Goal: Transaction & Acquisition: Purchase product/service

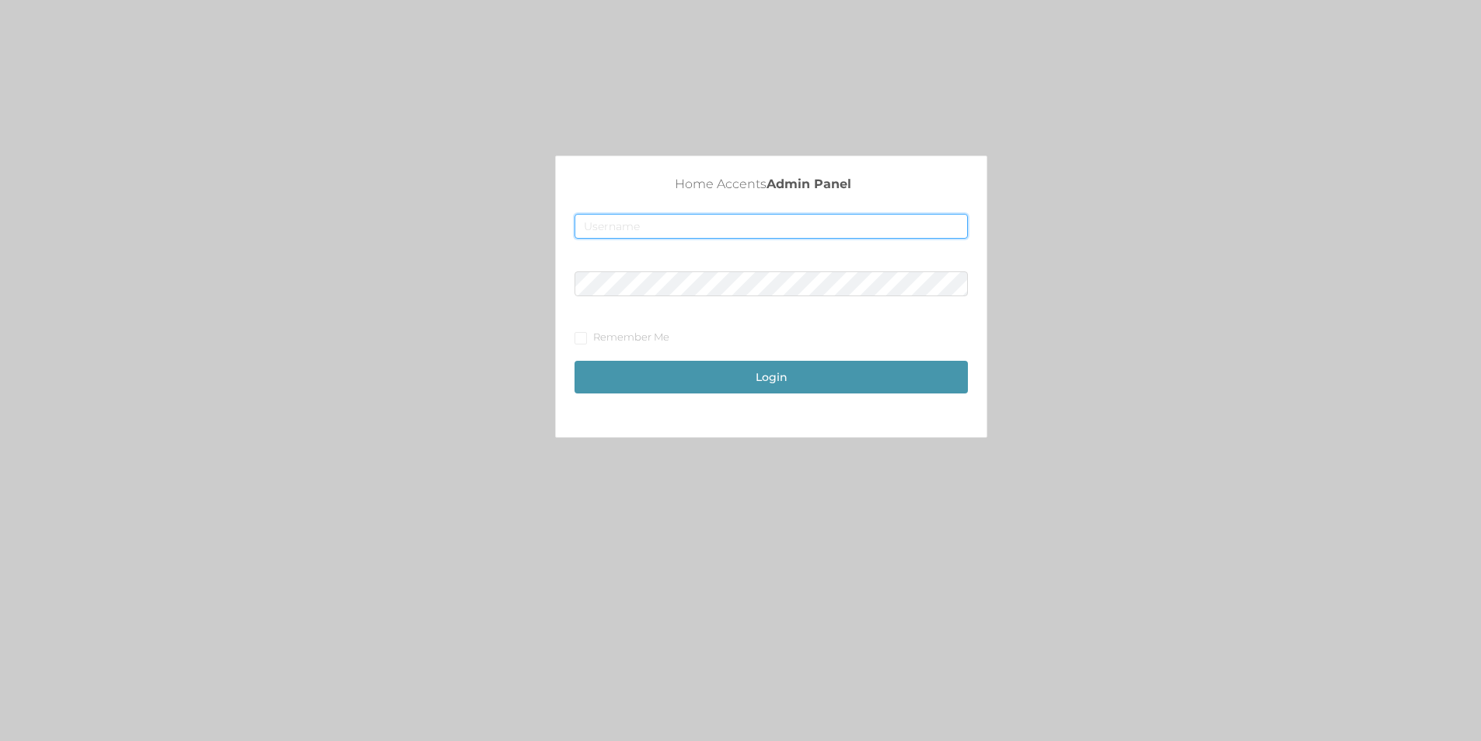
type input "merch2@accents.pw"
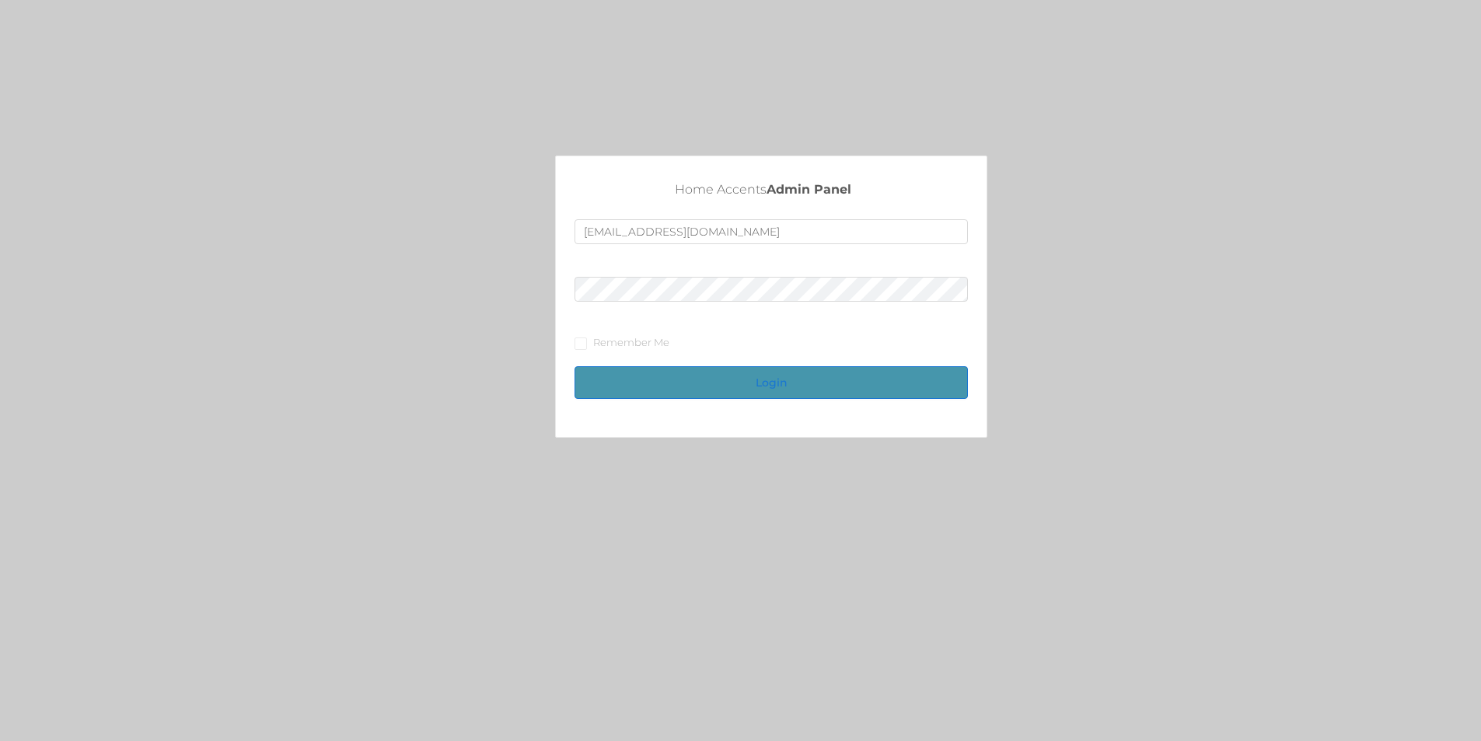
click at [786, 388] on button "Login" at bounding box center [770, 382] width 393 height 33
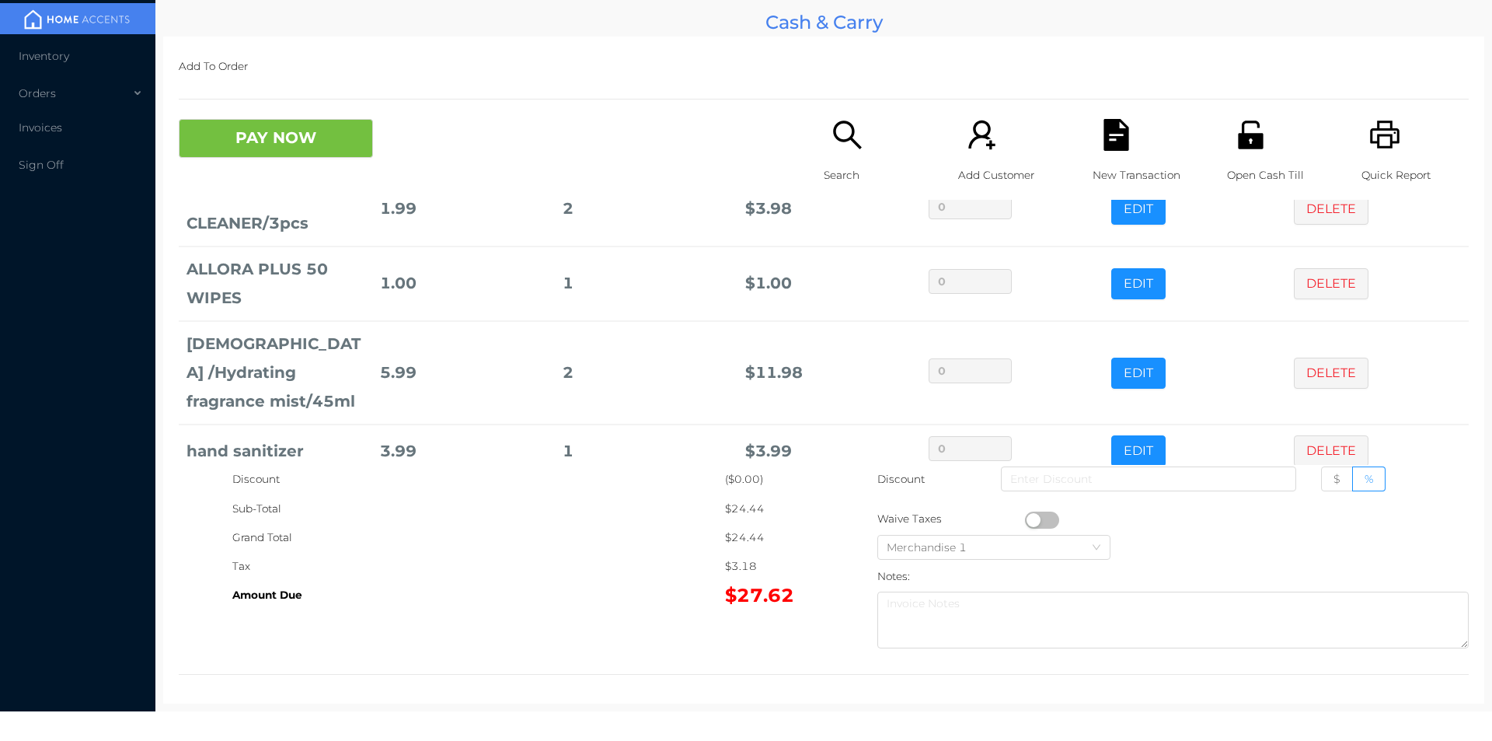
scroll to position [127, 0]
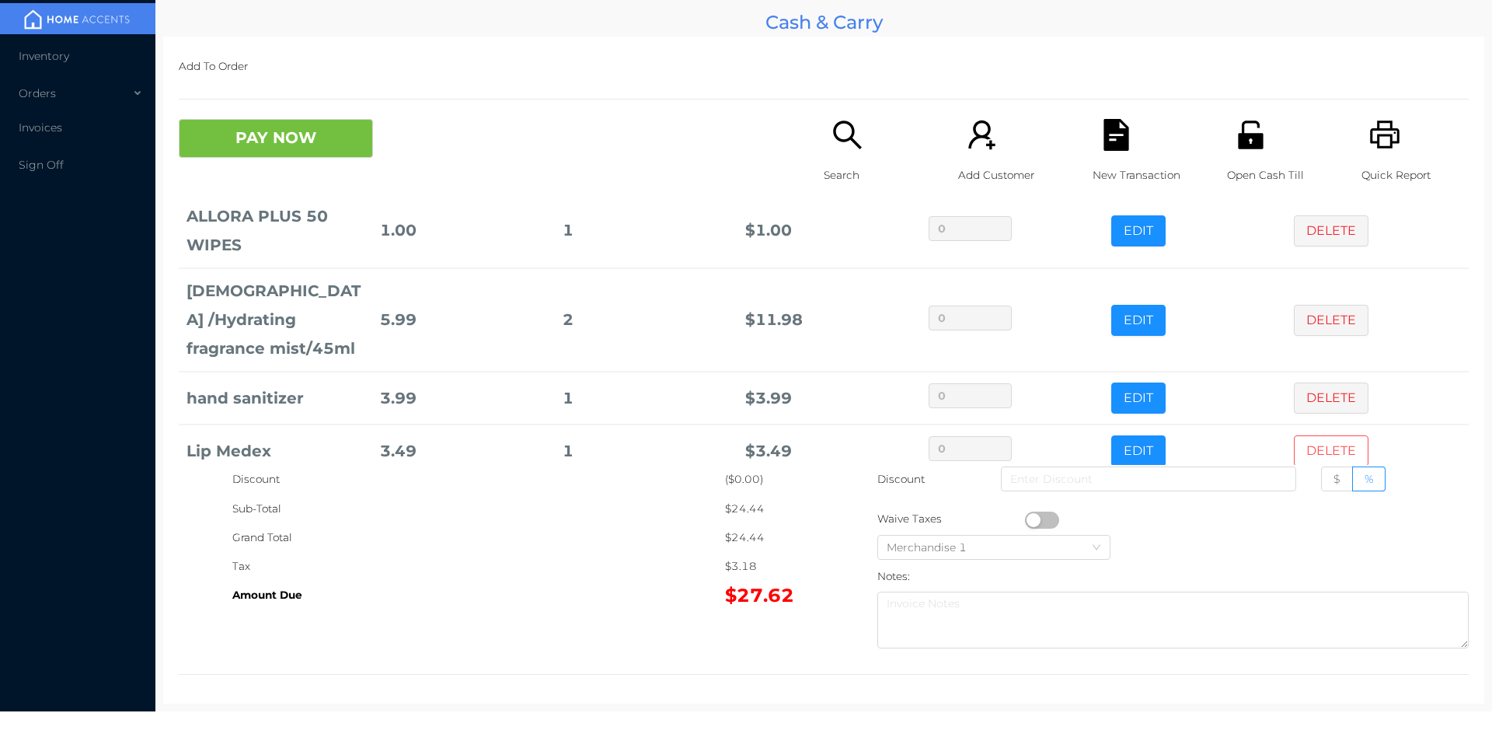
click at [1316, 435] on button "DELETE" at bounding box center [1331, 450] width 75 height 31
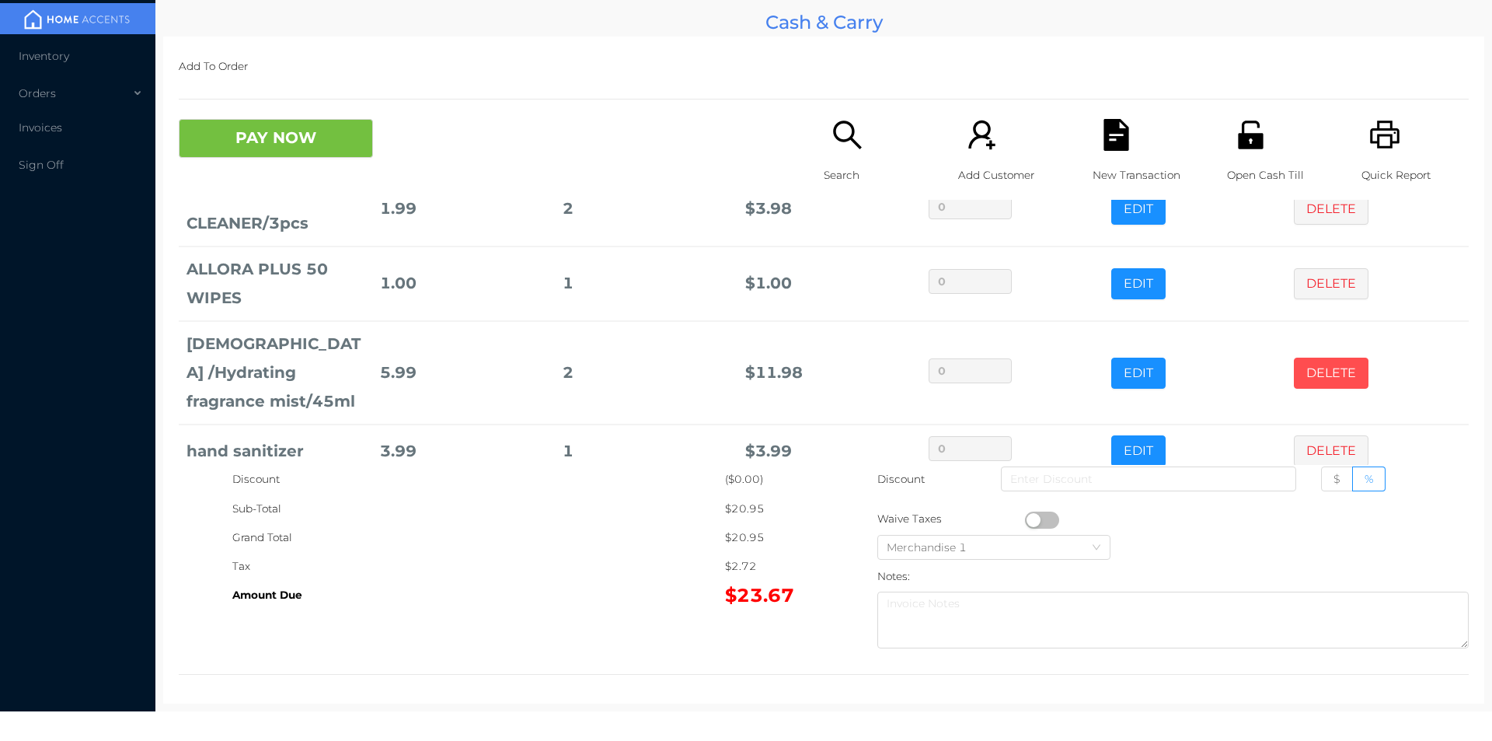
click at [1312, 366] on button "DELETE" at bounding box center [1331, 372] width 75 height 31
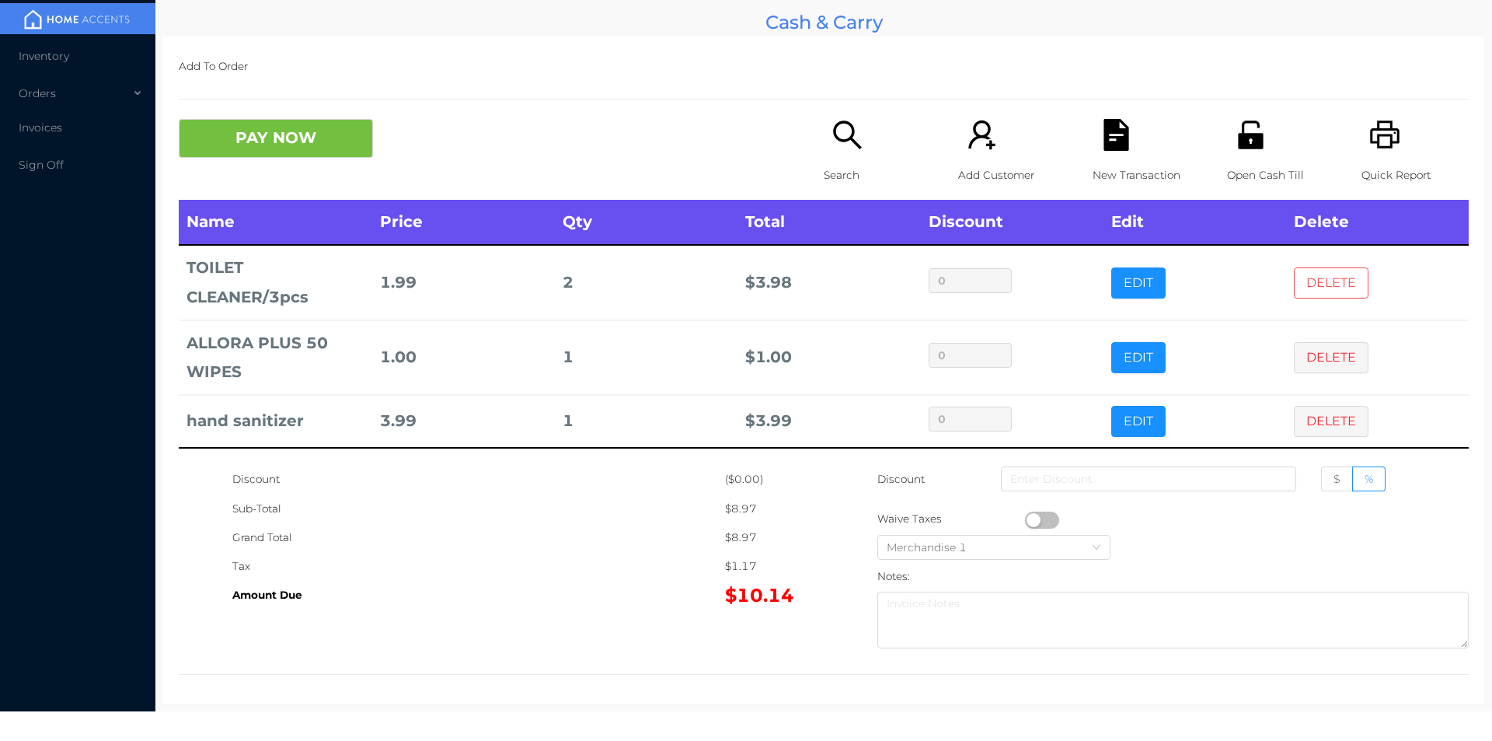
click at [1335, 292] on button "DELETE" at bounding box center [1331, 282] width 75 height 31
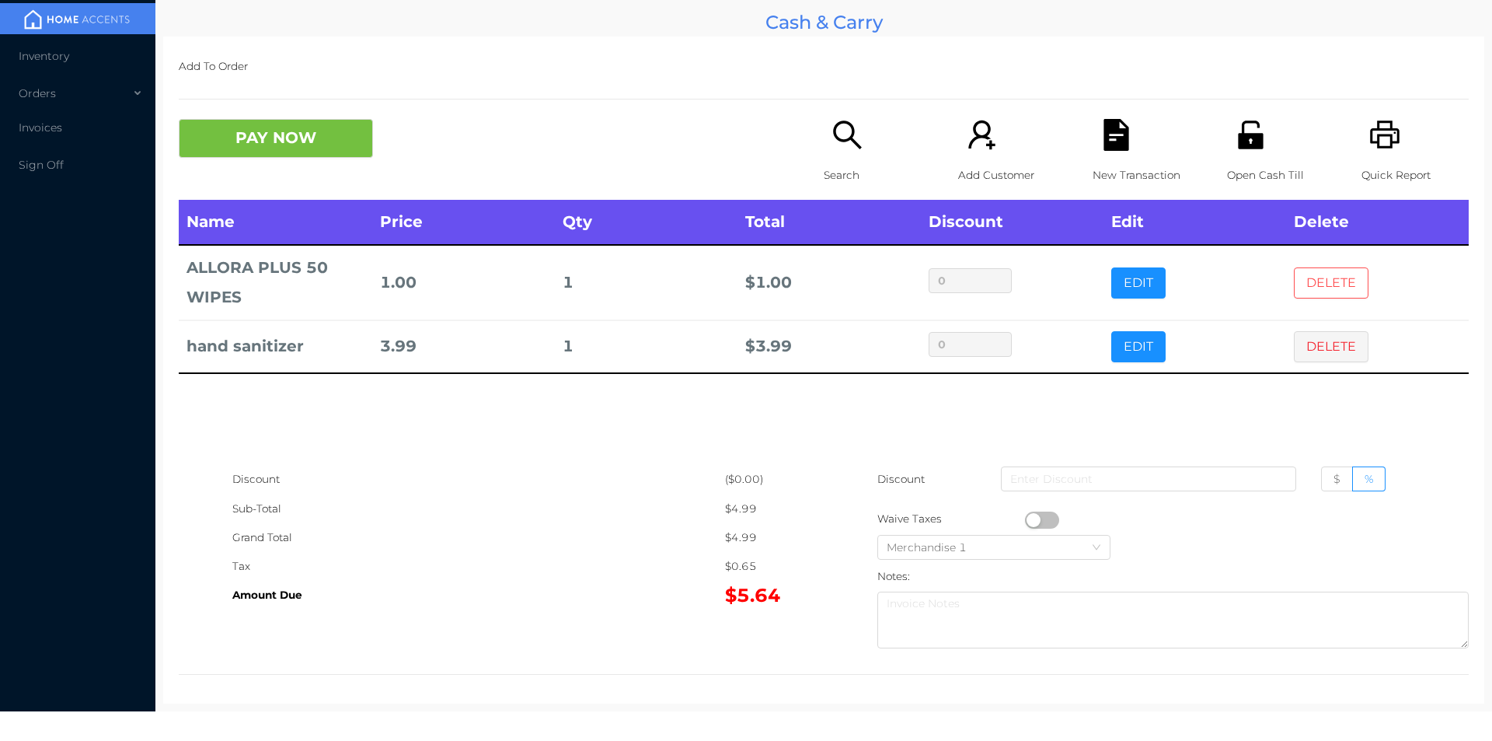
click at [1327, 274] on button "DELETE" at bounding box center [1331, 282] width 75 height 31
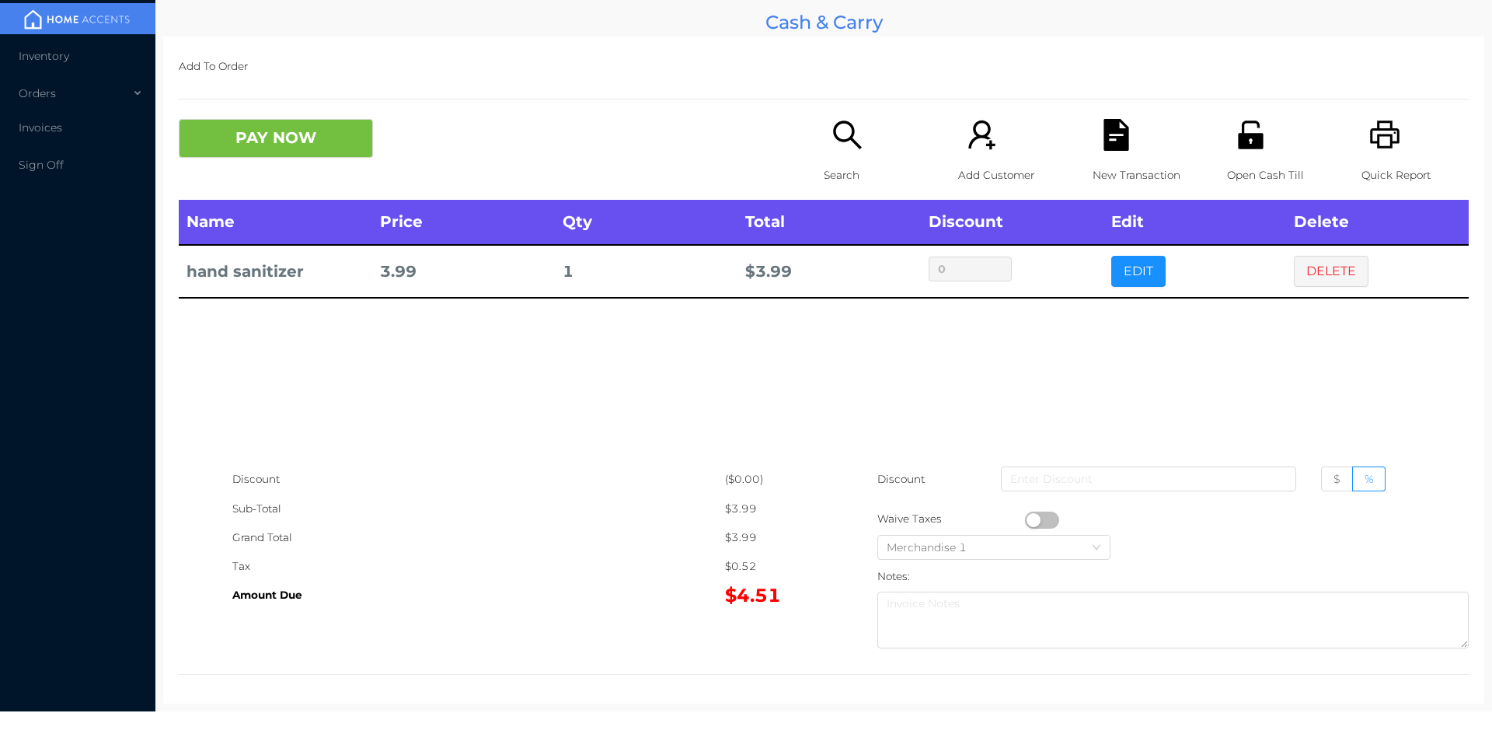
click at [1333, 361] on div "Name Price Qty Total Discount Edit Delete hand sanitizer 3.99 1 $ 3.99 0 EDIT D…" at bounding box center [824, 332] width 1290 height 265
click at [1334, 273] on button "DELETE" at bounding box center [1331, 271] width 75 height 31
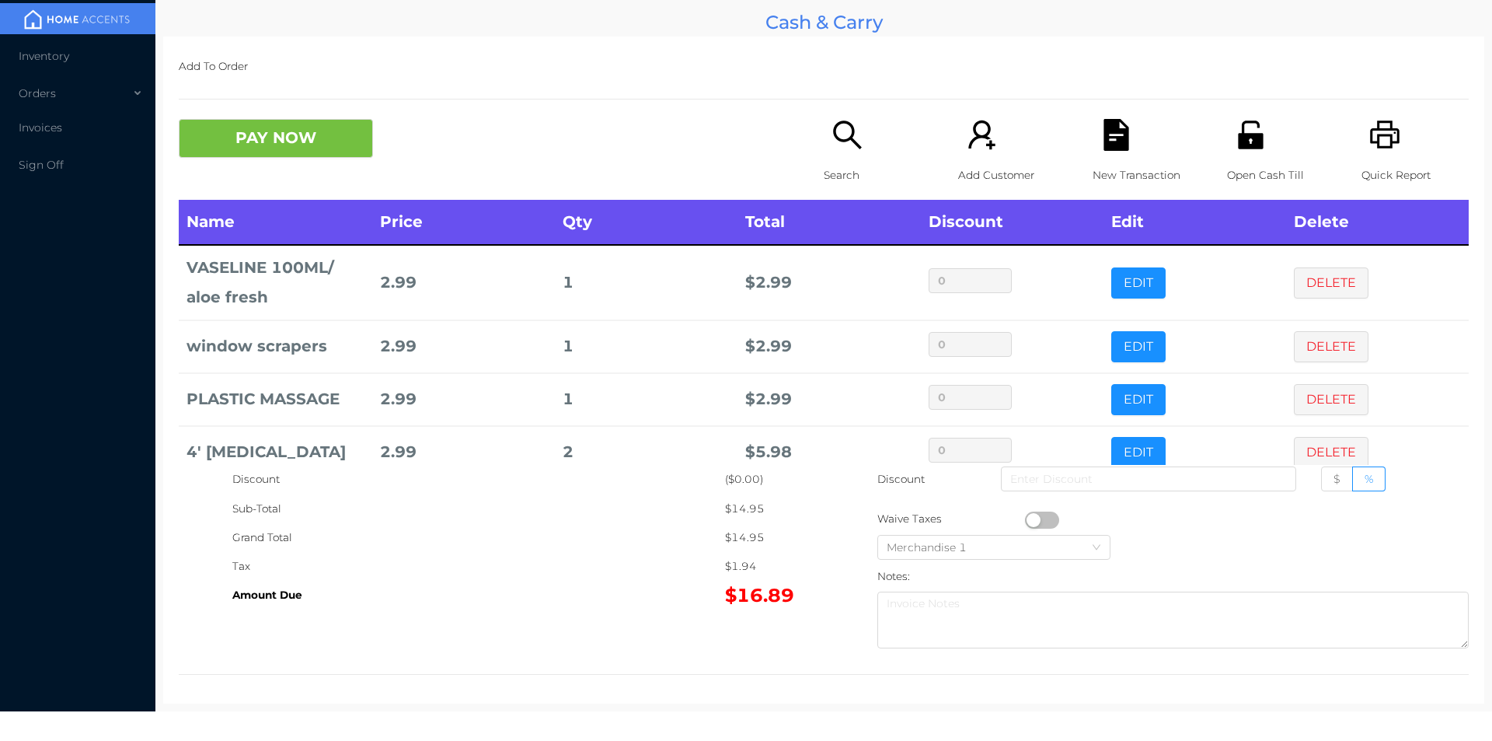
scroll to position [30, 0]
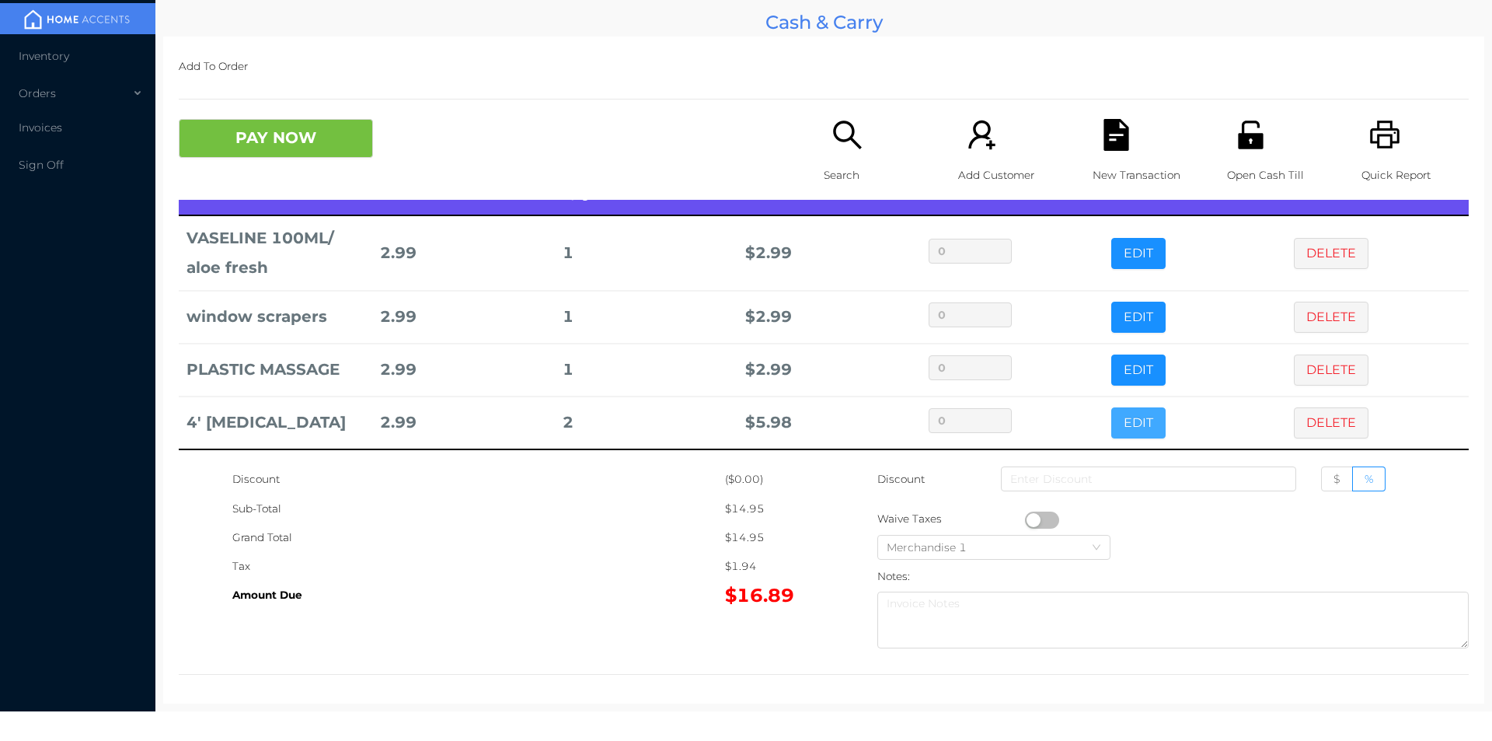
click at [1113, 434] on button "EDIT" at bounding box center [1138, 422] width 54 height 31
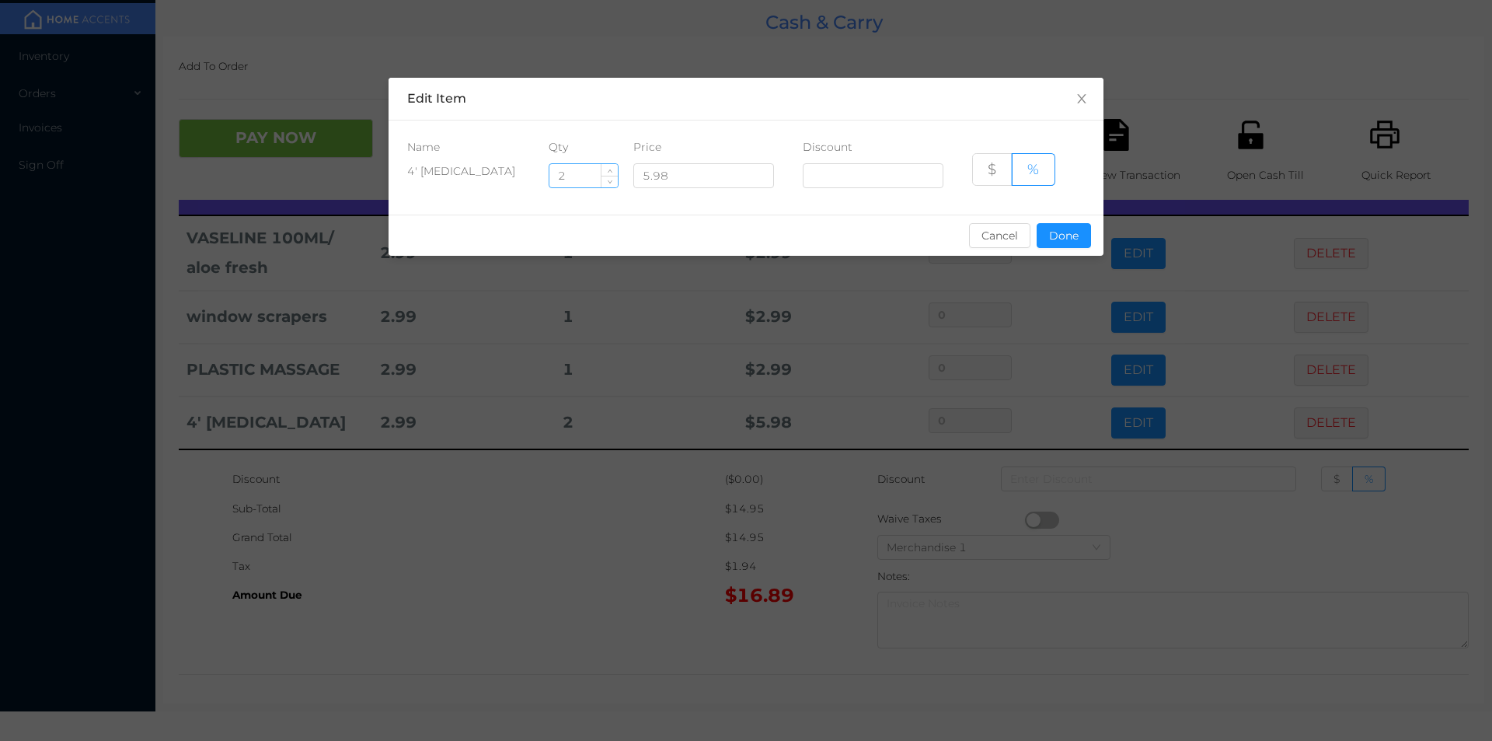
click at [577, 173] on input "2" at bounding box center [583, 175] width 68 height 23
type input "1"
click at [1075, 247] on button "Done" at bounding box center [1064, 235] width 54 height 25
type input "0%"
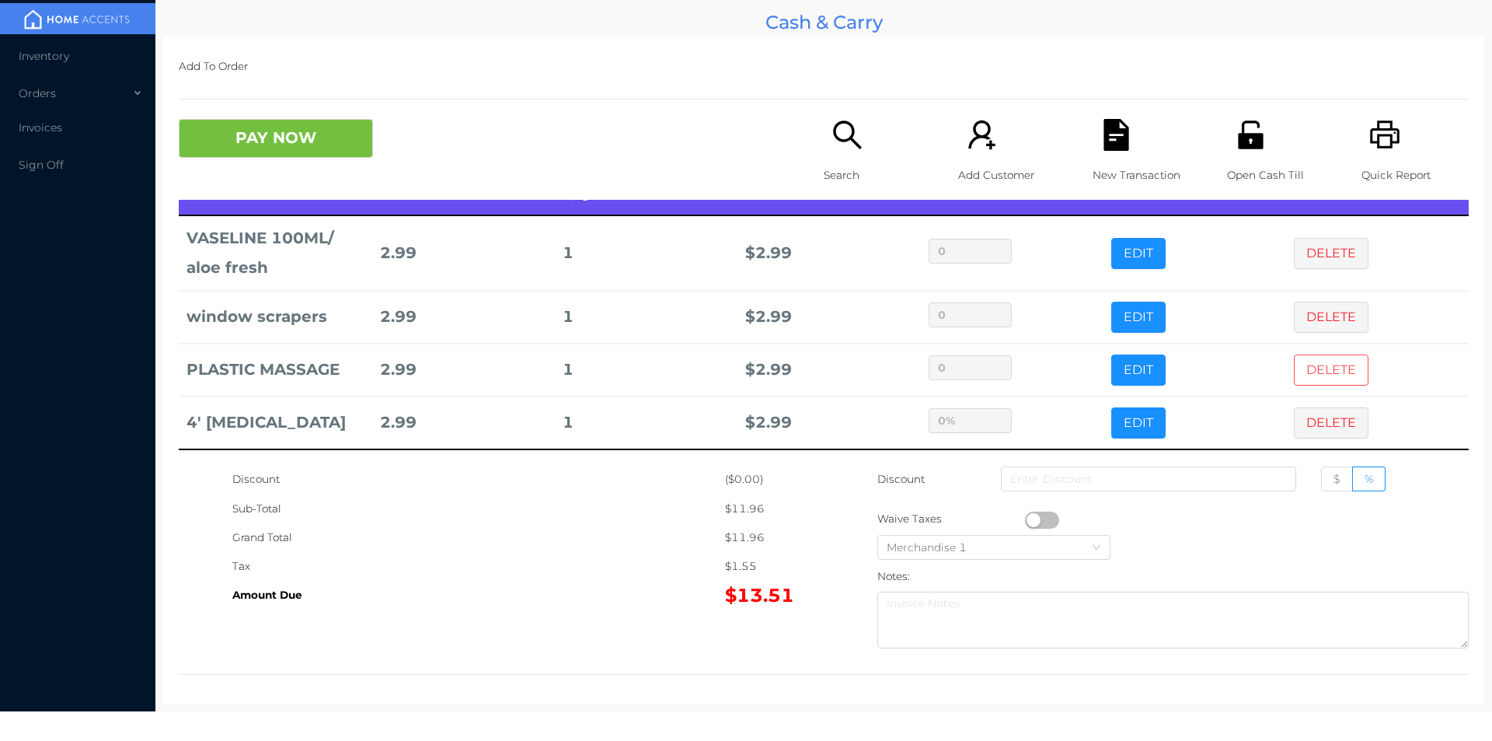
click at [1324, 370] on button "DELETE" at bounding box center [1331, 369] width 75 height 31
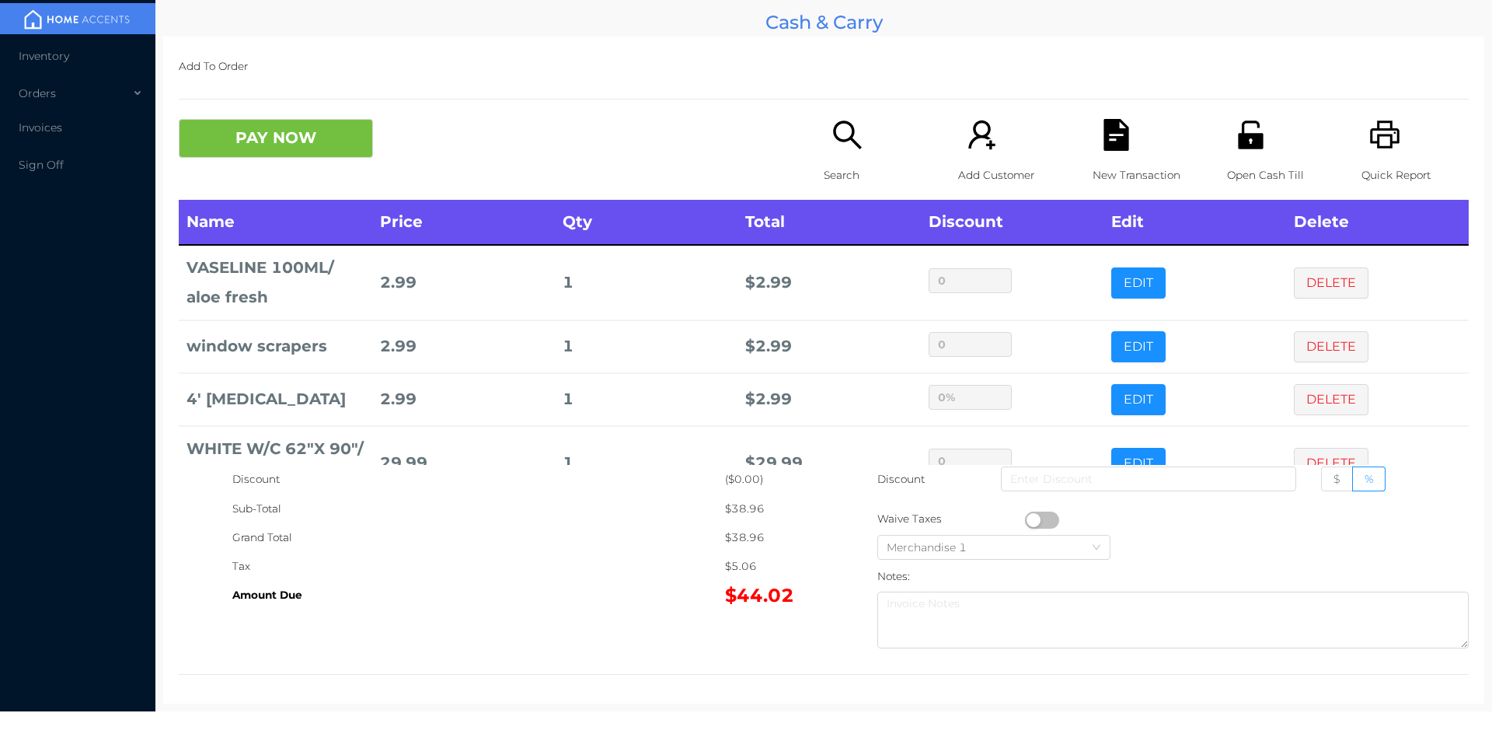
scroll to position [52, 0]
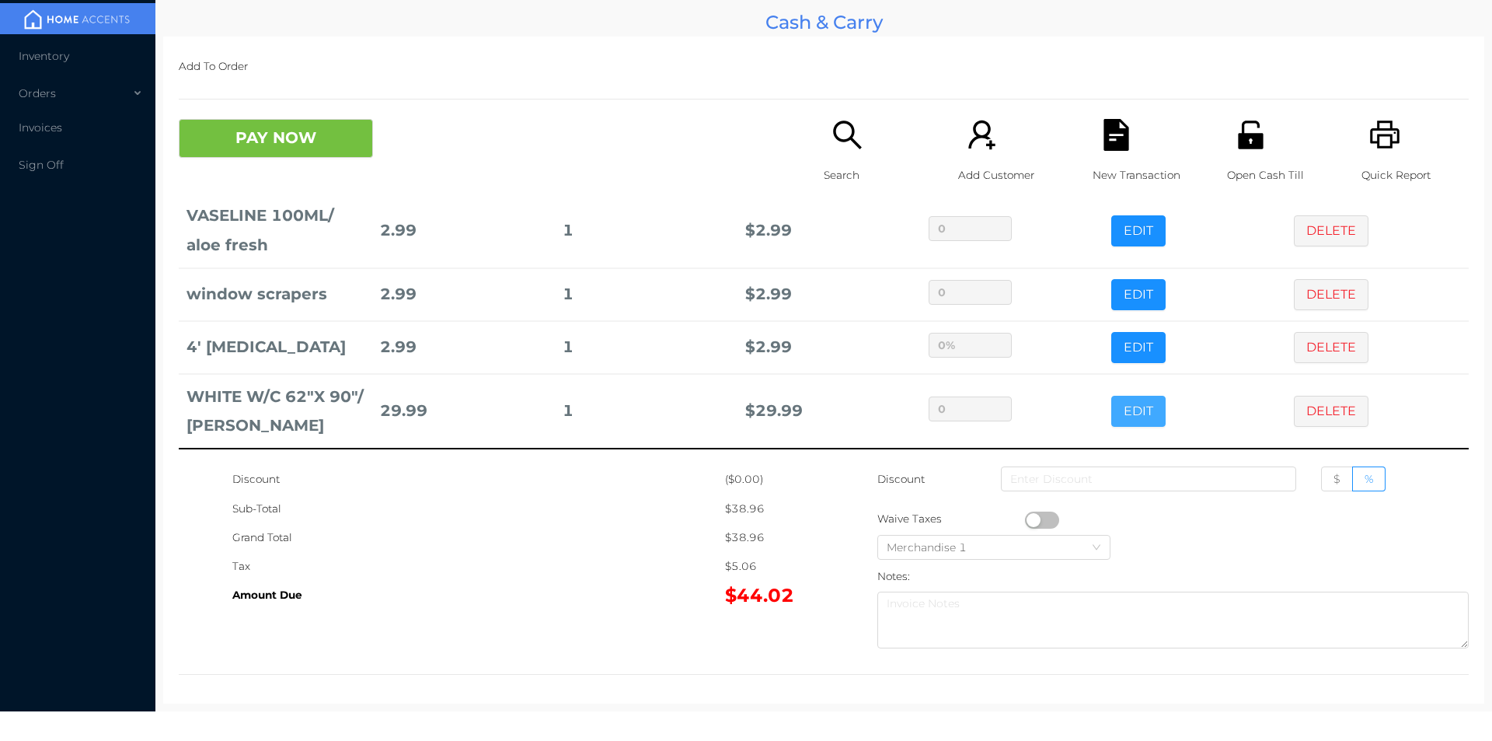
click at [1111, 418] on button "EDIT" at bounding box center [1138, 411] width 54 height 31
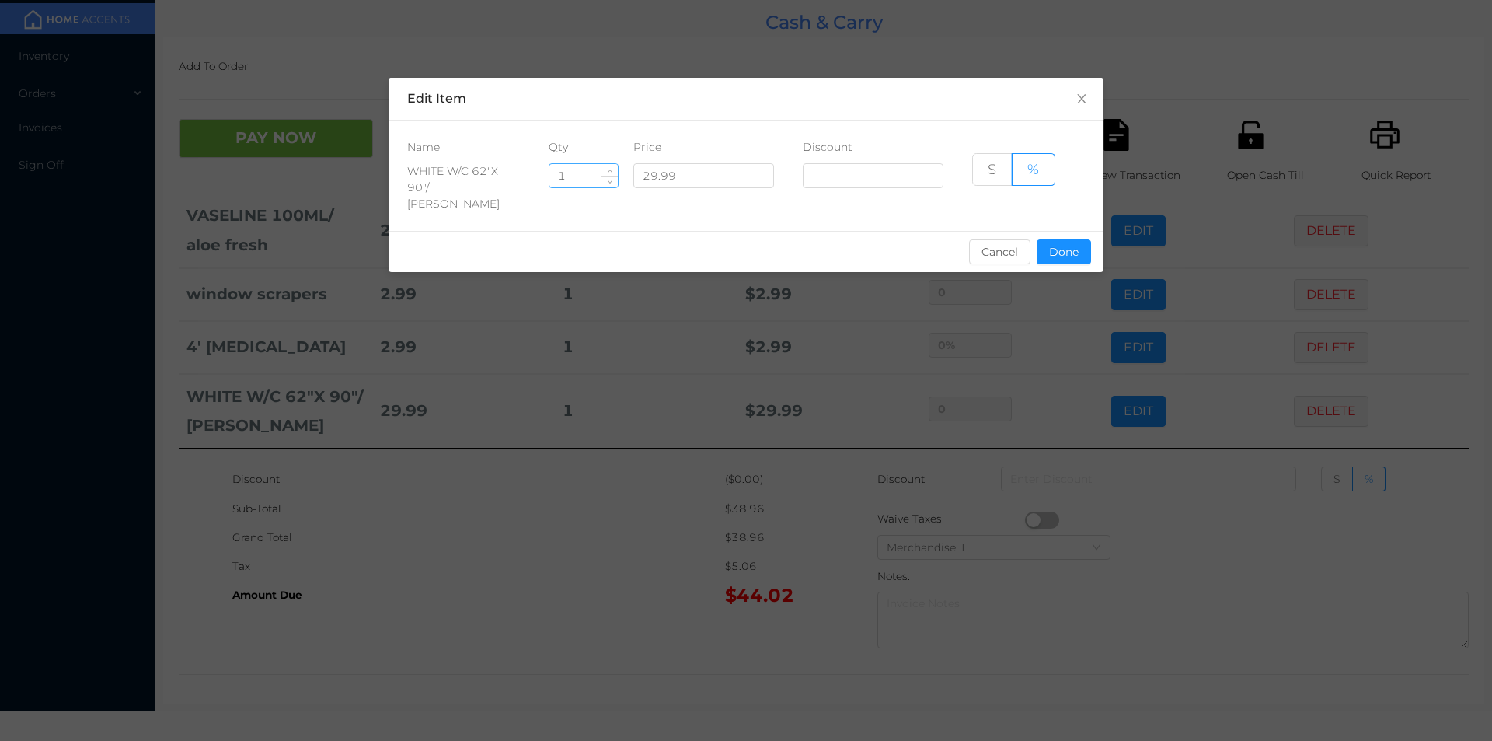
click at [566, 175] on input "1" at bounding box center [583, 175] width 68 height 23
type input "5"
click at [1064, 239] on button "Done" at bounding box center [1064, 251] width 54 height 25
type input "0%"
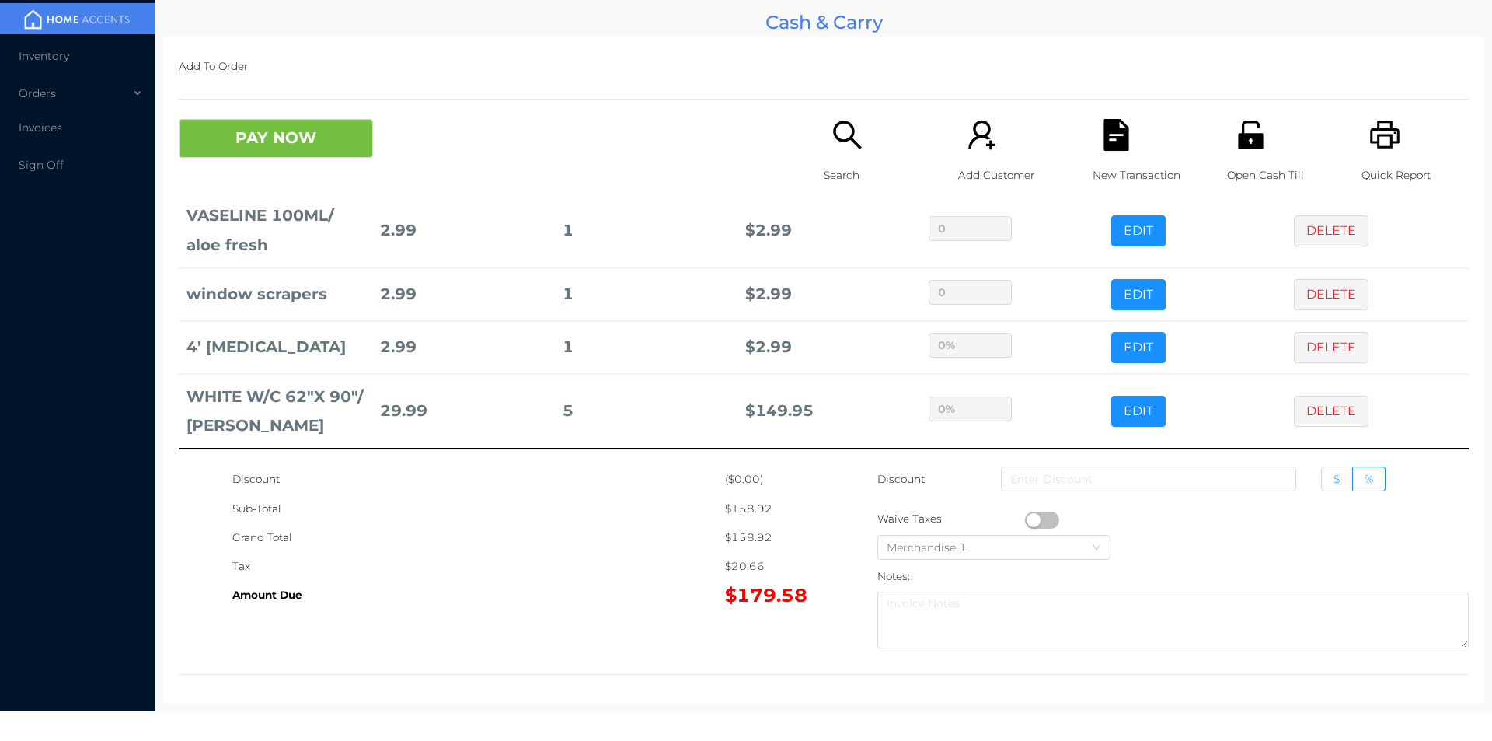
click at [1334, 482] on span "$" at bounding box center [1337, 479] width 7 height 14
click at [1334, 483] on input "$" at bounding box center [1334, 483] width 0 height 0
click at [1144, 476] on input at bounding box center [1148, 478] width 295 height 25
type input "9"
click at [230, 140] on button "PAY NOW" at bounding box center [276, 138] width 194 height 39
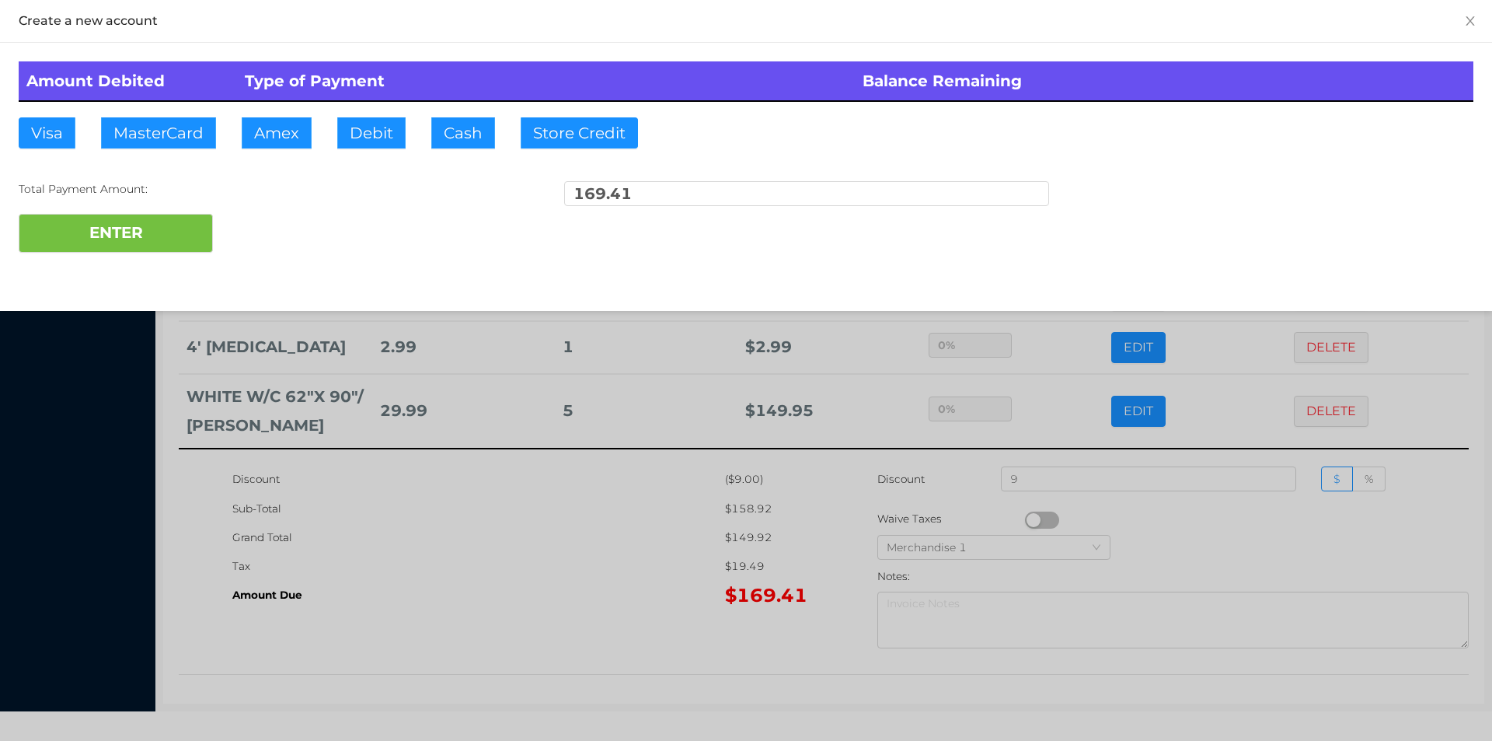
click at [535, 642] on div at bounding box center [746, 370] width 1492 height 741
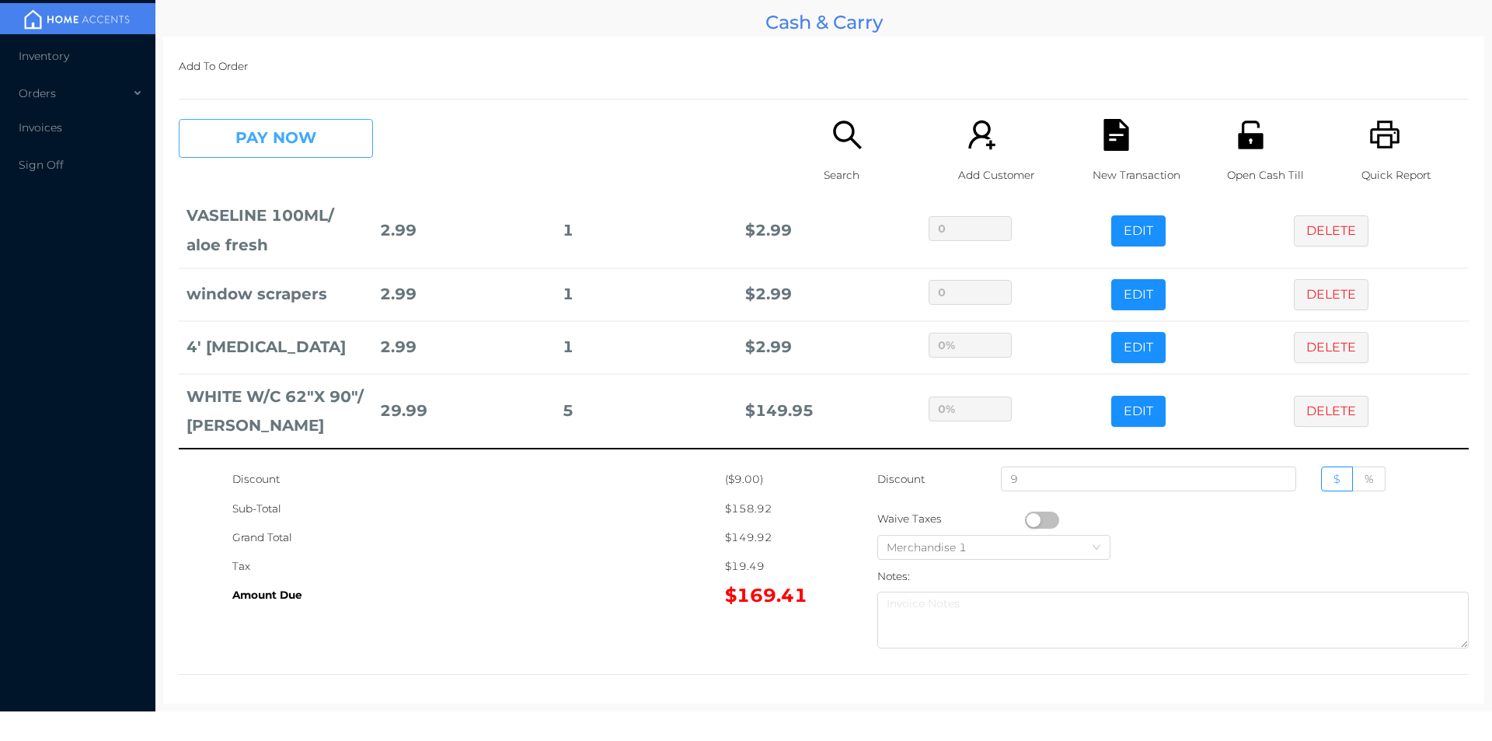
click at [257, 123] on button "PAY NOW" at bounding box center [276, 138] width 194 height 39
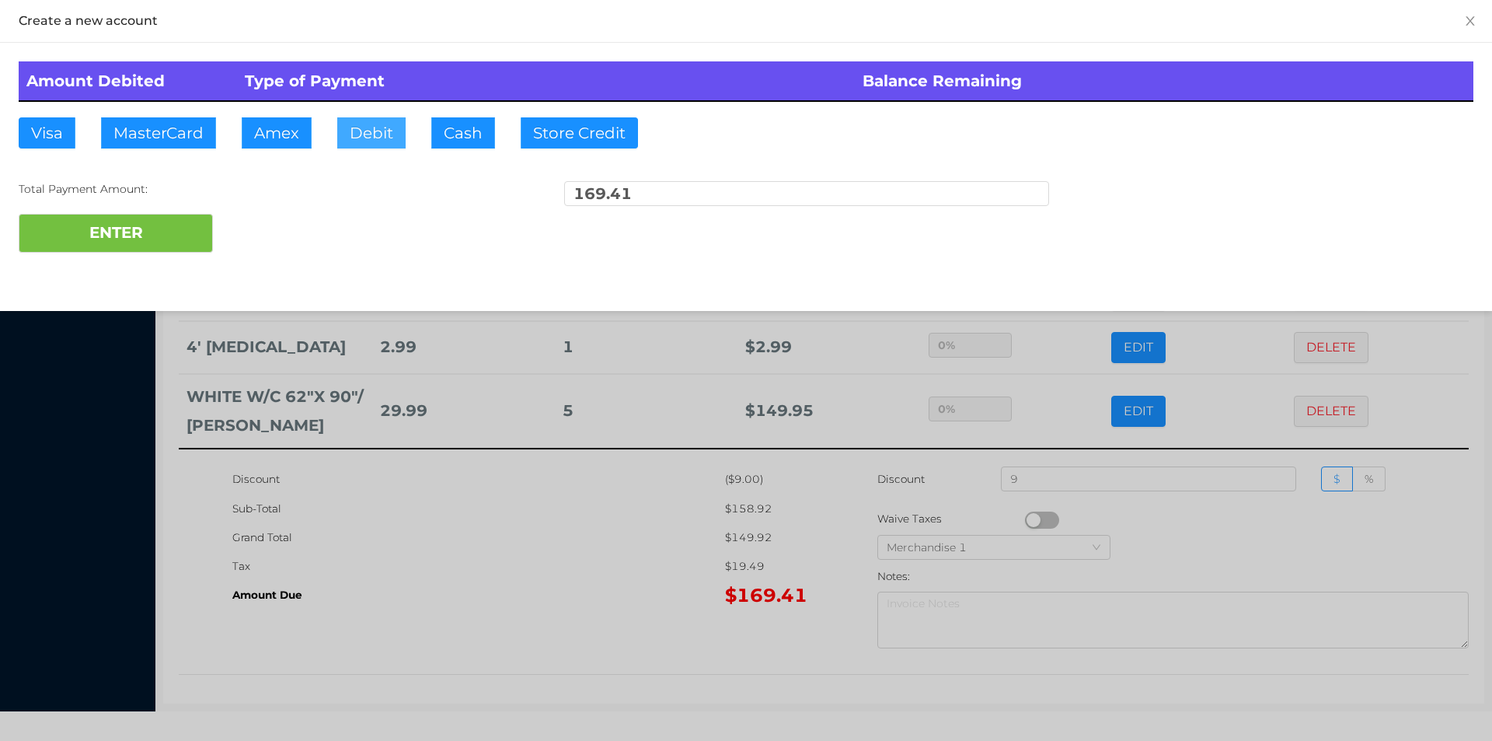
click at [386, 120] on button "Debit" at bounding box center [371, 132] width 68 height 31
click at [151, 247] on button "ENTER" at bounding box center [116, 233] width 194 height 39
type input "0"
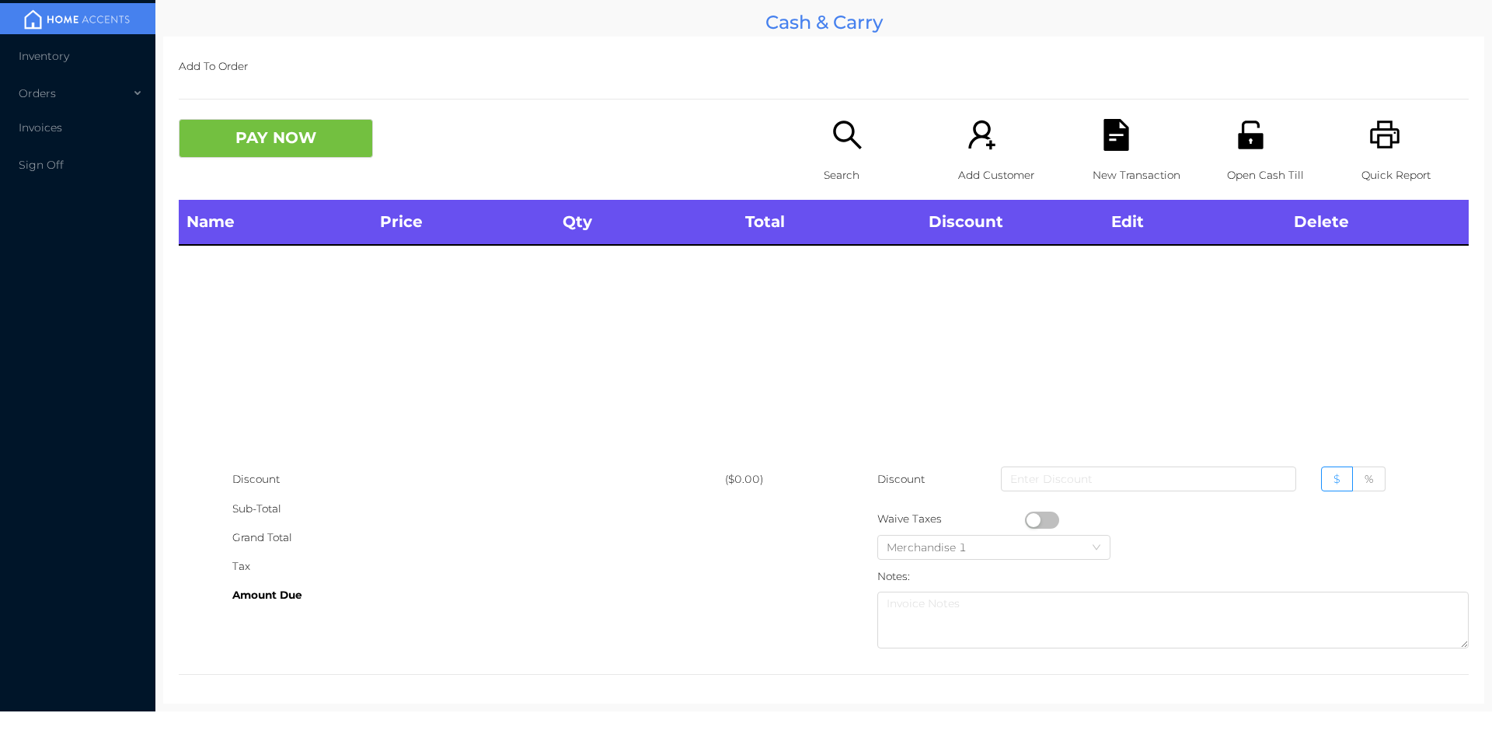
scroll to position [0, 0]
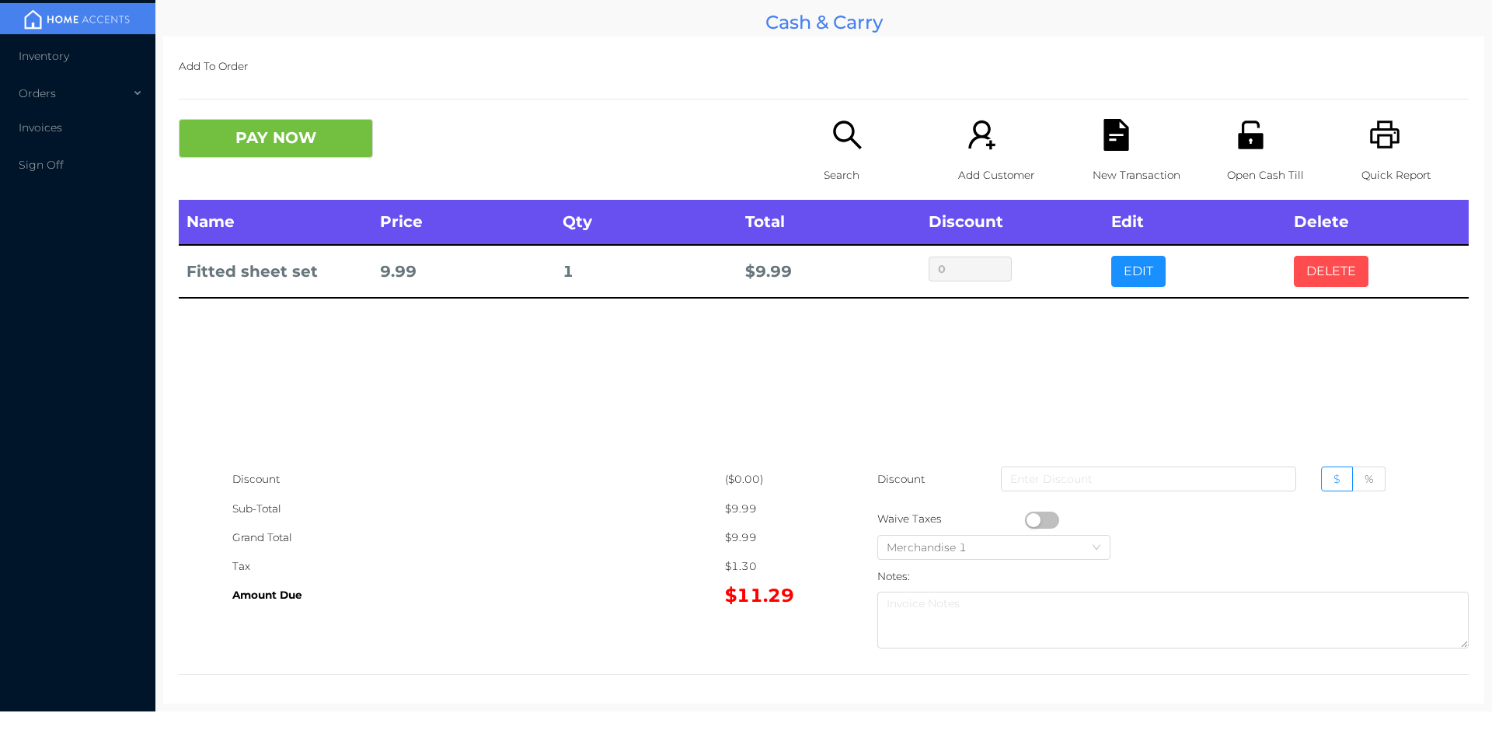
click at [1339, 267] on button "DELETE" at bounding box center [1331, 271] width 75 height 31
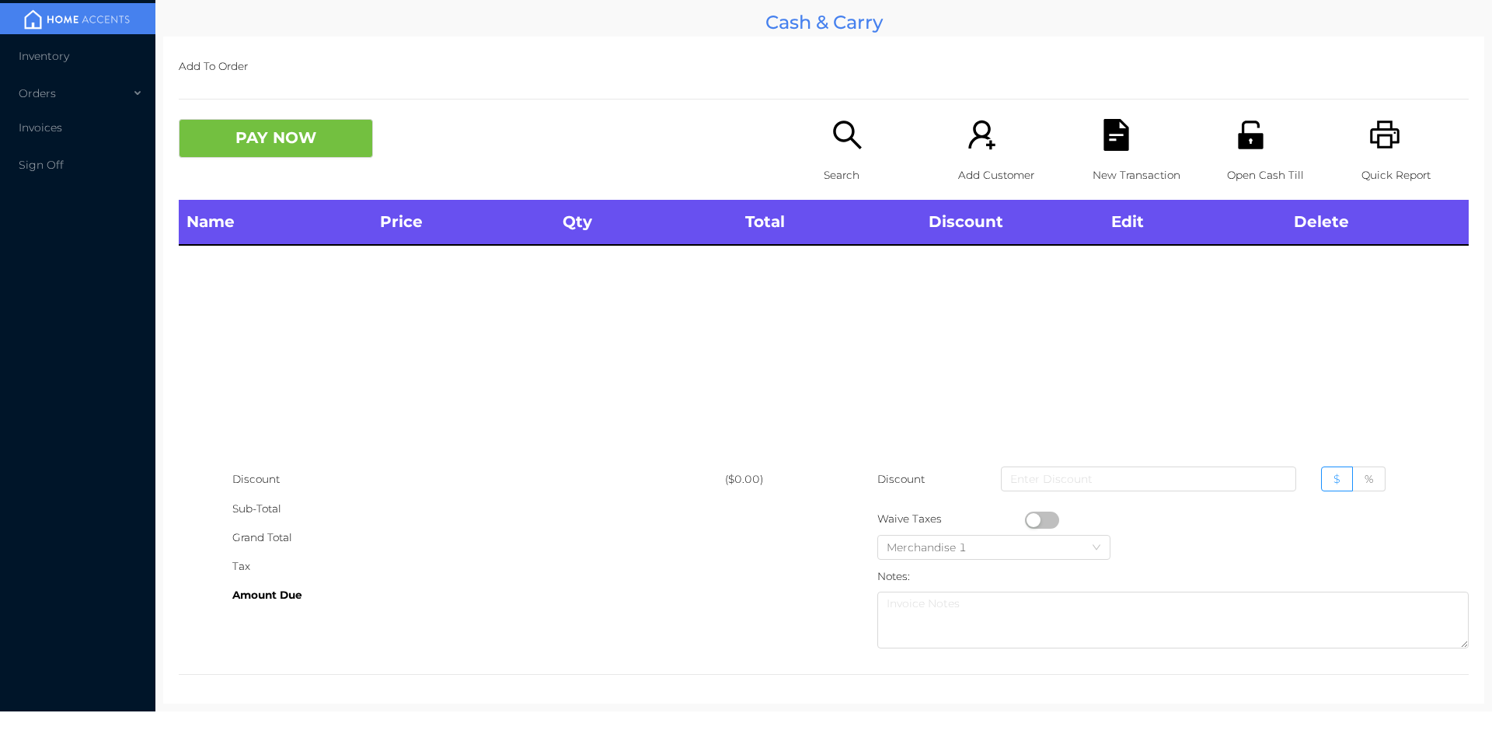
click at [832, 130] on icon "icon: search" at bounding box center [848, 135] width 32 height 32
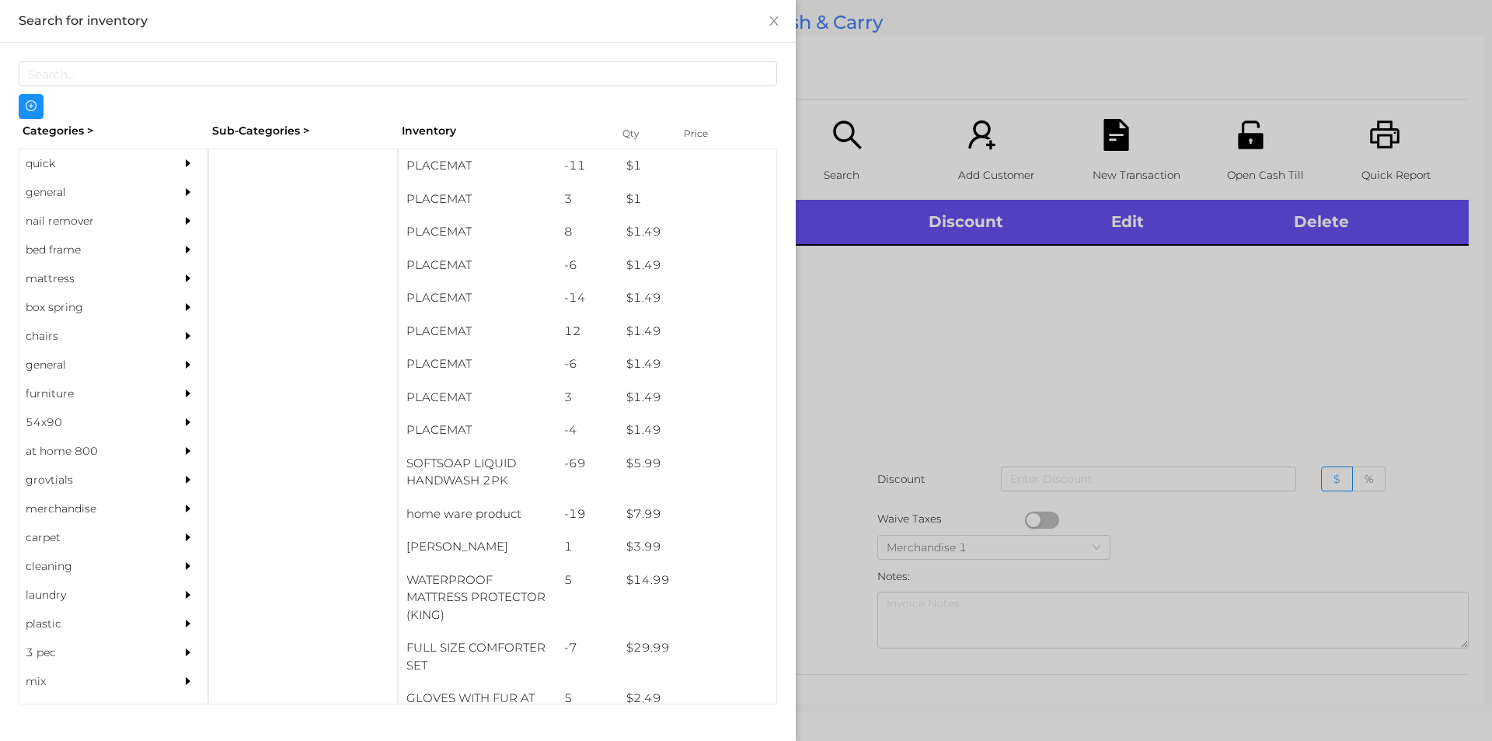
click at [54, 185] on div "general" at bounding box center [89, 192] width 141 height 29
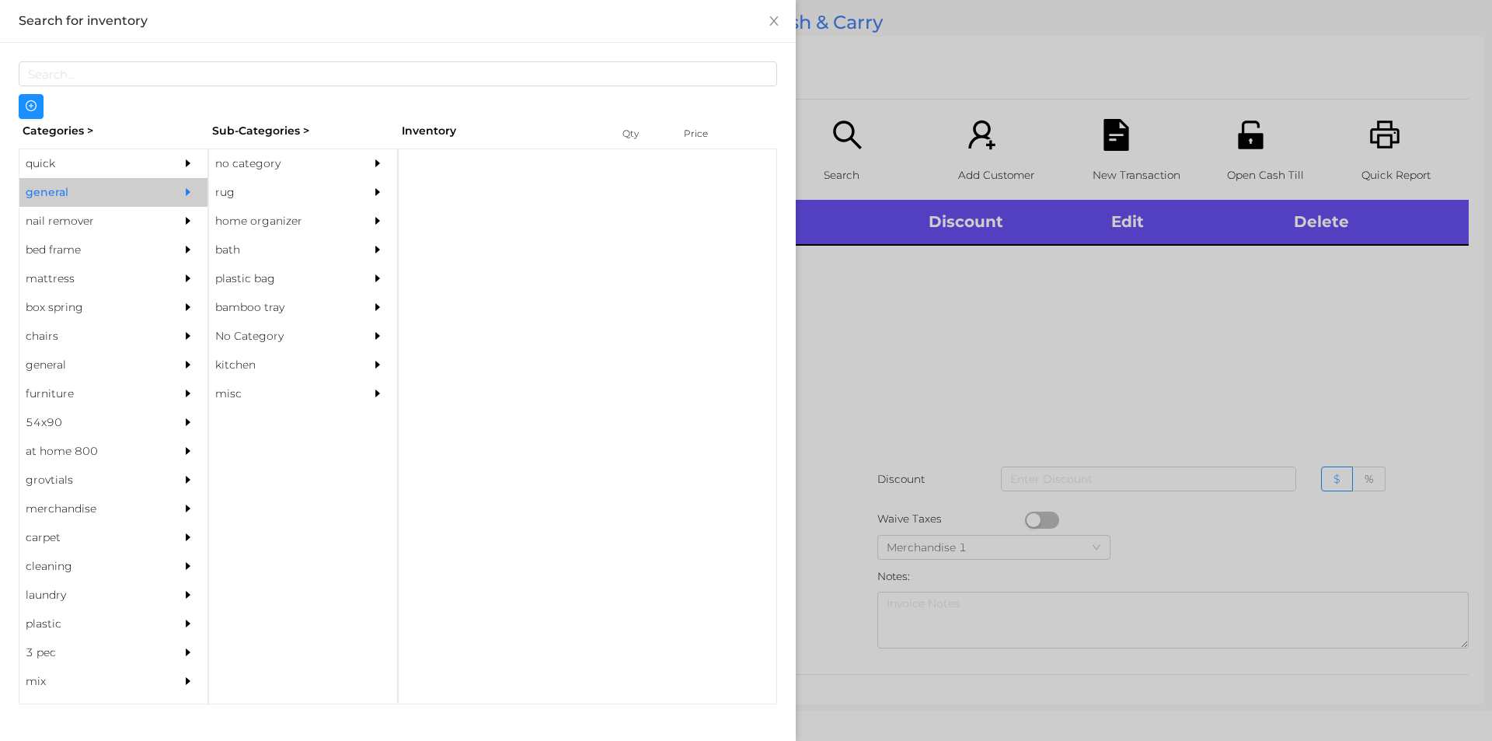
click at [241, 161] on div "no category" at bounding box center [279, 163] width 141 height 29
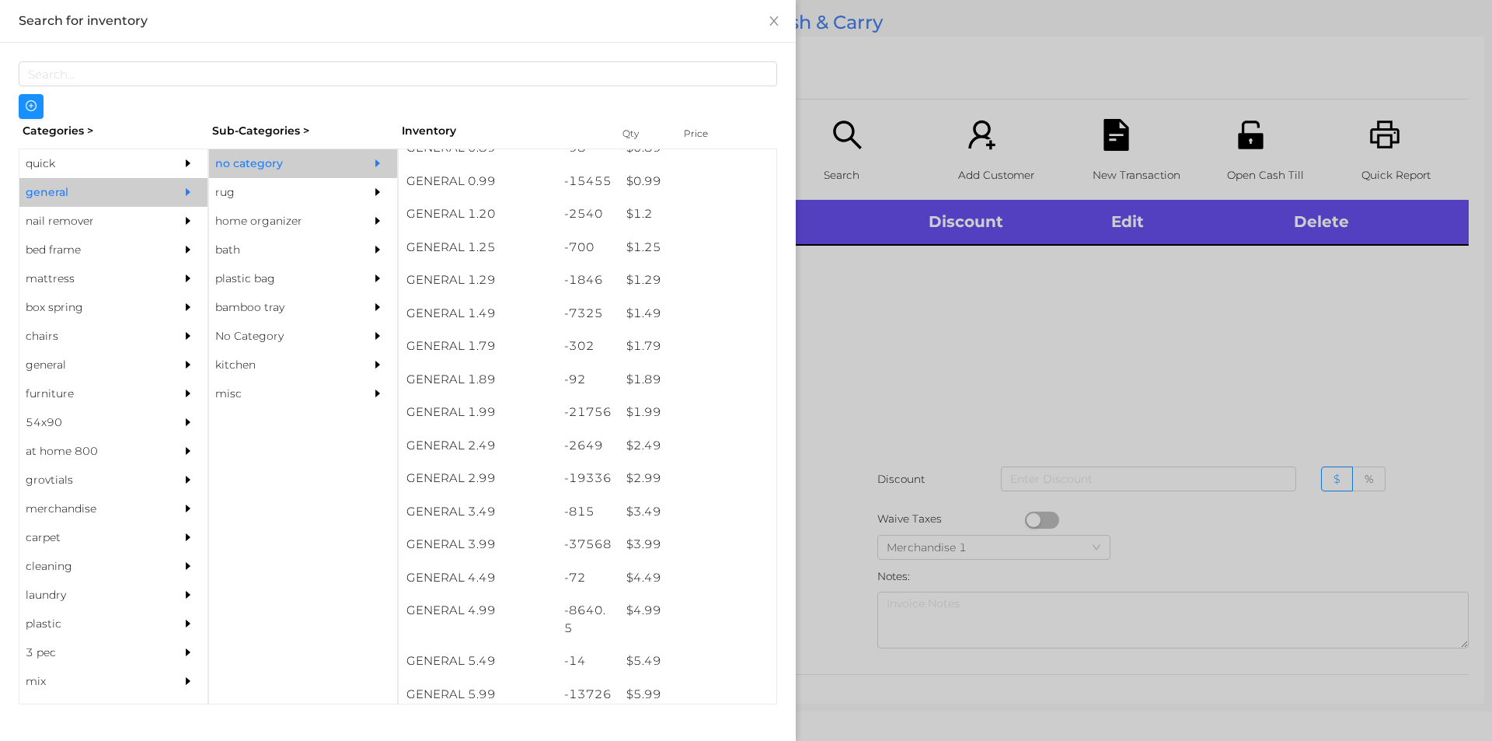
scroll to position [85, 0]
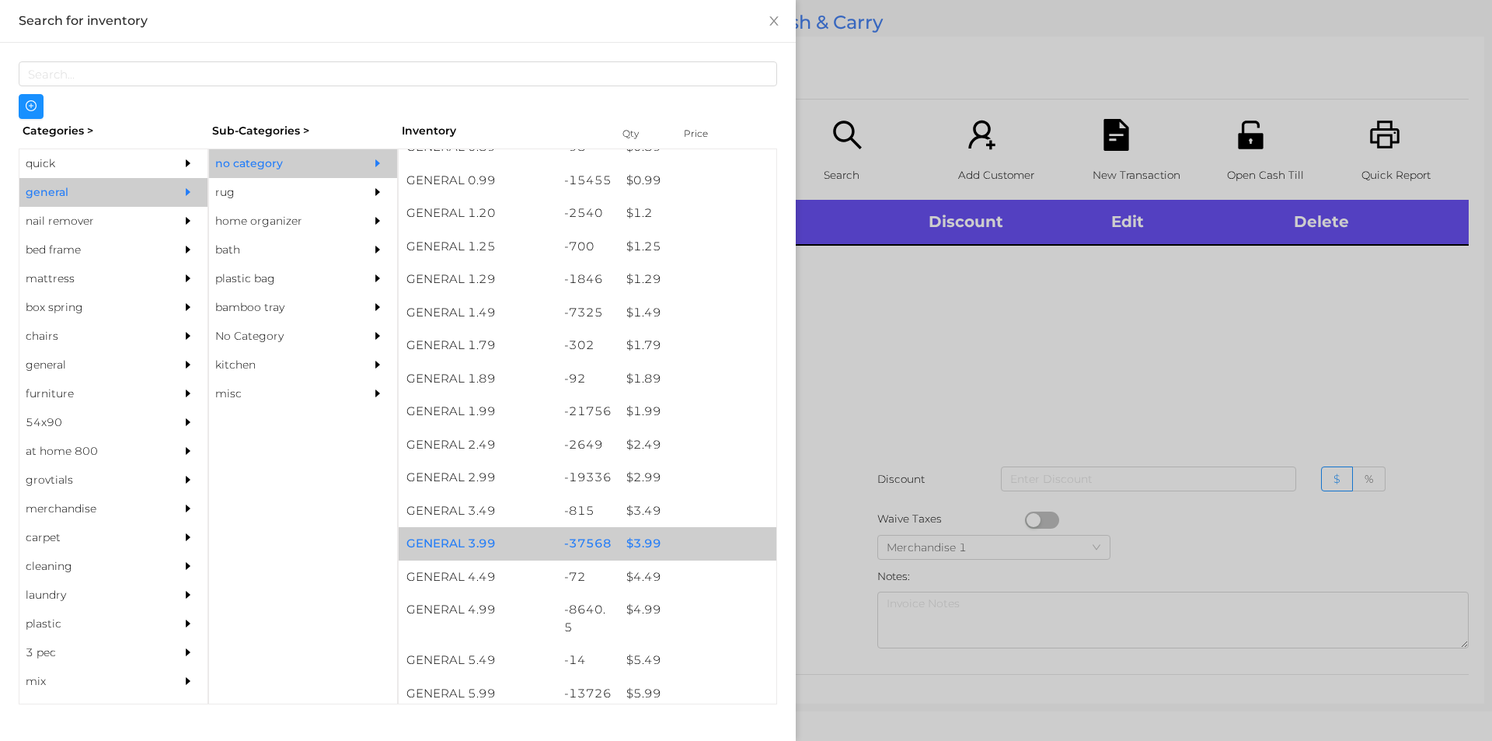
click at [643, 544] on div "$ 3.99" at bounding box center [698, 543] width 158 height 33
click at [653, 535] on div "$ 3.99" at bounding box center [698, 543] width 158 height 33
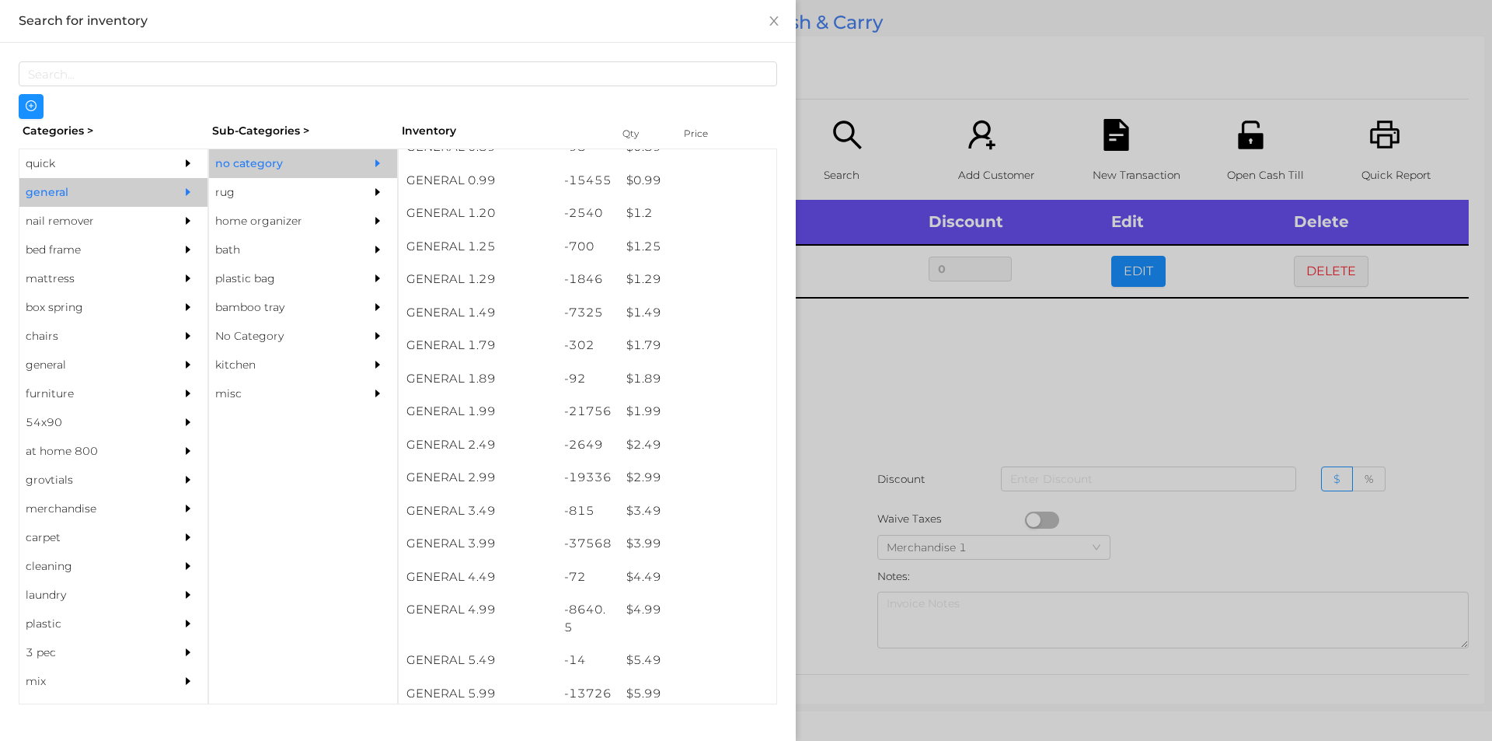
click at [852, 410] on div at bounding box center [746, 370] width 1492 height 741
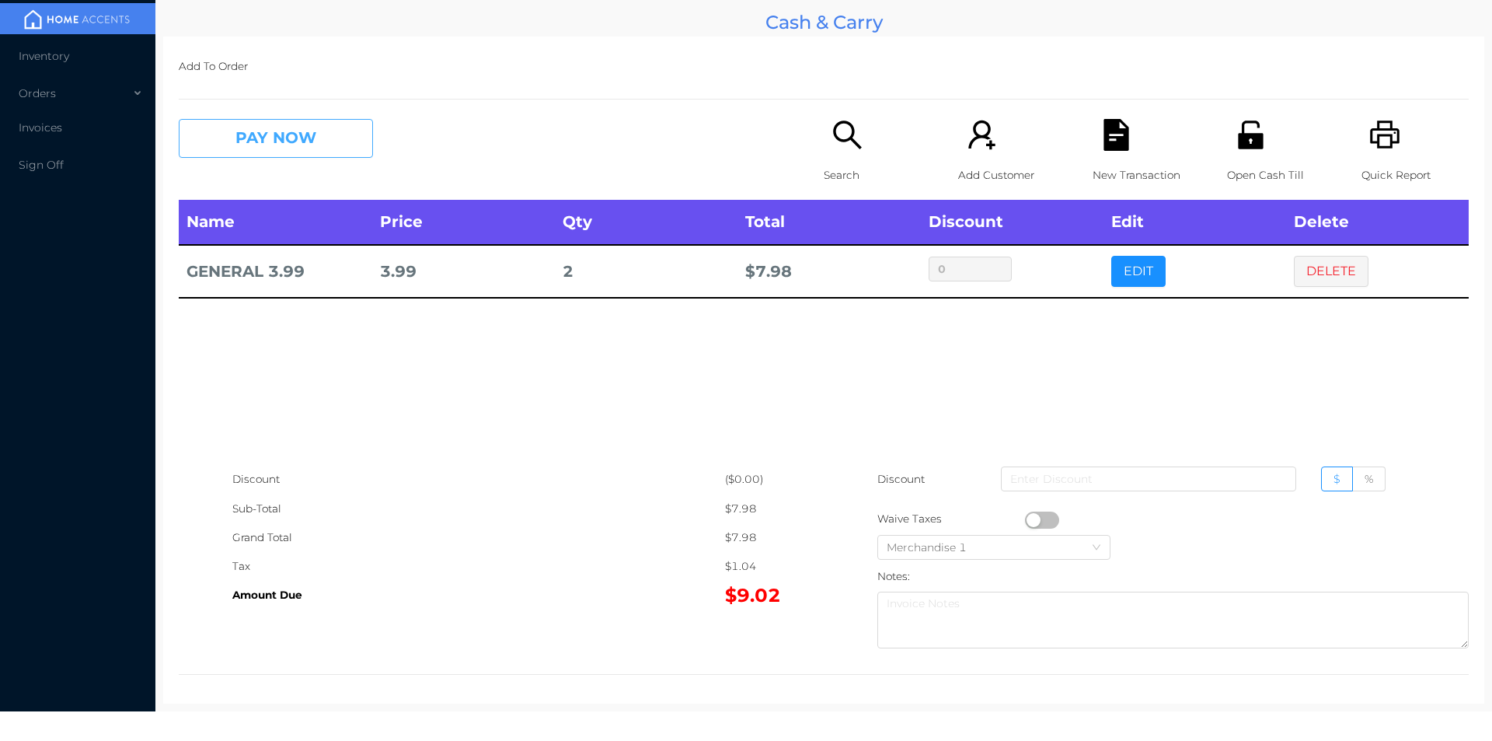
click at [230, 141] on button "PAY NOW" at bounding box center [276, 138] width 194 height 39
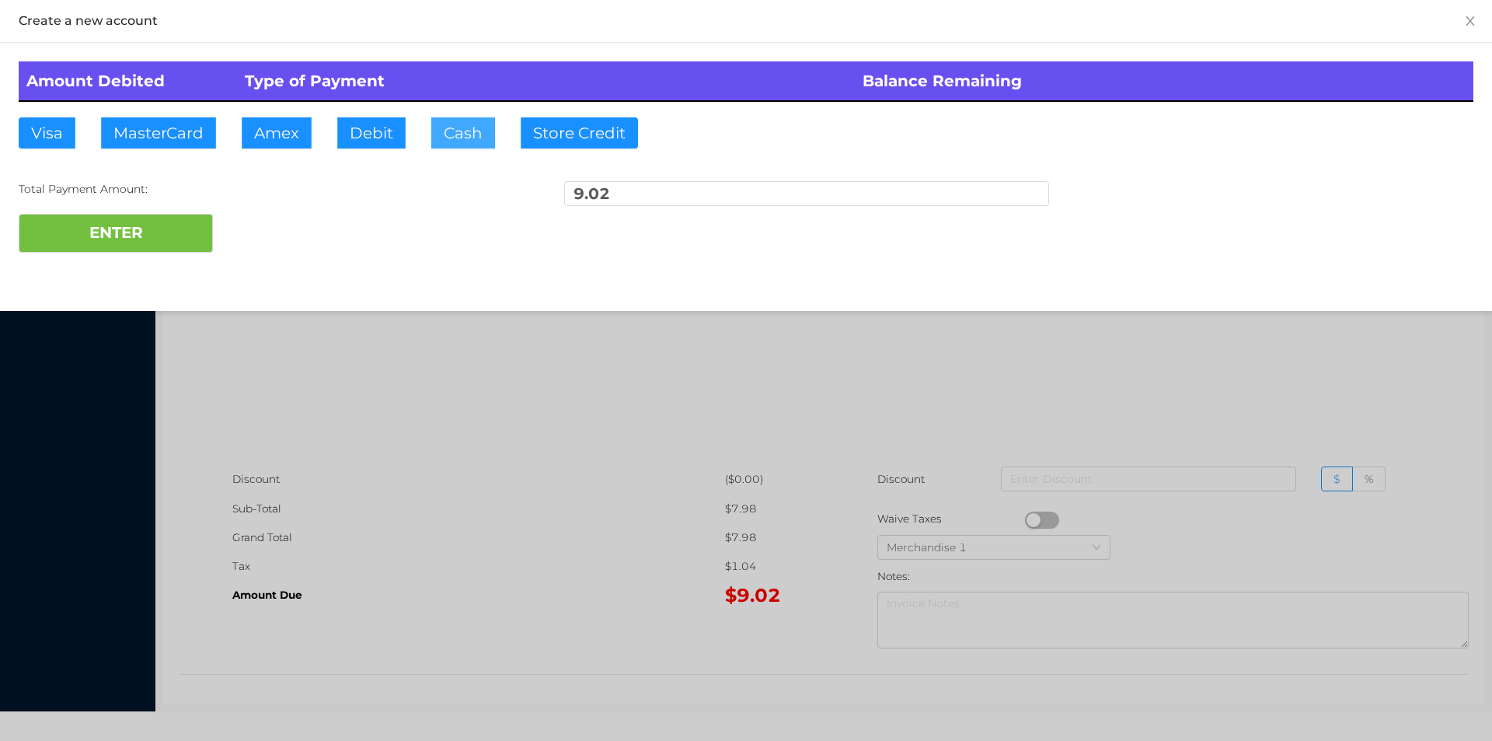
click at [435, 133] on button "Cash" at bounding box center [463, 132] width 64 height 31
click at [134, 242] on button "ENTER" at bounding box center [116, 233] width 194 height 39
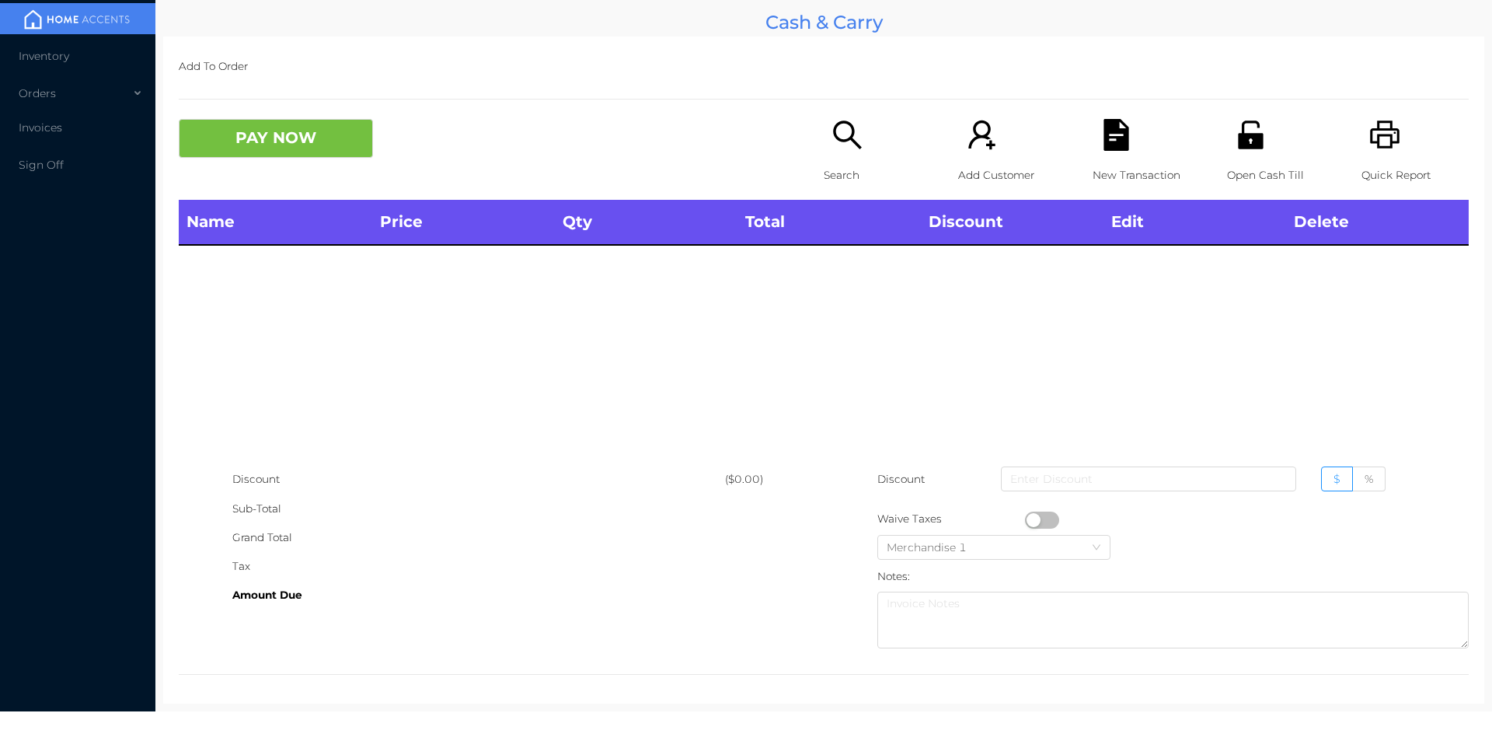
click at [824, 166] on p "Search" at bounding box center [877, 175] width 107 height 29
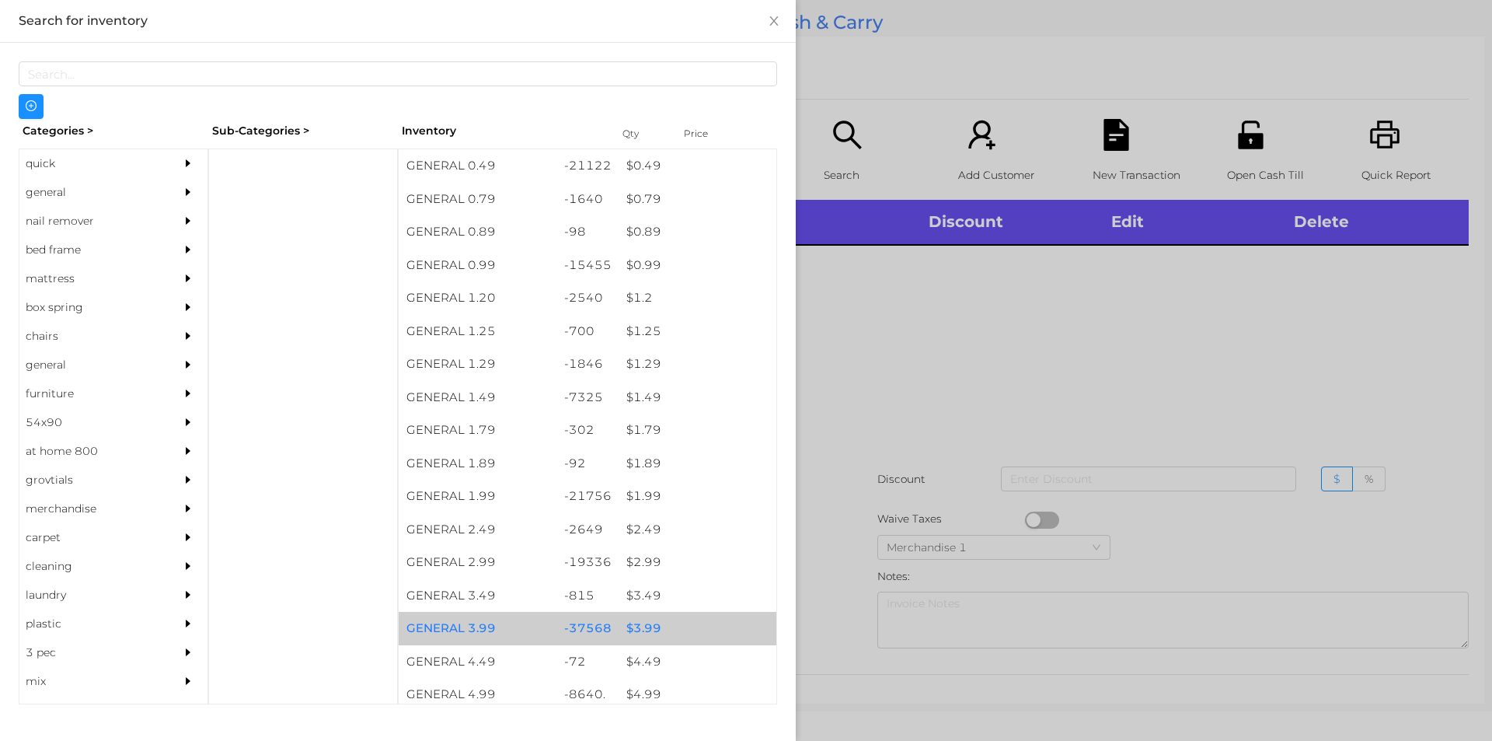
click at [639, 630] on div "$ 3.99" at bounding box center [698, 628] width 158 height 33
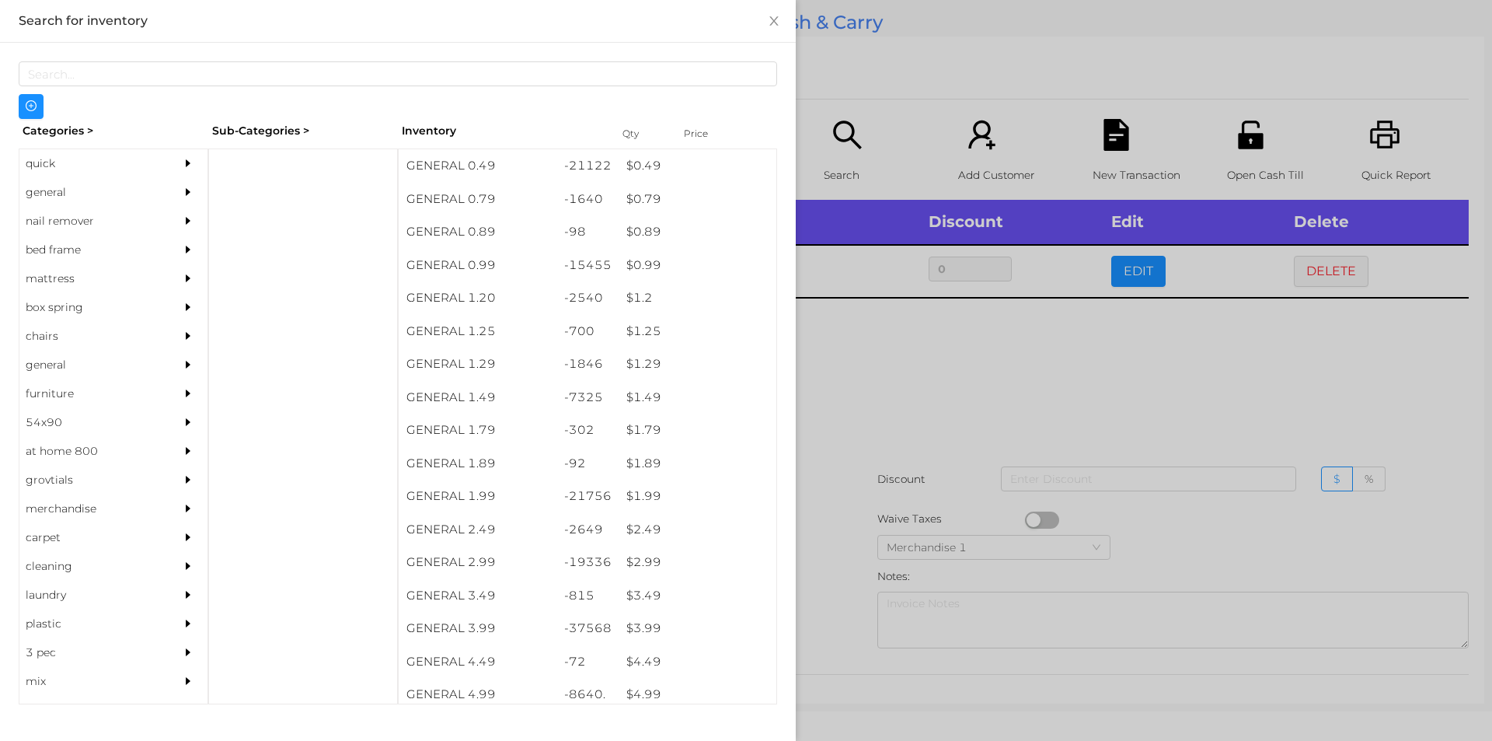
click at [869, 362] on div at bounding box center [746, 370] width 1492 height 741
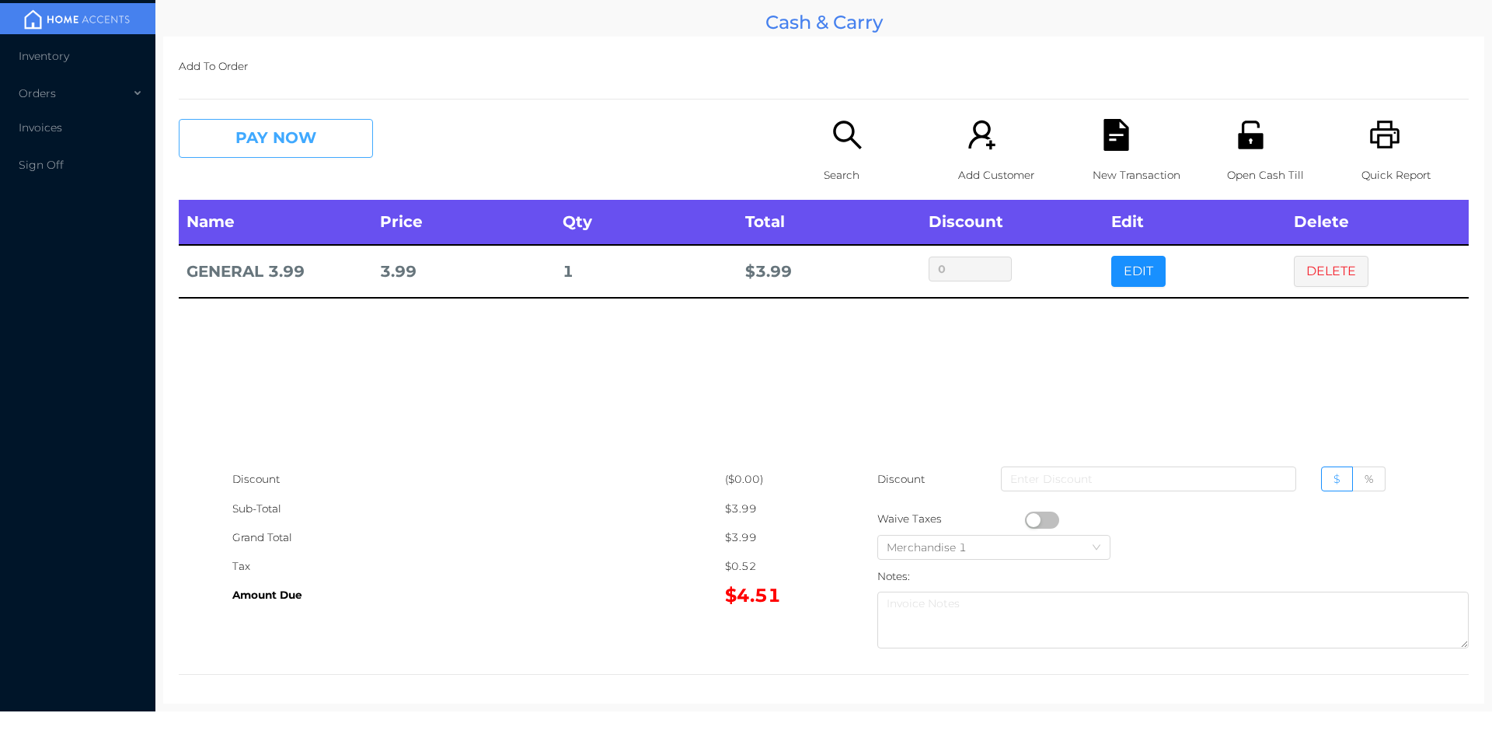
click at [259, 148] on button "PAY NOW" at bounding box center [276, 138] width 194 height 39
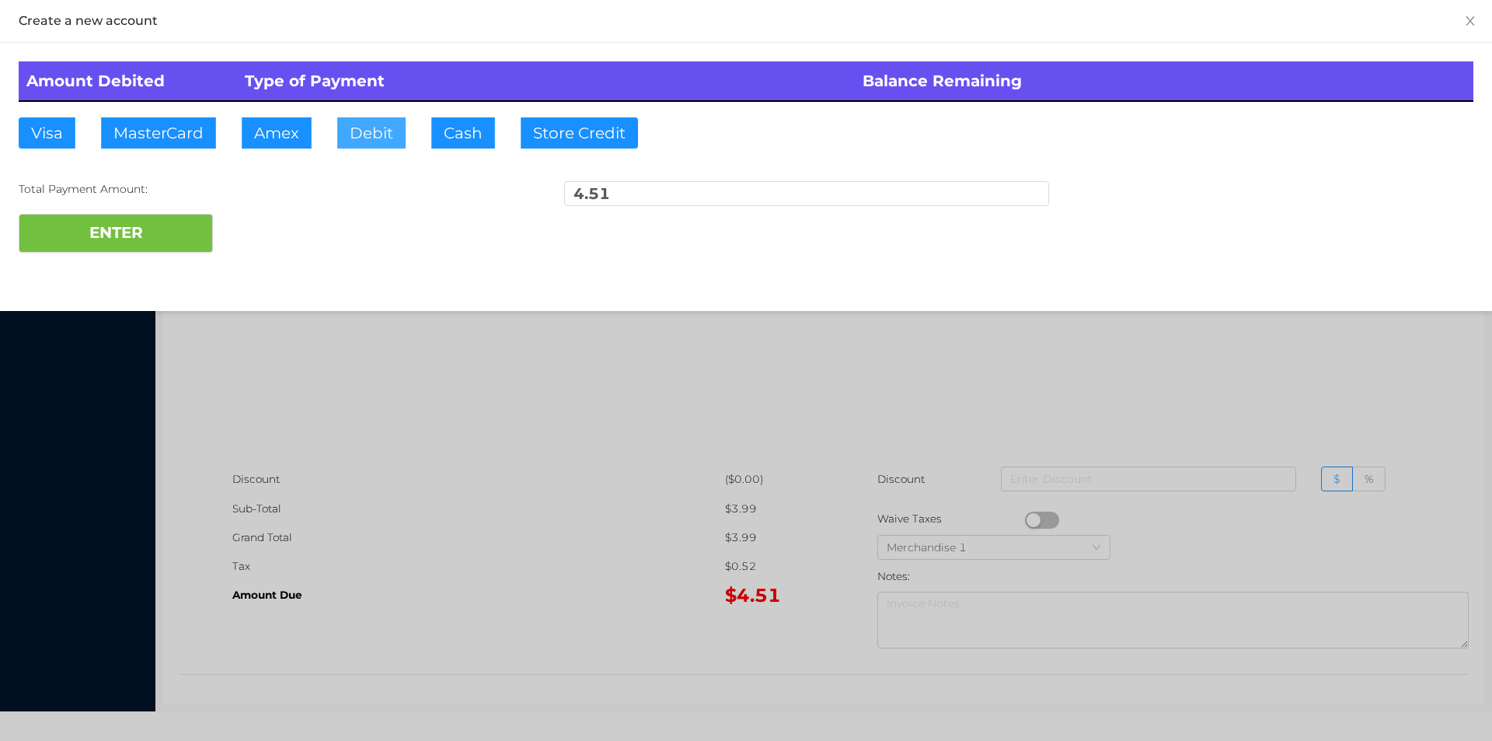
click at [361, 135] on button "Debit" at bounding box center [371, 132] width 68 height 31
click at [148, 225] on button "ENTER" at bounding box center [116, 233] width 194 height 39
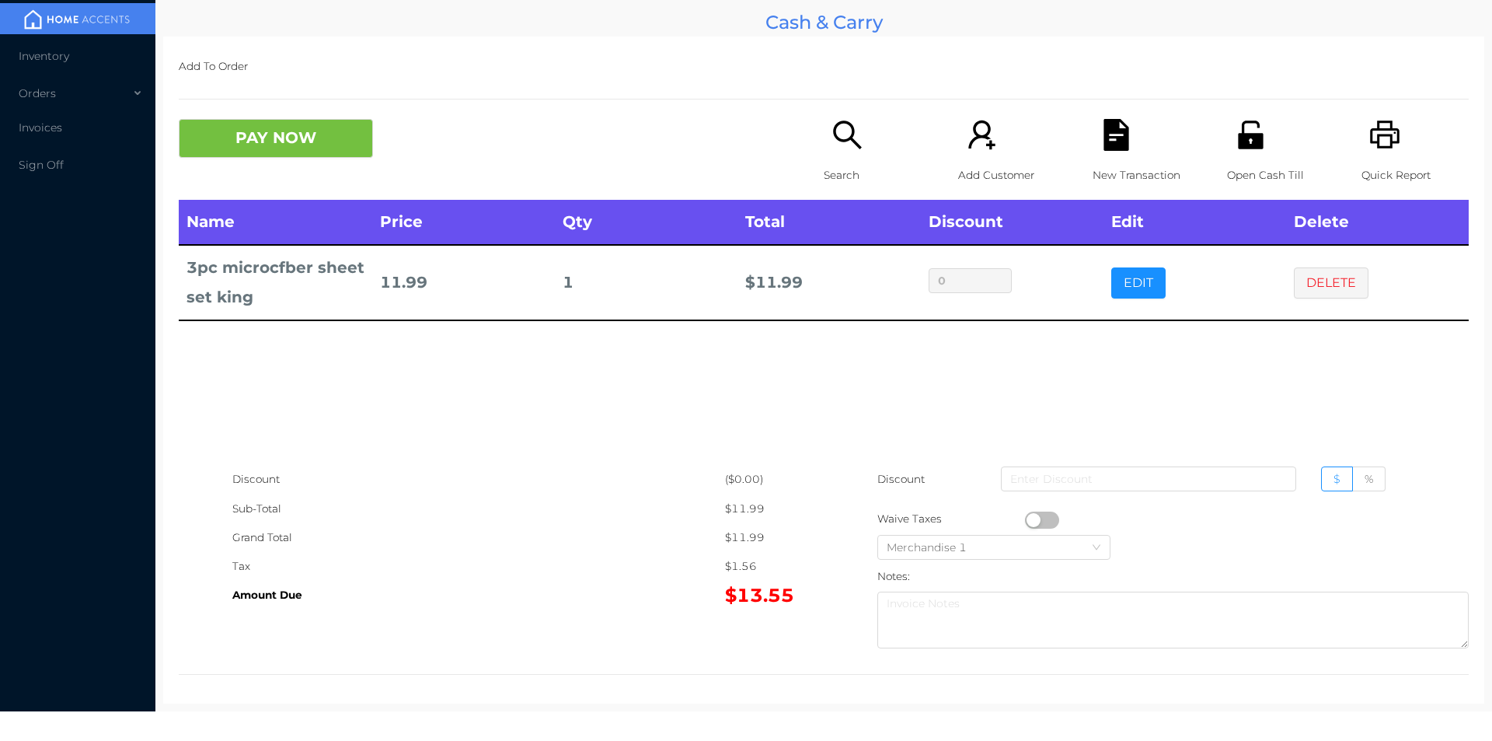
click at [1233, 166] on p "Open Cash Till" at bounding box center [1280, 175] width 107 height 29
click at [264, 127] on button "PAY NOW" at bounding box center [276, 138] width 194 height 39
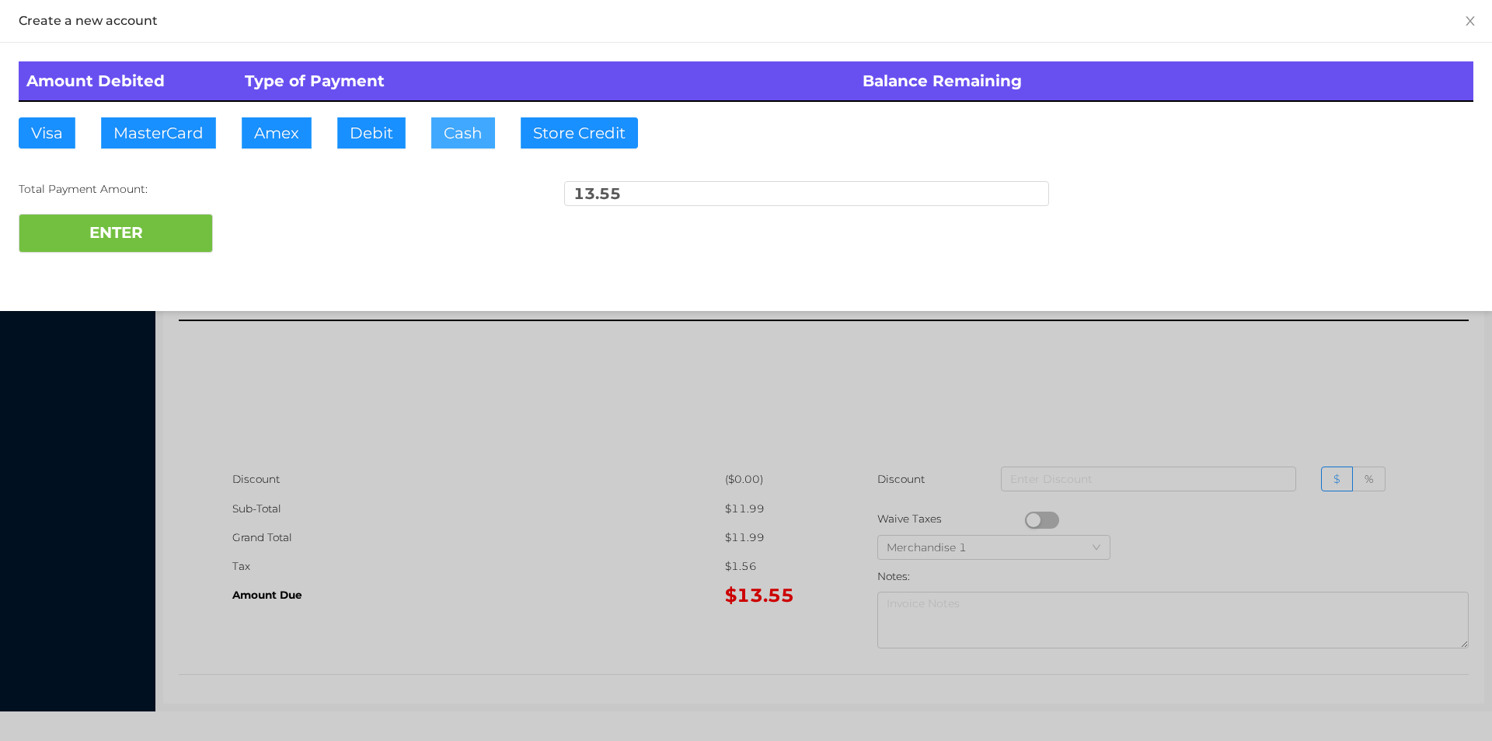
click at [445, 138] on button "Cash" at bounding box center [463, 132] width 64 height 31
type input "20."
click at [152, 237] on button "ENTER" at bounding box center [116, 233] width 194 height 39
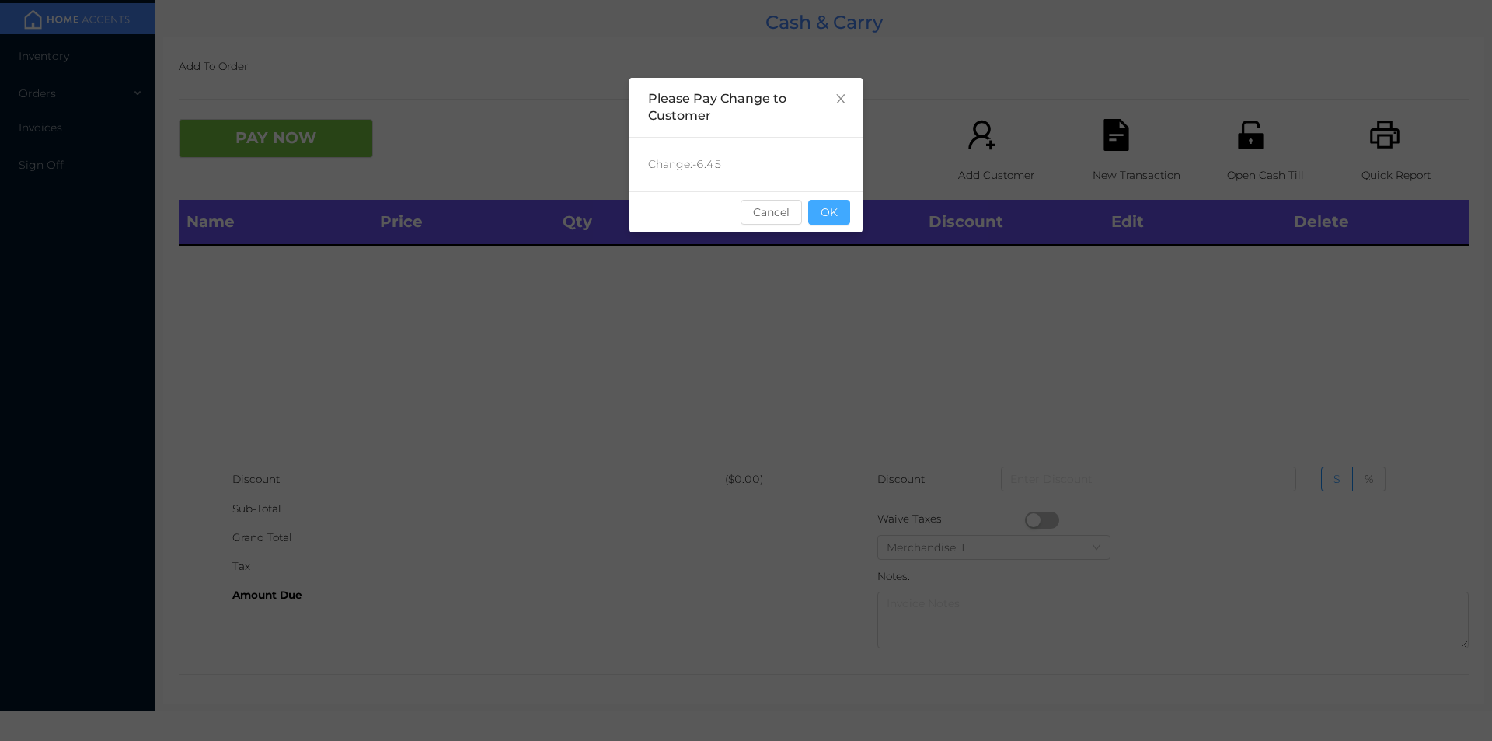
click at [832, 218] on button "OK" at bounding box center [829, 212] width 42 height 25
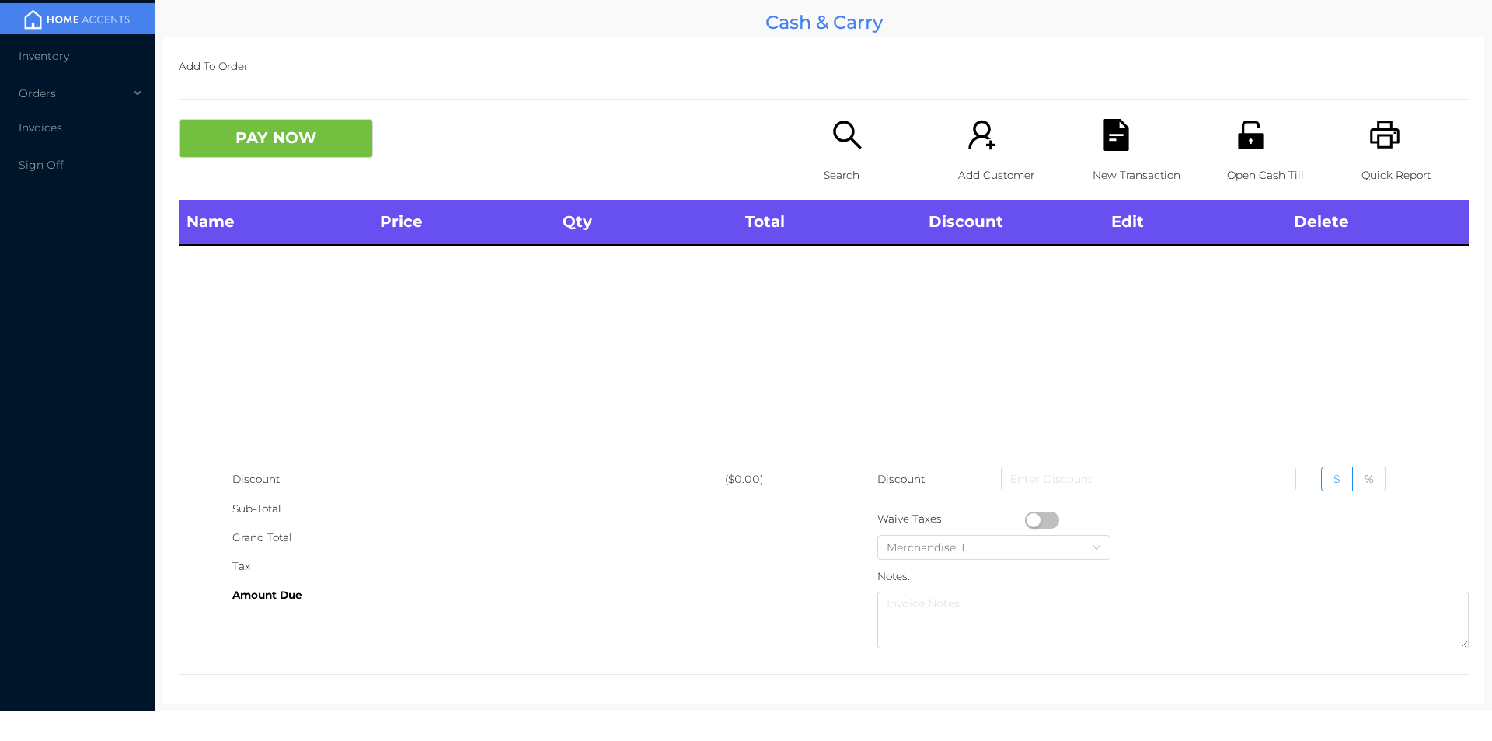
click at [1254, 157] on div "Open Cash Till" at bounding box center [1280, 159] width 107 height 81
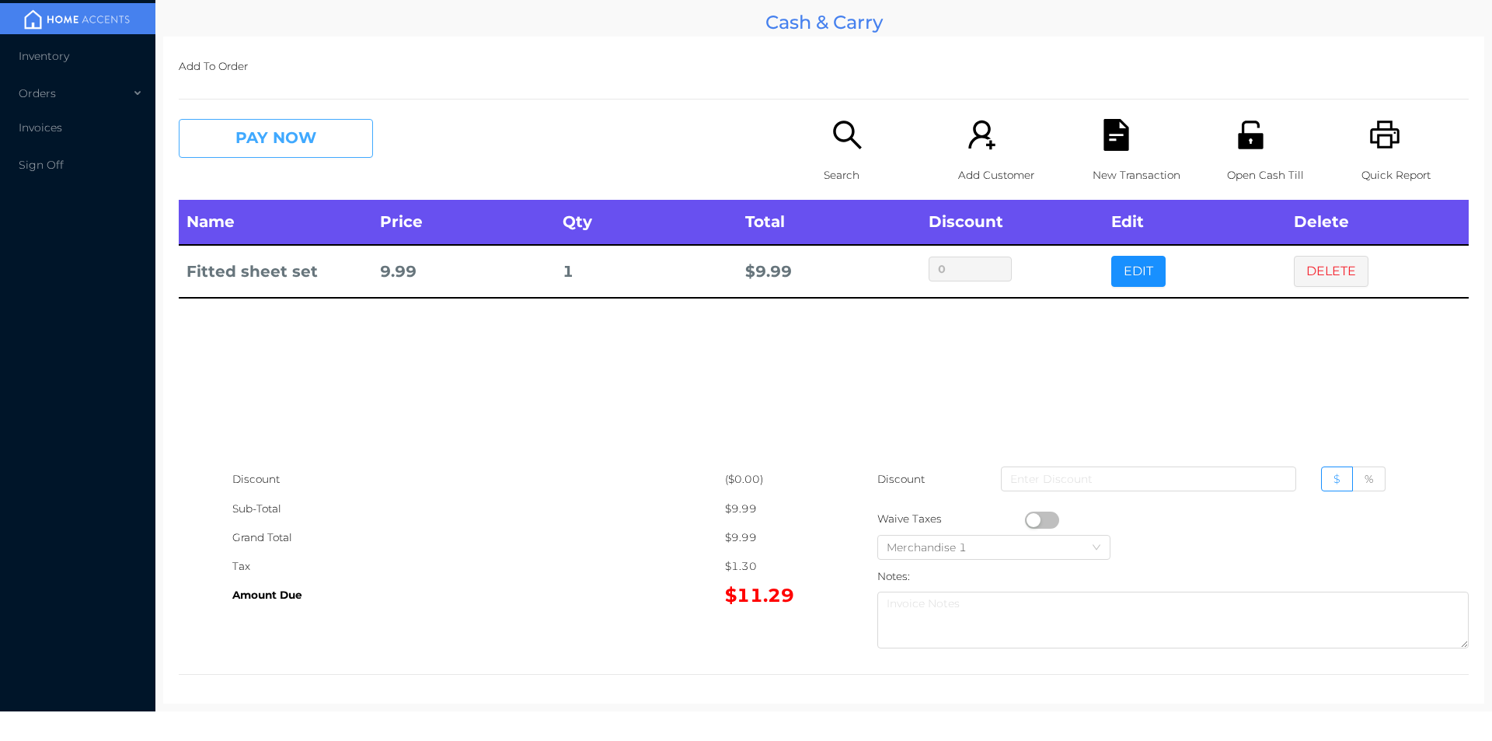
click at [325, 135] on button "PAY NOW" at bounding box center [276, 138] width 194 height 39
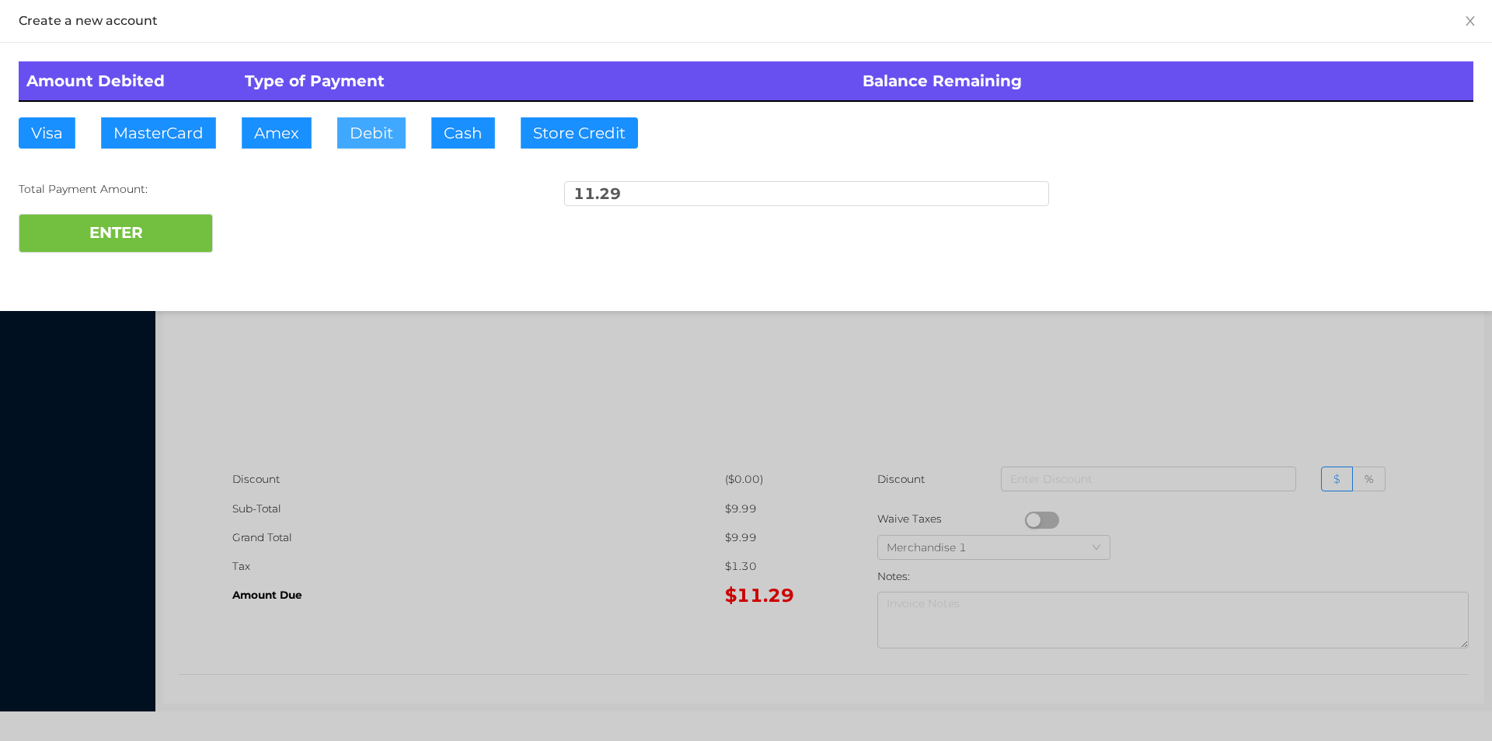
click at [366, 137] on button "Debit" at bounding box center [371, 132] width 68 height 31
type input "20."
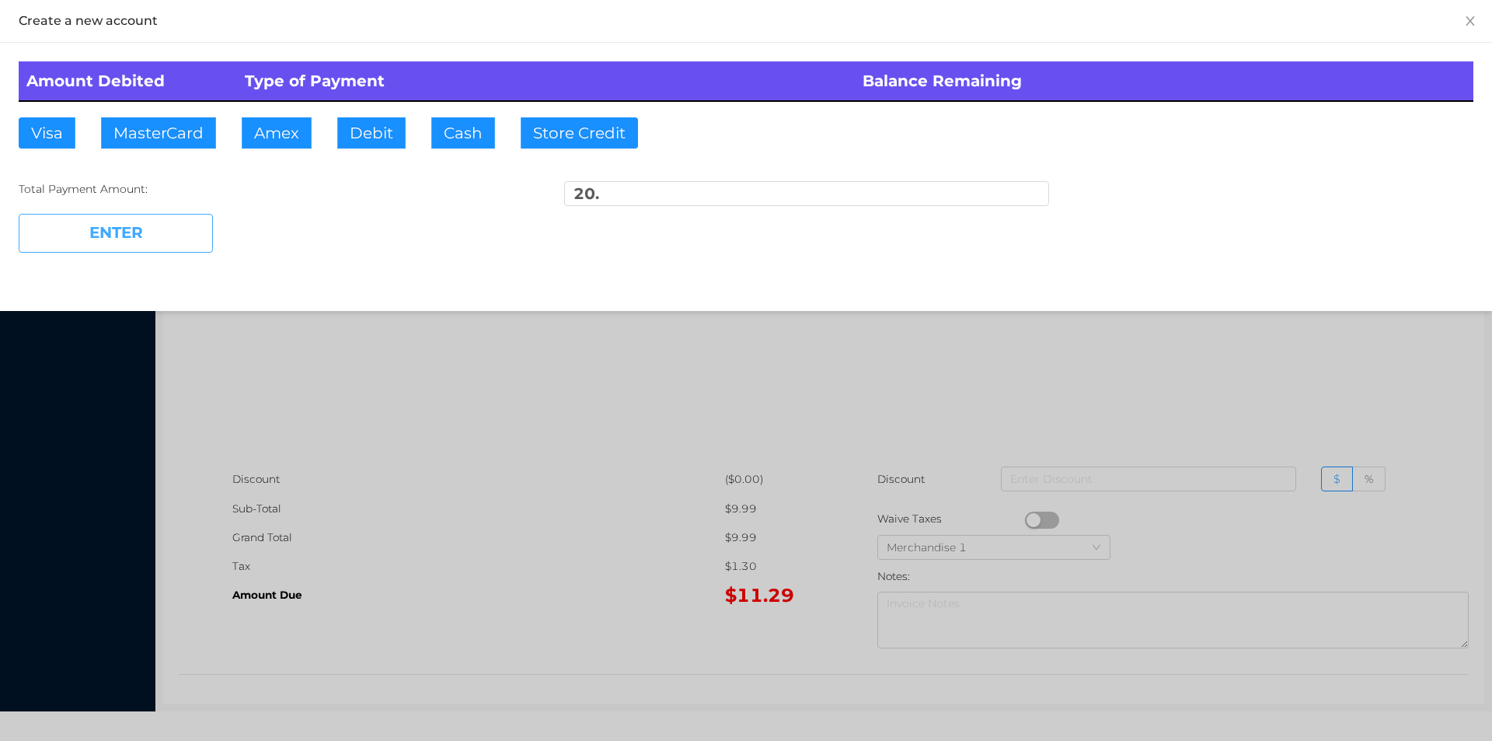
click at [159, 242] on button "ENTER" at bounding box center [116, 233] width 194 height 39
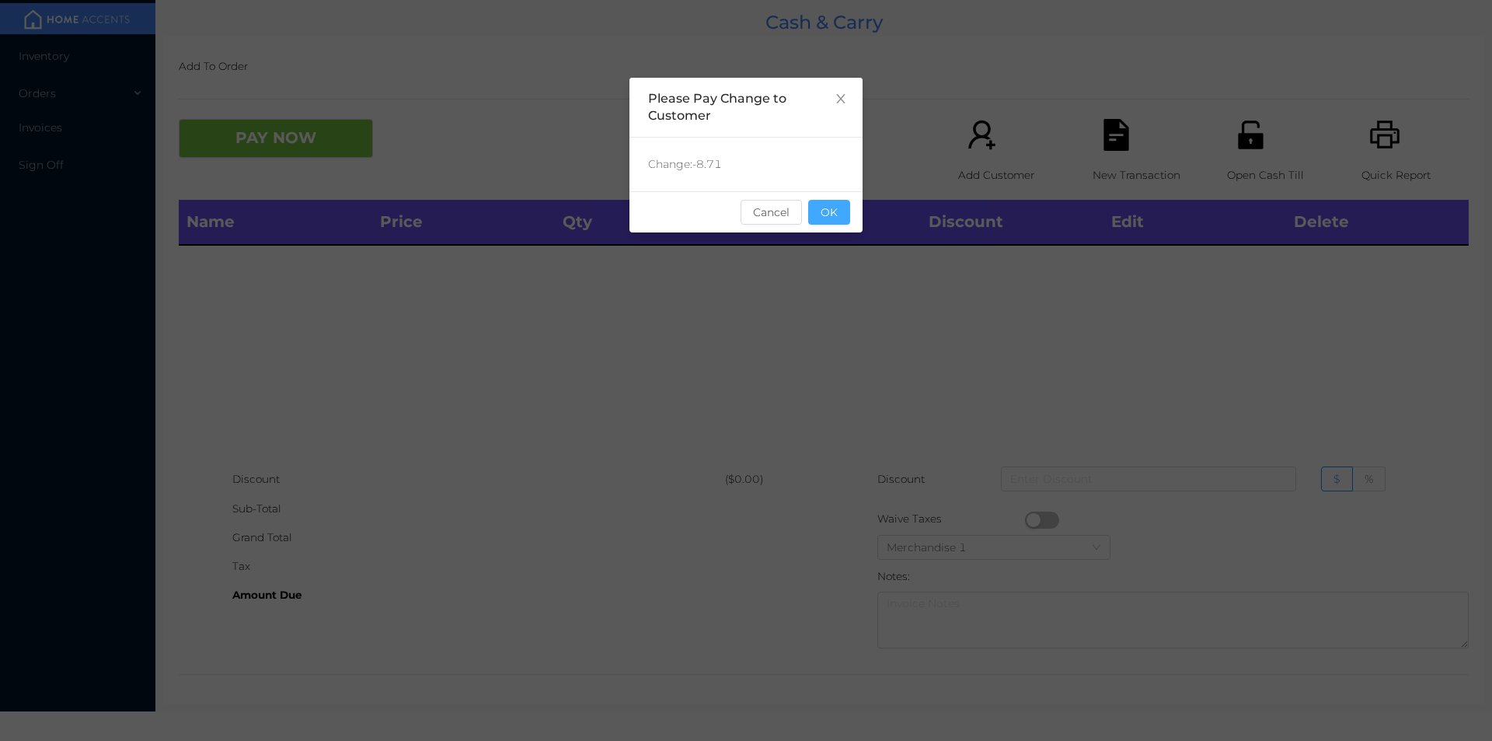
click at [839, 211] on button "OK" at bounding box center [829, 212] width 42 height 25
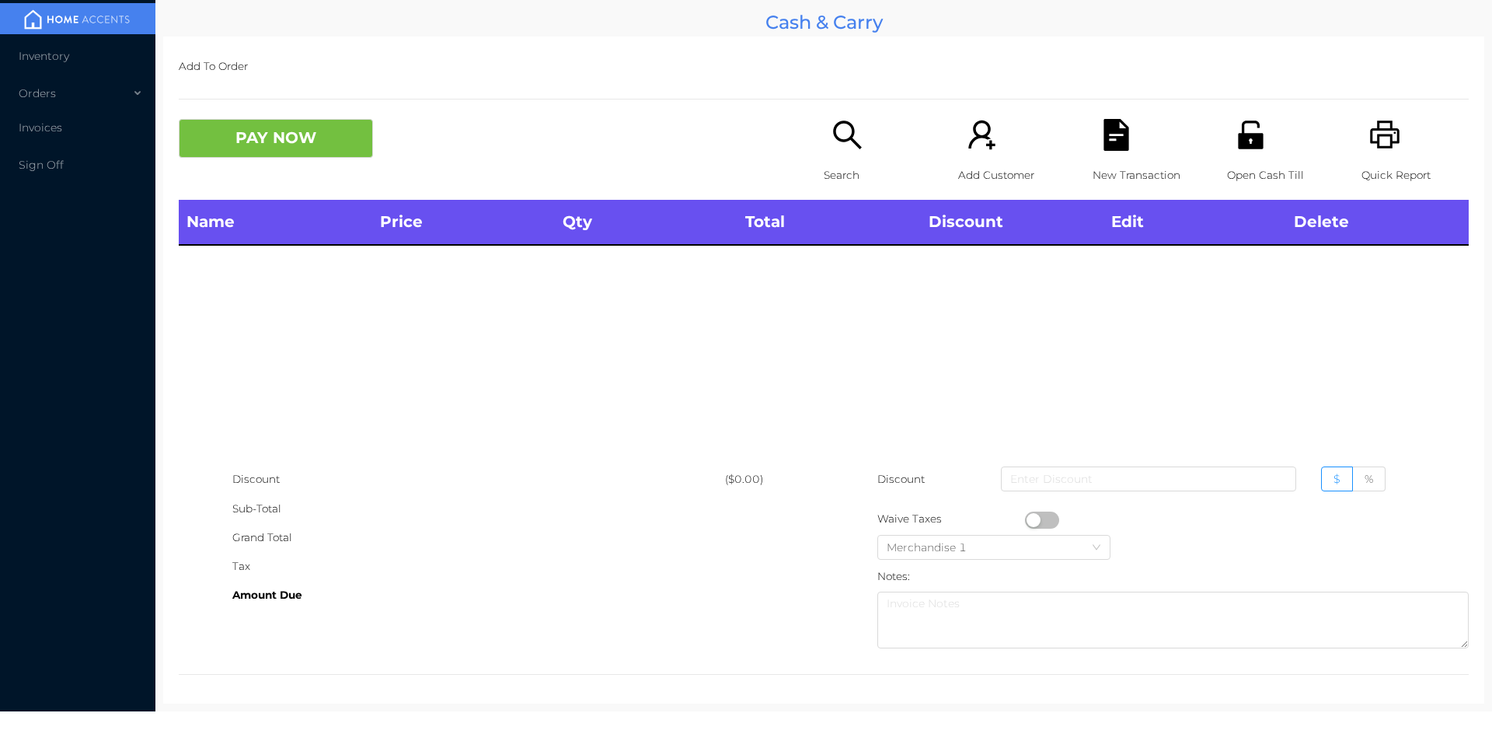
click at [838, 132] on icon "icon: search" at bounding box center [848, 135] width 32 height 32
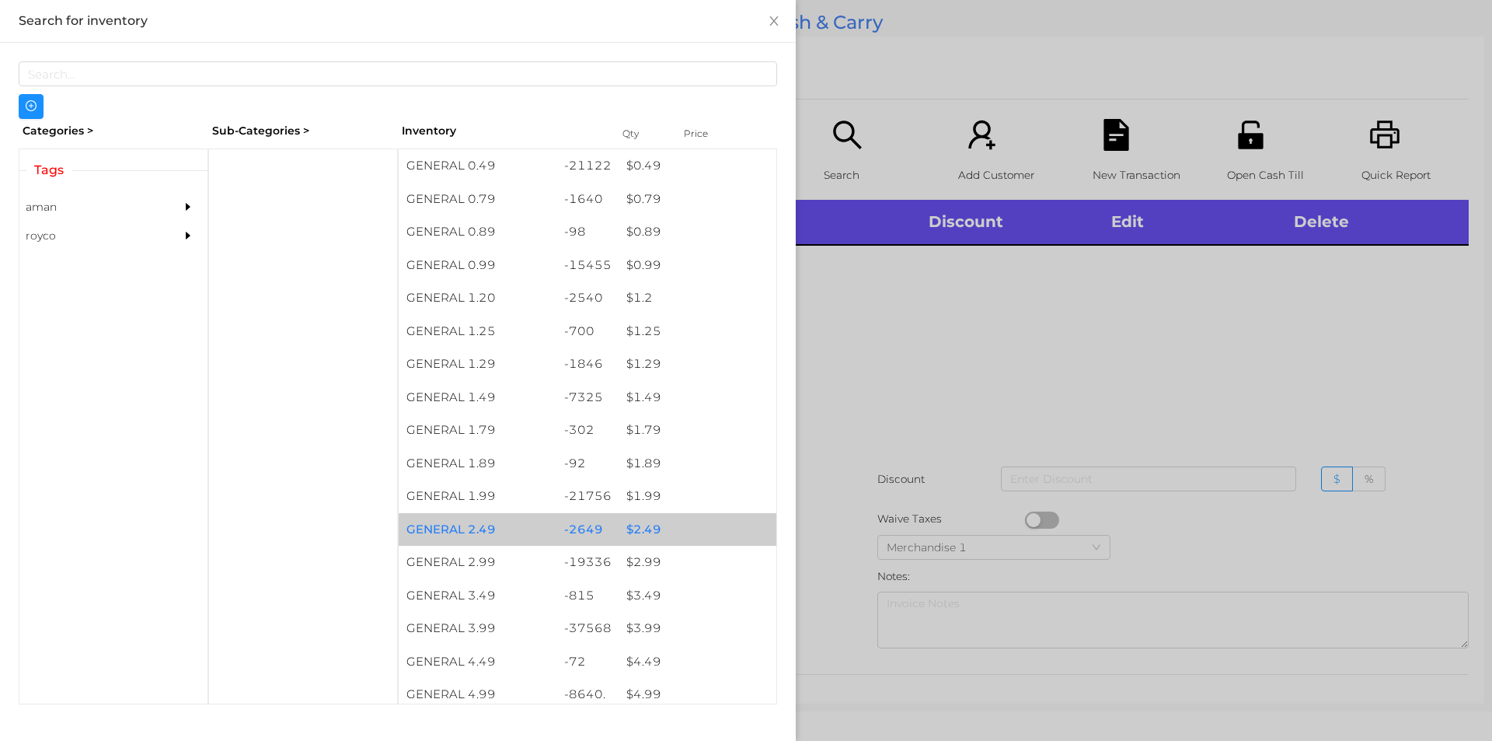
click at [602, 521] on div "-2649" at bounding box center [587, 529] width 63 height 33
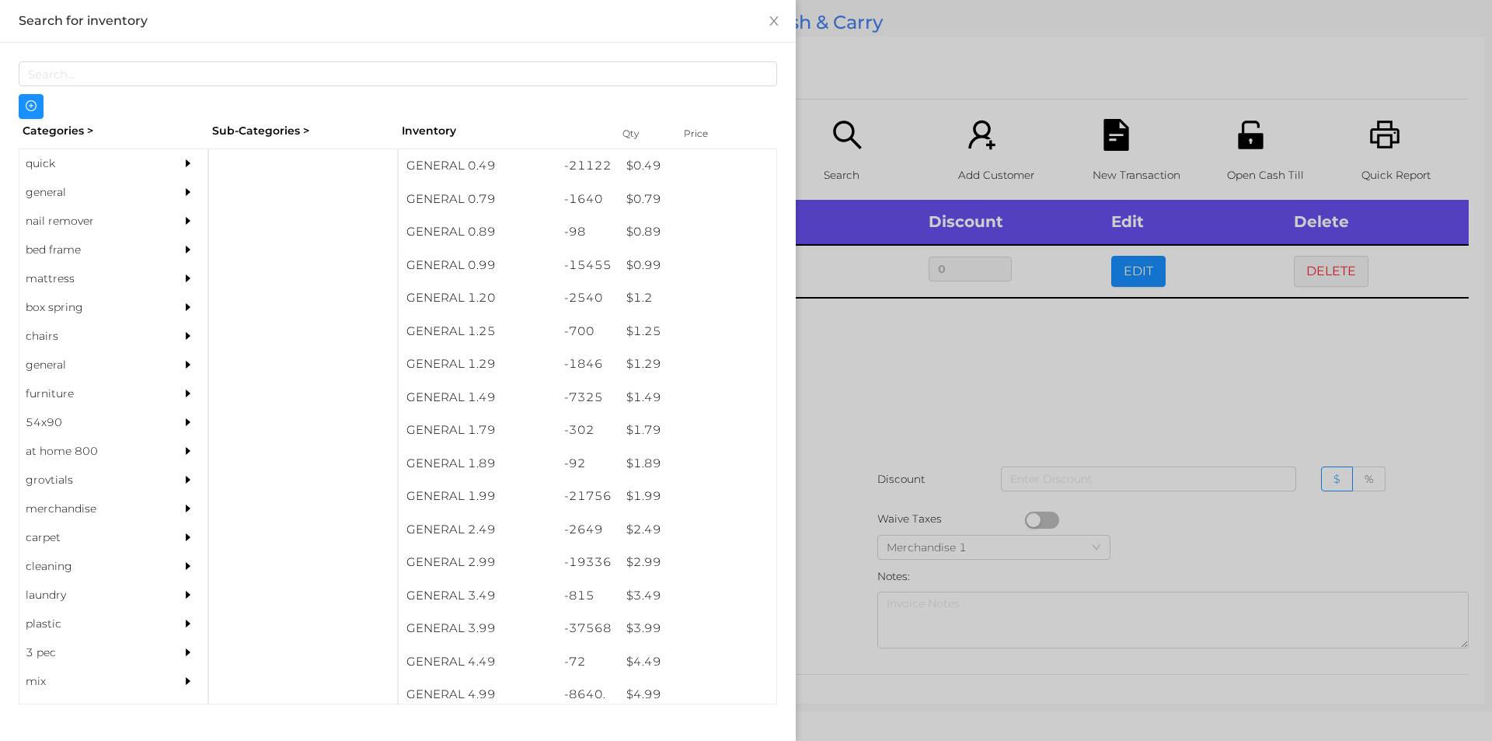
click at [1329, 269] on div at bounding box center [746, 370] width 1492 height 741
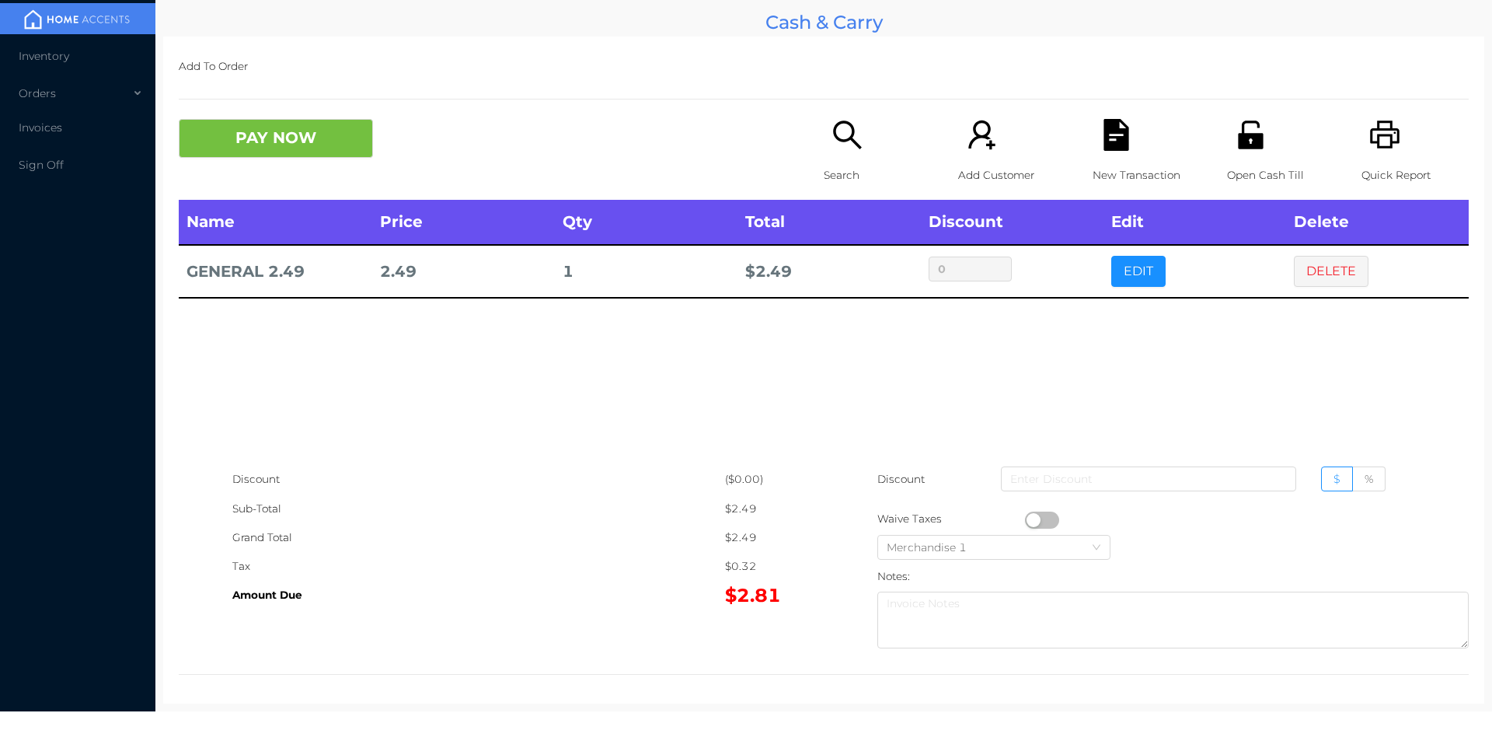
click at [1391, 159] on div "Quick Report" at bounding box center [1415, 159] width 107 height 81
click at [601, 371] on div "Name Price Qty Total Discount Edit Delete GENERAL 2.49 2.49 1 $ 2.49 0 EDIT DEL…" at bounding box center [824, 332] width 1290 height 265
click at [1322, 275] on button "DELETE" at bounding box center [1331, 271] width 75 height 31
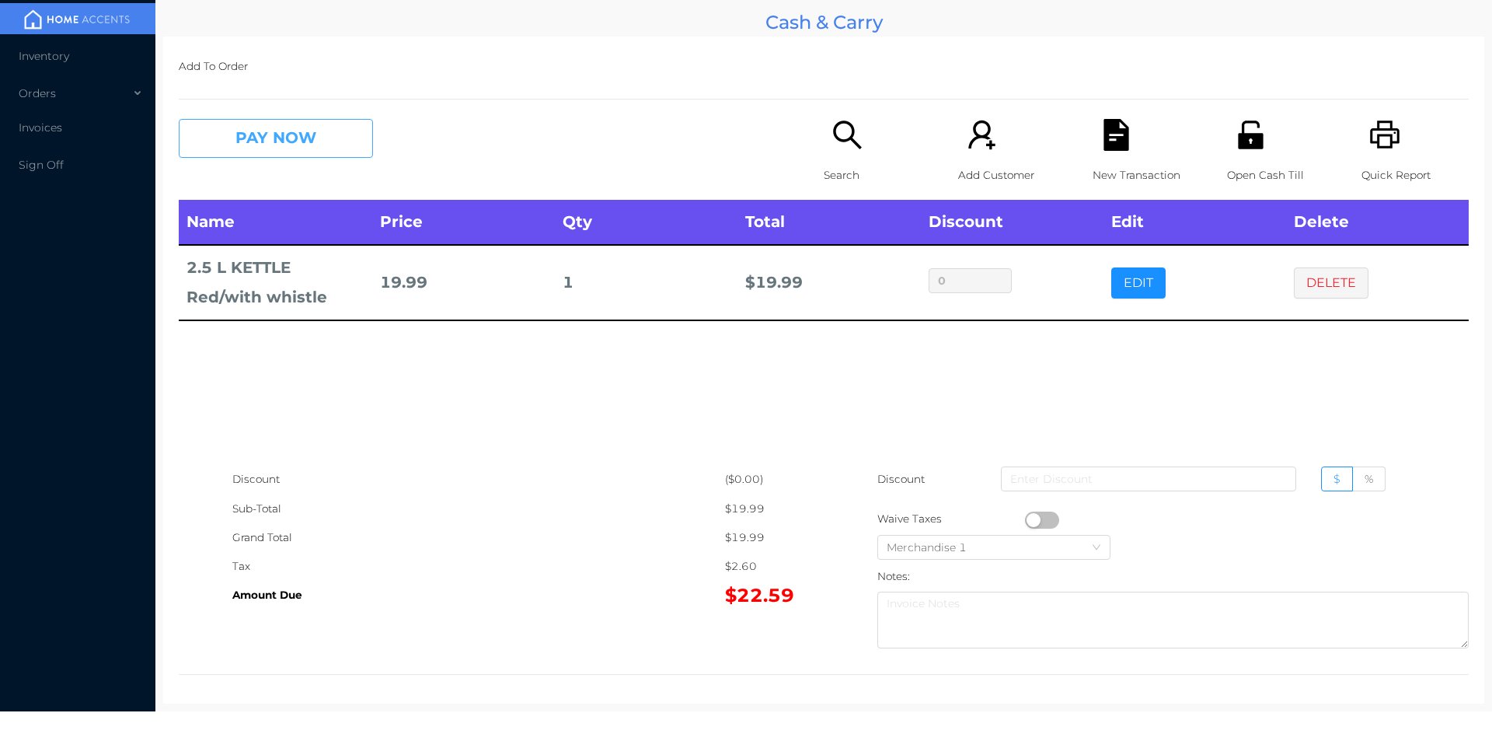
click at [345, 156] on button "PAY NOW" at bounding box center [276, 138] width 194 height 39
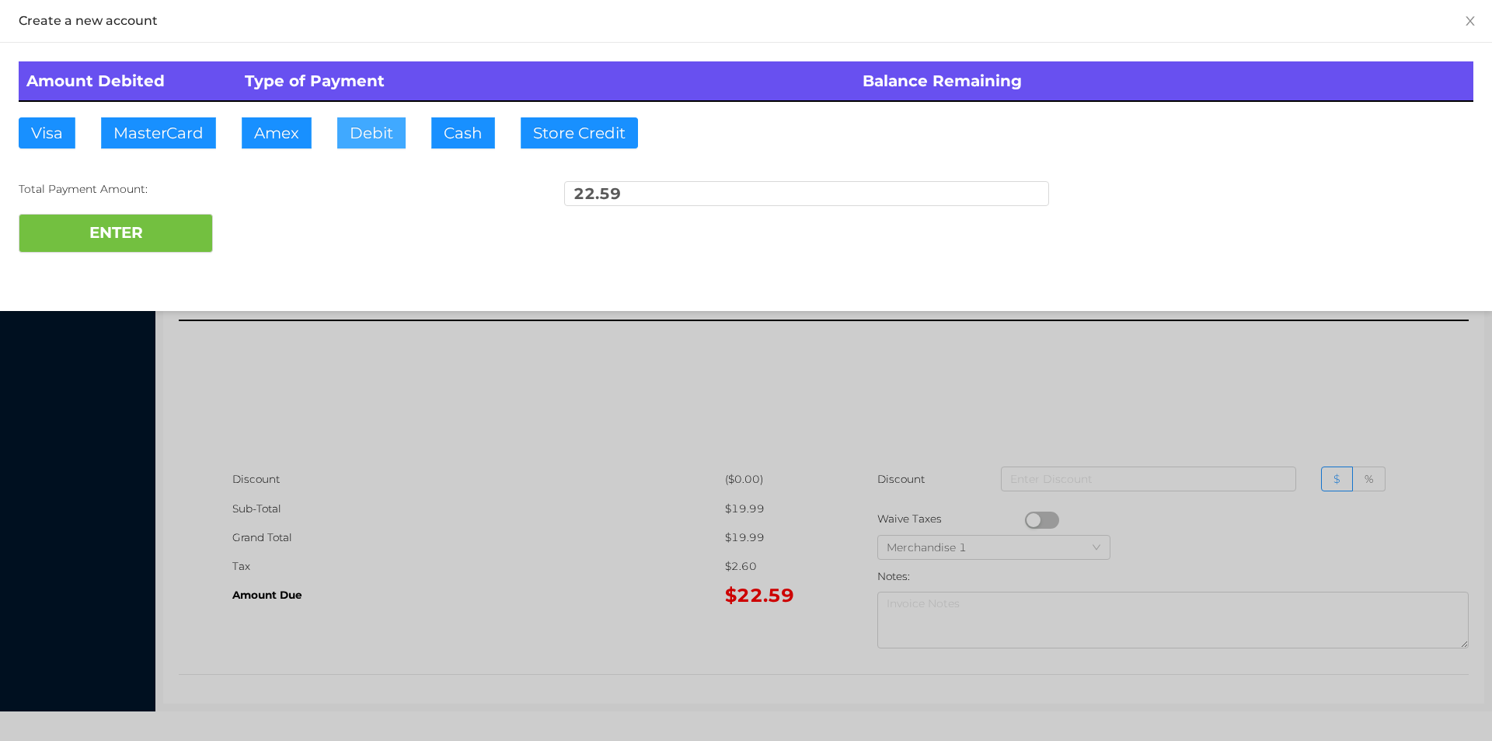
click at [382, 117] on button "Debit" at bounding box center [371, 132] width 68 height 31
click at [135, 241] on button "ENTER" at bounding box center [116, 233] width 194 height 39
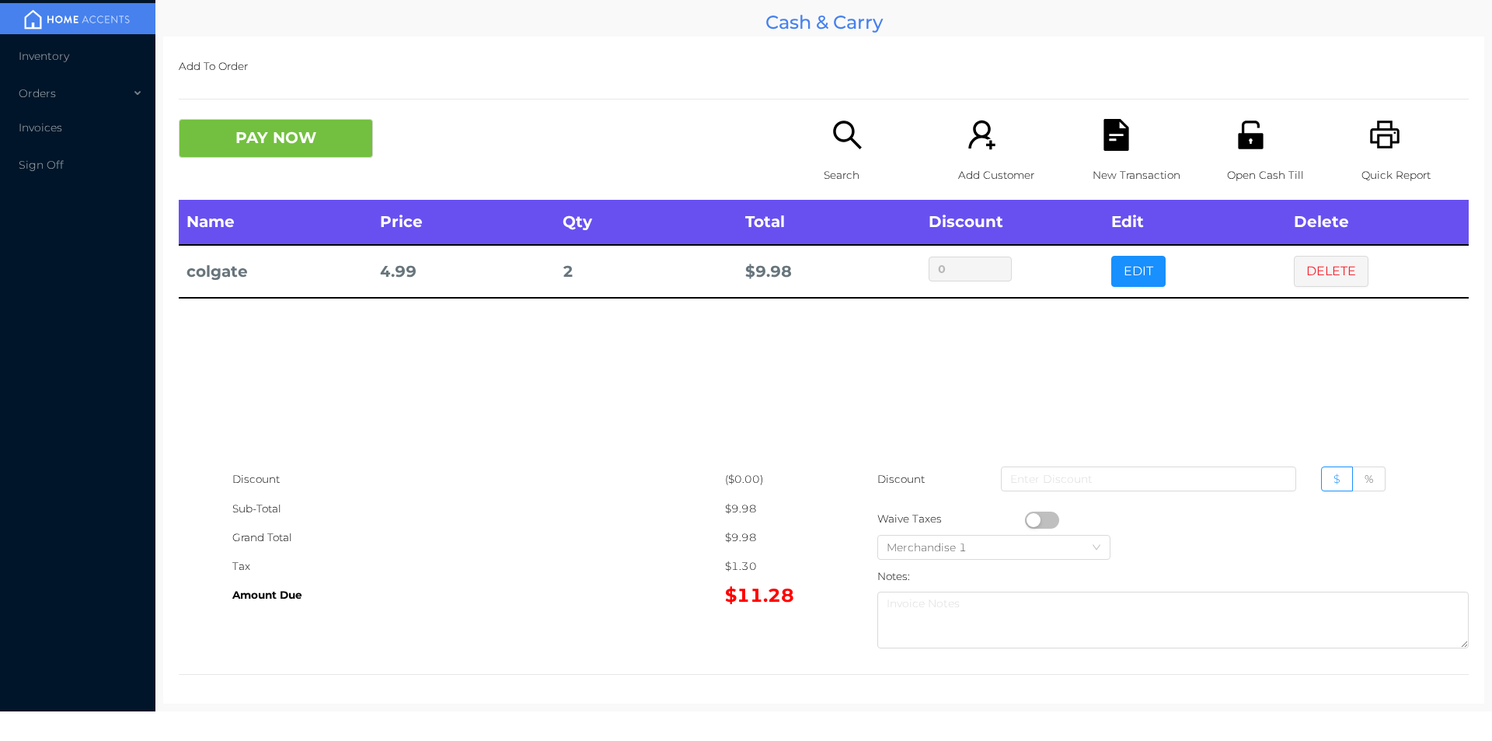
click at [263, 146] on button "PAY NOW" at bounding box center [276, 138] width 194 height 39
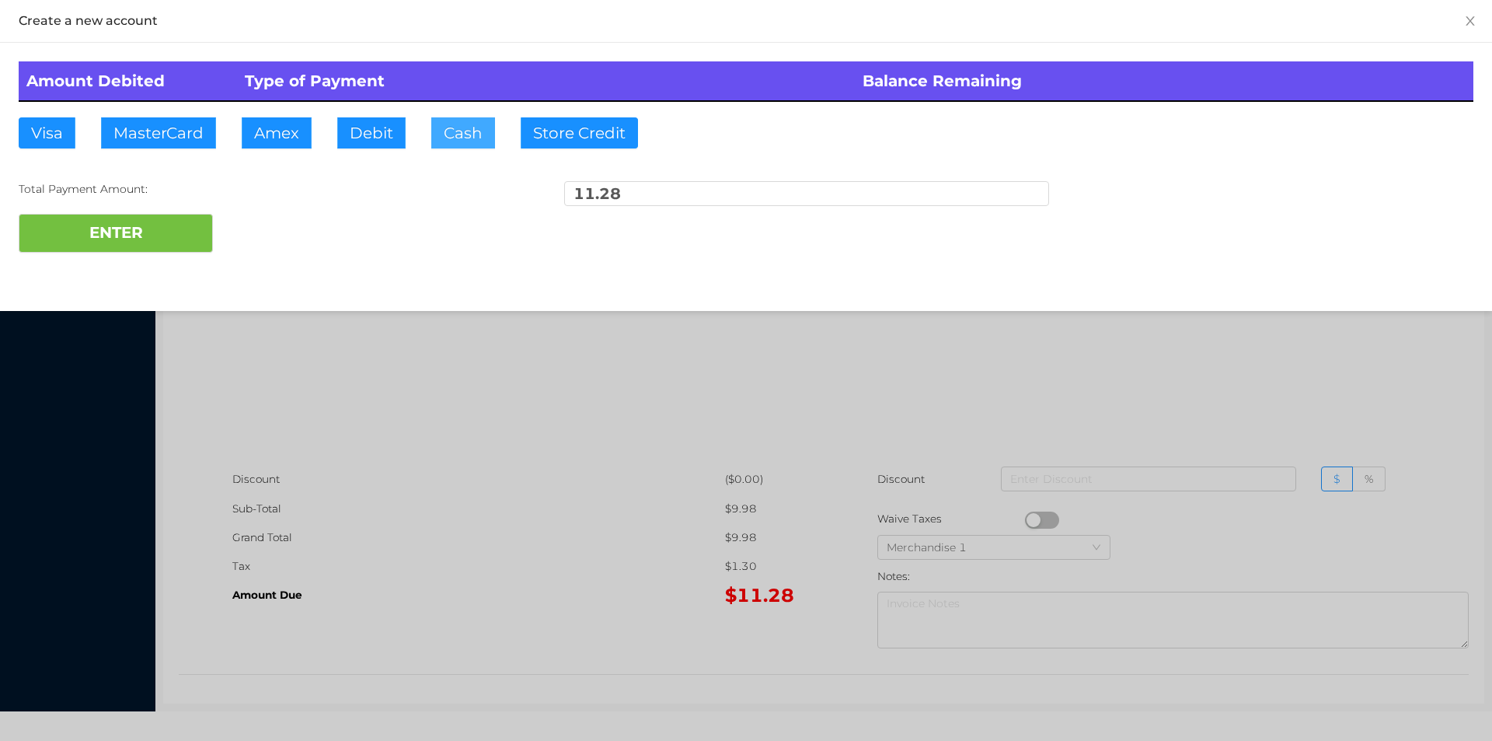
click at [463, 139] on button "Cash" at bounding box center [463, 132] width 64 height 31
click at [169, 237] on button "ENTER" at bounding box center [116, 233] width 194 height 39
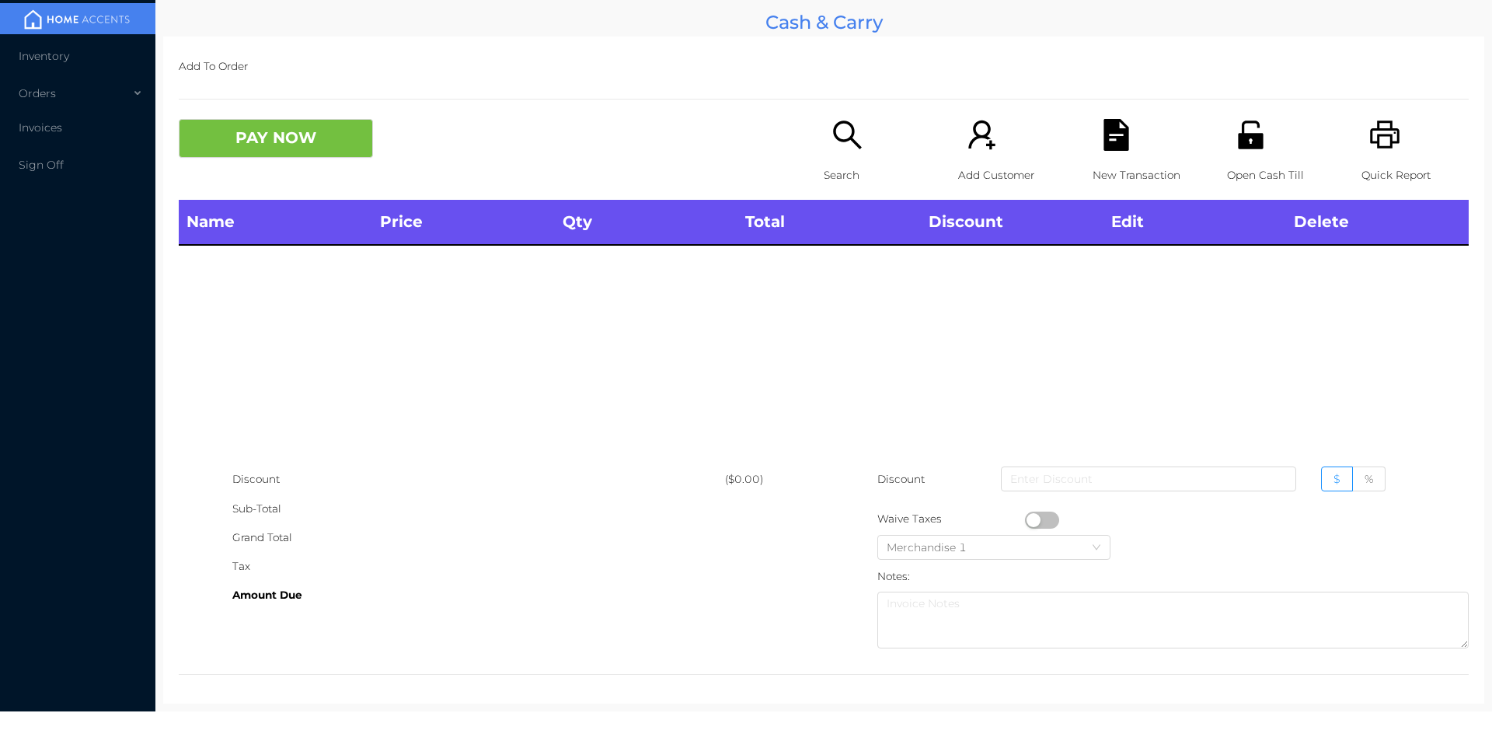
click at [824, 154] on div "Search" at bounding box center [877, 159] width 107 height 81
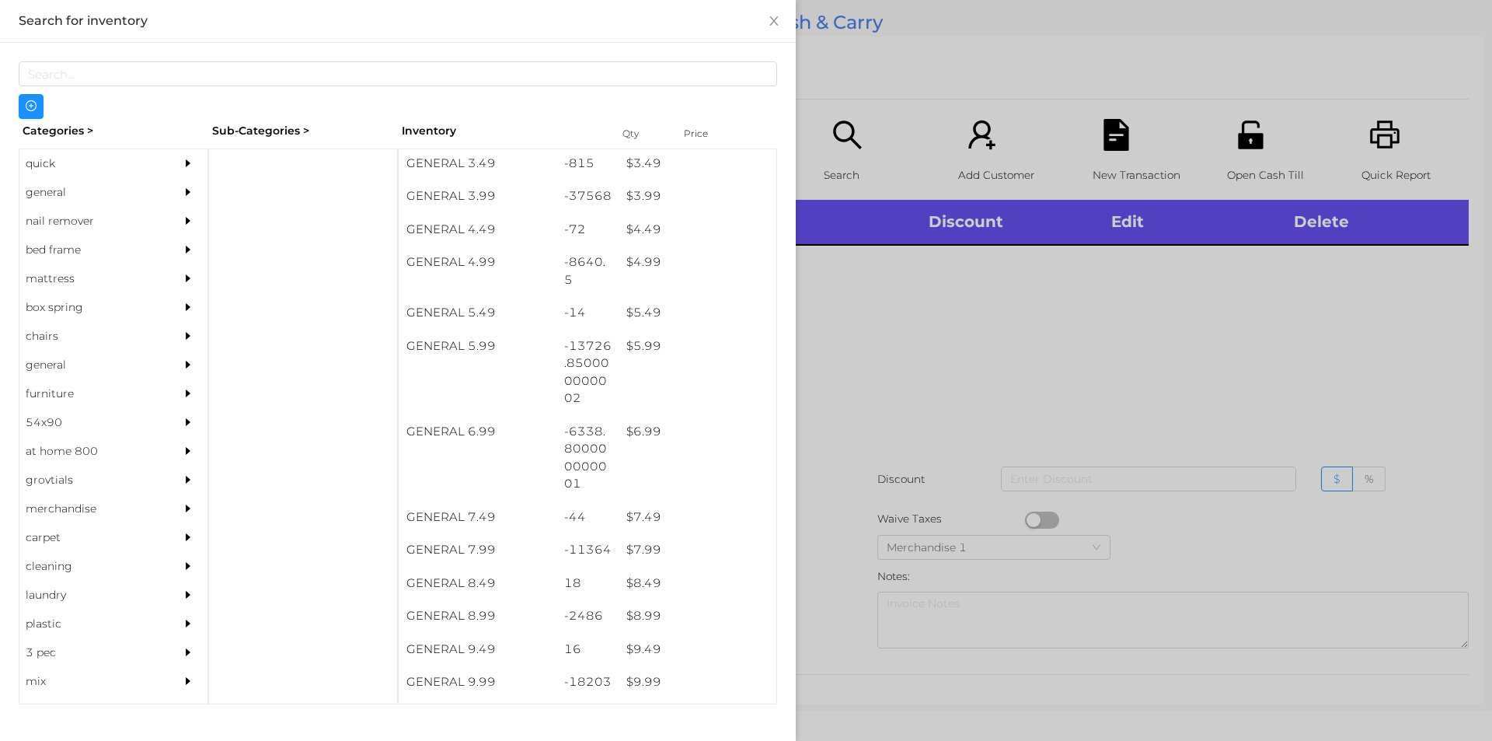
scroll to position [433, 0]
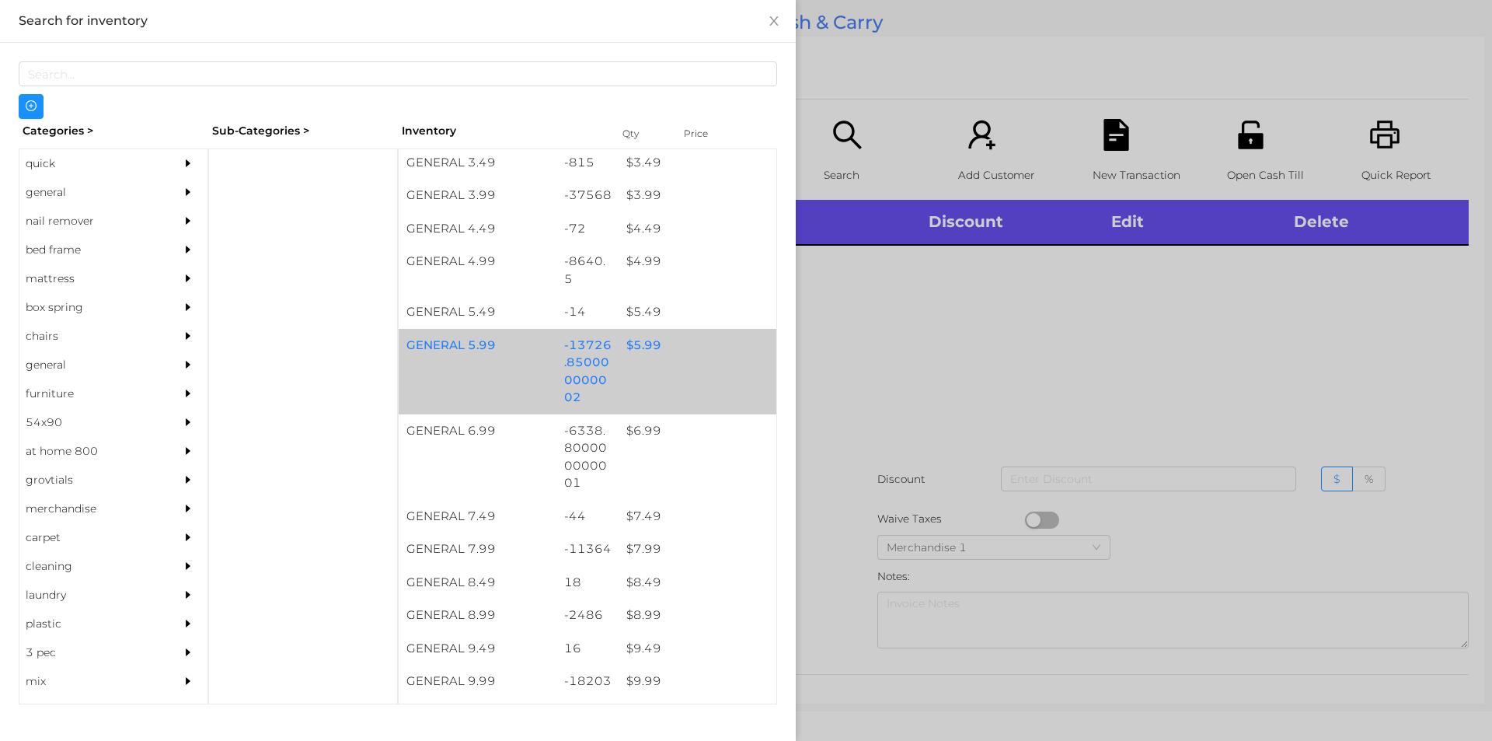
click at [635, 347] on div "$ 5.99" at bounding box center [698, 345] width 158 height 33
click at [648, 346] on div "$ 5.99" at bounding box center [698, 345] width 158 height 33
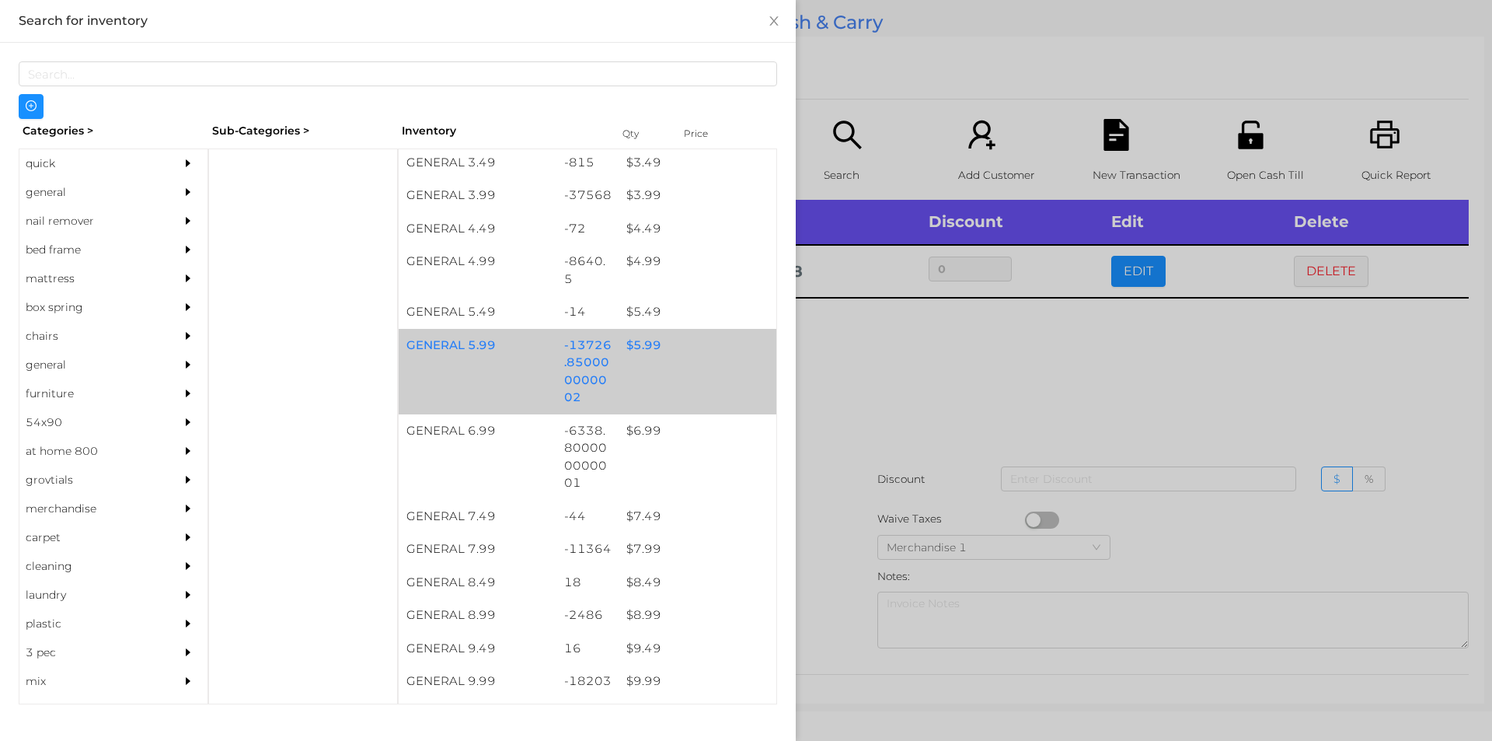
click at [650, 340] on div "$ 5.99" at bounding box center [698, 345] width 158 height 33
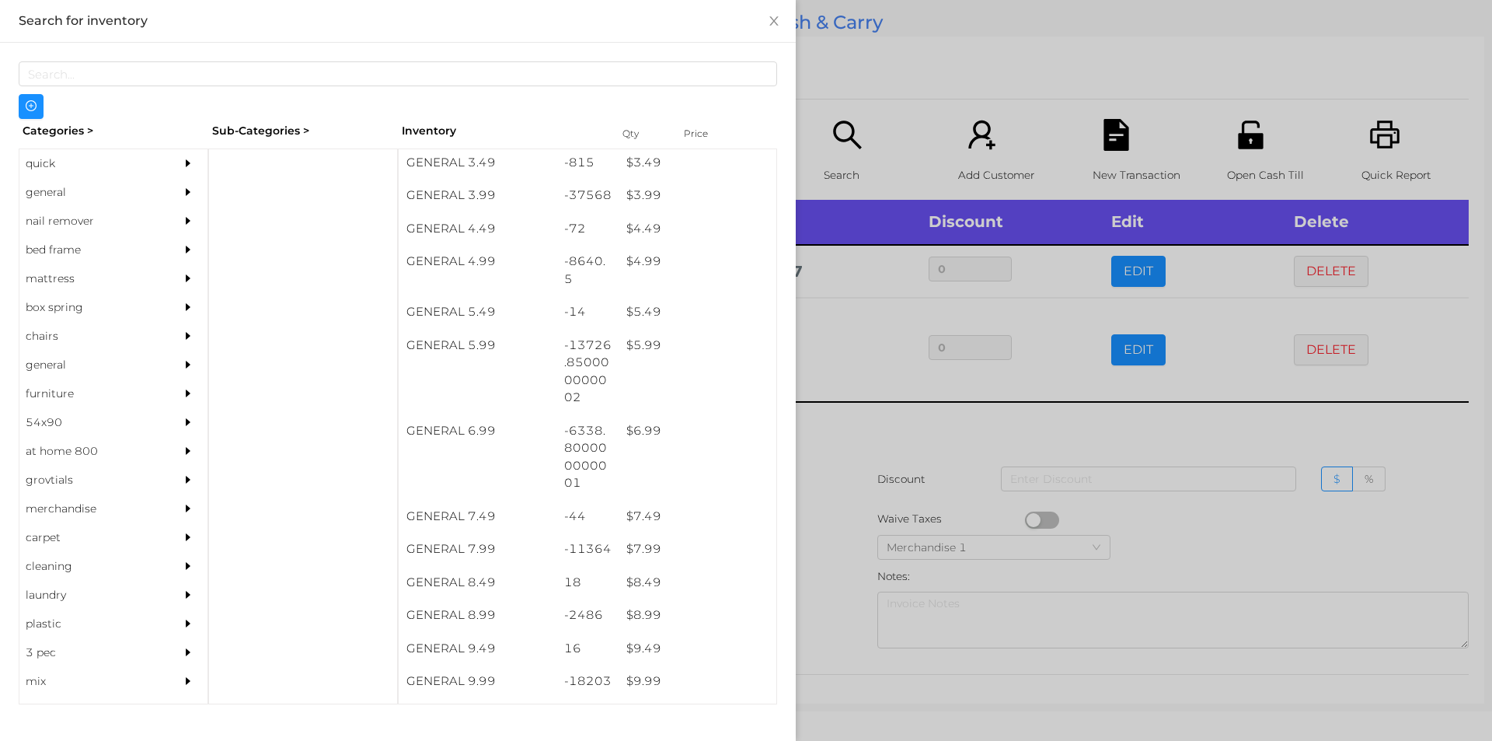
click at [1177, 532] on div at bounding box center [746, 370] width 1492 height 741
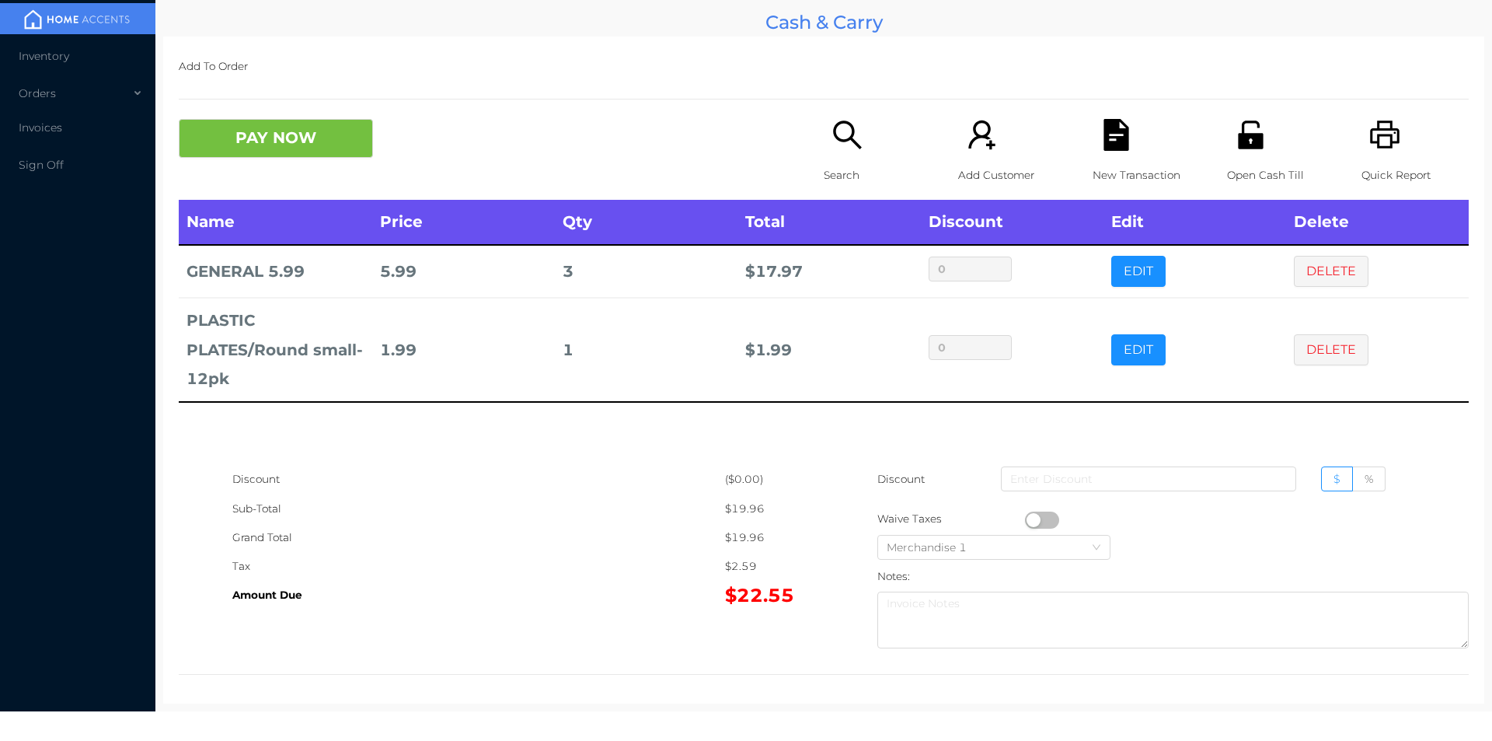
click at [1031, 519] on button "button" at bounding box center [1042, 519] width 34 height 17
click at [282, 133] on button "PAY NOW" at bounding box center [276, 138] width 194 height 39
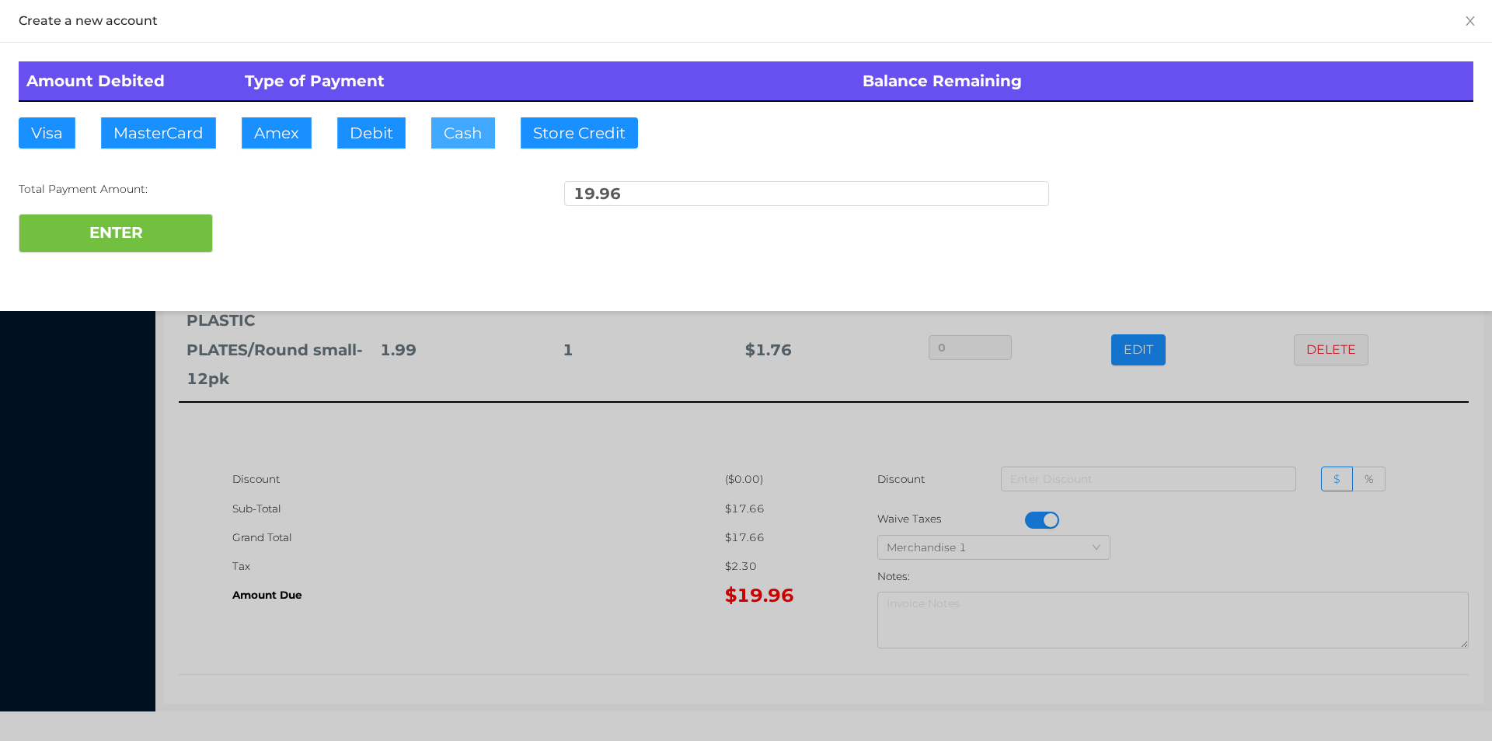
click at [462, 139] on button "Cash" at bounding box center [463, 132] width 64 height 31
click at [148, 233] on button "ENTER" at bounding box center [116, 233] width 194 height 39
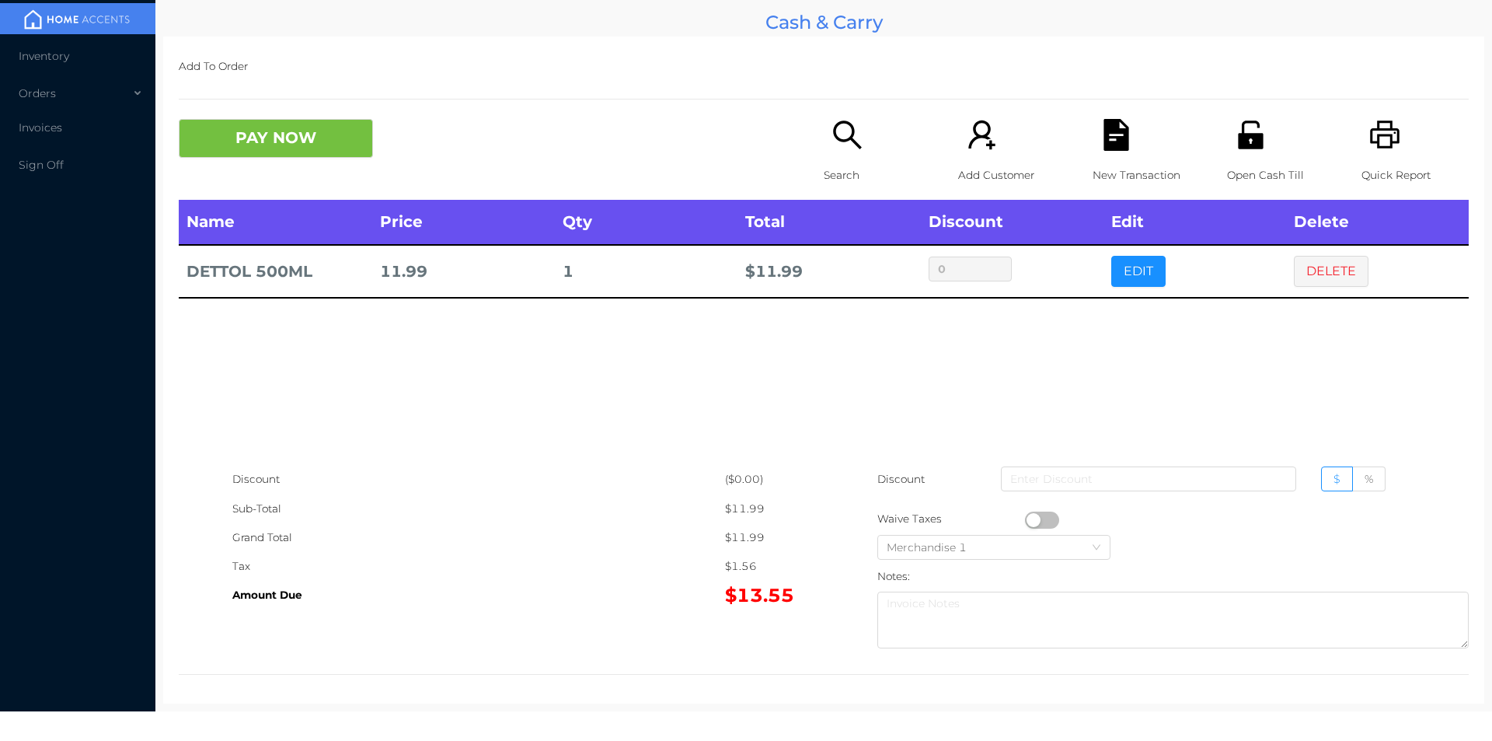
click at [833, 140] on icon "icon: search" at bounding box center [847, 134] width 28 height 28
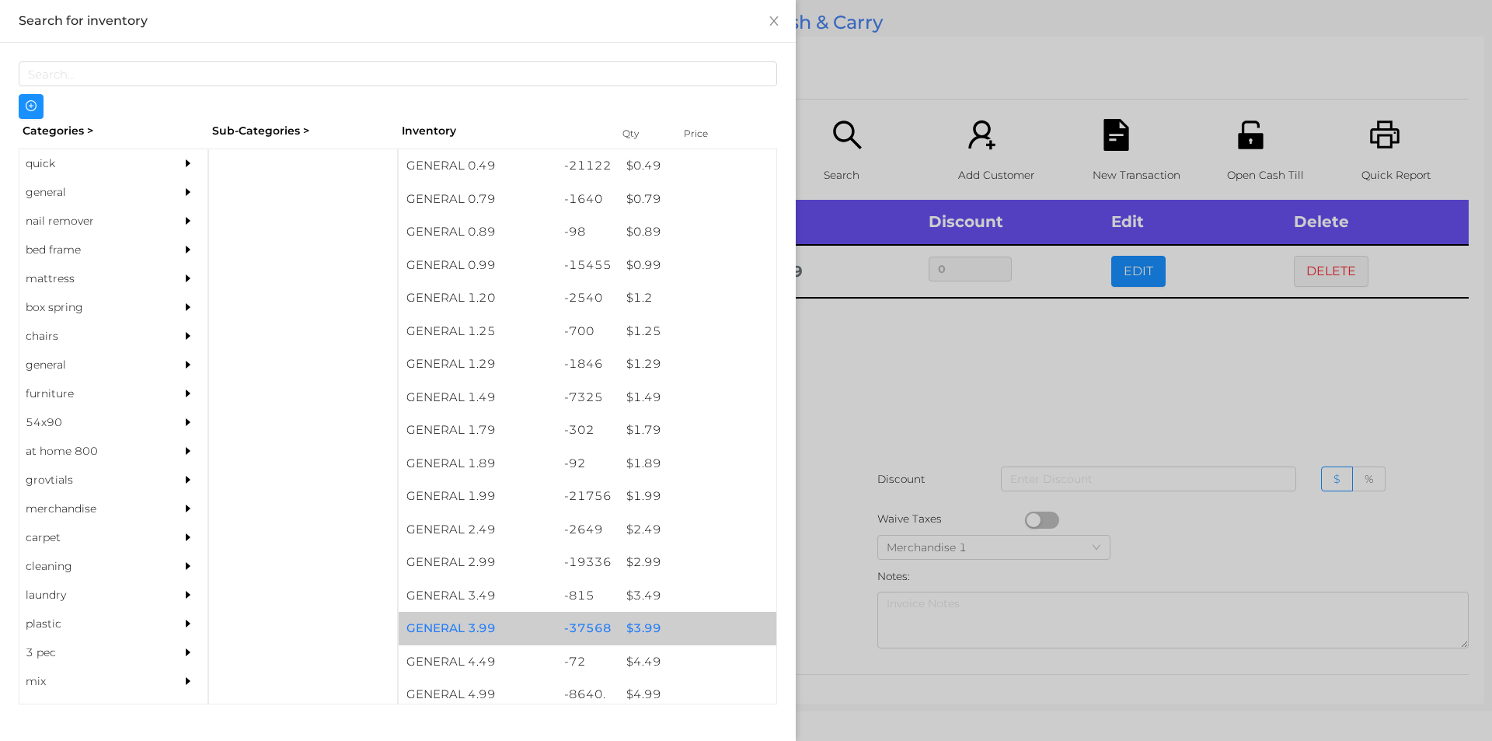
click at [632, 623] on div "$ 3.99" at bounding box center [698, 628] width 158 height 33
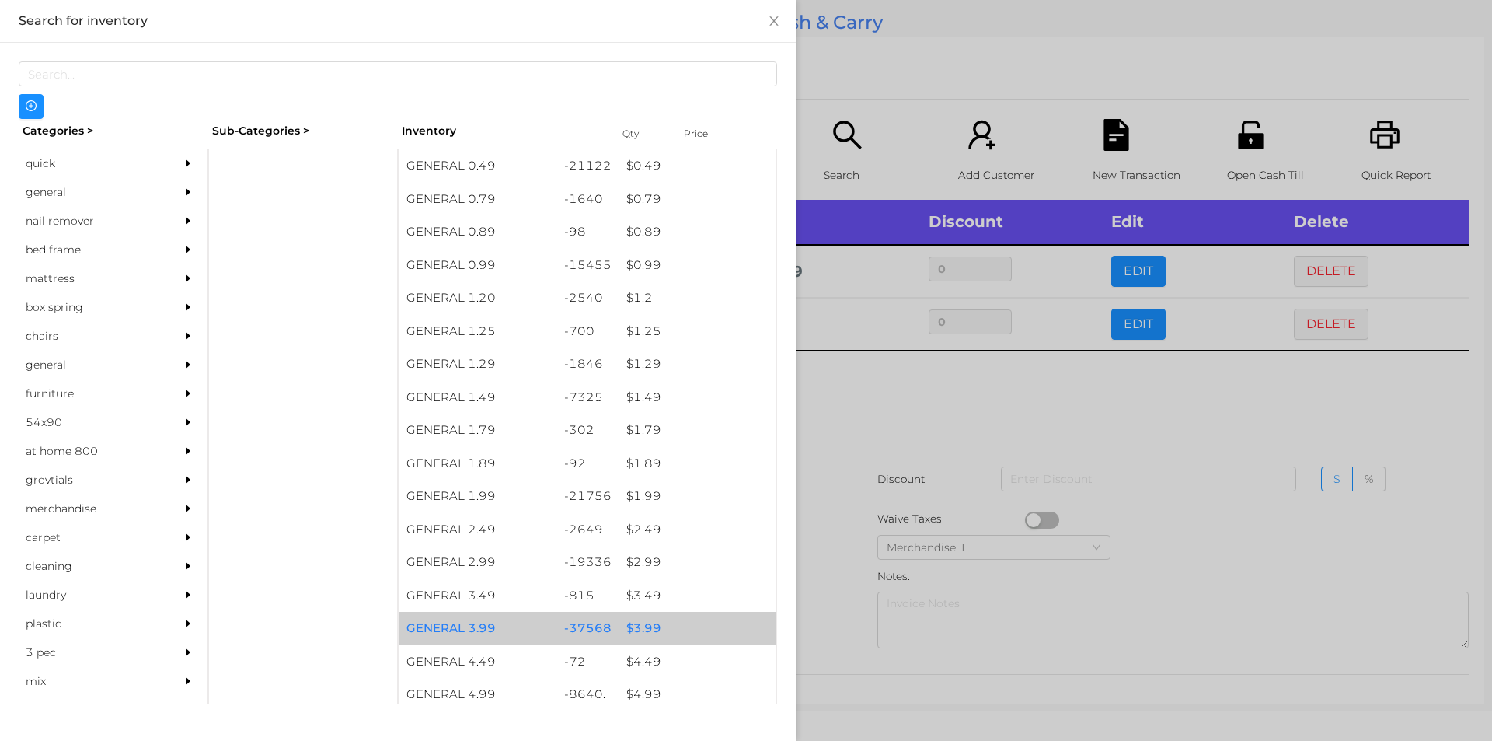
click at [619, 626] on div "$ 3.99" at bounding box center [698, 628] width 158 height 33
click at [609, 626] on div "-37568" at bounding box center [587, 628] width 63 height 33
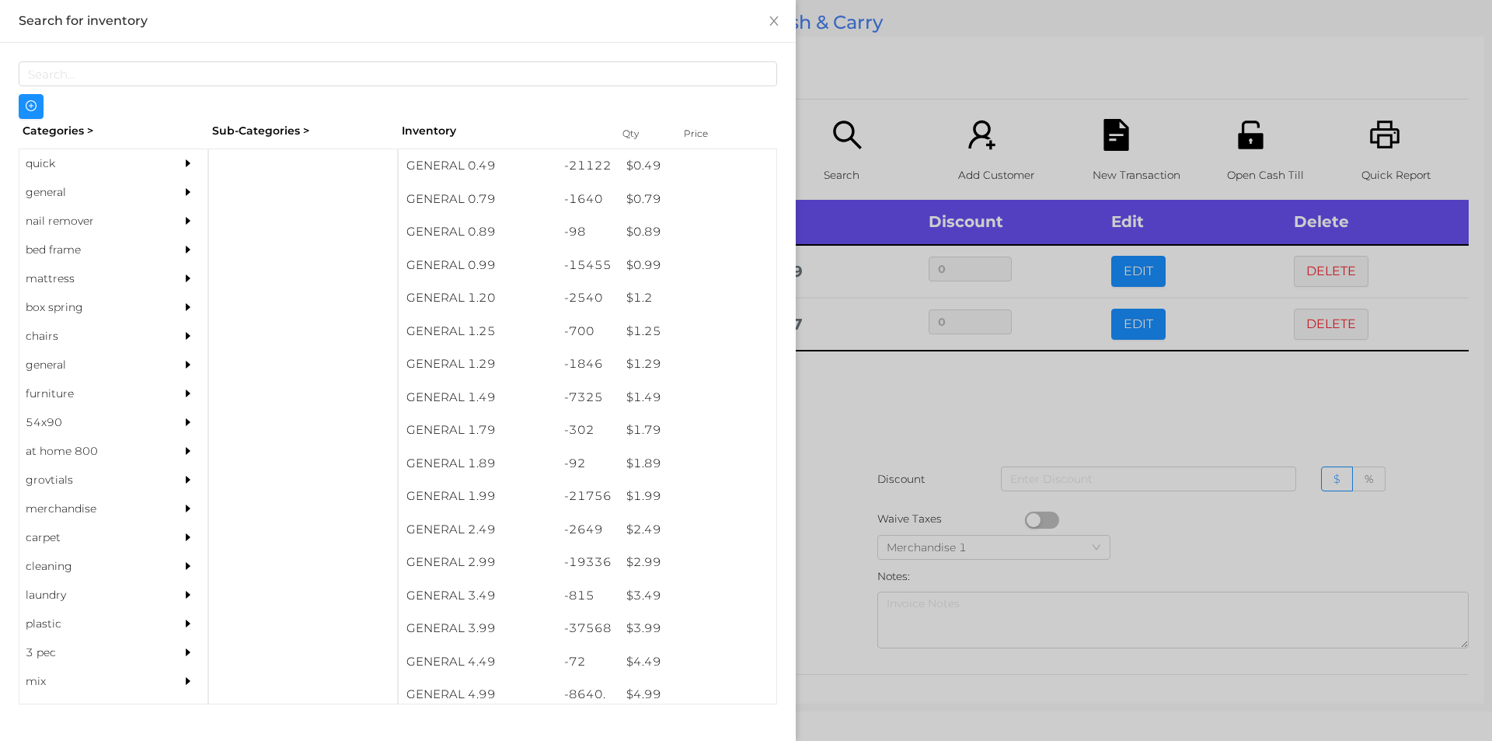
click at [822, 592] on div at bounding box center [746, 370] width 1492 height 741
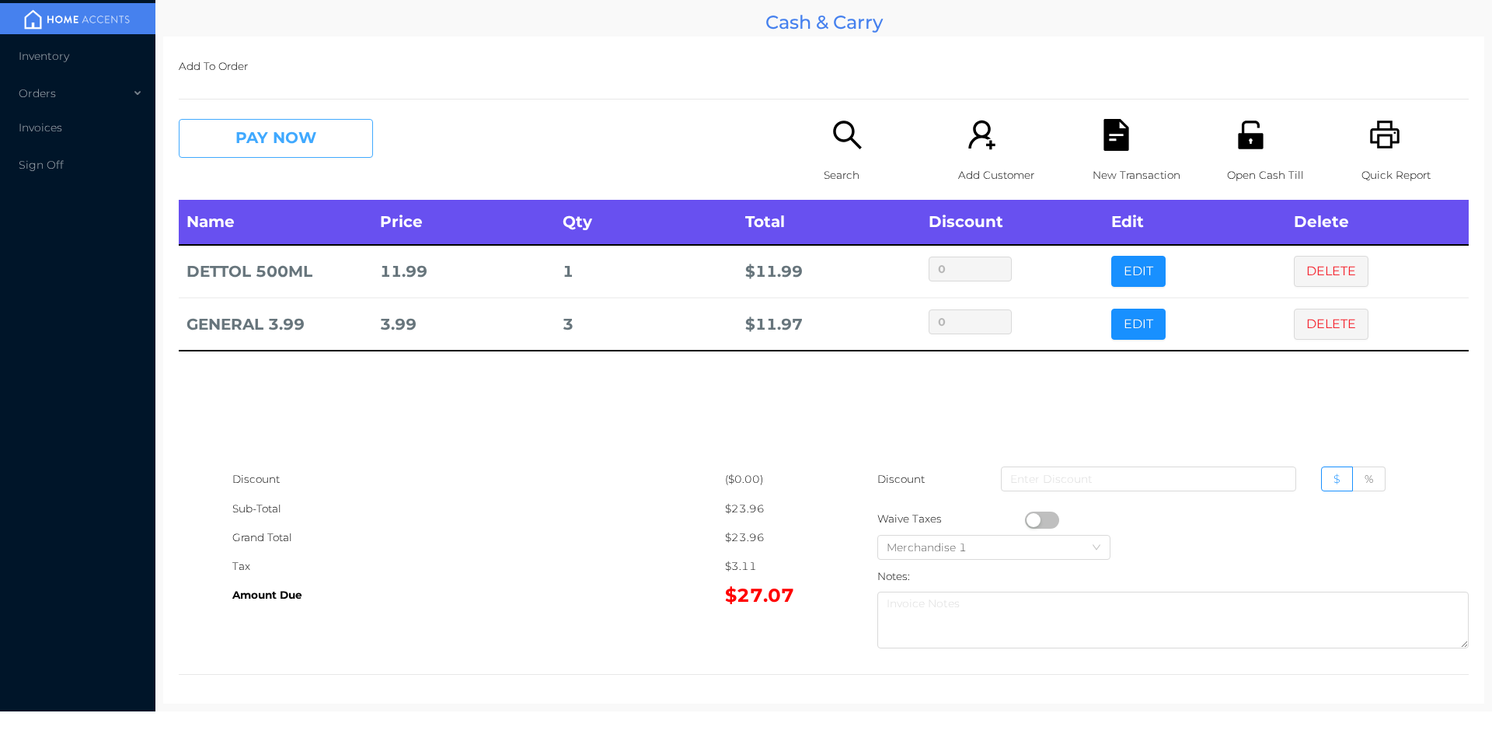
click at [236, 131] on button "PAY NOW" at bounding box center [276, 138] width 194 height 39
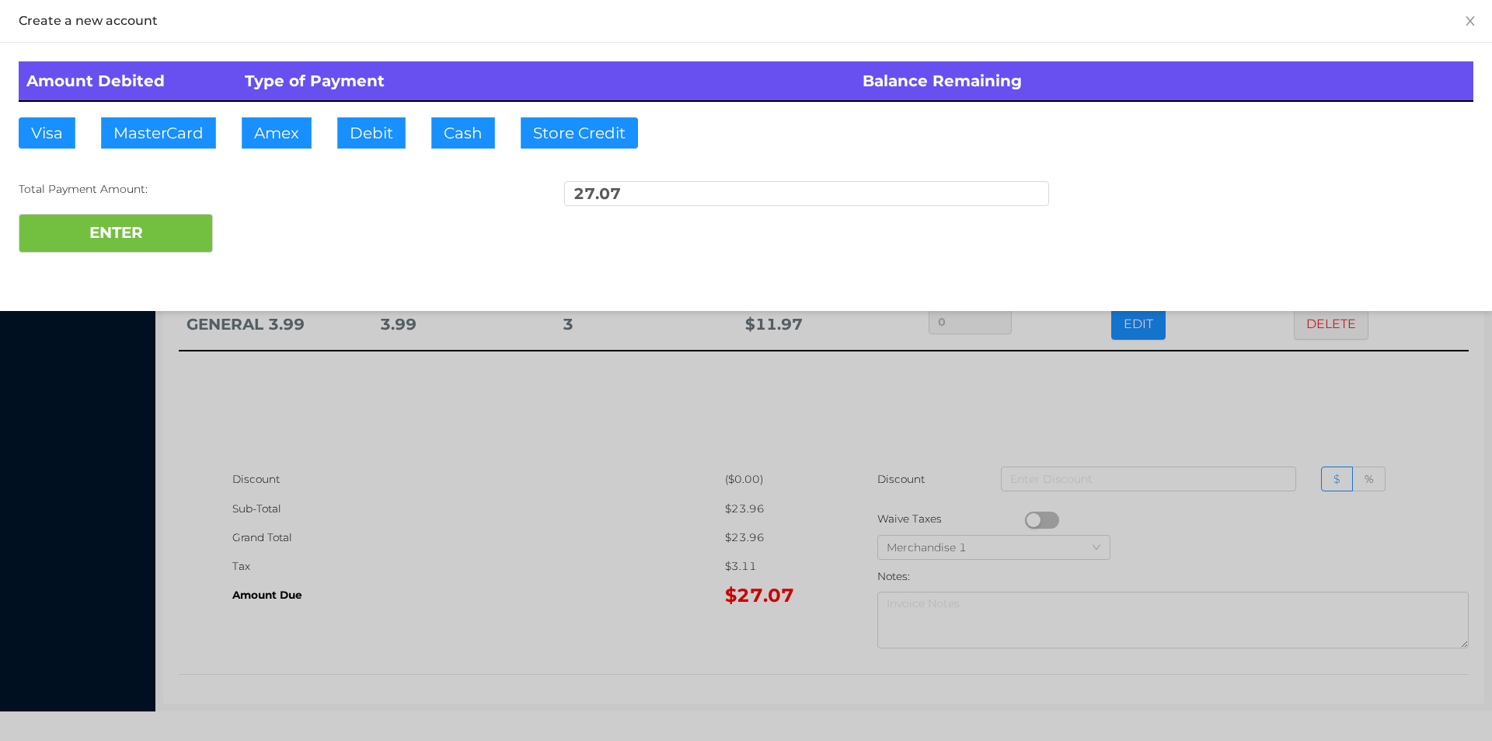
click at [619, 511] on div at bounding box center [746, 370] width 1492 height 741
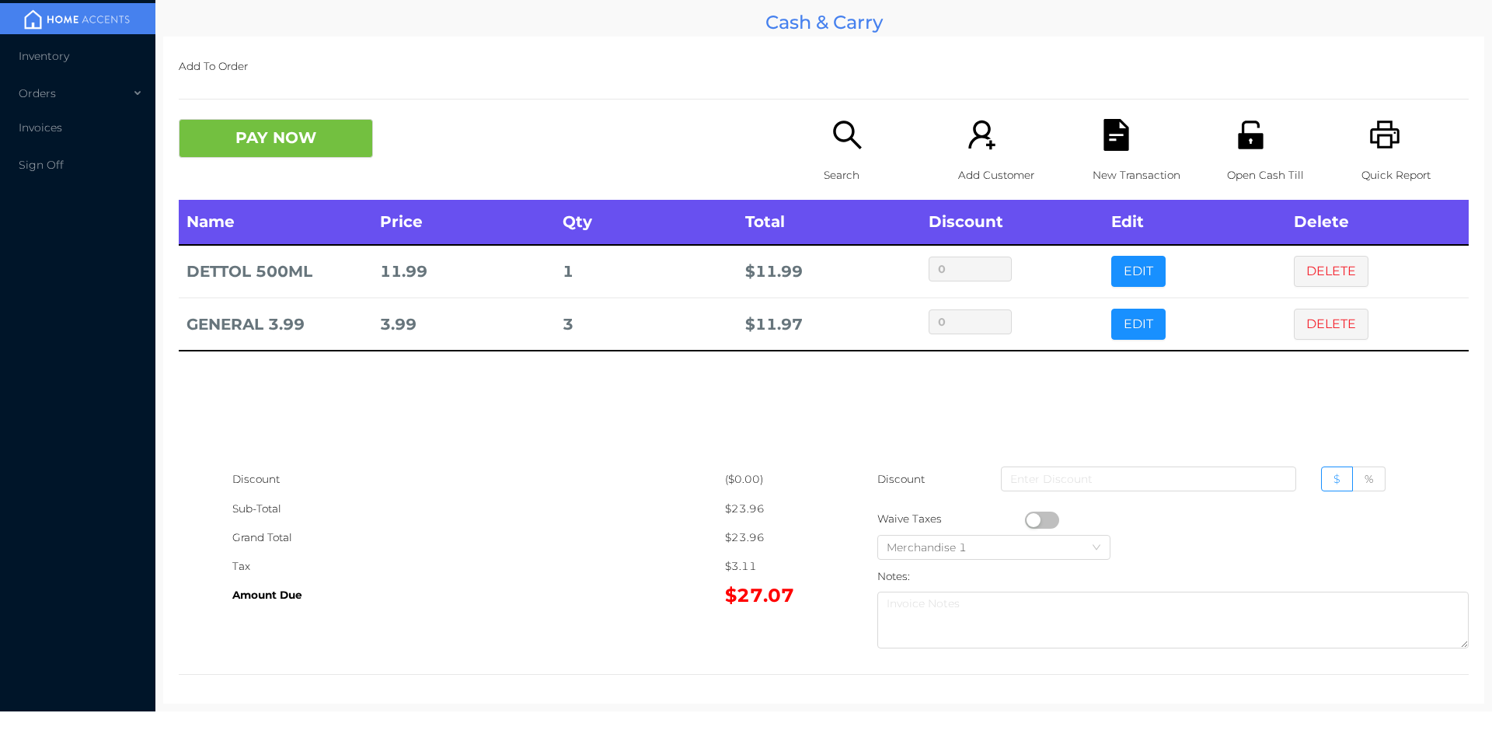
click at [1104, 139] on icon "icon: file-text" at bounding box center [1116, 135] width 32 height 32
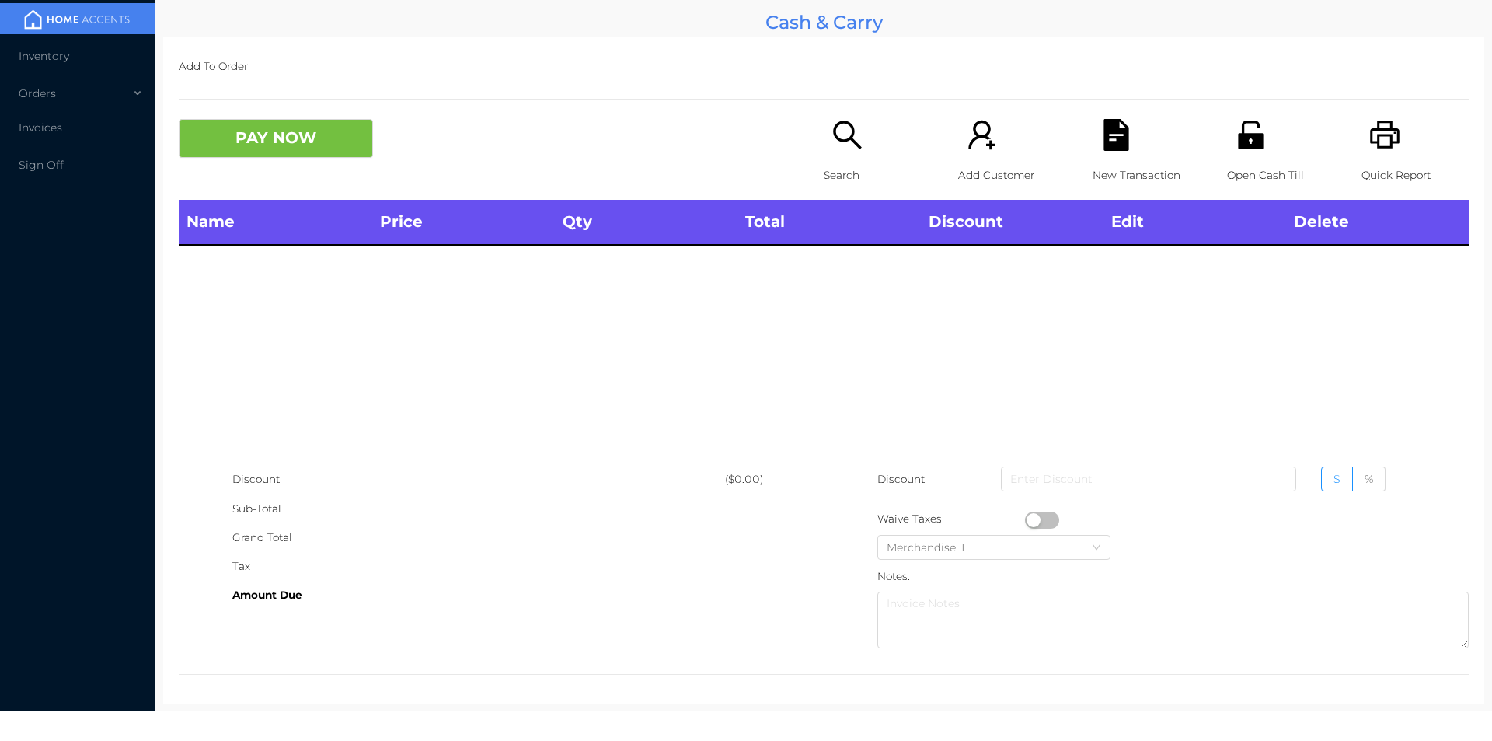
click at [826, 161] on p "Search" at bounding box center [877, 175] width 107 height 29
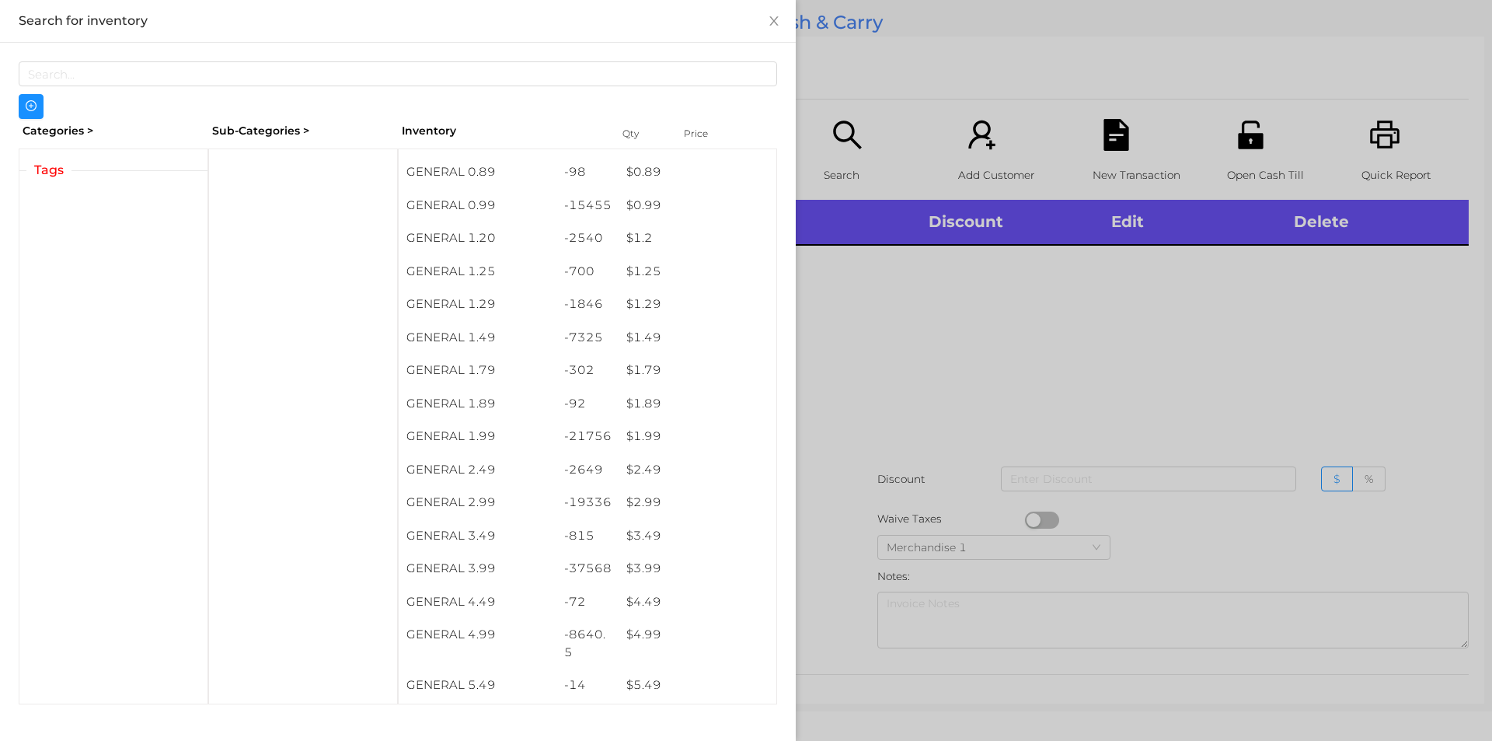
scroll to position [61, 0]
click at [940, 340] on div at bounding box center [746, 370] width 1492 height 741
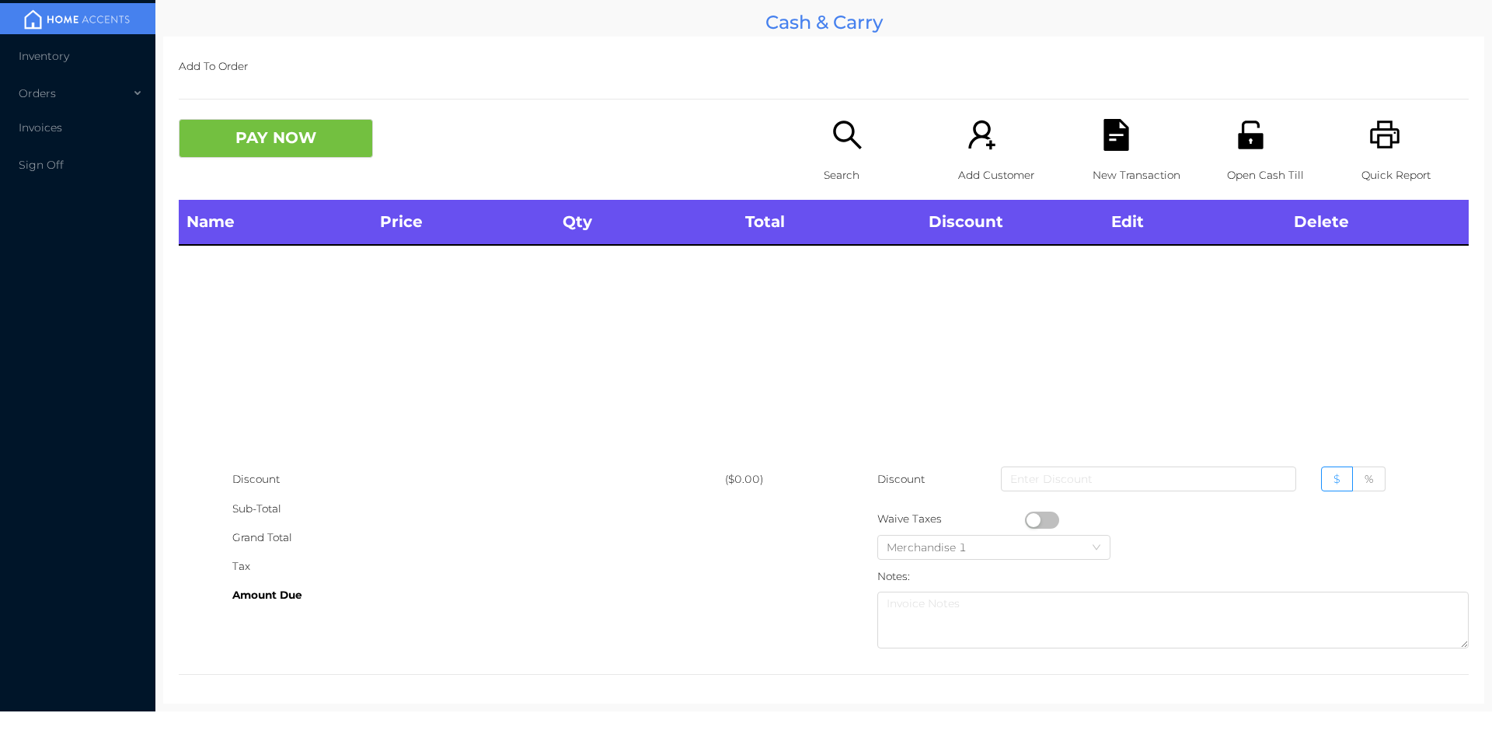
click at [856, 155] on div "Search" at bounding box center [877, 159] width 107 height 81
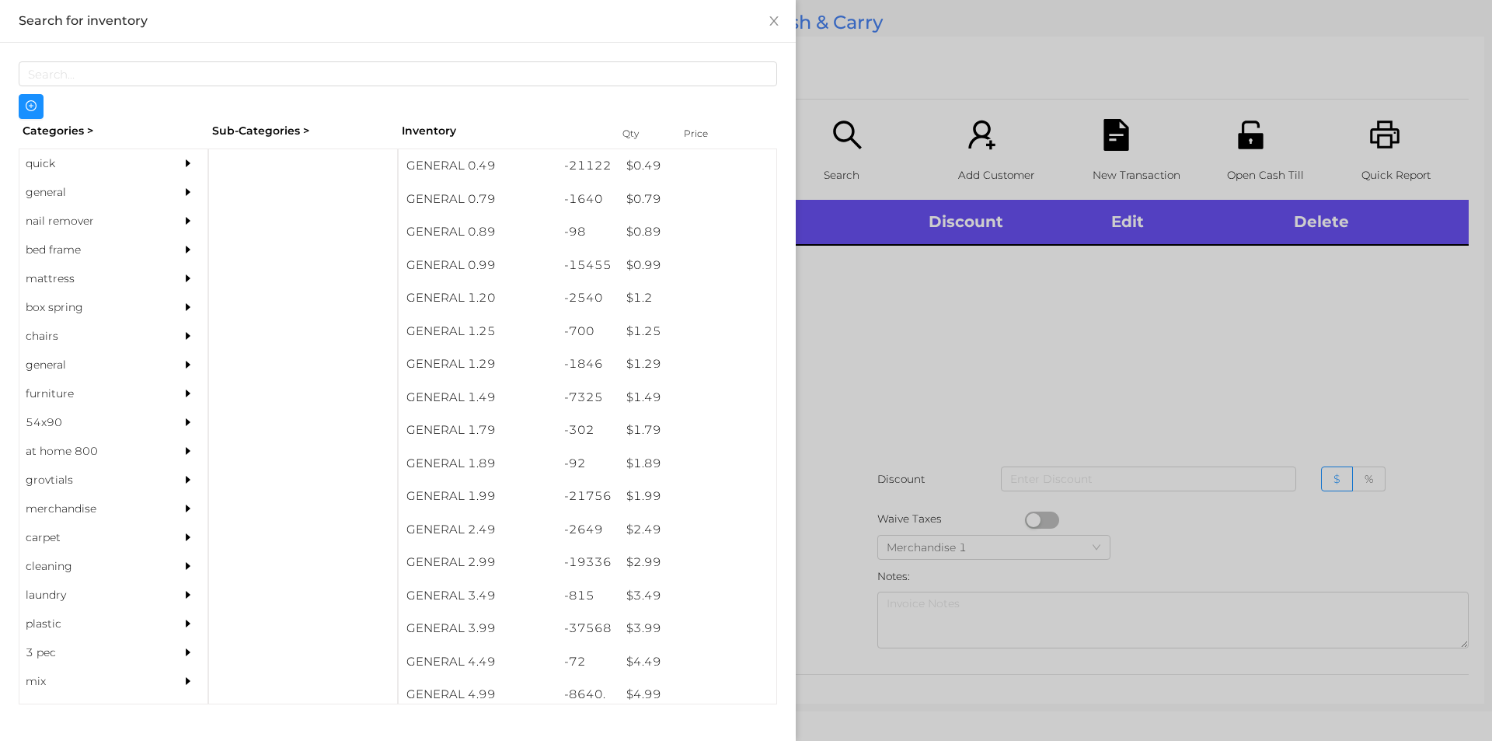
click at [1229, 155] on div at bounding box center [746, 370] width 1492 height 741
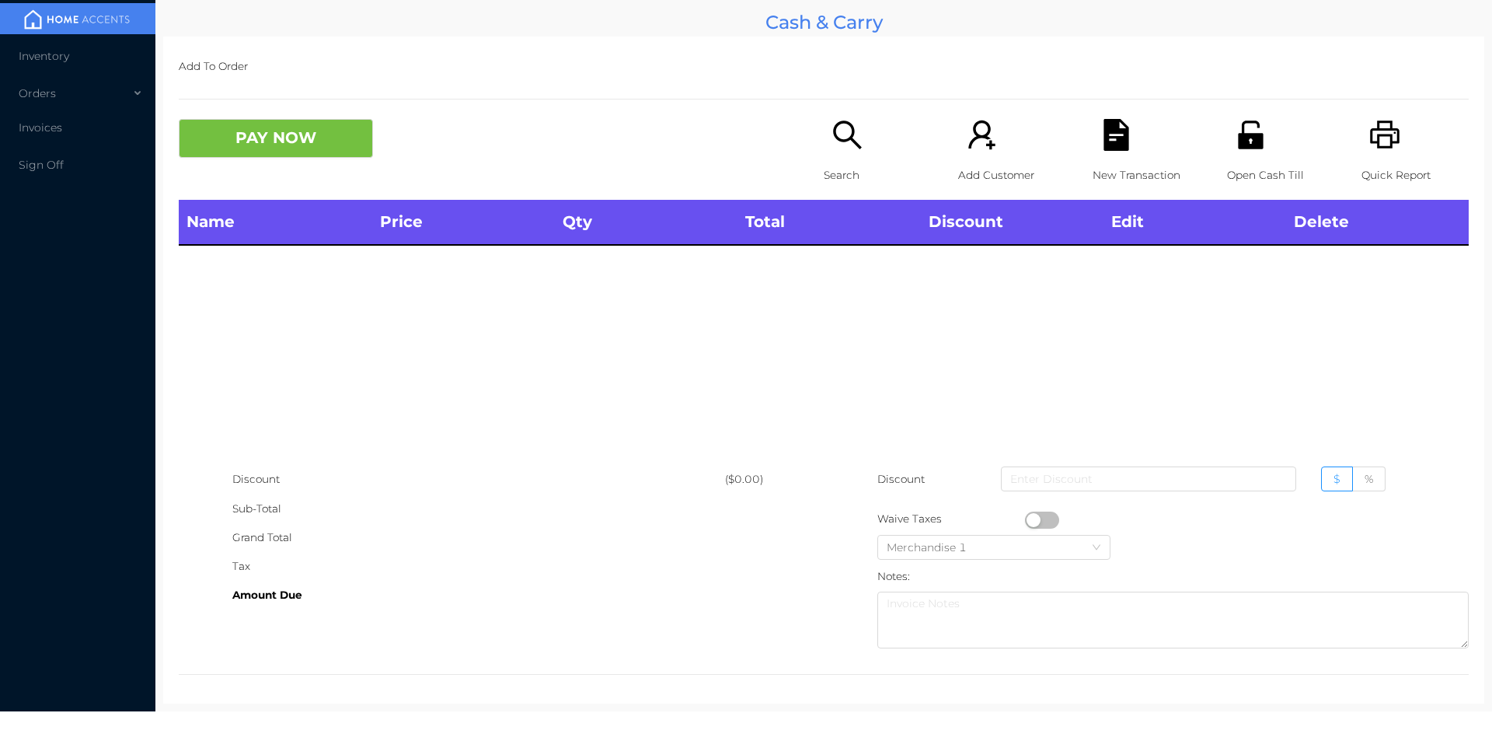
click at [1254, 148] on icon "icon: unlock" at bounding box center [1251, 135] width 32 height 32
click at [858, 139] on div "Search" at bounding box center [877, 159] width 107 height 81
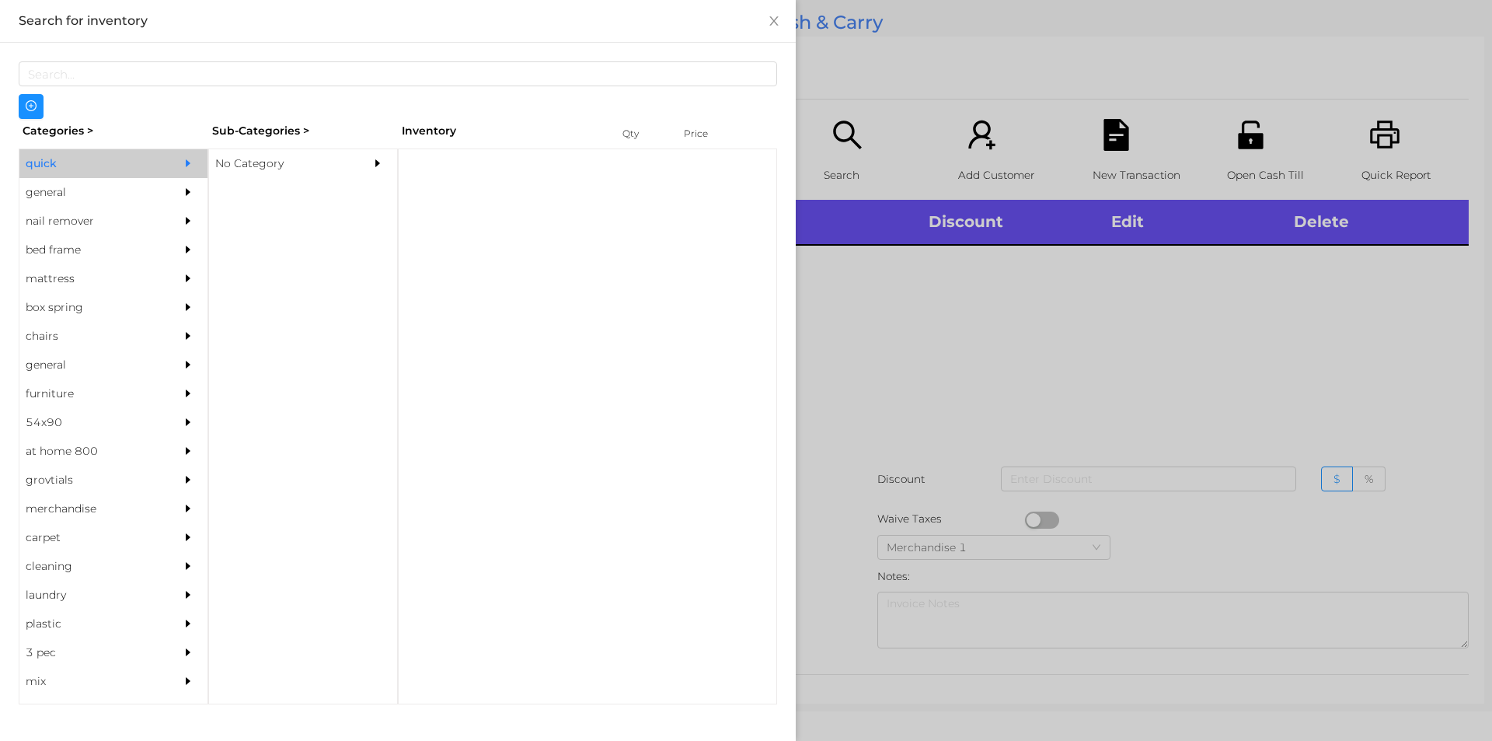
click at [270, 161] on div "No Category" at bounding box center [279, 163] width 141 height 29
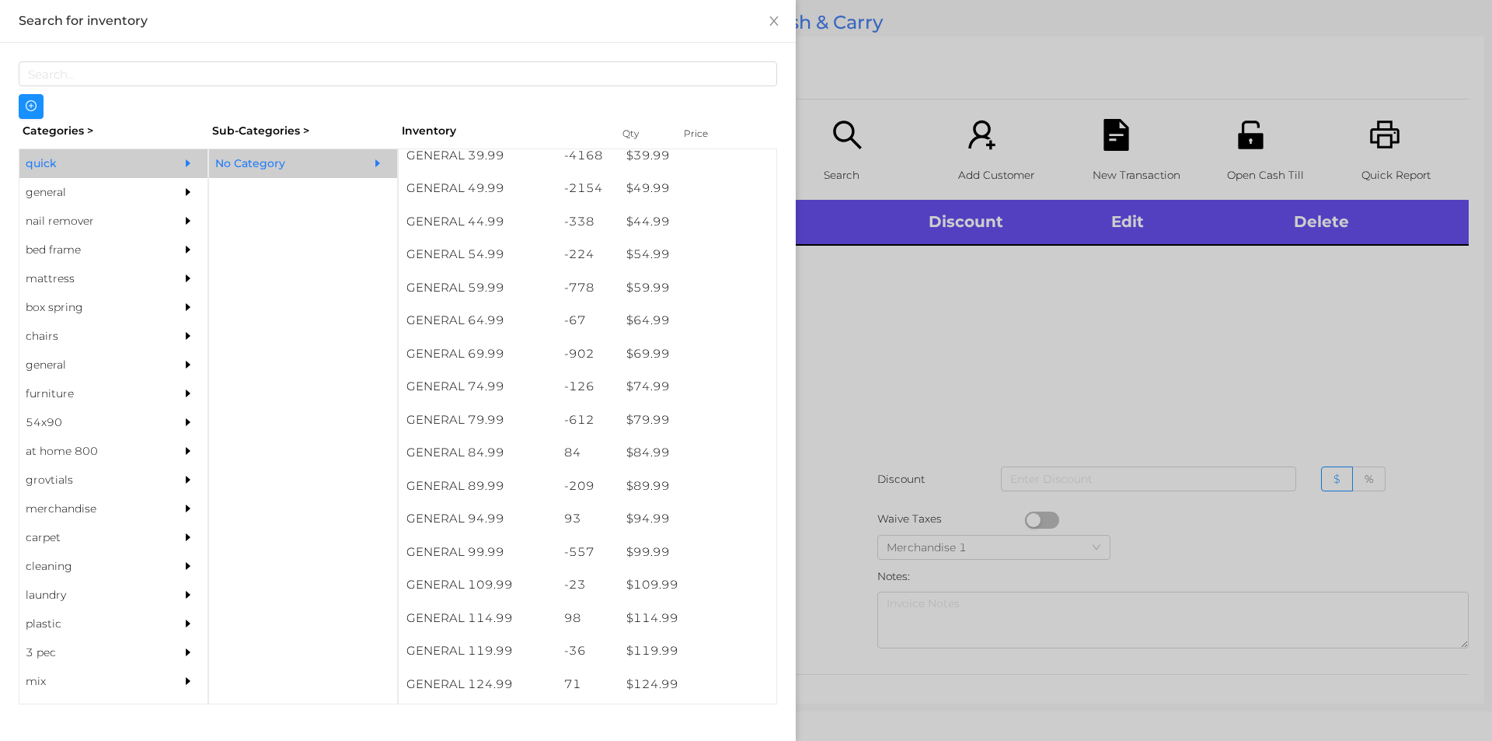
scroll to position [926, 0]
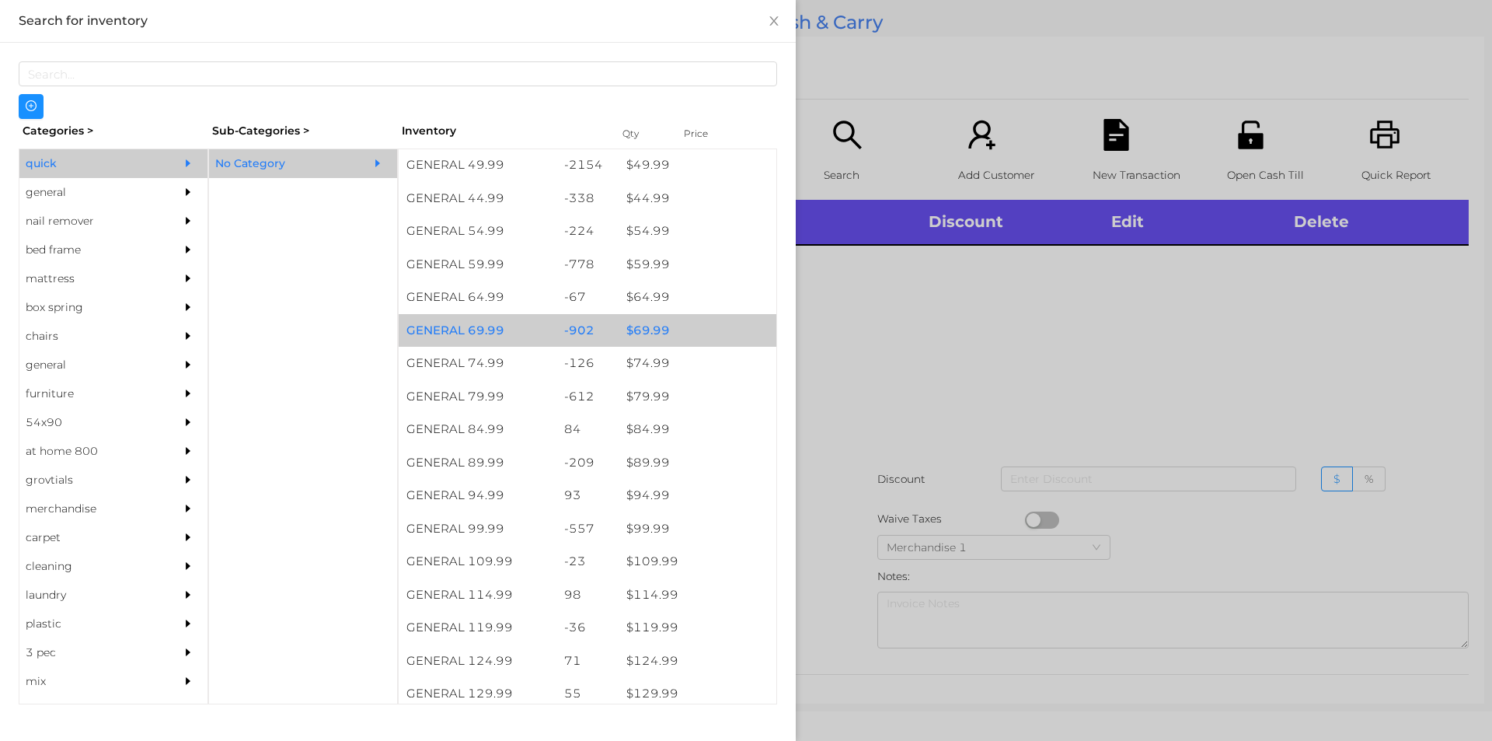
click at [631, 330] on div "$ 69.99" at bounding box center [698, 330] width 158 height 33
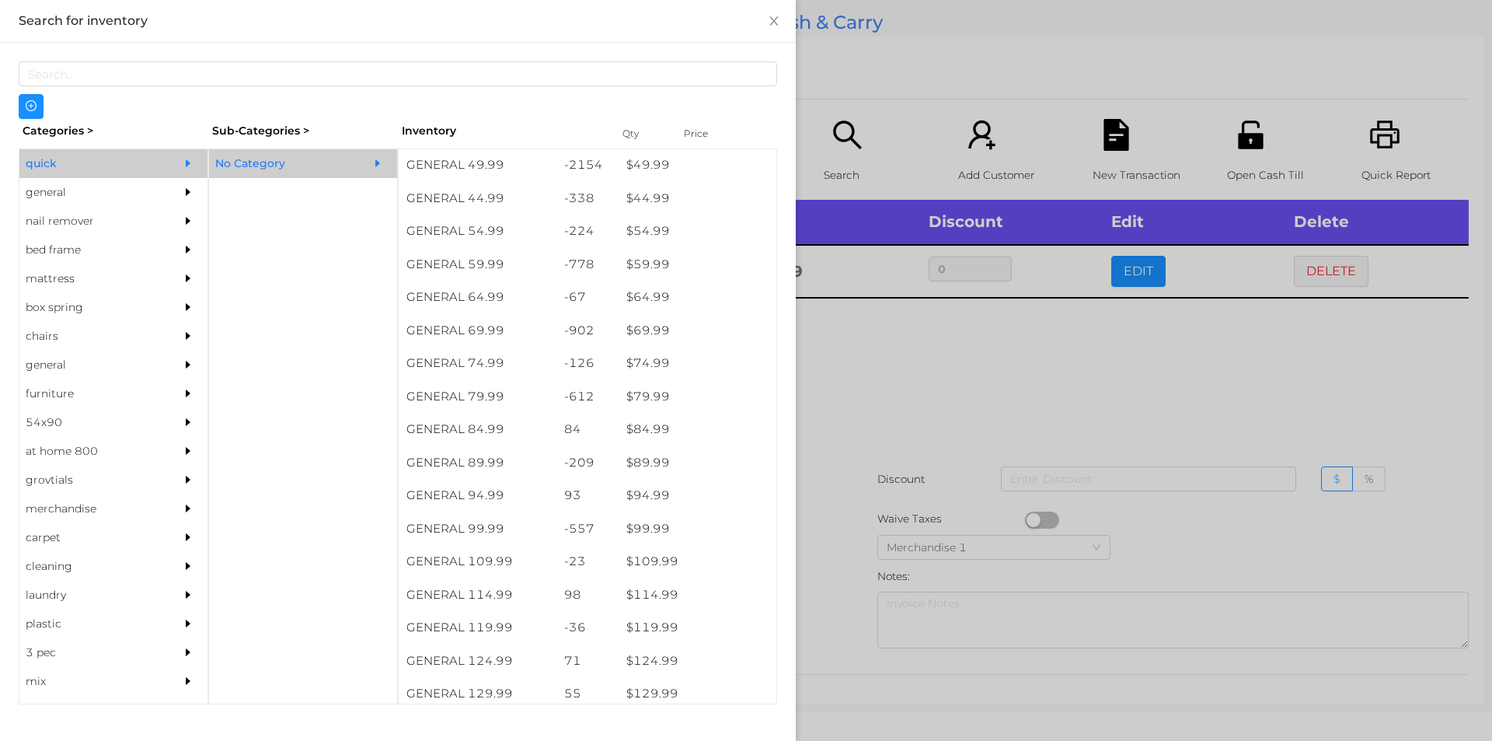
click at [937, 471] on div at bounding box center [746, 370] width 1492 height 741
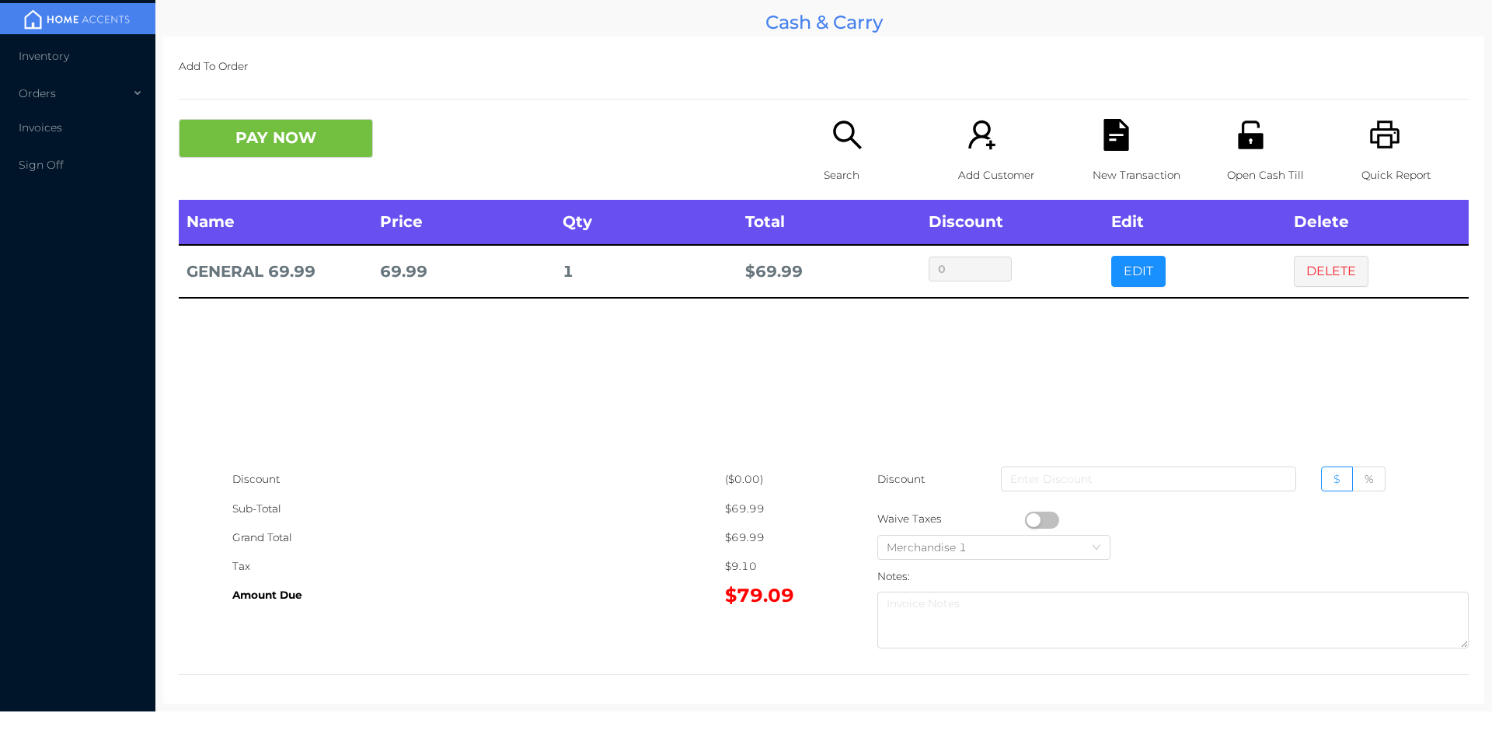
click at [1042, 434] on div "Name Price Qty Total Discount Edit Delete GENERAL 69.99 69.99 1 $ 69.99 0 EDIT …" at bounding box center [824, 332] width 1290 height 265
click at [1314, 274] on button "DELETE" at bounding box center [1331, 271] width 75 height 31
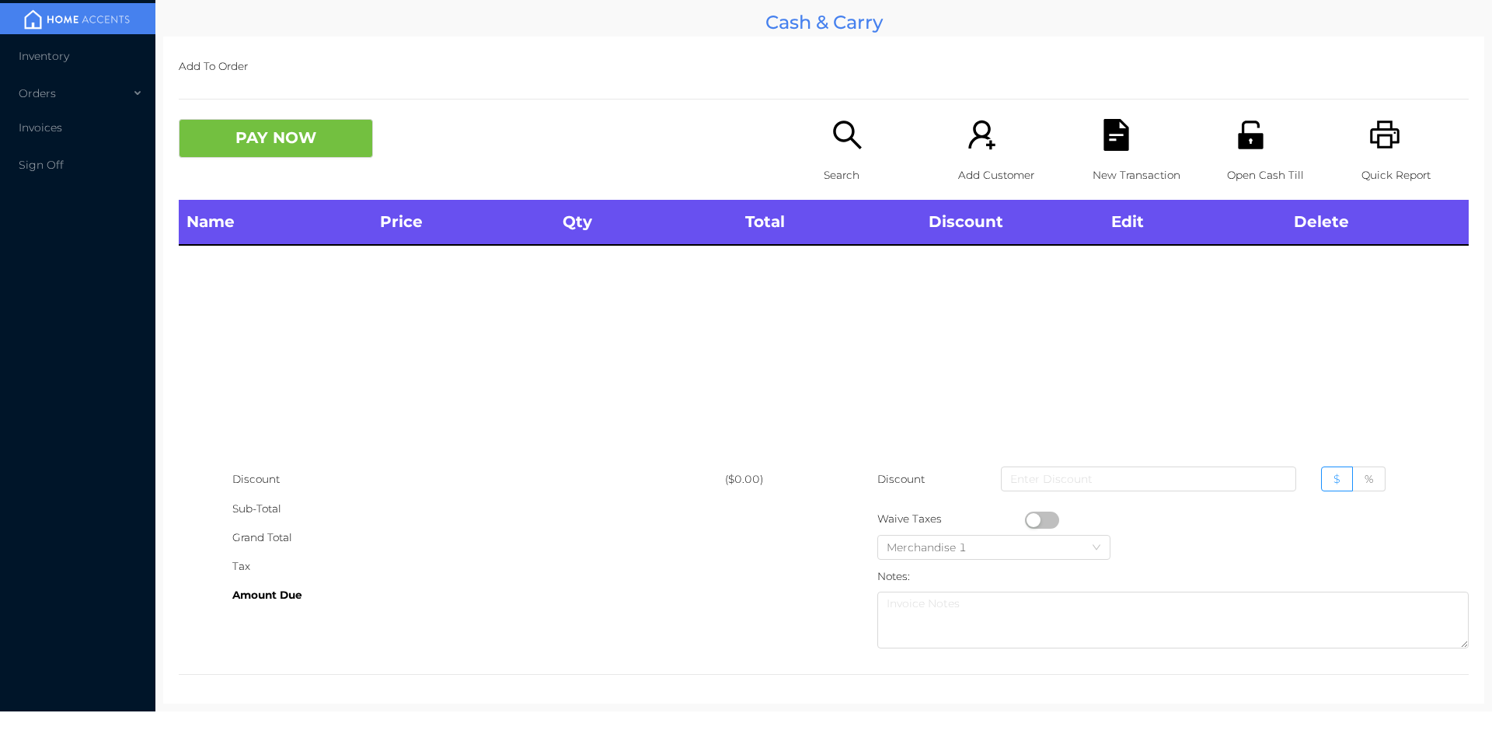
click at [838, 139] on icon "icon: search" at bounding box center [848, 135] width 32 height 32
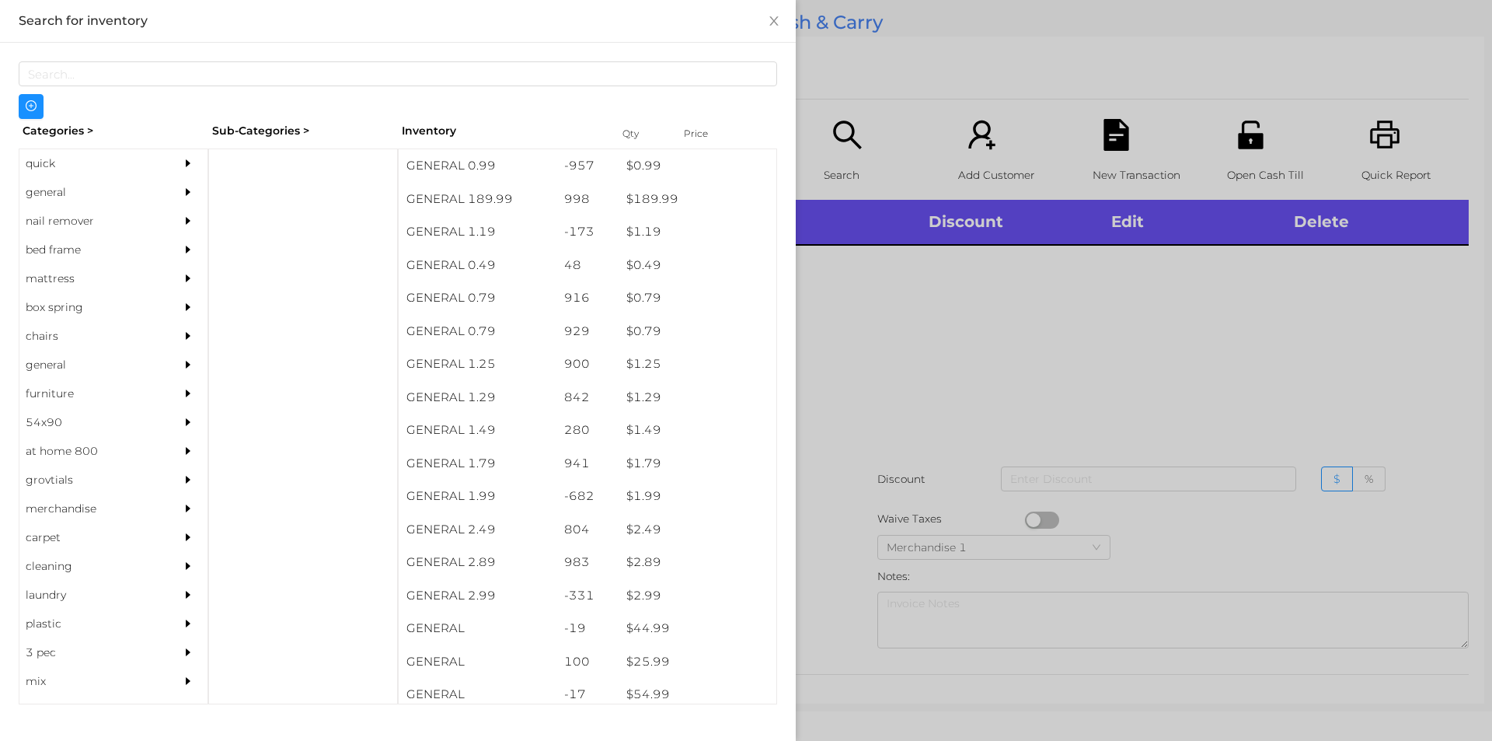
click at [71, 160] on div "quick" at bounding box center [89, 163] width 141 height 29
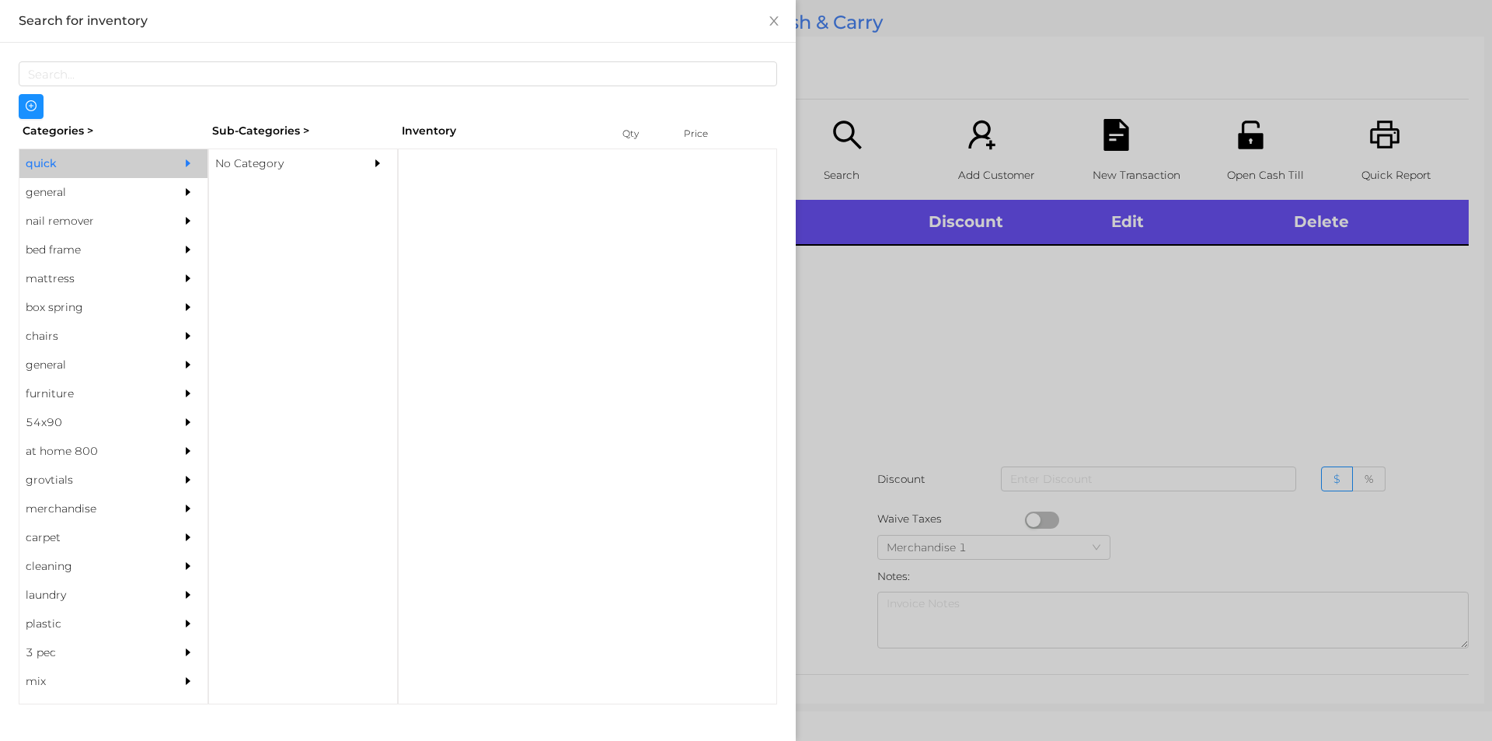
click at [297, 174] on div "No Category" at bounding box center [279, 163] width 141 height 29
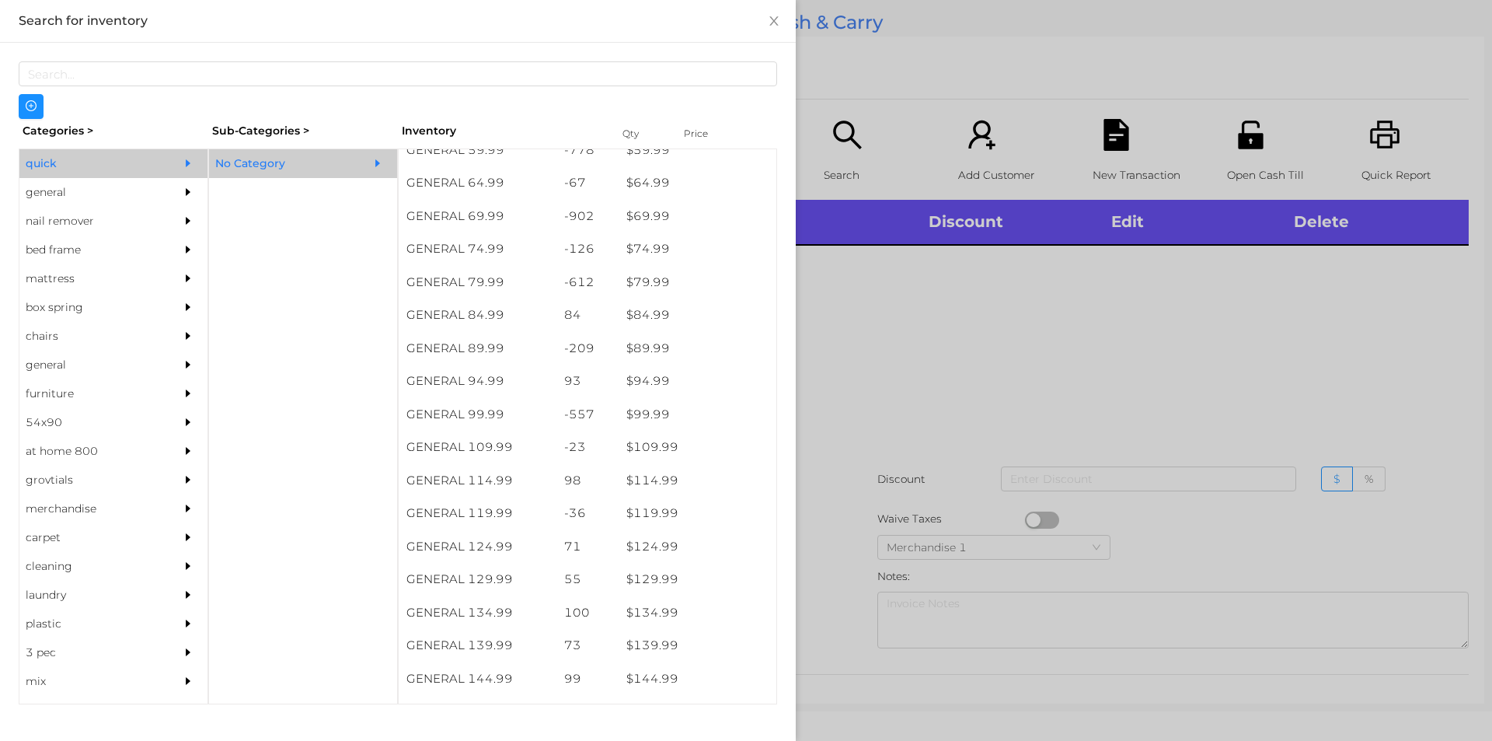
scroll to position [1029, 0]
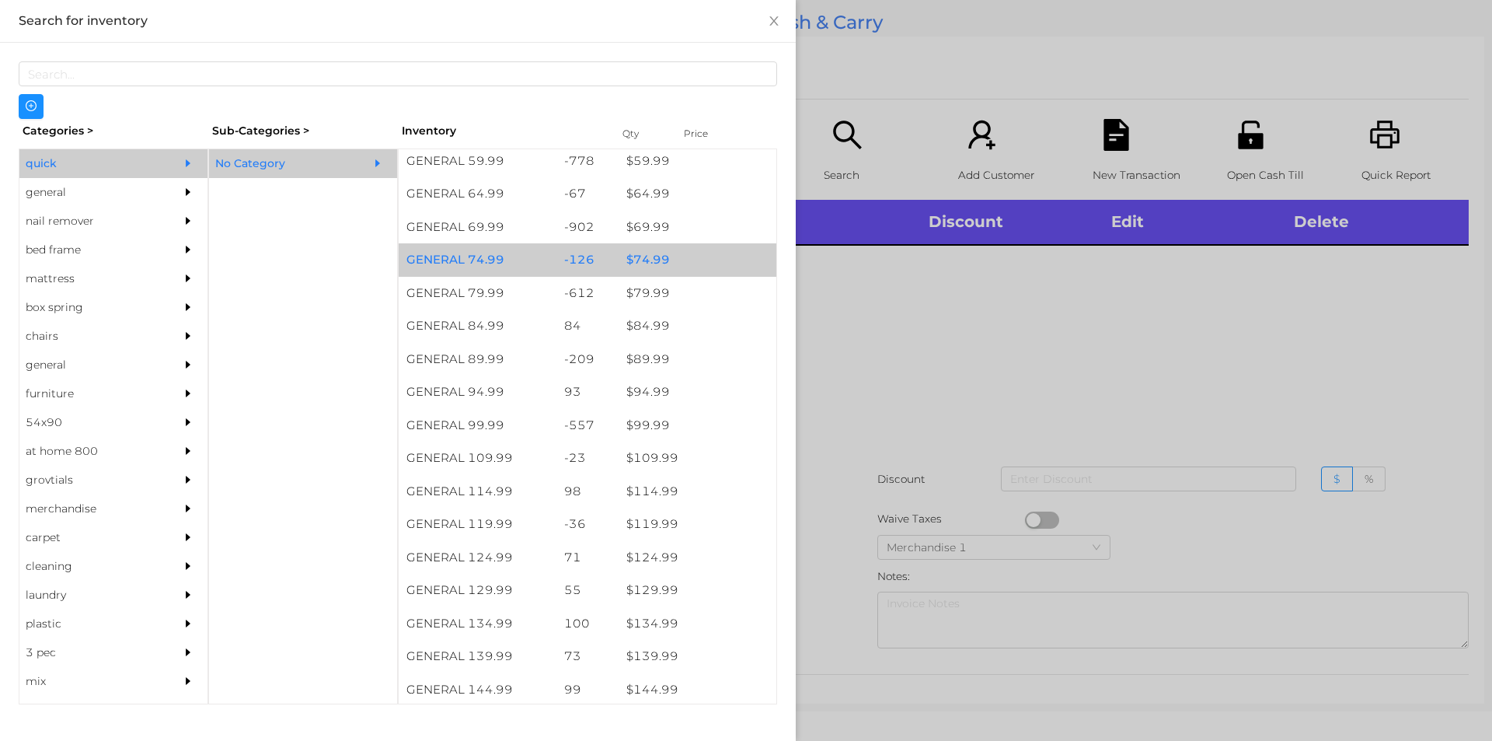
click at [572, 261] on div "-126" at bounding box center [587, 259] width 63 height 33
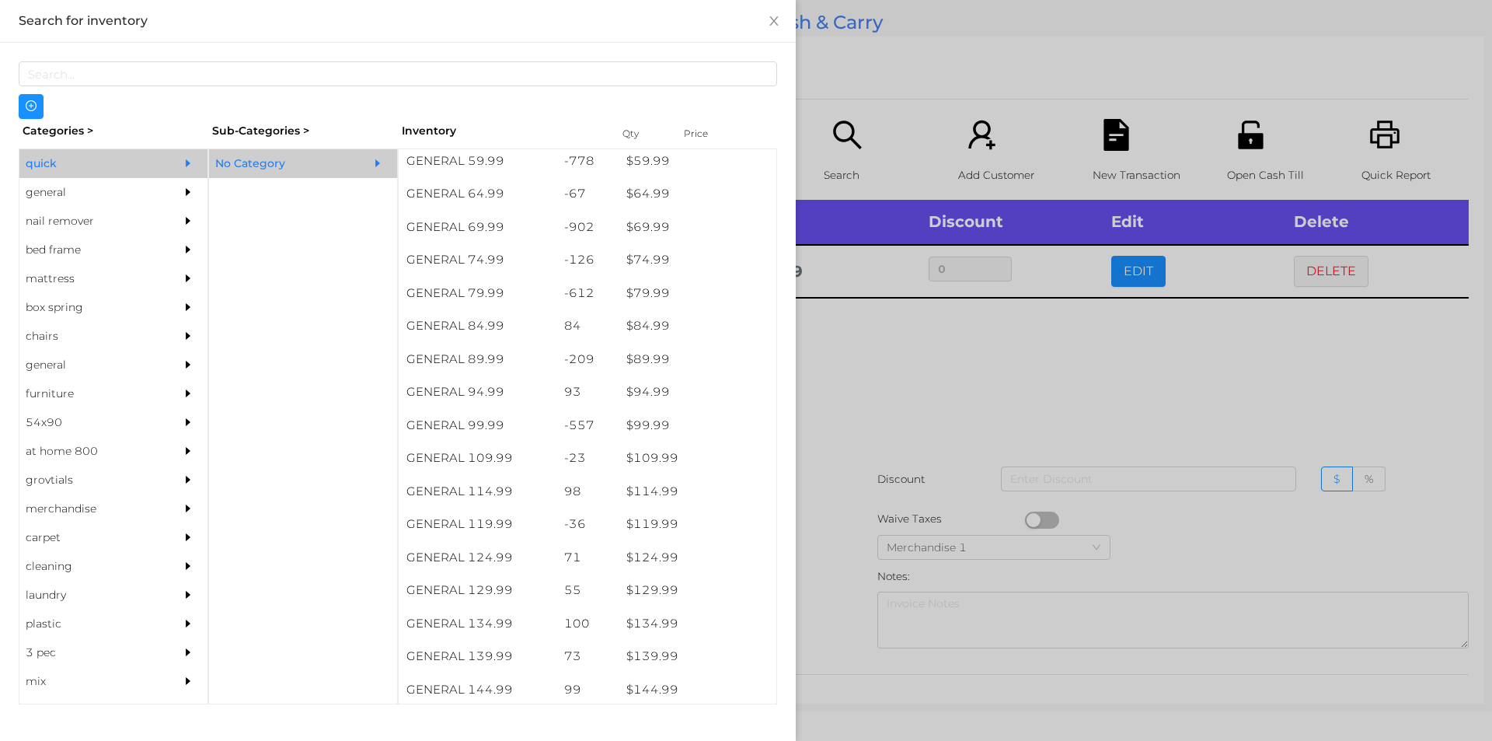
click at [928, 456] on div at bounding box center [746, 370] width 1492 height 741
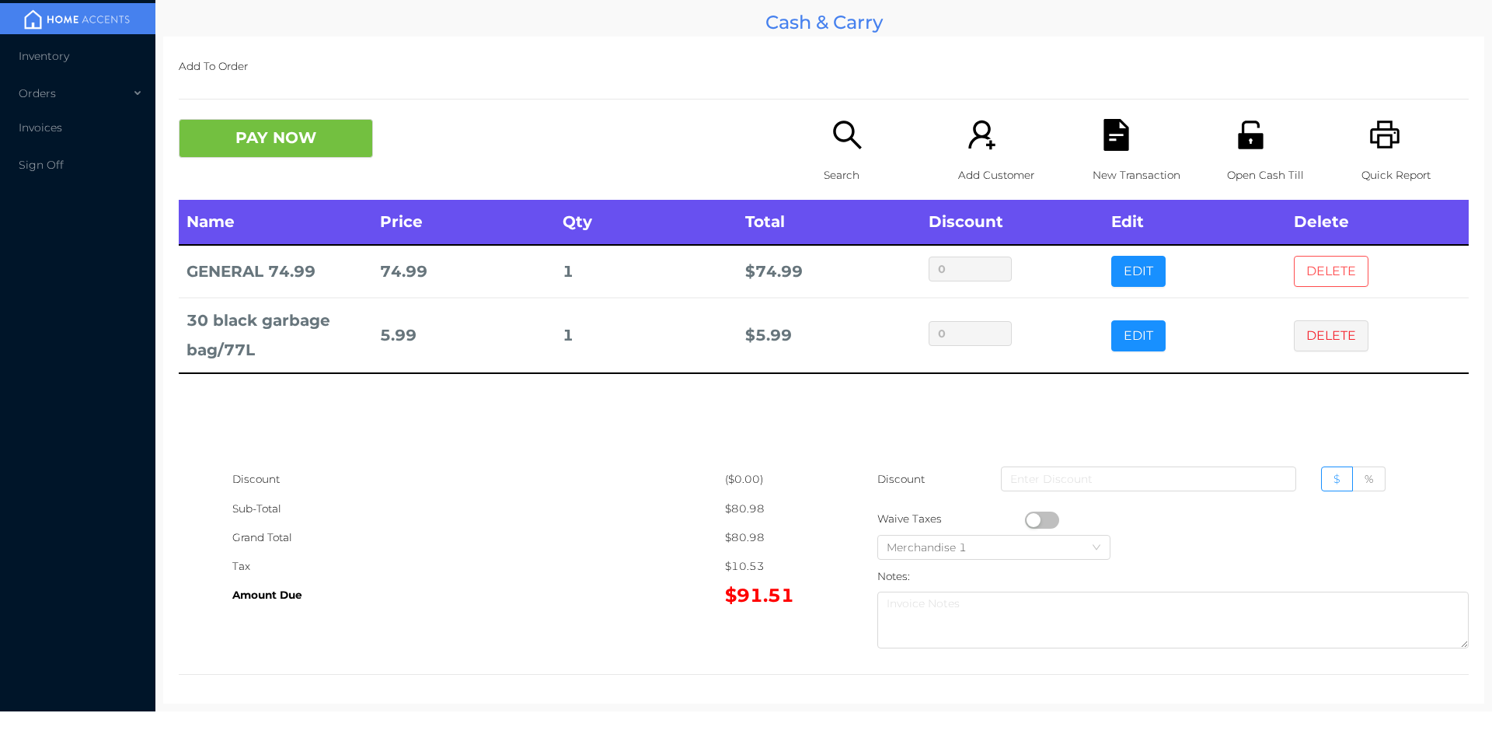
click at [1300, 279] on button "DELETE" at bounding box center [1331, 271] width 75 height 31
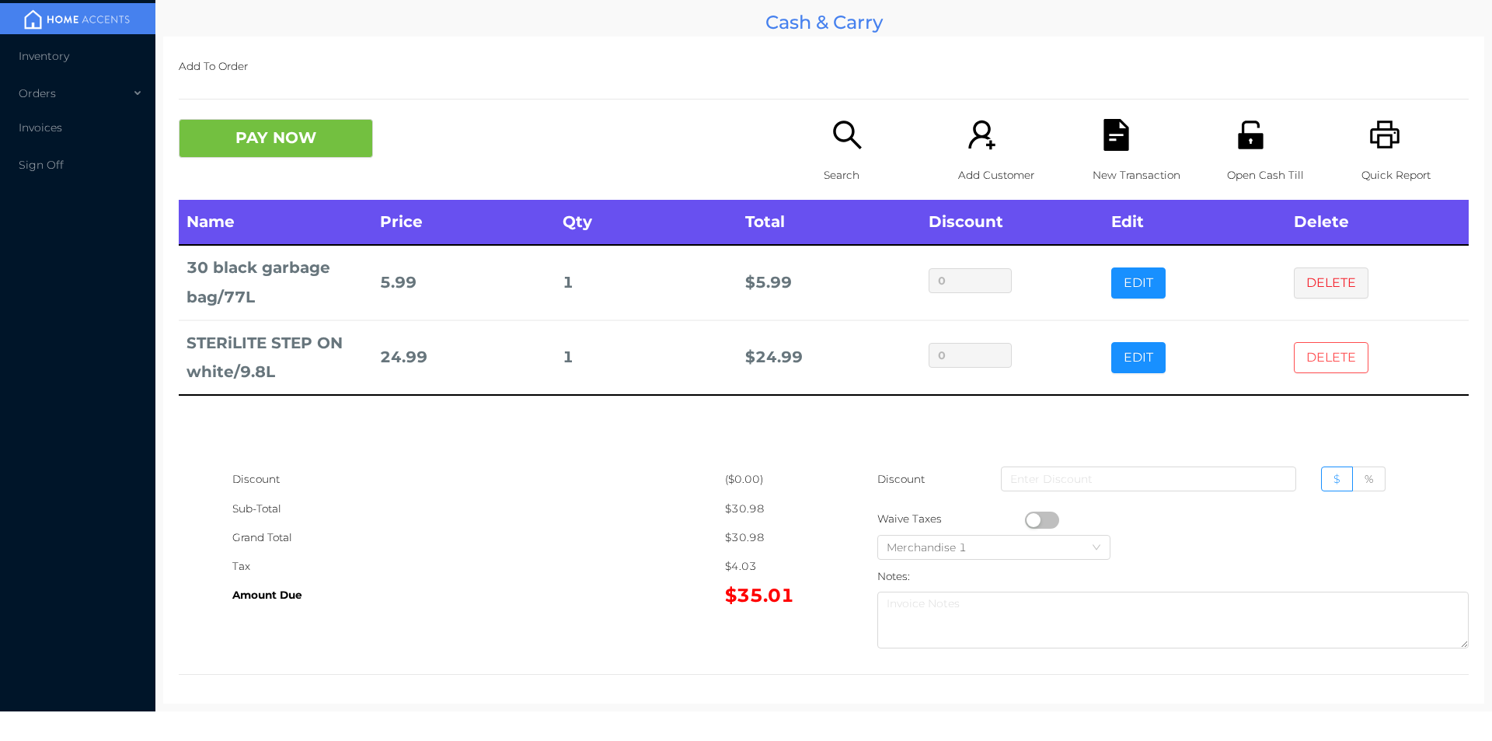
click at [1312, 371] on button "DELETE" at bounding box center [1331, 357] width 75 height 31
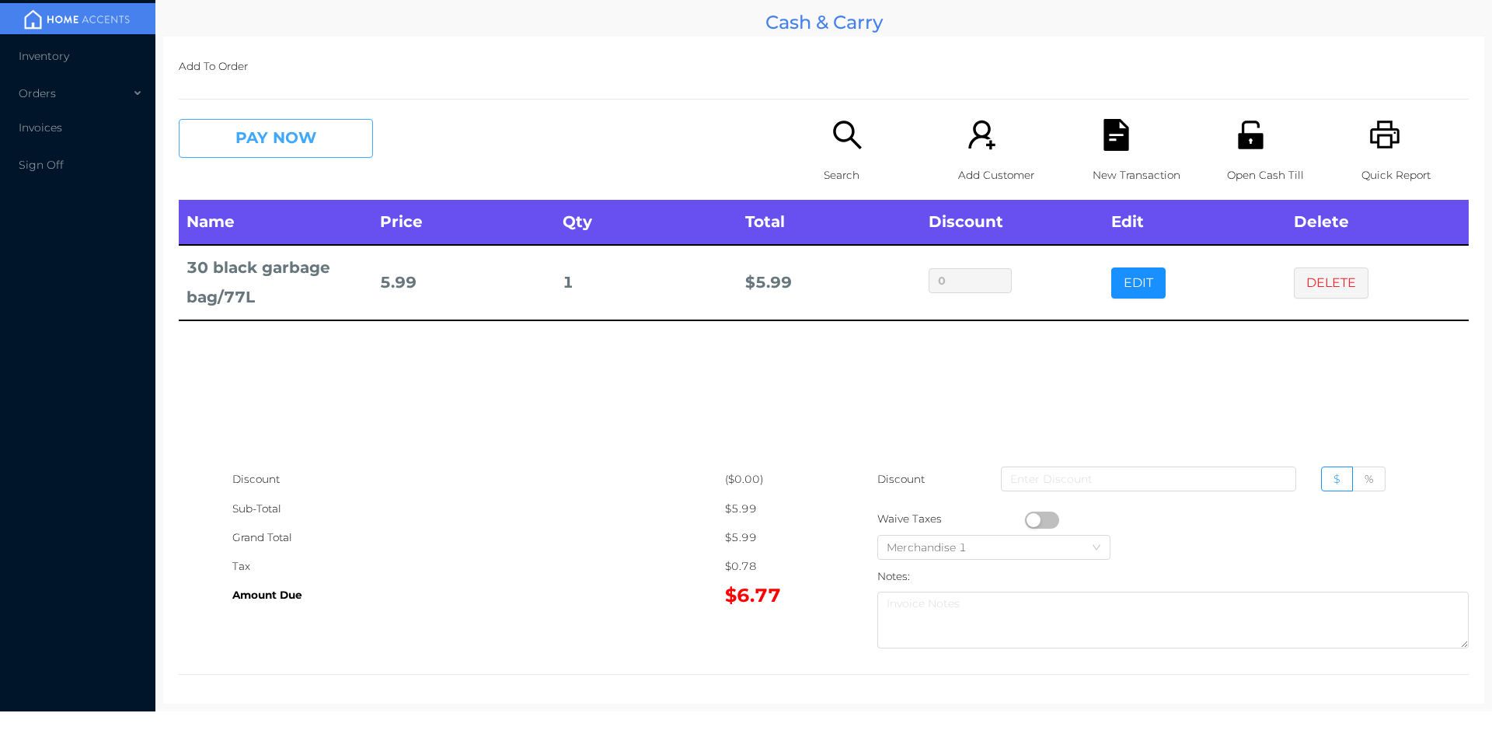
click at [254, 152] on button "PAY NOW" at bounding box center [276, 138] width 194 height 39
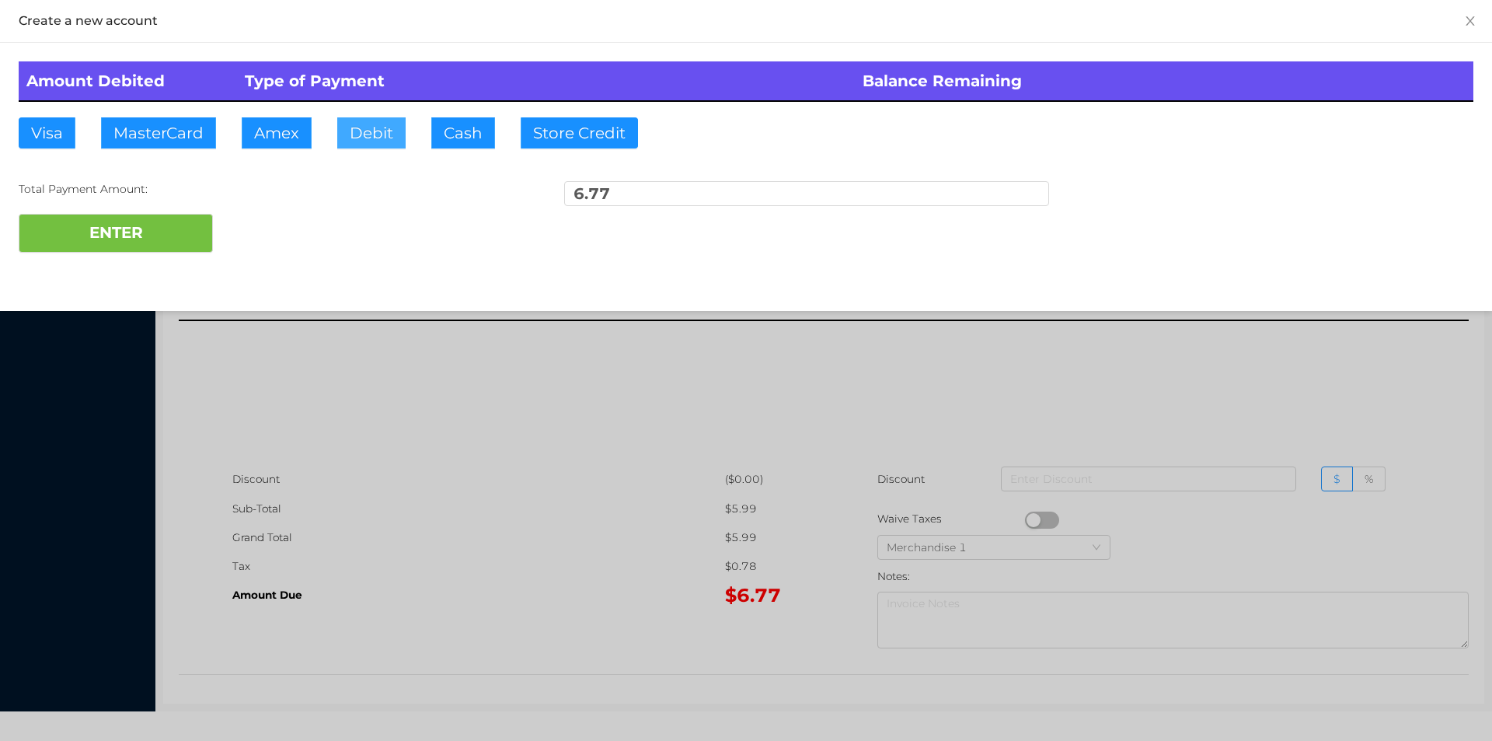
click at [399, 127] on button "Debit" at bounding box center [371, 132] width 68 height 31
click at [216, 198] on div "Total Payment Amount: 6.77" at bounding box center [746, 197] width 1455 height 33
click at [126, 222] on button "ENTER" at bounding box center [116, 233] width 194 height 39
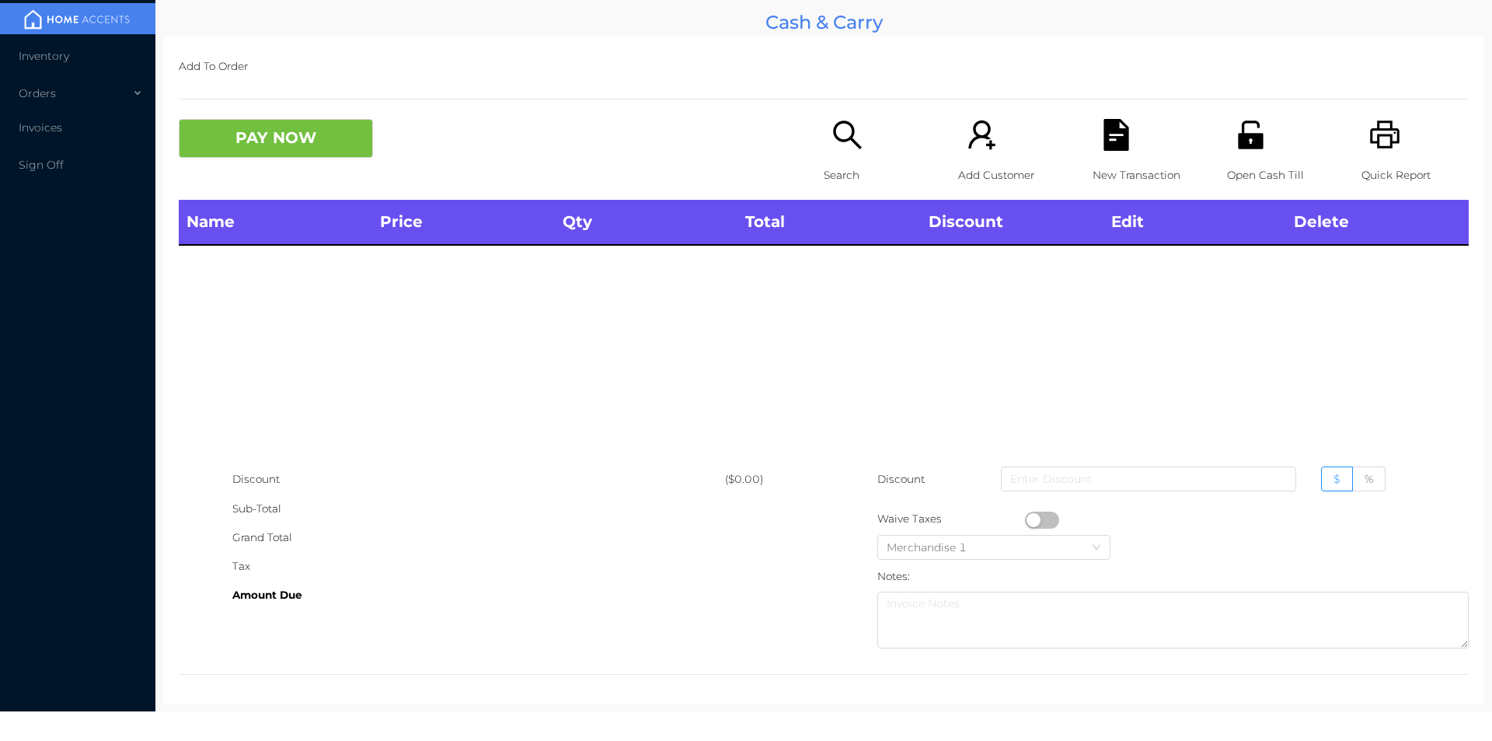
click at [860, 123] on div "Search" at bounding box center [877, 159] width 107 height 81
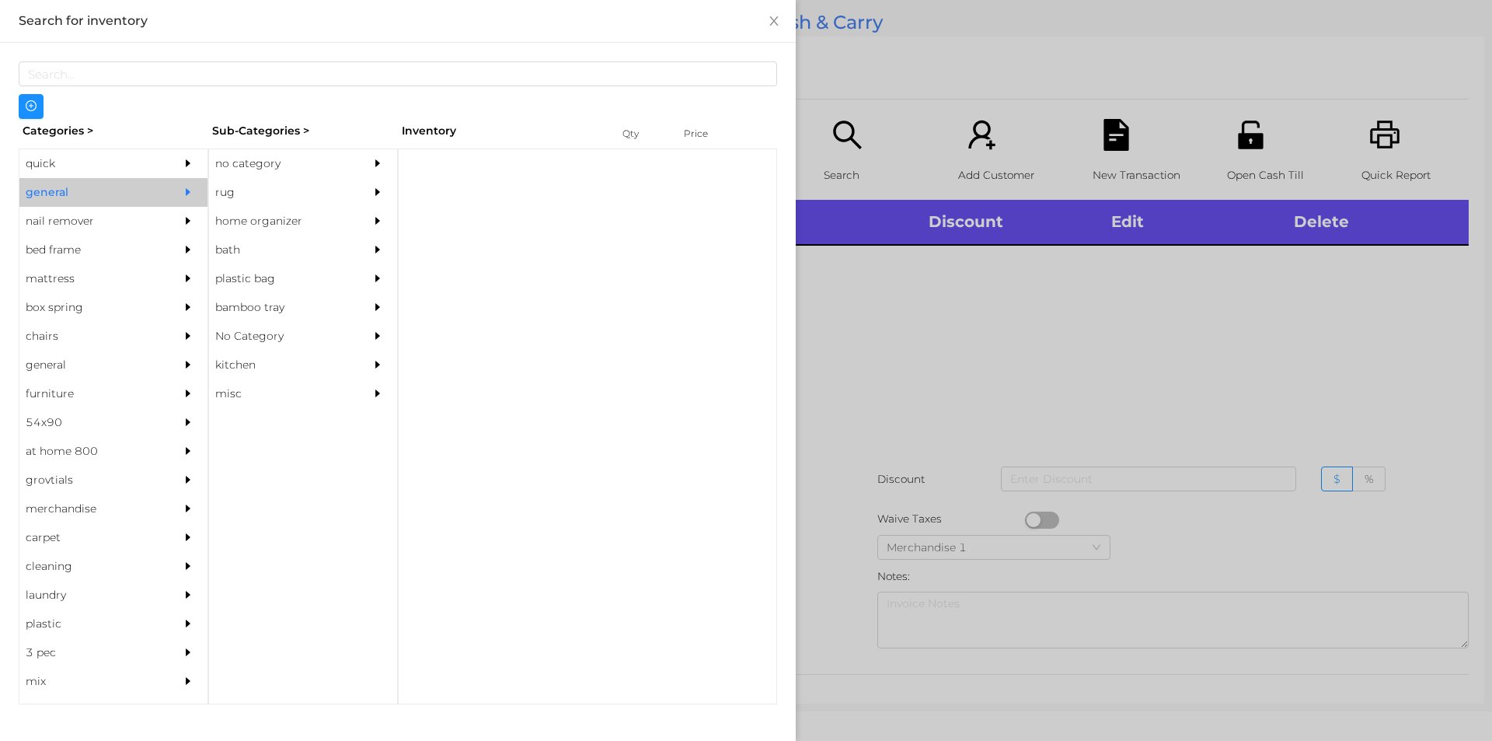
click at [310, 154] on div "no category" at bounding box center [279, 163] width 141 height 29
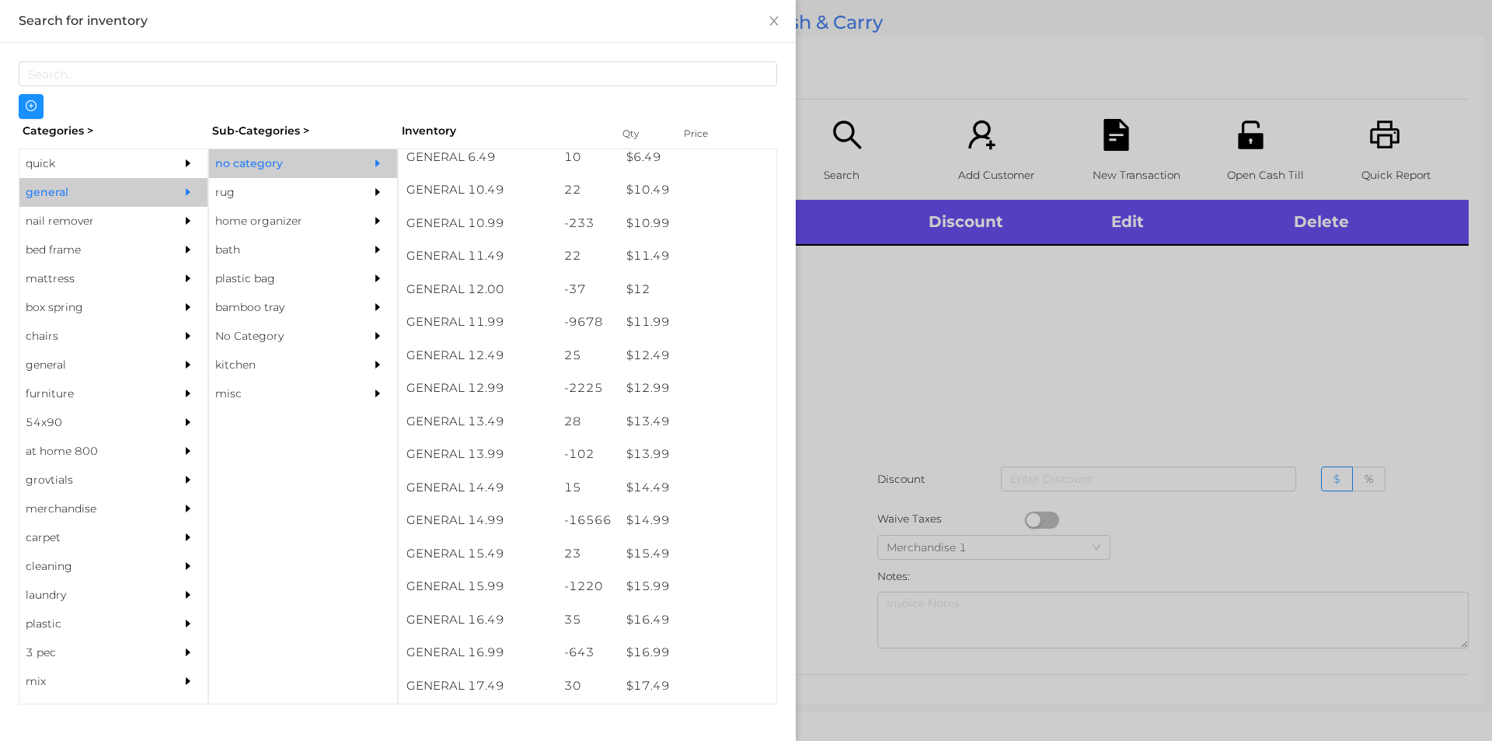
scroll to position [985, 0]
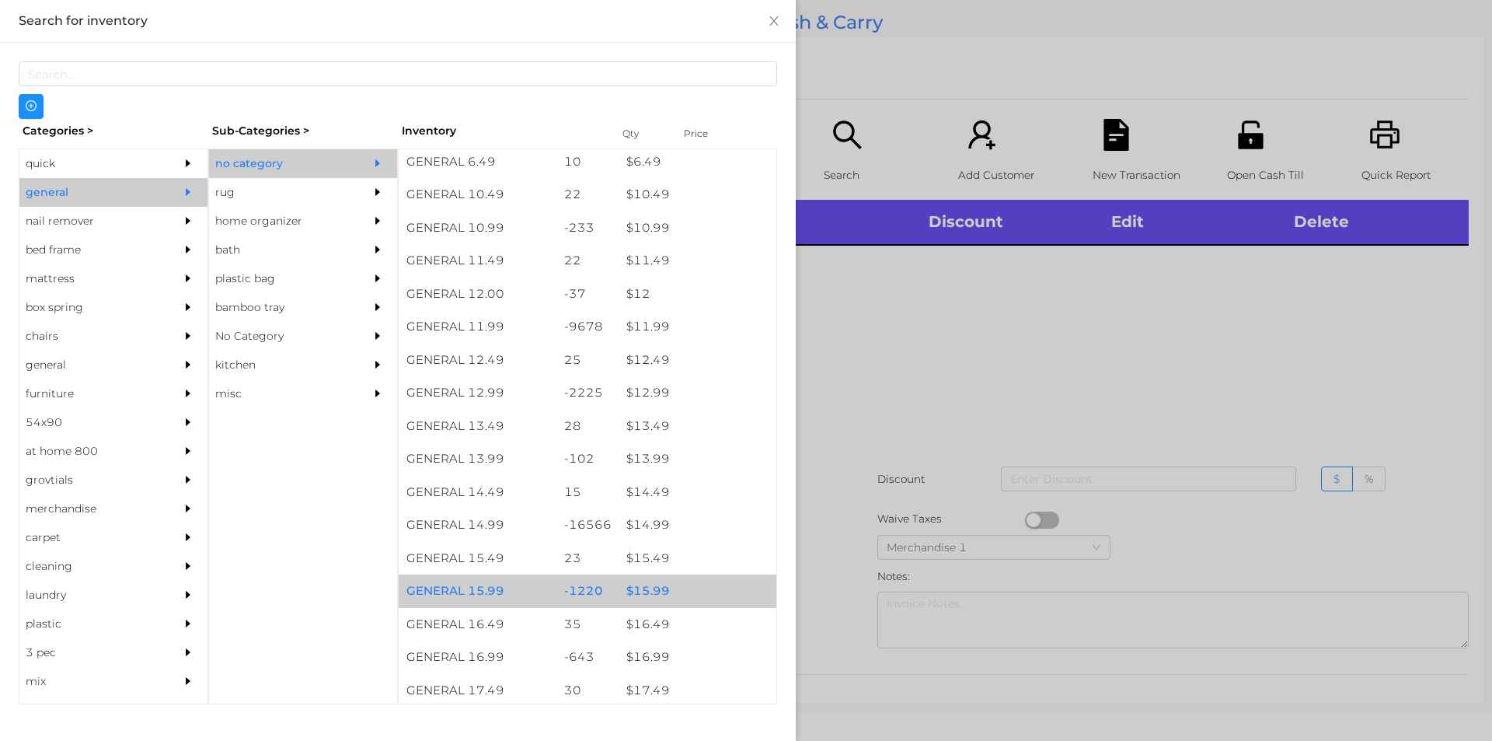
click at [706, 591] on div "$ 15.99" at bounding box center [698, 590] width 158 height 33
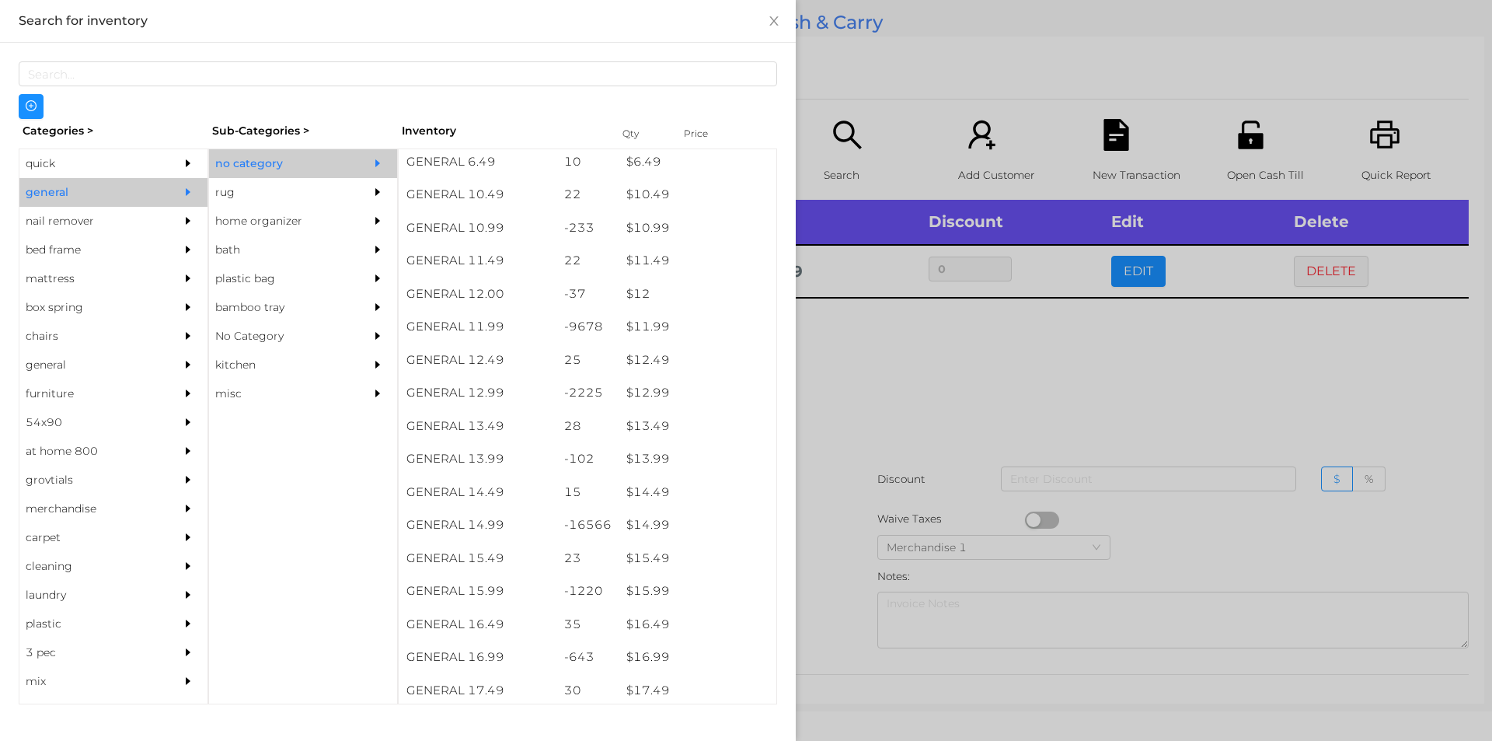
click at [987, 445] on div at bounding box center [746, 370] width 1492 height 741
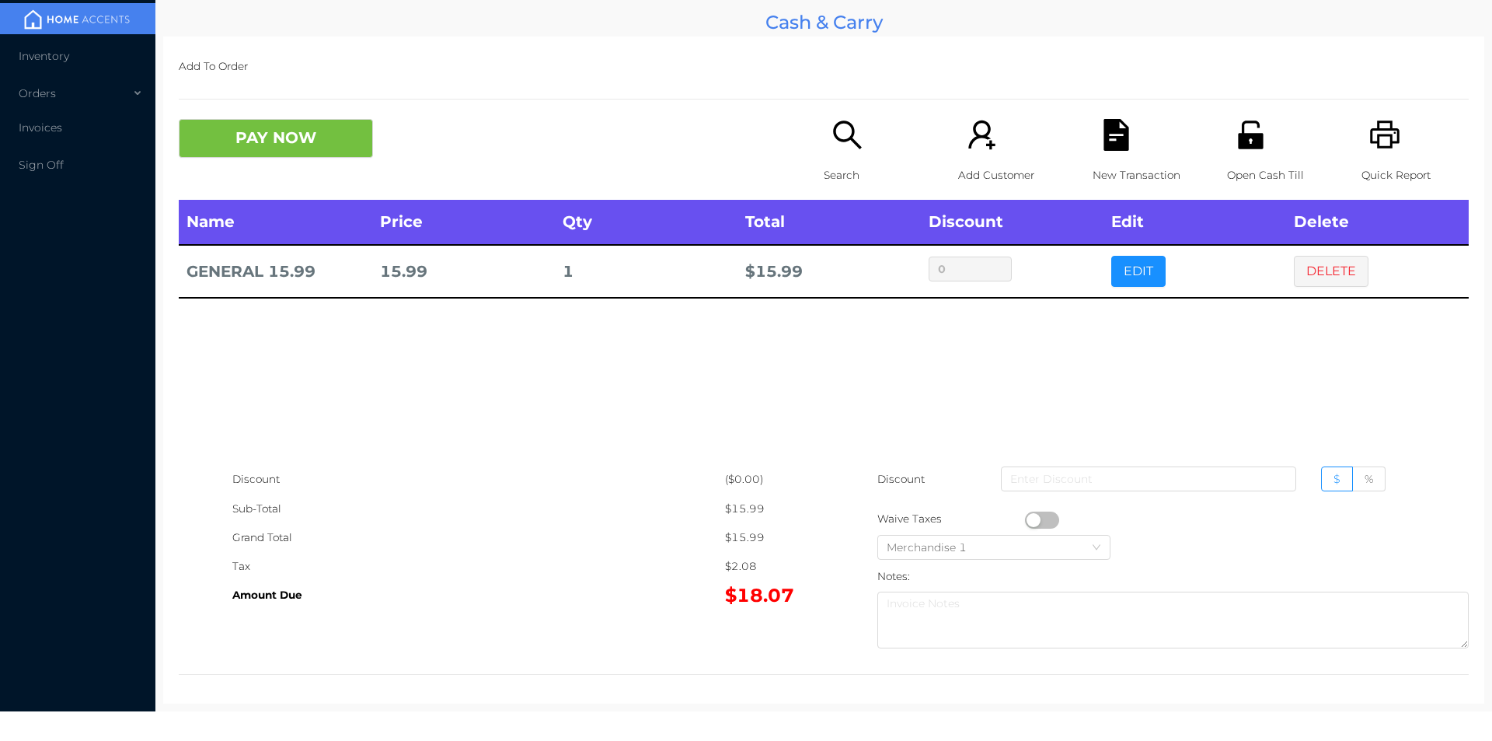
click at [1111, 152] on div "New Transaction" at bounding box center [1146, 159] width 107 height 81
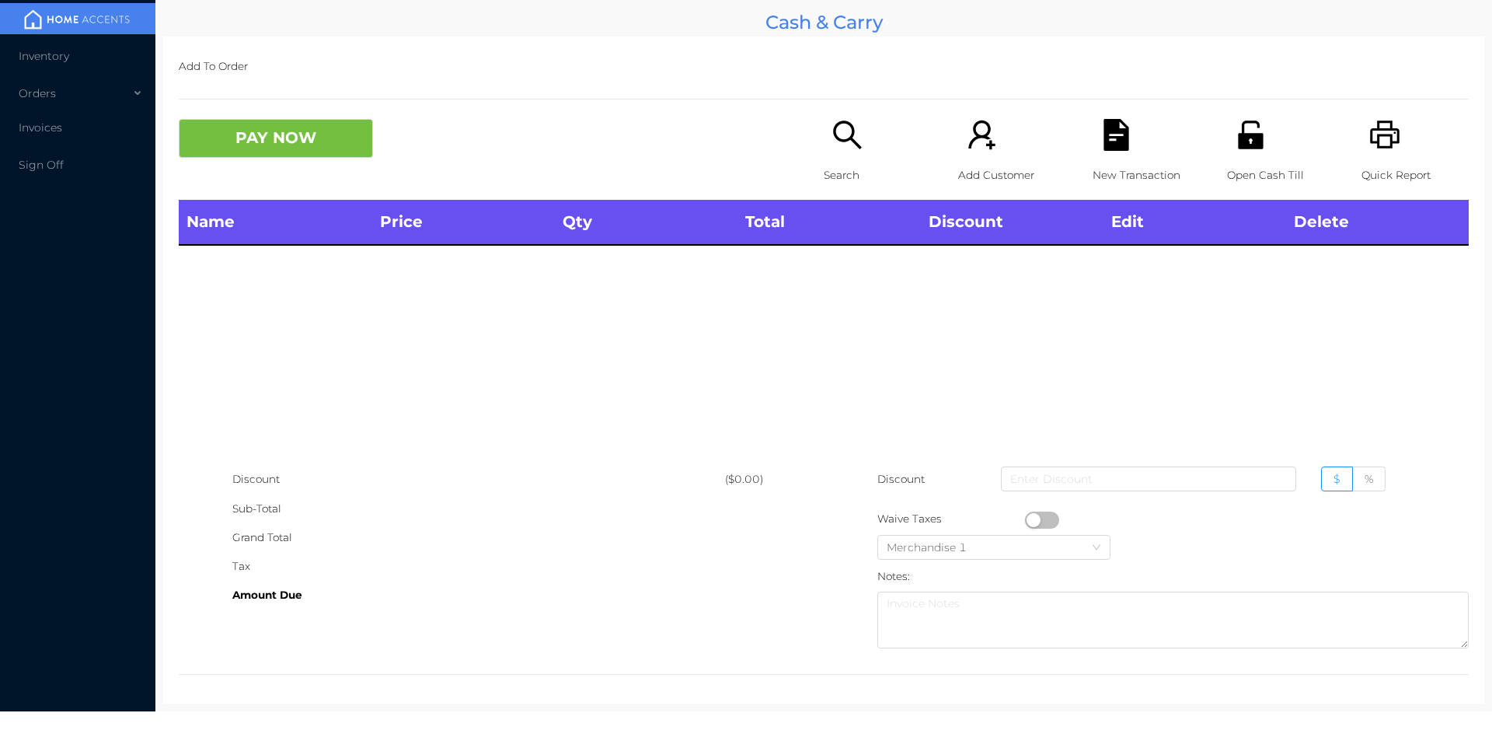
click at [1227, 145] on div "Open Cash Till" at bounding box center [1280, 159] width 107 height 81
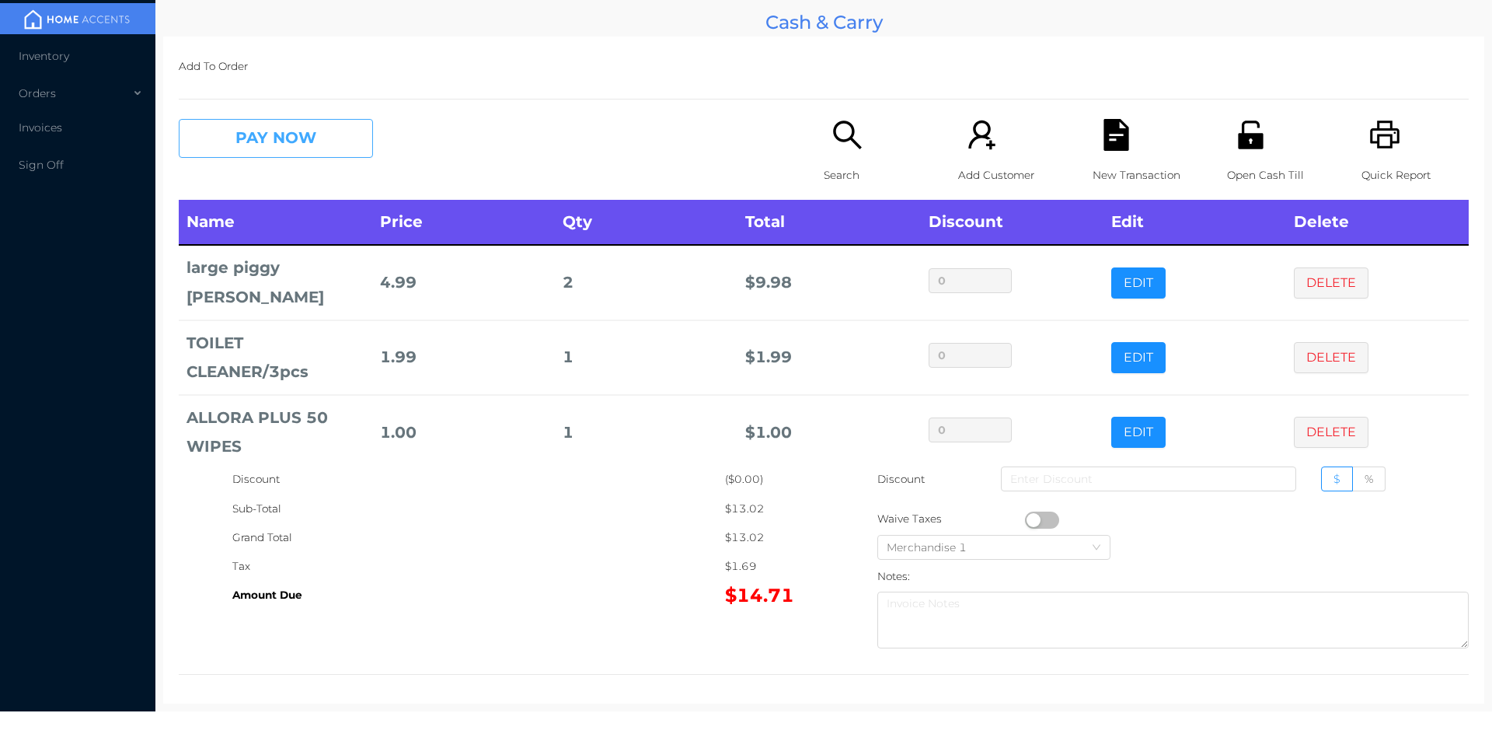
click at [242, 142] on button "PAY NOW" at bounding box center [276, 138] width 194 height 39
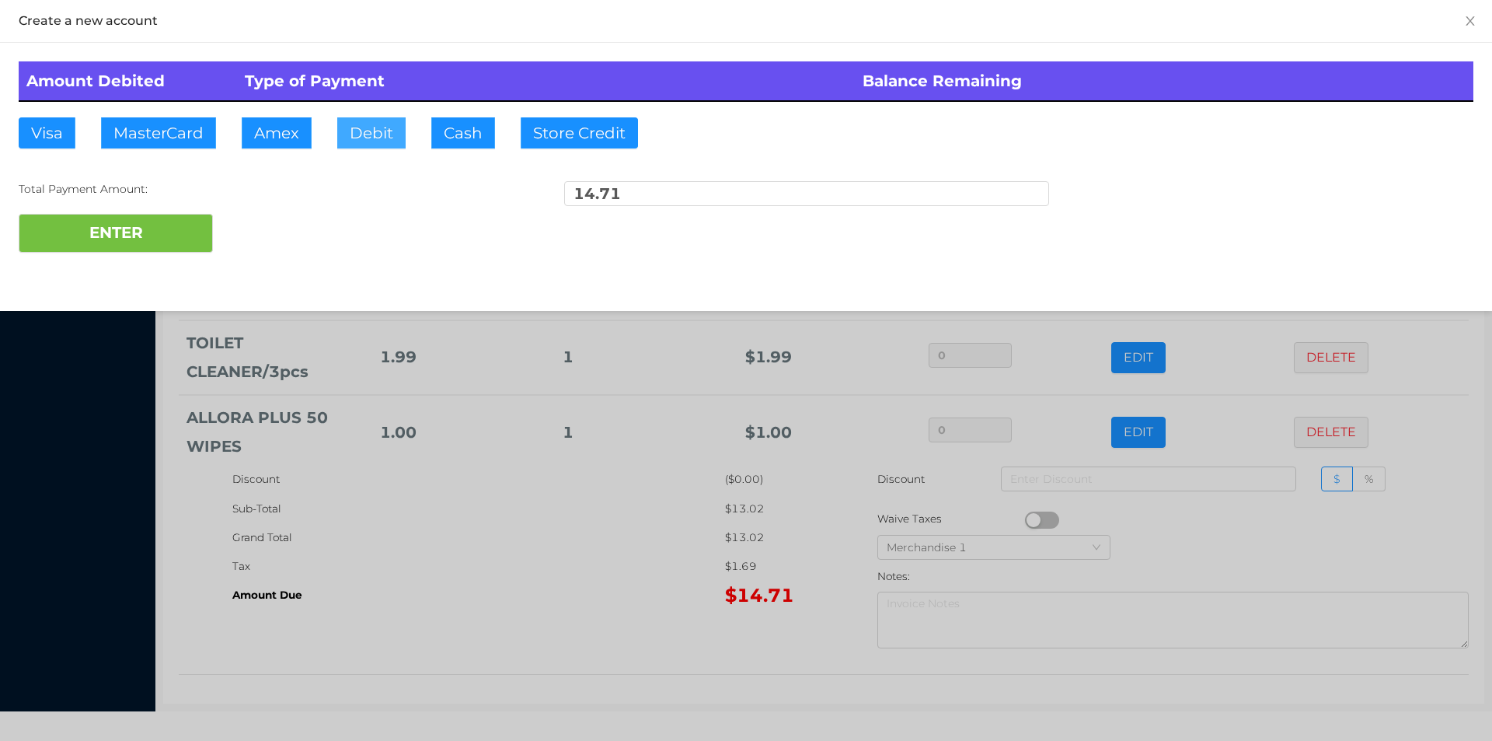
click at [343, 136] on button "Debit" at bounding box center [371, 132] width 68 height 31
type input "20"
click at [98, 231] on button "ENTER" at bounding box center [116, 233] width 194 height 39
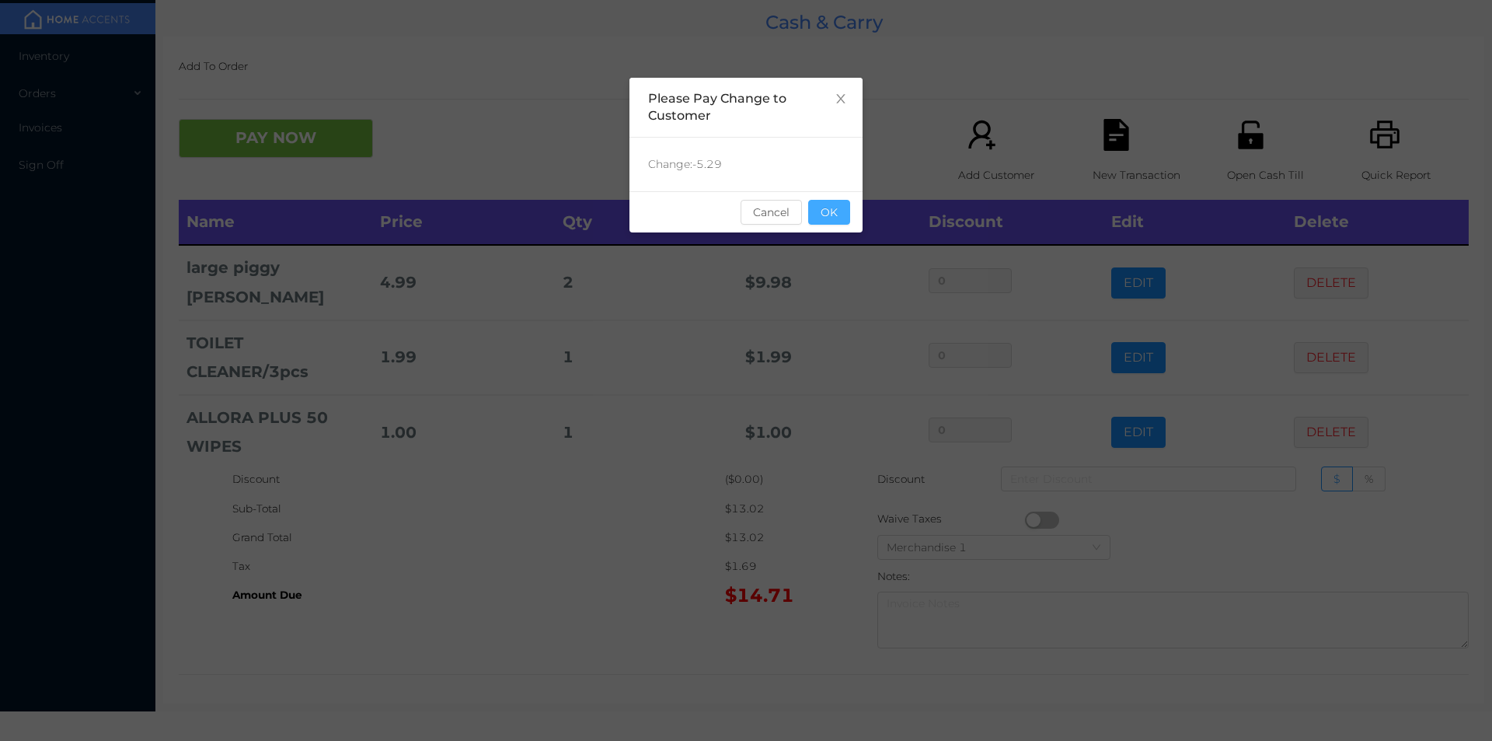
click at [825, 203] on button "OK" at bounding box center [829, 212] width 42 height 25
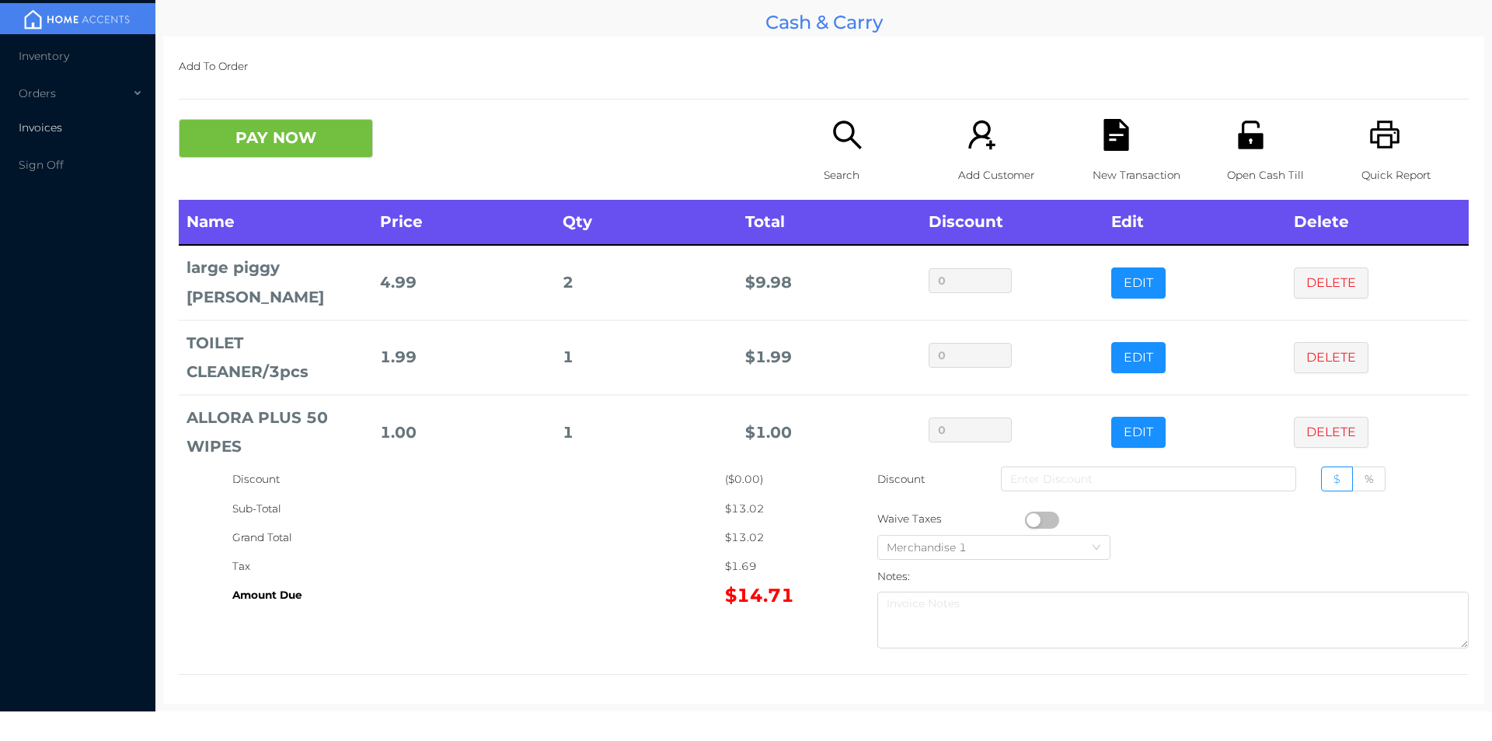
click at [43, 130] on span "Invoices" at bounding box center [41, 127] width 44 height 14
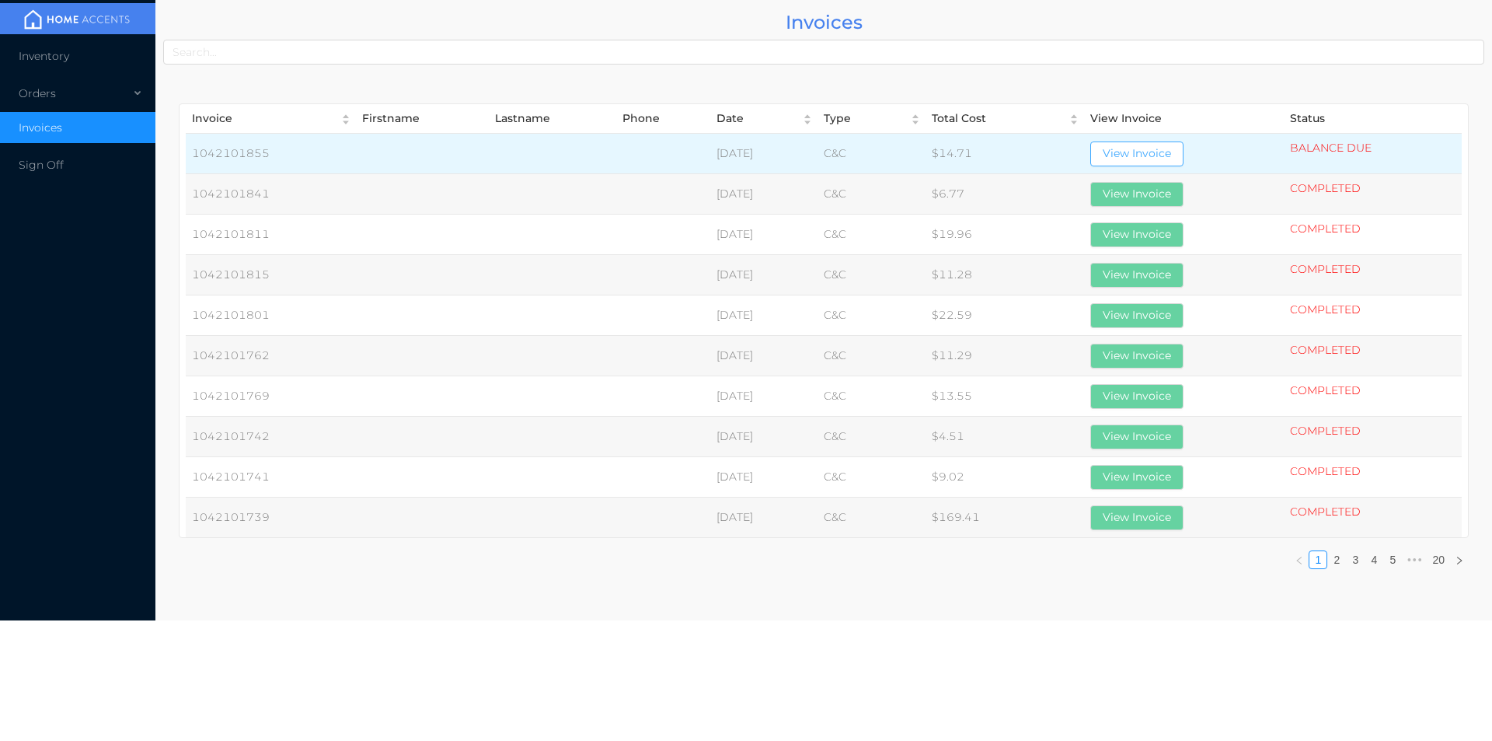
click at [1161, 154] on button "View Invoice" at bounding box center [1136, 153] width 93 height 25
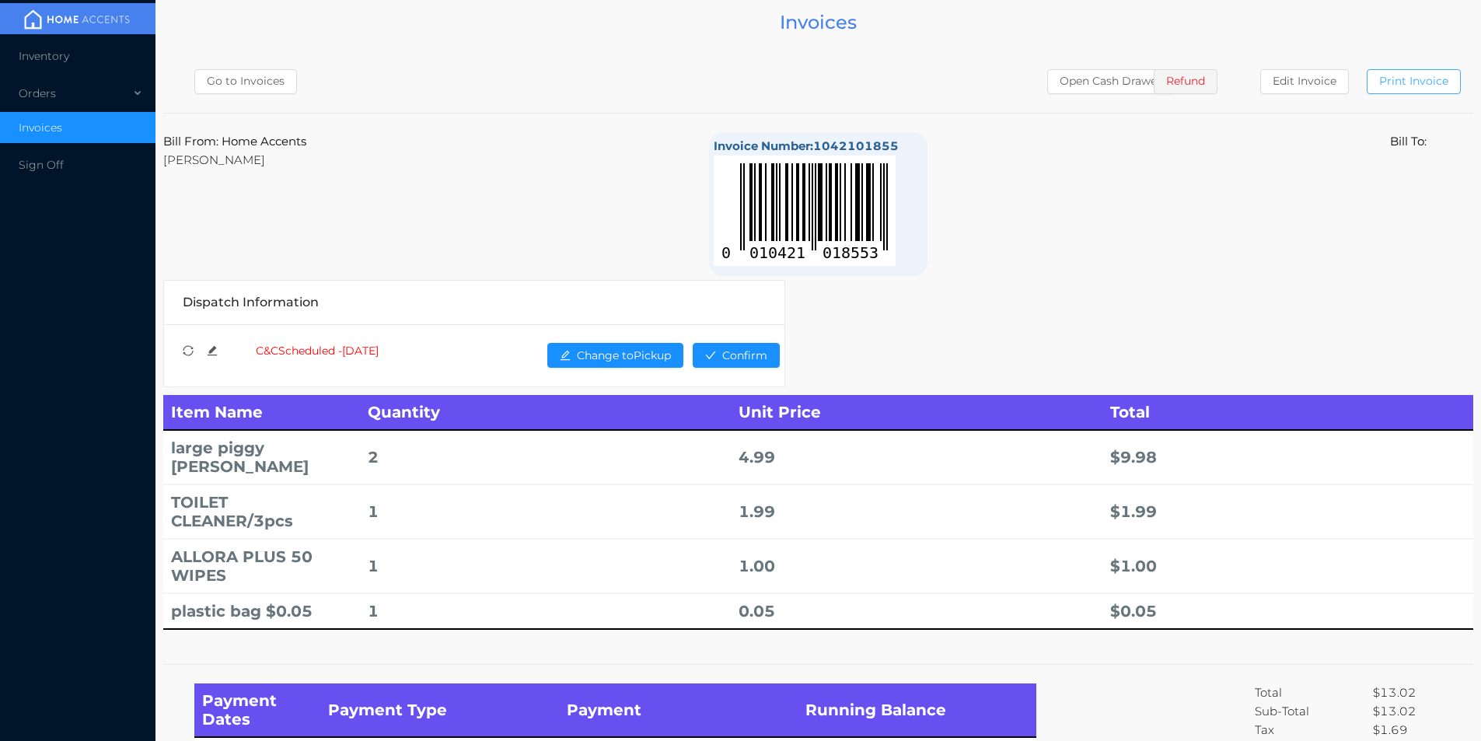
click at [1414, 83] on button "Print Invoice" at bounding box center [1413, 81] width 94 height 25
click at [61, 82] on div "Orders" at bounding box center [77, 93] width 155 height 31
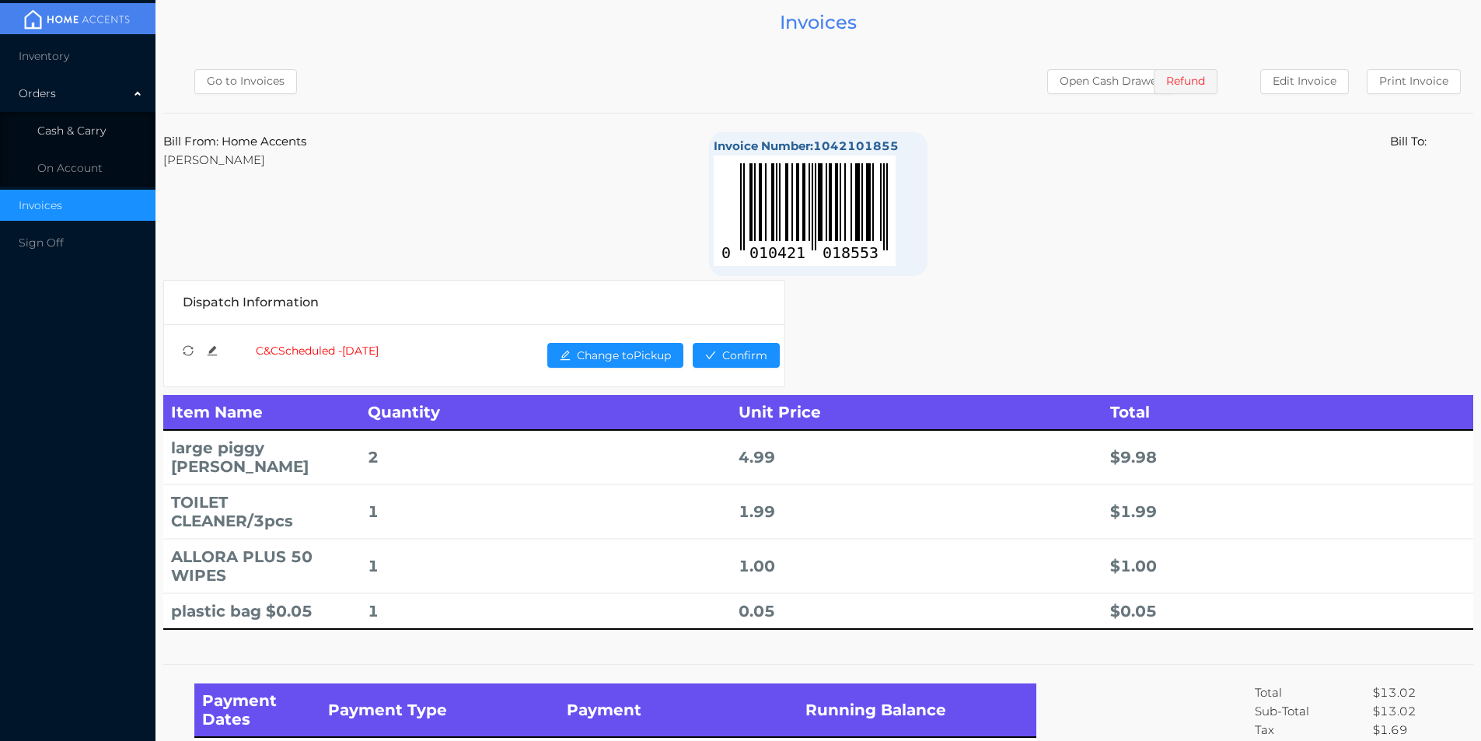
click at [110, 125] on li "Cash & Carry" at bounding box center [77, 130] width 155 height 31
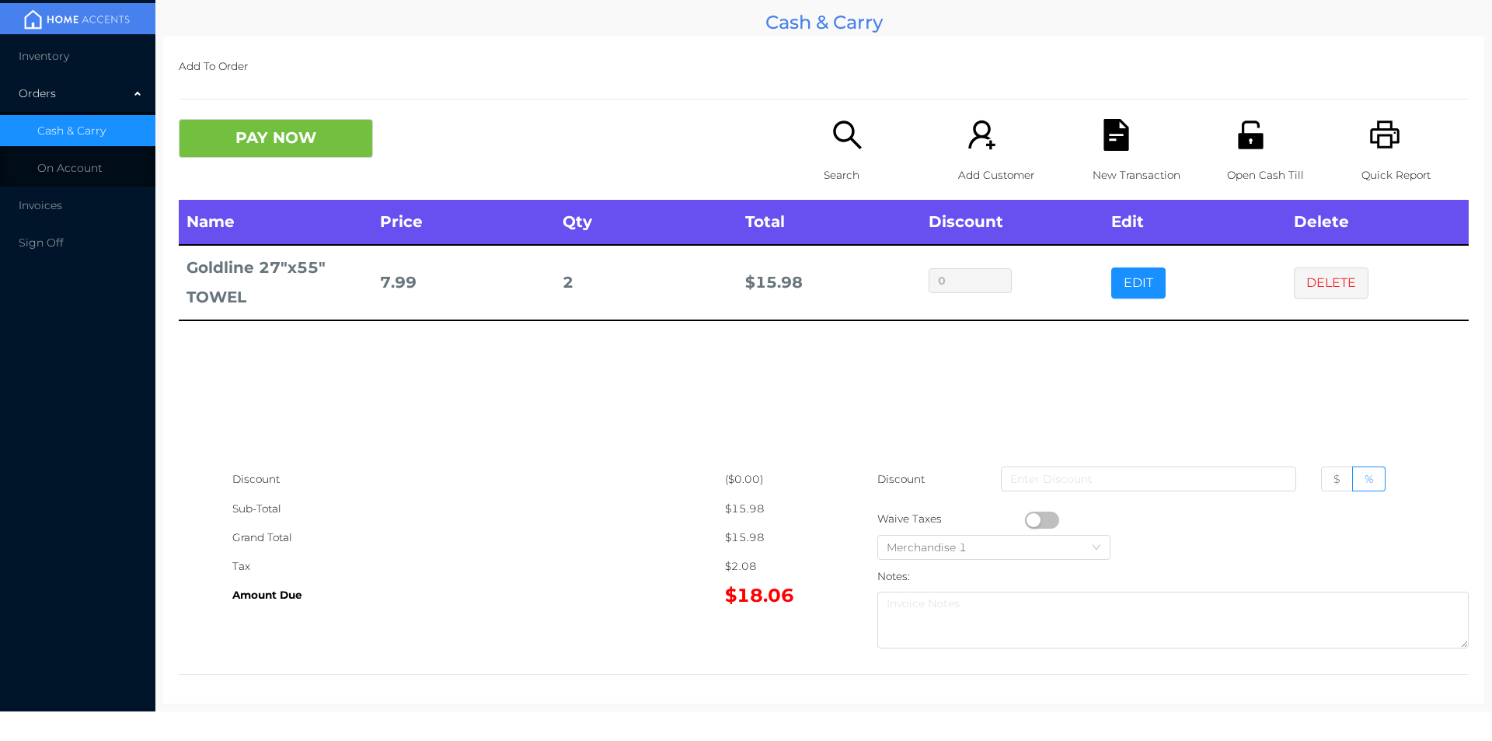
click at [842, 161] on p "Search" at bounding box center [877, 175] width 107 height 29
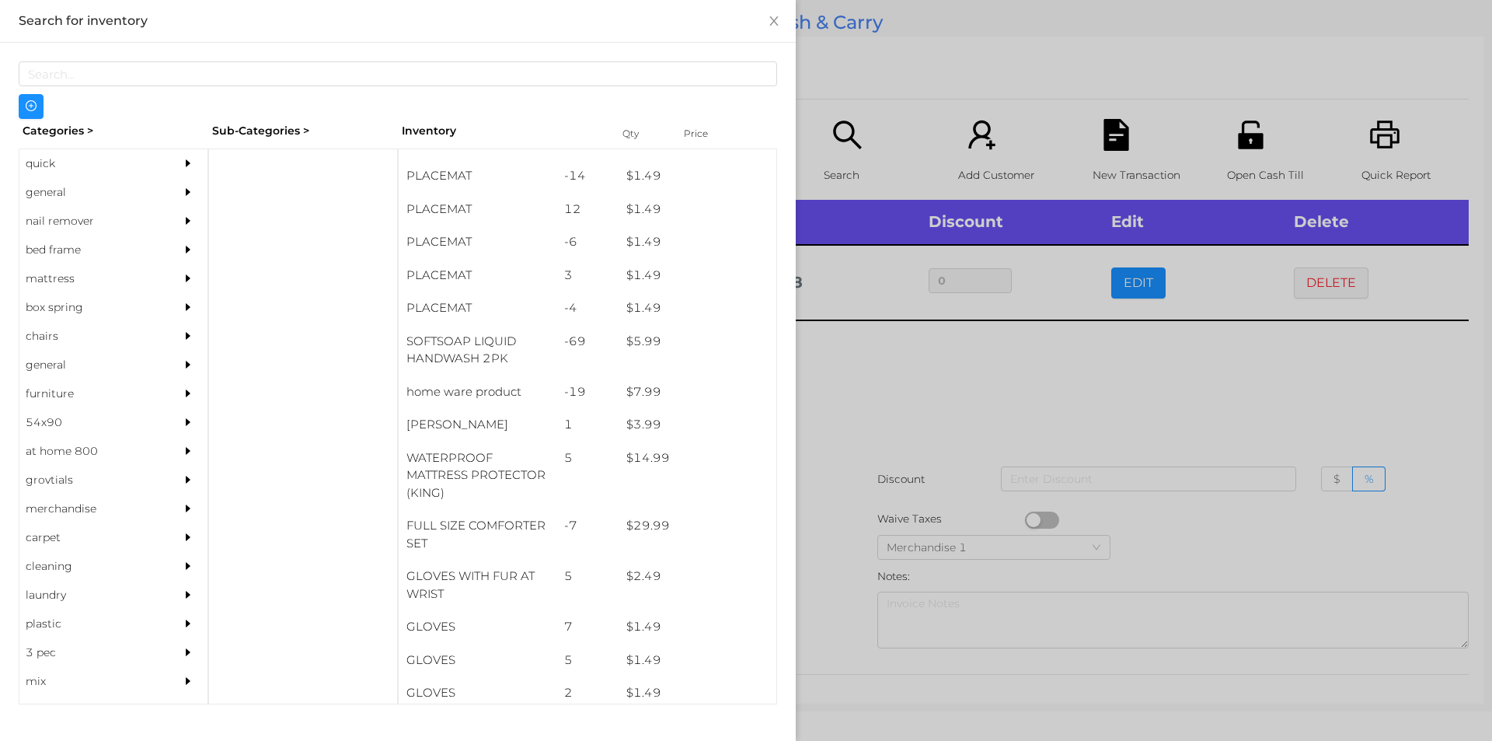
scroll to position [121, 0]
click at [54, 202] on div "general" at bounding box center [89, 192] width 141 height 29
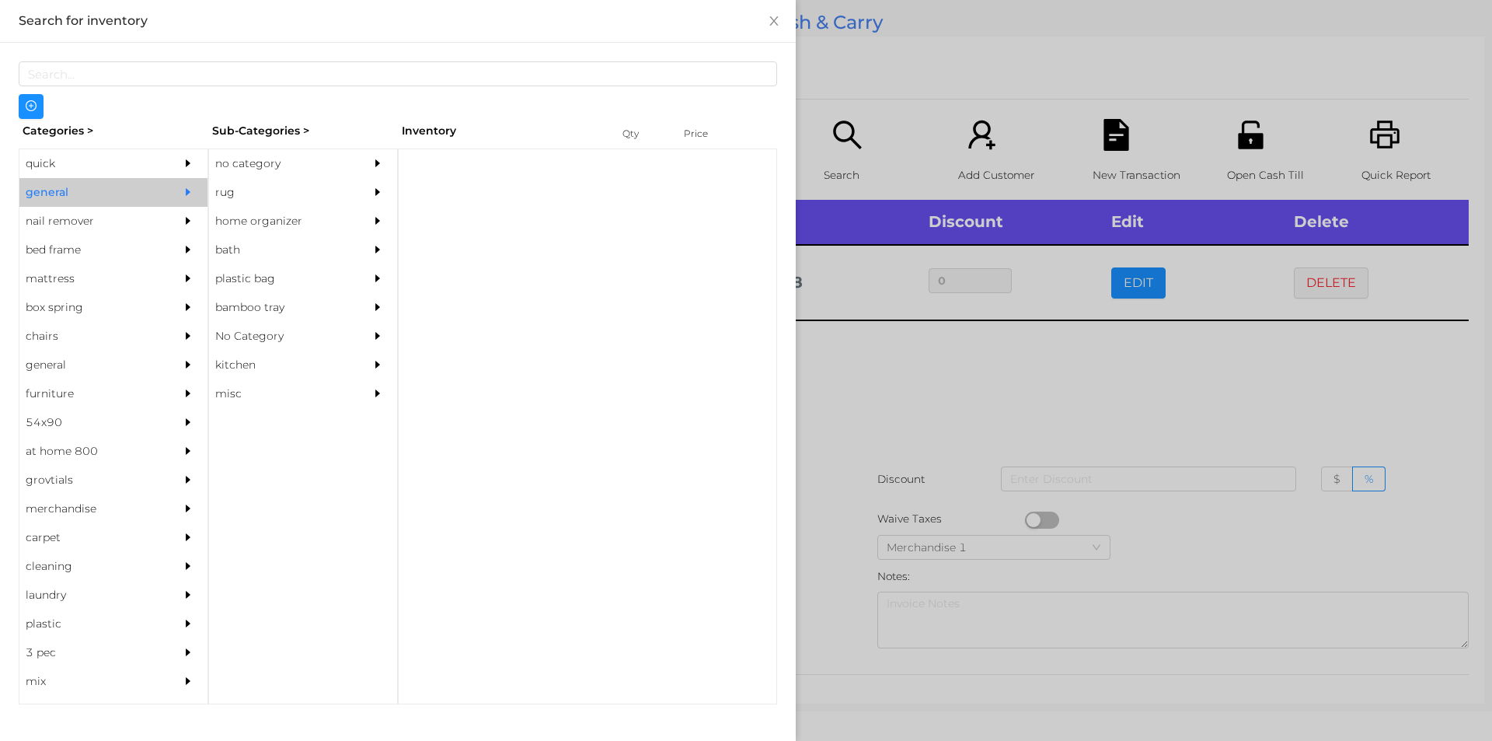
click at [256, 169] on div "no category" at bounding box center [279, 163] width 141 height 29
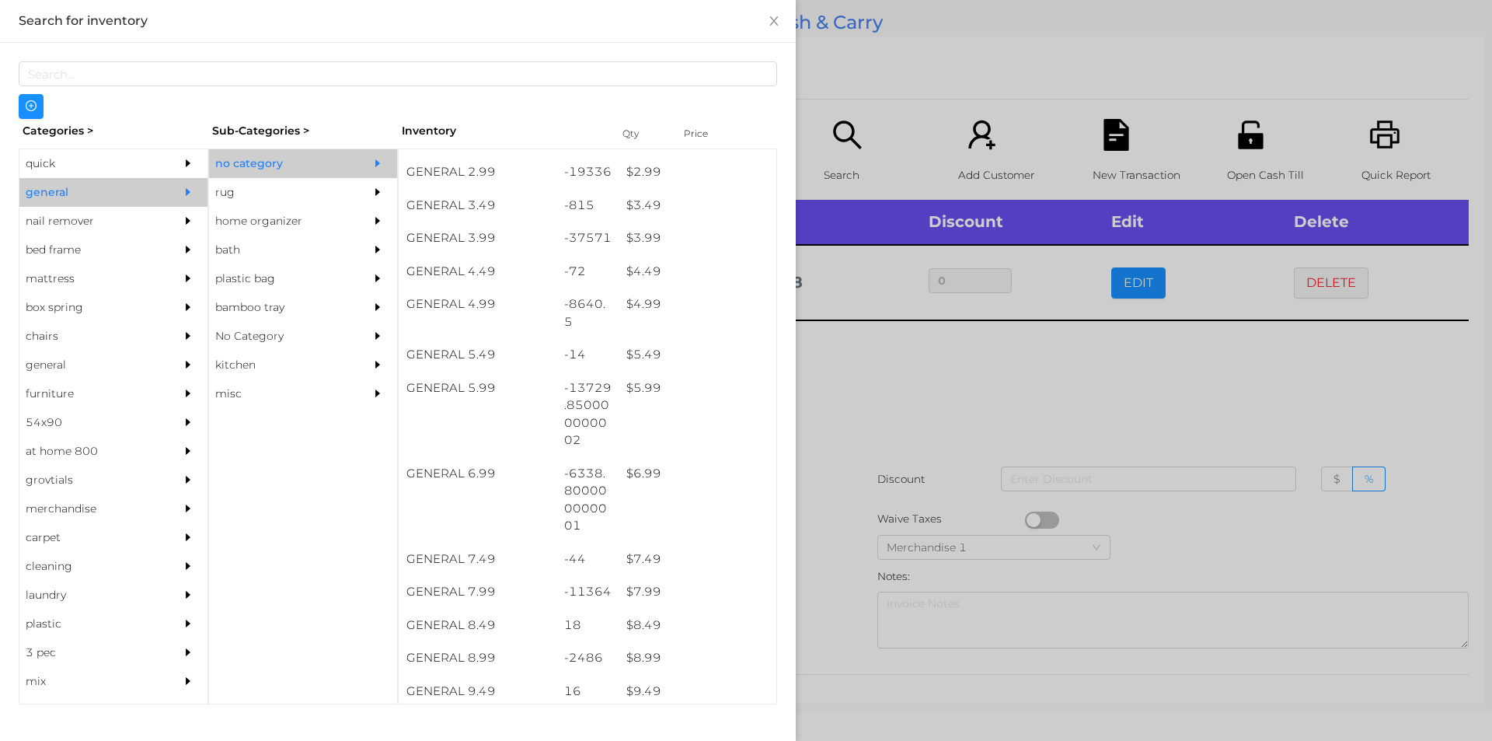
scroll to position [391, 0]
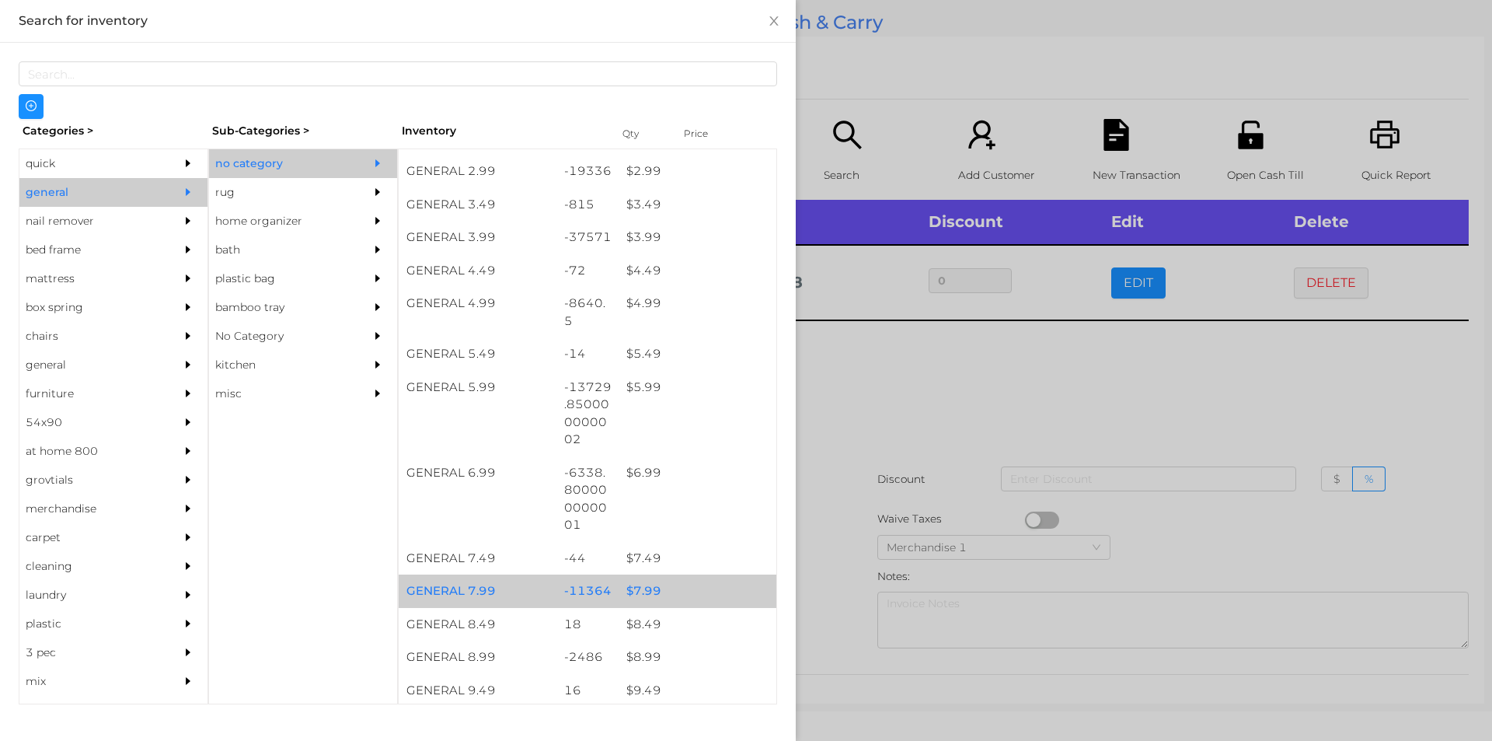
click at [640, 589] on div "$ 7.99" at bounding box center [698, 590] width 158 height 33
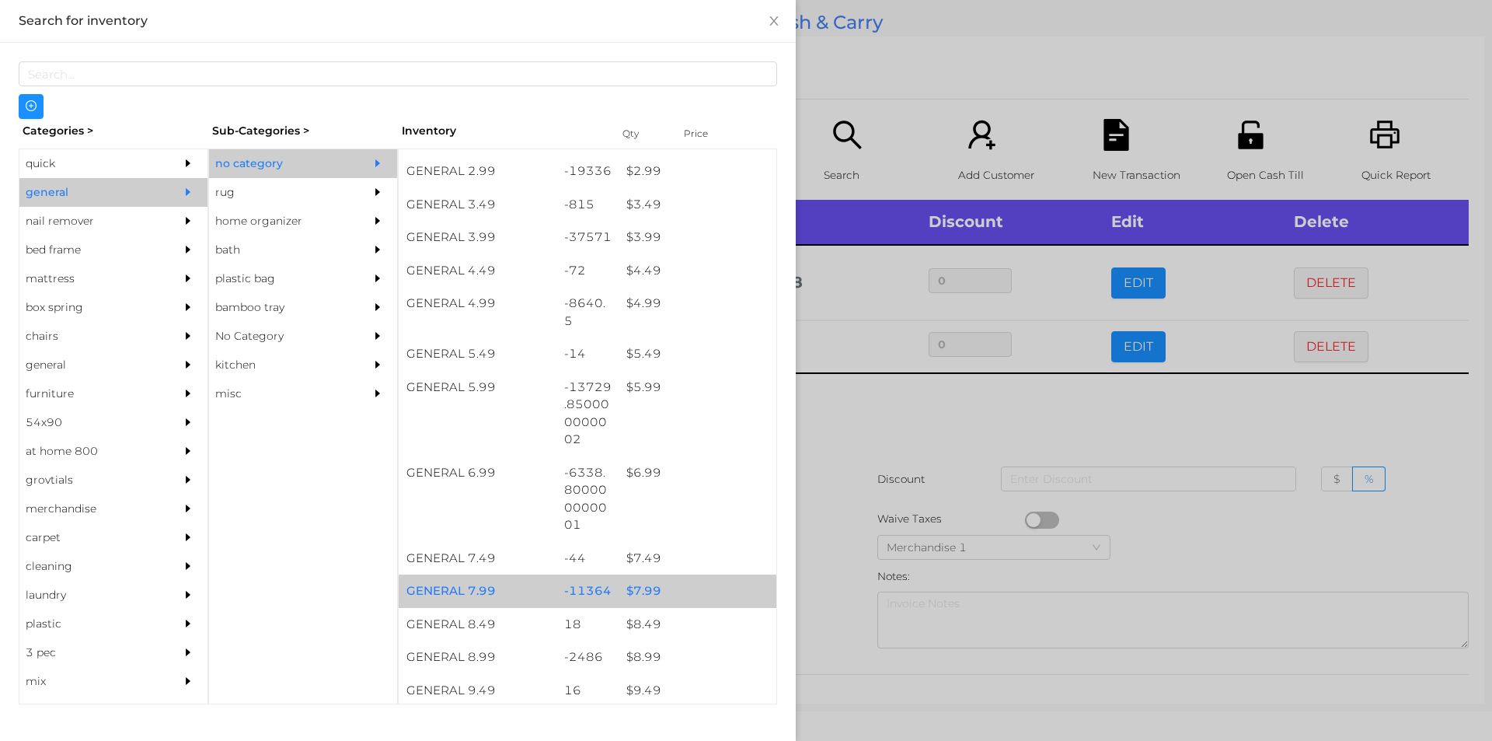
click at [648, 584] on div "$ 7.99" at bounding box center [698, 590] width 158 height 33
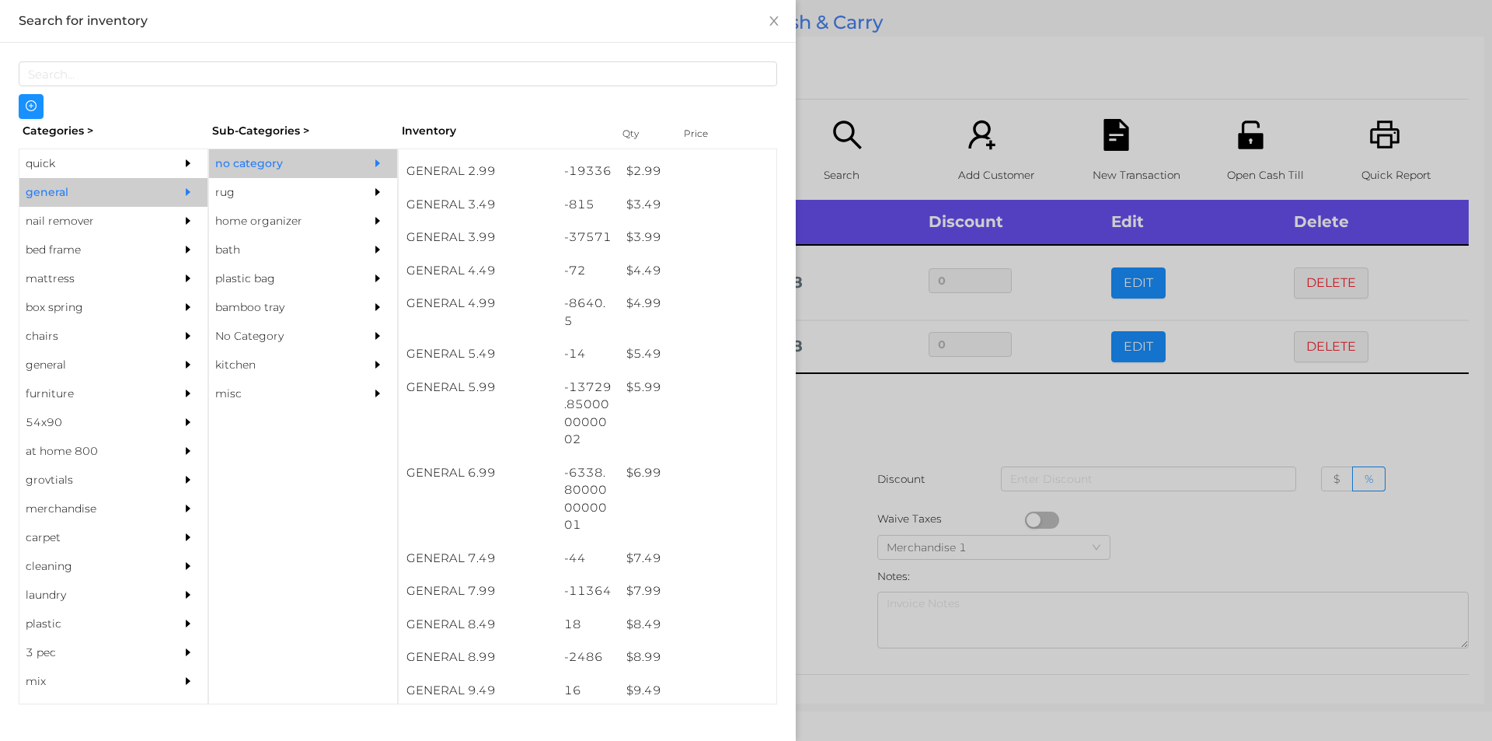
click at [849, 424] on div at bounding box center [746, 370] width 1492 height 741
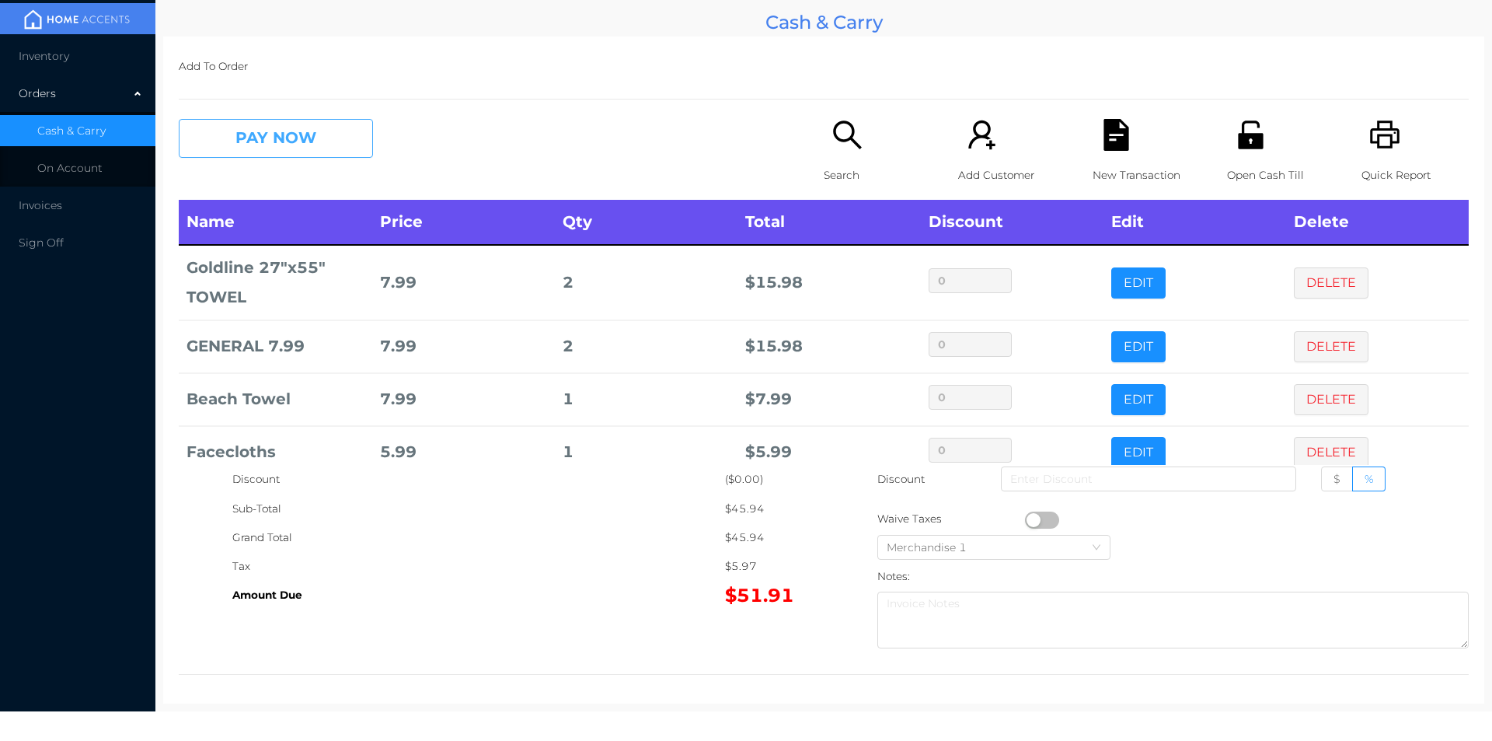
click at [320, 157] on button "PAY NOW" at bounding box center [276, 138] width 194 height 39
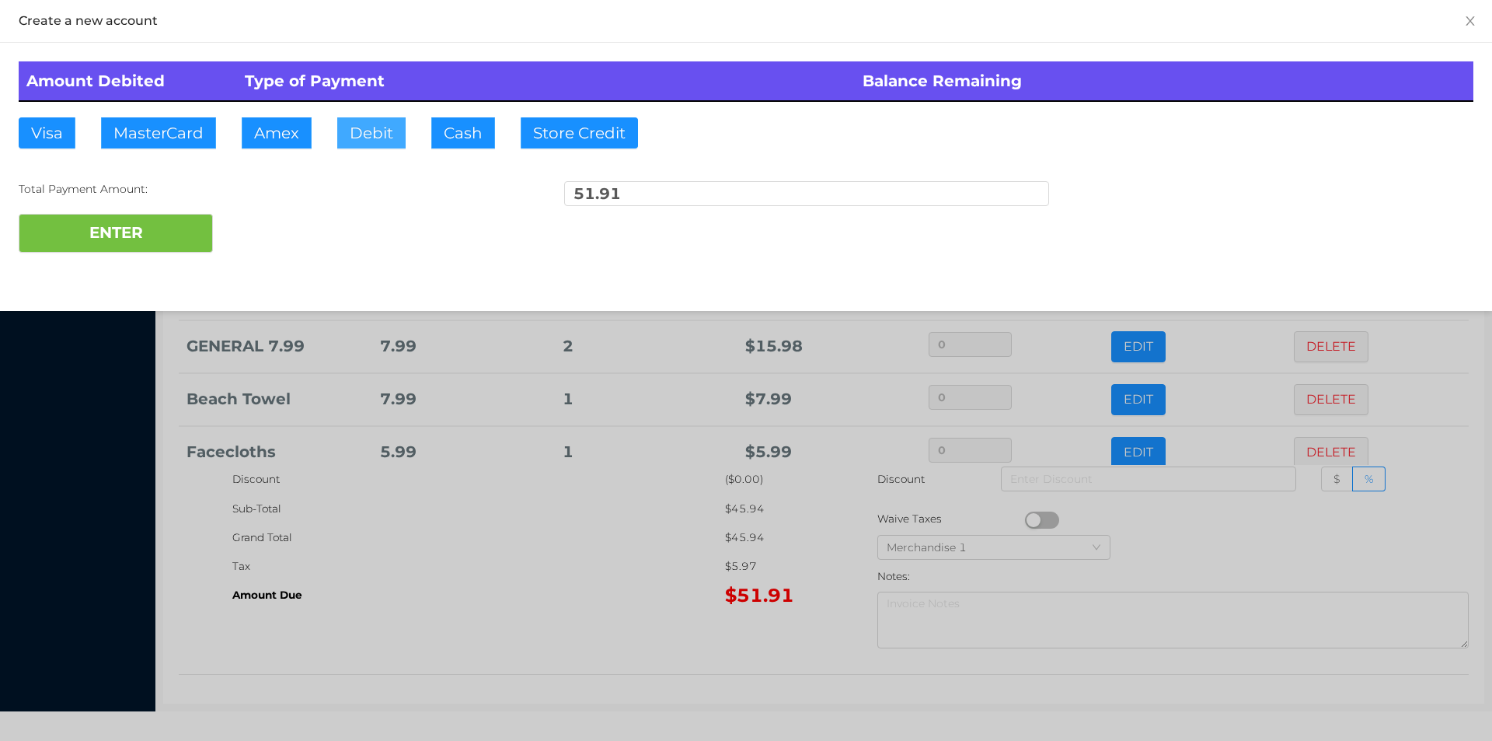
click at [354, 142] on button "Debit" at bounding box center [371, 132] width 68 height 31
click at [171, 219] on button "ENTER" at bounding box center [116, 233] width 194 height 39
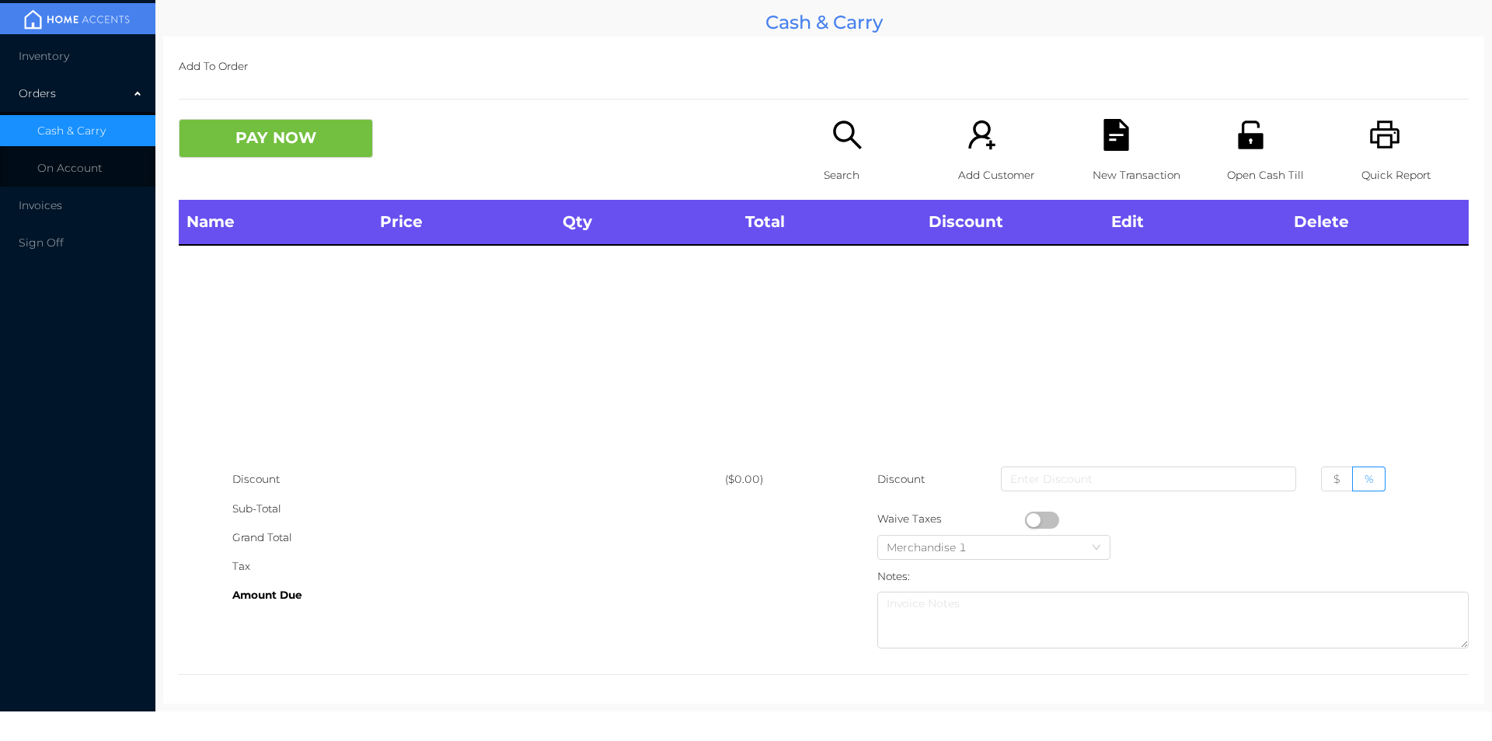
click at [824, 141] on div "Search" at bounding box center [877, 159] width 107 height 81
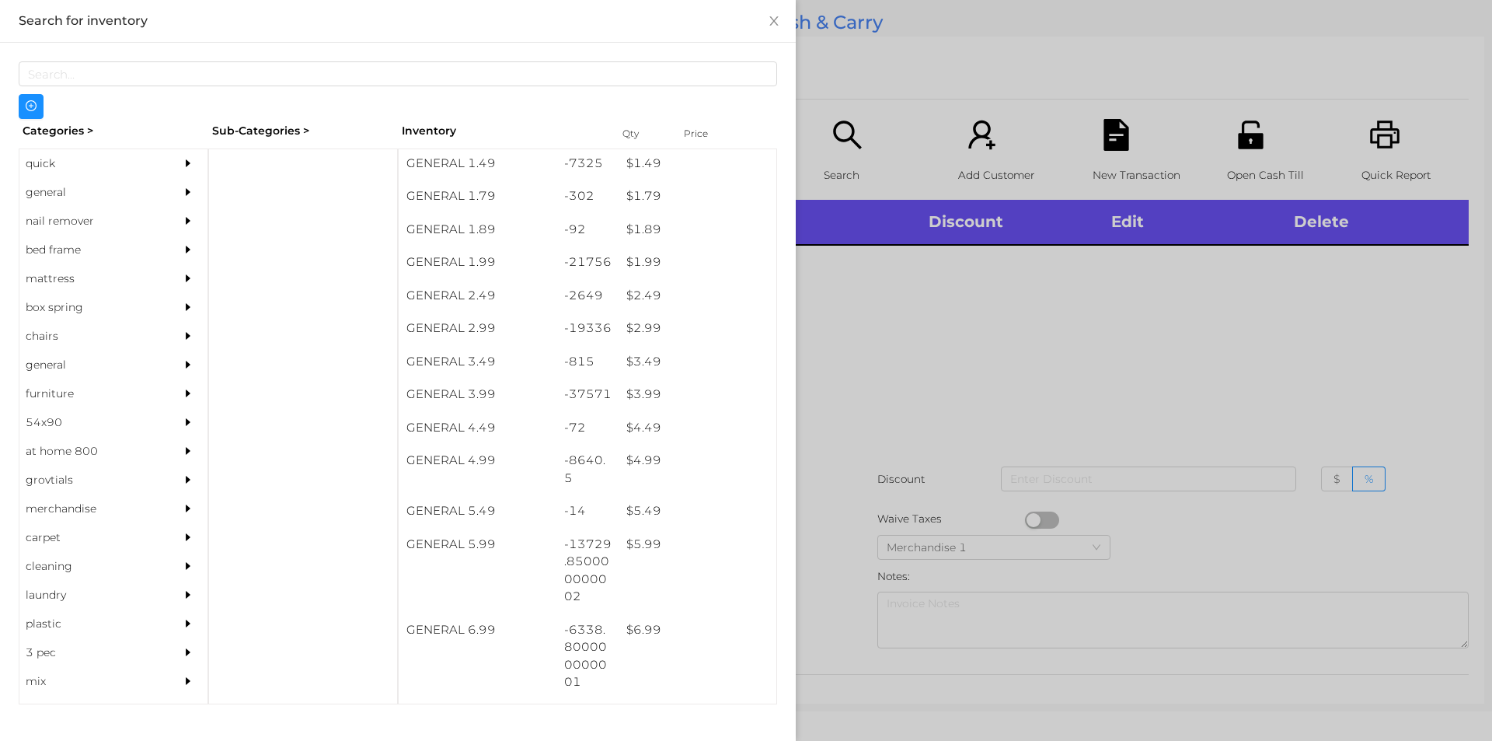
scroll to position [234, 0]
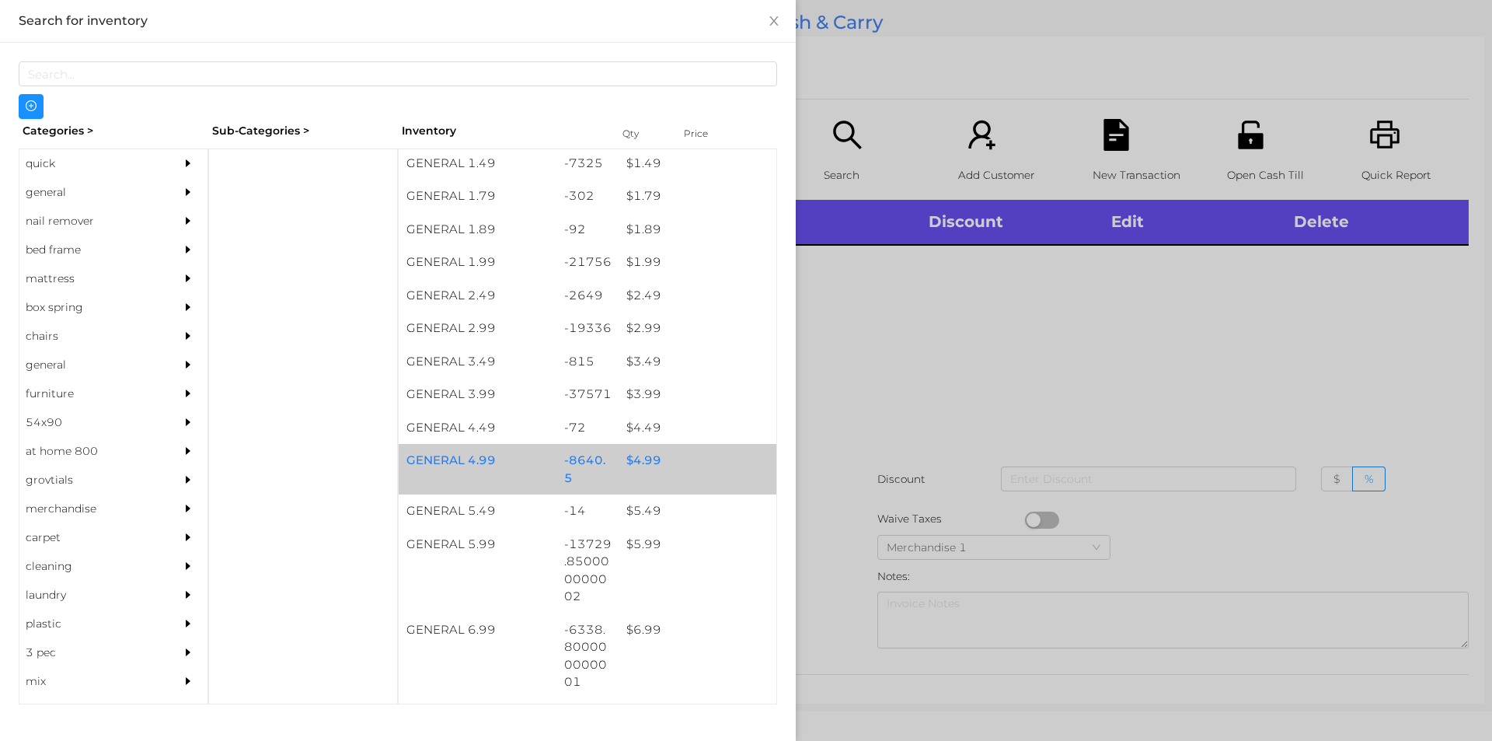
click at [642, 463] on div "$ 4.99" at bounding box center [698, 460] width 158 height 33
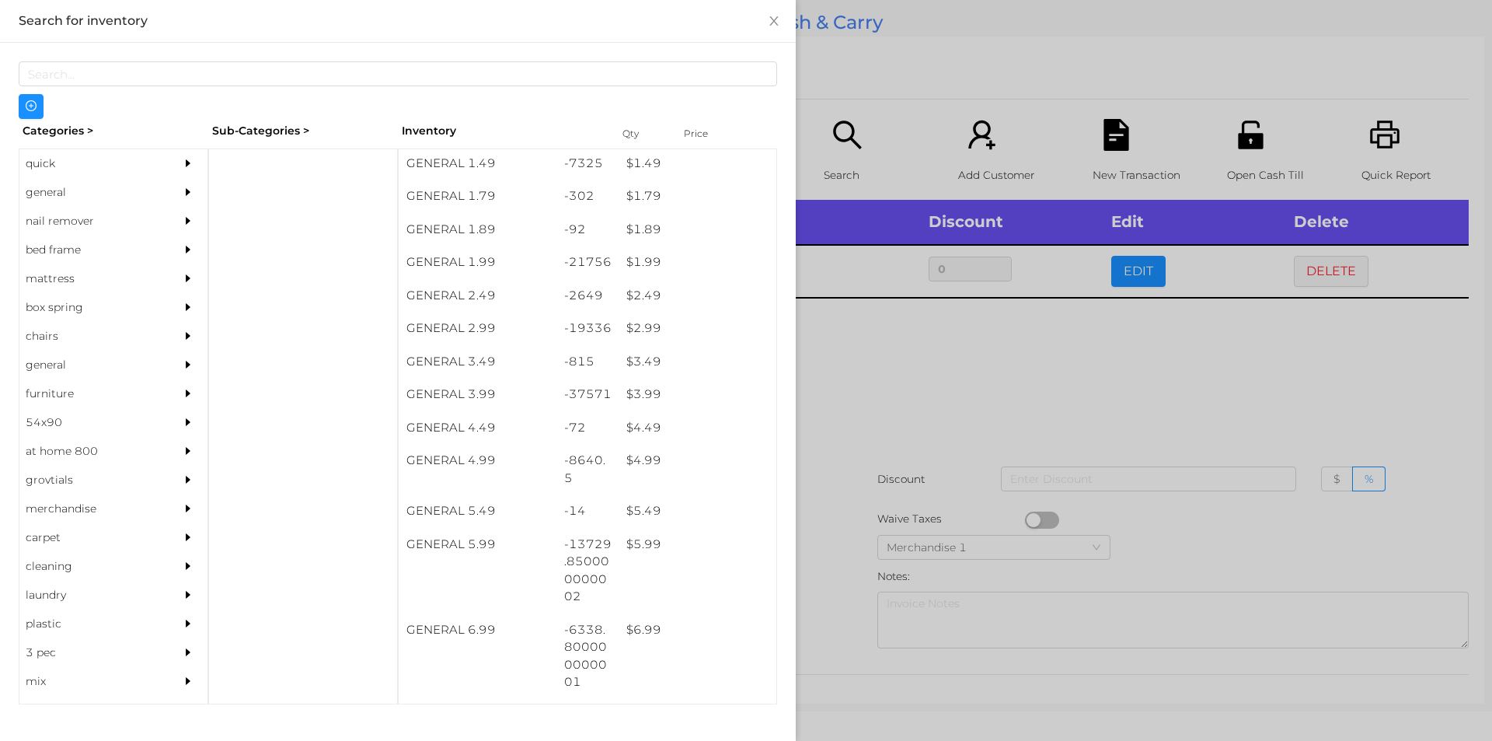
click at [850, 460] on div at bounding box center [746, 370] width 1492 height 741
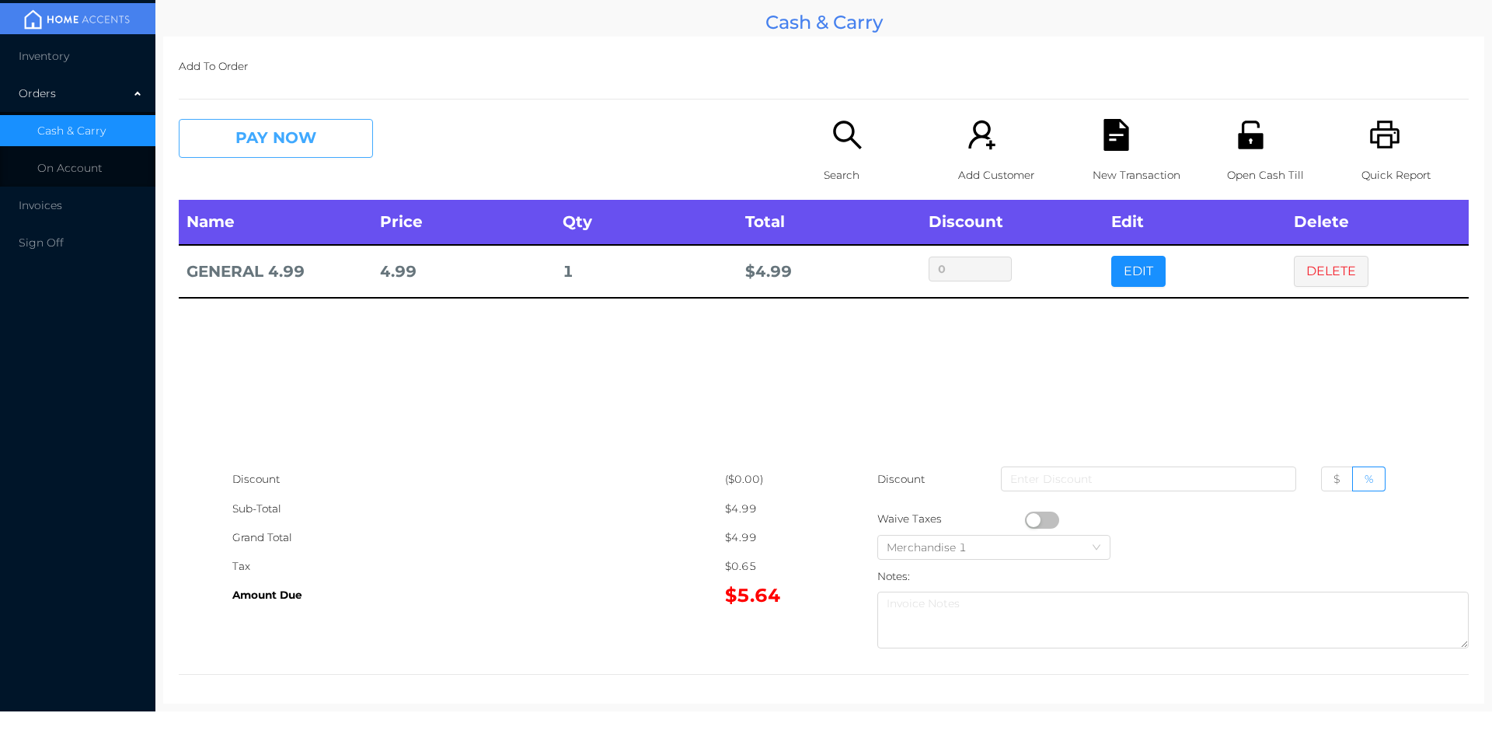
click at [281, 122] on button "PAY NOW" at bounding box center [276, 138] width 194 height 39
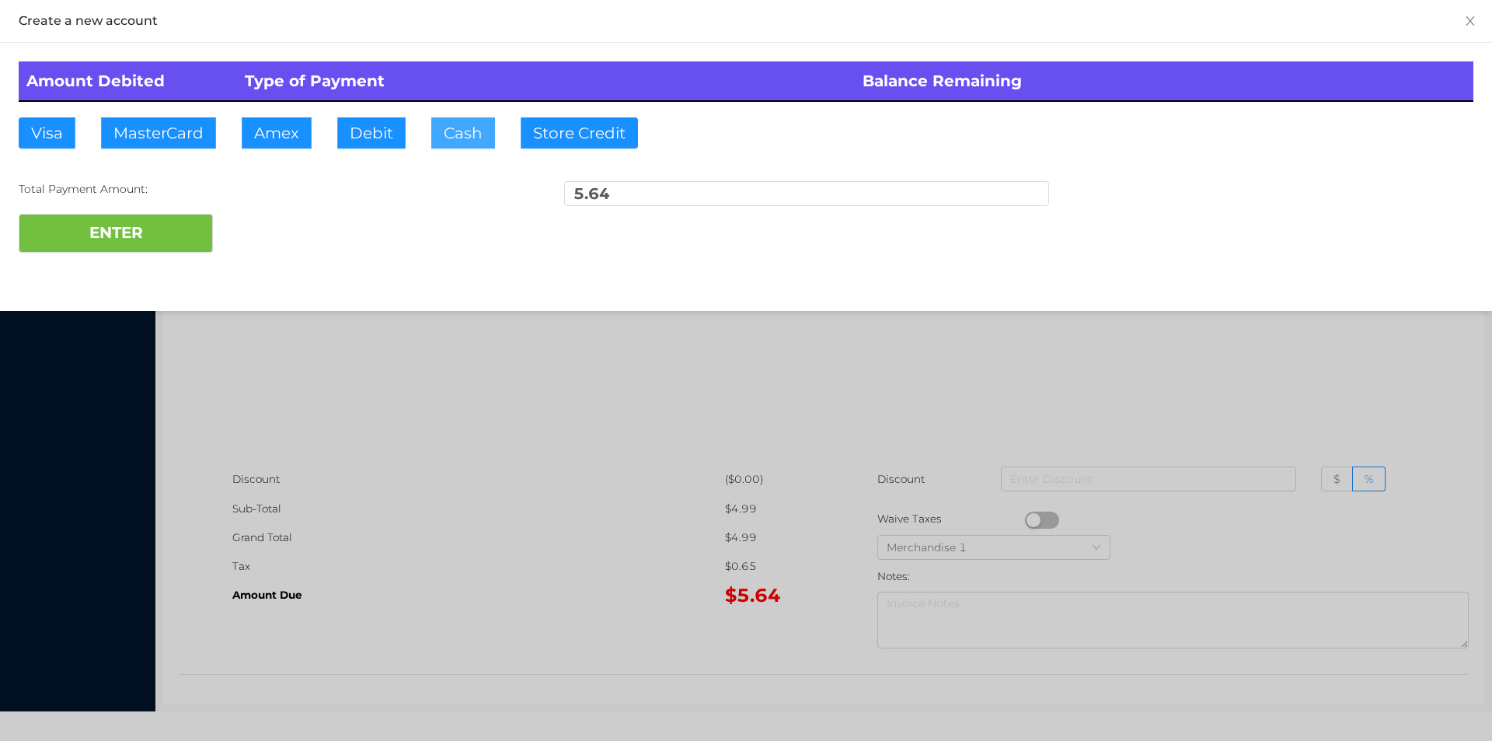
click at [462, 145] on button "Cash" at bounding box center [463, 132] width 64 height 31
type input "10."
click at [126, 249] on button "ENTER" at bounding box center [116, 233] width 194 height 39
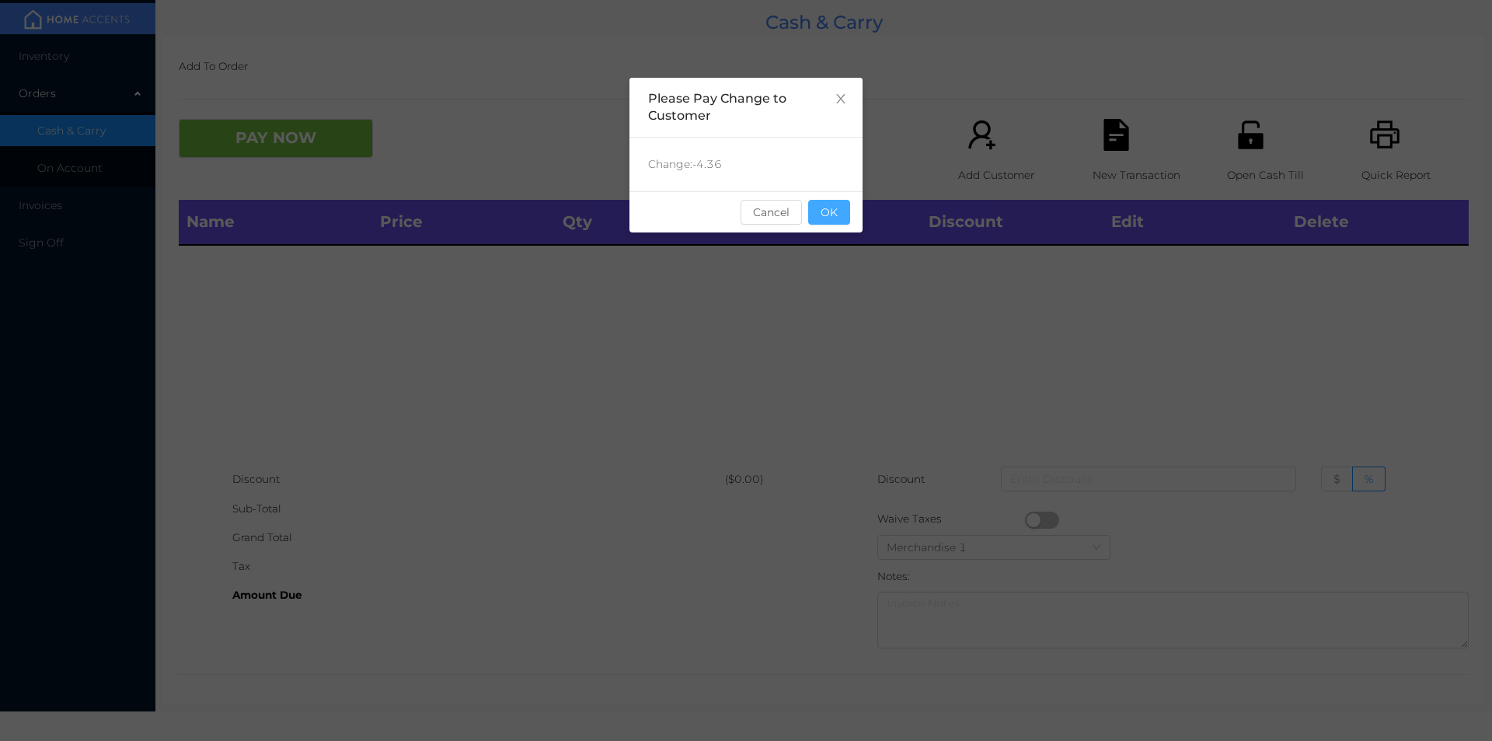
click at [834, 209] on button "OK" at bounding box center [829, 212] width 42 height 25
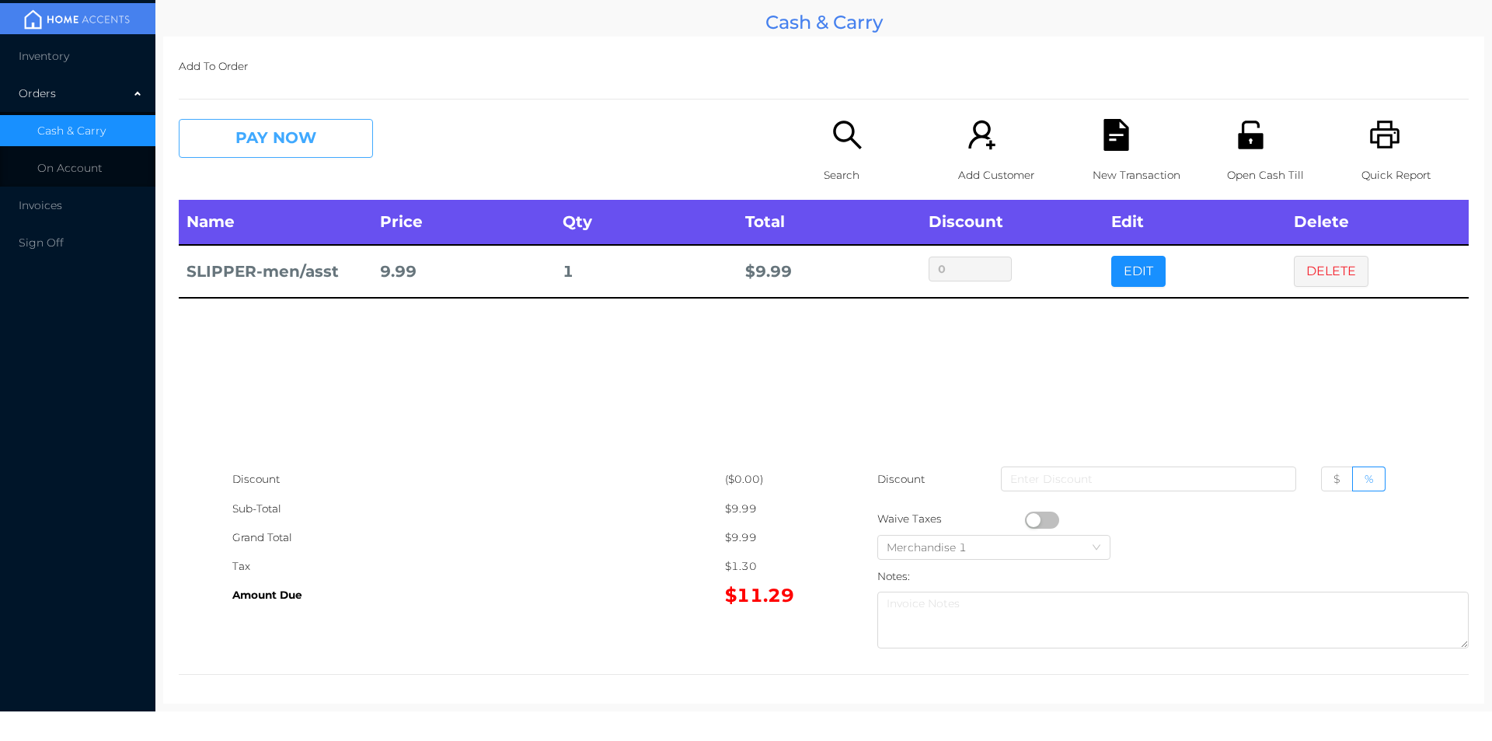
click at [239, 123] on button "PAY NOW" at bounding box center [276, 138] width 194 height 39
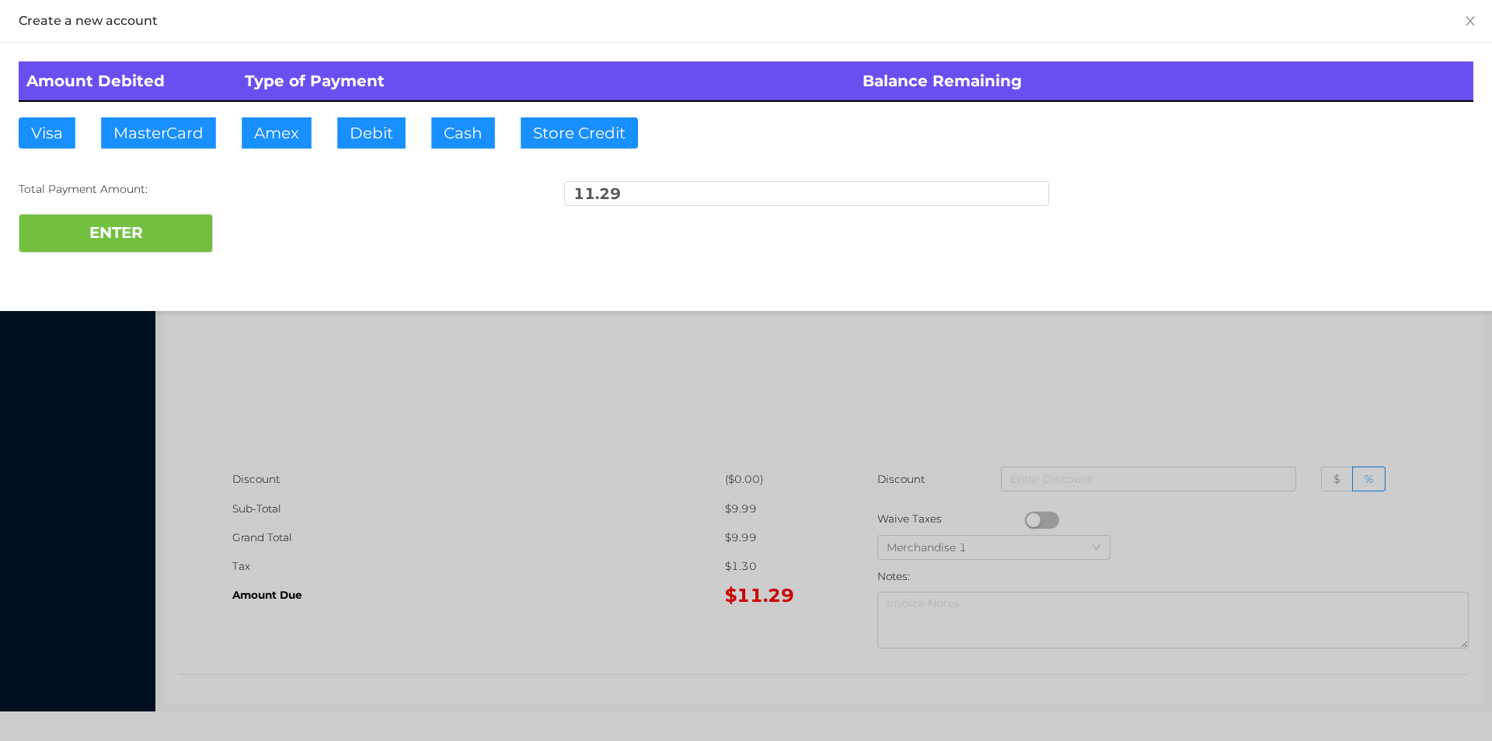
click at [287, 202] on div "Total Payment Amount: 11.29" at bounding box center [746, 197] width 1455 height 33
click at [273, 238] on div "ENTER" at bounding box center [746, 233] width 1455 height 39
click at [410, 396] on div at bounding box center [746, 370] width 1492 height 741
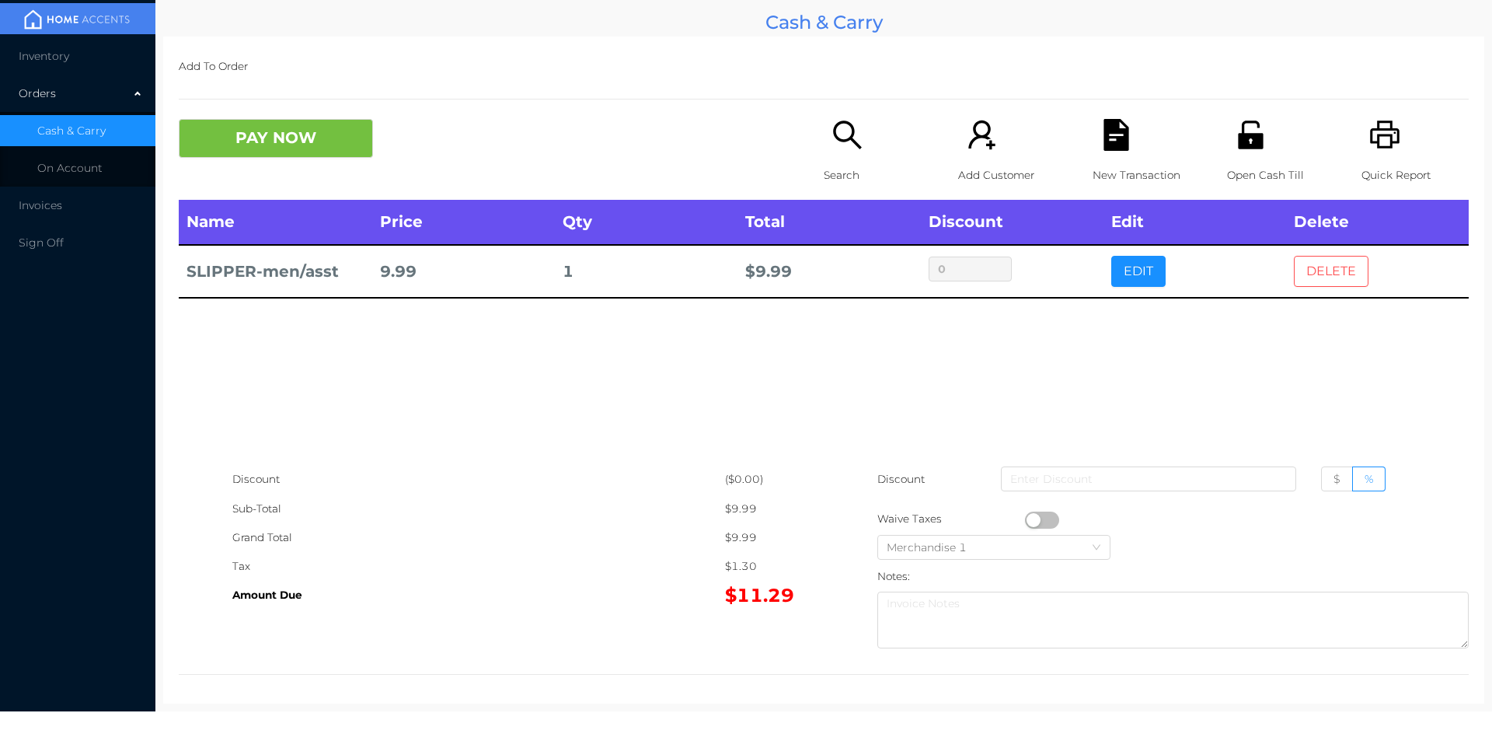
click at [1317, 281] on button "DELETE" at bounding box center [1331, 271] width 75 height 31
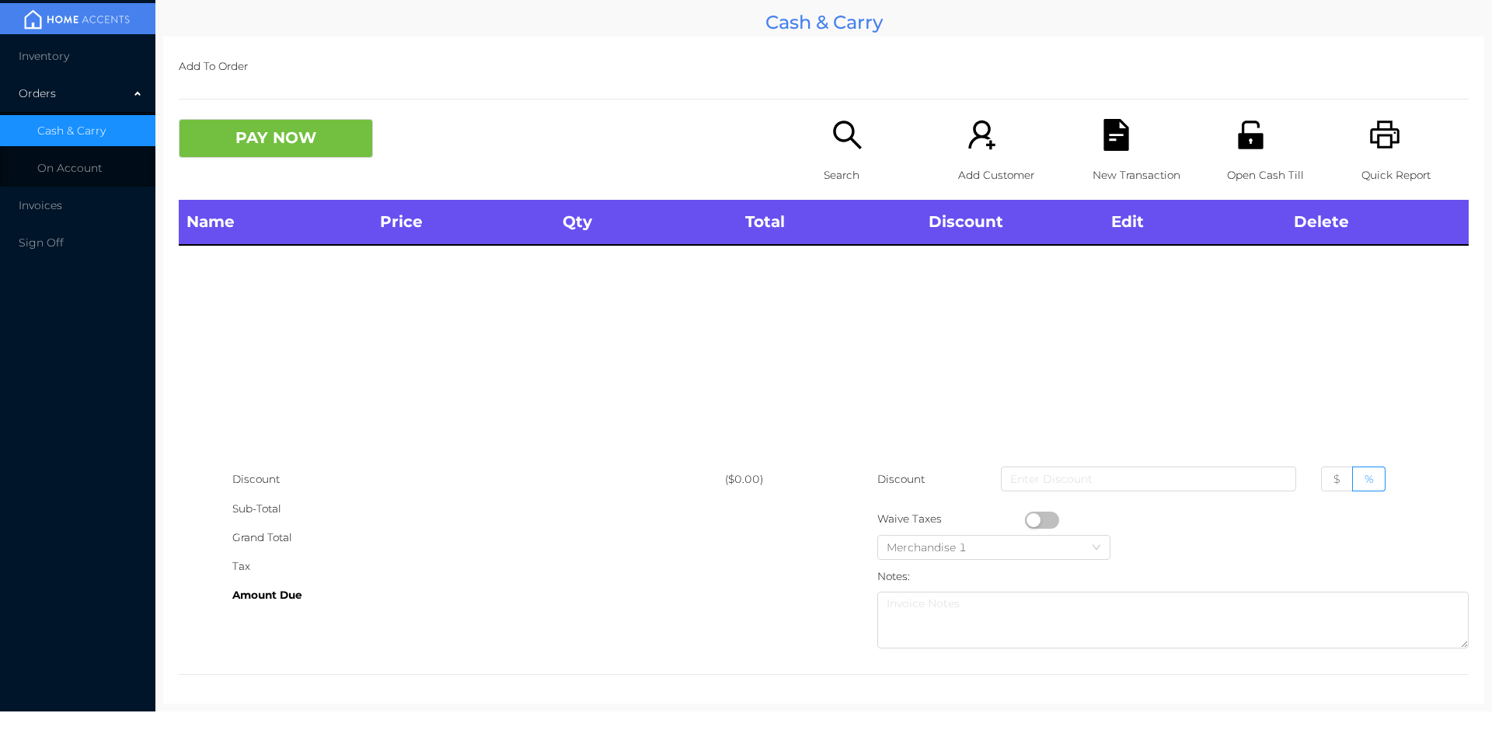
click at [832, 145] on icon "icon: search" at bounding box center [848, 135] width 32 height 32
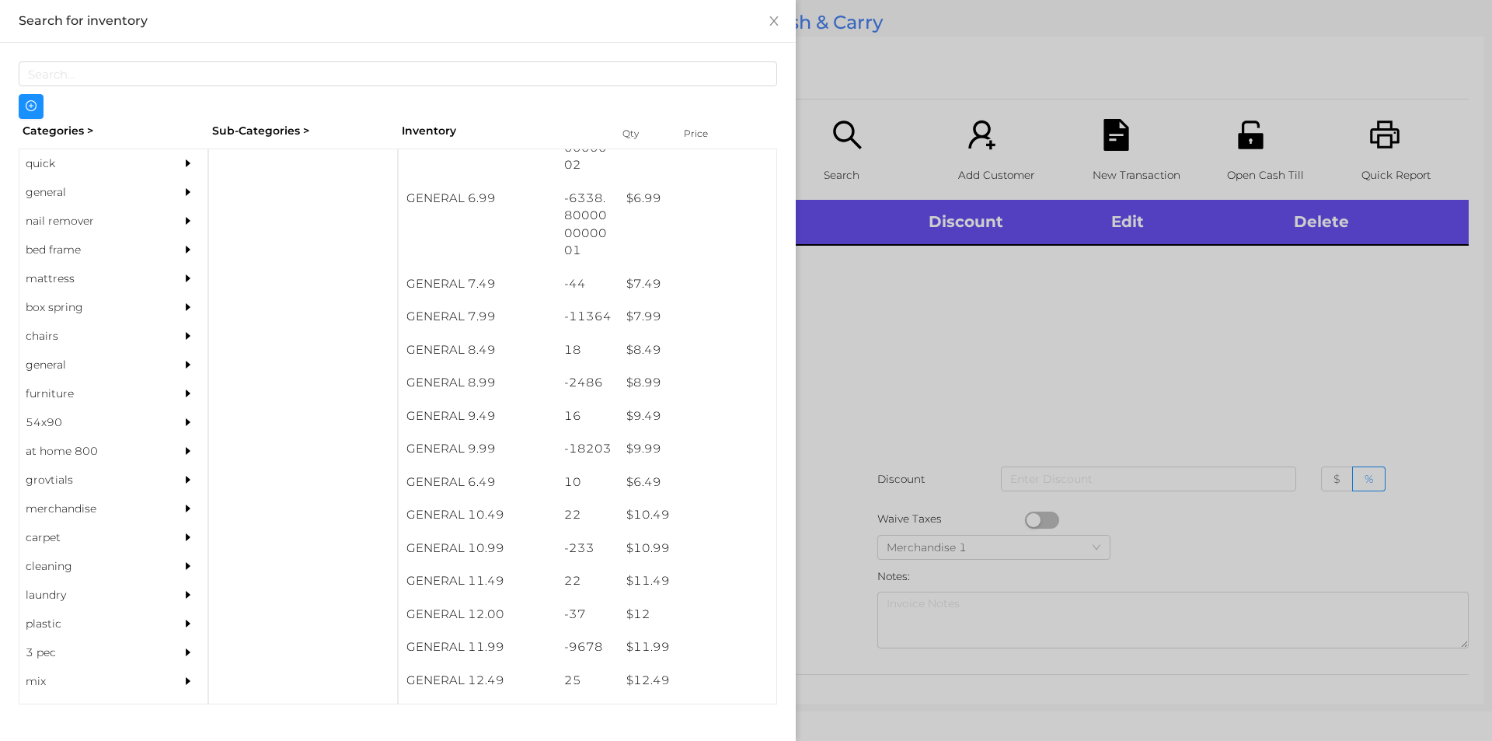
scroll to position [755, 0]
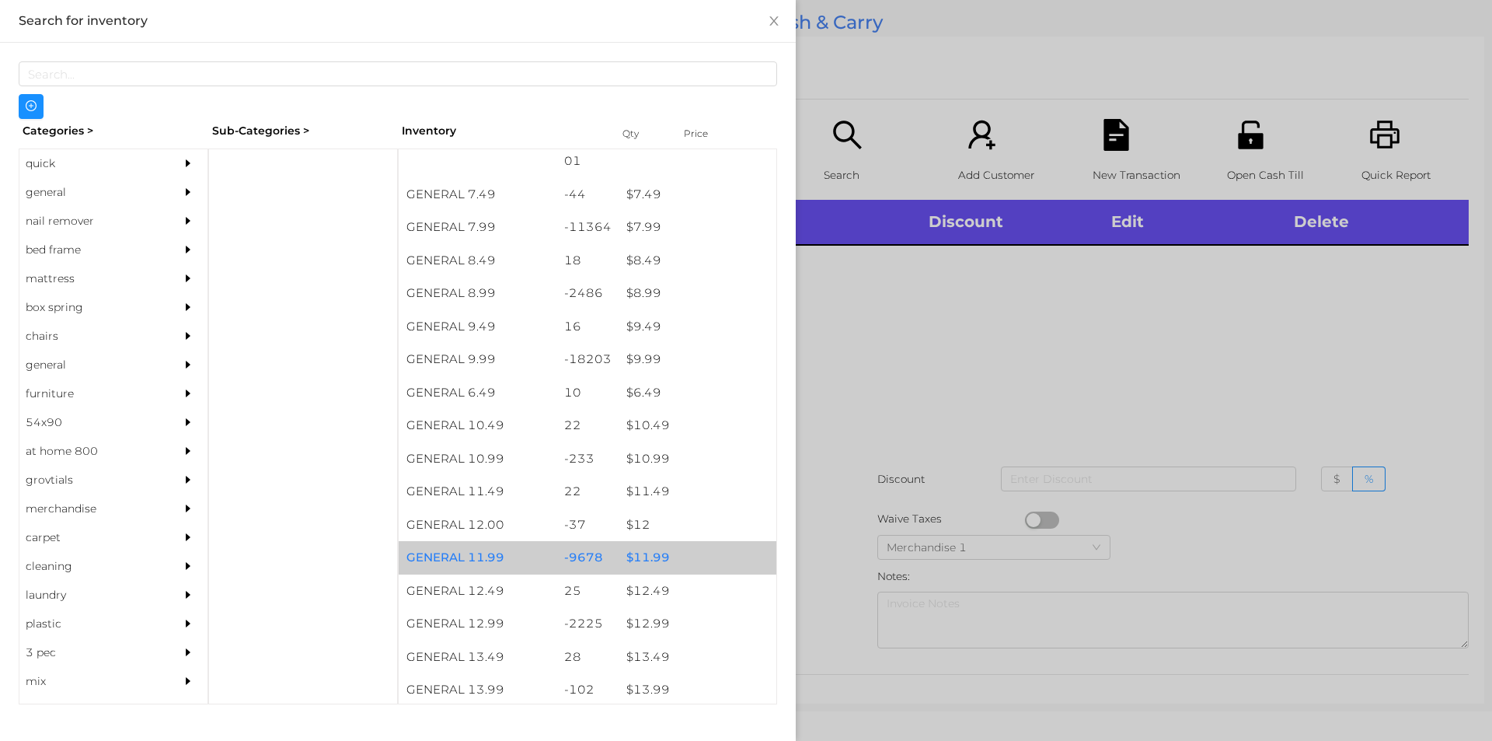
click at [649, 558] on div "$ 11.99" at bounding box center [698, 557] width 158 height 33
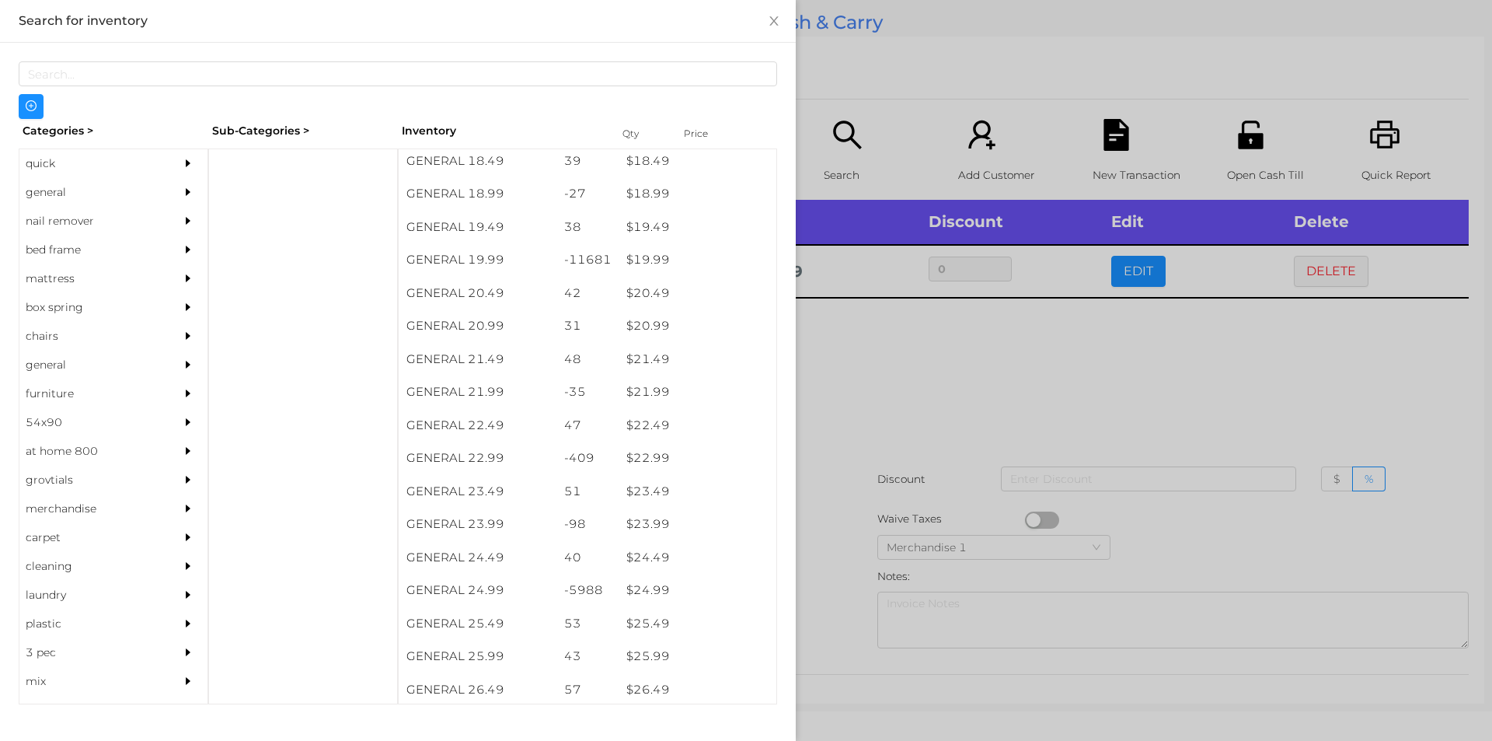
scroll to position [1621, 0]
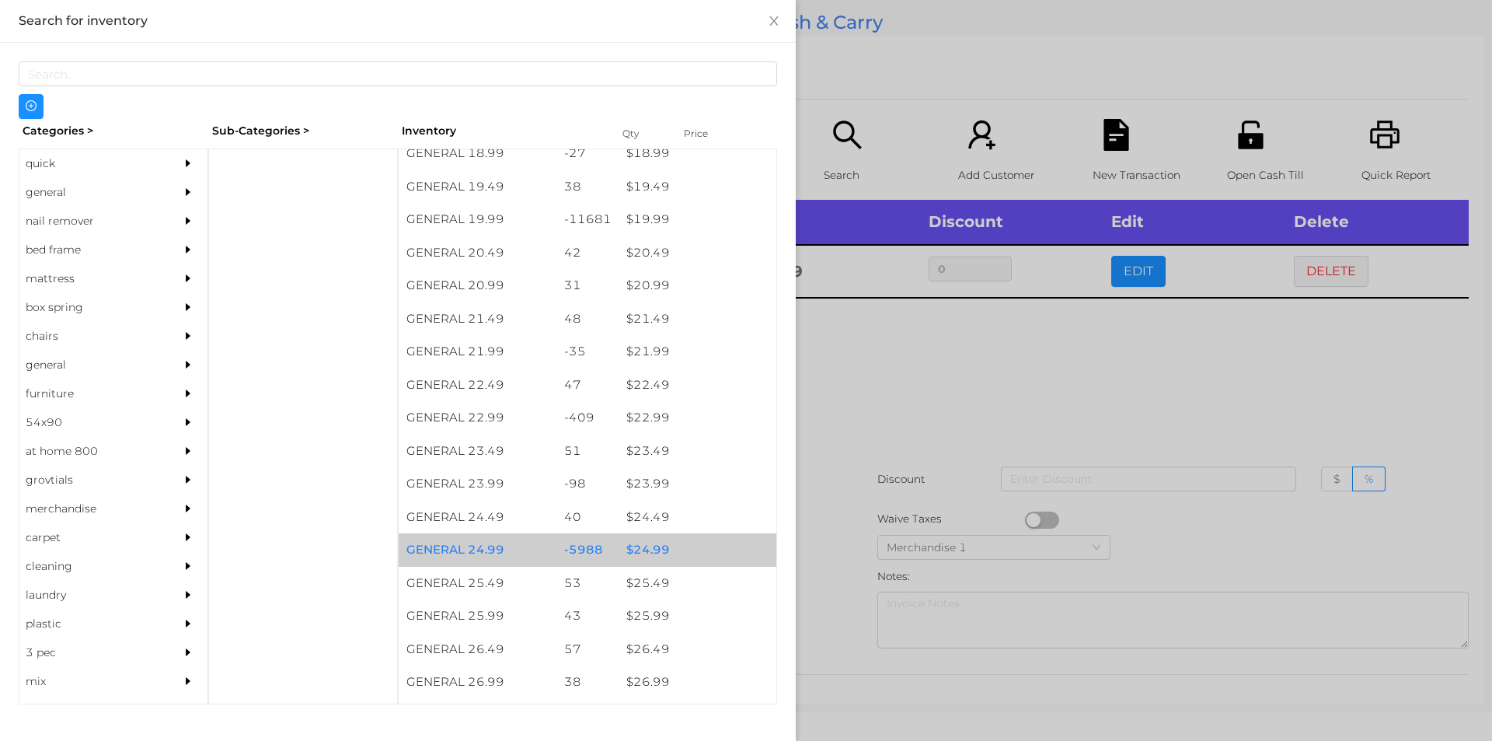
click at [628, 550] on div "$ 24.99" at bounding box center [698, 549] width 158 height 33
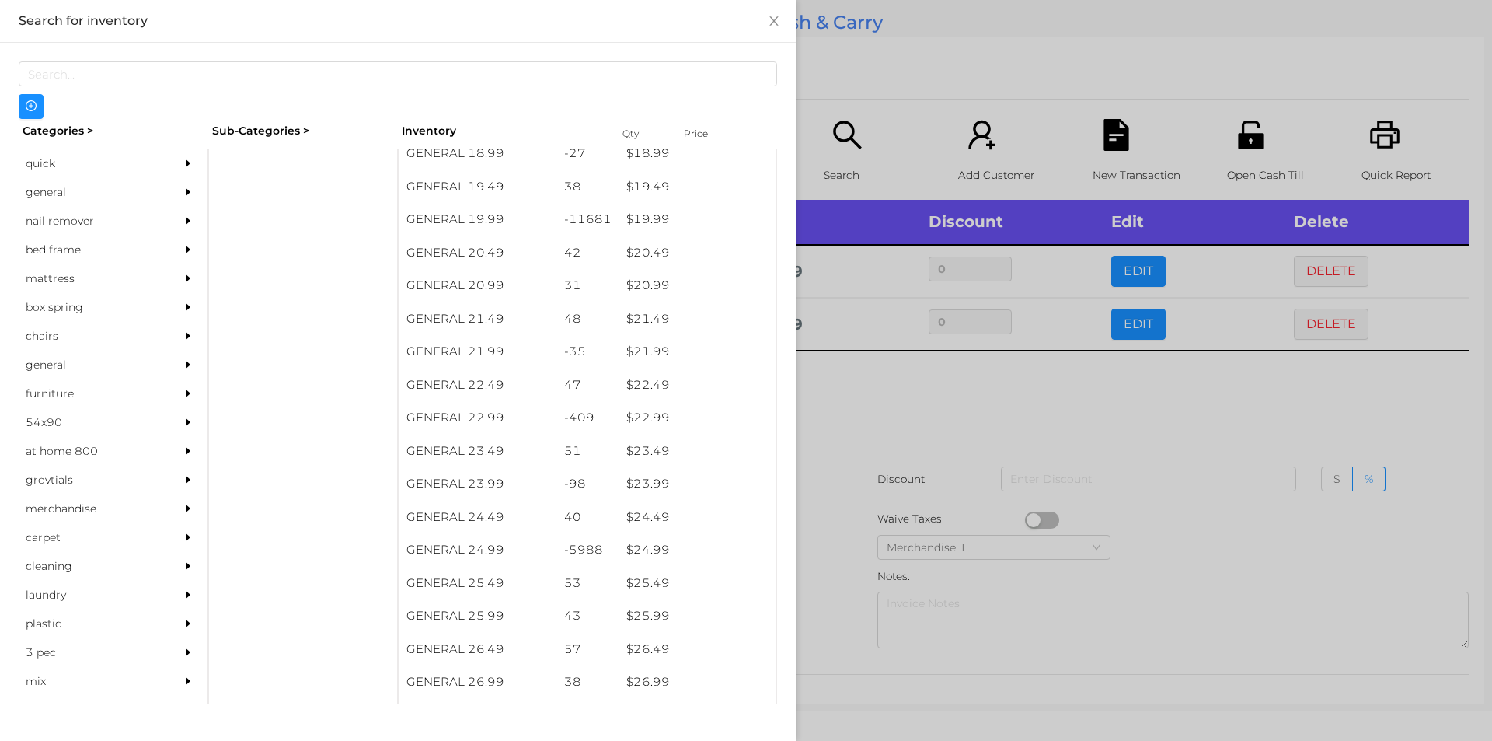
click at [826, 569] on div at bounding box center [746, 370] width 1492 height 741
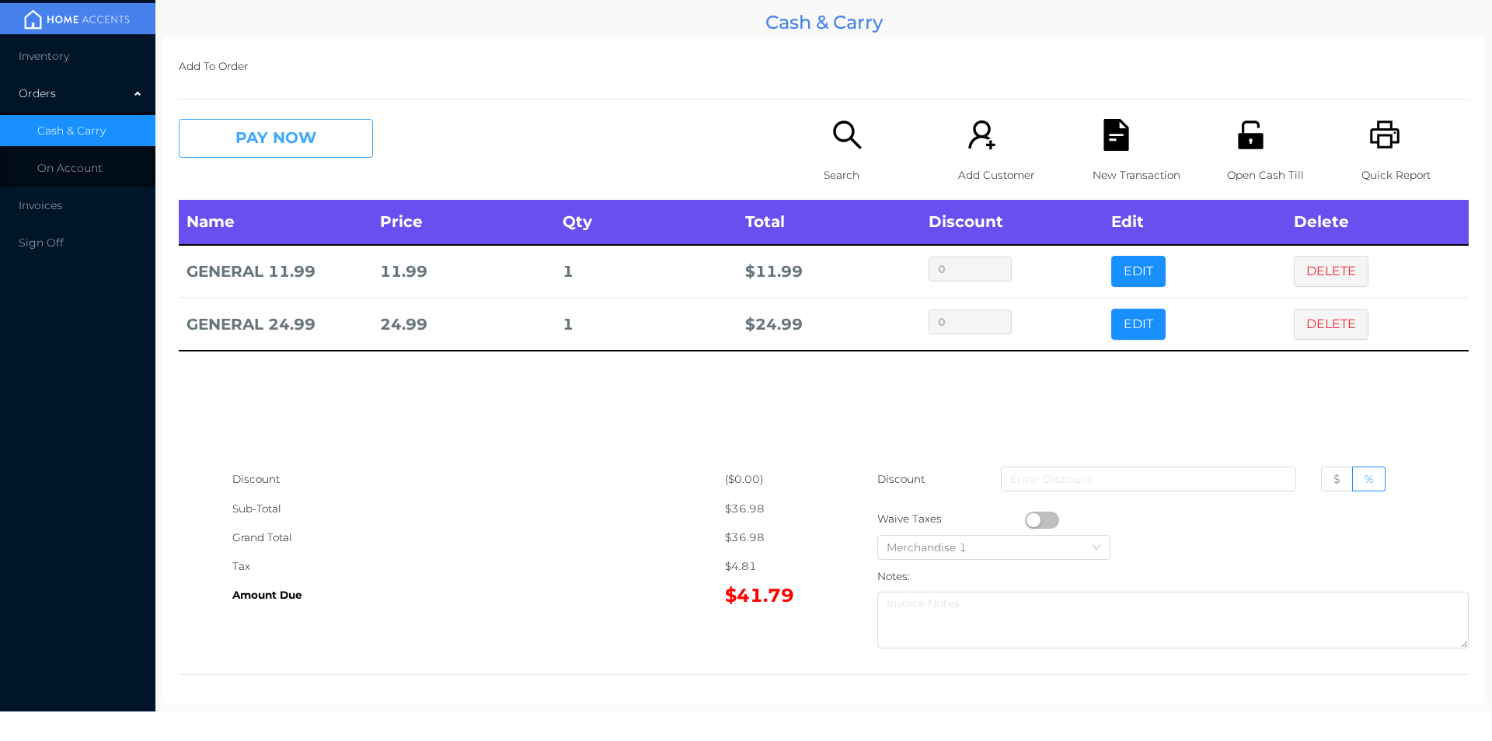
click at [222, 139] on button "PAY NOW" at bounding box center [276, 138] width 194 height 39
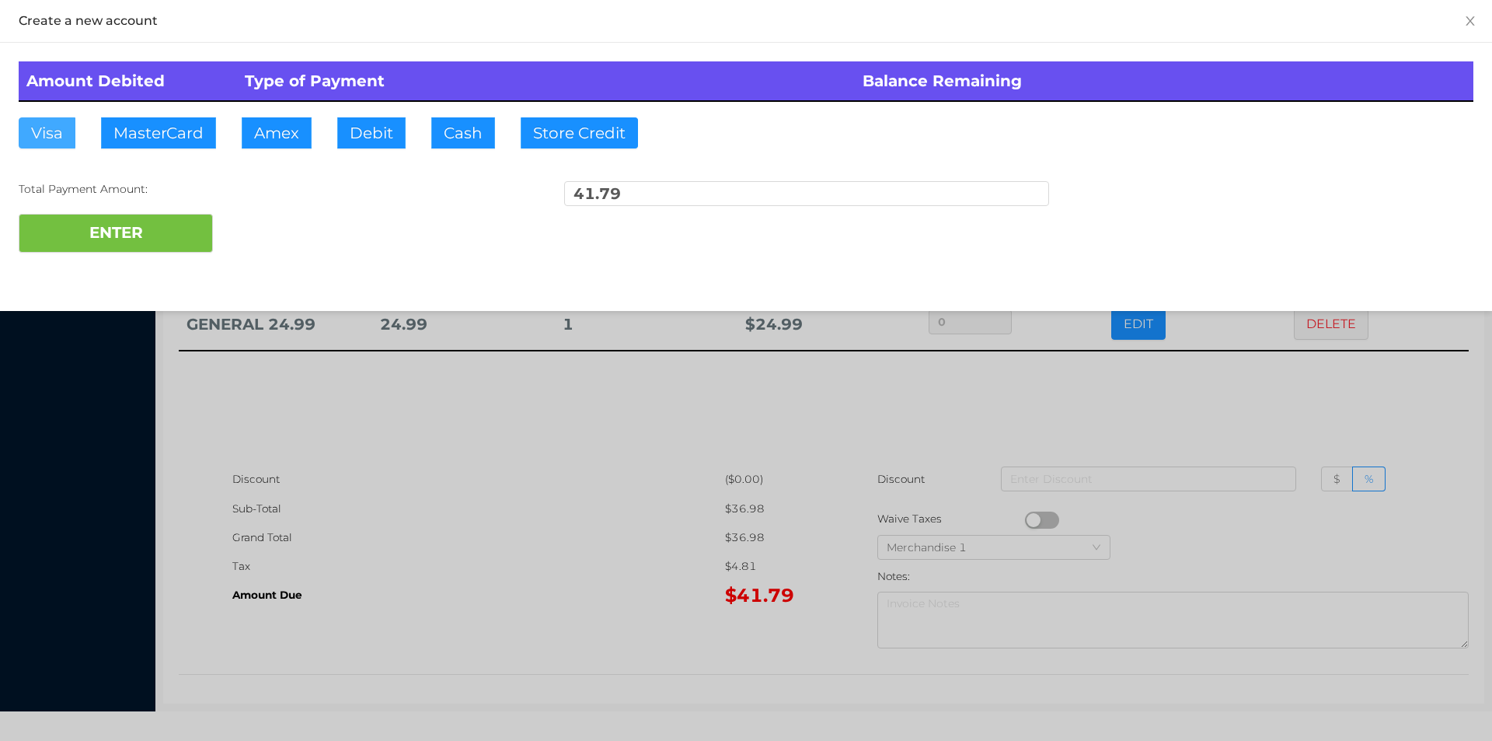
click at [33, 121] on button "Visa" at bounding box center [47, 132] width 57 height 31
click at [110, 233] on button "ENTER" at bounding box center [116, 233] width 194 height 39
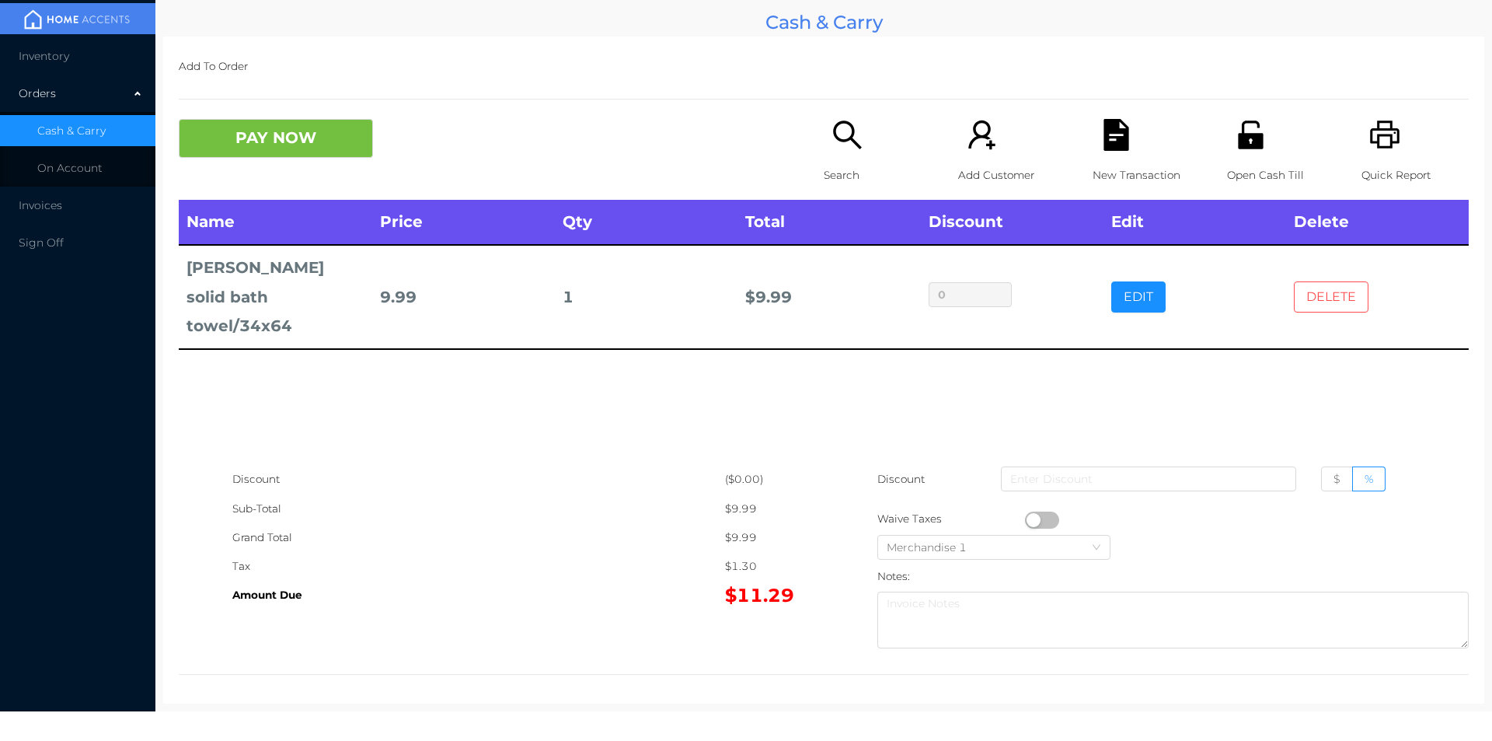
click at [1310, 283] on button "DELETE" at bounding box center [1331, 296] width 75 height 31
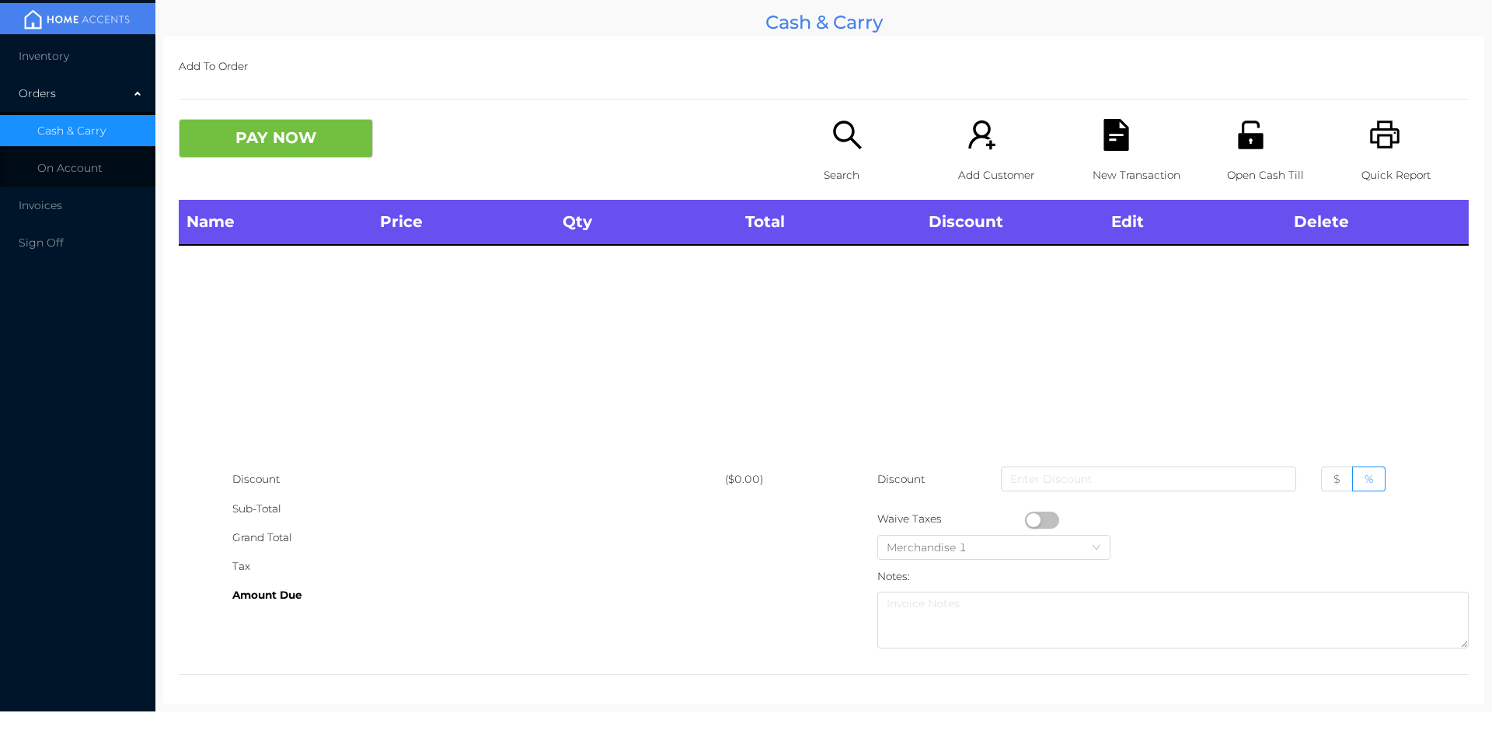
click at [856, 145] on icon "icon: search" at bounding box center [848, 135] width 32 height 32
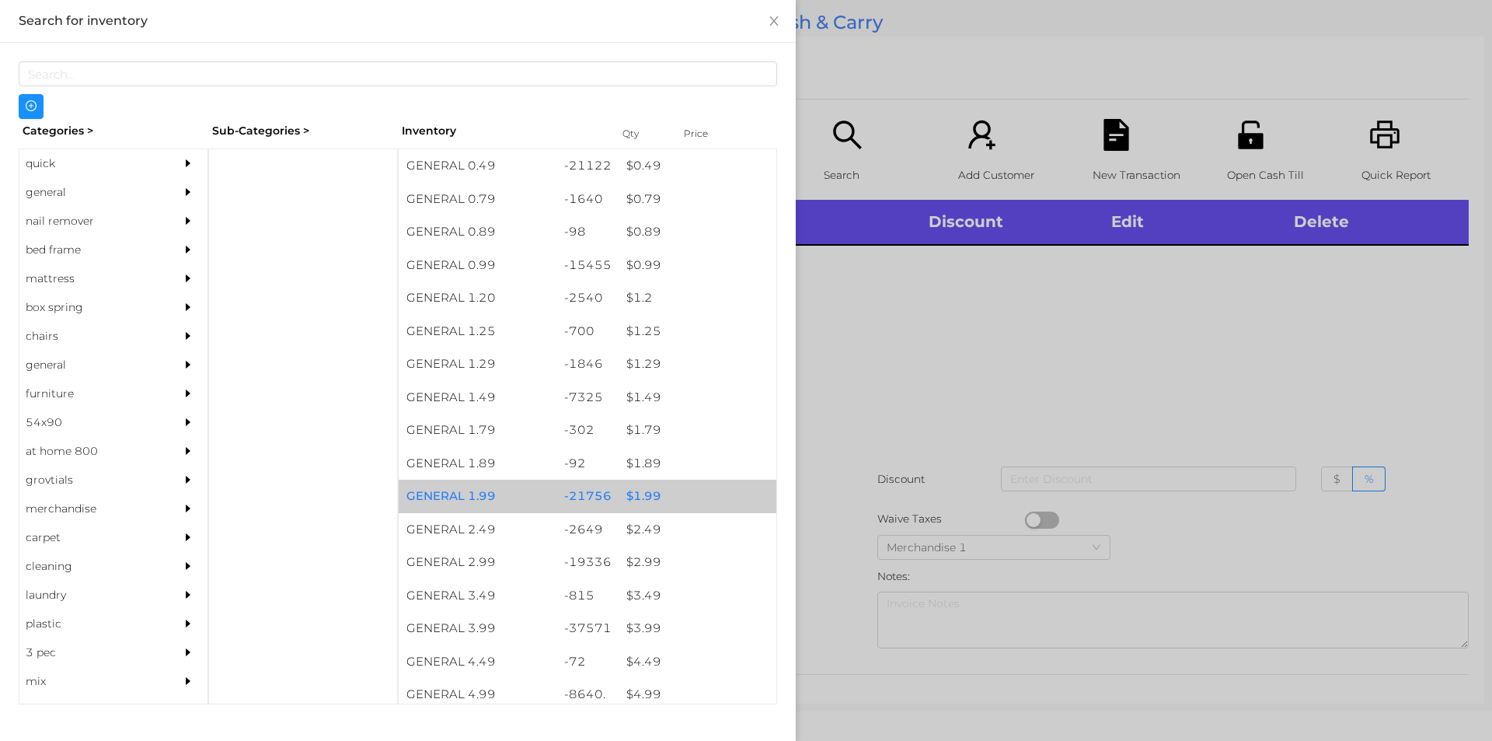
click at [647, 494] on div "$ 1.99" at bounding box center [698, 496] width 158 height 33
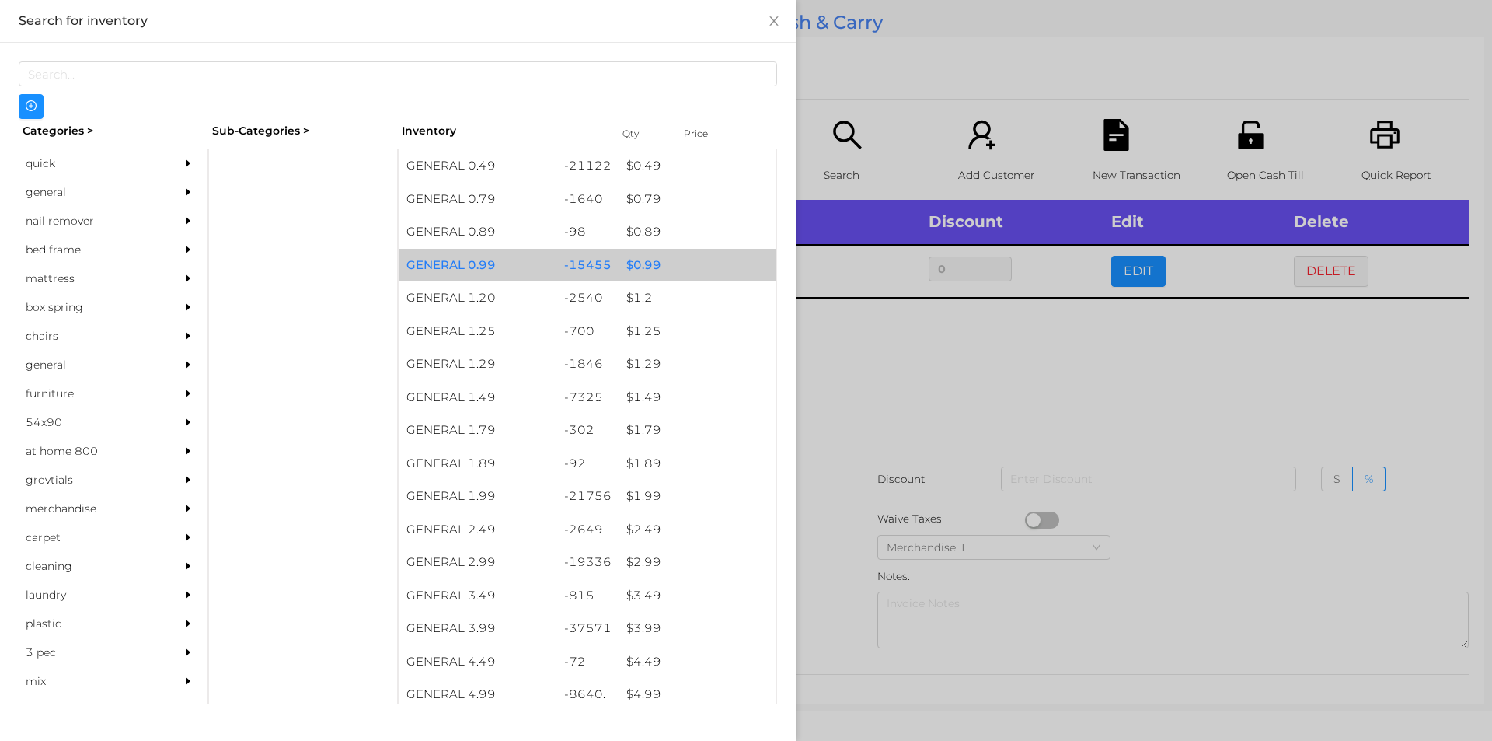
click at [656, 263] on div "$ 0.99" at bounding box center [698, 265] width 158 height 33
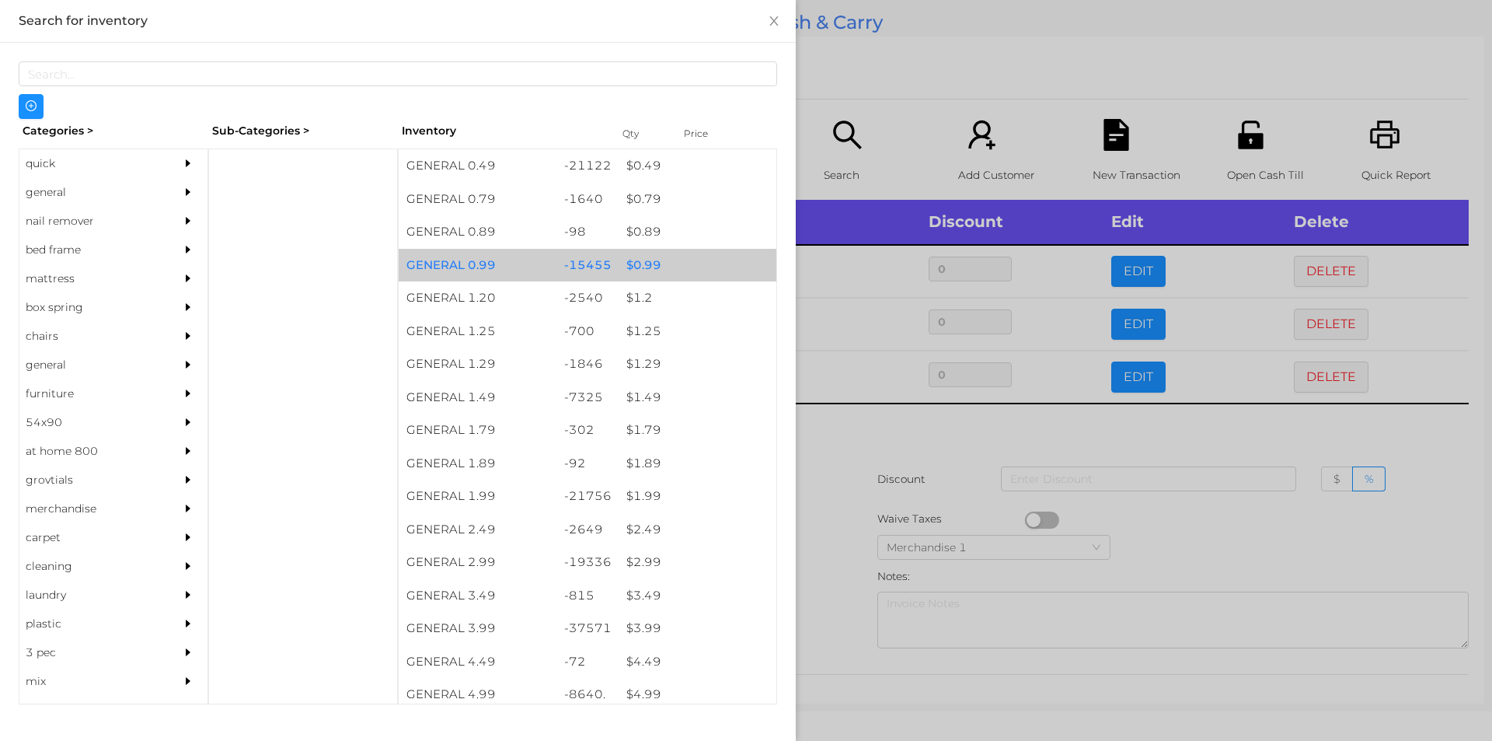
click at [1184, 527] on div at bounding box center [746, 370] width 1492 height 741
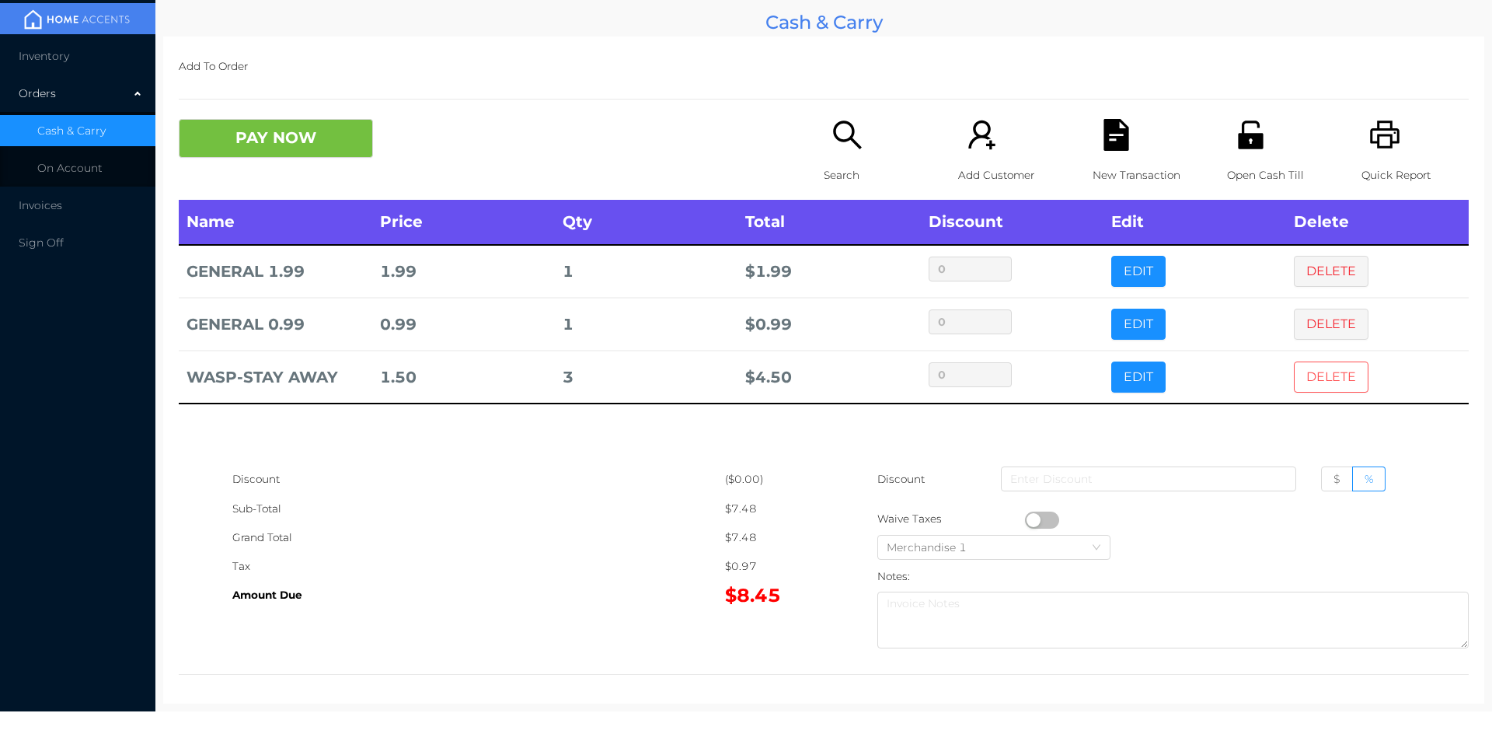
click at [1320, 373] on button "DELETE" at bounding box center [1331, 376] width 75 height 31
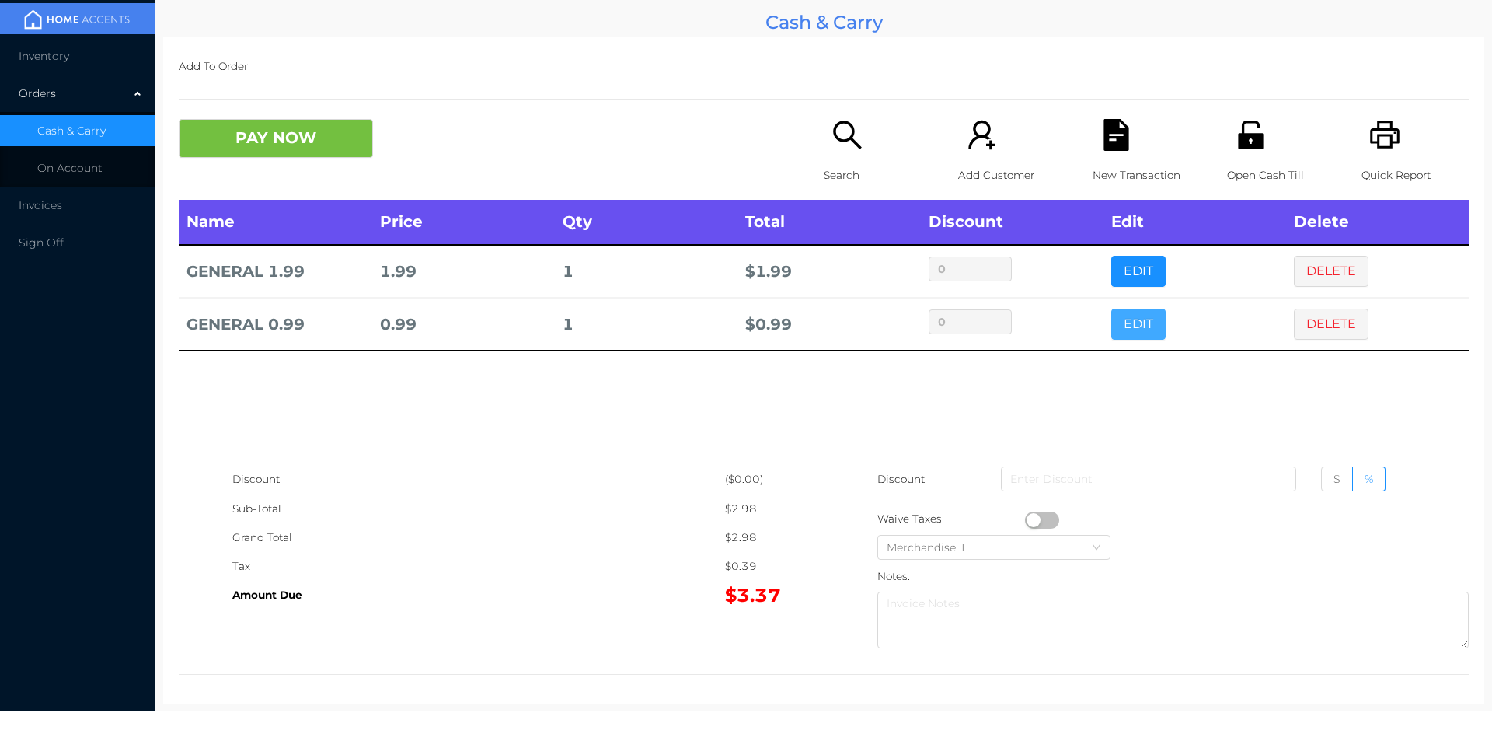
click at [1135, 328] on button "EDIT" at bounding box center [1138, 324] width 54 height 31
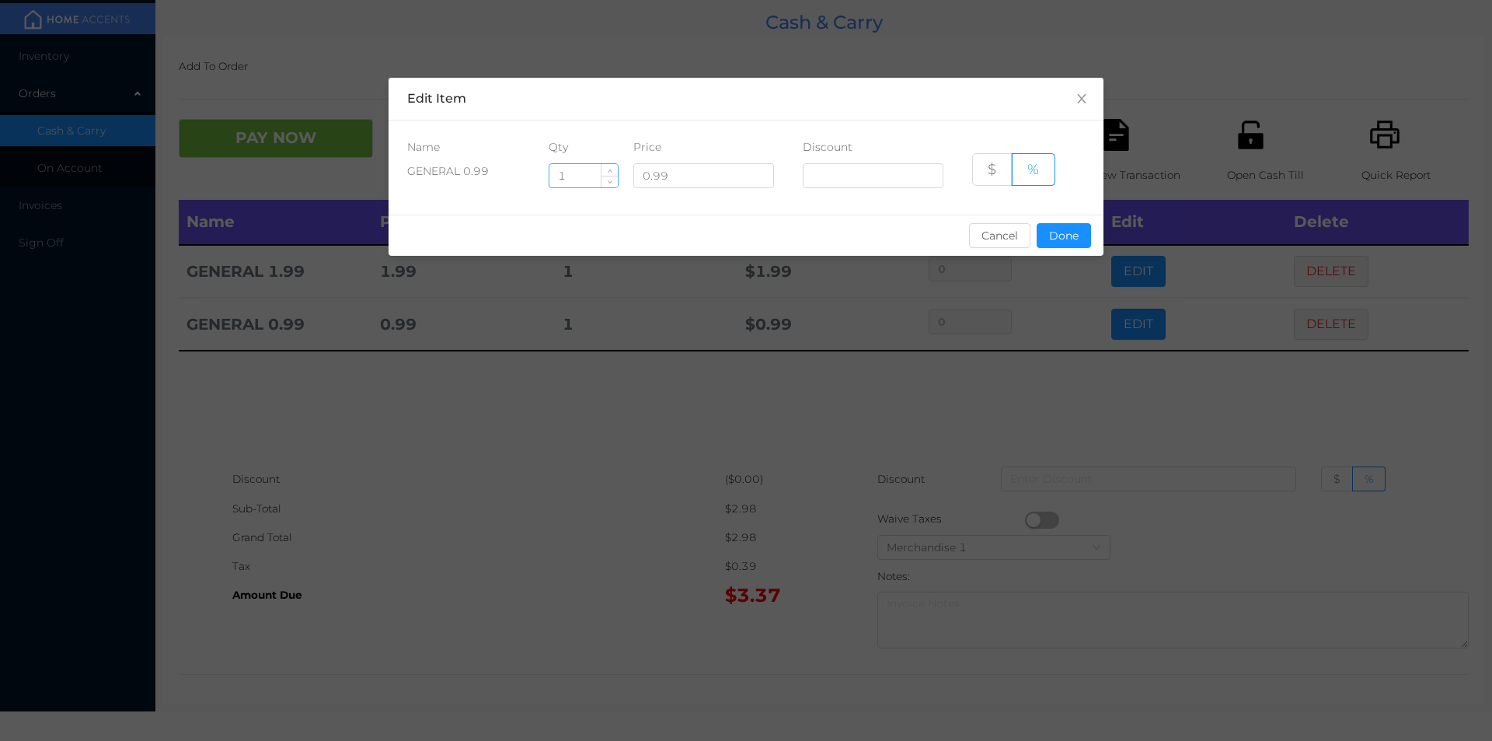
click at [575, 176] on input "1" at bounding box center [583, 175] width 68 height 23
type input "4"
click at [1074, 232] on button "Done" at bounding box center [1064, 235] width 54 height 25
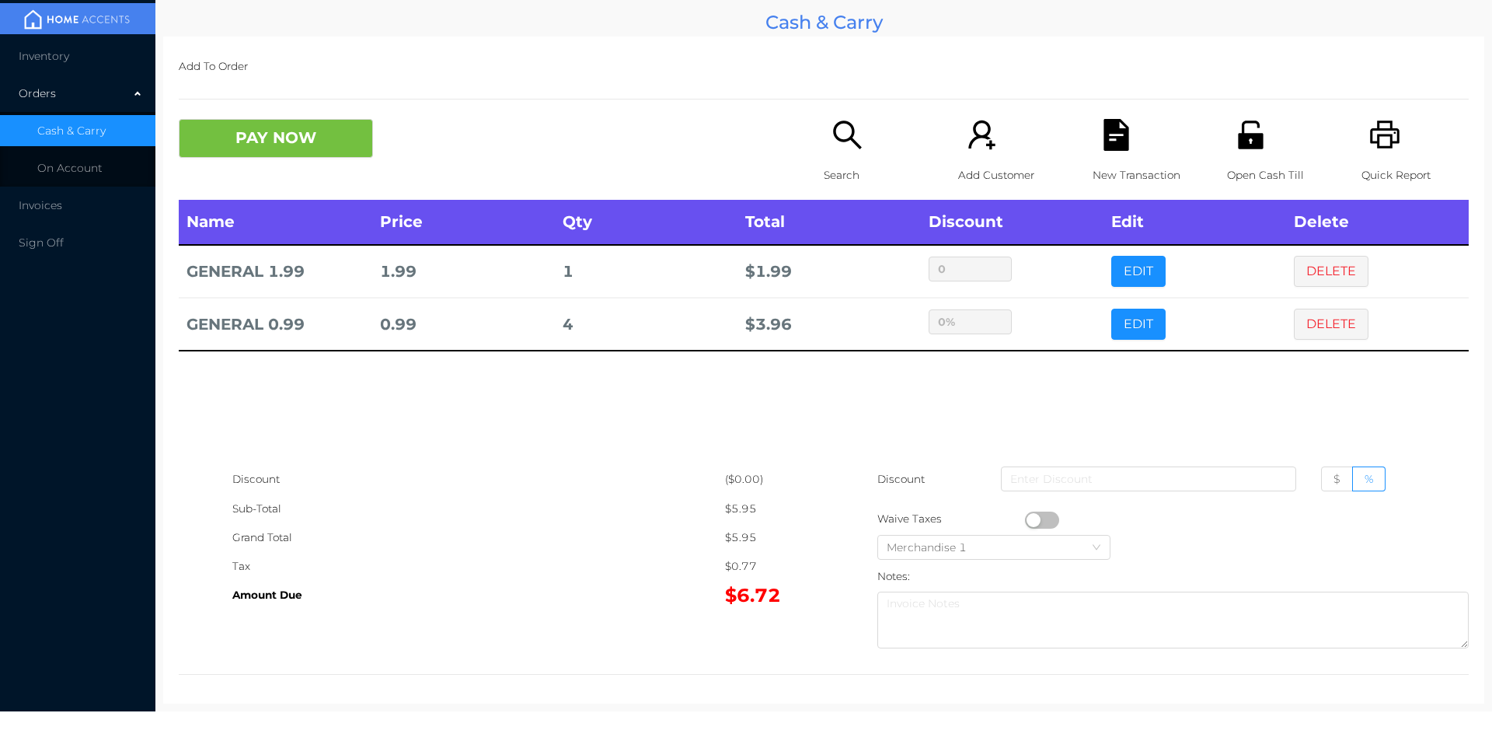
click at [1063, 382] on div "Name Price Qty Total Discount Edit Delete GENERAL 1.99 1.99 1 $ 1.99 0 EDIT DEL…" at bounding box center [824, 332] width 1290 height 265
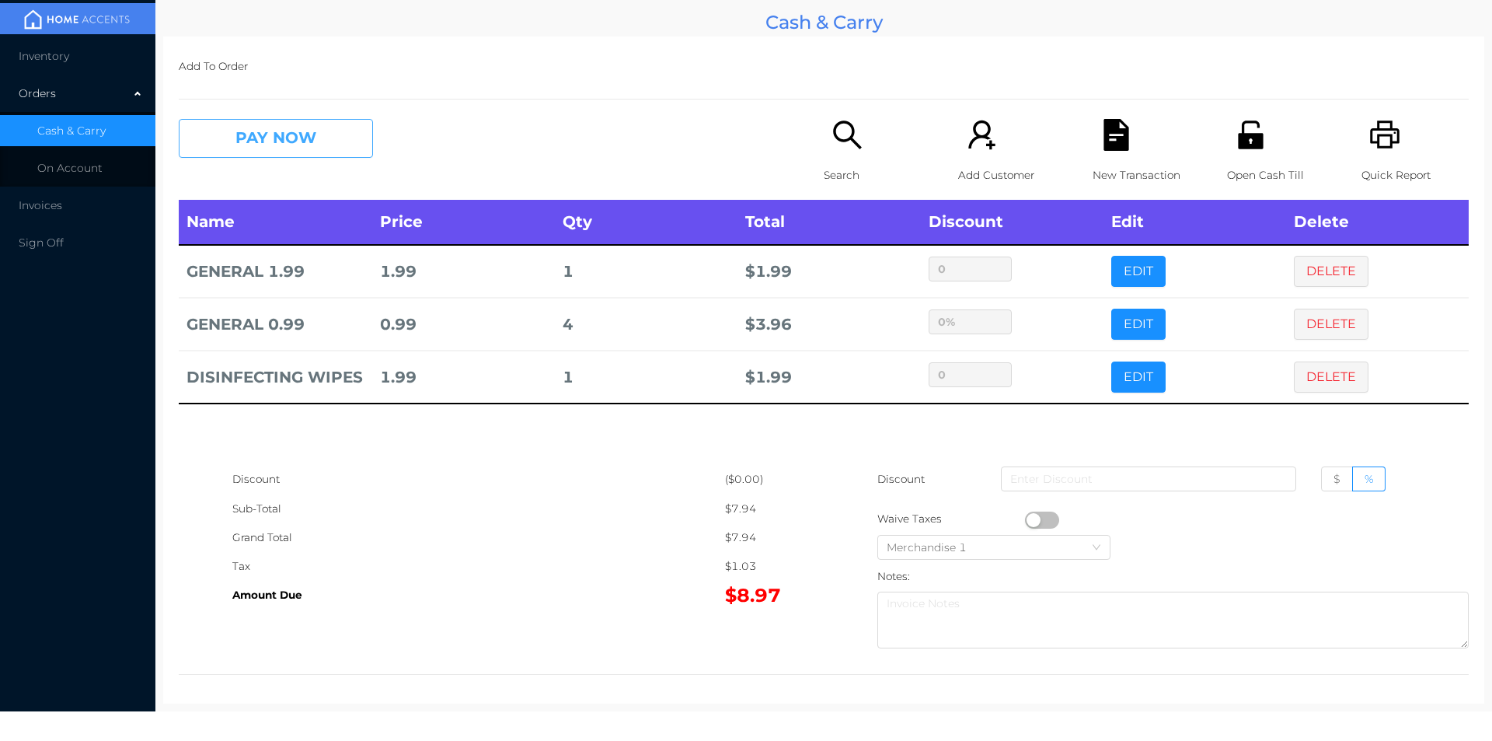
click at [256, 129] on button "PAY NOW" at bounding box center [276, 138] width 194 height 39
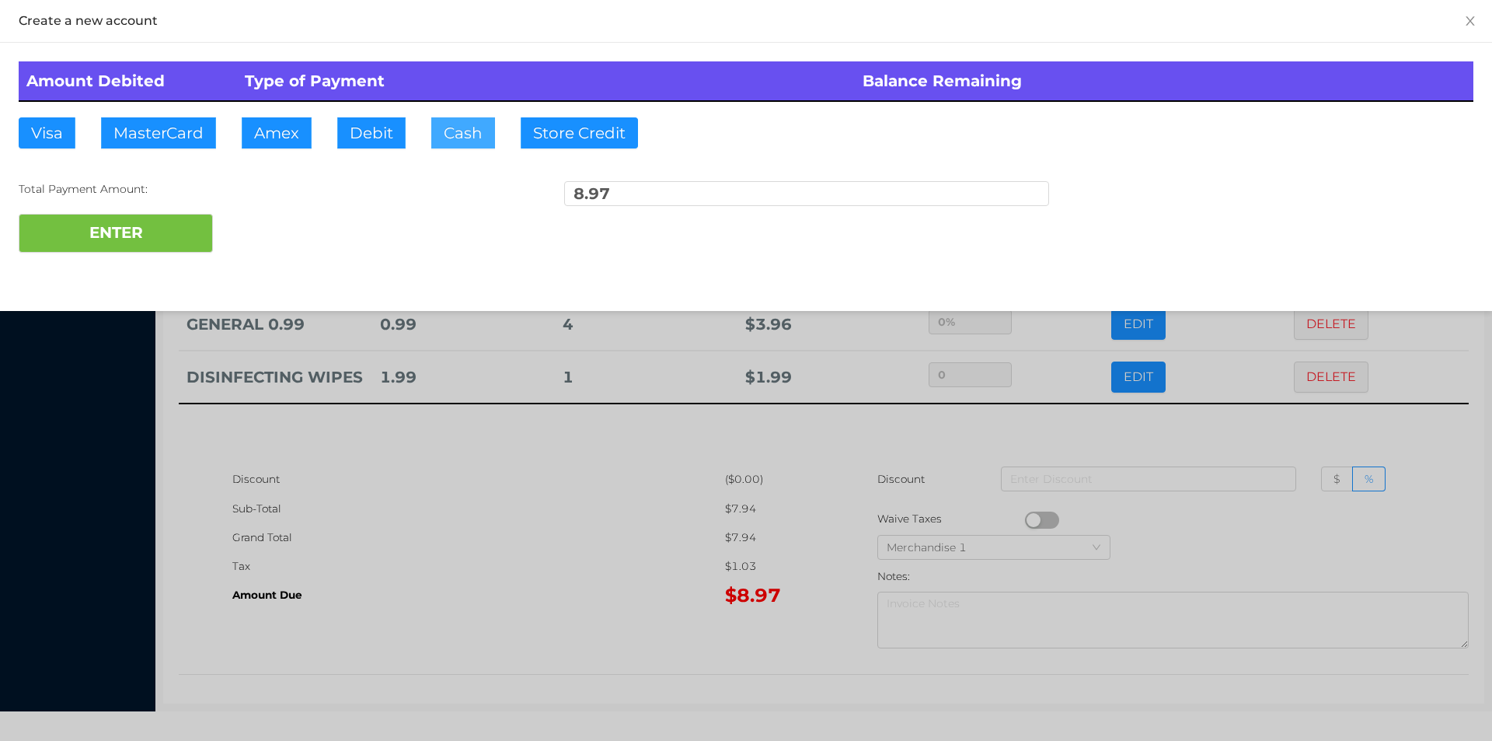
click at [460, 138] on button "Cash" at bounding box center [463, 132] width 64 height 31
click at [155, 235] on button "ENTER" at bounding box center [116, 233] width 194 height 39
type input "0"
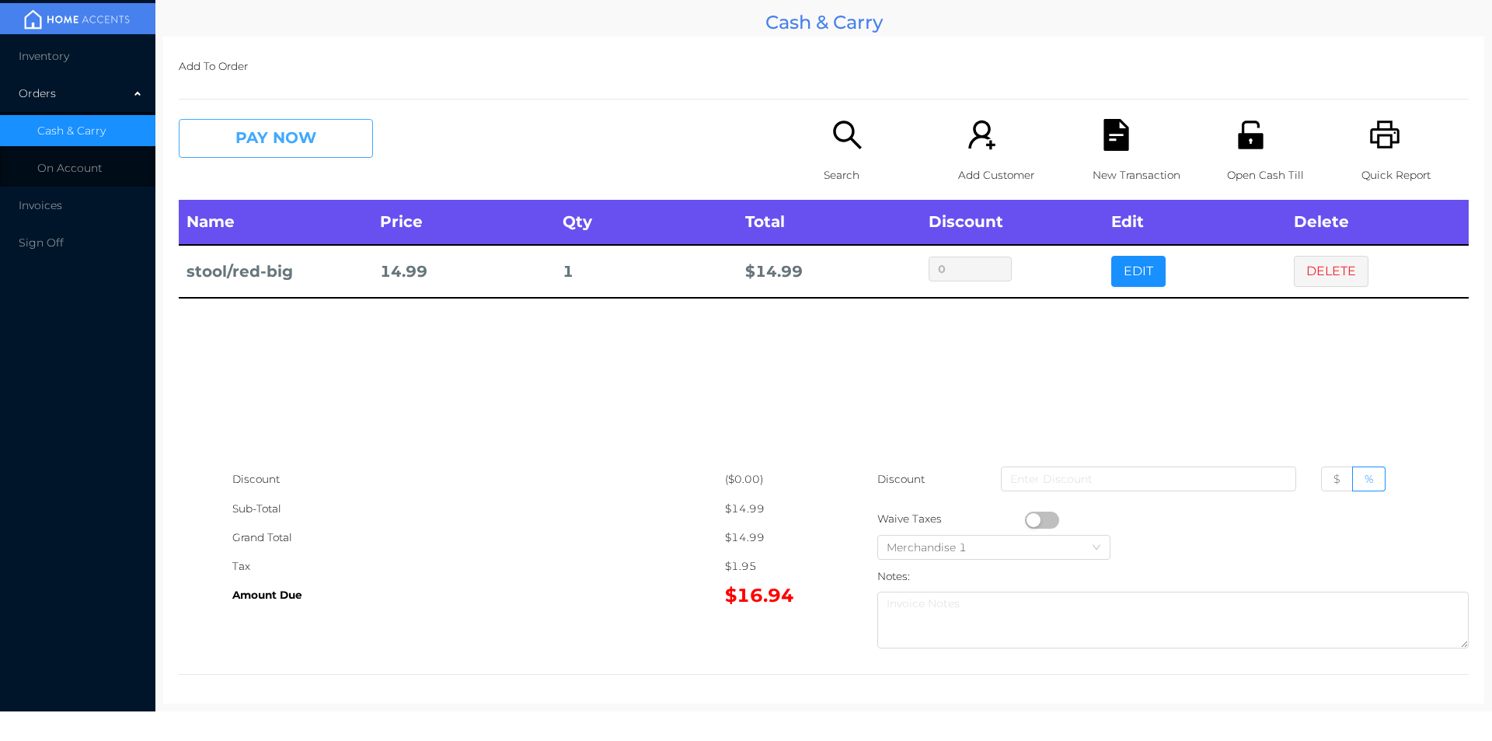
click at [281, 156] on button "PAY NOW" at bounding box center [276, 138] width 194 height 39
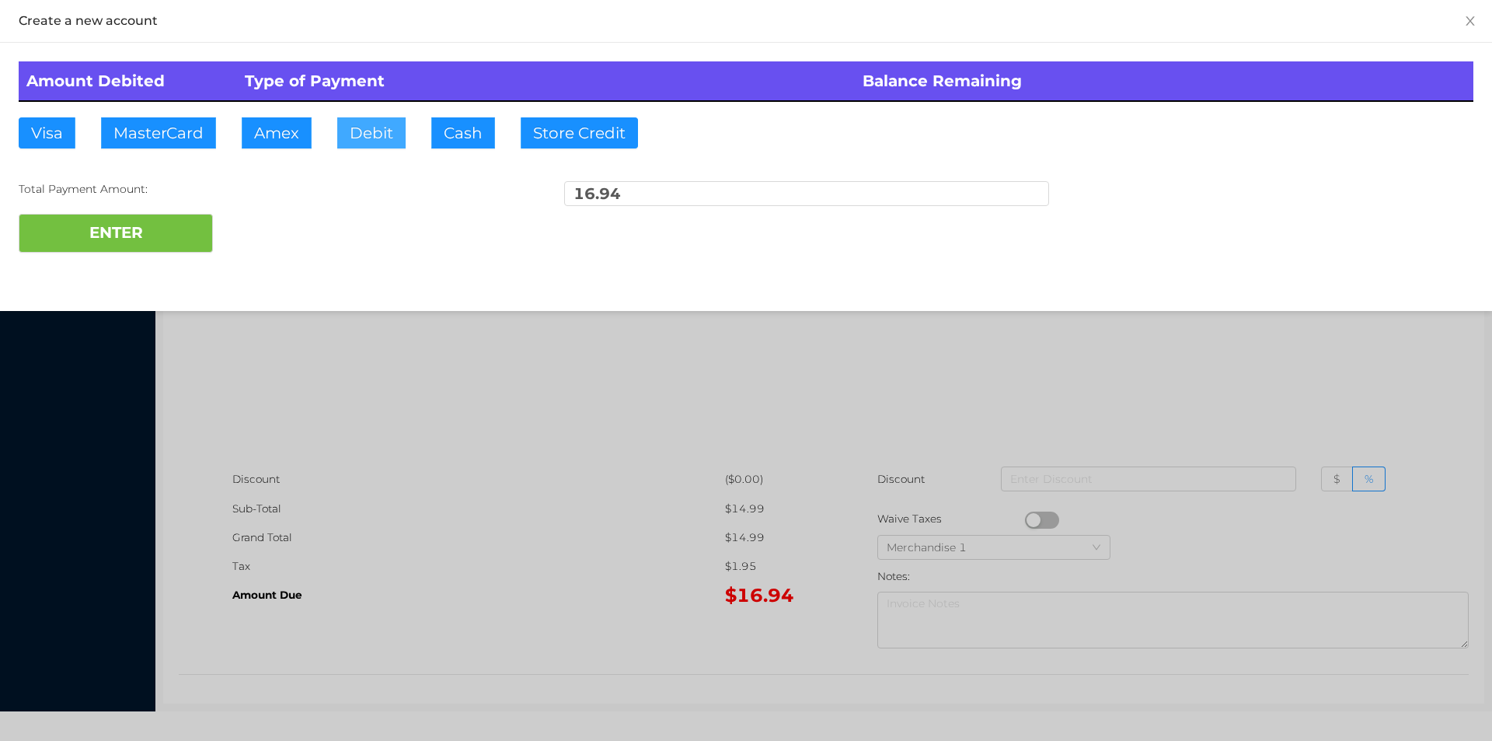
click at [356, 144] on button "Debit" at bounding box center [371, 132] width 68 height 31
type input "20."
click at [129, 233] on button "ENTER" at bounding box center [116, 233] width 194 height 39
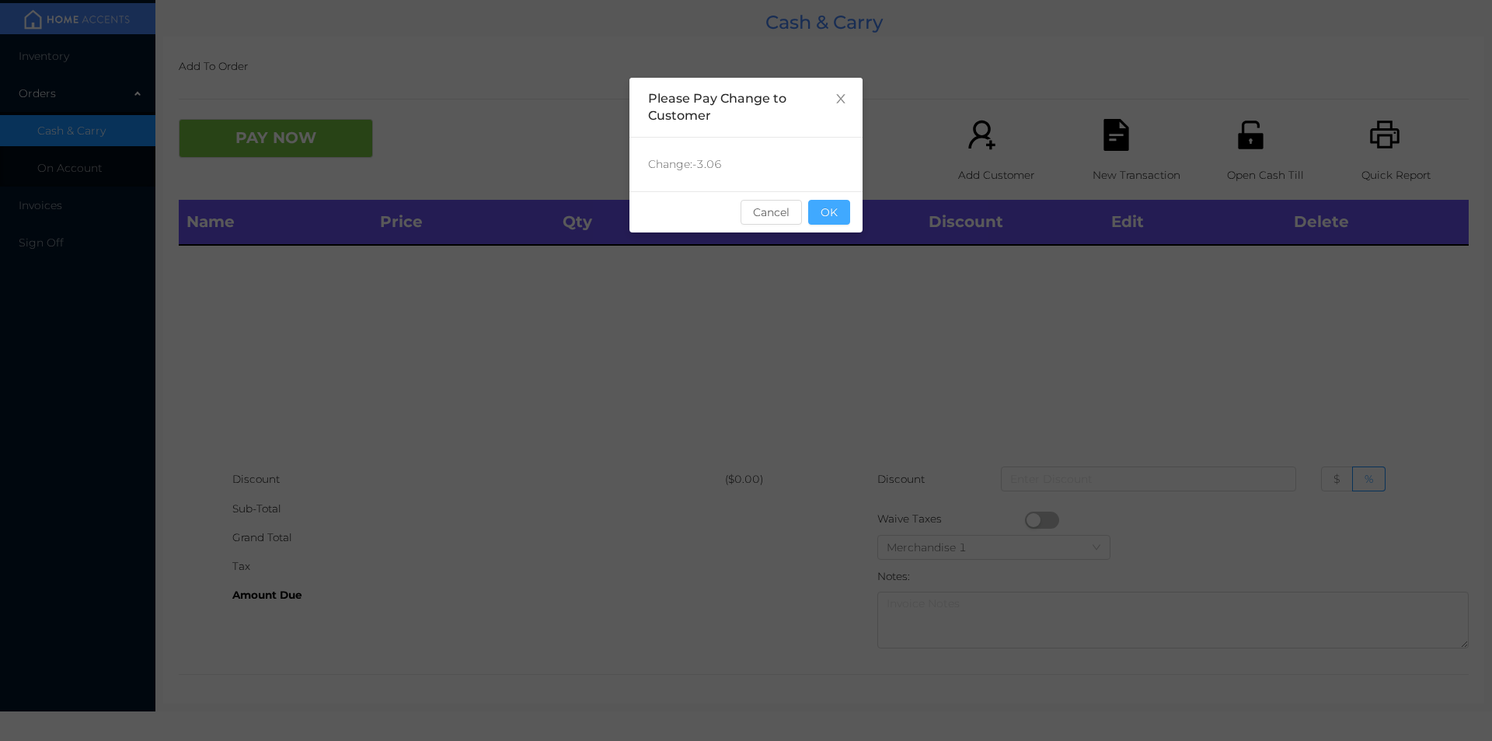
click at [830, 210] on button "OK" at bounding box center [829, 212] width 42 height 25
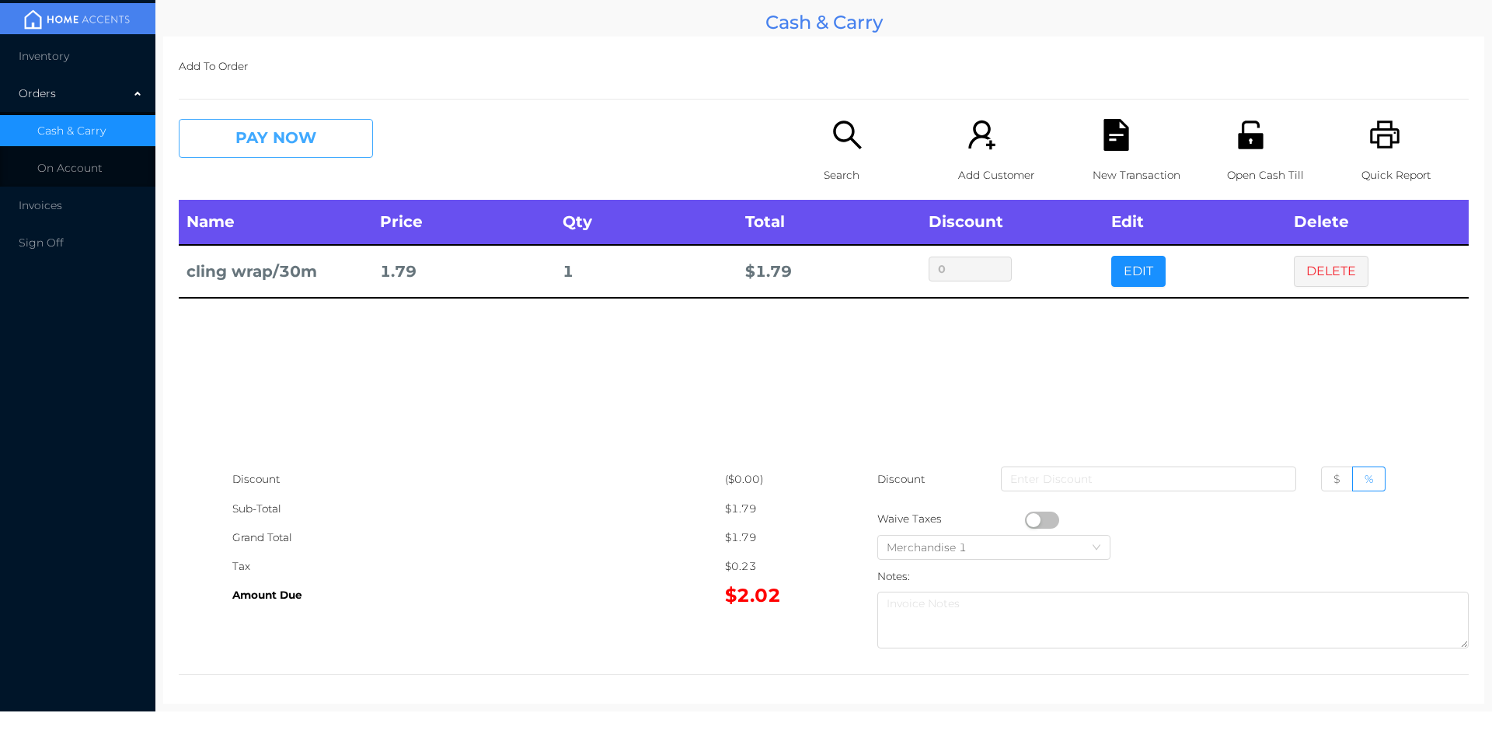
click at [242, 151] on button "PAY NOW" at bounding box center [276, 138] width 194 height 39
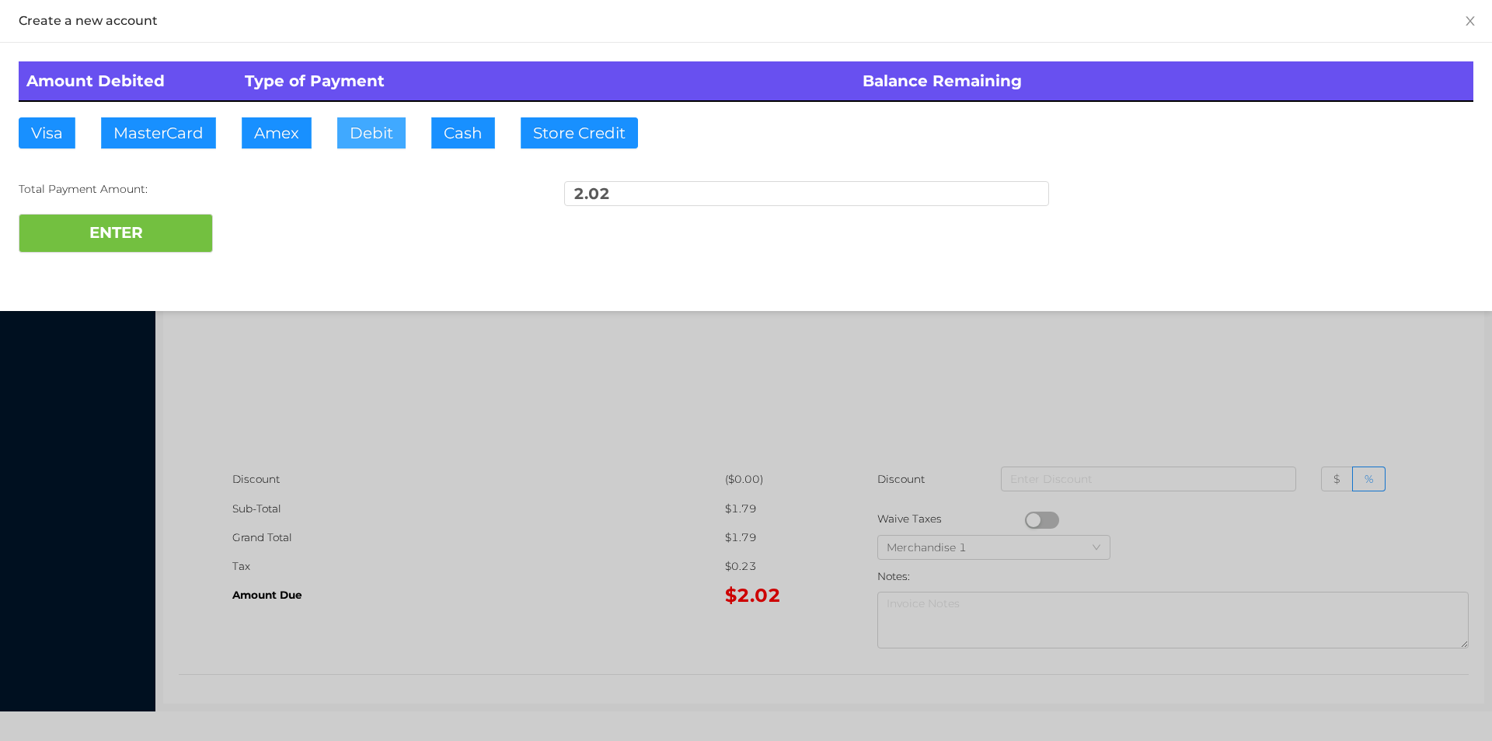
click at [371, 134] on button "Debit" at bounding box center [371, 132] width 68 height 31
click at [140, 235] on button "ENTER" at bounding box center [116, 233] width 194 height 39
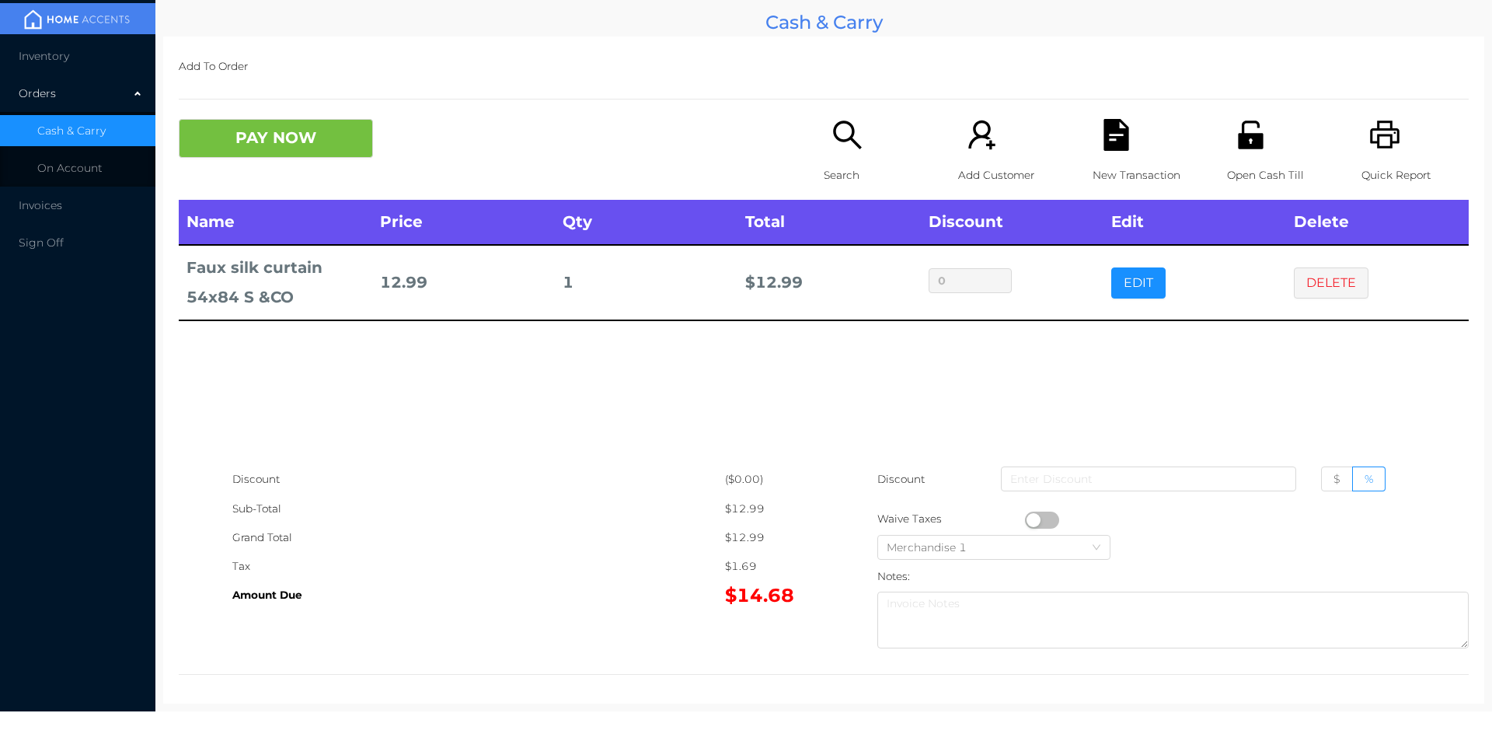
click at [1144, 298] on button "EDIT" at bounding box center [1138, 282] width 54 height 31
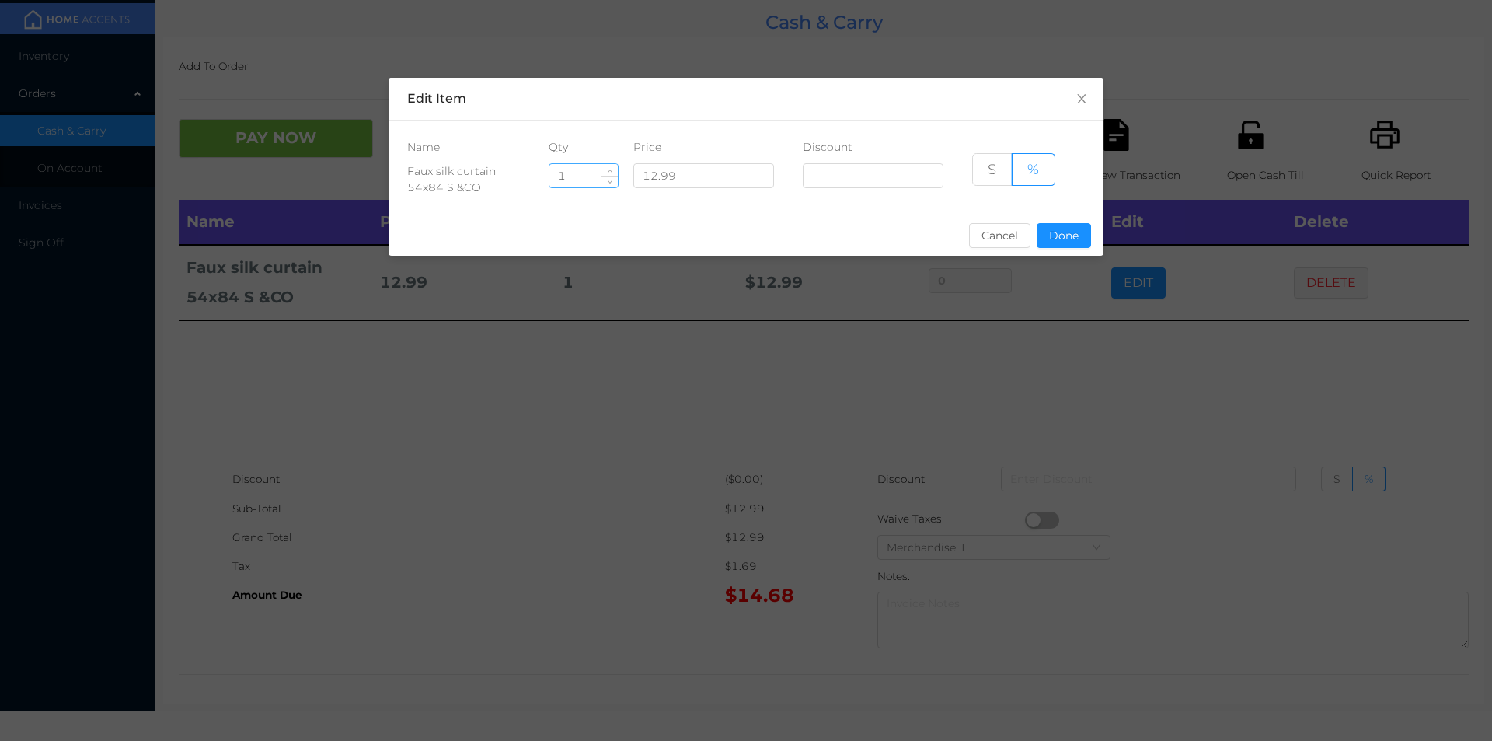
click at [577, 174] on input "1" at bounding box center [583, 175] width 68 height 23
type input "6"
click at [1055, 224] on button "Done" at bounding box center [1064, 235] width 54 height 25
type input "0%"
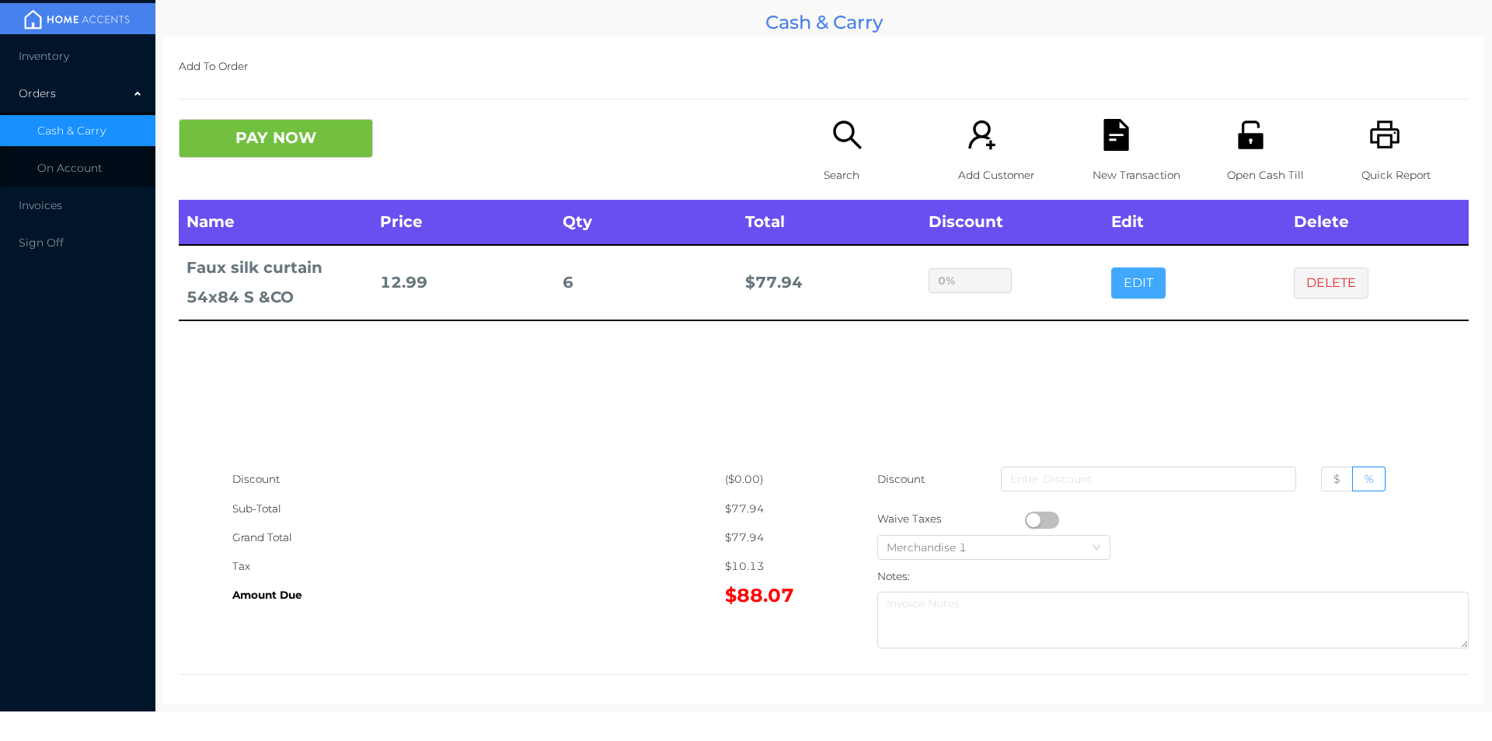
click at [1111, 267] on button "EDIT" at bounding box center [1138, 282] width 54 height 31
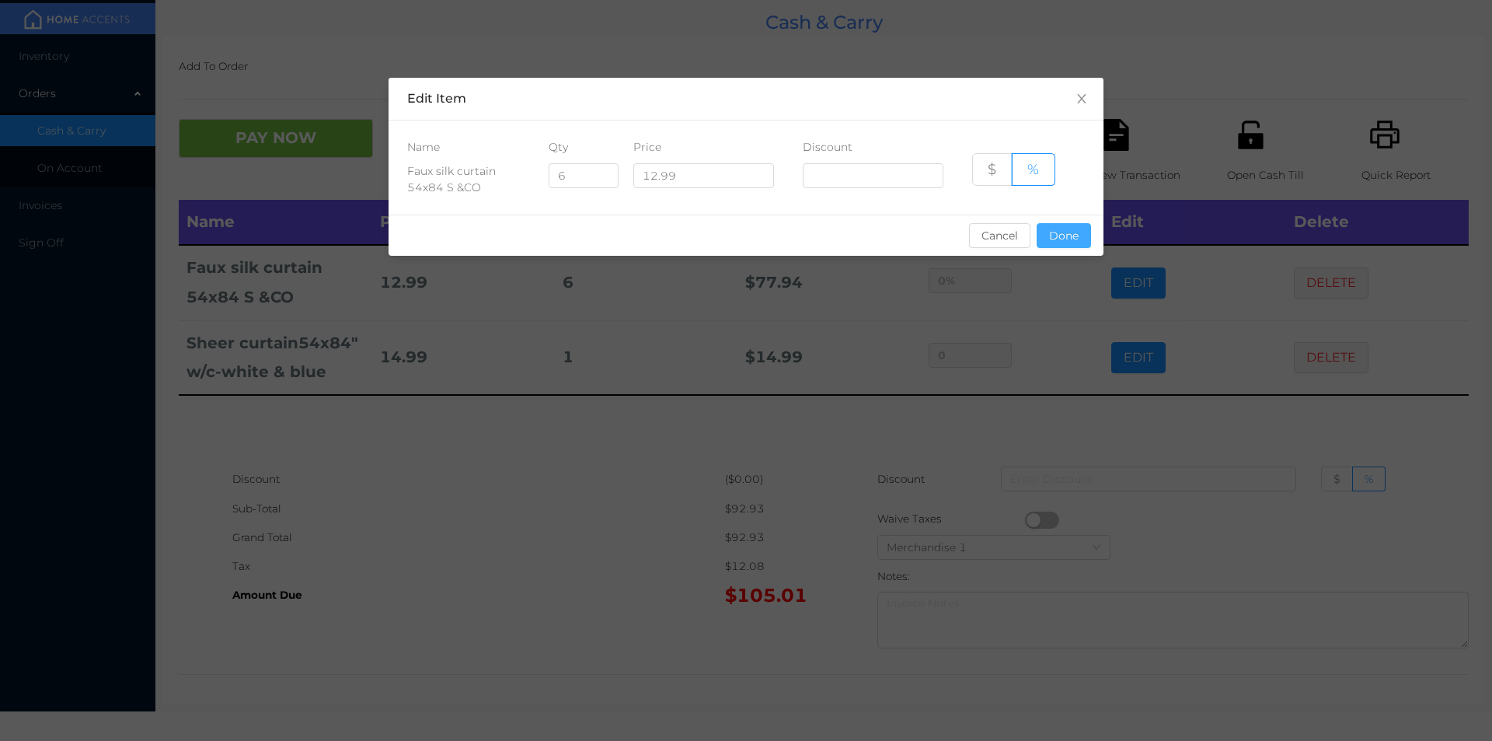
click at [1067, 234] on button "Done" at bounding box center [1064, 235] width 54 height 25
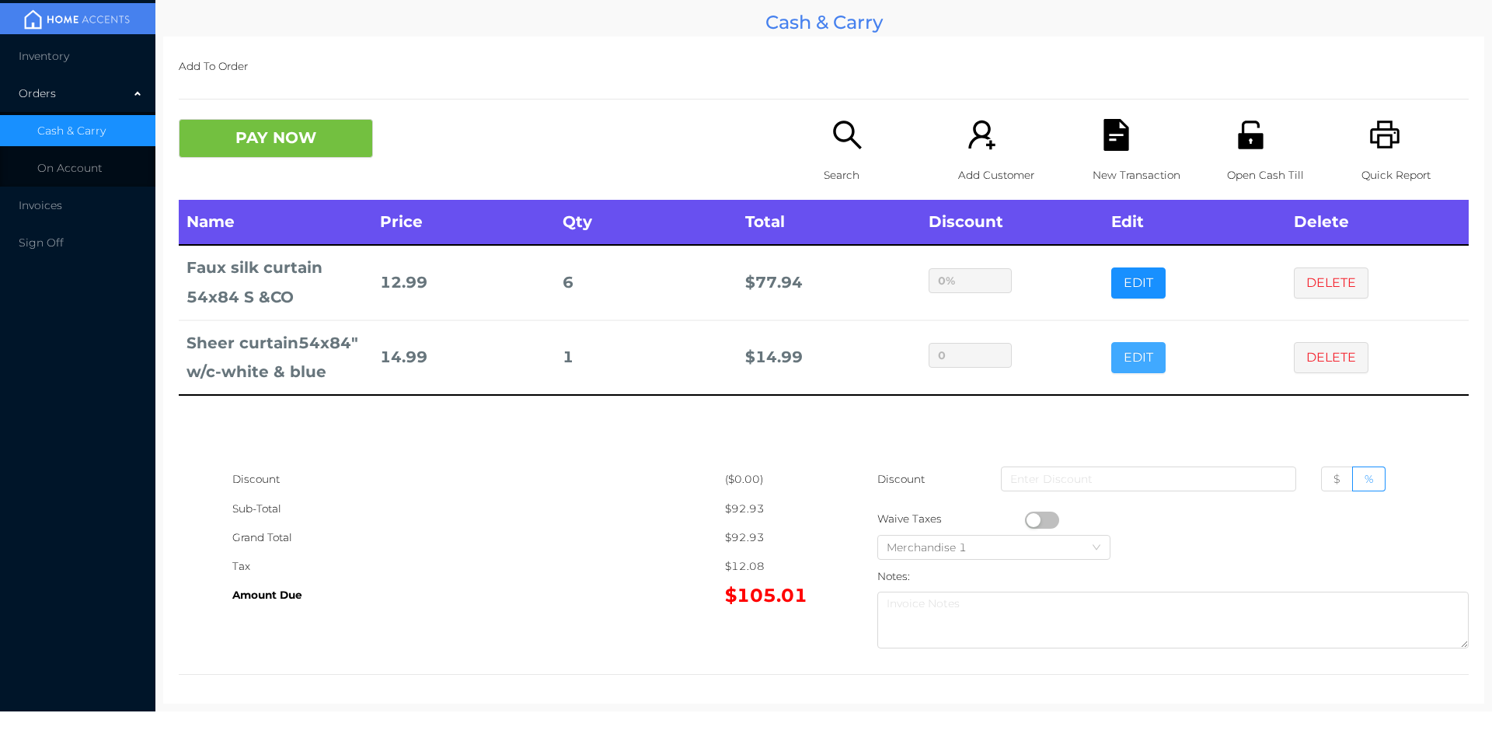
click at [1138, 352] on button "EDIT" at bounding box center [1138, 357] width 54 height 31
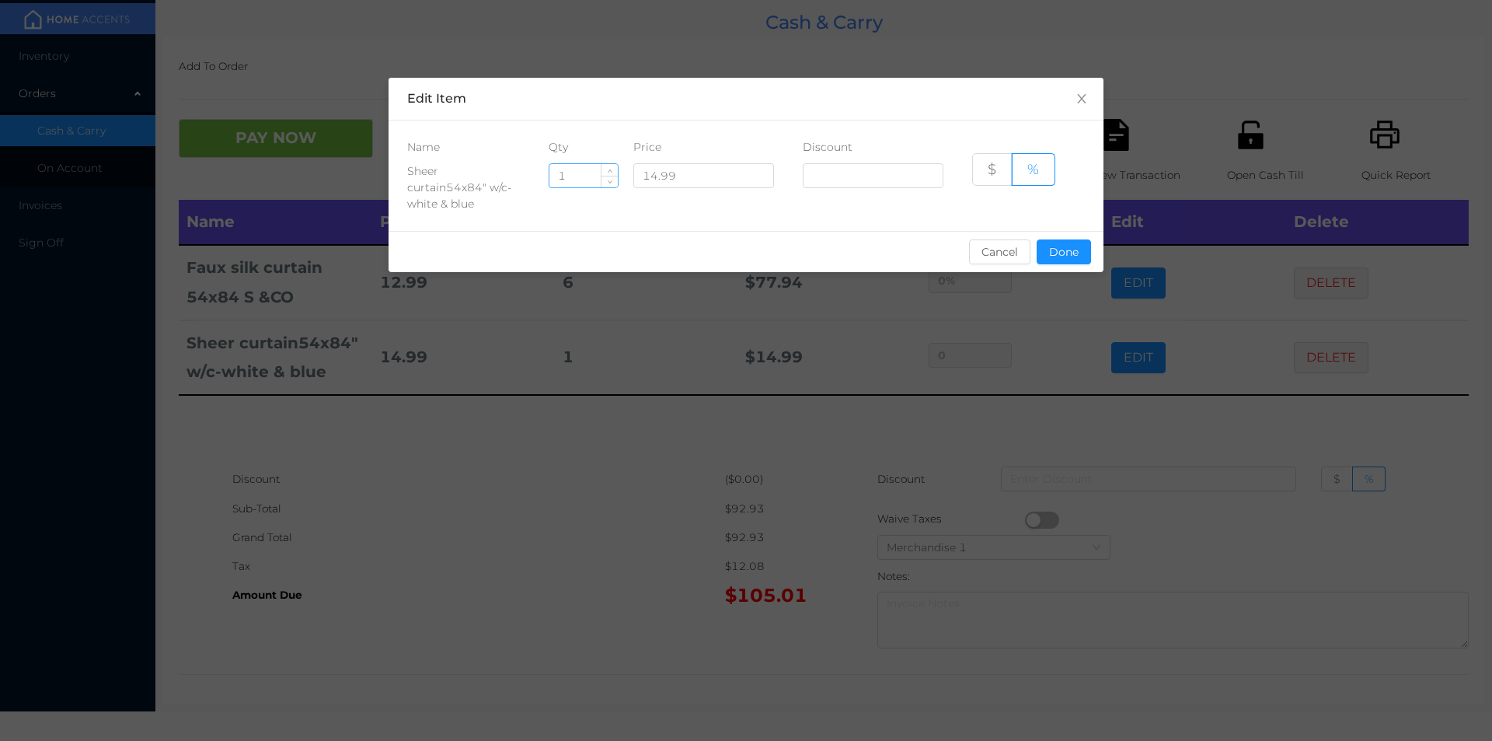
click at [574, 165] on input "1" at bounding box center [583, 175] width 68 height 23
type input "4"
click at [1051, 242] on button "Done" at bounding box center [1064, 251] width 54 height 25
type input "0%"
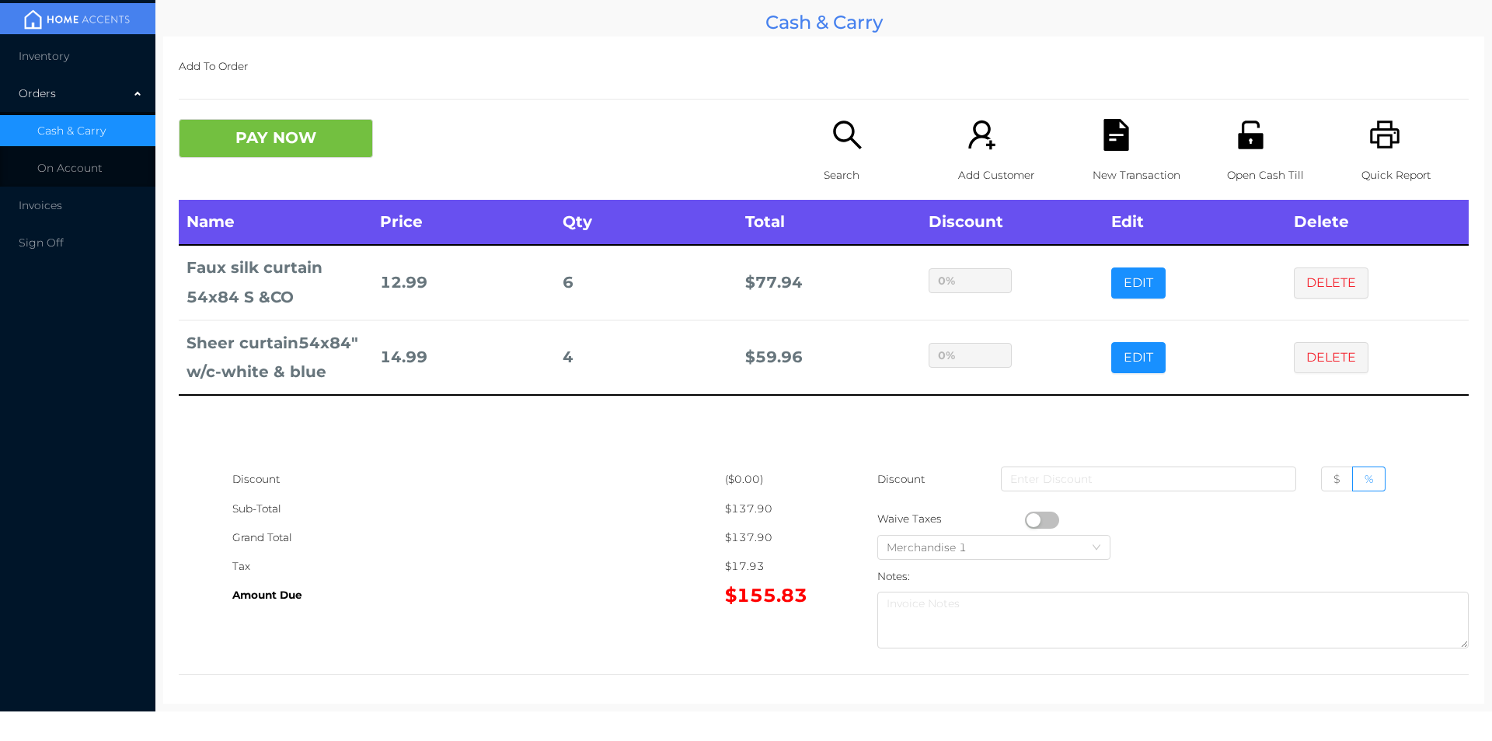
click at [1104, 159] on div "New Transaction" at bounding box center [1146, 159] width 107 height 81
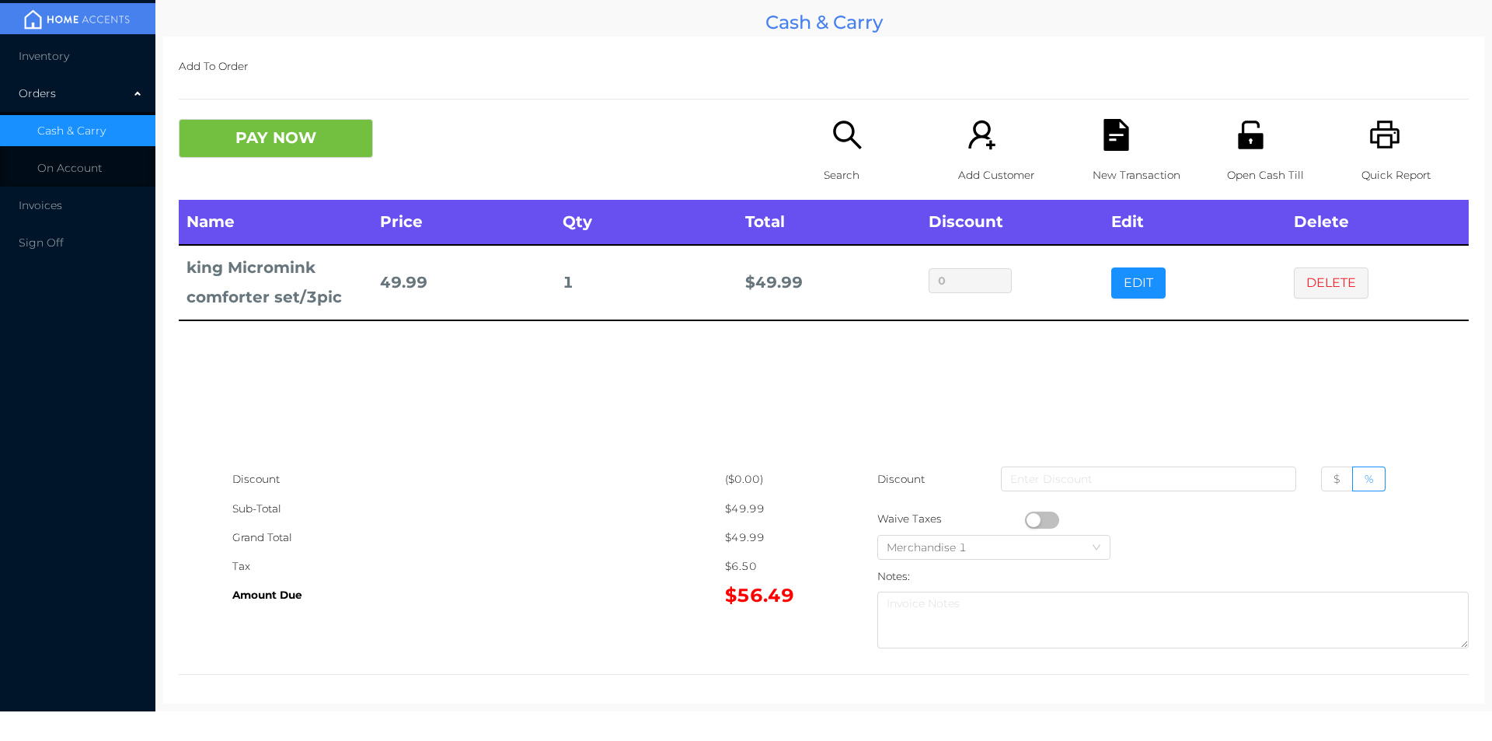
click at [1229, 152] on div "Open Cash Till" at bounding box center [1280, 159] width 107 height 81
click at [286, 157] on button "PAY NOW" at bounding box center [276, 138] width 194 height 39
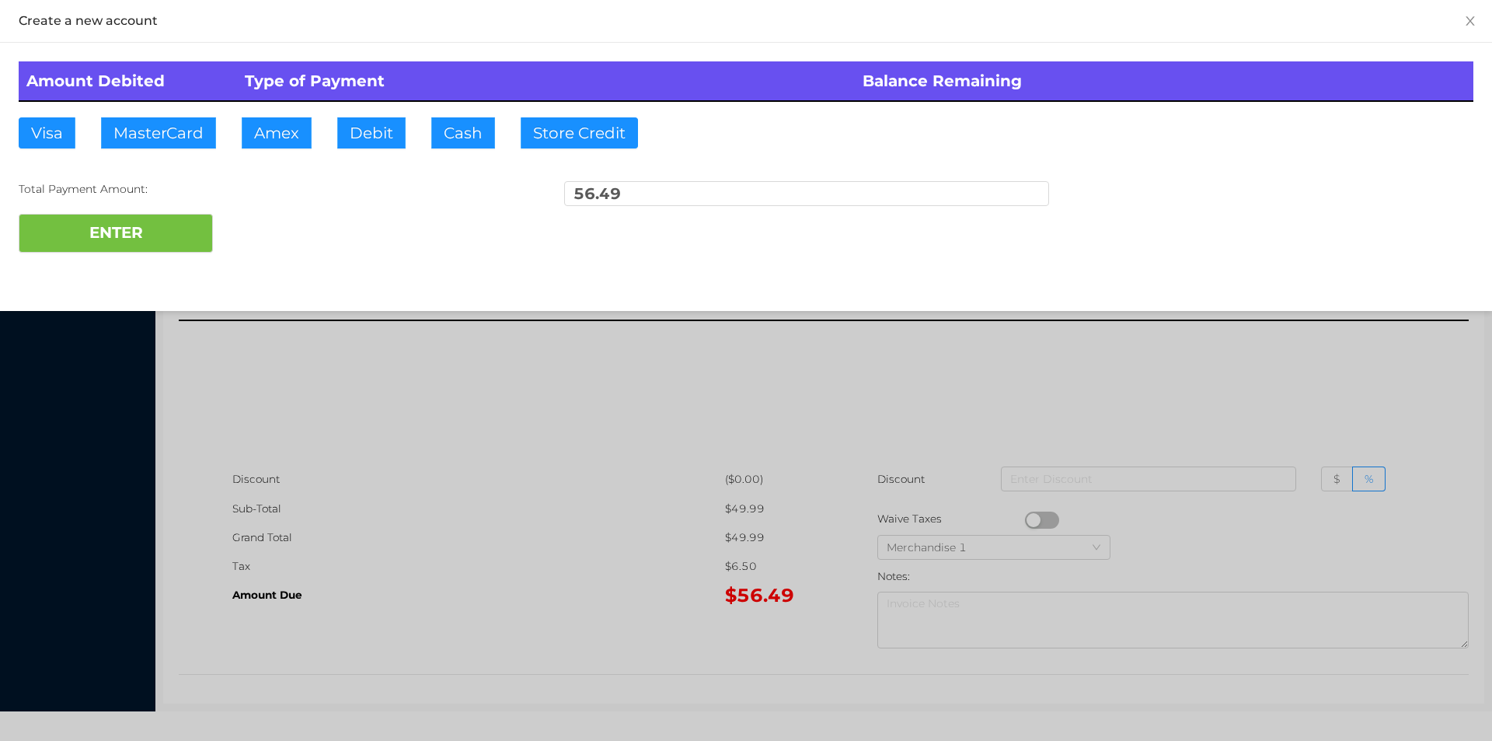
click at [936, 493] on div at bounding box center [746, 370] width 1492 height 741
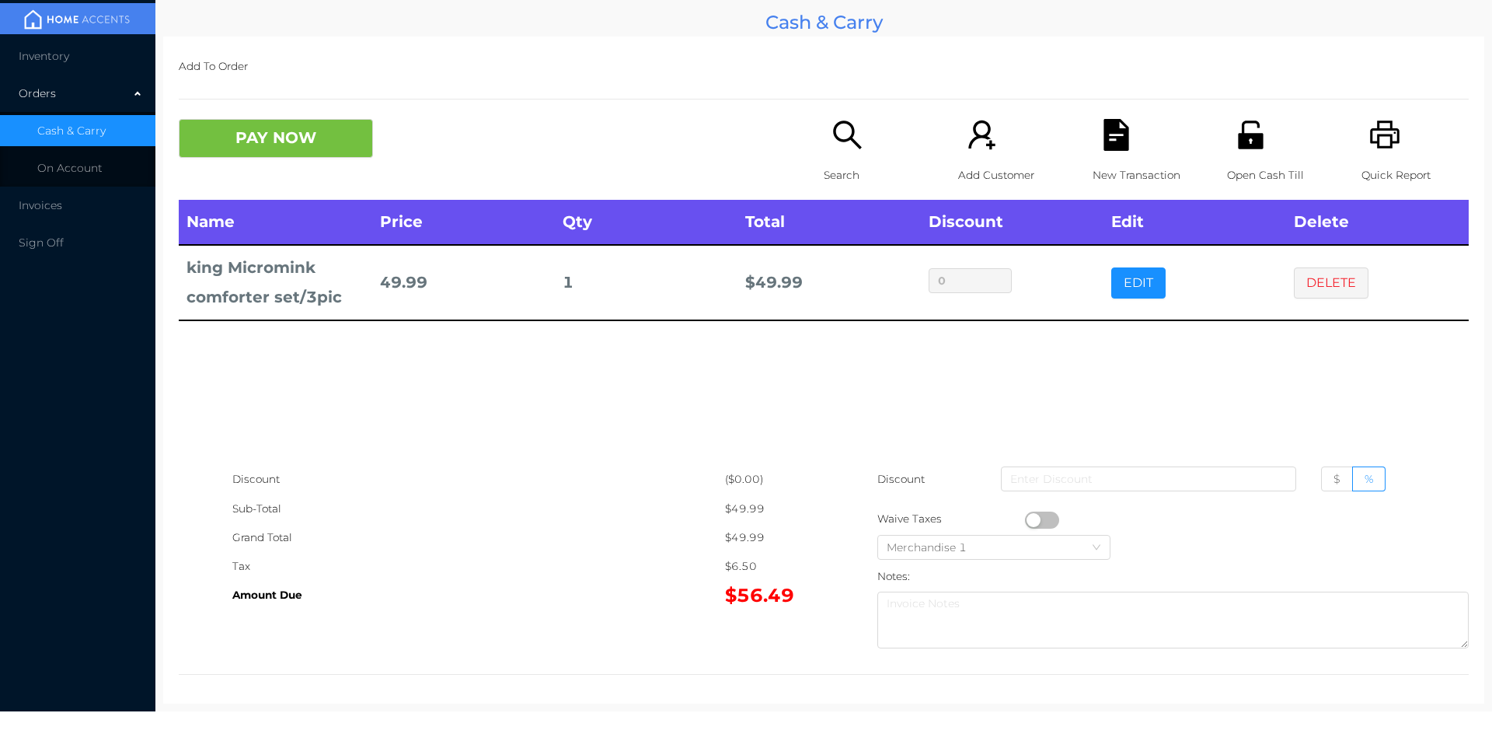
click at [1243, 156] on div "Open Cash Till" at bounding box center [1280, 159] width 107 height 81
click at [1104, 143] on icon "icon: file-text" at bounding box center [1116, 135] width 25 height 32
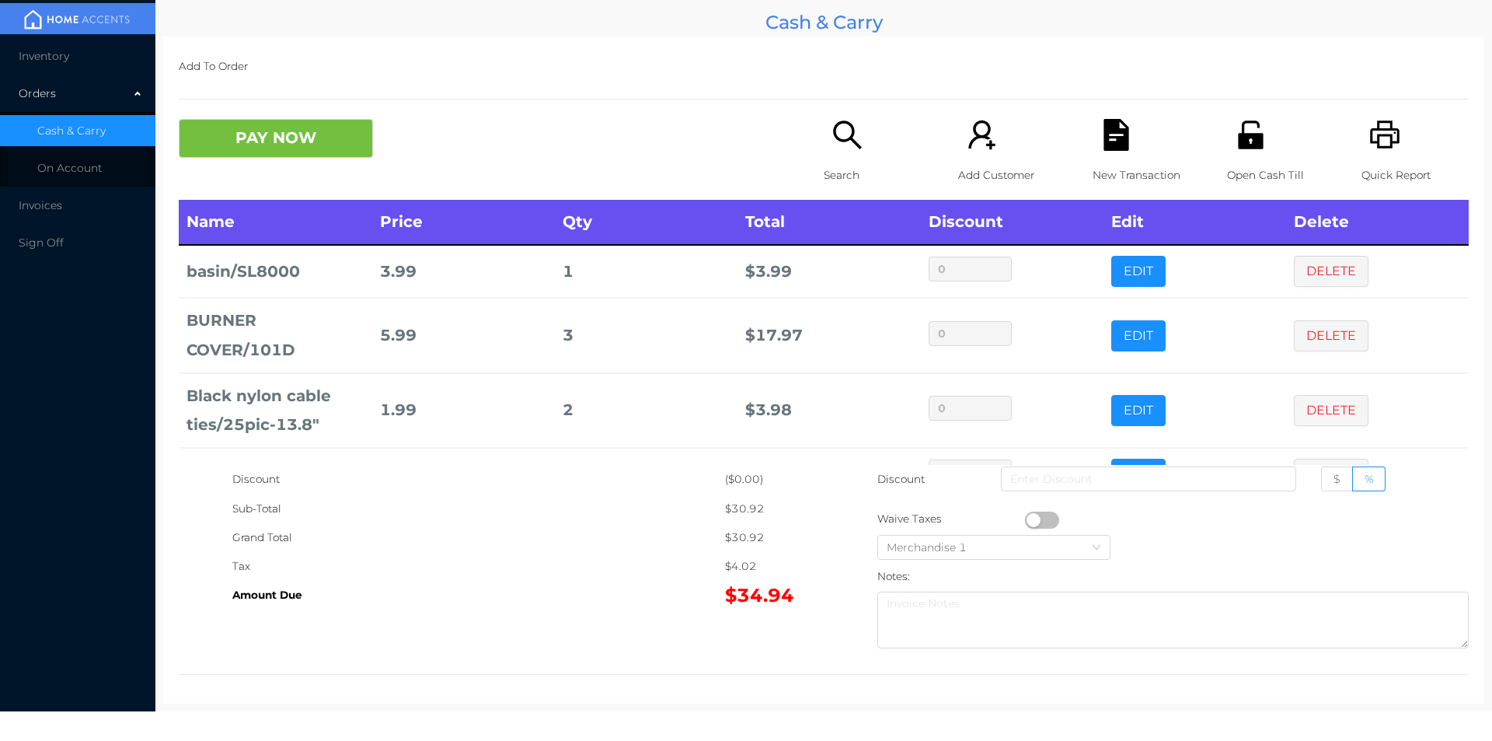
scroll to position [105, 0]
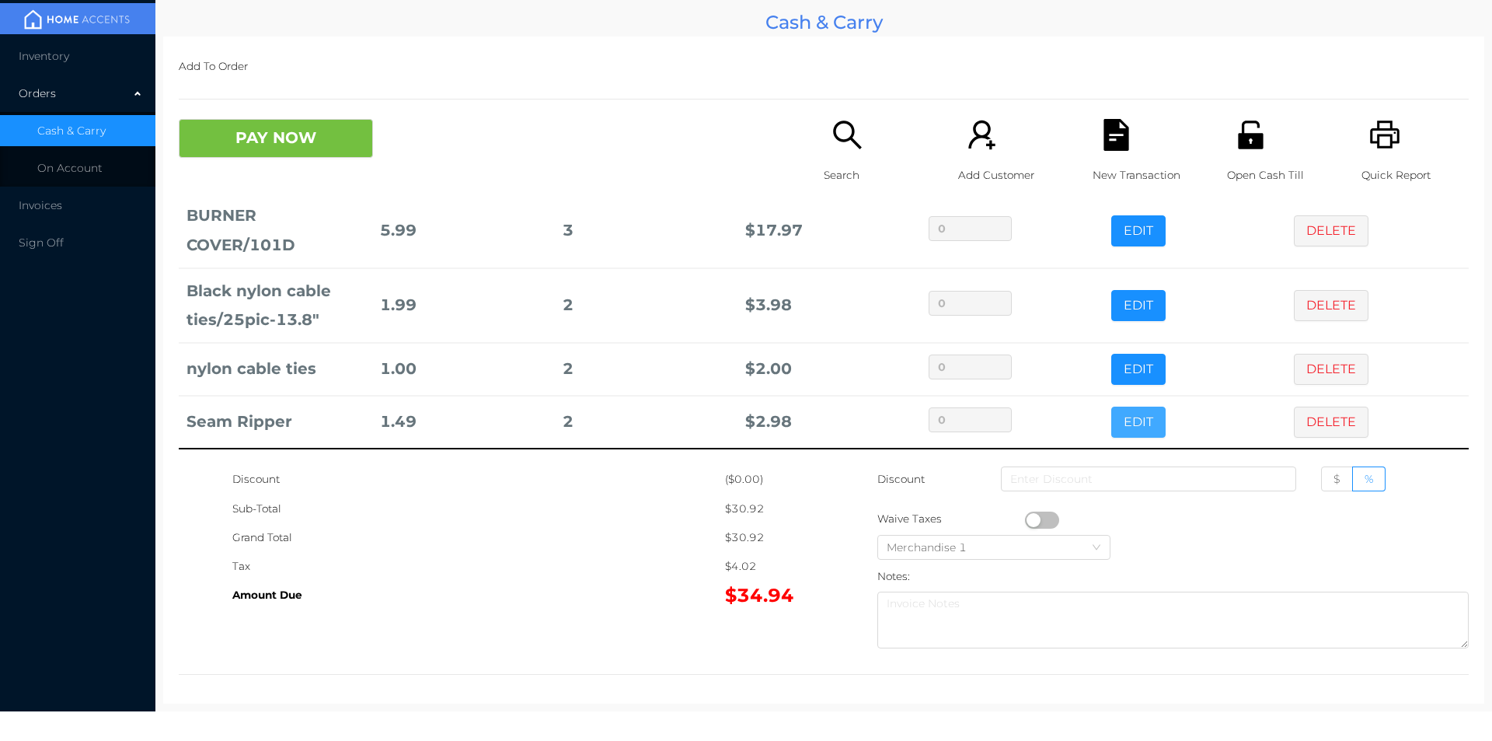
click at [1114, 428] on button "EDIT" at bounding box center [1138, 421] width 54 height 31
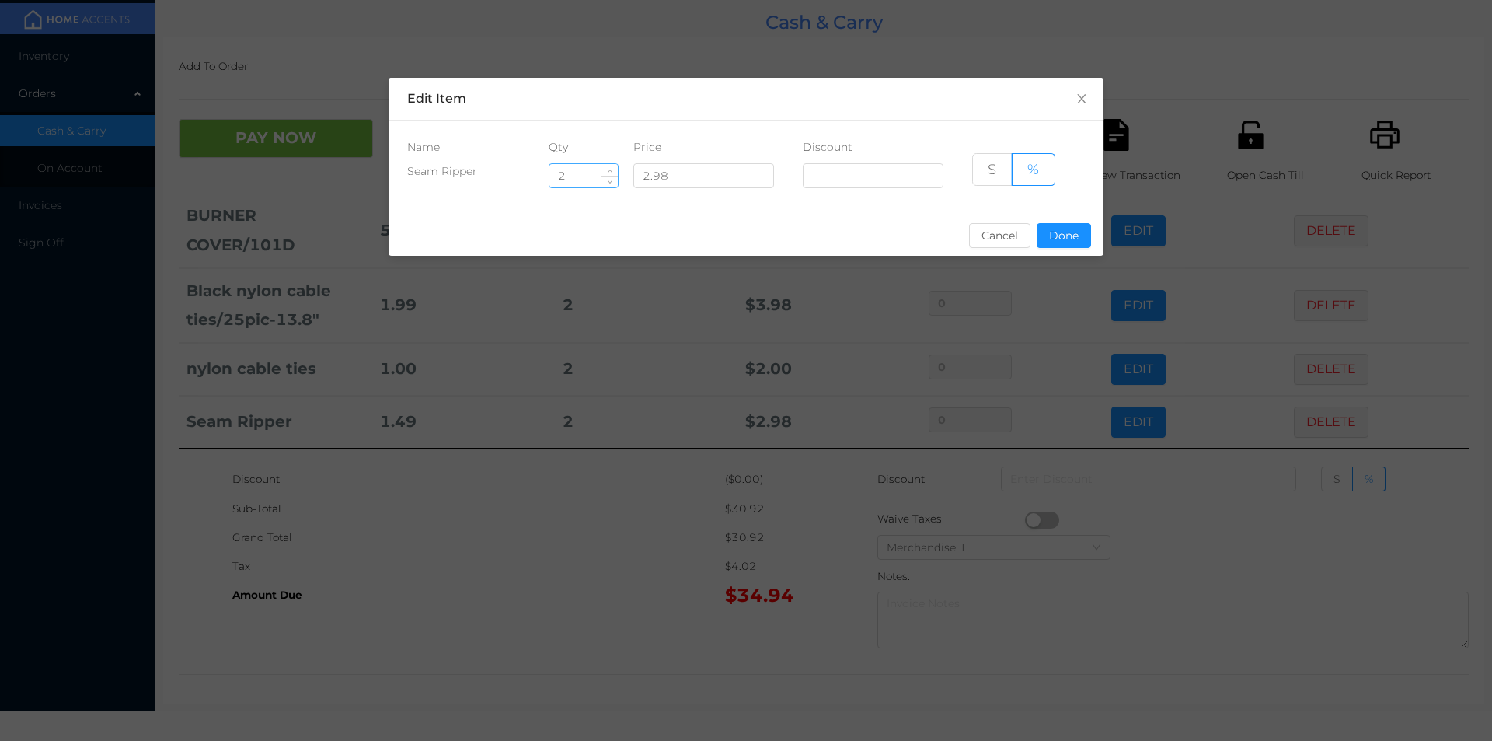
click at [572, 180] on input "2" at bounding box center [583, 175] width 68 height 23
type input "1"
click at [1055, 242] on button "Done" at bounding box center [1064, 235] width 54 height 25
type input "0%"
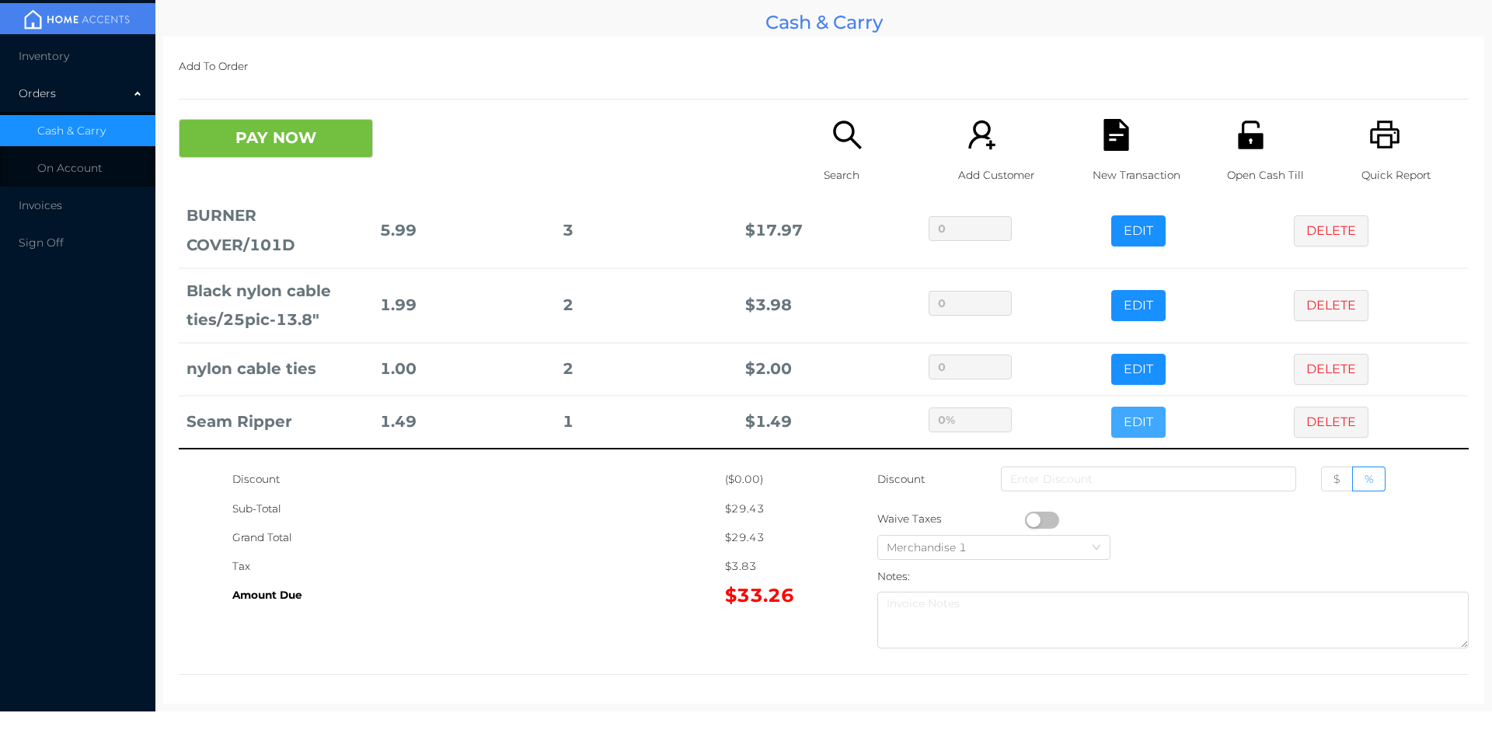
click at [1111, 406] on button "EDIT" at bounding box center [1138, 421] width 54 height 31
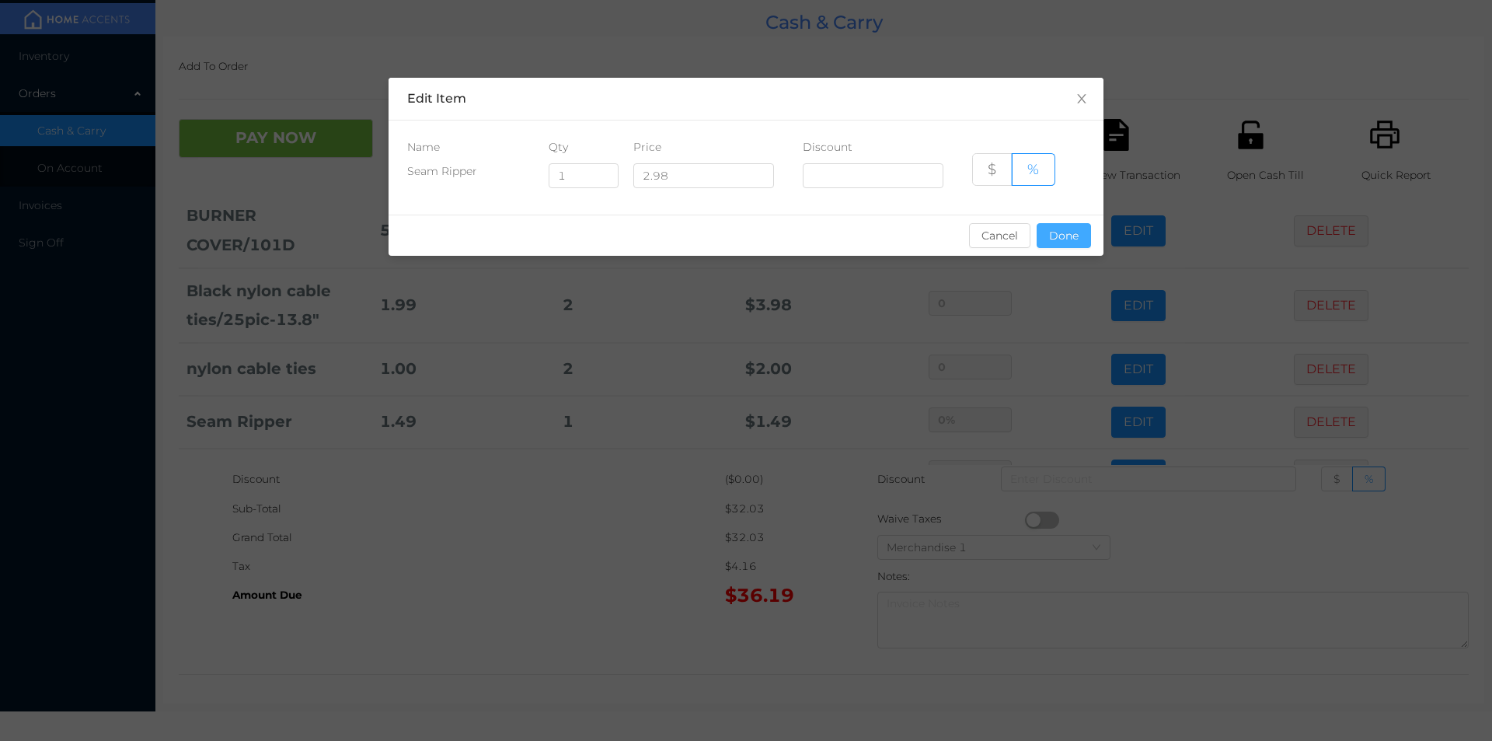
click at [1086, 230] on button "Done" at bounding box center [1064, 235] width 54 height 25
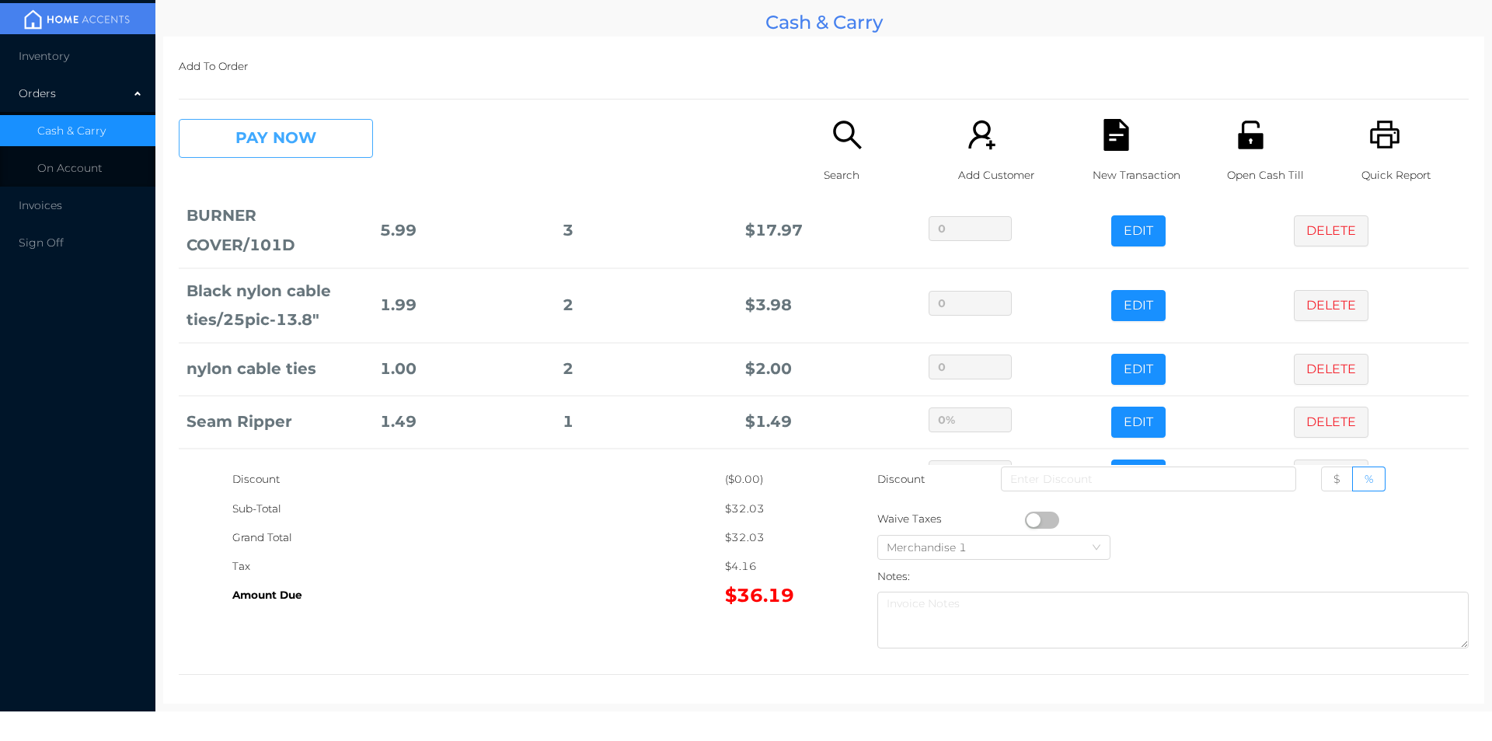
click at [295, 137] on button "PAY NOW" at bounding box center [276, 138] width 194 height 39
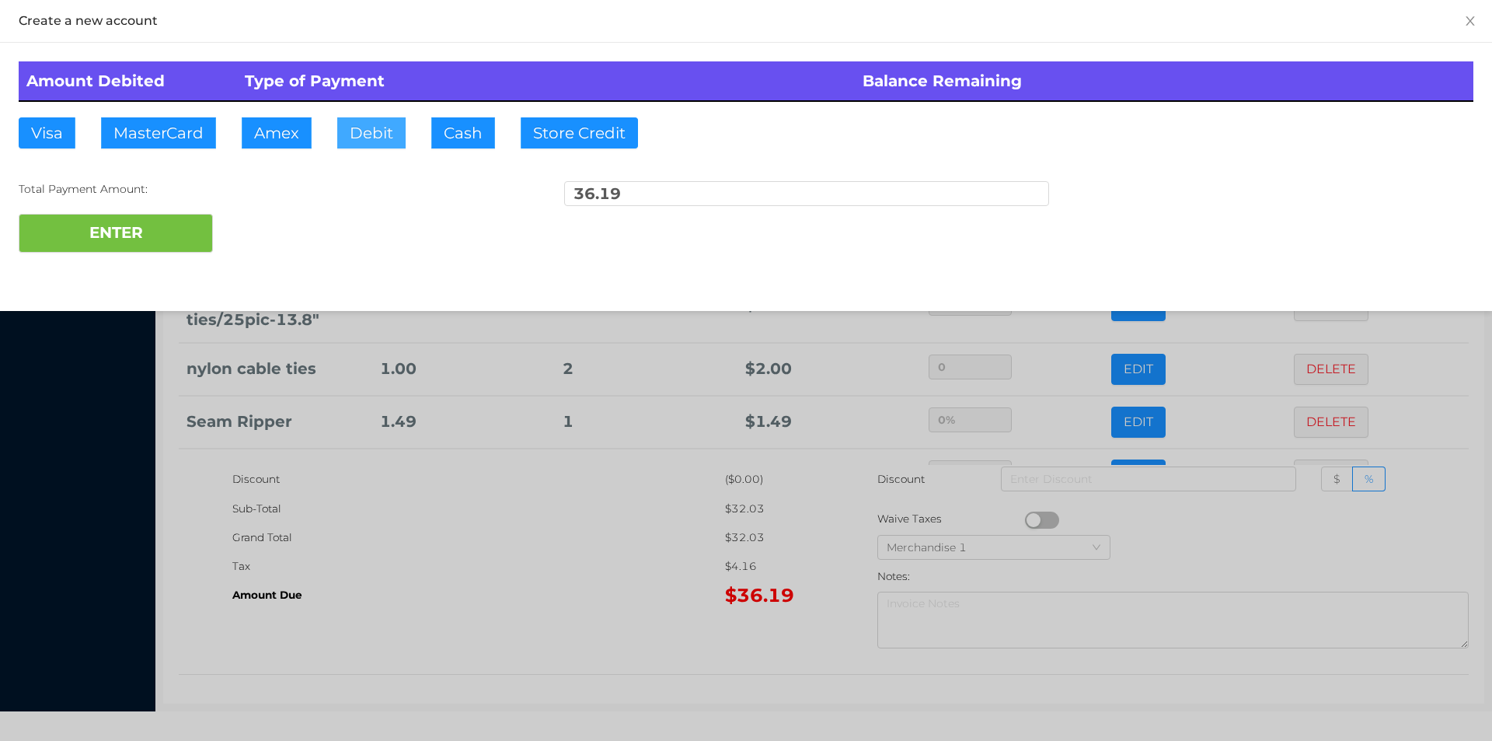
click at [389, 135] on button "Debit" at bounding box center [371, 132] width 68 height 31
click at [131, 238] on button "ENTER" at bounding box center [116, 233] width 194 height 39
type input "0"
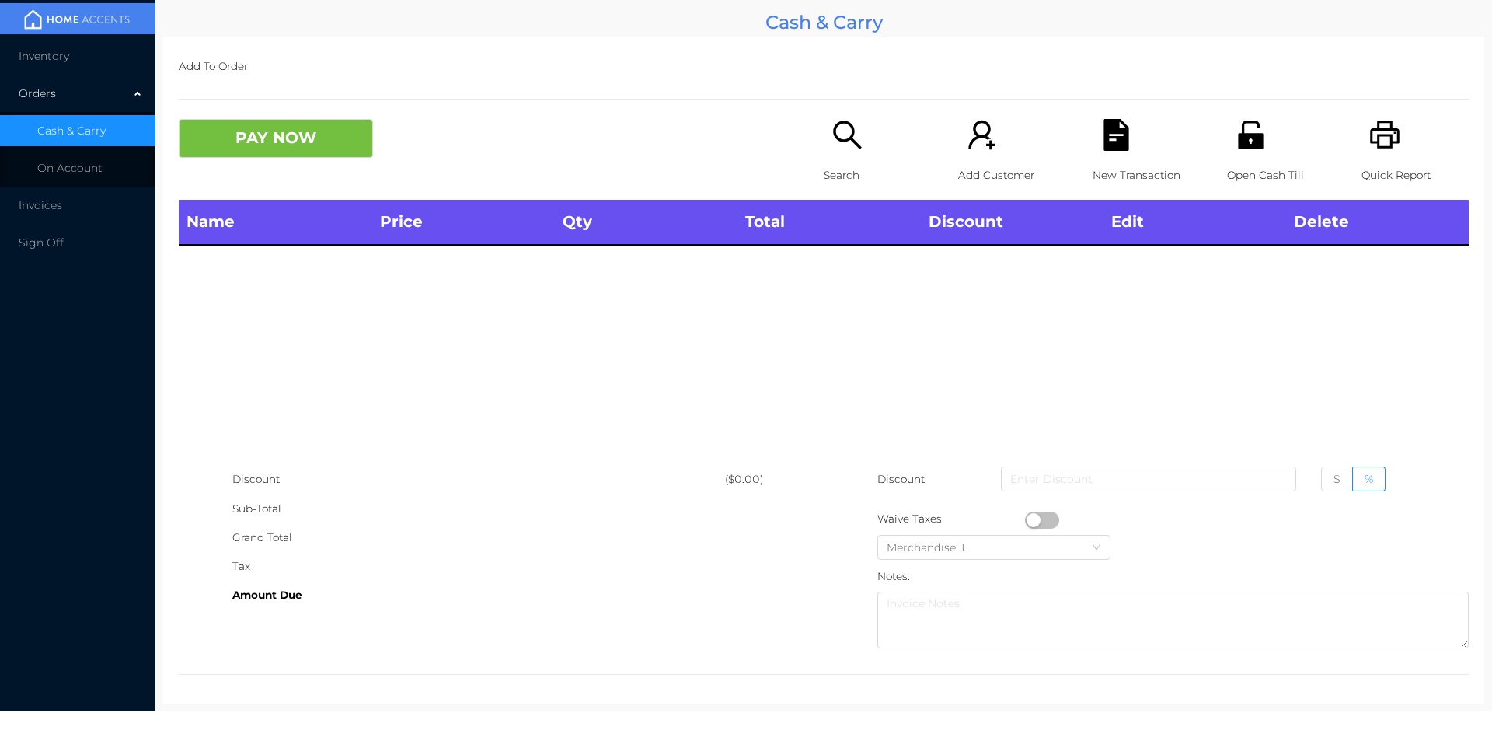
scroll to position [0, 0]
click at [851, 139] on icon "icon: search" at bounding box center [848, 135] width 32 height 32
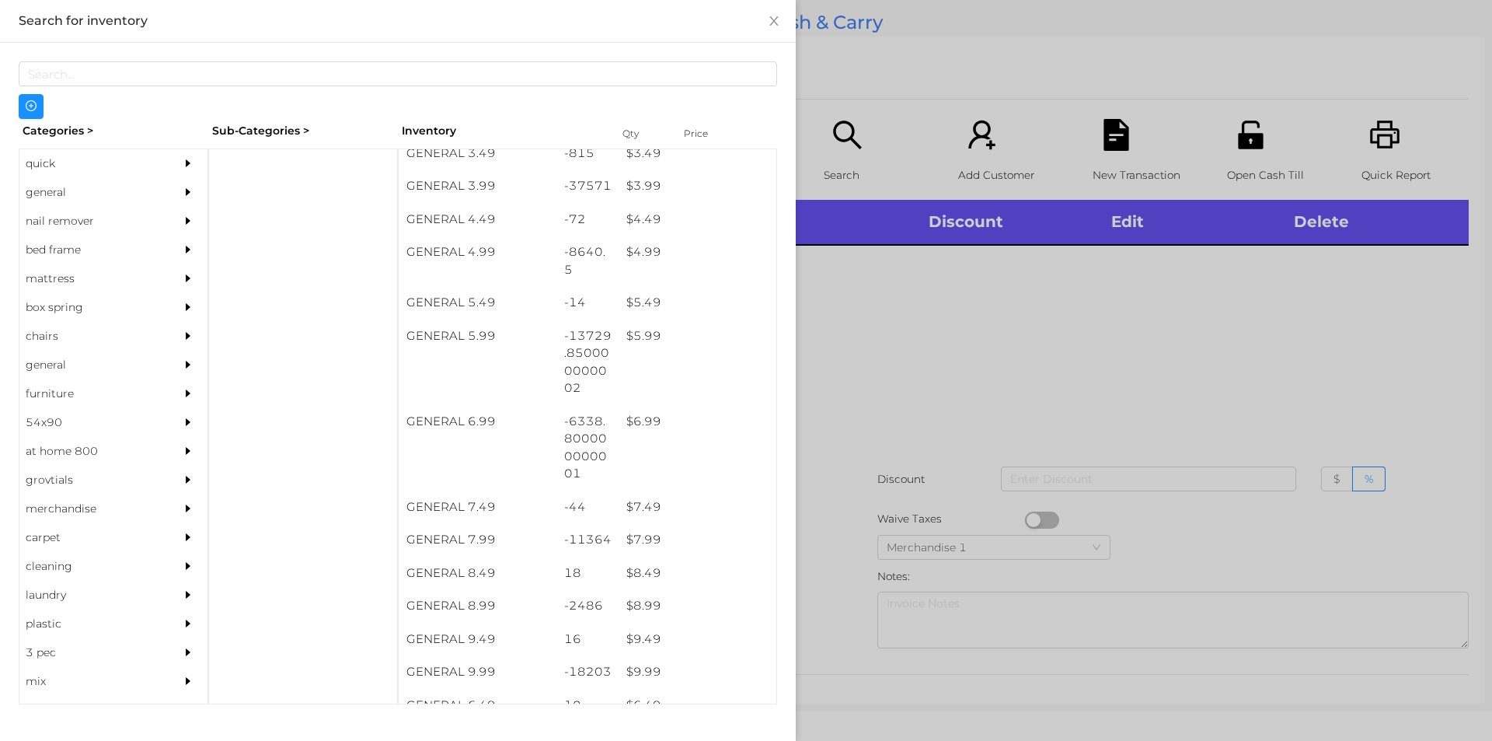
scroll to position [443, 0]
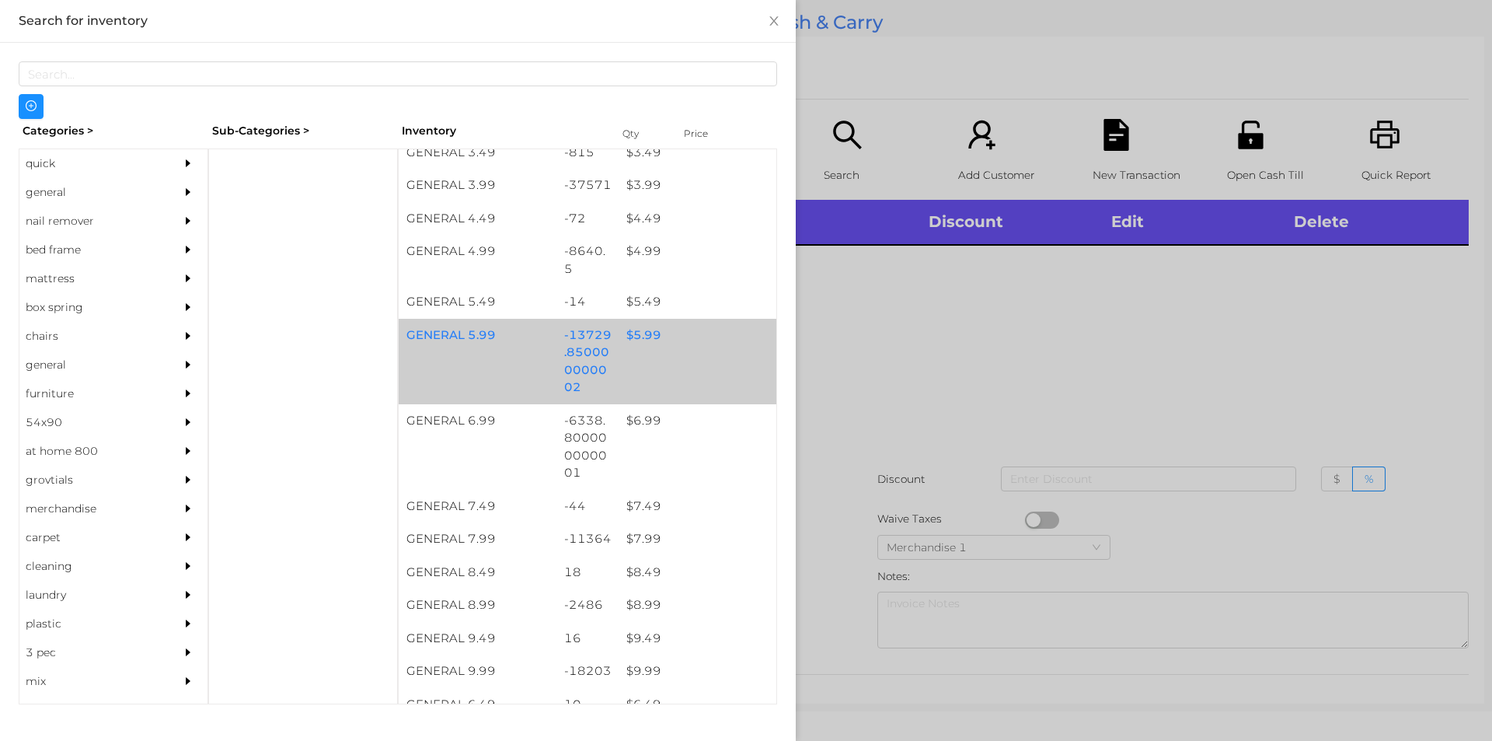
click at [670, 344] on div "$ 5.99" at bounding box center [698, 335] width 158 height 33
click at [658, 340] on div "$ 5.99" at bounding box center [698, 335] width 158 height 33
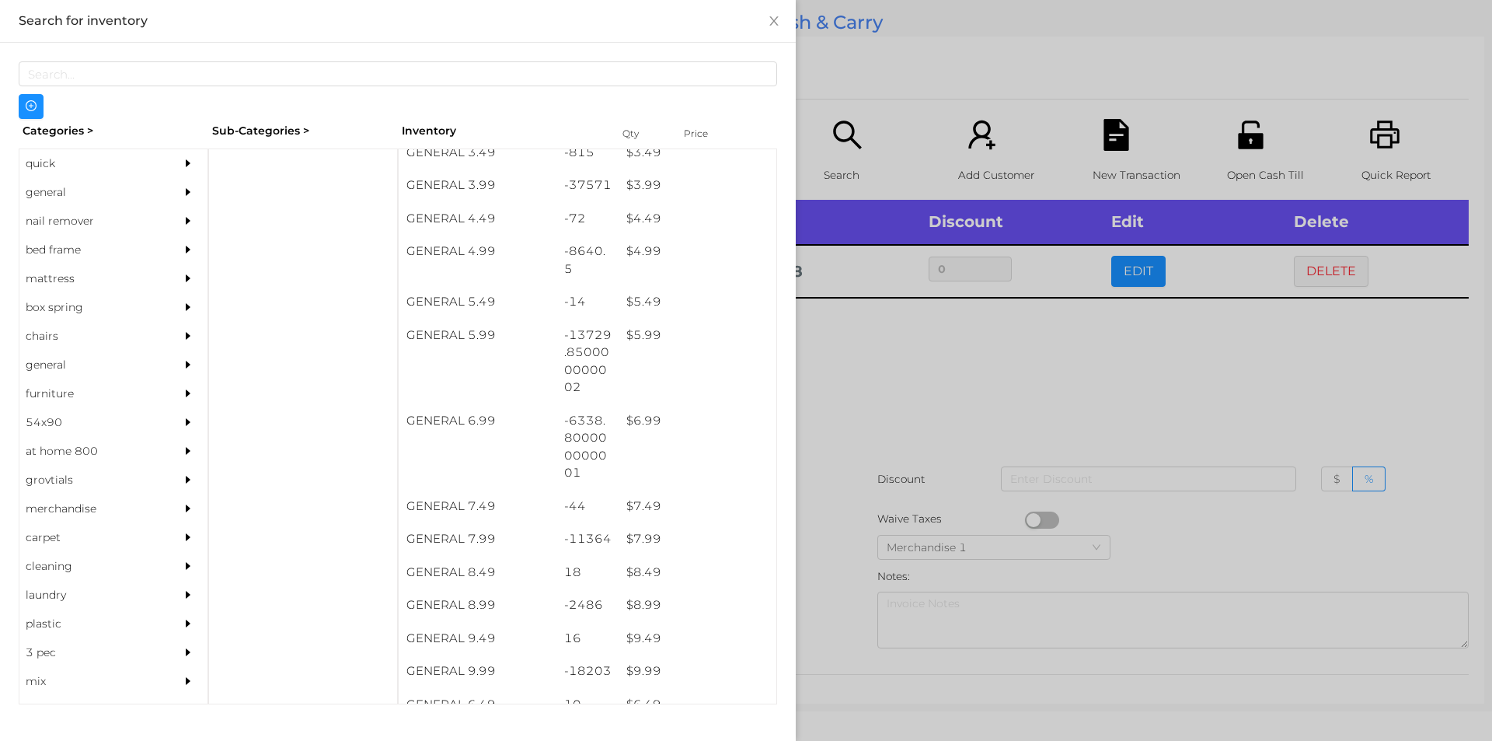
click at [1020, 449] on div at bounding box center [746, 370] width 1492 height 741
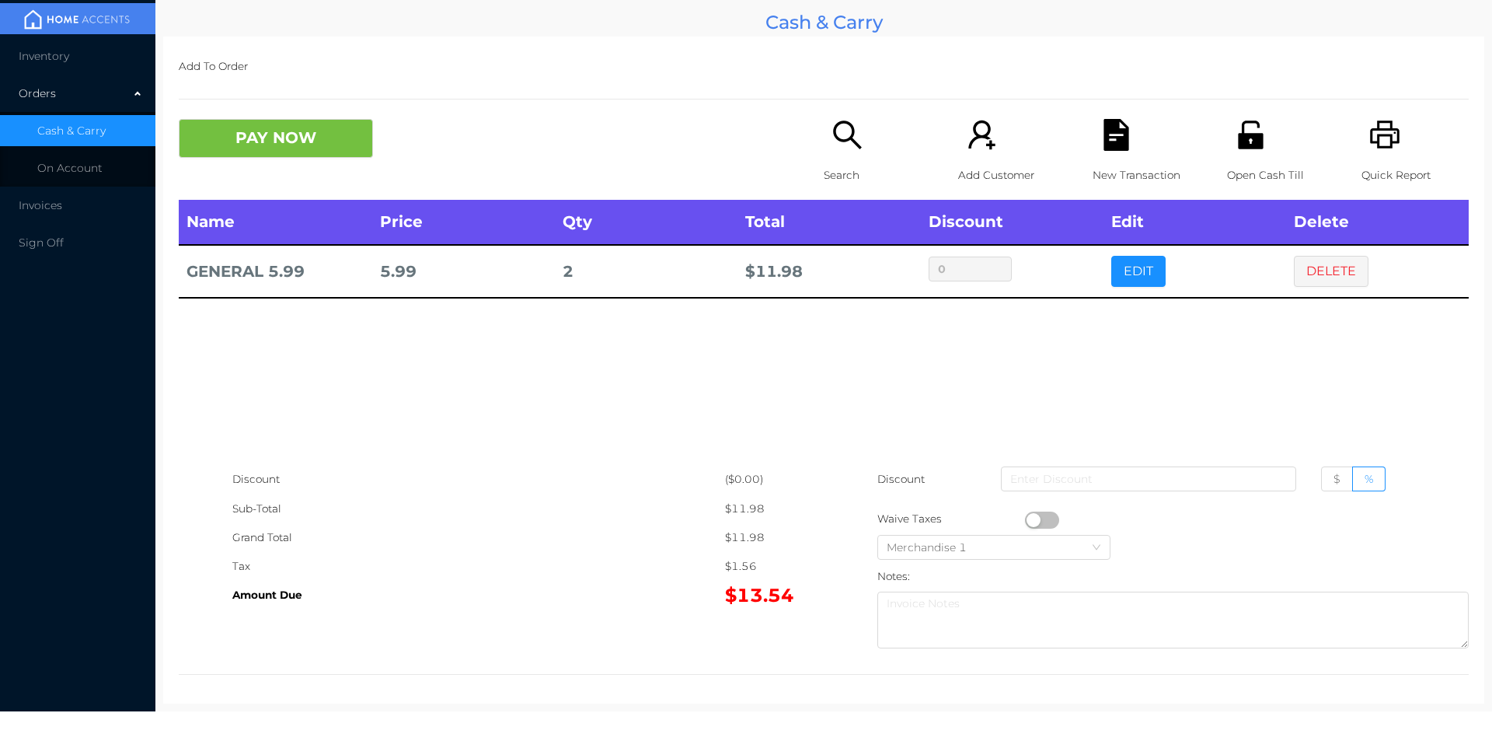
click at [833, 137] on icon "icon: search" at bounding box center [847, 134] width 28 height 28
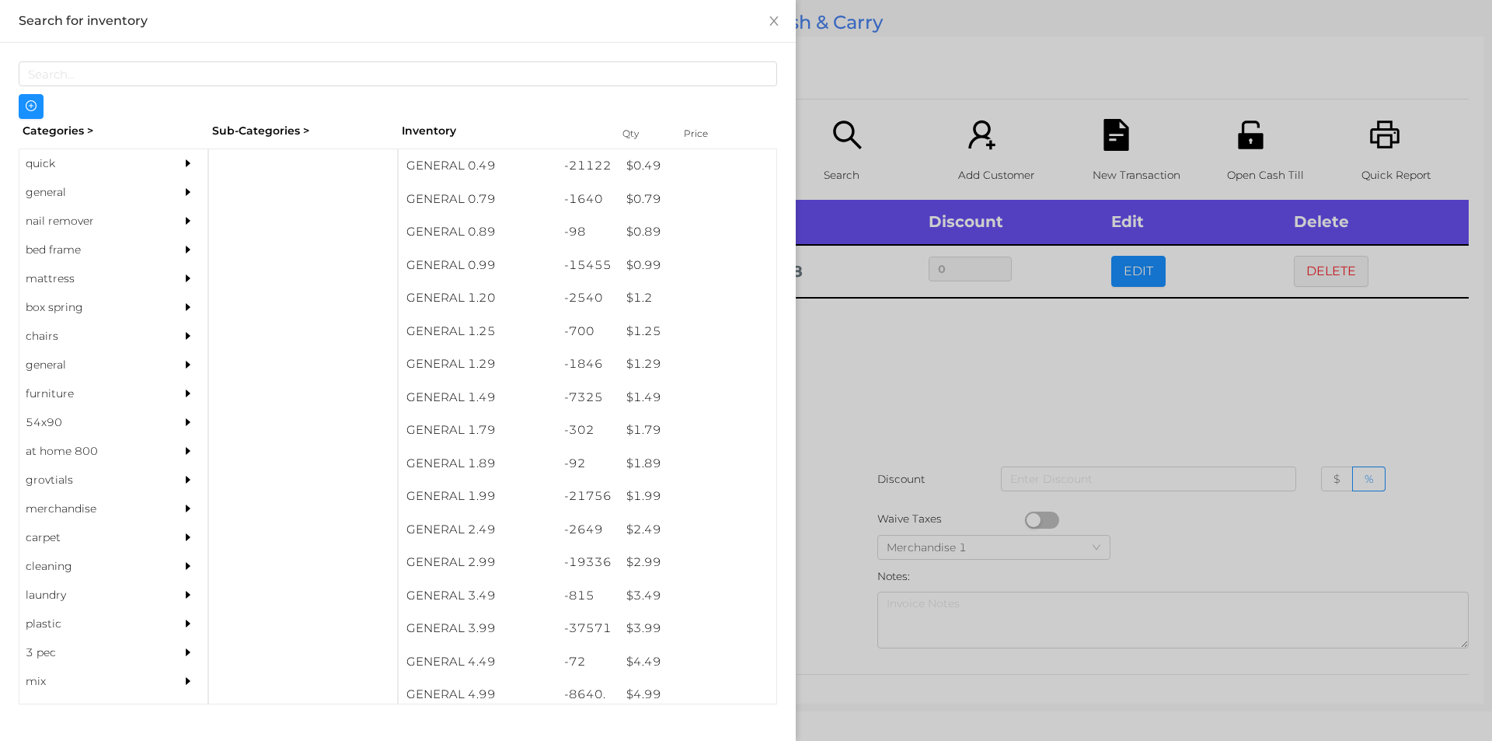
click at [59, 187] on div "general" at bounding box center [89, 192] width 141 height 29
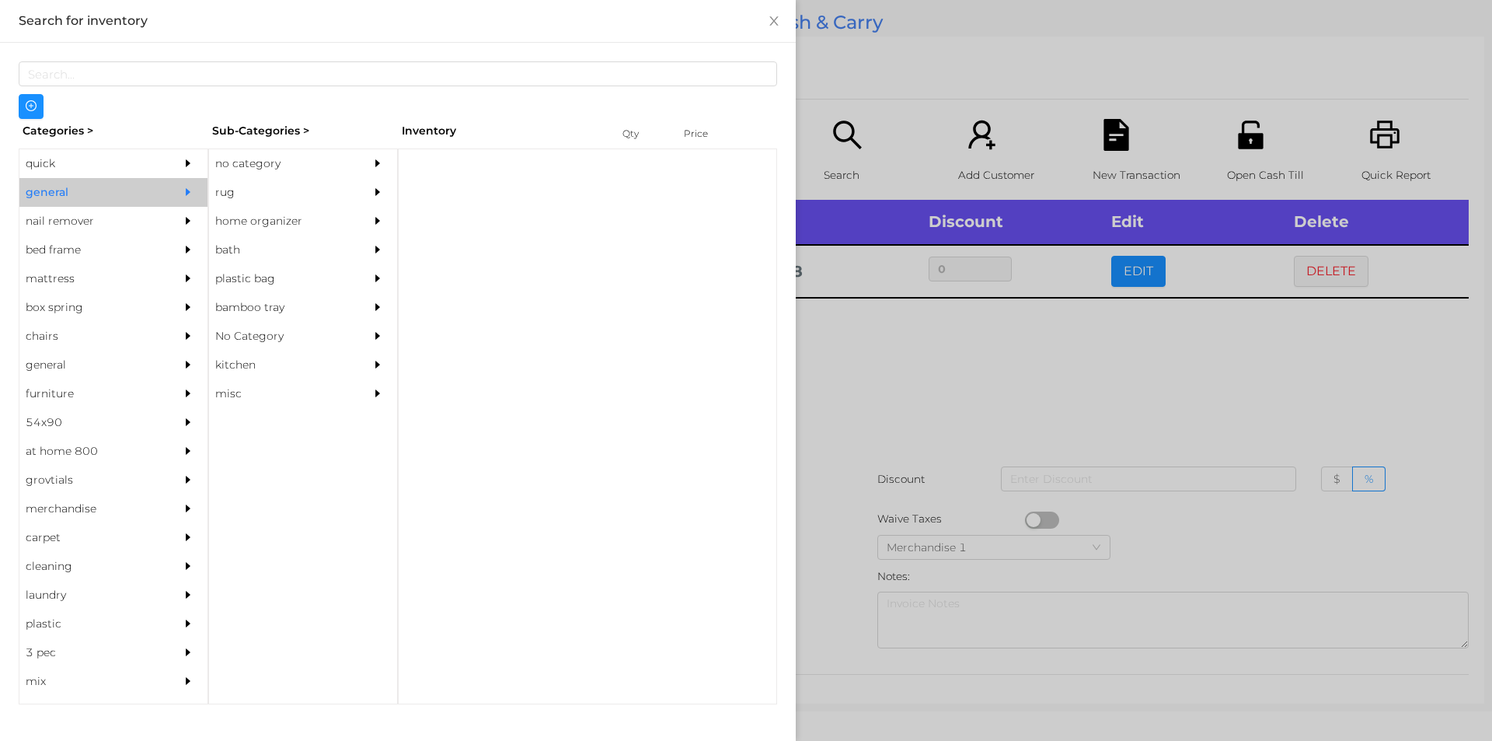
click at [255, 166] on div "no category" at bounding box center [279, 163] width 141 height 29
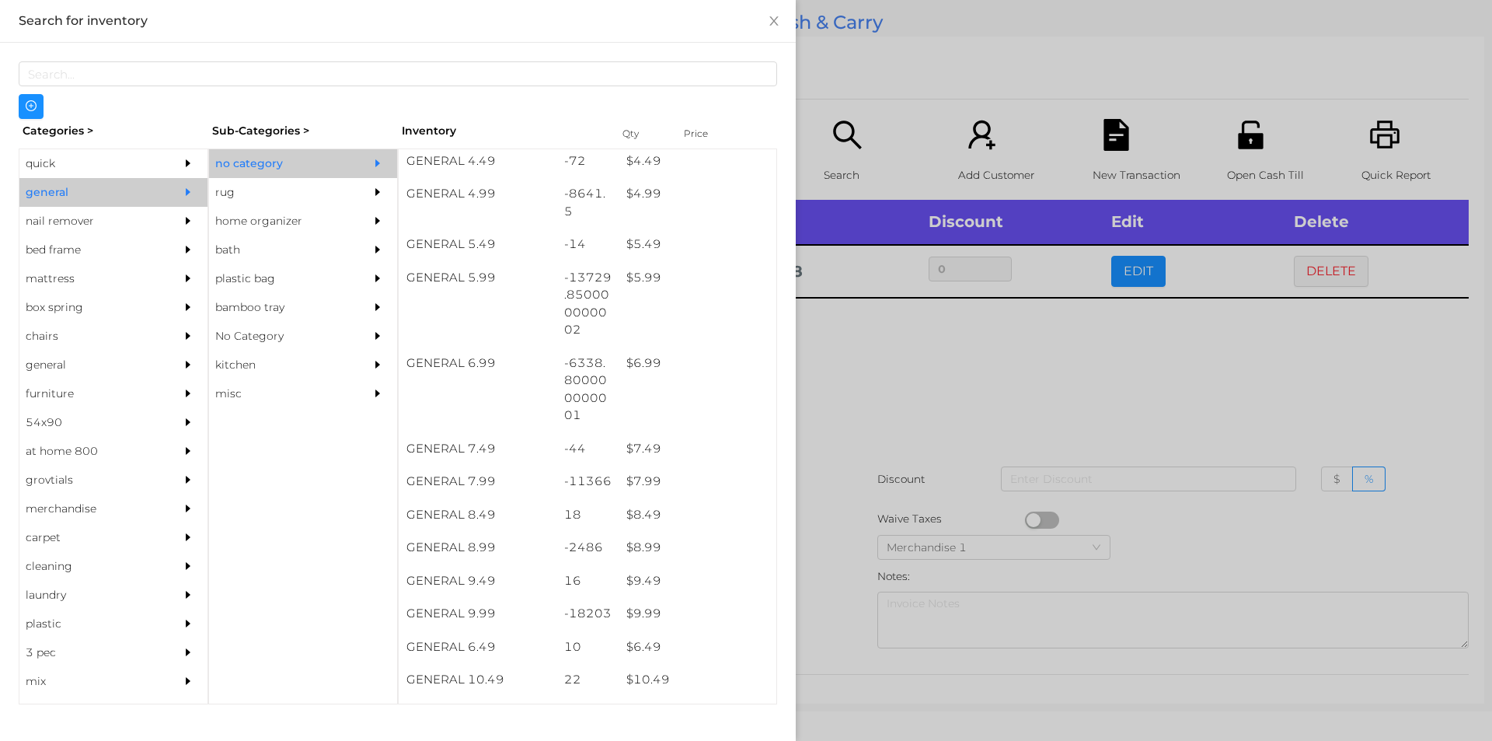
scroll to position [509, 0]
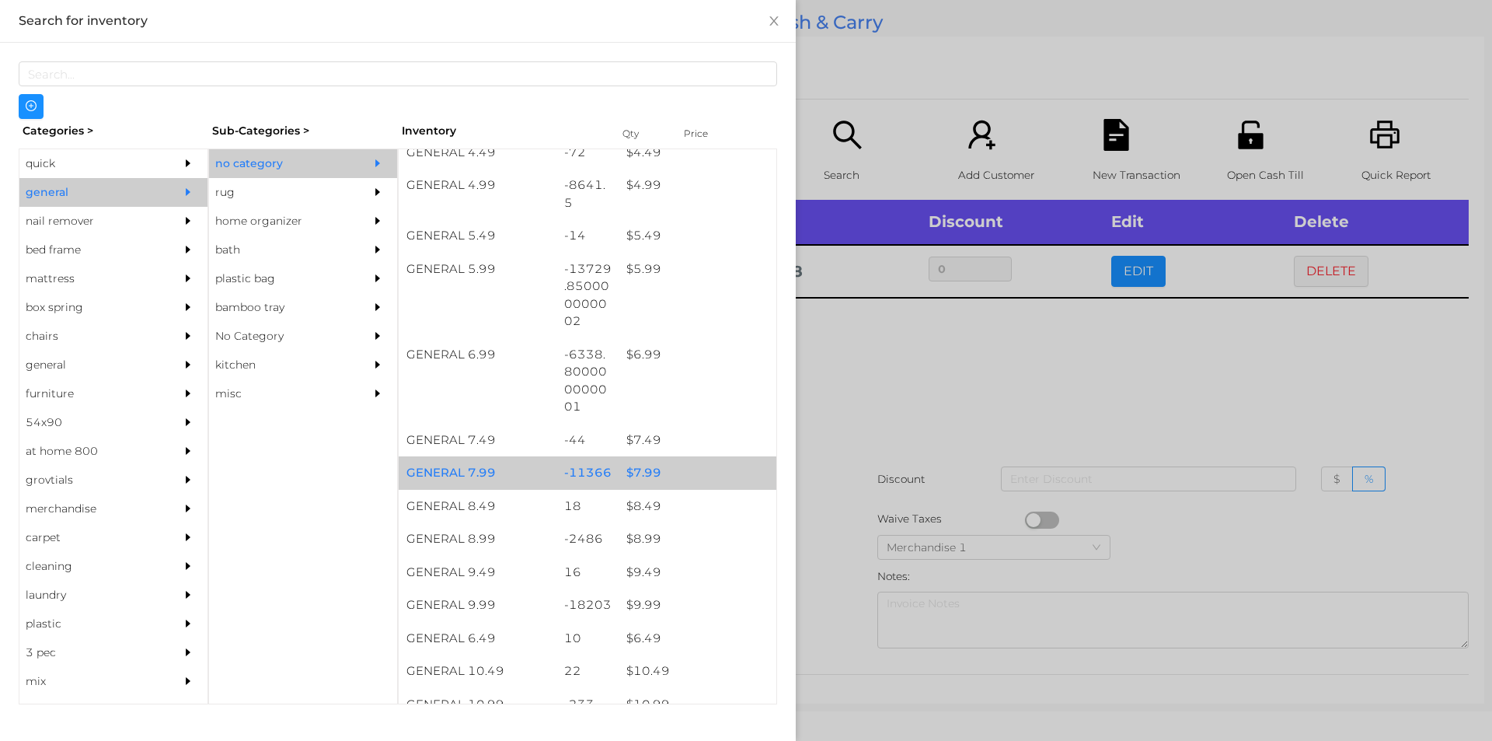
click at [623, 460] on div "$ 7.99" at bounding box center [698, 472] width 158 height 33
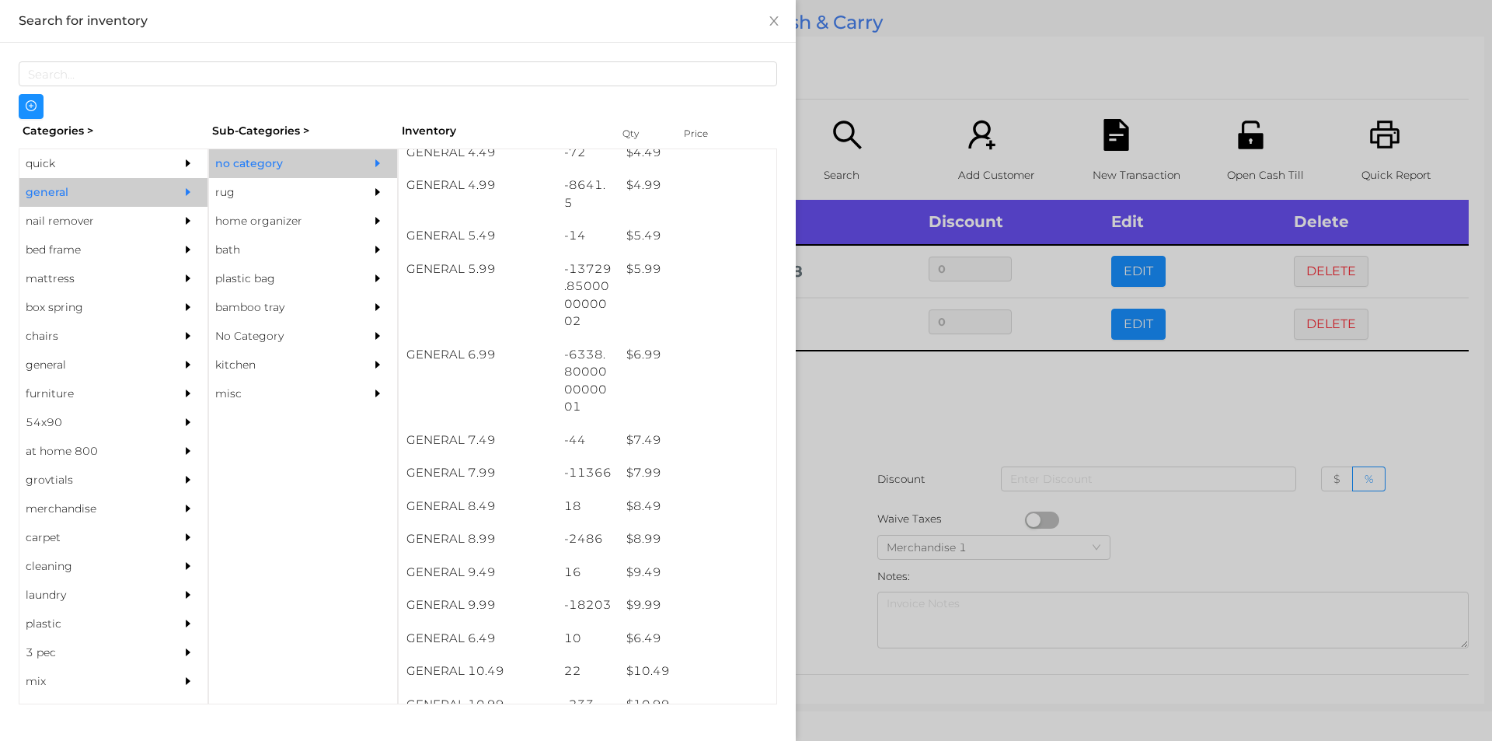
click at [869, 511] on div at bounding box center [746, 370] width 1492 height 741
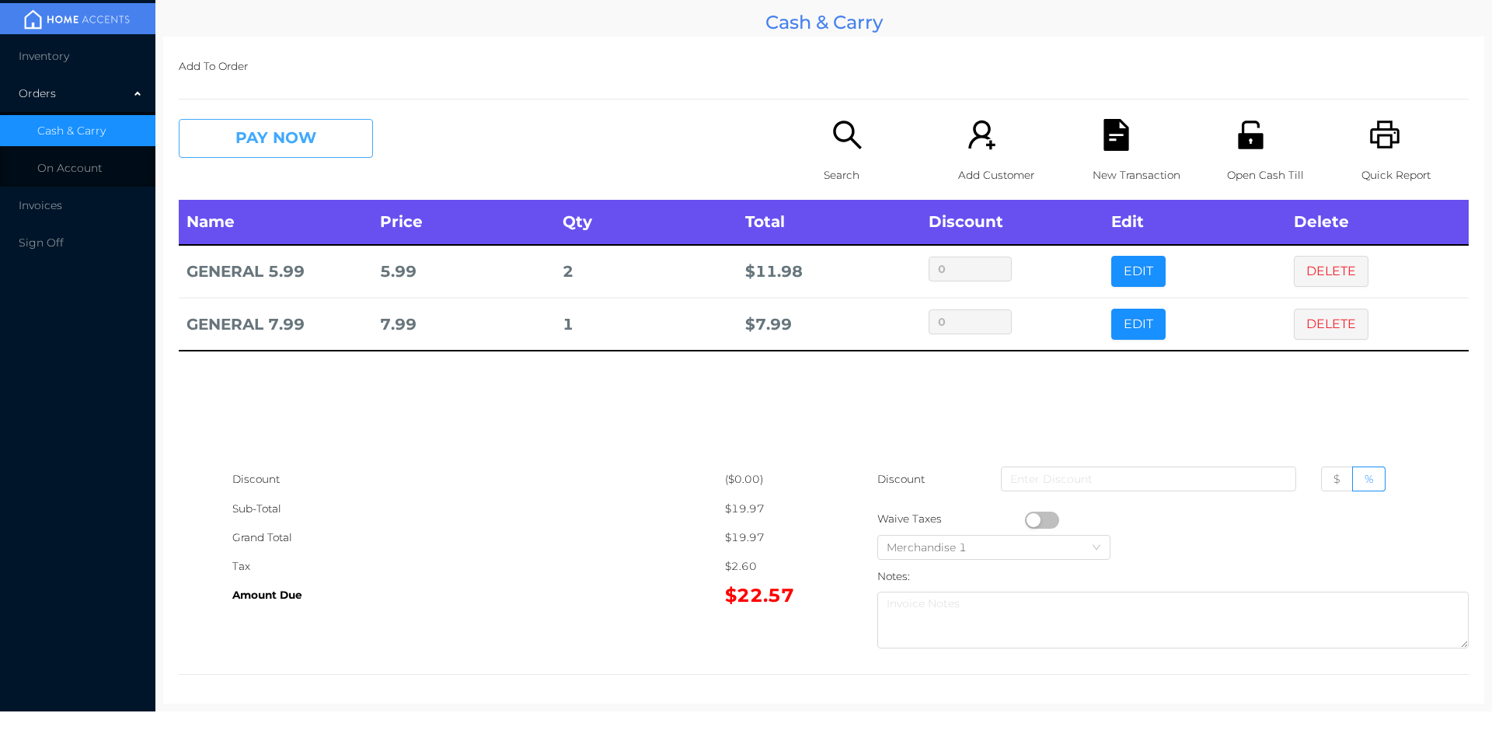
click at [232, 121] on button "PAY NOW" at bounding box center [276, 138] width 194 height 39
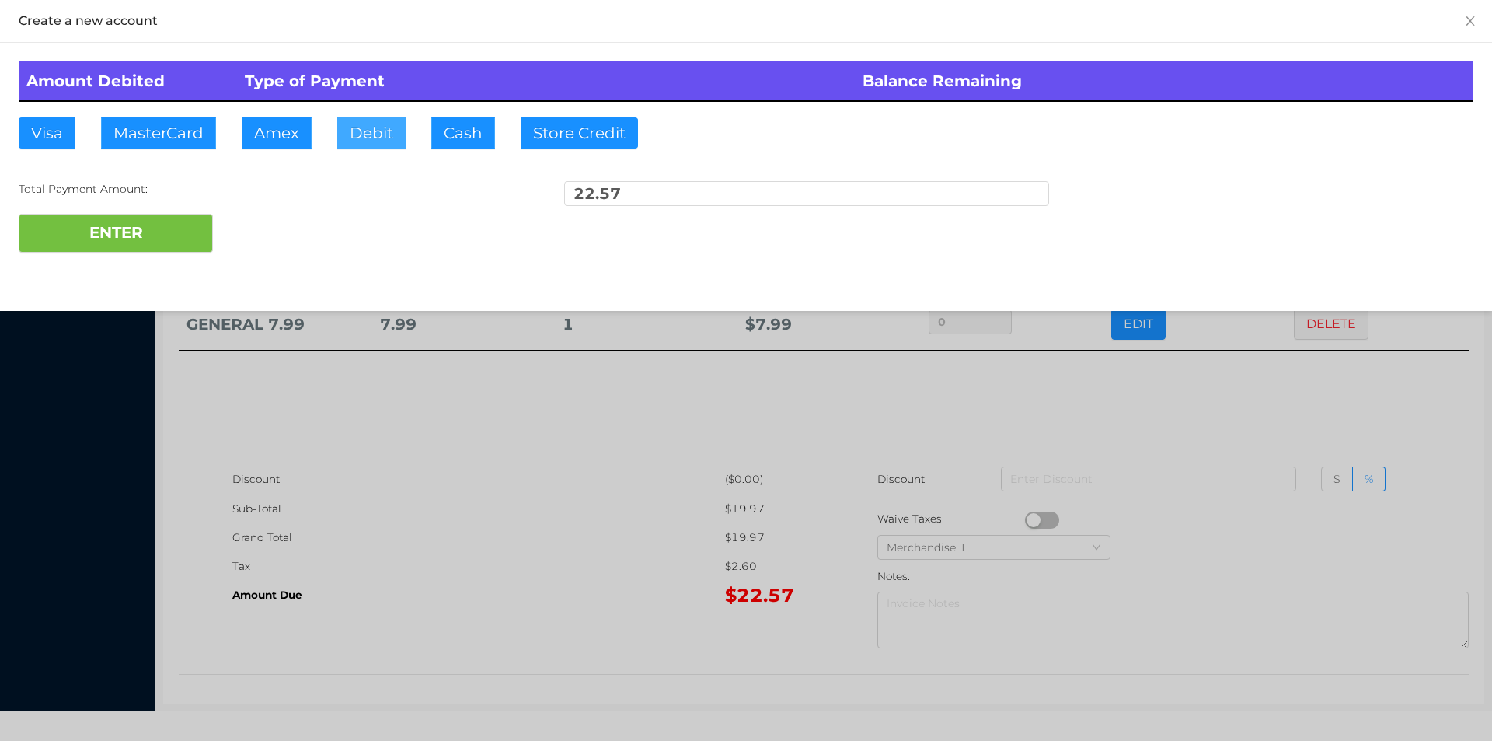
click at [377, 139] on button "Debit" at bounding box center [371, 132] width 68 height 31
click at [188, 248] on button "ENTER" at bounding box center [116, 233] width 194 height 39
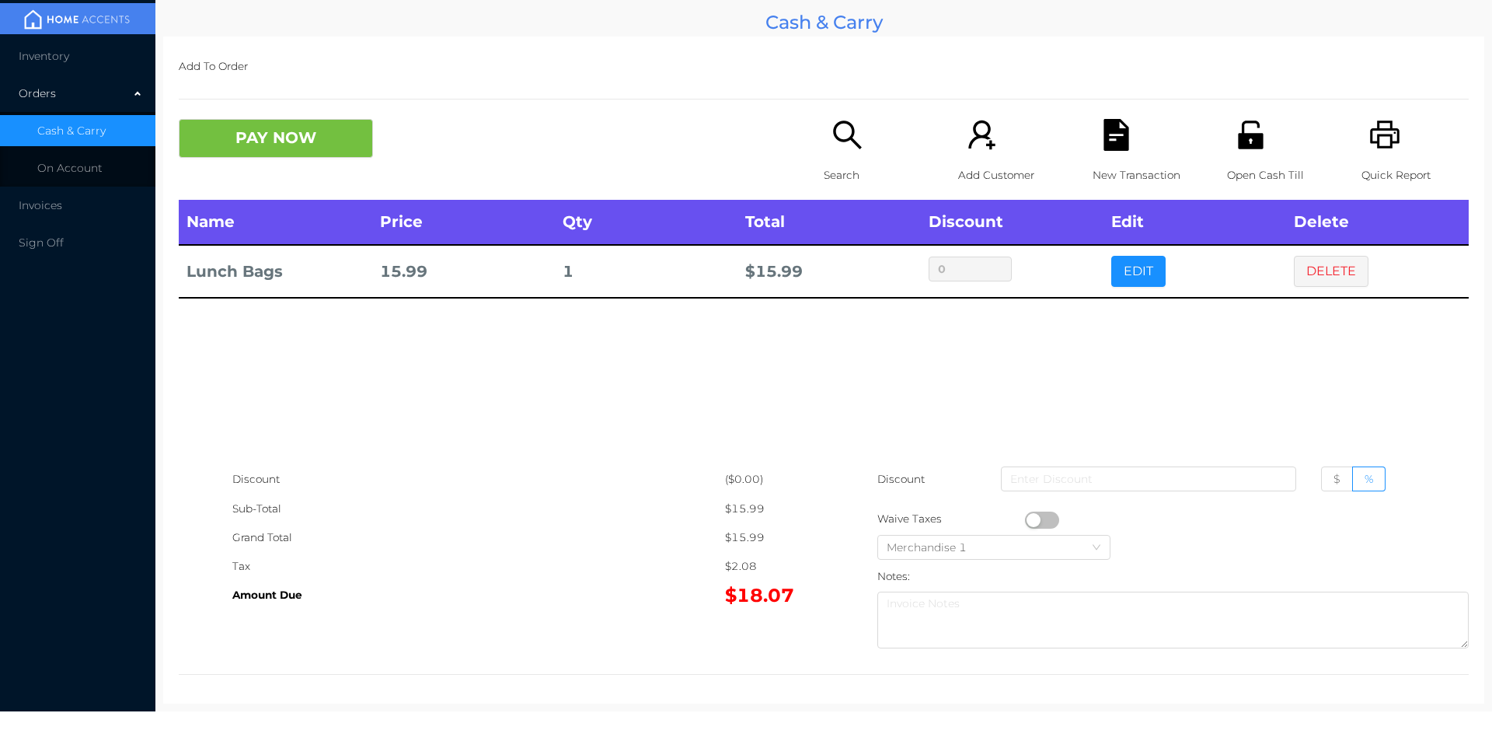
click at [1107, 123] on icon "icon: file-text" at bounding box center [1116, 135] width 25 height 32
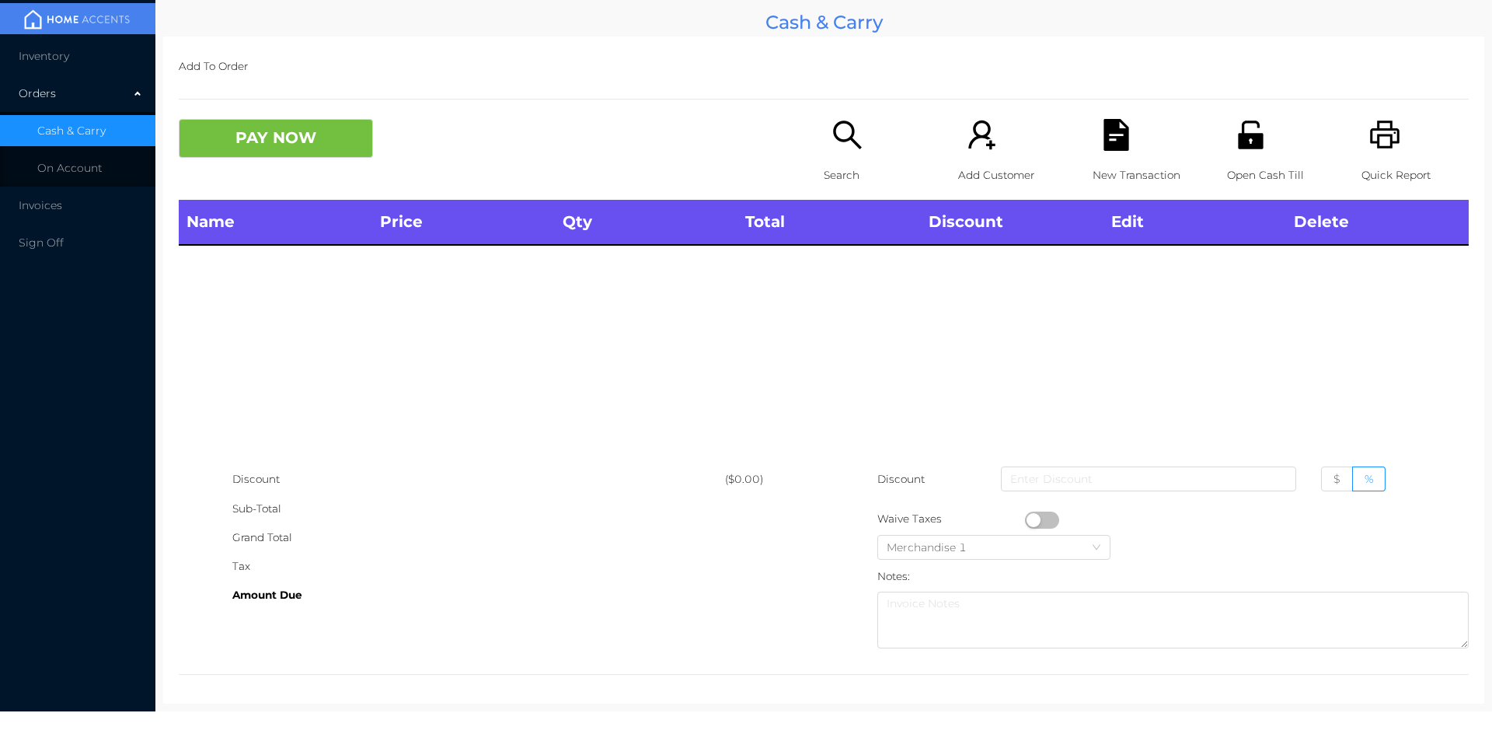
click at [1371, 125] on icon "icon: printer" at bounding box center [1385, 135] width 32 height 32
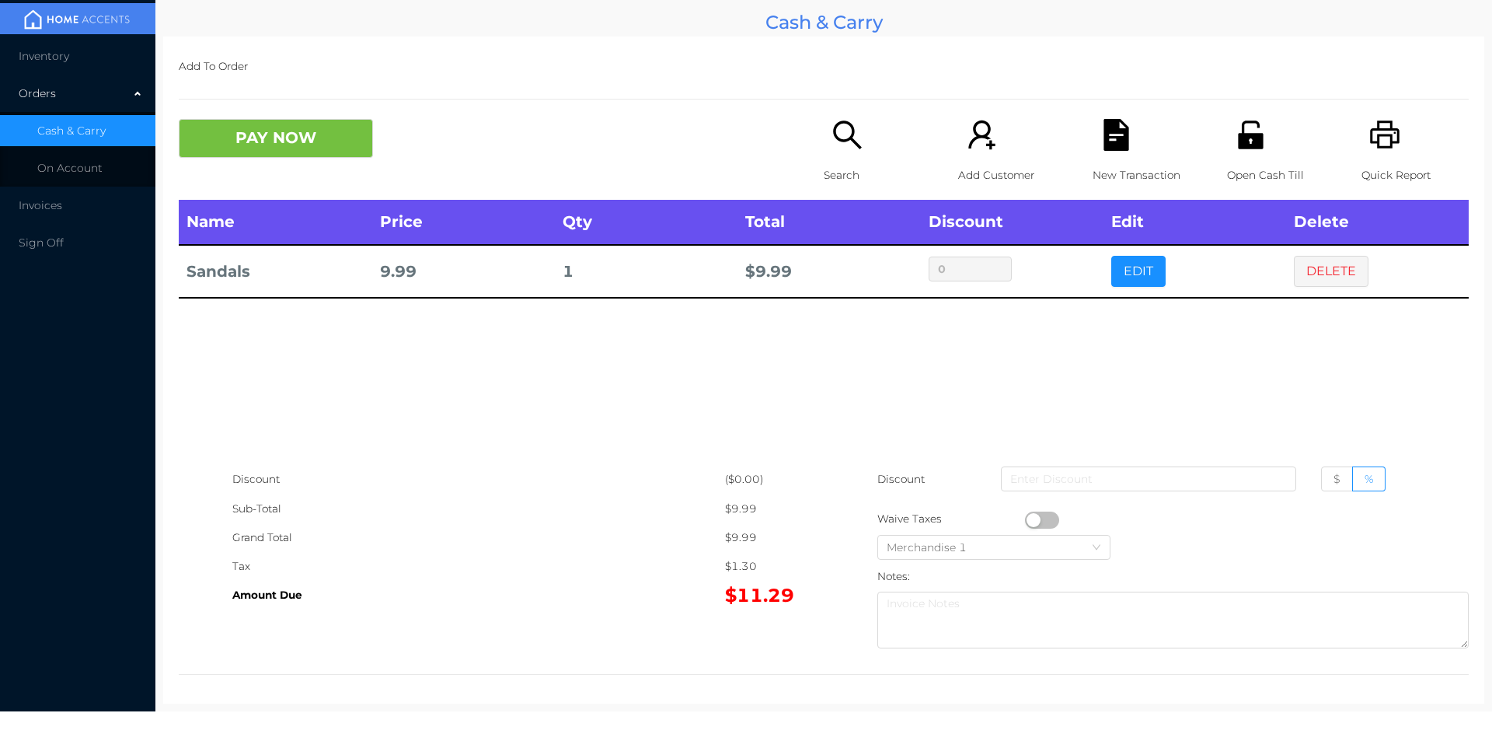
click at [872, 164] on p "Search" at bounding box center [877, 175] width 107 height 29
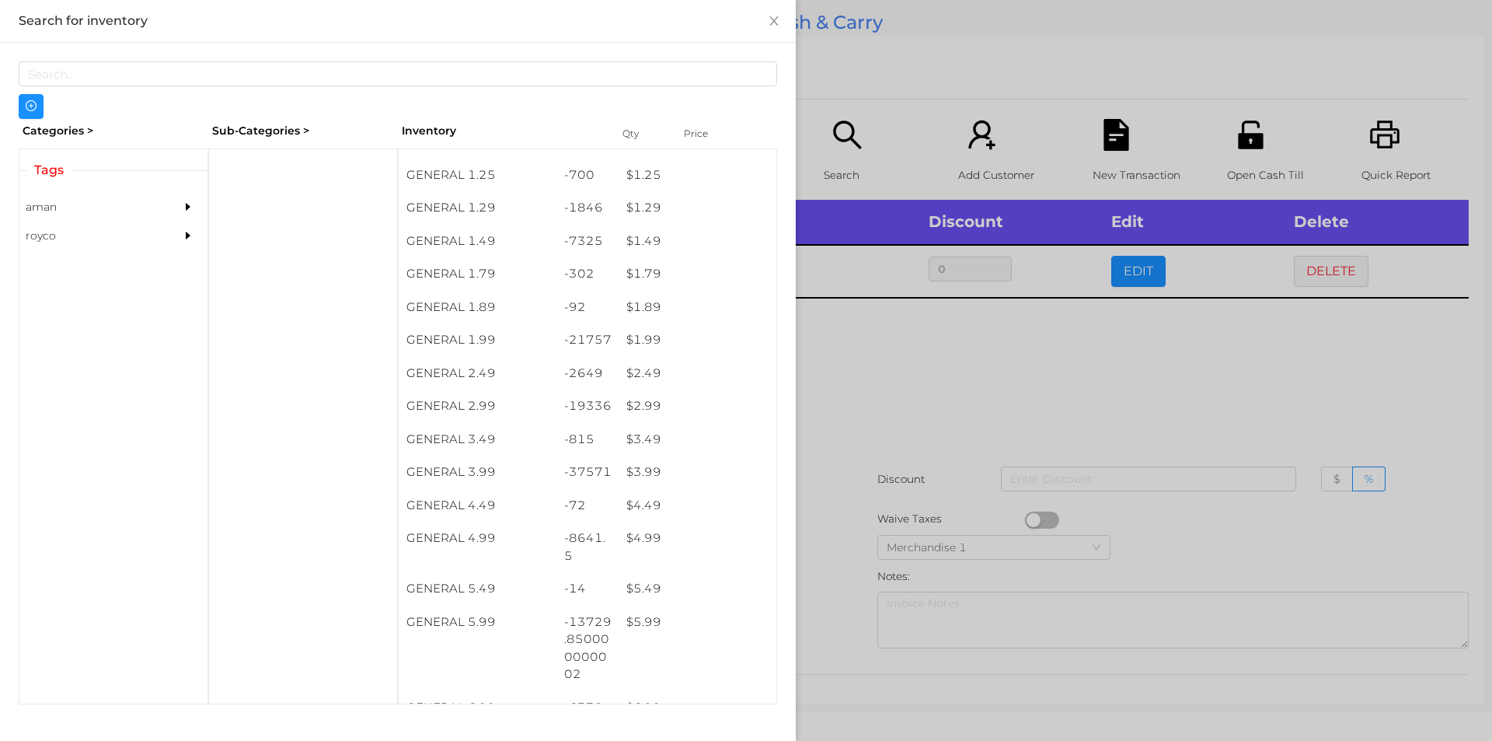
scroll to position [214, 0]
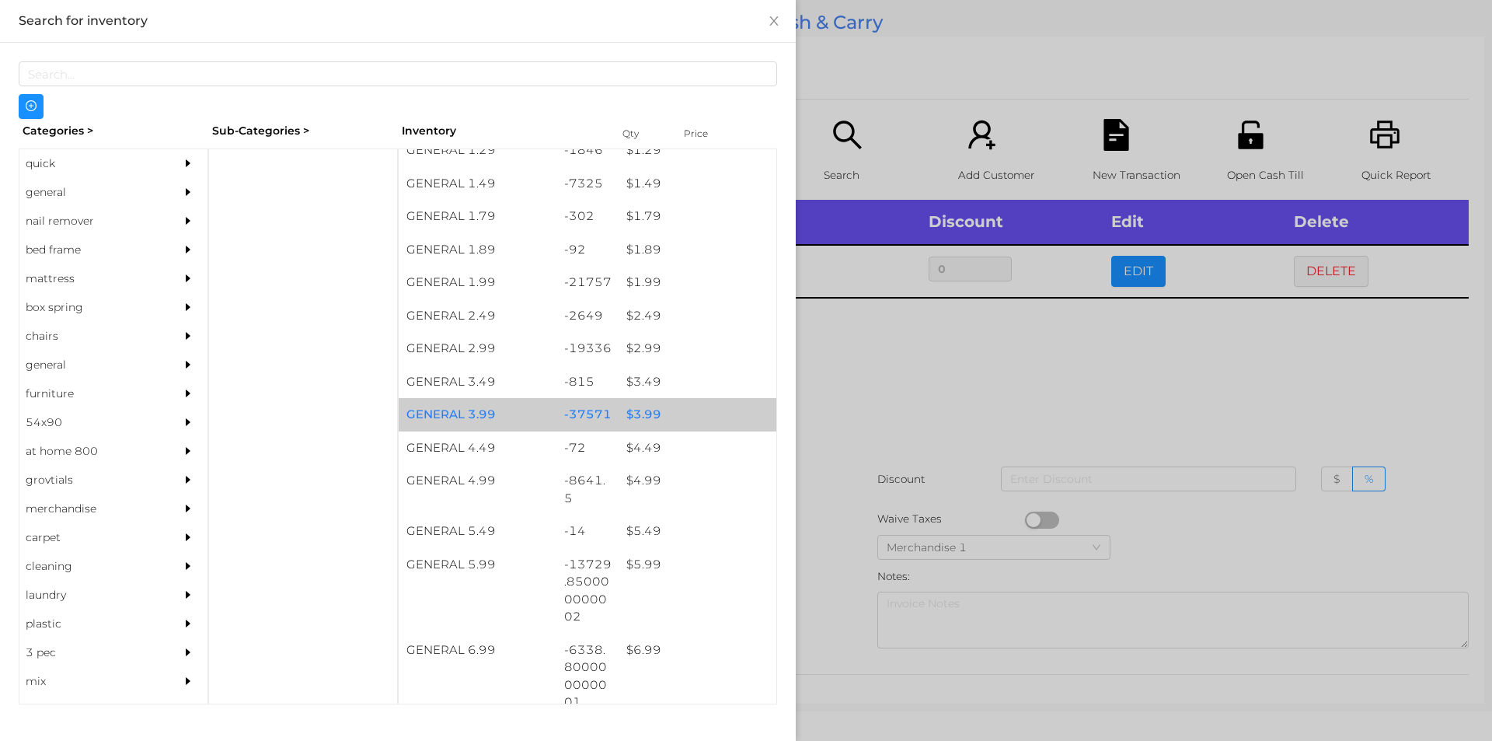
click at [619, 411] on div "$ 3.99" at bounding box center [698, 414] width 158 height 33
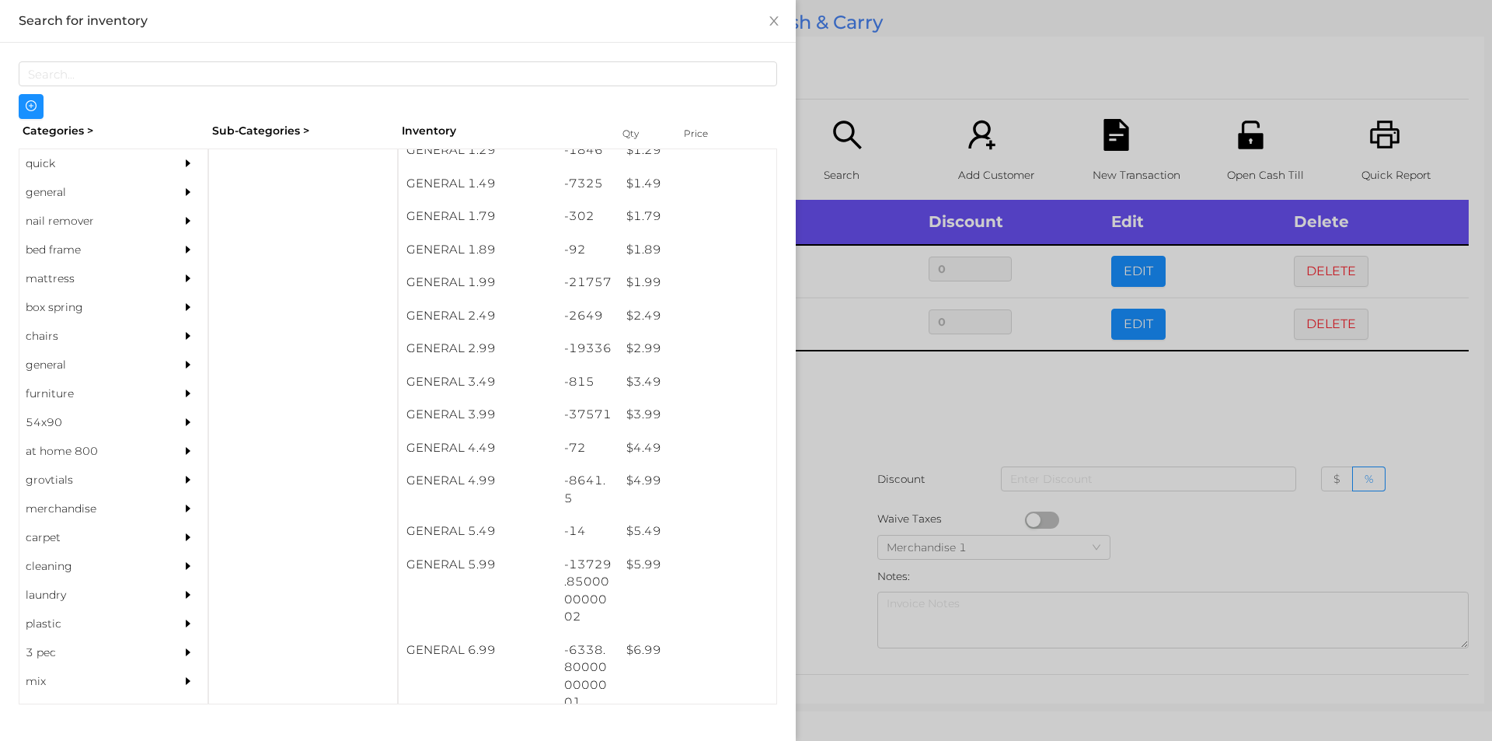
click at [879, 499] on div at bounding box center [746, 370] width 1492 height 741
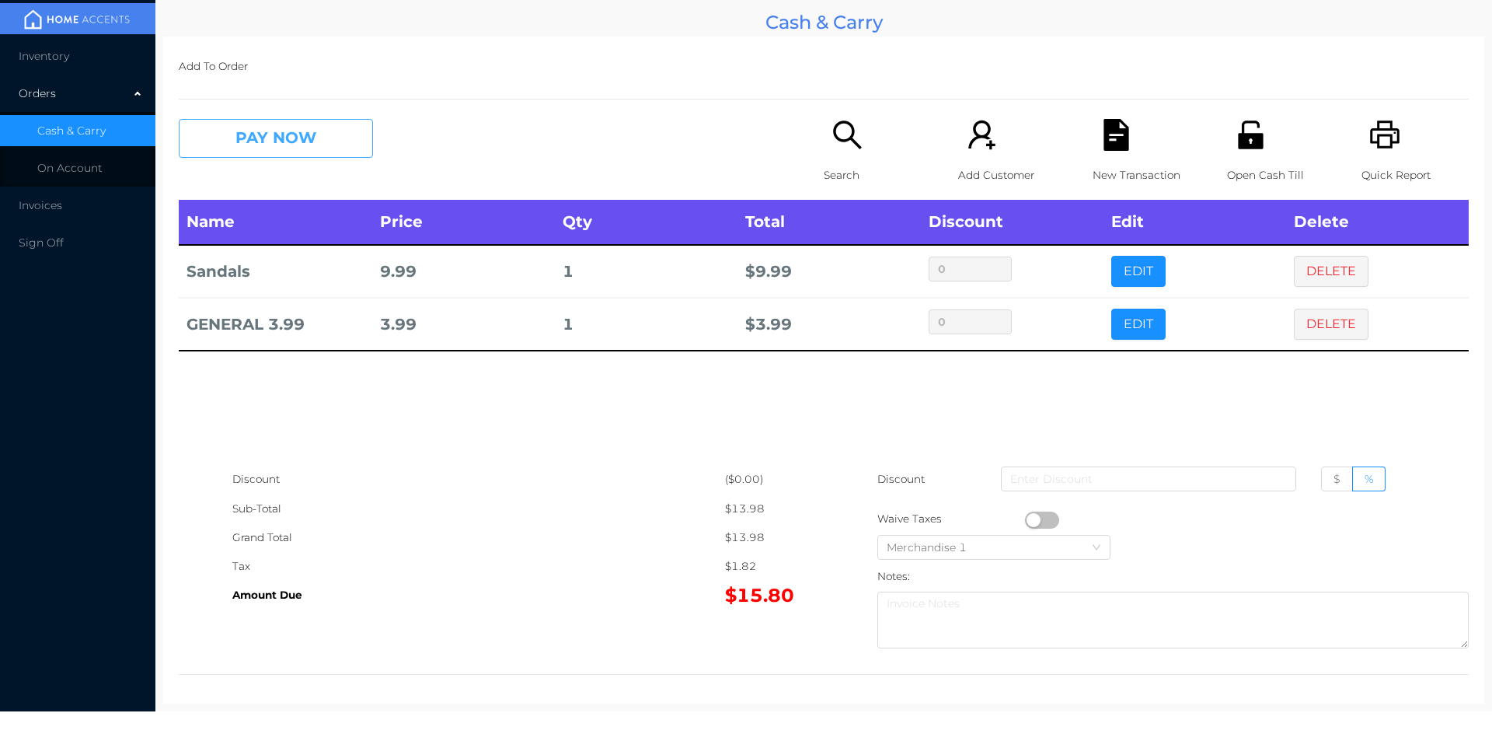
click at [280, 155] on button "PAY NOW" at bounding box center [276, 138] width 194 height 39
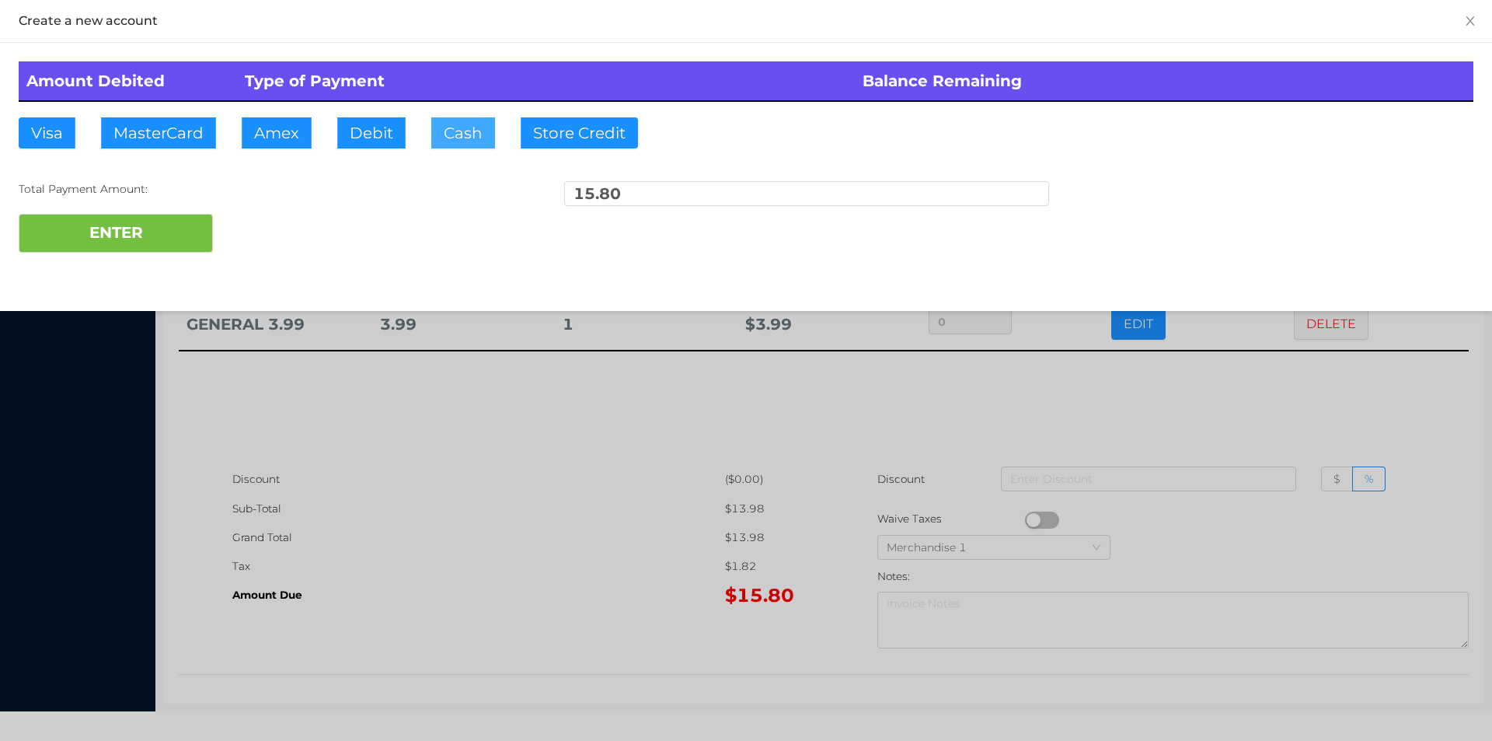
click at [431, 138] on button "Cash" at bounding box center [463, 132] width 64 height 31
type input "20"
click at [65, 236] on button "ENTER" at bounding box center [116, 233] width 194 height 39
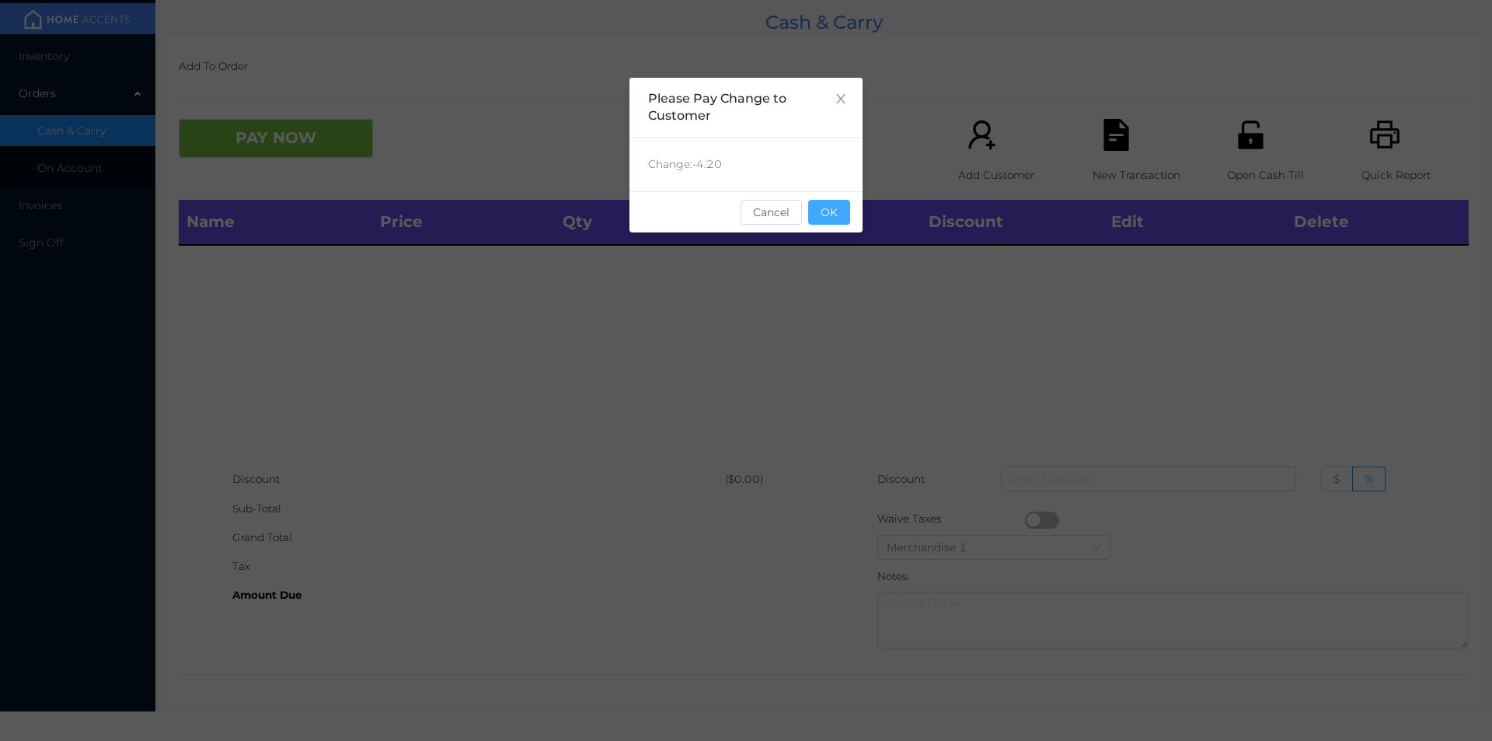
click at [827, 214] on button "OK" at bounding box center [829, 212] width 42 height 25
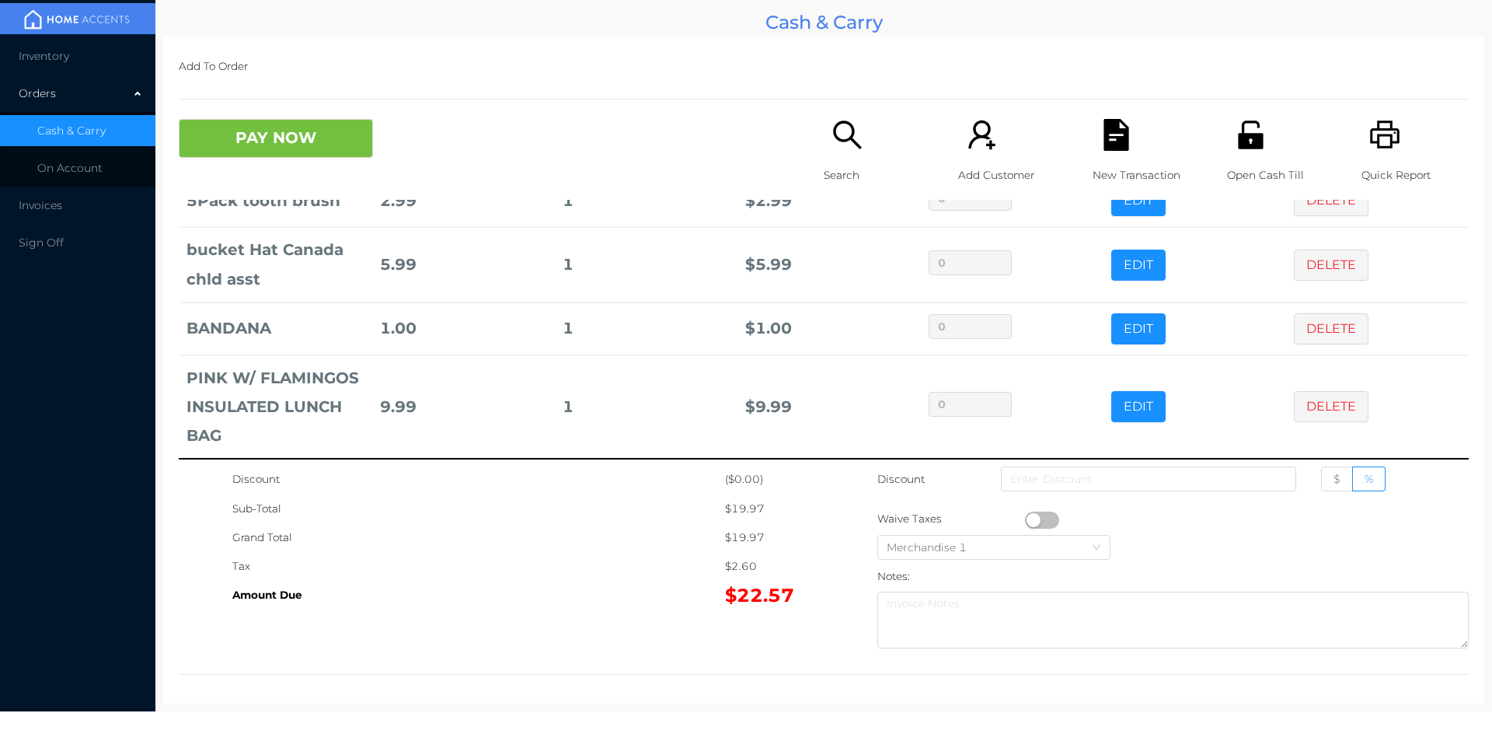
scroll to position [81, 0]
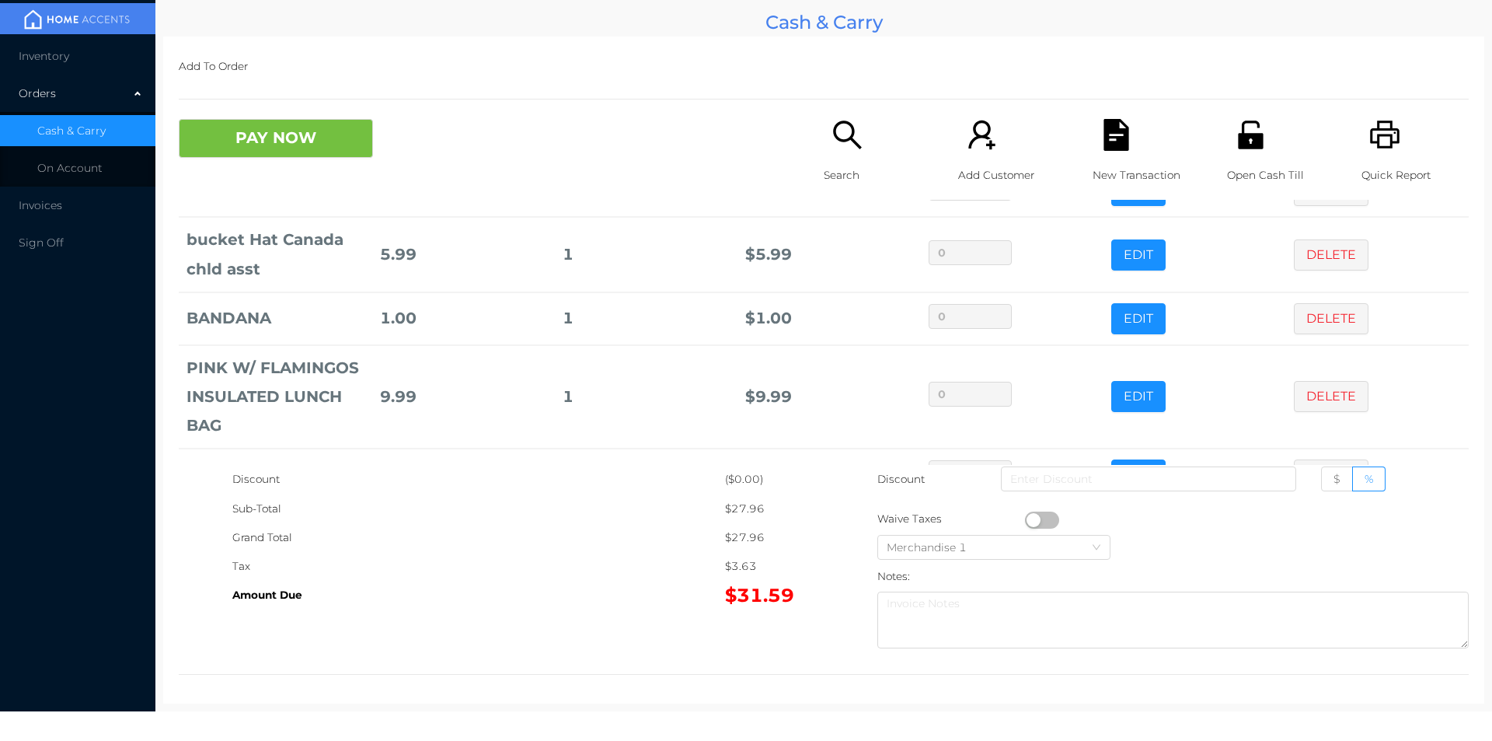
click at [846, 139] on icon "icon: search" at bounding box center [847, 134] width 28 height 28
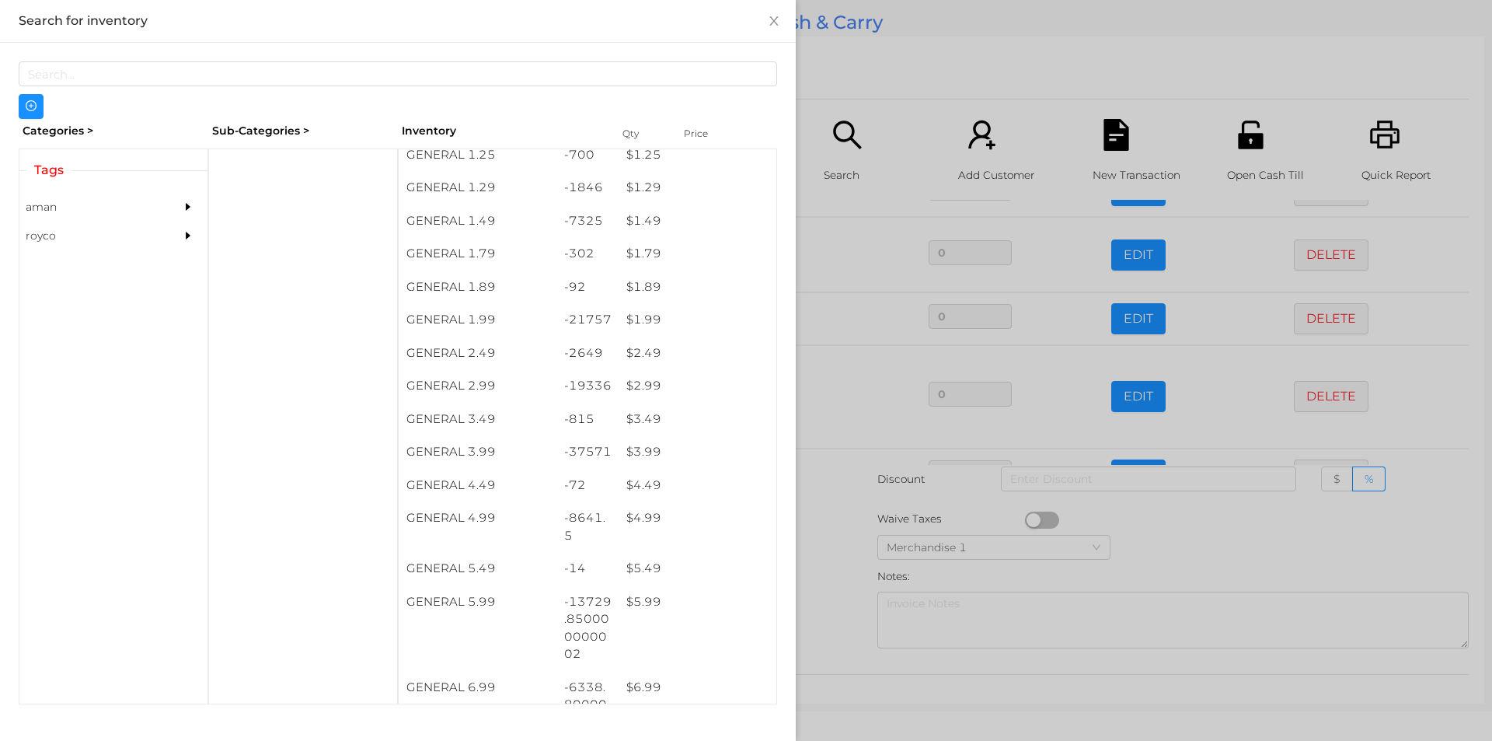
scroll to position [242, 0]
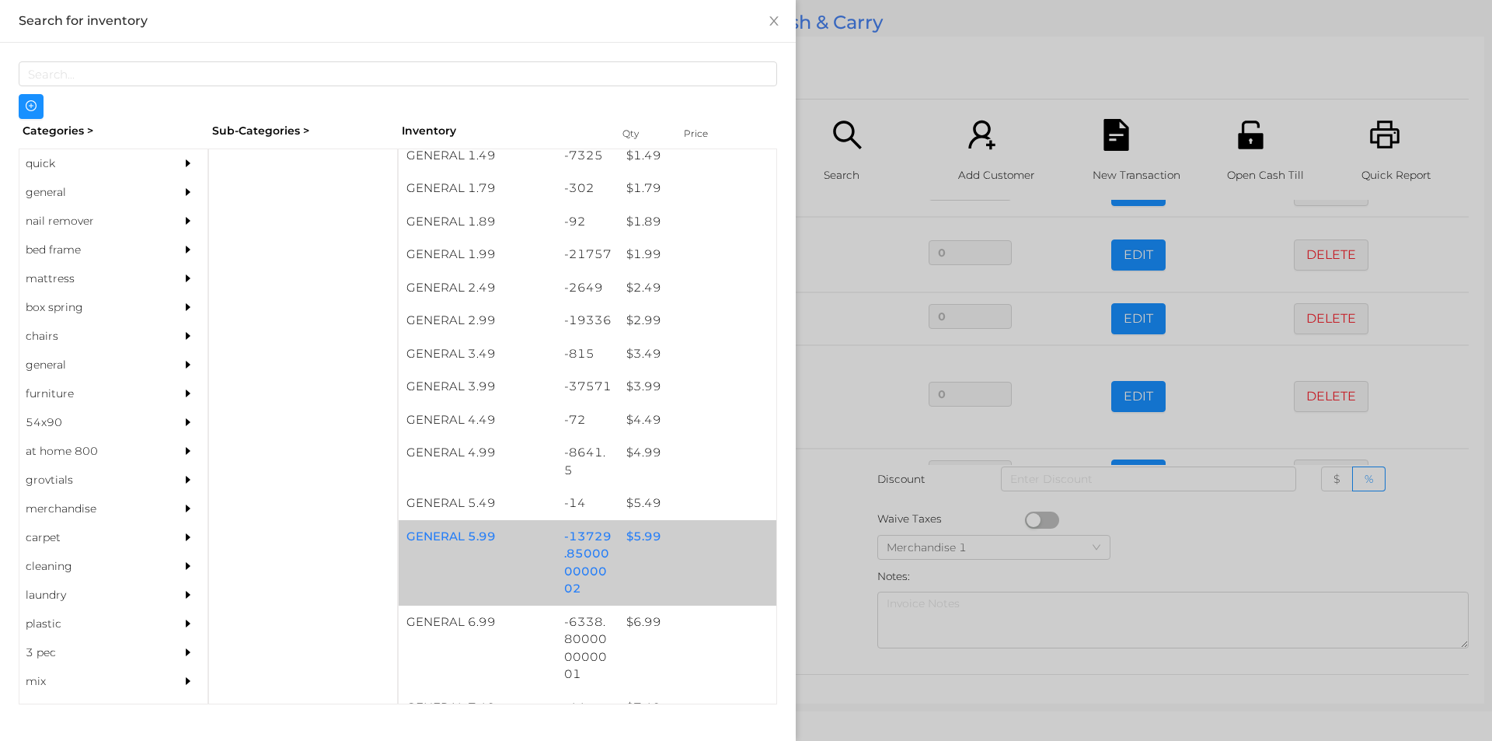
click at [670, 550] on div "$ 5.99" at bounding box center [698, 536] width 158 height 33
click at [677, 540] on div "$ 5.99" at bounding box center [698, 536] width 158 height 33
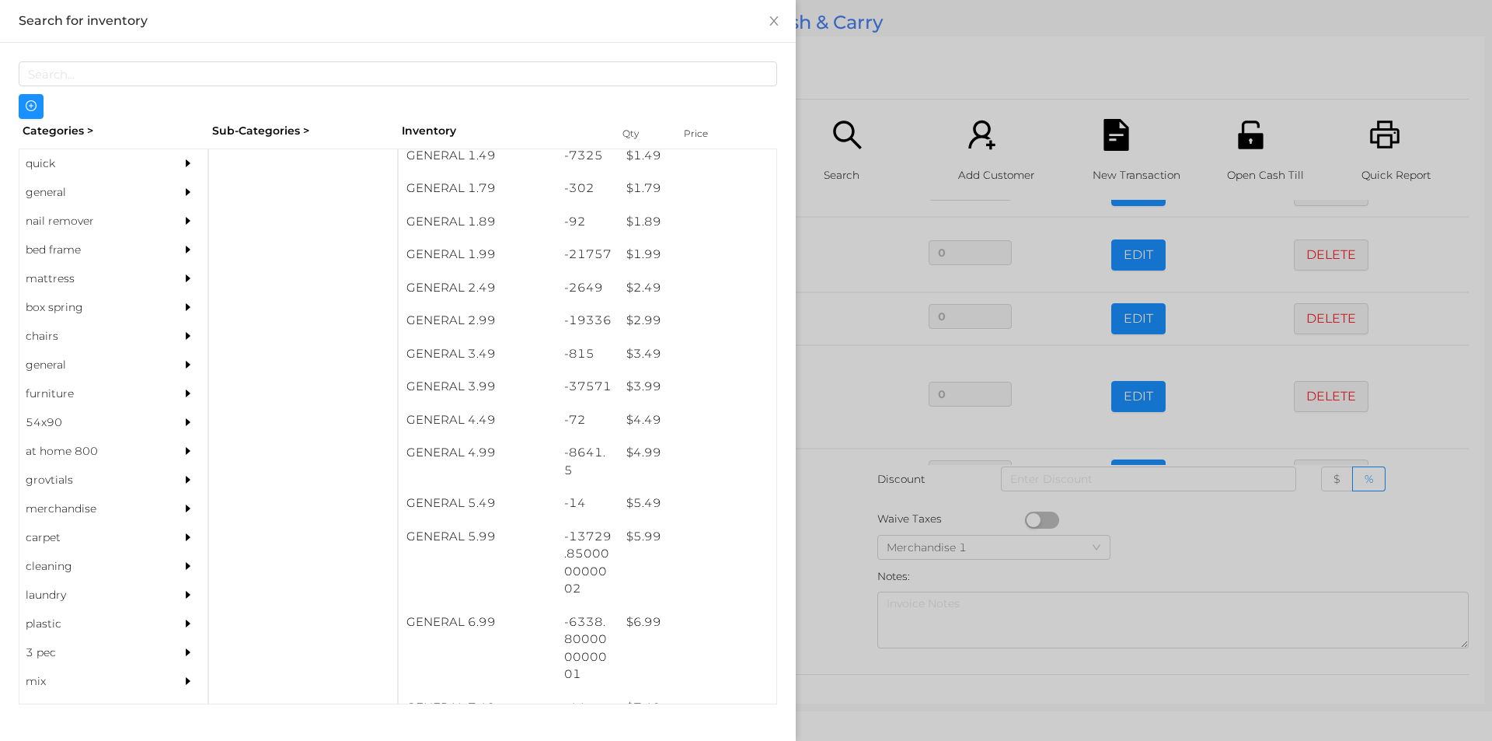
click at [879, 65] on div at bounding box center [746, 370] width 1492 height 741
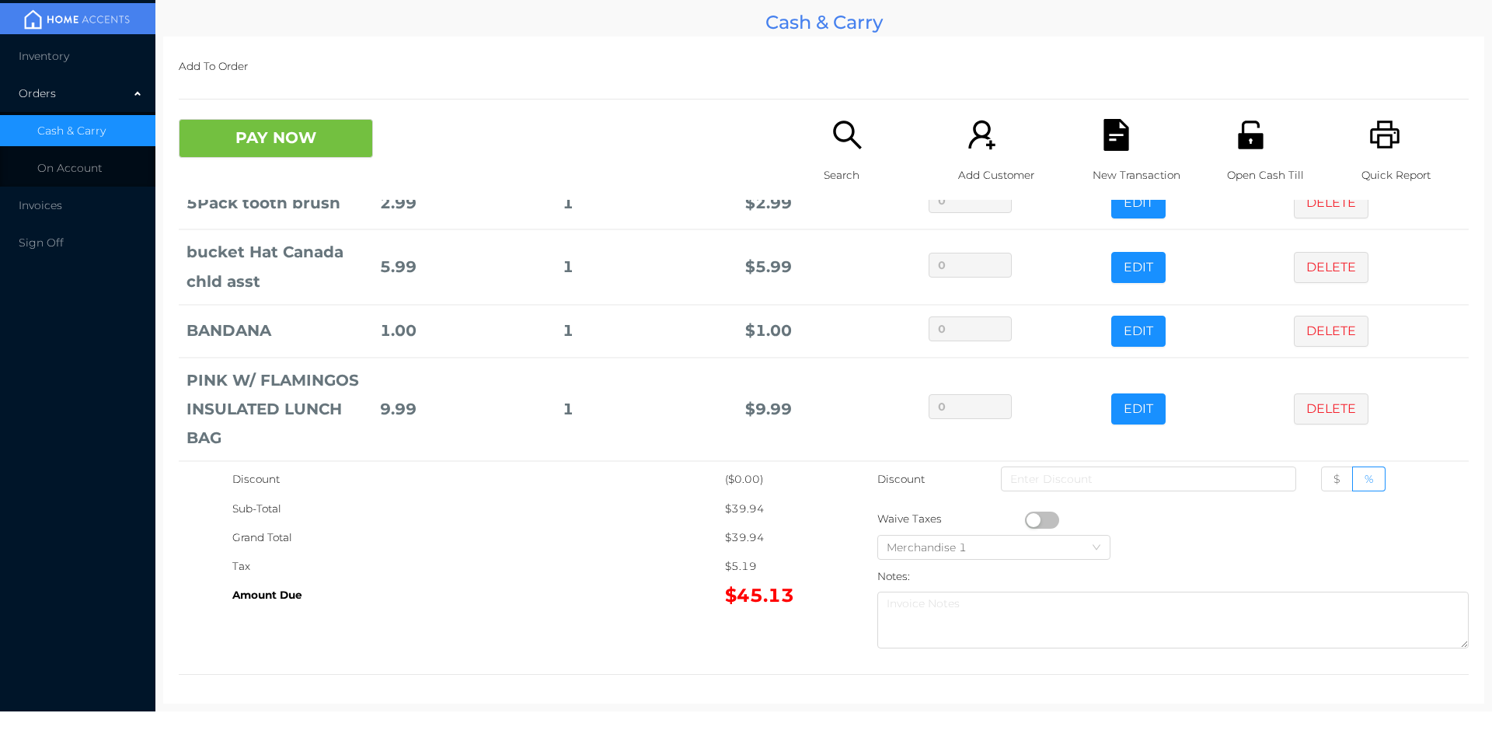
scroll to position [0, 0]
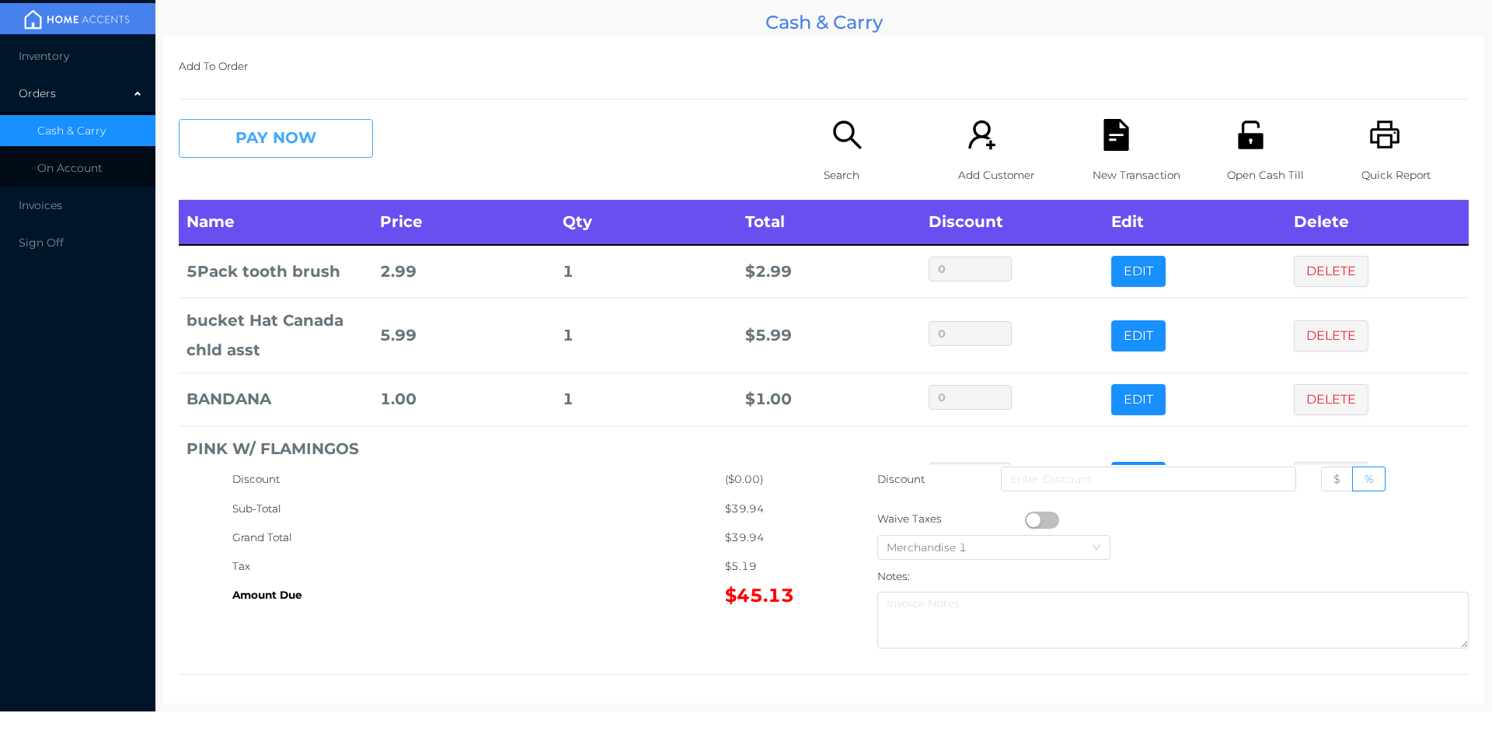
click at [279, 125] on button "PAY NOW" at bounding box center [276, 138] width 194 height 39
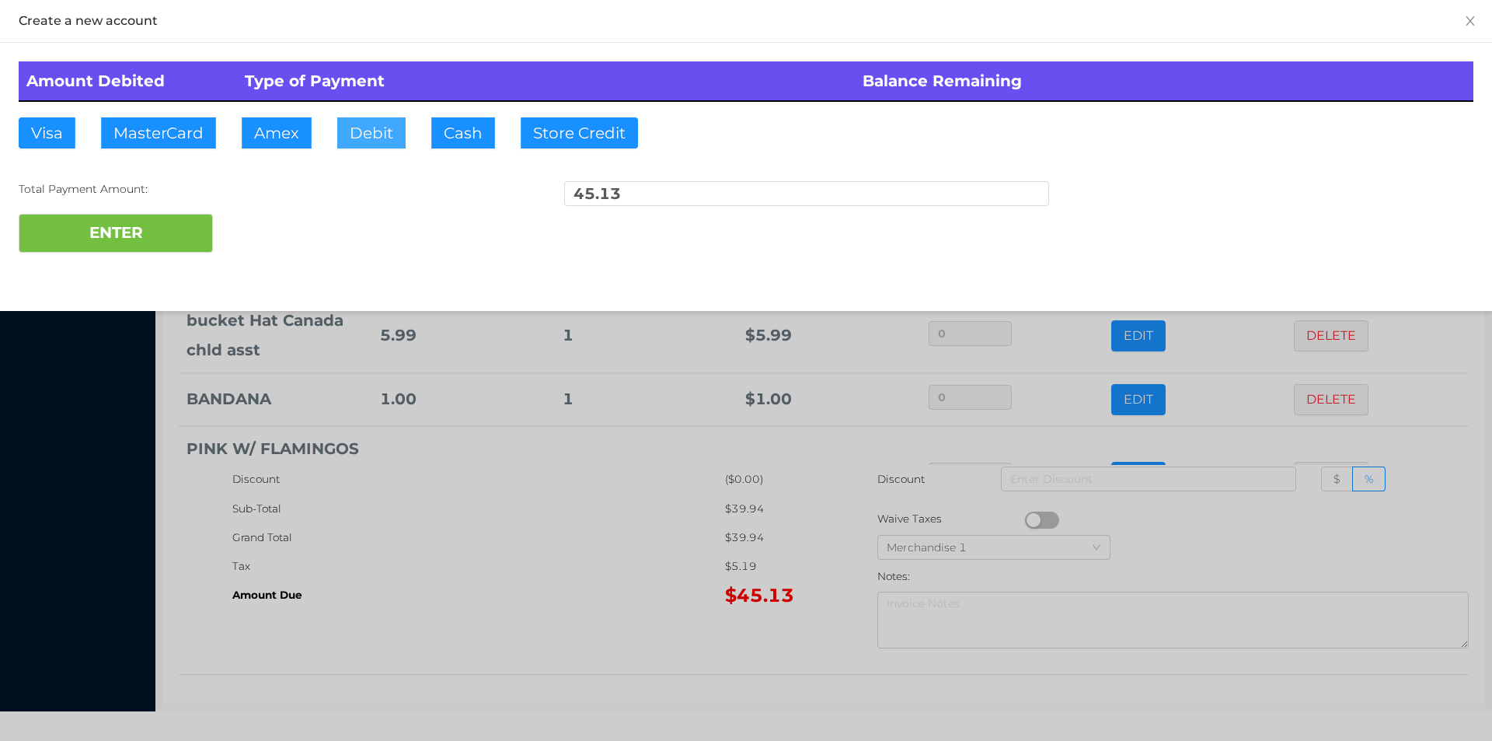
click at [364, 141] on button "Debit" at bounding box center [371, 132] width 68 height 31
click at [166, 242] on button "ENTER" at bounding box center [116, 233] width 194 height 39
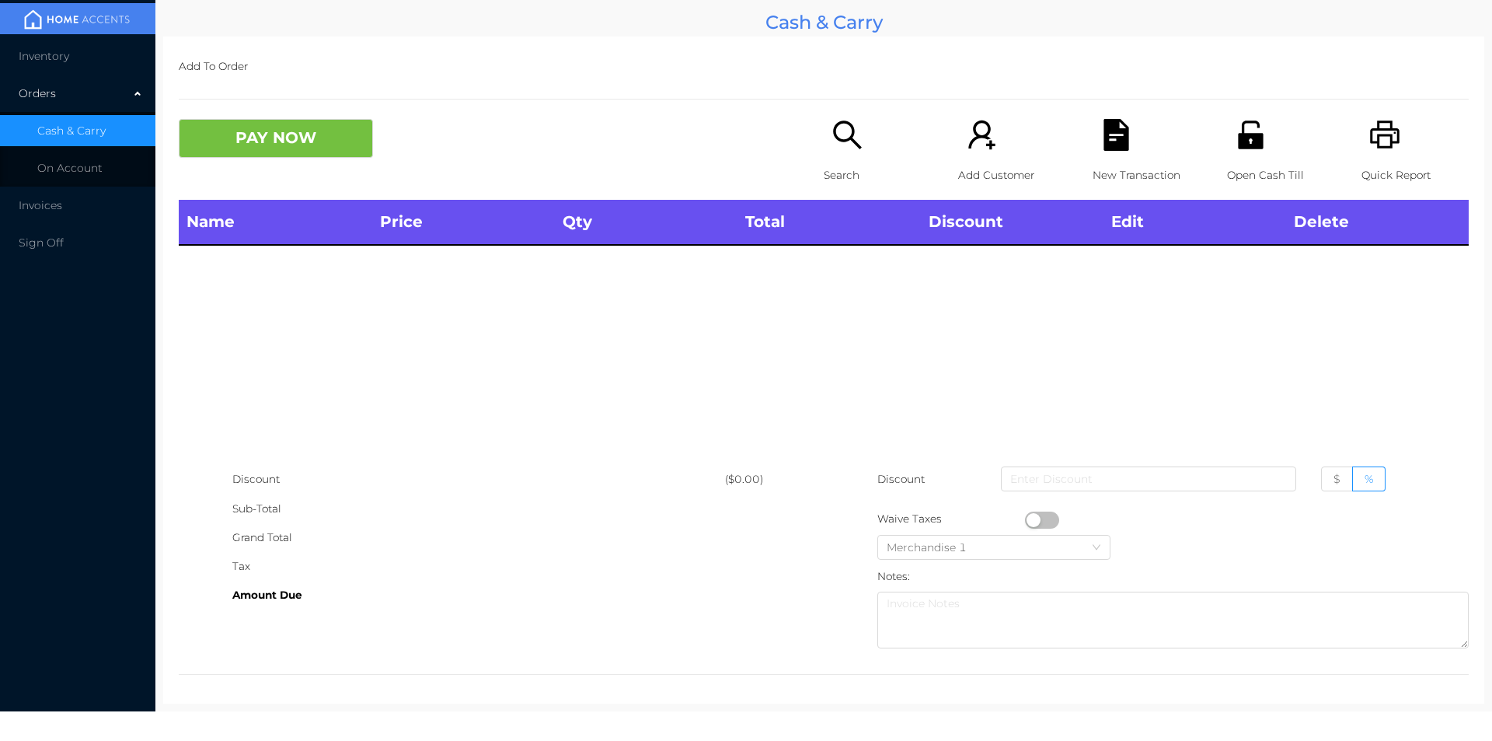
click at [851, 148] on icon "icon: search" at bounding box center [848, 135] width 32 height 32
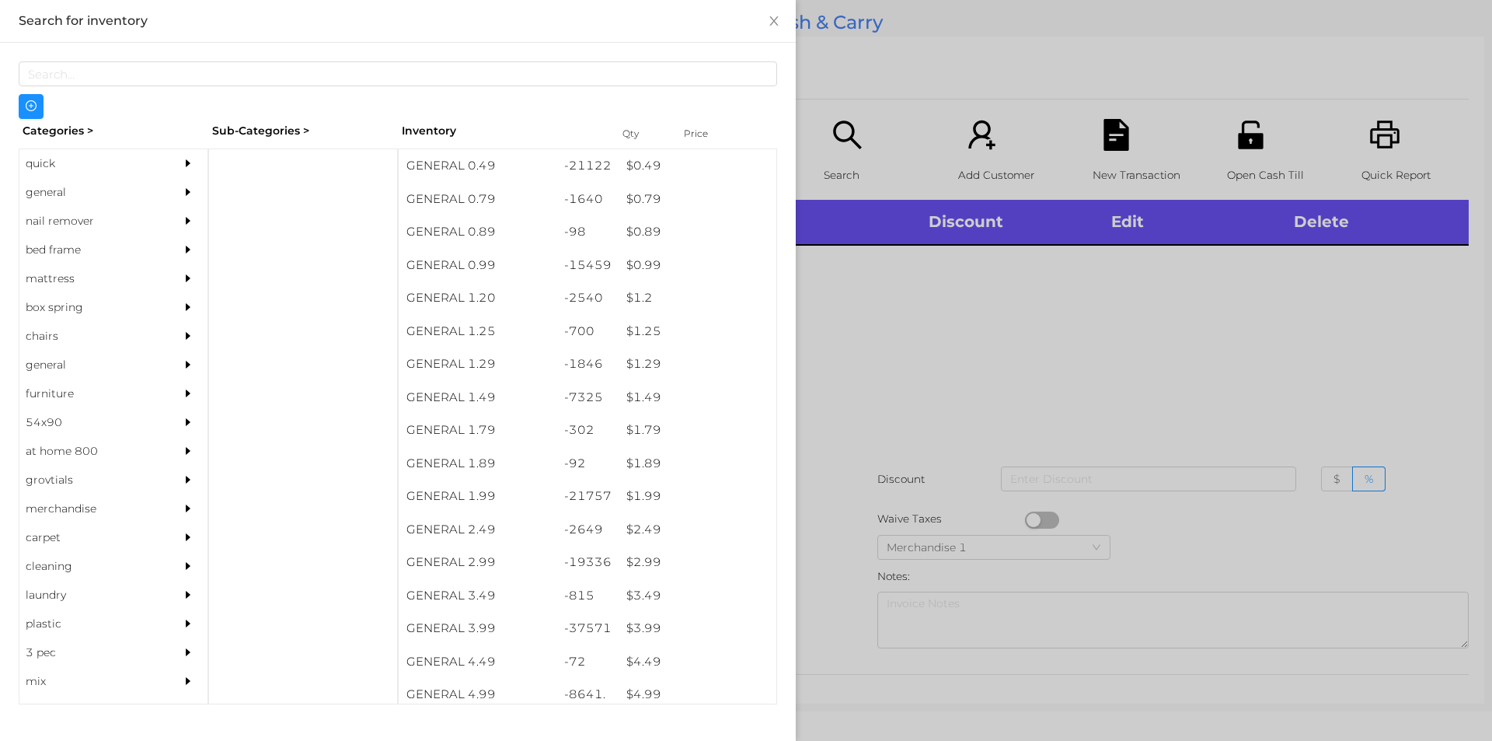
click at [60, 156] on div "quick" at bounding box center [89, 163] width 141 height 29
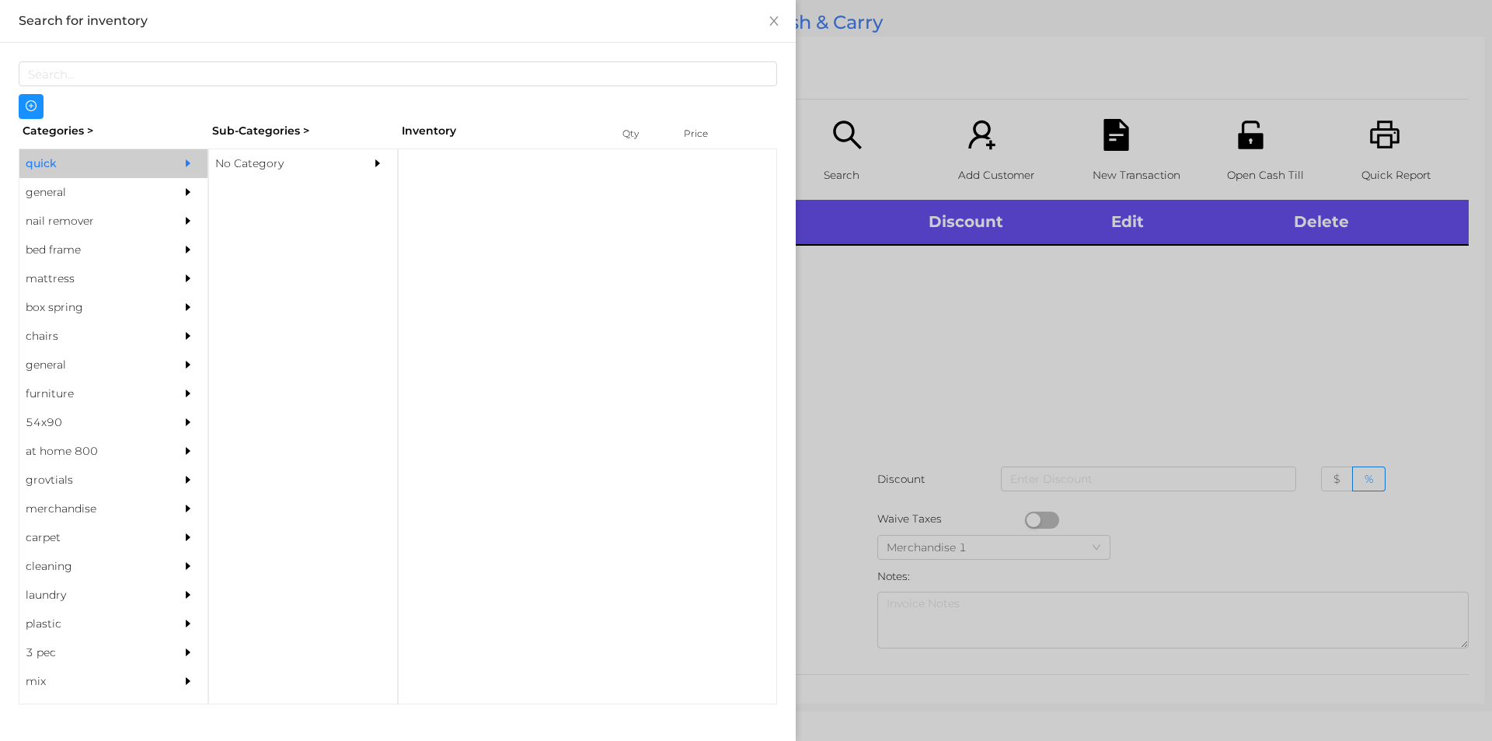
click at [248, 160] on div "No Category" at bounding box center [279, 163] width 141 height 29
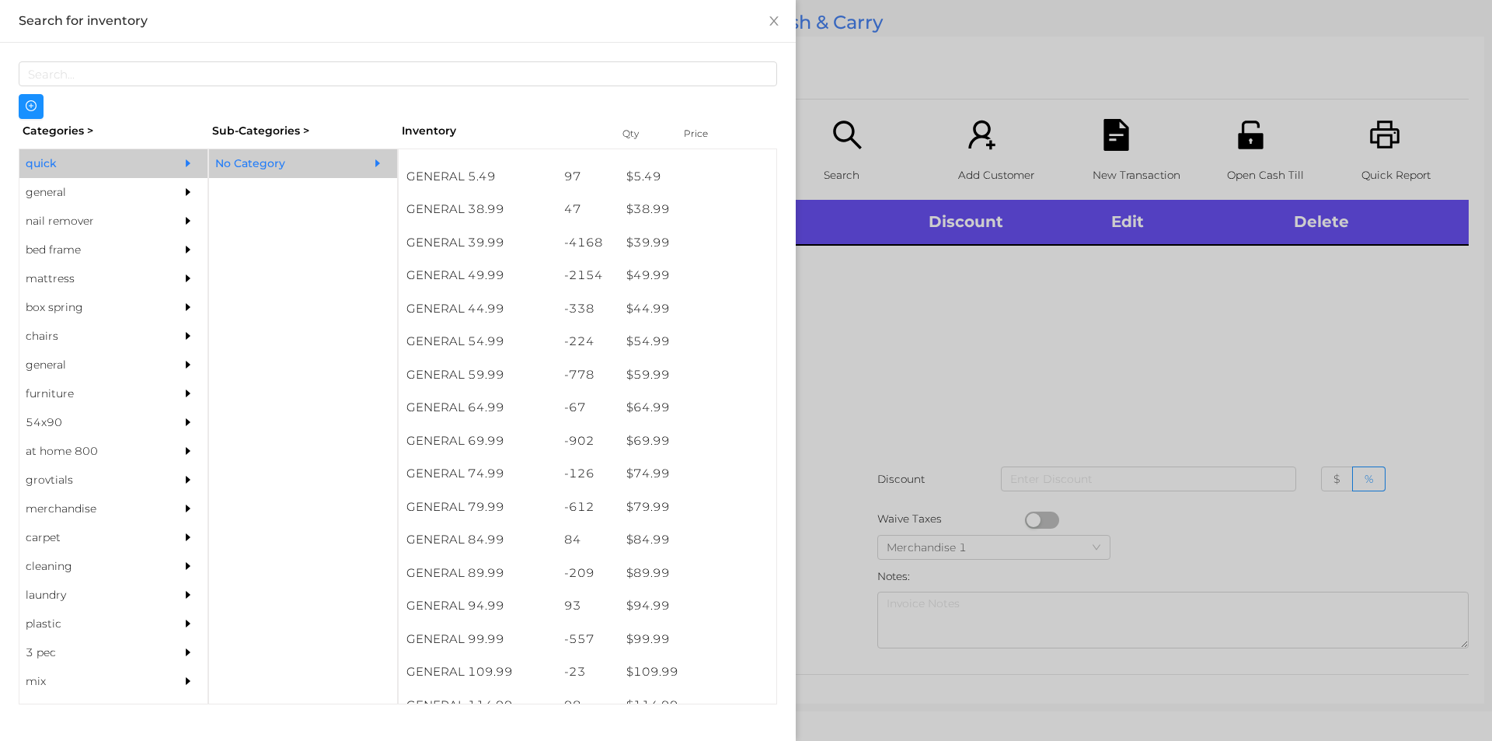
scroll to position [921, 0]
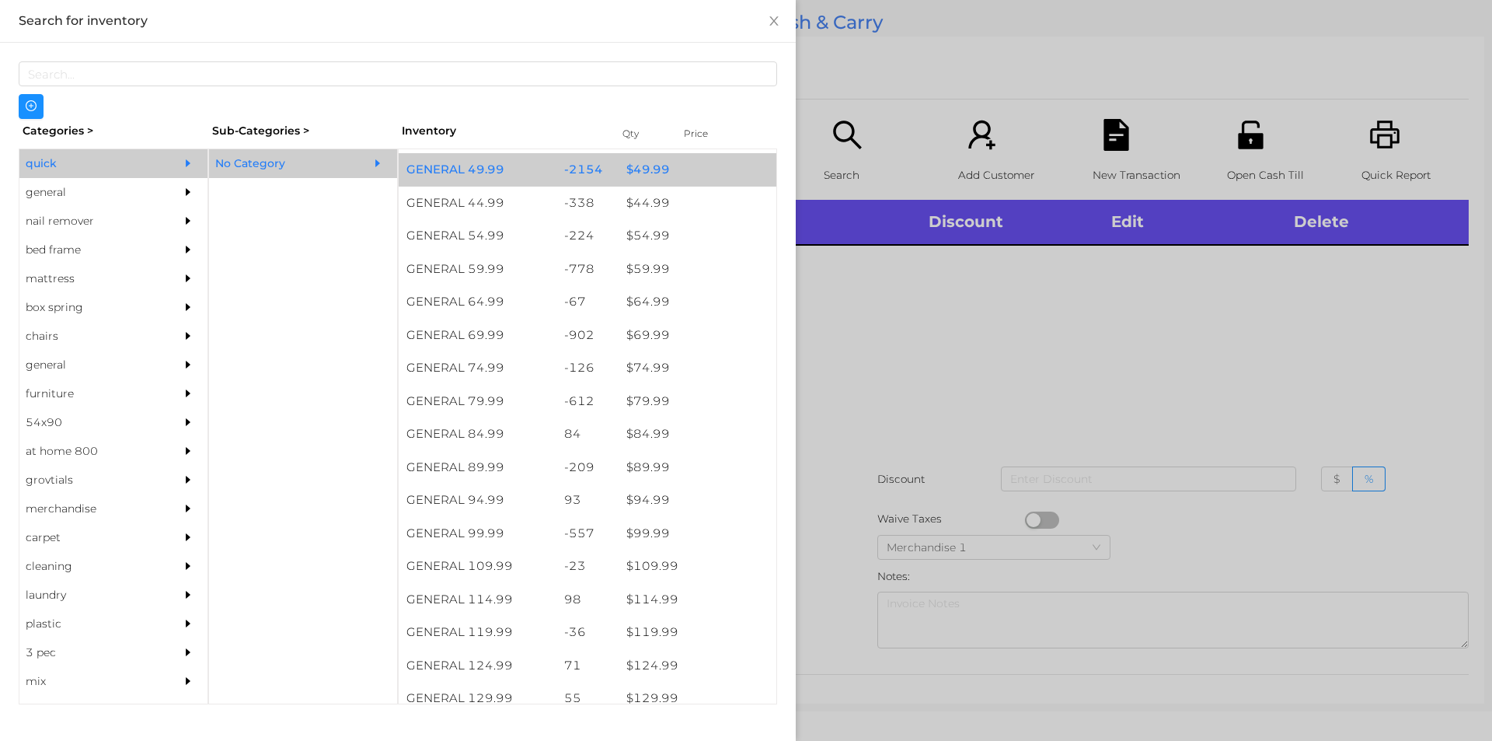
click at [682, 166] on div "$ 49.99" at bounding box center [698, 169] width 158 height 33
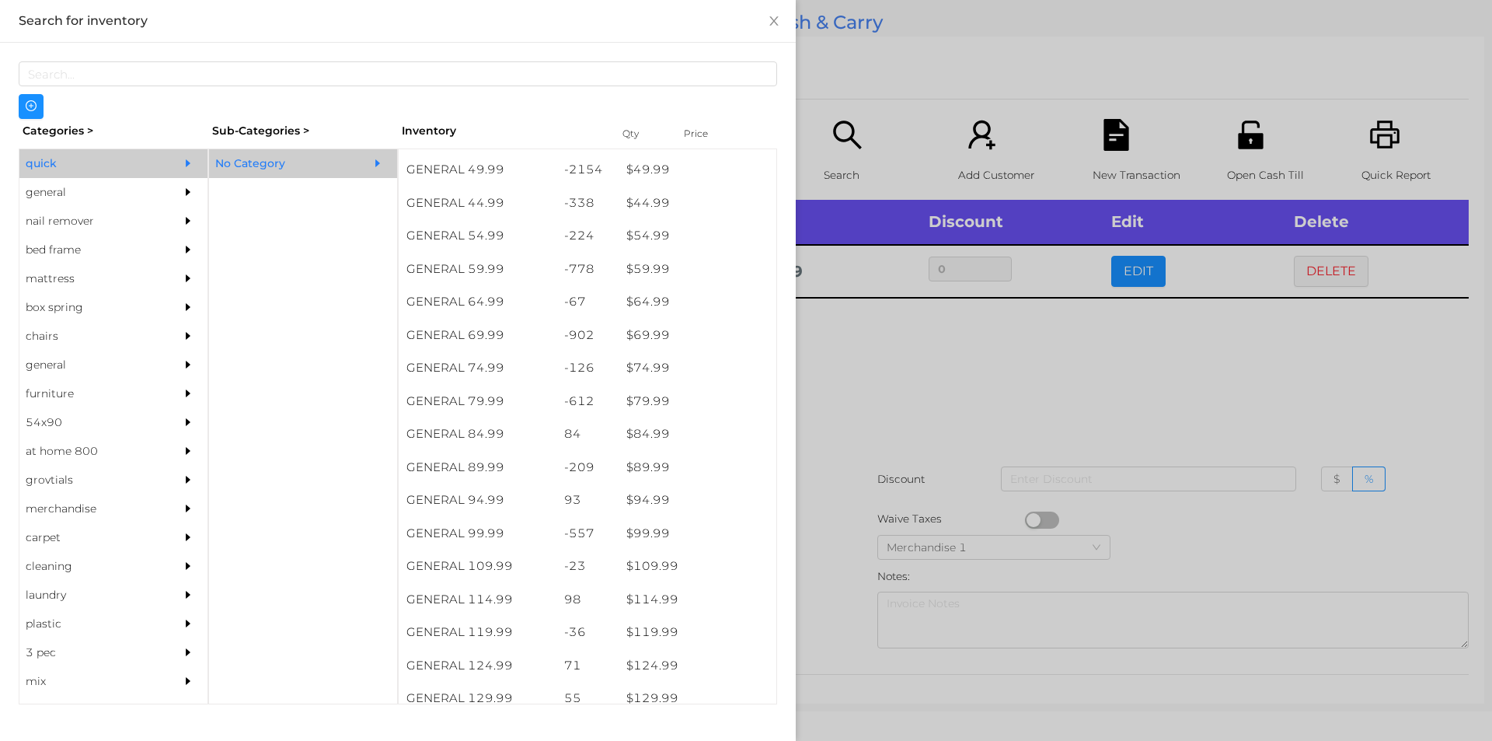
click at [992, 373] on div at bounding box center [746, 370] width 1492 height 741
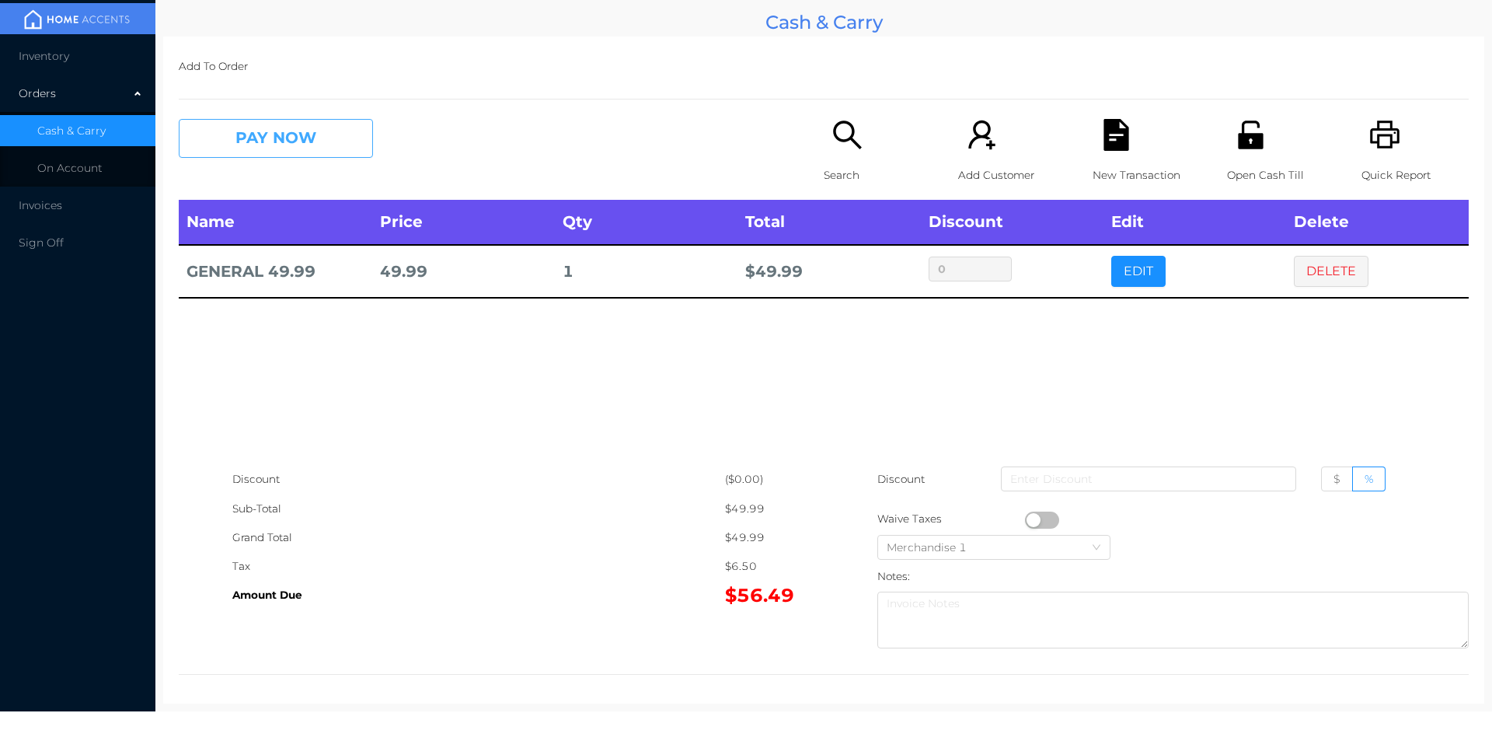
click at [294, 152] on button "PAY NOW" at bounding box center [276, 138] width 194 height 39
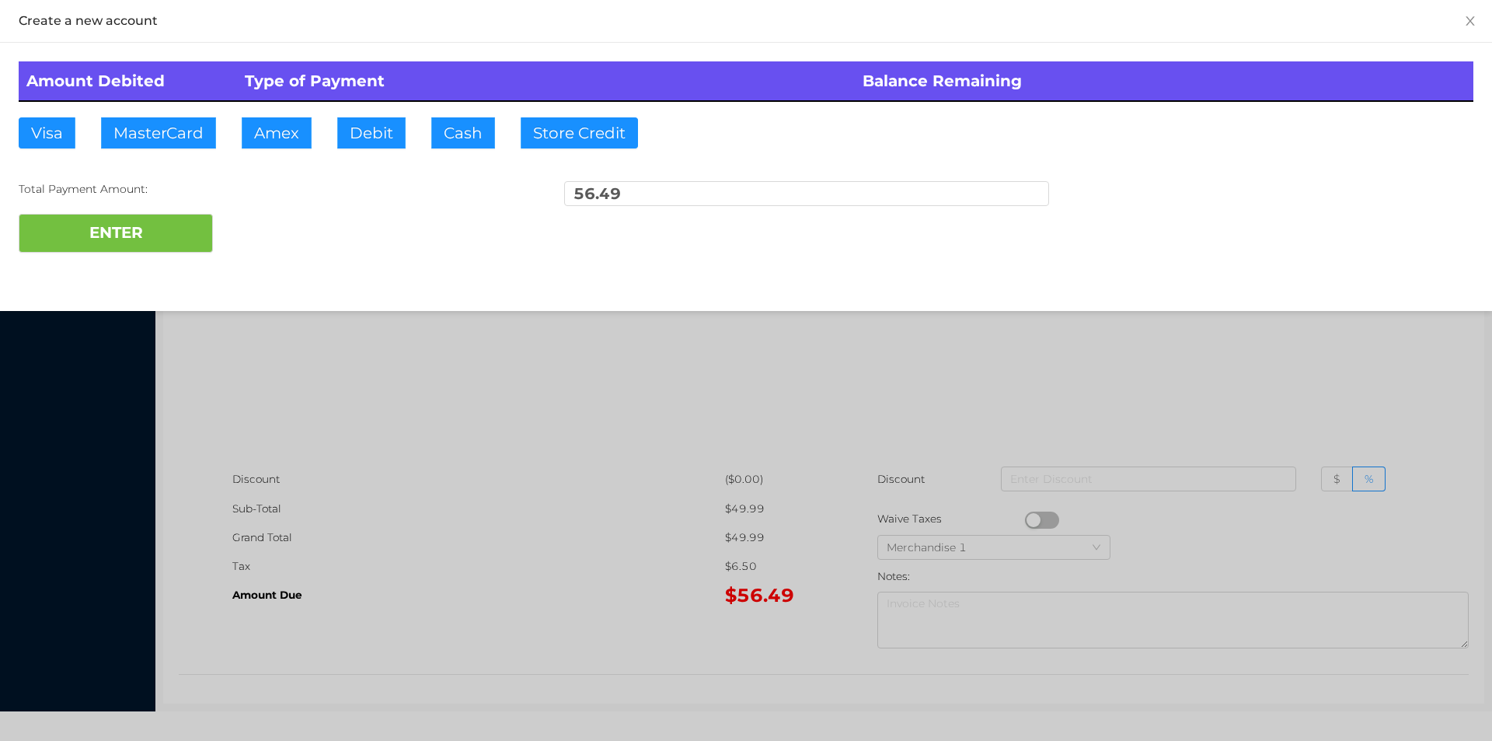
click at [398, 490] on div at bounding box center [746, 370] width 1492 height 741
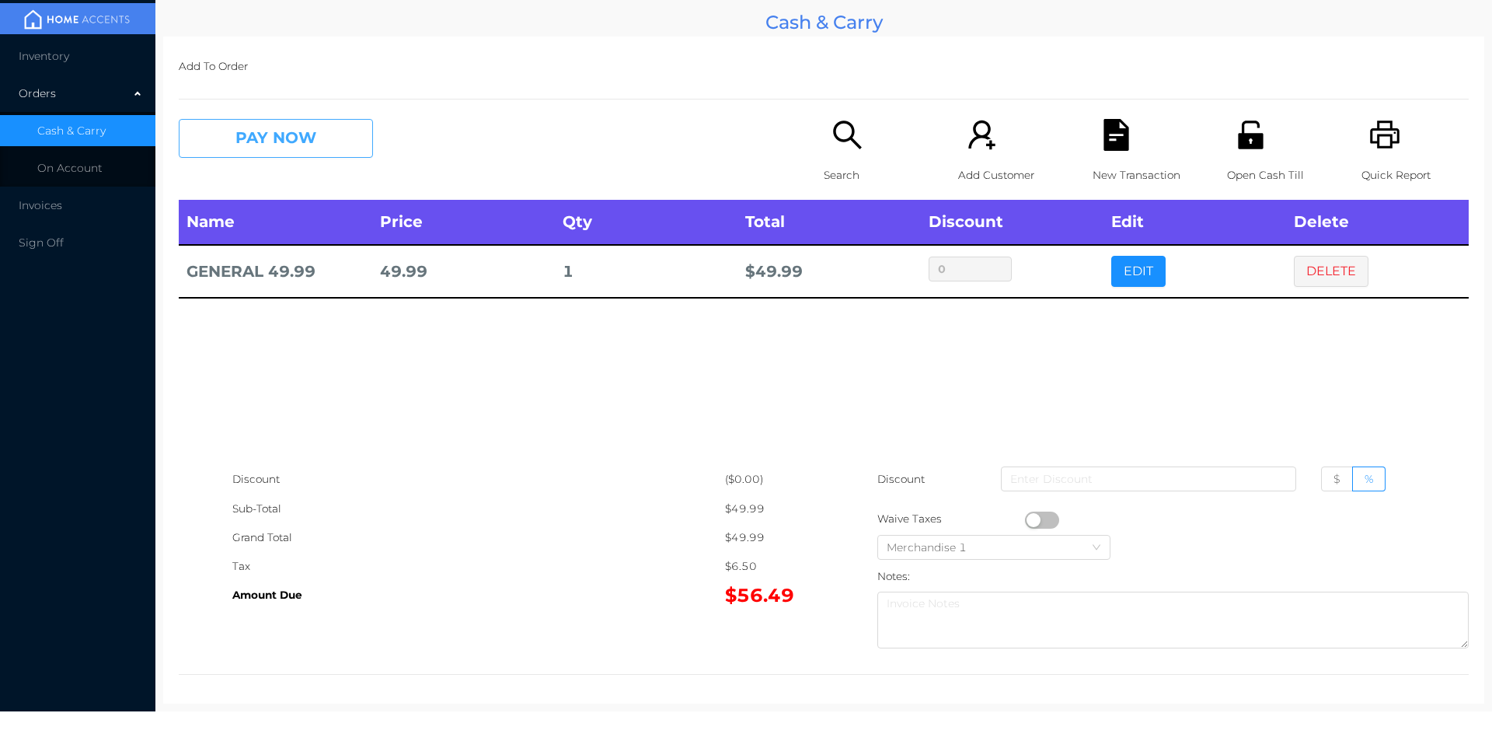
click at [249, 129] on button "PAY NOW" at bounding box center [276, 138] width 194 height 39
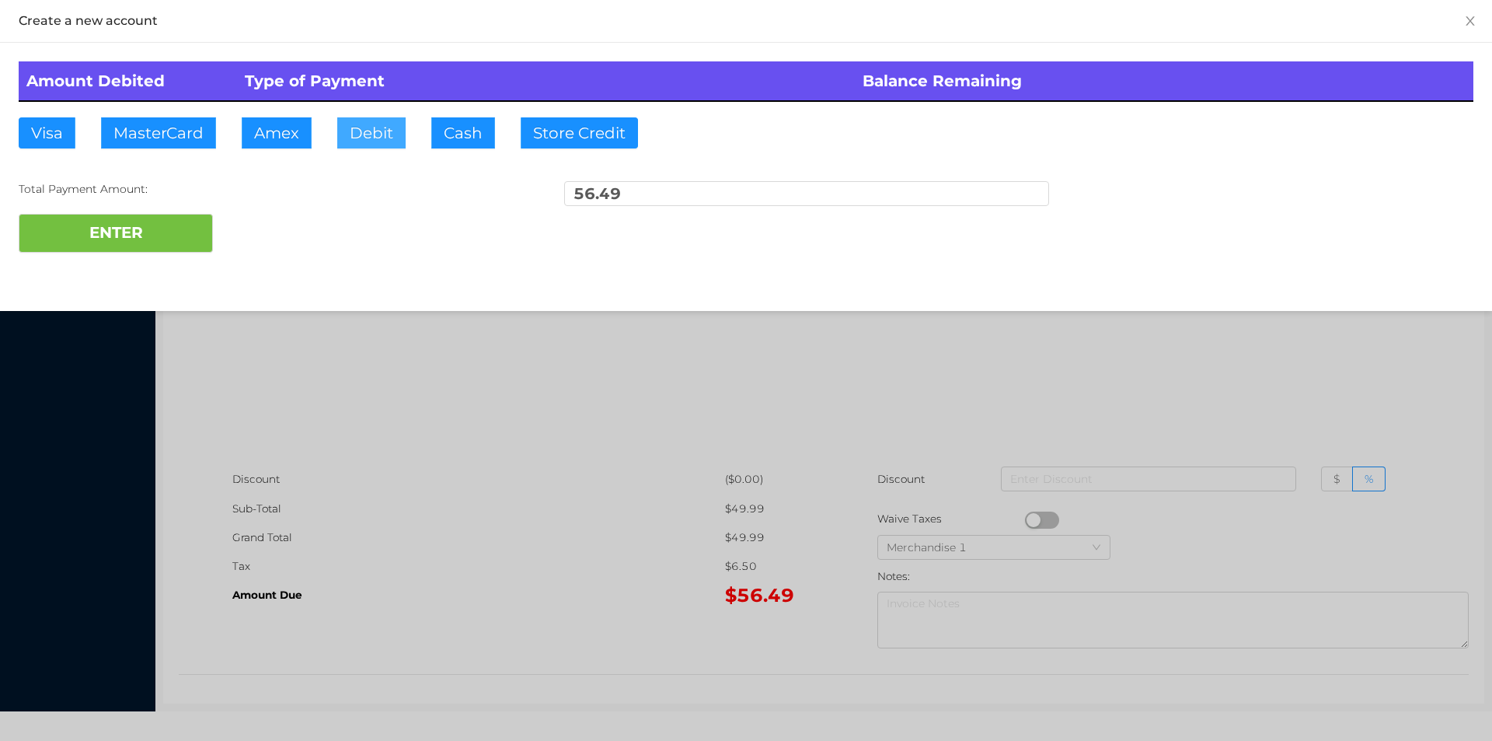
click at [361, 131] on button "Debit" at bounding box center [371, 132] width 68 height 31
type input "60"
click at [145, 241] on button "ENTER" at bounding box center [116, 233] width 194 height 39
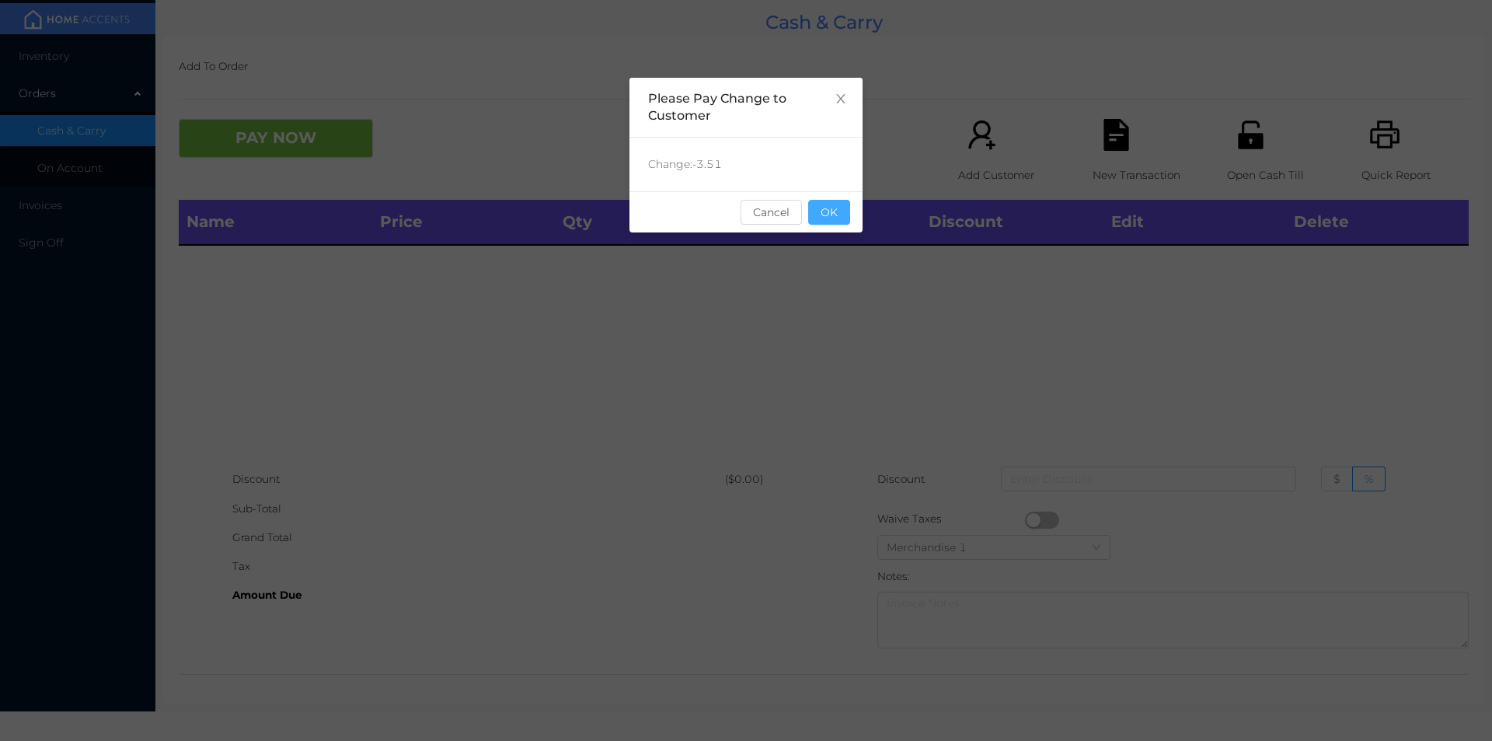
click at [818, 207] on button "OK" at bounding box center [829, 212] width 42 height 25
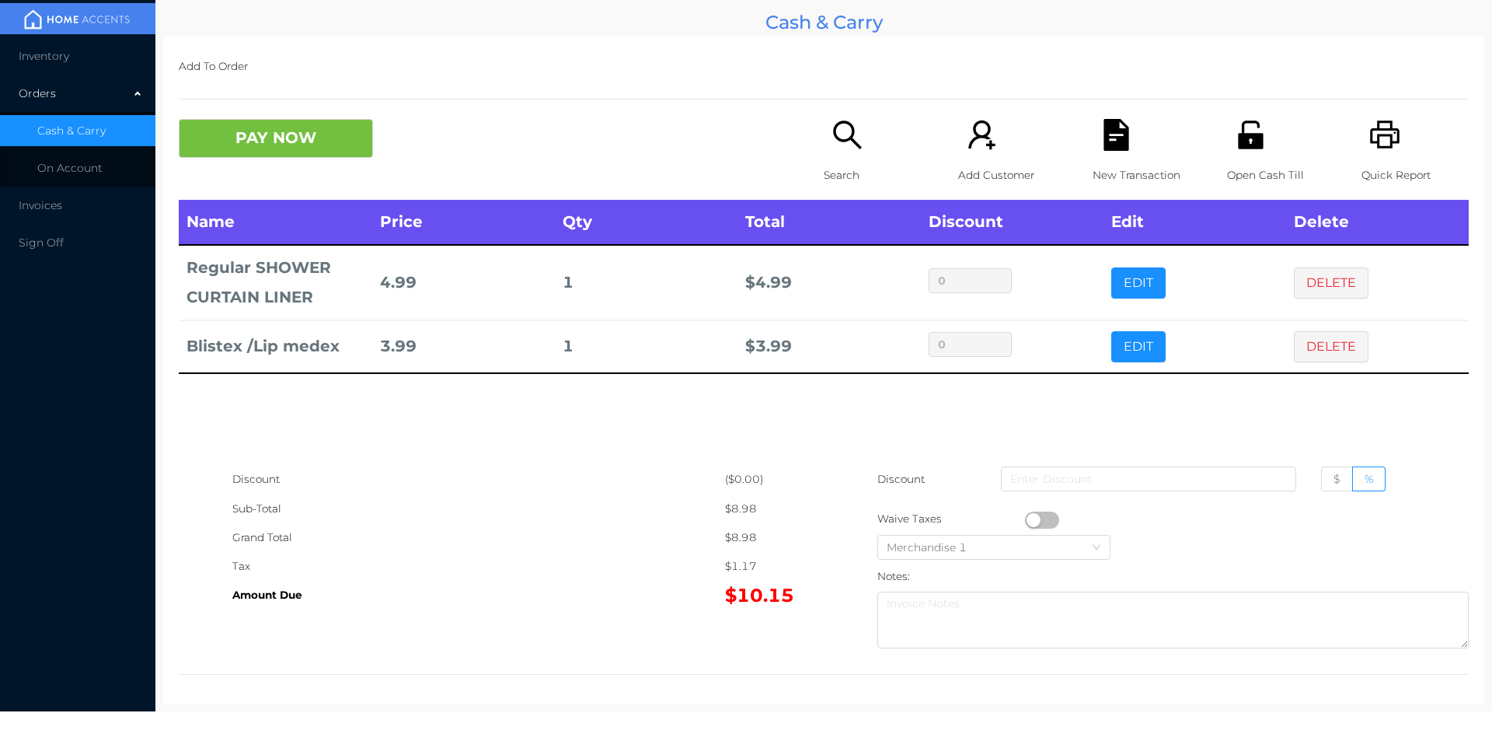
click at [1235, 136] on icon "icon: unlock" at bounding box center [1251, 135] width 32 height 32
click at [315, 145] on button "PAY NOW" at bounding box center [276, 138] width 194 height 39
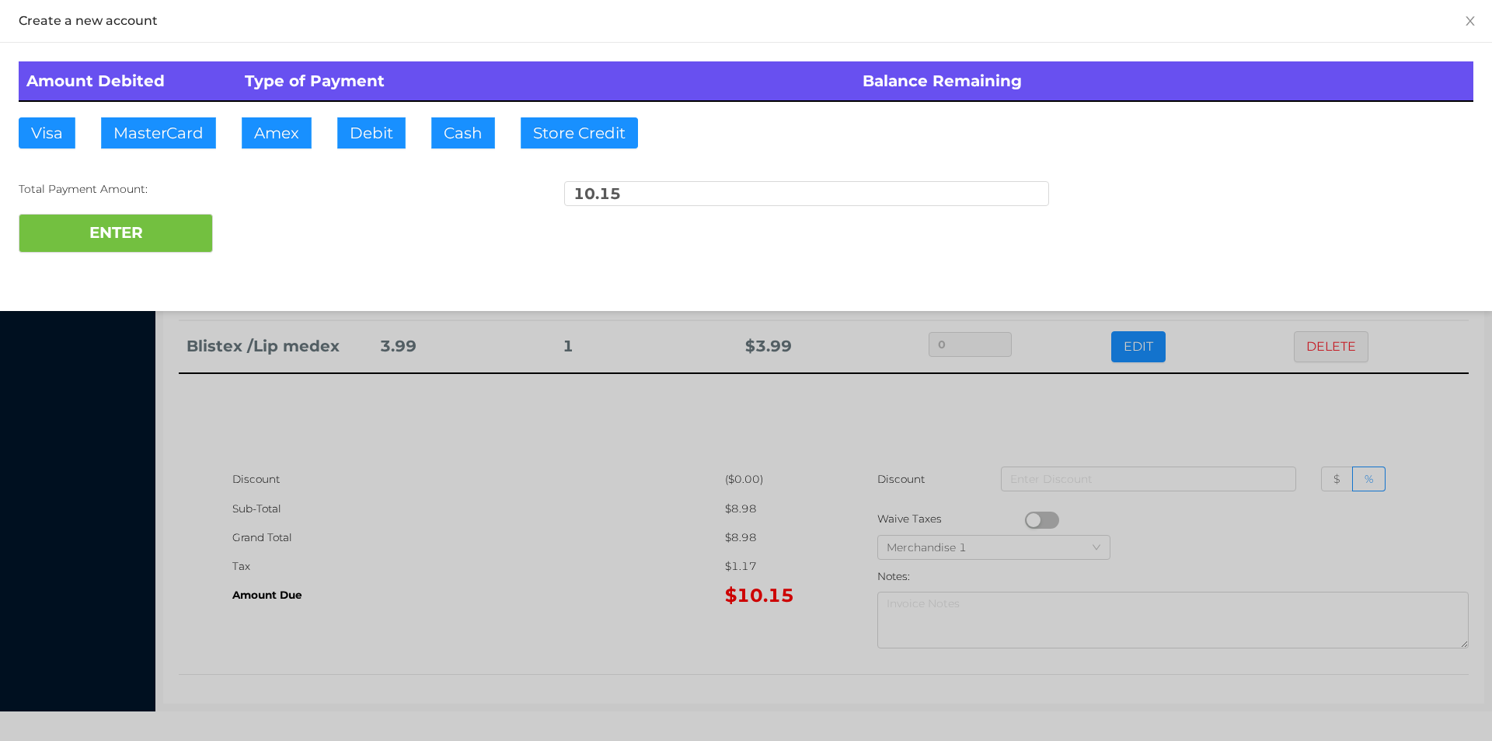
click at [950, 368] on div at bounding box center [746, 370] width 1492 height 741
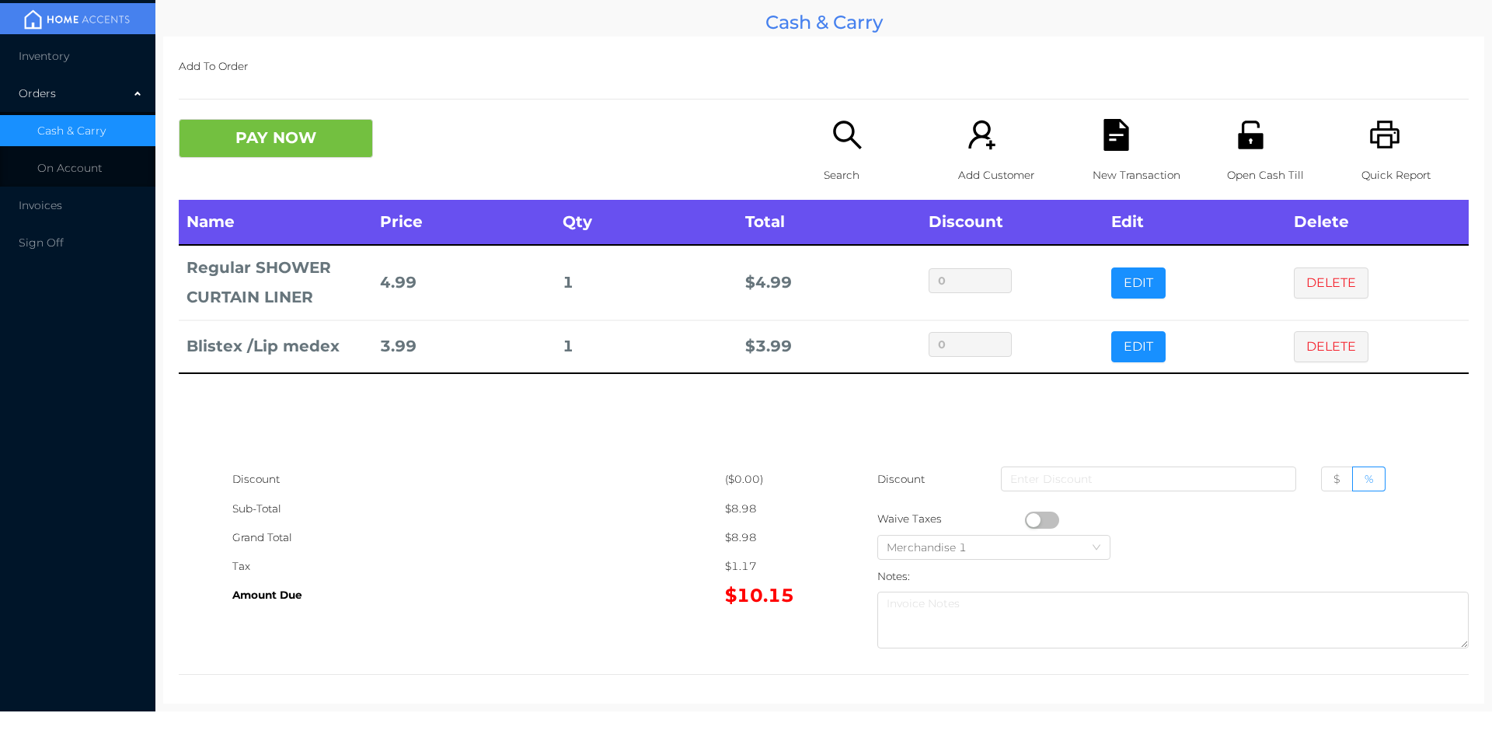
click at [1104, 159] on div "New Transaction" at bounding box center [1146, 159] width 107 height 81
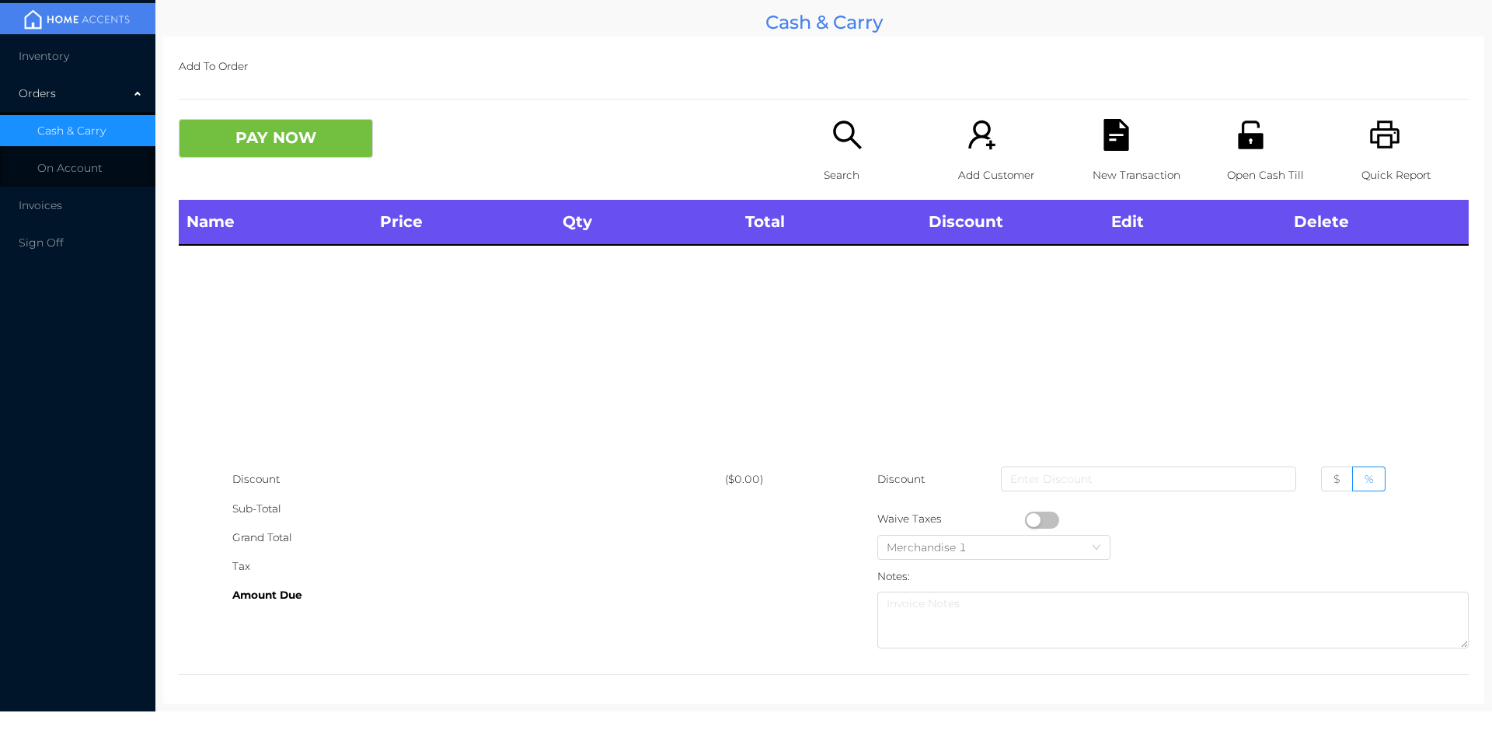
click at [1264, 128] on div "Open Cash Till" at bounding box center [1280, 159] width 107 height 81
click at [835, 134] on icon "icon: search" at bounding box center [848, 135] width 32 height 32
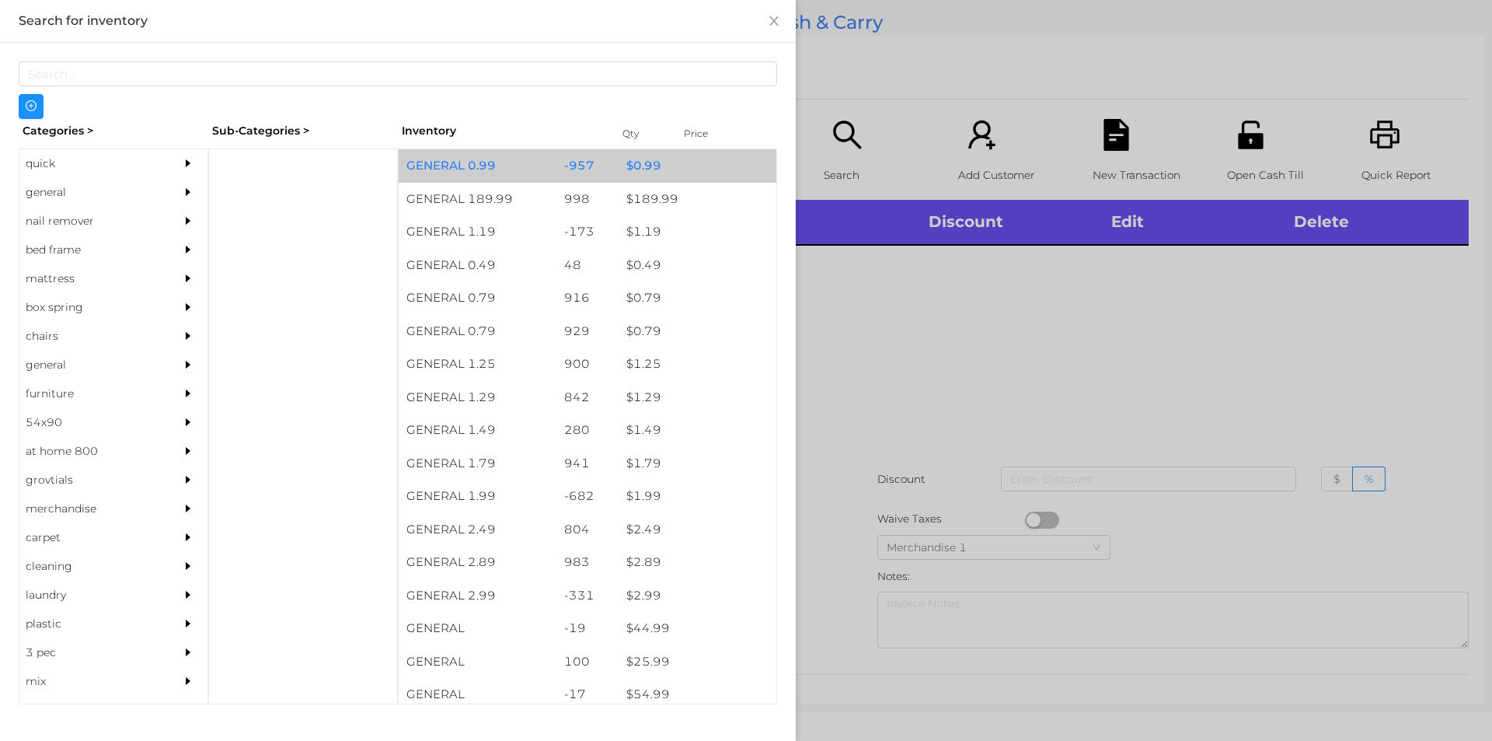
click at [661, 154] on div "$ 0.99" at bounding box center [698, 165] width 158 height 33
click at [702, 155] on div "$ 0.99" at bounding box center [698, 165] width 158 height 33
click at [696, 166] on div "$ 0.99" at bounding box center [698, 165] width 158 height 33
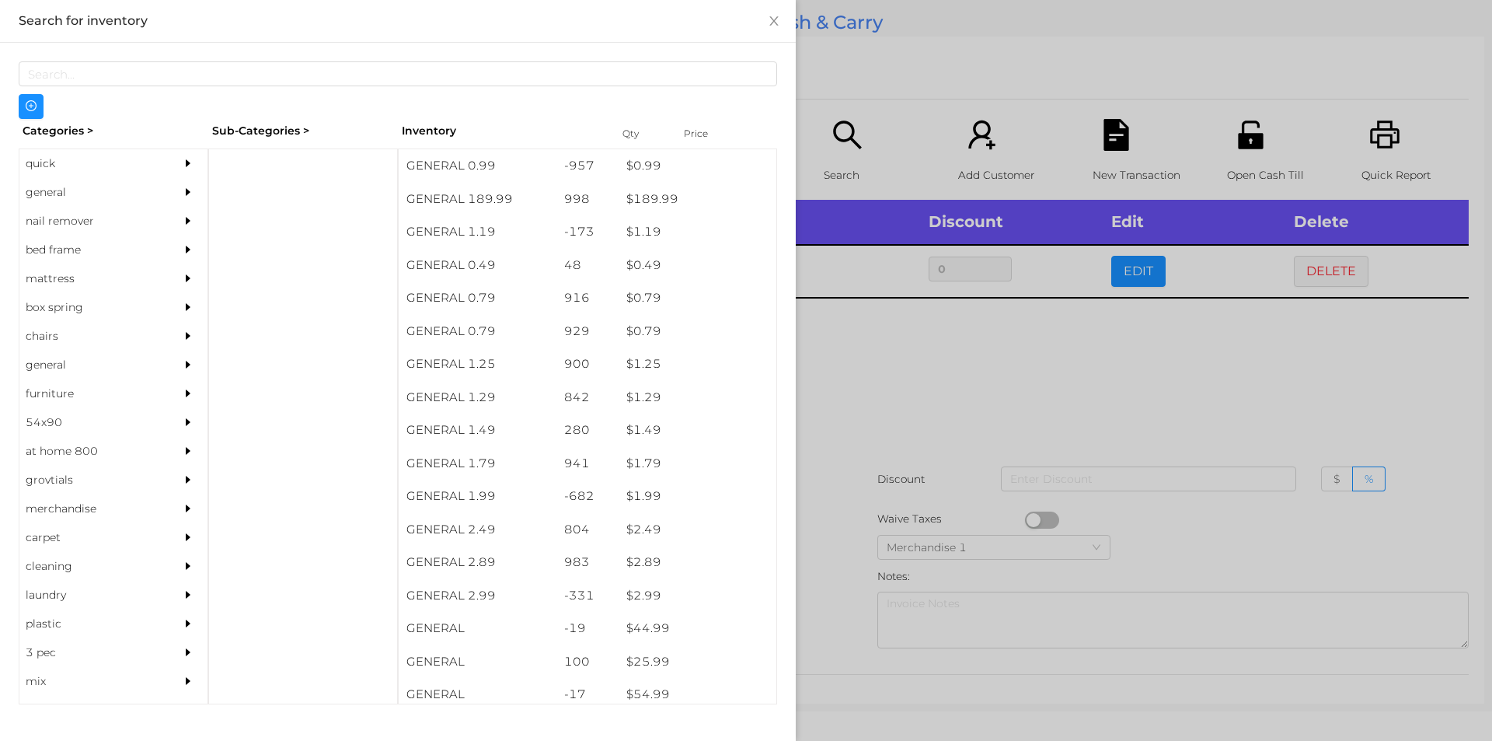
click at [968, 81] on div at bounding box center [746, 370] width 1492 height 741
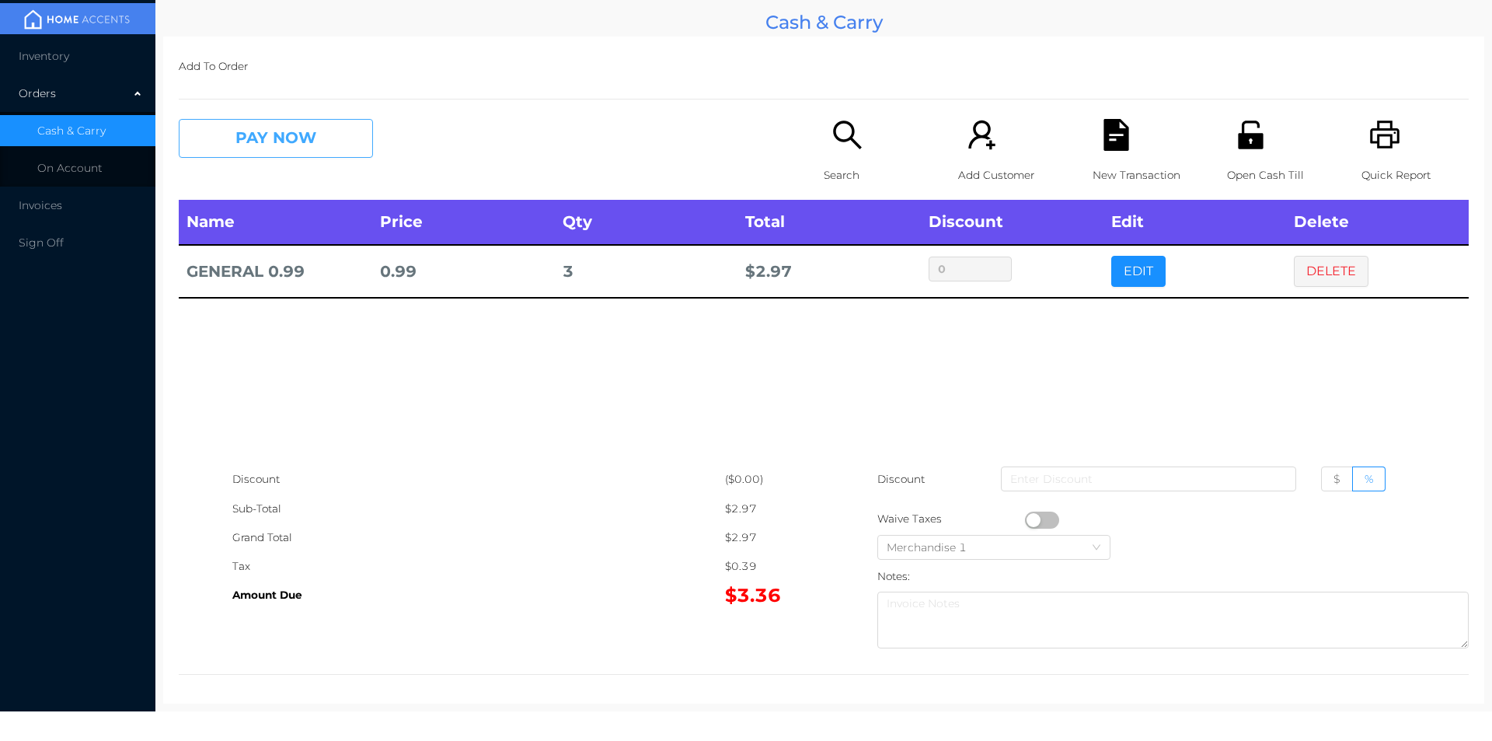
click at [299, 144] on button "PAY NOW" at bounding box center [276, 138] width 194 height 39
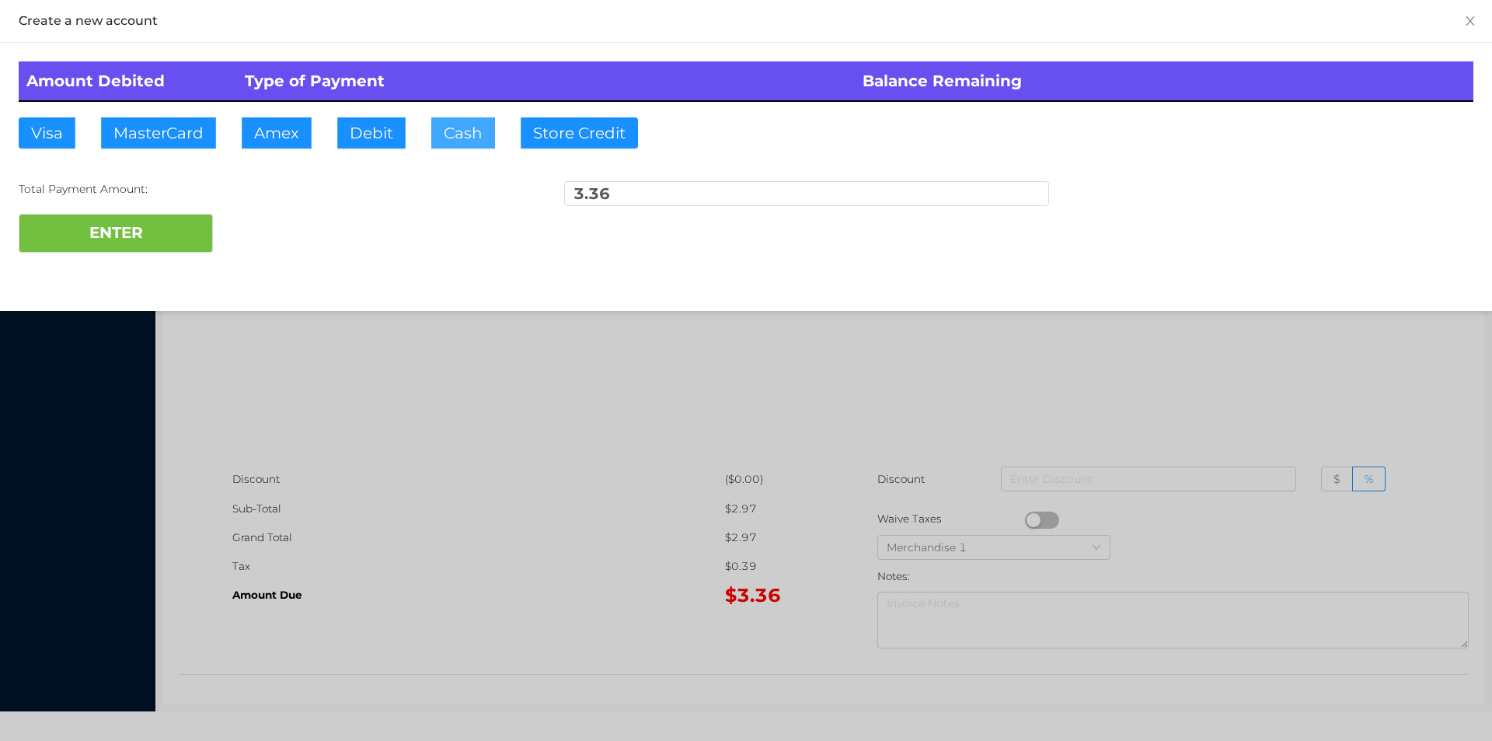
click at [460, 138] on button "Cash" at bounding box center [463, 132] width 64 height 31
type input "4"
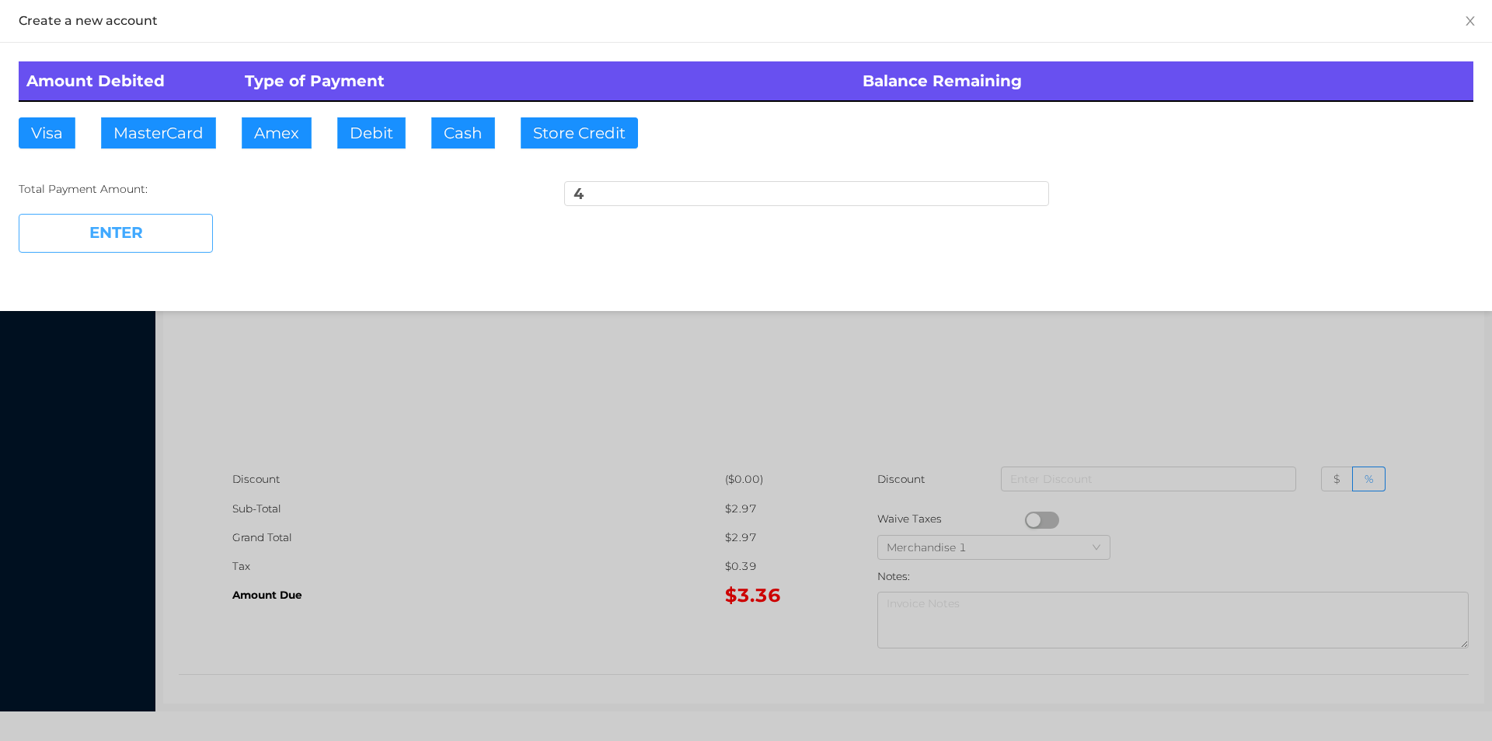
click at [113, 221] on button "ENTER" at bounding box center [116, 233] width 194 height 39
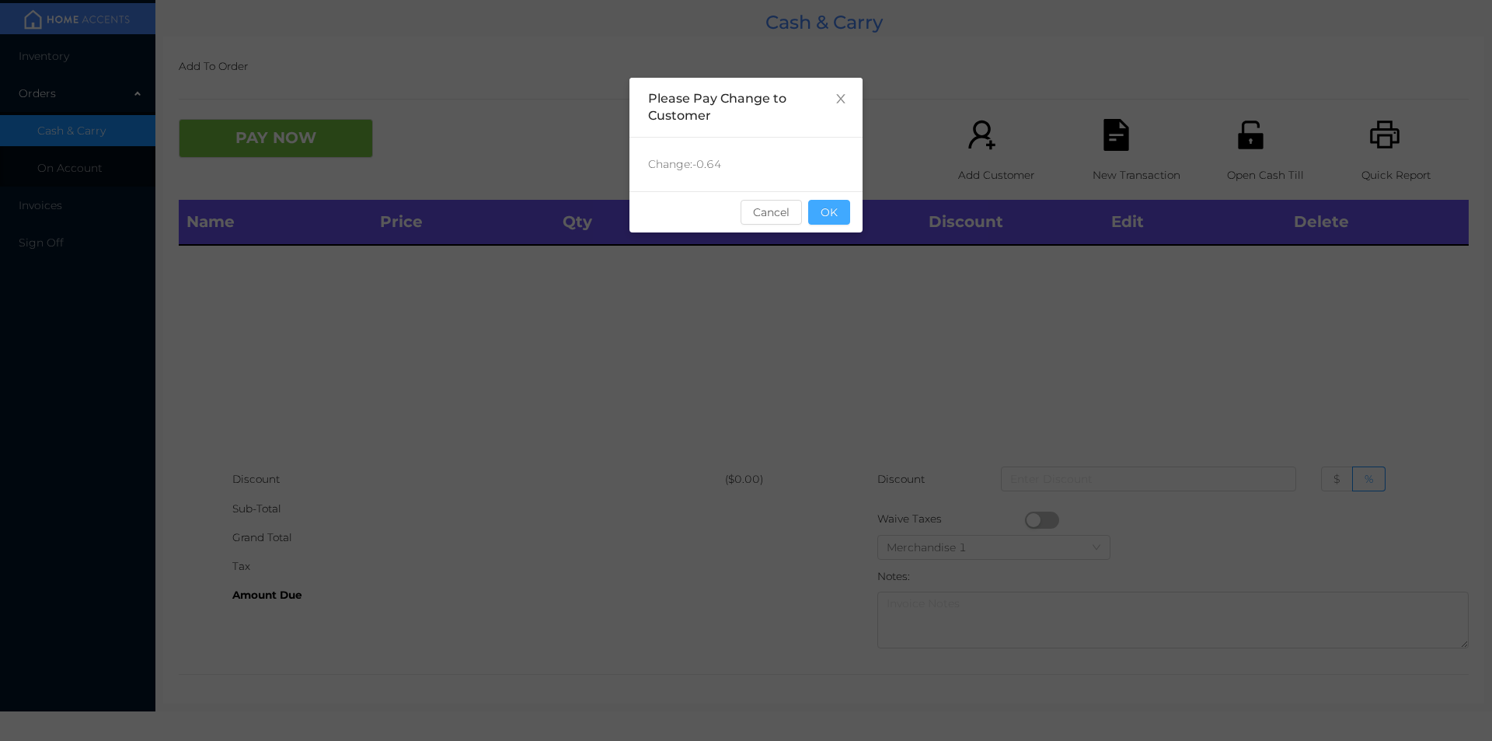
click at [816, 218] on button "OK" at bounding box center [829, 212] width 42 height 25
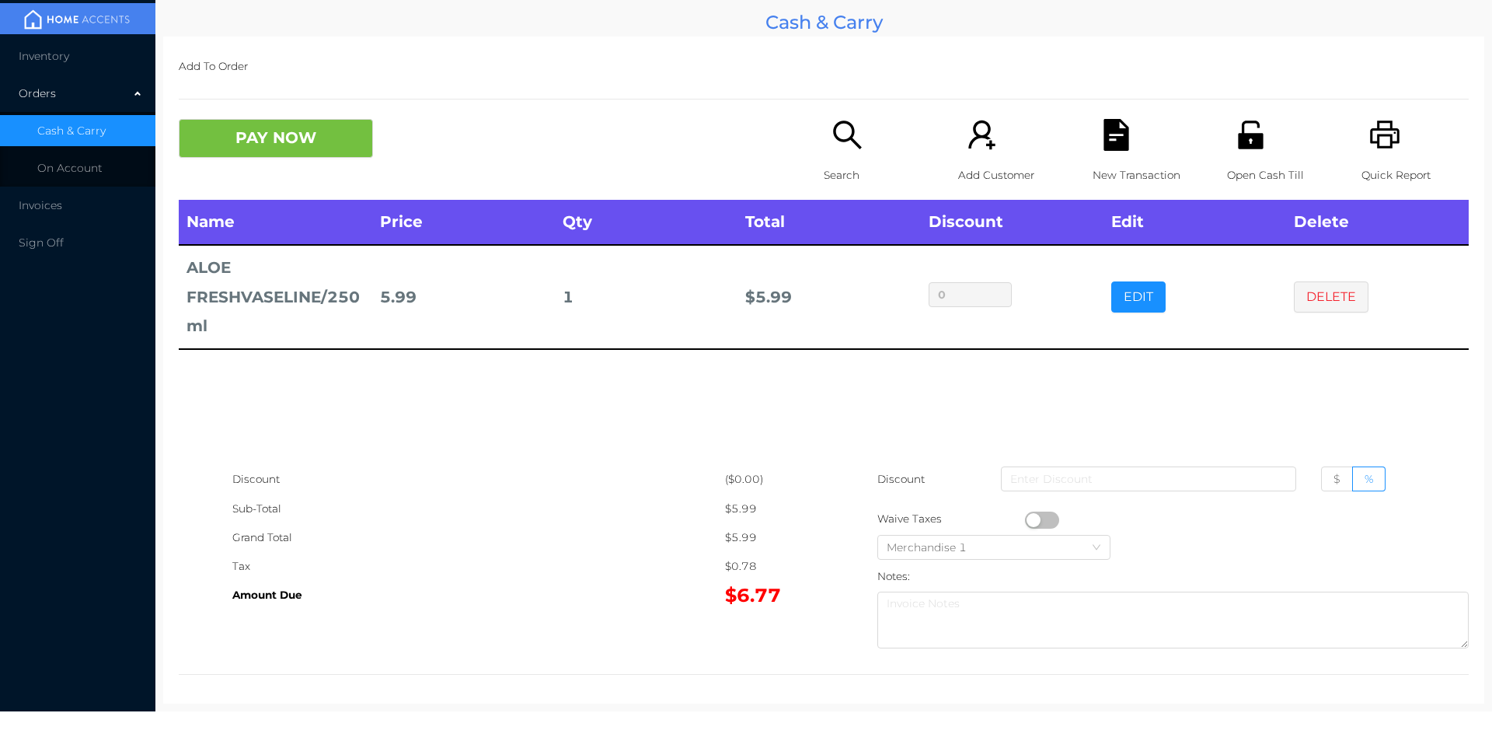
click at [863, 151] on div "Search" at bounding box center [877, 159] width 107 height 81
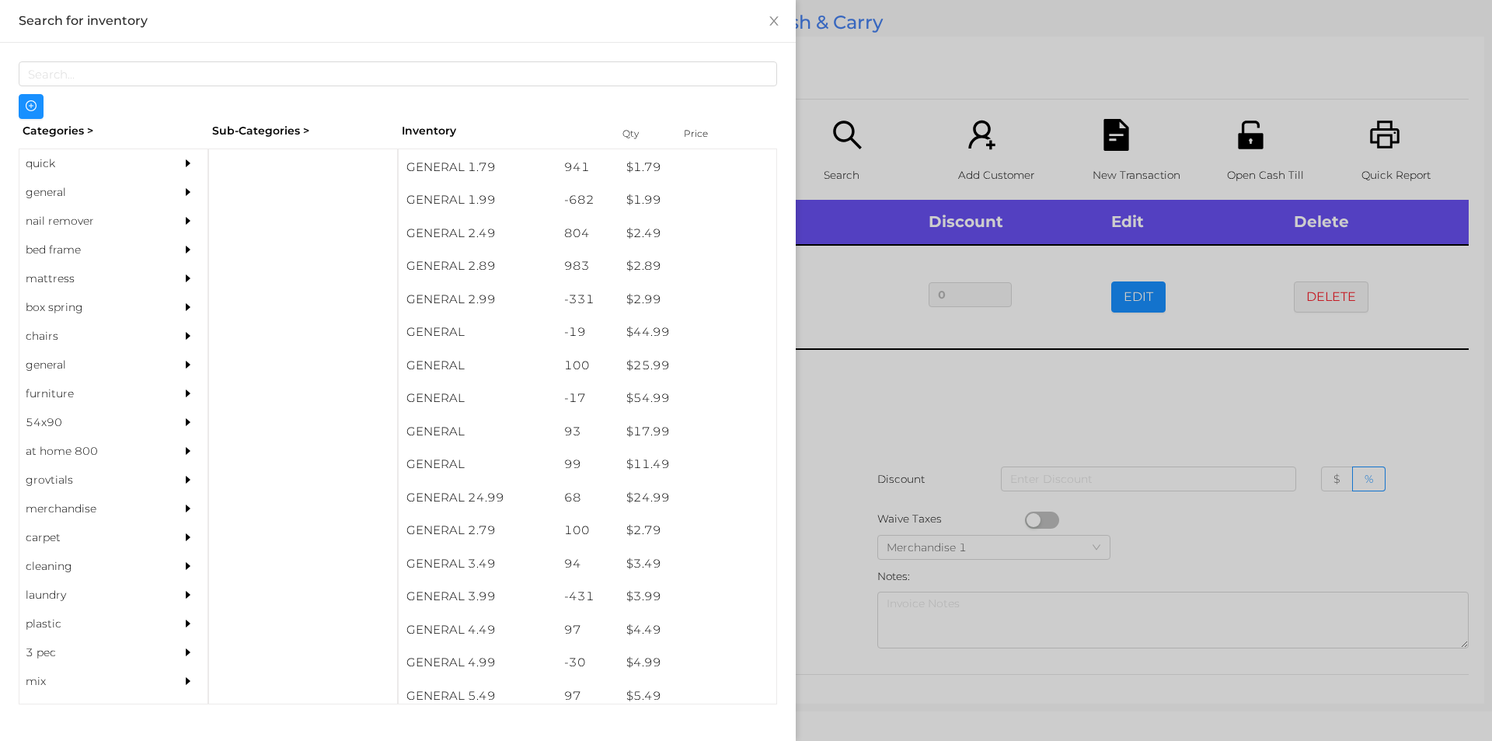
scroll to position [312, 0]
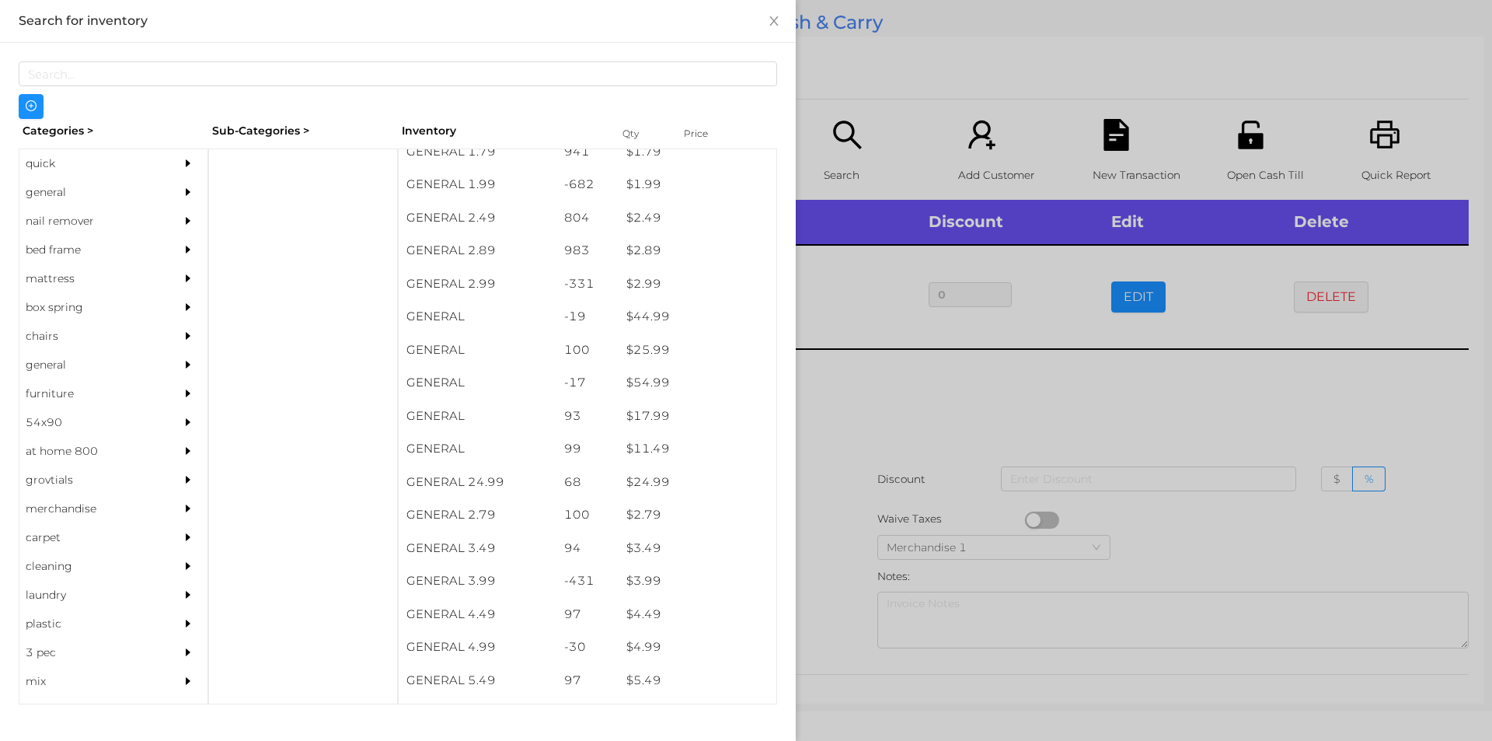
click at [52, 204] on div "general" at bounding box center [89, 192] width 141 height 29
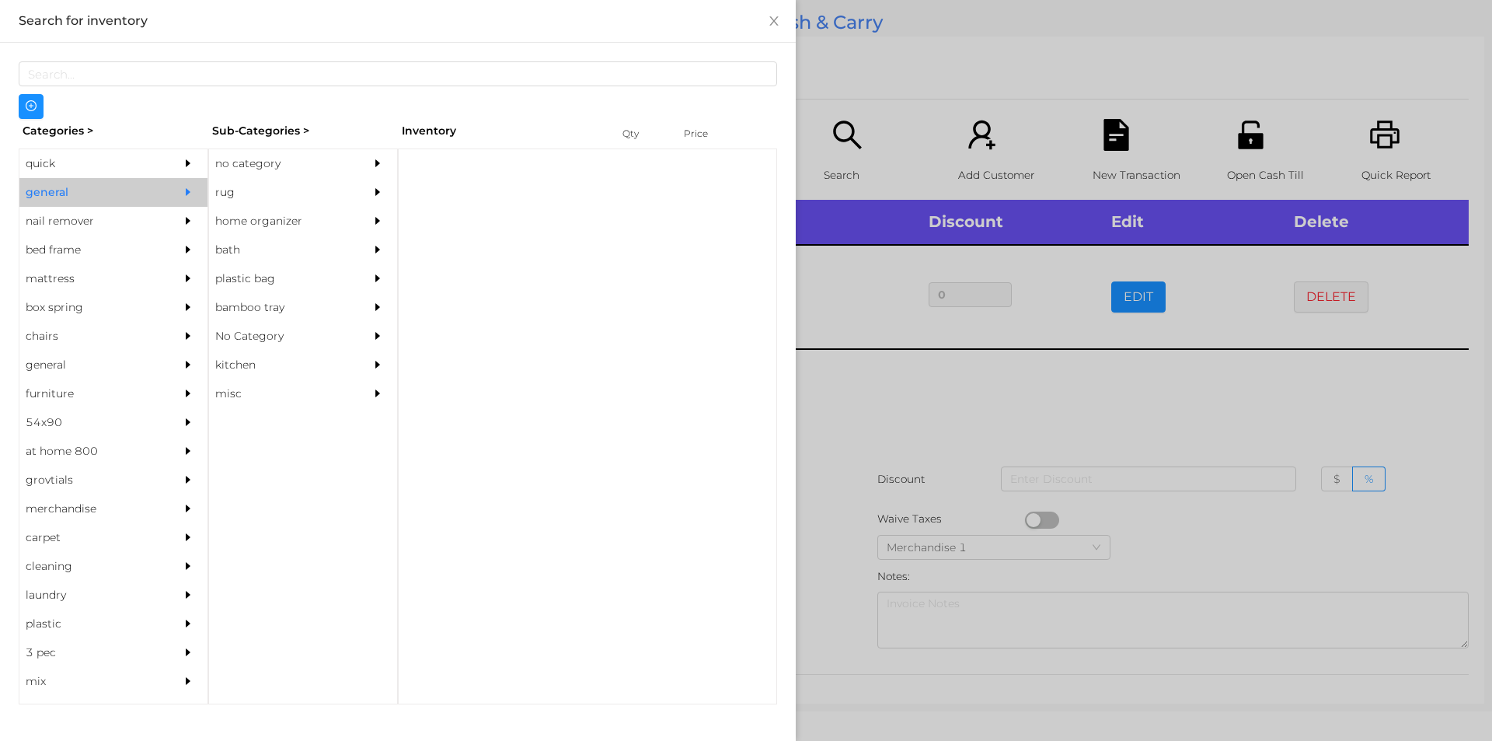
click at [265, 169] on div "no category" at bounding box center [279, 163] width 141 height 29
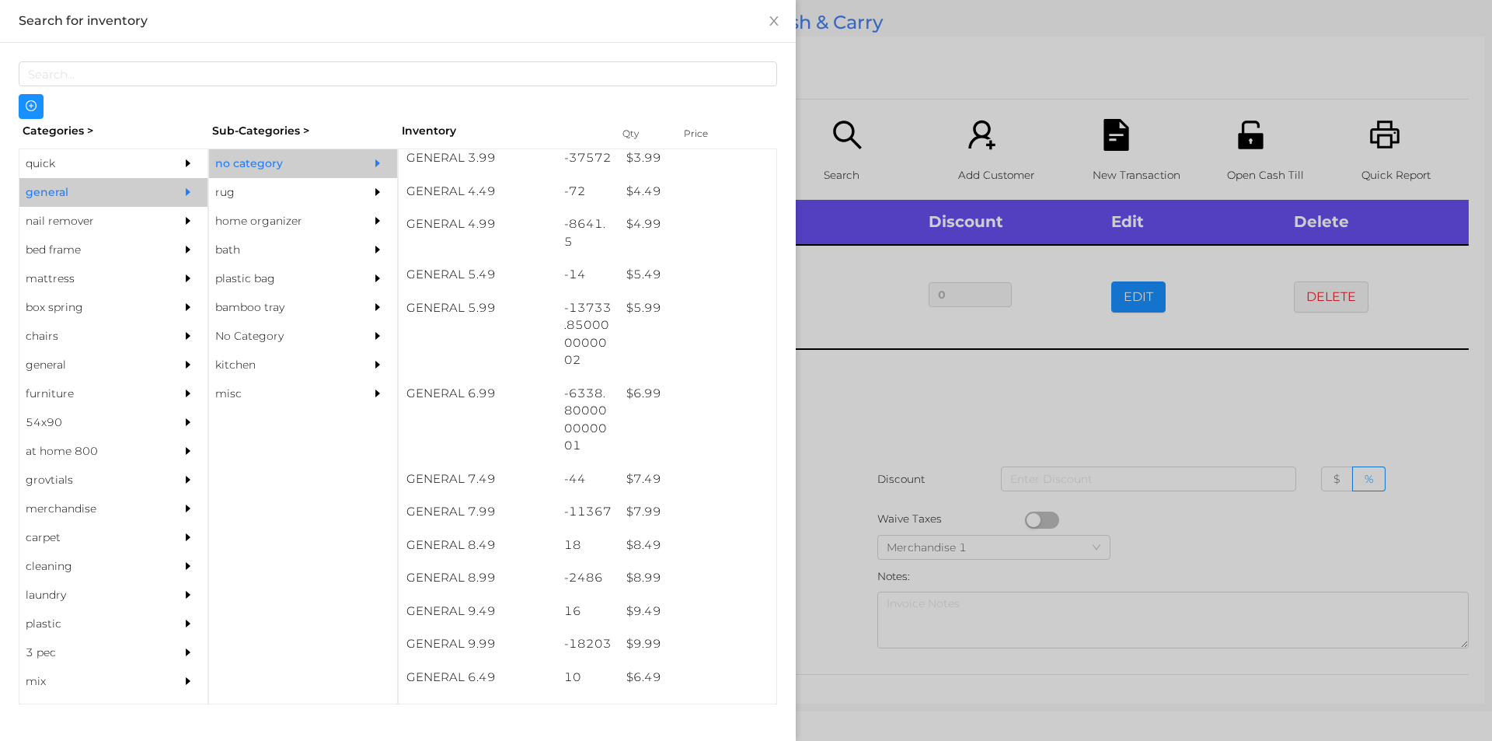
scroll to position [496, 0]
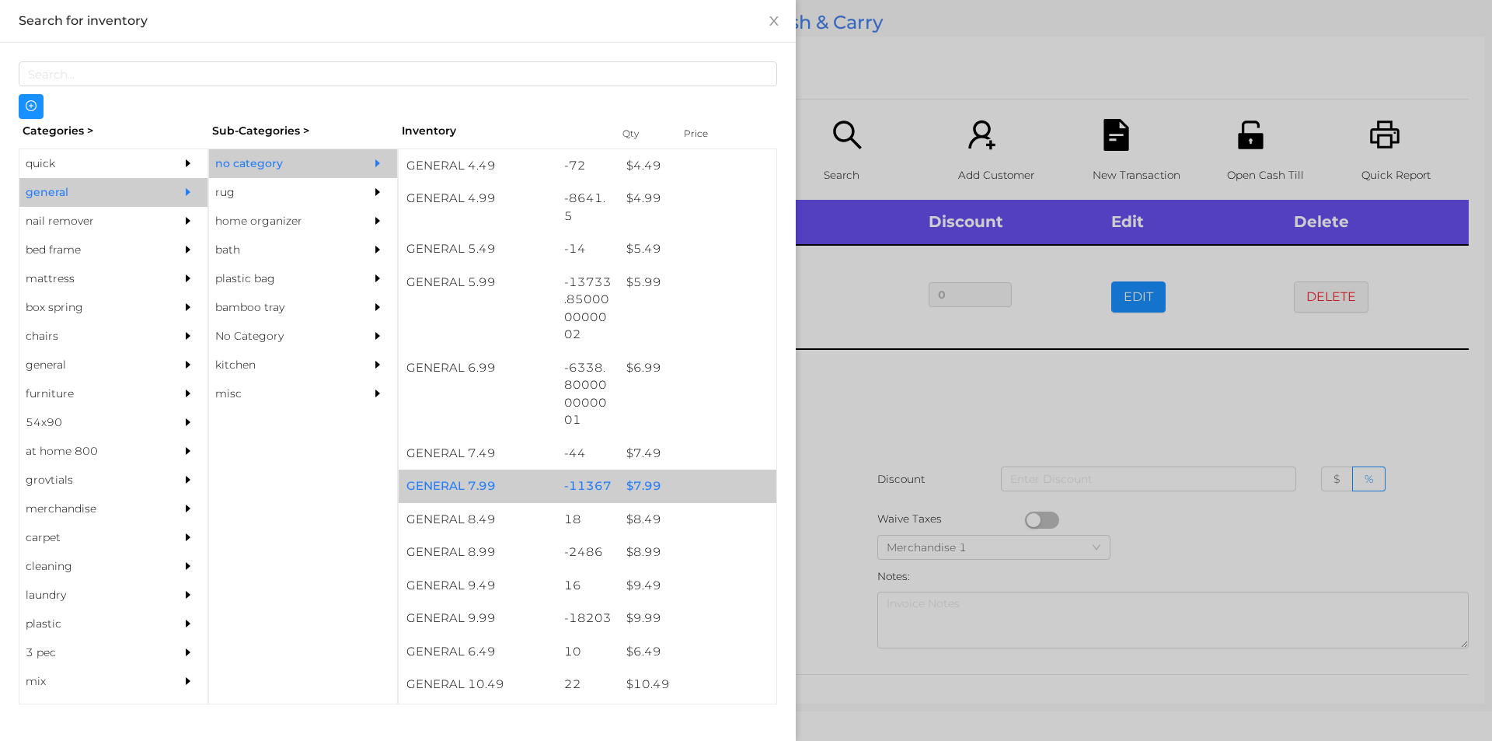
click at [671, 487] on div "$ 7.99" at bounding box center [698, 485] width 158 height 33
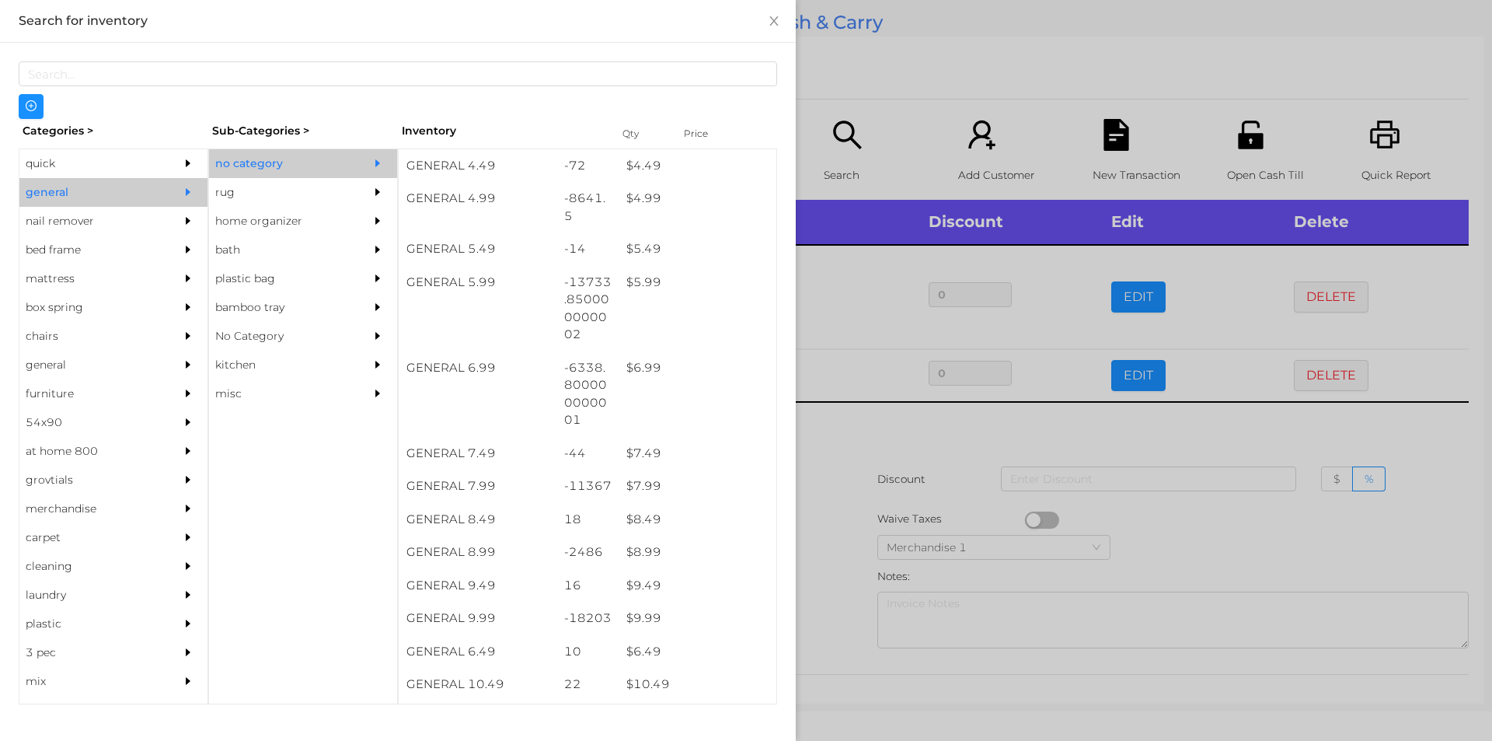
click at [859, 455] on div at bounding box center [746, 370] width 1492 height 741
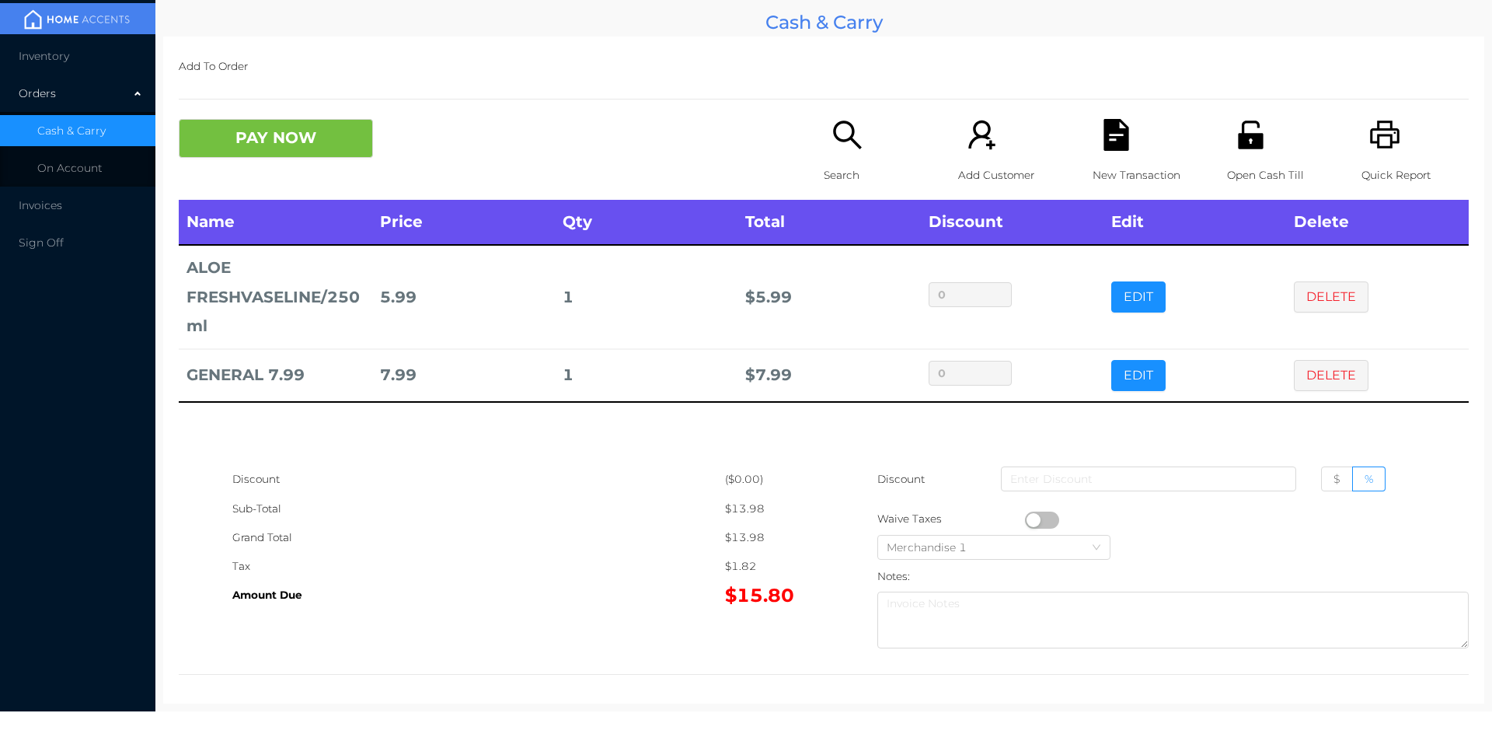
click at [824, 145] on div "Search" at bounding box center [877, 159] width 107 height 81
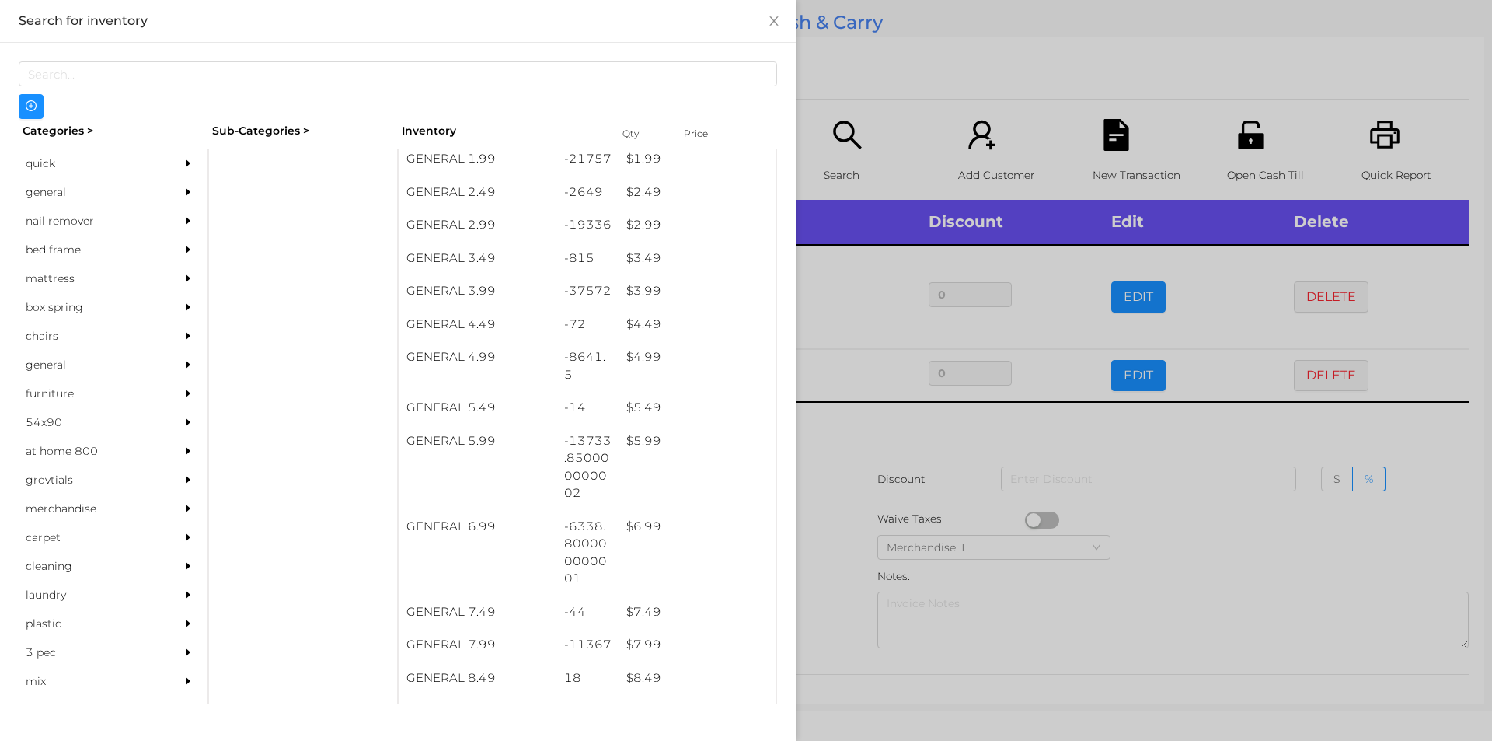
scroll to position [338, 0]
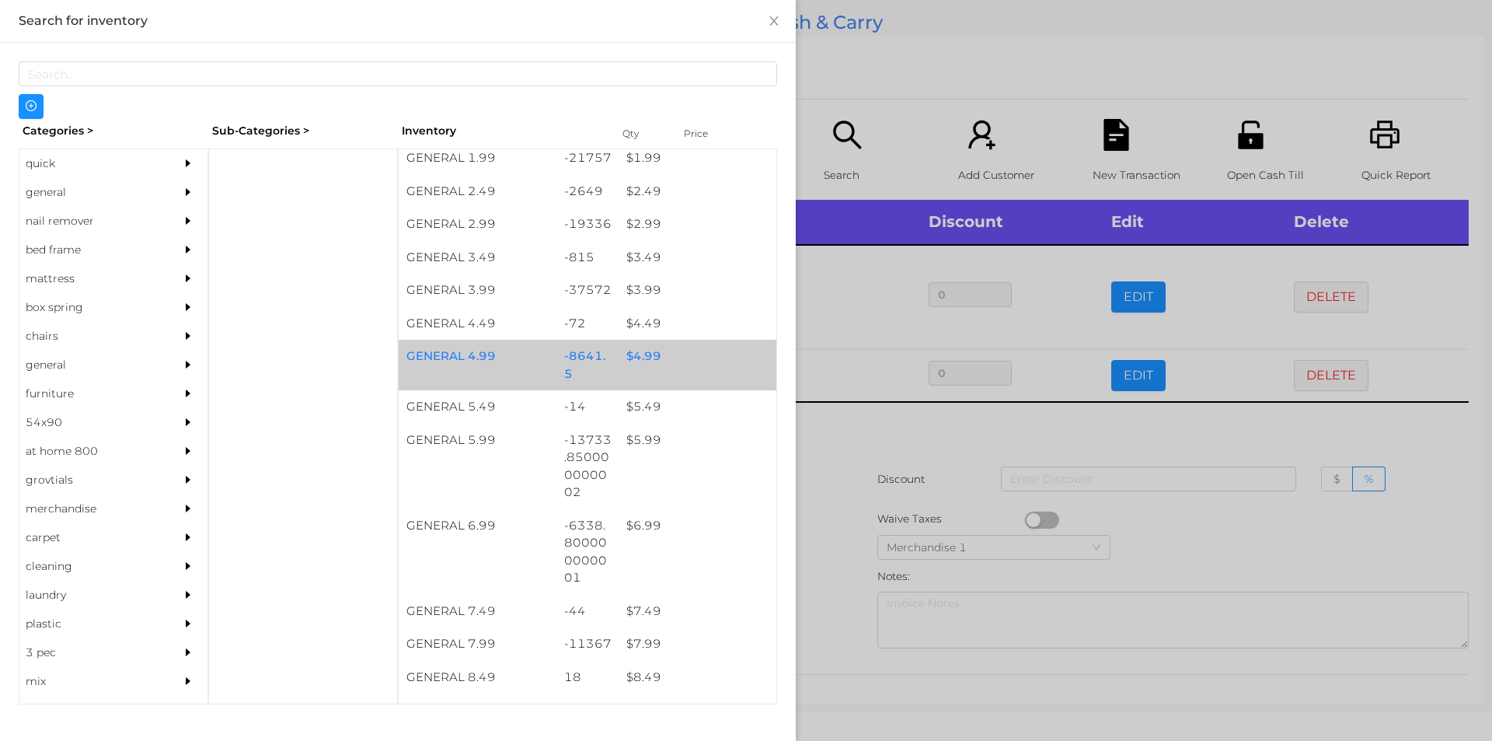
click at [690, 361] on div "$ 4.99" at bounding box center [698, 356] width 158 height 33
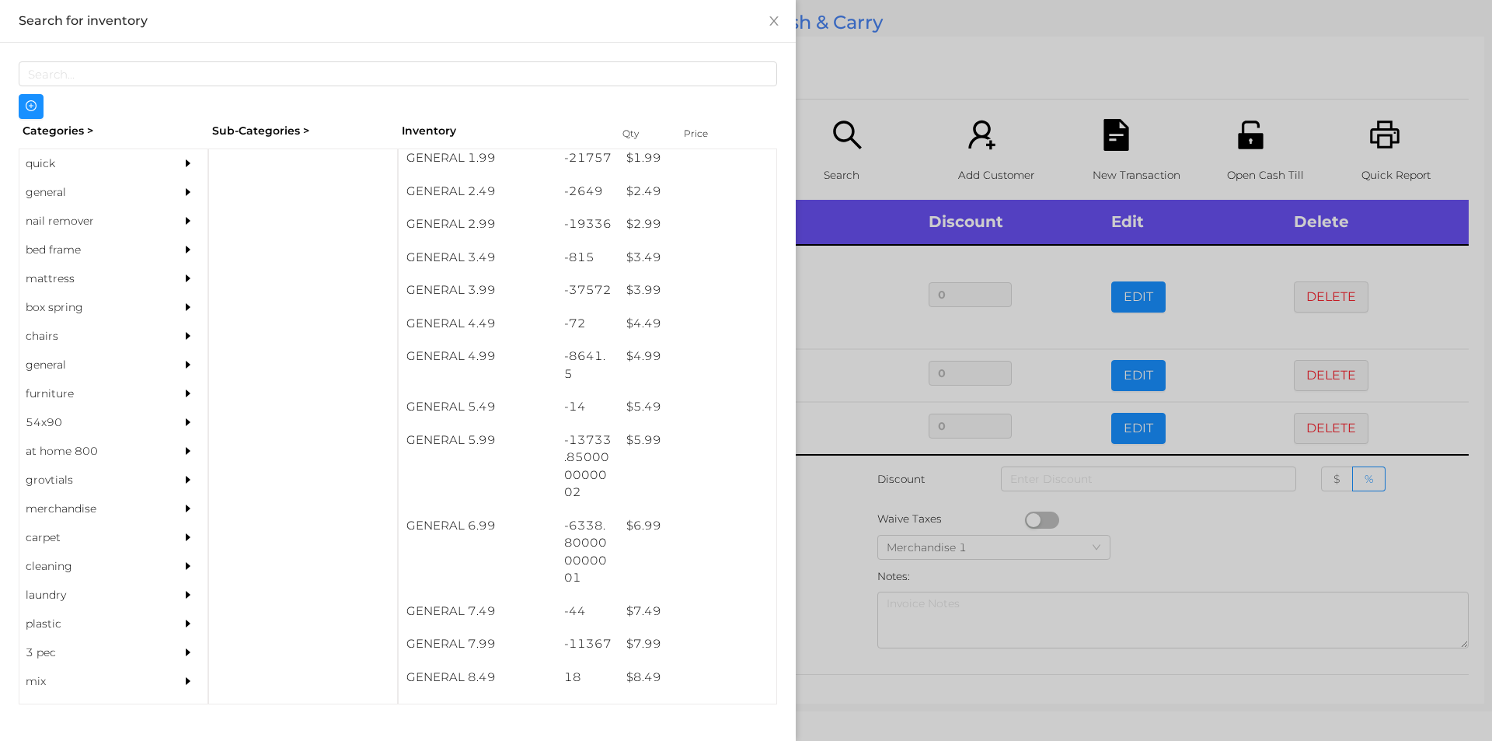
click at [895, 64] on div at bounding box center [746, 370] width 1492 height 741
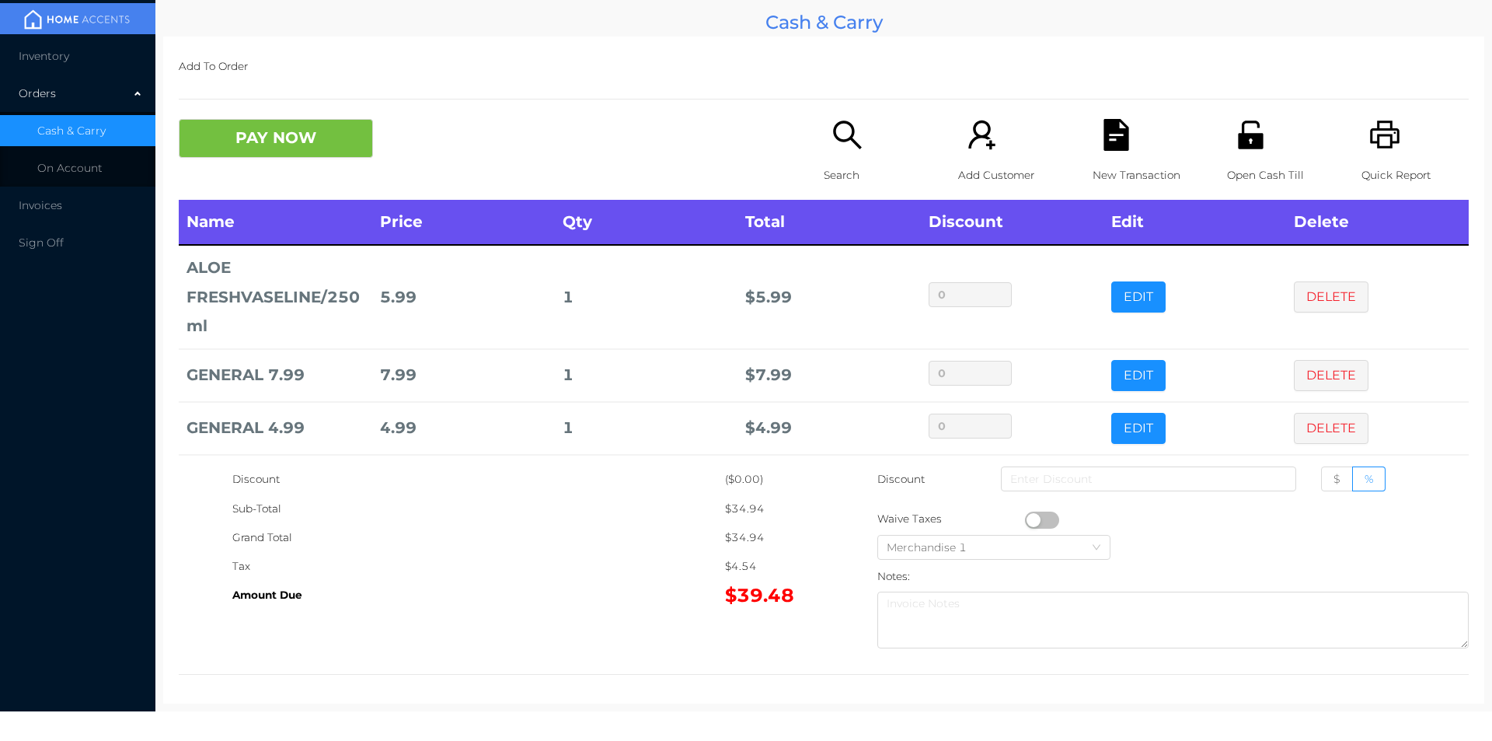
click at [837, 128] on icon "icon: search" at bounding box center [848, 135] width 32 height 32
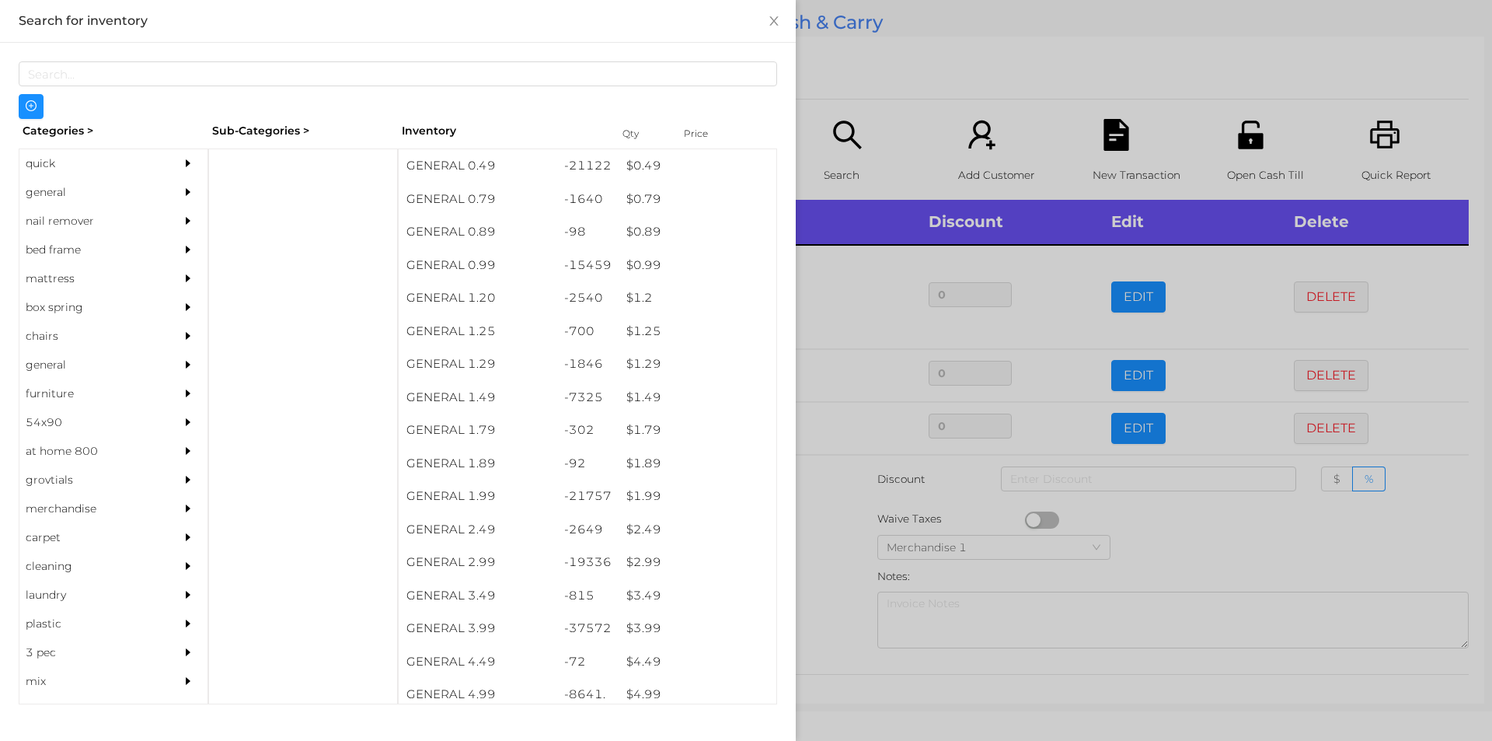
click at [26, 152] on div "quick" at bounding box center [89, 163] width 141 height 29
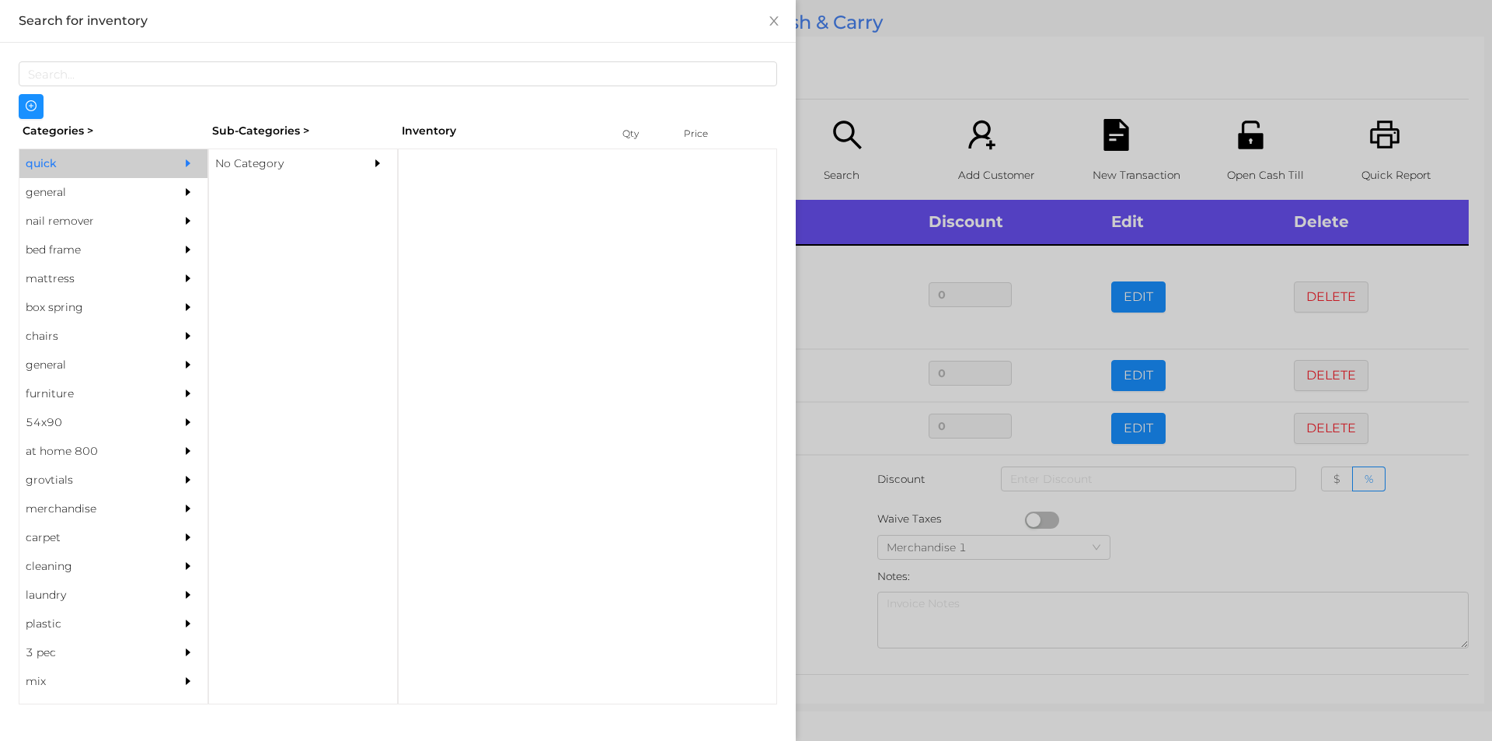
click at [263, 159] on div "No Category" at bounding box center [279, 163] width 141 height 29
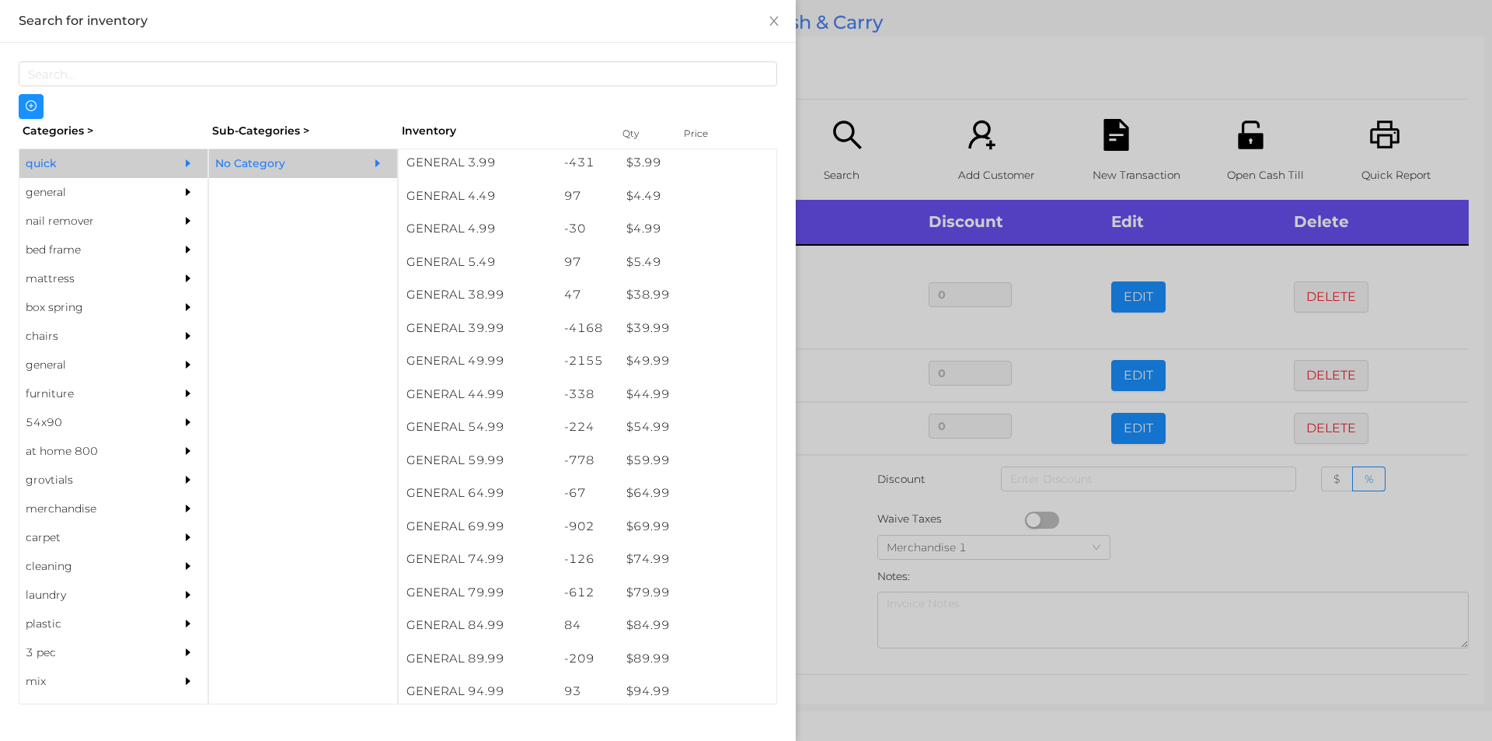
scroll to position [727, 0]
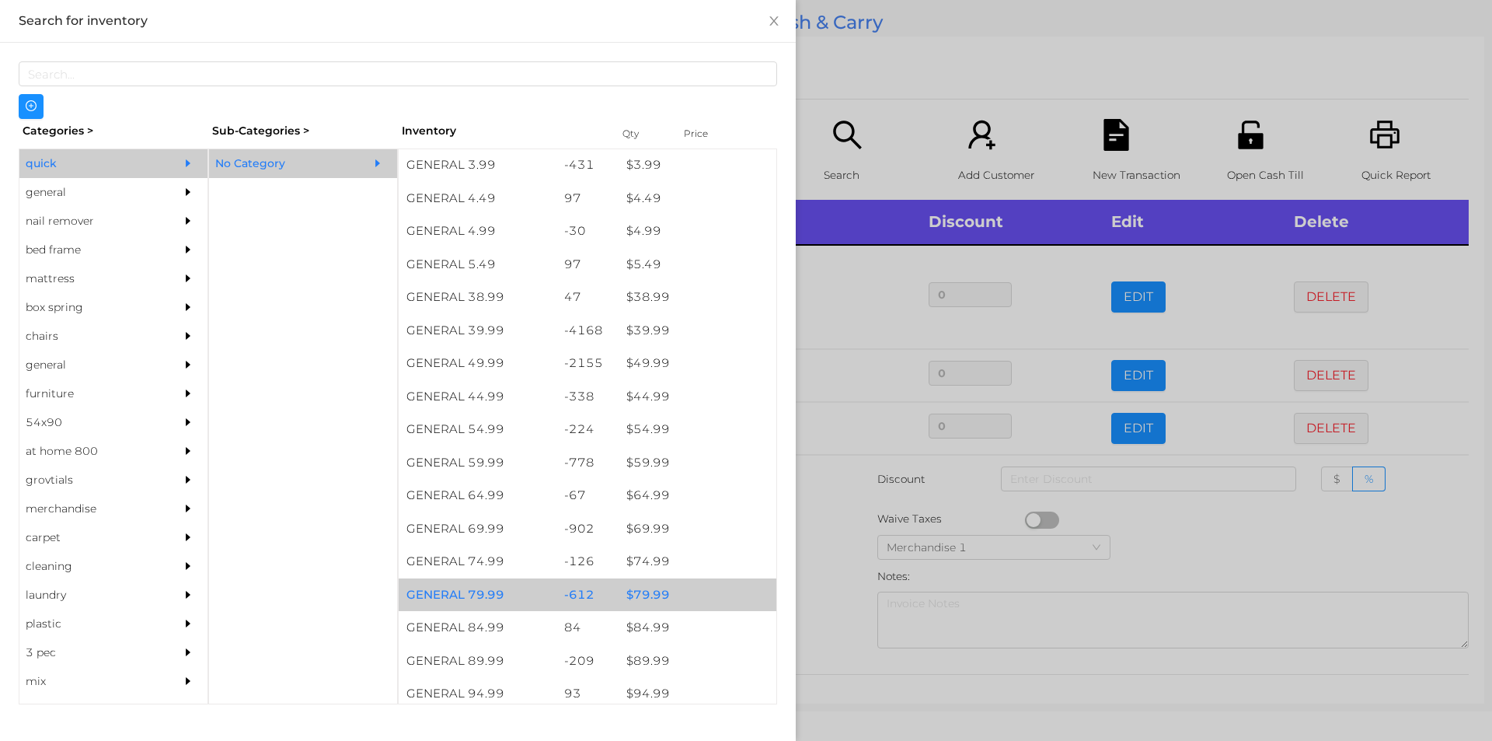
click at [584, 594] on div "-612" at bounding box center [587, 594] width 63 height 33
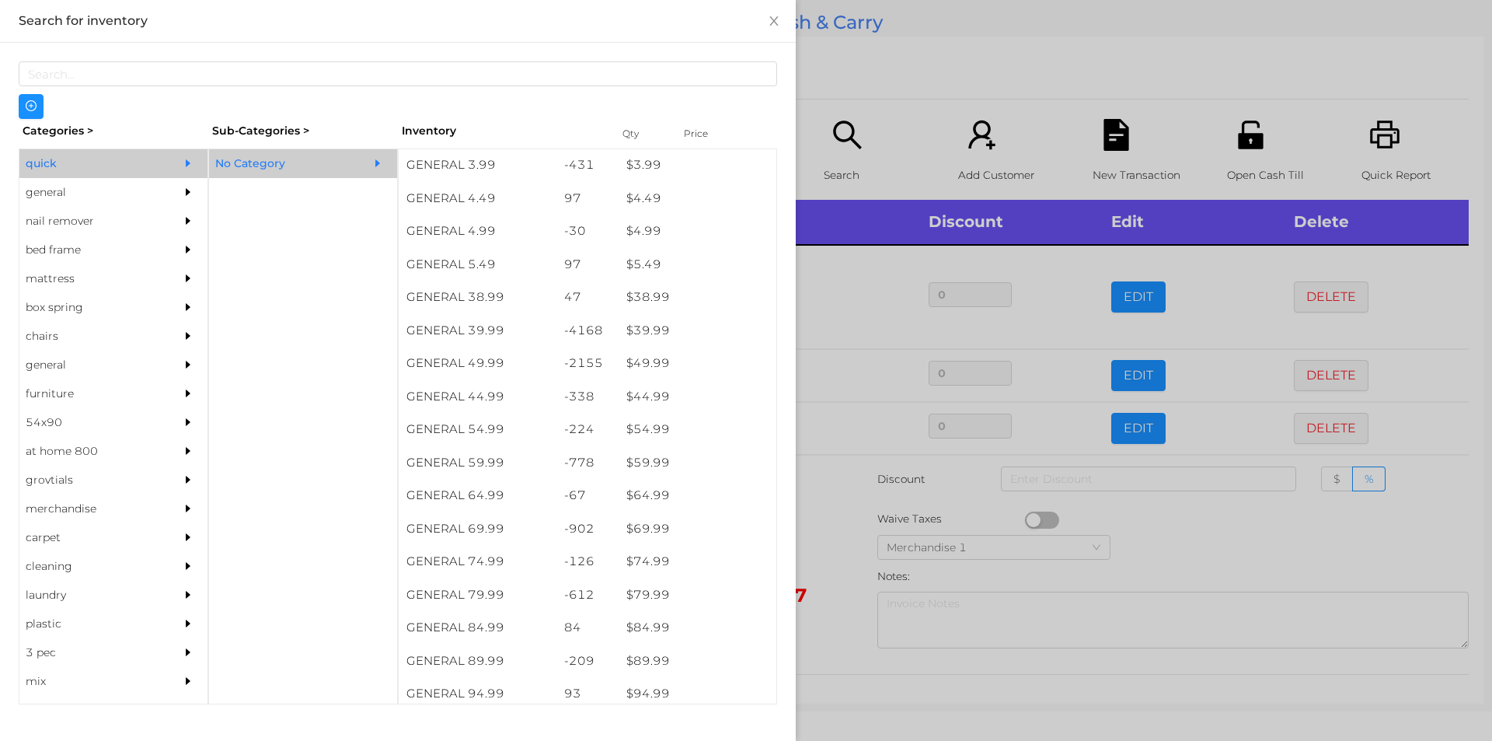
click at [922, 68] on div at bounding box center [746, 370] width 1492 height 741
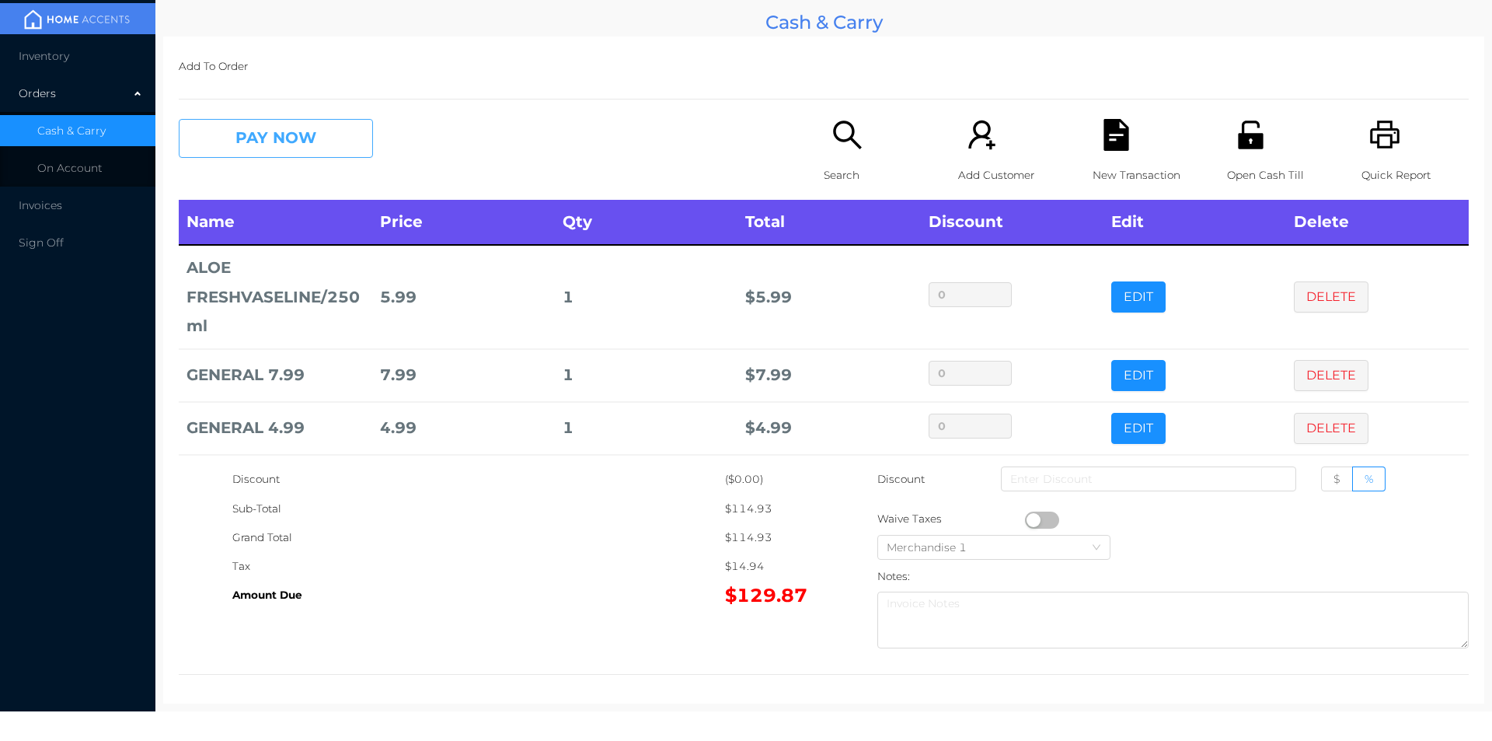
click at [211, 157] on button "PAY NOW" at bounding box center [276, 138] width 194 height 39
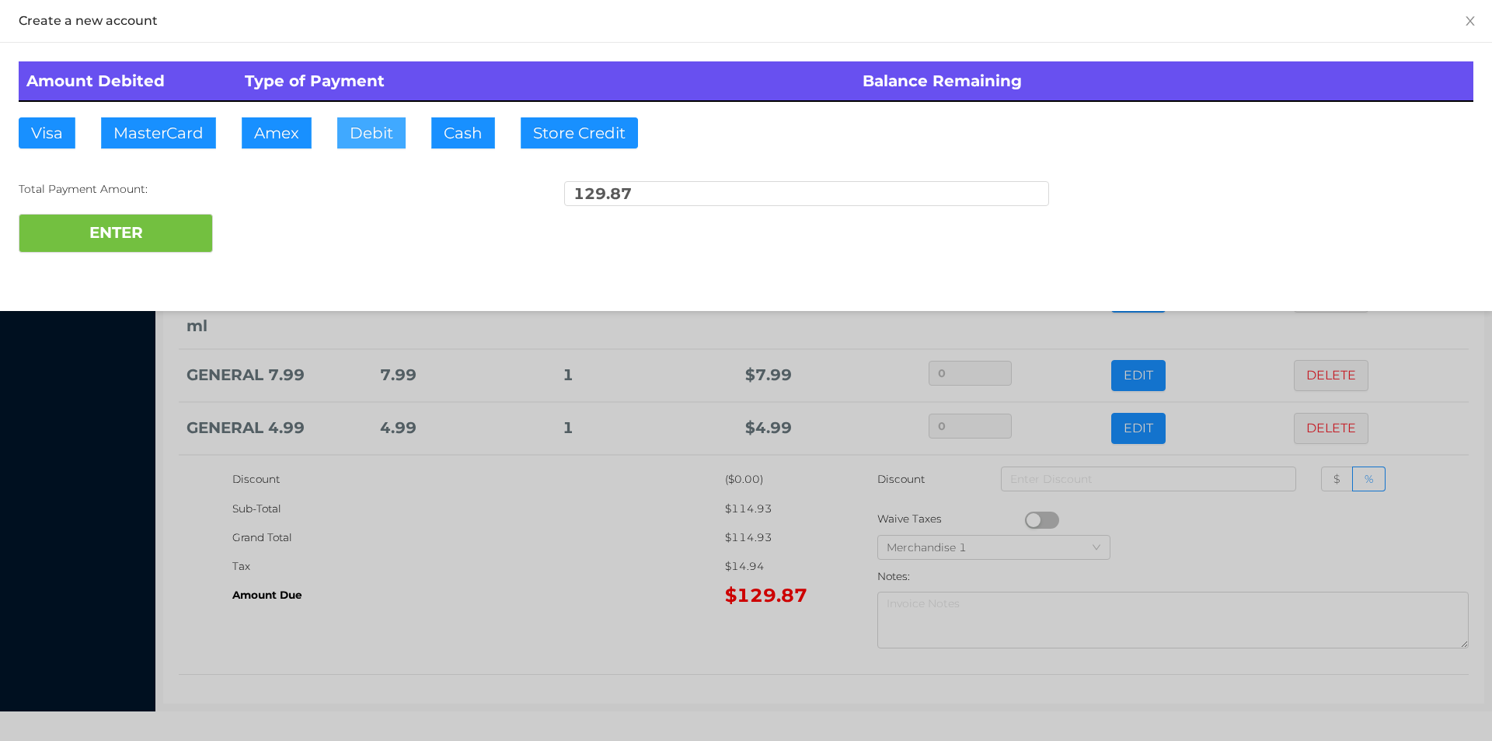
click at [389, 127] on button "Debit" at bounding box center [371, 132] width 68 height 31
click at [129, 246] on button "ENTER" at bounding box center [116, 233] width 194 height 39
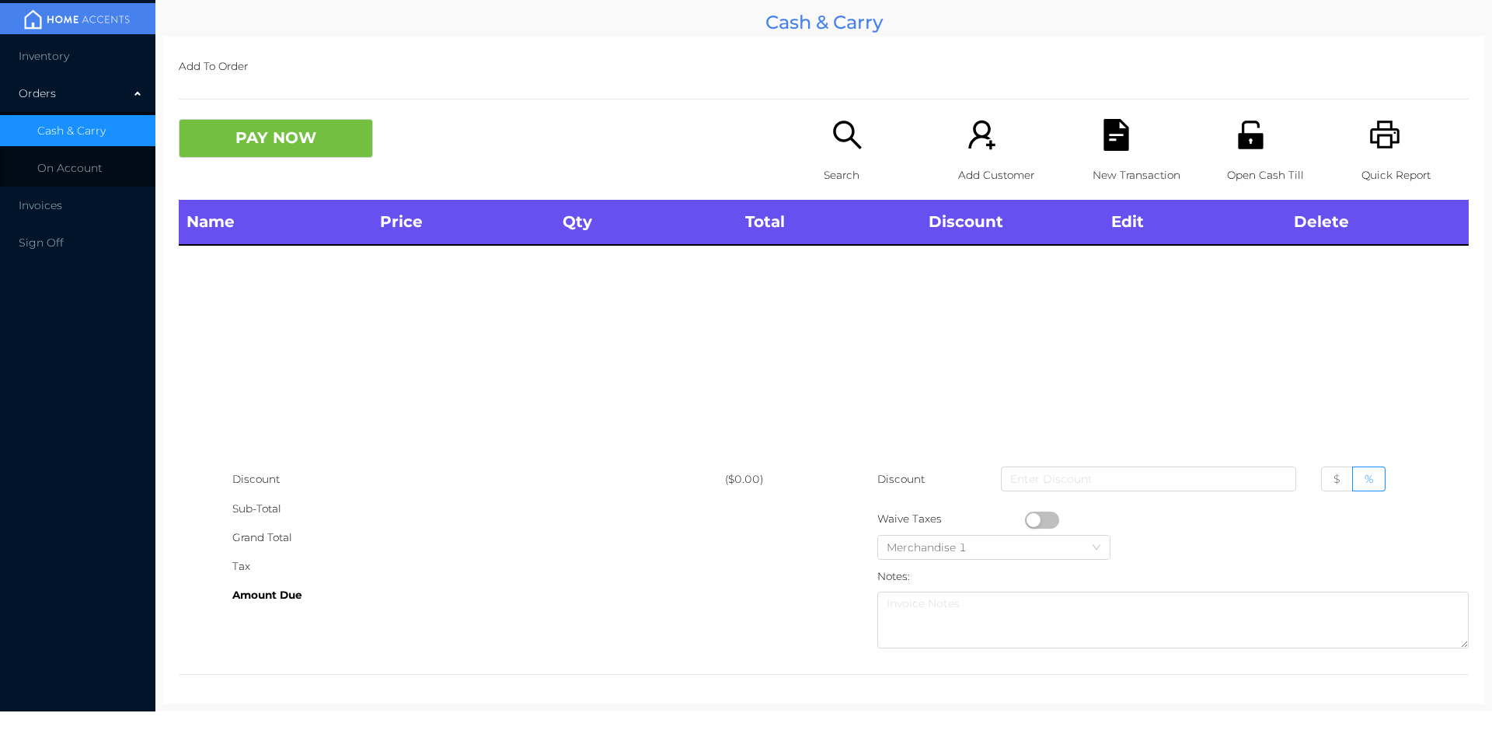
click at [832, 147] on icon "icon: search" at bounding box center [848, 135] width 32 height 32
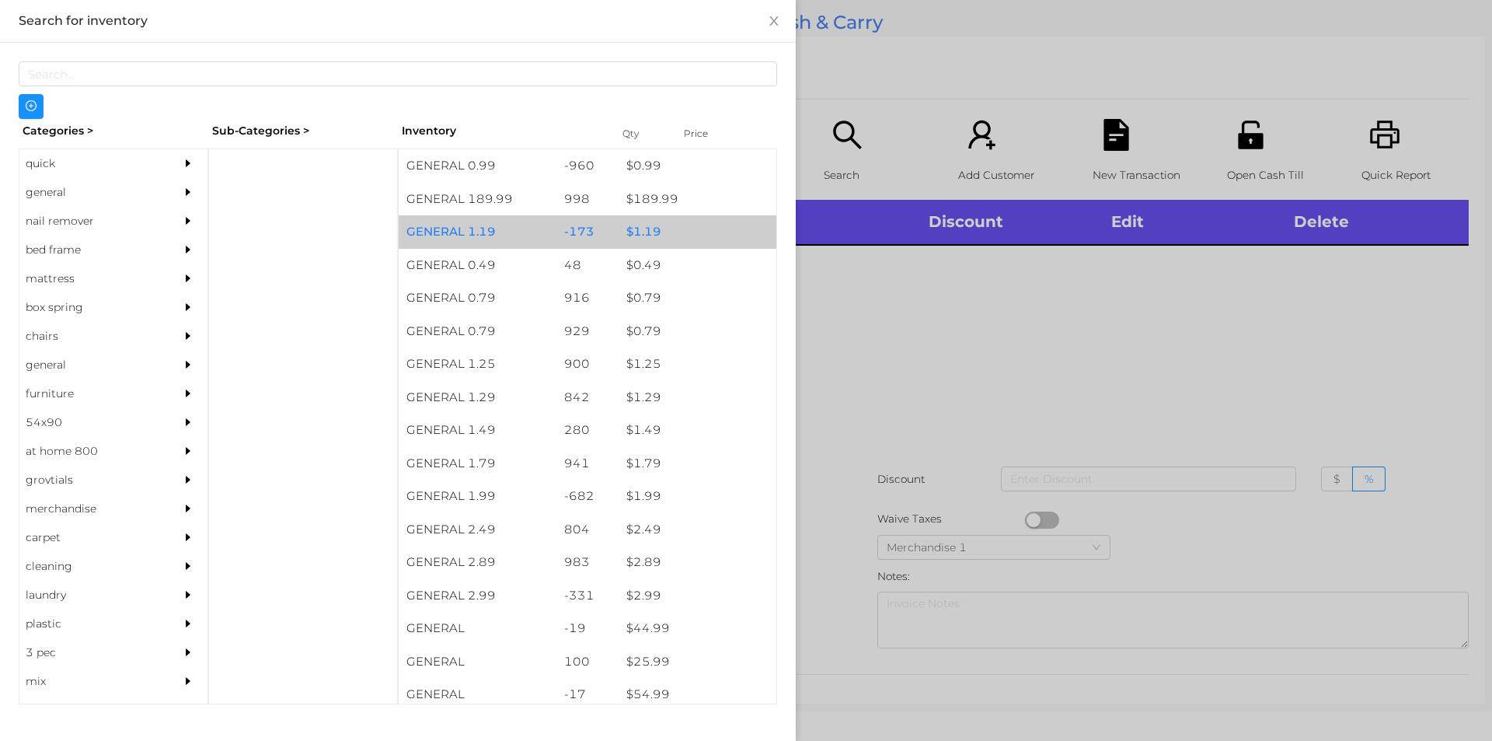
click at [663, 231] on div "$ 1.19" at bounding box center [698, 231] width 158 height 33
click at [668, 239] on div "$ 1.19" at bounding box center [698, 231] width 158 height 33
click at [677, 228] on div "$ 1.19" at bounding box center [698, 231] width 158 height 33
click at [674, 225] on div "$ 1.19" at bounding box center [698, 231] width 158 height 33
click at [651, 228] on div "$ 1.19" at bounding box center [698, 231] width 158 height 33
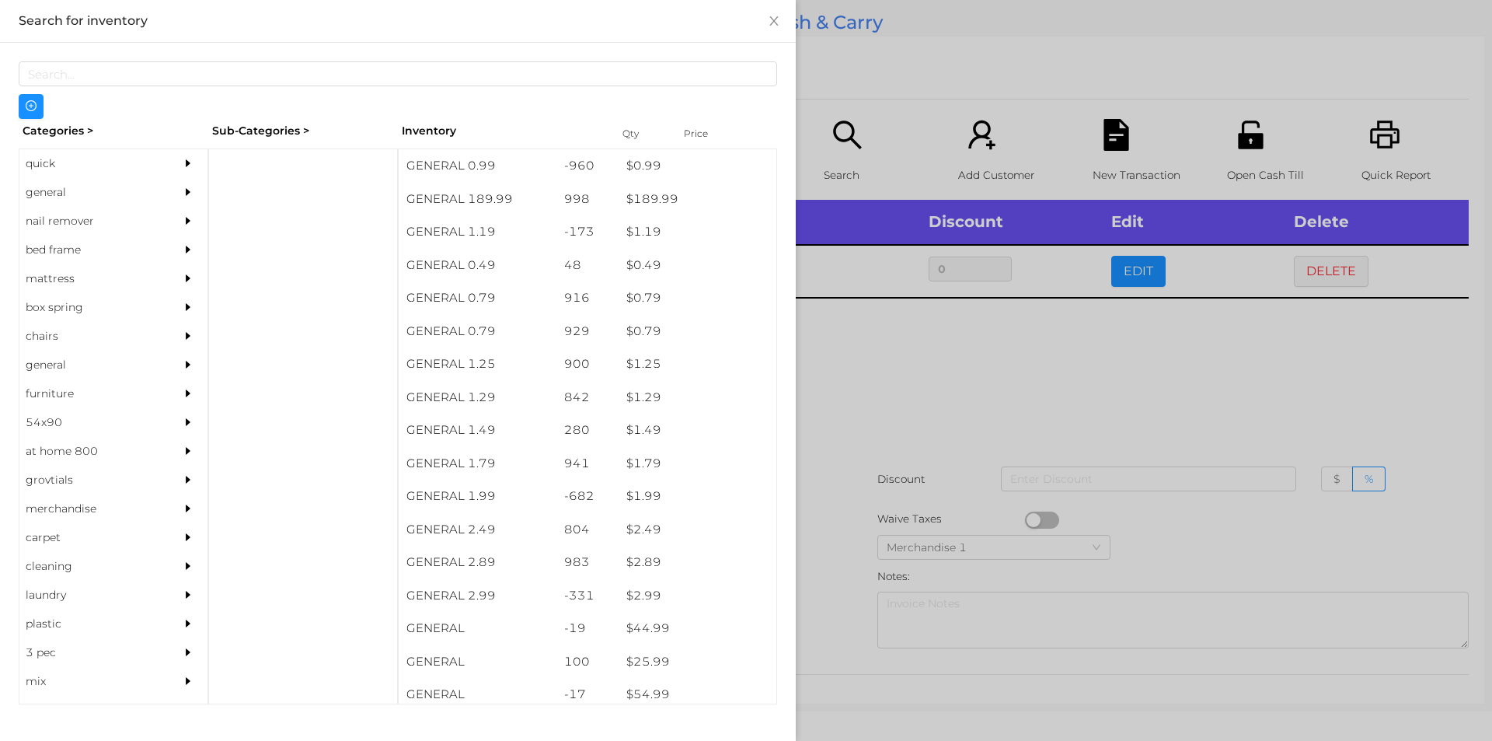
click at [853, 102] on div at bounding box center [746, 370] width 1492 height 741
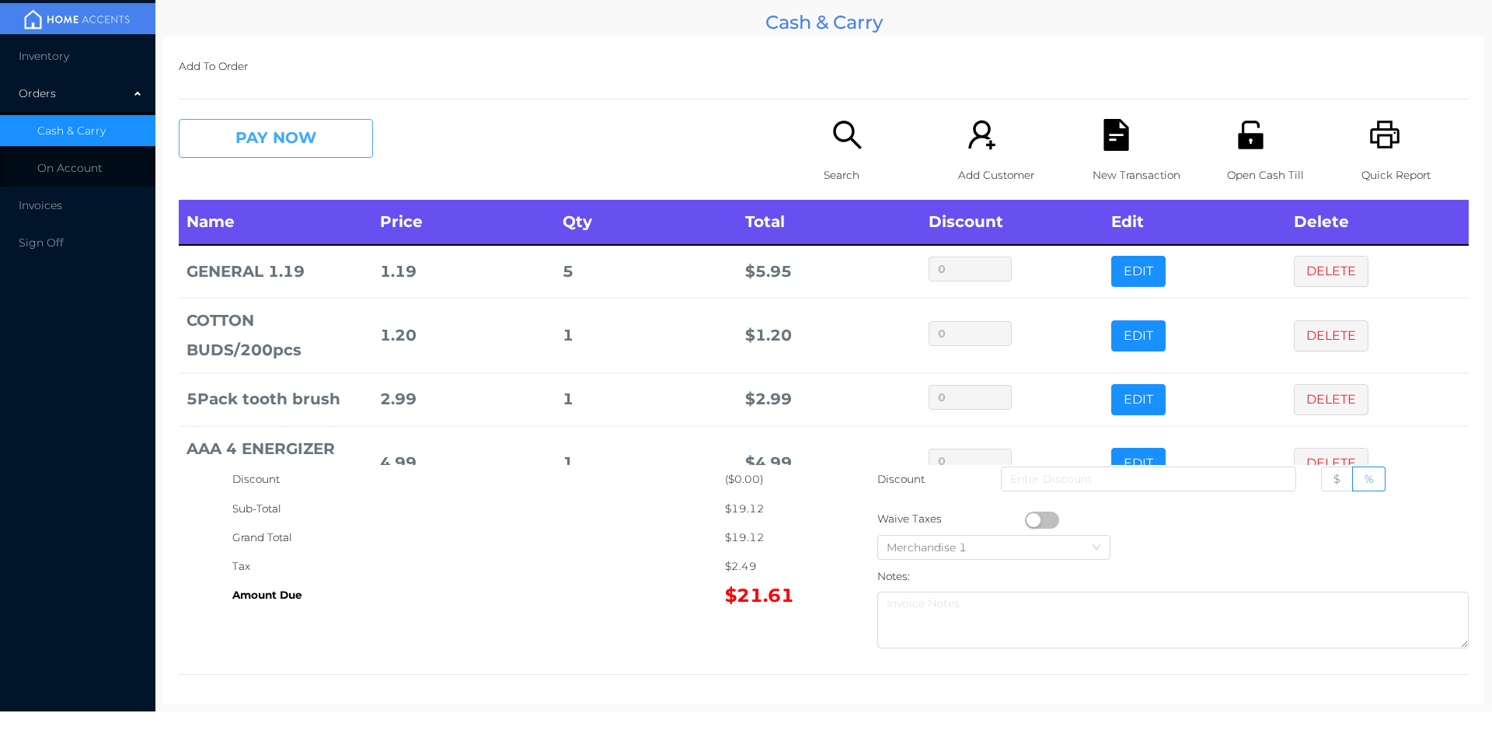
click at [242, 124] on button "PAY NOW" at bounding box center [276, 138] width 194 height 39
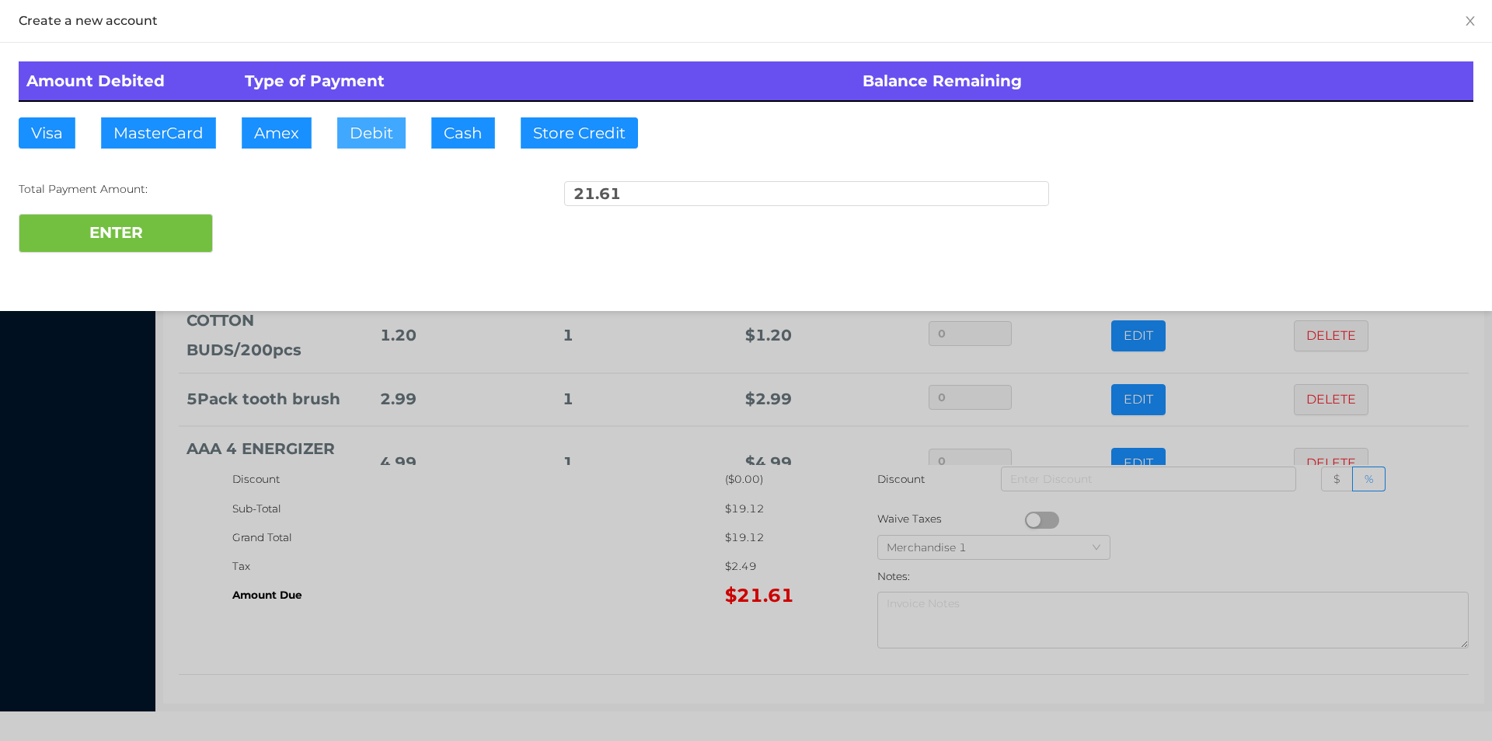
click at [375, 143] on button "Debit" at bounding box center [371, 132] width 68 height 31
type input "50"
click at [125, 228] on button "ENTER" at bounding box center [116, 233] width 194 height 39
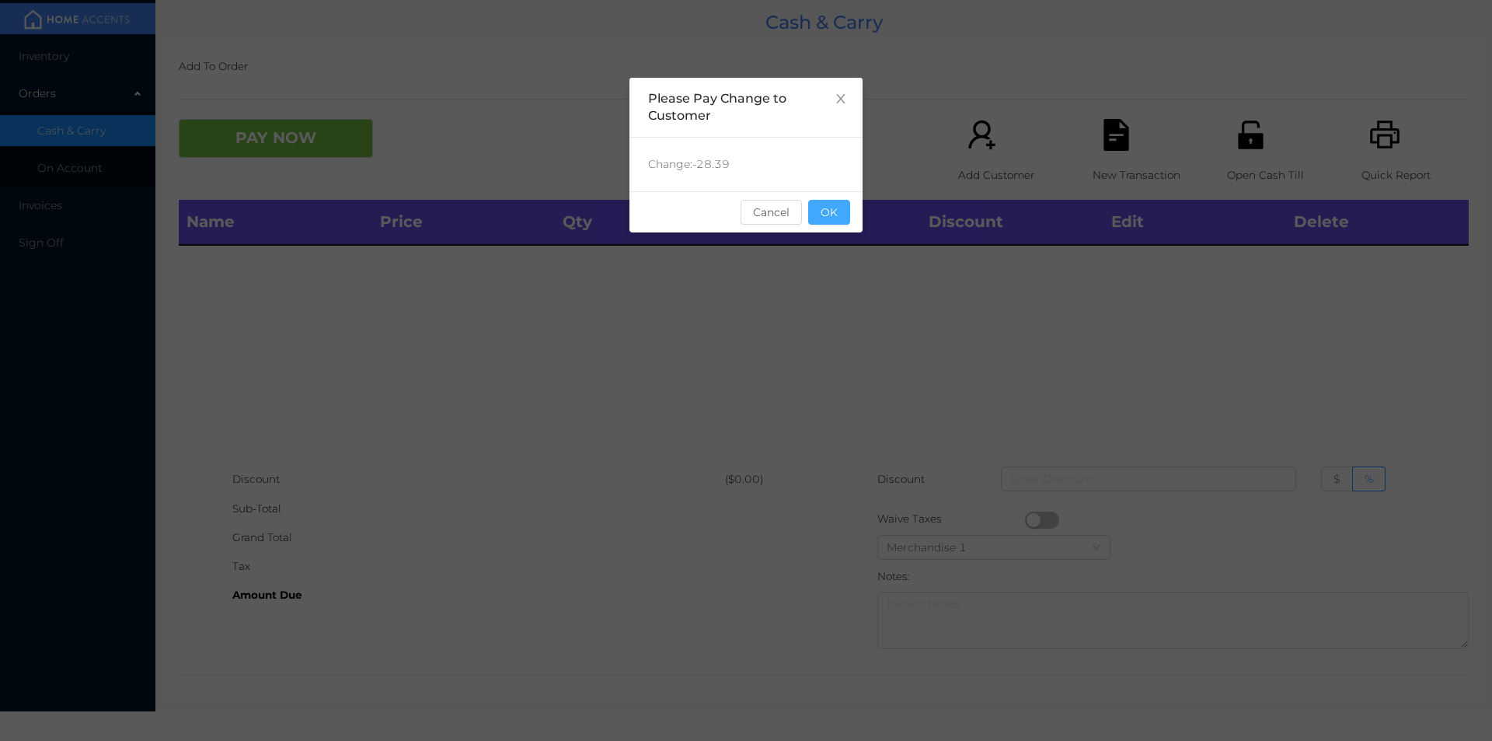
click at [848, 200] on button "OK" at bounding box center [829, 212] width 42 height 25
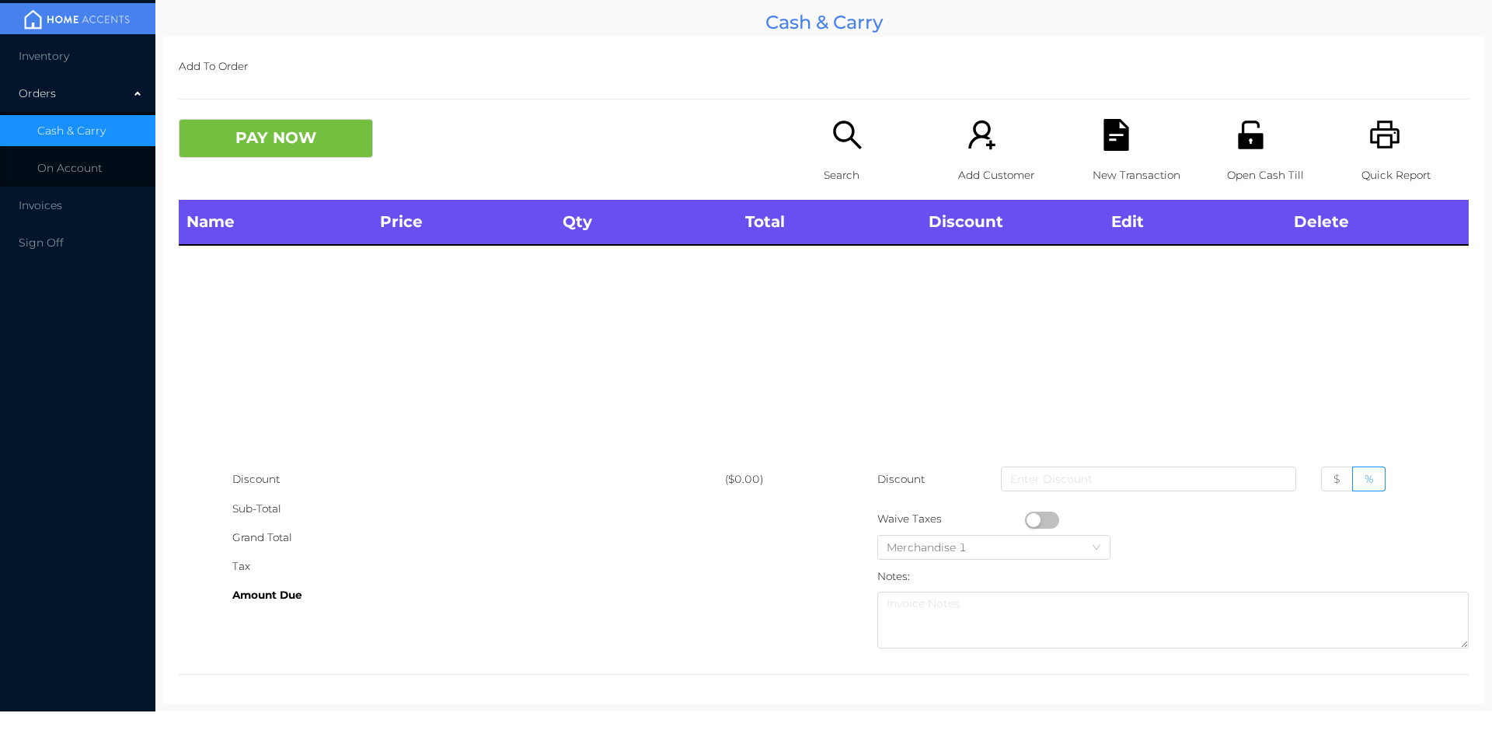
click at [832, 127] on icon "icon: search" at bounding box center [848, 135] width 32 height 32
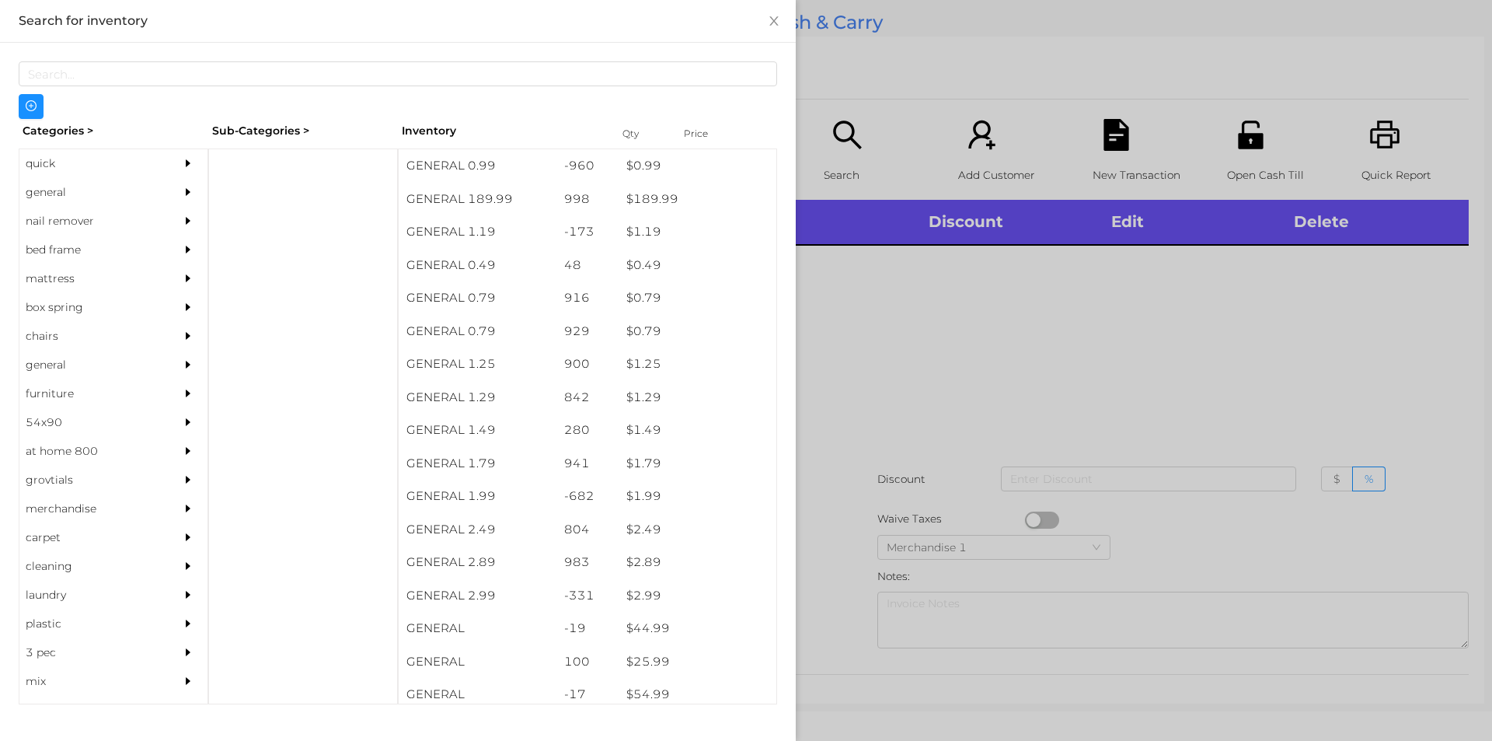
click at [64, 177] on div "quick" at bounding box center [89, 163] width 141 height 29
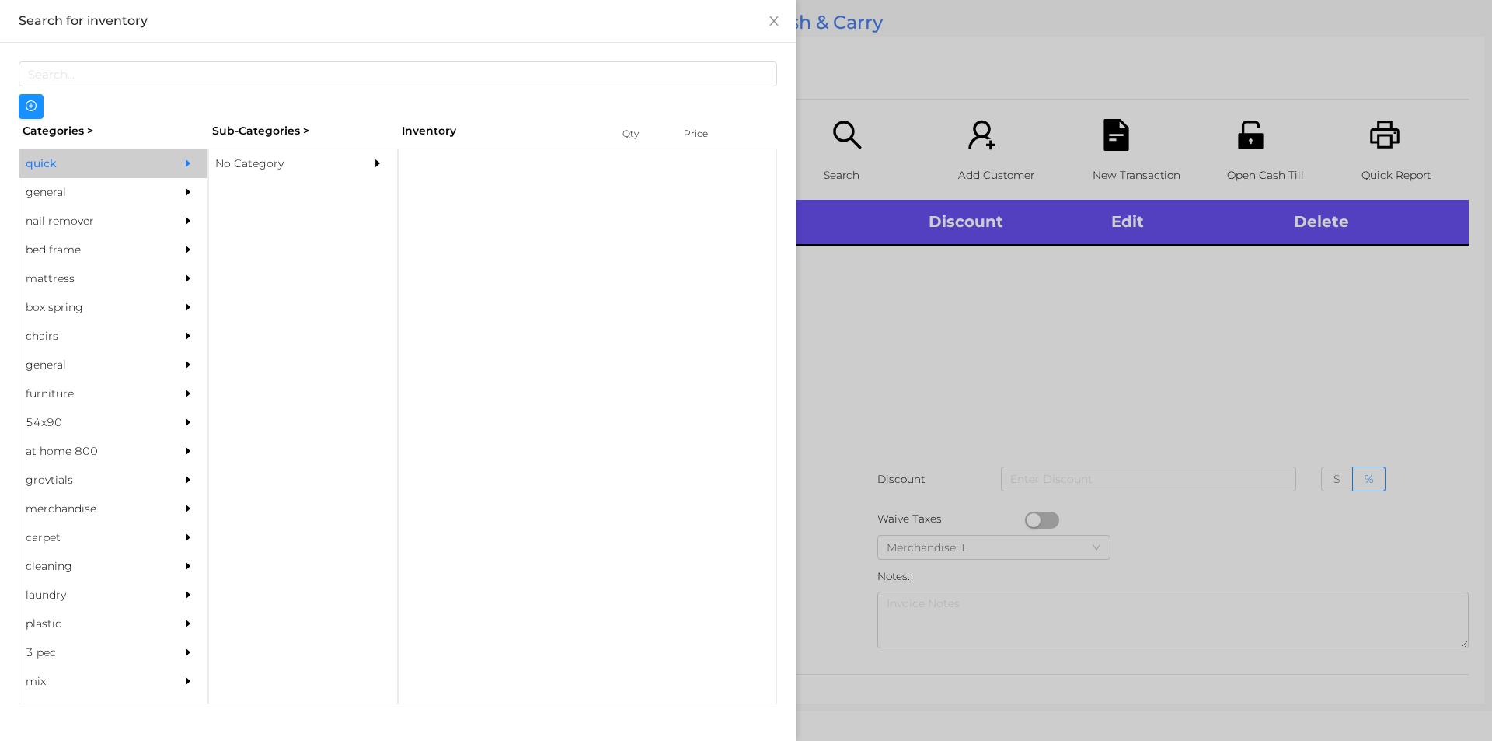
click at [256, 151] on div "No Category" at bounding box center [279, 163] width 141 height 29
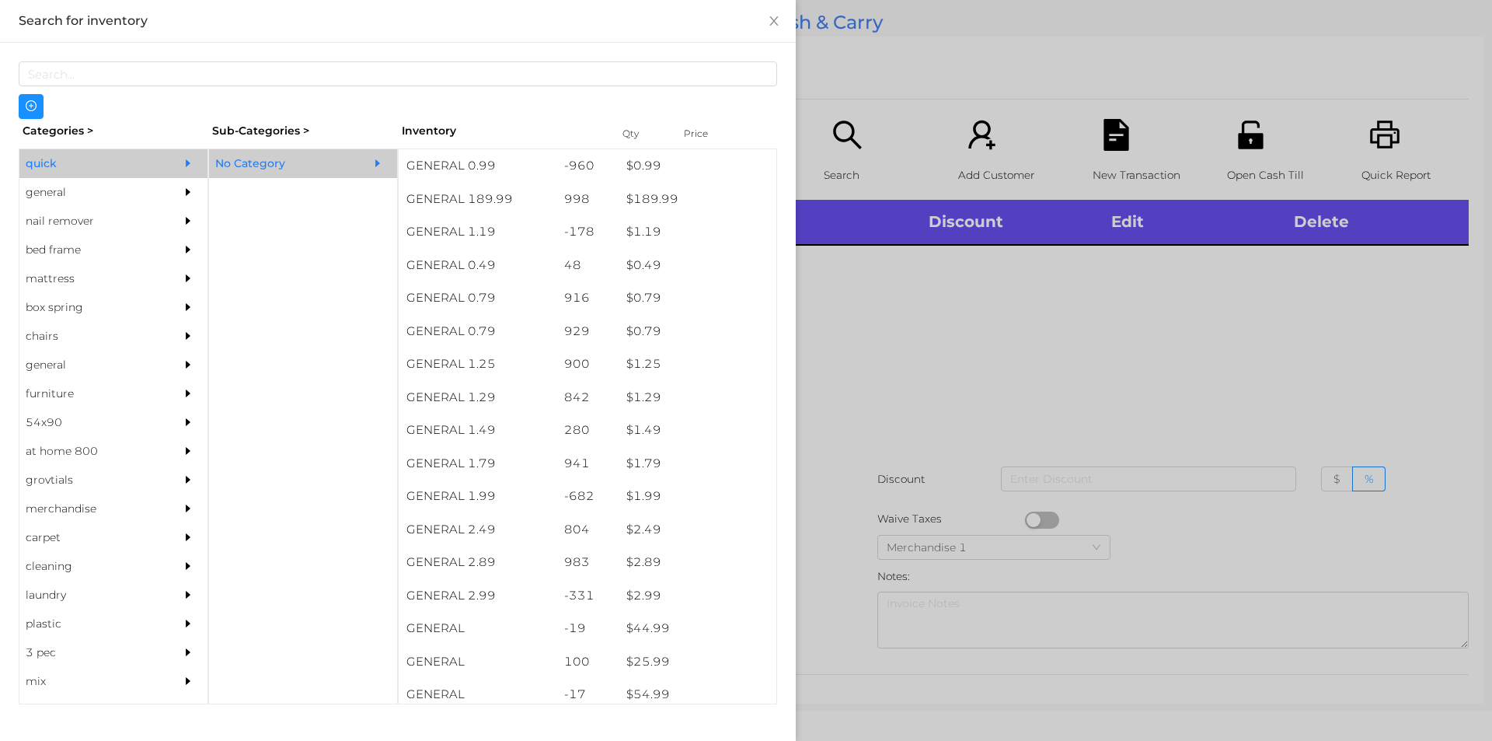
click at [56, 192] on div "general" at bounding box center [89, 192] width 141 height 29
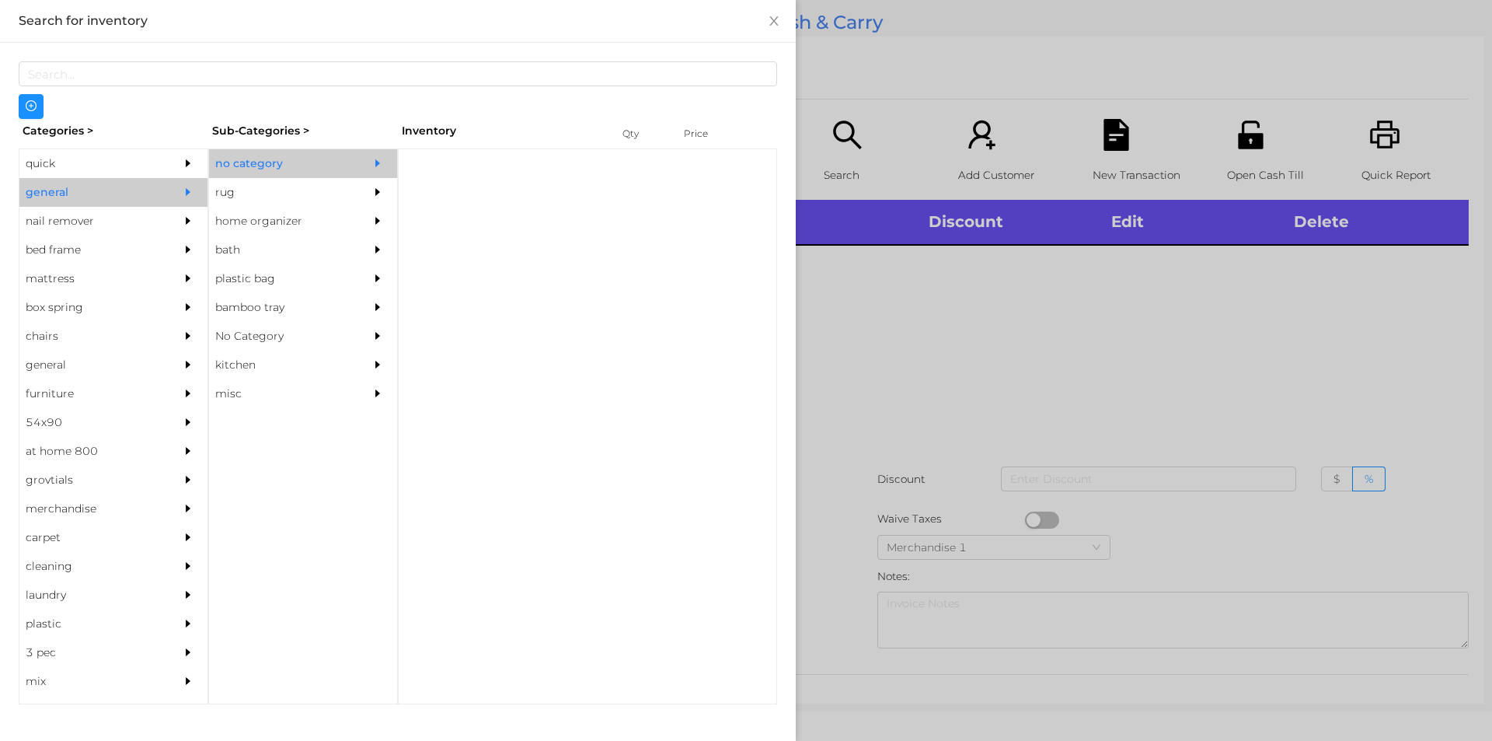
click at [270, 153] on div "no category" at bounding box center [279, 163] width 141 height 29
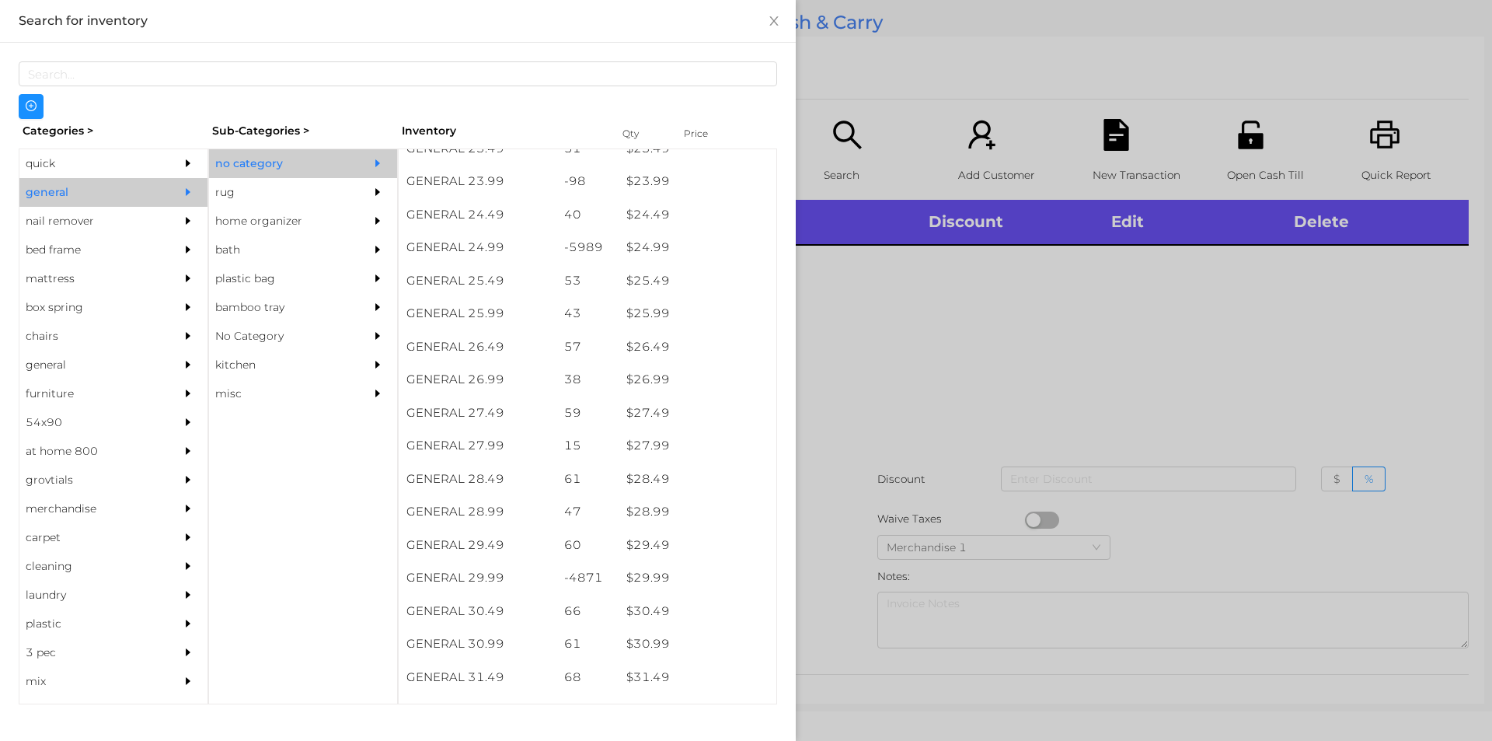
scroll to position [1947, 0]
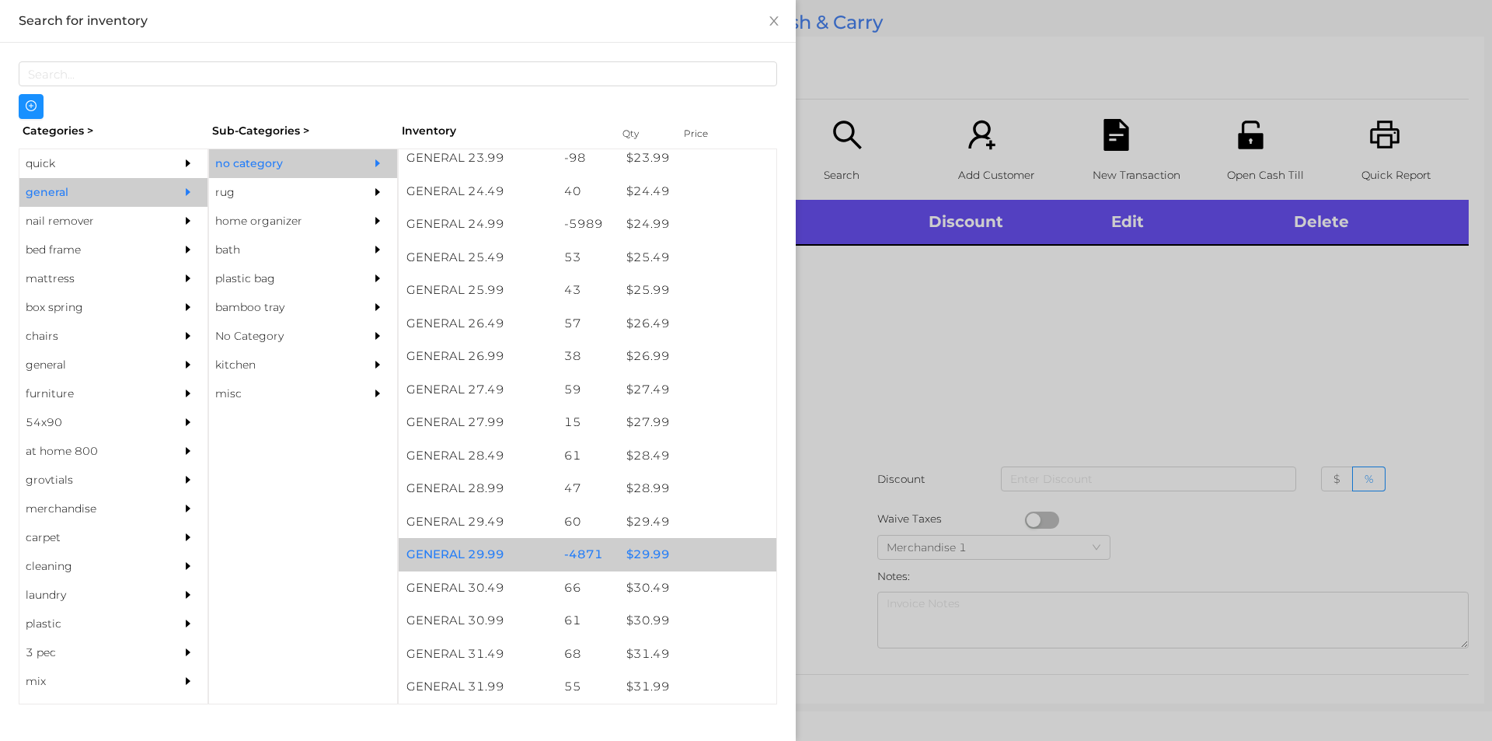
click at [652, 563] on div "$ 29.99" at bounding box center [698, 554] width 158 height 33
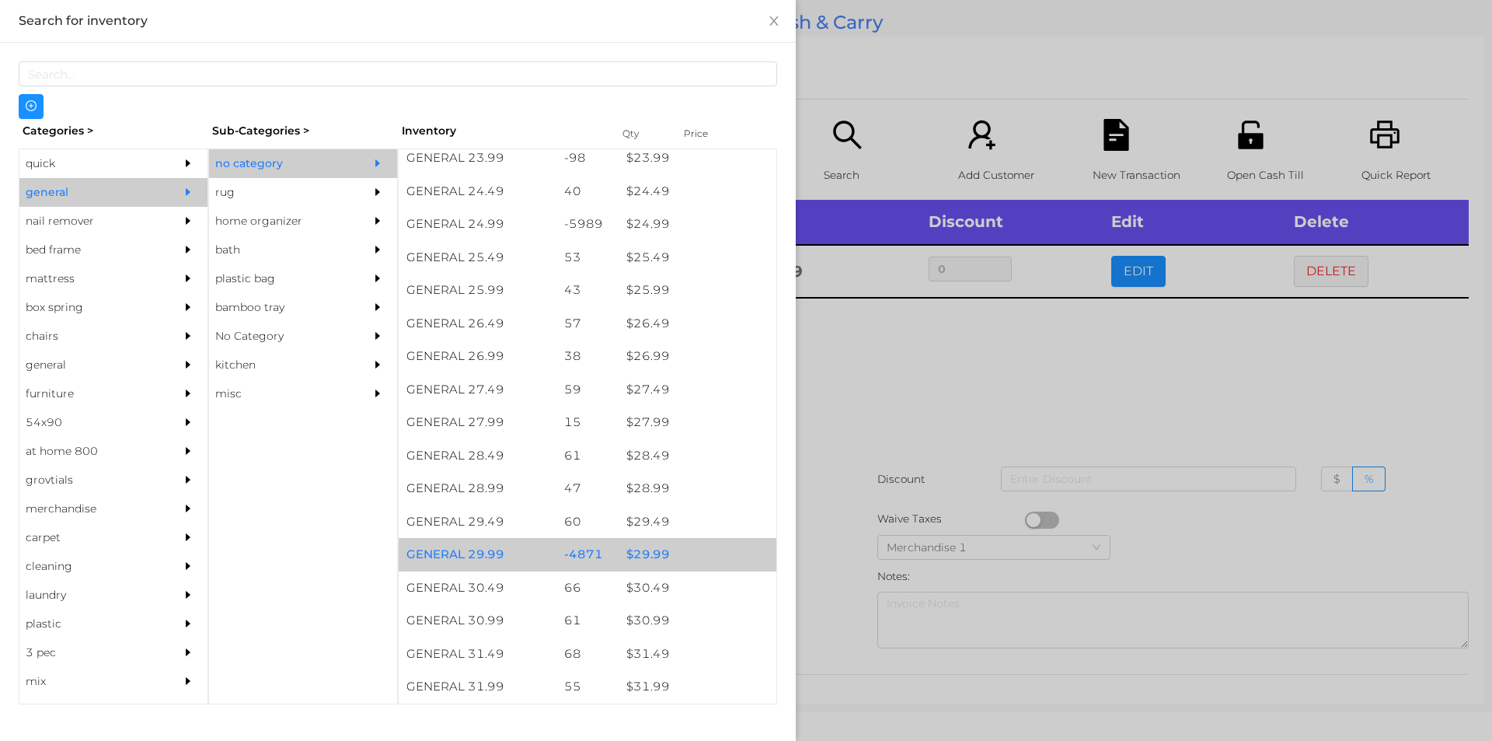
click at [650, 556] on div "$ 29.99" at bounding box center [698, 554] width 158 height 33
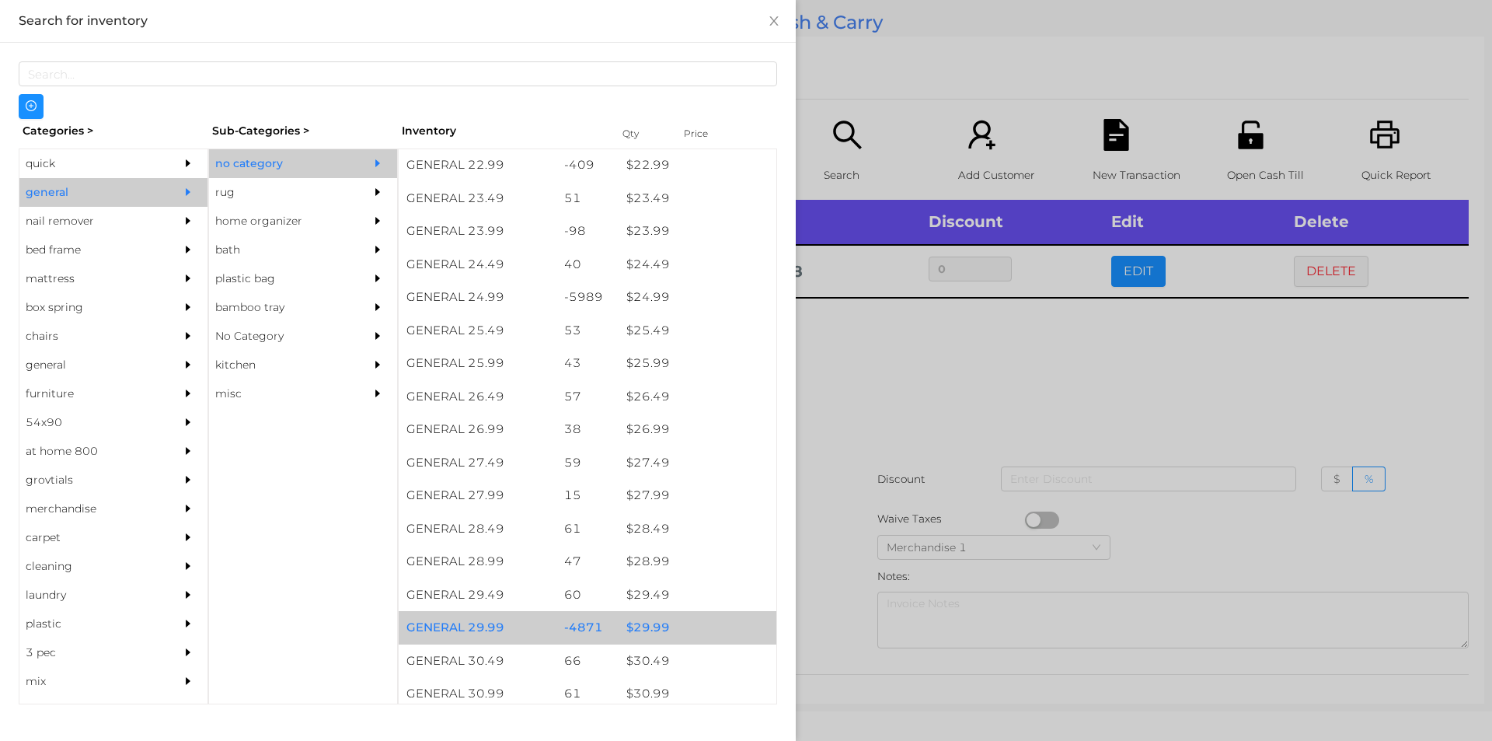
scroll to position [1798, 0]
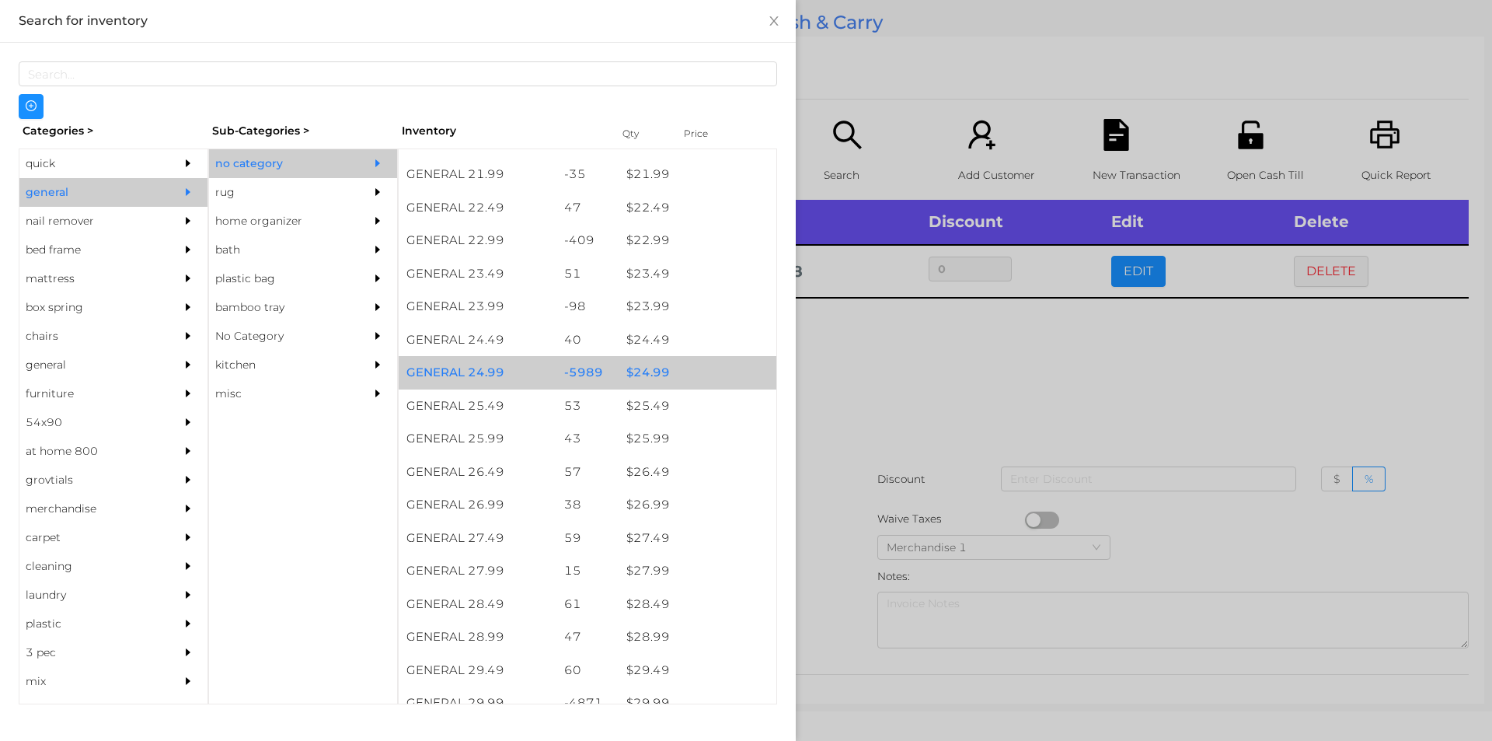
click at [669, 374] on div "$ 24.99" at bounding box center [698, 372] width 158 height 33
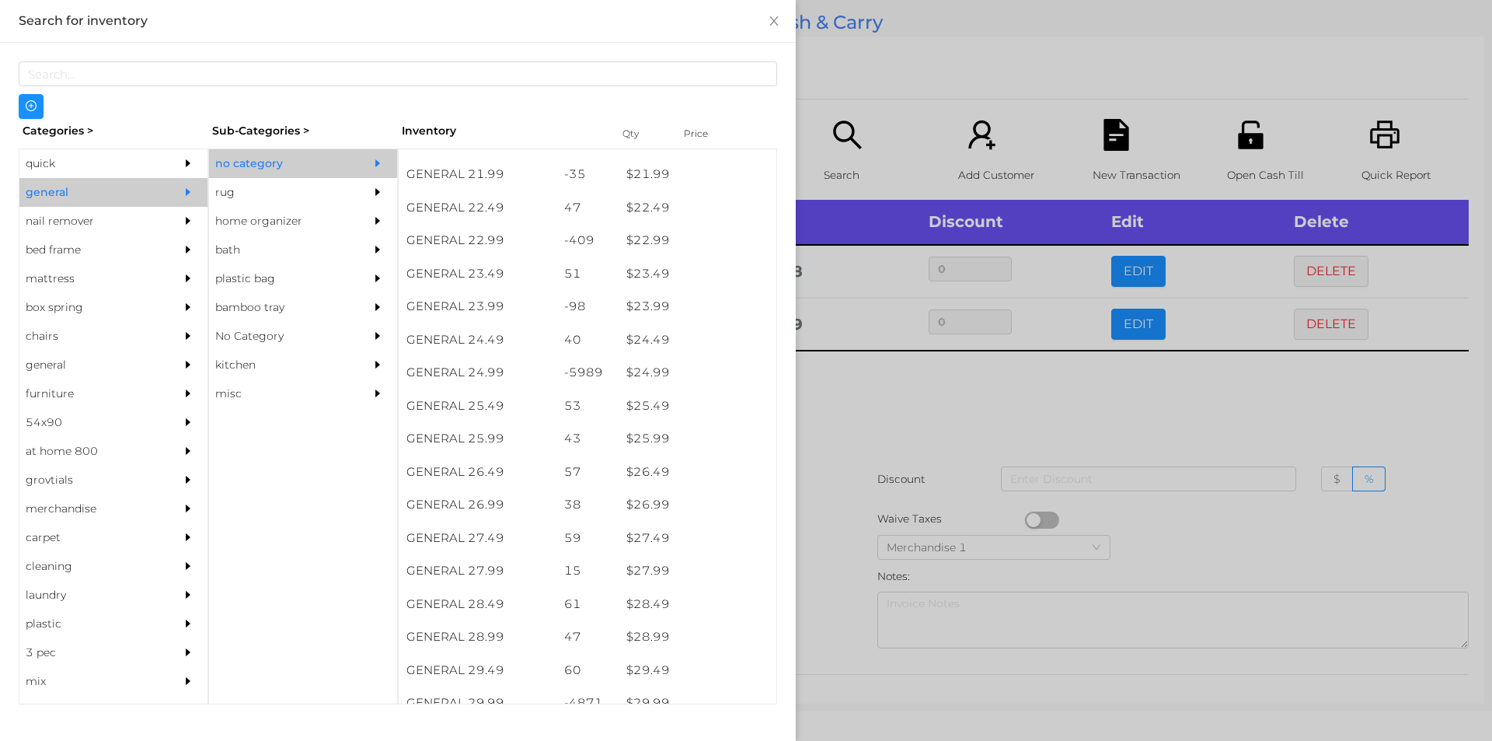
click at [857, 462] on div at bounding box center [746, 370] width 1492 height 741
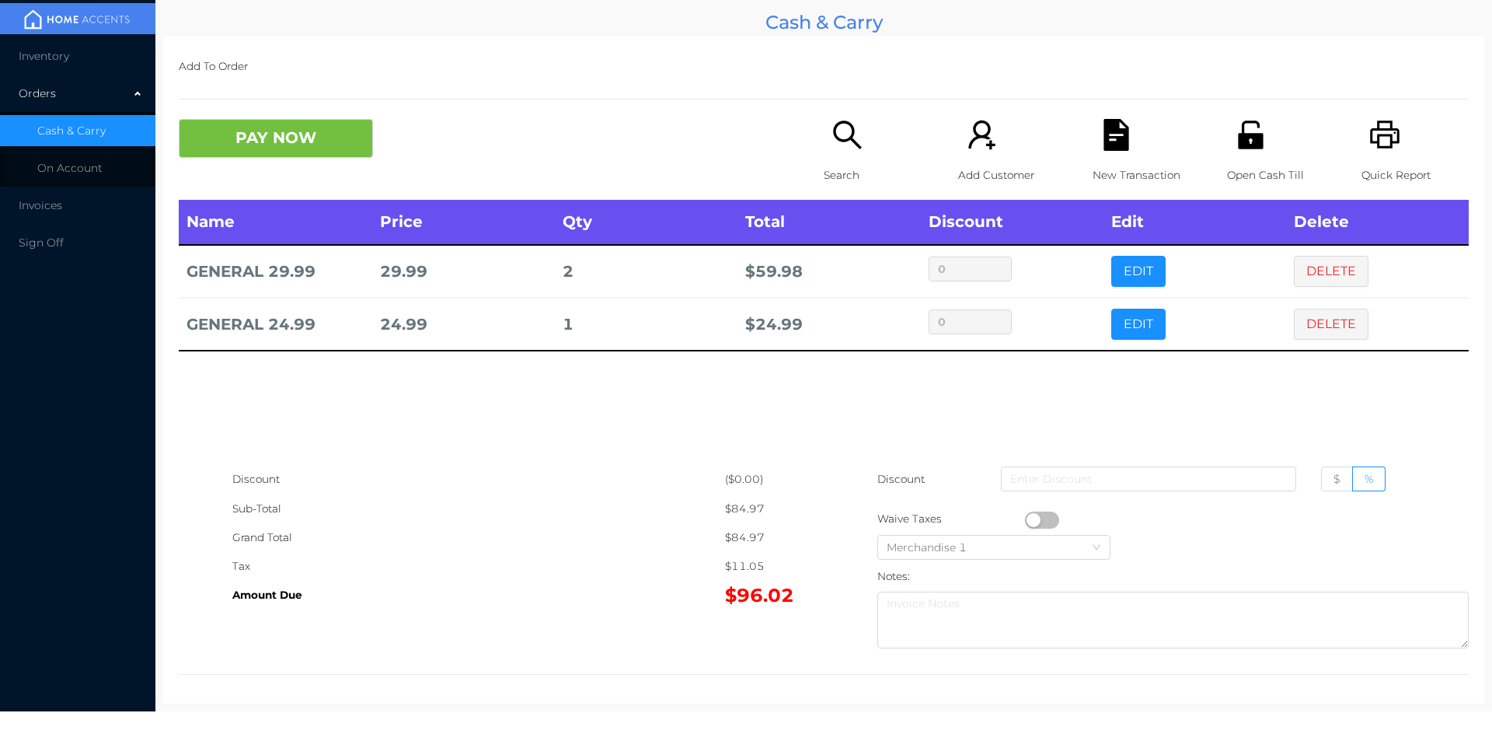
click at [835, 156] on div "Search" at bounding box center [877, 159] width 107 height 81
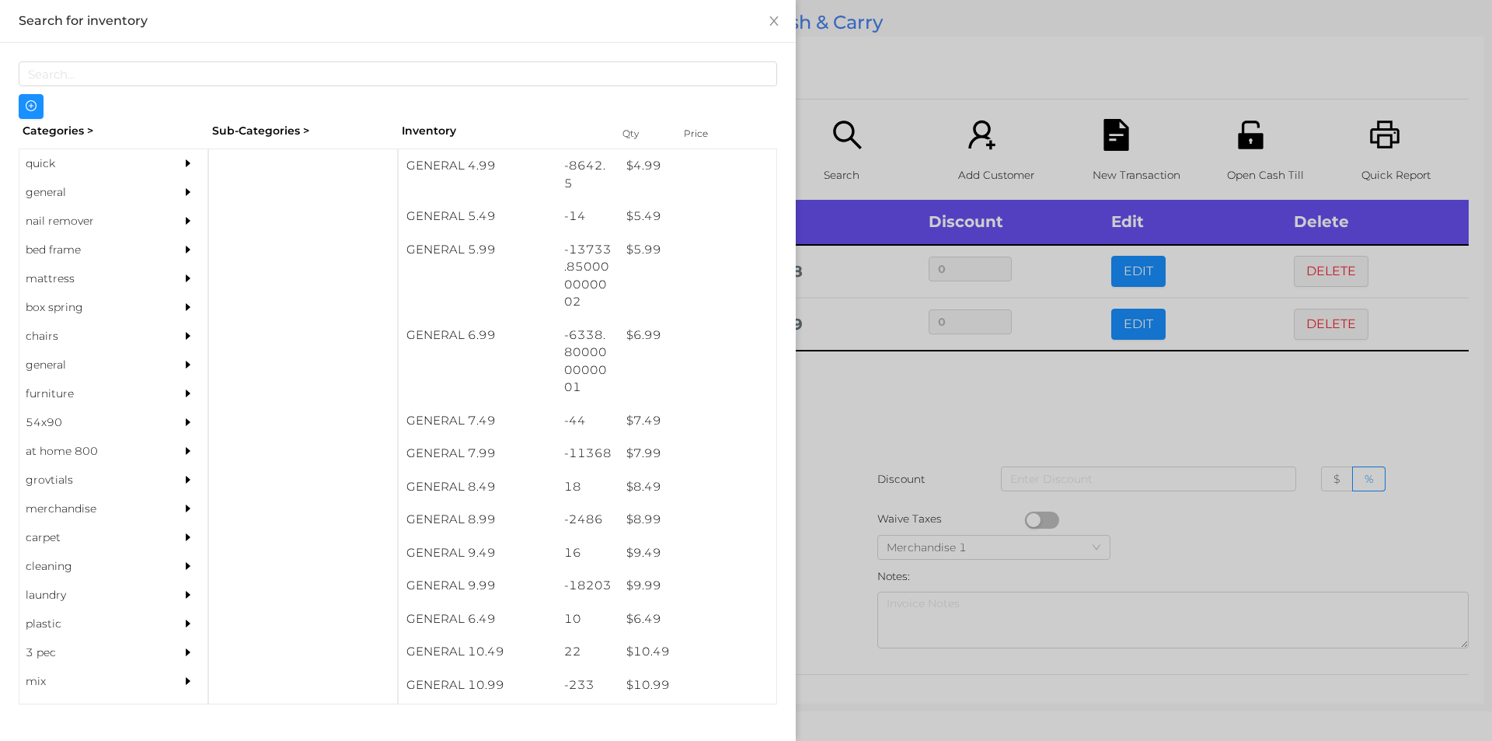
scroll to position [528, 0]
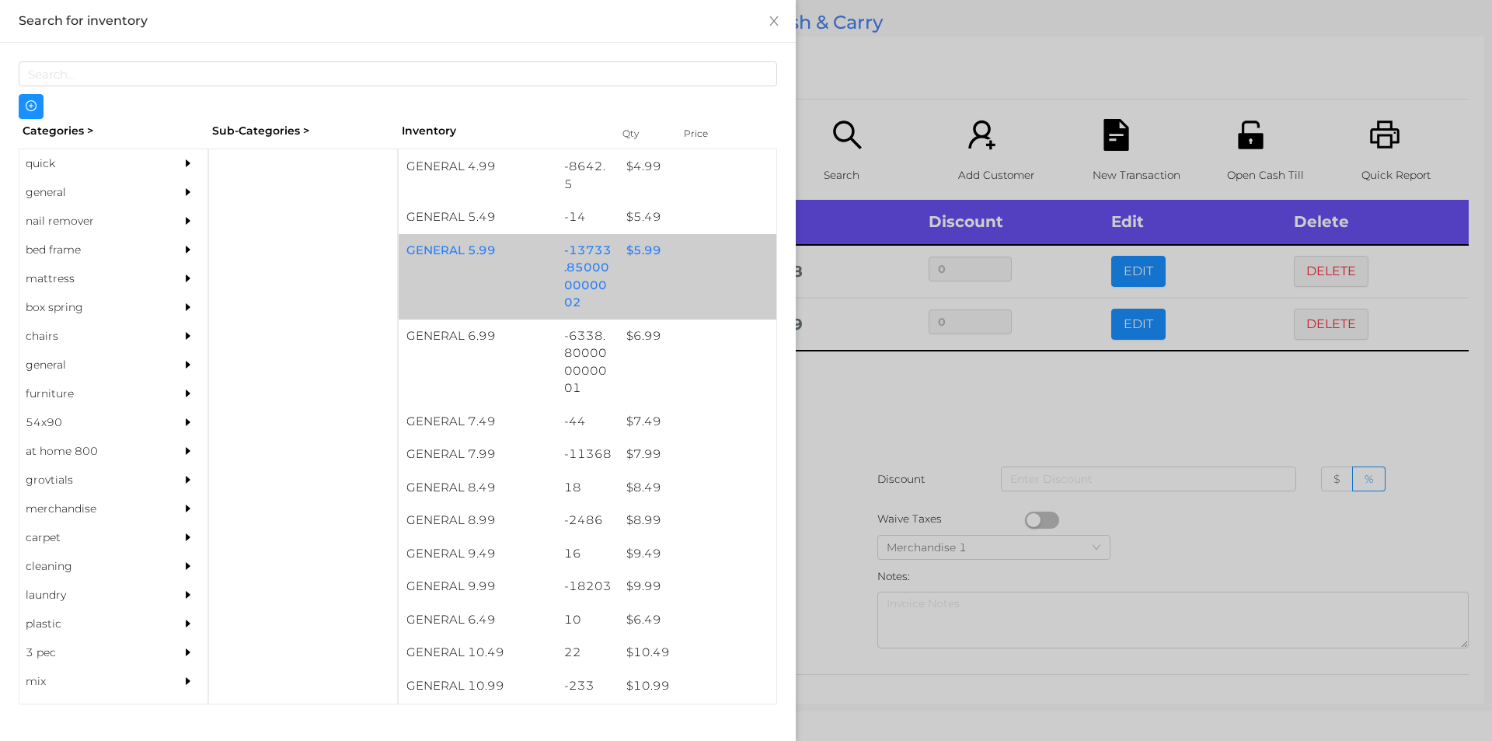
click at [653, 264] on div "$ 5.99" at bounding box center [698, 250] width 158 height 33
click at [645, 277] on div "GENERAL 5.99 -13733.850000000002 $ 5.99" at bounding box center [588, 276] width 378 height 85
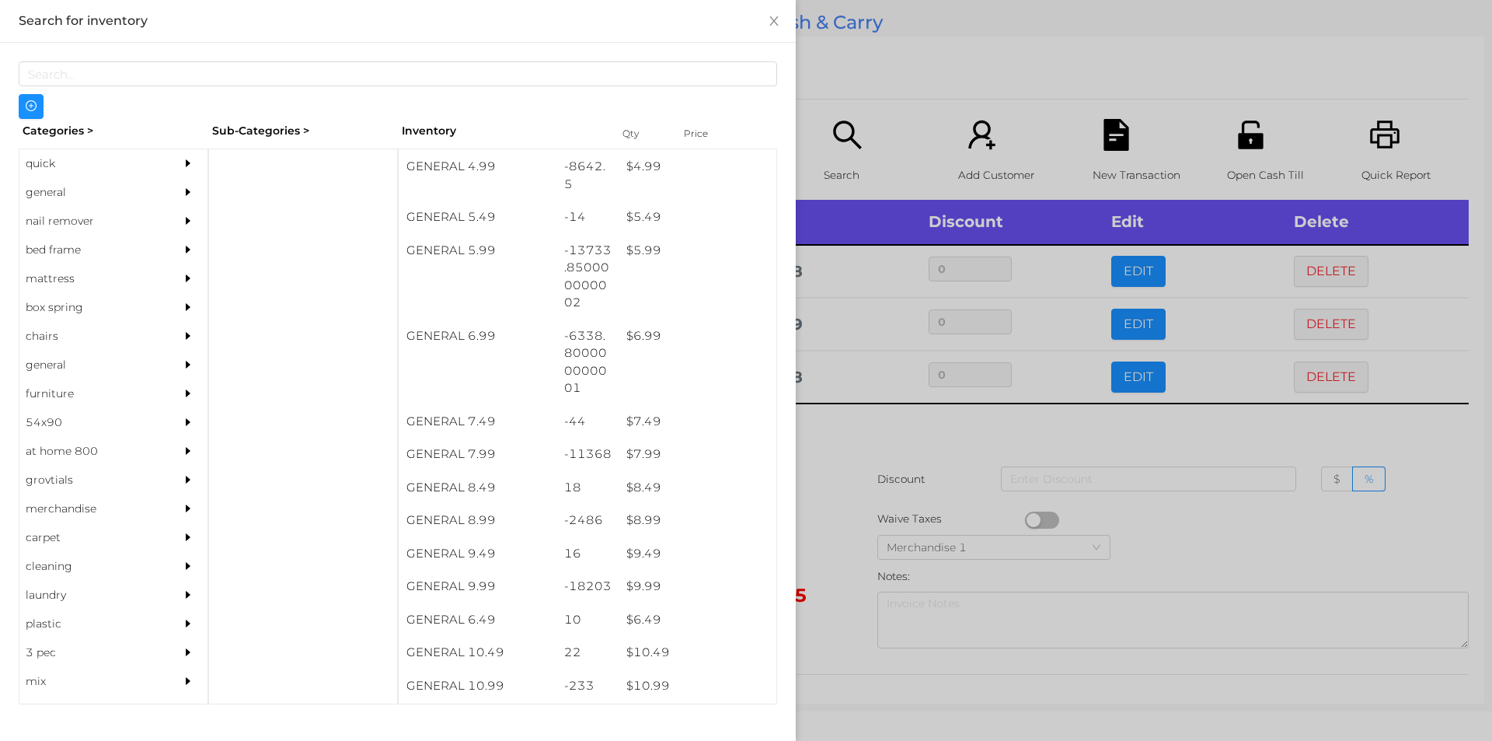
click at [857, 493] on div at bounding box center [746, 370] width 1492 height 741
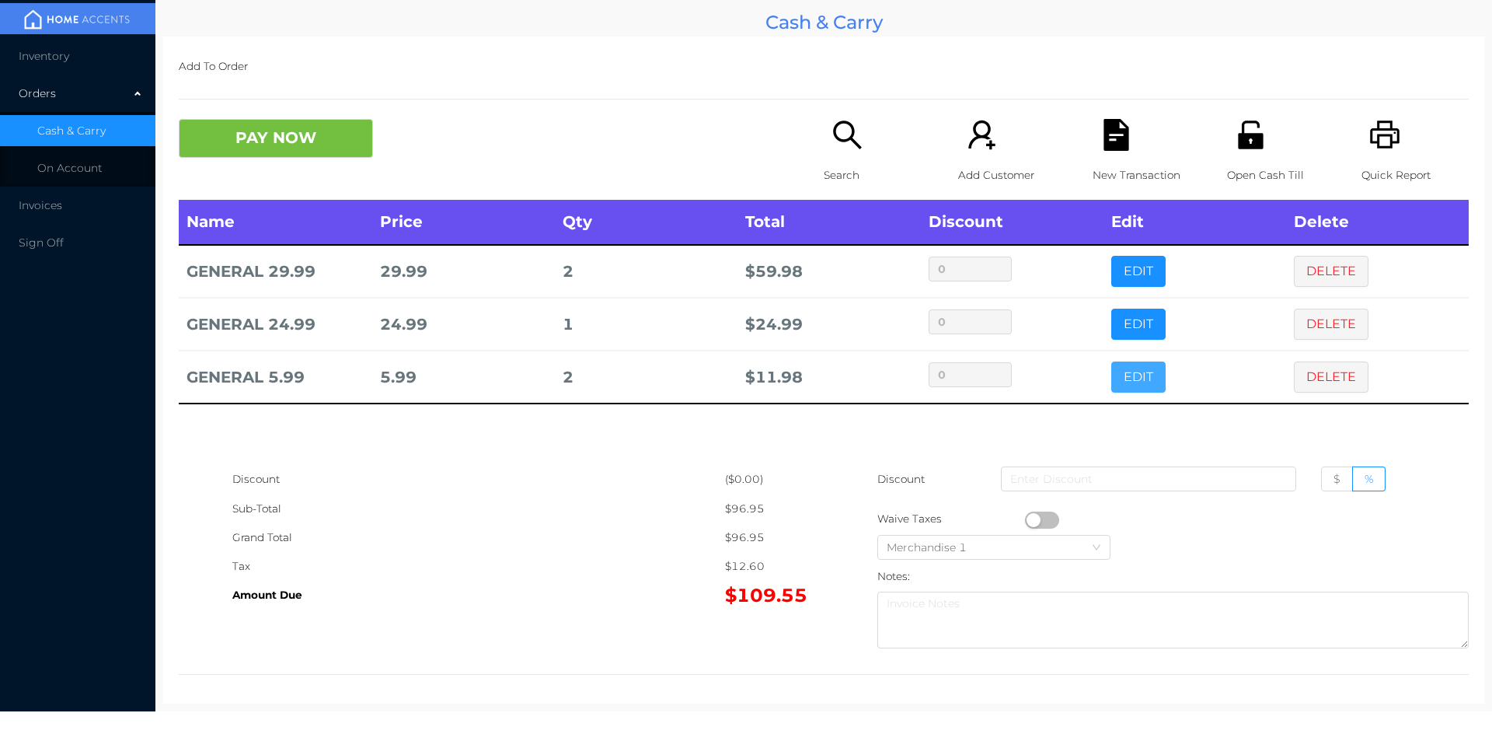
click at [1116, 375] on button "EDIT" at bounding box center [1138, 376] width 54 height 31
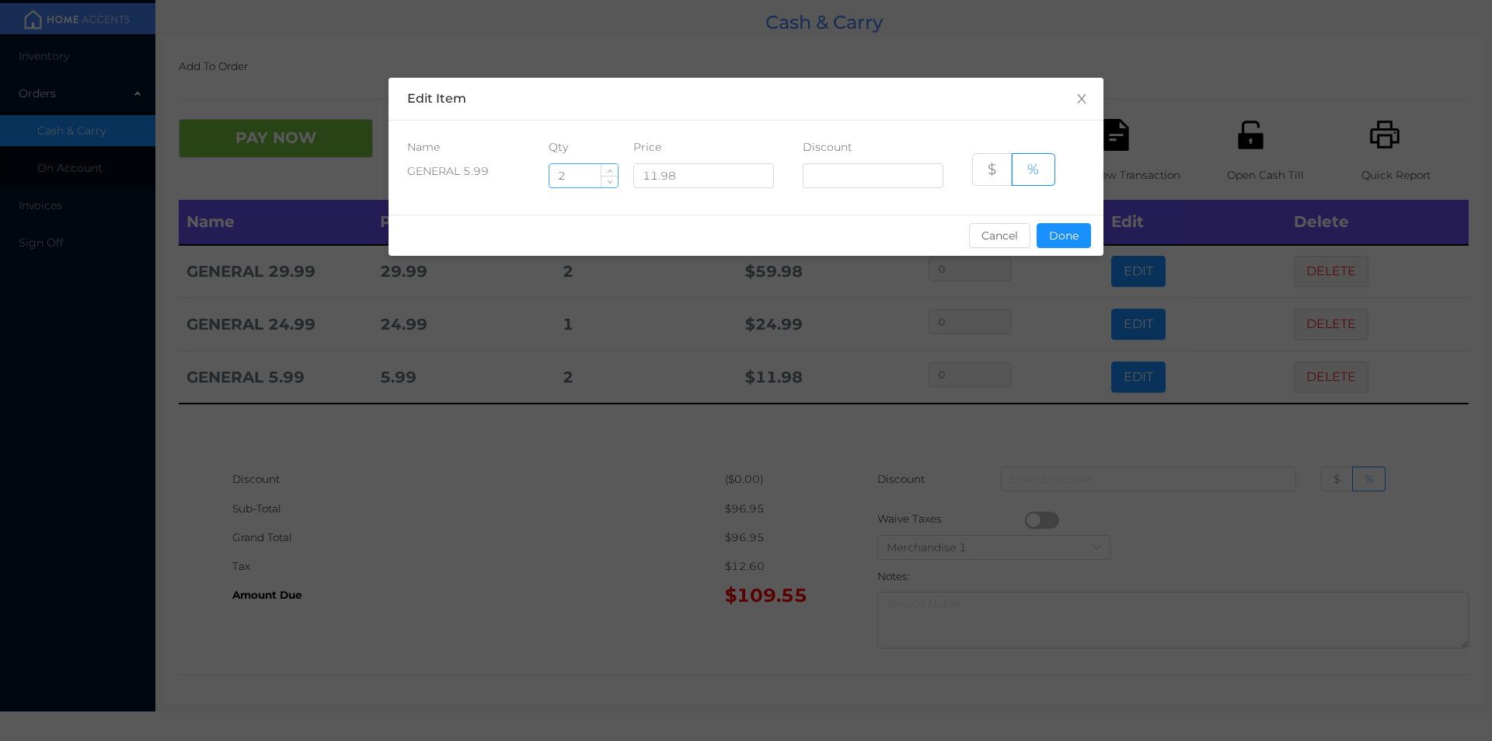
click at [593, 181] on input "2" at bounding box center [583, 175] width 68 height 23
type input "2.5"
click at [1074, 289] on div "sentinelStart Edit Item Name Qty Price Discount GENERAL 5.99 2.5 11.98 $ % Canc…" at bounding box center [746, 370] width 1492 height 741
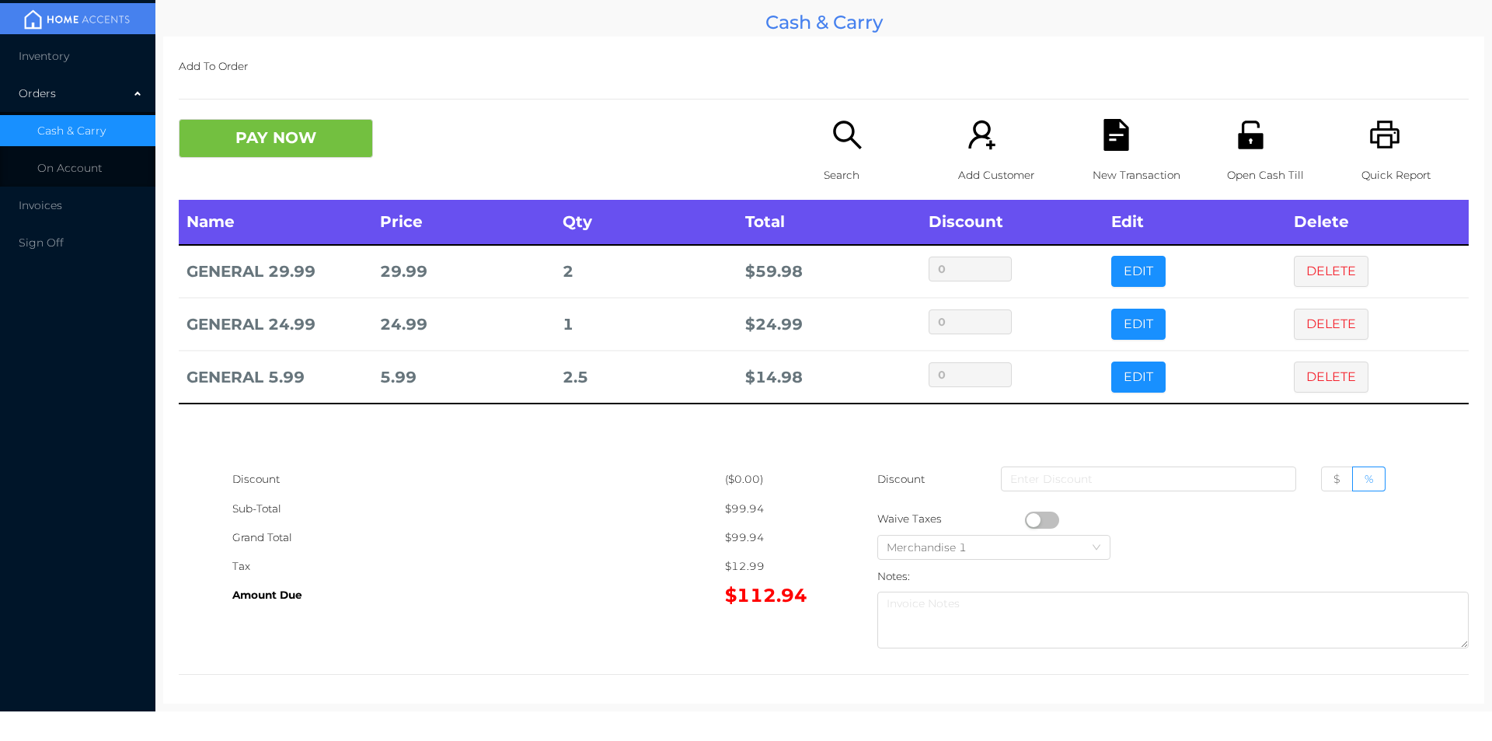
click at [1104, 148] on icon "icon: file-text" at bounding box center [1116, 135] width 25 height 32
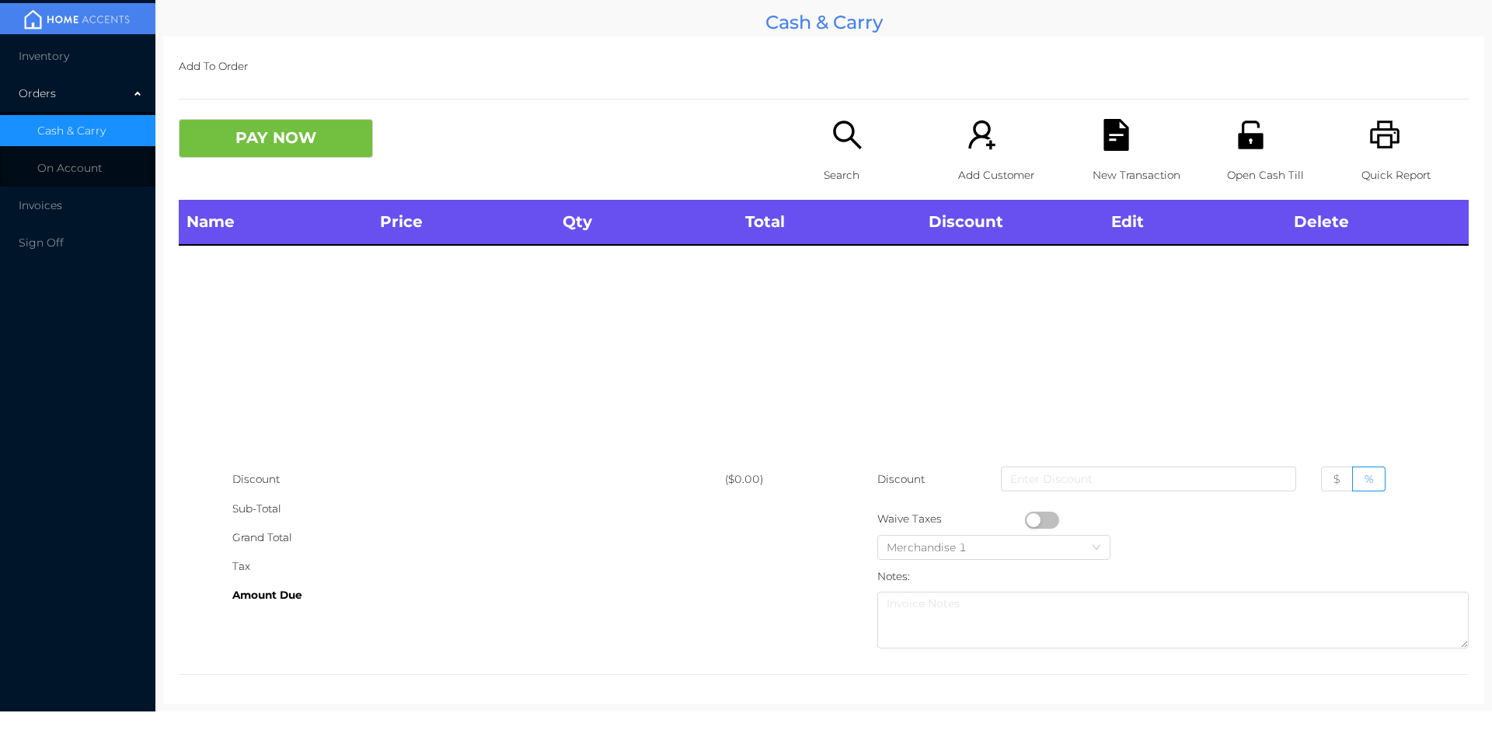
click at [1386, 146] on icon "icon: printer" at bounding box center [1385, 135] width 32 height 32
click at [684, 399] on div "Name Price Qty Total Discount Edit Delete" at bounding box center [824, 332] width 1290 height 265
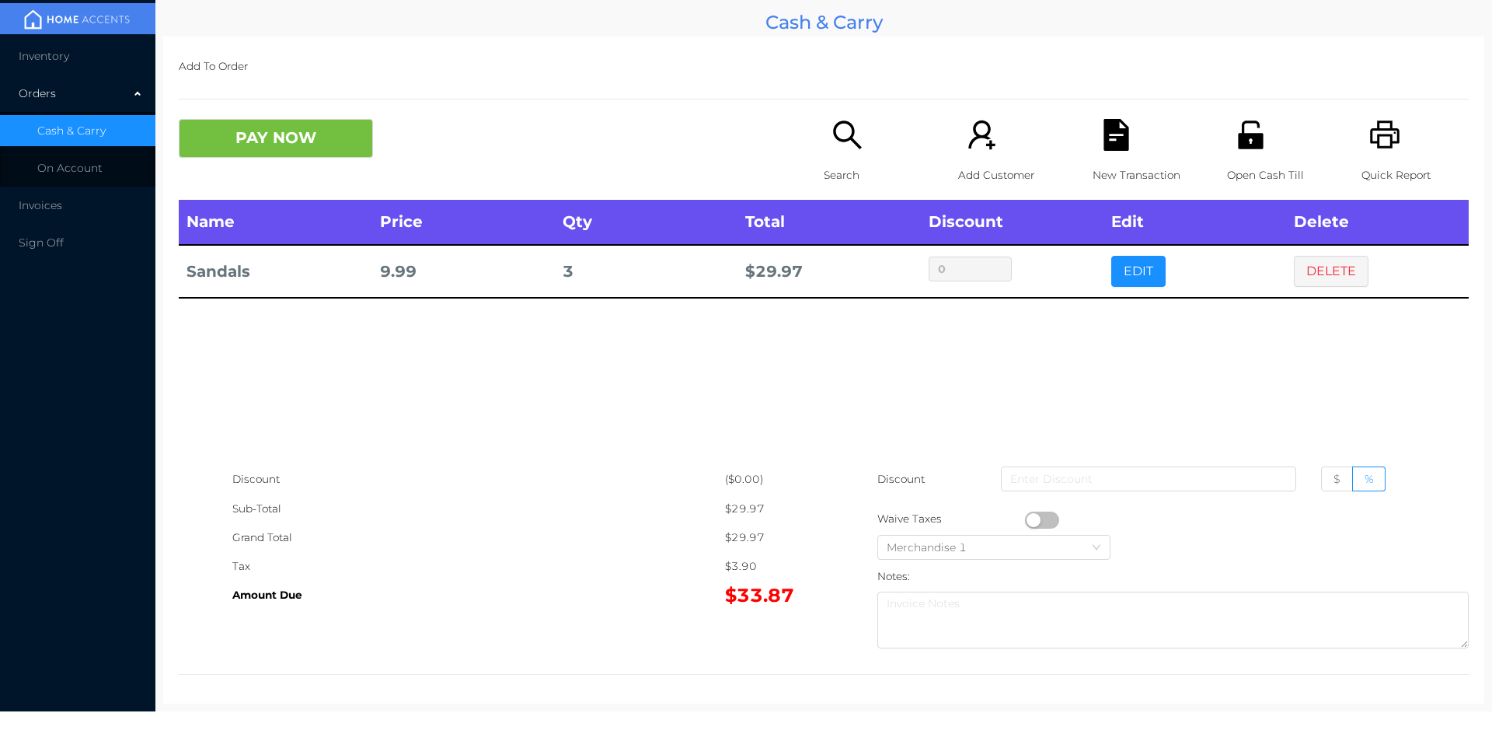
click at [275, 152] on button "PAY NOW" at bounding box center [276, 138] width 194 height 39
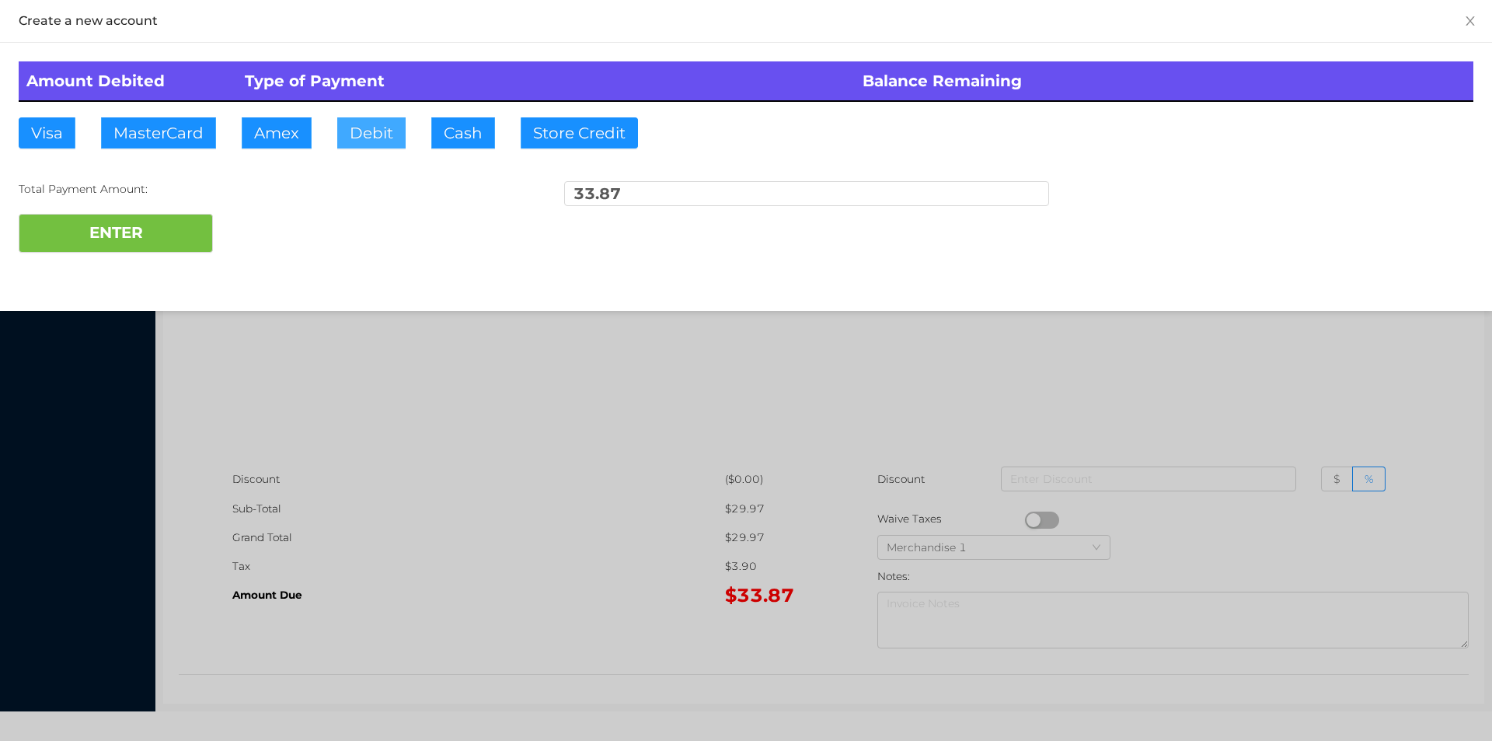
click at [359, 141] on button "Debit" at bounding box center [371, 132] width 68 height 31
type input "40"
click at [131, 249] on button "ENTER" at bounding box center [116, 233] width 194 height 39
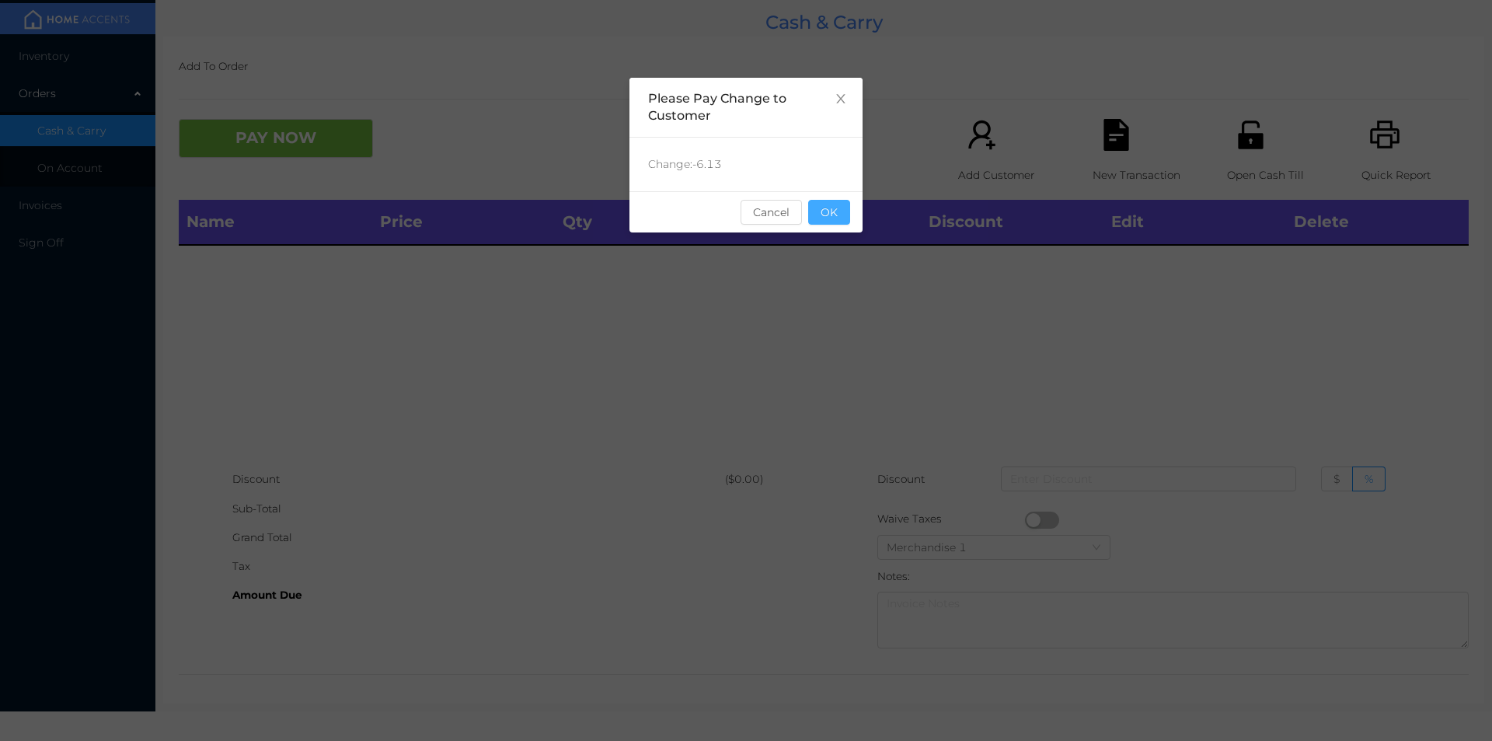
click at [827, 220] on button "OK" at bounding box center [829, 212] width 42 height 25
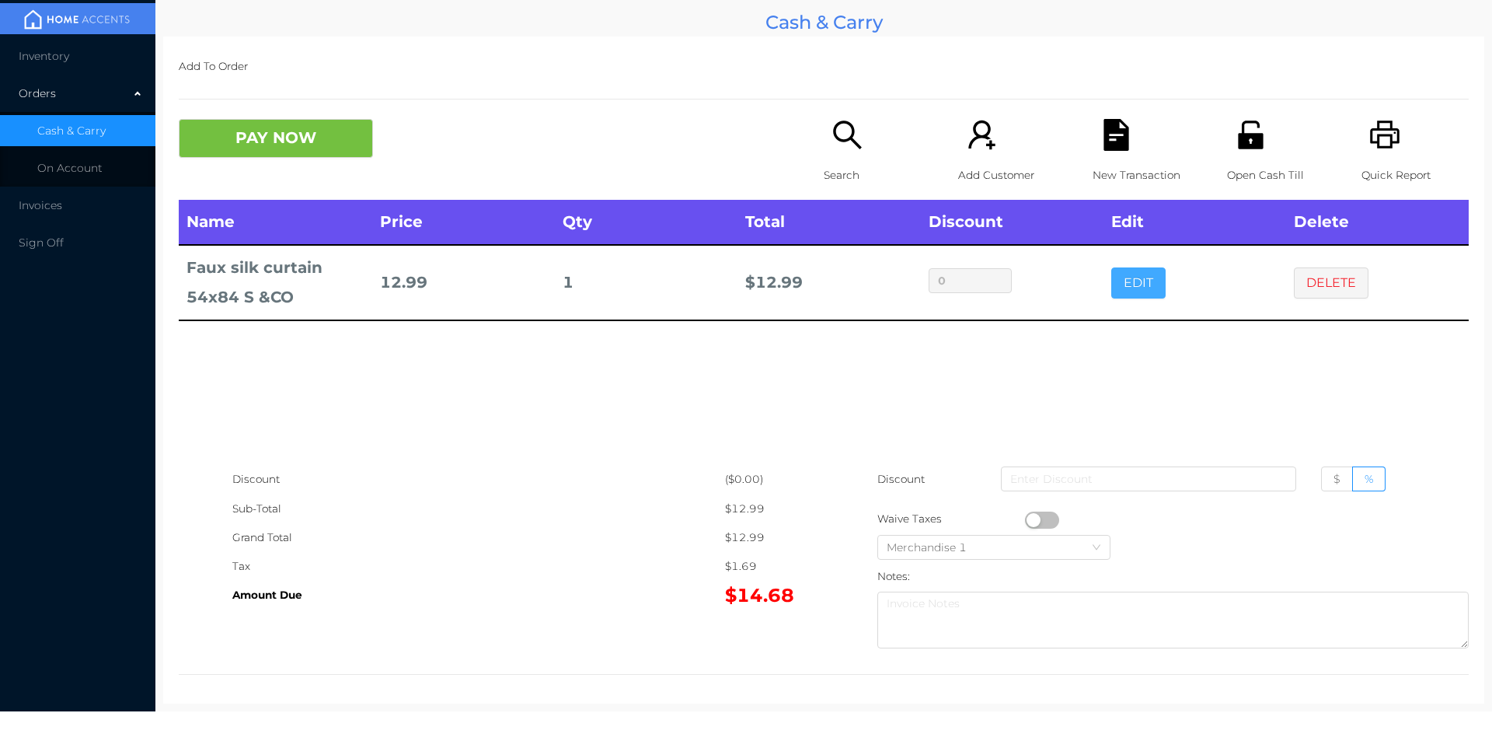
click at [1122, 292] on button "EDIT" at bounding box center [1138, 282] width 54 height 31
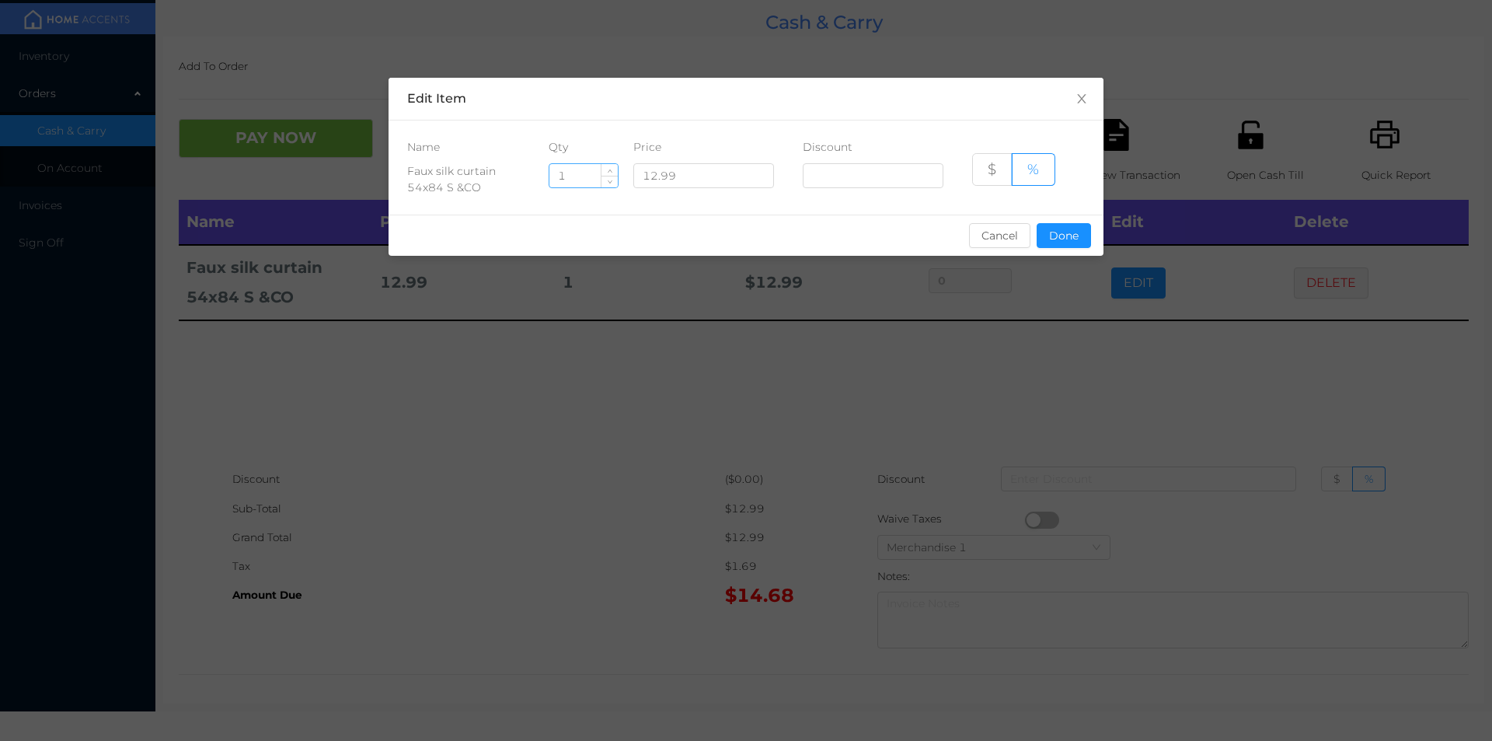
click at [572, 173] on input "1" at bounding box center [583, 175] width 68 height 23
type input "6"
click at [1066, 233] on button "Done" at bounding box center [1064, 235] width 54 height 25
type input "0%"
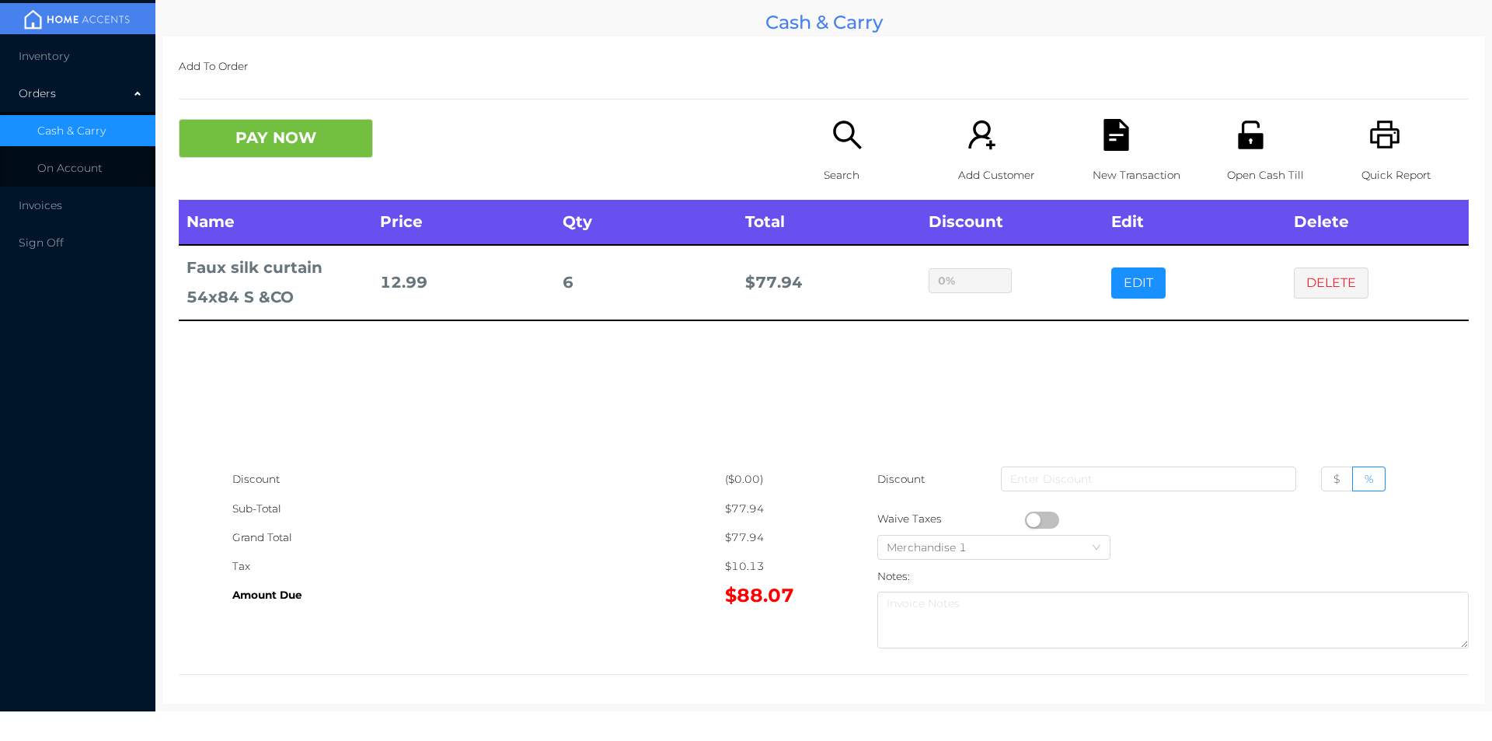
click at [852, 141] on icon "icon: search" at bounding box center [848, 135] width 32 height 32
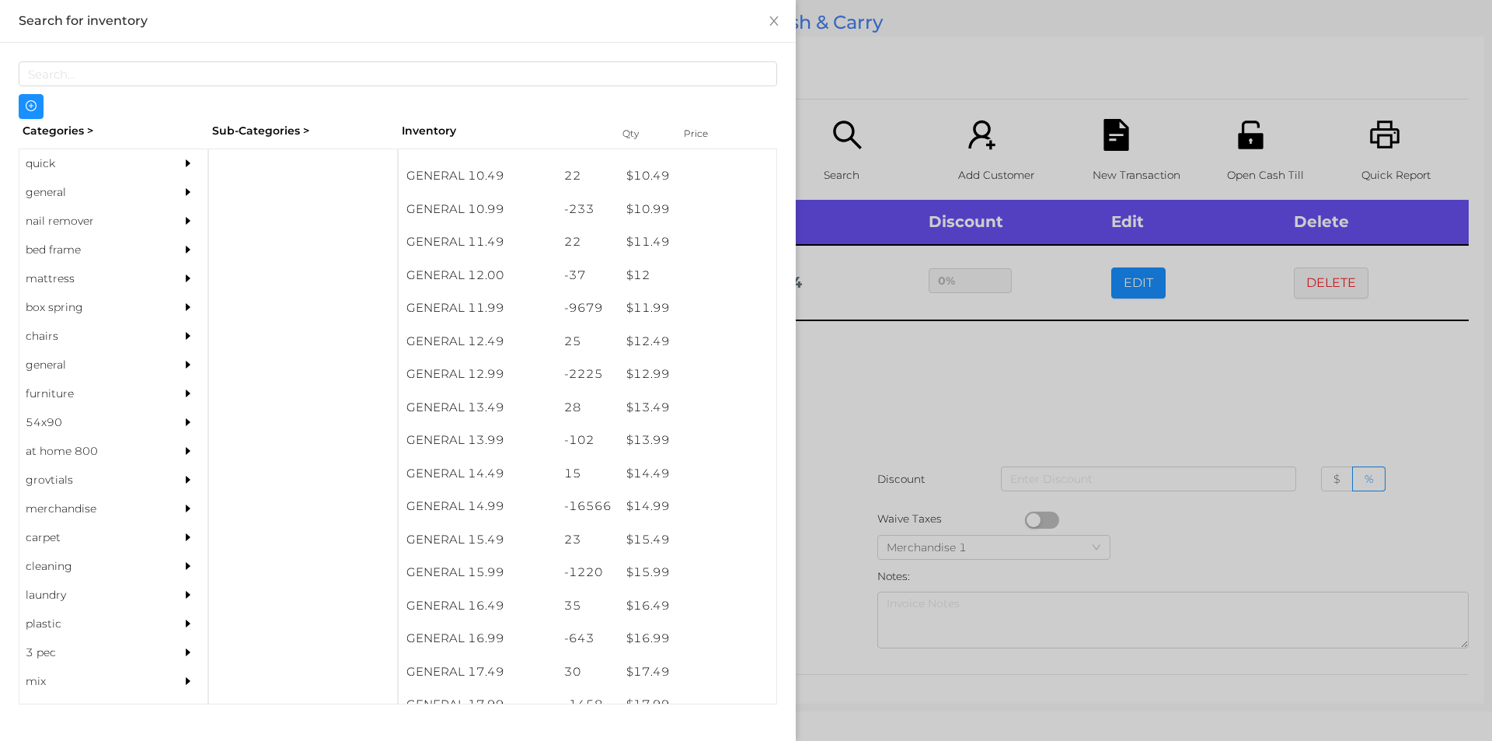
scroll to position [1018, 0]
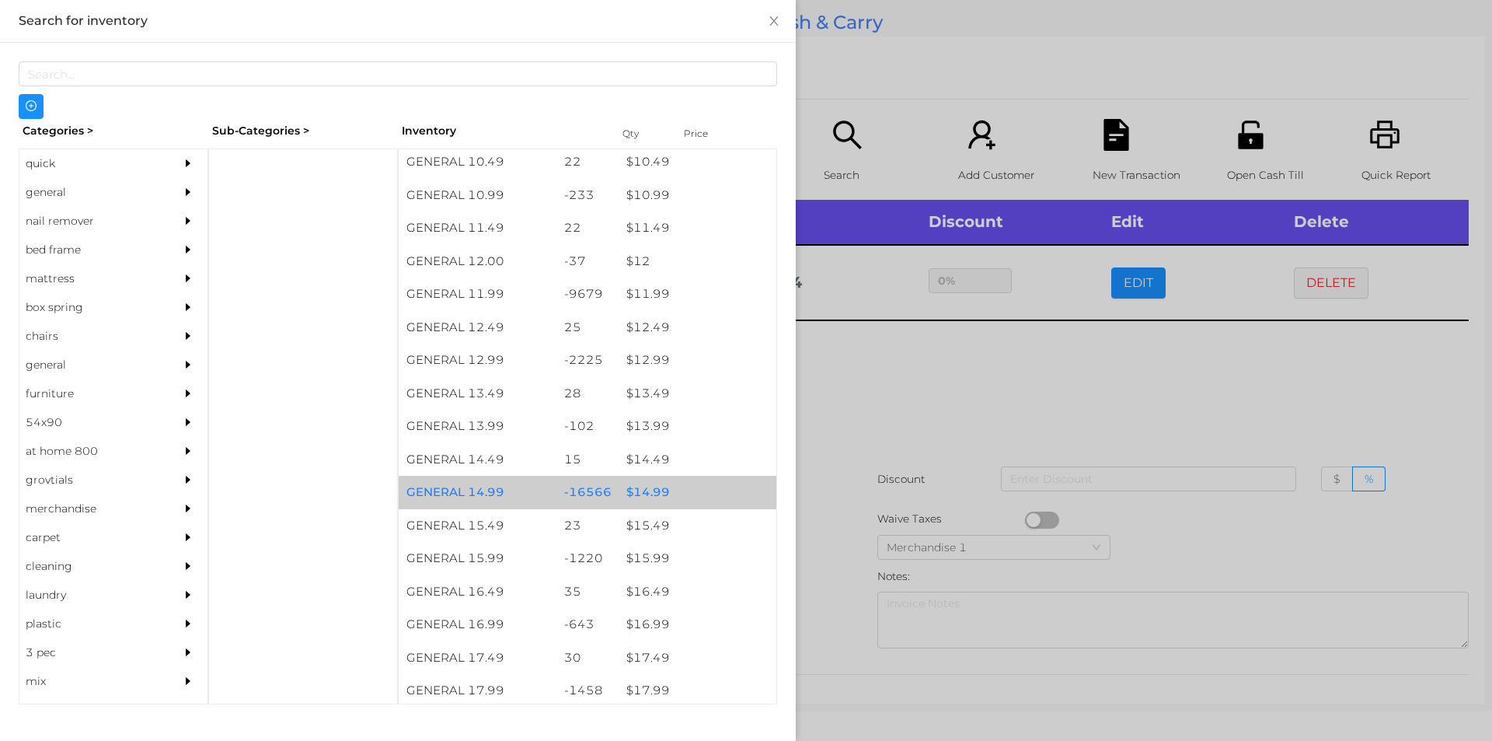
click at [679, 480] on div "$ 14.99" at bounding box center [698, 492] width 158 height 33
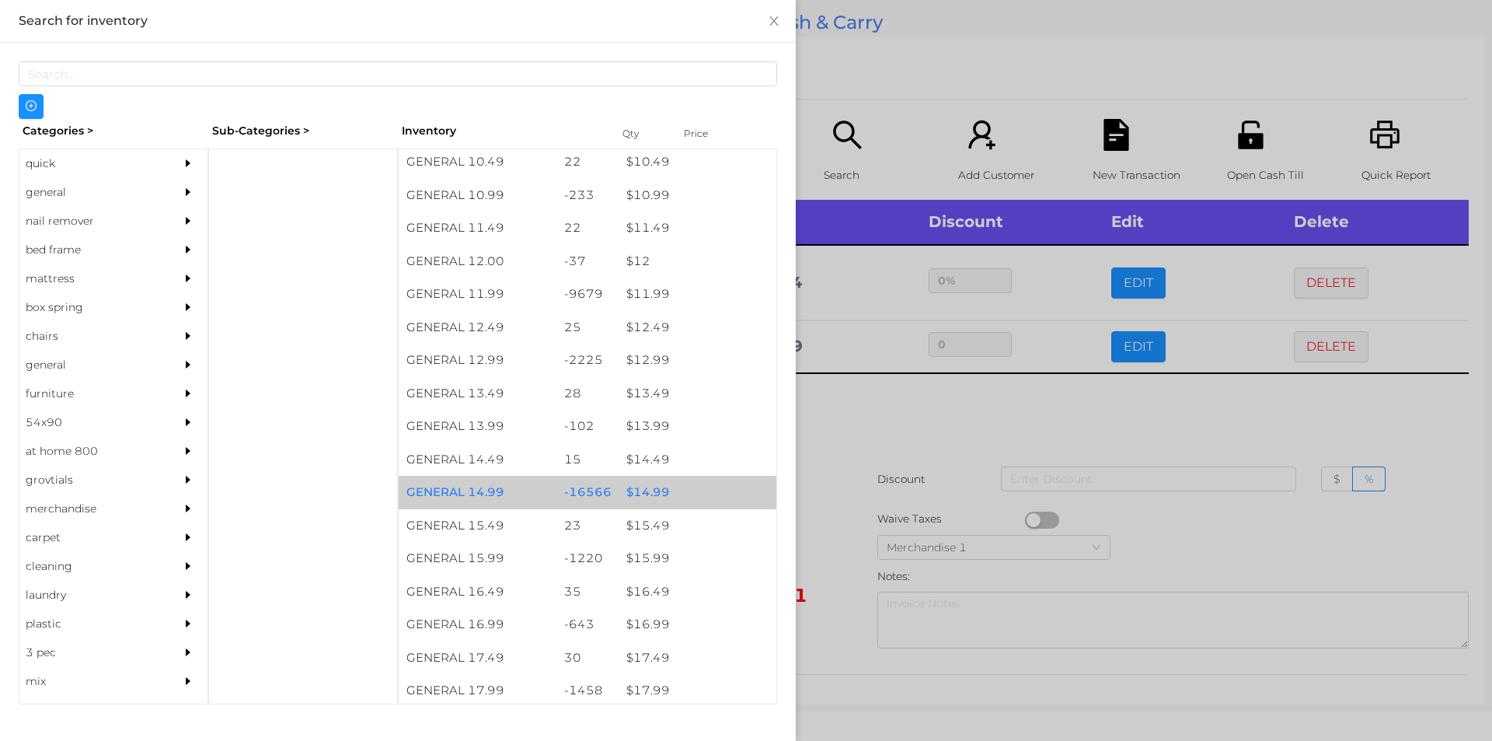
click at [694, 490] on div "$ 14.99" at bounding box center [698, 492] width 158 height 33
click at [699, 483] on div "$ 14.99" at bounding box center [698, 492] width 158 height 33
click at [696, 489] on div "$ 14.99" at bounding box center [698, 492] width 158 height 33
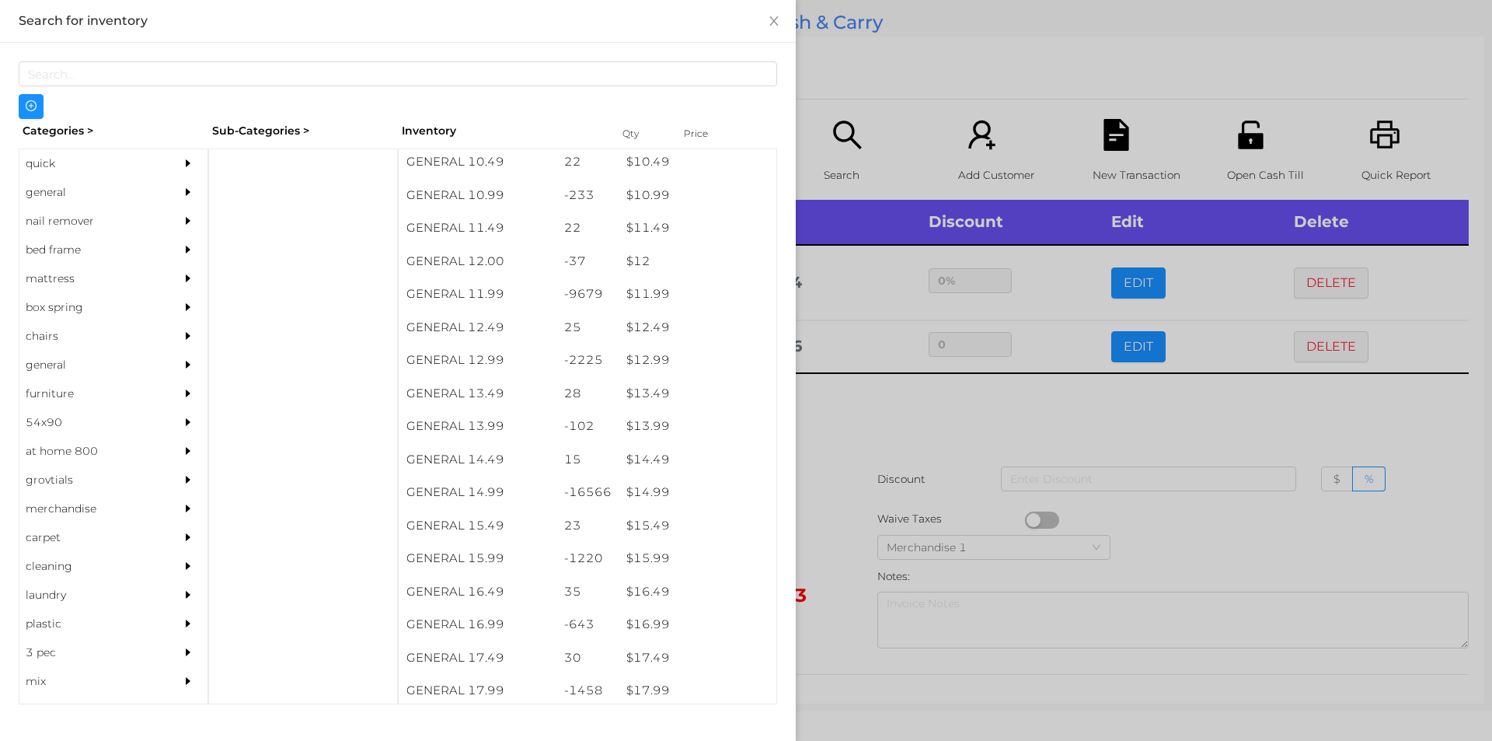
click at [863, 466] on div at bounding box center [746, 370] width 1492 height 741
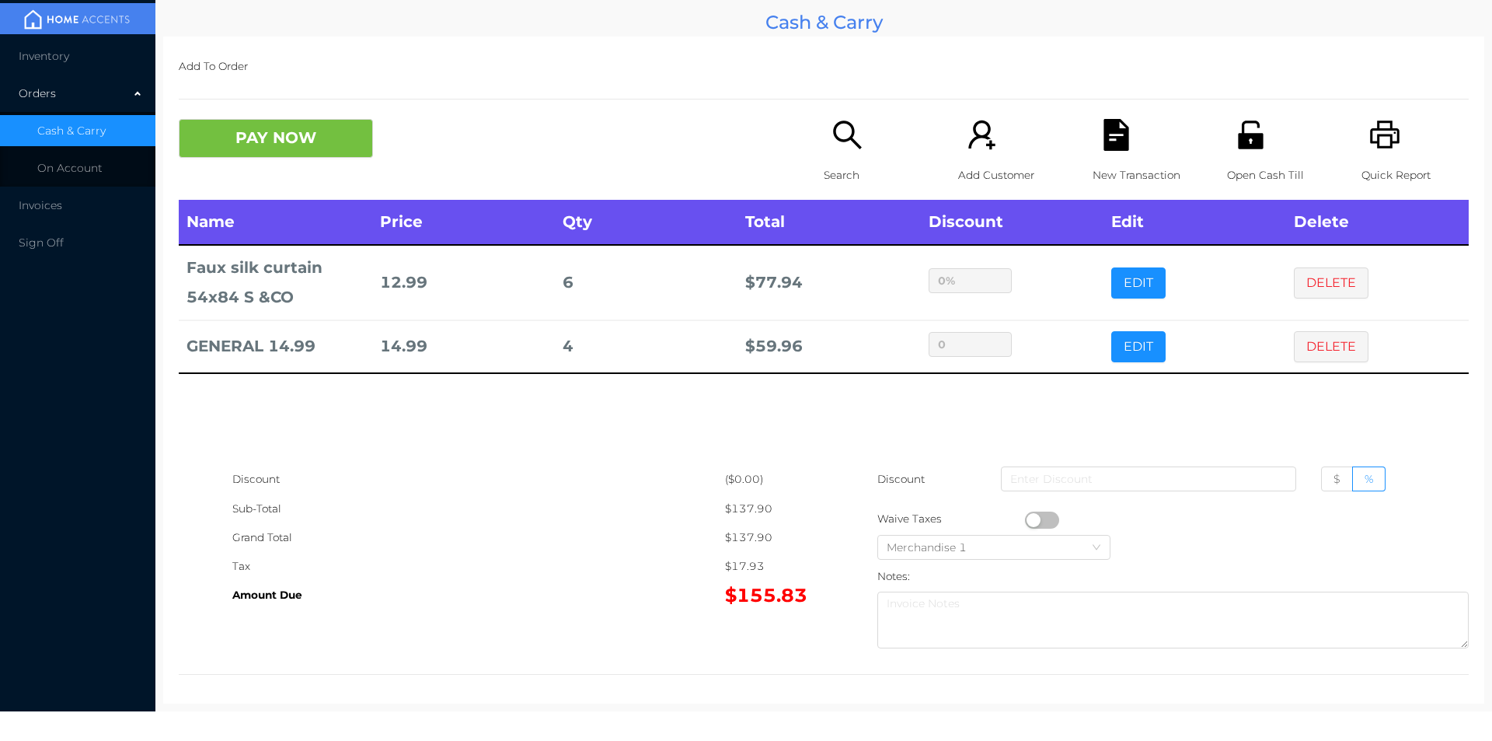
click at [1103, 159] on div "New Transaction" at bounding box center [1146, 159] width 107 height 81
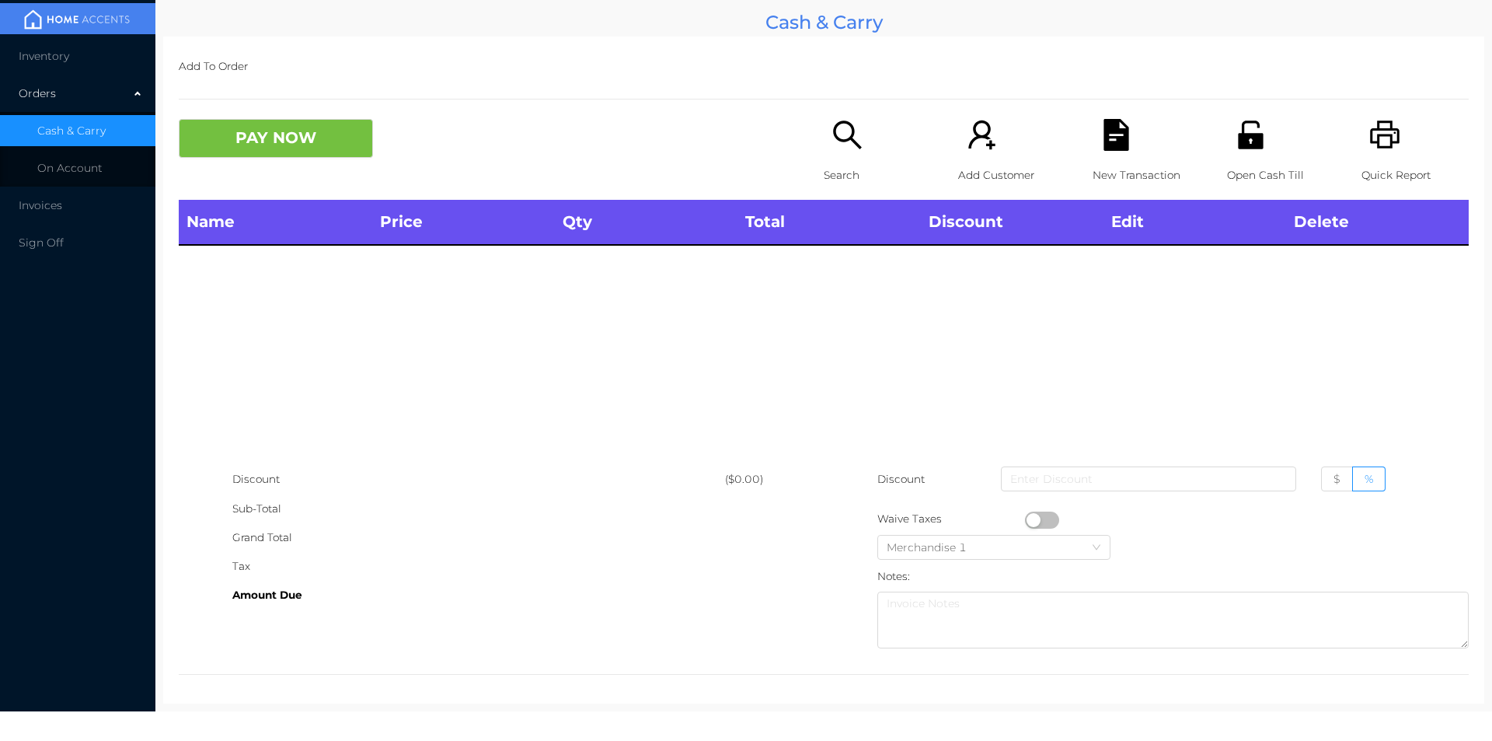
click at [1382, 150] on icon "icon: printer" at bounding box center [1385, 135] width 32 height 32
click at [1235, 138] on icon "icon: unlock" at bounding box center [1251, 135] width 32 height 32
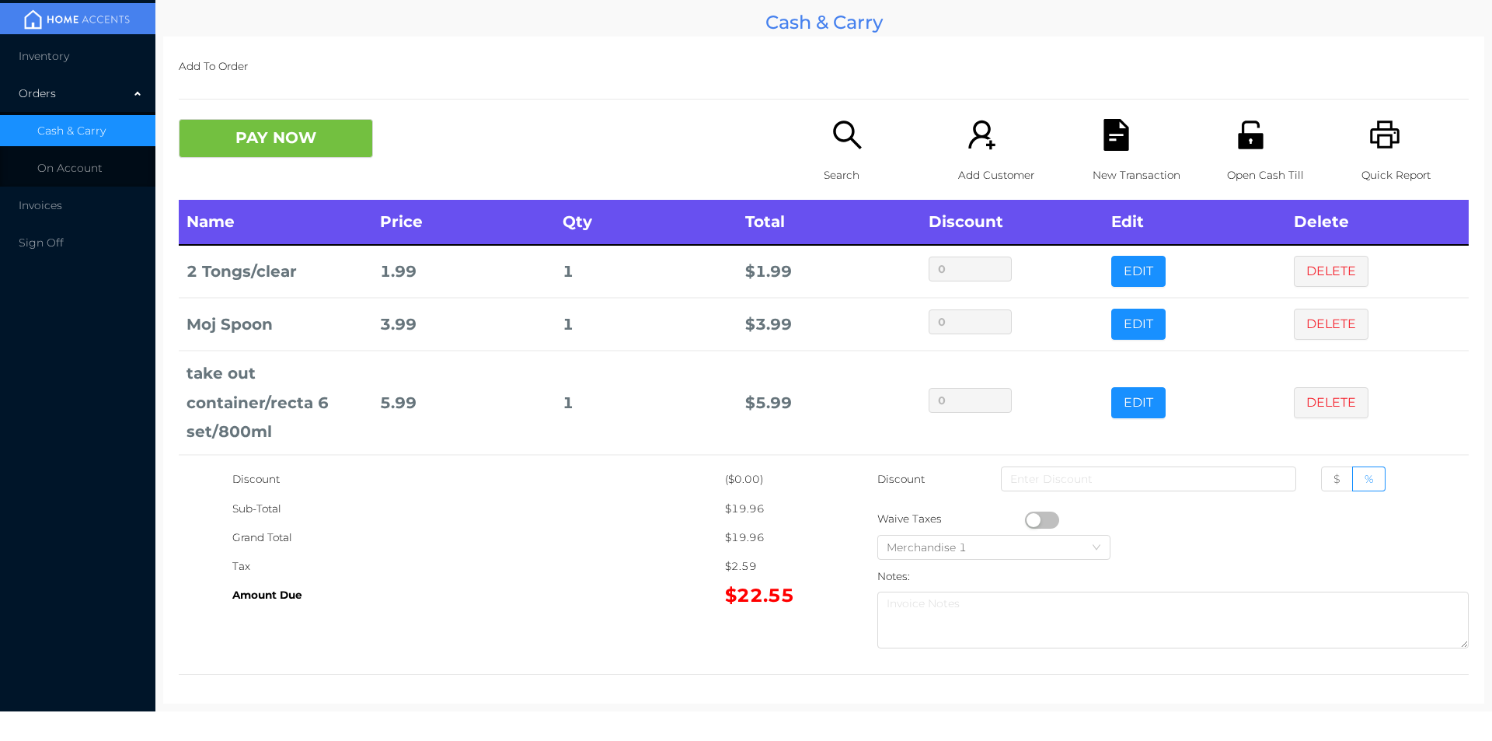
click at [863, 135] on div "Search" at bounding box center [877, 159] width 107 height 81
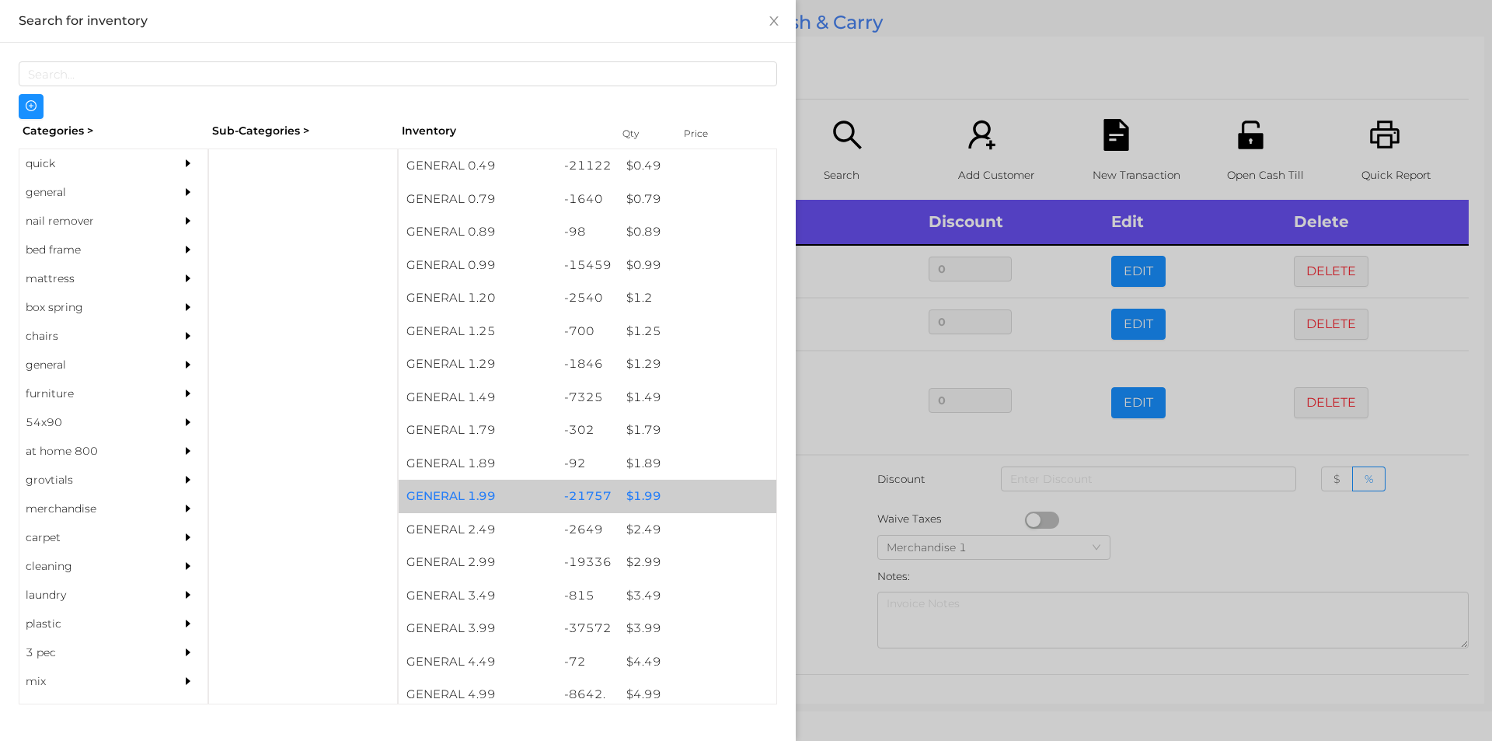
click at [668, 490] on div "$ 1.99" at bounding box center [698, 496] width 158 height 33
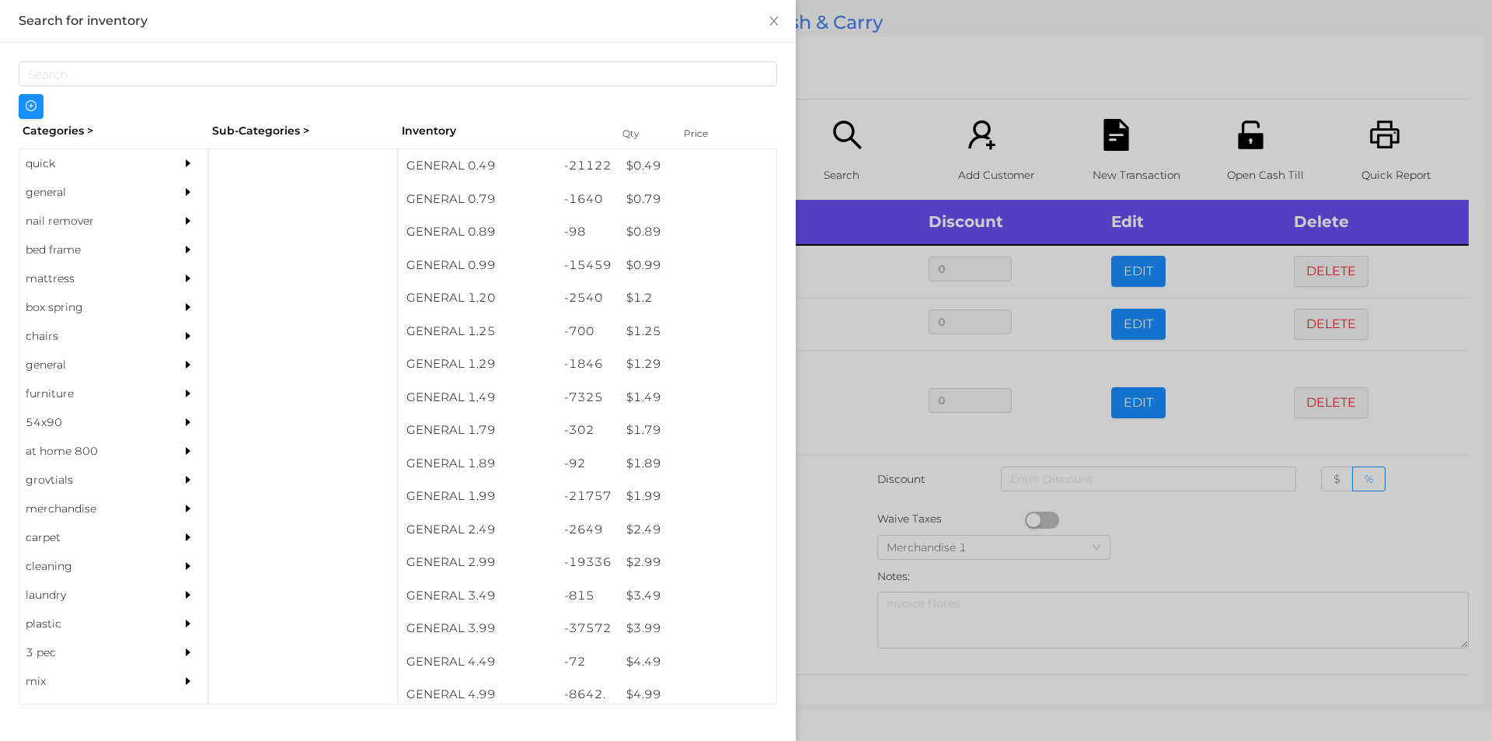
click at [918, 99] on div at bounding box center [746, 370] width 1492 height 741
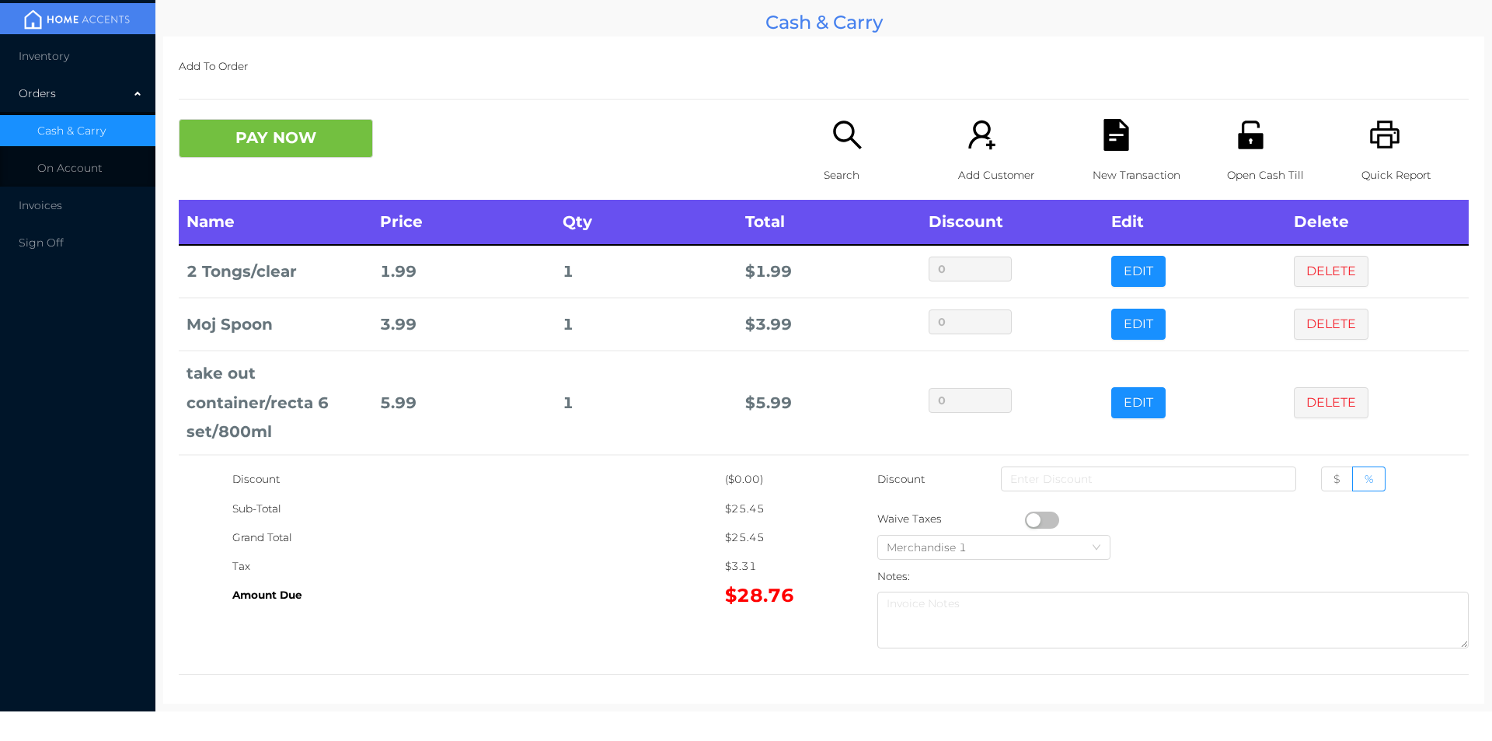
click at [1244, 154] on div "Open Cash Till" at bounding box center [1280, 159] width 107 height 81
click at [281, 145] on button "PAY NOW" at bounding box center [276, 138] width 194 height 39
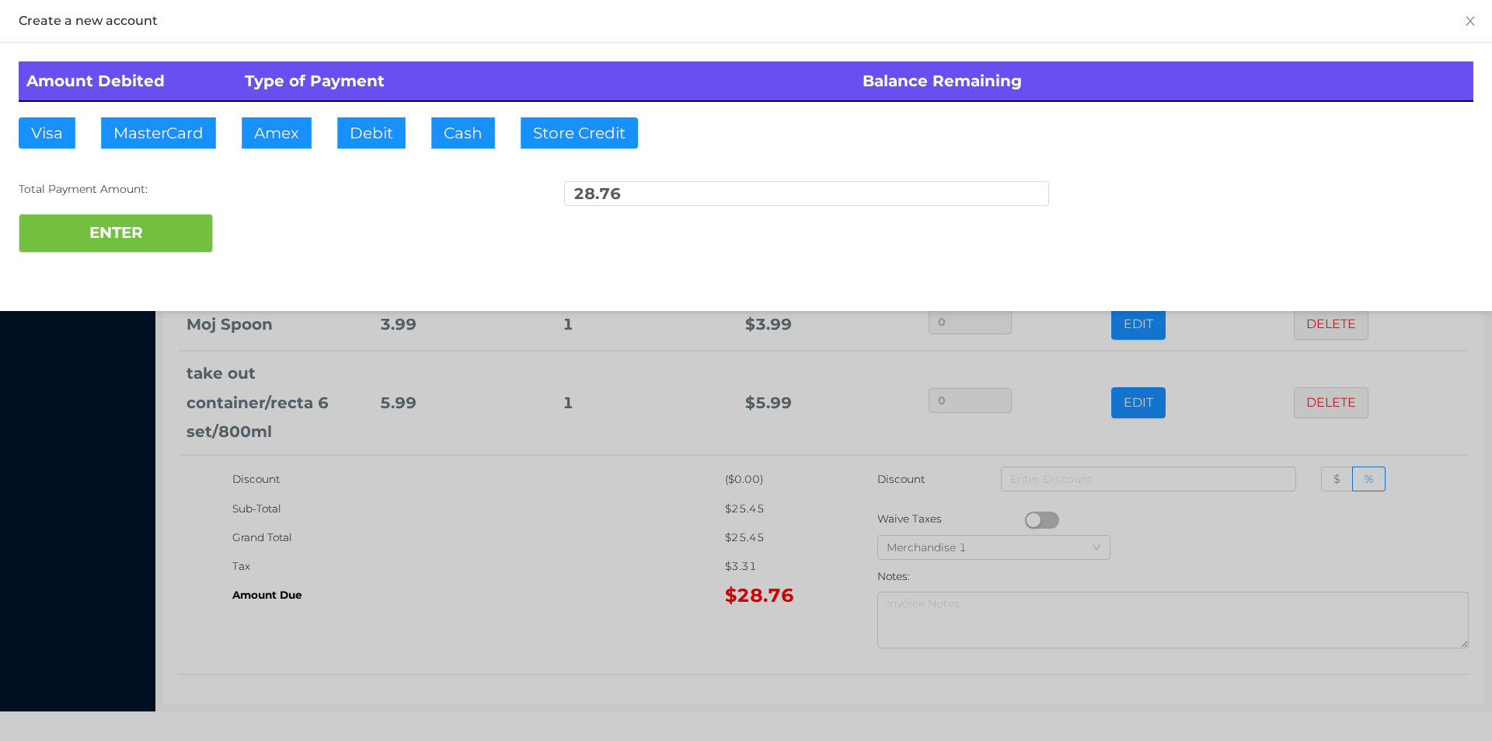
click at [373, 226] on div "ENTER" at bounding box center [746, 233] width 1455 height 39
click at [352, 246] on div "ENTER" at bounding box center [746, 233] width 1455 height 39
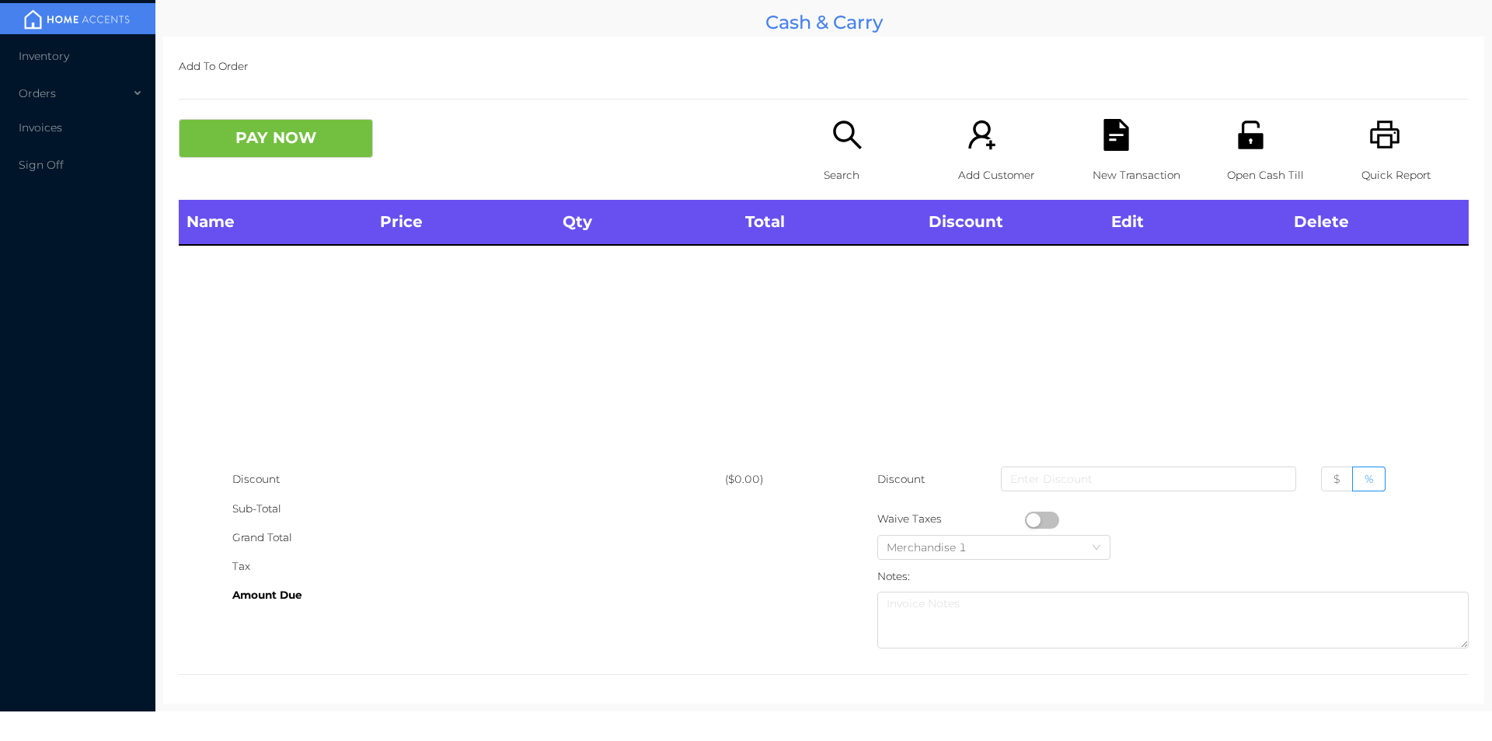
click at [1249, 155] on div "Open Cash Till" at bounding box center [1280, 159] width 107 height 81
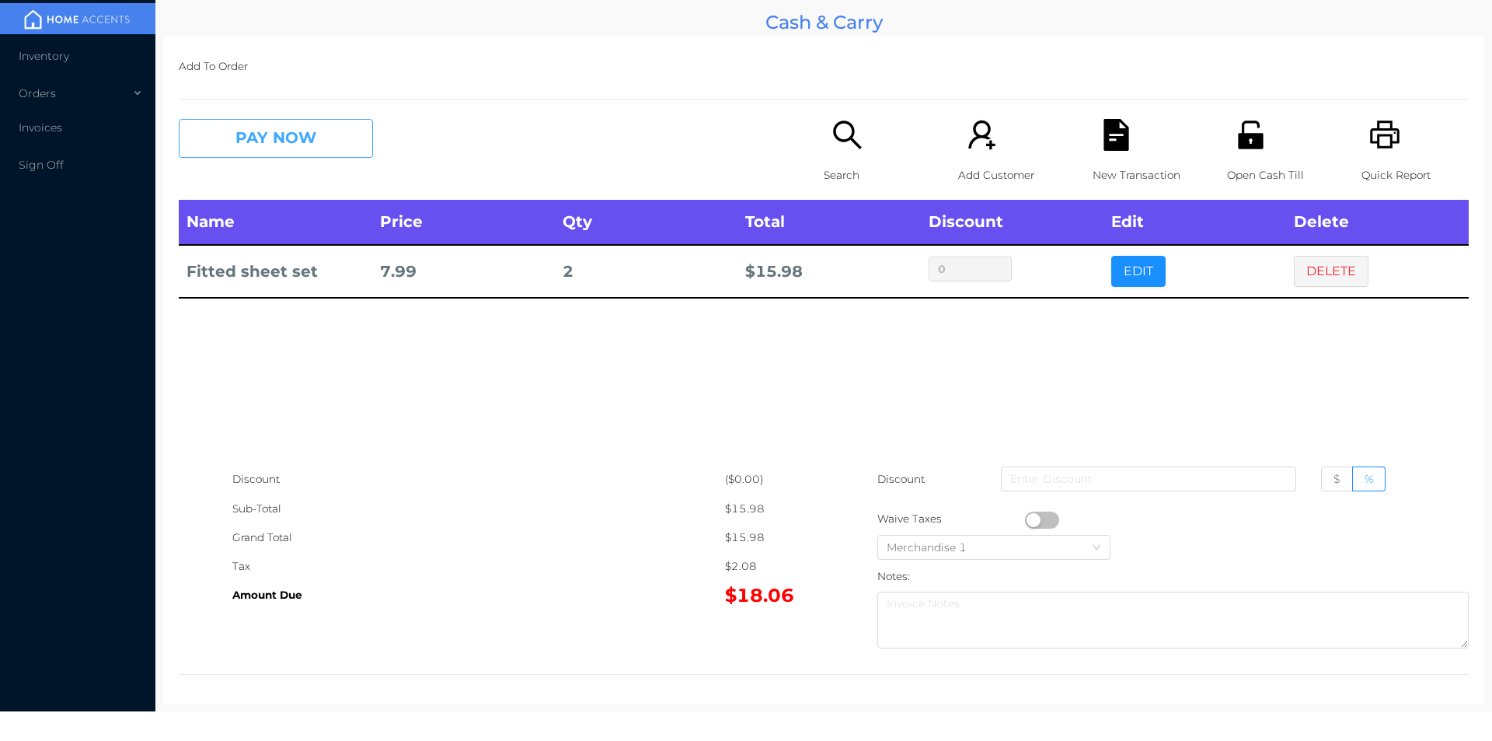
click at [245, 140] on button "PAY NOW" at bounding box center [276, 138] width 194 height 39
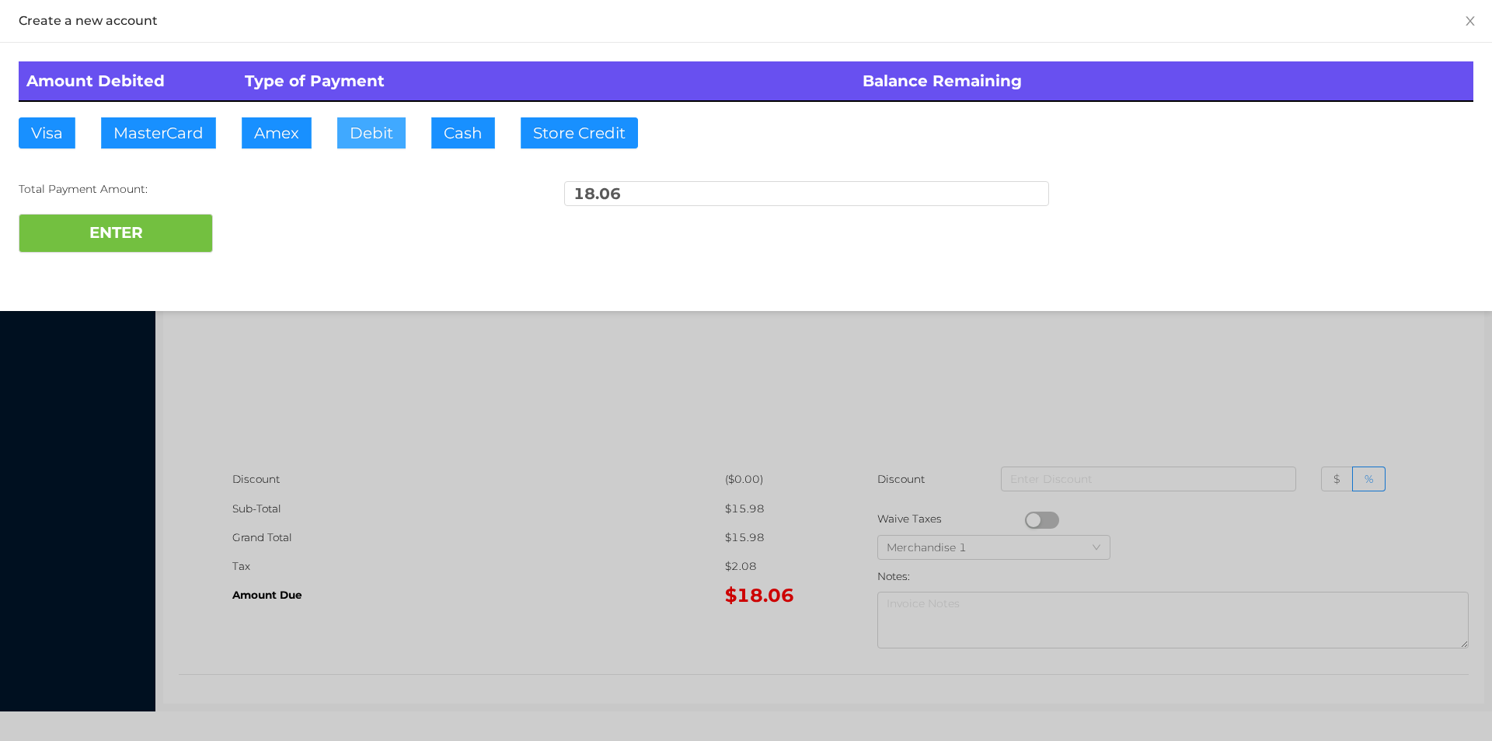
click at [389, 133] on button "Debit" at bounding box center [371, 132] width 68 height 31
click at [136, 249] on button "ENTER" at bounding box center [116, 233] width 194 height 39
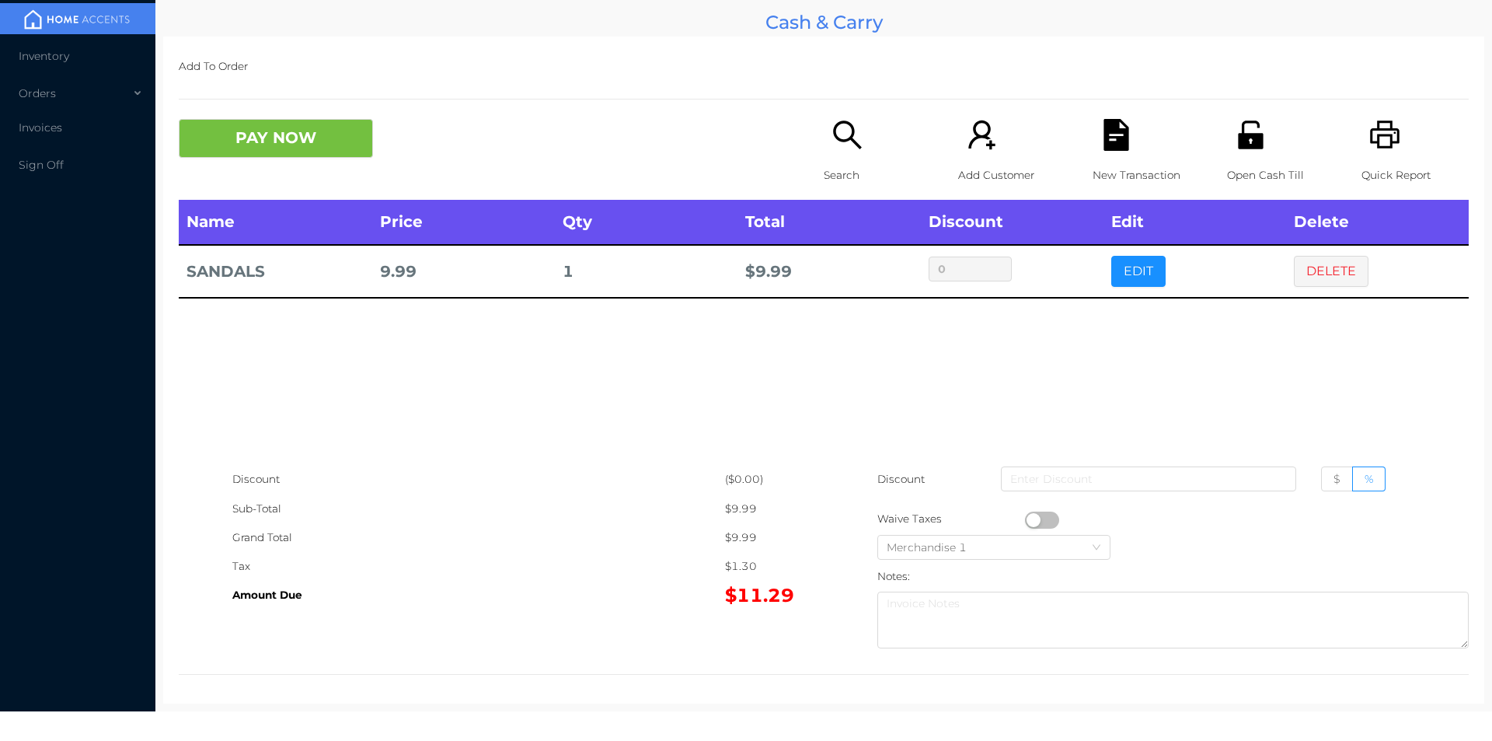
click at [839, 149] on icon "icon: search" at bounding box center [848, 135] width 32 height 32
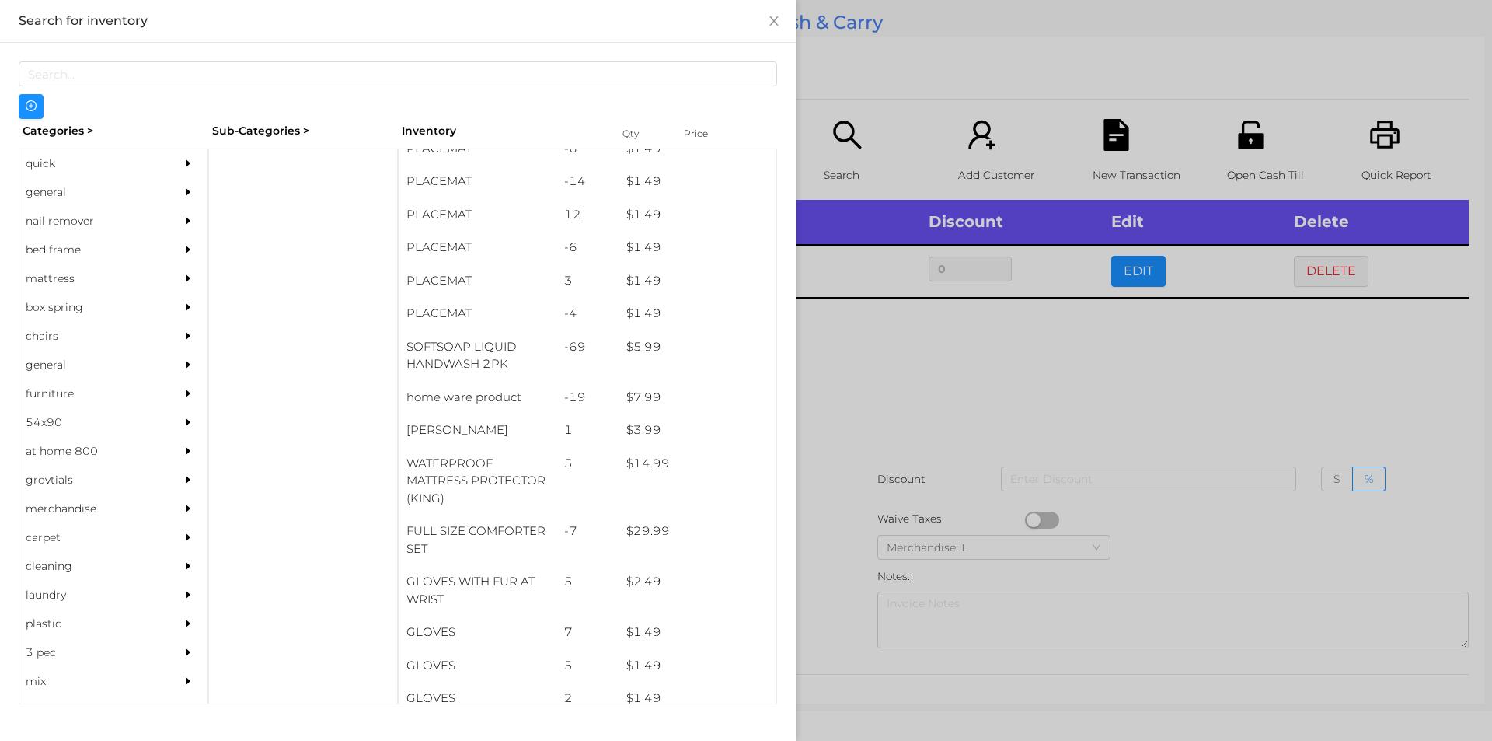
scroll to position [190, 0]
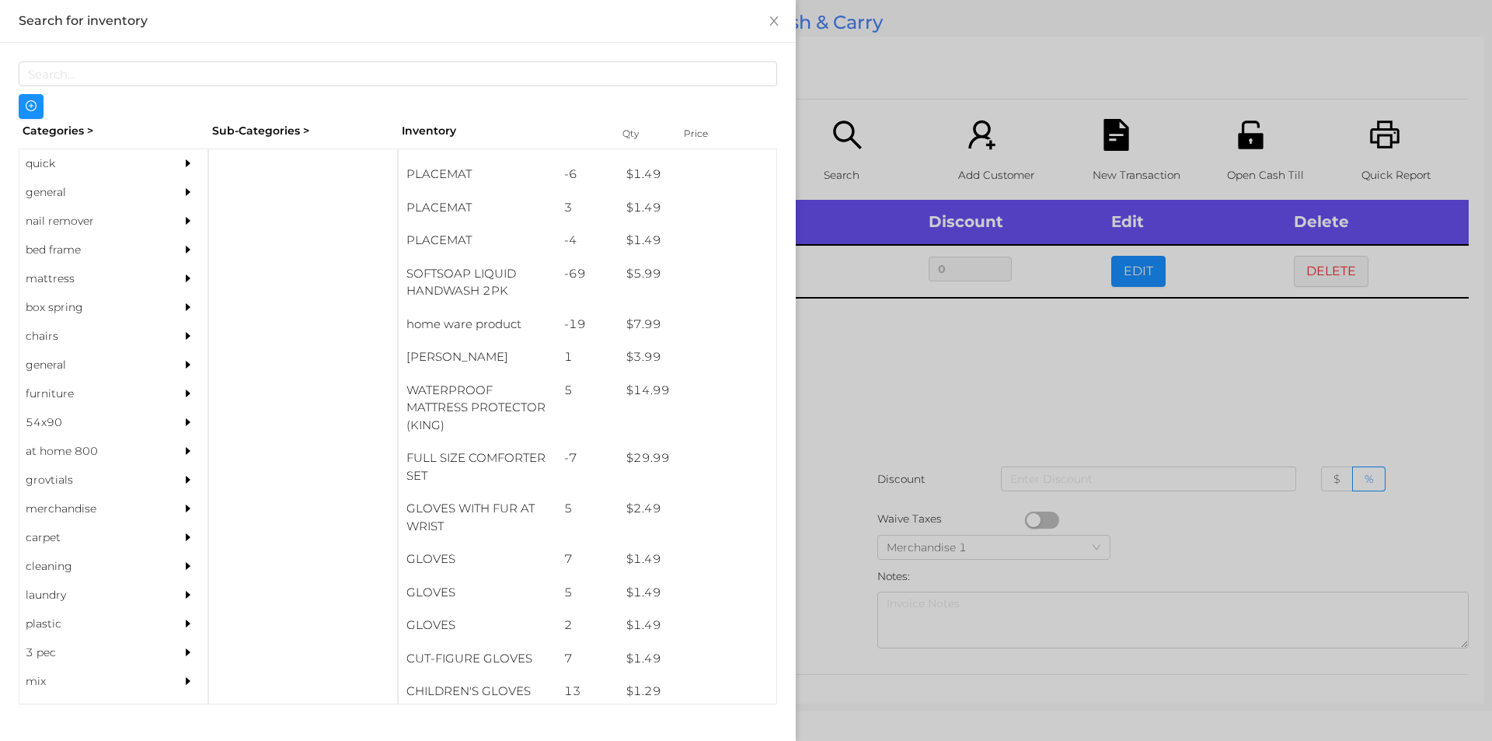
click at [44, 187] on div "general" at bounding box center [89, 192] width 141 height 29
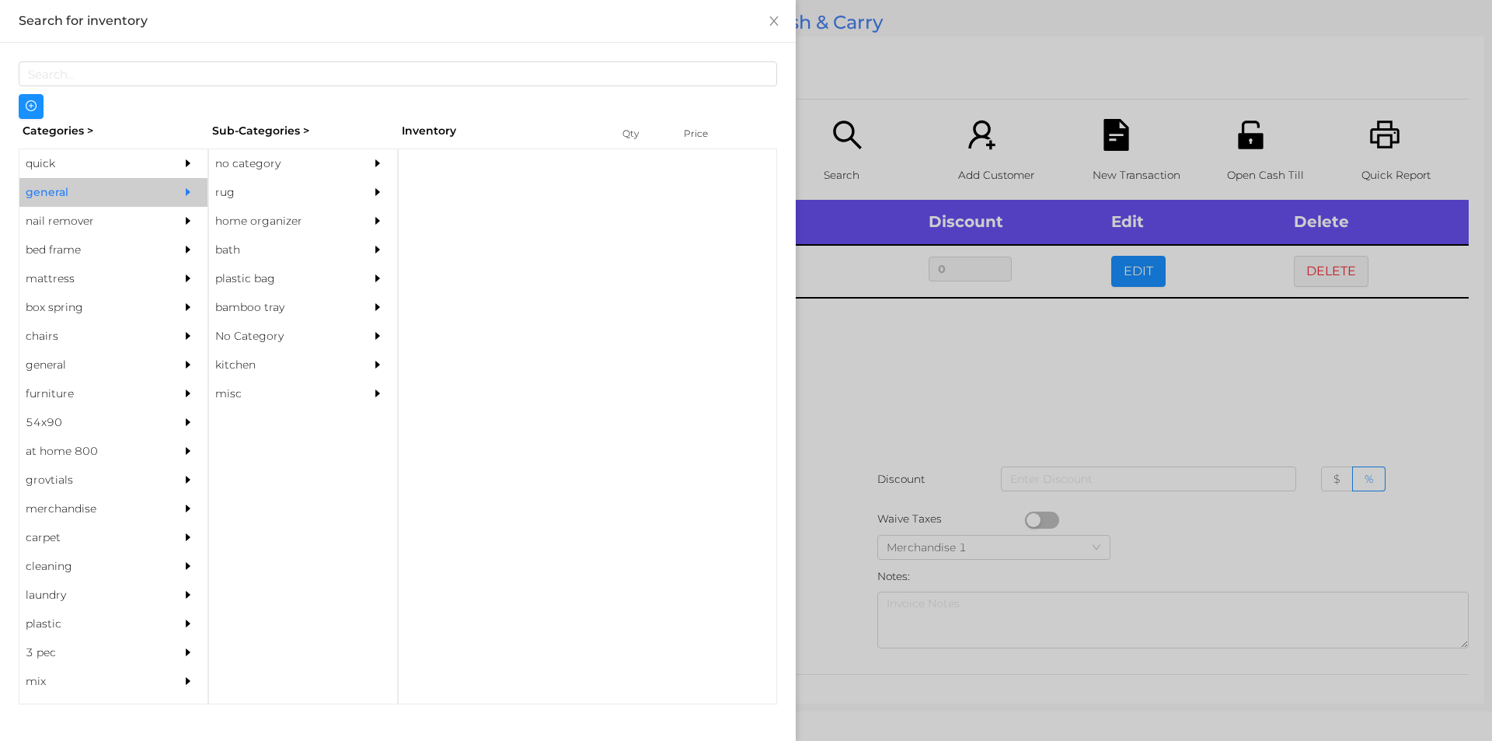
click at [303, 169] on div "no category" at bounding box center [279, 163] width 141 height 29
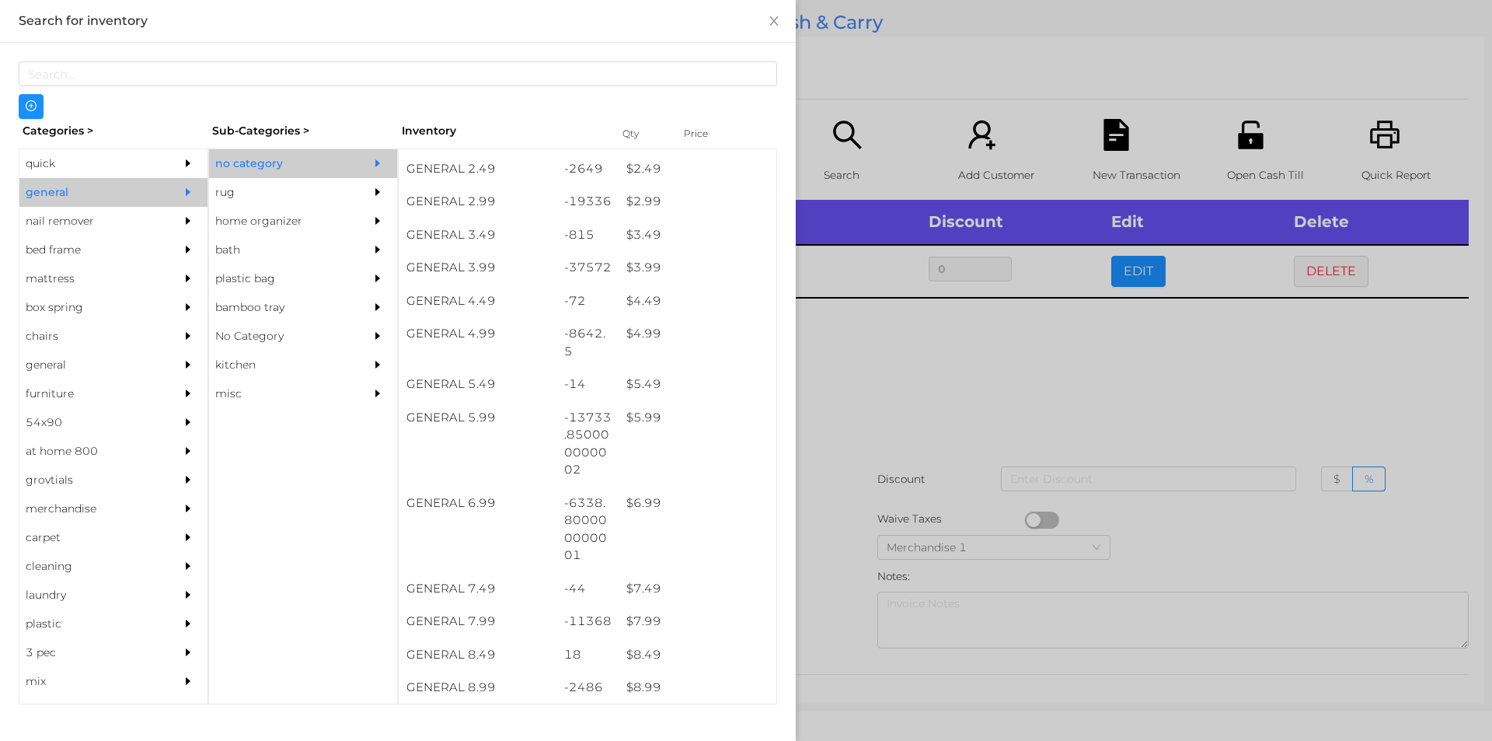
scroll to position [361, 0]
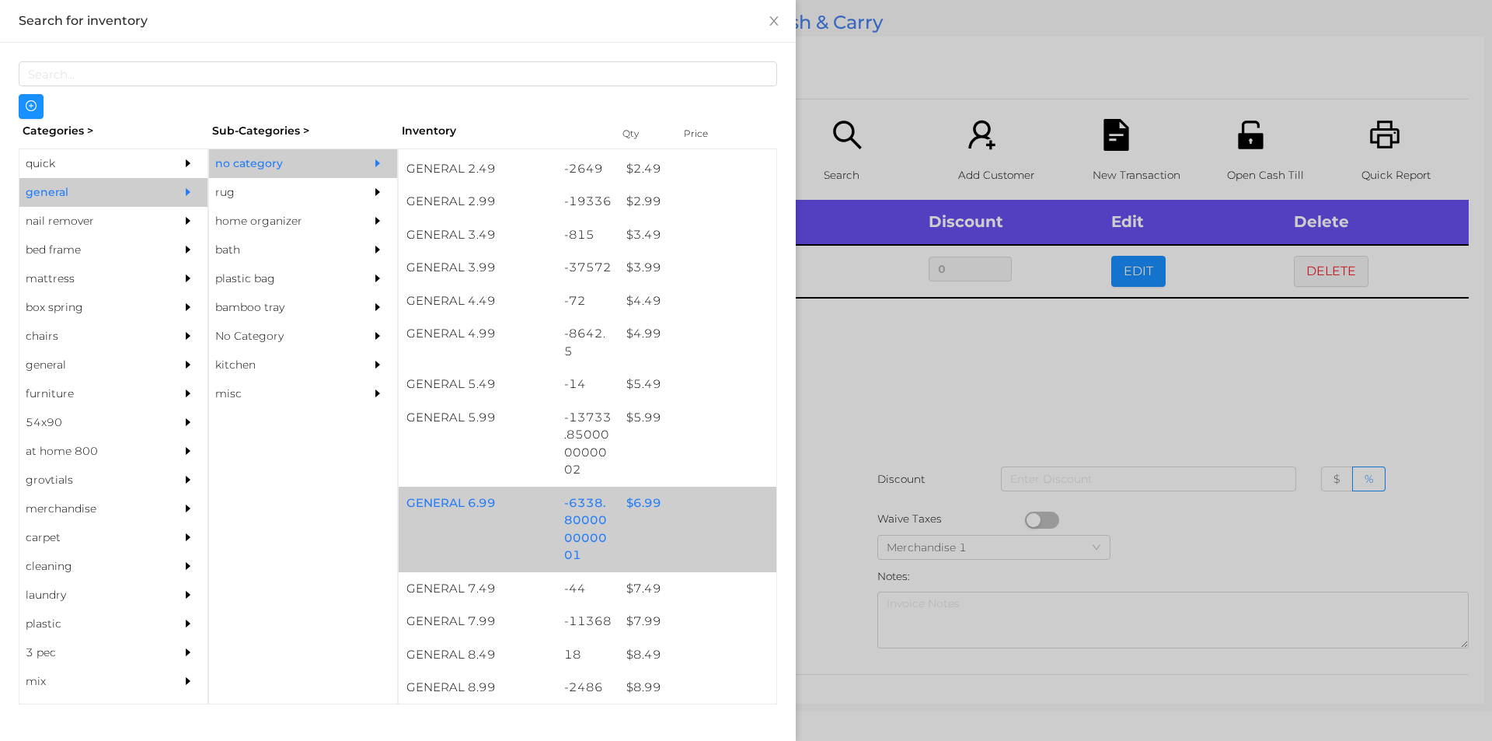
click at [657, 530] on div "GENERAL 6.99 -6338.800000000001 $ 6.99" at bounding box center [588, 529] width 378 height 85
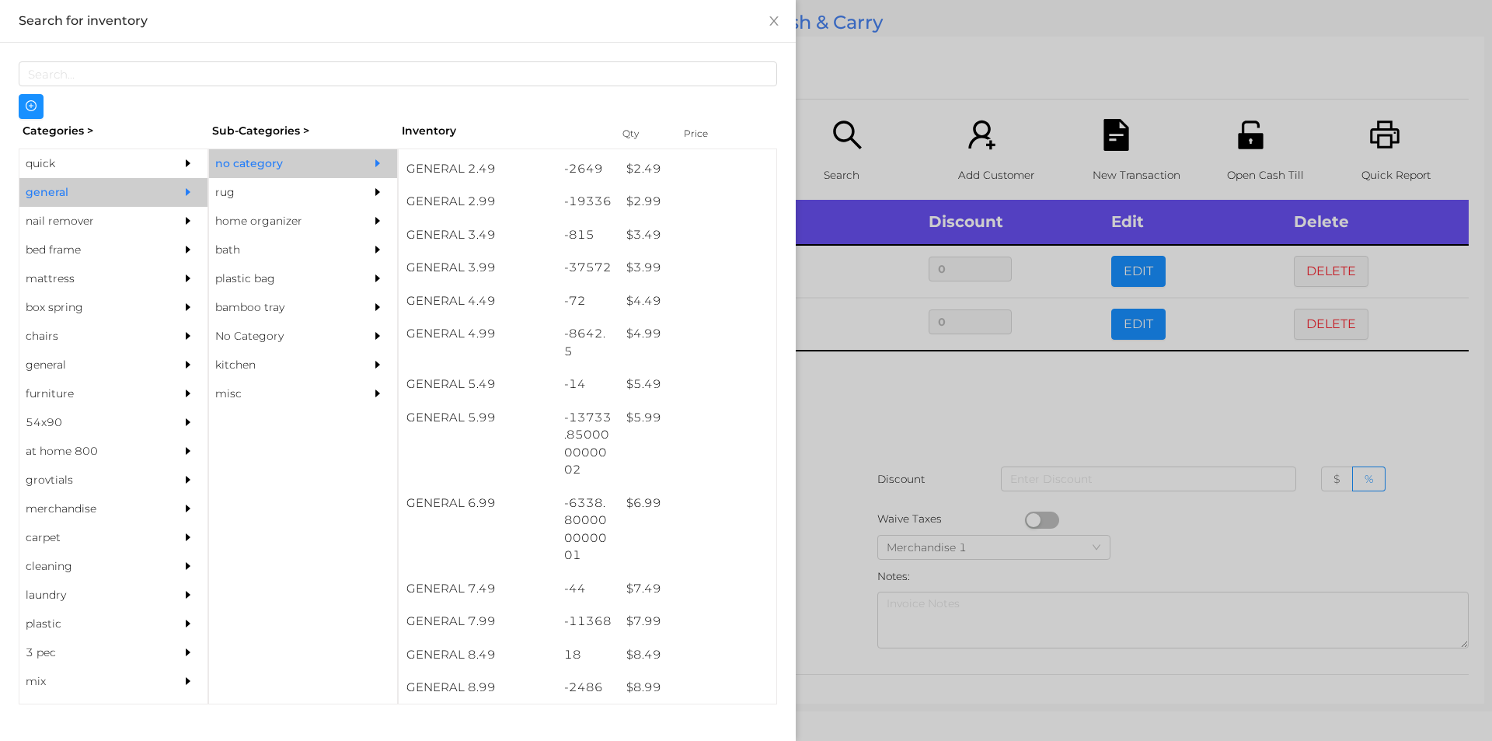
click at [989, 415] on div at bounding box center [746, 370] width 1492 height 741
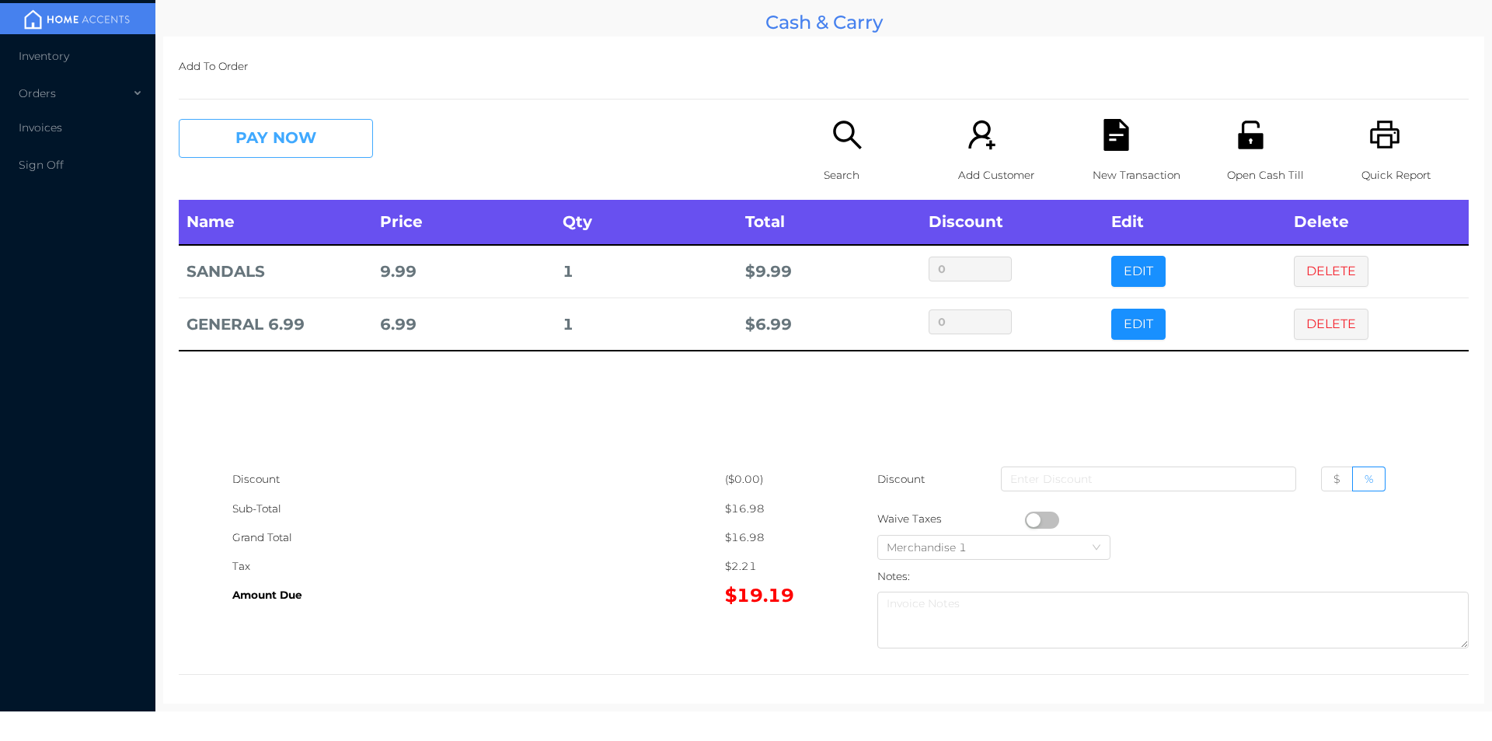
click at [295, 126] on button "PAY NOW" at bounding box center [276, 138] width 194 height 39
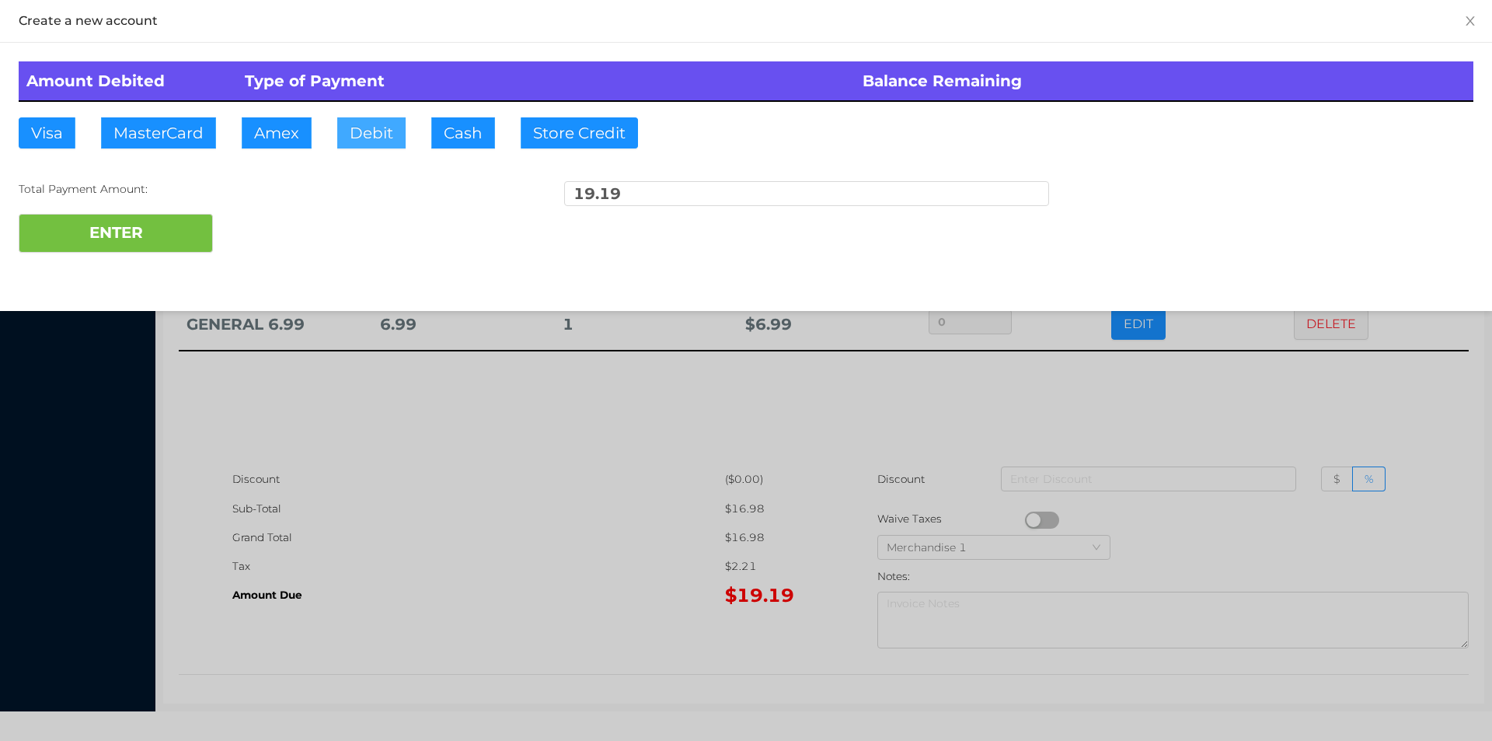
click at [375, 135] on button "Debit" at bounding box center [371, 132] width 68 height 31
click at [176, 229] on button "ENTER" at bounding box center [116, 233] width 194 height 39
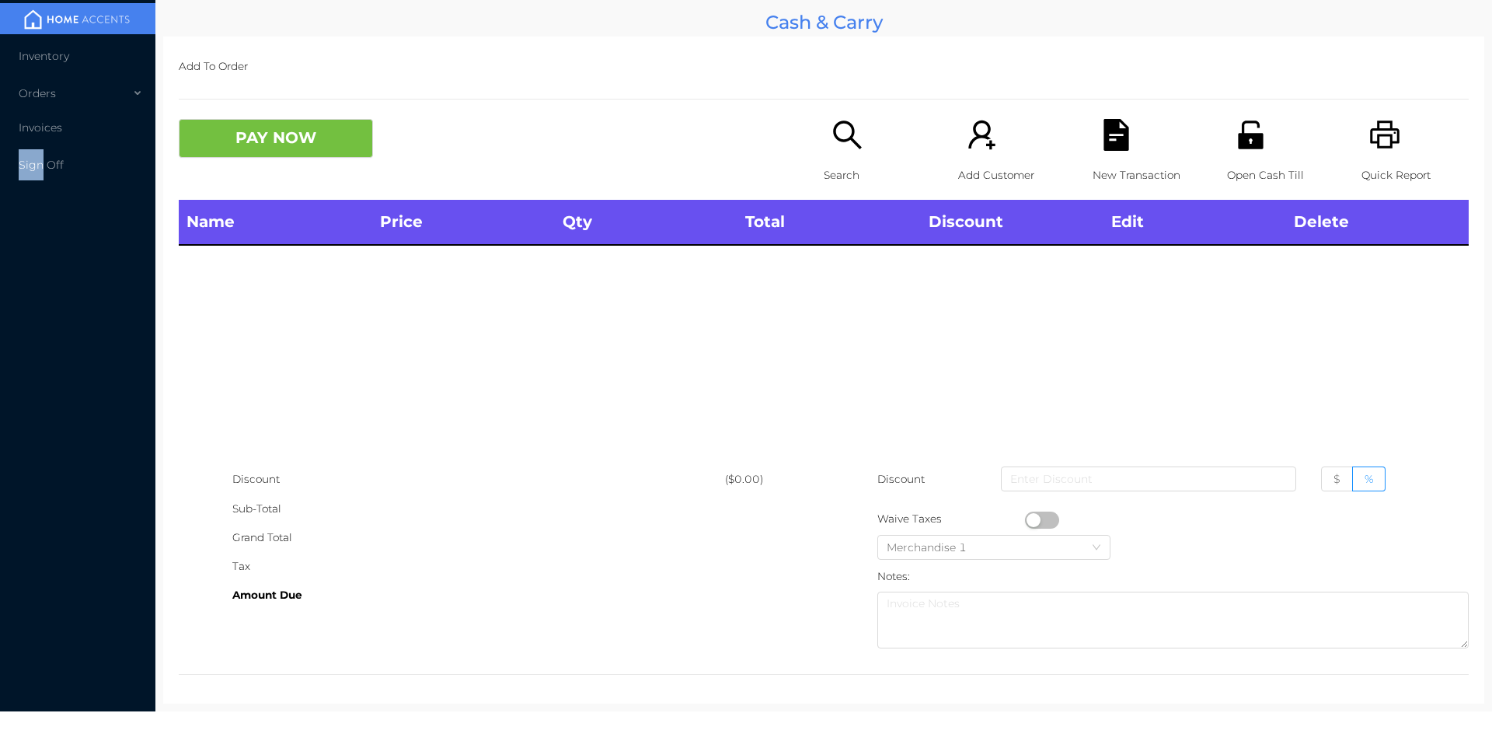
click at [1490, 61] on main "Cash & Carry Add To Order PAY NOW Search Add Customer New Transaction Open Cash…" at bounding box center [823, 355] width 1337 height 711
click at [1254, 132] on icon "icon: unlock" at bounding box center [1251, 135] width 32 height 32
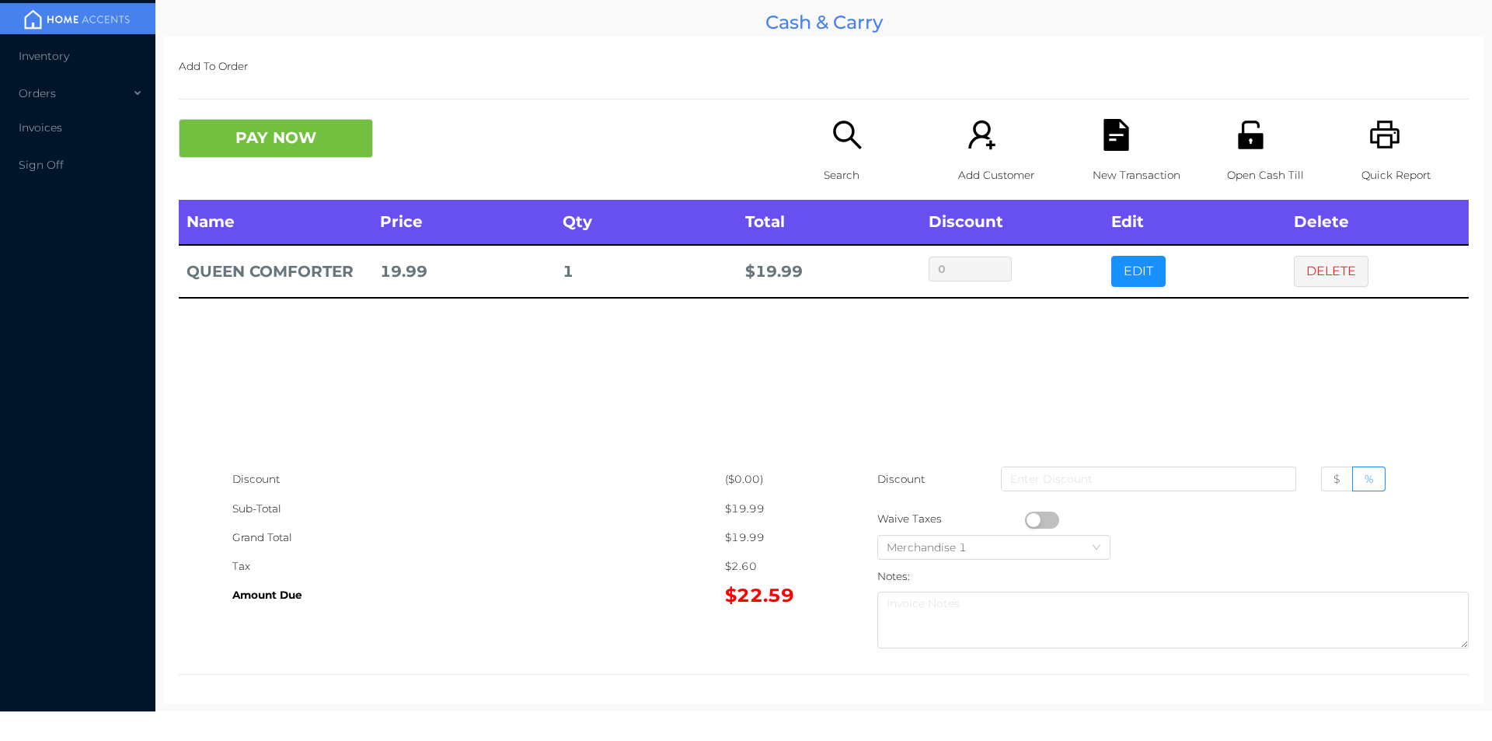
click at [841, 145] on icon "icon: search" at bounding box center [848, 135] width 32 height 32
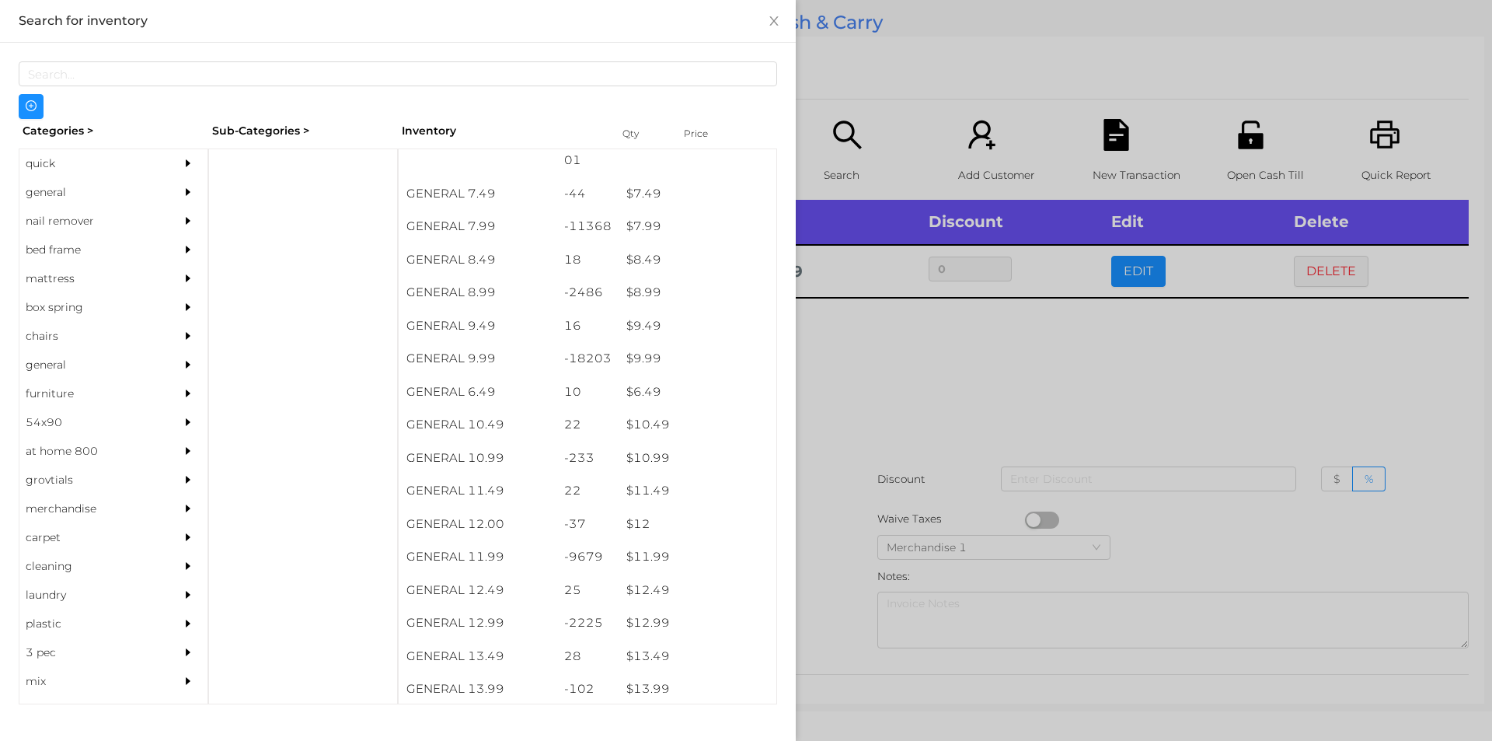
scroll to position [755, 0]
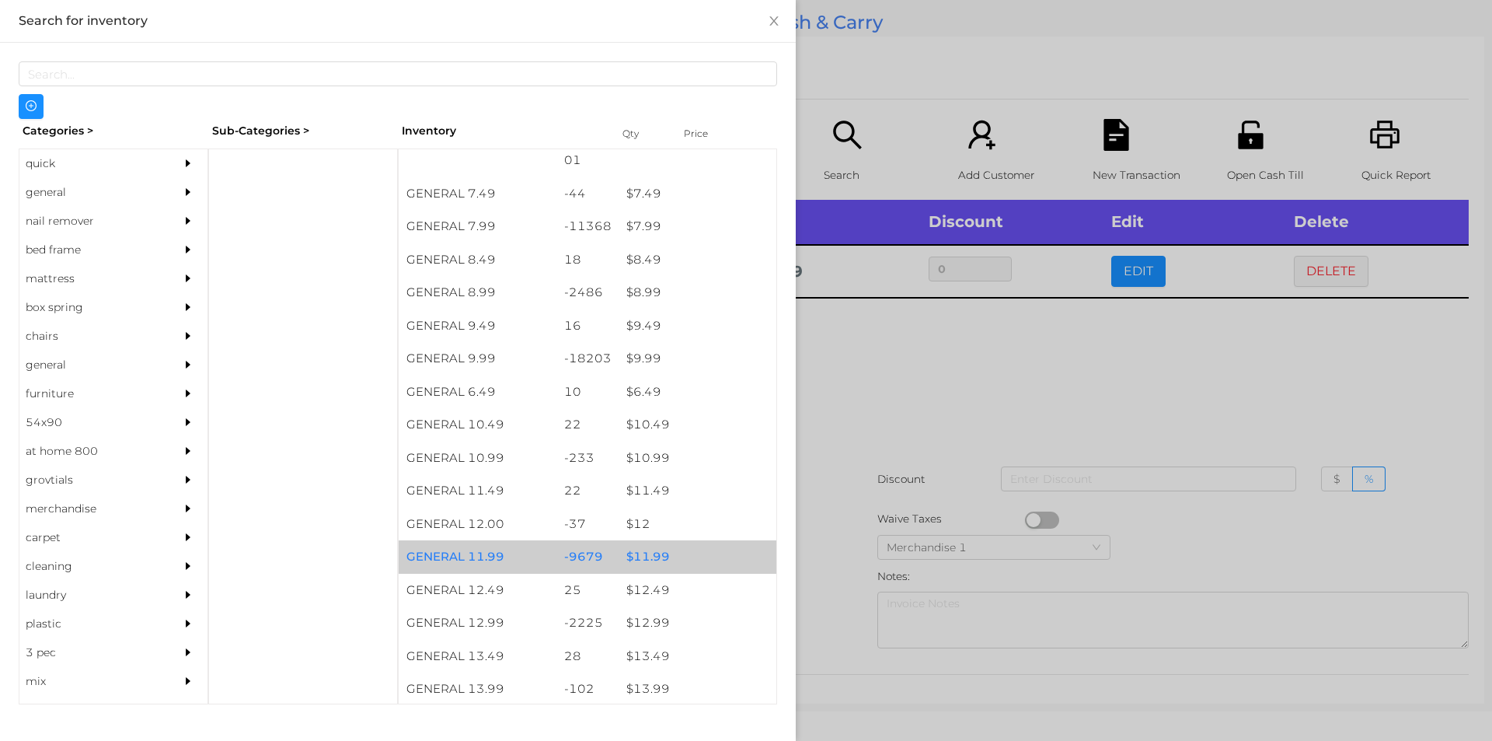
click at [637, 553] on div "$ 11.99" at bounding box center [698, 556] width 158 height 33
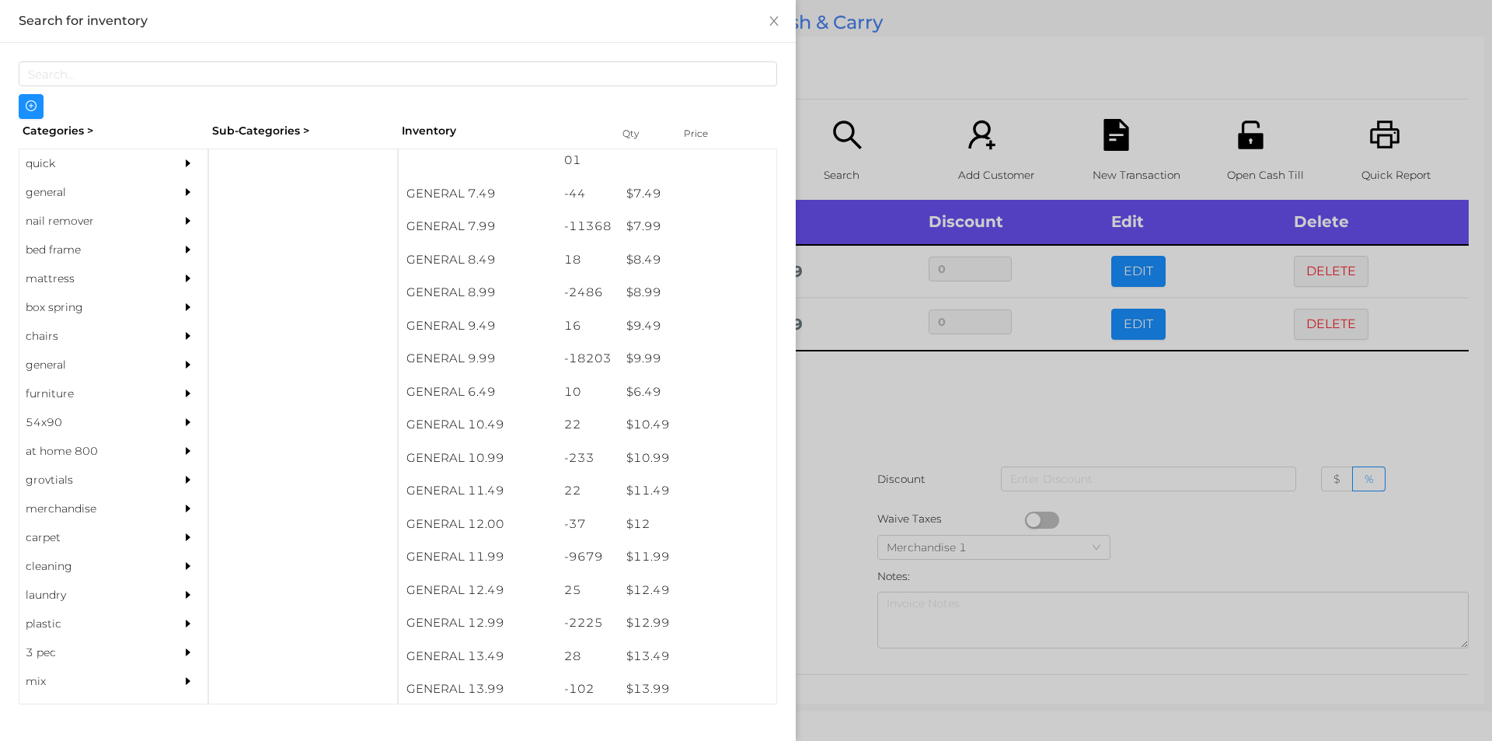
click at [880, 406] on div at bounding box center [746, 370] width 1492 height 741
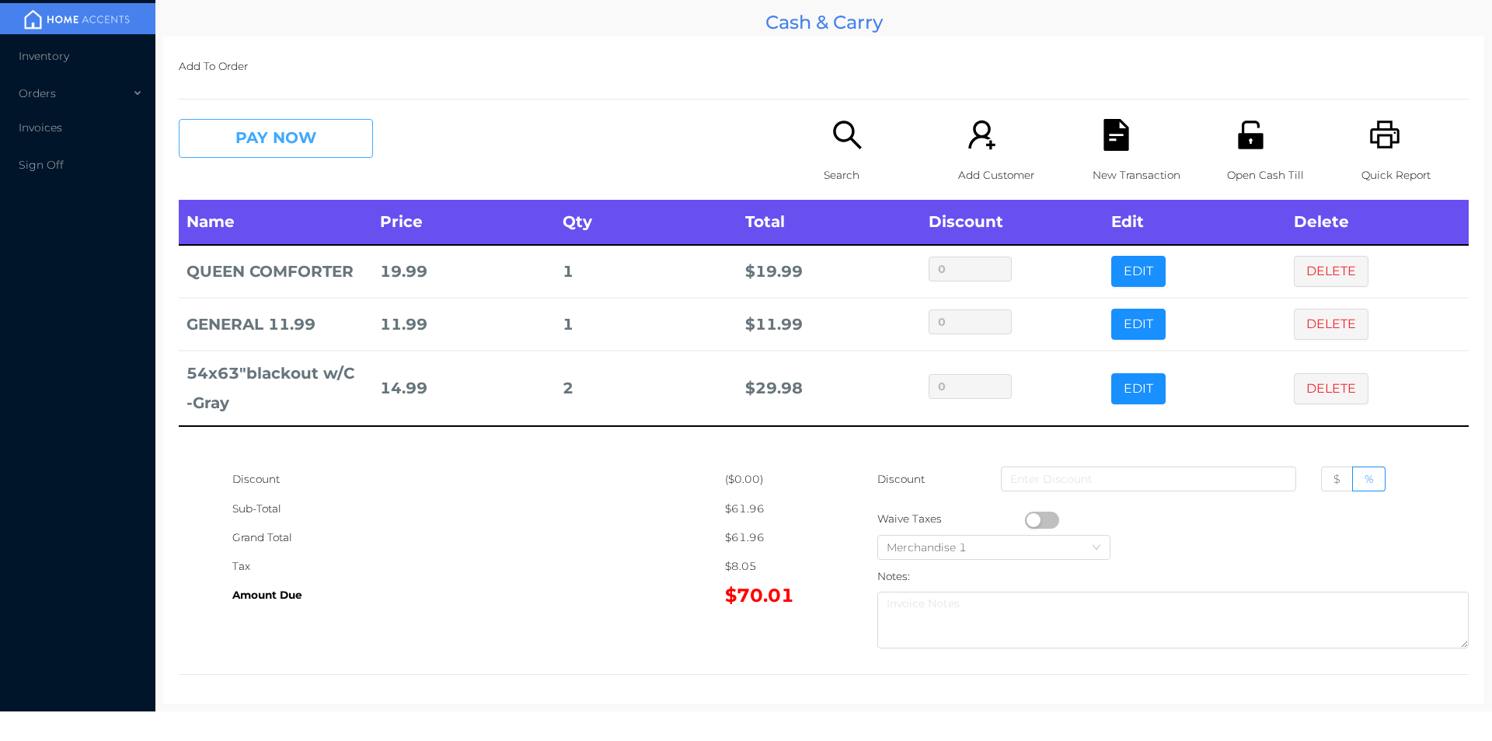
click at [272, 145] on button "PAY NOW" at bounding box center [276, 138] width 194 height 39
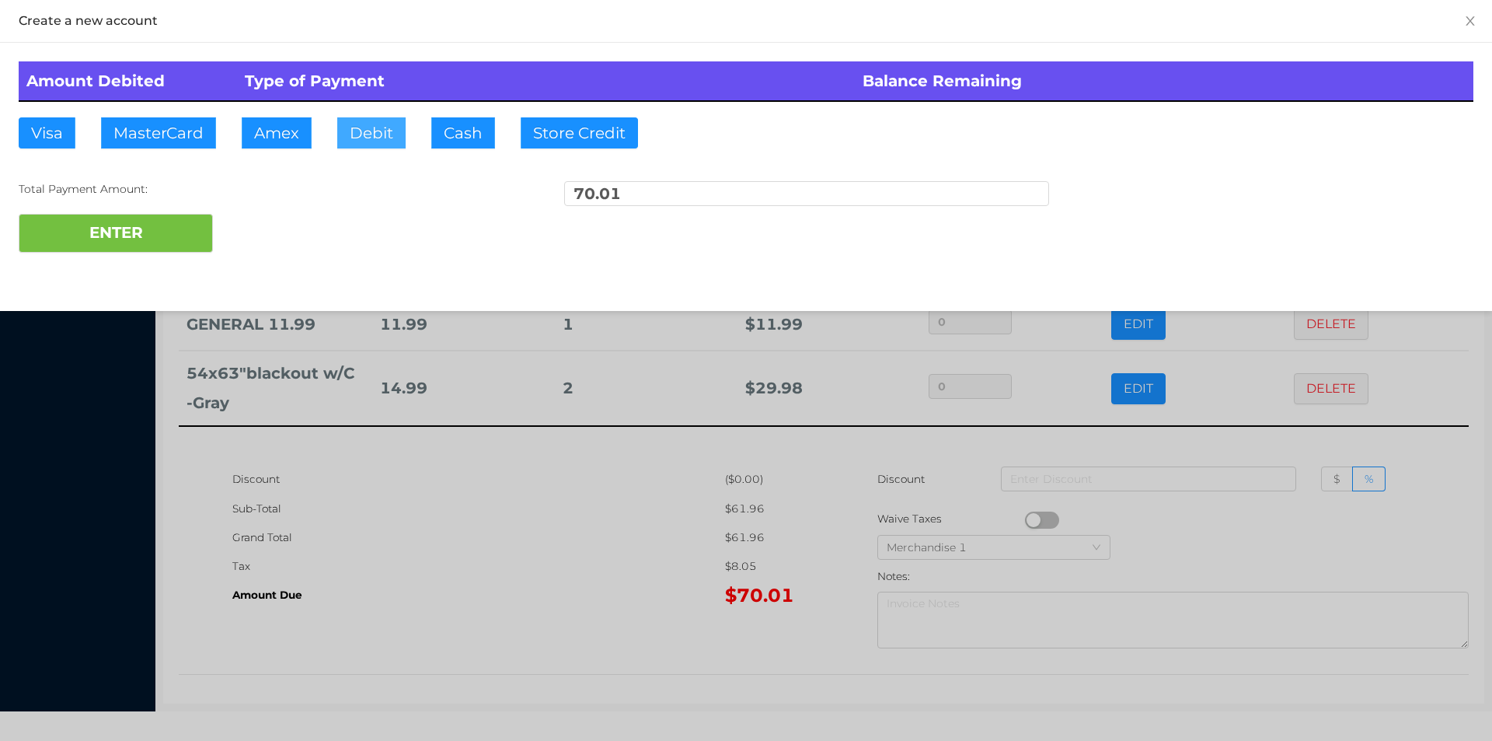
click at [373, 141] on button "Debit" at bounding box center [371, 132] width 68 height 31
click at [185, 242] on button "ENTER" at bounding box center [116, 233] width 194 height 39
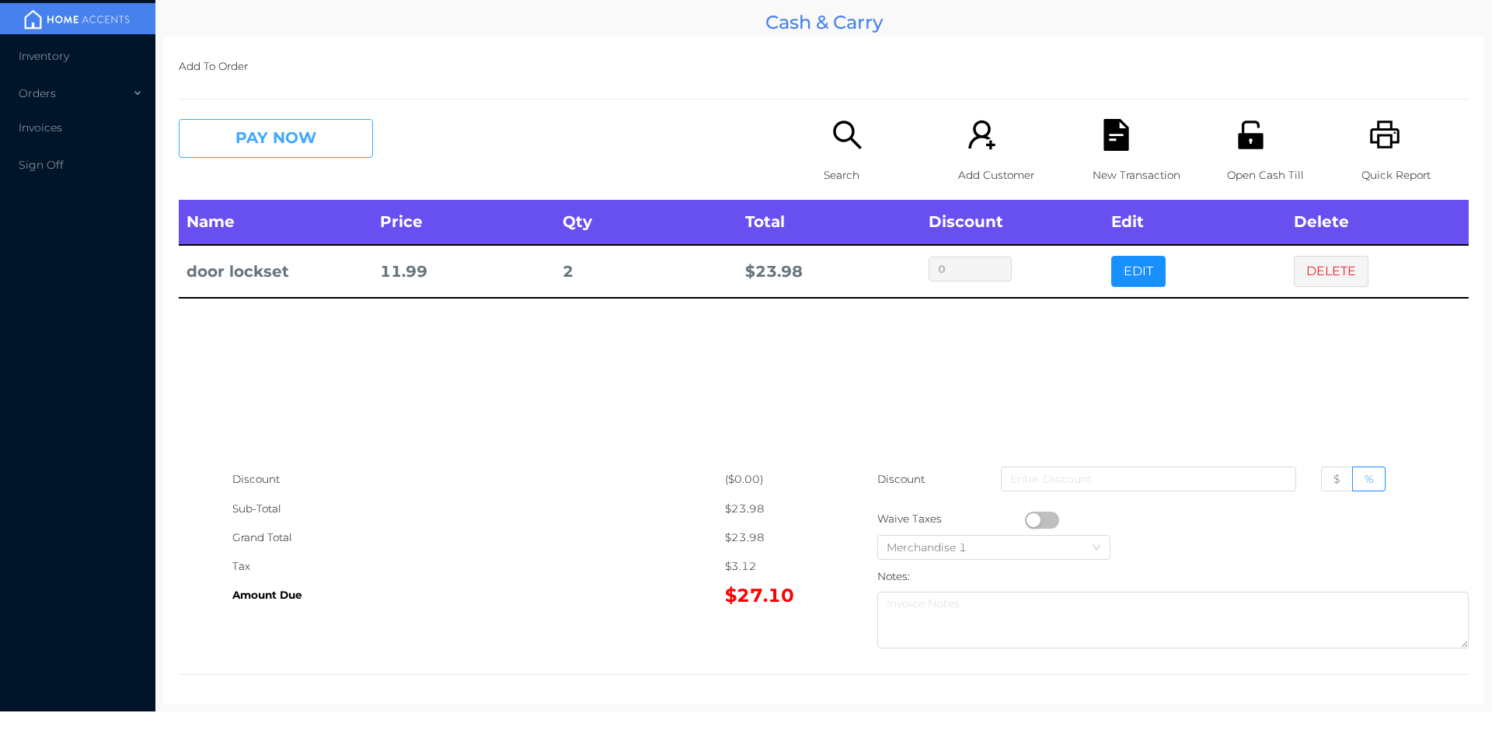
click at [245, 144] on button "PAY NOW" at bounding box center [276, 138] width 194 height 39
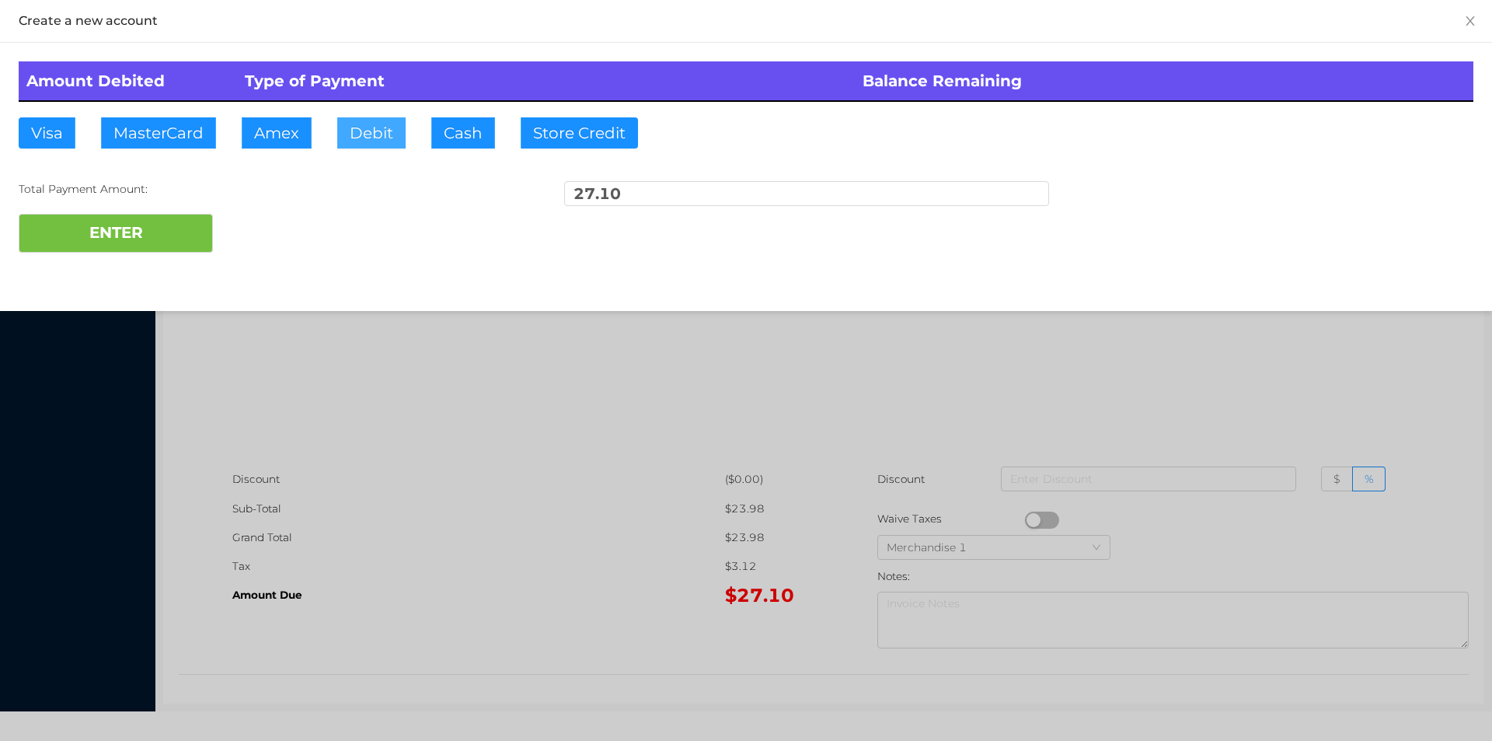
click at [378, 134] on button "Debit" at bounding box center [371, 132] width 68 height 31
type input "2"
type input "40."
click at [116, 220] on button "ENTER" at bounding box center [116, 233] width 194 height 39
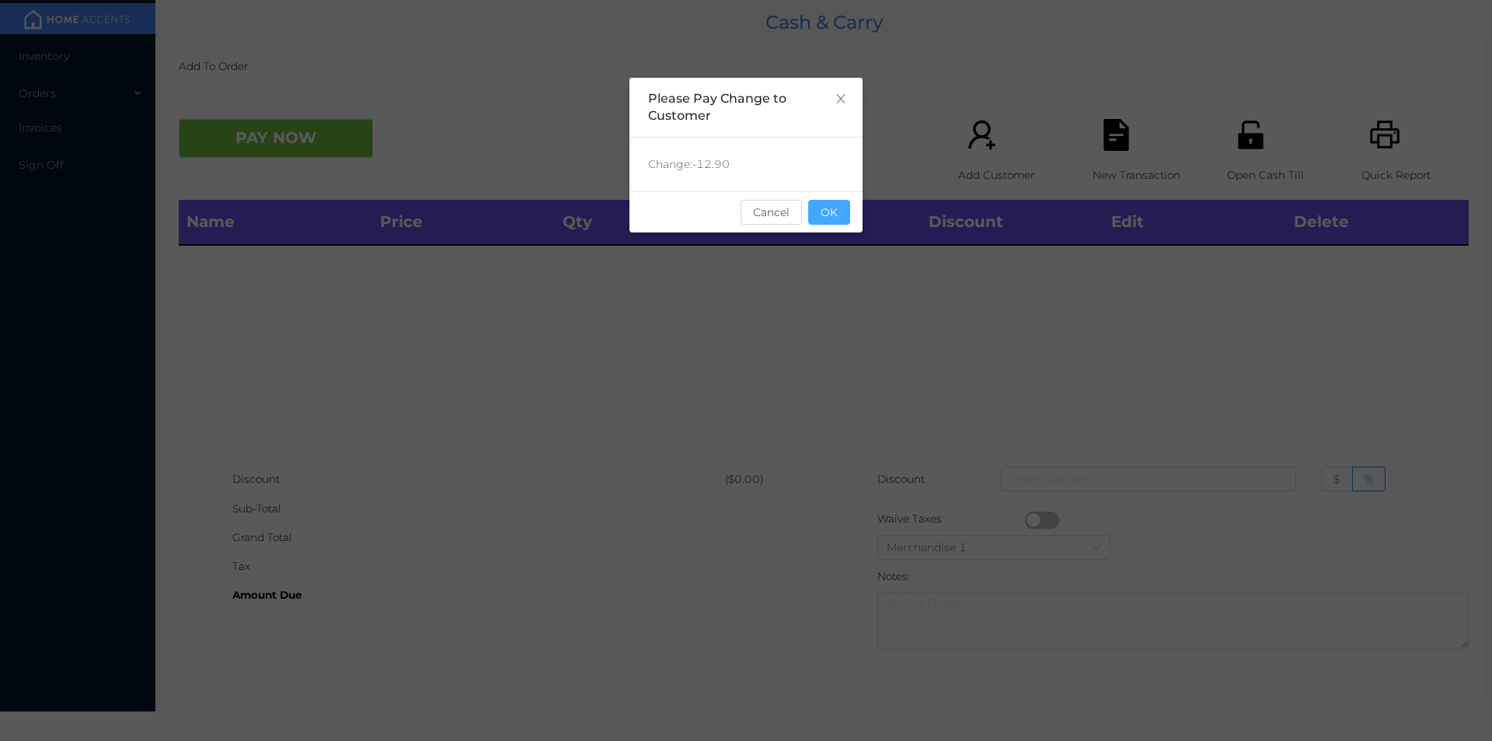
click at [835, 221] on button "OK" at bounding box center [829, 212] width 42 height 25
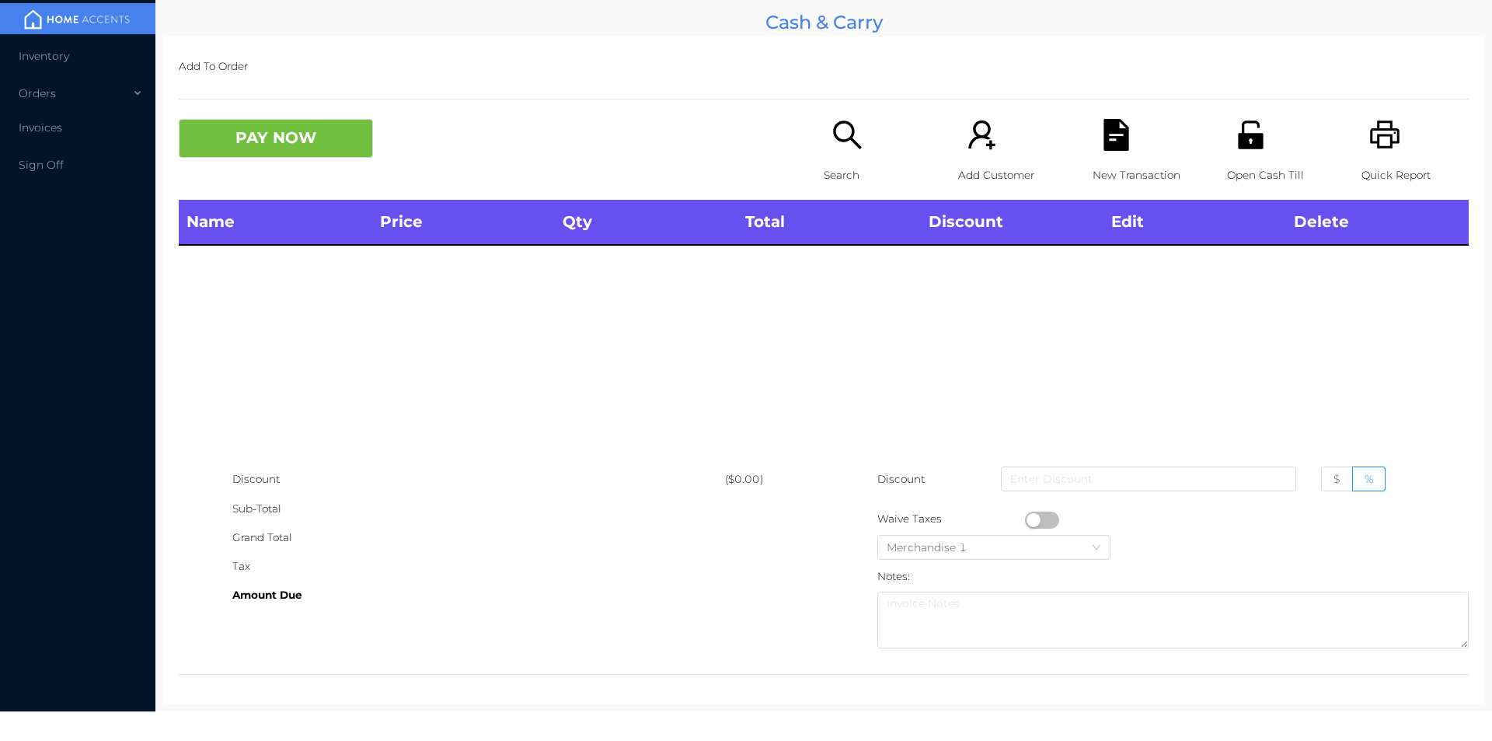
click at [831, 184] on p "Search" at bounding box center [877, 175] width 107 height 29
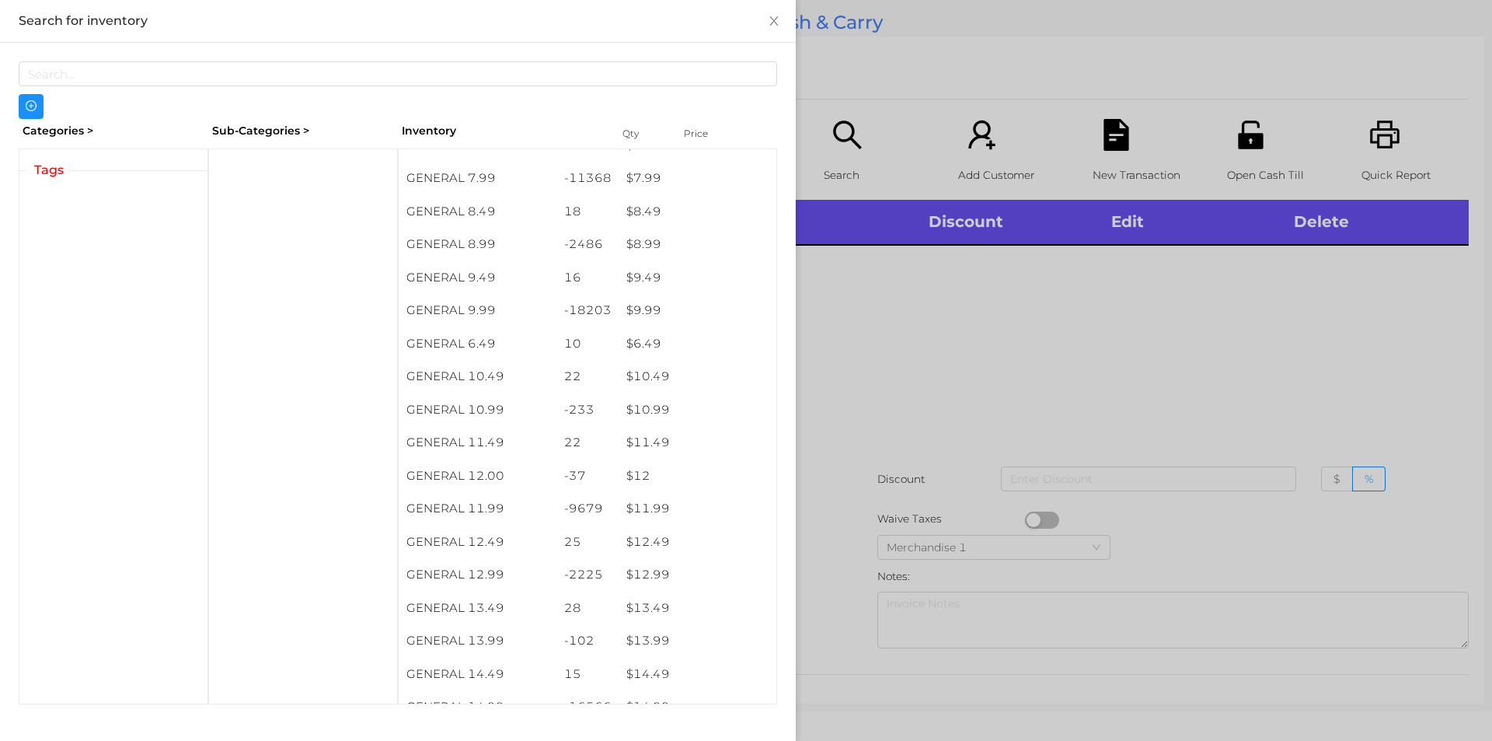
scroll to position [808, 0]
click at [959, 340] on div at bounding box center [746, 370] width 1492 height 741
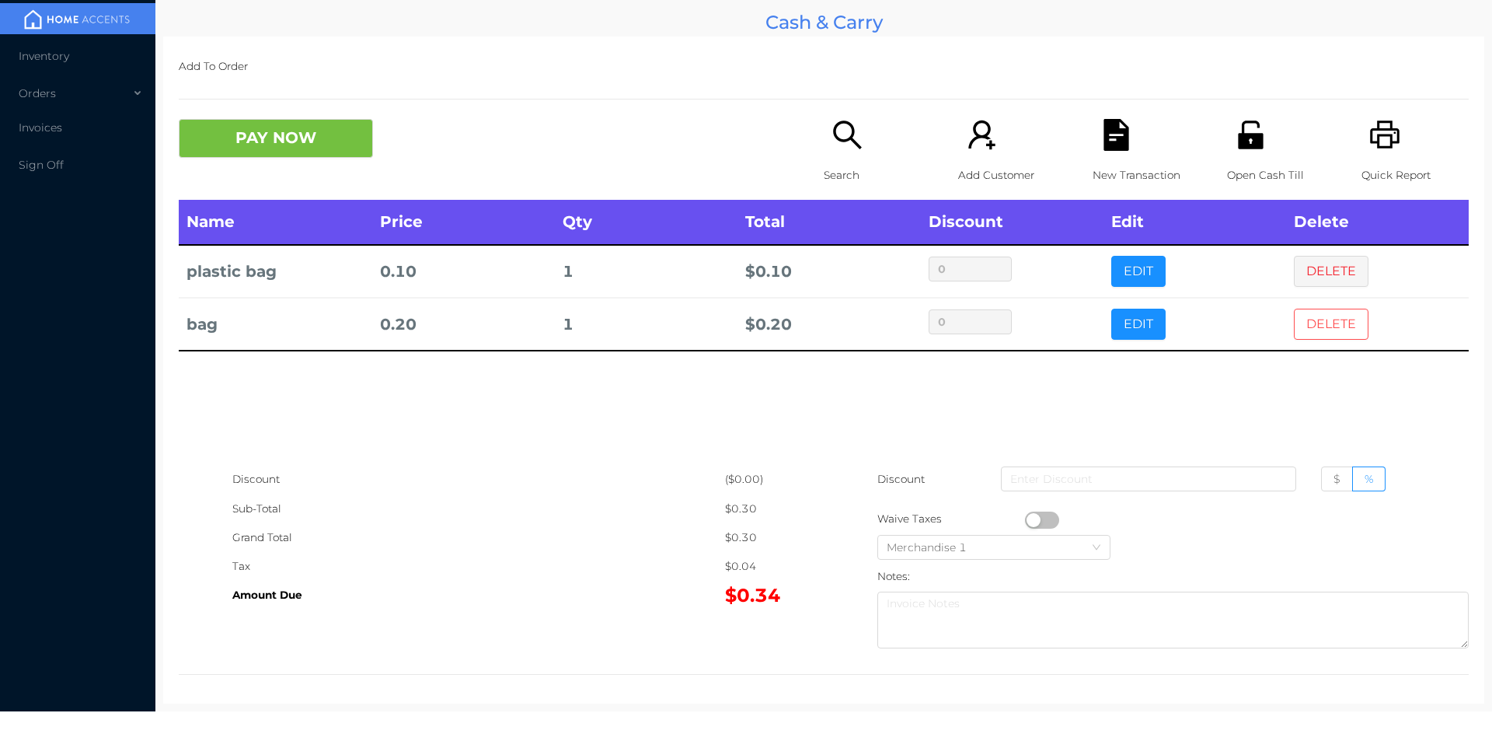
click at [1306, 314] on button "DELETE" at bounding box center [1331, 324] width 75 height 31
click at [1311, 270] on button "DELETE" at bounding box center [1331, 271] width 75 height 31
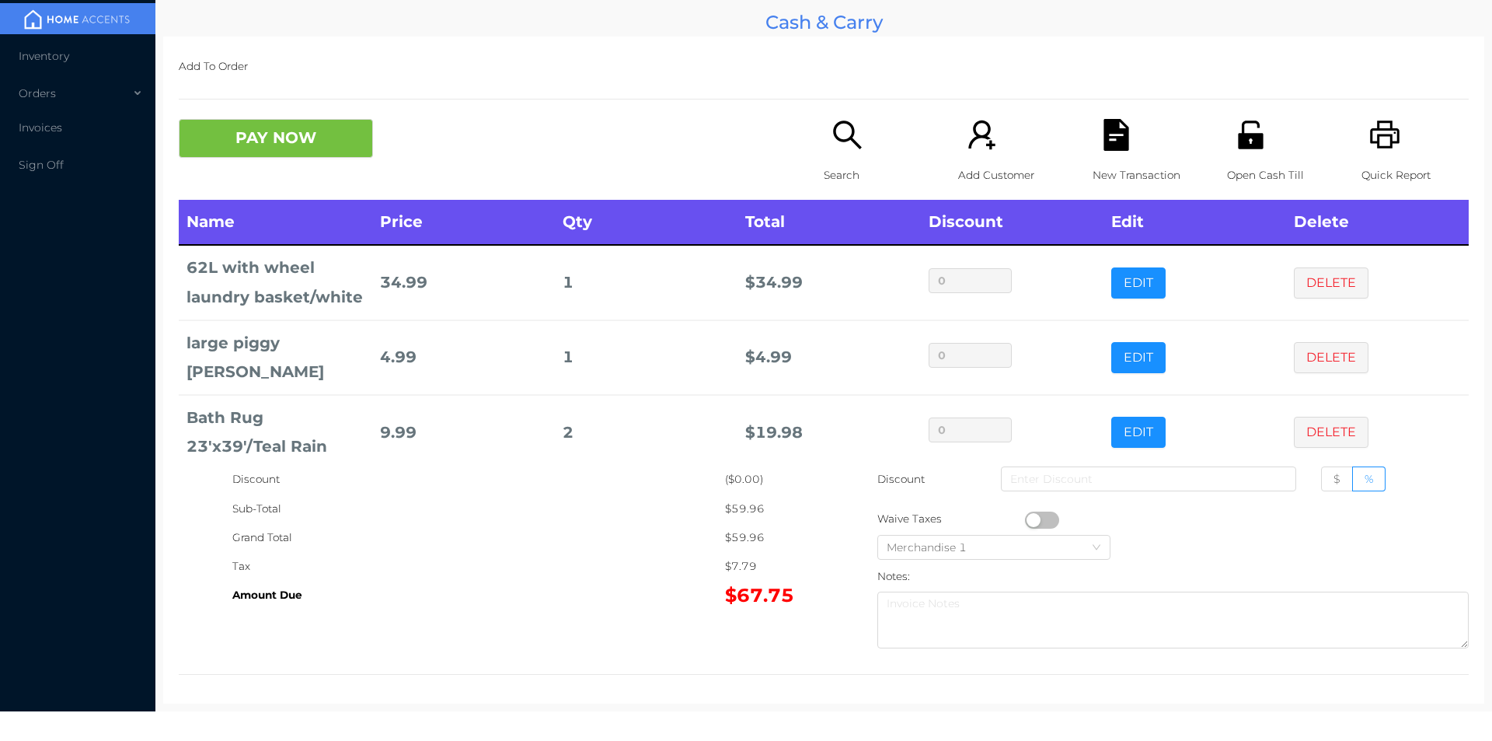
click at [832, 138] on icon "icon: search" at bounding box center [848, 135] width 32 height 32
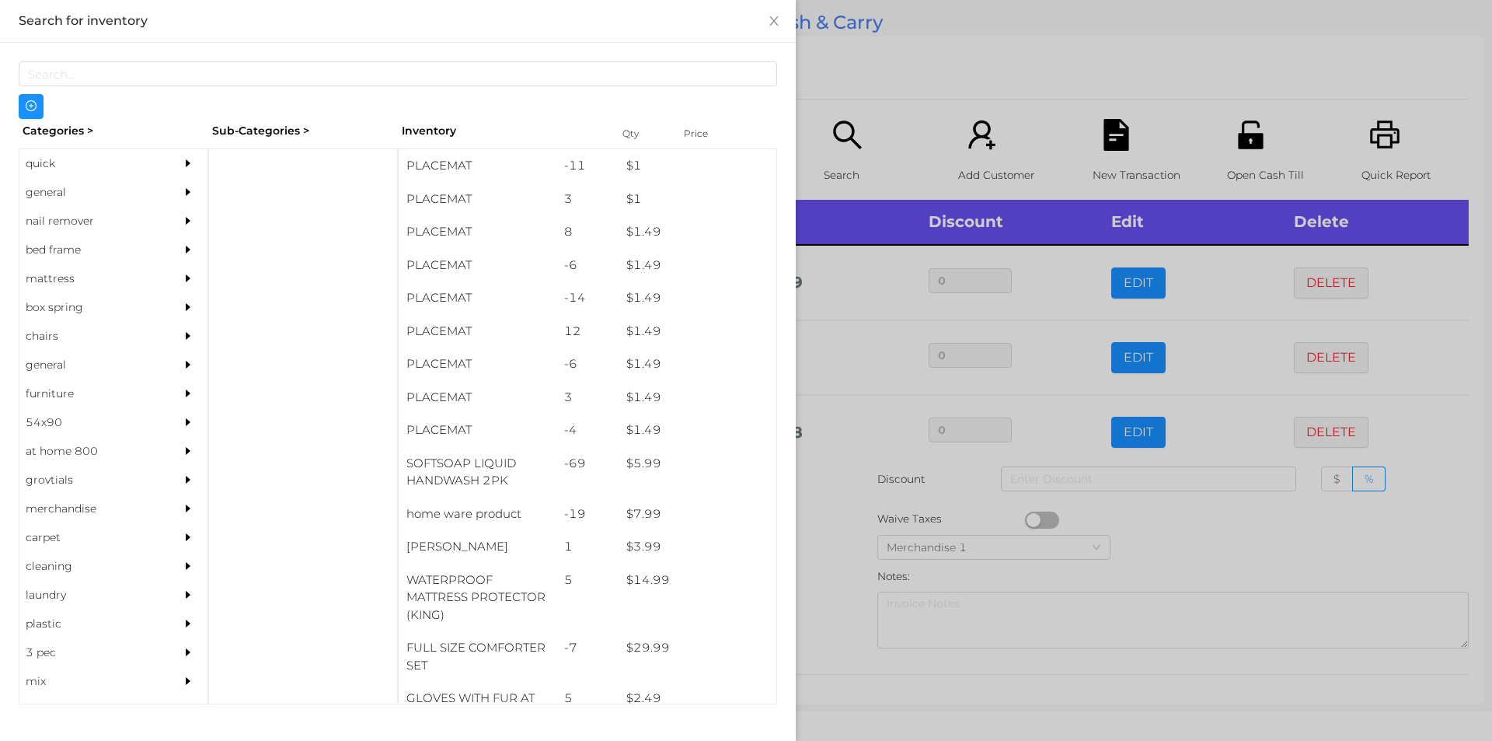
click at [47, 195] on div "general" at bounding box center [89, 192] width 141 height 29
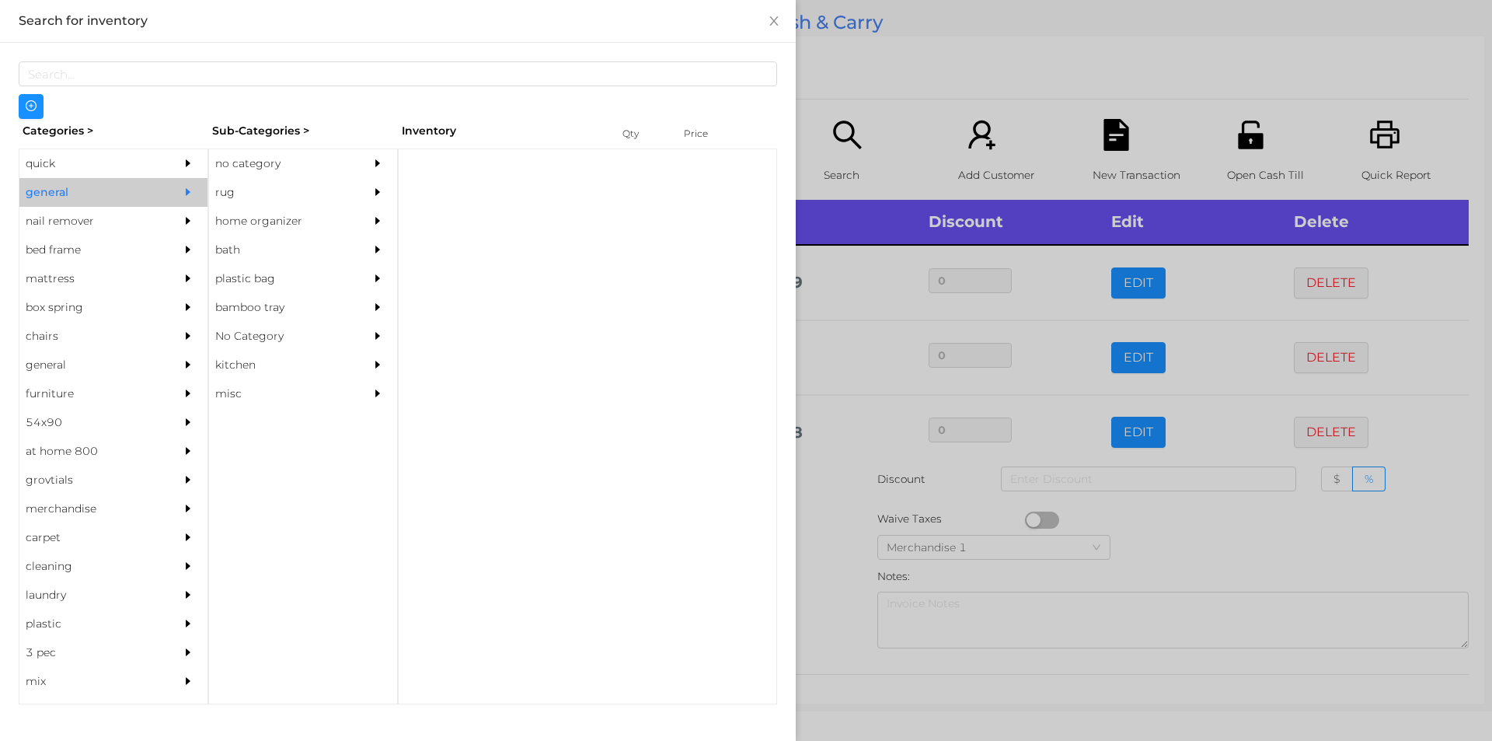
click at [224, 162] on div "no category" at bounding box center [279, 163] width 141 height 29
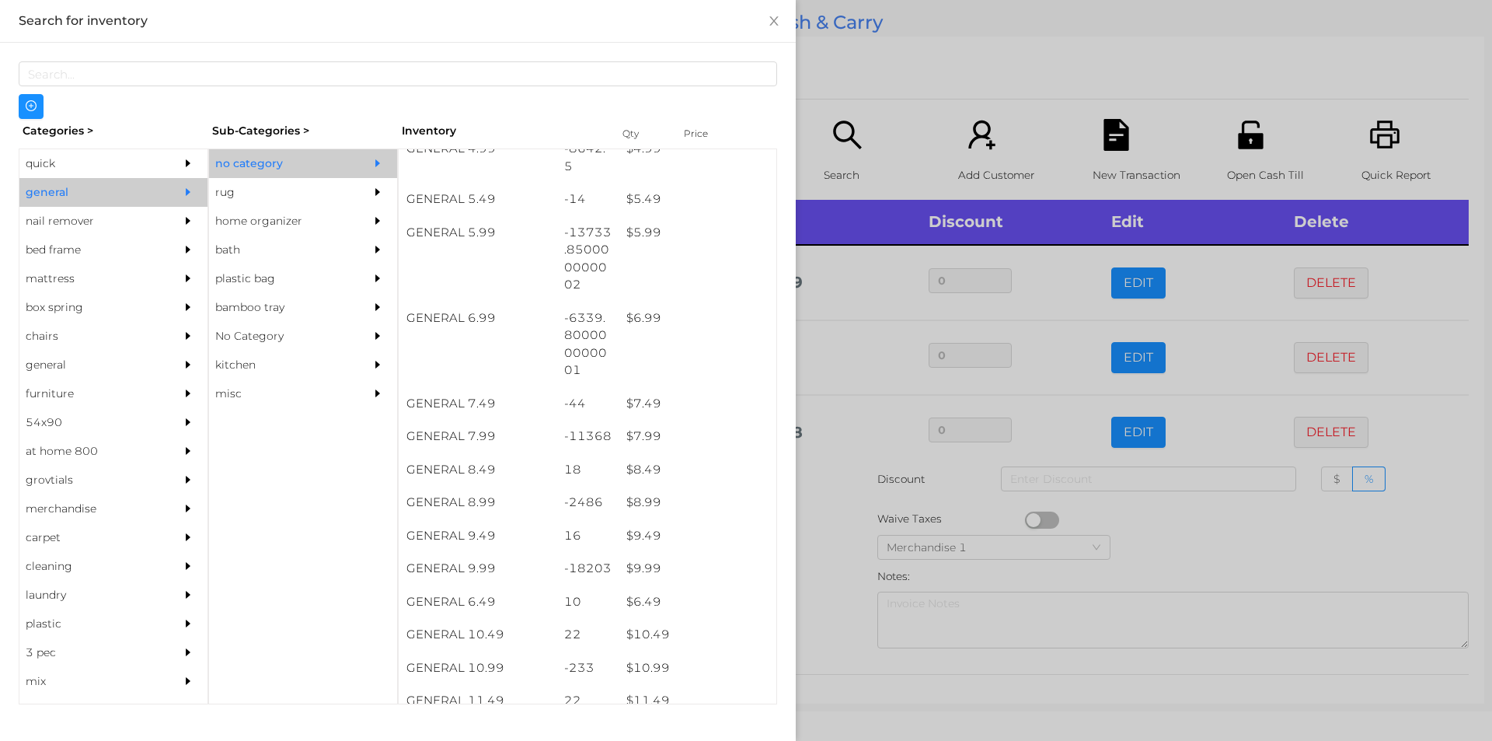
scroll to position [545, 0]
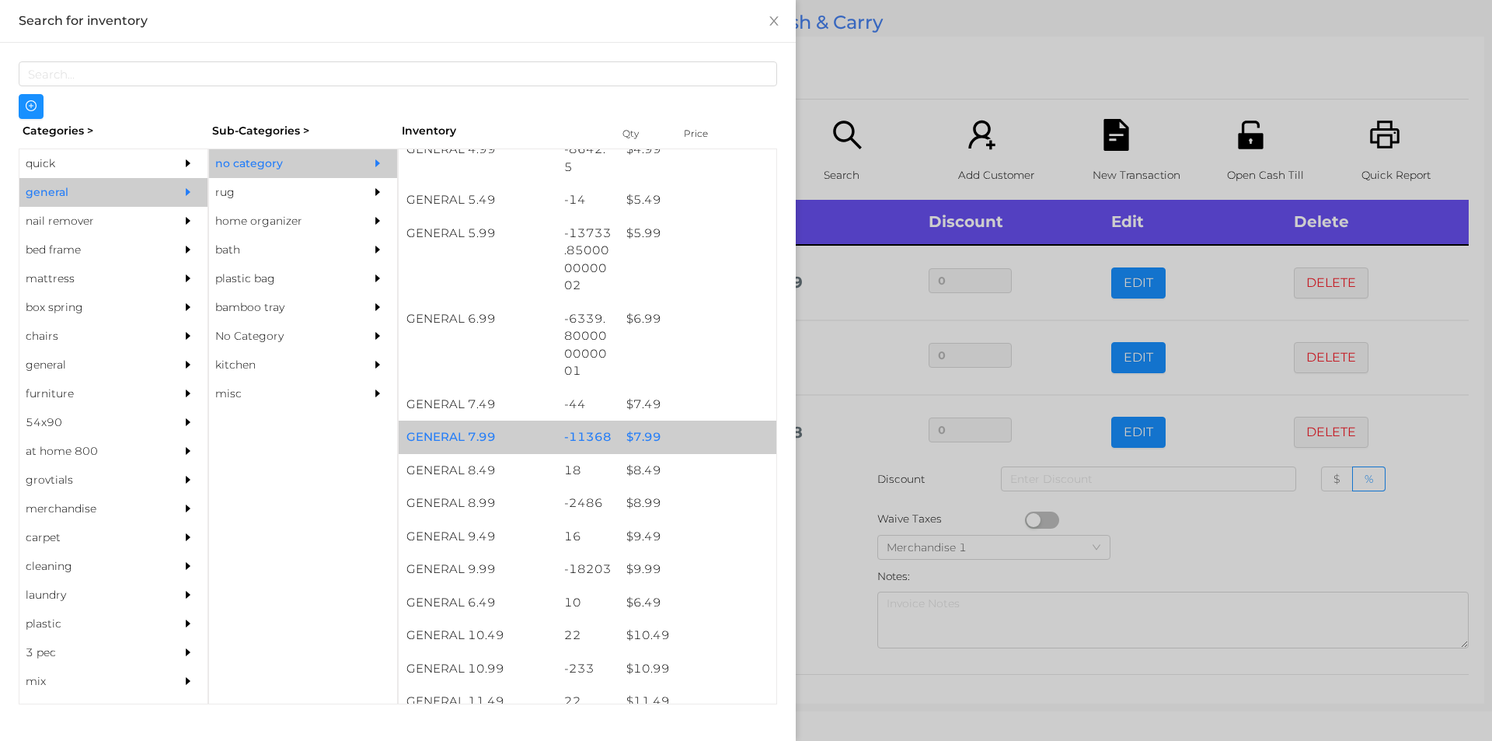
click at [631, 438] on div "$ 7.99" at bounding box center [698, 436] width 158 height 33
click at [640, 428] on div "$ 7.99" at bounding box center [698, 436] width 158 height 33
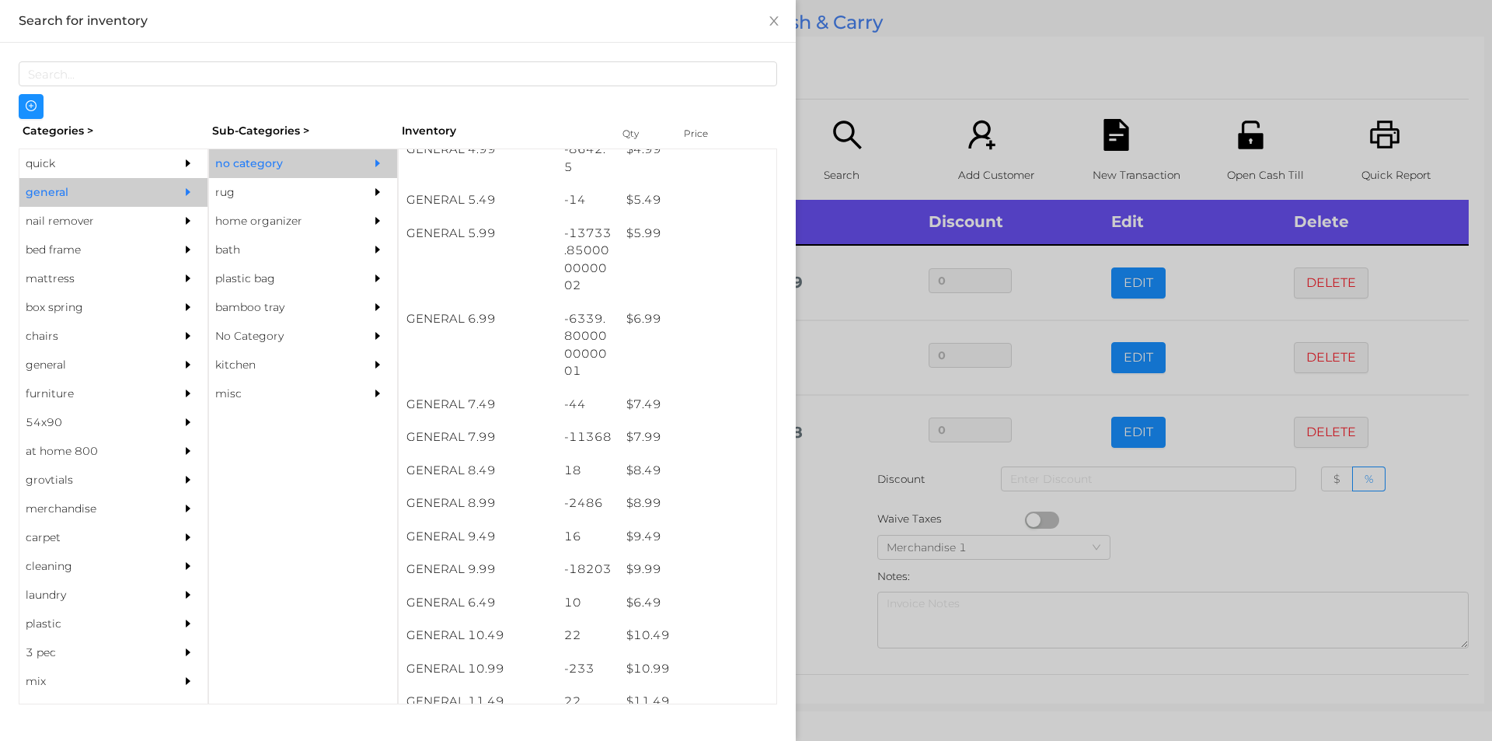
click at [842, 533] on div at bounding box center [746, 370] width 1492 height 741
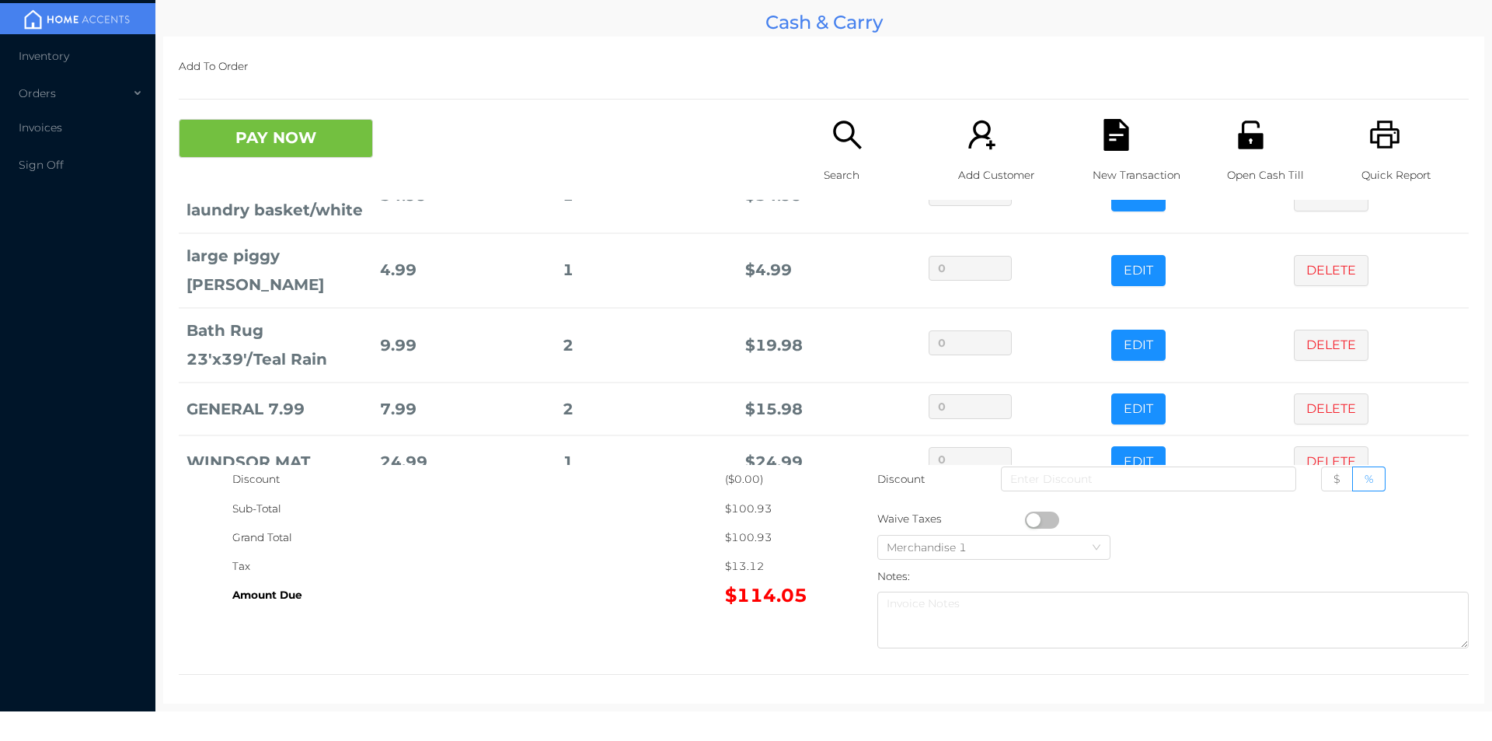
scroll to position [105, 0]
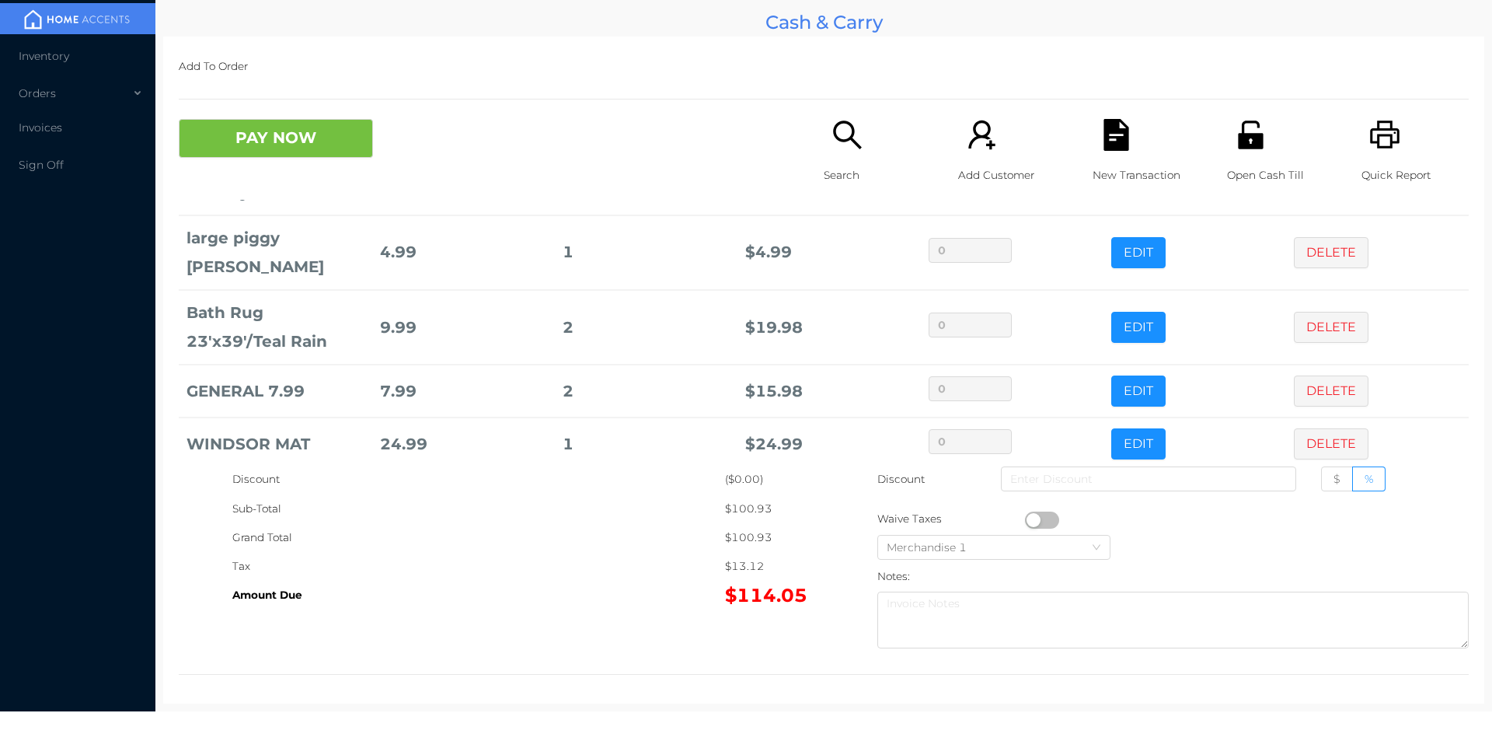
click at [824, 136] on div "Search" at bounding box center [877, 159] width 107 height 81
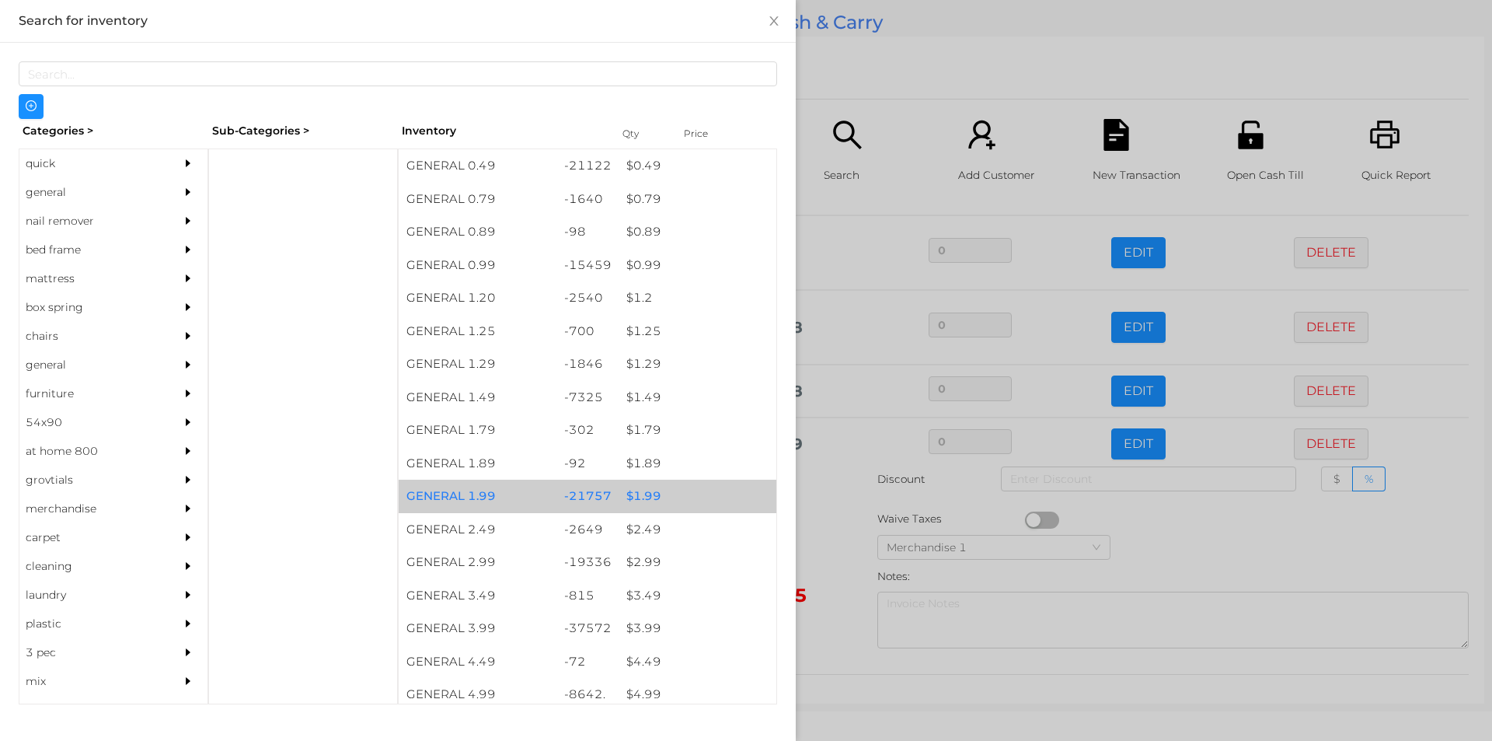
click at [638, 498] on div "$ 1.99" at bounding box center [698, 496] width 158 height 33
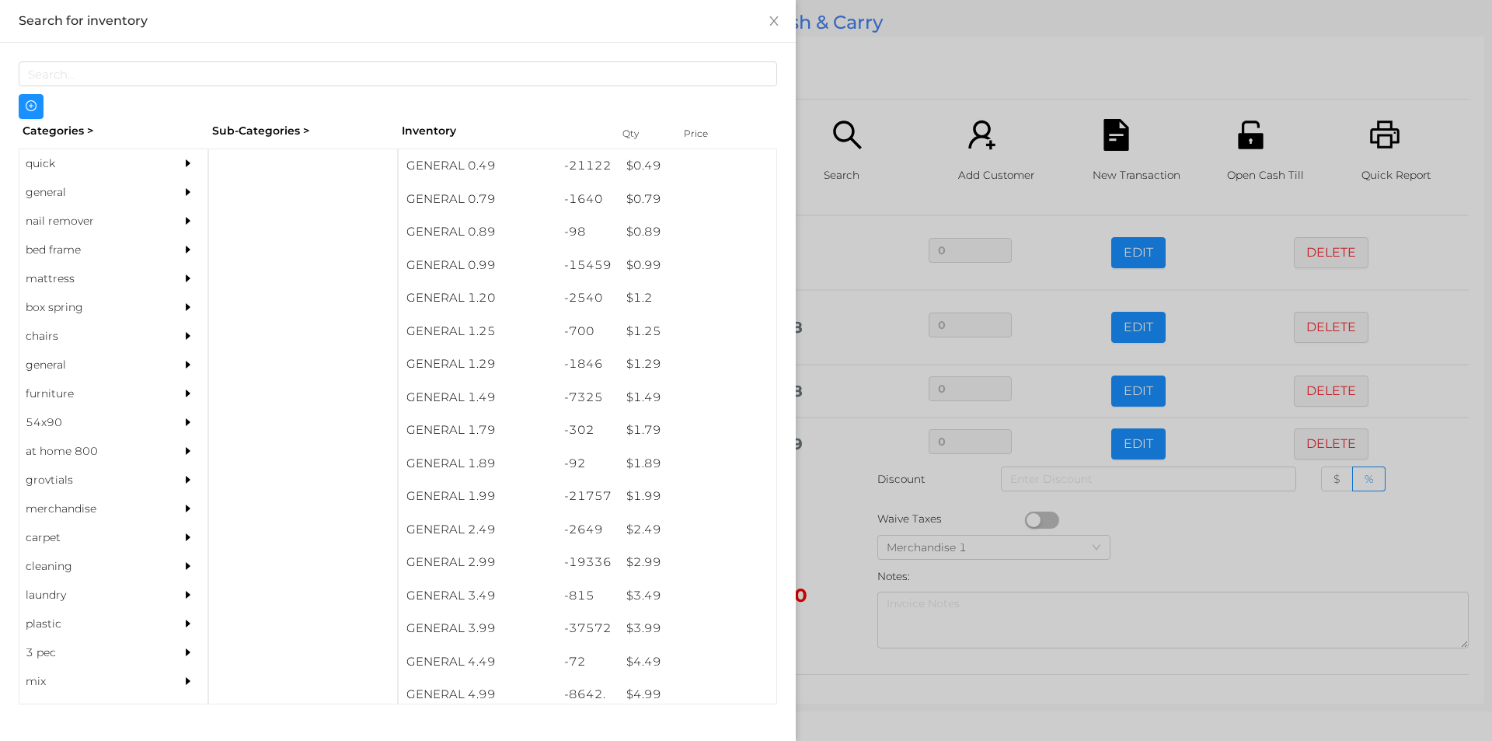
click at [831, 535] on div at bounding box center [746, 370] width 1492 height 741
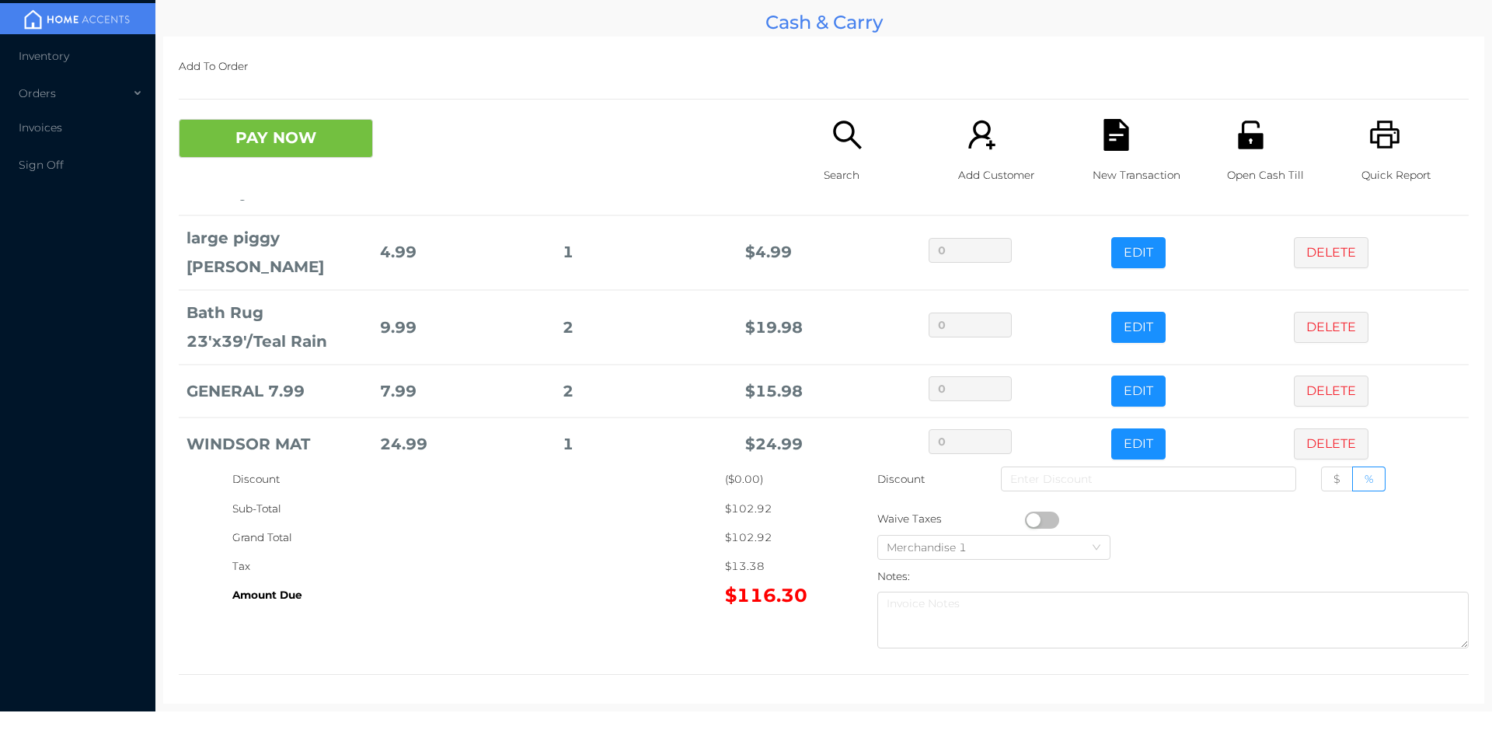
scroll to position [158, 0]
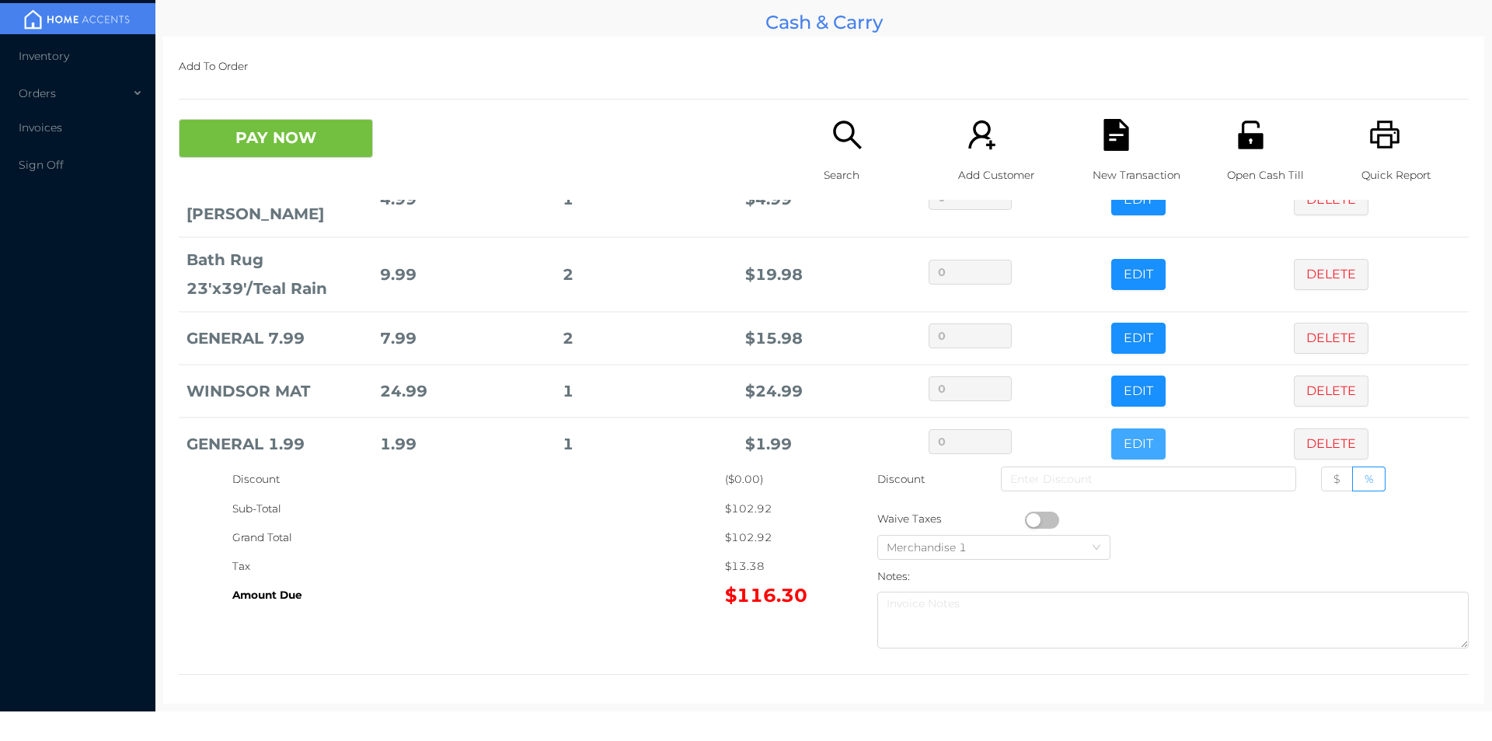
click at [1115, 428] on button "EDIT" at bounding box center [1138, 443] width 54 height 31
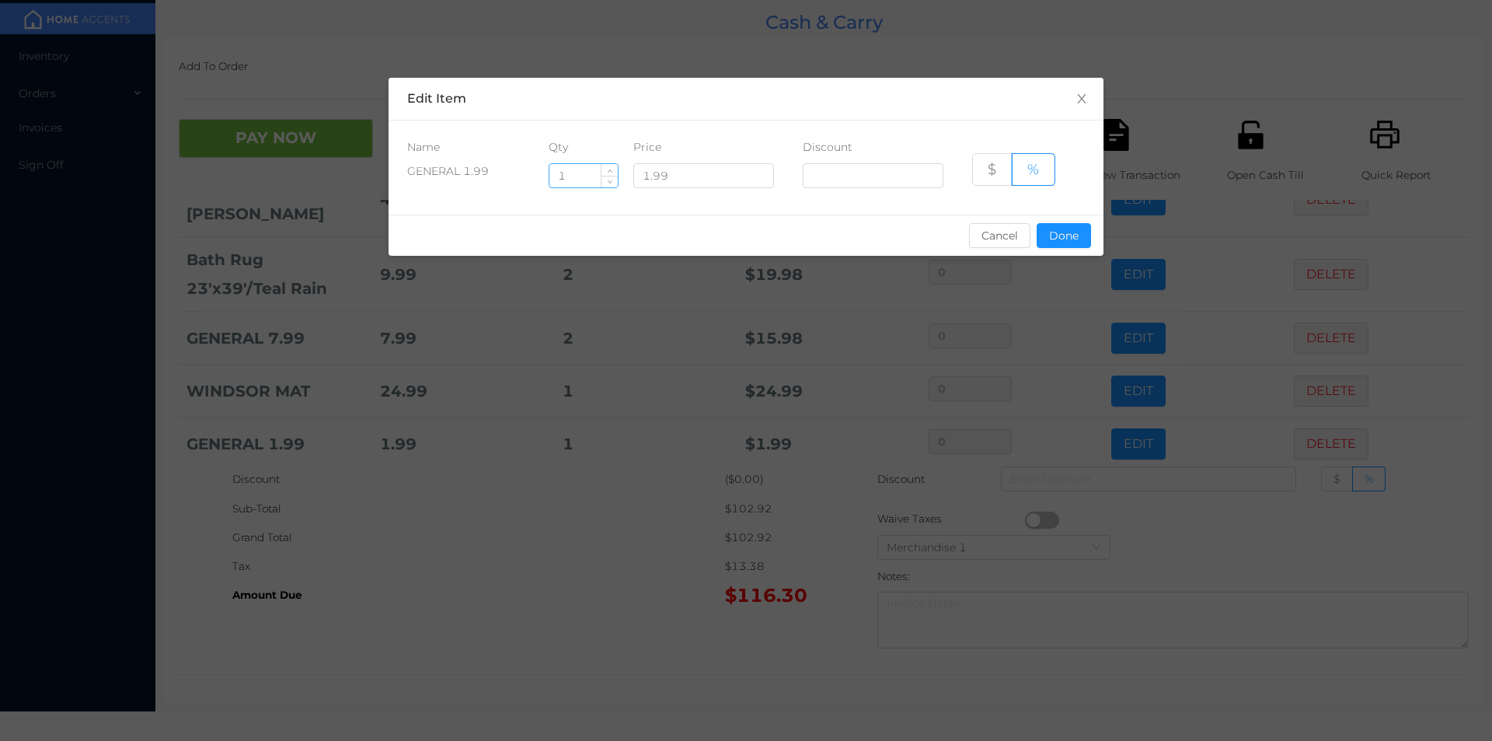
click at [577, 177] on input "1" at bounding box center [583, 175] width 68 height 23
type input "10"
click at [1065, 244] on button "Done" at bounding box center [1064, 235] width 54 height 25
type input "0%"
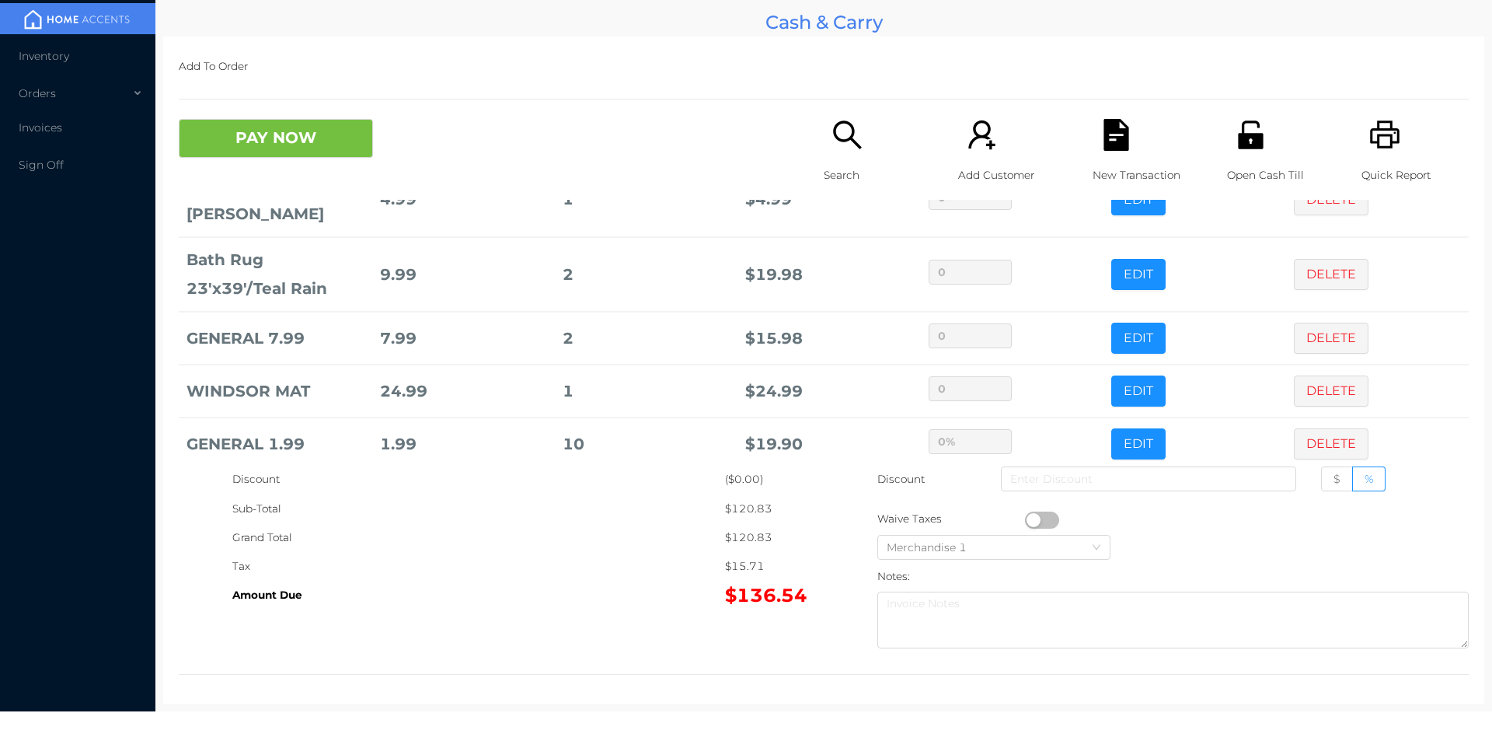
click at [568, 567] on div "Tax" at bounding box center [478, 566] width 493 height 29
click at [305, 148] on button "PAY NOW" at bounding box center [276, 138] width 194 height 39
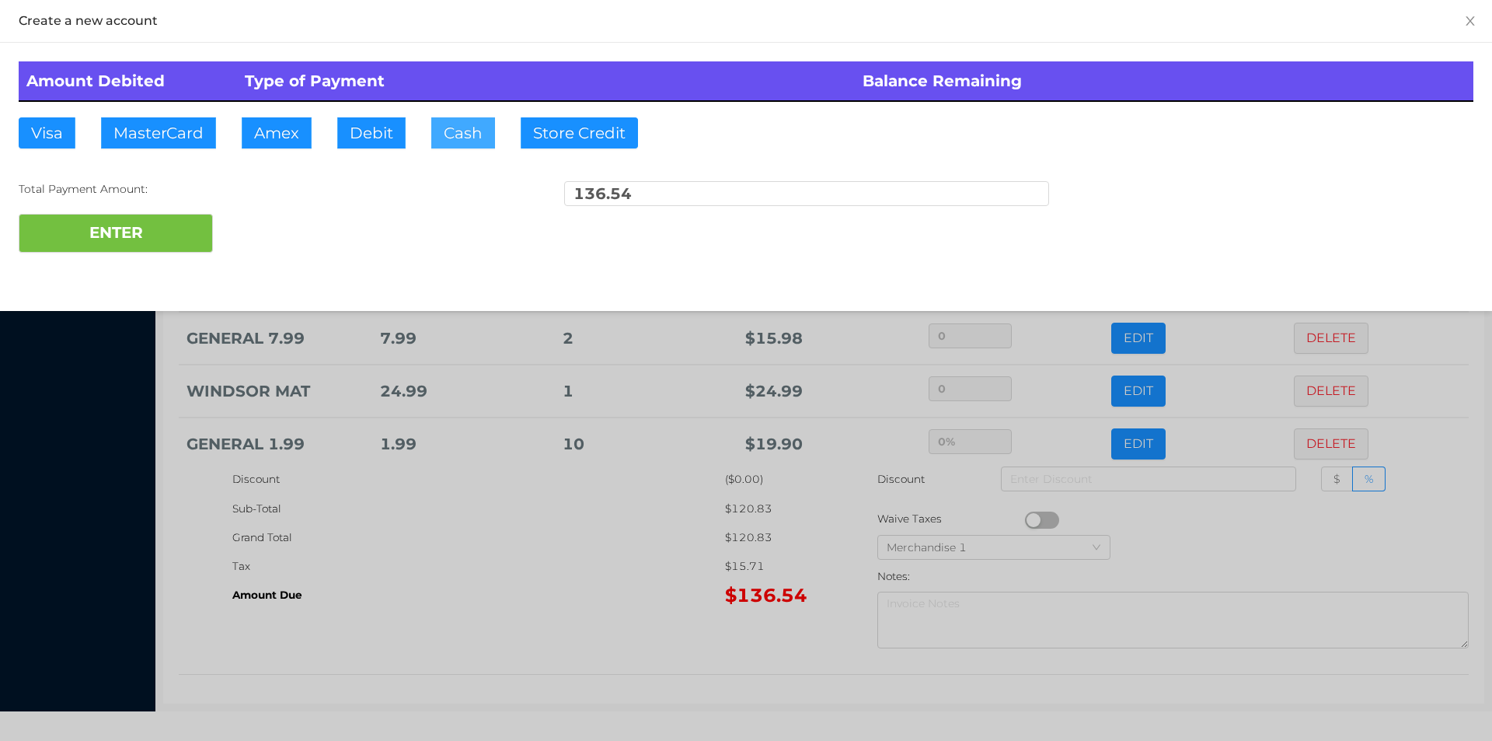
click at [449, 128] on button "Cash" at bounding box center [463, 132] width 64 height 31
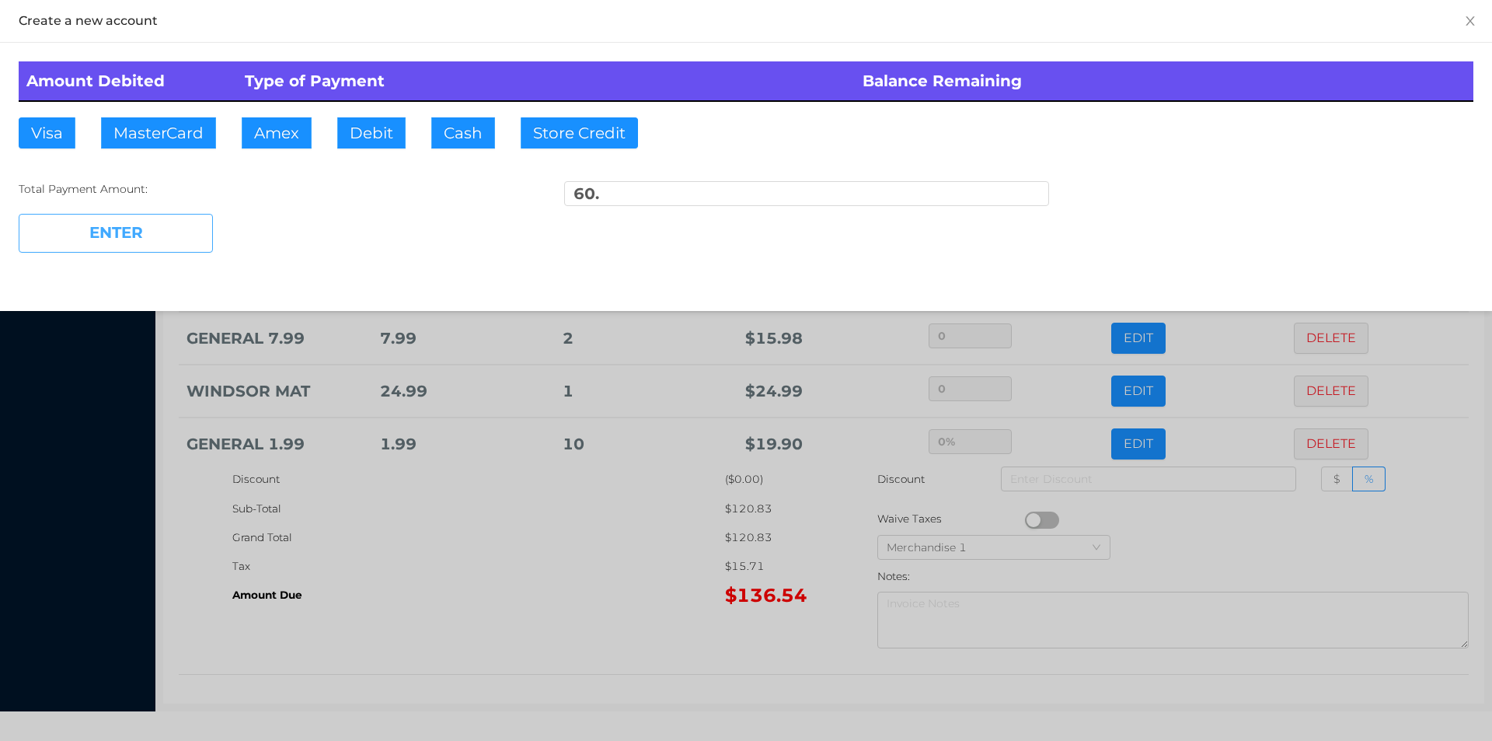
click at [165, 241] on button "ENTER" at bounding box center [116, 233] width 194 height 39
type input "76.54"
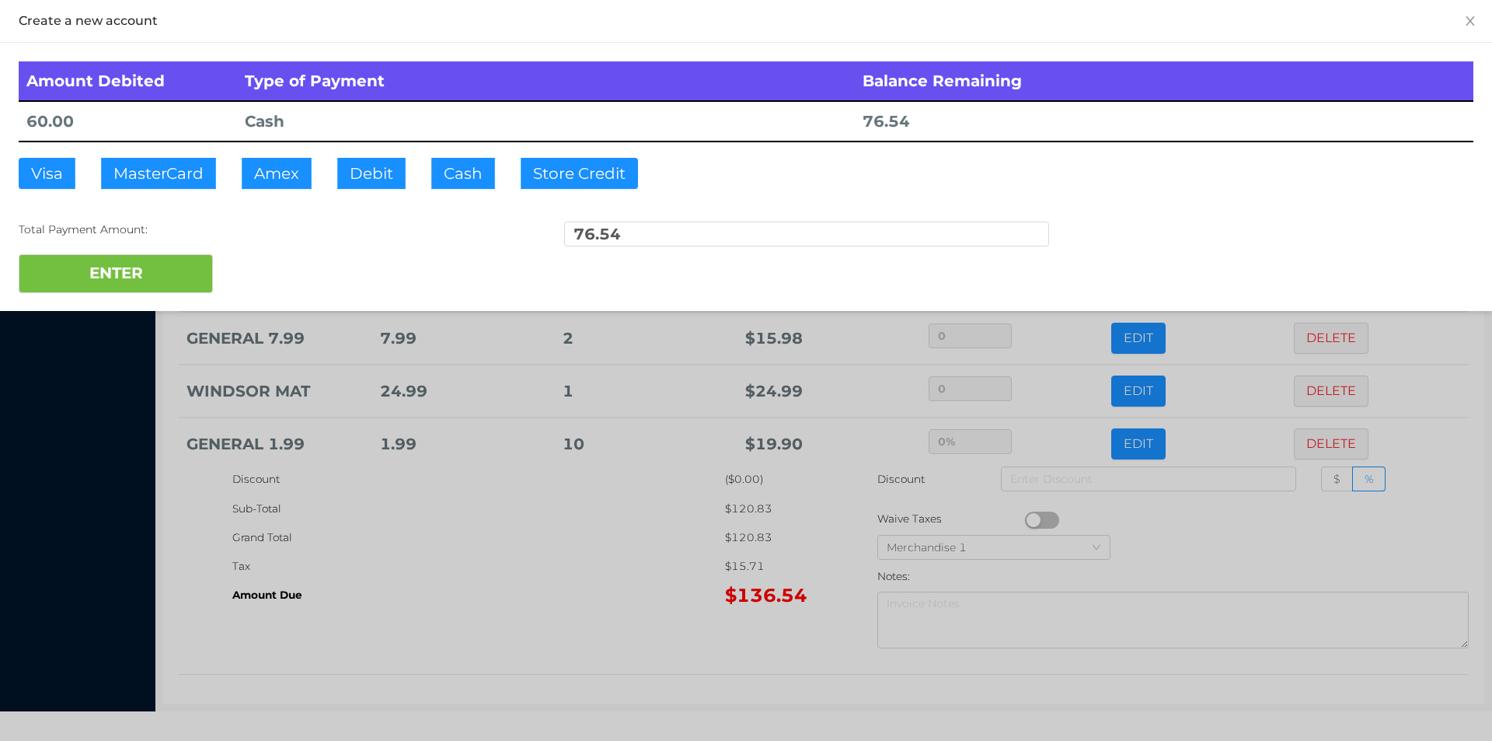
click at [414, 532] on div at bounding box center [746, 370] width 1492 height 741
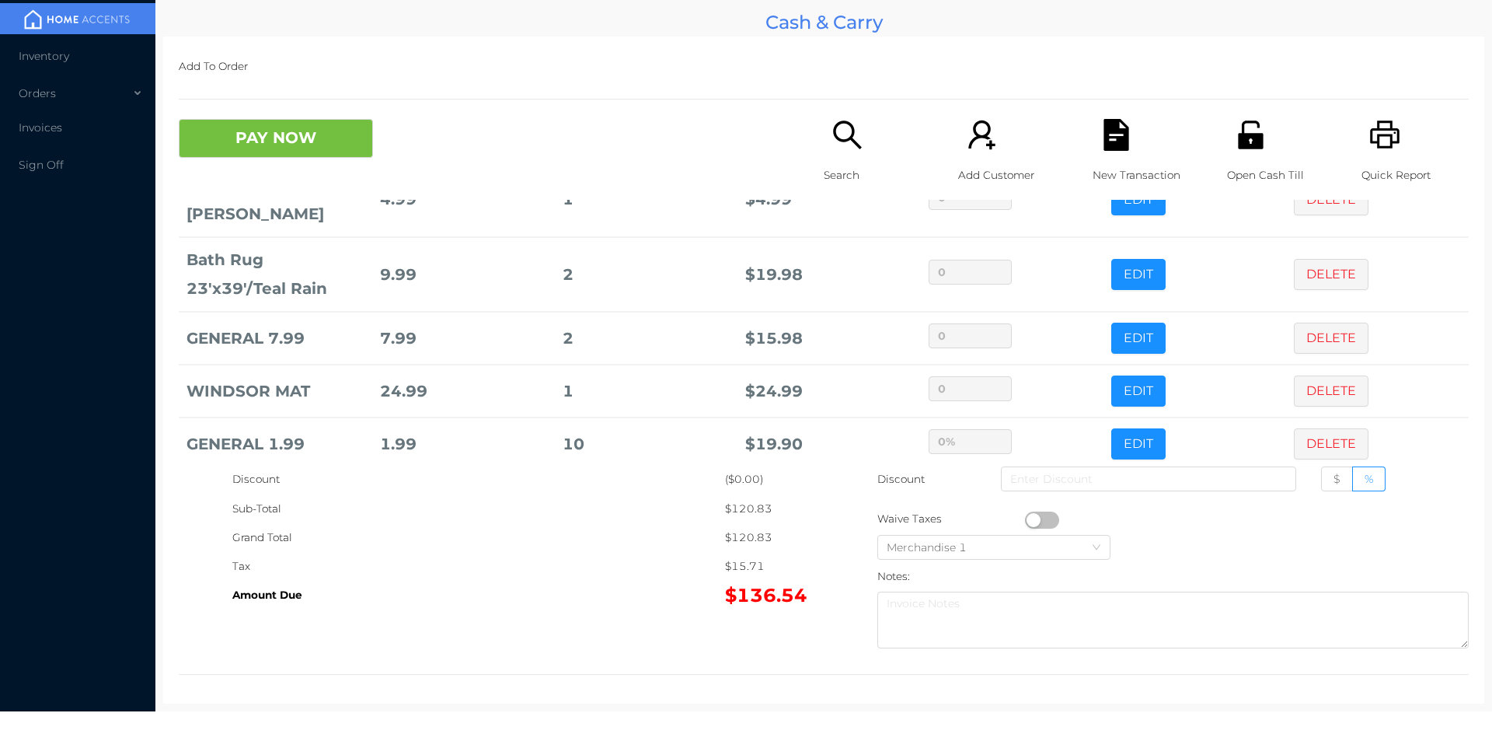
click at [1242, 126] on icon "icon: unlock" at bounding box center [1251, 135] width 32 height 32
click at [323, 141] on button "PAY NOW" at bounding box center [276, 138] width 194 height 39
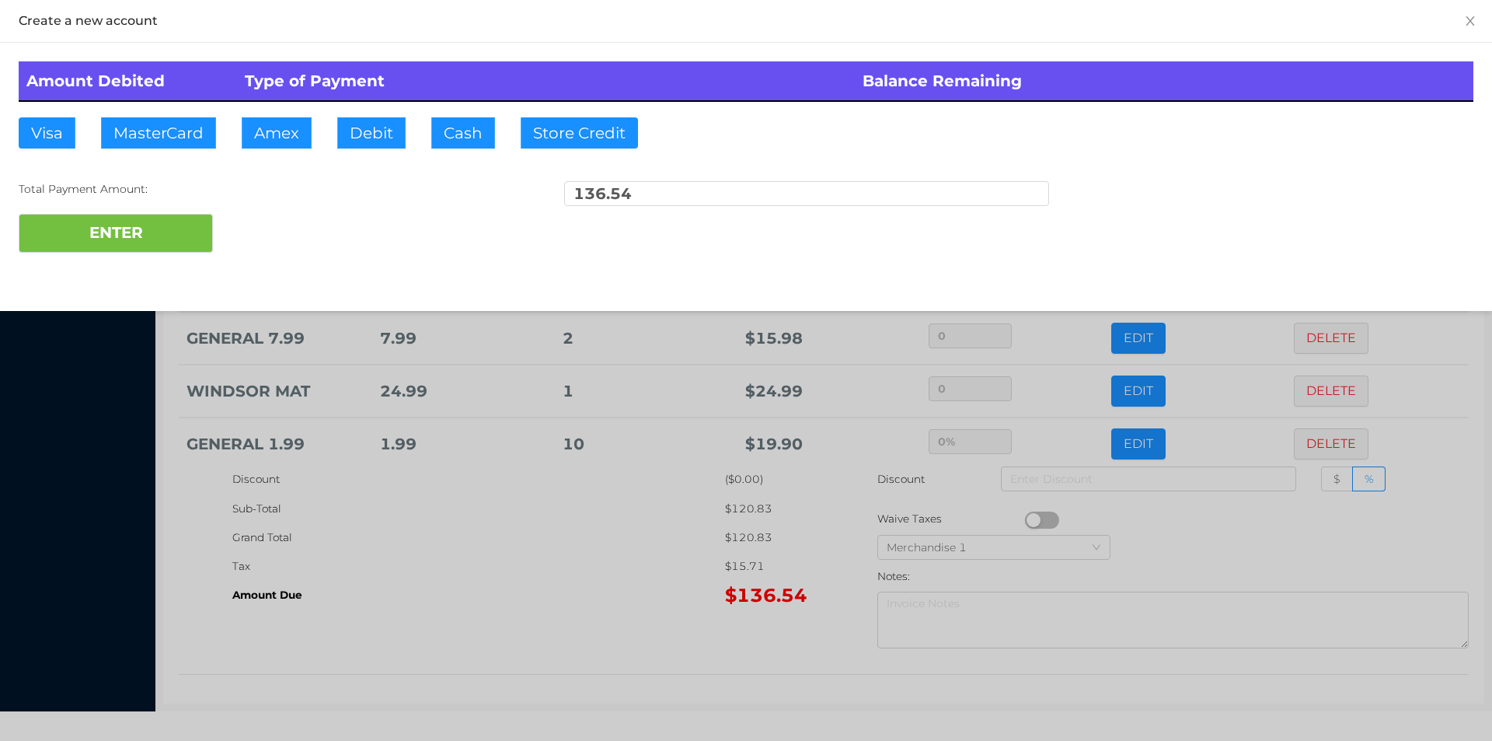
click at [268, 233] on div "ENTER" at bounding box center [746, 233] width 1455 height 39
click at [267, 231] on div "ENTER" at bounding box center [746, 233] width 1455 height 39
click at [370, 135] on button "Debit" at bounding box center [371, 132] width 68 height 31
click at [168, 218] on button "ENTER" at bounding box center [116, 233] width 194 height 39
type input "0"
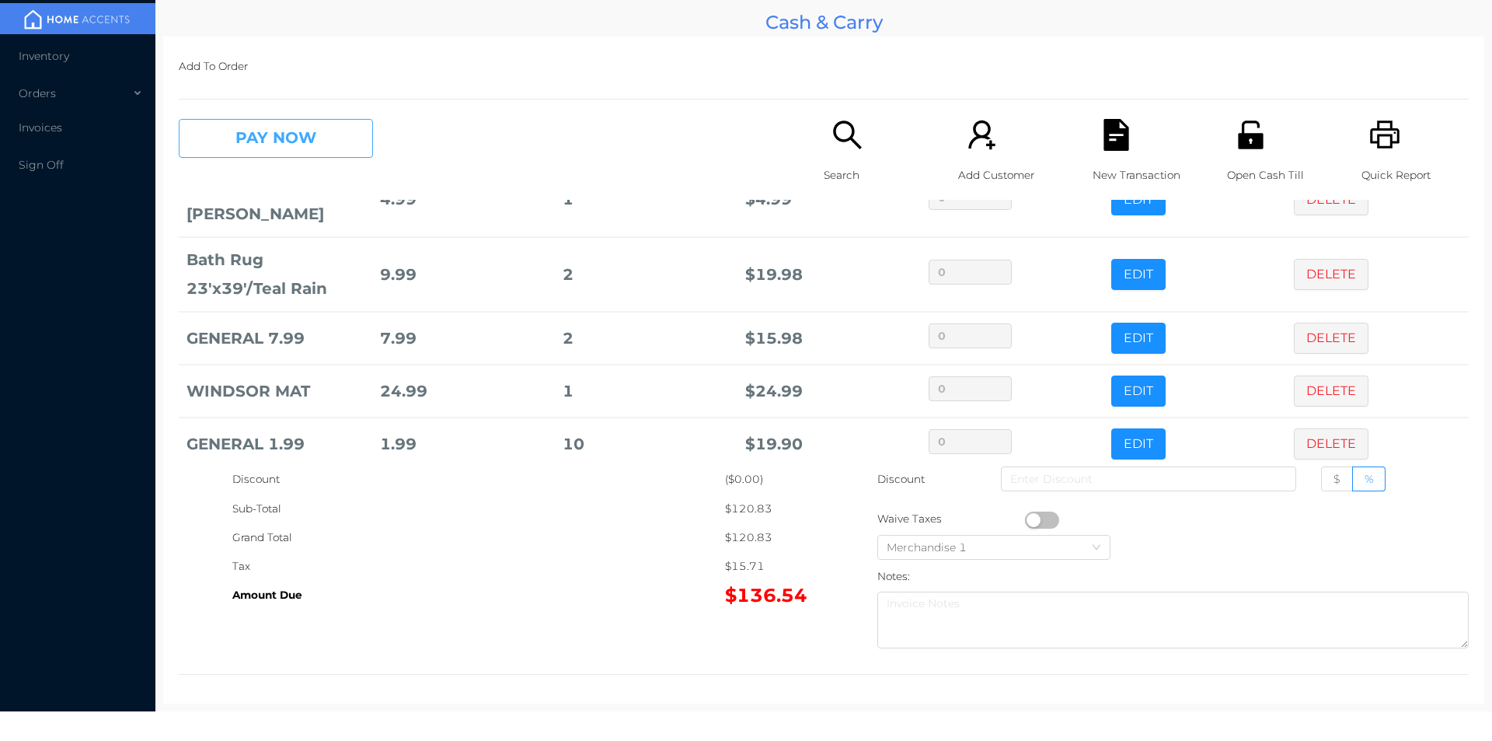
click at [313, 134] on button "PAY NOW" at bounding box center [276, 138] width 194 height 39
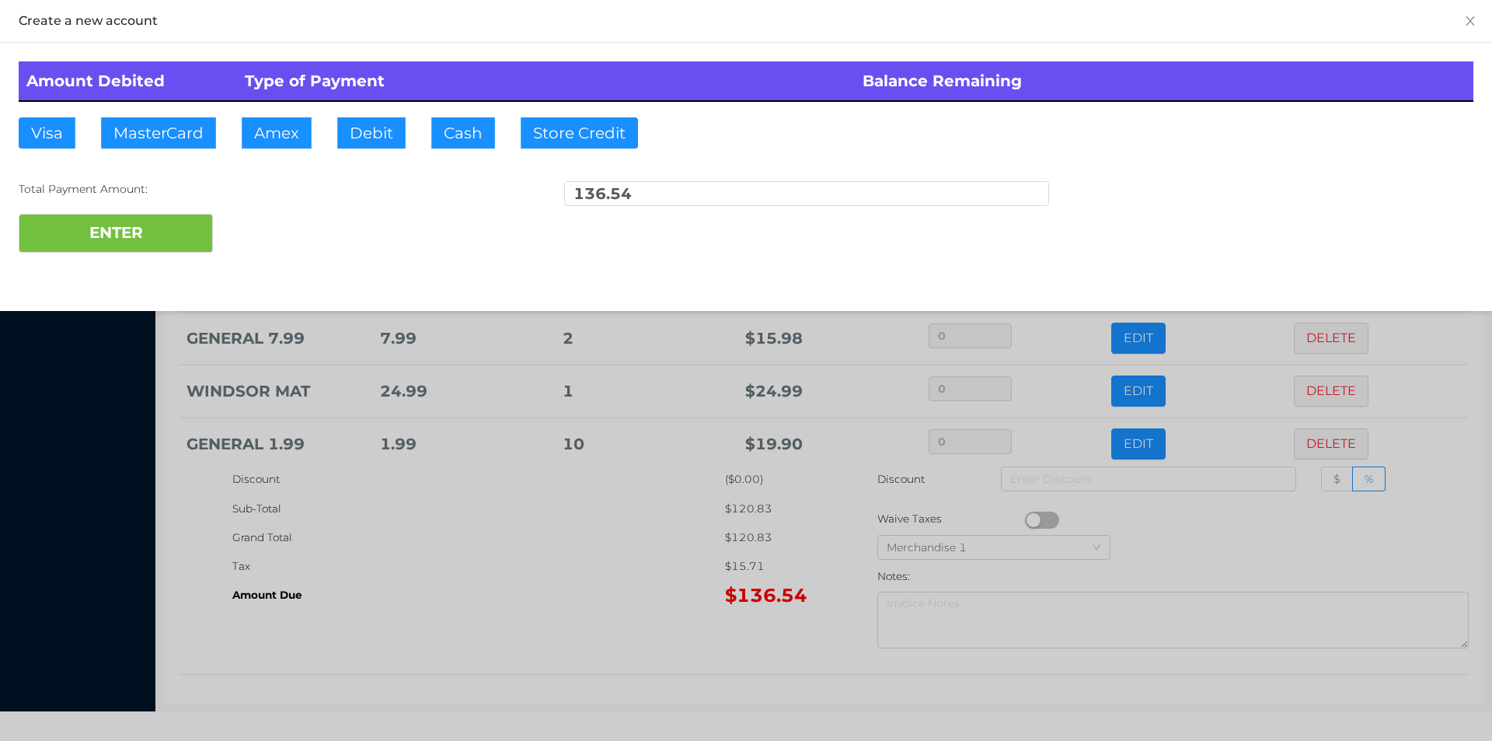
click at [549, 596] on div at bounding box center [746, 370] width 1492 height 741
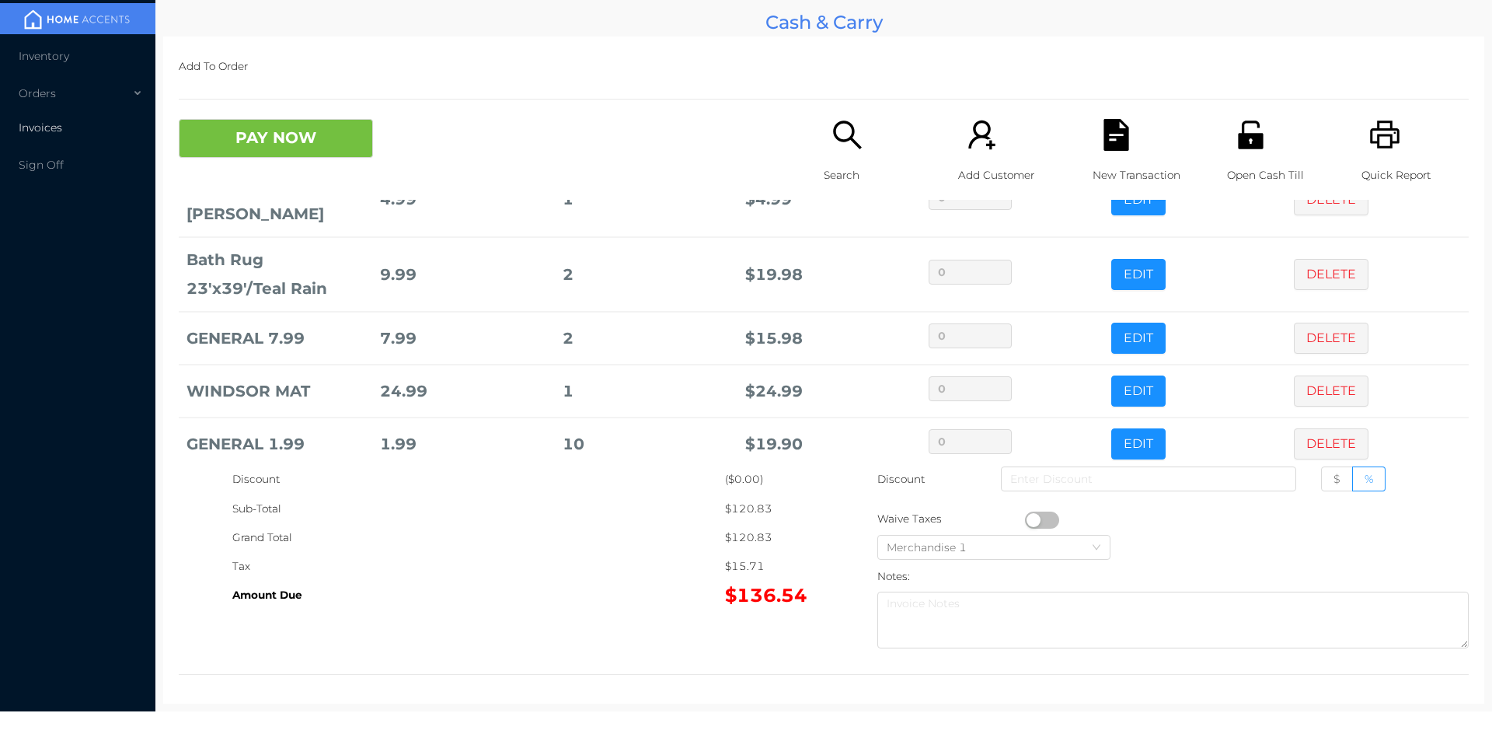
click at [43, 132] on span "Invoices" at bounding box center [41, 127] width 44 height 14
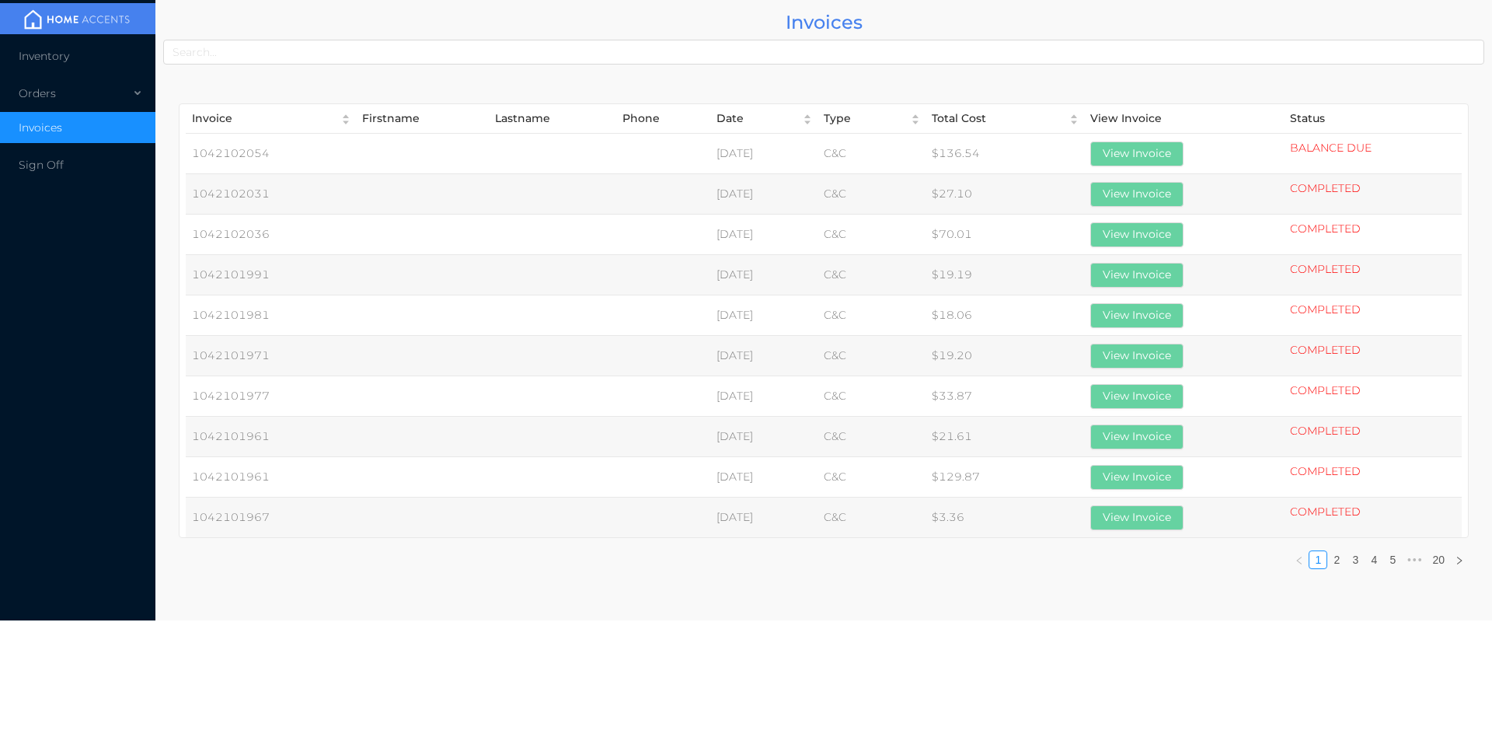
click at [1155, 158] on button "View Invoice" at bounding box center [1136, 153] width 93 height 25
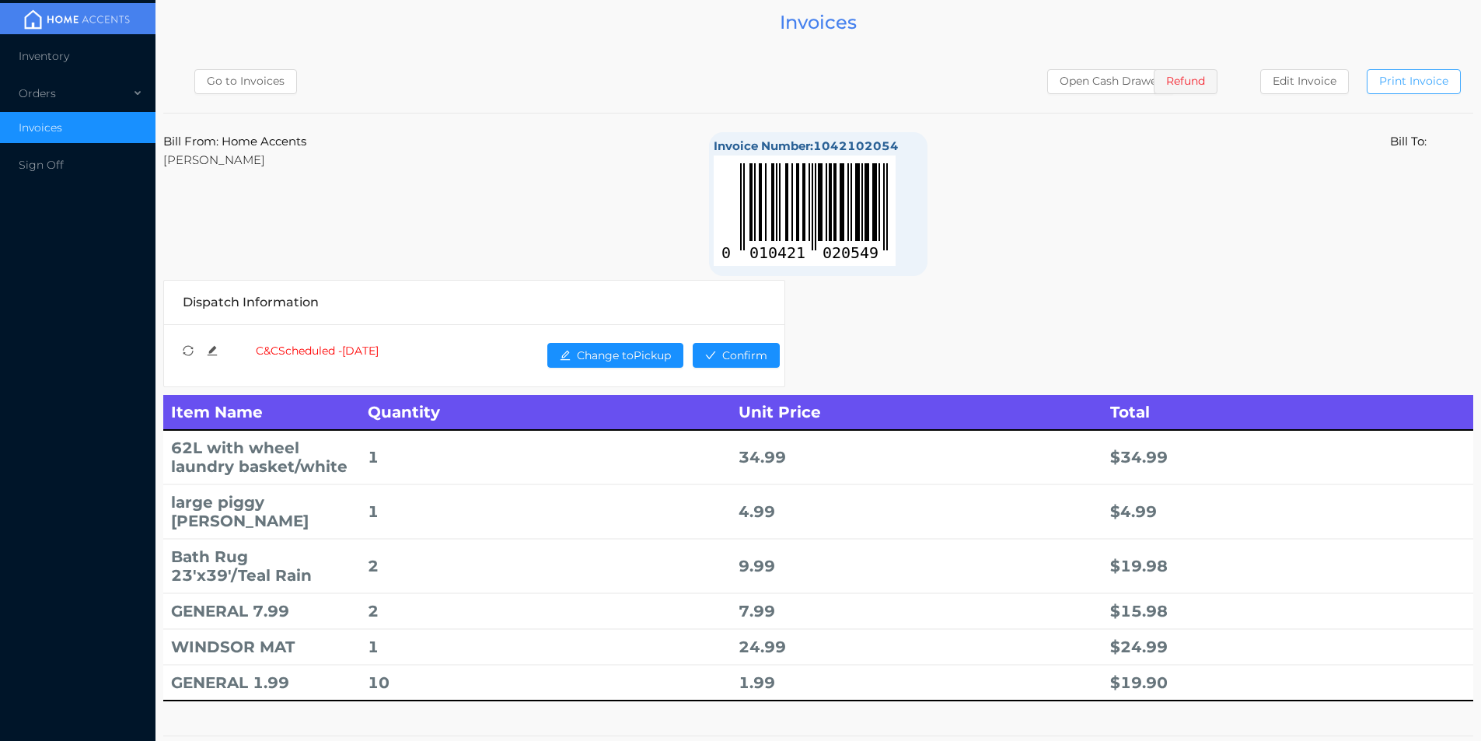
click at [1417, 85] on button "Print Invoice" at bounding box center [1413, 81] width 94 height 25
click at [47, 58] on span "Inventory" at bounding box center [44, 56] width 51 height 14
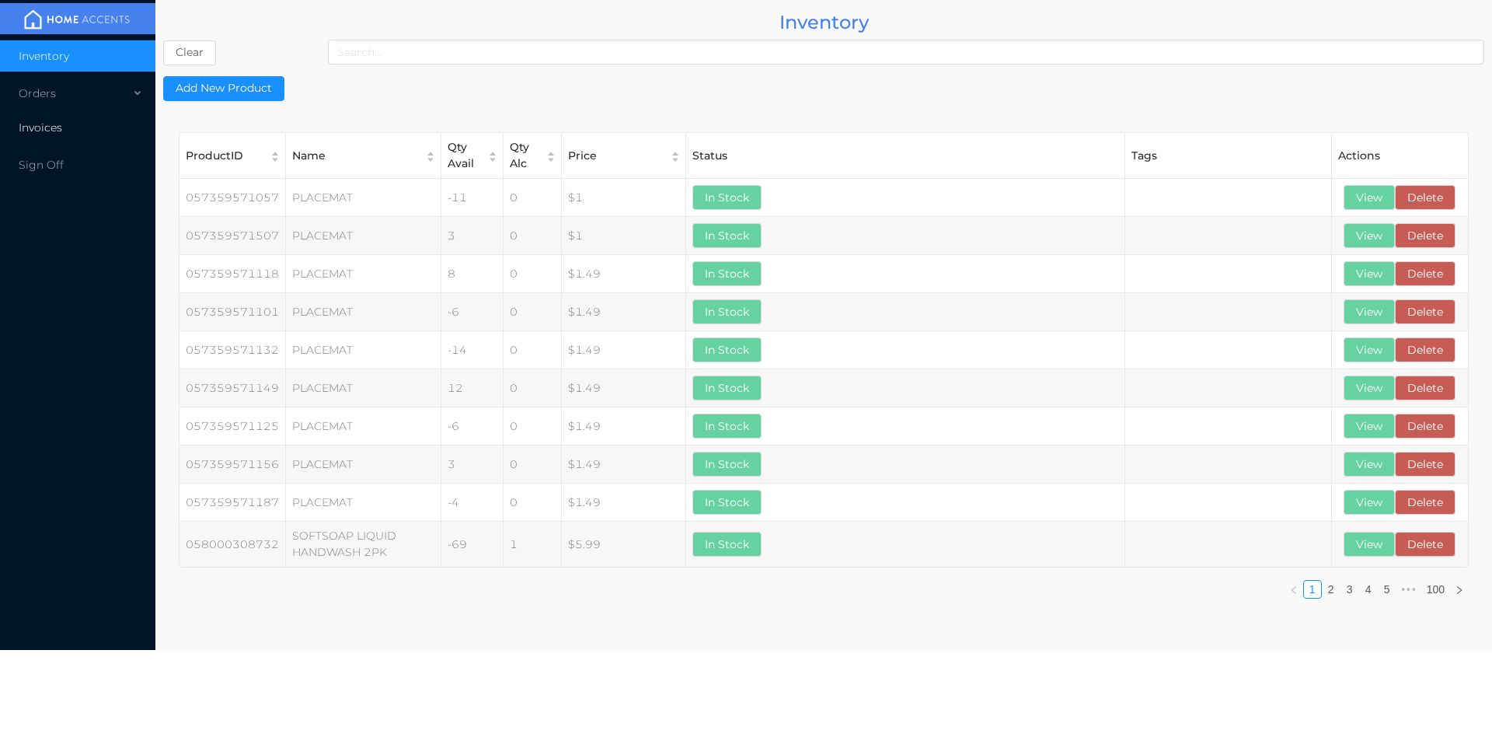
click at [51, 123] on span "Invoices" at bounding box center [41, 127] width 44 height 14
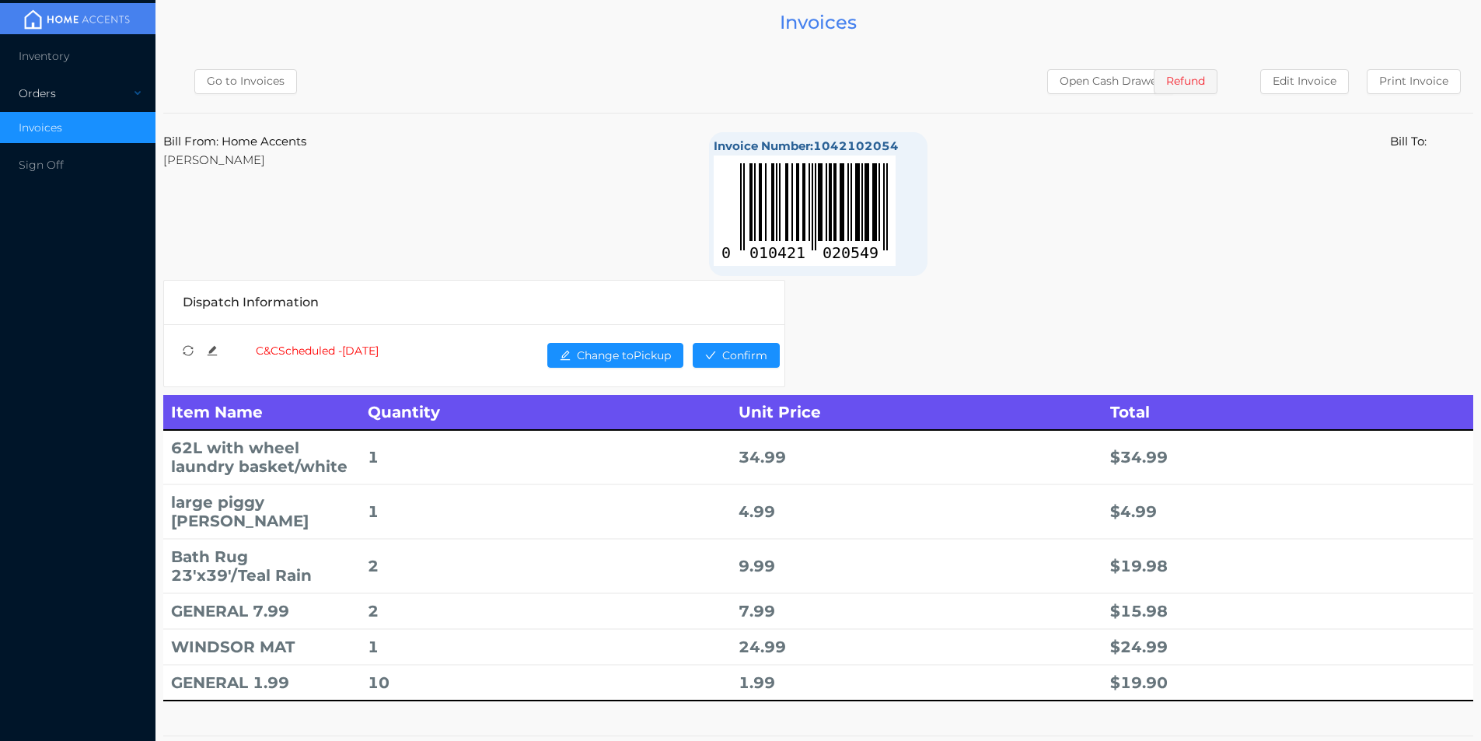
click at [35, 96] on div "Orders" at bounding box center [77, 93] width 155 height 31
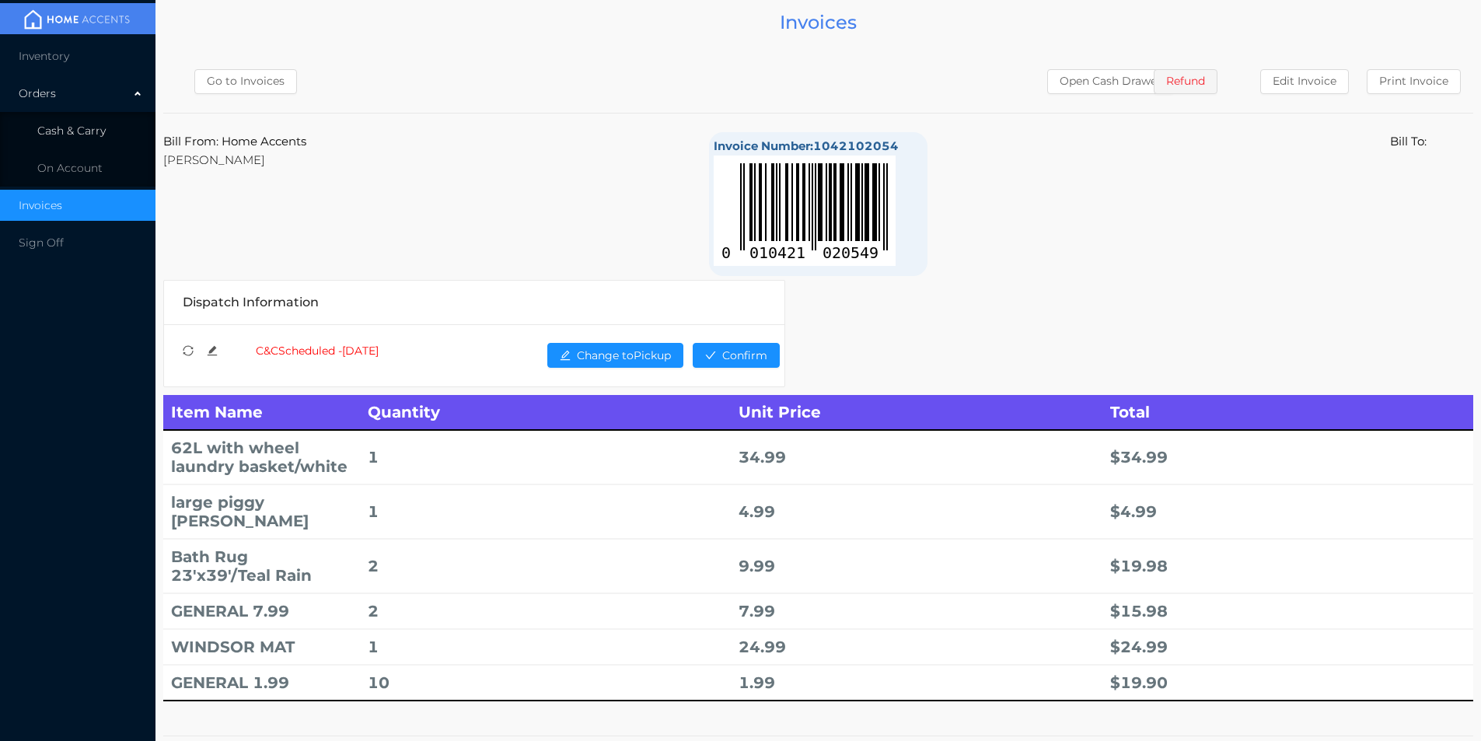
click at [75, 131] on span "Cash & Carry" at bounding box center [71, 131] width 68 height 14
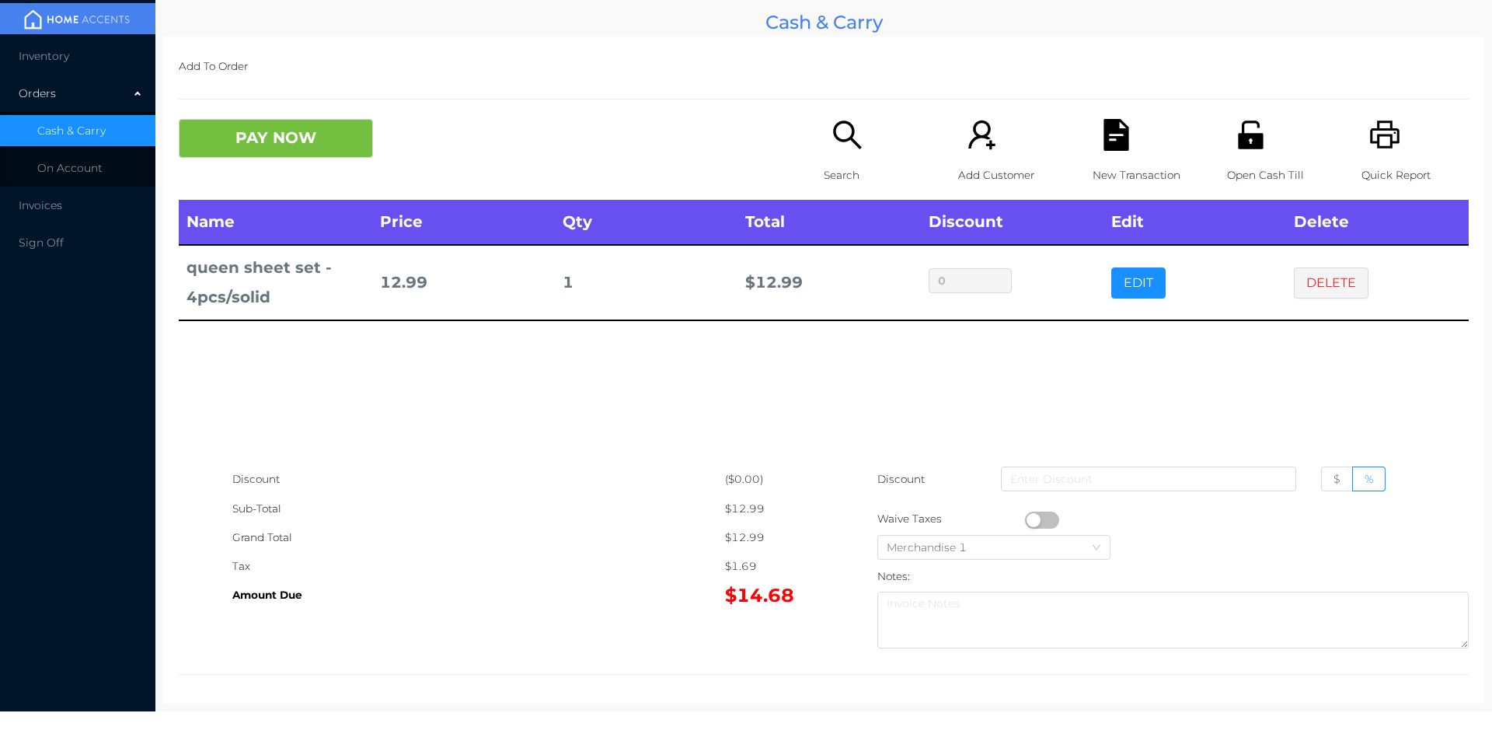
click at [834, 155] on div "Search" at bounding box center [877, 159] width 107 height 81
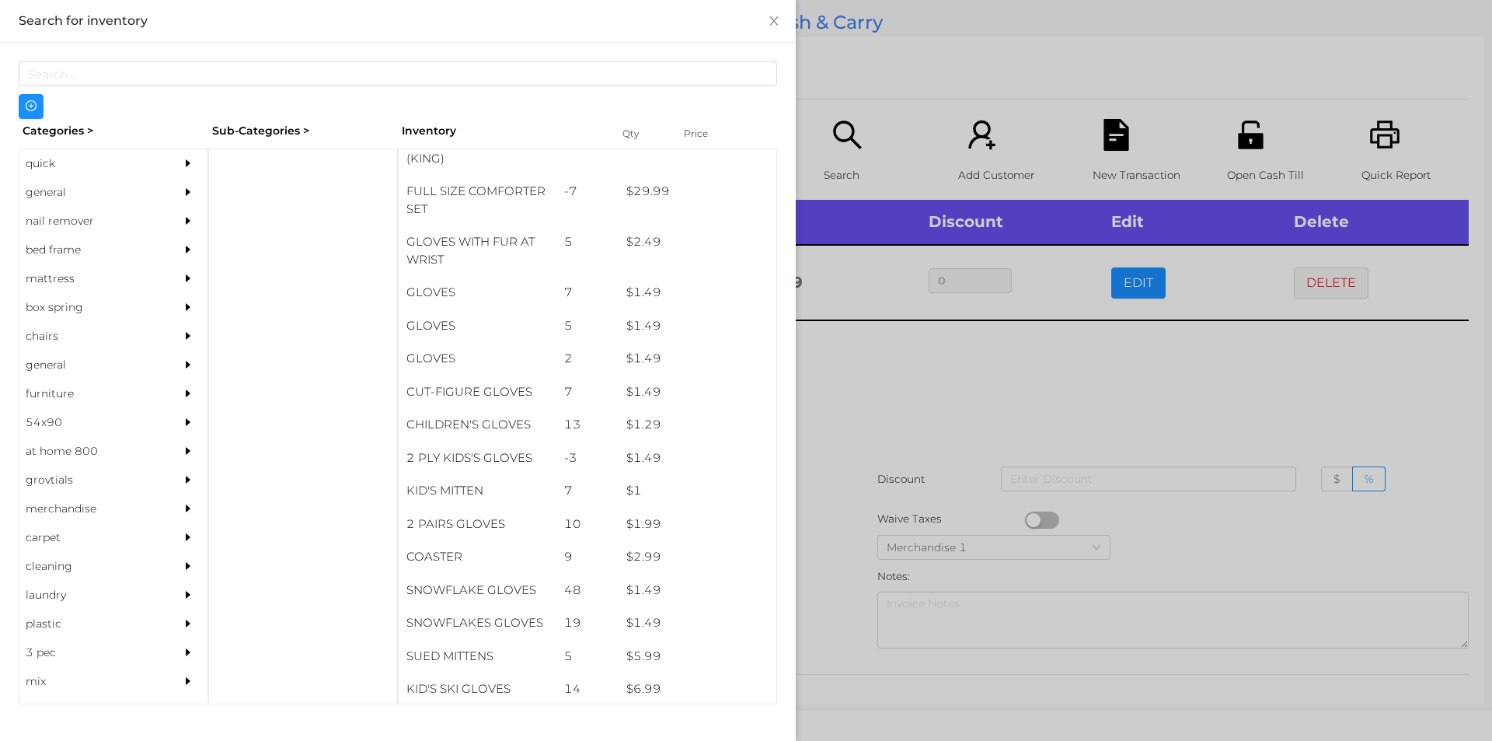
scroll to position [467, 0]
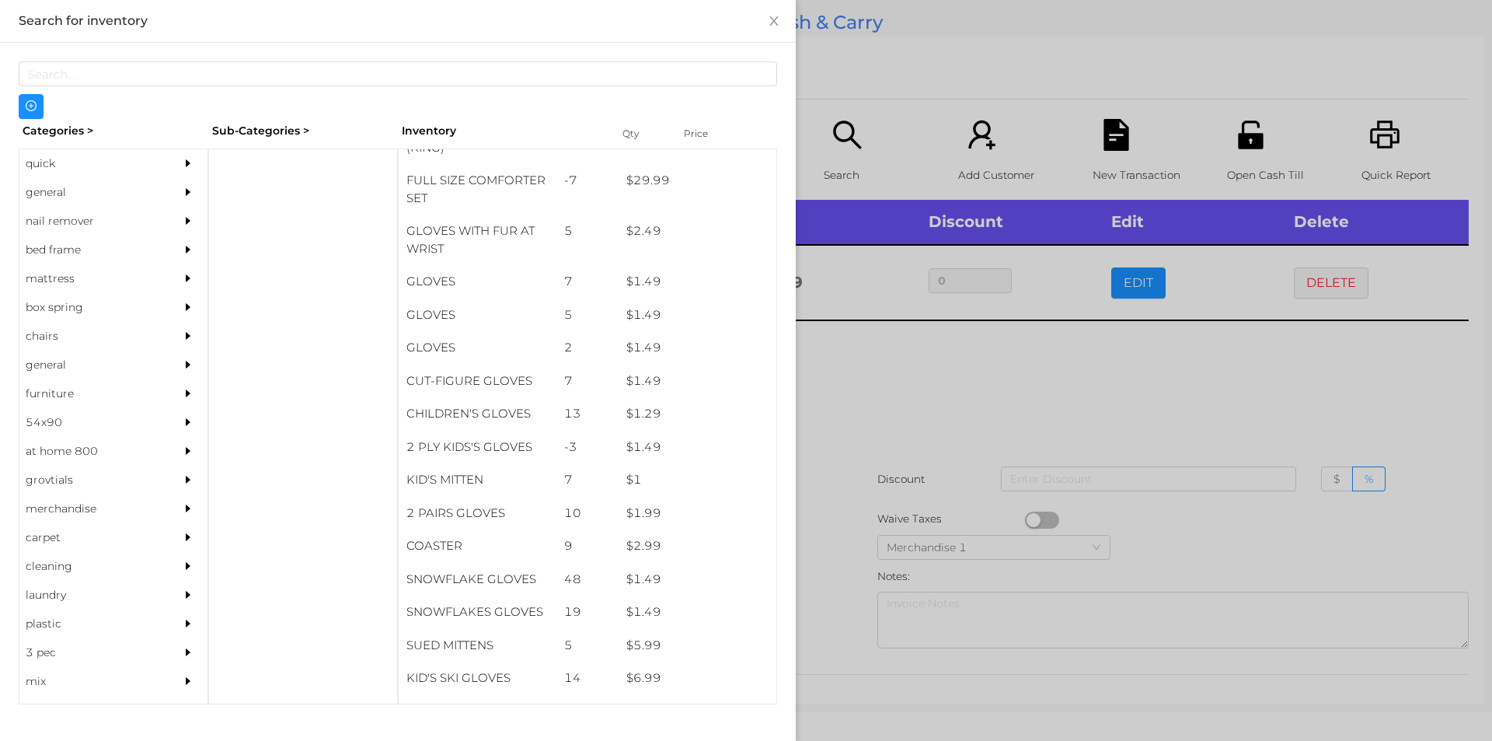
click at [70, 191] on div "general" at bounding box center [89, 192] width 141 height 29
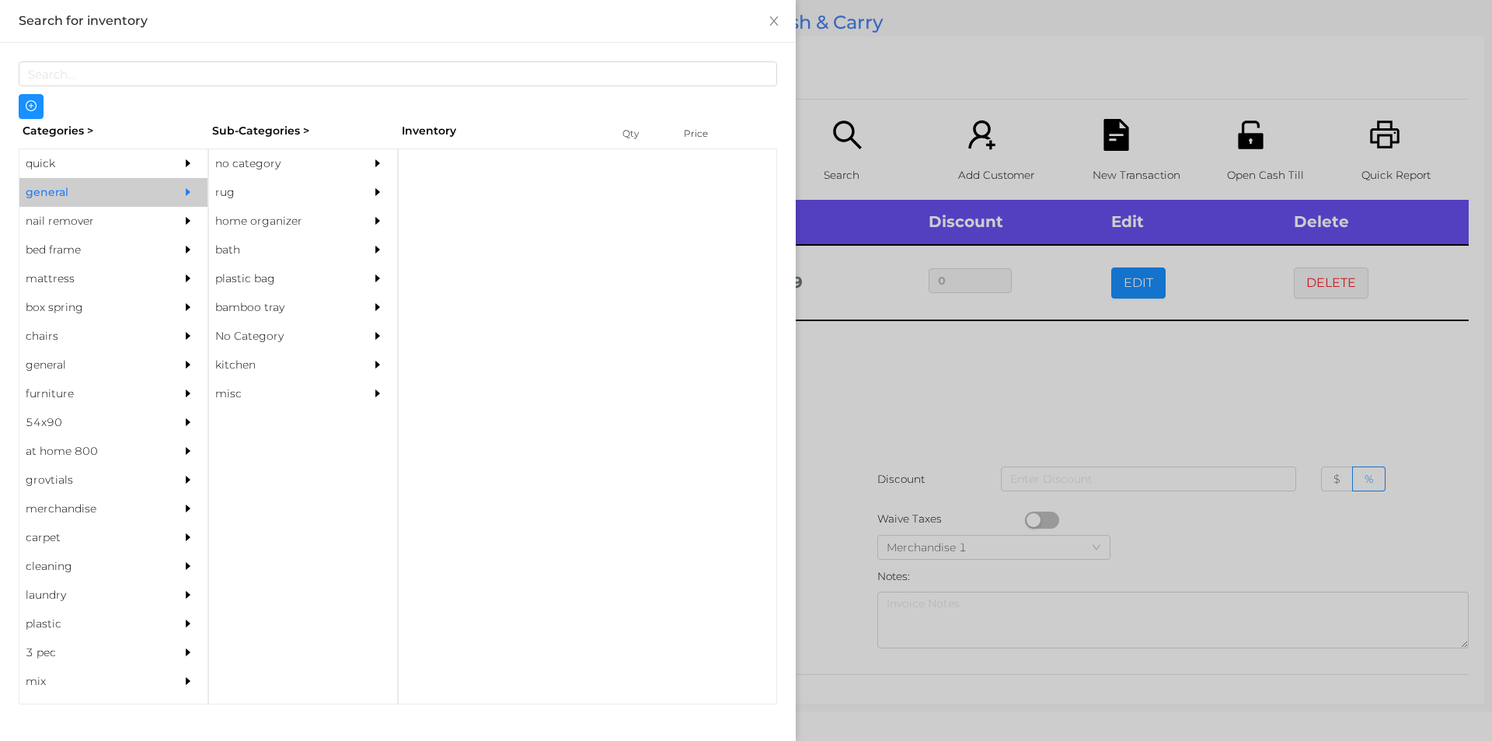
click at [284, 154] on div "no category" at bounding box center [279, 163] width 141 height 29
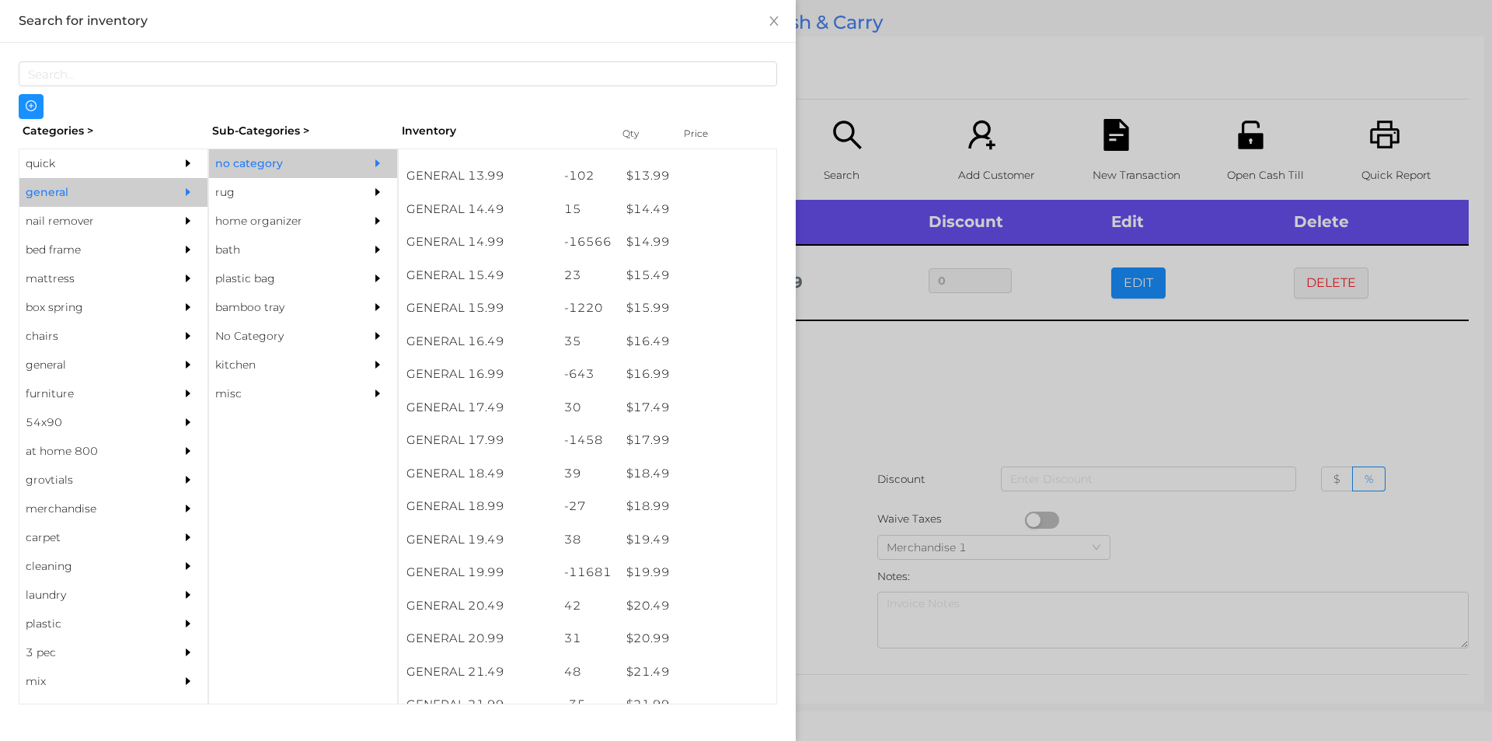
scroll to position [1285, 0]
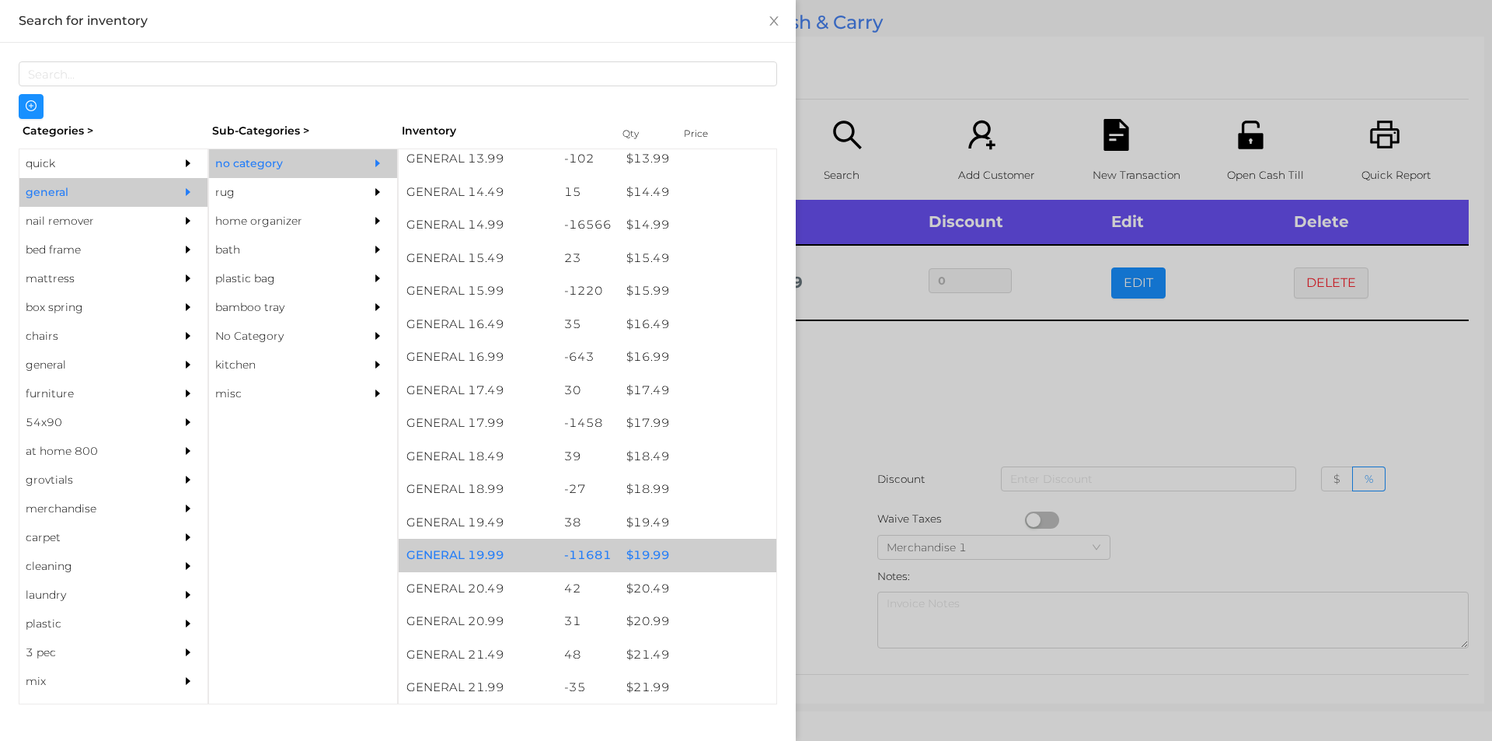
click at [619, 558] on div "$ 19.99" at bounding box center [698, 555] width 158 height 33
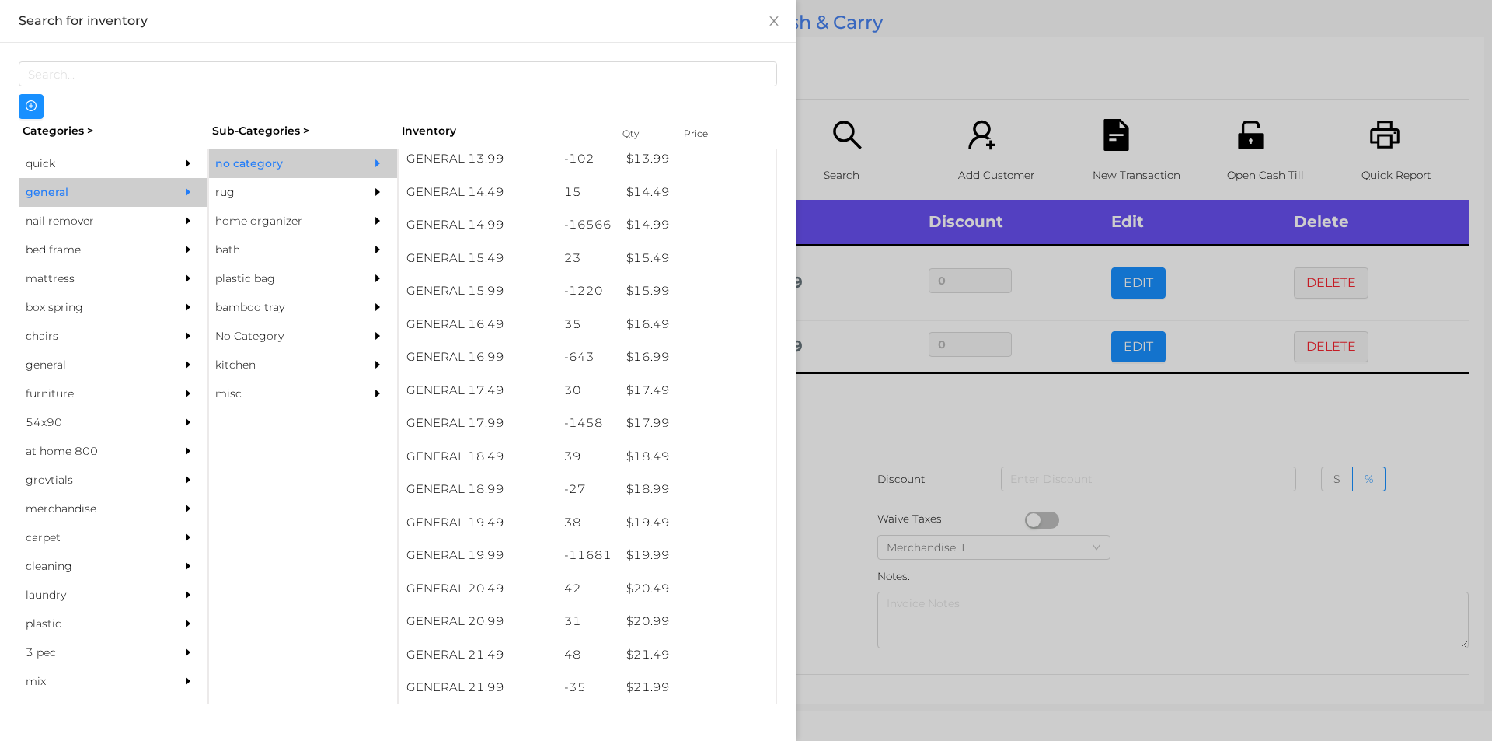
click at [992, 421] on div at bounding box center [746, 370] width 1492 height 741
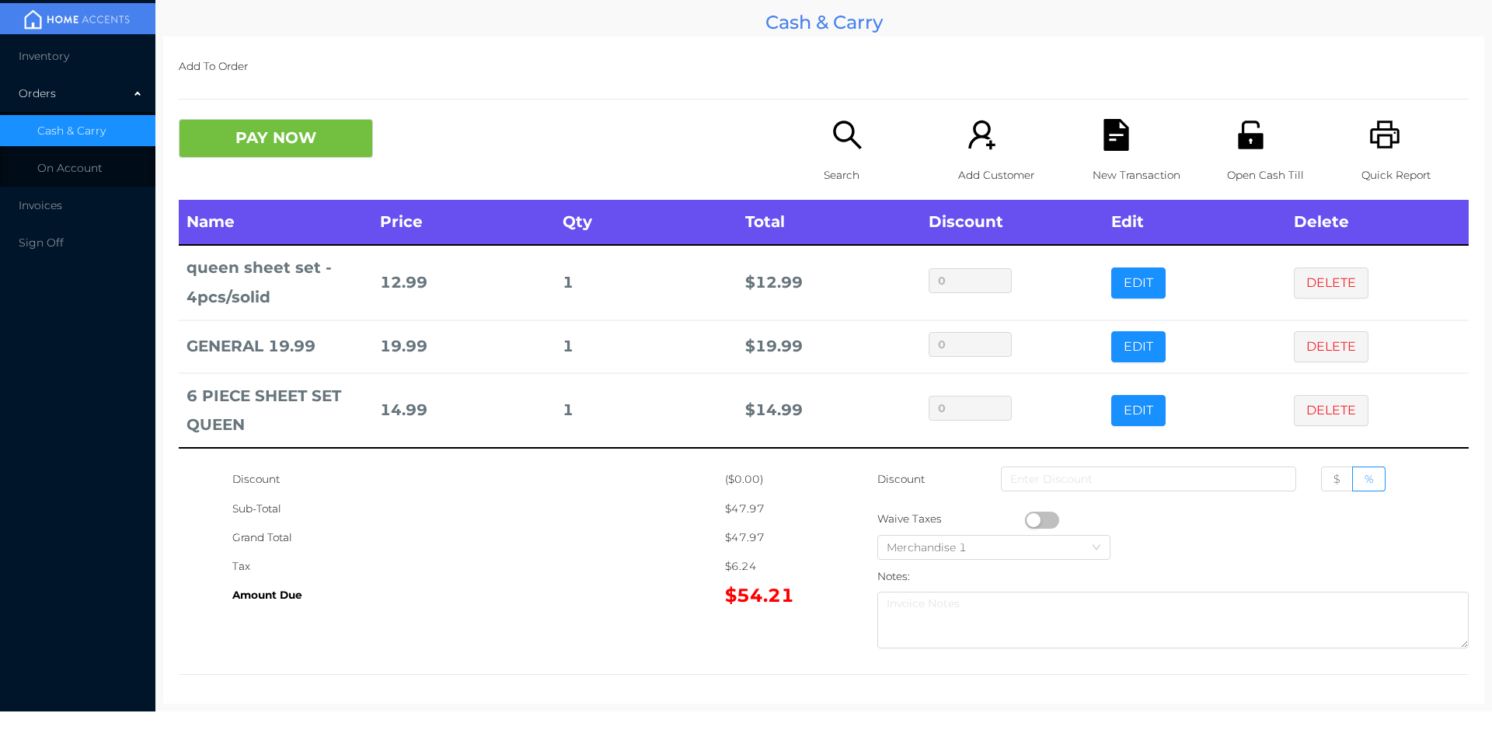
click at [1093, 164] on p "New Transaction" at bounding box center [1146, 175] width 107 height 29
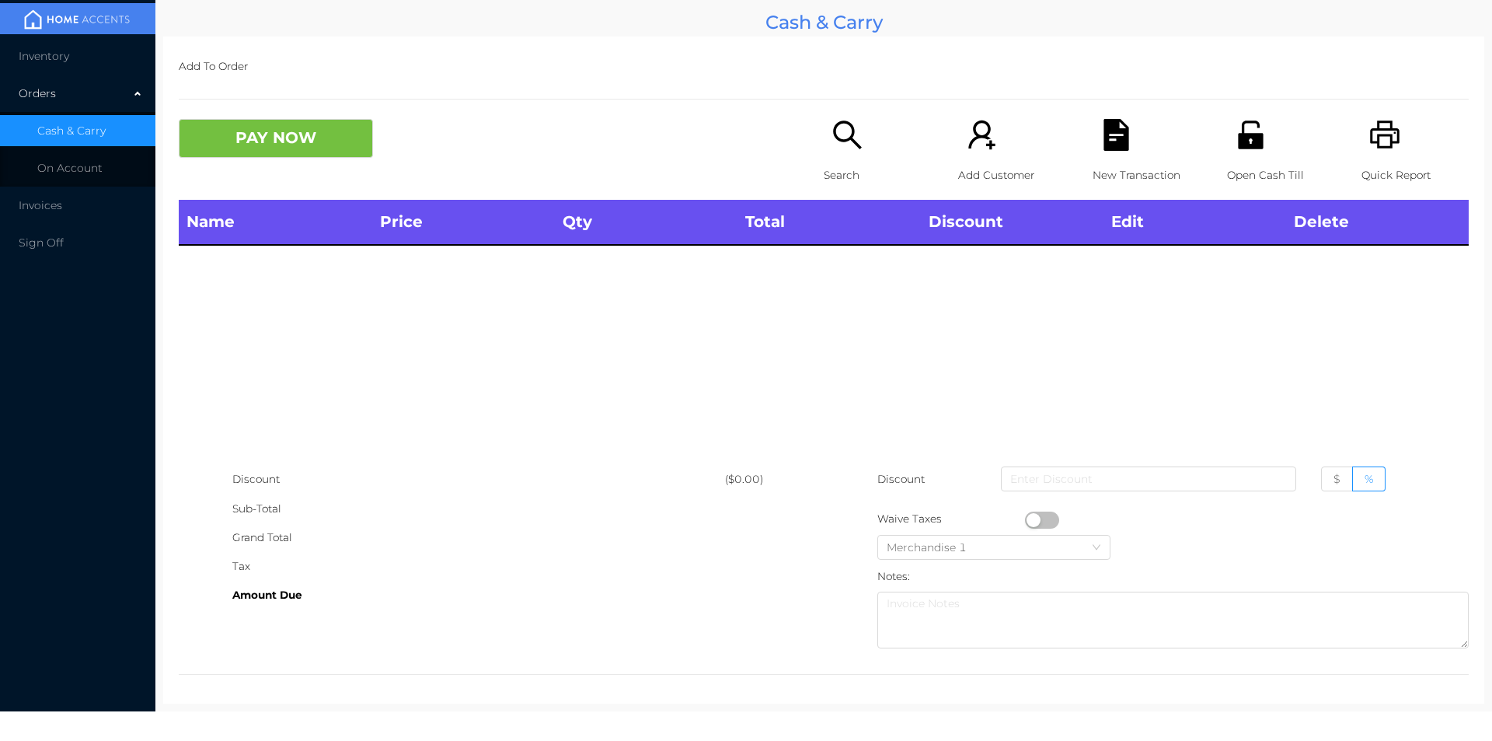
click at [1380, 129] on icon "icon: printer" at bounding box center [1385, 134] width 30 height 28
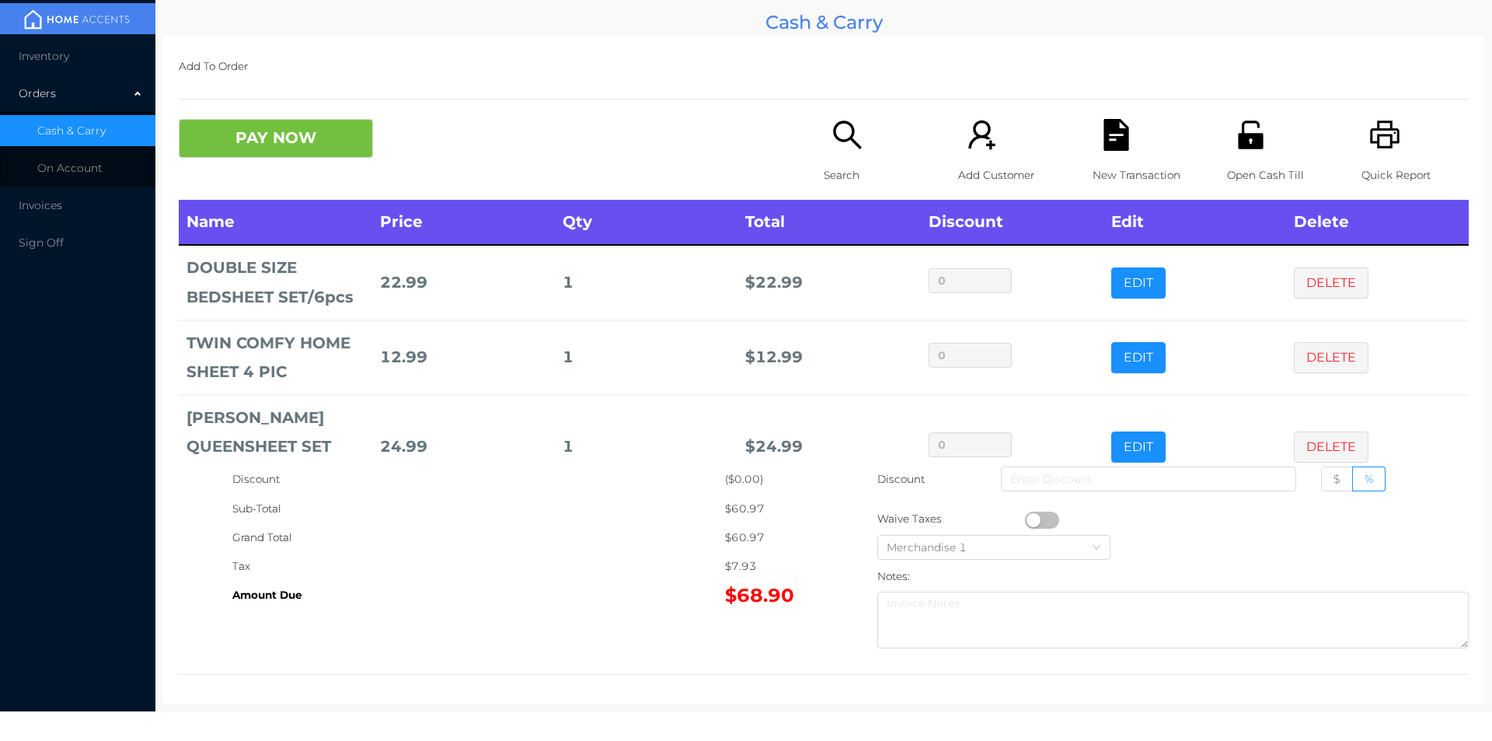
click at [839, 148] on icon "icon: search" at bounding box center [848, 135] width 32 height 32
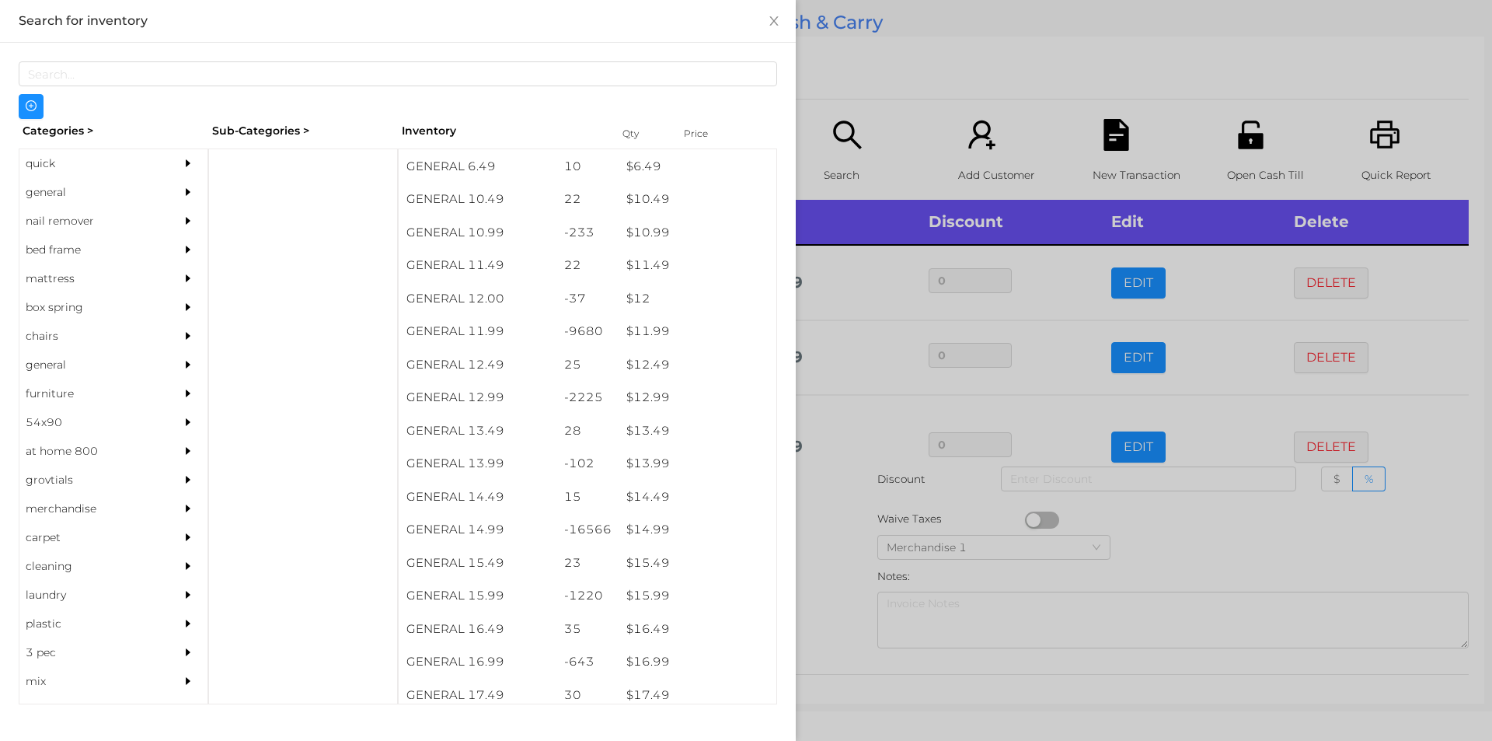
scroll to position [967, 0]
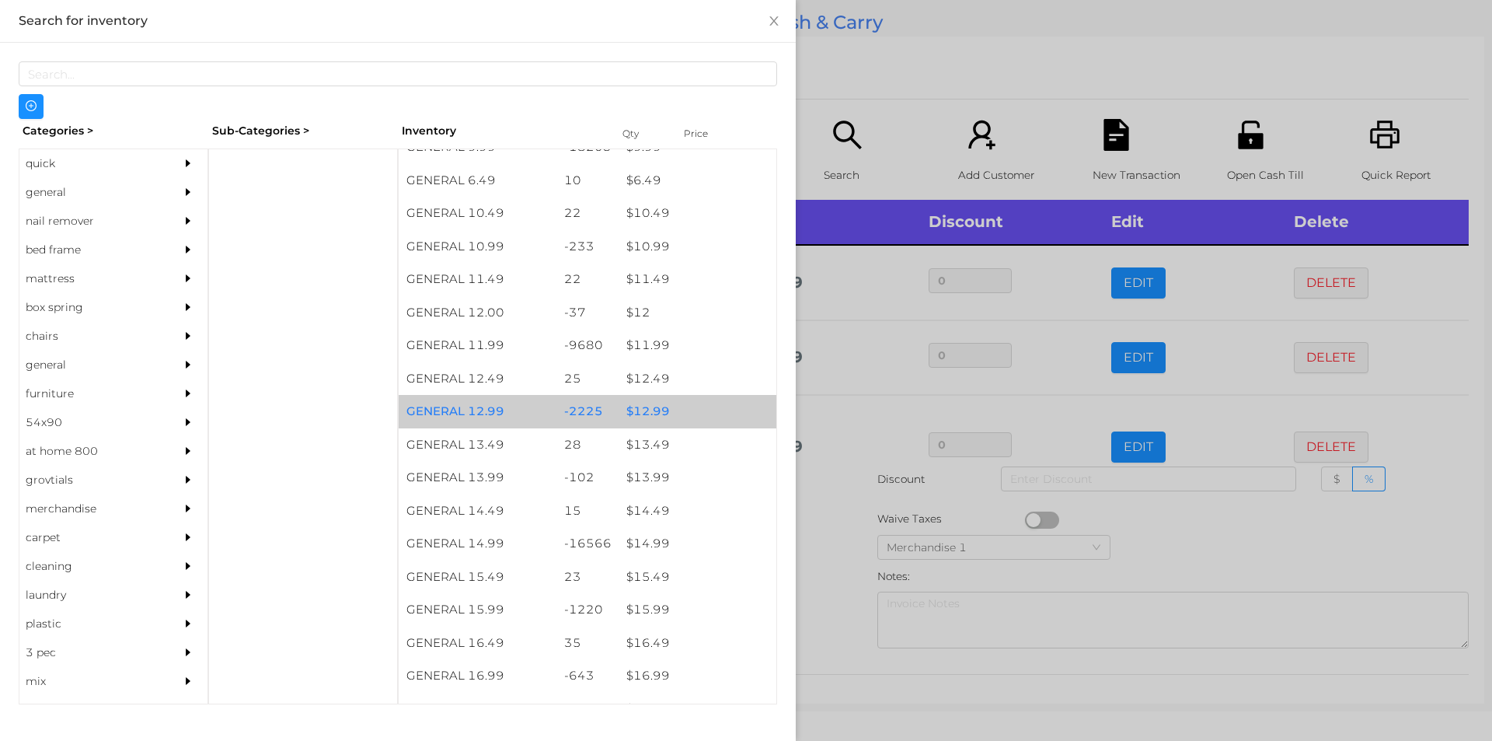
click at [672, 403] on div "$ 12.99" at bounding box center [698, 411] width 158 height 33
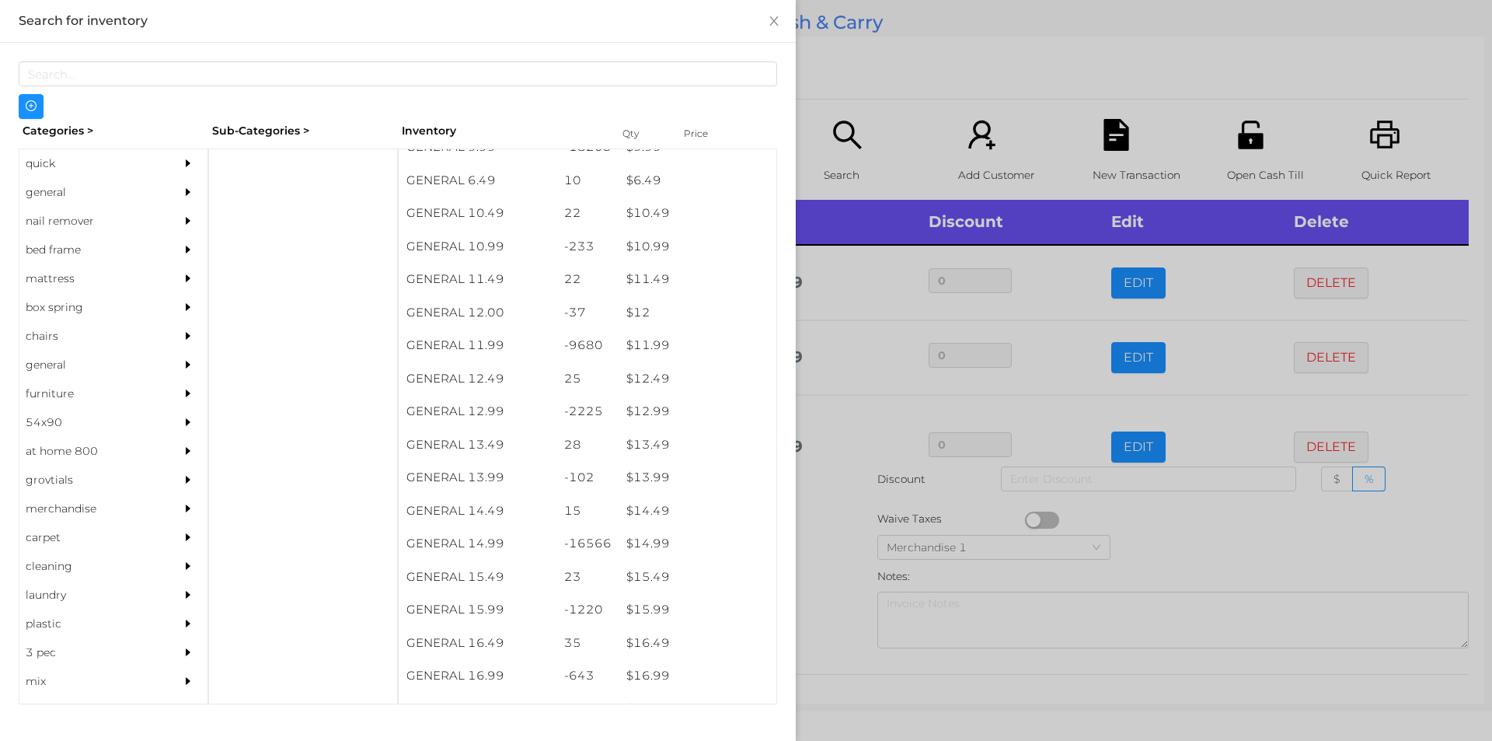
click at [887, 70] on div at bounding box center [746, 370] width 1492 height 741
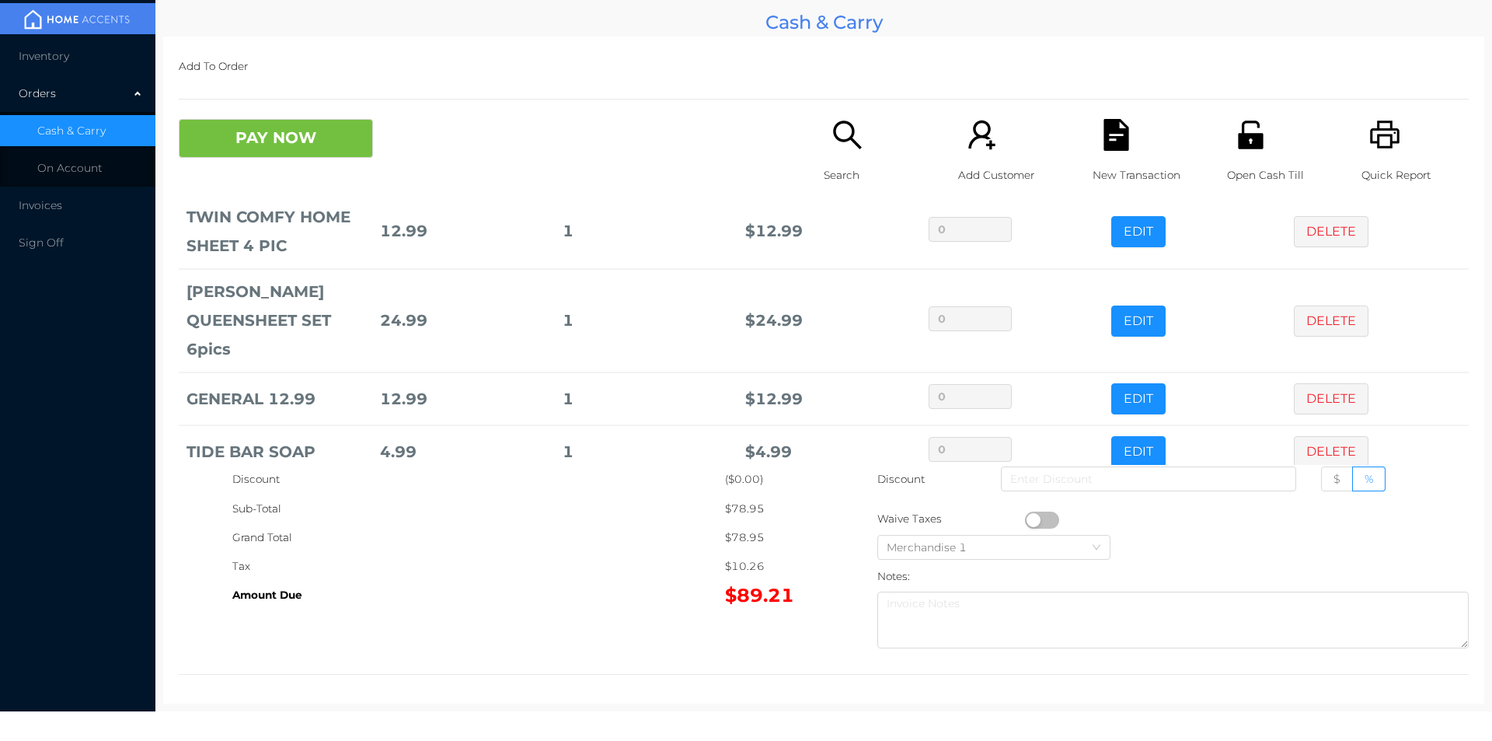
scroll to position [155, 0]
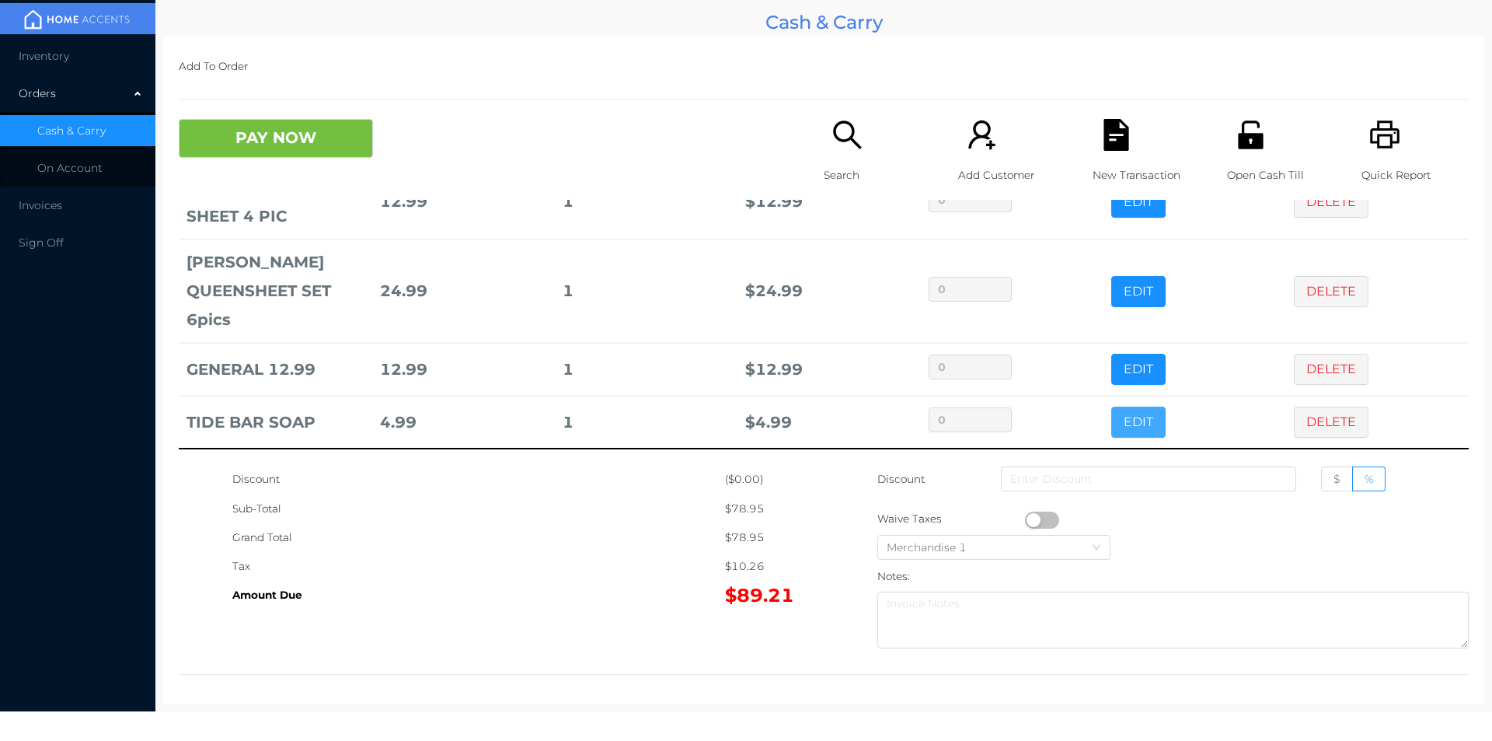
click at [1118, 426] on button "EDIT" at bounding box center [1138, 421] width 54 height 31
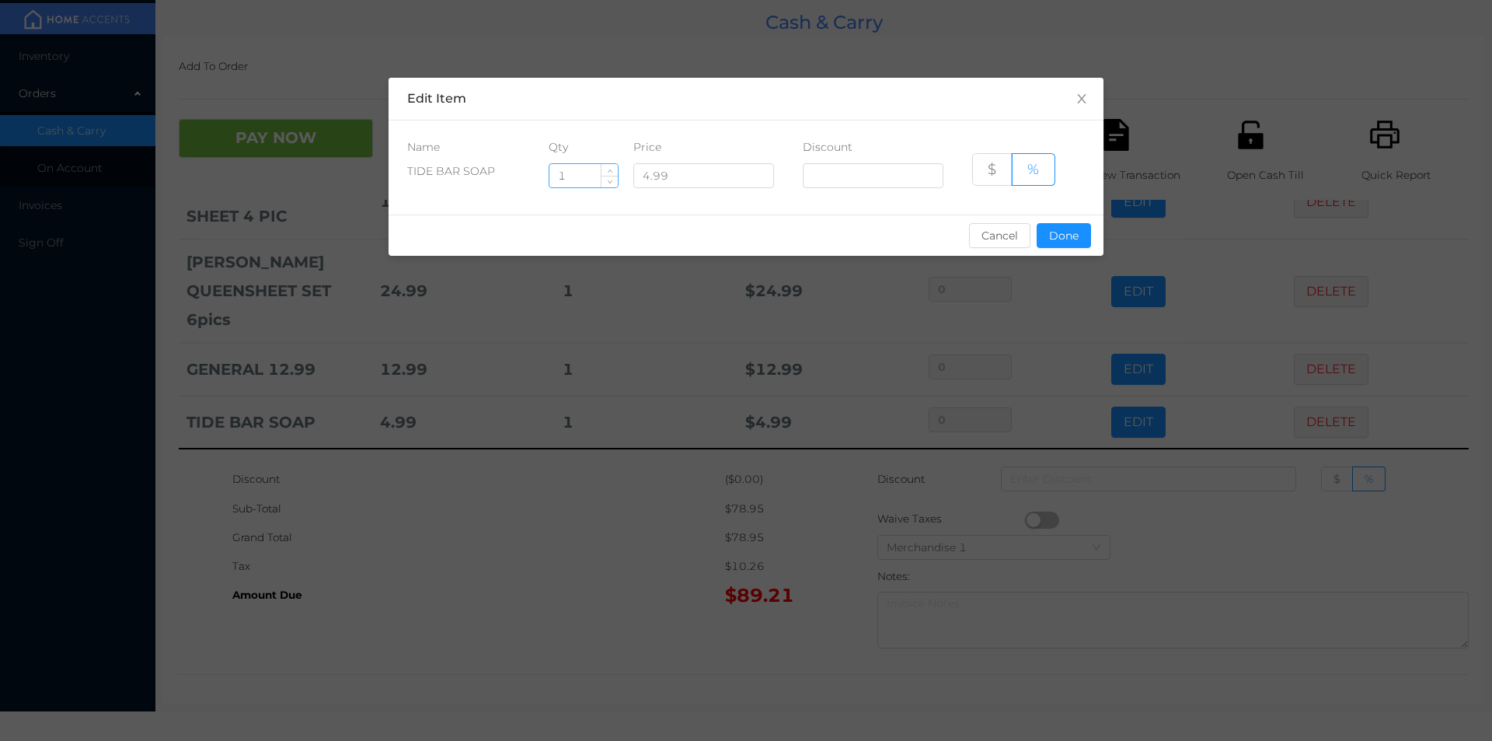
click at [573, 180] on input "1" at bounding box center [583, 175] width 68 height 23
type input "10"
click at [1060, 239] on button "Done" at bounding box center [1064, 235] width 54 height 25
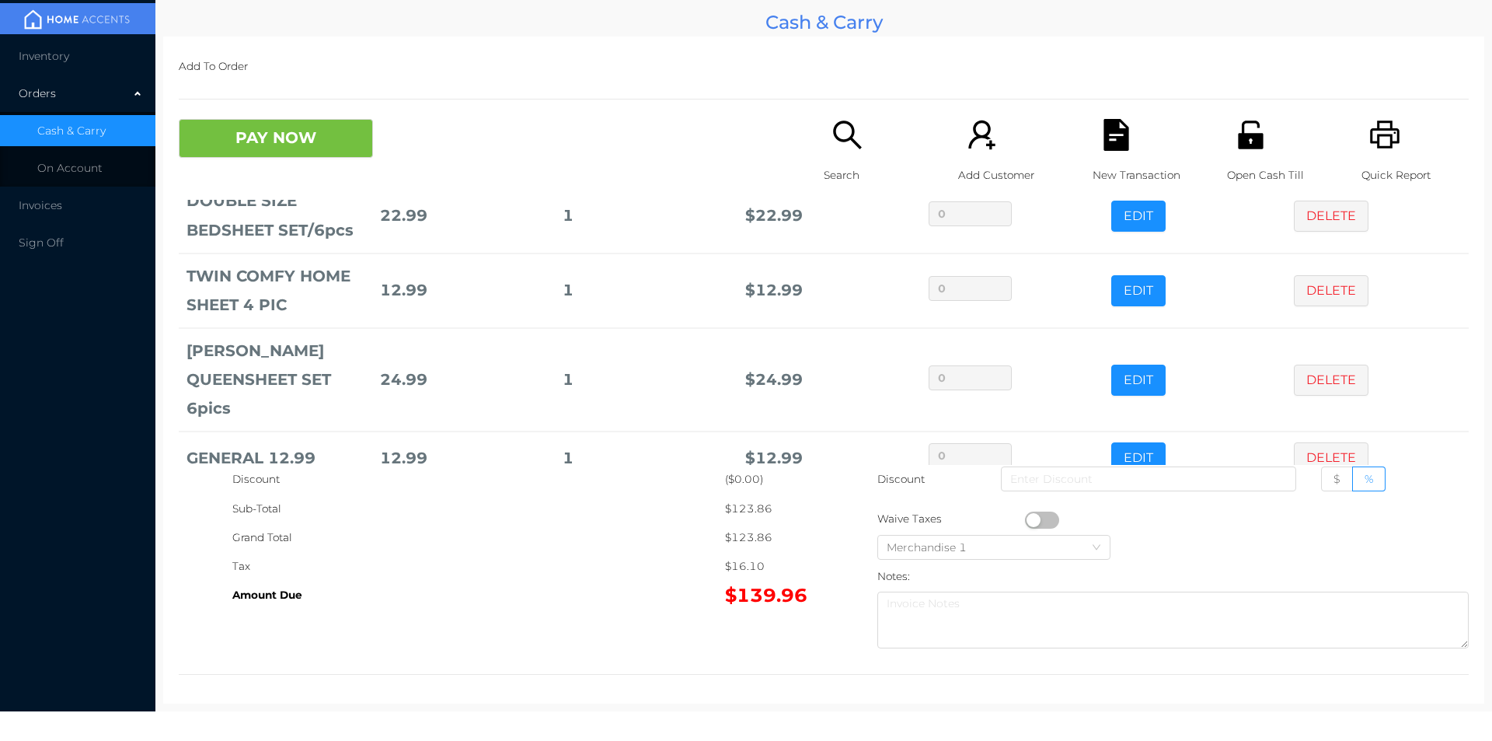
scroll to position [0, 0]
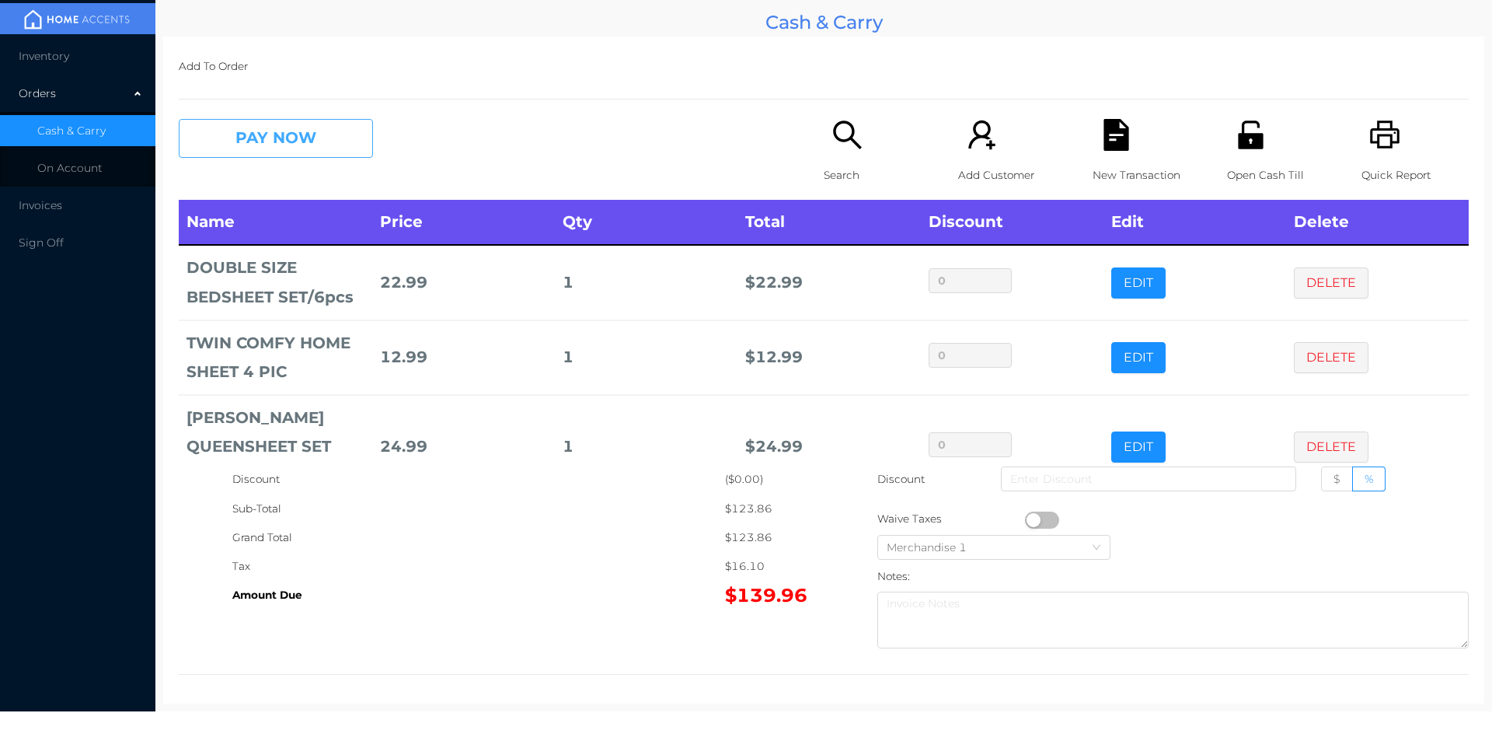
click at [286, 120] on button "PAY NOW" at bounding box center [276, 138] width 194 height 39
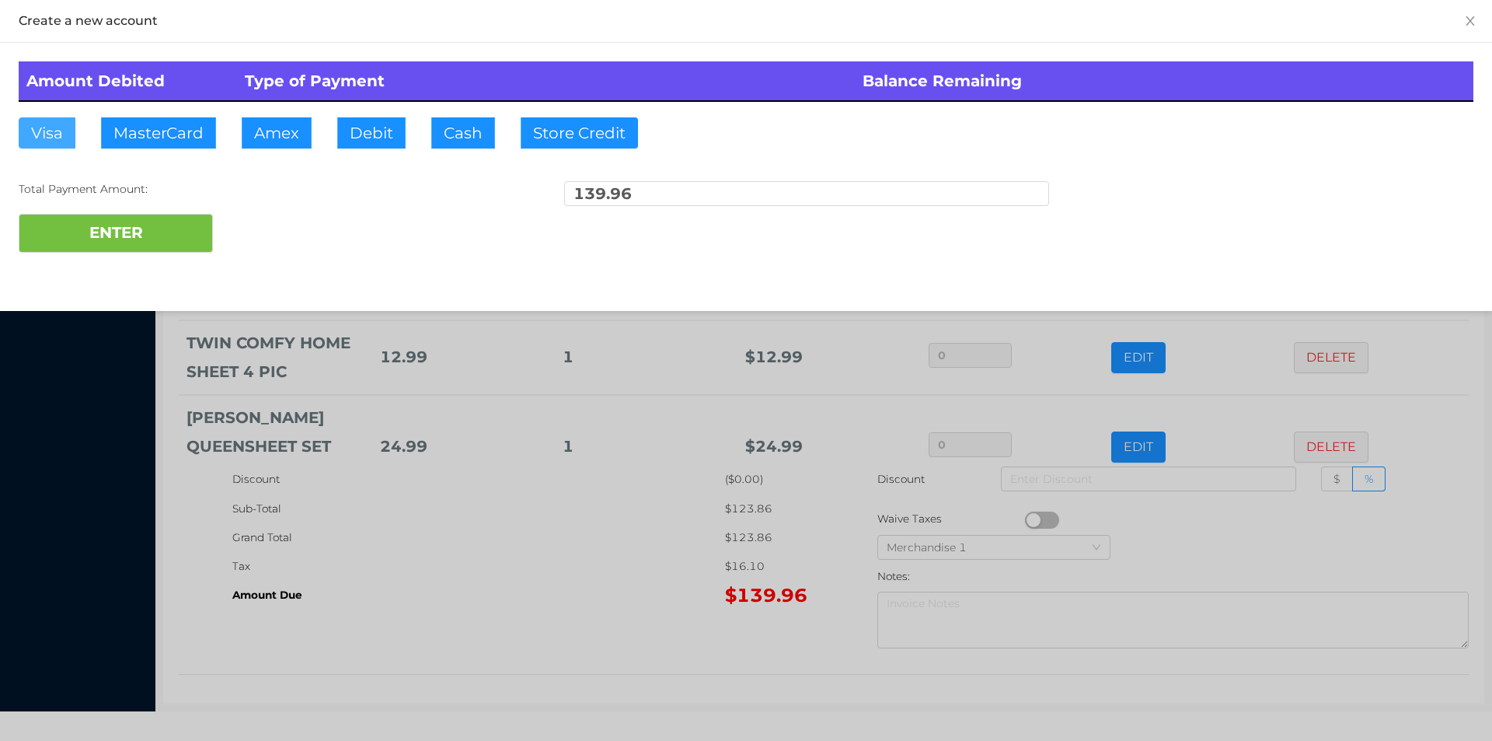
click at [58, 133] on button "Visa" at bounding box center [47, 132] width 57 height 31
click at [53, 249] on button "ENTER" at bounding box center [116, 233] width 194 height 39
type input "0"
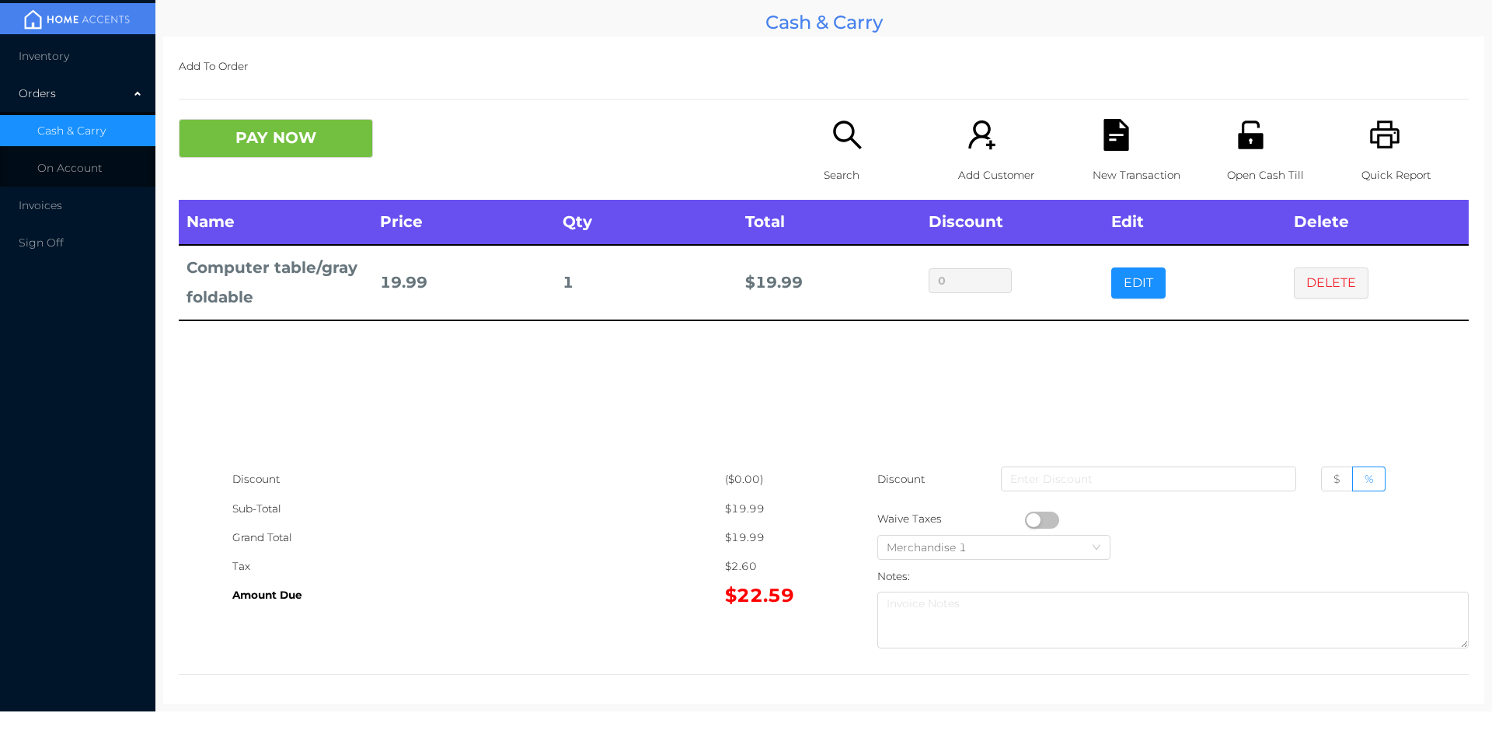
click at [825, 162] on p "Search" at bounding box center [877, 175] width 107 height 29
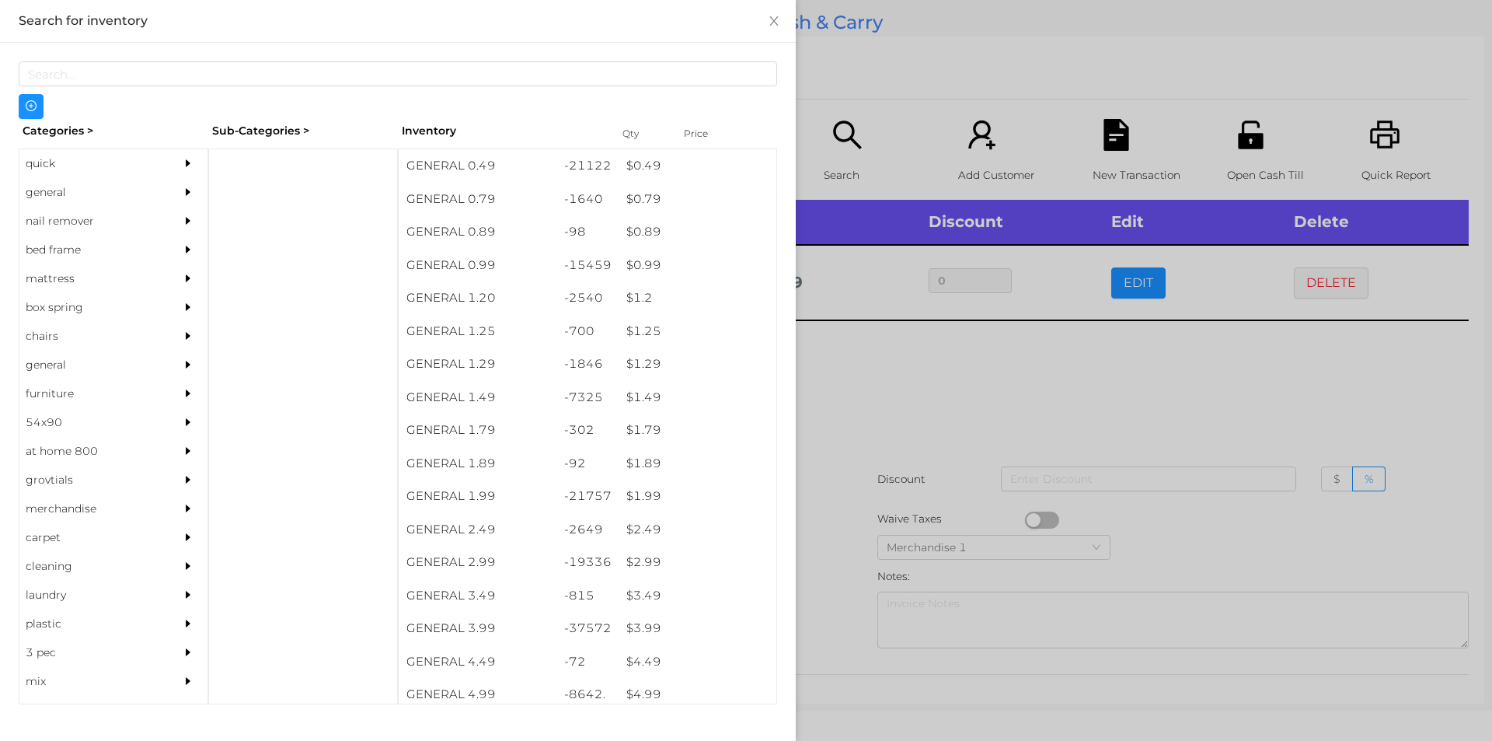
click at [71, 185] on div "general" at bounding box center [89, 192] width 141 height 29
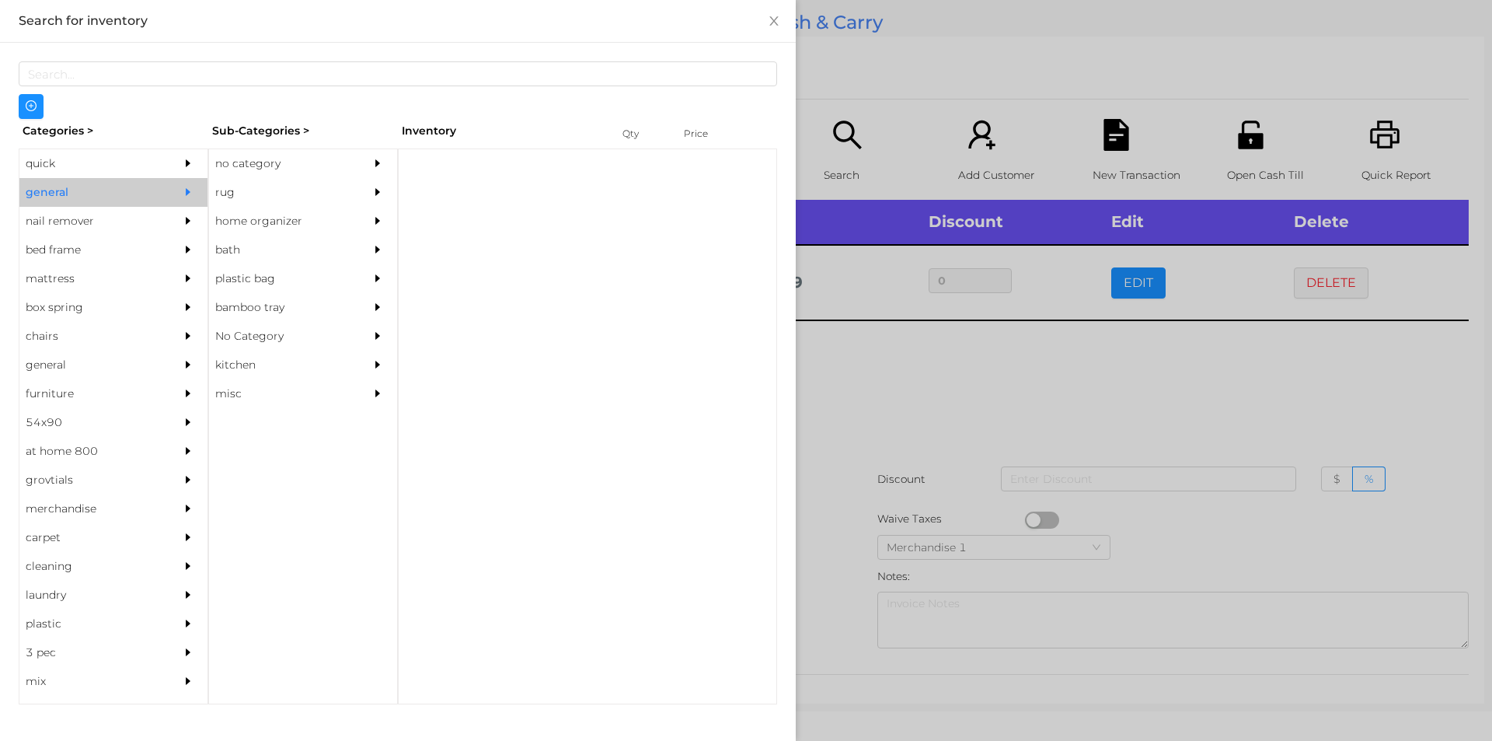
click at [346, 165] on div "no category" at bounding box center [279, 163] width 141 height 29
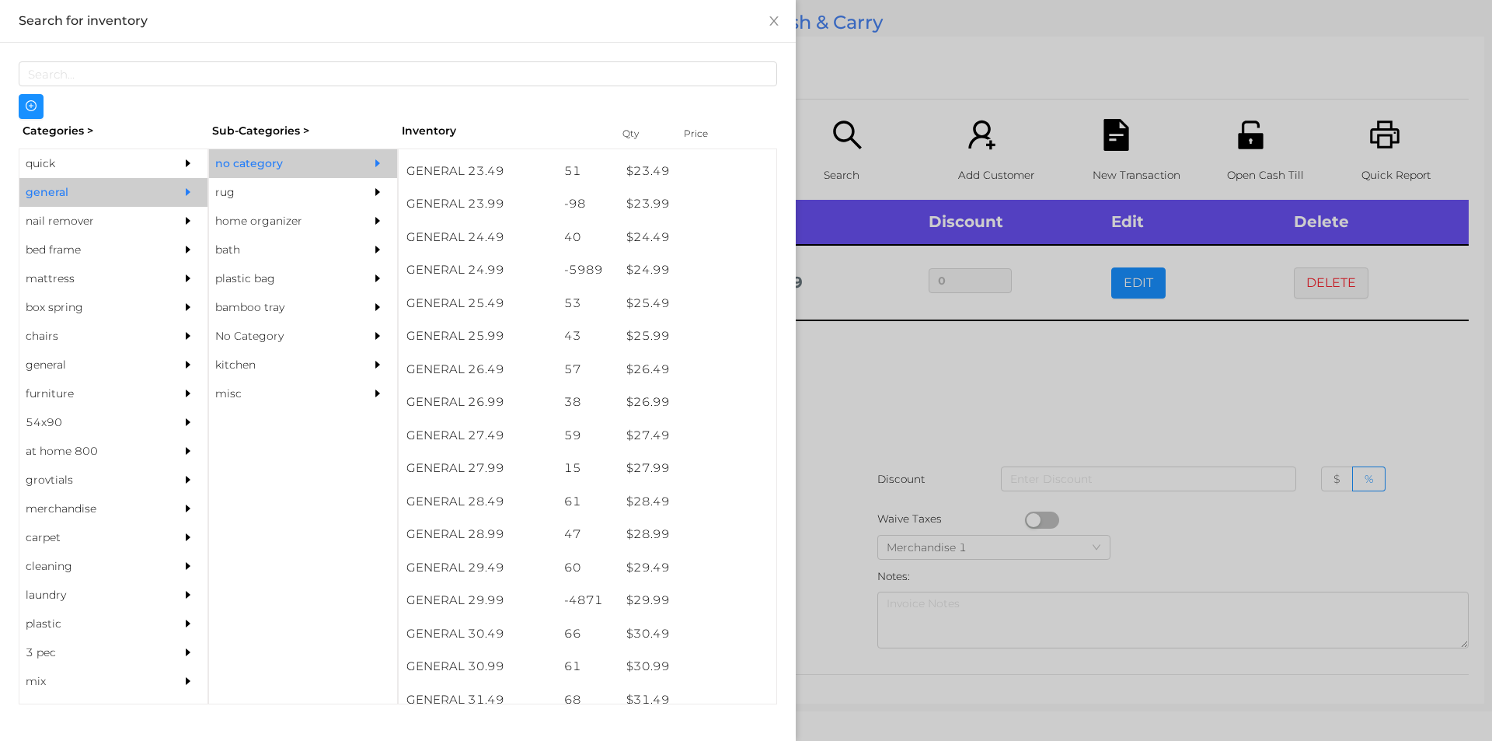
scroll to position [1939, 0]
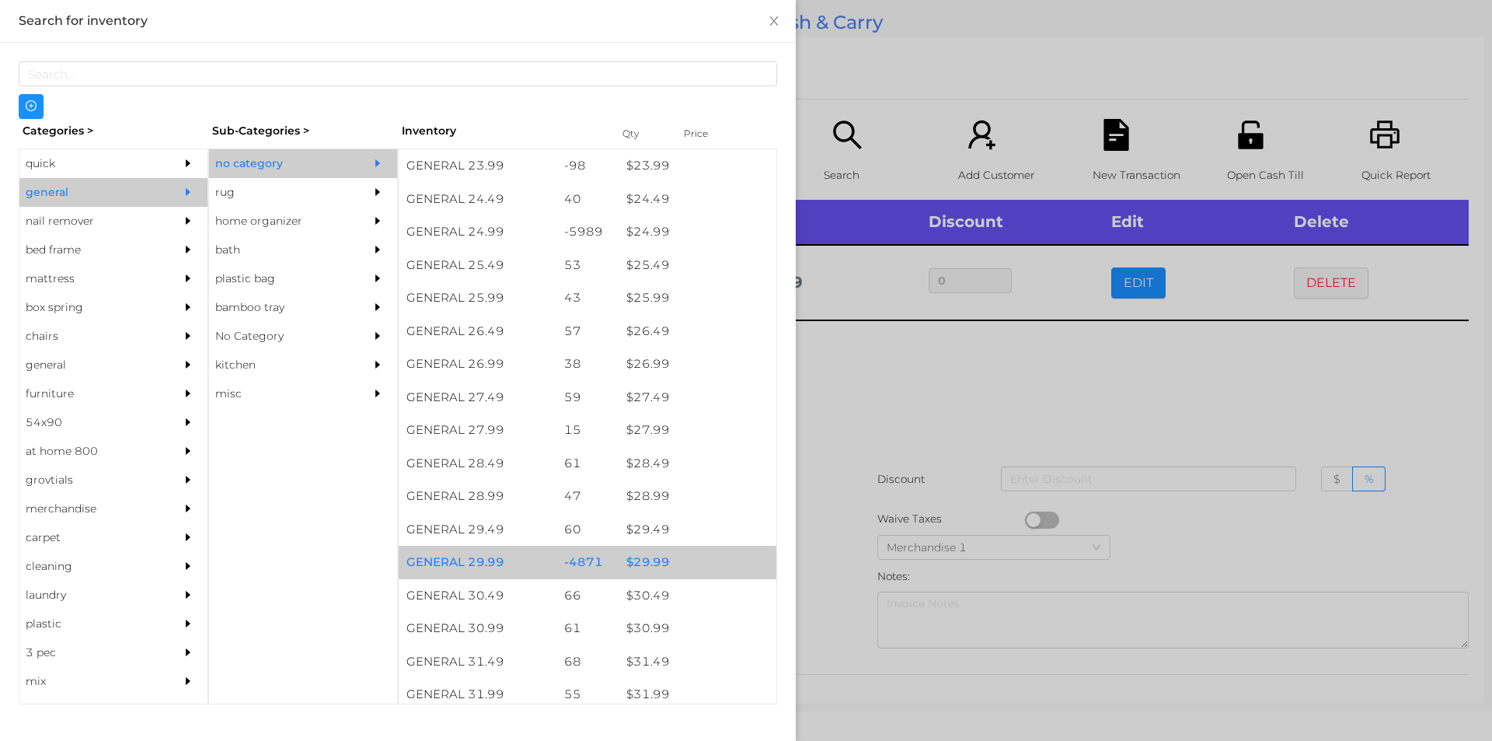
click at [647, 564] on div "$ 29.99" at bounding box center [698, 562] width 158 height 33
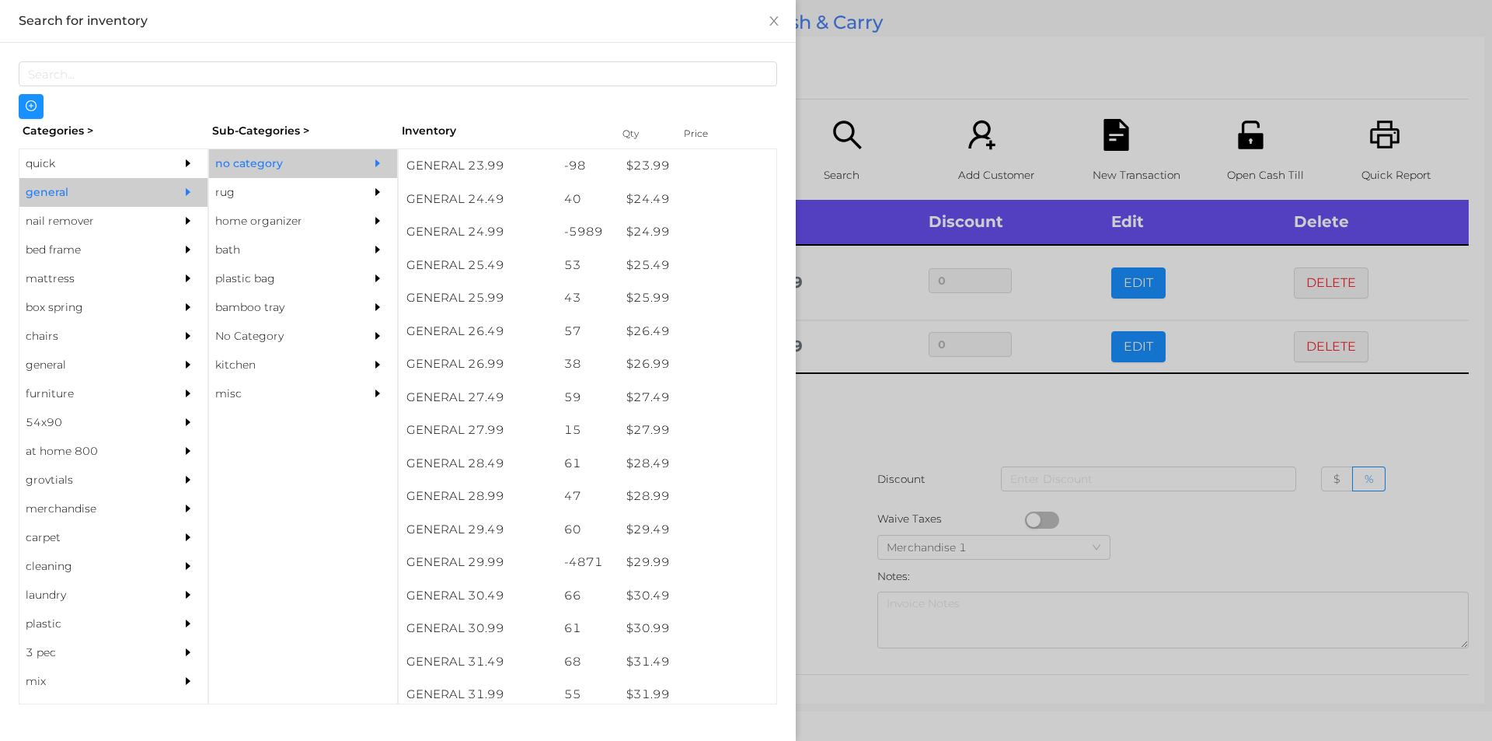
click at [898, 494] on div at bounding box center [746, 370] width 1492 height 741
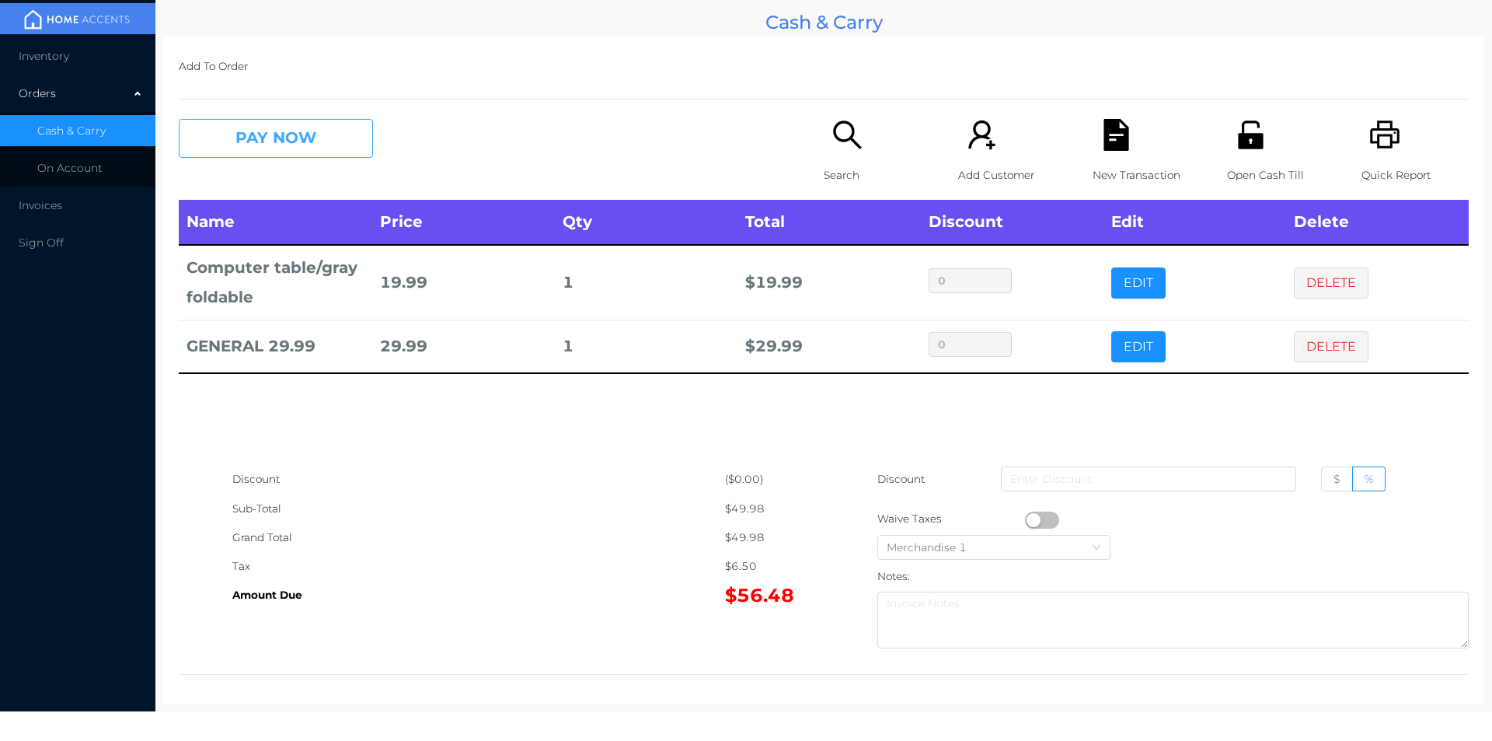
click at [288, 145] on button "PAY NOW" at bounding box center [276, 138] width 194 height 39
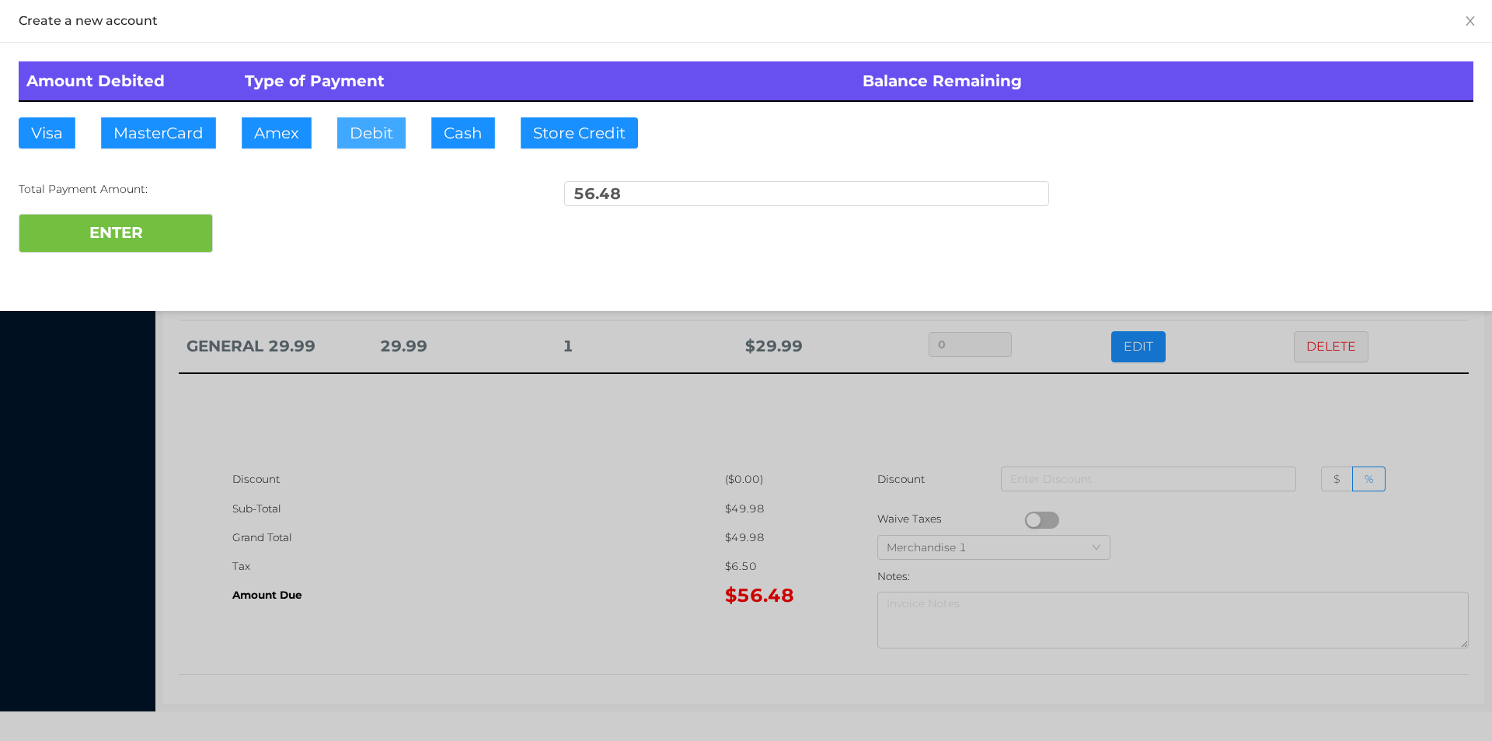
click at [373, 133] on button "Debit" at bounding box center [371, 132] width 68 height 31
click at [130, 230] on button "ENTER" at bounding box center [116, 233] width 194 height 39
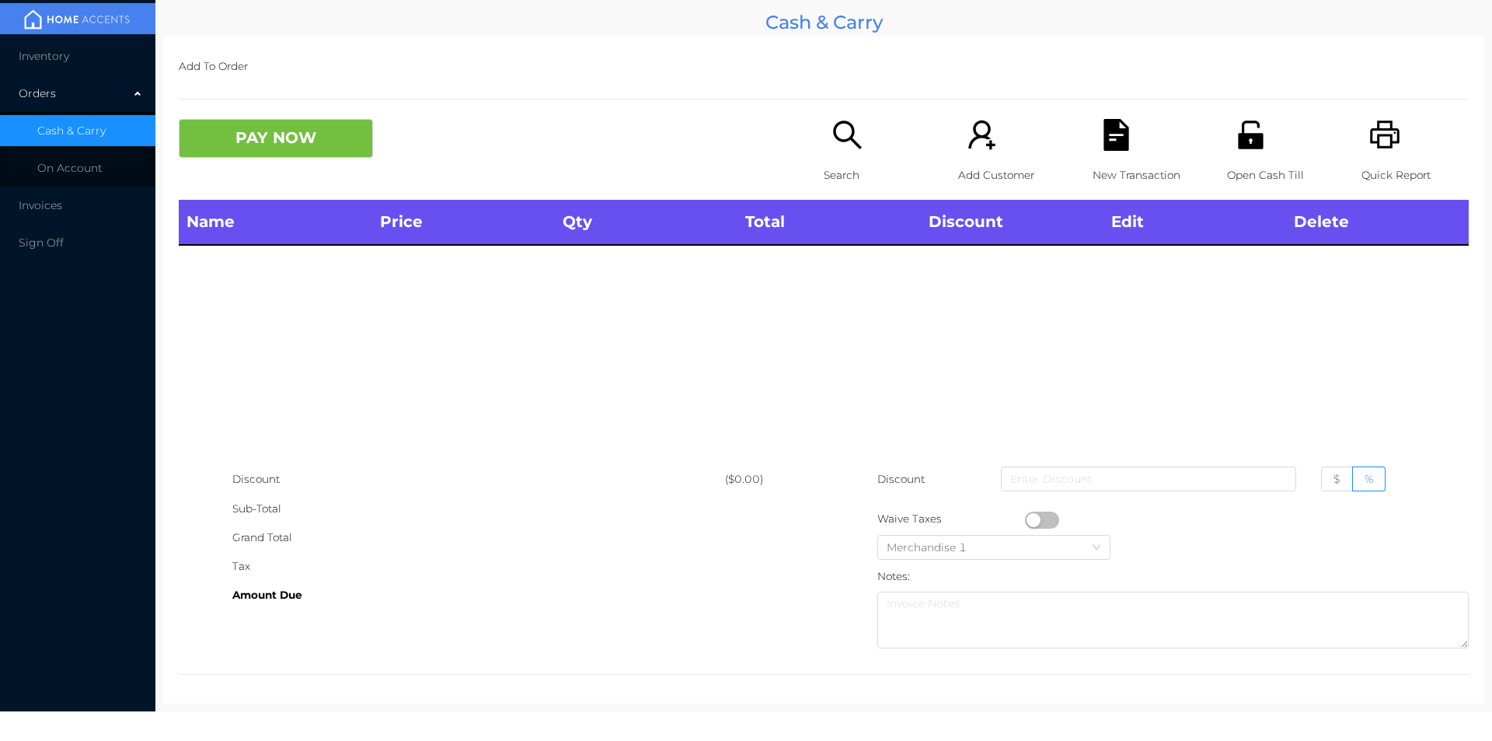
click at [842, 148] on icon "icon: search" at bounding box center [848, 135] width 32 height 32
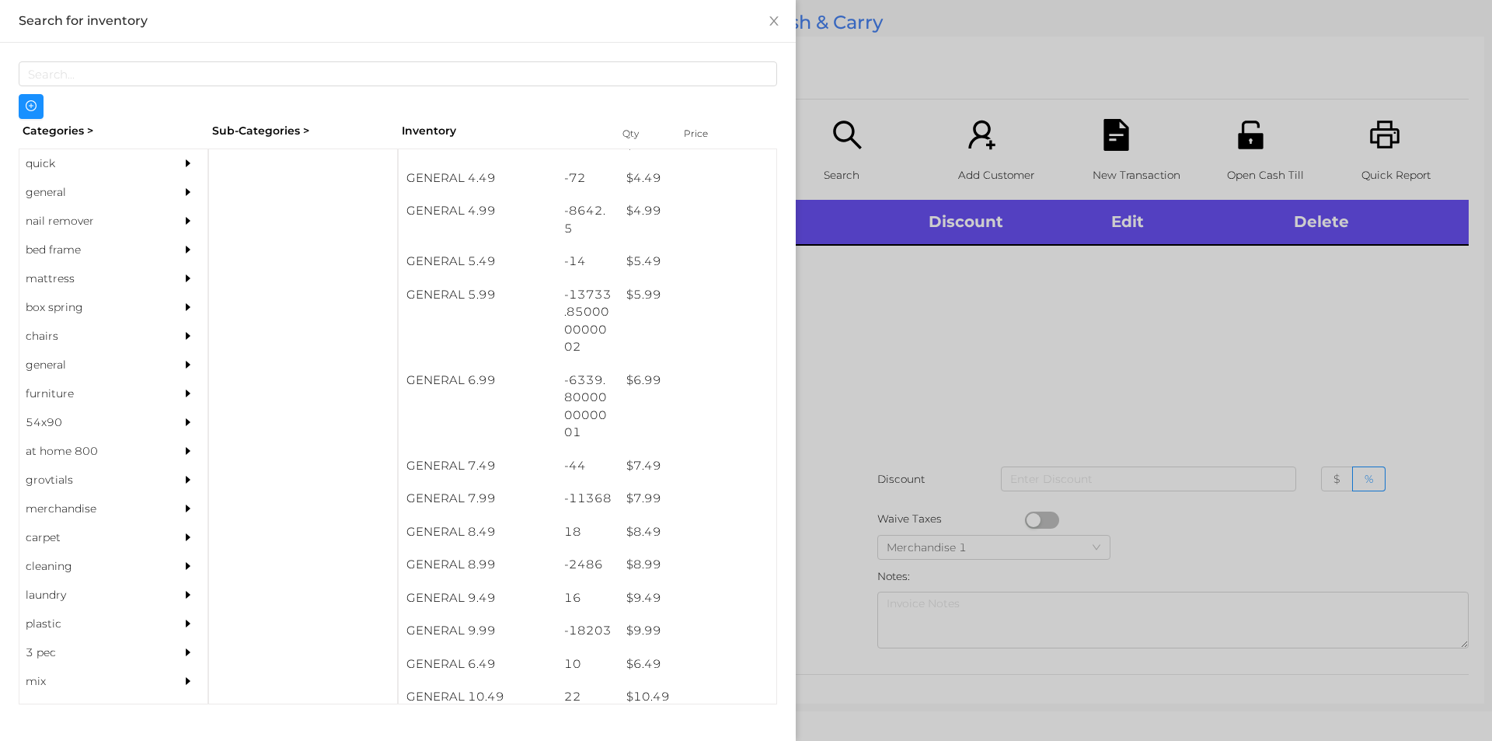
scroll to position [562, 0]
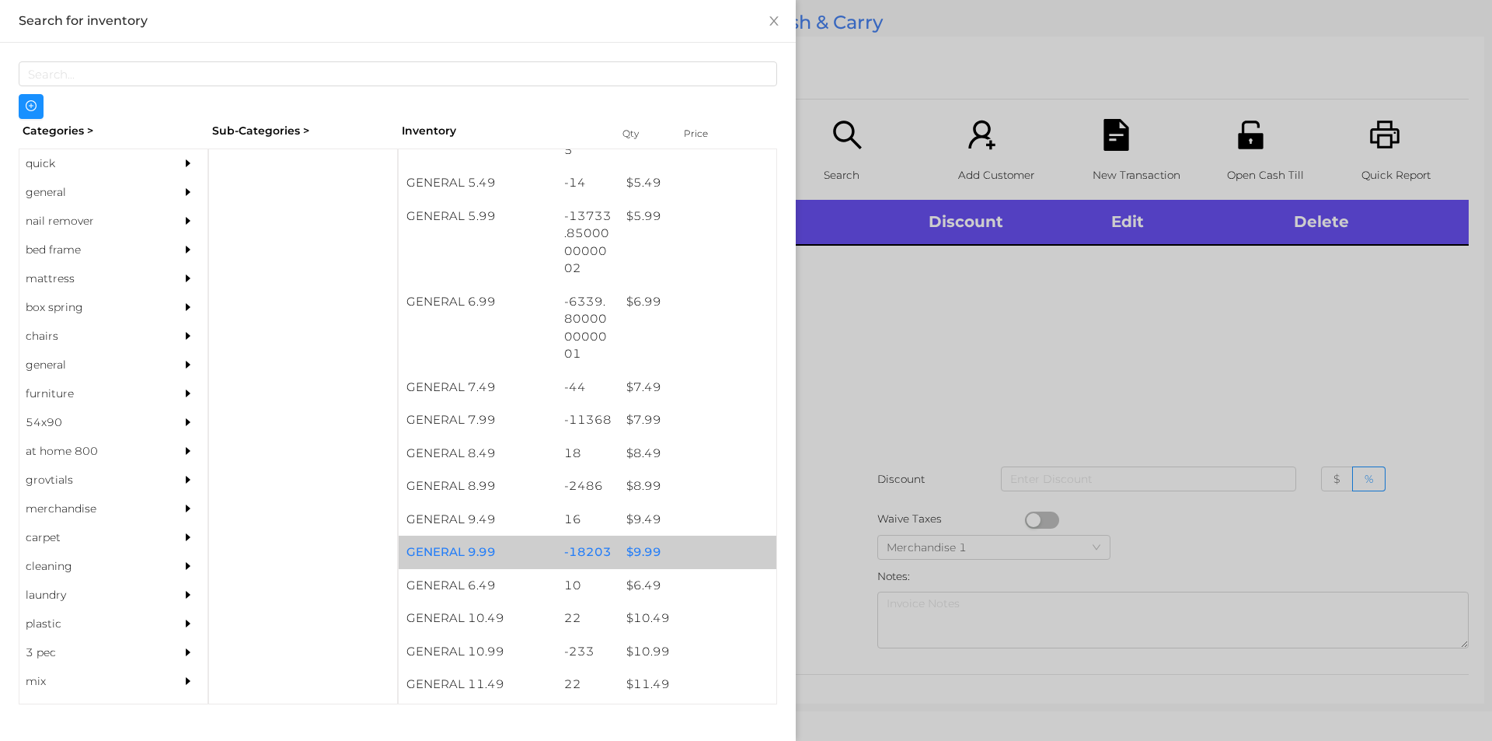
click at [632, 560] on div "$ 9.99" at bounding box center [698, 551] width 158 height 33
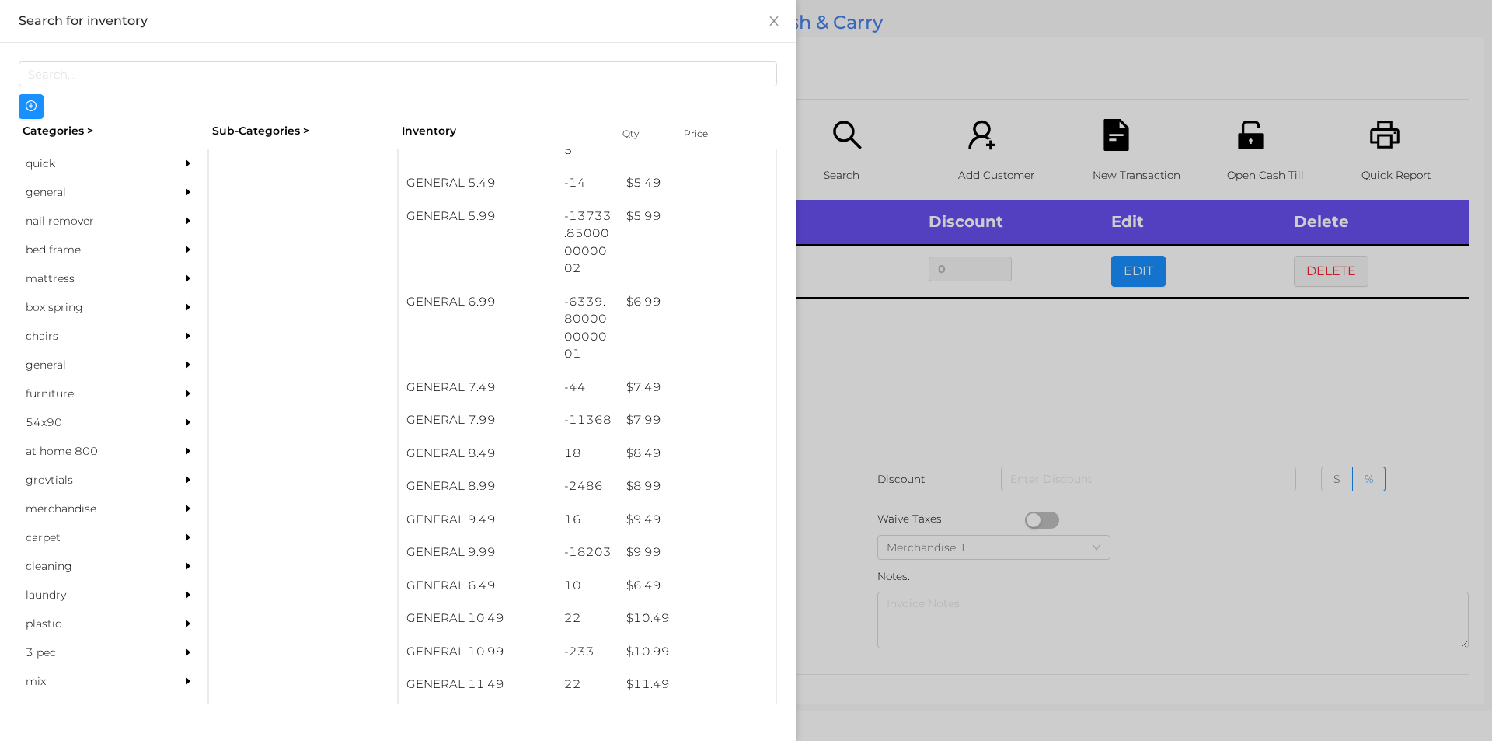
click at [926, 457] on div at bounding box center [746, 370] width 1492 height 741
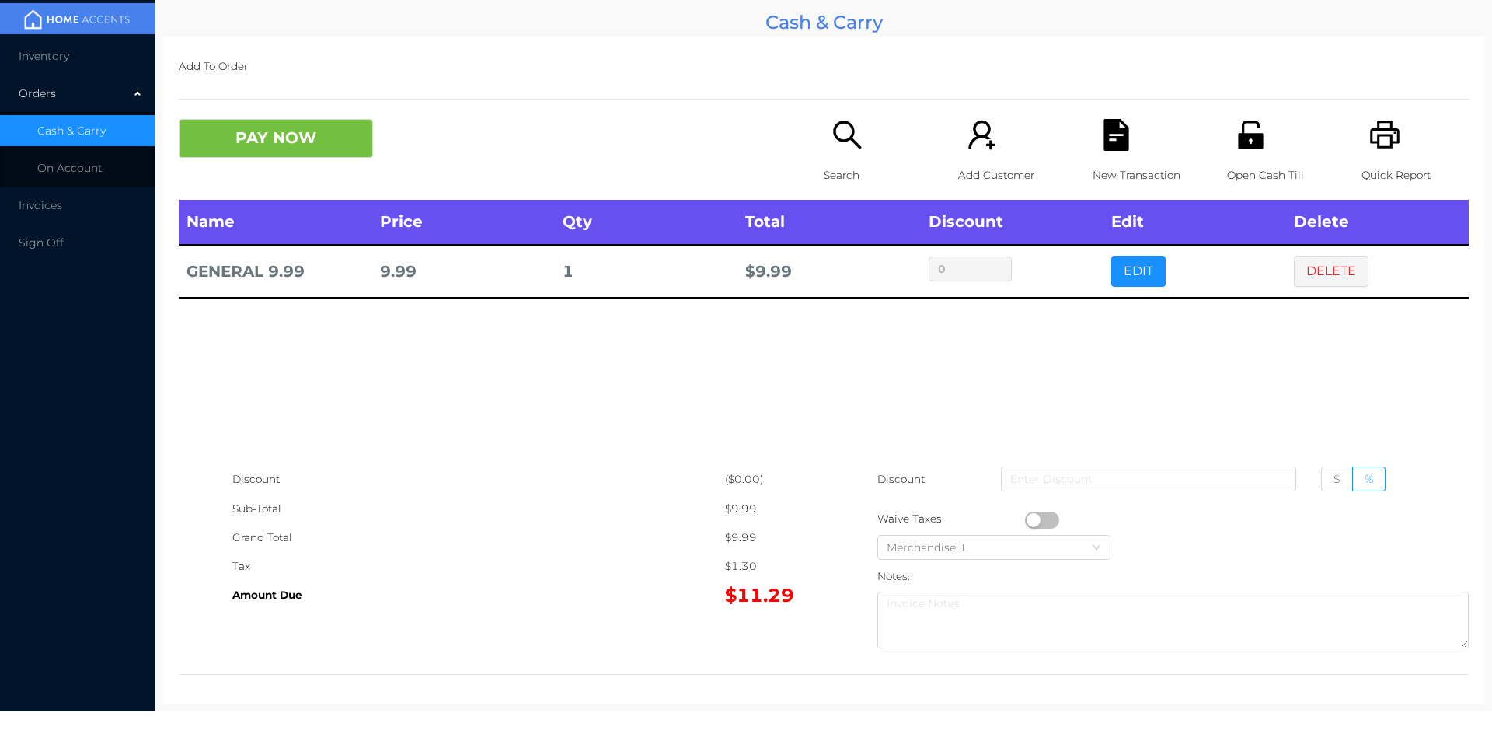
click at [839, 145] on icon "icon: search" at bounding box center [848, 135] width 32 height 32
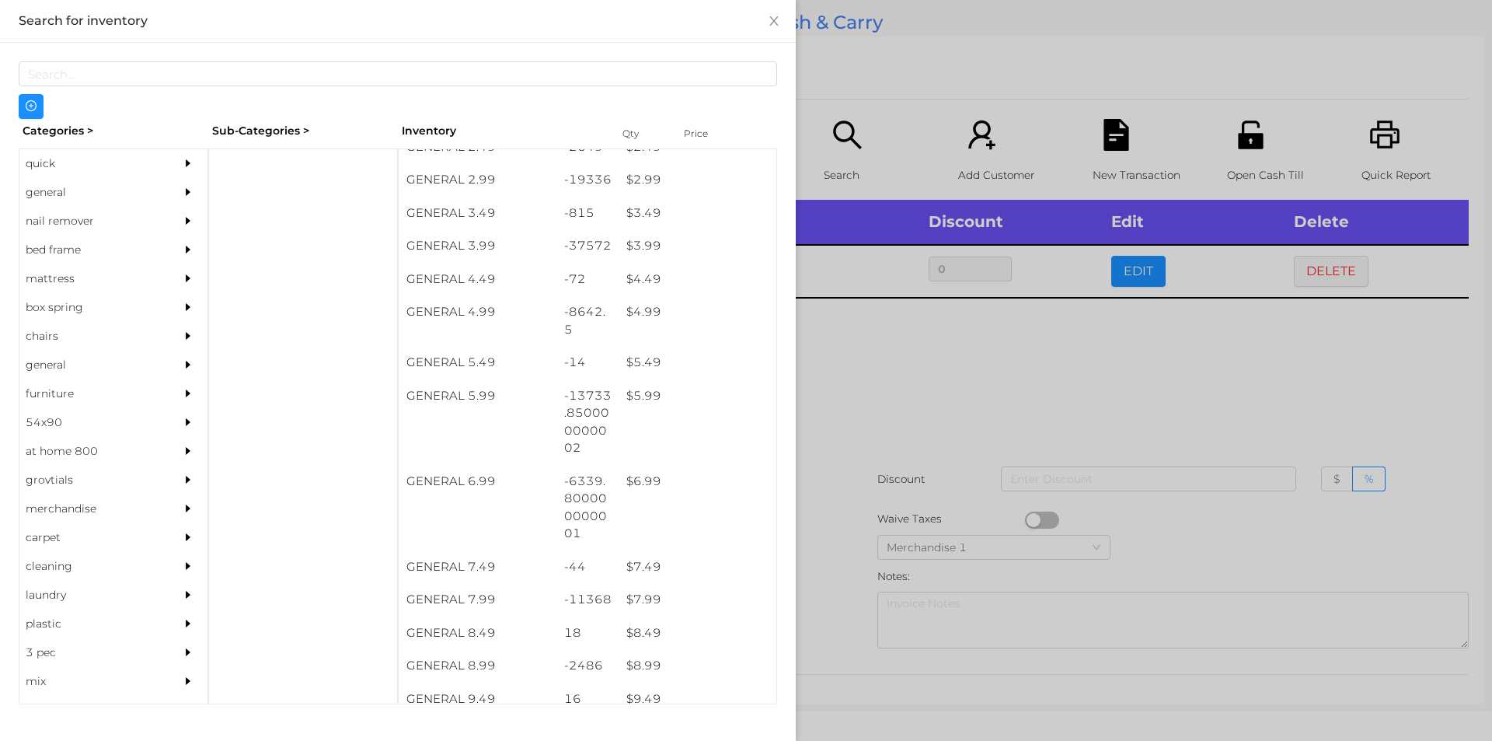
scroll to position [382, 0]
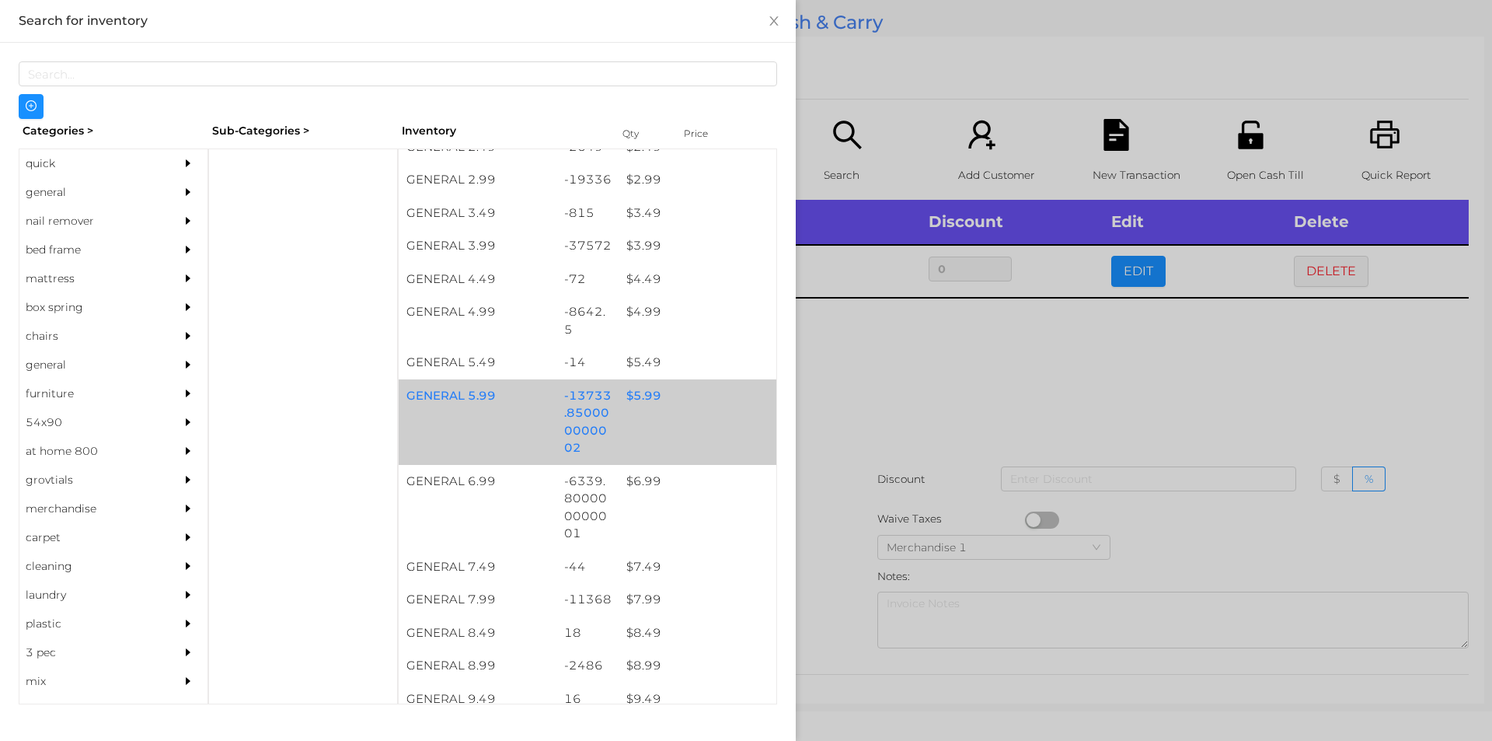
click at [602, 430] on div "-13733.850000000002" at bounding box center [587, 421] width 63 height 85
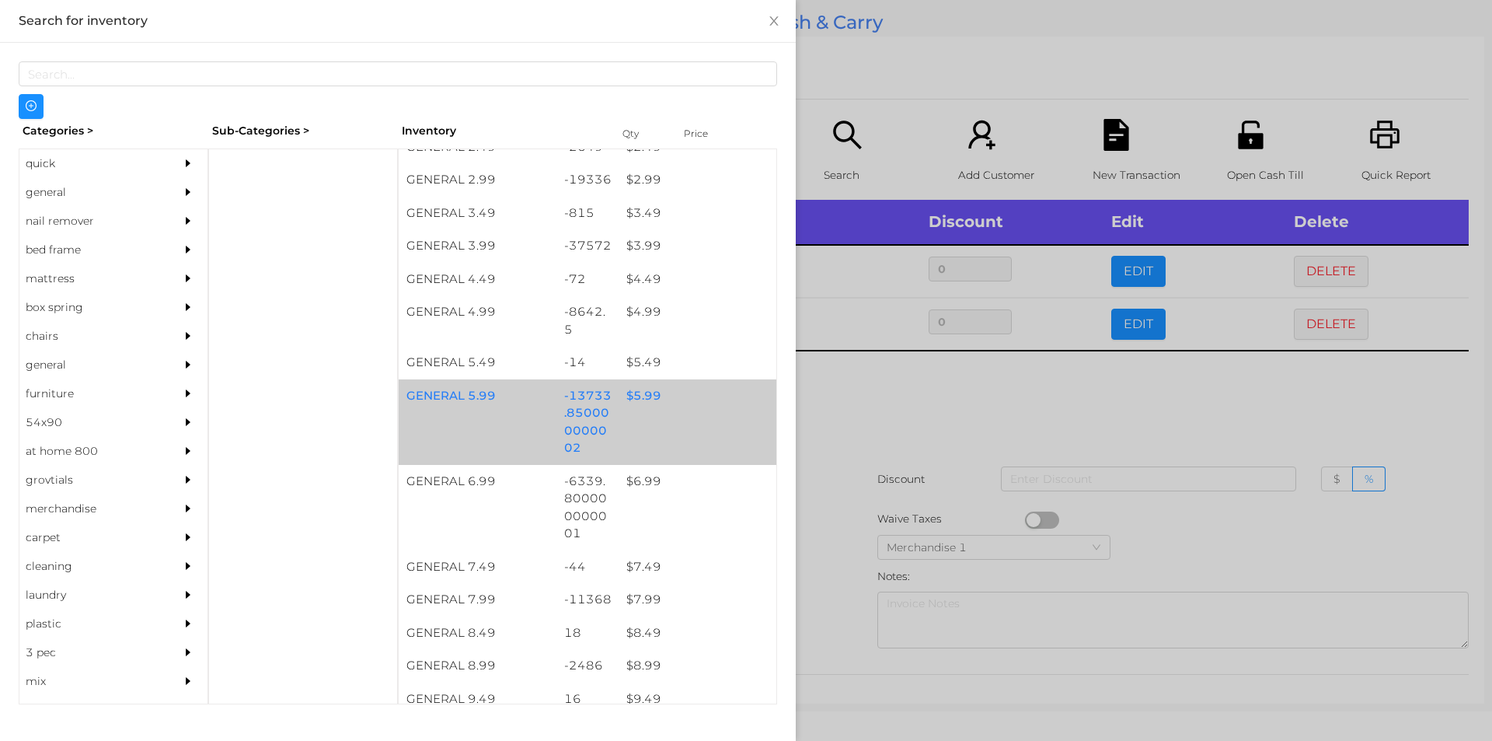
click at [630, 422] on div "GENERAL 5.99 -13733.850000000002 $ 5.99" at bounding box center [588, 421] width 378 height 85
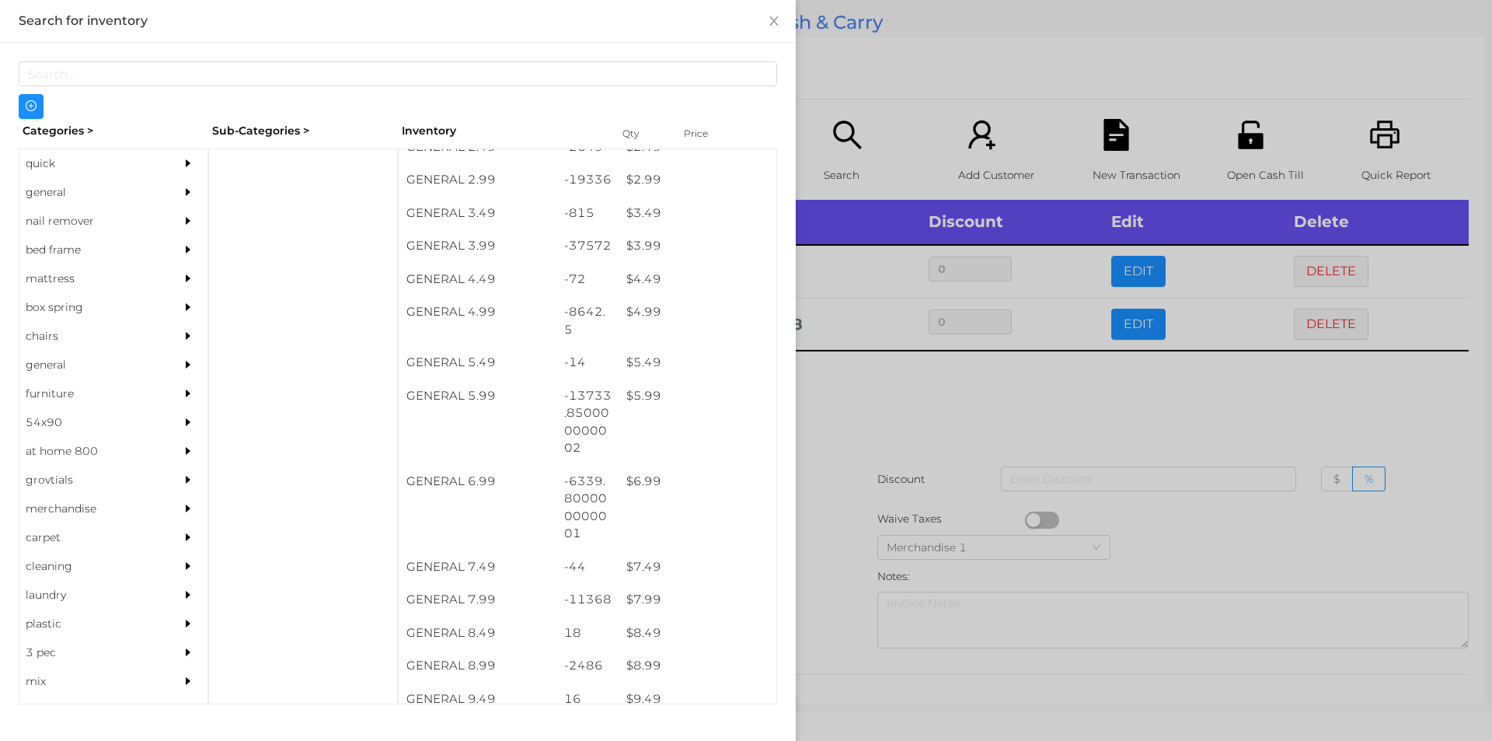
click at [899, 473] on div at bounding box center [746, 370] width 1492 height 741
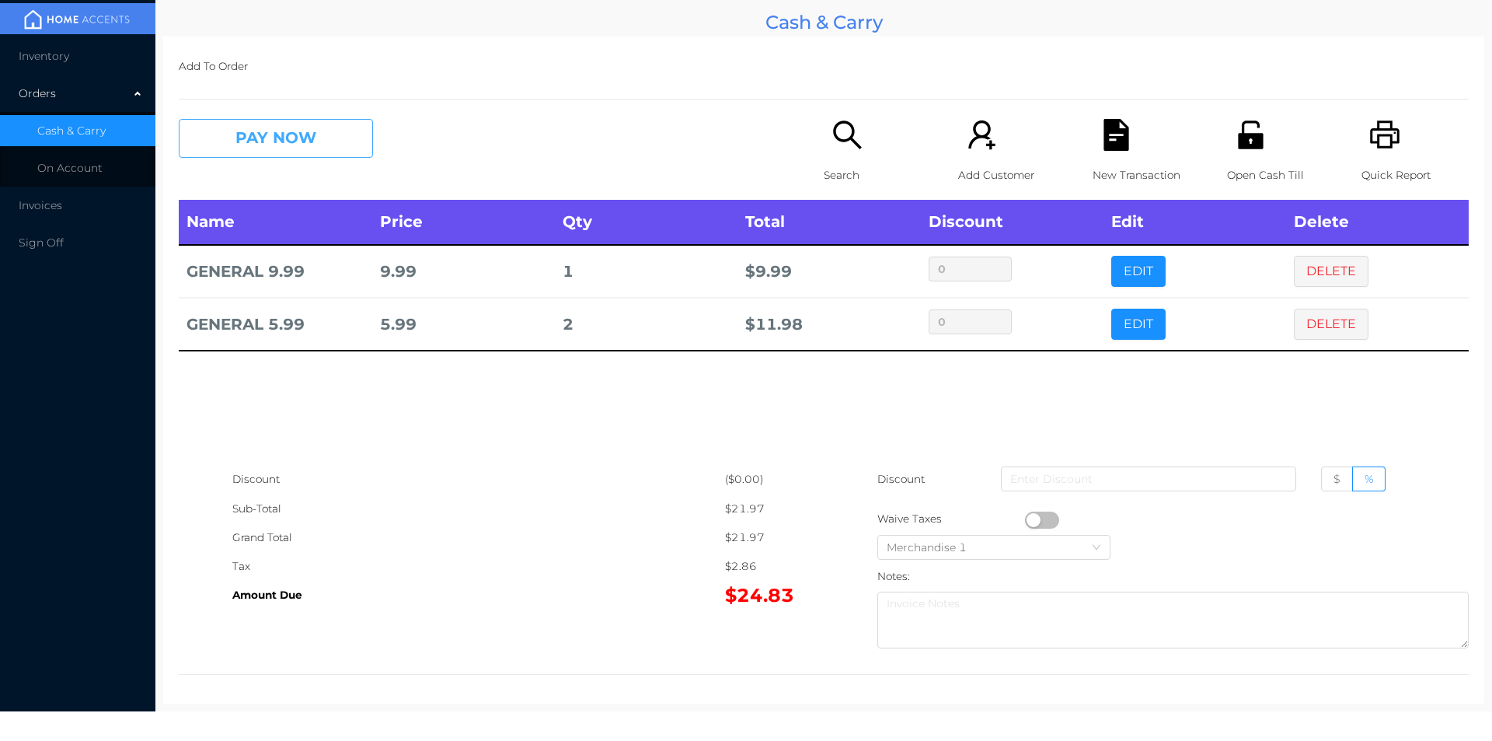
click at [271, 145] on button "PAY NOW" at bounding box center [276, 138] width 194 height 39
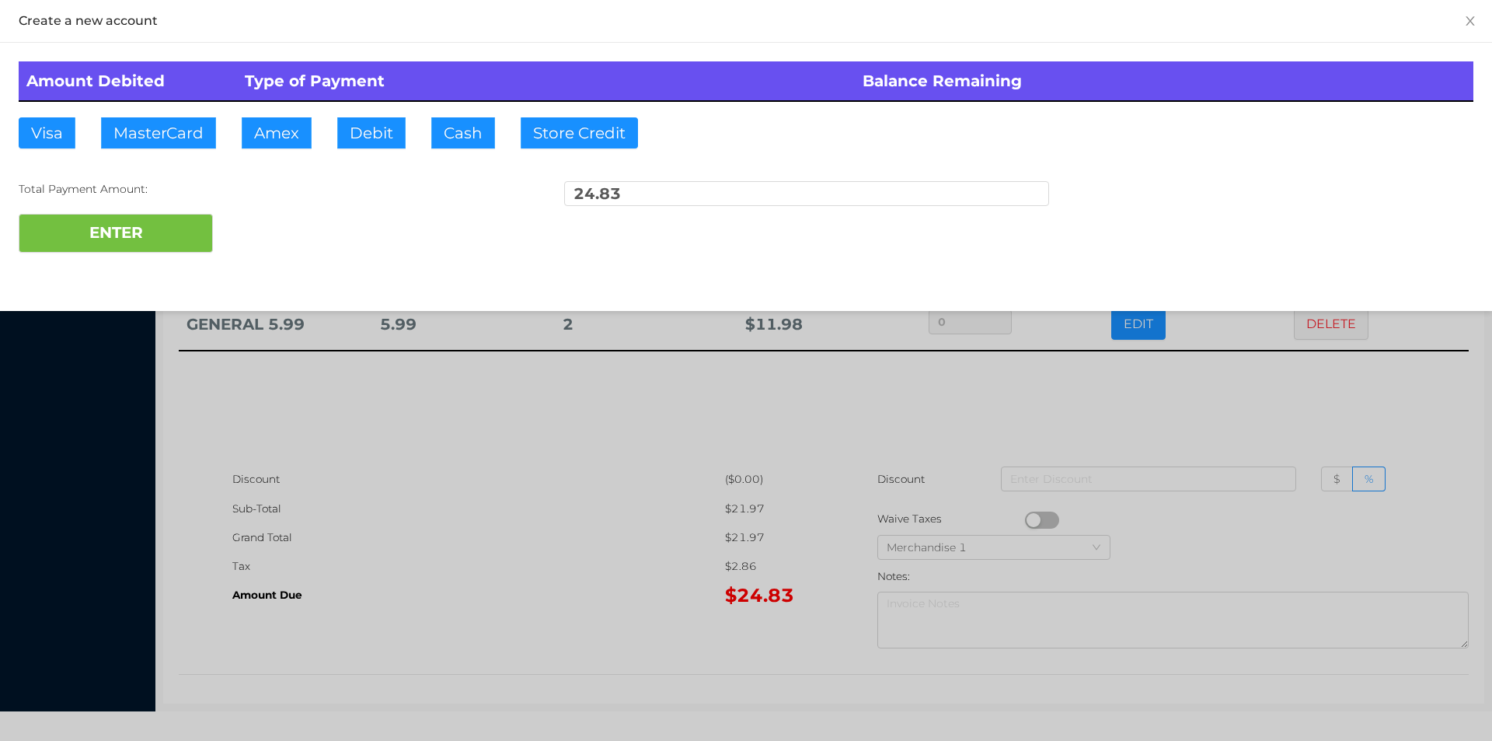
click at [493, 504] on div at bounding box center [746, 370] width 1492 height 741
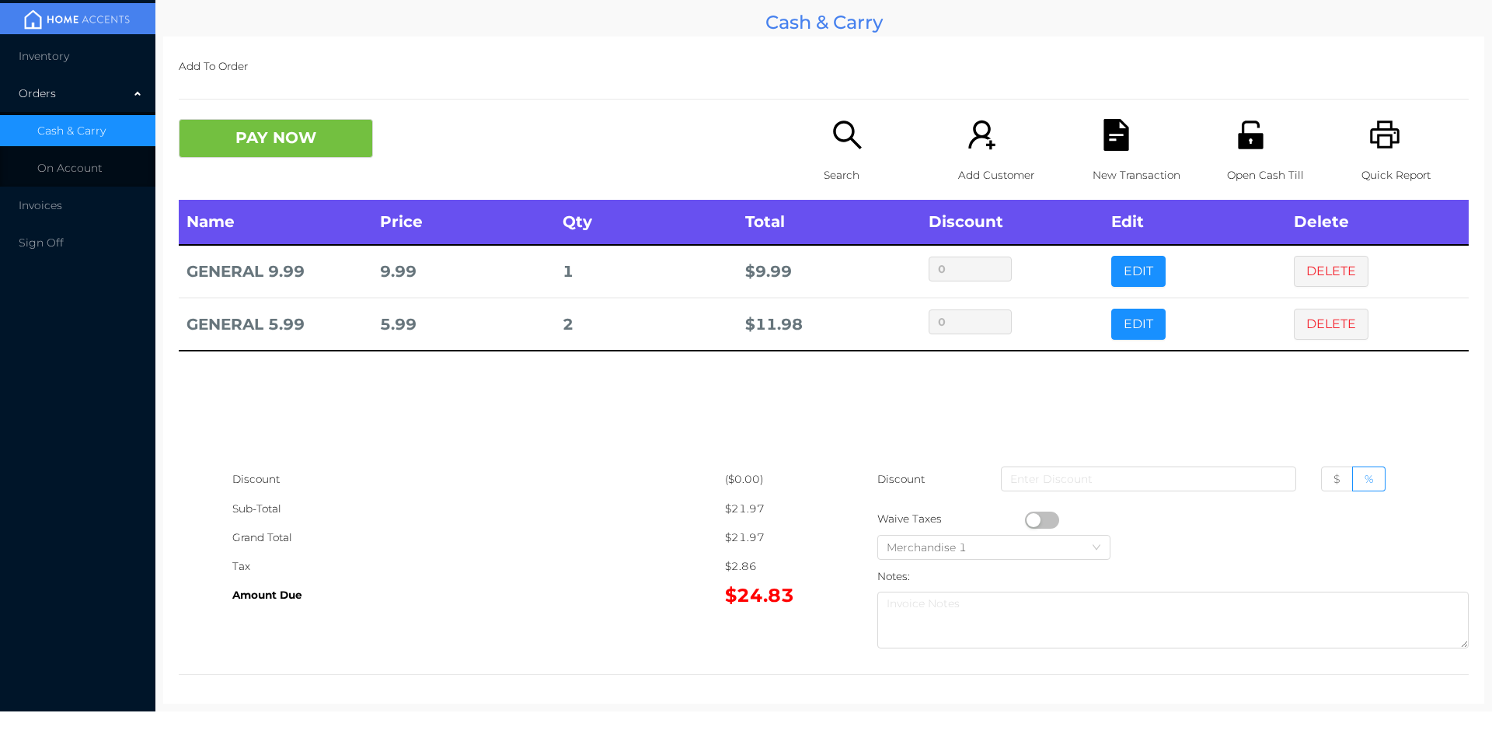
click at [1237, 152] on div "Open Cash Till" at bounding box center [1280, 159] width 107 height 81
click at [251, 141] on button "PAY NOW" at bounding box center [276, 138] width 194 height 39
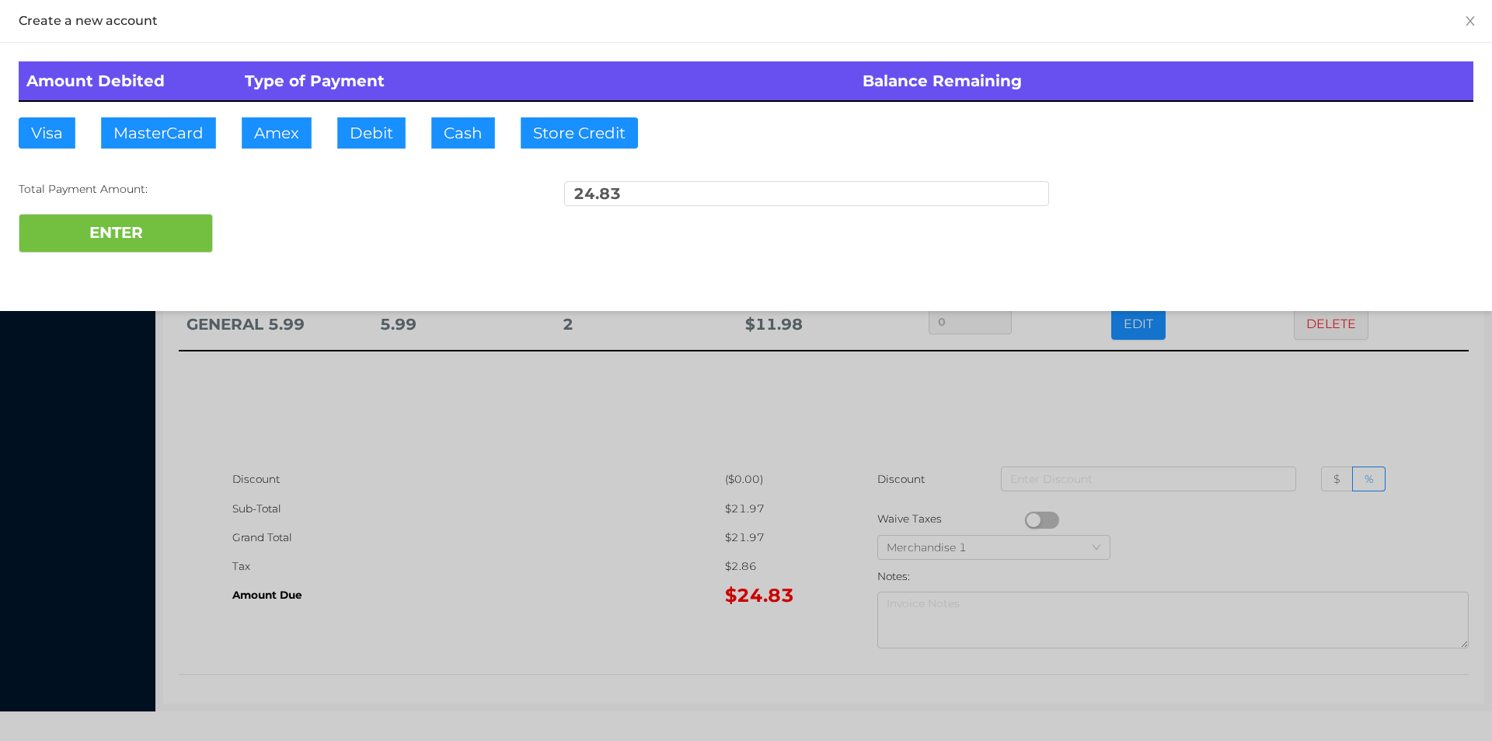
click at [179, 119] on button "PAY NOW" at bounding box center [276, 138] width 194 height 39
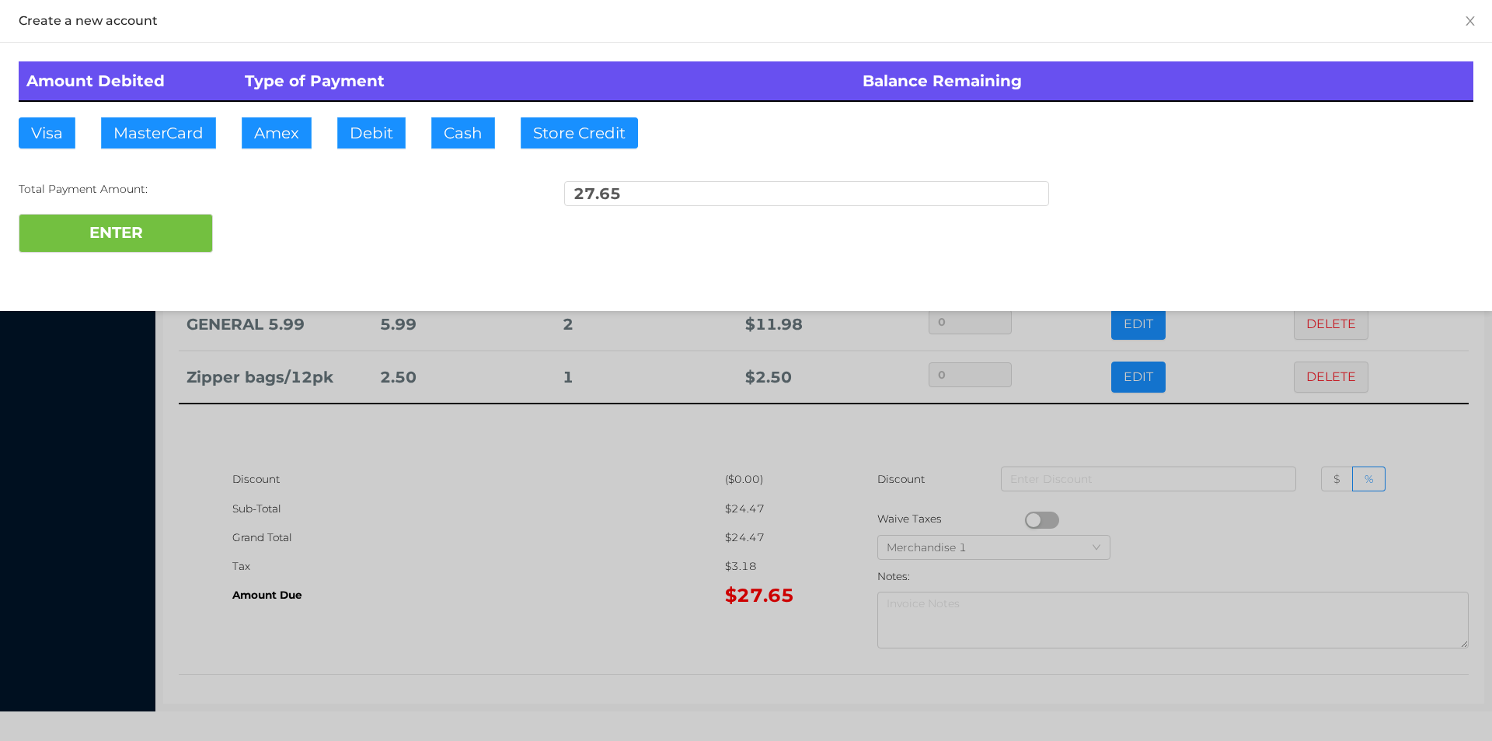
click at [891, 501] on div at bounding box center [746, 370] width 1492 height 741
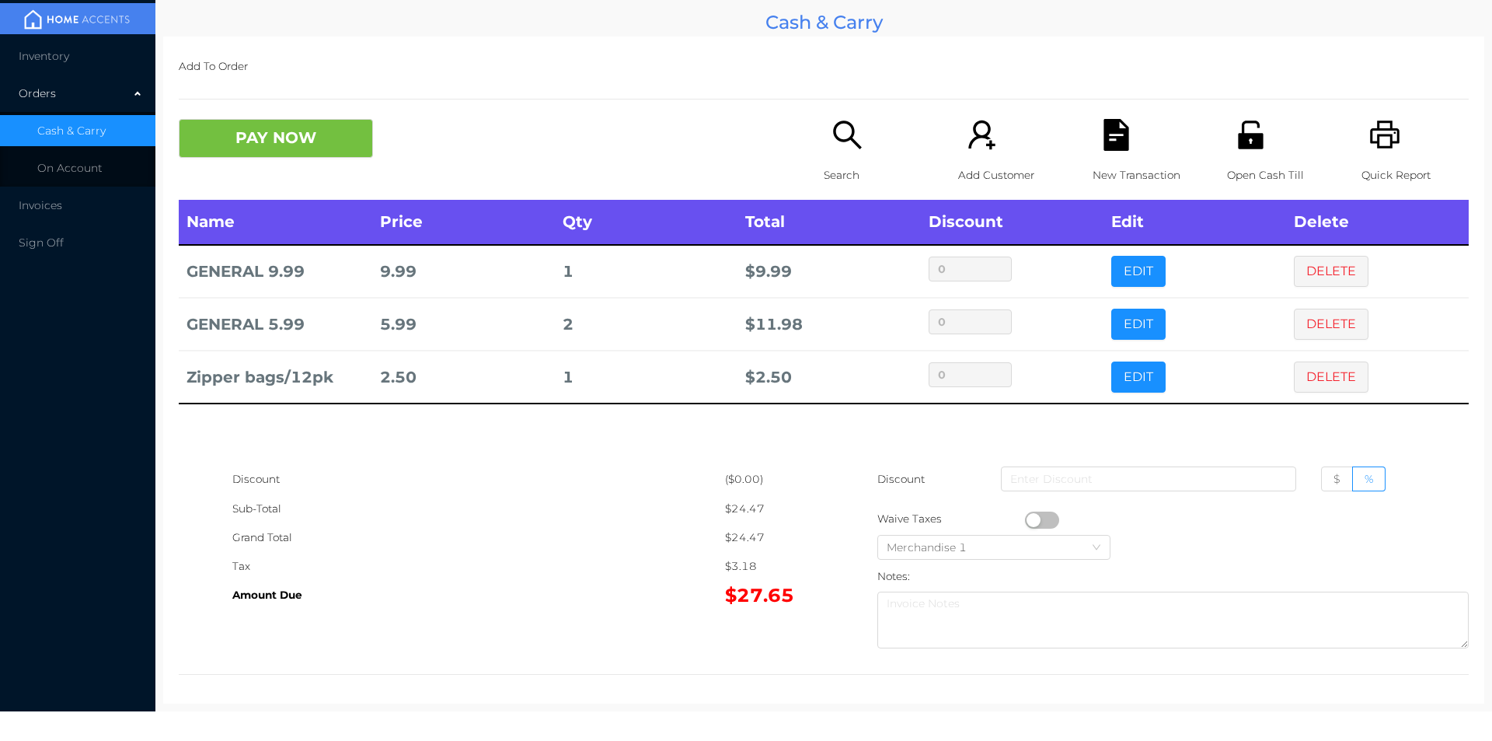
click at [1115, 139] on icon "icon: file-text" at bounding box center [1116, 135] width 25 height 32
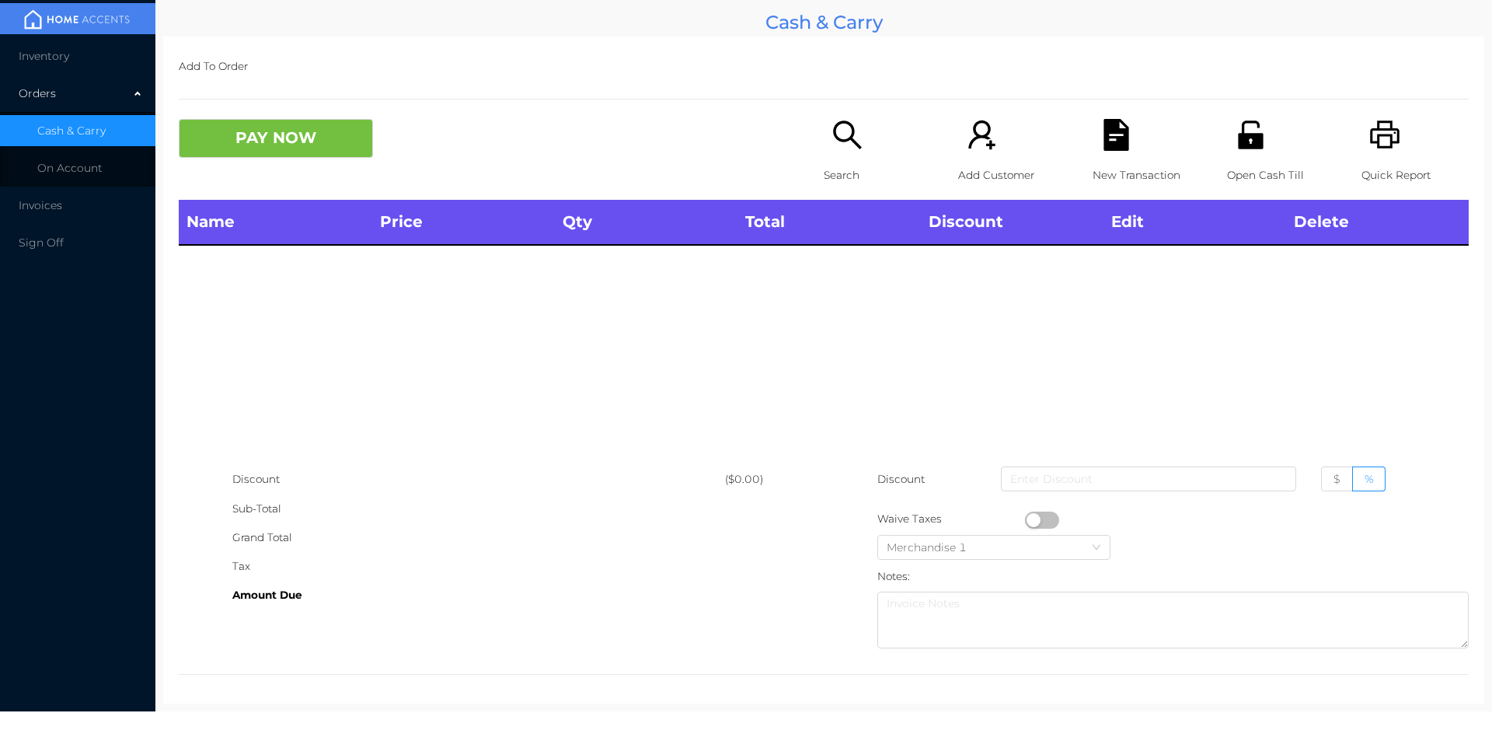
click at [835, 134] on icon "icon: search" at bounding box center [848, 135] width 32 height 32
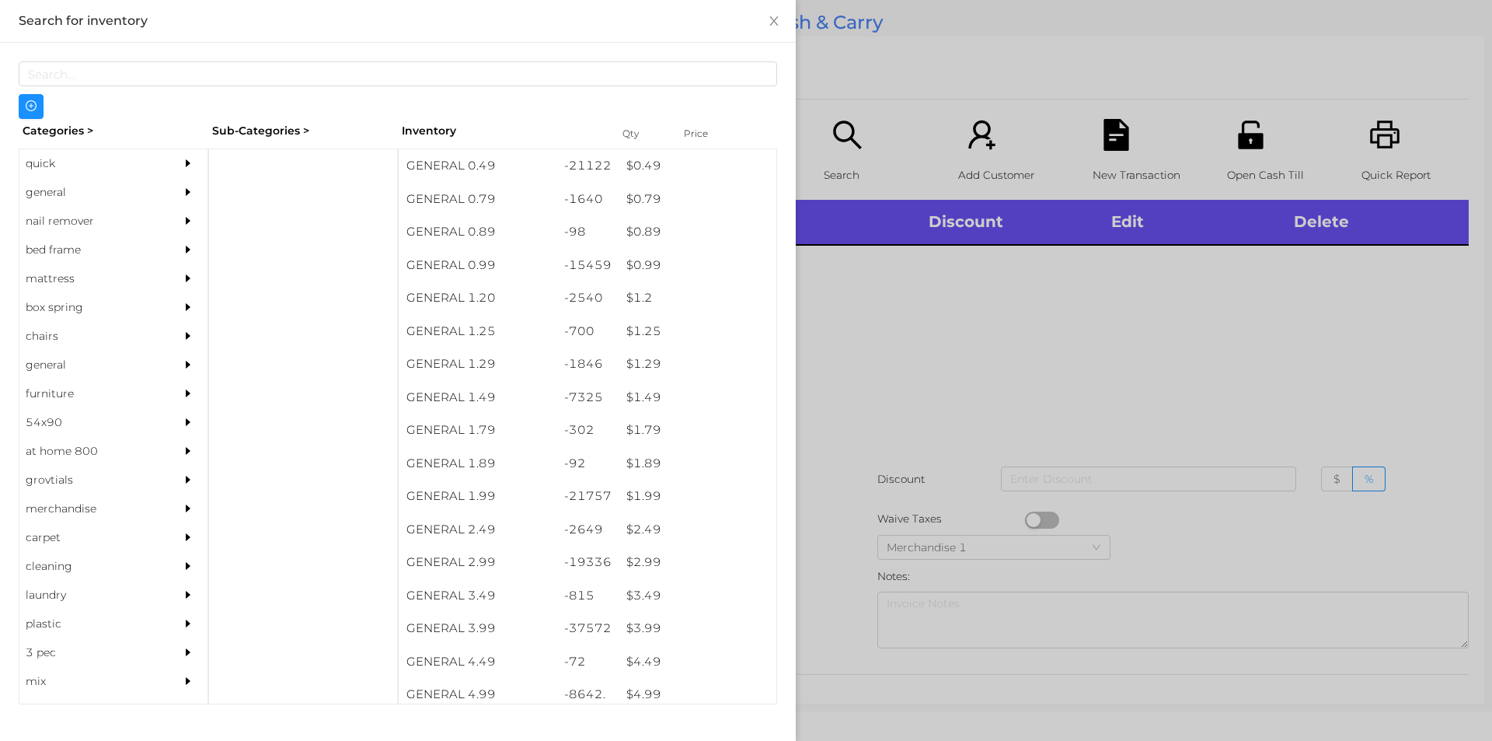
click at [75, 198] on div "general" at bounding box center [89, 192] width 141 height 29
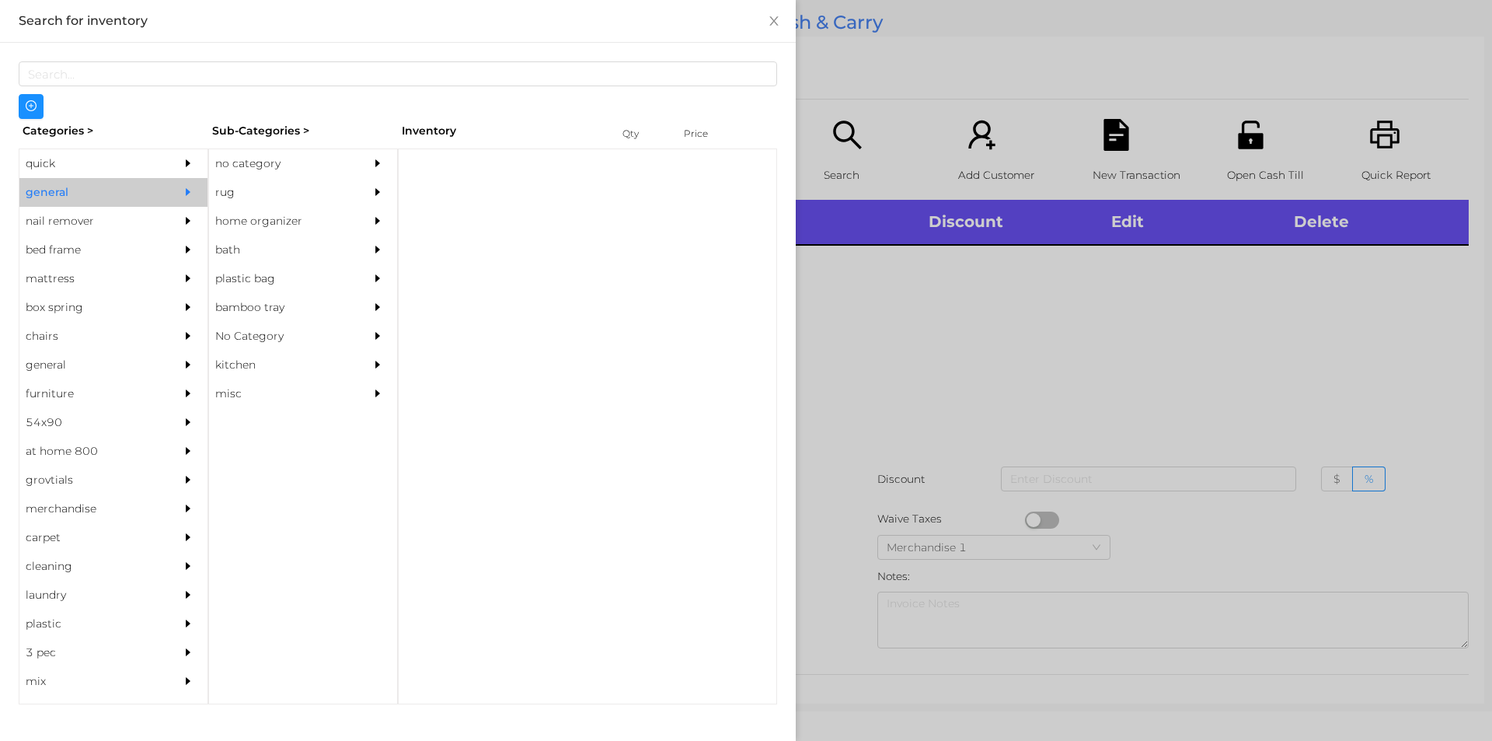
click at [277, 159] on div "no category" at bounding box center [279, 163] width 141 height 29
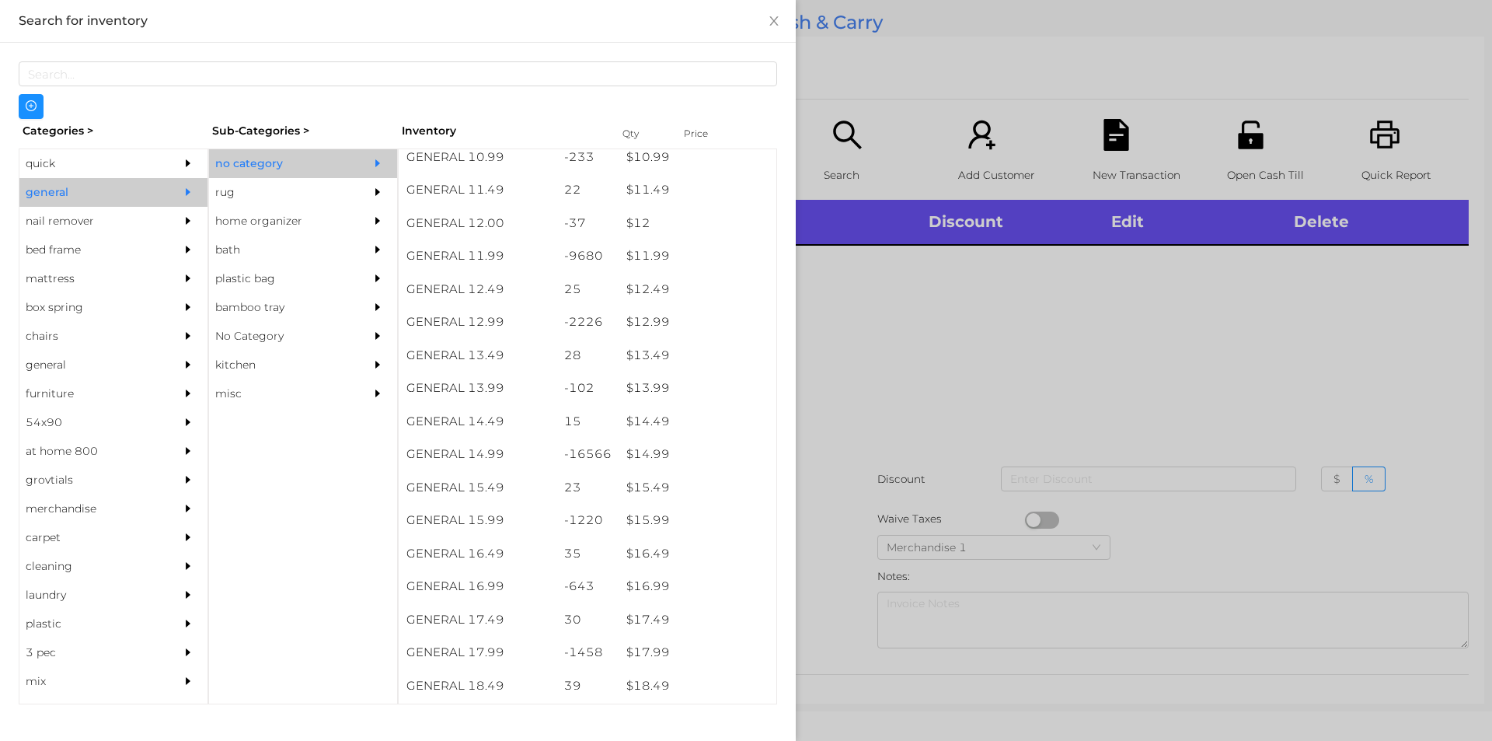
scroll to position [1058, 0]
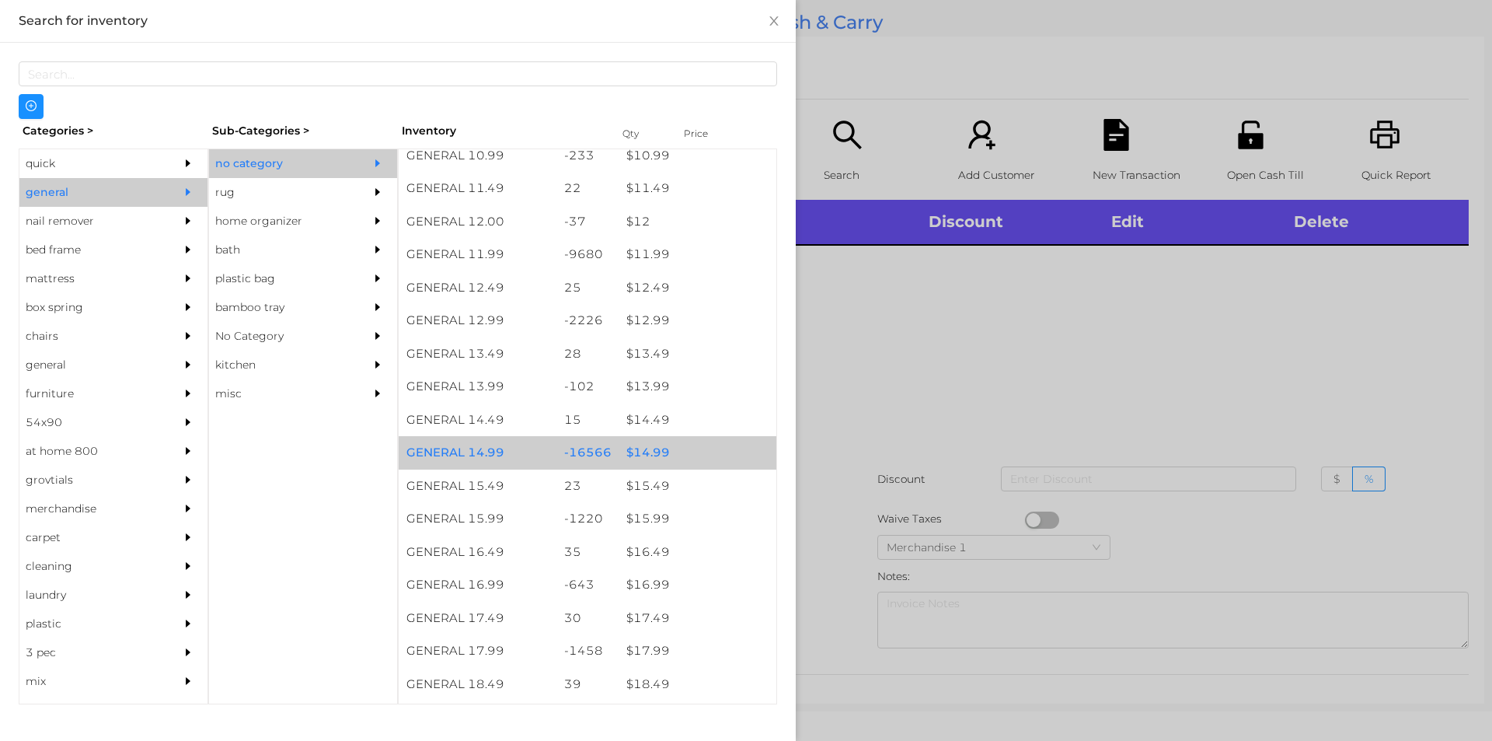
click at [648, 459] on div "$ 14.99" at bounding box center [698, 452] width 158 height 33
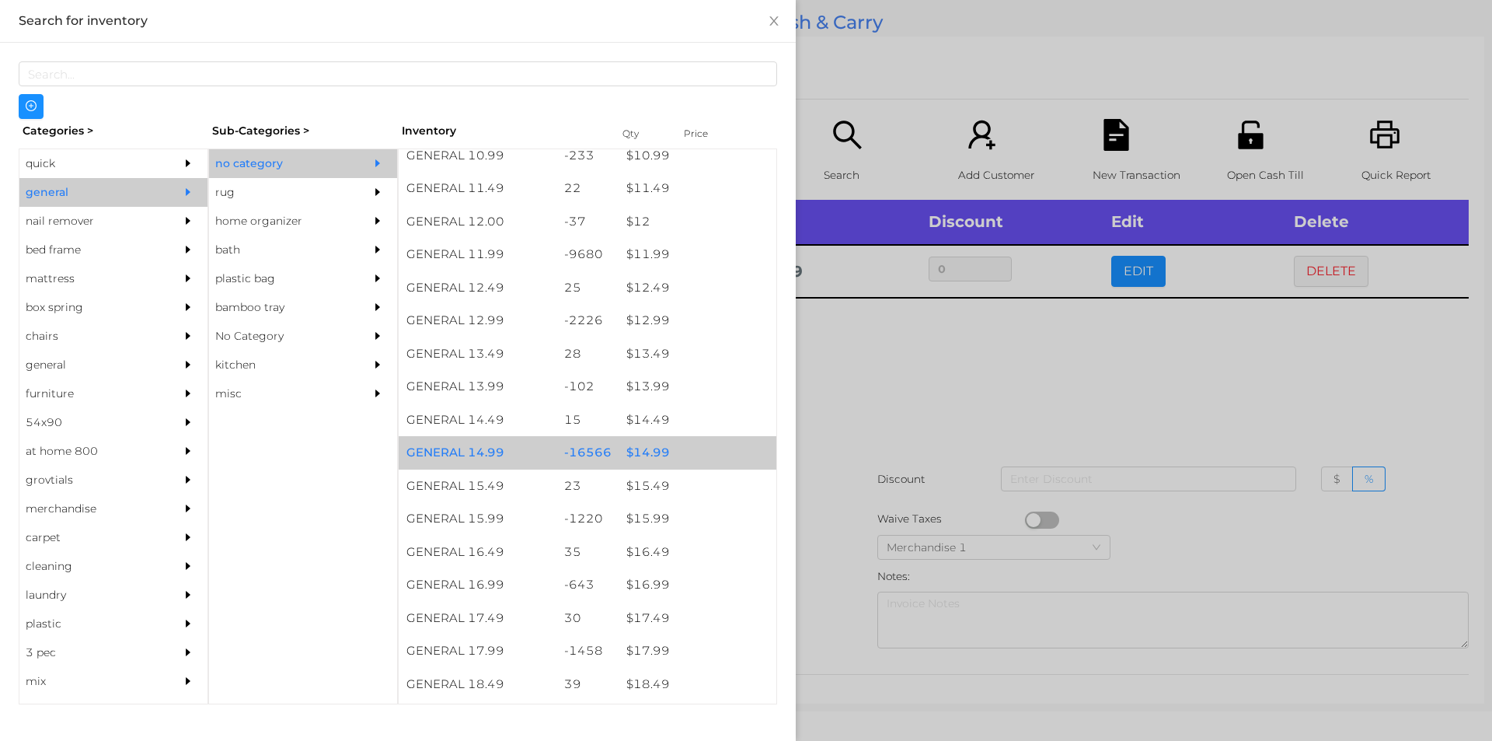
click at [668, 451] on div "$ 14.99" at bounding box center [698, 452] width 158 height 33
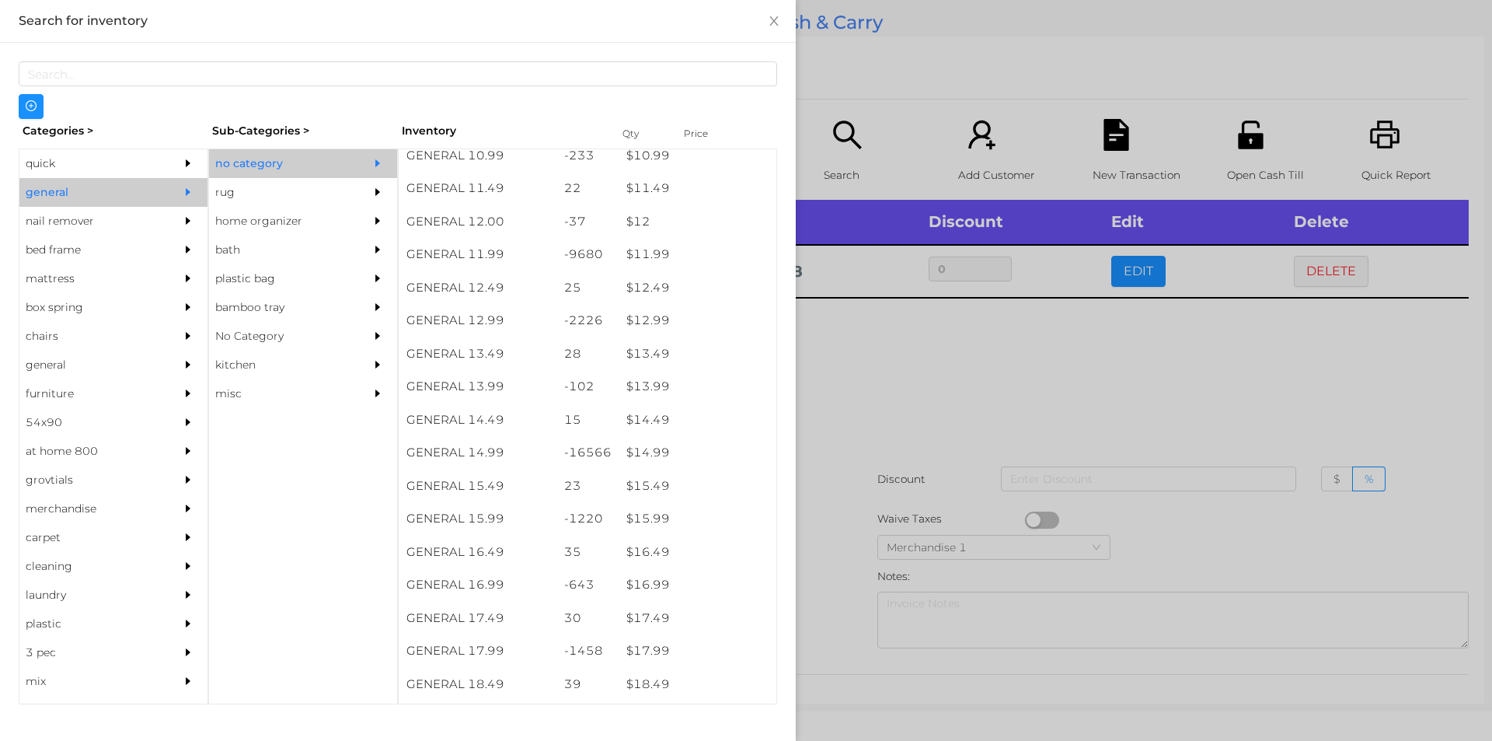
click at [916, 494] on div at bounding box center [746, 370] width 1492 height 741
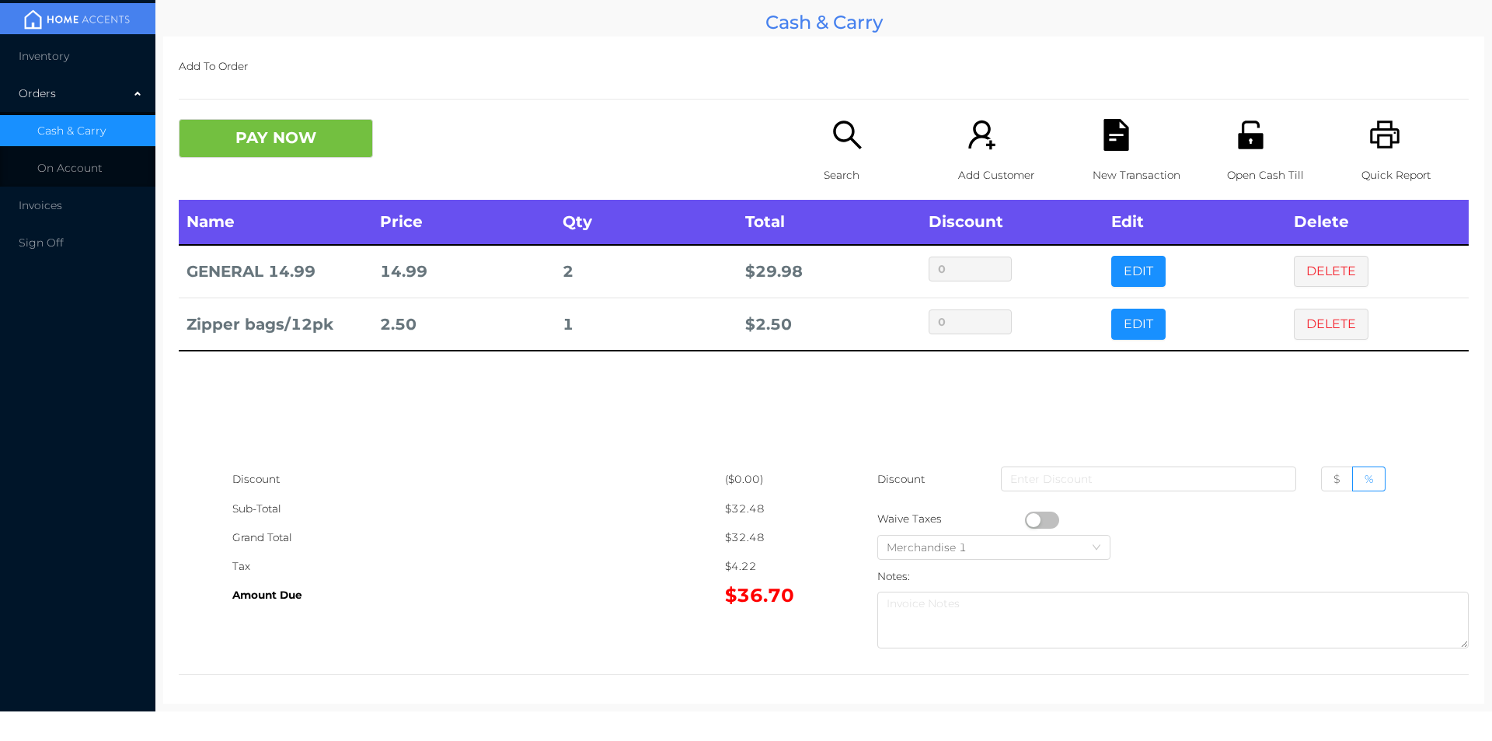
click at [1233, 161] on p "Open Cash Till" at bounding box center [1280, 175] width 107 height 29
click at [1100, 124] on icon "icon: file-text" at bounding box center [1116, 135] width 32 height 32
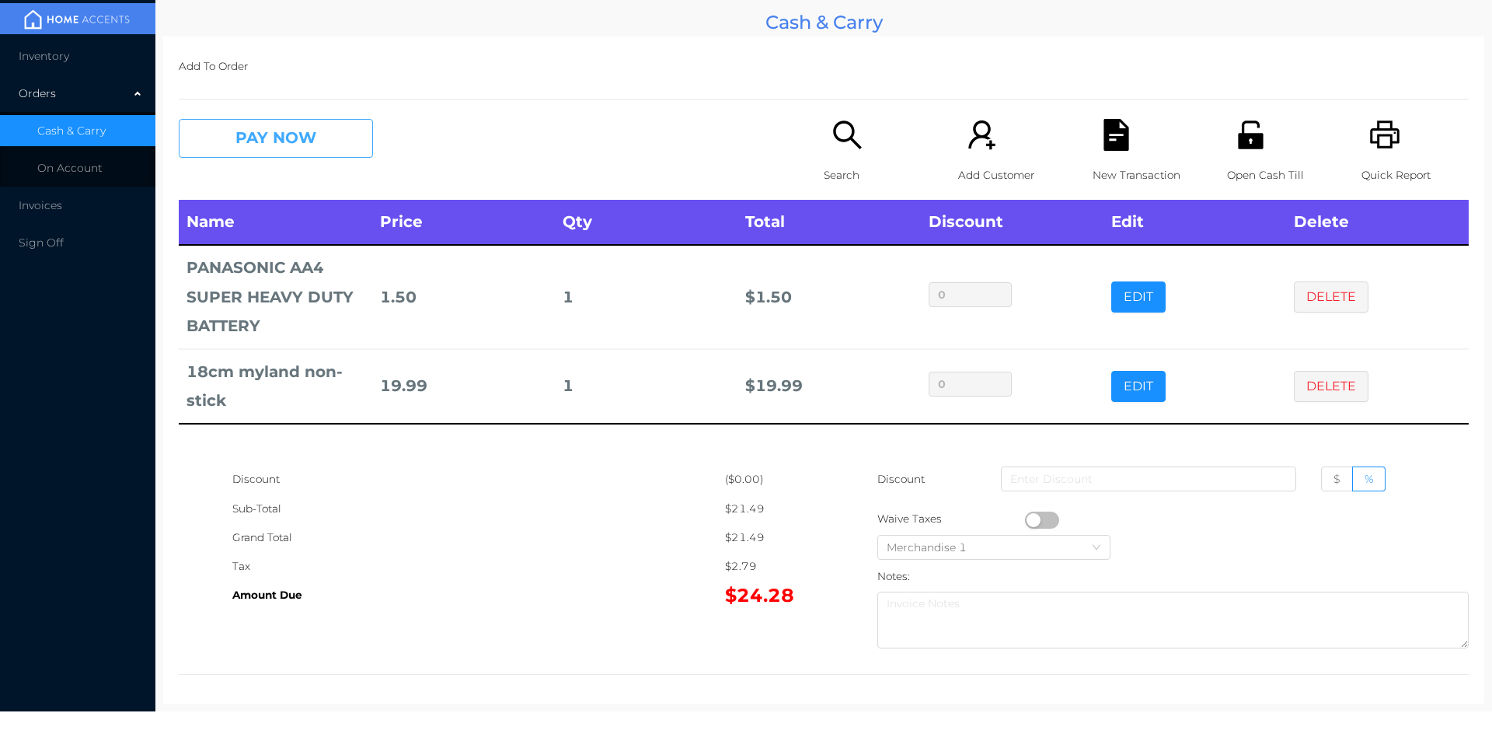
click at [250, 120] on button "PAY NOW" at bounding box center [276, 138] width 194 height 39
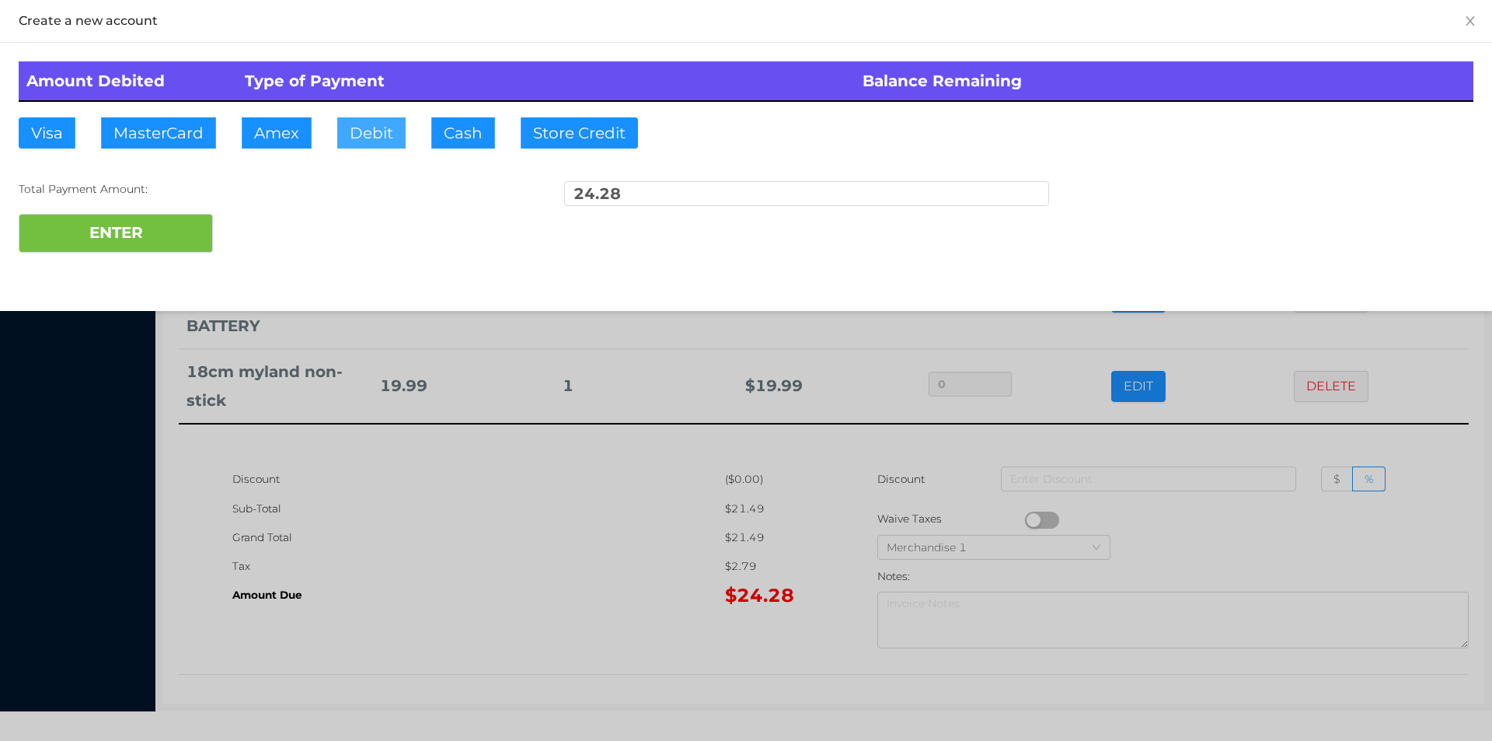
click at [375, 123] on button "Debit" at bounding box center [371, 132] width 68 height 31
type input "50"
click at [128, 249] on button "ENTER" at bounding box center [116, 233] width 194 height 39
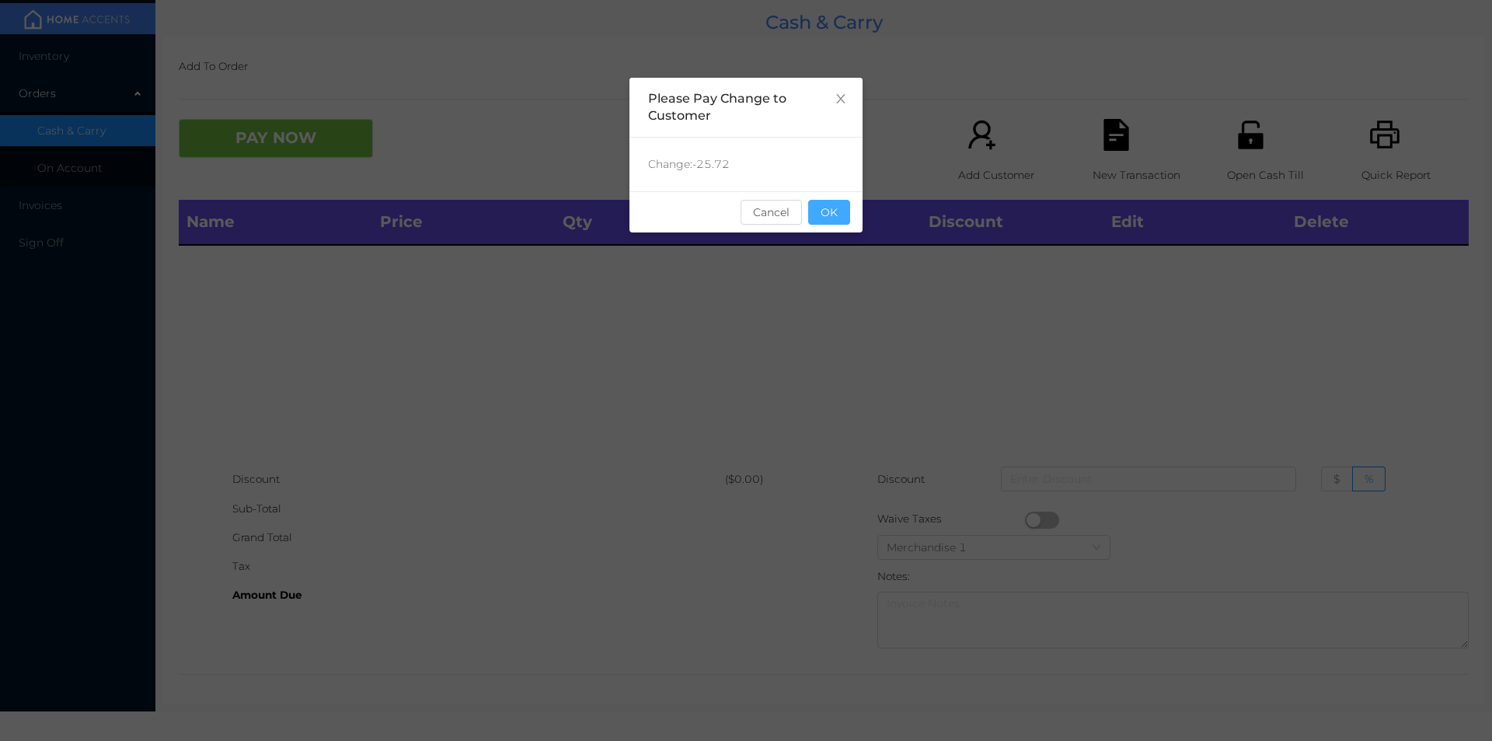
click at [820, 221] on button "OK" at bounding box center [829, 212] width 42 height 25
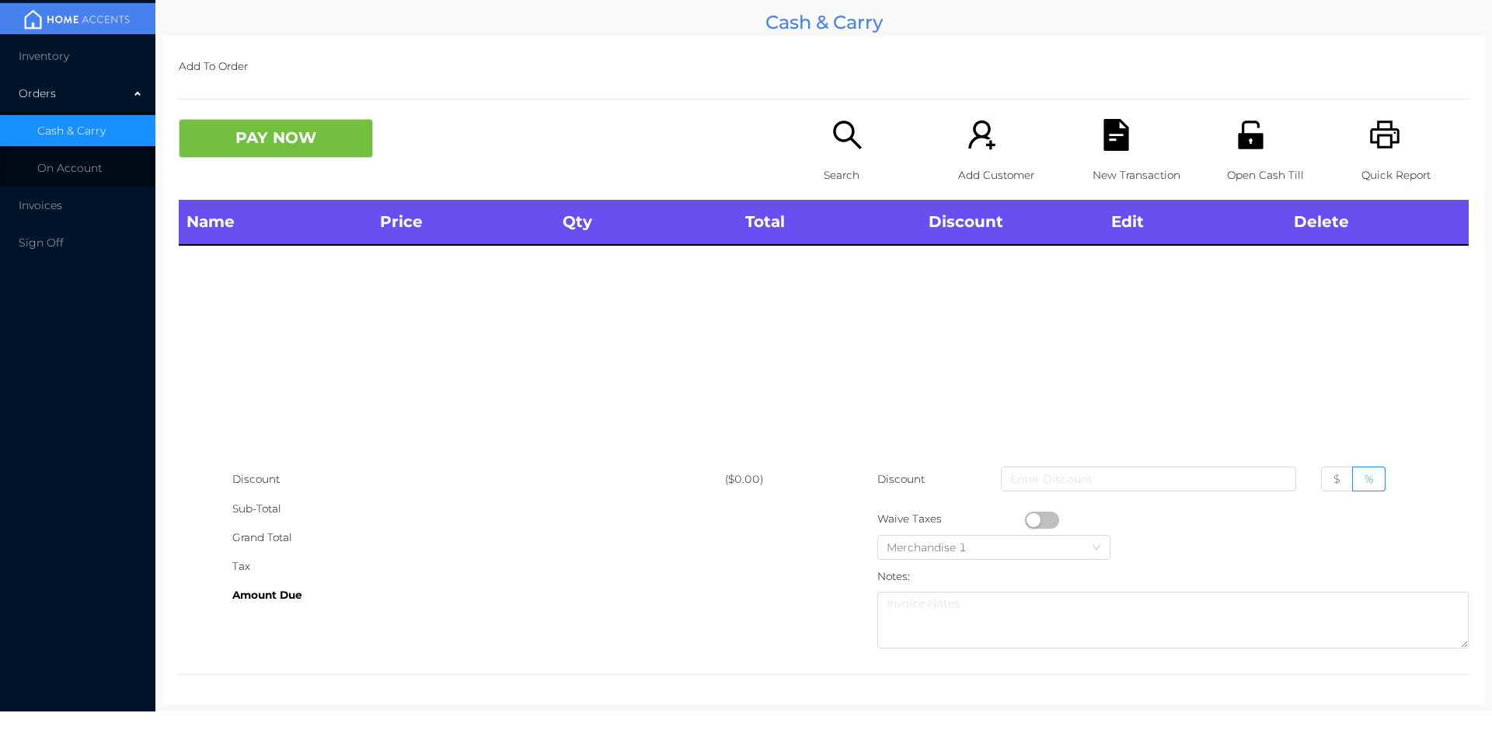
click at [842, 134] on icon "icon: search" at bounding box center [848, 135] width 32 height 32
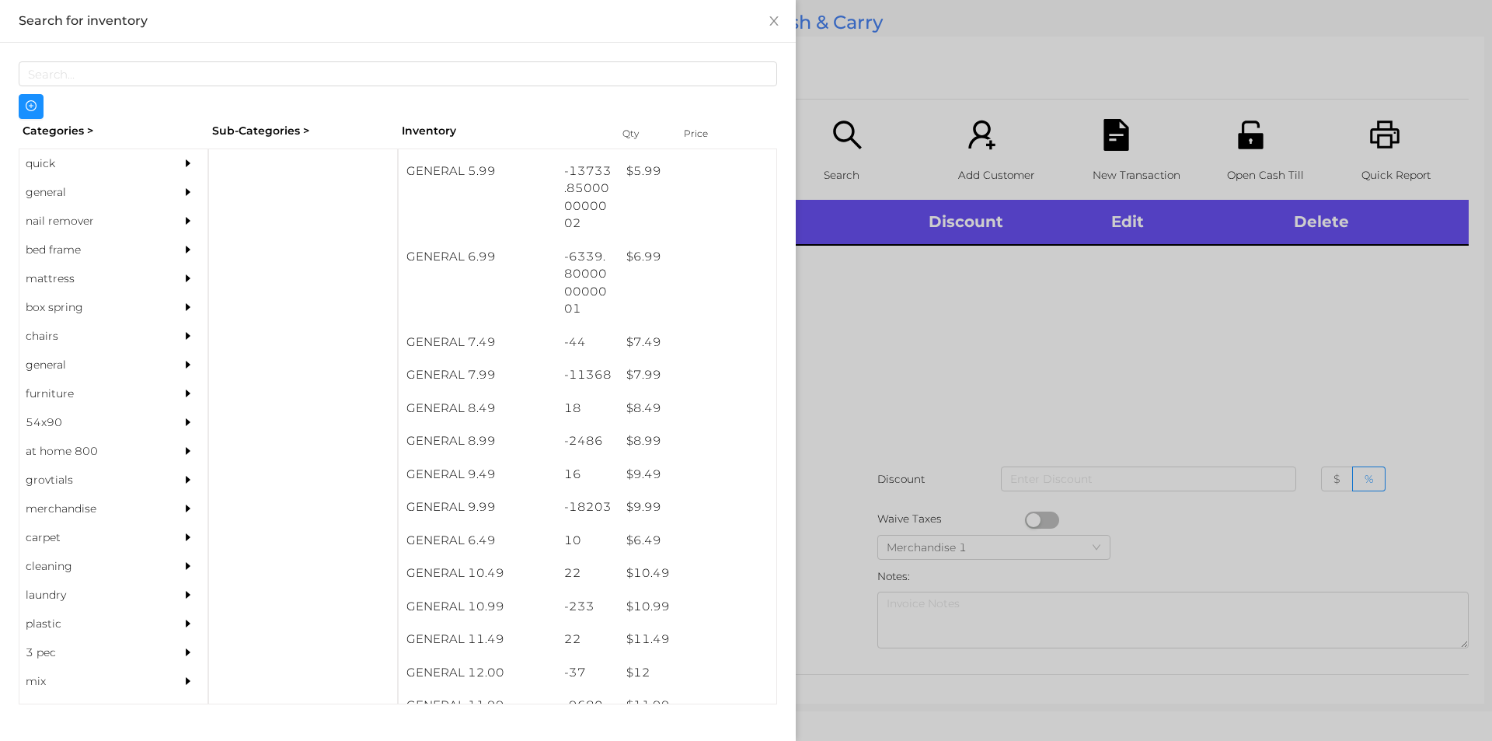
scroll to position [626, 0]
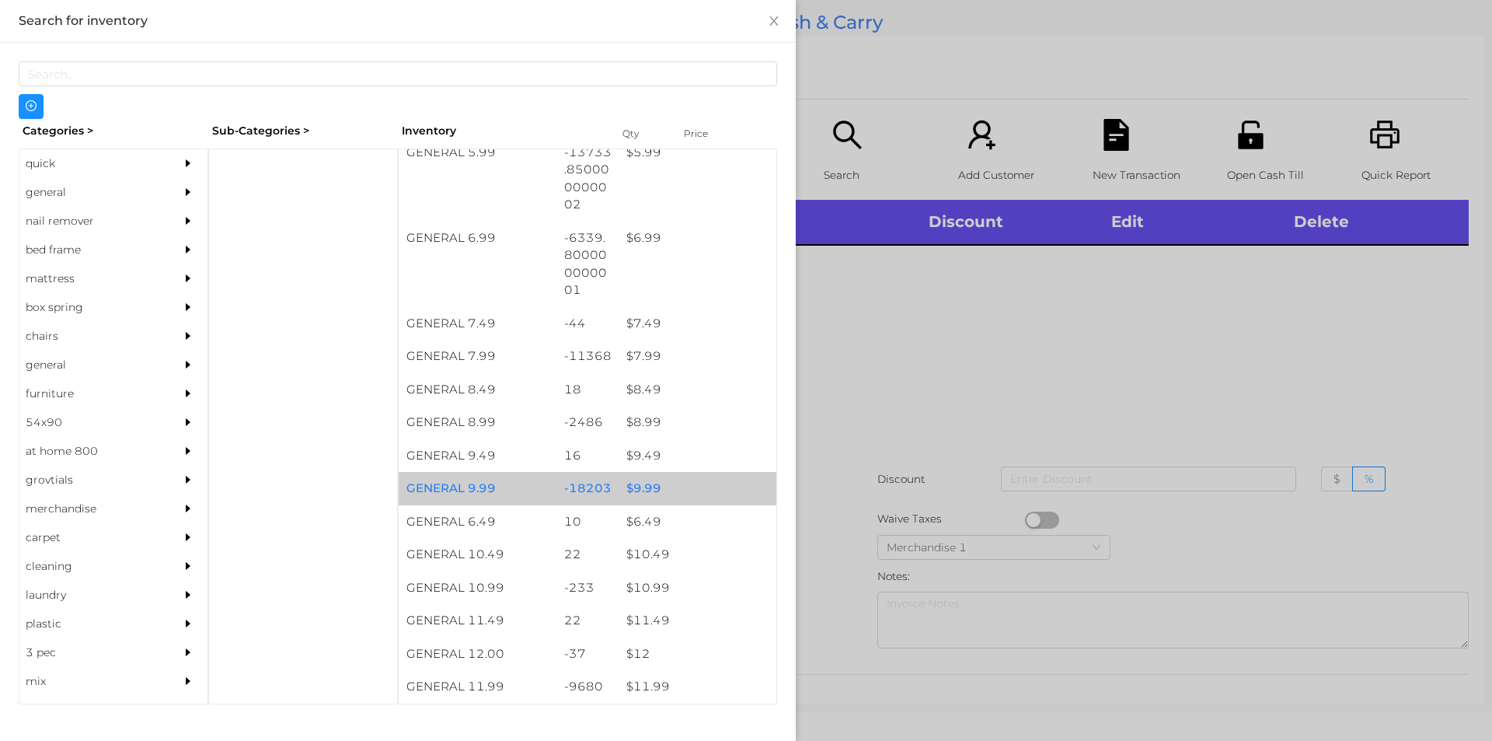
click at [630, 487] on div "$ 9.99" at bounding box center [698, 488] width 158 height 33
click at [641, 478] on div "$ 9.99" at bounding box center [698, 488] width 158 height 33
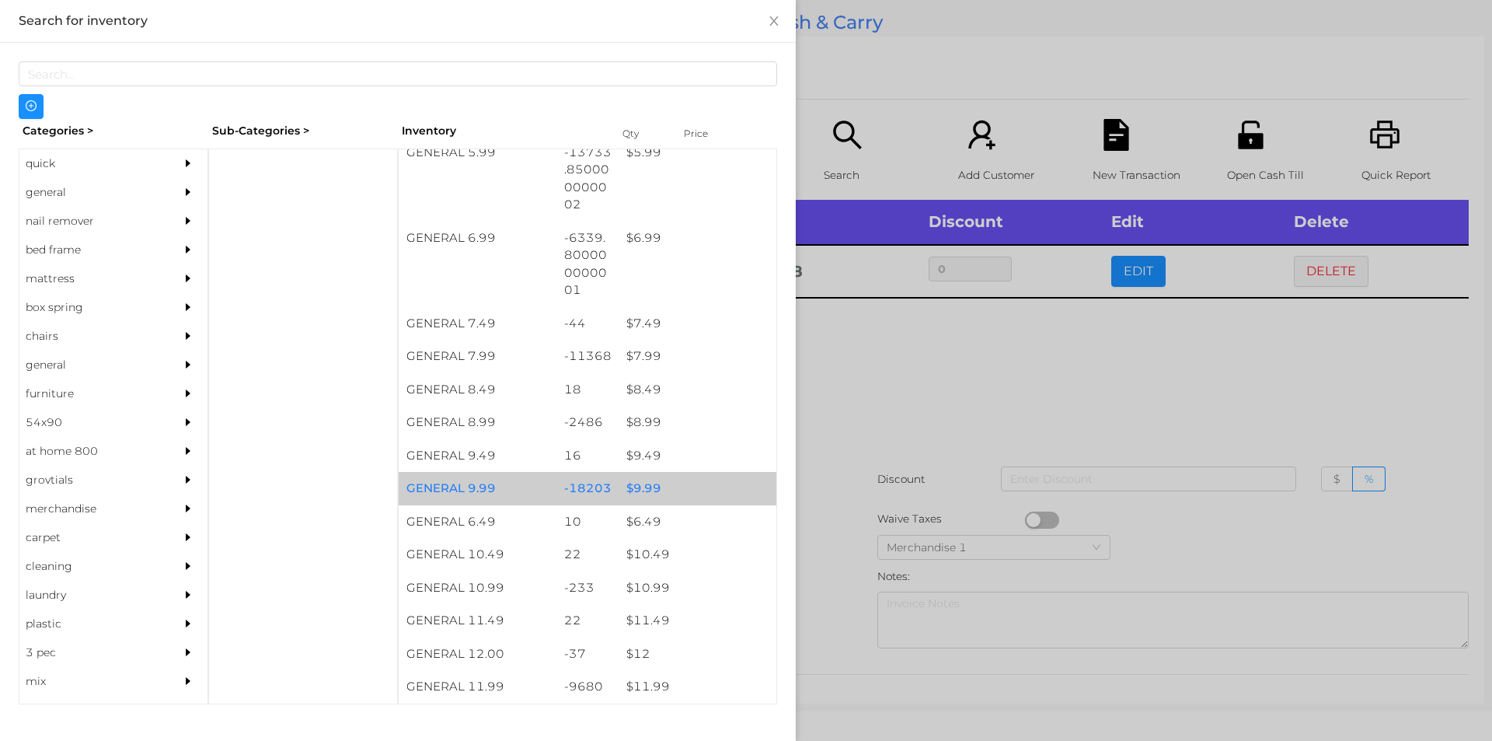
click at [696, 480] on div "$ 9.99" at bounding box center [698, 488] width 158 height 33
click at [688, 497] on div "$ 9.99" at bounding box center [698, 488] width 158 height 33
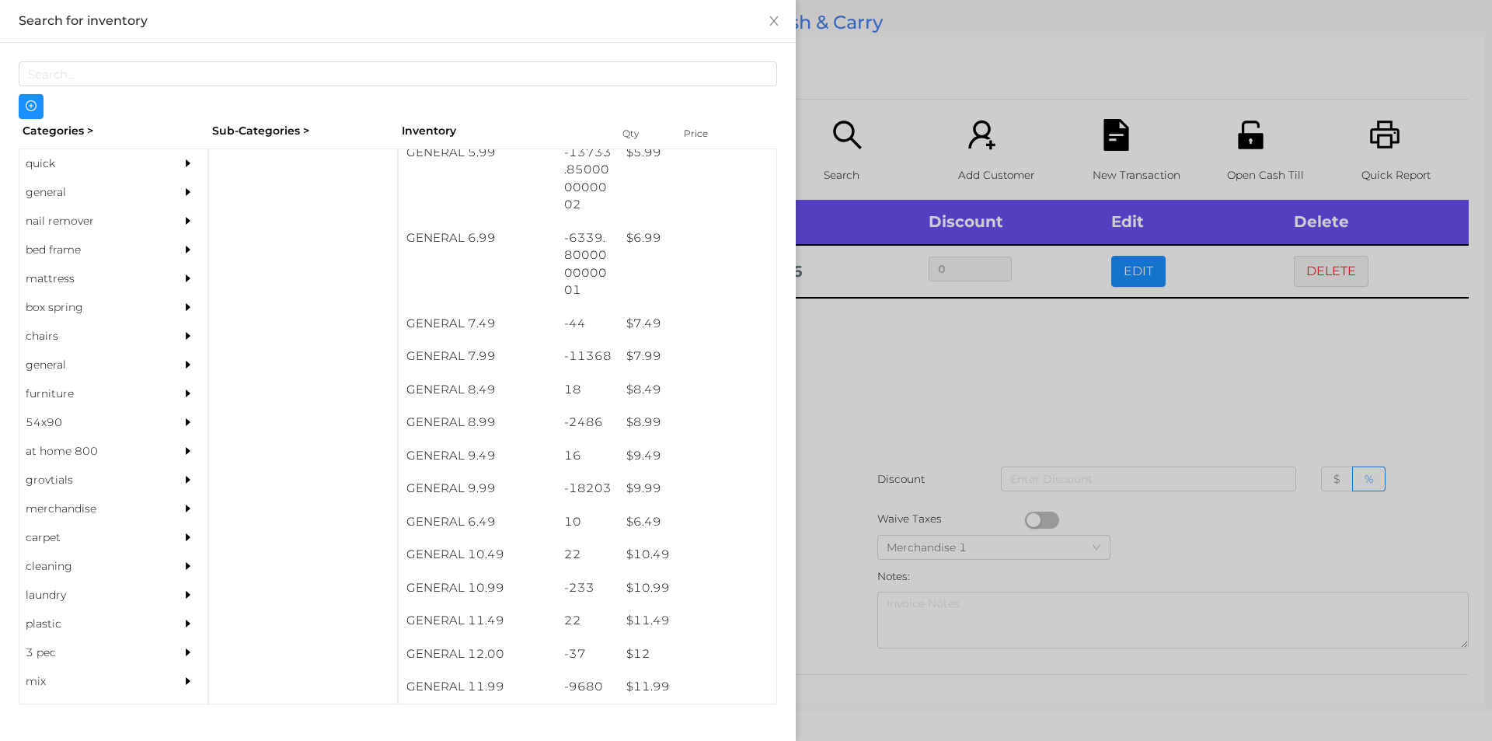
click at [874, 437] on div at bounding box center [746, 370] width 1492 height 741
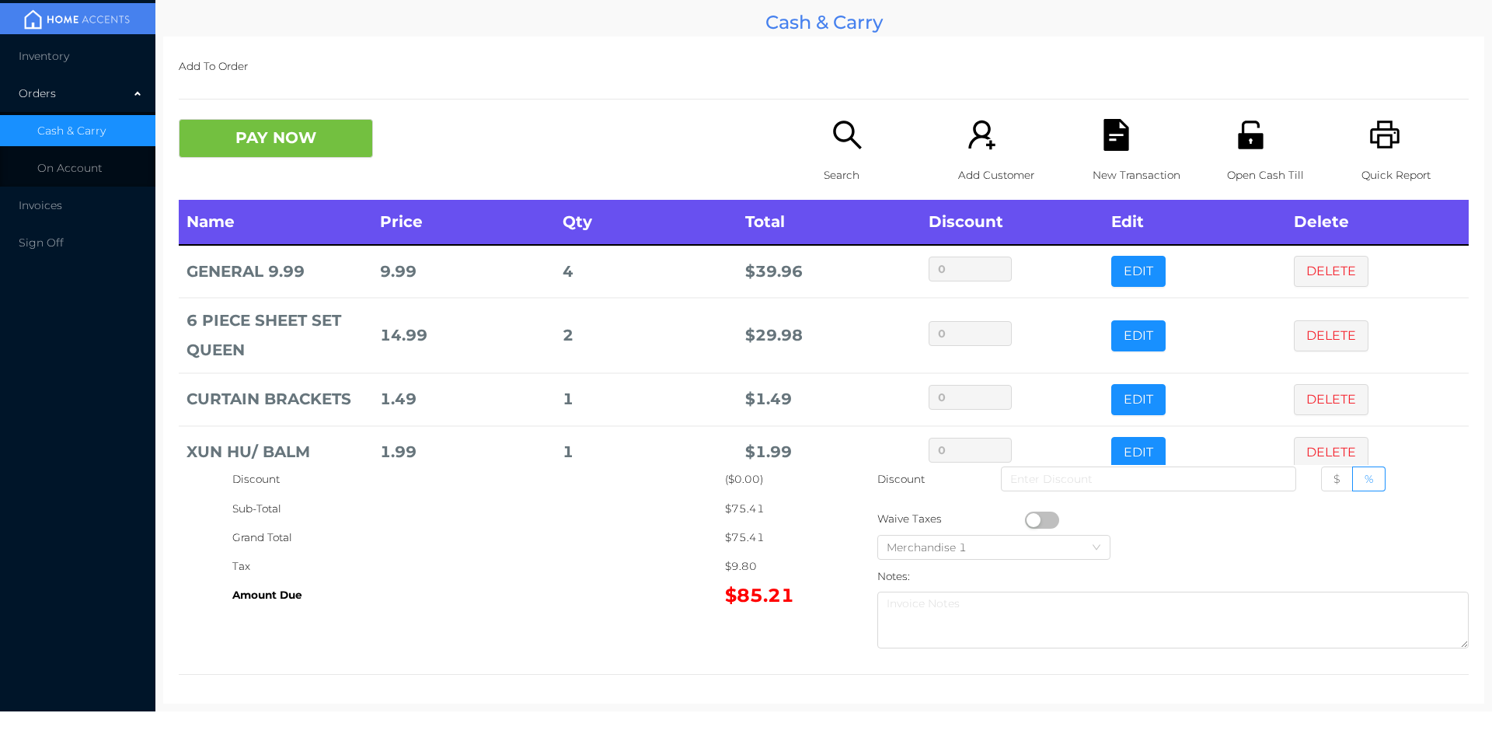
click at [1238, 154] on div "Open Cash Till" at bounding box center [1280, 159] width 107 height 81
click at [1125, 163] on p "New Transaction" at bounding box center [1146, 175] width 107 height 29
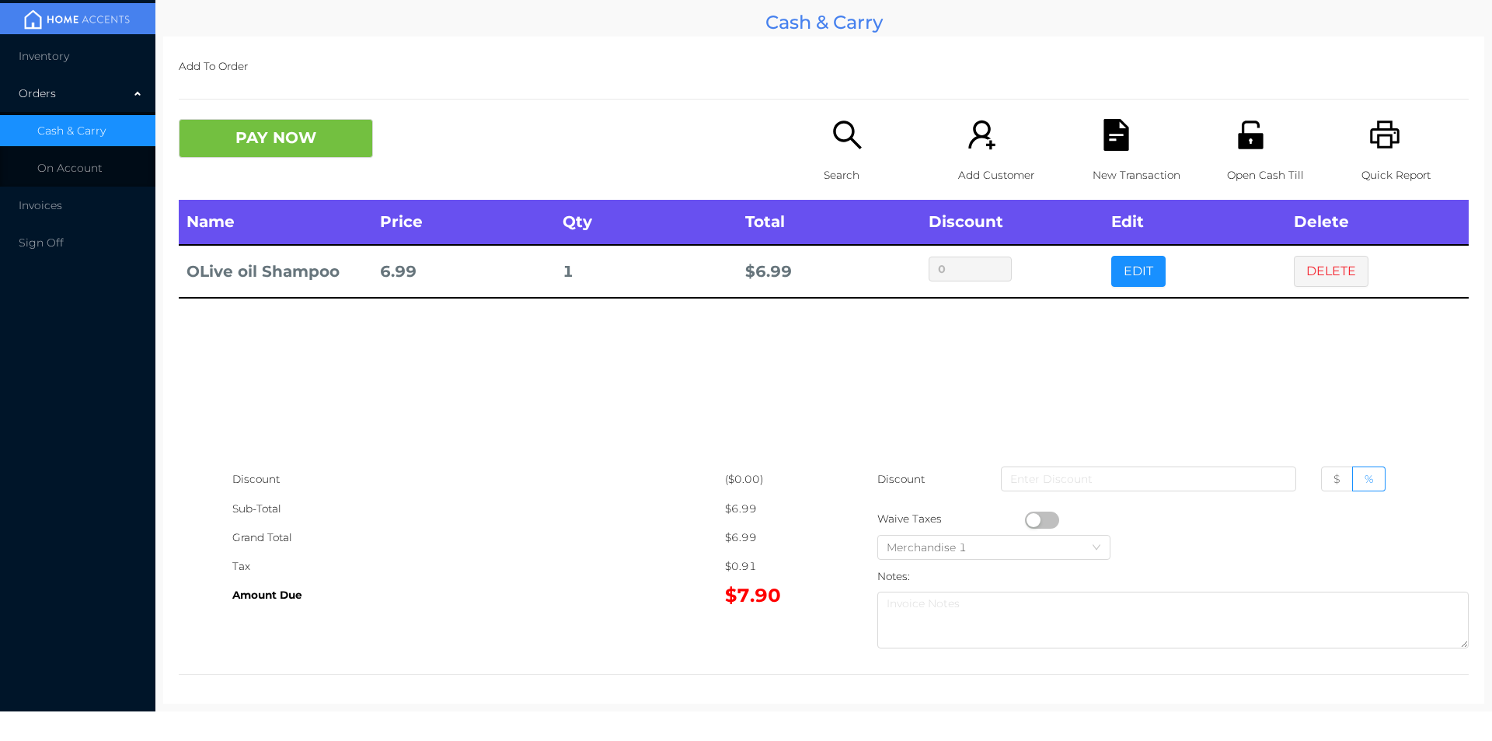
click at [1135, 157] on div "New Transaction" at bounding box center [1146, 159] width 107 height 81
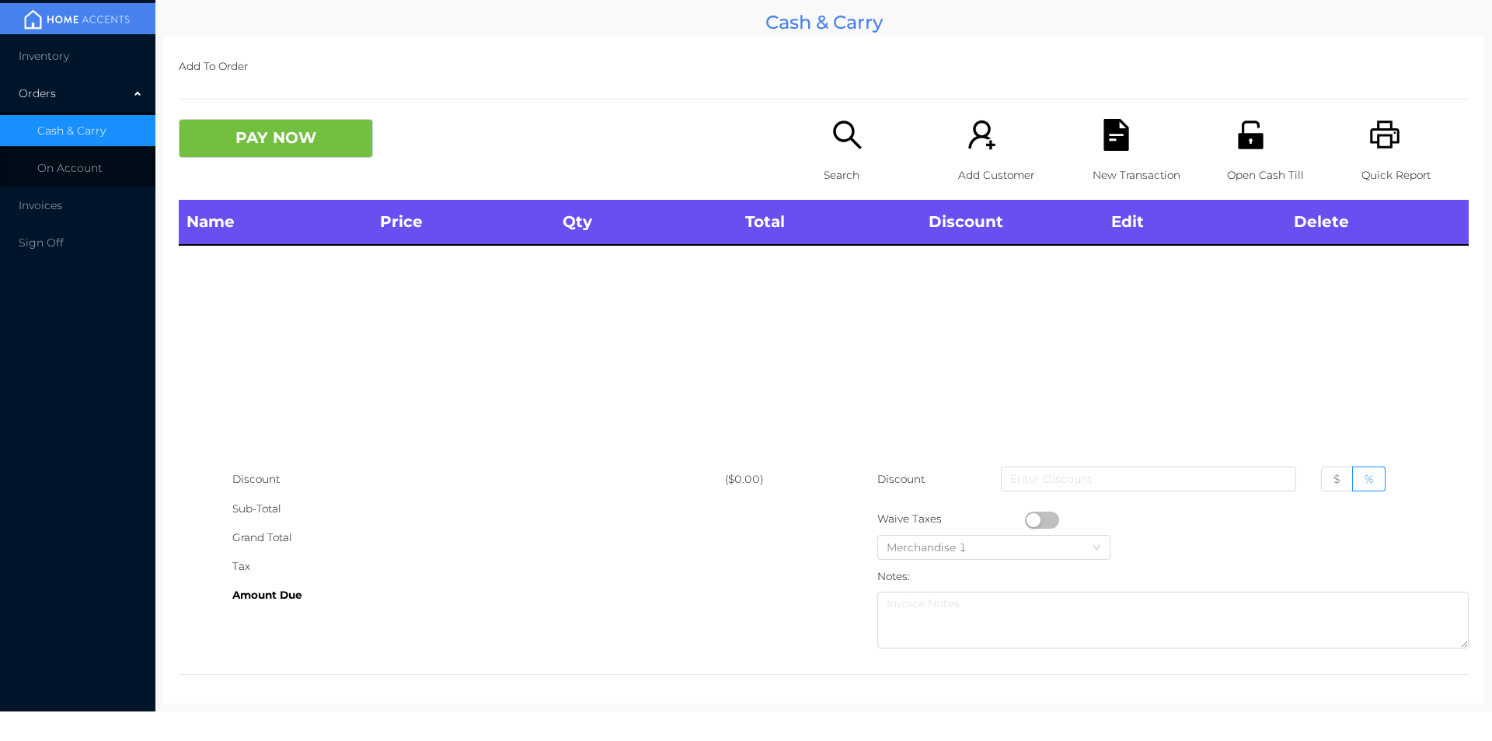
click at [1380, 155] on div "Quick Report" at bounding box center [1415, 159] width 107 height 81
click at [851, 145] on icon "icon: search" at bounding box center [847, 134] width 28 height 28
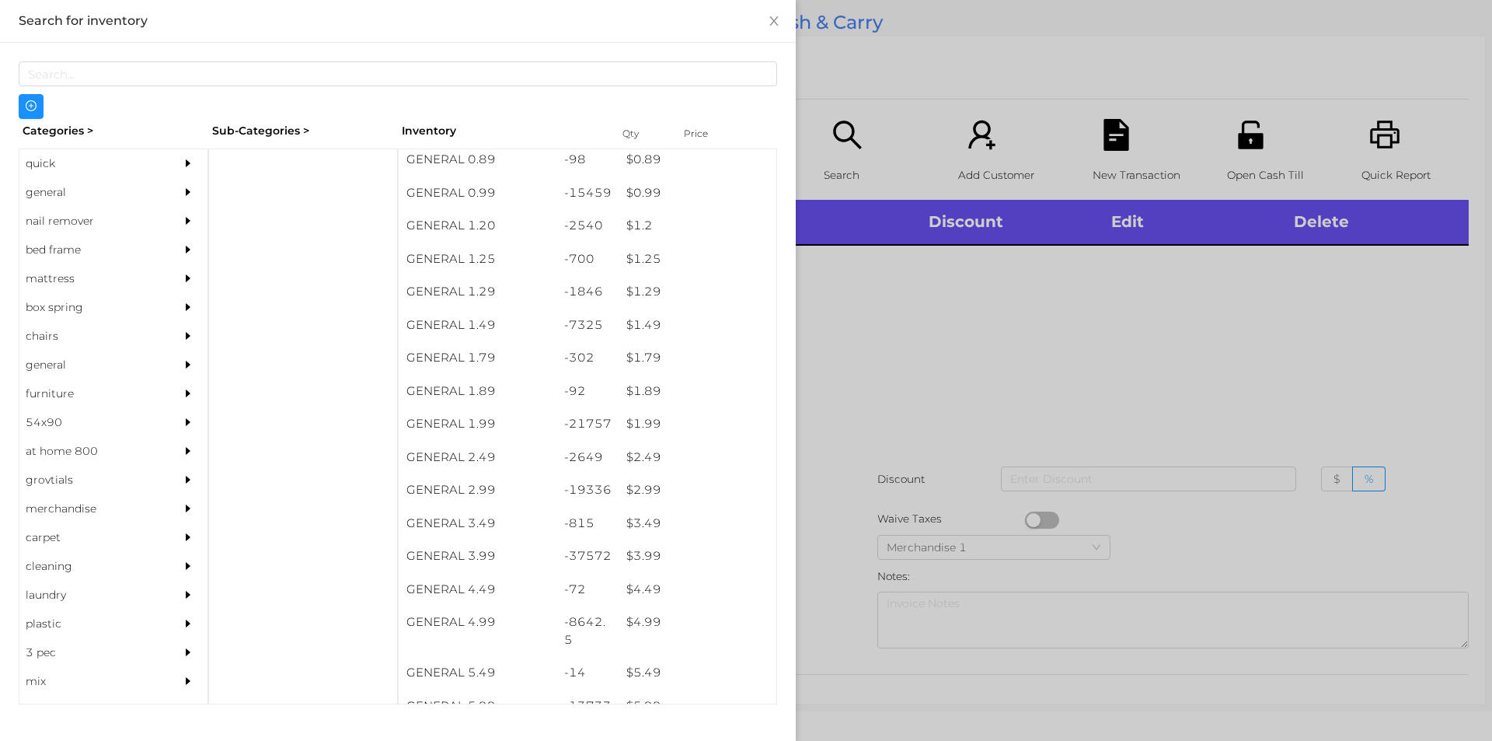
scroll to position [72, 0]
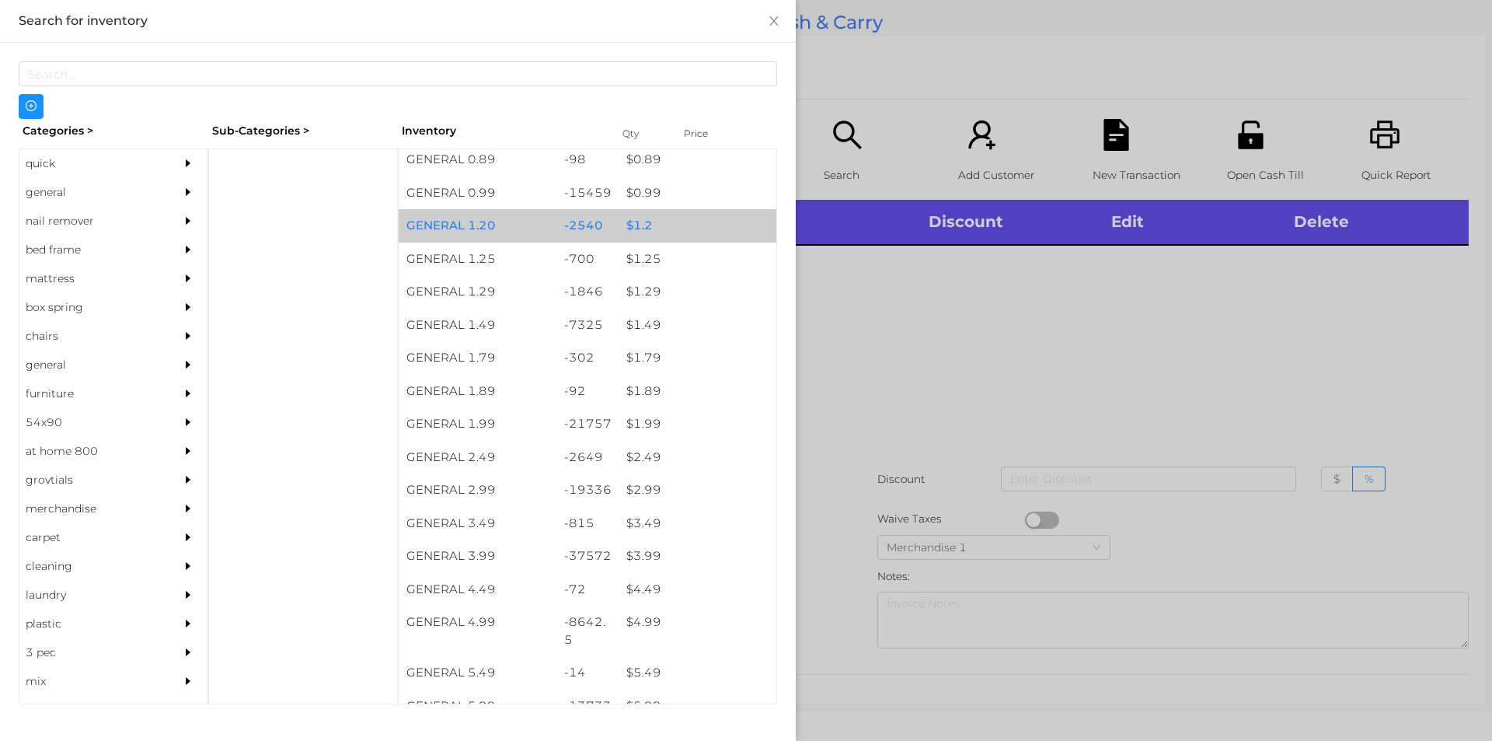
click at [657, 218] on div "$ 1.2" at bounding box center [698, 225] width 158 height 33
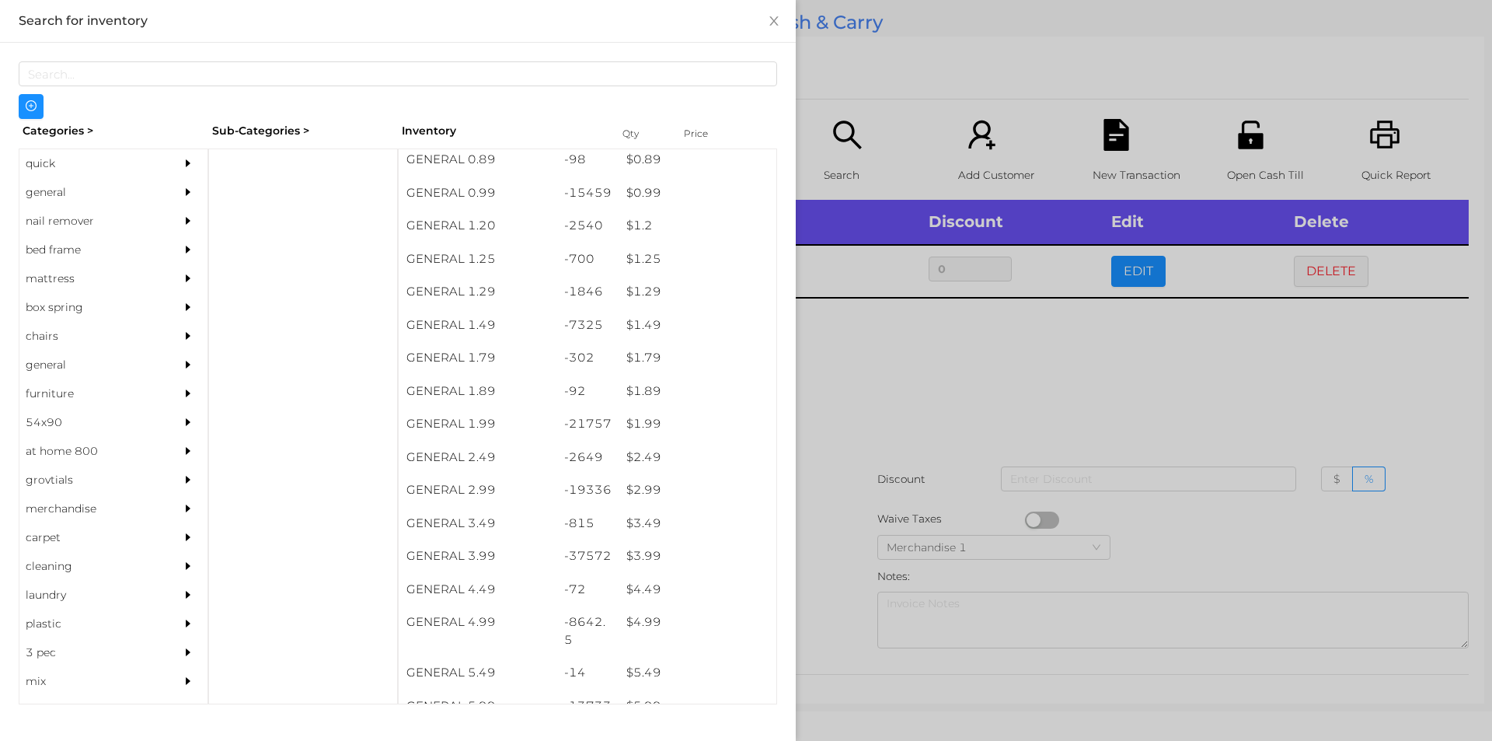
click at [863, 379] on div at bounding box center [746, 370] width 1492 height 741
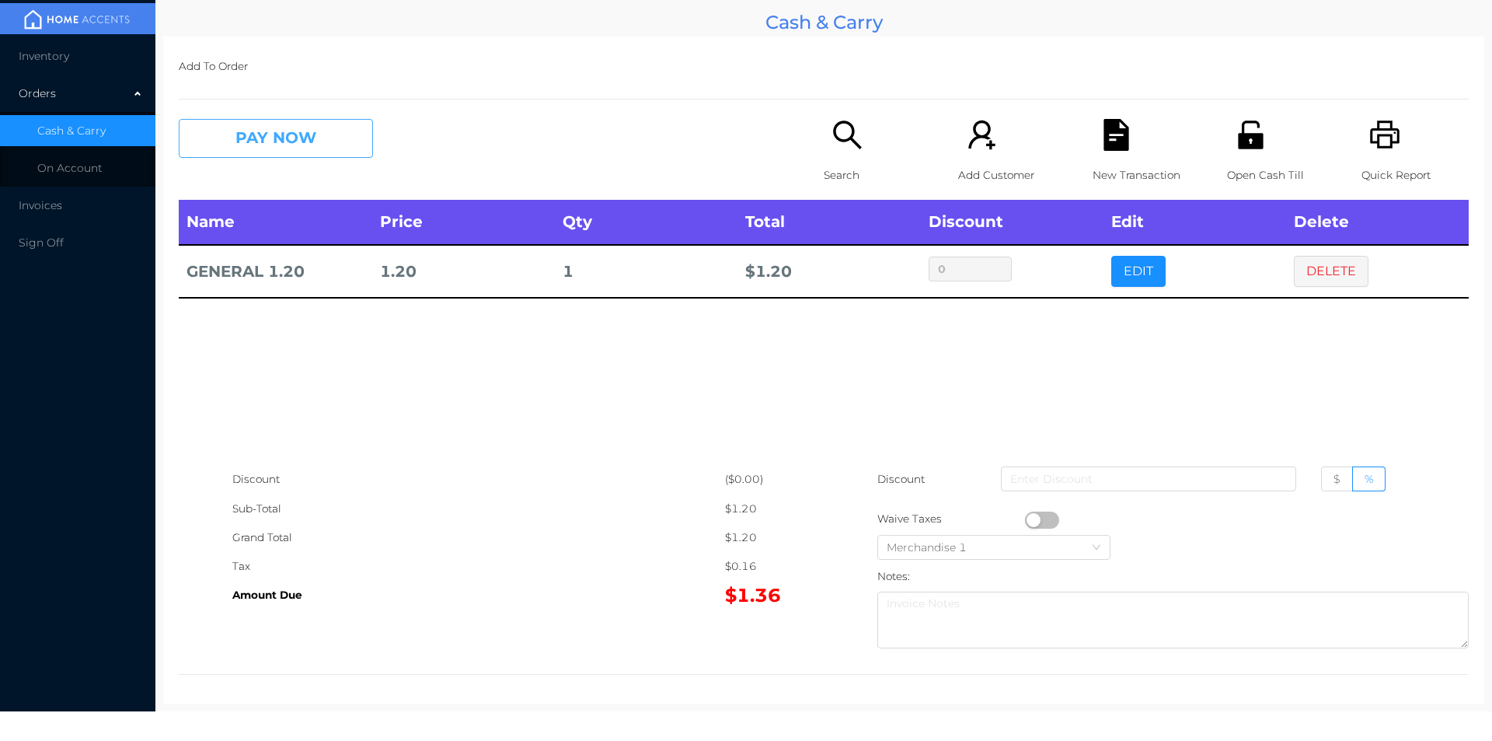
click at [278, 156] on button "PAY NOW" at bounding box center [276, 138] width 194 height 39
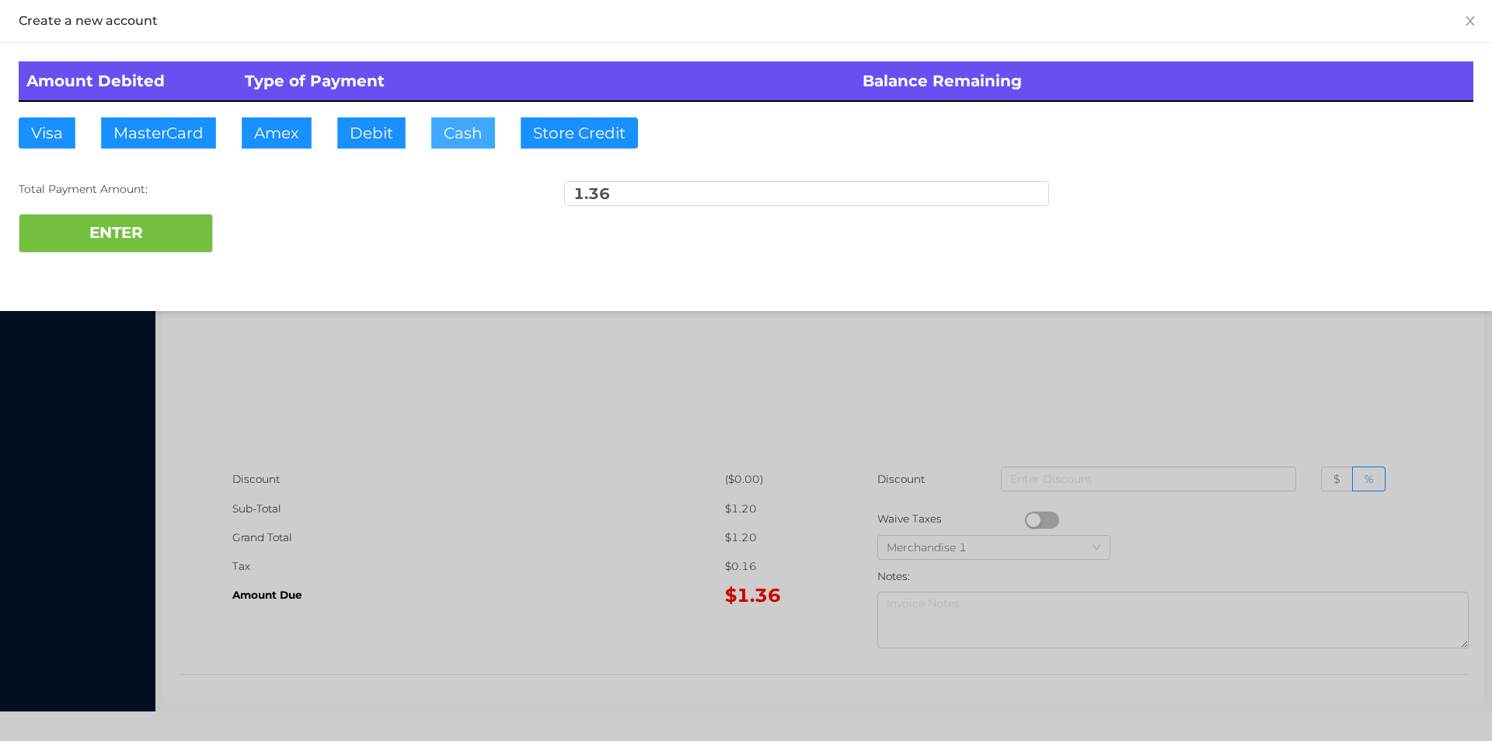
click at [466, 143] on button "Cash" at bounding box center [463, 132] width 64 height 31
type input "2"
click at [110, 230] on button "ENTER" at bounding box center [116, 233] width 194 height 39
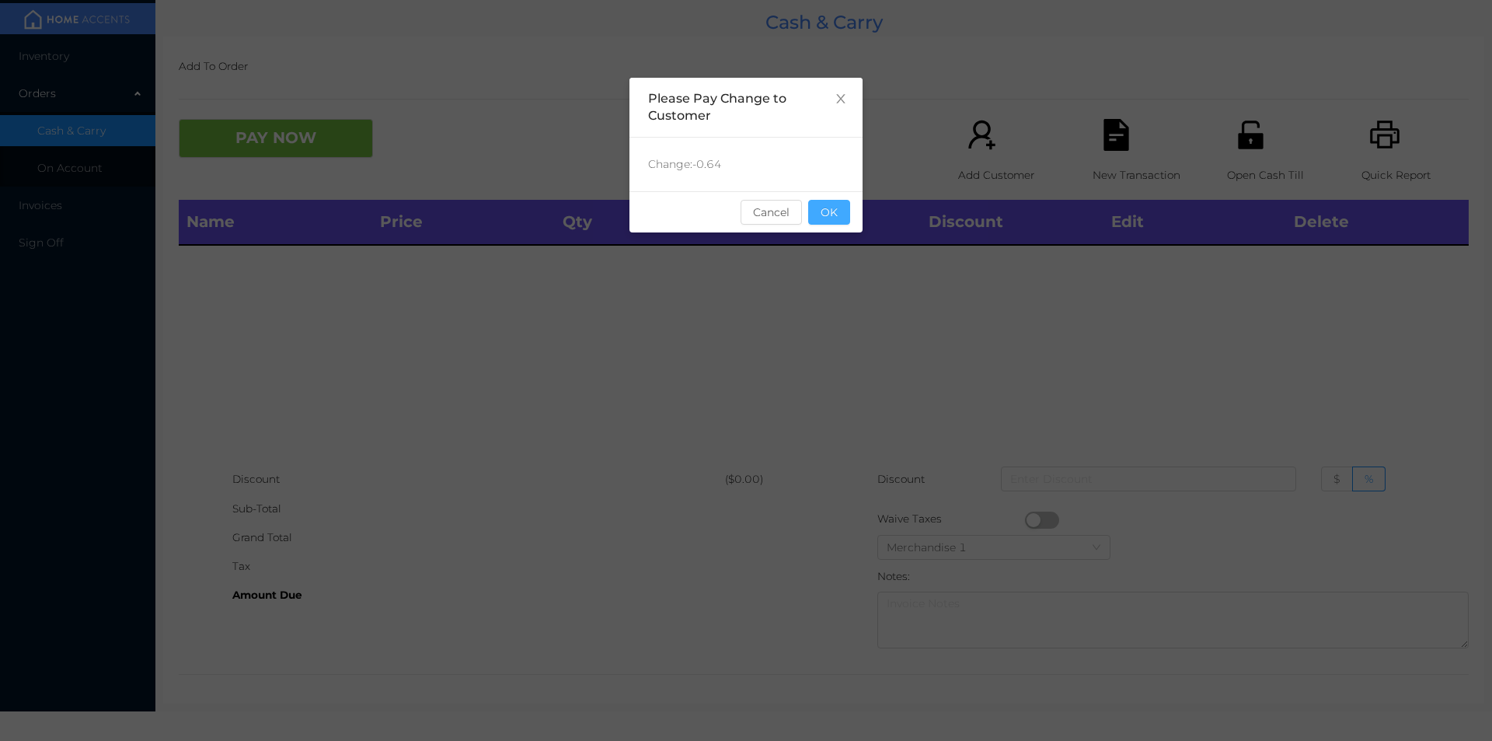
click at [815, 203] on button "OK" at bounding box center [829, 212] width 42 height 25
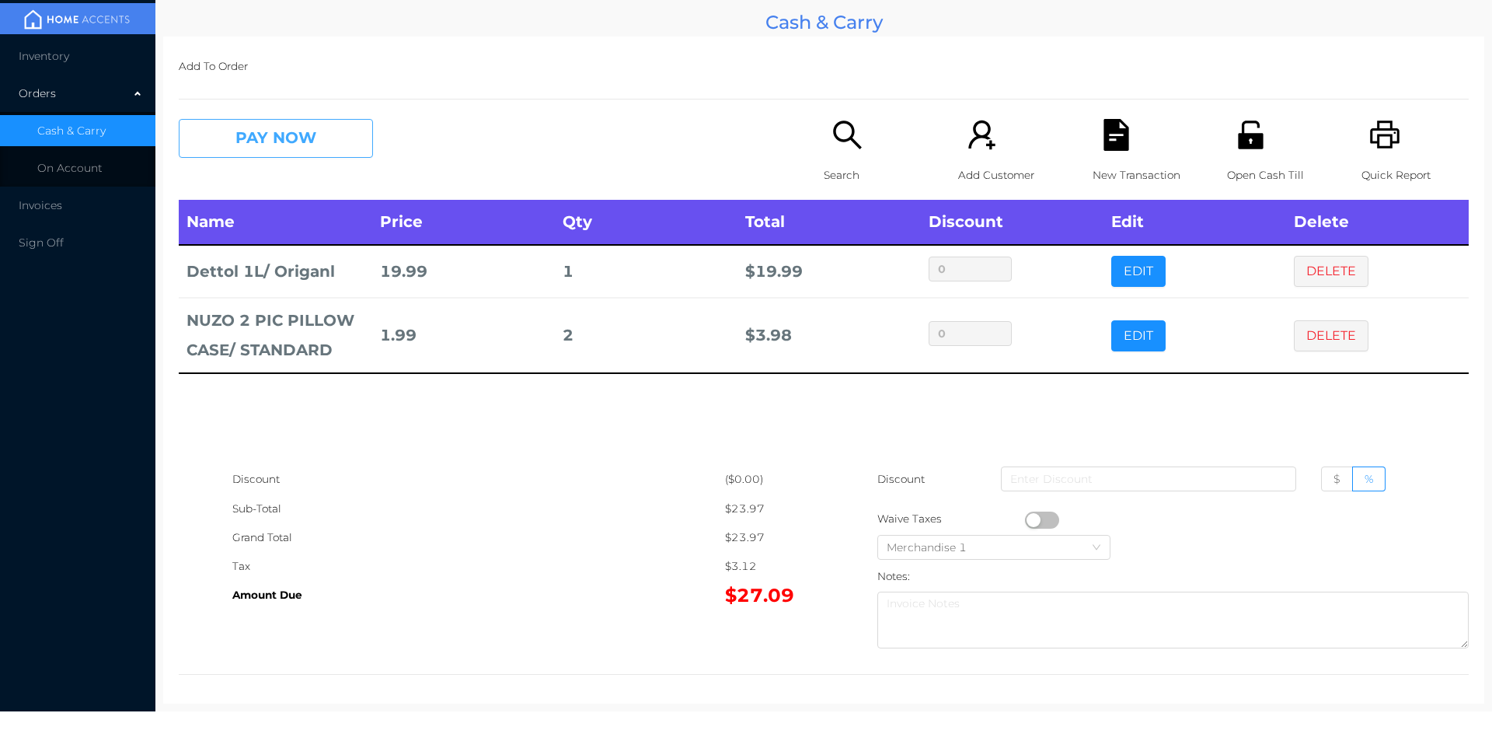
click at [249, 141] on button "PAY NOW" at bounding box center [276, 138] width 194 height 39
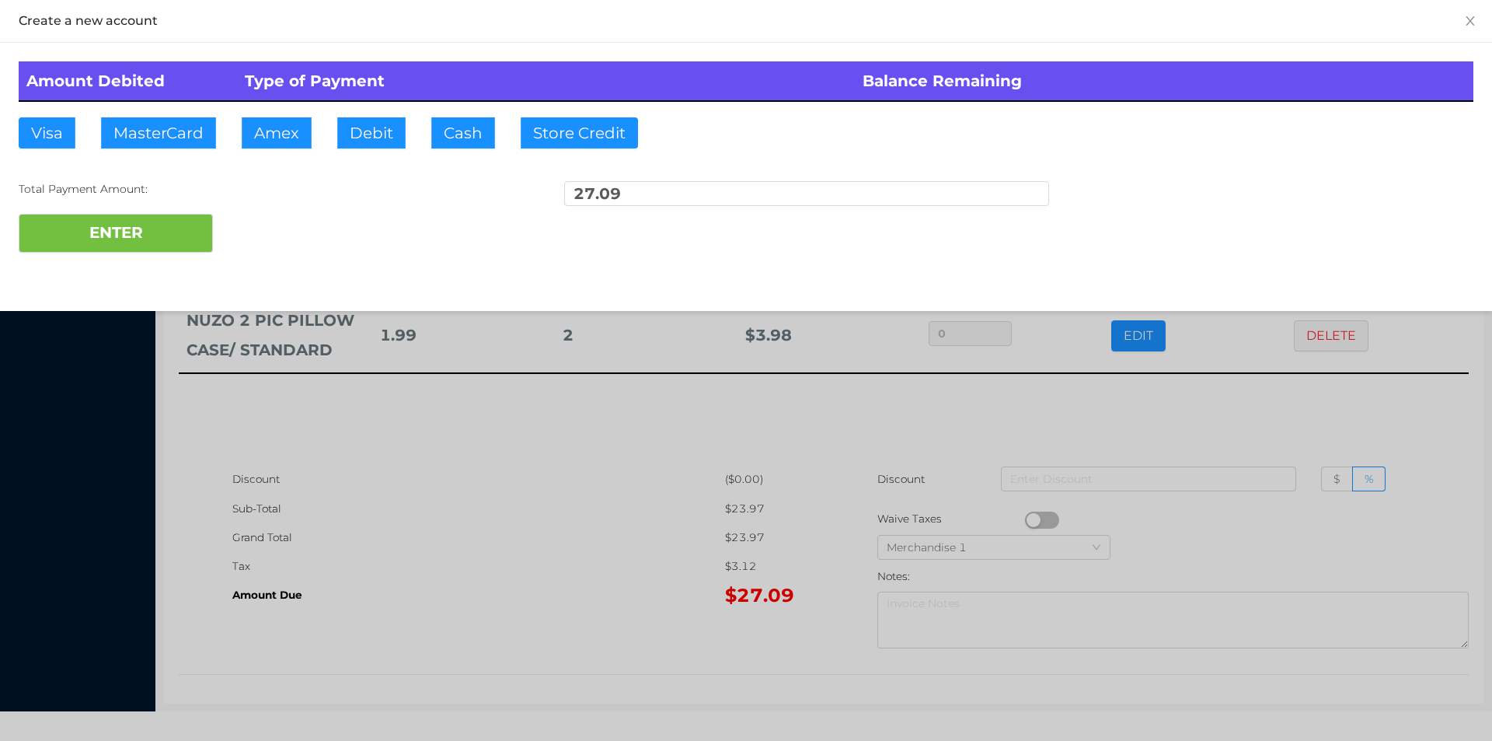
click at [424, 686] on div at bounding box center [746, 370] width 1492 height 741
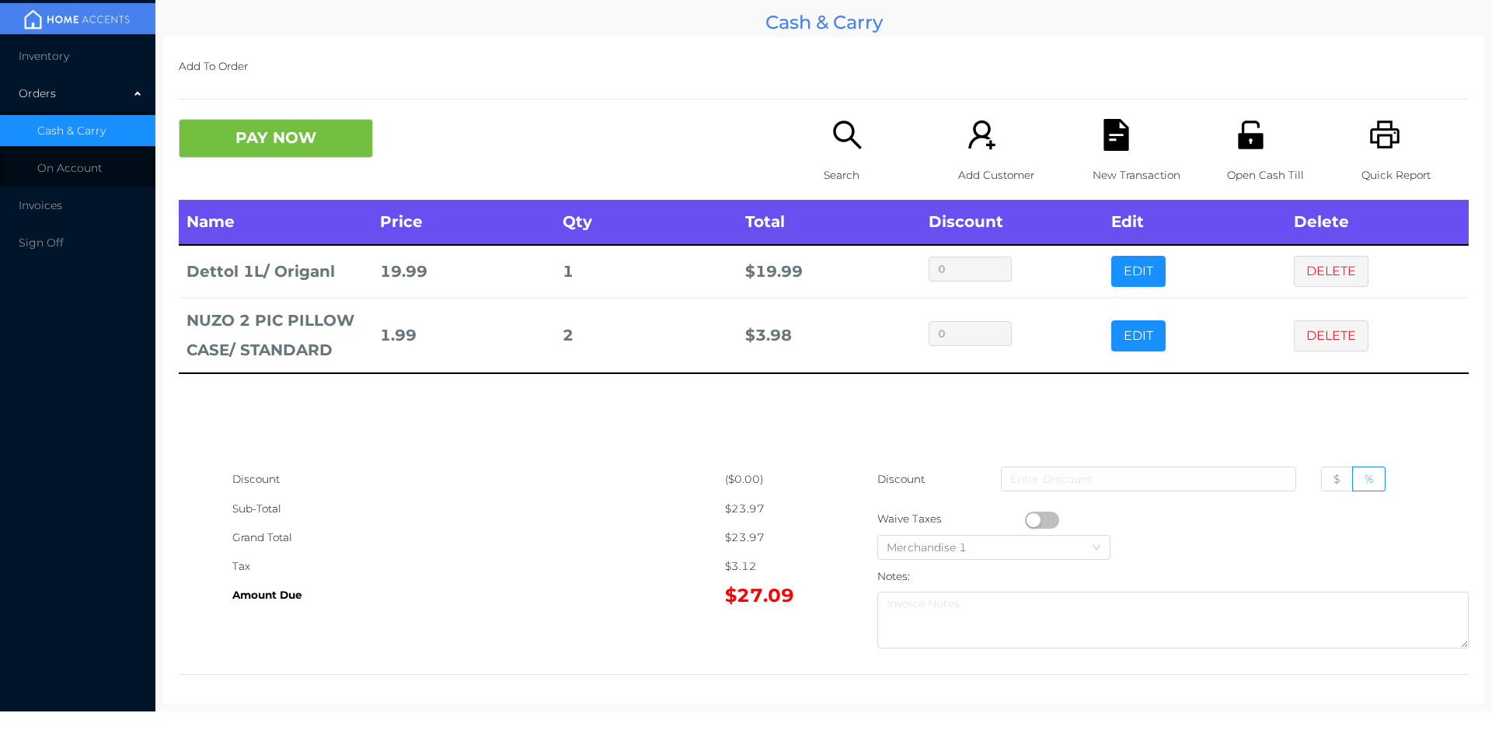
click at [1254, 154] on div "Open Cash Till" at bounding box center [1280, 159] width 107 height 81
click at [1246, 134] on icon "icon: unlock" at bounding box center [1250, 134] width 25 height 28
click at [1315, 326] on button "DELETE" at bounding box center [1331, 335] width 75 height 31
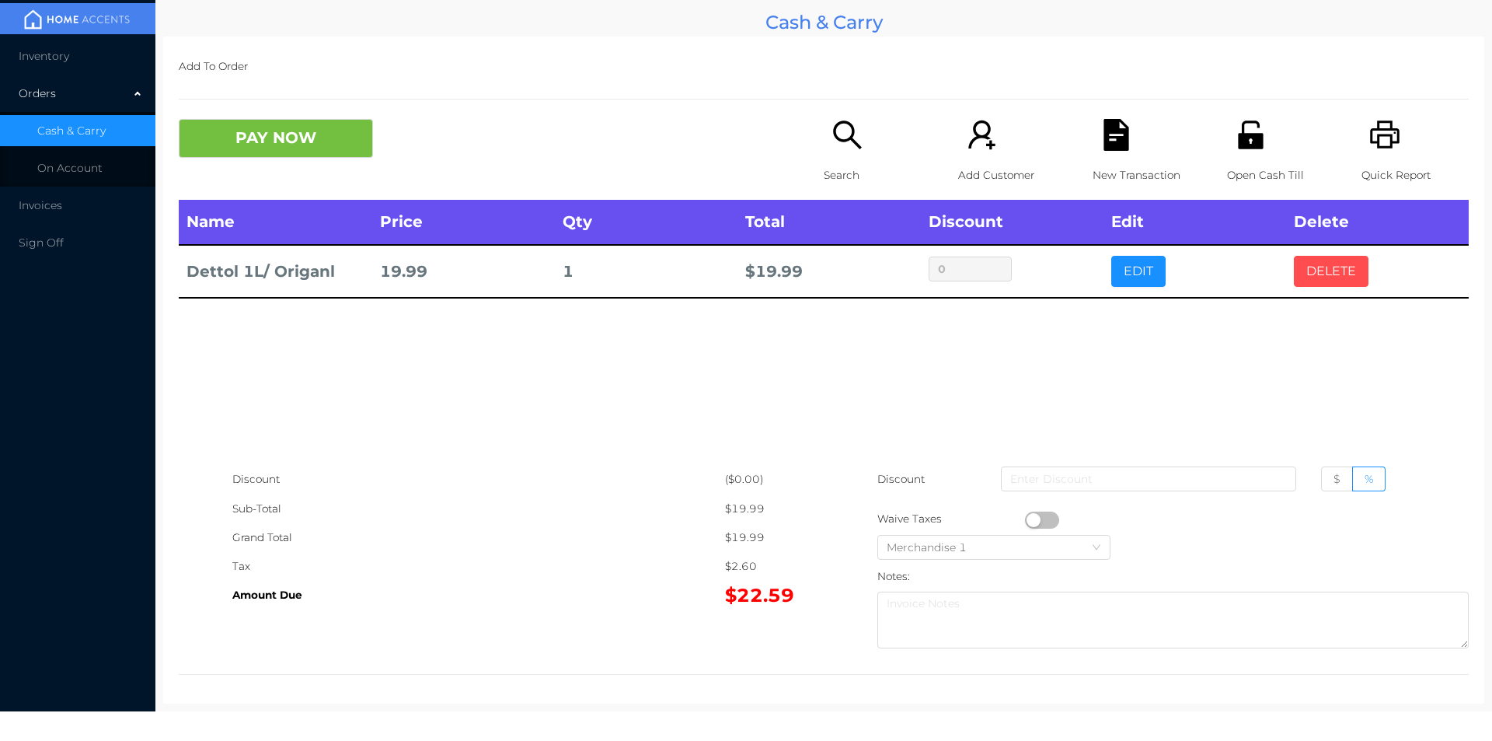
click at [1309, 285] on button "DELETE" at bounding box center [1331, 271] width 75 height 31
click at [1104, 131] on icon "icon: file-text" at bounding box center [1116, 135] width 25 height 32
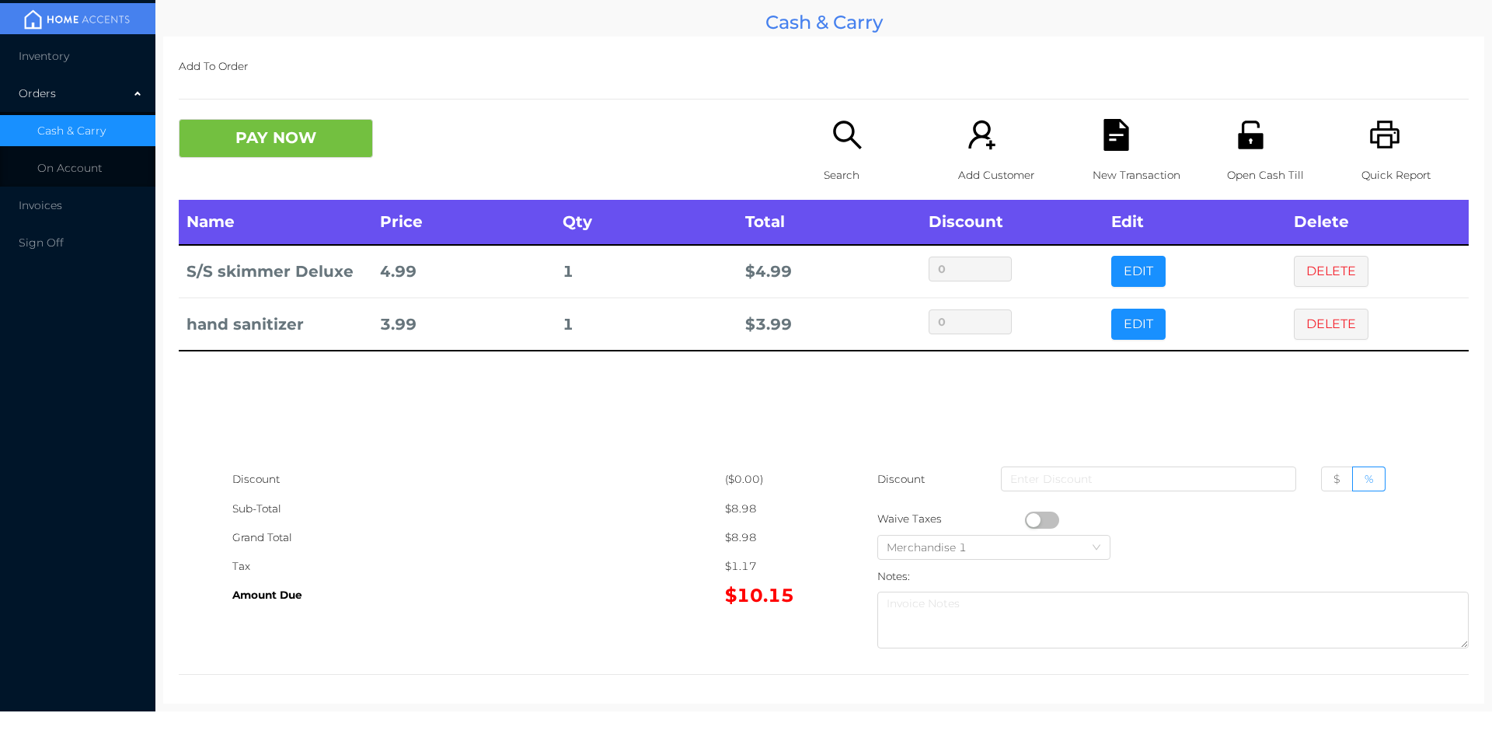
click at [841, 145] on icon "icon: search" at bounding box center [848, 135] width 32 height 32
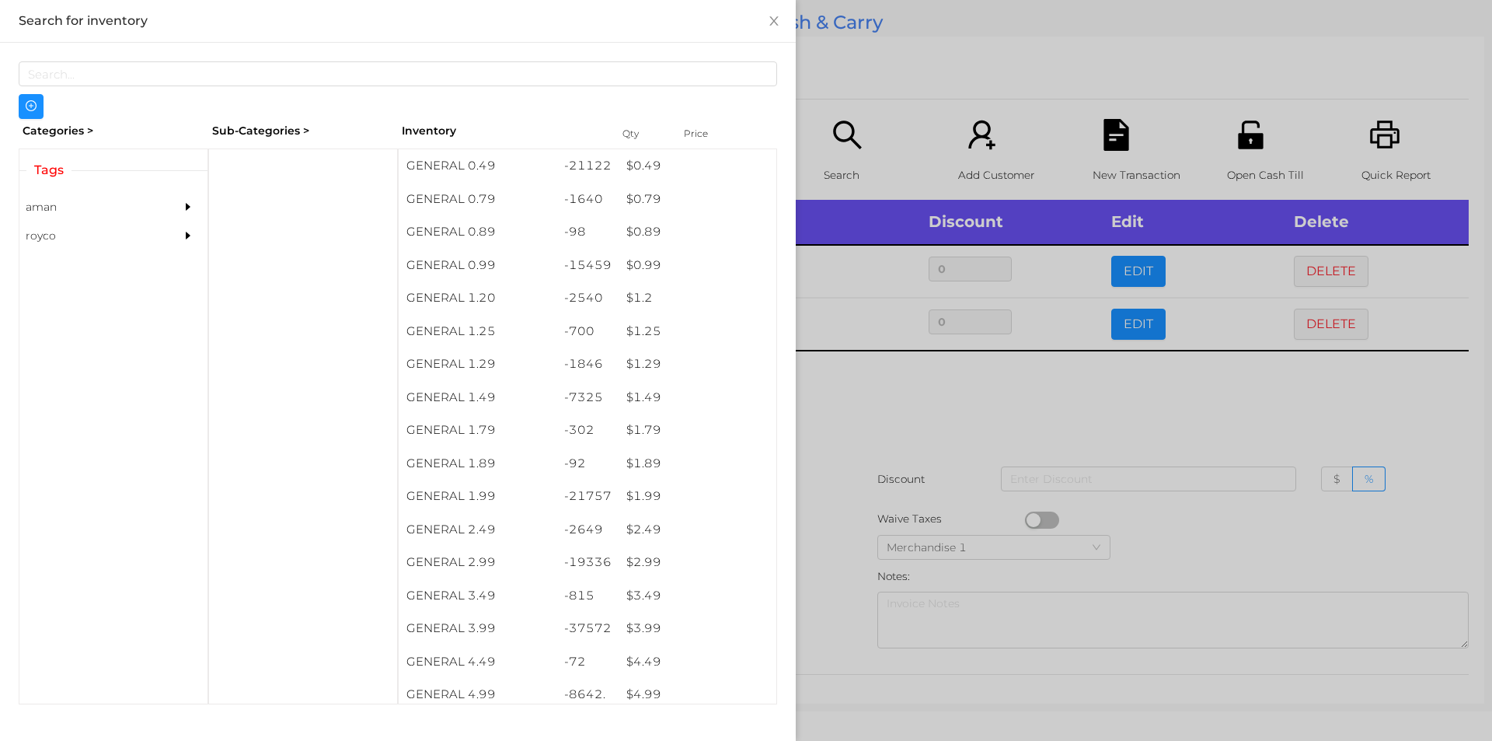
click at [1160, 406] on div at bounding box center [746, 370] width 1492 height 741
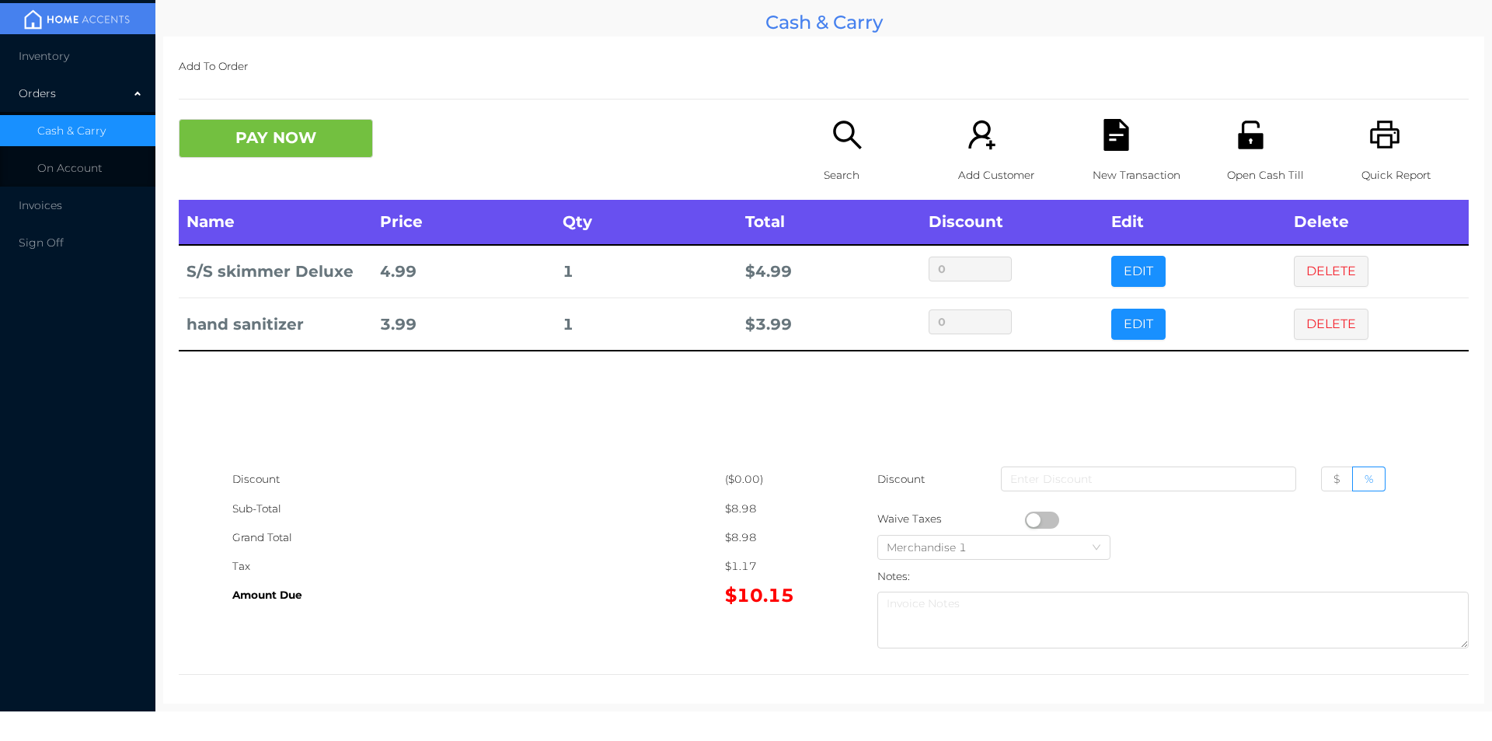
click at [1093, 127] on div "New Transaction" at bounding box center [1146, 159] width 107 height 81
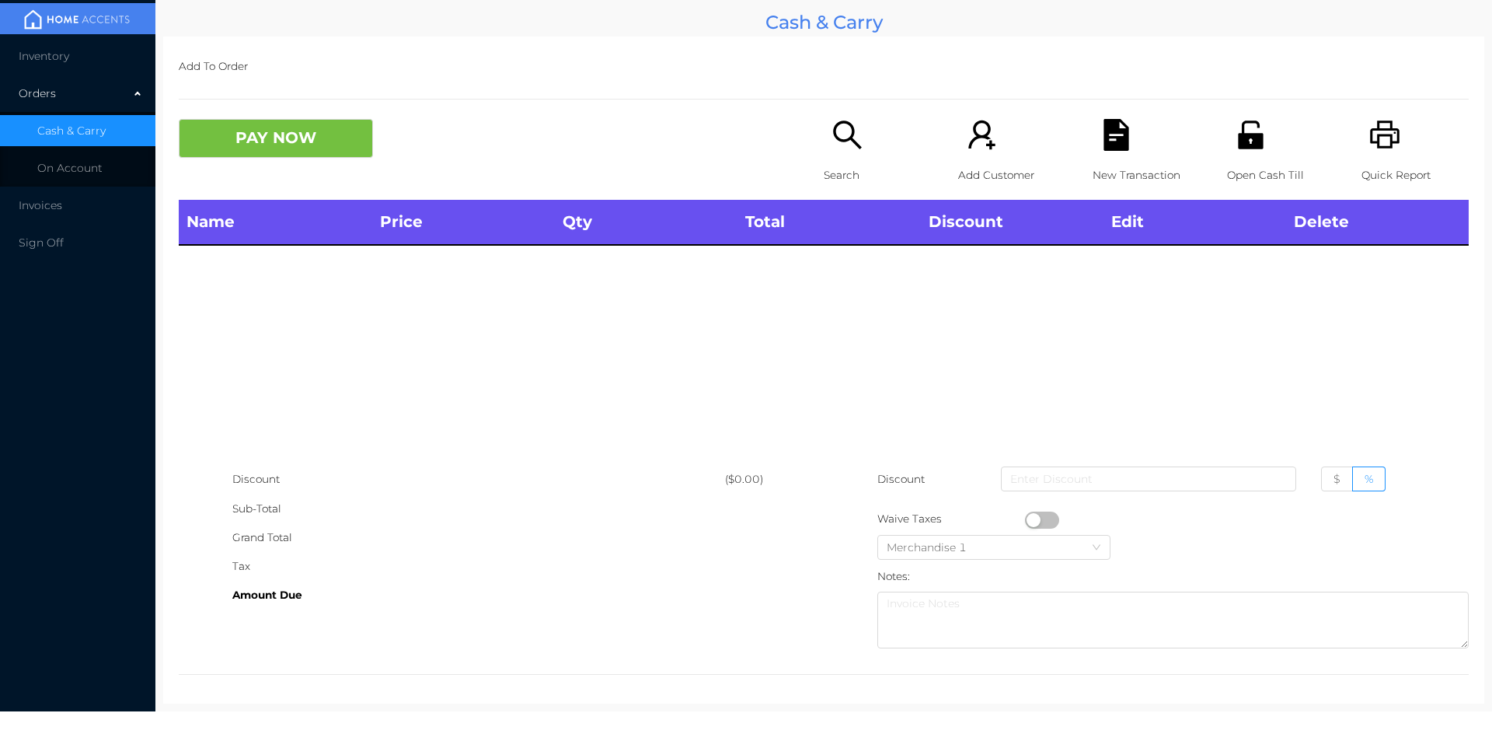
click at [1250, 136] on icon "icon: unlock" at bounding box center [1250, 134] width 25 height 28
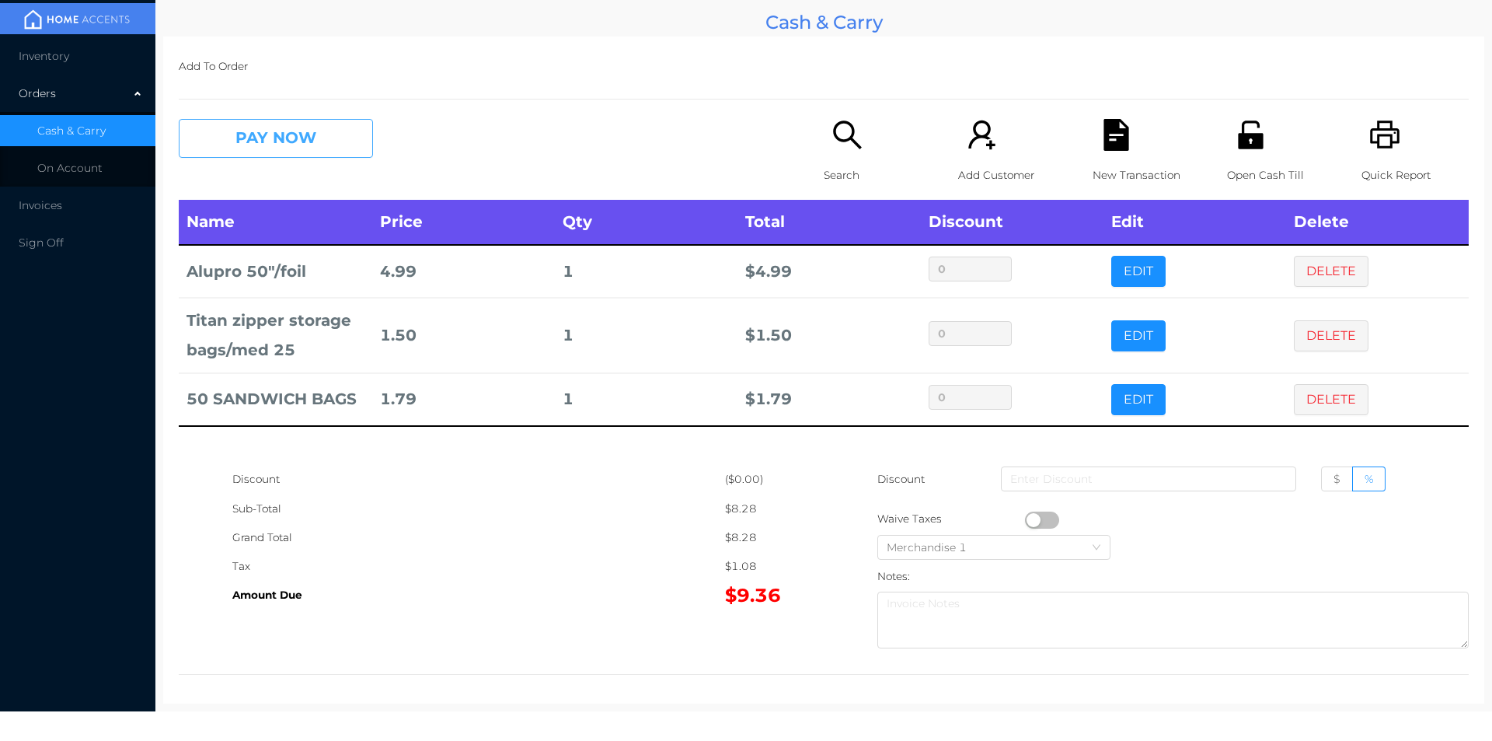
click at [261, 135] on button "PAY NOW" at bounding box center [276, 138] width 194 height 39
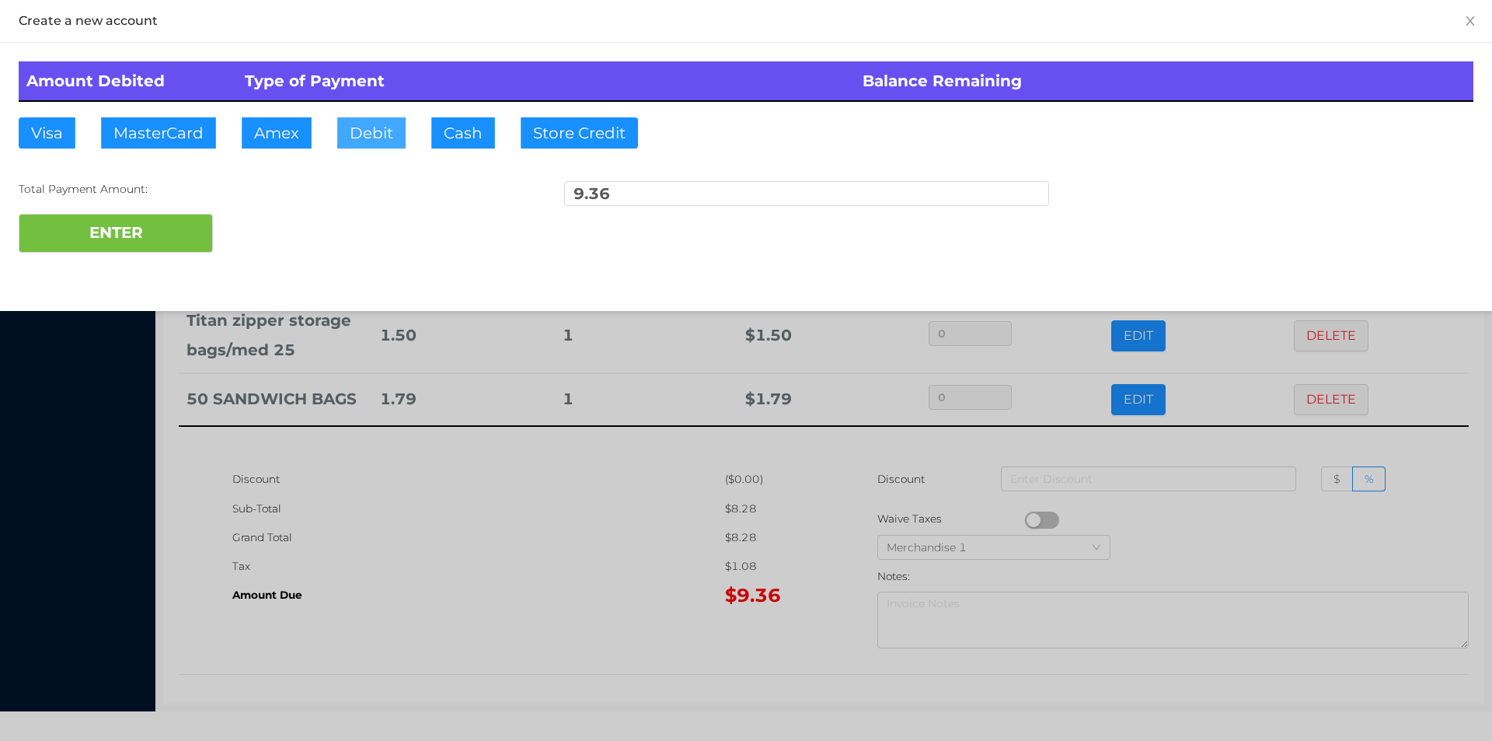
click at [402, 128] on button "Debit" at bounding box center [371, 132] width 68 height 31
type input "10"
click at [113, 251] on button "ENTER" at bounding box center [116, 233] width 194 height 39
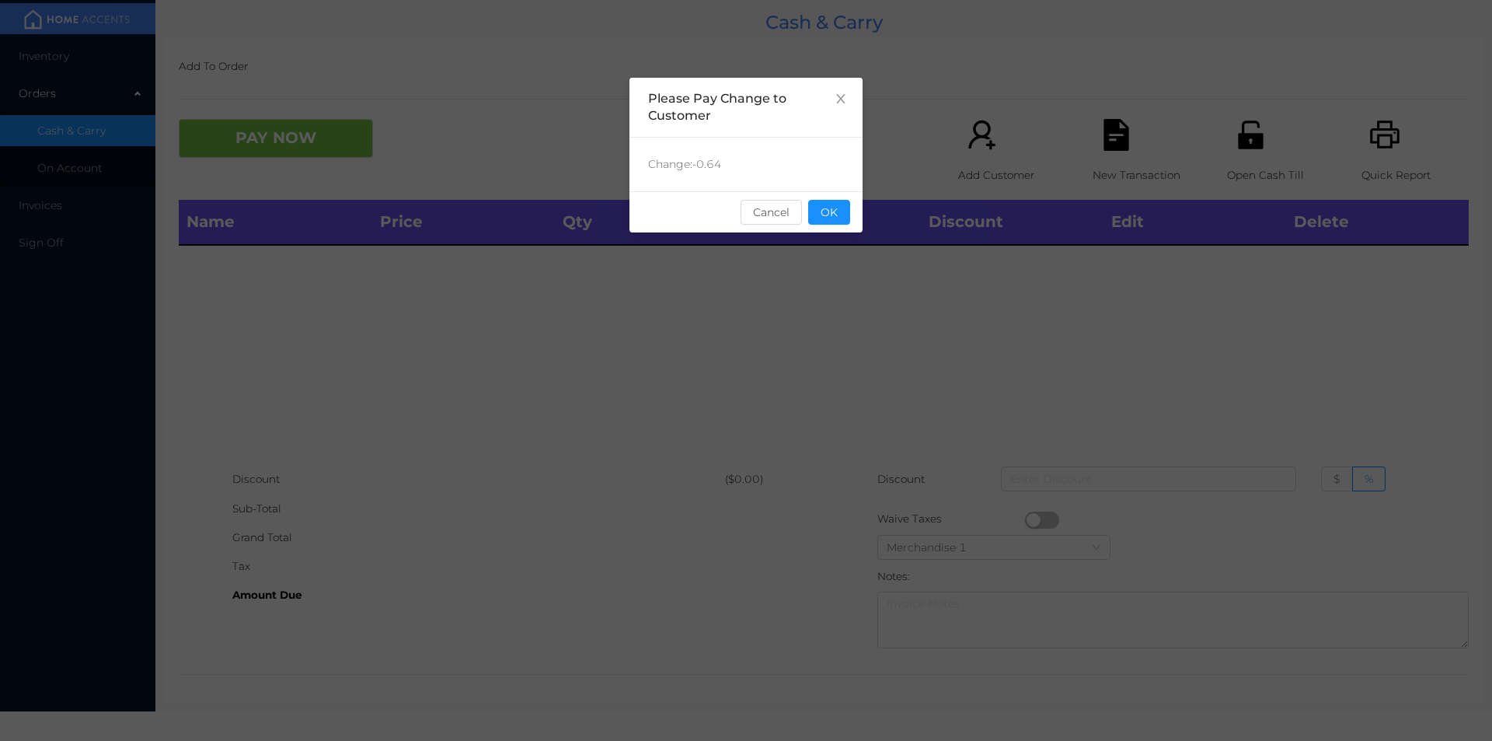
click at [827, 186] on div "Change: -0.64" at bounding box center [746, 165] width 233 height 54
click at [846, 208] on button "OK" at bounding box center [829, 212] width 42 height 25
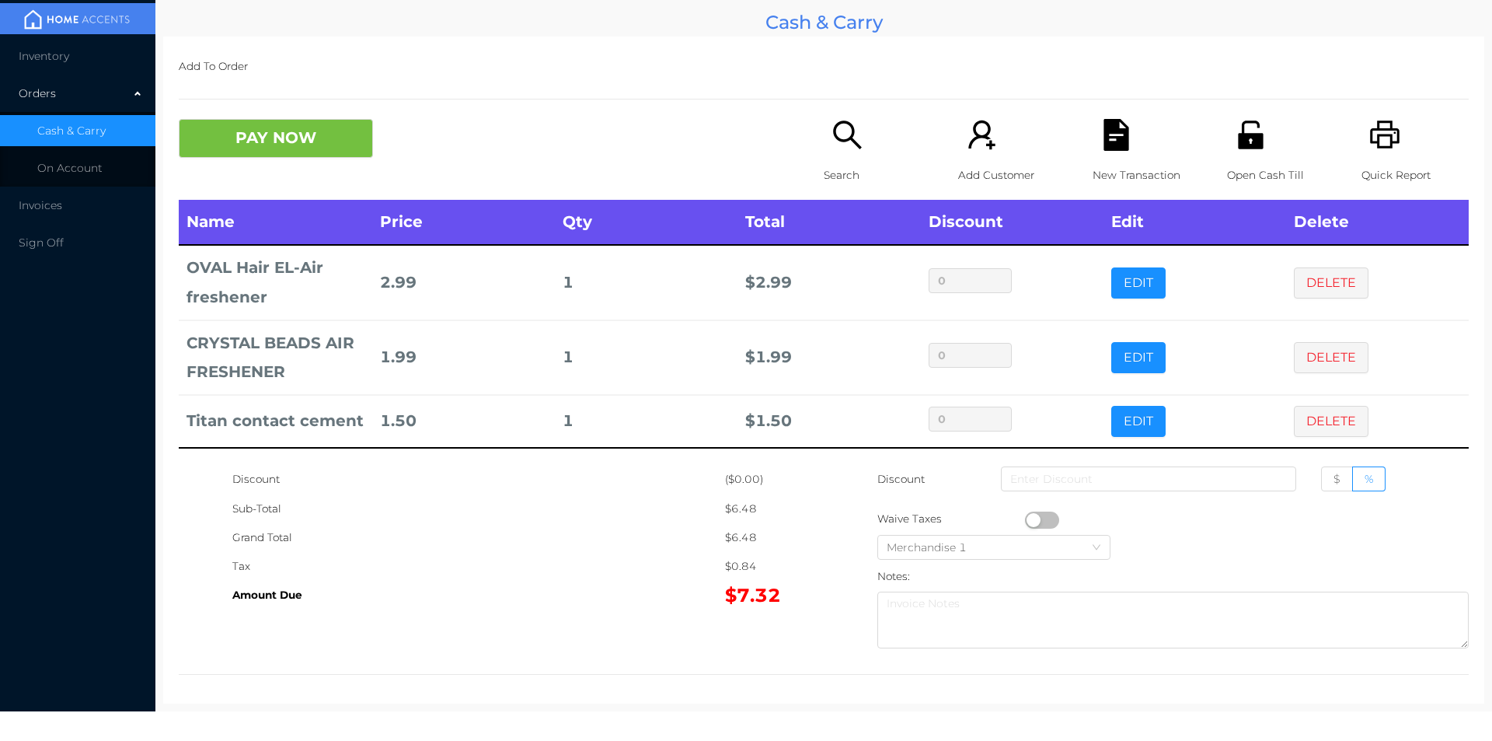
click at [1093, 155] on div "New Transaction" at bounding box center [1146, 159] width 107 height 81
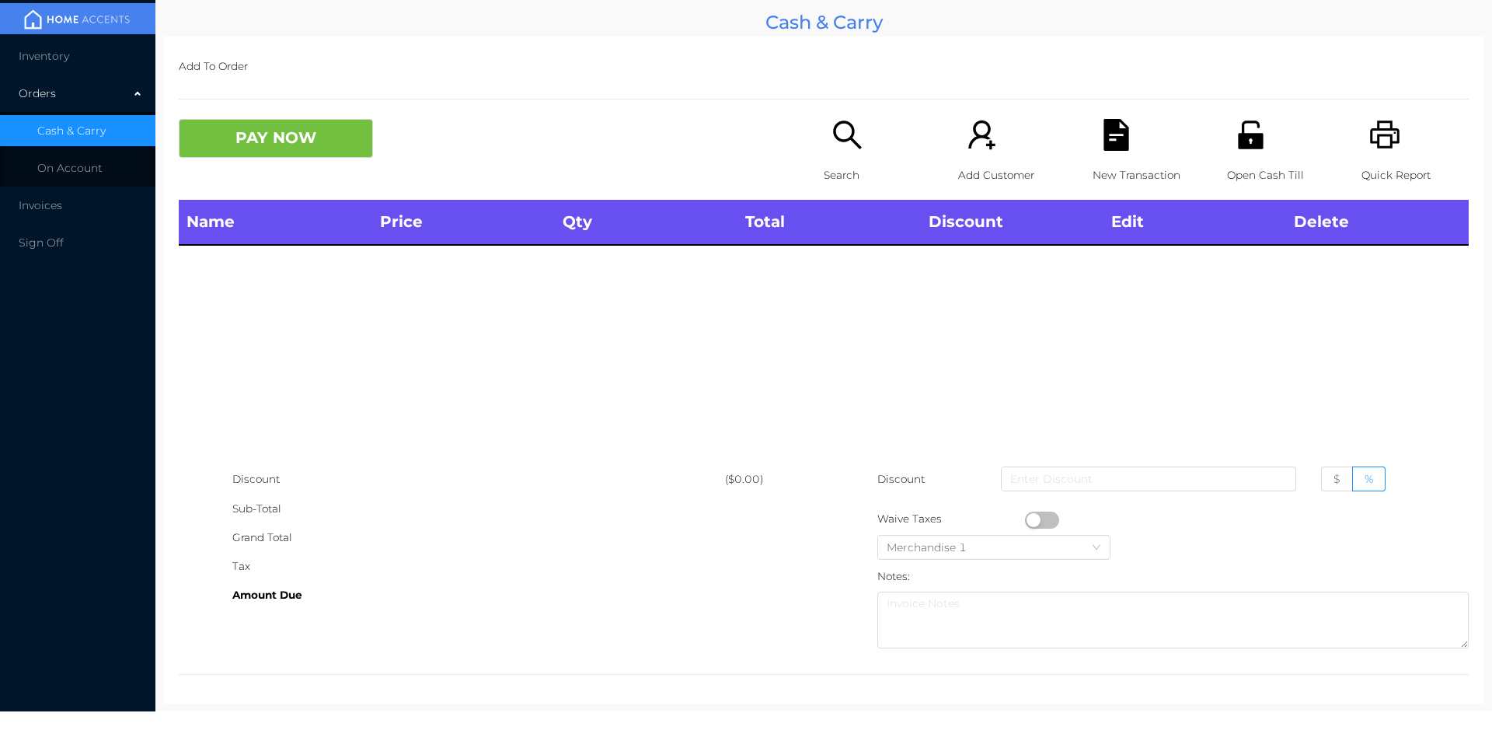
click at [1242, 162] on p "Open Cash Till" at bounding box center [1280, 175] width 107 height 29
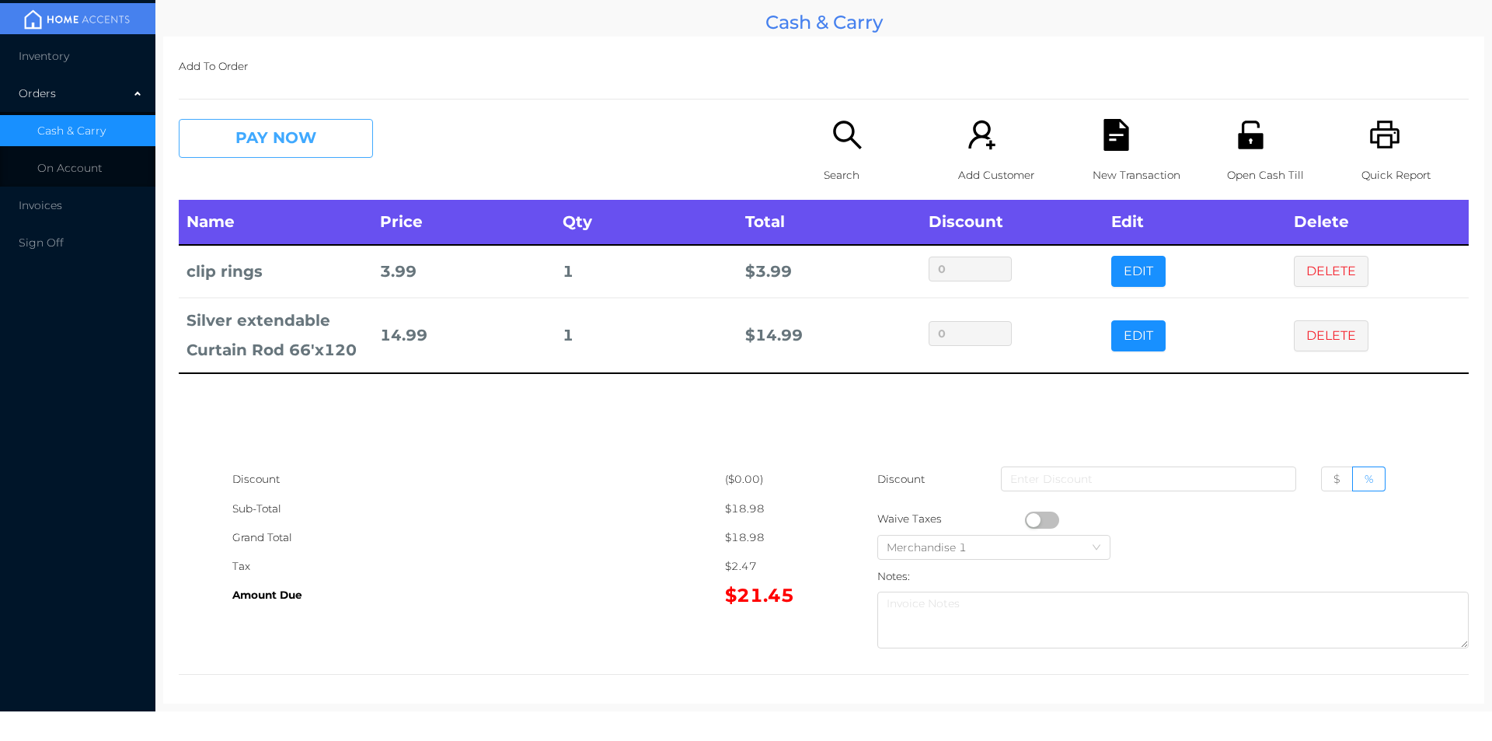
click at [269, 142] on button "PAY NOW" at bounding box center [276, 138] width 194 height 39
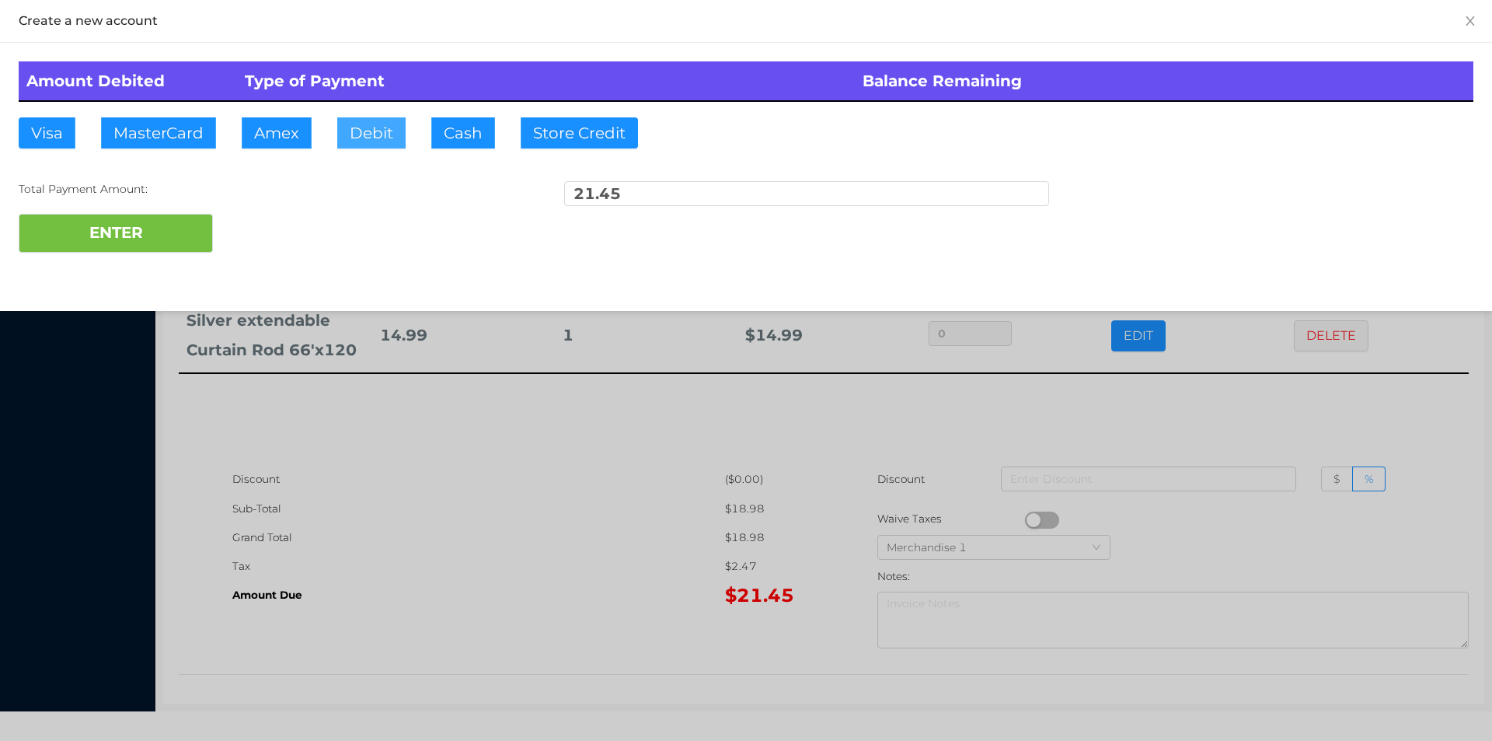
click at [362, 120] on button "Debit" at bounding box center [371, 132] width 68 height 31
click at [124, 228] on button "ENTER" at bounding box center [116, 233] width 194 height 39
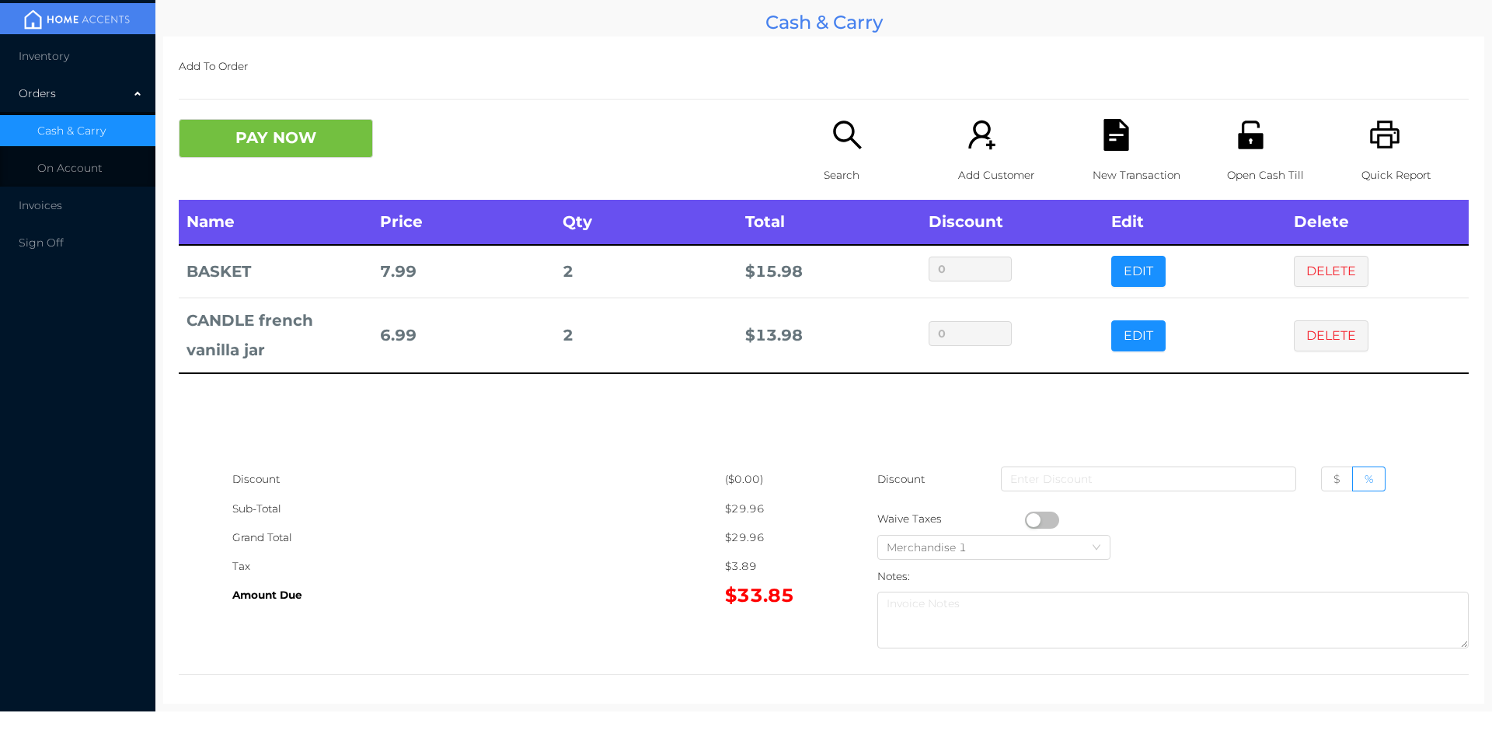
click at [1093, 166] on p "New Transaction" at bounding box center [1146, 175] width 107 height 29
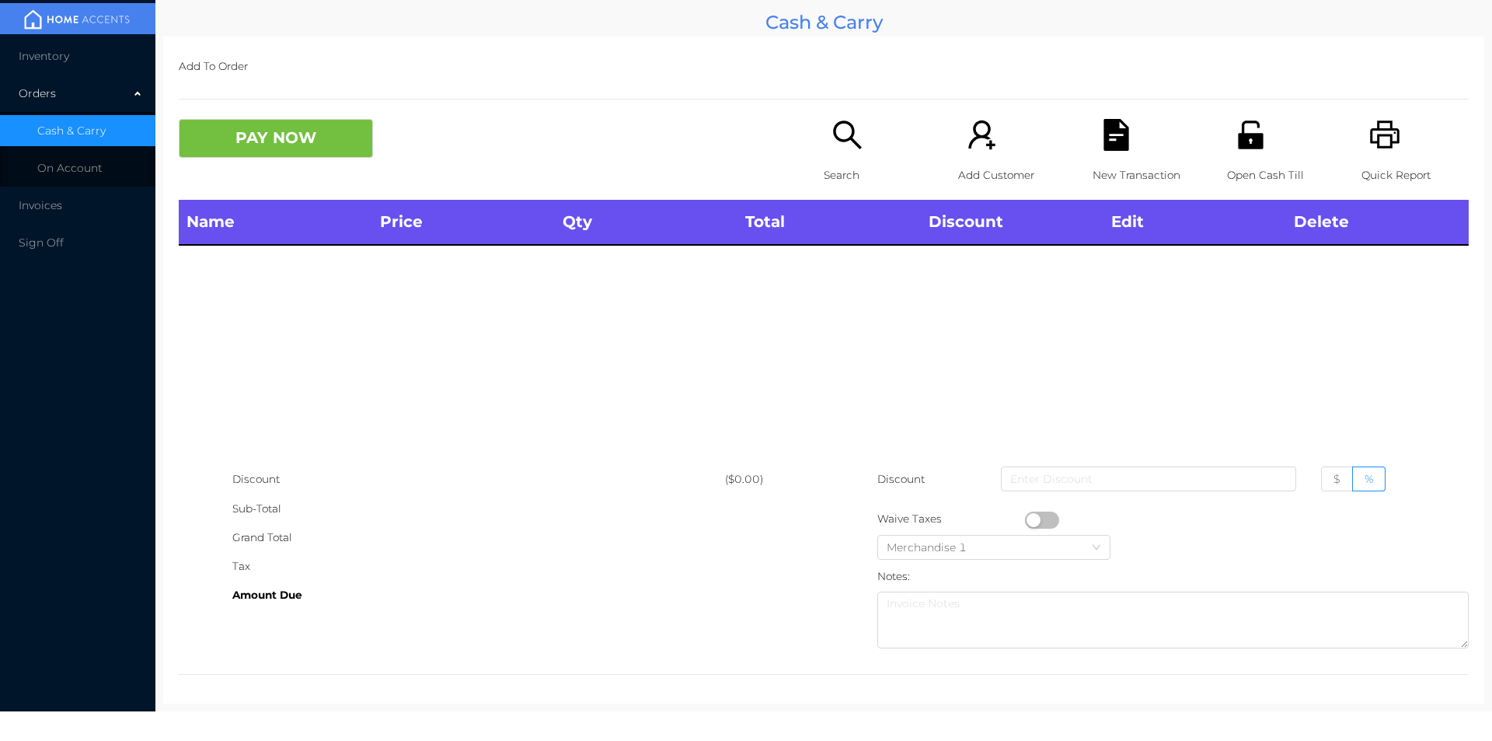
click at [1253, 132] on icon "icon: unlock" at bounding box center [1251, 135] width 32 height 32
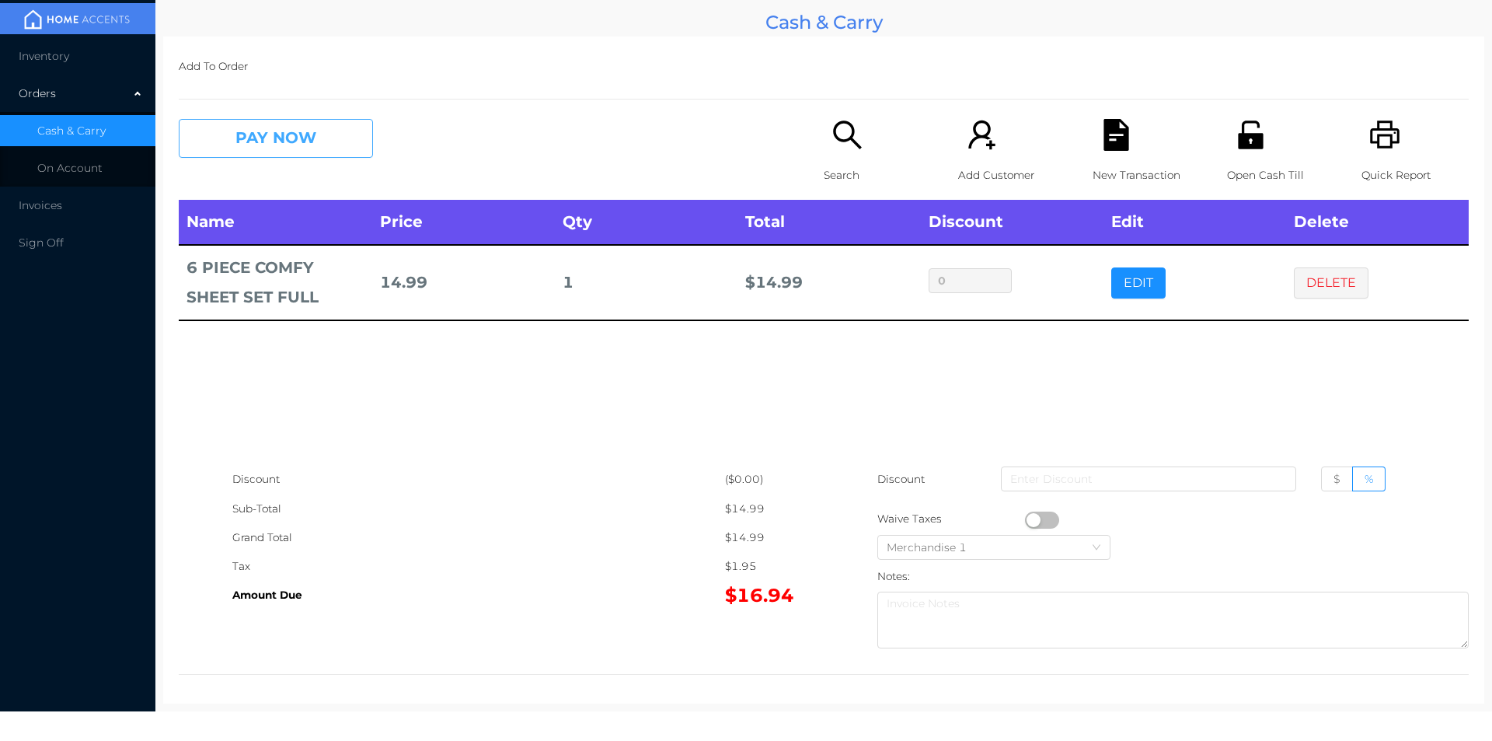
click at [256, 139] on button "PAY NOW" at bounding box center [276, 138] width 194 height 39
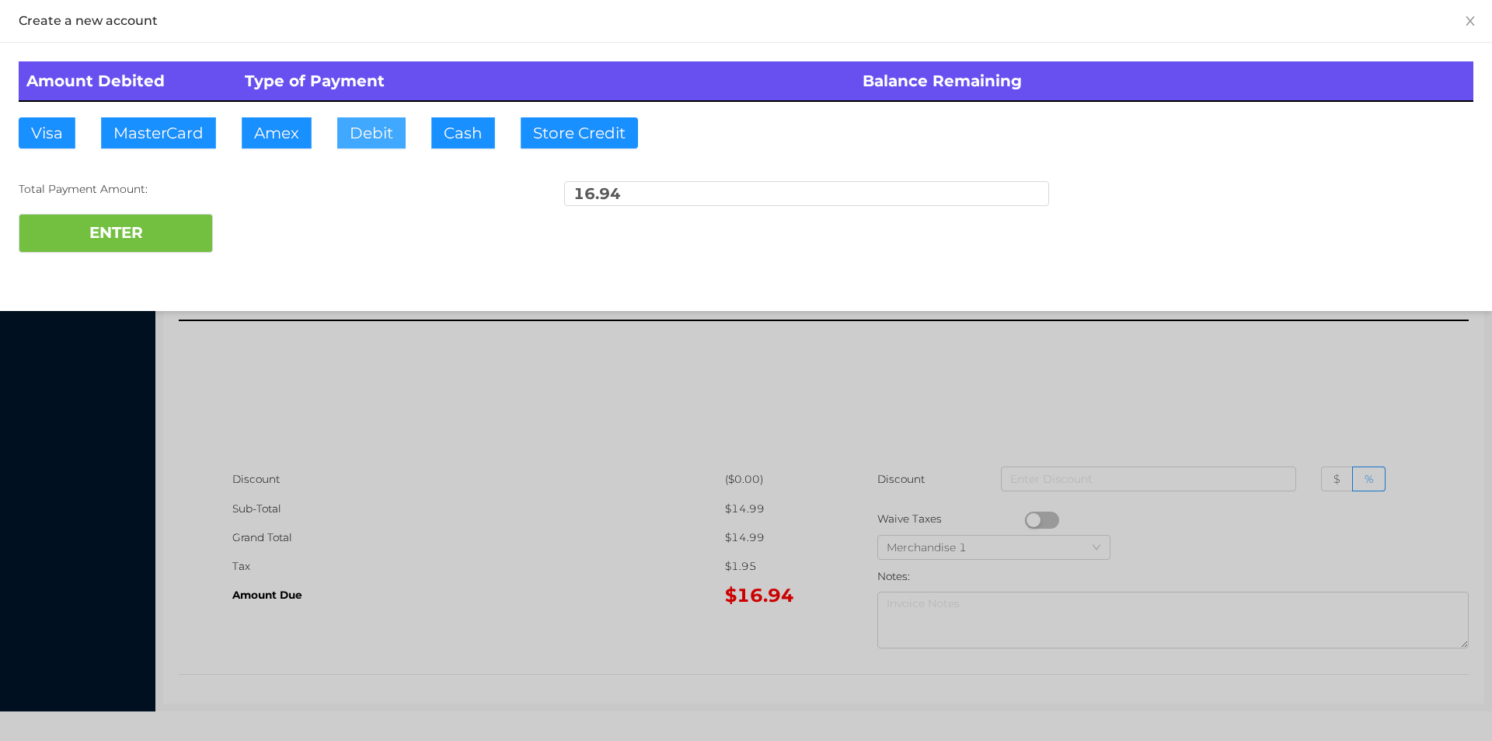
click at [398, 143] on button "Debit" at bounding box center [371, 132] width 68 height 31
click at [153, 228] on button "ENTER" at bounding box center [116, 233] width 194 height 39
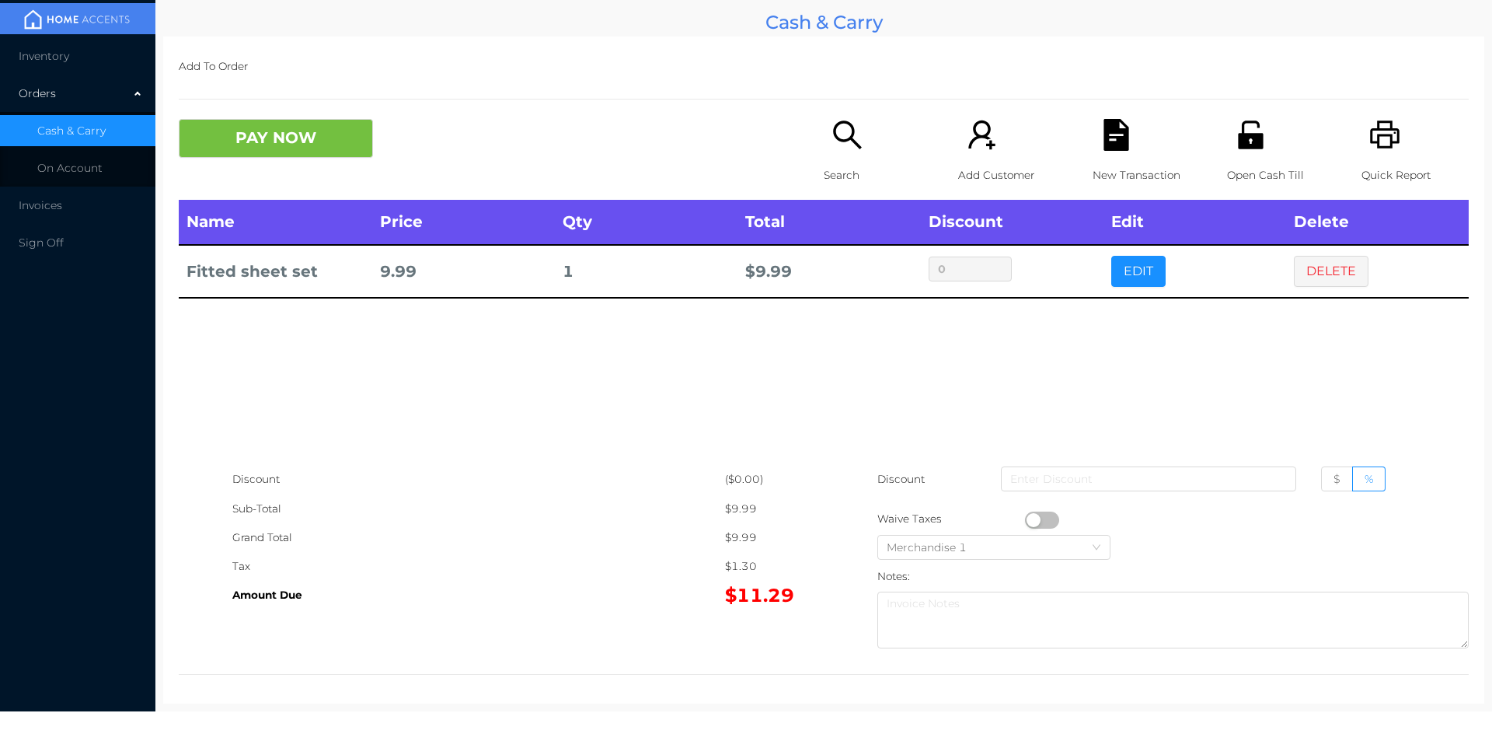
click at [1102, 141] on icon "icon: file-text" at bounding box center [1116, 135] width 32 height 32
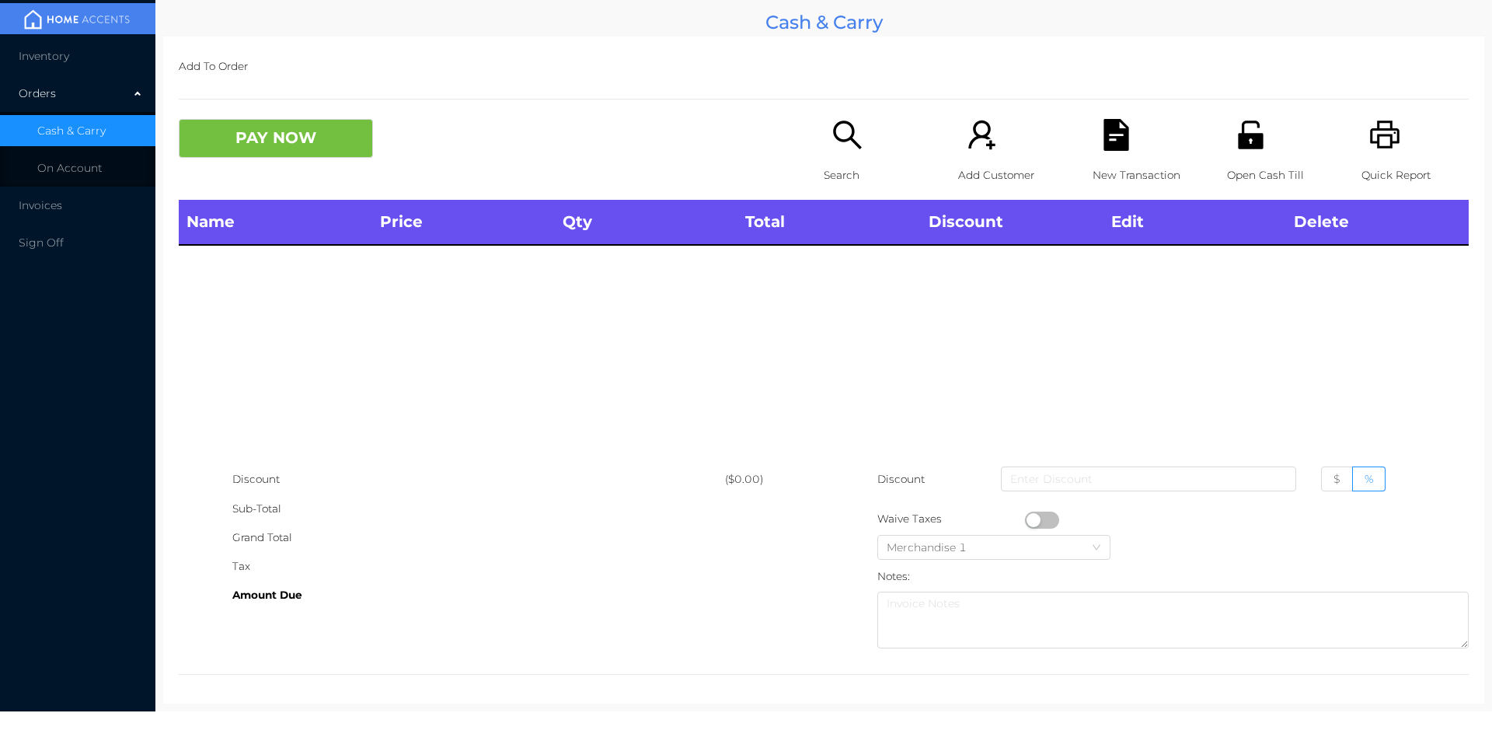
click at [1238, 138] on icon "icon: unlock" at bounding box center [1250, 134] width 25 height 28
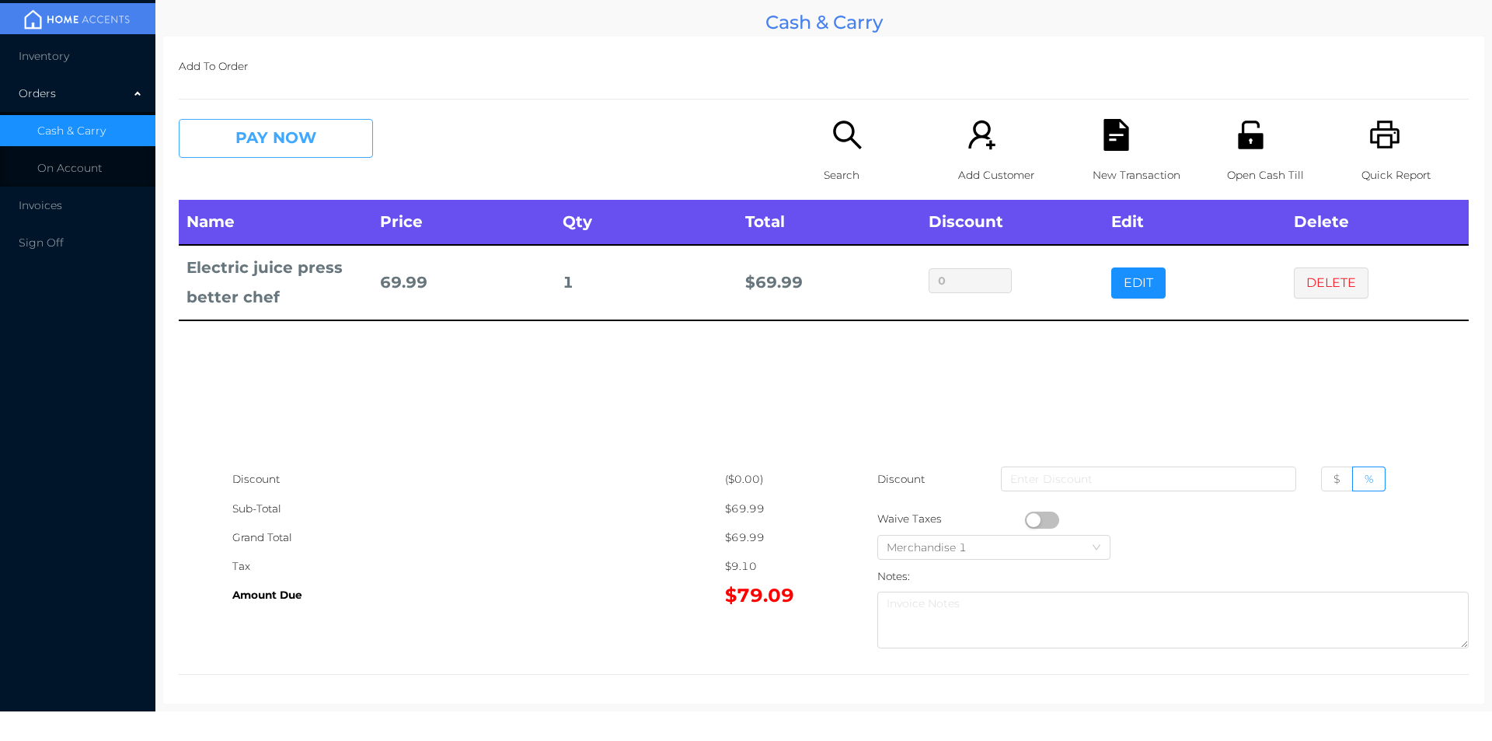
click at [255, 156] on button "PAY NOW" at bounding box center [276, 138] width 194 height 39
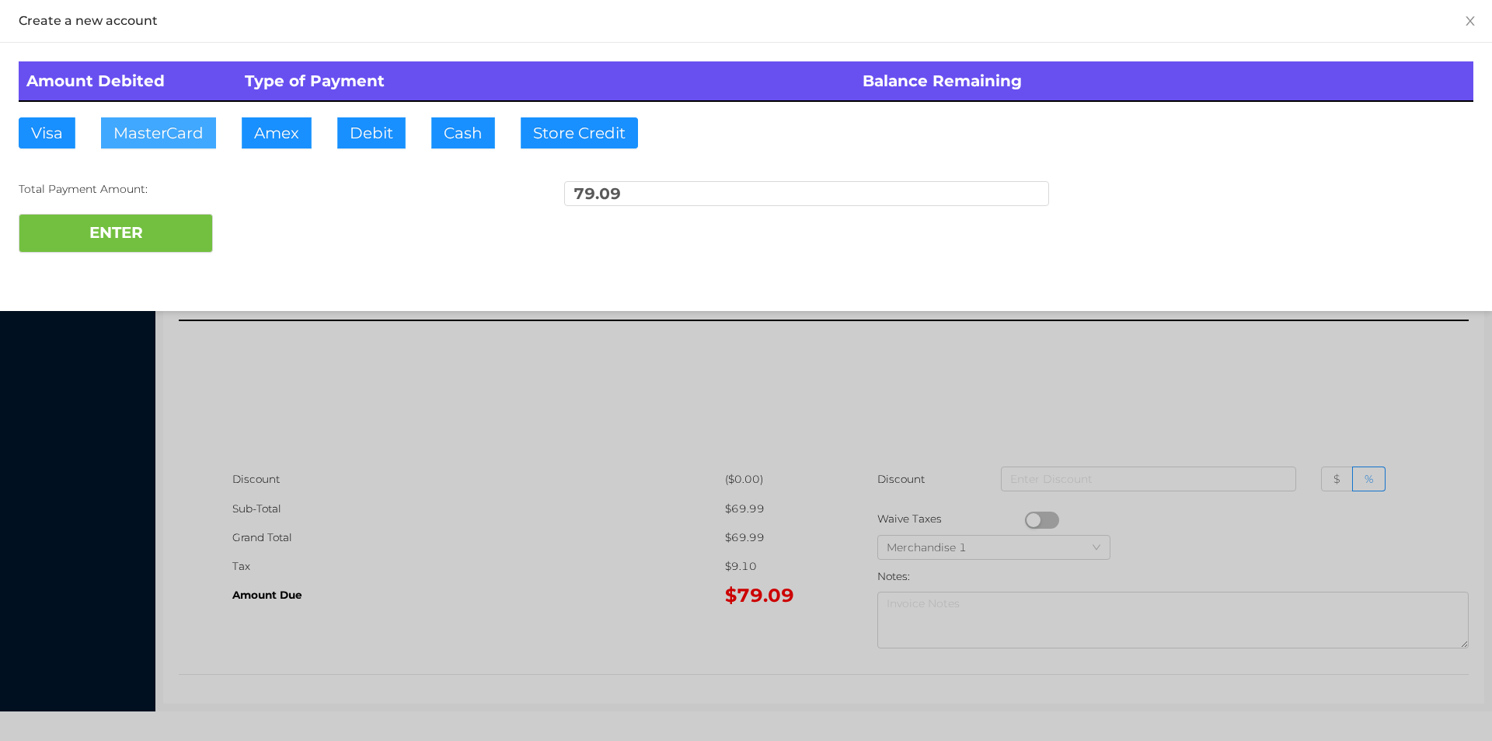
click at [162, 137] on button "MasterCard" at bounding box center [158, 132] width 115 height 31
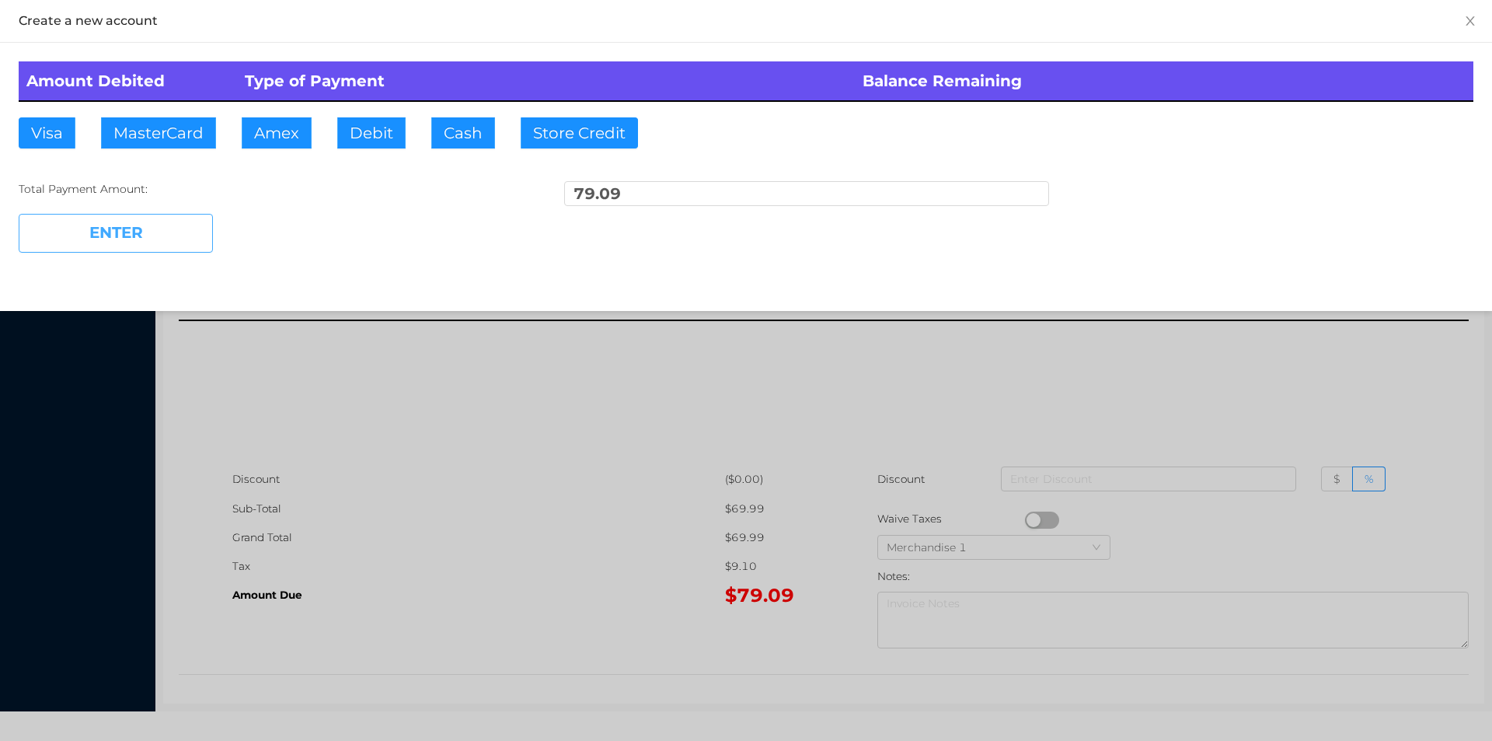
click at [78, 228] on button "ENTER" at bounding box center [116, 233] width 194 height 39
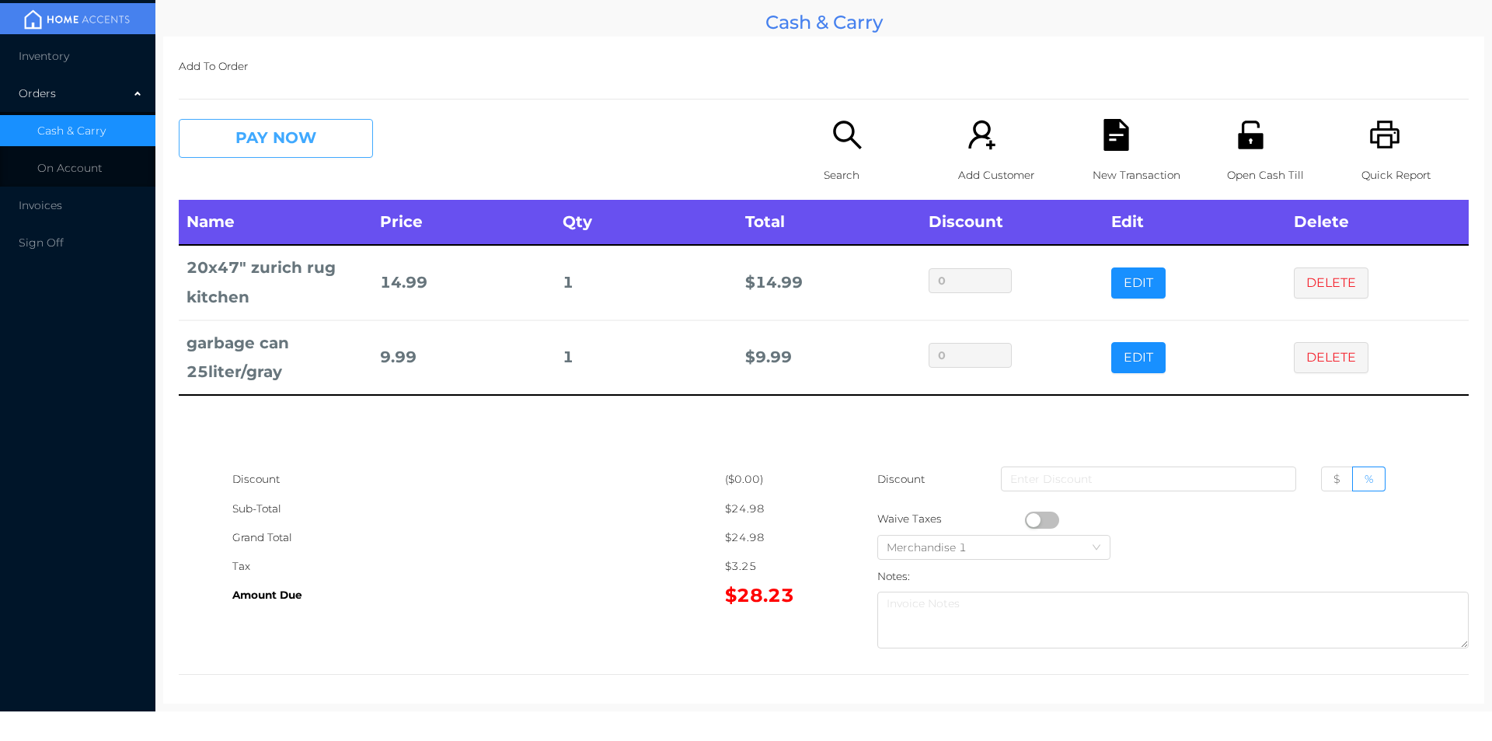
click at [287, 152] on button "PAY NOW" at bounding box center [276, 138] width 194 height 39
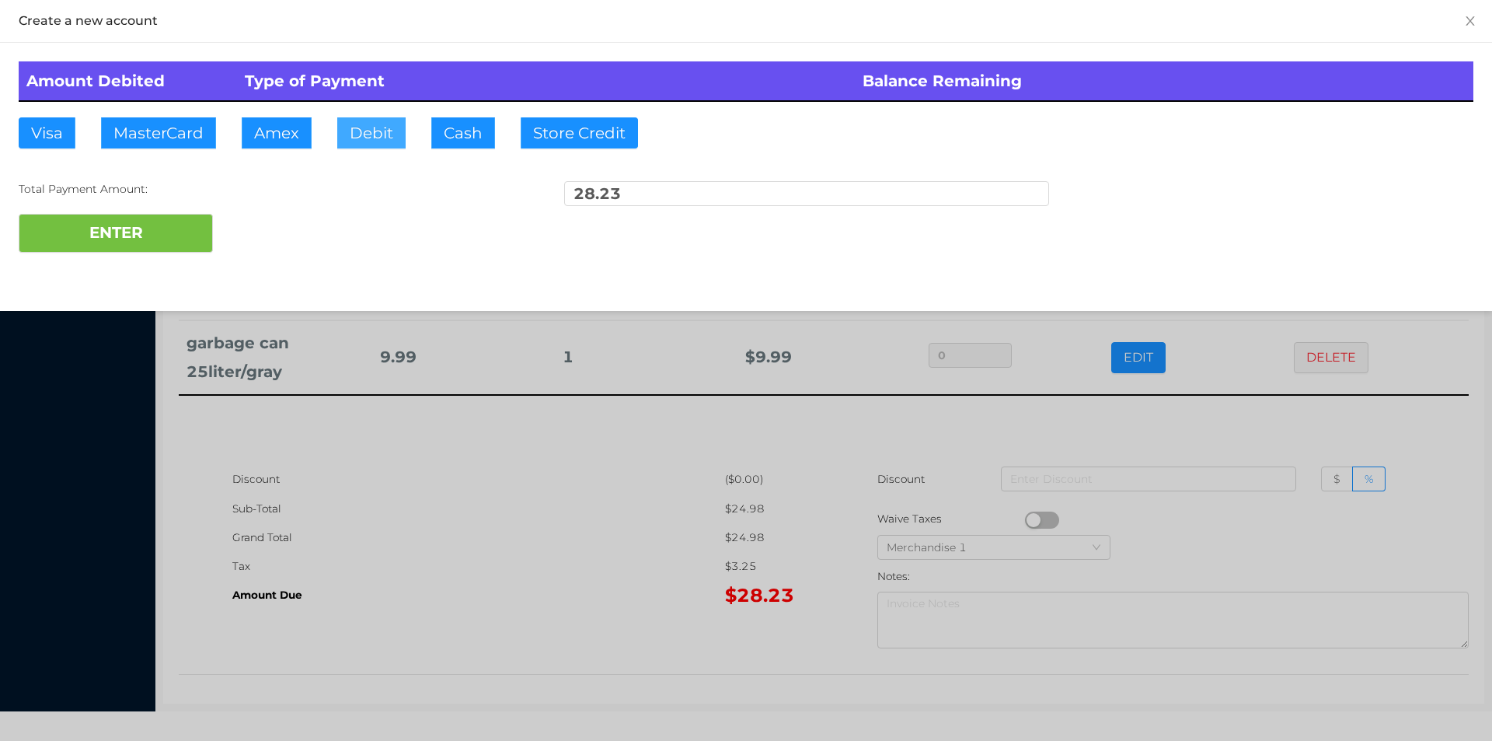
click at [380, 143] on button "Debit" at bounding box center [371, 132] width 68 height 31
click at [164, 226] on button "ENTER" at bounding box center [116, 233] width 194 height 39
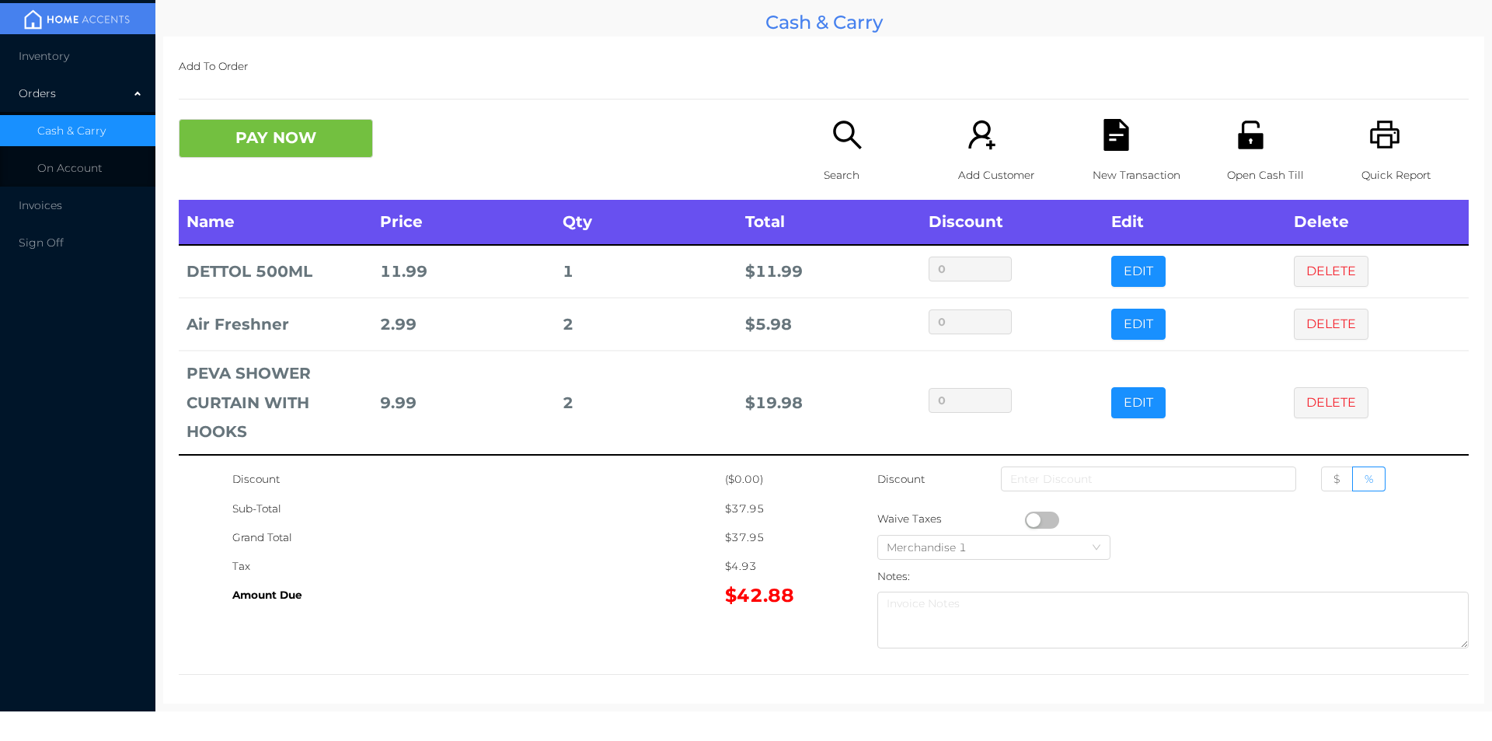
click at [1110, 145] on icon "icon: file-text" at bounding box center [1116, 135] width 25 height 32
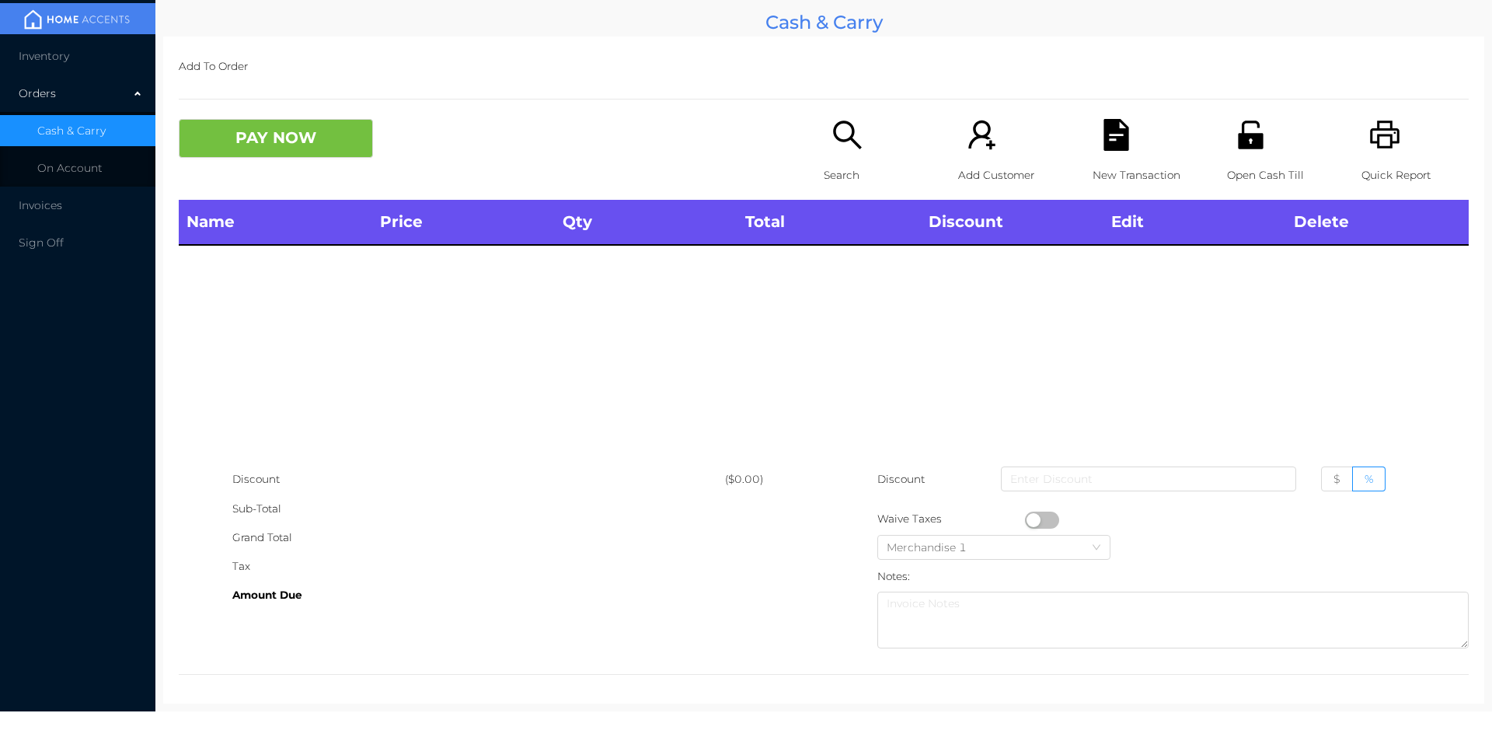
click at [1393, 139] on div "Quick Report" at bounding box center [1415, 159] width 107 height 81
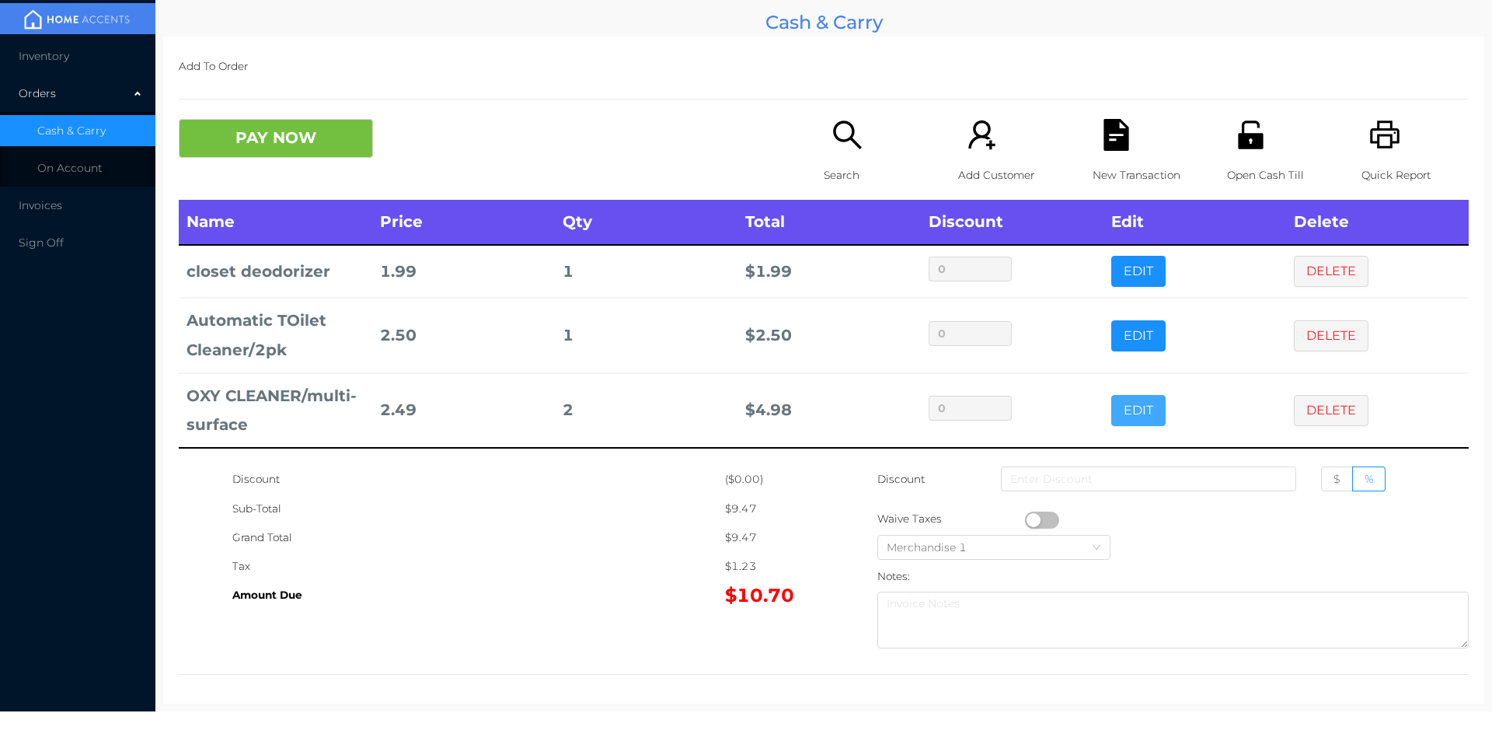
click at [1133, 402] on button "EDIT" at bounding box center [1138, 410] width 54 height 31
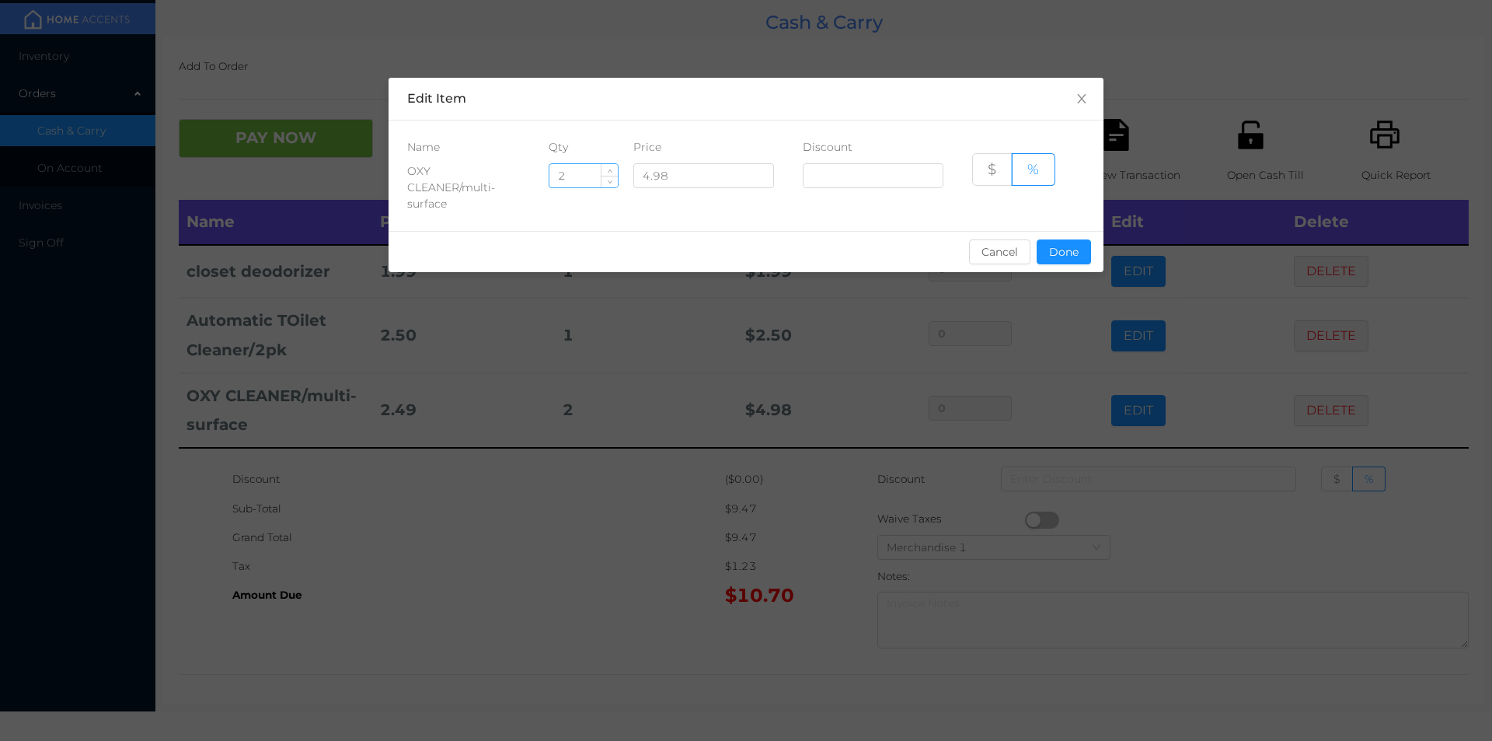
click at [582, 169] on input "2" at bounding box center [583, 175] width 68 height 23
type input "1"
click at [1056, 245] on button "Done" at bounding box center [1064, 251] width 54 height 25
type input "0%"
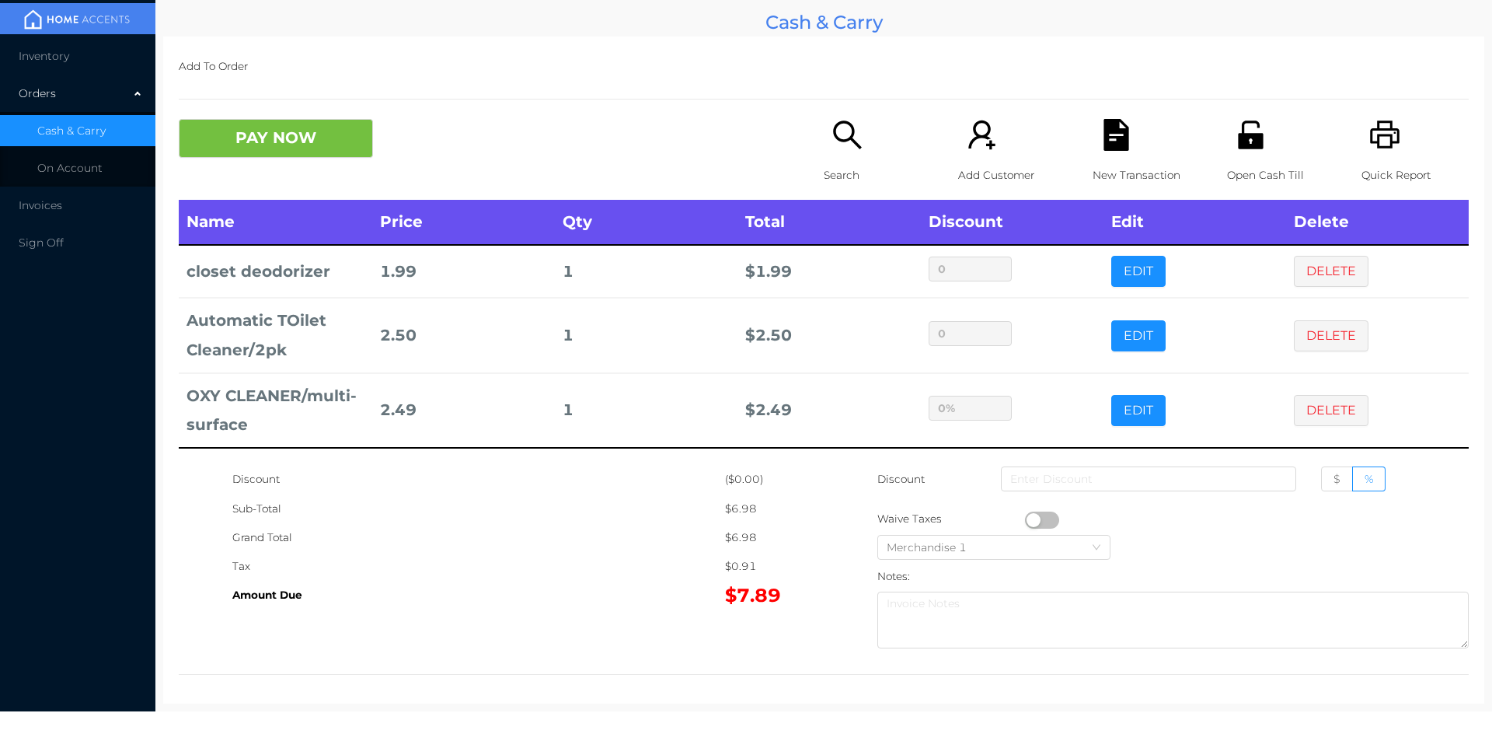
click at [837, 124] on icon "icon: search" at bounding box center [847, 134] width 28 height 28
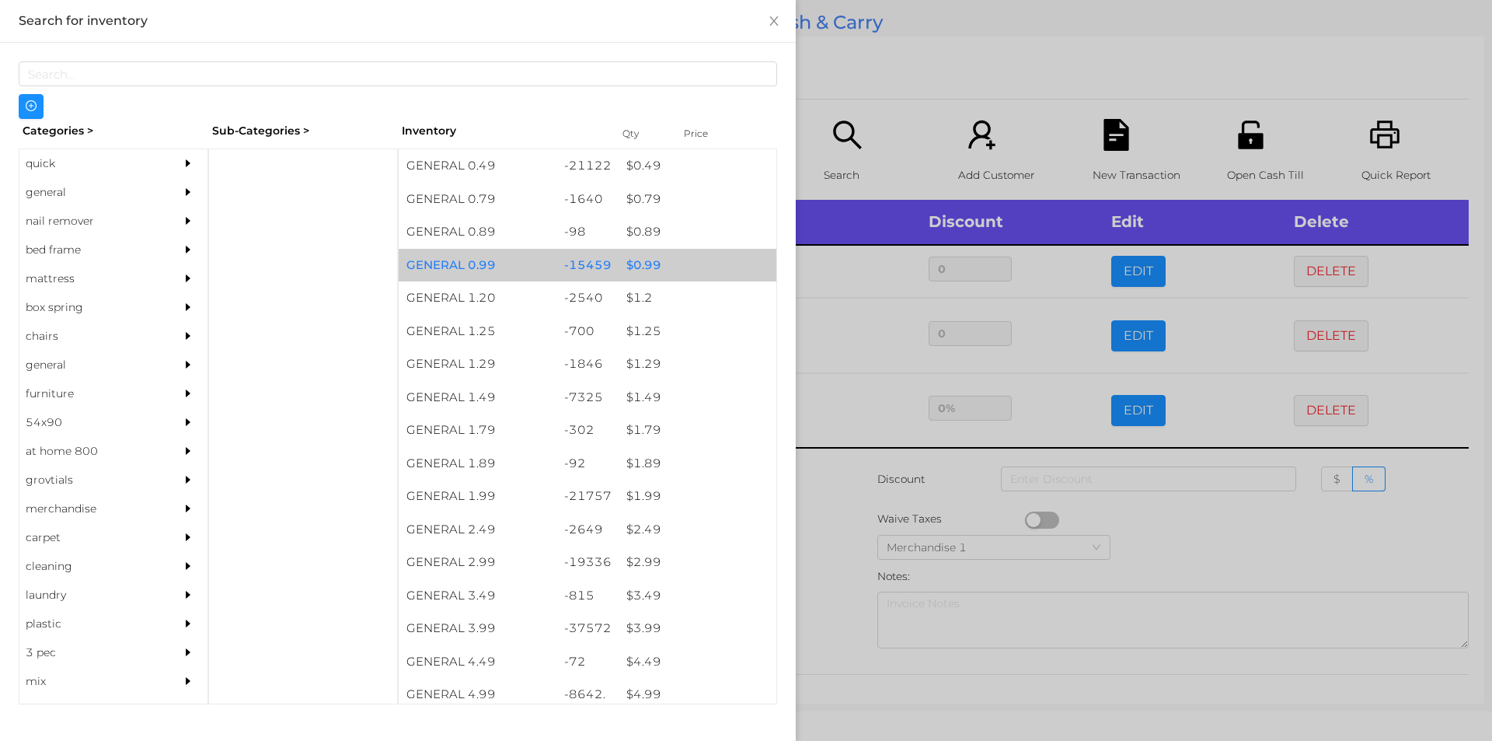
click at [711, 253] on div "$ 0.99" at bounding box center [698, 265] width 158 height 33
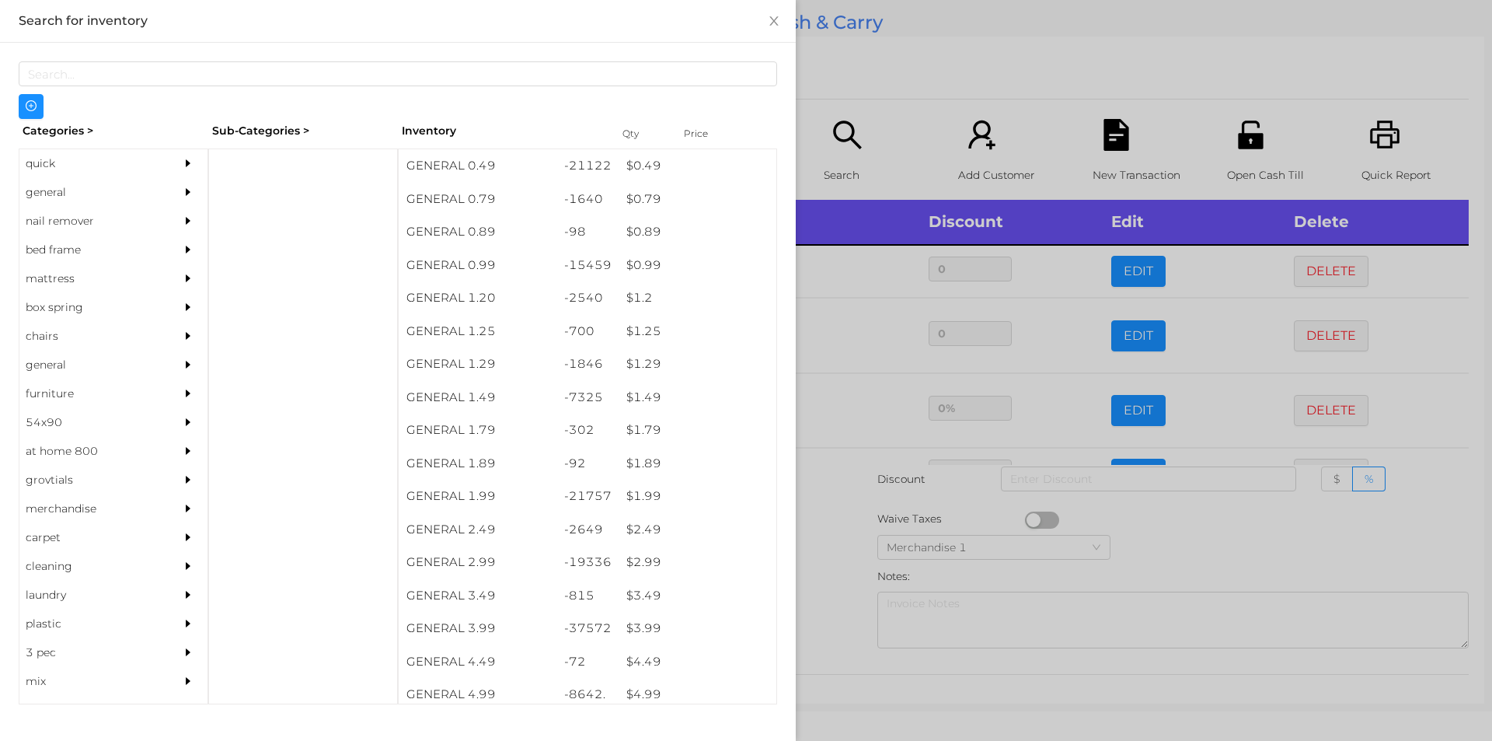
click at [877, 67] on div at bounding box center [746, 370] width 1492 height 741
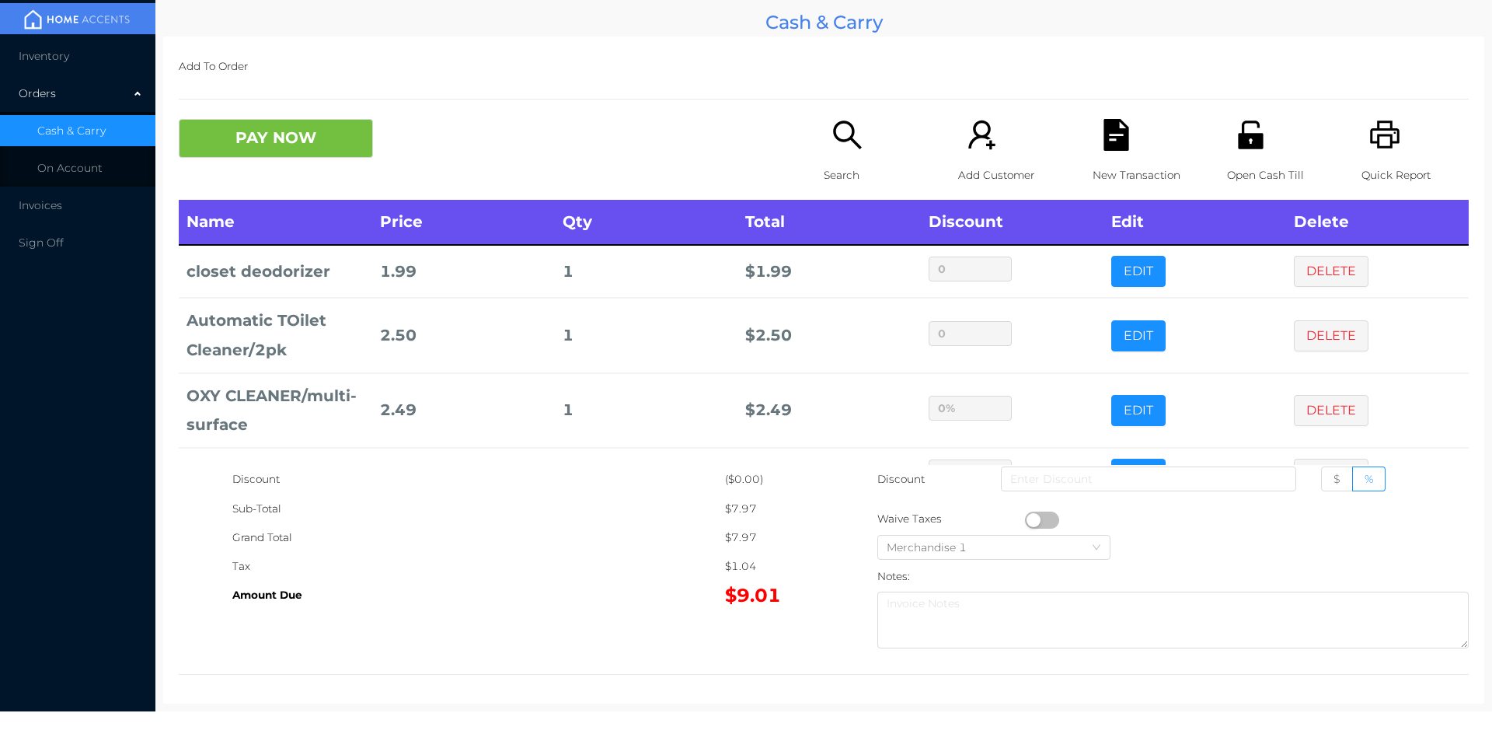
click at [1115, 134] on icon "icon: file-text" at bounding box center [1116, 135] width 25 height 32
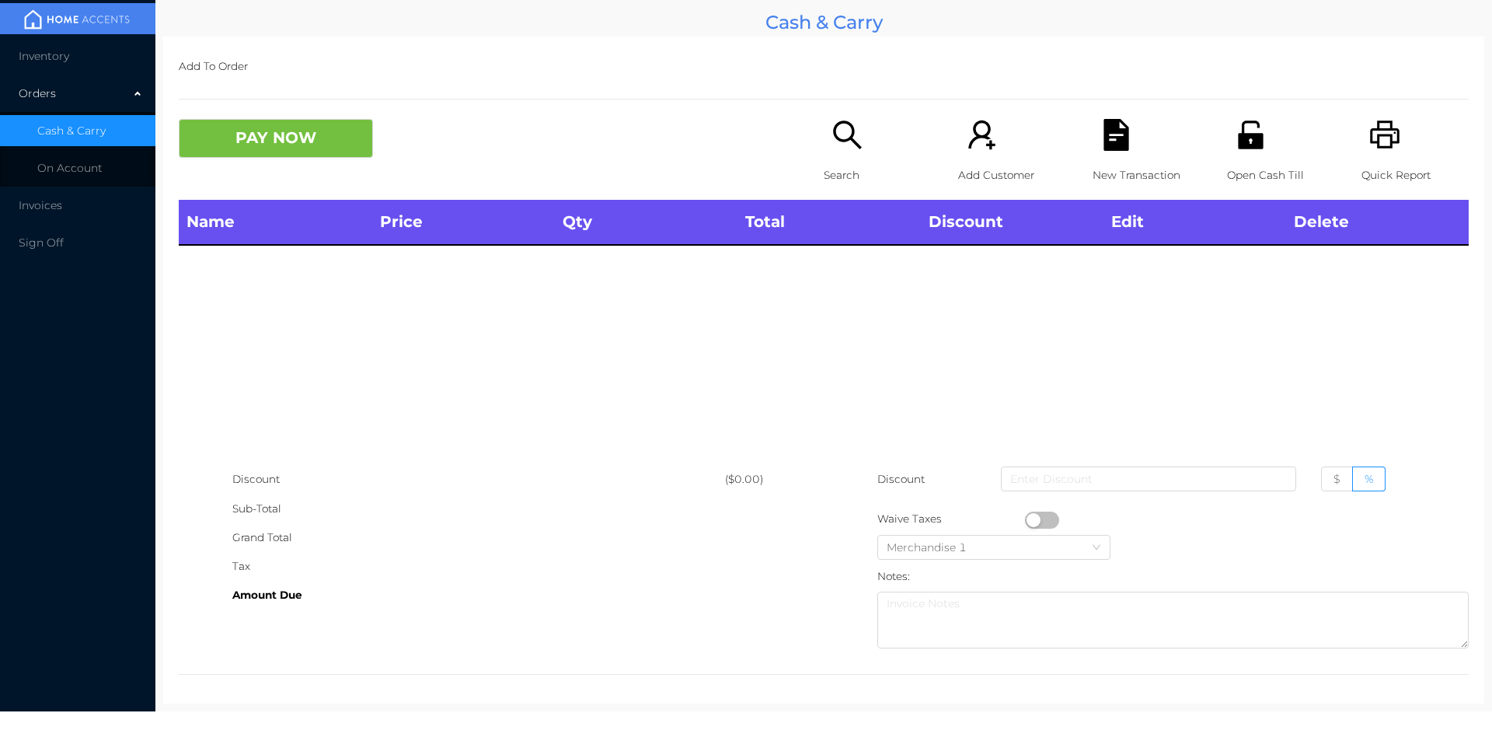
click at [1230, 156] on div "Open Cash Till" at bounding box center [1280, 159] width 107 height 81
click at [827, 158] on div "Search" at bounding box center [877, 159] width 107 height 81
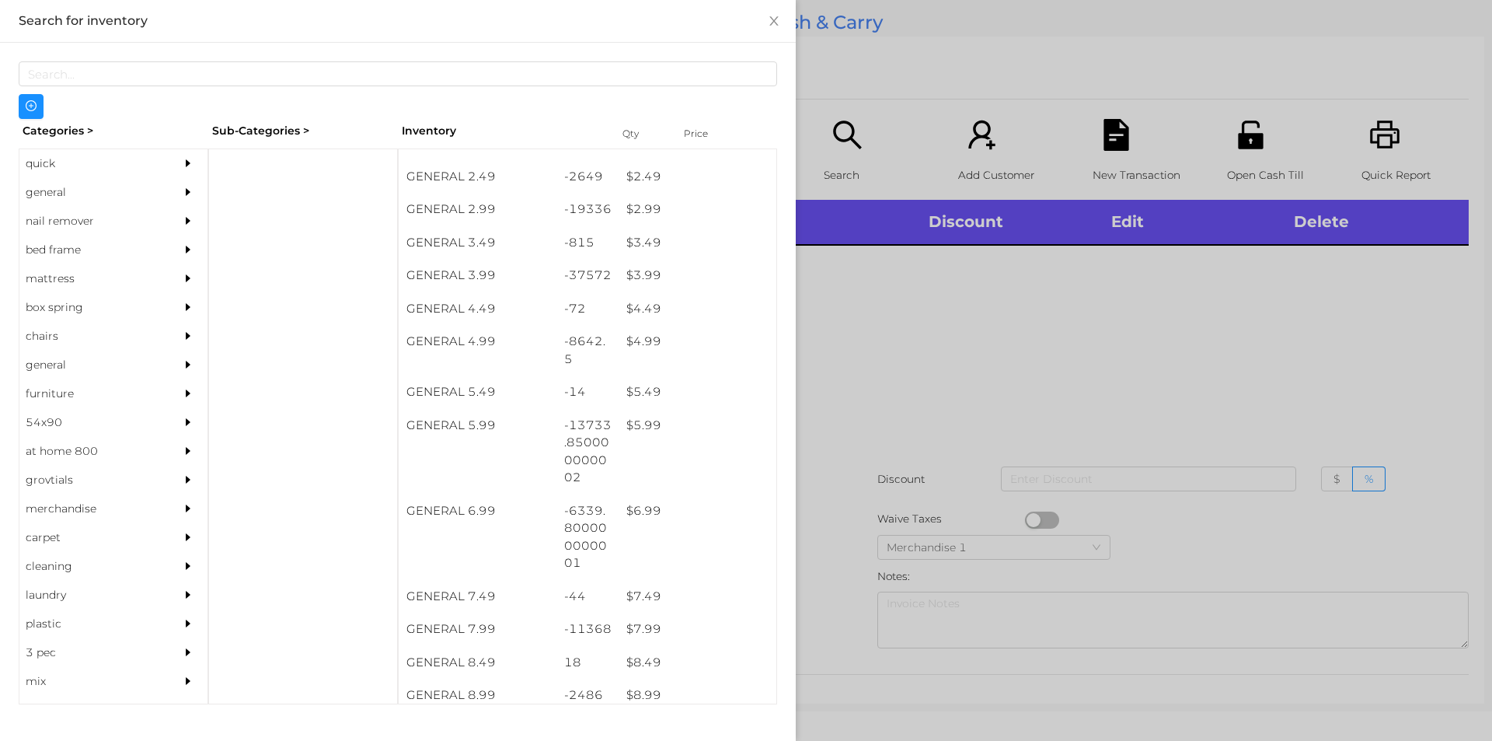
scroll to position [364, 0]
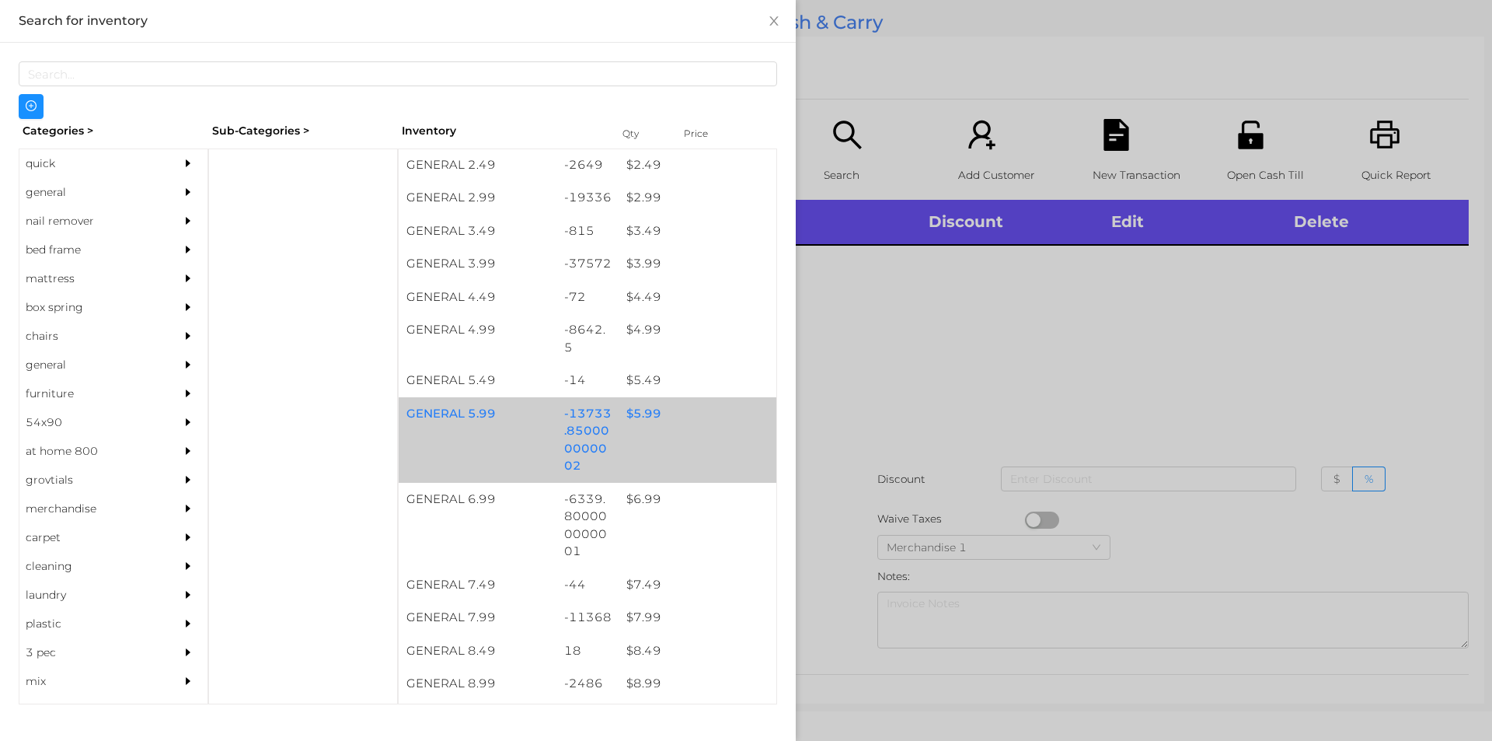
click at [633, 410] on div "$ 5.99" at bounding box center [698, 413] width 158 height 33
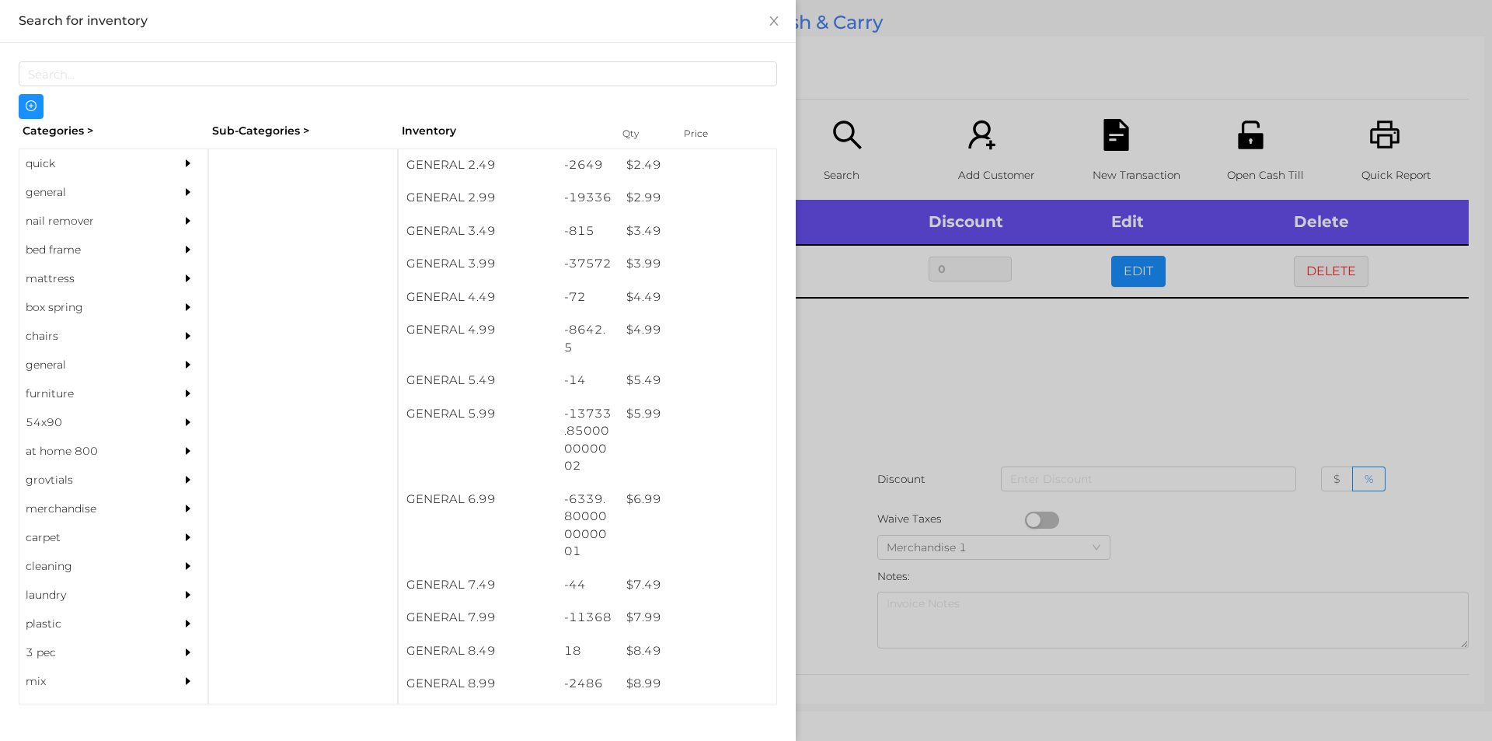
click at [874, 362] on div at bounding box center [746, 370] width 1492 height 741
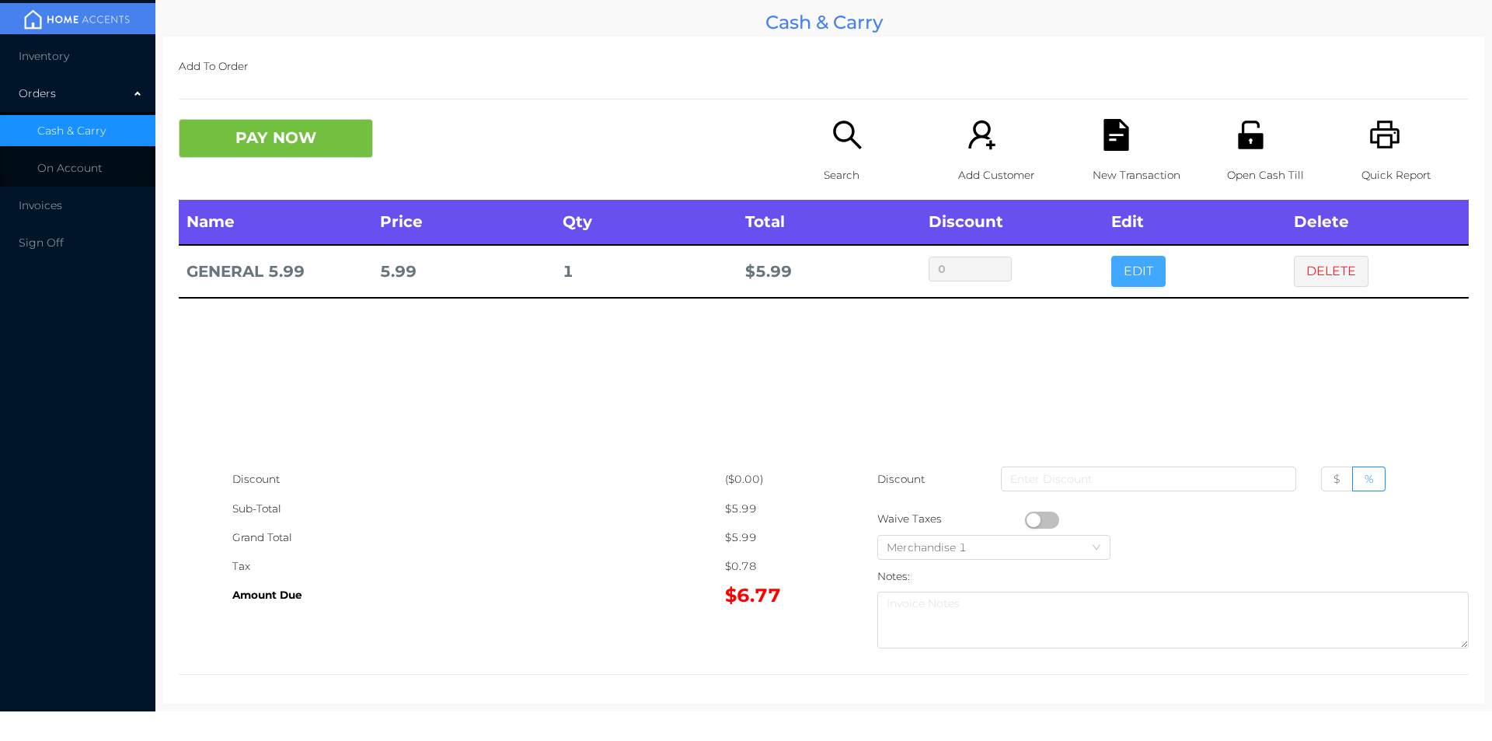
click at [1124, 273] on button "EDIT" at bounding box center [1138, 271] width 54 height 31
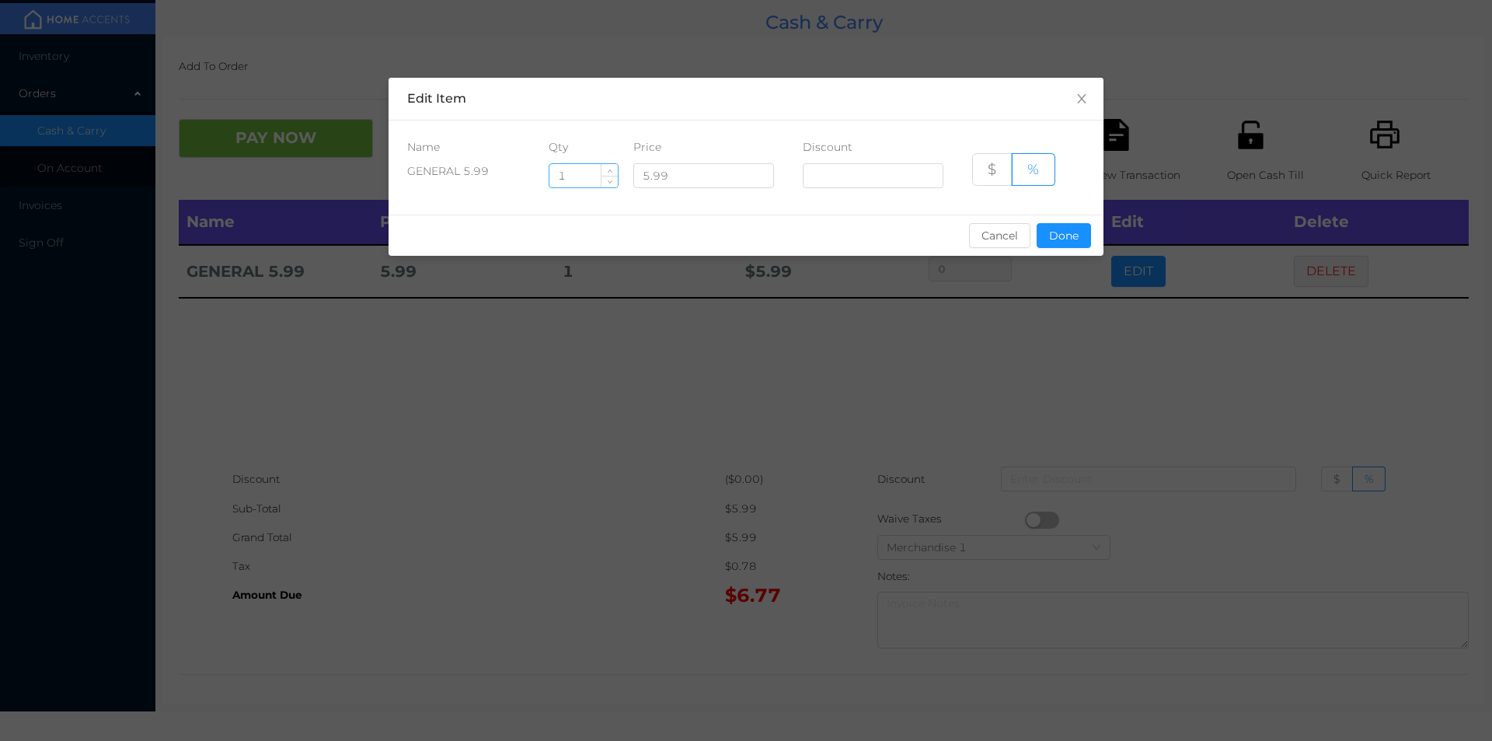
click at [595, 180] on input "1" at bounding box center [583, 175] width 68 height 23
click at [766, 366] on div "sentinelStart Edit Item Name Qty Price Discount GENERAL 5.99 1 5.99 $ % Cancel …" at bounding box center [746, 370] width 1492 height 741
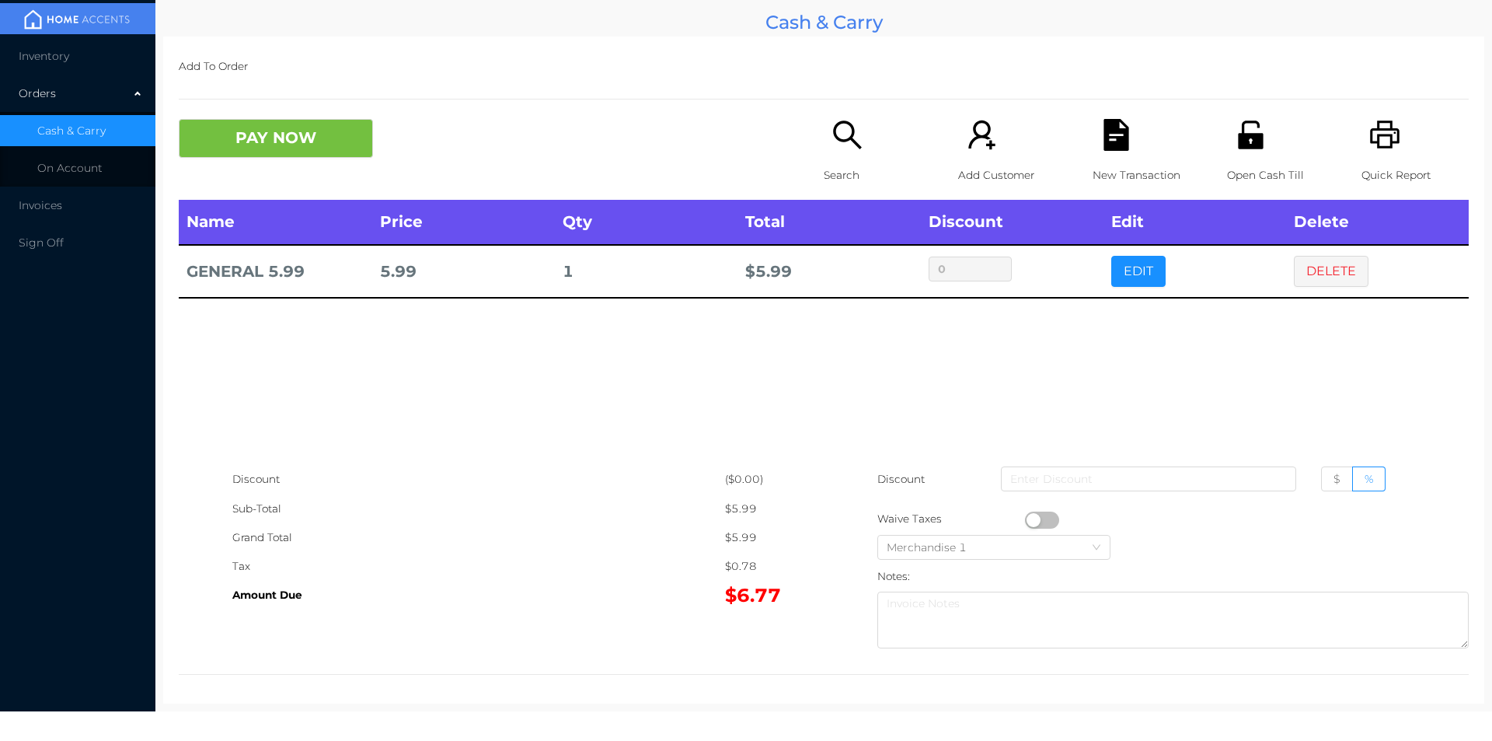
click at [1388, 143] on icon "icon: printer" at bounding box center [1385, 134] width 30 height 28
click at [1303, 268] on button "DELETE" at bounding box center [1331, 271] width 75 height 31
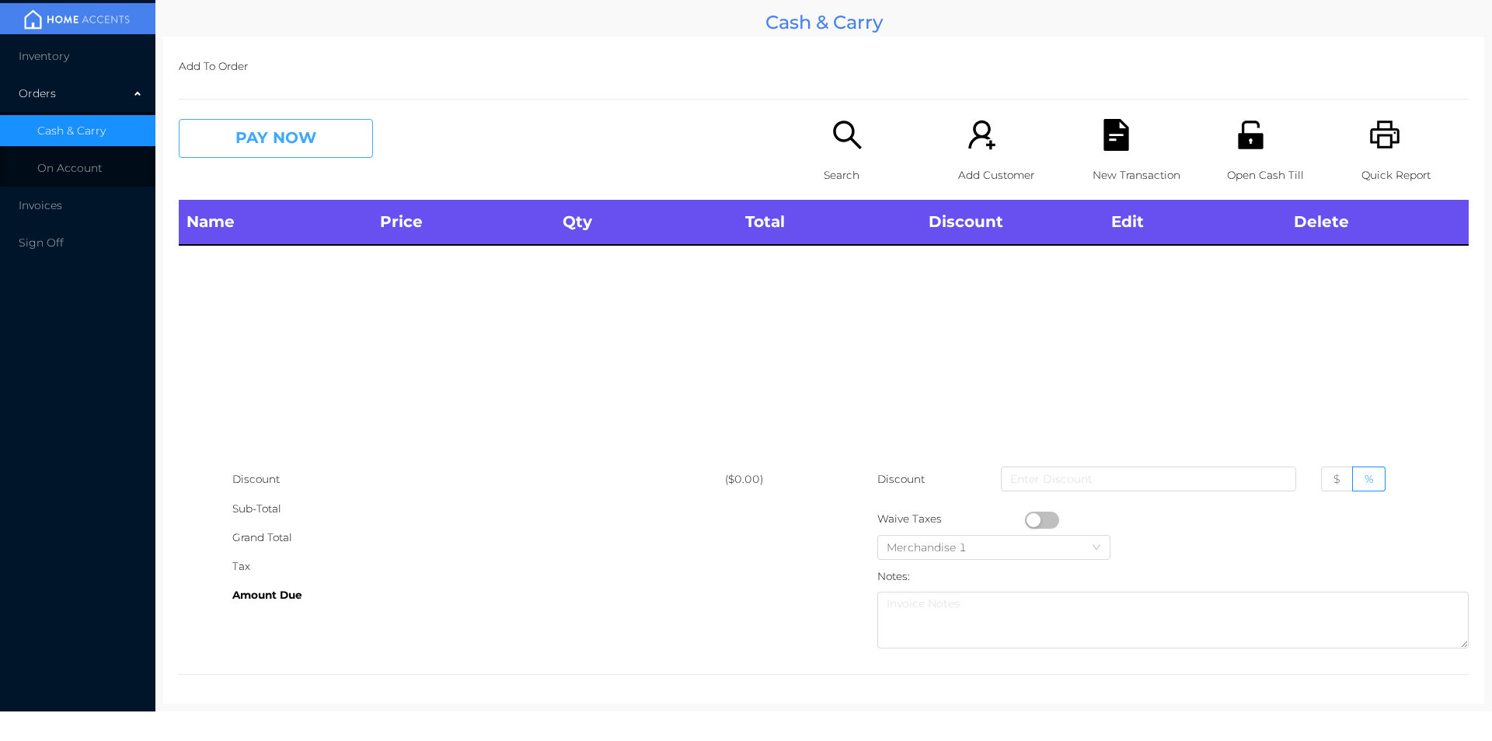
click at [278, 138] on button "PAY NOW" at bounding box center [276, 138] width 194 height 39
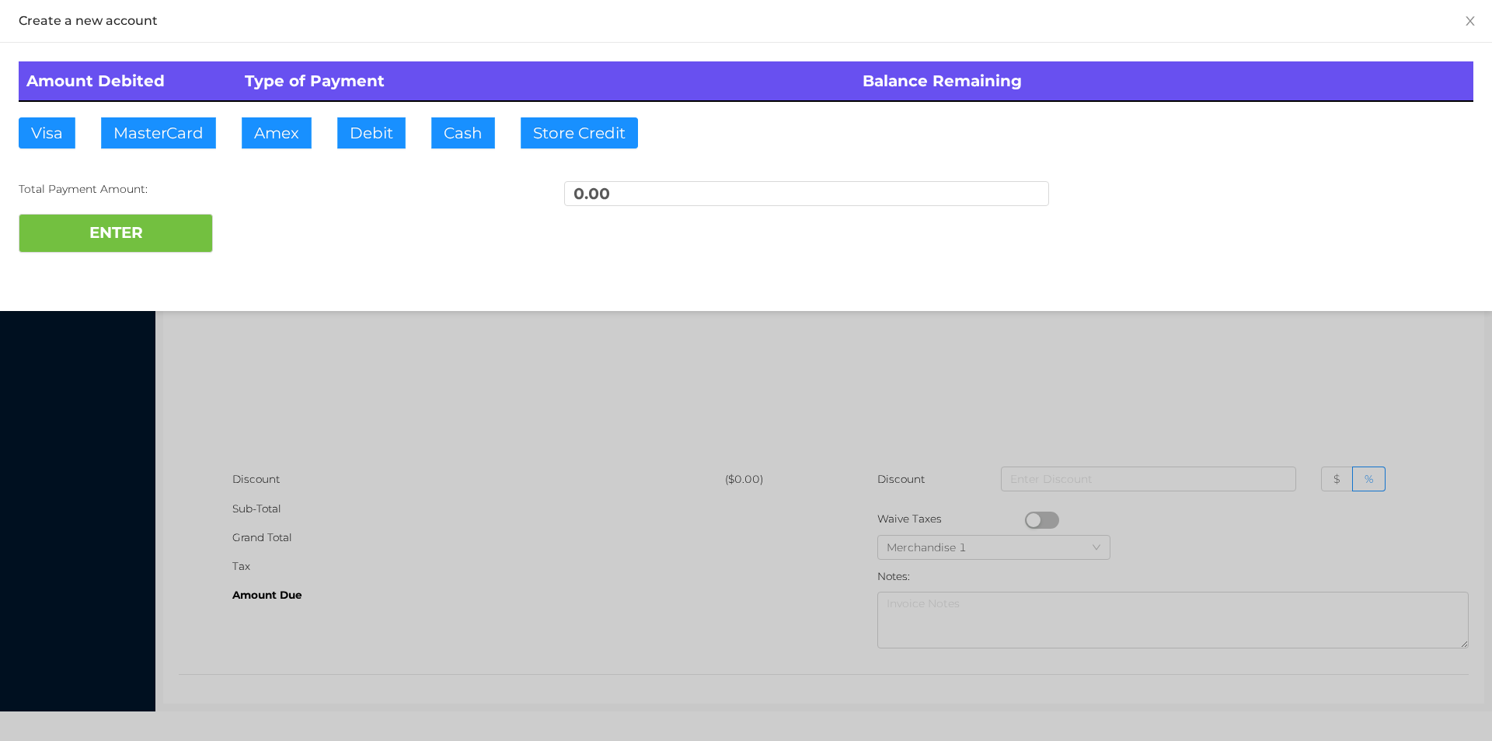
click at [357, 323] on div at bounding box center [746, 370] width 1492 height 741
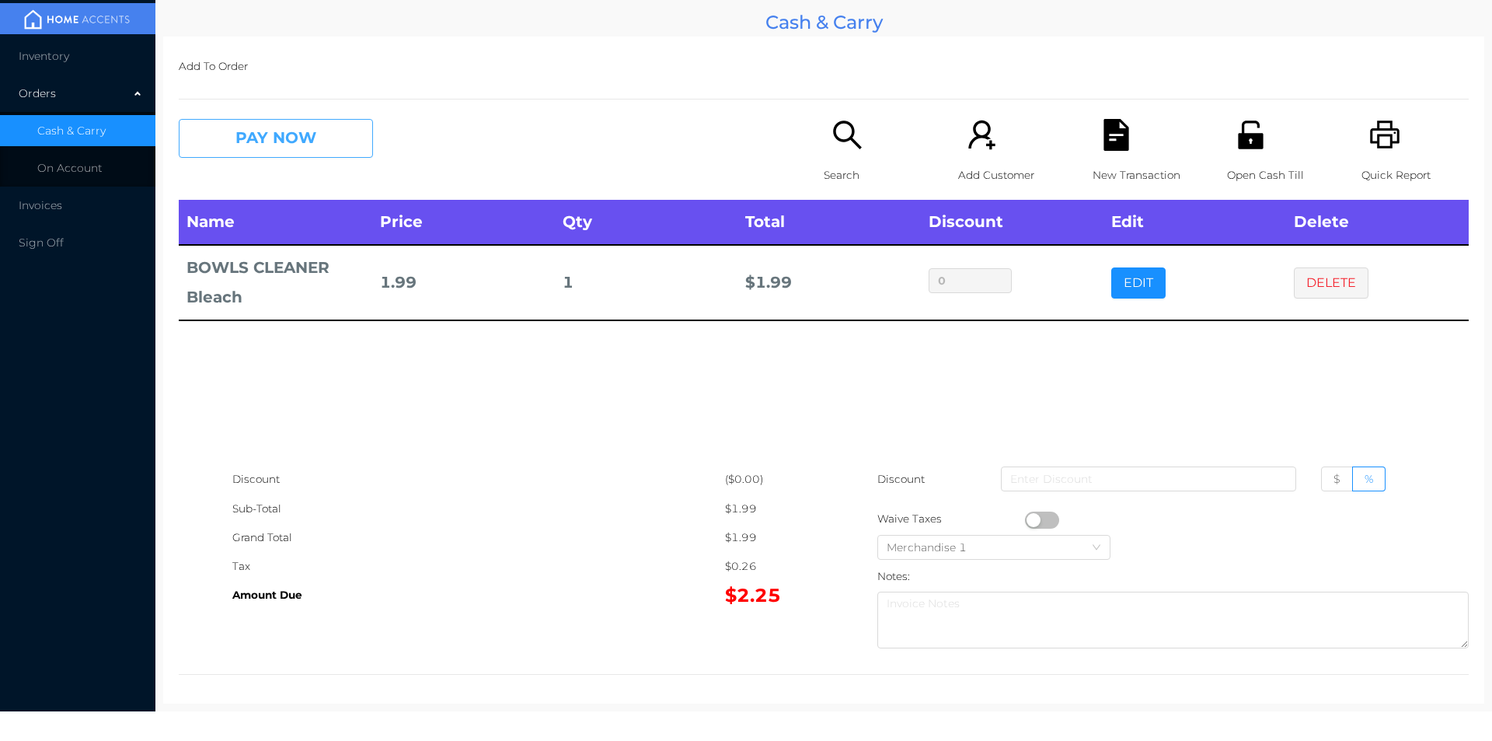
click at [341, 153] on button "PAY NOW" at bounding box center [276, 138] width 194 height 39
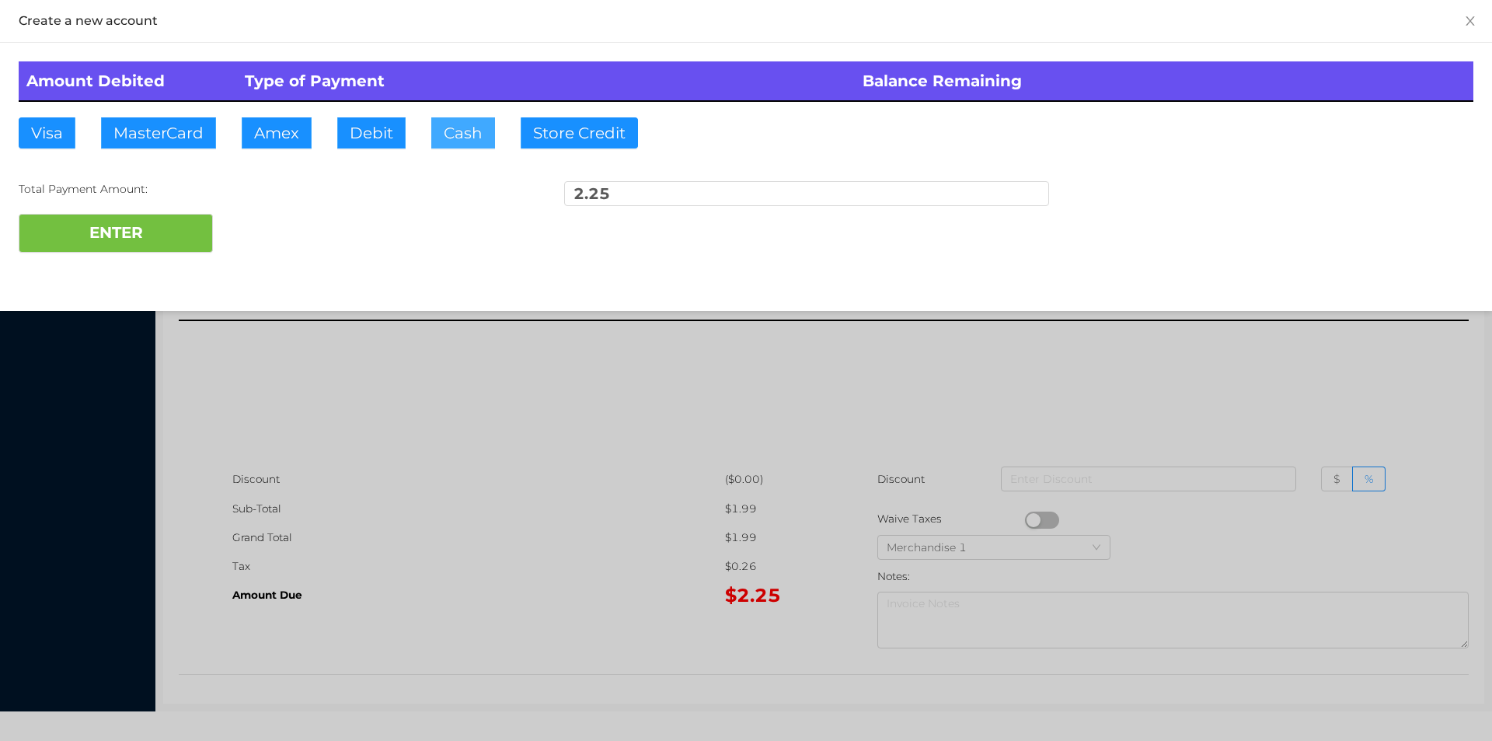
click at [443, 141] on button "Cash" at bounding box center [463, 132] width 64 height 31
type input "20."
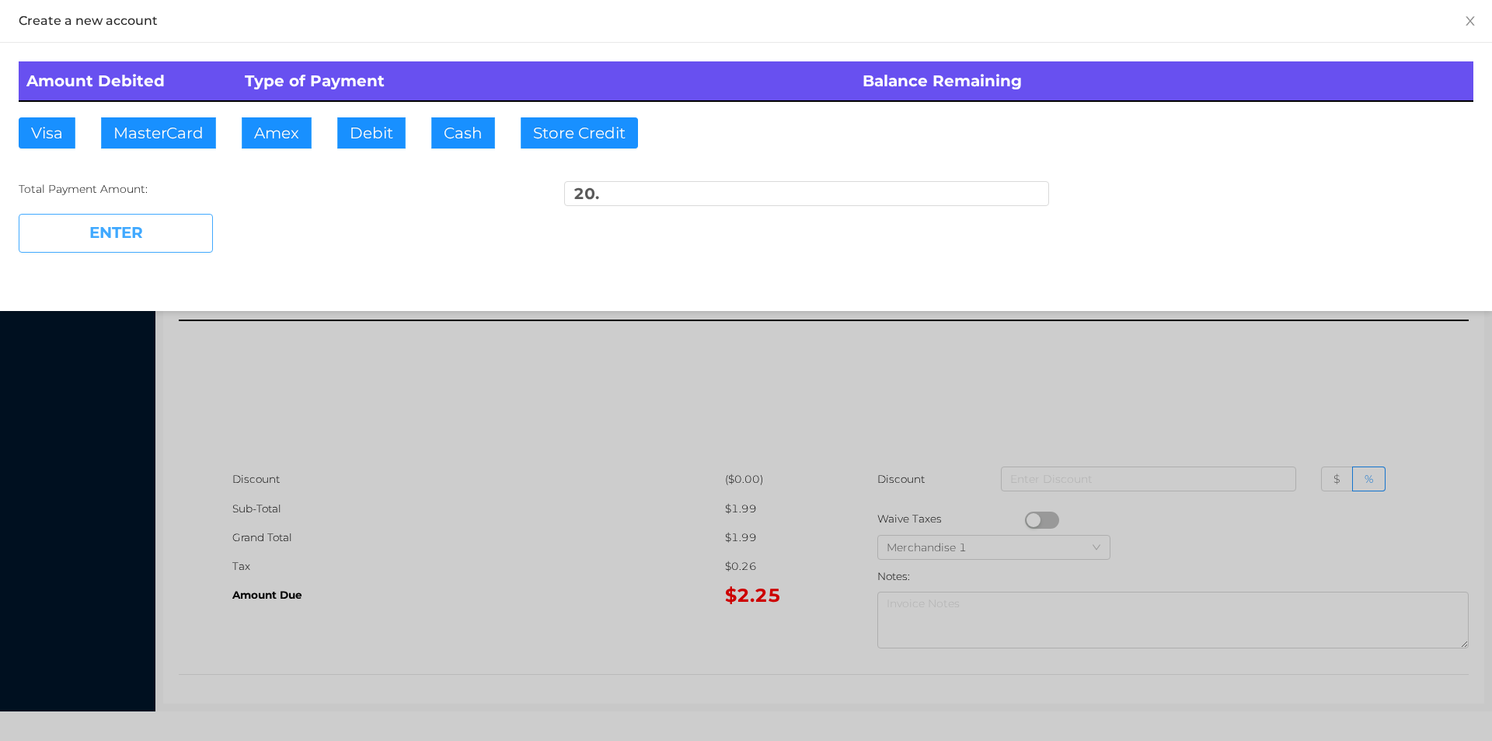
click at [145, 252] on button "ENTER" at bounding box center [116, 233] width 194 height 39
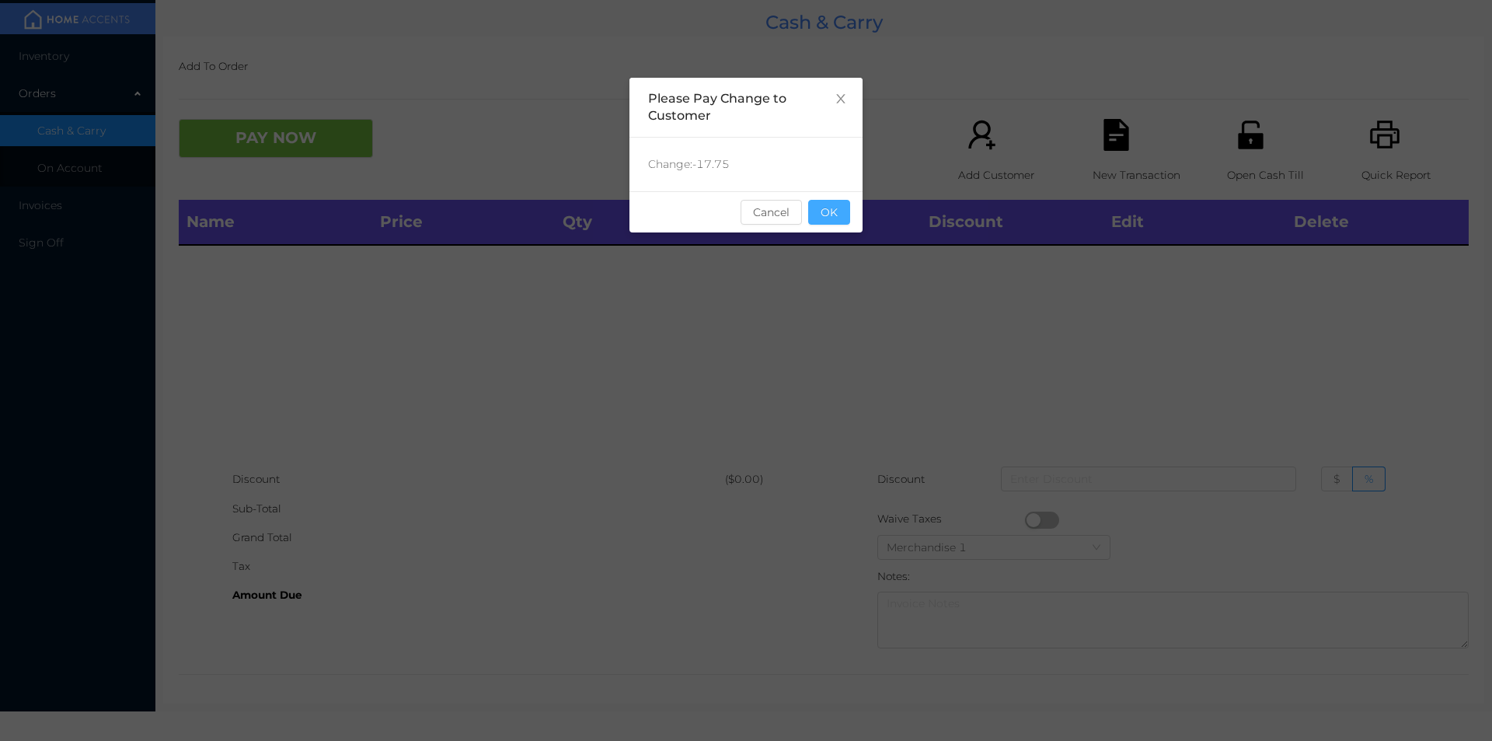
click at [832, 213] on button "OK" at bounding box center [829, 212] width 42 height 25
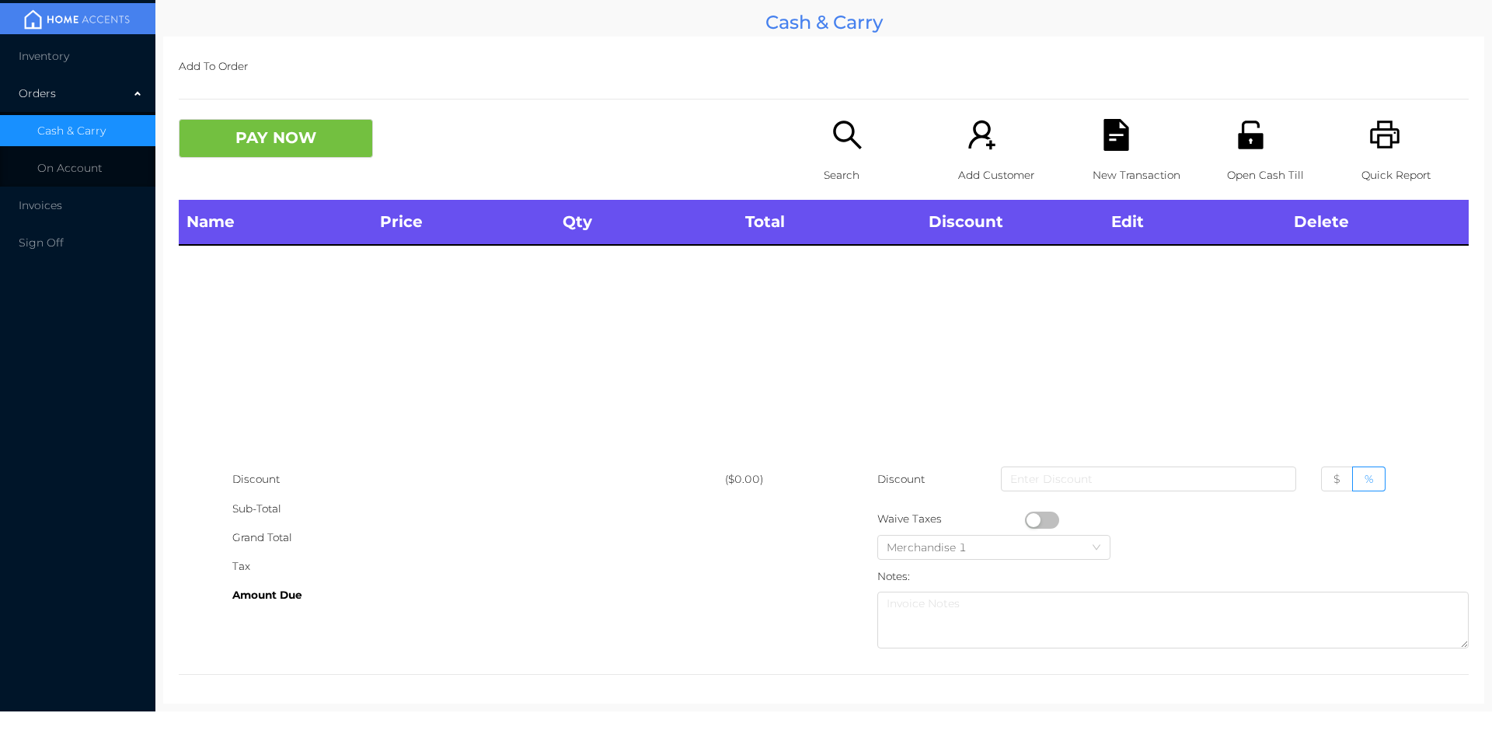
click at [839, 151] on icon "icon: search" at bounding box center [848, 135] width 32 height 32
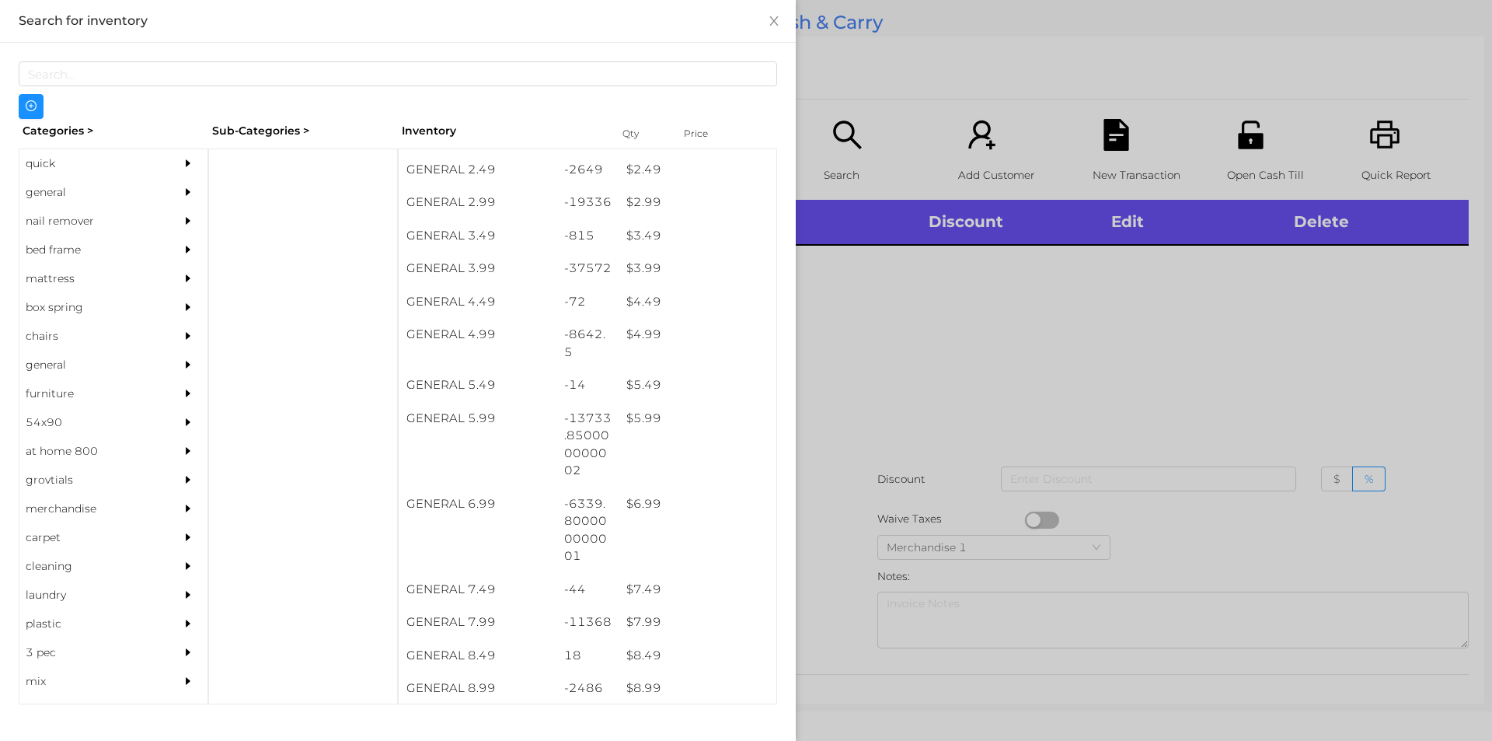
scroll to position [361, 0]
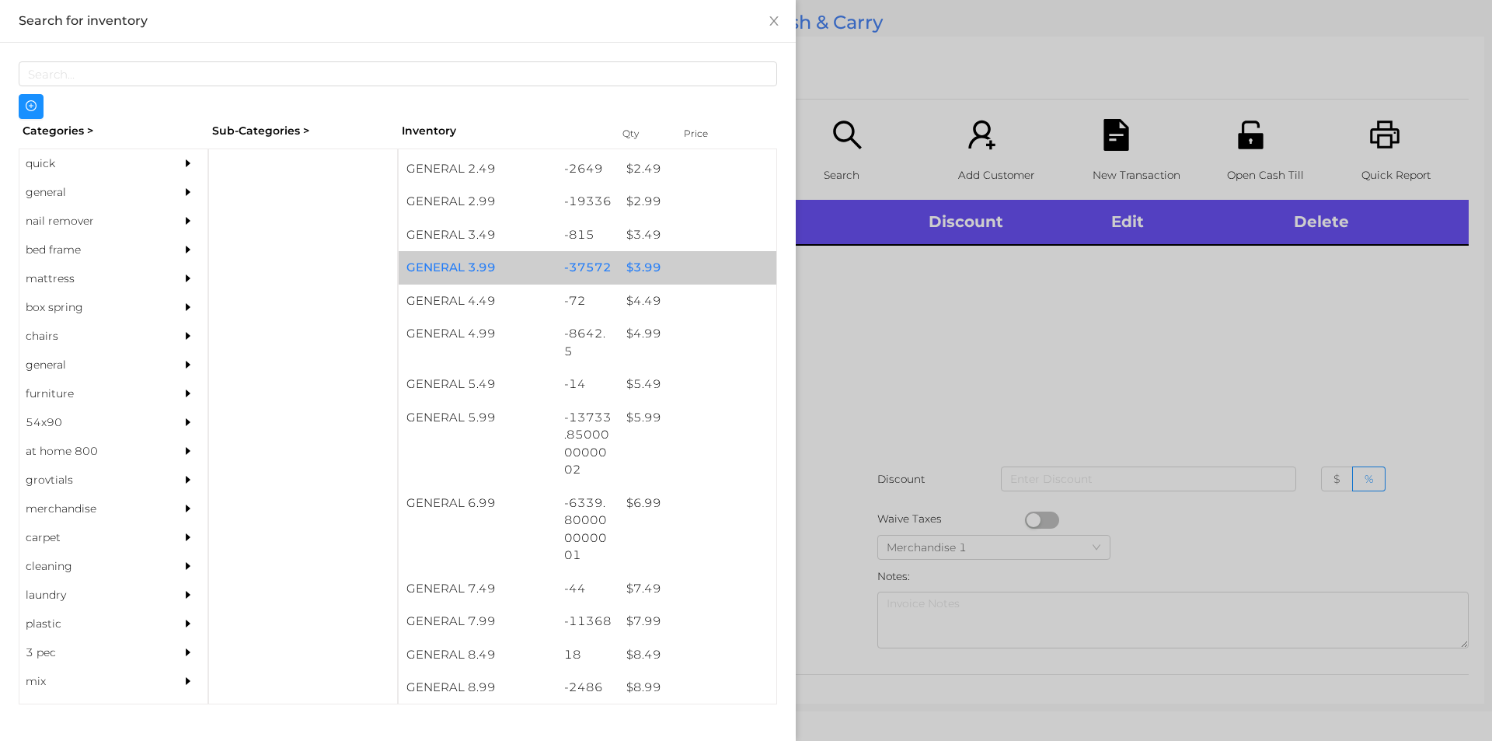
click at [650, 271] on div "$ 3.99" at bounding box center [698, 267] width 158 height 33
click at [652, 264] on div "$ 3.99" at bounding box center [698, 267] width 158 height 33
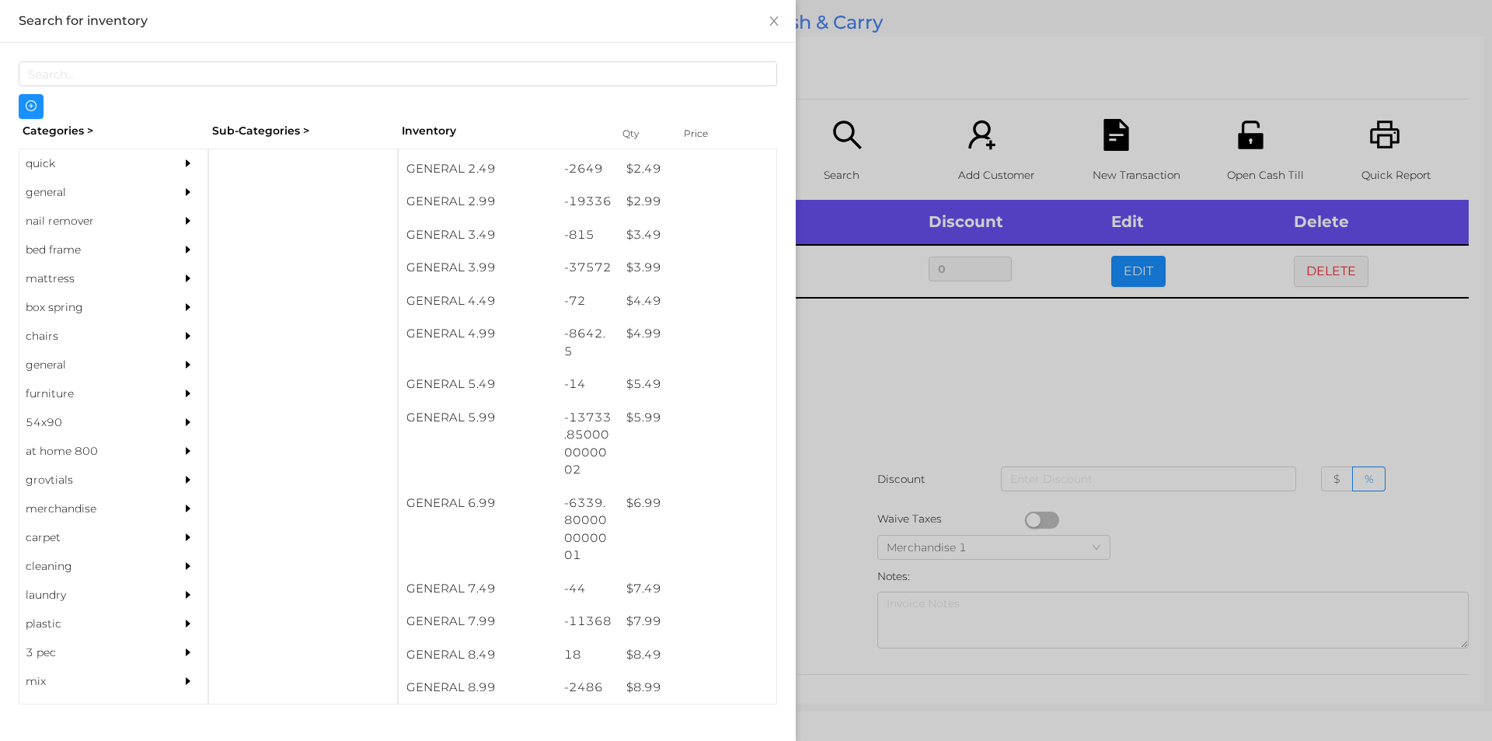
click at [905, 353] on div at bounding box center [746, 370] width 1492 height 741
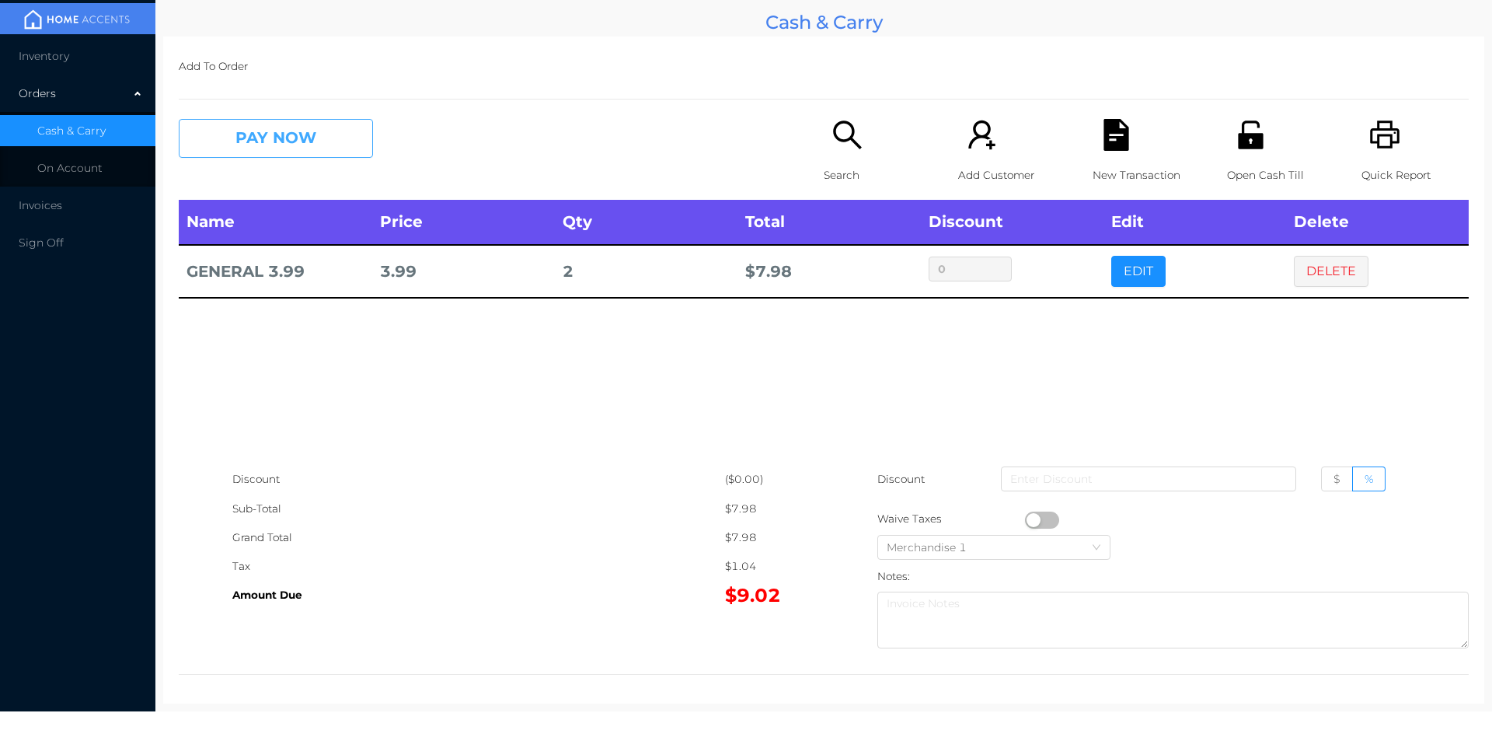
click at [315, 148] on button "PAY NOW" at bounding box center [276, 138] width 194 height 39
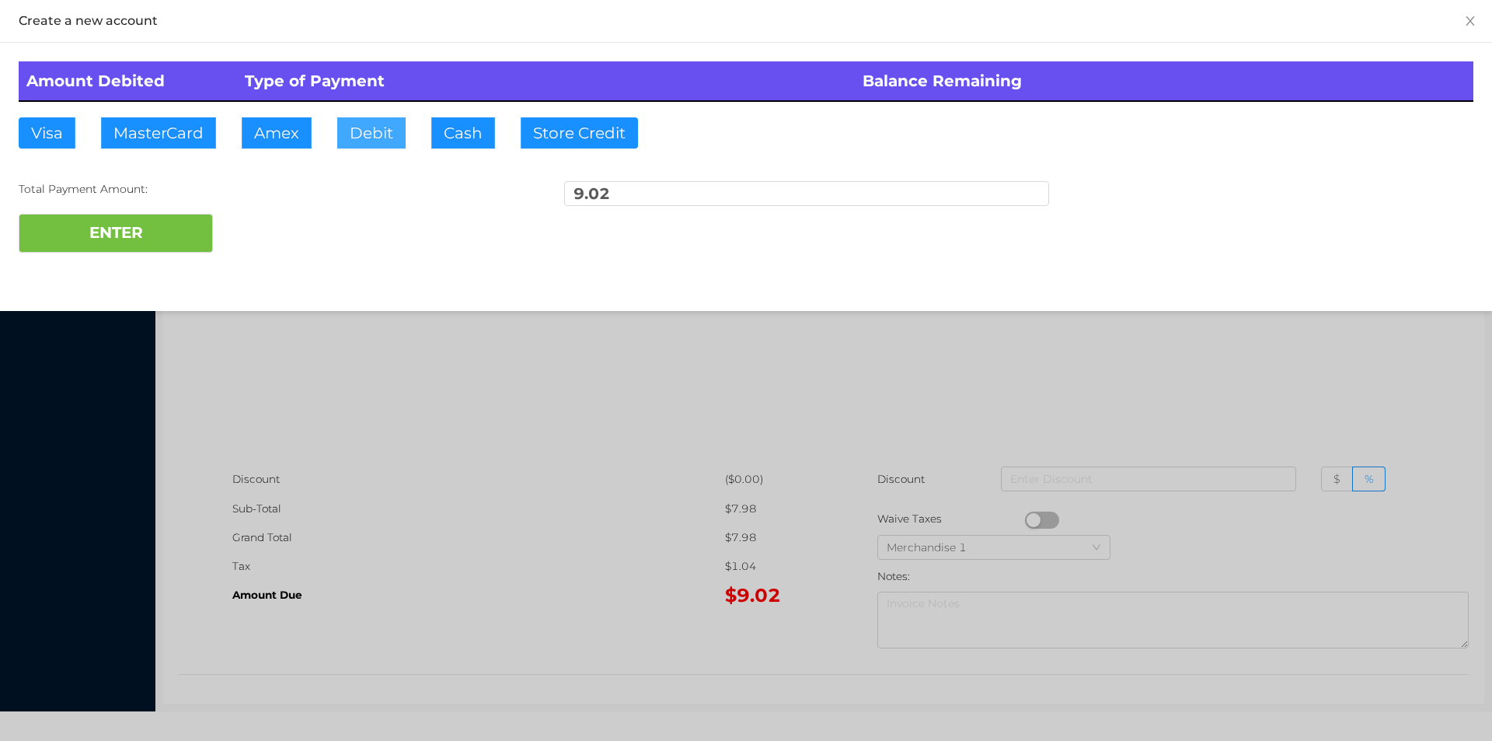
click at [366, 125] on button "Debit" at bounding box center [371, 132] width 68 height 31
click at [190, 225] on button "ENTER" at bounding box center [116, 233] width 194 height 39
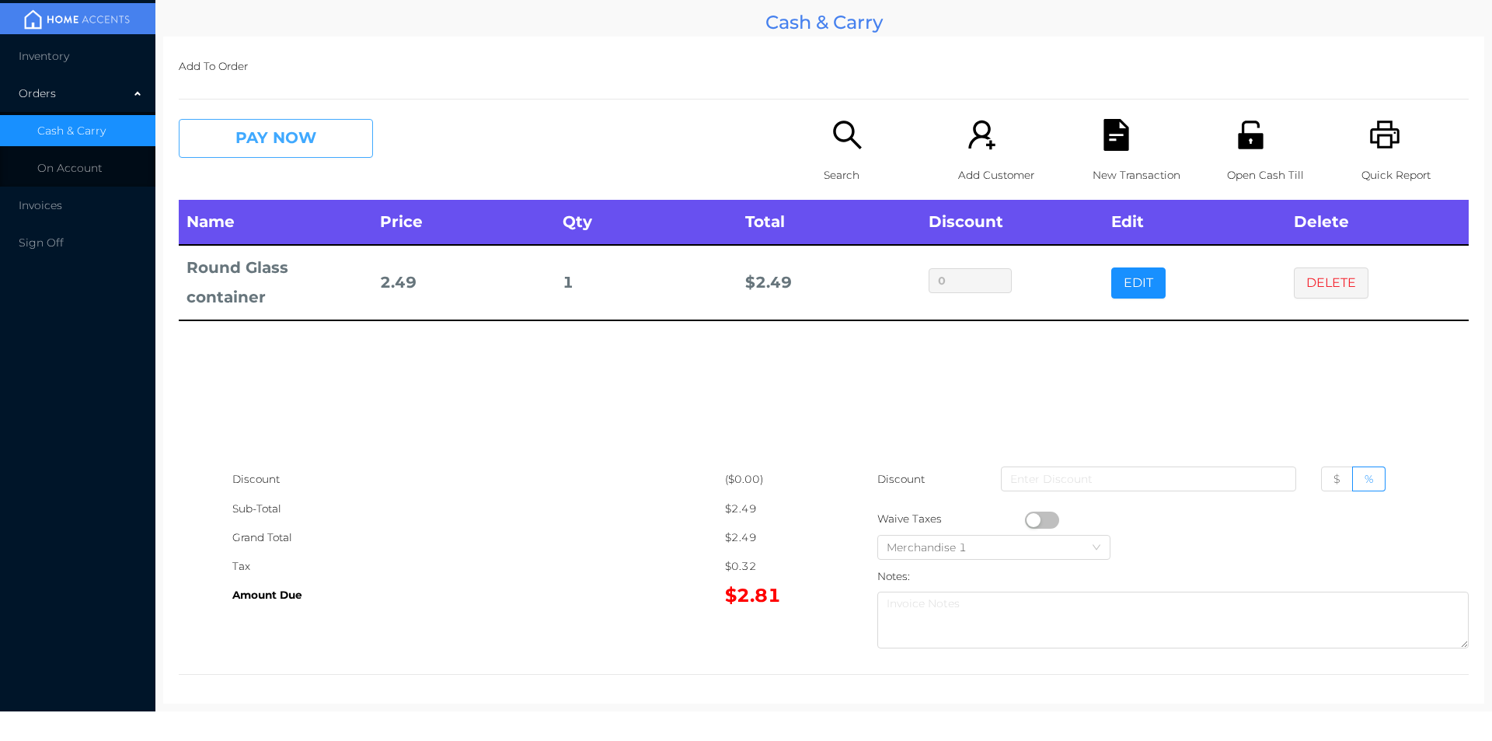
click at [252, 145] on button "PAY NOW" at bounding box center [276, 138] width 194 height 39
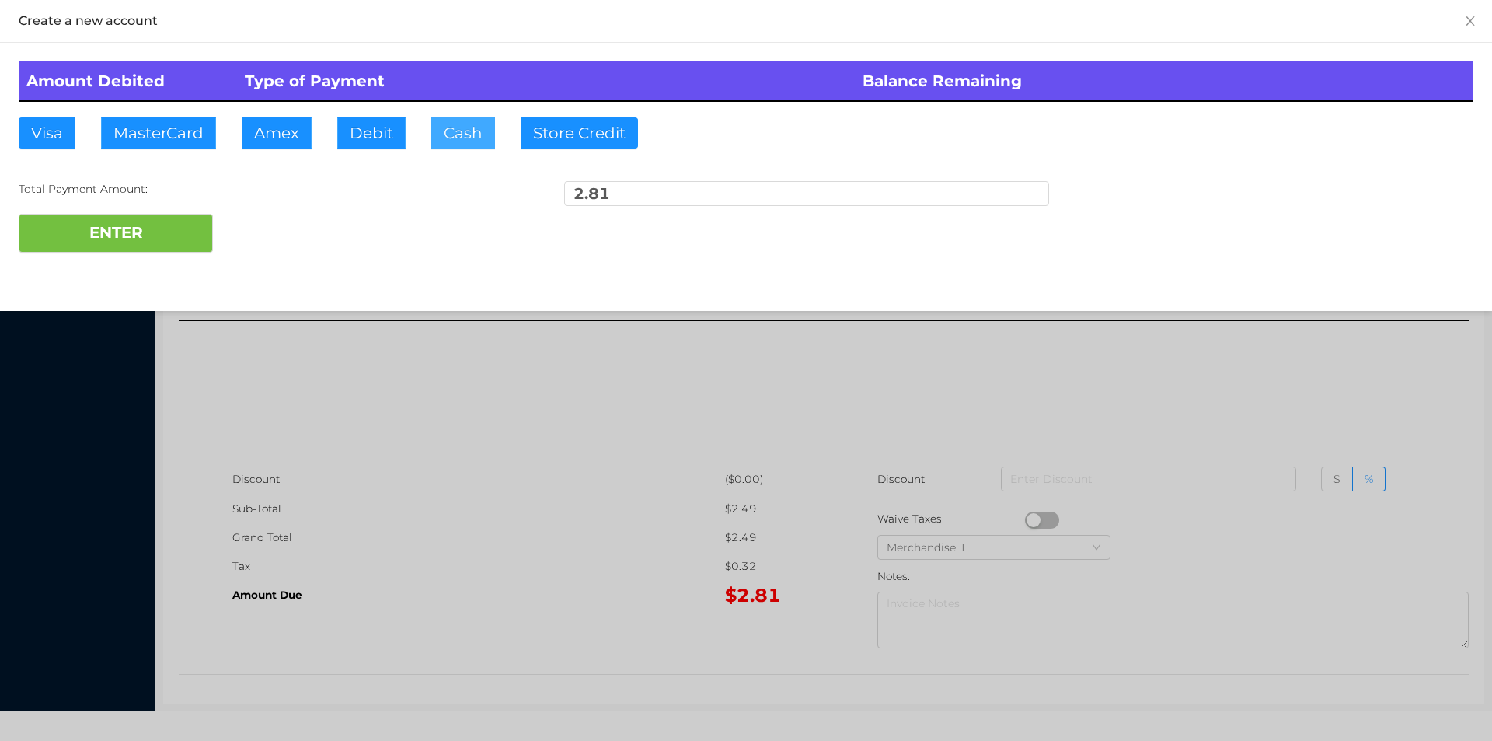
click at [443, 131] on button "Cash" at bounding box center [463, 132] width 64 height 31
click at [122, 239] on button "ENTER" at bounding box center [116, 233] width 194 height 39
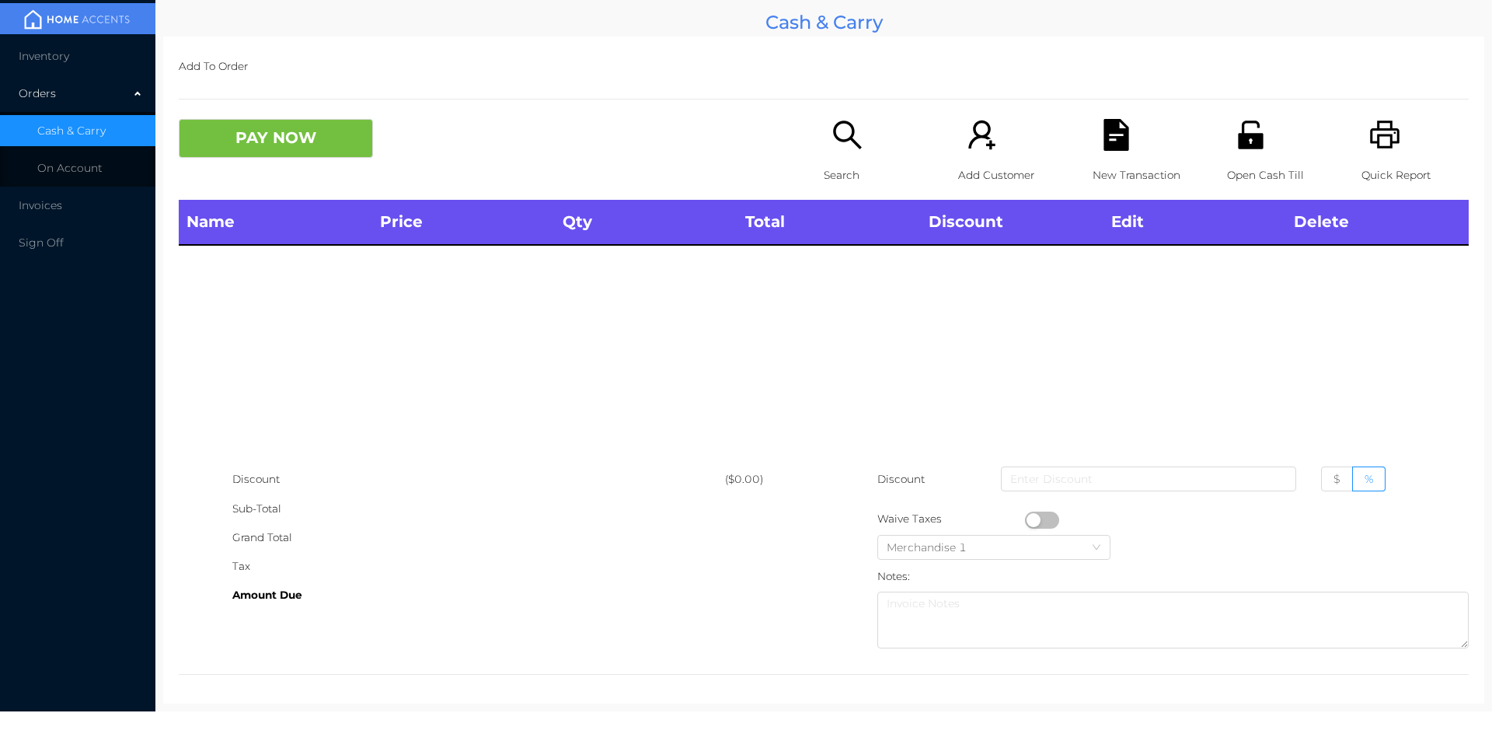
click at [839, 156] on div "Search" at bounding box center [877, 159] width 107 height 81
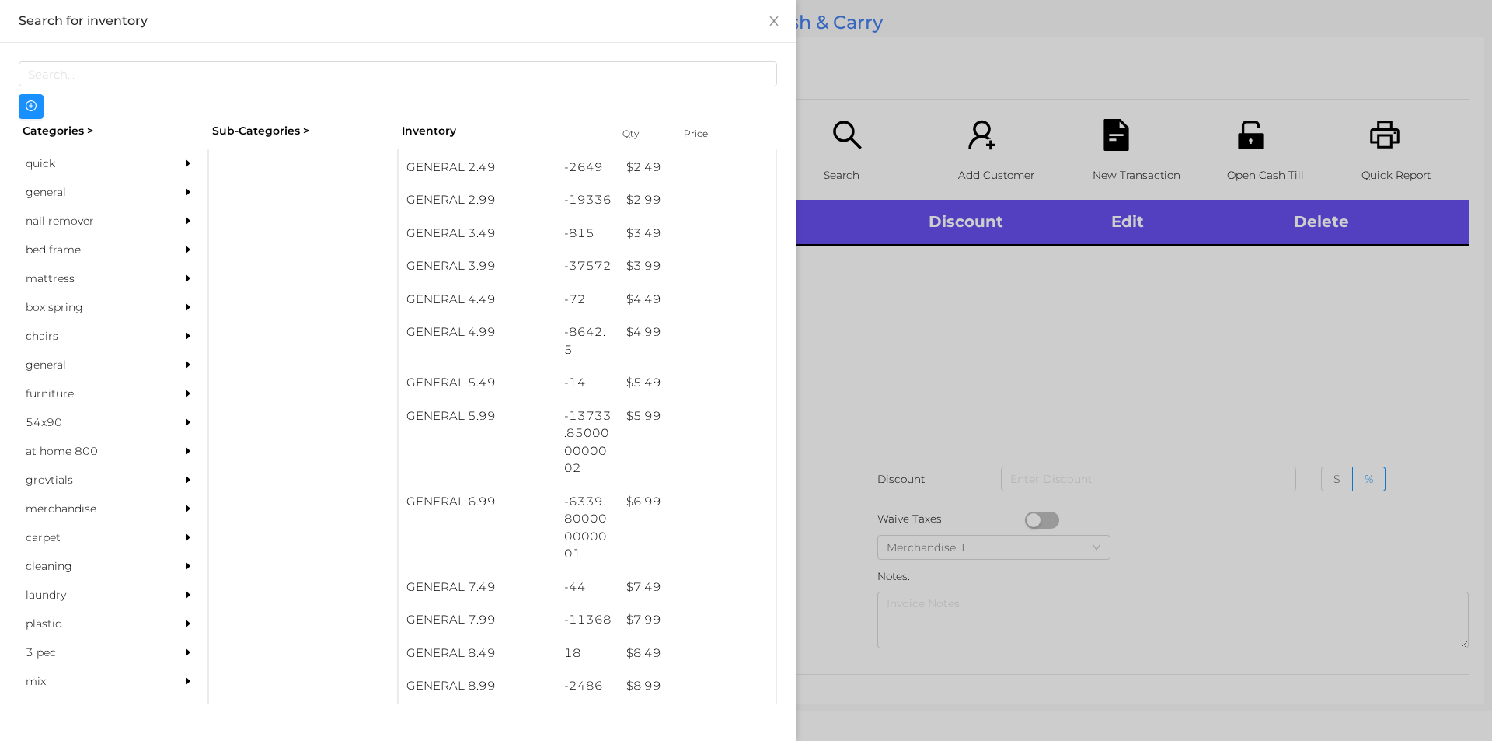
scroll to position [392, 0]
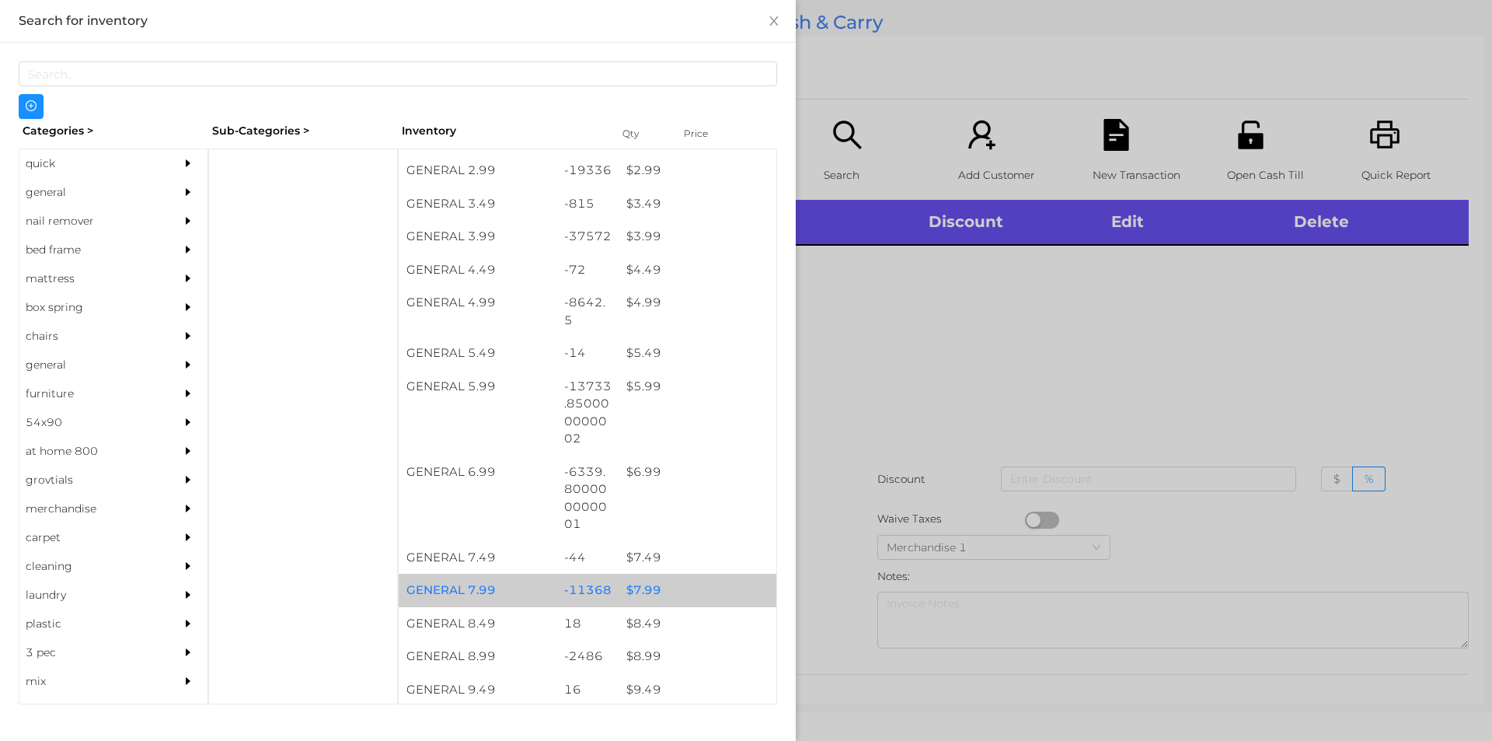
click at [644, 595] on div "$ 7.99" at bounding box center [698, 590] width 158 height 33
click at [640, 590] on div "$ 7.99" at bounding box center [698, 590] width 158 height 33
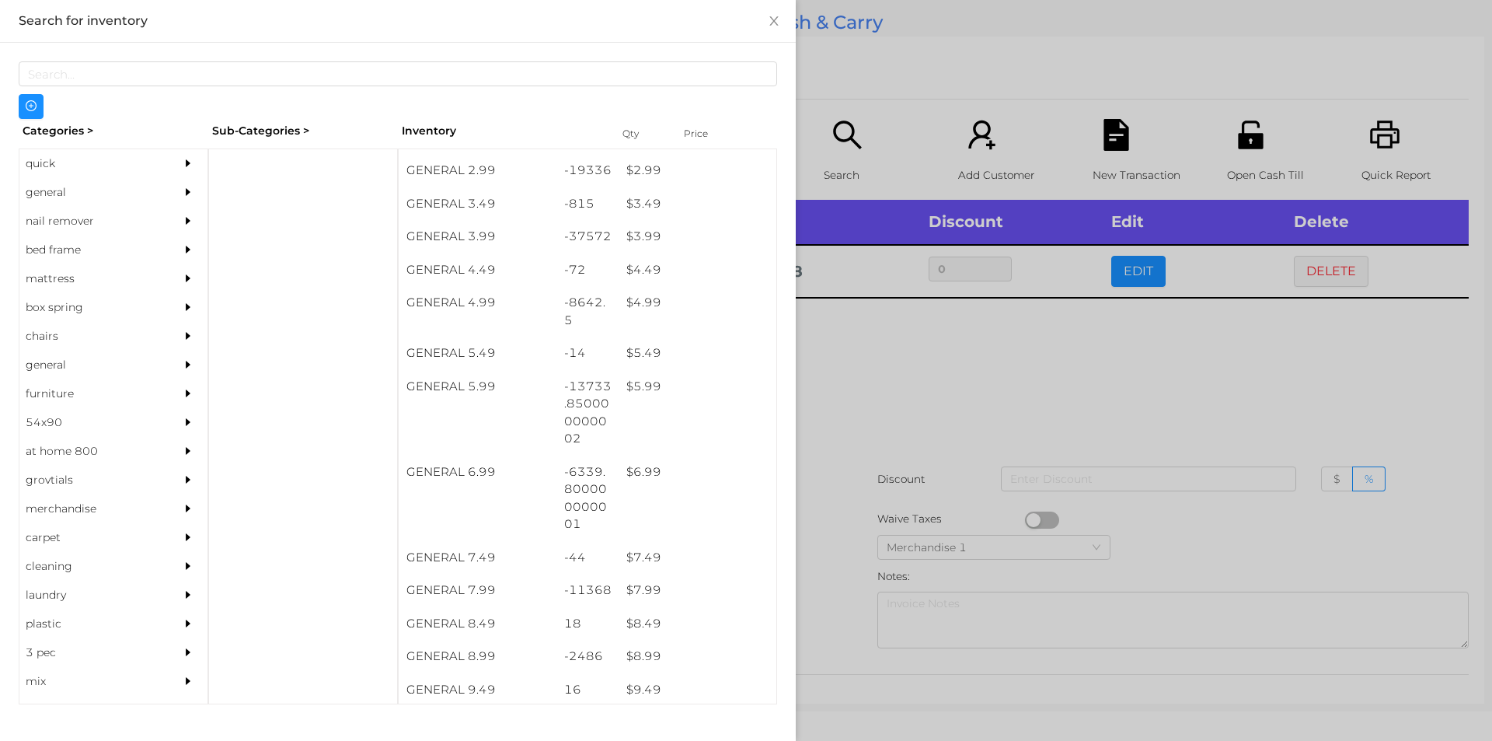
click at [892, 377] on div at bounding box center [746, 370] width 1492 height 741
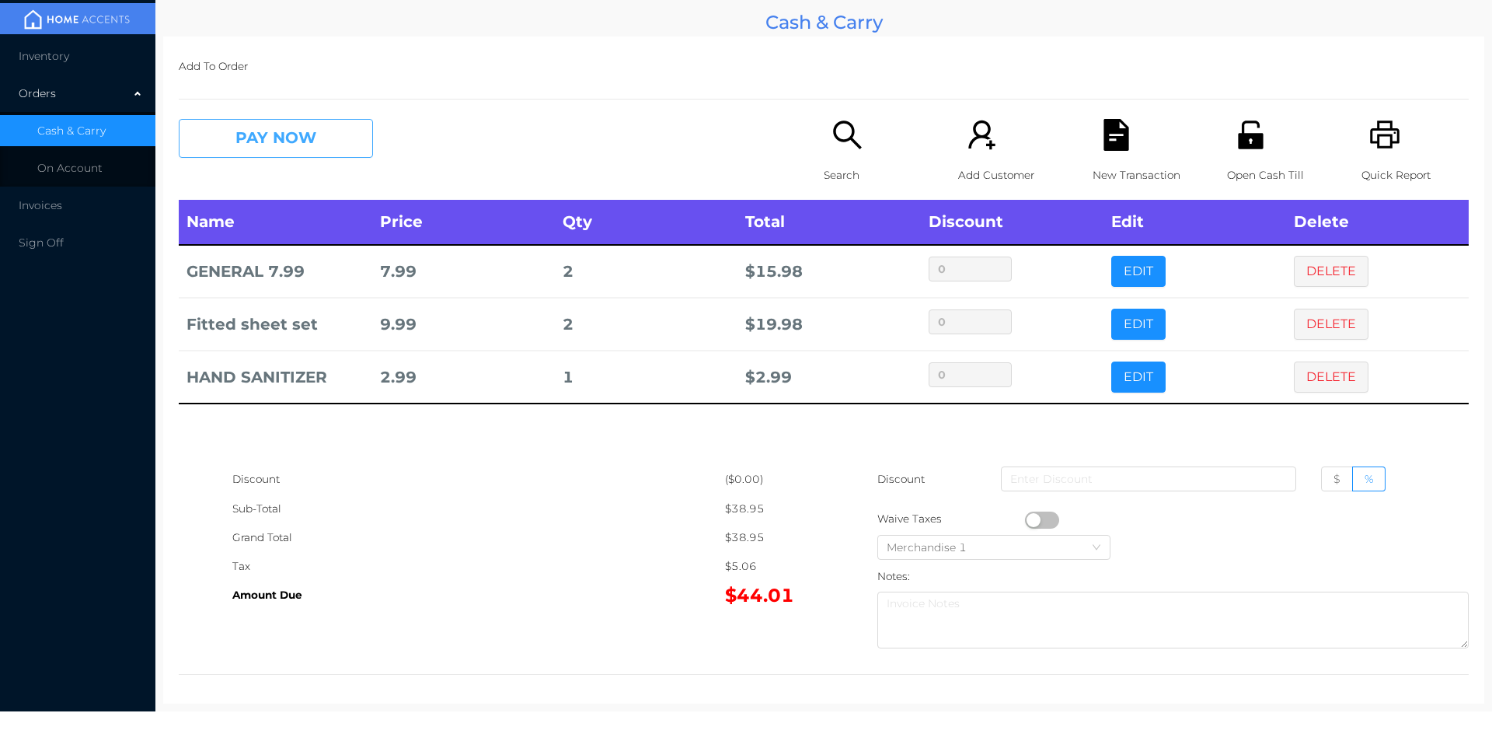
click at [306, 145] on button "PAY NOW" at bounding box center [276, 138] width 194 height 39
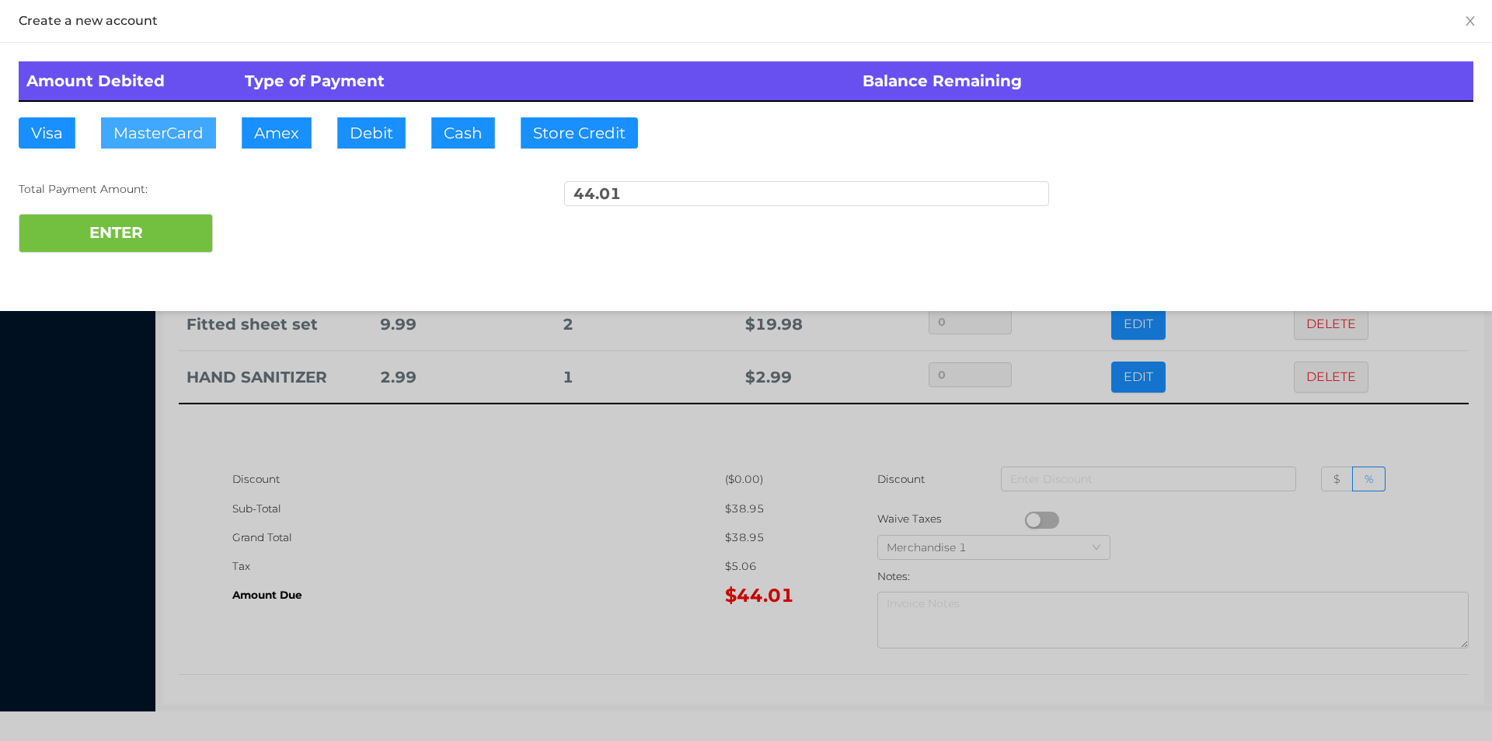
click at [163, 128] on button "MasterCard" at bounding box center [158, 132] width 115 height 31
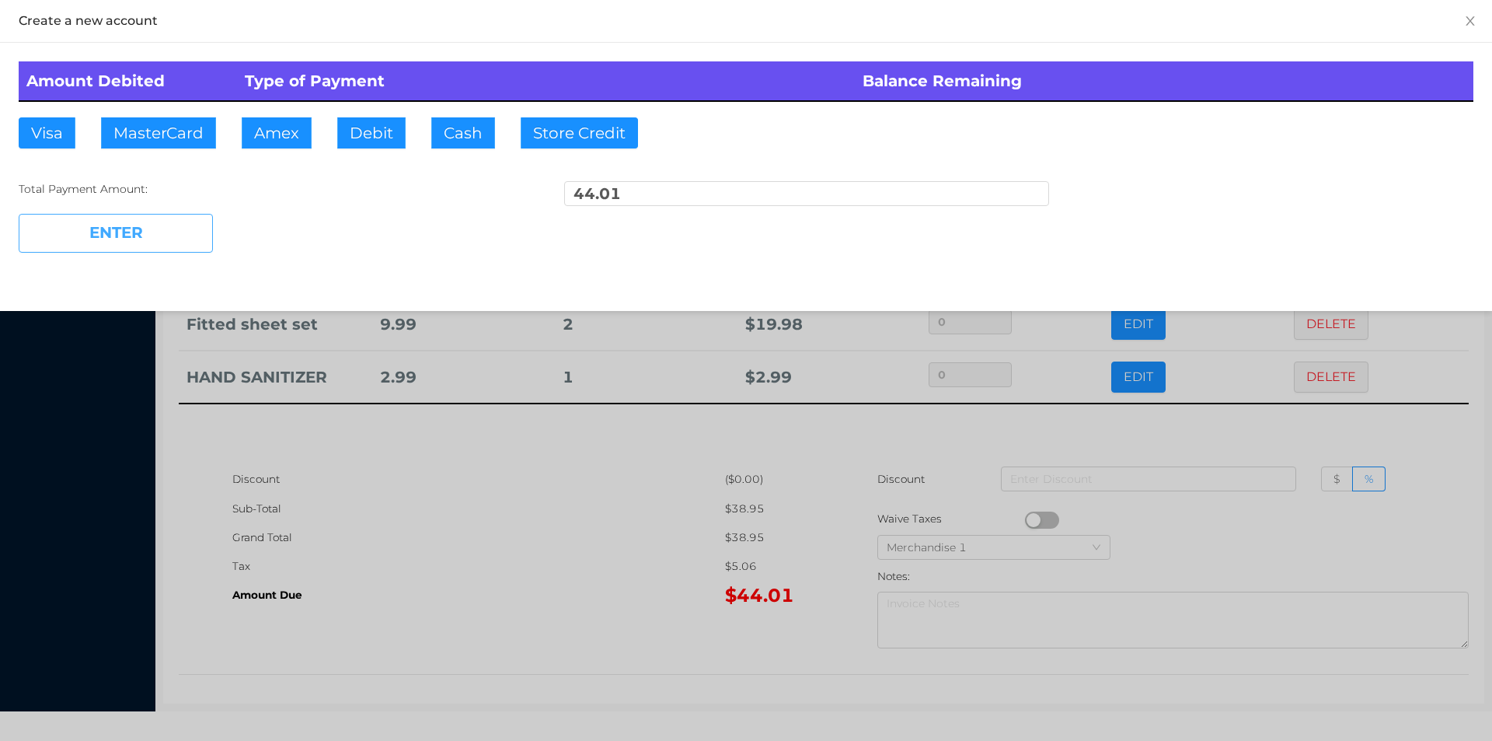
click at [167, 239] on button "ENTER" at bounding box center [116, 233] width 194 height 39
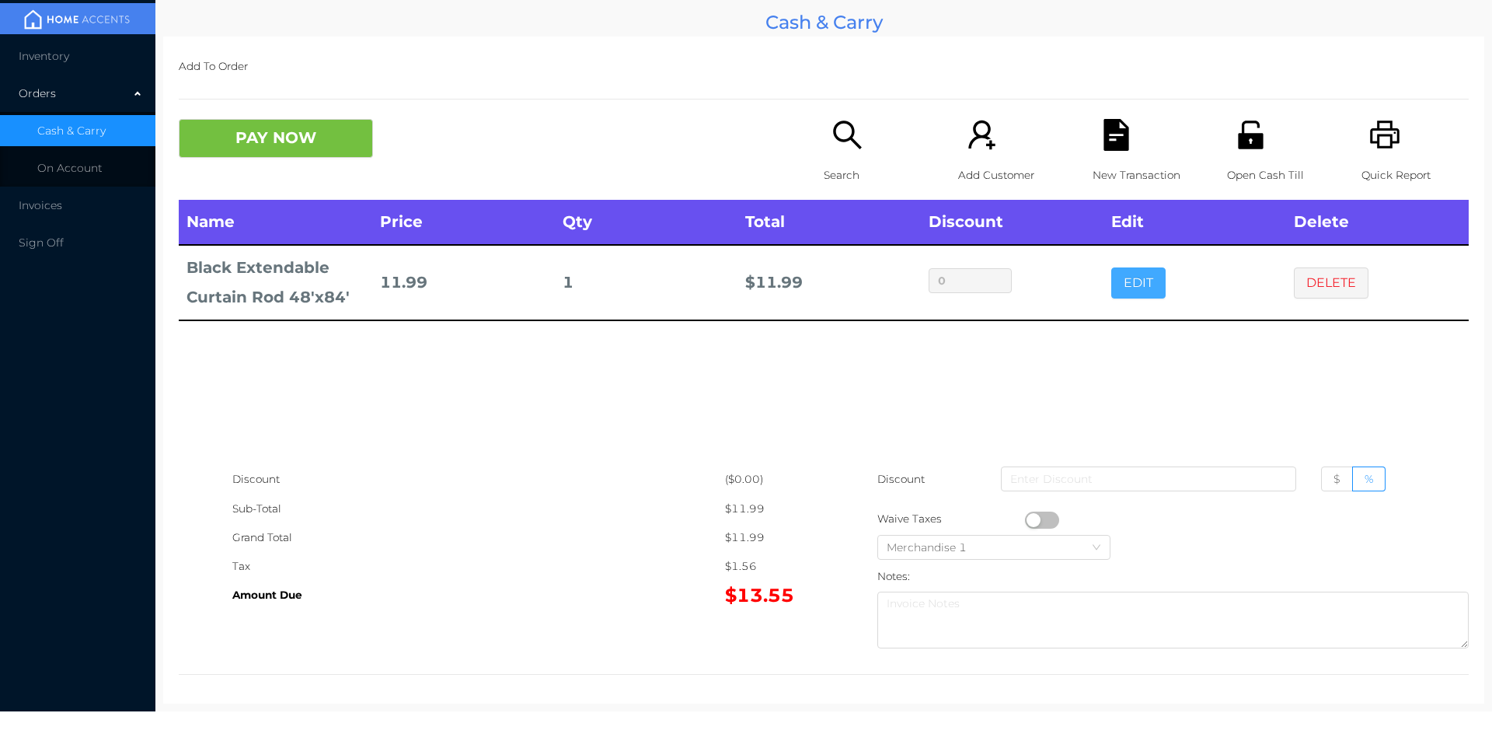
click at [1121, 296] on button "EDIT" at bounding box center [1138, 282] width 54 height 31
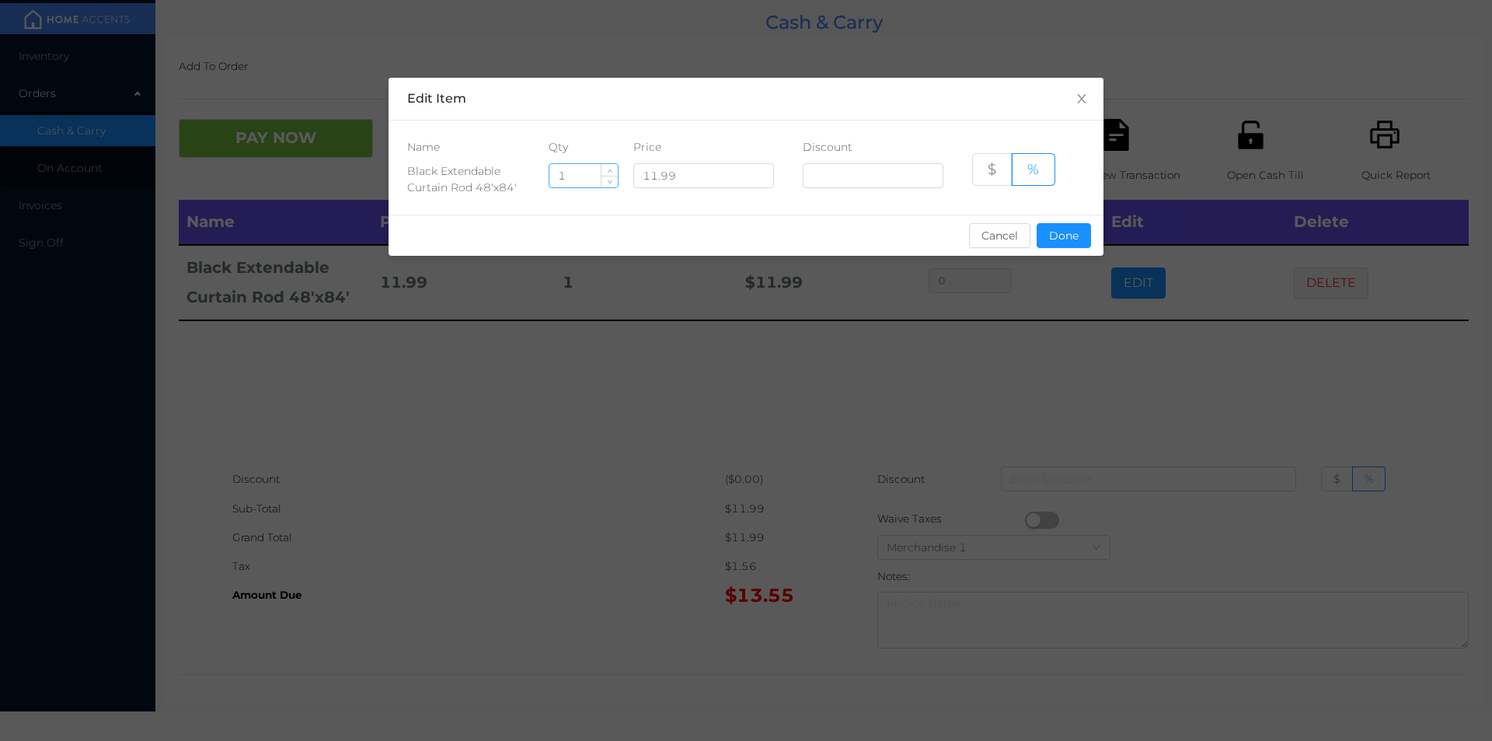
click at [598, 170] on input "1" at bounding box center [583, 175] width 68 height 23
type input "3"
click at [1071, 236] on button "Done" at bounding box center [1064, 235] width 54 height 25
type input "0%"
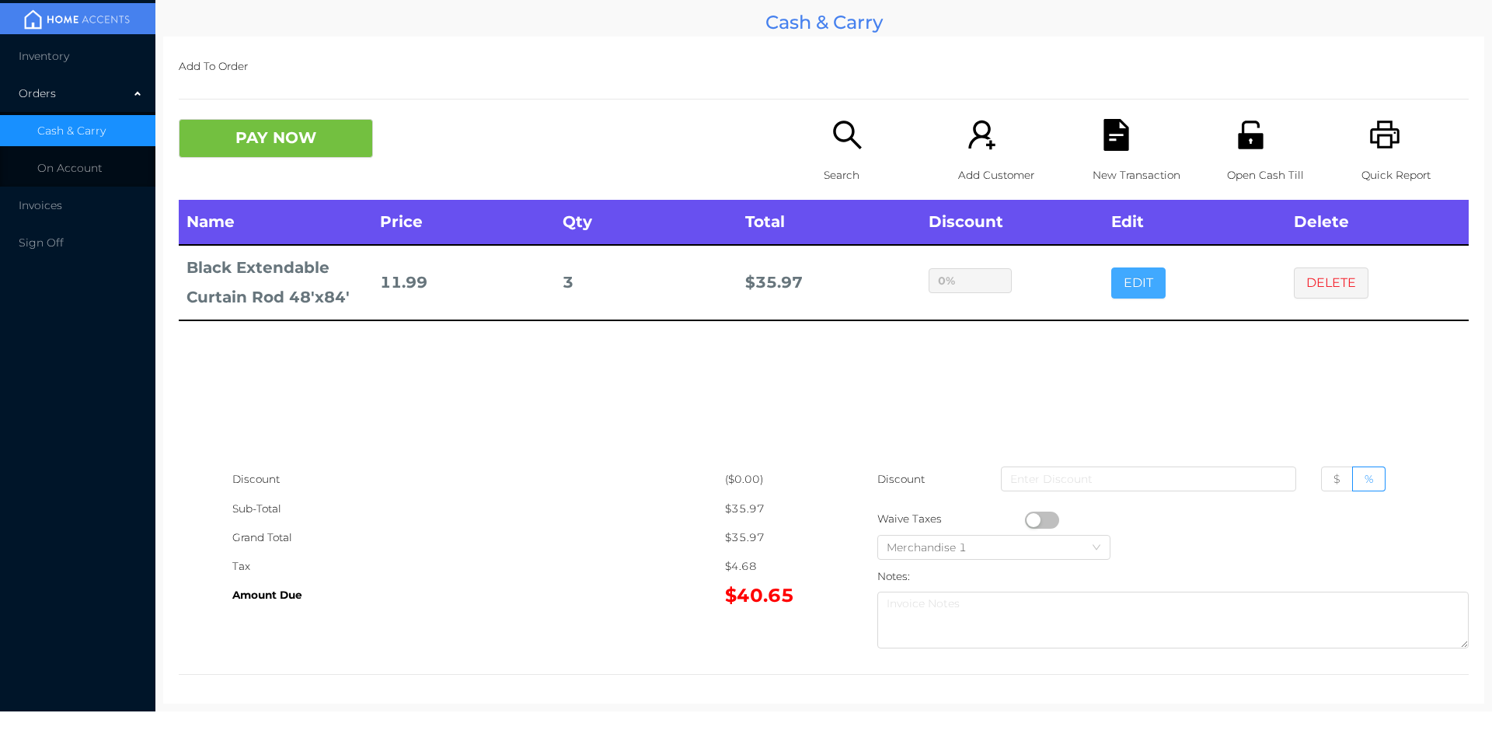
click at [1111, 267] on button "EDIT" at bounding box center [1138, 282] width 54 height 31
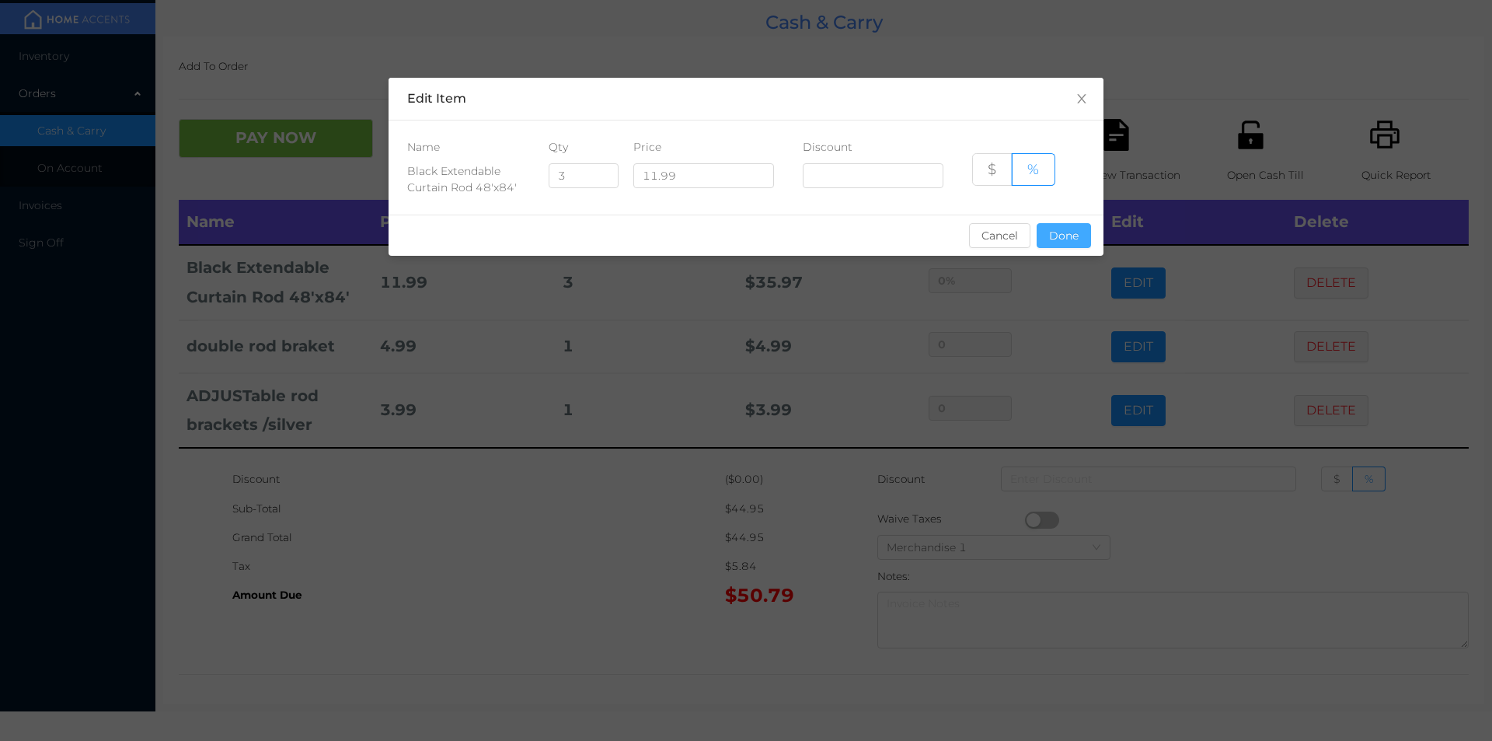
click at [1058, 242] on button "Done" at bounding box center [1064, 235] width 54 height 25
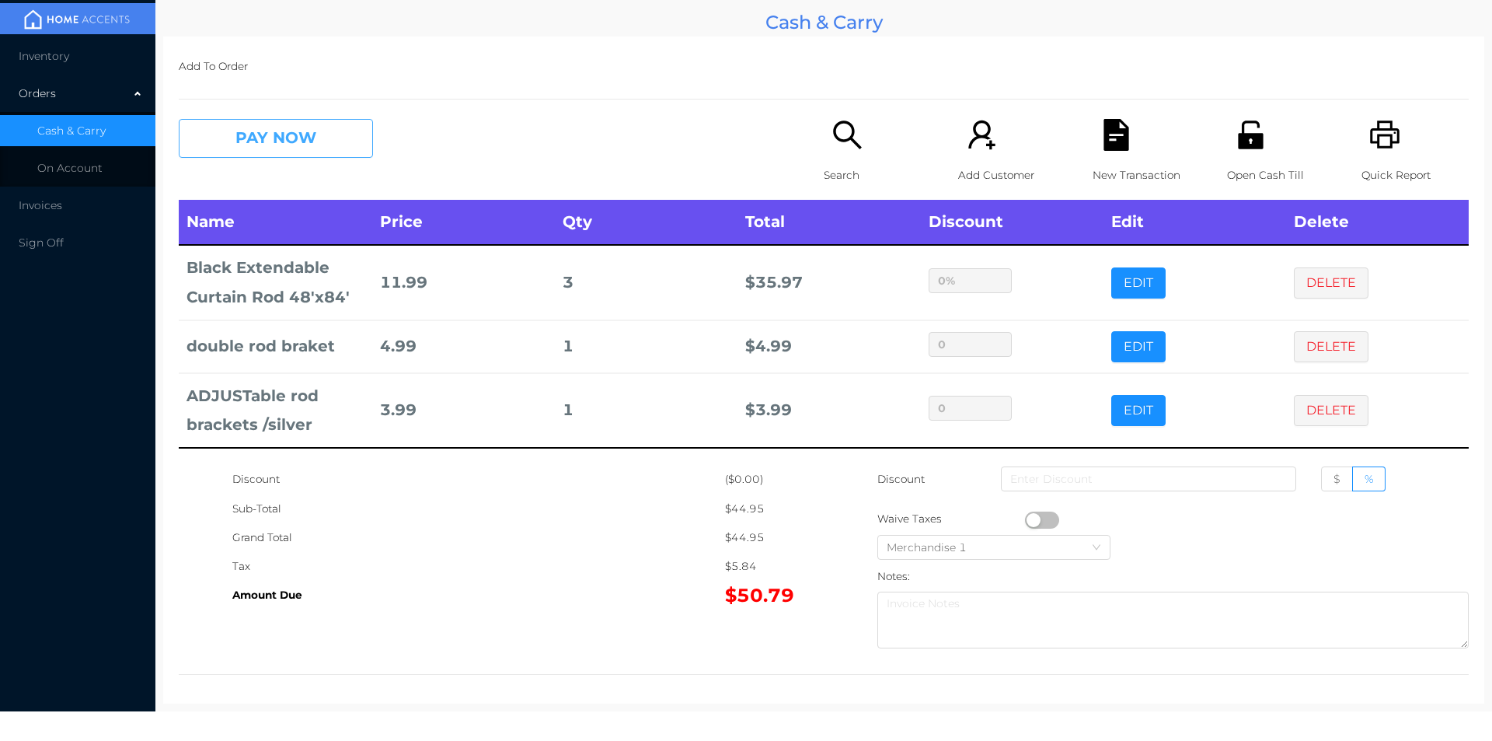
click at [295, 131] on button "PAY NOW" at bounding box center [276, 138] width 194 height 39
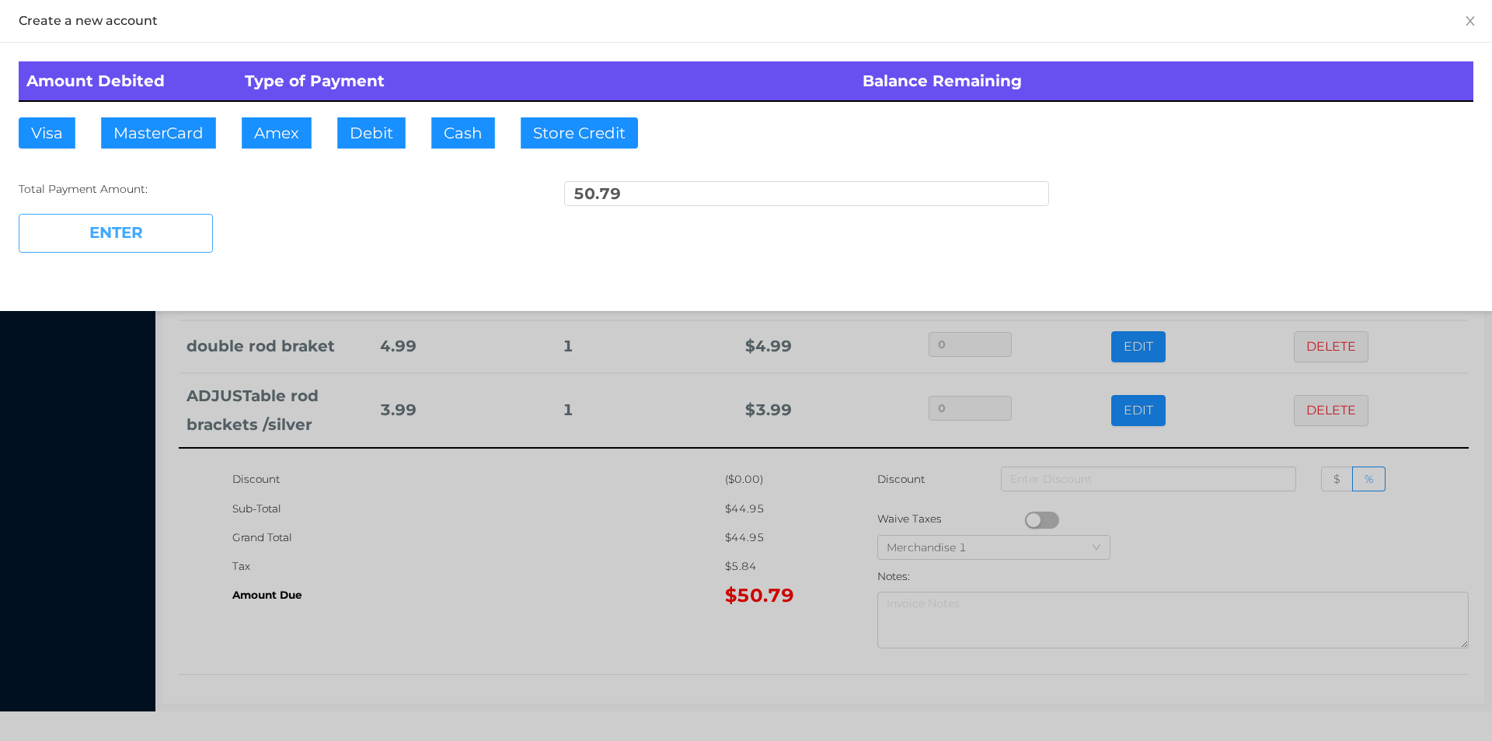
click at [169, 142] on button "MasterCard" at bounding box center [158, 132] width 115 height 31
click at [113, 249] on button "ENTER" at bounding box center [116, 233] width 194 height 39
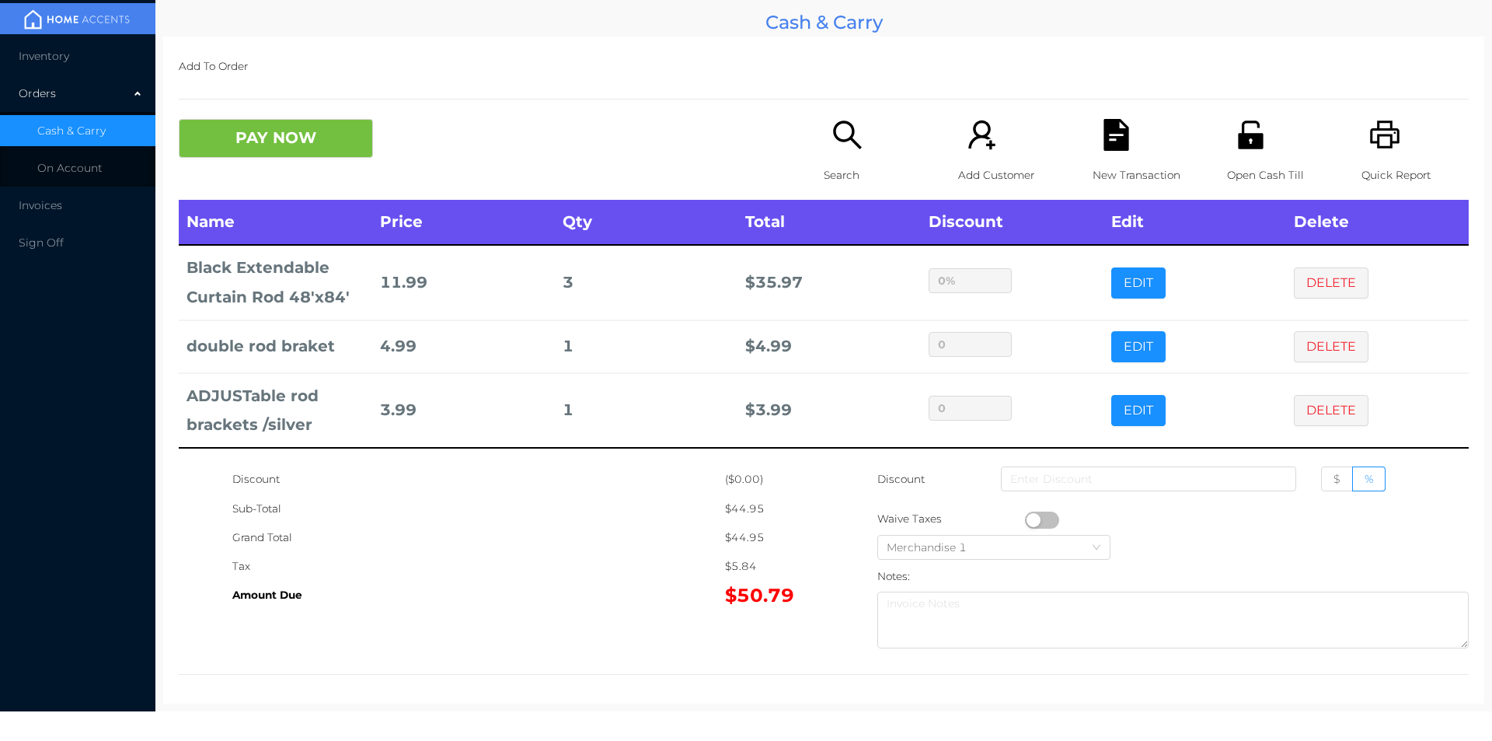
type input "0"
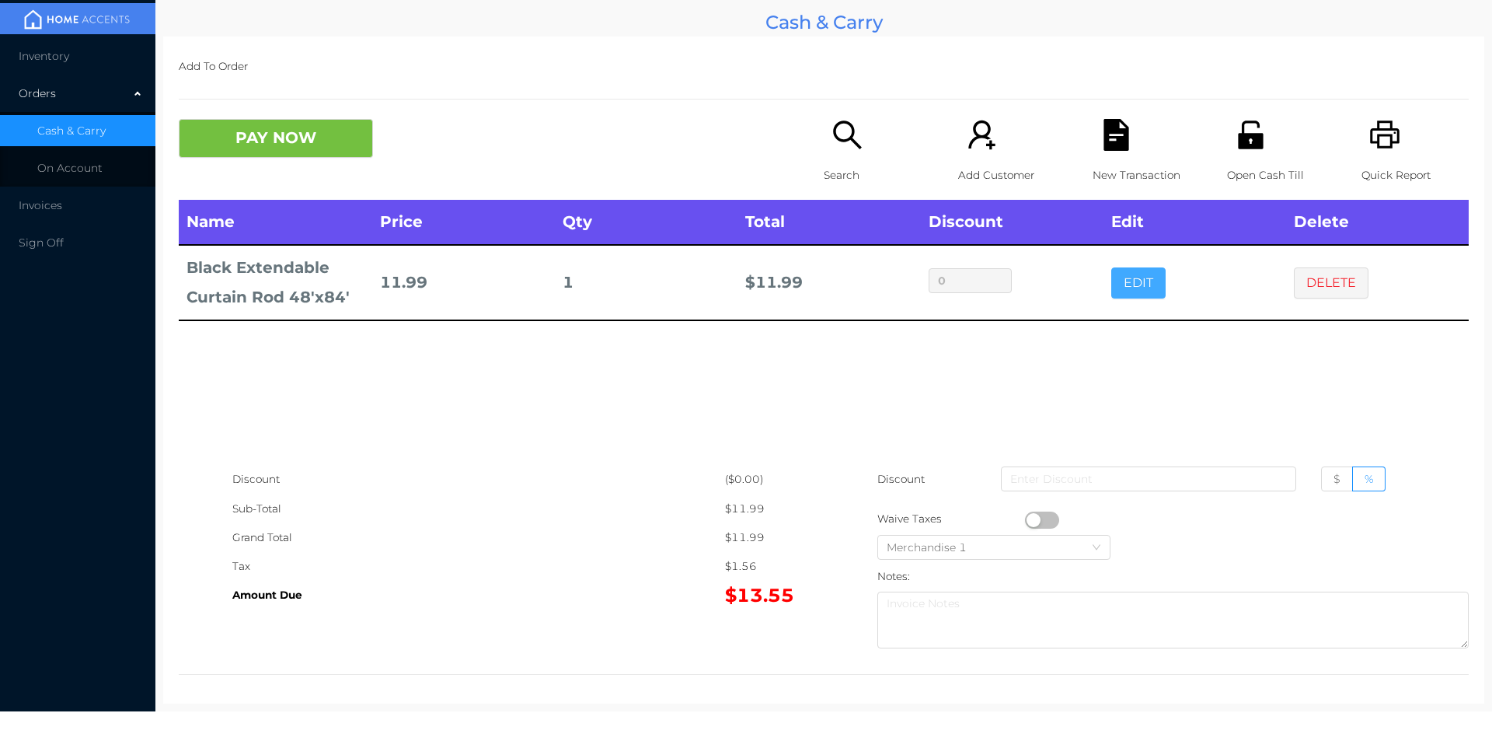
click at [1111, 275] on button "EDIT" at bounding box center [1138, 282] width 54 height 31
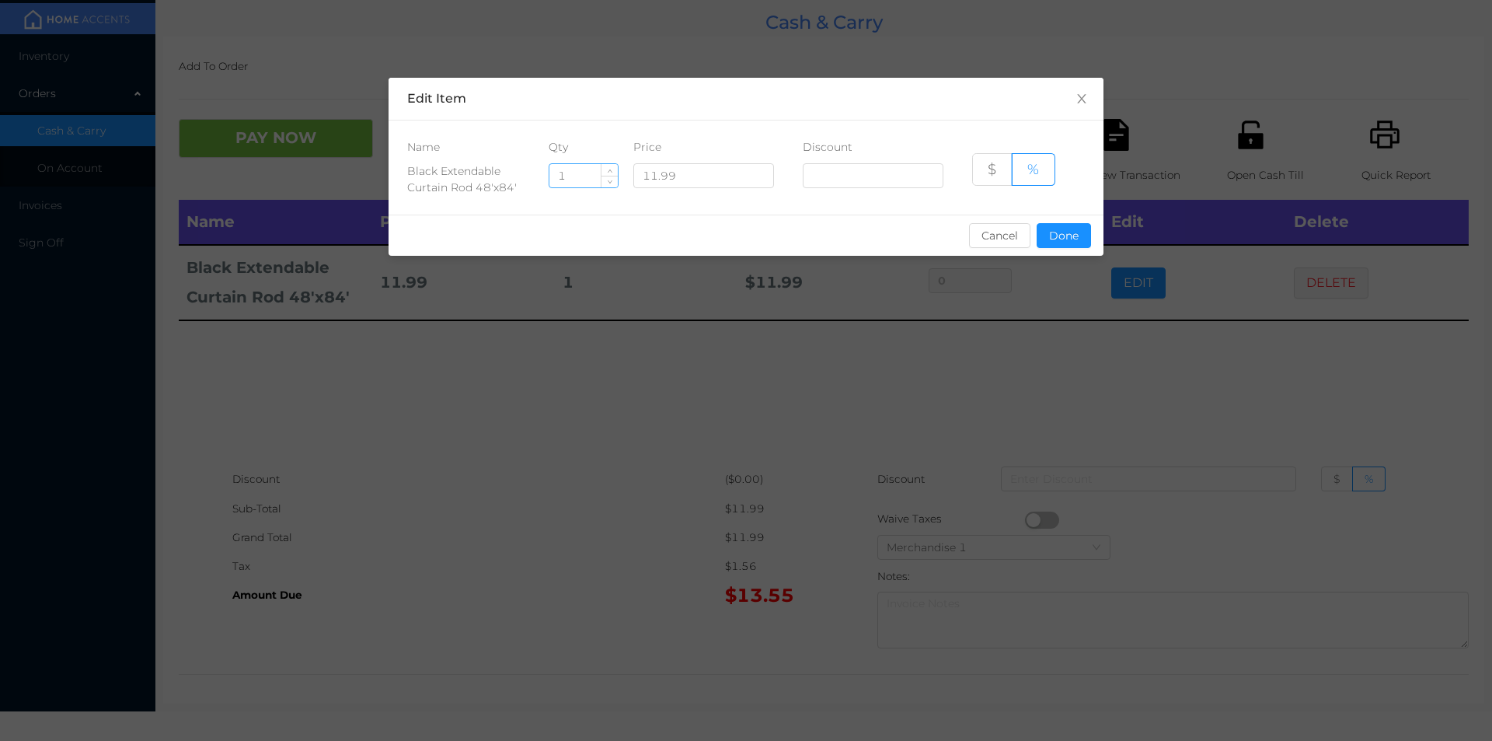
click at [592, 170] on input "1" at bounding box center [583, 175] width 68 height 23
type input "9"
click at [1076, 232] on button "Done" at bounding box center [1064, 235] width 54 height 25
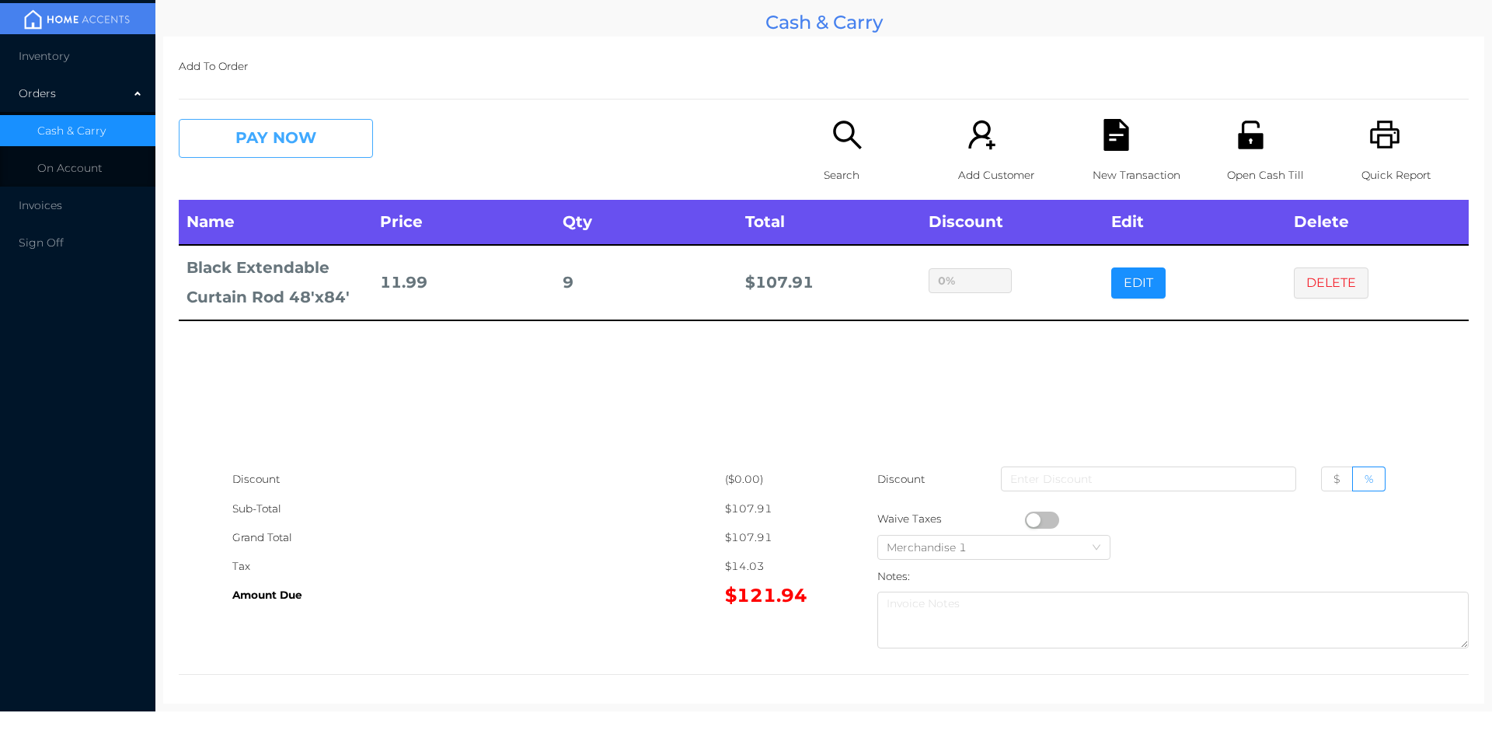
click at [243, 153] on button "PAY NOW" at bounding box center [276, 138] width 194 height 39
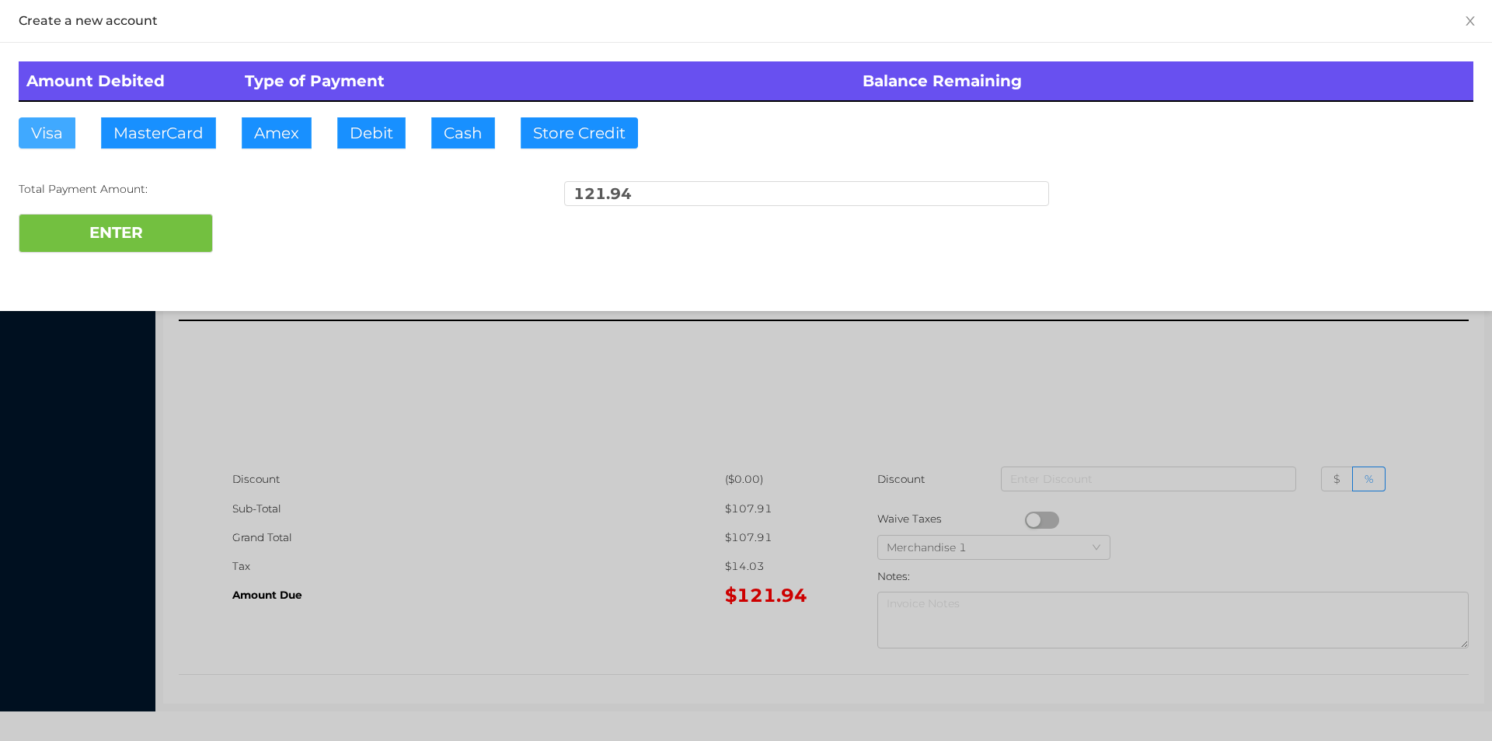
click at [41, 132] on button "Visa" at bounding box center [47, 132] width 57 height 31
click at [71, 229] on button "ENTER" at bounding box center [116, 233] width 194 height 39
type input "0"
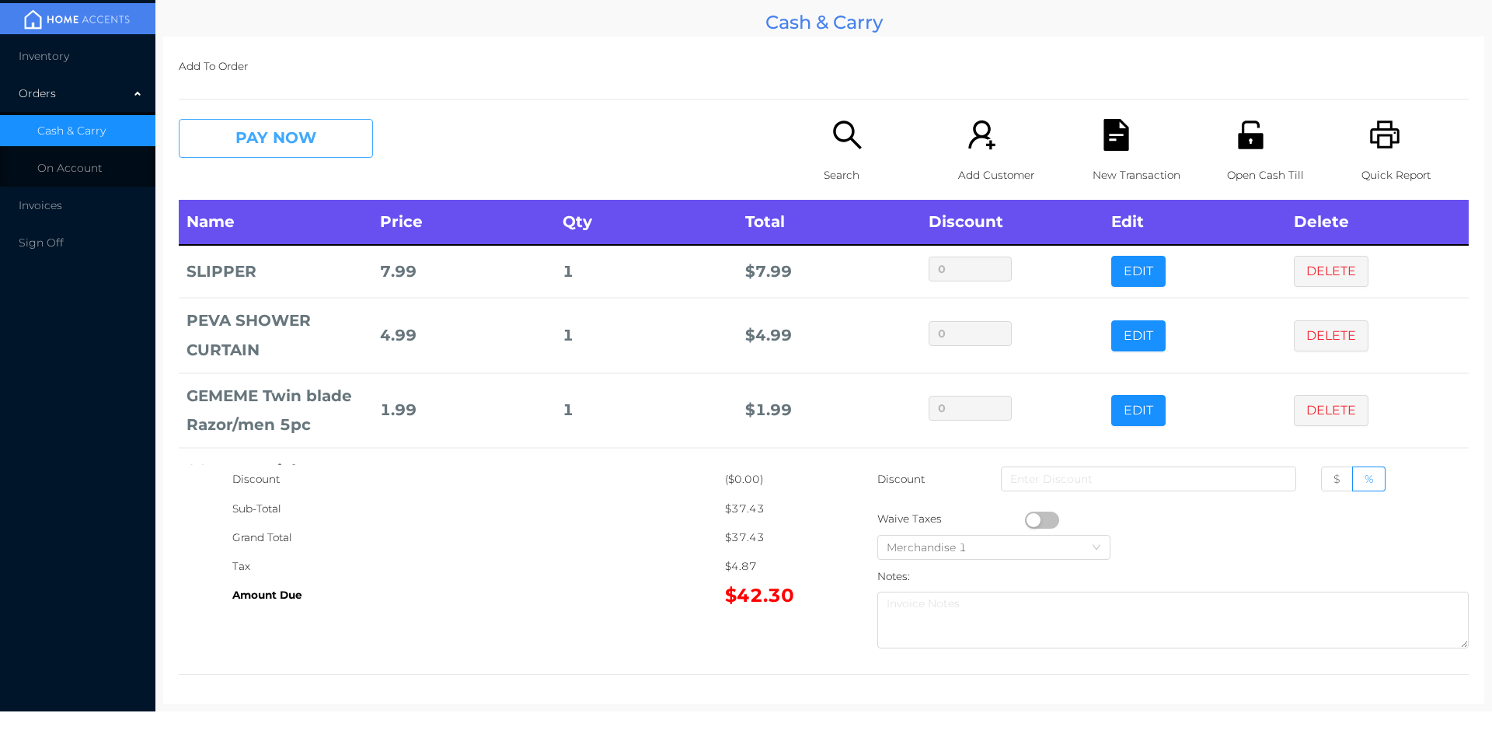
click at [325, 136] on button "PAY NOW" at bounding box center [276, 138] width 194 height 39
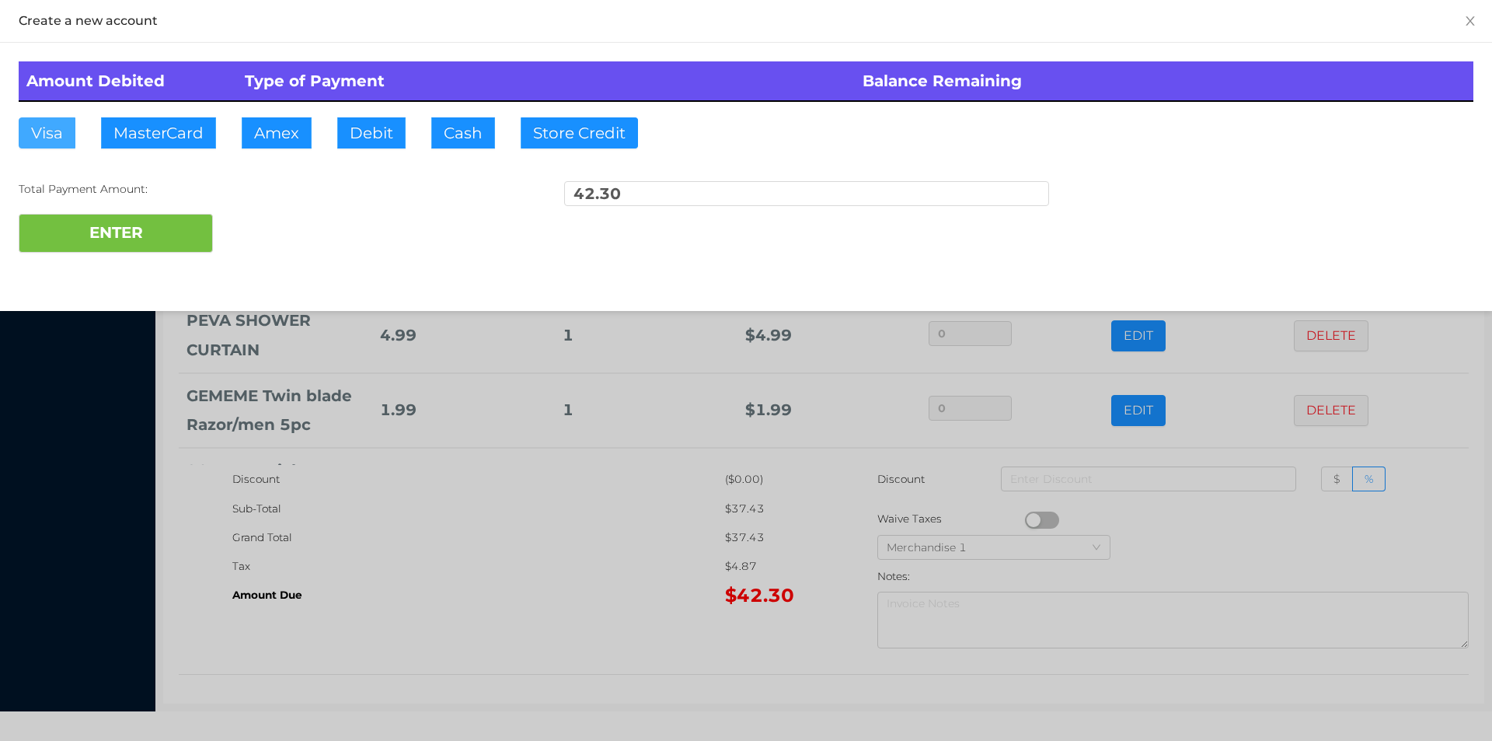
click at [40, 134] on button "Visa" at bounding box center [47, 132] width 57 height 31
click at [43, 238] on button "ENTER" at bounding box center [116, 233] width 194 height 39
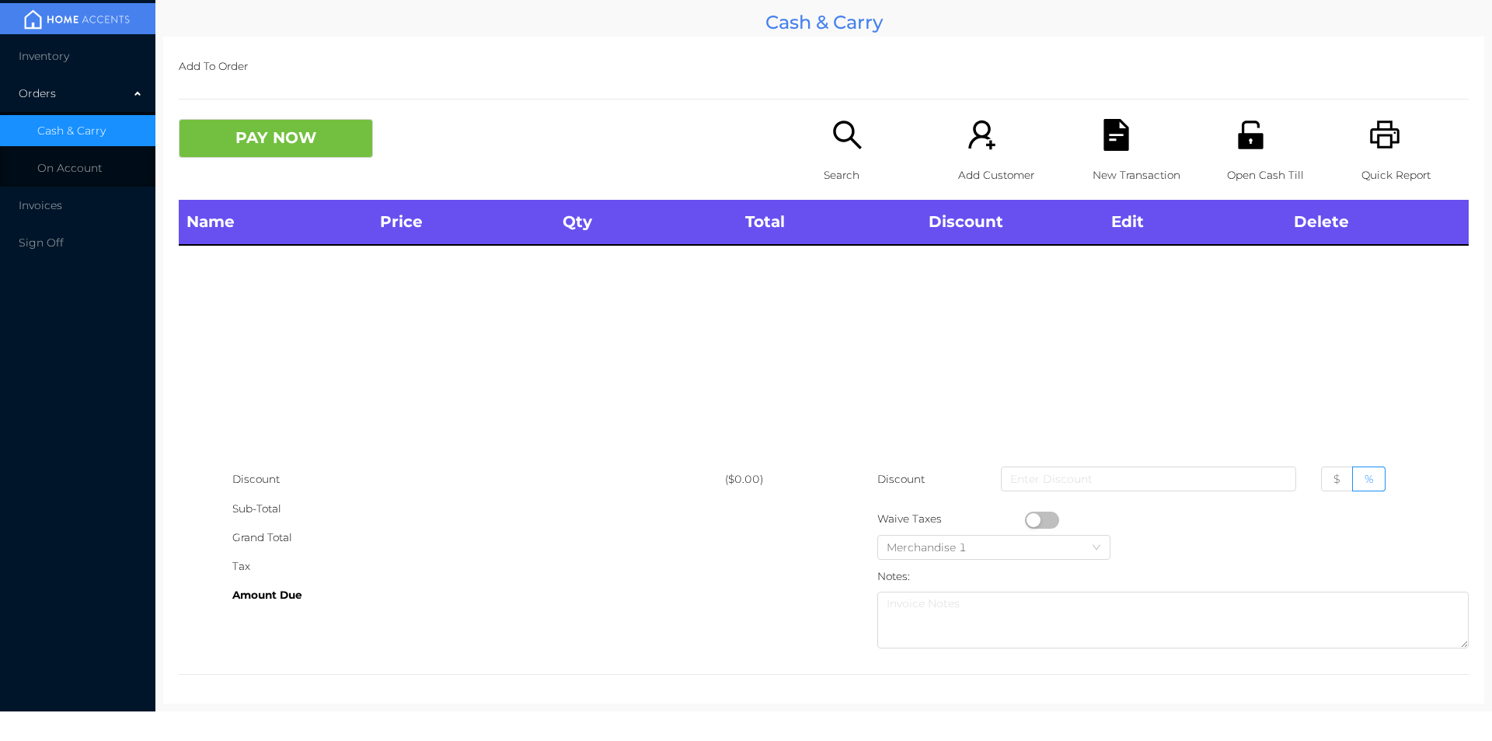
click at [832, 150] on icon "icon: search" at bounding box center [848, 135] width 32 height 32
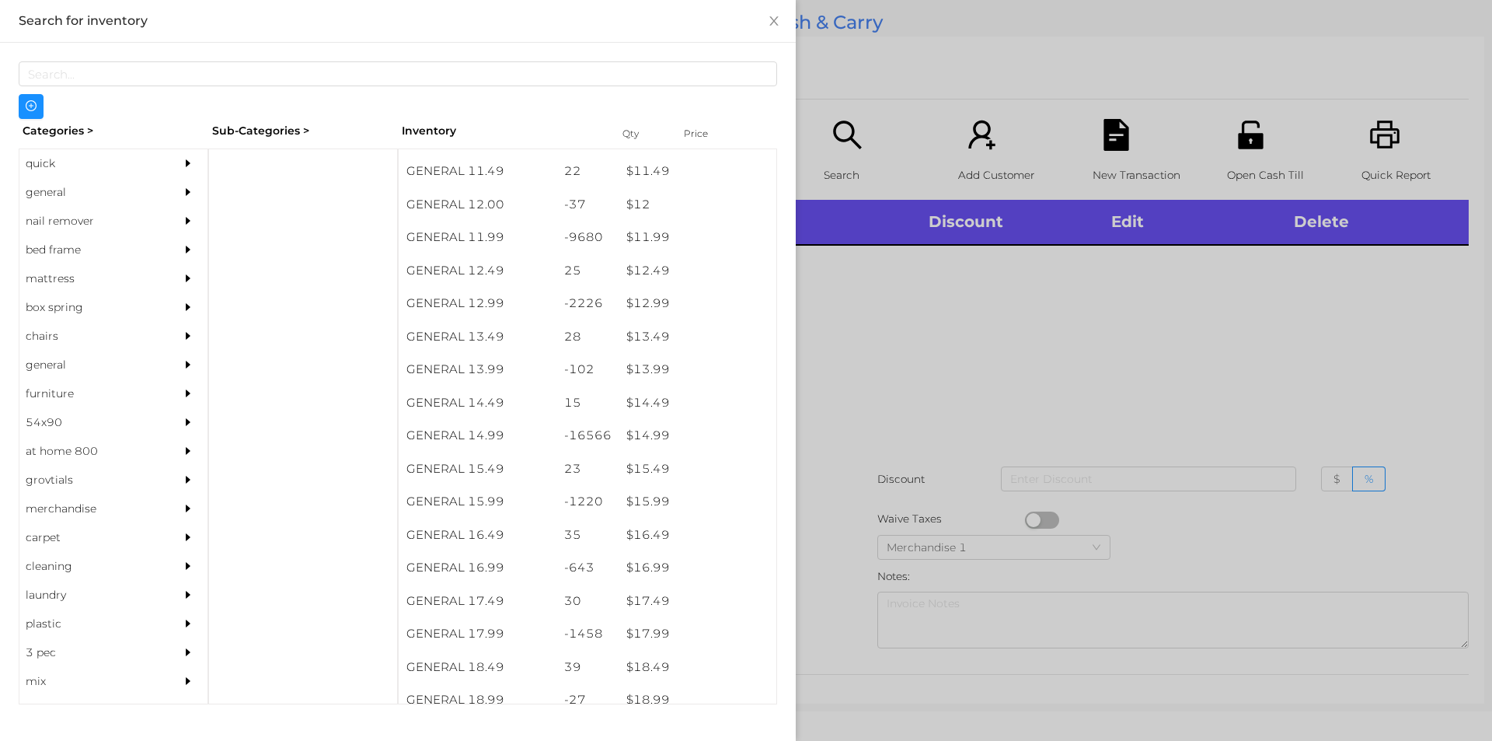
scroll to position [1096, 0]
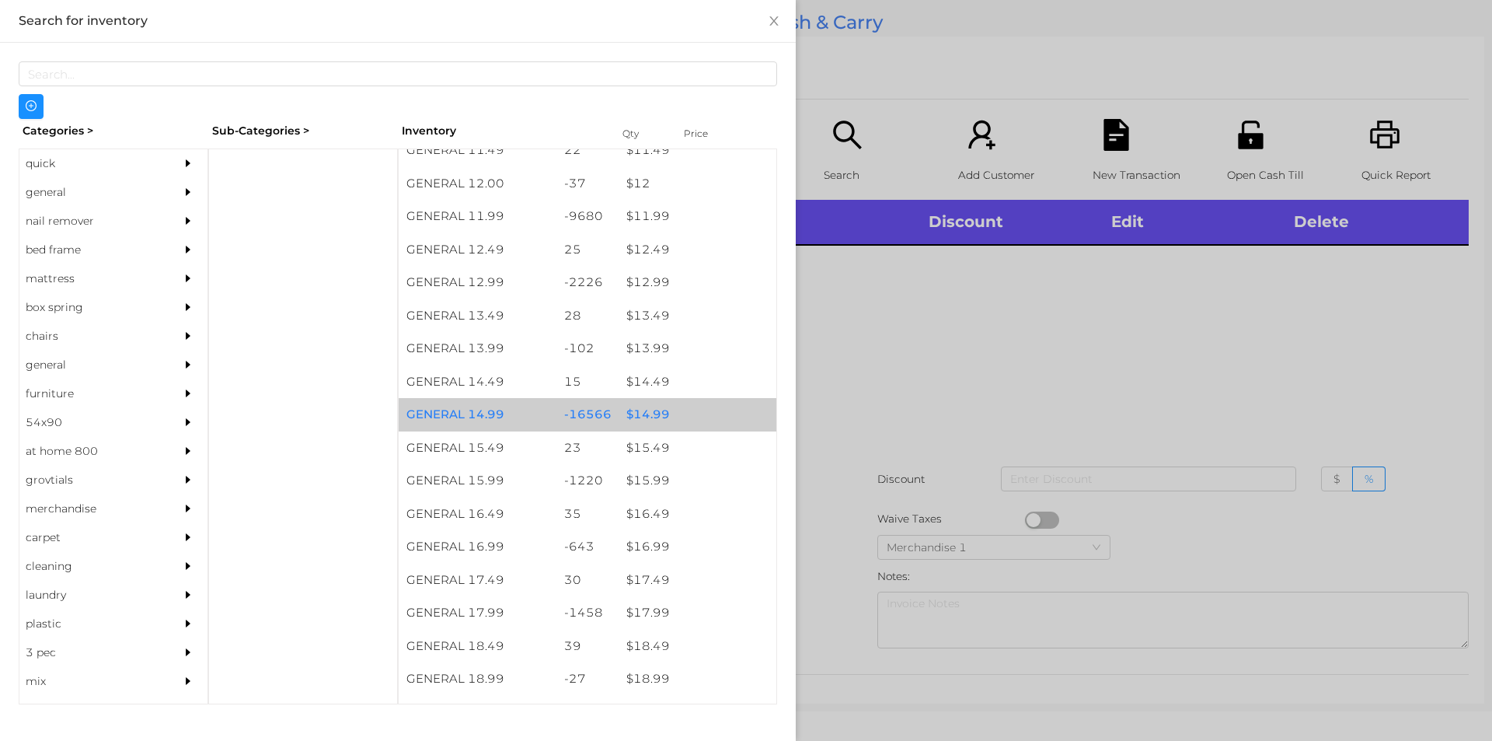
click at [605, 399] on div "-16566" at bounding box center [587, 414] width 63 height 33
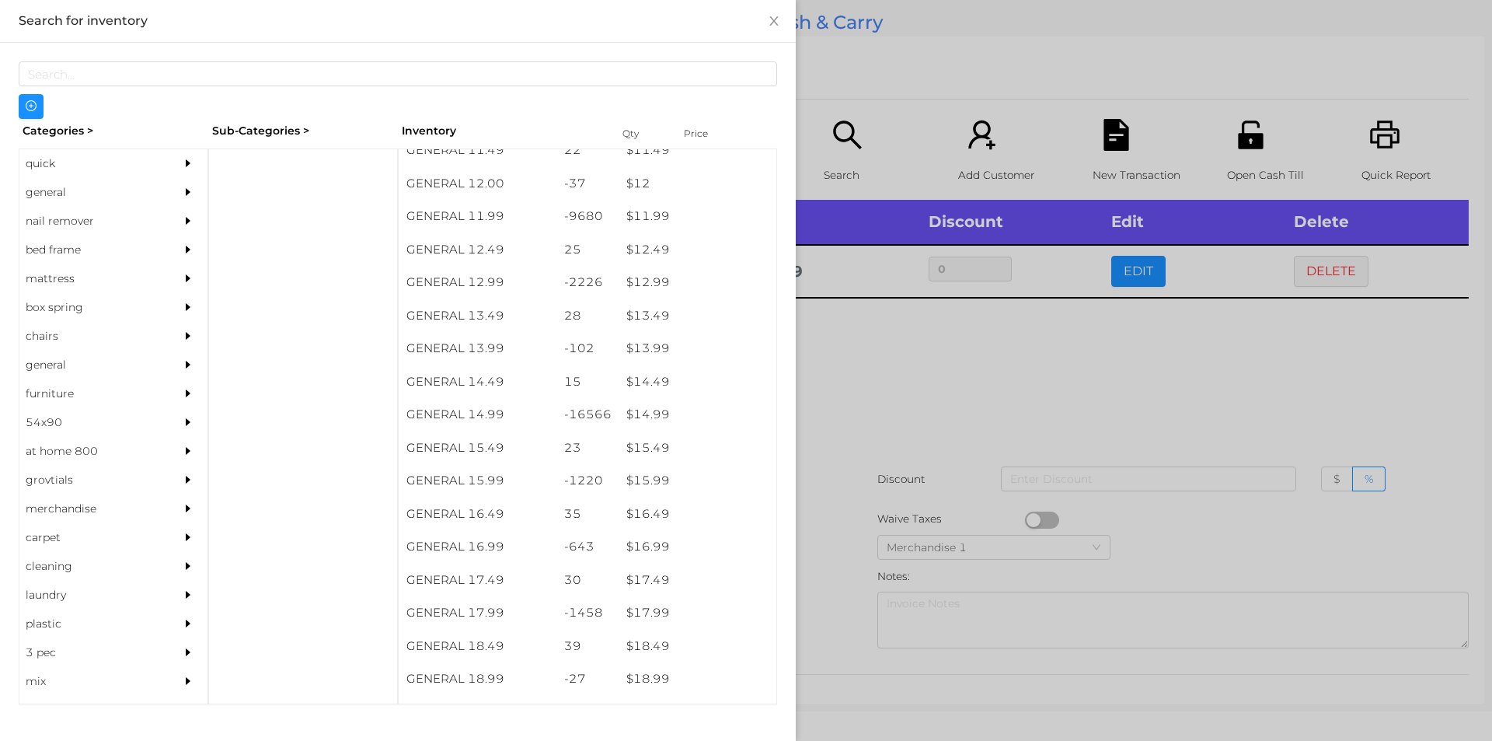
click at [936, 452] on div at bounding box center [746, 370] width 1492 height 741
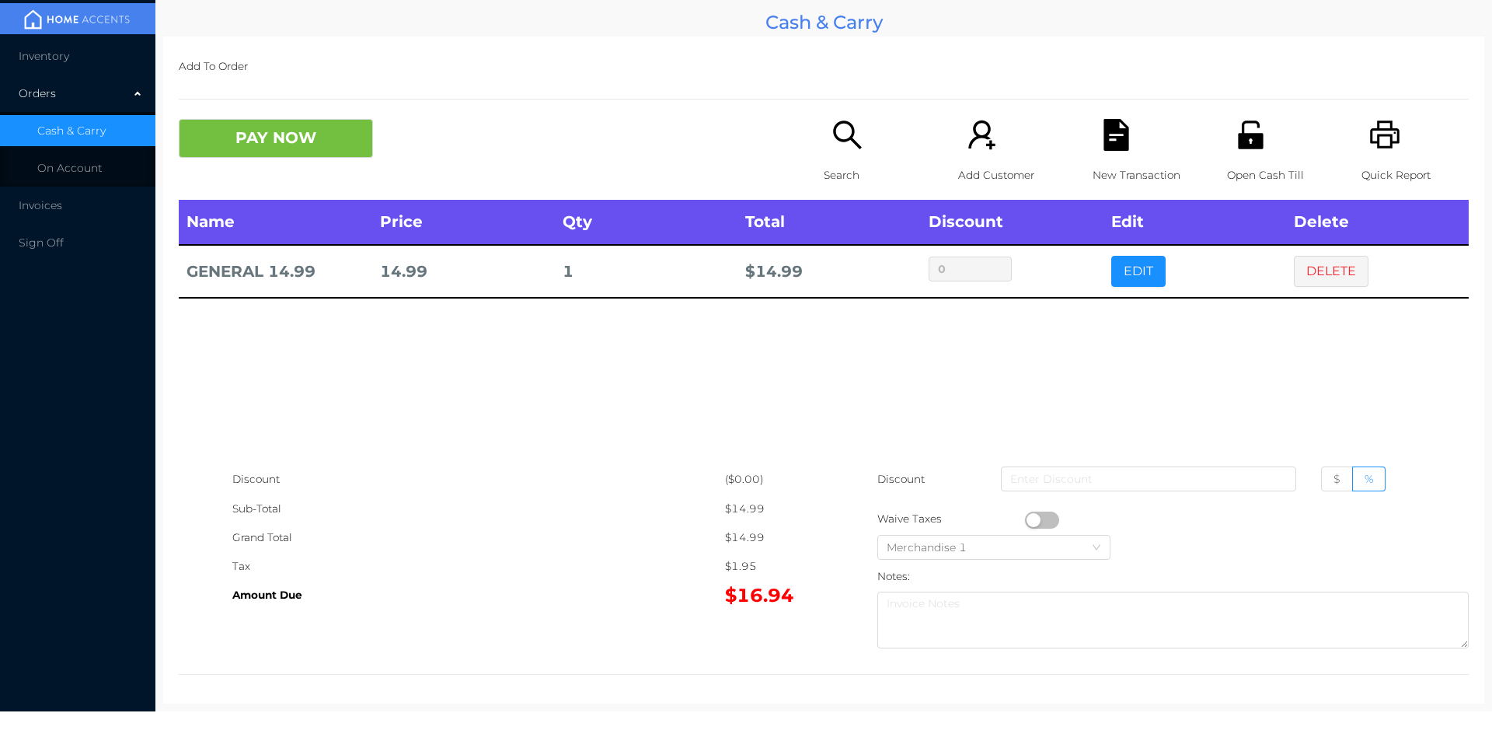
click at [1187, 375] on div "Name Price Qty Total Discount Edit Delete GENERAL 14.99 14.99 1 $ 14.99 0 EDIT …" at bounding box center [824, 332] width 1290 height 265
click at [1025, 514] on button "button" at bounding box center [1042, 519] width 34 height 17
click at [1106, 143] on icon "icon: file-text" at bounding box center [1116, 135] width 25 height 32
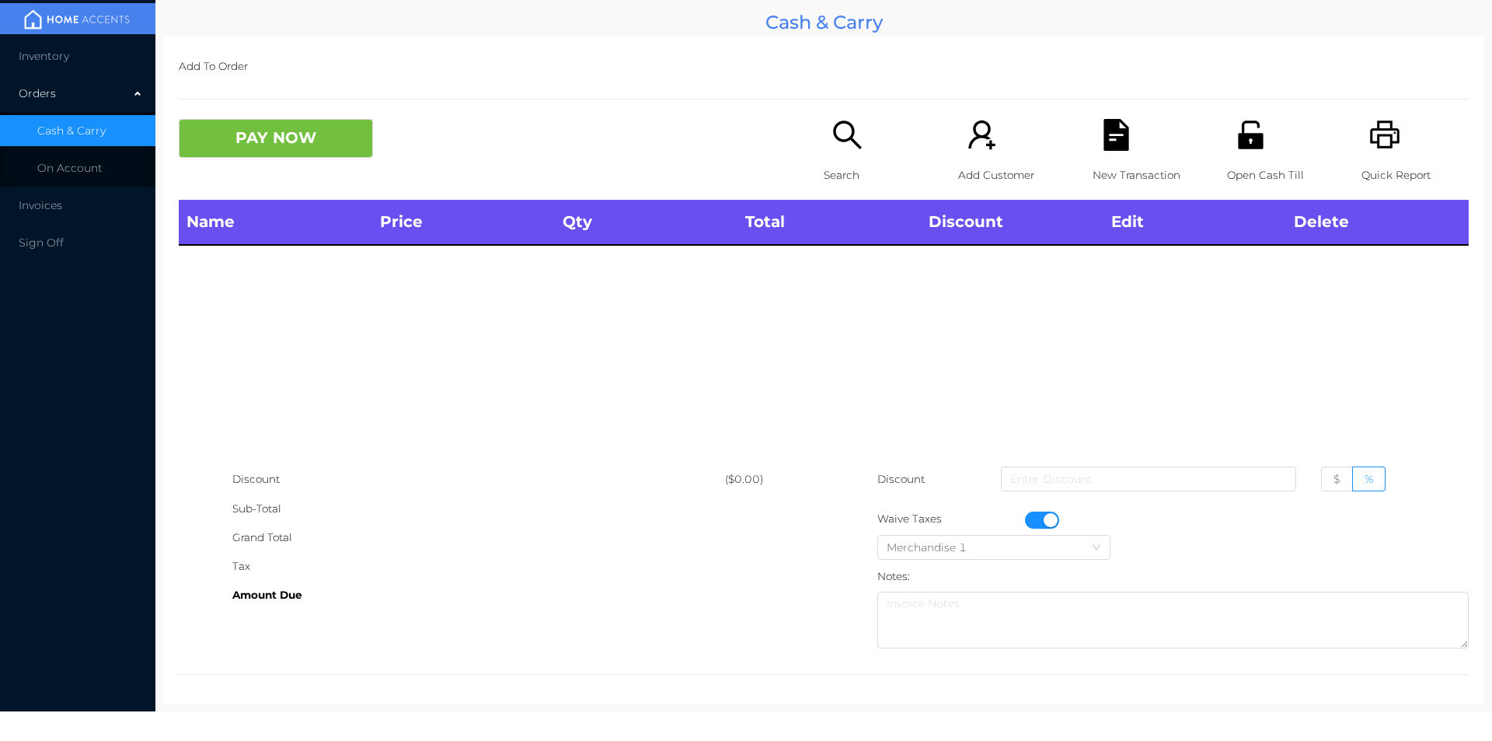
click at [832, 145] on icon "icon: search" at bounding box center [848, 135] width 32 height 32
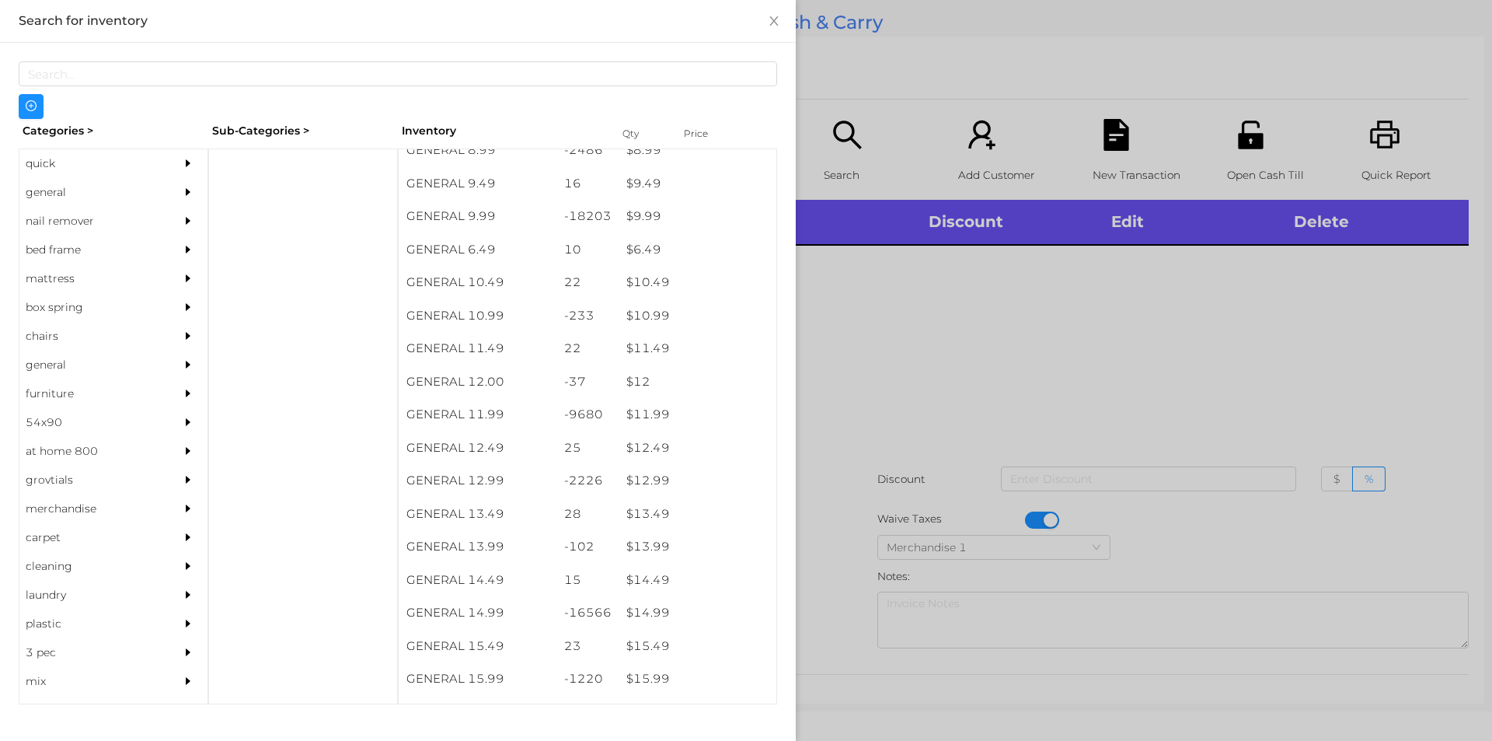
scroll to position [978, 0]
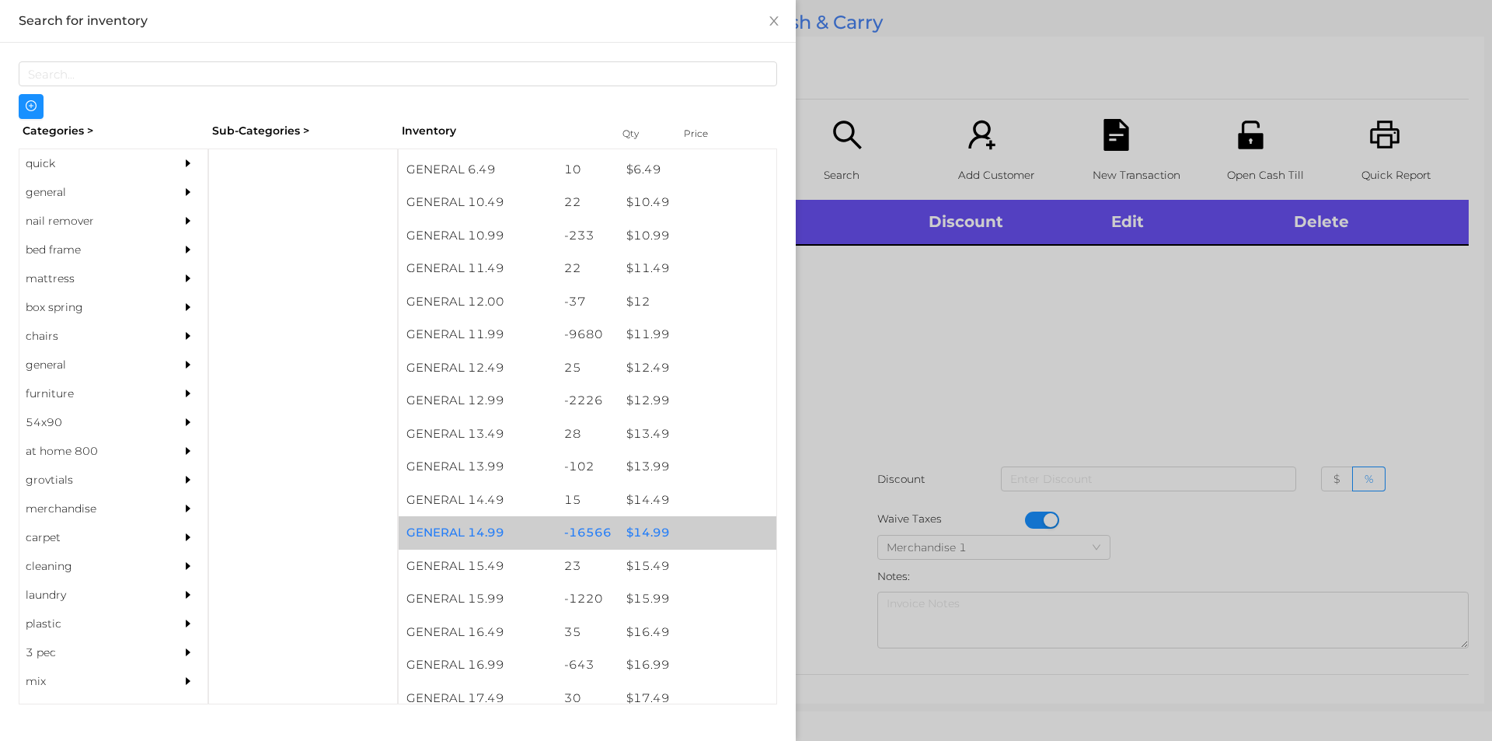
click at [678, 523] on div "$ 14.99" at bounding box center [698, 532] width 158 height 33
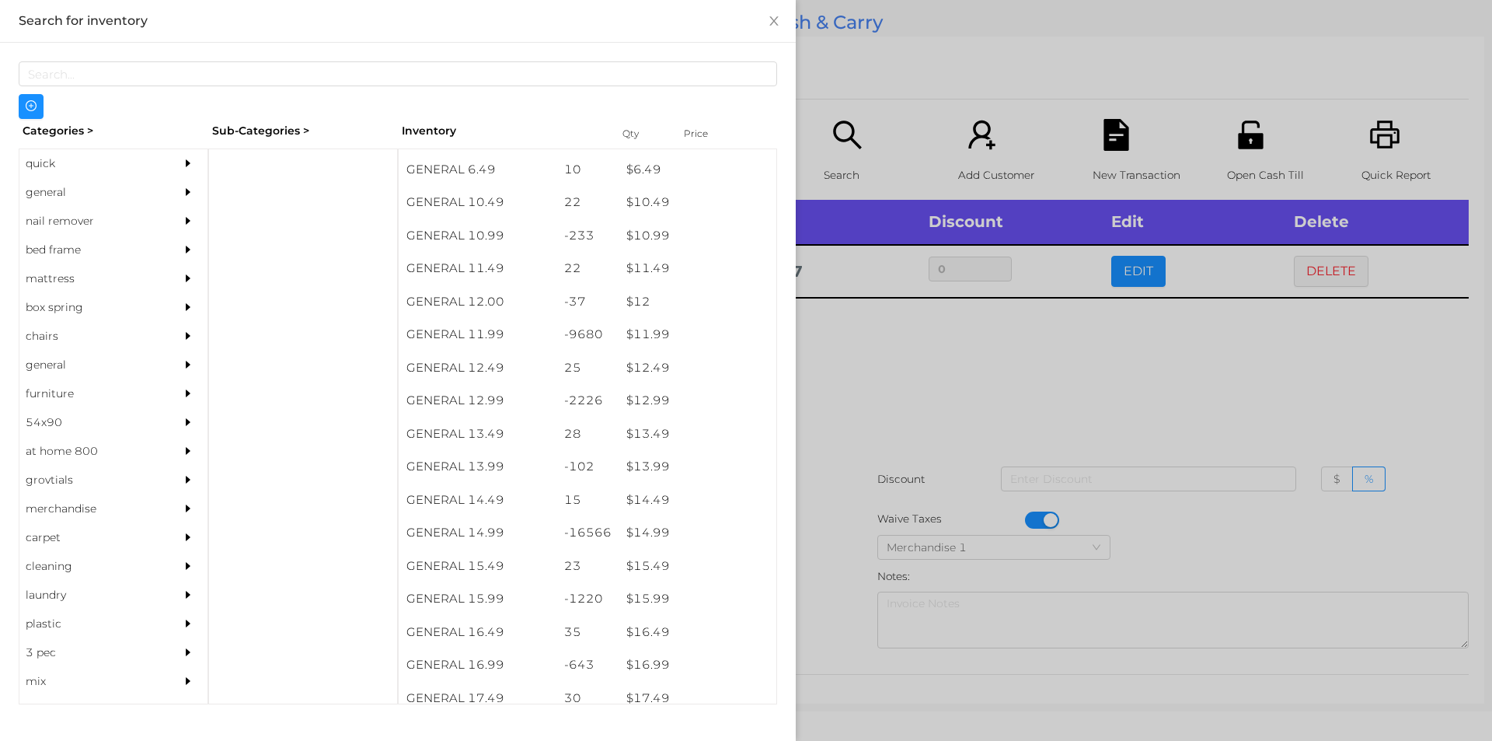
click at [892, 446] on div at bounding box center [746, 370] width 1492 height 741
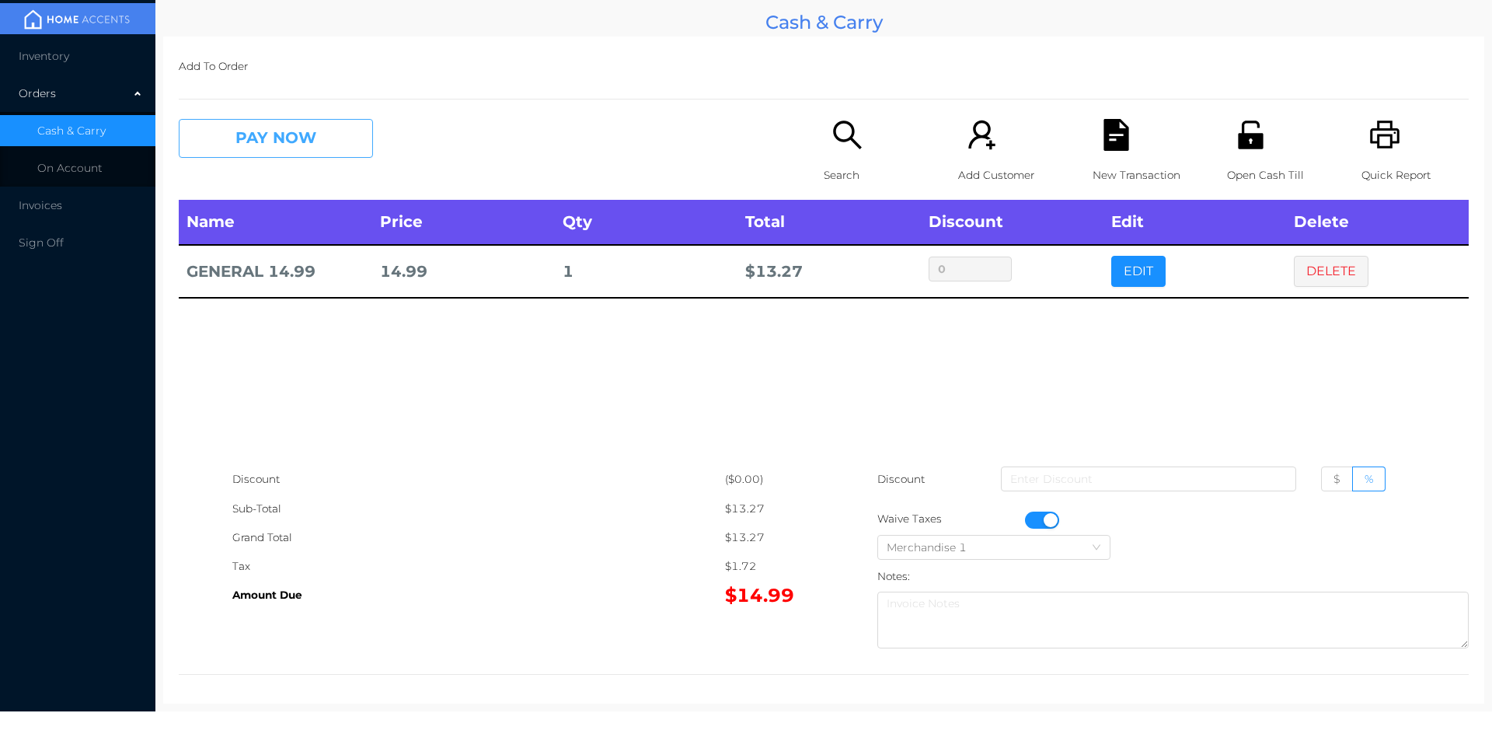
click at [296, 138] on button "PAY NOW" at bounding box center [276, 138] width 194 height 39
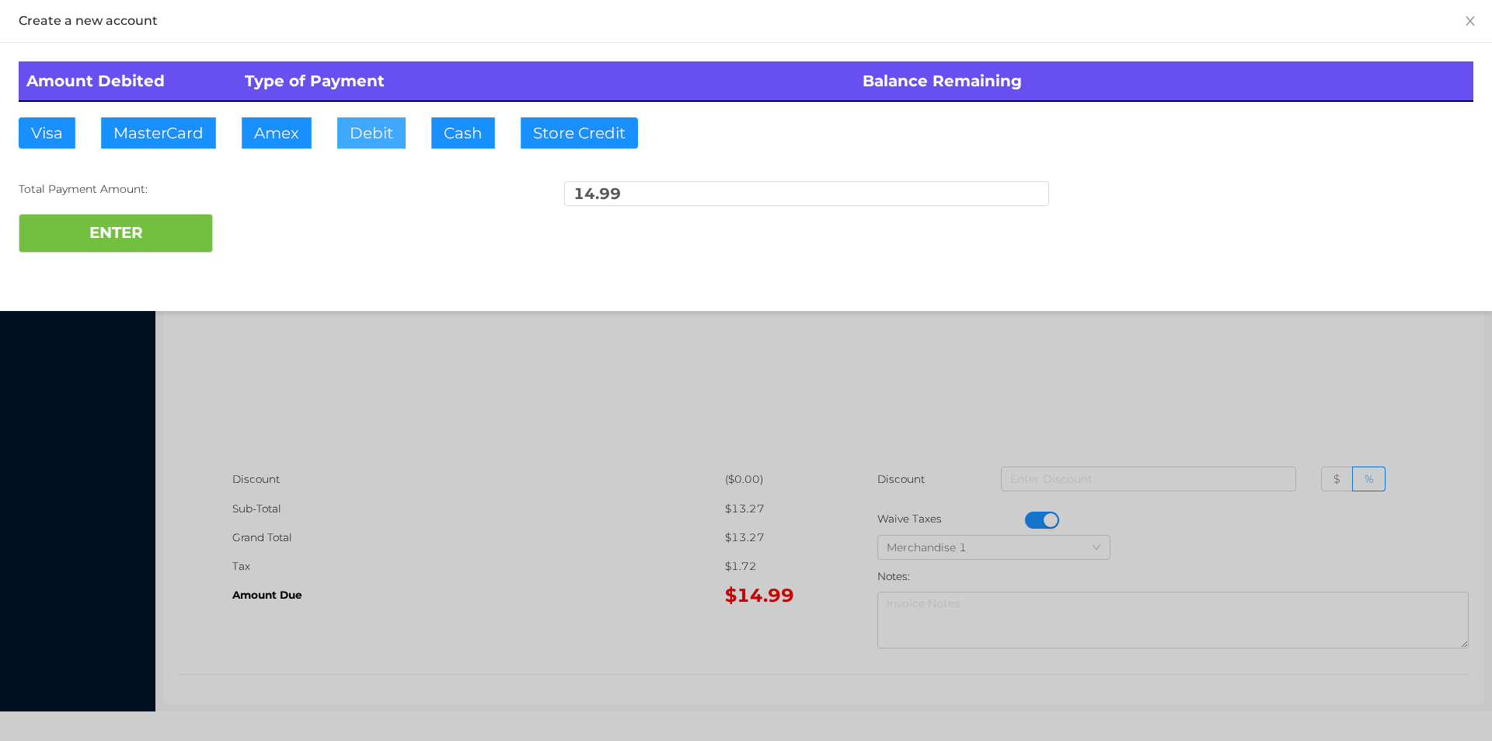
click at [402, 141] on button "Debit" at bounding box center [371, 132] width 68 height 31
click at [152, 226] on button "ENTER" at bounding box center [116, 233] width 194 height 39
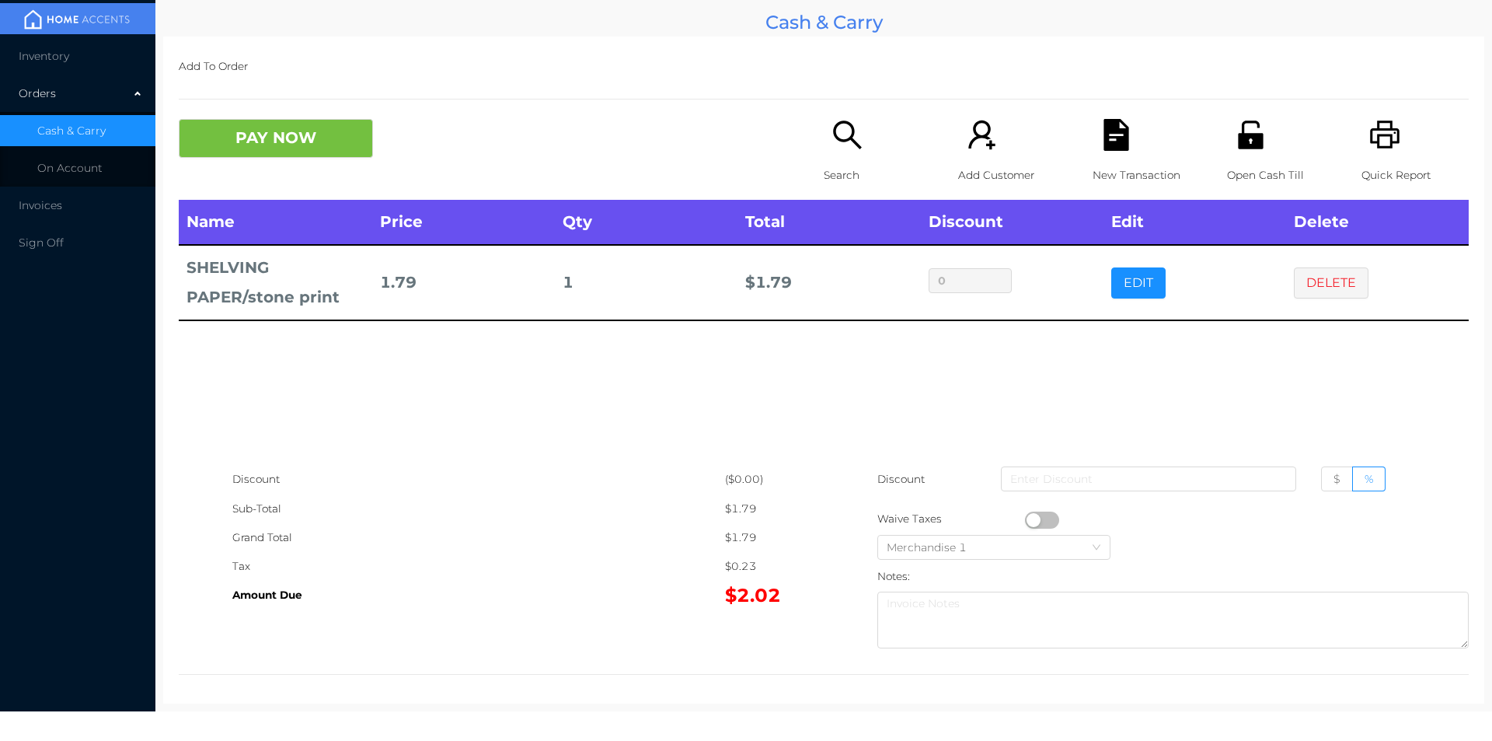
click at [845, 147] on icon "icon: search" at bounding box center [848, 135] width 32 height 32
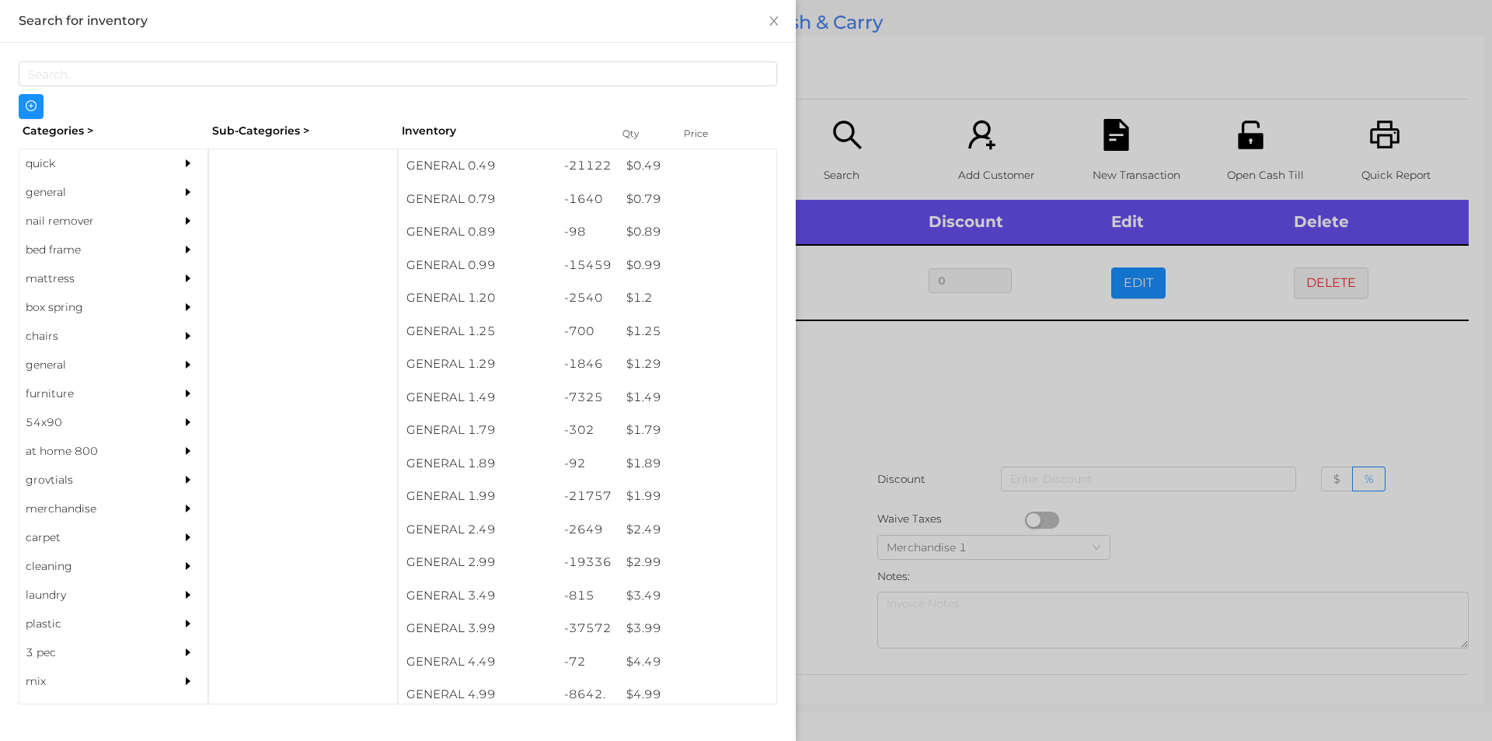
scroll to position [0, 0]
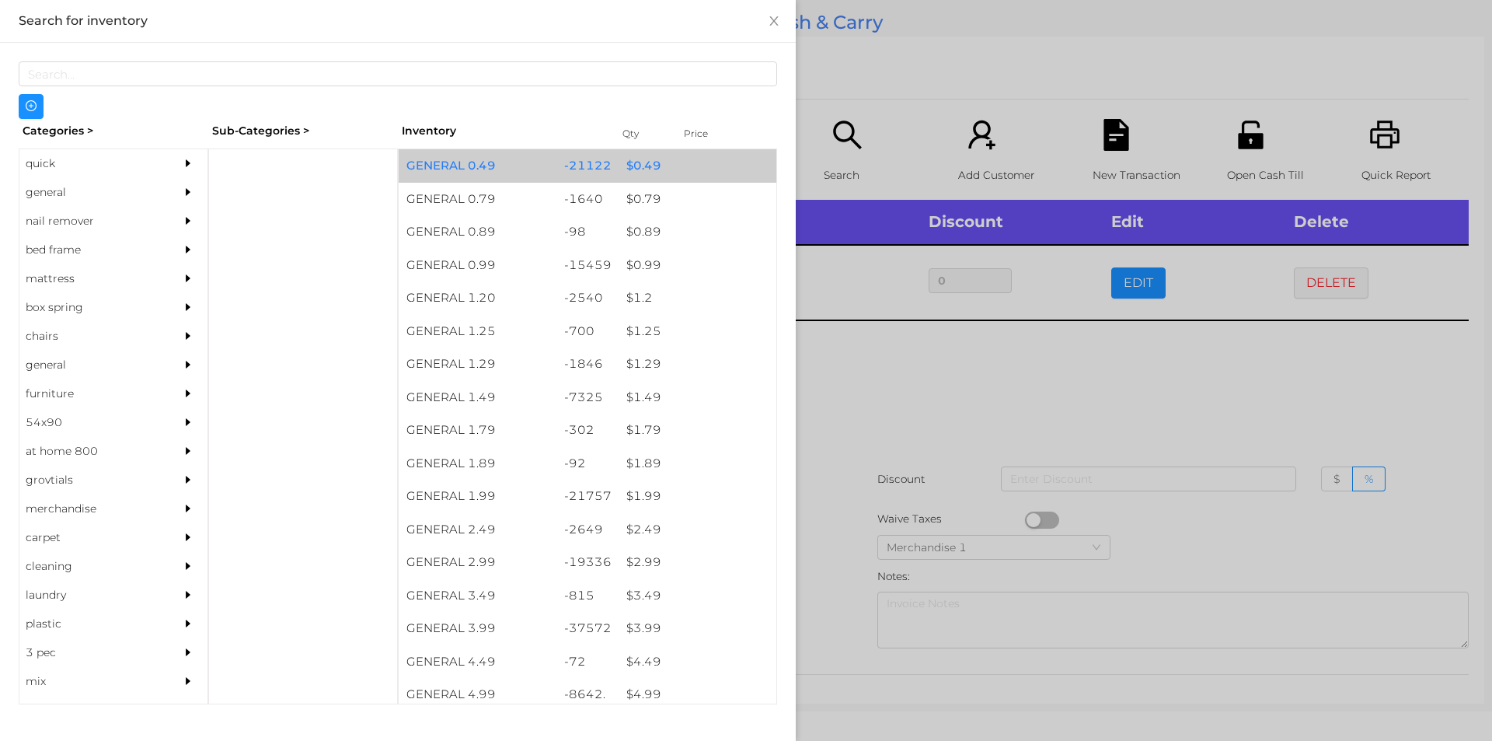
click at [656, 166] on div "$ 0.49" at bounding box center [698, 165] width 158 height 33
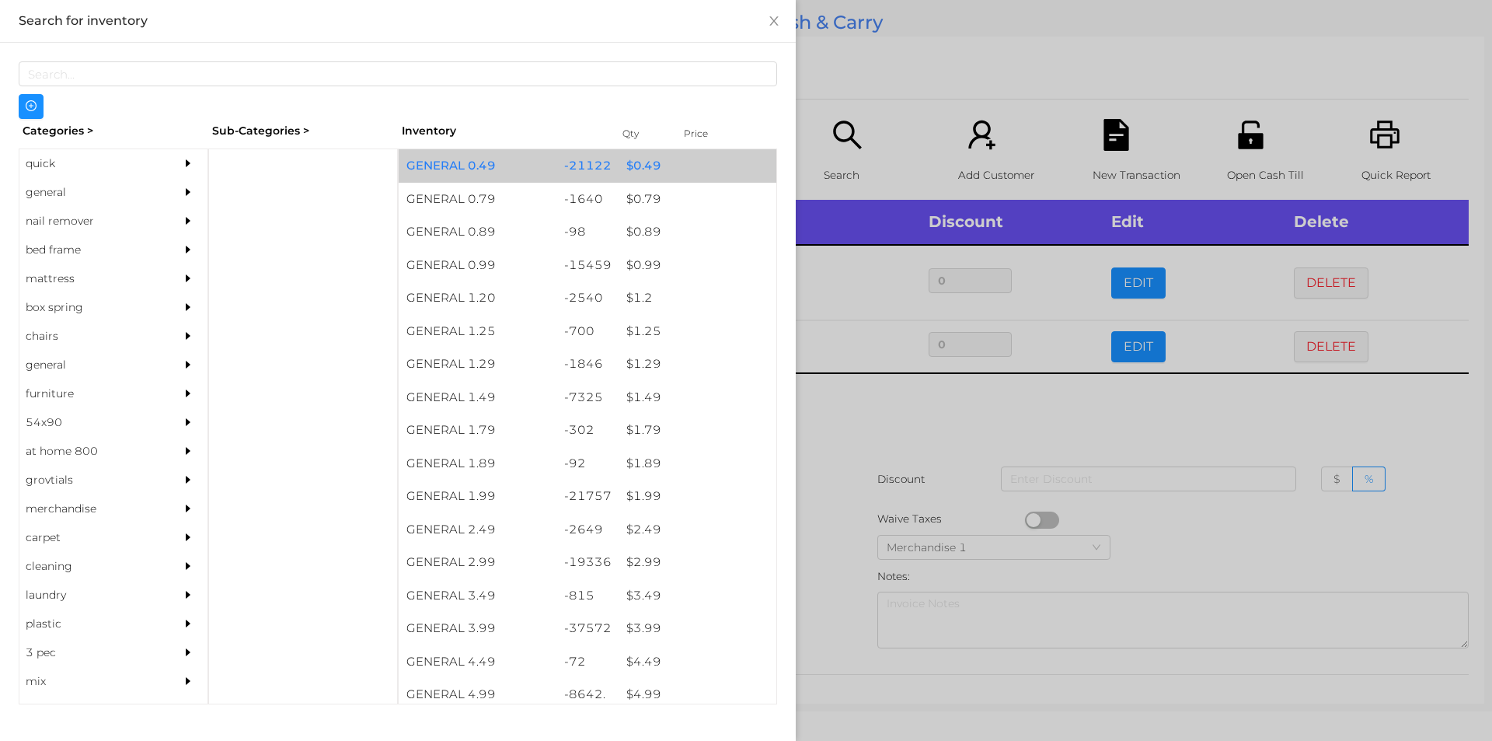
click at [667, 170] on div "$ 0.49" at bounding box center [698, 165] width 158 height 33
click at [679, 171] on div "$ 0.49" at bounding box center [698, 165] width 158 height 33
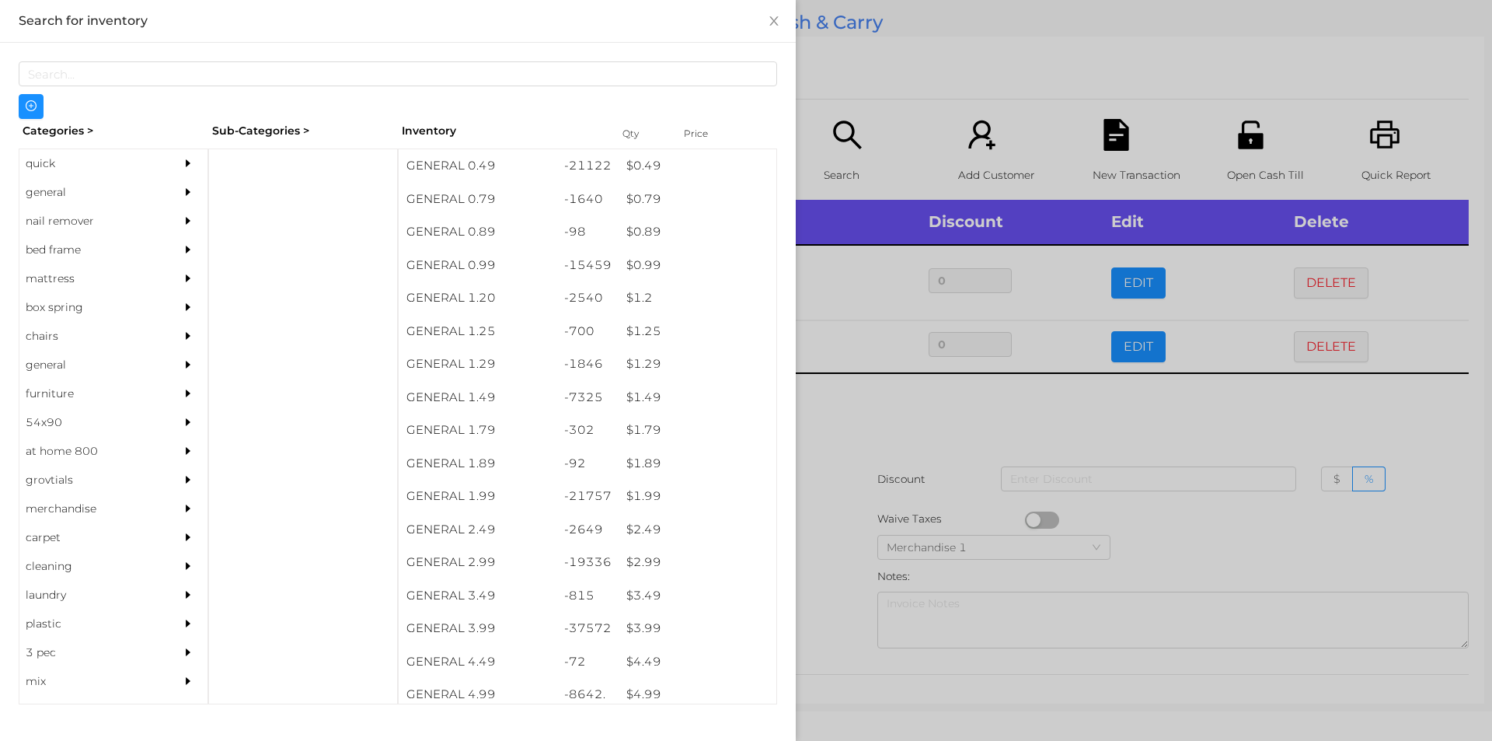
click at [871, 473] on div at bounding box center [746, 370] width 1492 height 741
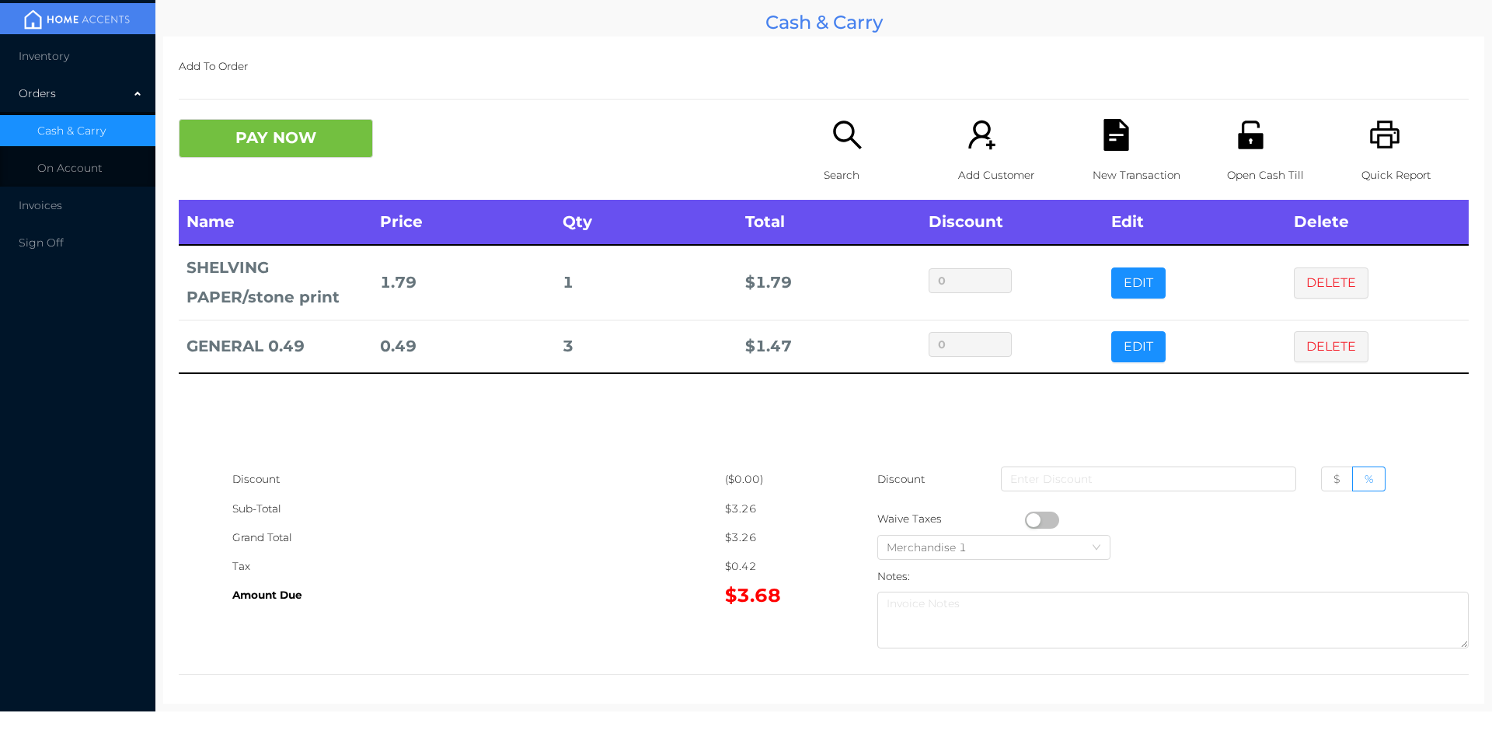
click at [1093, 152] on div "New Transaction" at bounding box center [1146, 159] width 107 height 81
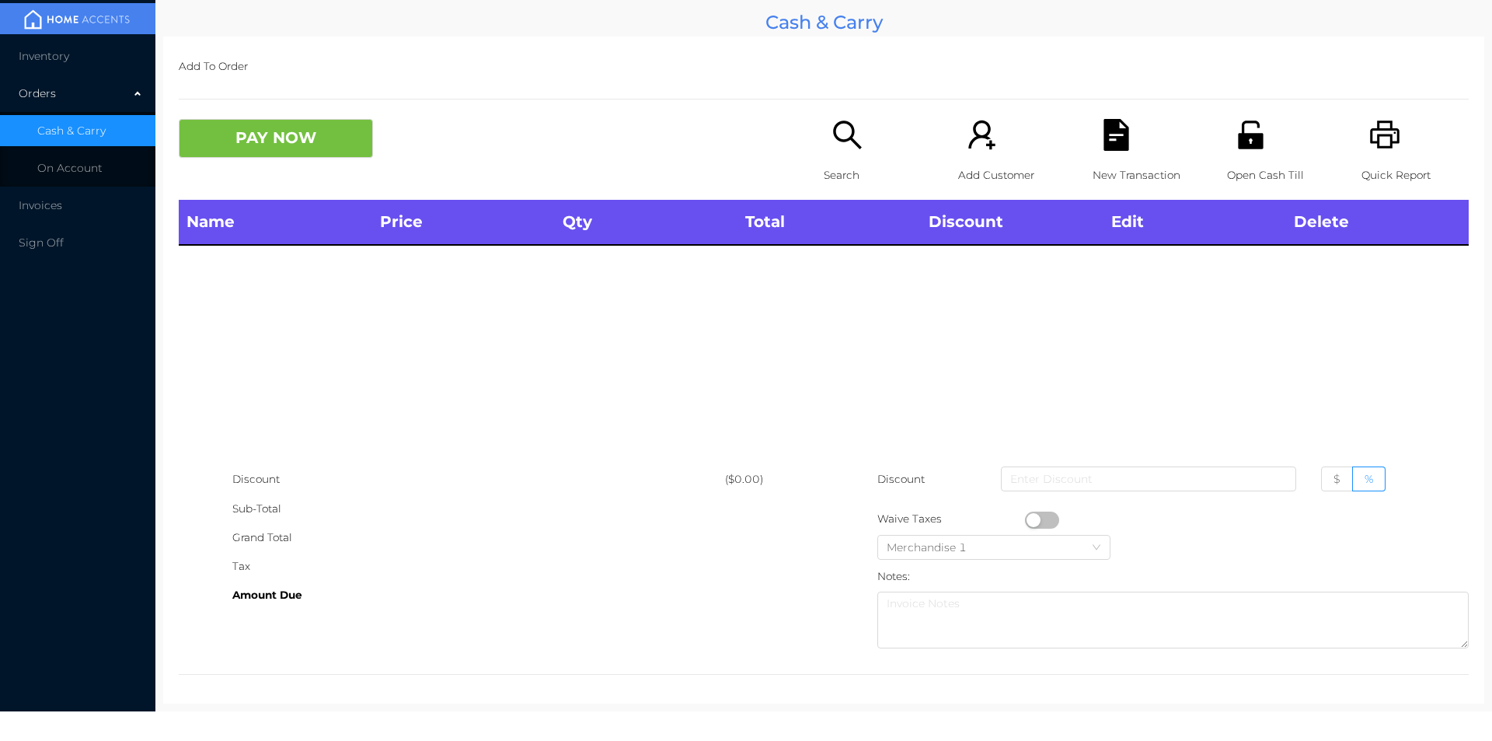
click at [1235, 122] on icon "icon: unlock" at bounding box center [1251, 135] width 32 height 32
click at [838, 155] on div "Search" at bounding box center [877, 159] width 107 height 81
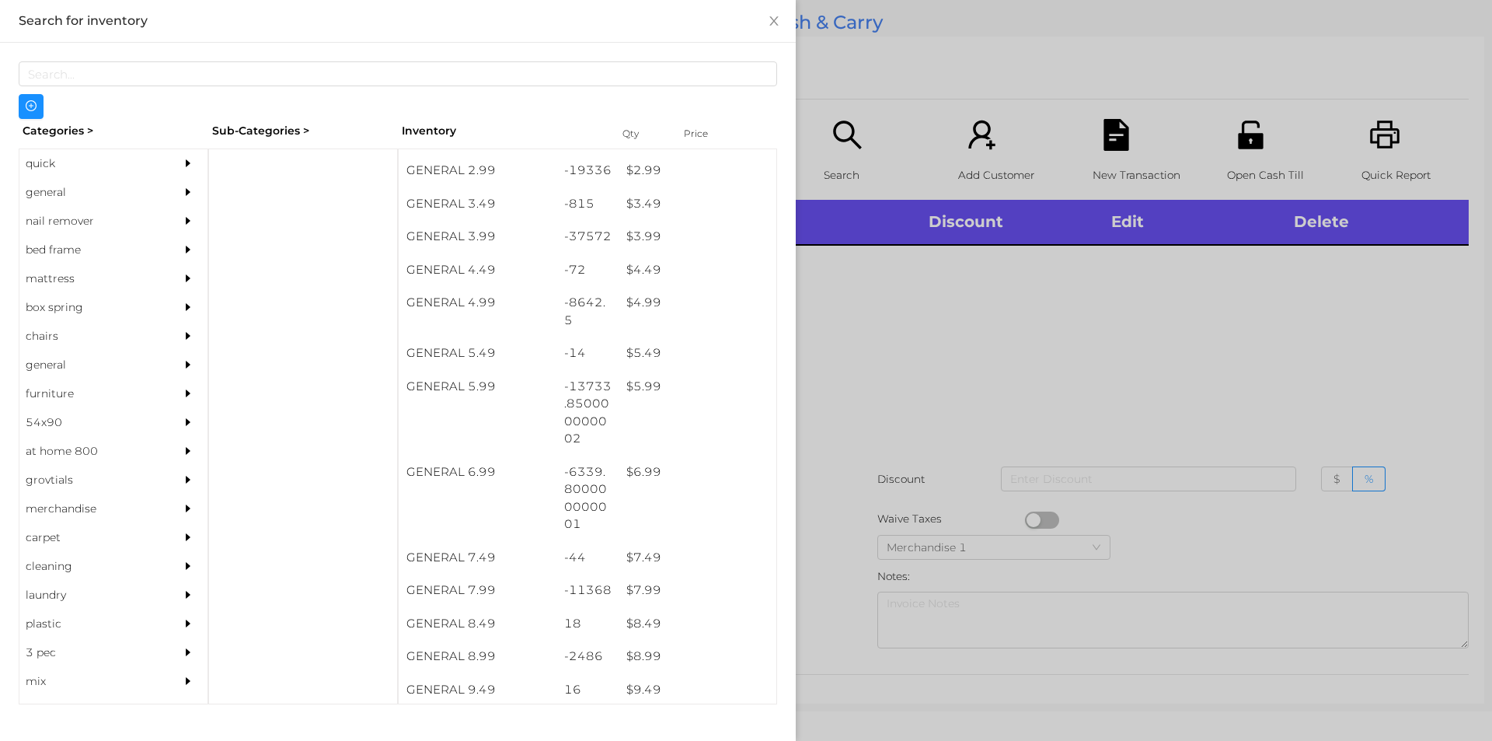
scroll to position [392, 0]
click at [950, 352] on div at bounding box center [746, 370] width 1492 height 741
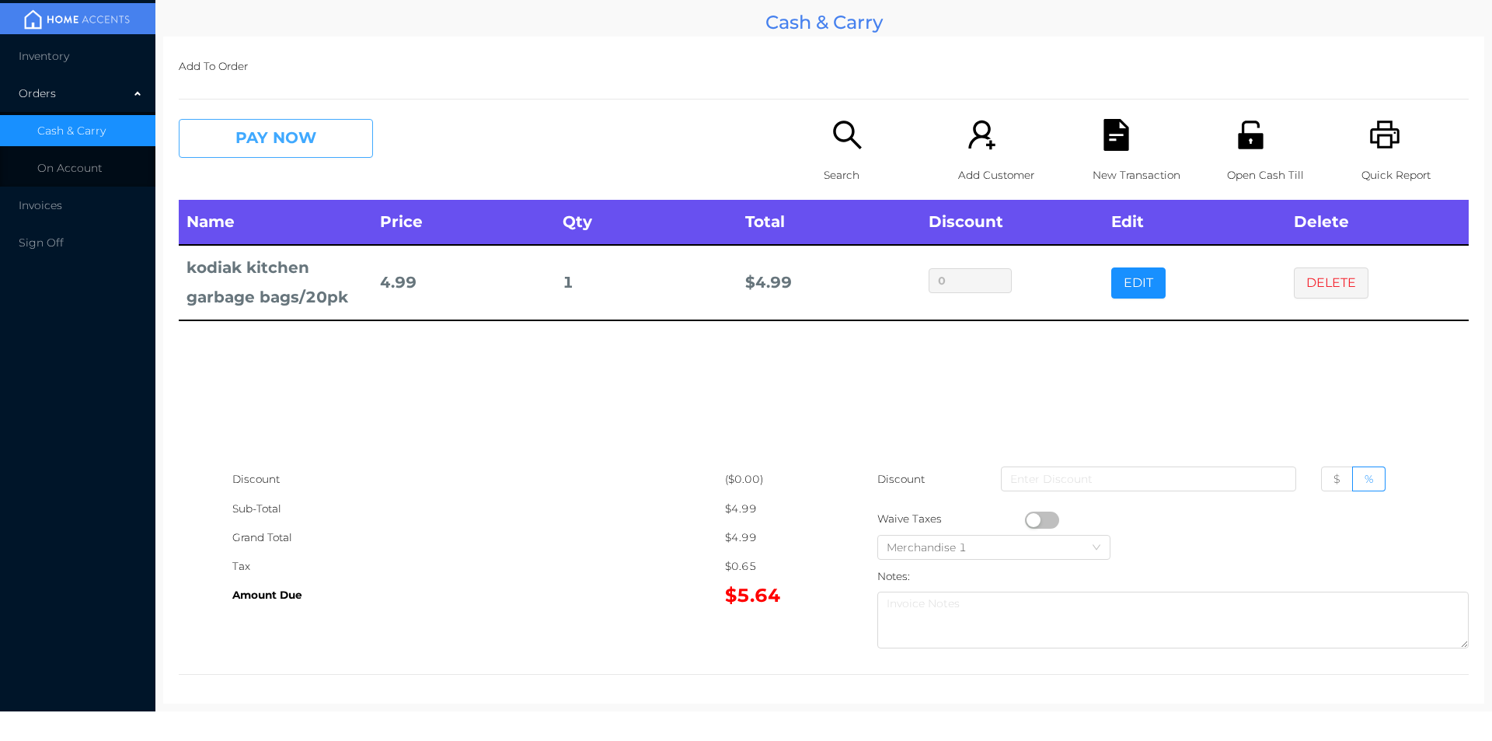
click at [251, 139] on button "PAY NOW" at bounding box center [276, 138] width 194 height 39
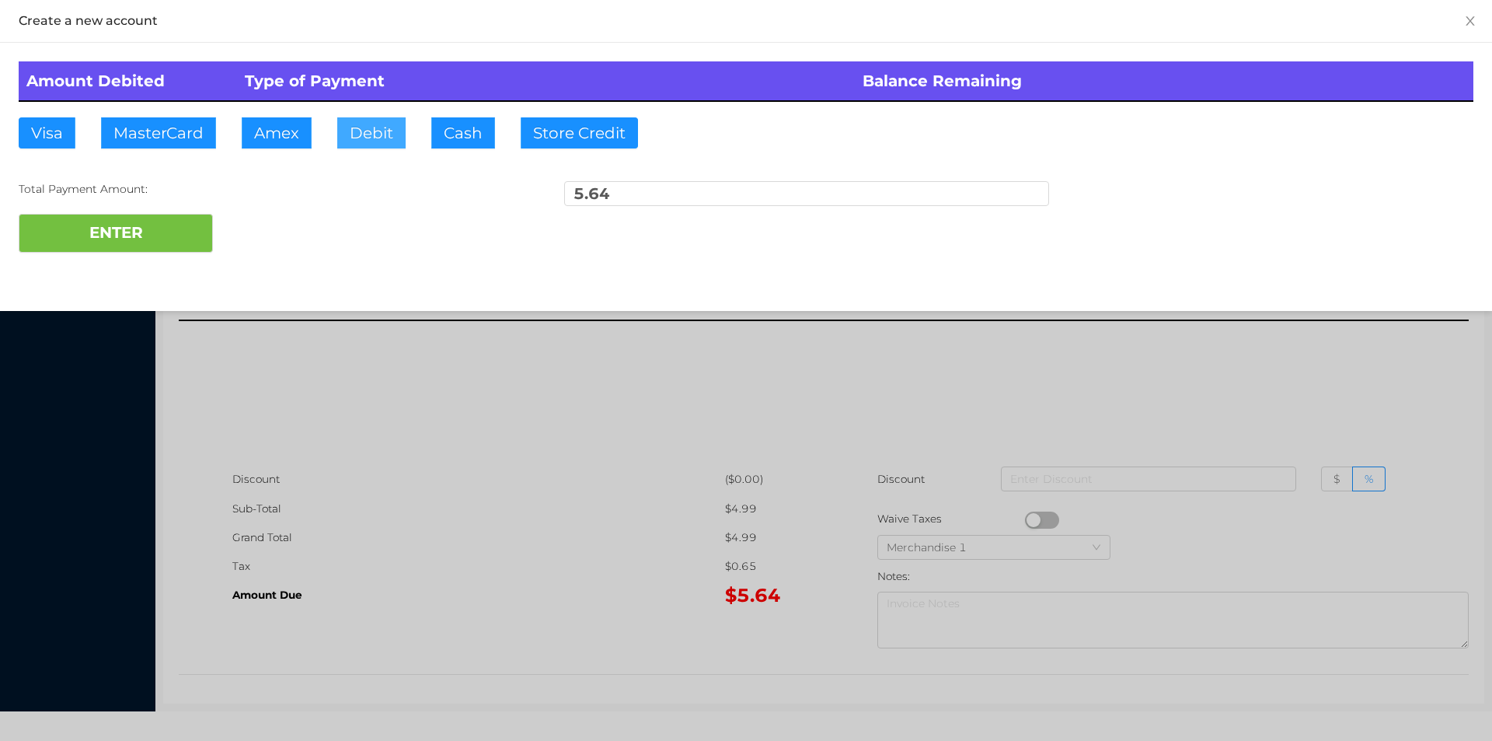
click at [365, 132] on button "Debit" at bounding box center [371, 132] width 68 height 31
type input "10"
click at [152, 237] on button "ENTER" at bounding box center [116, 233] width 194 height 39
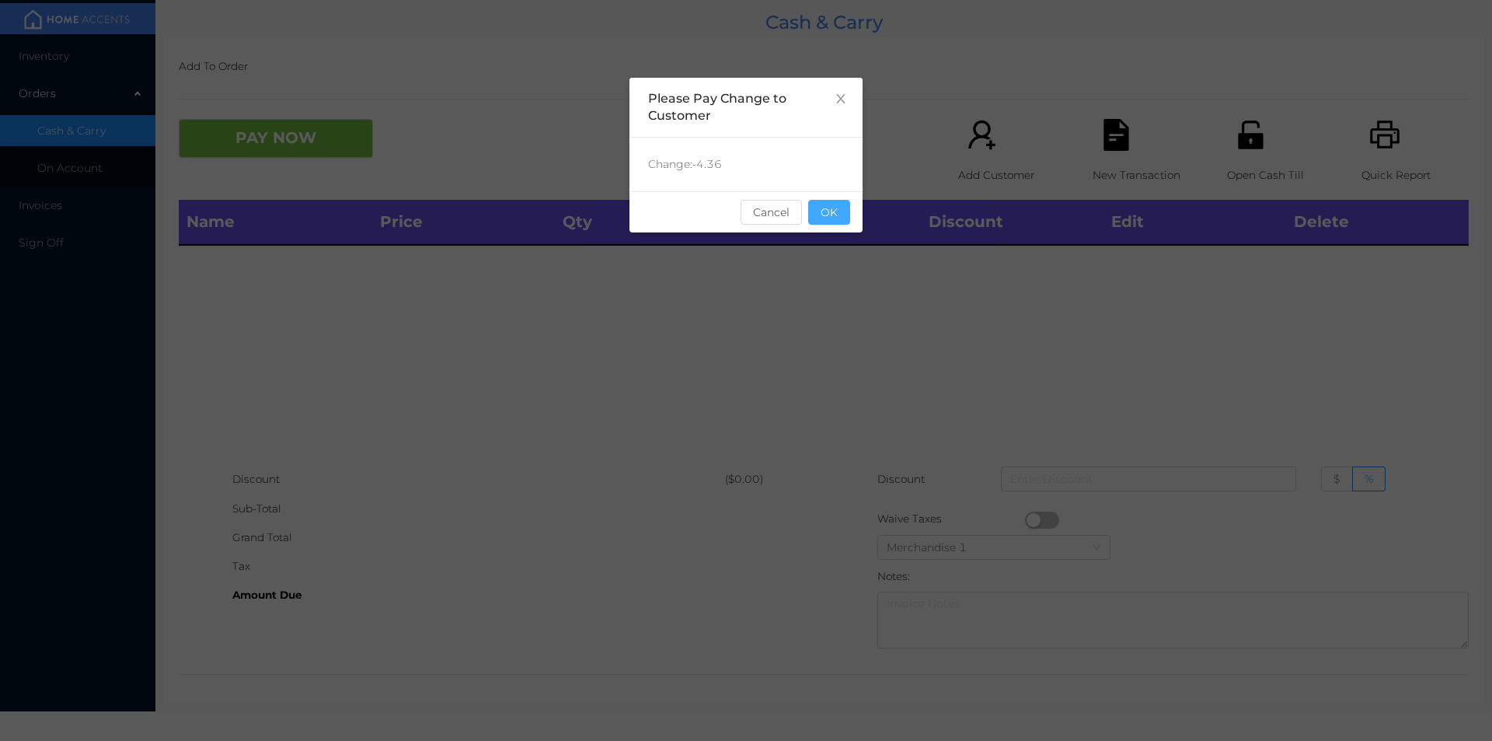
click at [835, 204] on button "OK" at bounding box center [829, 212] width 42 height 25
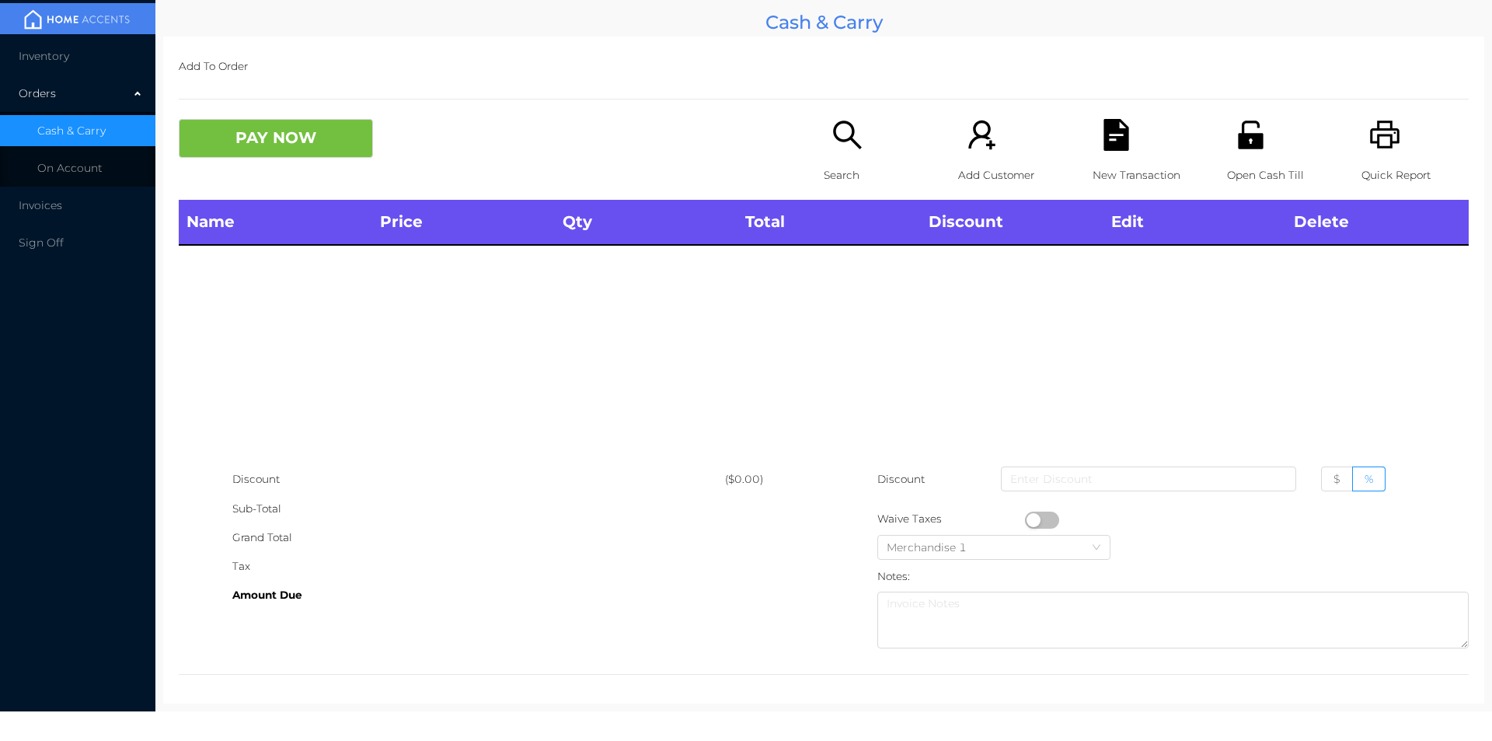
click at [839, 158] on div "Search" at bounding box center [877, 159] width 107 height 81
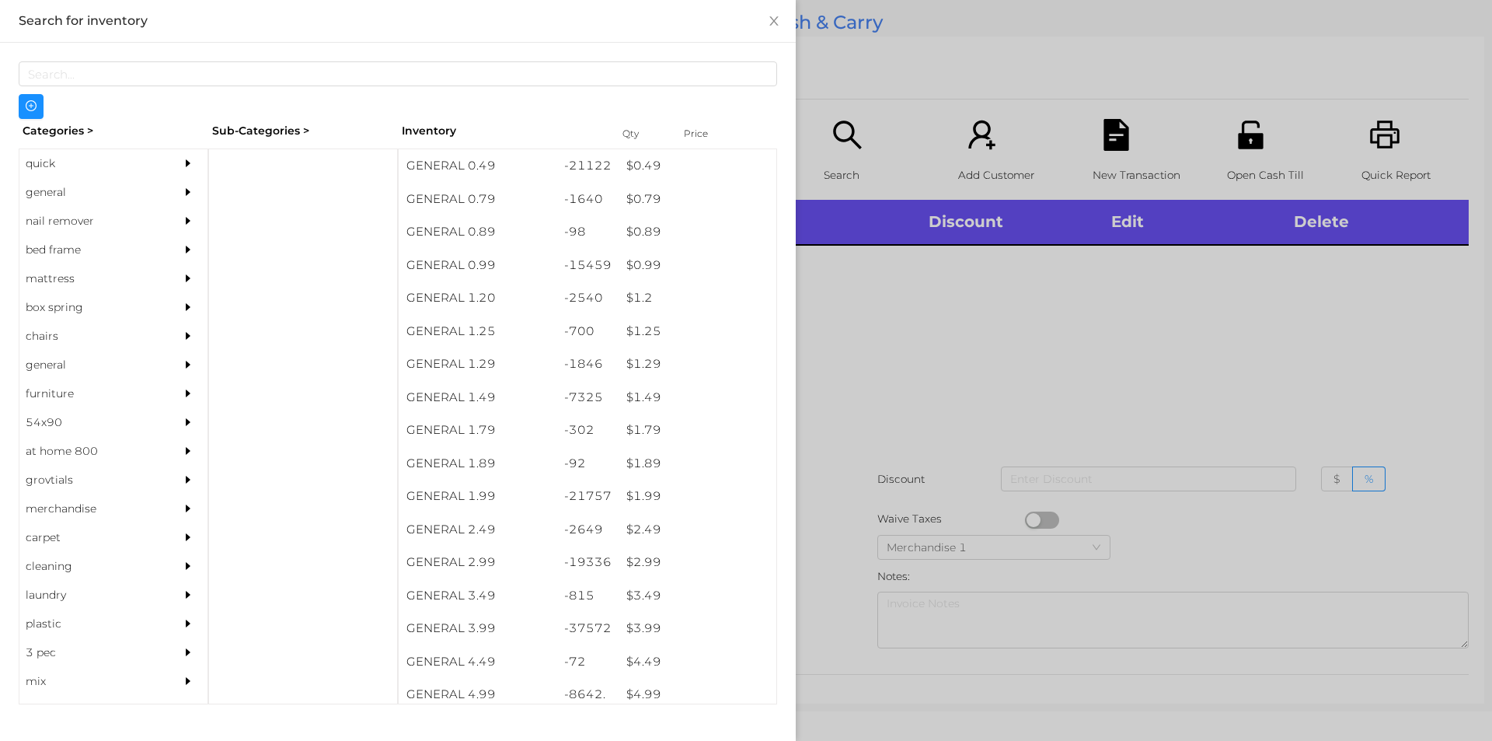
click at [50, 204] on div "general" at bounding box center [89, 192] width 141 height 29
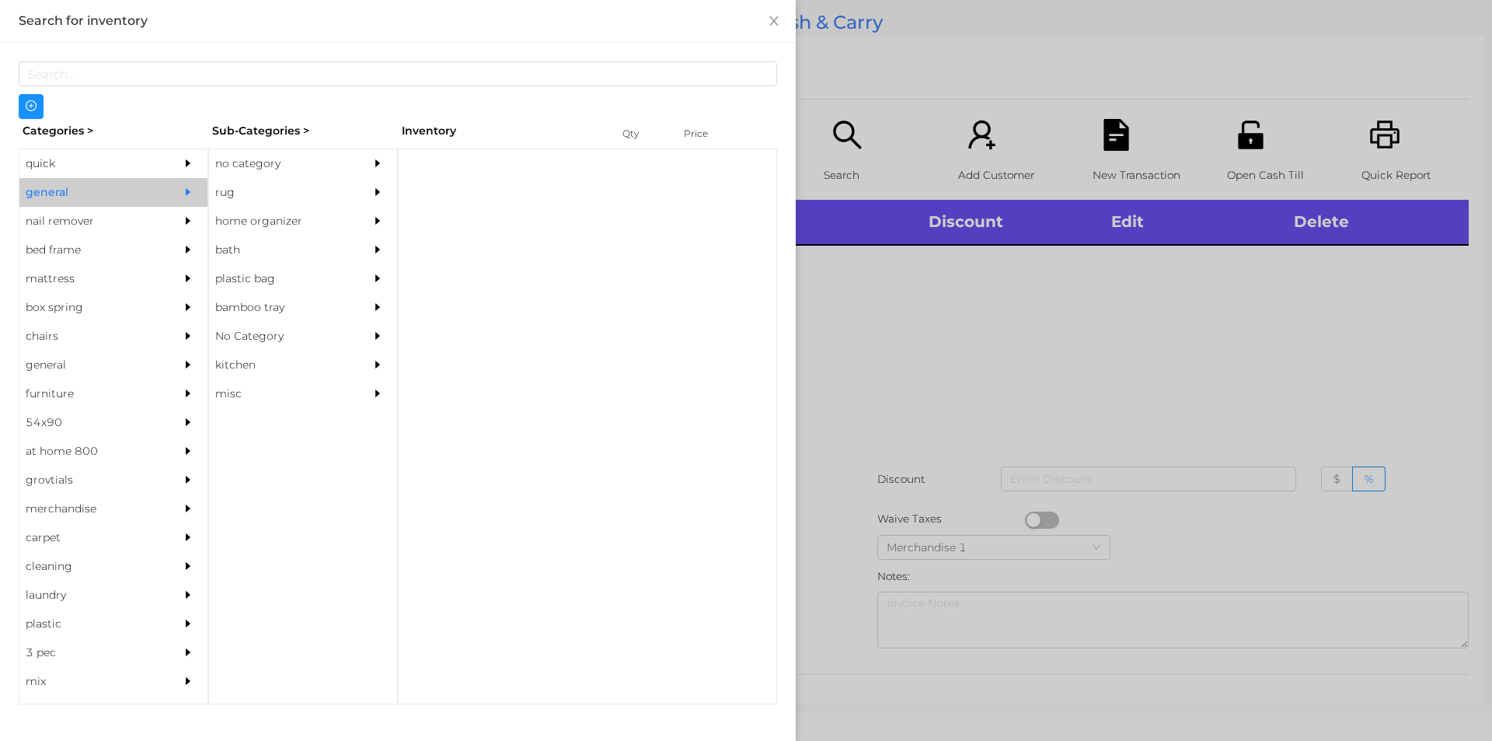
click at [319, 154] on div "no category" at bounding box center [279, 163] width 141 height 29
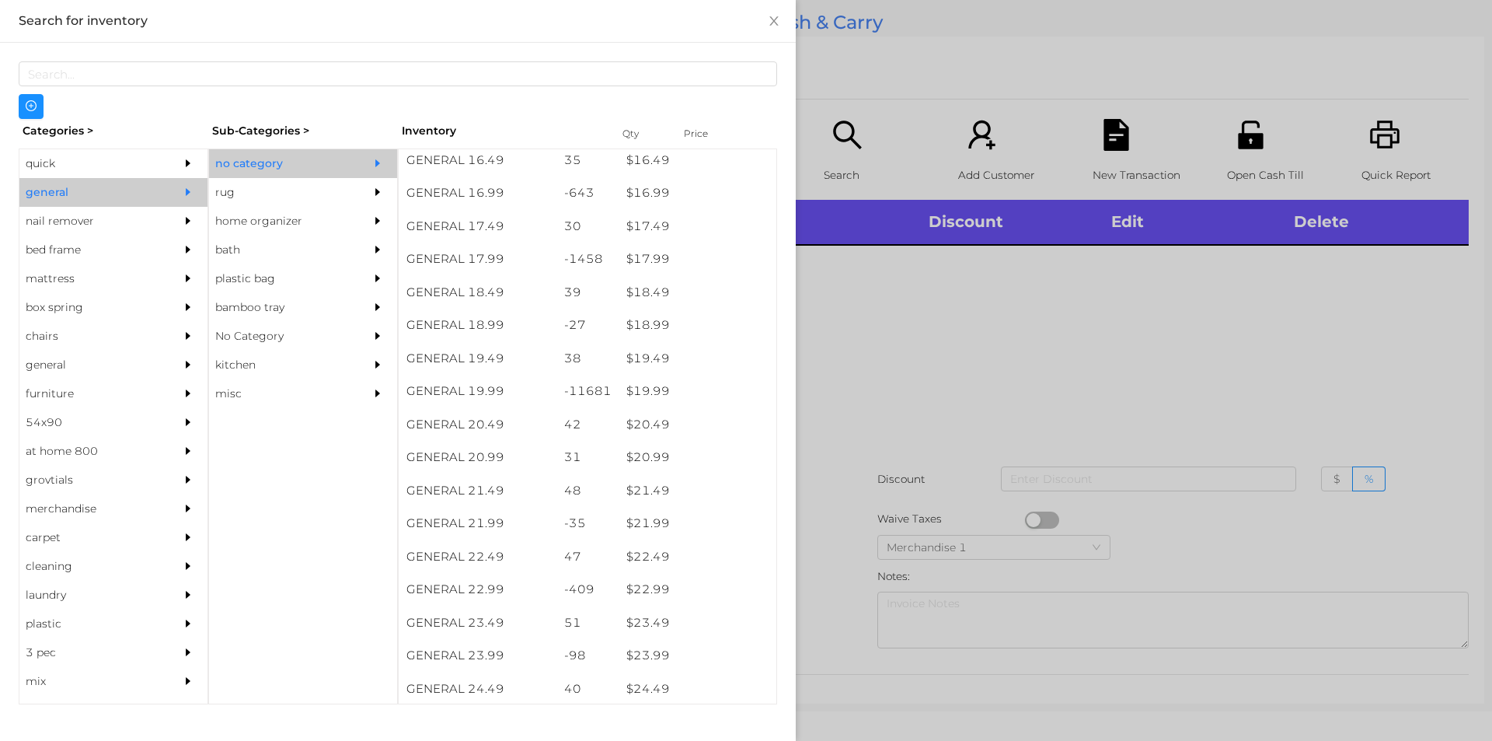
scroll to position [1449, 0]
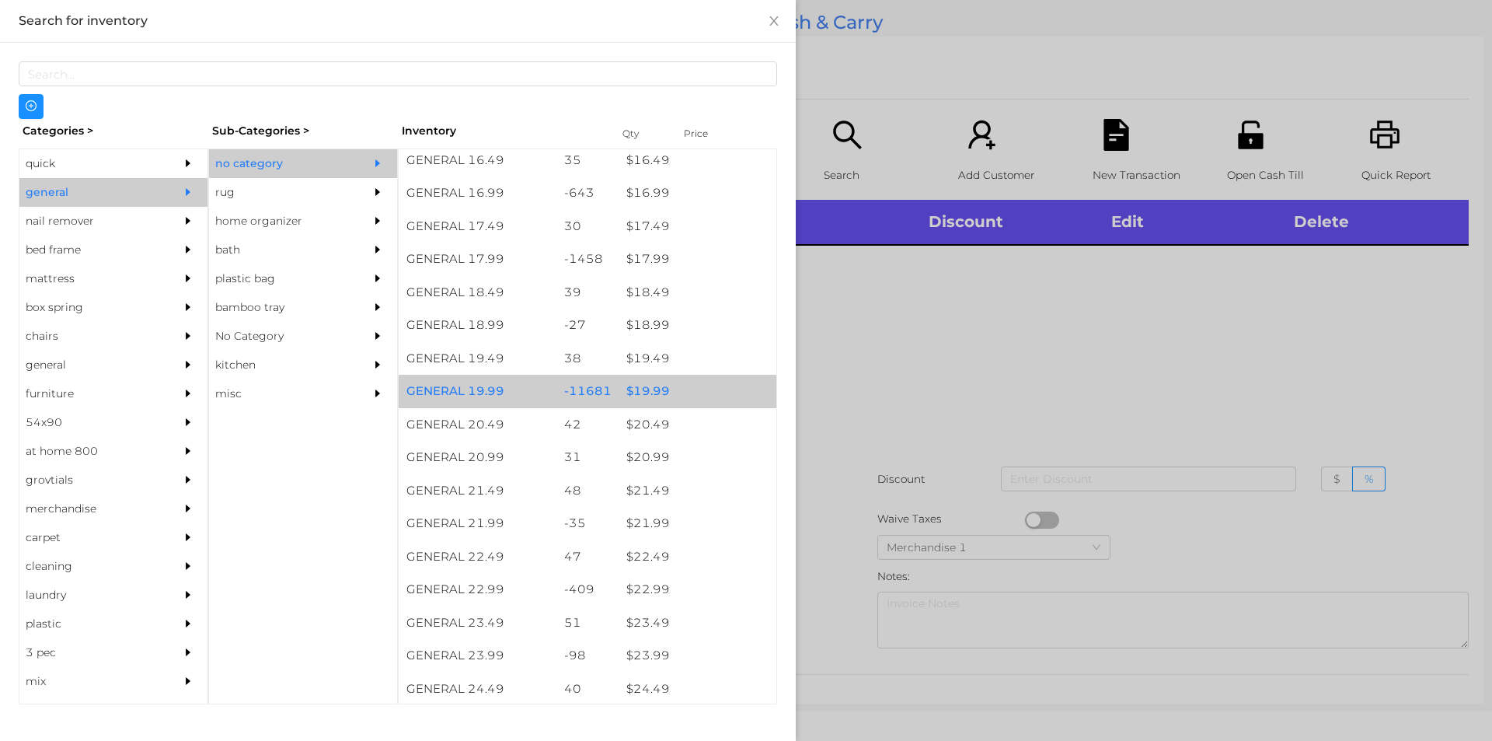
click at [634, 392] on div "$ 19.99" at bounding box center [698, 391] width 158 height 33
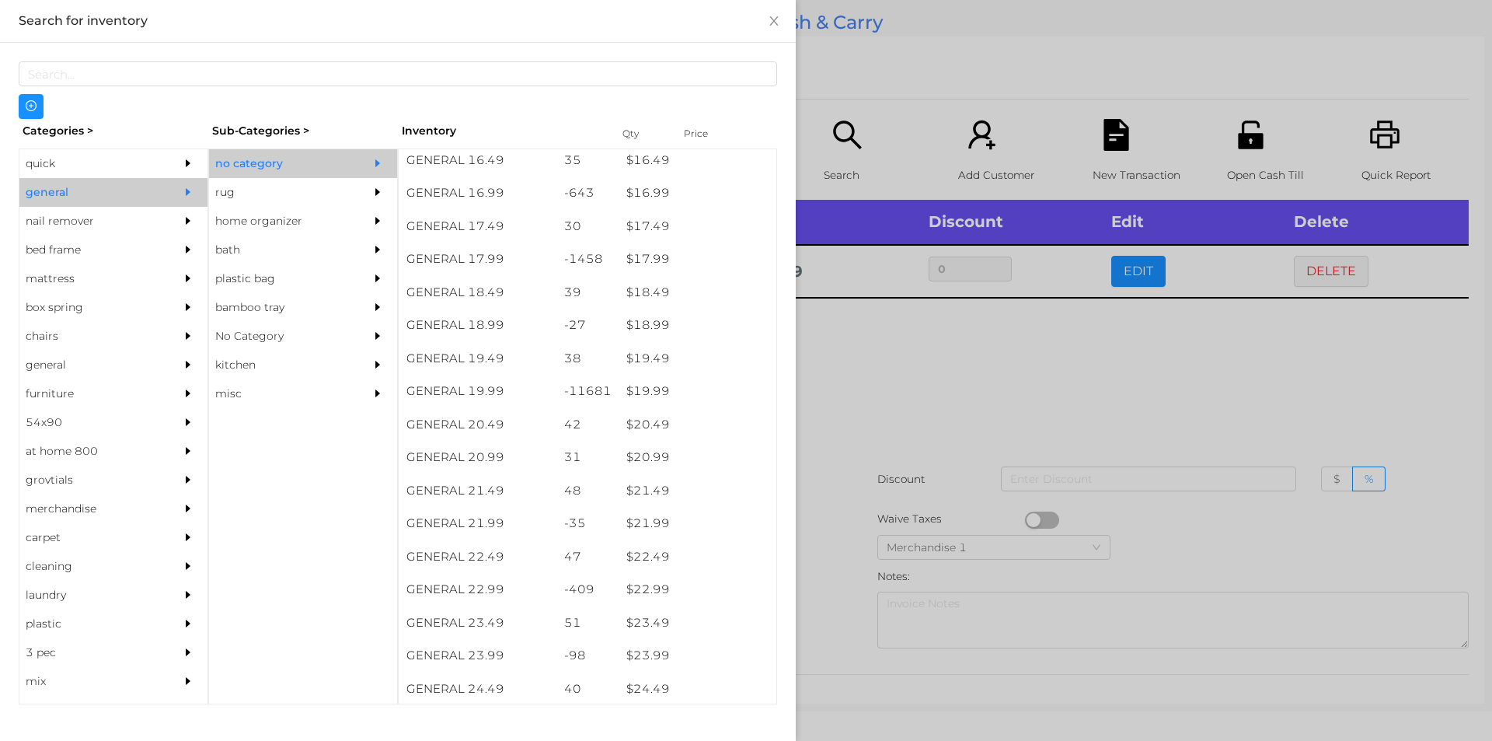
click at [914, 478] on div at bounding box center [746, 370] width 1492 height 741
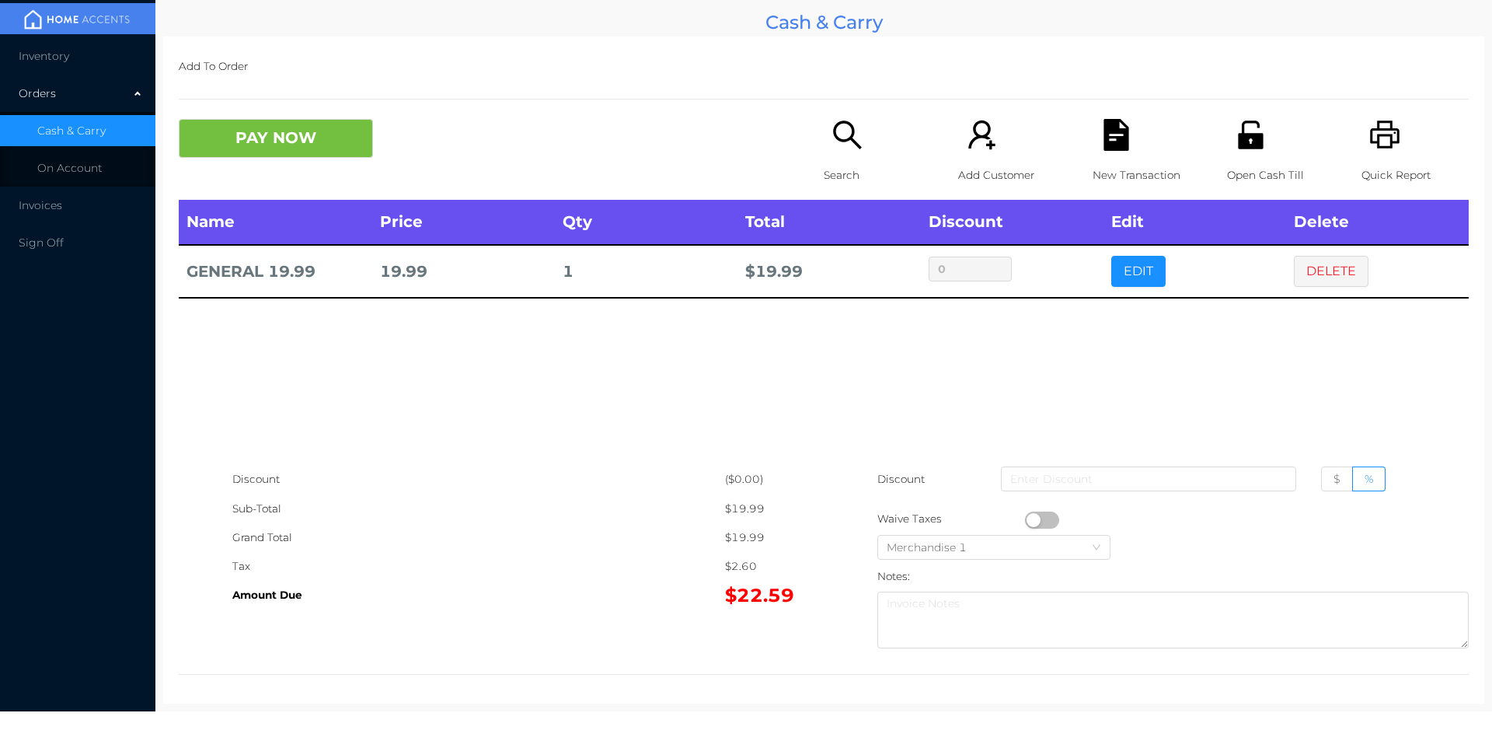
click at [840, 148] on icon "icon: search" at bounding box center [848, 135] width 32 height 32
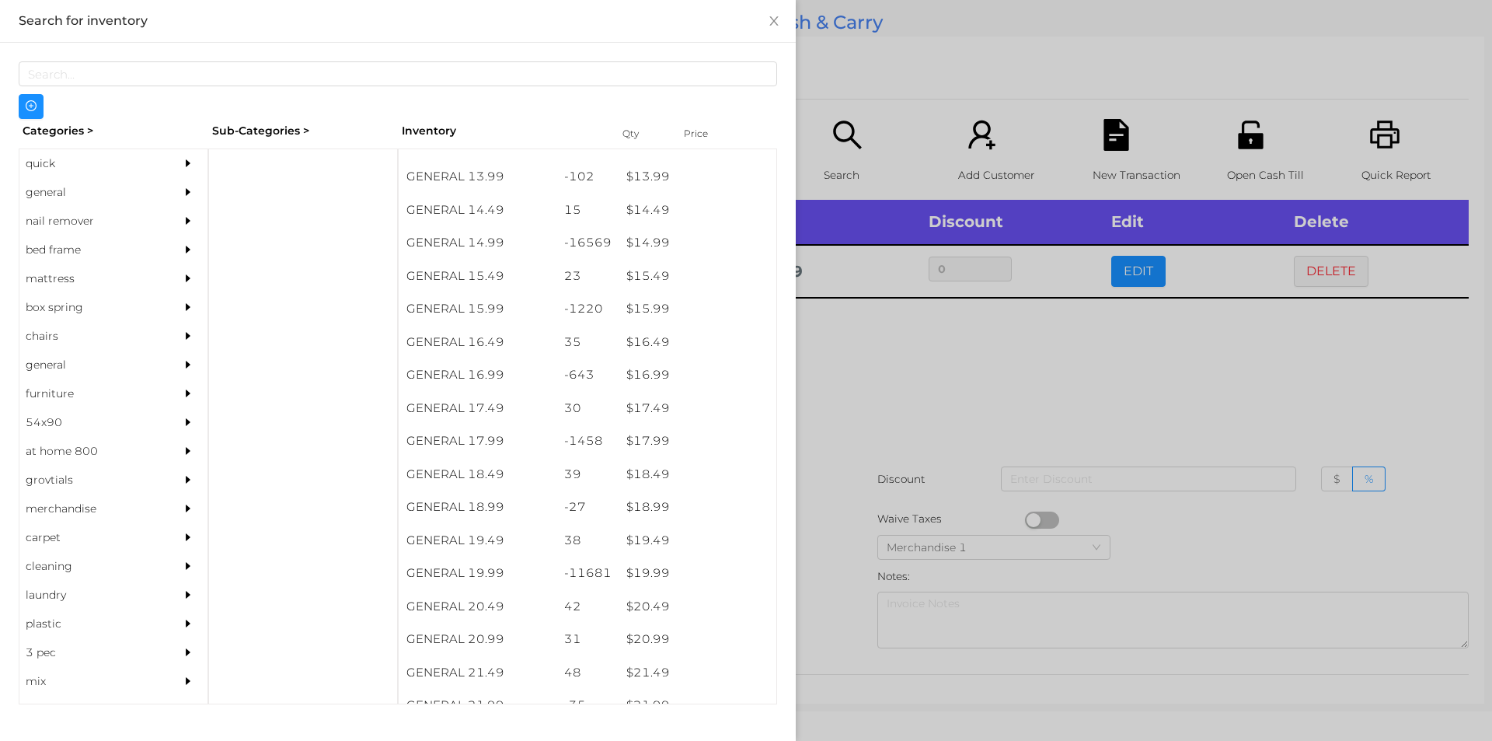
scroll to position [1271, 0]
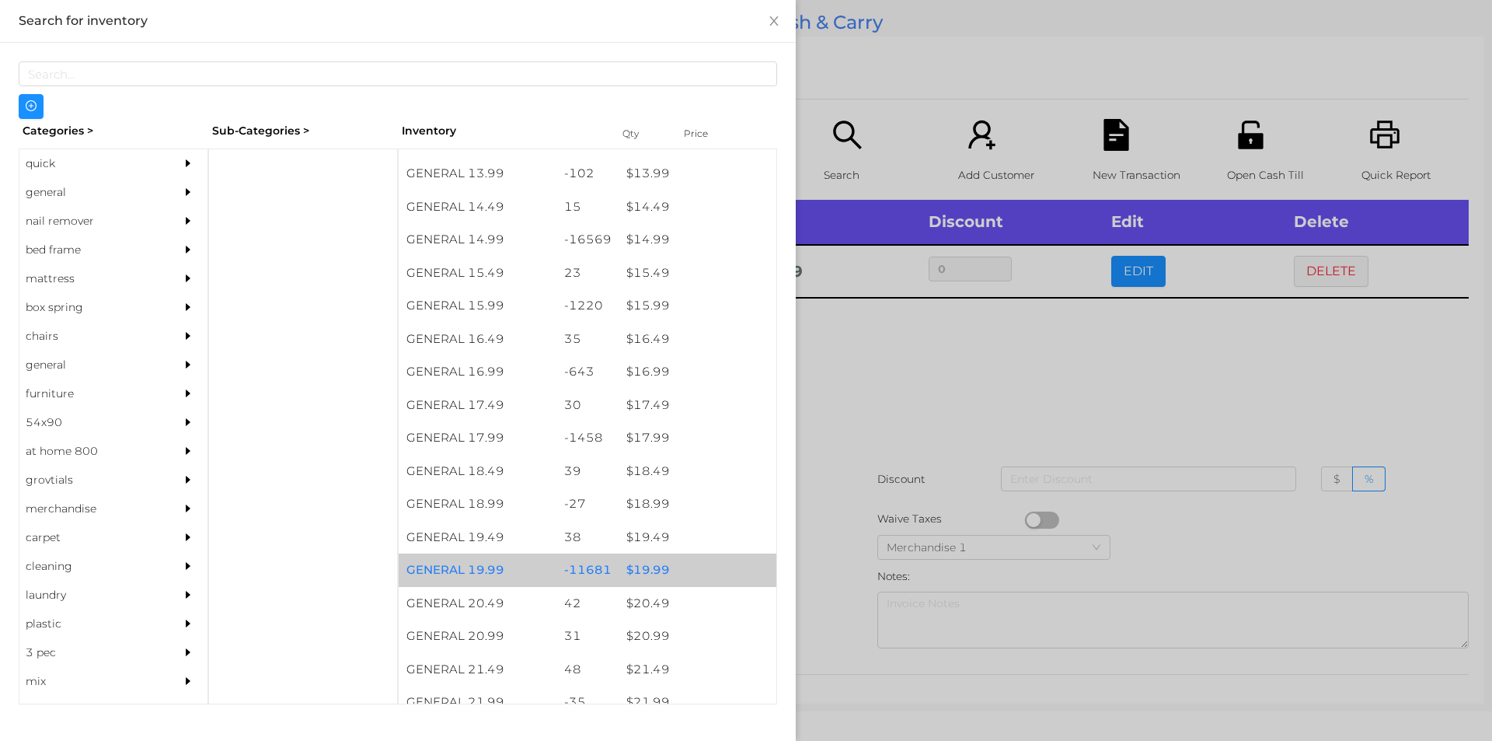
click at [657, 567] on div "$ 19.99" at bounding box center [698, 569] width 158 height 33
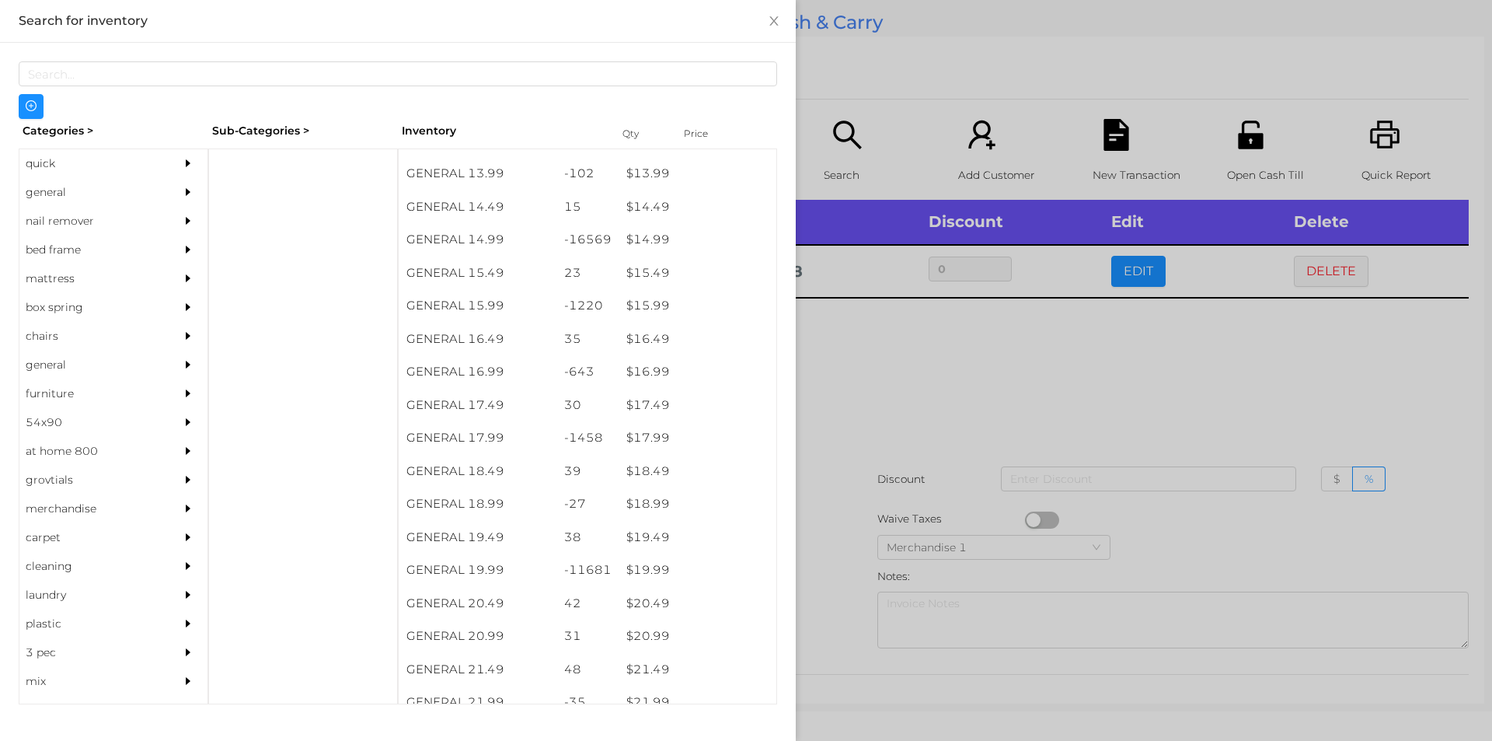
click at [938, 489] on div at bounding box center [746, 370] width 1492 height 741
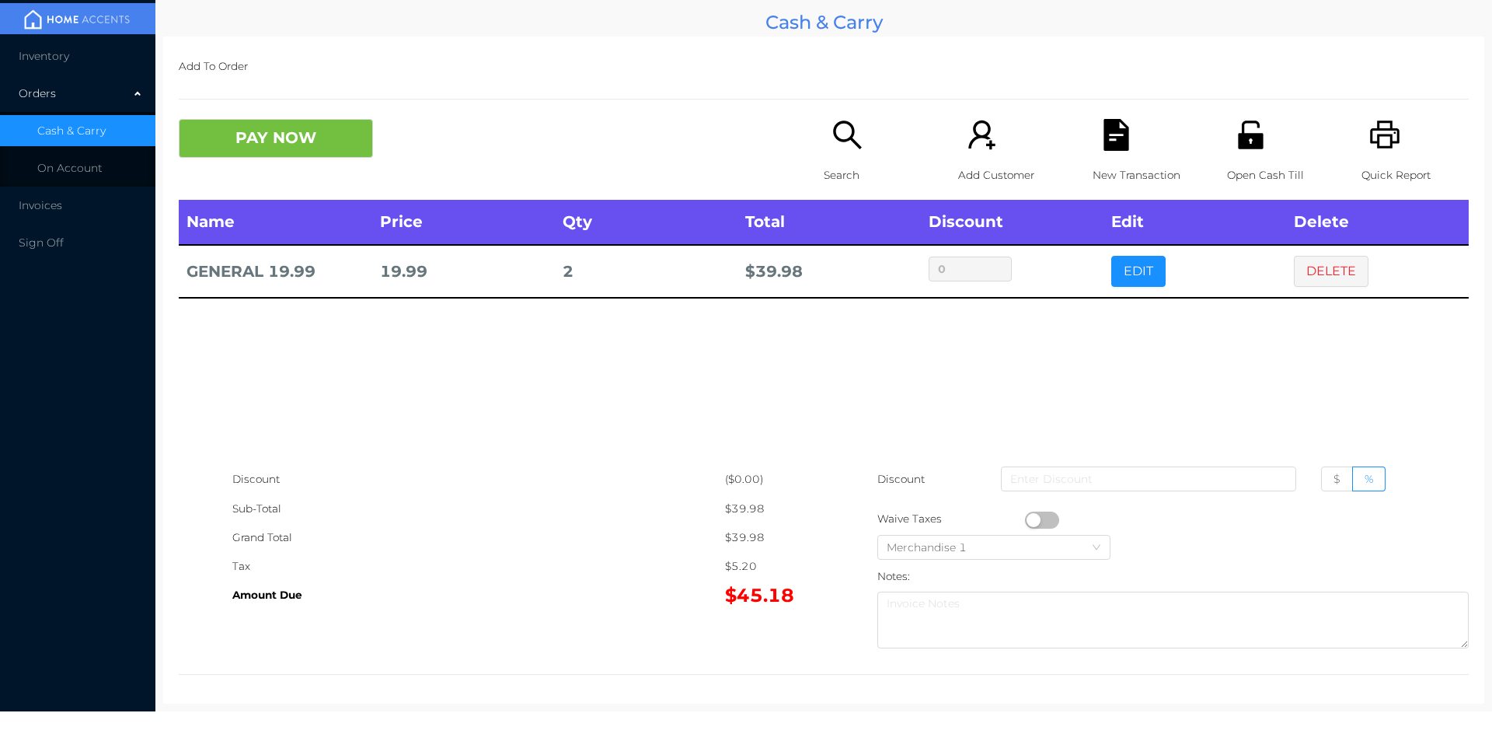
click at [1118, 133] on icon "icon: file-text" at bounding box center [1116, 135] width 25 height 32
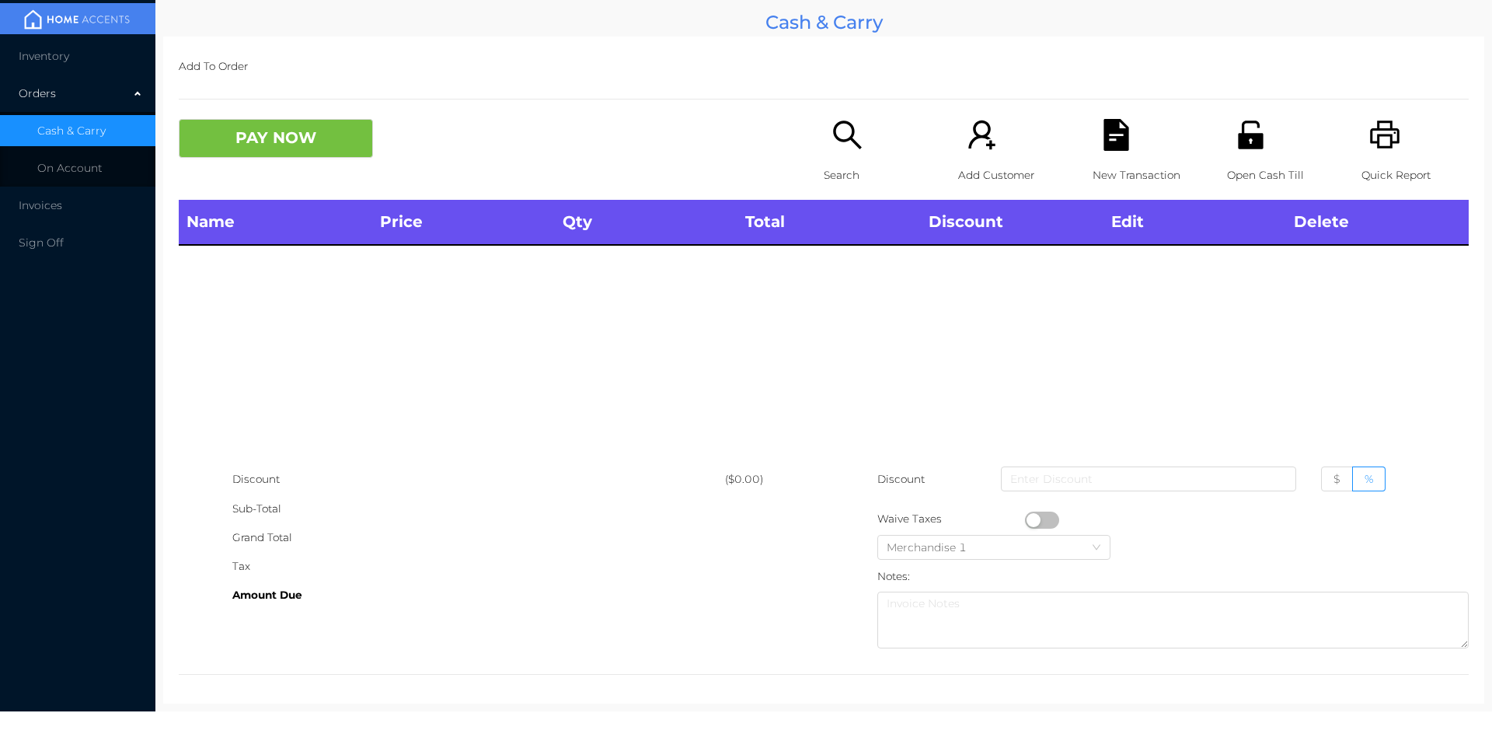
click at [1378, 144] on icon "icon: printer" at bounding box center [1385, 135] width 32 height 32
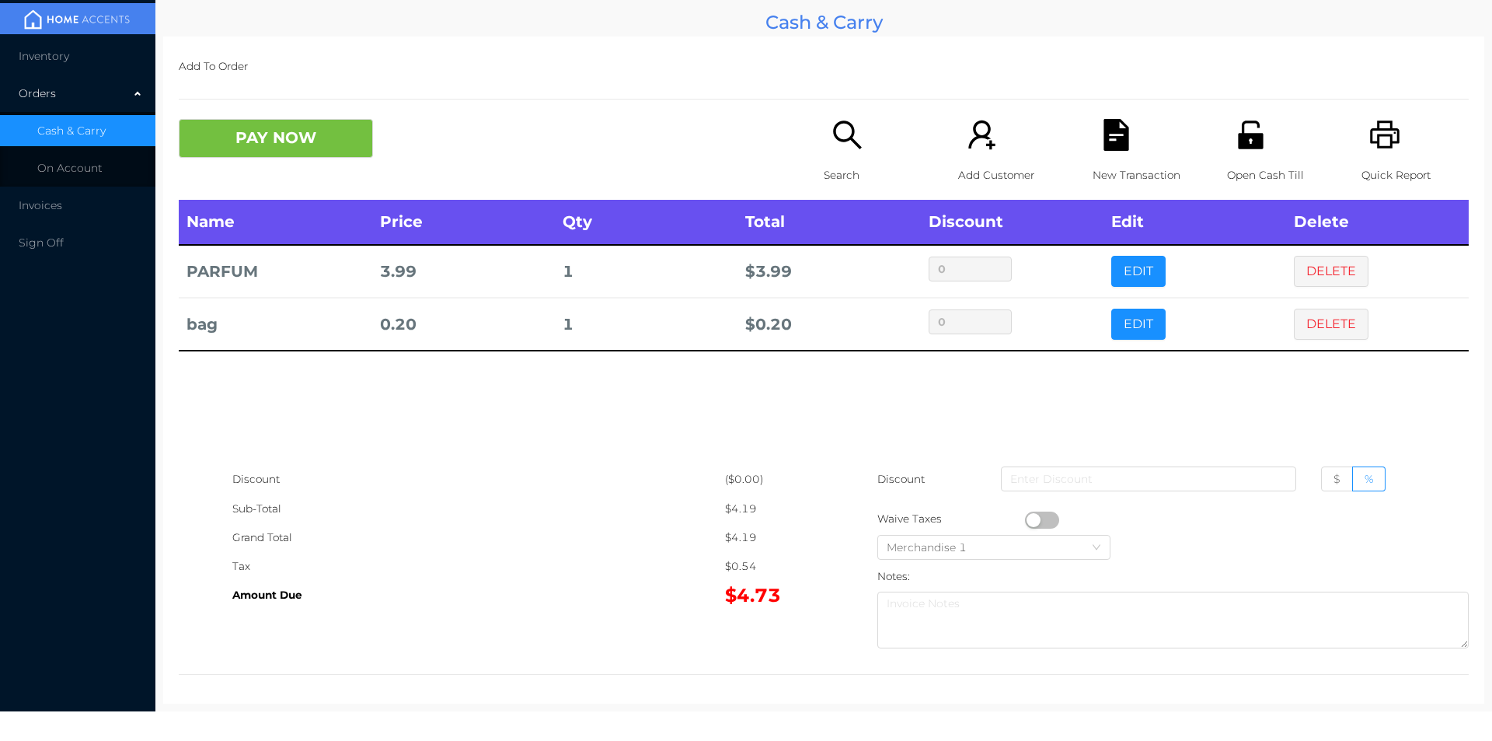
click at [291, 131] on button "PAY NOW" at bounding box center [276, 138] width 194 height 39
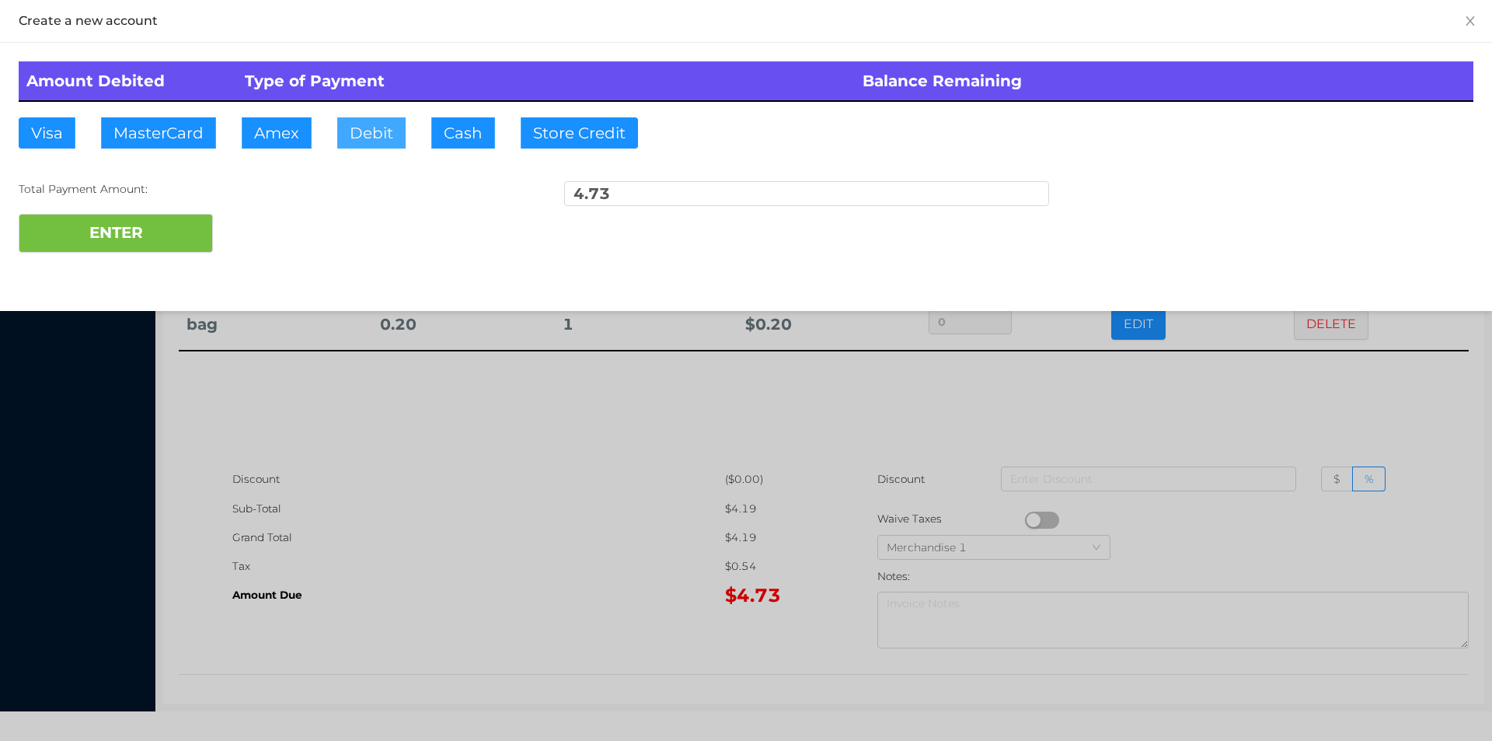
click at [382, 132] on button "Debit" at bounding box center [371, 132] width 68 height 31
click at [176, 218] on button "ENTER" at bounding box center [116, 233] width 194 height 39
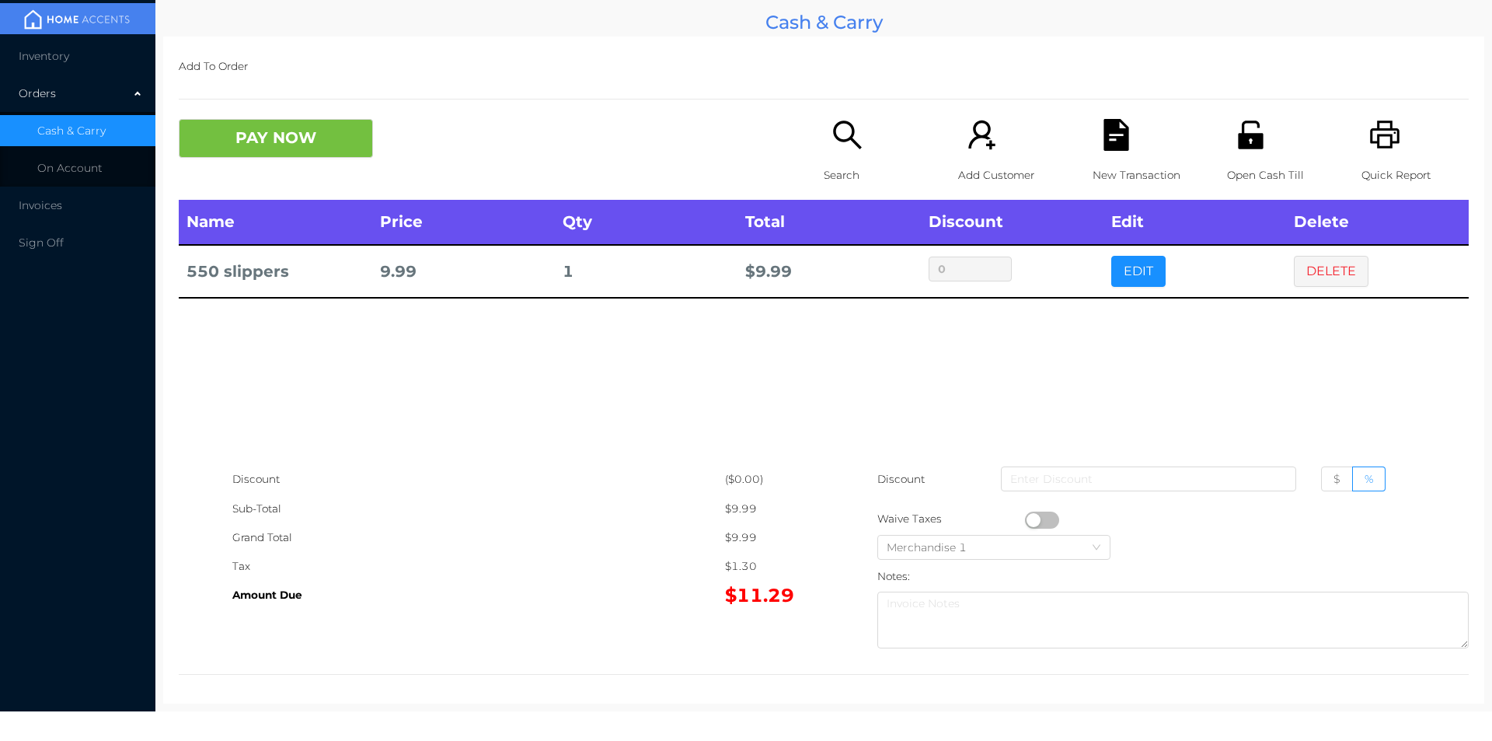
click at [833, 141] on icon "icon: search" at bounding box center [848, 135] width 32 height 32
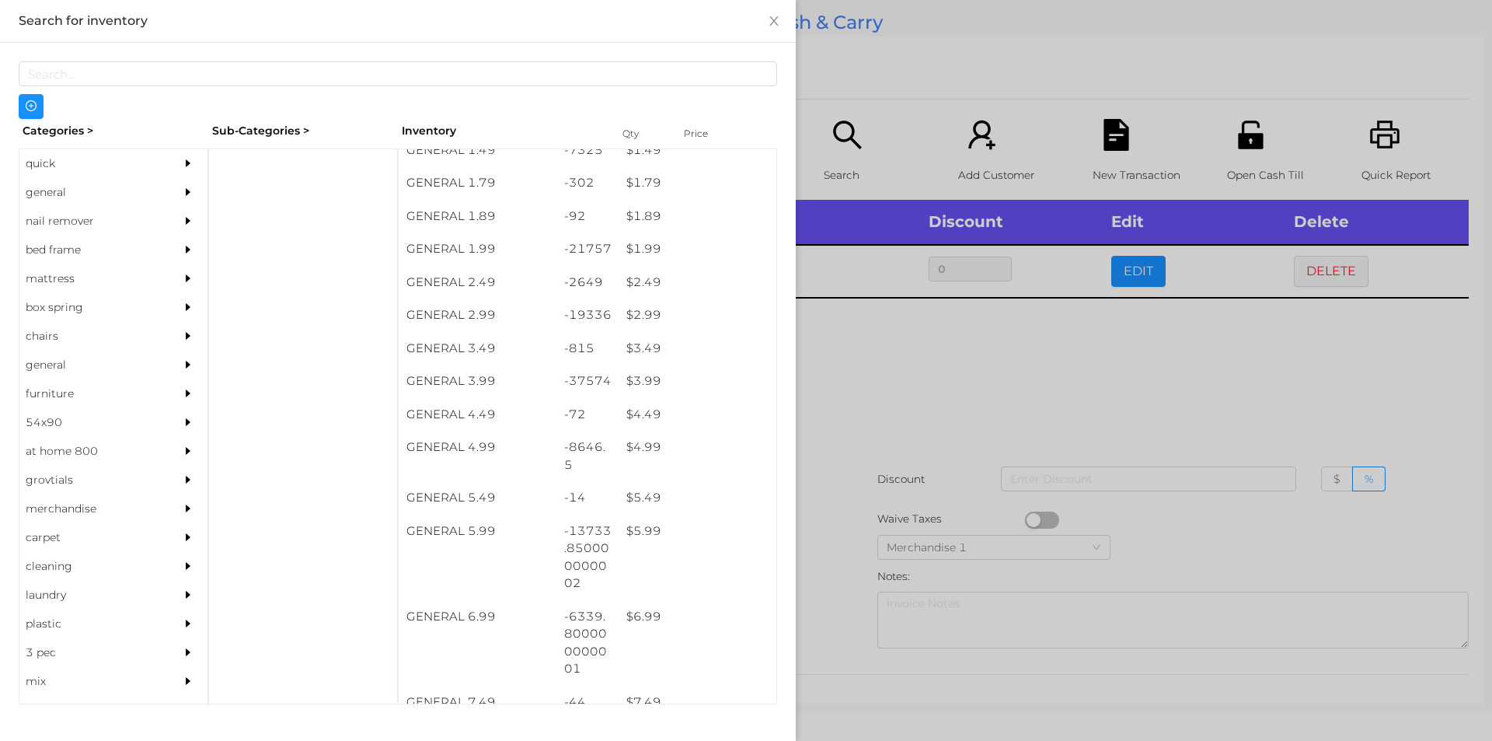
scroll to position [273, 0]
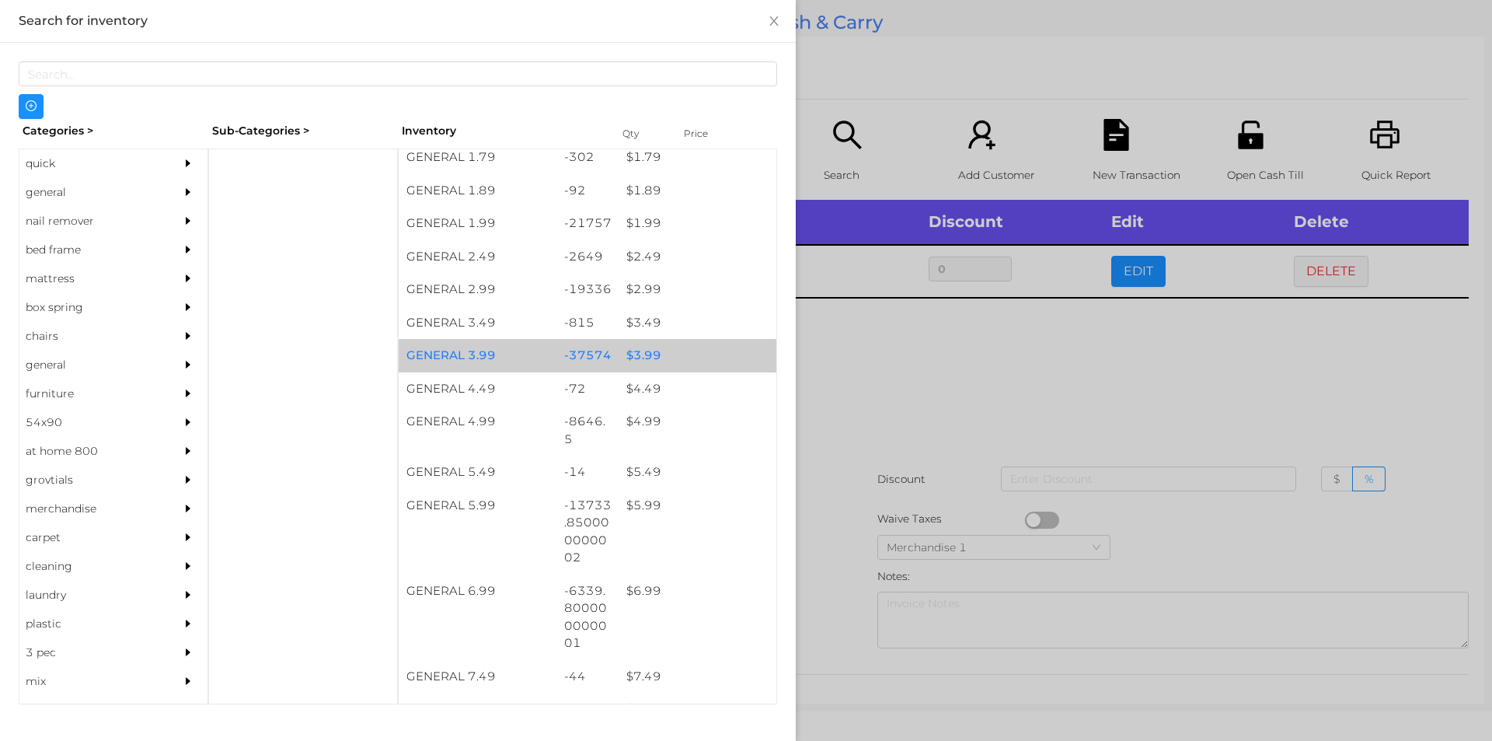
click at [662, 352] on div "$ 3.99" at bounding box center [698, 355] width 158 height 33
click at [672, 347] on div "$ 3.99" at bounding box center [698, 355] width 158 height 33
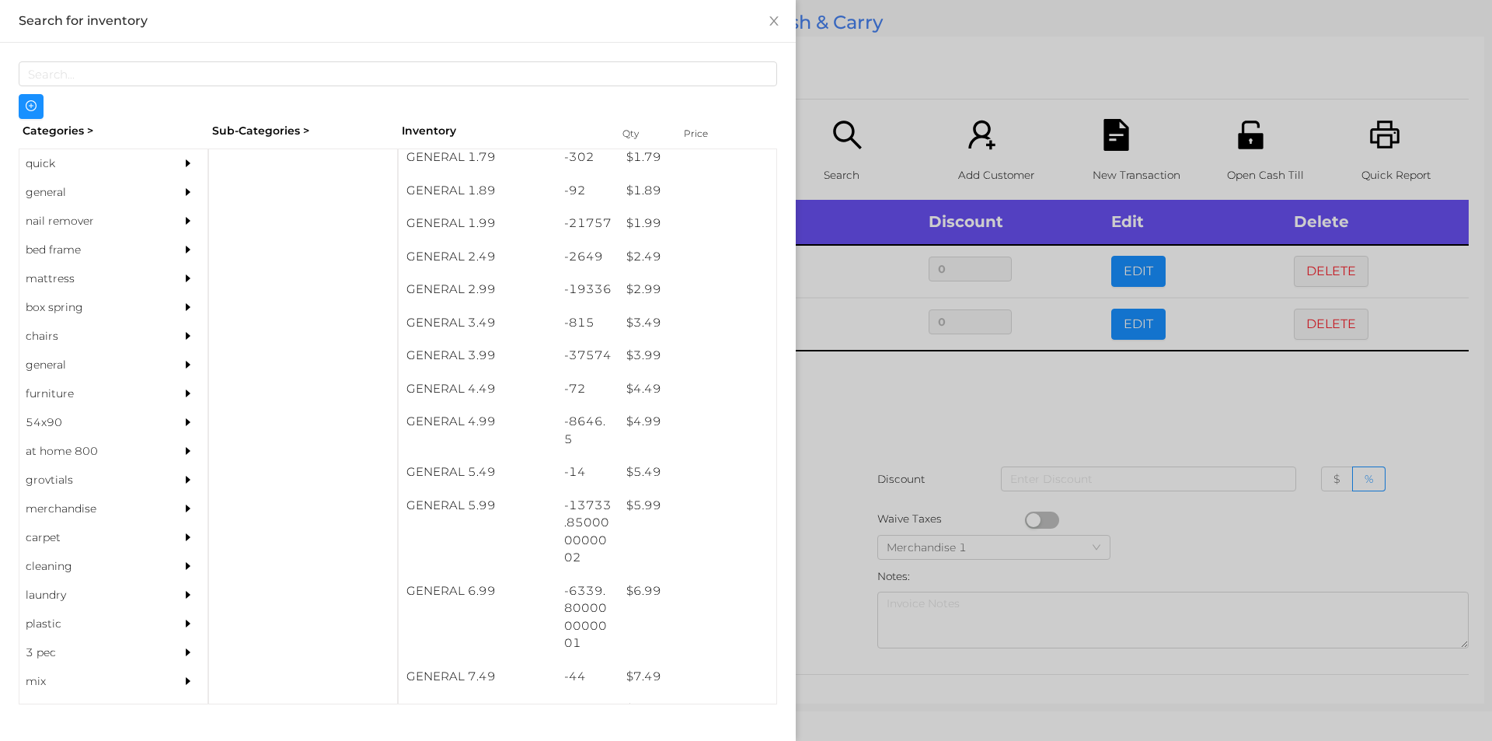
click at [946, 462] on div at bounding box center [746, 370] width 1492 height 741
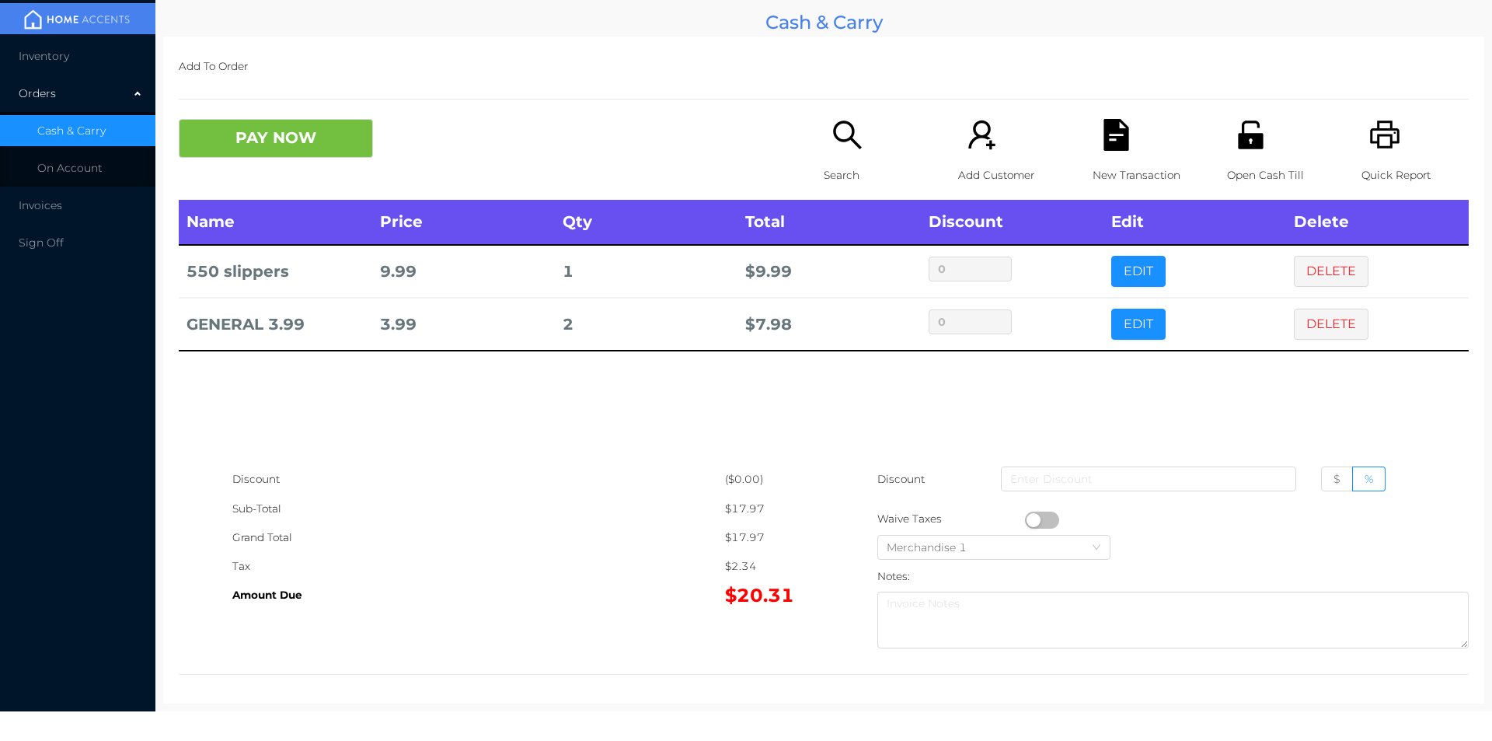
click at [1111, 154] on div "New Transaction" at bounding box center [1146, 159] width 107 height 81
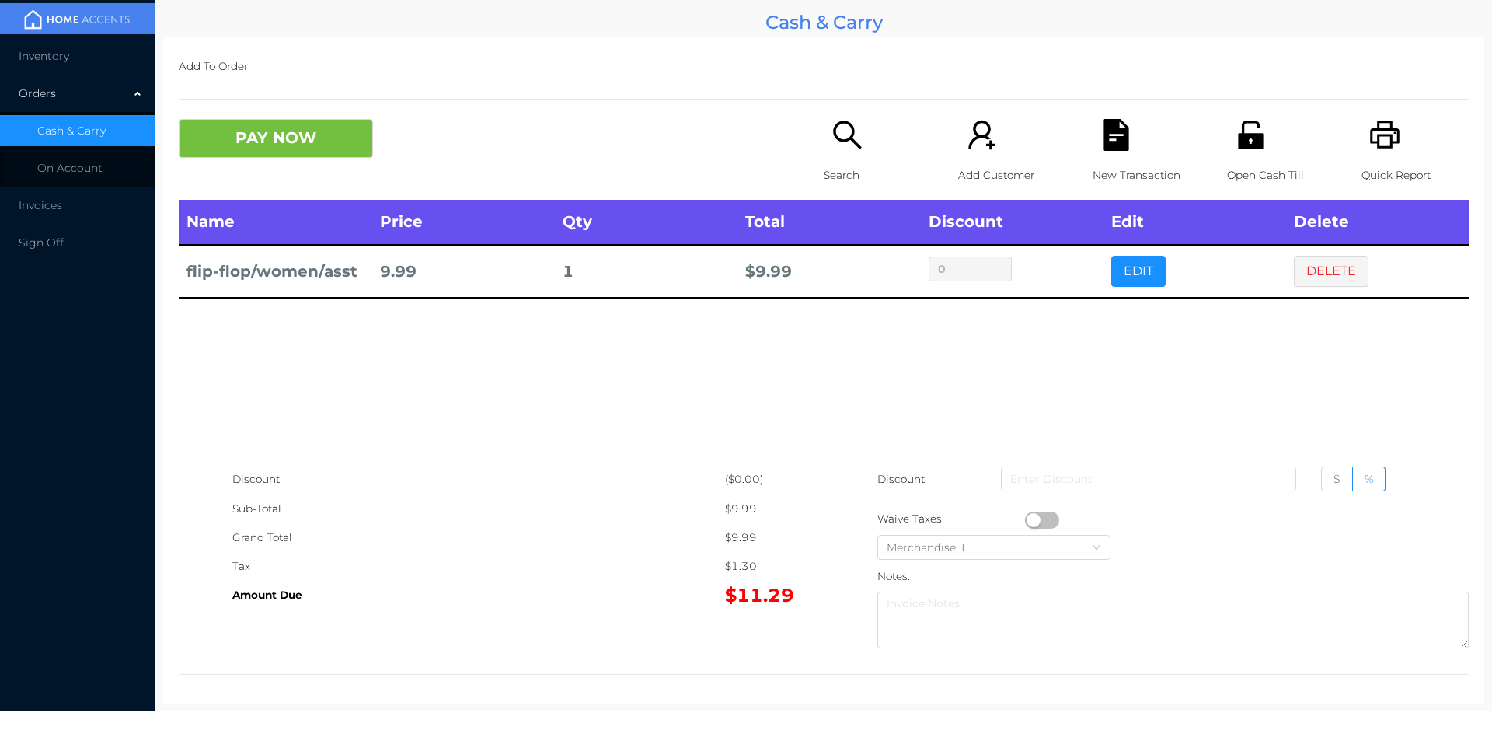
click at [848, 151] on icon "icon: search" at bounding box center [848, 135] width 32 height 32
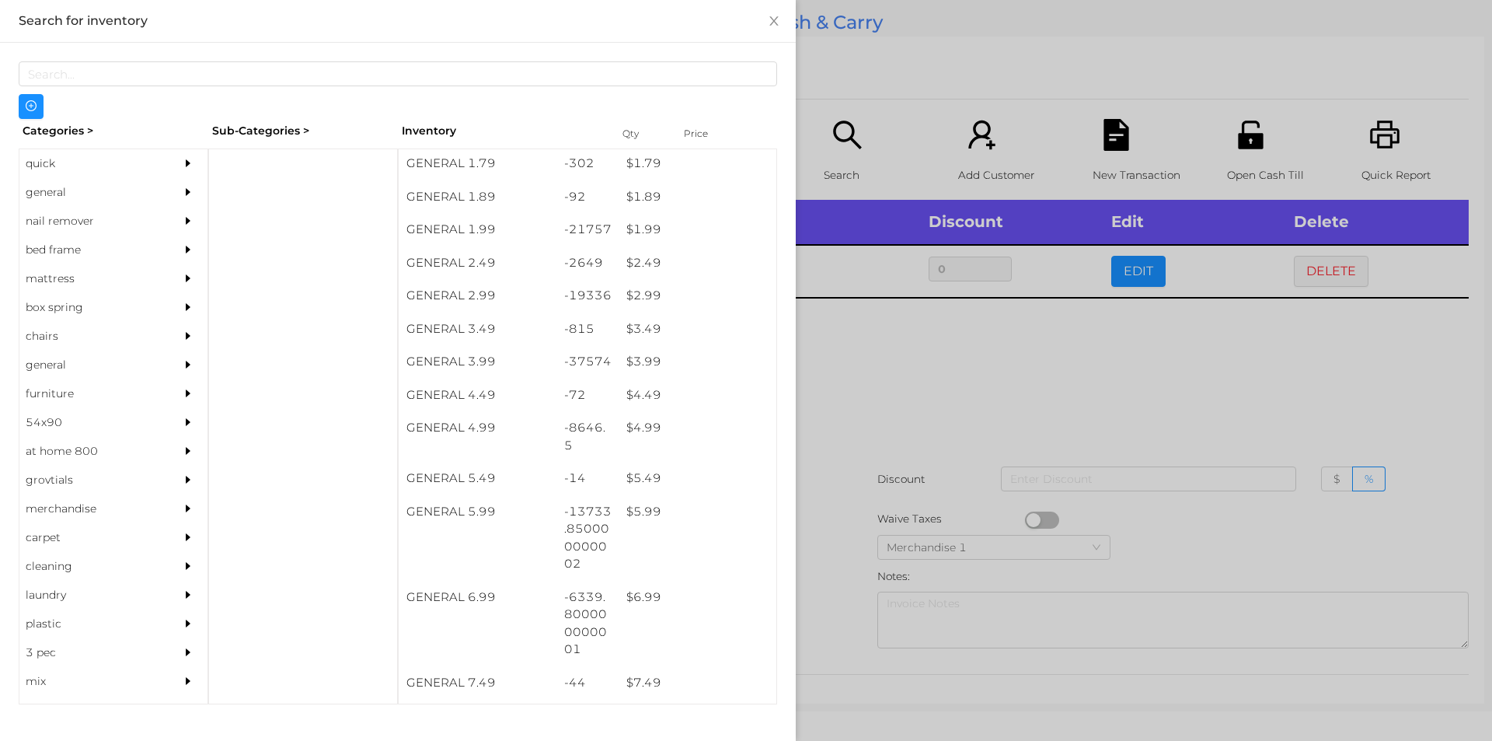
scroll to position [266, 0]
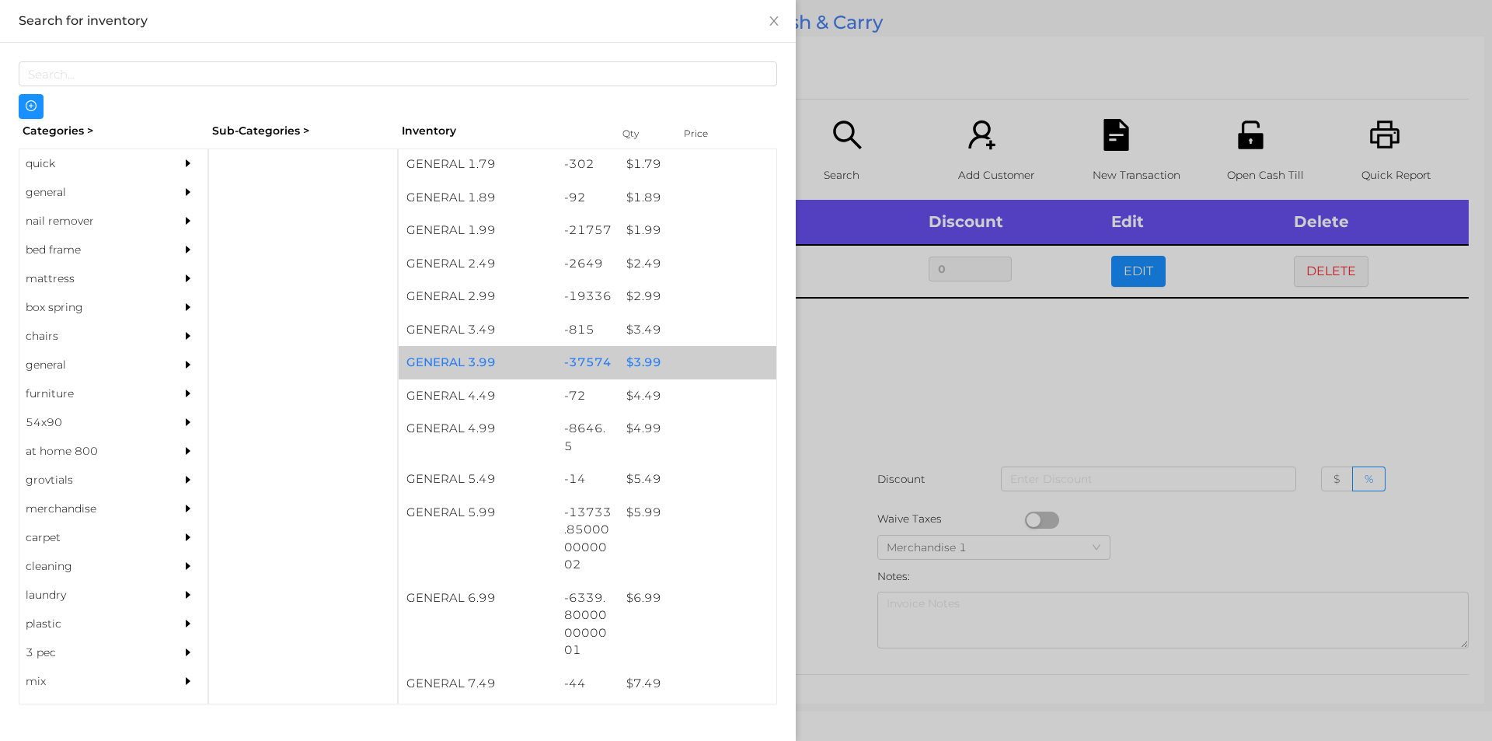
click at [657, 356] on div "$ 3.99" at bounding box center [698, 362] width 158 height 33
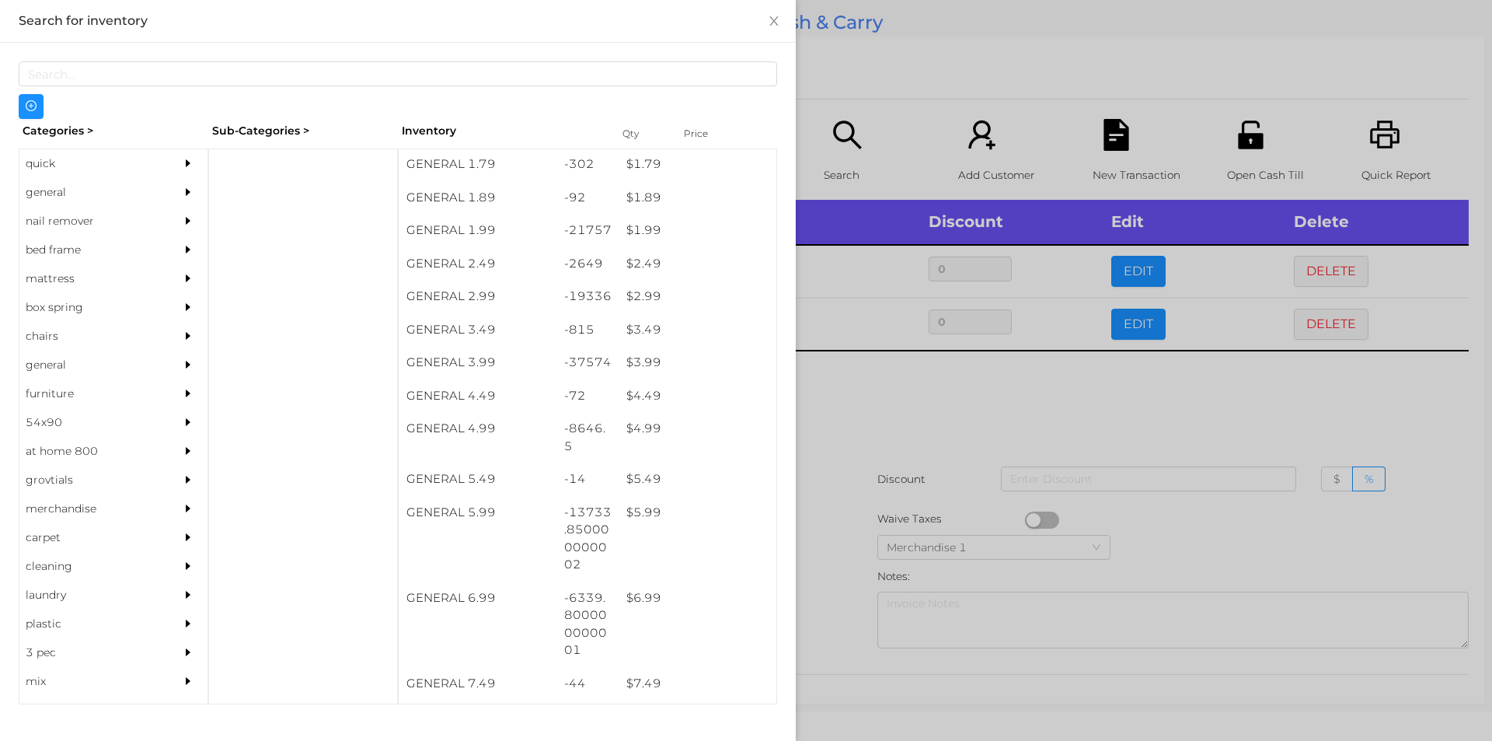
click at [1113, 310] on div at bounding box center [746, 370] width 1492 height 741
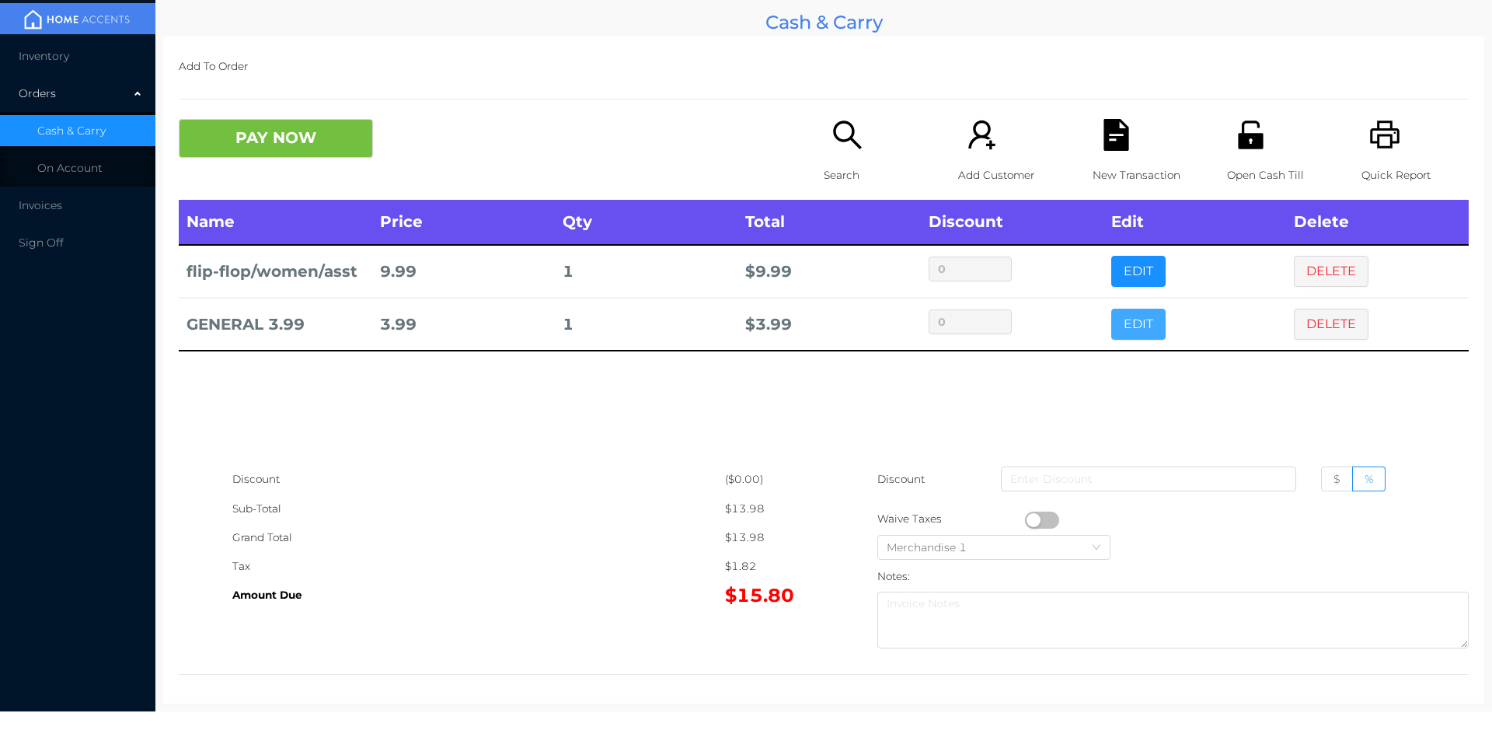
click at [1124, 315] on button "EDIT" at bounding box center [1138, 324] width 54 height 31
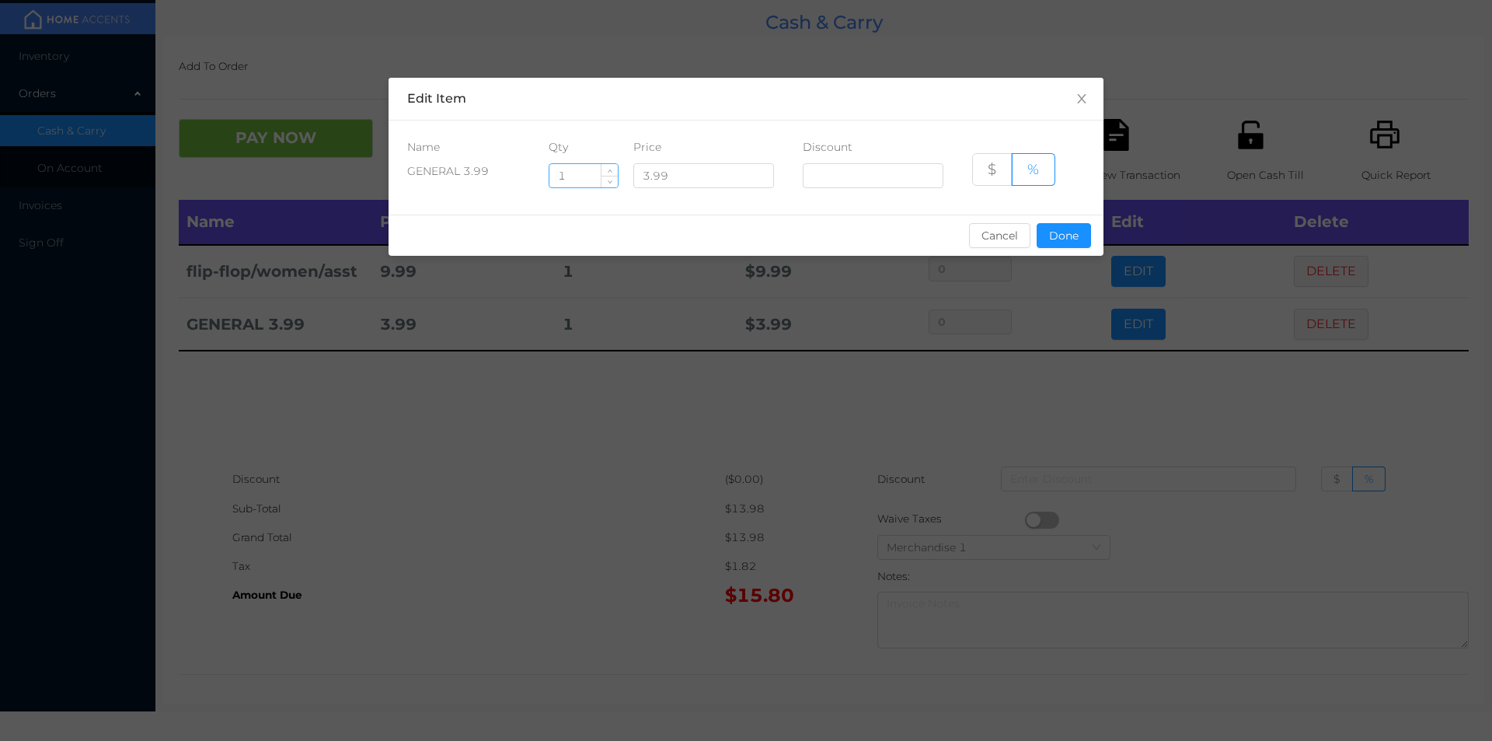
click at [562, 164] on input "1" at bounding box center [583, 175] width 68 height 23
type input "6"
click at [1067, 246] on button "Done" at bounding box center [1064, 235] width 54 height 25
type input "0%"
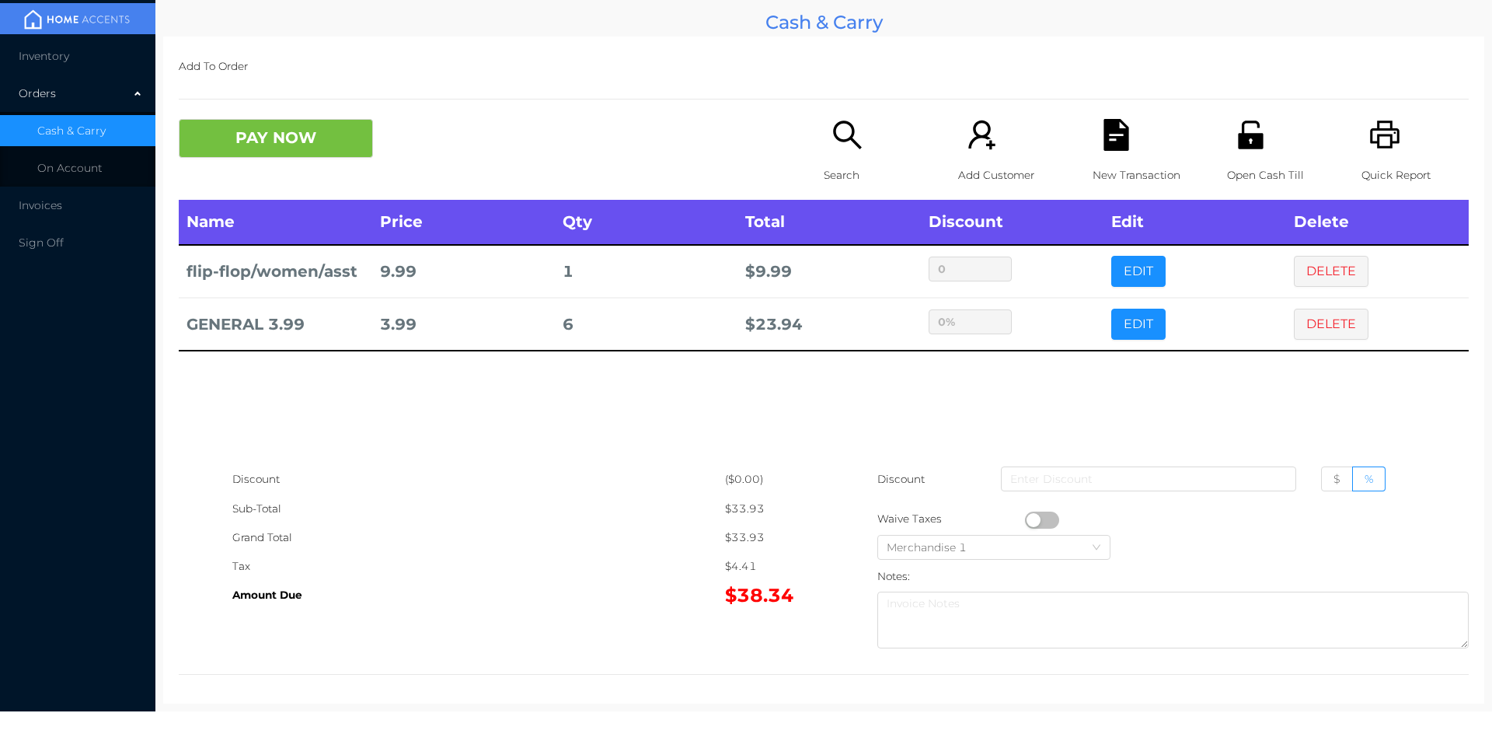
click at [825, 158] on div "Search" at bounding box center [877, 159] width 107 height 81
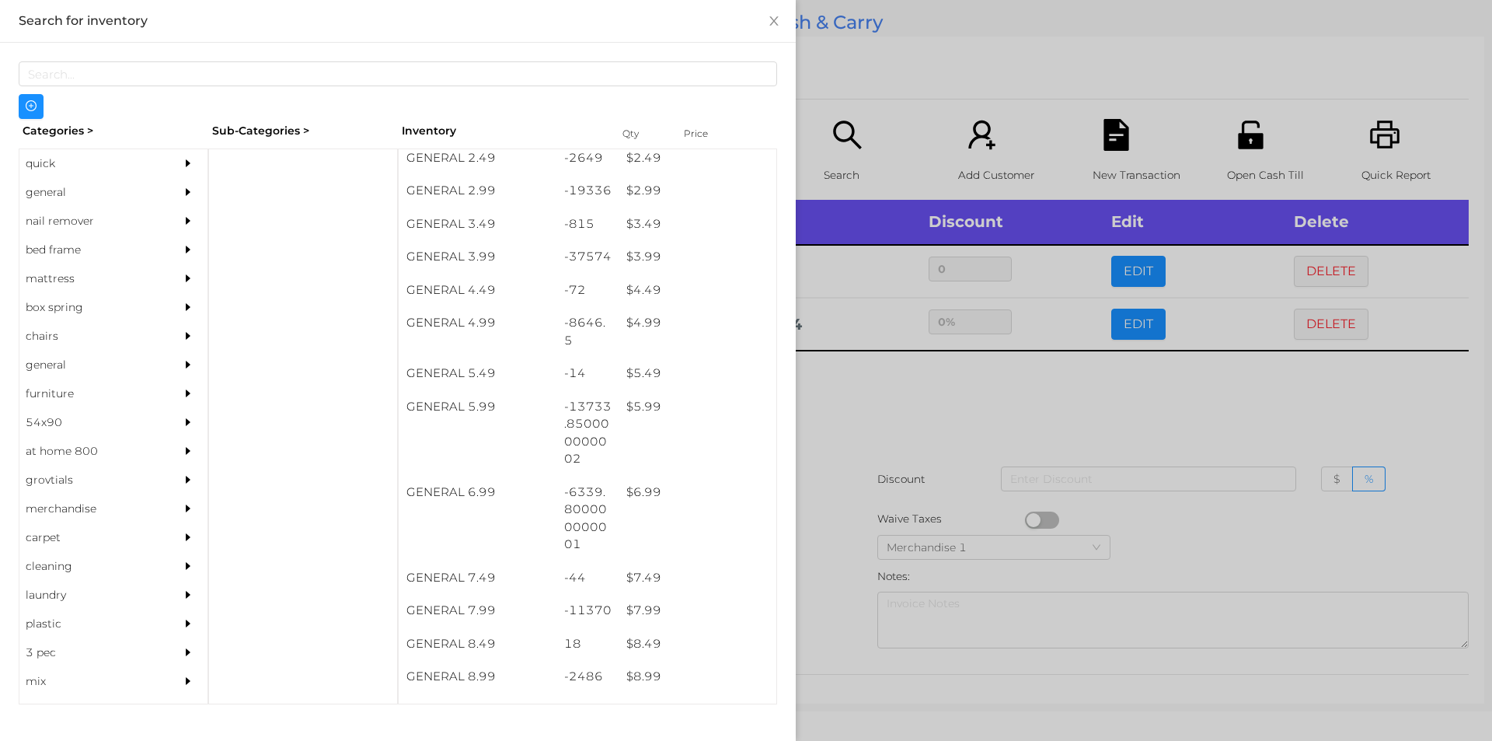
scroll to position [423, 0]
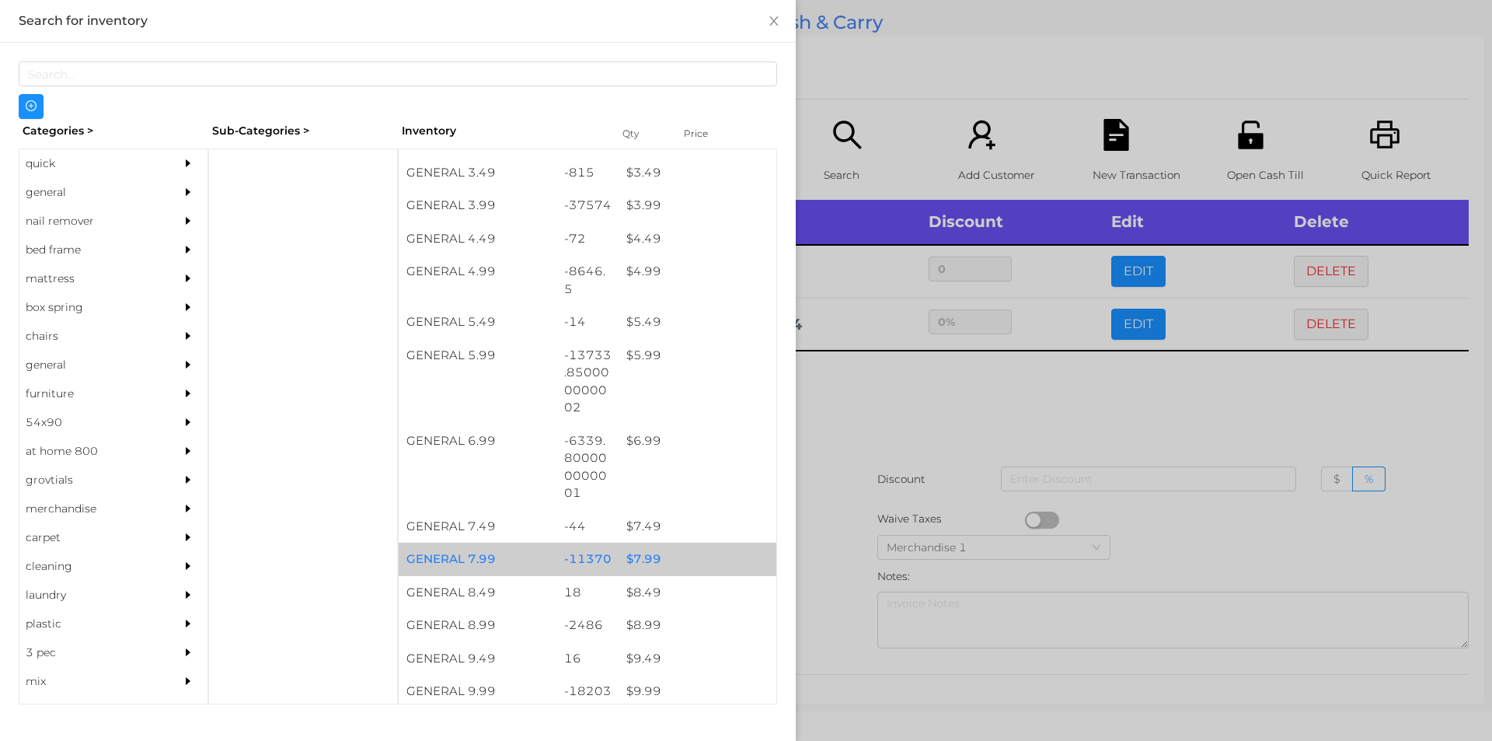
click at [636, 558] on div "$ 7.99" at bounding box center [698, 558] width 158 height 33
click at [638, 562] on div "$ 7.99" at bounding box center [698, 558] width 158 height 33
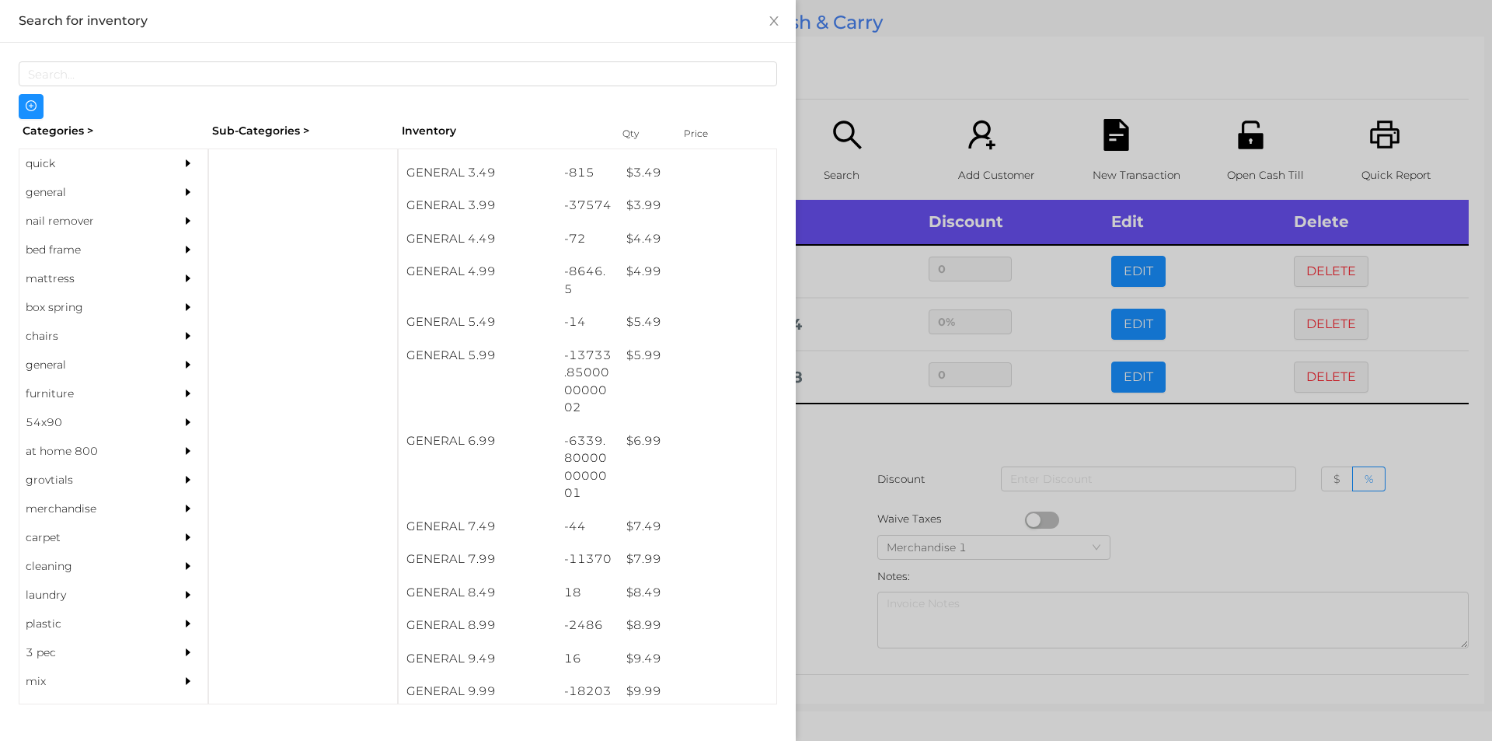
click at [892, 473] on div at bounding box center [746, 370] width 1492 height 741
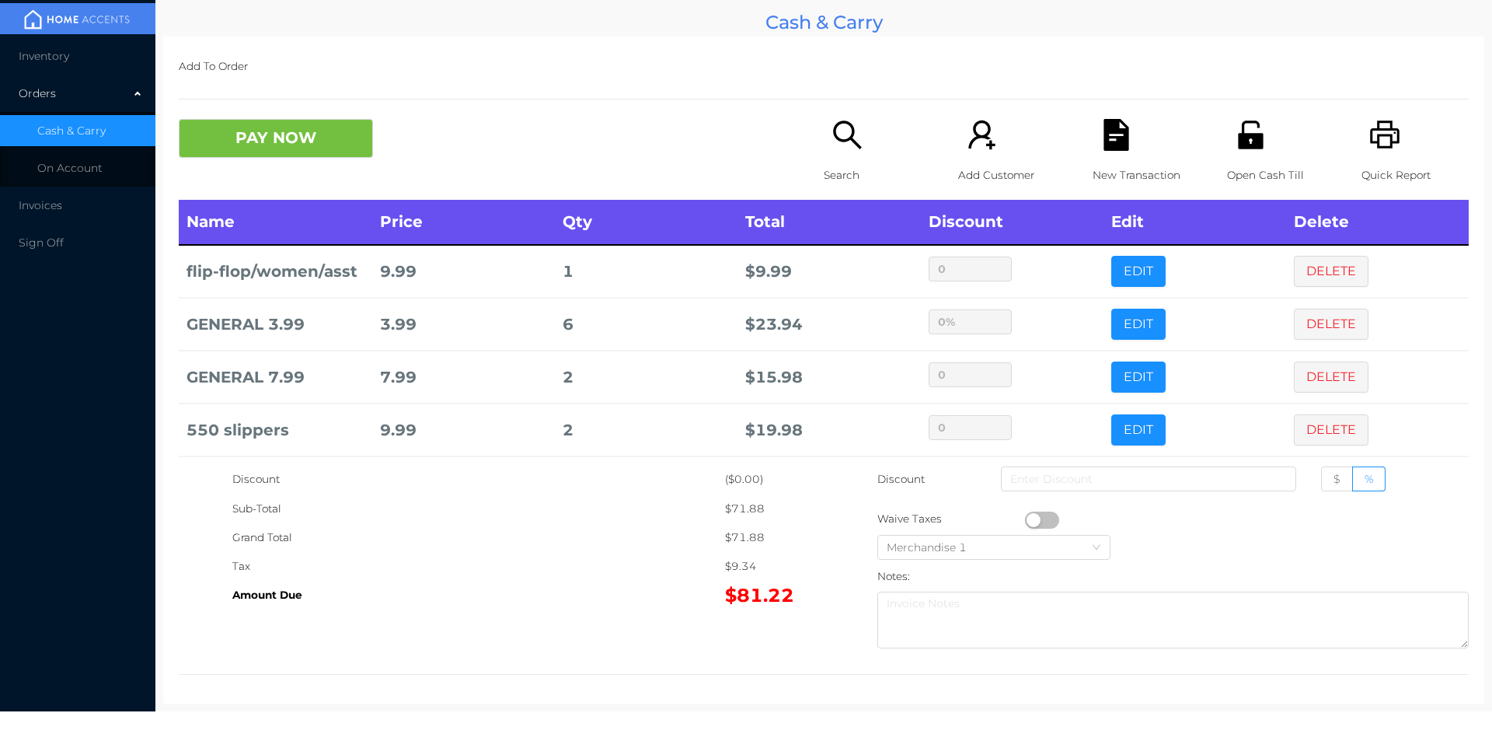
click at [848, 148] on icon "icon: search" at bounding box center [848, 135] width 32 height 32
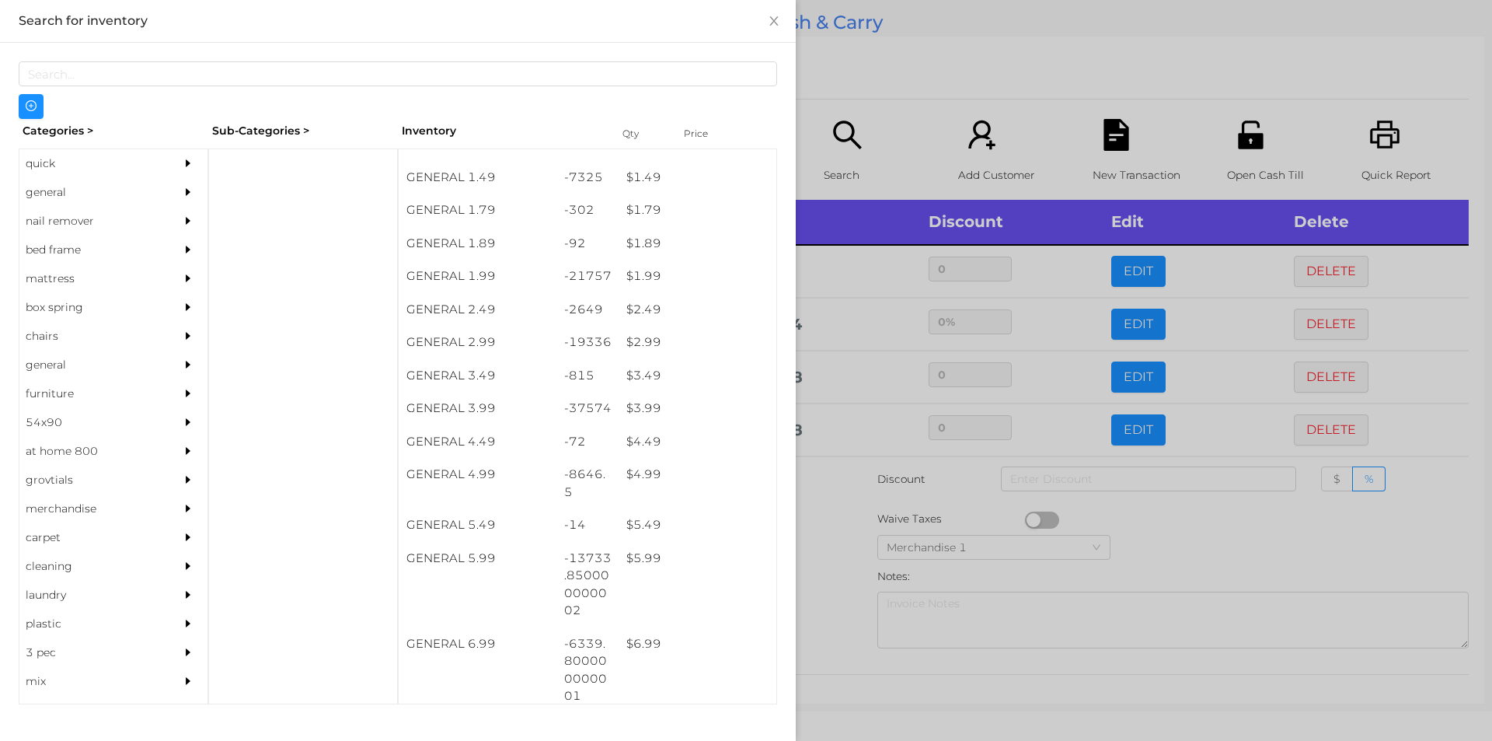
scroll to position [220, 0]
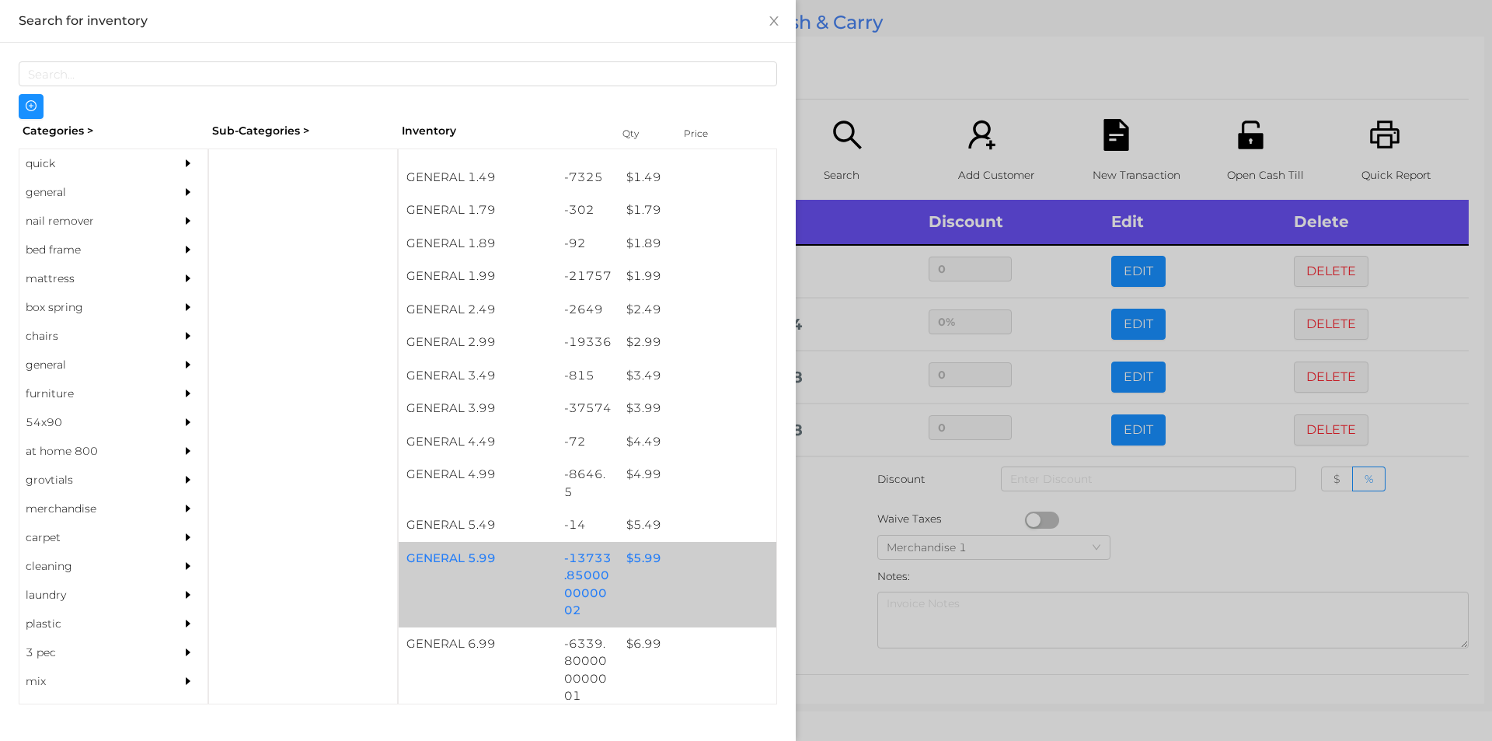
click at [659, 580] on div "GENERAL 5.99 -13733.850000000002 $ 5.99" at bounding box center [588, 584] width 378 height 85
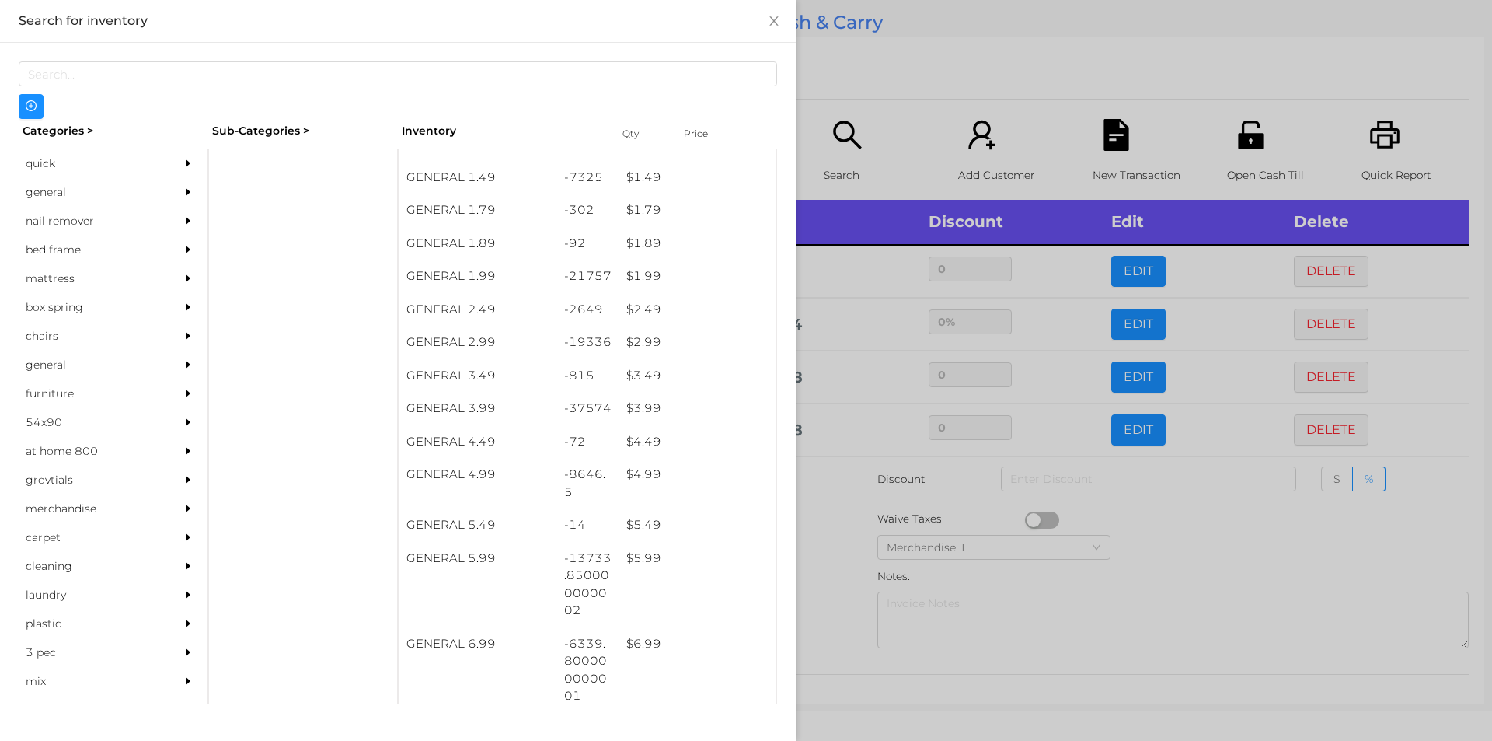
click at [909, 26] on div at bounding box center [746, 370] width 1492 height 741
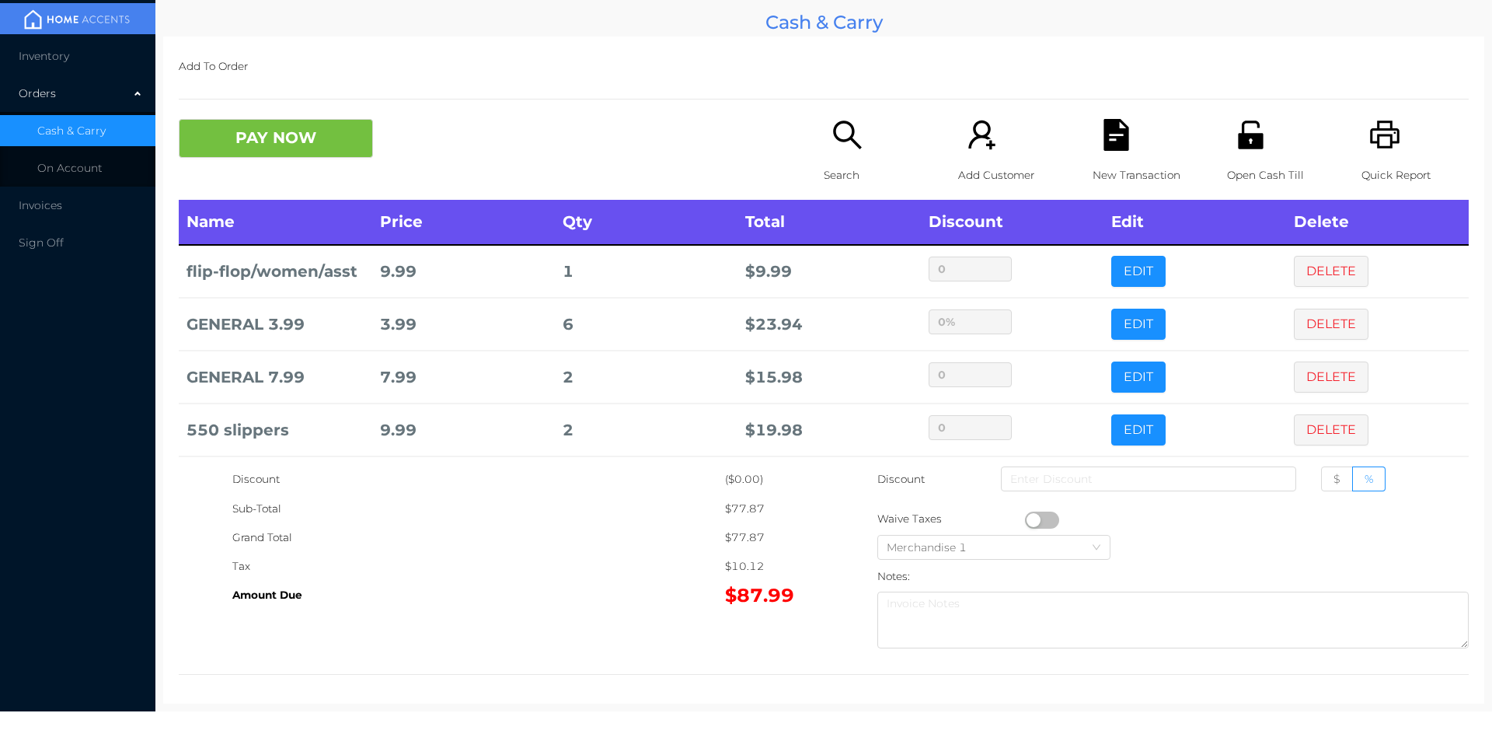
click at [1121, 140] on icon "icon: file-text" at bounding box center [1116, 135] width 32 height 32
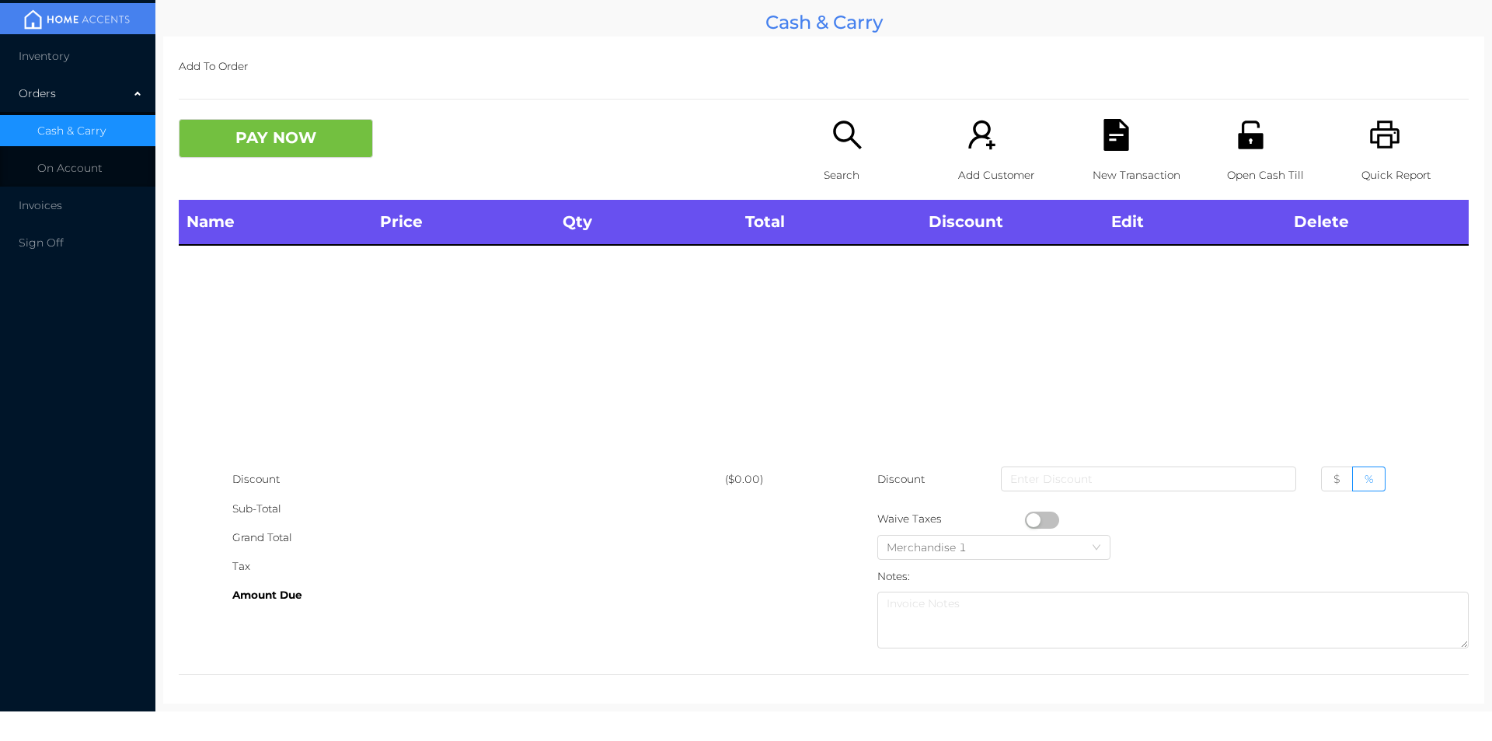
click at [1376, 136] on icon "icon: printer" at bounding box center [1385, 134] width 30 height 28
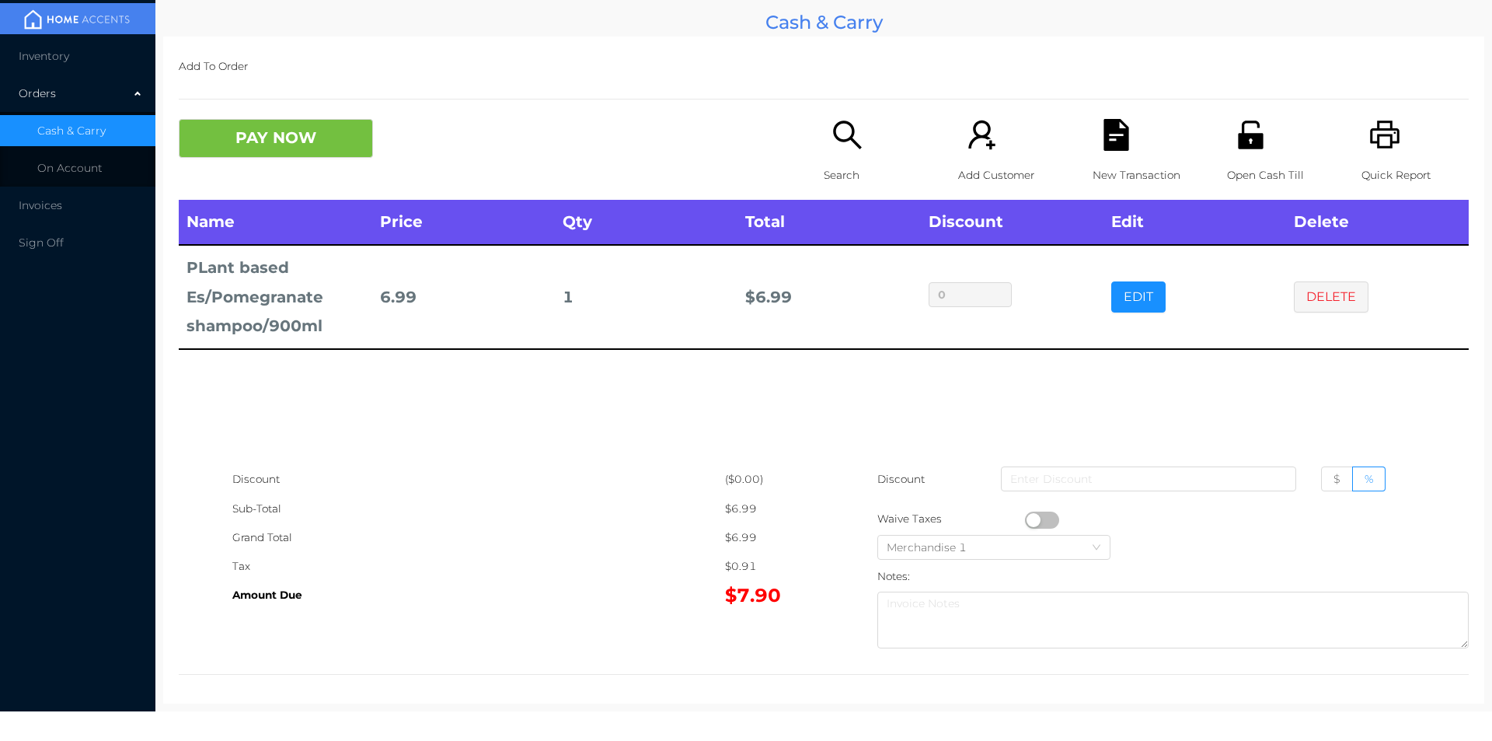
click at [1108, 165] on p "New Transaction" at bounding box center [1146, 175] width 107 height 29
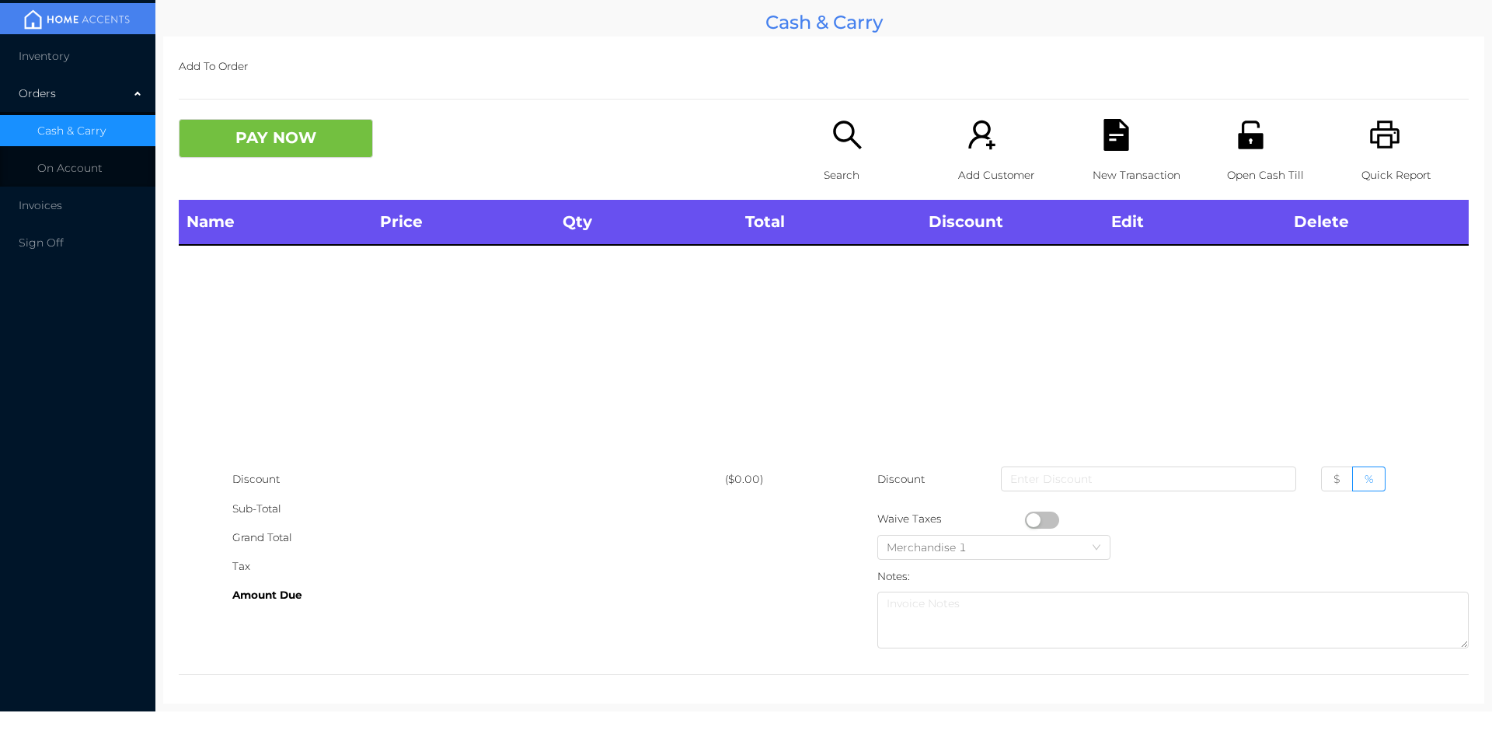
click at [1370, 123] on icon "icon: printer" at bounding box center [1385, 134] width 30 height 28
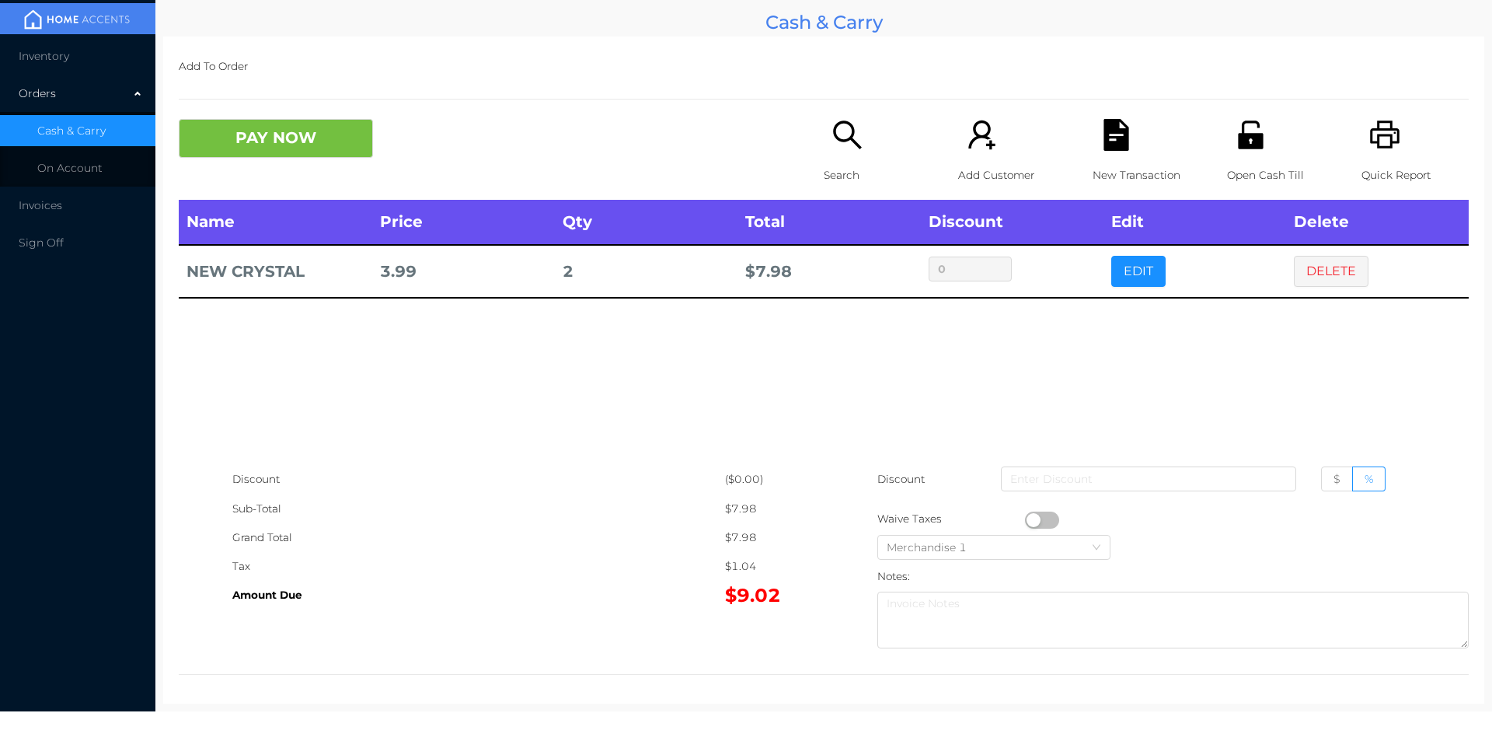
click at [845, 140] on icon "icon: search" at bounding box center [847, 134] width 28 height 28
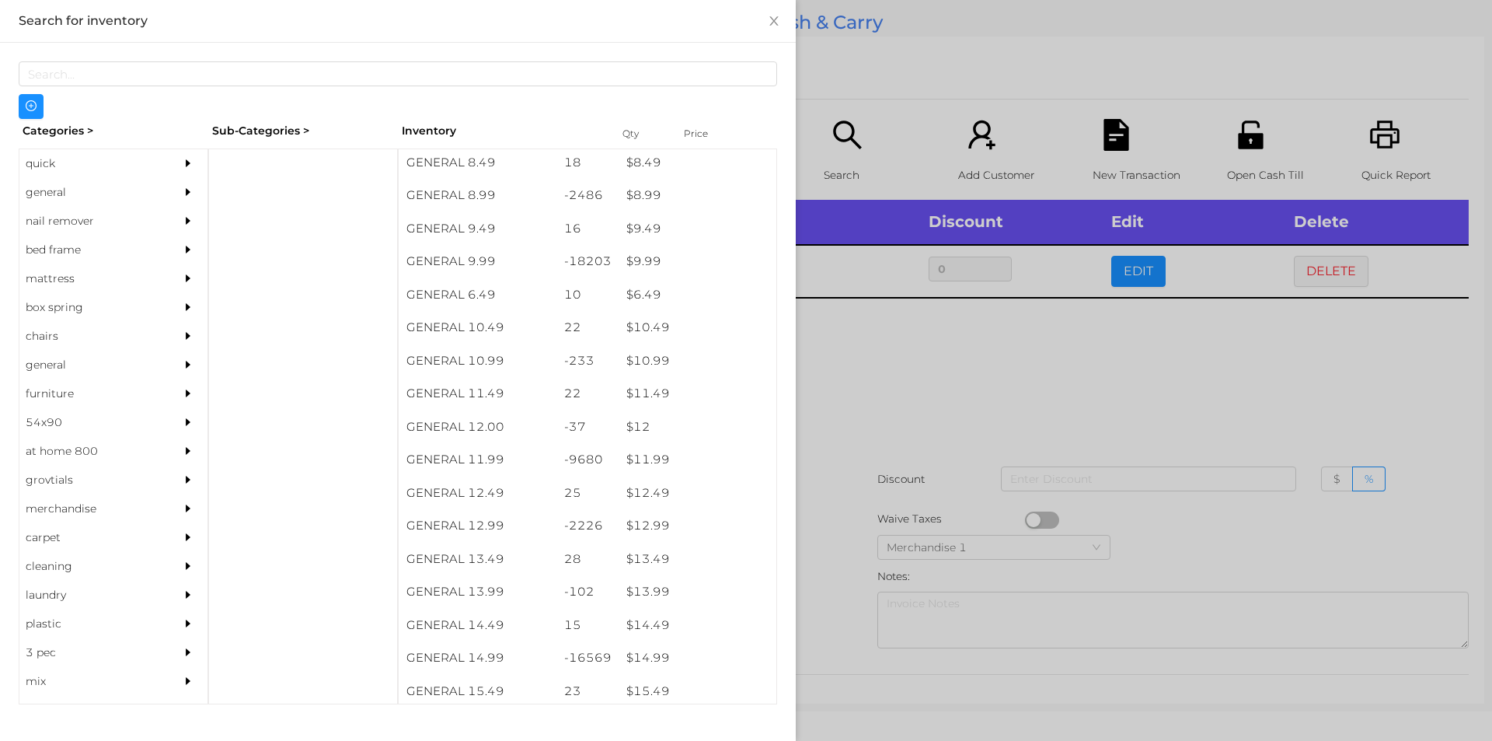
scroll to position [853, 0]
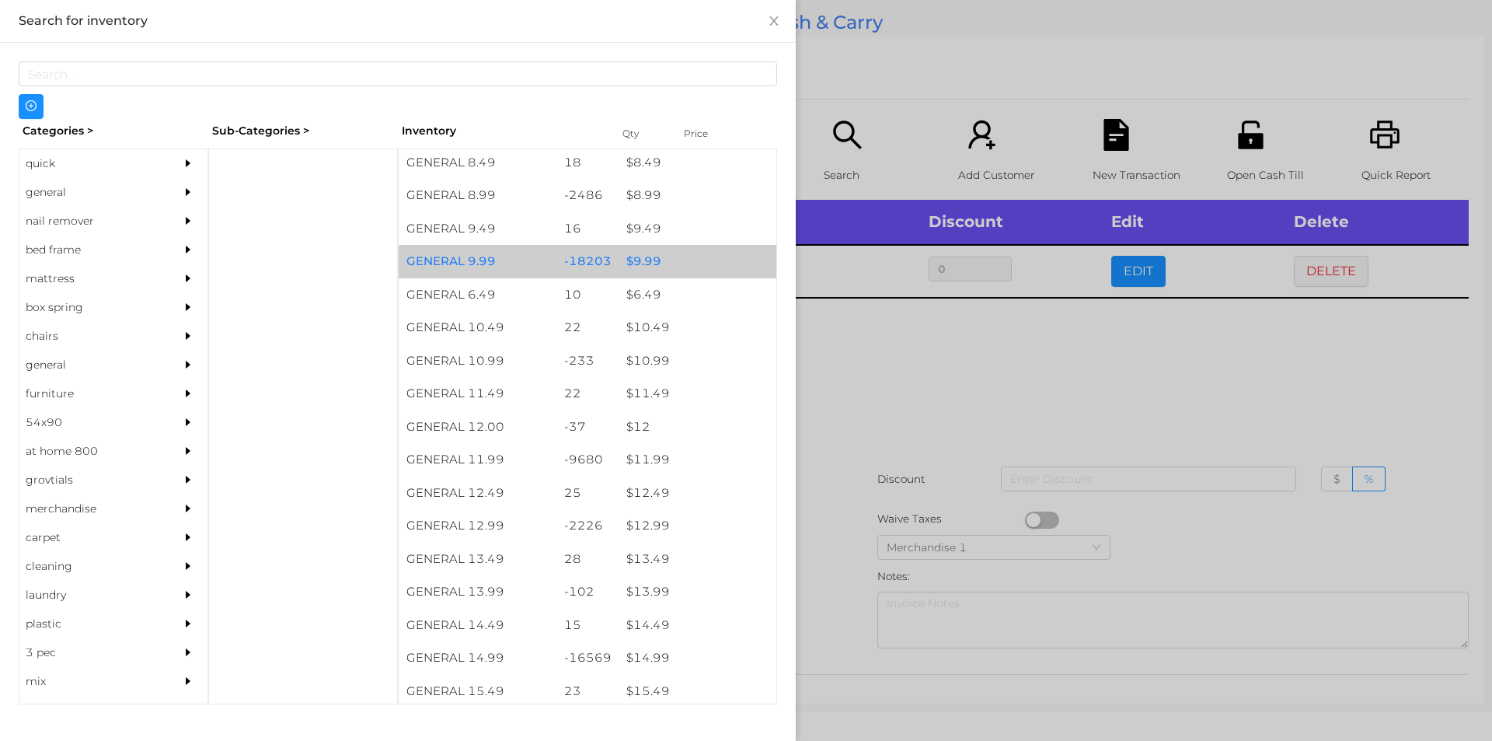
click at [621, 257] on div "$ 9.99" at bounding box center [698, 261] width 158 height 33
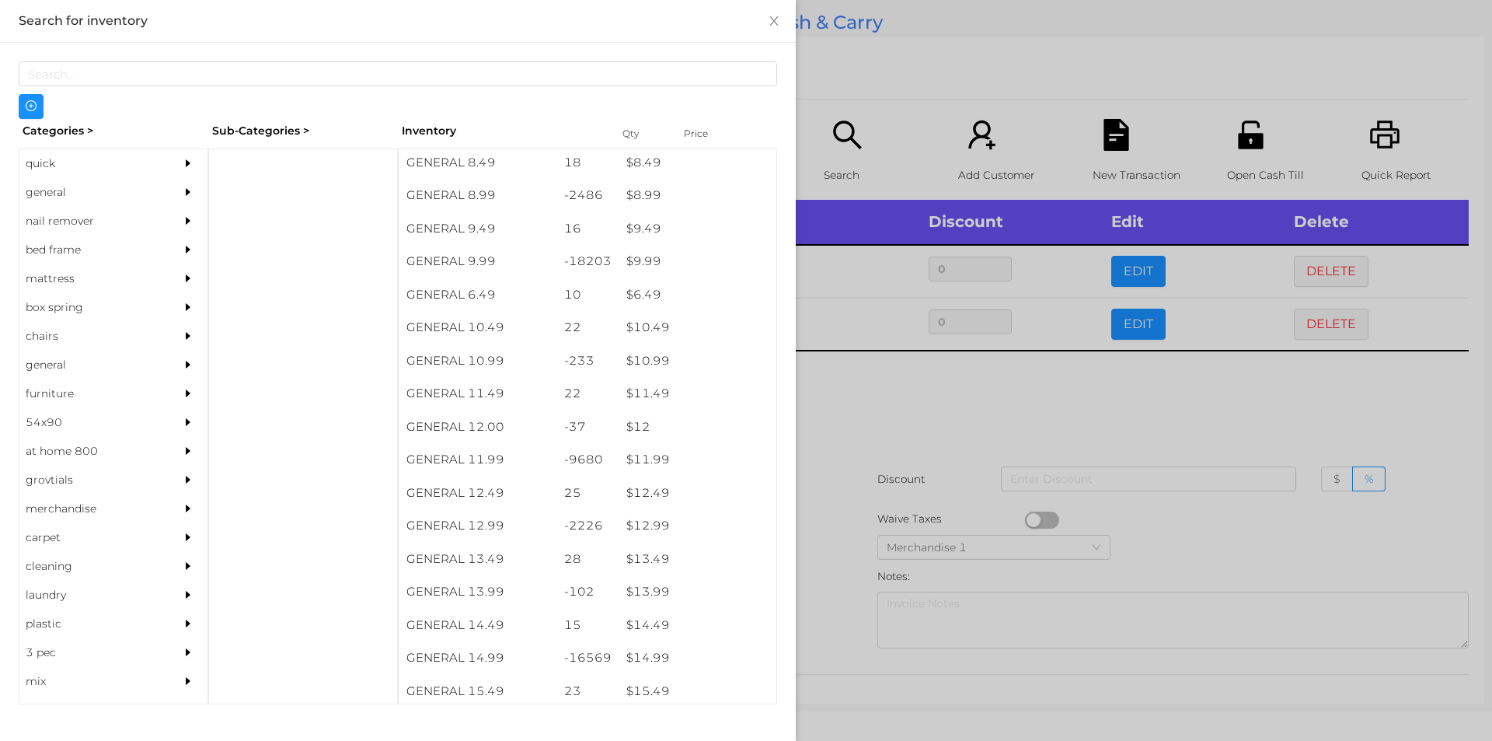
click at [860, 401] on div at bounding box center [746, 370] width 1492 height 741
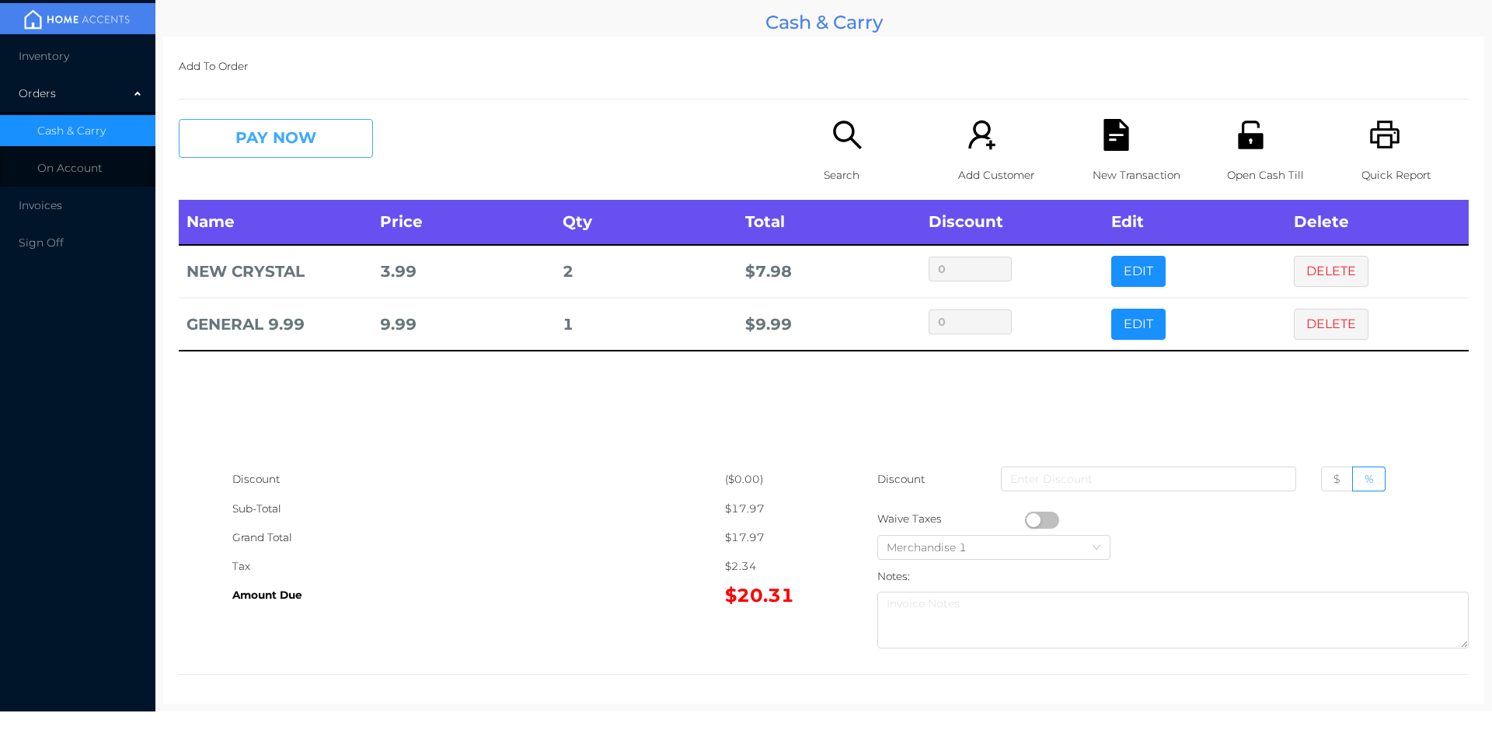
click at [305, 134] on button "PAY NOW" at bounding box center [276, 138] width 194 height 39
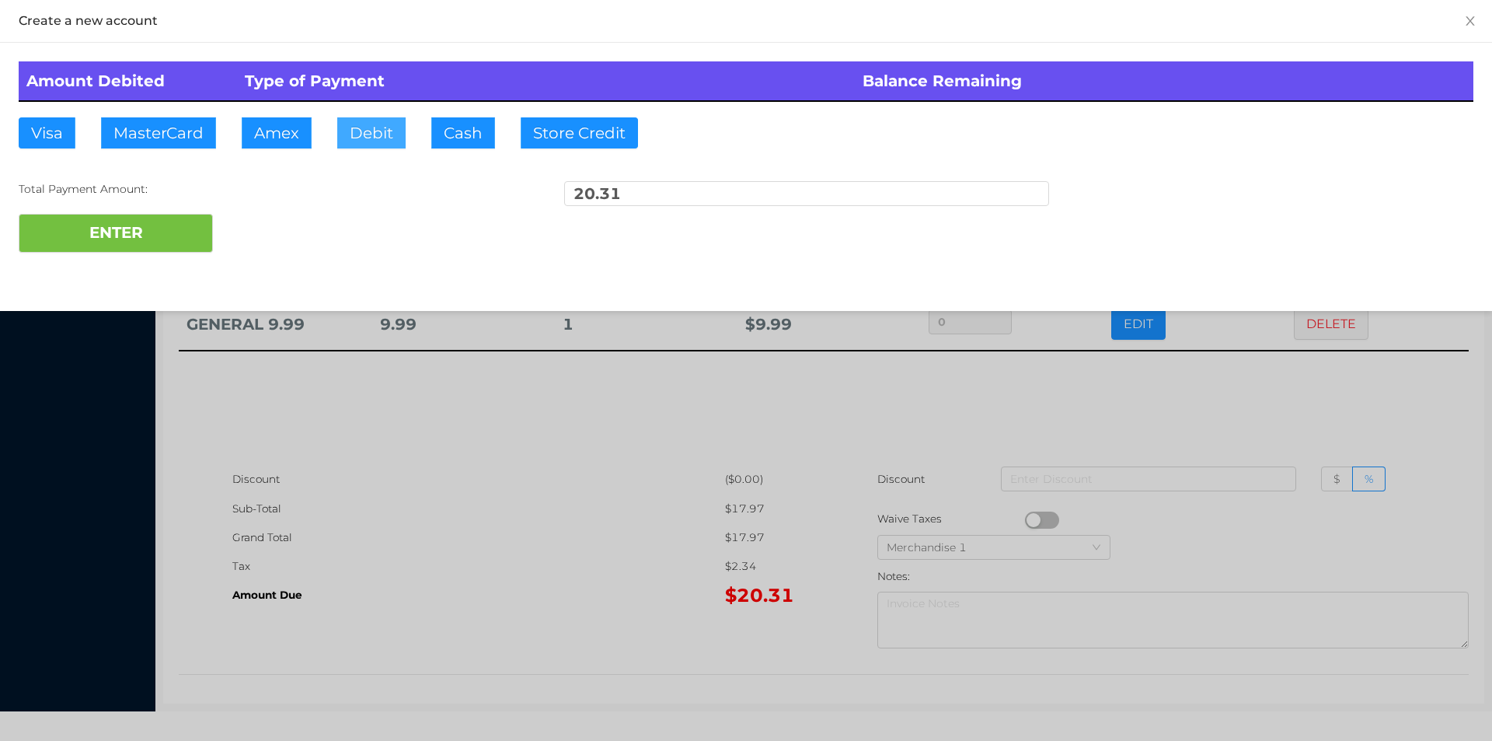
click at [351, 144] on button "Debit" at bounding box center [371, 132] width 68 height 31
click at [138, 249] on button "ENTER" at bounding box center [116, 233] width 194 height 39
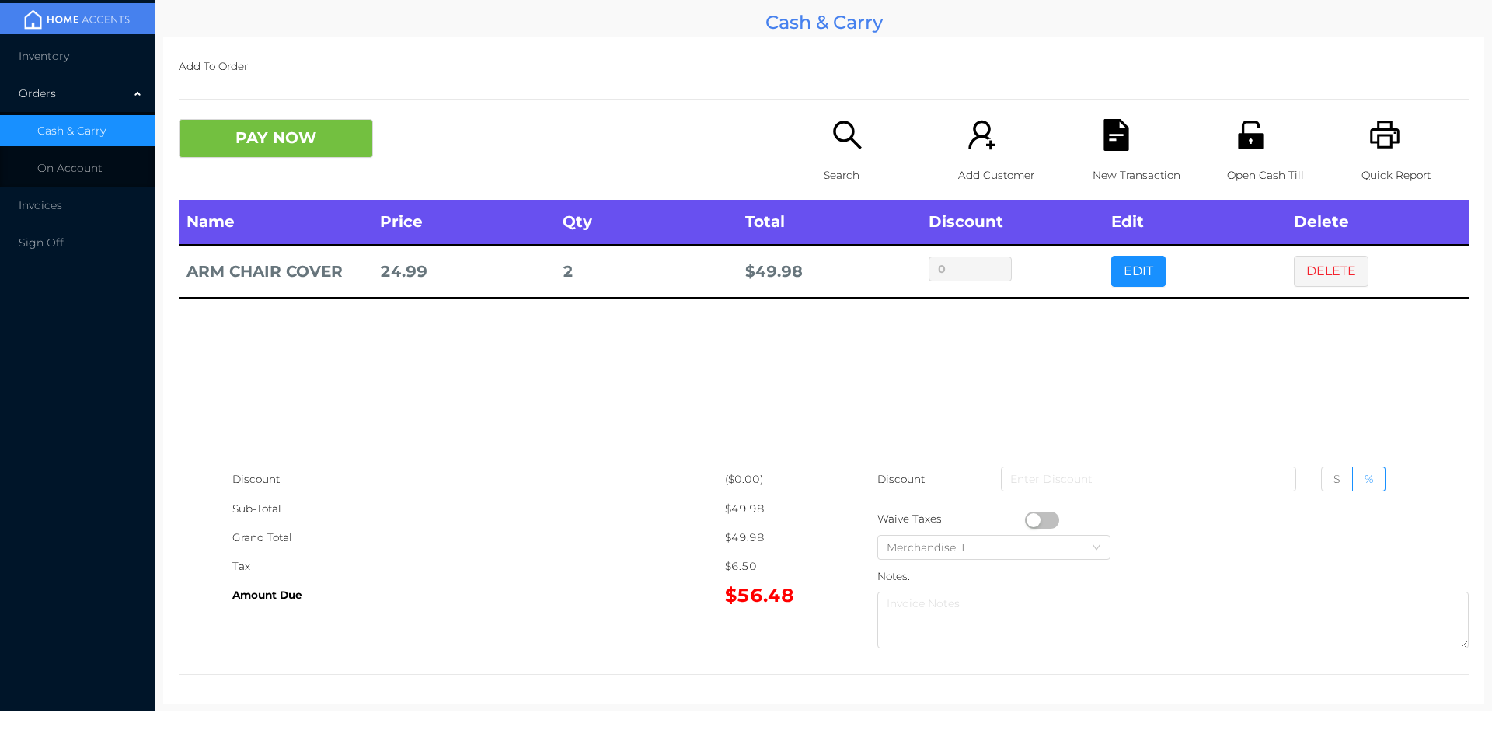
click at [1104, 140] on icon "icon: file-text" at bounding box center [1116, 135] width 32 height 32
click at [1362, 131] on div "Quick Report" at bounding box center [1415, 159] width 107 height 81
click at [1104, 138] on icon "icon: file-text" at bounding box center [1116, 135] width 25 height 32
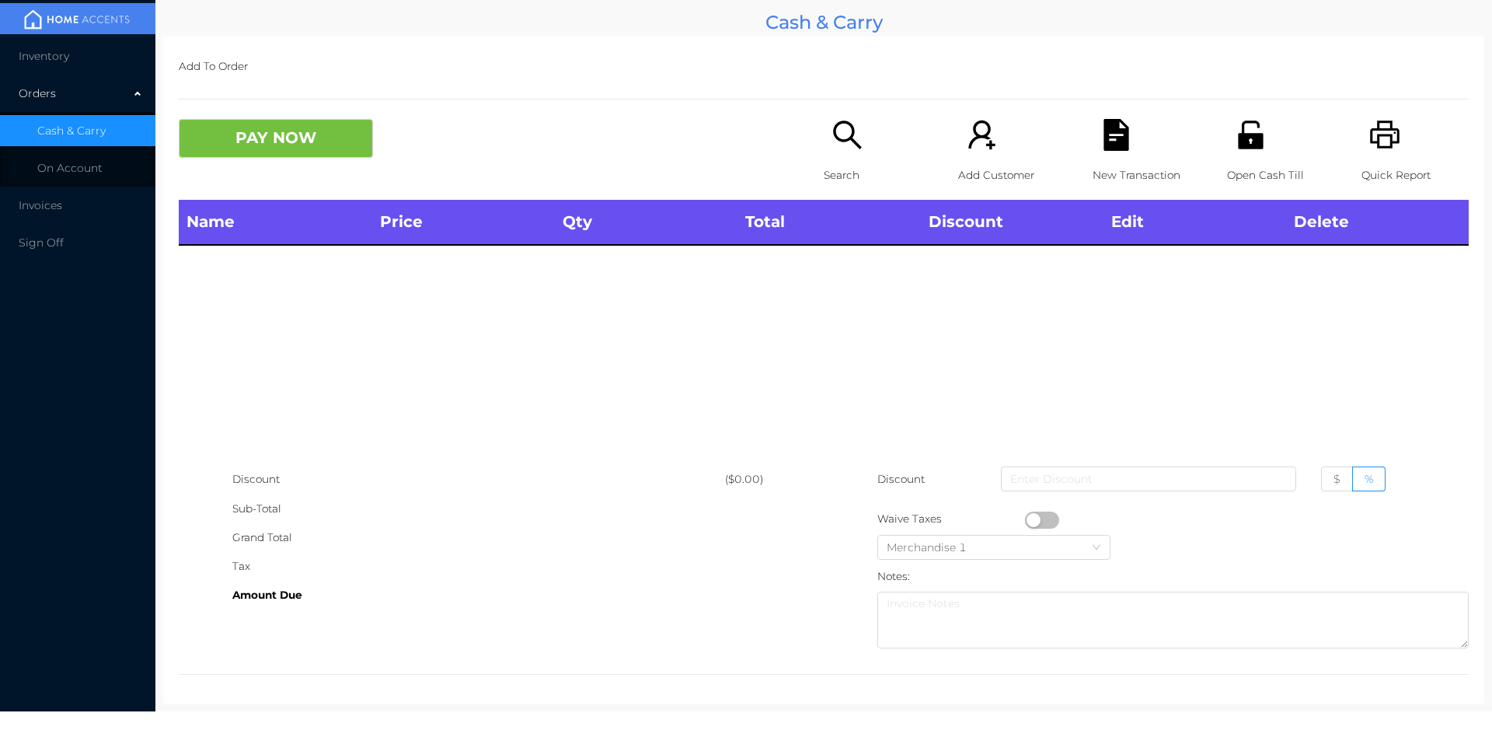
click at [1376, 153] on div "Quick Report" at bounding box center [1415, 159] width 107 height 81
click at [854, 124] on icon "icon: search" at bounding box center [848, 135] width 32 height 32
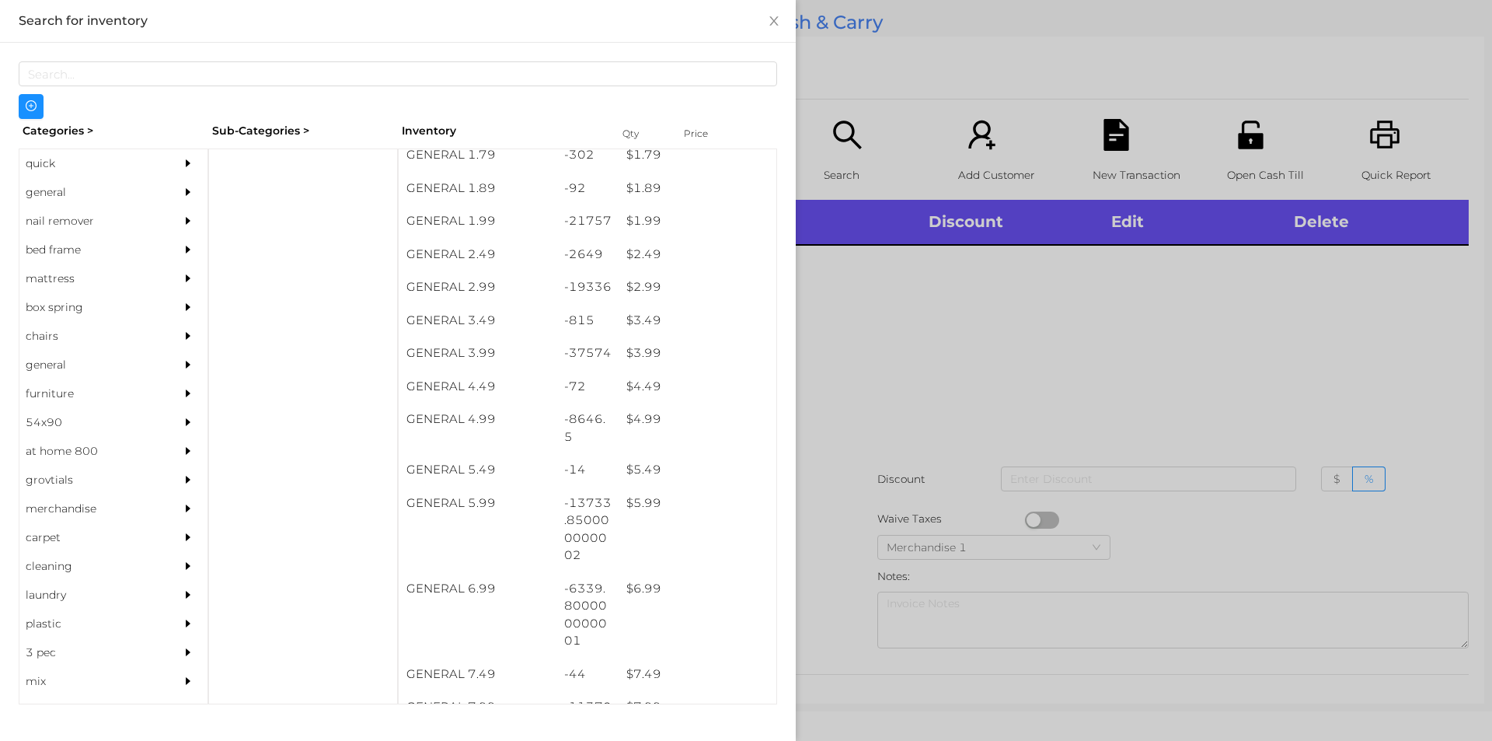
scroll to position [389, 0]
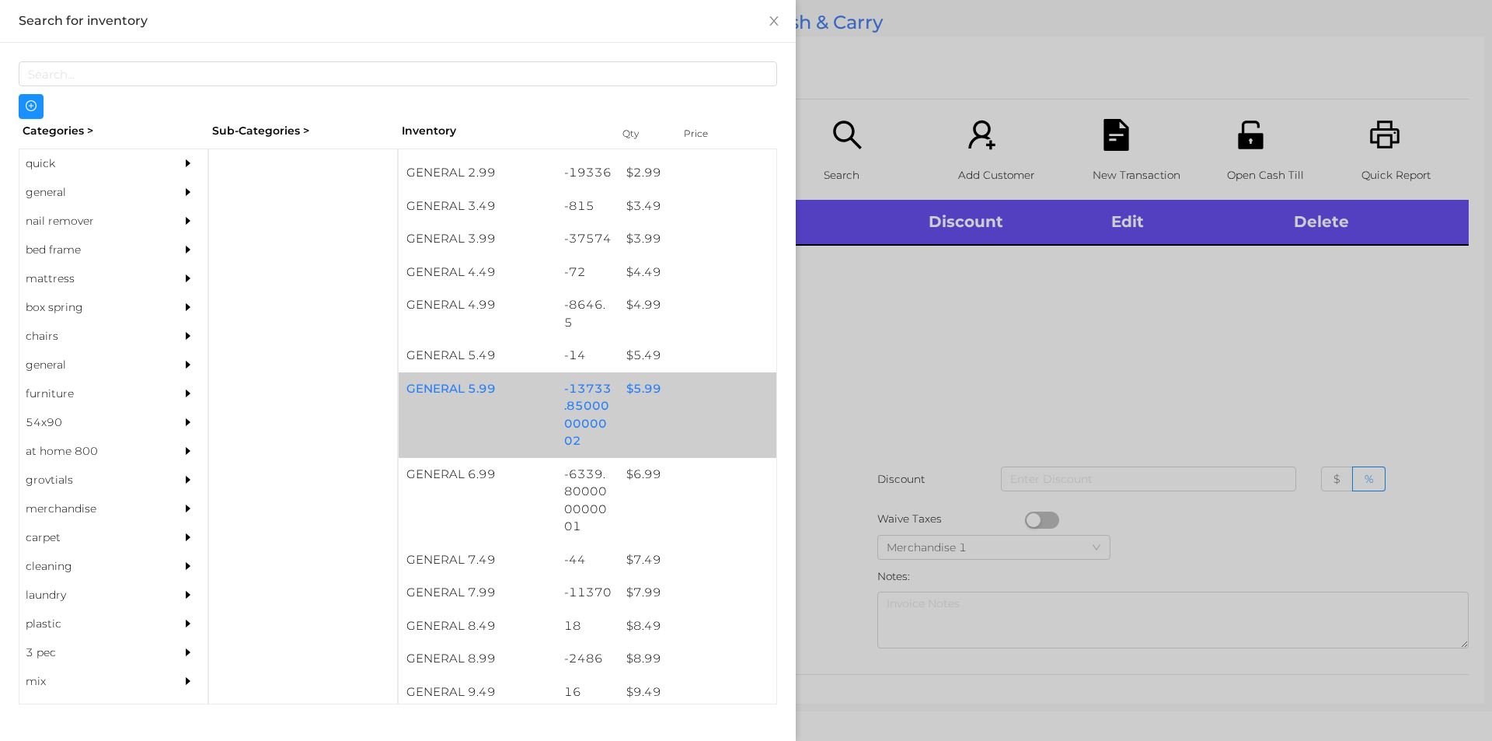
click at [645, 399] on div "$ 5.99" at bounding box center [698, 388] width 158 height 33
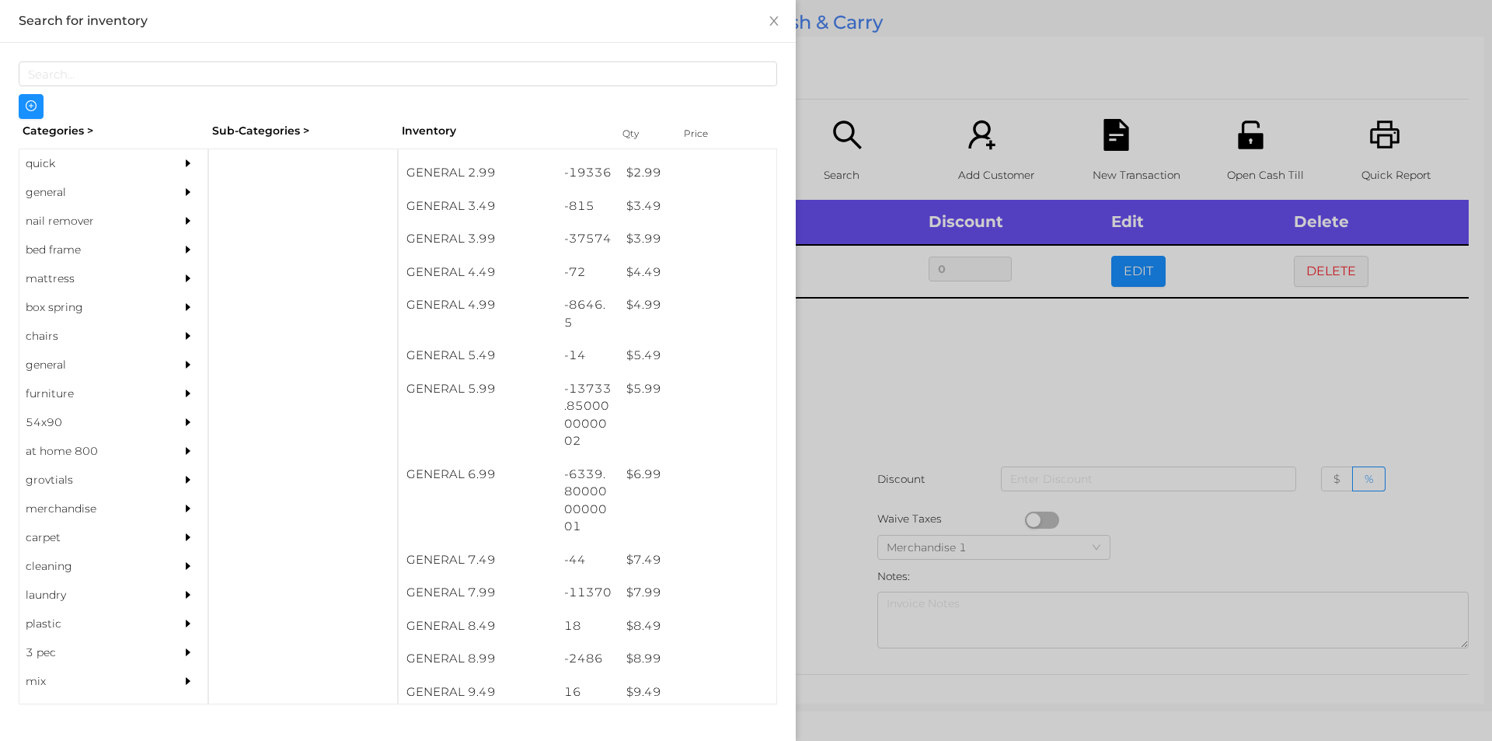
click at [957, 449] on div at bounding box center [746, 370] width 1492 height 741
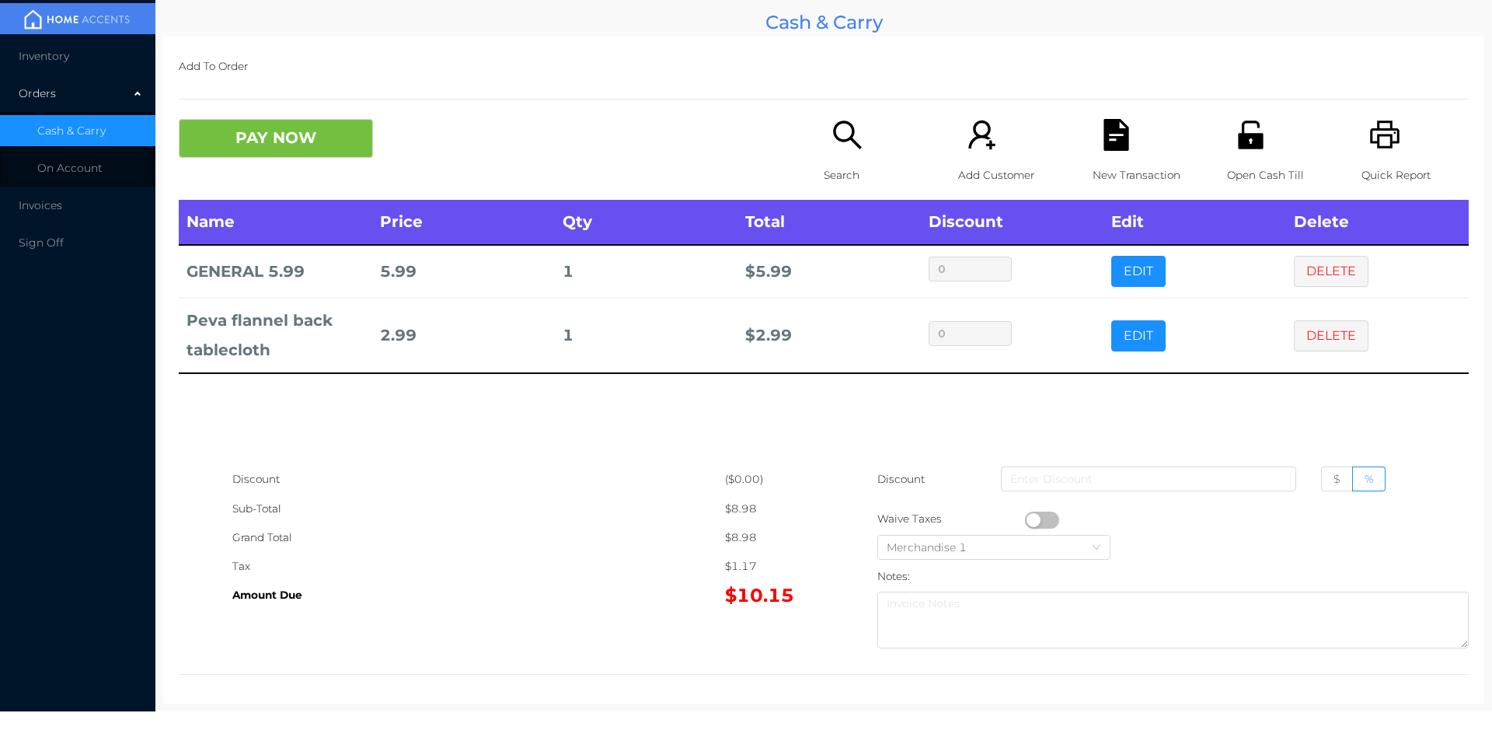
click at [274, 141] on button "PAY NOW" at bounding box center [276, 138] width 194 height 39
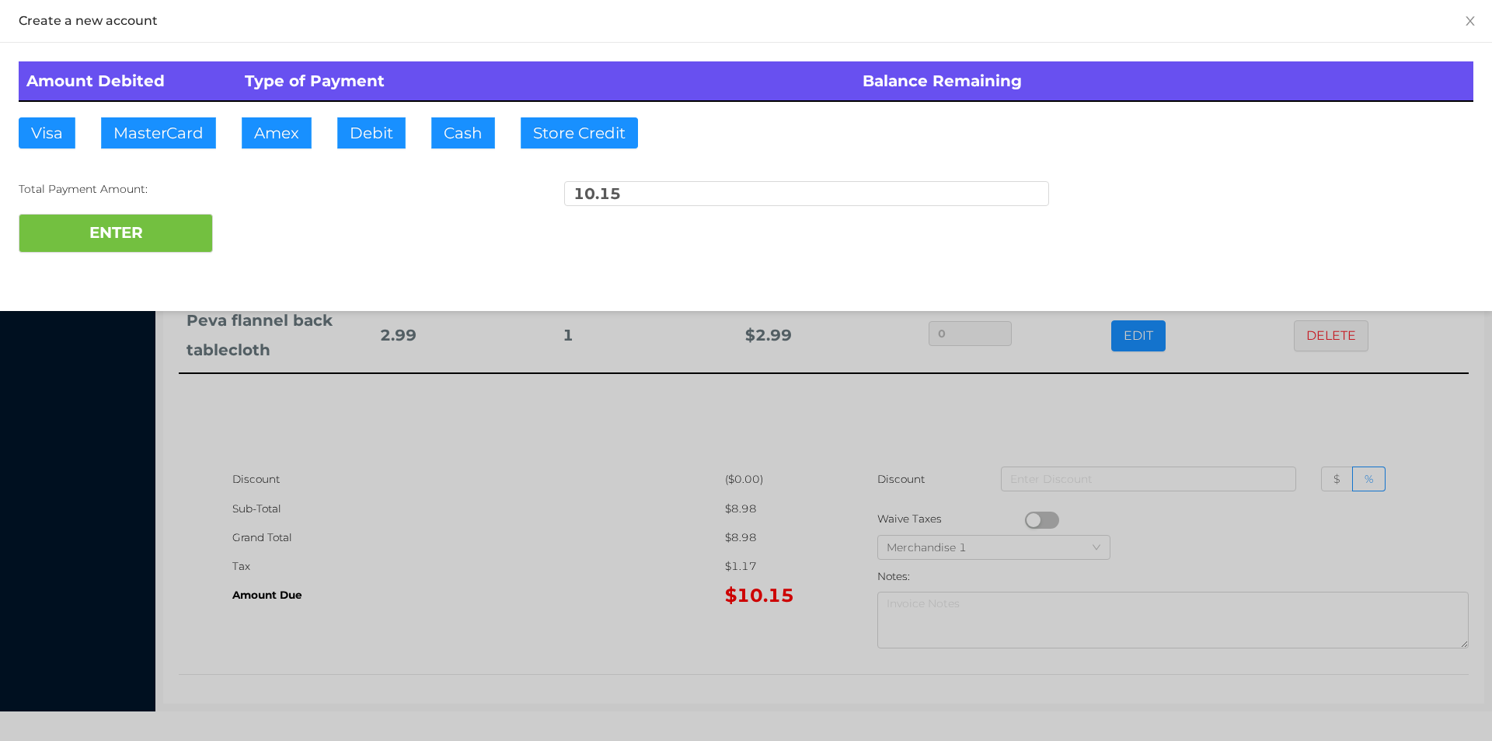
click at [431, 491] on div at bounding box center [746, 370] width 1492 height 741
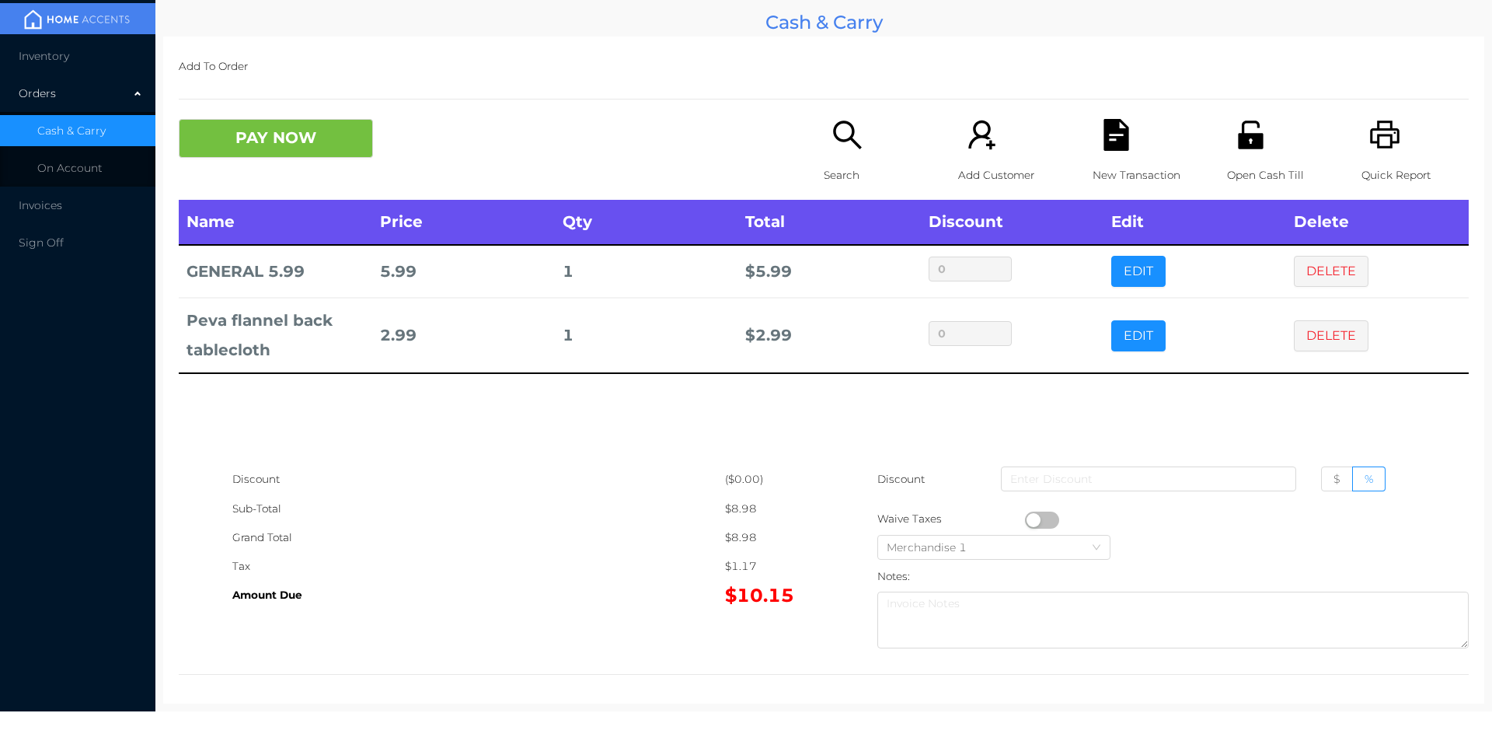
click at [1104, 140] on icon "icon: file-text" at bounding box center [1116, 135] width 32 height 32
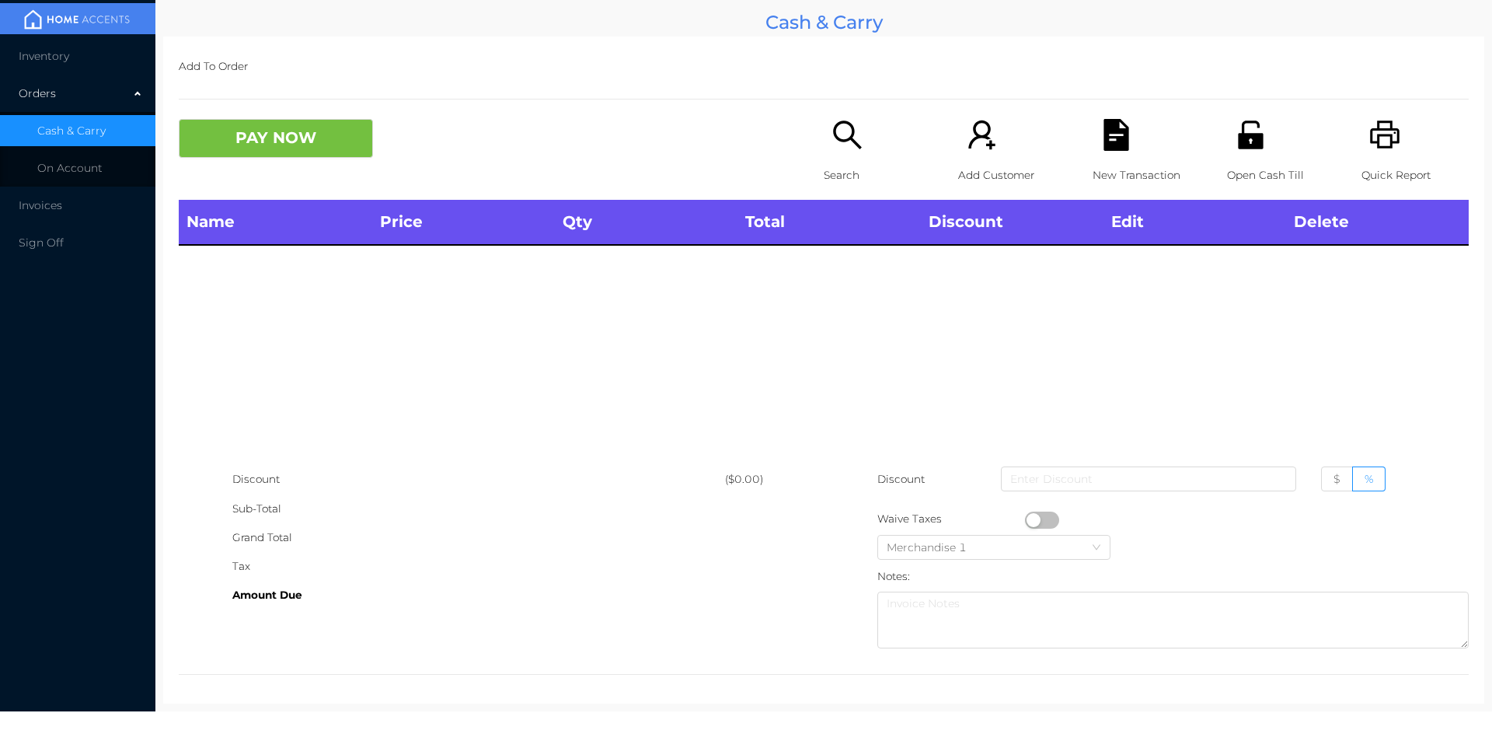
click at [1227, 137] on div "Open Cash Till" at bounding box center [1280, 159] width 107 height 81
click at [846, 145] on icon "icon: search" at bounding box center [848, 135] width 32 height 32
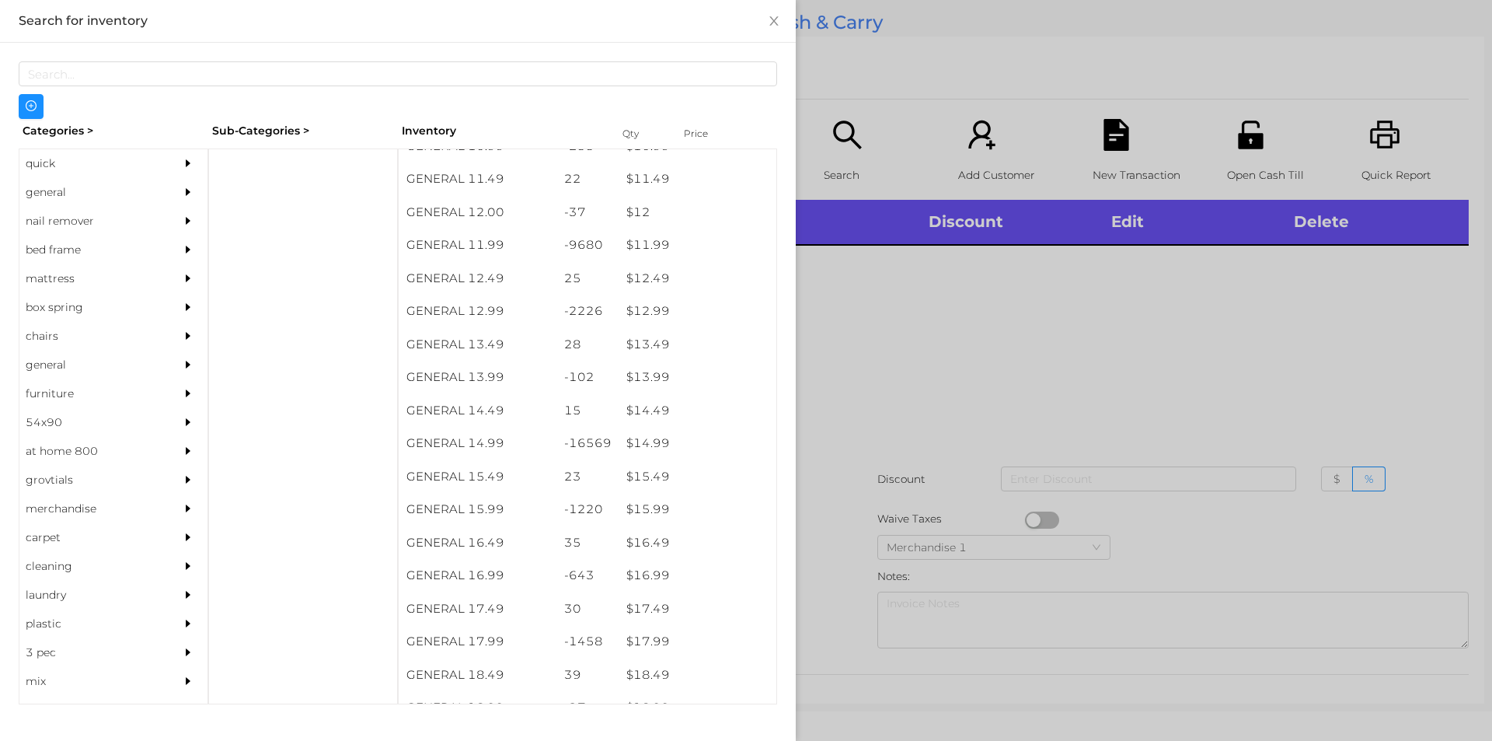
scroll to position [1066, 0]
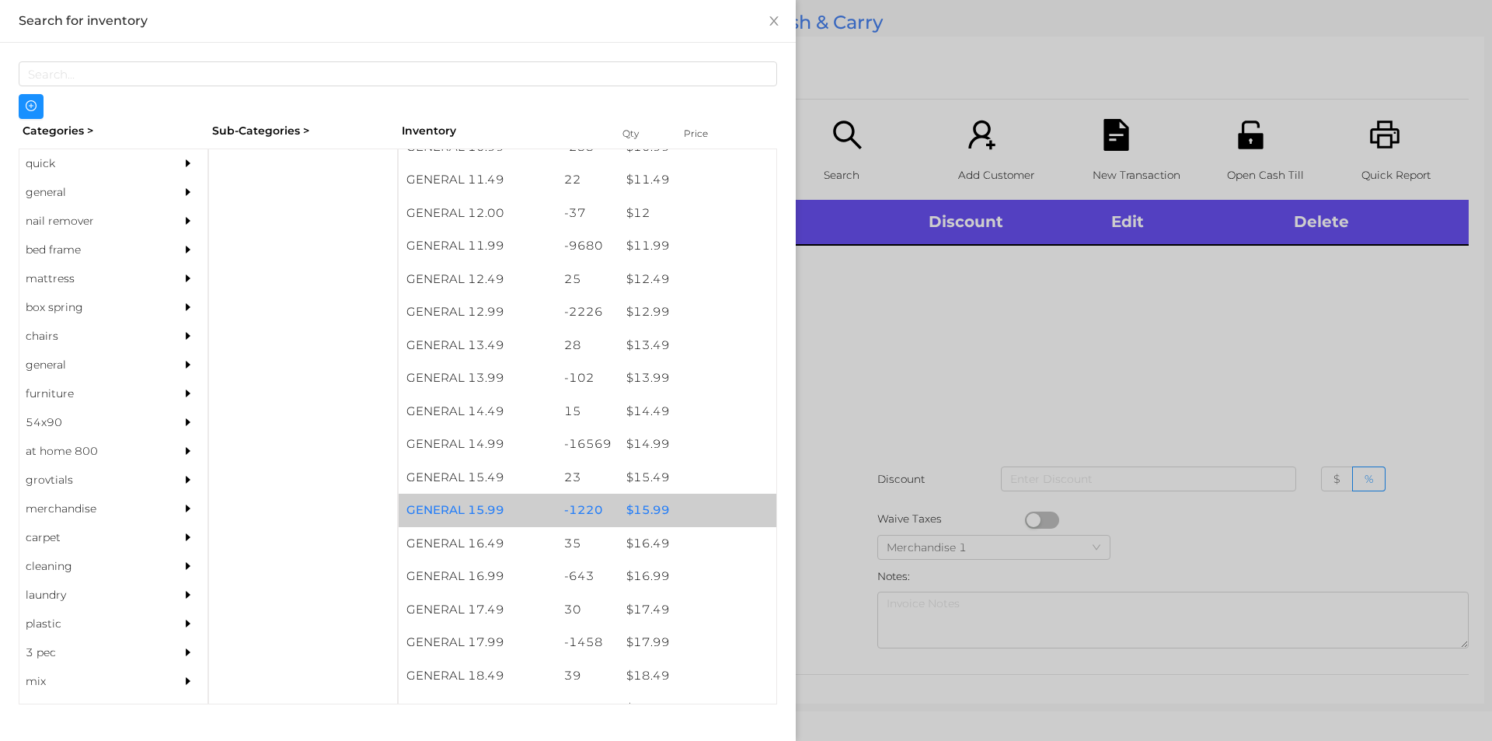
click at [681, 507] on div "$ 15.99" at bounding box center [698, 510] width 158 height 33
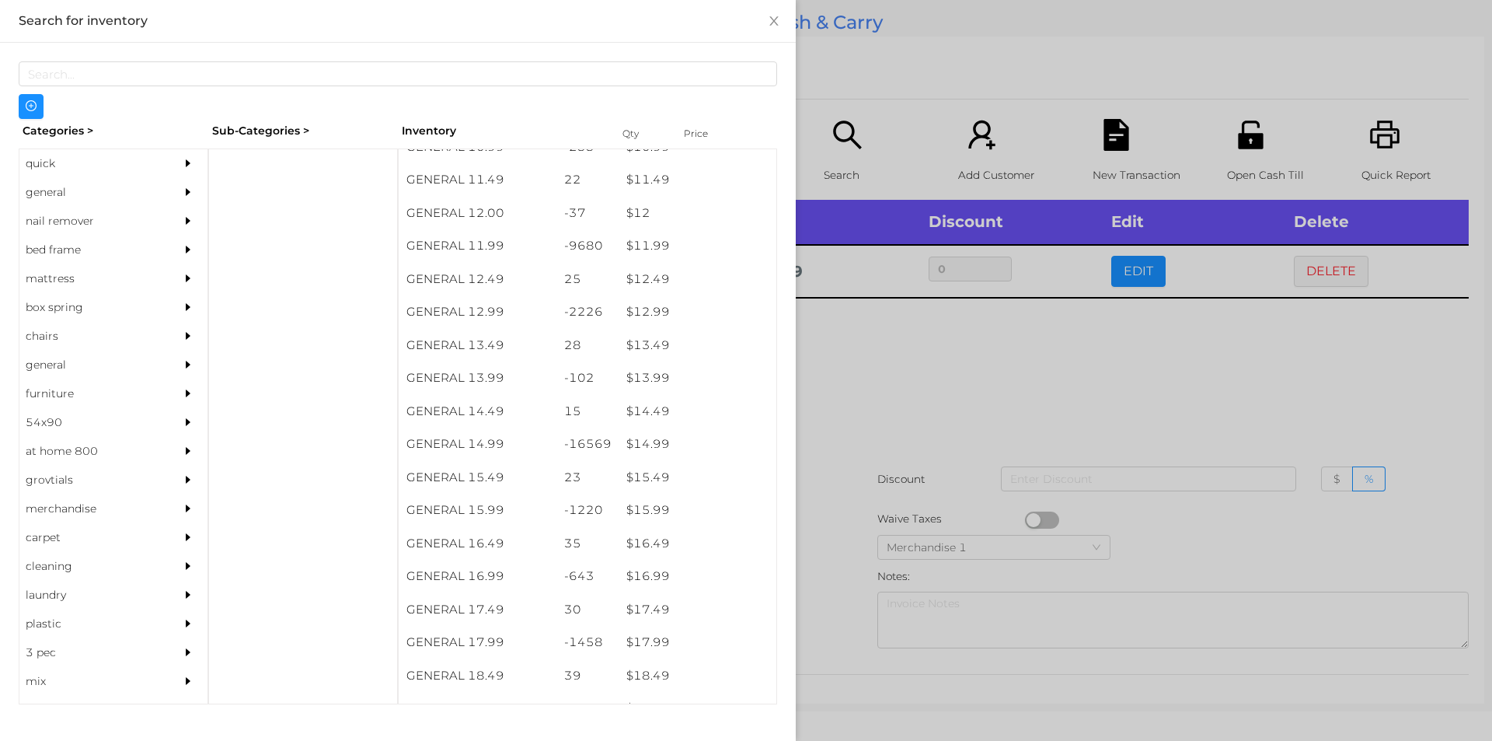
click at [911, 507] on div at bounding box center [746, 370] width 1492 height 741
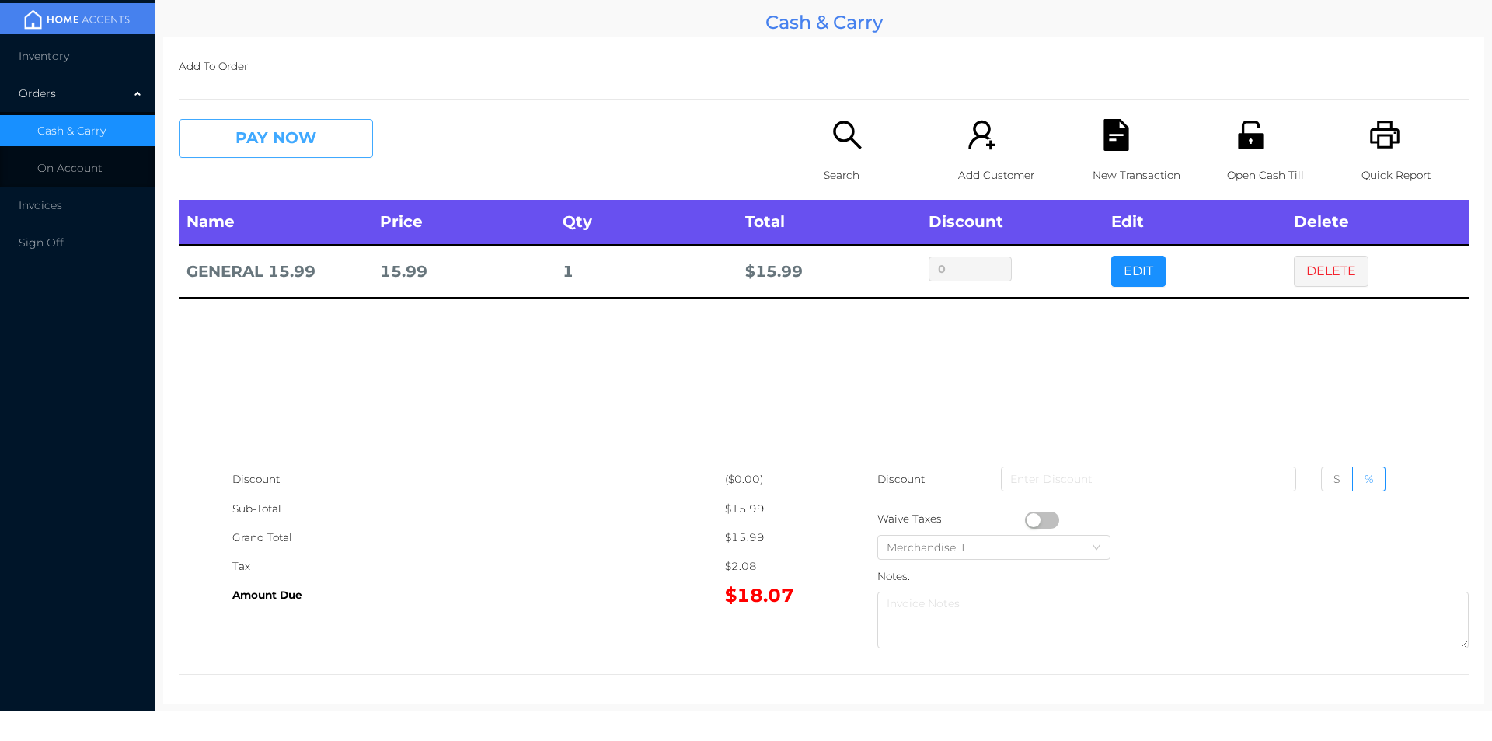
click at [327, 120] on button "PAY NOW" at bounding box center [276, 138] width 194 height 39
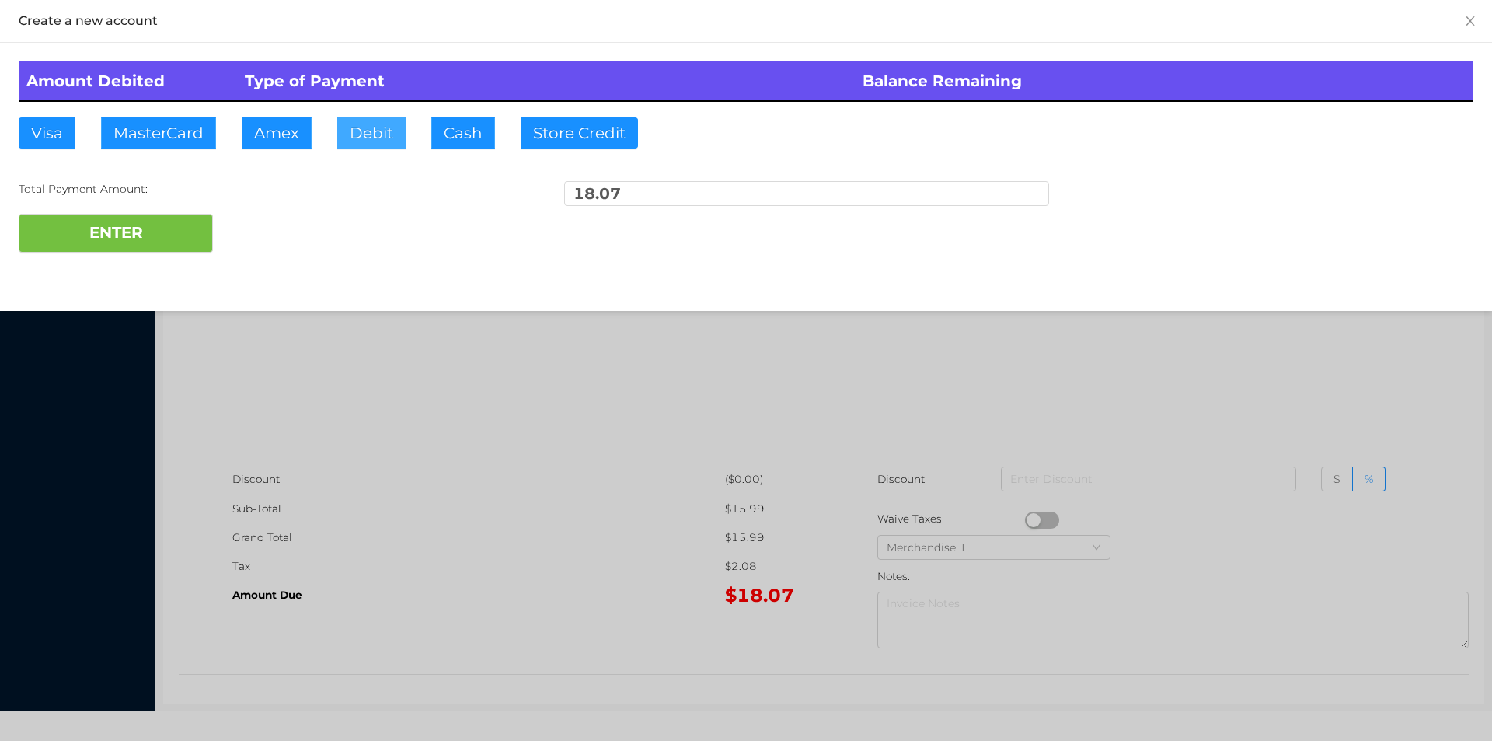
click at [385, 138] on button "Debit" at bounding box center [371, 132] width 68 height 31
click at [158, 217] on button "ENTER" at bounding box center [116, 233] width 194 height 39
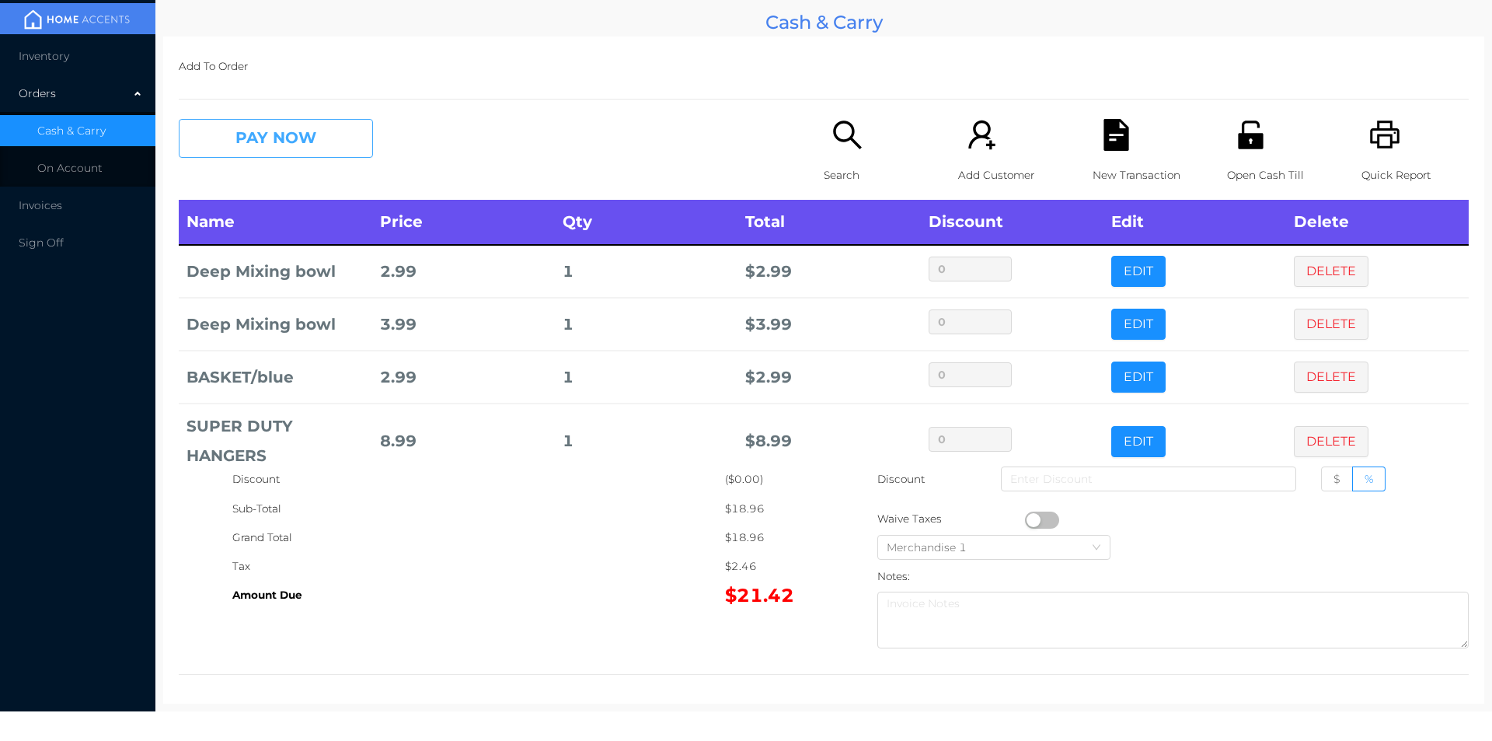
click at [286, 154] on button "PAY NOW" at bounding box center [276, 138] width 194 height 39
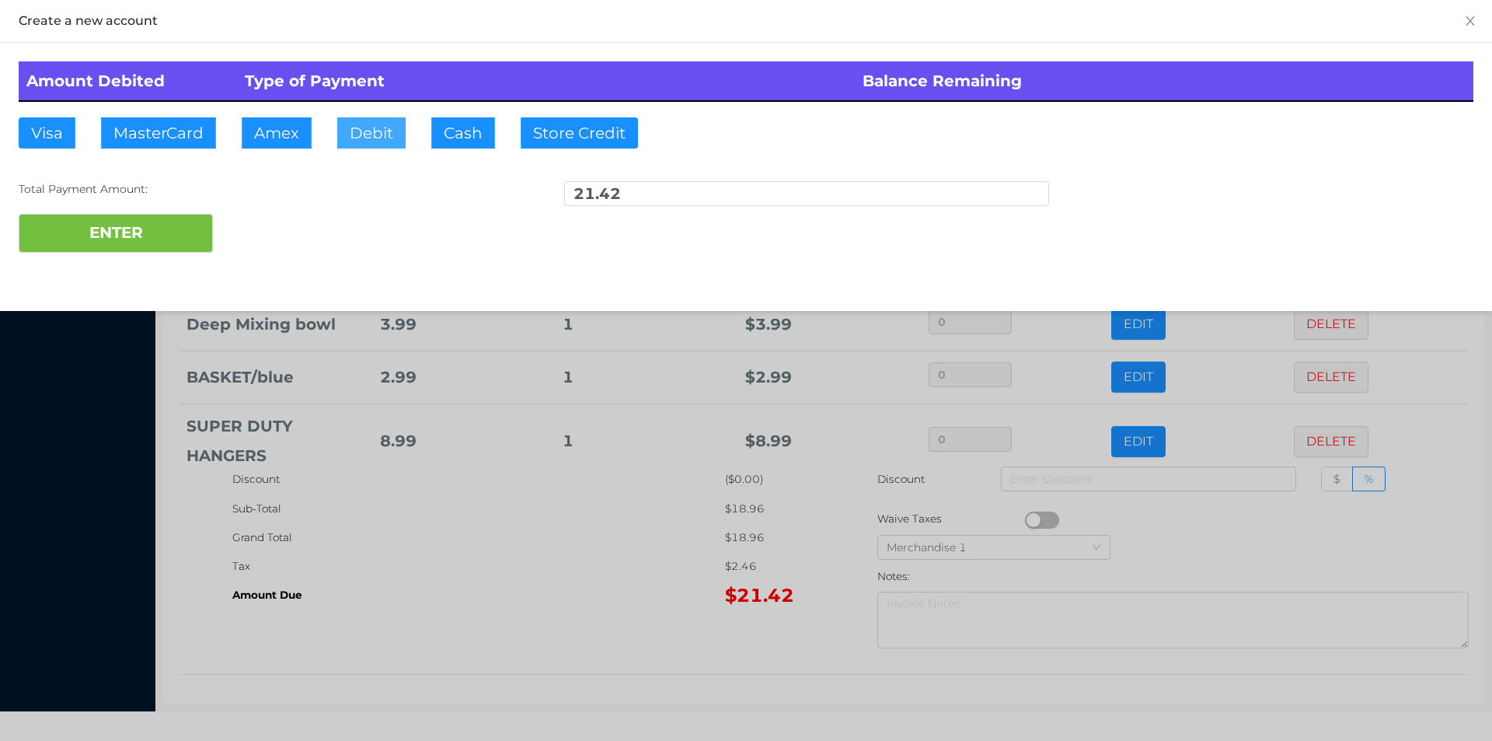
click at [385, 122] on button "Debit" at bounding box center [371, 132] width 68 height 31
click at [163, 243] on button "ENTER" at bounding box center [116, 233] width 194 height 39
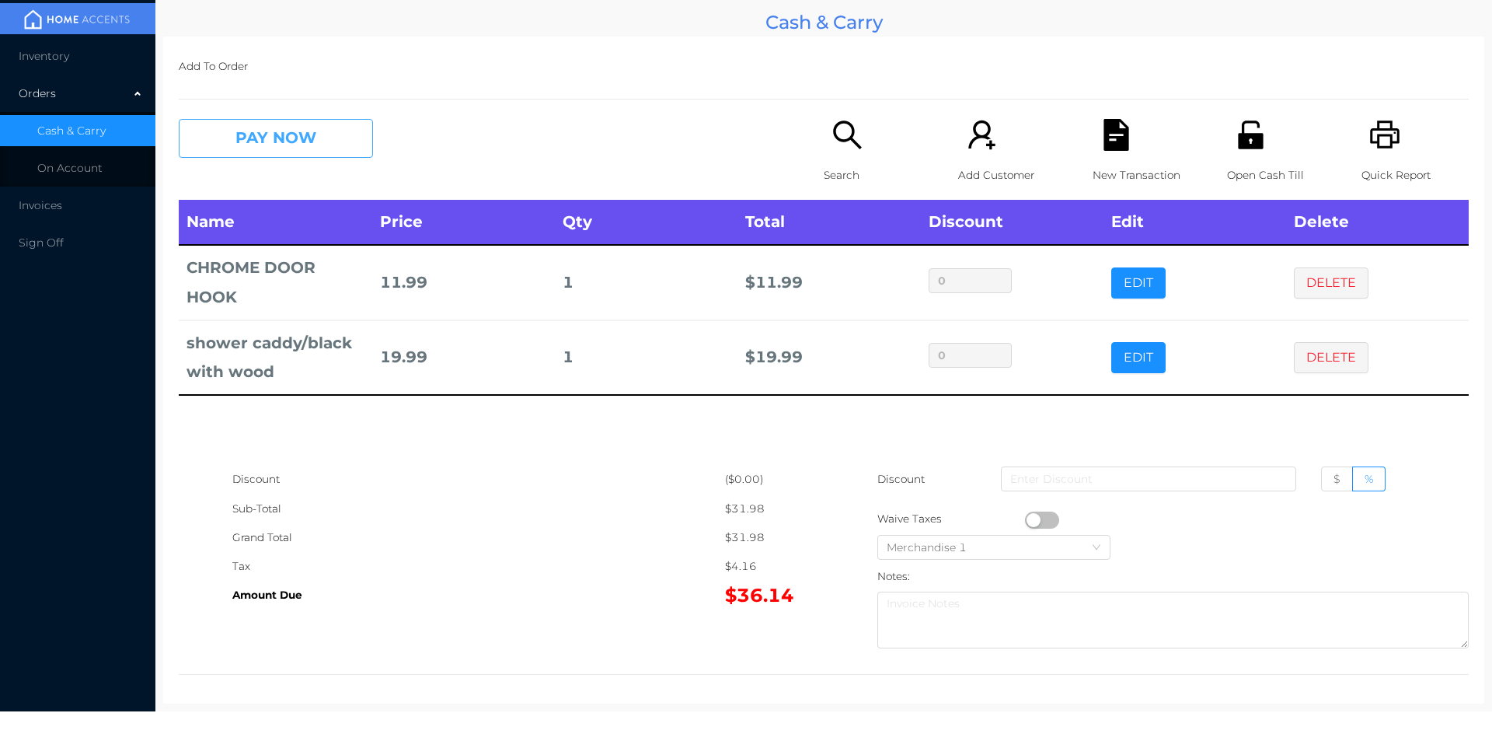
click at [267, 138] on button "PAY NOW" at bounding box center [276, 138] width 194 height 39
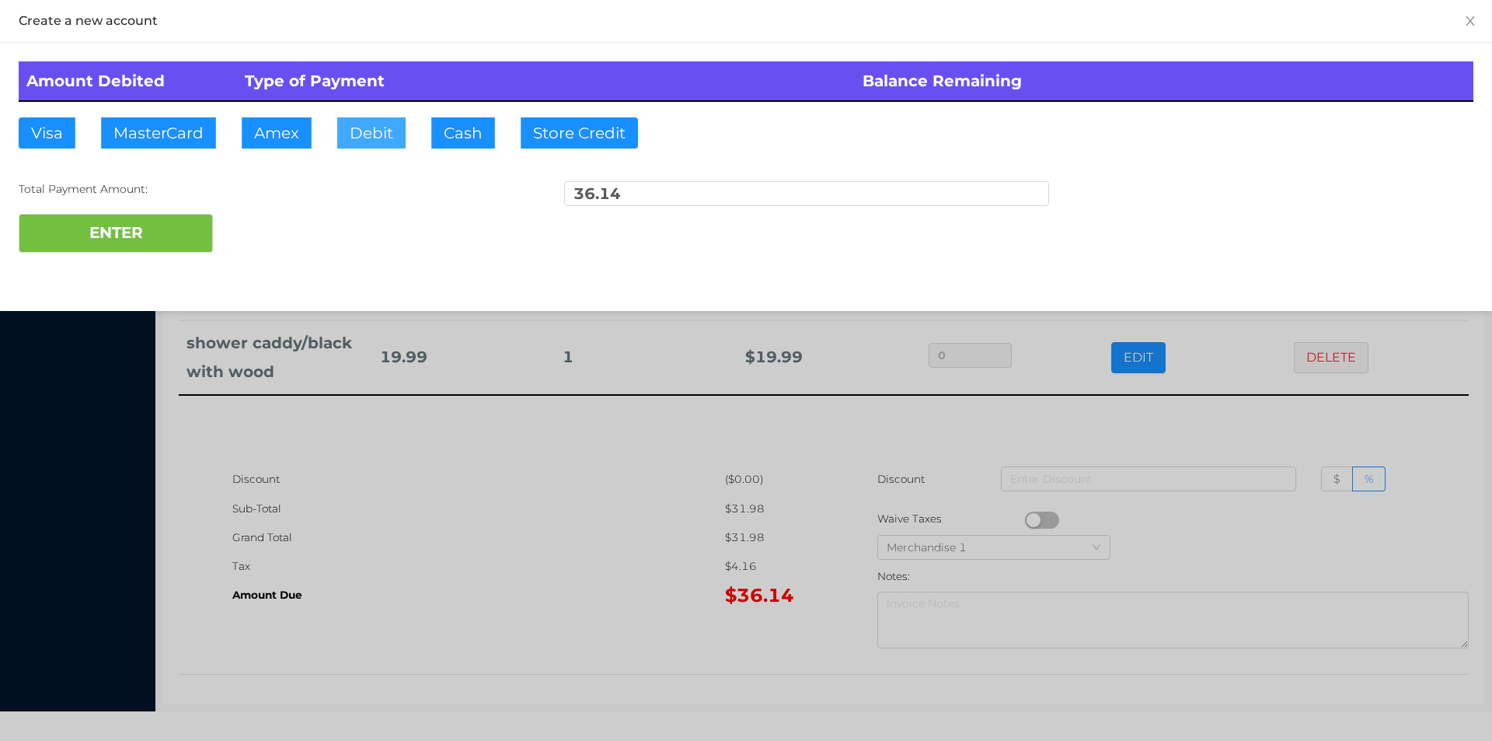
click at [357, 136] on button "Debit" at bounding box center [371, 132] width 68 height 31
type input "40"
click at [122, 249] on button "ENTER" at bounding box center [116, 233] width 194 height 39
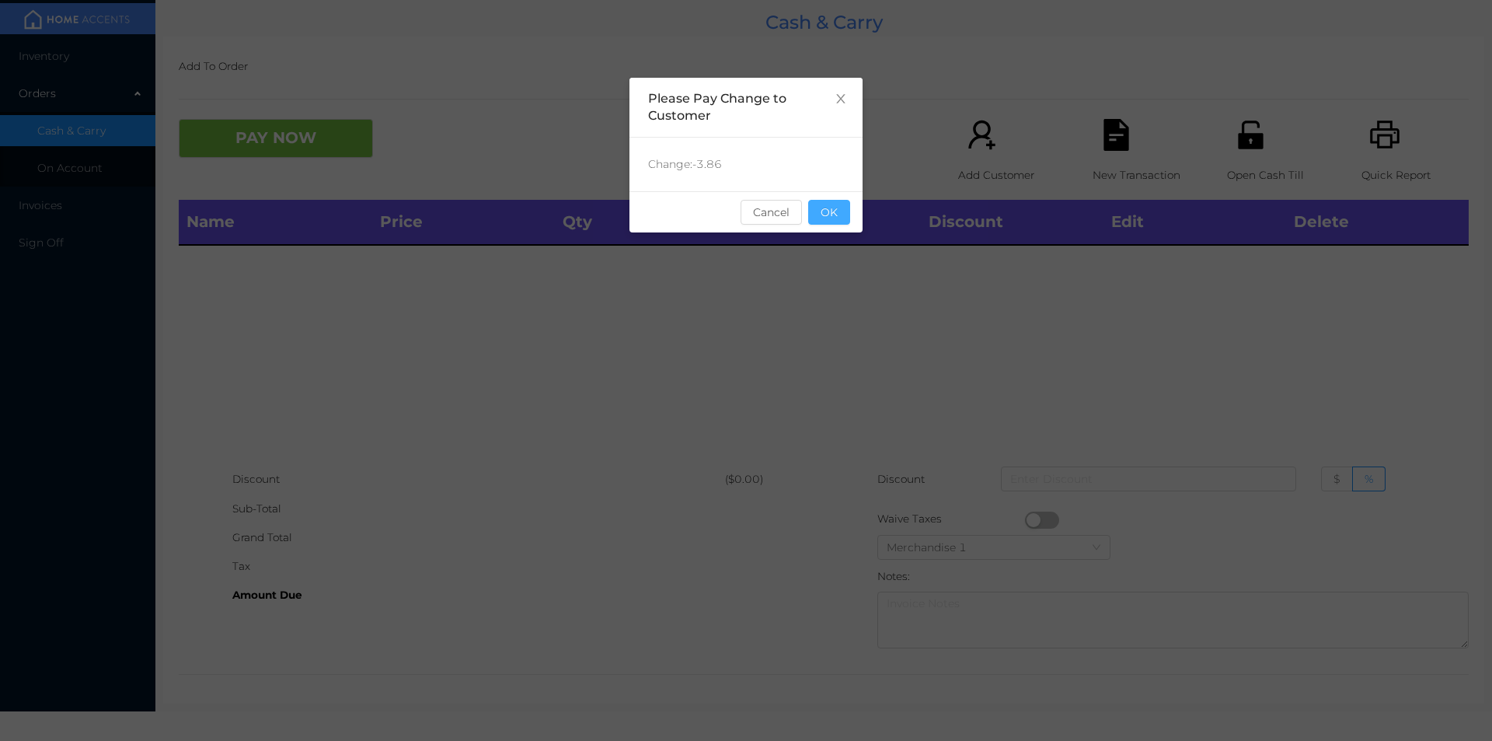
click at [847, 217] on button "OK" at bounding box center [829, 212] width 42 height 25
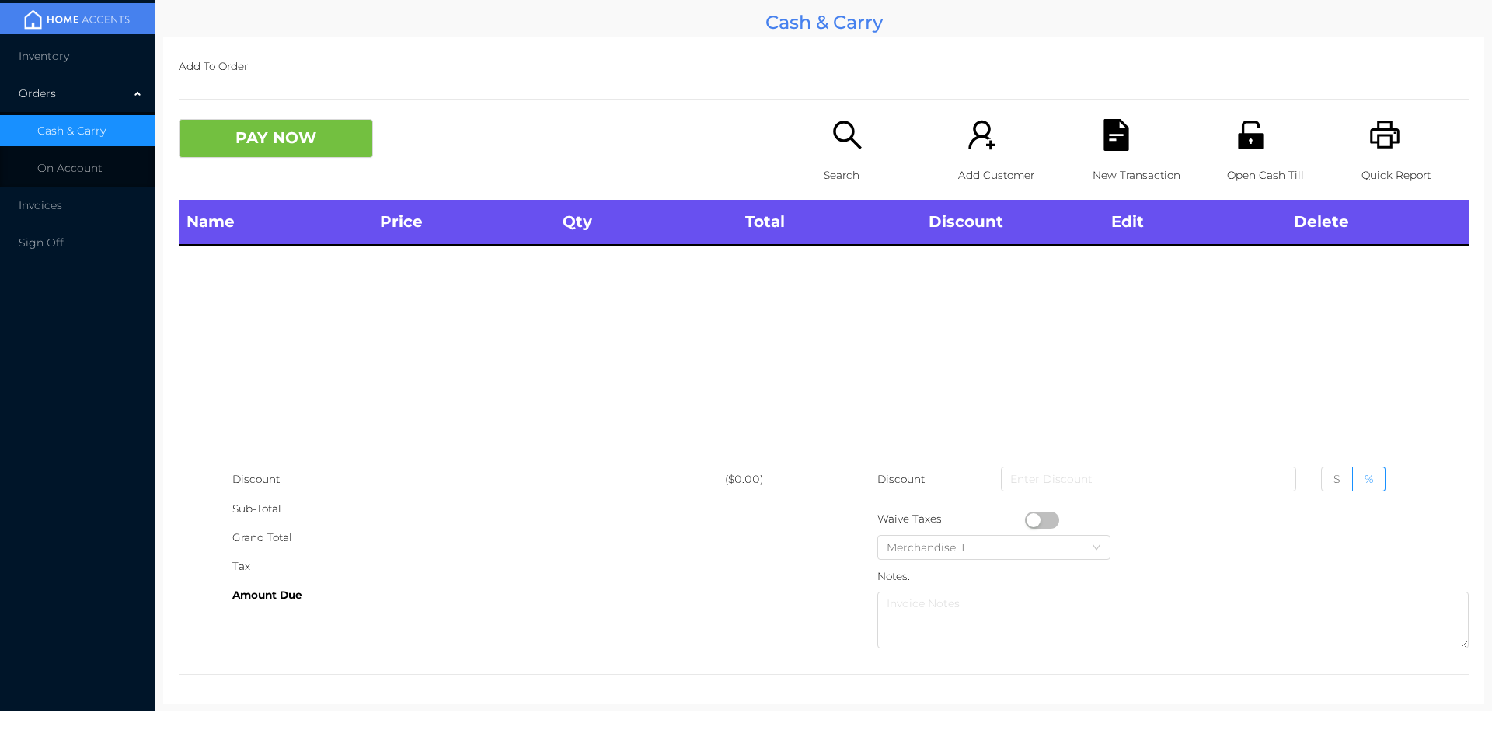
click at [1263, 155] on div "Open Cash Till" at bounding box center [1280, 159] width 107 height 81
click at [845, 120] on icon "icon: search" at bounding box center [848, 135] width 32 height 32
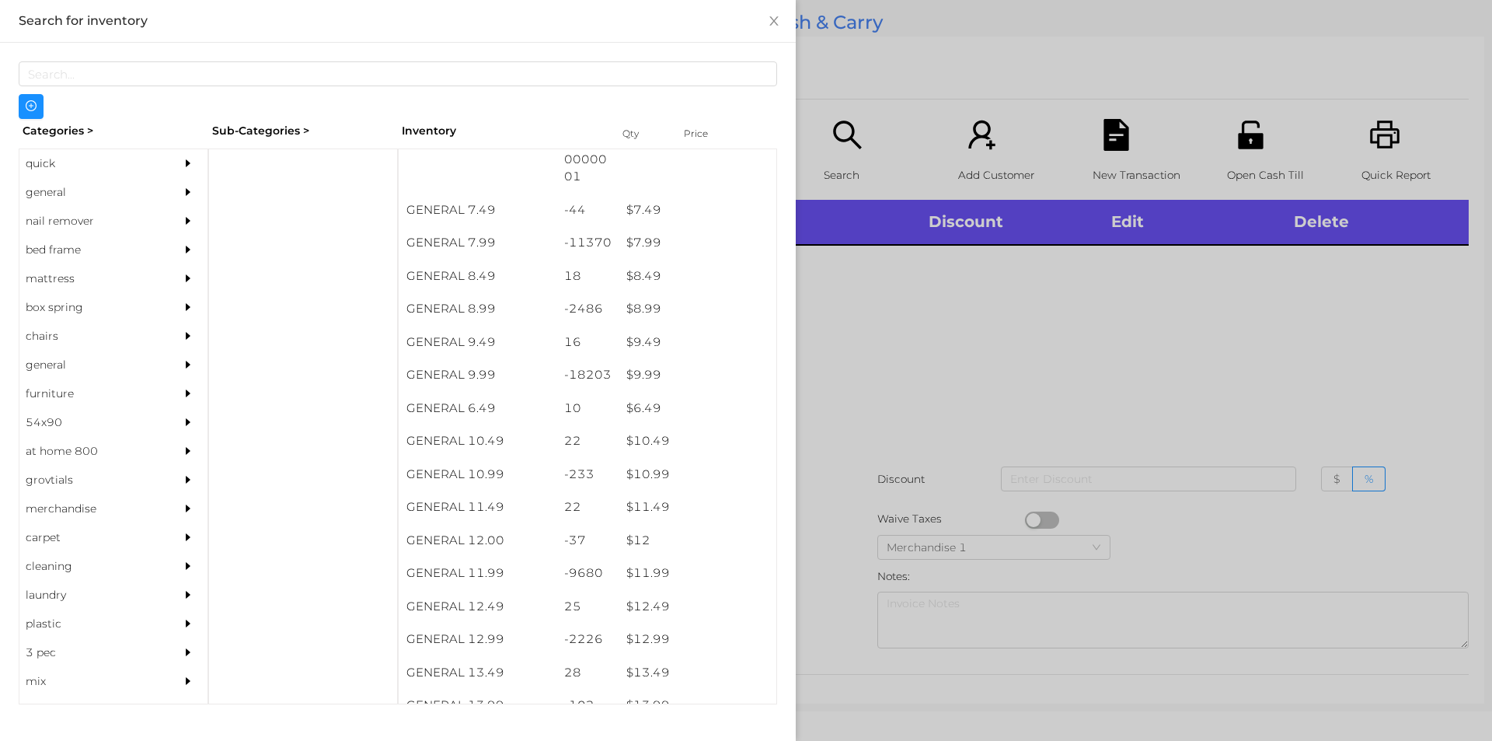
scroll to position [755, 0]
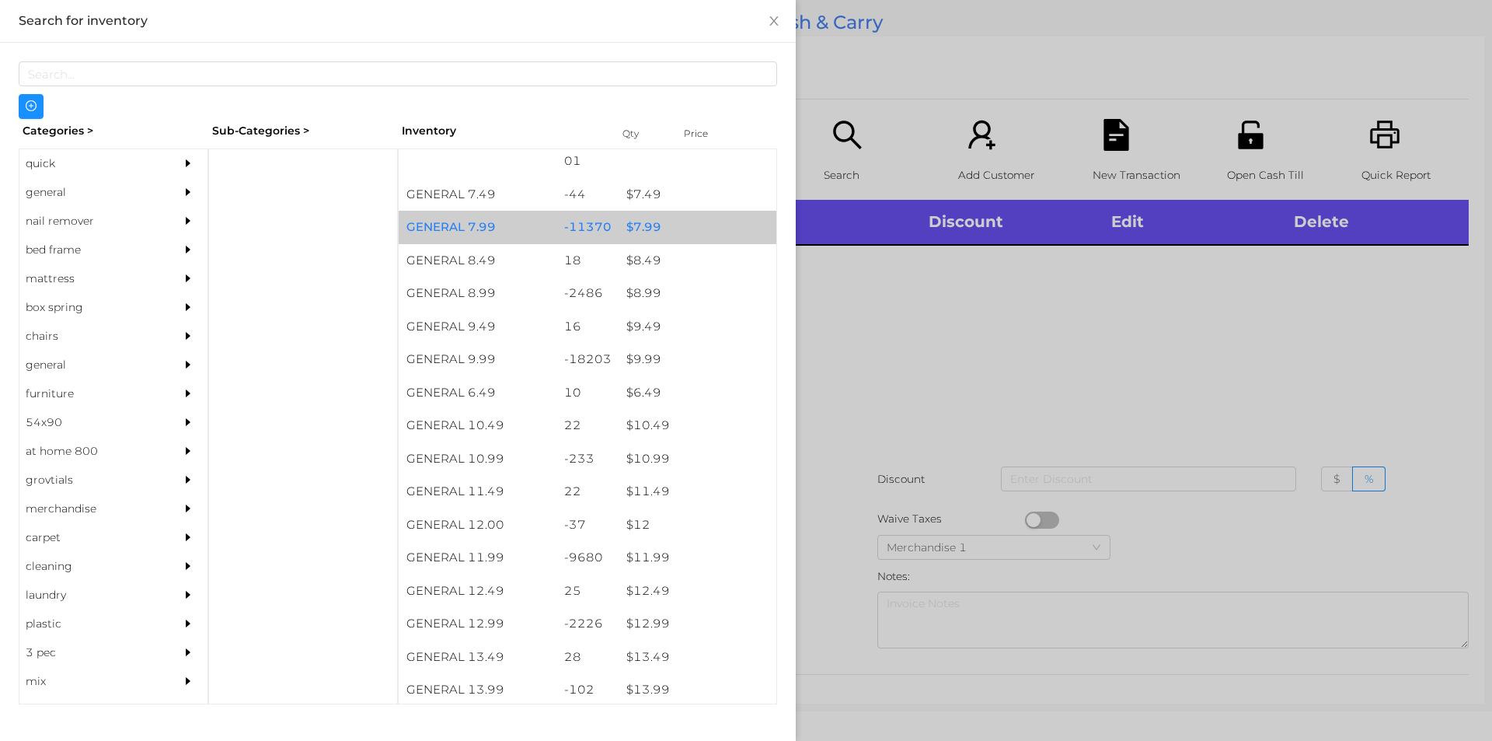
click at [605, 226] on div "-11370" at bounding box center [587, 227] width 63 height 33
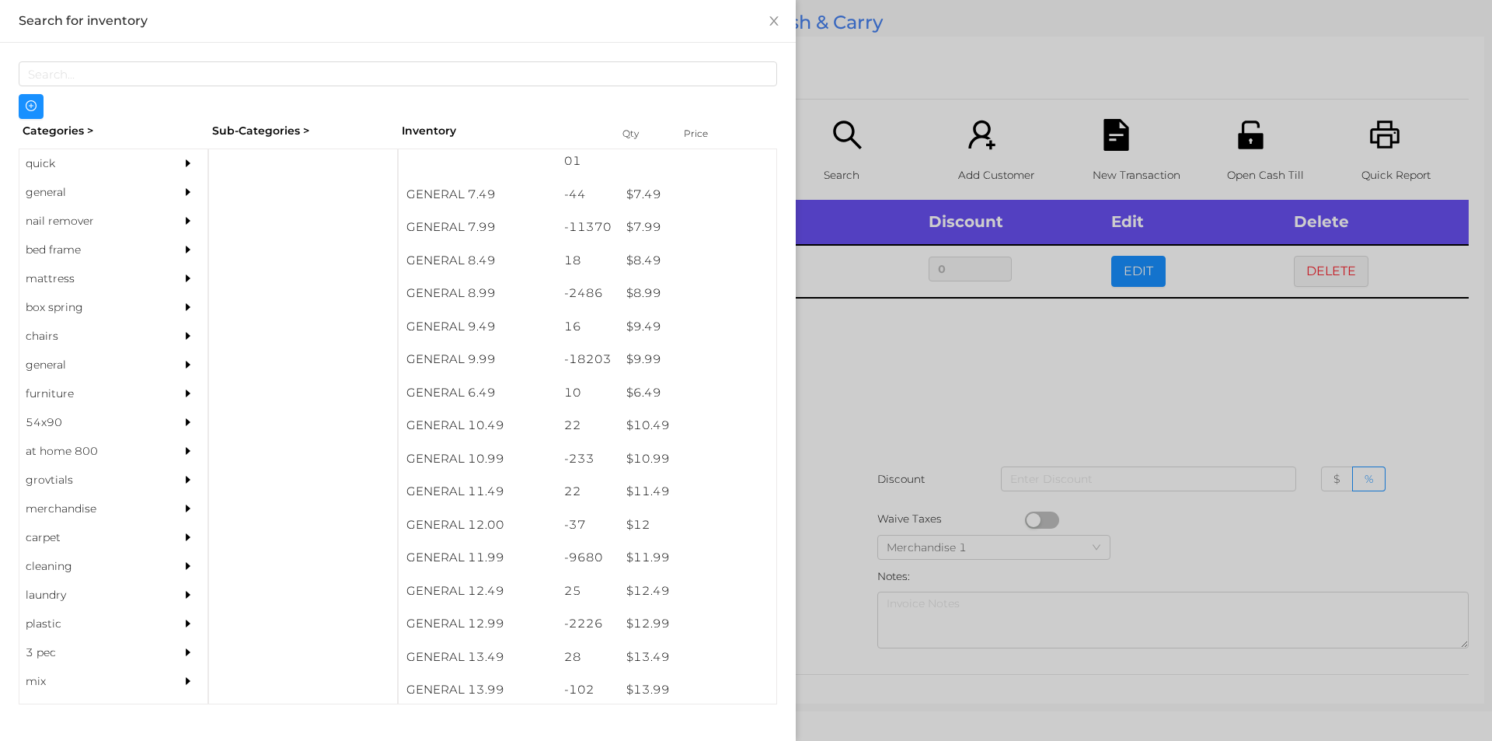
click at [815, 362] on div at bounding box center [746, 370] width 1492 height 741
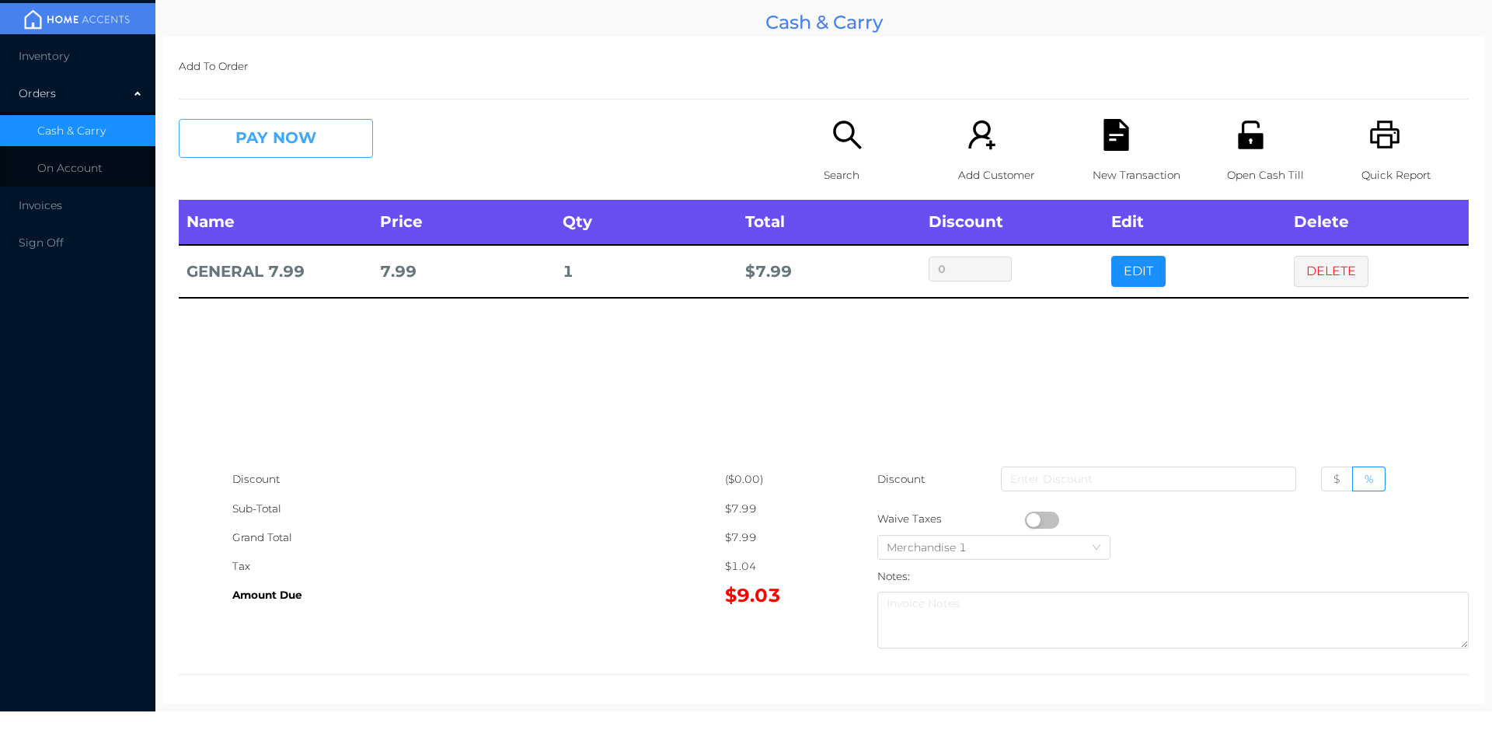
click at [282, 139] on button "PAY NOW" at bounding box center [276, 138] width 194 height 39
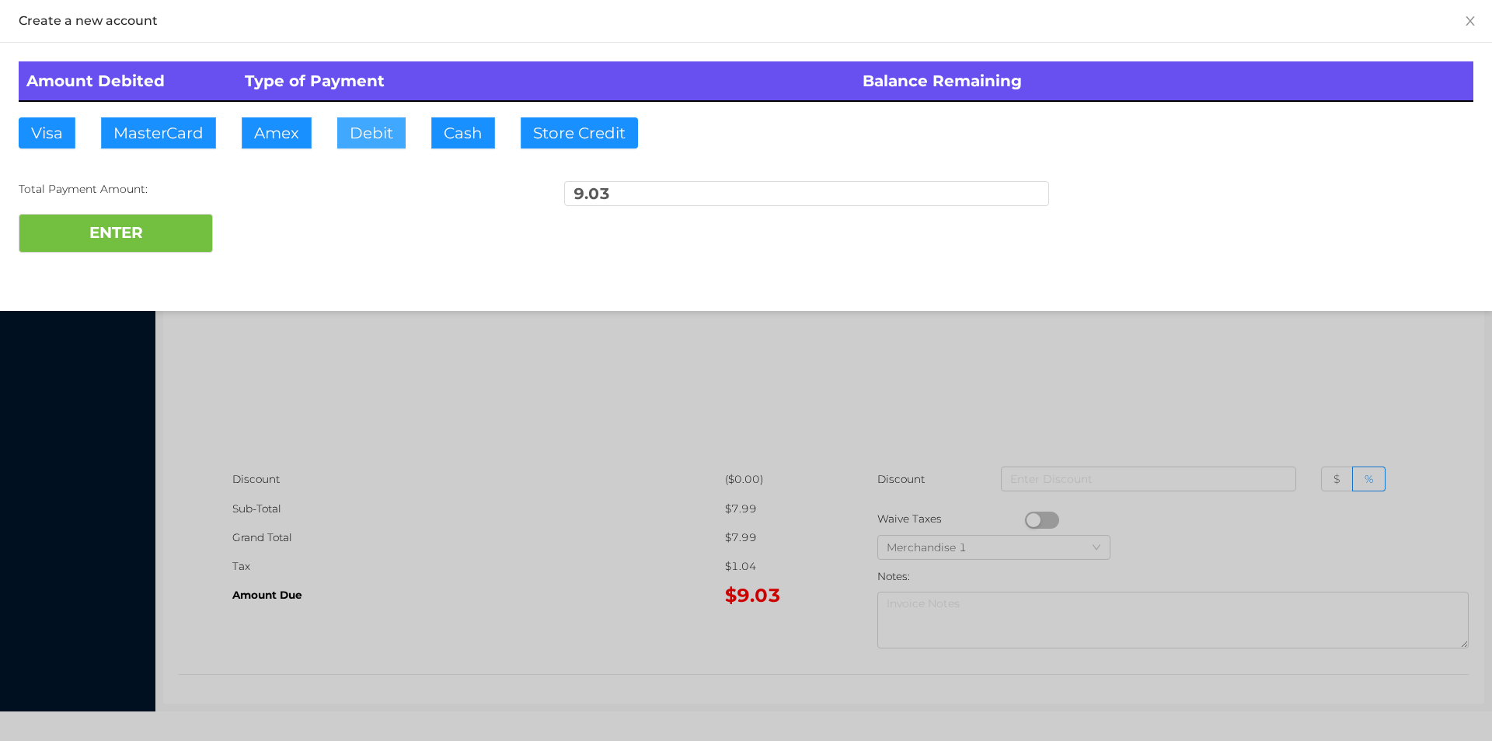
click at [354, 128] on button "Debit" at bounding box center [371, 132] width 68 height 31
click at [157, 226] on button "ENTER" at bounding box center [116, 233] width 194 height 39
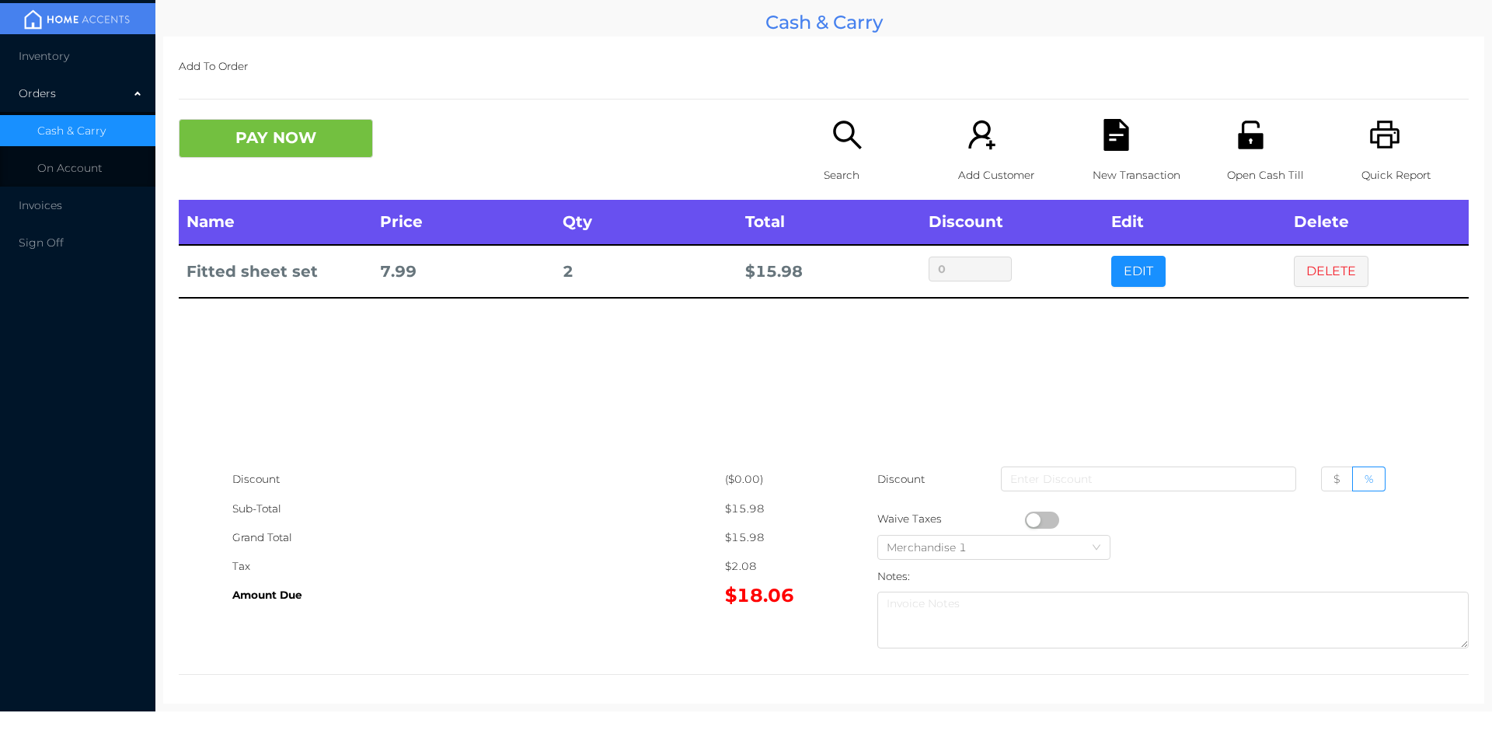
click at [1105, 147] on icon "icon: file-text" at bounding box center [1116, 135] width 25 height 32
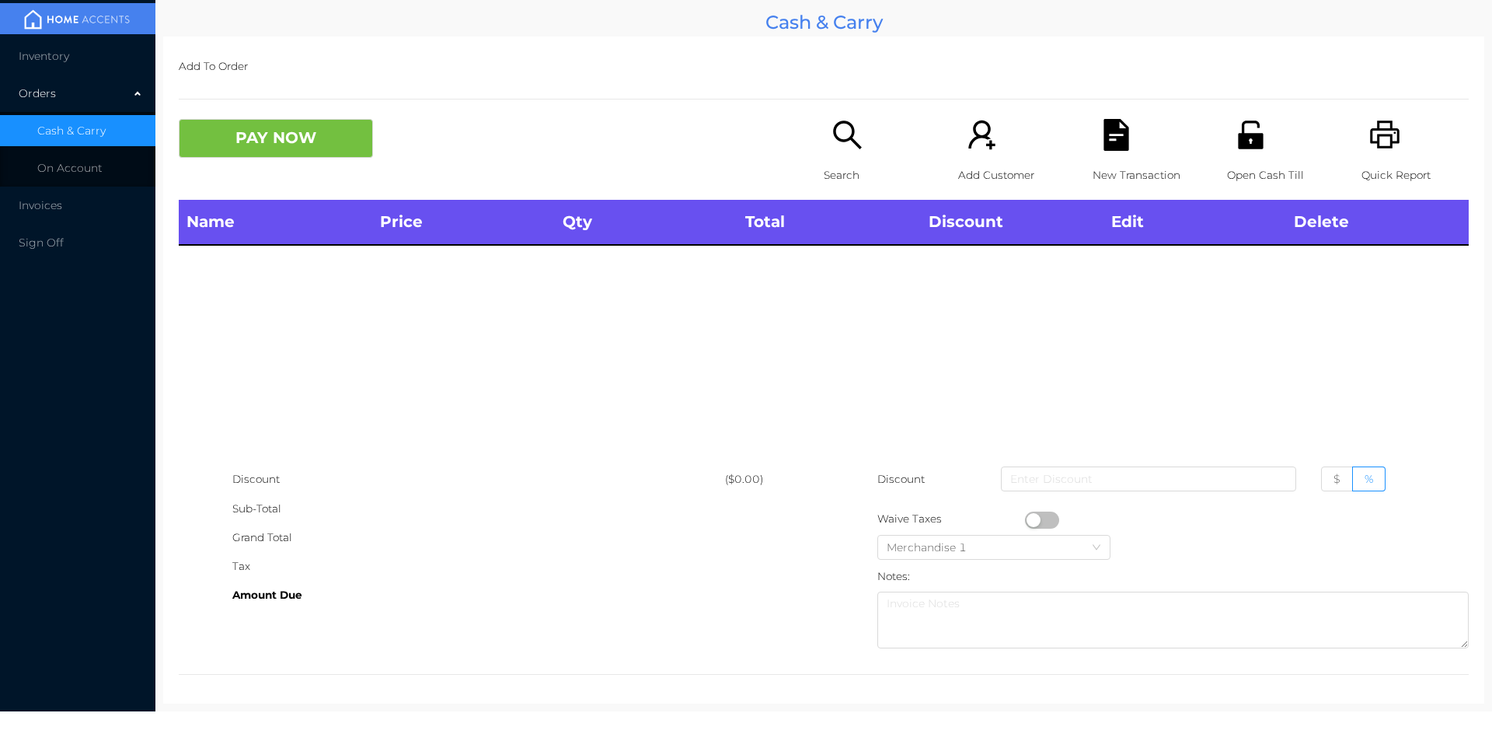
click at [1241, 144] on icon "icon: unlock" at bounding box center [1251, 135] width 32 height 32
click at [1366, 162] on p "Quick Report" at bounding box center [1415, 175] width 107 height 29
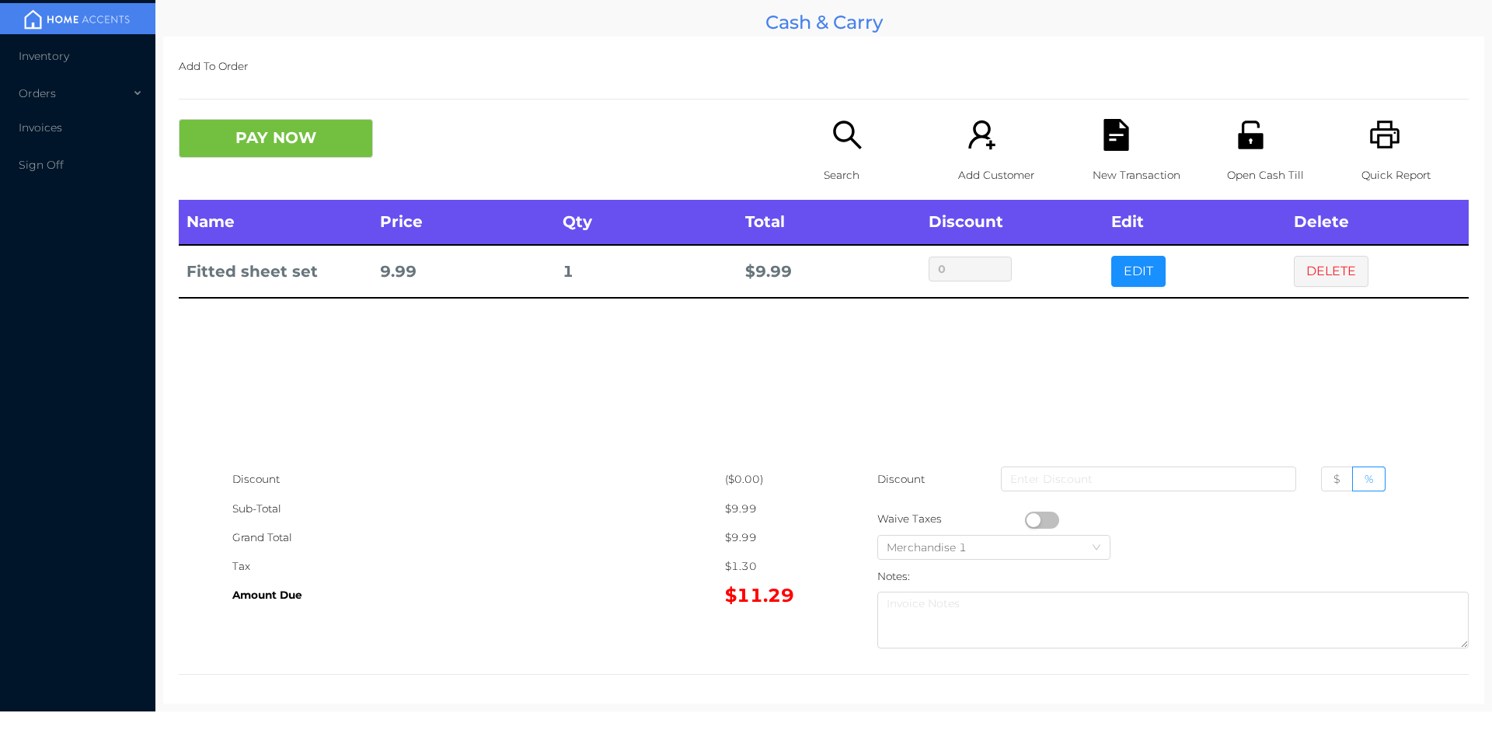
scroll to position [5, 0]
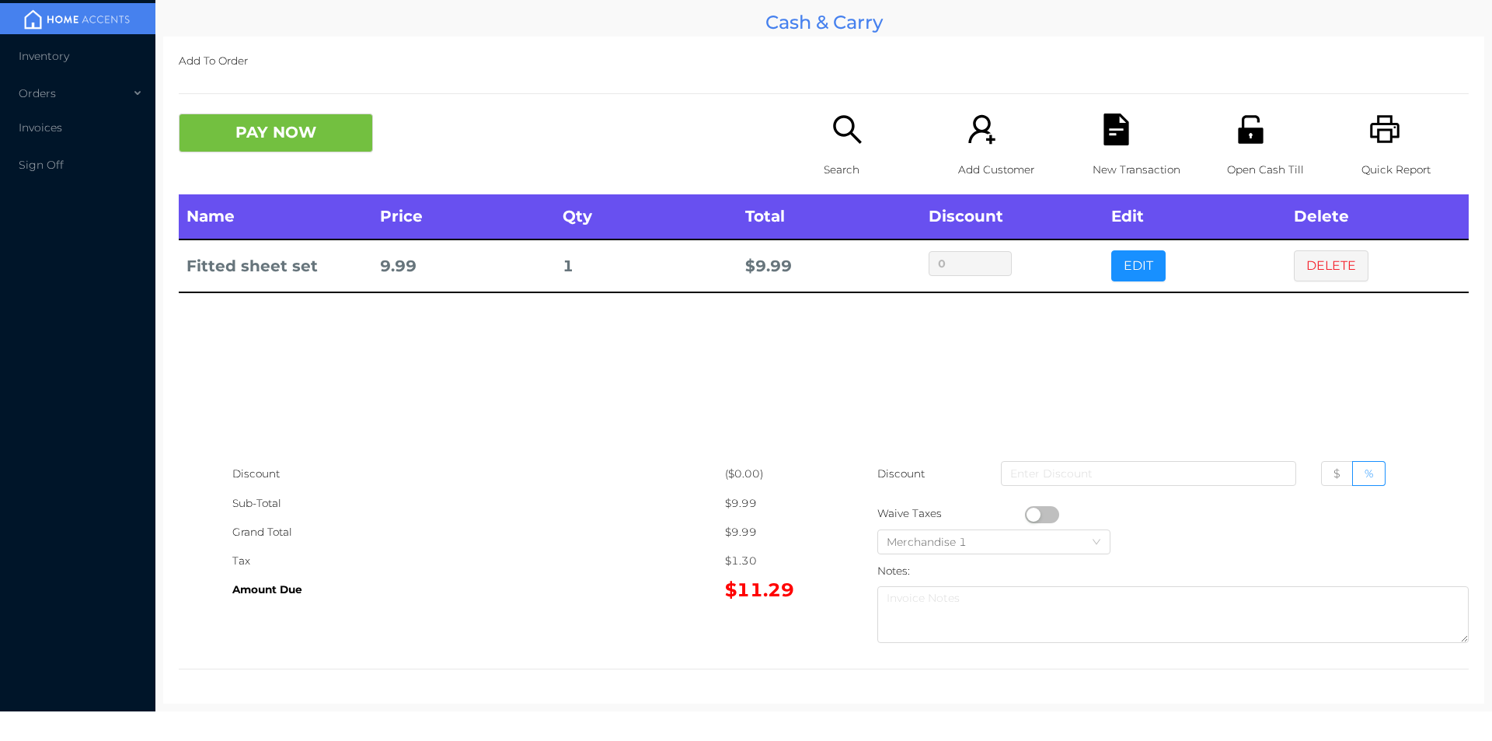
click at [832, 148] on div "Search" at bounding box center [877, 153] width 107 height 81
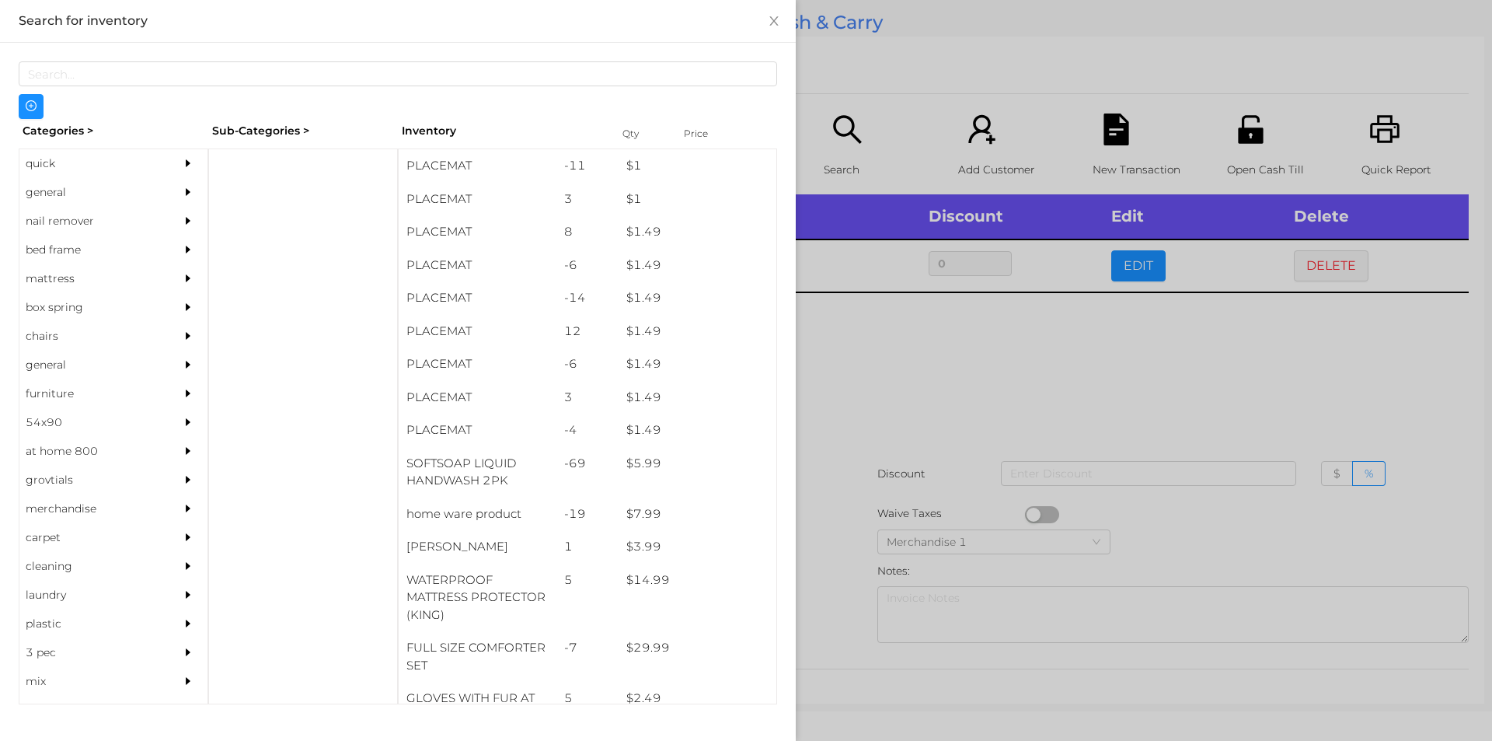
click at [61, 177] on div "quick" at bounding box center [89, 163] width 141 height 29
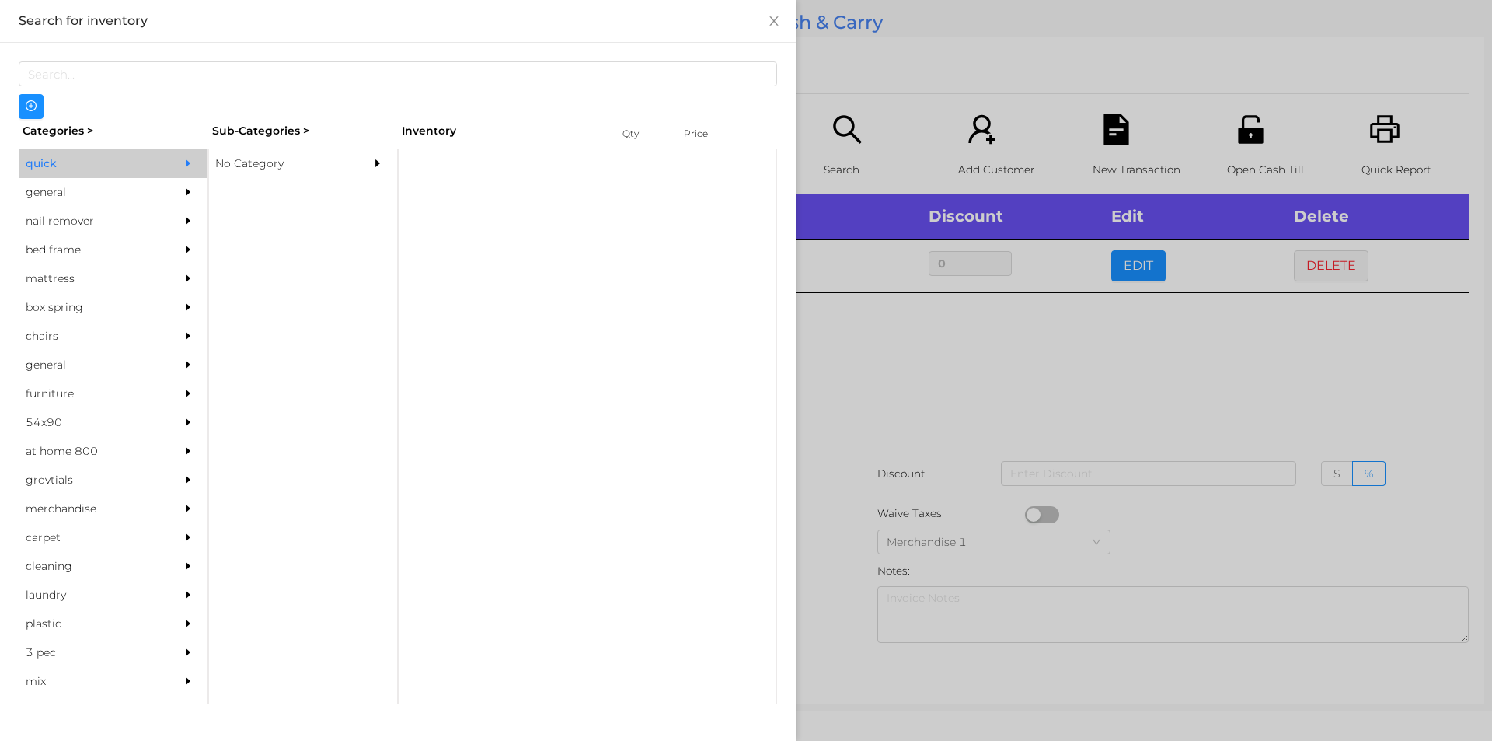
click at [280, 154] on div "No Category" at bounding box center [279, 163] width 141 height 29
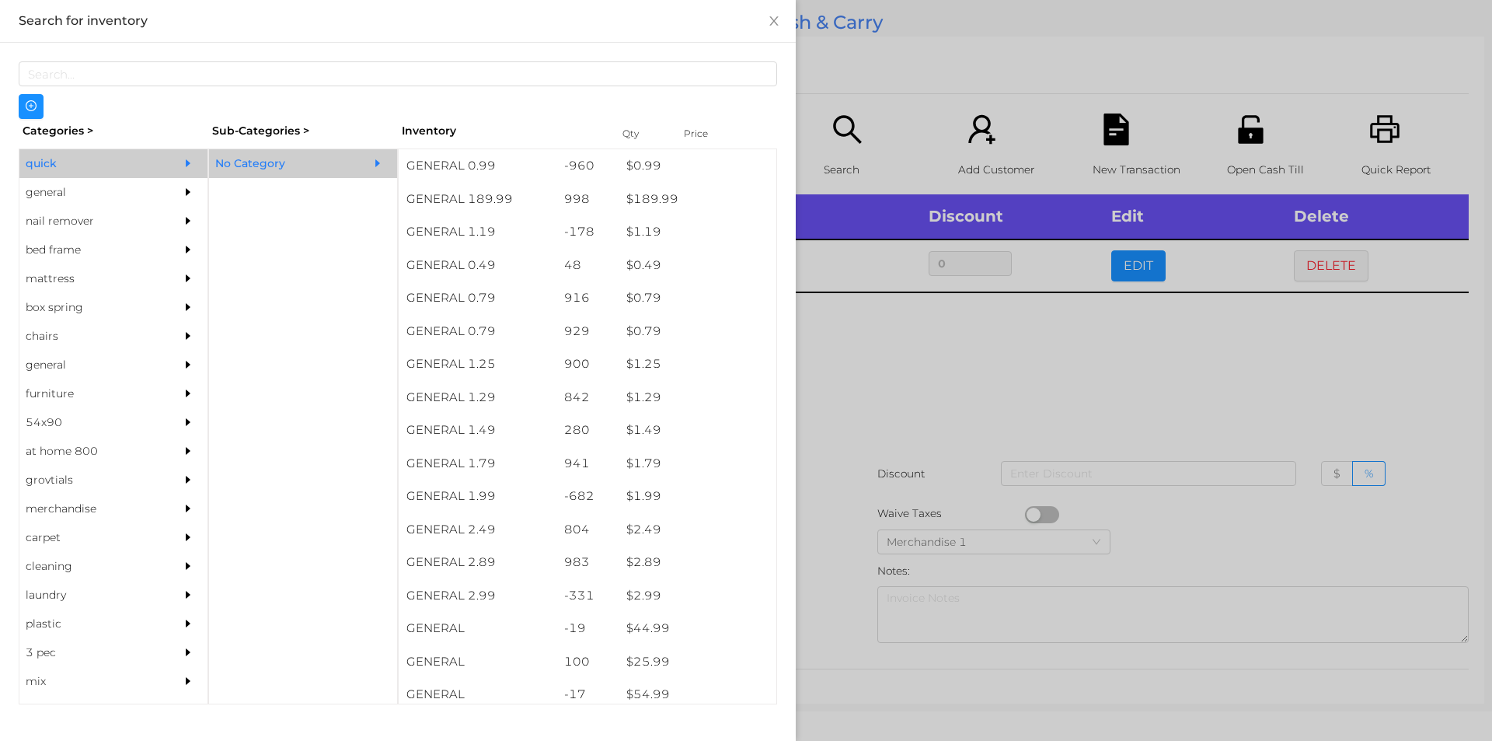
click at [66, 193] on div "general" at bounding box center [89, 192] width 141 height 29
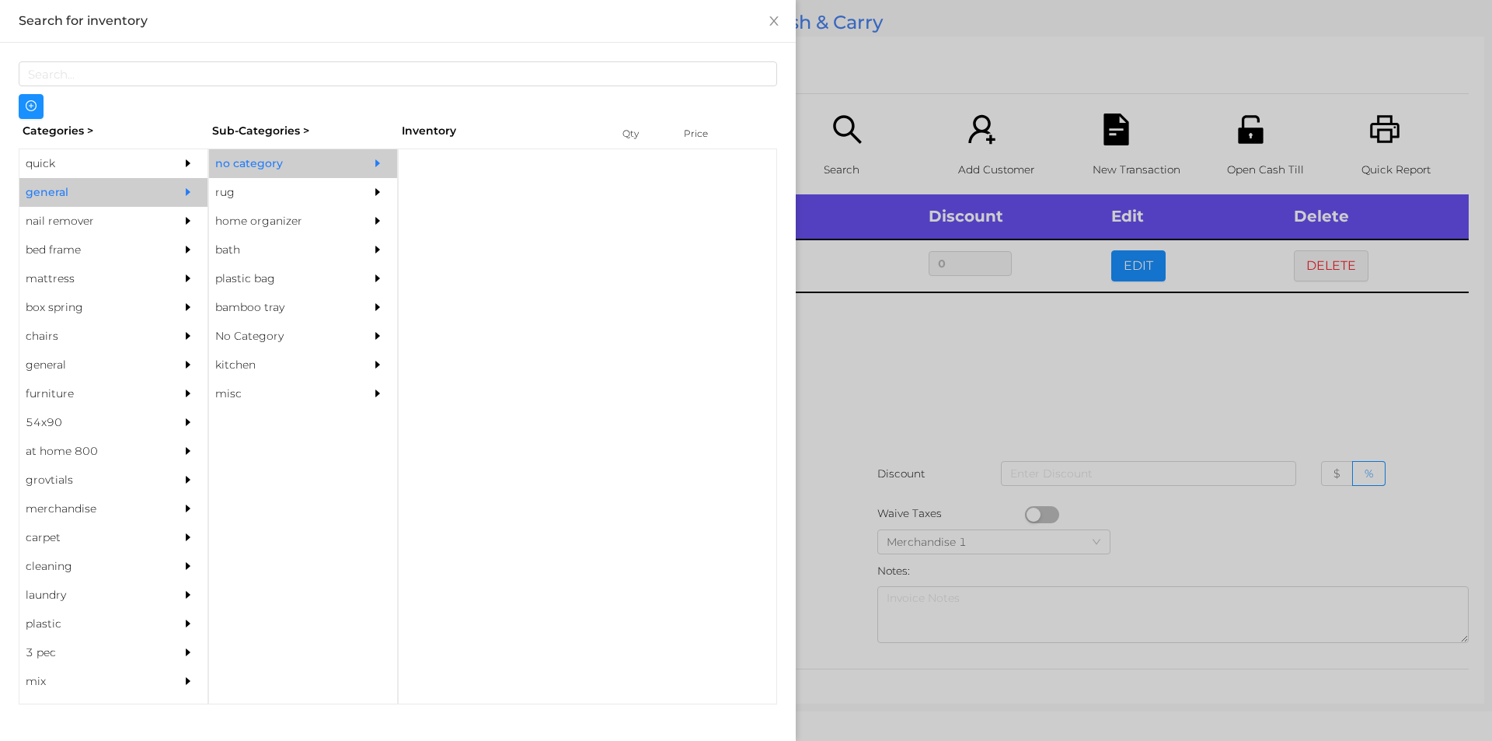
click at [258, 166] on div "no category" at bounding box center [279, 163] width 141 height 29
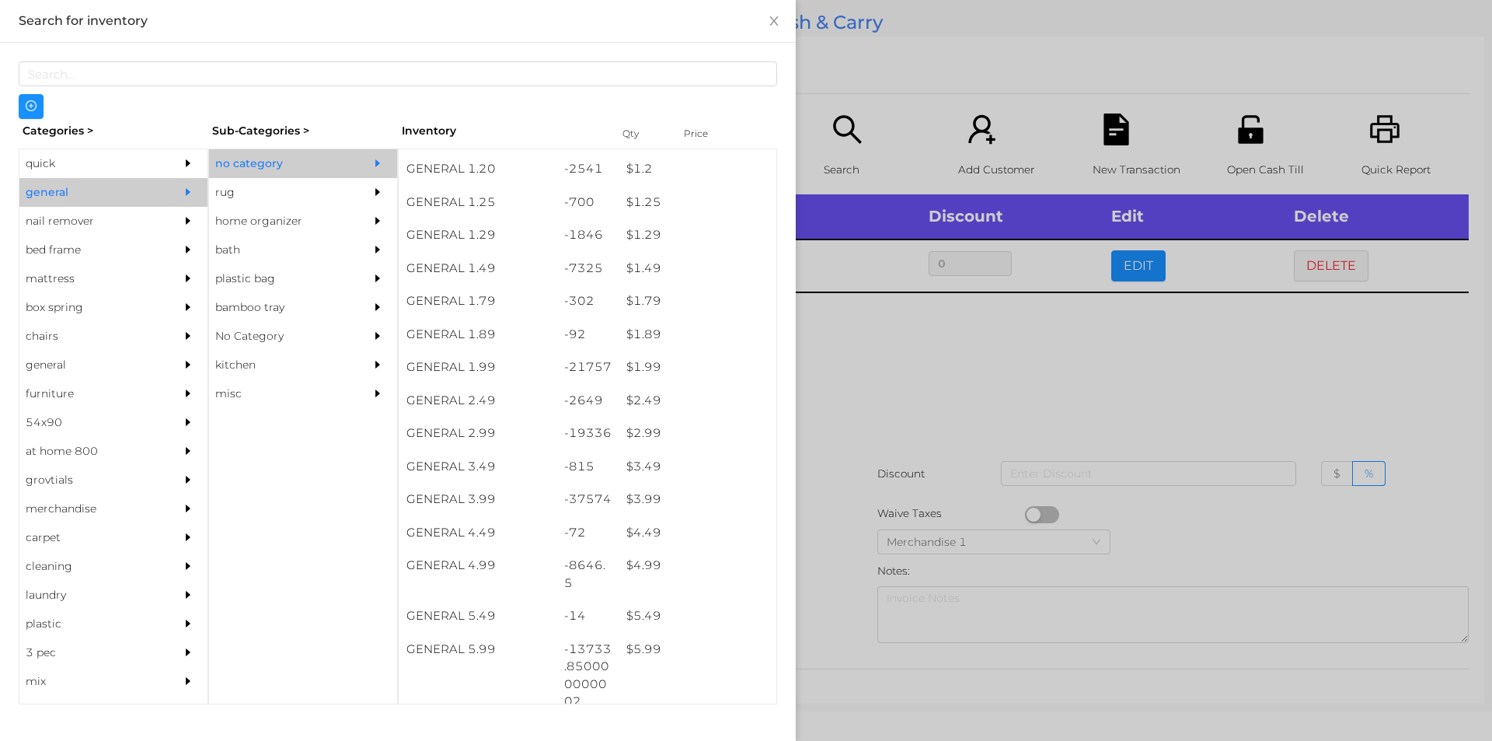
scroll to position [166, 0]
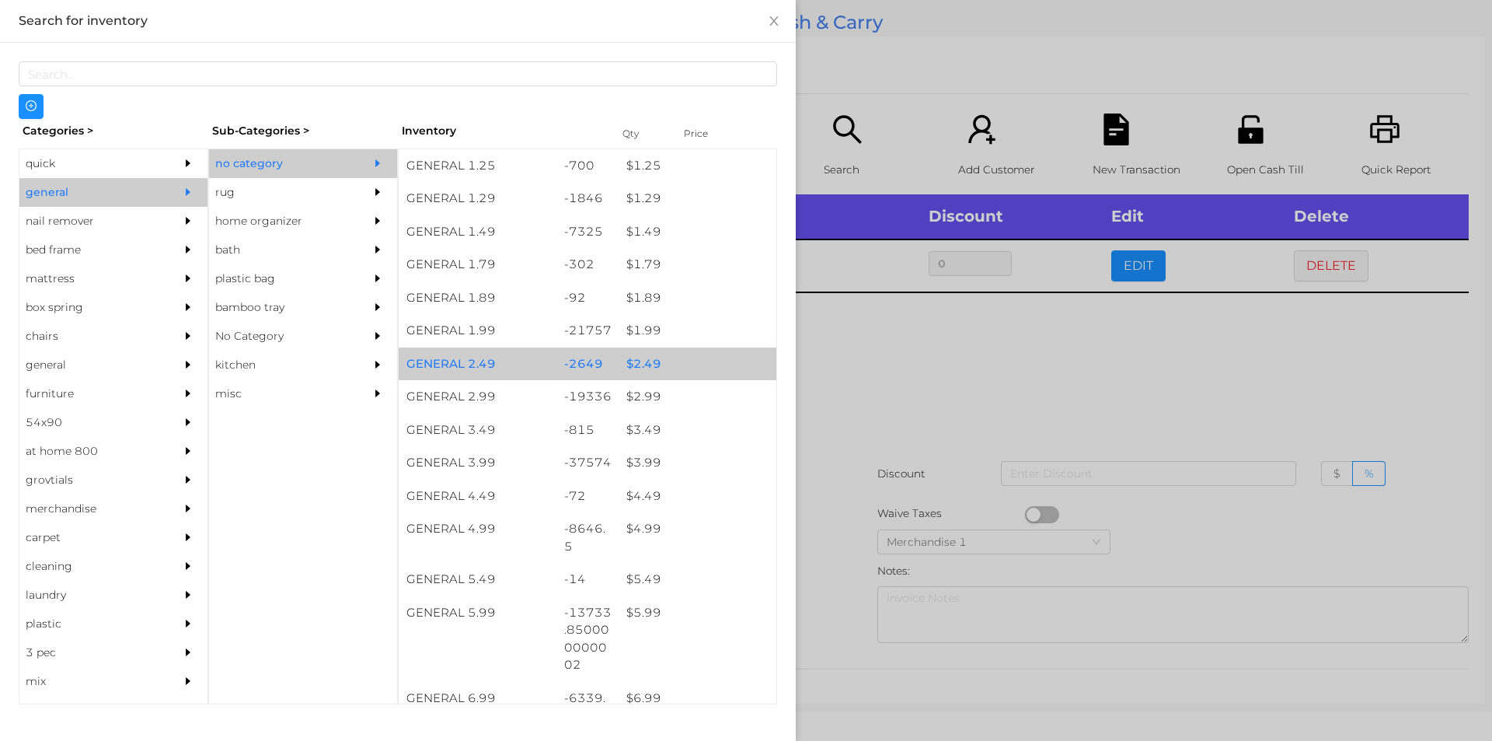
click at [676, 361] on div "$ 2.49" at bounding box center [698, 363] width 158 height 33
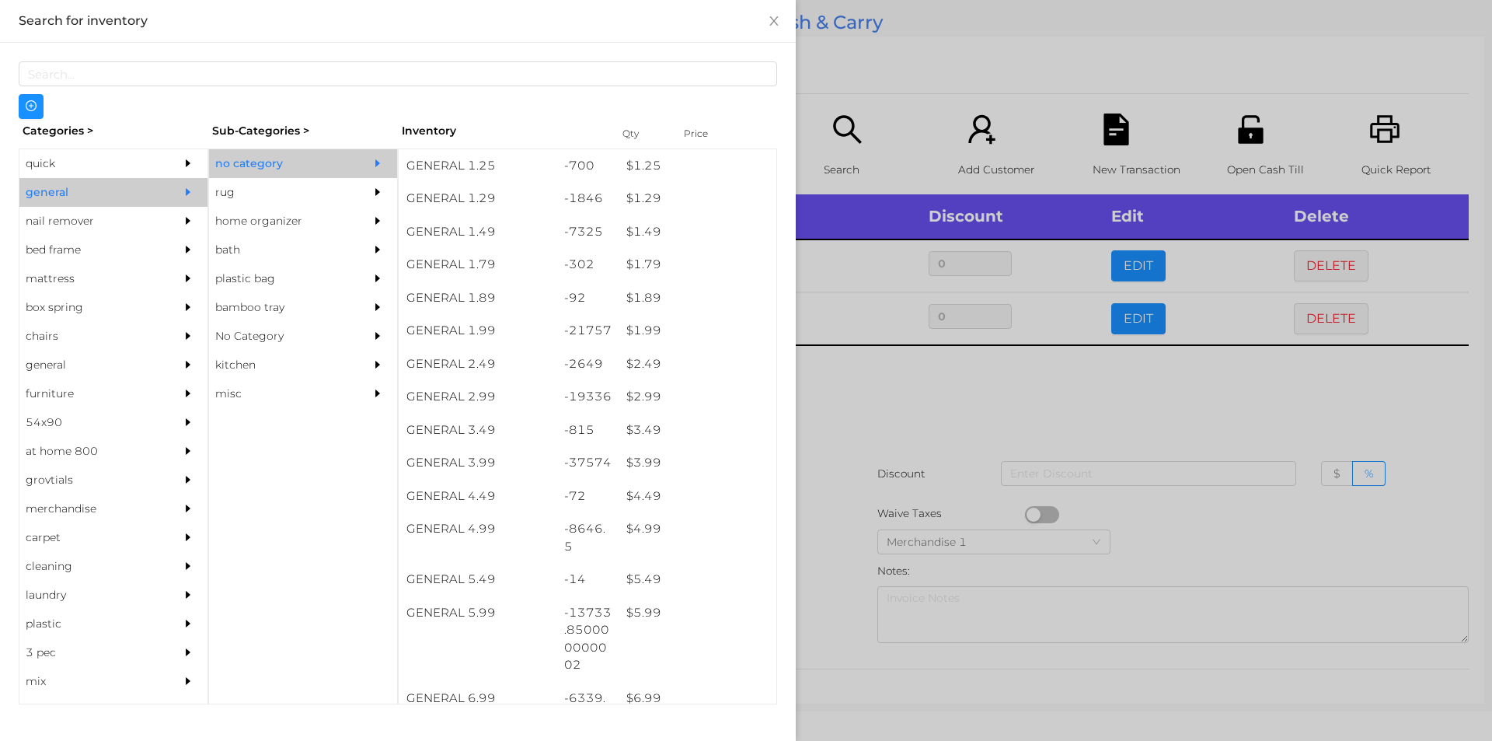
click at [921, 507] on div at bounding box center [746, 370] width 1492 height 741
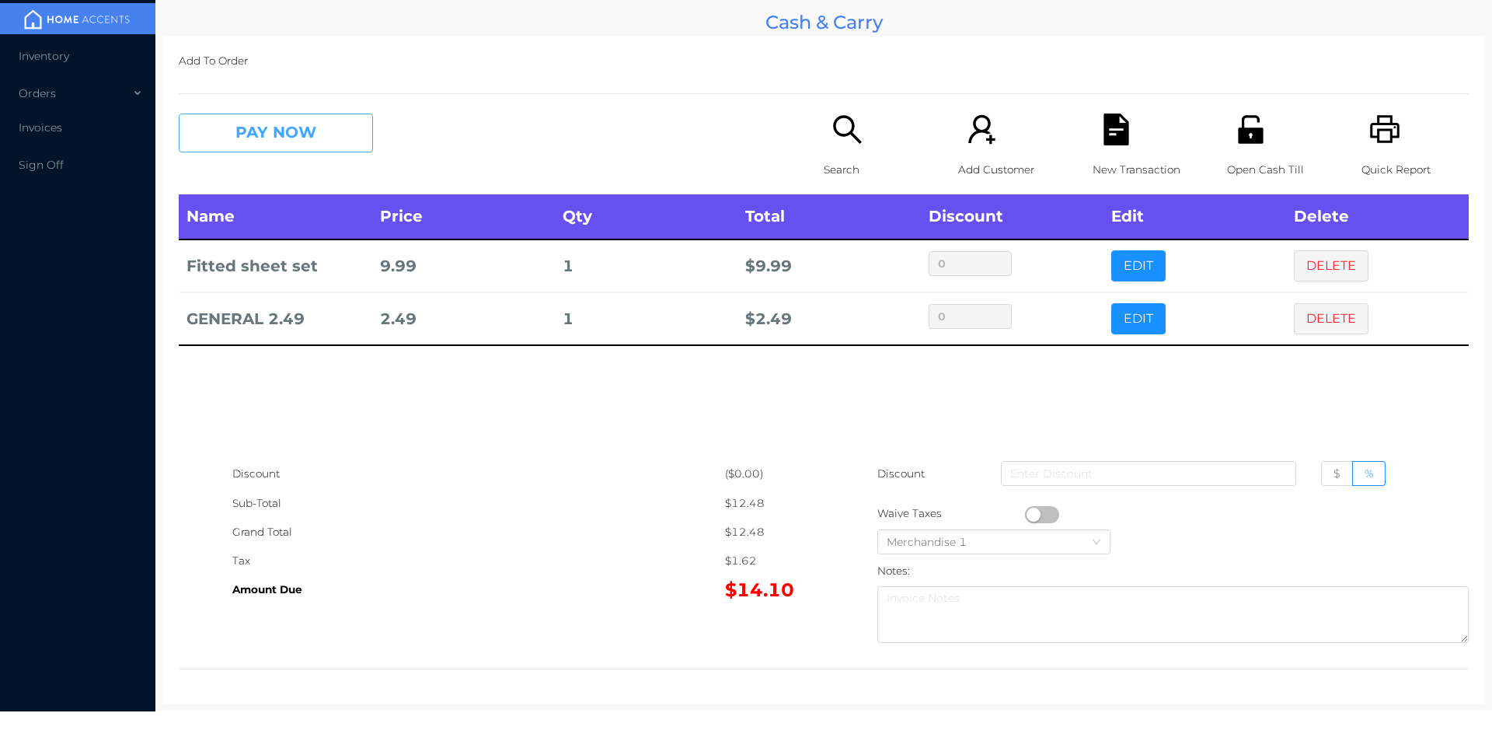
click at [277, 137] on button "PAY NOW" at bounding box center [276, 132] width 194 height 39
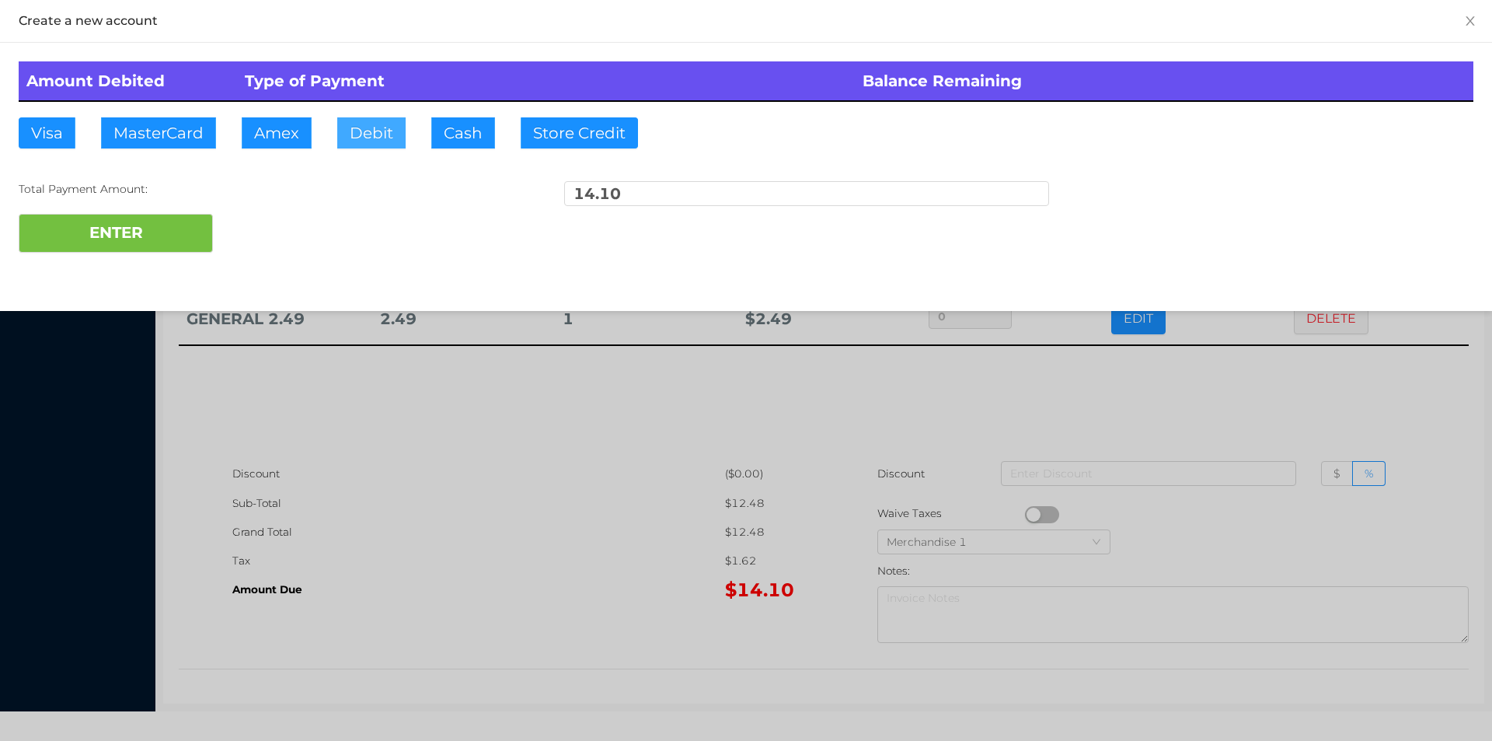
click at [377, 141] on button "Debit" at bounding box center [371, 132] width 68 height 31
click at [128, 239] on button "ENTER" at bounding box center [116, 233] width 194 height 39
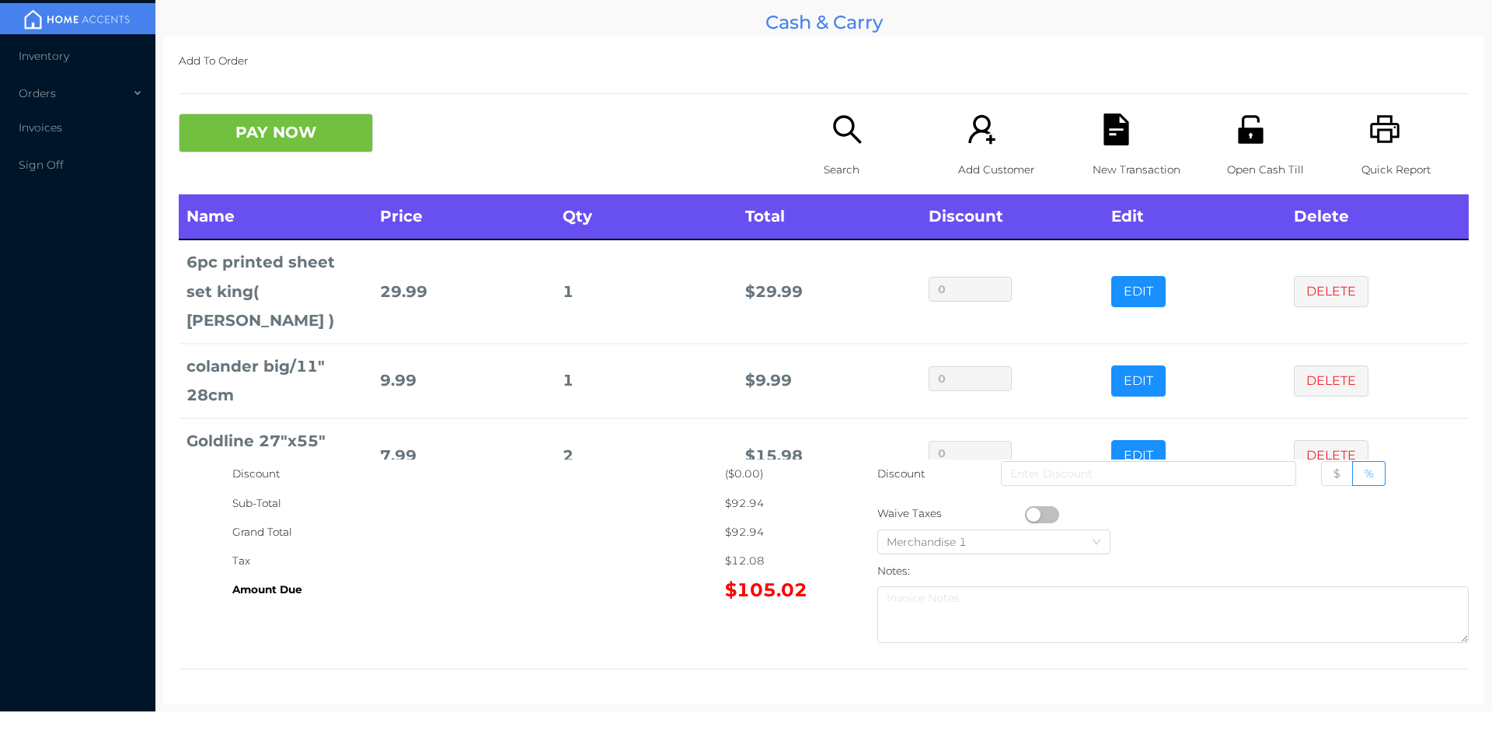
click at [844, 138] on icon "icon: search" at bounding box center [848, 129] width 32 height 32
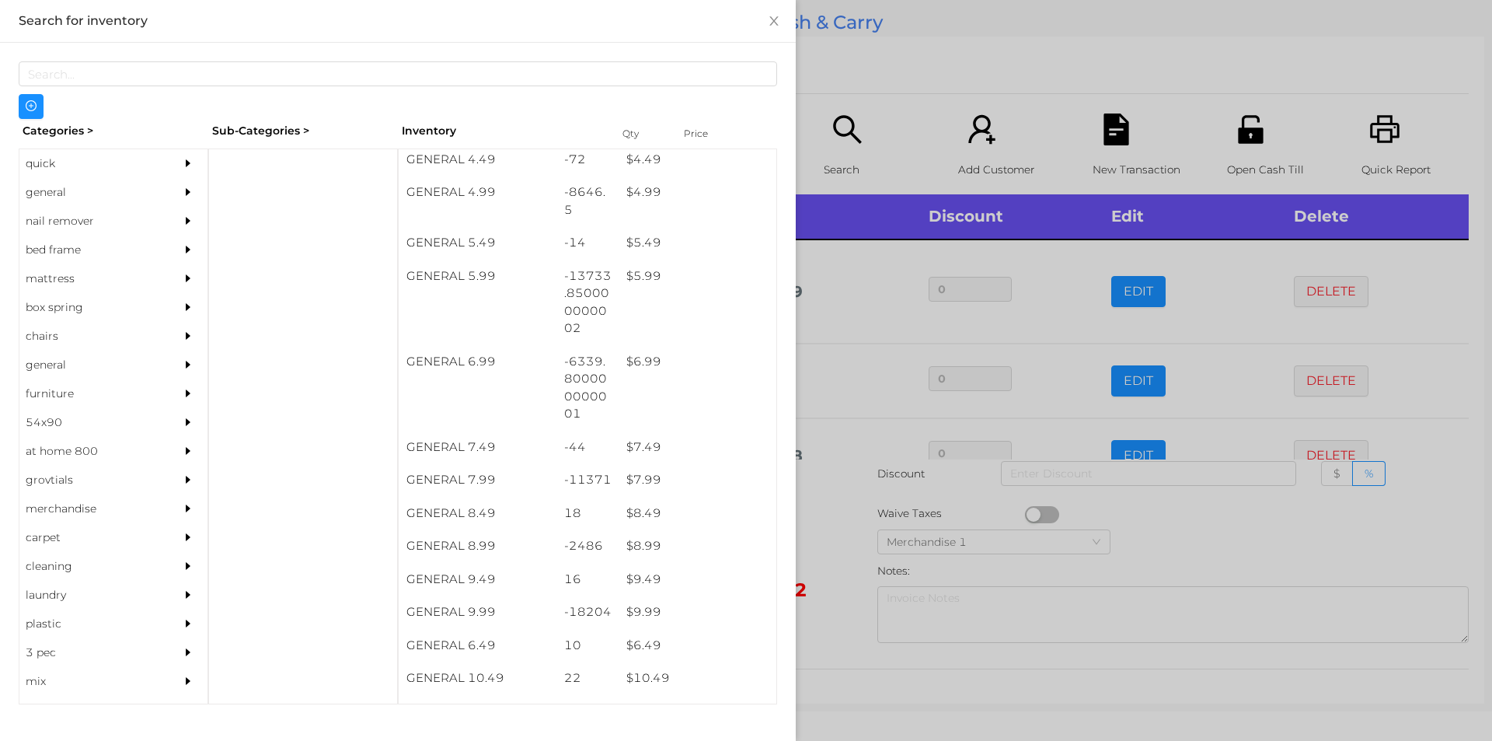
scroll to position [502, 0]
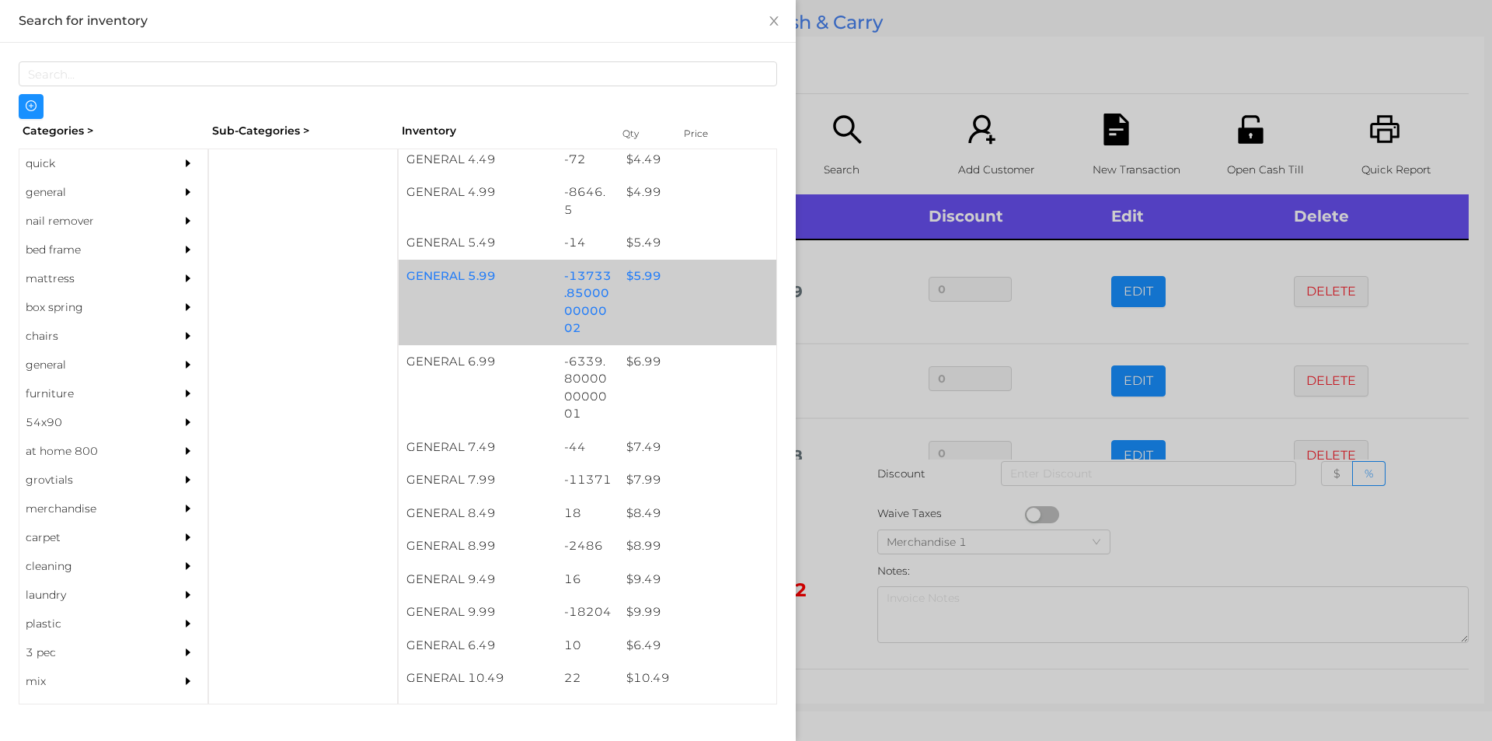
click at [653, 287] on div "$ 5.99" at bounding box center [698, 276] width 158 height 33
click at [654, 289] on div "$ 5.99" at bounding box center [698, 276] width 158 height 33
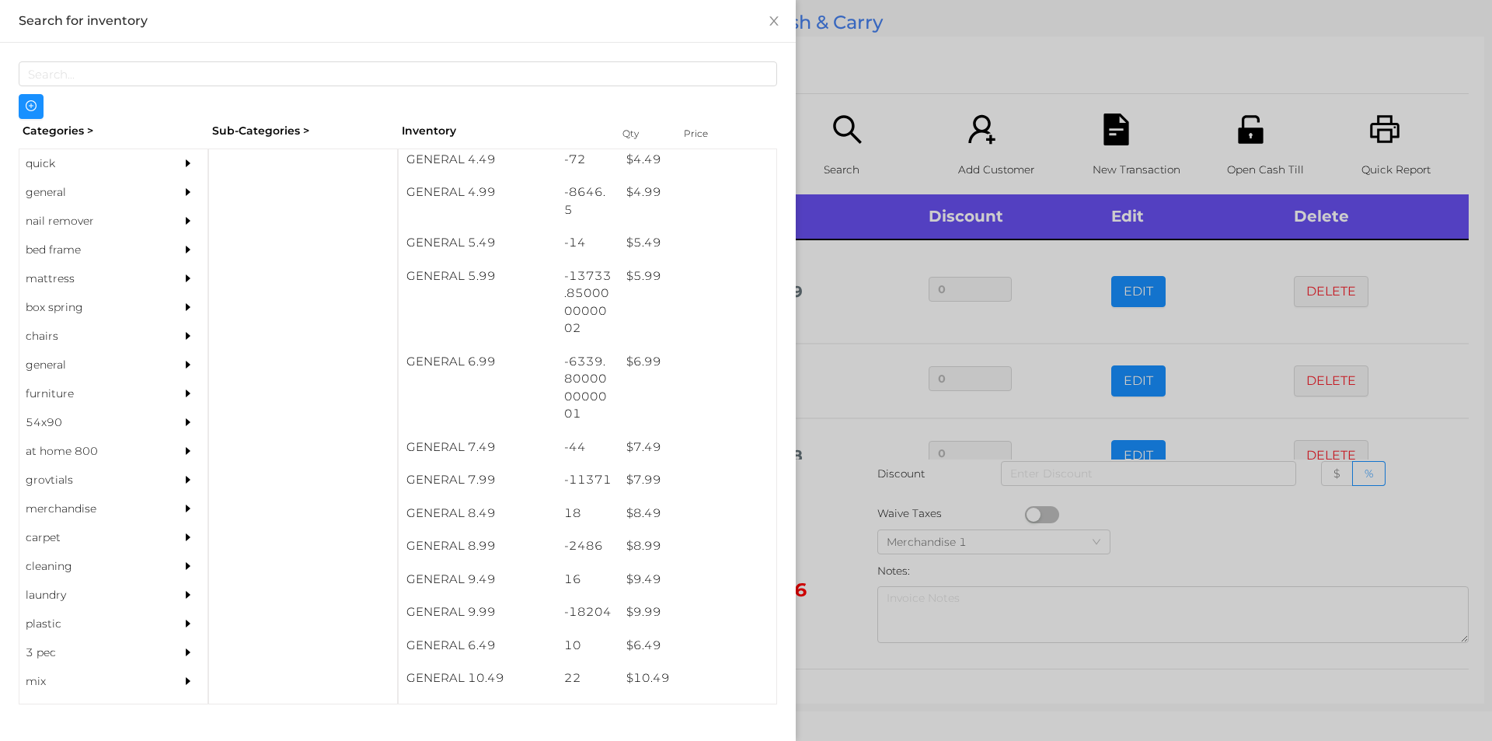
click at [855, 74] on div at bounding box center [746, 370] width 1492 height 741
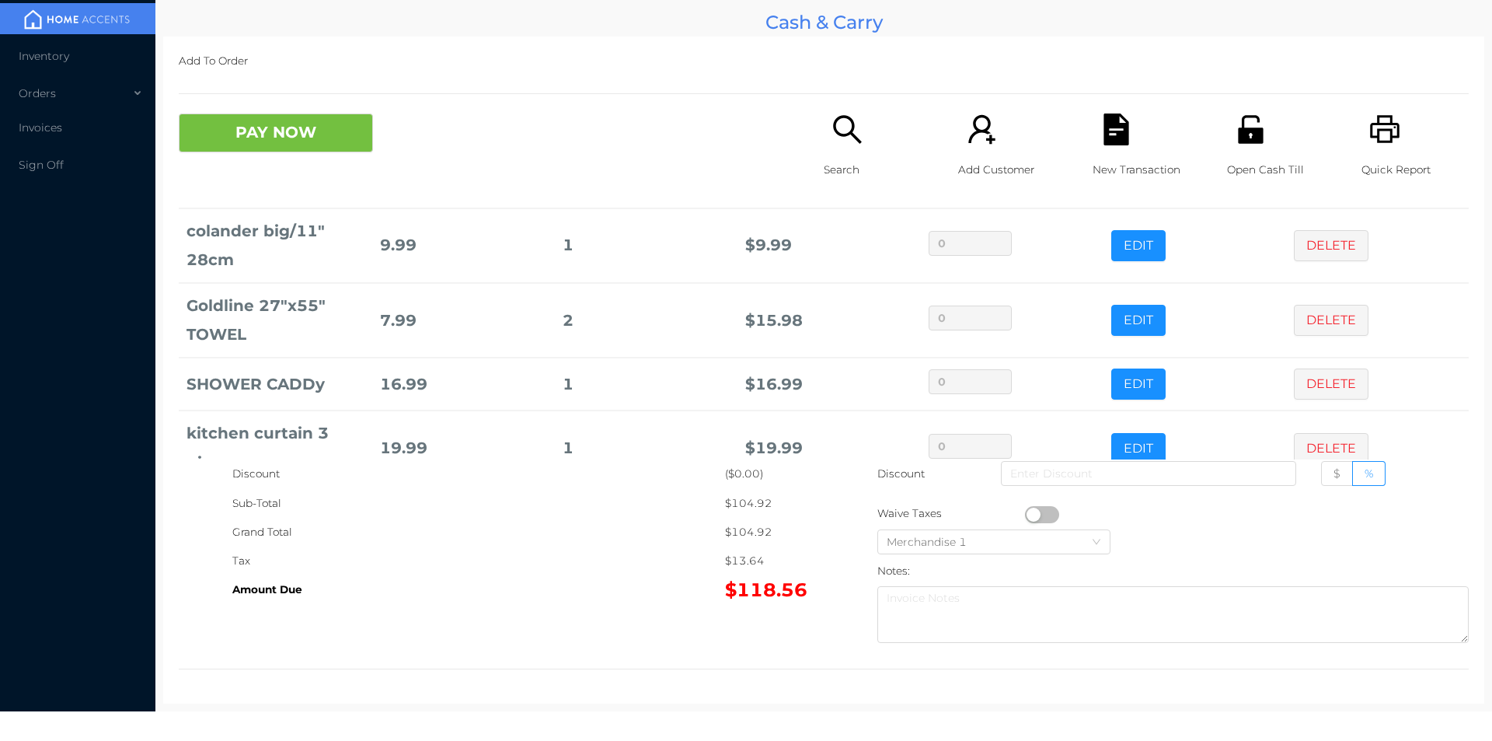
scroll to position [201, 0]
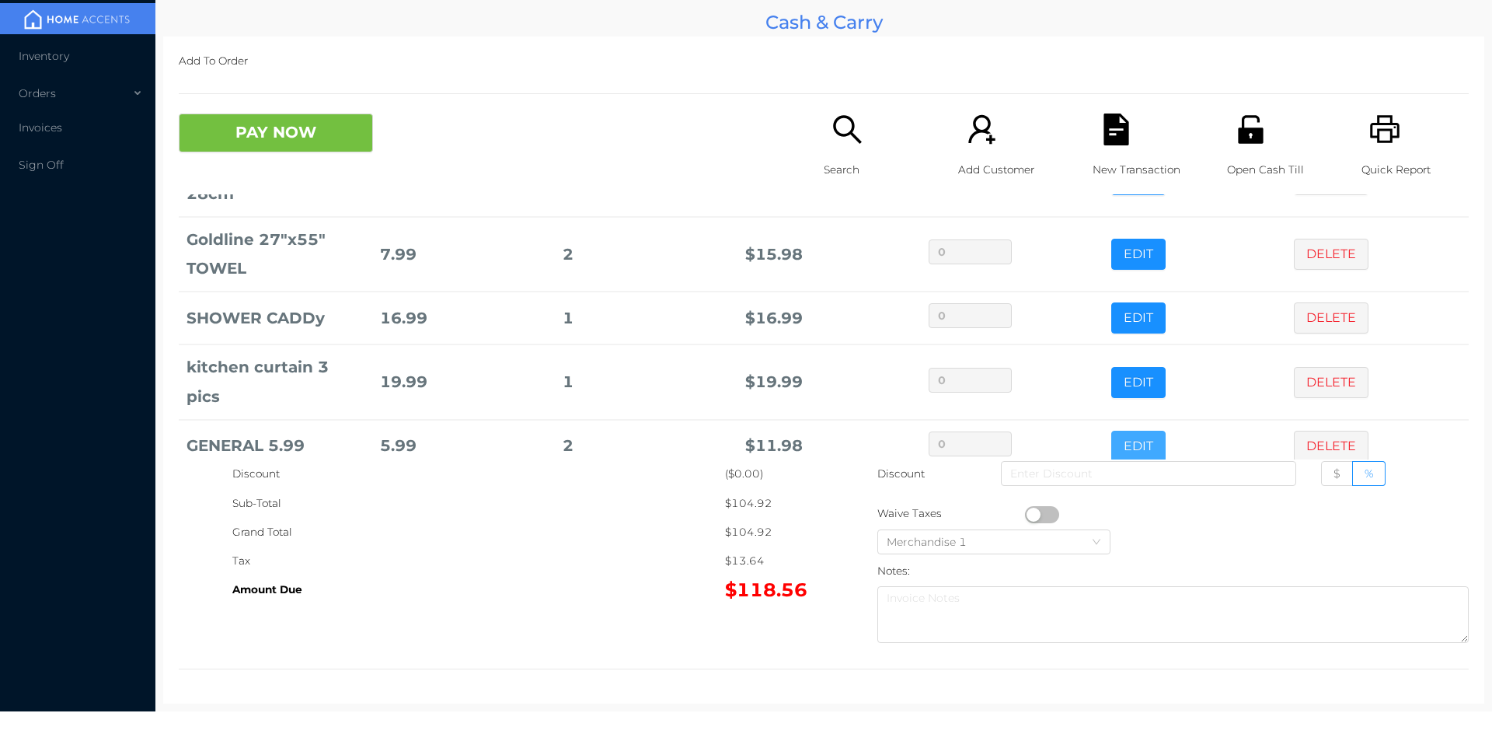
click at [1115, 431] on button "EDIT" at bounding box center [1138, 446] width 54 height 31
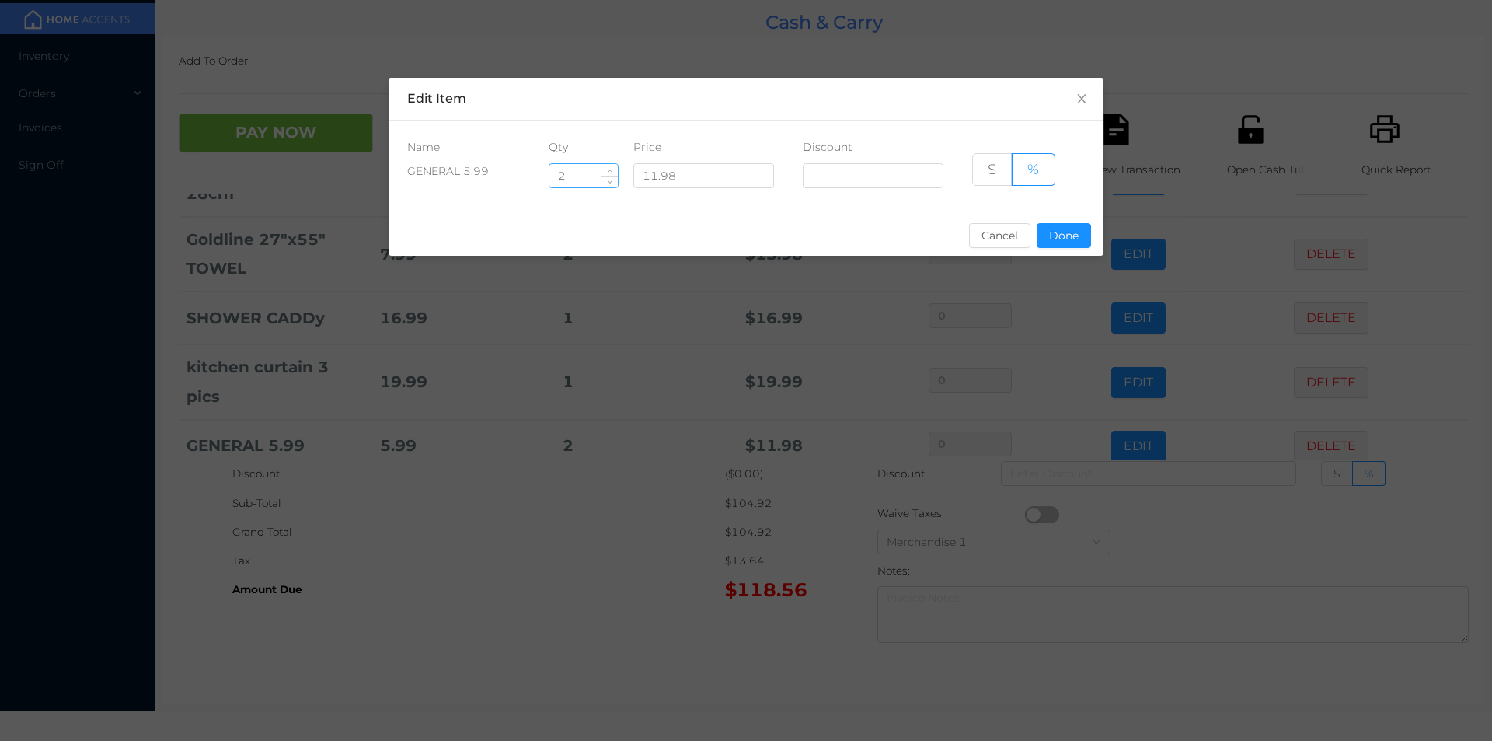
click at [577, 172] on input "2" at bounding box center [583, 175] width 68 height 23
type input "2.5"
click at [1065, 245] on button "Done" at bounding box center [1064, 235] width 54 height 25
type input "0%"
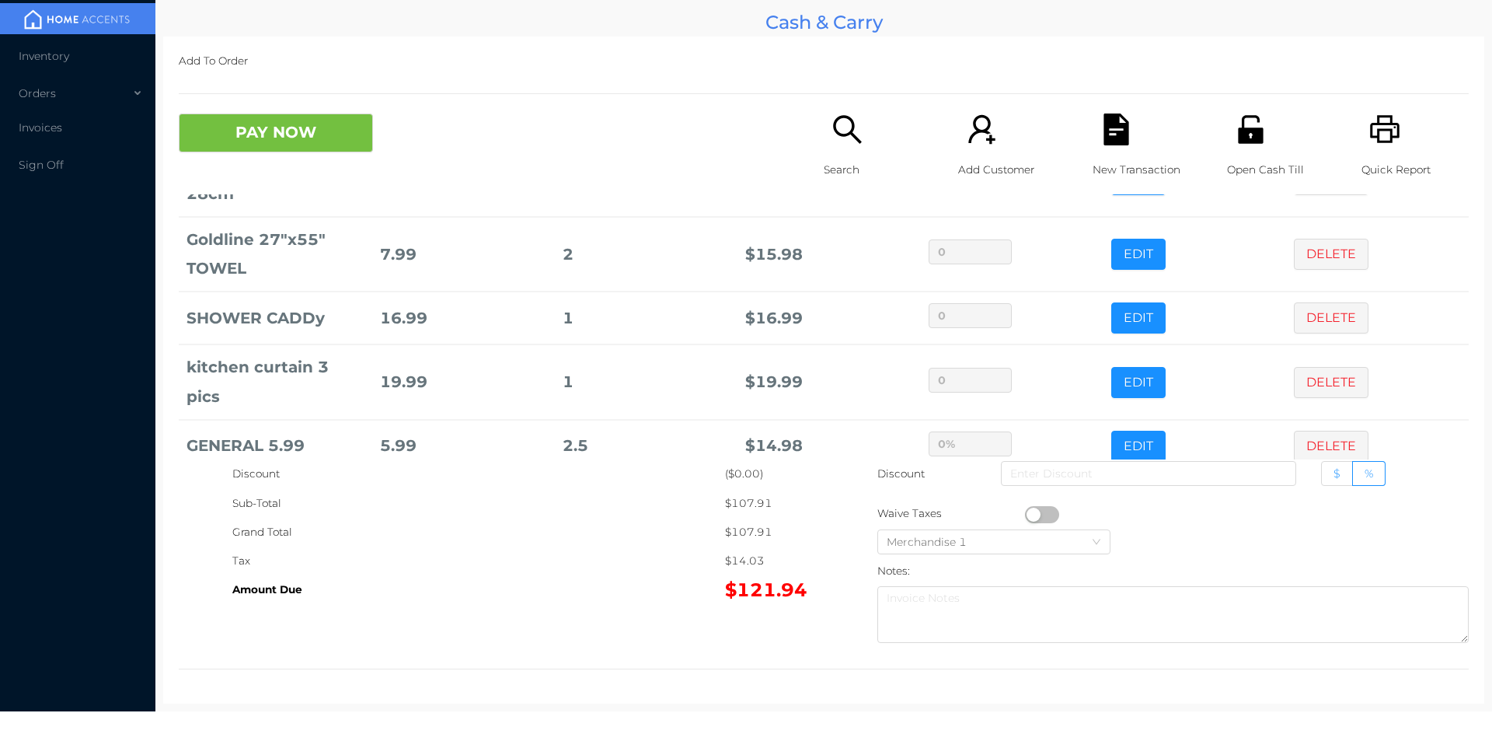
click at [1321, 465] on label "$" at bounding box center [1337, 473] width 32 height 25
click at [1334, 477] on input "$" at bounding box center [1334, 477] width 0 height 0
click at [1186, 469] on input at bounding box center [1148, 473] width 295 height 25
type input "1"
click at [277, 150] on button "PAY NOW" at bounding box center [276, 132] width 194 height 39
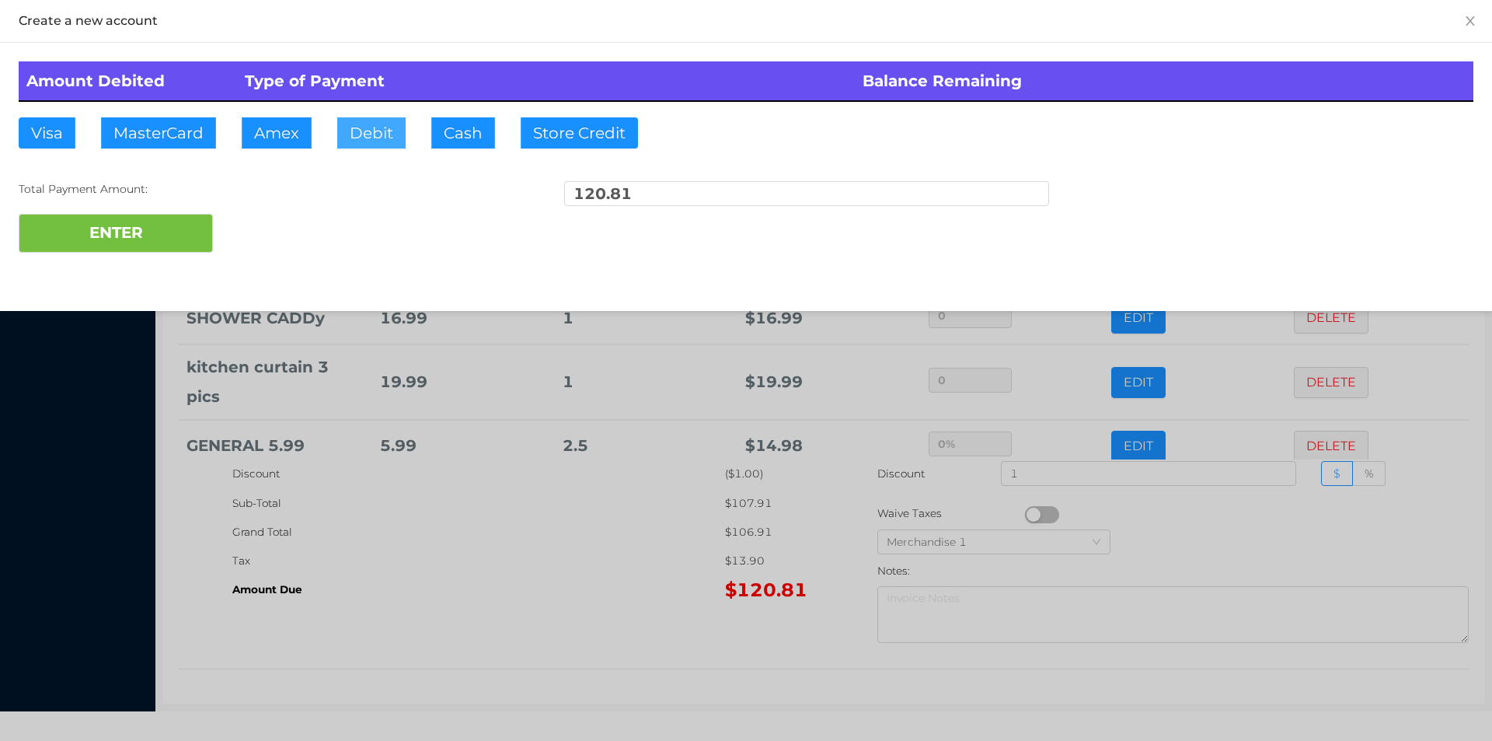
click at [368, 145] on button "Debit" at bounding box center [371, 132] width 68 height 31
click at [169, 223] on button "ENTER" at bounding box center [116, 233] width 194 height 39
type input "0"
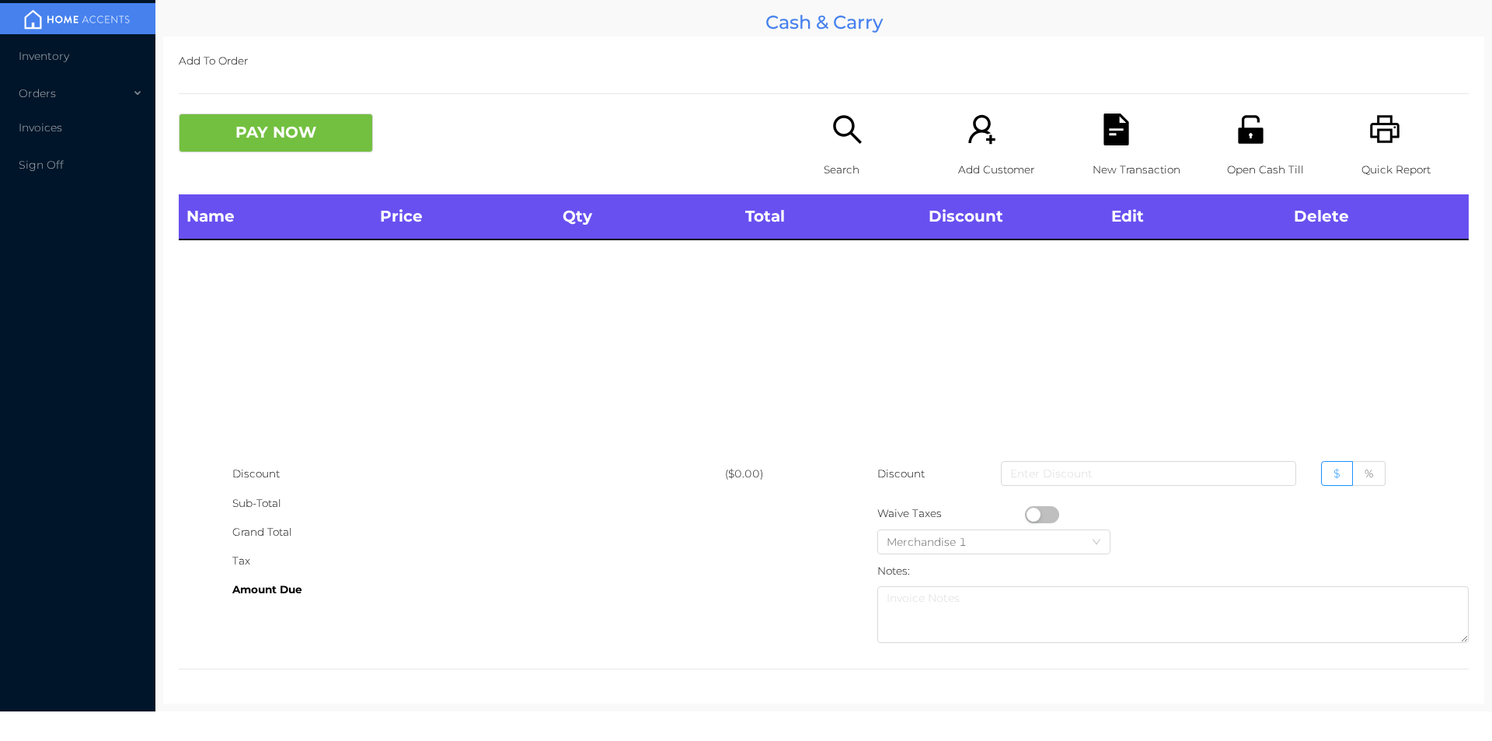
scroll to position [0, 0]
click at [1254, 148] on div "Open Cash Till" at bounding box center [1280, 153] width 107 height 81
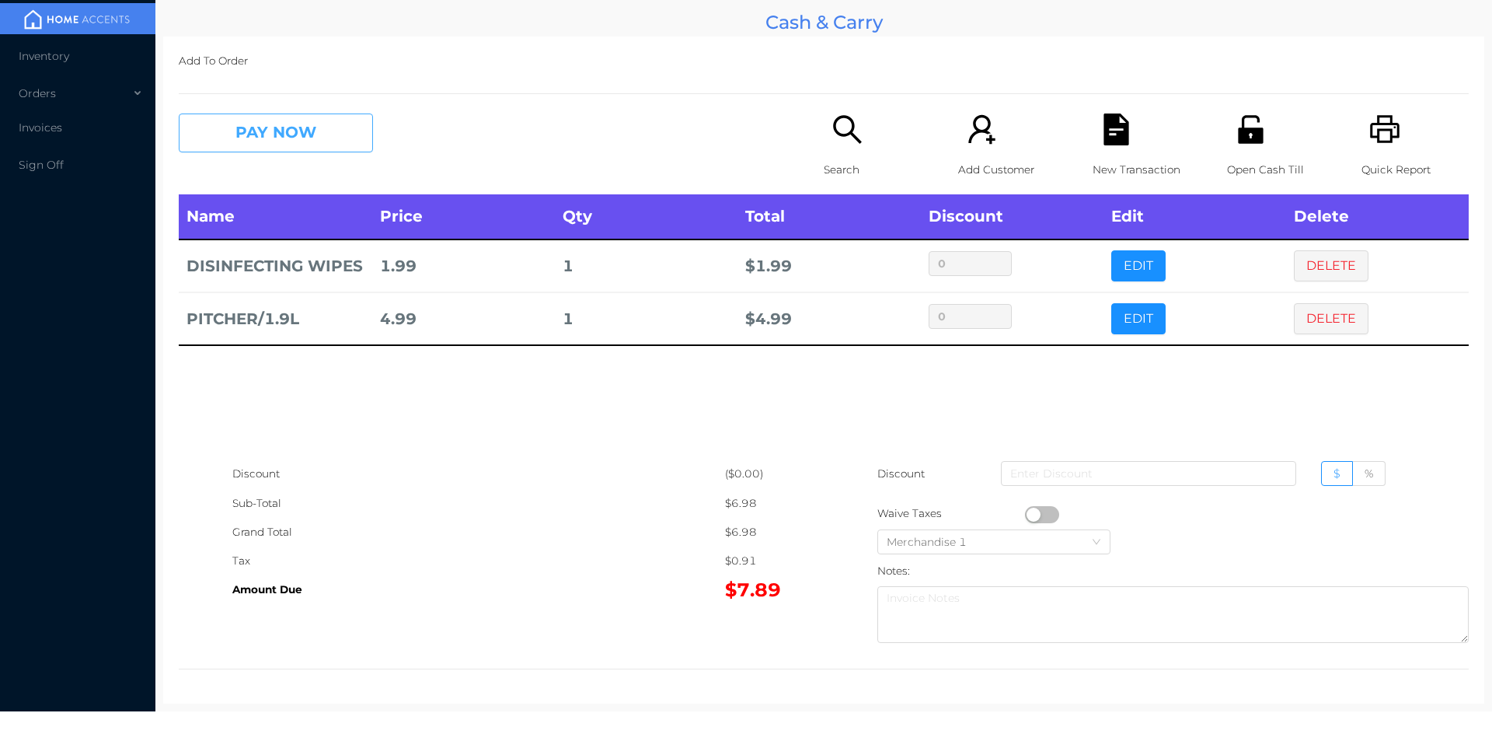
click at [233, 131] on button "PAY NOW" at bounding box center [276, 132] width 194 height 39
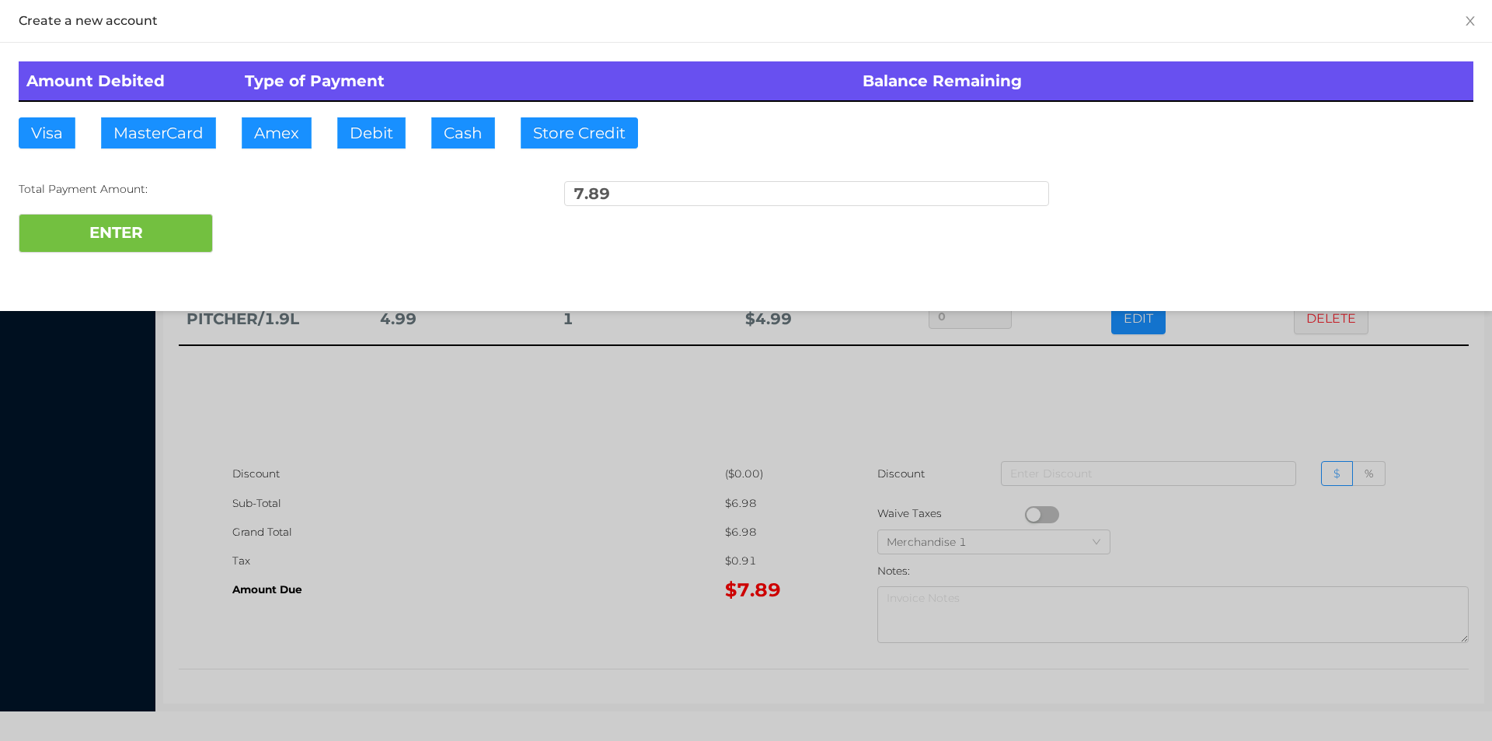
click at [628, 510] on div at bounding box center [746, 370] width 1492 height 741
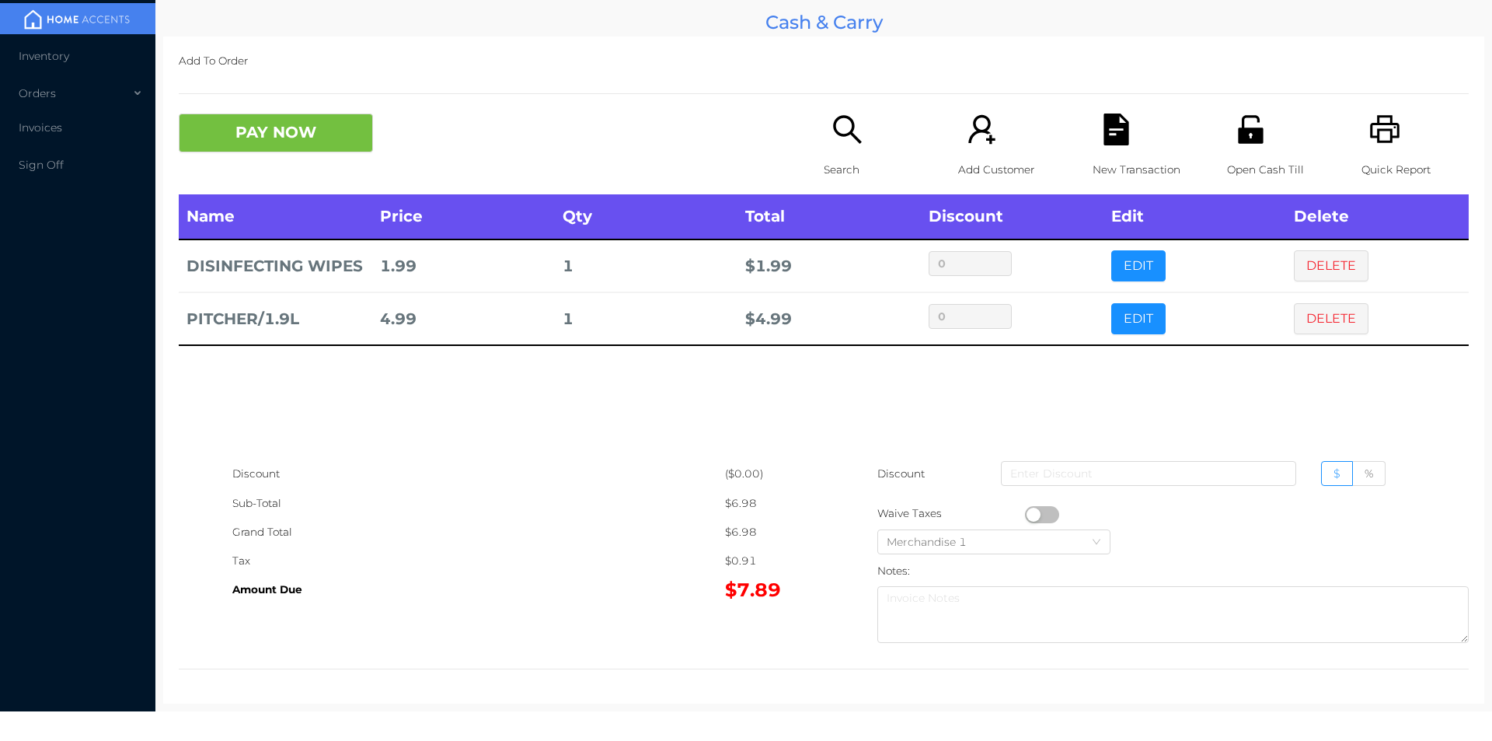
click at [1235, 141] on icon "icon: unlock" at bounding box center [1251, 129] width 32 height 32
click at [1055, 155] on p "Add Customer" at bounding box center [1011, 169] width 107 height 29
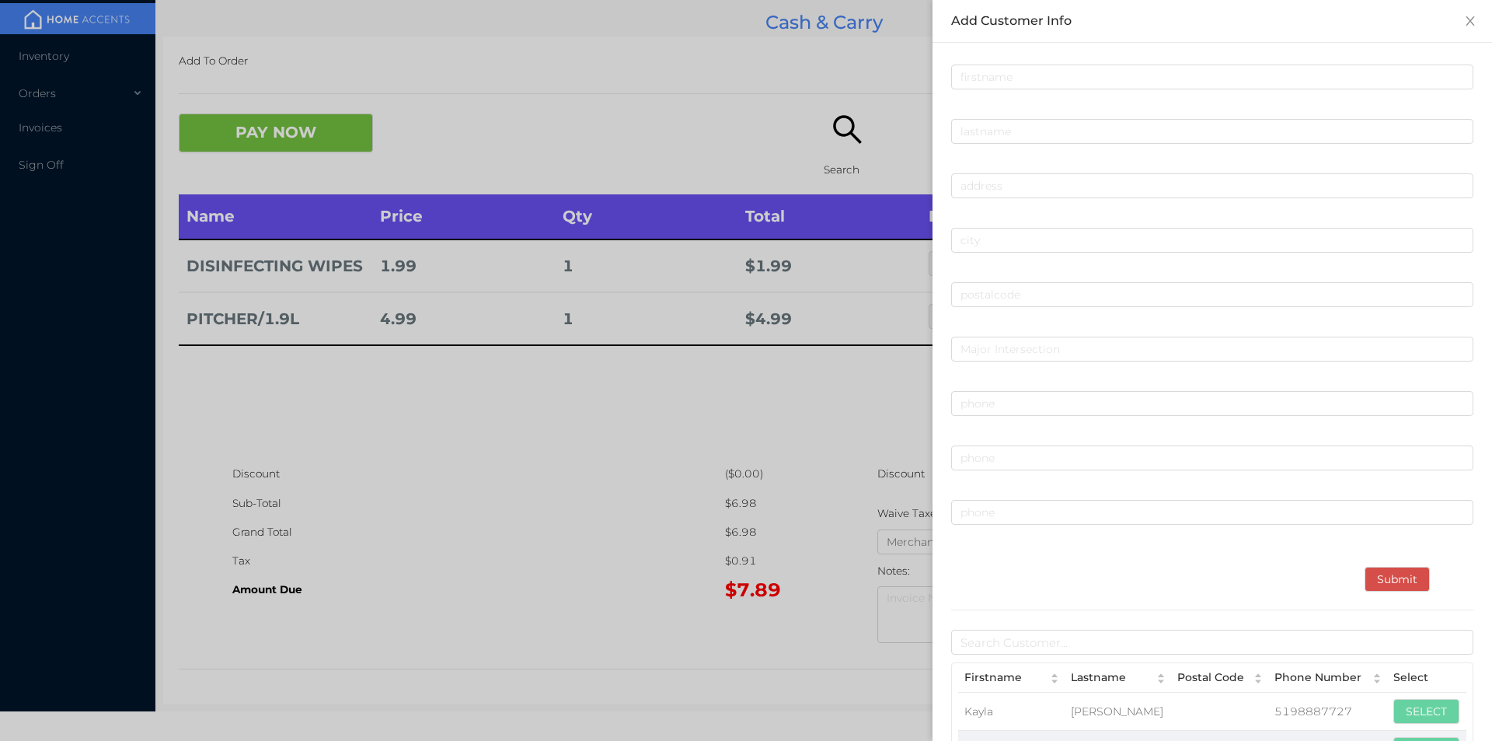
click at [584, 518] on div at bounding box center [746, 370] width 1492 height 741
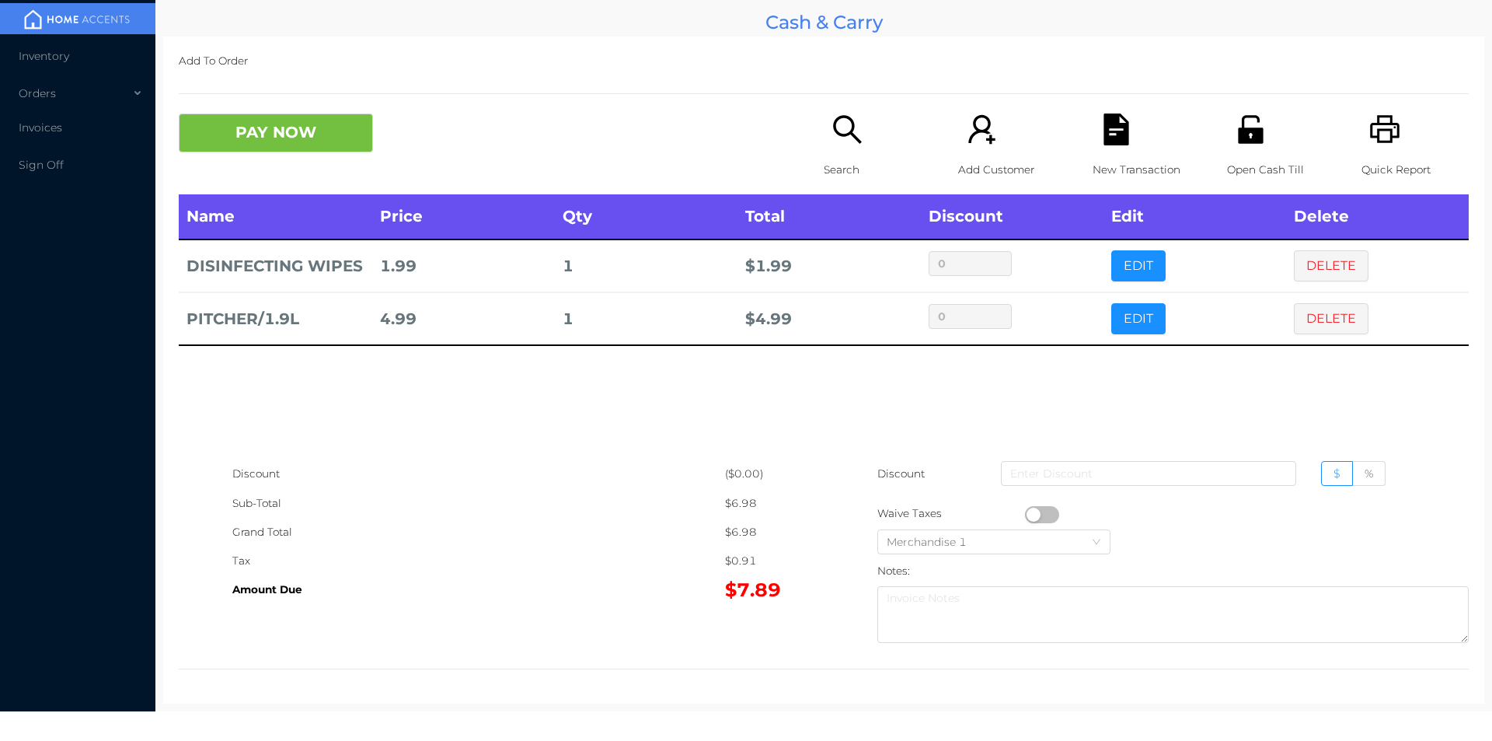
click at [669, 537] on div "Grand Total" at bounding box center [478, 532] width 493 height 29
click at [1114, 125] on icon "icon: file-text" at bounding box center [1116, 129] width 25 height 32
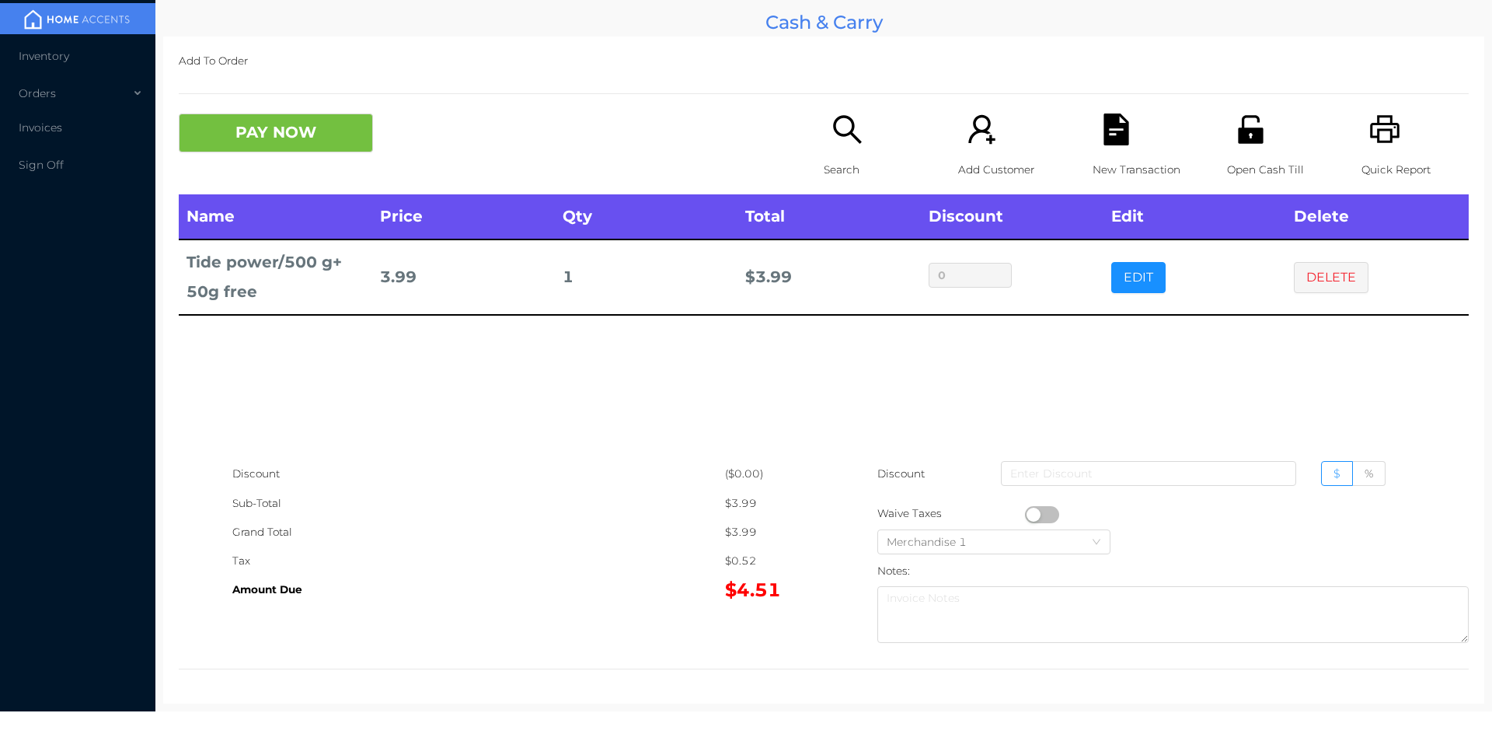
click at [832, 122] on icon "icon: search" at bounding box center [848, 129] width 32 height 32
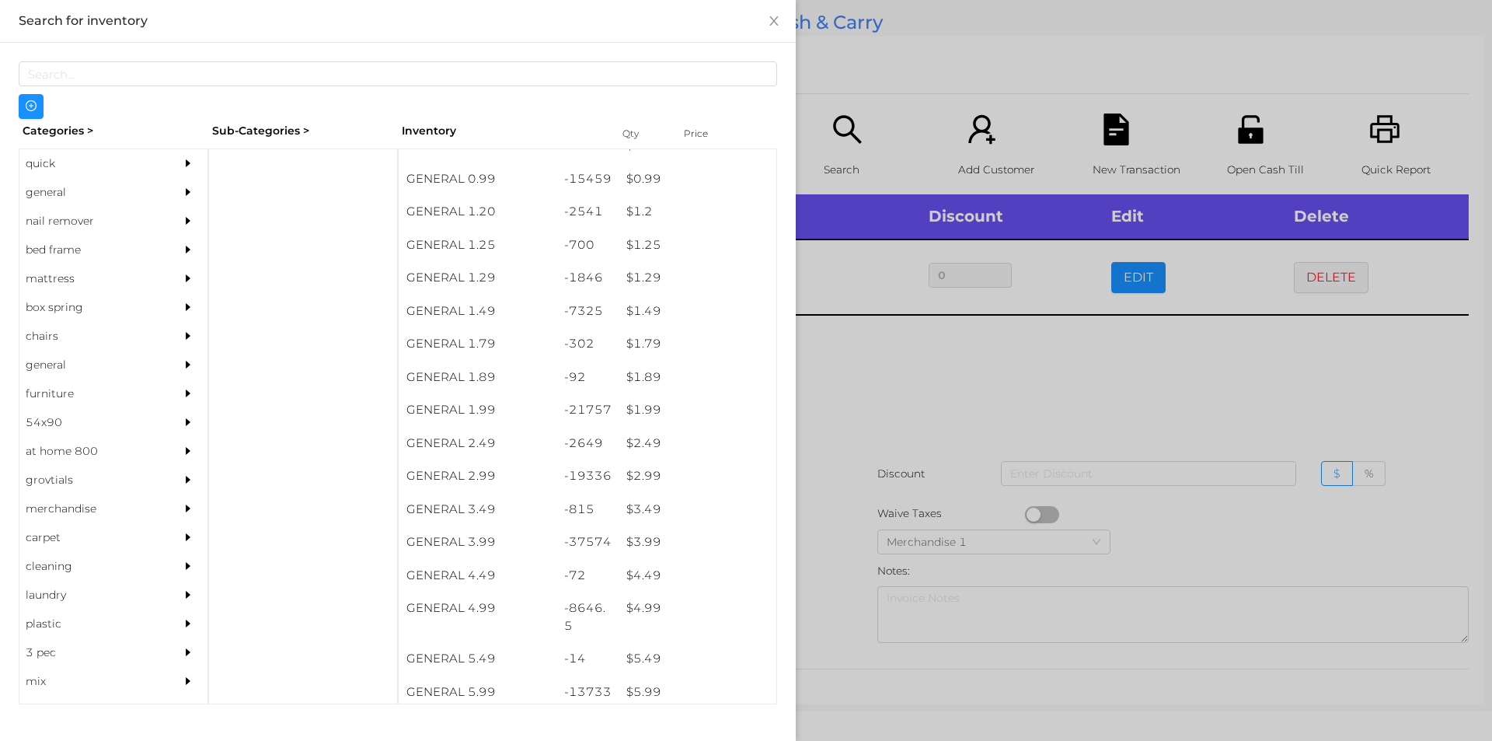
scroll to position [110, 0]
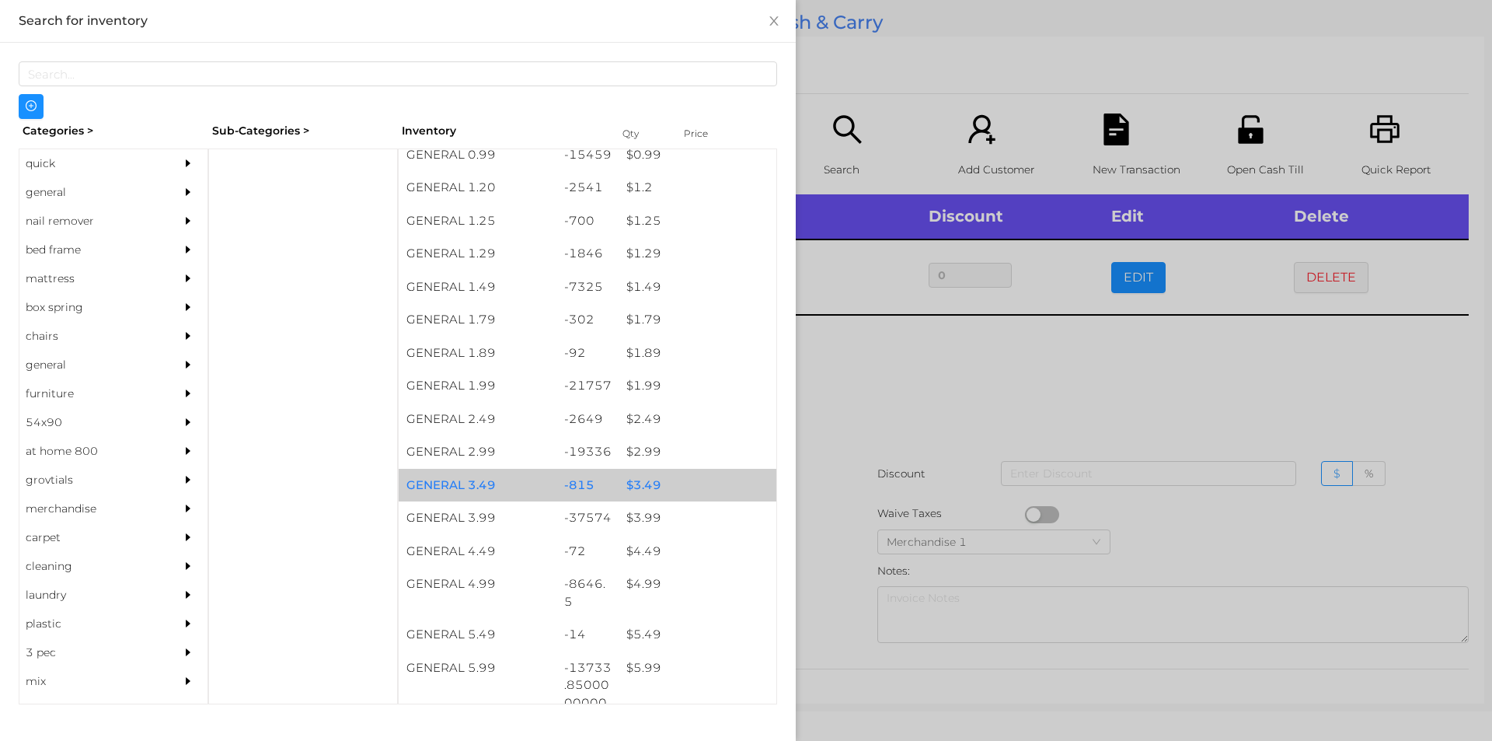
click at [656, 488] on div "$ 3.49" at bounding box center [698, 485] width 158 height 33
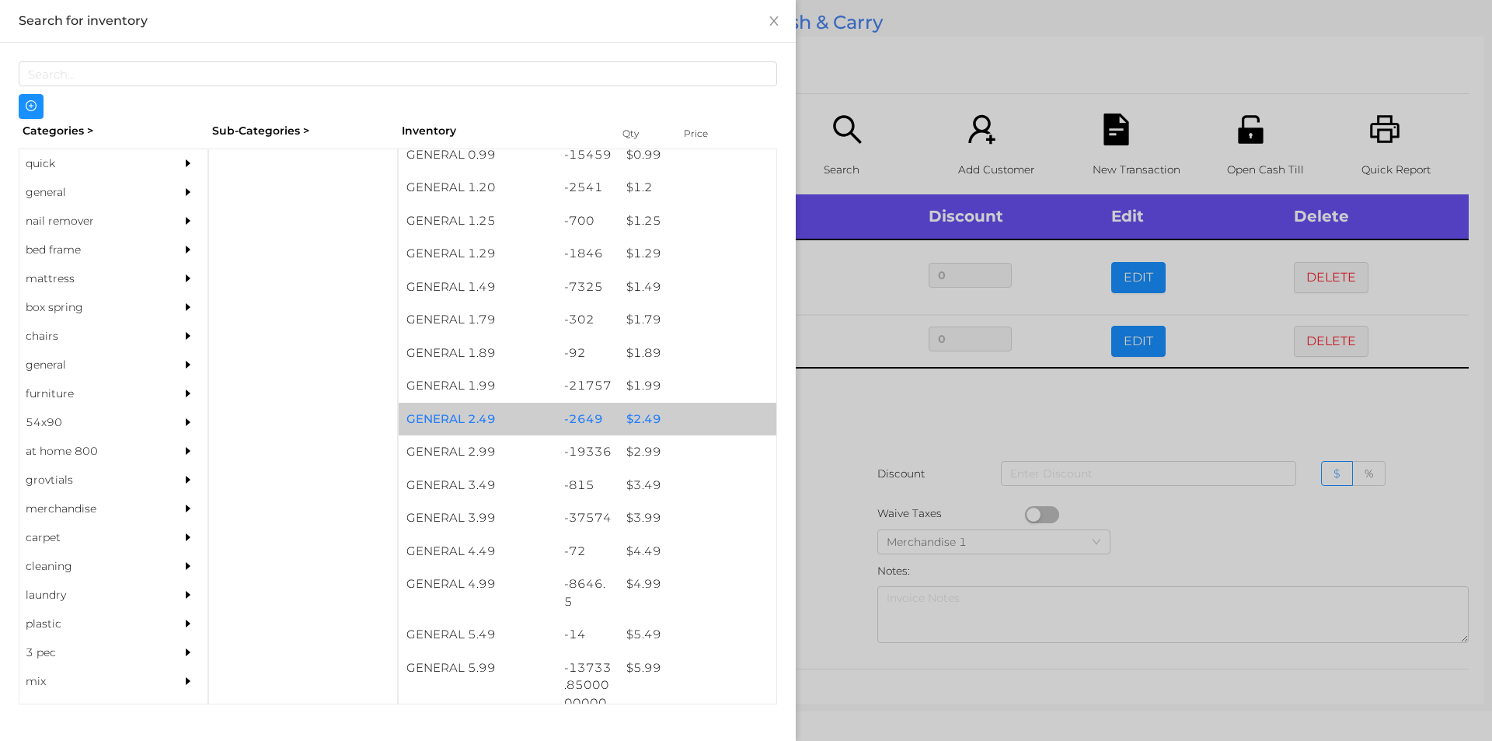
click at [664, 424] on div "$ 2.49" at bounding box center [698, 419] width 158 height 33
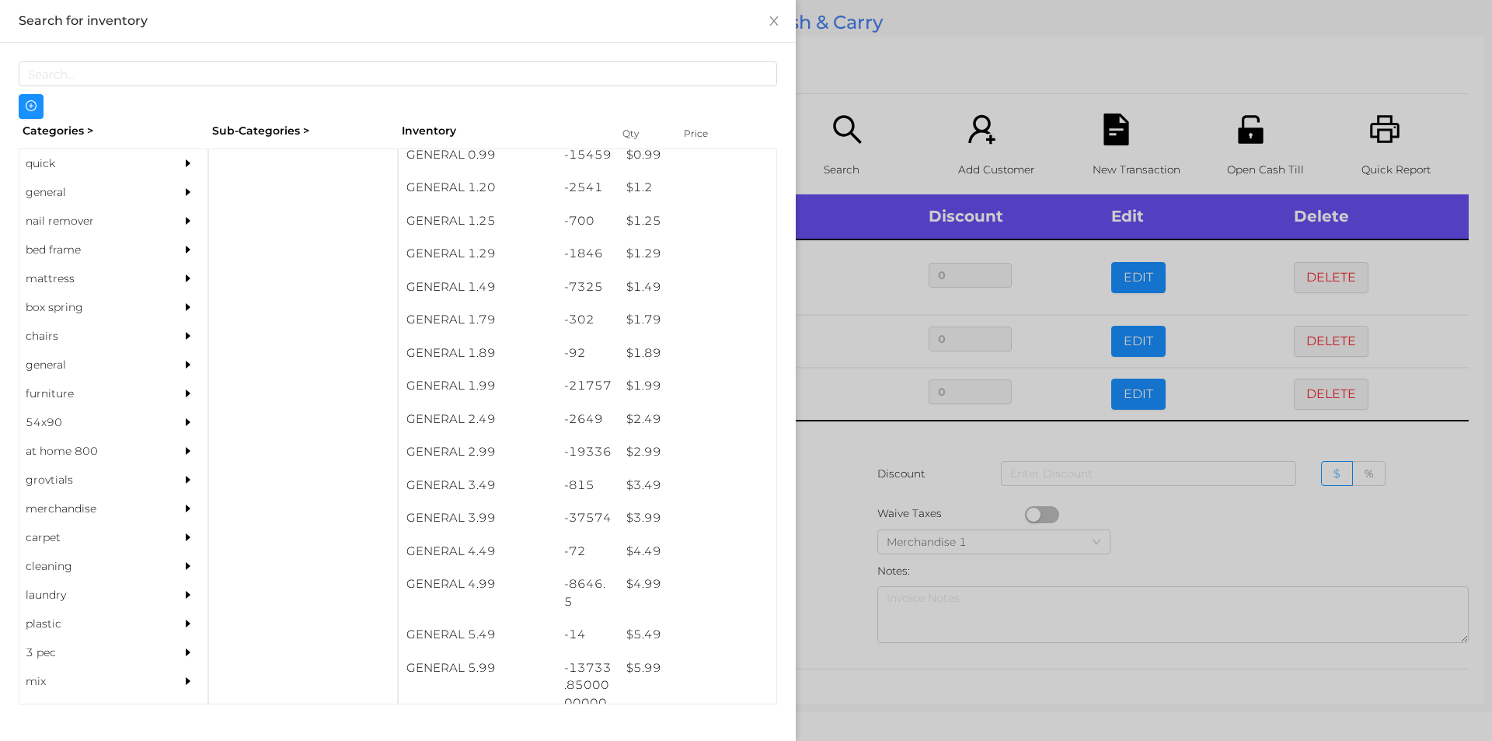
click at [881, 507] on div at bounding box center [746, 370] width 1492 height 741
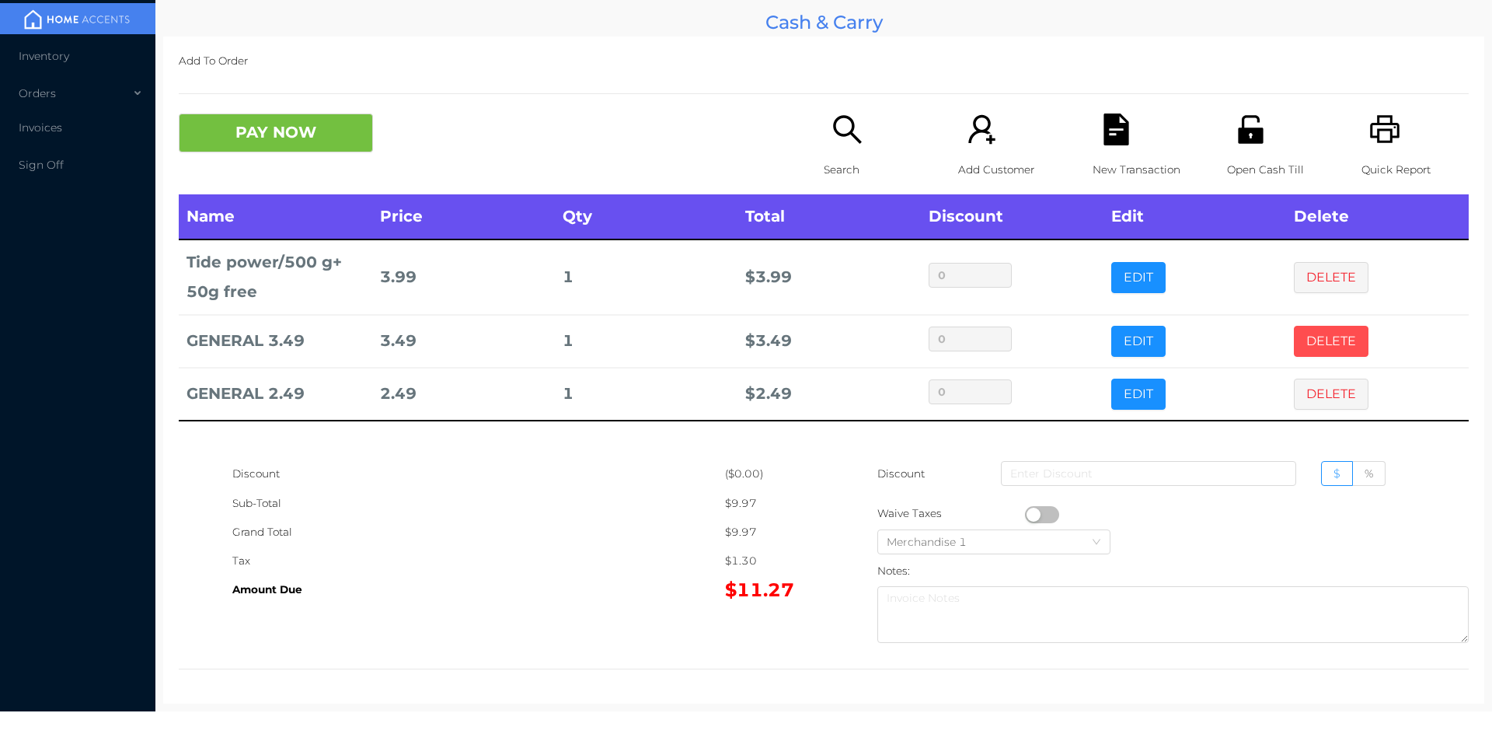
click at [1294, 340] on button "DELETE" at bounding box center [1331, 341] width 75 height 31
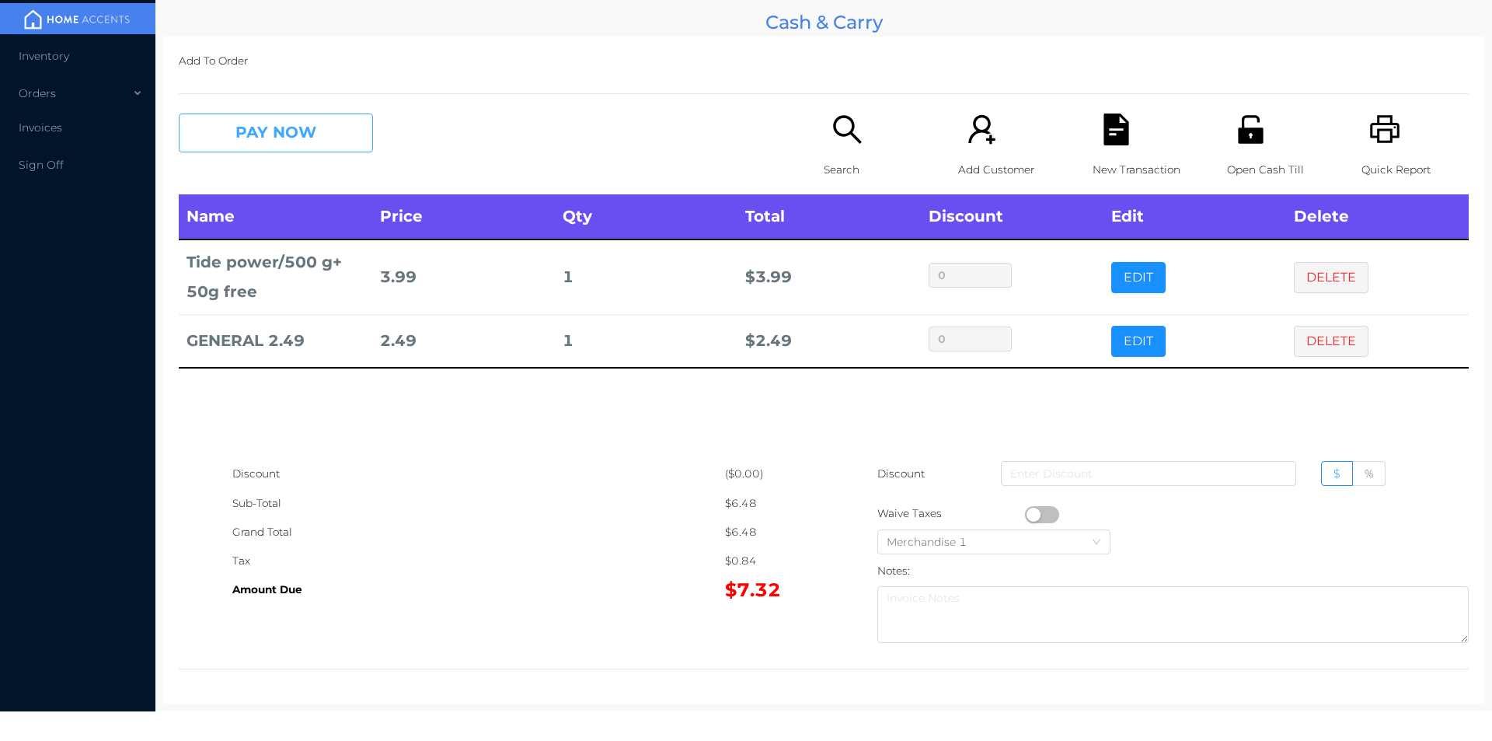
click at [259, 132] on button "PAY NOW" at bounding box center [276, 132] width 194 height 39
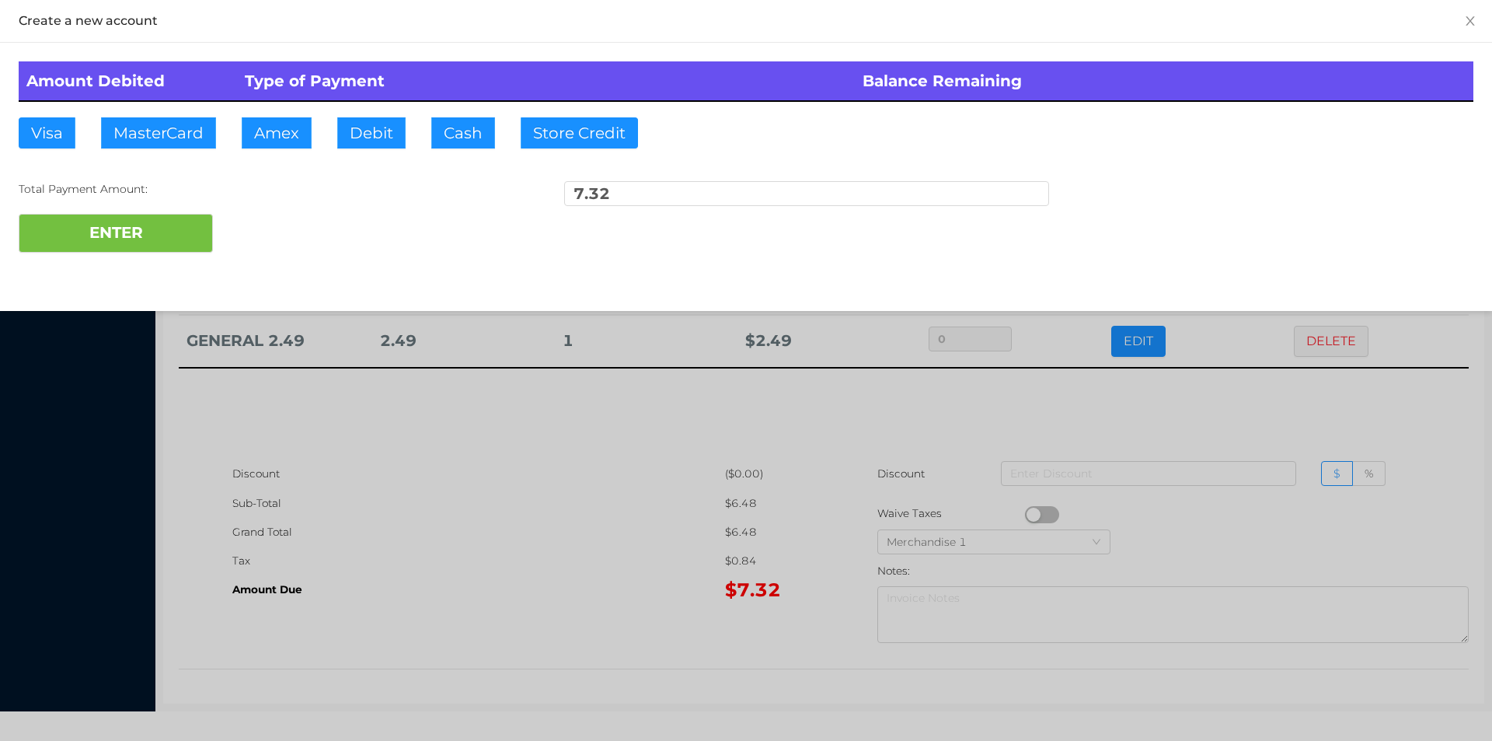
click at [563, 605] on div at bounding box center [746, 370] width 1492 height 741
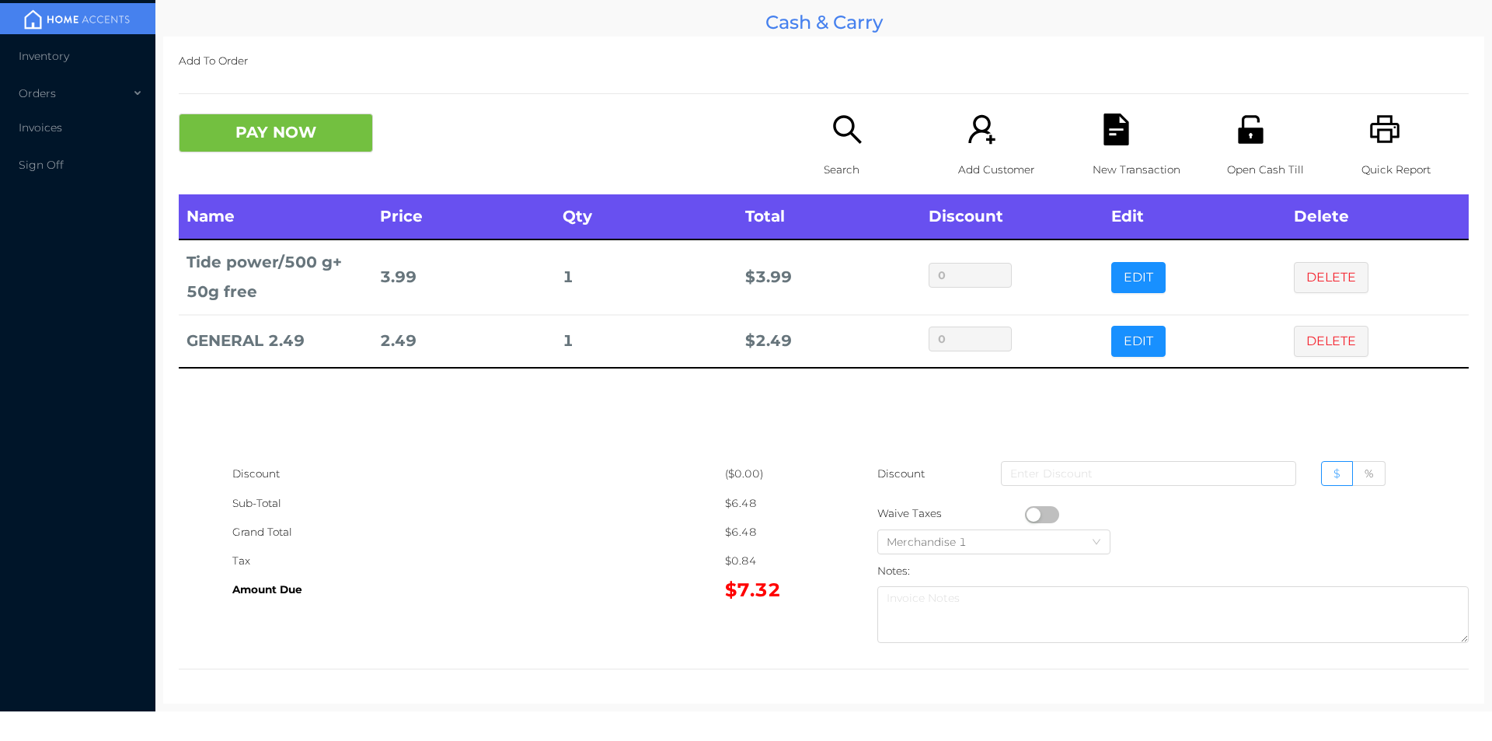
click at [1104, 138] on icon "icon: file-text" at bounding box center [1116, 129] width 25 height 32
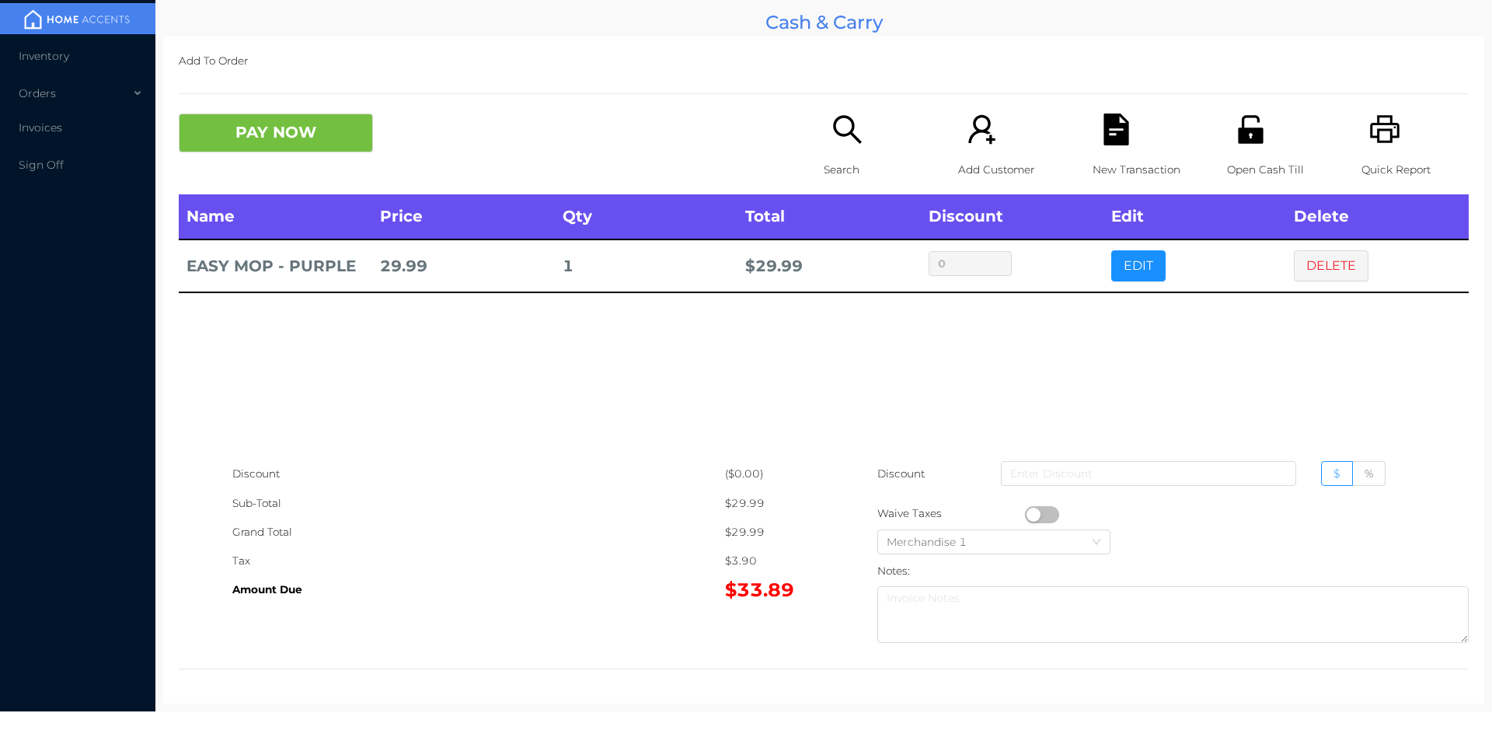
click at [1134, 167] on p "New Transaction" at bounding box center [1146, 169] width 107 height 29
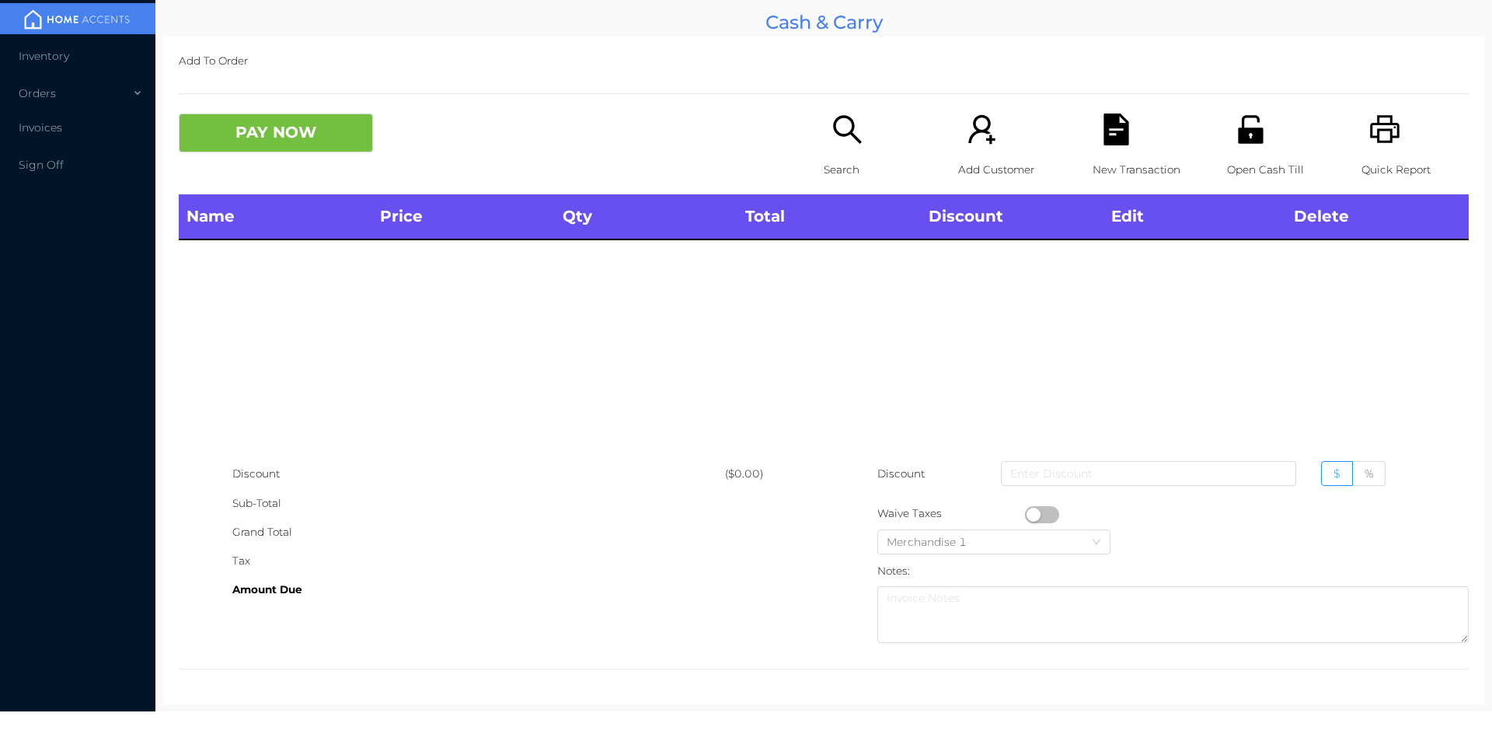
click at [1376, 145] on icon "icon: printer" at bounding box center [1385, 129] width 32 height 32
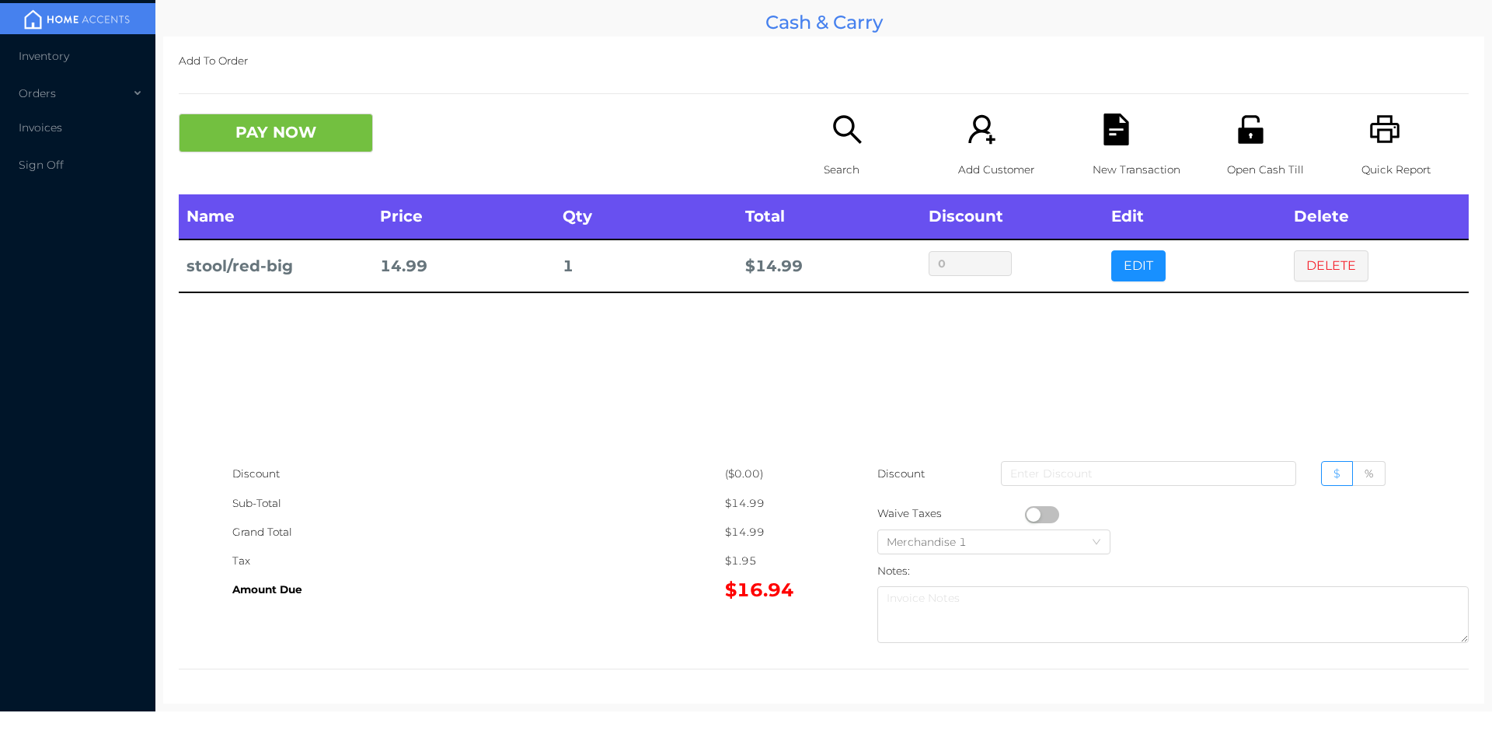
click at [1111, 155] on p "New Transaction" at bounding box center [1146, 169] width 107 height 29
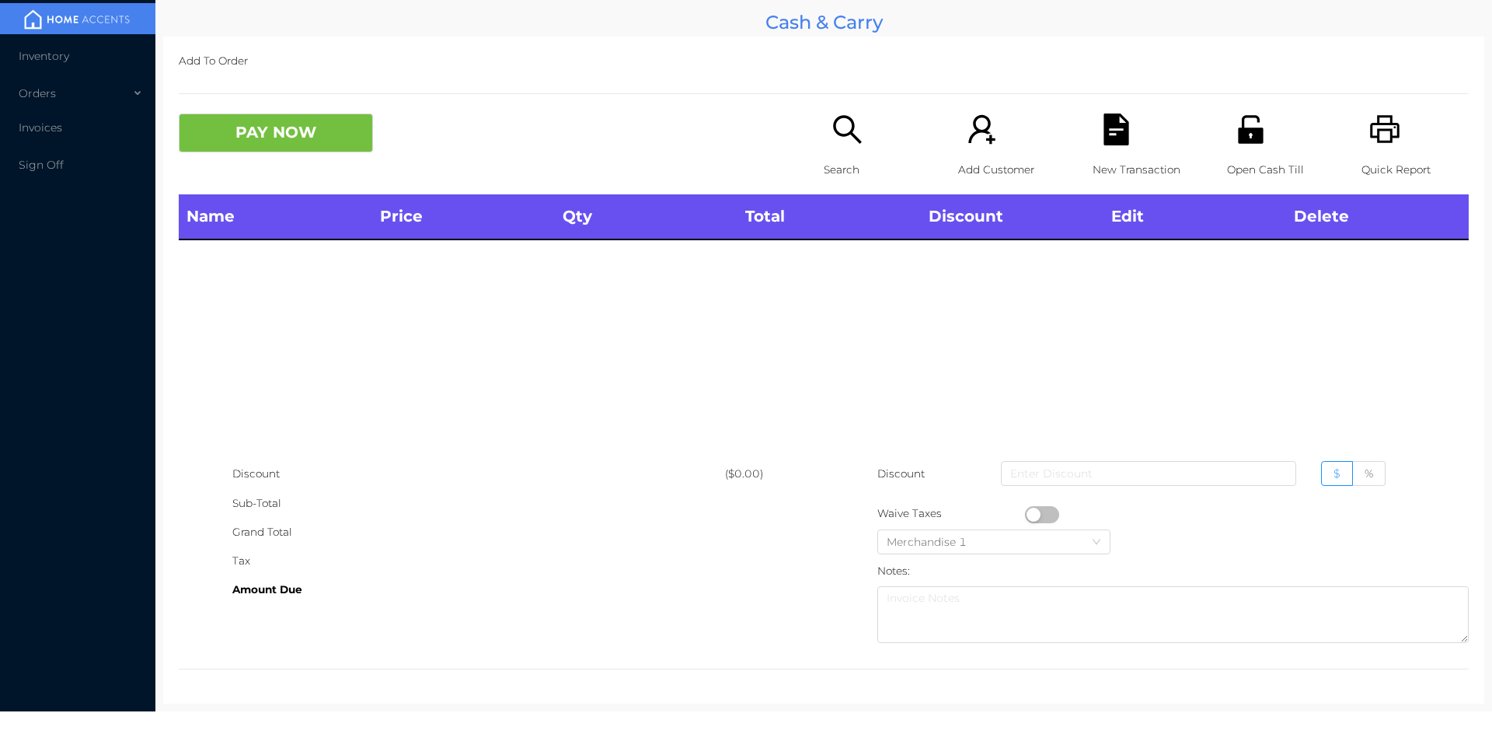
click at [1382, 130] on icon "icon: printer" at bounding box center [1385, 129] width 30 height 28
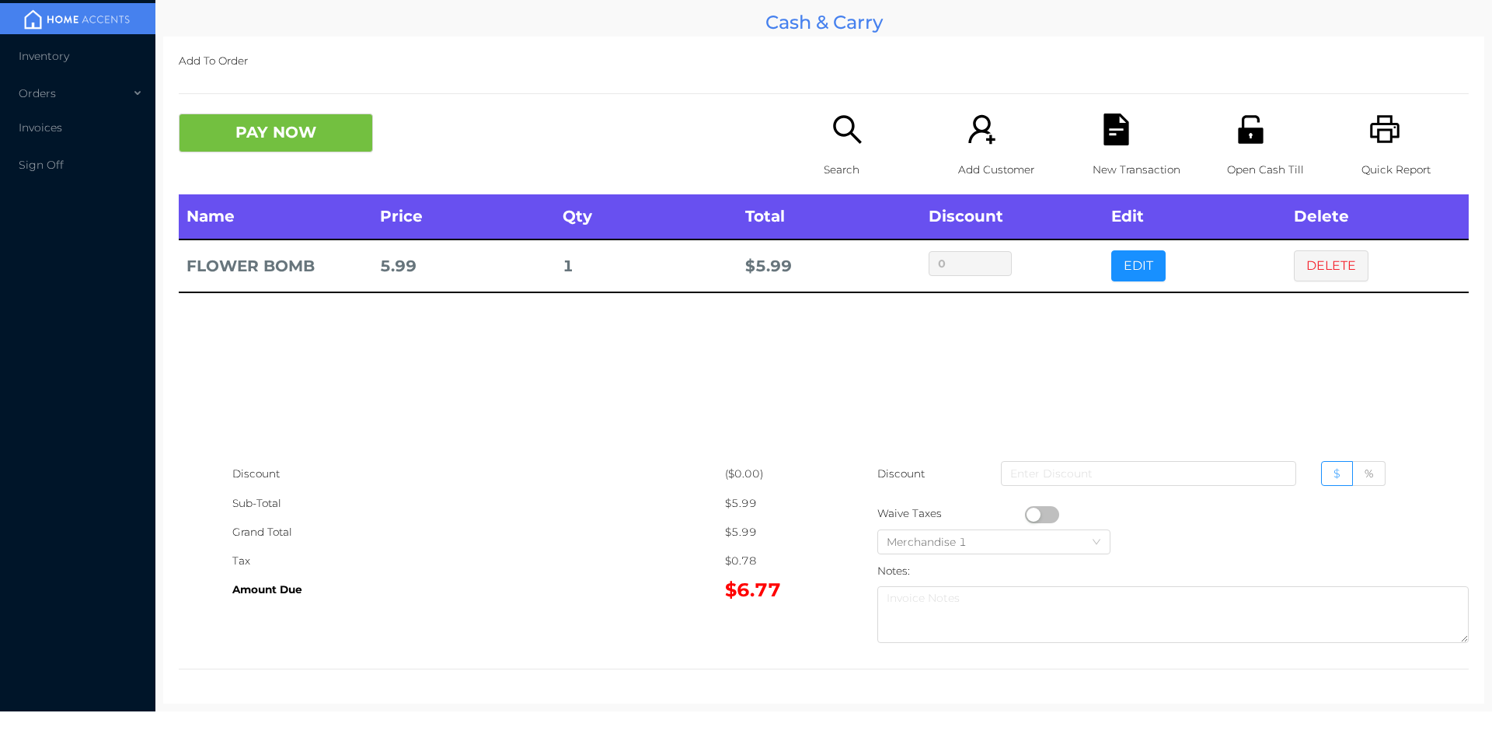
click at [1315, 273] on button "DELETE" at bounding box center [1331, 265] width 75 height 31
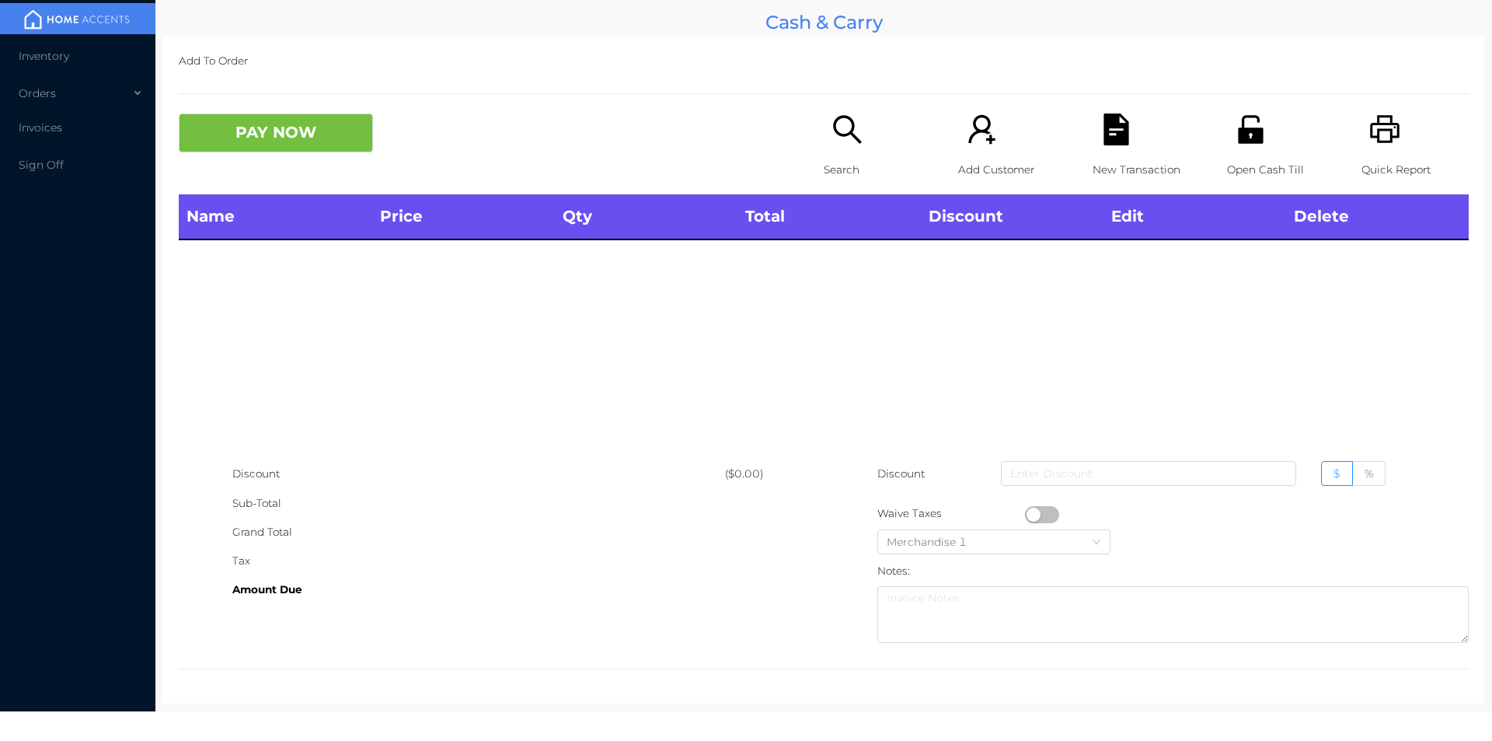
click at [1212, 347] on div "Name Price Qty Total Discount Edit Delete" at bounding box center [824, 326] width 1290 height 265
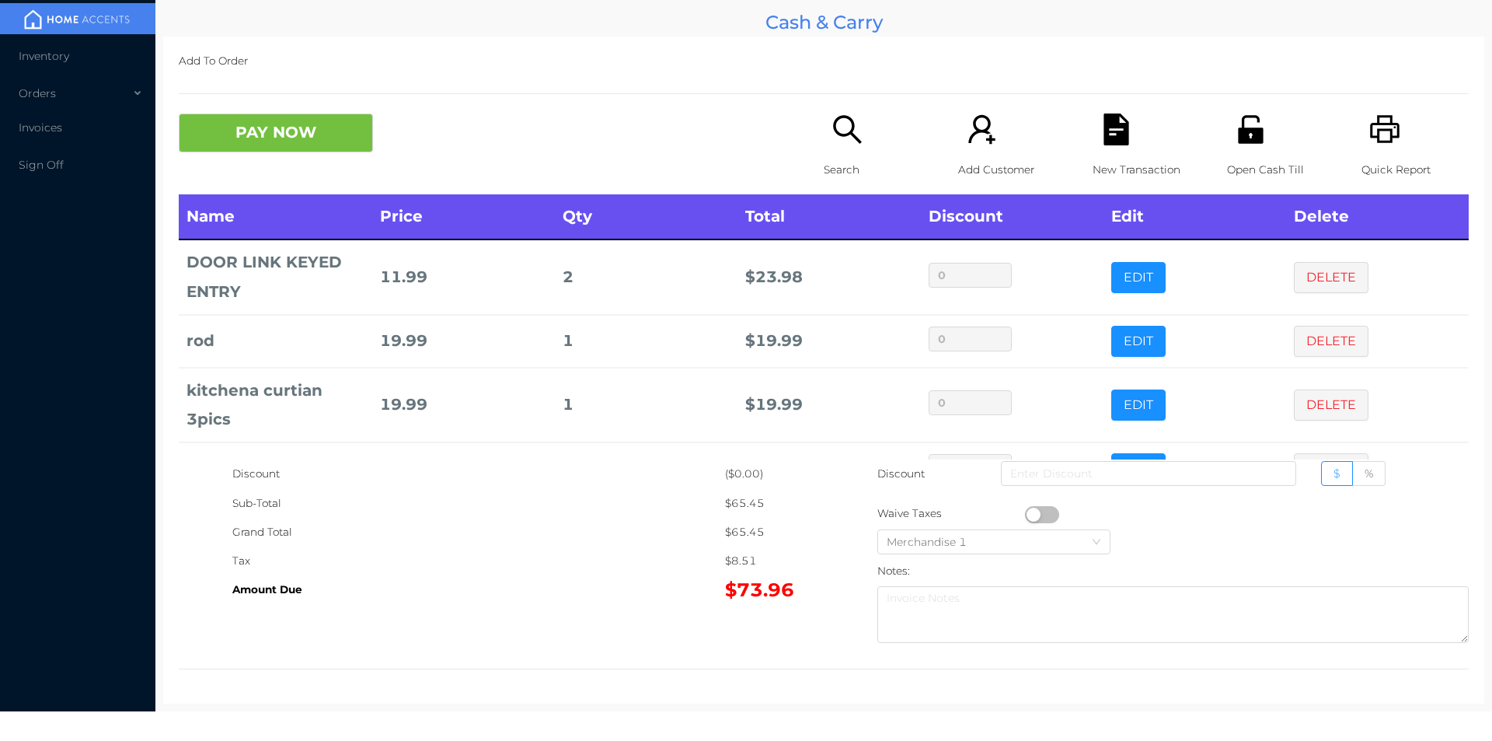
click at [846, 148] on div "Search" at bounding box center [877, 153] width 107 height 81
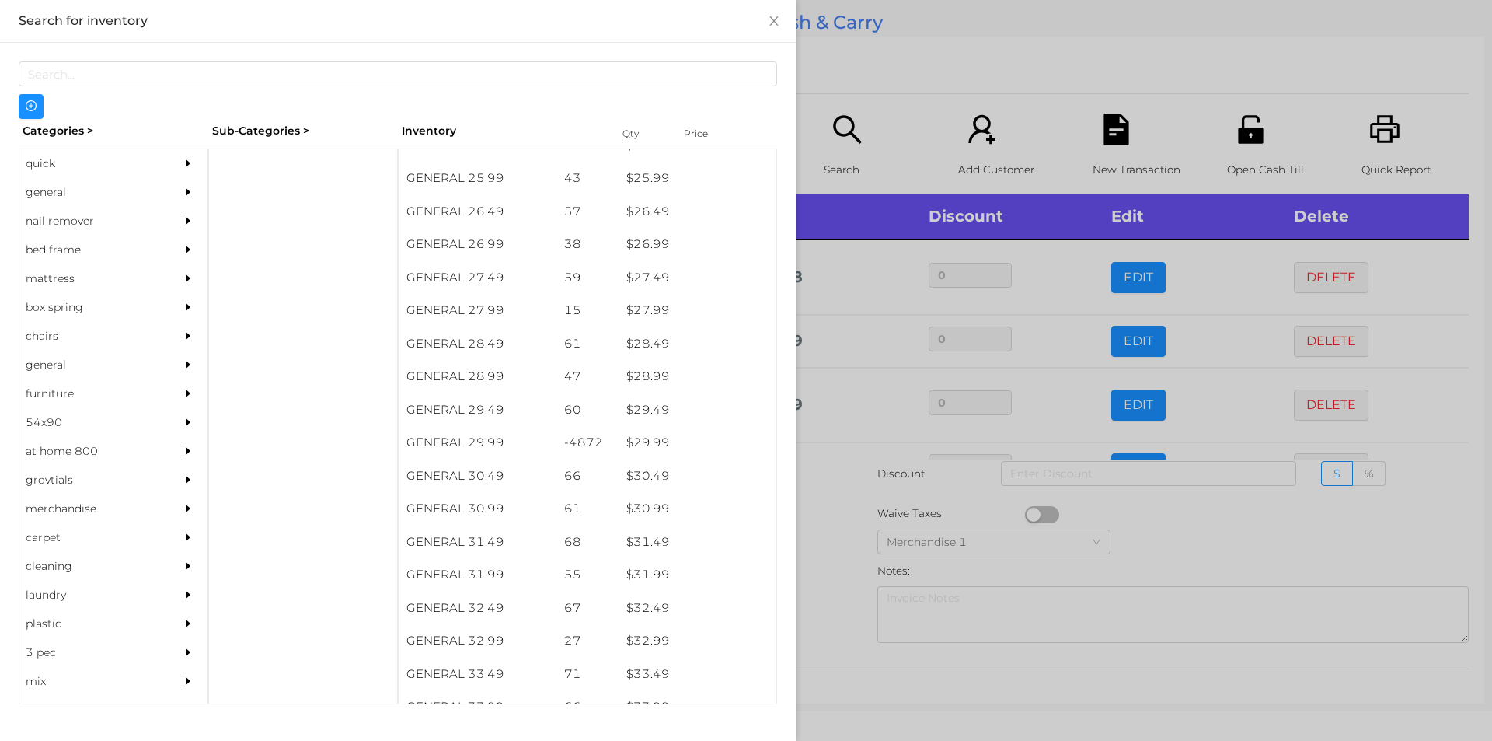
scroll to position [2053, 0]
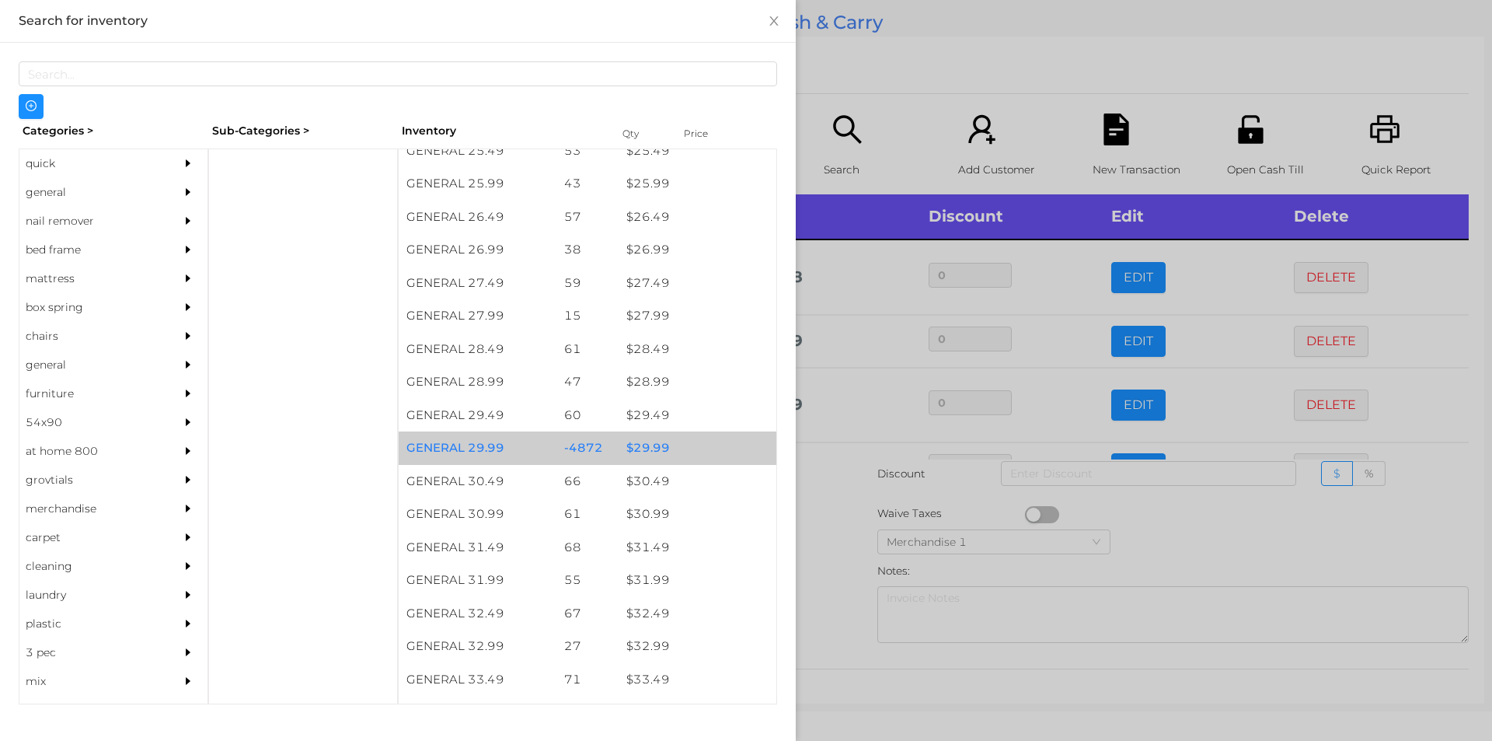
click at [669, 451] on div "$ 29.99" at bounding box center [698, 447] width 158 height 33
click at [676, 440] on div "$ 29.99" at bounding box center [698, 447] width 158 height 33
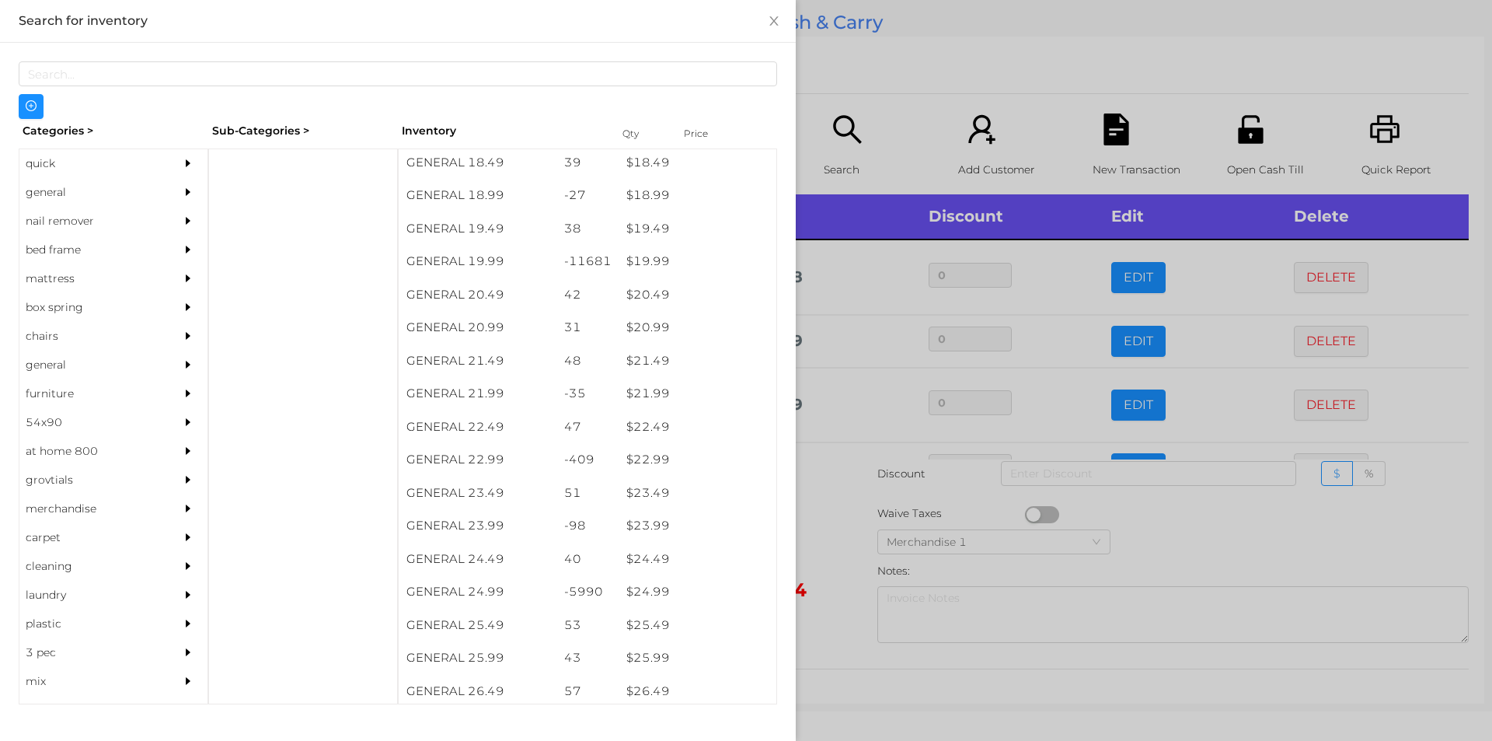
scroll to position [1481, 0]
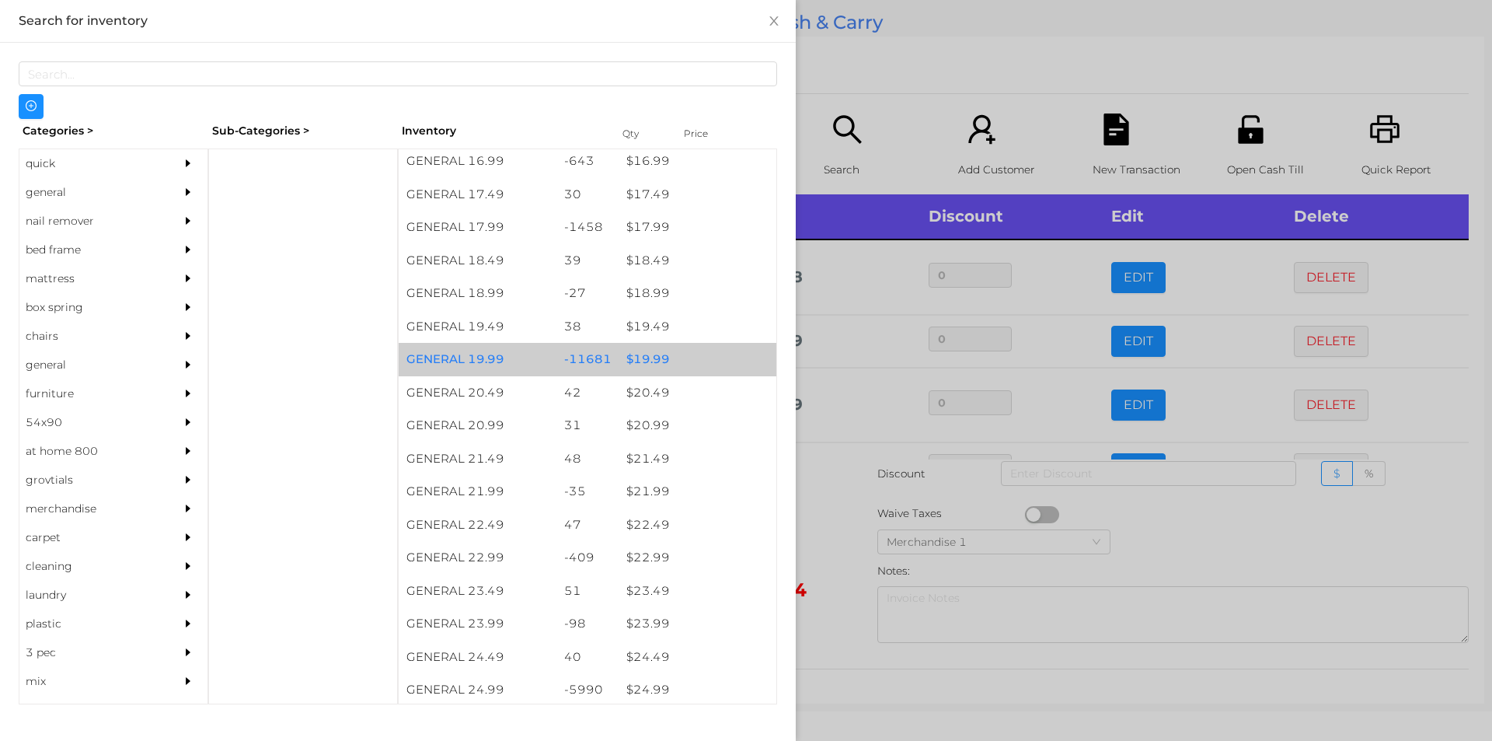
click at [671, 364] on div "$ 19.99" at bounding box center [698, 359] width 158 height 33
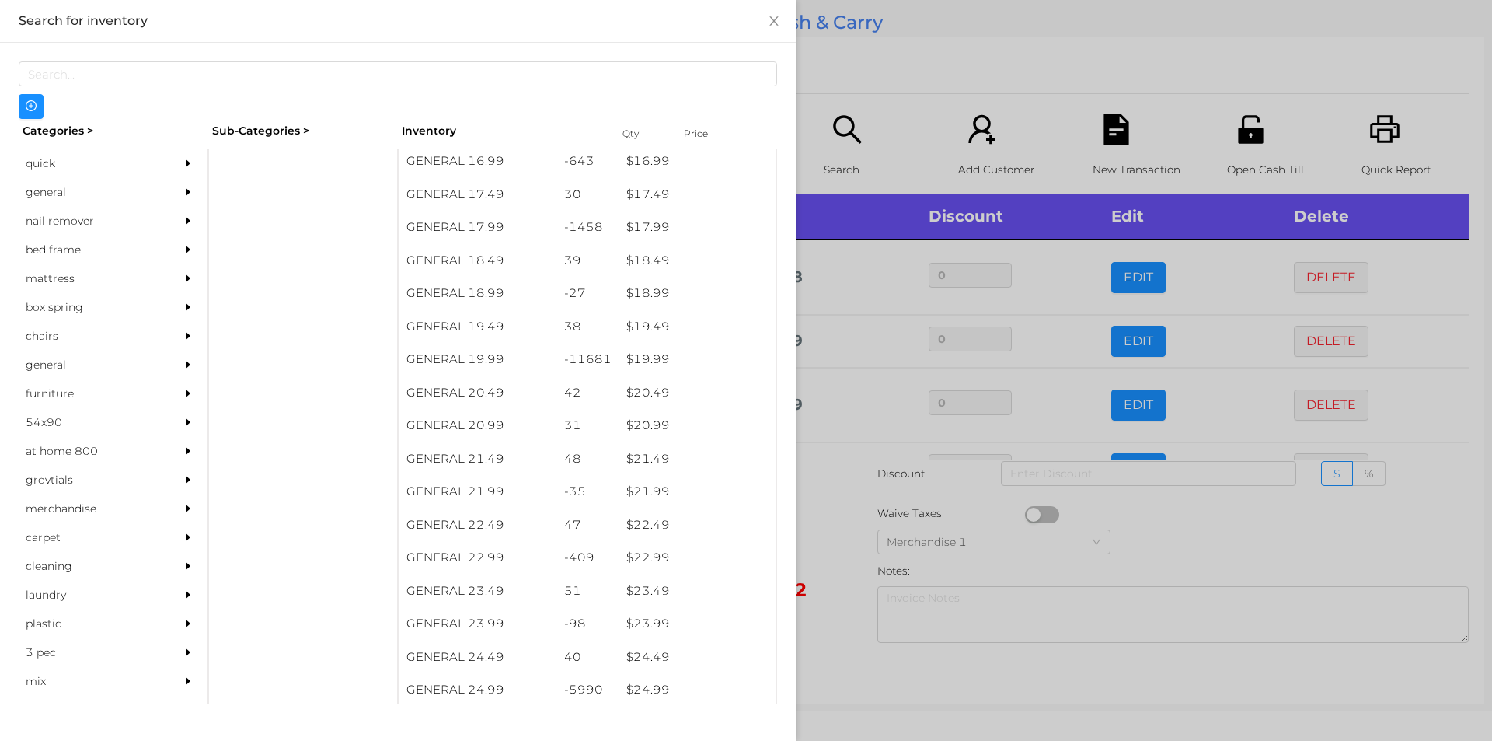
click at [880, 47] on div at bounding box center [746, 370] width 1492 height 741
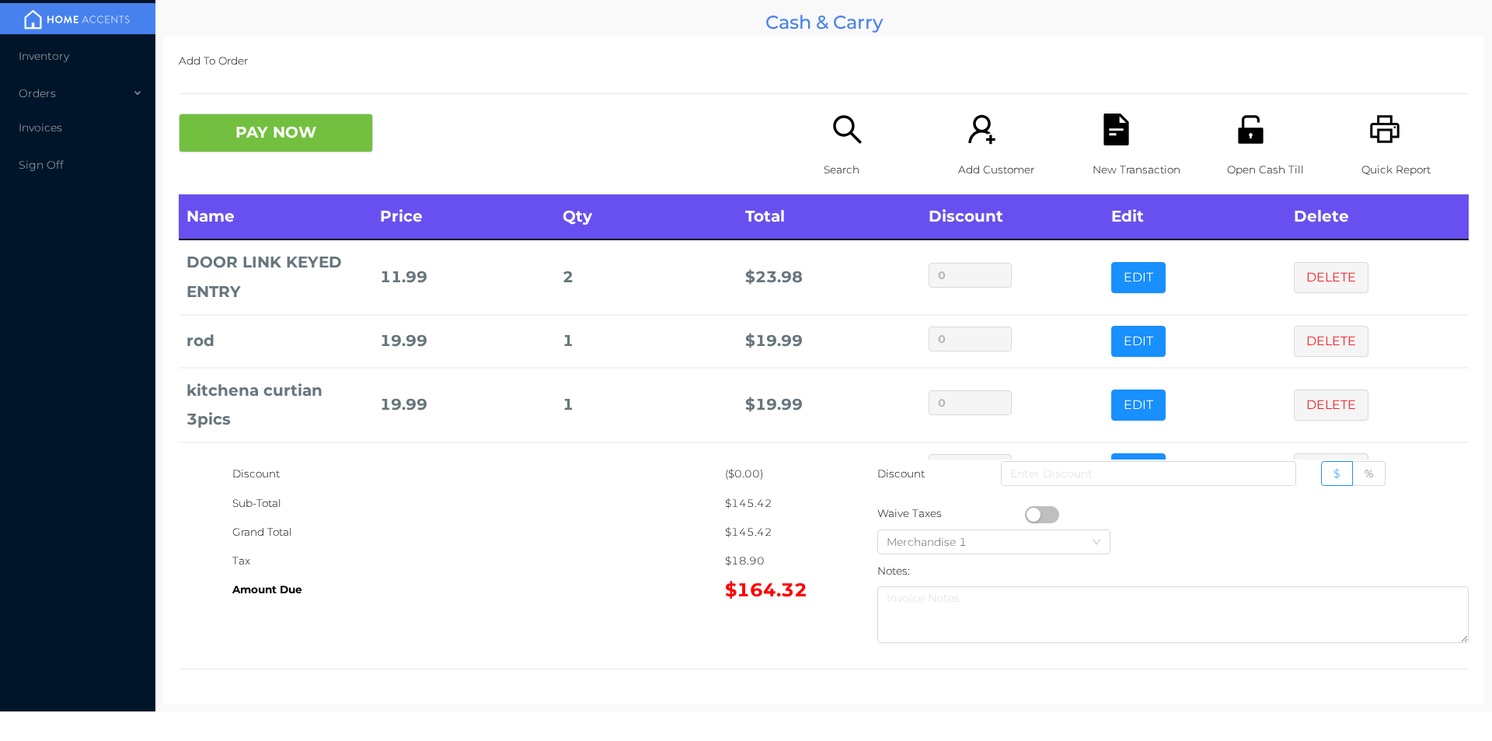
click at [1229, 147] on div "Open Cash Till" at bounding box center [1280, 153] width 107 height 81
click at [273, 141] on button "PAY NOW" at bounding box center [276, 132] width 194 height 39
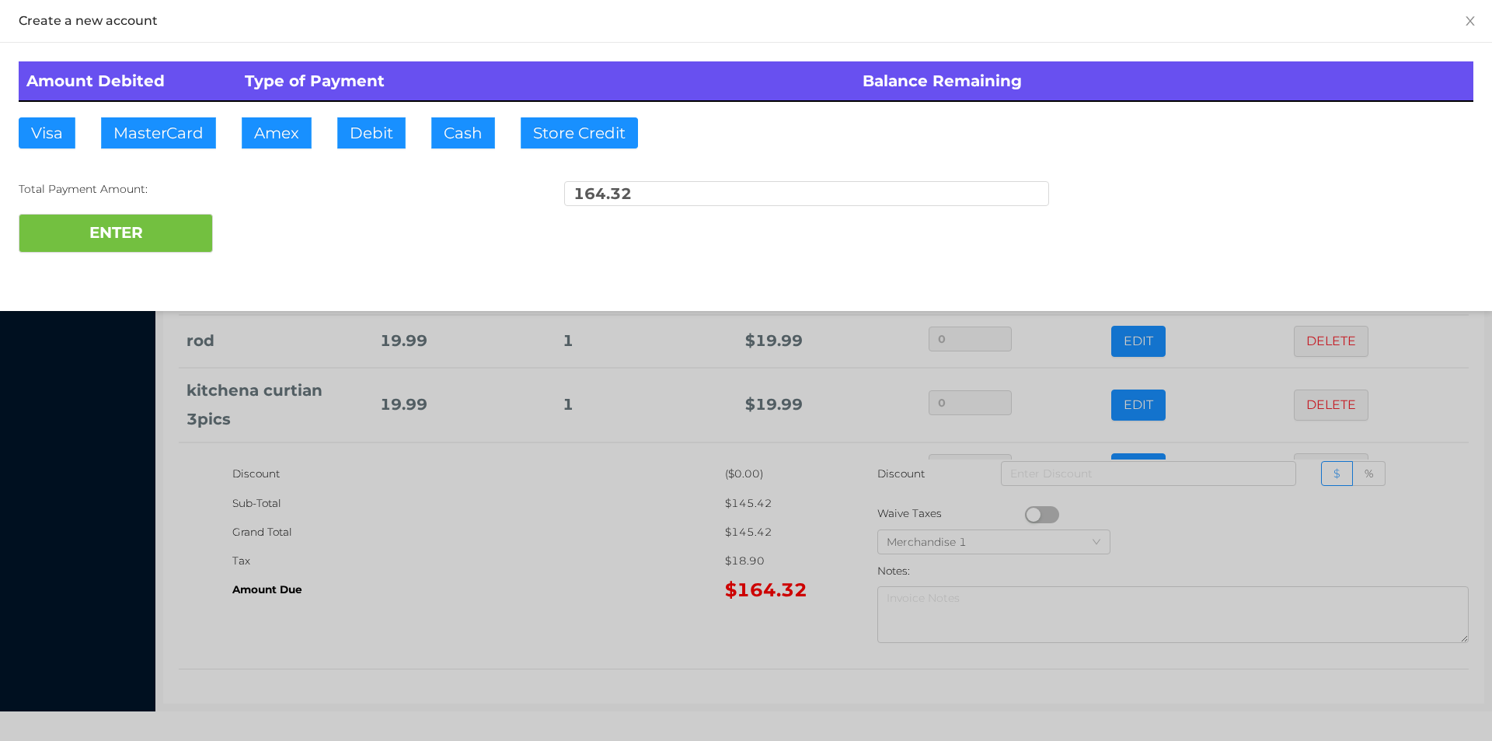
click at [522, 628] on div at bounding box center [746, 370] width 1492 height 741
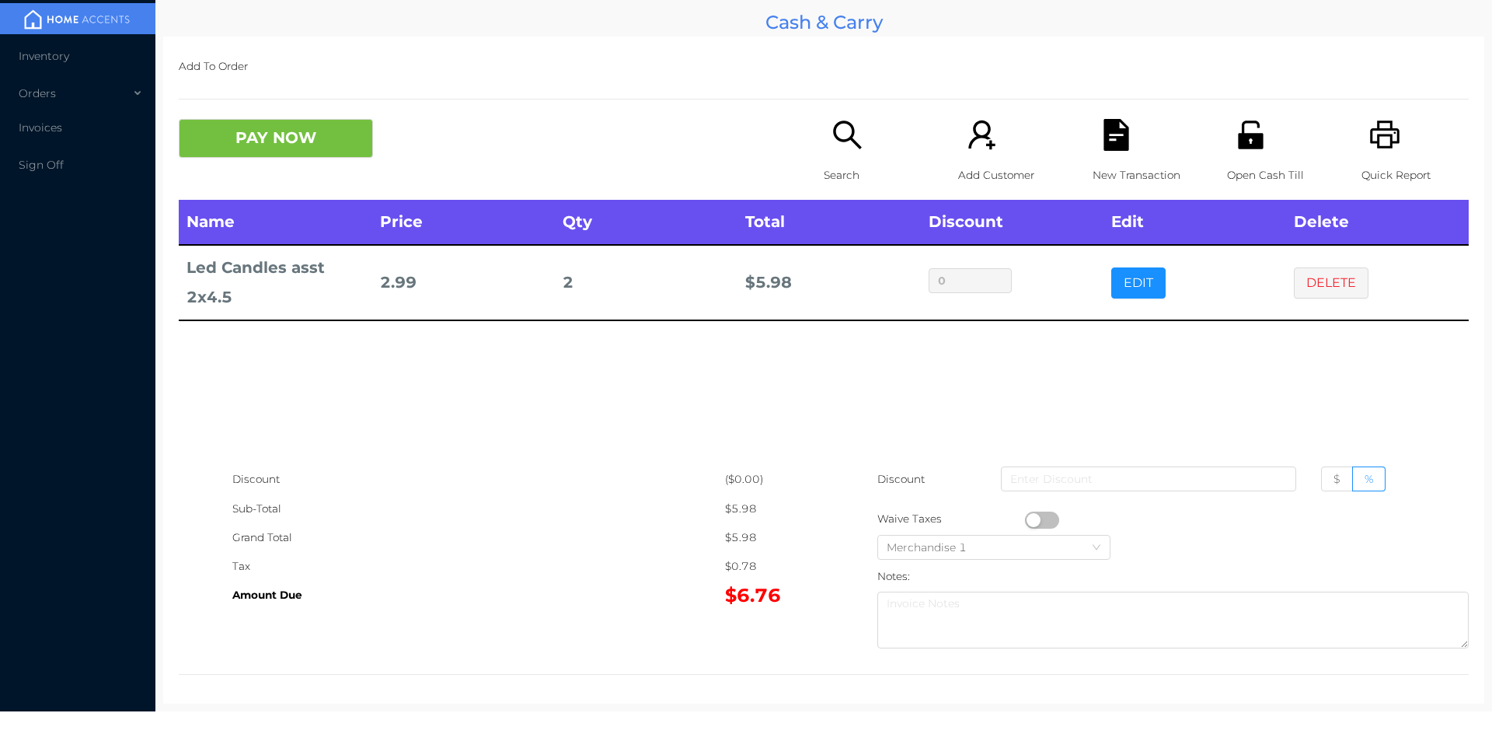
click at [824, 149] on div "Search" at bounding box center [877, 159] width 107 height 81
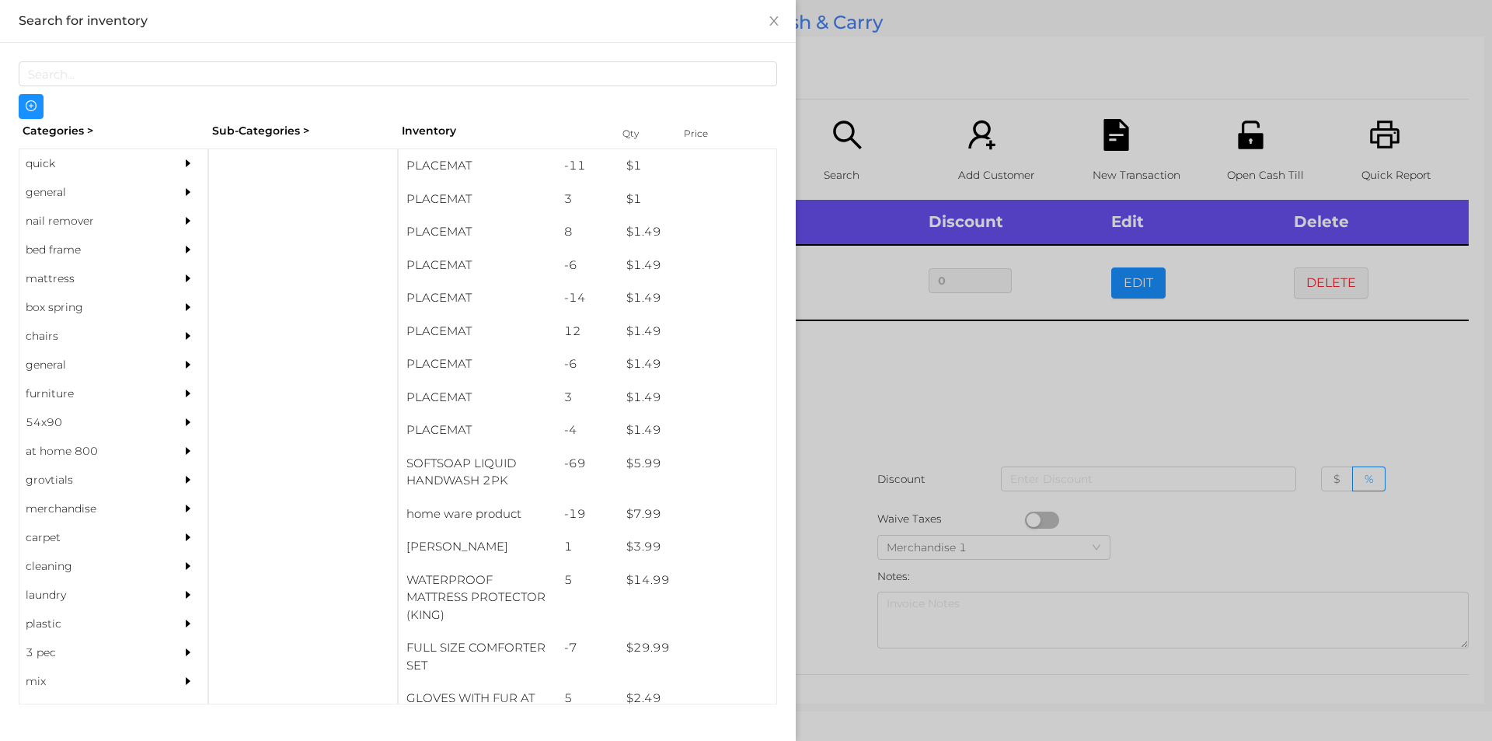
click at [53, 186] on div "general" at bounding box center [89, 192] width 141 height 29
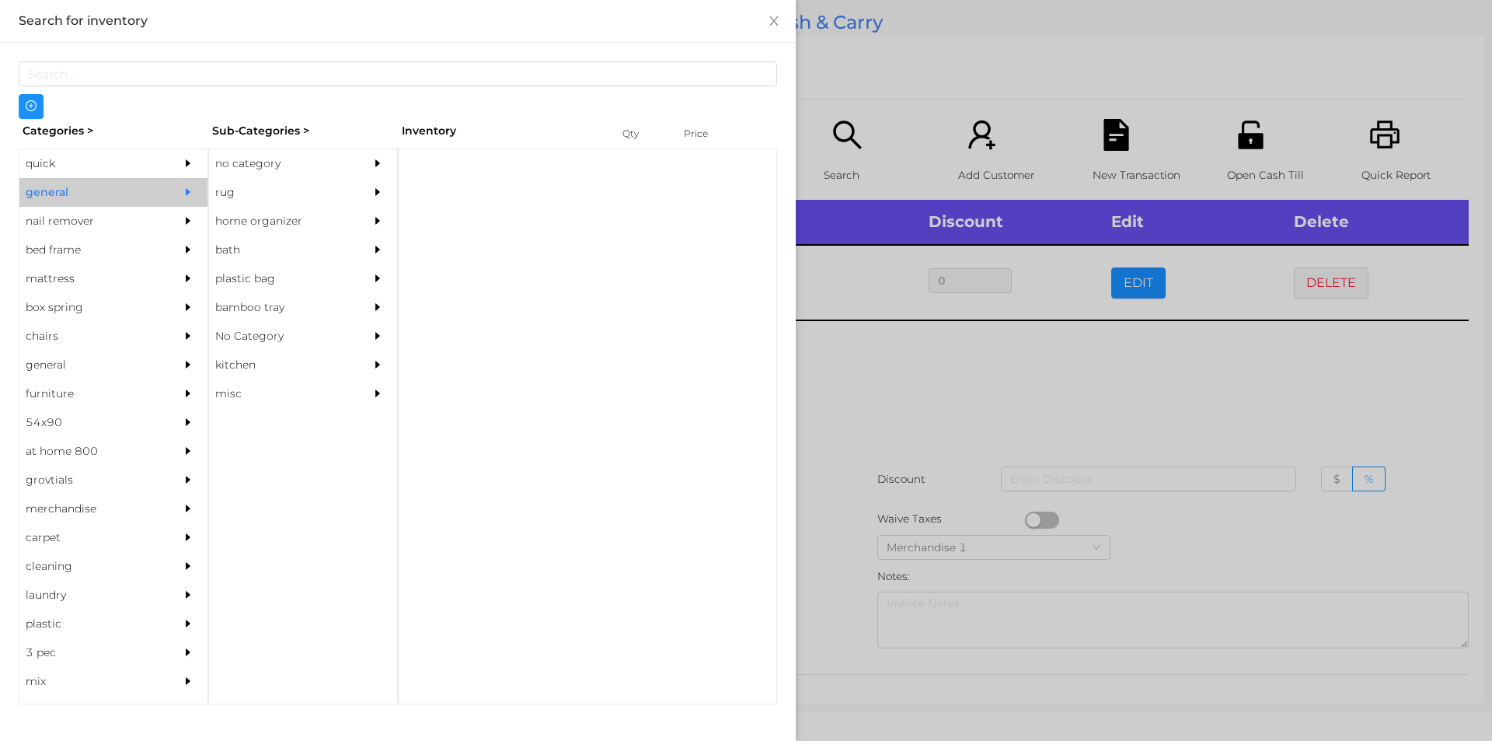
click at [281, 166] on div "no category" at bounding box center [279, 163] width 141 height 29
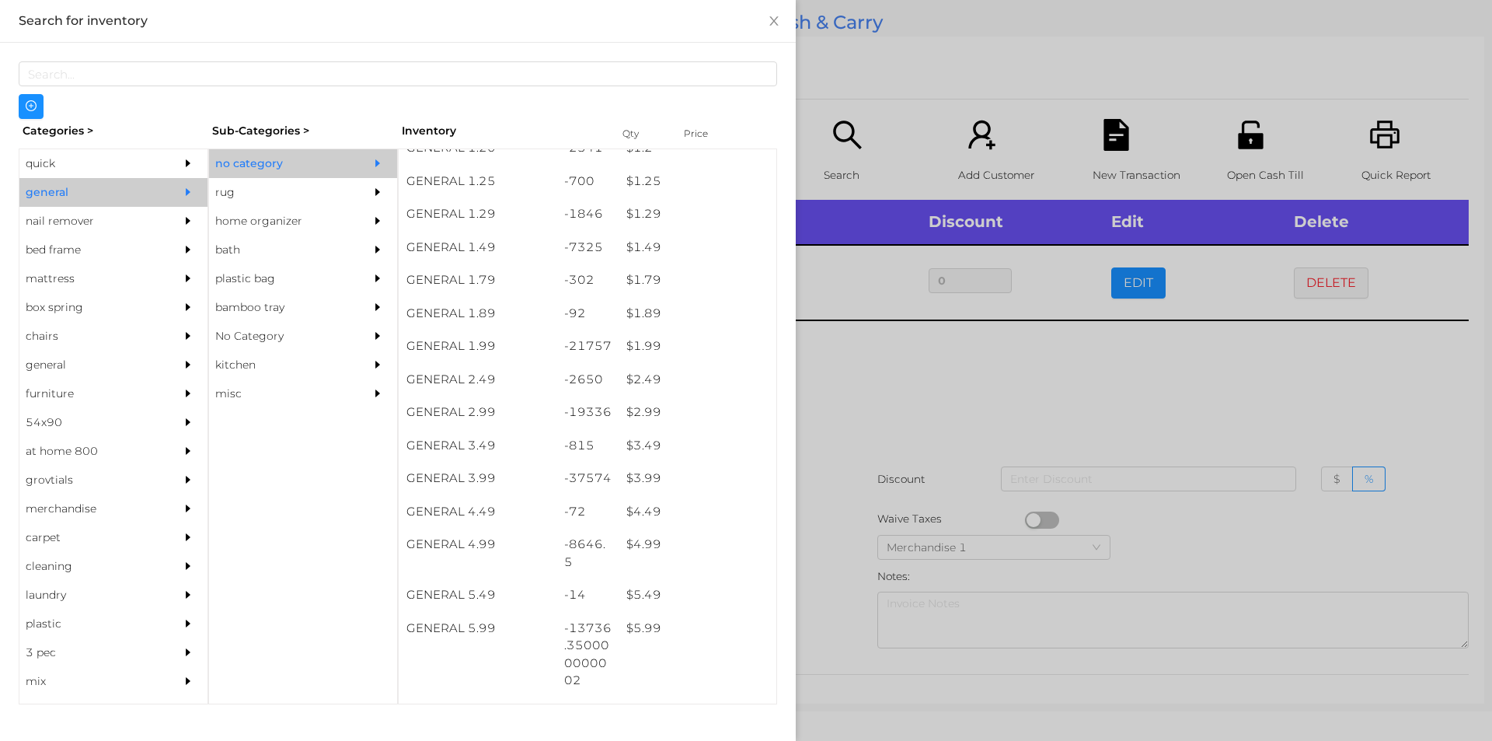
scroll to position [228, 0]
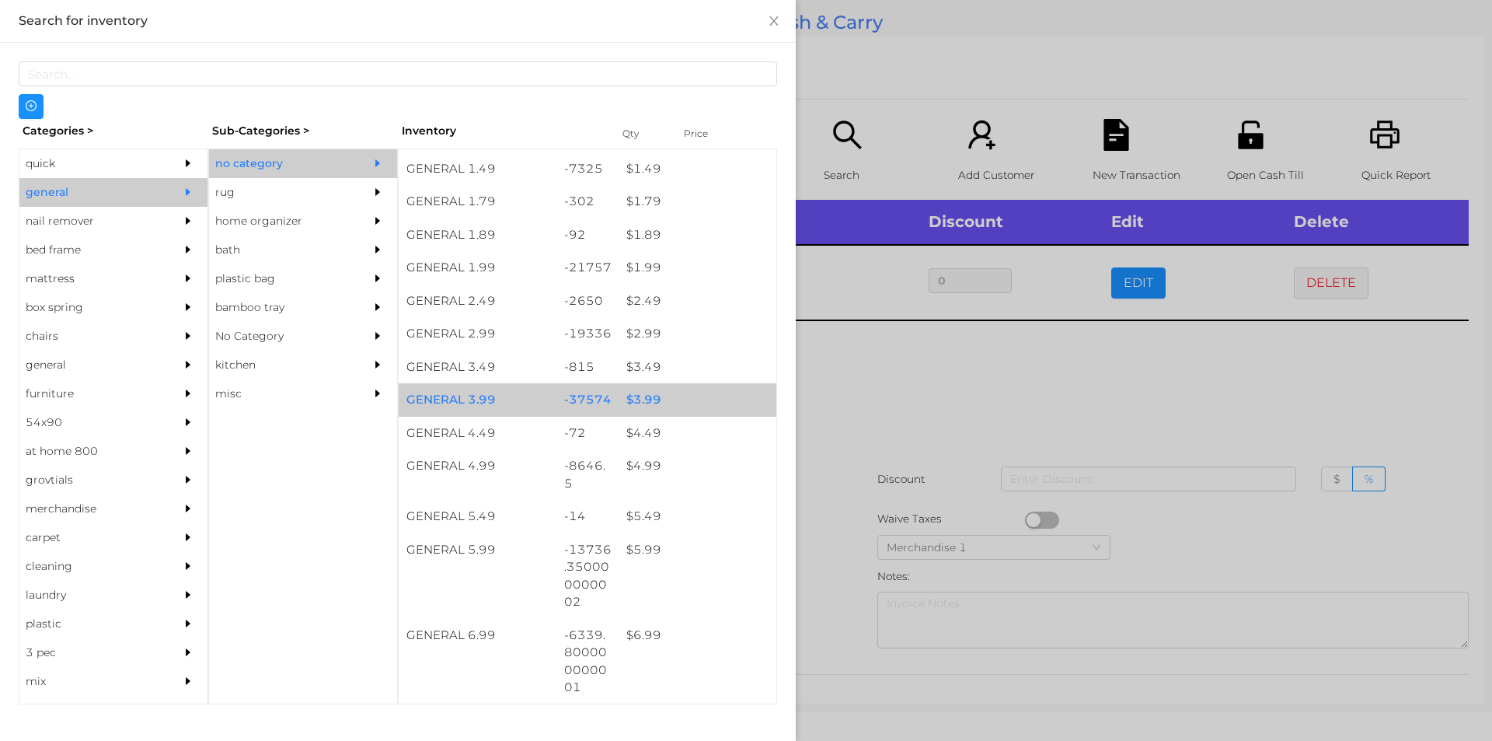
click at [629, 409] on div "$ 3.99" at bounding box center [698, 399] width 158 height 33
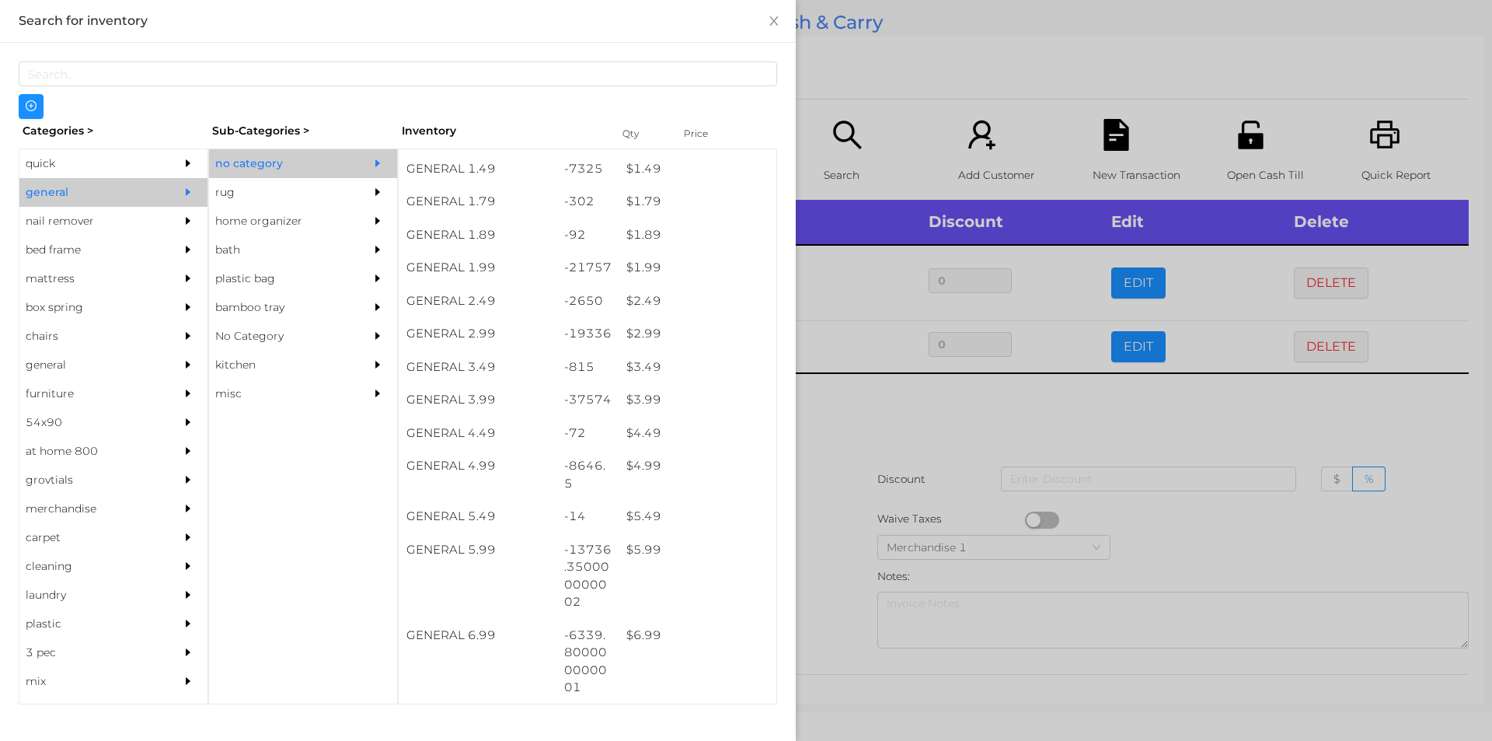
click at [905, 505] on div at bounding box center [746, 370] width 1492 height 741
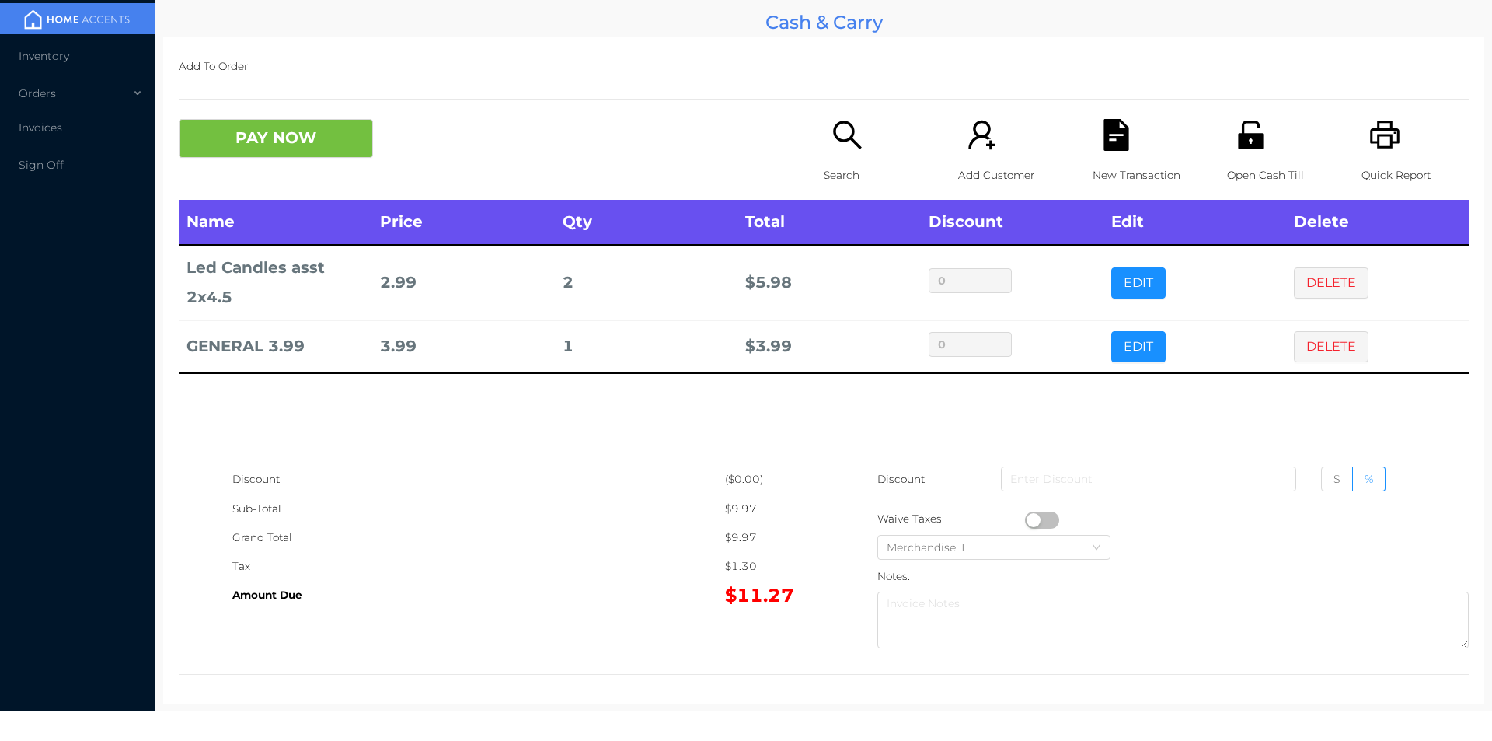
click at [1243, 141] on icon "icon: unlock" at bounding box center [1250, 134] width 25 height 28
click at [1112, 134] on icon "icon: file-text" at bounding box center [1116, 135] width 32 height 32
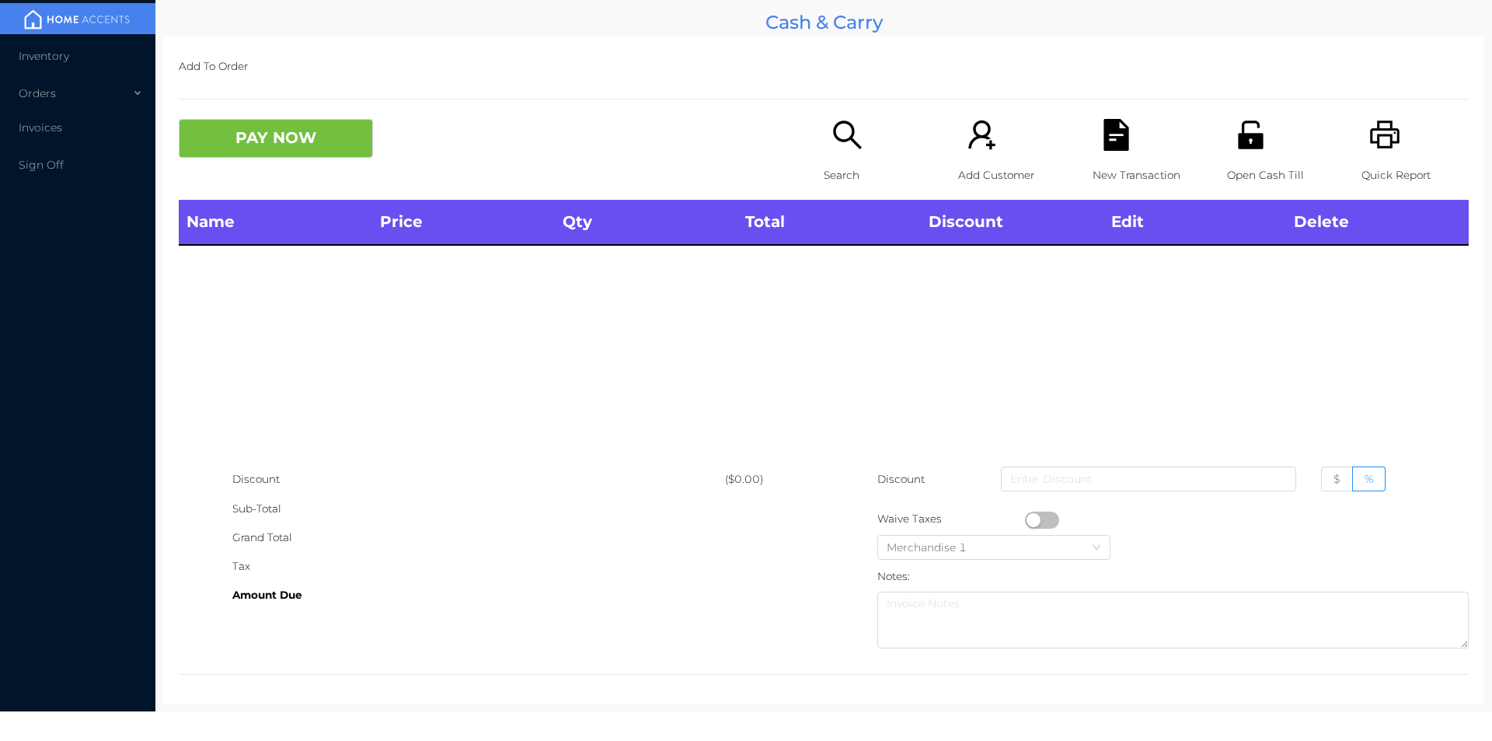
click at [867, 106] on div "Add To Order PAY NOW Search Add Customer New Transaction Open Cash Till Quick R…" at bounding box center [823, 370] width 1321 height 667
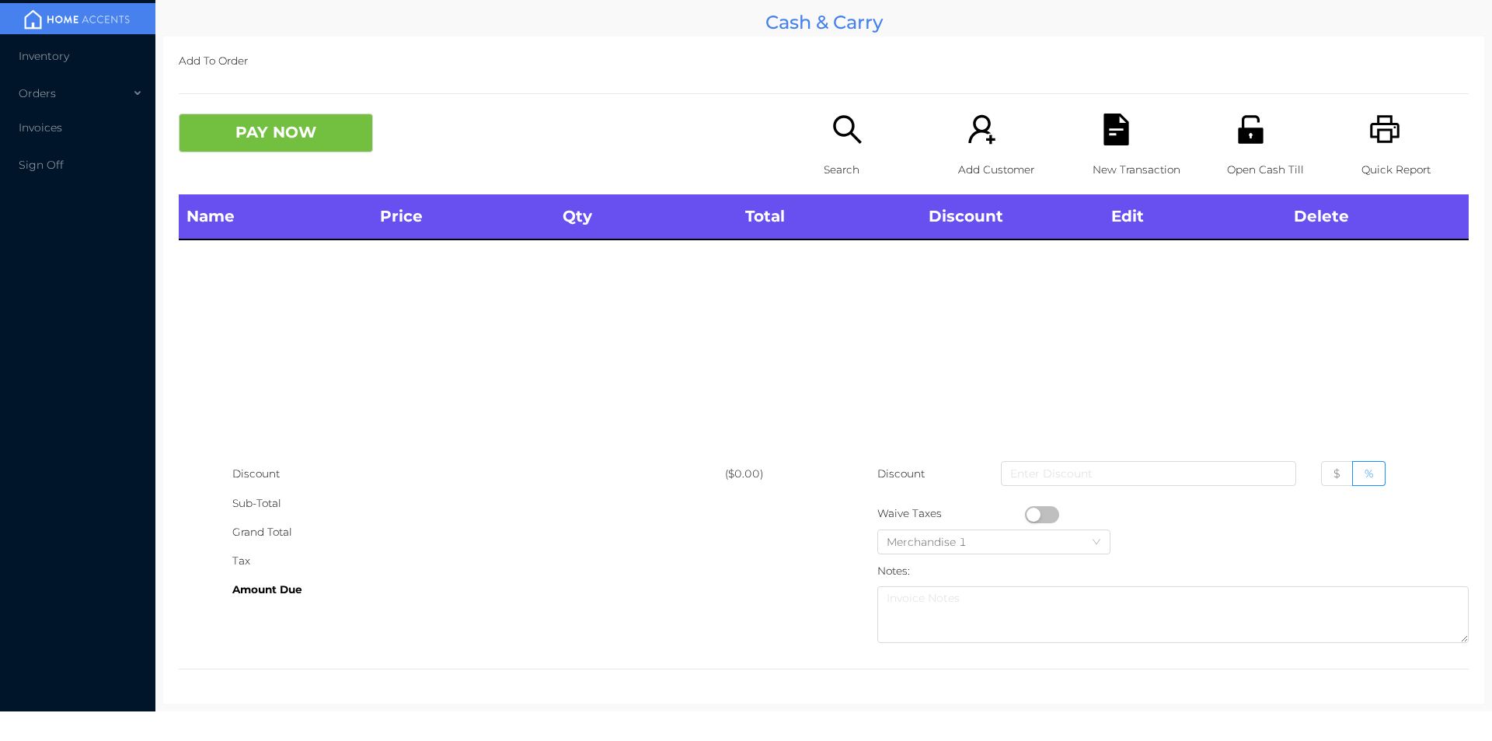
click at [832, 144] on icon "icon: search" at bounding box center [848, 129] width 32 height 32
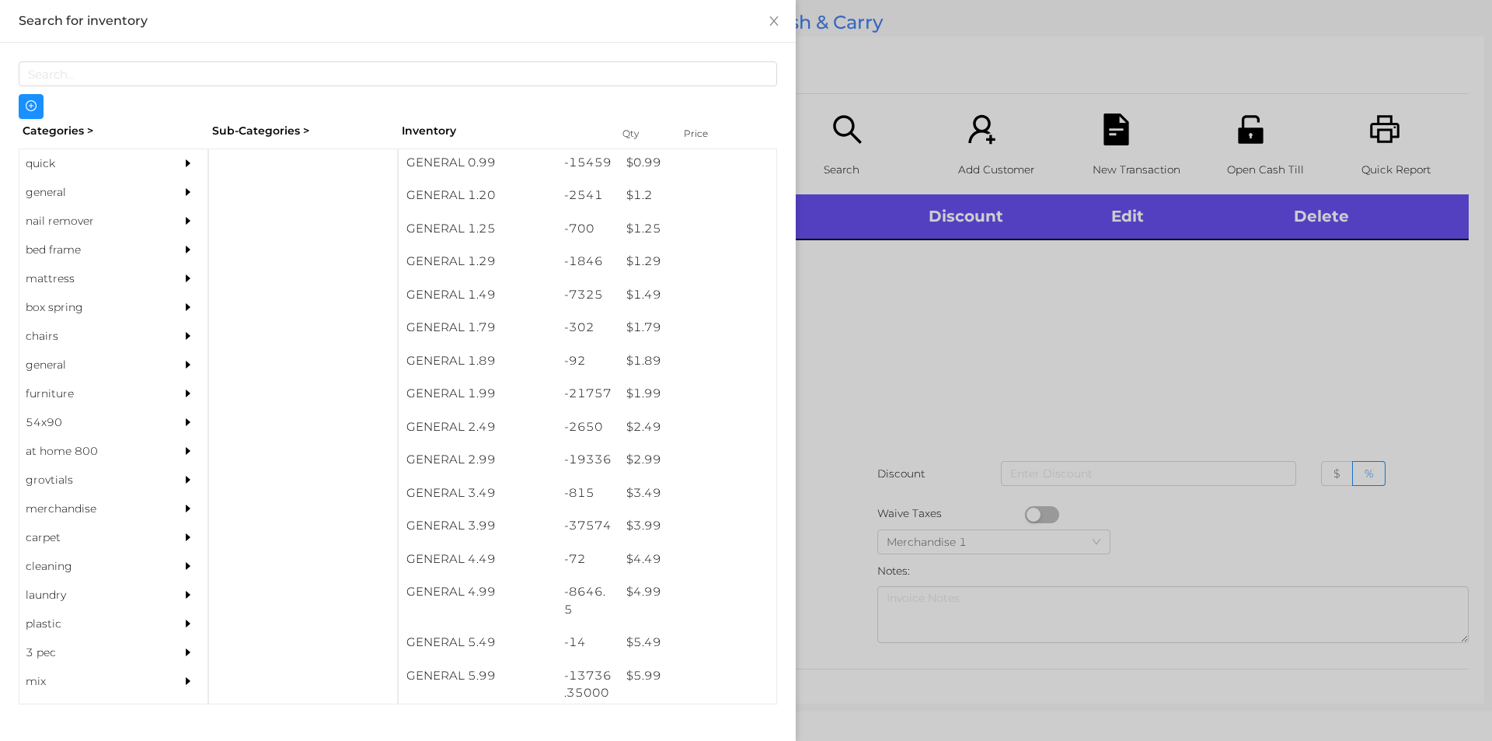
scroll to position [143, 0]
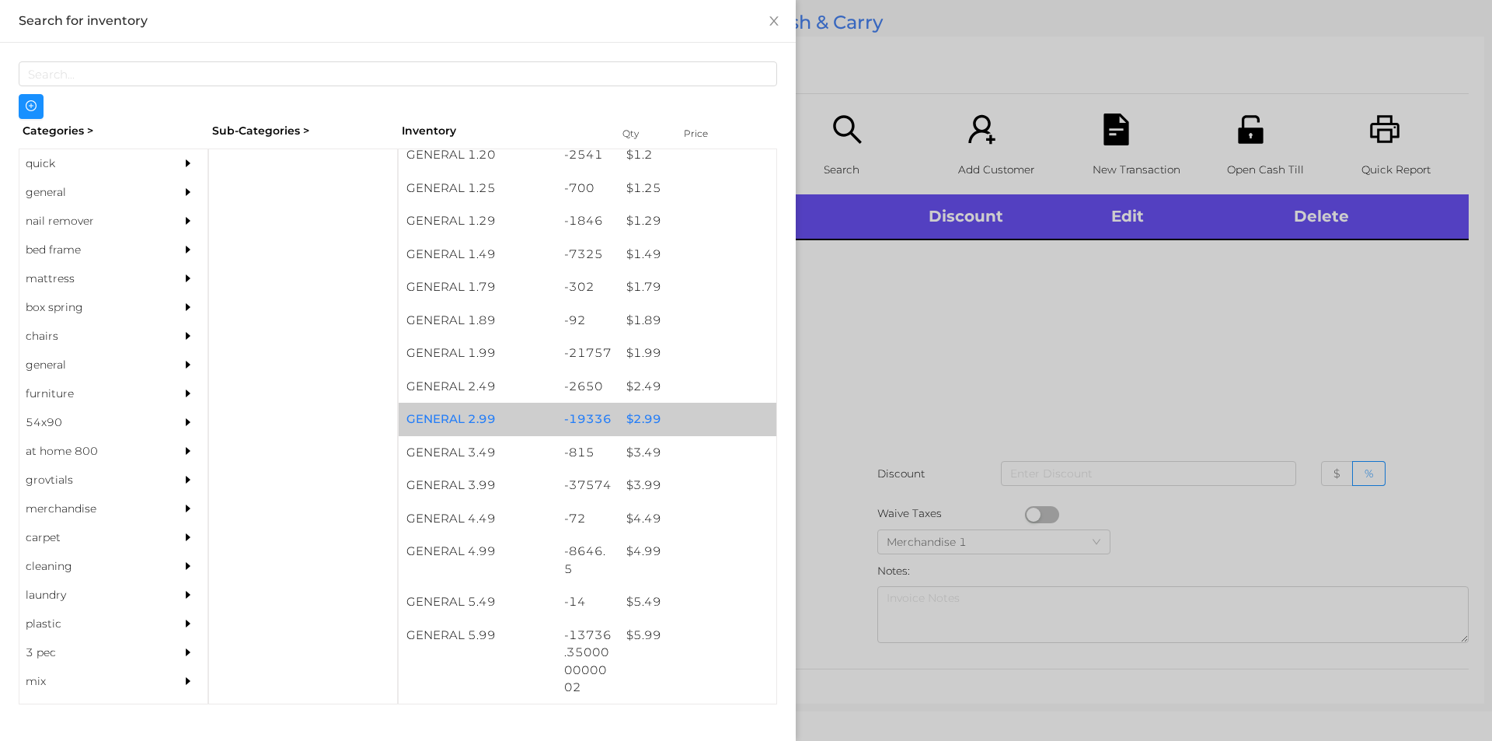
click at [571, 421] on div "-19336" at bounding box center [587, 419] width 63 height 33
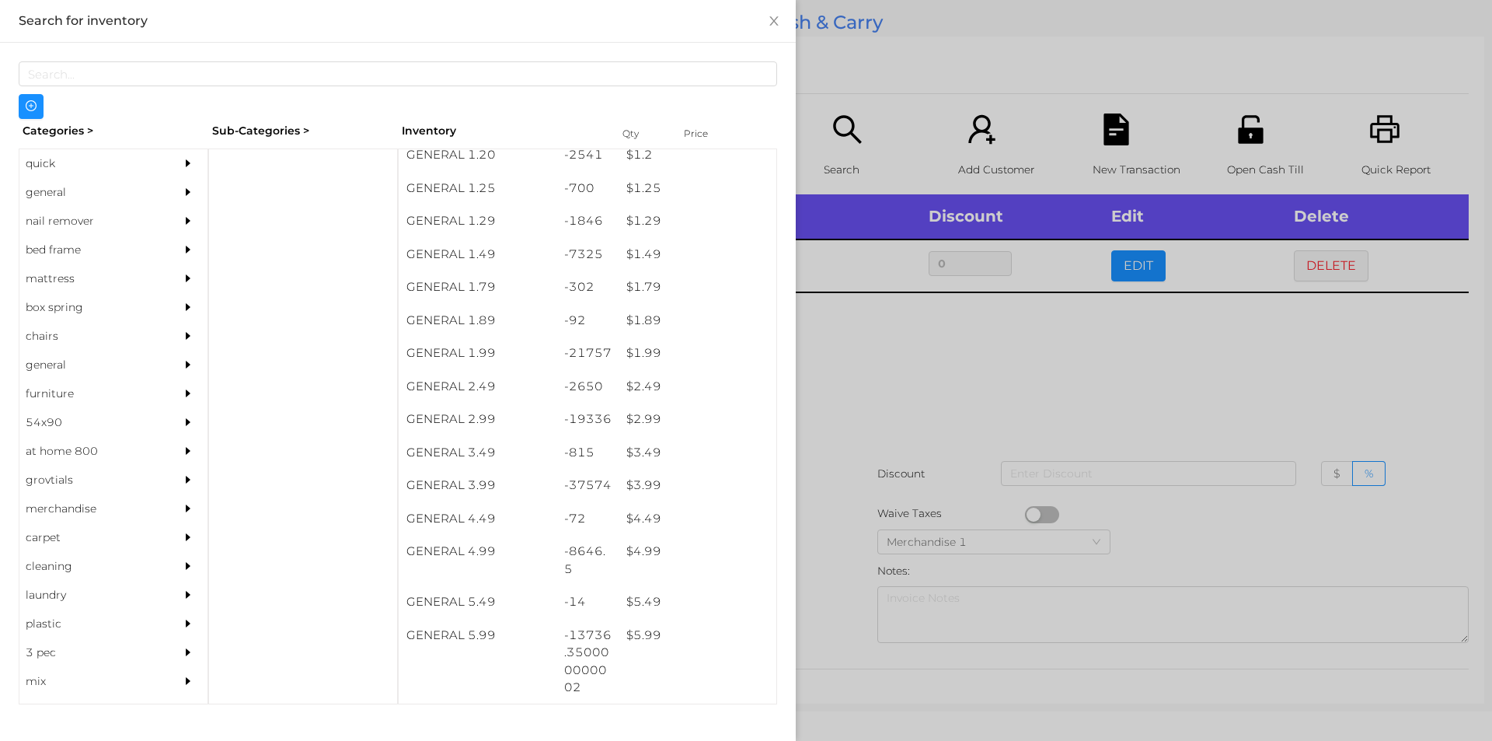
click at [875, 496] on div at bounding box center [746, 370] width 1492 height 741
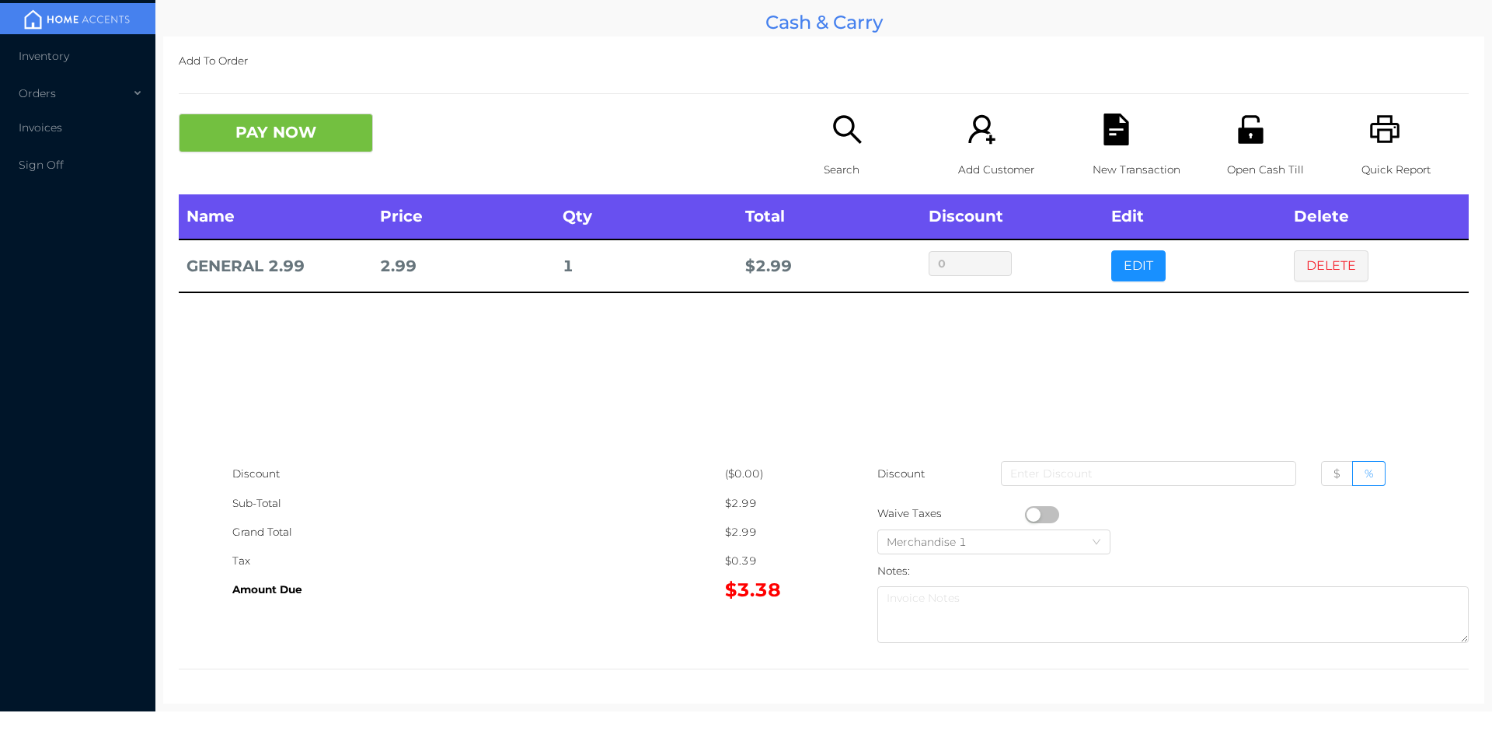
click at [1238, 133] on icon "icon: unlock" at bounding box center [1250, 129] width 25 height 28
click at [1100, 148] on div "New Transaction" at bounding box center [1146, 153] width 107 height 81
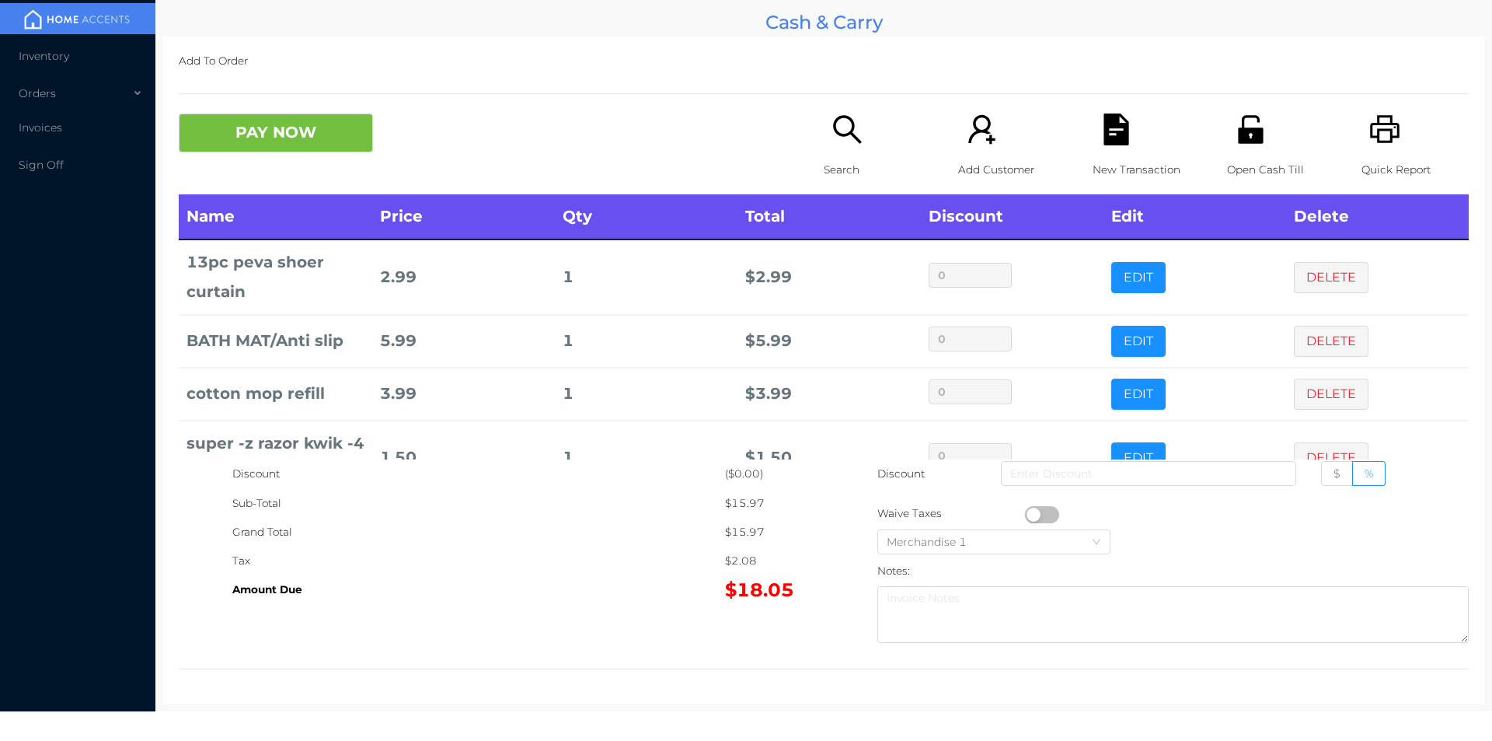
click at [1229, 148] on div "Open Cash Till" at bounding box center [1280, 153] width 107 height 81
click at [287, 139] on button "PAY NOW" at bounding box center [276, 132] width 194 height 39
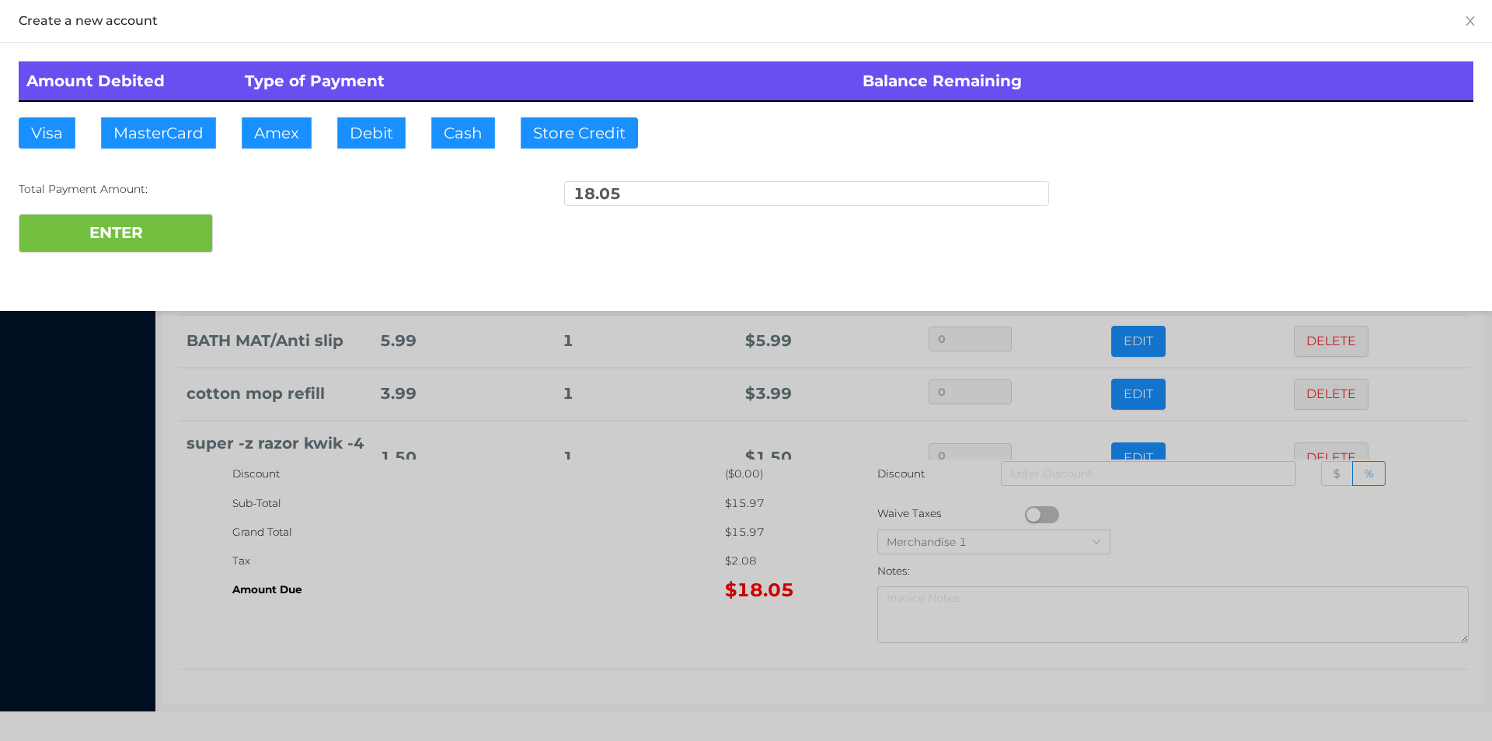
click at [525, 597] on div at bounding box center [746, 370] width 1492 height 741
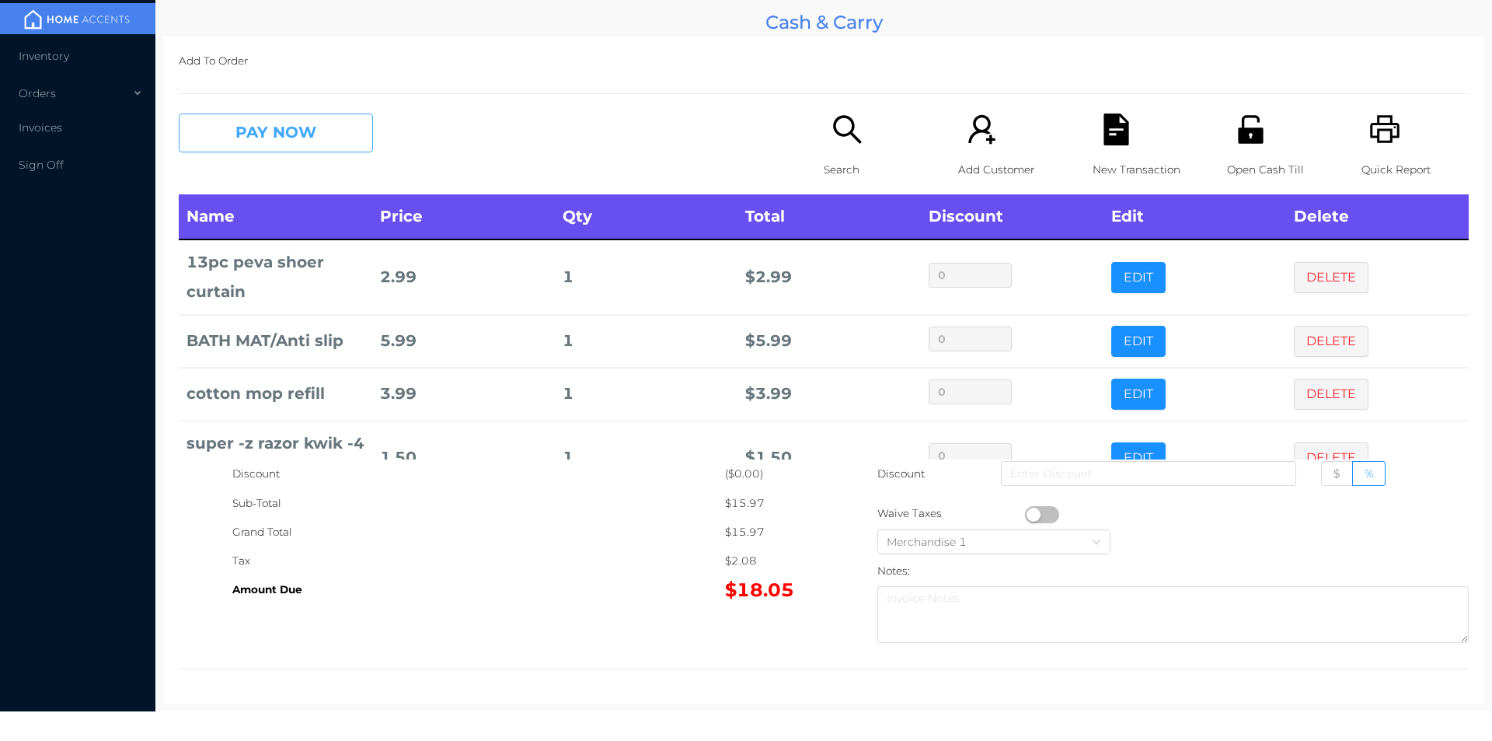
click at [308, 142] on button "PAY NOW" at bounding box center [276, 132] width 194 height 39
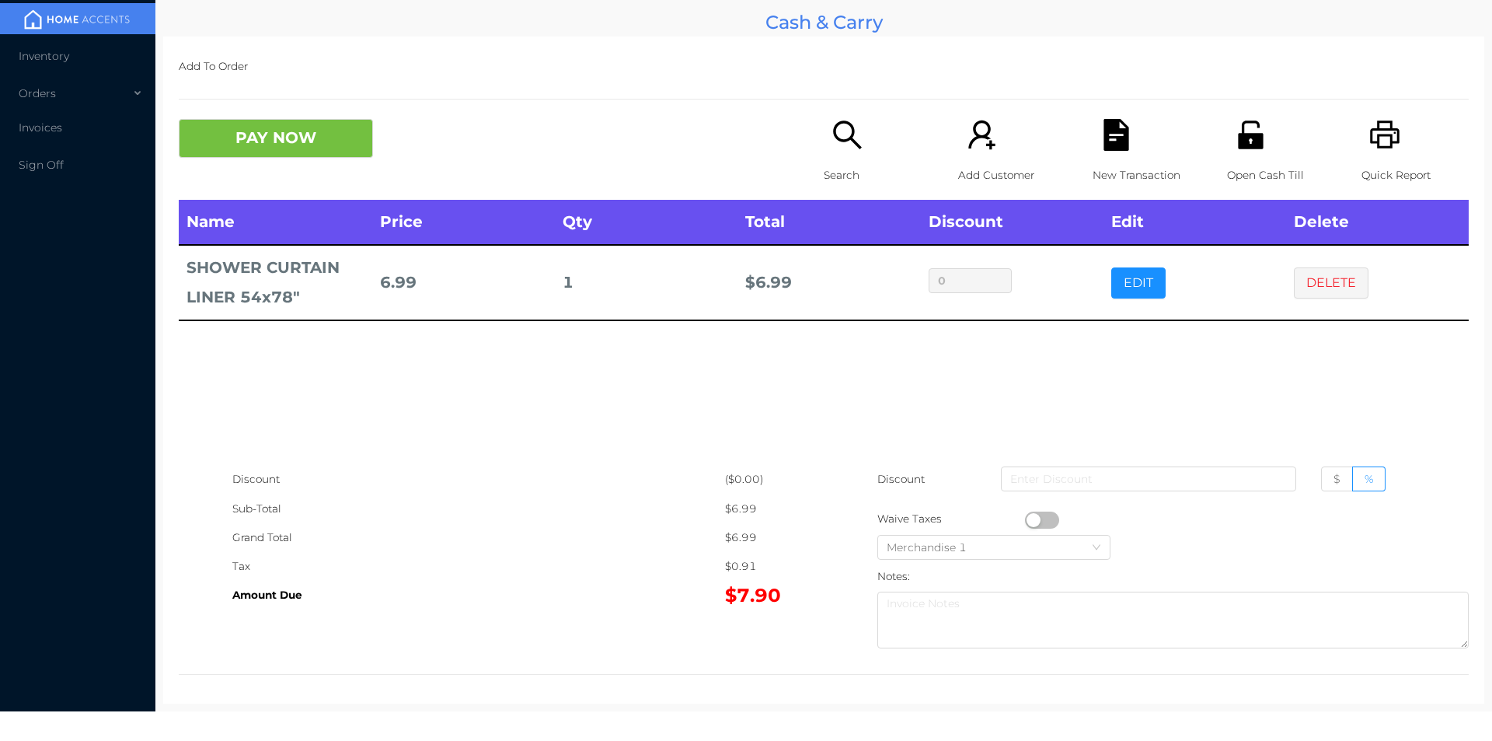
click at [1237, 155] on div "Open Cash Till" at bounding box center [1280, 159] width 107 height 81
click at [258, 146] on button "PAY NOW" at bounding box center [276, 138] width 194 height 39
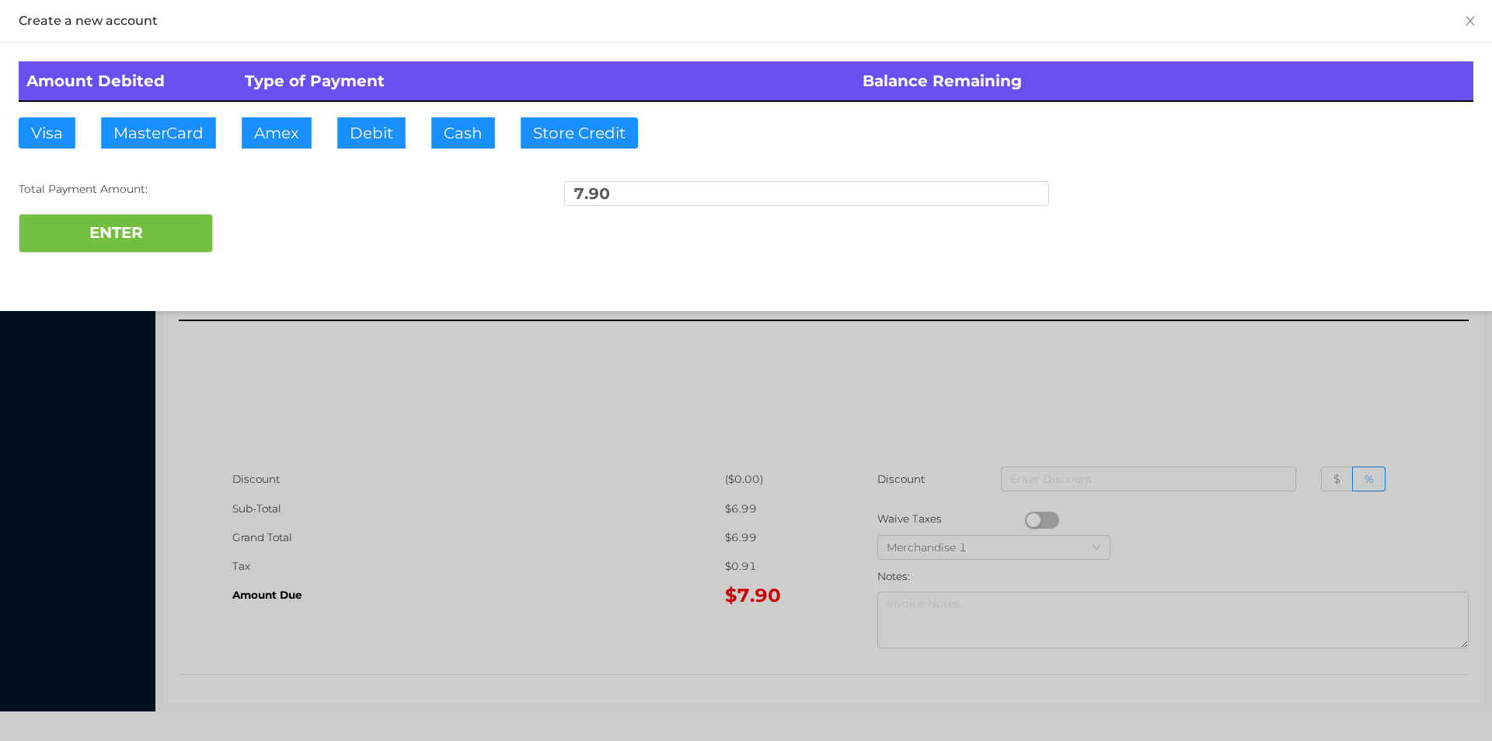
click at [510, 591] on div at bounding box center [746, 370] width 1492 height 741
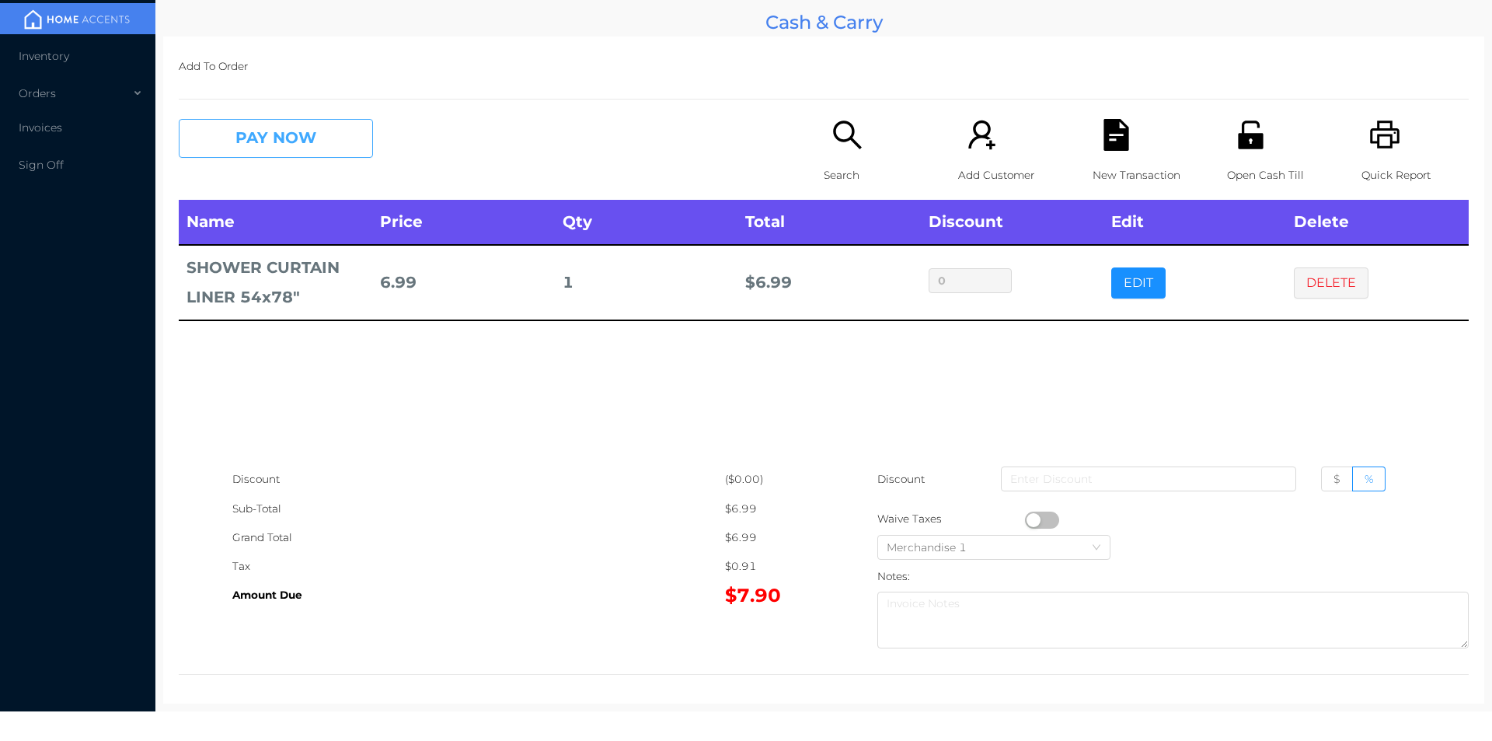
click at [298, 144] on button "PAY NOW" at bounding box center [276, 138] width 194 height 39
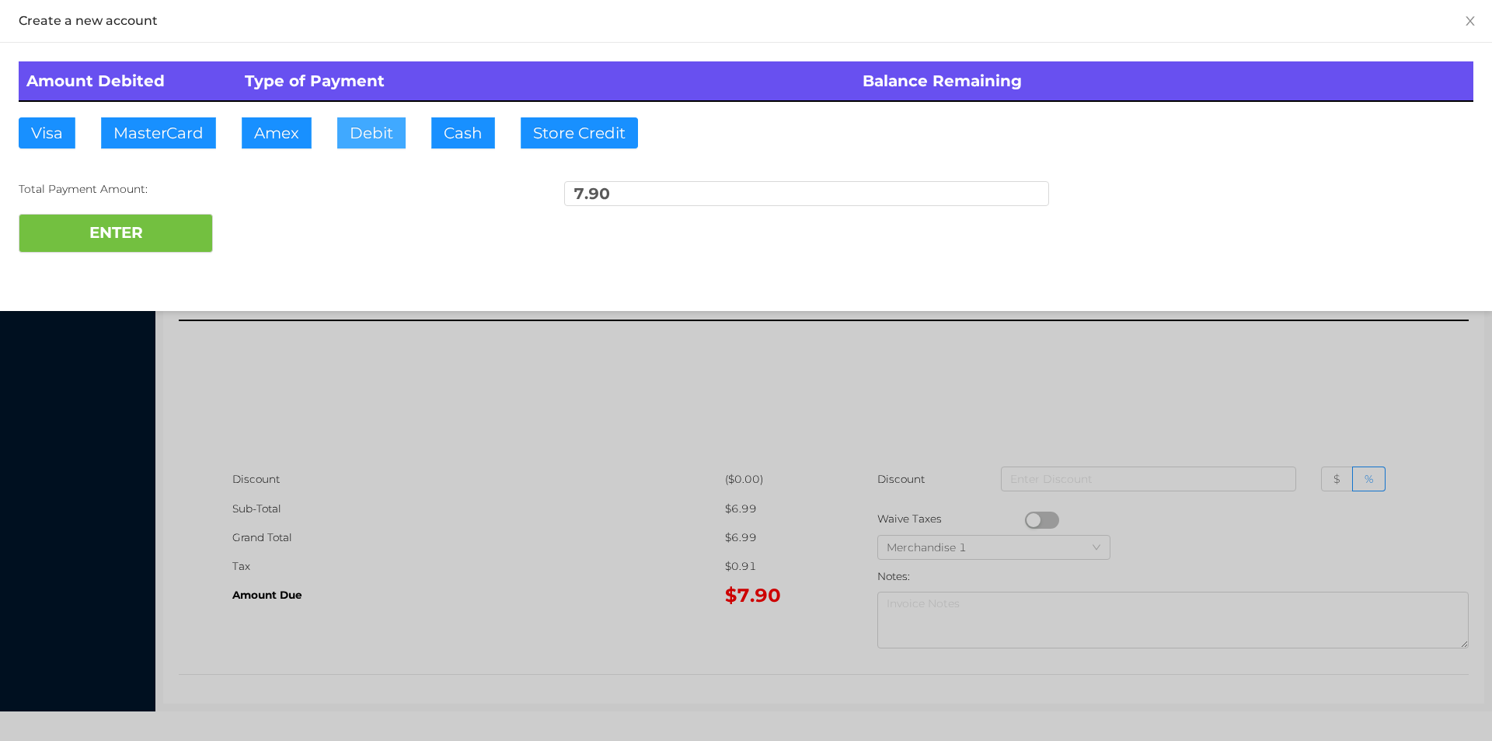
click at [392, 145] on button "Debit" at bounding box center [371, 132] width 68 height 31
click at [169, 219] on button "ENTER" at bounding box center [116, 233] width 194 height 39
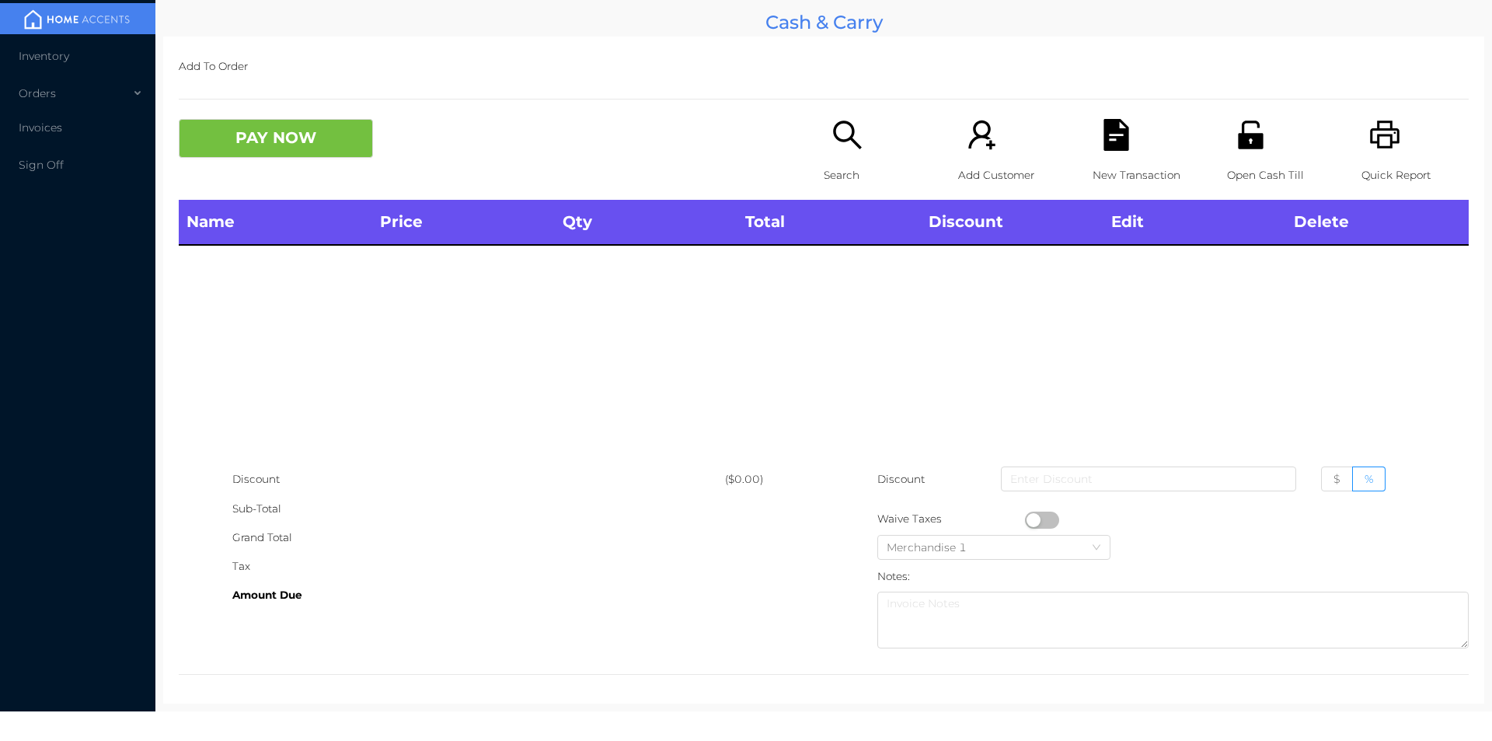
click at [1392, 164] on p "Quick Report" at bounding box center [1415, 175] width 107 height 29
click at [837, 134] on icon "icon: search" at bounding box center [848, 135] width 32 height 32
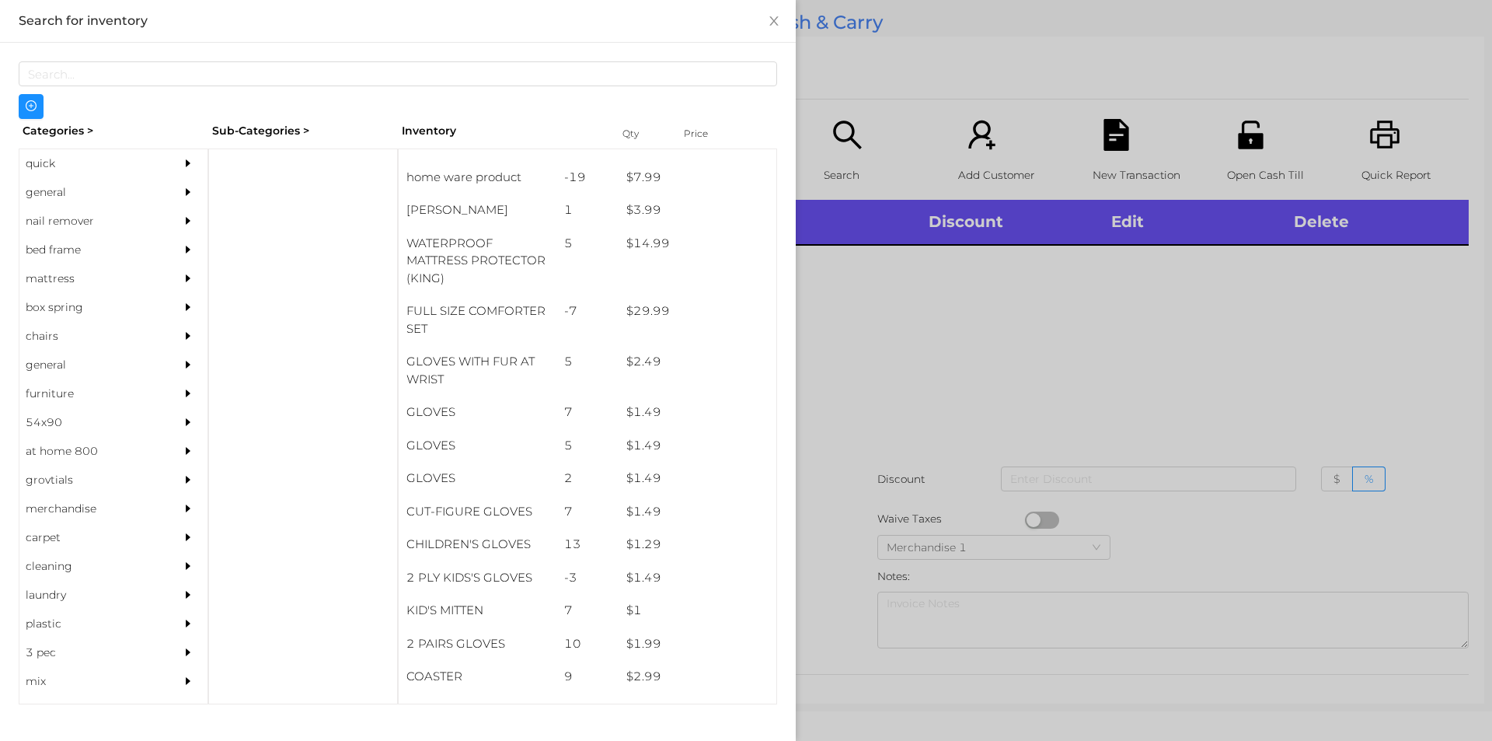
scroll to position [344, 0]
click at [85, 187] on div "general" at bounding box center [89, 192] width 141 height 29
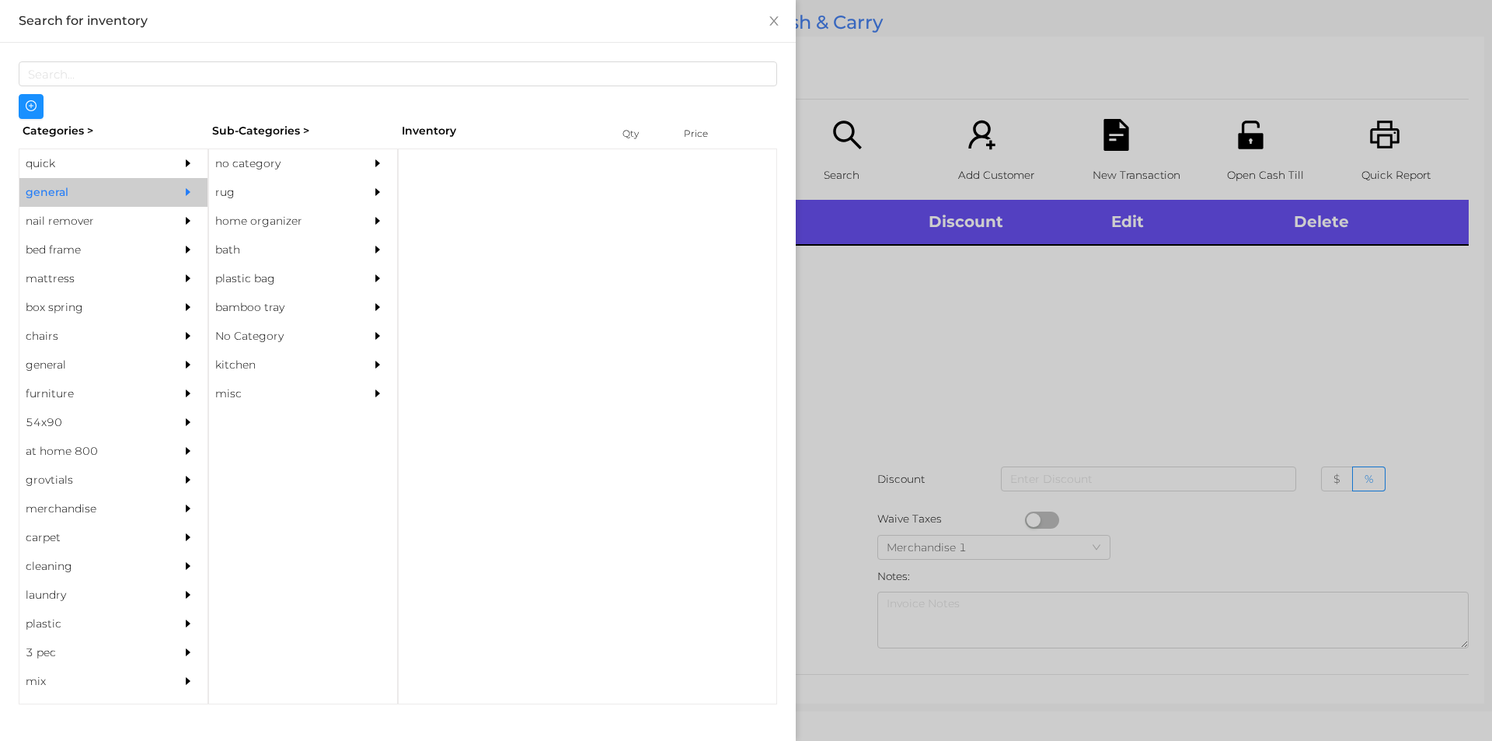
click at [254, 176] on div "no category" at bounding box center [279, 163] width 141 height 29
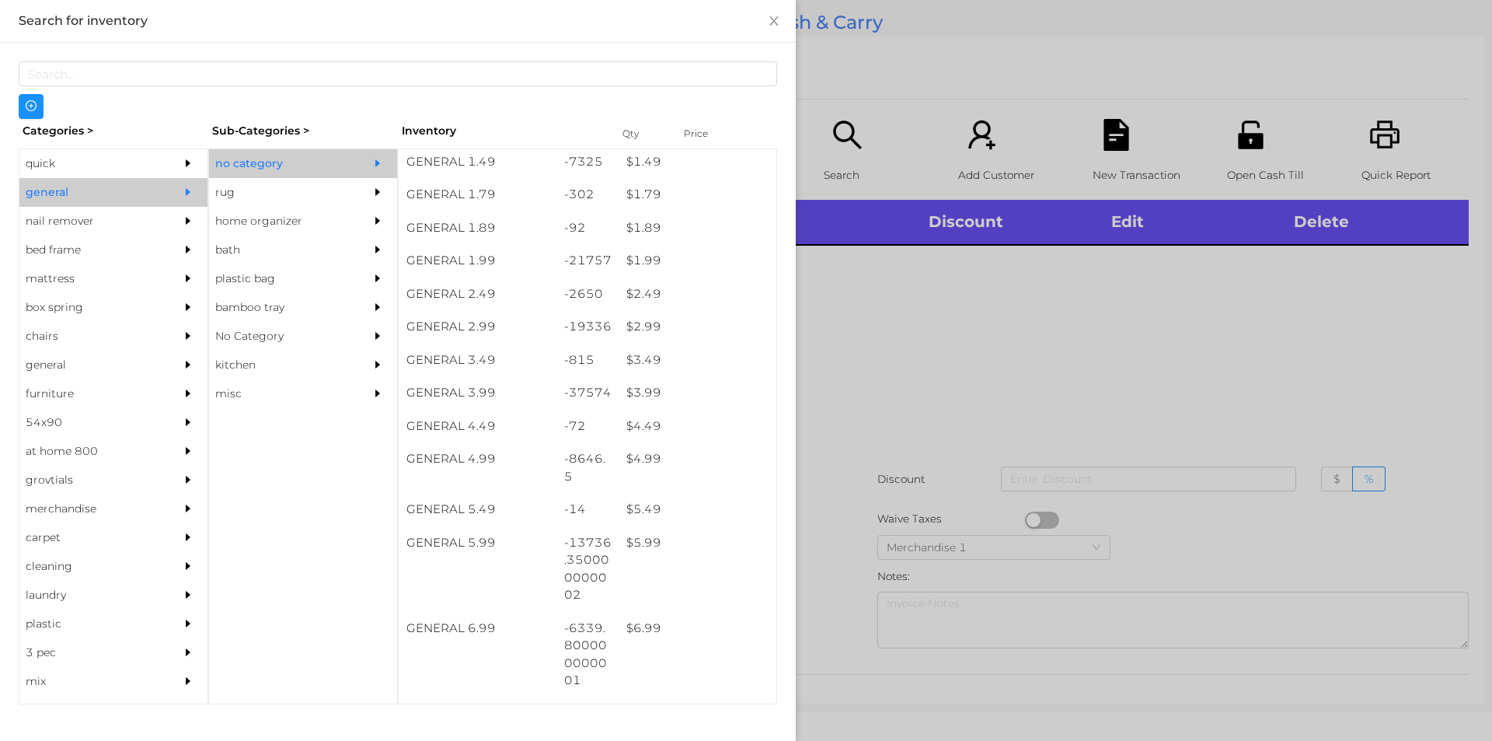
scroll to position [244, 0]
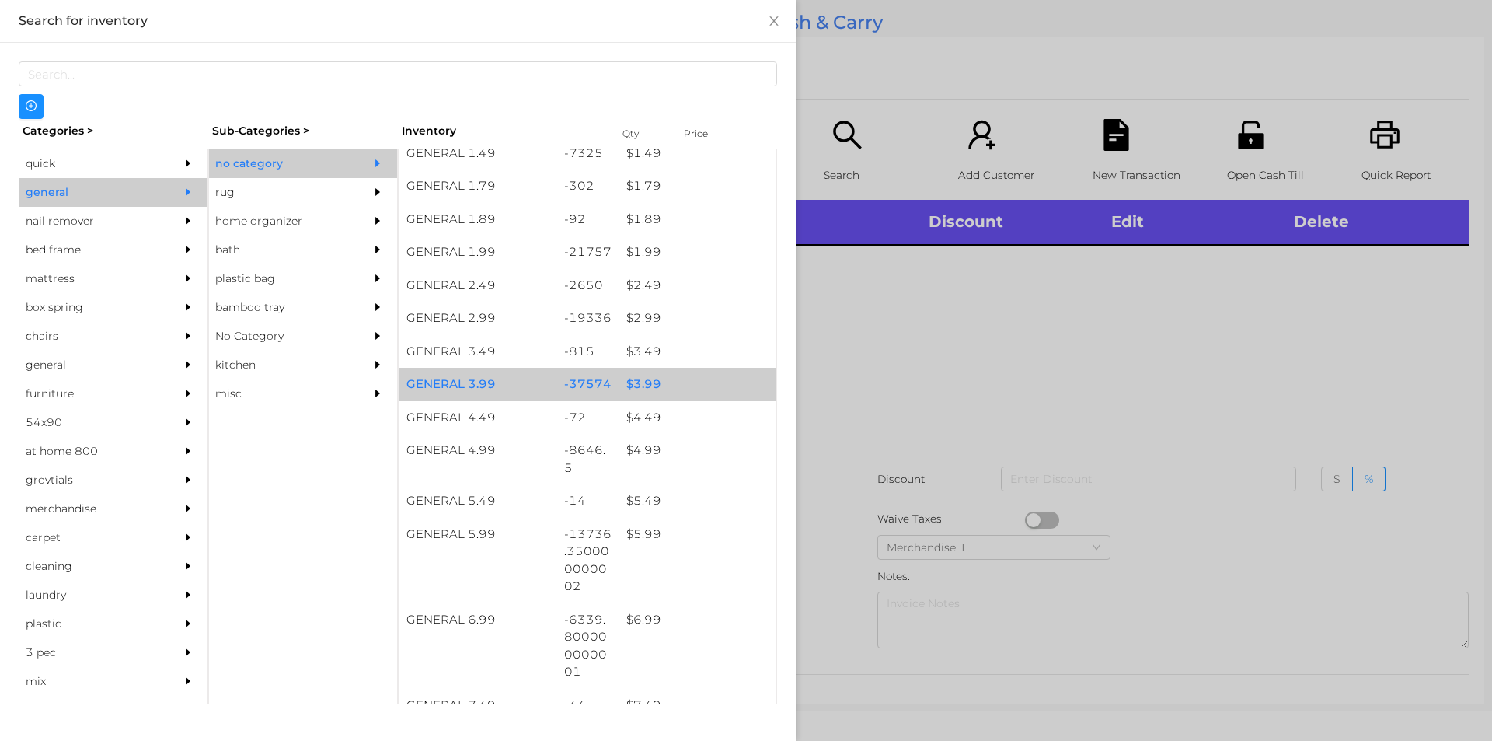
click at [637, 380] on div "$ 3.99" at bounding box center [698, 384] width 158 height 33
click at [636, 376] on div "$ 3.99" at bounding box center [698, 384] width 158 height 33
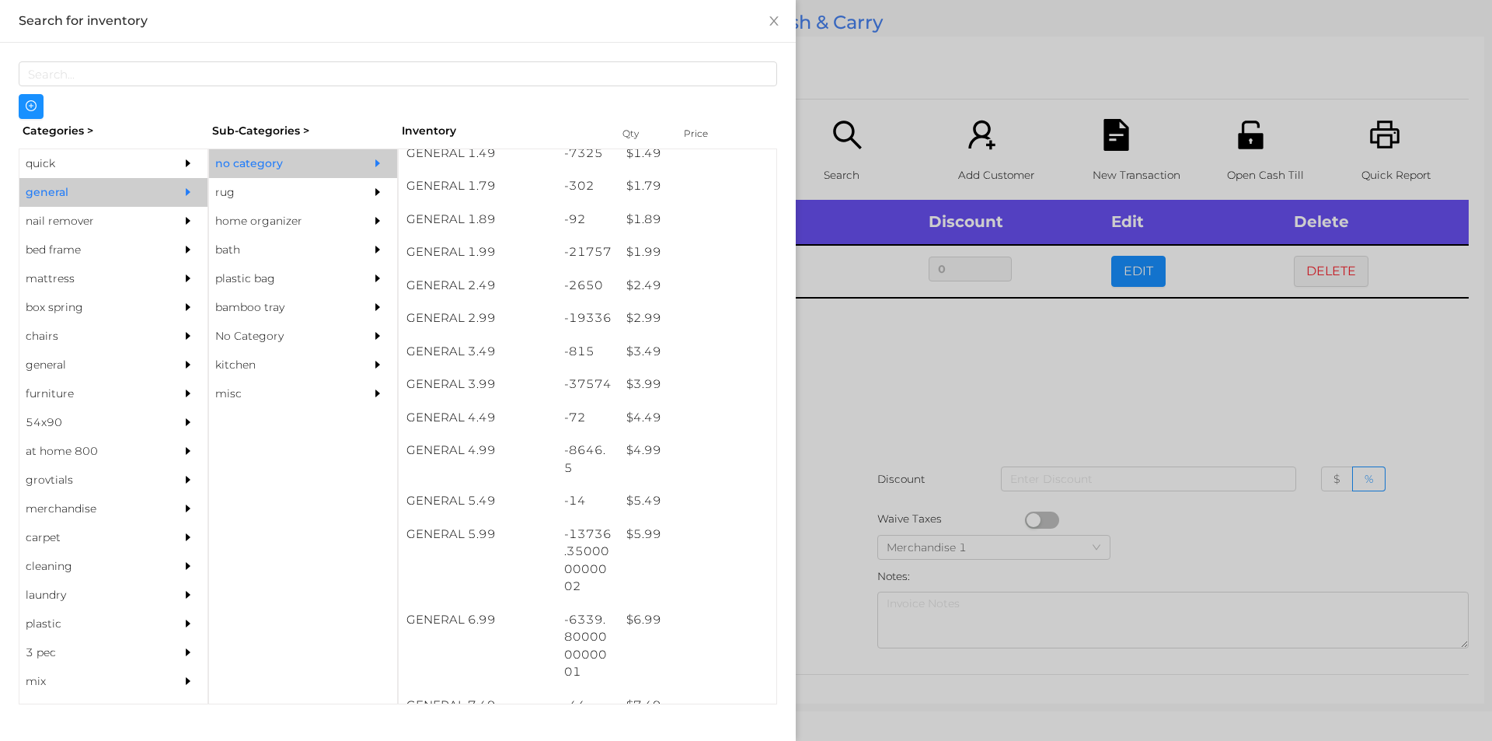
click at [912, 472] on div at bounding box center [746, 370] width 1492 height 741
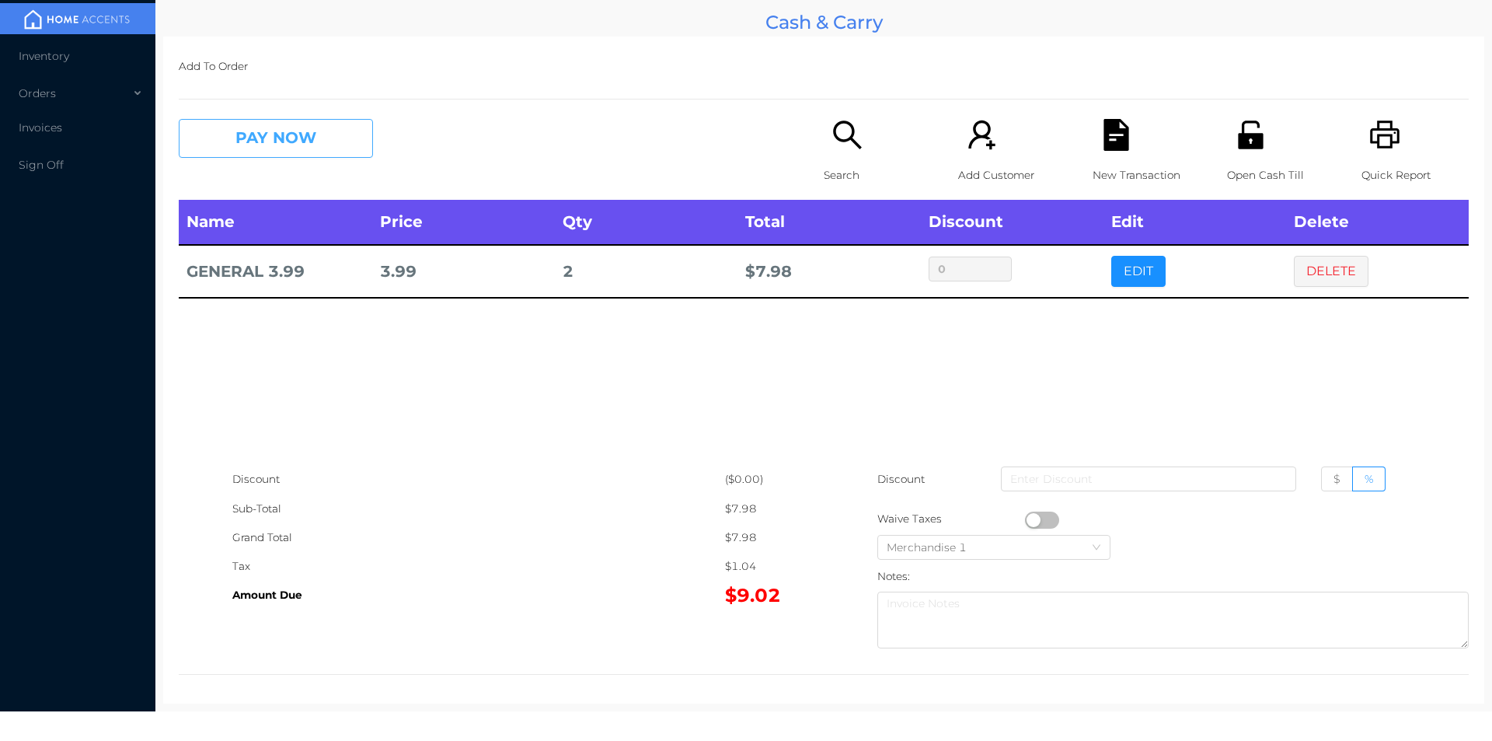
click at [241, 135] on button "PAY NOW" at bounding box center [276, 138] width 194 height 39
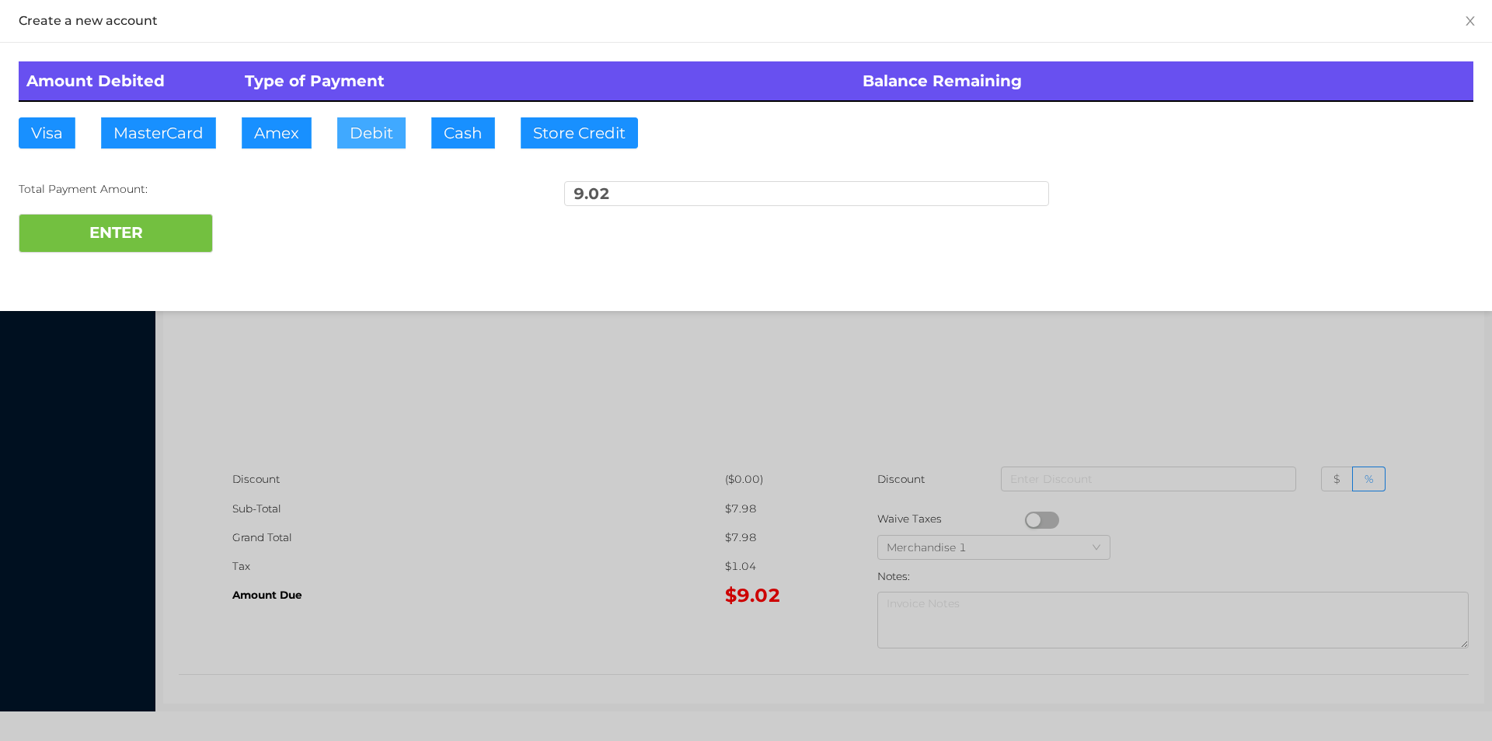
click at [372, 133] on button "Debit" at bounding box center [371, 132] width 68 height 31
click at [148, 225] on button "ENTER" at bounding box center [116, 233] width 194 height 39
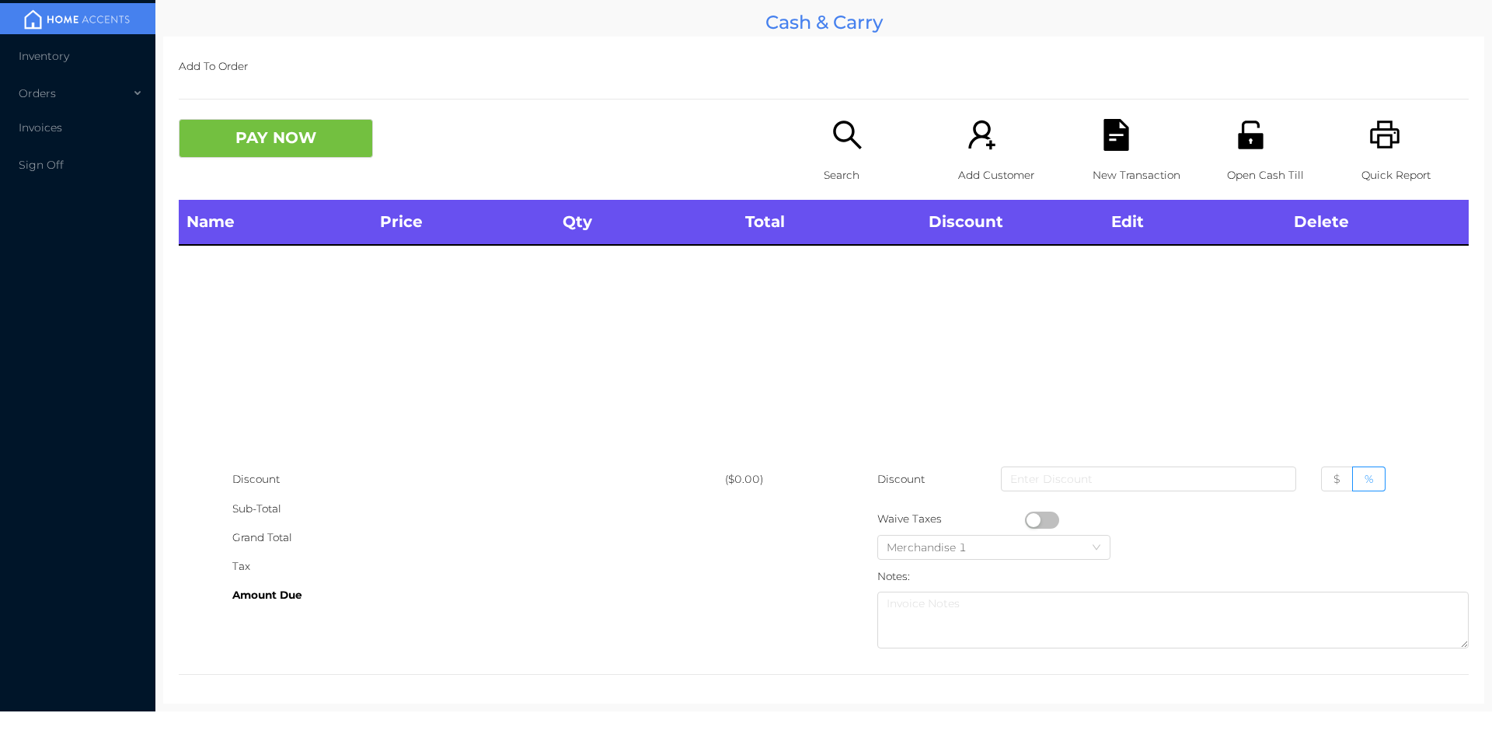
click at [824, 159] on div "Search" at bounding box center [877, 159] width 107 height 81
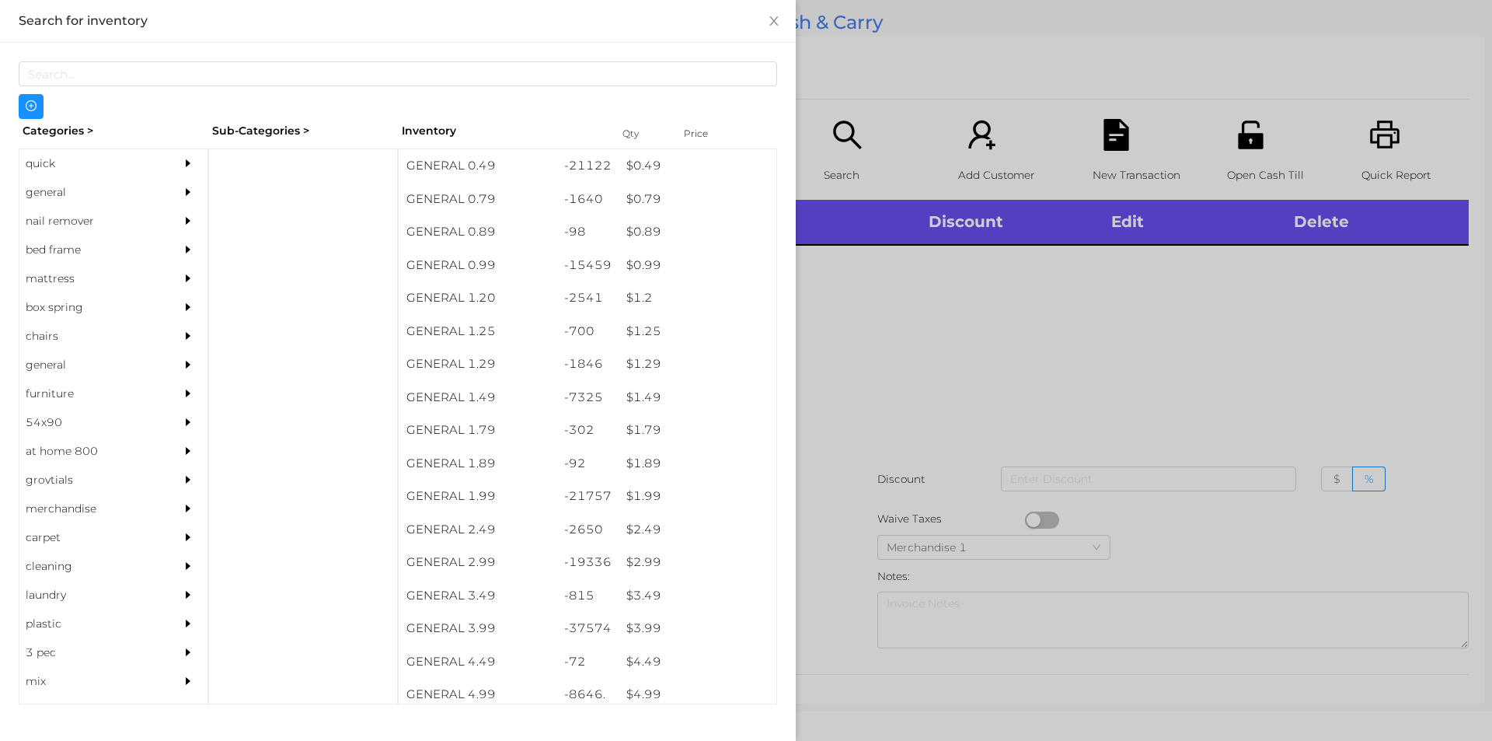
click at [32, 155] on div "quick" at bounding box center [89, 163] width 141 height 29
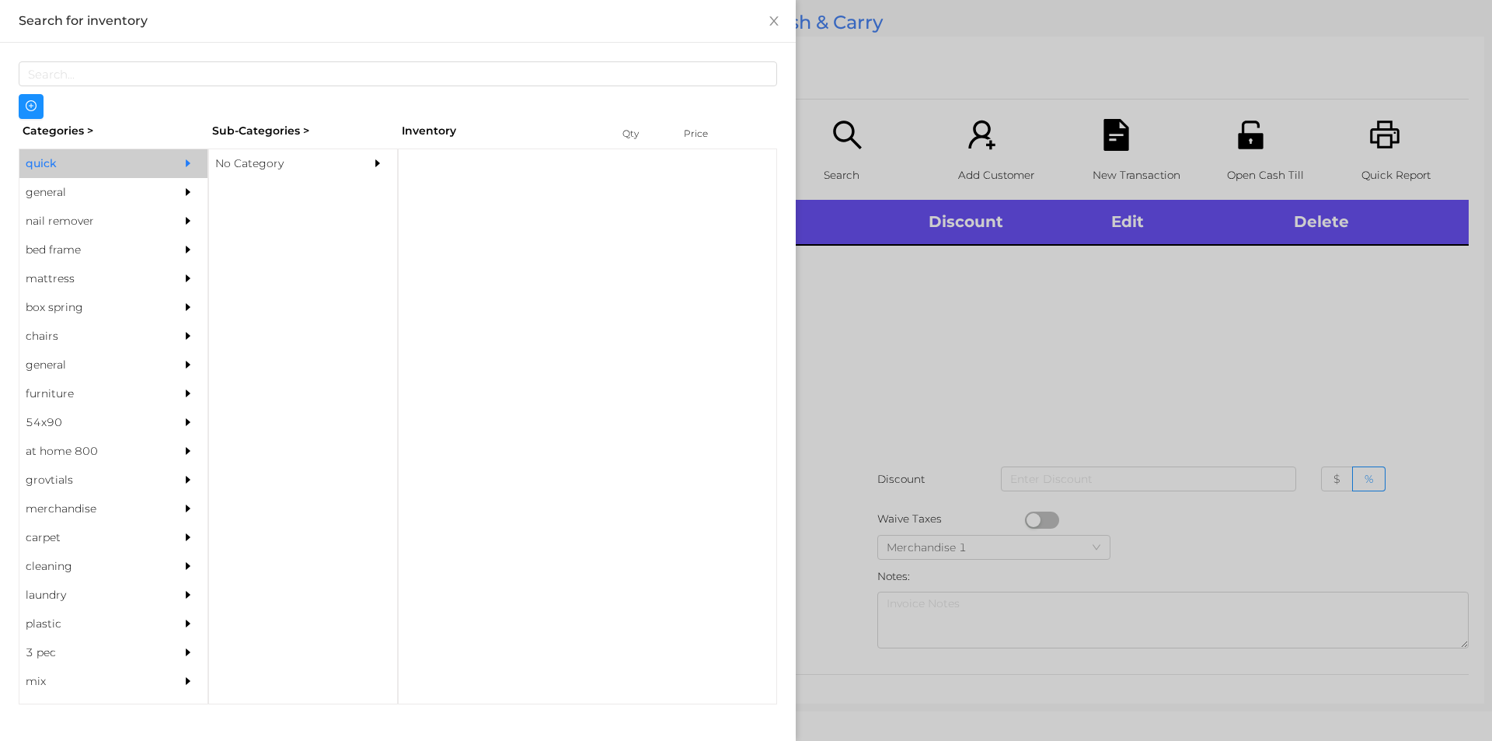
click at [266, 151] on div "No Category" at bounding box center [279, 163] width 141 height 29
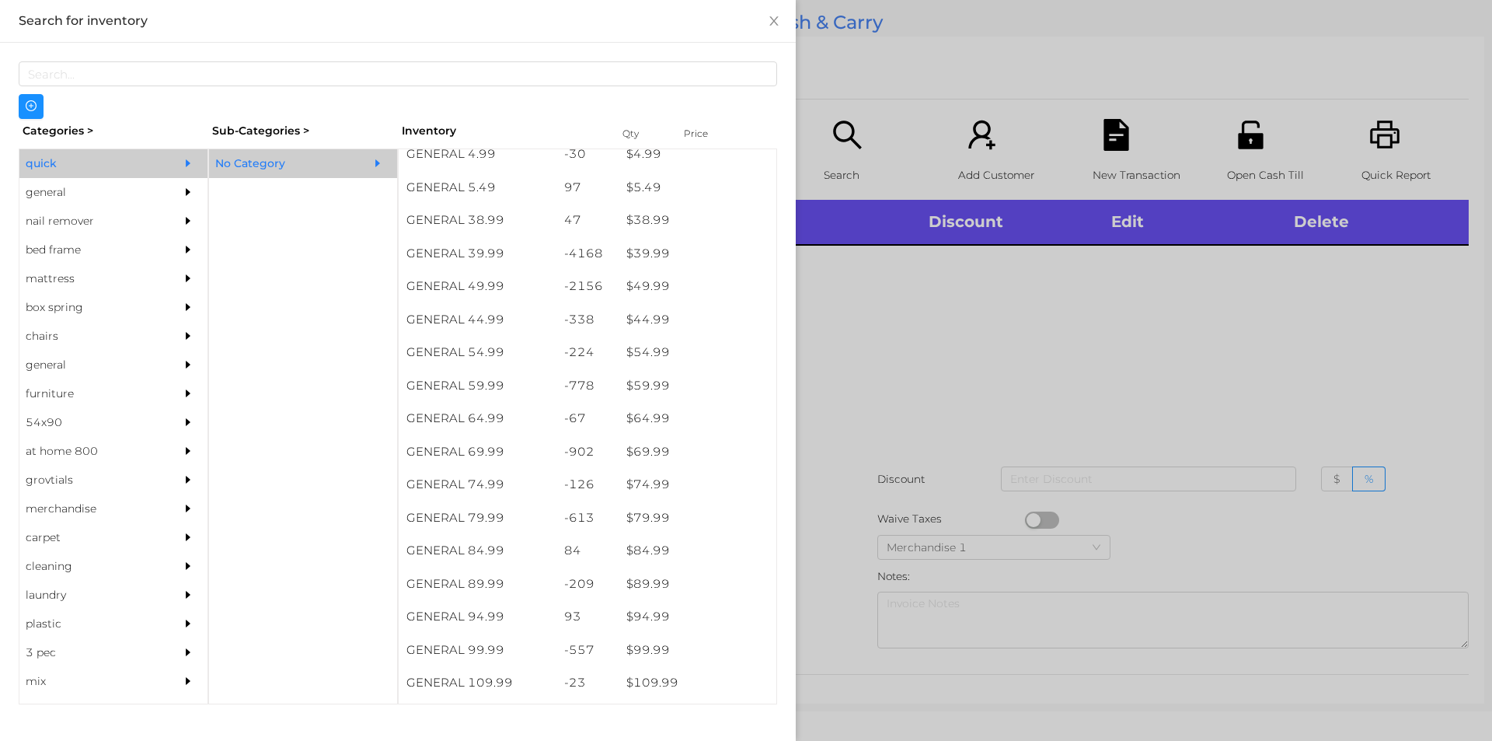
scroll to position [826, 0]
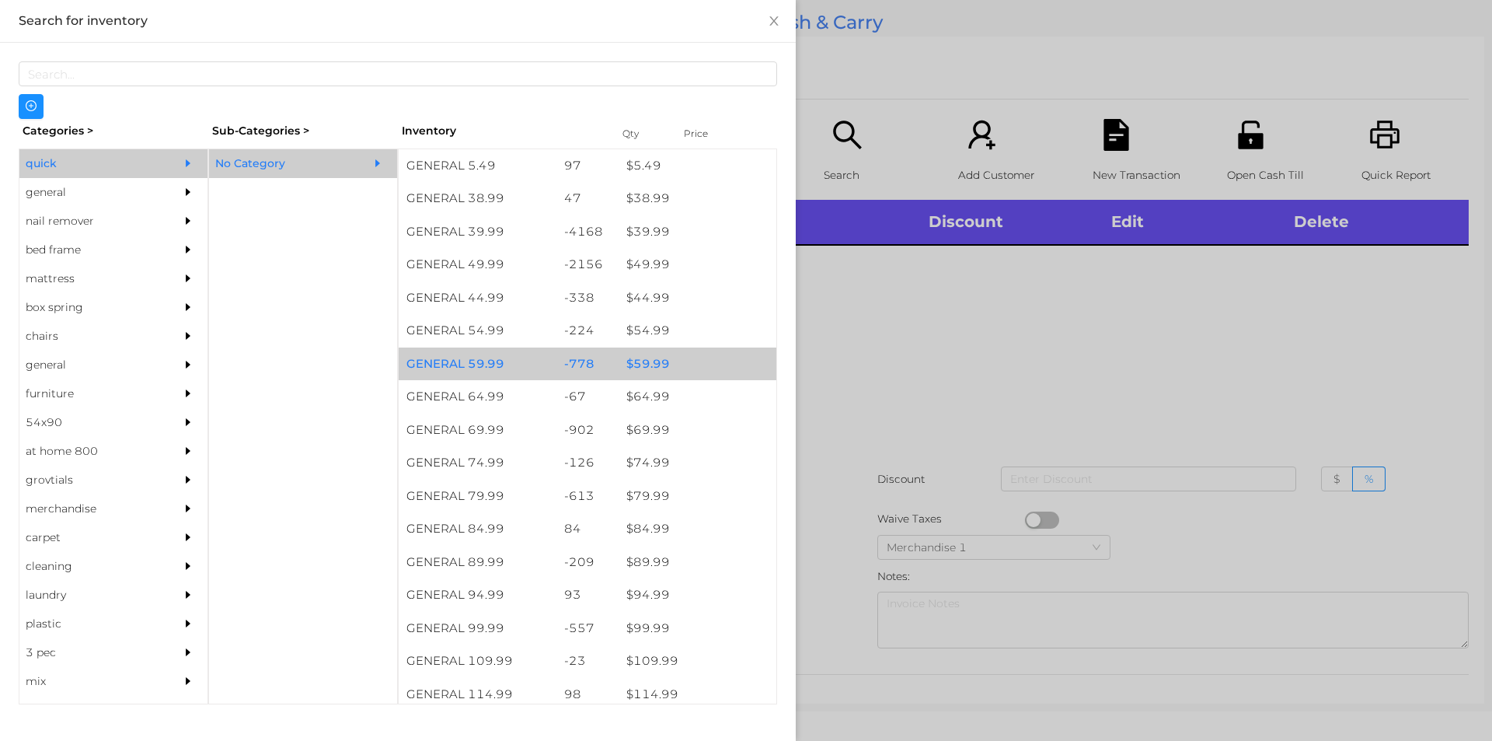
click at [650, 371] on div "$ 59.99" at bounding box center [698, 363] width 158 height 33
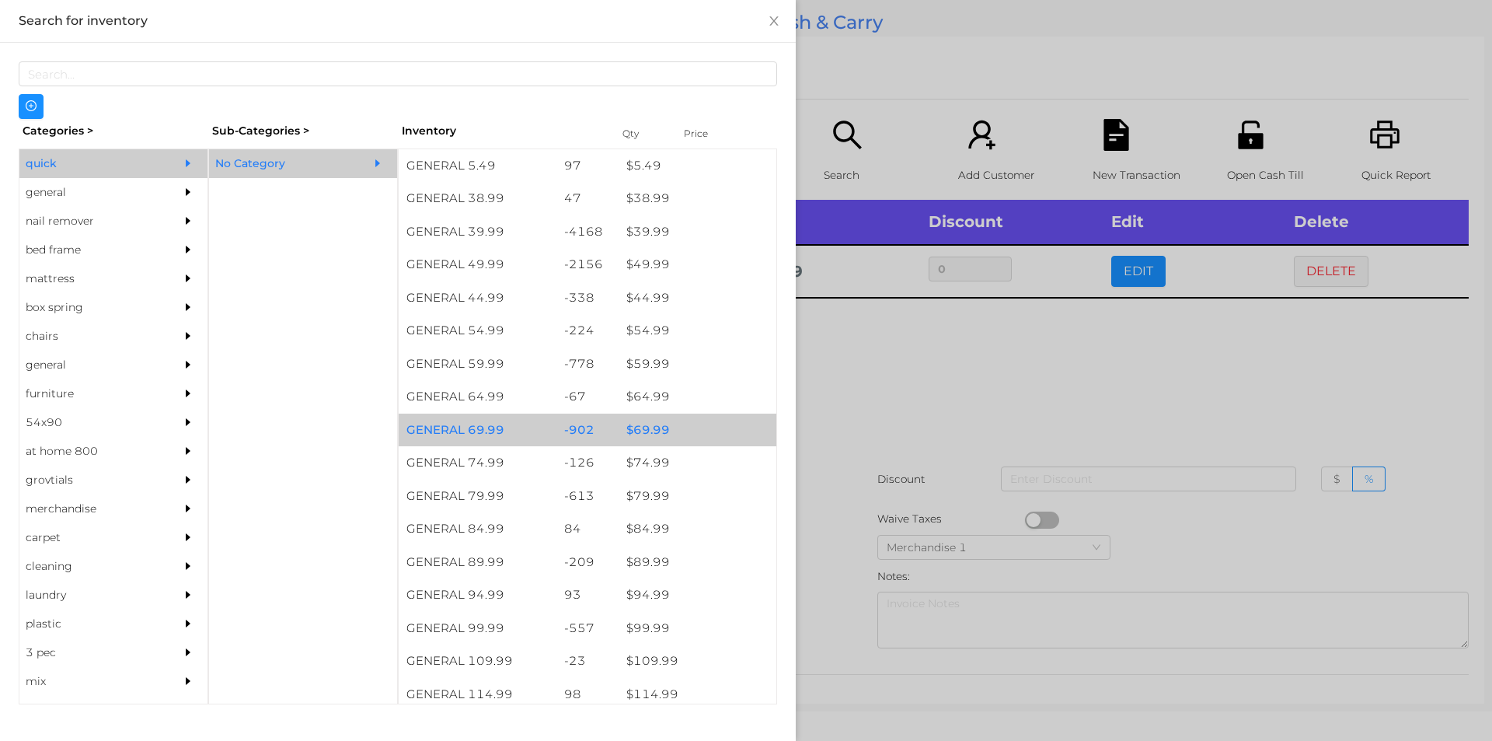
click at [676, 420] on div "$ 69.99" at bounding box center [698, 429] width 158 height 33
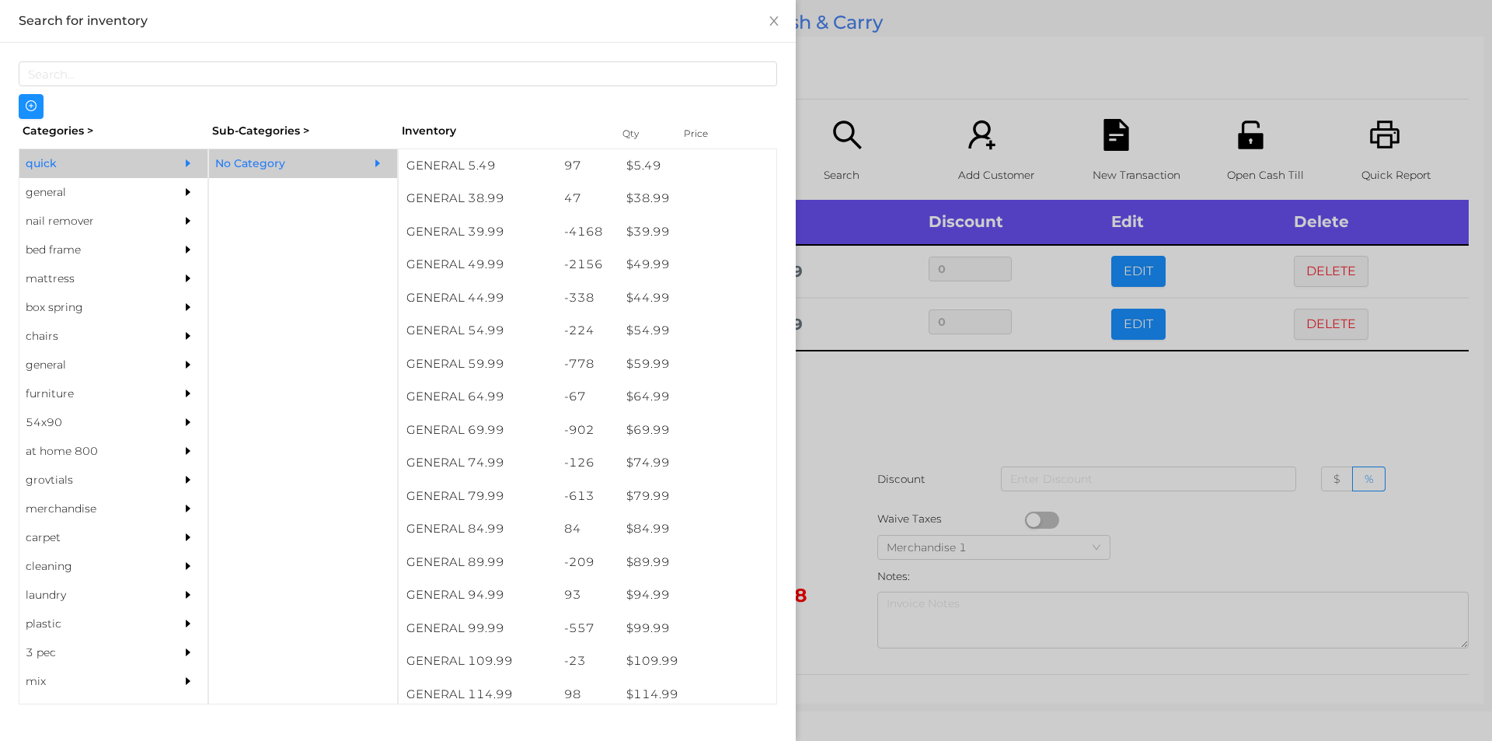
click at [881, 507] on div at bounding box center [746, 370] width 1492 height 741
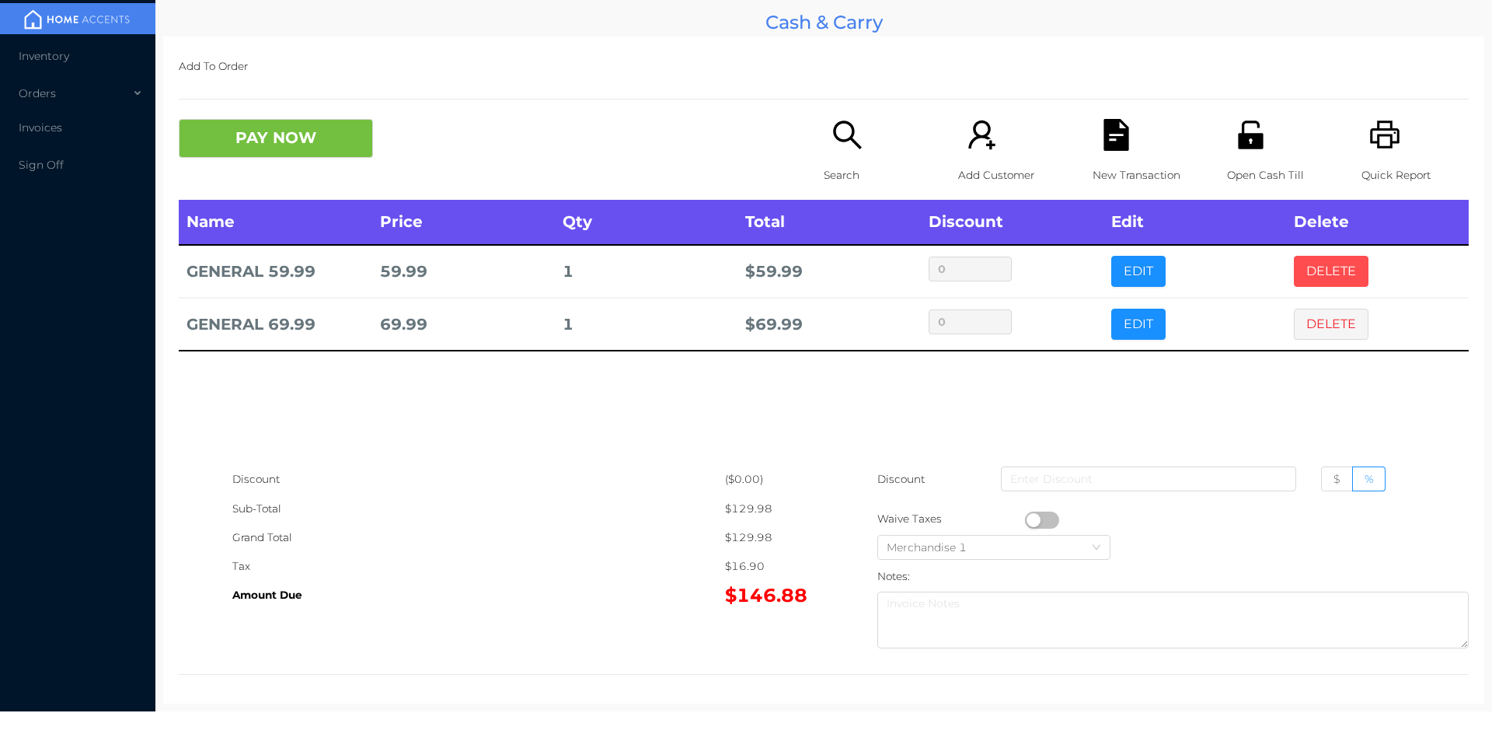
click at [1313, 269] on button "DELETE" at bounding box center [1331, 271] width 75 height 31
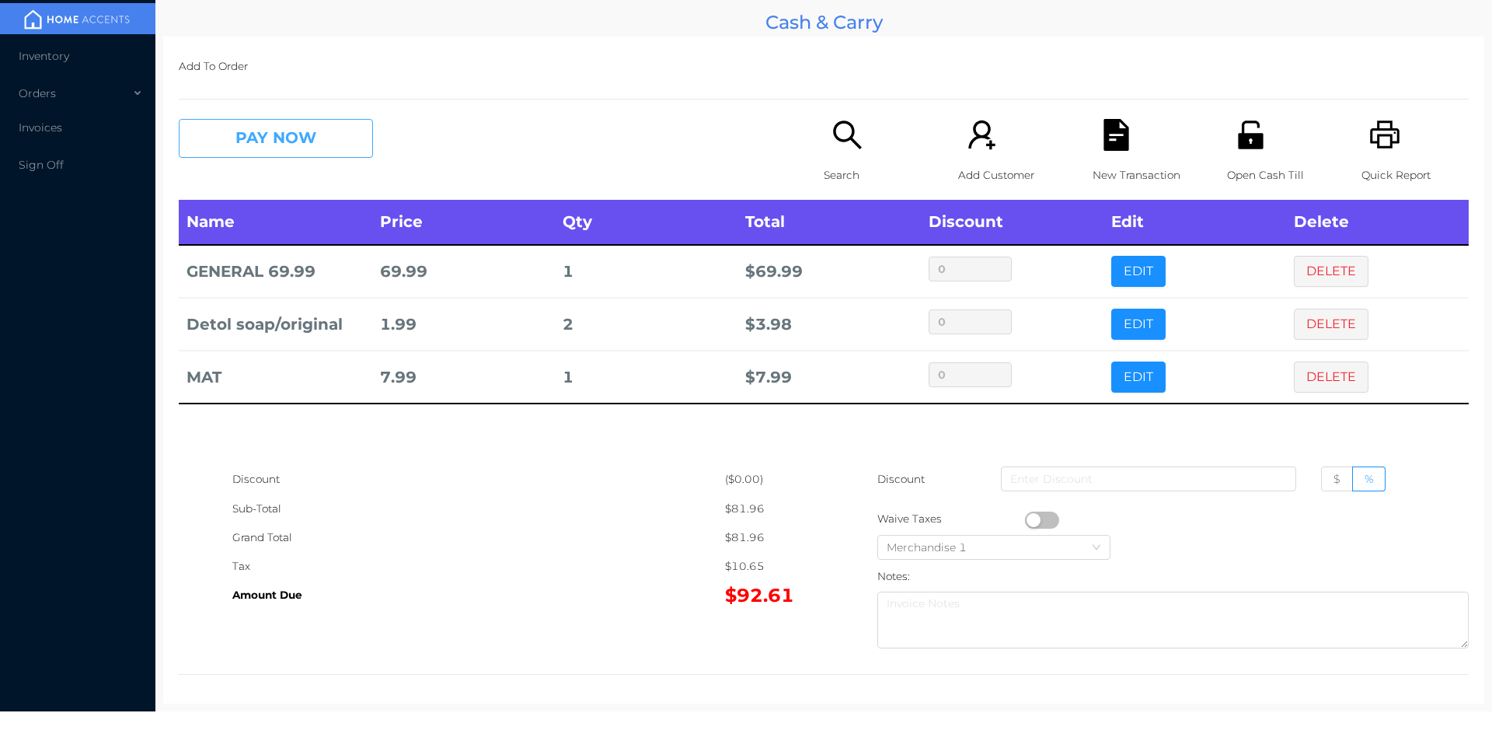
click at [282, 134] on button "PAY NOW" at bounding box center [276, 138] width 194 height 39
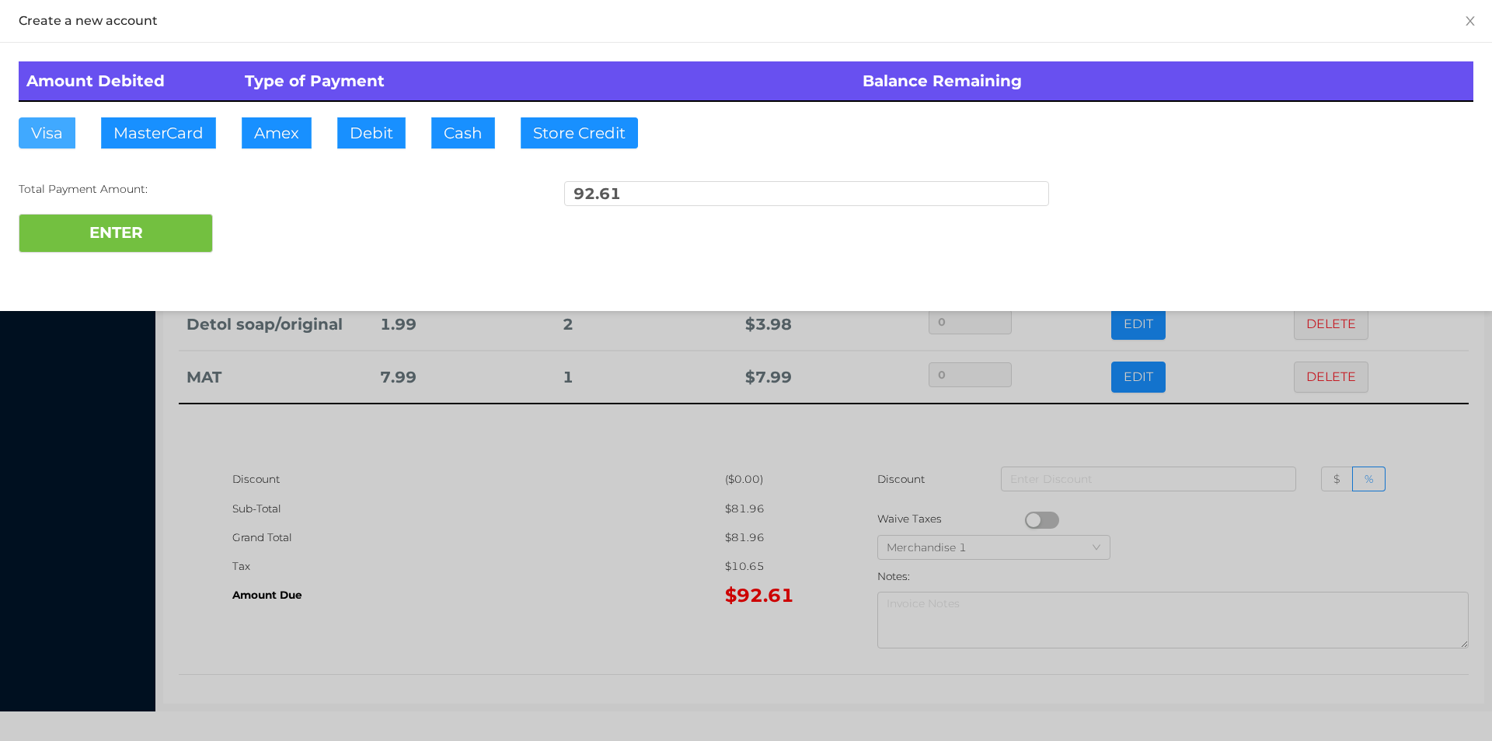
click at [49, 130] on button "Visa" at bounding box center [47, 132] width 57 height 31
click at [181, 237] on button "ENTER" at bounding box center [116, 233] width 194 height 39
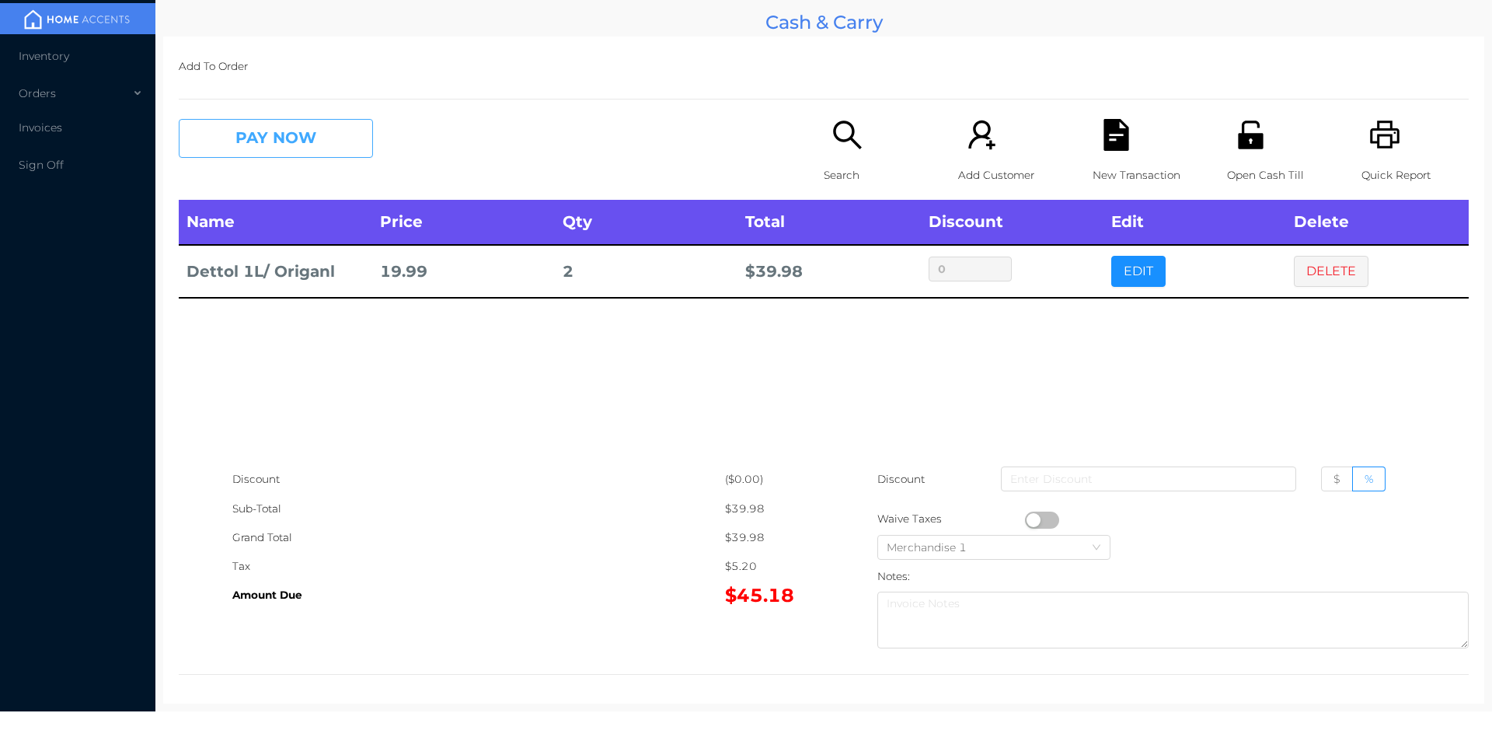
click at [260, 141] on button "PAY NOW" at bounding box center [276, 138] width 194 height 39
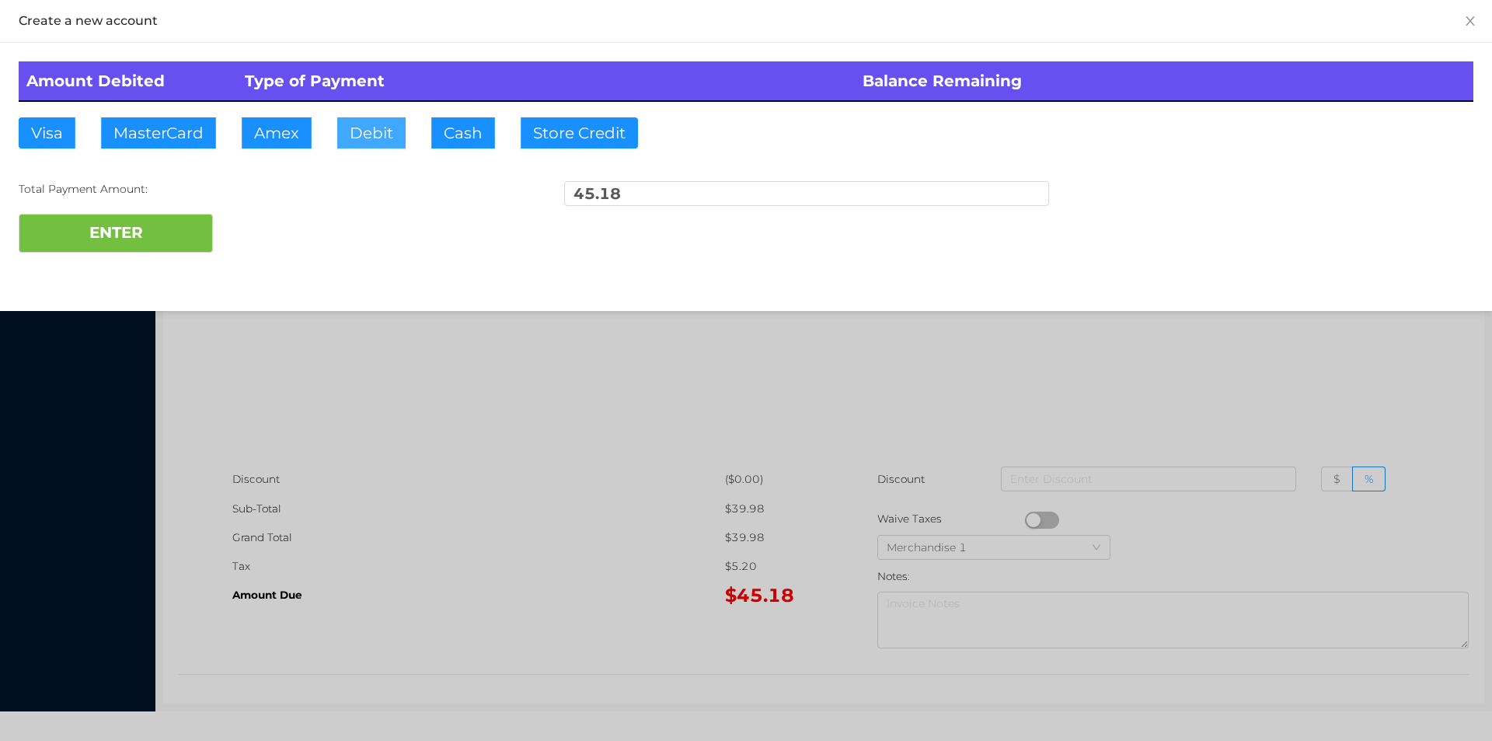
click at [375, 136] on button "Debit" at bounding box center [371, 132] width 68 height 31
click at [158, 214] on button "ENTER" at bounding box center [116, 233] width 194 height 39
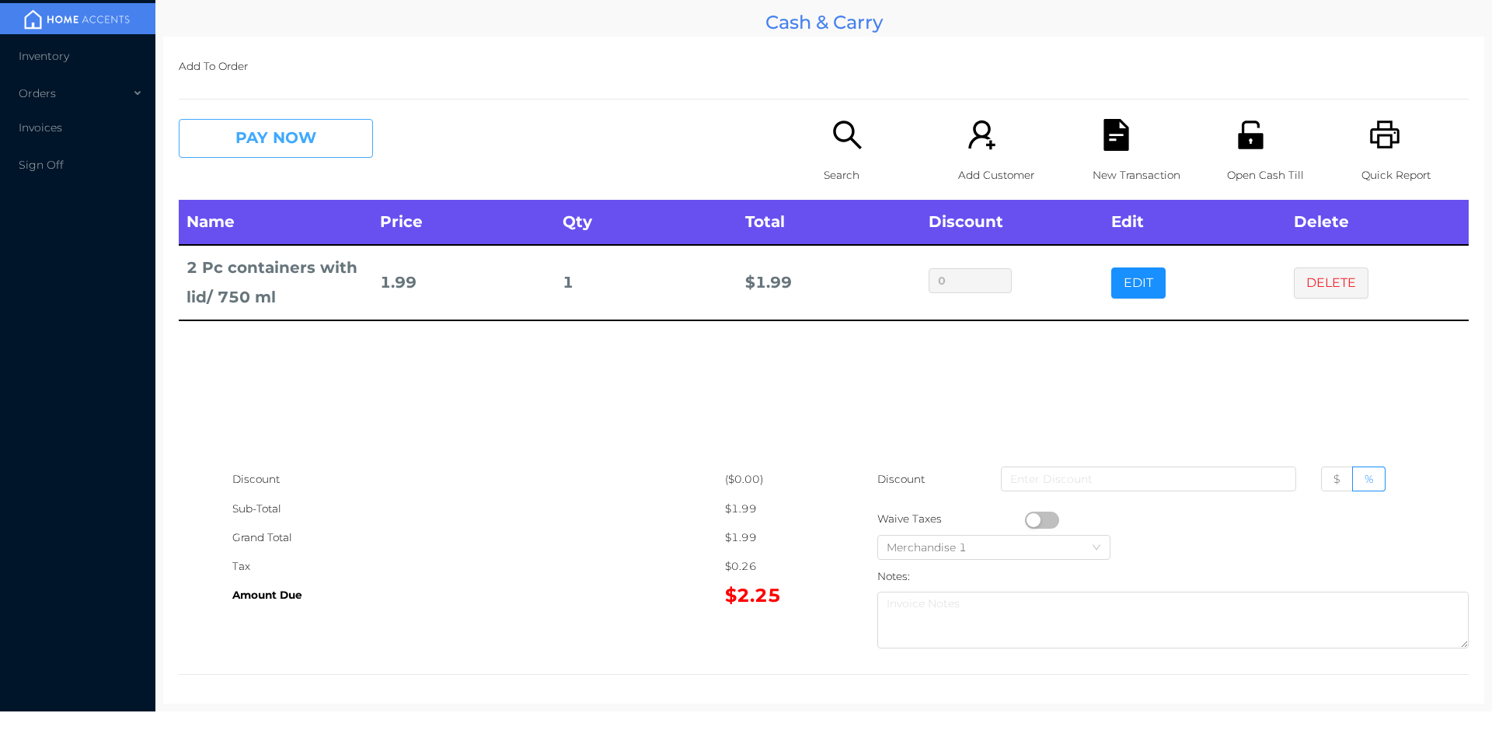
click at [271, 156] on button "PAY NOW" at bounding box center [276, 138] width 194 height 39
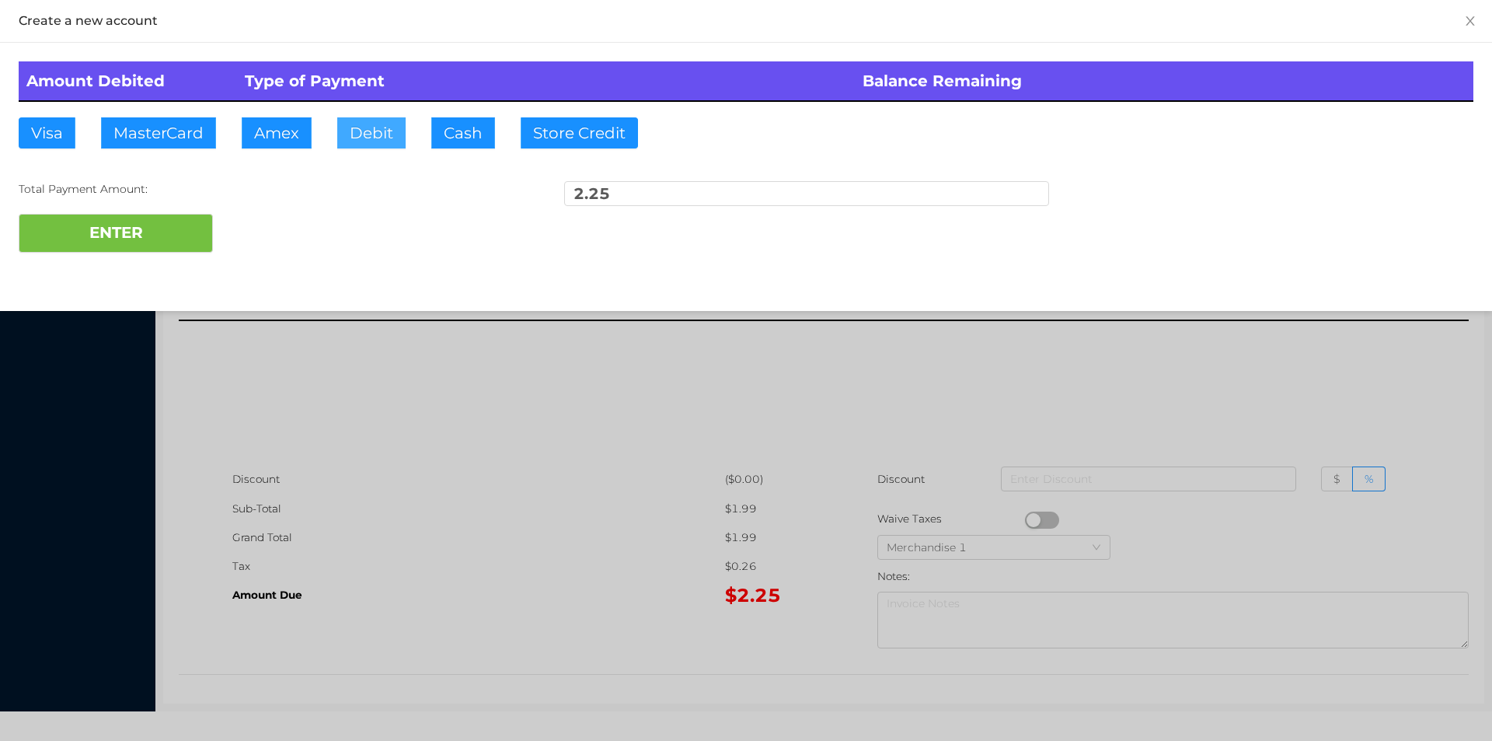
click at [367, 131] on button "Debit" at bounding box center [371, 132] width 68 height 31
type input "5.25"
click at [124, 218] on button "ENTER" at bounding box center [116, 233] width 194 height 39
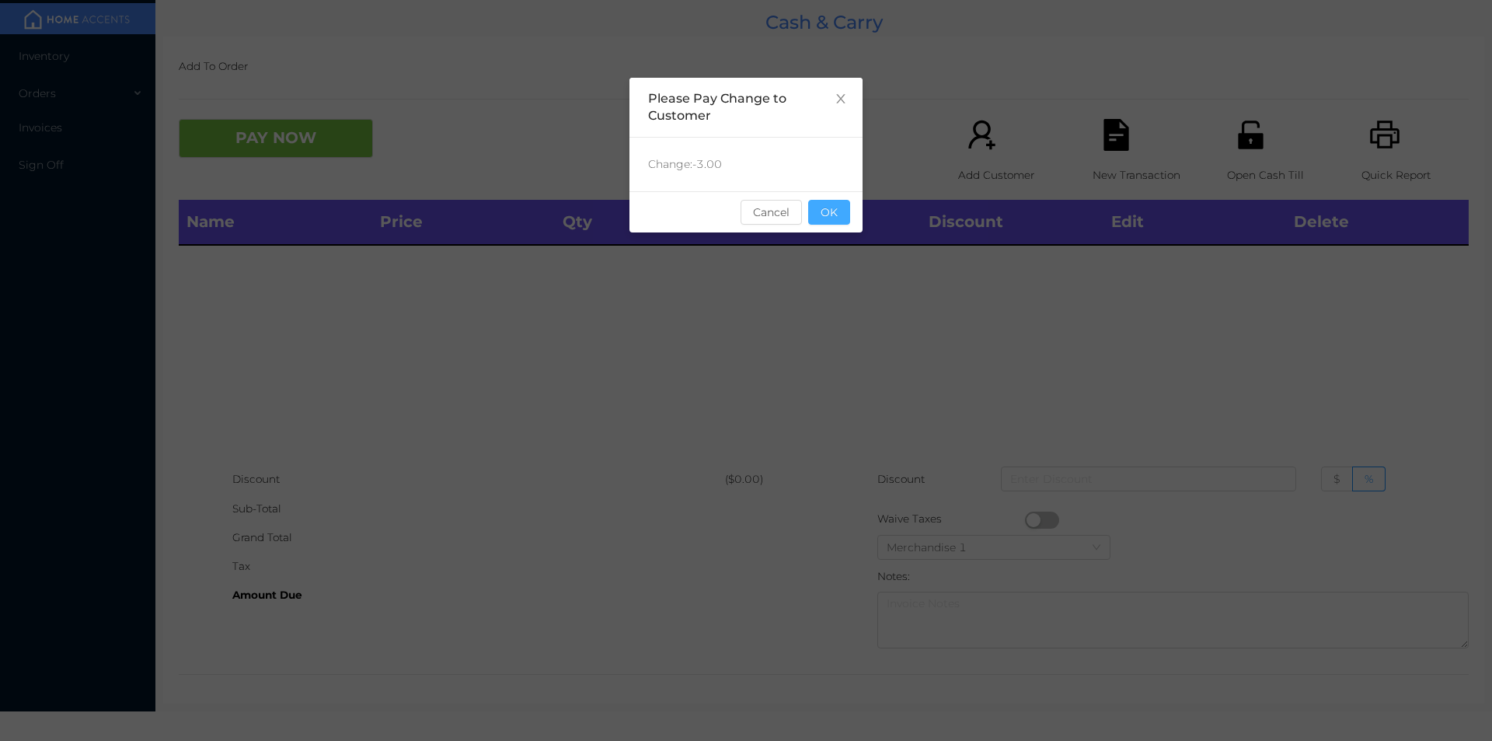
click at [839, 204] on button "OK" at bounding box center [829, 212] width 42 height 25
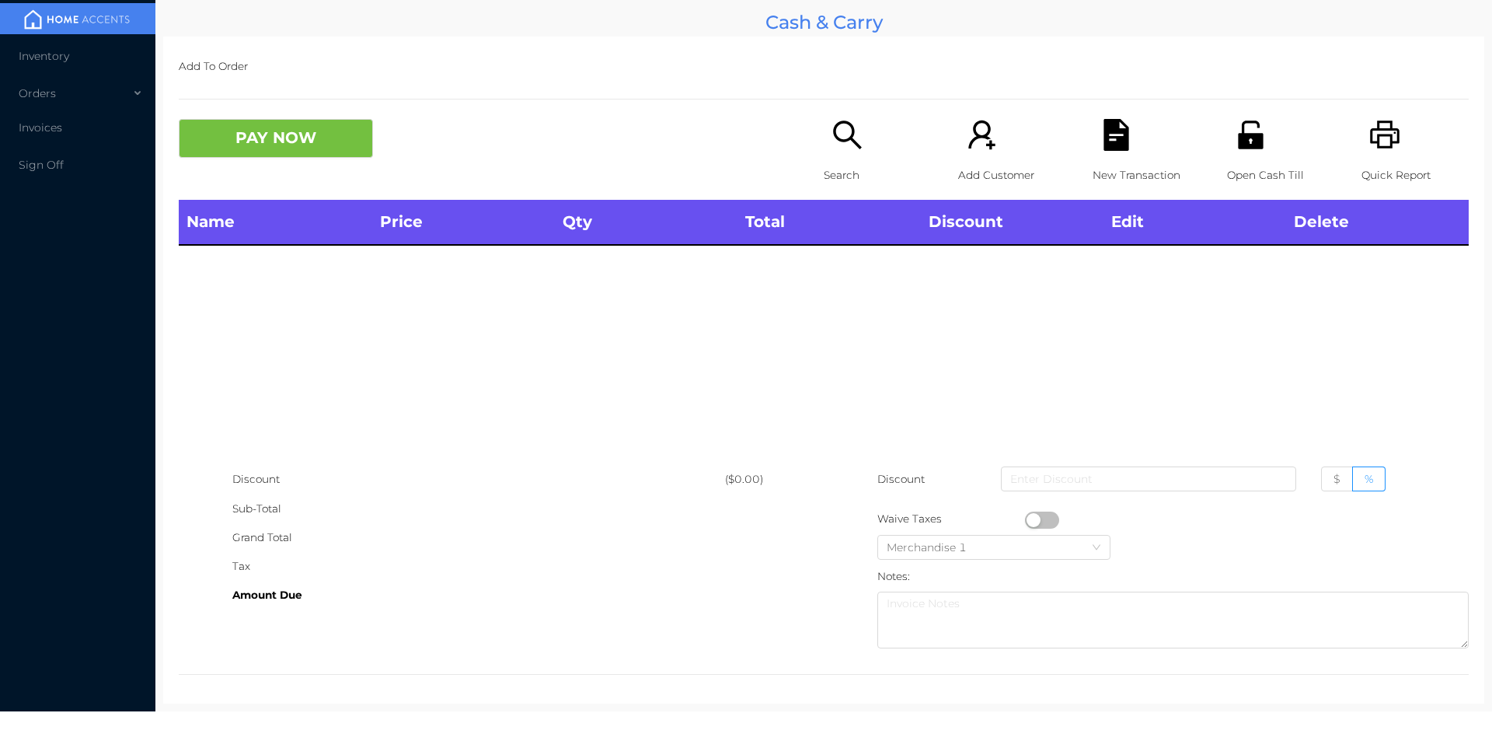
click at [824, 139] on div "Search" at bounding box center [877, 159] width 107 height 81
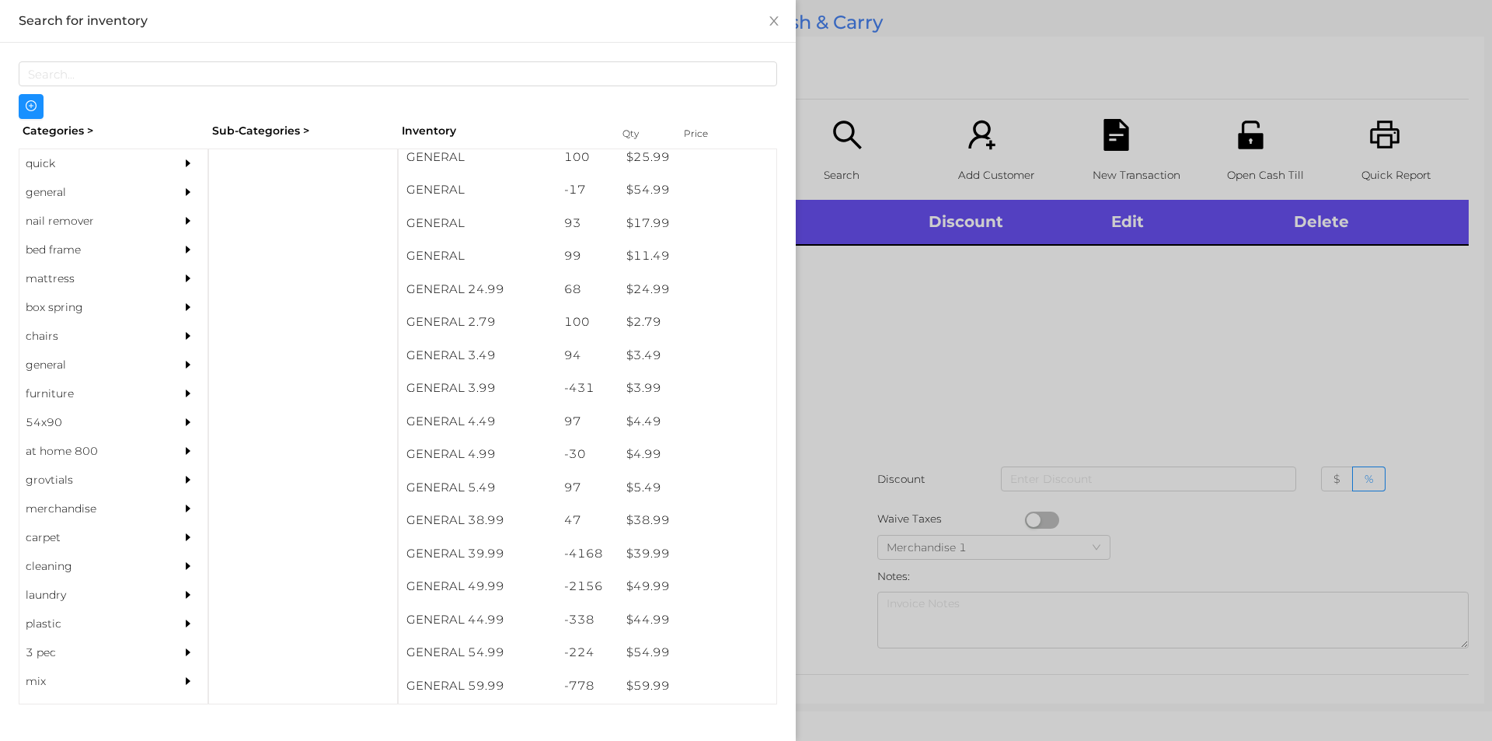
scroll to position [507, 0]
click at [48, 190] on div "general" at bounding box center [89, 192] width 141 height 29
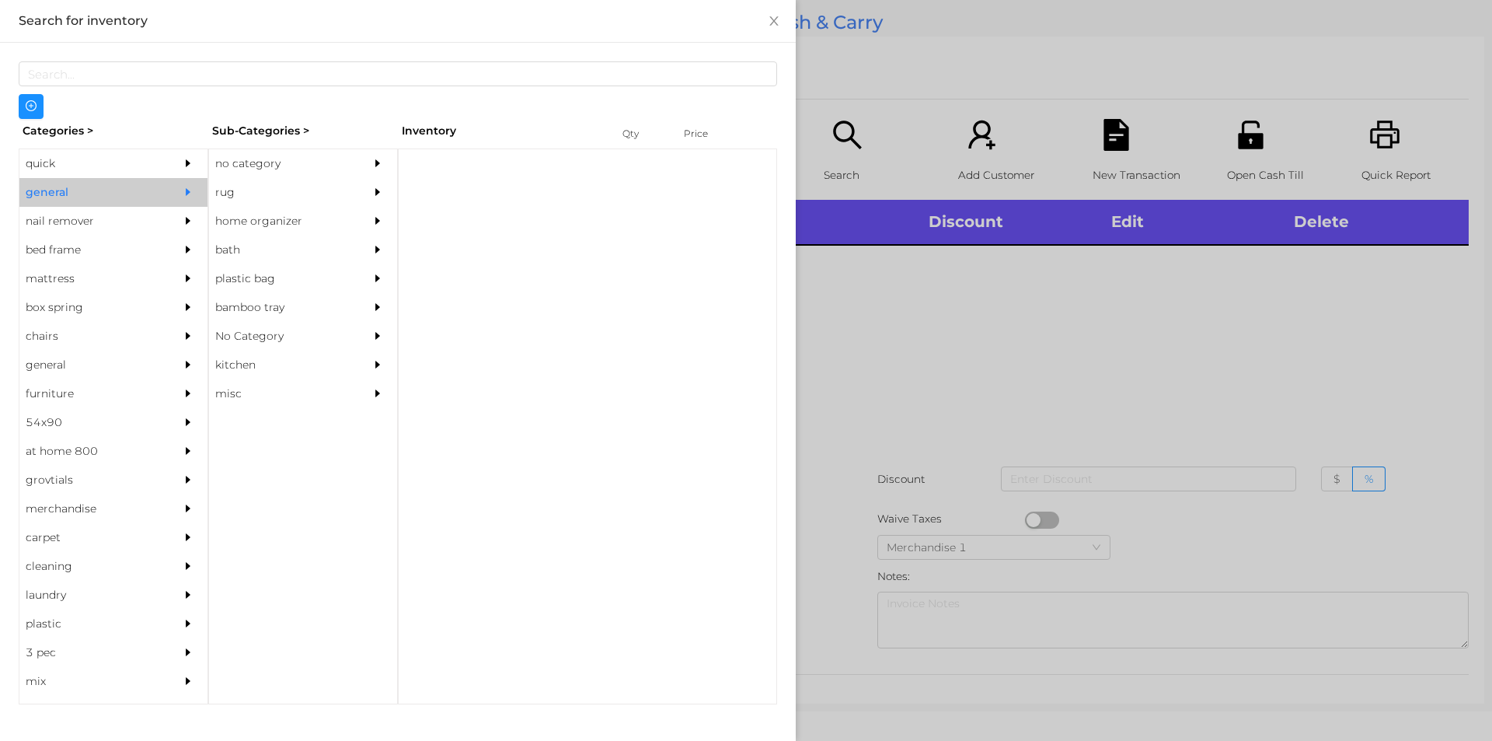
click at [341, 150] on div "no category" at bounding box center [279, 163] width 141 height 29
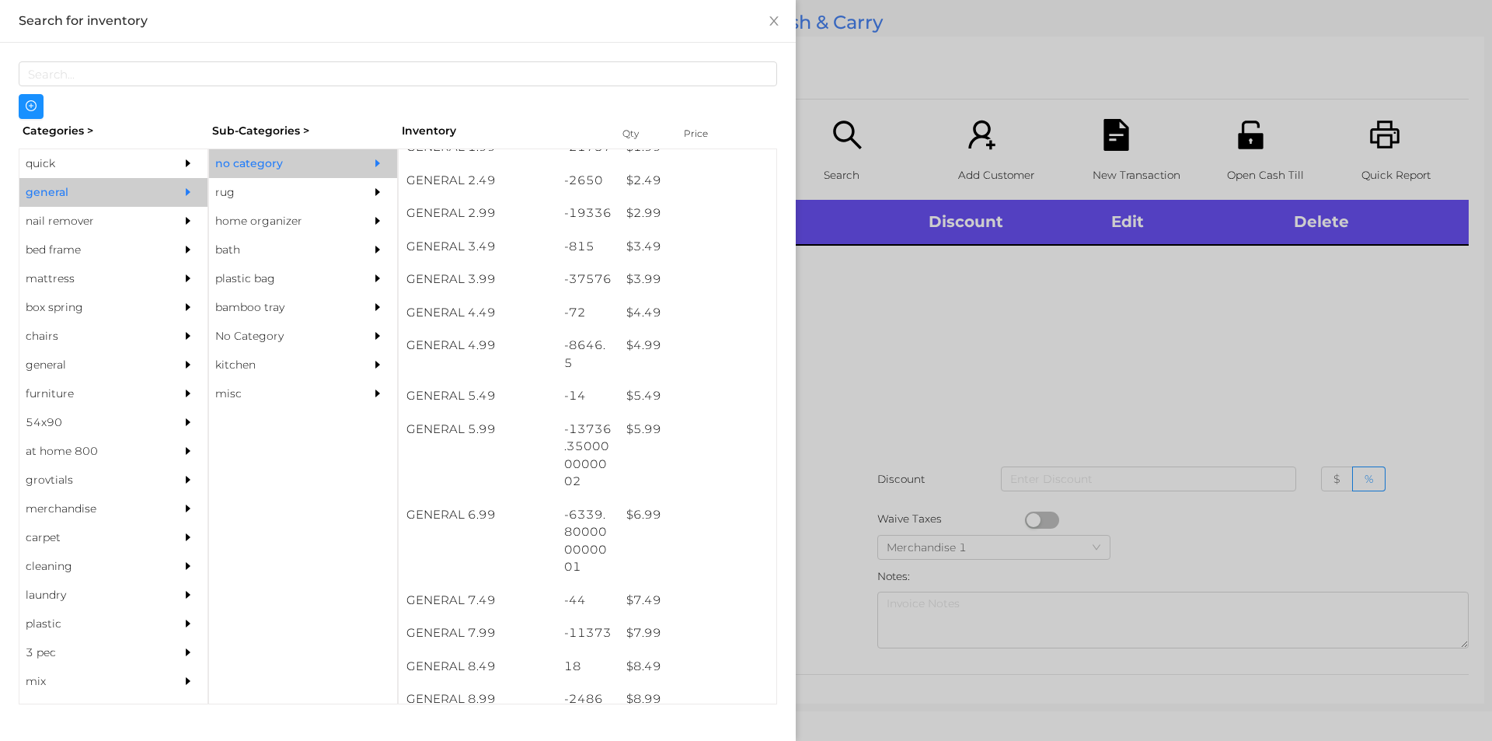
scroll to position [352, 0]
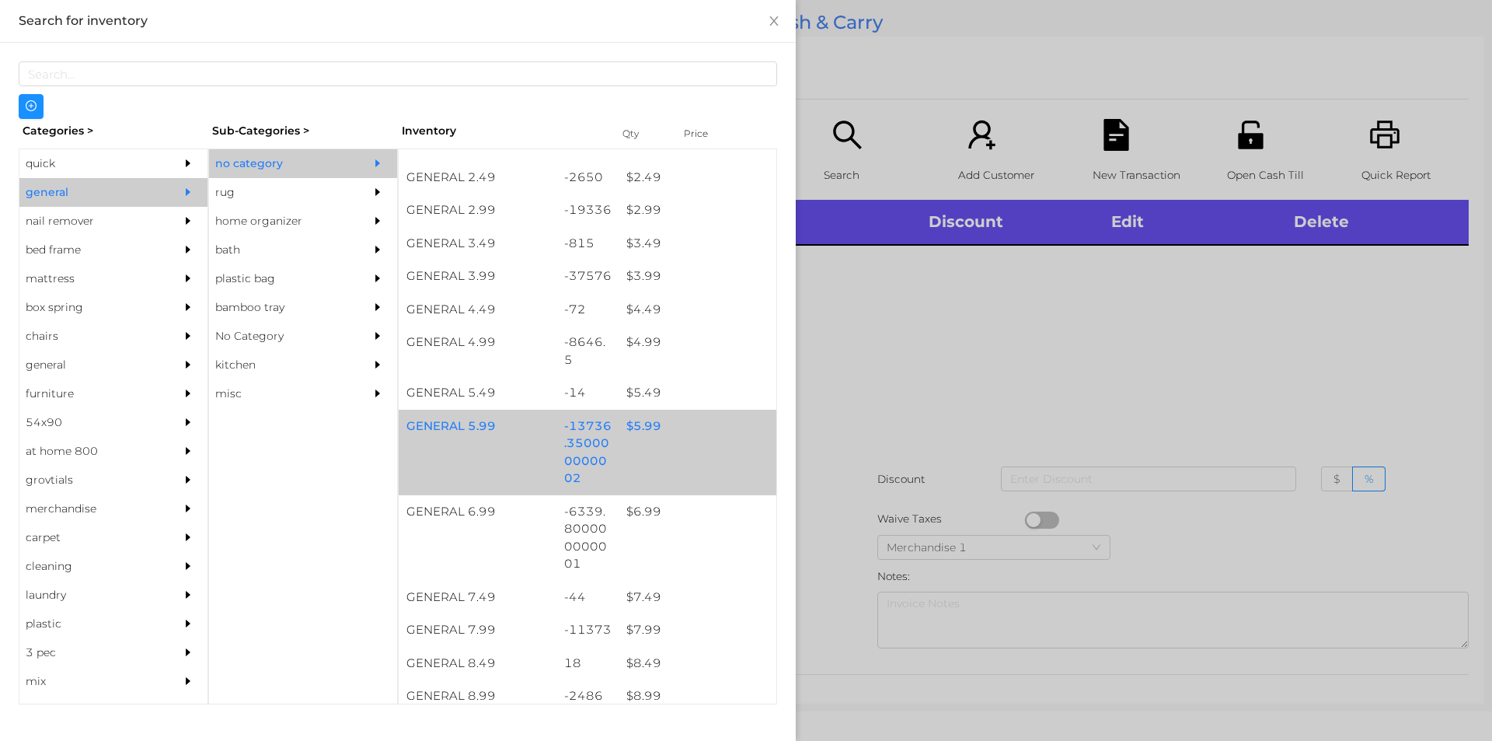
click at [664, 414] on div "$ 5.99" at bounding box center [698, 426] width 158 height 33
click at [672, 429] on div "$ 5.99" at bounding box center [698, 426] width 158 height 33
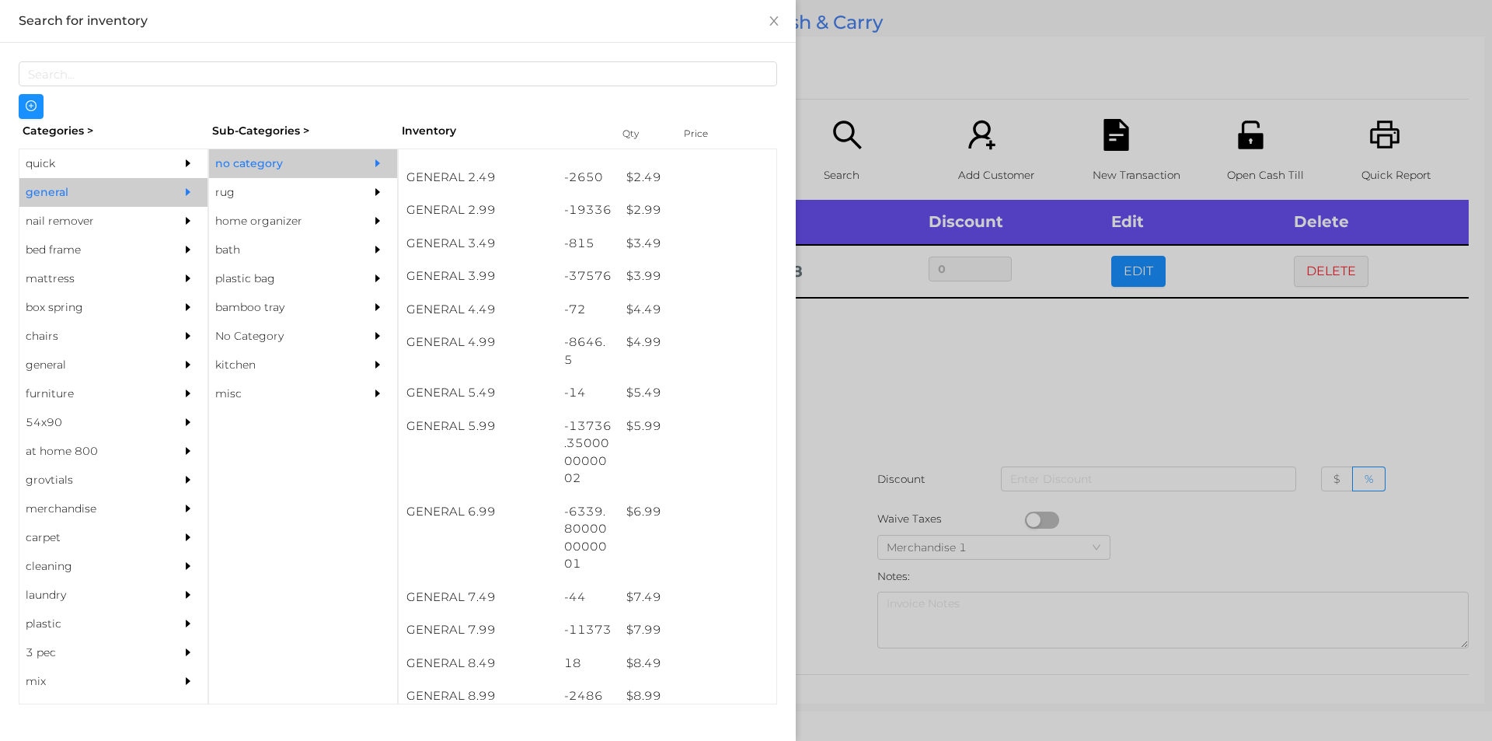
click at [866, 449] on div at bounding box center [746, 370] width 1492 height 741
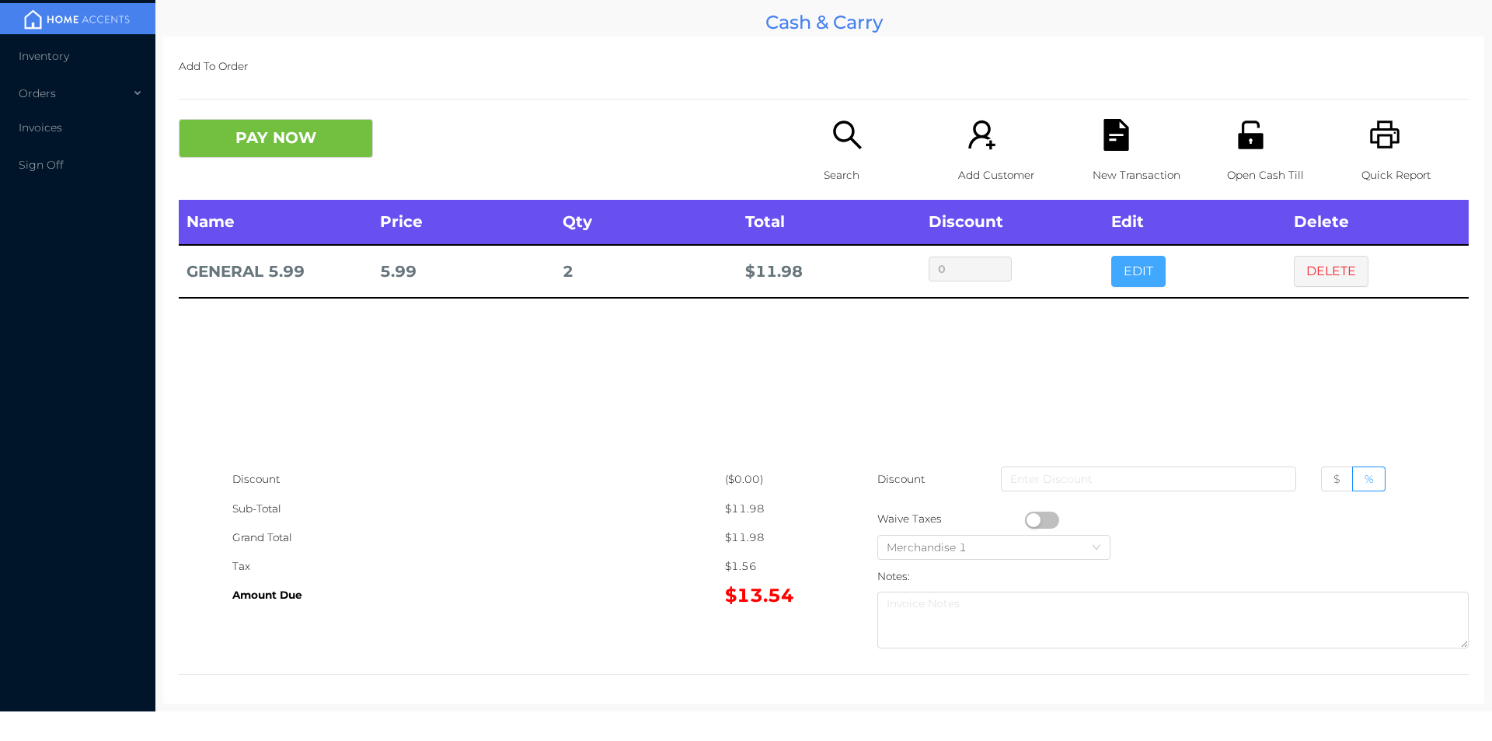
click at [1118, 279] on button "EDIT" at bounding box center [1138, 271] width 54 height 31
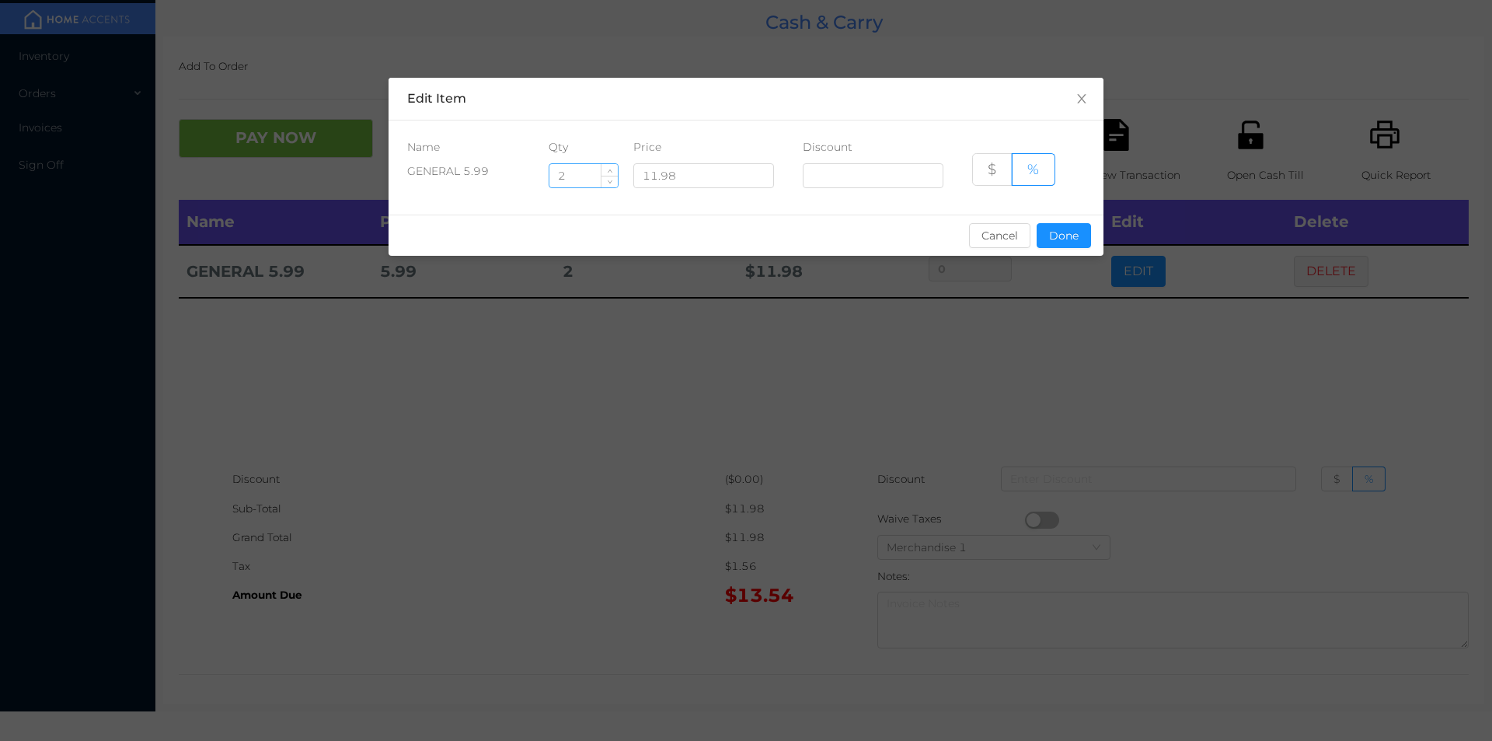
click at [577, 169] on input "2" at bounding box center [583, 175] width 68 height 23
type input "2.5"
click at [1041, 235] on button "Done" at bounding box center [1064, 235] width 54 height 25
type input "0%"
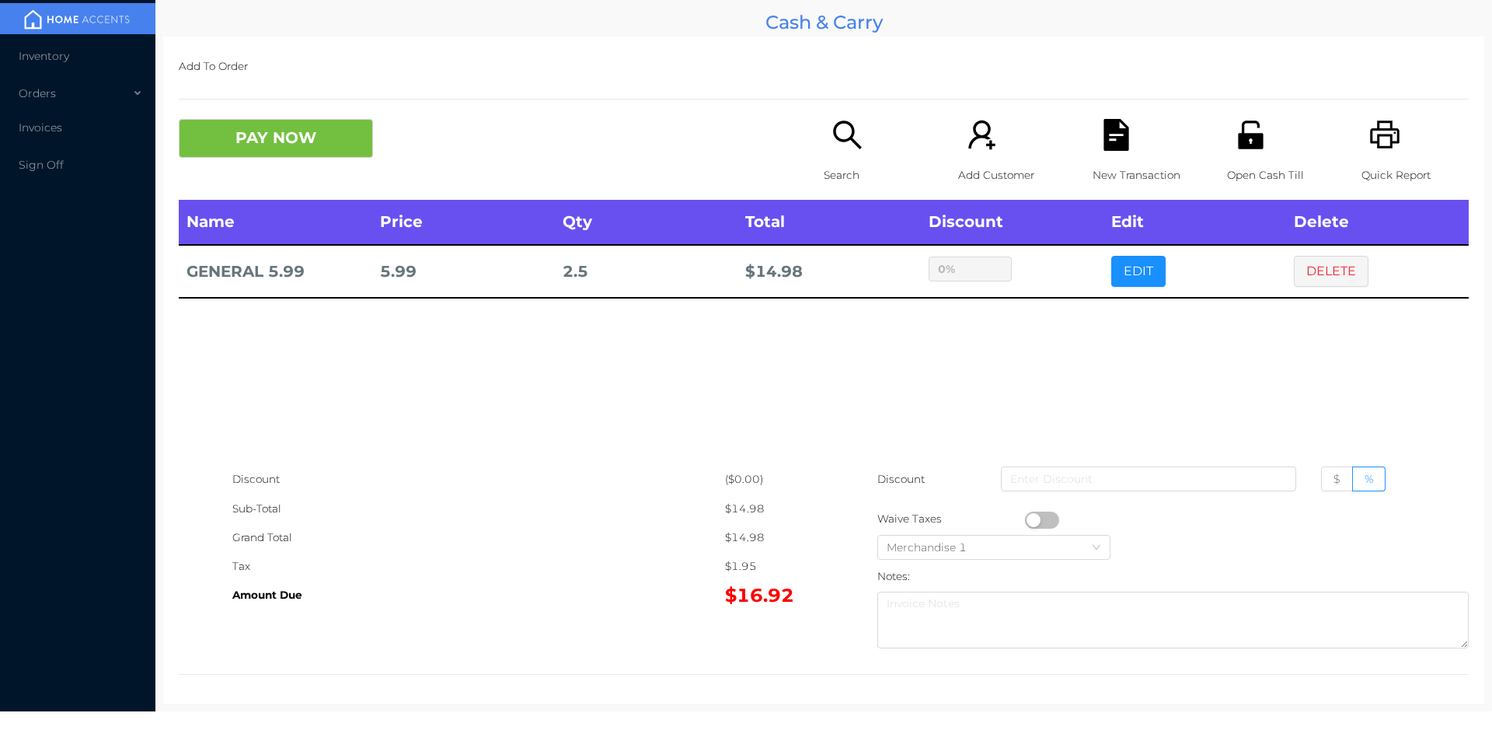
click at [1134, 147] on div "New Transaction" at bounding box center [1146, 159] width 107 height 81
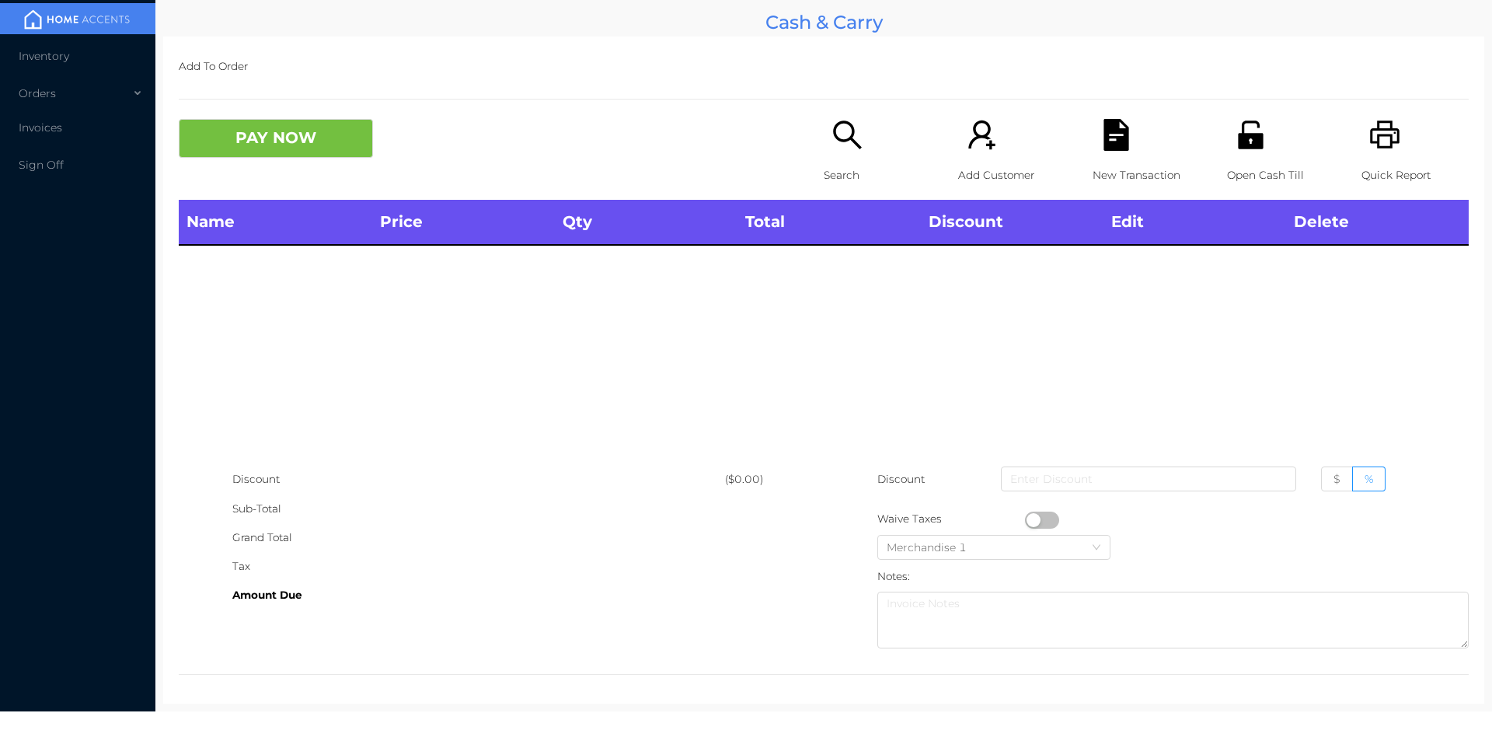
click at [1240, 149] on icon "icon: unlock" at bounding box center [1251, 135] width 32 height 32
click at [1238, 141] on icon "icon: unlock" at bounding box center [1250, 134] width 25 height 28
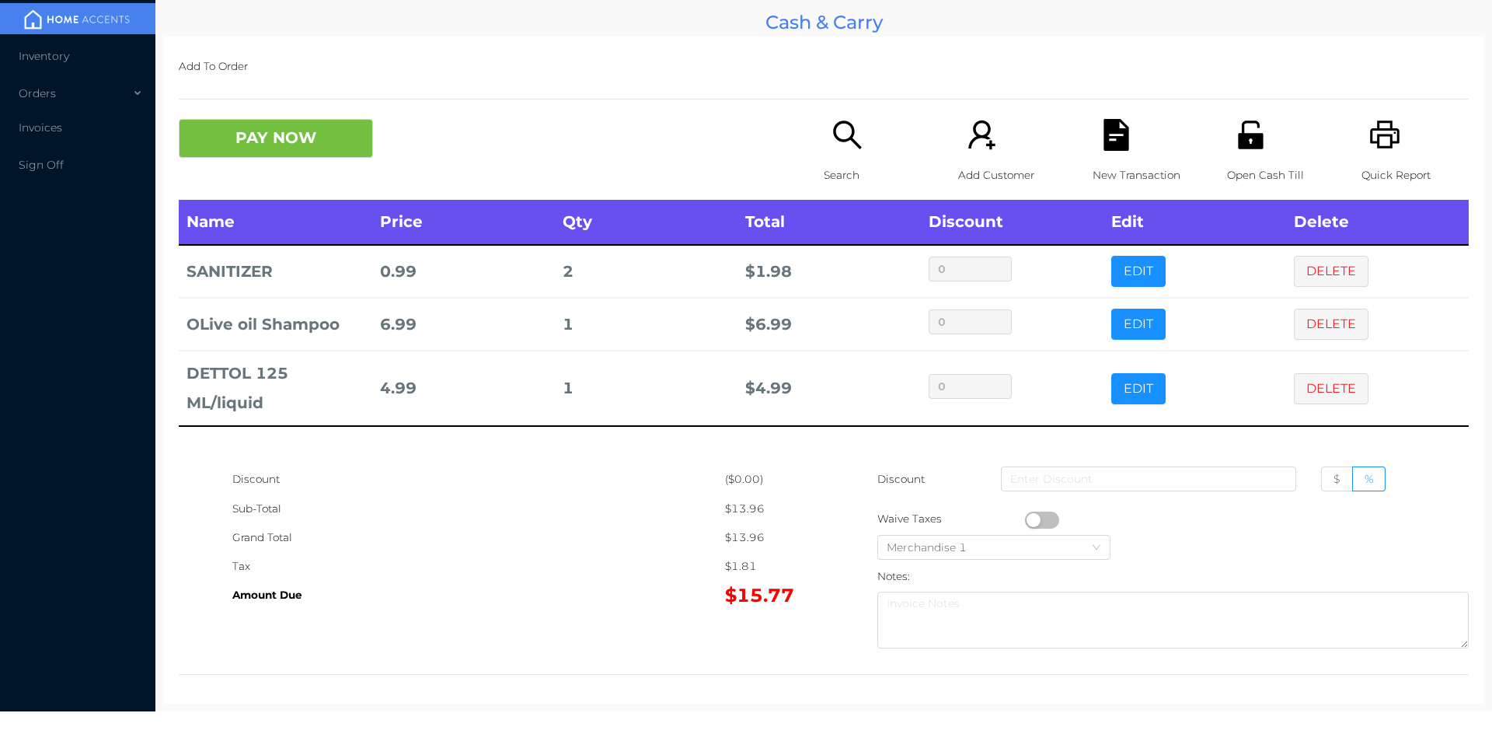
click at [837, 120] on icon "icon: search" at bounding box center [848, 135] width 32 height 32
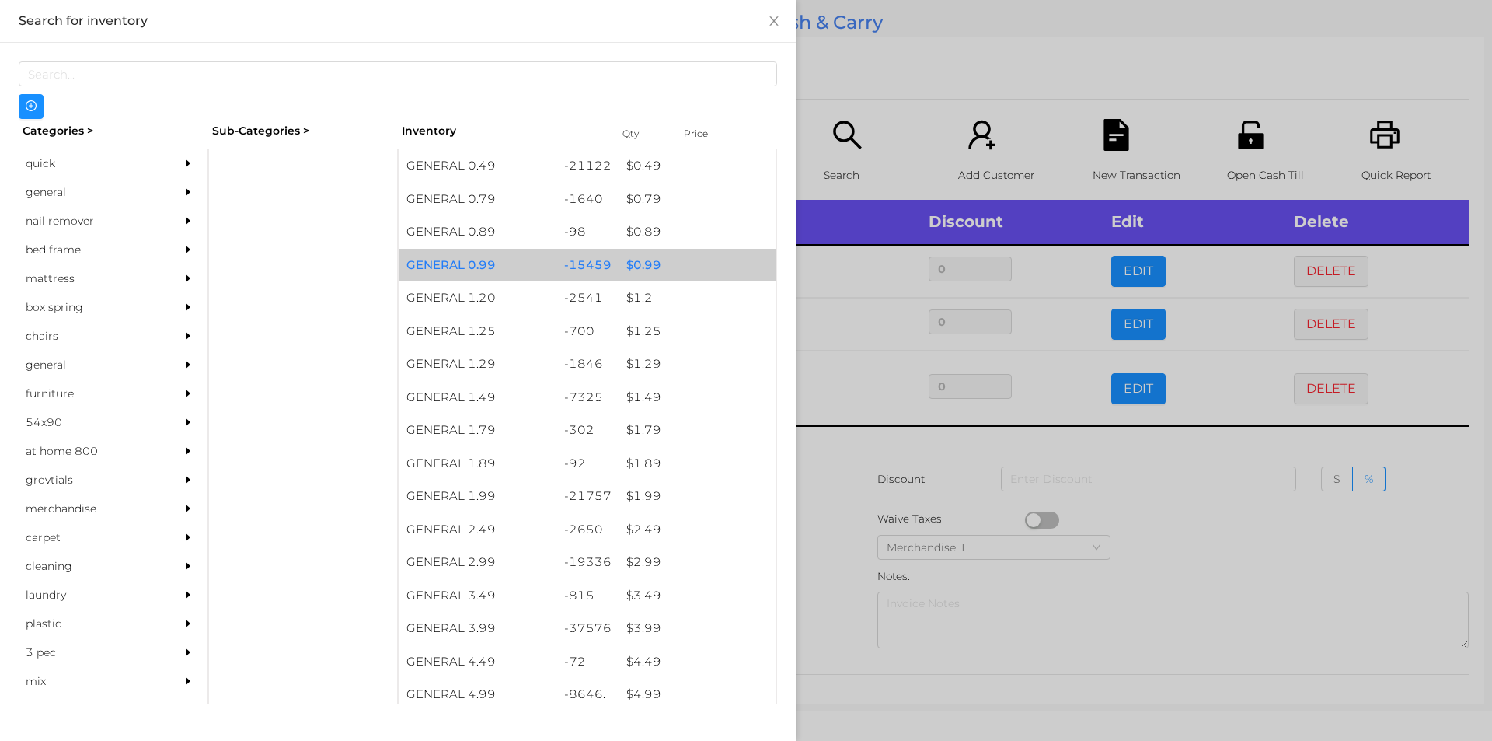
click at [698, 272] on div "$ 0.99" at bounding box center [698, 265] width 158 height 33
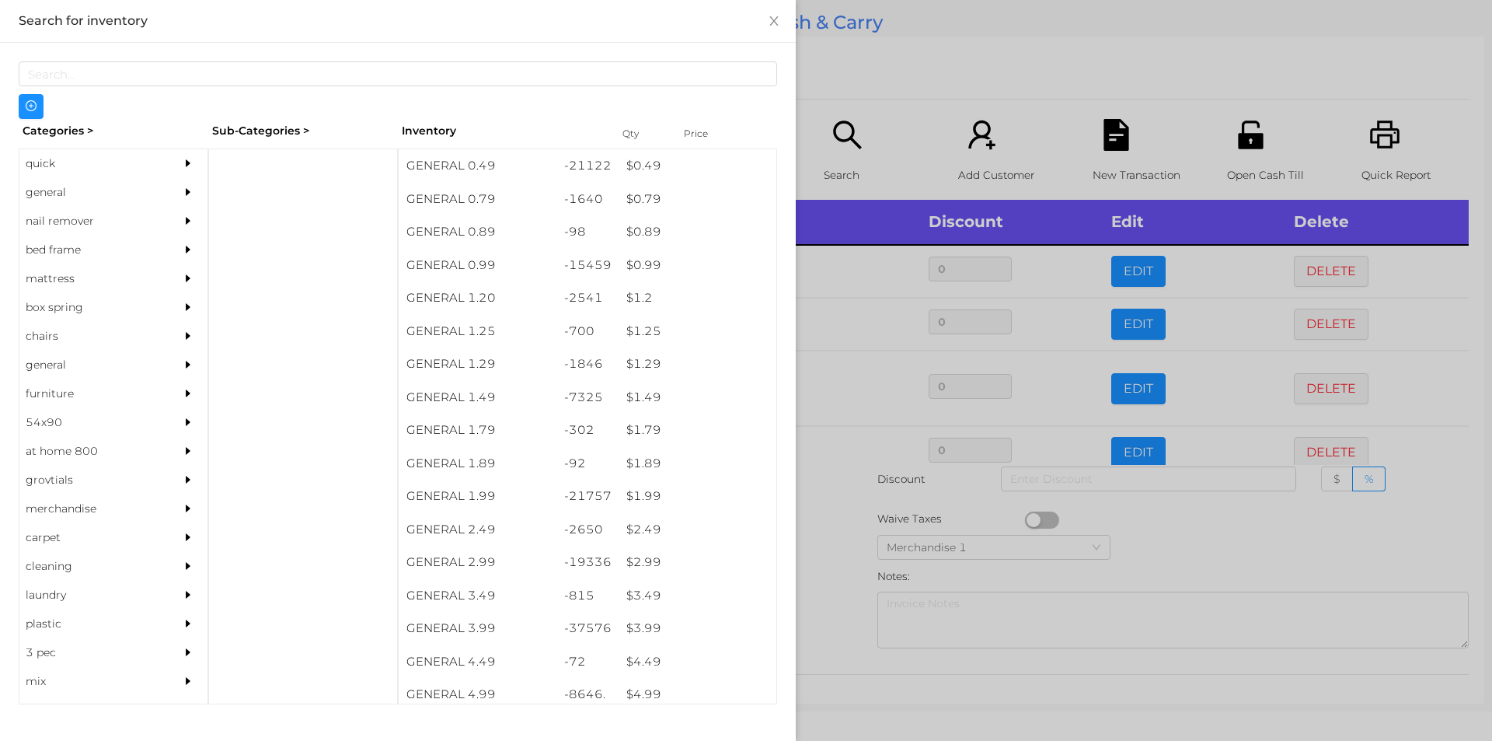
click at [870, 72] on div at bounding box center [746, 370] width 1492 height 741
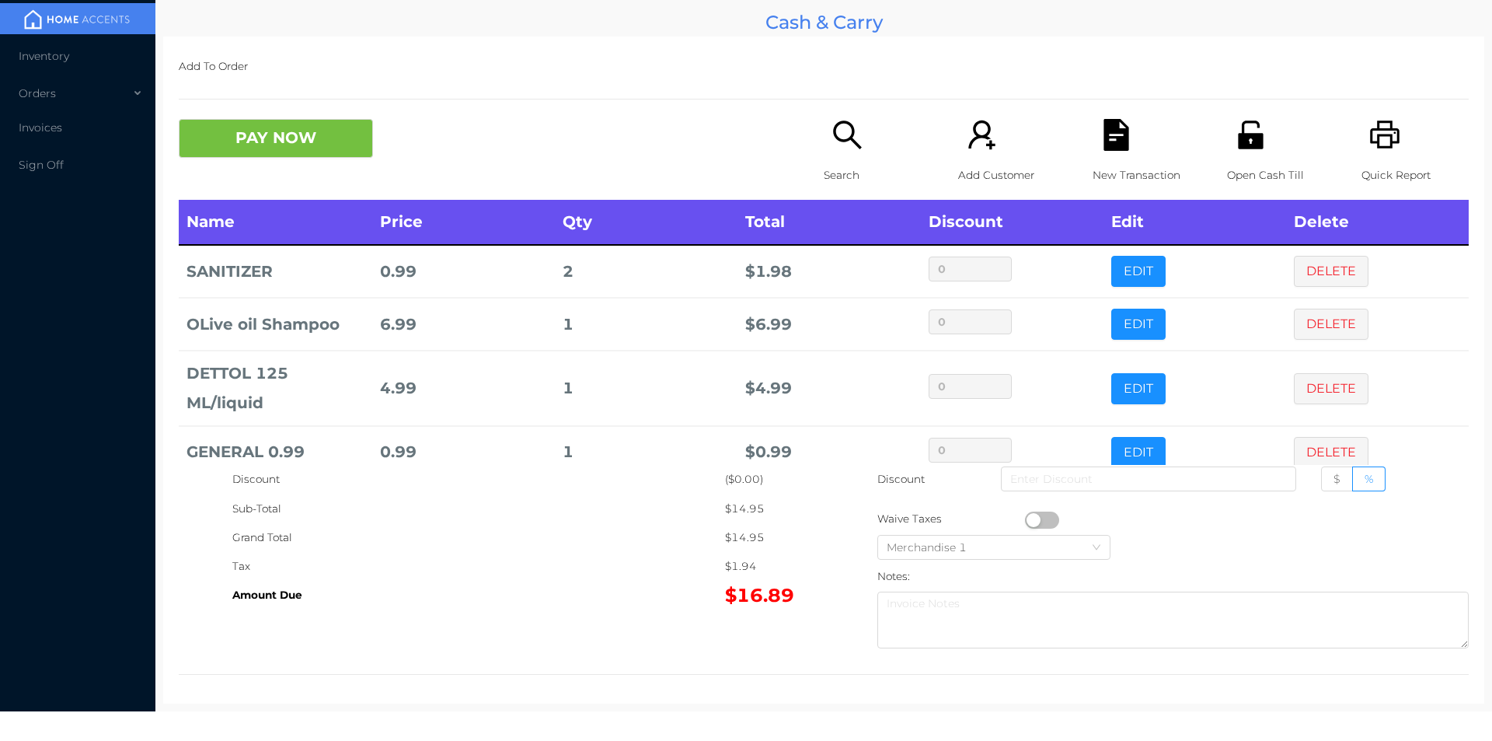
click at [375, 274] on td "0.99" at bounding box center [463, 271] width 183 height 53
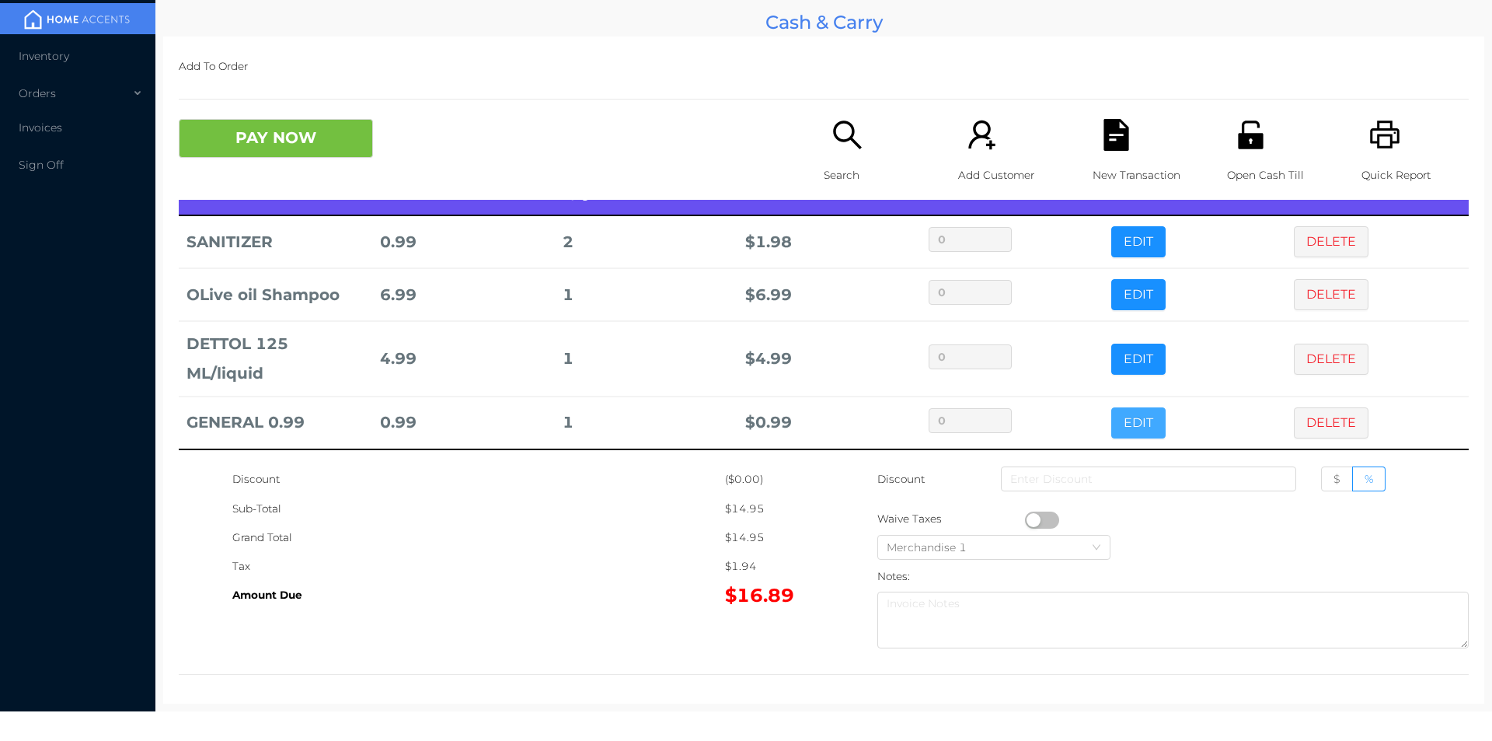
click at [1111, 412] on button "EDIT" at bounding box center [1138, 422] width 54 height 31
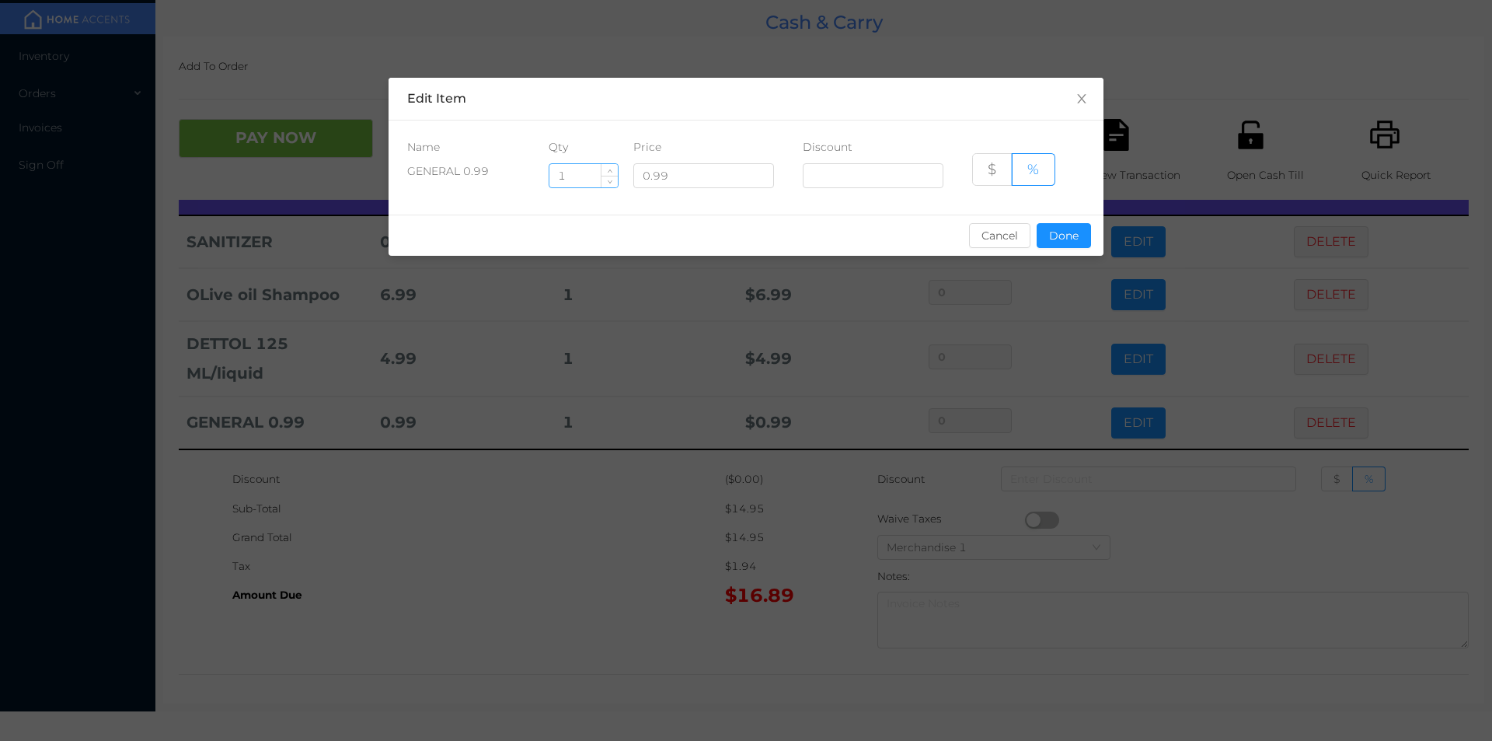
click at [578, 171] on input "1" at bounding box center [583, 175] width 68 height 23
type input "2"
click at [1076, 242] on button "Done" at bounding box center [1064, 235] width 54 height 25
type input "0%"
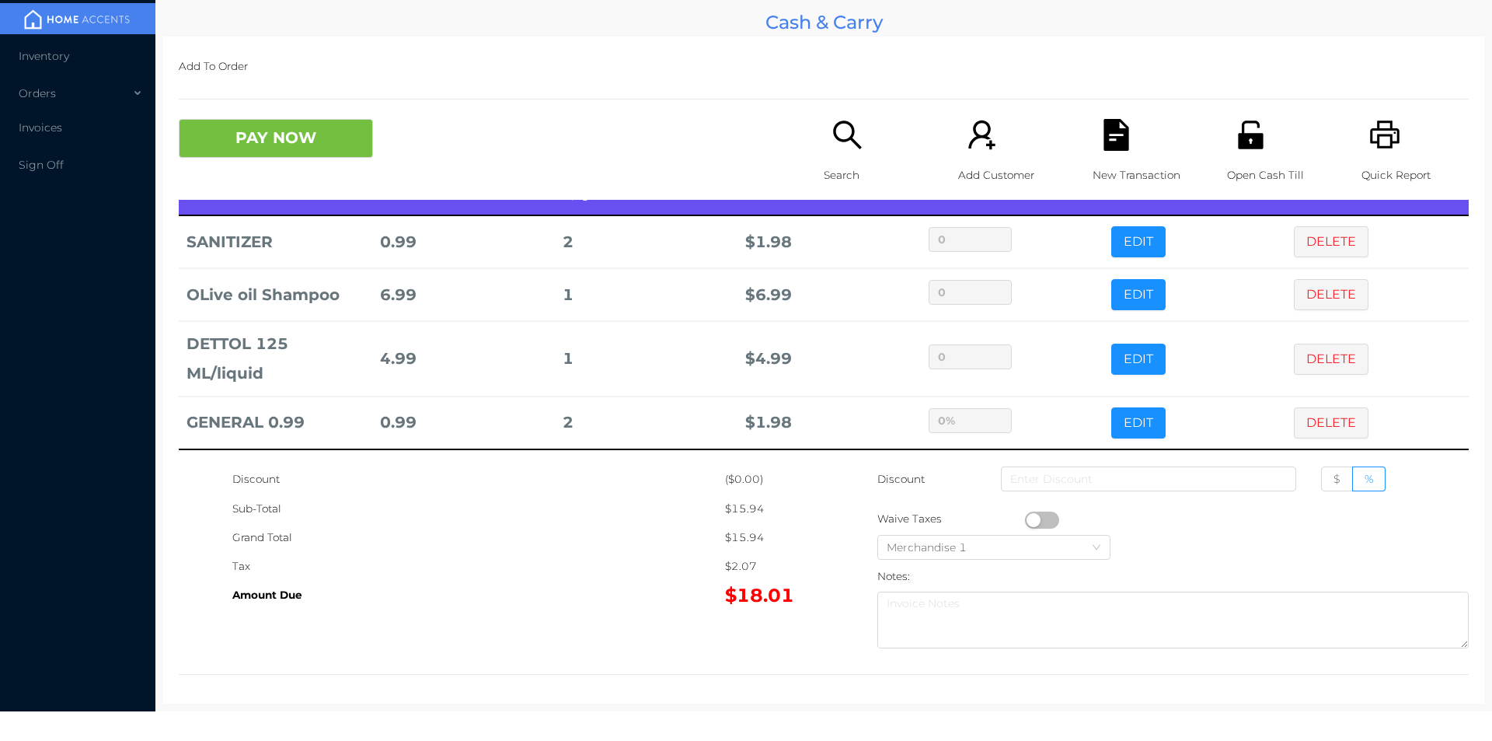
click at [1260, 141] on div "Open Cash Till" at bounding box center [1280, 159] width 107 height 81
click at [1113, 142] on icon "icon: file-text" at bounding box center [1116, 135] width 25 height 32
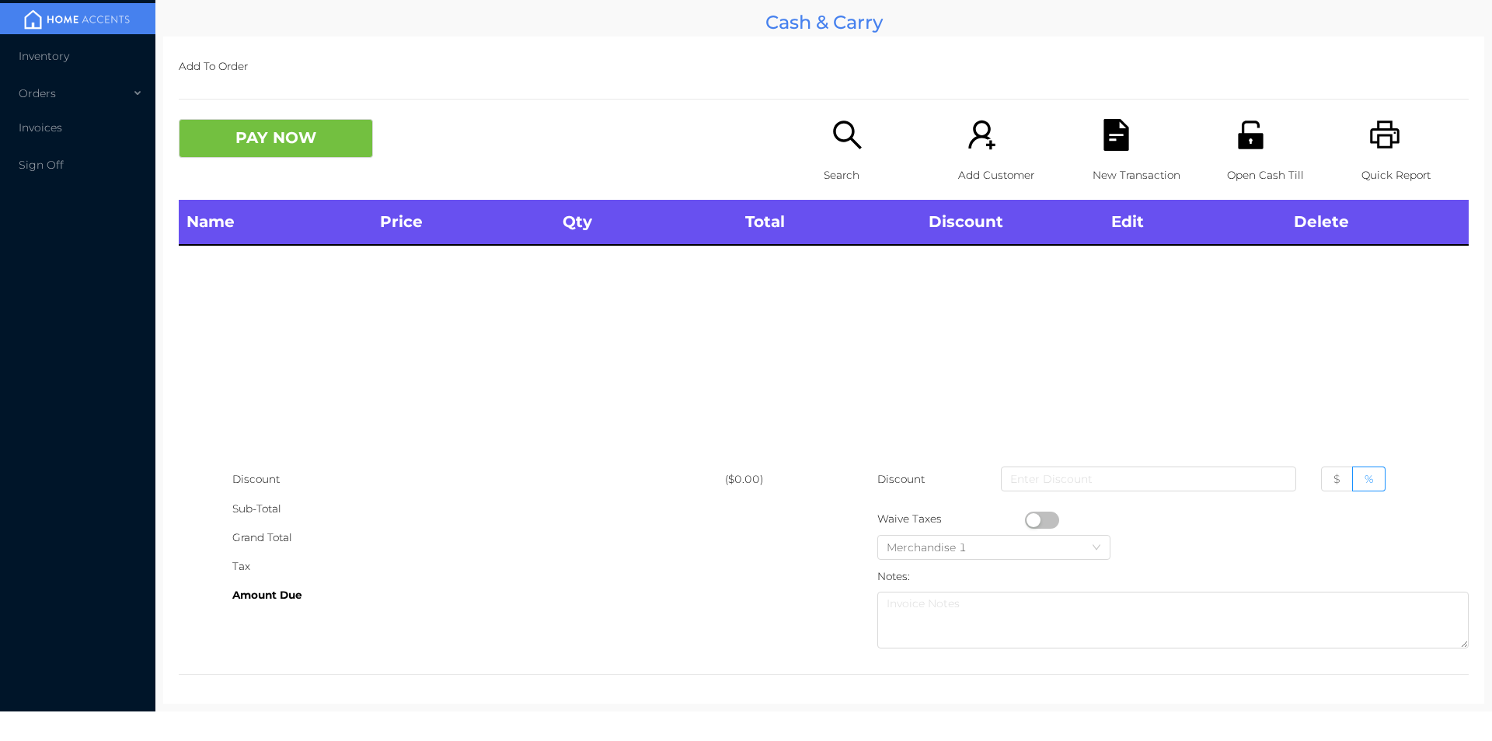
scroll to position [0, 0]
click at [1238, 134] on icon "icon: unlock" at bounding box center [1250, 134] width 25 height 28
click at [853, 167] on p "Search" at bounding box center [877, 175] width 107 height 29
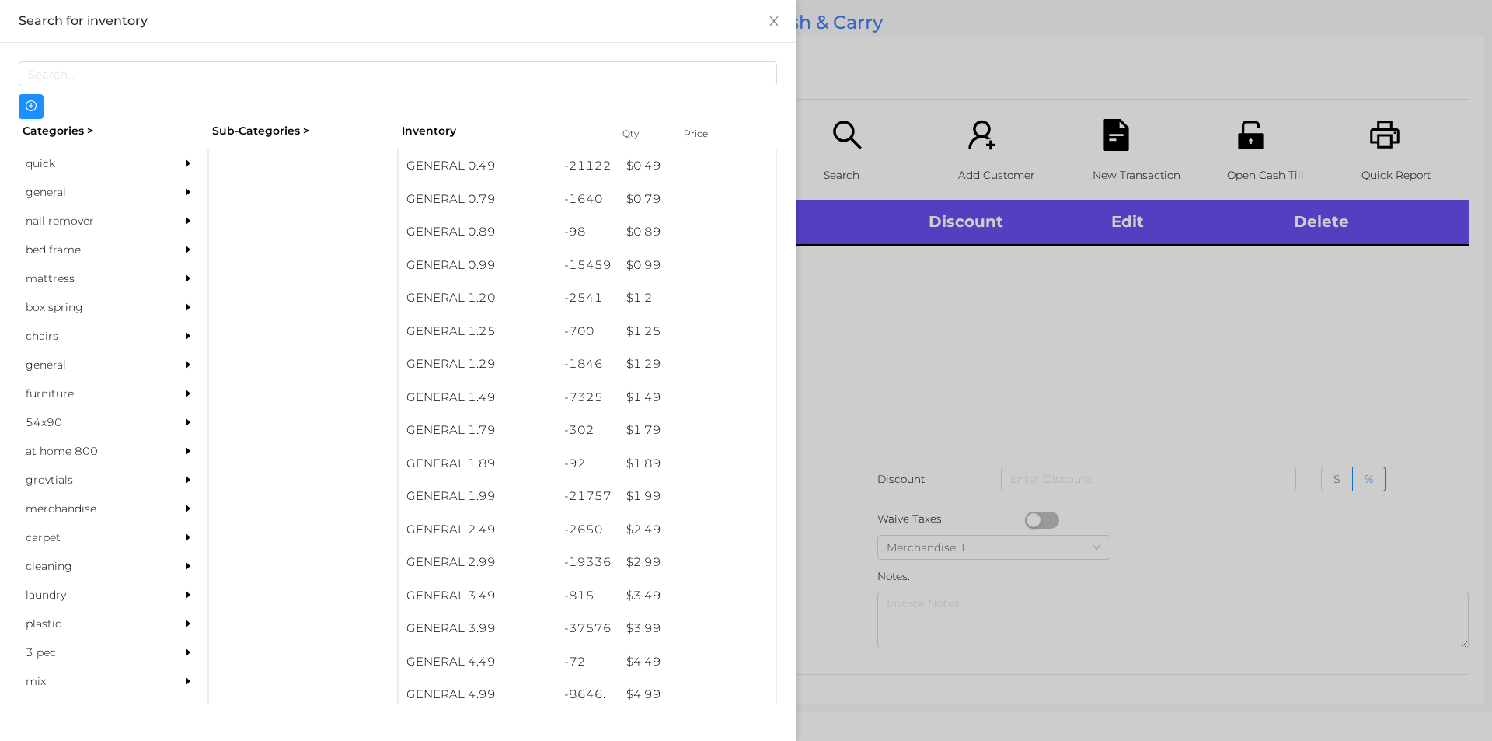
click at [912, 424] on div at bounding box center [746, 370] width 1492 height 741
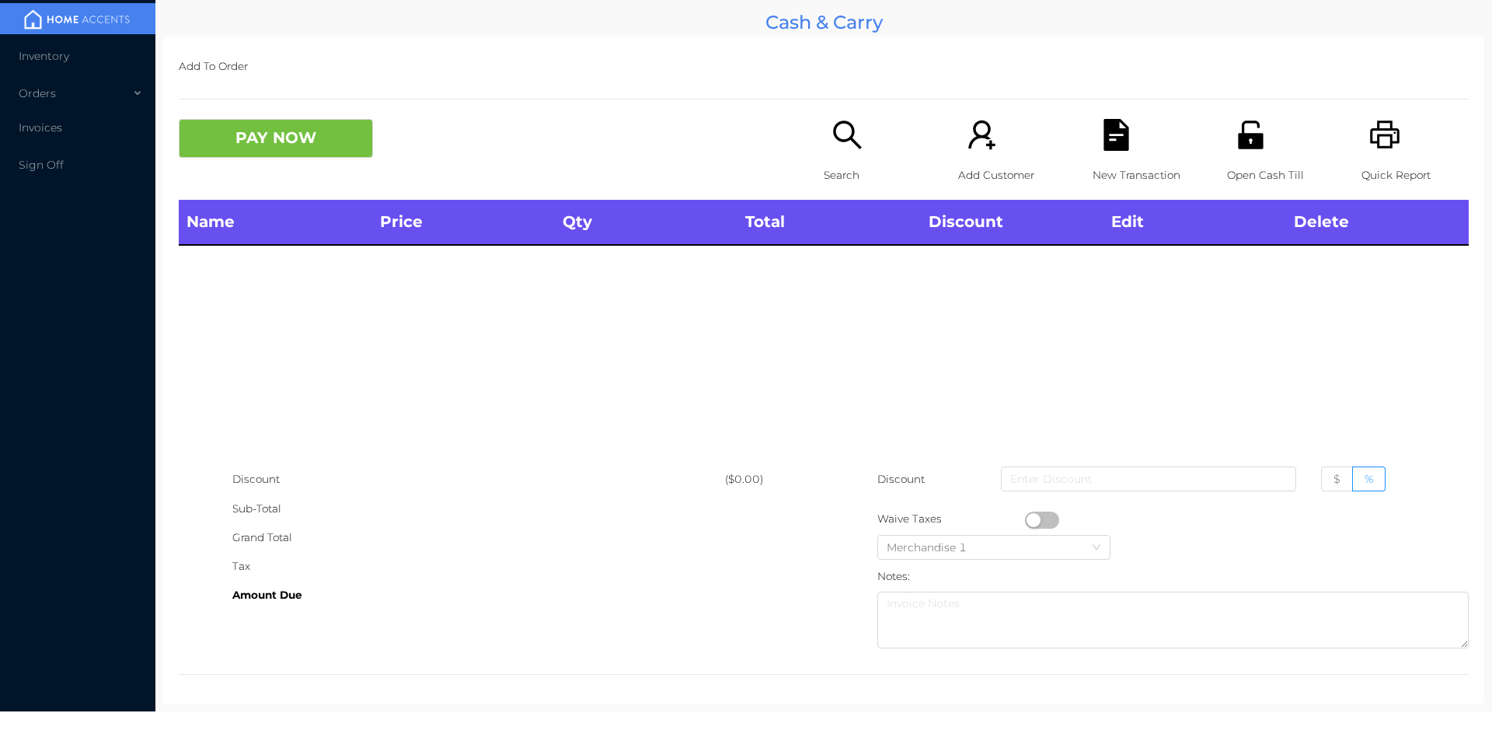
click at [1227, 132] on div "Open Cash Till" at bounding box center [1280, 159] width 107 height 81
click at [842, 164] on p "Search" at bounding box center [877, 175] width 107 height 29
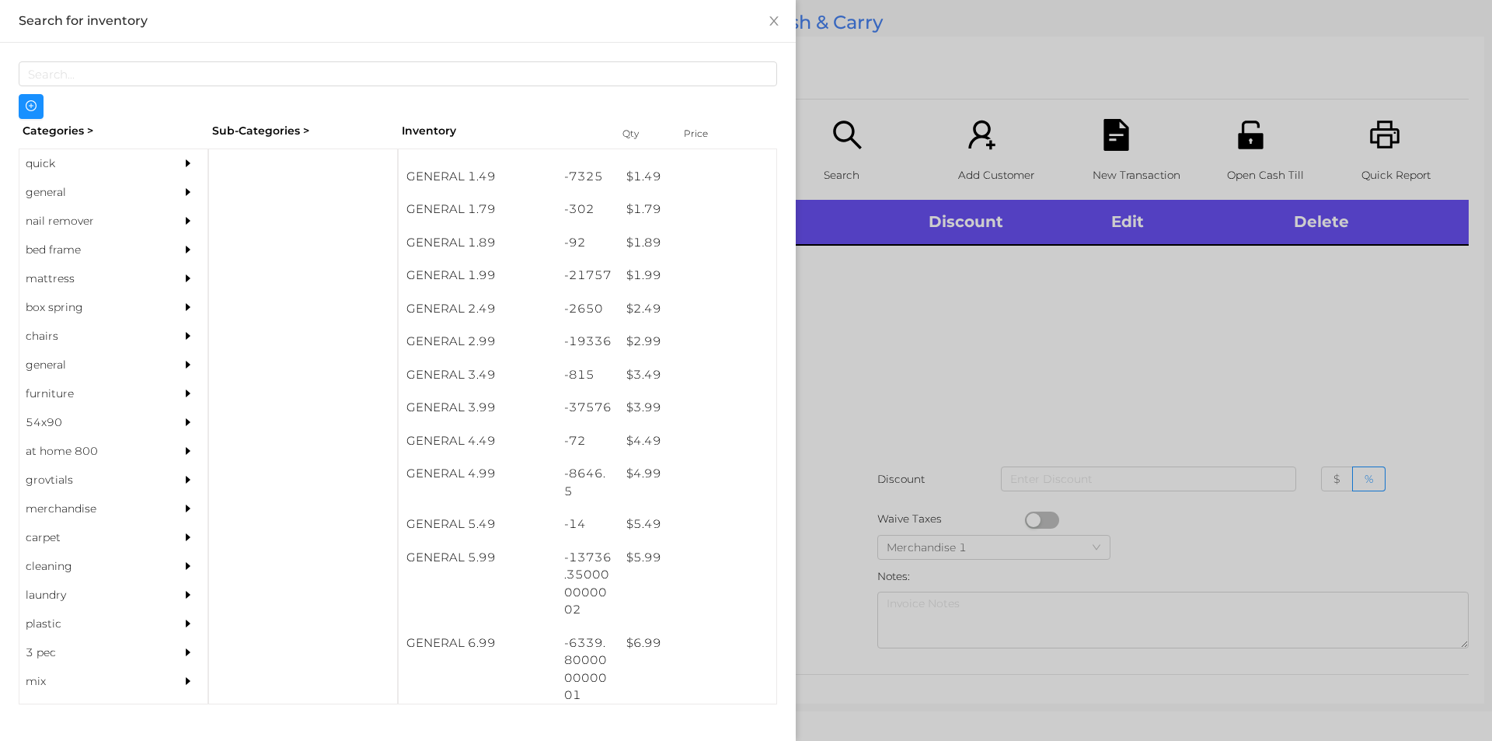
scroll to position [221, 0]
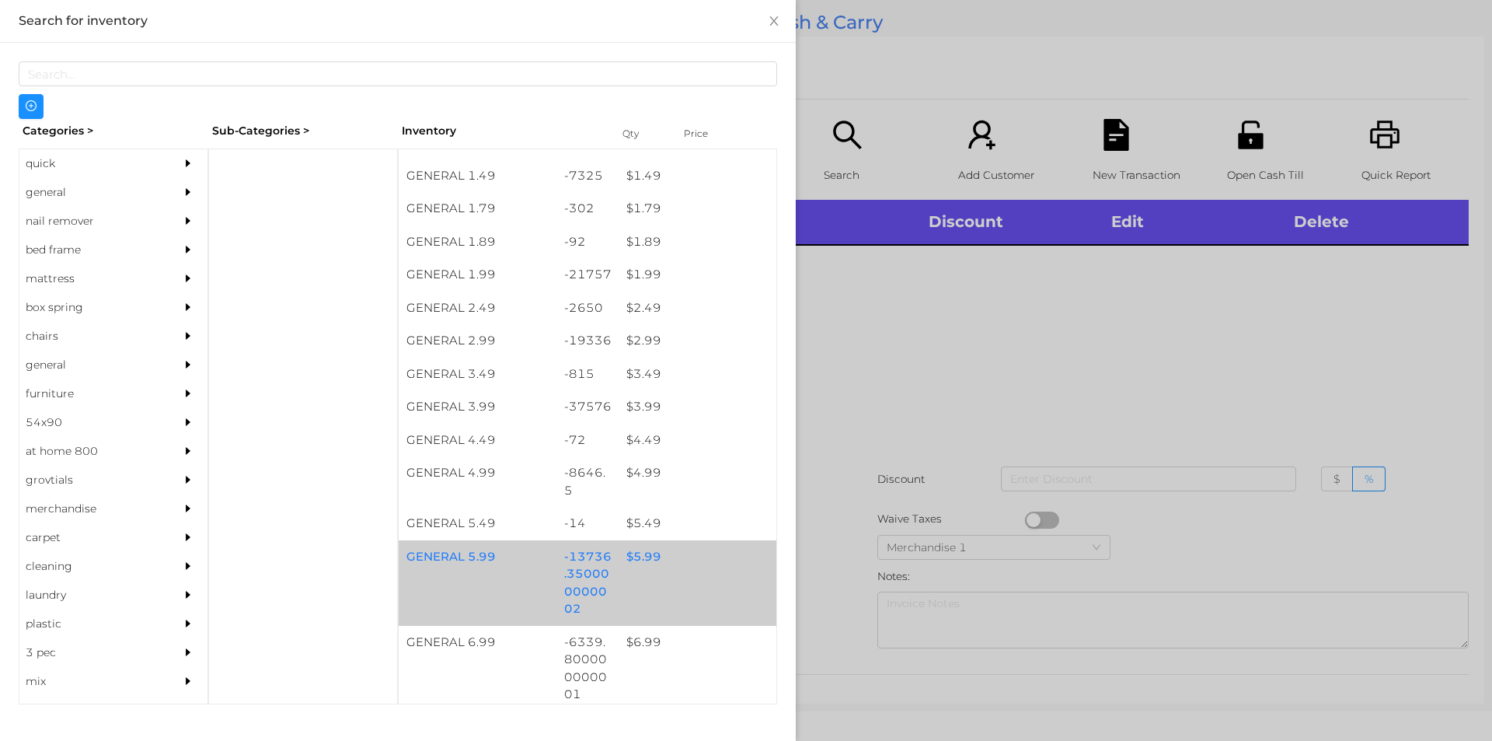
click at [632, 561] on div "$ 5.99" at bounding box center [698, 556] width 158 height 33
click at [638, 560] on div "$ 5.99" at bounding box center [698, 556] width 158 height 33
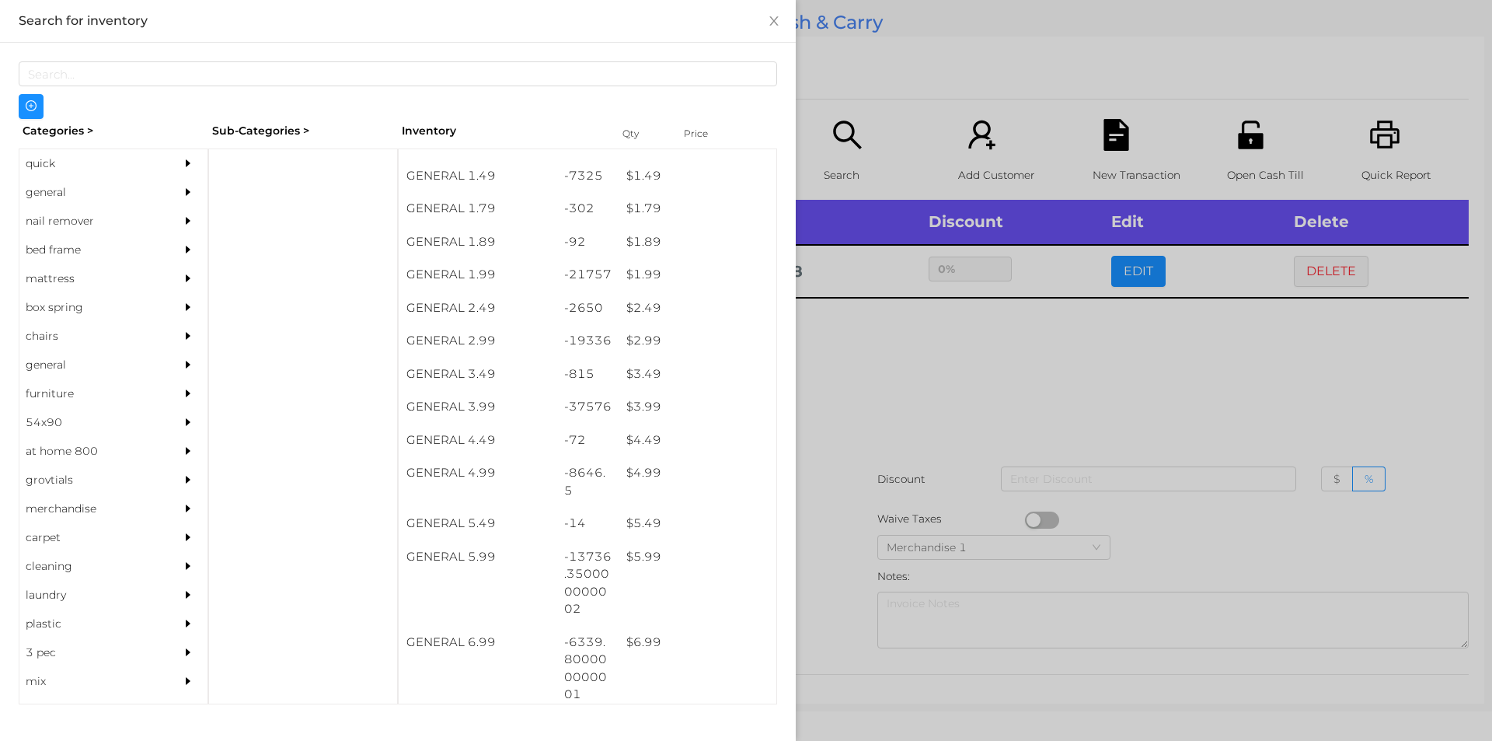
click at [949, 363] on div at bounding box center [746, 370] width 1492 height 741
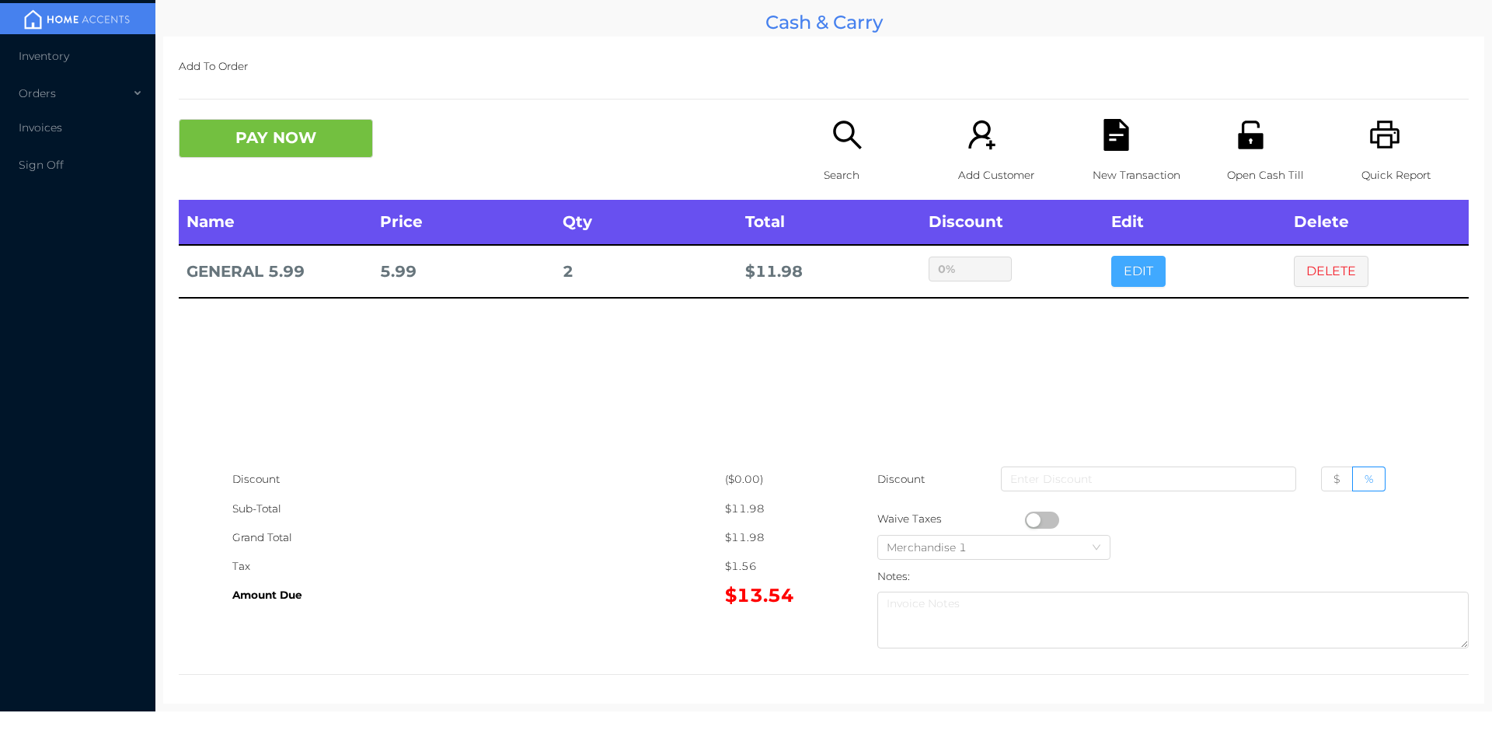
click at [1126, 283] on button "EDIT" at bounding box center [1138, 271] width 54 height 31
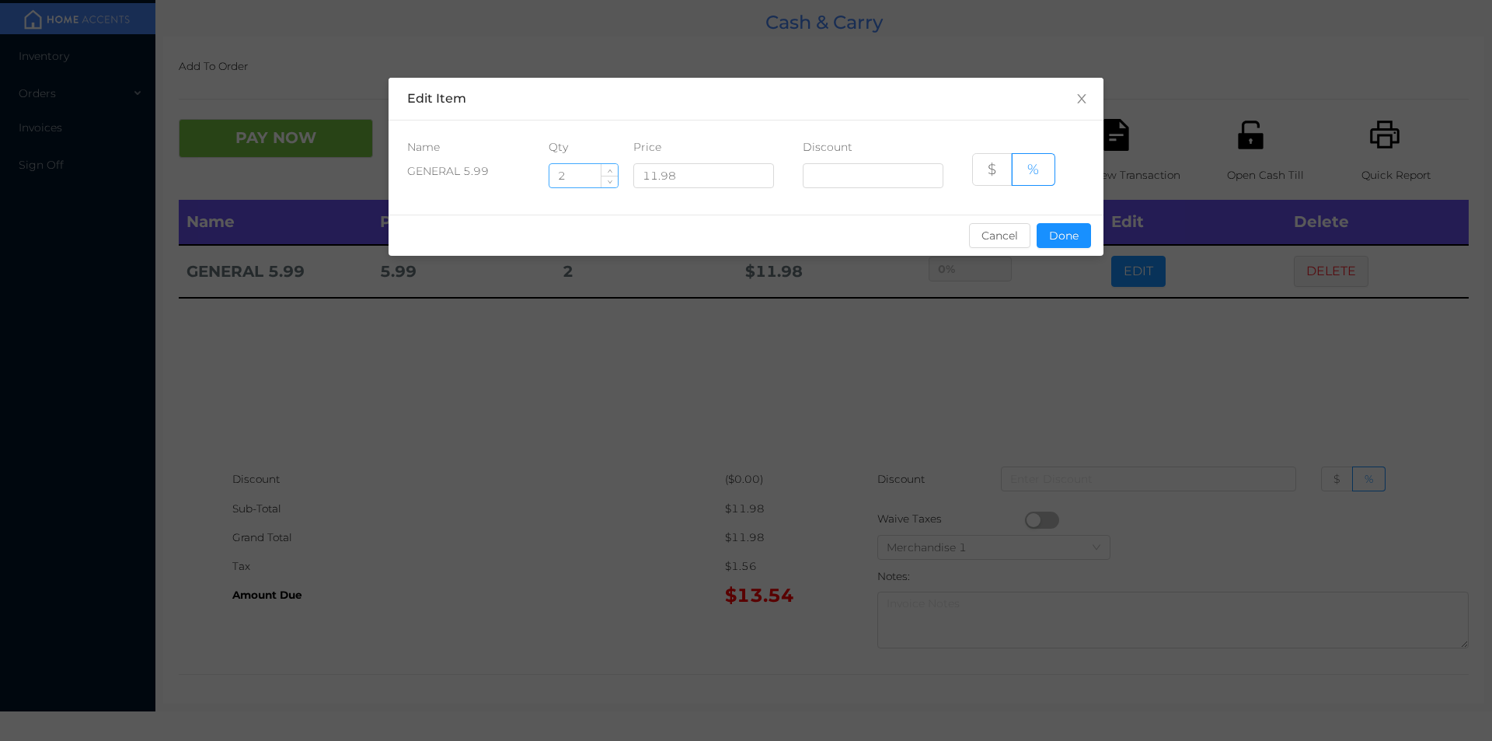
click at [577, 179] on input "2" at bounding box center [583, 175] width 68 height 23
type input "2.5"
click at [1038, 227] on button "Done" at bounding box center [1064, 235] width 54 height 25
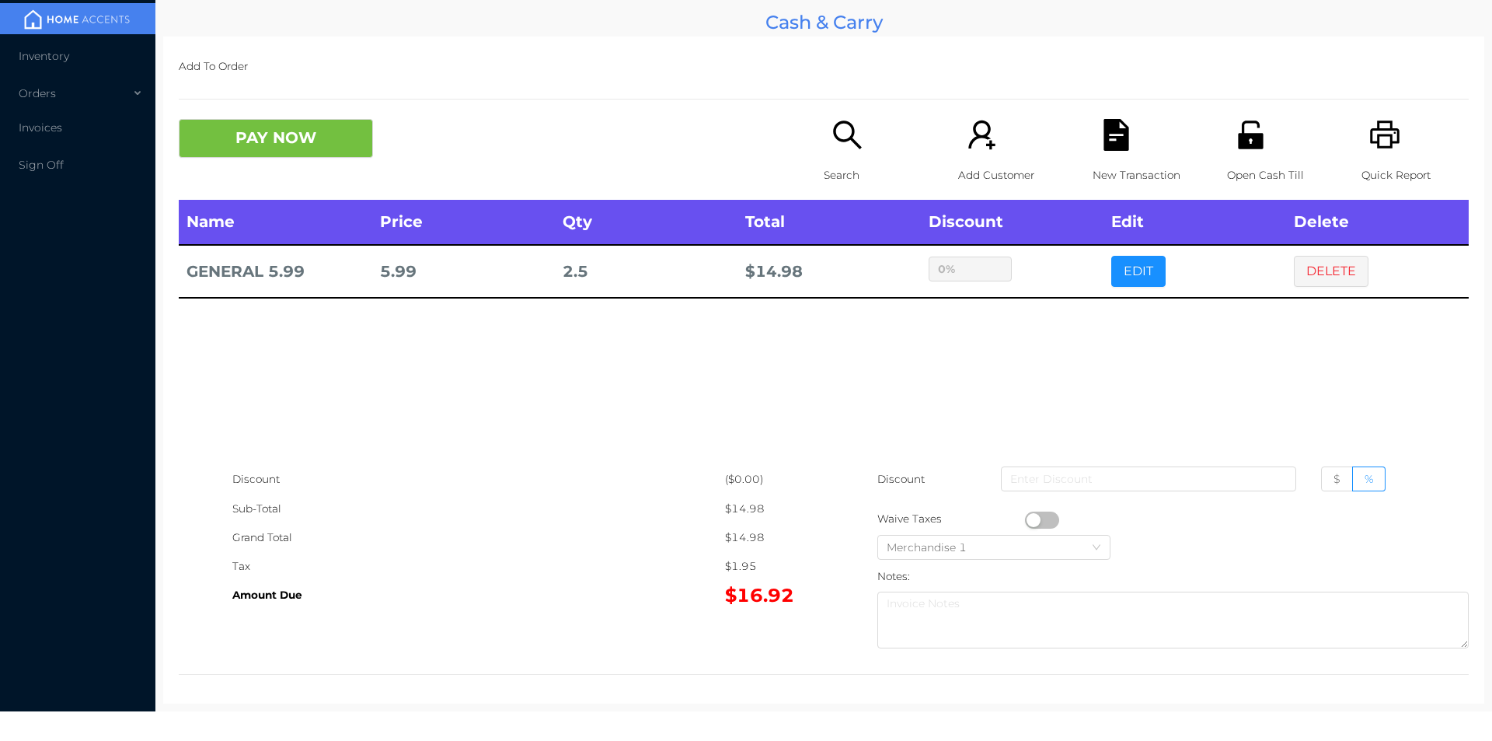
click at [1032, 314] on div "sentinelStart Edit Item Name Qty Price Discount GENERAL 5.99 2.5 11.98 $ % Canc…" at bounding box center [746, 370] width 1492 height 741
click at [1033, 519] on button "button" at bounding box center [1042, 519] width 34 height 17
click at [323, 129] on button "PAY NOW" at bounding box center [276, 138] width 194 height 39
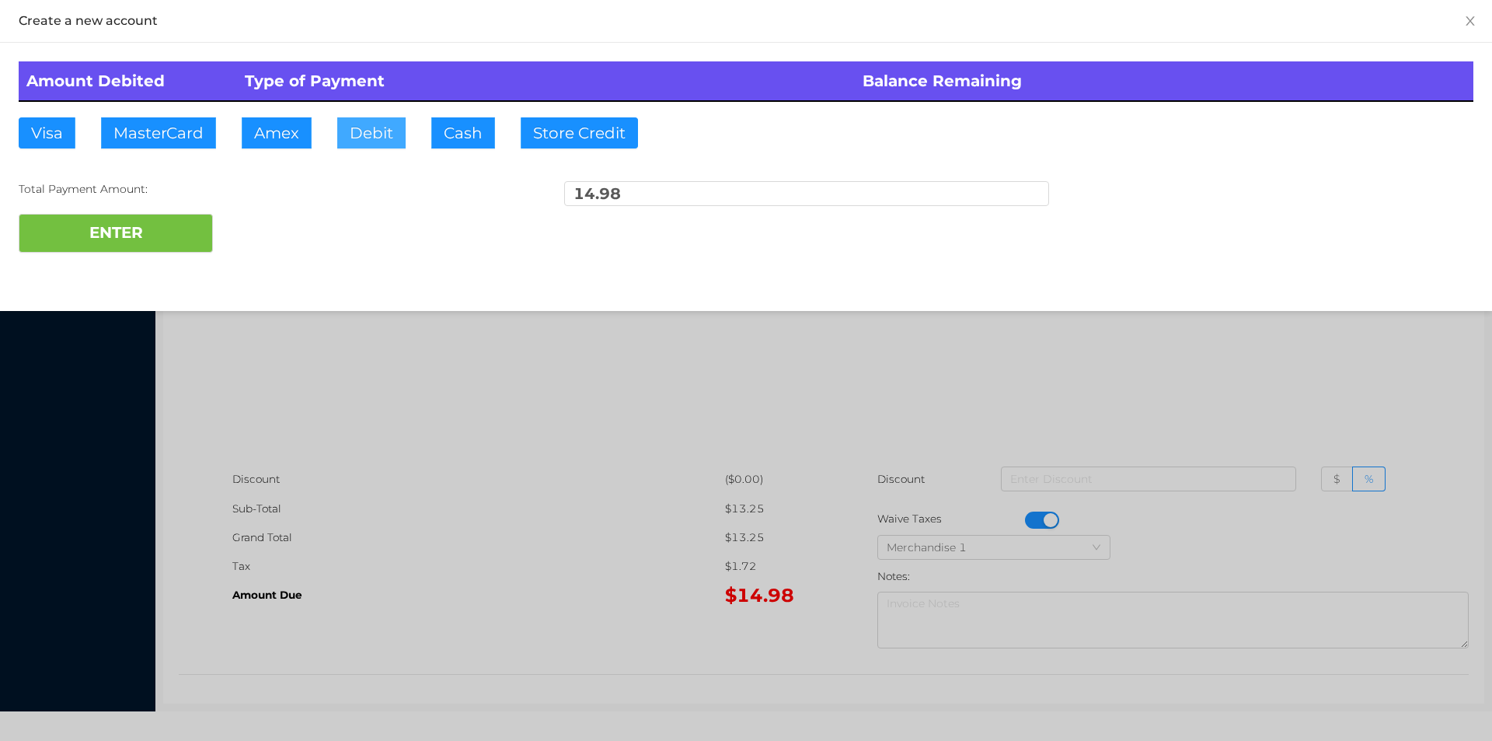
click at [361, 144] on button "Debit" at bounding box center [371, 132] width 68 height 31
click at [201, 215] on button "ENTER" at bounding box center [116, 233] width 194 height 39
type input "0"
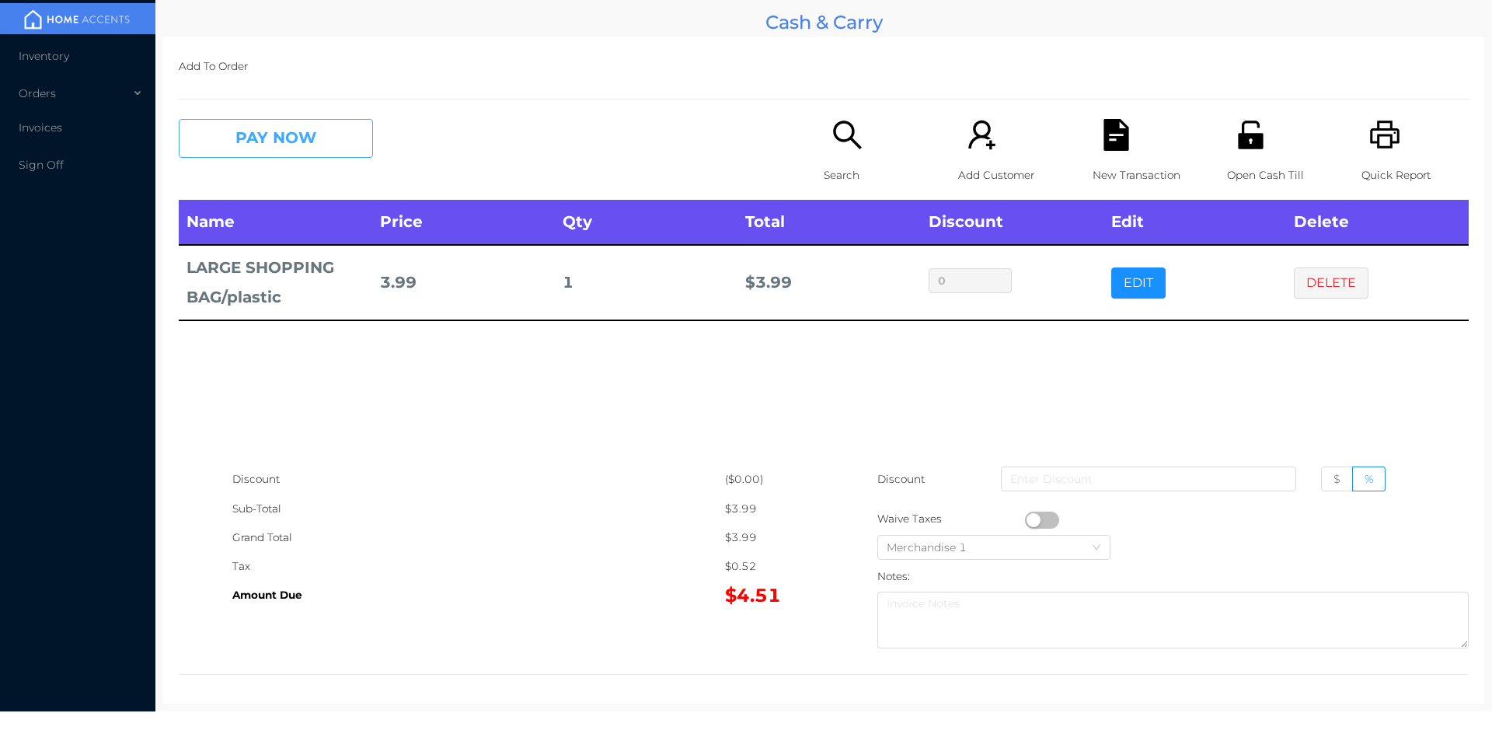
click at [250, 137] on button "PAY NOW" at bounding box center [276, 138] width 194 height 39
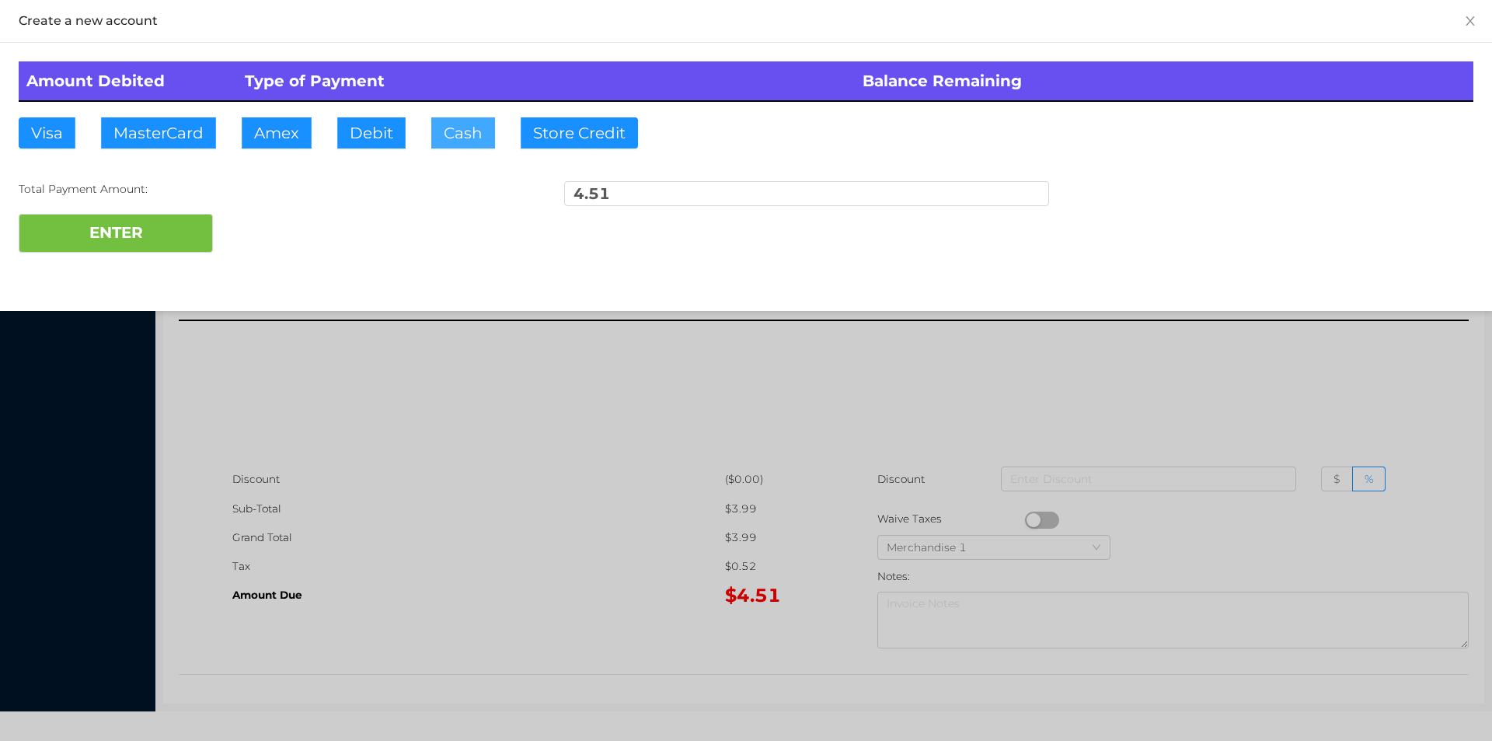
click at [451, 130] on button "Cash" at bounding box center [463, 132] width 64 height 31
click at [136, 214] on button "ENTER" at bounding box center [116, 233] width 194 height 39
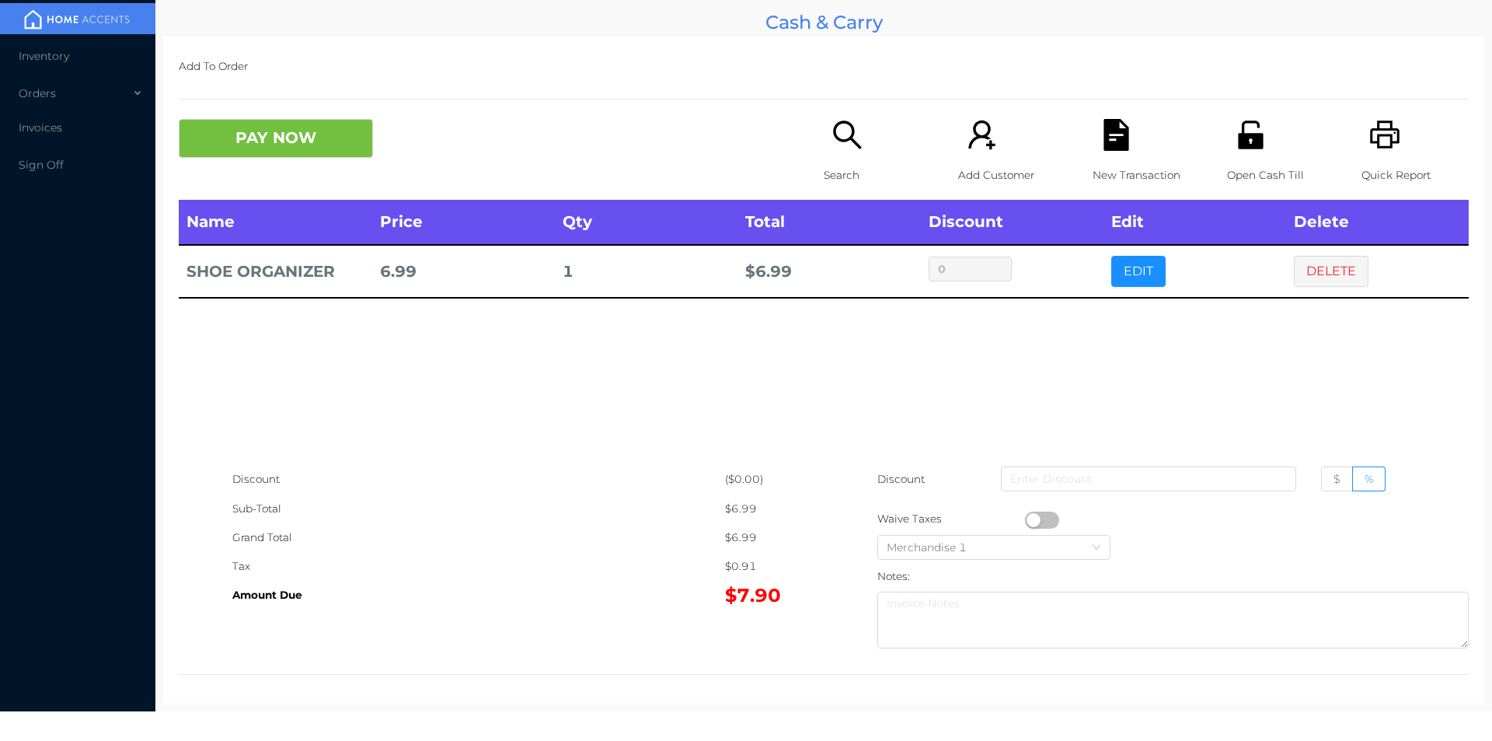
click at [832, 150] on icon "icon: search" at bounding box center [848, 135] width 32 height 32
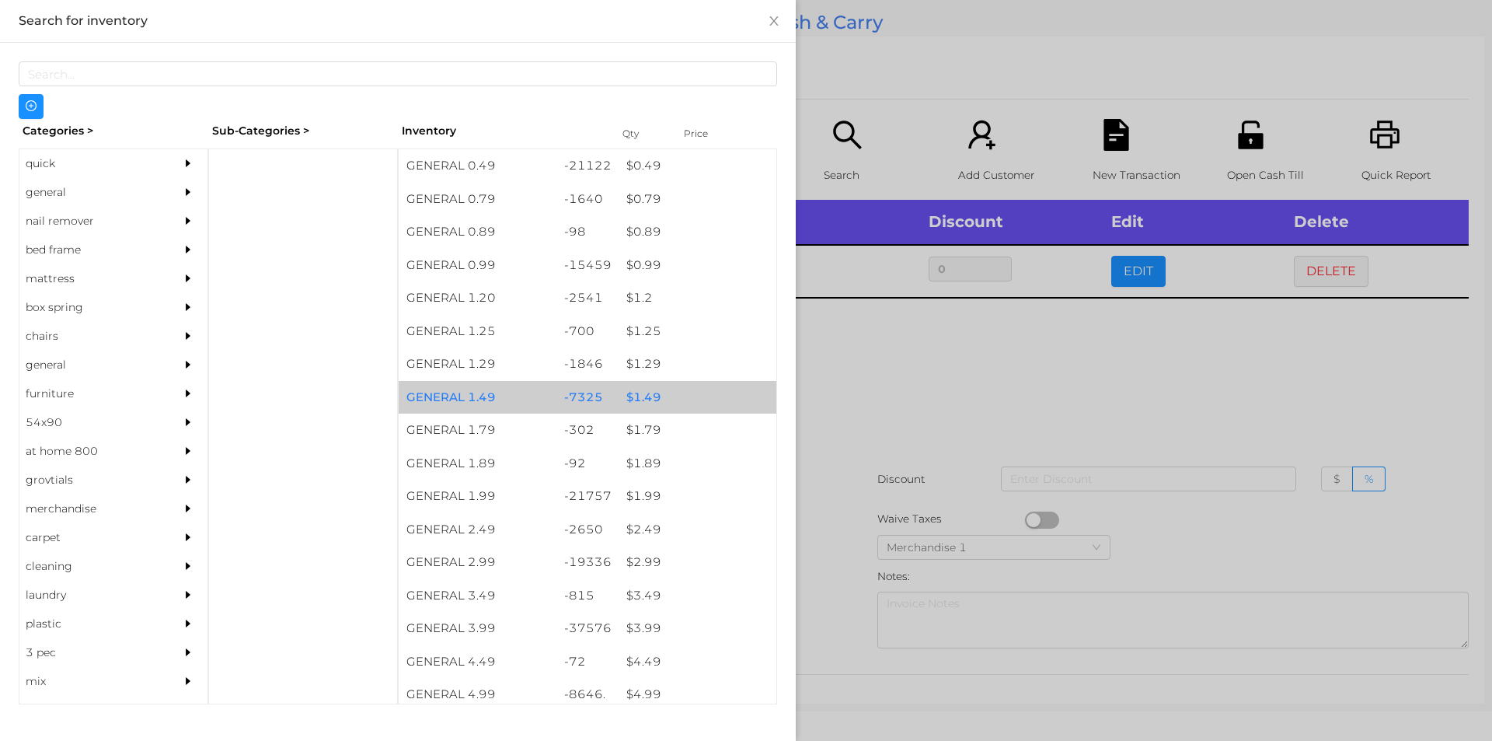
click at [634, 398] on div "$ 1.49" at bounding box center [698, 397] width 158 height 33
click at [630, 397] on div "$ 1.49" at bounding box center [698, 397] width 158 height 33
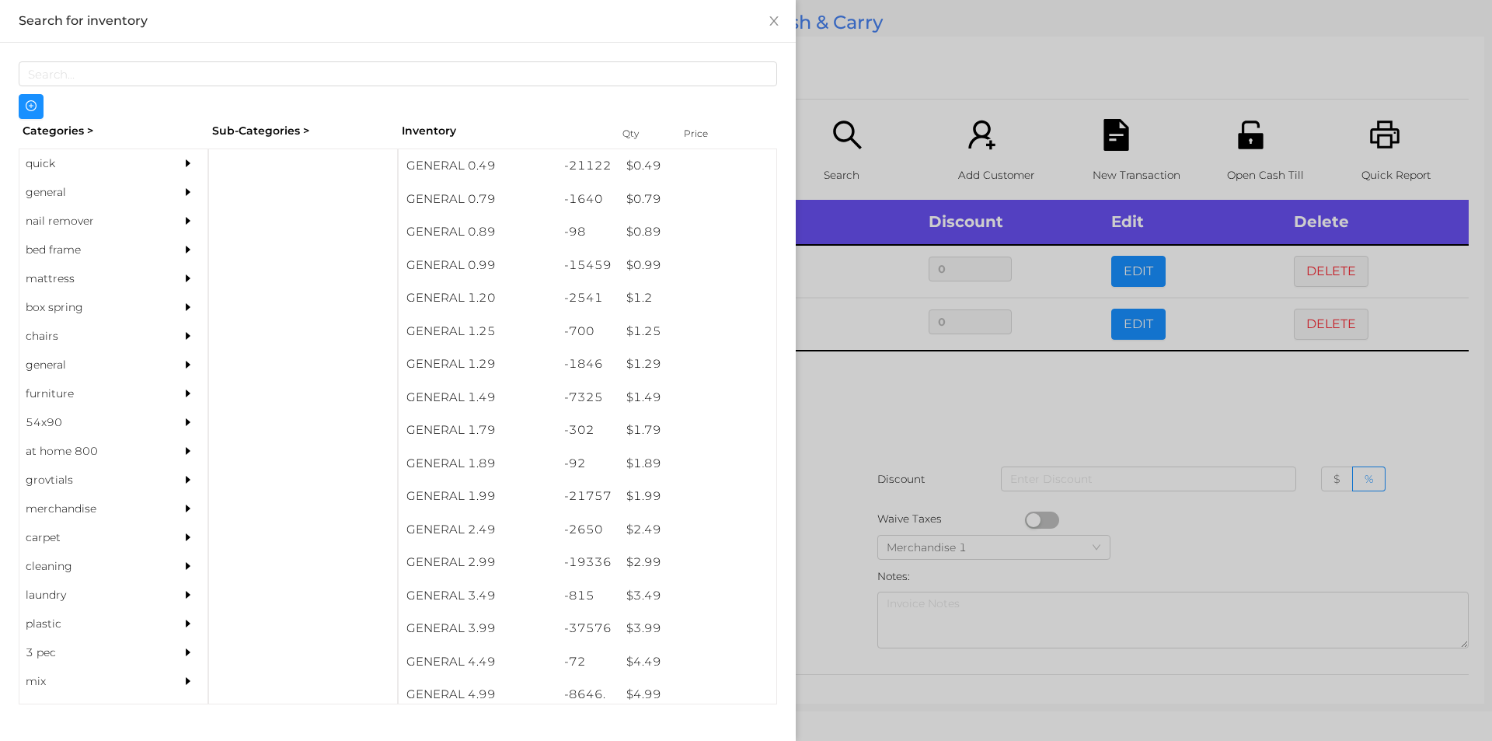
click at [902, 398] on div at bounding box center [746, 370] width 1492 height 741
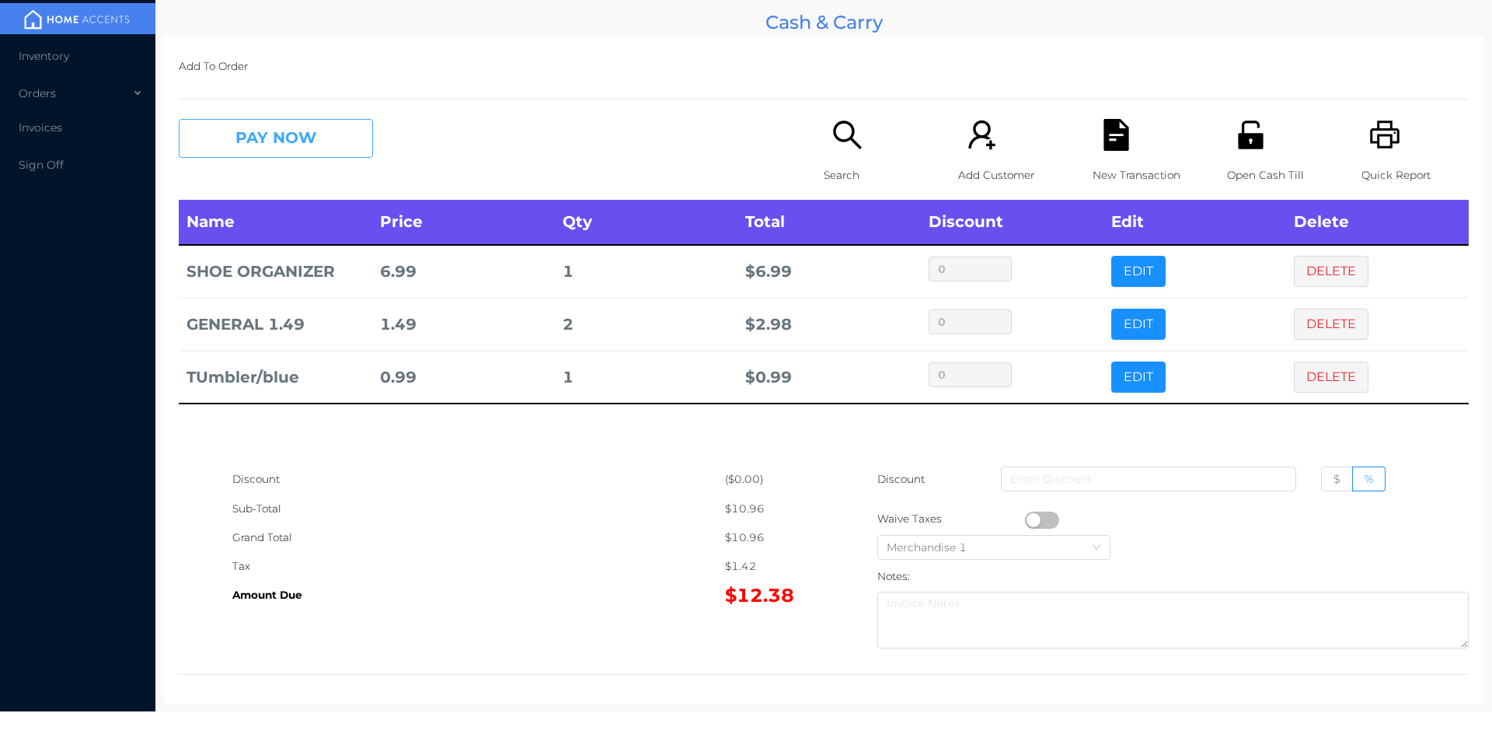
click at [271, 152] on button "PAY NOW" at bounding box center [276, 138] width 194 height 39
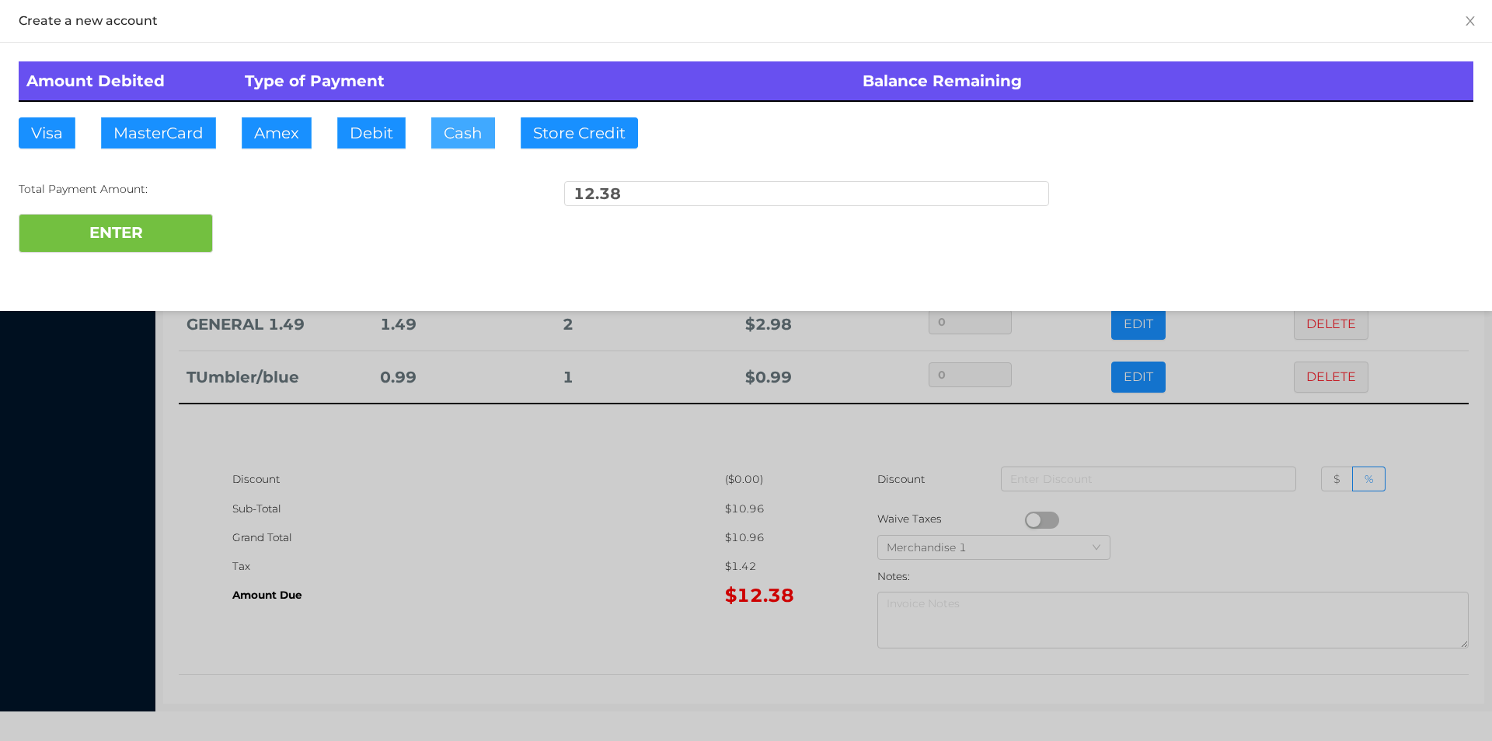
click at [467, 123] on button "Cash" at bounding box center [463, 132] width 64 height 31
type input "20."
click at [171, 250] on button "ENTER" at bounding box center [116, 233] width 194 height 39
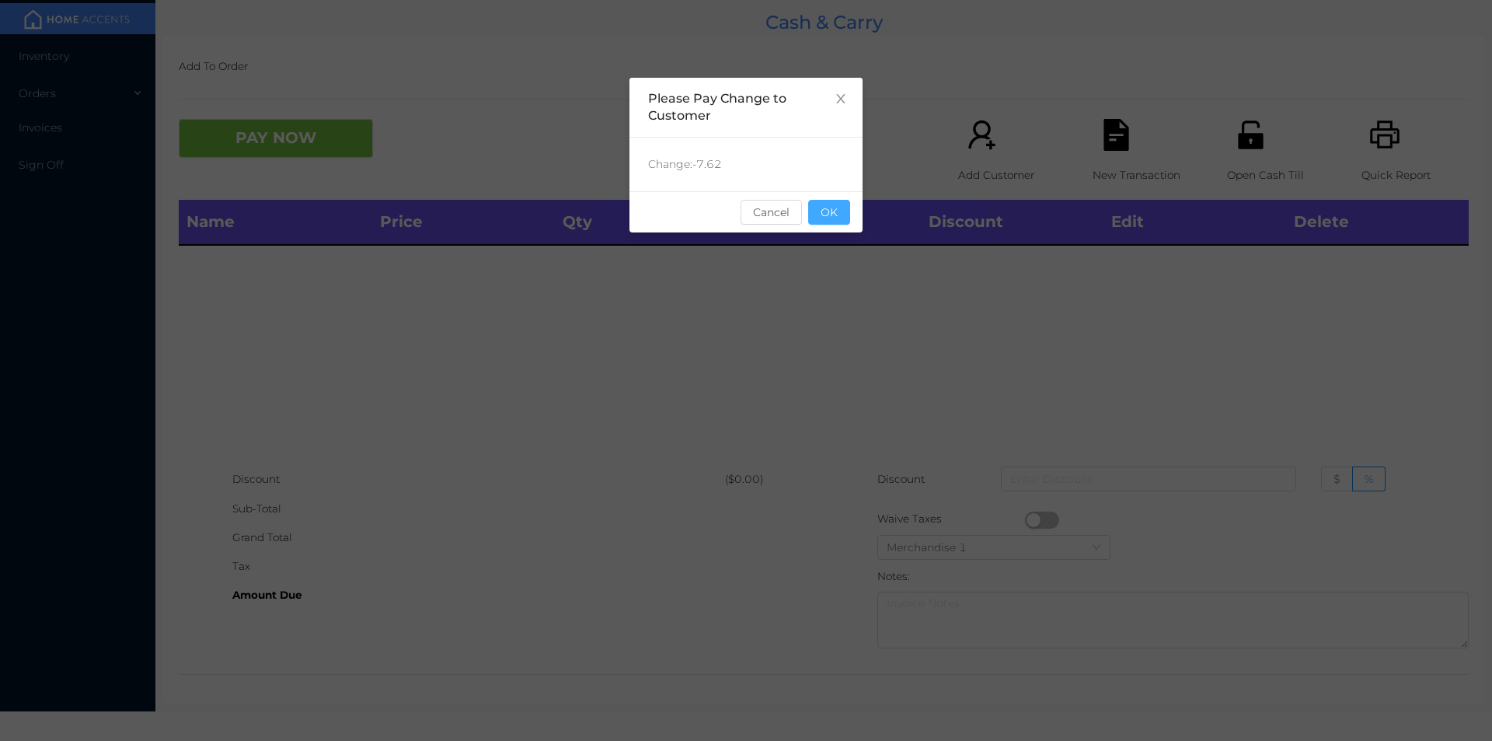
click at [820, 219] on button "OK" at bounding box center [829, 212] width 42 height 25
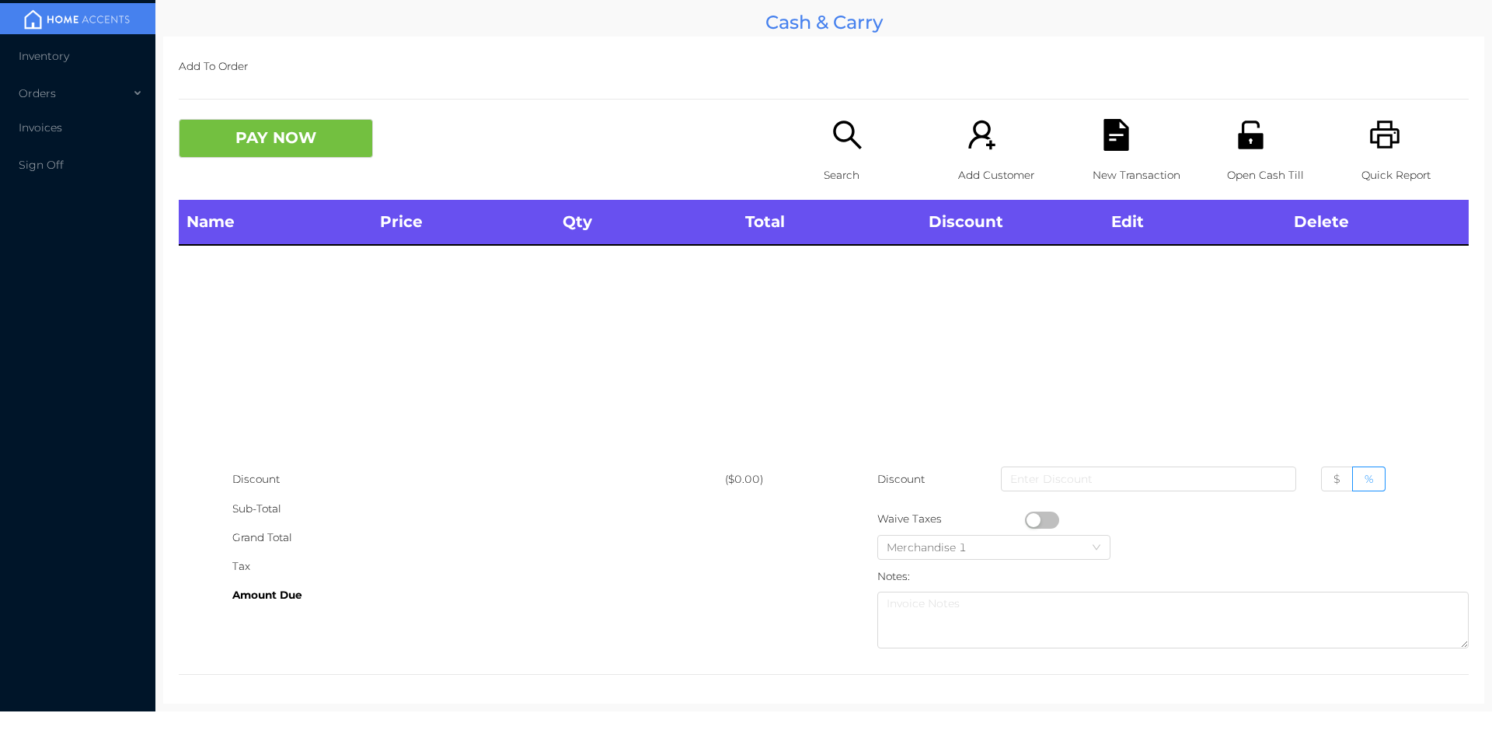
click at [824, 343] on div "Name Price Qty Total Discount Edit Delete" at bounding box center [824, 332] width 1290 height 265
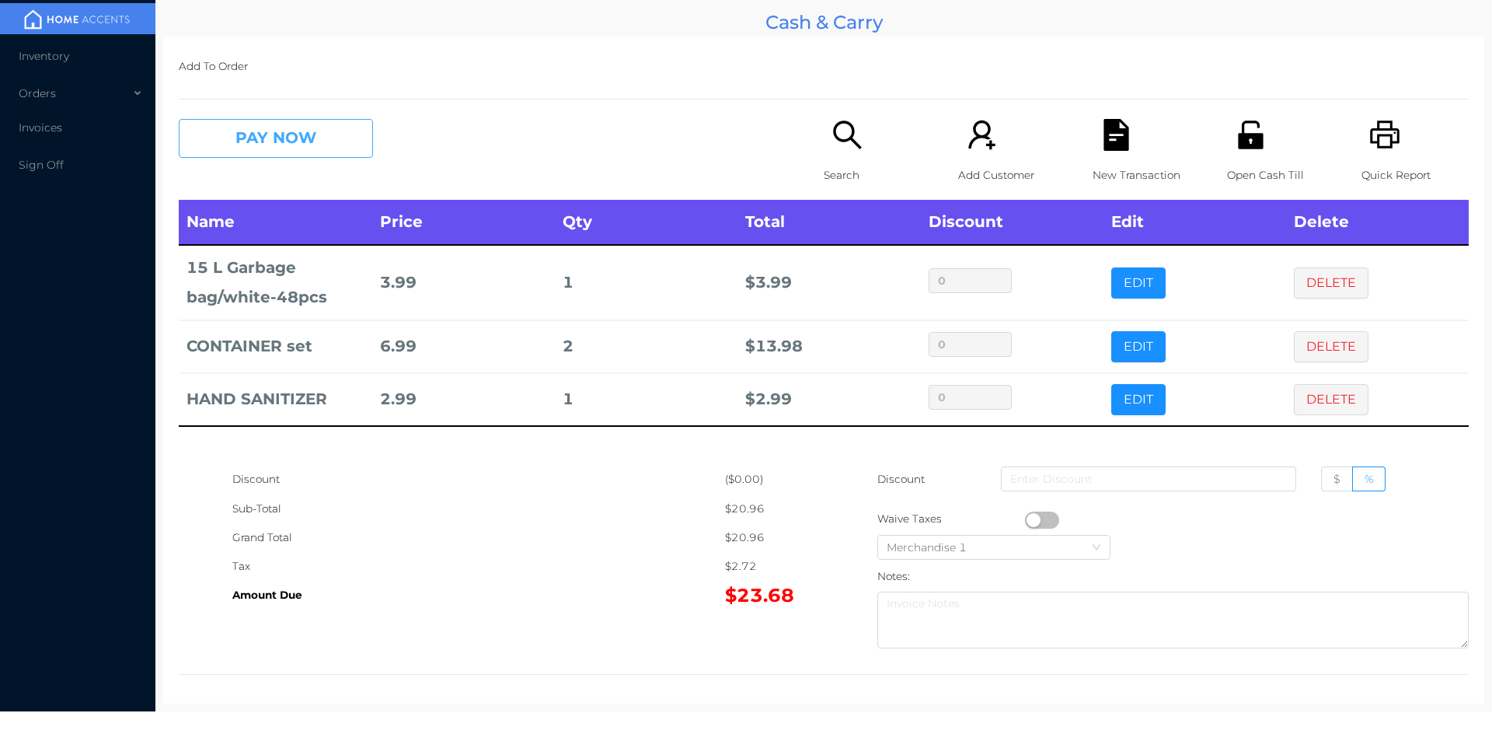
click at [307, 139] on button "PAY NOW" at bounding box center [276, 138] width 194 height 39
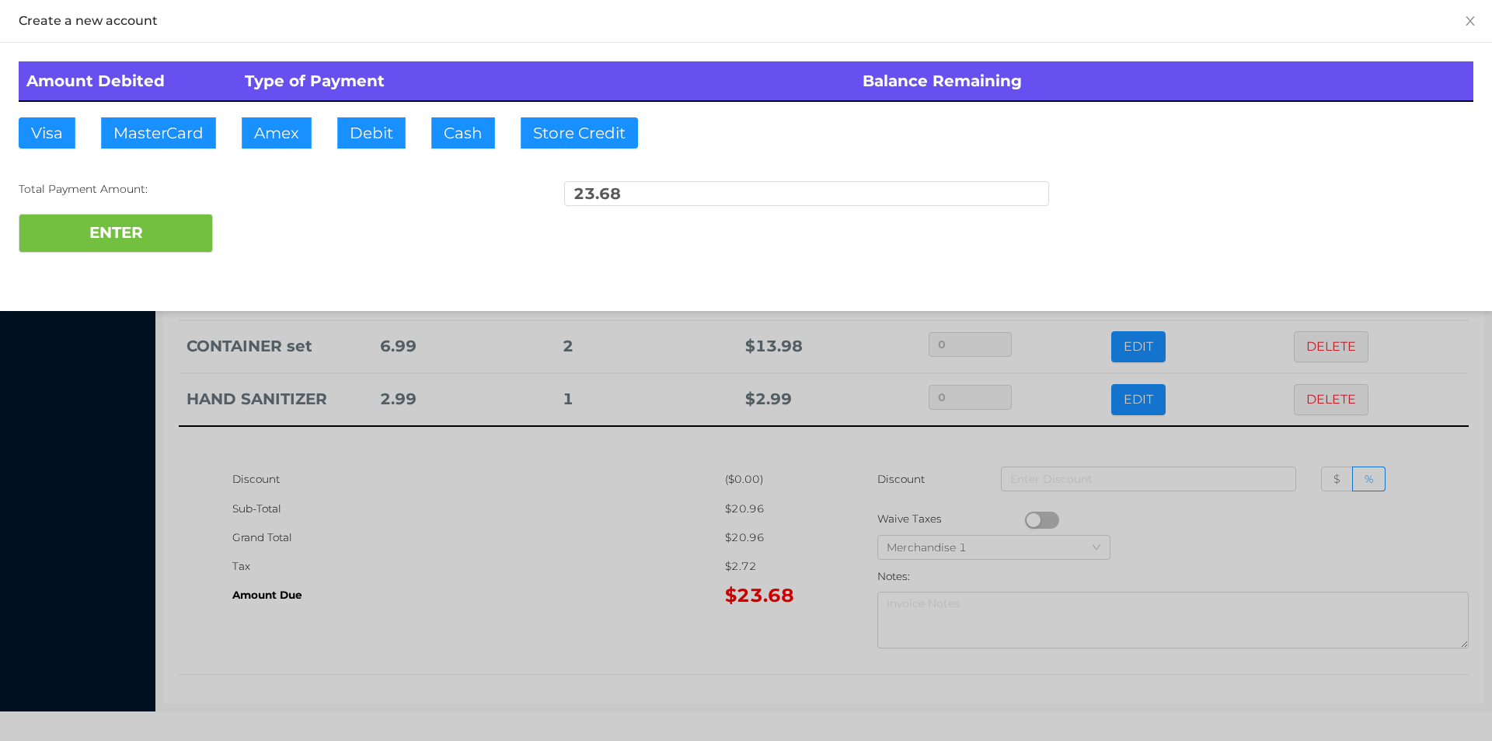
click at [278, 238] on div "ENTER" at bounding box center [746, 233] width 1455 height 39
click at [576, 563] on div at bounding box center [746, 370] width 1492 height 741
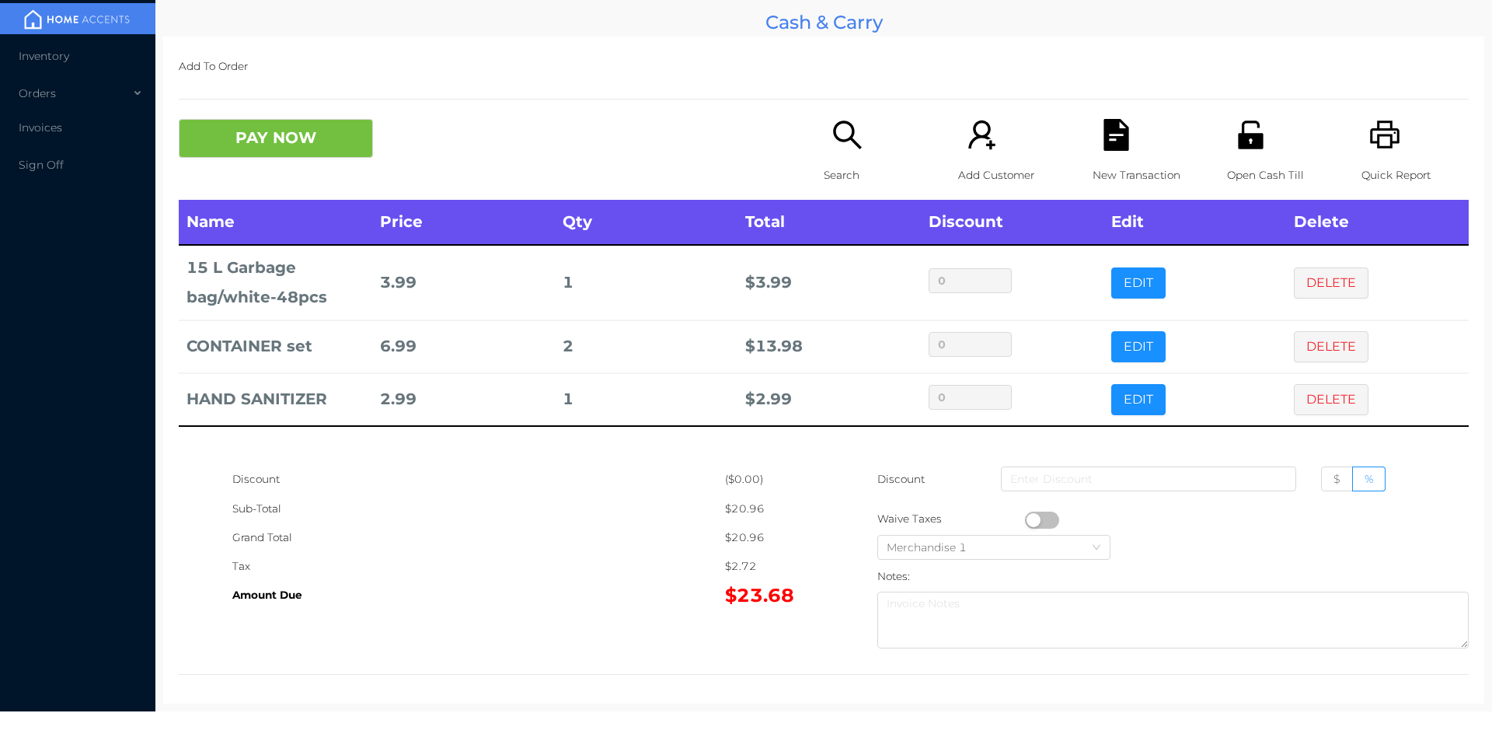
click at [1118, 155] on div "New Transaction" at bounding box center [1146, 159] width 107 height 81
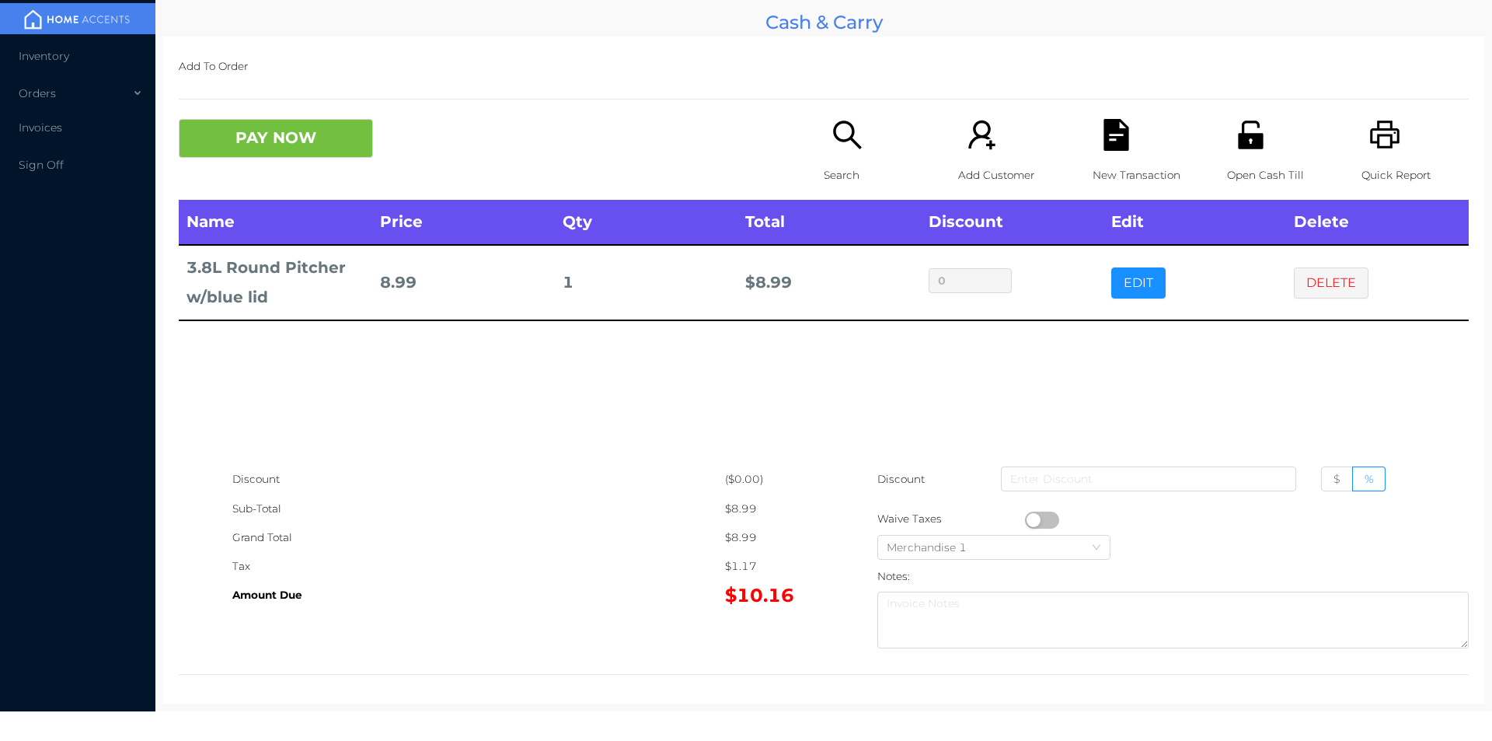
click at [1236, 161] on p "Open Cash Till" at bounding box center [1280, 175] width 107 height 29
click at [265, 133] on button "PAY NOW" at bounding box center [276, 138] width 194 height 39
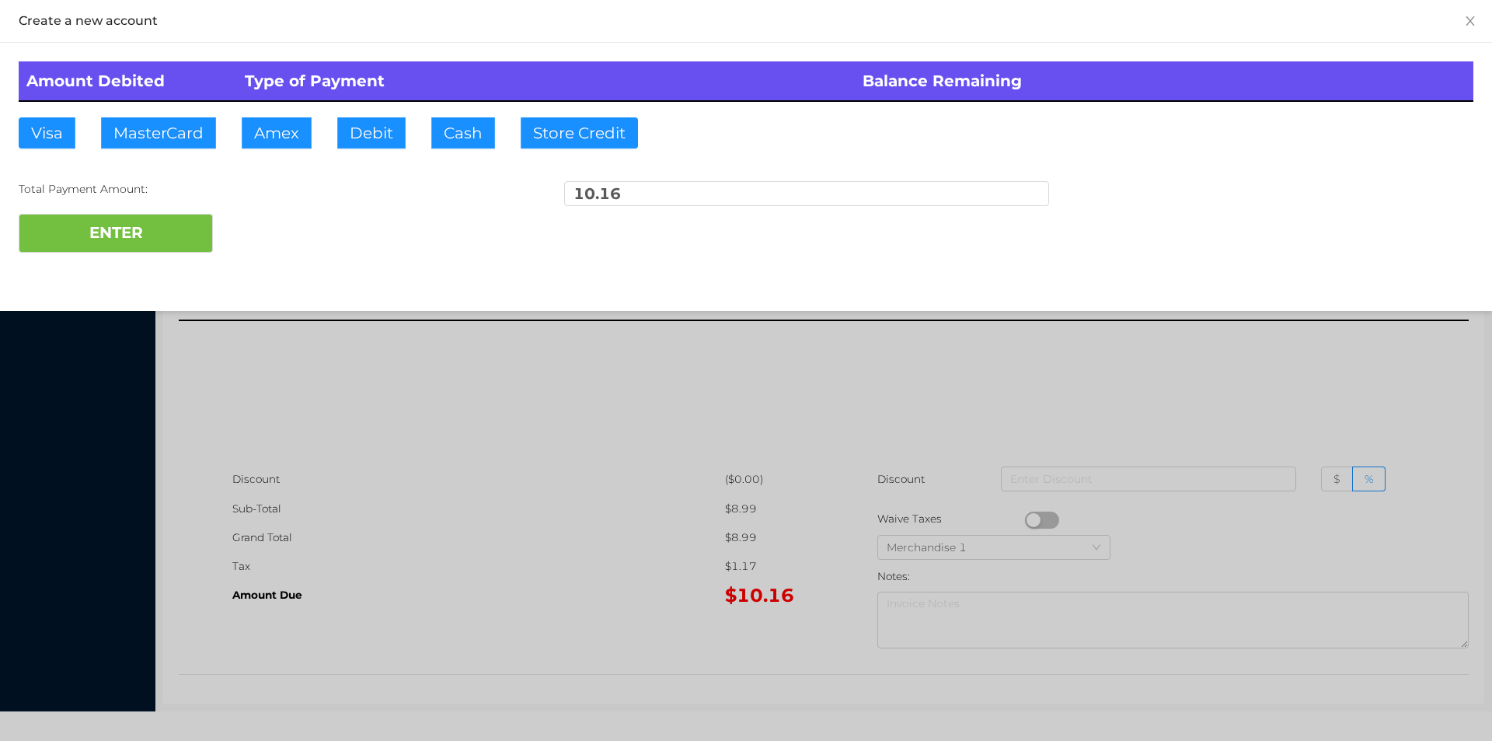
click at [608, 492] on div at bounding box center [746, 370] width 1492 height 741
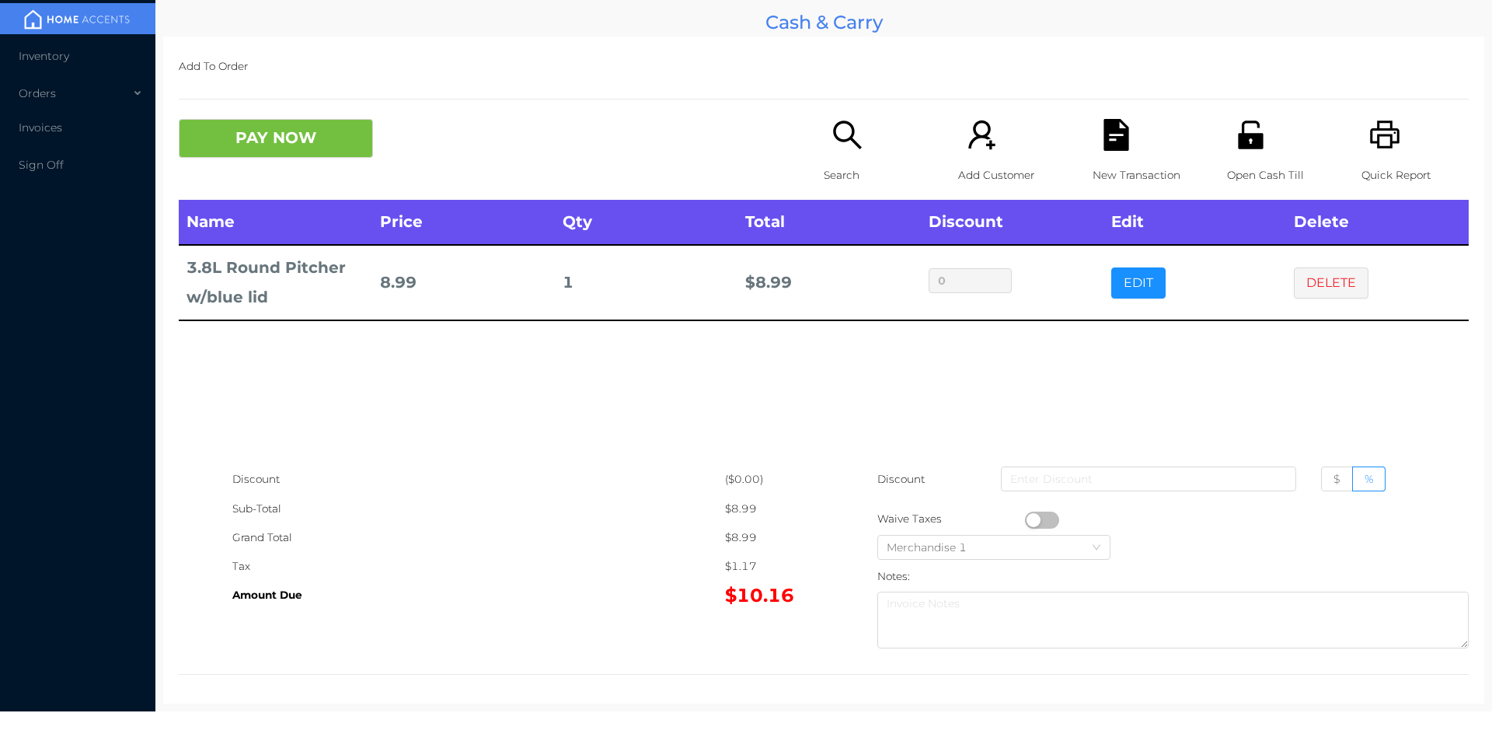
click at [1113, 136] on icon "icon: file-text" at bounding box center [1116, 135] width 32 height 32
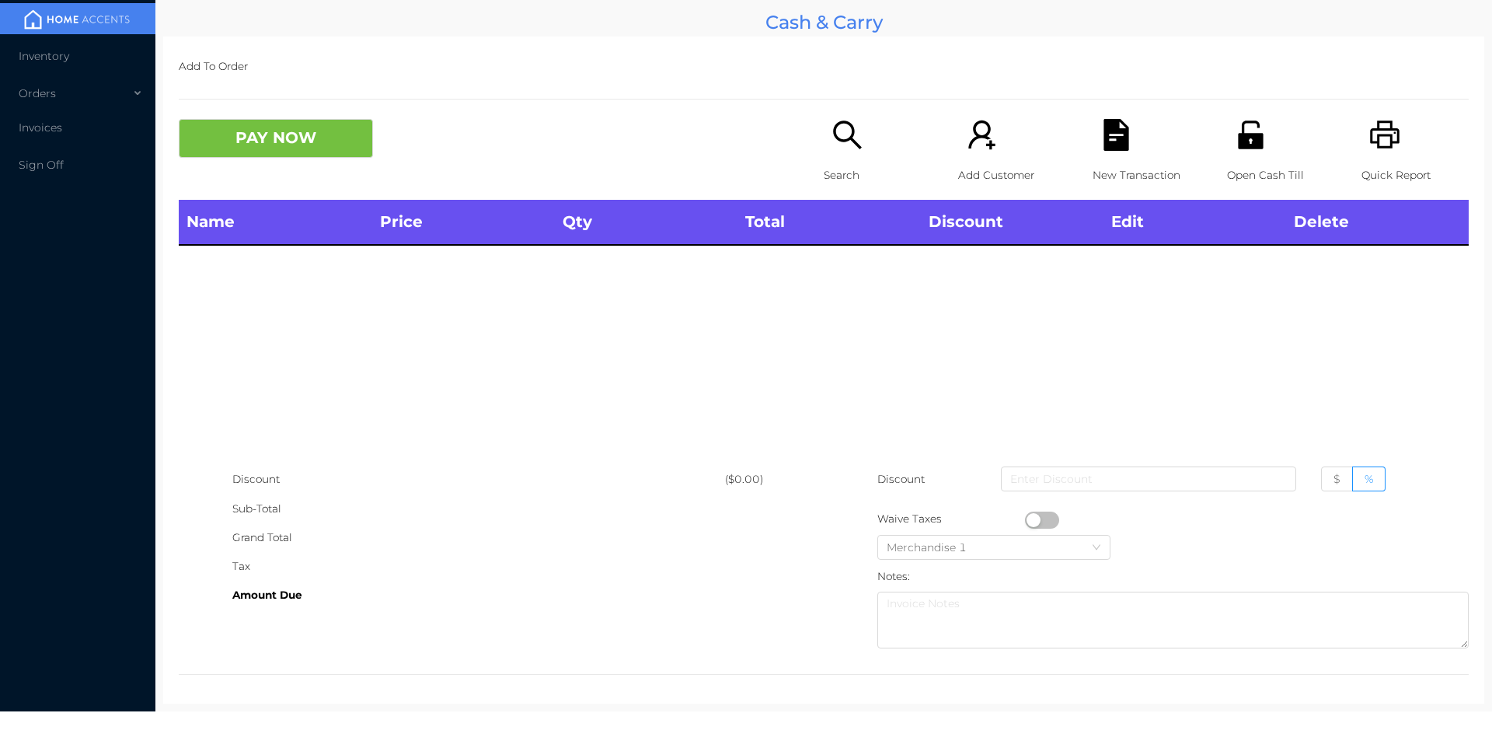
click at [832, 121] on icon "icon: search" at bounding box center [848, 135] width 32 height 32
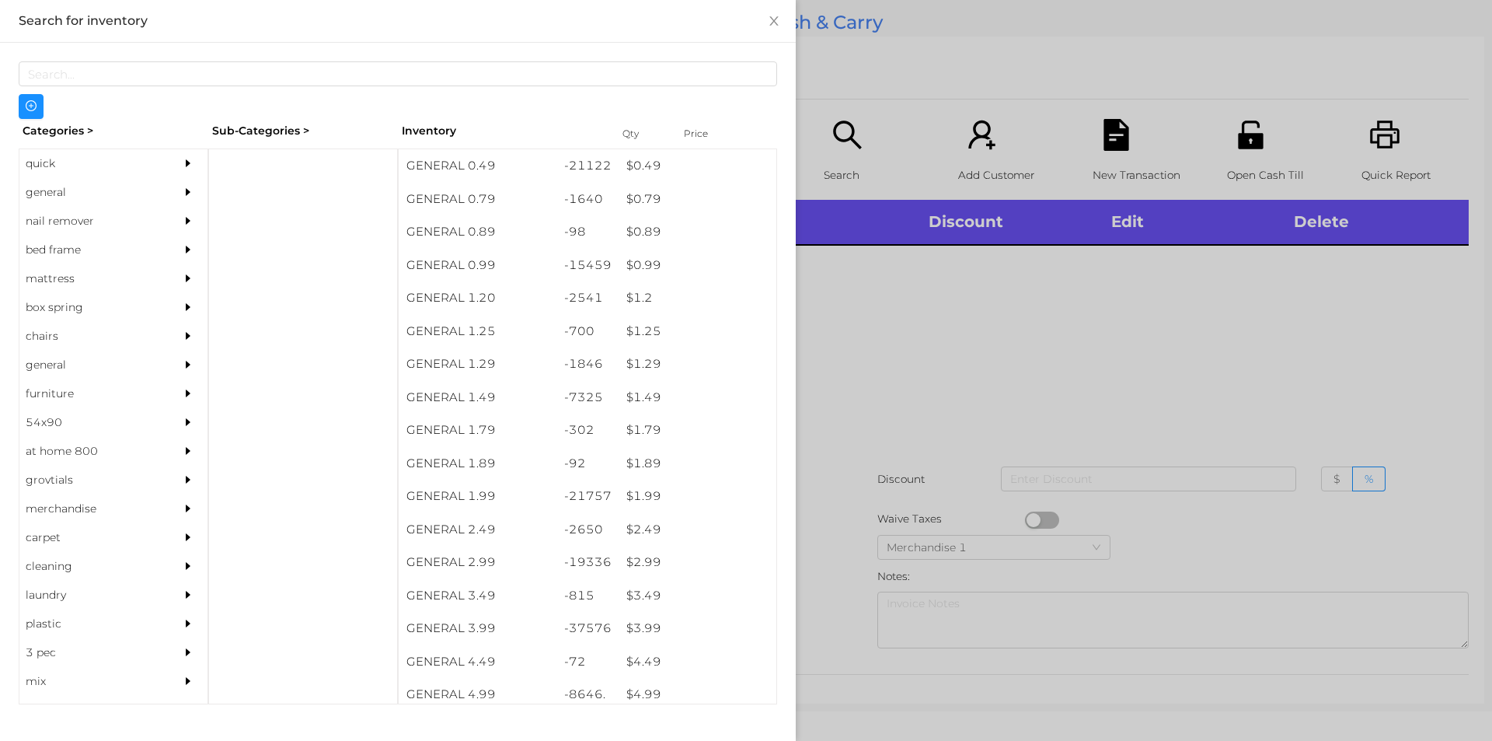
click at [53, 169] on div "quick" at bounding box center [89, 163] width 141 height 29
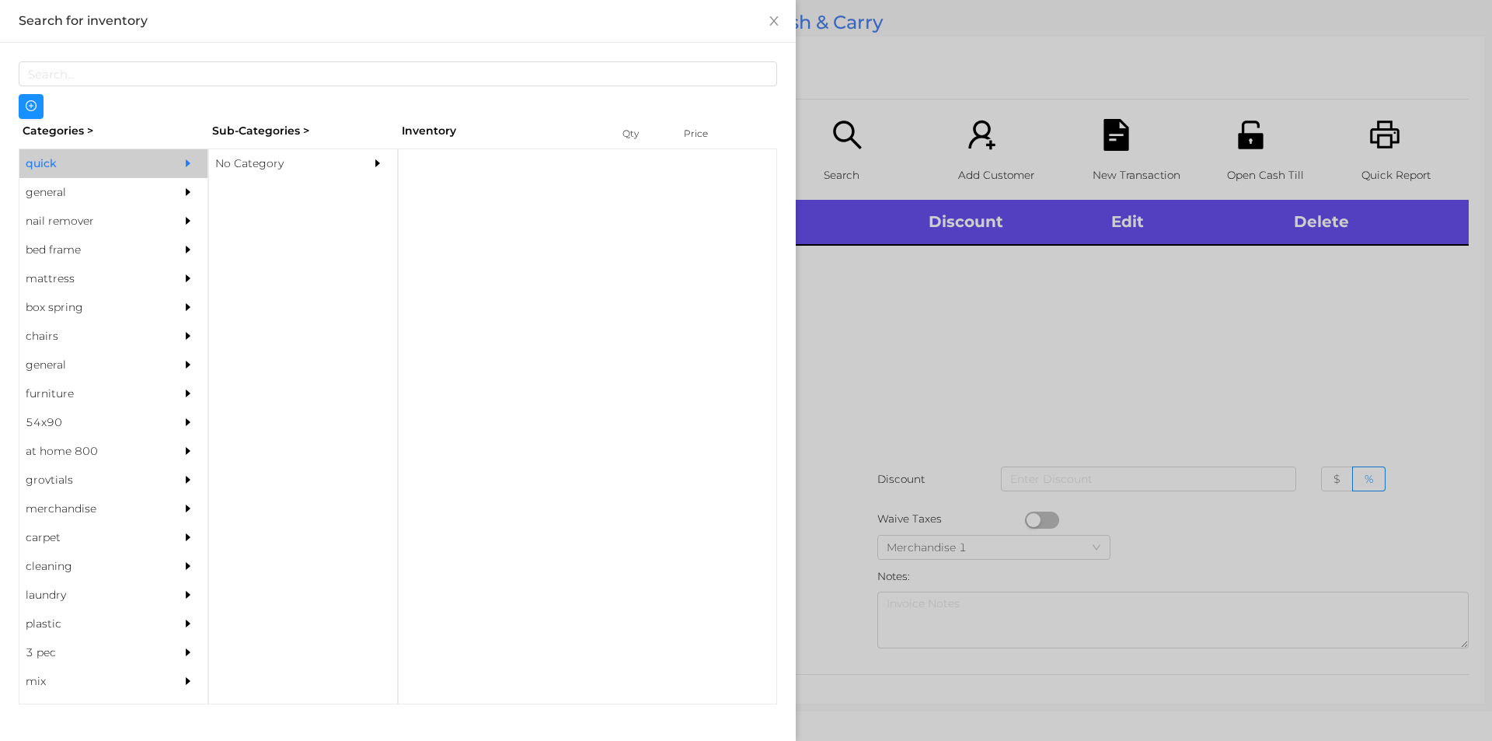
click at [282, 172] on div "No Category" at bounding box center [279, 163] width 141 height 29
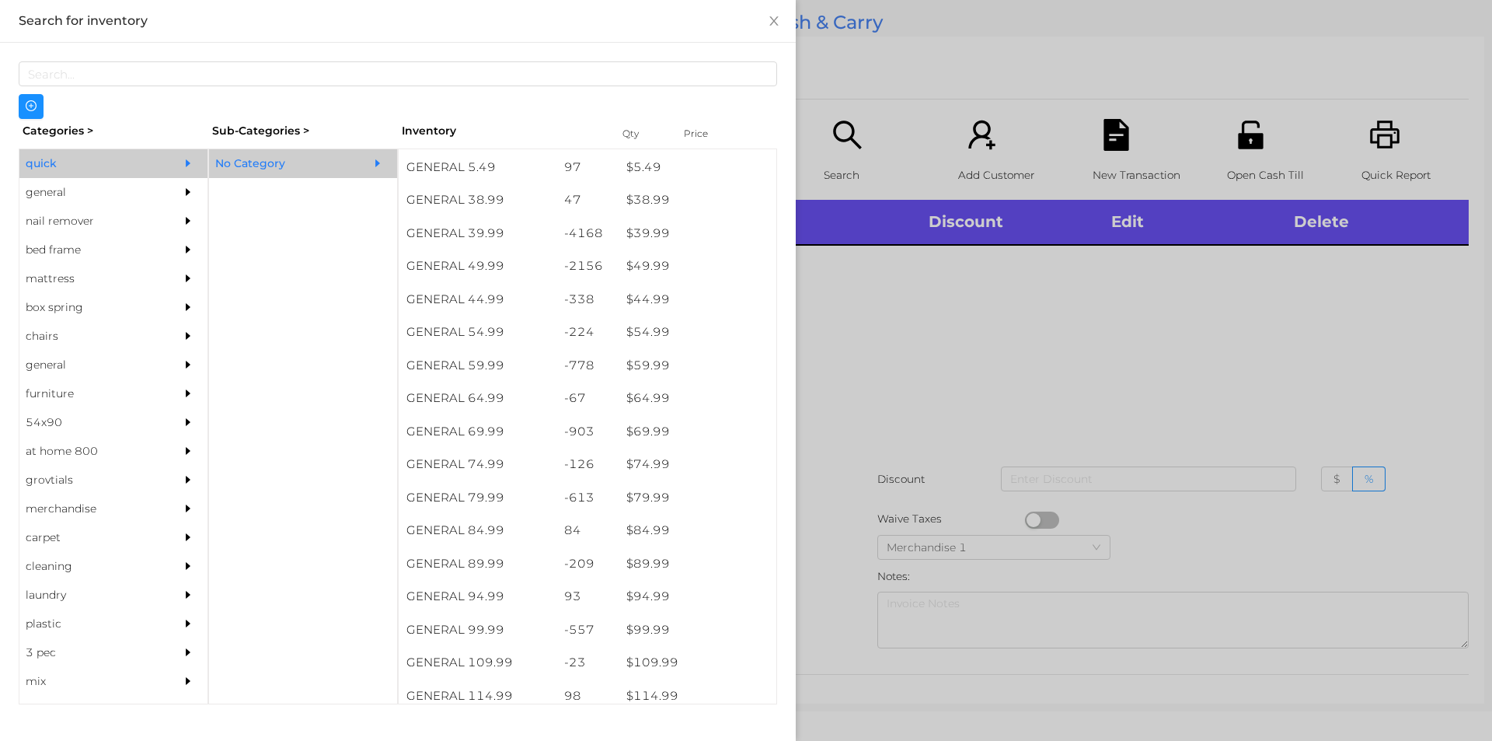
scroll to position [821, 0]
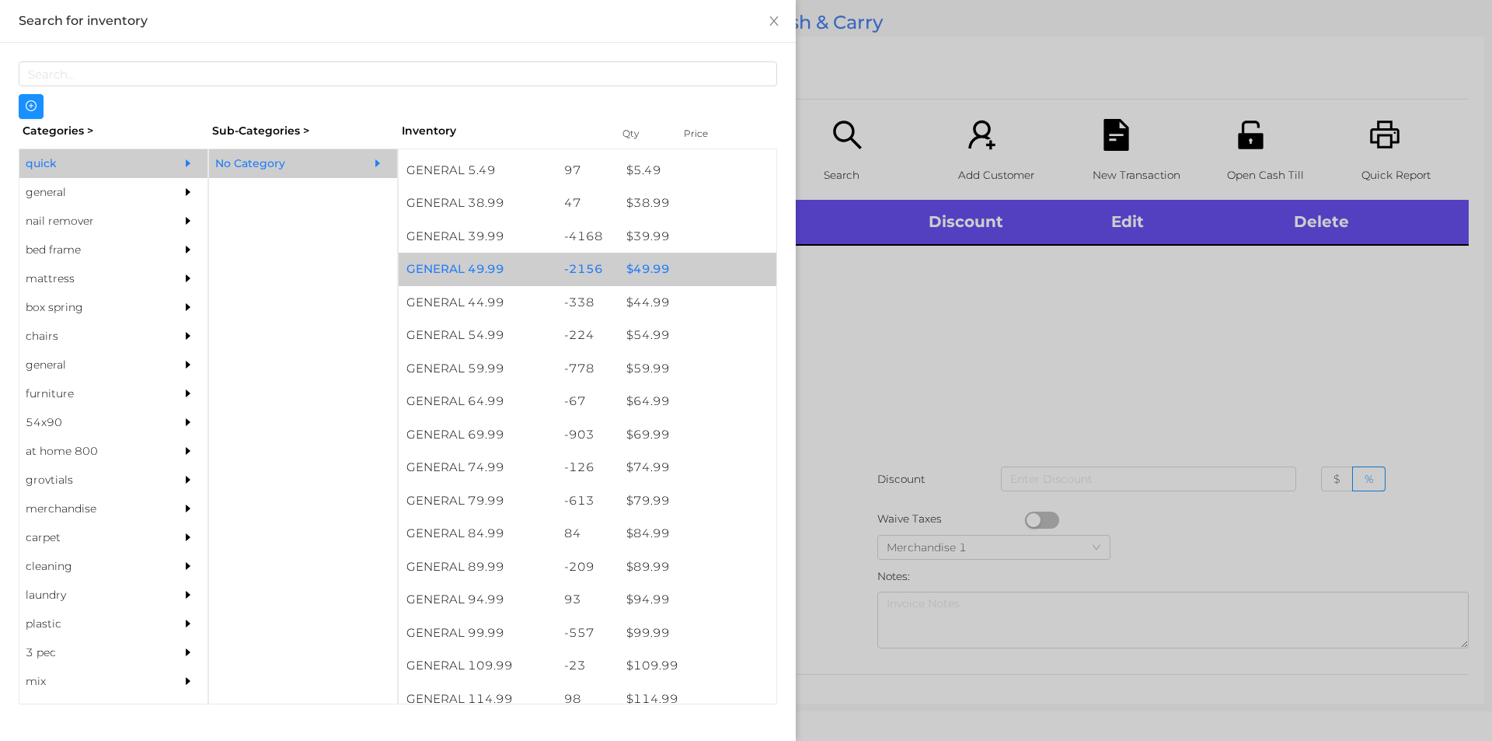
click at [664, 264] on div "$ 49.99" at bounding box center [698, 269] width 158 height 33
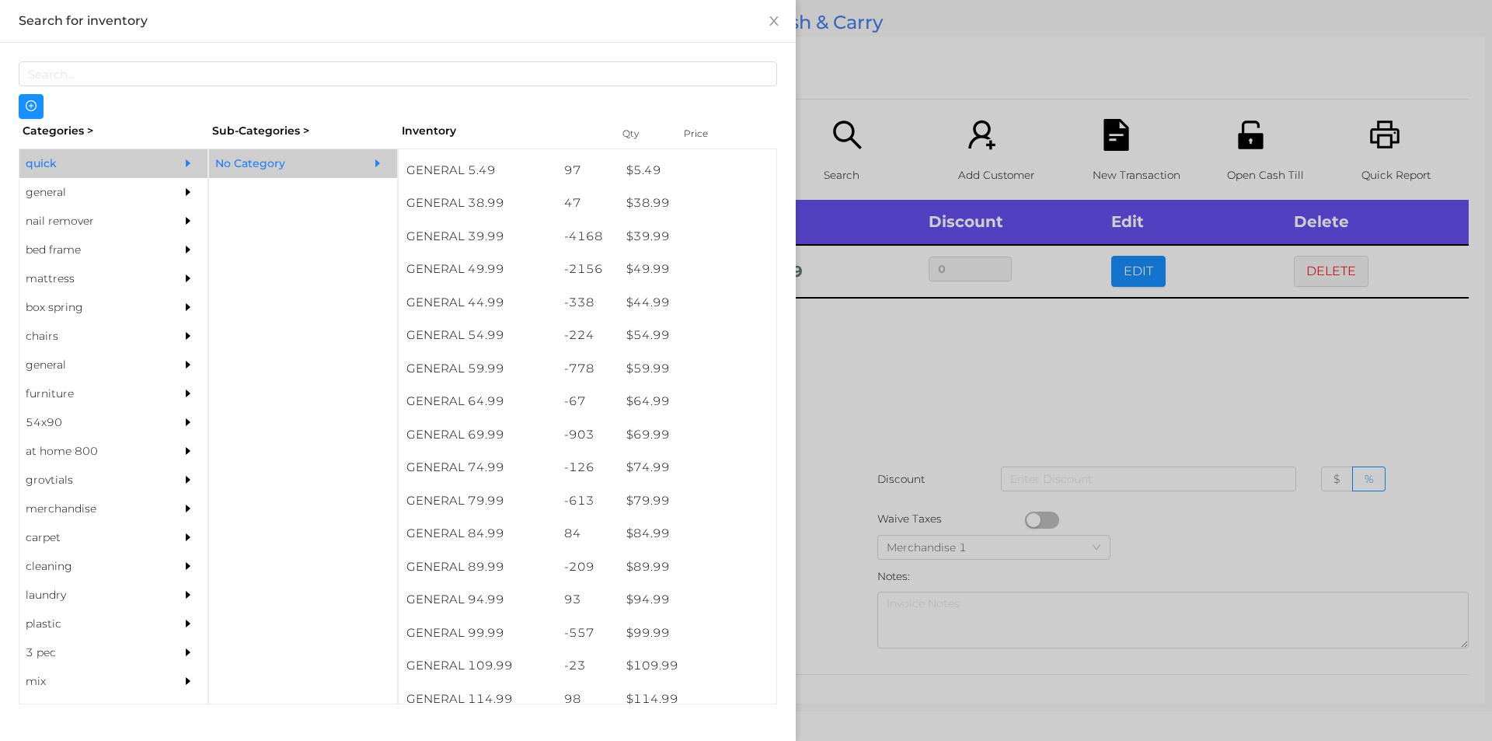
click at [874, 397] on div at bounding box center [746, 370] width 1492 height 741
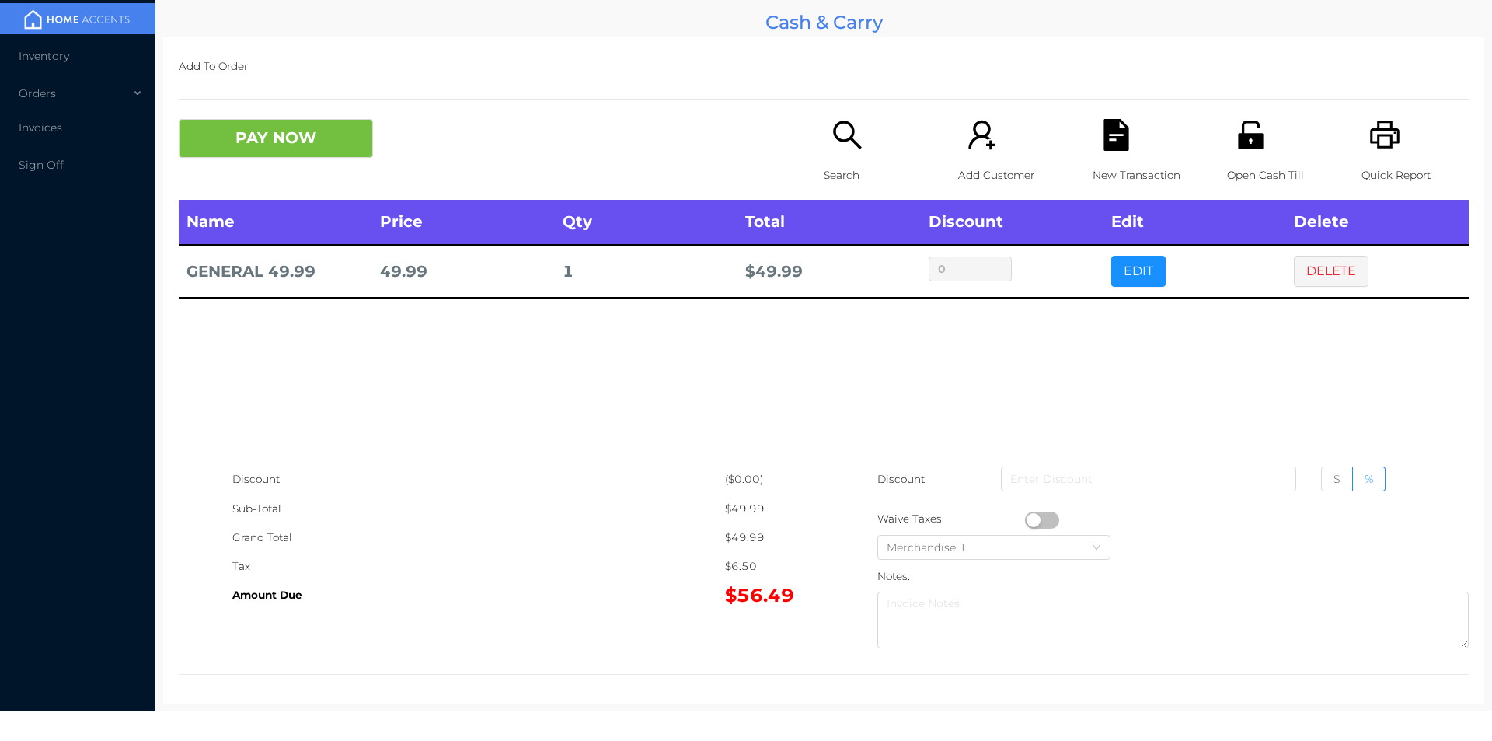
click at [1232, 152] on div "Open Cash Till" at bounding box center [1280, 159] width 107 height 81
click at [324, 144] on button "PAY NOW" at bounding box center [276, 138] width 194 height 39
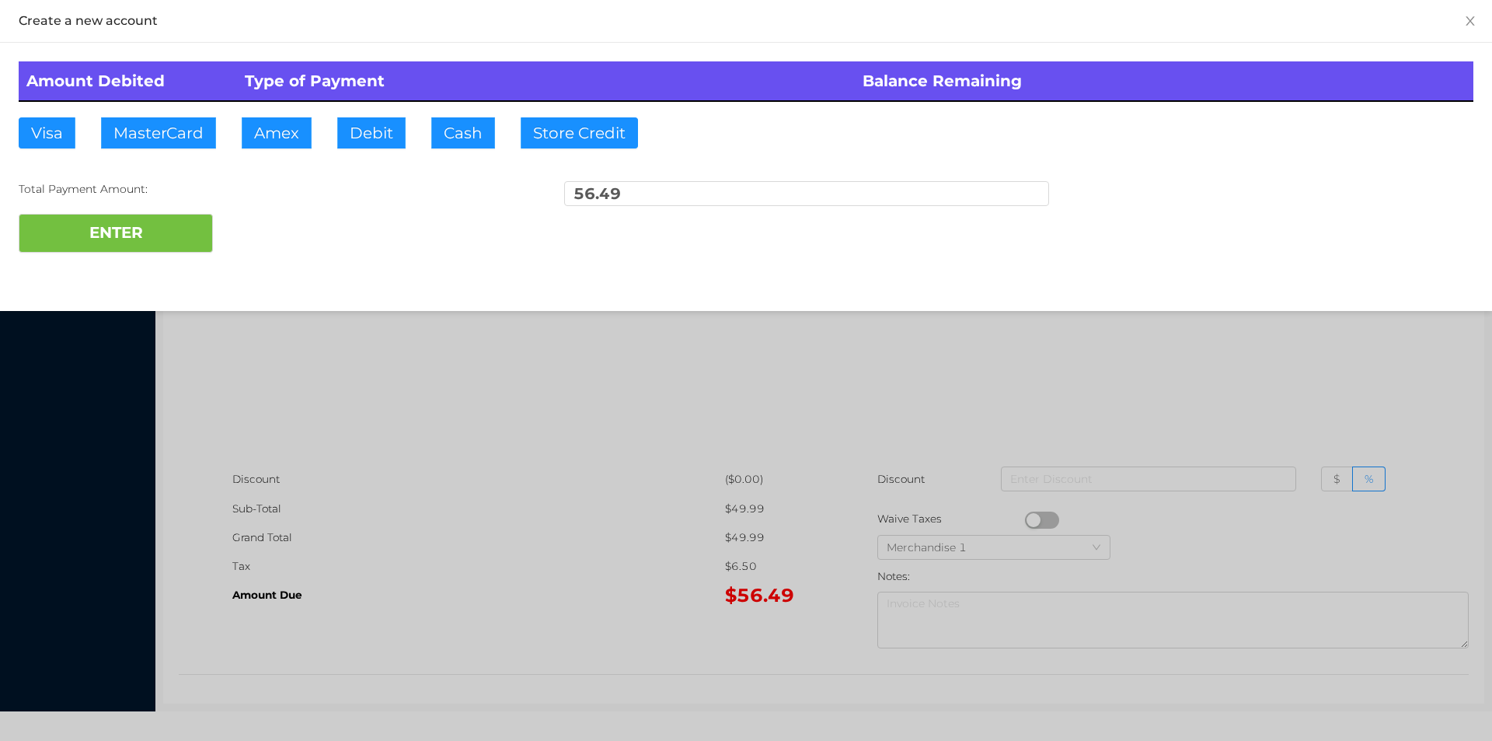
click at [445, 616] on div at bounding box center [746, 370] width 1492 height 741
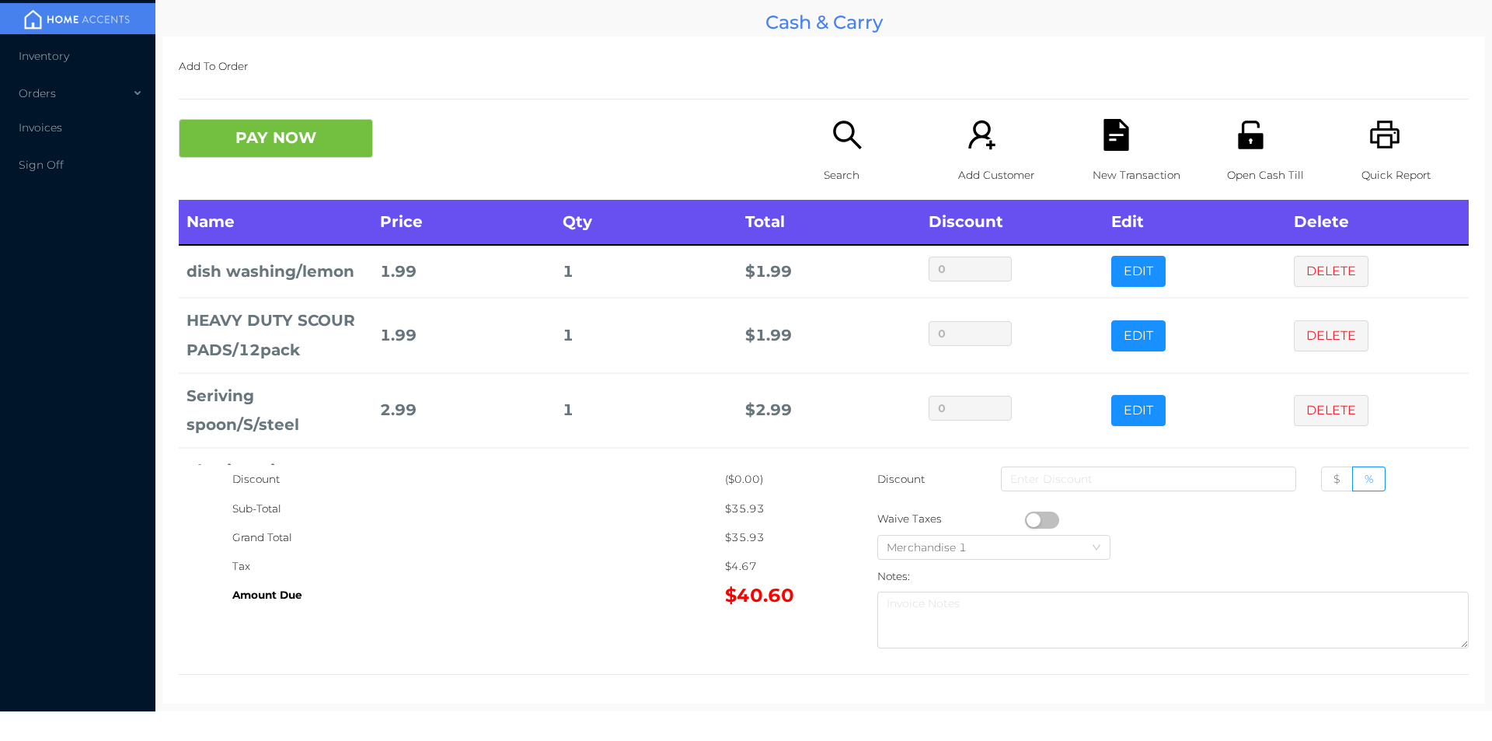
click at [1244, 166] on p "Open Cash Till" at bounding box center [1280, 175] width 107 height 29
click at [241, 158] on button "PAY NOW" at bounding box center [276, 138] width 194 height 39
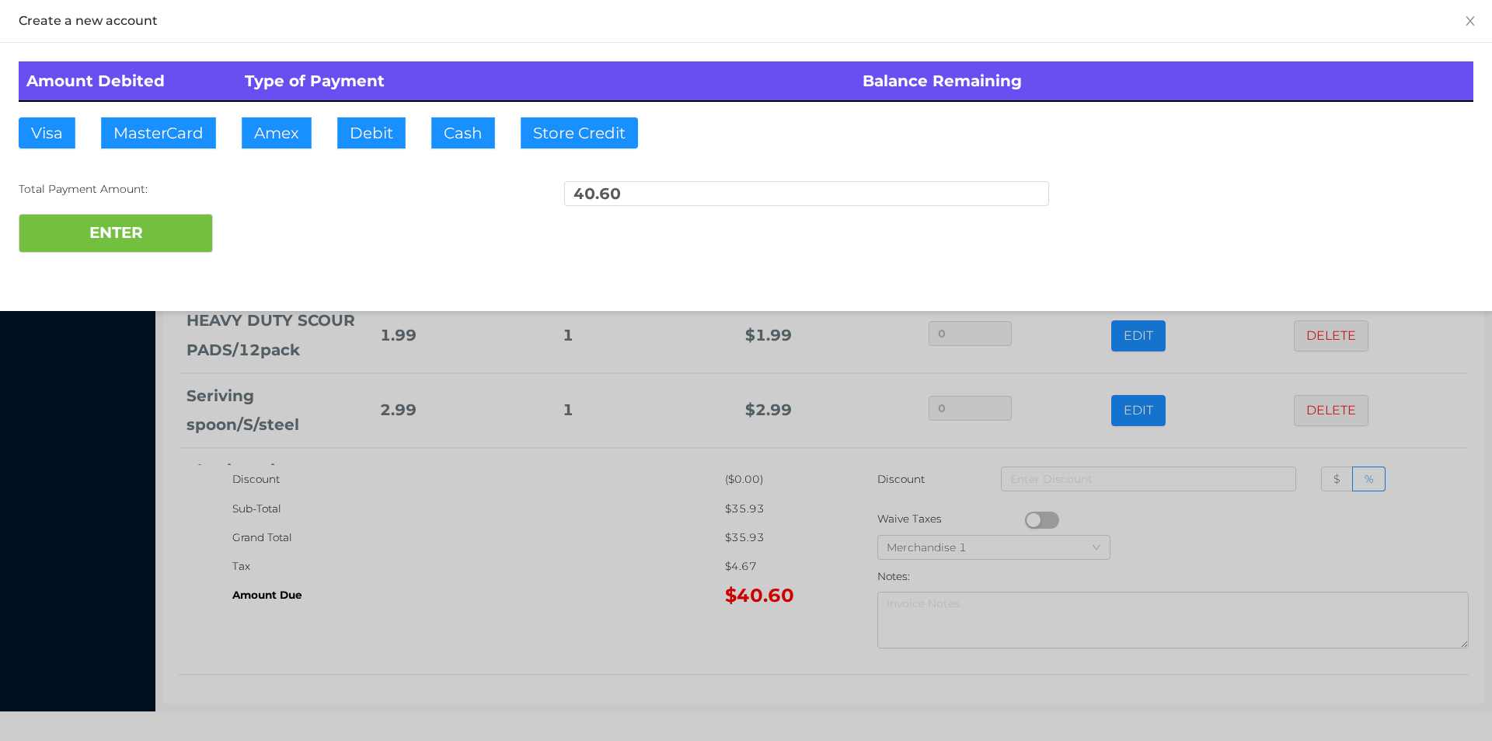
click at [421, 513] on div at bounding box center [746, 370] width 1492 height 741
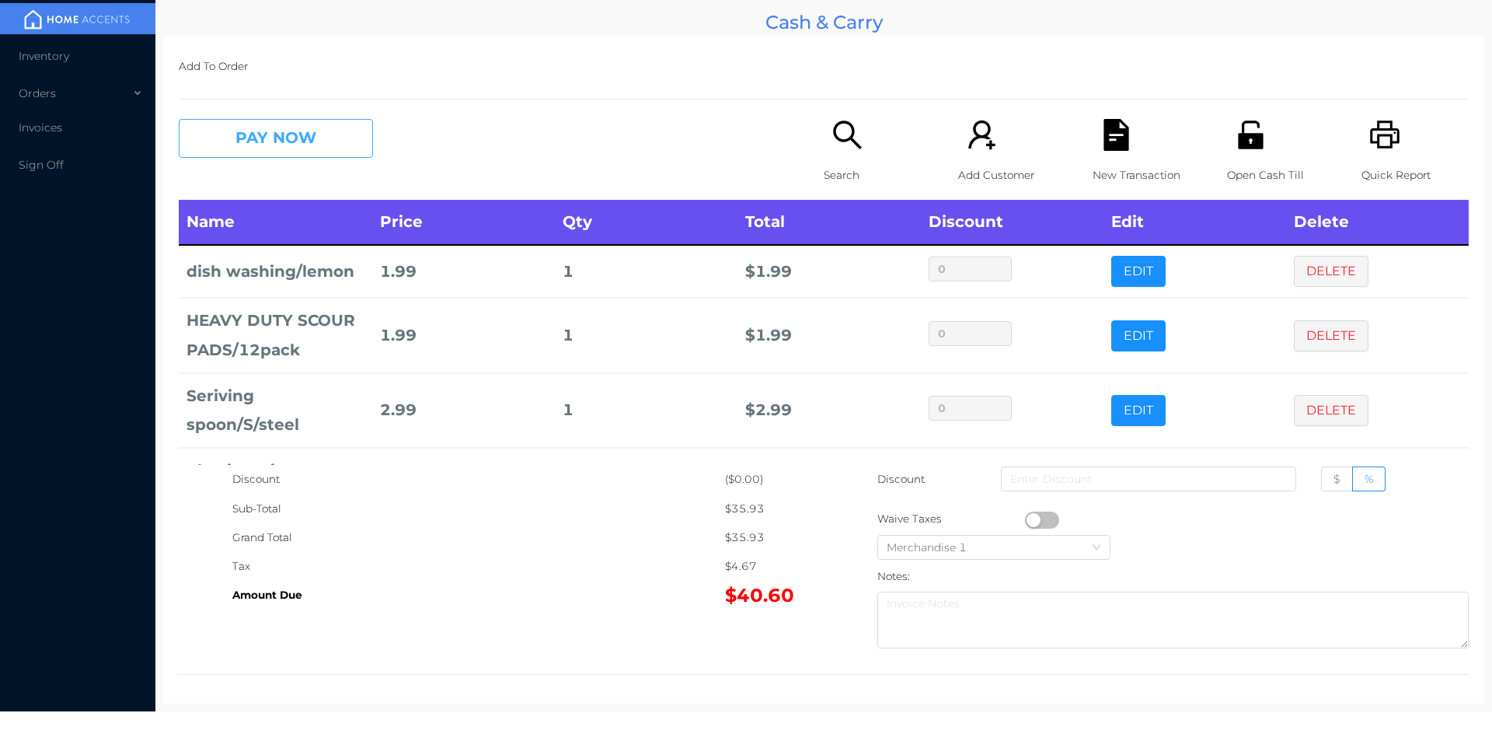
click at [301, 134] on button "PAY NOW" at bounding box center [276, 138] width 194 height 39
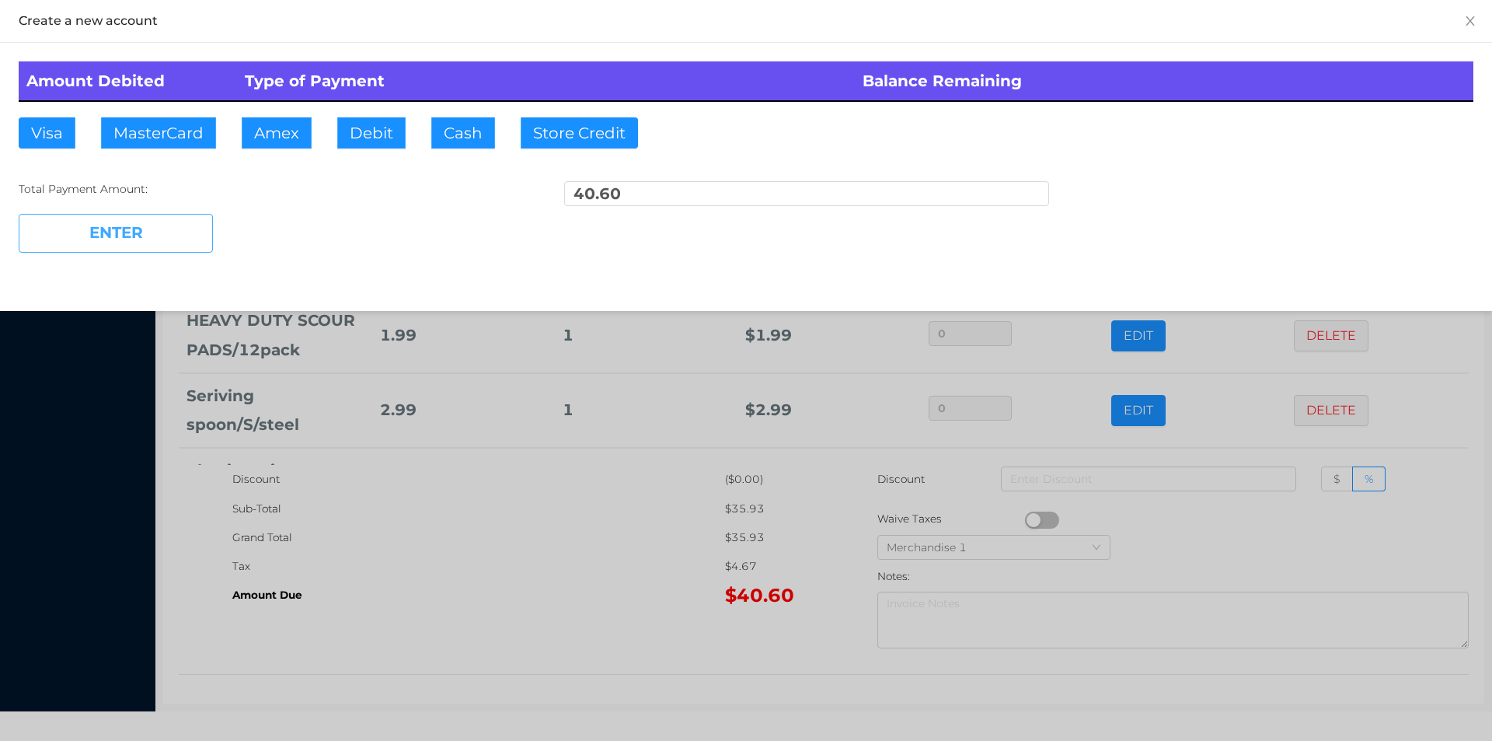
click at [143, 235] on button "ENTER" at bounding box center [116, 233] width 194 height 39
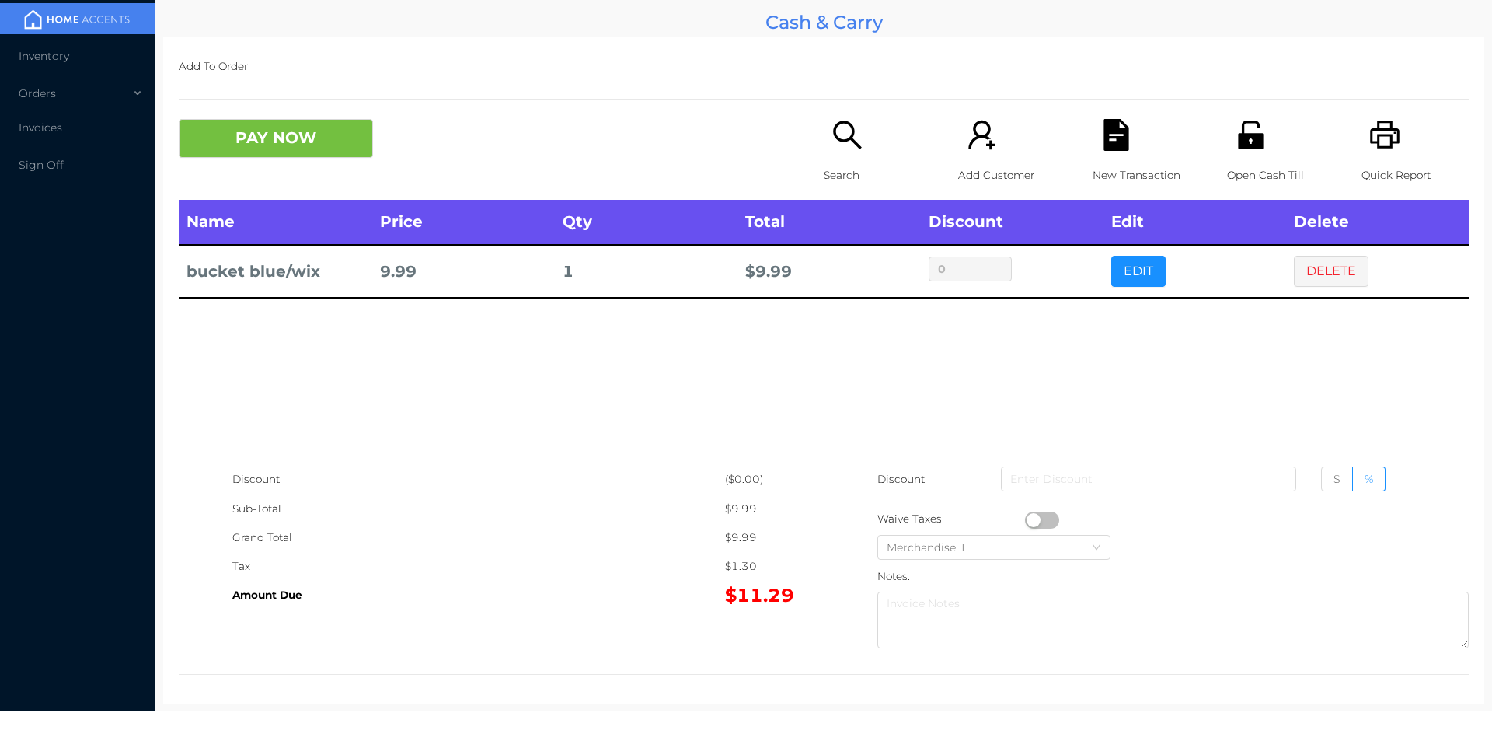
click at [832, 131] on icon "icon: search" at bounding box center [848, 135] width 32 height 32
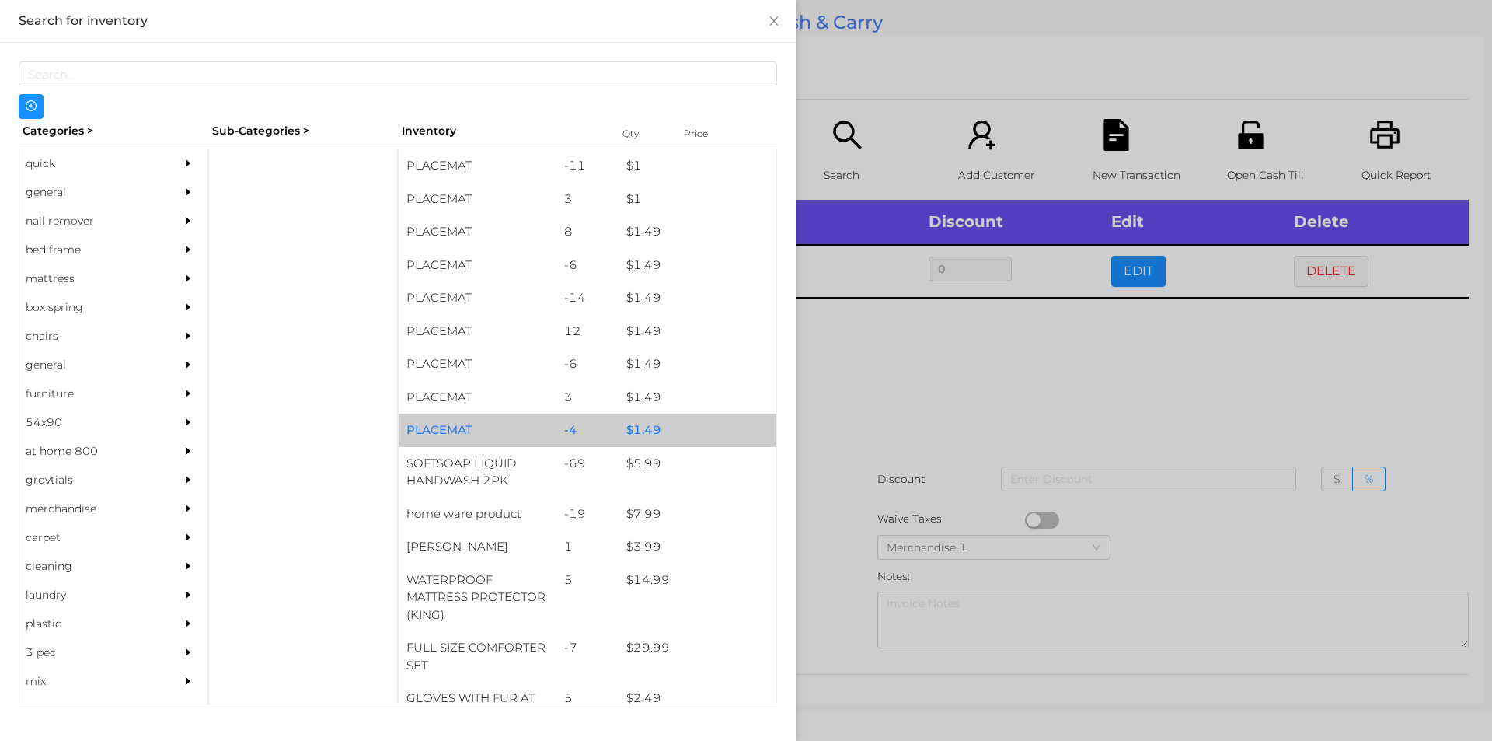
click at [650, 422] on div "$ 1.49" at bounding box center [698, 429] width 158 height 33
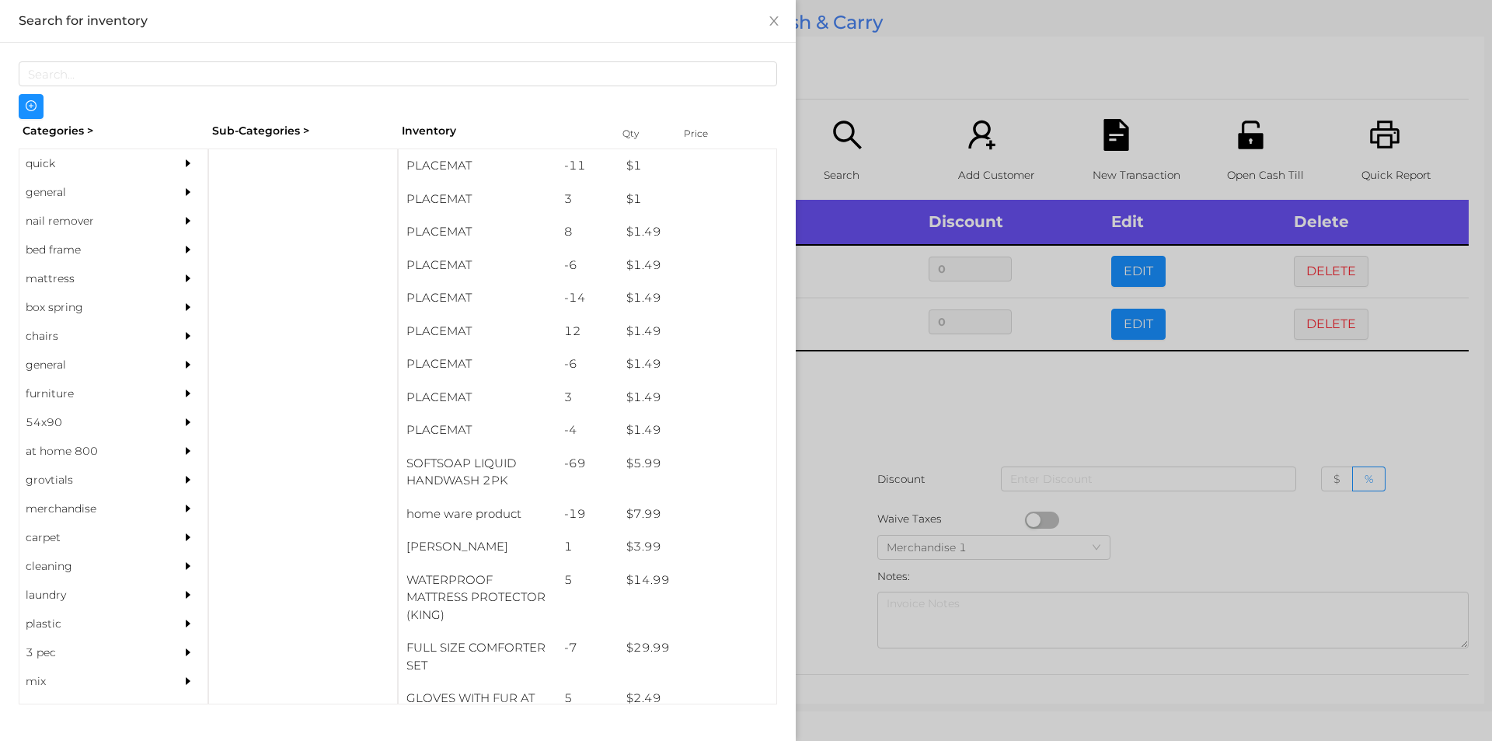
click at [1185, 432] on div at bounding box center [746, 370] width 1492 height 741
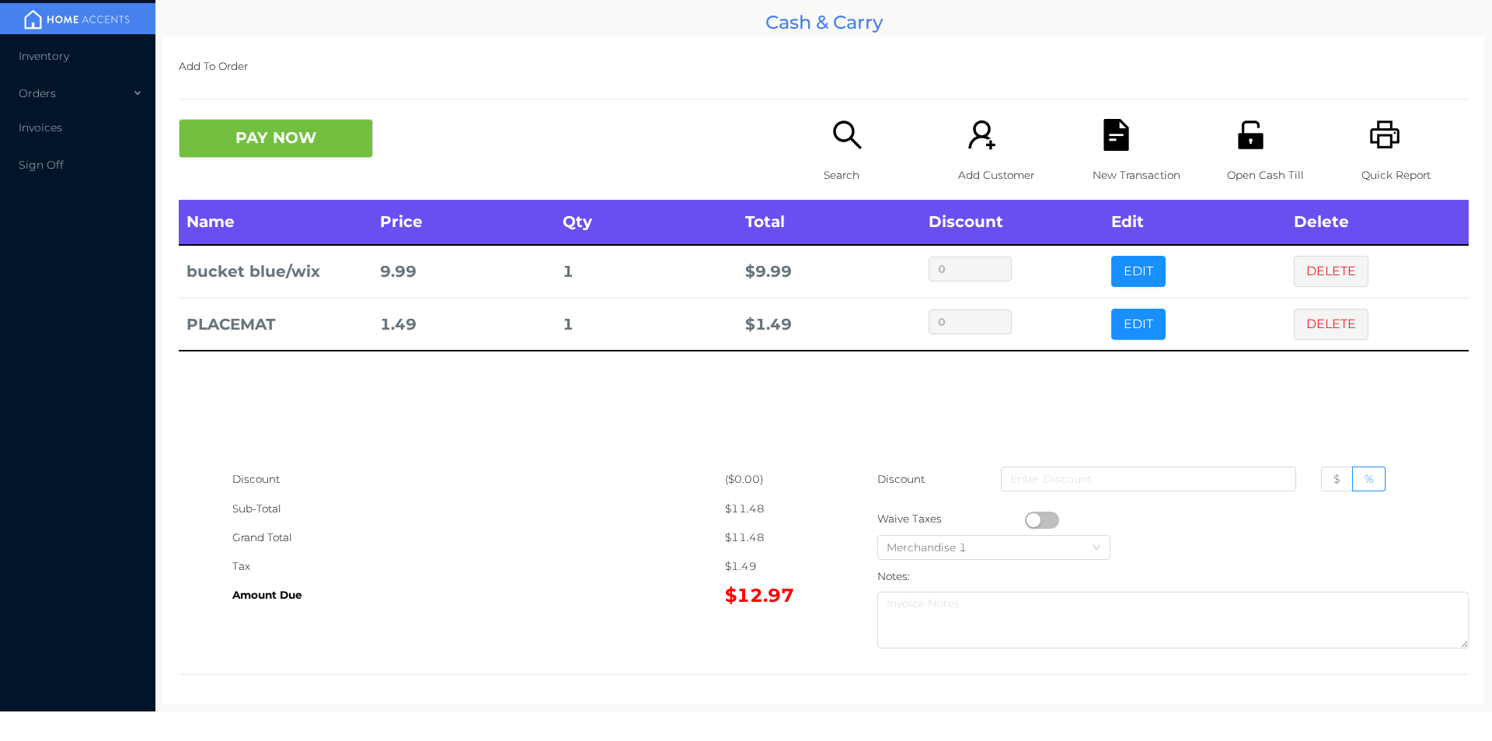
click at [1379, 138] on icon "icon: printer" at bounding box center [1385, 135] width 32 height 32
click at [1104, 148] on icon "icon: file-text" at bounding box center [1116, 135] width 25 height 32
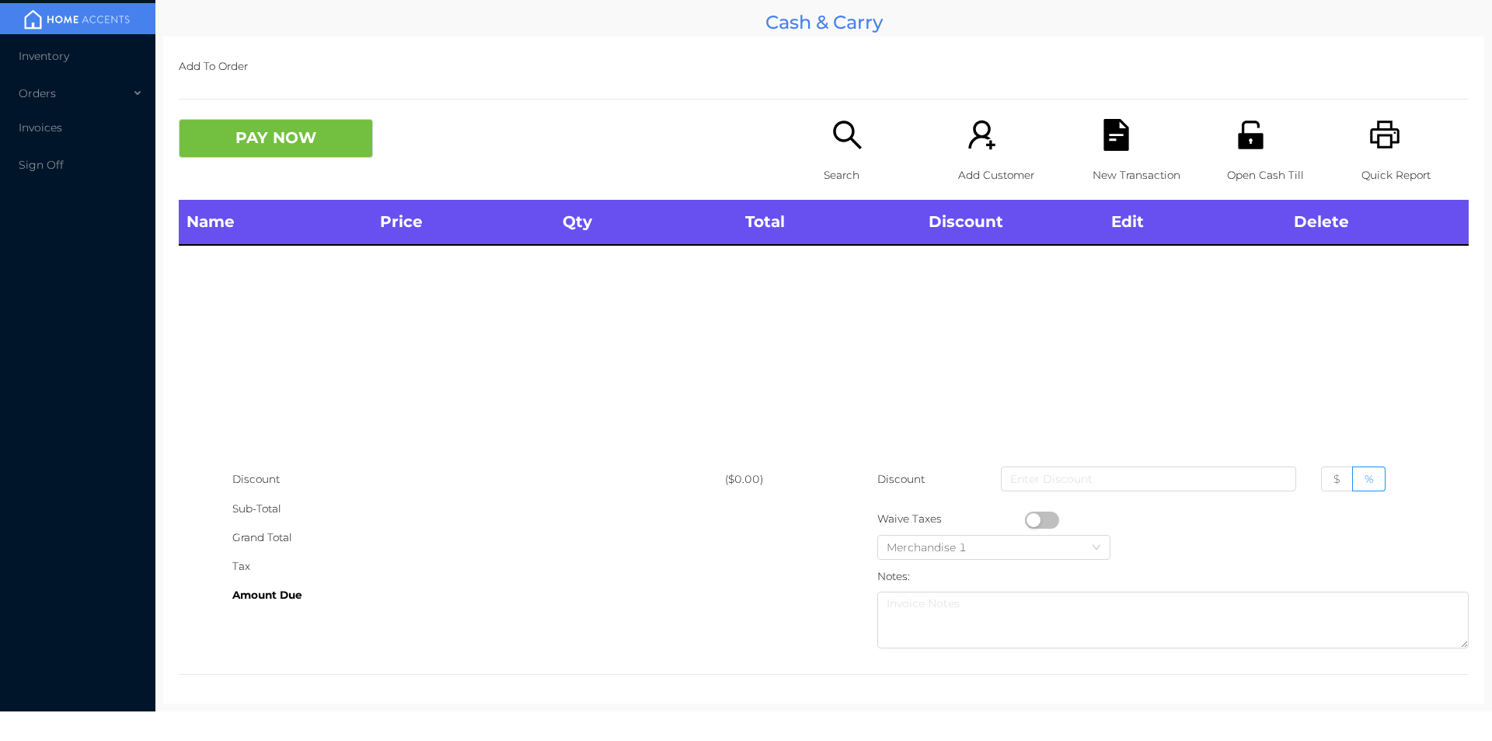
click at [843, 167] on p "Search" at bounding box center [877, 175] width 107 height 29
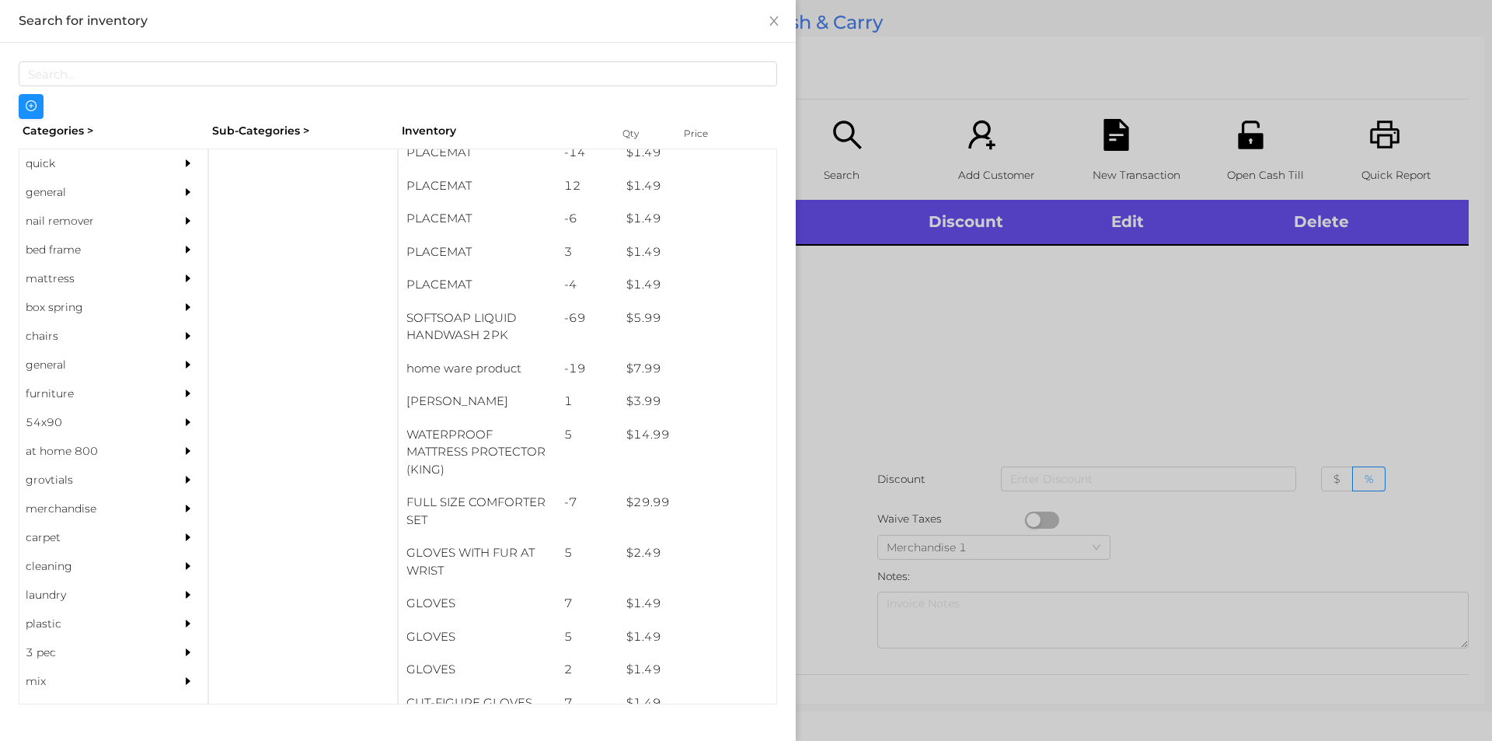
scroll to position [147, 0]
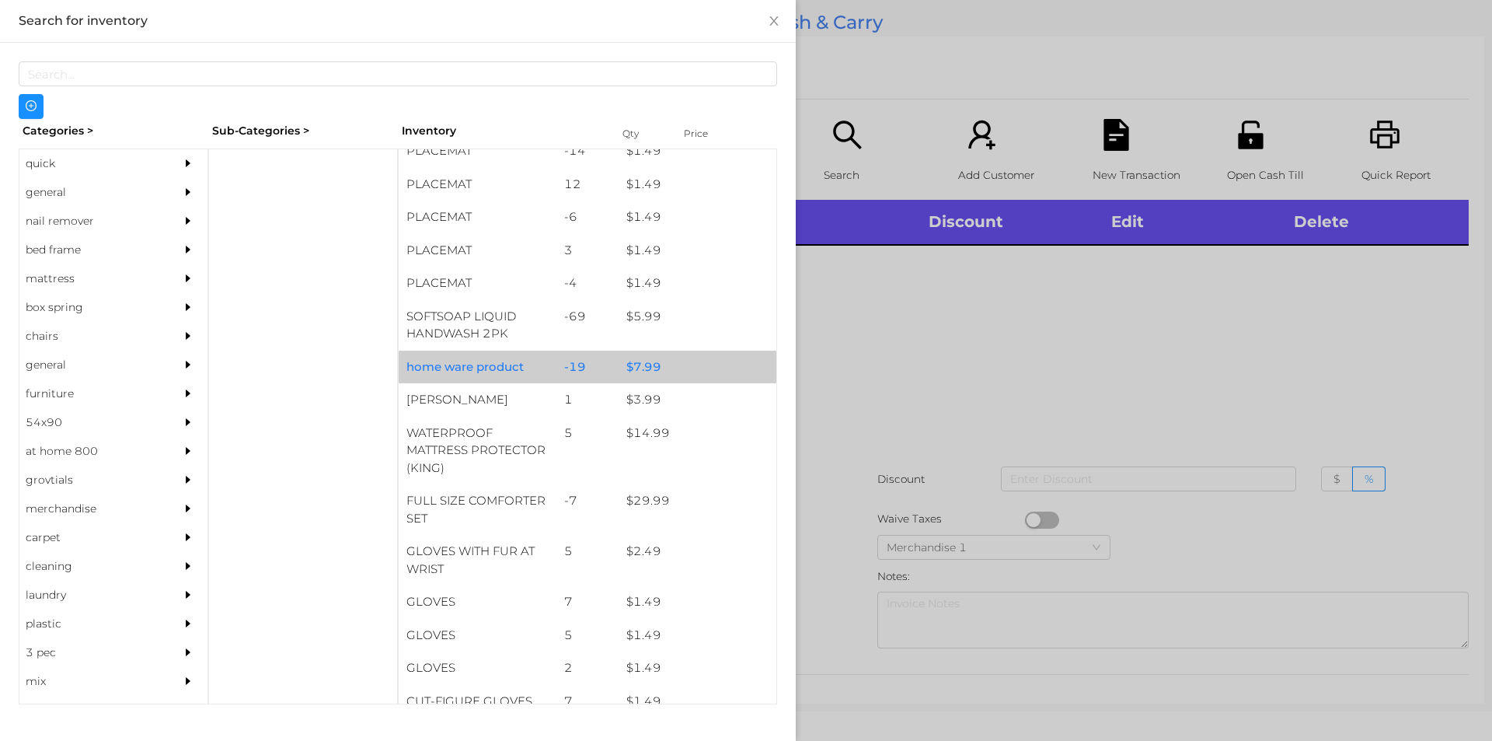
click at [648, 359] on div "$ 7.99" at bounding box center [698, 367] width 158 height 33
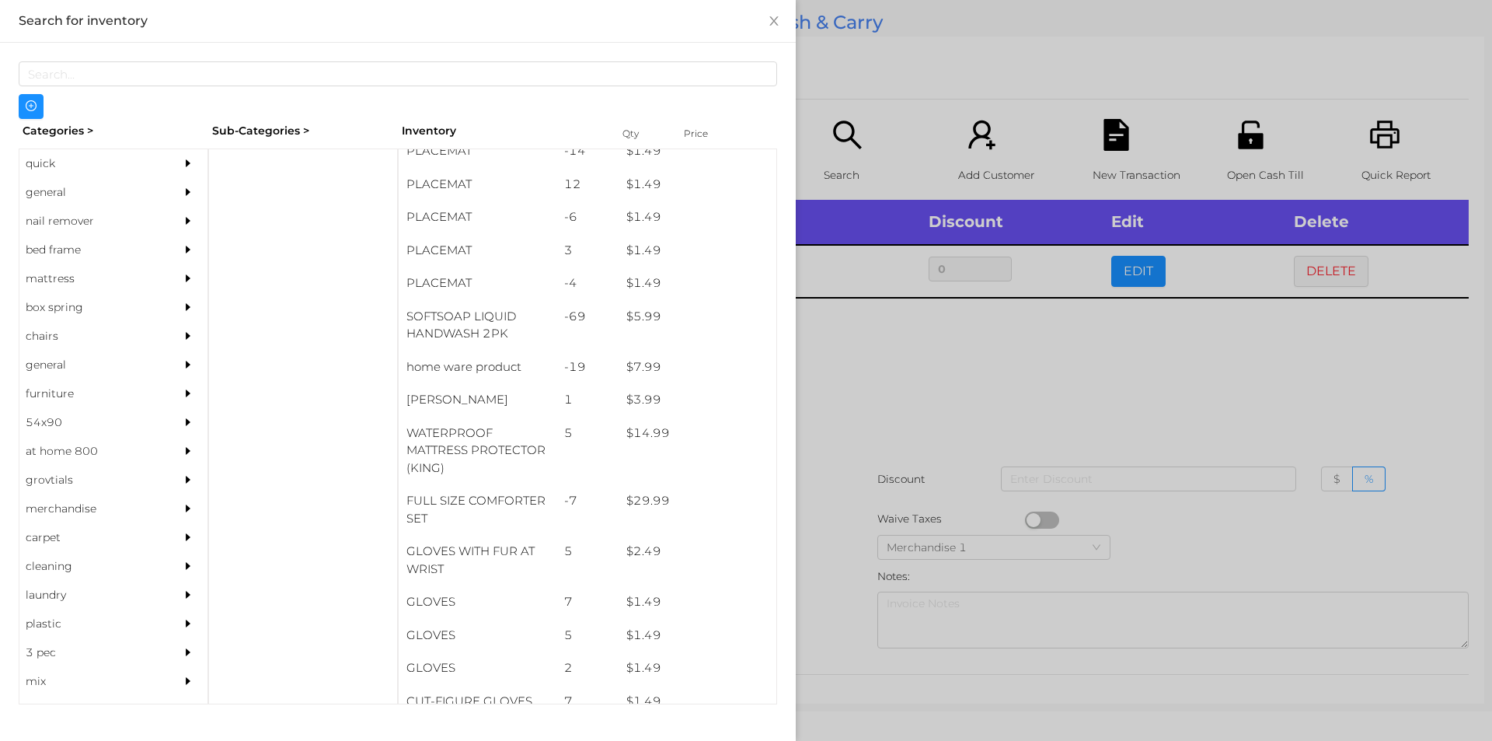
click at [1249, 371] on div at bounding box center [746, 370] width 1492 height 741
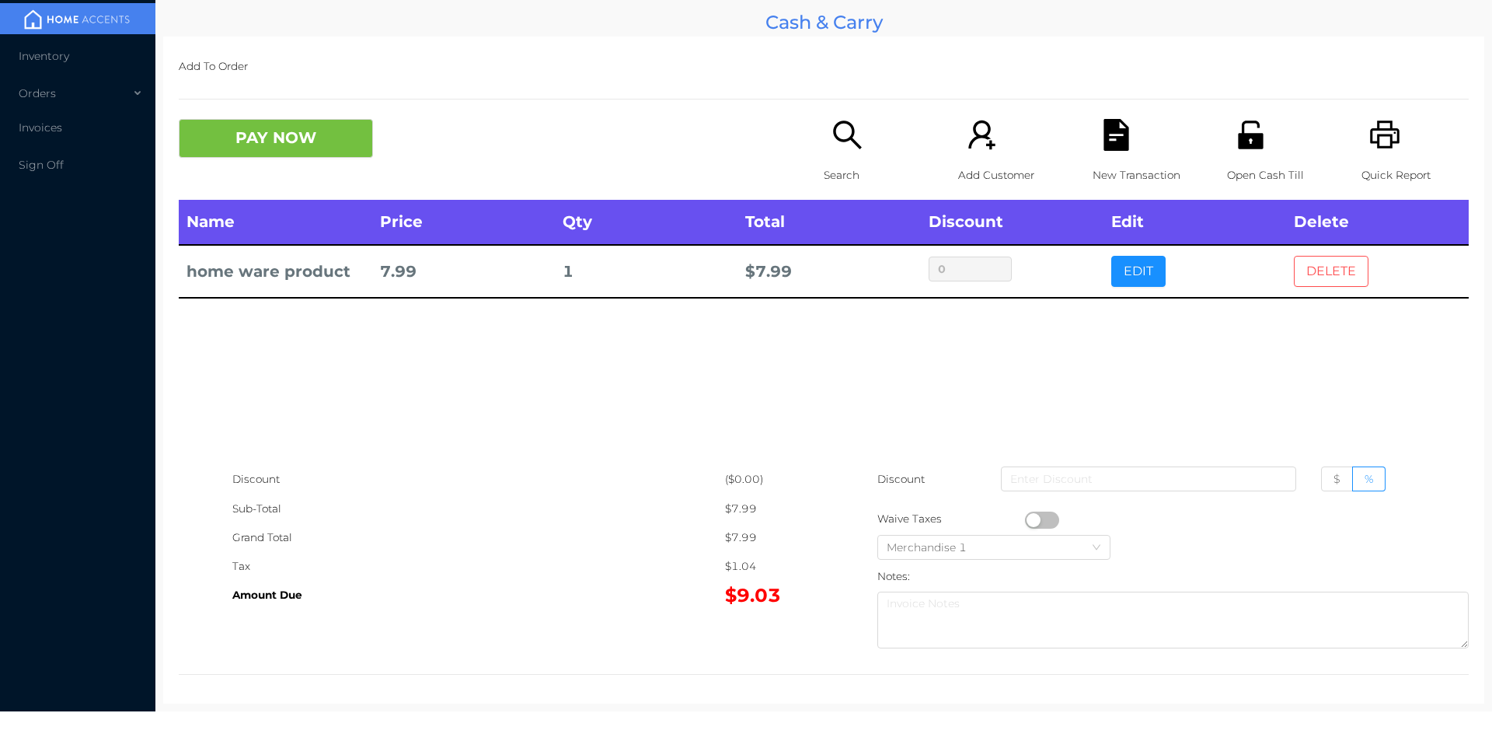
click at [1350, 273] on button "DELETE" at bounding box center [1331, 271] width 75 height 31
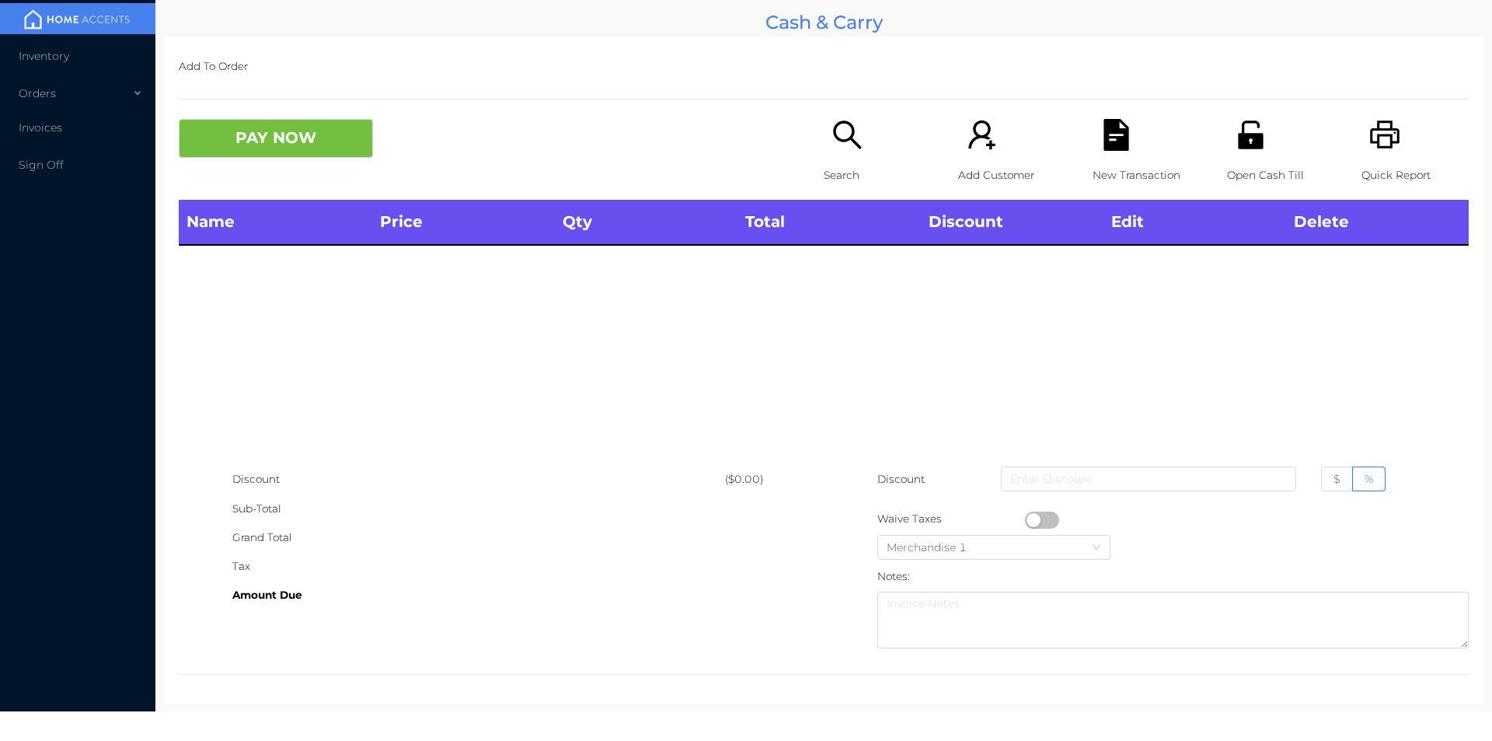
click at [1377, 164] on p "Quick Report" at bounding box center [1415, 175] width 107 height 29
click at [274, 156] on button "PAY NOW" at bounding box center [276, 138] width 194 height 39
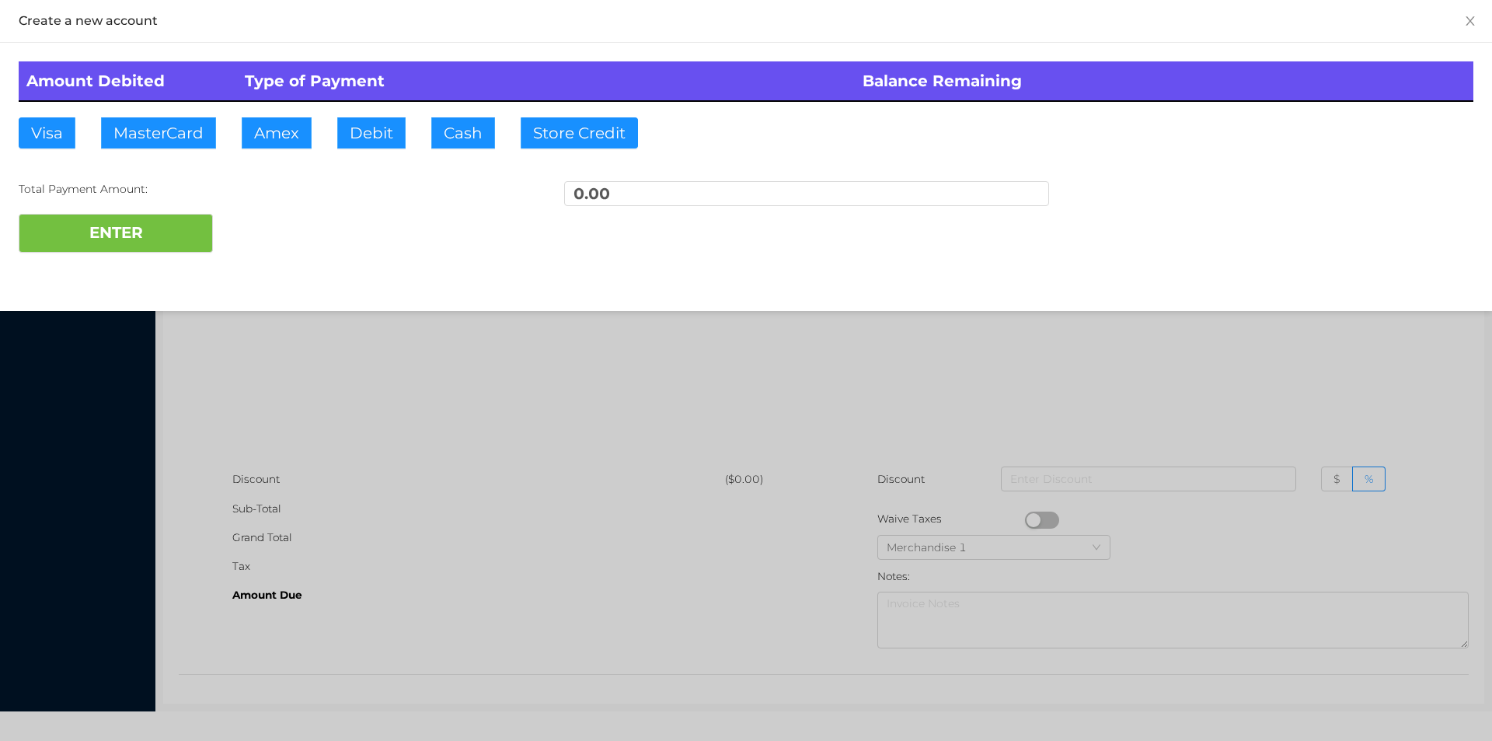
click at [342, 410] on div at bounding box center [746, 370] width 1492 height 741
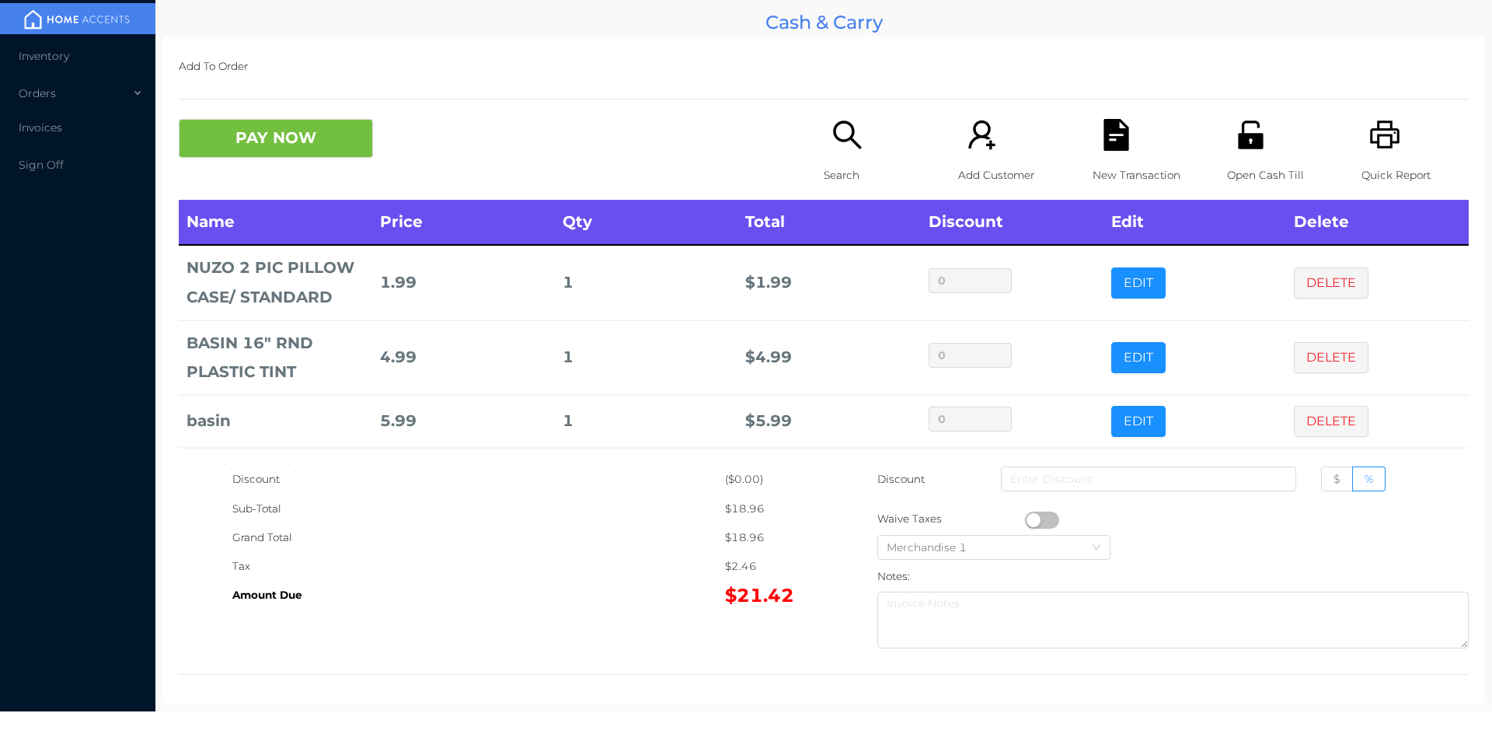
click at [855, 164] on p "Search" at bounding box center [877, 175] width 107 height 29
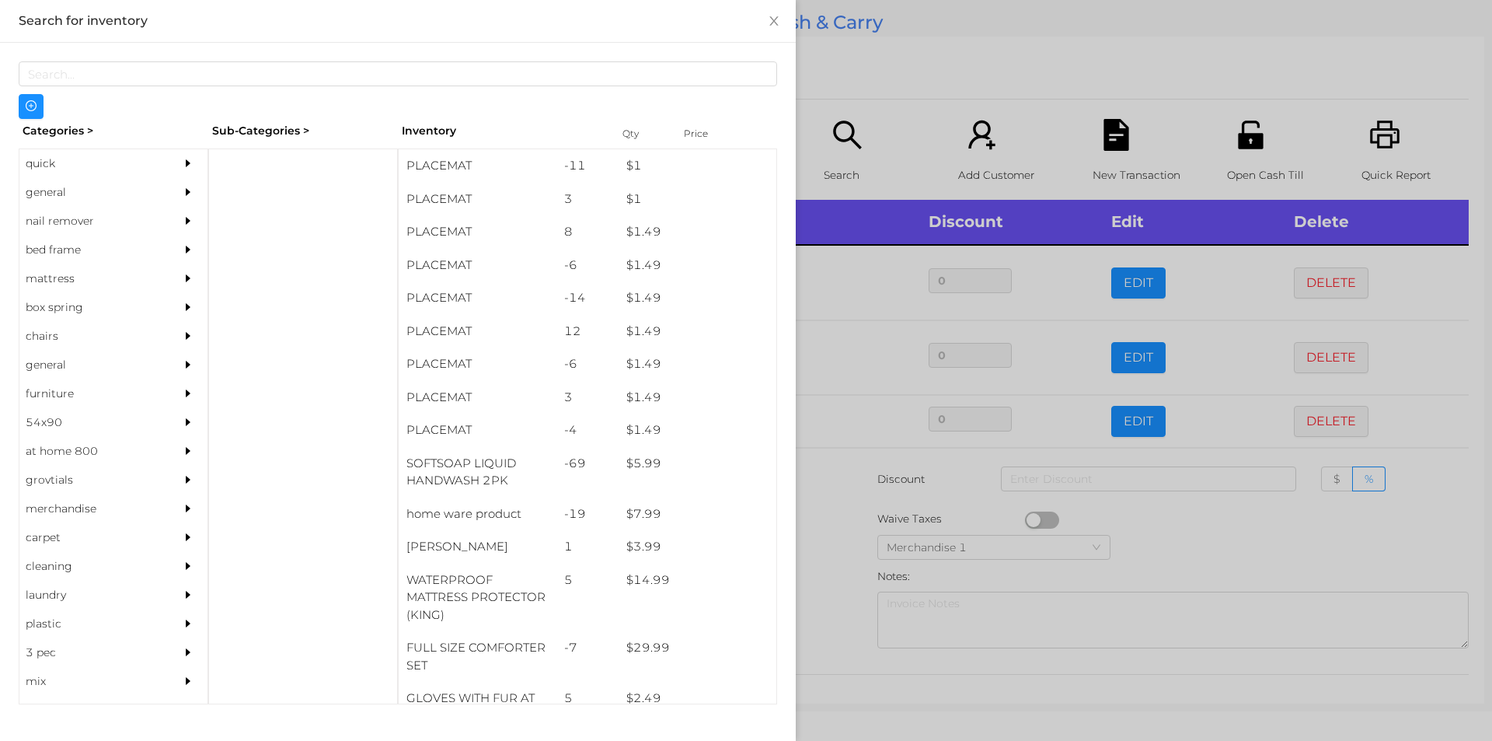
click at [57, 195] on div "general" at bounding box center [89, 192] width 141 height 29
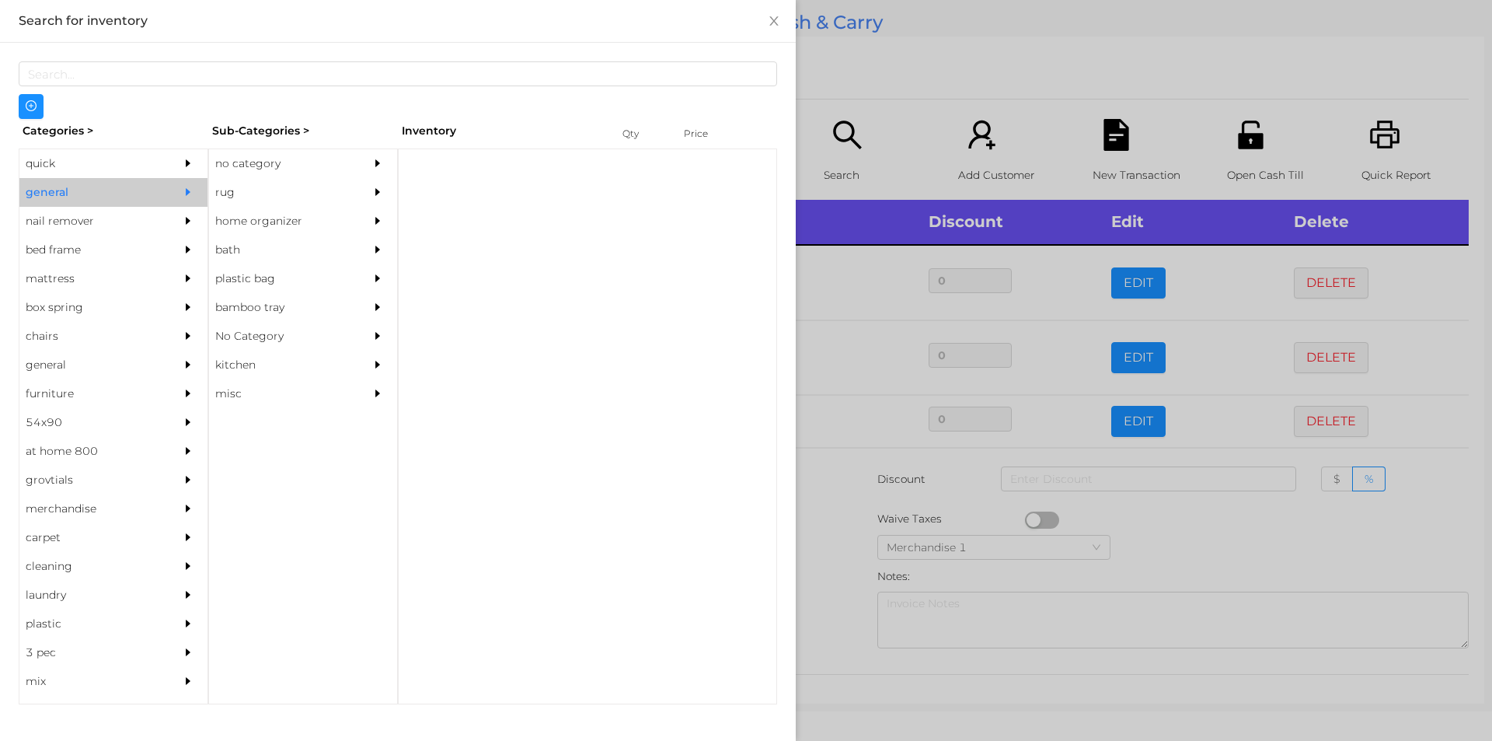
click at [291, 149] on div "no category" at bounding box center [279, 163] width 141 height 29
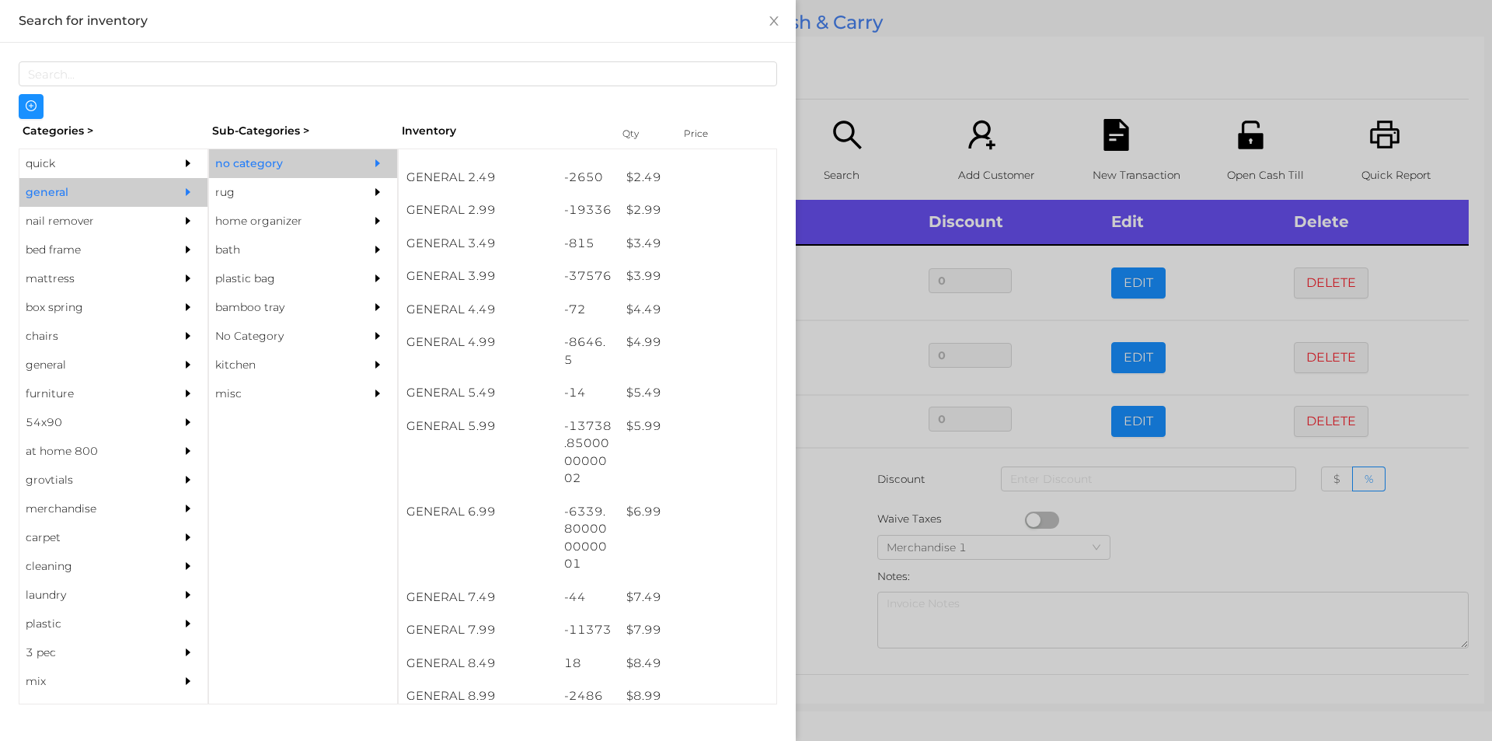
scroll to position [352, 0]
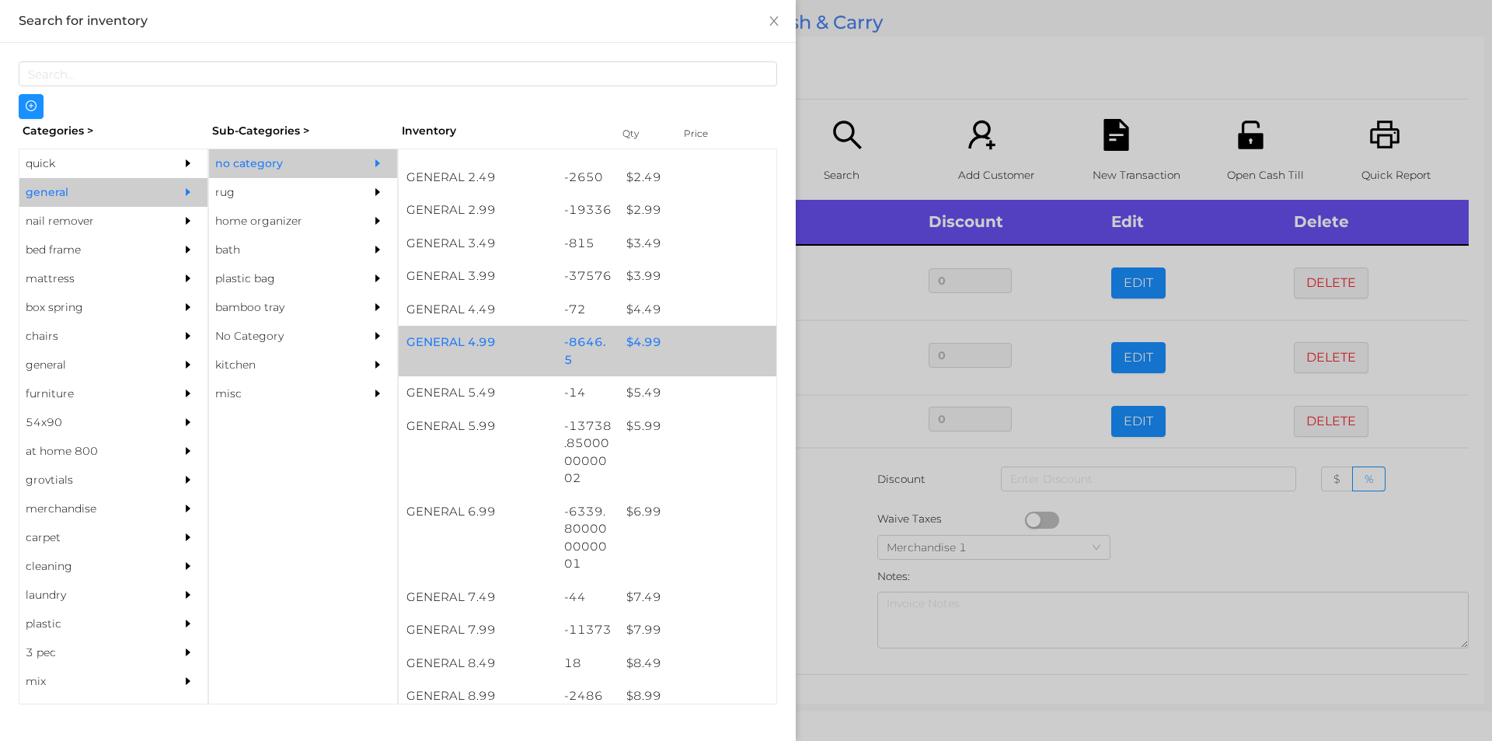
click at [584, 356] on div "-8646.5" at bounding box center [587, 351] width 63 height 51
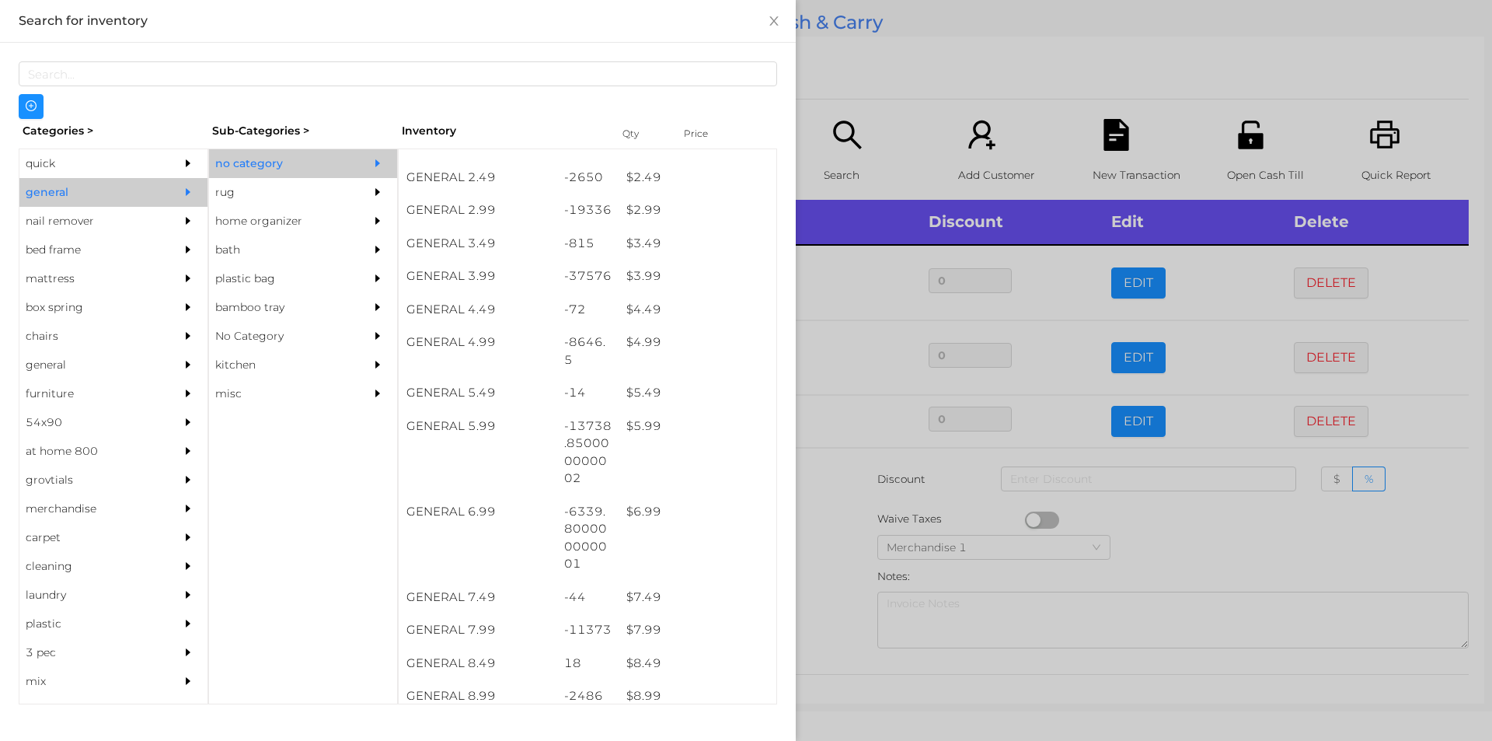
click at [891, 65] on div at bounding box center [746, 370] width 1492 height 741
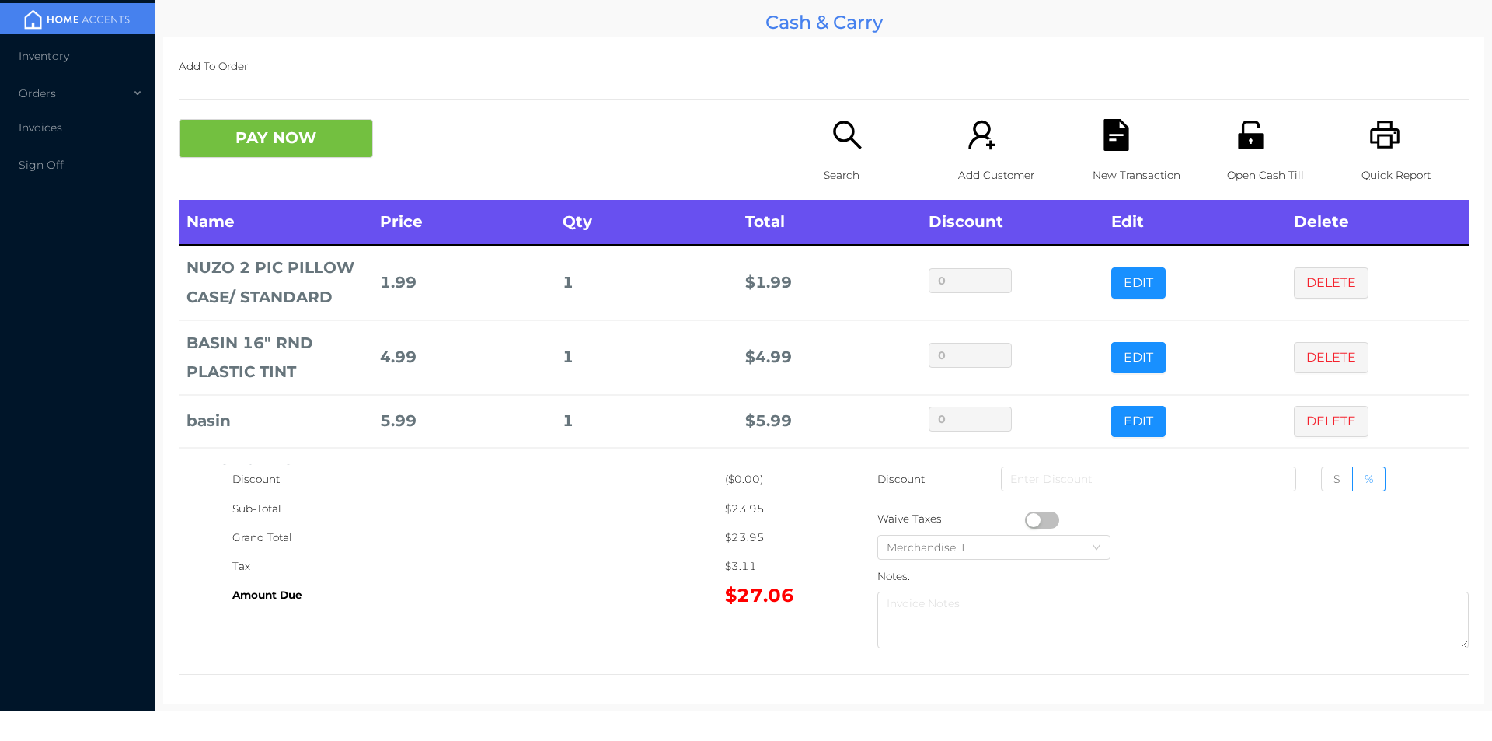
click at [1104, 136] on icon "icon: file-text" at bounding box center [1116, 135] width 25 height 32
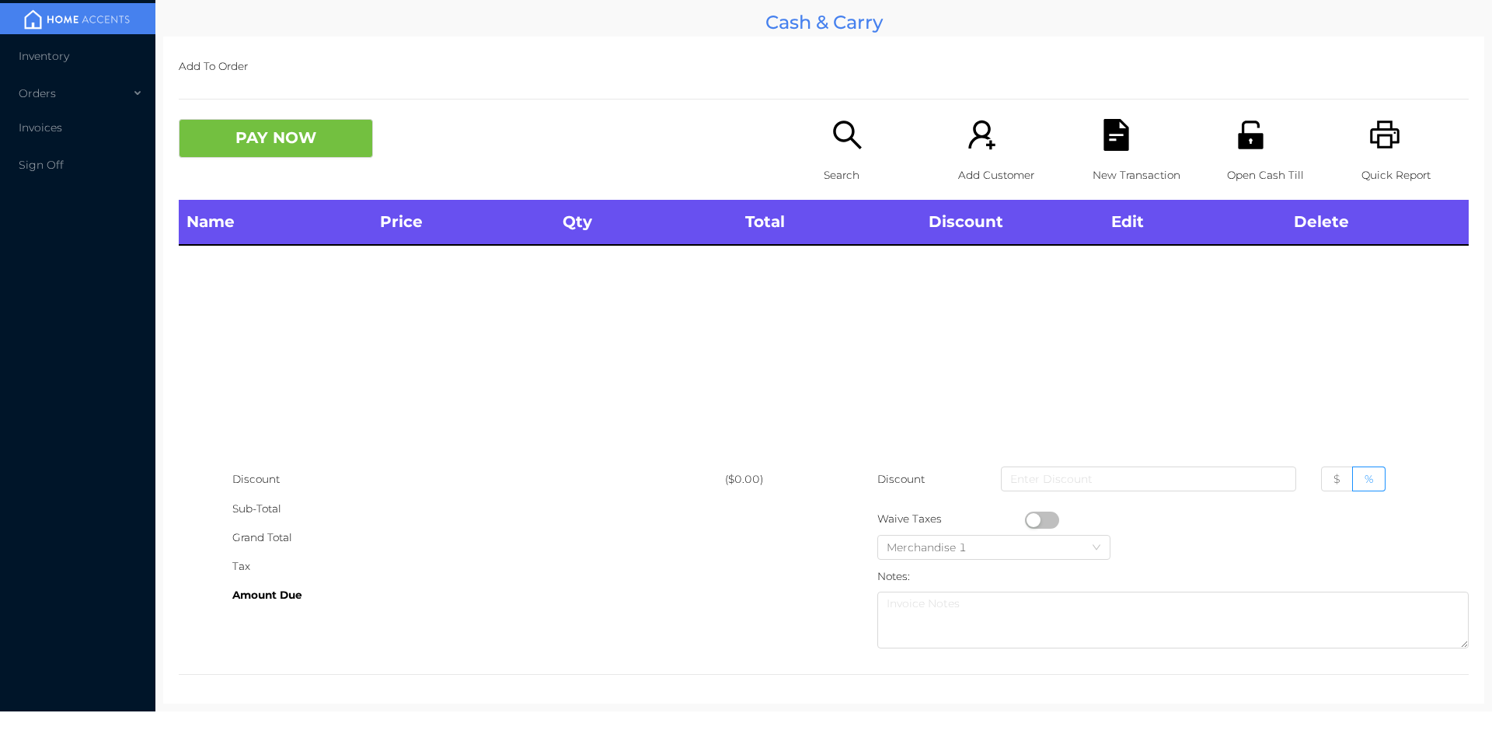
click at [1380, 141] on icon "icon: printer" at bounding box center [1385, 134] width 30 height 28
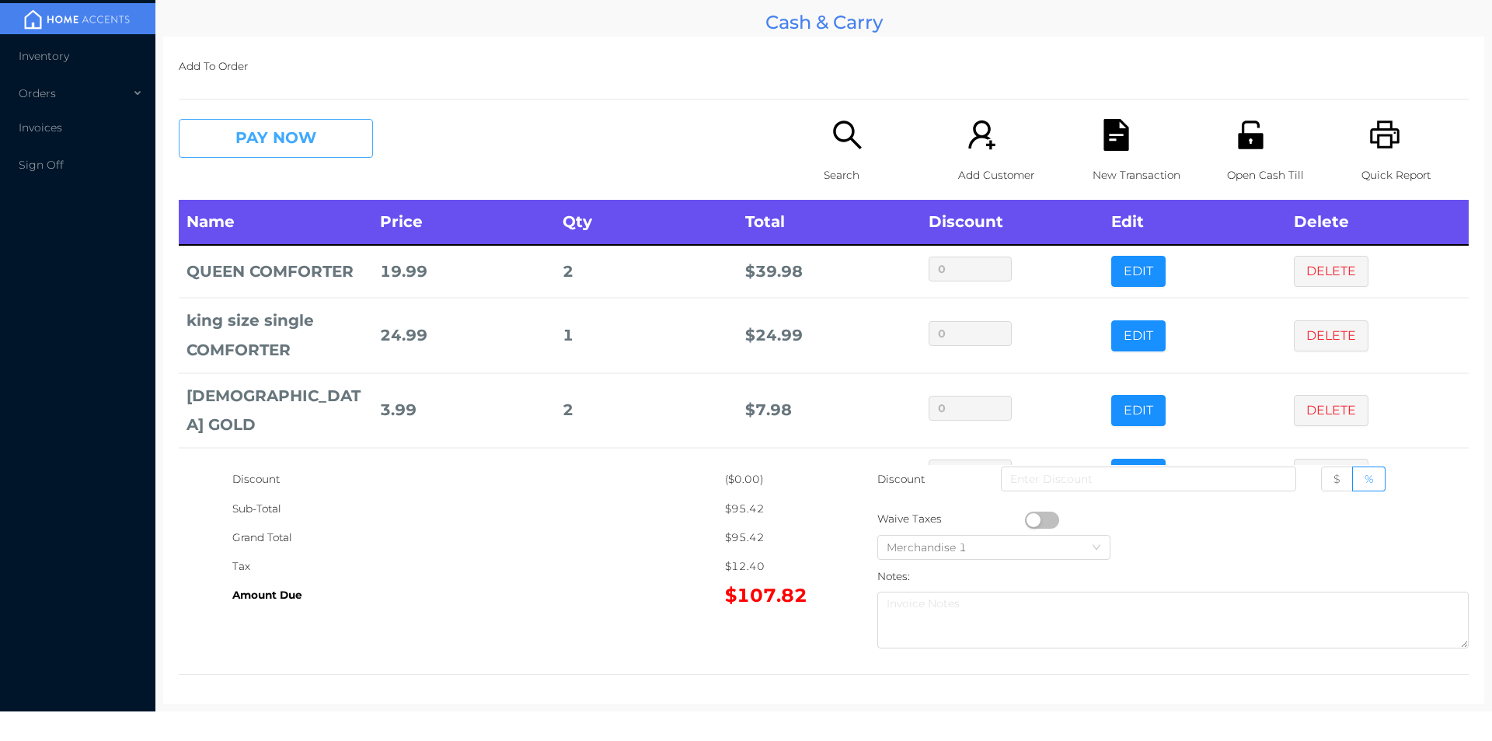
click at [288, 148] on button "PAY NOW" at bounding box center [276, 138] width 194 height 39
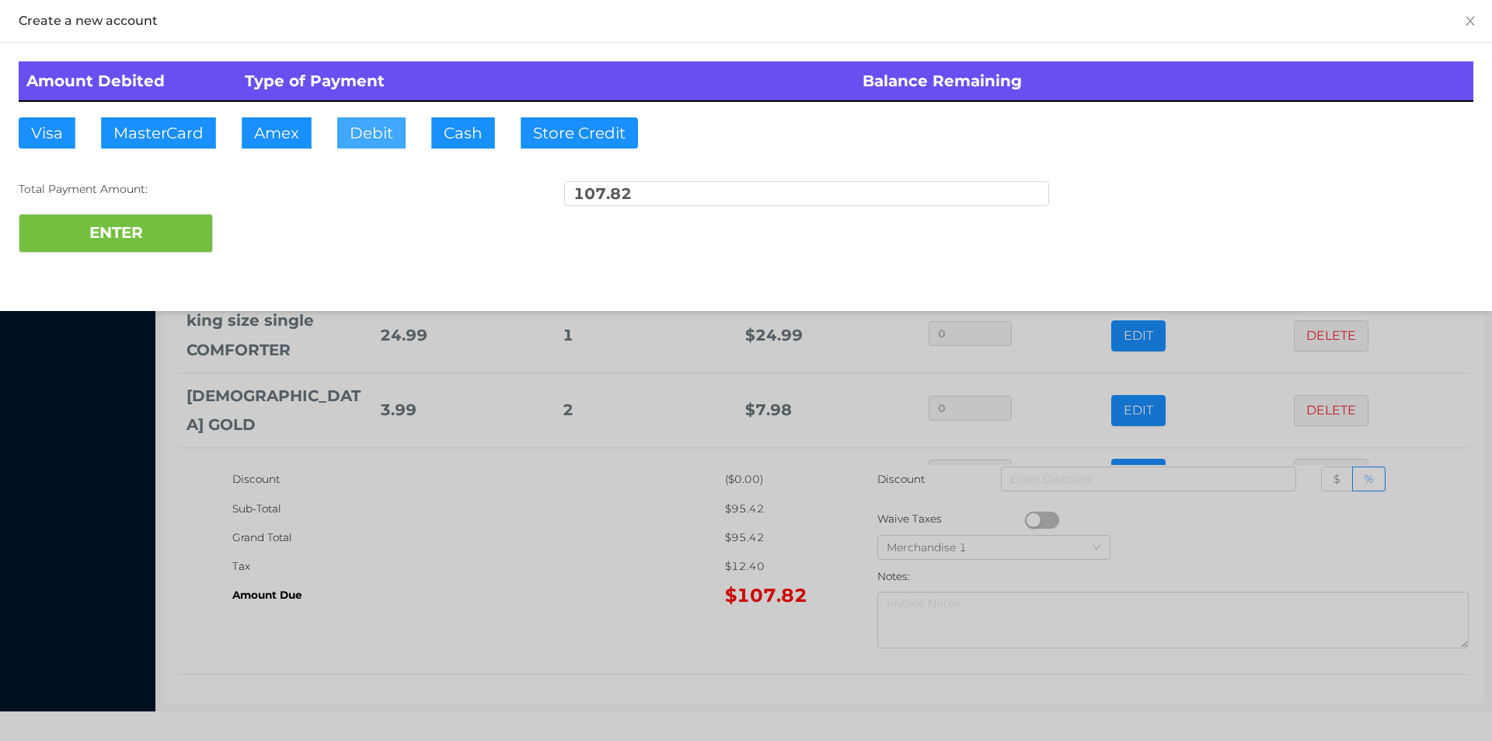
click at [373, 124] on button "Debit" at bounding box center [371, 132] width 68 height 31
click at [169, 222] on button "ENTER" at bounding box center [116, 233] width 194 height 39
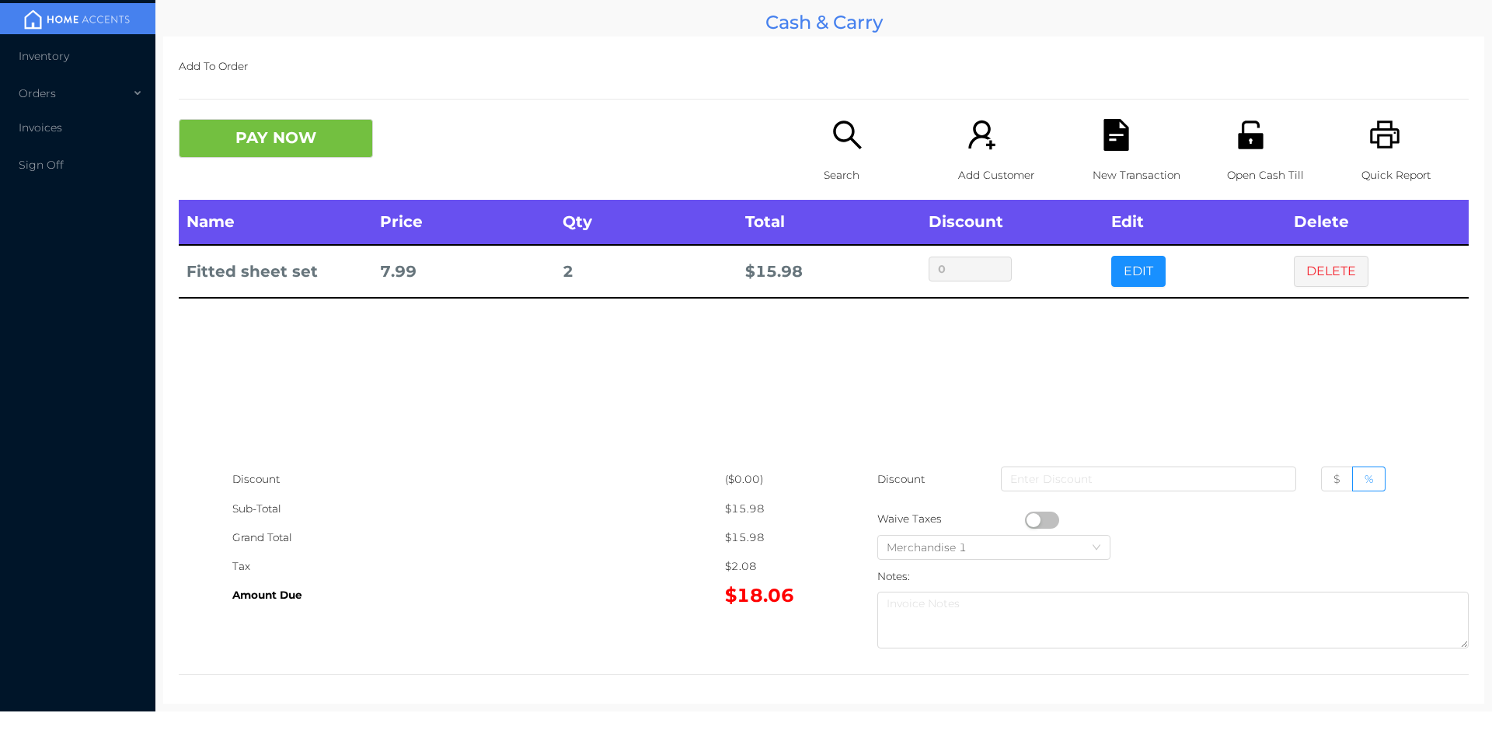
click at [1093, 135] on div "New Transaction" at bounding box center [1146, 159] width 107 height 81
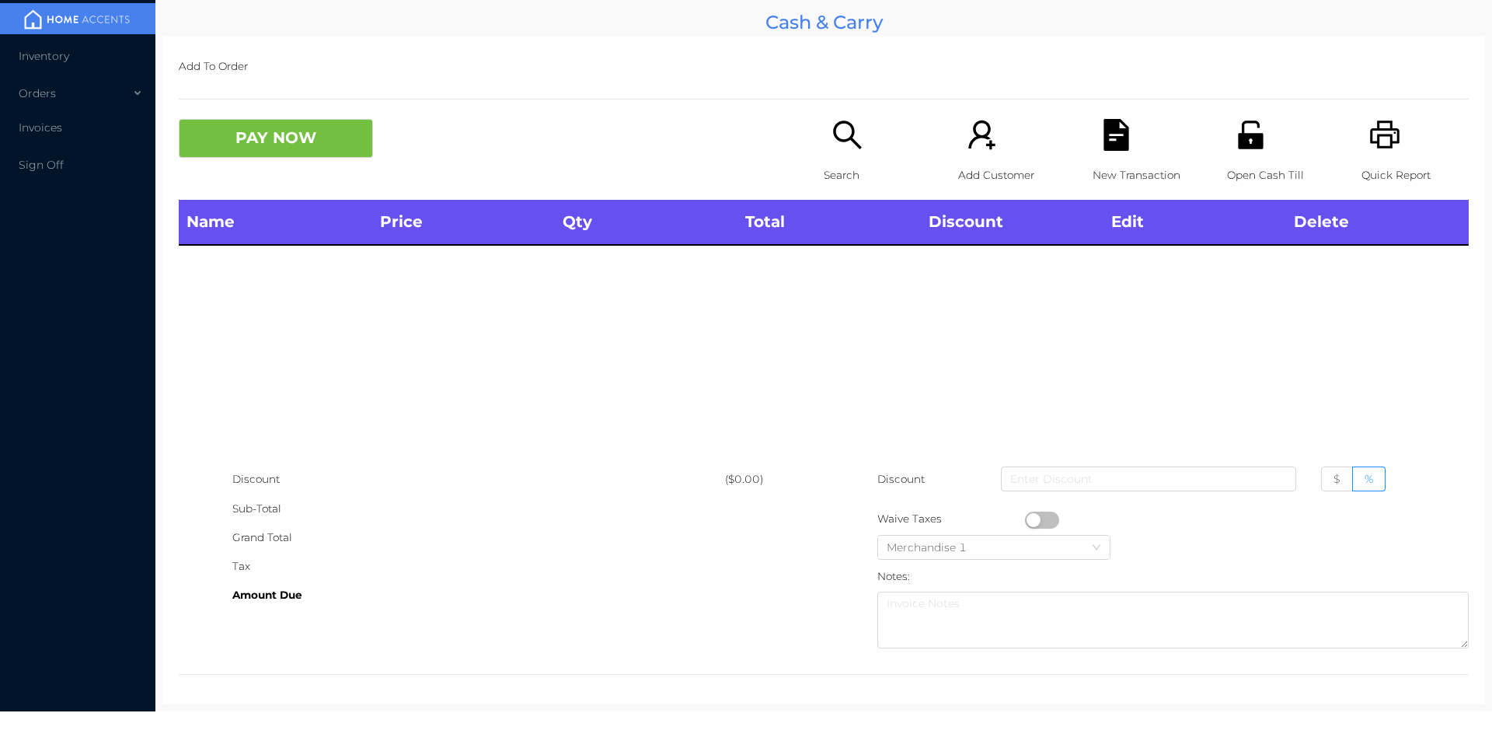
click at [1256, 166] on p "Open Cash Till" at bounding box center [1280, 175] width 107 height 29
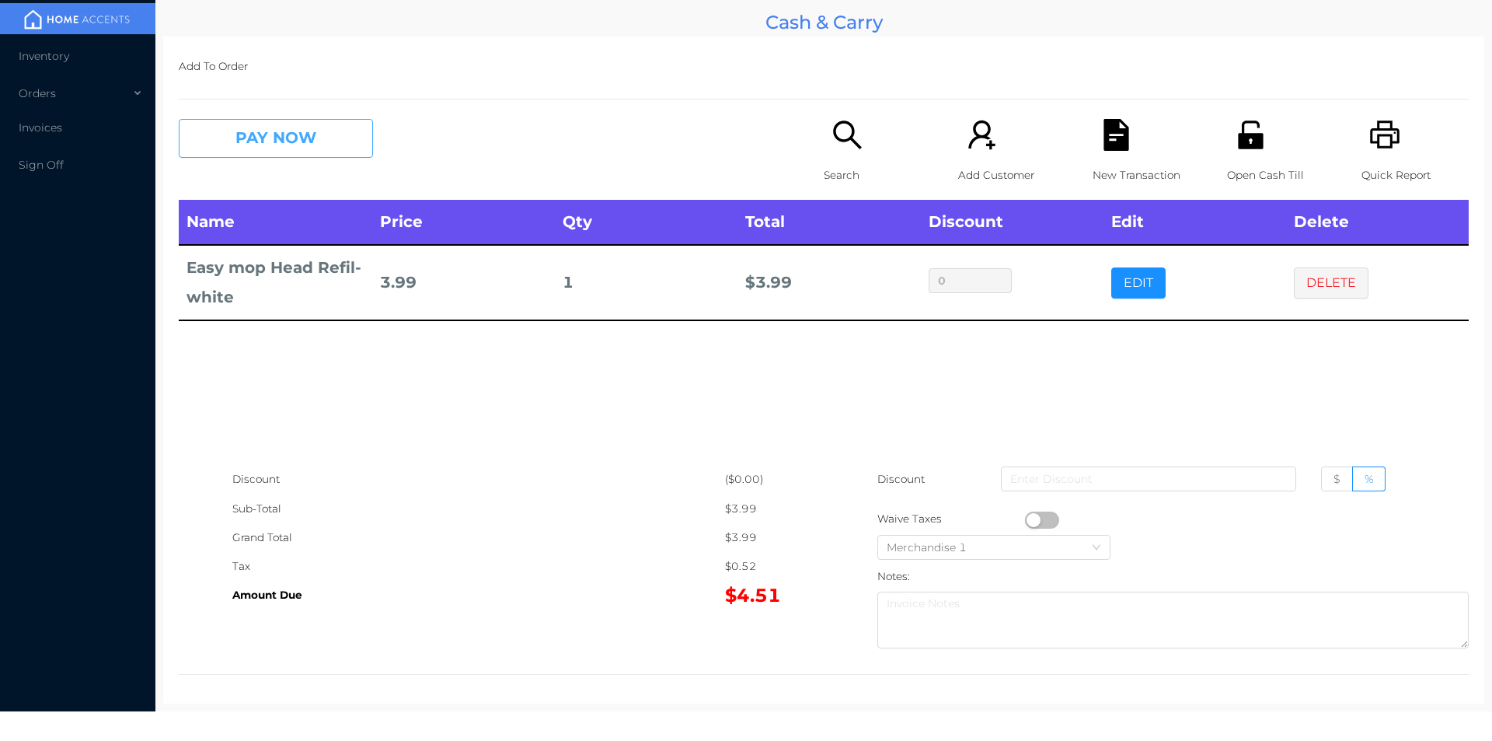
click at [288, 154] on button "PAY NOW" at bounding box center [276, 138] width 194 height 39
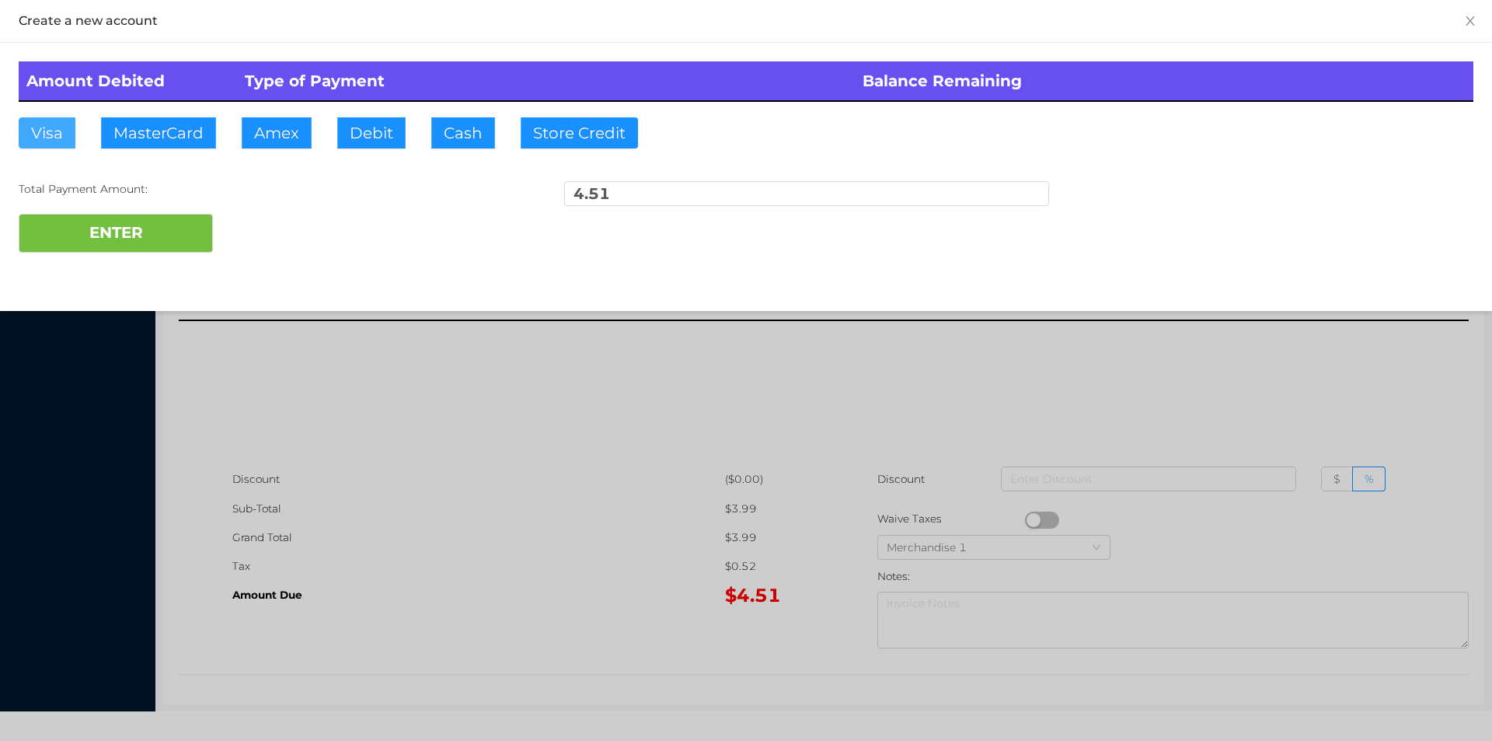
click at [46, 145] on button "Visa" at bounding box center [47, 132] width 57 height 31
click at [61, 228] on button "ENTER" at bounding box center [116, 233] width 194 height 39
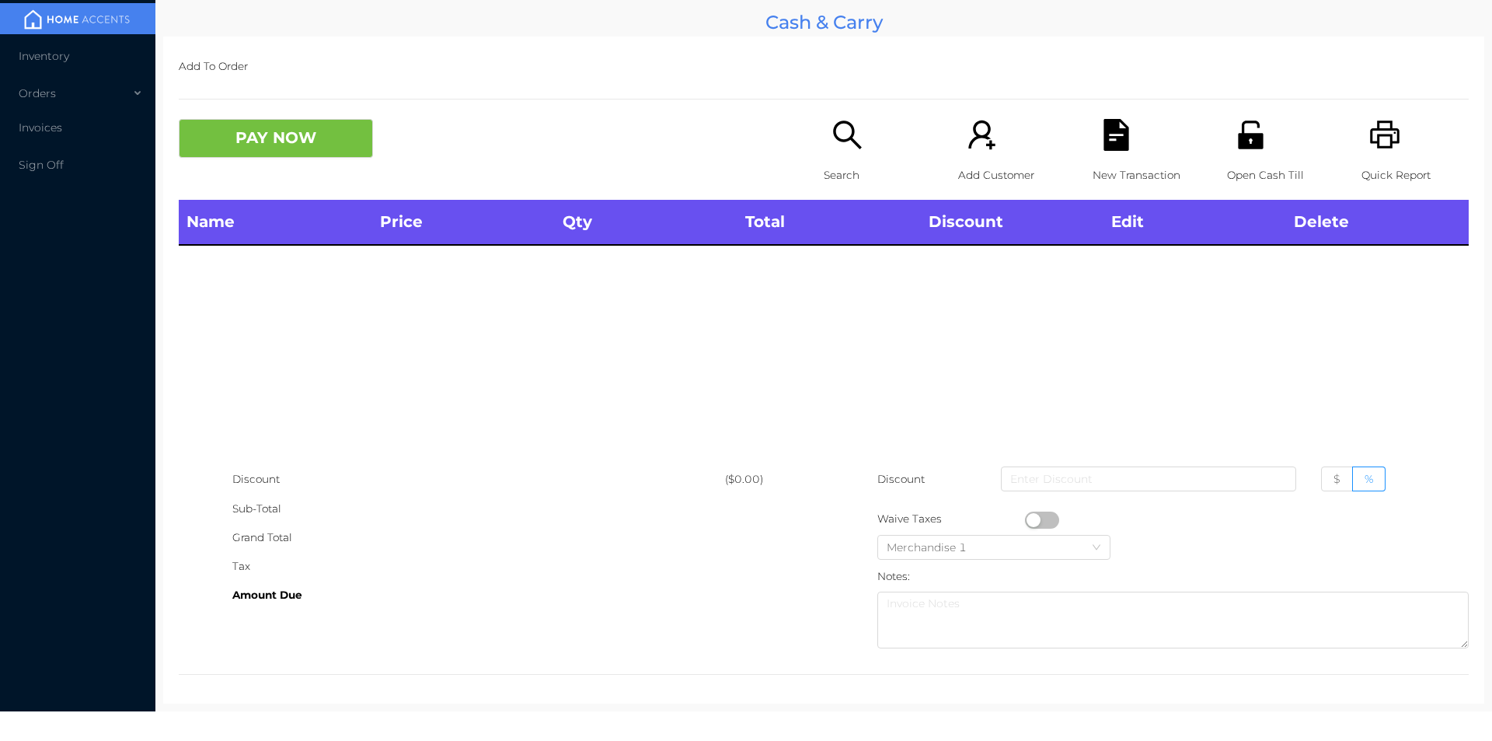
click at [824, 149] on div "Search" at bounding box center [877, 159] width 107 height 81
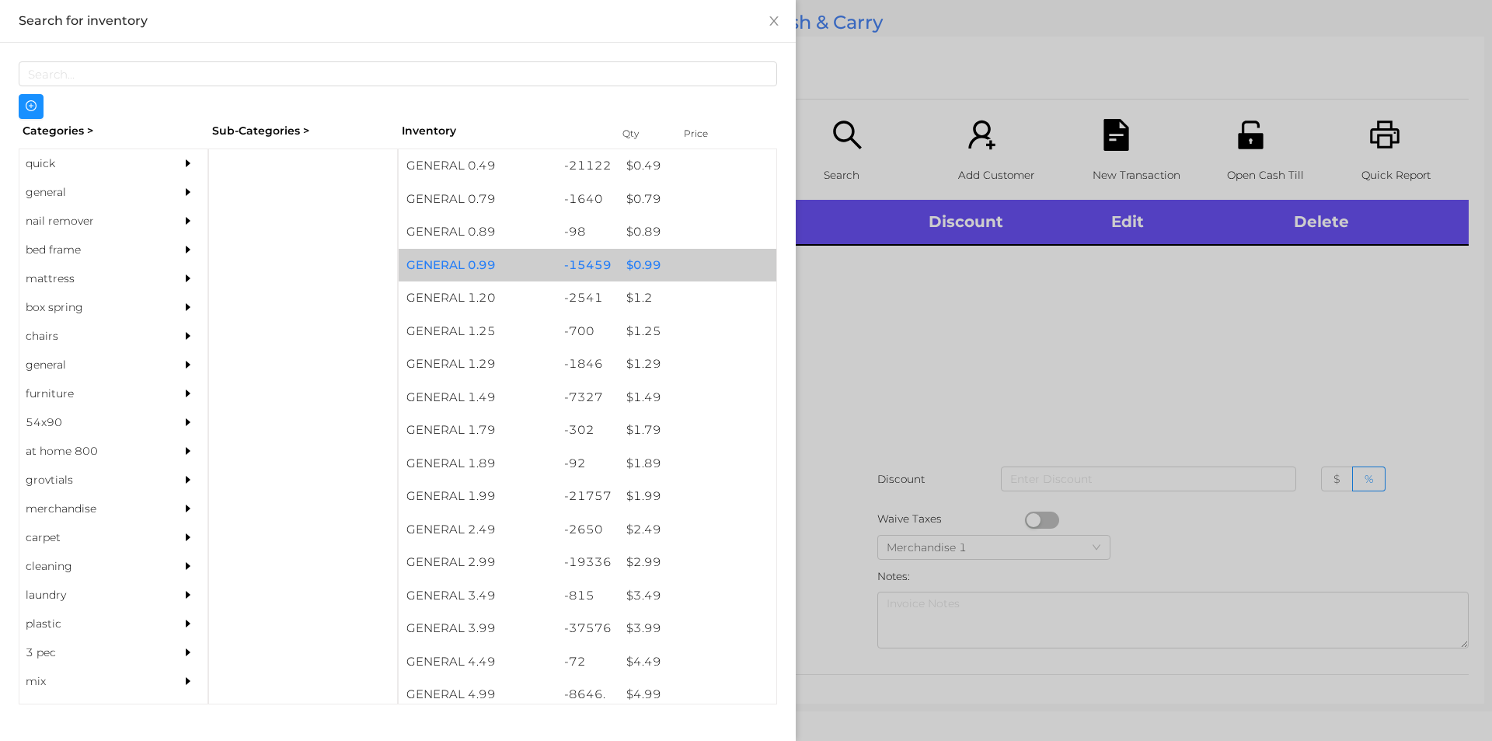
click at [688, 274] on div "$ 0.99" at bounding box center [698, 265] width 158 height 33
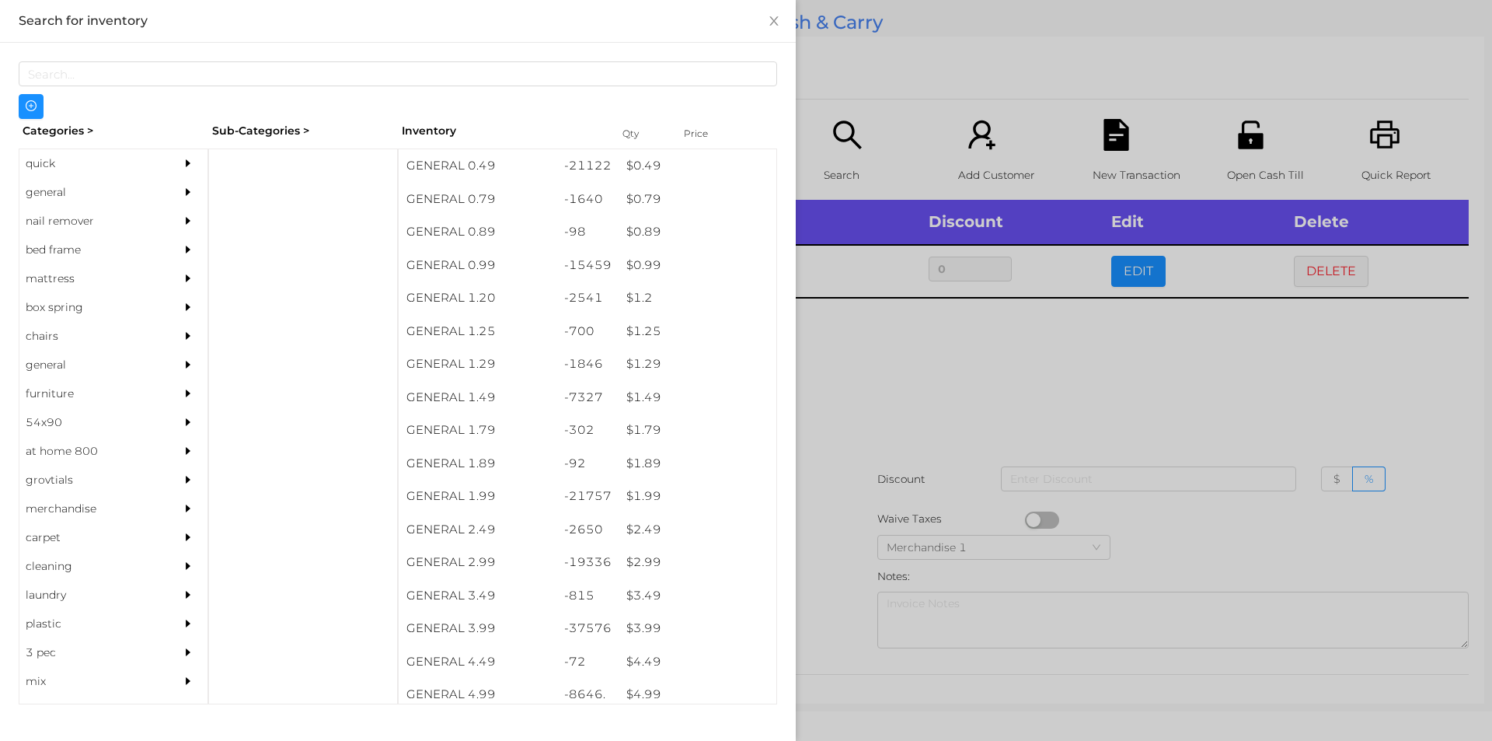
click at [909, 428] on div at bounding box center [746, 370] width 1492 height 741
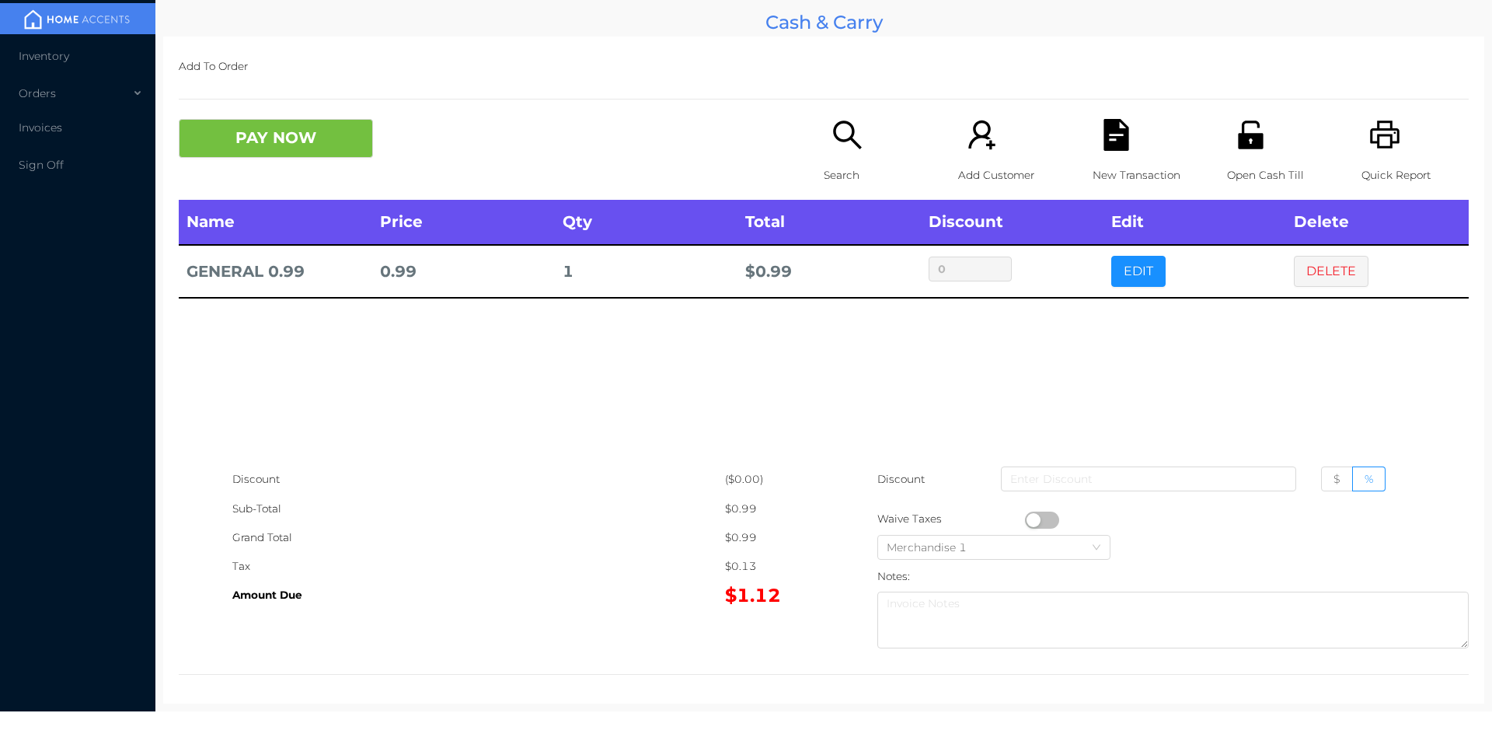
click at [1030, 519] on button "button" at bounding box center [1042, 519] width 34 height 17
click at [267, 134] on button "PAY NOW" at bounding box center [276, 138] width 194 height 39
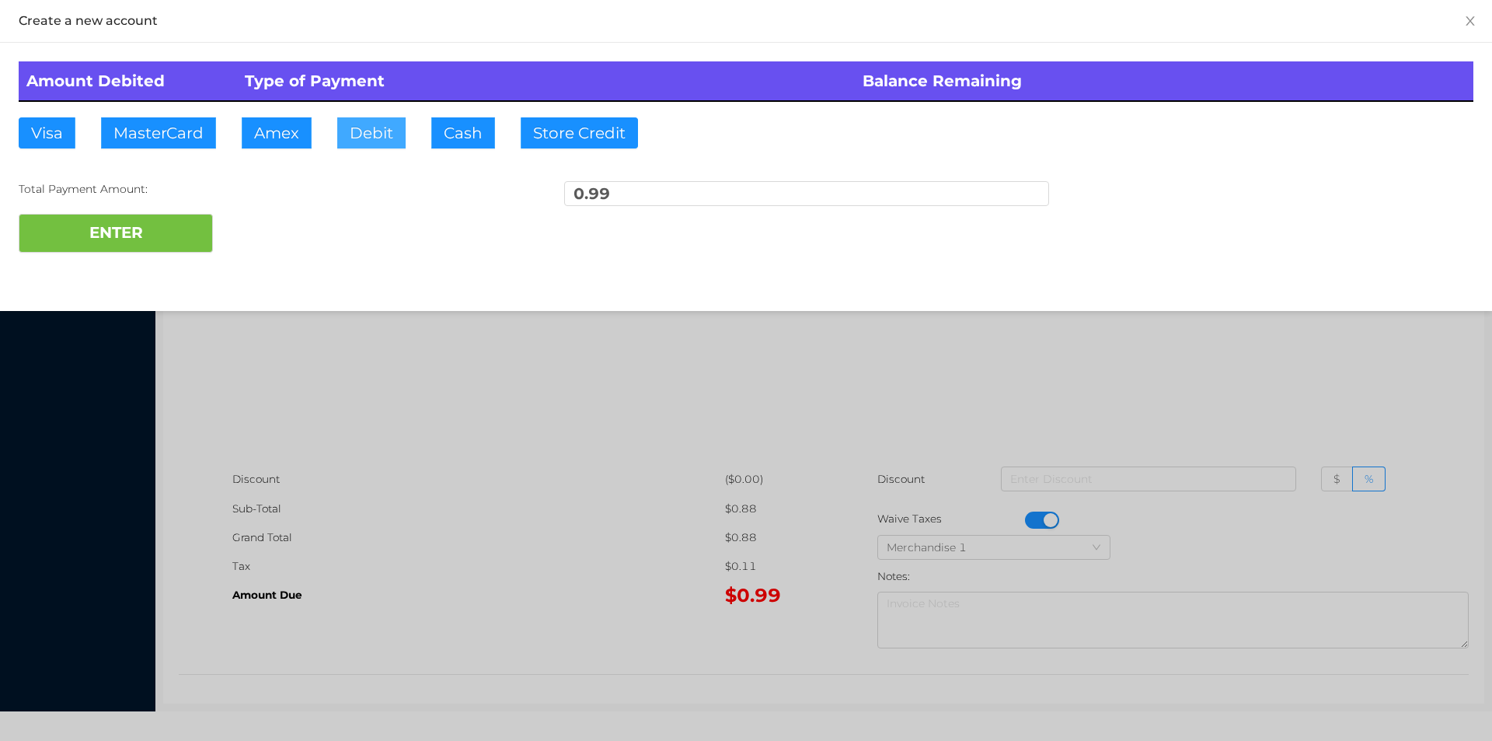
click at [384, 124] on button "Debit" at bounding box center [371, 132] width 68 height 31
click at [166, 197] on div "Total Payment Amount: 0.99" at bounding box center [746, 197] width 1455 height 33
click at [146, 248] on button "ENTER" at bounding box center [116, 233] width 194 height 39
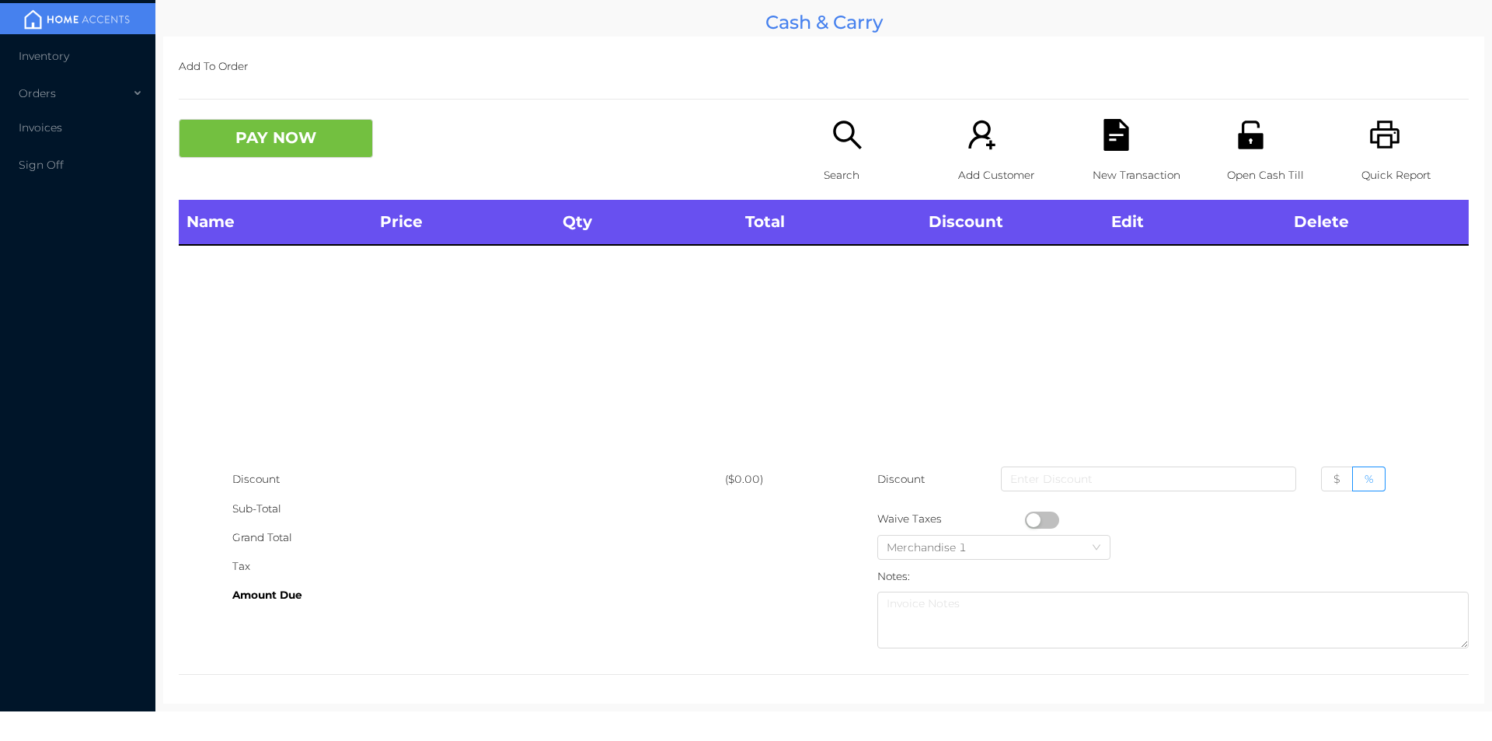
click at [1238, 139] on icon "icon: unlock" at bounding box center [1250, 134] width 25 height 28
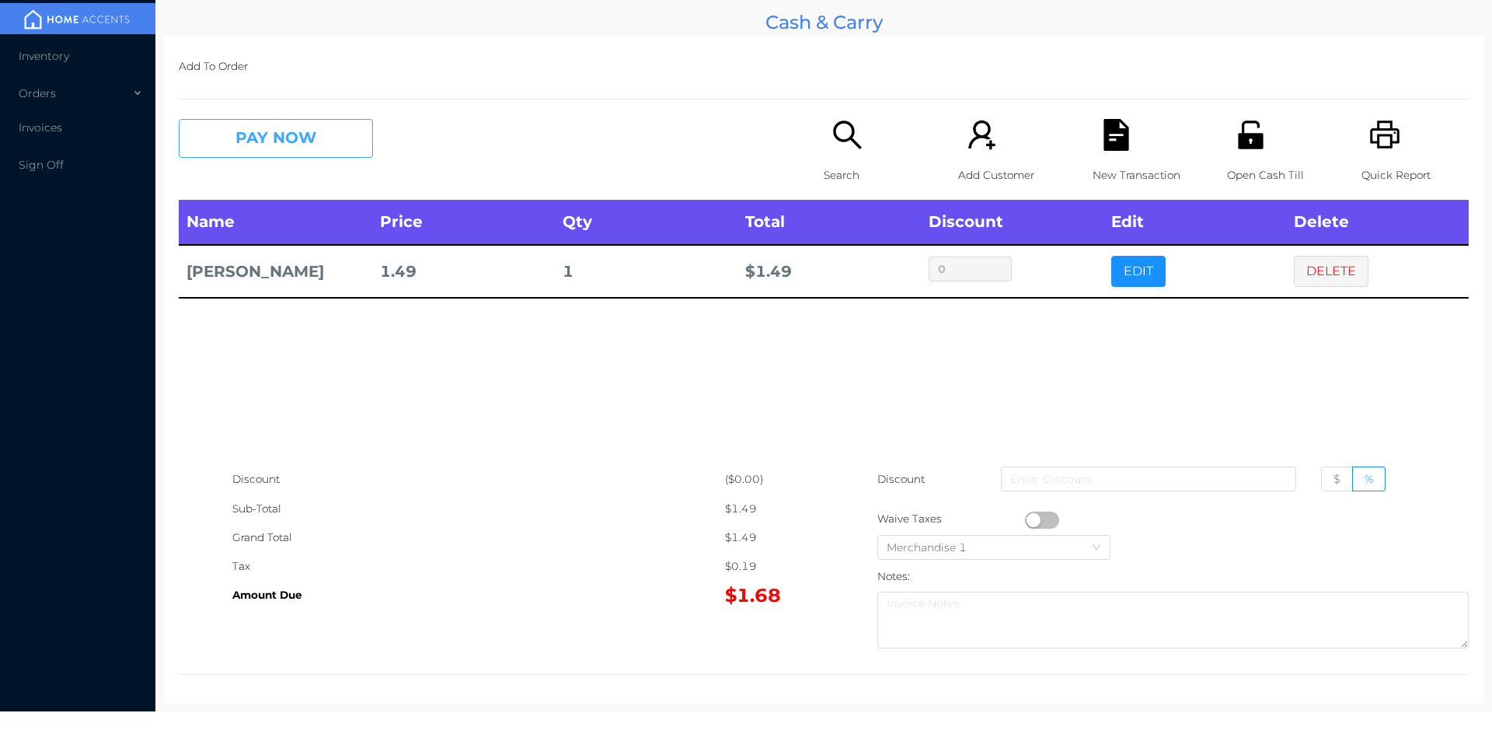
click at [292, 131] on button "PAY NOW" at bounding box center [276, 138] width 194 height 39
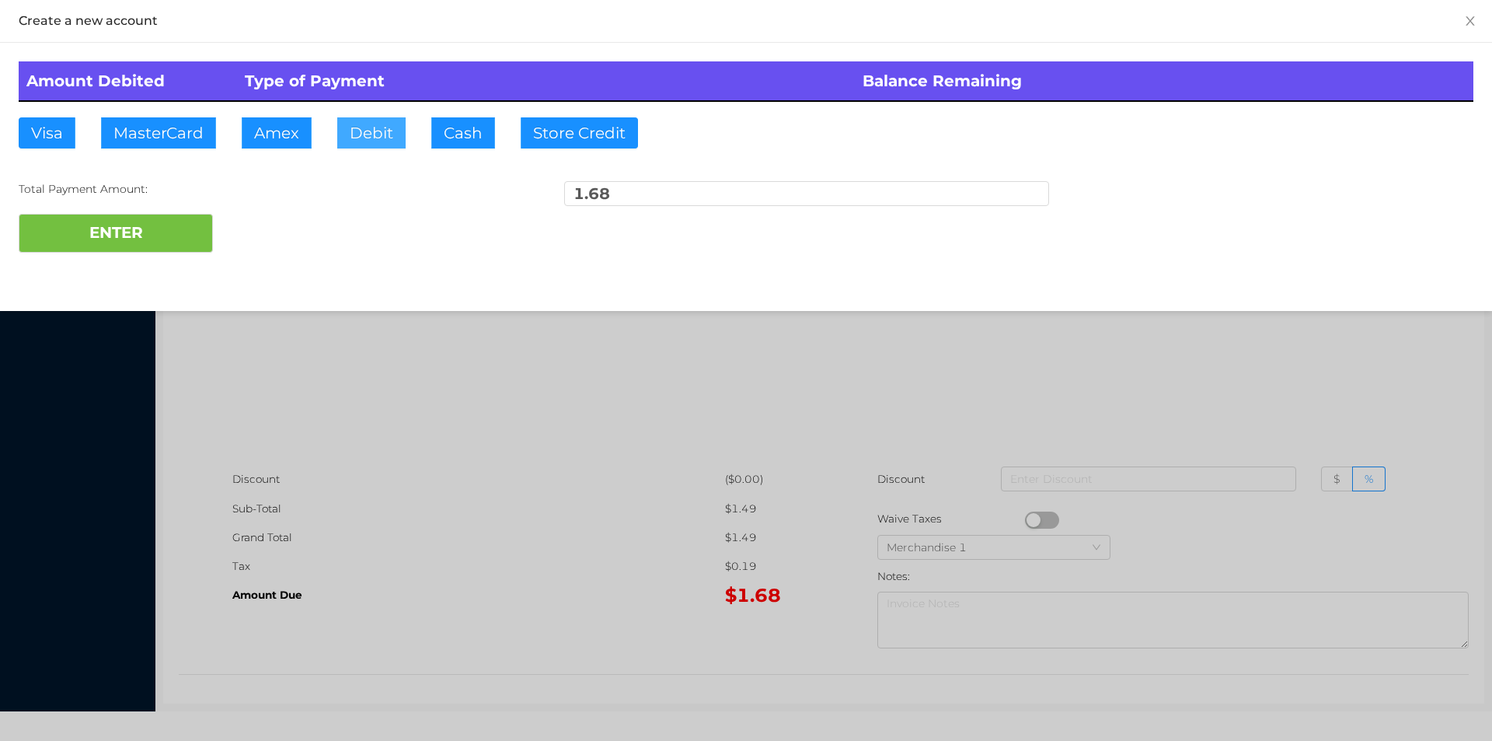
click at [396, 134] on button "Debit" at bounding box center [371, 132] width 68 height 31
click at [170, 232] on button "ENTER" at bounding box center [116, 233] width 194 height 39
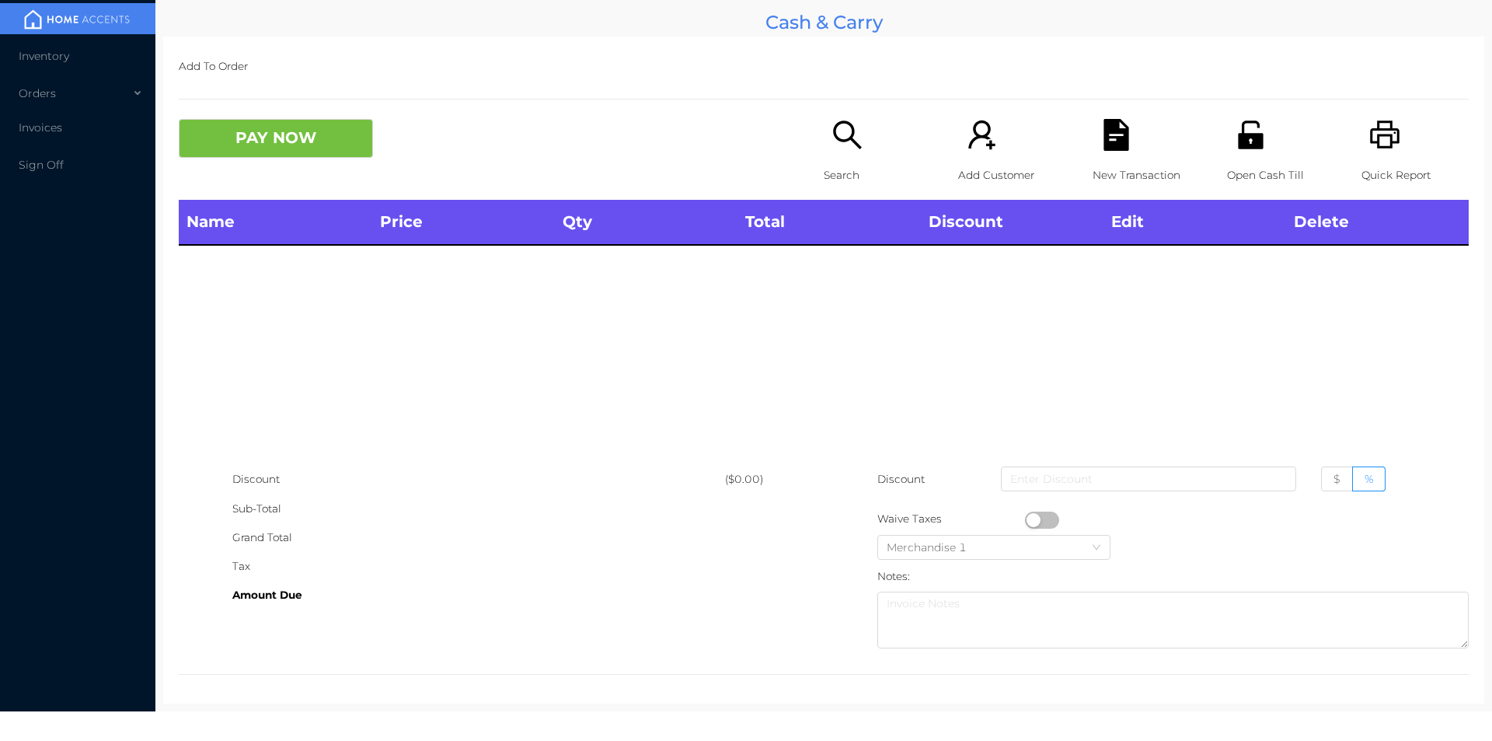
click at [1238, 135] on icon "icon: unlock" at bounding box center [1250, 134] width 25 height 28
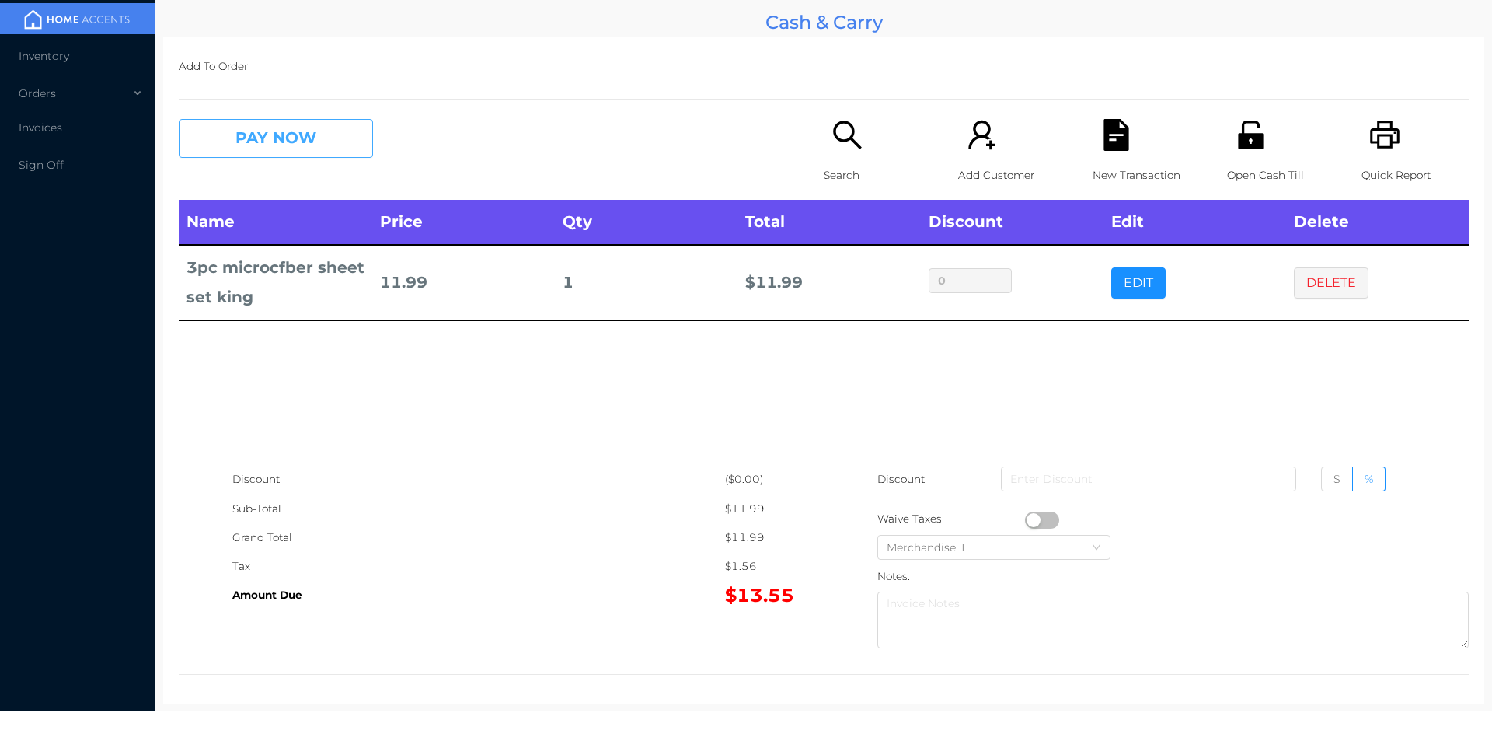
click at [262, 138] on button "PAY NOW" at bounding box center [276, 138] width 194 height 39
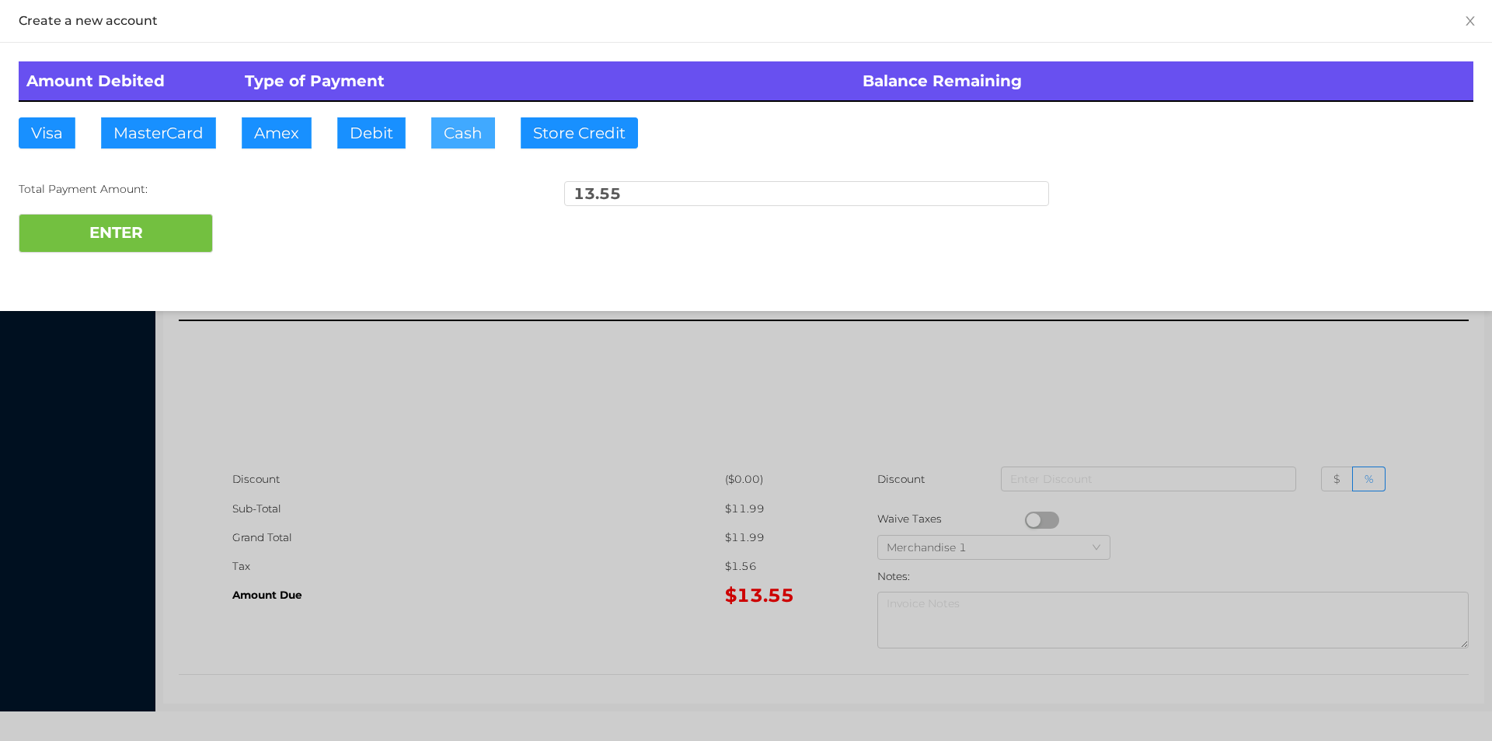
click at [466, 134] on button "Cash" at bounding box center [463, 132] width 64 height 31
type input "20"
click at [132, 235] on button "ENTER" at bounding box center [116, 233] width 194 height 39
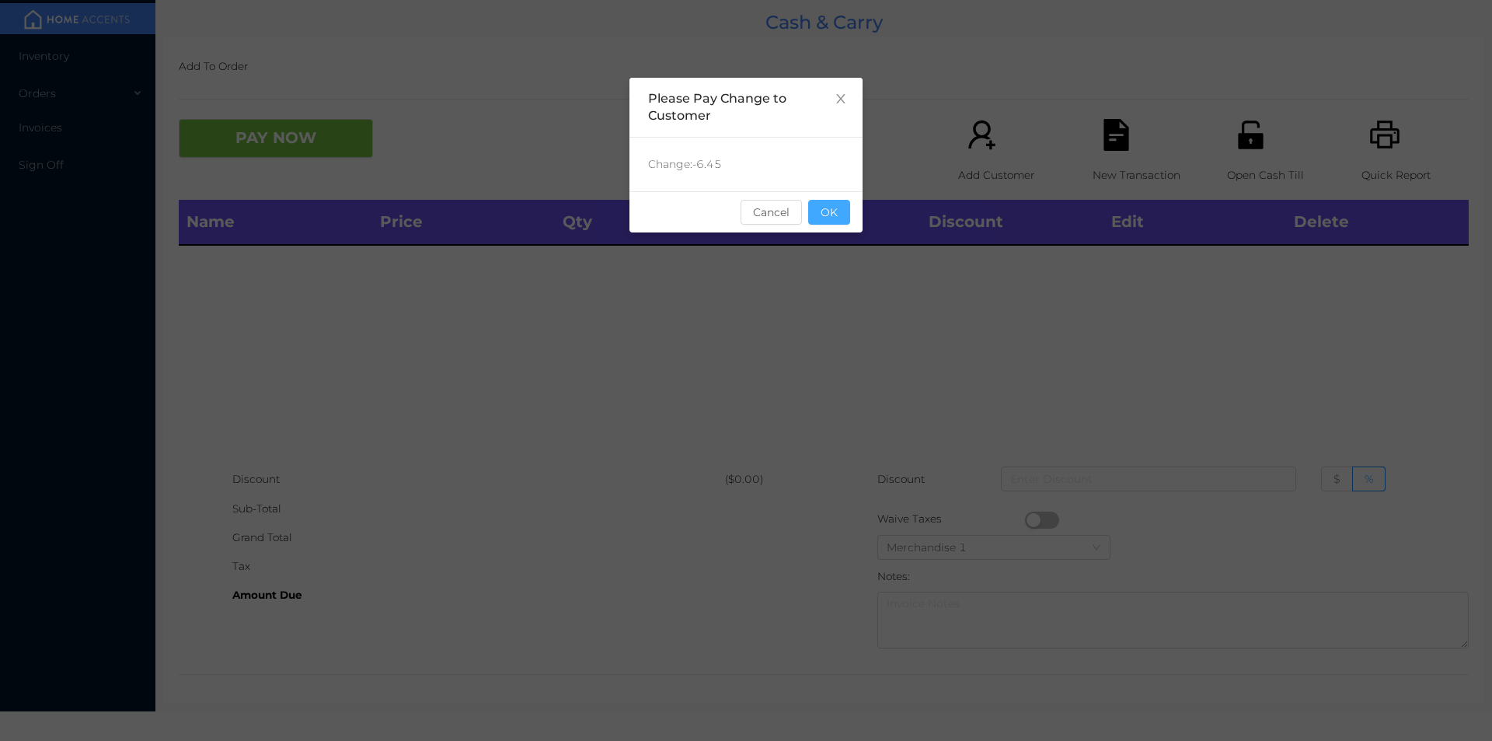
click at [825, 211] on button "OK" at bounding box center [829, 212] width 42 height 25
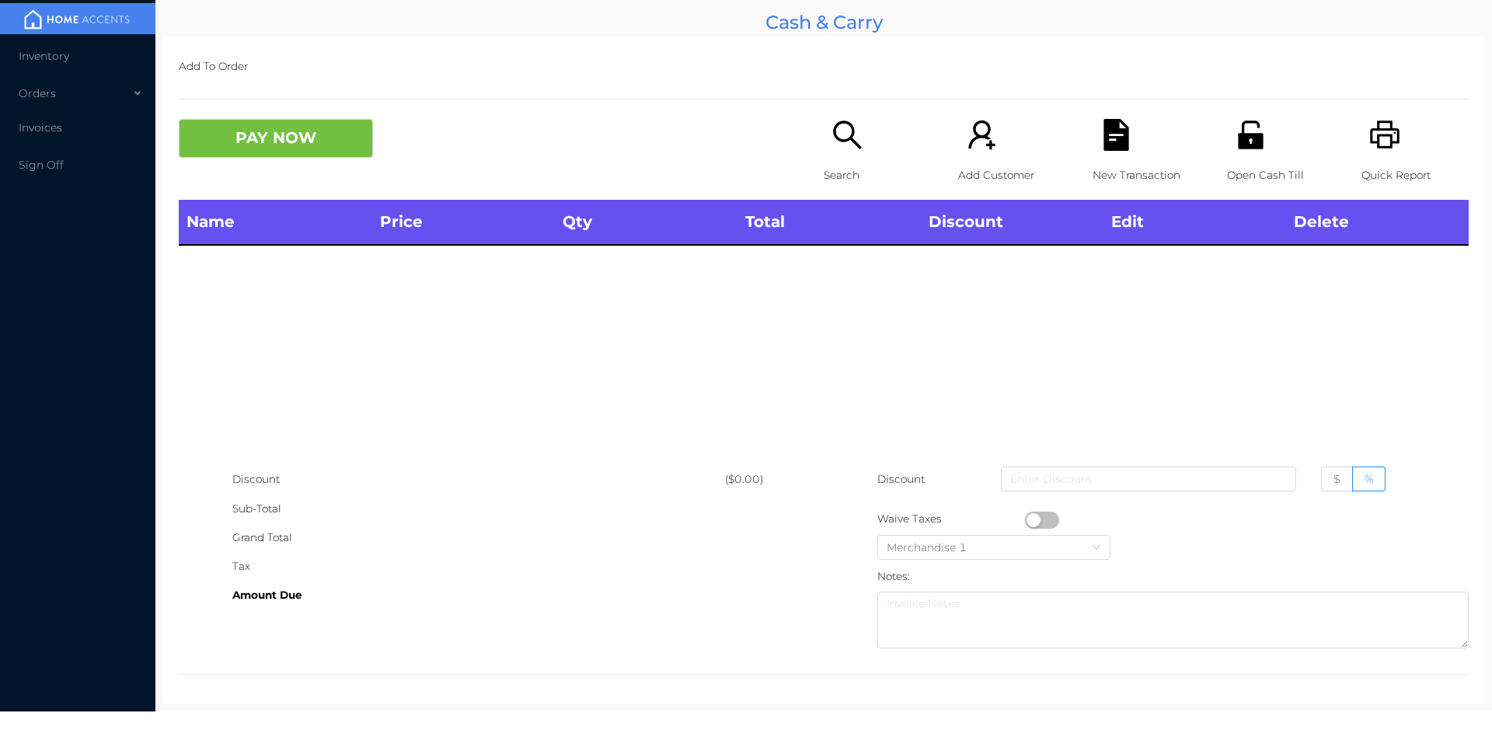
click at [839, 128] on icon "icon: search" at bounding box center [848, 135] width 32 height 32
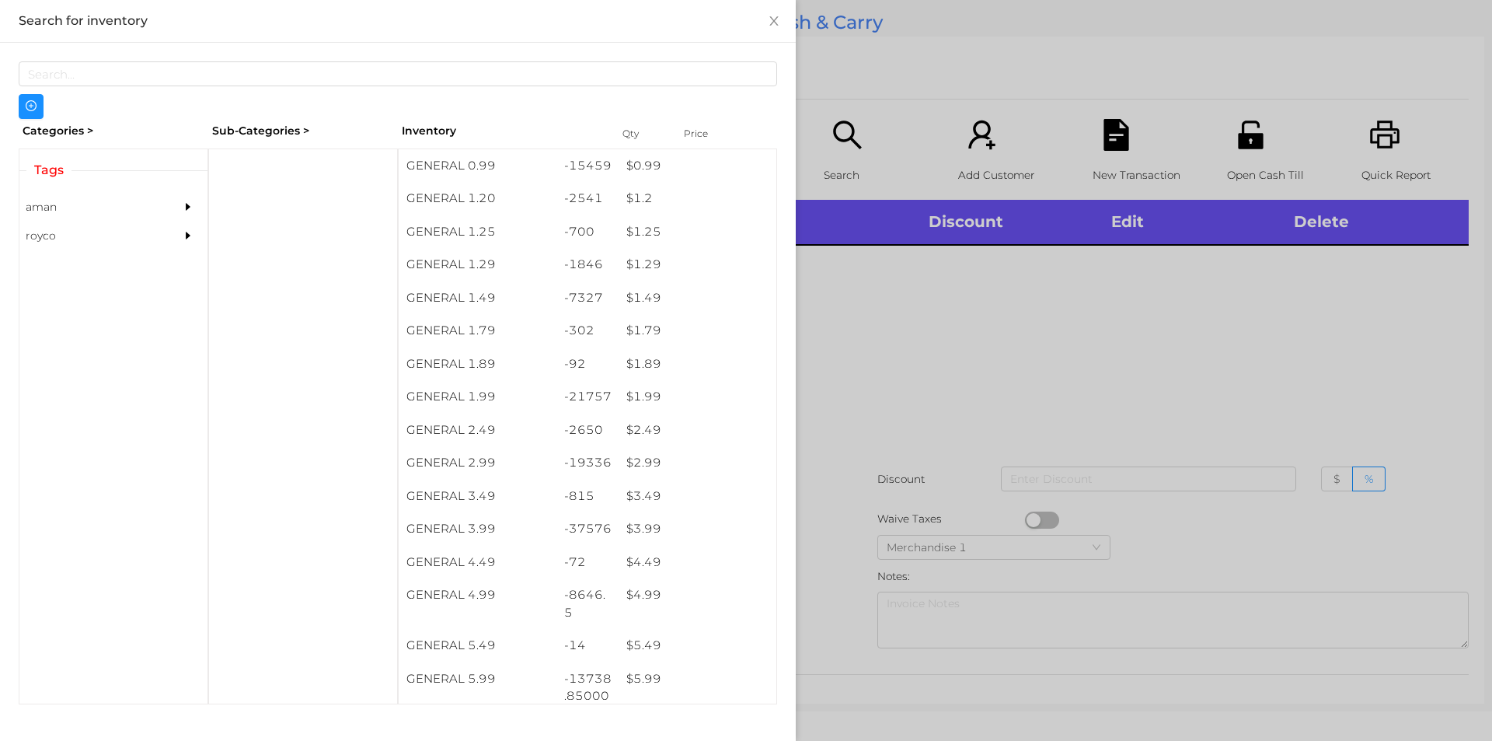
scroll to position [161, 0]
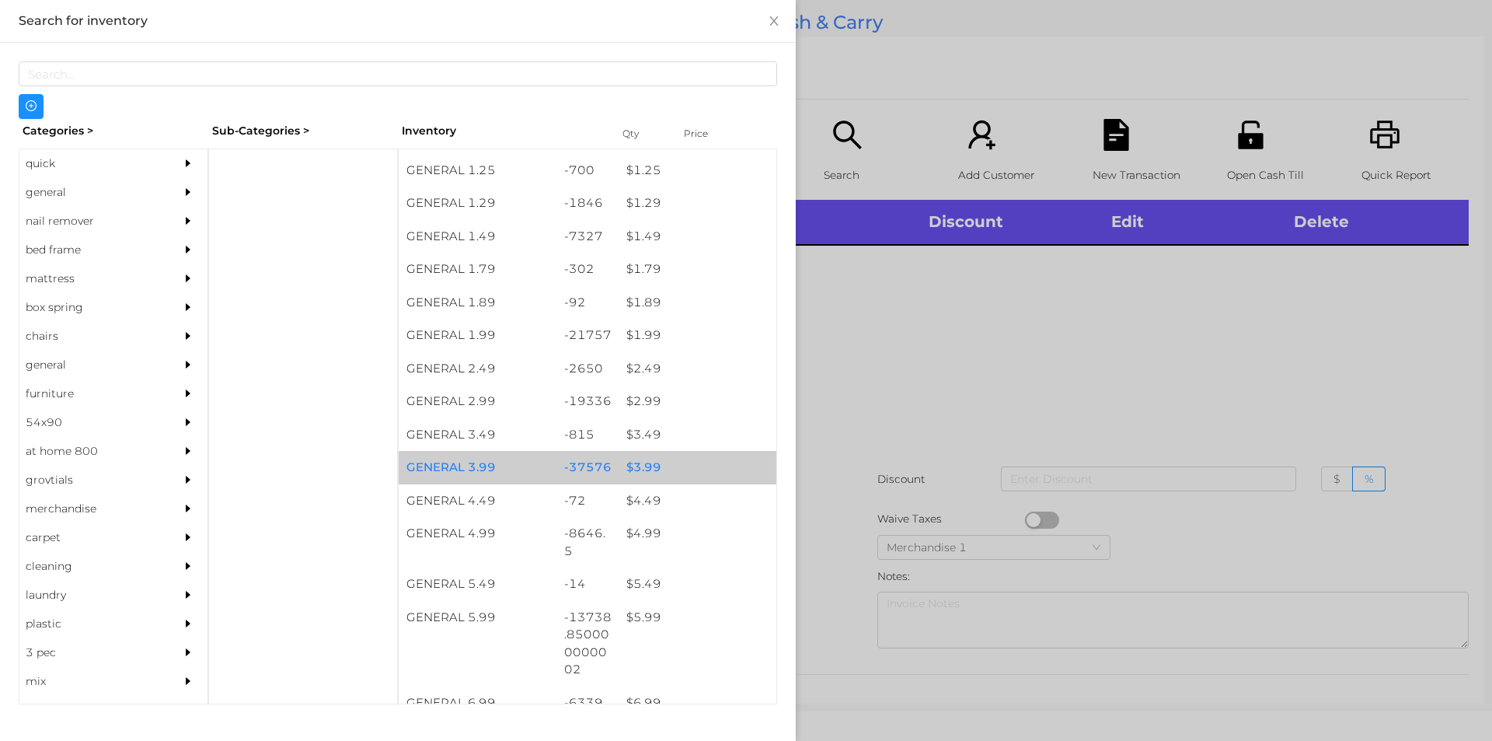
click at [605, 451] on div "-37576" at bounding box center [587, 467] width 63 height 33
click at [653, 462] on div "$ 3.99" at bounding box center [698, 467] width 158 height 33
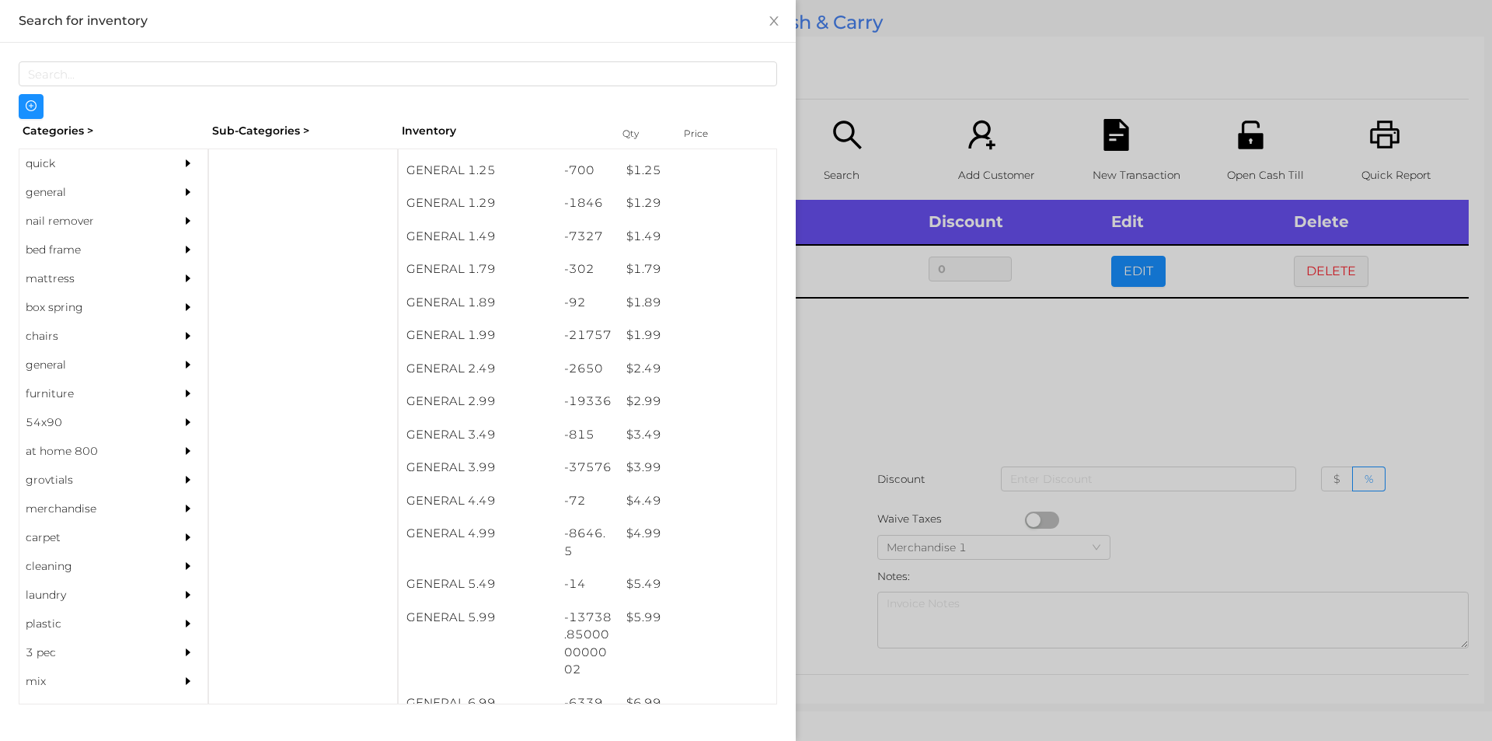
click at [922, 447] on div at bounding box center [746, 370] width 1492 height 741
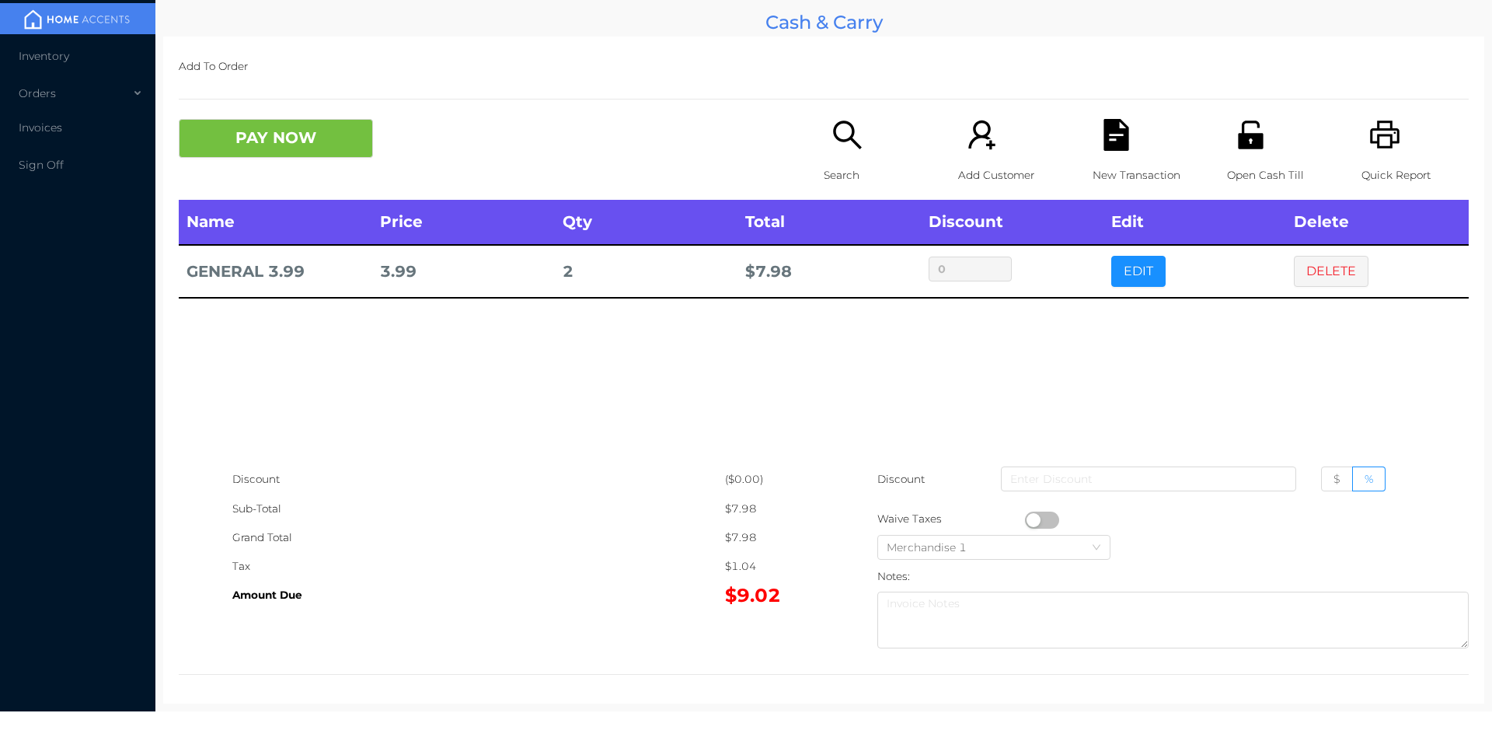
click at [845, 131] on icon "icon: search" at bounding box center [848, 135] width 32 height 32
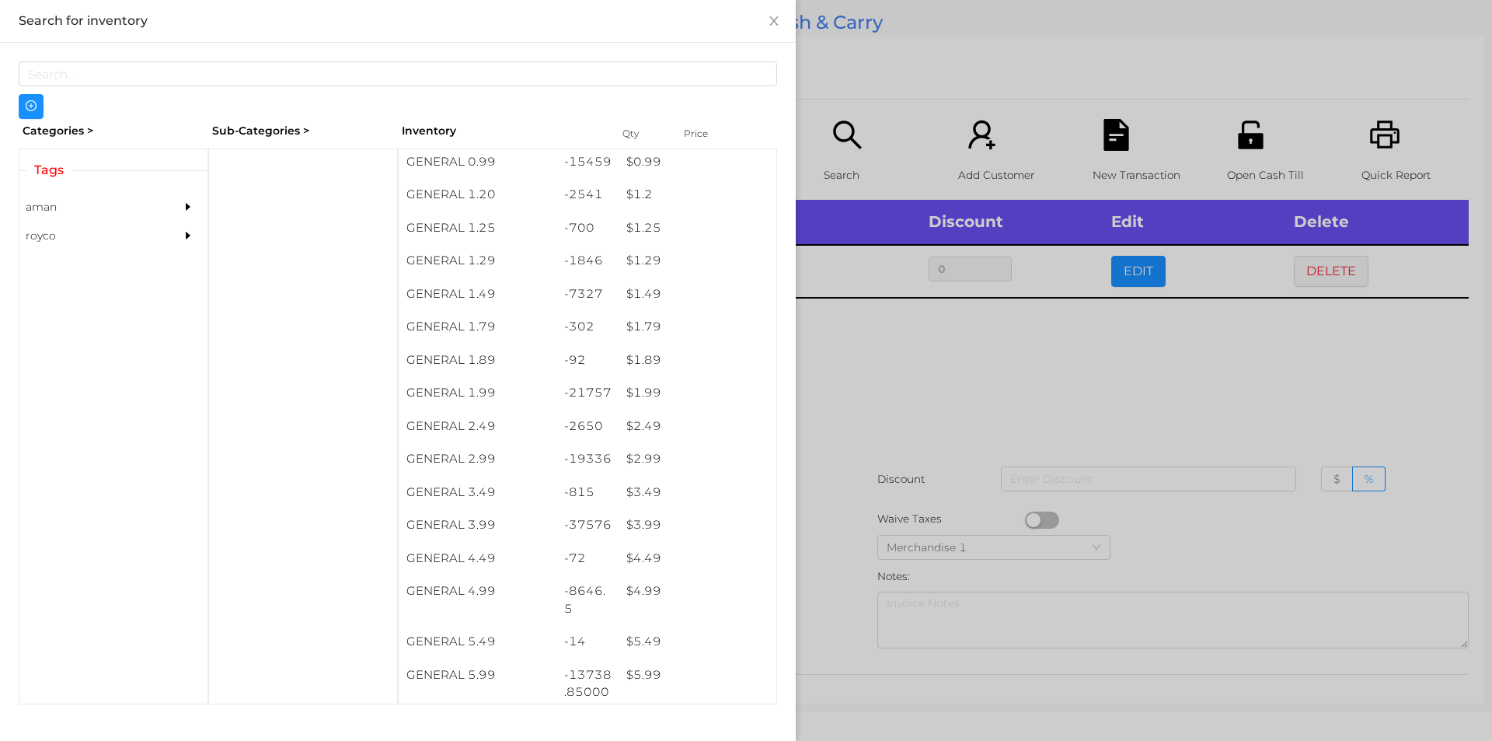
scroll to position [174, 0]
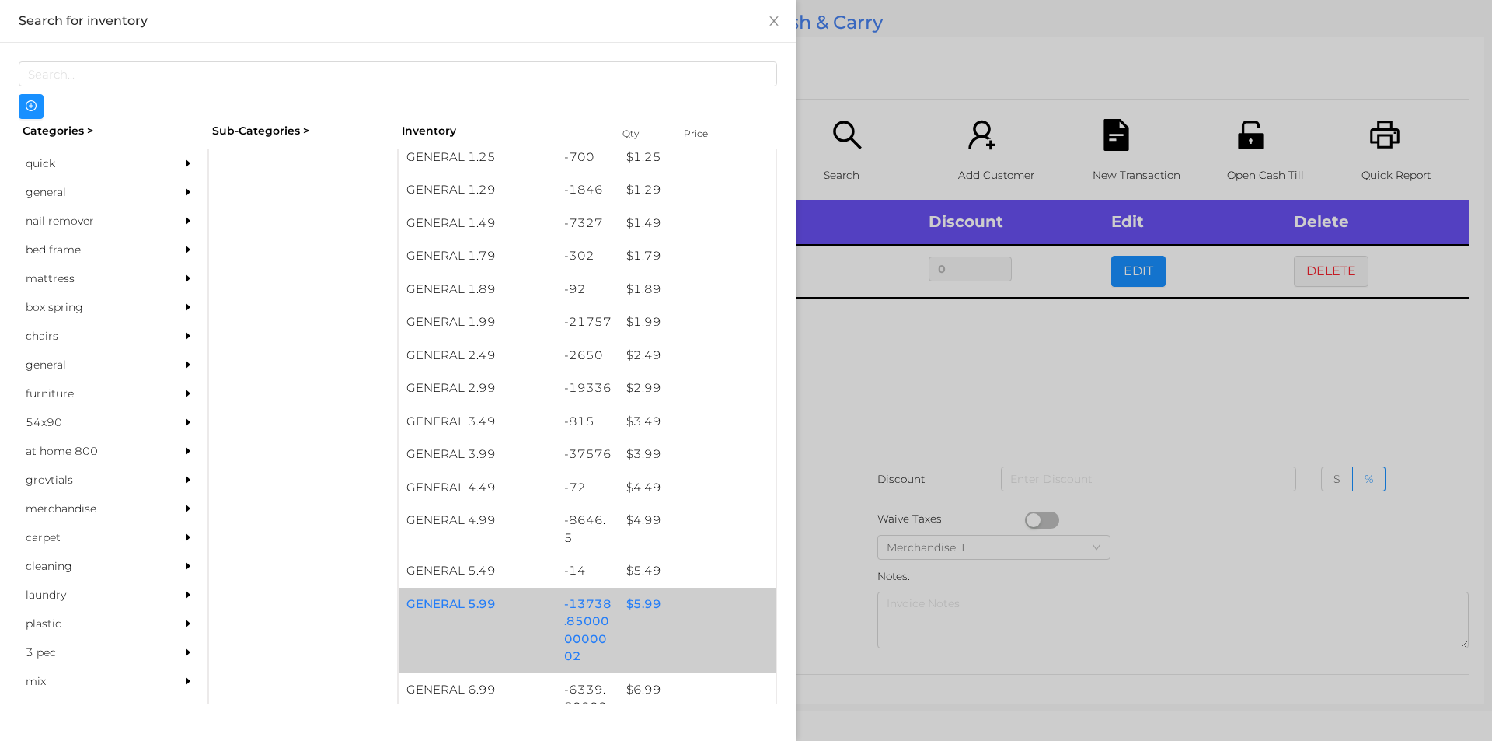
click at [630, 619] on div "$ 5.99" at bounding box center [698, 604] width 158 height 33
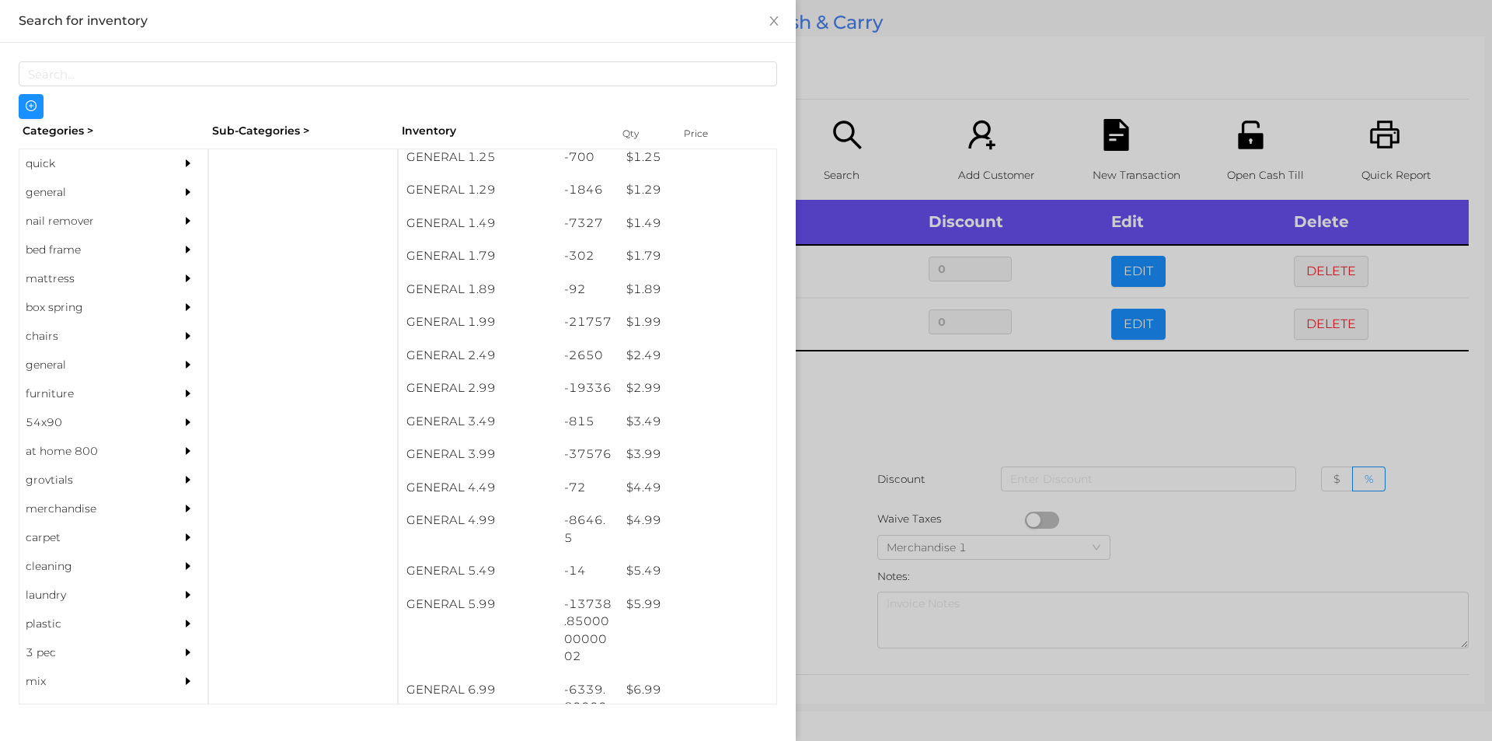
click at [896, 500] on div at bounding box center [746, 370] width 1492 height 741
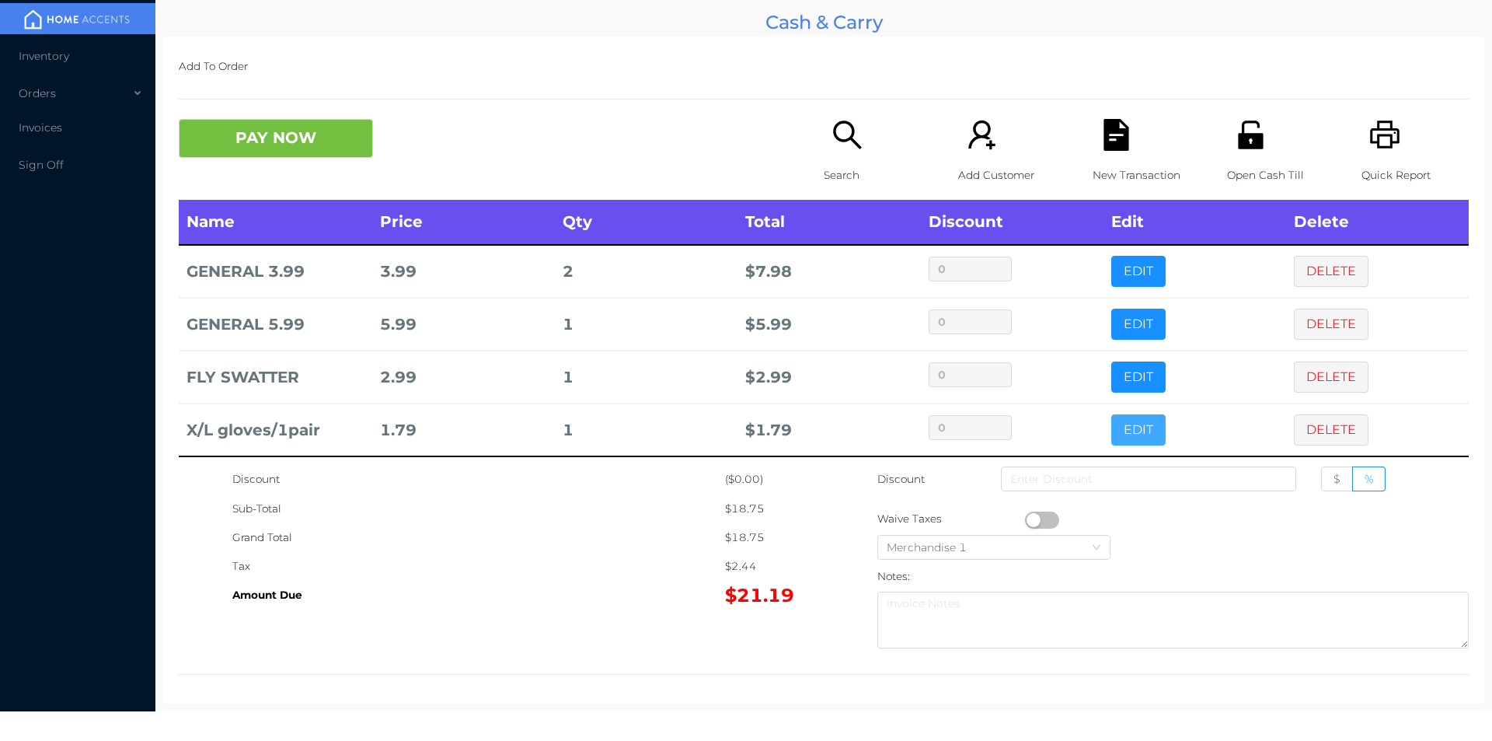
click at [1125, 427] on button "EDIT" at bounding box center [1138, 429] width 54 height 31
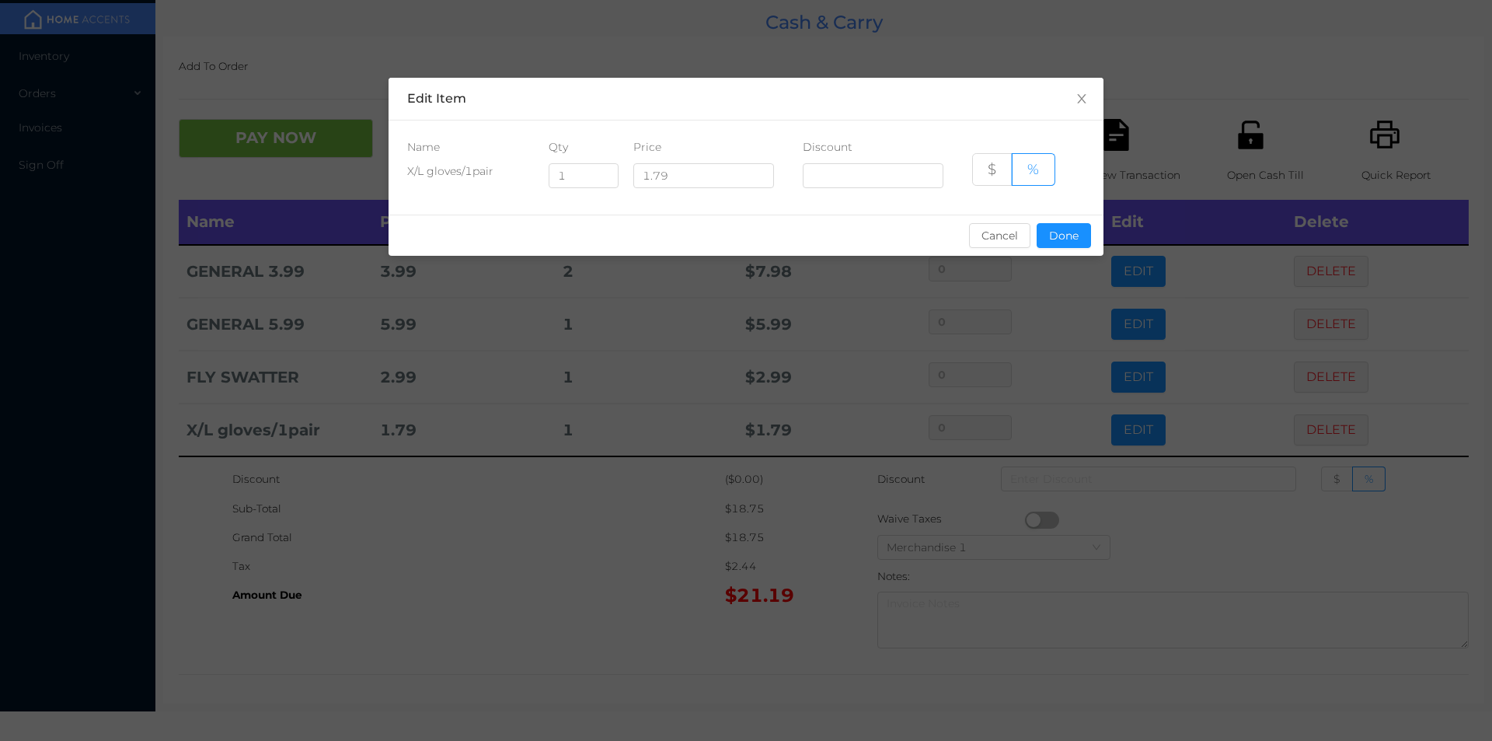
click at [619, 143] on div "Name Qty Price Discount" at bounding box center [746, 147] width 678 height 16
click at [574, 174] on input "1" at bounding box center [583, 175] width 68 height 23
type input "2"
click at [1059, 231] on button "Done" at bounding box center [1064, 235] width 54 height 25
type input "0%"
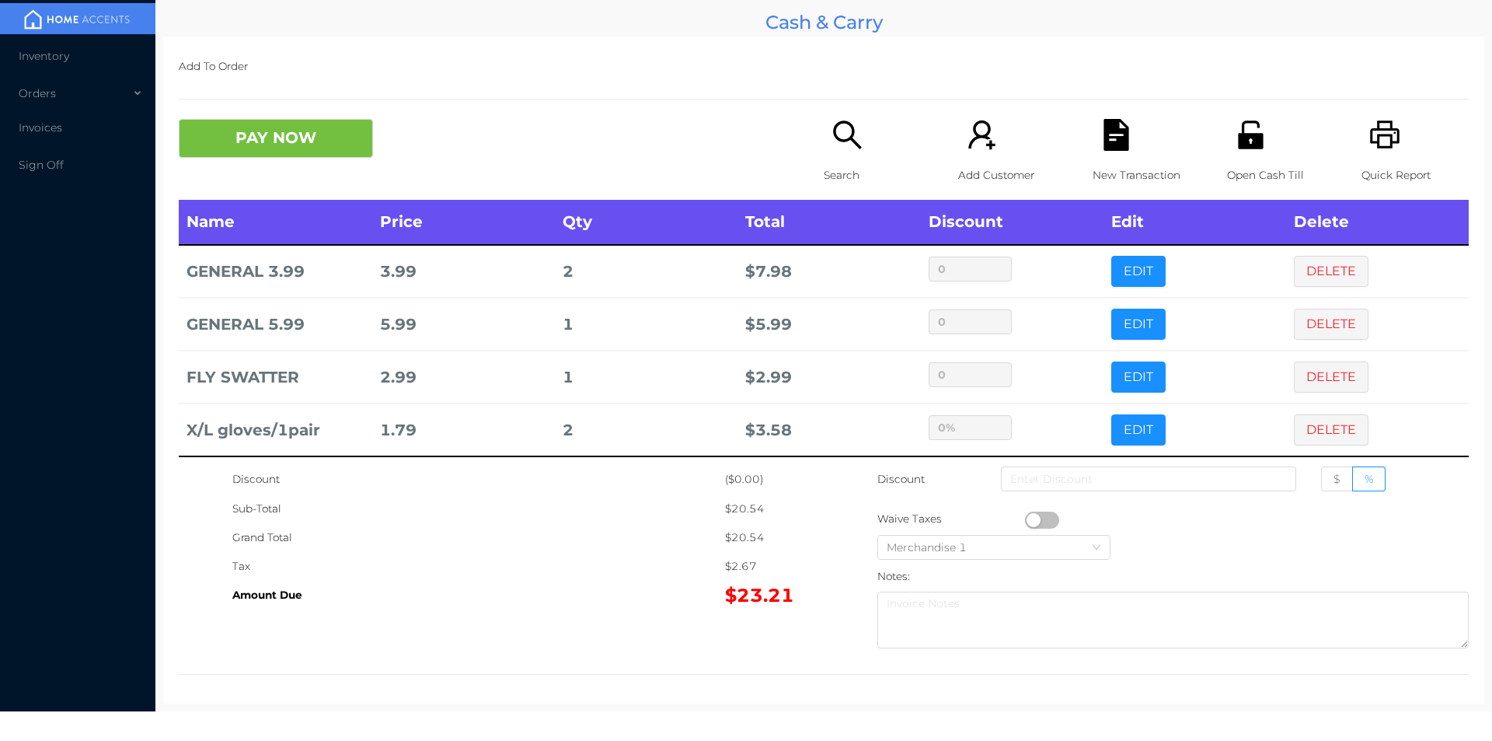
click at [1121, 130] on icon "icon: file-text" at bounding box center [1116, 135] width 32 height 32
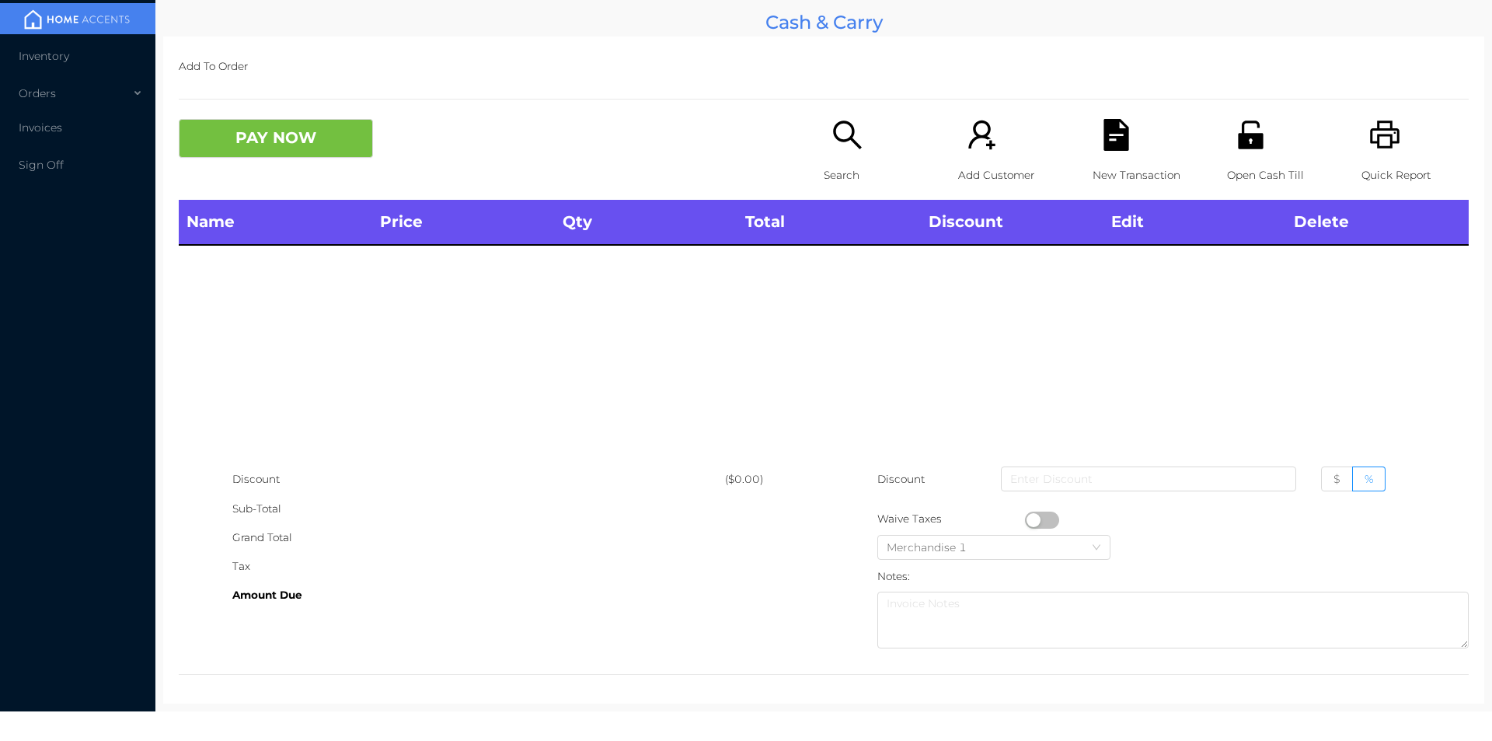
click at [1387, 141] on icon "icon: printer" at bounding box center [1385, 134] width 30 height 28
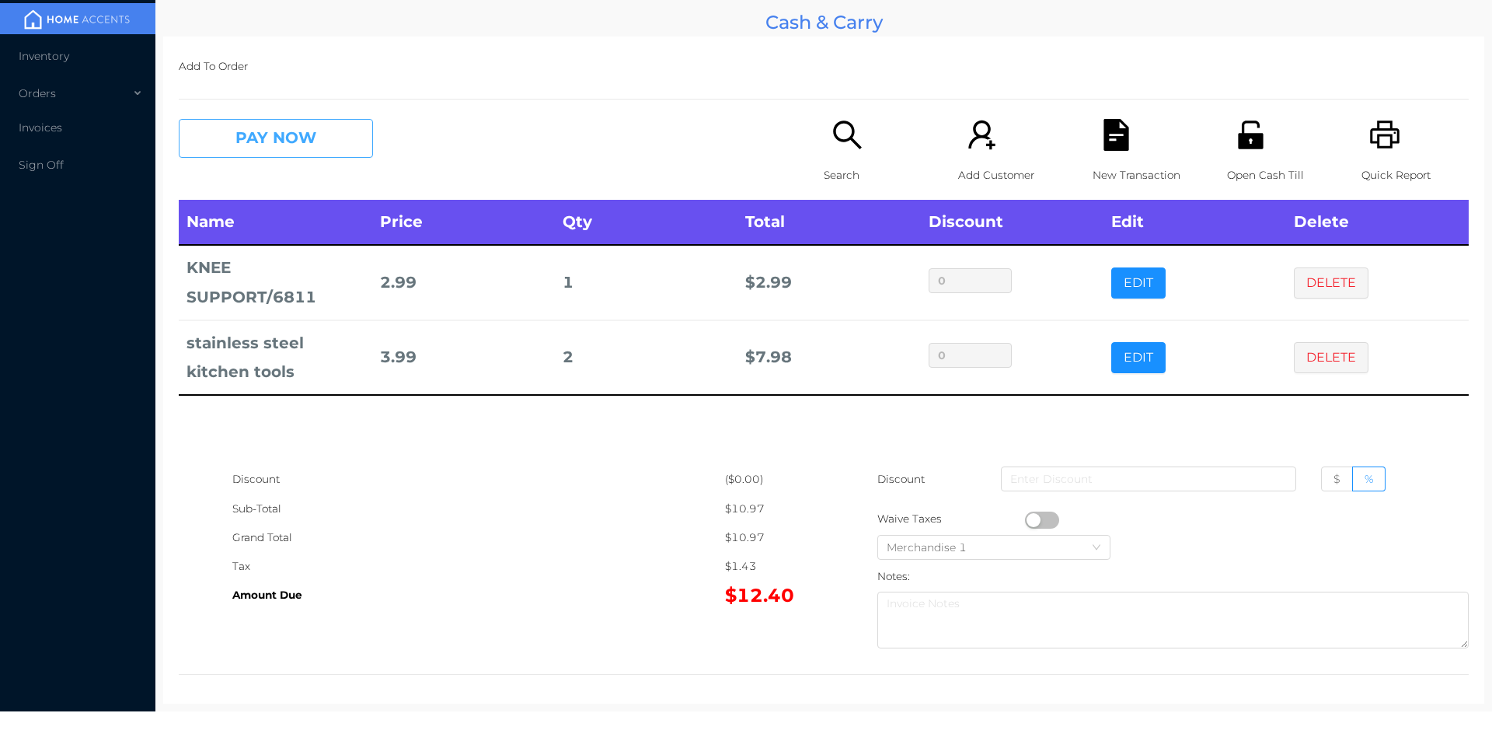
click at [264, 148] on button "PAY NOW" at bounding box center [276, 138] width 194 height 39
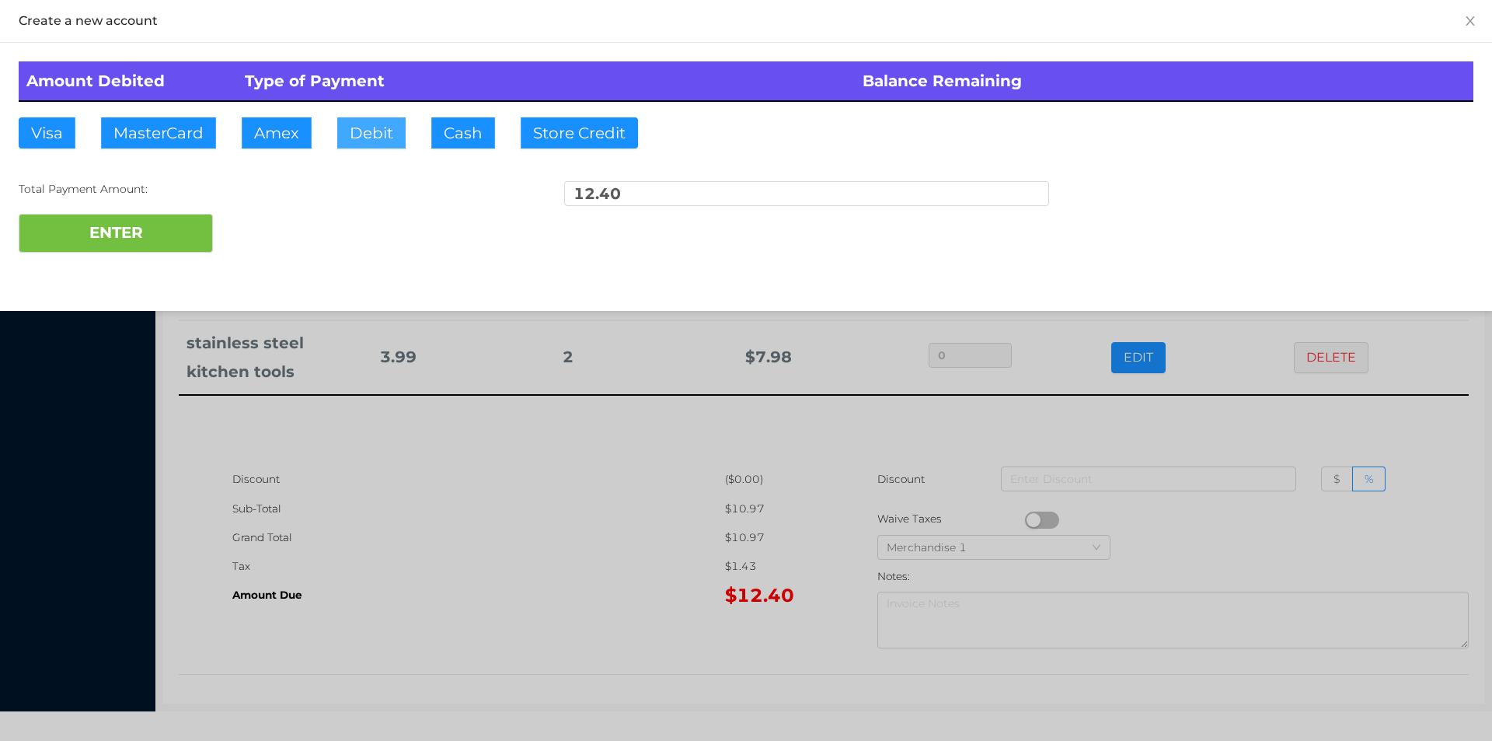
click at [367, 133] on button "Debit" at bounding box center [371, 132] width 68 height 31
click at [127, 233] on button "ENTER" at bounding box center [116, 233] width 194 height 39
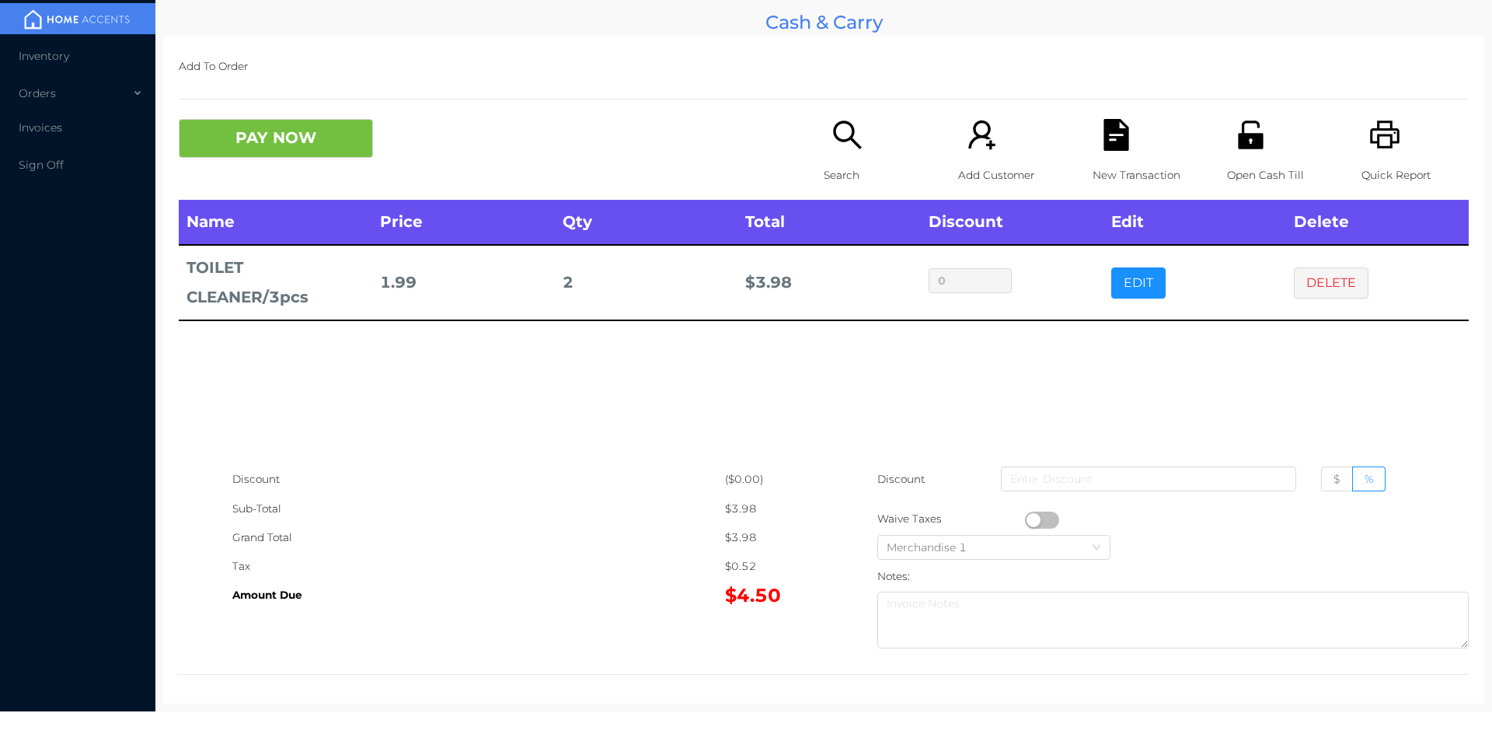
click at [232, 130] on button "PAY NOW" at bounding box center [276, 138] width 194 height 39
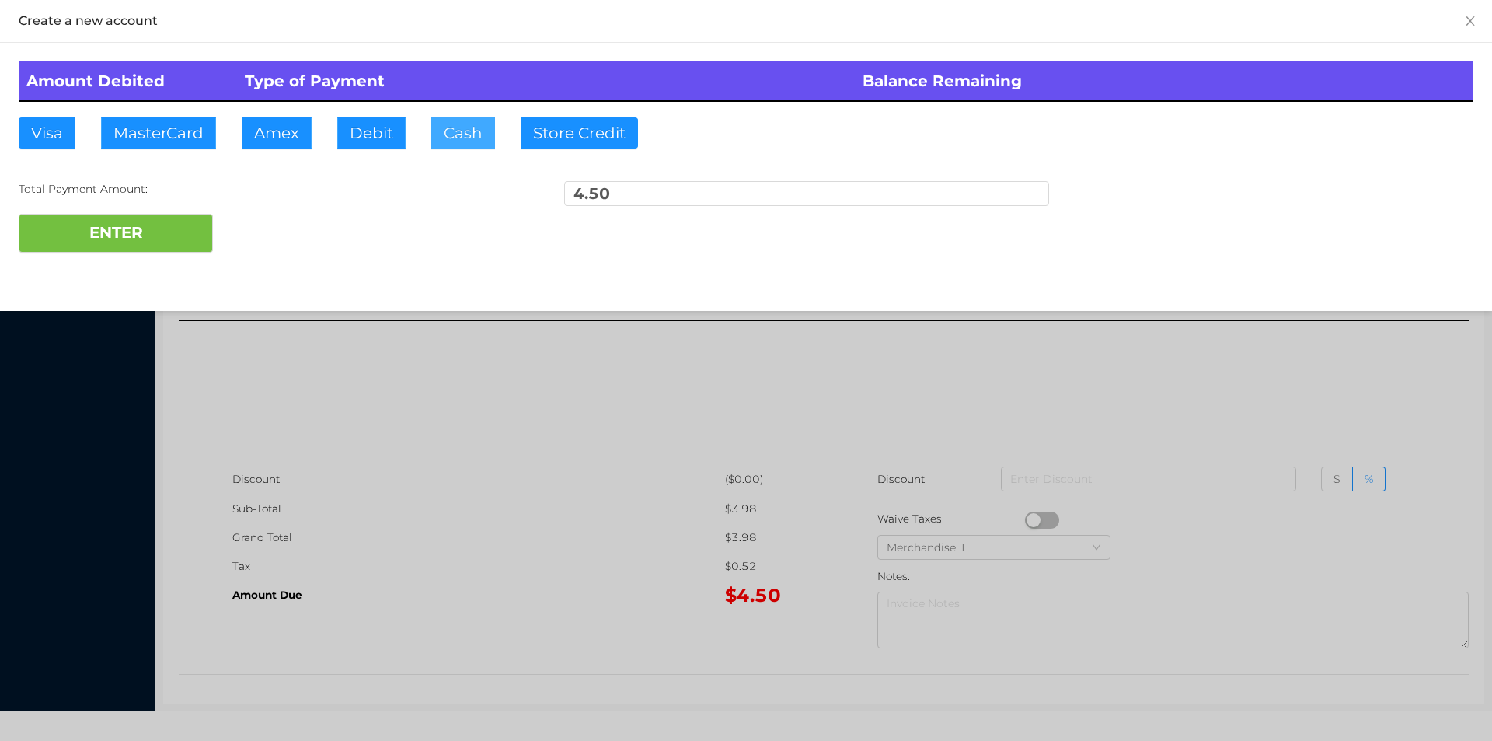
click at [451, 138] on button "Cash" at bounding box center [463, 132] width 64 height 31
click at [229, 249] on div "ENTER" at bounding box center [746, 233] width 1455 height 39
click at [298, 369] on div at bounding box center [746, 370] width 1492 height 741
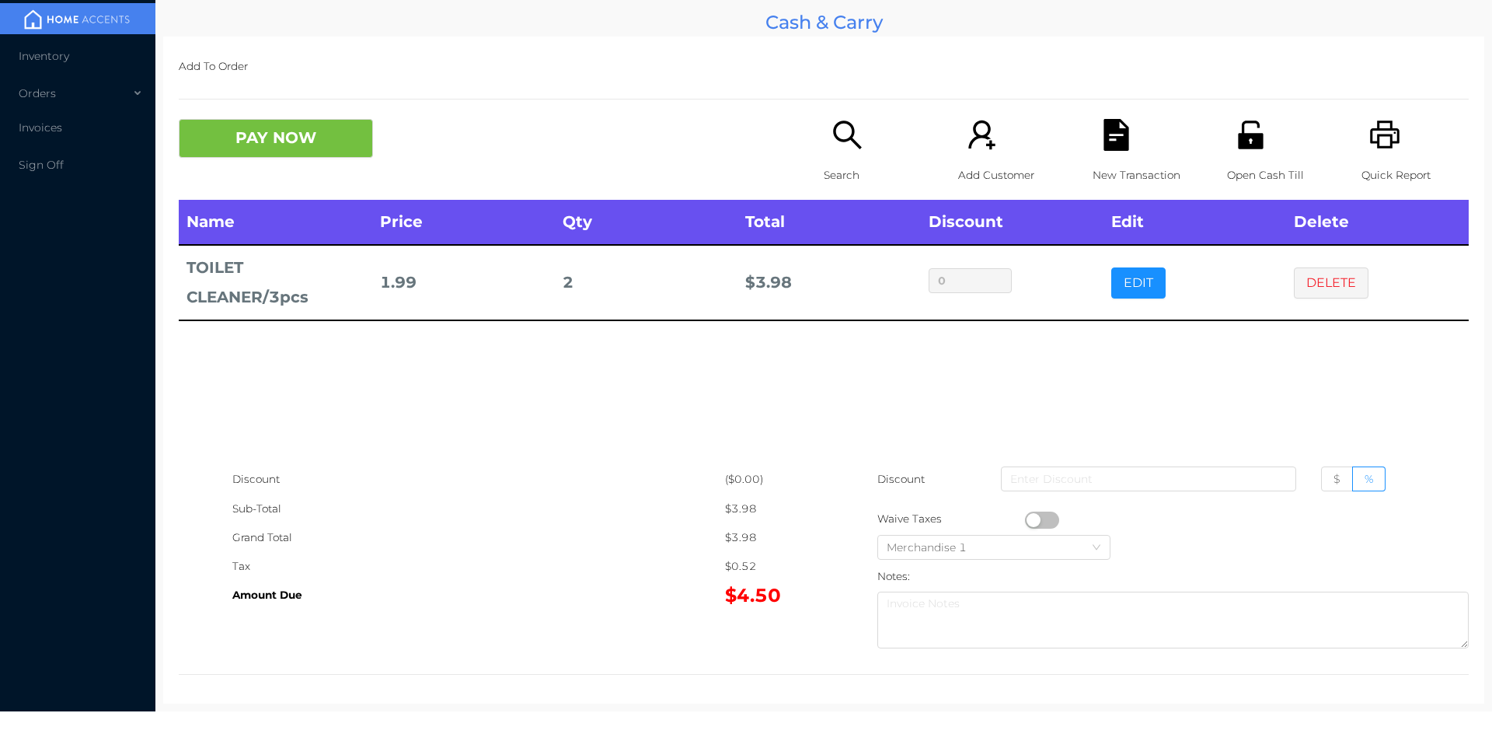
click at [1227, 143] on div "Open Cash Till" at bounding box center [1280, 159] width 107 height 81
click at [1338, 288] on button "DELETE" at bounding box center [1331, 282] width 75 height 31
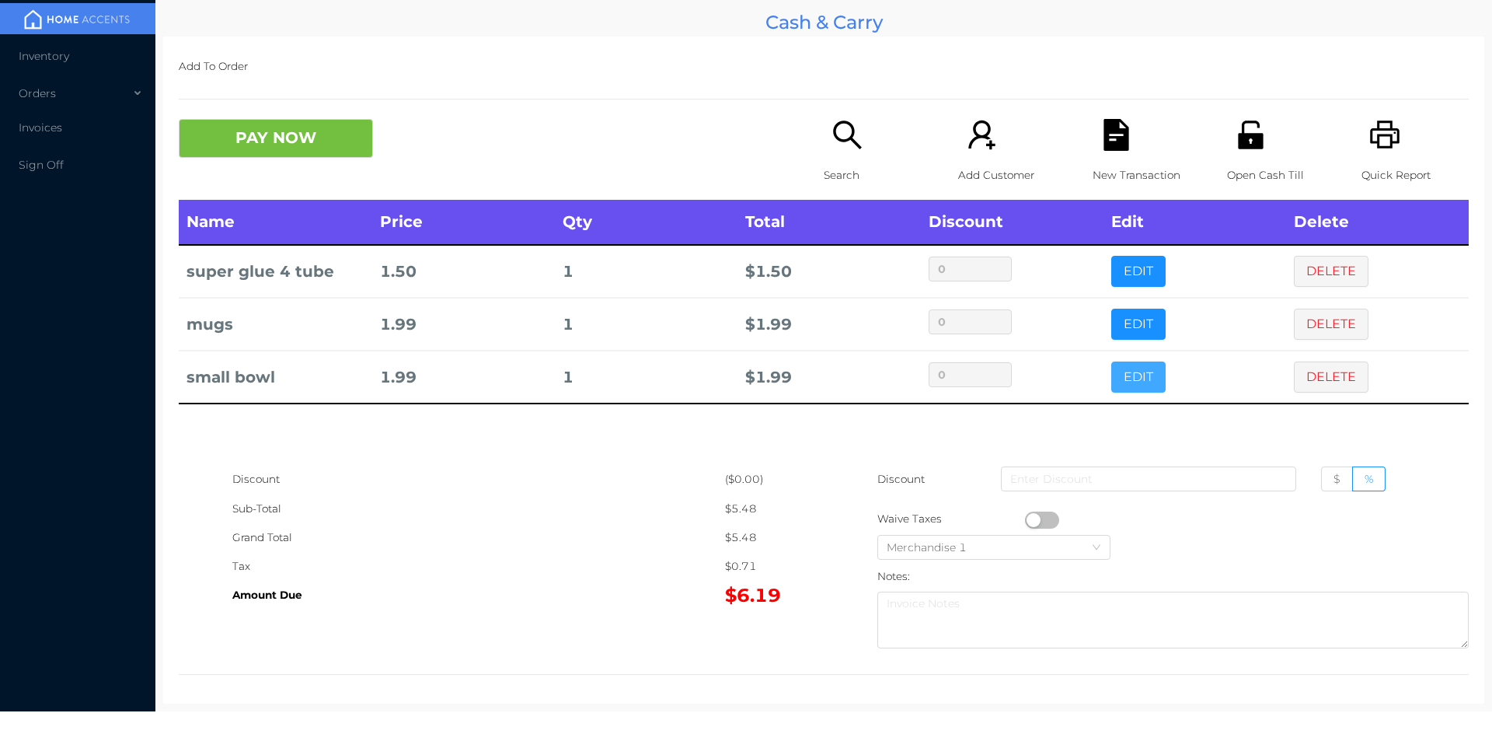
click at [1138, 375] on button "EDIT" at bounding box center [1138, 376] width 54 height 31
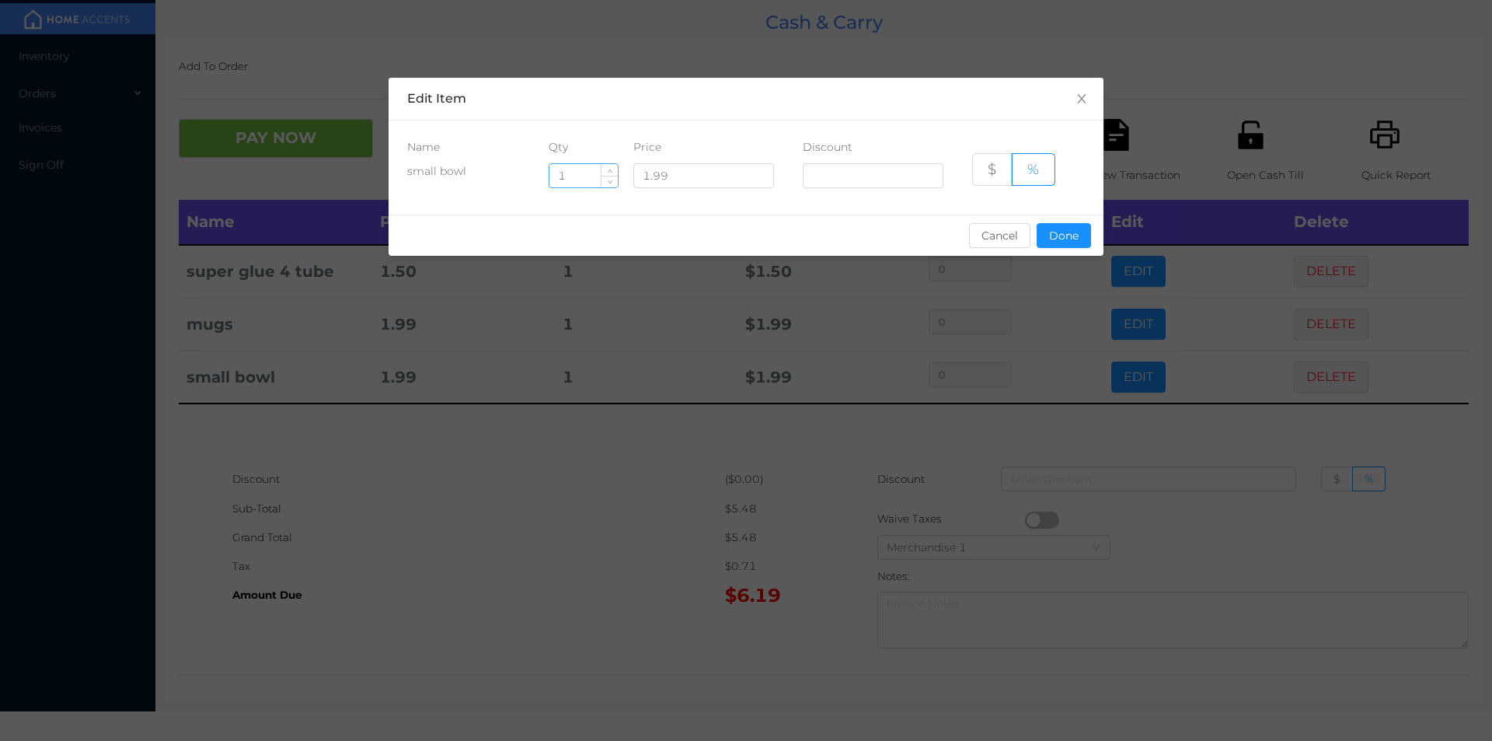
click at [572, 180] on input "1" at bounding box center [583, 175] width 68 height 23
type input "6"
click at [1083, 242] on button "Done" at bounding box center [1064, 235] width 54 height 25
type input "0%"
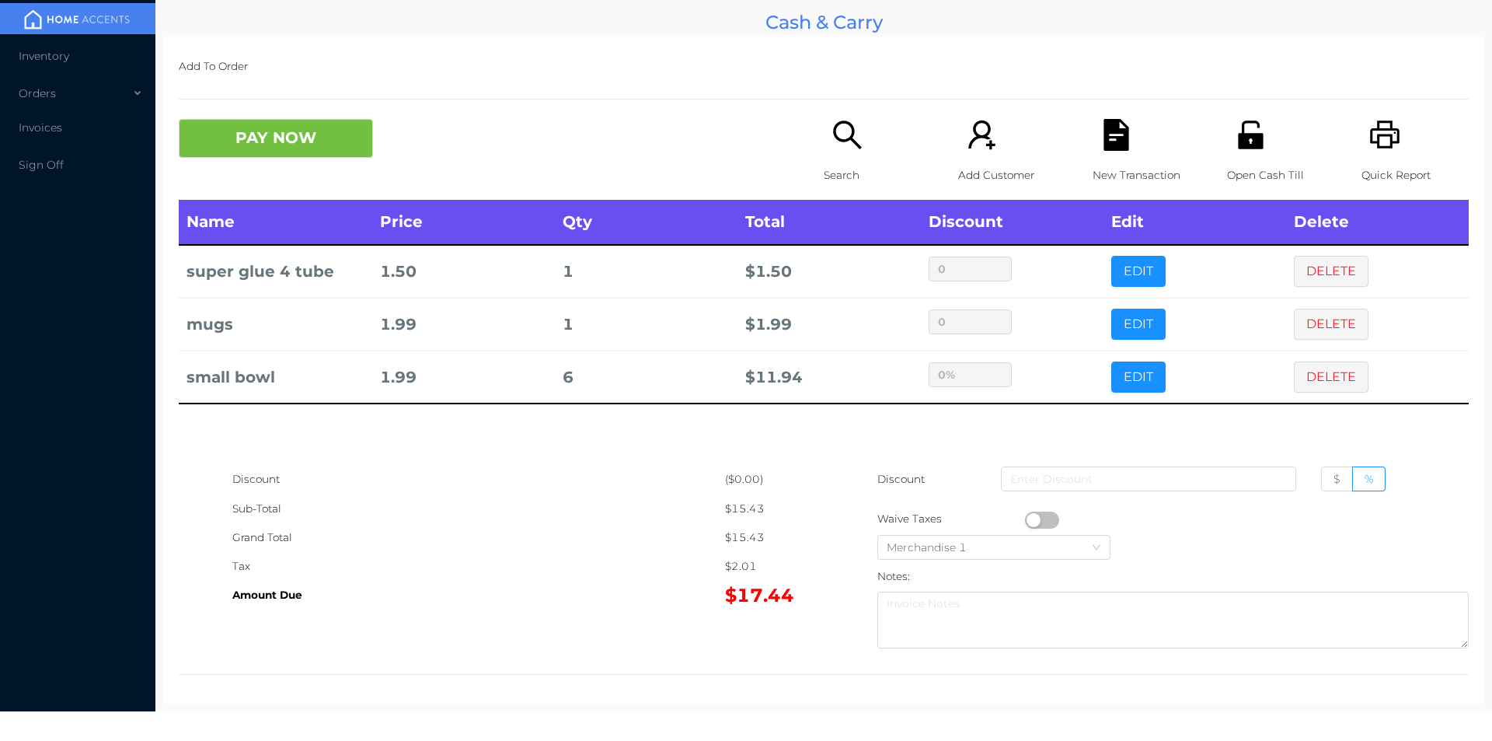
click at [659, 514] on div "Sub-Total" at bounding box center [478, 508] width 493 height 29
click at [319, 143] on button "PAY NOW" at bounding box center [276, 138] width 194 height 39
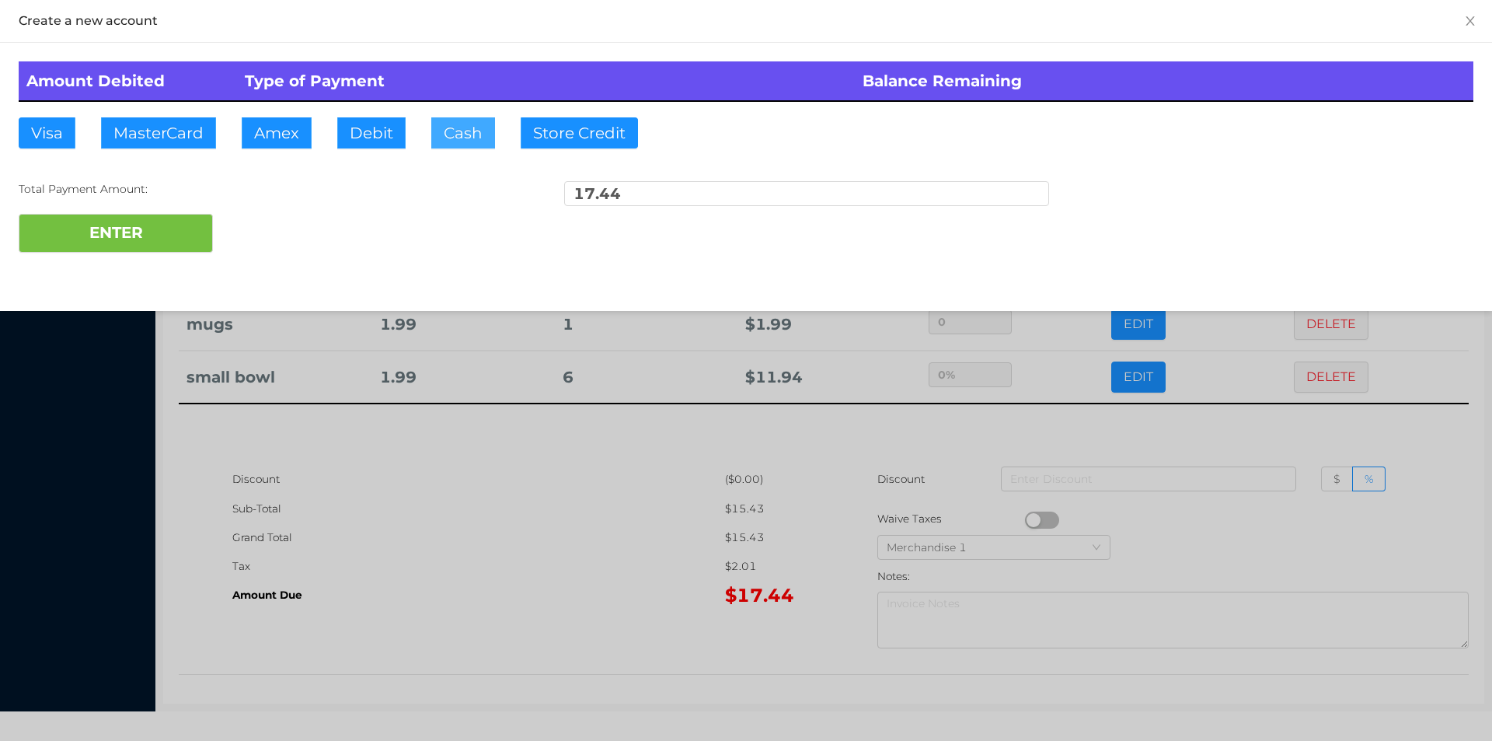
click at [457, 131] on button "Cash" at bounding box center [463, 132] width 64 height 31
type input "5"
type input "20."
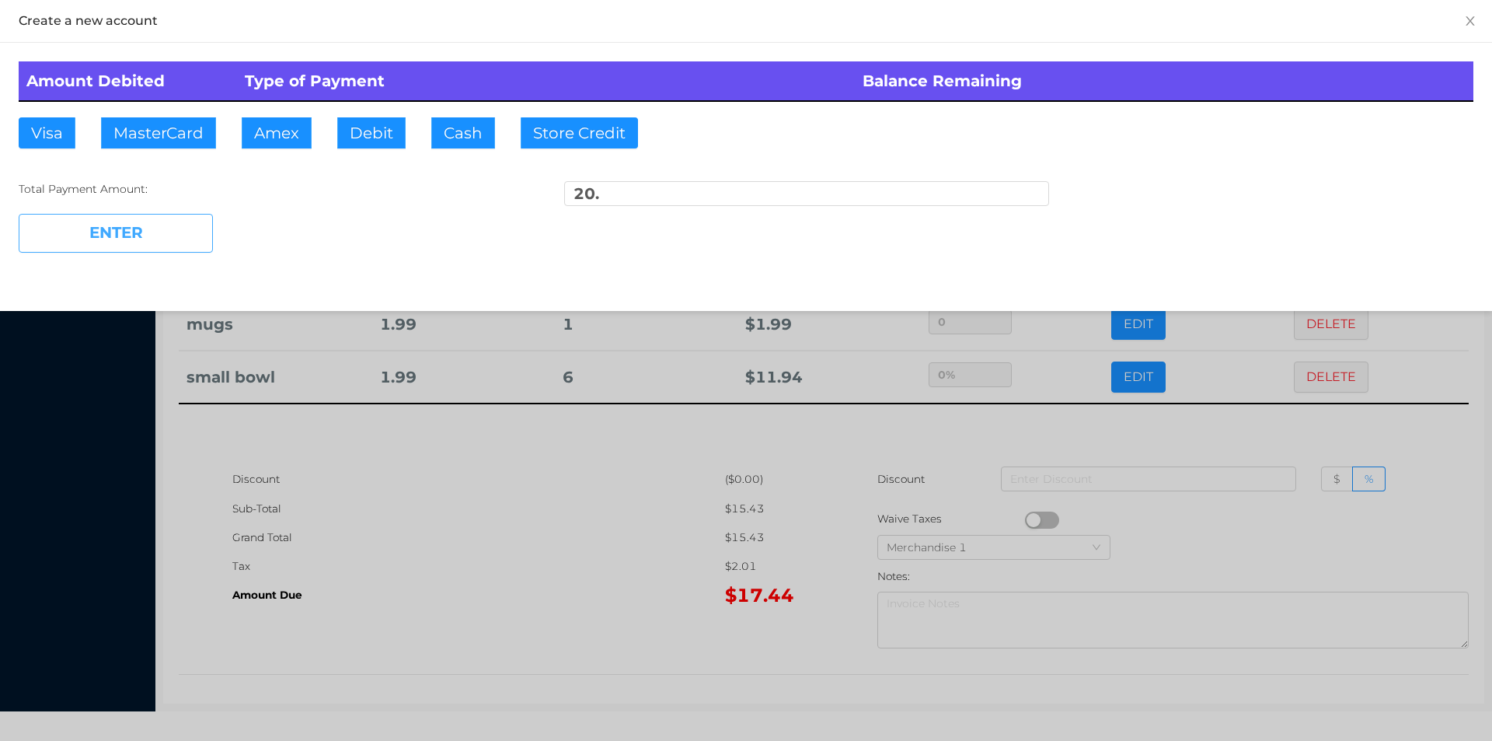
click at [126, 237] on button "ENTER" at bounding box center [116, 233] width 194 height 39
type input "0"
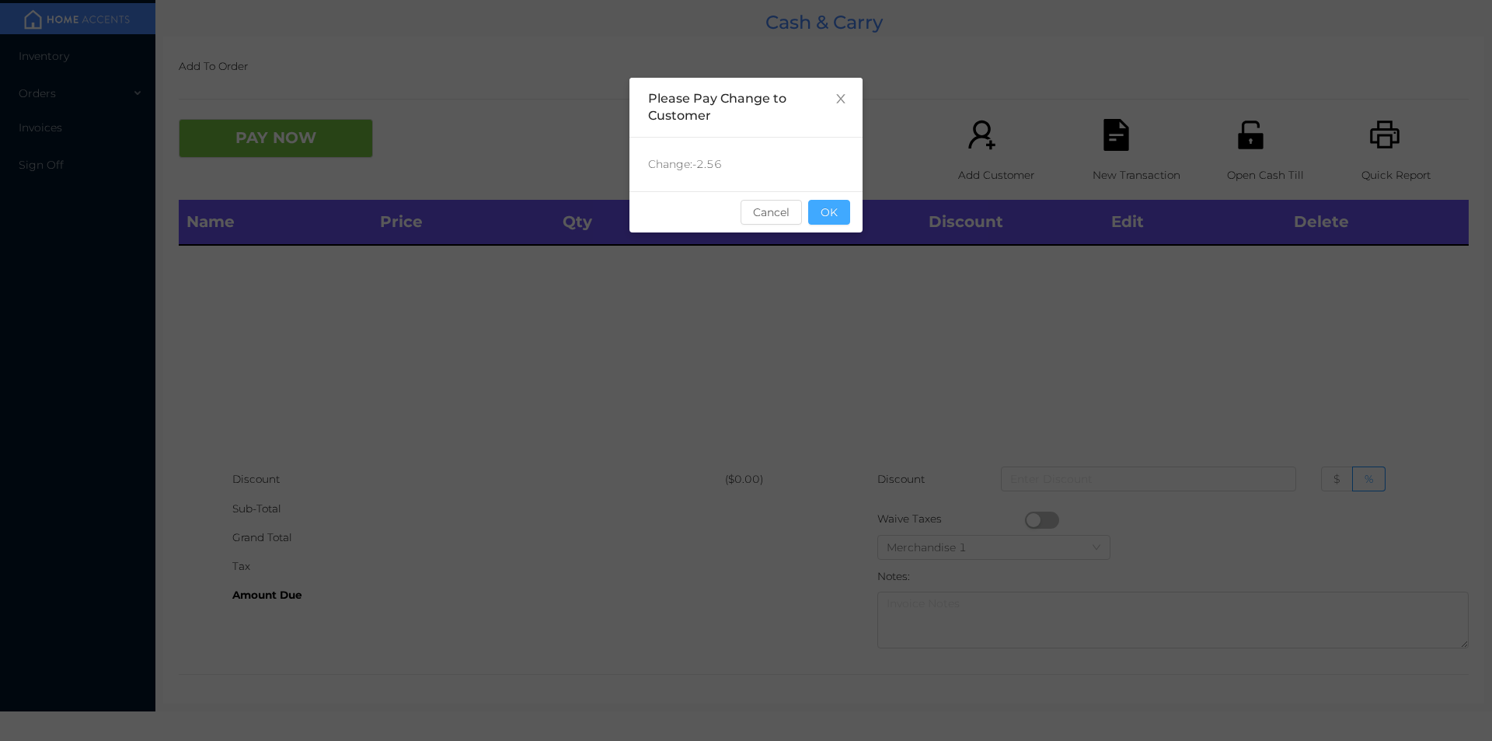
click at [835, 217] on button "OK" at bounding box center [829, 212] width 42 height 25
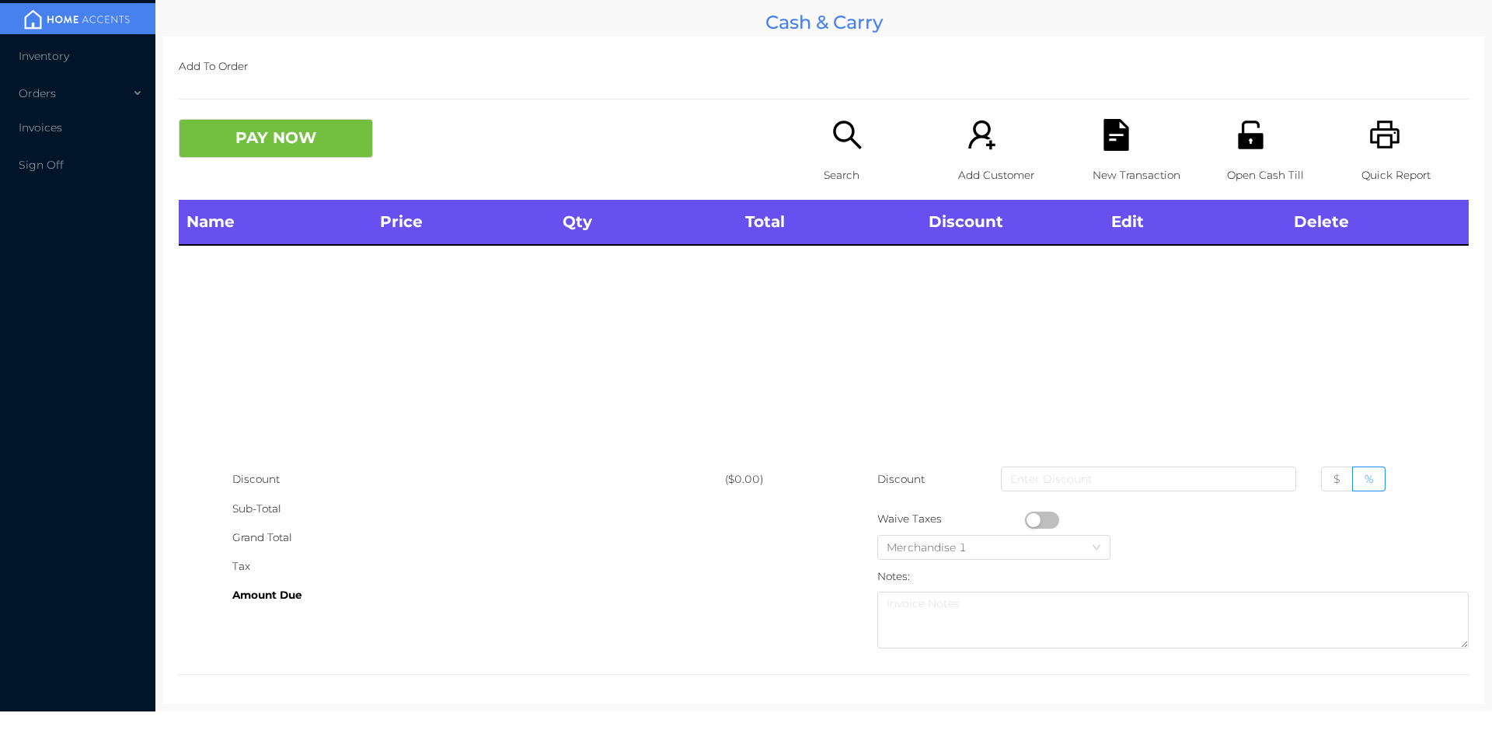
click at [854, 121] on icon "icon: search" at bounding box center [848, 135] width 32 height 32
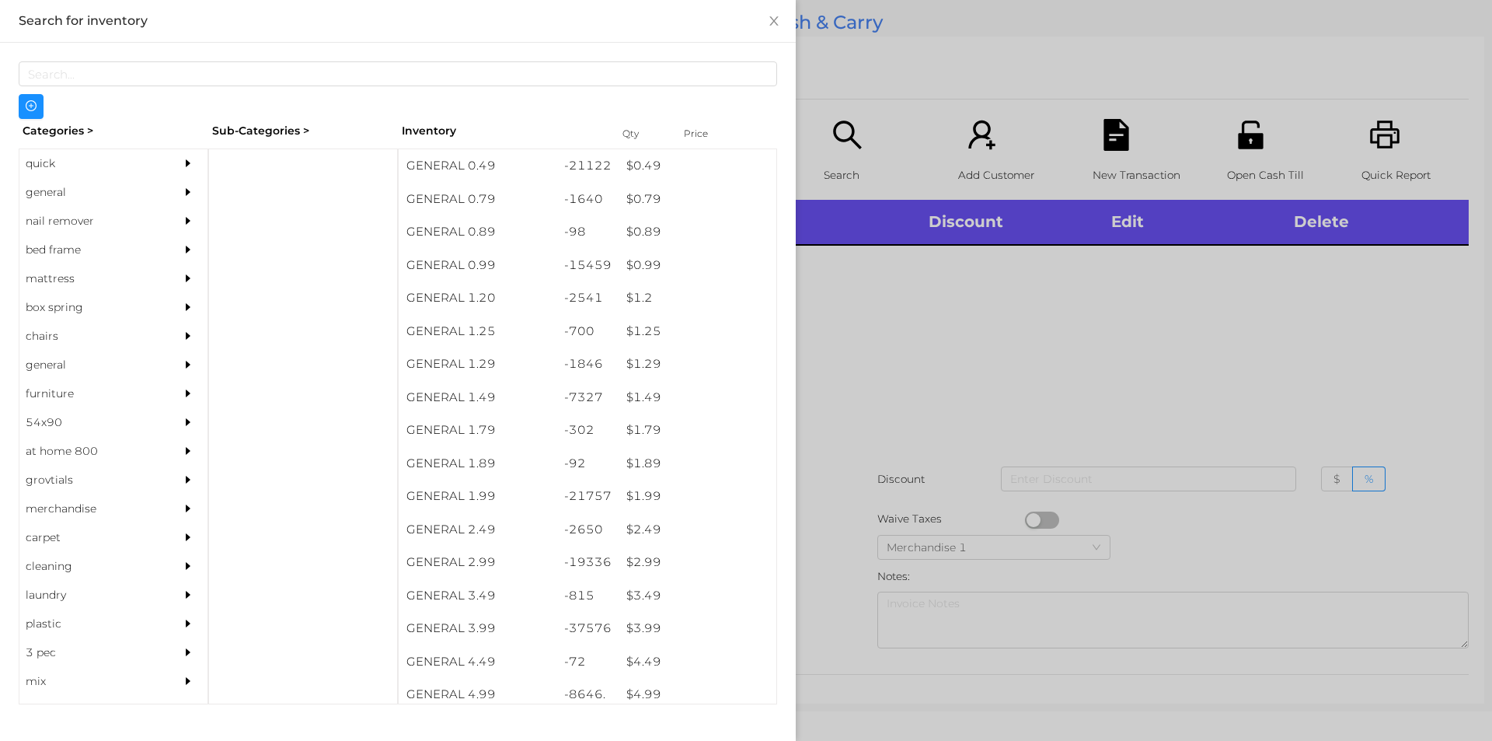
click at [44, 194] on div "general" at bounding box center [89, 192] width 141 height 29
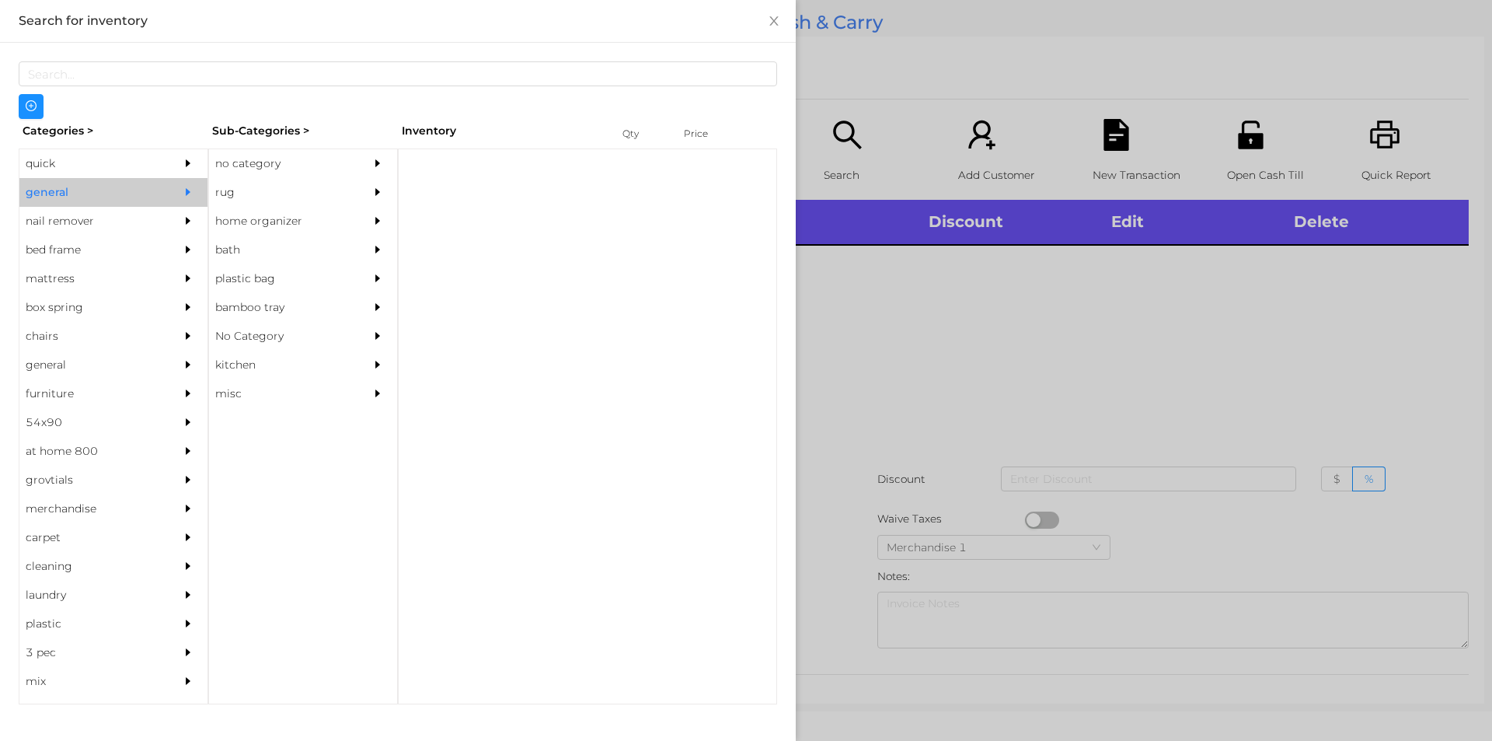
click at [258, 166] on div "no category" at bounding box center [279, 163] width 141 height 29
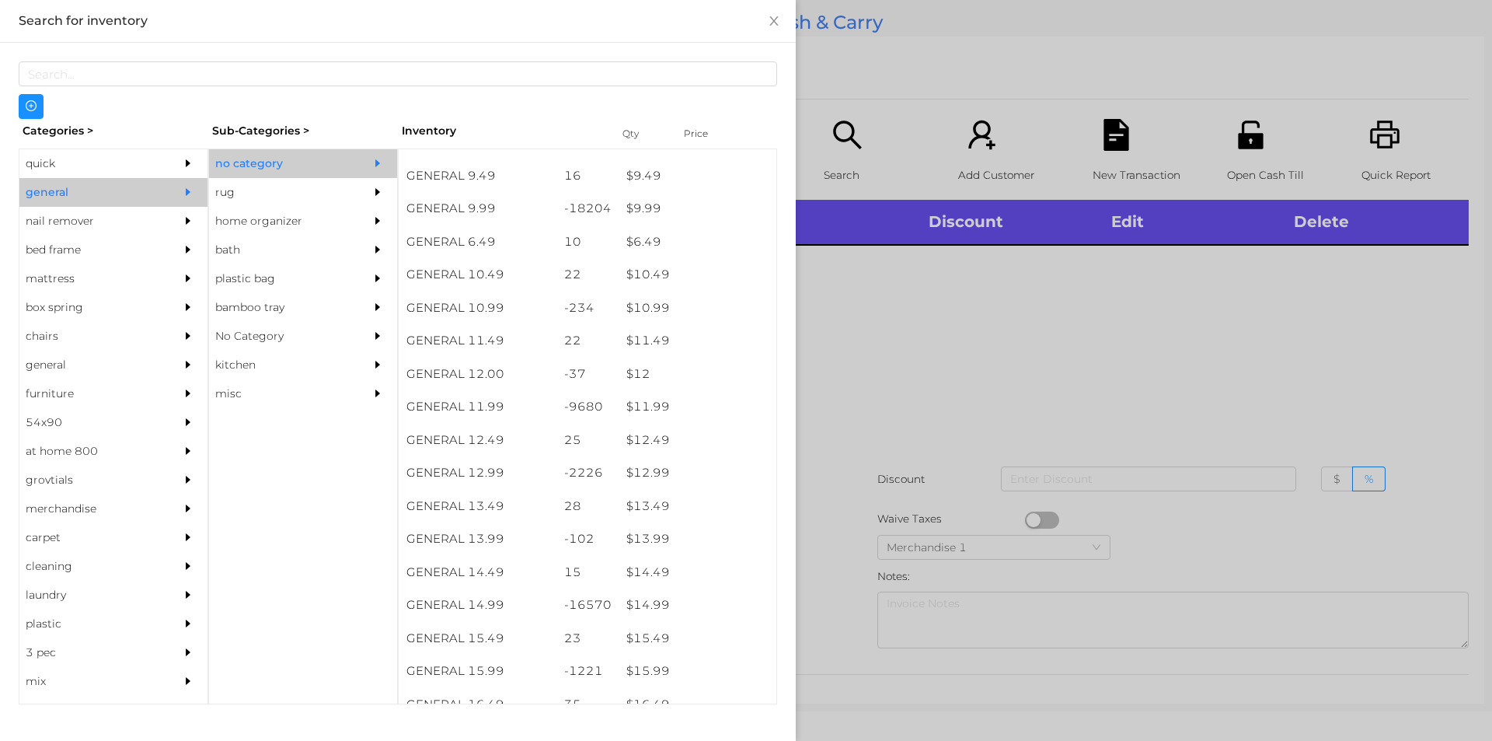
scroll to position [907, 0]
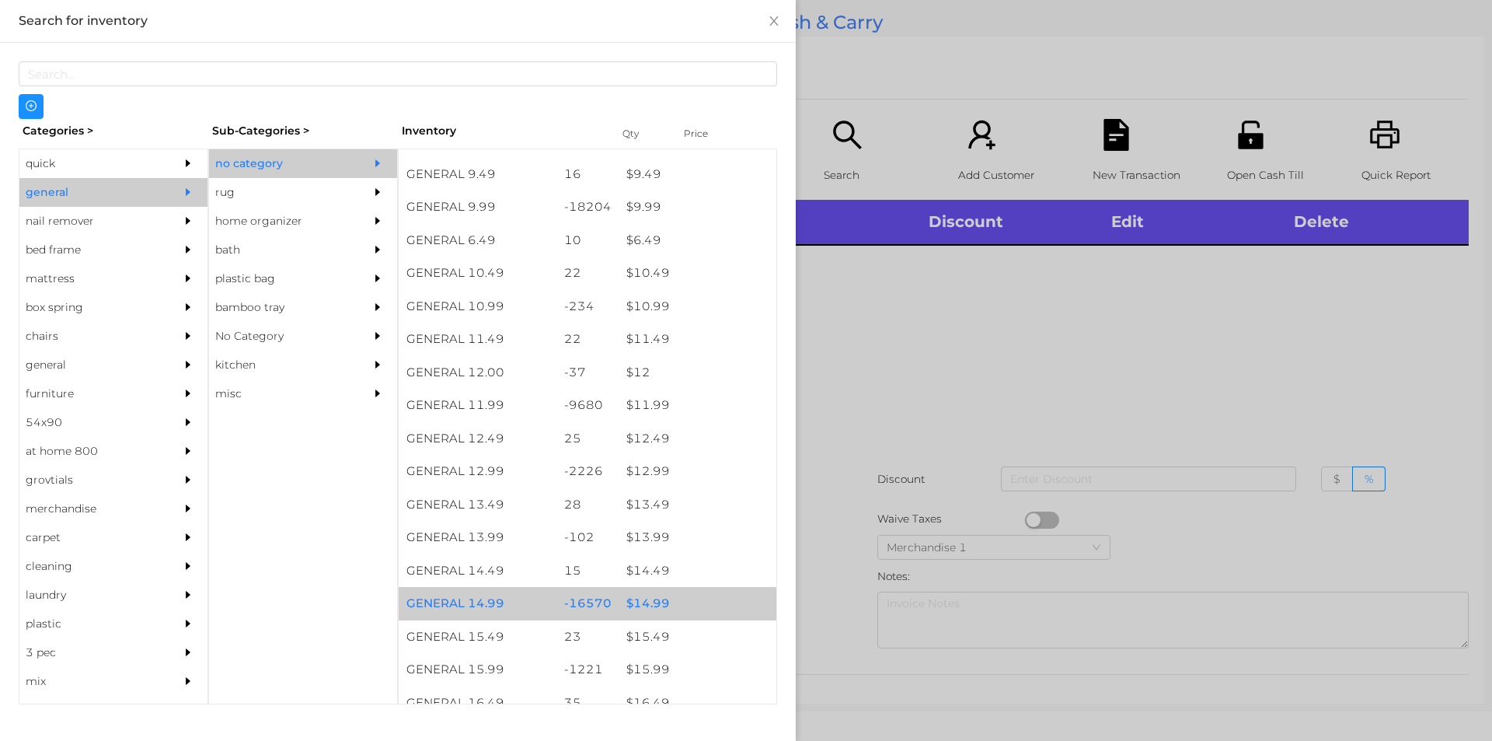
click at [640, 605] on div "$ 14.99" at bounding box center [698, 603] width 158 height 33
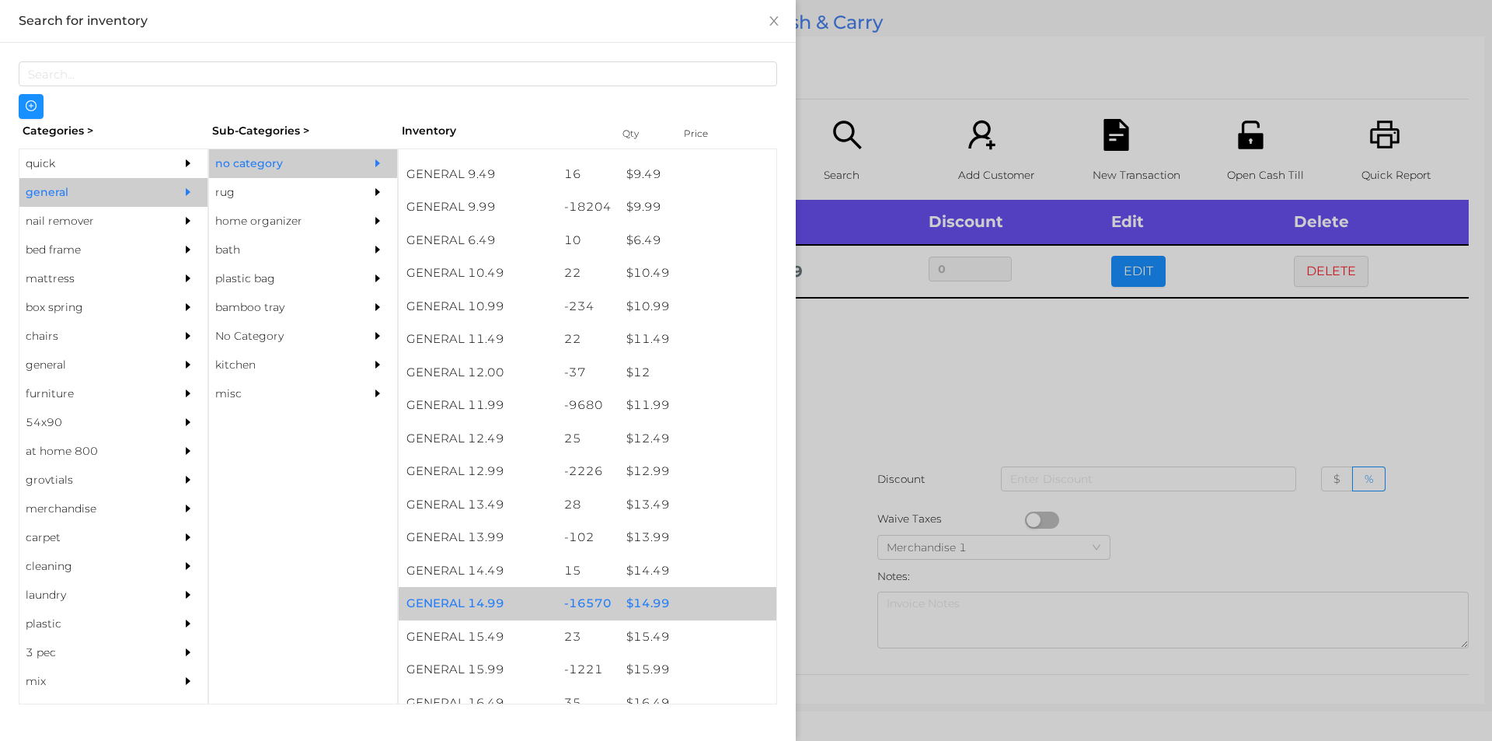
click at [644, 595] on div "$ 14.99" at bounding box center [698, 603] width 158 height 33
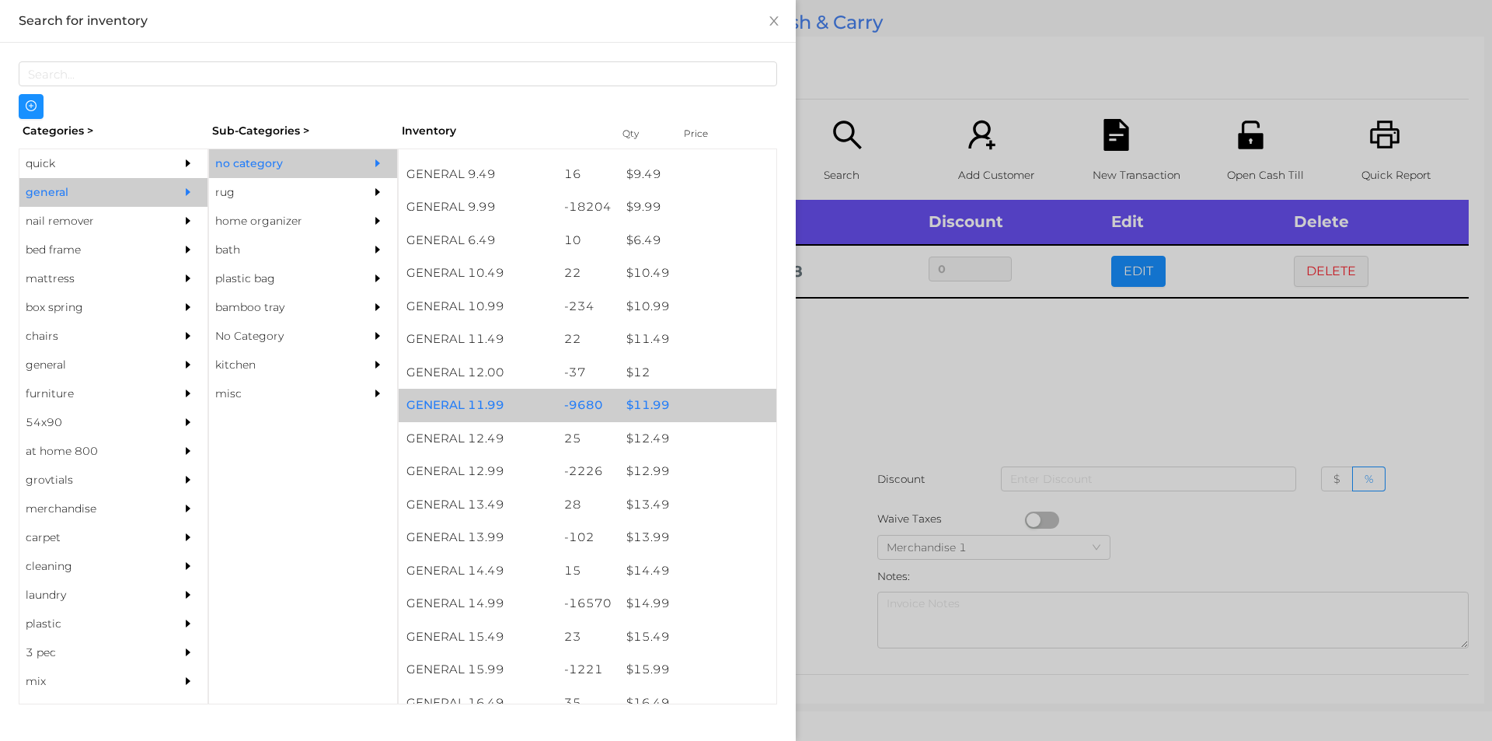
click at [649, 406] on div "$ 11.99" at bounding box center [698, 405] width 158 height 33
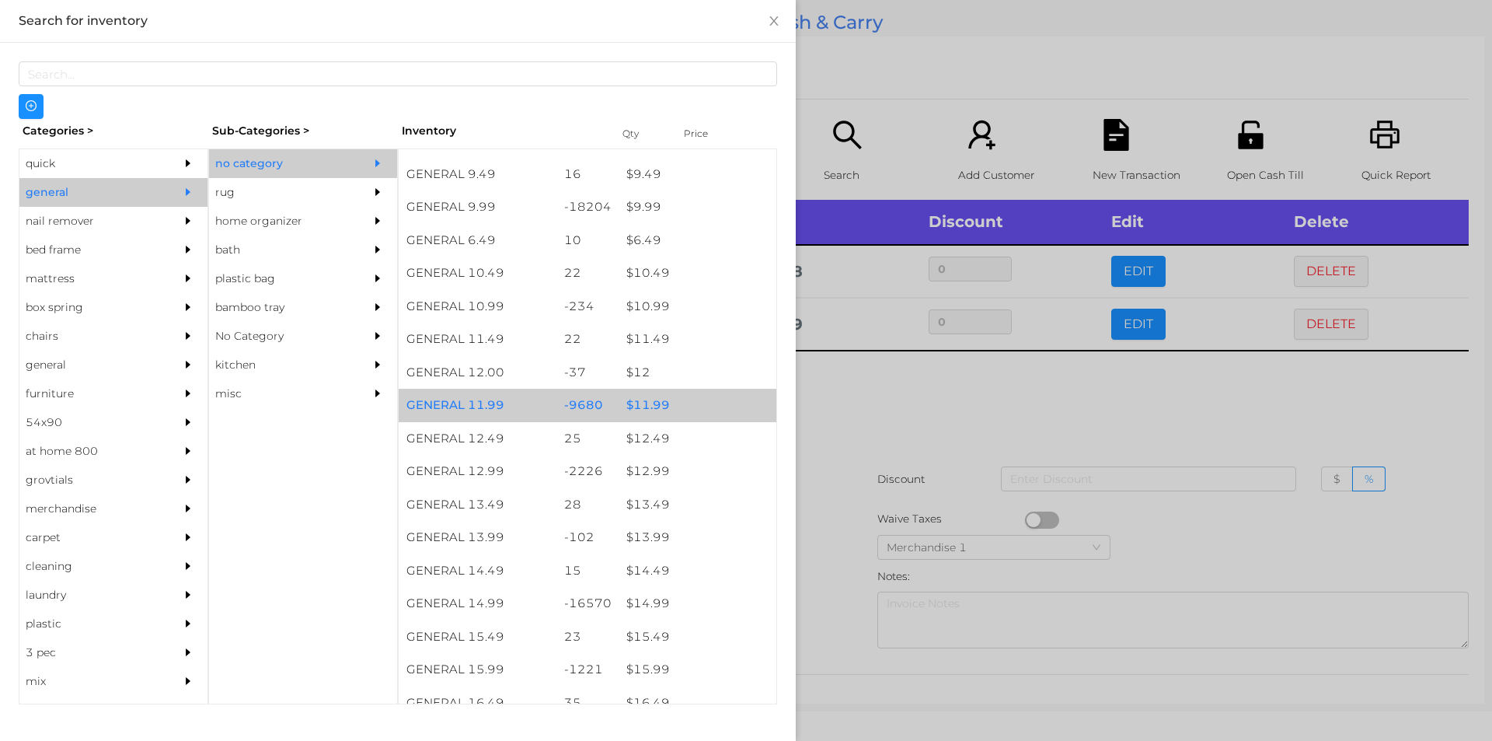
click at [654, 406] on div "$ 11.99" at bounding box center [698, 405] width 158 height 33
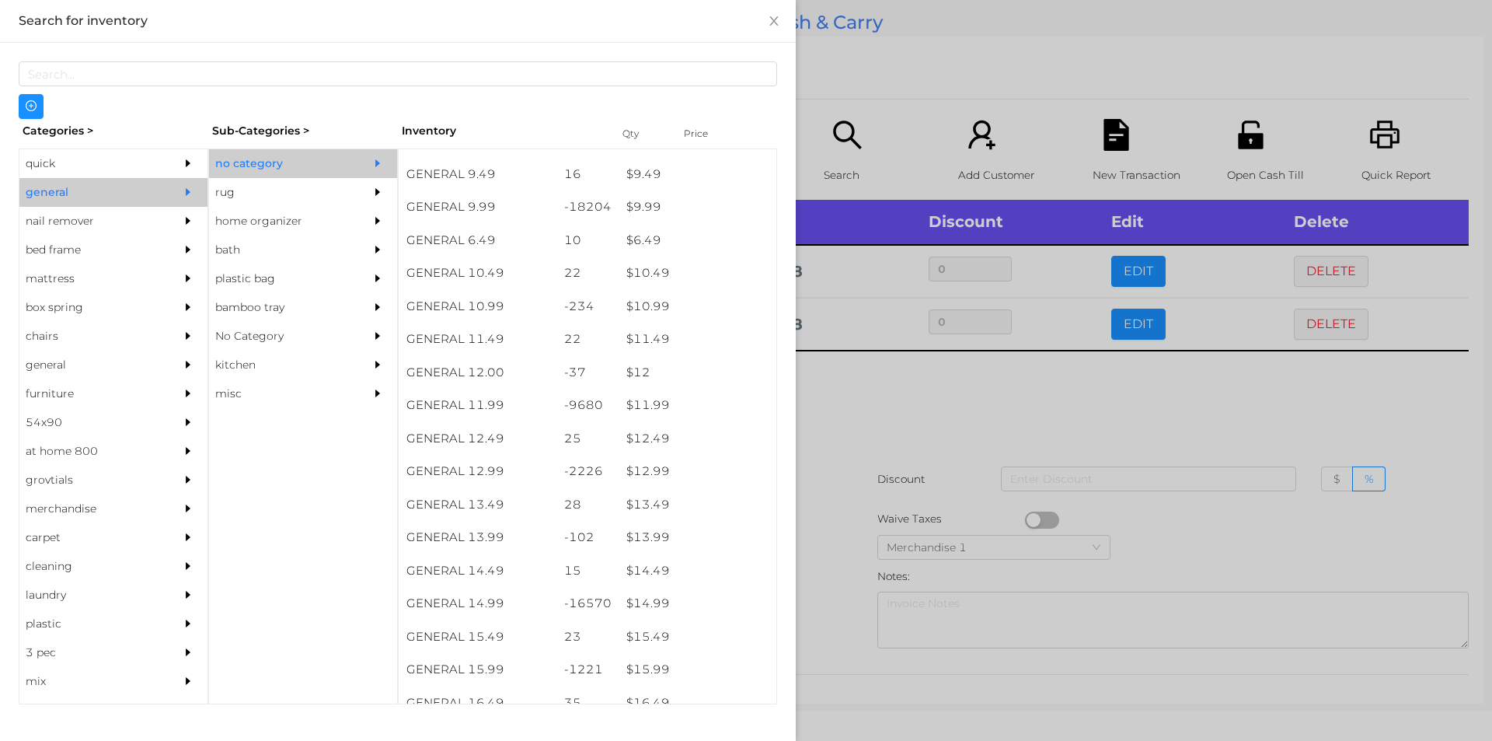
click at [860, 406] on div at bounding box center [746, 370] width 1492 height 741
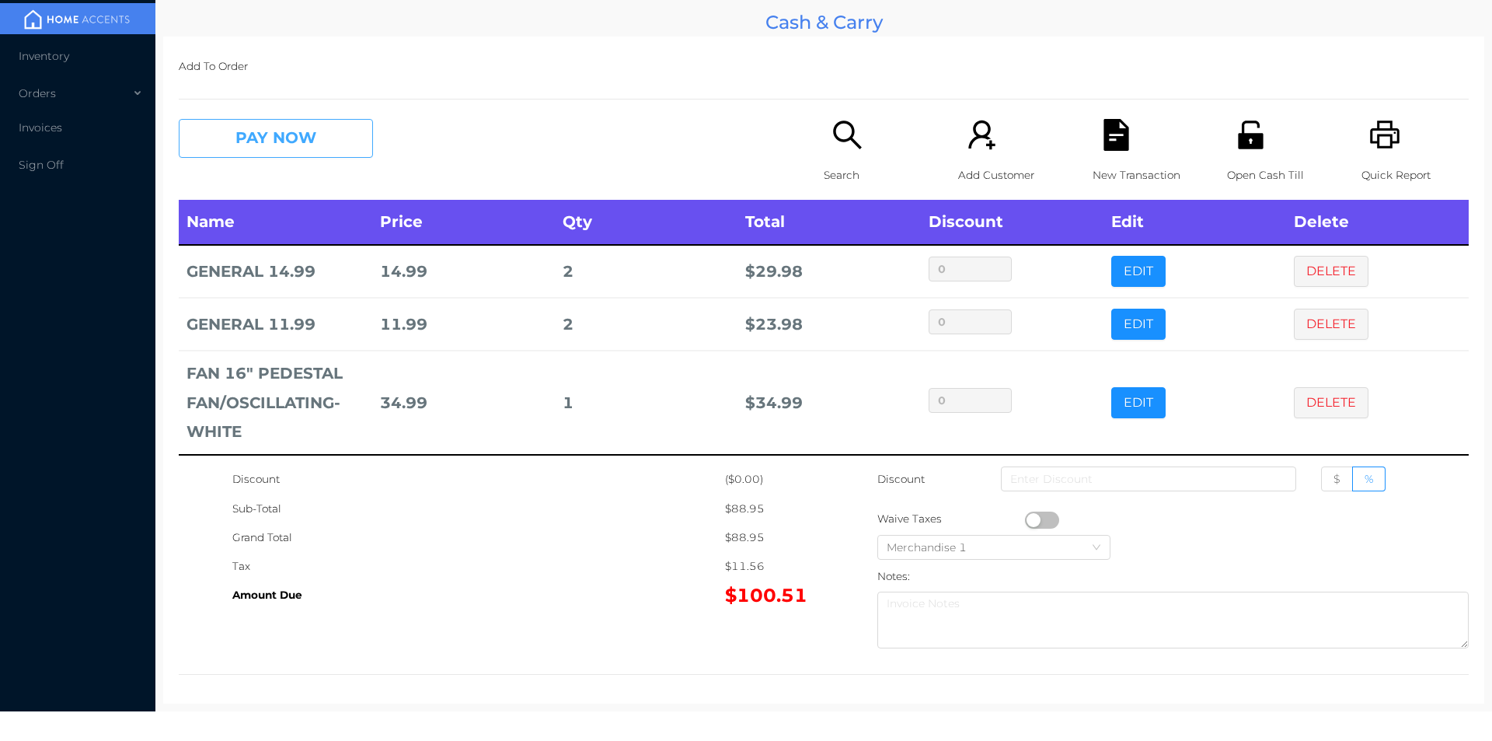
click at [298, 139] on button "PAY NOW" at bounding box center [276, 138] width 194 height 39
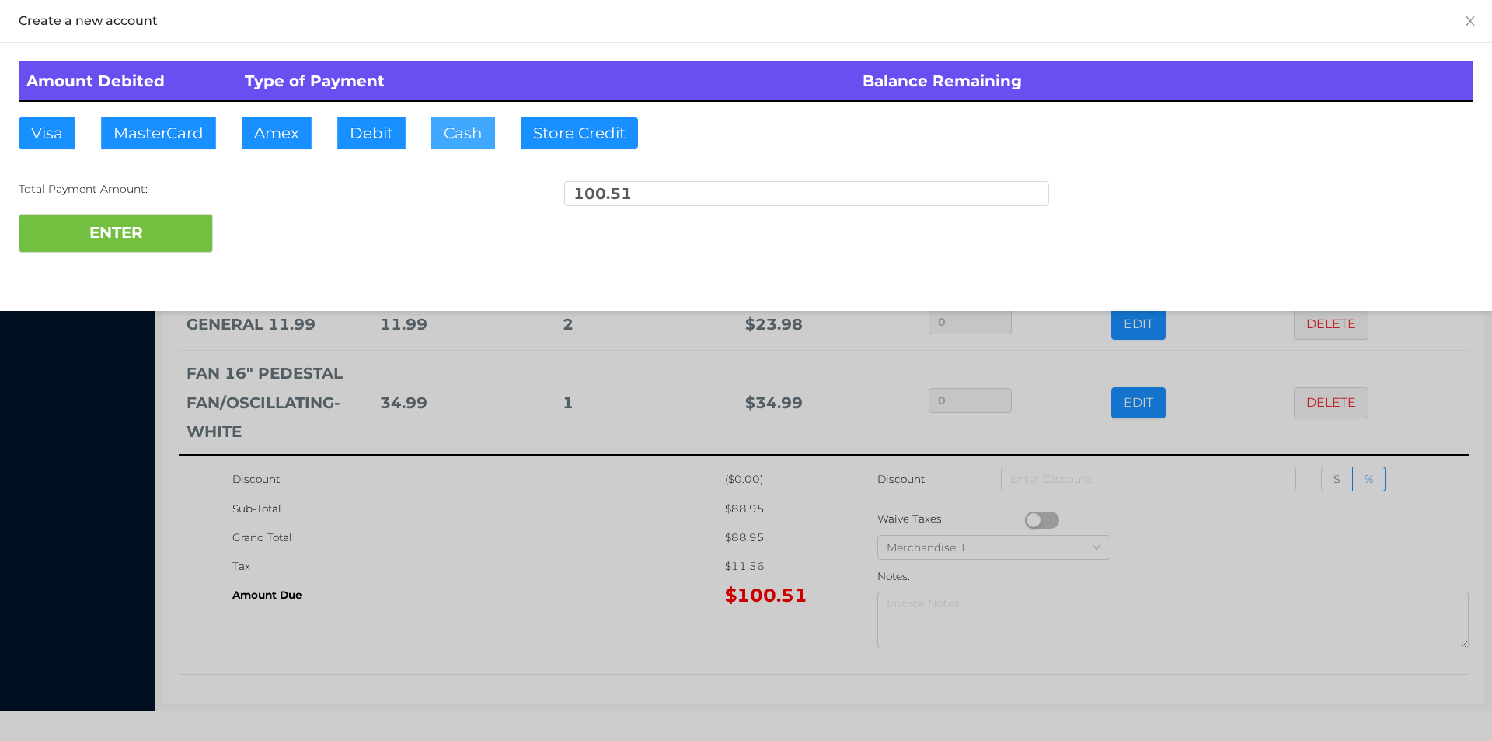
click at [455, 125] on button "Cash" at bounding box center [463, 132] width 64 height 31
click at [175, 232] on button "ENTER" at bounding box center [116, 233] width 194 height 39
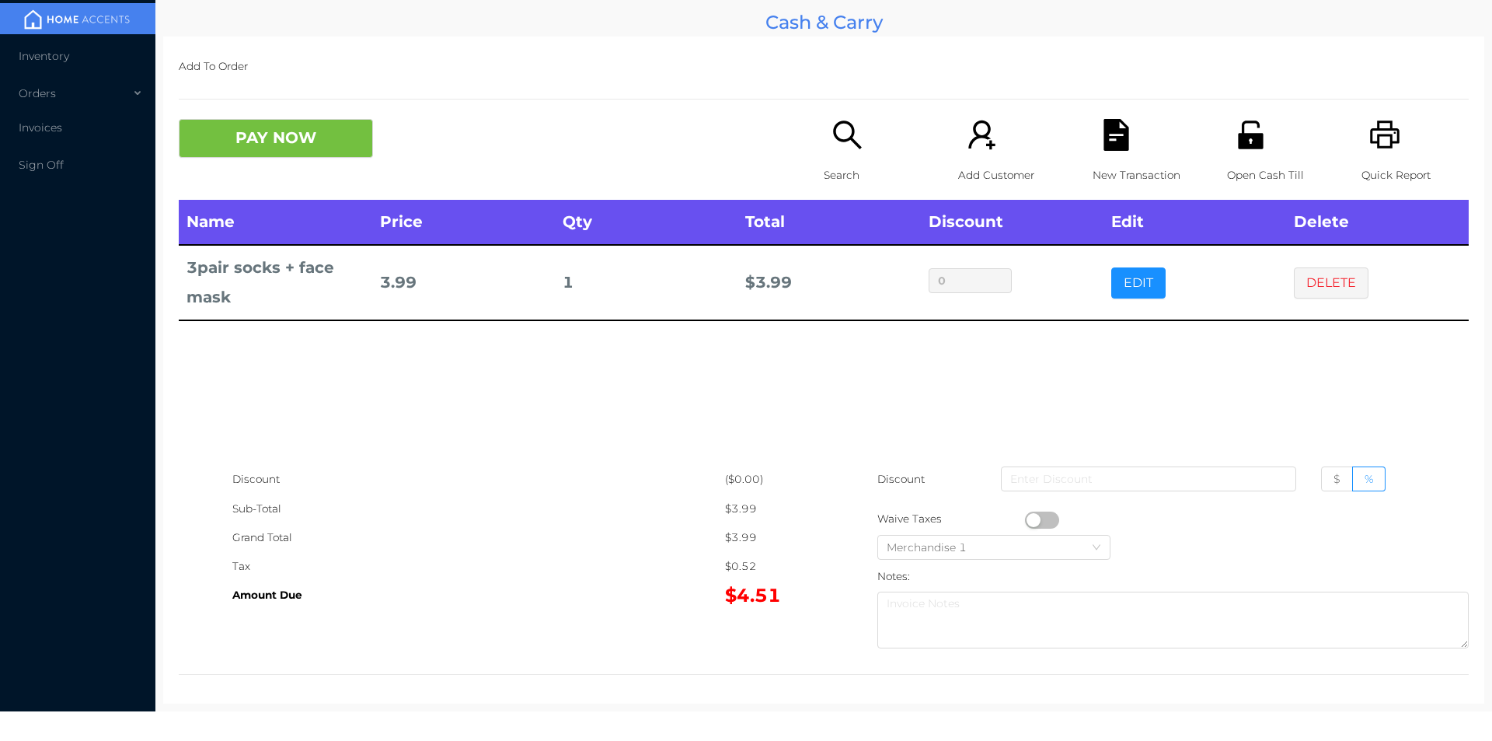
click at [842, 149] on icon "icon: search" at bounding box center [848, 135] width 32 height 32
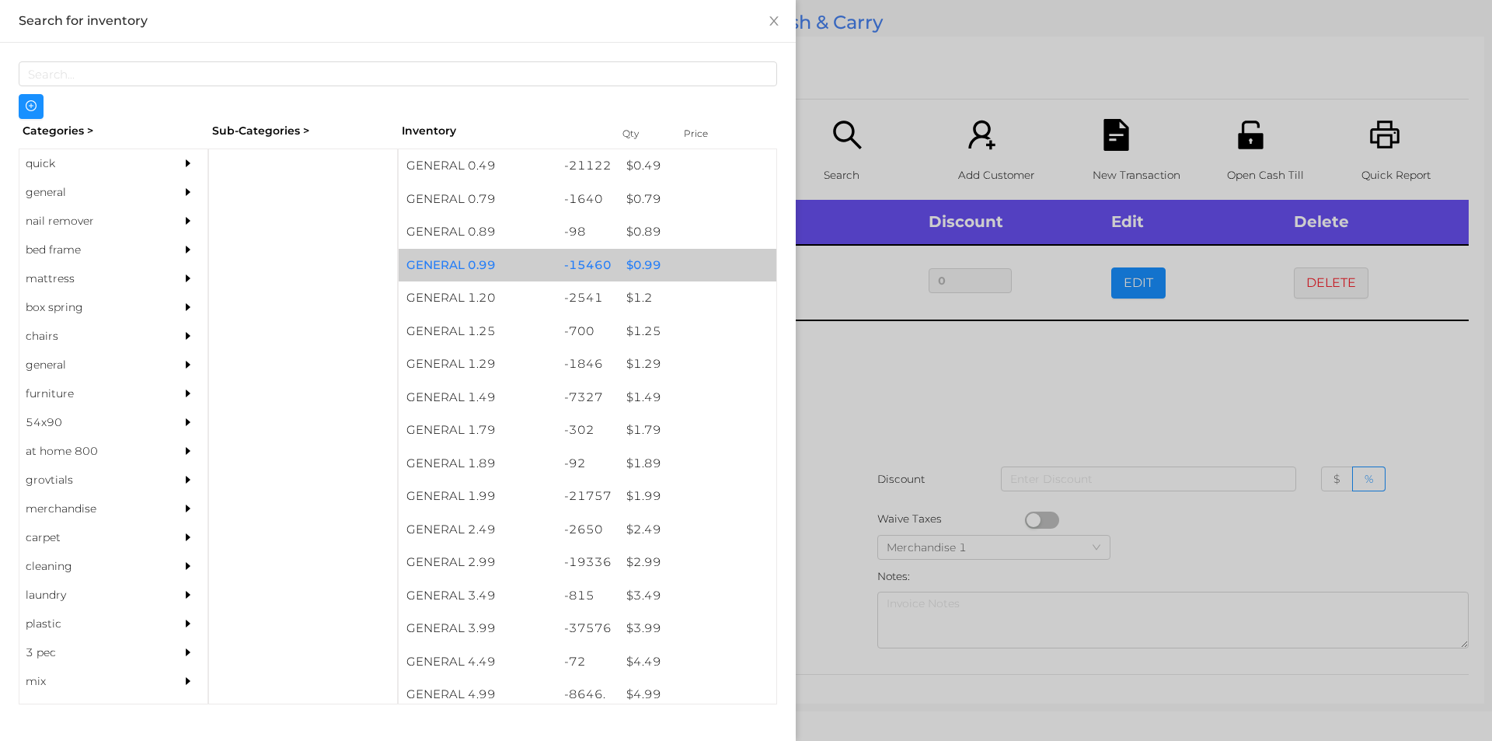
click at [636, 267] on div "$ 0.99" at bounding box center [698, 265] width 158 height 33
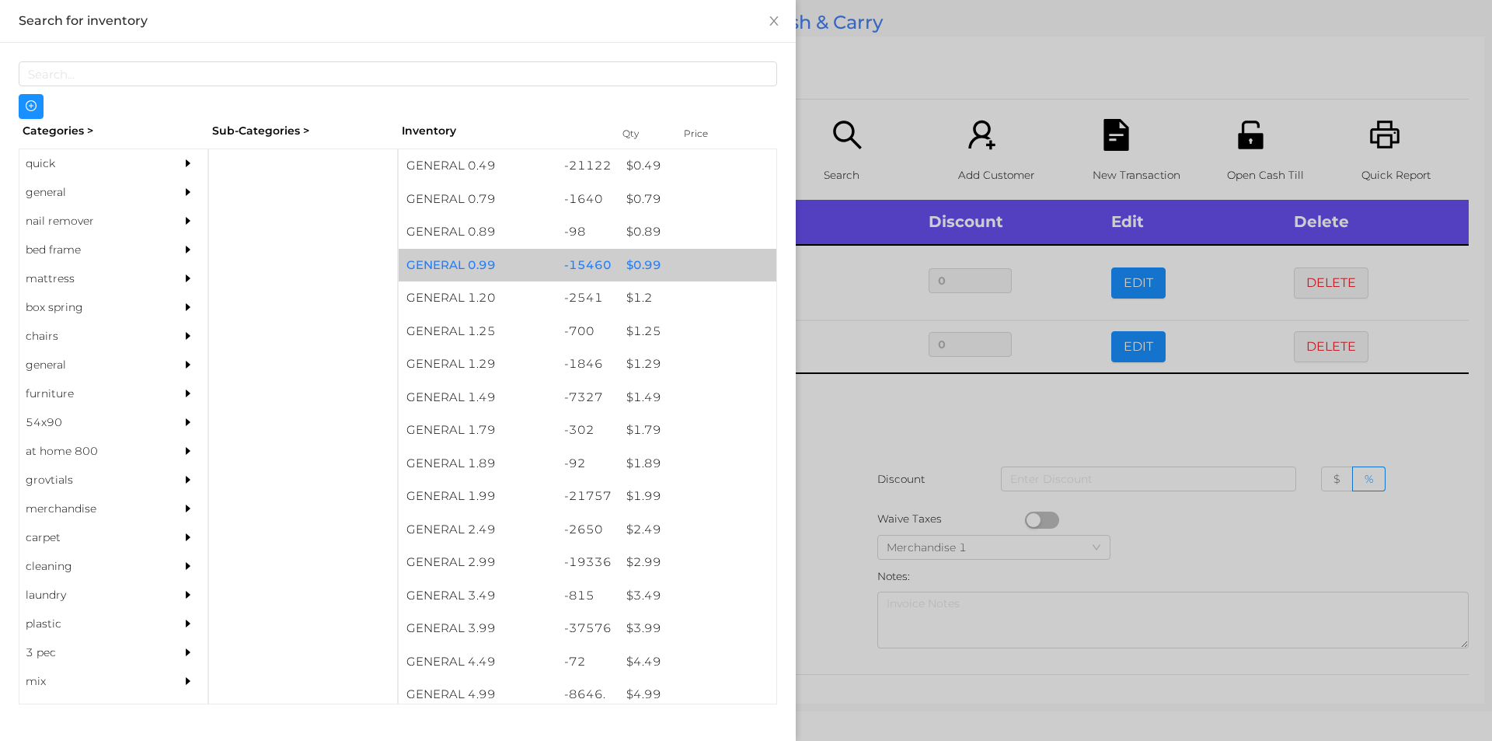
click at [636, 264] on div "$ 0.99" at bounding box center [698, 265] width 158 height 33
click at [635, 263] on div "$ 0.99" at bounding box center [698, 265] width 158 height 33
click at [635, 257] on div "$ 0.99" at bounding box center [698, 265] width 158 height 33
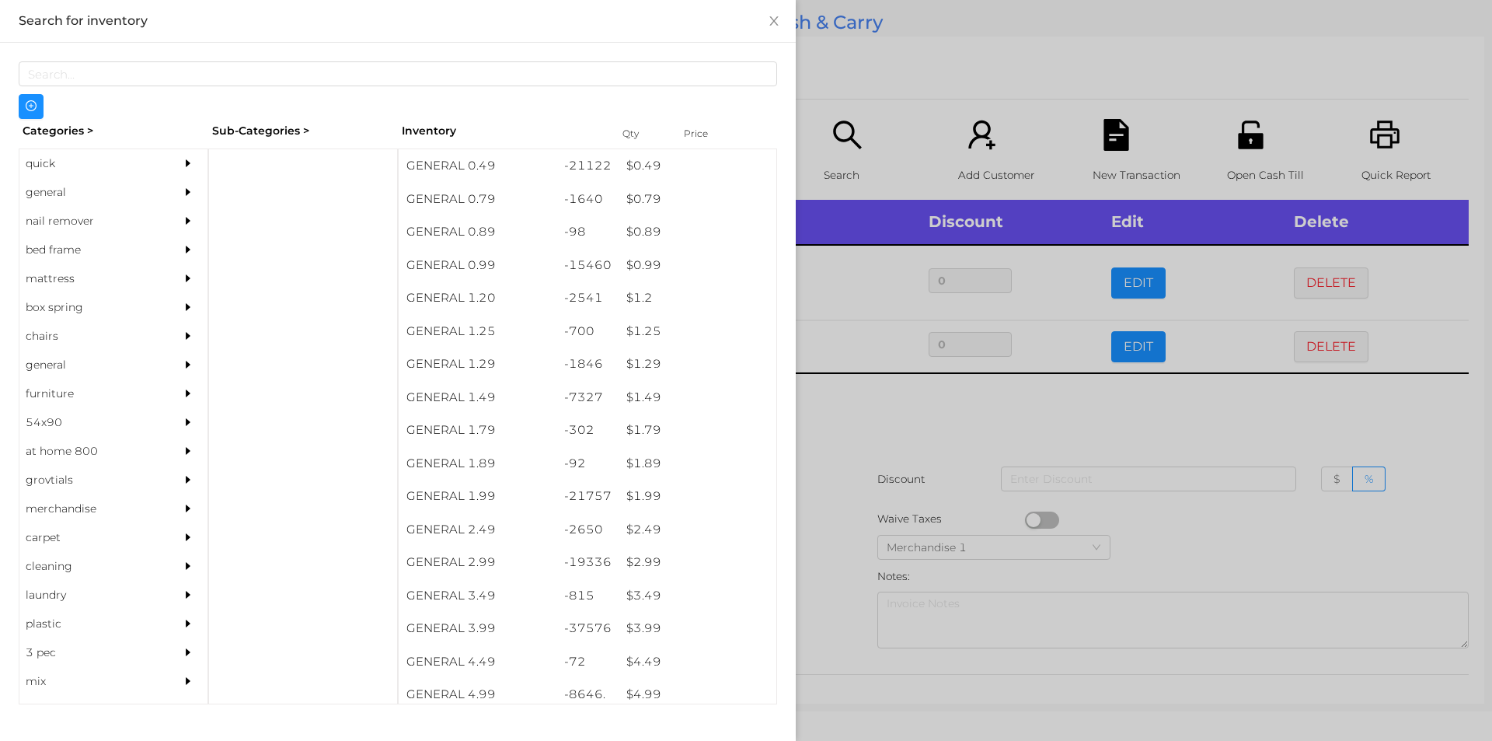
click at [859, 443] on div at bounding box center [746, 370] width 1492 height 741
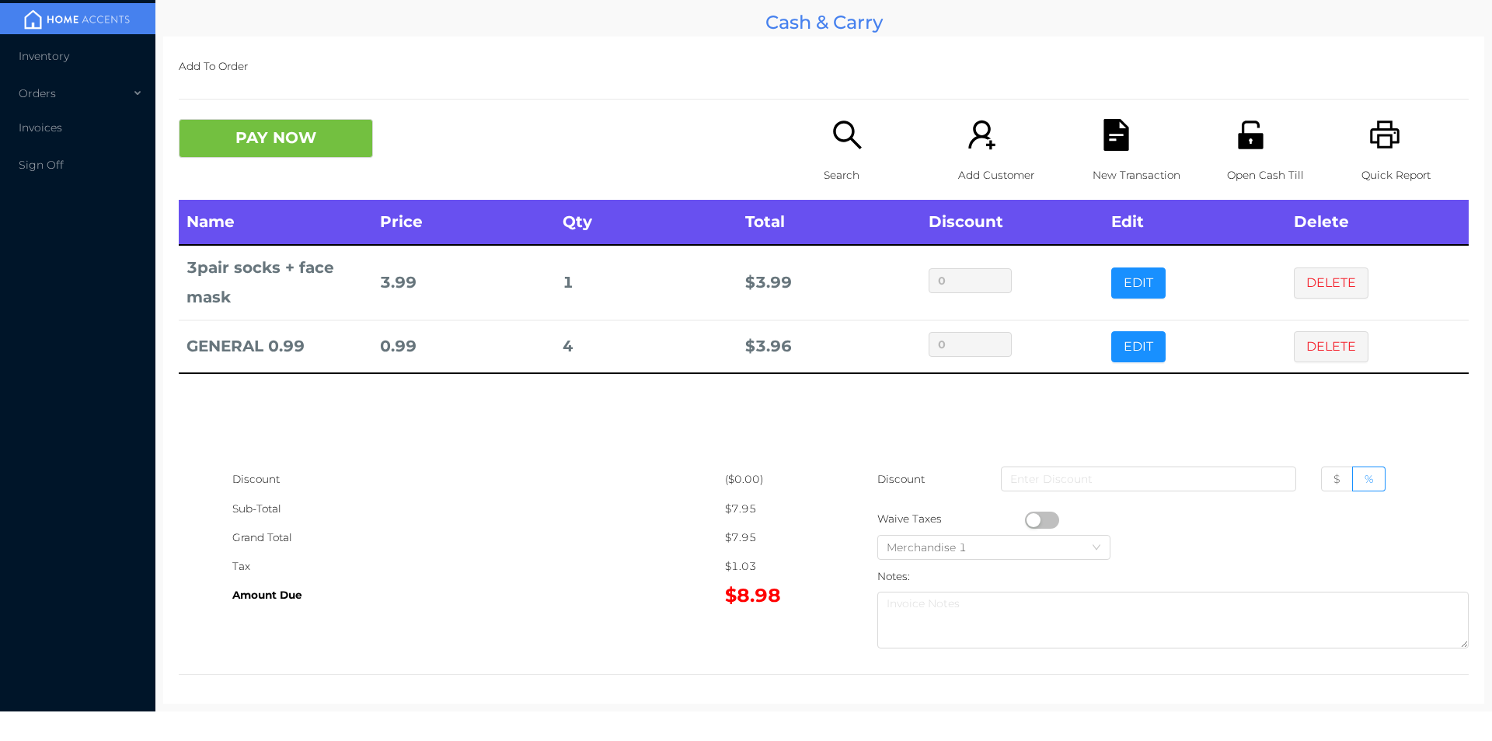
click at [260, 99] on div at bounding box center [824, 99] width 1290 height 1
click at [316, 120] on button "PAY NOW" at bounding box center [276, 138] width 194 height 39
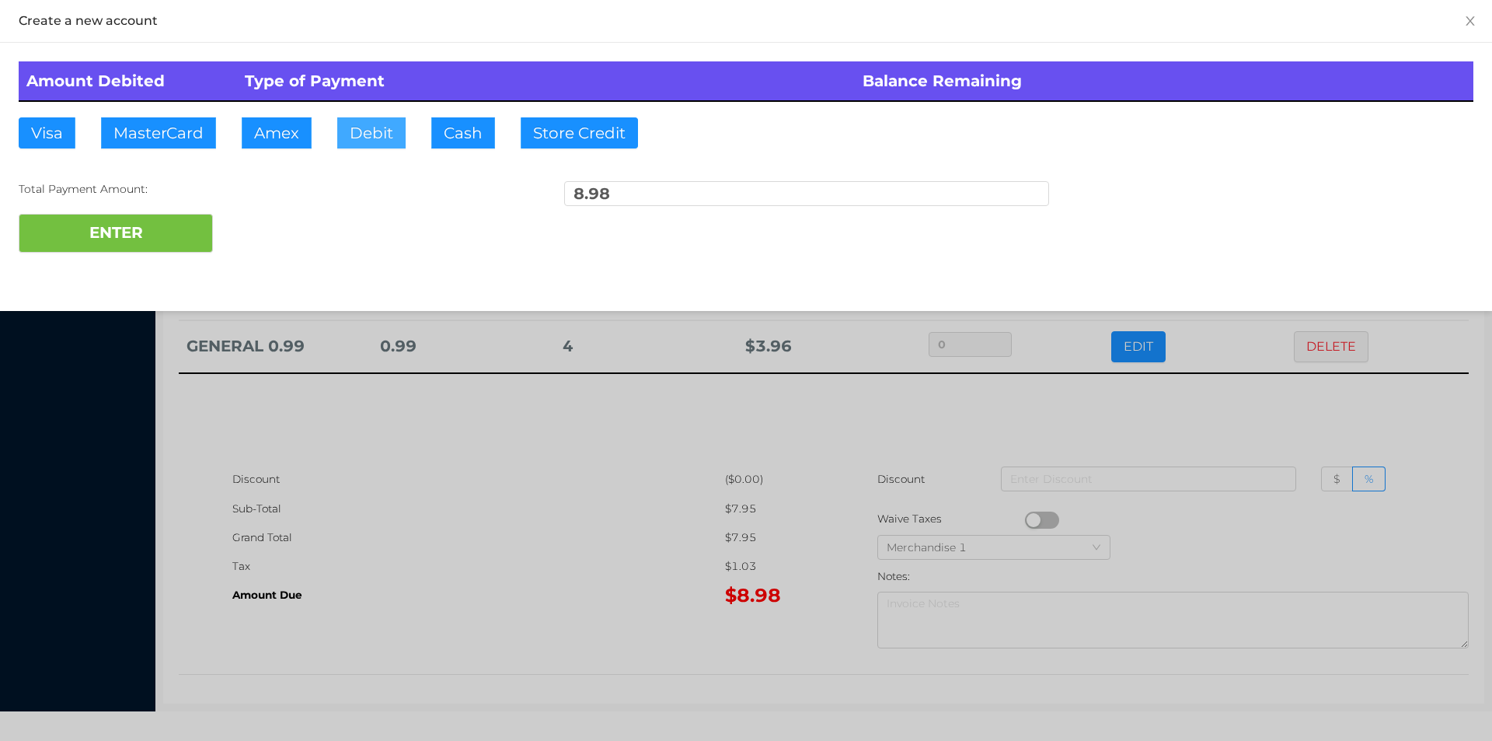
click at [396, 120] on button "Debit" at bounding box center [371, 132] width 68 height 31
type input "20."
click at [163, 249] on button "ENTER" at bounding box center [116, 233] width 194 height 39
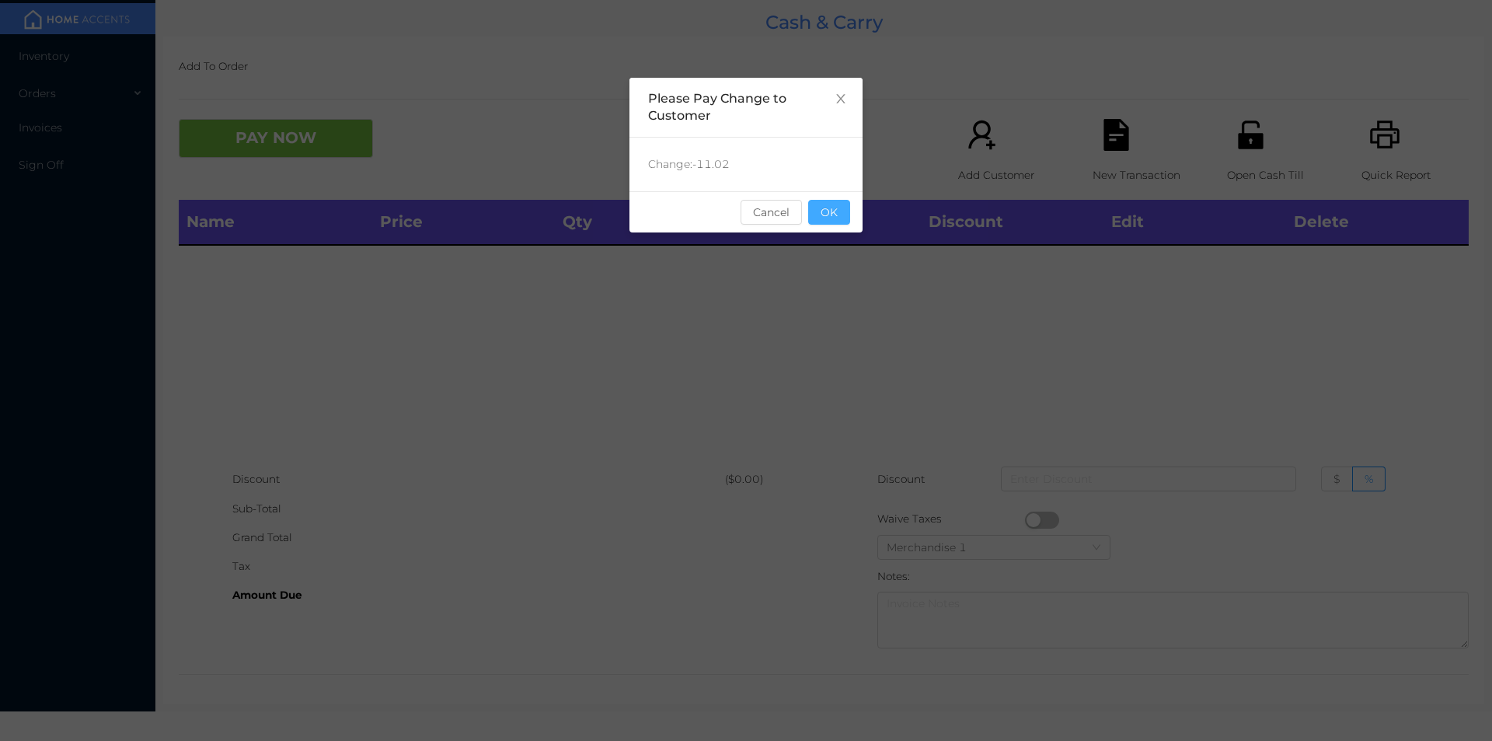
click at [827, 220] on button "OK" at bounding box center [829, 212] width 42 height 25
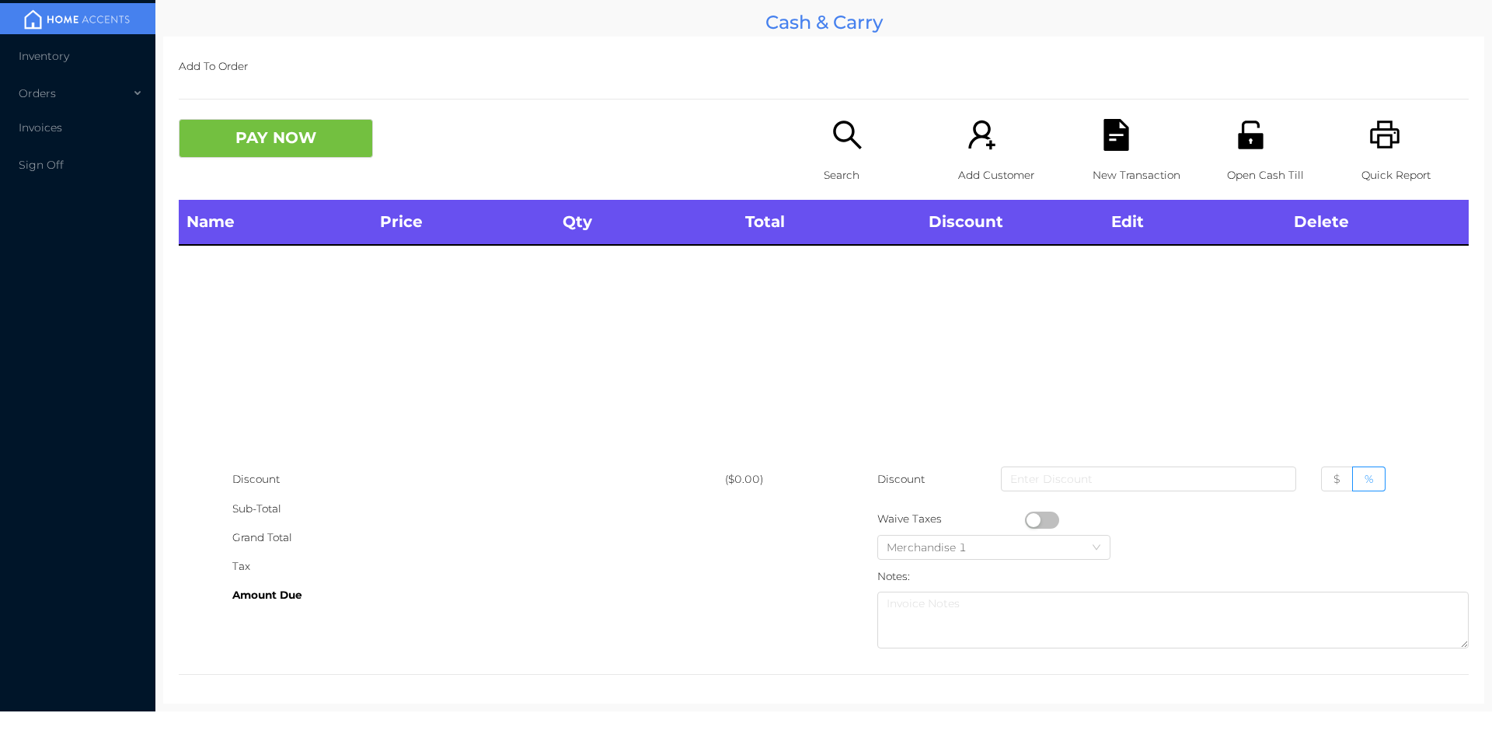
click at [807, 310] on div "Name Price Qty Total Discount Edit Delete" at bounding box center [824, 332] width 1290 height 265
click at [827, 168] on p "Search" at bounding box center [877, 175] width 107 height 29
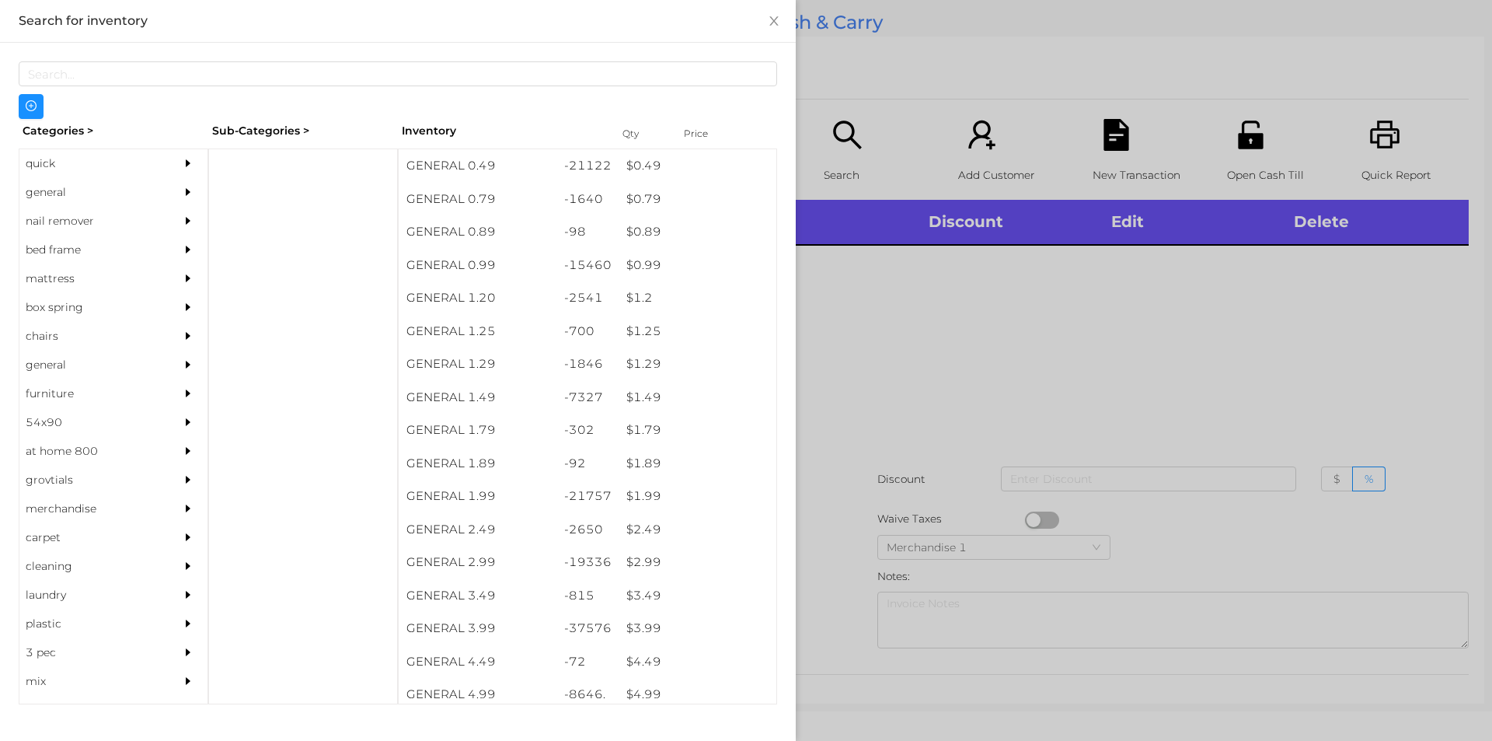
click at [54, 187] on div "general" at bounding box center [89, 192] width 141 height 29
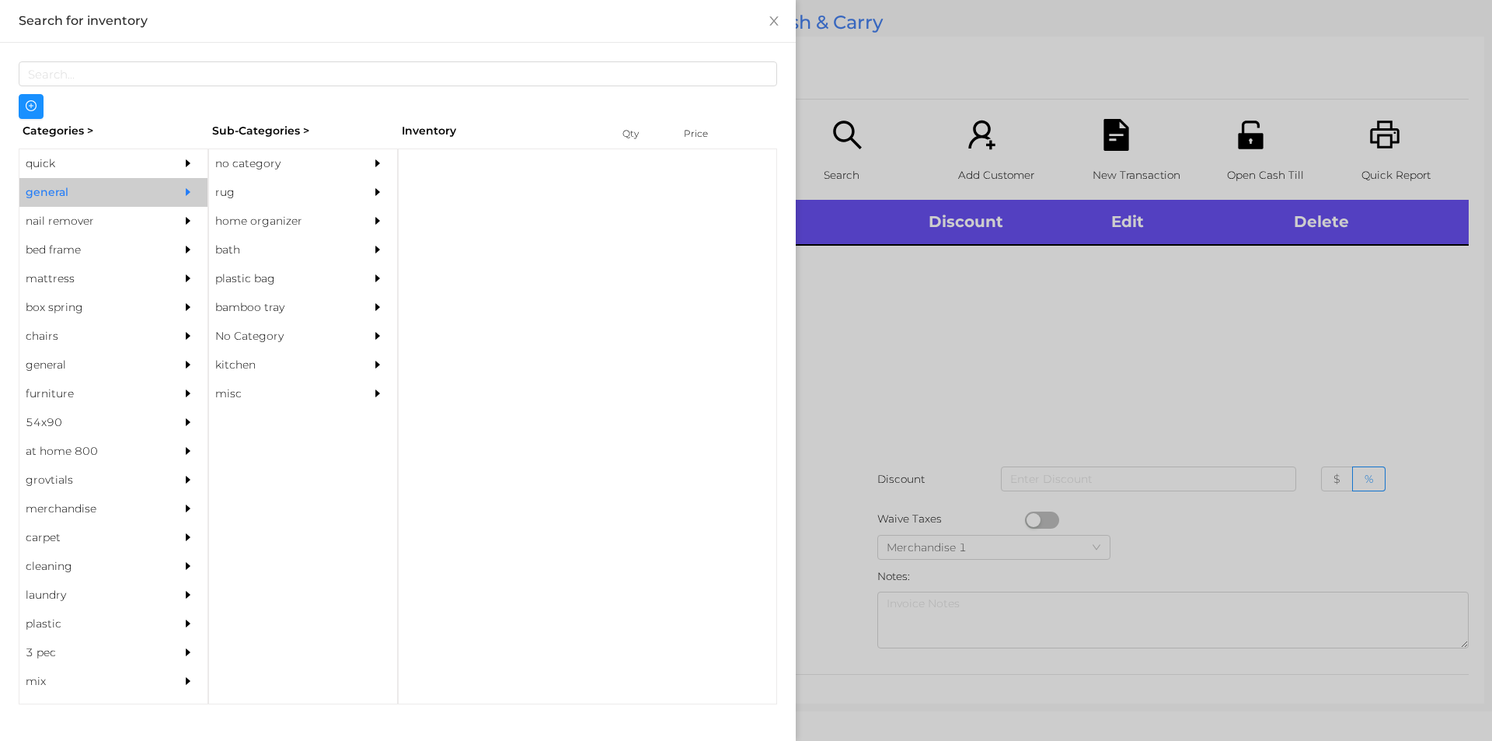
click at [218, 171] on div "no category" at bounding box center [279, 163] width 141 height 29
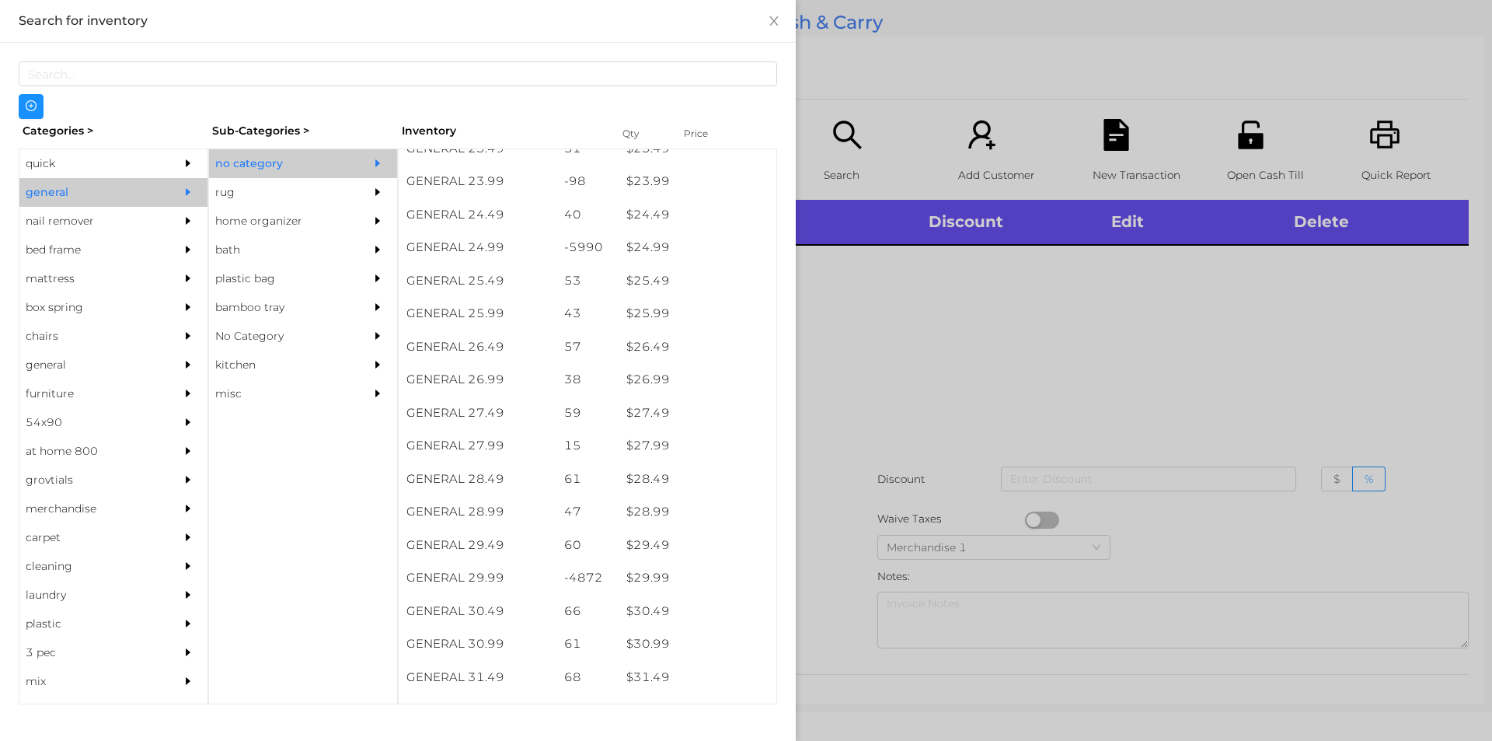
scroll to position [1922, 0]
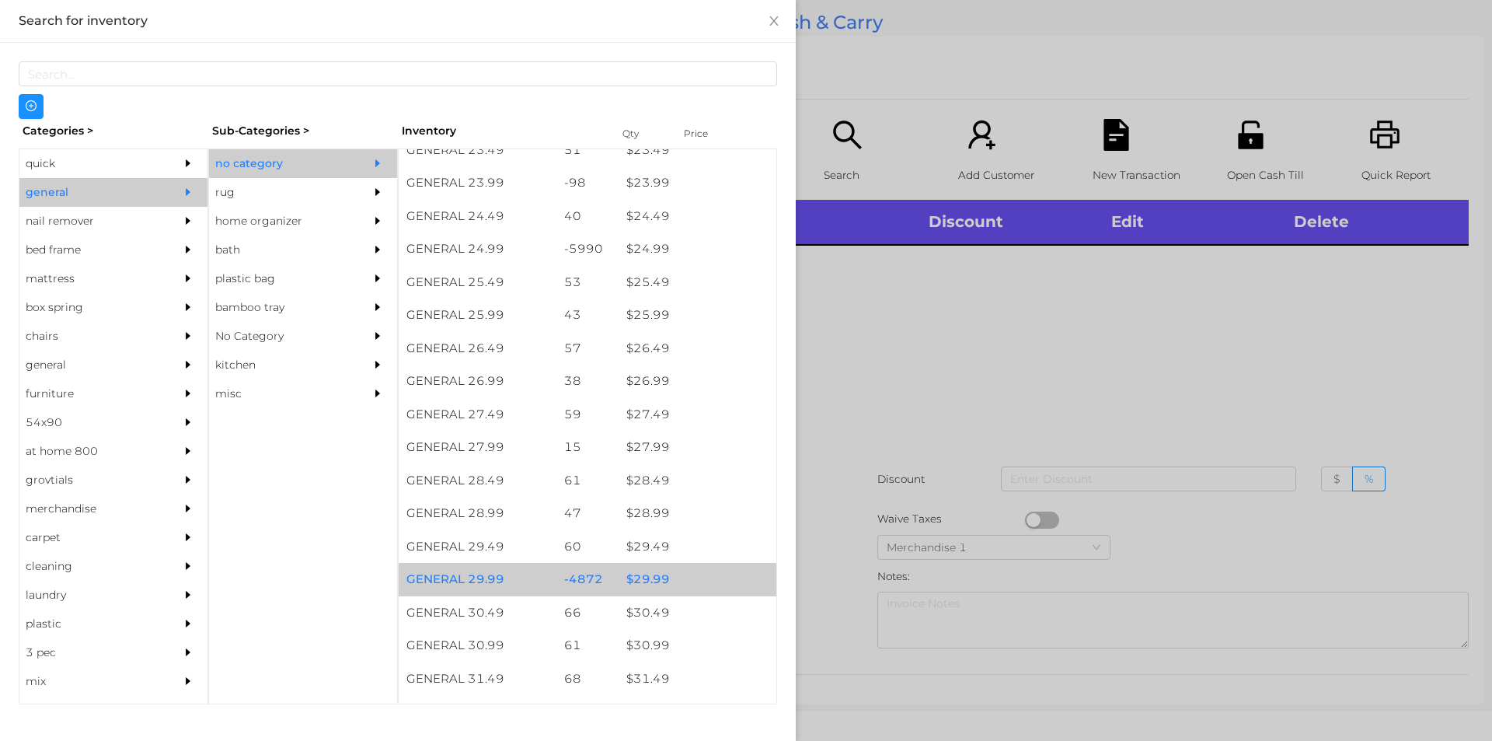
click at [633, 578] on div "$ 29.99" at bounding box center [698, 579] width 158 height 33
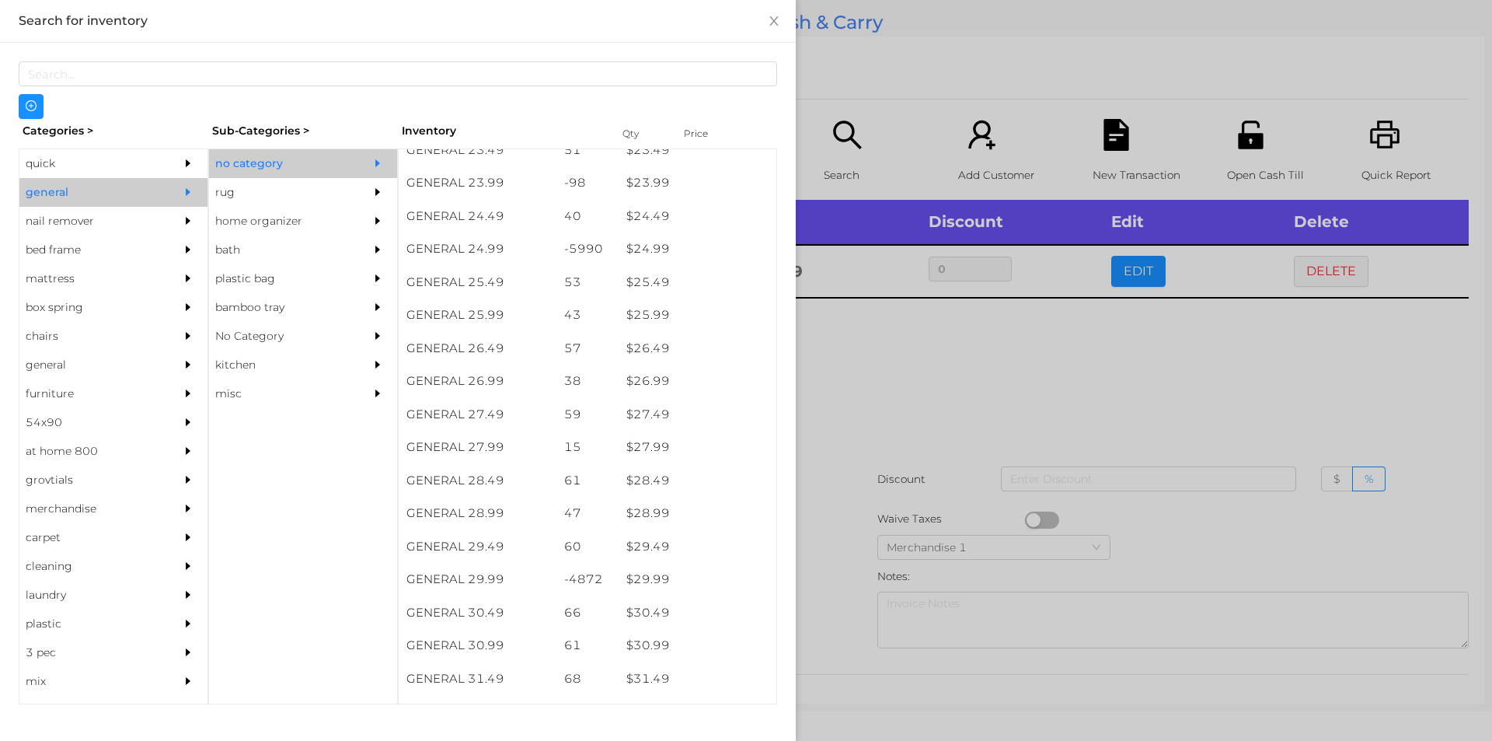
click at [863, 407] on div at bounding box center [746, 370] width 1492 height 741
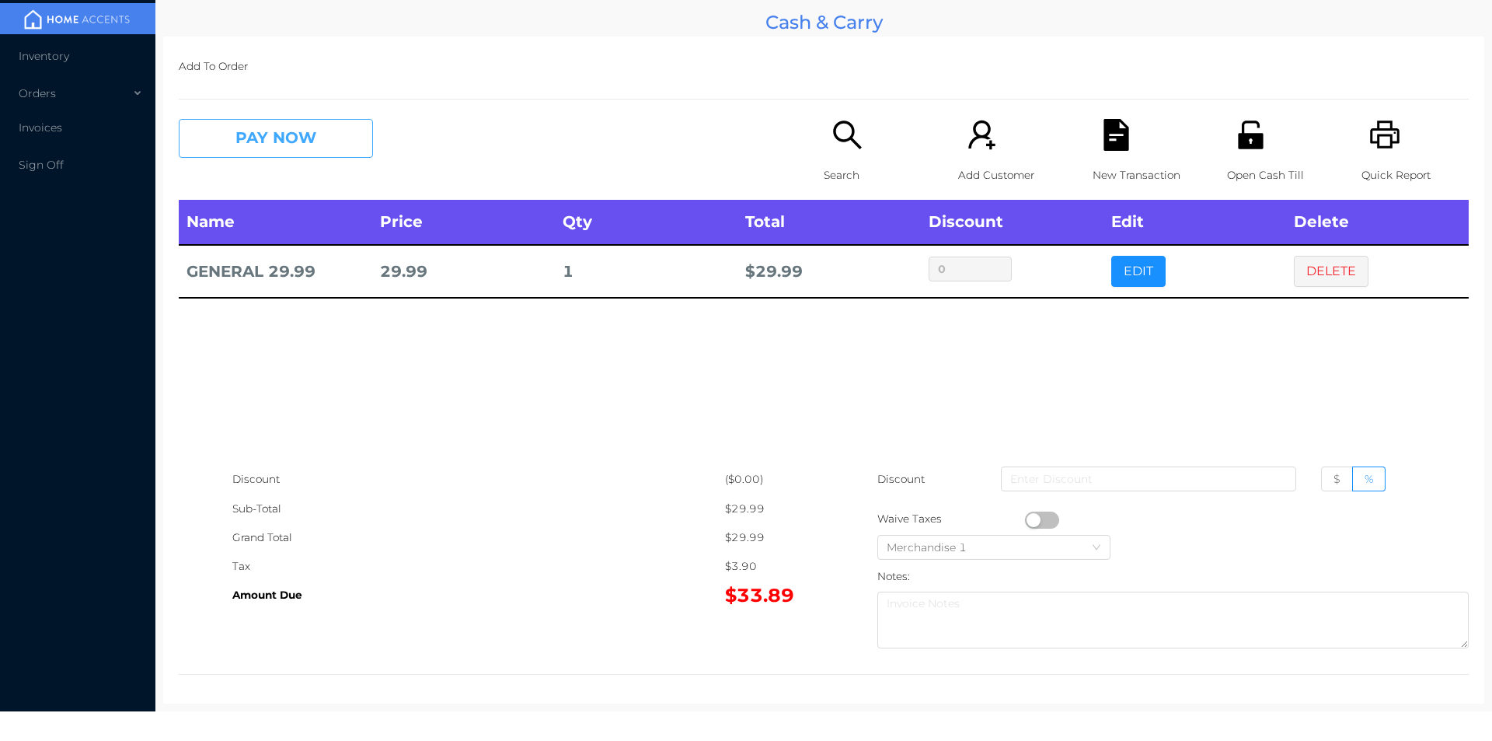
click at [285, 155] on button "PAY NOW" at bounding box center [276, 138] width 194 height 39
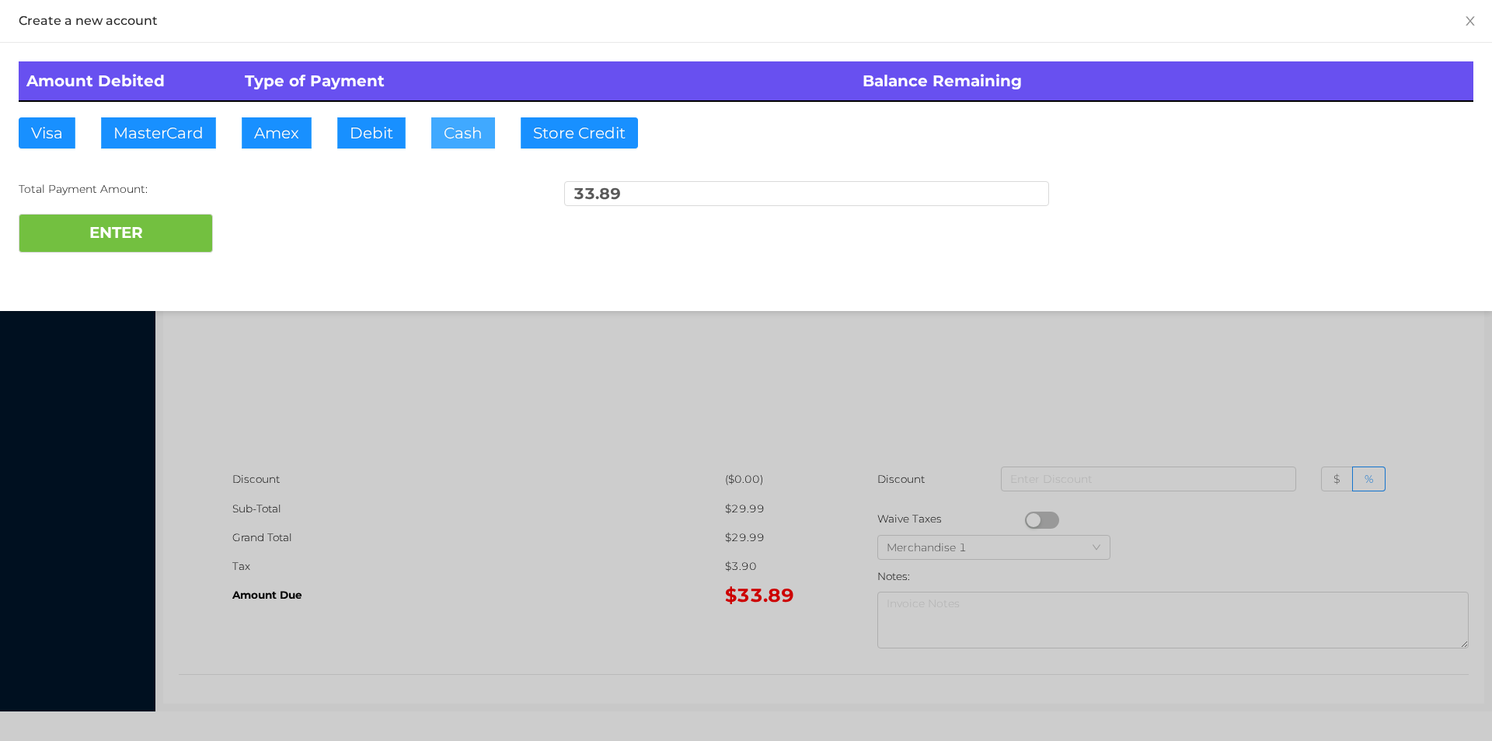
click at [450, 143] on button "Cash" at bounding box center [463, 132] width 64 height 31
type input "50."
click at [134, 225] on button "ENTER" at bounding box center [116, 233] width 194 height 39
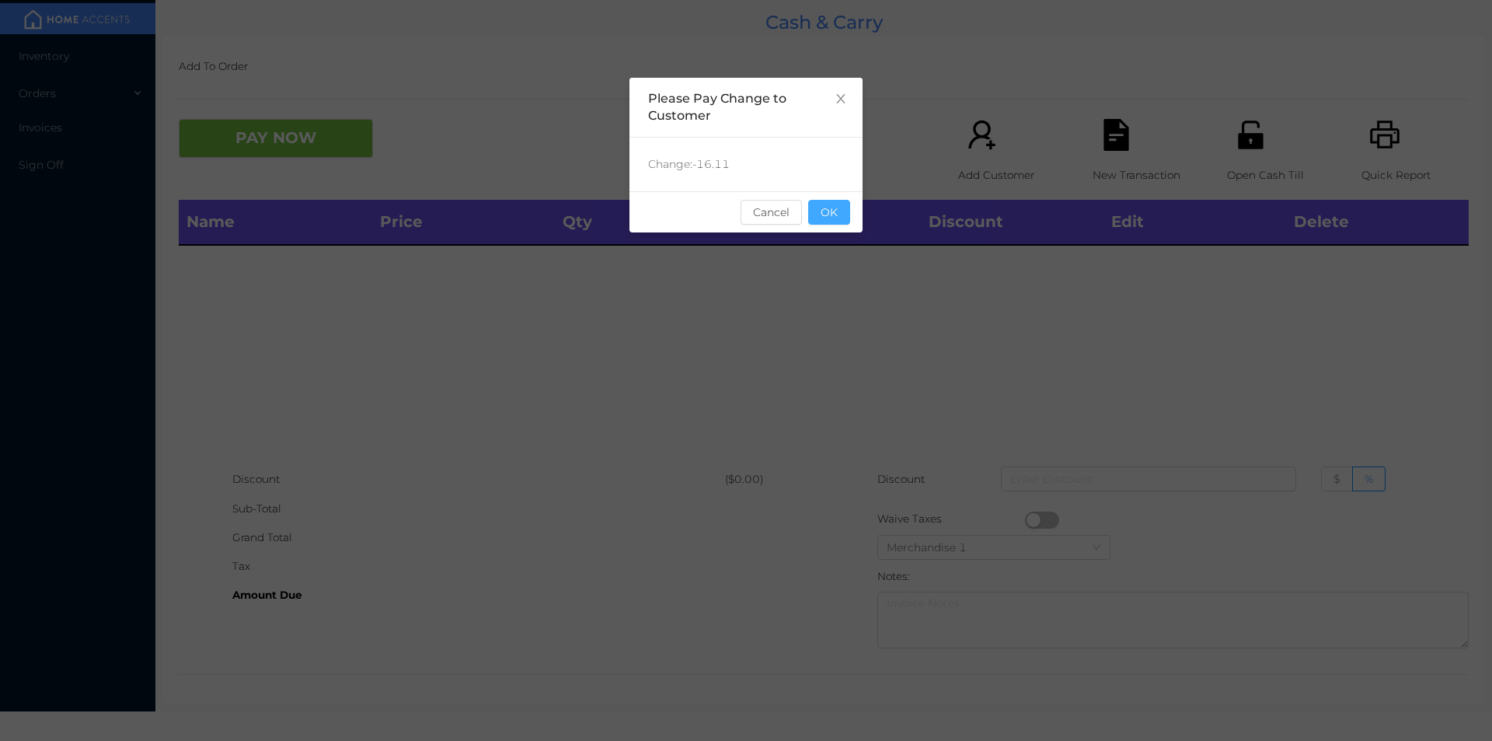
click at [844, 208] on button "OK" at bounding box center [829, 212] width 42 height 25
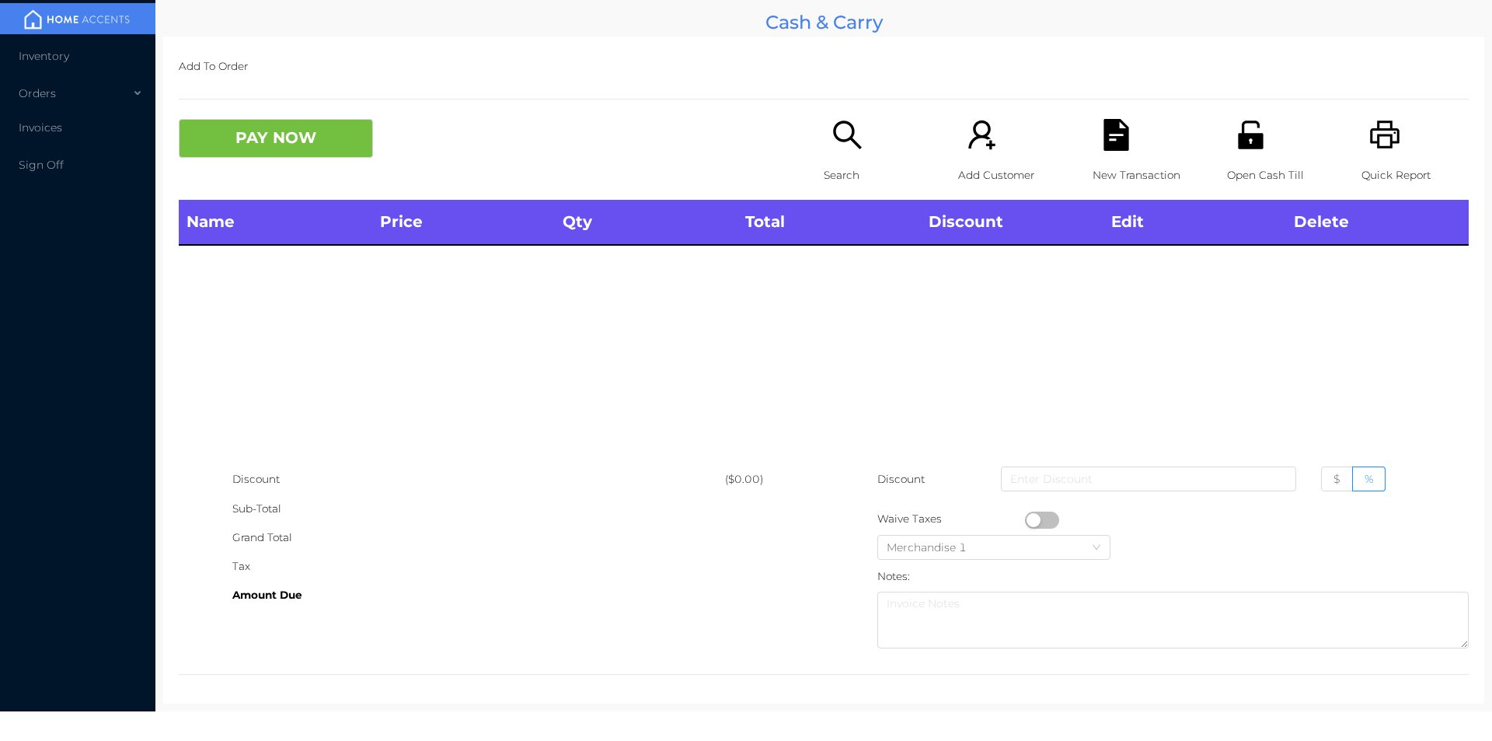
click at [827, 173] on p "Search" at bounding box center [877, 175] width 107 height 29
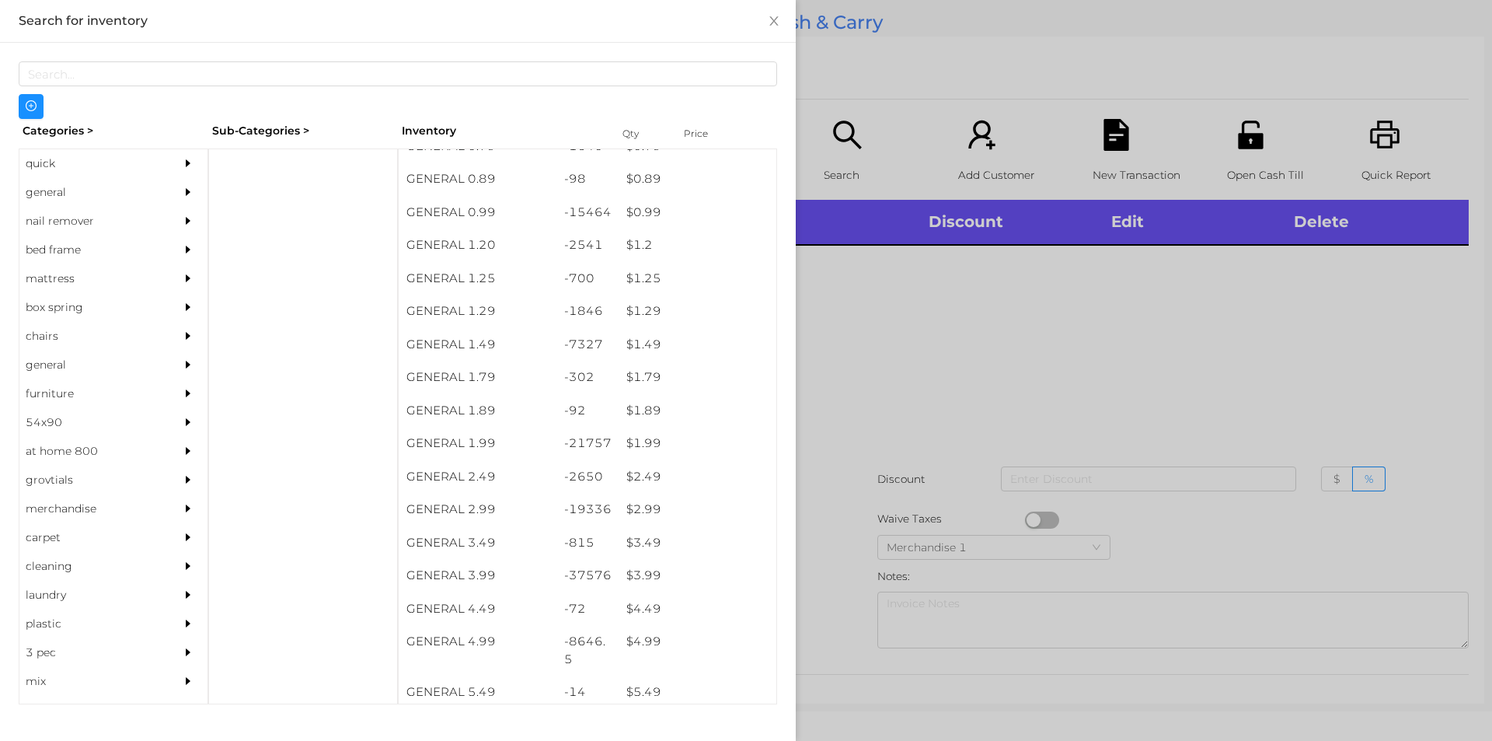
scroll to position [53, 0]
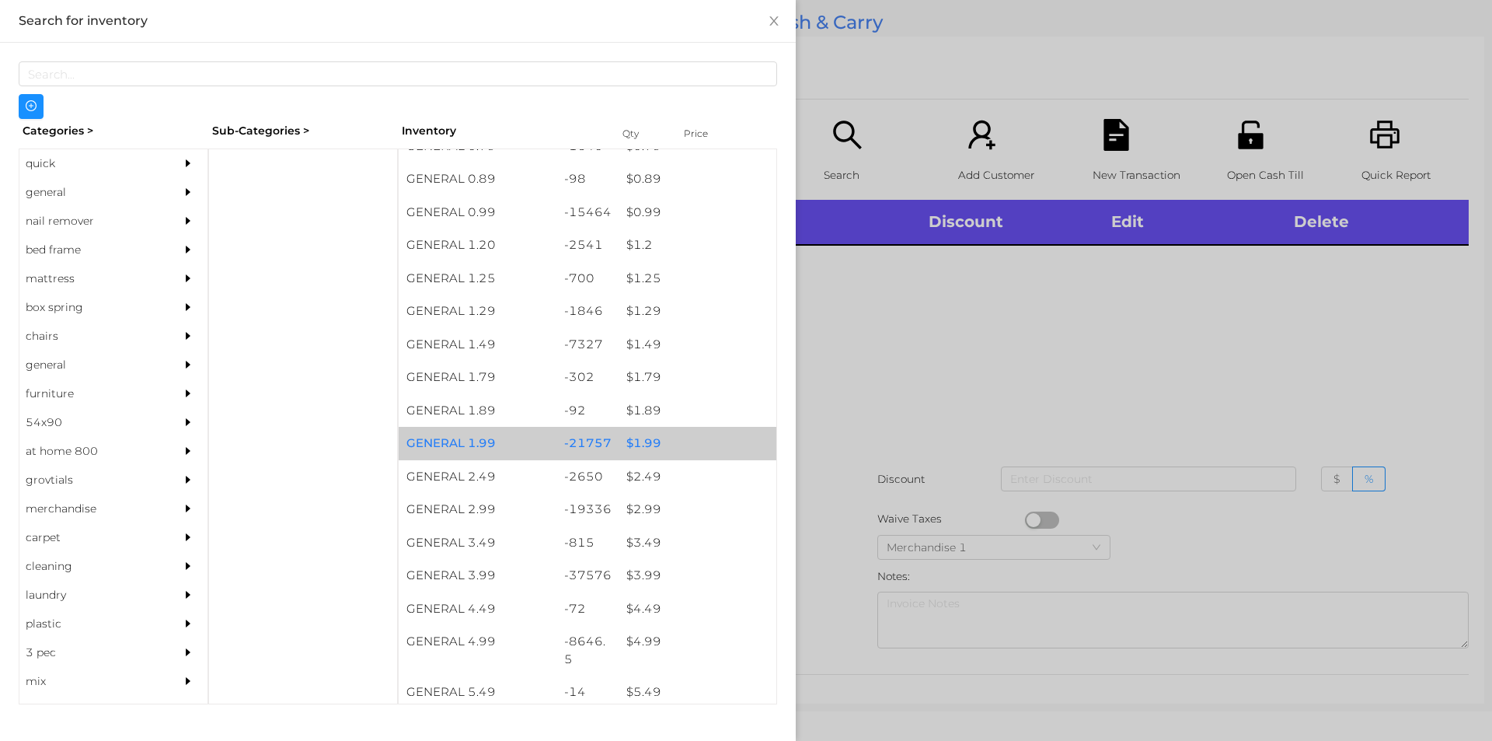
click at [636, 438] on div "$ 1.99" at bounding box center [698, 443] width 158 height 33
click at [656, 440] on div "$ 1.99" at bounding box center [698, 443] width 158 height 33
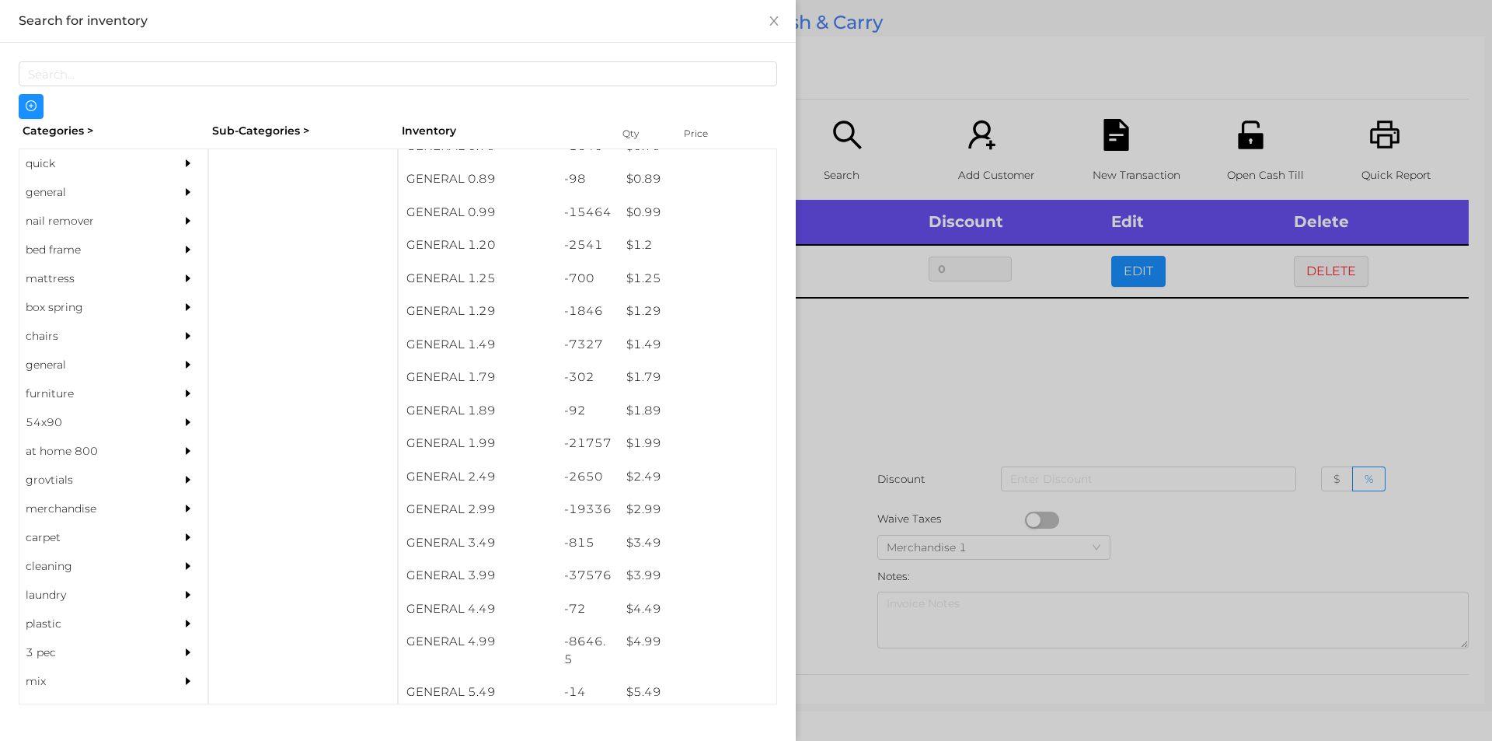
click at [950, 354] on div at bounding box center [746, 370] width 1492 height 741
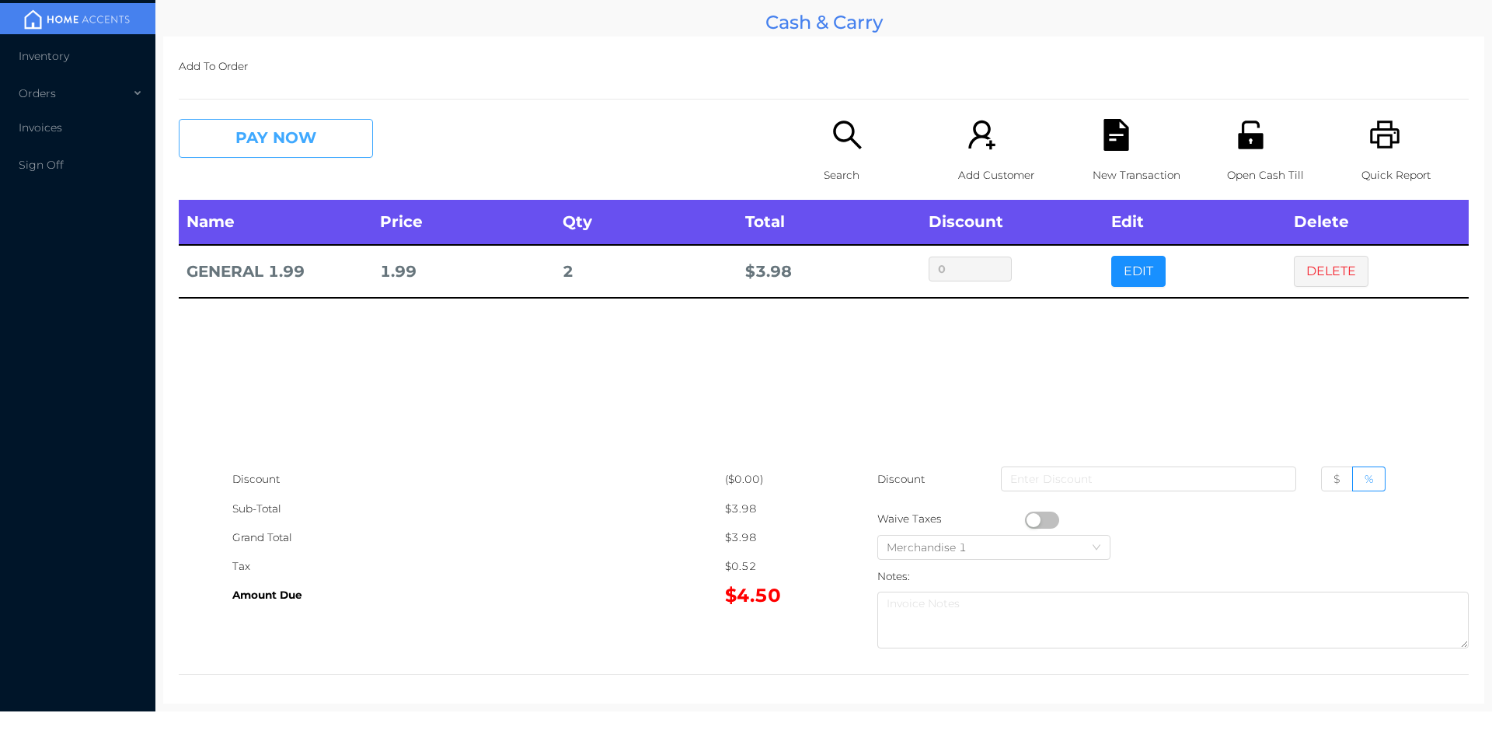
click at [236, 156] on button "PAY NOW" at bounding box center [276, 138] width 194 height 39
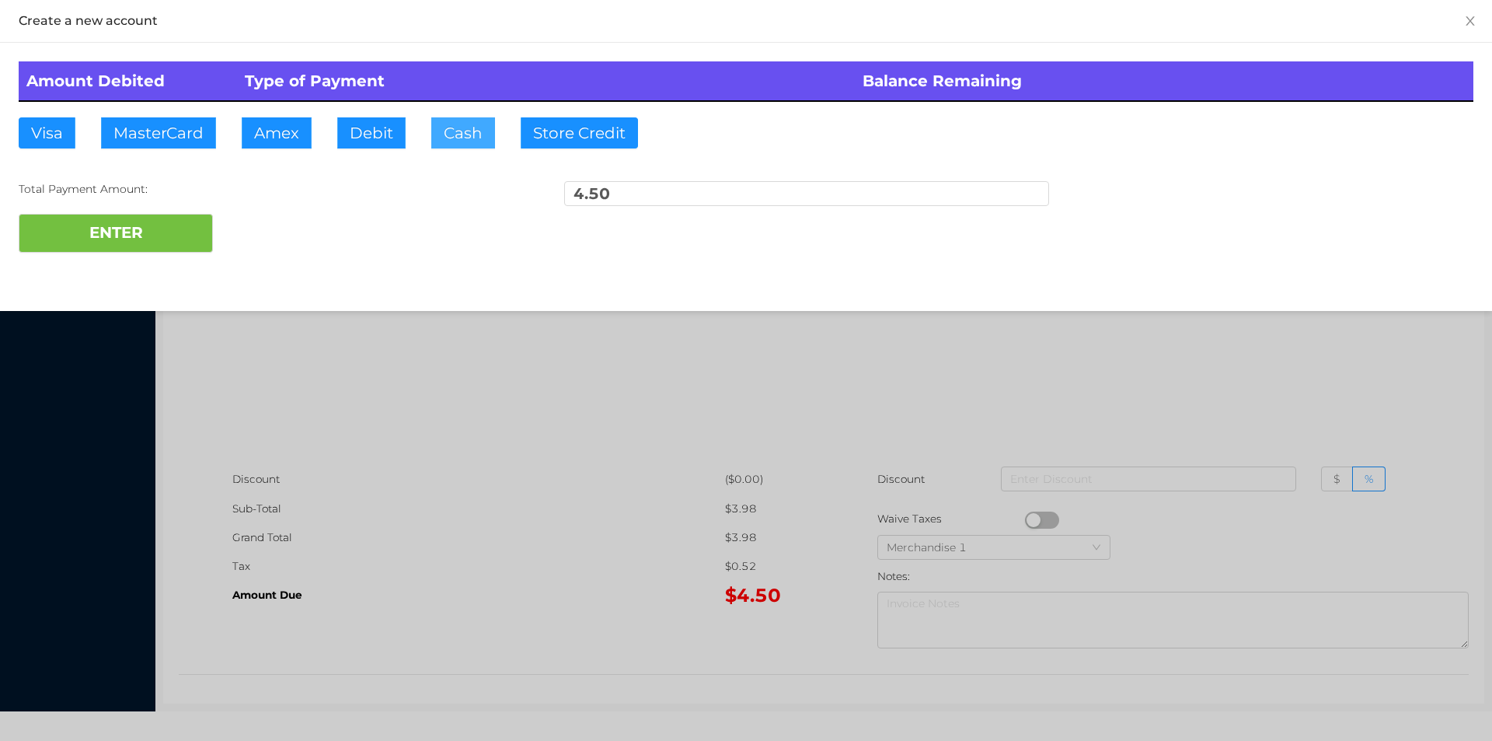
click at [448, 142] on button "Cash" at bounding box center [463, 132] width 64 height 31
click at [112, 249] on button "ENTER" at bounding box center [116, 233] width 194 height 39
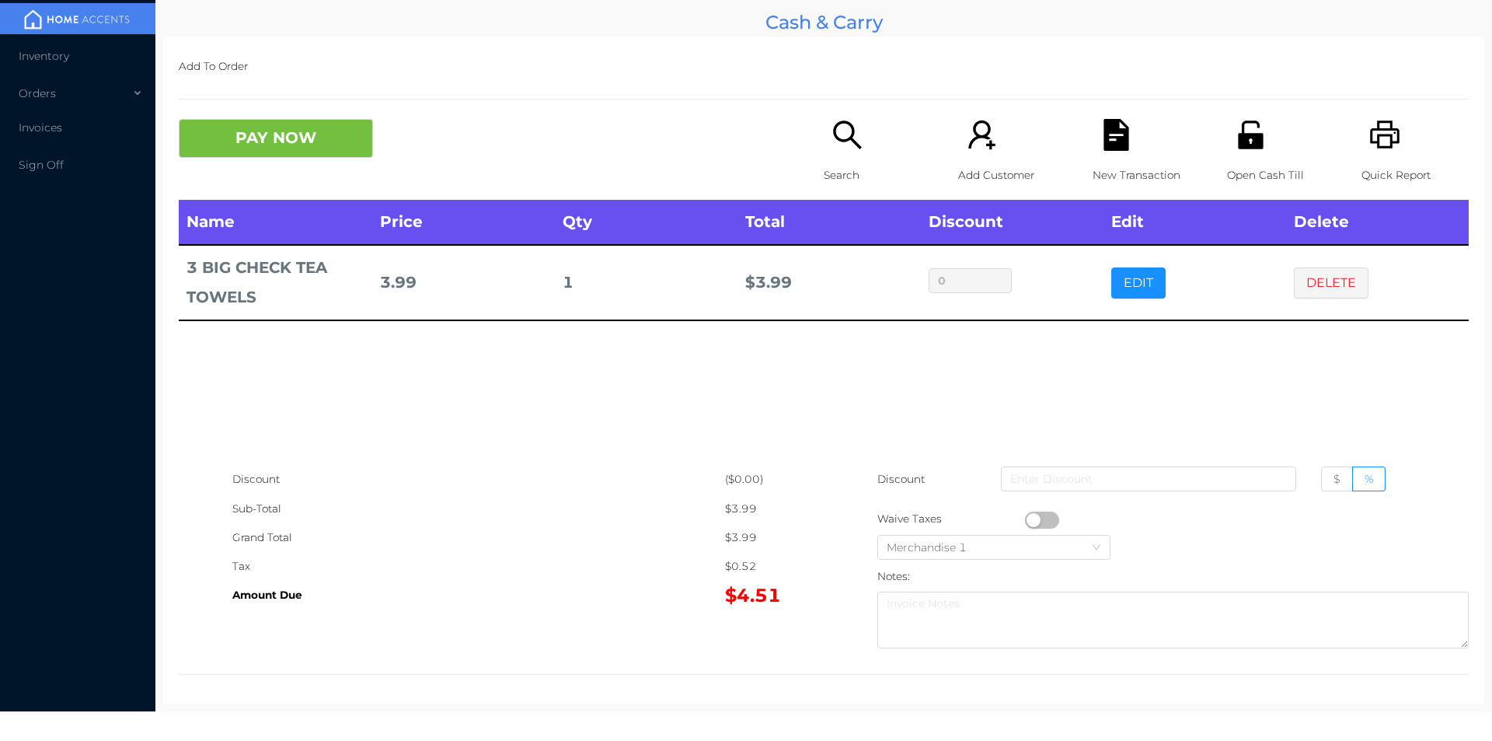
click at [836, 156] on div "Search" at bounding box center [877, 159] width 107 height 81
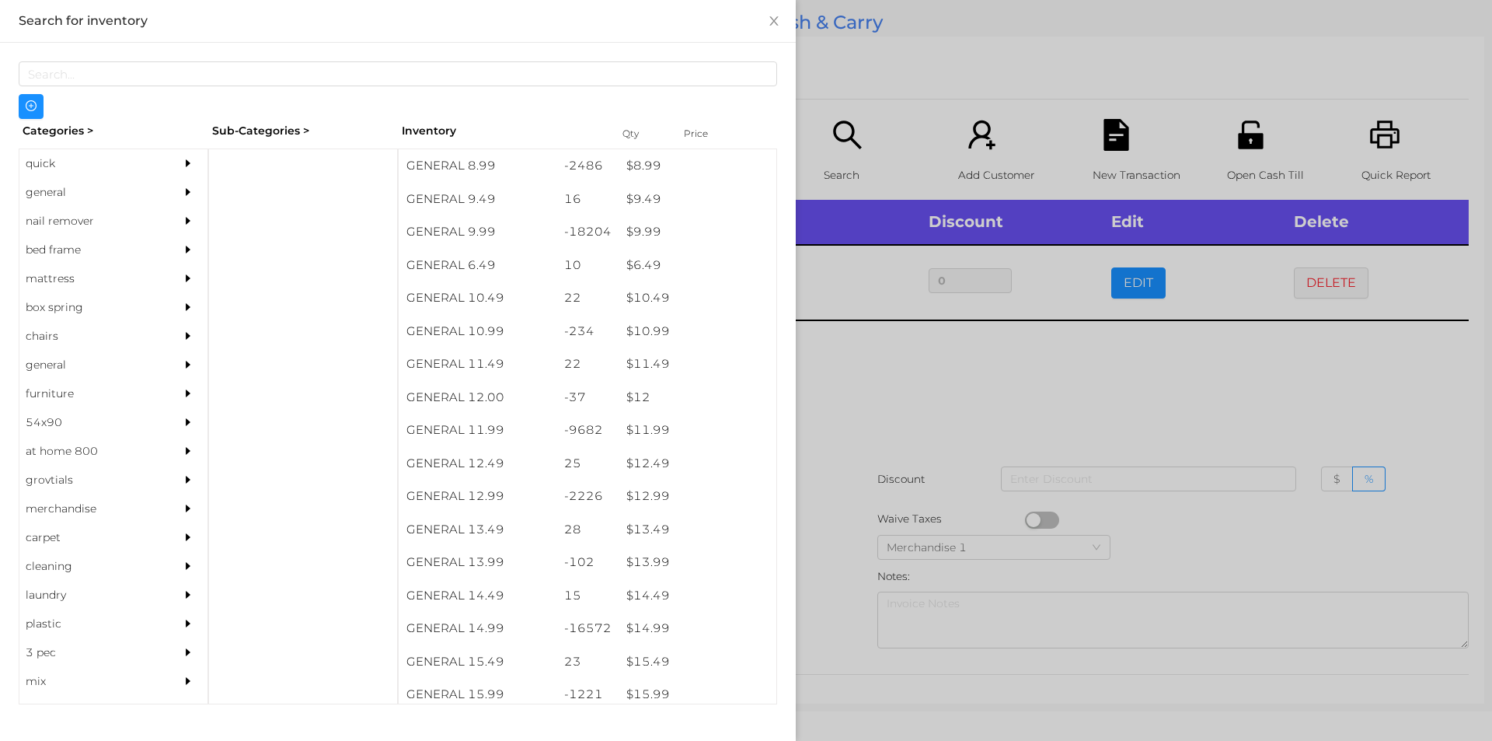
scroll to position [888, 0]
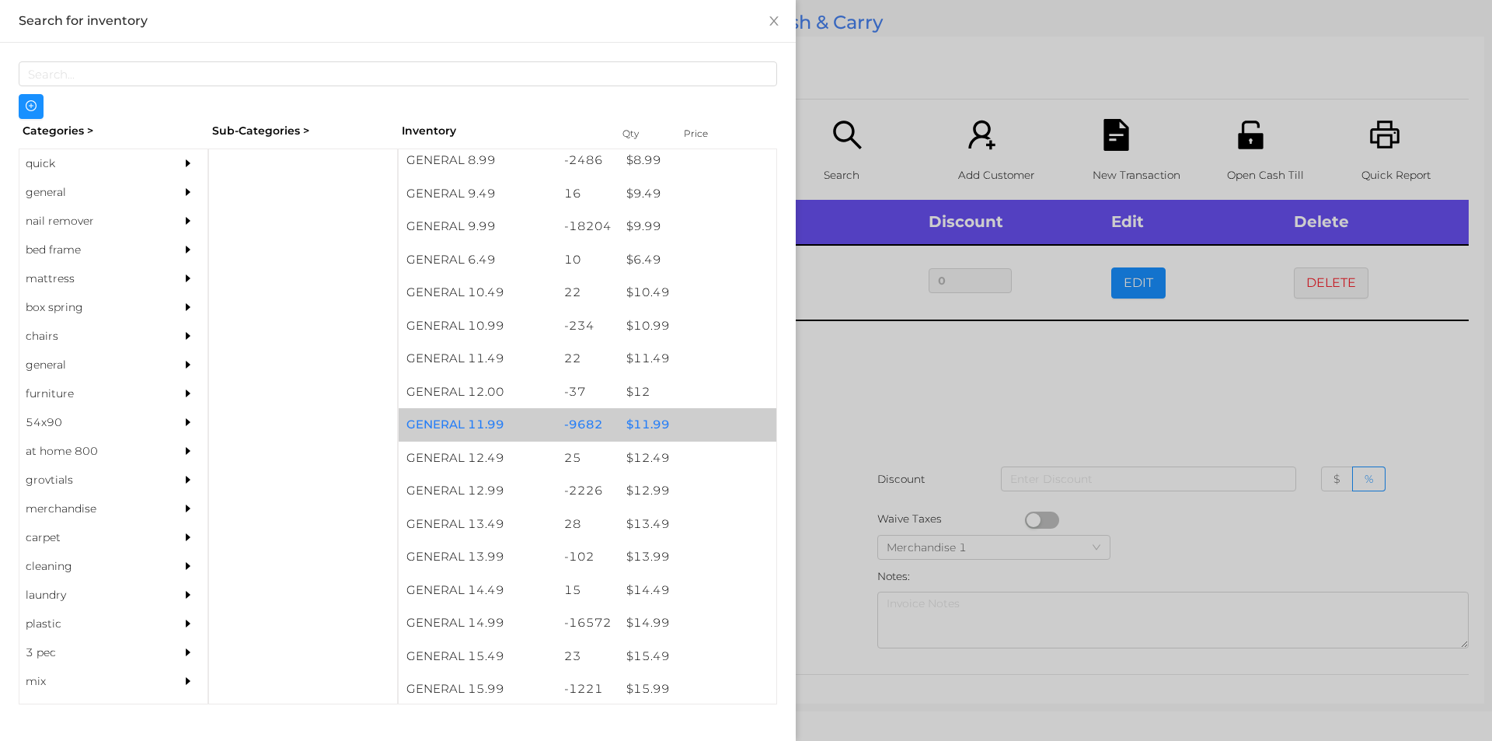
click at [644, 421] on div "$ 11.99" at bounding box center [698, 424] width 158 height 33
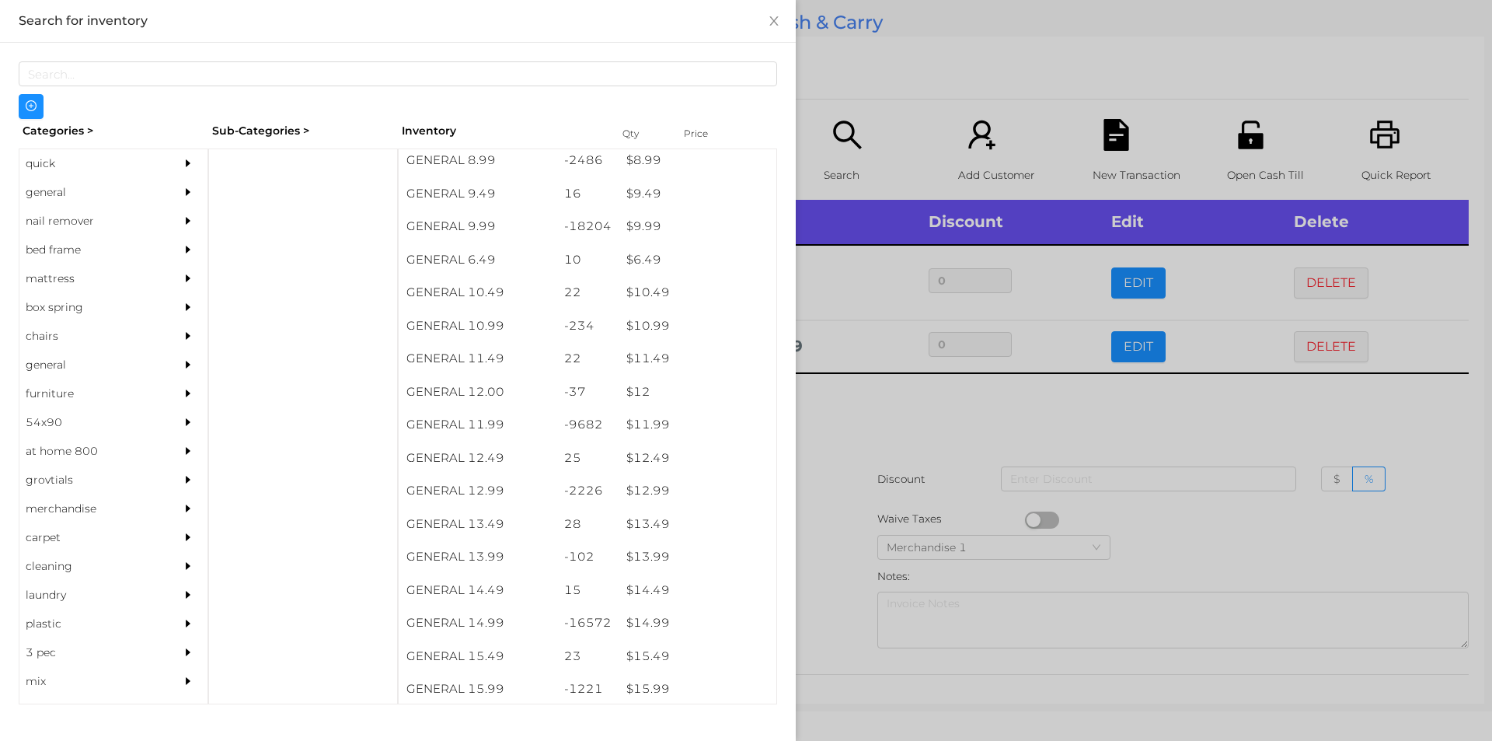
click at [873, 425] on div at bounding box center [746, 370] width 1492 height 741
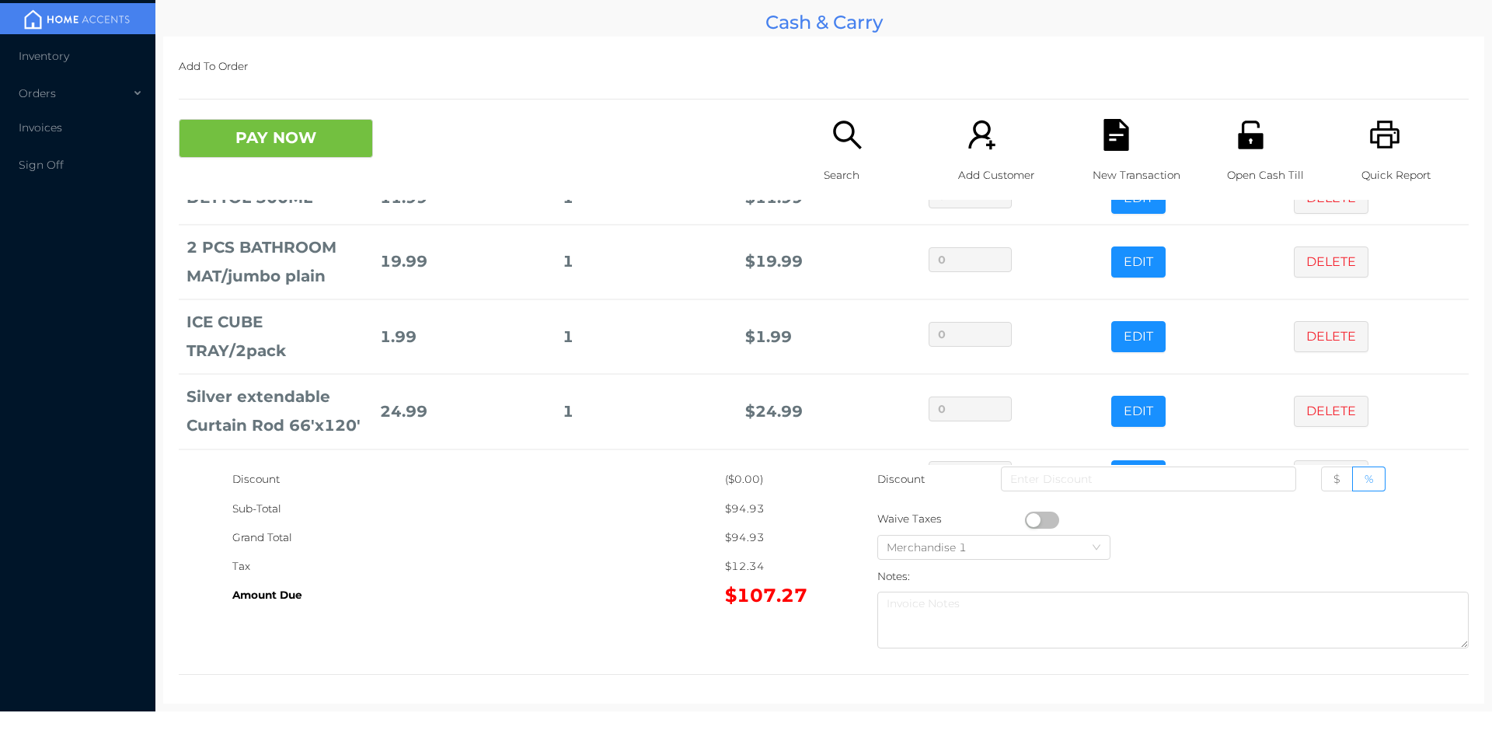
scroll to position [254, 0]
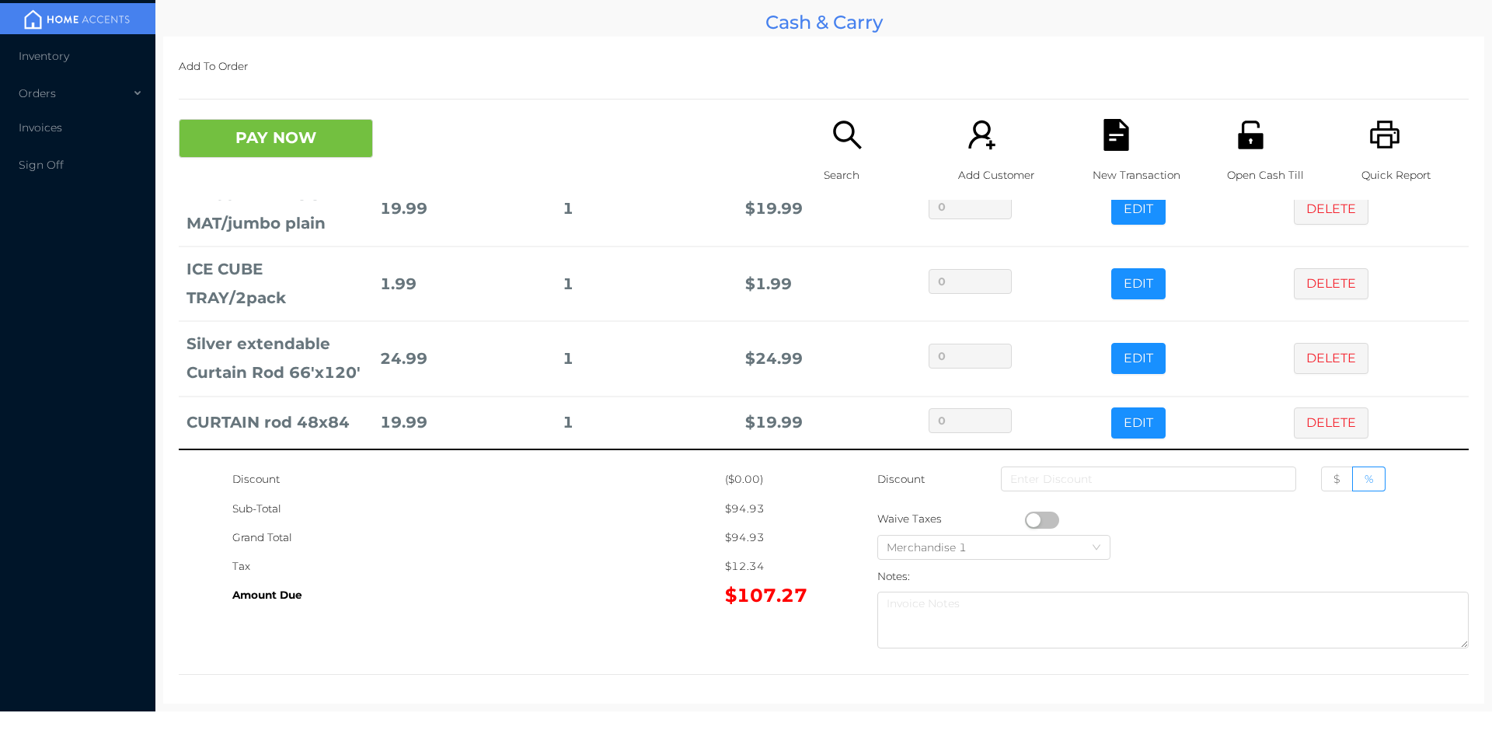
click at [832, 120] on icon "icon: search" at bounding box center [848, 135] width 32 height 32
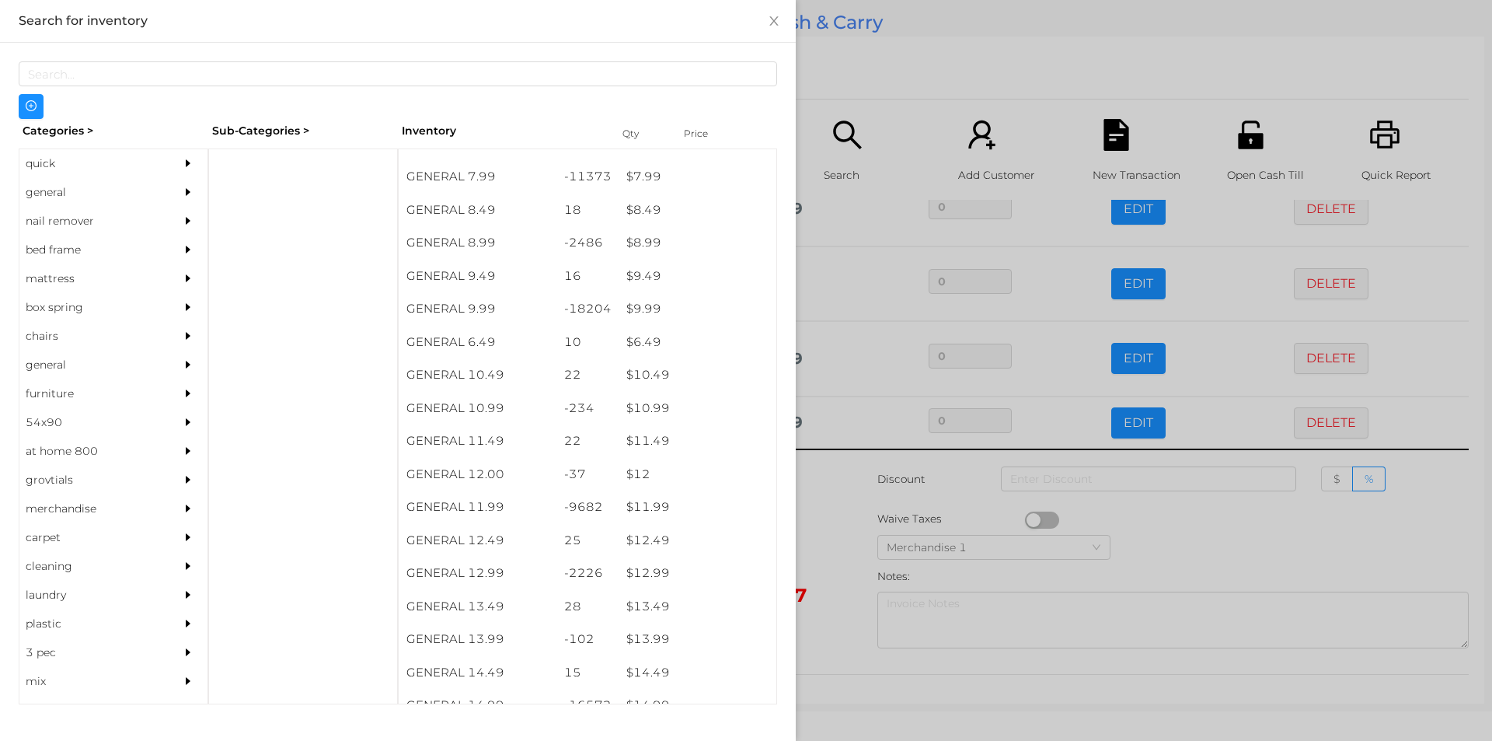
scroll to position [872, 0]
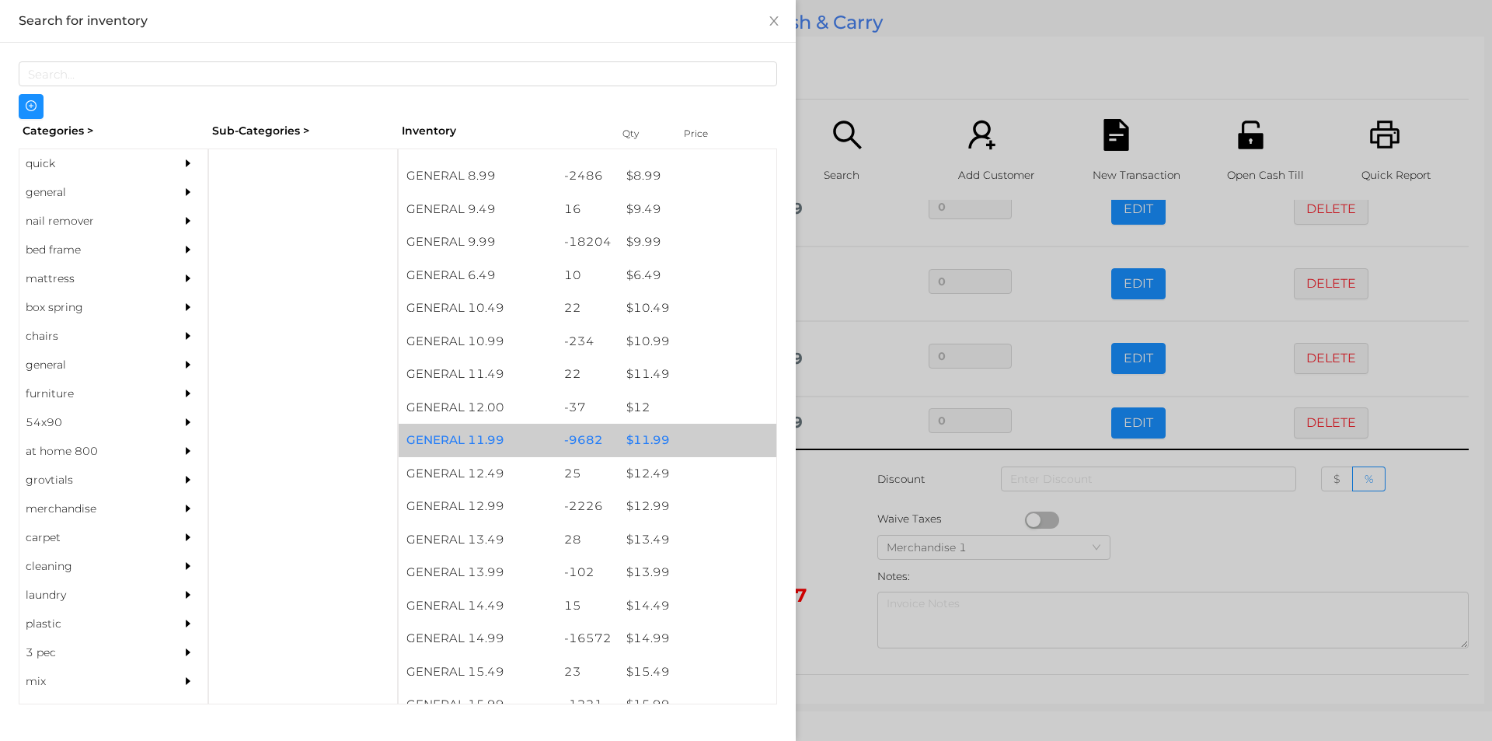
click at [651, 435] on div "$ 11.99" at bounding box center [698, 440] width 158 height 33
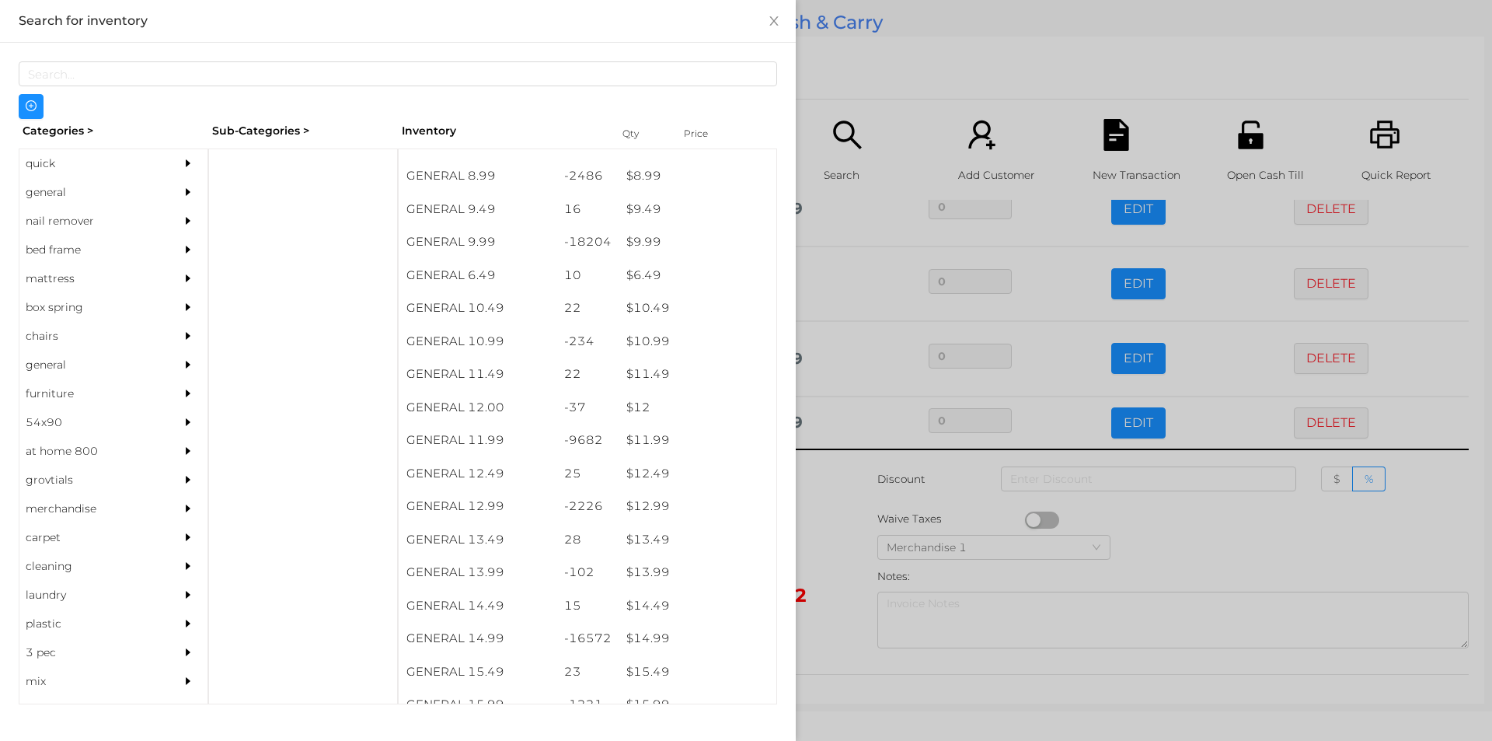
click at [835, 545] on div at bounding box center [746, 370] width 1492 height 741
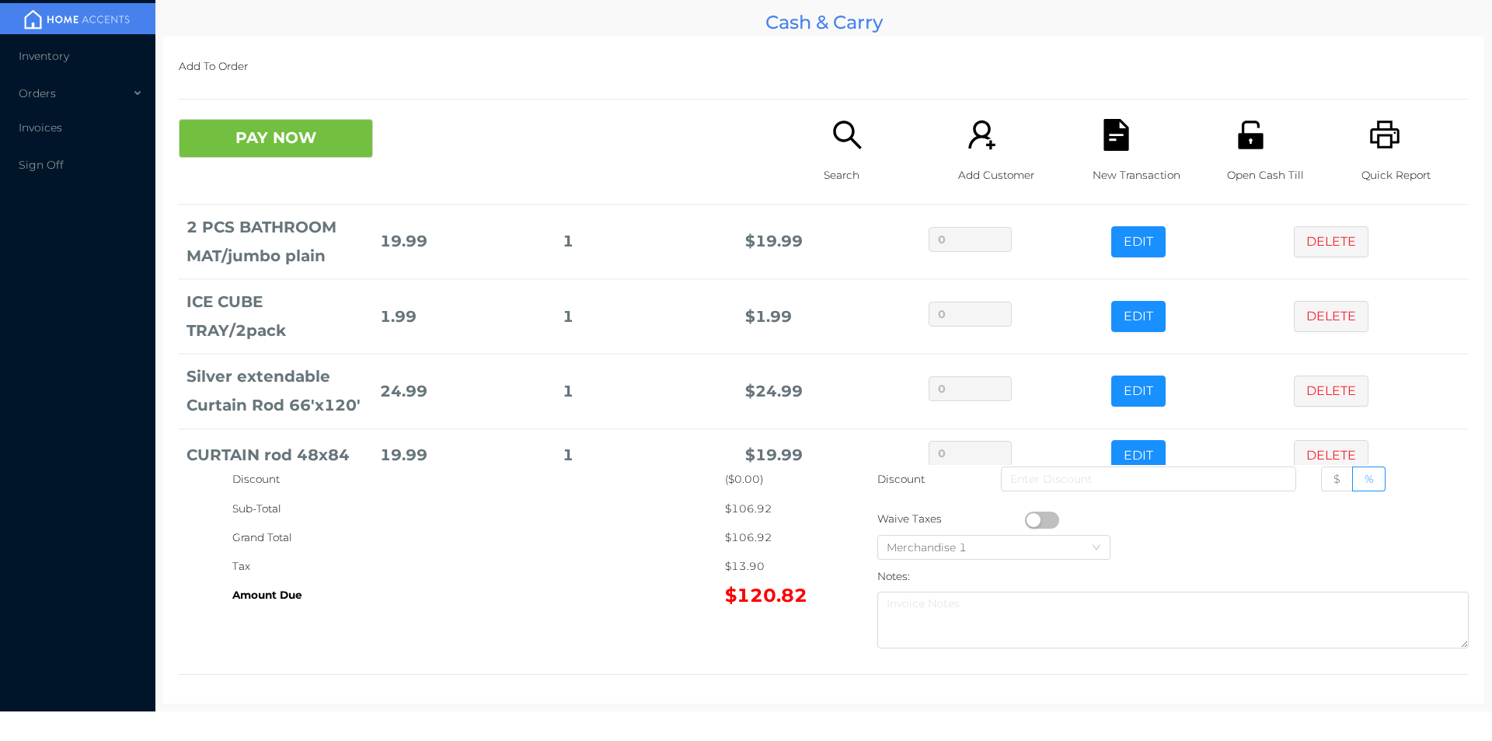
scroll to position [254, 0]
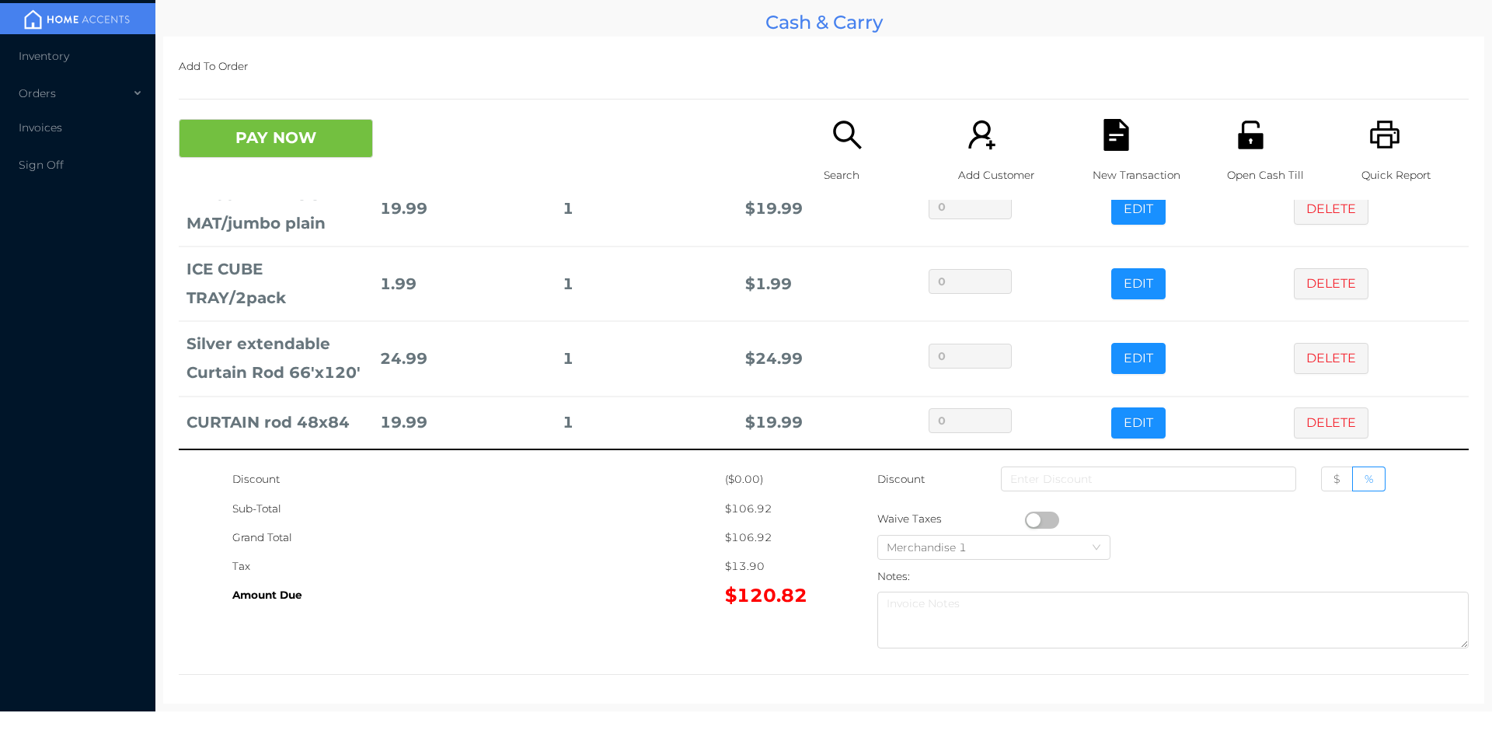
click at [291, 155] on button "PAY NOW" at bounding box center [276, 138] width 194 height 39
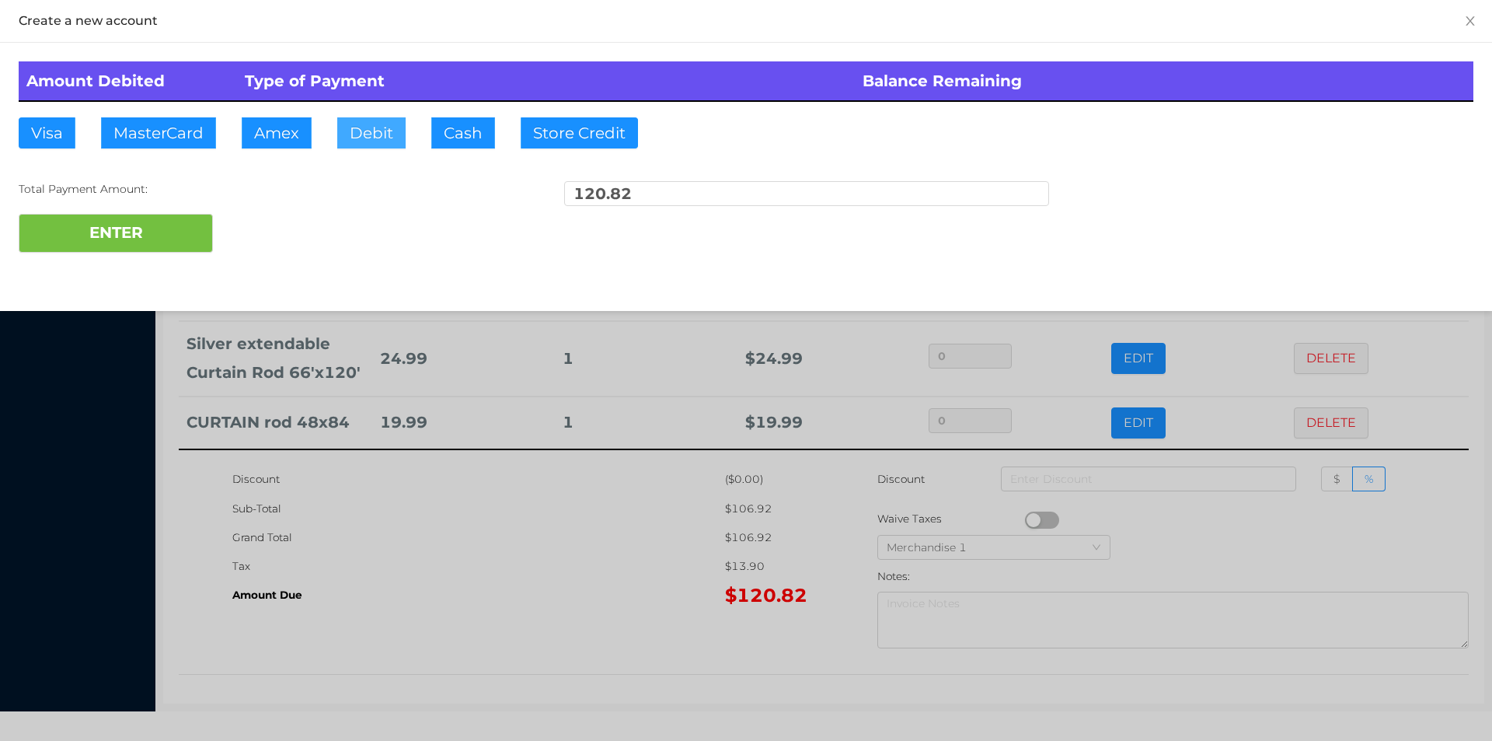
click at [365, 138] on button "Debit" at bounding box center [371, 132] width 68 height 31
click at [171, 242] on button "ENTER" at bounding box center [116, 233] width 194 height 39
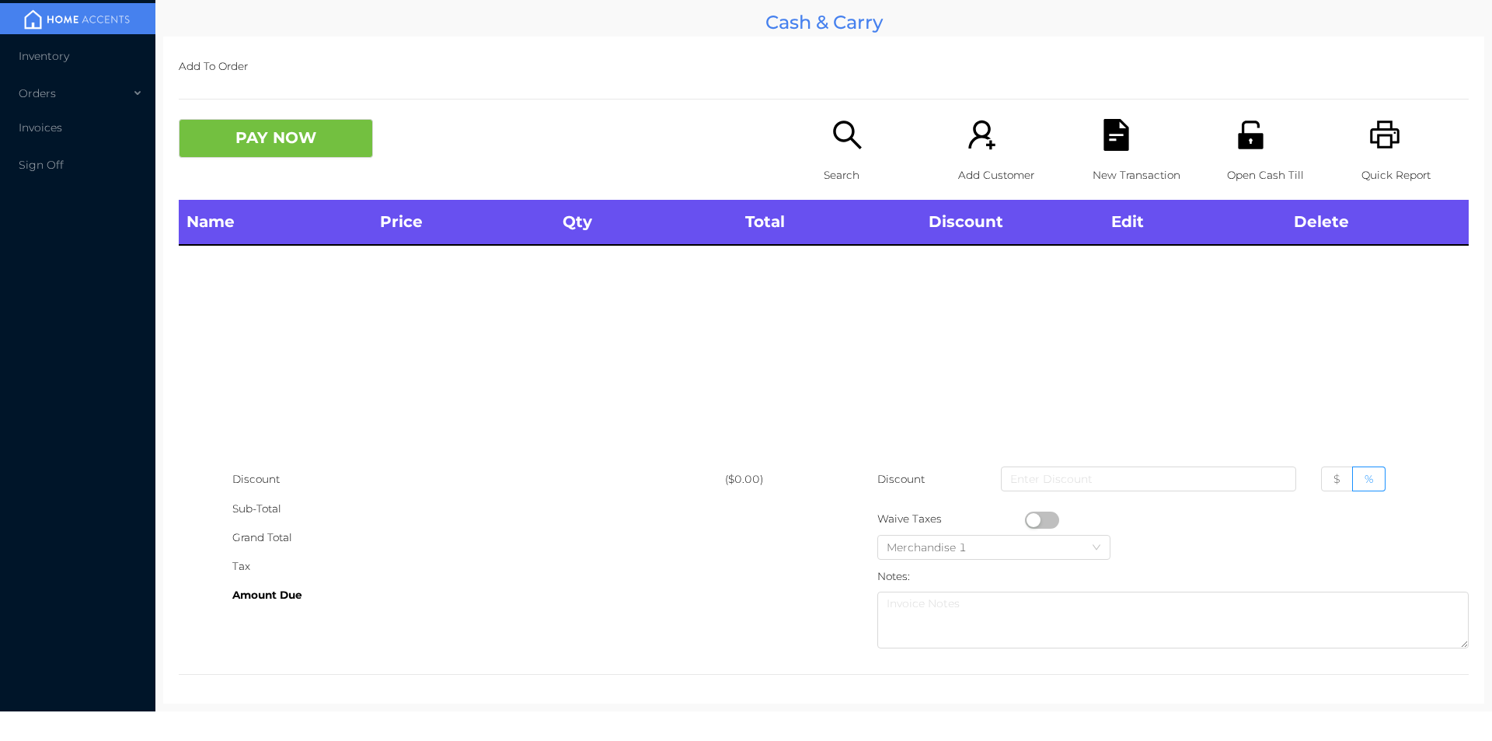
scroll to position [0, 0]
click at [835, 152] on div "Search" at bounding box center [877, 159] width 107 height 81
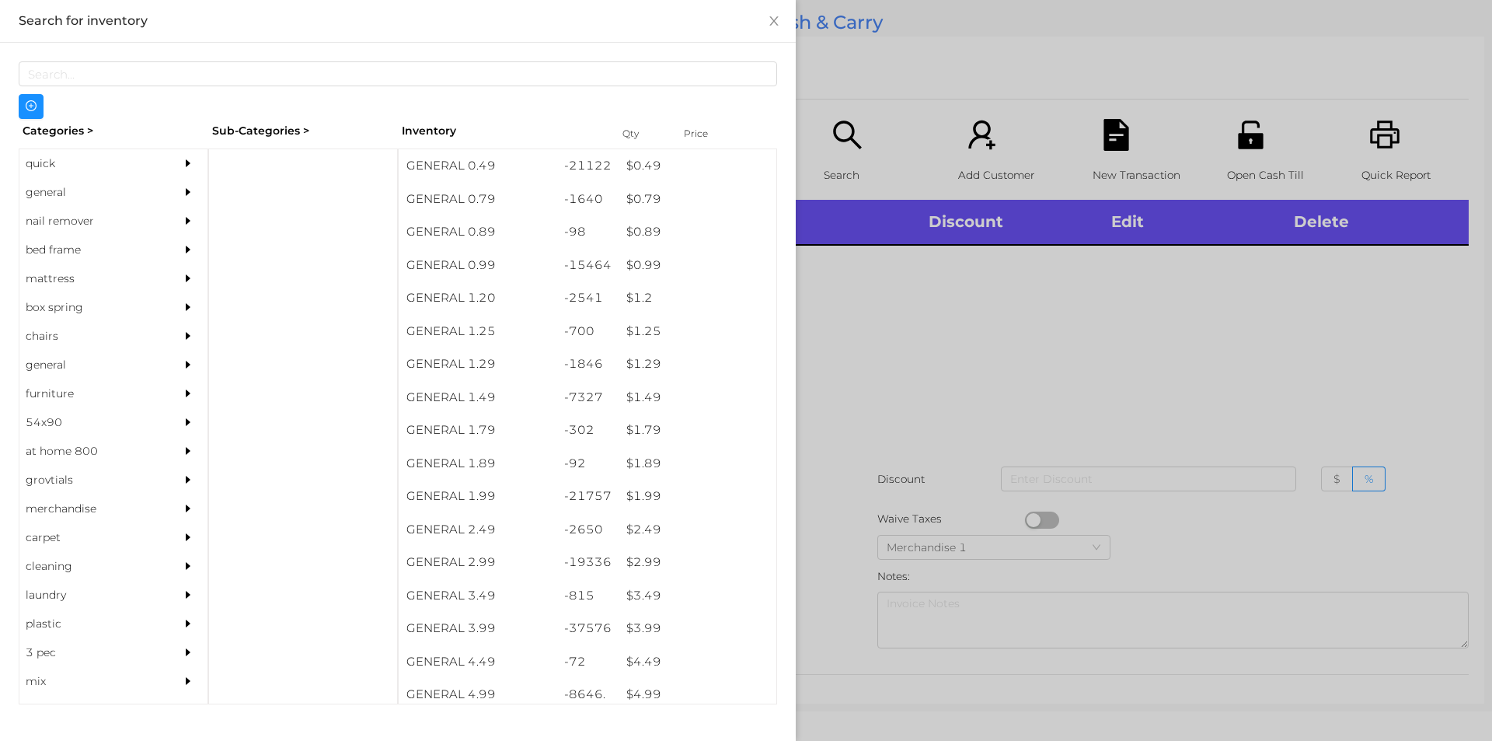
click at [51, 170] on div "quick" at bounding box center [89, 163] width 141 height 29
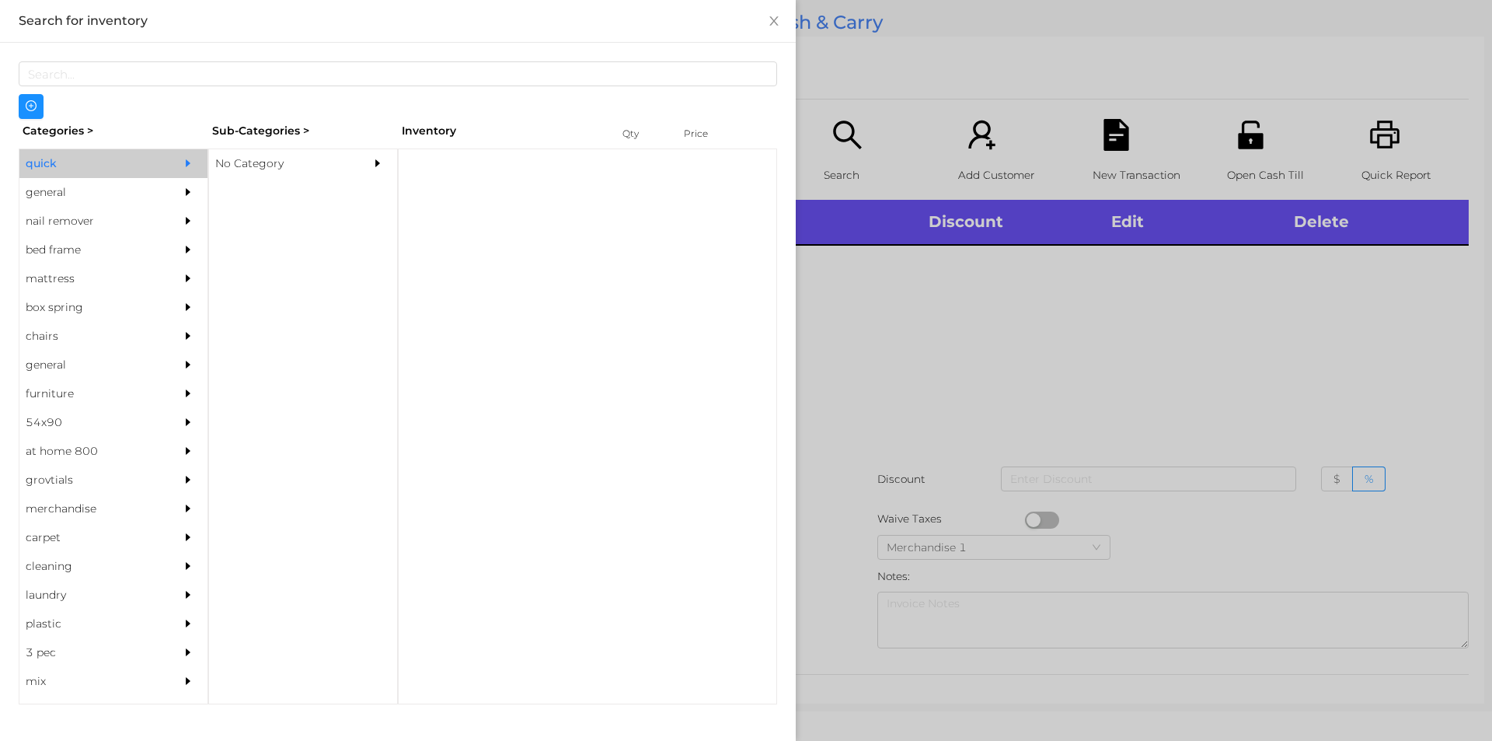
click at [246, 162] on div "No Category" at bounding box center [279, 163] width 141 height 29
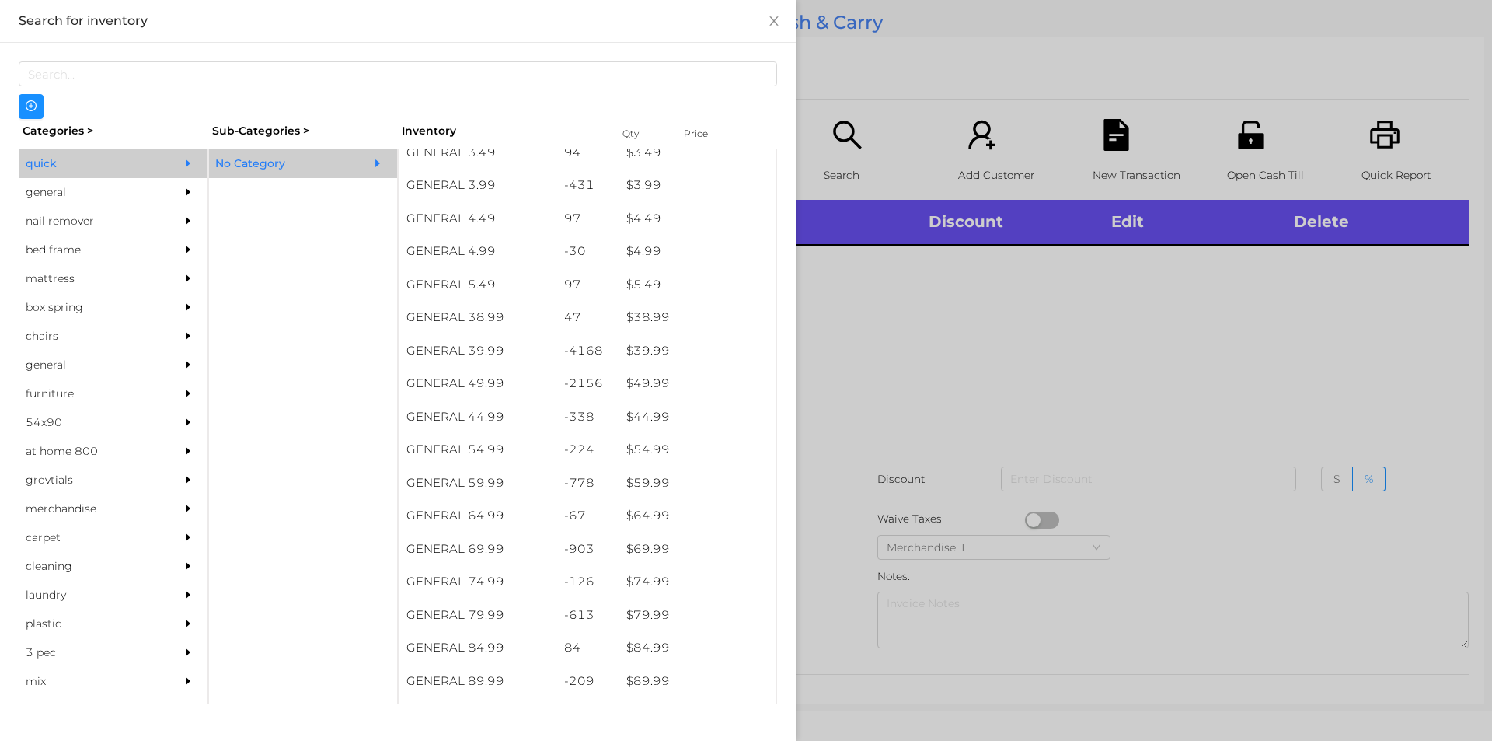
scroll to position [708, 0]
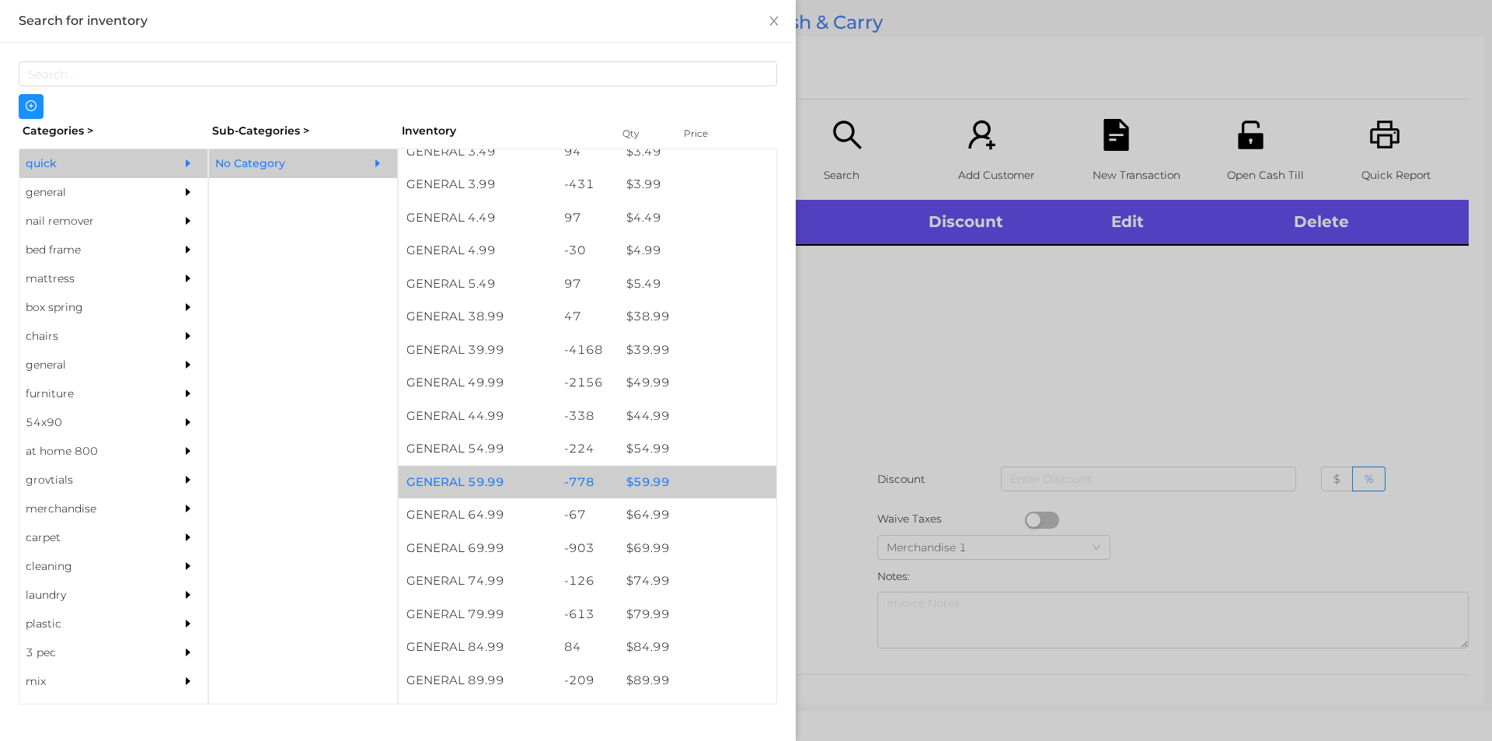
click at [653, 483] on div "$ 59.99" at bounding box center [698, 482] width 158 height 33
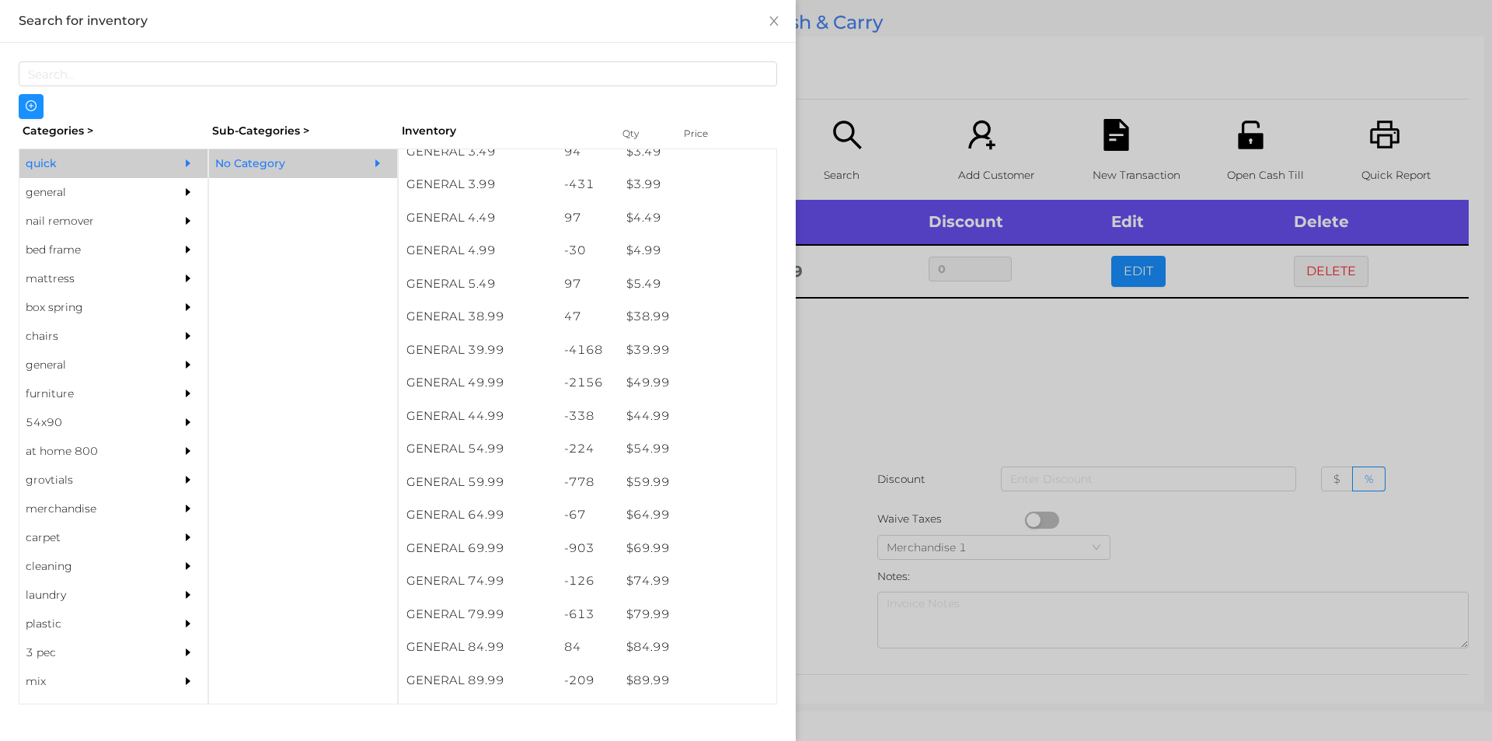
click at [955, 372] on div at bounding box center [746, 370] width 1492 height 741
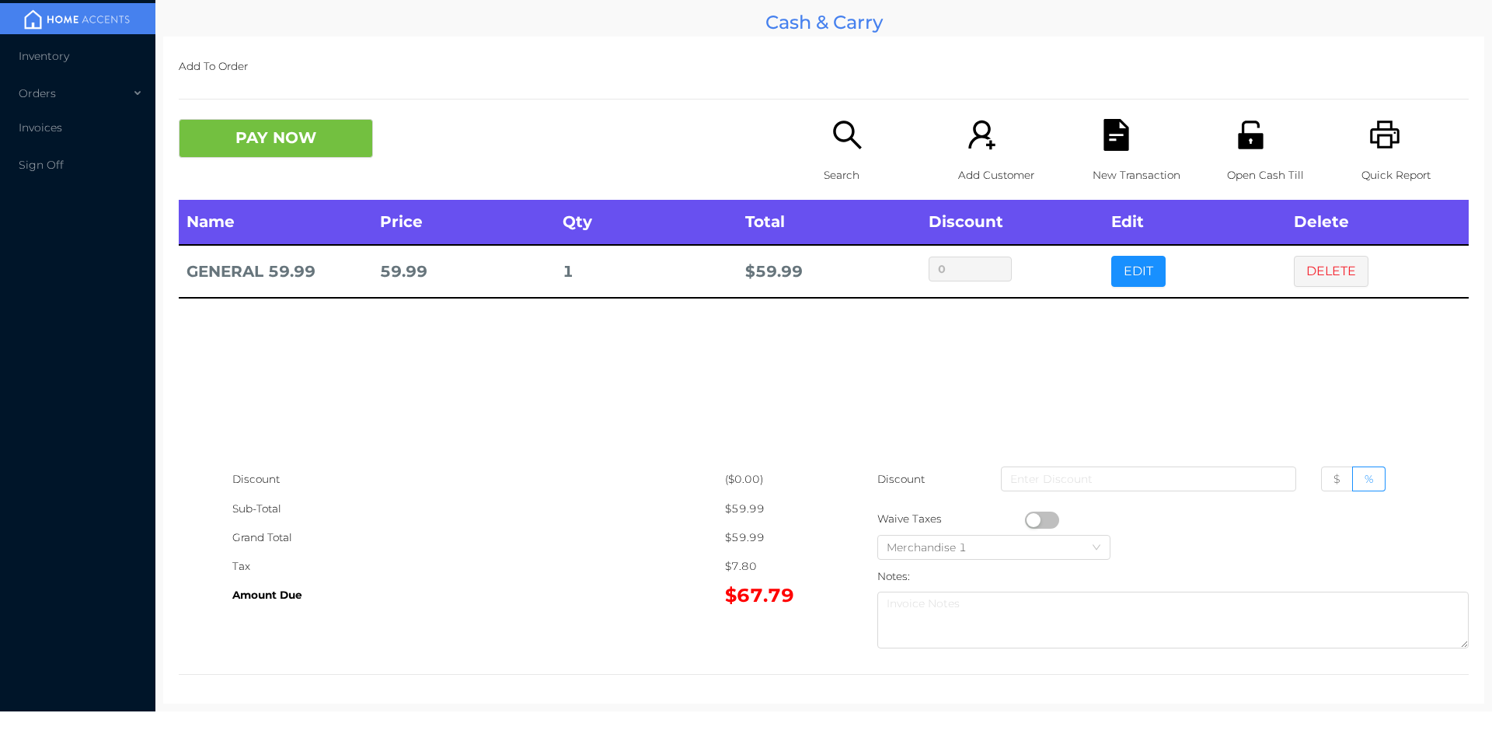
click at [1027, 520] on button "button" at bounding box center [1042, 519] width 34 height 17
click at [309, 138] on button "PAY NOW" at bounding box center [276, 138] width 194 height 39
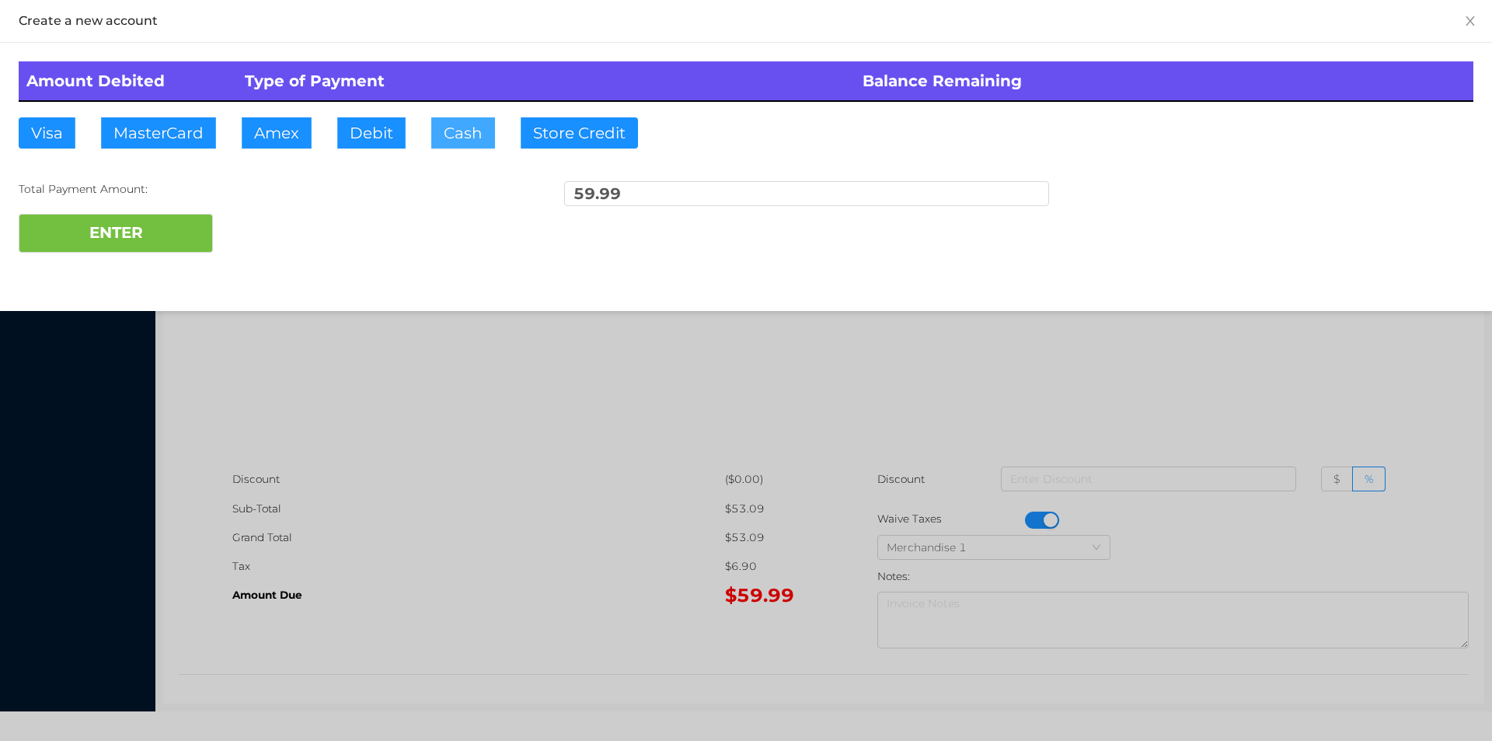
click at [455, 138] on button "Cash" at bounding box center [463, 132] width 64 height 31
type input "100."
click at [189, 243] on button "ENTER" at bounding box center [116, 233] width 194 height 39
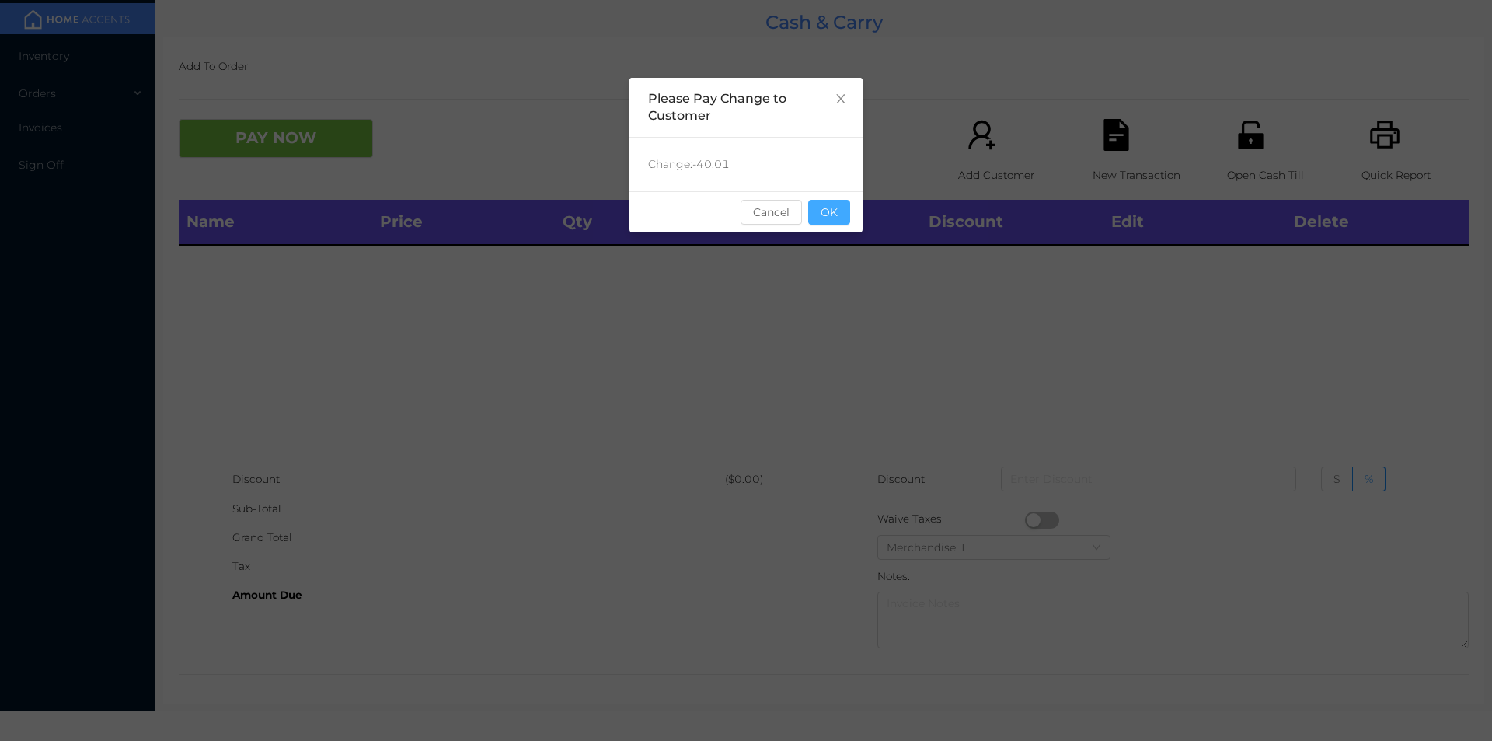
click at [841, 202] on button "OK" at bounding box center [829, 212] width 42 height 25
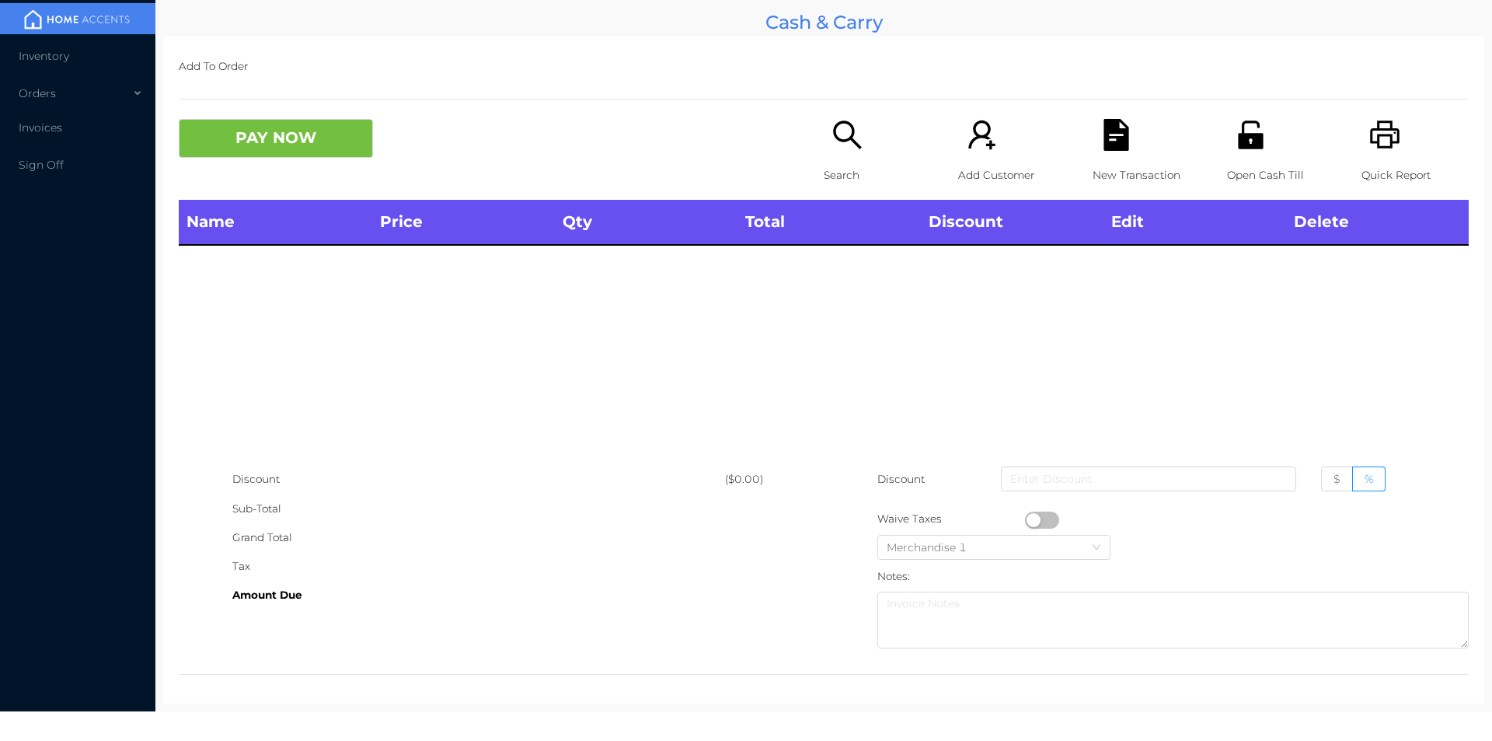
click at [824, 153] on div "Search" at bounding box center [877, 159] width 107 height 81
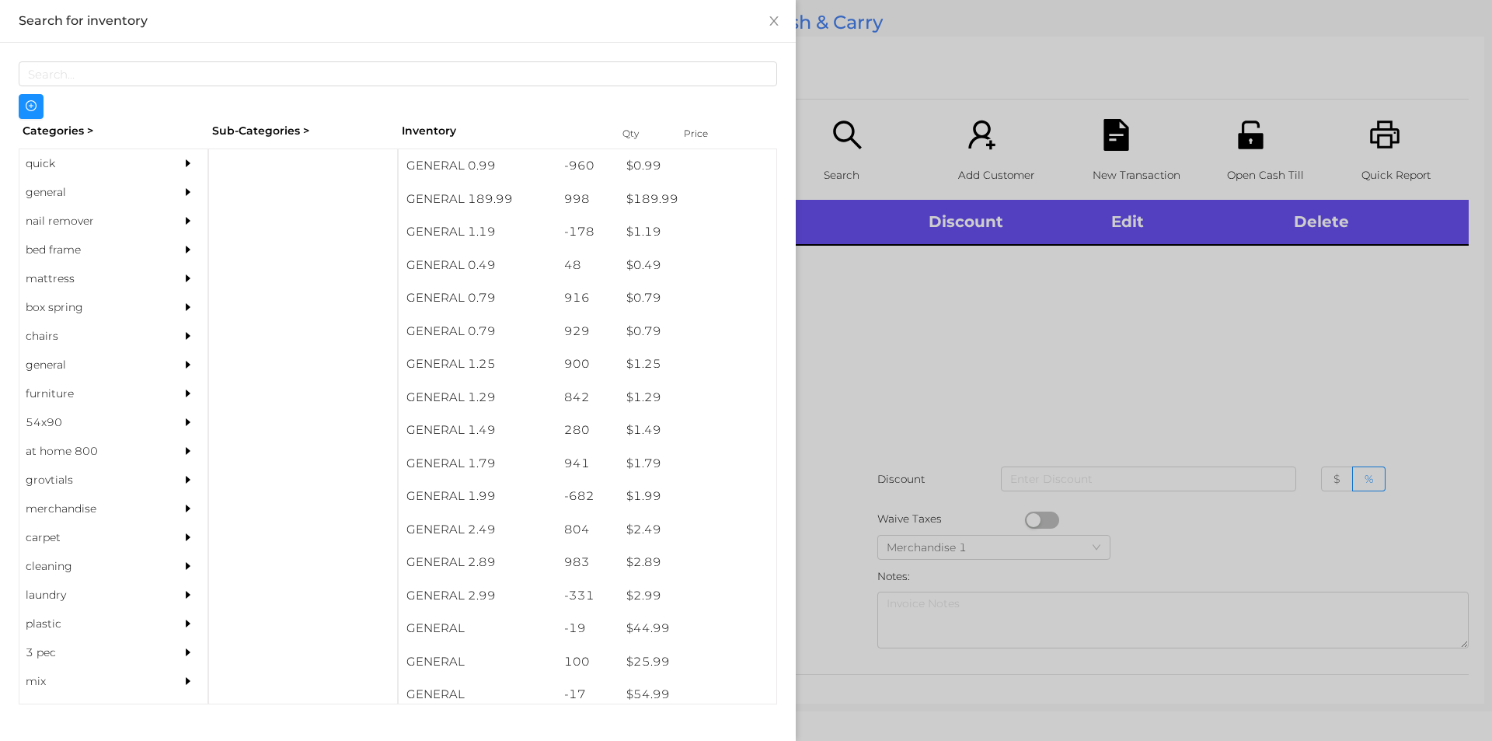
click at [41, 194] on div "general" at bounding box center [89, 192] width 141 height 29
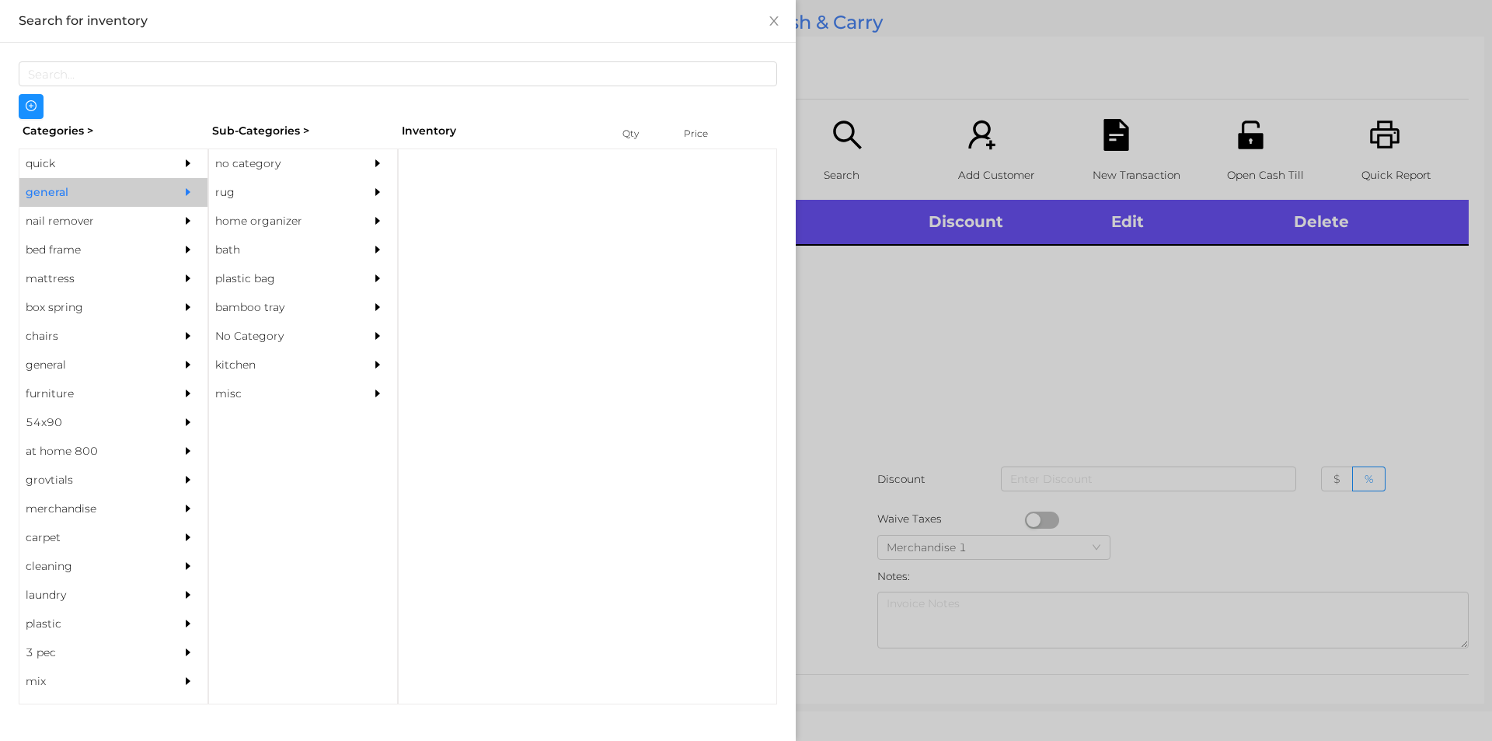
click at [258, 157] on div "no category" at bounding box center [279, 163] width 141 height 29
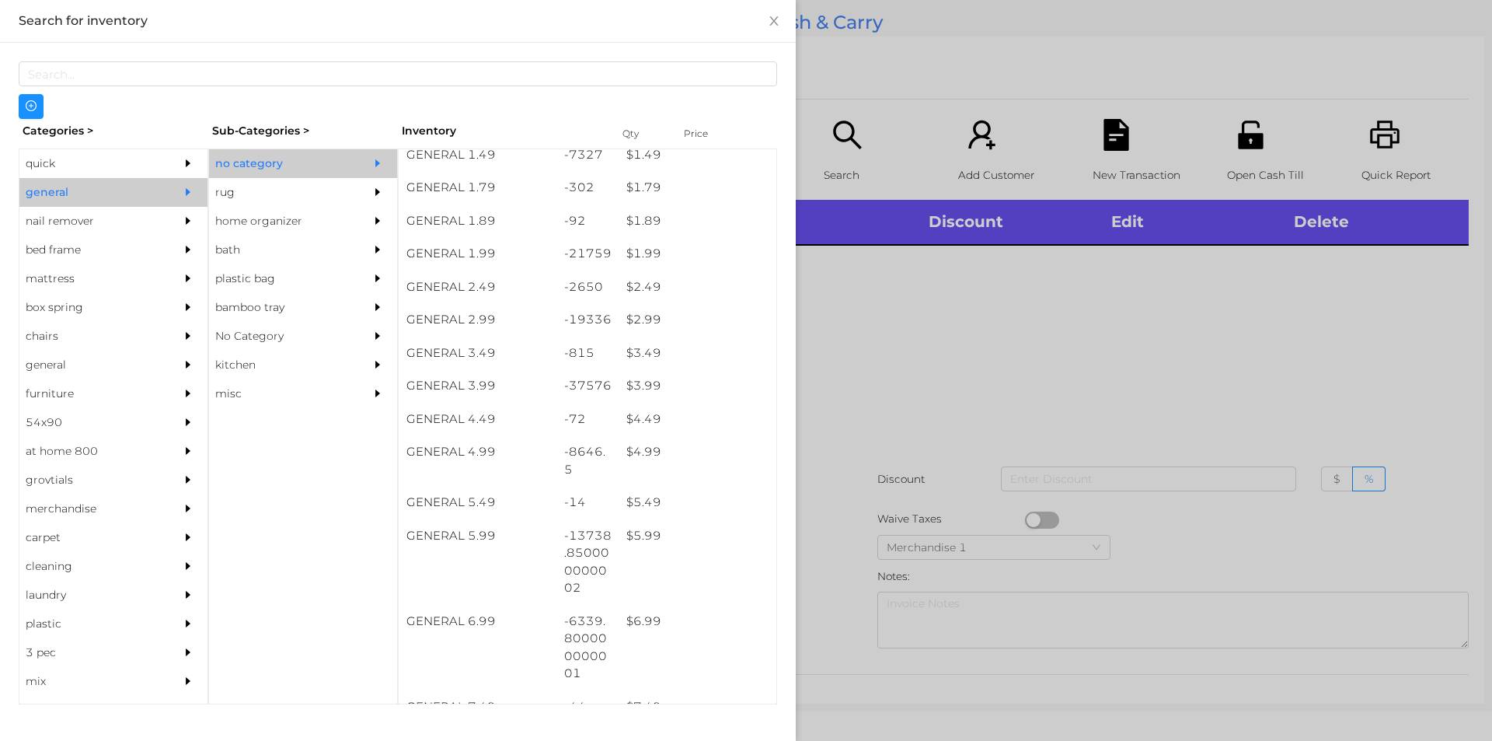
scroll to position [253, 0]
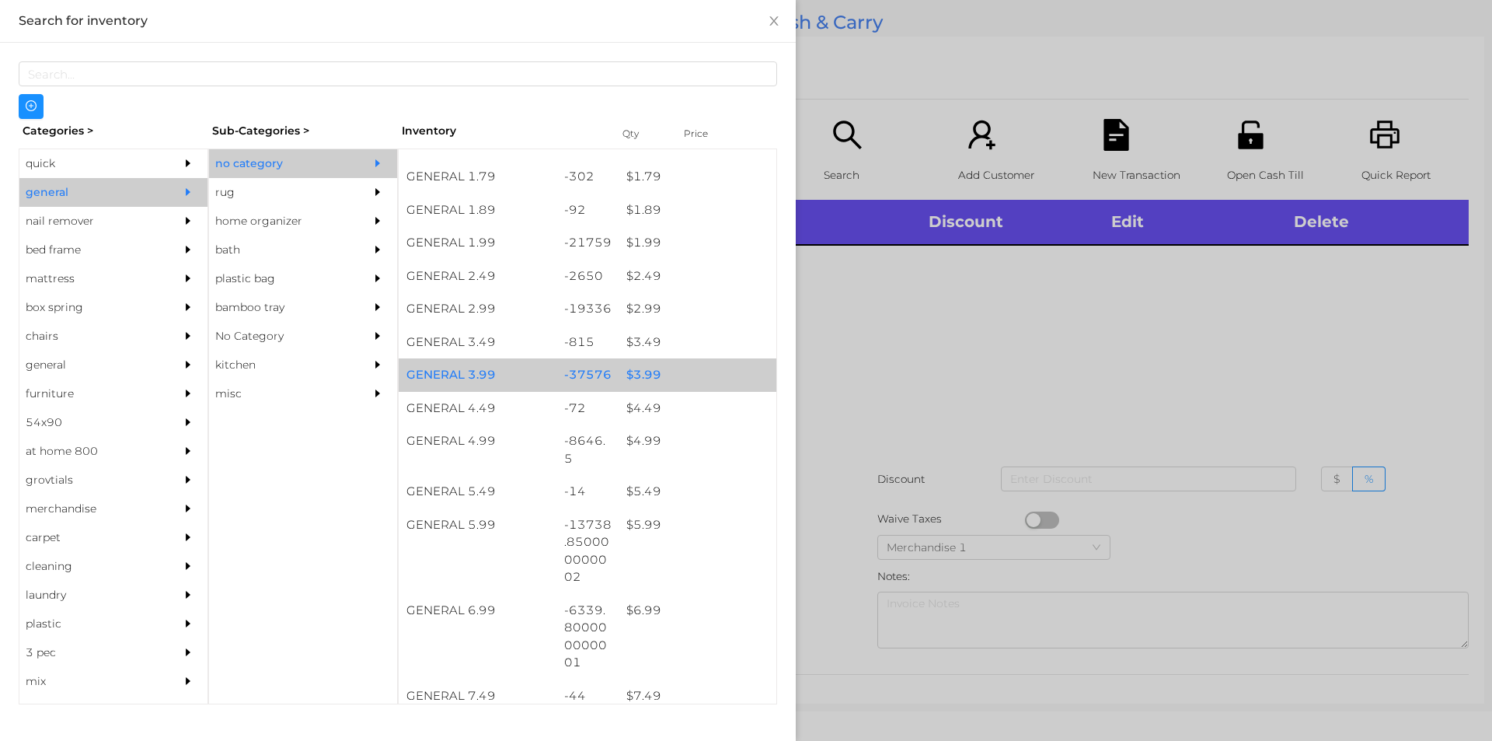
click at [643, 370] on div "$ 3.99" at bounding box center [698, 374] width 158 height 33
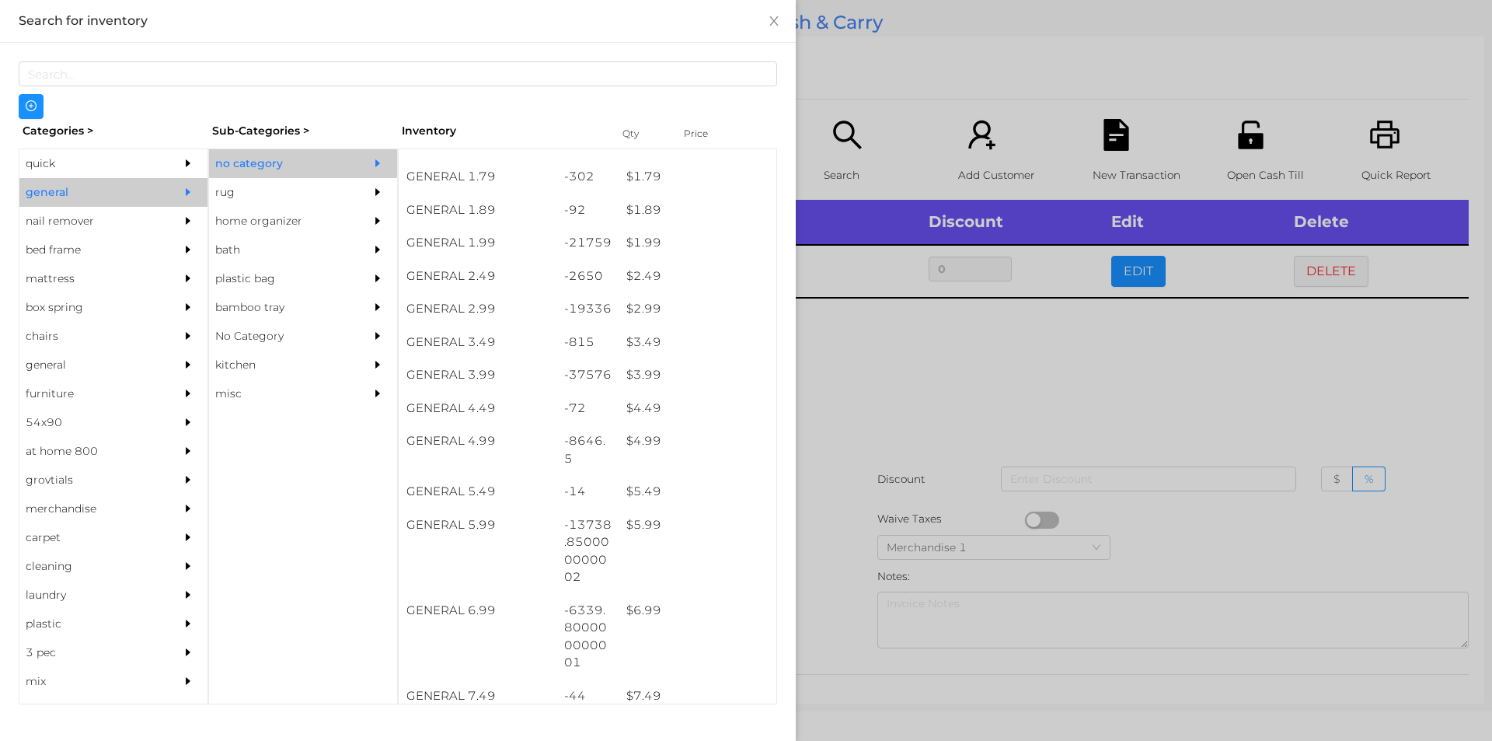
click at [846, 412] on div at bounding box center [746, 370] width 1492 height 741
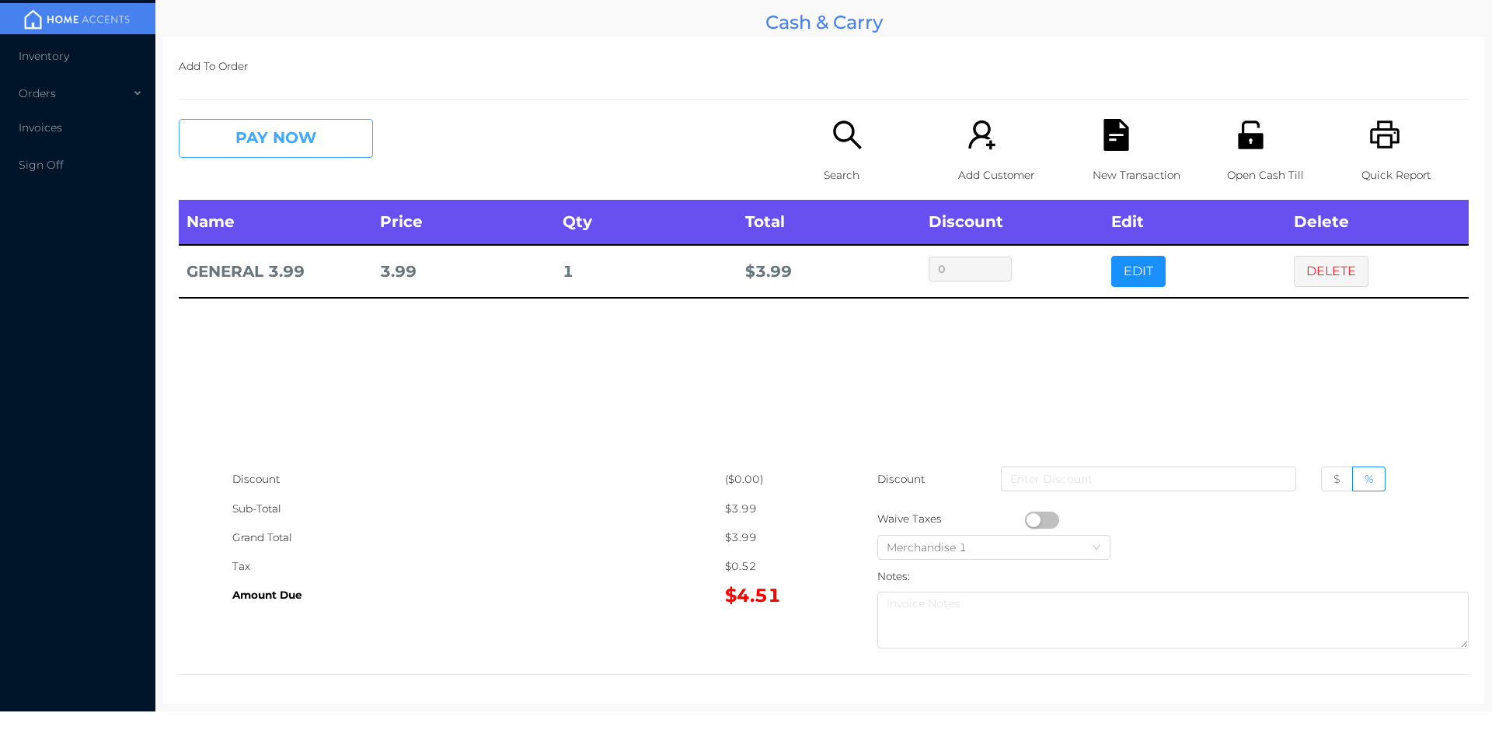
click at [266, 144] on button "PAY NOW" at bounding box center [276, 138] width 194 height 39
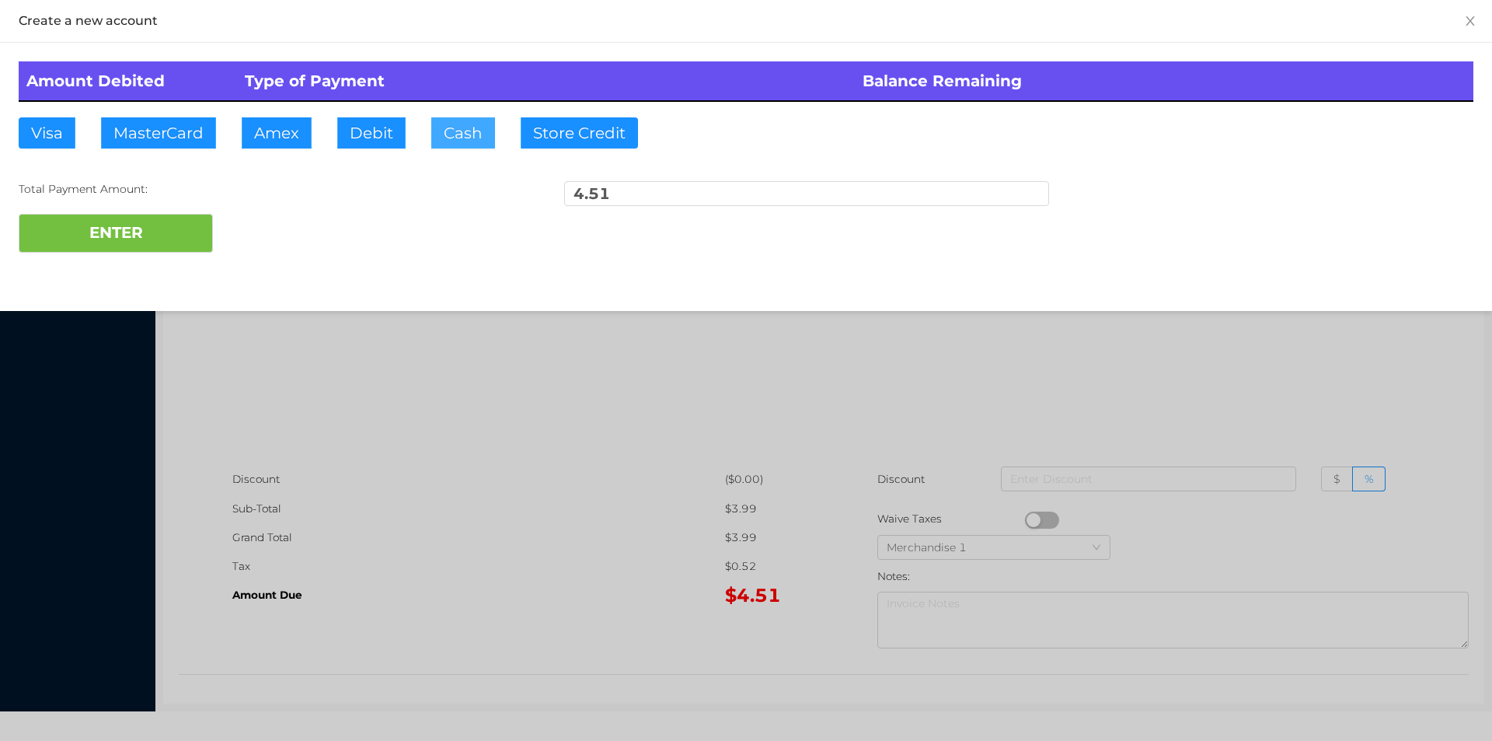
click at [454, 142] on button "Cash" at bounding box center [463, 132] width 64 height 31
type input "6."
click at [152, 249] on button "ENTER" at bounding box center [116, 233] width 194 height 39
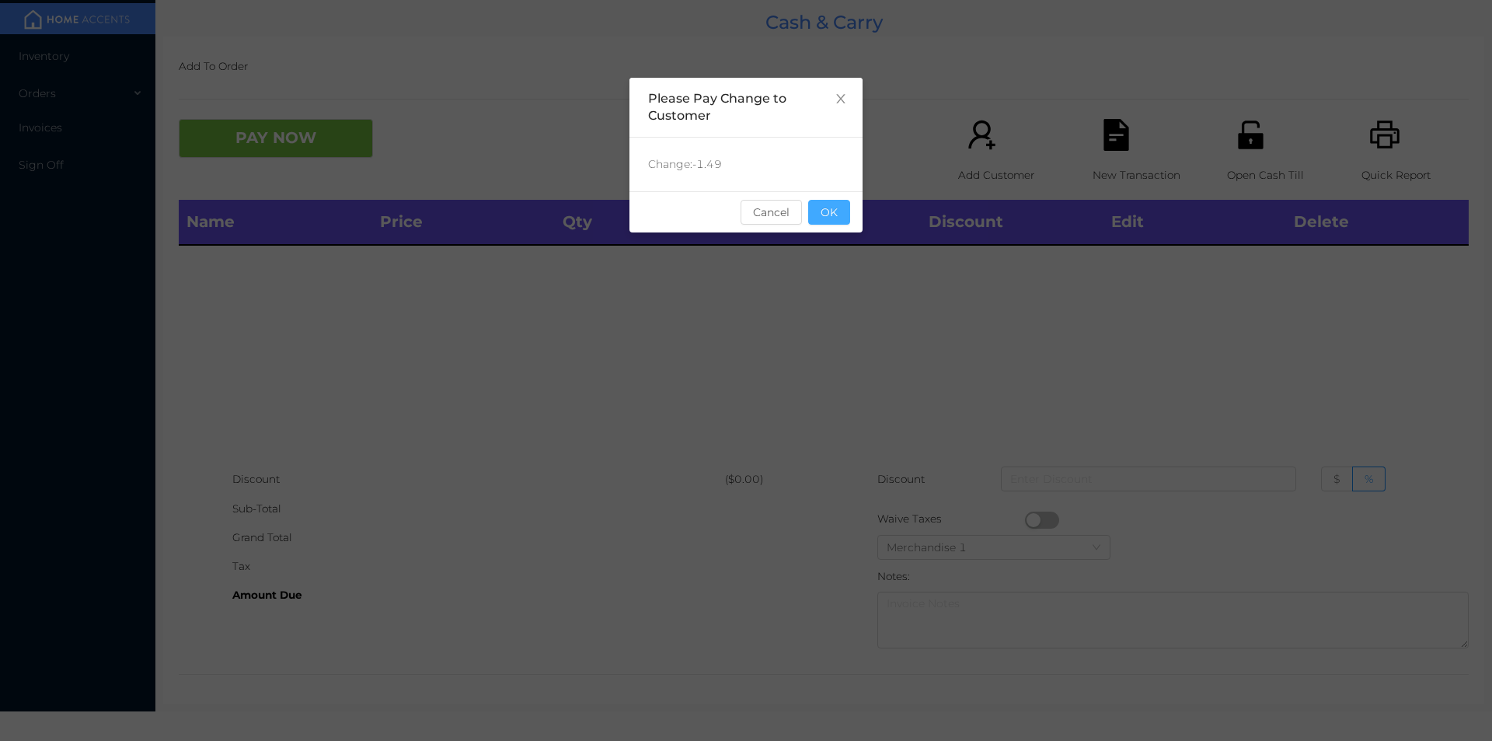
click at [823, 212] on button "OK" at bounding box center [829, 212] width 42 height 25
click at [866, 269] on div "Name Price Qty Total Discount Edit Delete" at bounding box center [824, 332] width 1290 height 265
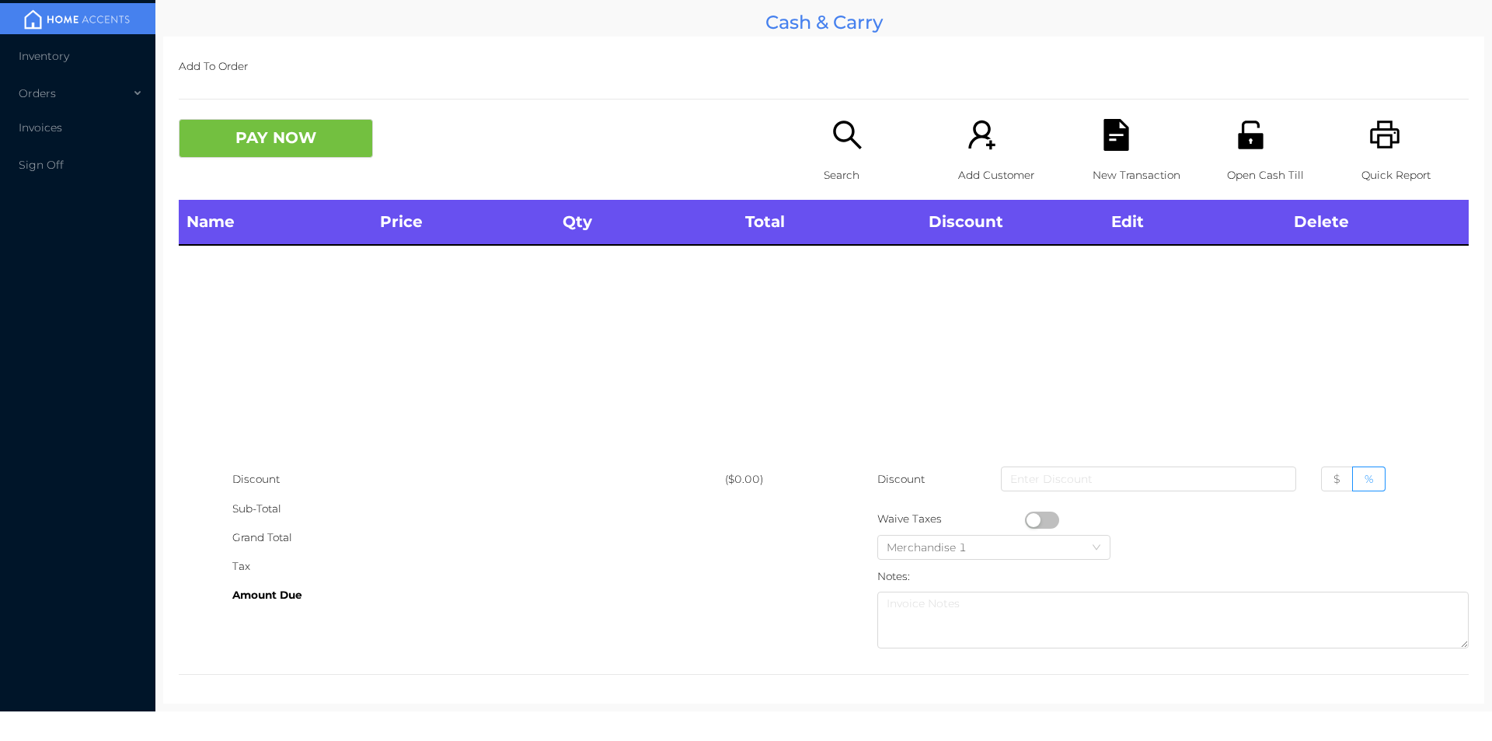
click at [849, 152] on div "Search" at bounding box center [877, 159] width 107 height 81
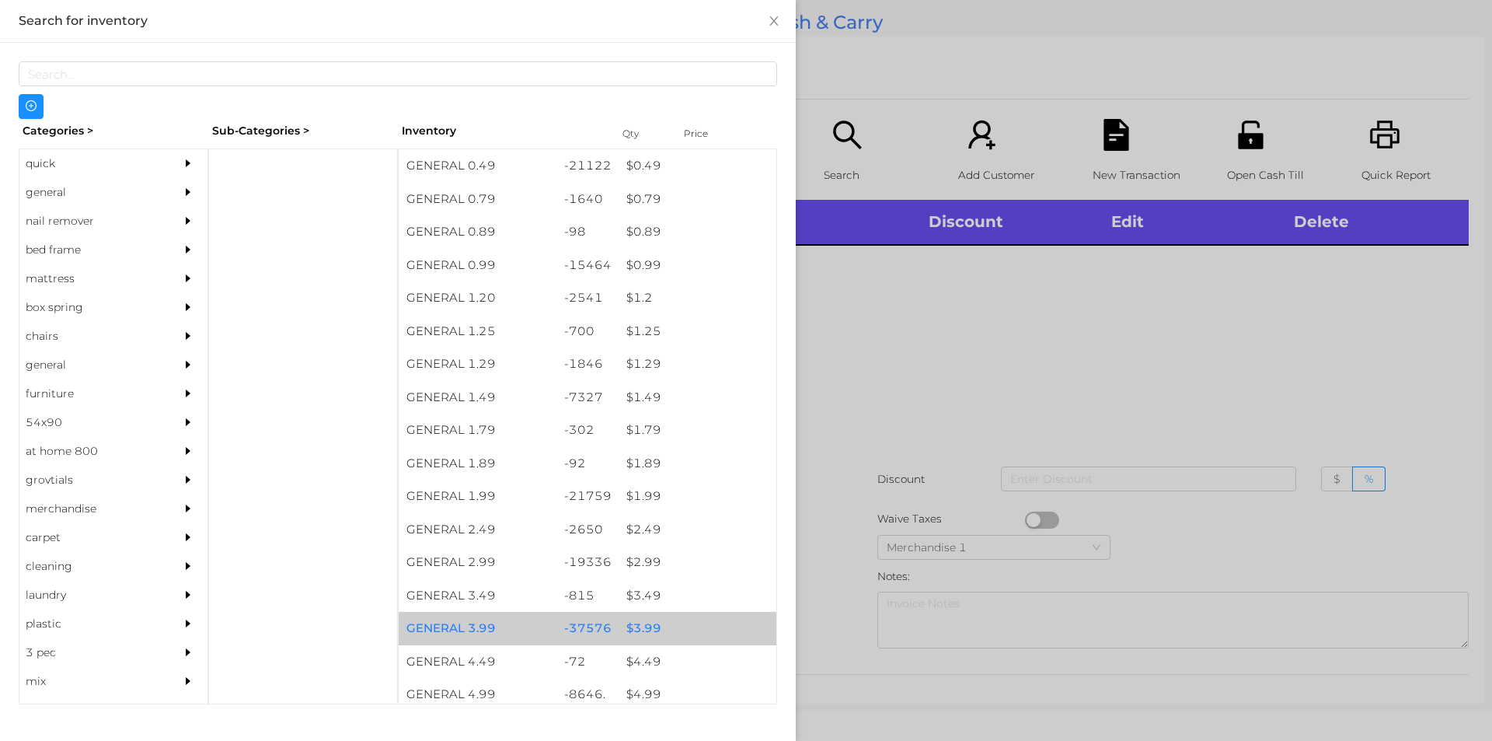
click at [623, 627] on div "$ 3.99" at bounding box center [698, 628] width 158 height 33
click at [629, 627] on div "$ 3.99" at bounding box center [698, 628] width 158 height 33
click at [639, 623] on div "$ 3.99" at bounding box center [698, 628] width 158 height 33
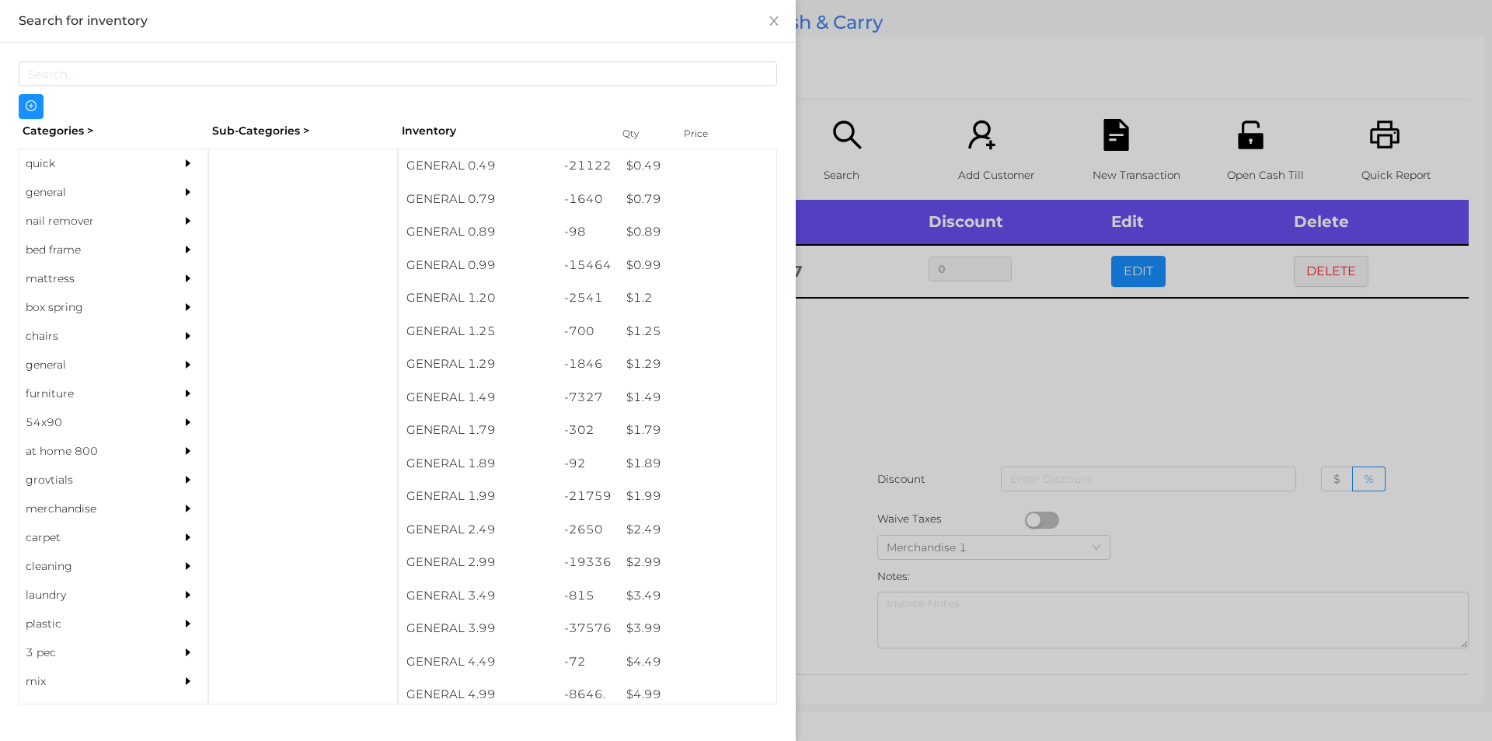
click at [881, 291] on div at bounding box center [746, 370] width 1492 height 741
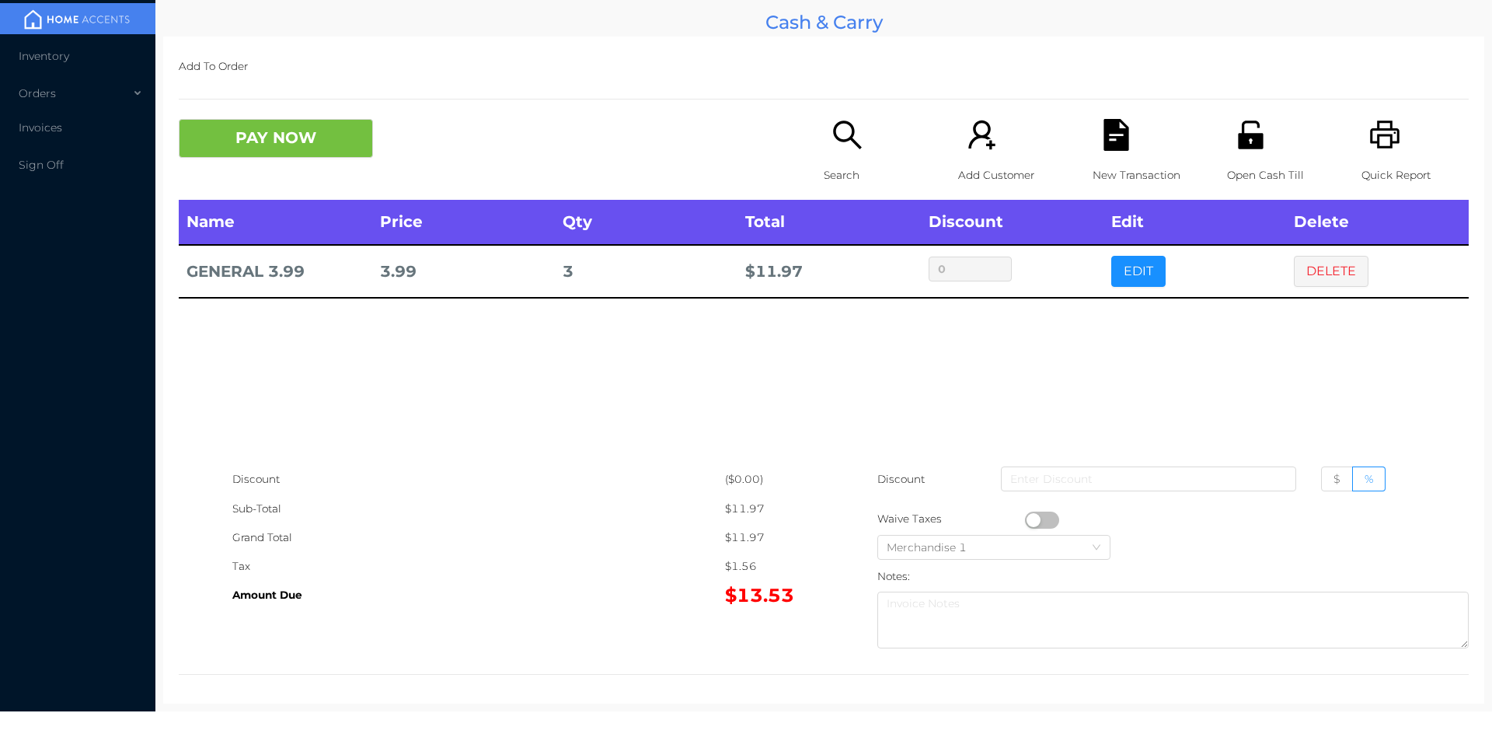
scroll to position [5, 0]
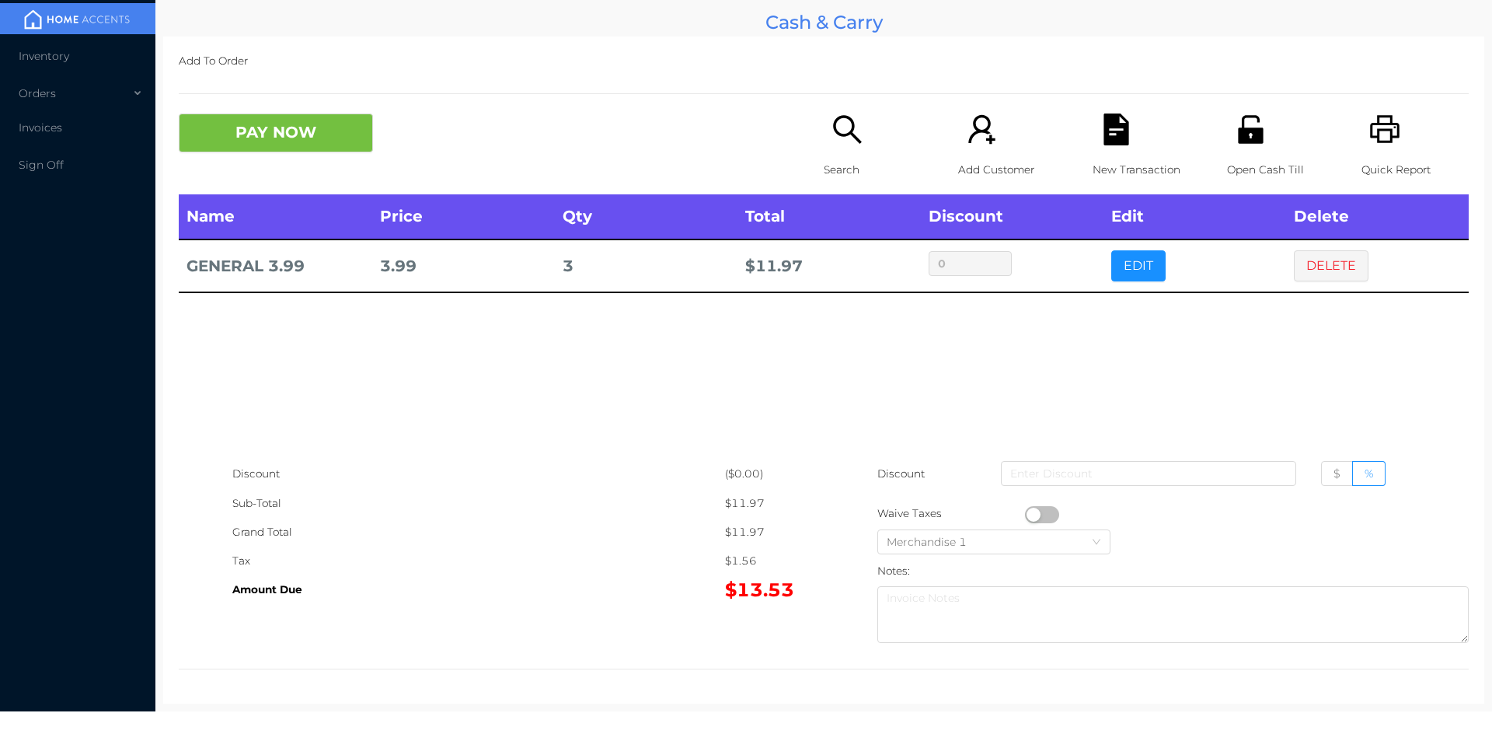
click at [1394, 134] on div "Quick Report" at bounding box center [1415, 153] width 107 height 81
click at [1338, 275] on button "DELETE" at bounding box center [1331, 265] width 75 height 31
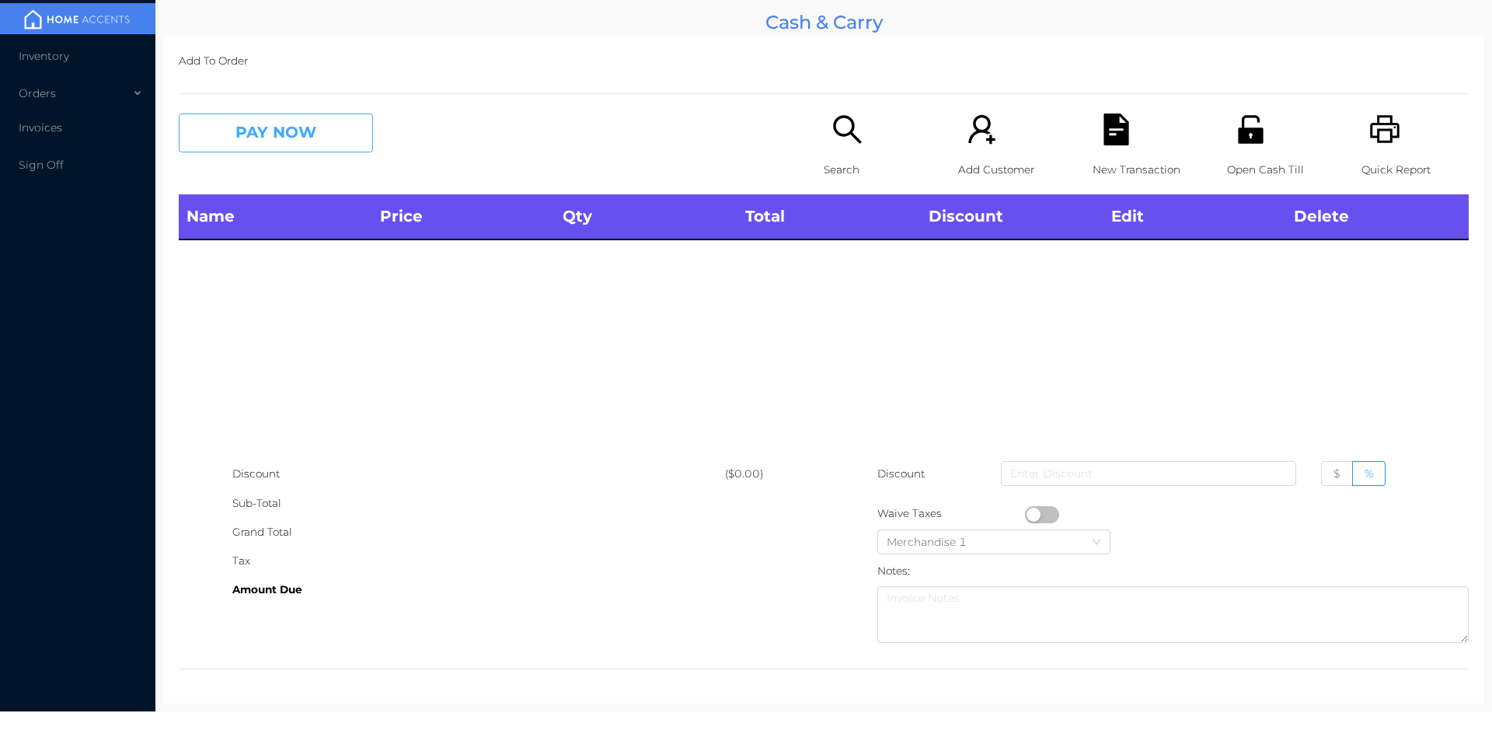
click at [286, 142] on button "PAY NOW" at bounding box center [276, 132] width 194 height 39
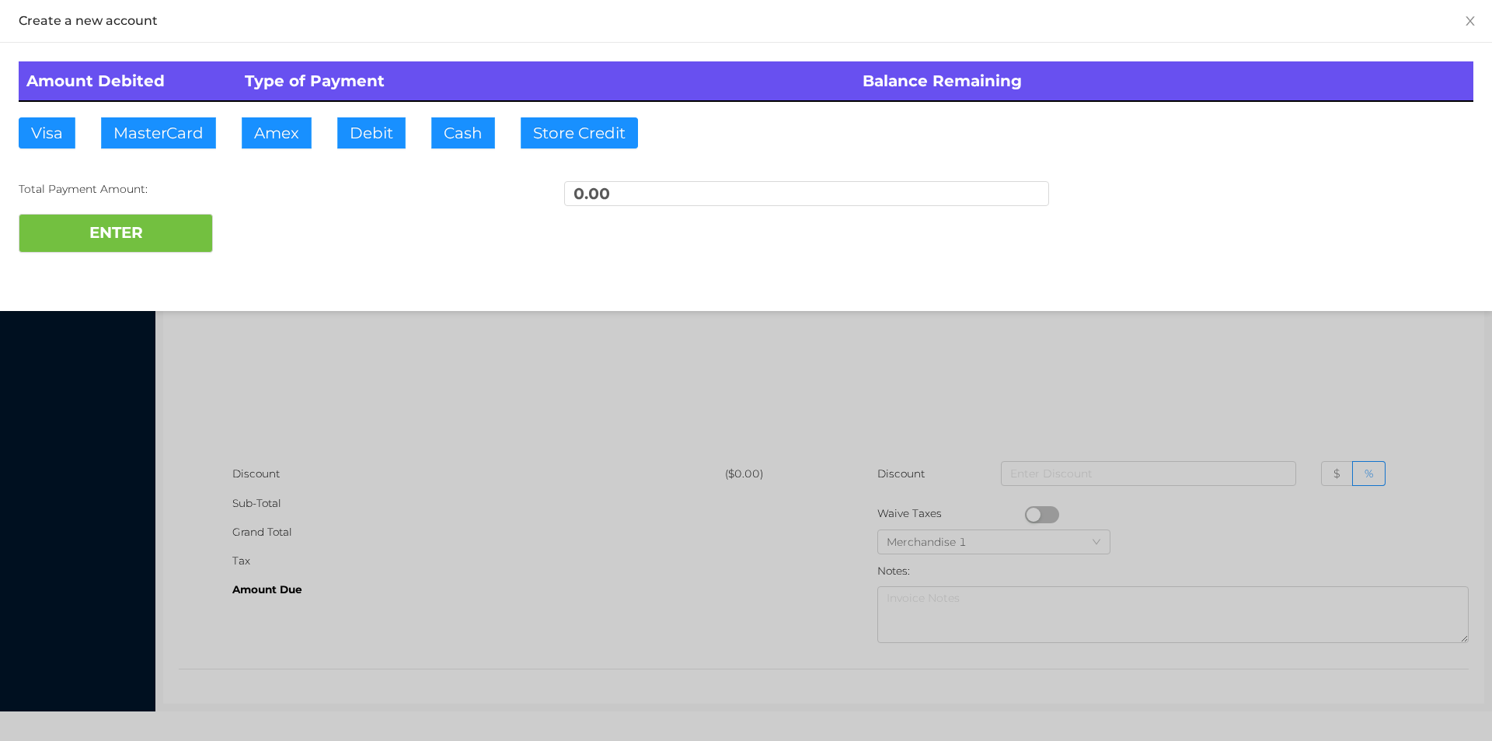
click at [323, 309] on div at bounding box center [746, 370] width 1492 height 741
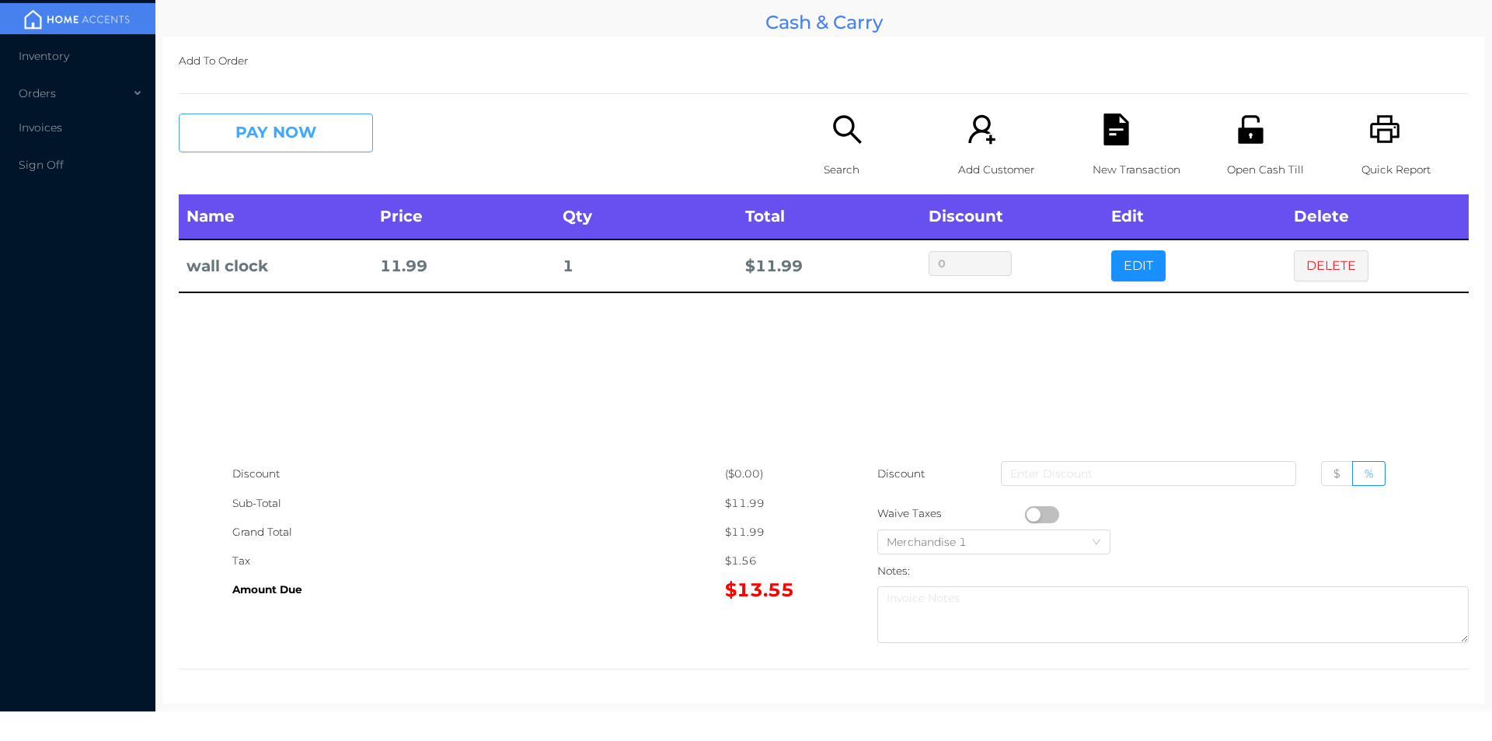
click at [249, 127] on button "PAY NOW" at bounding box center [276, 132] width 194 height 39
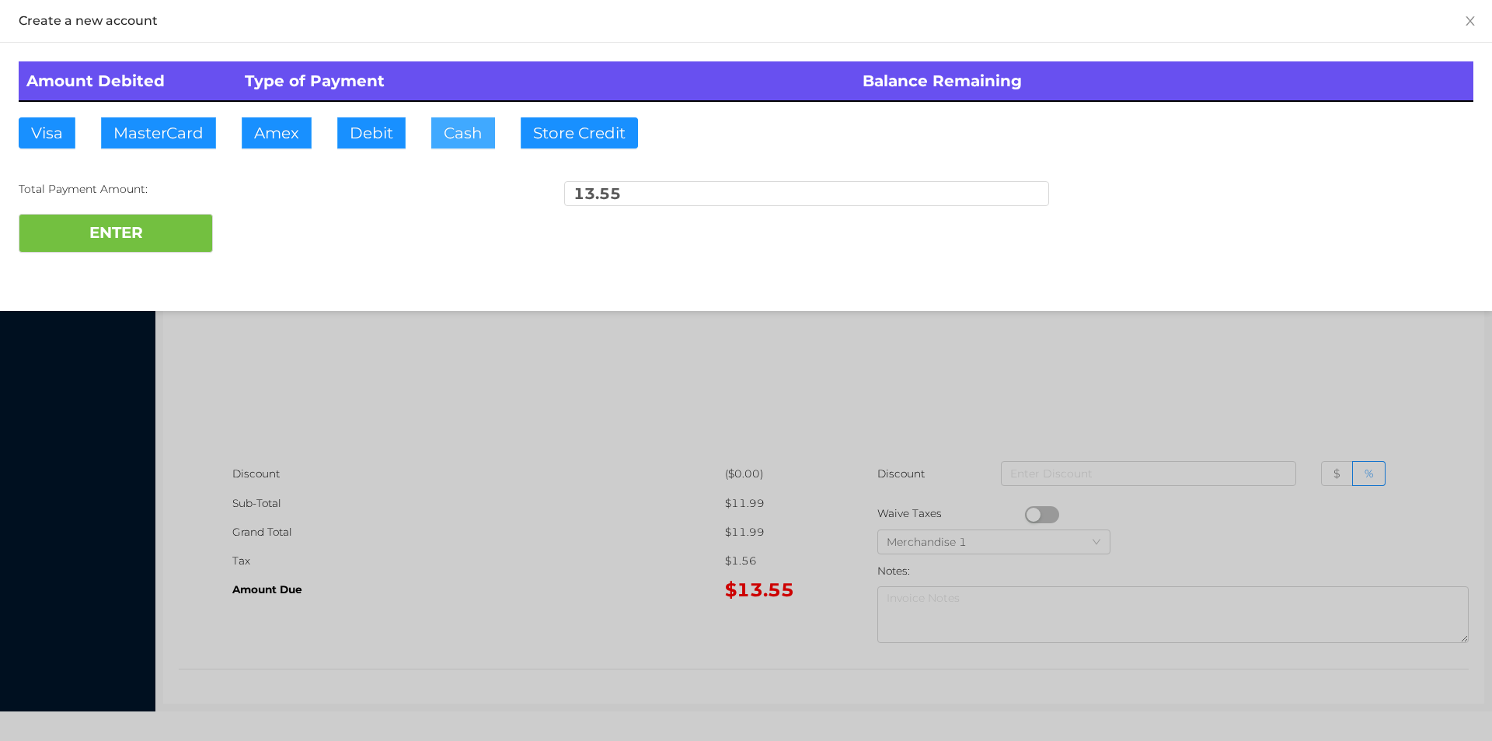
click at [448, 122] on button "Cash" at bounding box center [463, 132] width 64 height 31
type input "20."
click at [128, 239] on button "ENTER" at bounding box center [116, 233] width 194 height 39
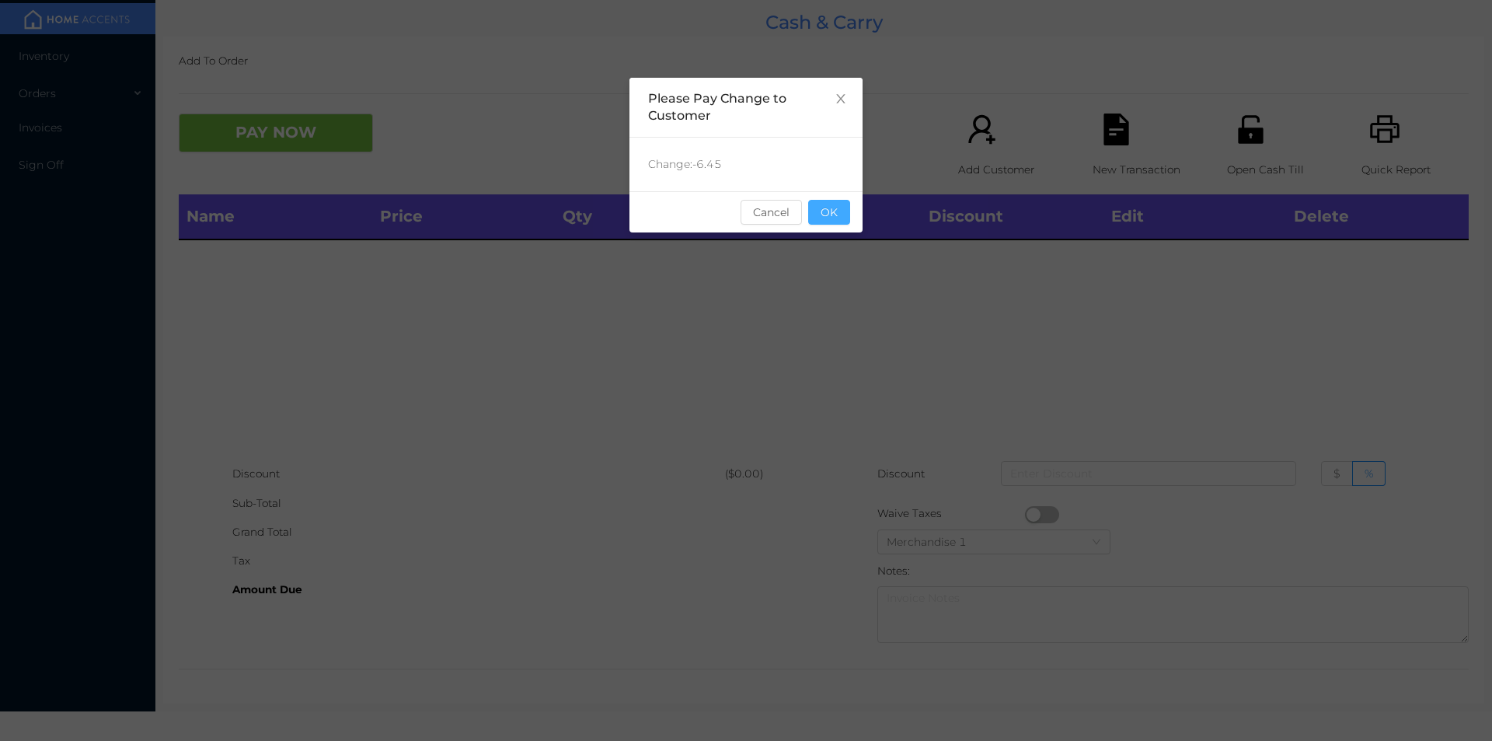
click at [837, 221] on button "OK" at bounding box center [829, 212] width 42 height 25
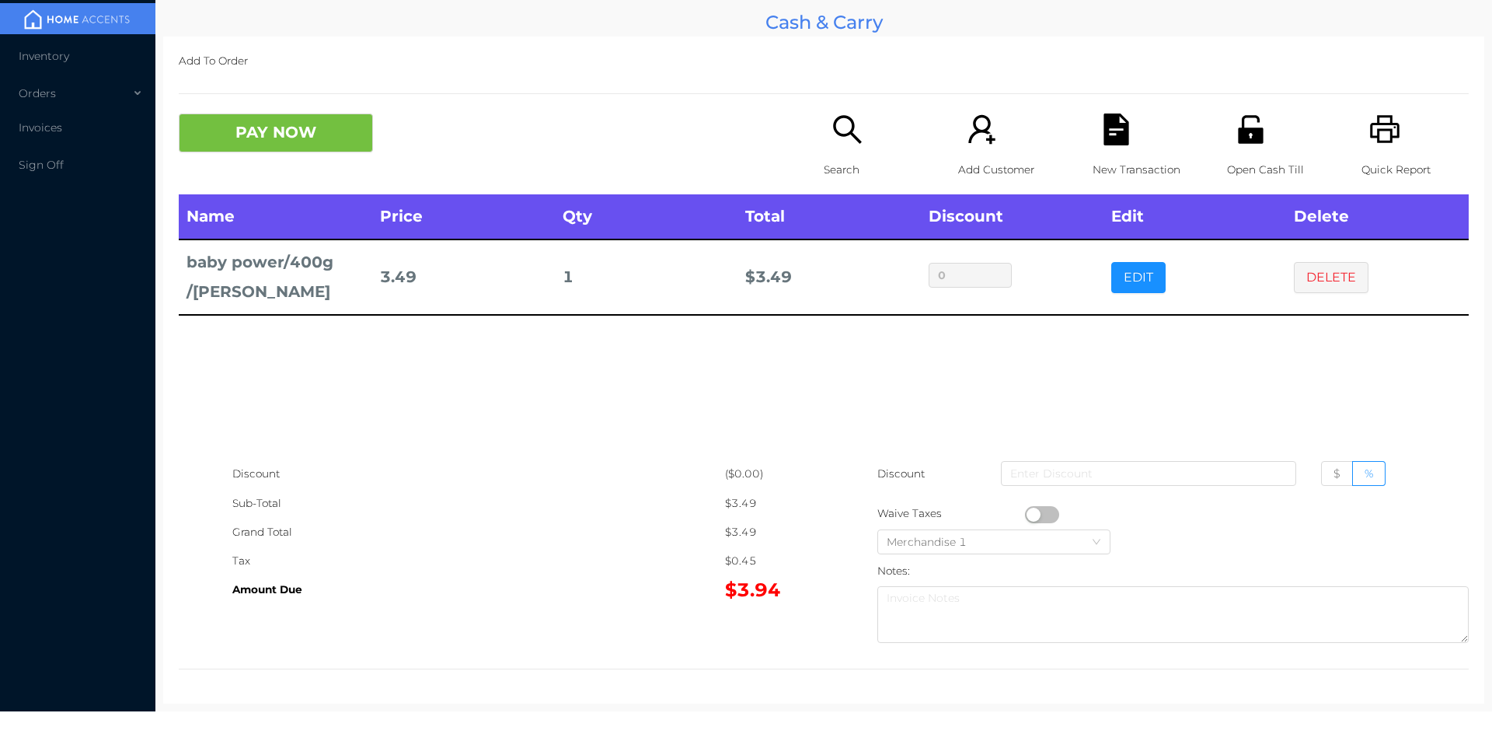
click at [835, 160] on p "Search" at bounding box center [877, 169] width 107 height 29
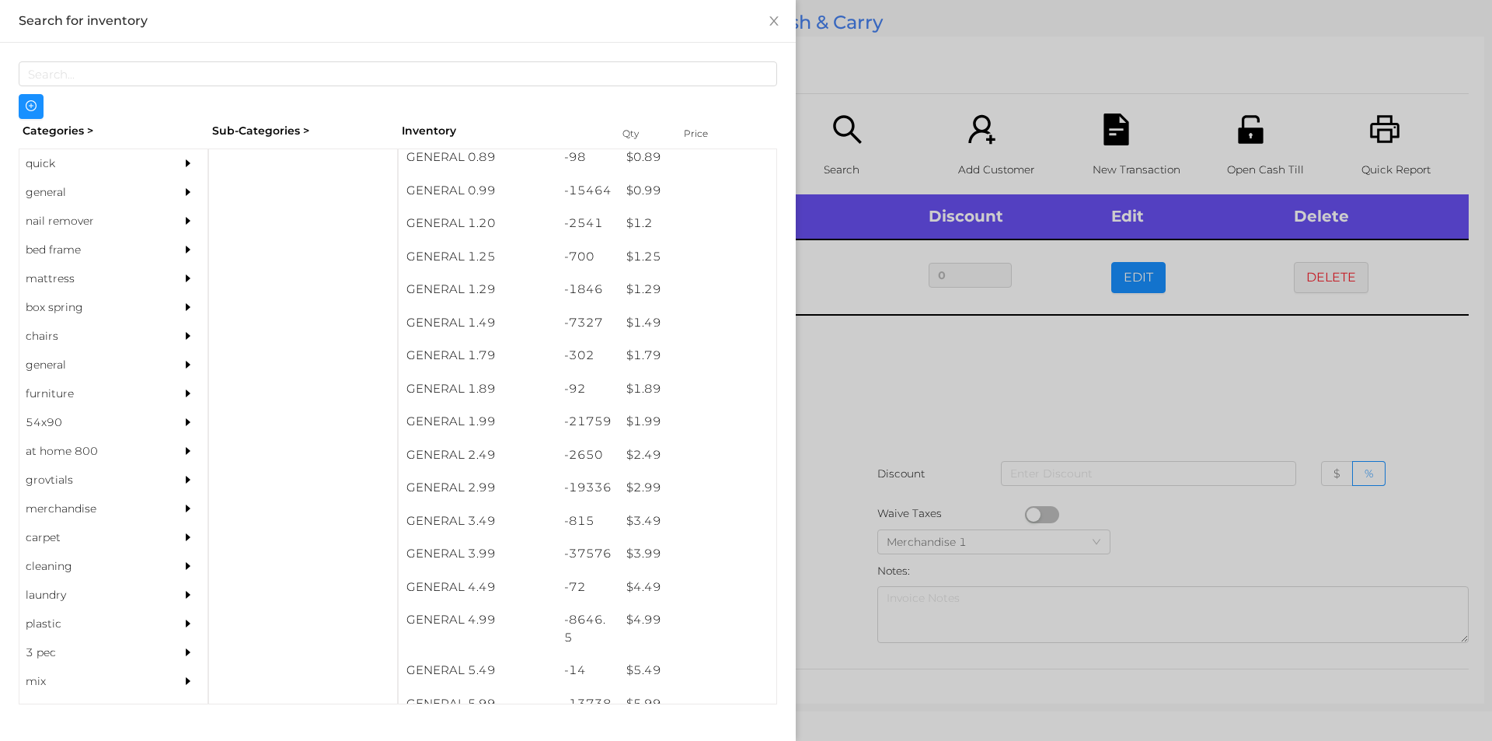
scroll to position [74, 0]
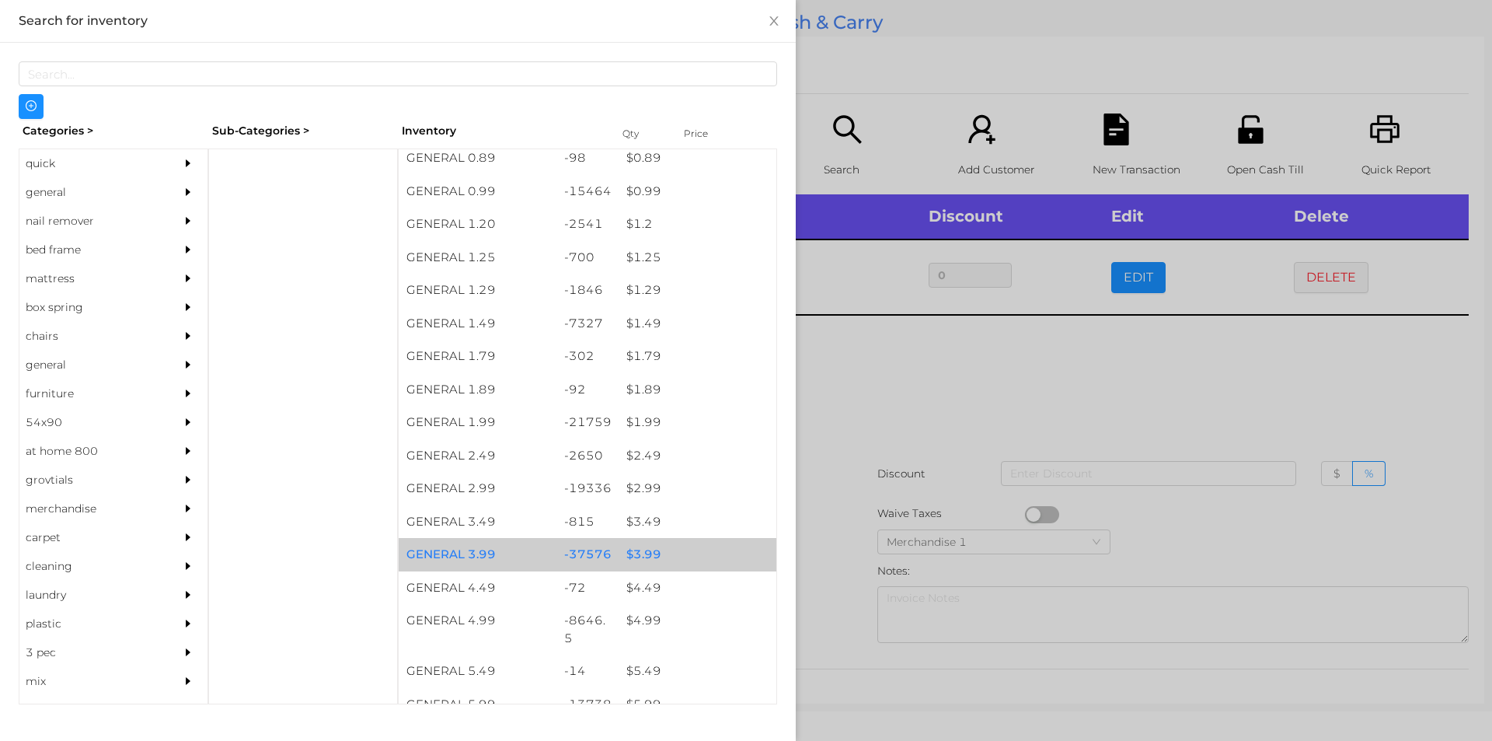
click at [636, 562] on div "$ 3.99" at bounding box center [698, 554] width 158 height 33
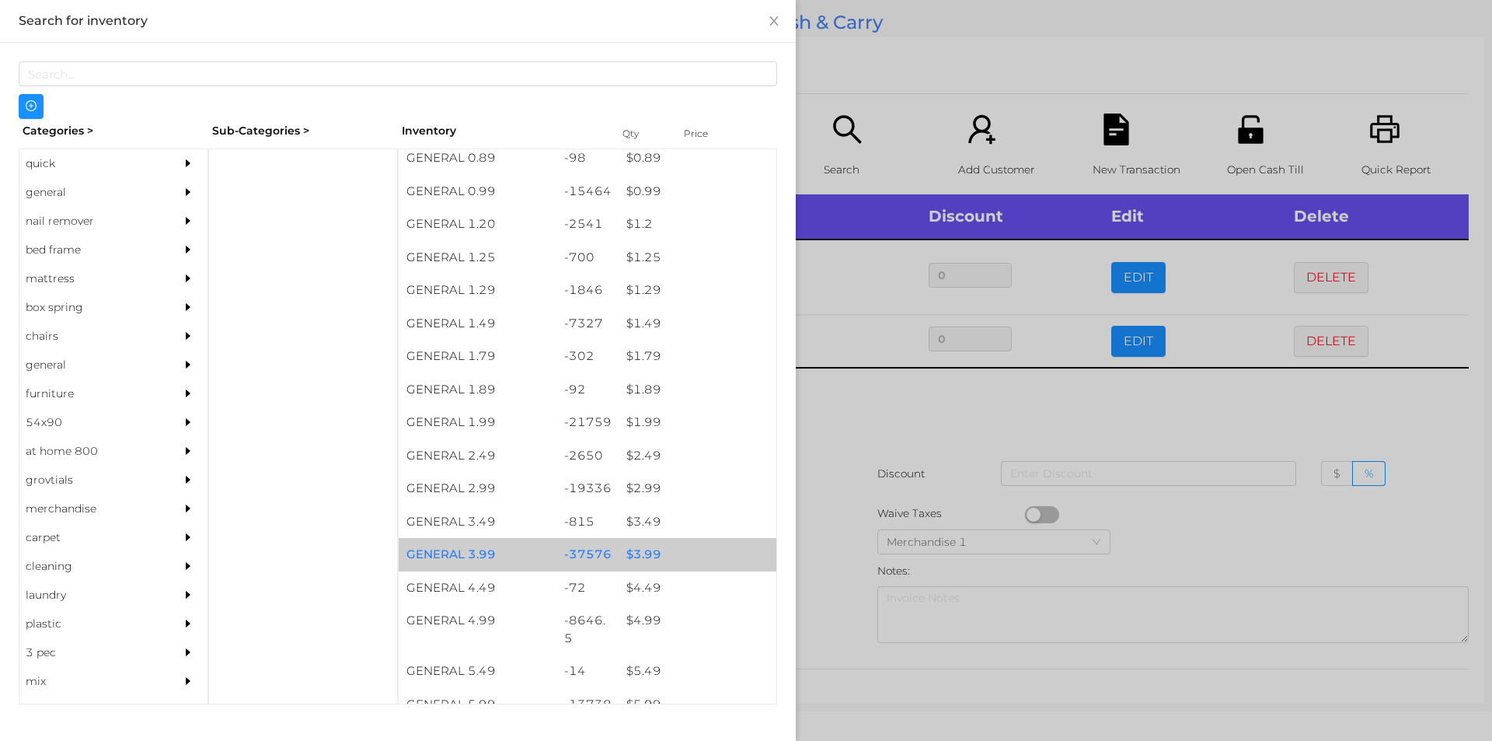
click at [633, 553] on div "$ 3.99" at bounding box center [698, 554] width 158 height 33
click at [636, 546] on div "$ 3.99" at bounding box center [698, 554] width 158 height 33
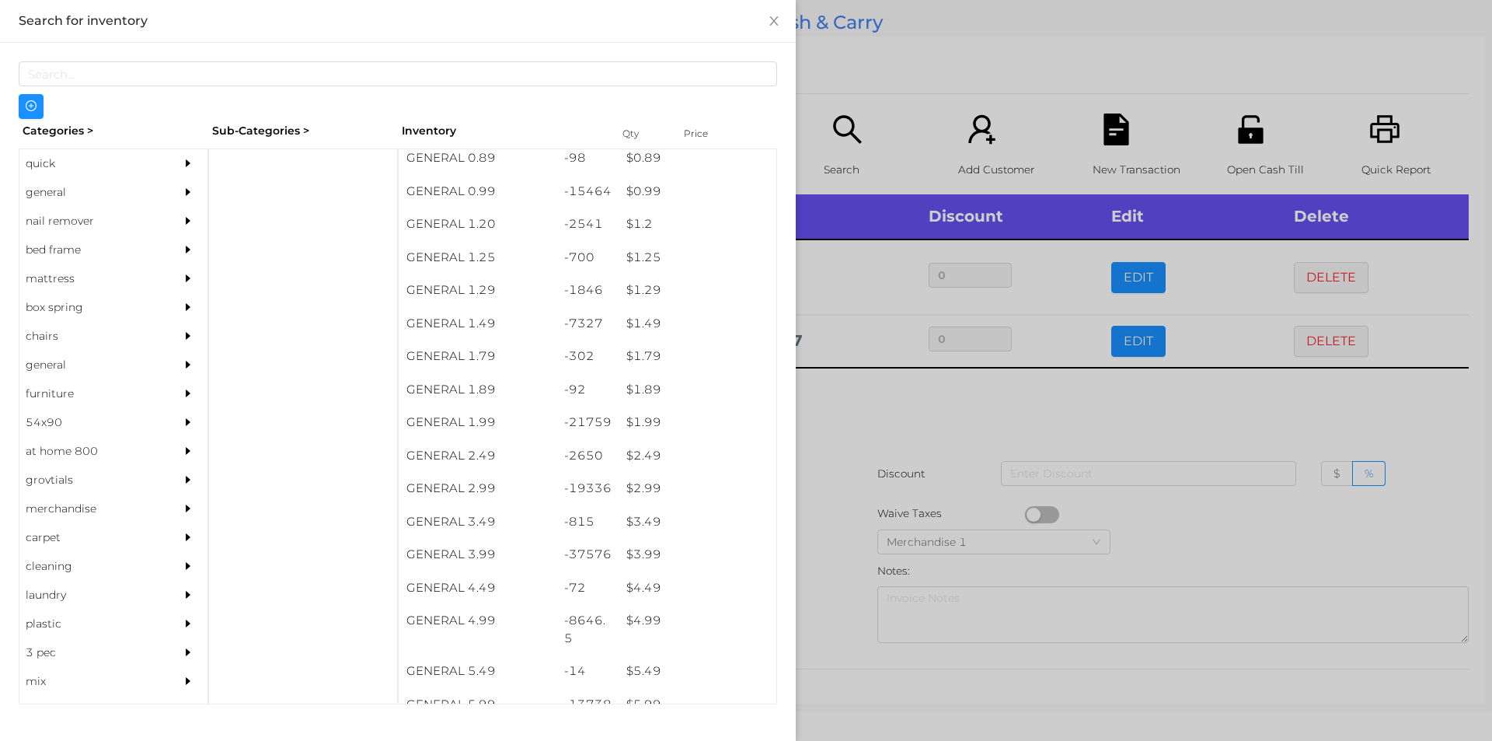
click at [846, 499] on div at bounding box center [746, 370] width 1492 height 741
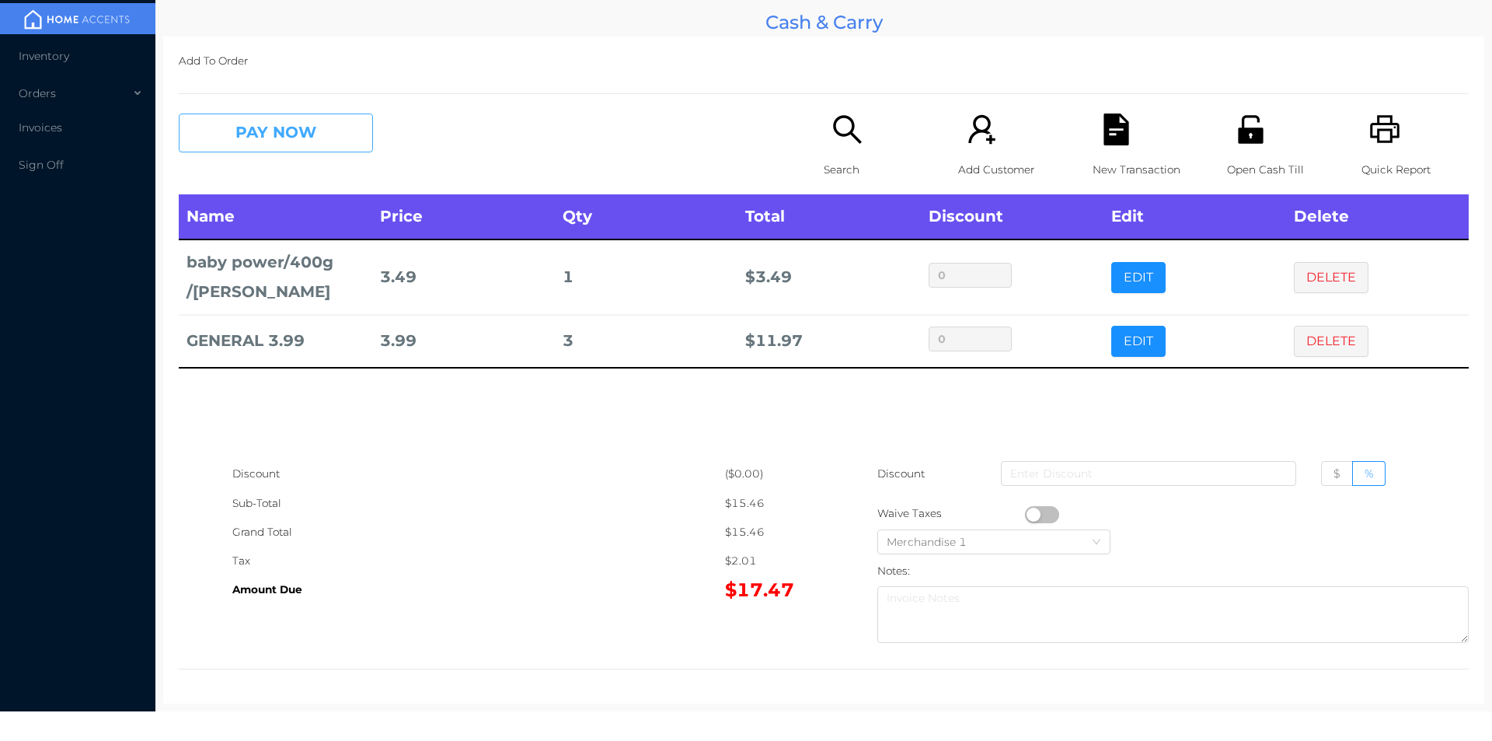
click at [277, 136] on button "PAY NOW" at bounding box center [276, 132] width 194 height 39
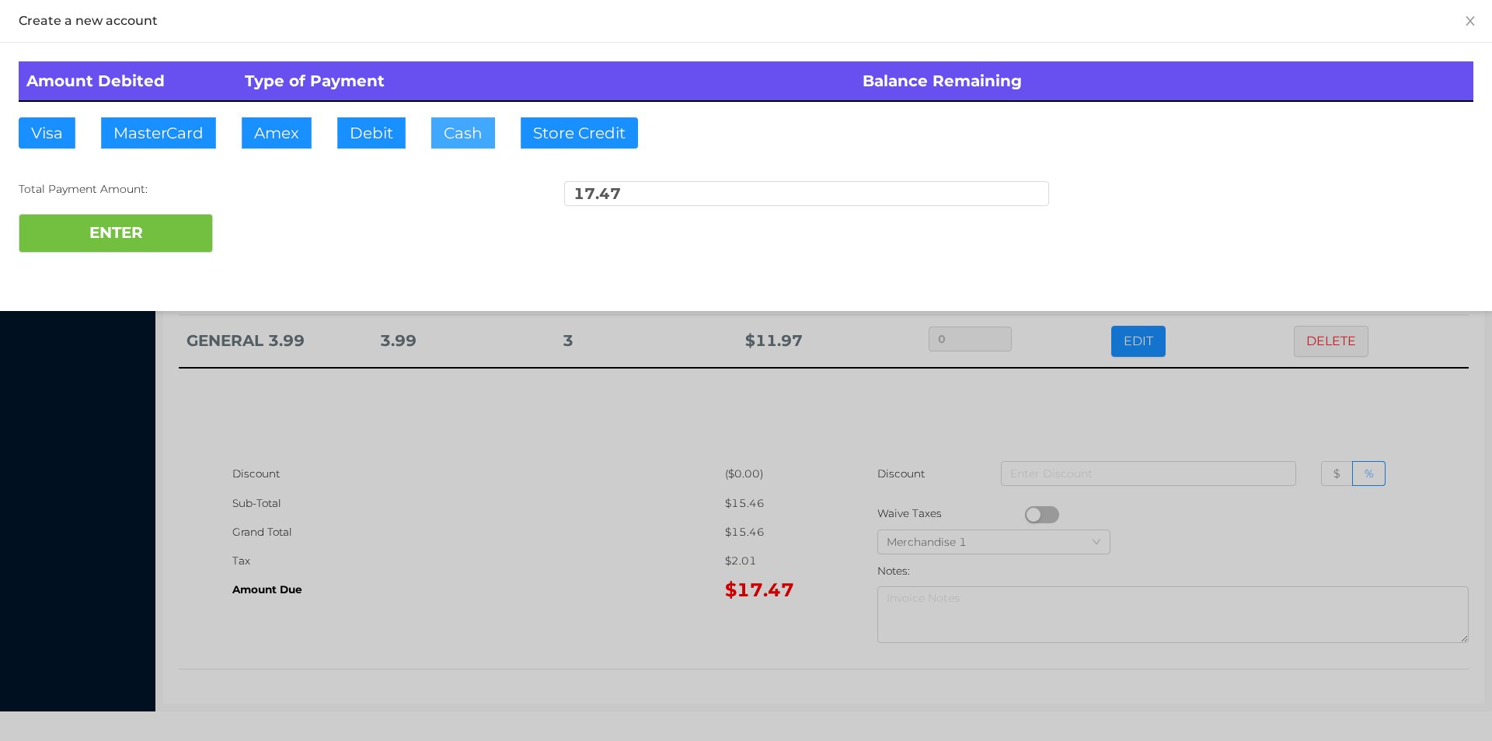
click at [455, 132] on button "Cash" at bounding box center [463, 132] width 64 height 31
type input "20."
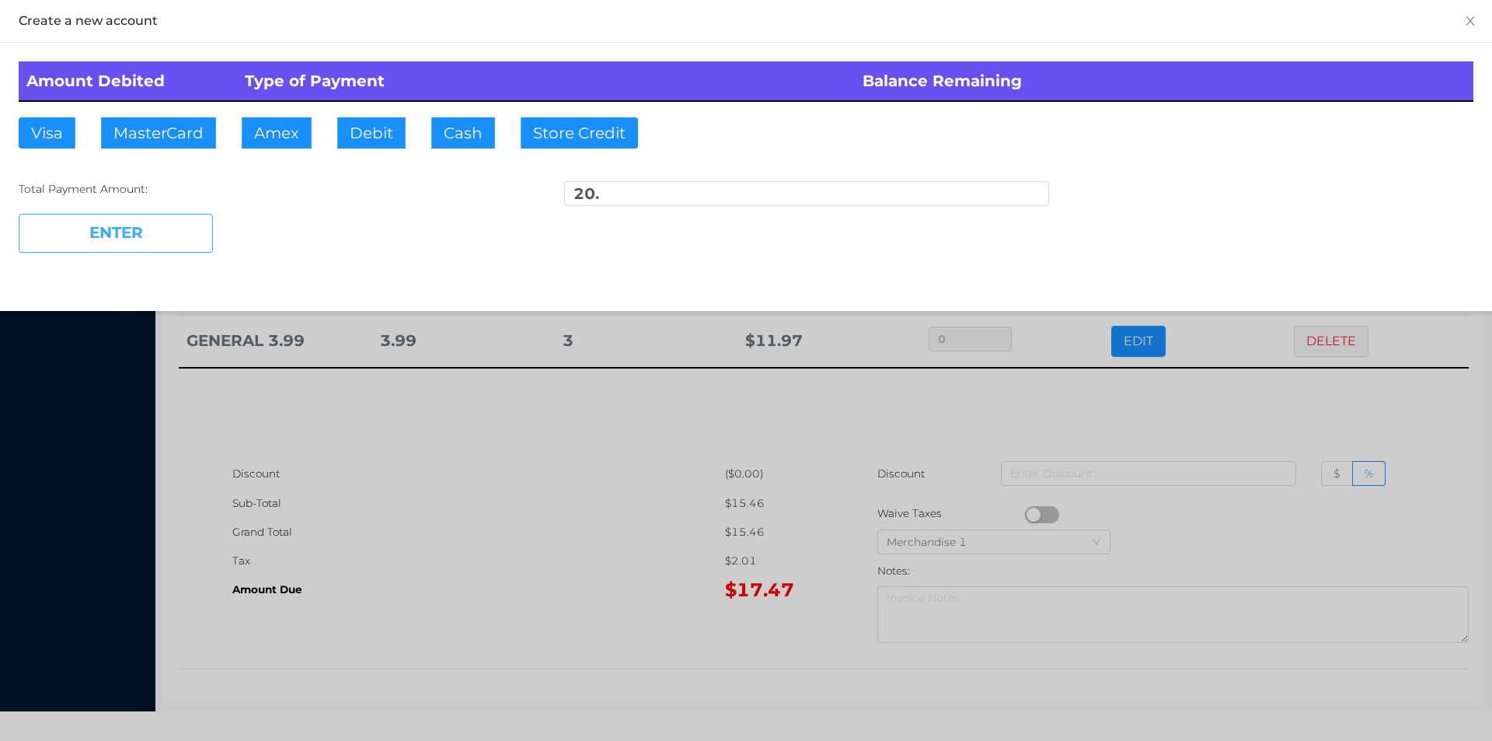
click at [144, 249] on button "ENTER" at bounding box center [116, 233] width 194 height 39
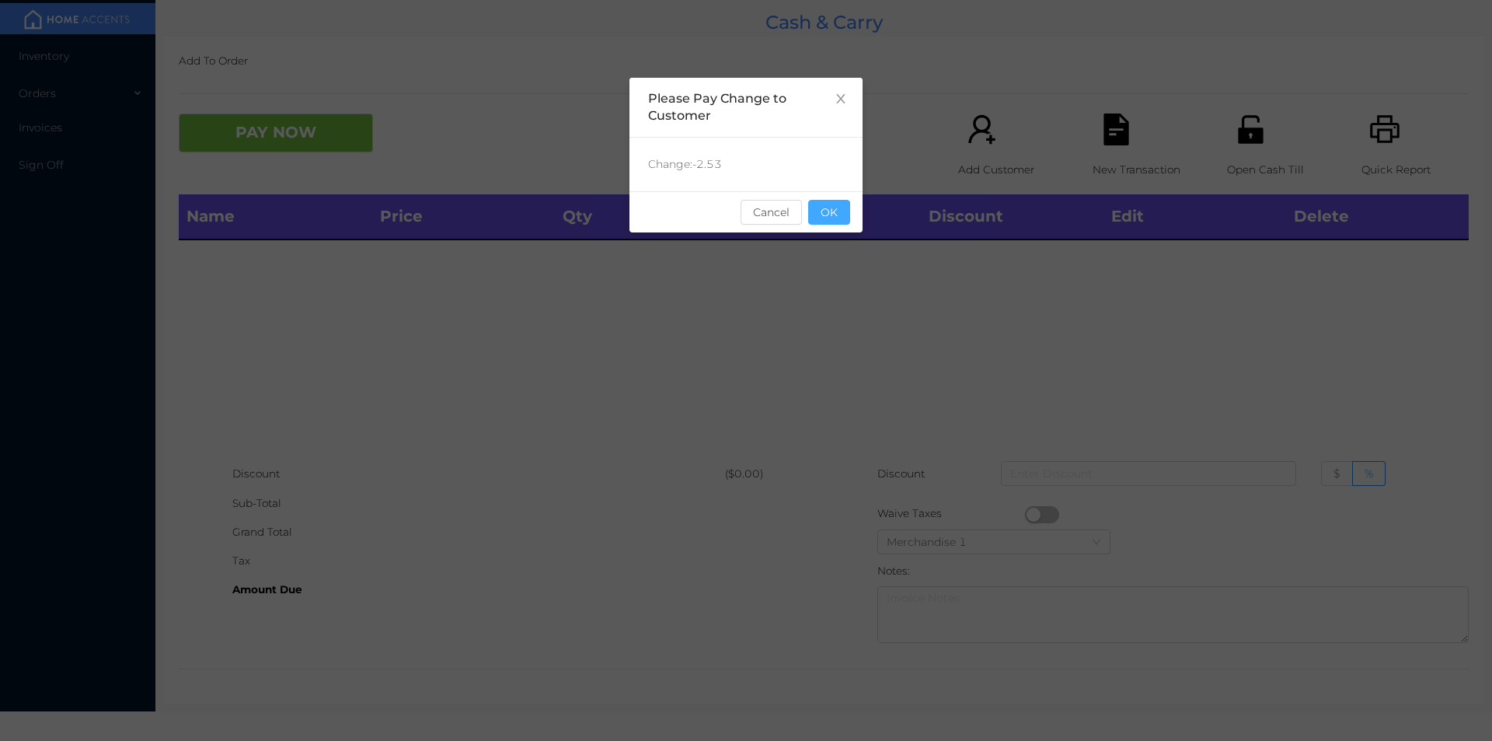
click at [833, 224] on button "OK" at bounding box center [829, 212] width 42 height 25
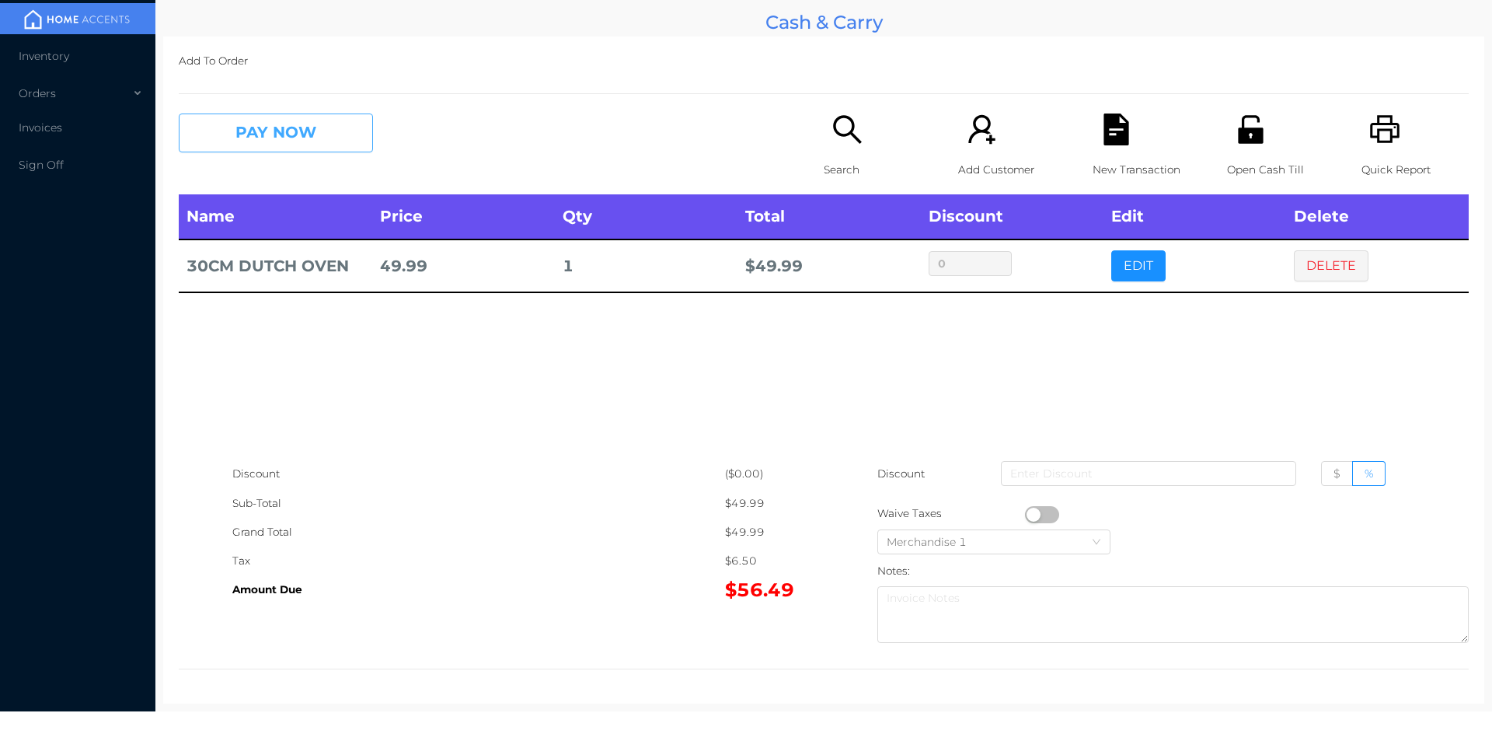
click at [274, 124] on button "PAY NOW" at bounding box center [276, 132] width 194 height 39
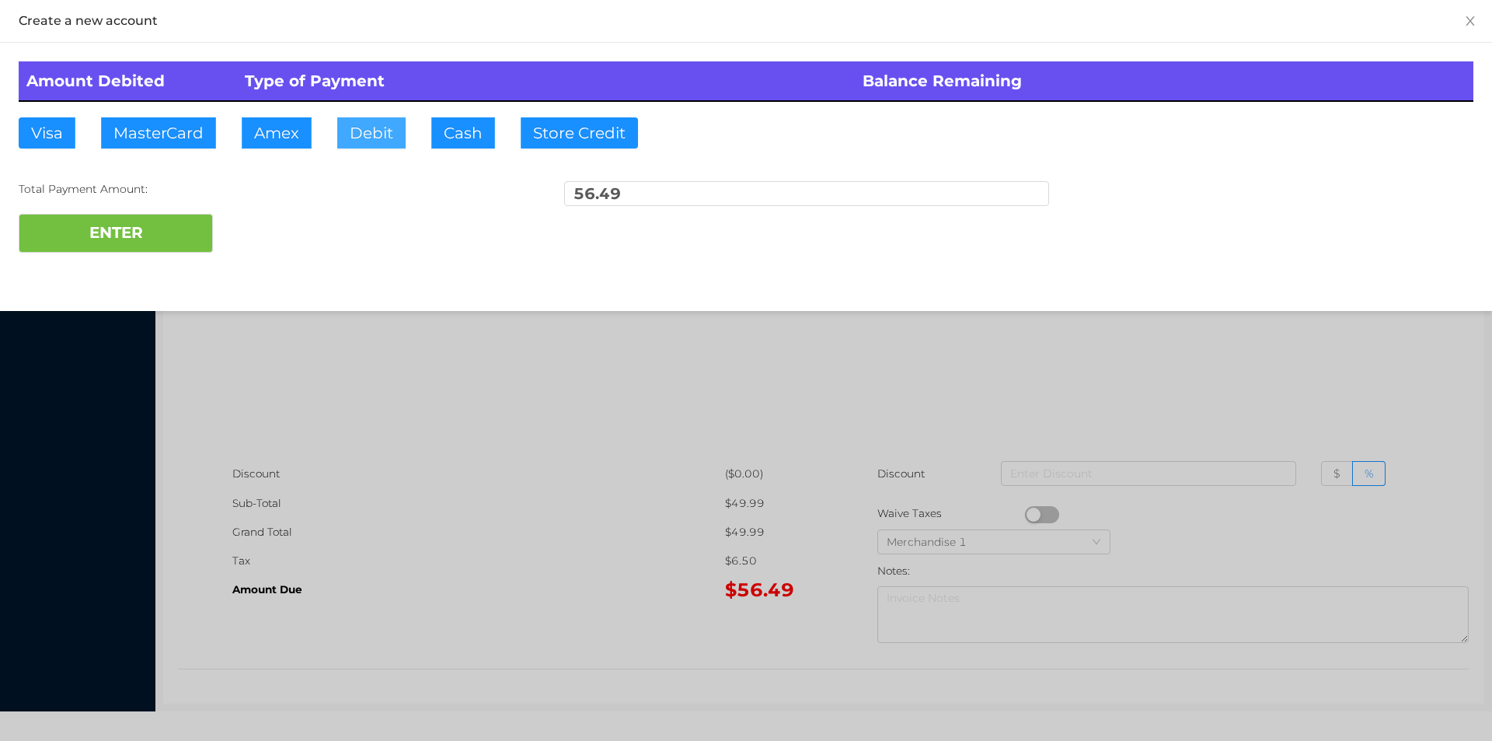
click at [375, 131] on button "Debit" at bounding box center [371, 132] width 68 height 31
click at [152, 235] on button "ENTER" at bounding box center [116, 233] width 194 height 39
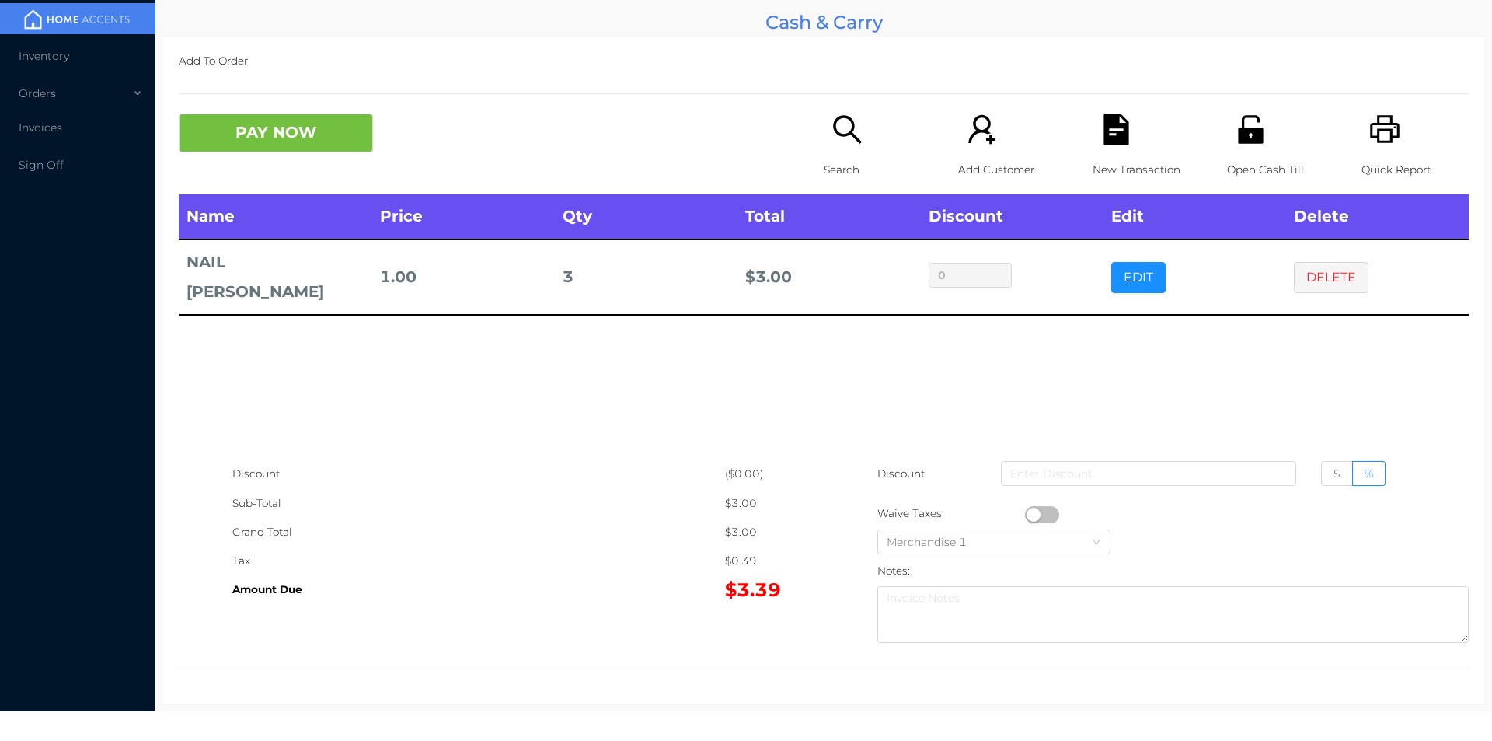
click at [848, 159] on p "Search" at bounding box center [877, 169] width 107 height 29
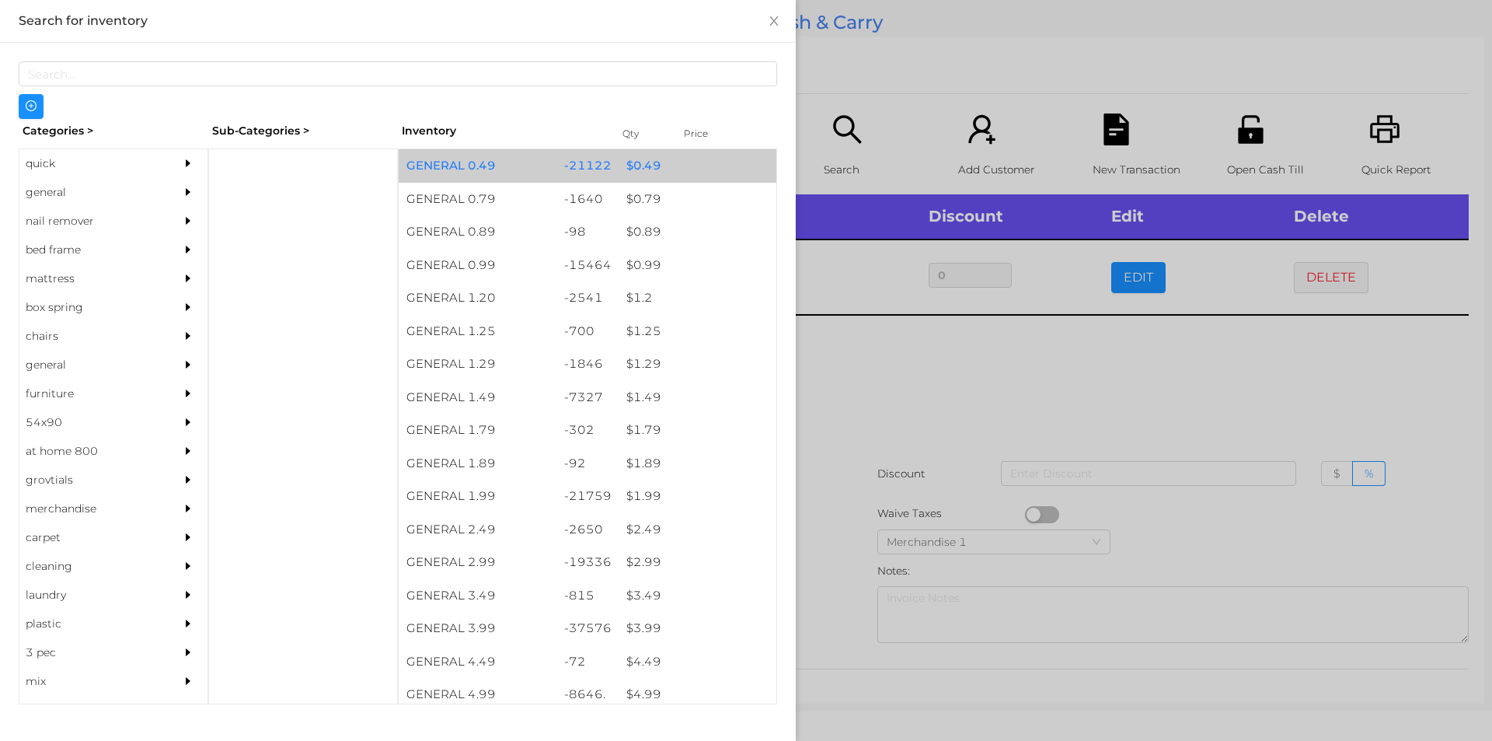
click at [633, 176] on div "$ 0.49" at bounding box center [698, 165] width 158 height 33
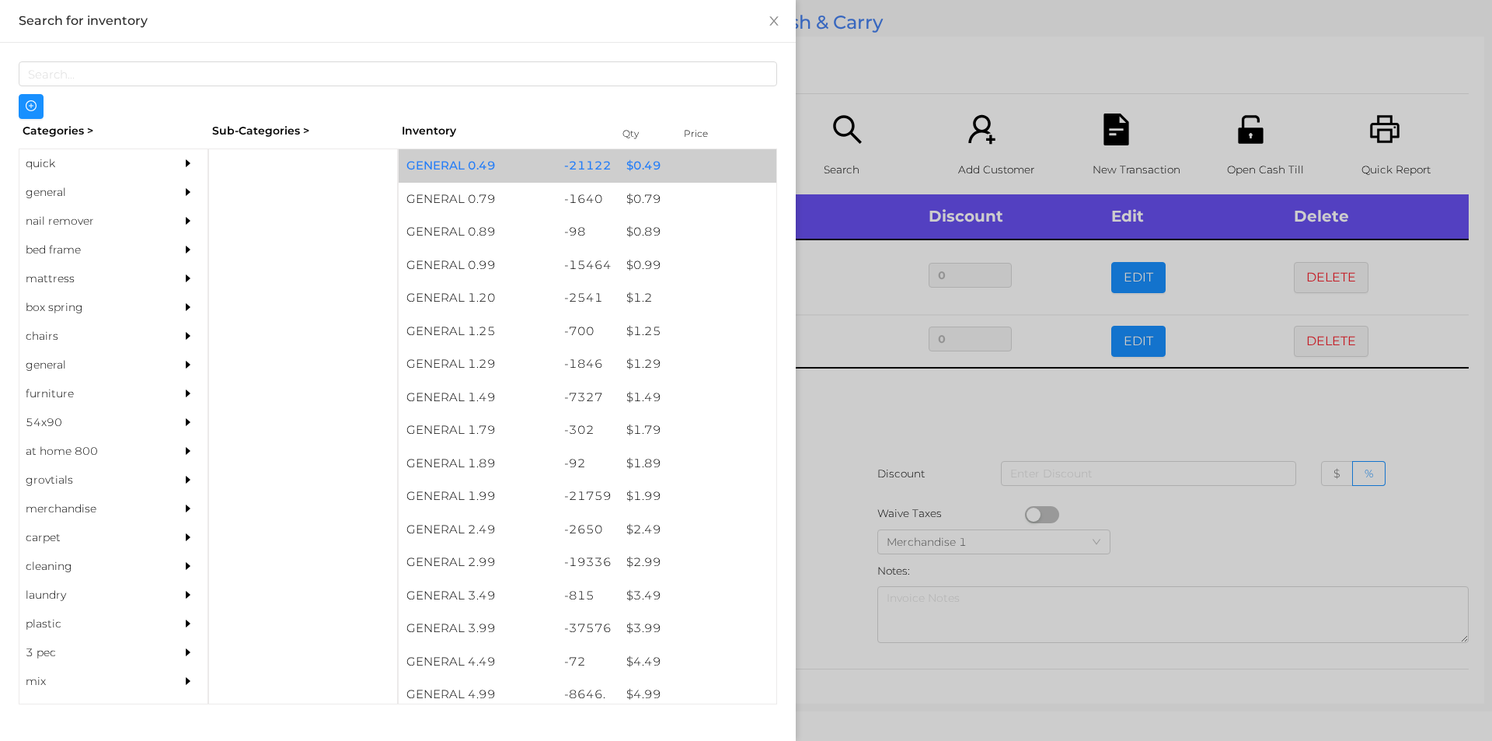
click at [645, 175] on div "$ 0.49" at bounding box center [698, 165] width 158 height 33
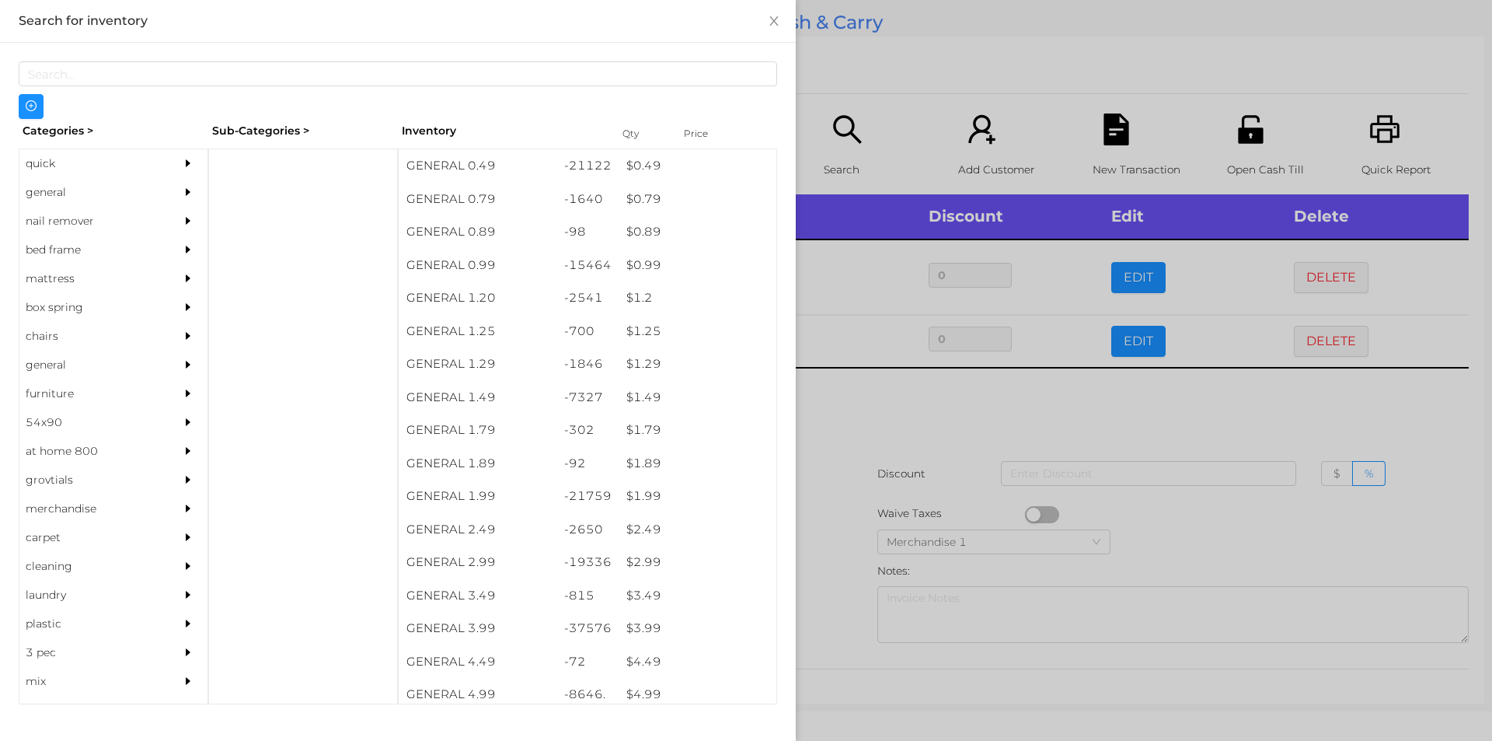
click at [870, 409] on div at bounding box center [746, 370] width 1492 height 741
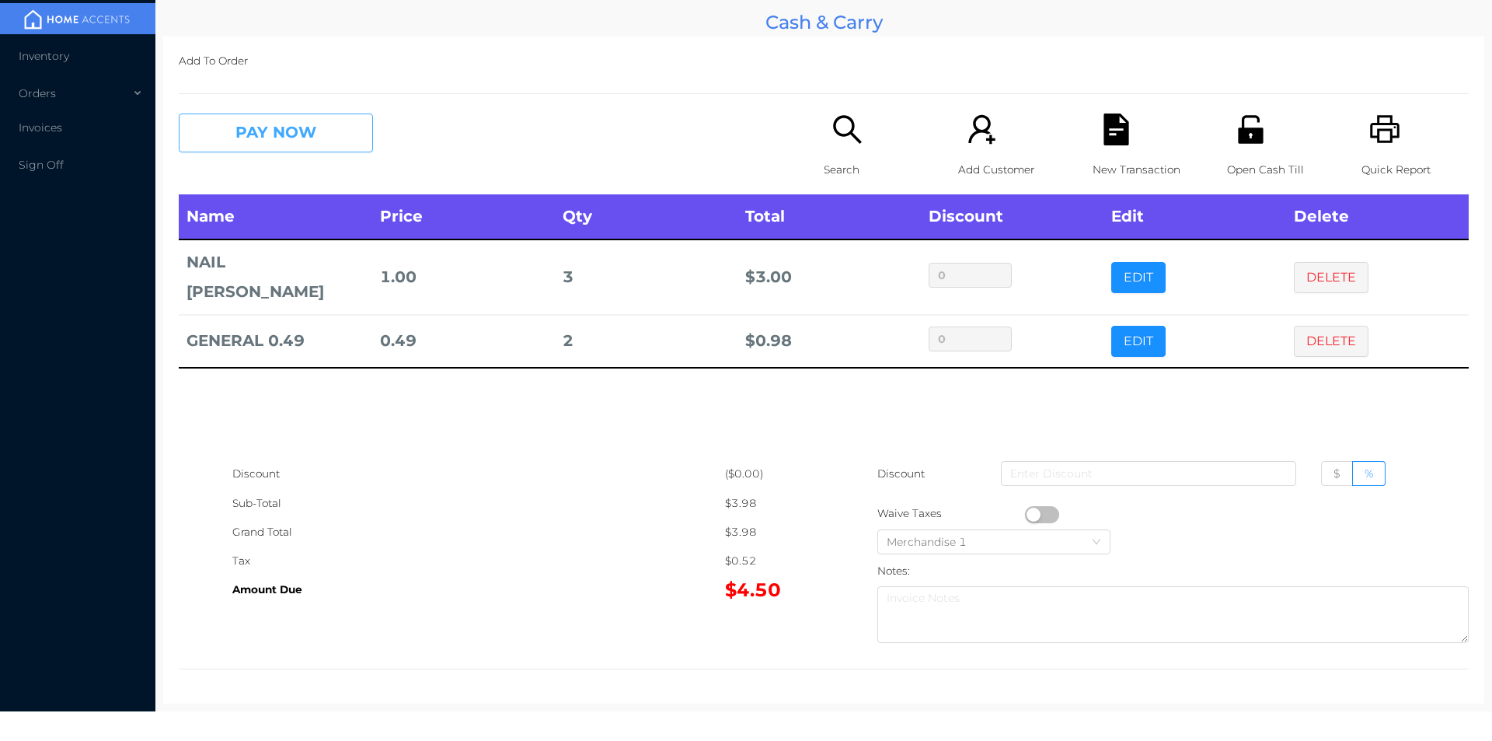
click at [288, 117] on button "PAY NOW" at bounding box center [276, 132] width 194 height 39
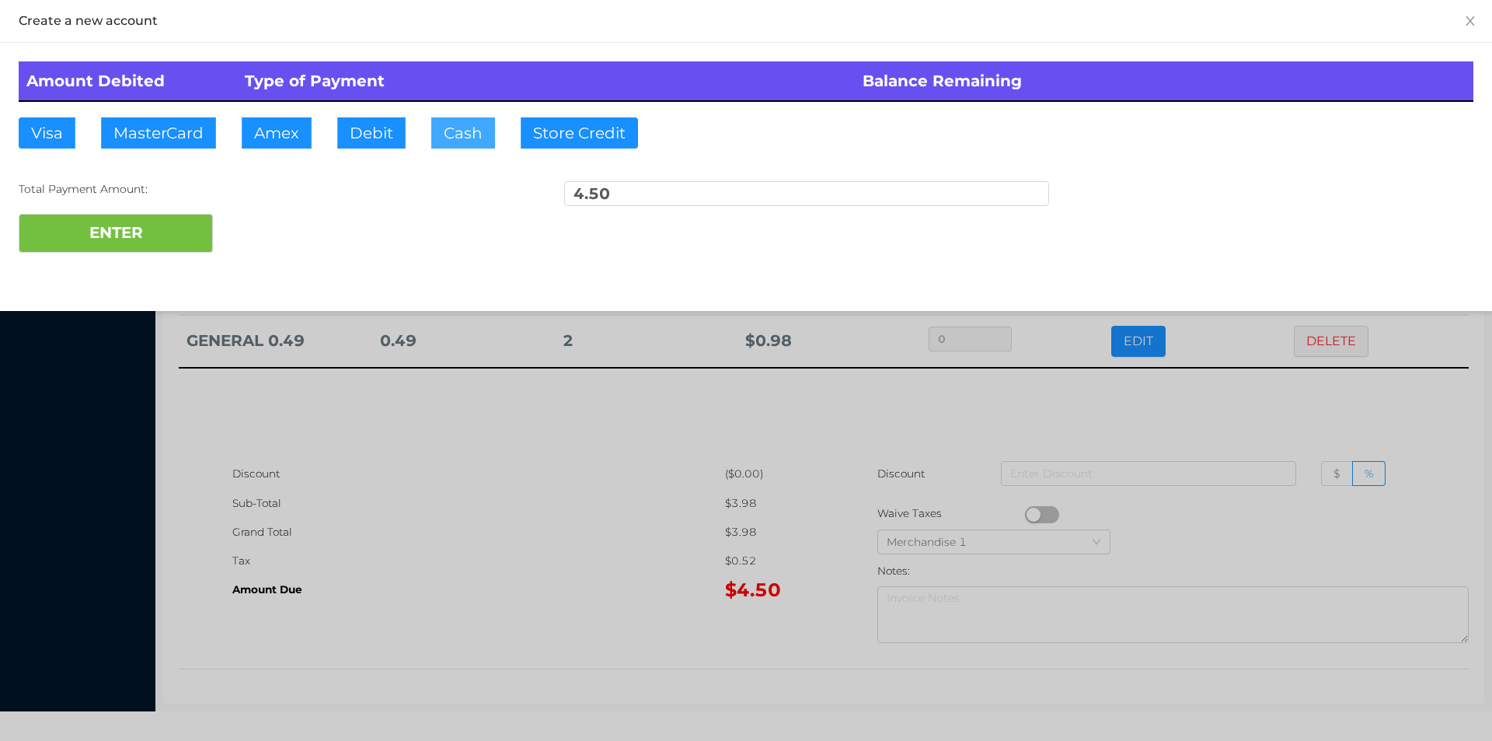
click at [459, 123] on button "Cash" at bounding box center [463, 132] width 64 height 31
click at [139, 243] on button "ENTER" at bounding box center [116, 233] width 194 height 39
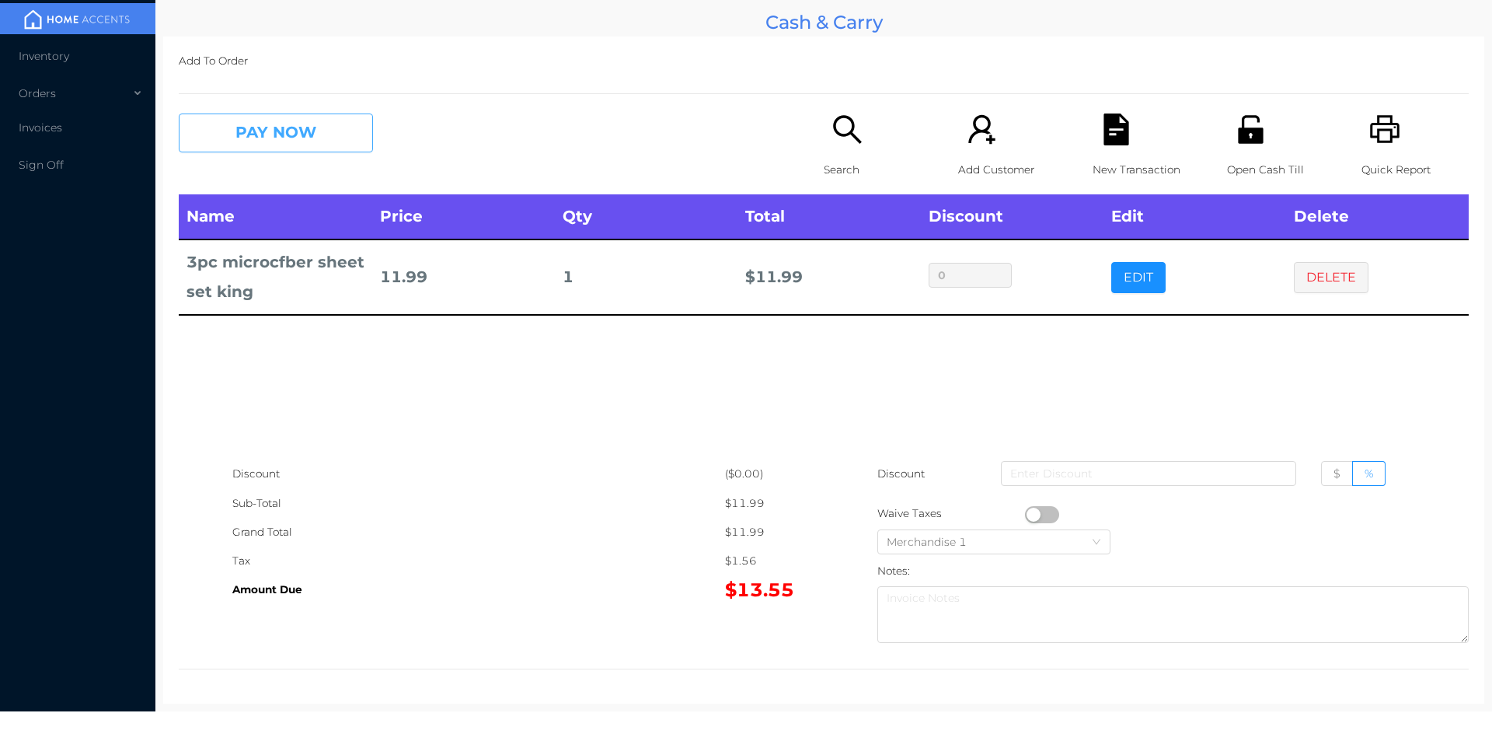
click at [240, 147] on button "PAY NOW" at bounding box center [276, 132] width 194 height 39
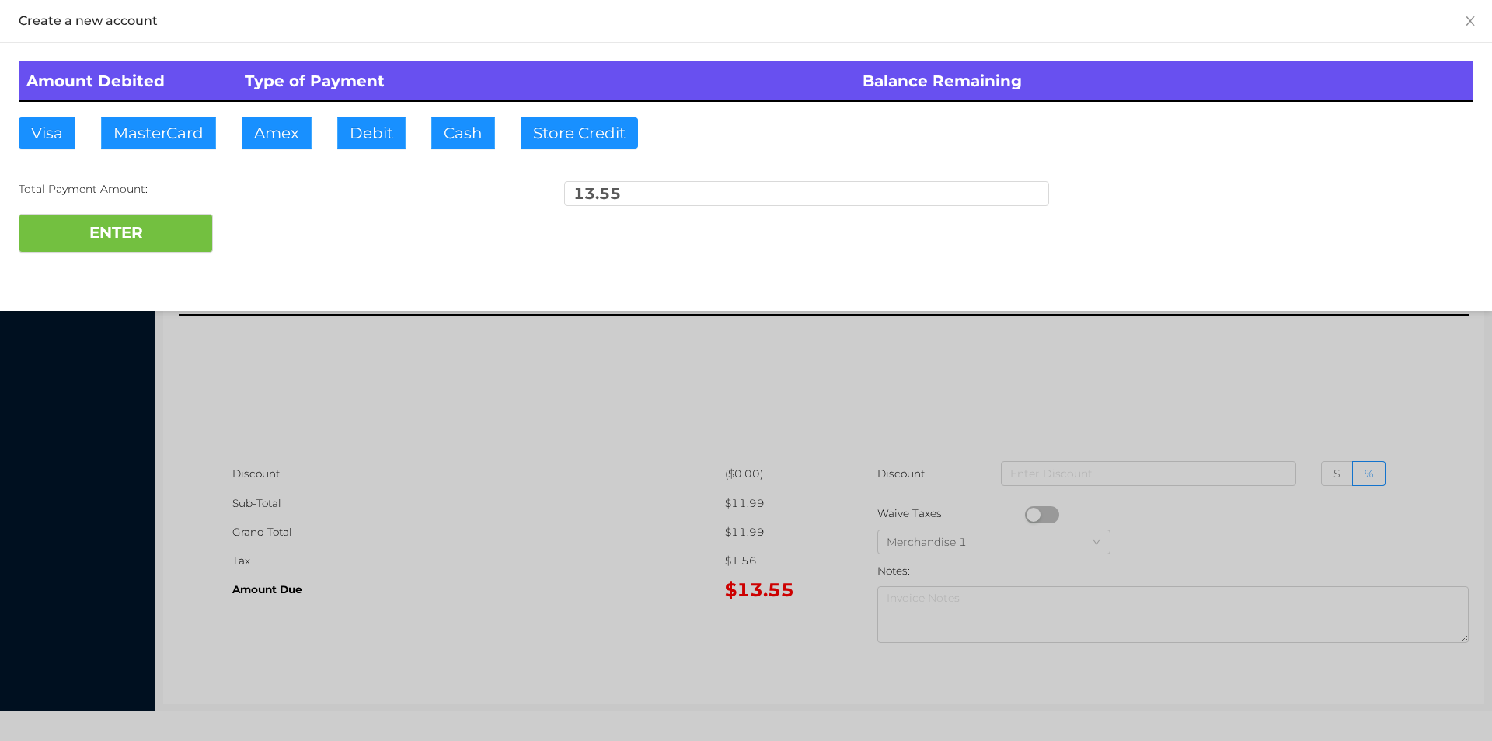
click at [421, 442] on div at bounding box center [746, 370] width 1492 height 741
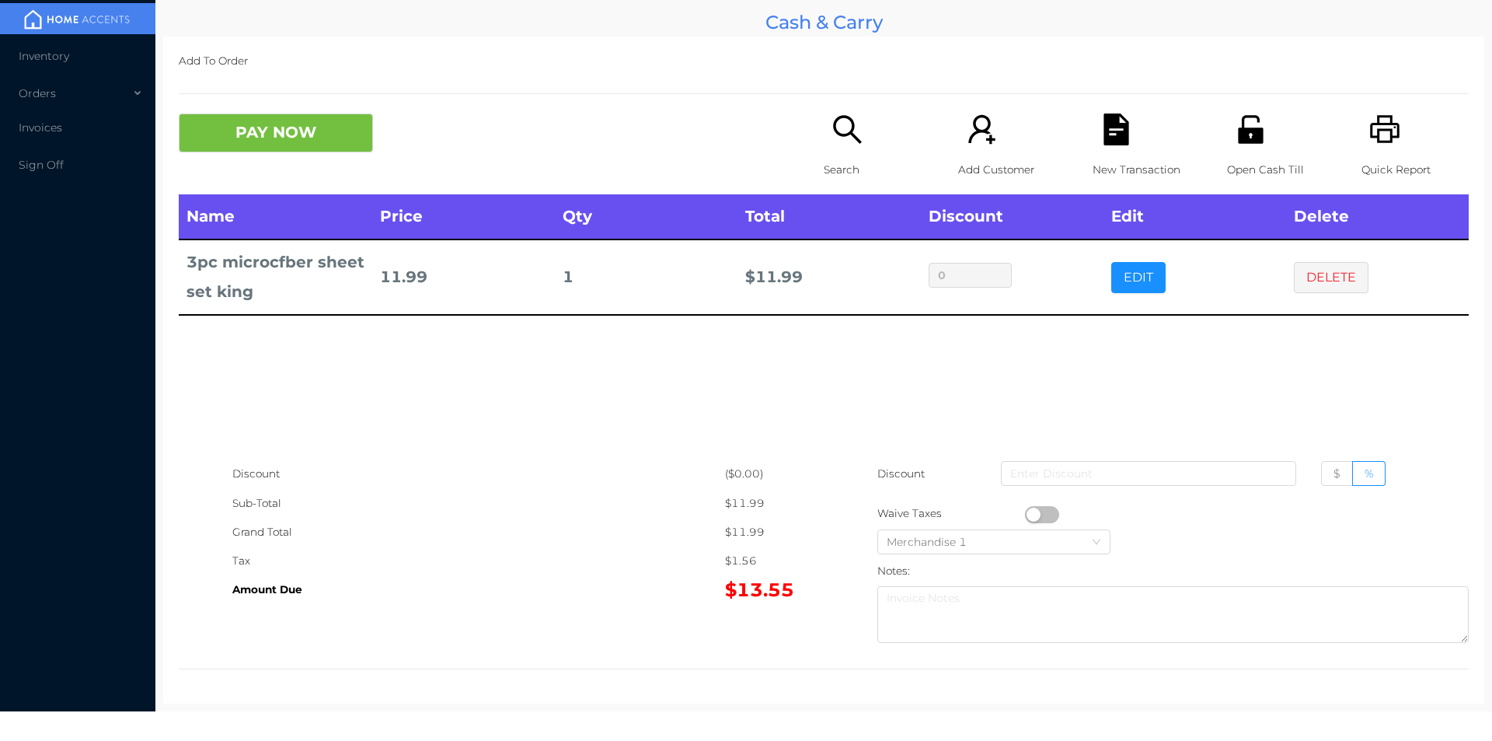
click at [1227, 155] on p "Open Cash Till" at bounding box center [1280, 169] width 107 height 29
click at [1302, 274] on button "DELETE" at bounding box center [1331, 277] width 75 height 31
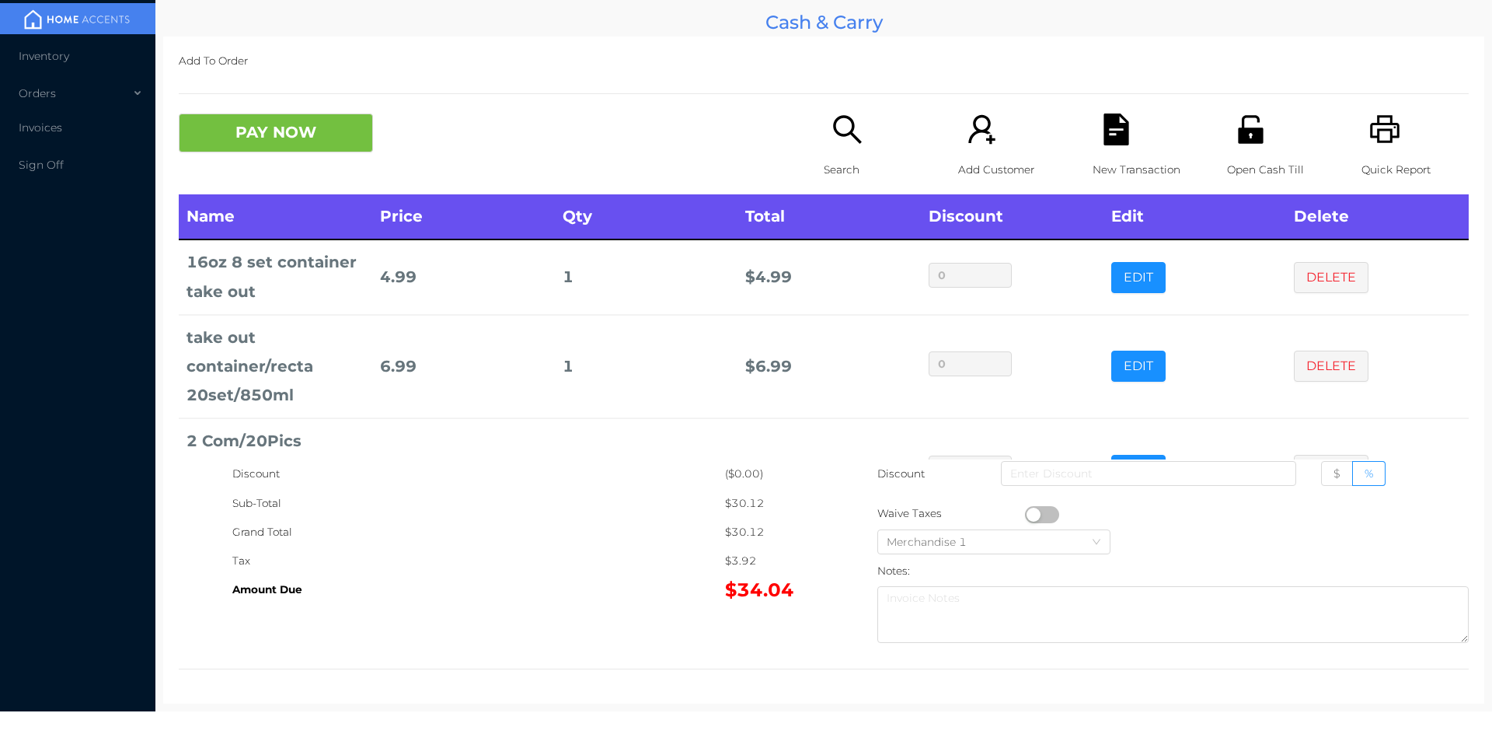
click at [857, 163] on p "Search" at bounding box center [877, 169] width 107 height 29
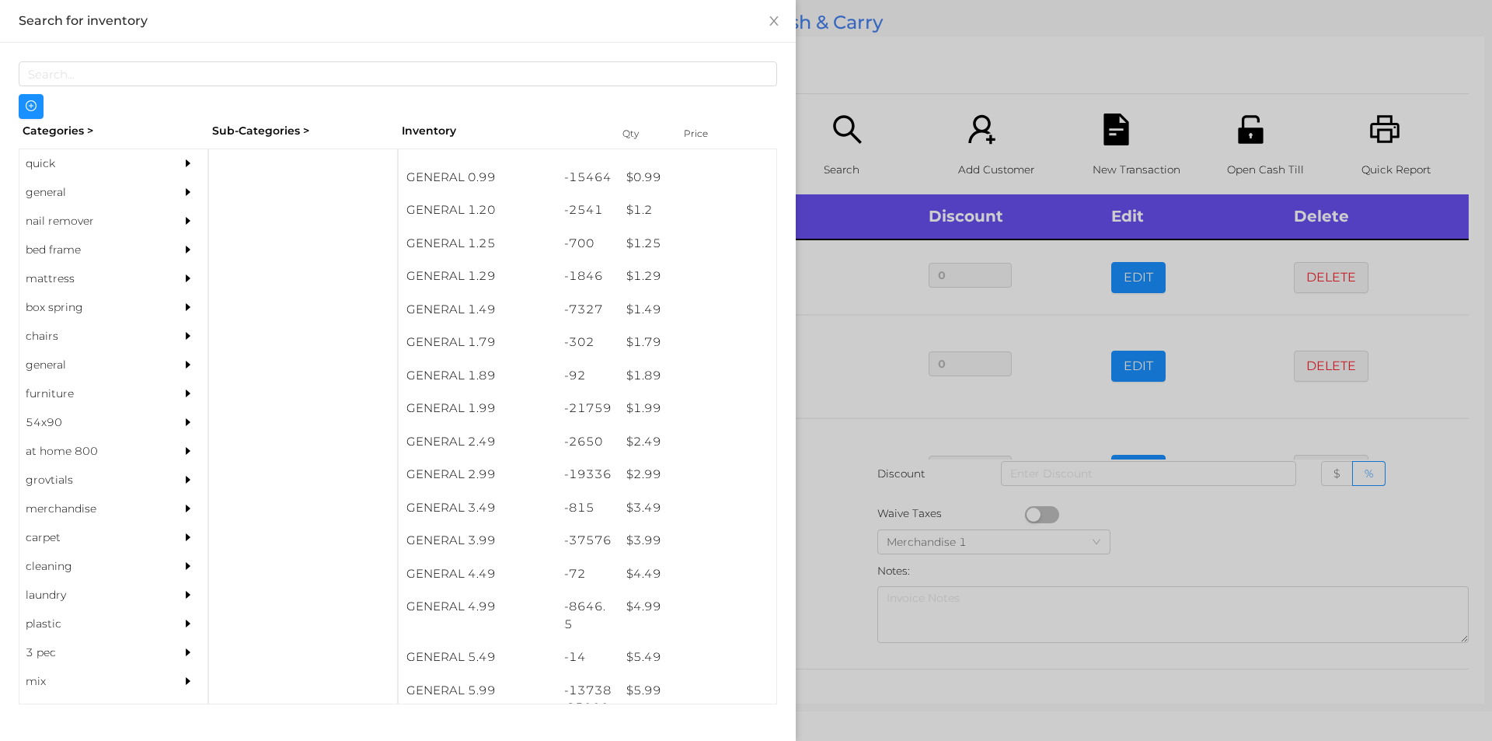
scroll to position [0, 0]
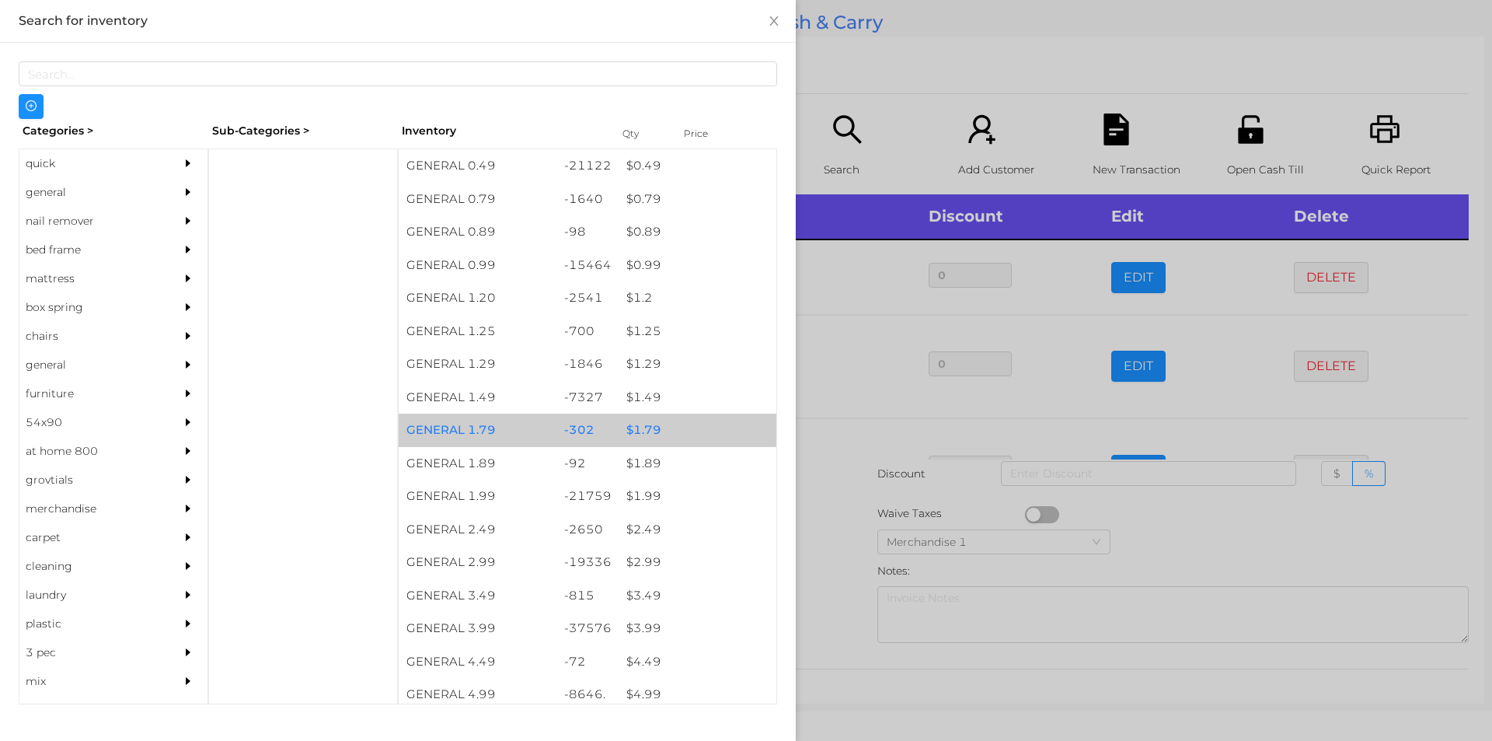
click at [636, 420] on div "$ 1.79" at bounding box center [698, 429] width 158 height 33
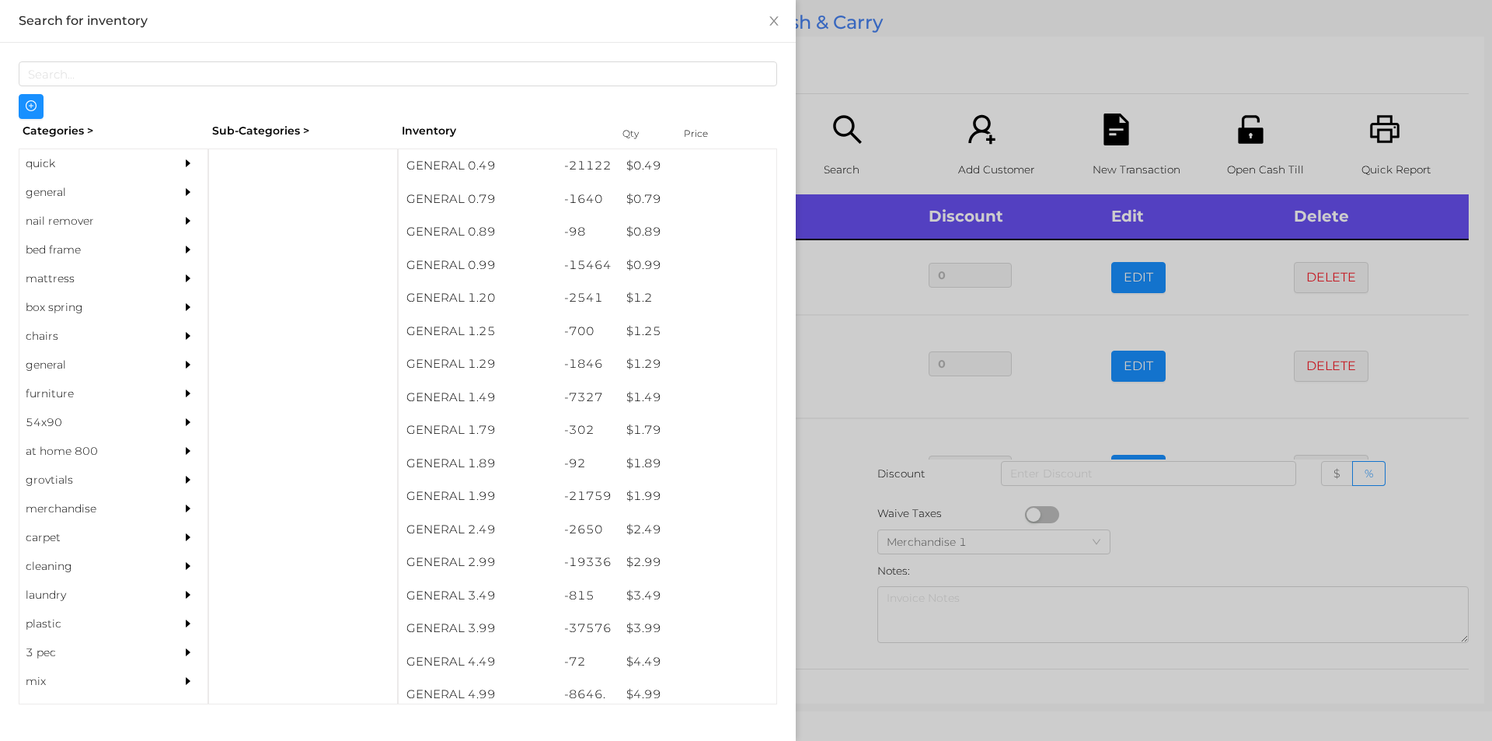
click at [830, 526] on div at bounding box center [746, 370] width 1492 height 741
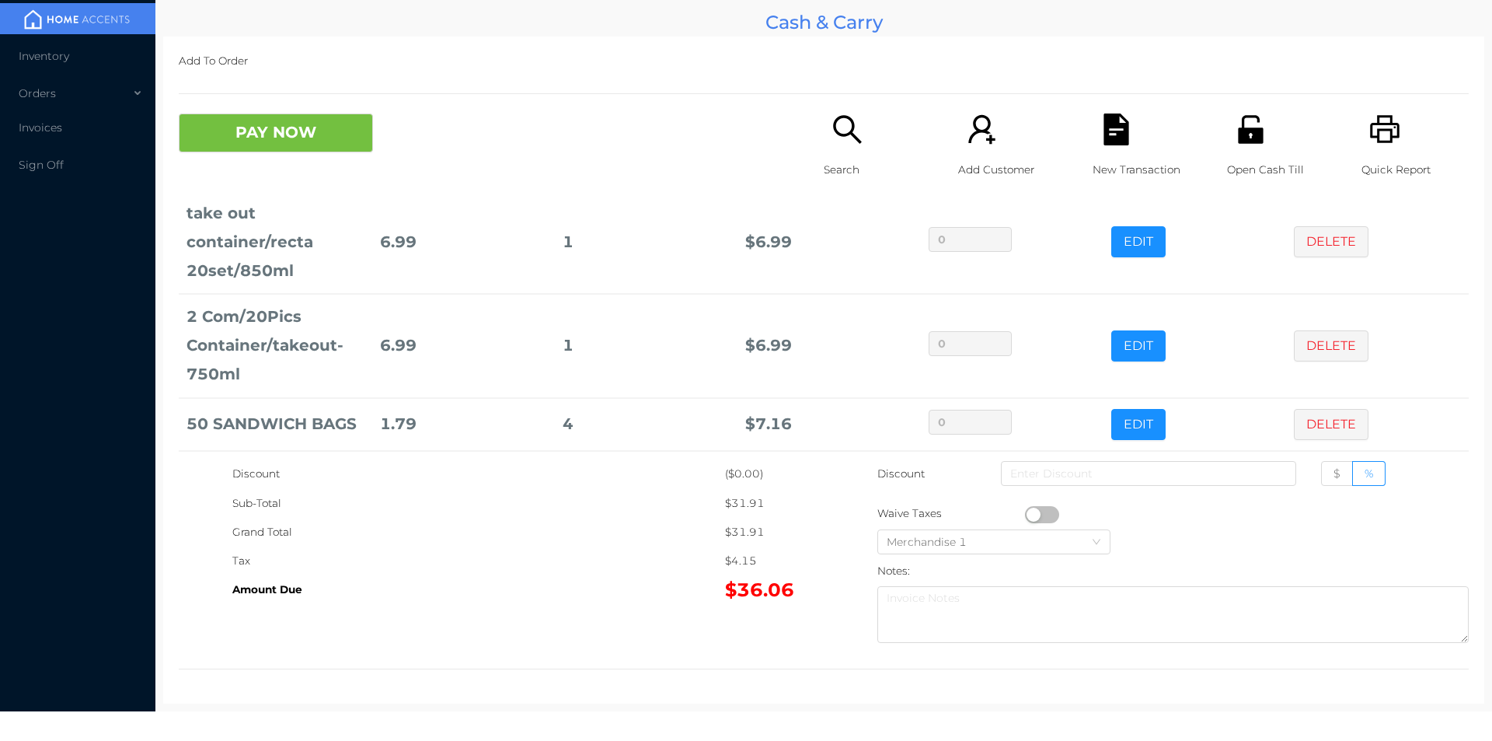
scroll to position [260, 0]
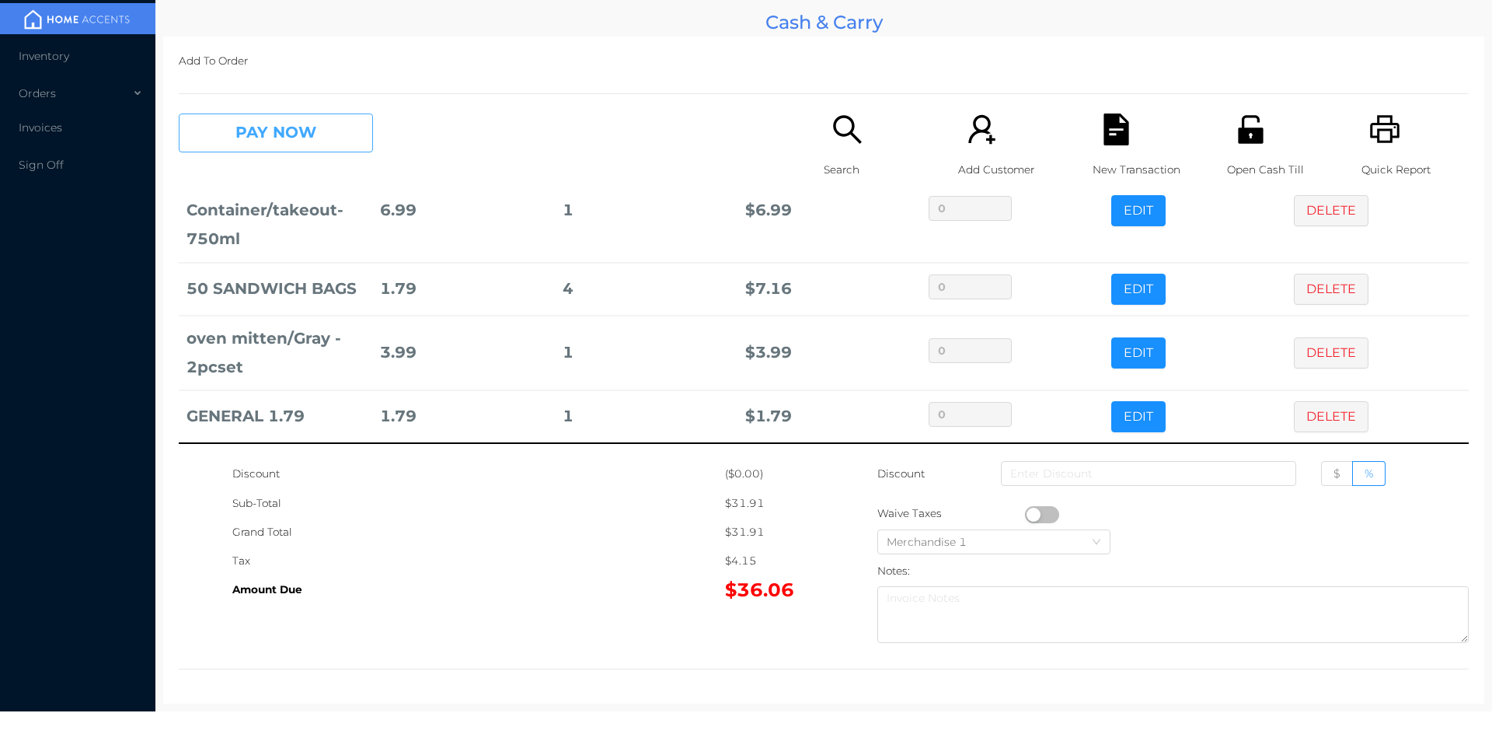
click at [330, 129] on button "PAY NOW" at bounding box center [276, 132] width 194 height 39
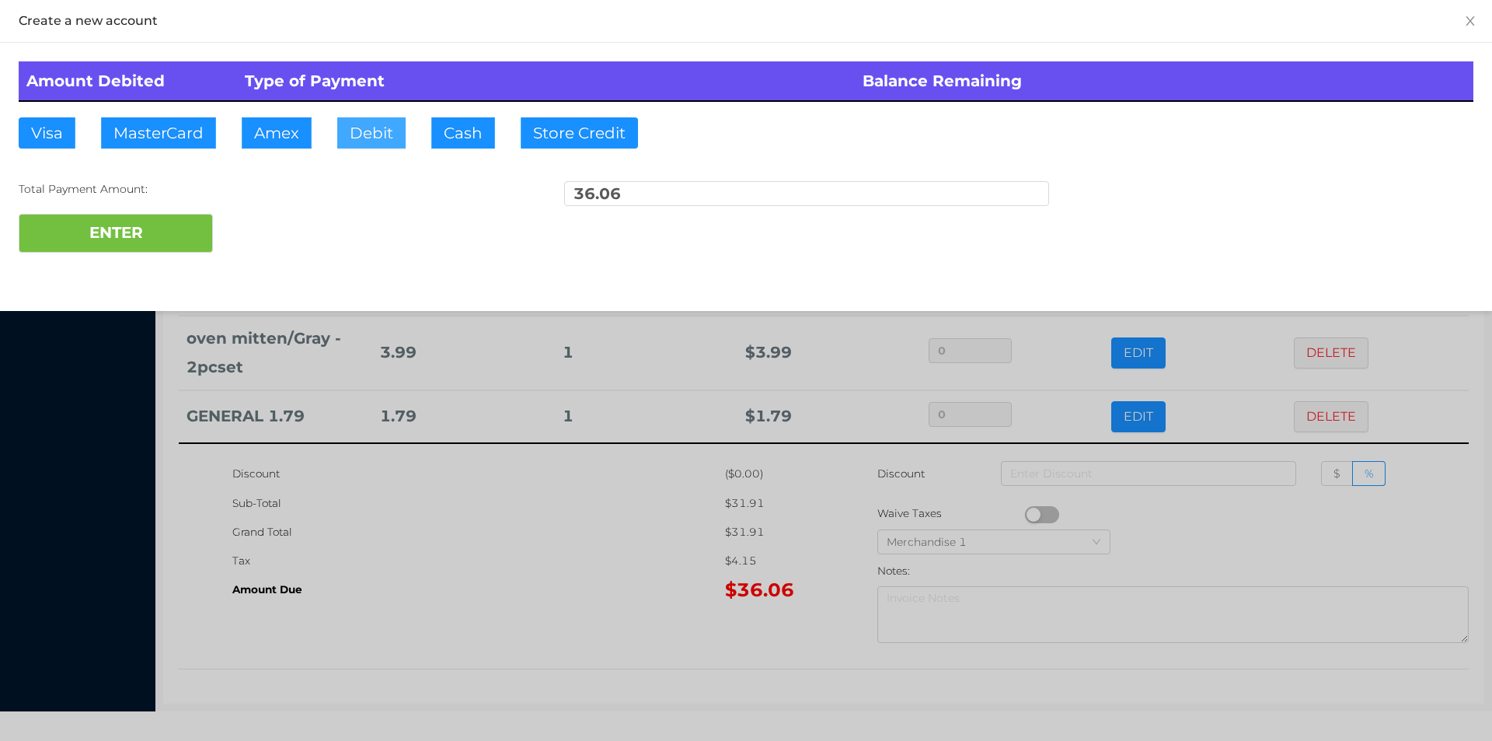
click at [384, 140] on button "Debit" at bounding box center [371, 132] width 68 height 31
click at [193, 215] on button "ENTER" at bounding box center [116, 233] width 194 height 39
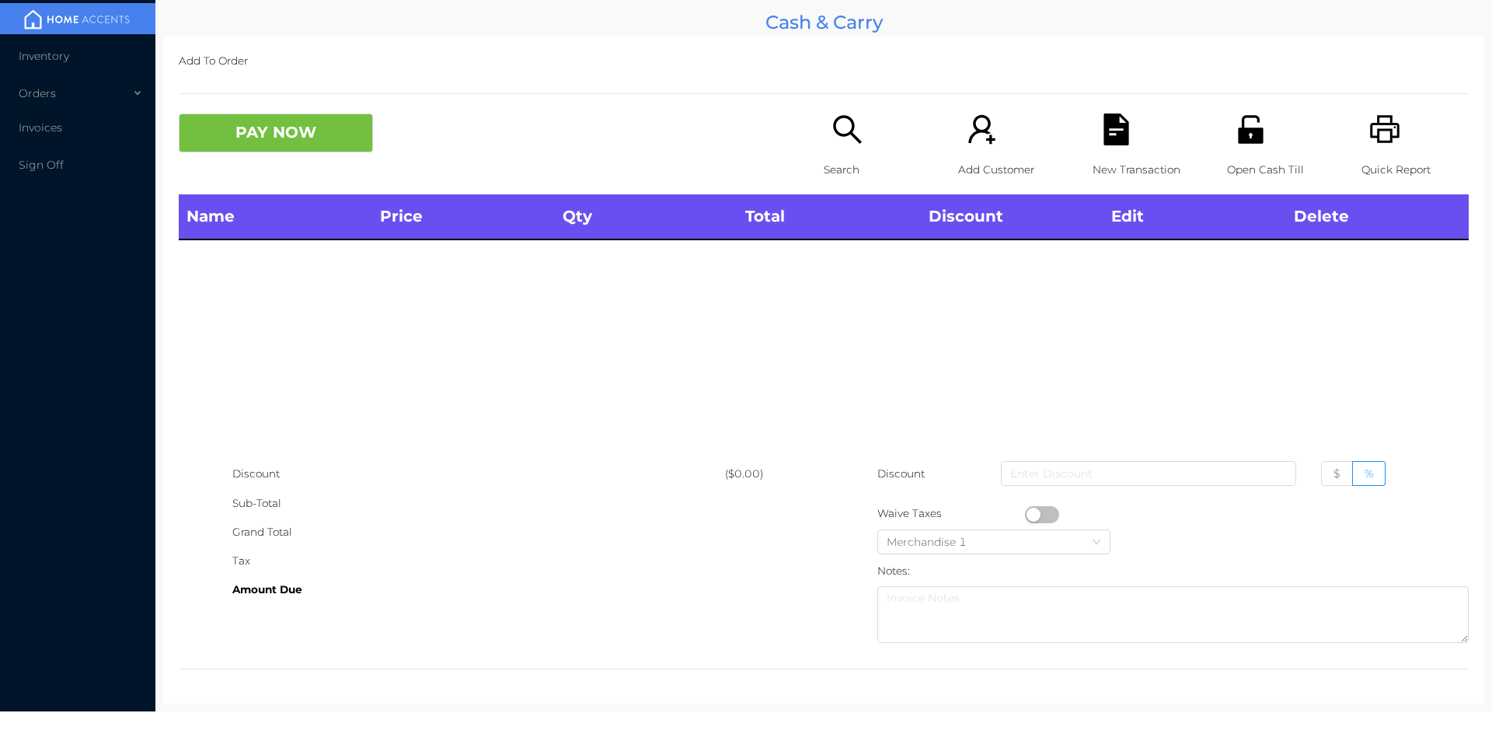
scroll to position [0, 0]
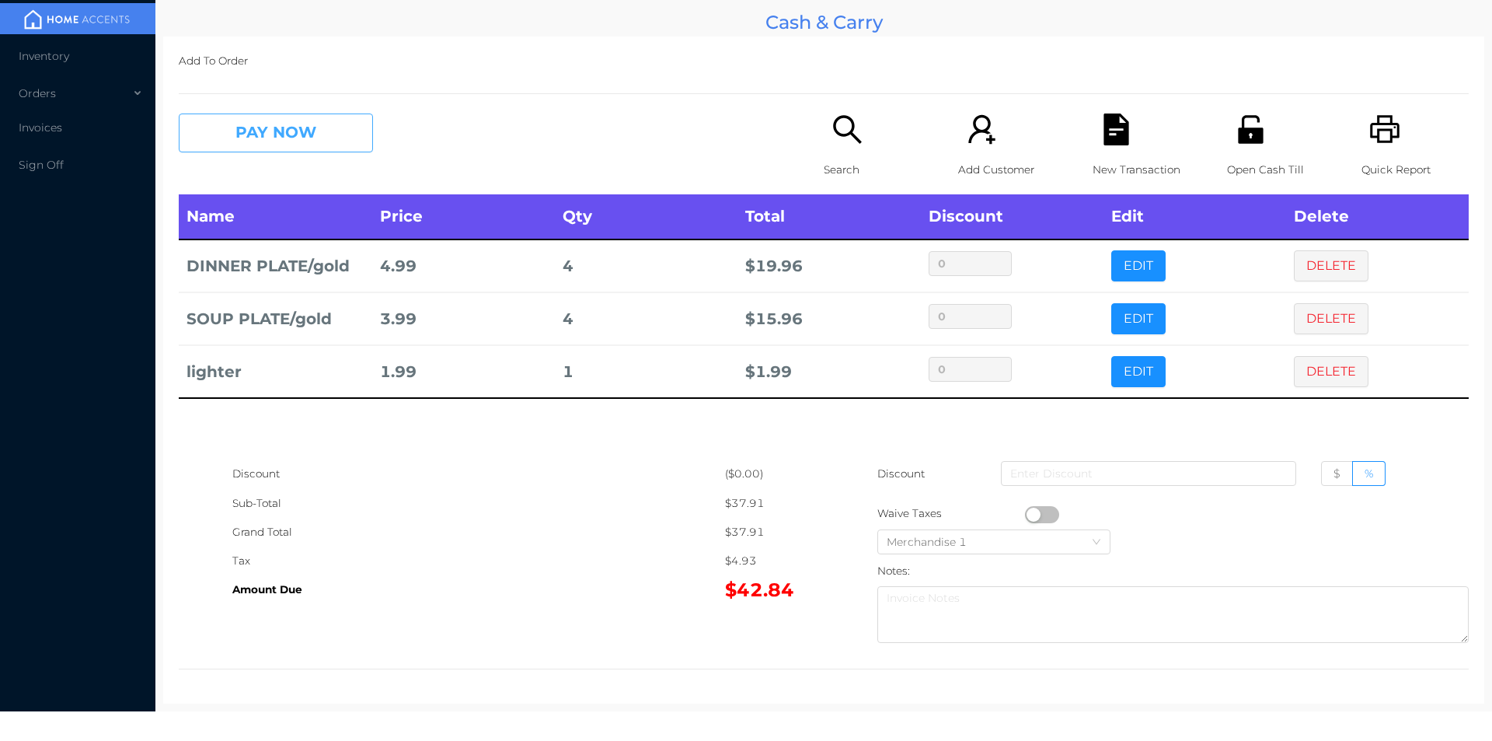
click at [265, 140] on button "PAY NOW" at bounding box center [276, 132] width 194 height 39
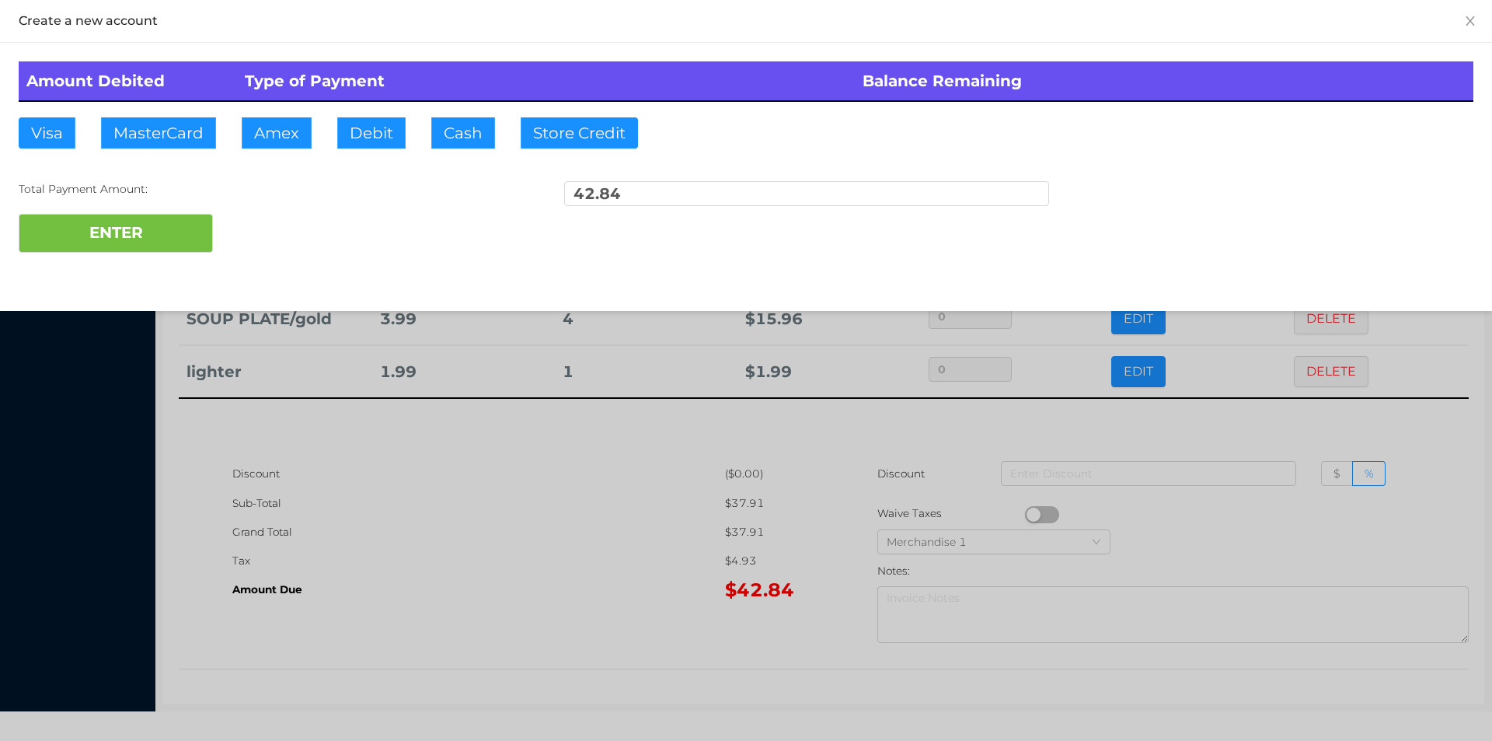
click at [242, 227] on div "ENTER" at bounding box center [746, 233] width 1455 height 39
click at [448, 545] on div at bounding box center [746, 370] width 1492 height 741
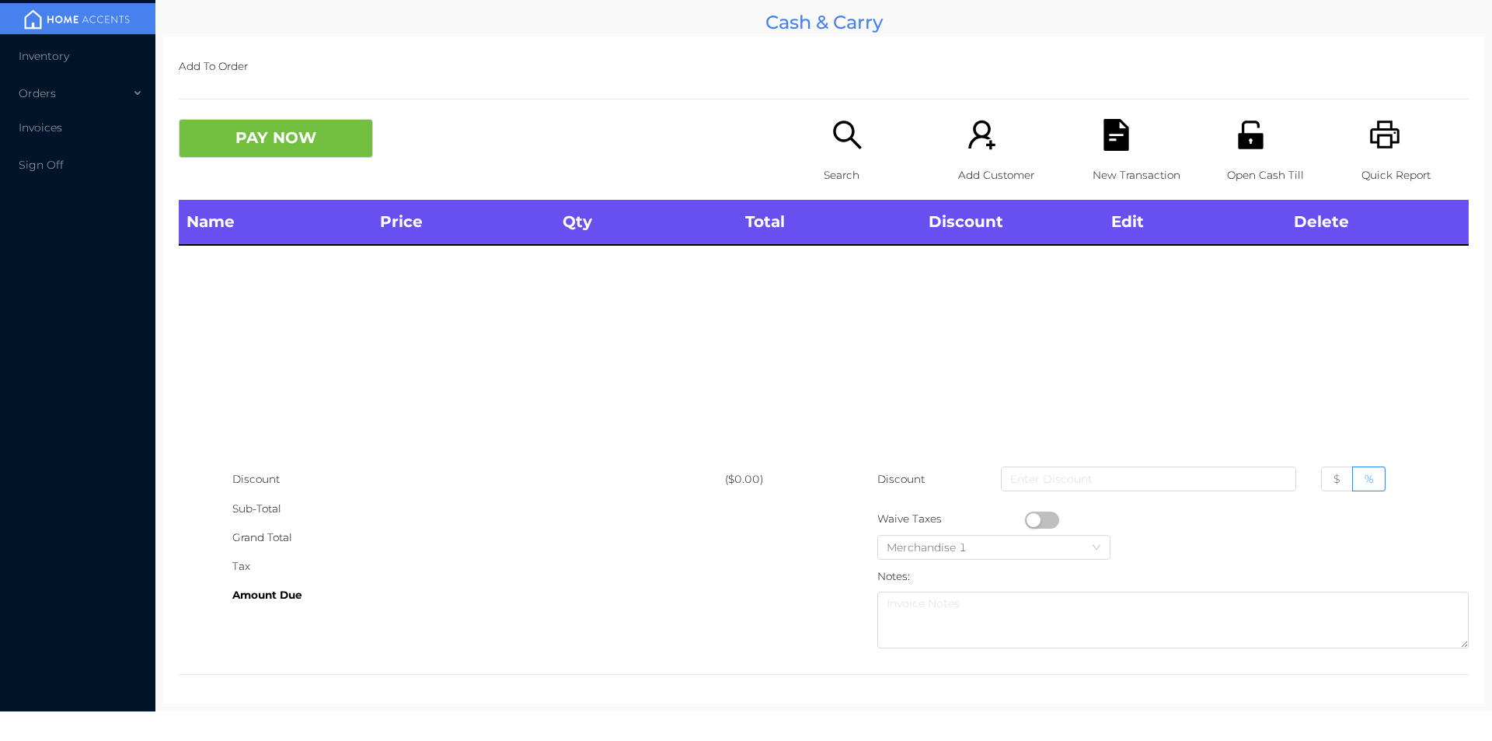
click at [1235, 149] on icon "icon: unlock" at bounding box center [1251, 135] width 32 height 32
click at [1238, 143] on icon "icon: unlock" at bounding box center [1250, 134] width 25 height 28
click at [847, 155] on div "Search" at bounding box center [877, 159] width 107 height 81
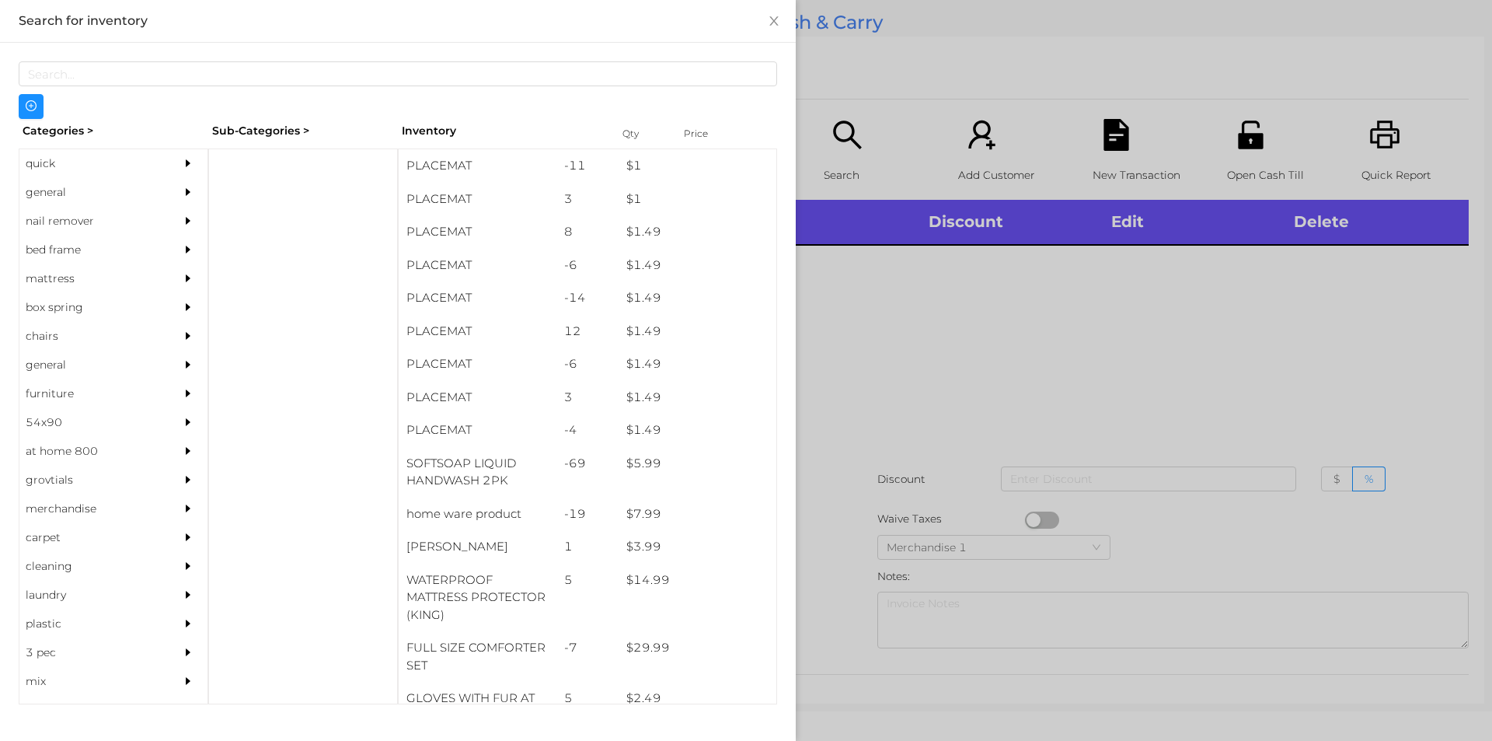
click at [44, 190] on div "general" at bounding box center [89, 192] width 141 height 29
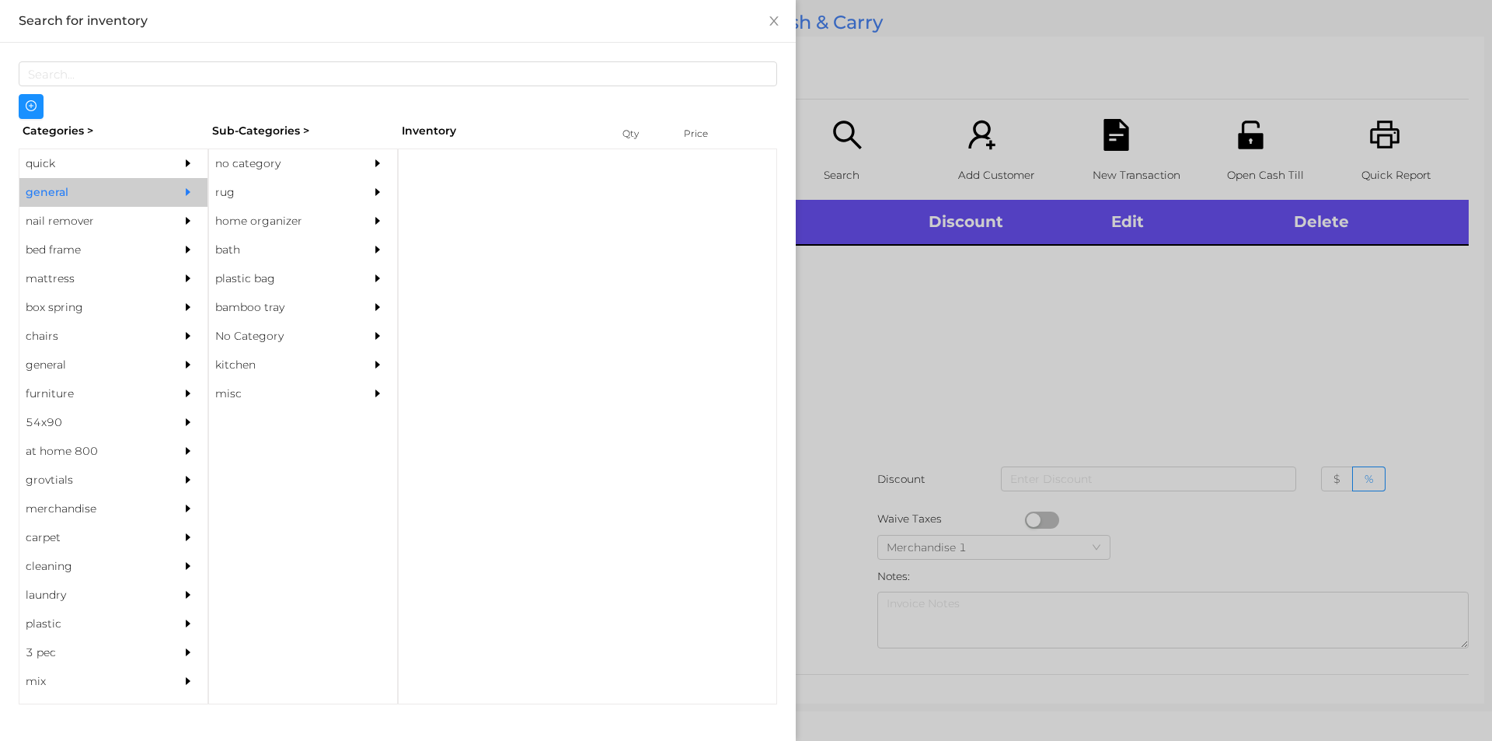
click at [245, 158] on div "no category" at bounding box center [279, 163] width 141 height 29
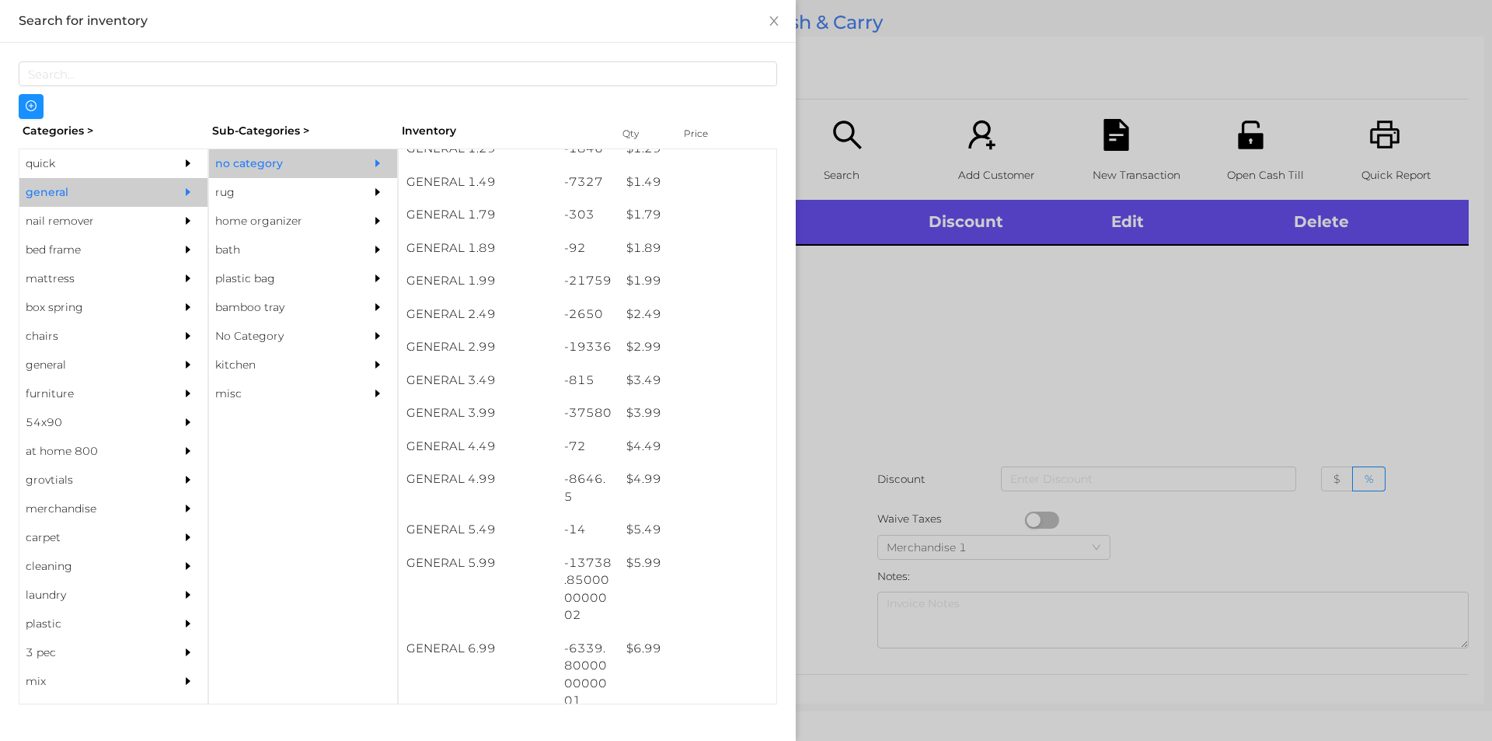
scroll to position [215, 0]
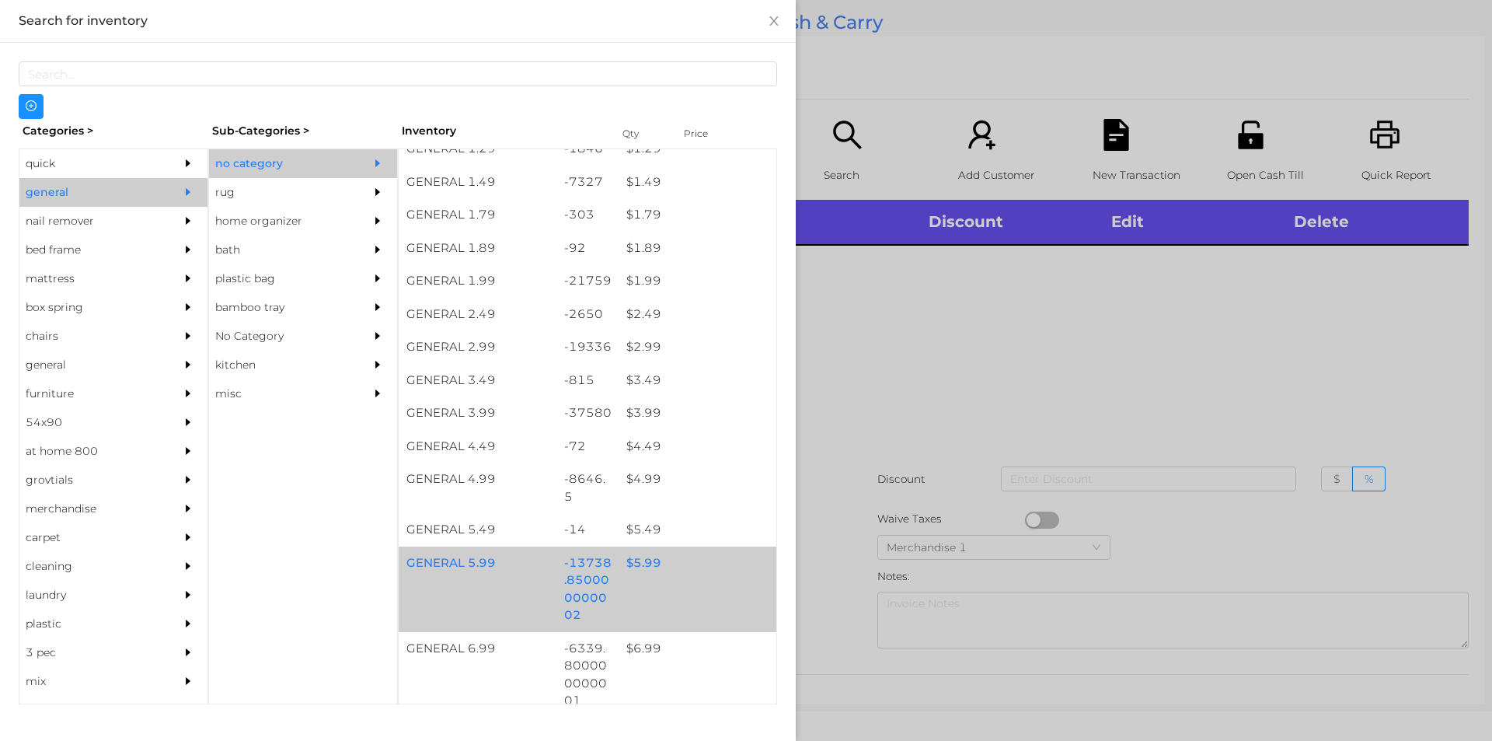
click at [629, 555] on div "$ 5.99" at bounding box center [698, 562] width 158 height 33
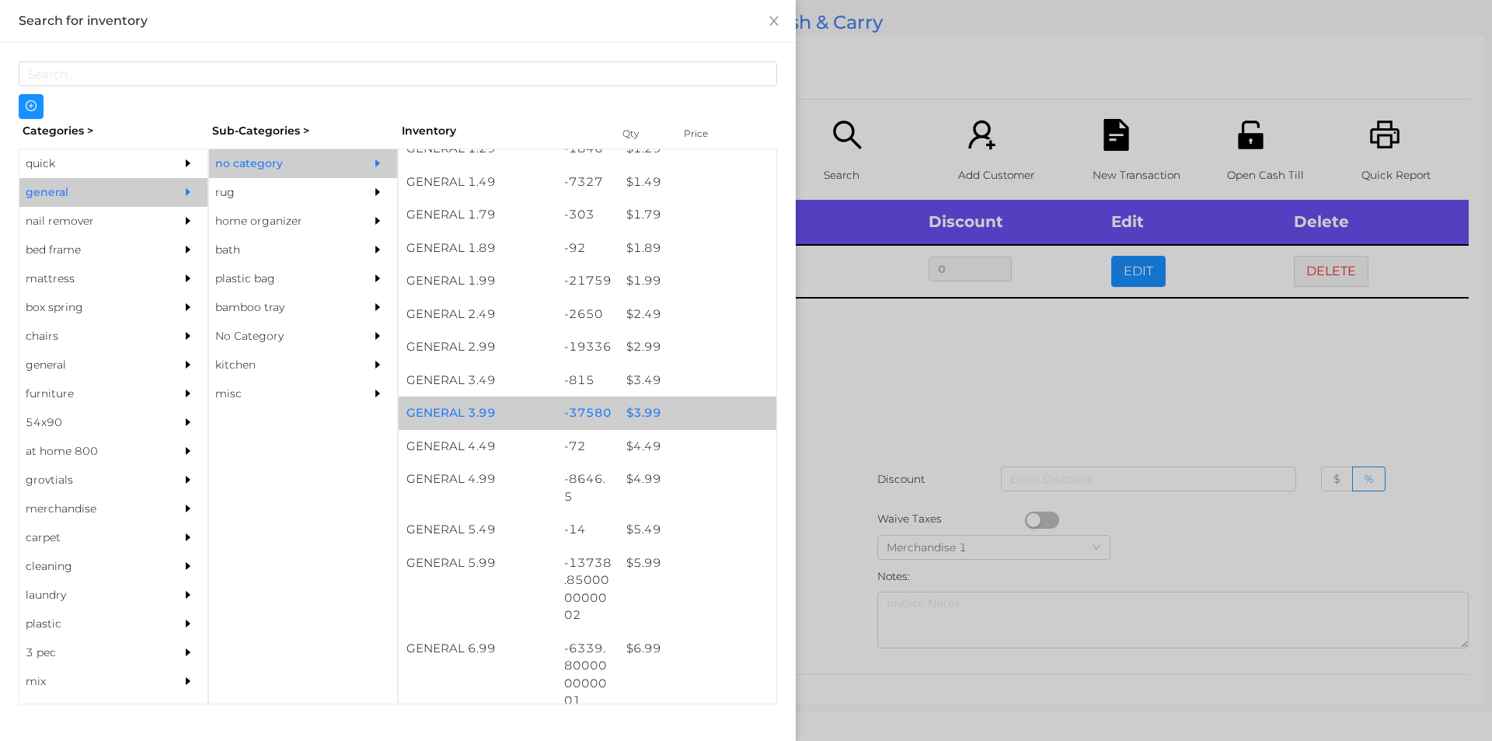
click at [647, 414] on div "$ 3.99" at bounding box center [698, 412] width 158 height 33
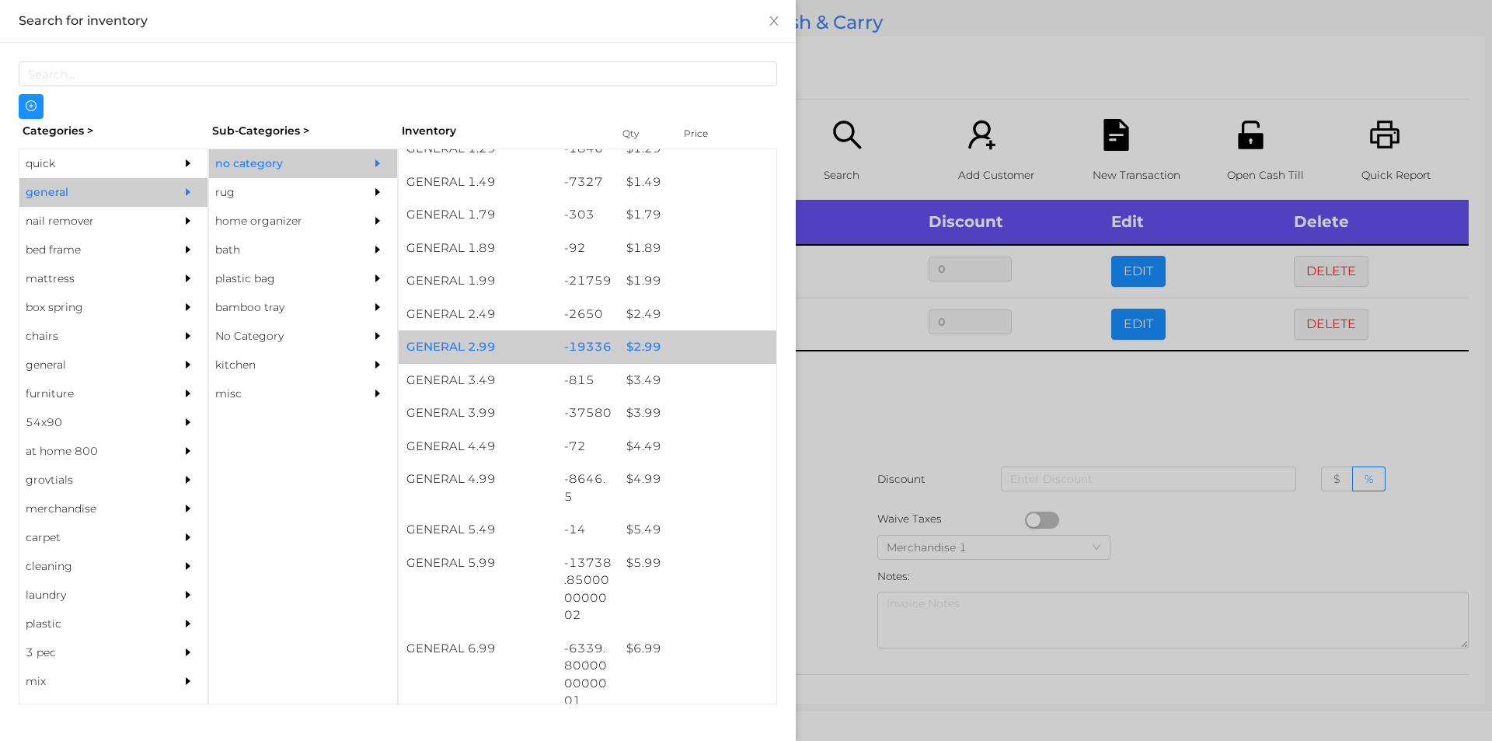
click at [648, 352] on div "$ 2.99" at bounding box center [698, 346] width 158 height 33
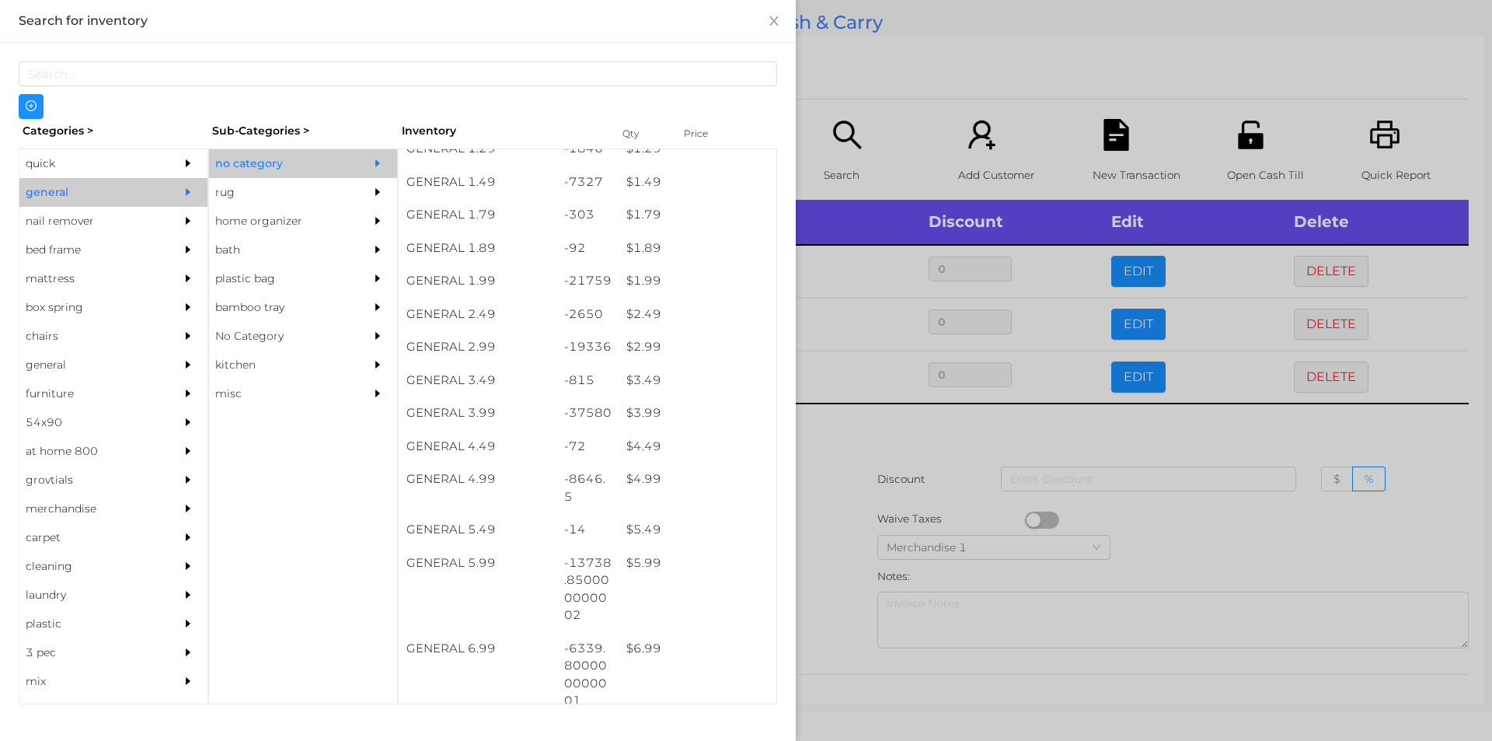
click at [851, 438] on div at bounding box center [746, 370] width 1492 height 741
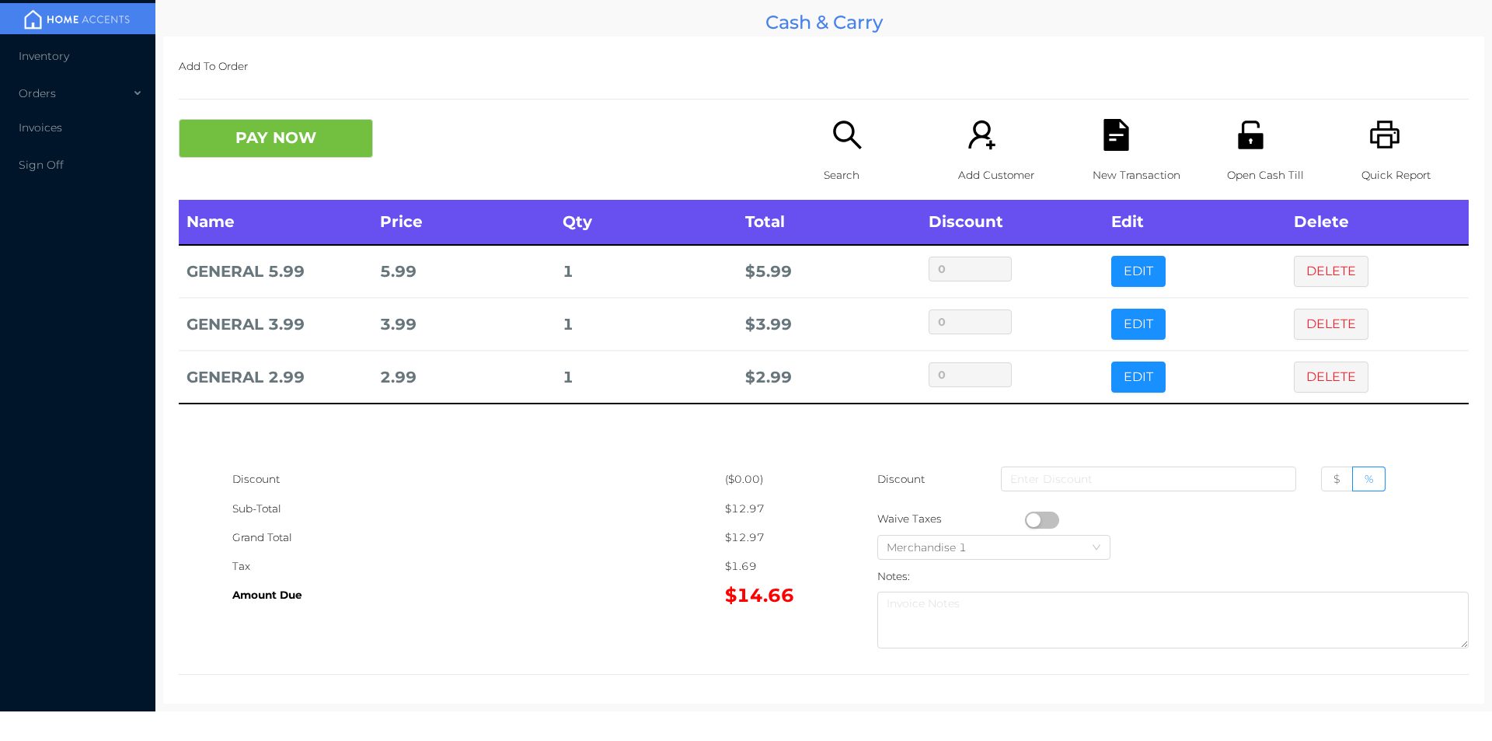
click at [832, 148] on icon "icon: search" at bounding box center [848, 135] width 32 height 32
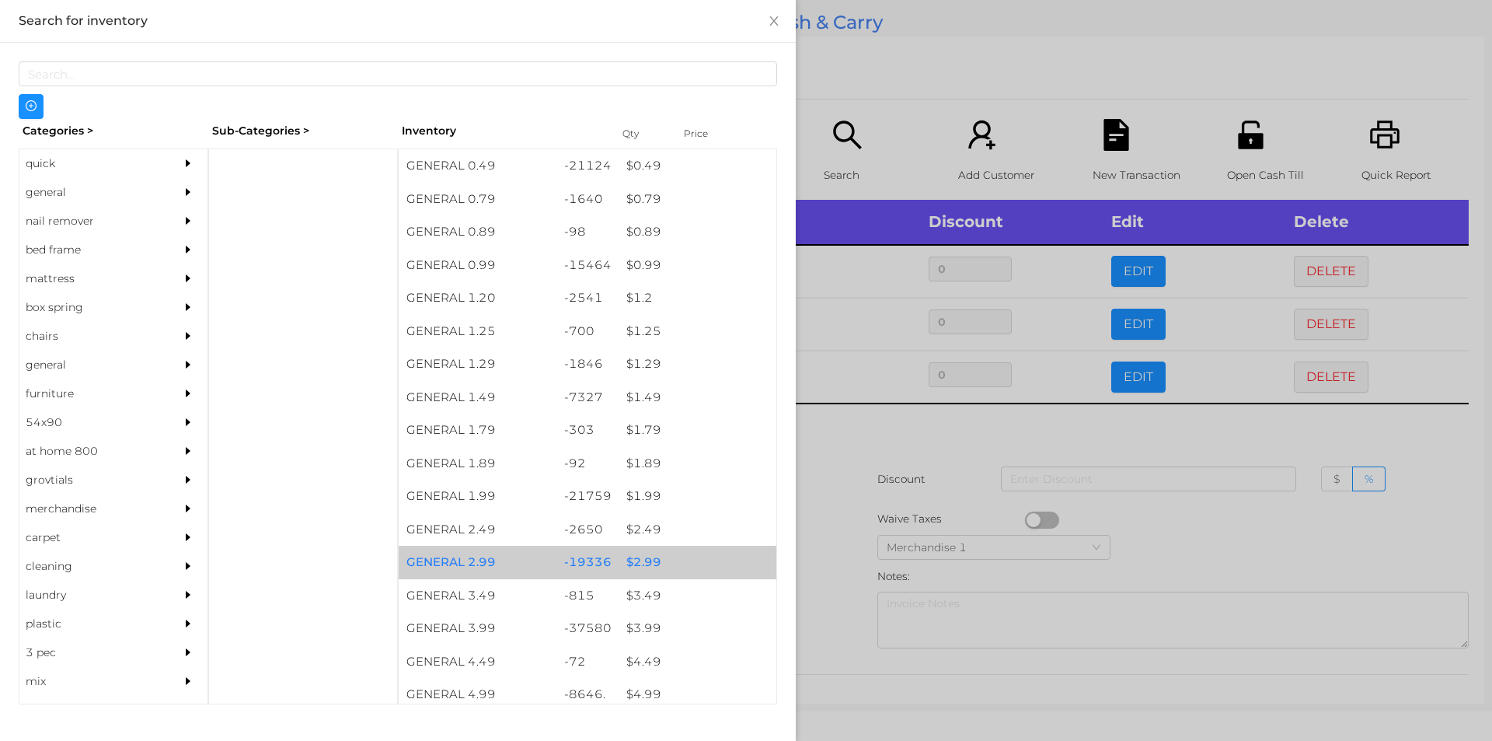
click at [638, 566] on div "$ 2.99" at bounding box center [698, 562] width 158 height 33
click at [633, 563] on div "$ 2.99" at bounding box center [698, 562] width 158 height 33
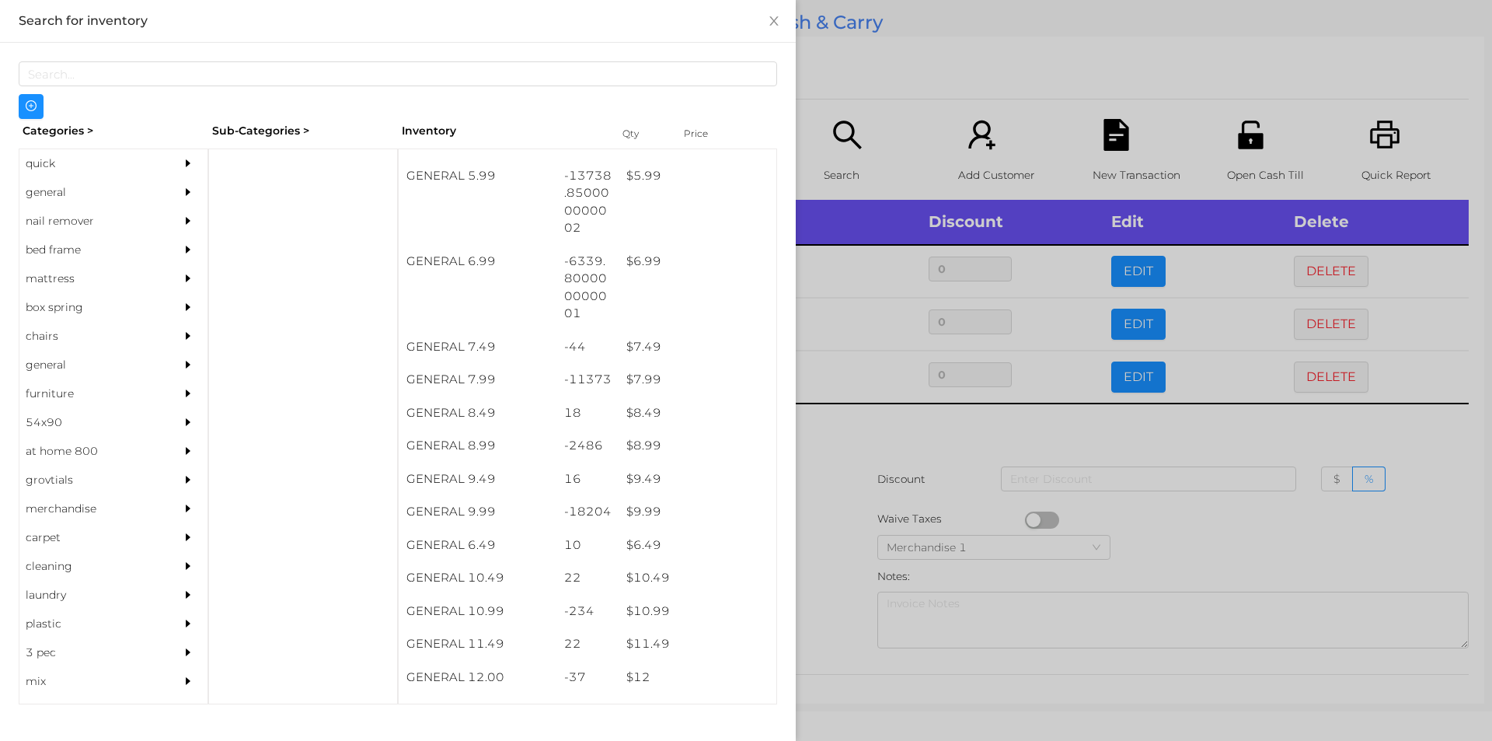
scroll to position [603, 0]
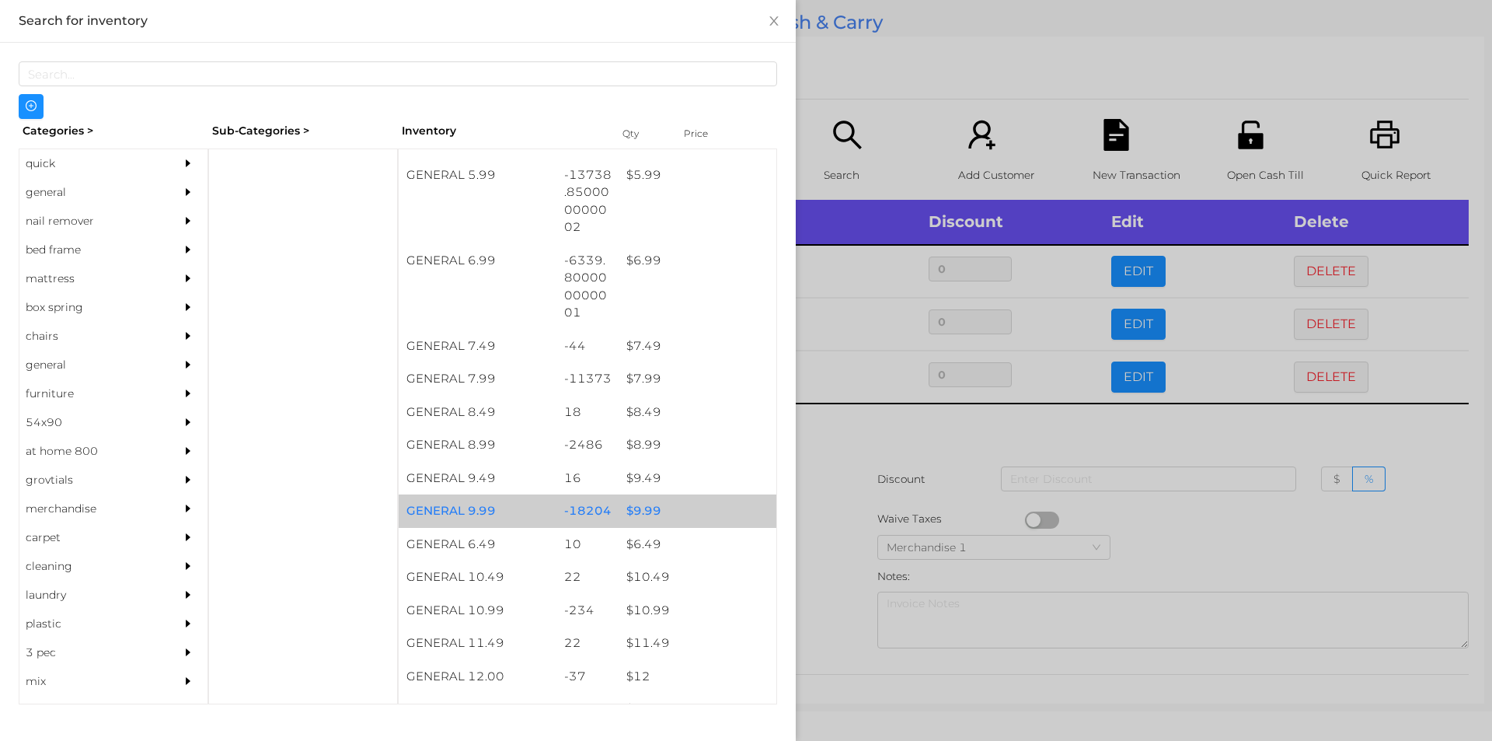
click at [640, 515] on div "$ 9.99" at bounding box center [698, 510] width 158 height 33
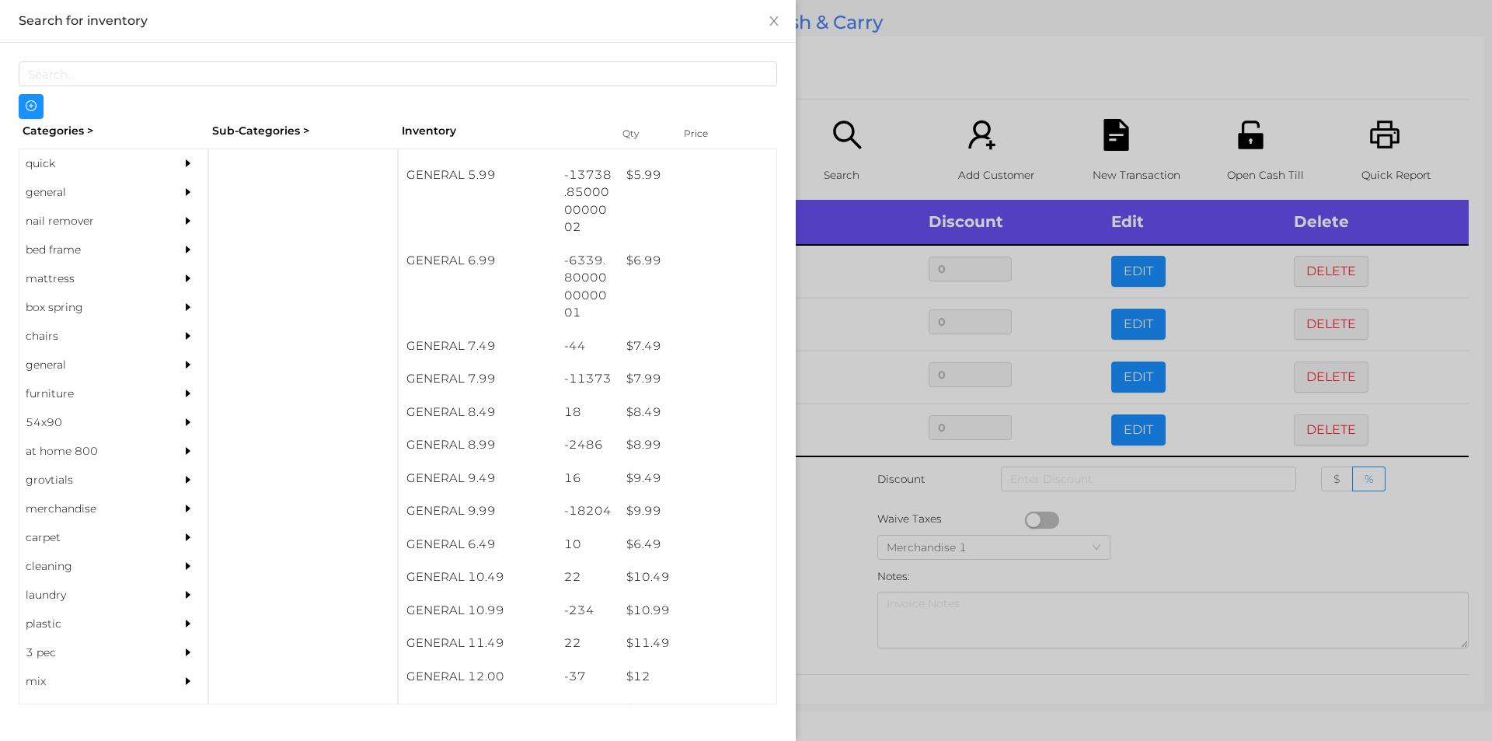
click at [832, 529] on div at bounding box center [746, 370] width 1492 height 741
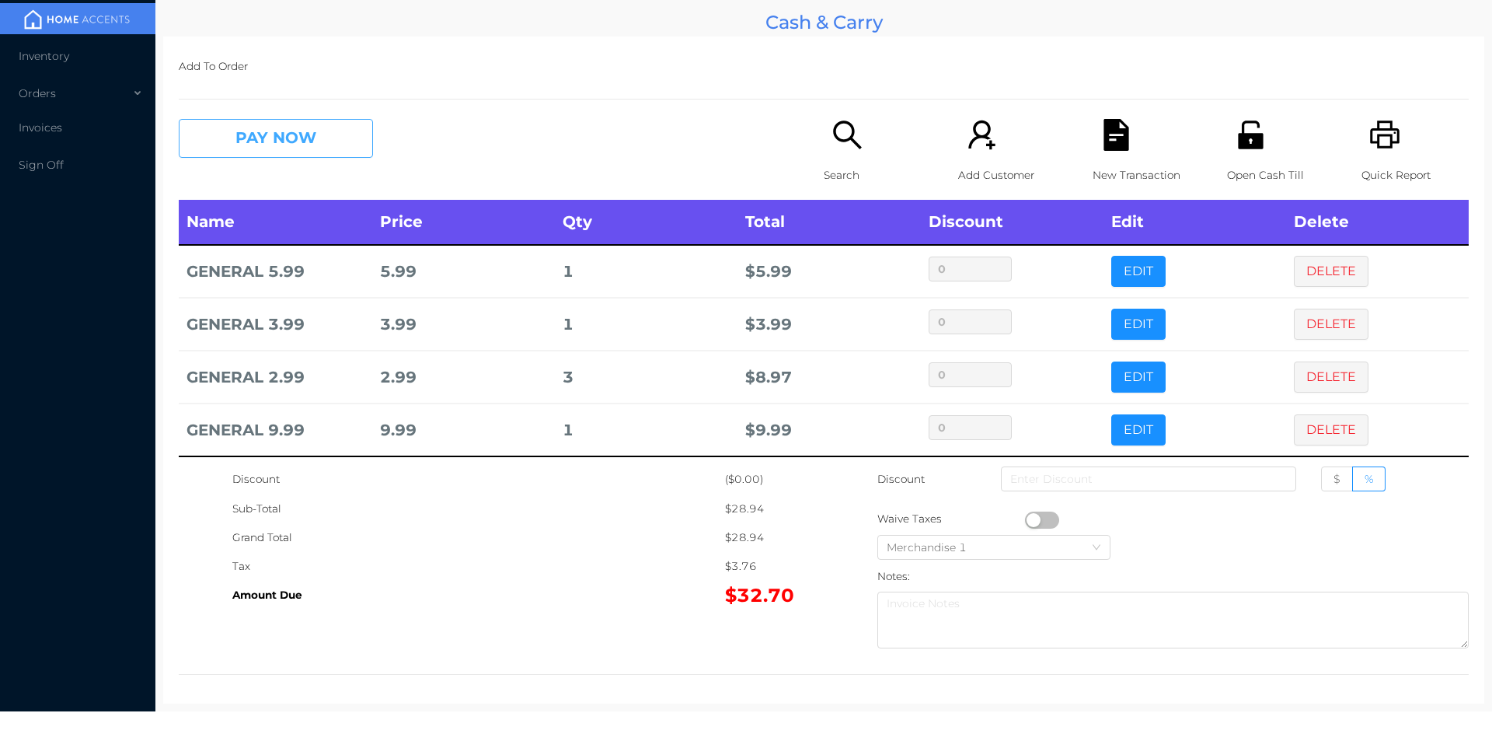
click at [231, 147] on button "PAY NOW" at bounding box center [276, 138] width 194 height 39
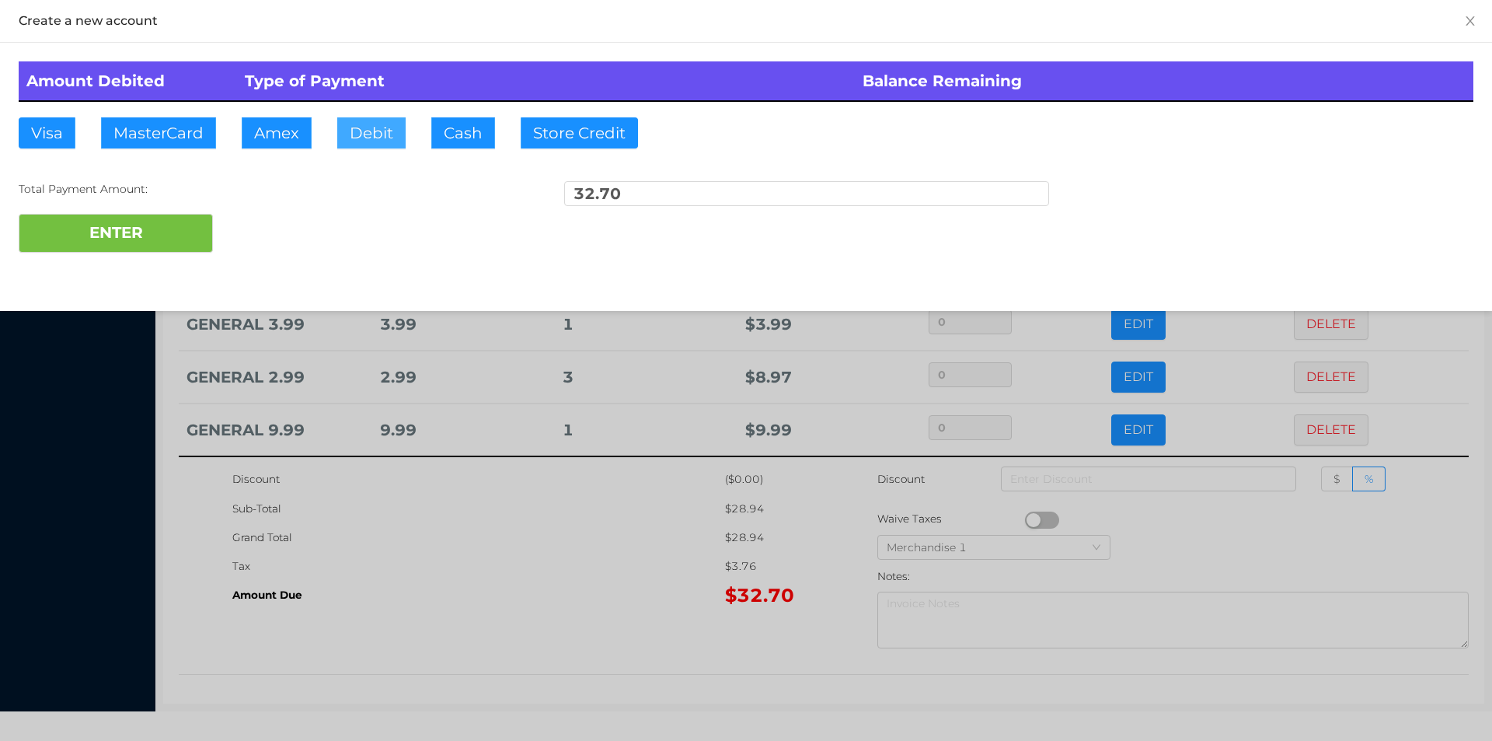
click at [364, 139] on button "Debit" at bounding box center [371, 132] width 68 height 31
click at [132, 244] on button "ENTER" at bounding box center [116, 233] width 194 height 39
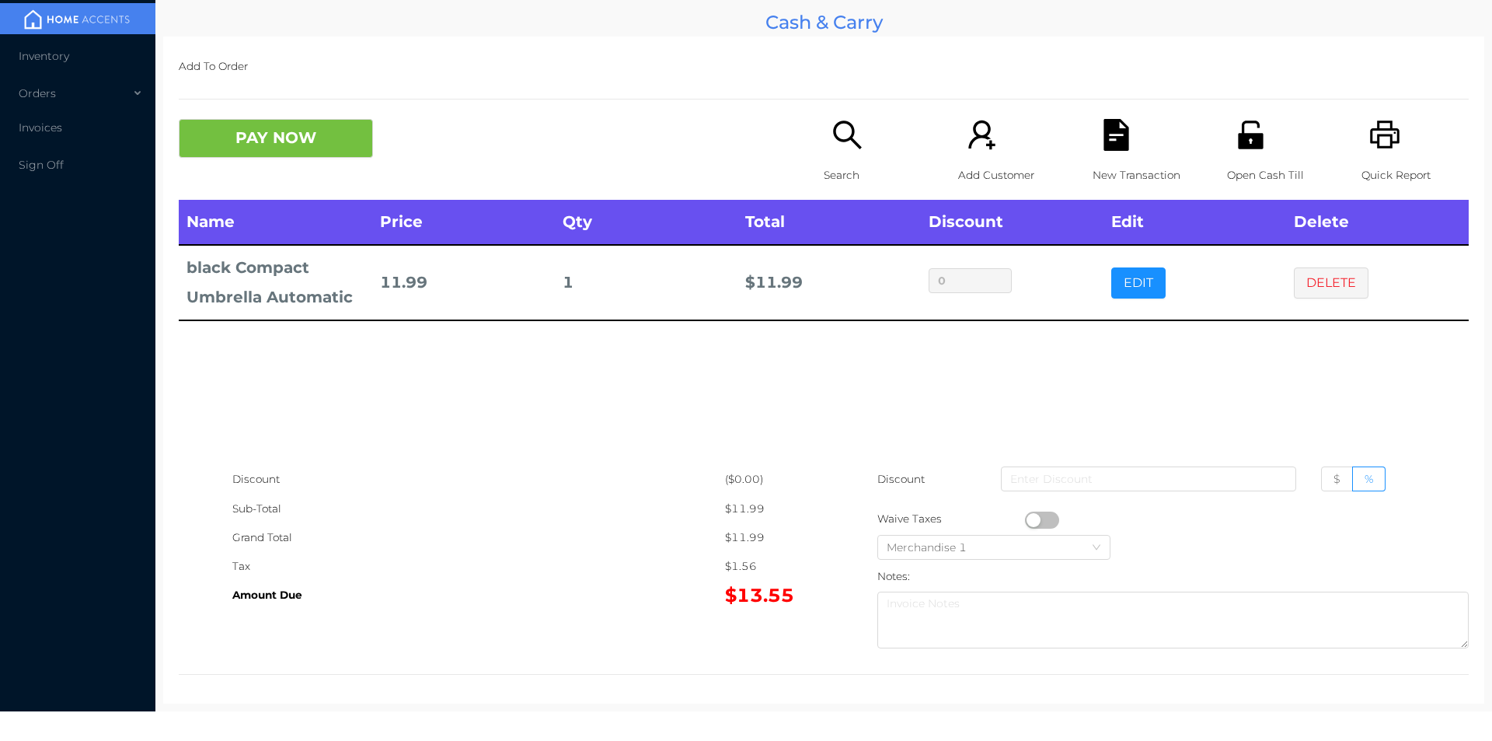
click at [853, 200] on th "Total" at bounding box center [829, 222] width 183 height 45
click at [832, 146] on icon "icon: search" at bounding box center [848, 135] width 32 height 32
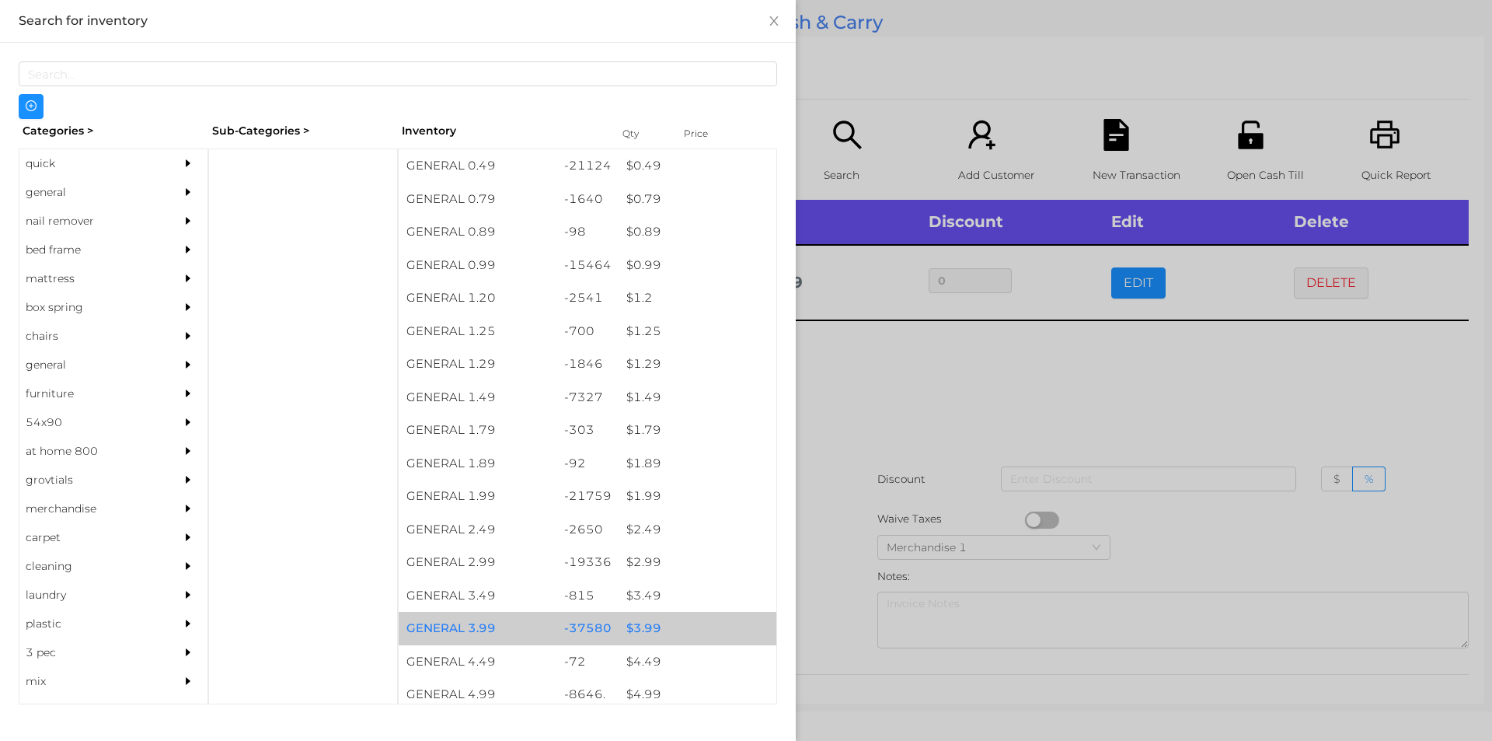
click at [632, 626] on div "$ 3.99" at bounding box center [698, 628] width 158 height 33
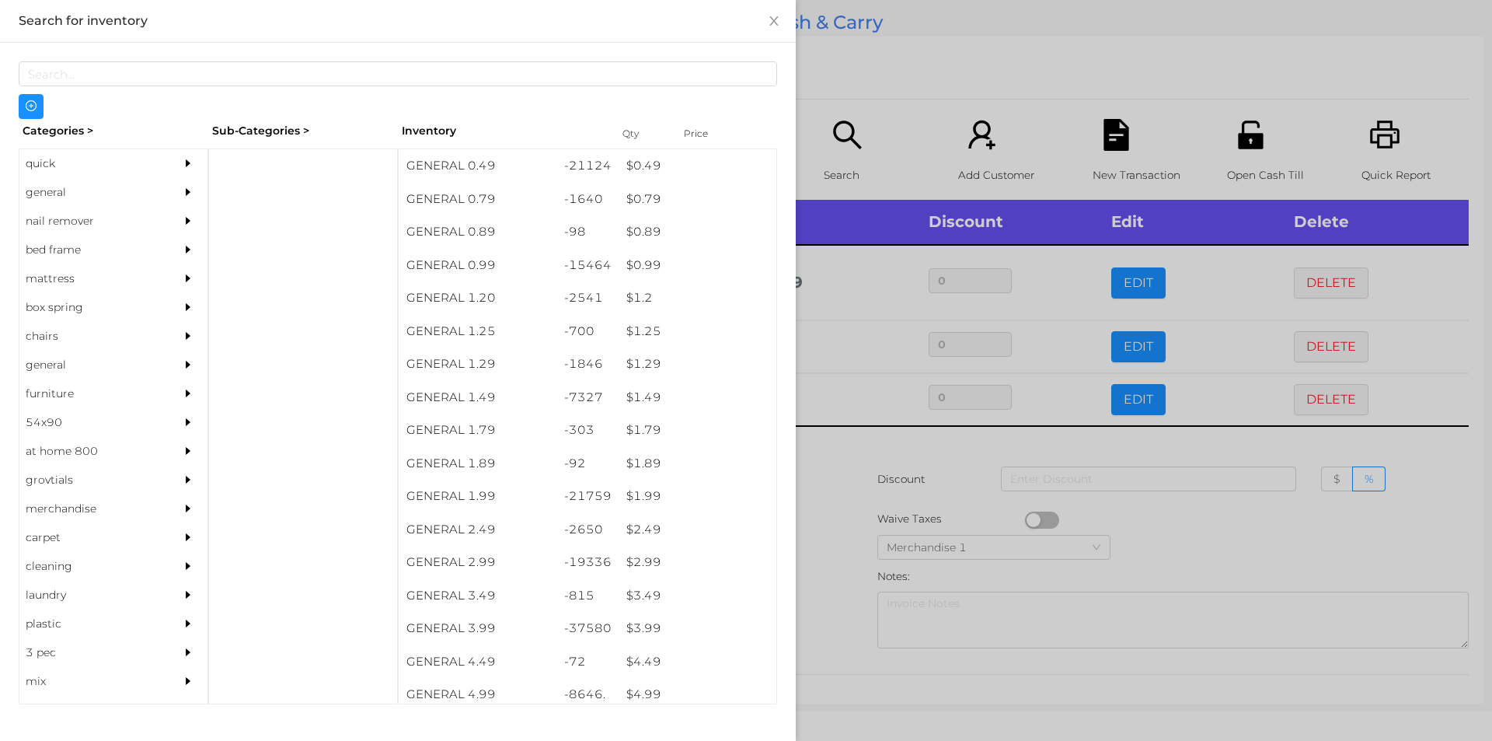
click at [1149, 543] on div at bounding box center [746, 370] width 1492 height 741
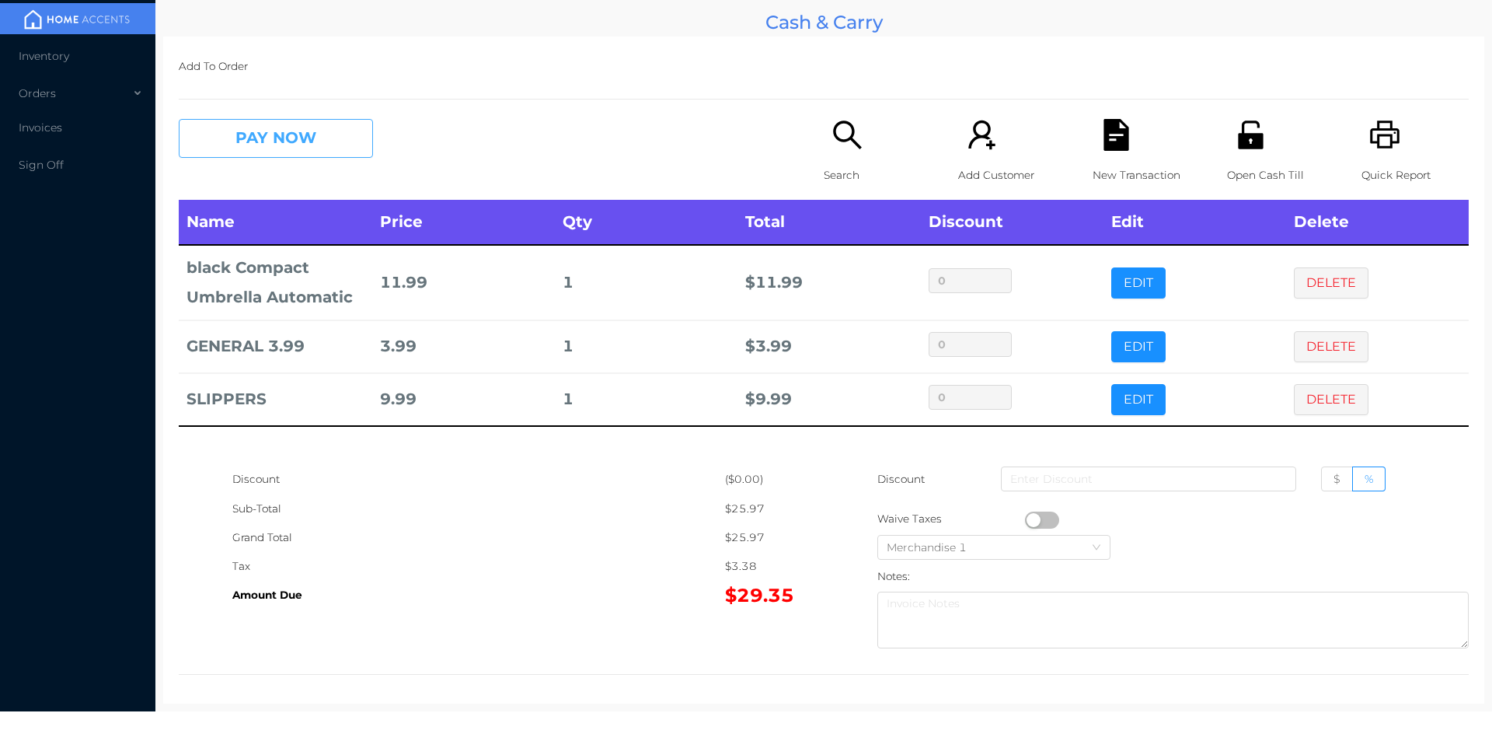
click at [251, 125] on button "PAY NOW" at bounding box center [276, 138] width 194 height 39
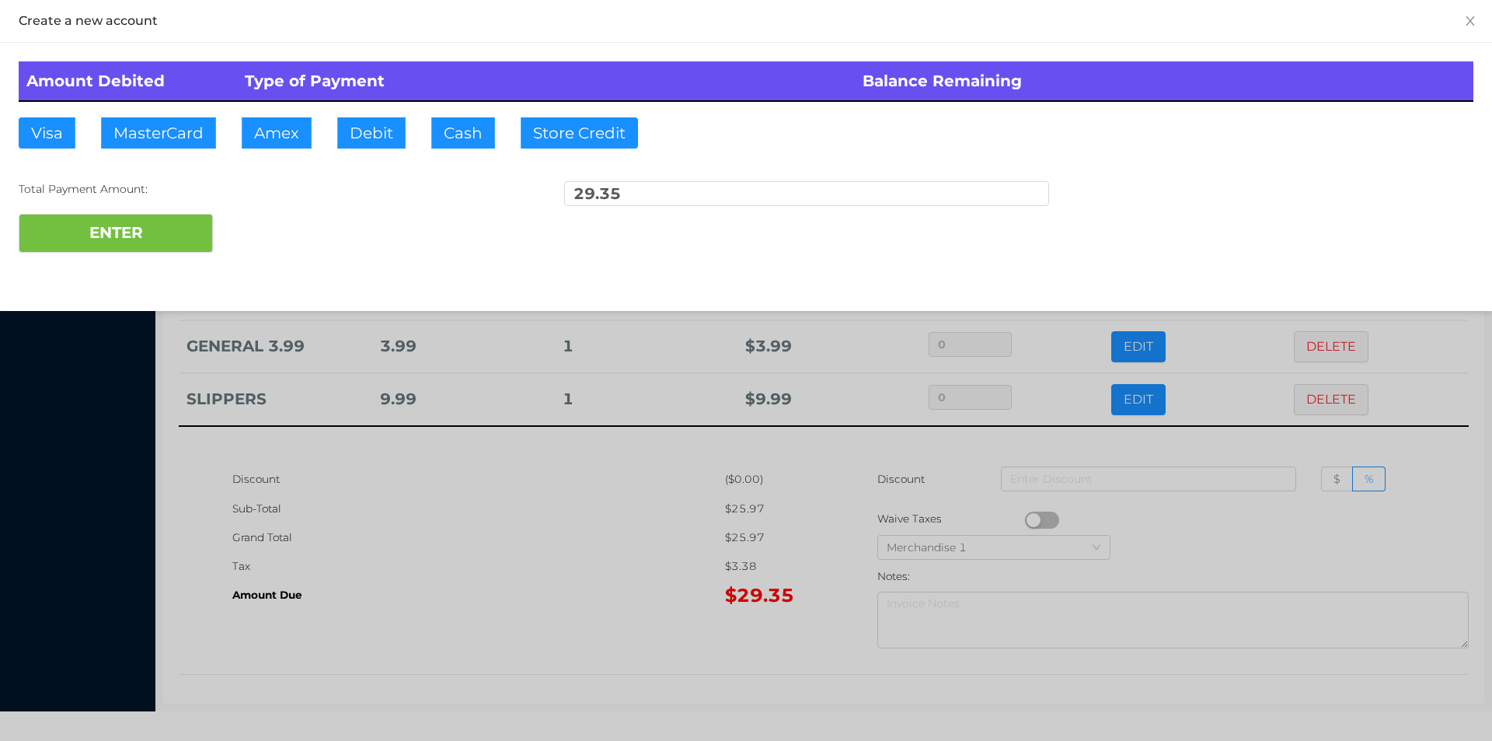
click at [274, 222] on div "ENTER" at bounding box center [746, 233] width 1455 height 39
click at [1201, 527] on div at bounding box center [746, 370] width 1492 height 741
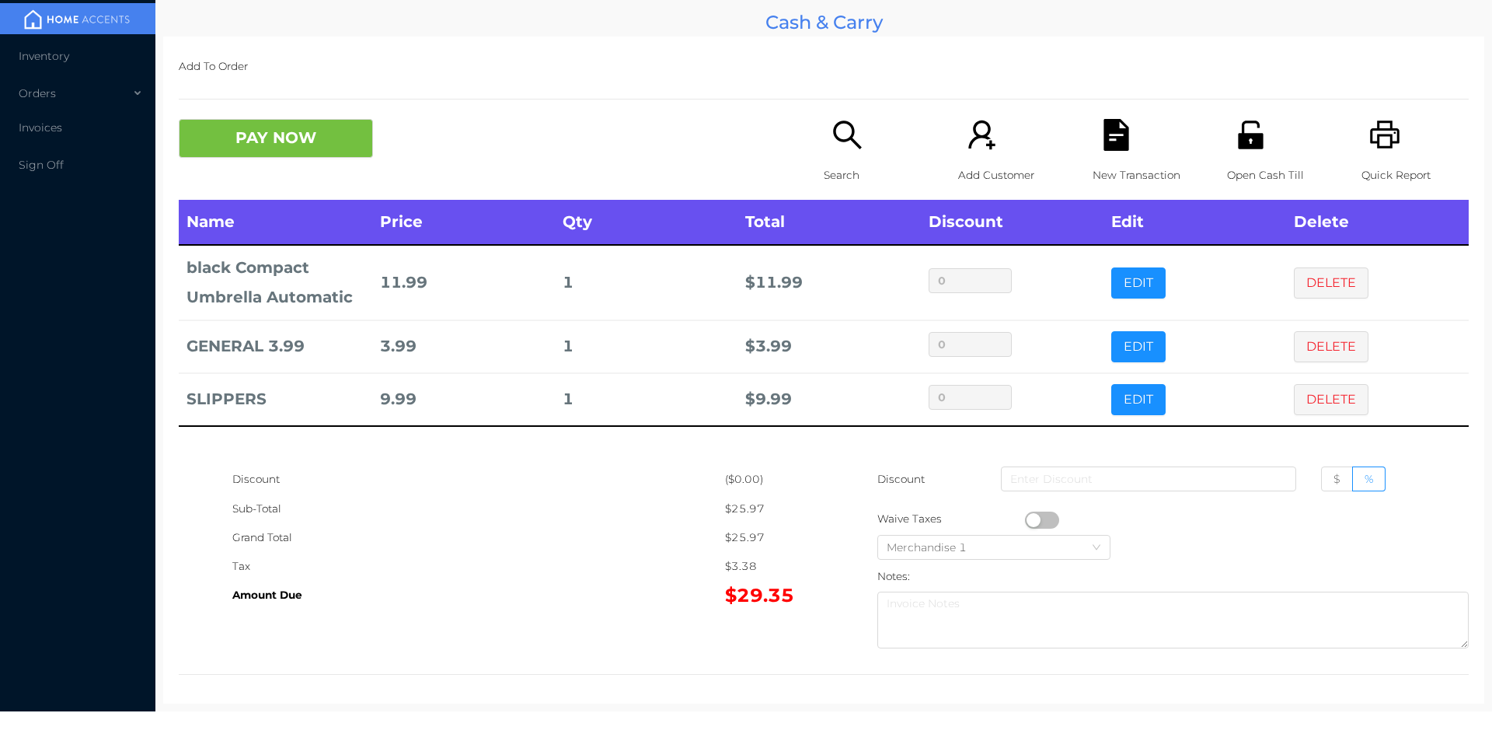
click at [1118, 142] on icon "icon: file-text" at bounding box center [1116, 135] width 25 height 32
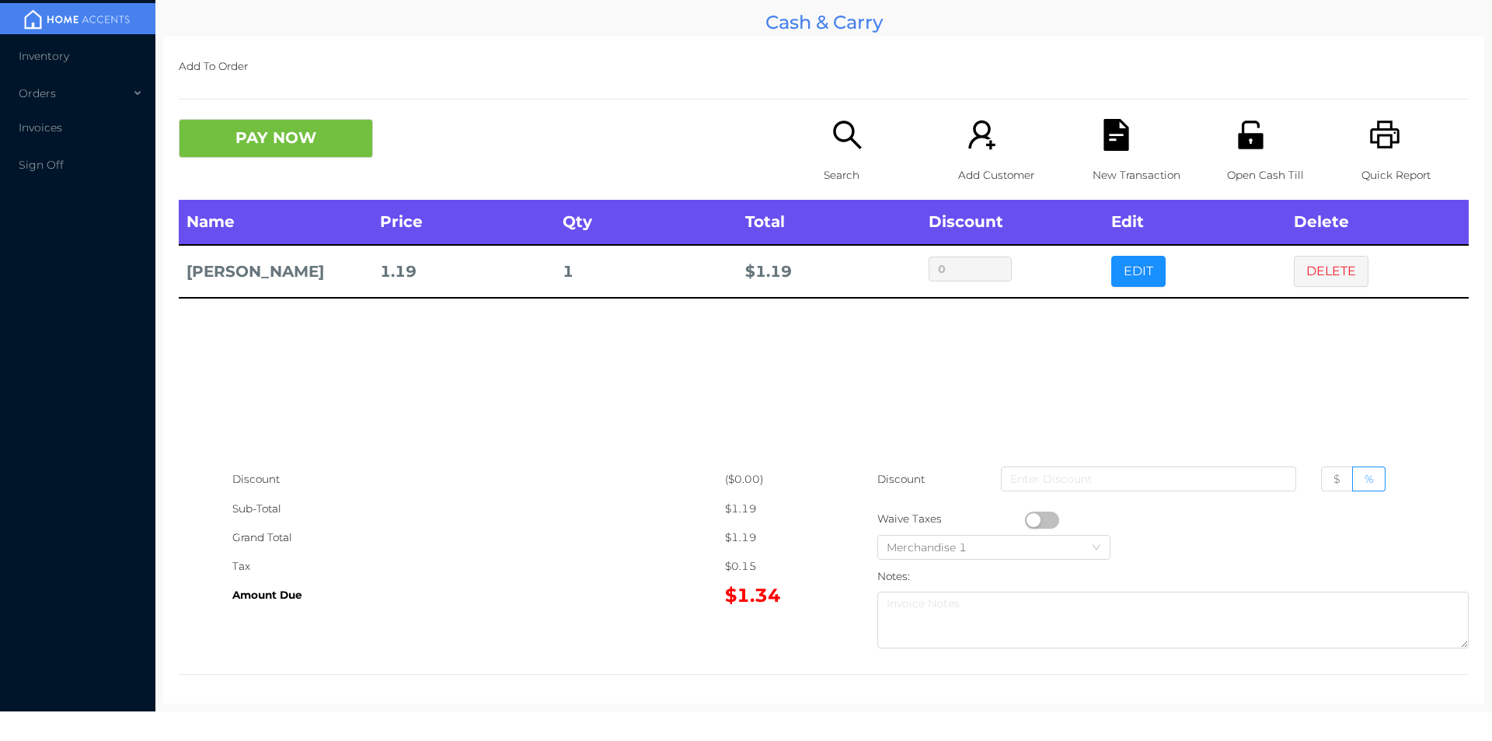
click at [824, 156] on div "Search" at bounding box center [877, 159] width 107 height 81
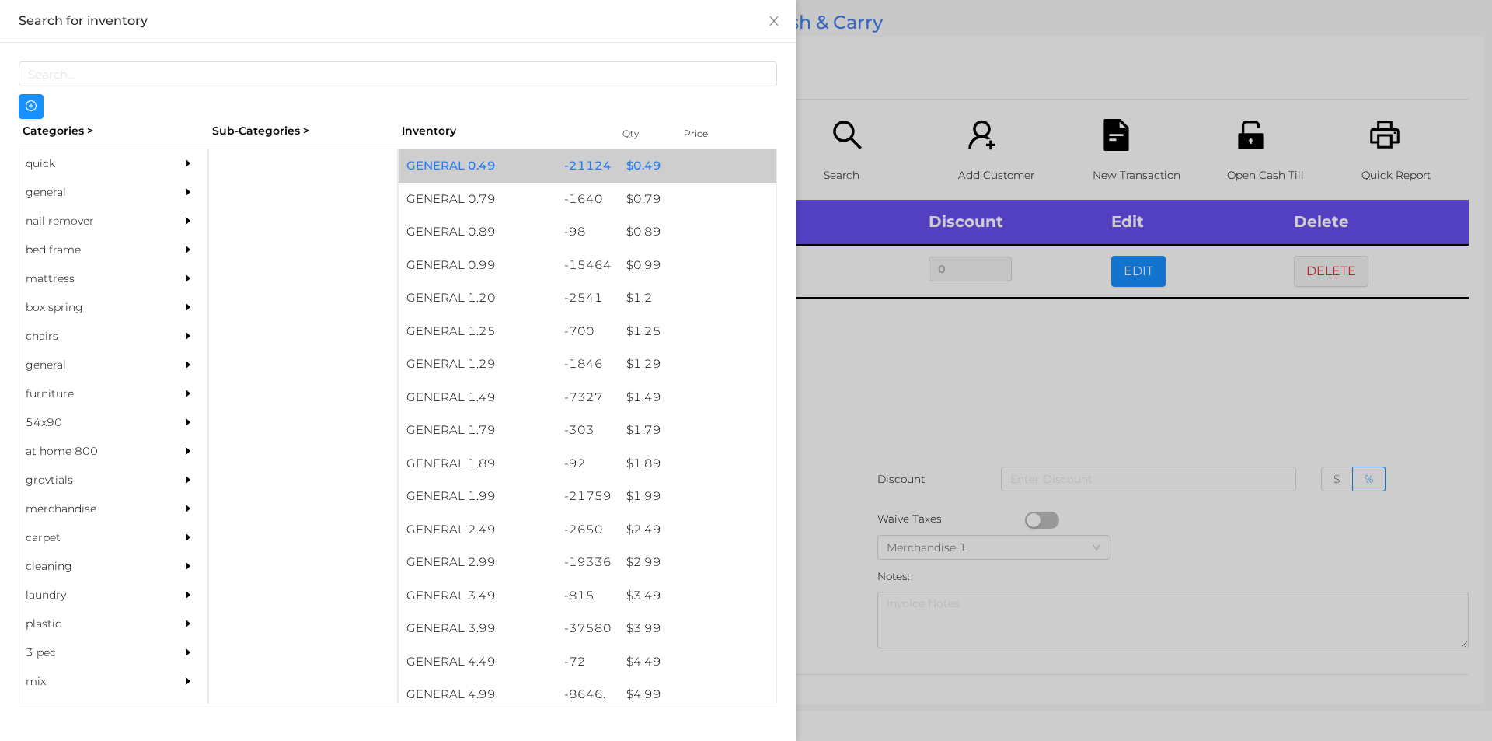
click at [642, 171] on div "$ 0.49" at bounding box center [698, 165] width 158 height 33
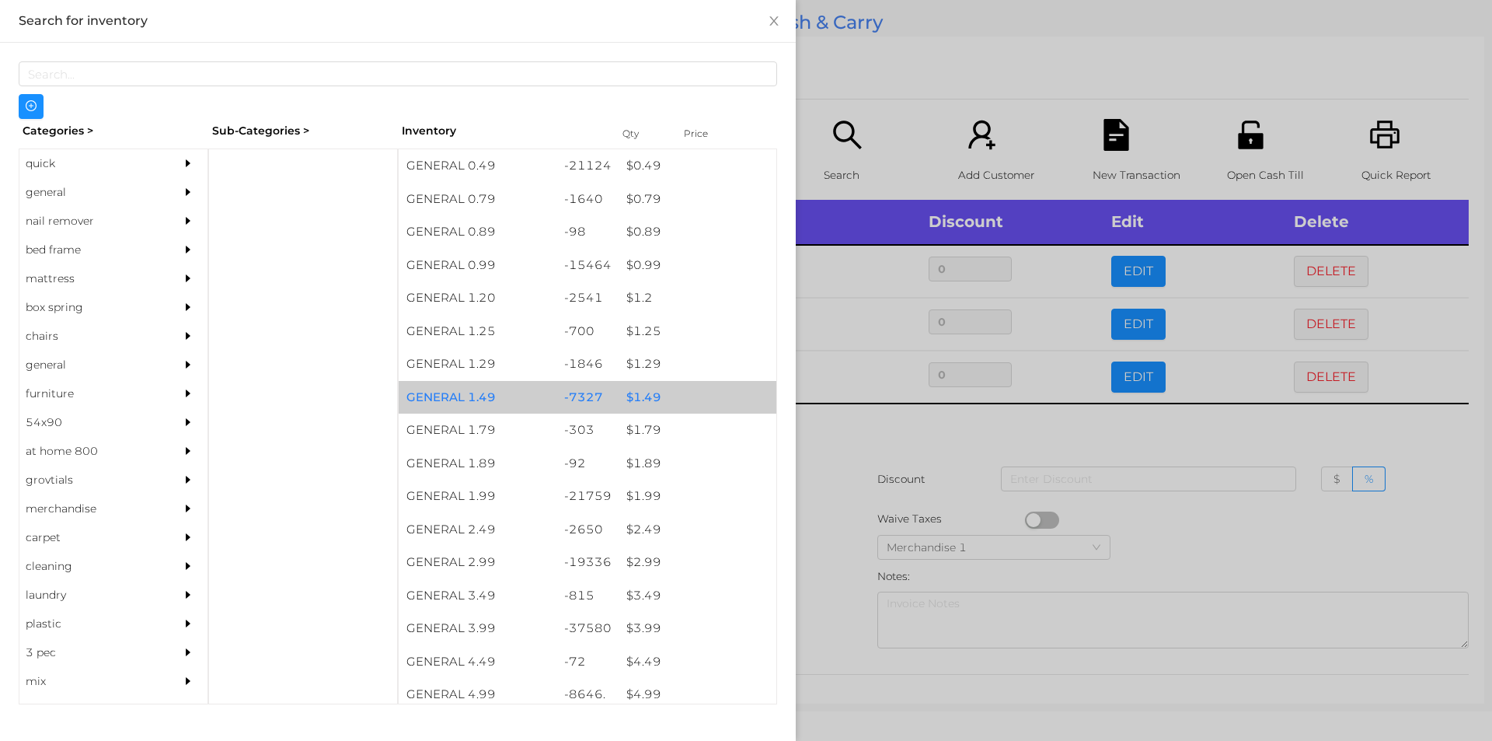
click at [644, 392] on div "$ 1.49" at bounding box center [698, 397] width 158 height 33
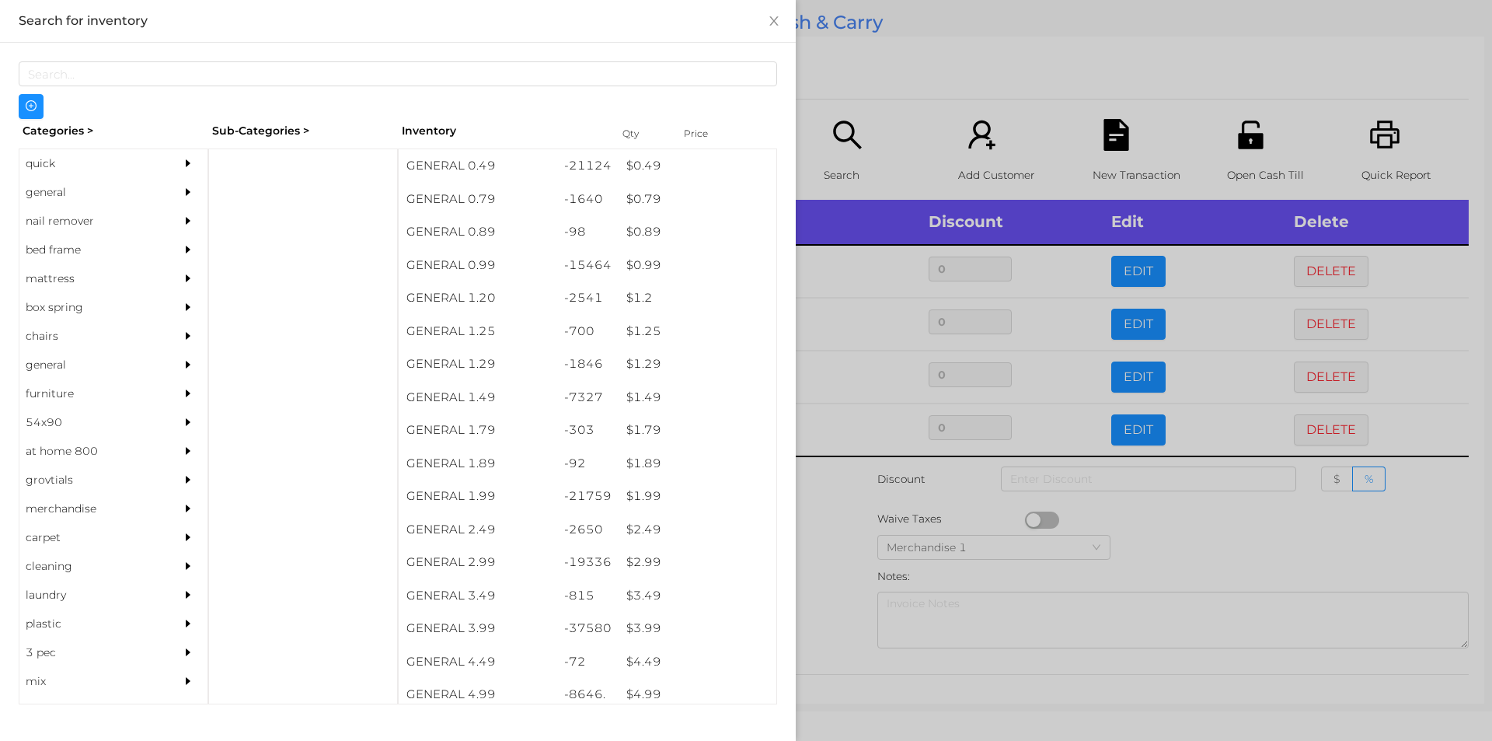
click at [828, 448] on div at bounding box center [746, 370] width 1492 height 741
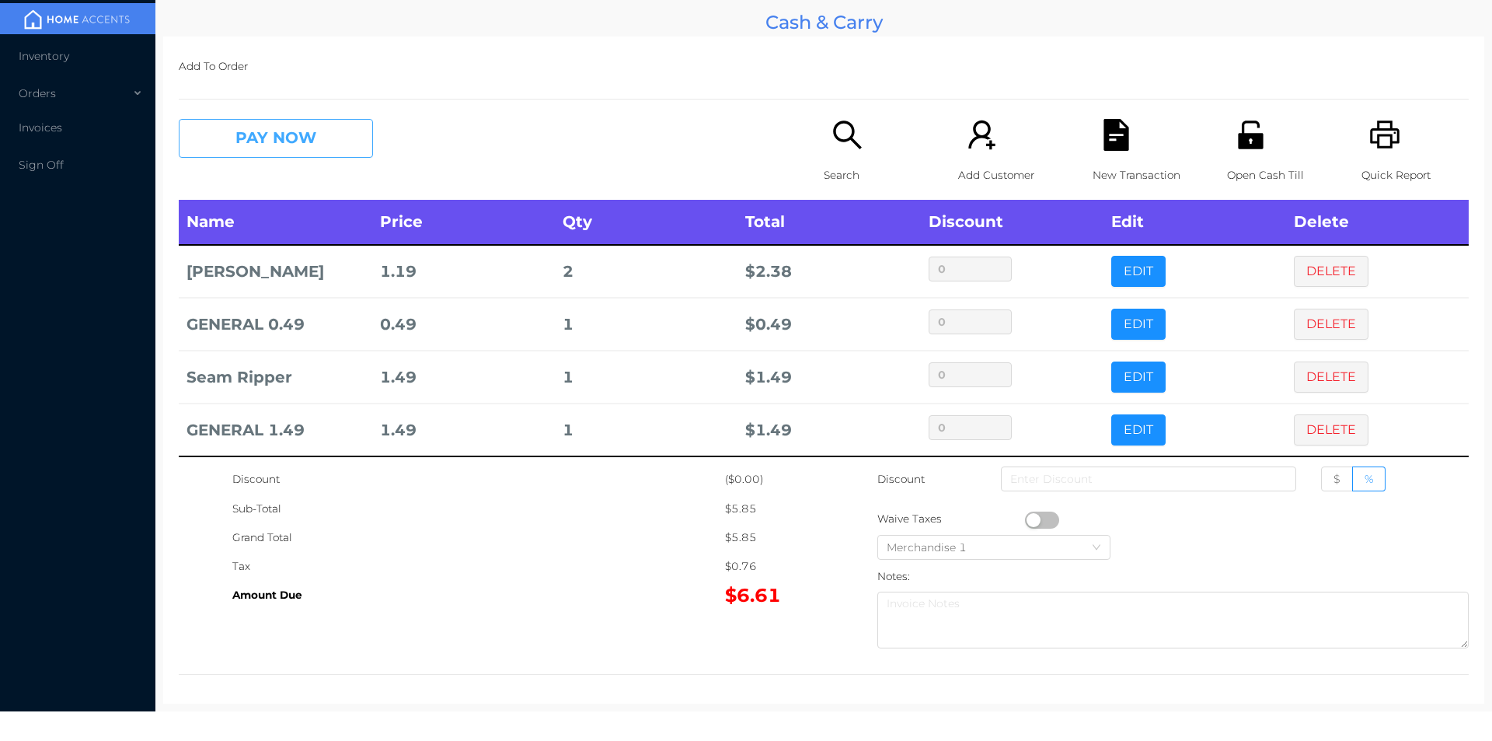
click at [309, 138] on button "PAY NOW" at bounding box center [276, 138] width 194 height 39
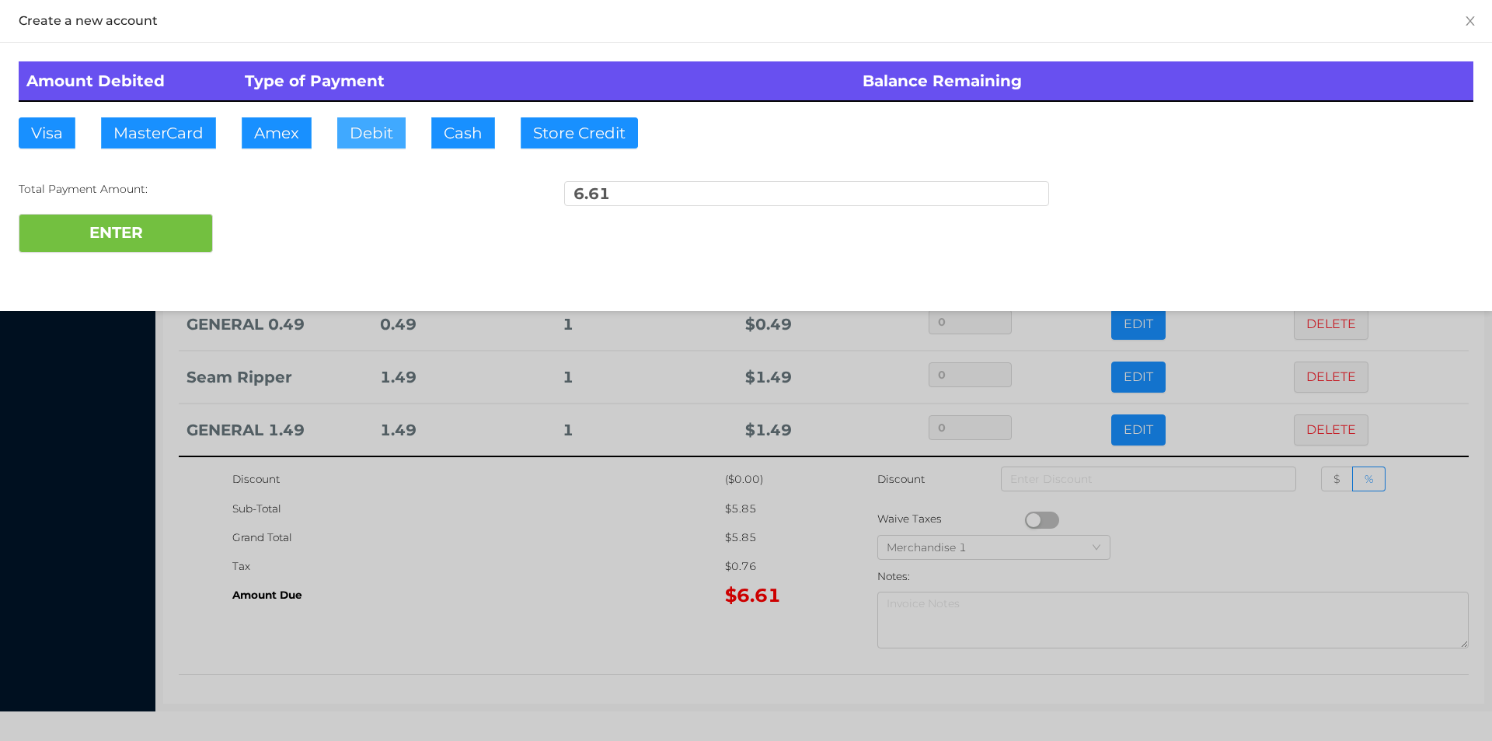
click at [375, 132] on button "Debit" at bounding box center [371, 132] width 68 height 31
click at [177, 217] on button "ENTER" at bounding box center [116, 233] width 194 height 39
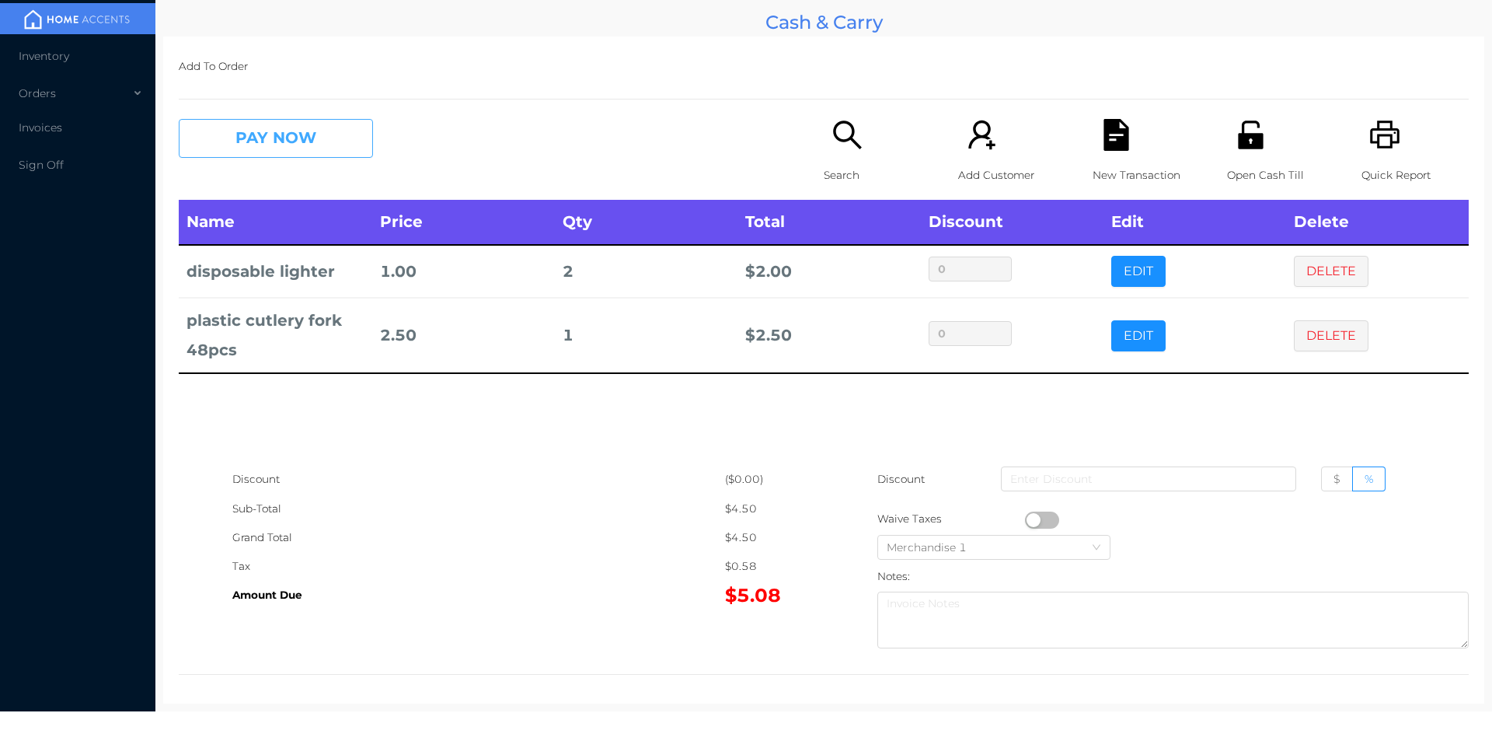
click at [246, 154] on button "PAY NOW" at bounding box center [276, 138] width 194 height 39
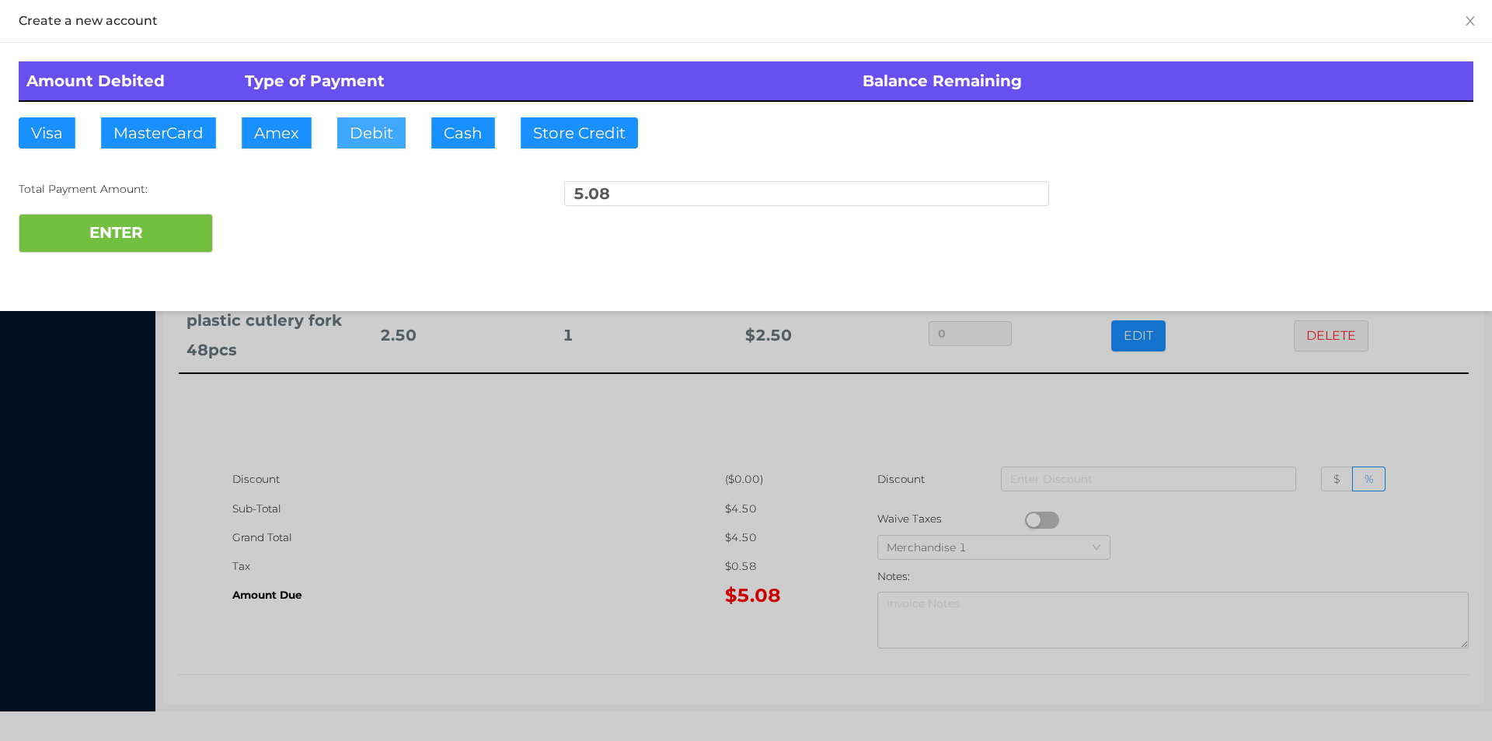
click at [361, 137] on button "Debit" at bounding box center [371, 132] width 68 height 31
click at [147, 246] on button "ENTER" at bounding box center [116, 233] width 194 height 39
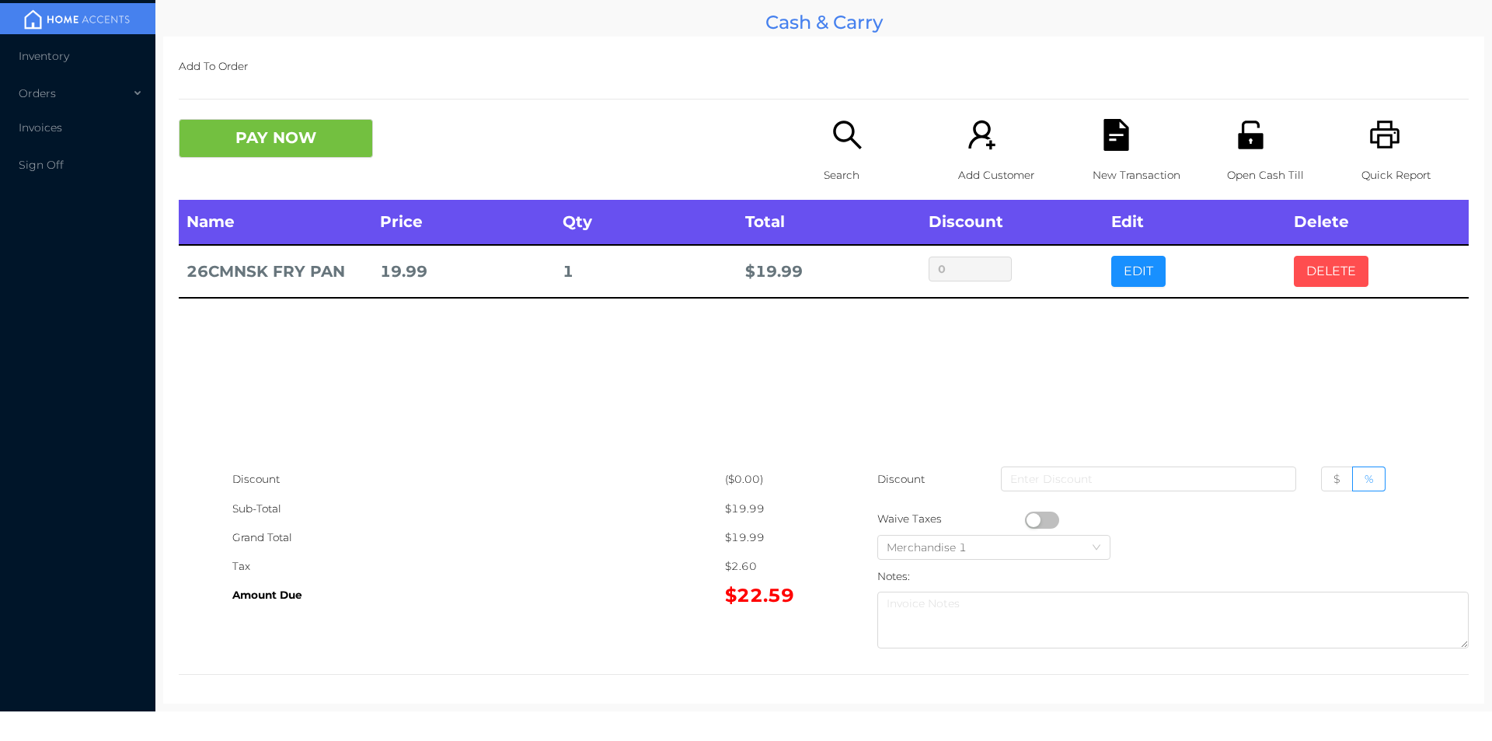
click at [1324, 261] on button "DELETE" at bounding box center [1331, 271] width 75 height 31
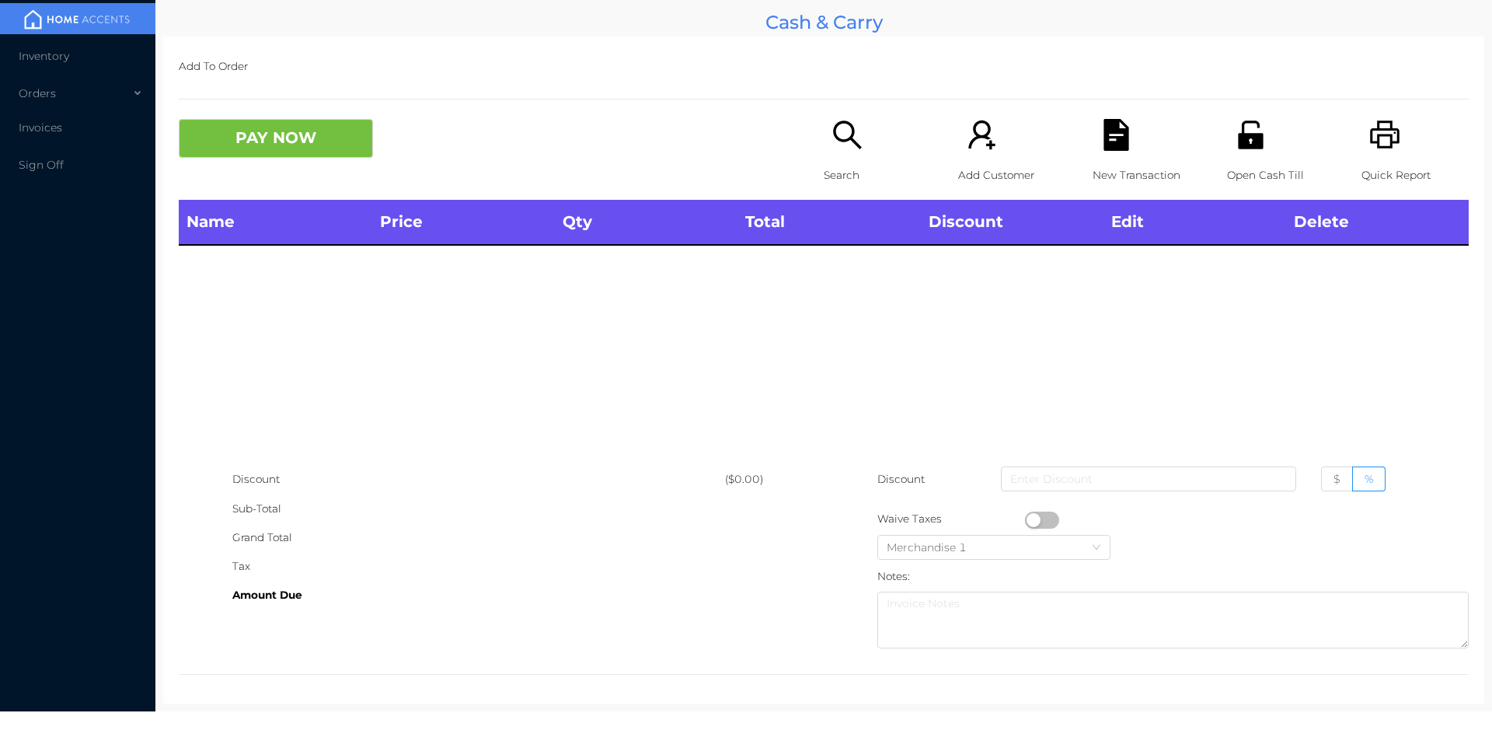
click at [1242, 159] on div "Open Cash Till" at bounding box center [1280, 159] width 107 height 81
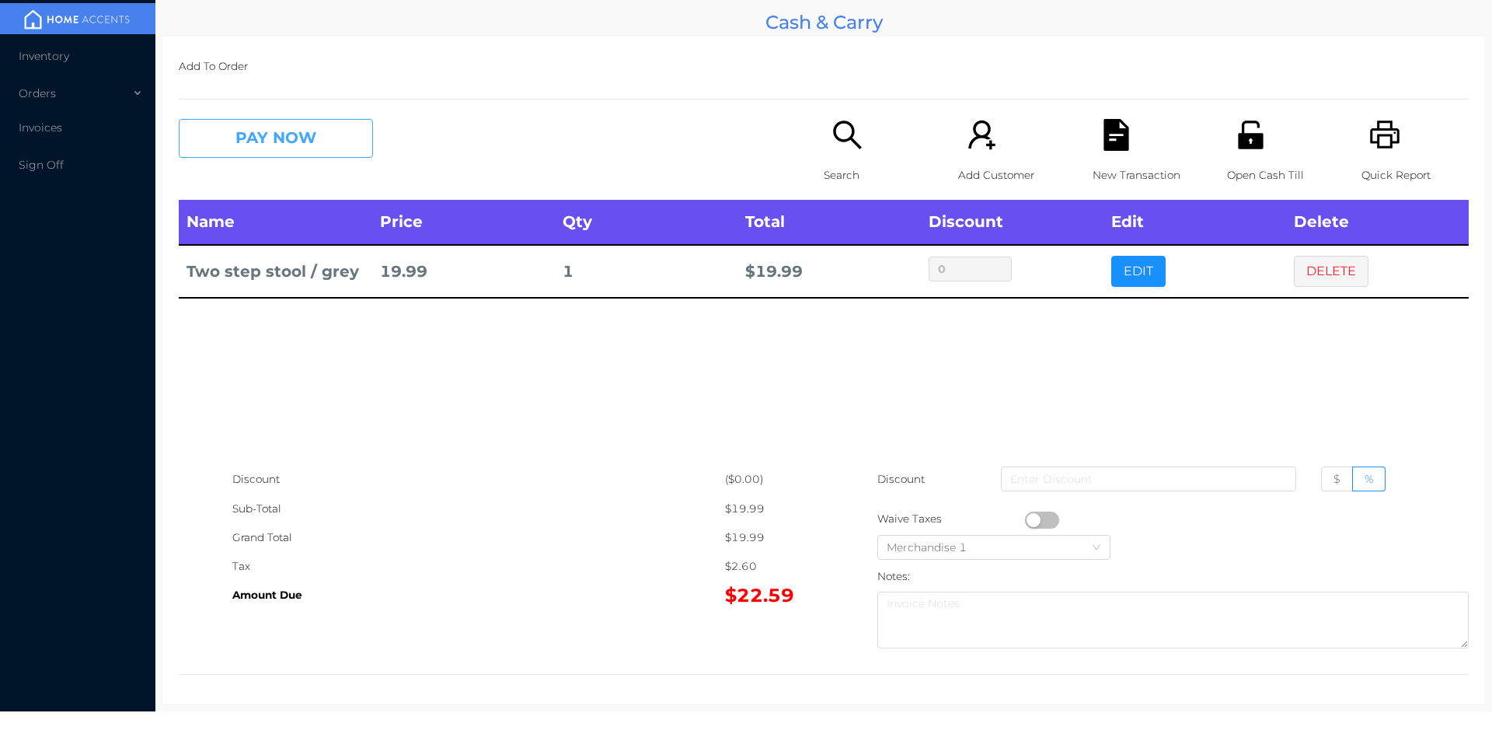
click at [246, 140] on button "PAY NOW" at bounding box center [276, 138] width 194 height 39
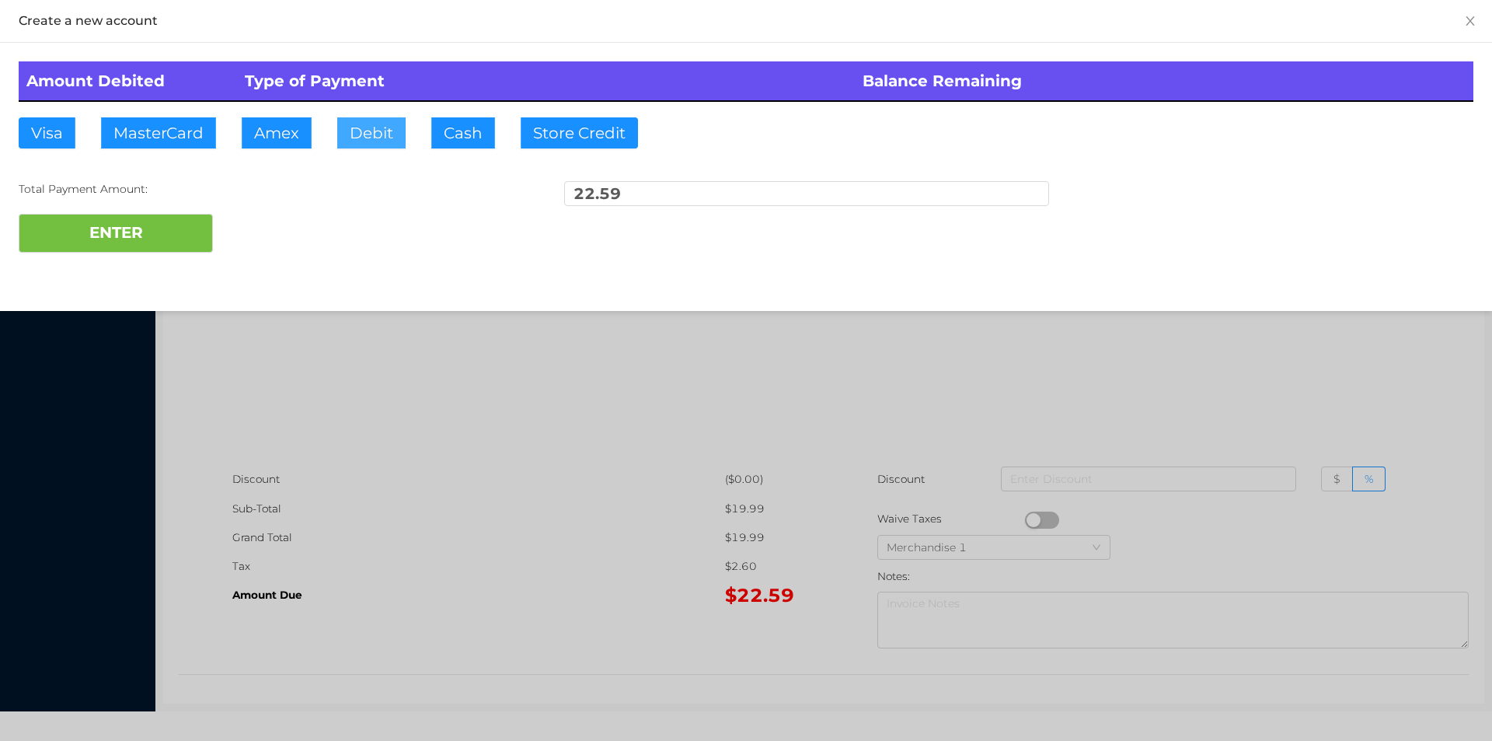
click at [337, 143] on button "Debit" at bounding box center [371, 132] width 68 height 31
type input "50."
click at [129, 235] on button "ENTER" at bounding box center [116, 233] width 194 height 39
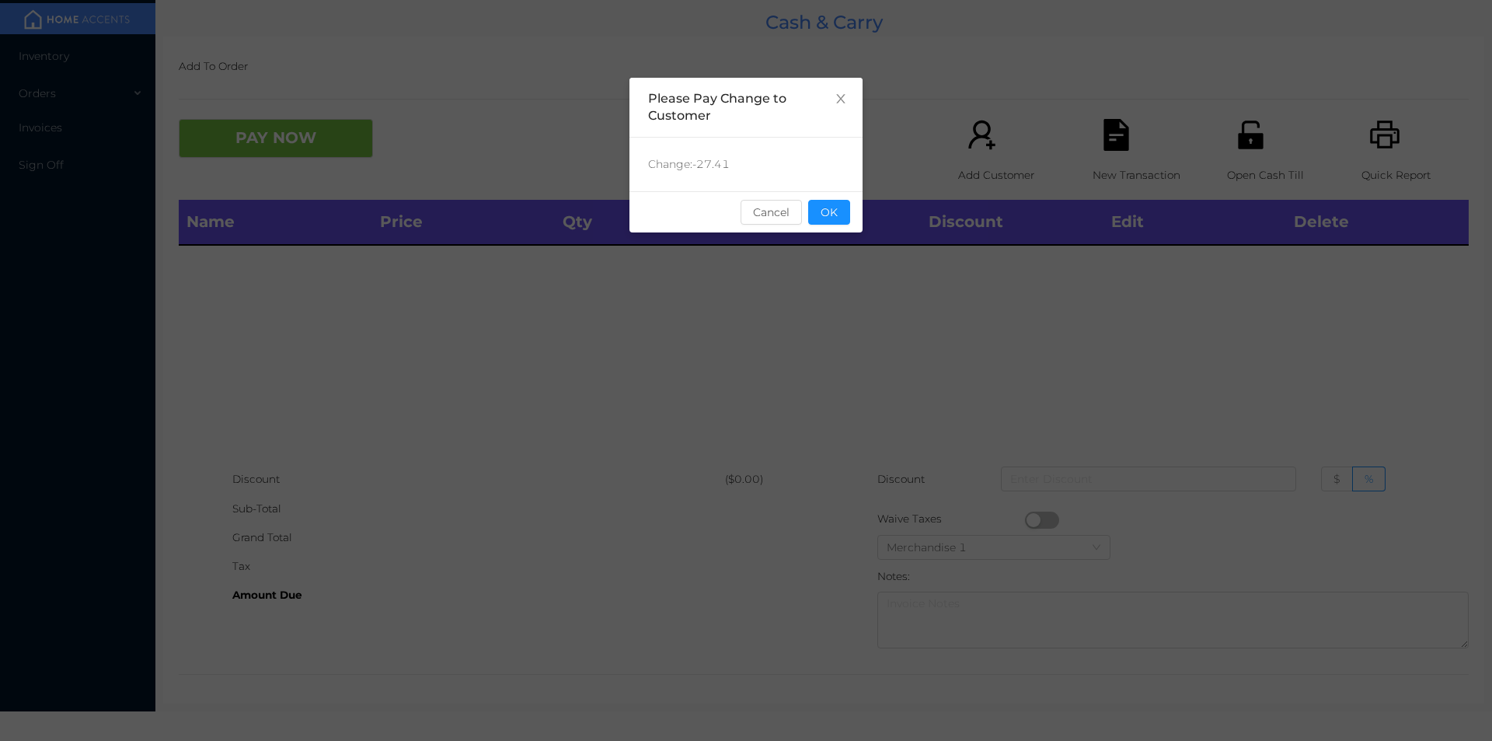
click at [824, 185] on div "Change: -27.41" at bounding box center [746, 165] width 233 height 54
click at [829, 213] on button "OK" at bounding box center [829, 212] width 42 height 25
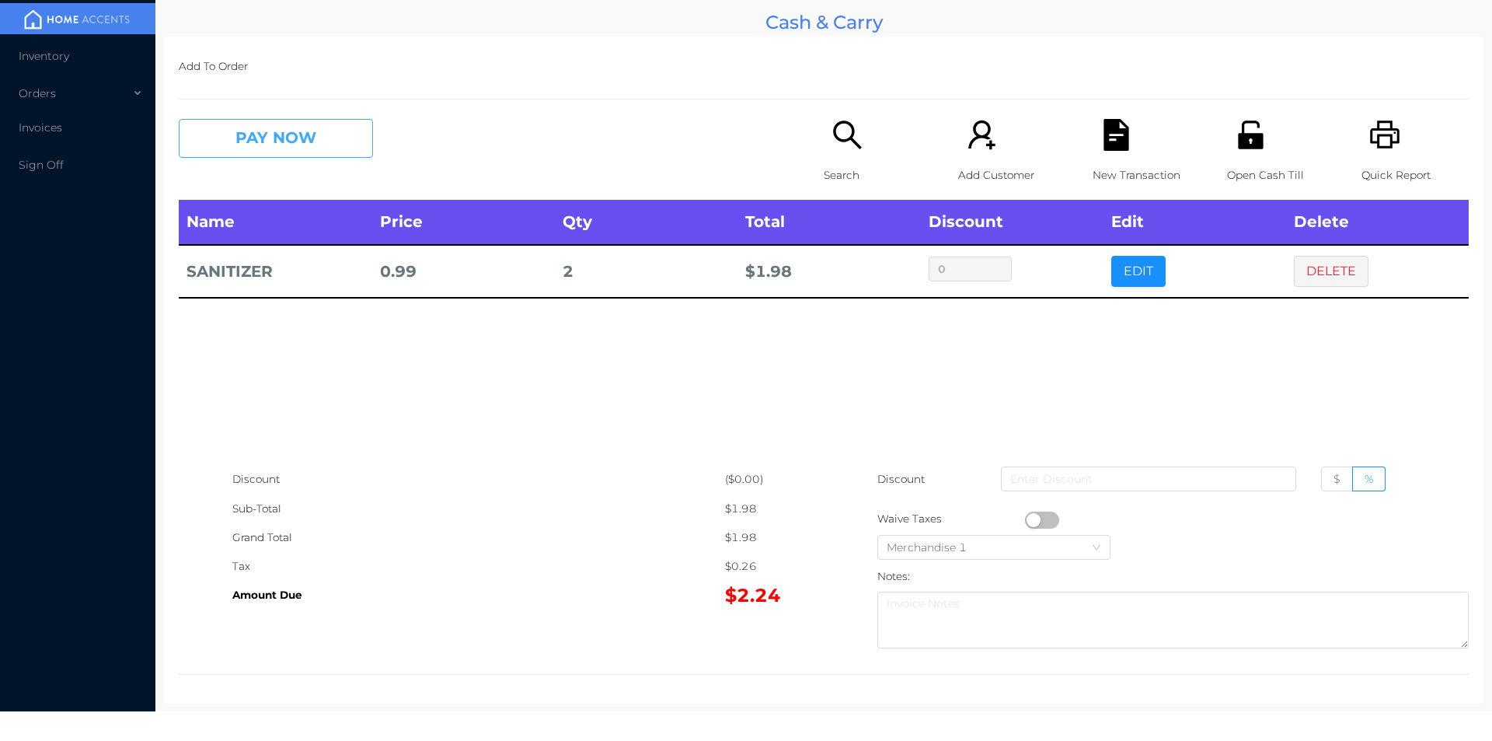
click at [312, 132] on button "PAY NOW" at bounding box center [276, 138] width 194 height 39
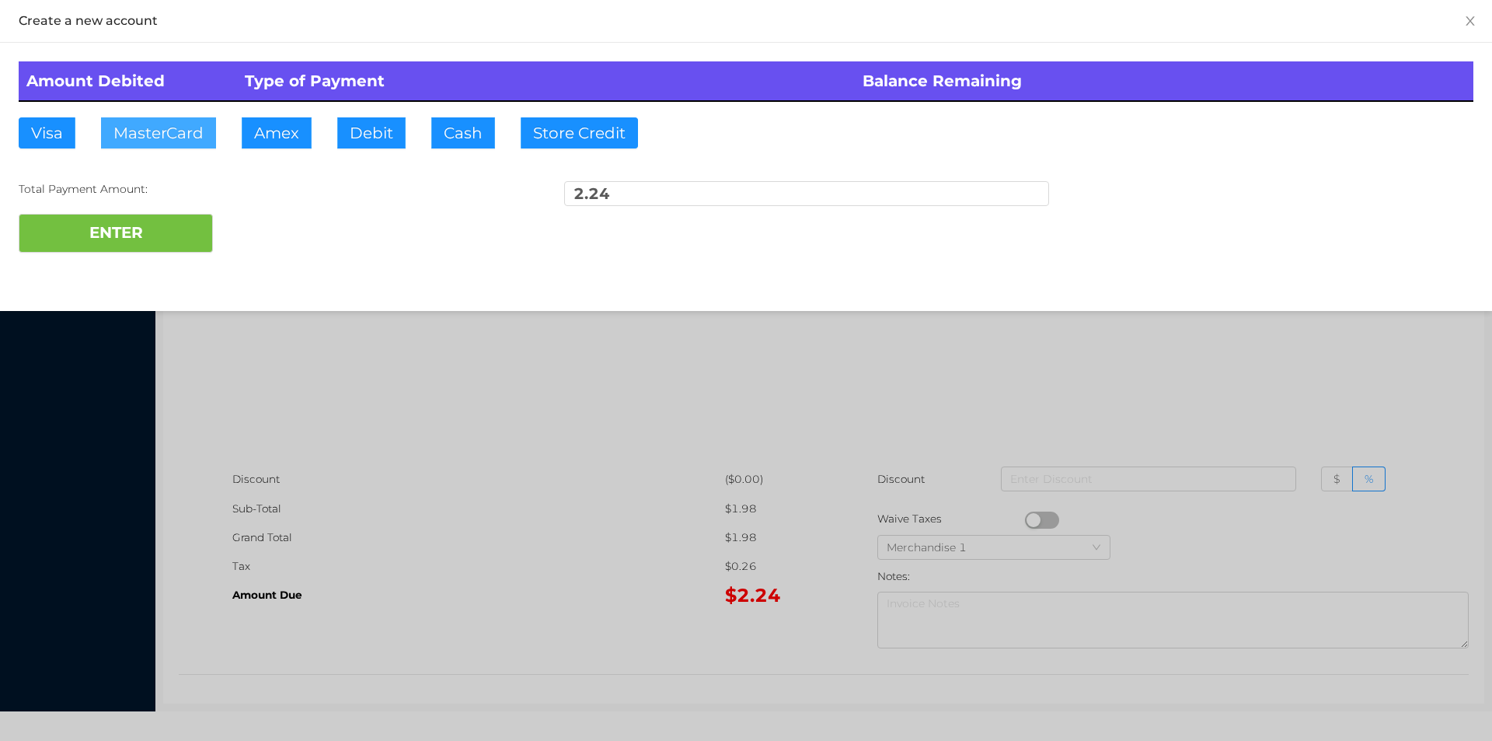
click at [173, 130] on button "MasterCard" at bounding box center [158, 132] width 115 height 31
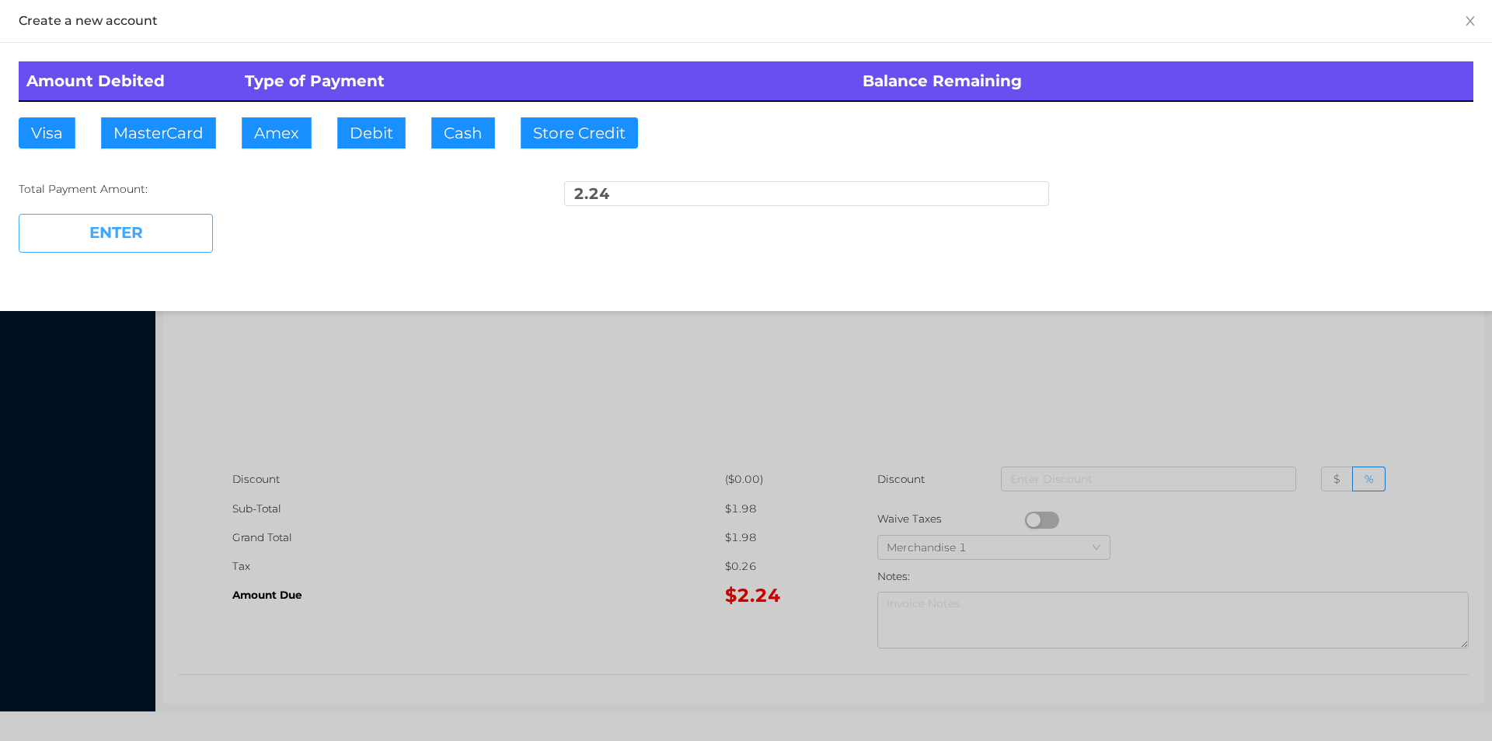
click at [126, 241] on button "ENTER" at bounding box center [116, 233] width 194 height 39
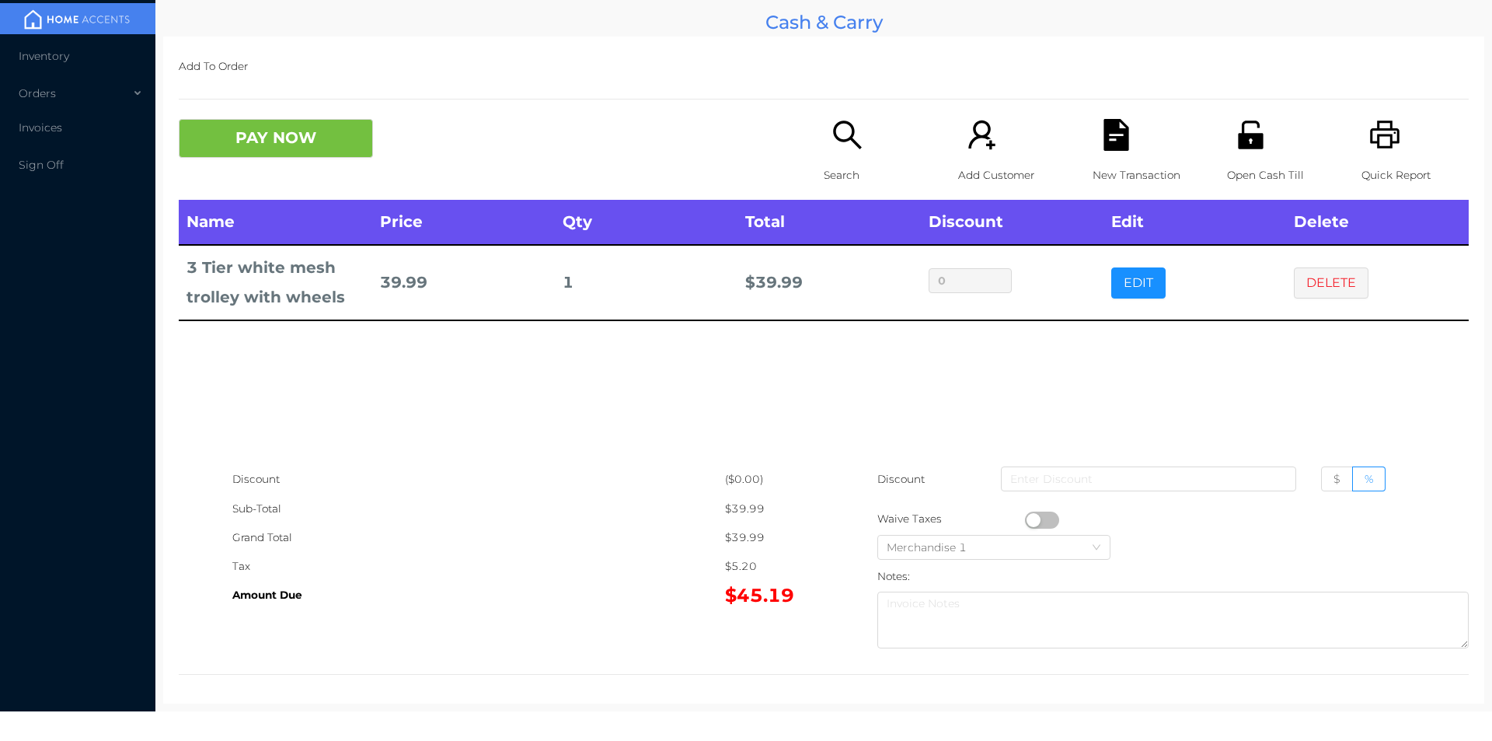
click at [271, 143] on button "PAY NOW" at bounding box center [276, 138] width 194 height 39
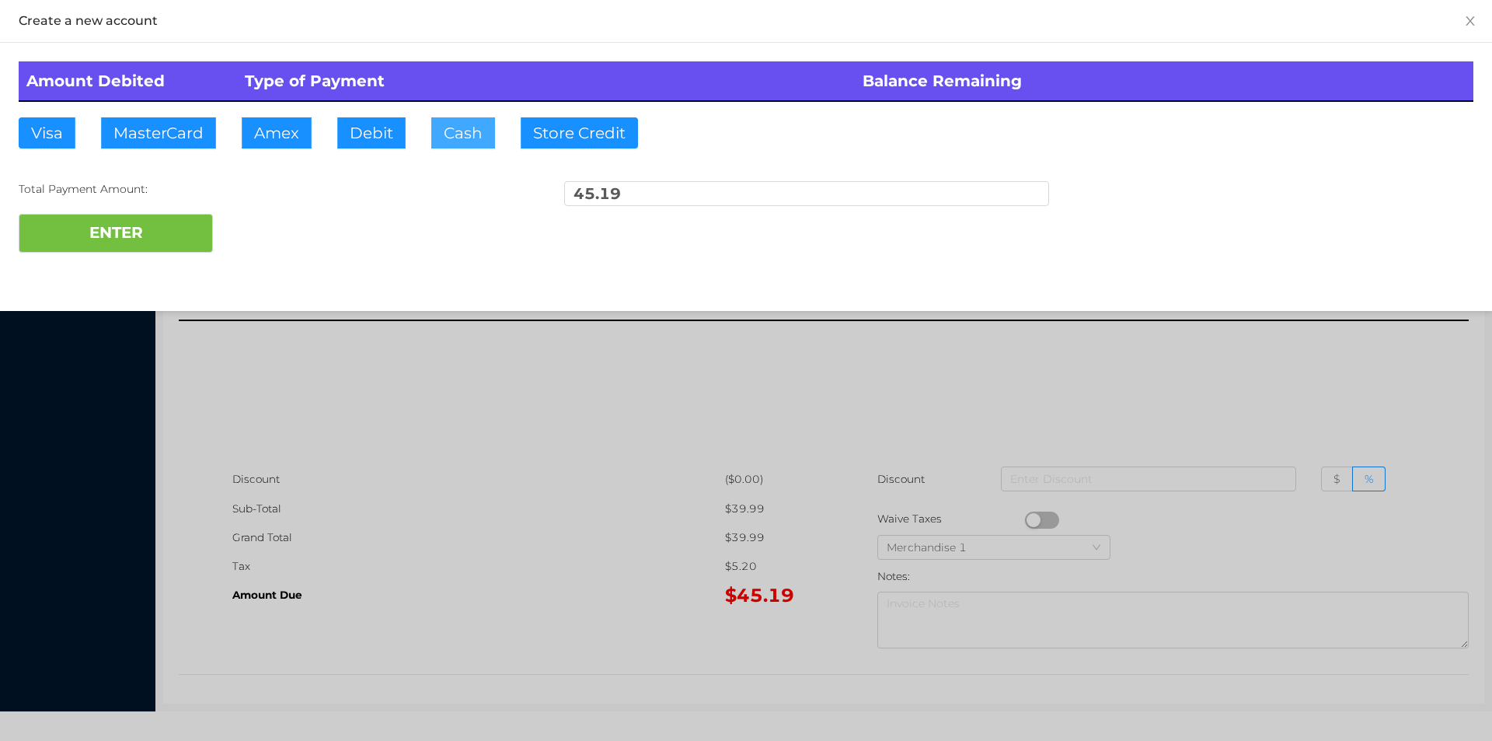
click at [441, 143] on button "Cash" at bounding box center [463, 132] width 64 height 31
click at [160, 237] on button "ENTER" at bounding box center [116, 233] width 194 height 39
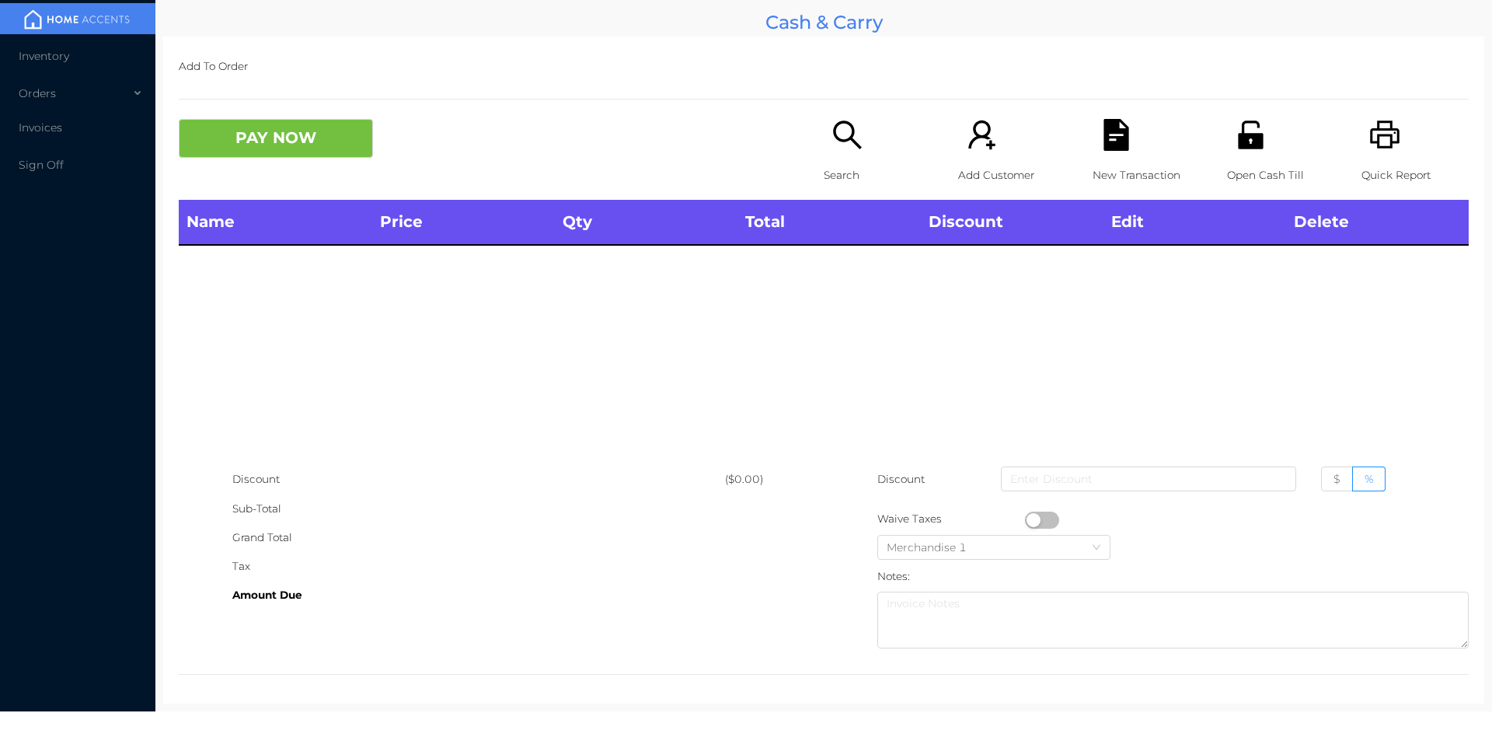
click at [839, 145] on icon "icon: search" at bounding box center [848, 135] width 32 height 32
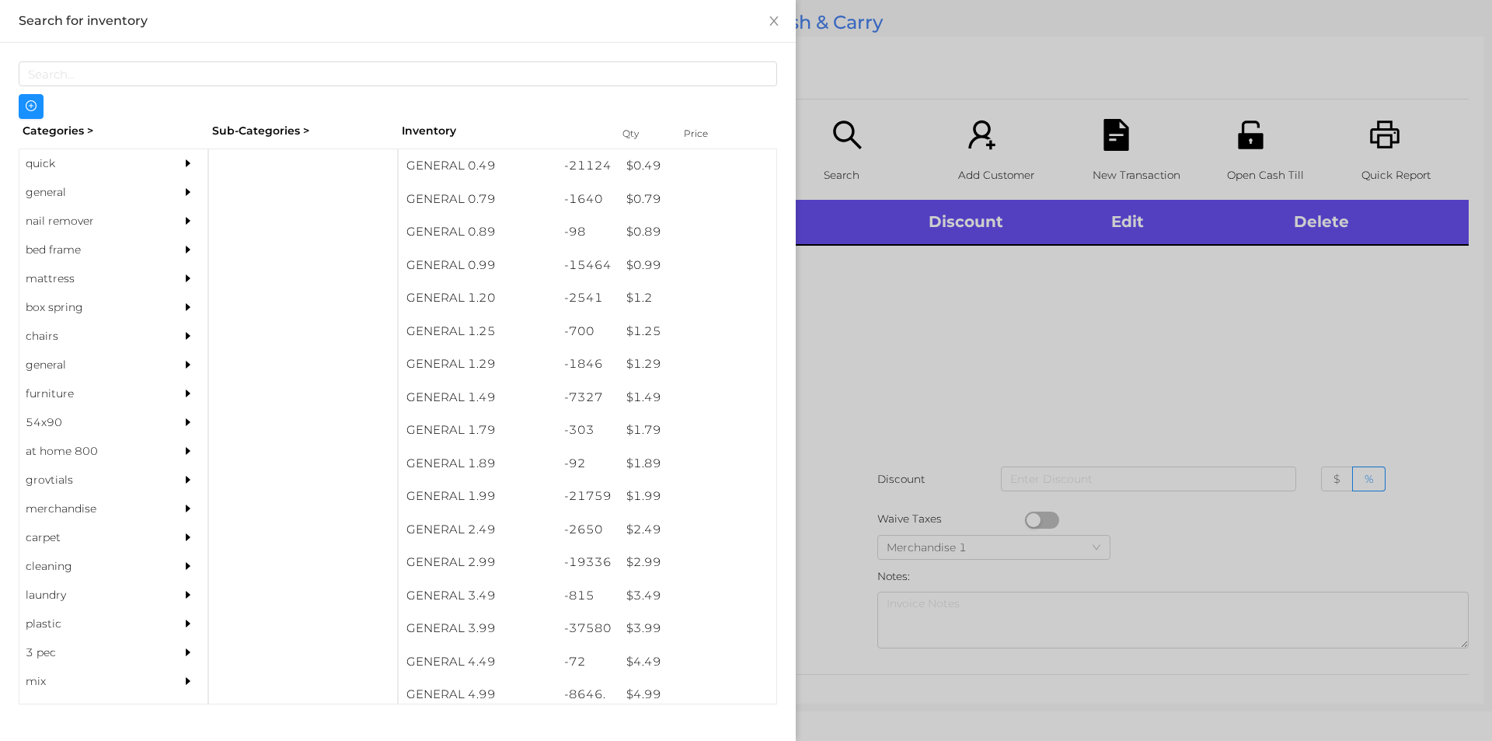
click at [645, 490] on div "$ 1.99" at bounding box center [698, 496] width 158 height 33
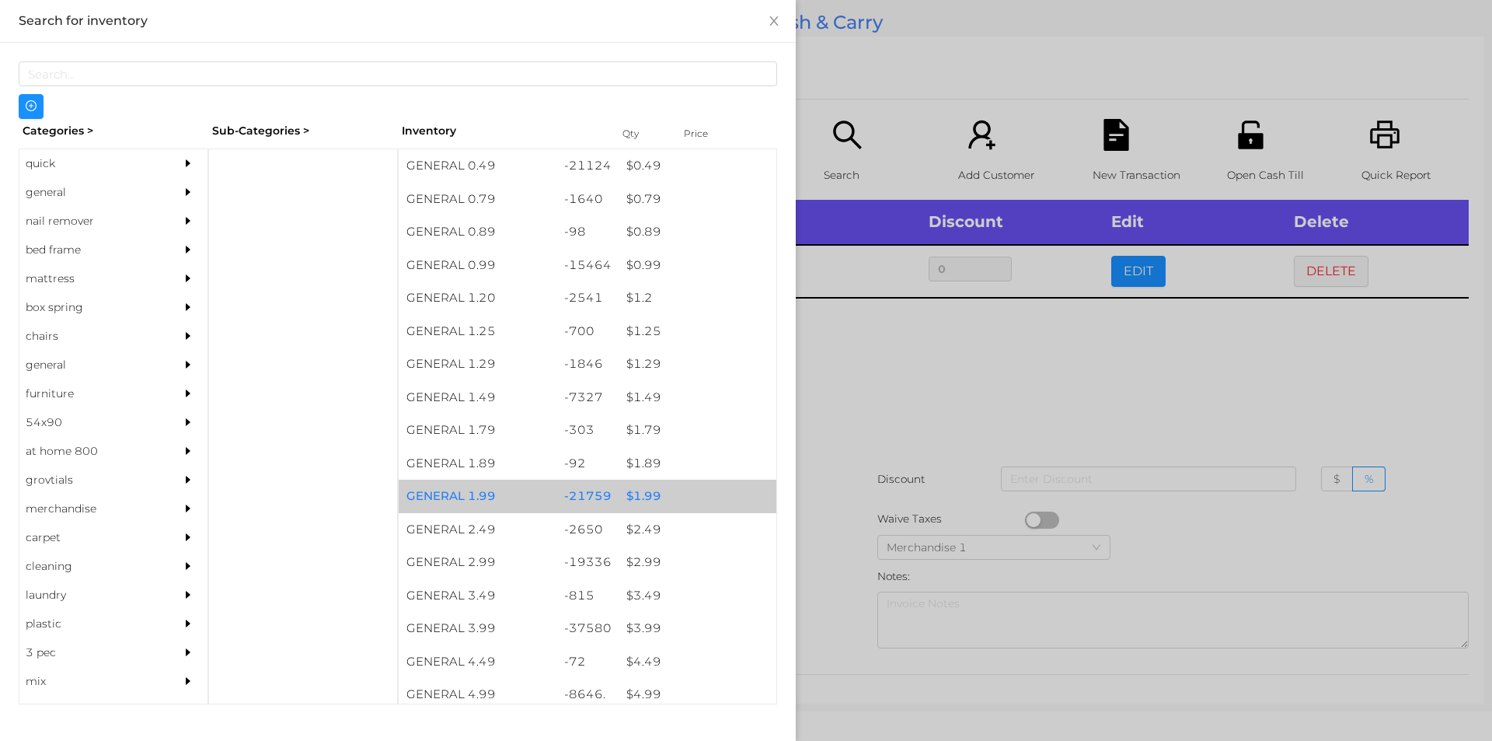
click at [643, 492] on div "$ 1.99" at bounding box center [698, 496] width 158 height 33
click at [641, 490] on div "$ 1.99" at bounding box center [698, 496] width 158 height 33
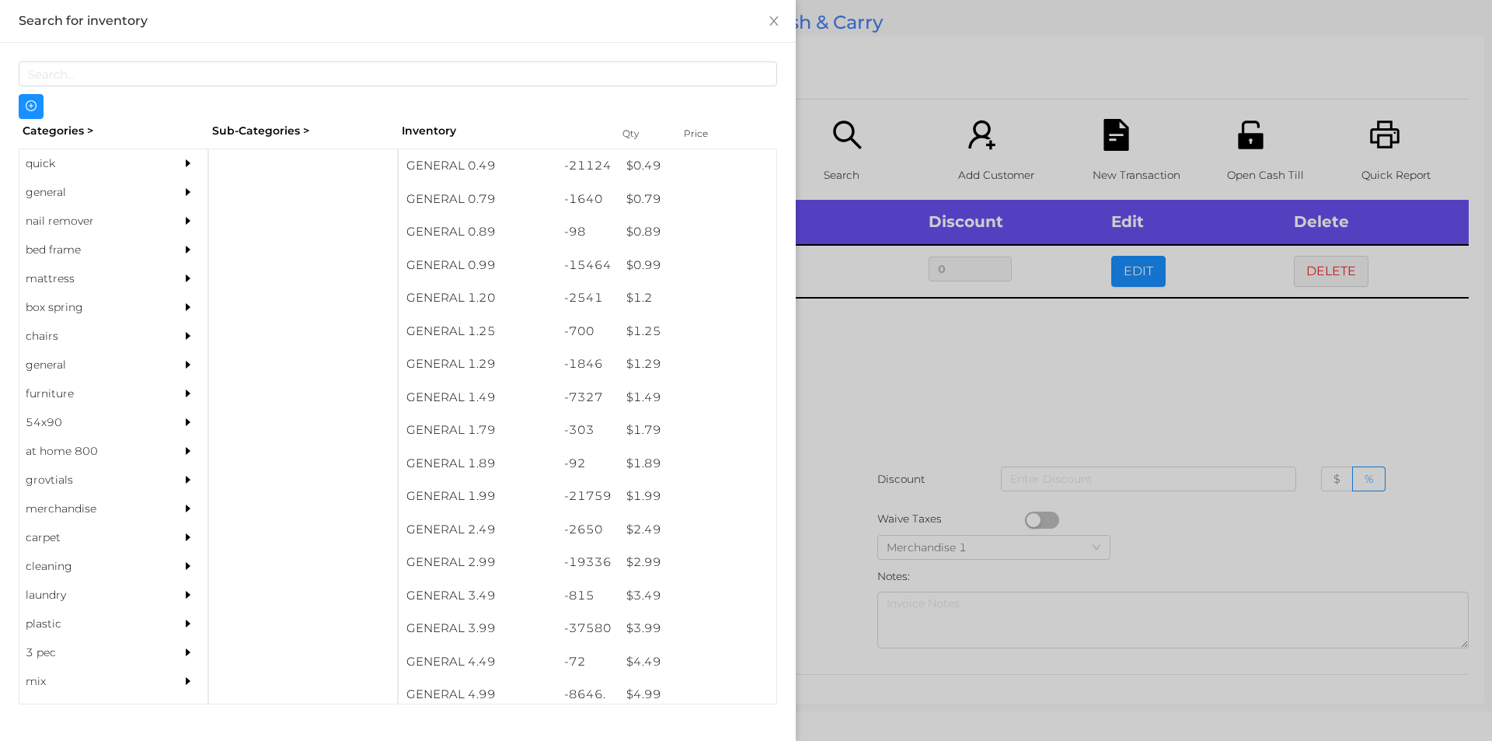
click at [896, 360] on div at bounding box center [746, 370] width 1492 height 741
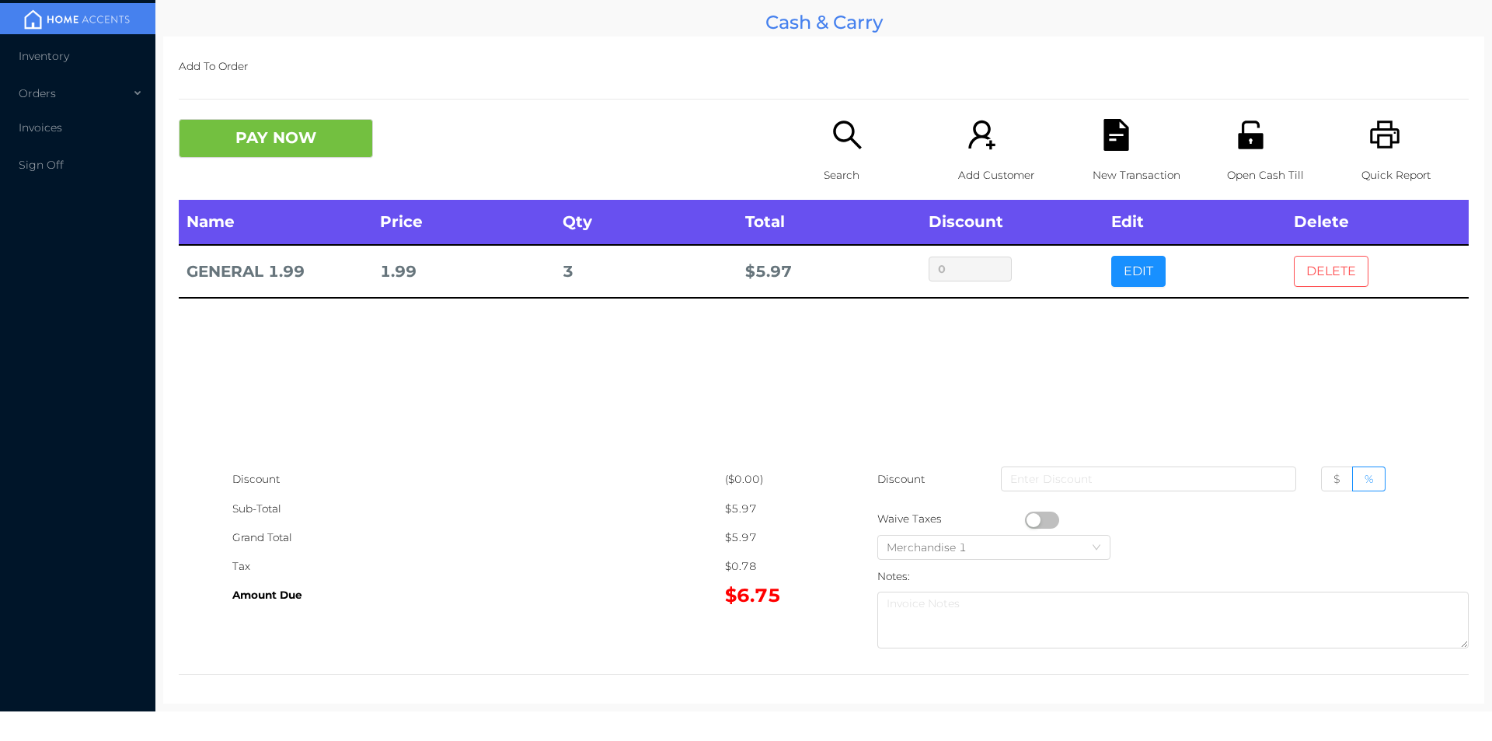
click at [1309, 274] on button "DELETE" at bounding box center [1331, 271] width 75 height 31
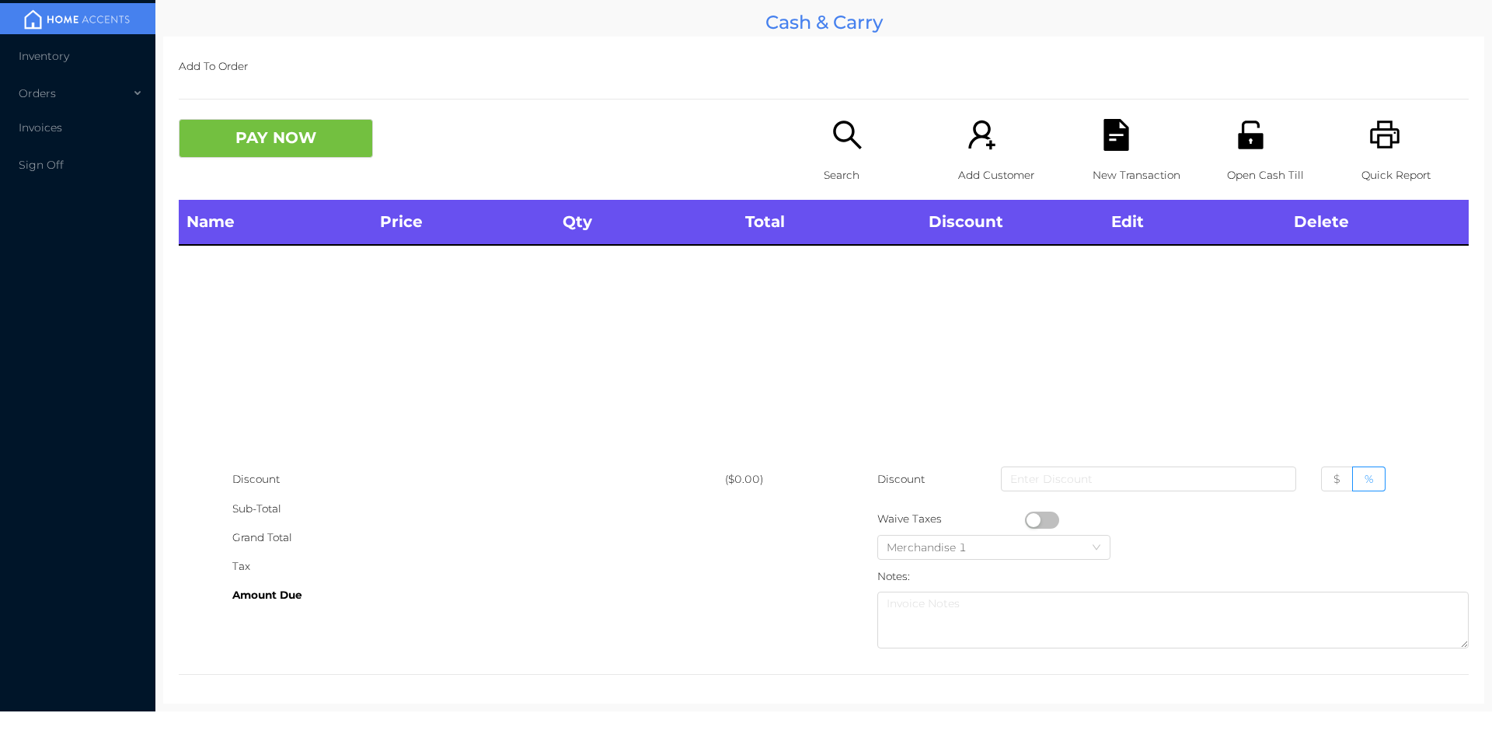
click at [824, 147] on div "Search" at bounding box center [877, 159] width 107 height 81
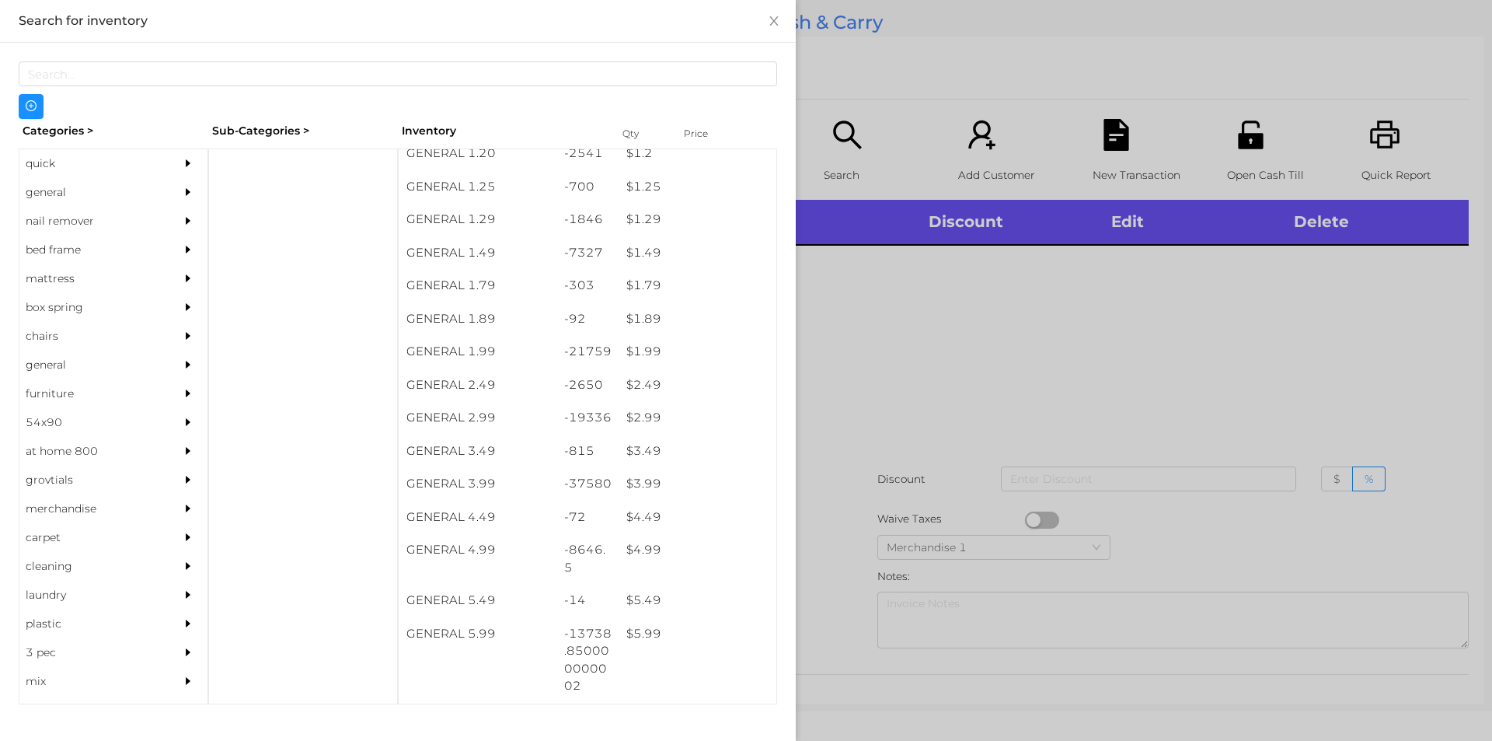
scroll to position [144, 0]
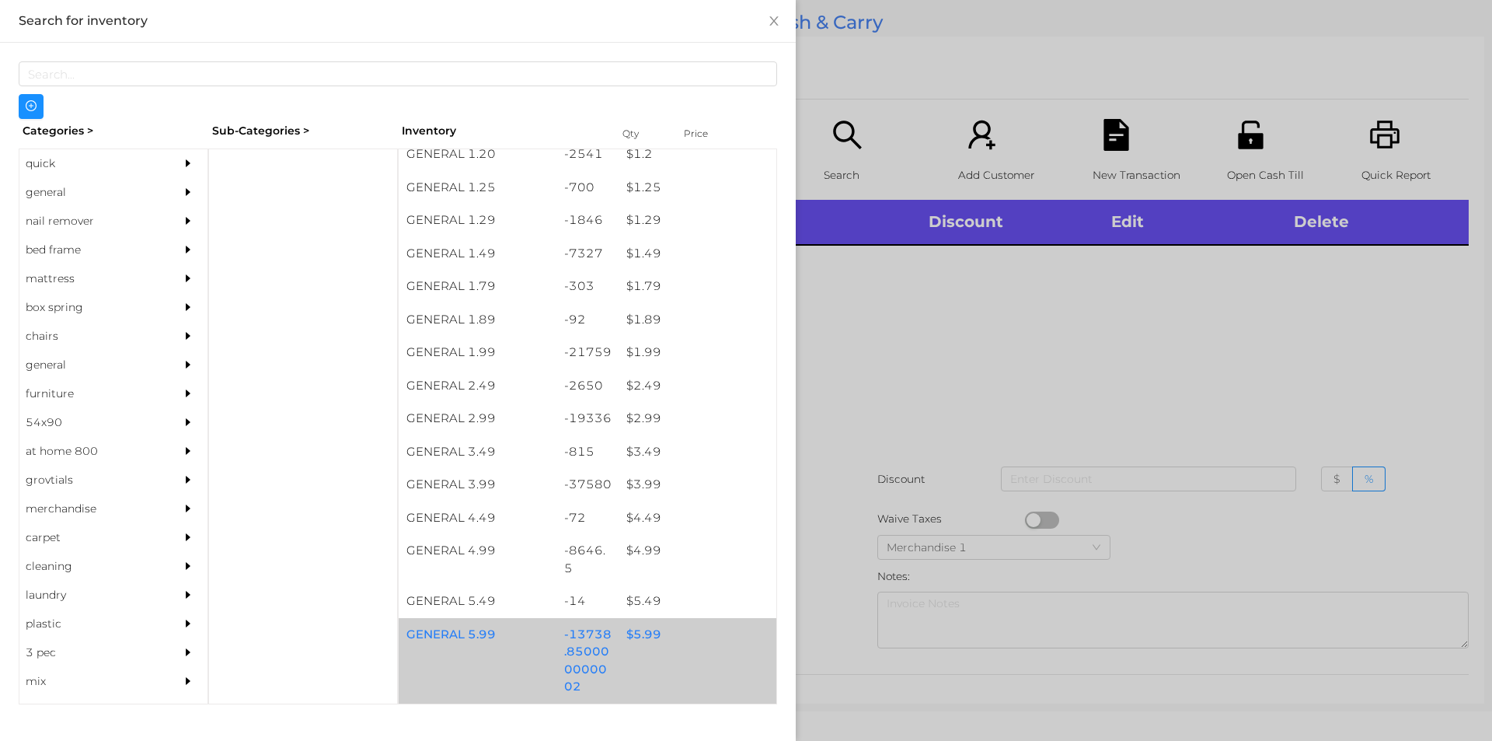
click at [637, 636] on div "$ 5.99" at bounding box center [698, 634] width 158 height 33
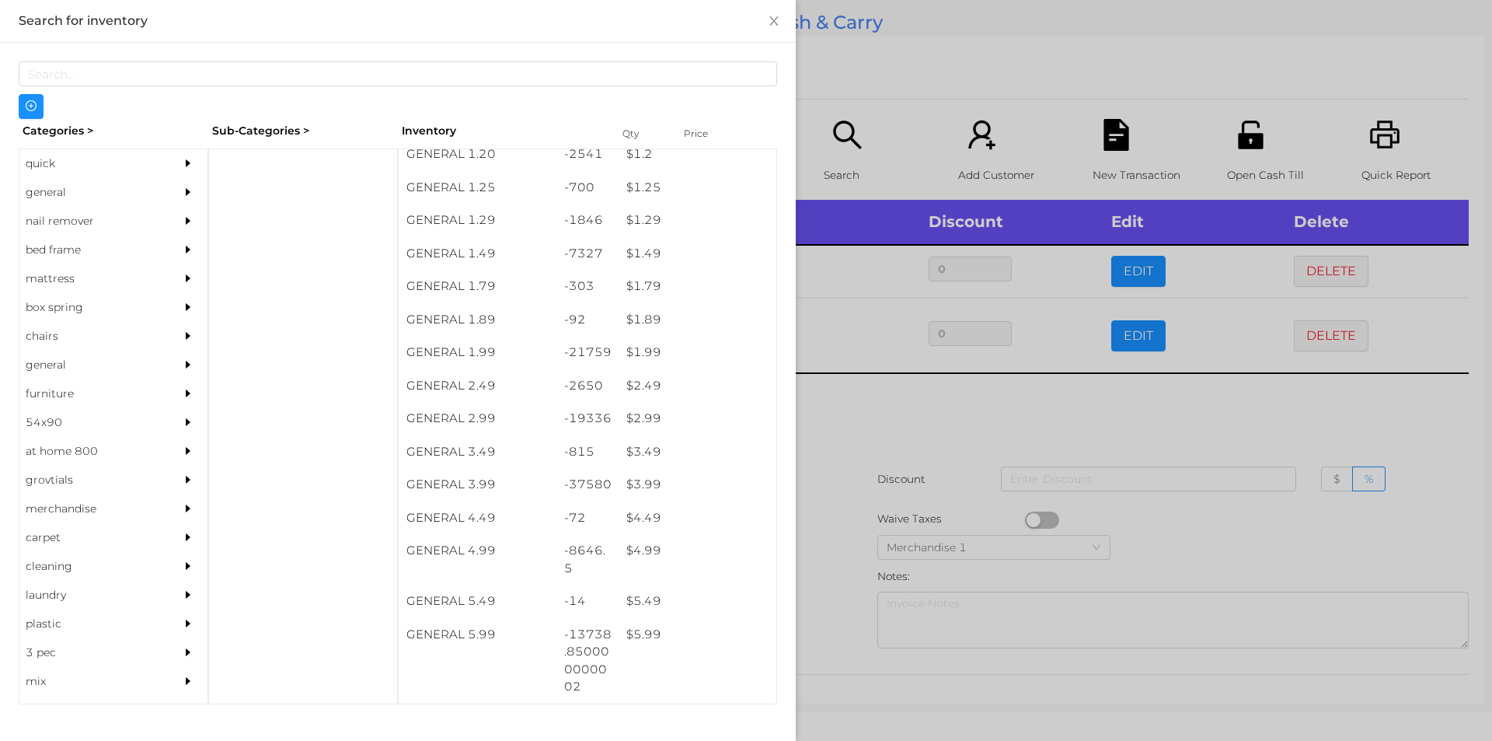
click at [922, 451] on div at bounding box center [746, 370] width 1492 height 741
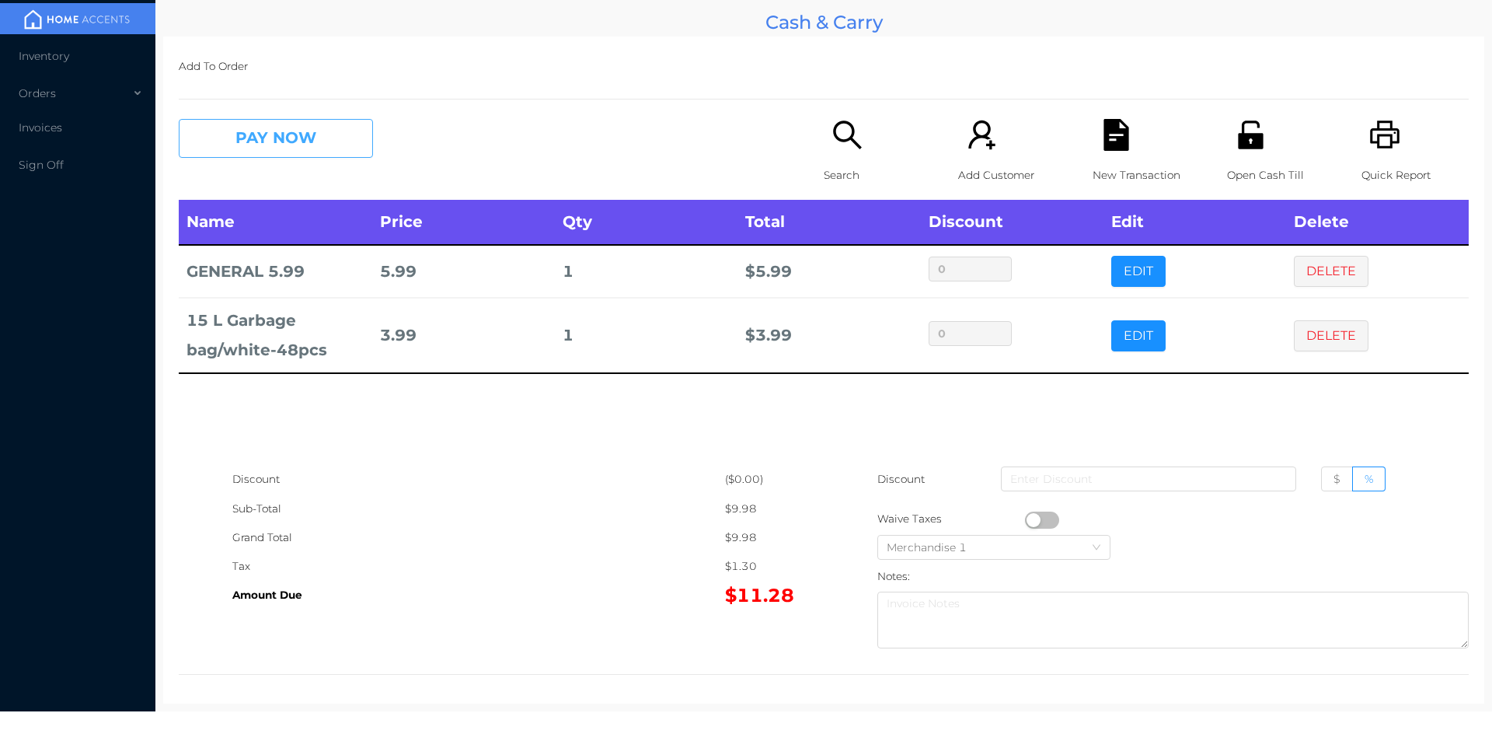
click at [328, 148] on button "PAY NOW" at bounding box center [276, 138] width 194 height 39
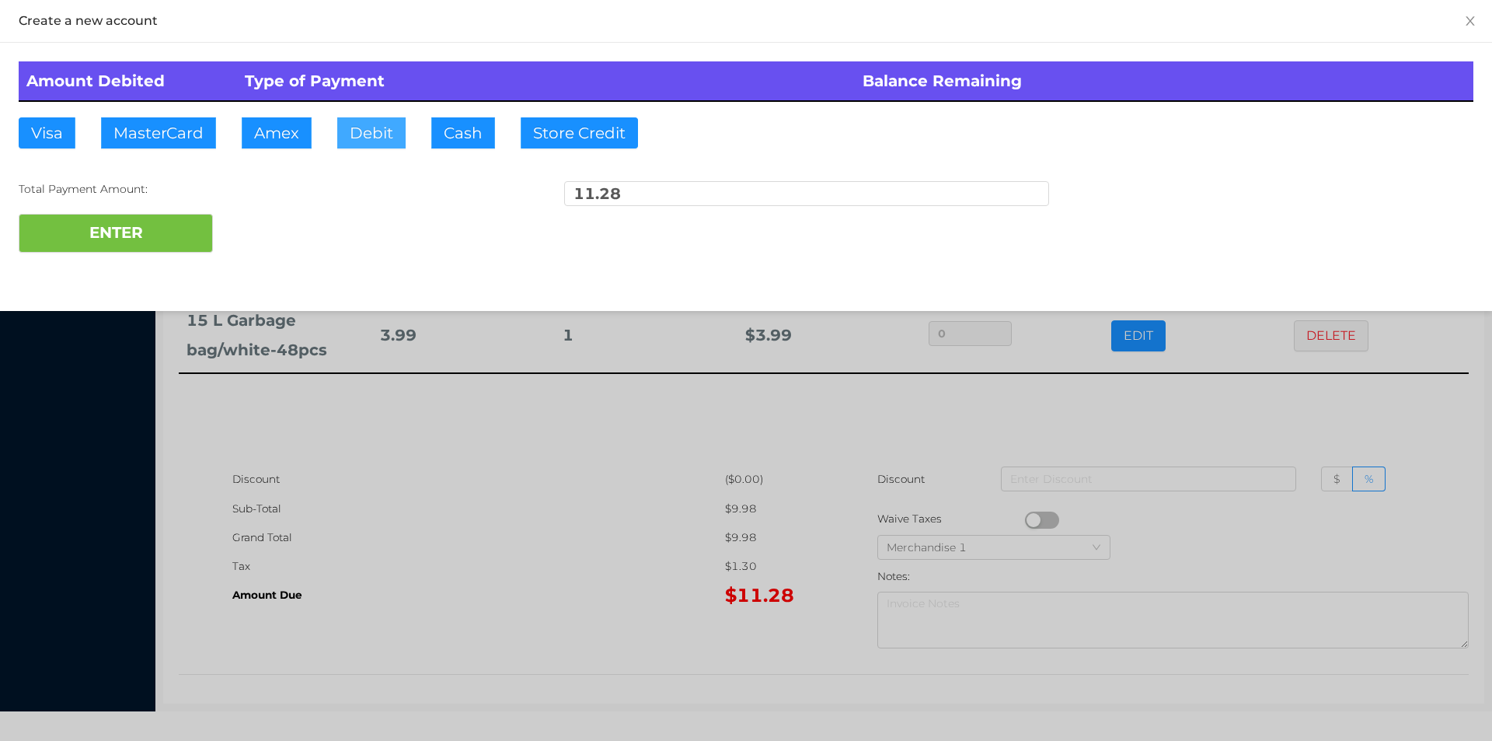
click at [363, 133] on button "Debit" at bounding box center [371, 132] width 68 height 31
click at [184, 224] on button "ENTER" at bounding box center [116, 233] width 194 height 39
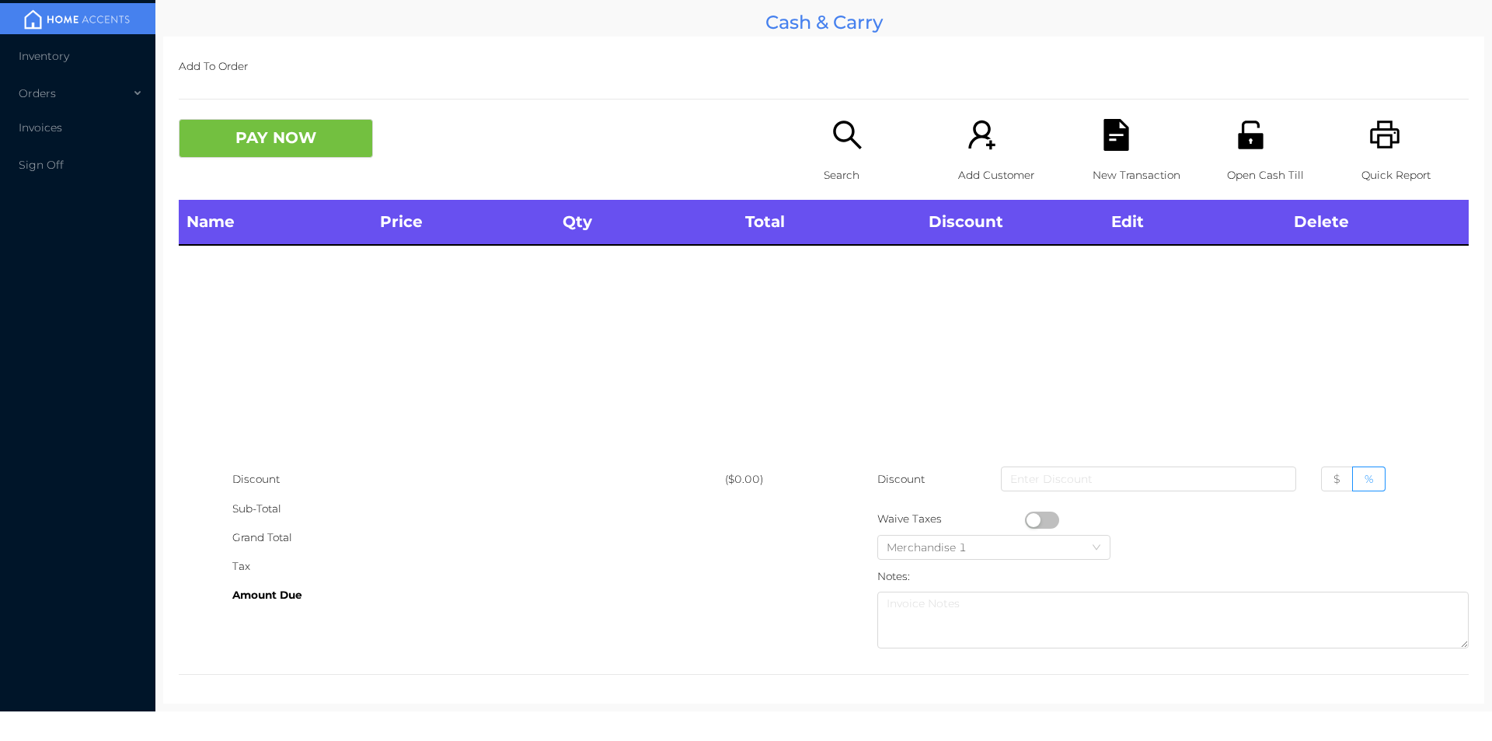
click at [834, 170] on p "Search" at bounding box center [877, 175] width 107 height 29
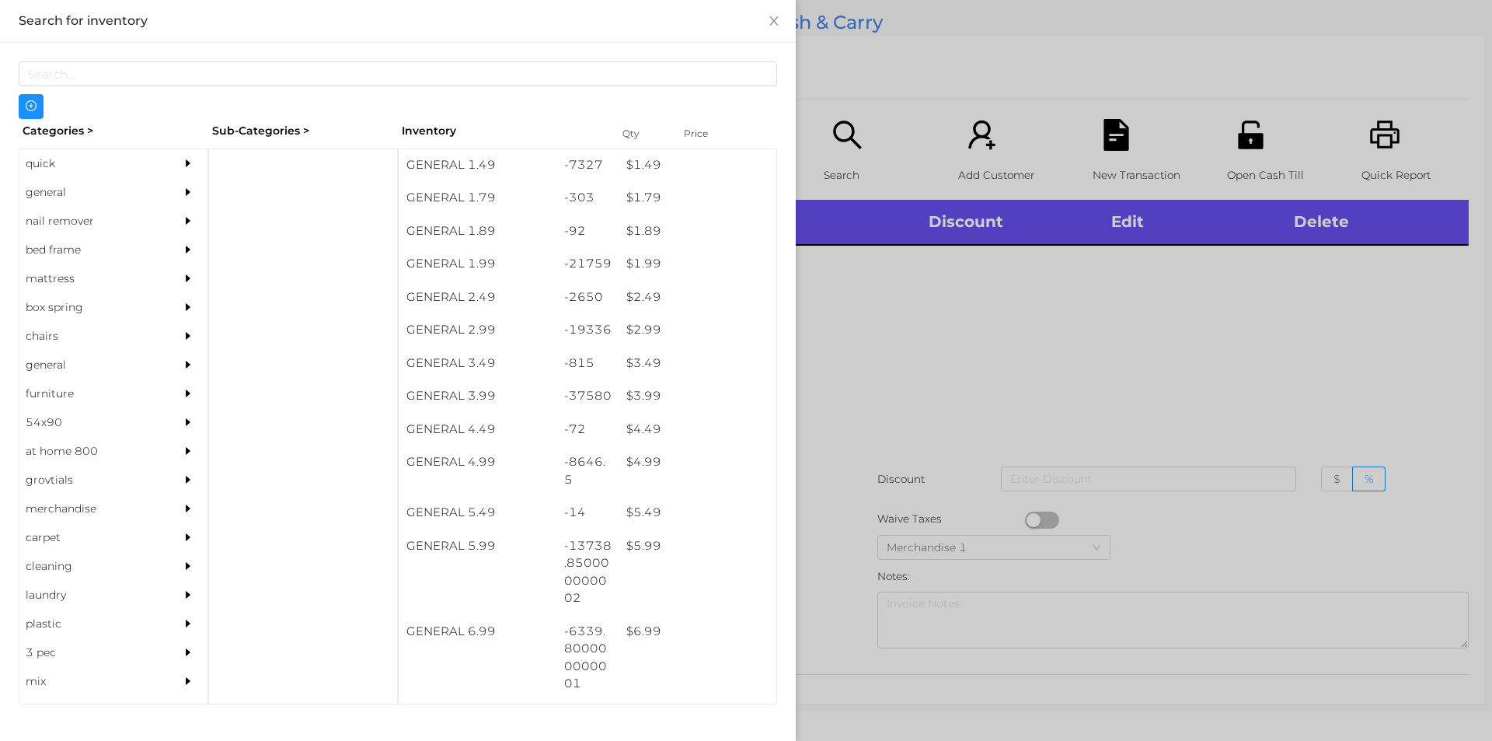
scroll to position [228, 0]
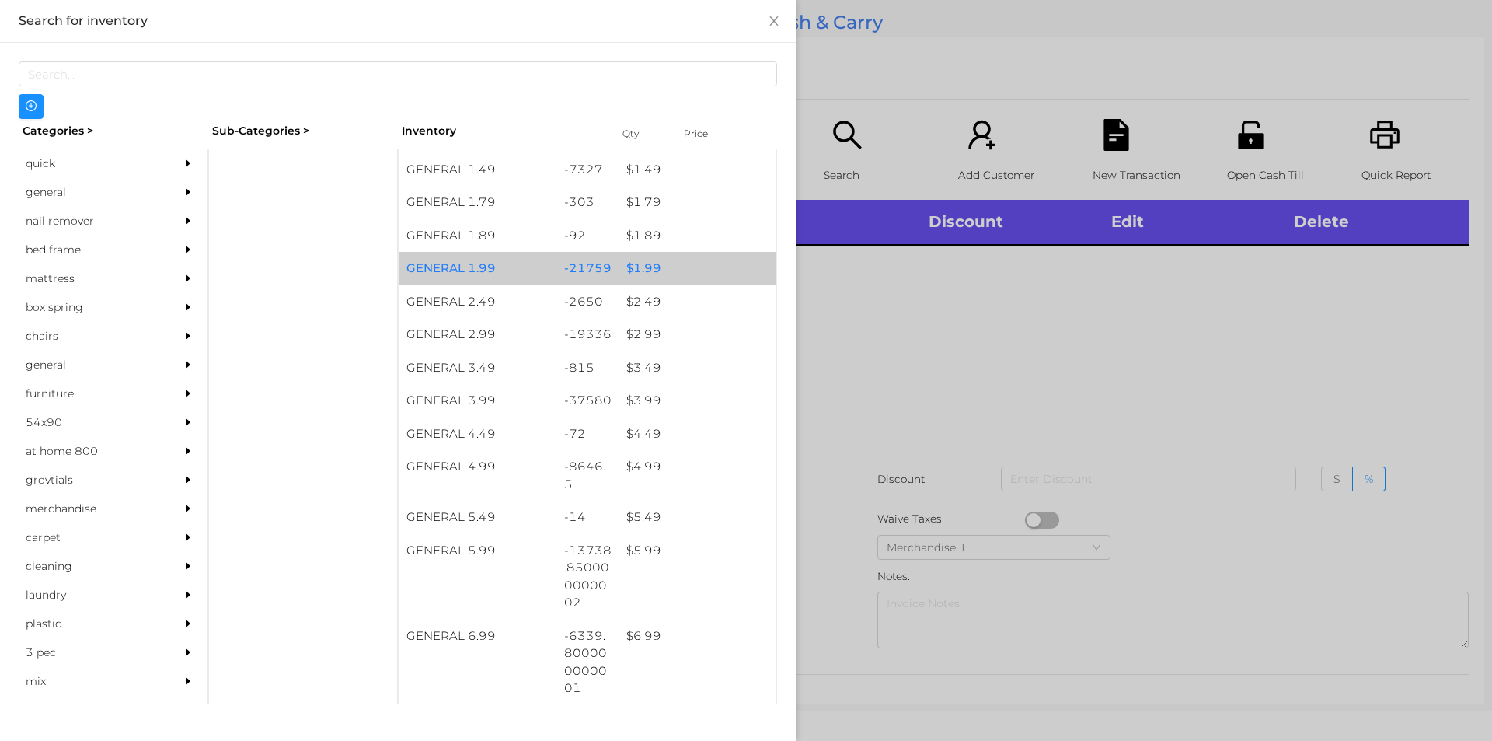
click at [646, 270] on div "$ 1.99" at bounding box center [698, 268] width 158 height 33
click at [640, 267] on div "$ 1.99" at bounding box center [698, 268] width 158 height 33
click at [635, 263] on div "$ 1.99" at bounding box center [698, 268] width 158 height 33
click at [603, 267] on div "-21759" at bounding box center [587, 268] width 63 height 33
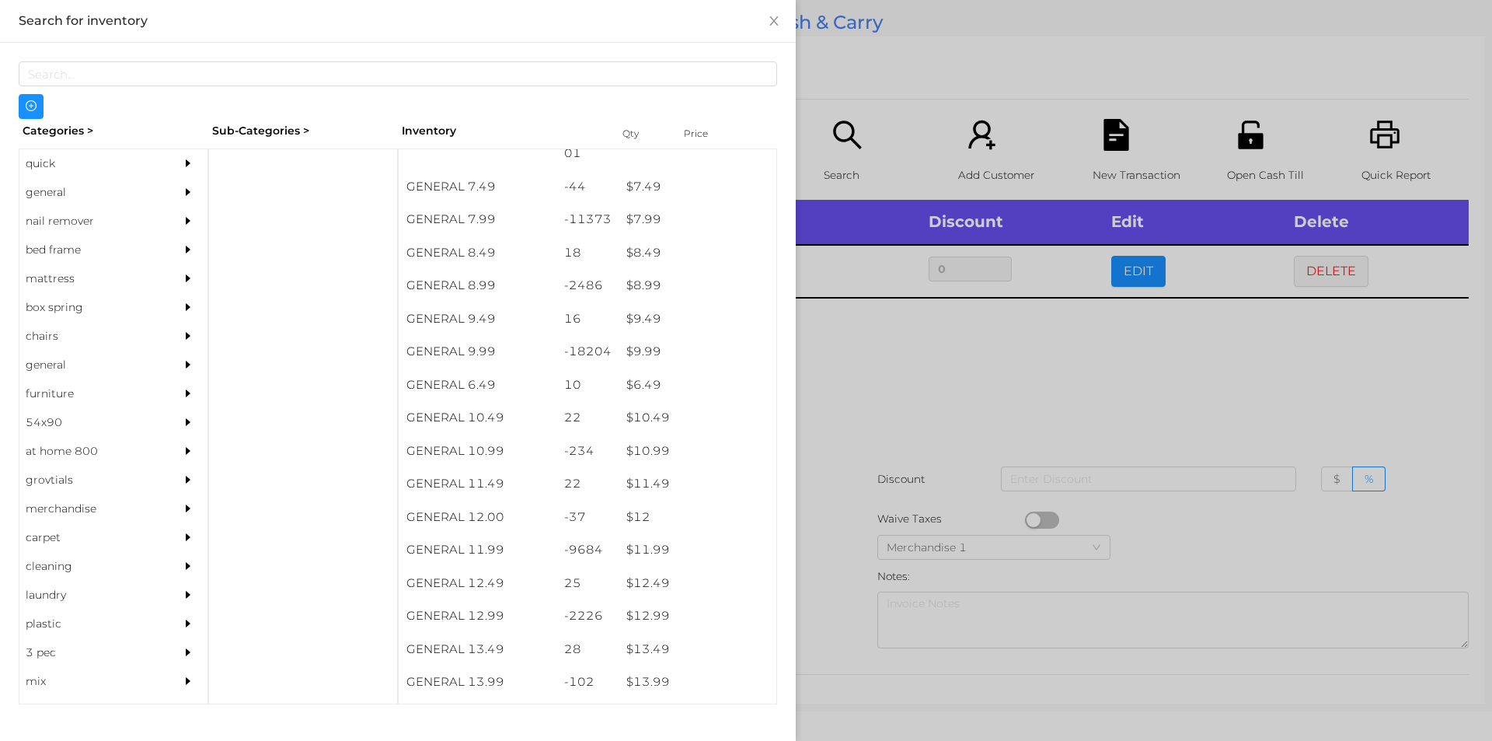
scroll to position [764, 0]
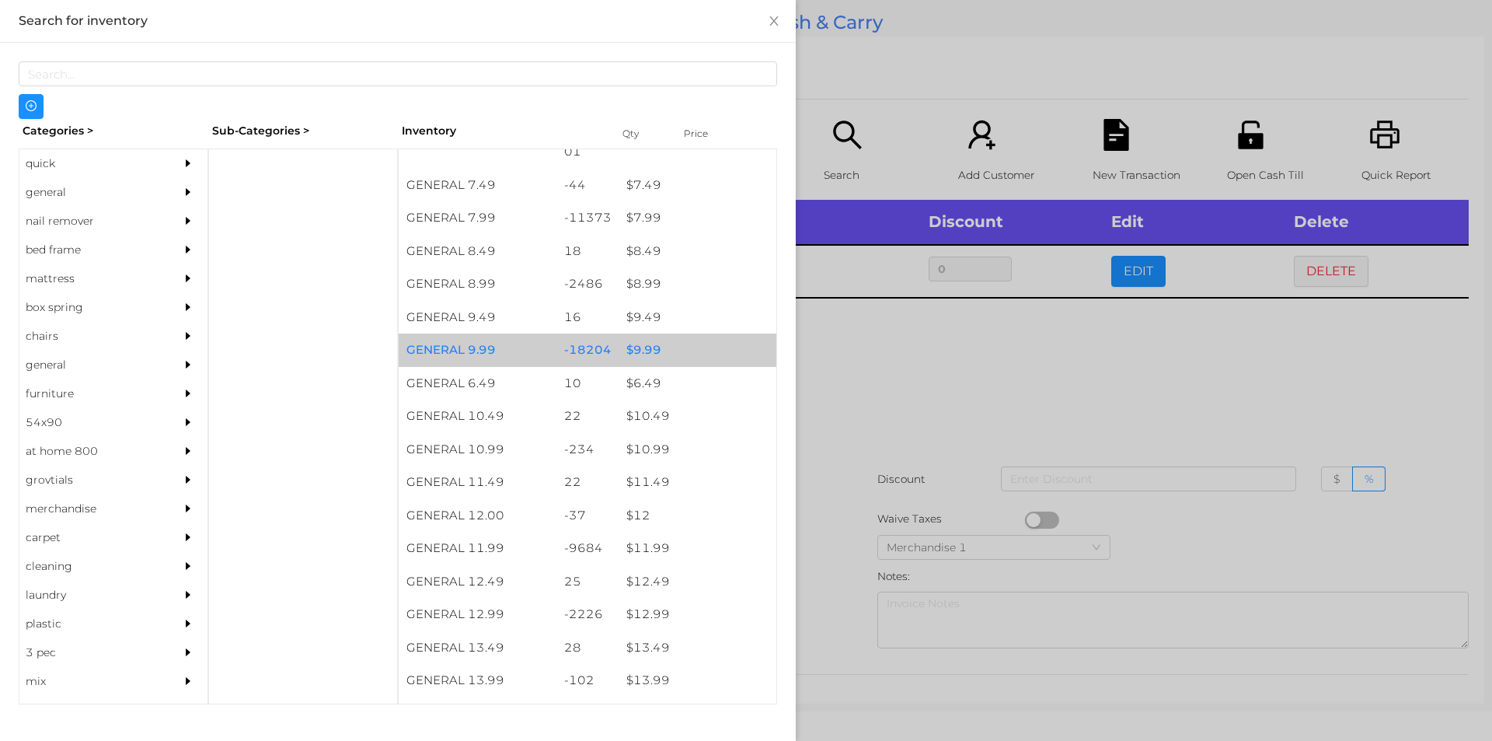
click at [626, 349] on div "$ 9.99" at bounding box center [698, 349] width 158 height 33
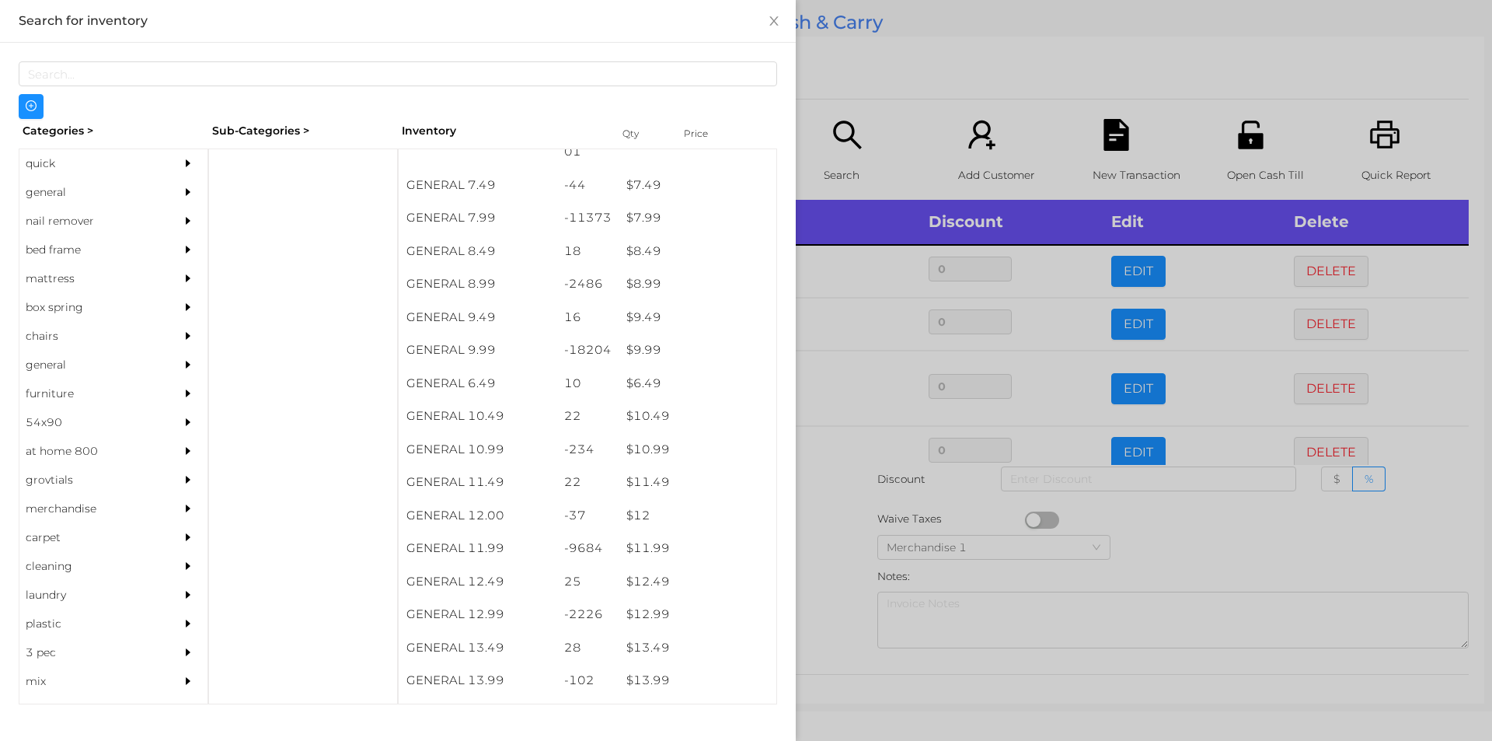
click at [1148, 550] on div at bounding box center [746, 370] width 1492 height 741
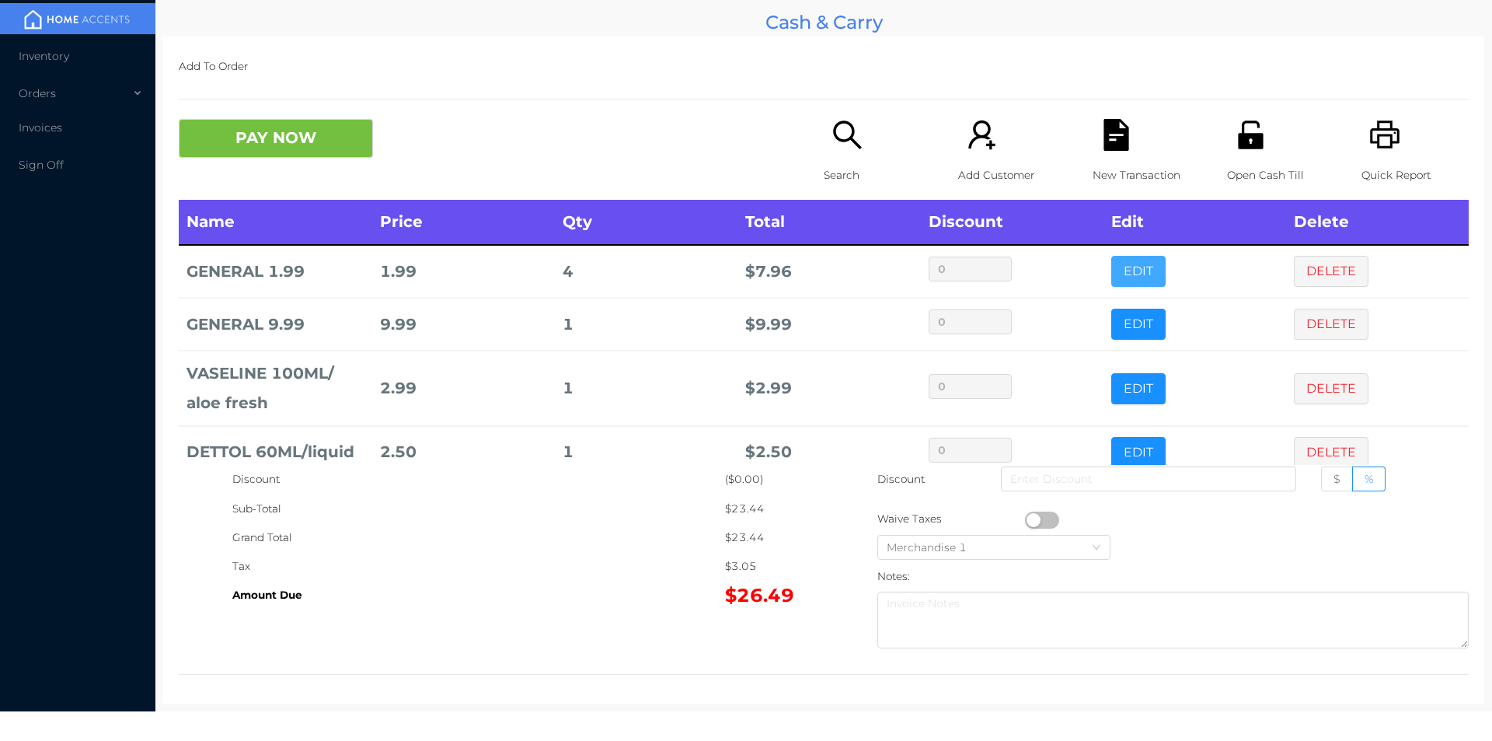
click at [1111, 281] on button "EDIT" at bounding box center [1138, 271] width 54 height 31
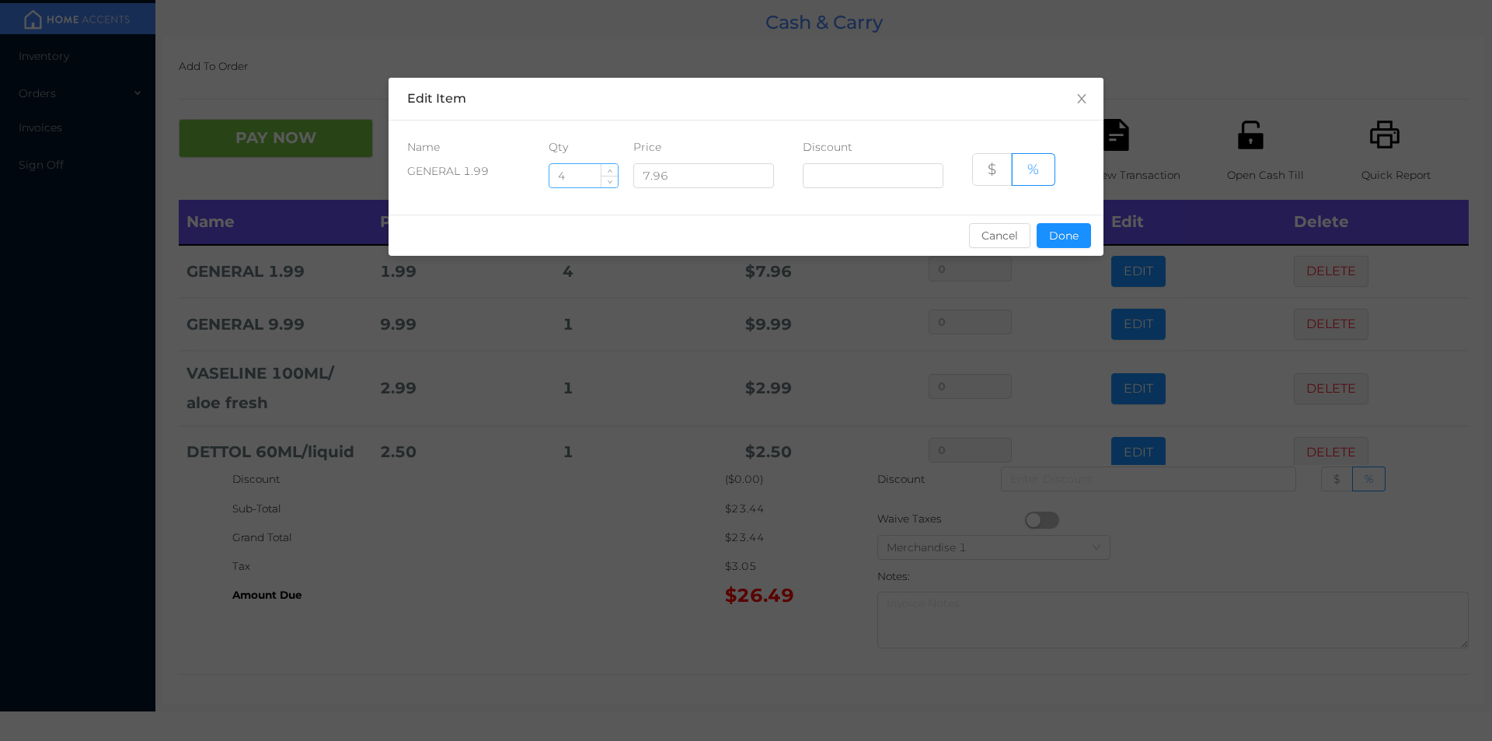
click at [584, 176] on input "4" at bounding box center [583, 175] width 68 height 23
type input "3"
click at [1052, 242] on button "Done" at bounding box center [1064, 235] width 54 height 25
type input "0%"
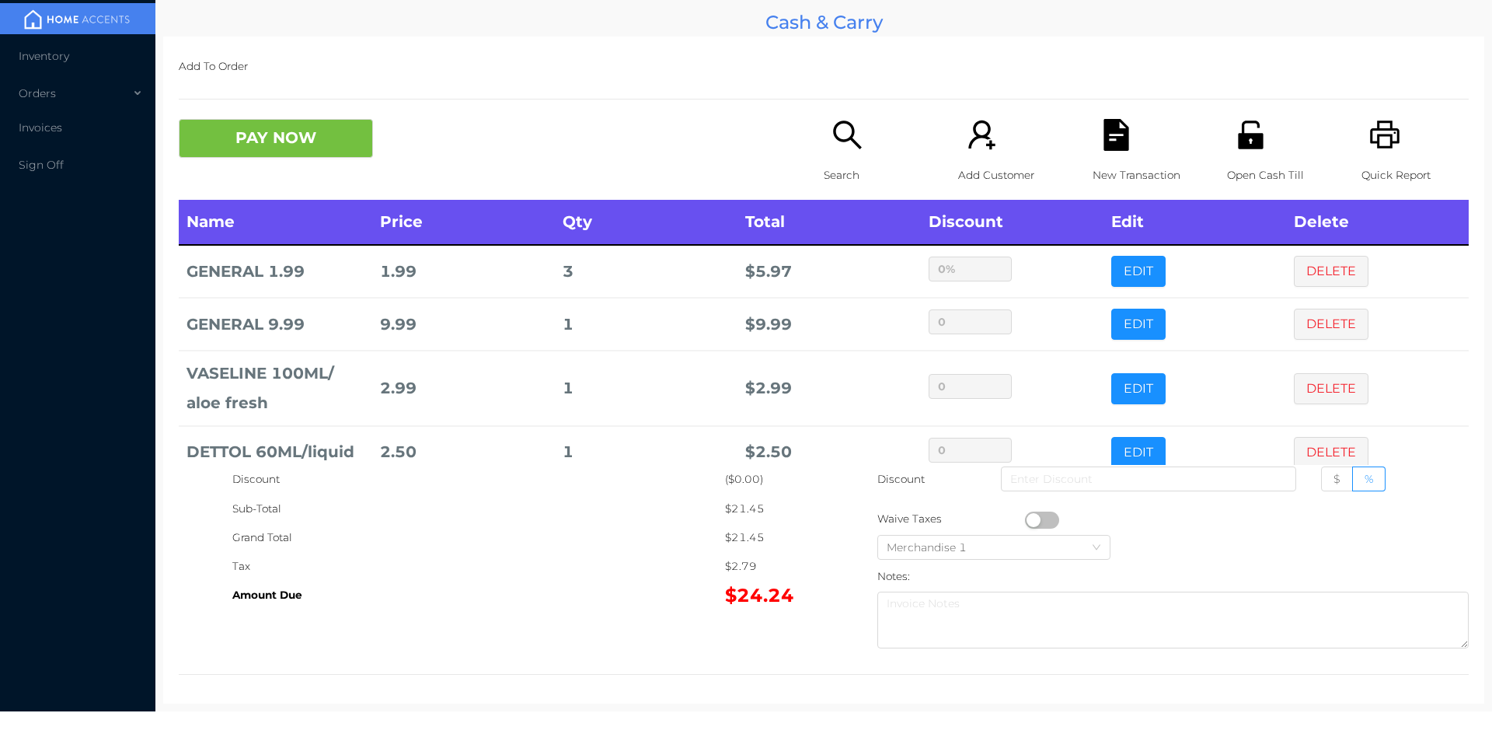
click at [553, 511] on div "Sub-Total" at bounding box center [478, 508] width 493 height 29
click at [1254, 150] on icon "icon: unlock" at bounding box center [1251, 135] width 32 height 32
click at [280, 132] on button "PAY NOW" at bounding box center [276, 138] width 194 height 39
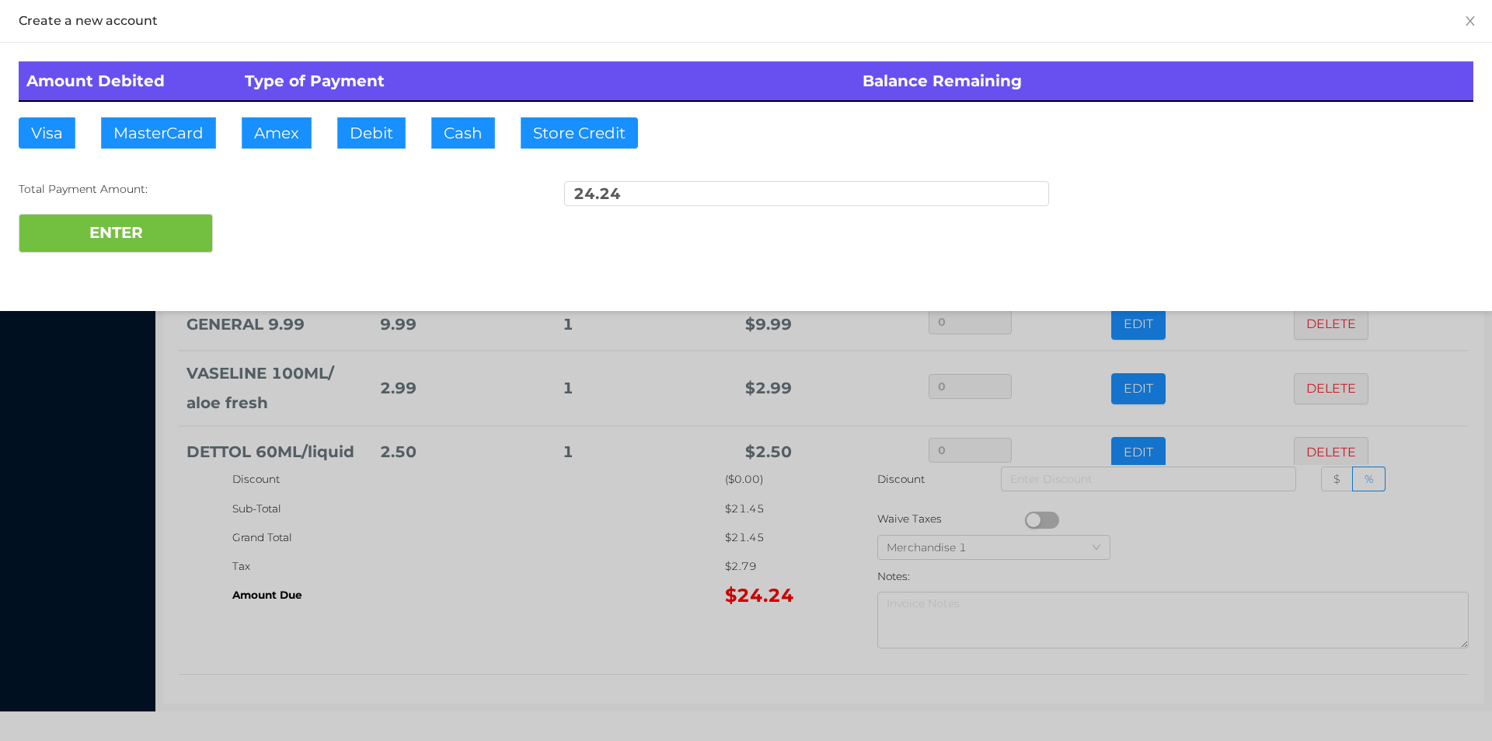
click at [265, 233] on div "ENTER" at bounding box center [746, 233] width 1455 height 39
click at [462, 590] on div at bounding box center [746, 370] width 1492 height 741
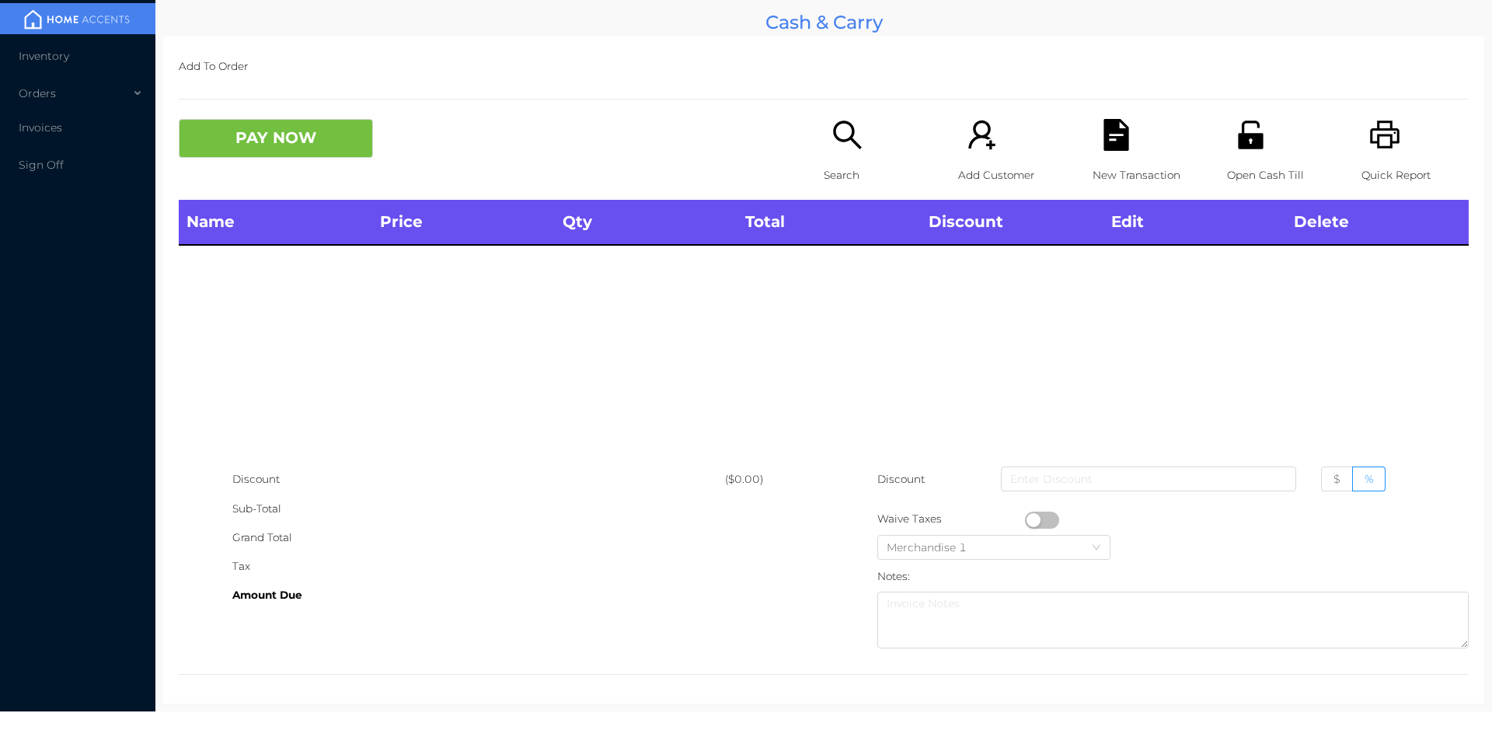
click at [830, 178] on p "Search" at bounding box center [877, 175] width 107 height 29
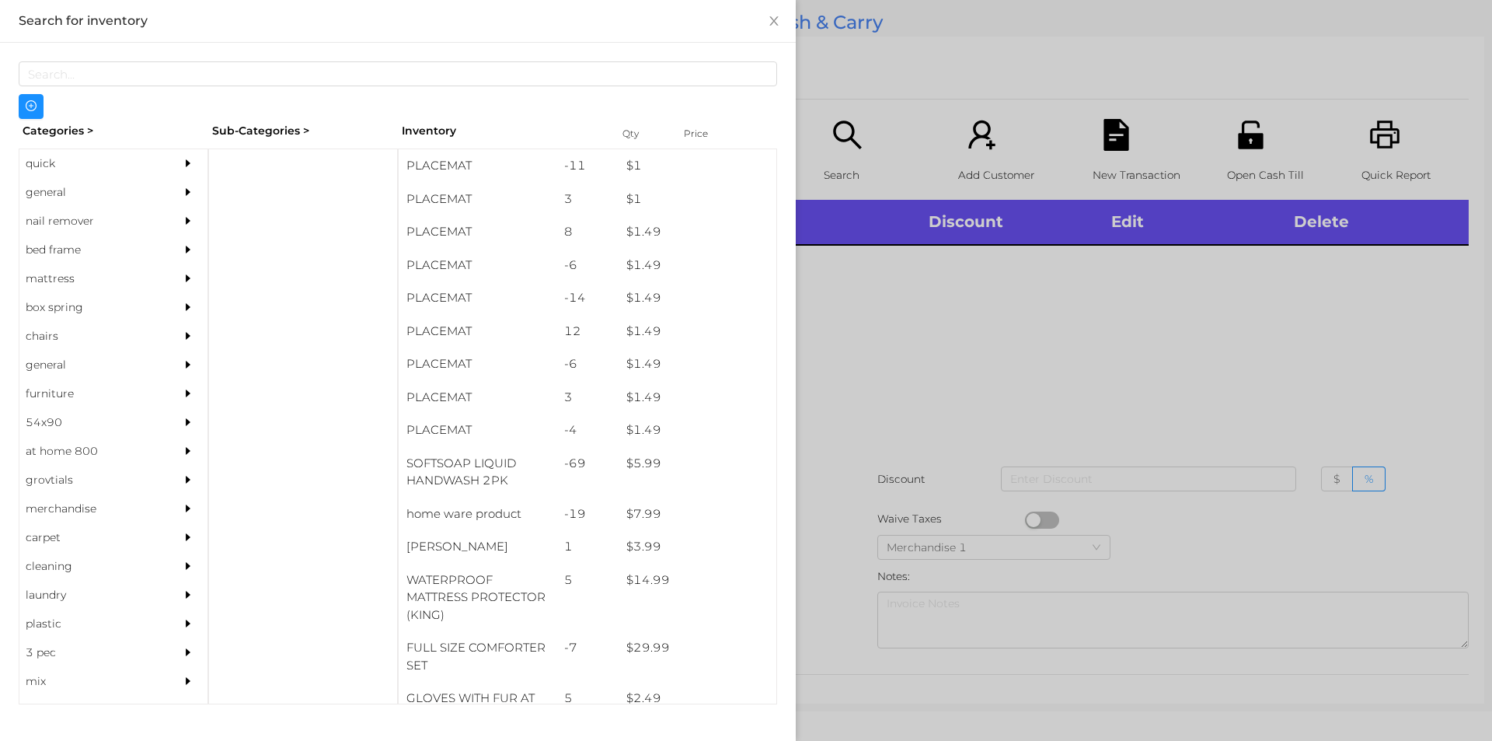
click at [57, 189] on div "general" at bounding box center [89, 192] width 141 height 29
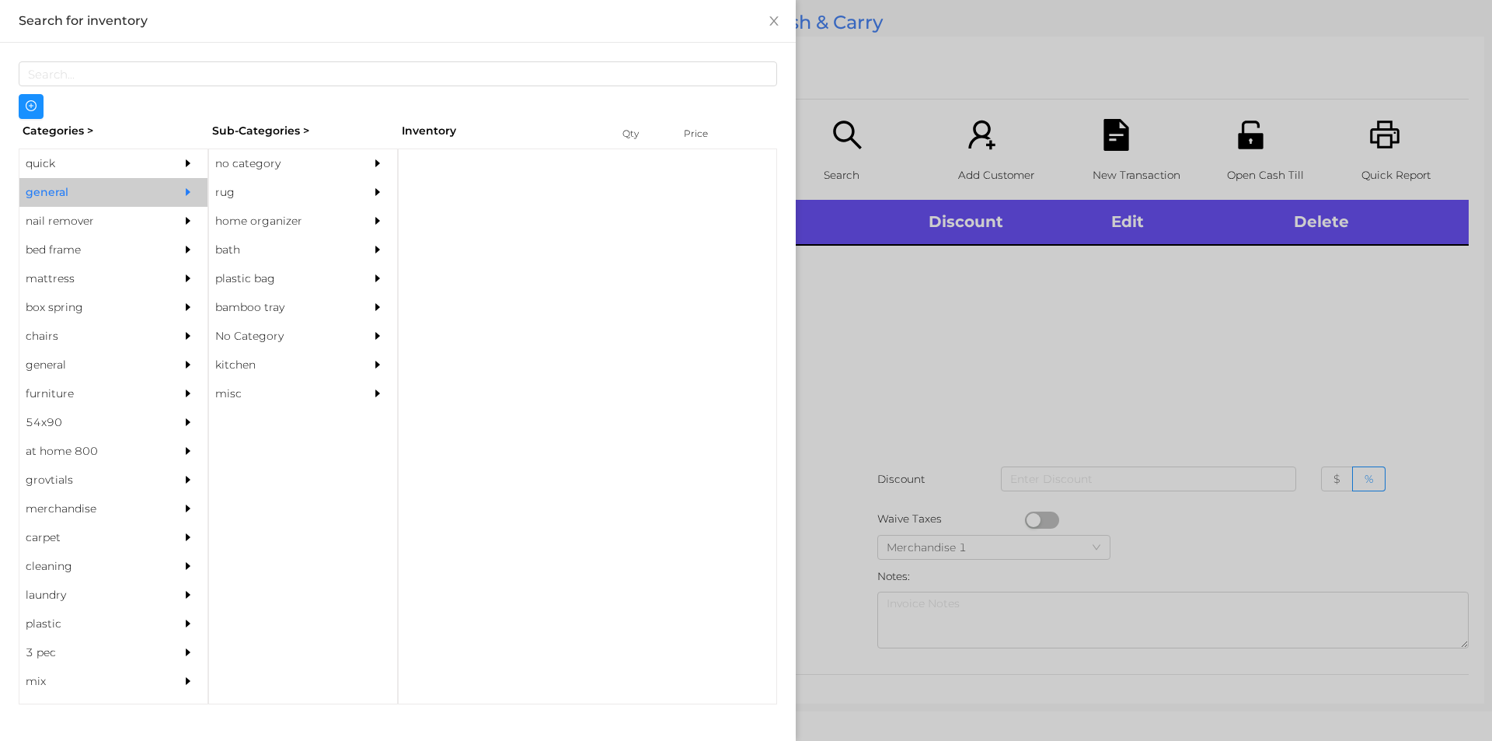
click at [258, 164] on div "no category" at bounding box center [279, 163] width 141 height 29
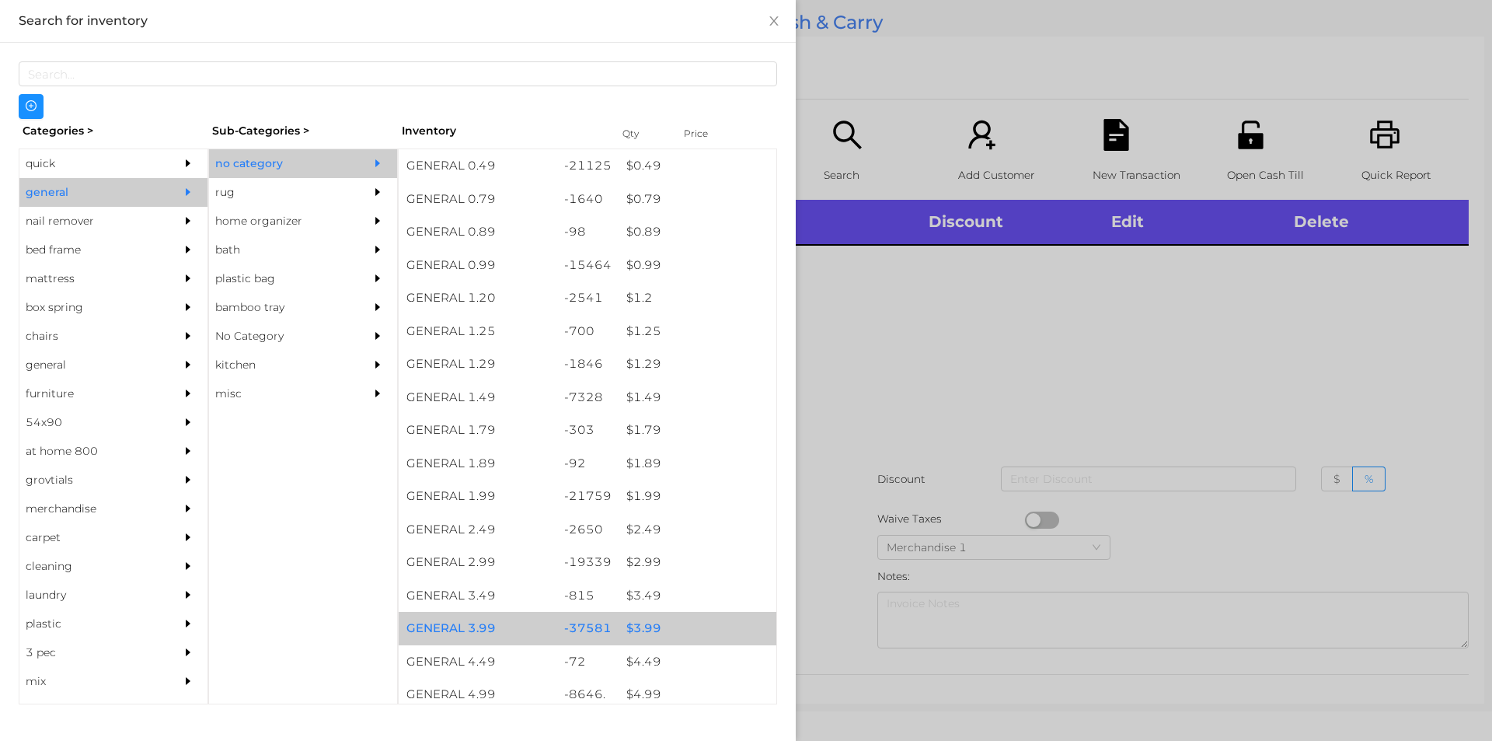
click at [638, 626] on div "$ 3.99" at bounding box center [698, 628] width 158 height 33
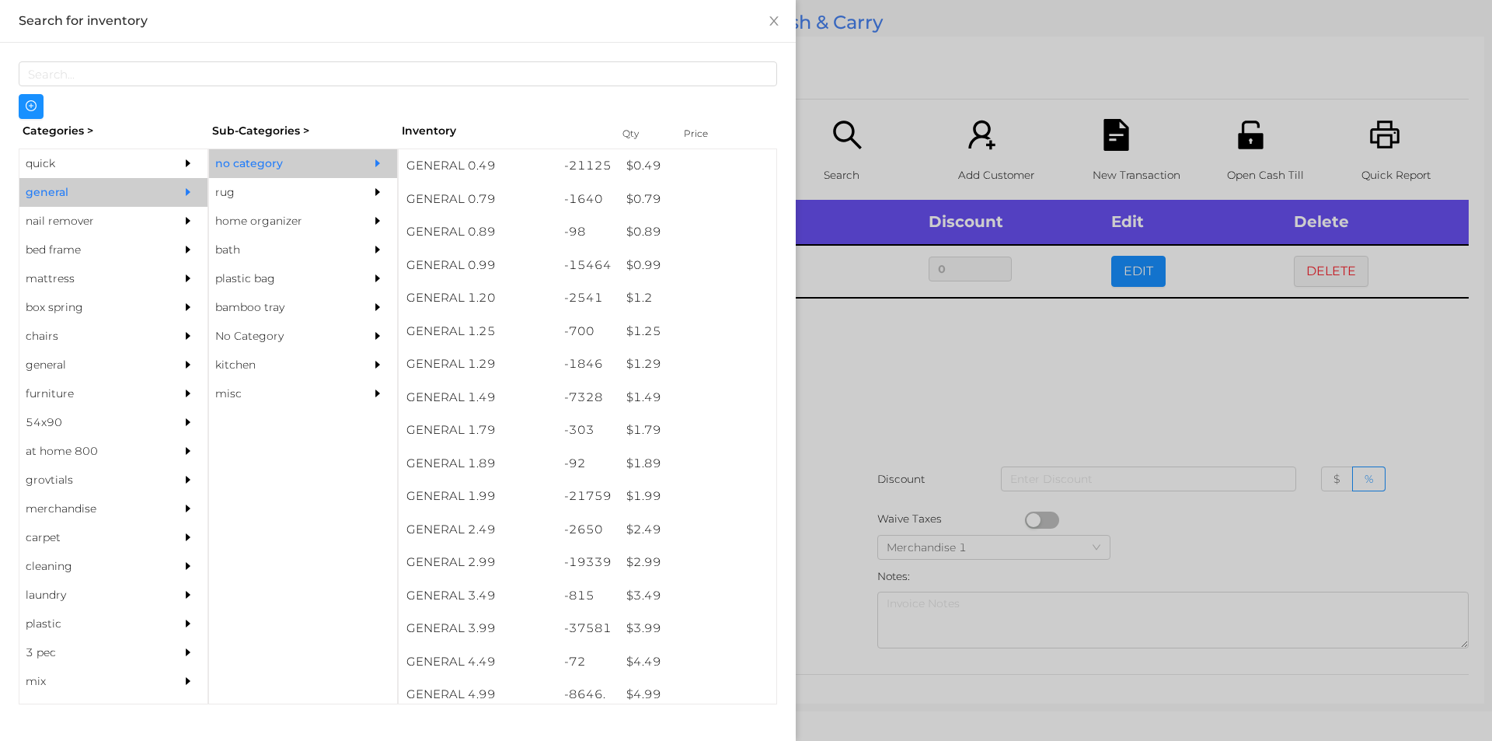
click at [904, 420] on div at bounding box center [746, 370] width 1492 height 741
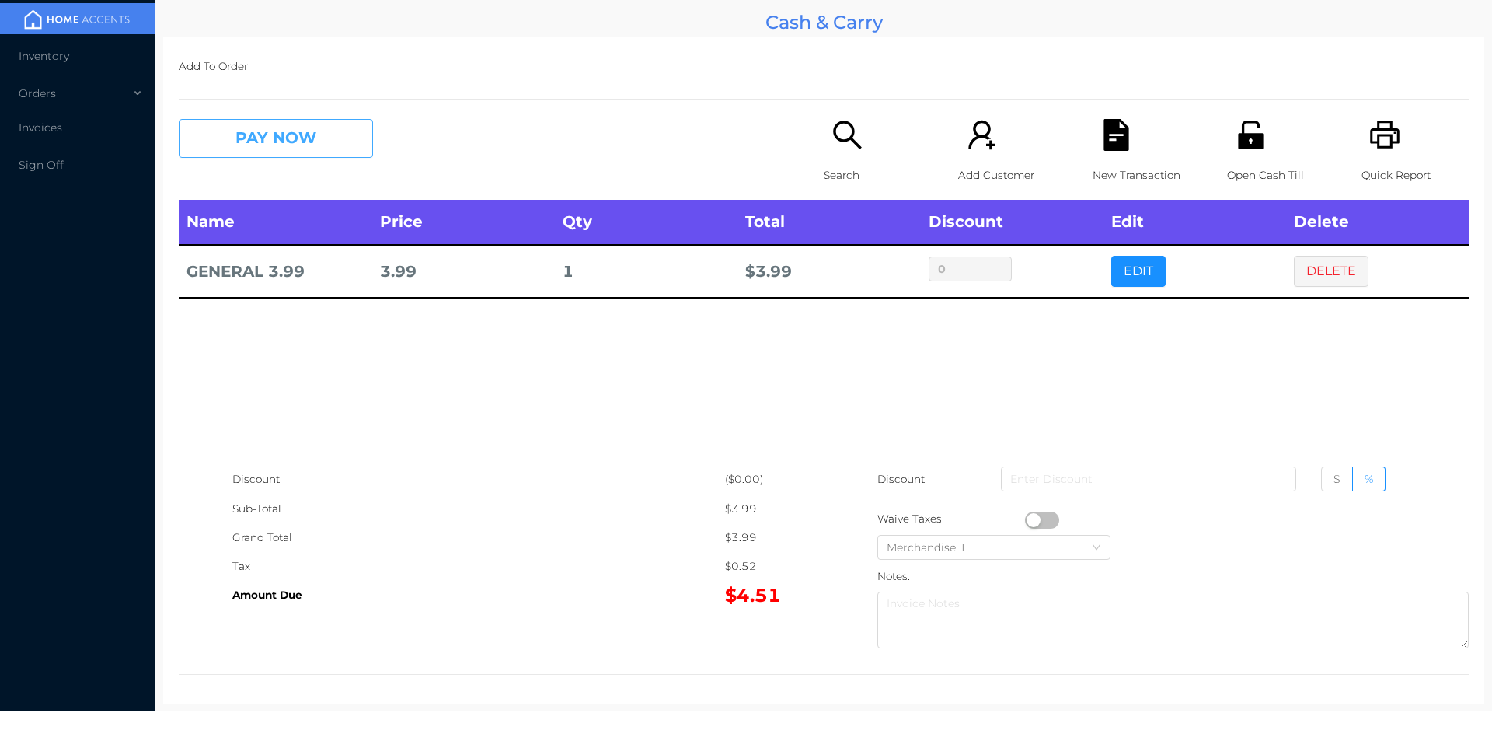
click at [319, 143] on button "PAY NOW" at bounding box center [276, 138] width 194 height 39
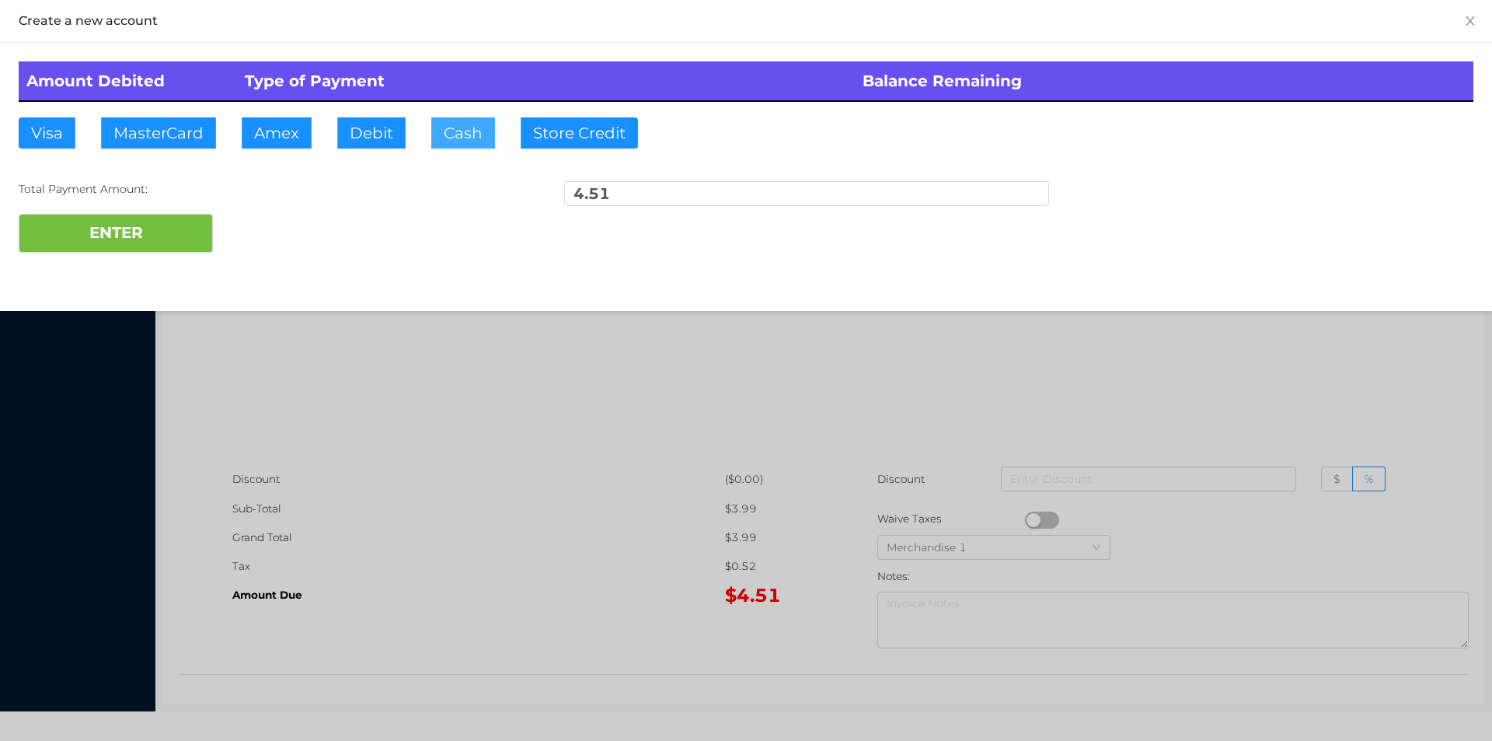
click at [459, 123] on button "Cash" at bounding box center [463, 132] width 64 height 31
type input "10."
click at [172, 242] on button "ENTER" at bounding box center [116, 233] width 194 height 39
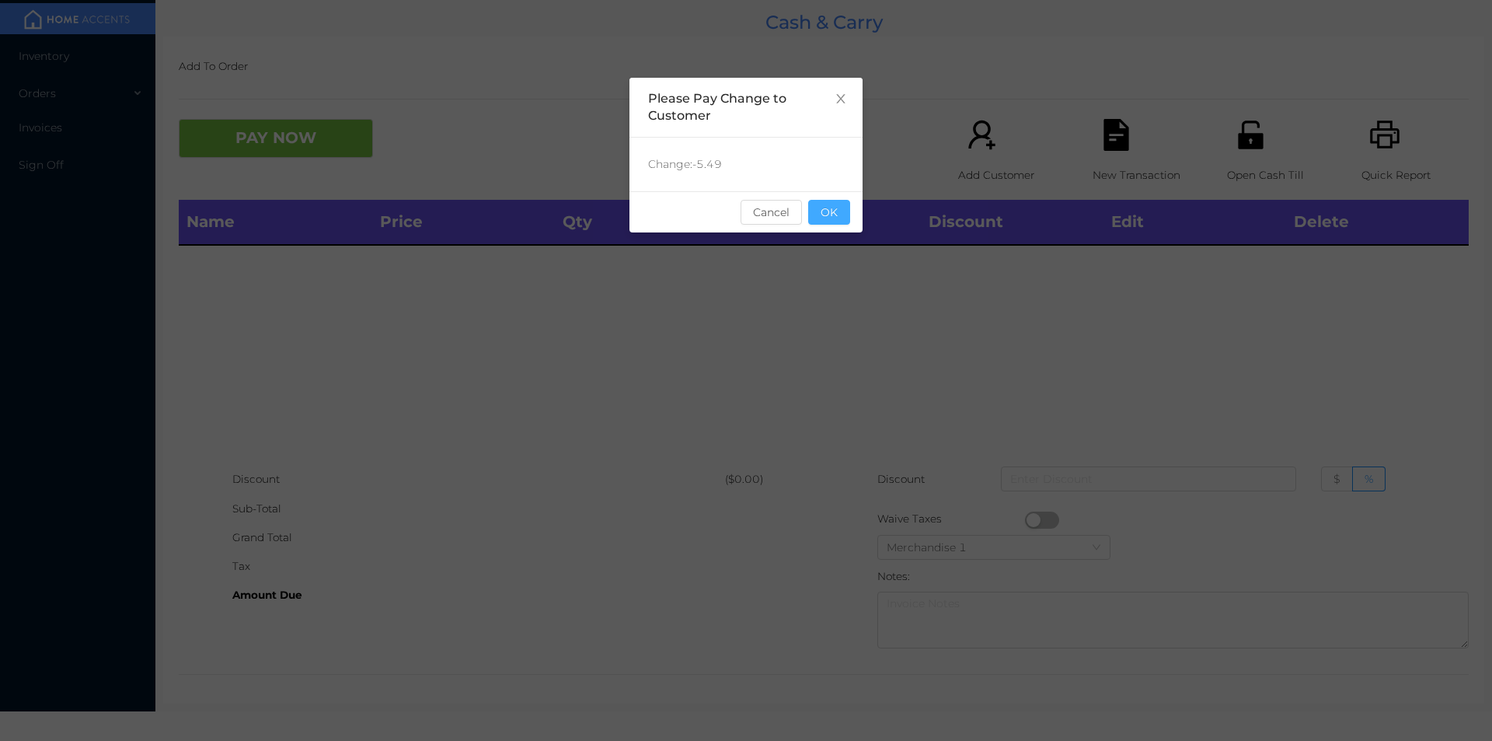
click at [821, 208] on button "OK" at bounding box center [829, 212] width 42 height 25
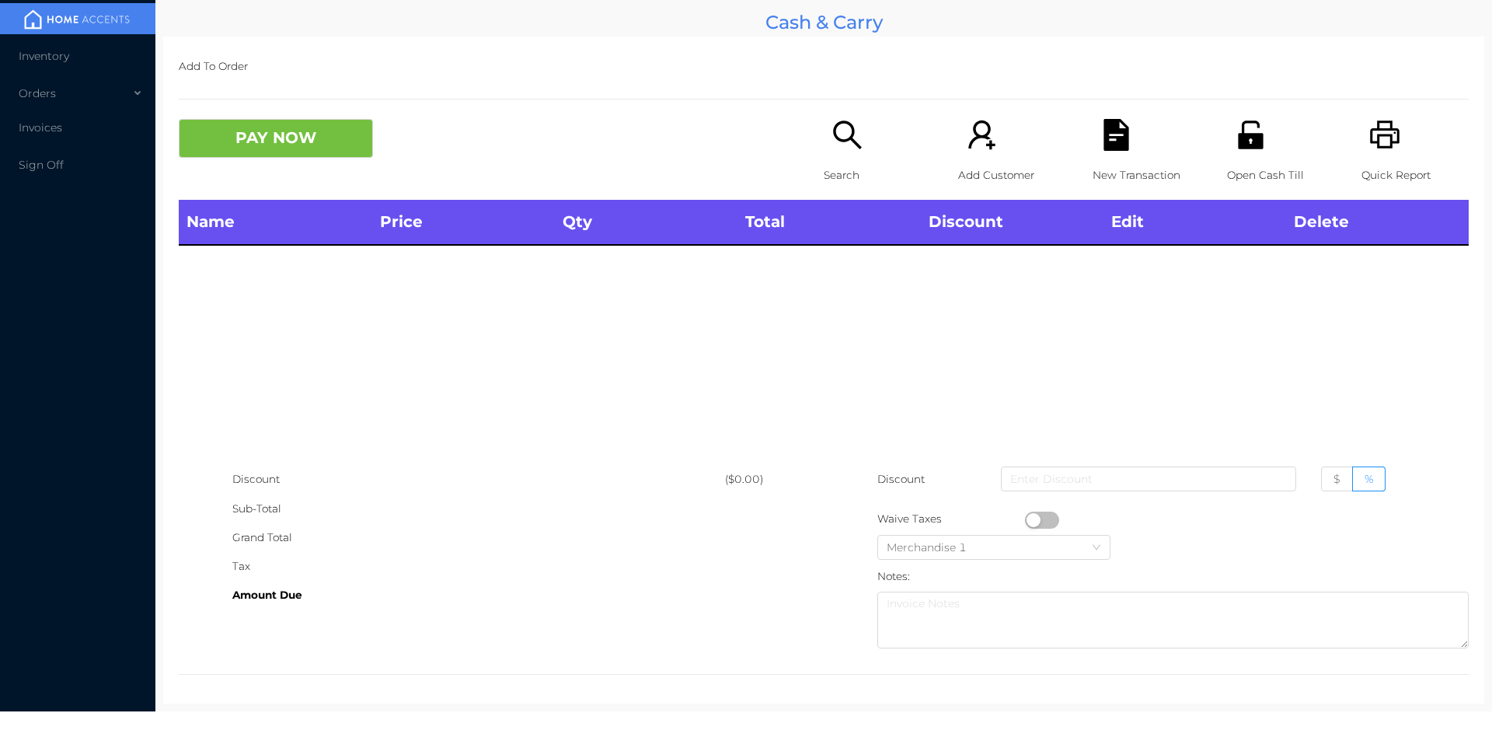
click at [855, 283] on div "Name Price Qty Total Discount Edit Delete" at bounding box center [824, 332] width 1290 height 265
click at [856, 173] on p "Search" at bounding box center [877, 175] width 107 height 29
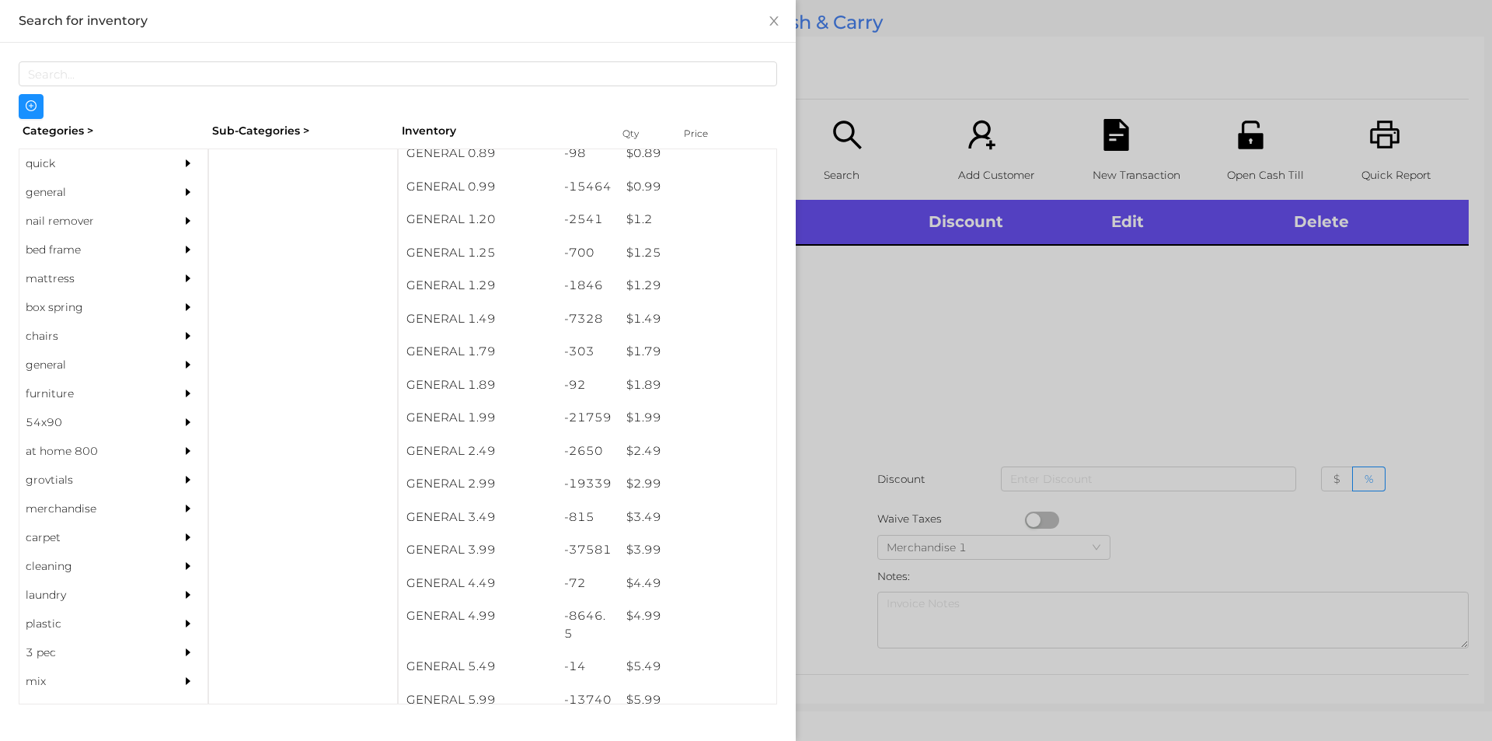
scroll to position [110, 0]
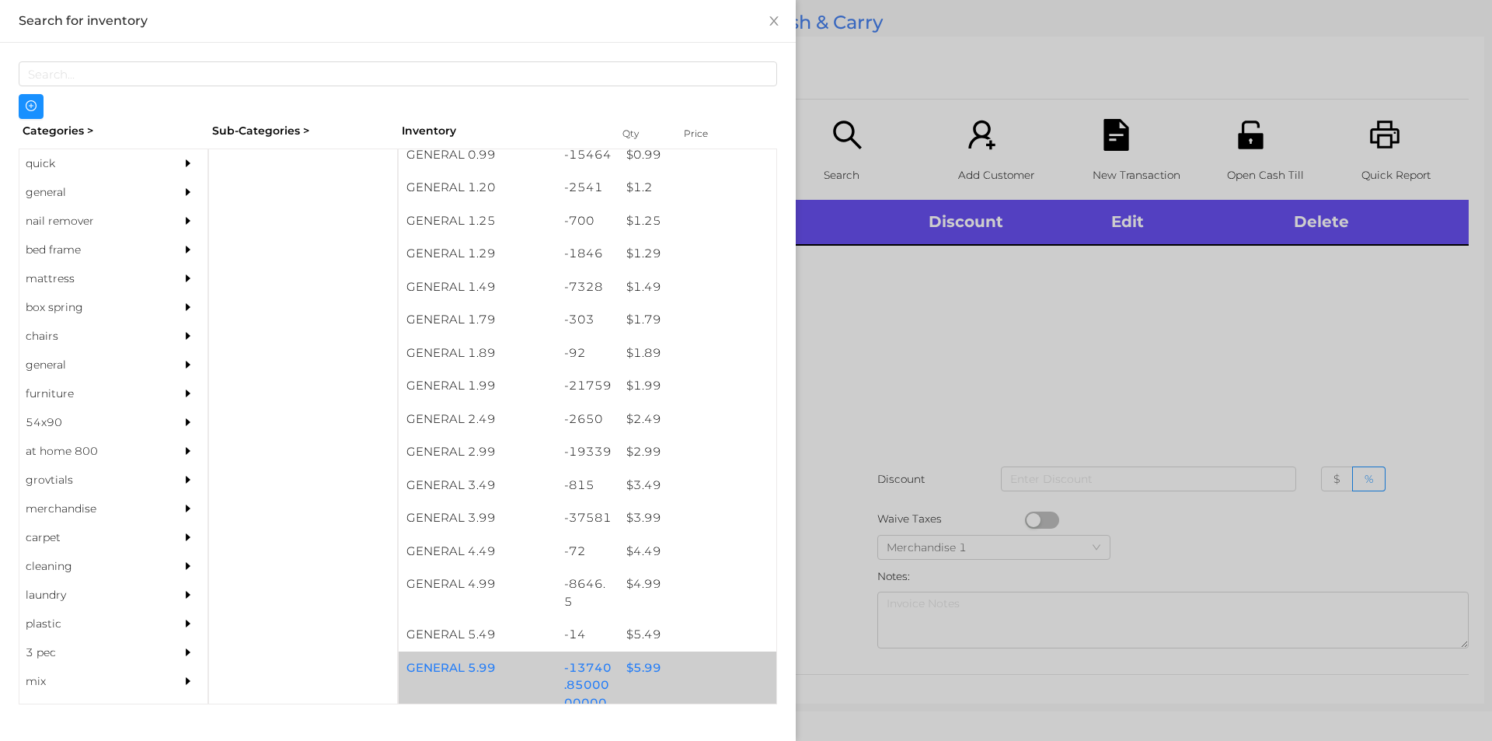
click at [647, 670] on div "$ 5.99" at bounding box center [698, 667] width 158 height 33
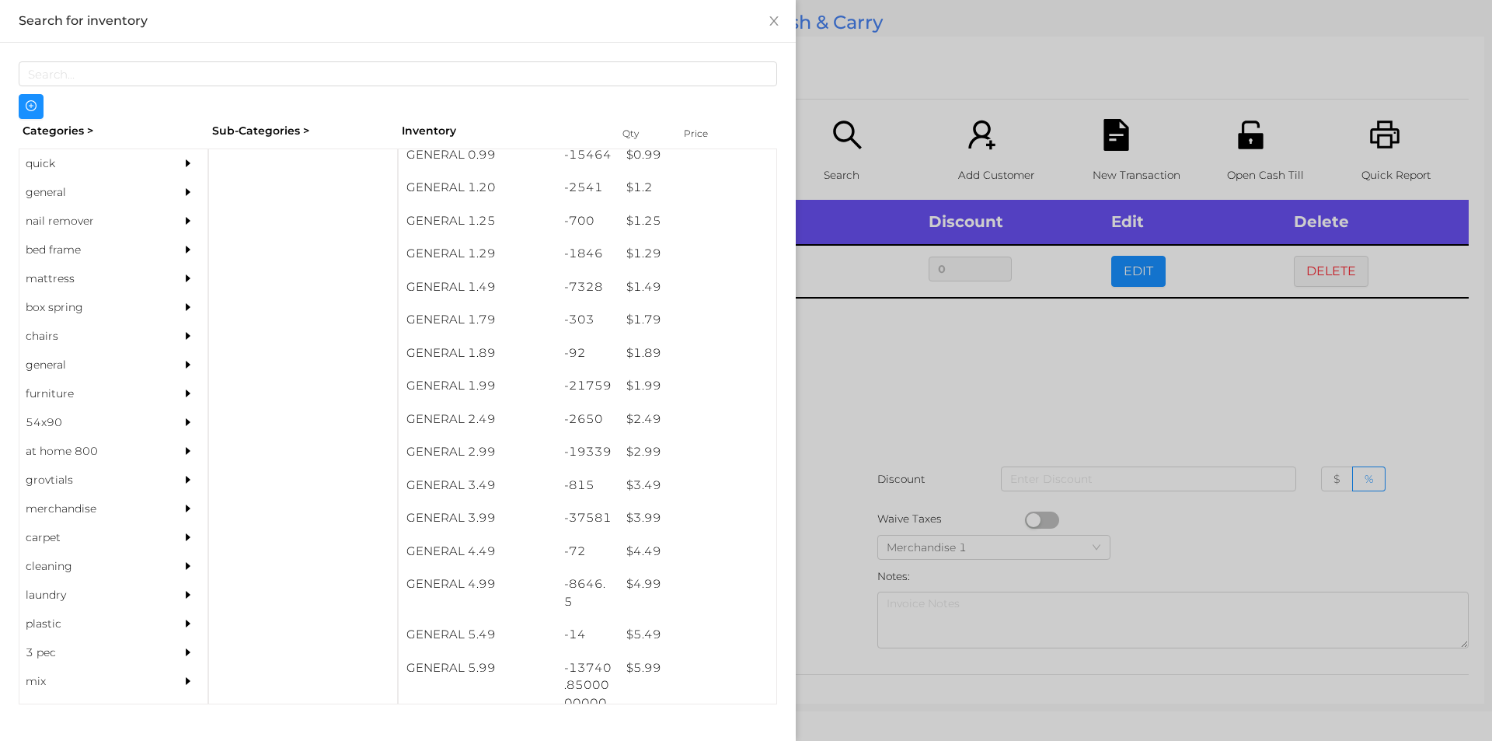
click at [836, 581] on div at bounding box center [746, 370] width 1492 height 741
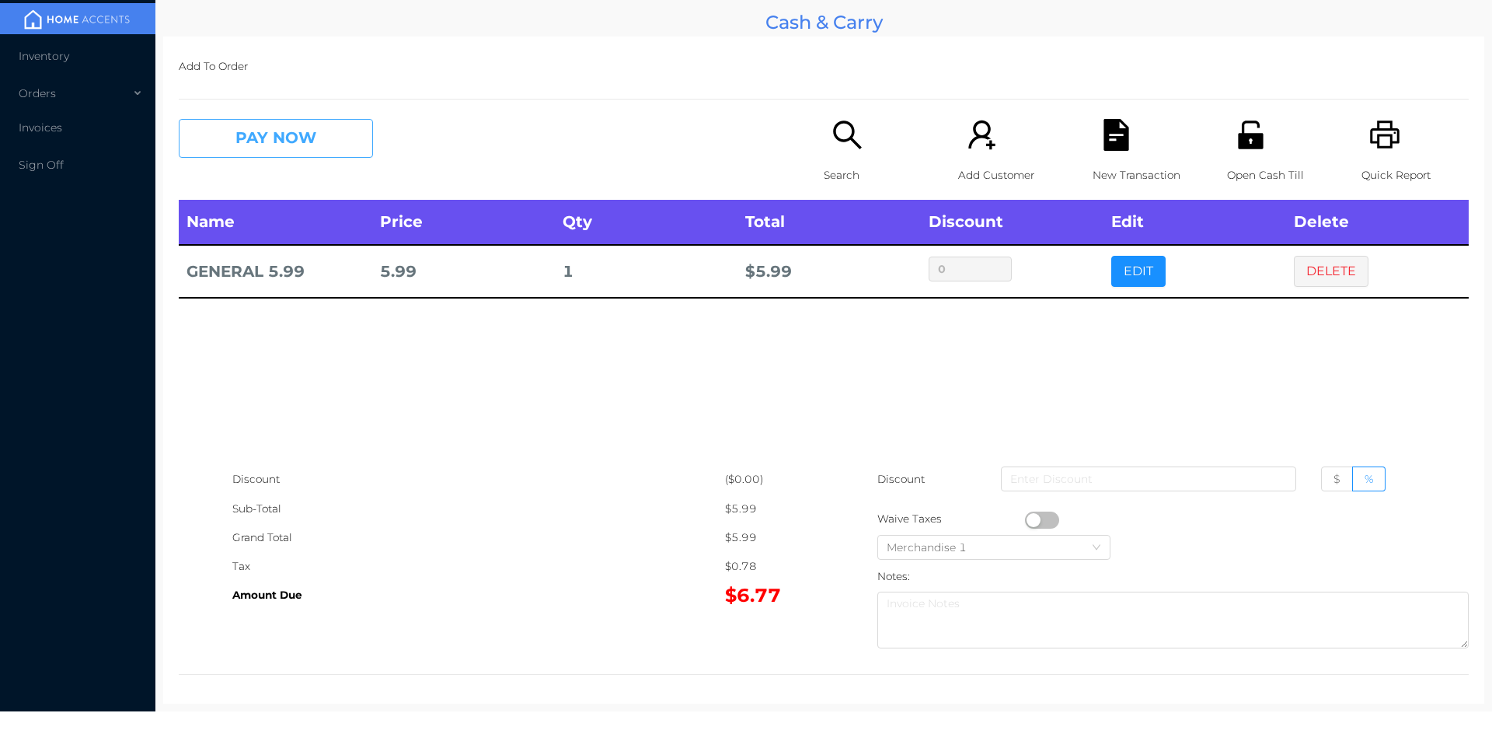
click at [311, 134] on button "PAY NOW" at bounding box center [276, 138] width 194 height 39
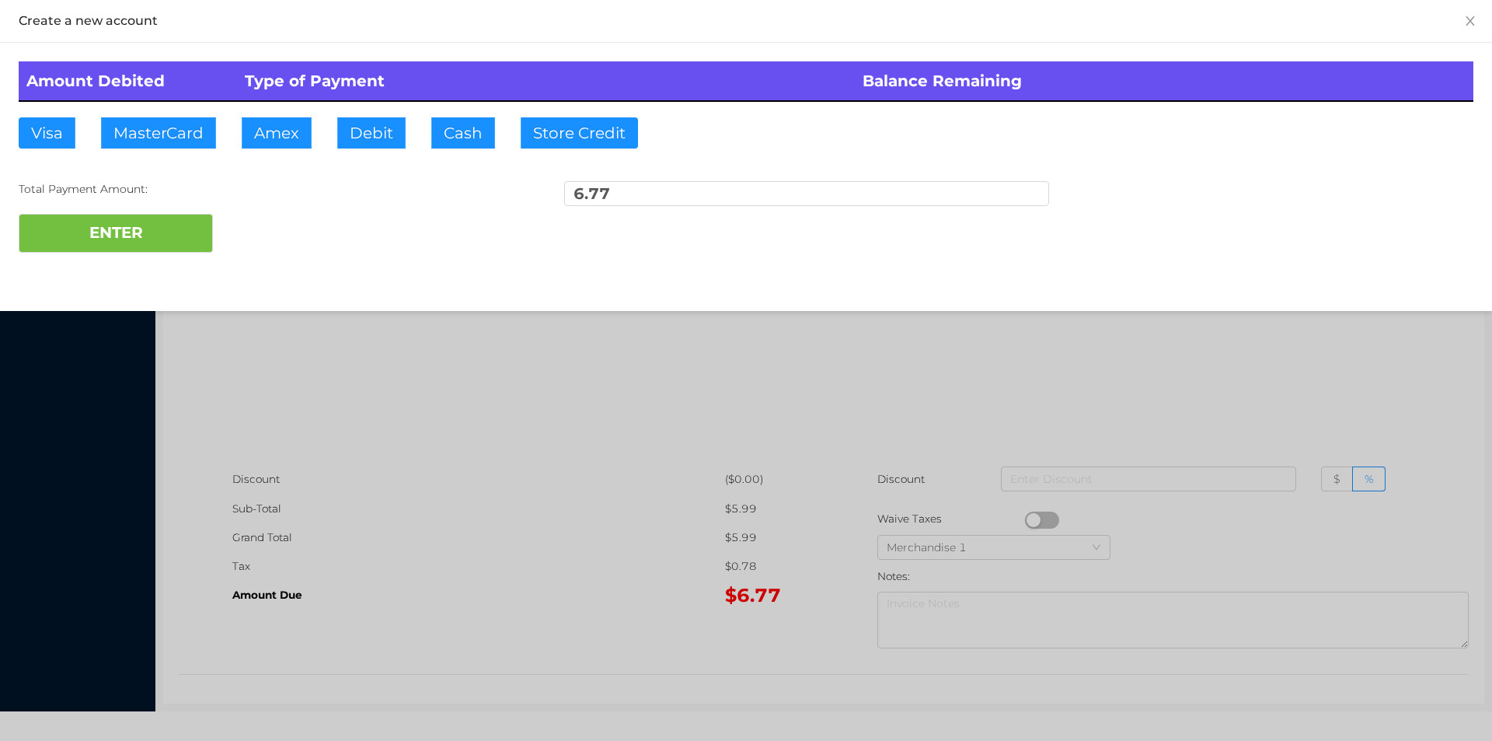
click at [1271, 340] on div at bounding box center [746, 370] width 1492 height 741
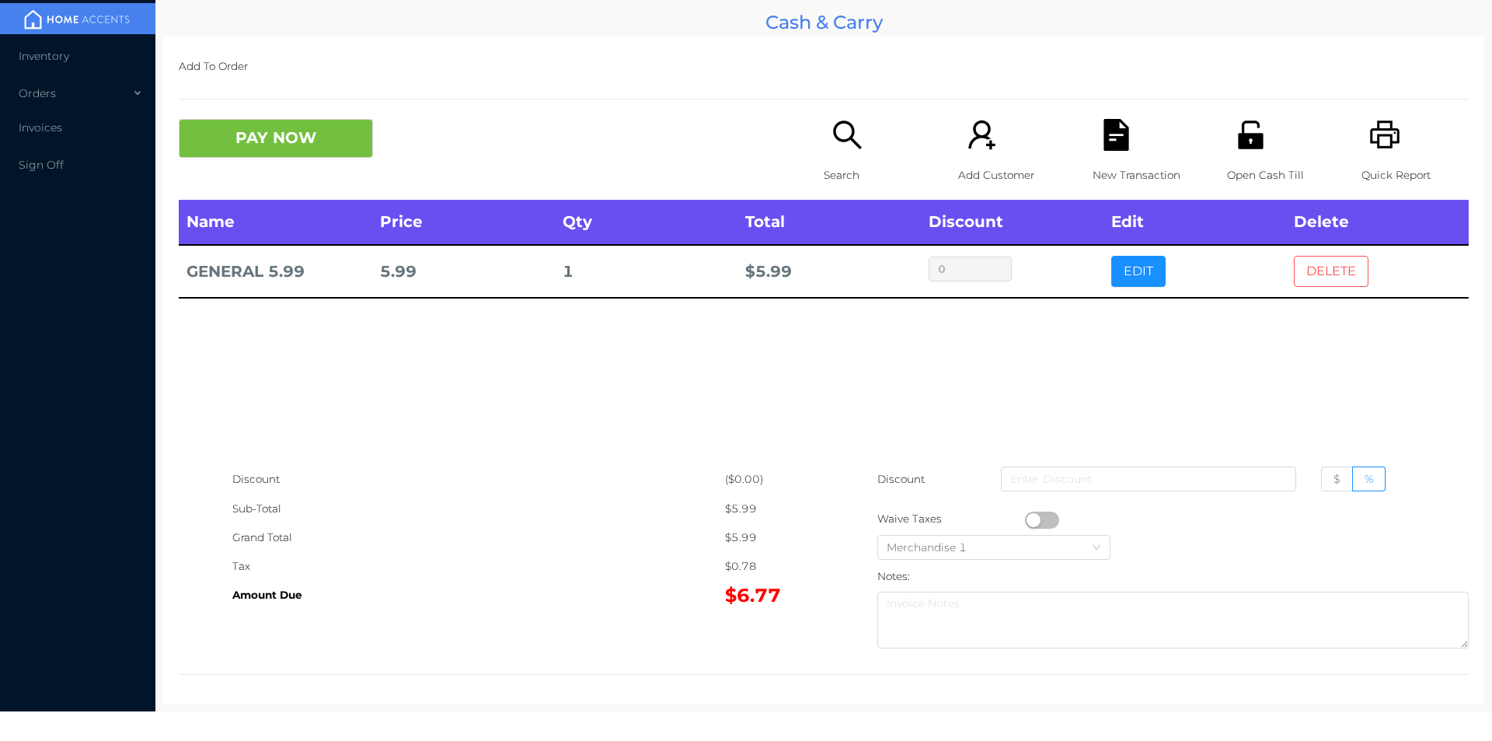
click at [1340, 284] on button "DELETE" at bounding box center [1331, 271] width 75 height 31
click at [1347, 269] on button "DELETE" at bounding box center [1331, 271] width 75 height 31
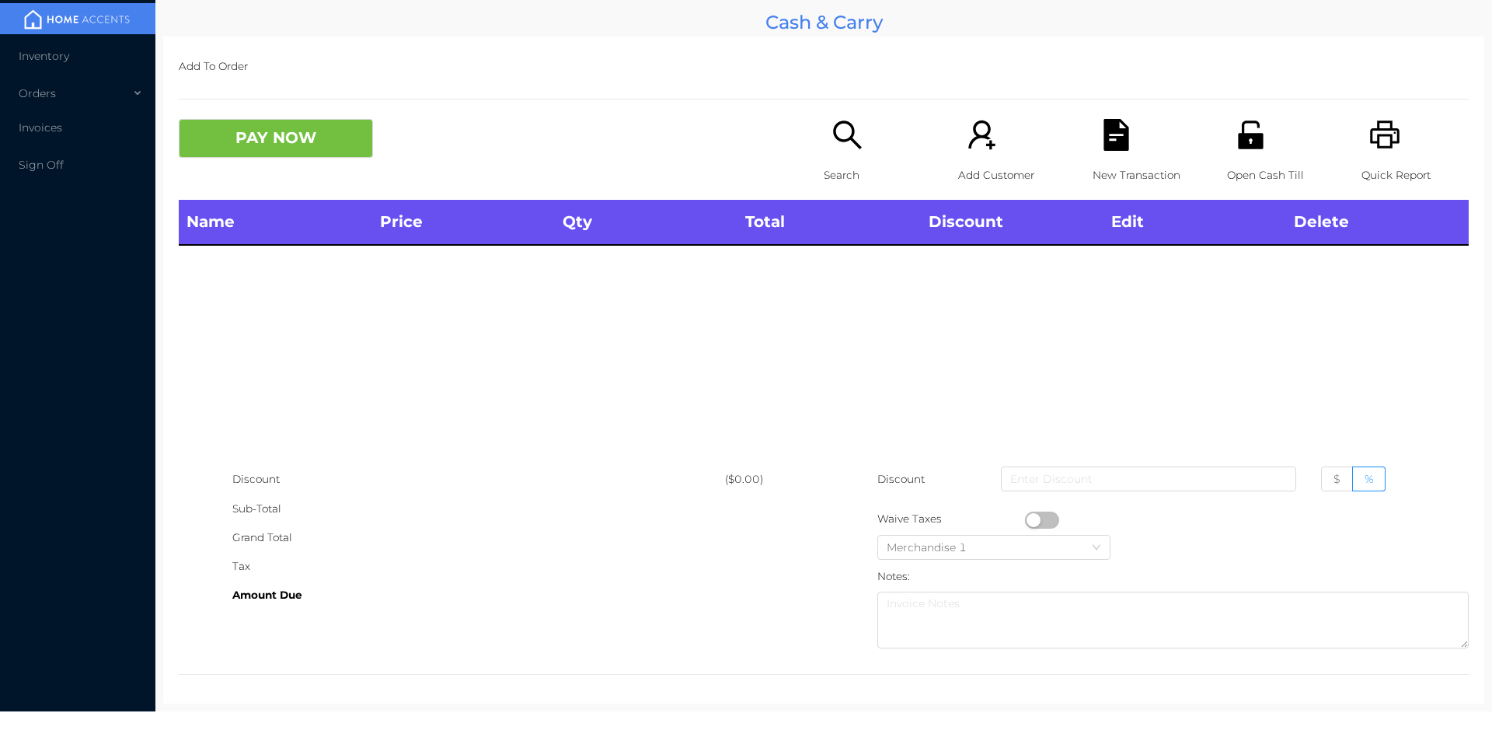
click at [1379, 148] on icon "icon: printer" at bounding box center [1385, 134] width 30 height 28
click at [246, 153] on button "PAY NOW" at bounding box center [276, 138] width 194 height 39
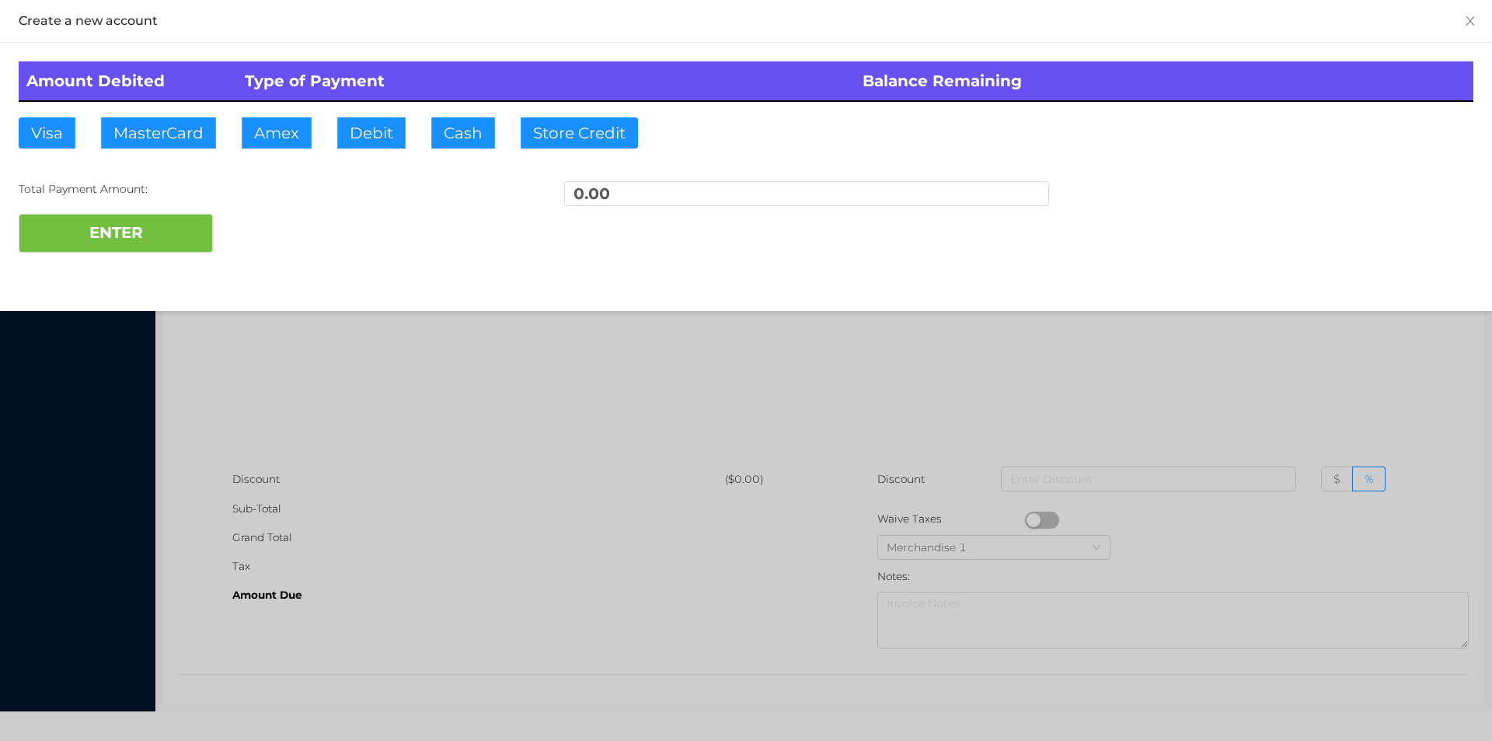
click at [1103, 413] on div at bounding box center [746, 370] width 1492 height 741
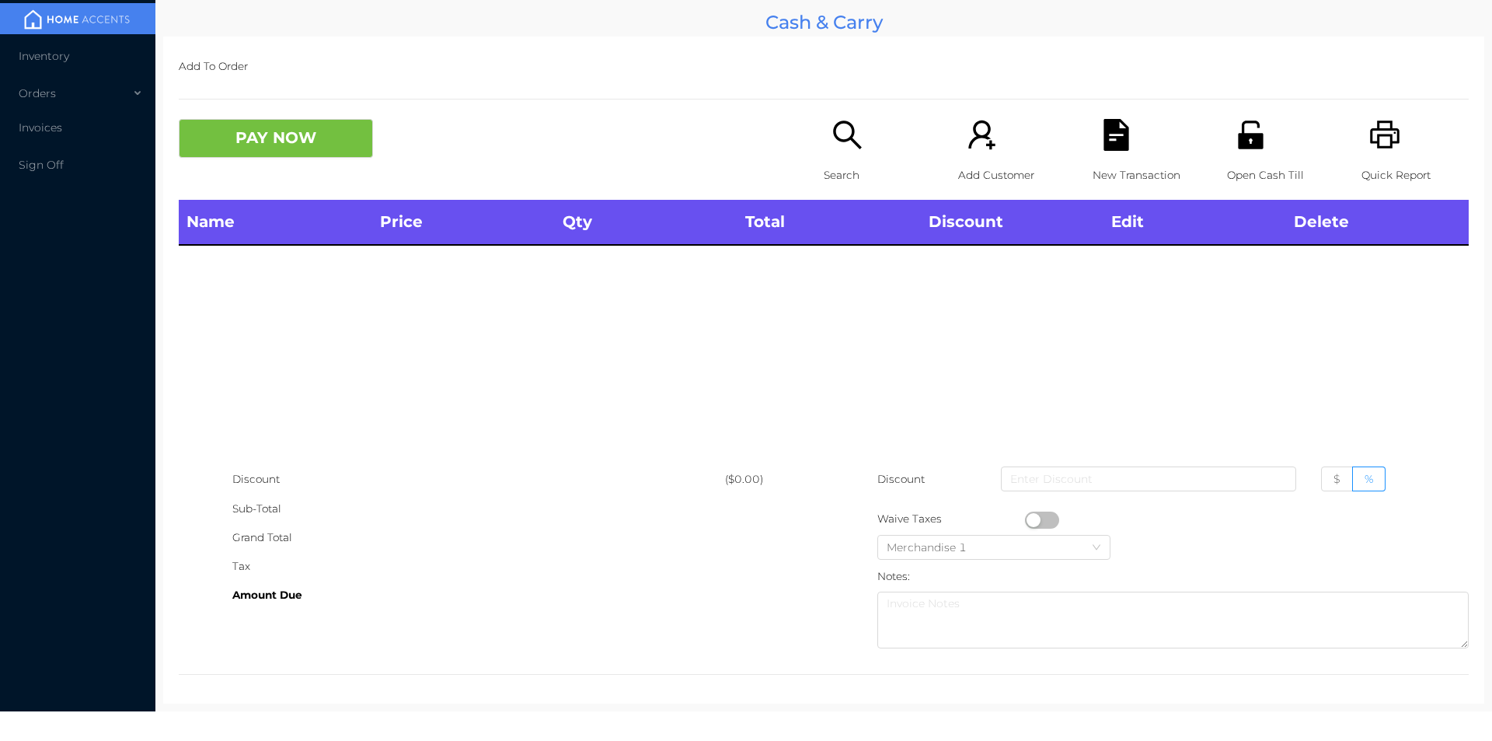
click at [832, 171] on p "Search" at bounding box center [877, 175] width 107 height 29
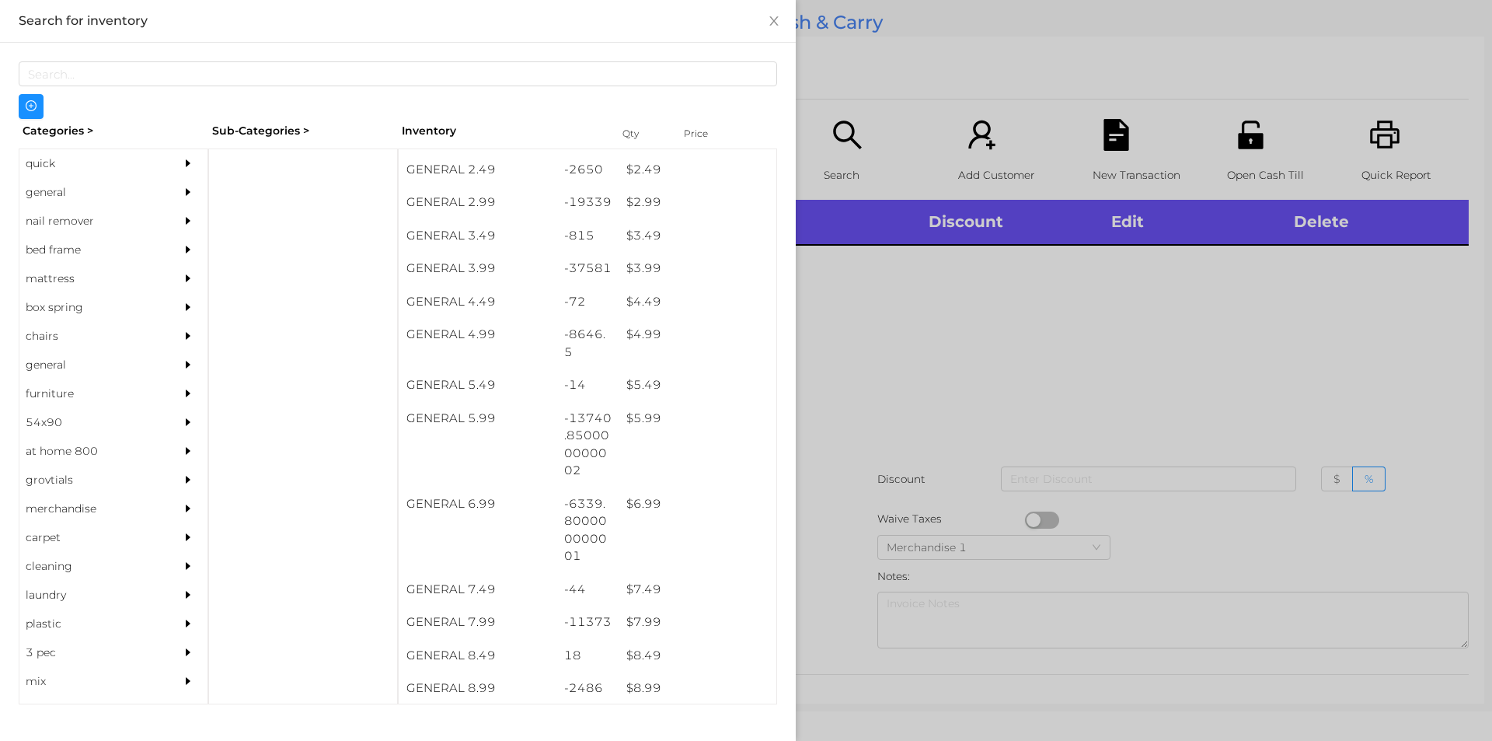
scroll to position [361, 0]
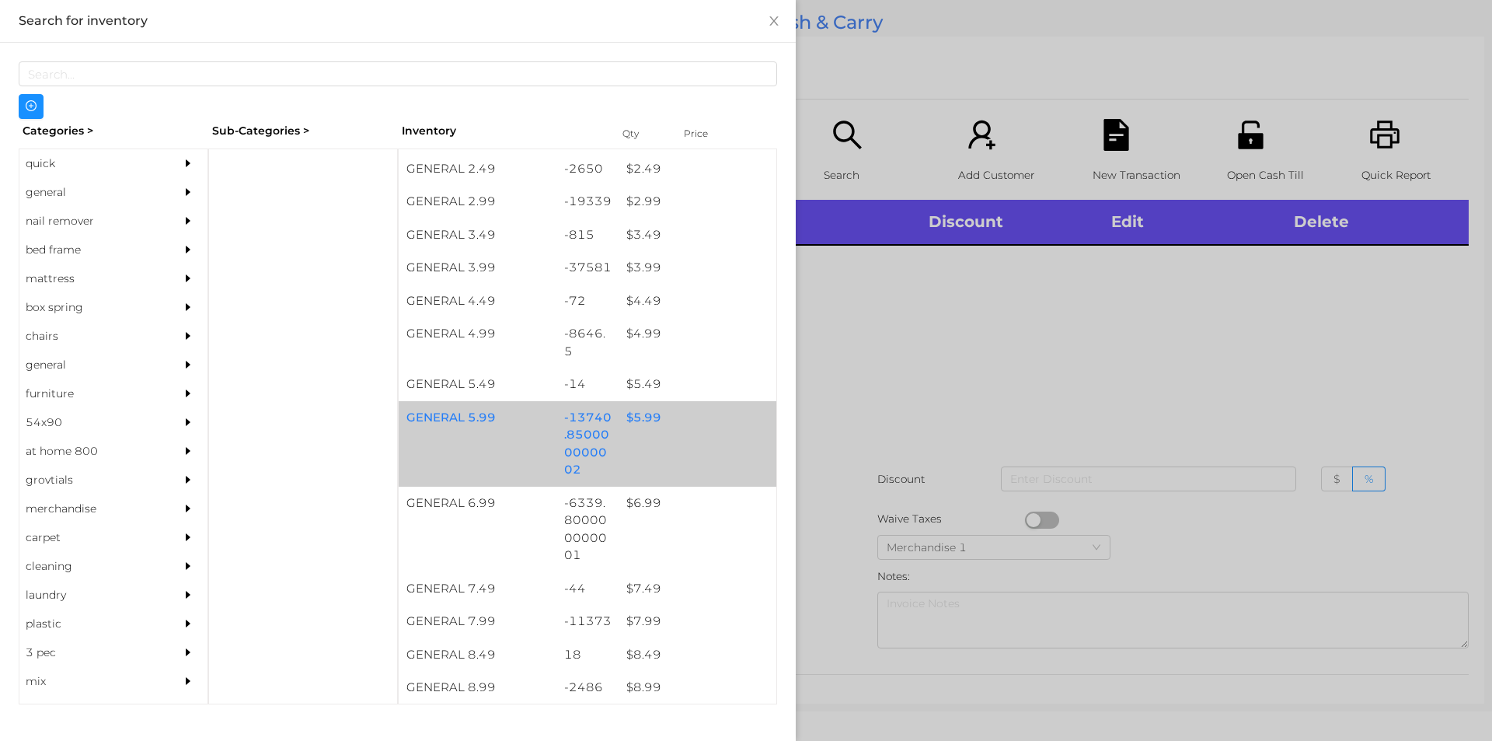
click at [632, 415] on div "$ 5.99" at bounding box center [698, 417] width 158 height 33
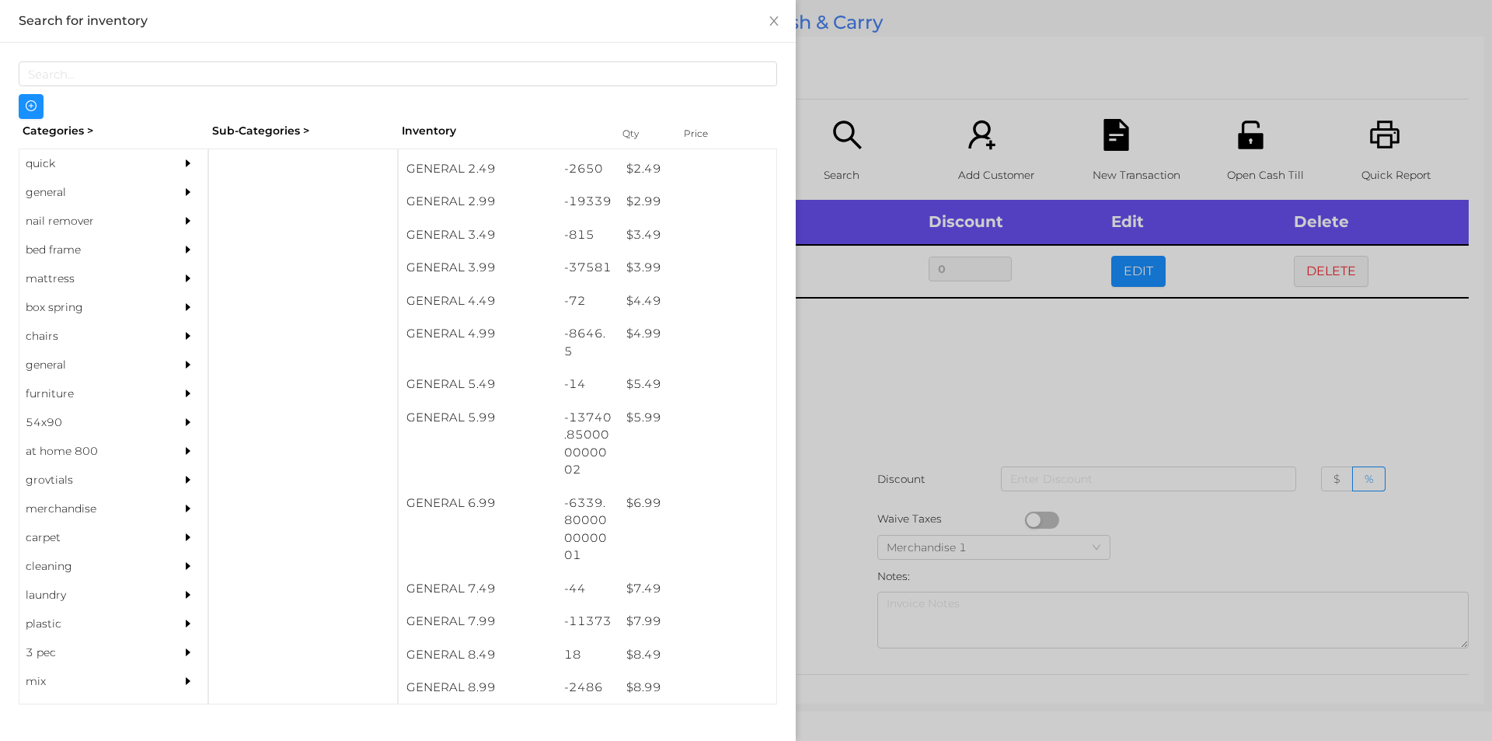
click at [849, 365] on div at bounding box center [746, 370] width 1492 height 741
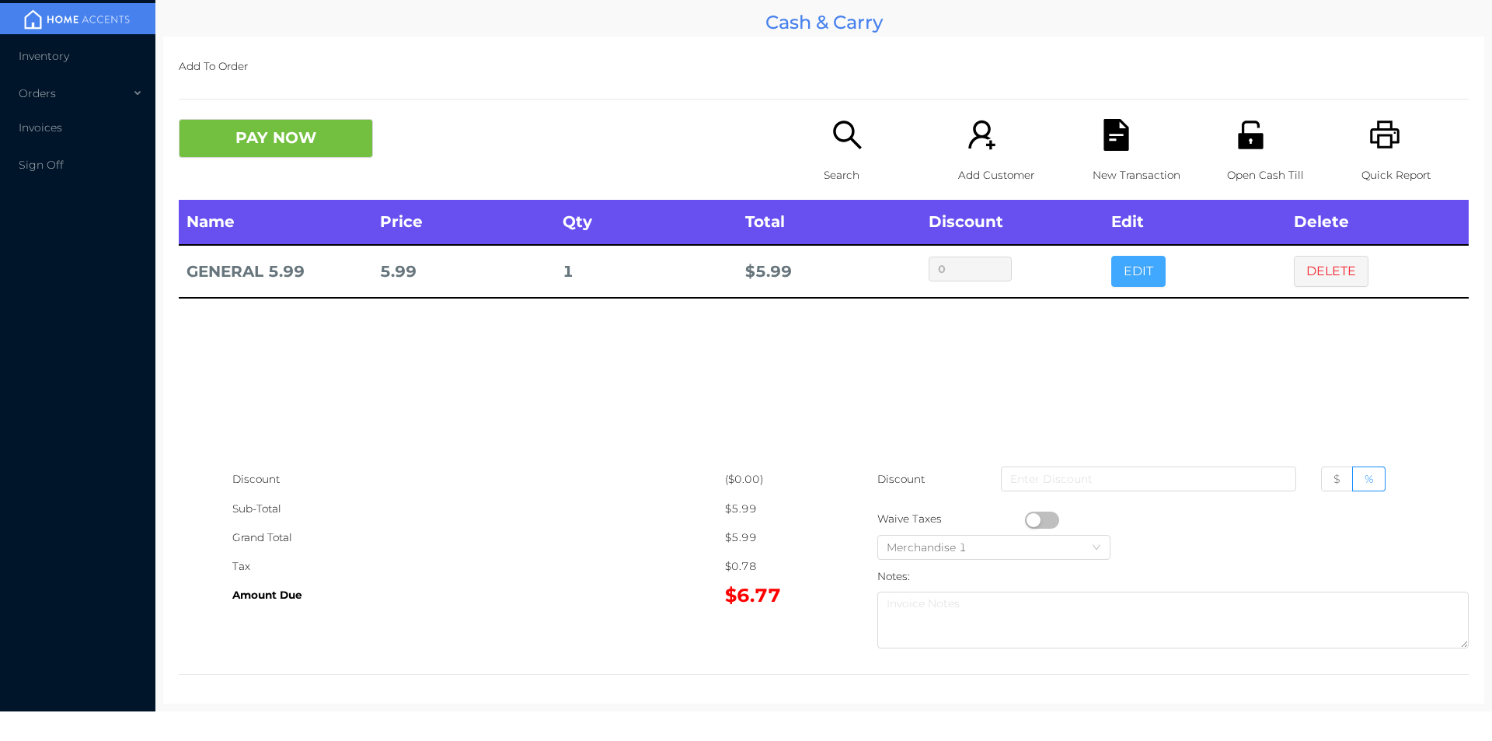
click at [1130, 281] on button "EDIT" at bounding box center [1138, 271] width 54 height 31
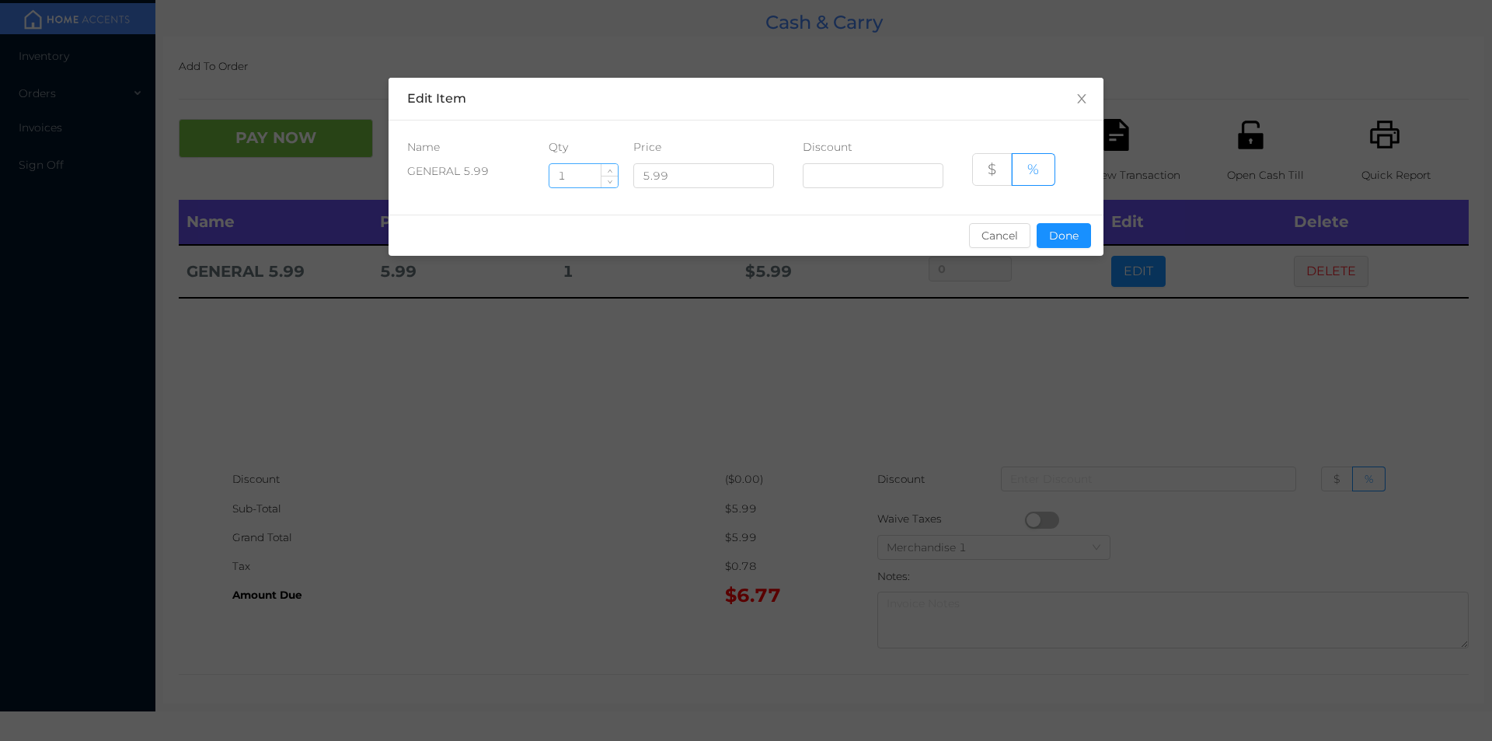
click at [589, 173] on input "1" at bounding box center [583, 175] width 68 height 23
type input "2"
click at [1062, 246] on button "Done" at bounding box center [1064, 235] width 54 height 25
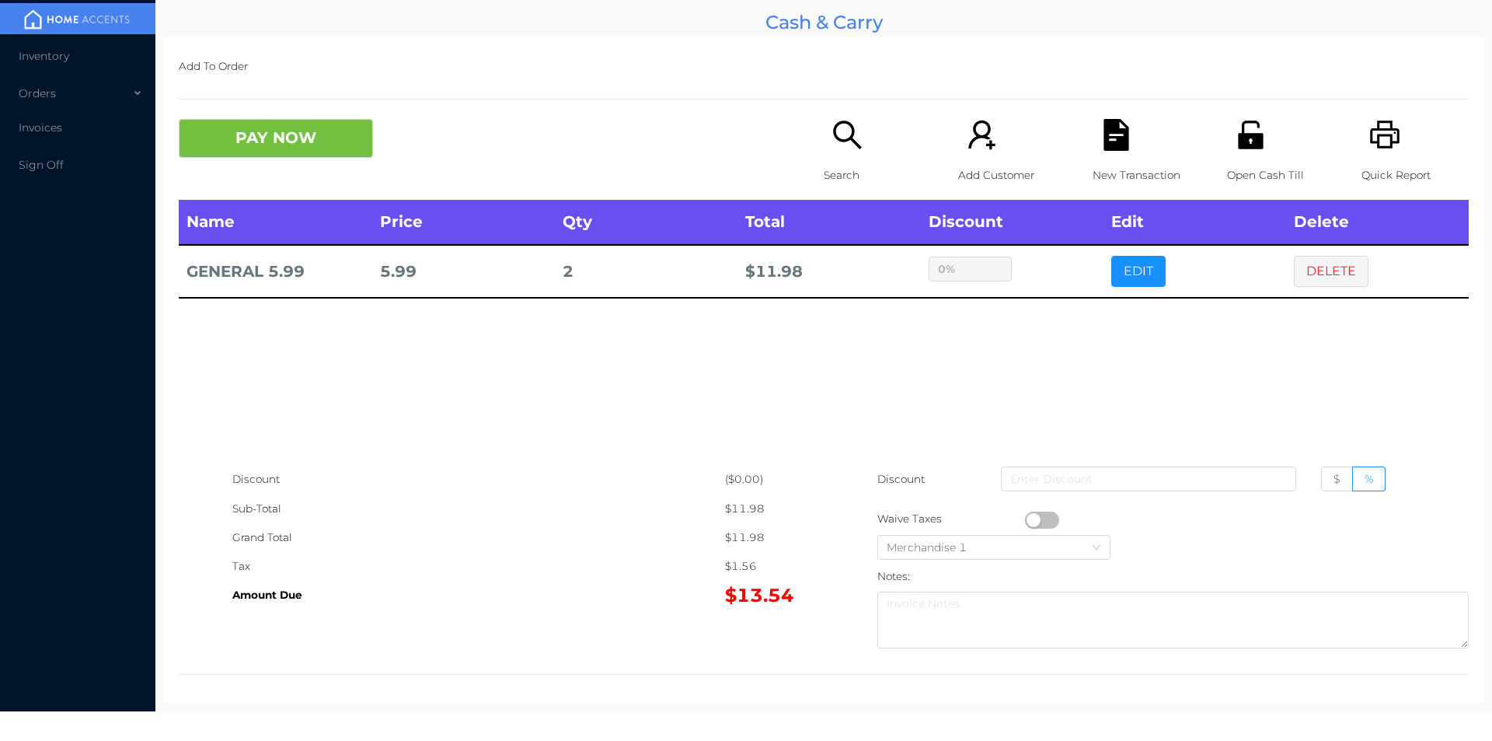
click at [1002, 402] on div "sentinelStart Edit Item Name Qty Price Discount GENERAL 5.99 2 5.99 $ % Cancel …" at bounding box center [746, 370] width 1492 height 741
click at [291, 175] on div "PAY NOW Search Add Customer New Transaction Open Cash Till Quick Report" at bounding box center [824, 159] width 1290 height 81
click at [297, 143] on button "PAY NOW" at bounding box center [276, 138] width 194 height 39
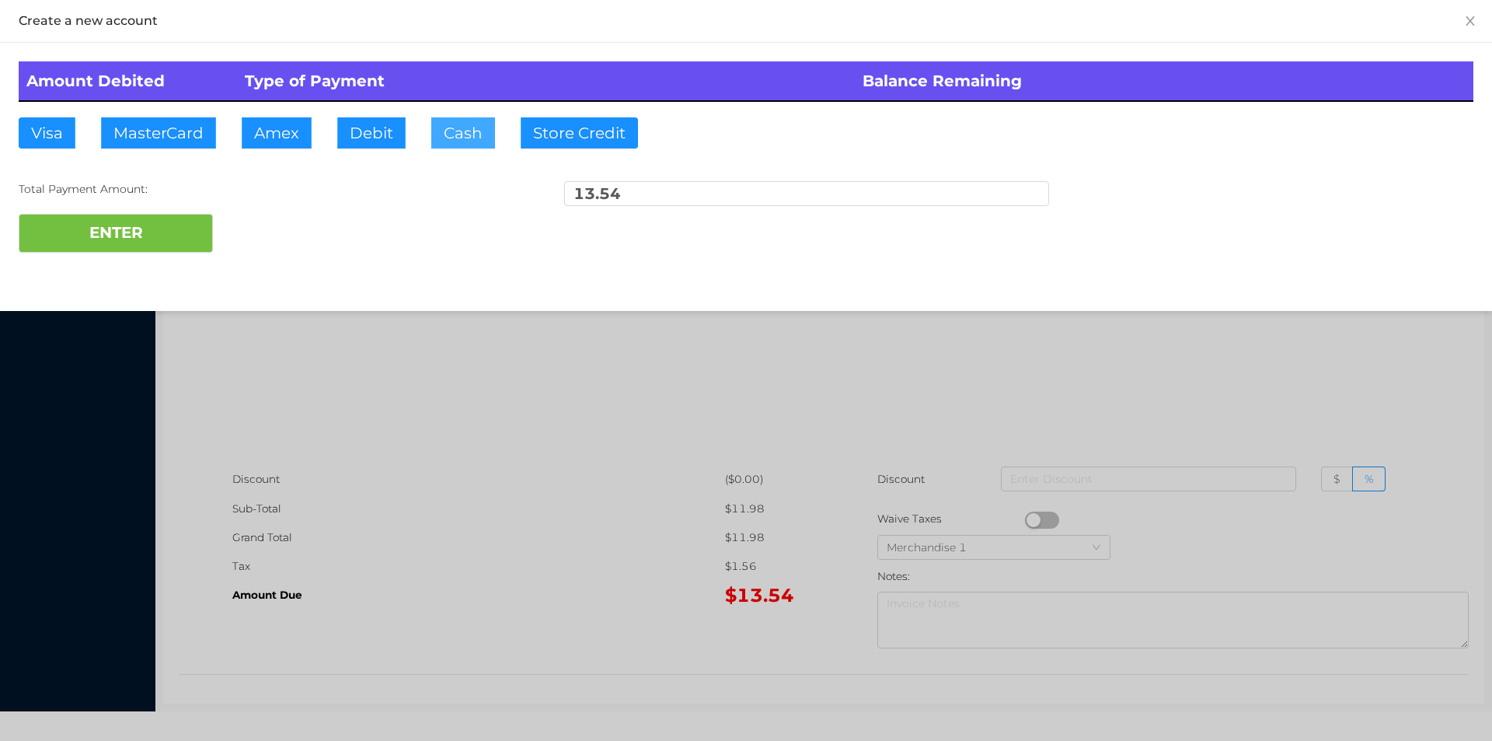
click at [443, 131] on button "Cash" at bounding box center [463, 132] width 64 height 31
click at [142, 240] on button "ENTER" at bounding box center [116, 233] width 194 height 39
type input "0"
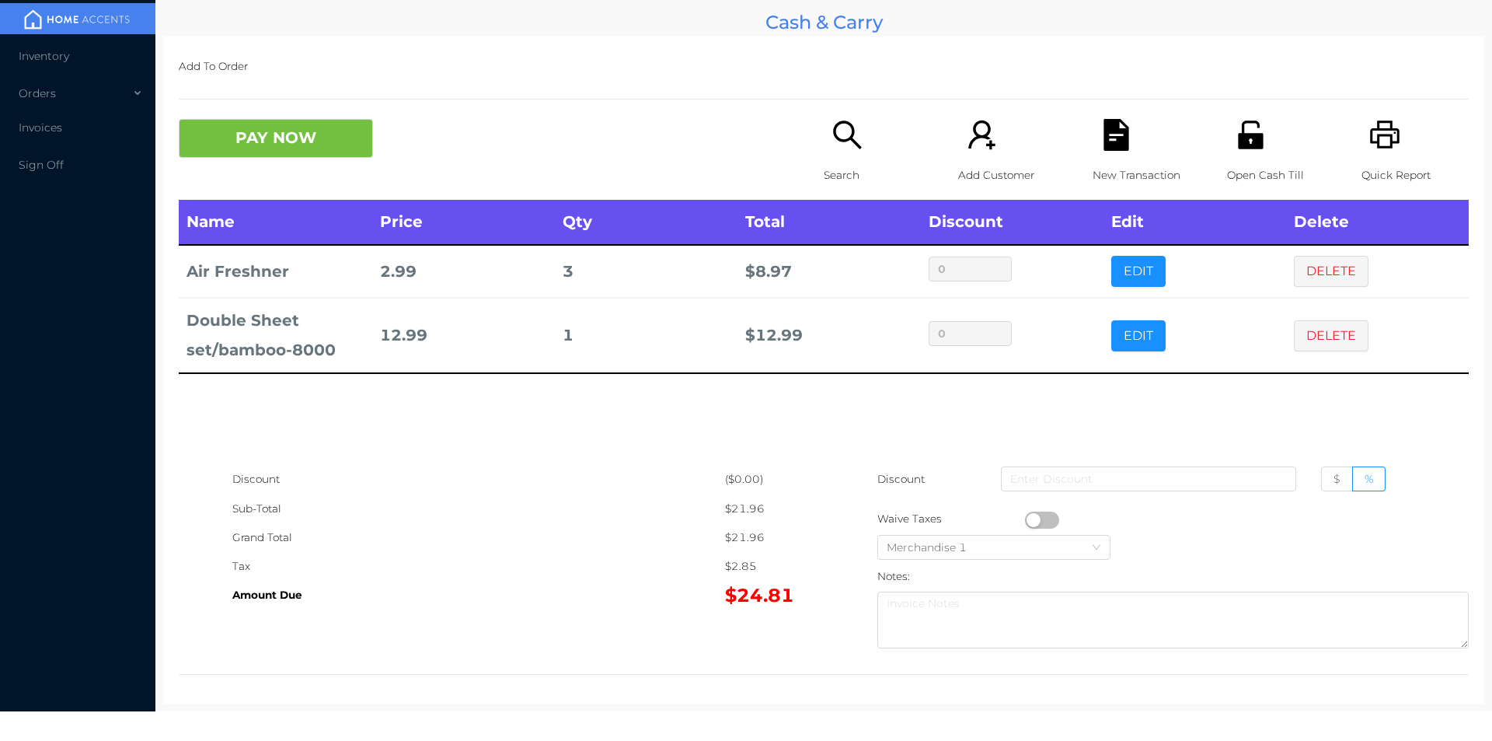
click at [824, 127] on div "Search" at bounding box center [877, 159] width 107 height 81
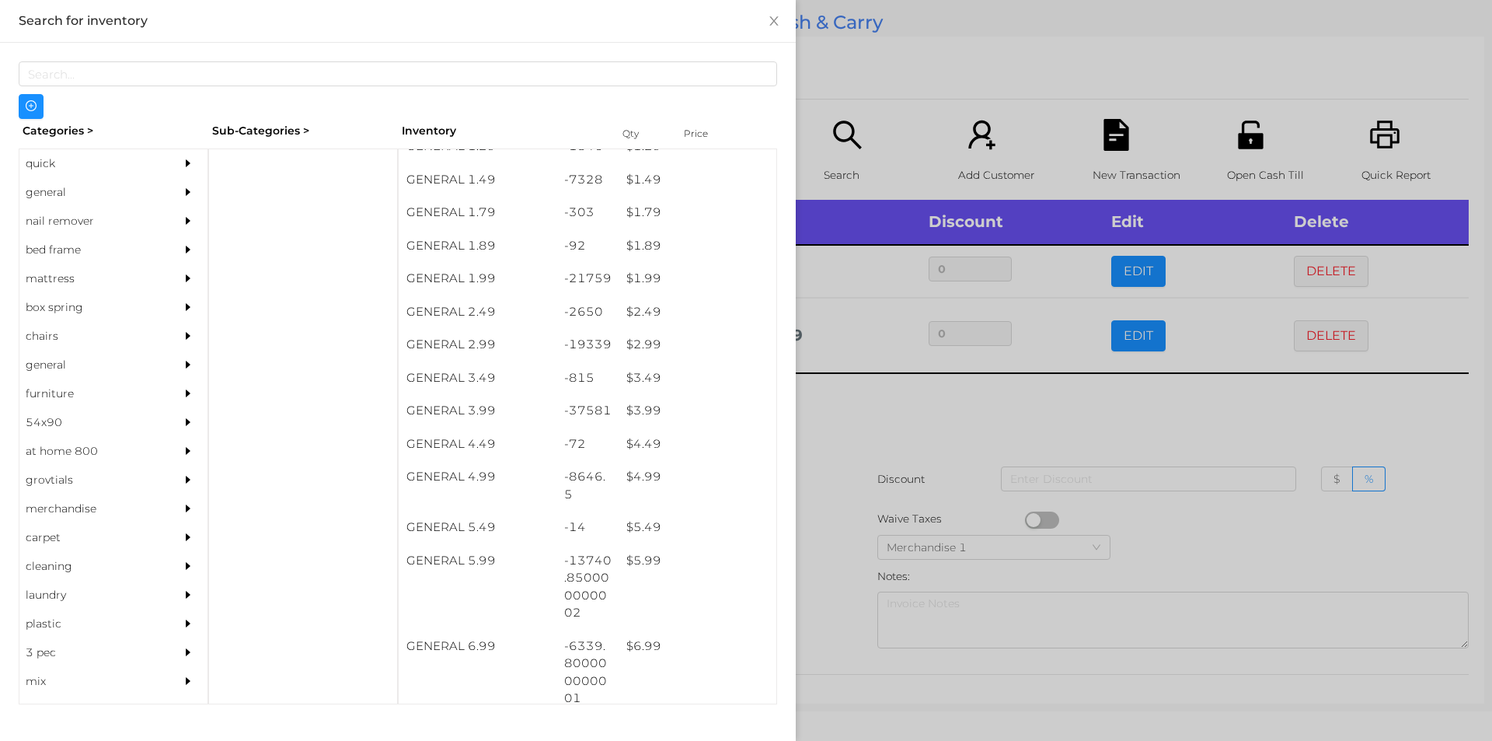
scroll to position [218, 0]
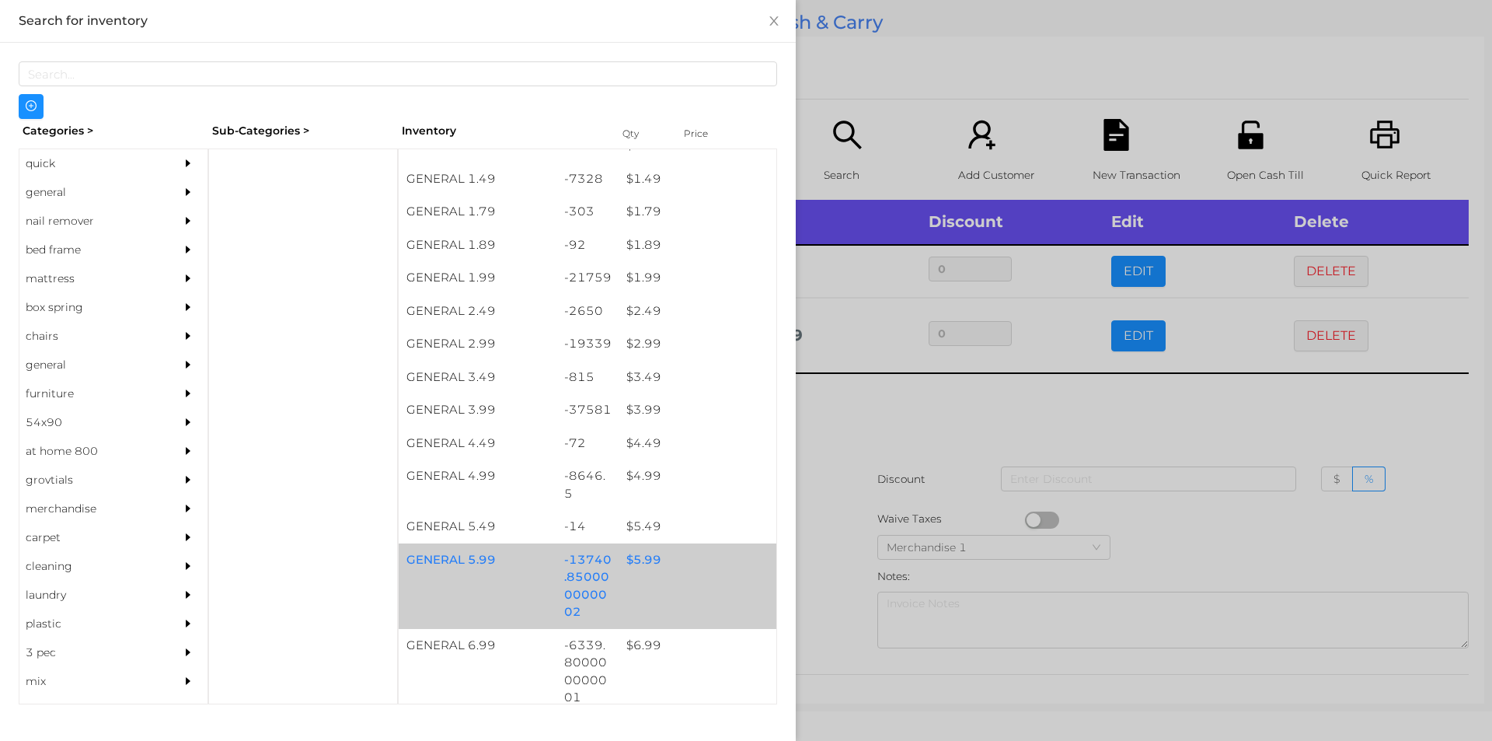
click at [634, 573] on div "$ 5.99" at bounding box center [698, 559] width 158 height 33
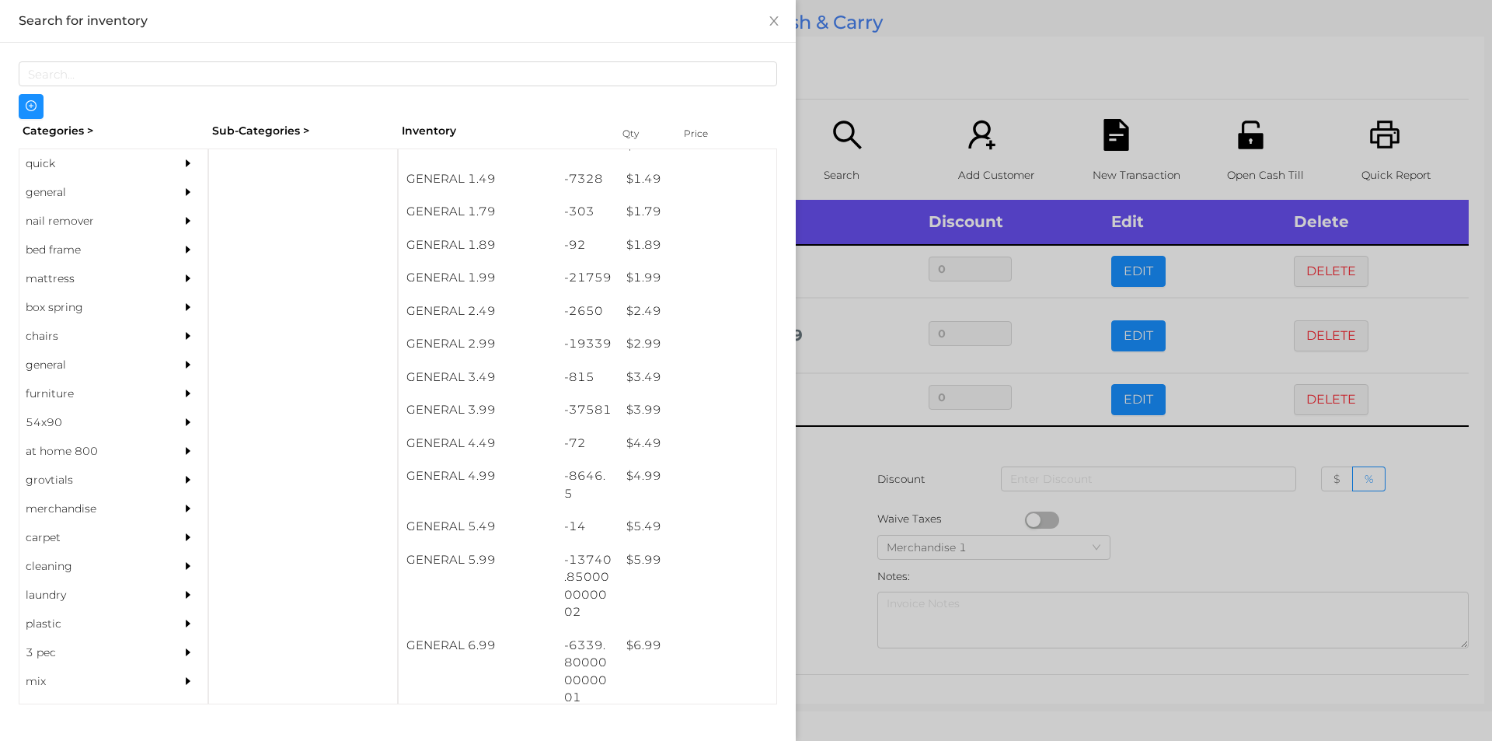
click at [826, 528] on div at bounding box center [746, 370] width 1492 height 741
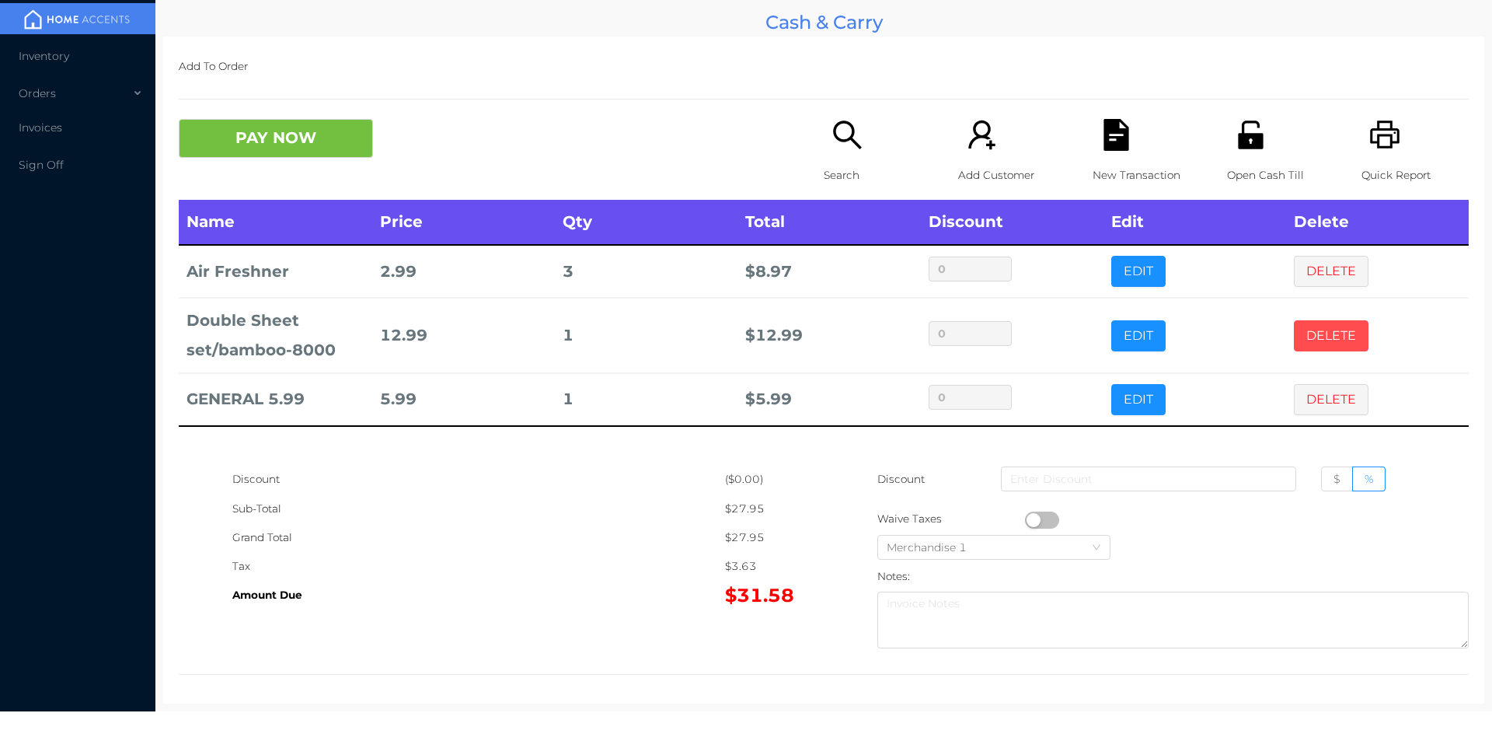
click at [1313, 336] on button "DELETE" at bounding box center [1331, 335] width 75 height 31
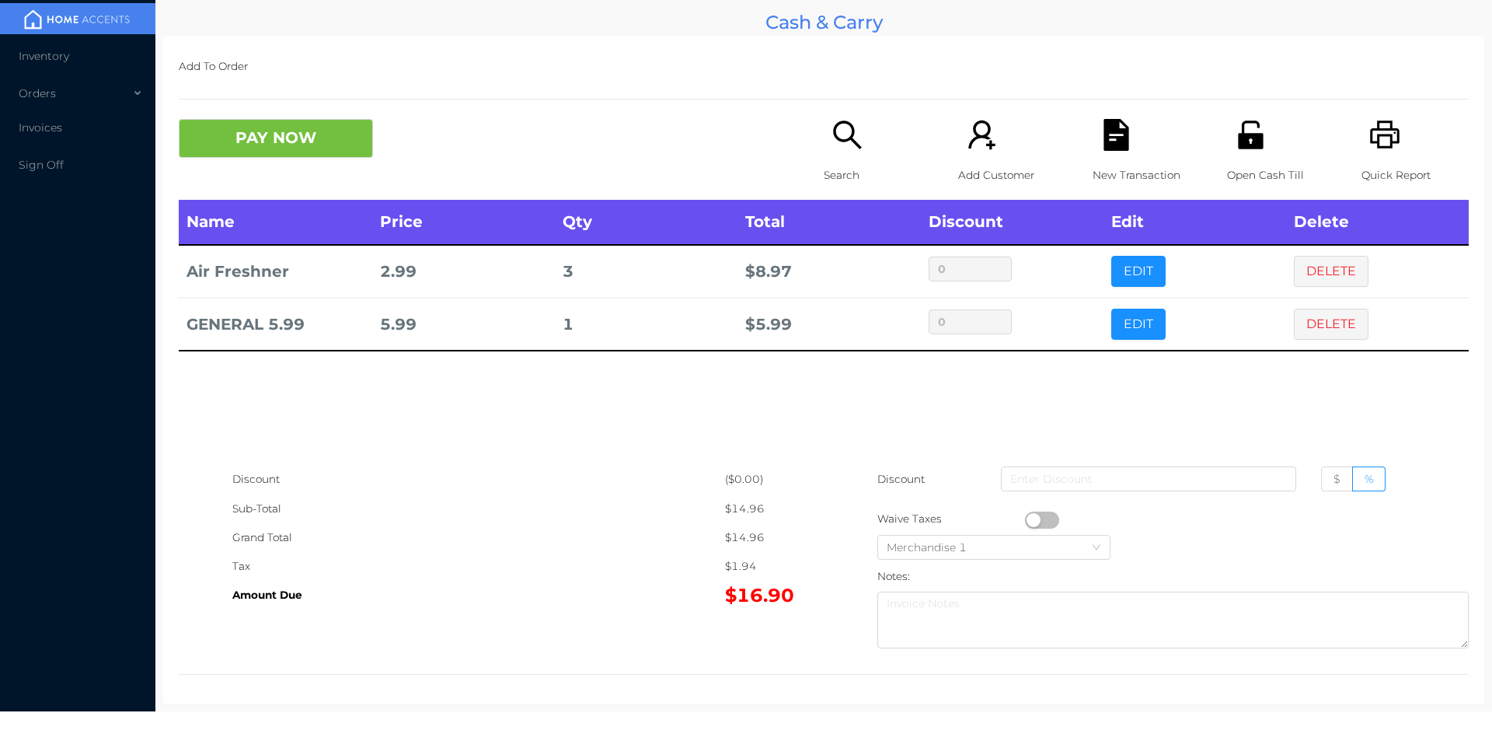
click at [1319, 378] on div "Name Price Qty Total Discount Edit Delete Air Freshner 2.99 3 $ 8.97 0 EDIT DEL…" at bounding box center [824, 332] width 1290 height 265
click at [1331, 324] on button "DELETE" at bounding box center [1331, 324] width 75 height 31
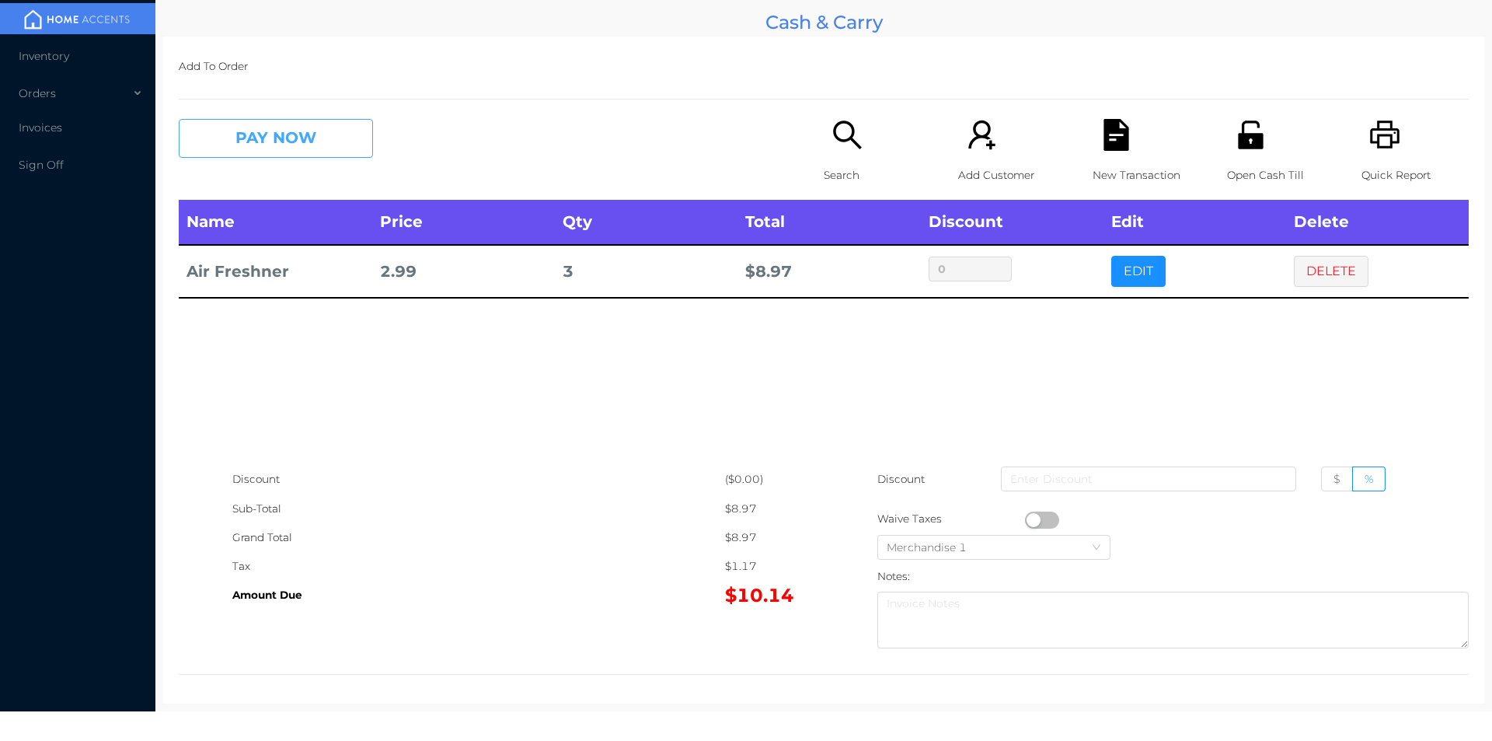
click at [284, 131] on button "PAY NOW" at bounding box center [276, 138] width 194 height 39
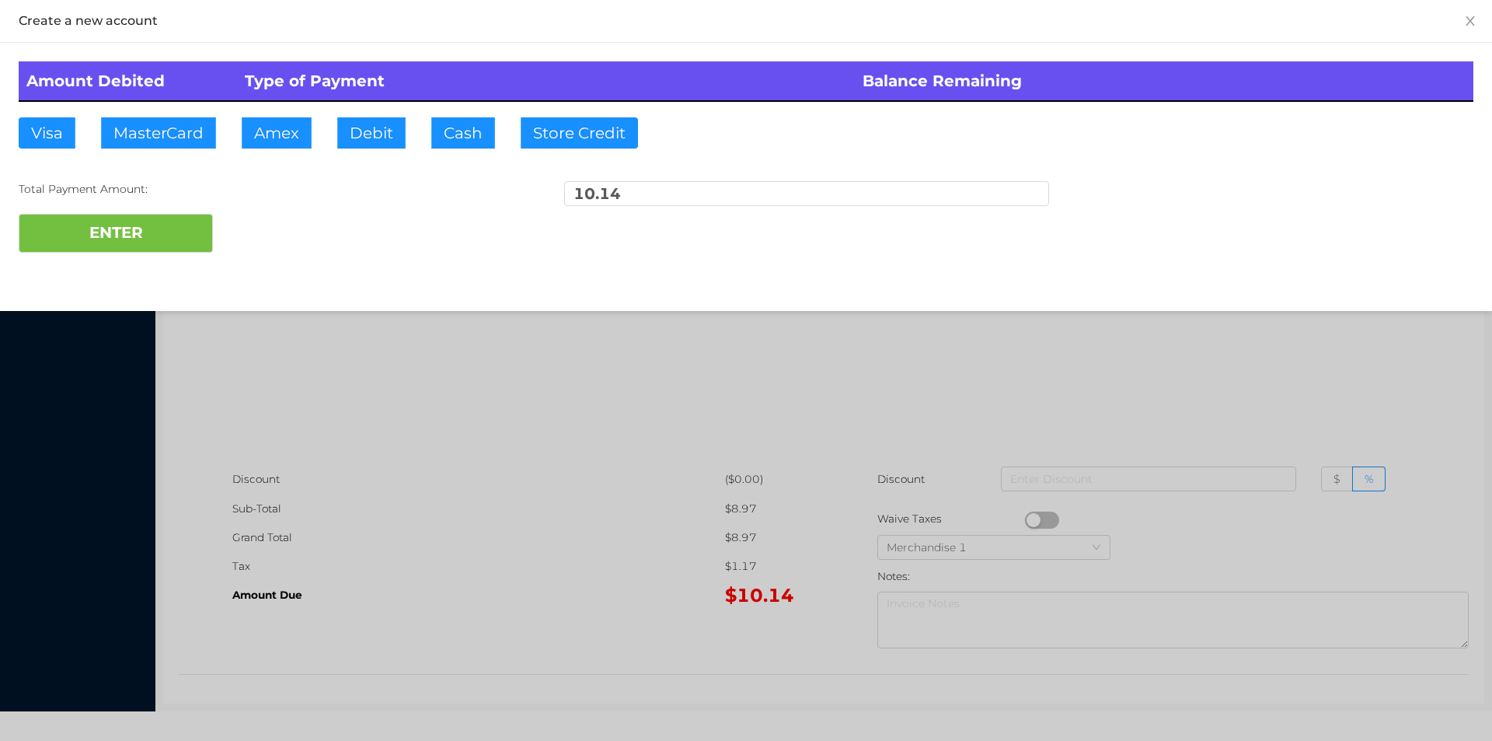
click at [361, 161] on div "Amount Debited Type of Payment Balance Remaining Visa MasterCard Amex Debit Cas…" at bounding box center [746, 157] width 1492 height 228
click at [103, 246] on button "ENTER" at bounding box center [116, 233] width 194 height 39
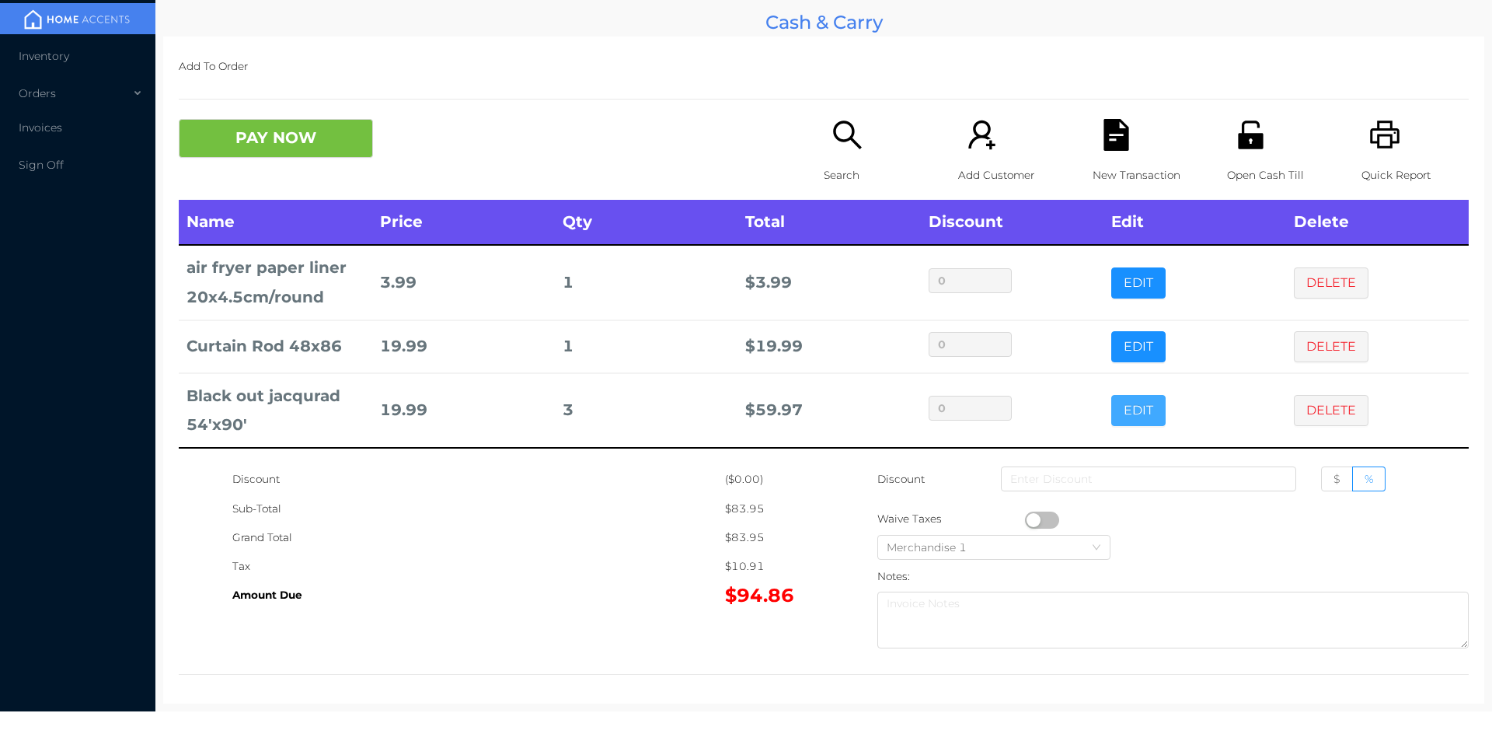
click at [1119, 420] on button "EDIT" at bounding box center [1138, 410] width 54 height 31
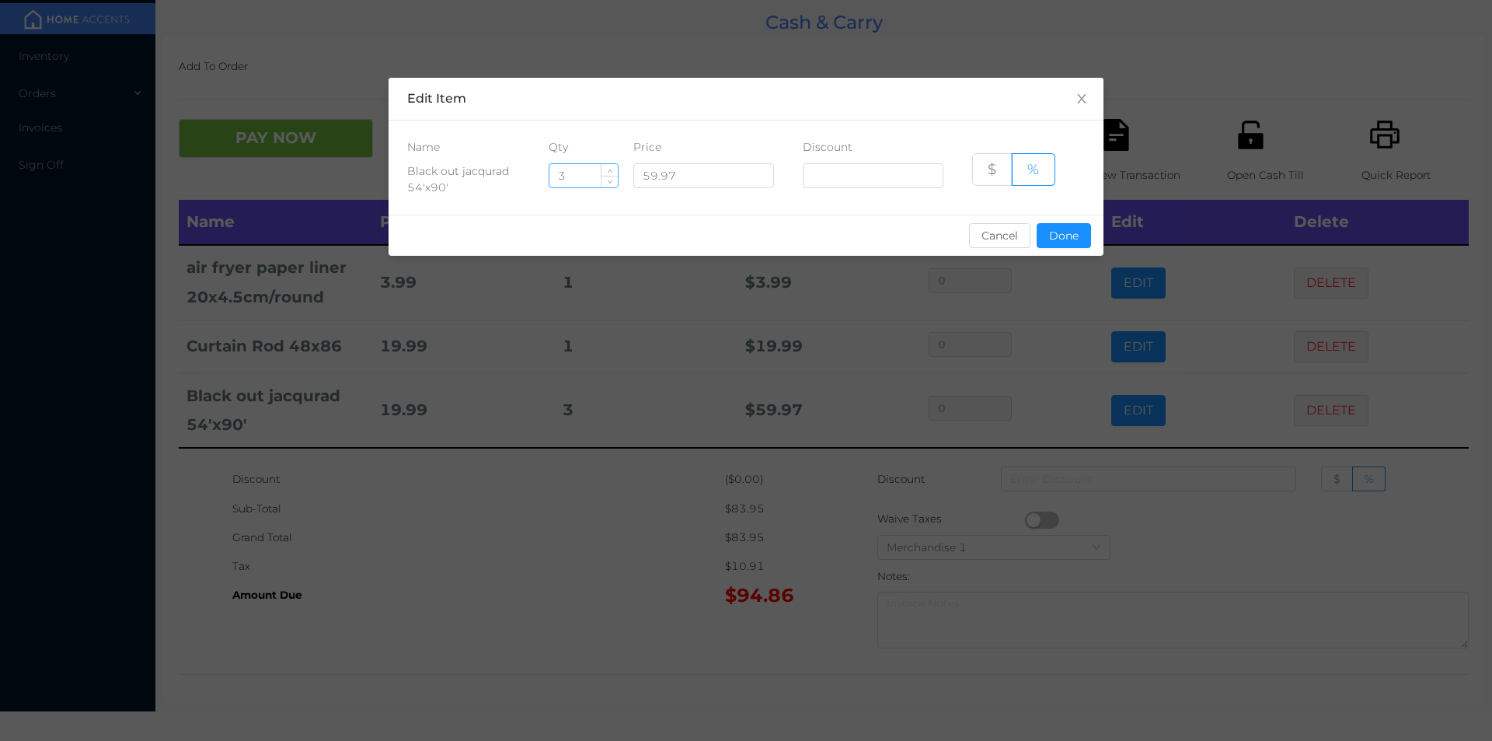
click at [585, 177] on input "3" at bounding box center [583, 175] width 68 height 23
type input "4"
click at [1047, 239] on button "Done" at bounding box center [1064, 235] width 54 height 25
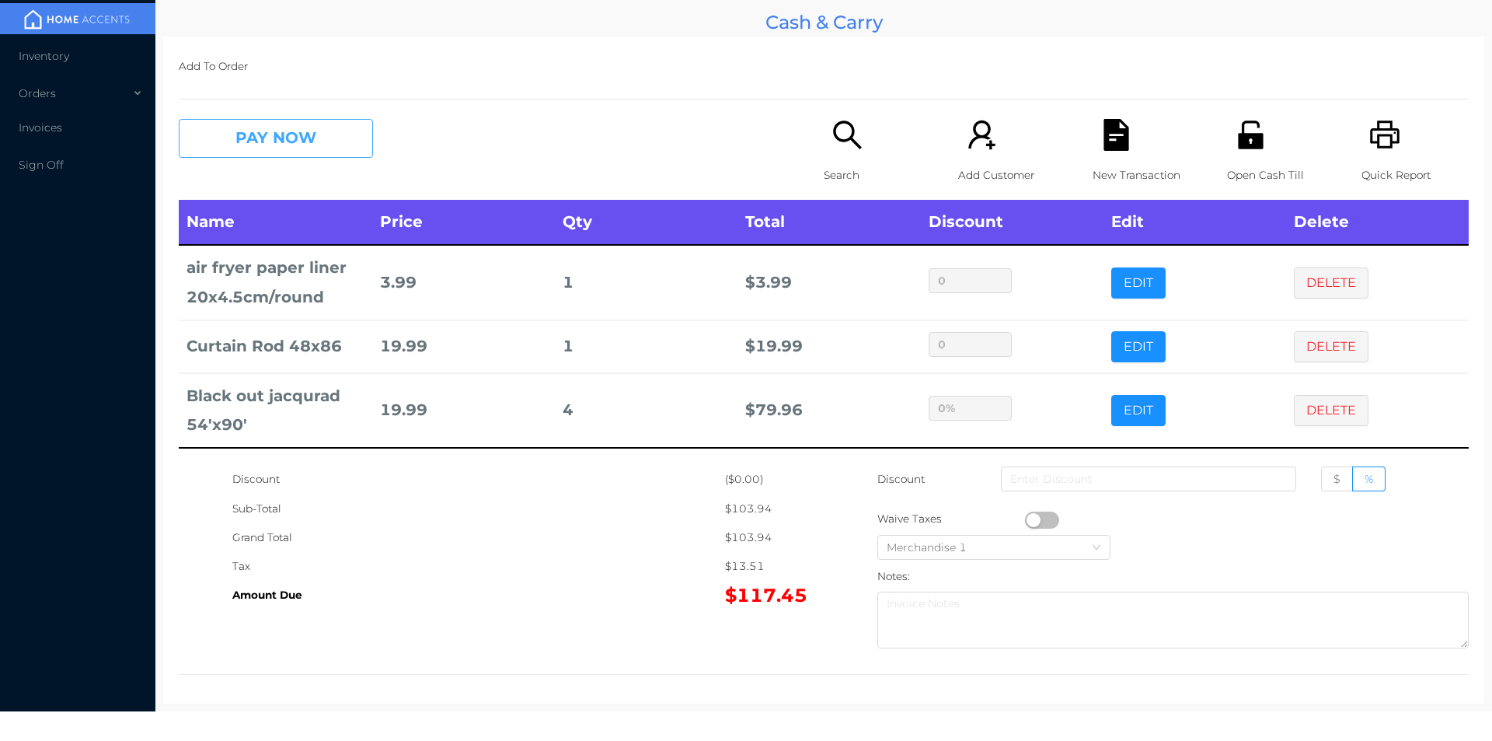
click at [318, 152] on button "PAY NOW" at bounding box center [276, 138] width 194 height 39
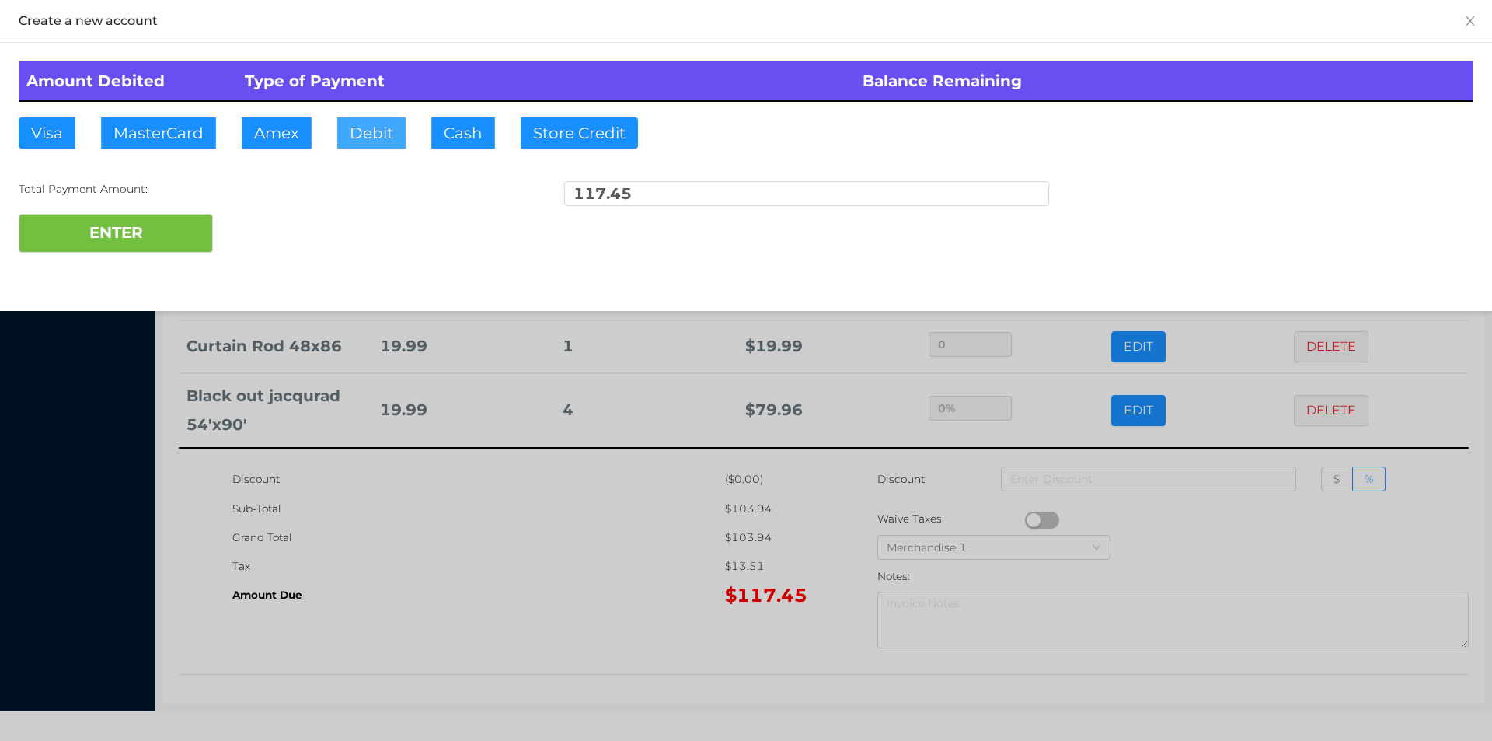
click at [344, 135] on button "Debit" at bounding box center [371, 132] width 68 height 31
click at [166, 237] on button "ENTER" at bounding box center [116, 233] width 194 height 39
type input "0"
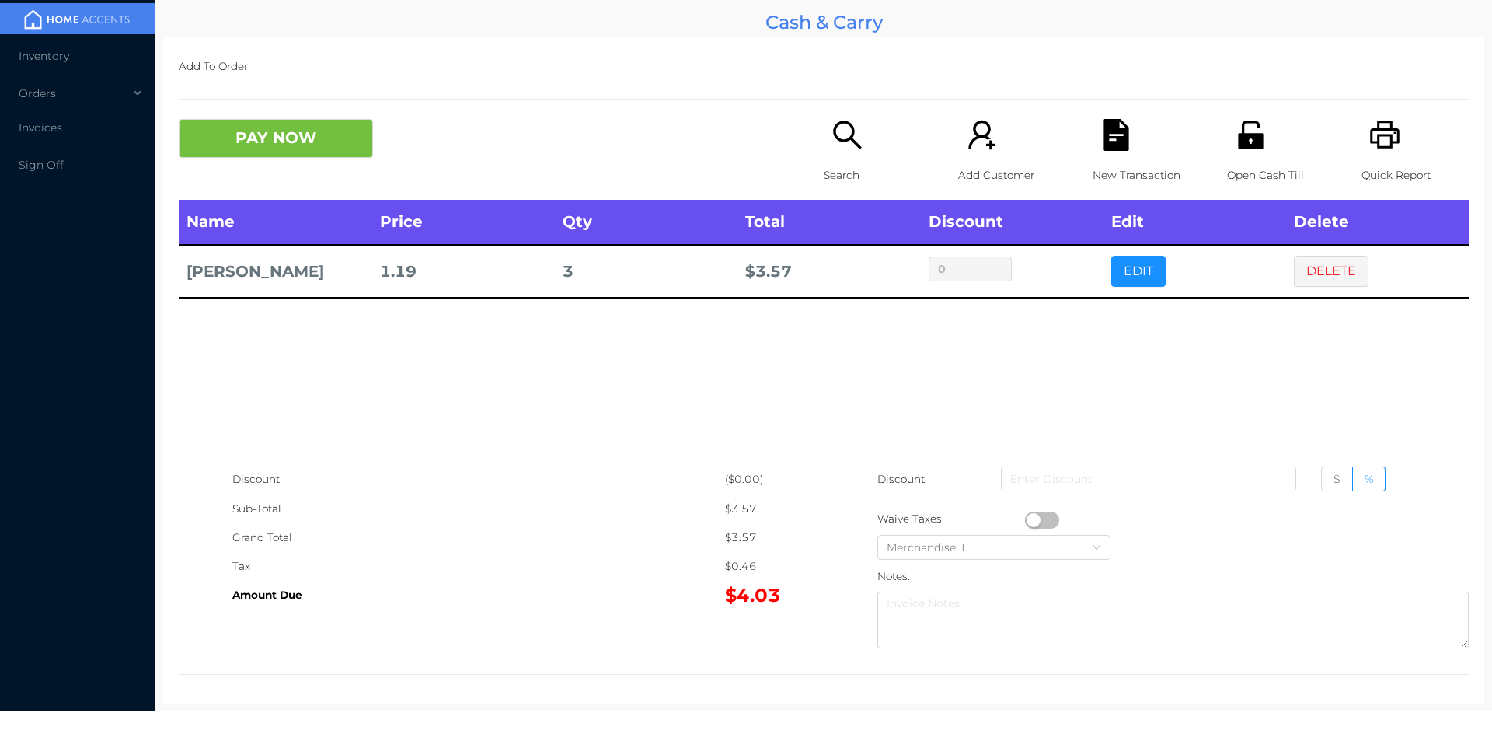
click at [834, 146] on icon "icon: search" at bounding box center [848, 135] width 32 height 32
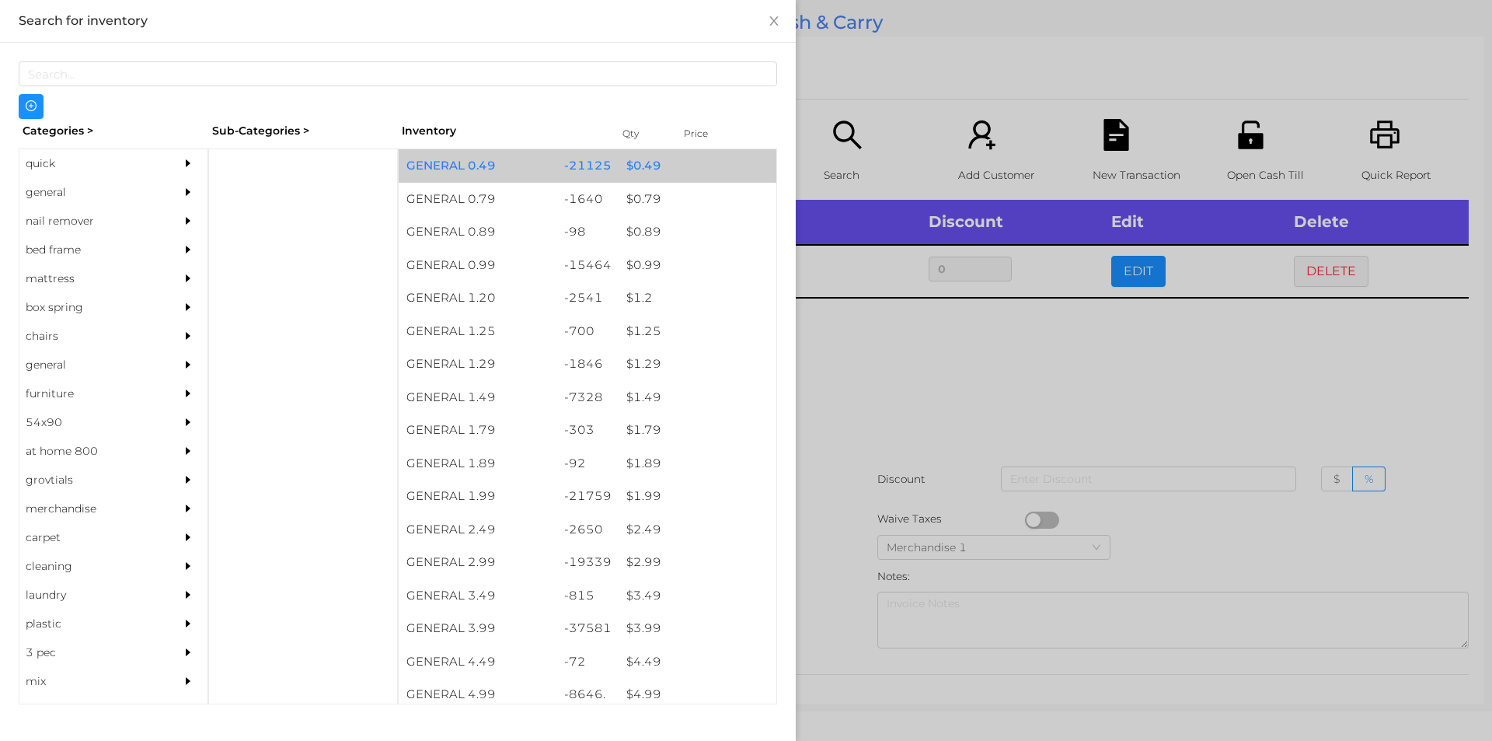
click at [630, 169] on div "$ 0.49" at bounding box center [698, 165] width 158 height 33
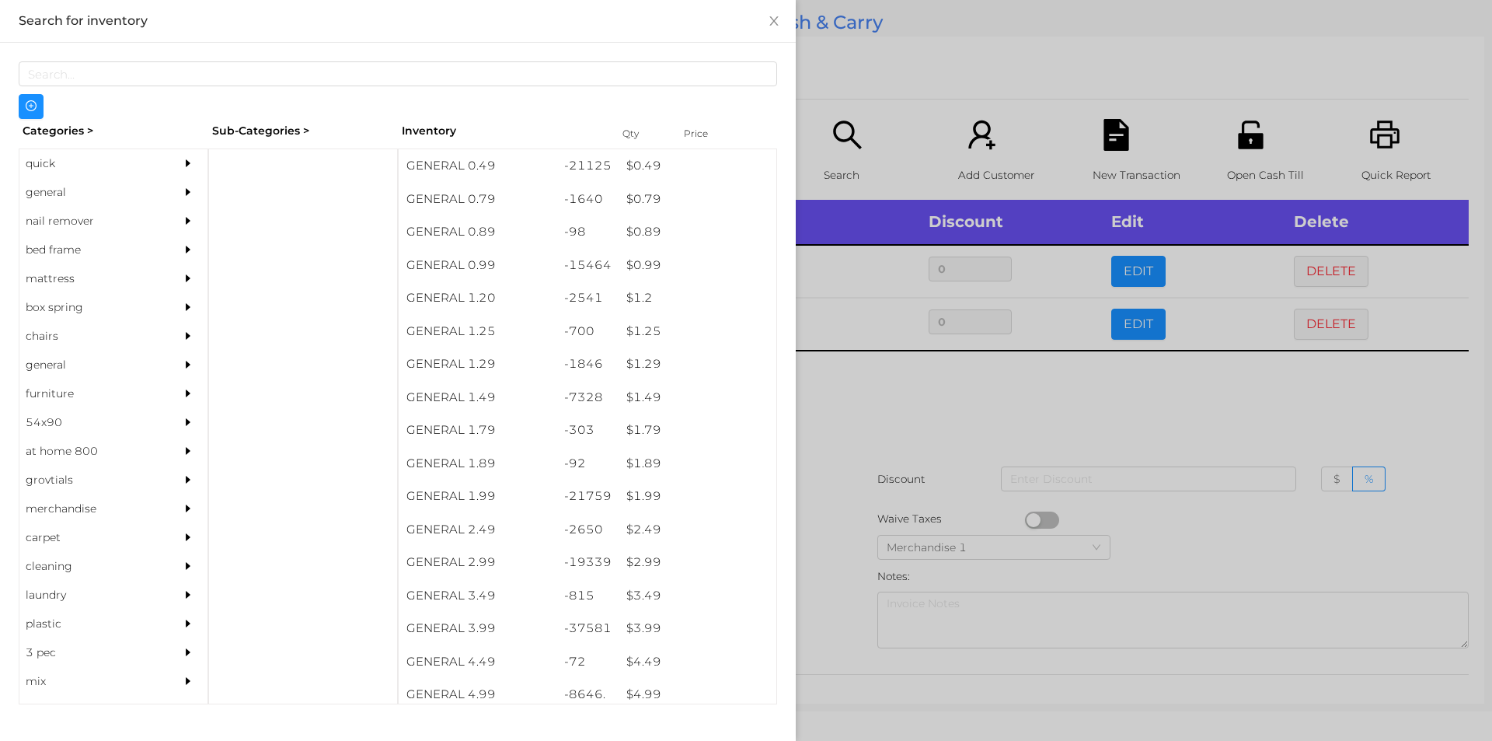
click at [888, 416] on div at bounding box center [746, 370] width 1492 height 741
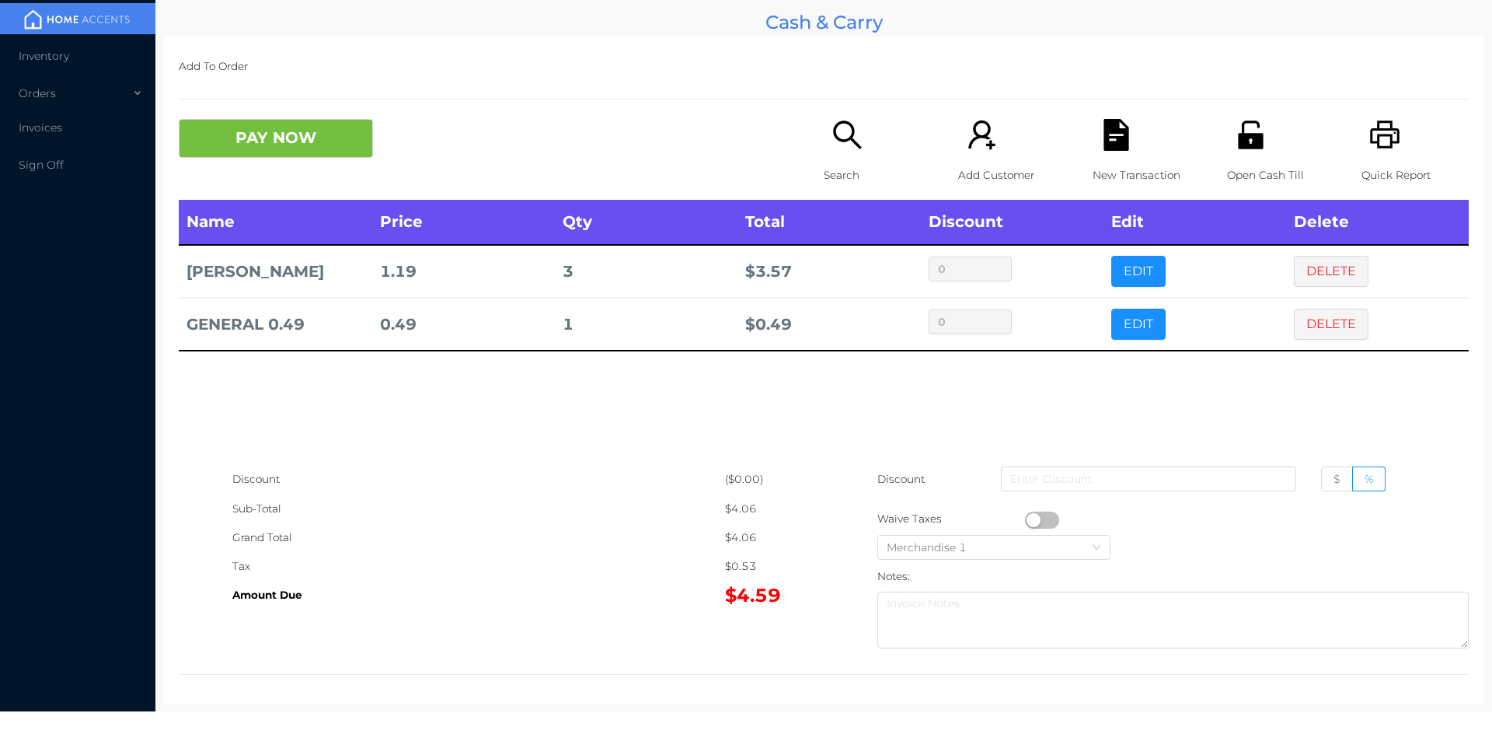
click at [847, 165] on p "Search" at bounding box center [877, 175] width 107 height 29
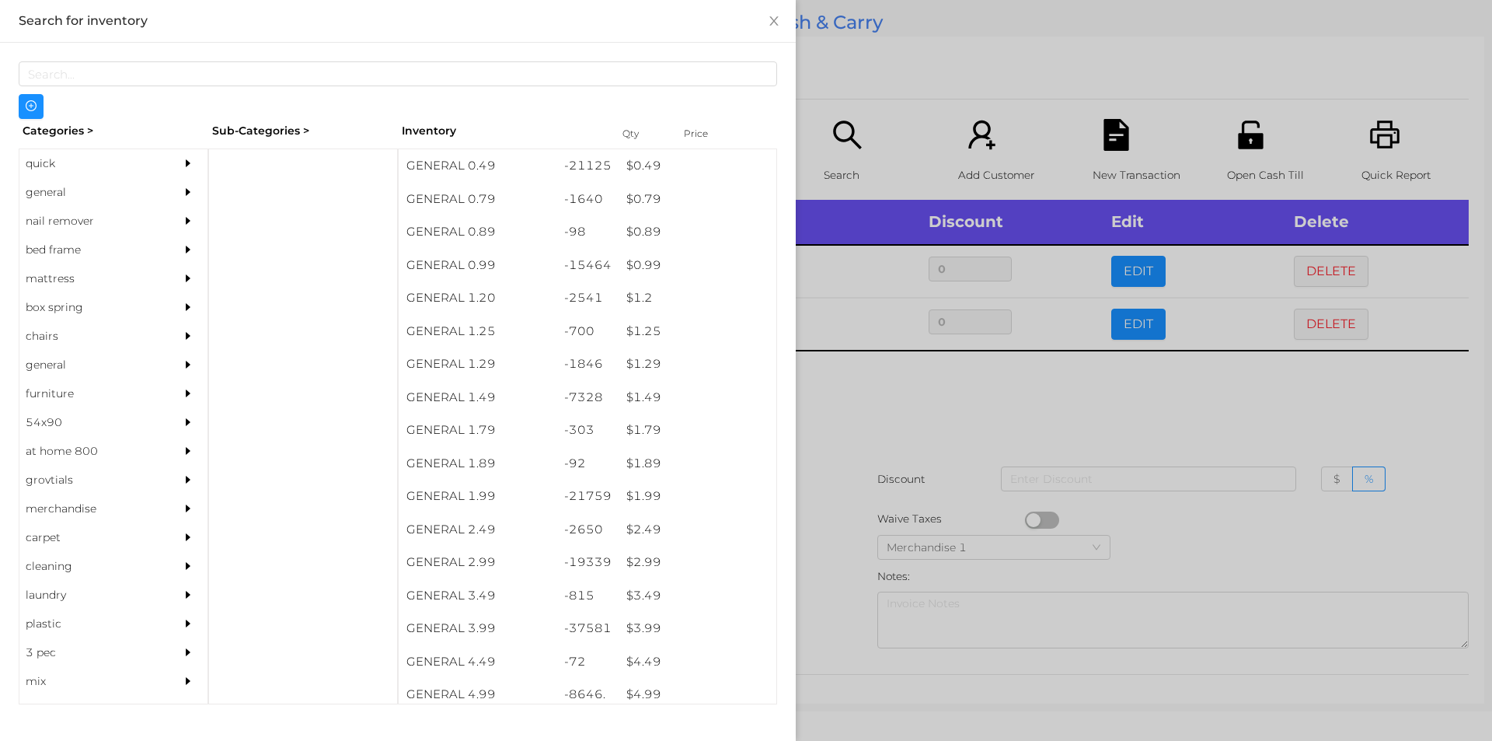
click at [56, 162] on div "quick" at bounding box center [89, 163] width 141 height 29
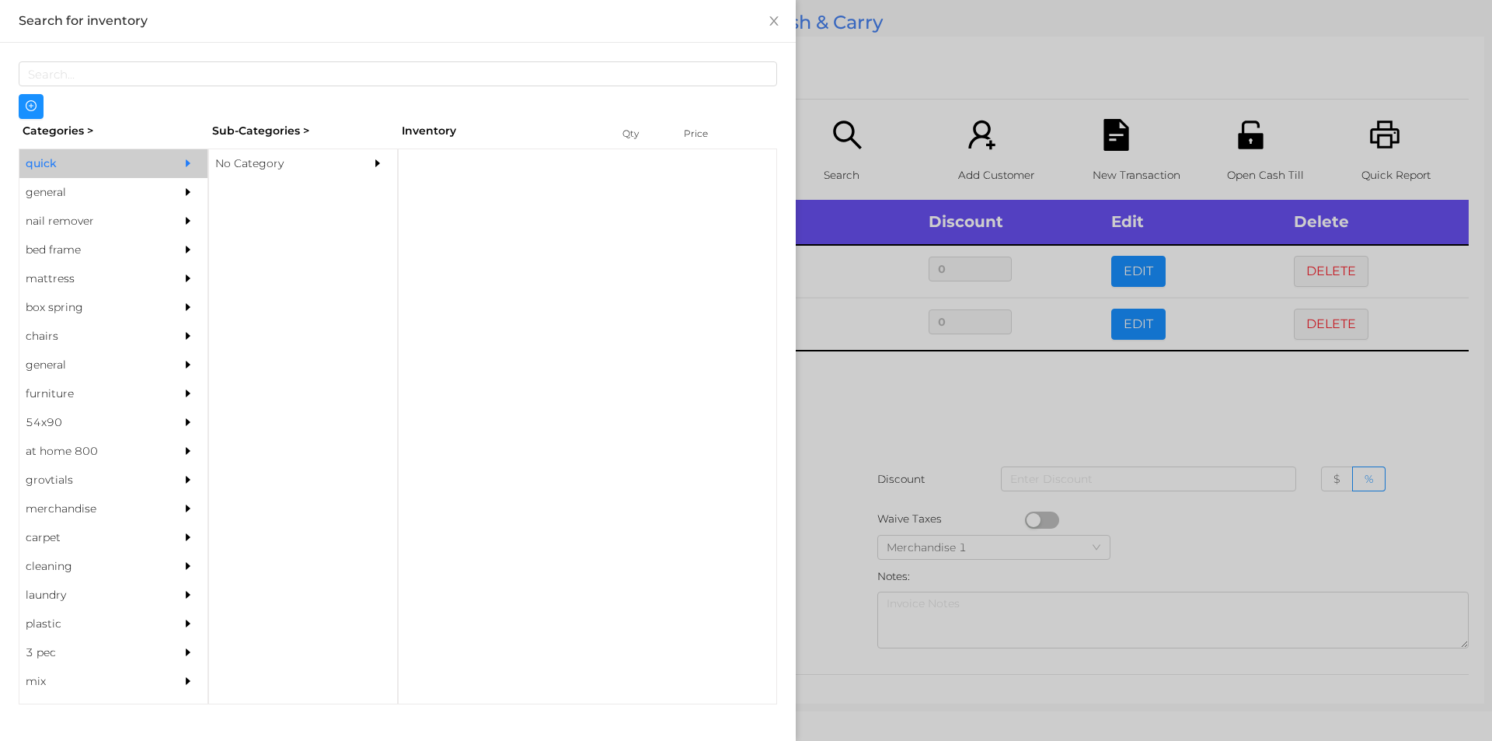
click at [270, 167] on div "No Category" at bounding box center [279, 163] width 141 height 29
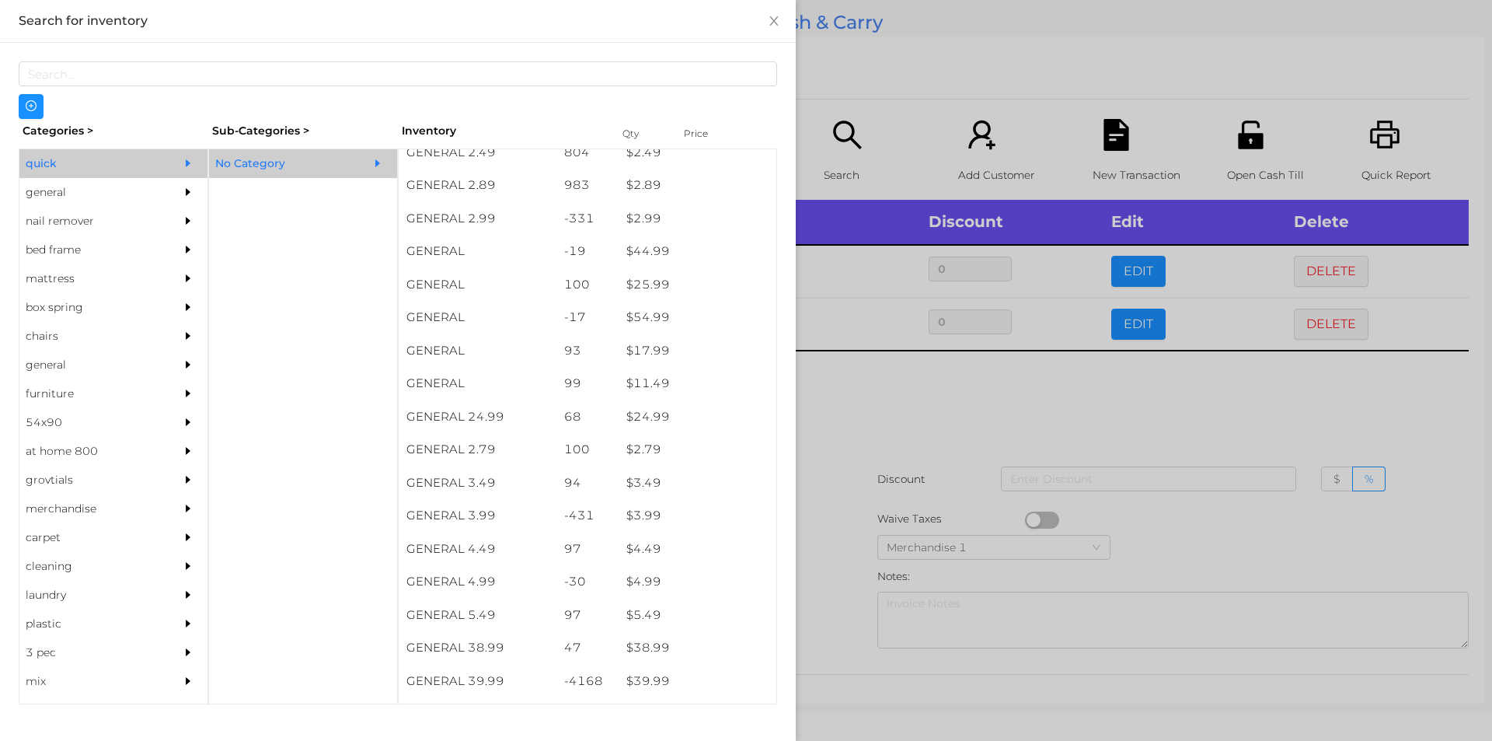
scroll to position [400, 0]
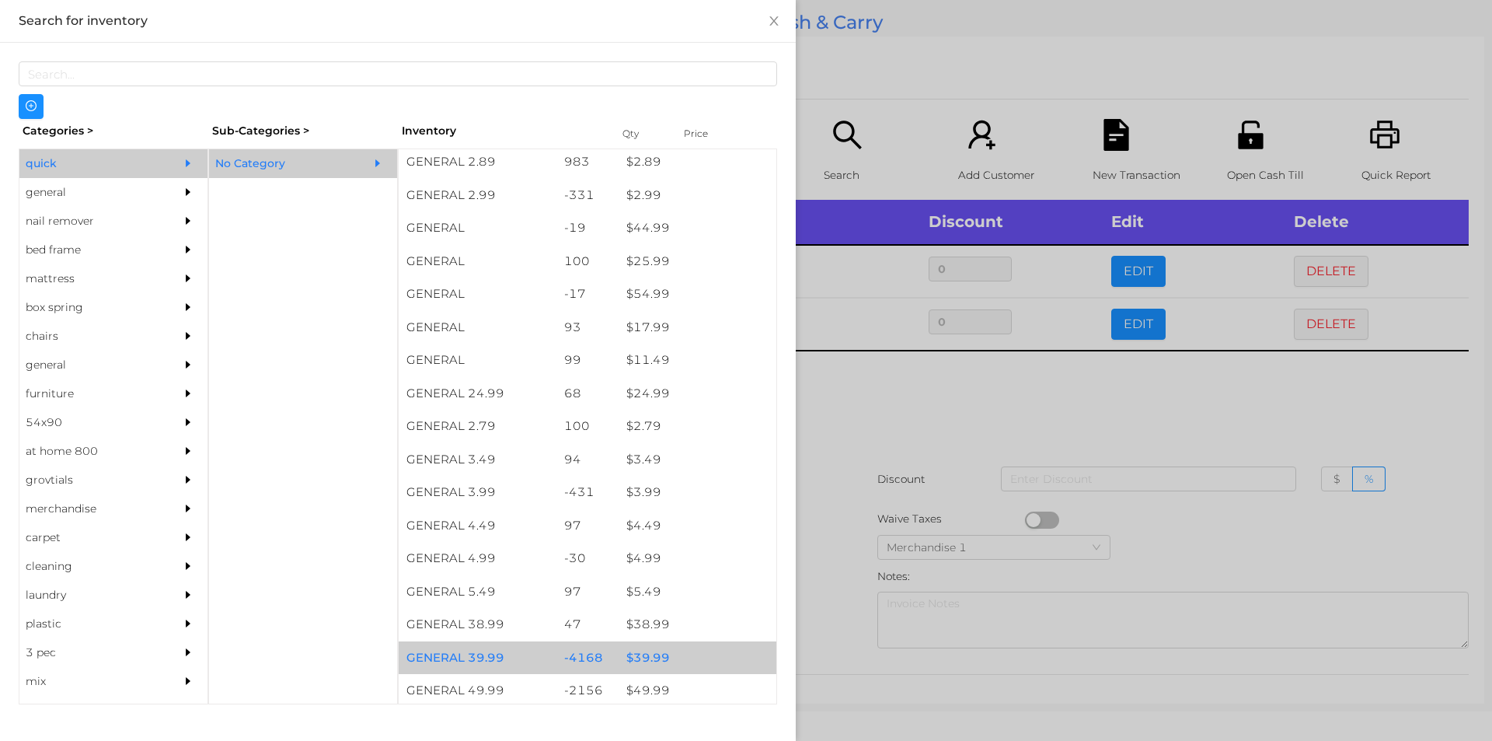
click at [647, 661] on div "$ 39.99" at bounding box center [698, 657] width 158 height 33
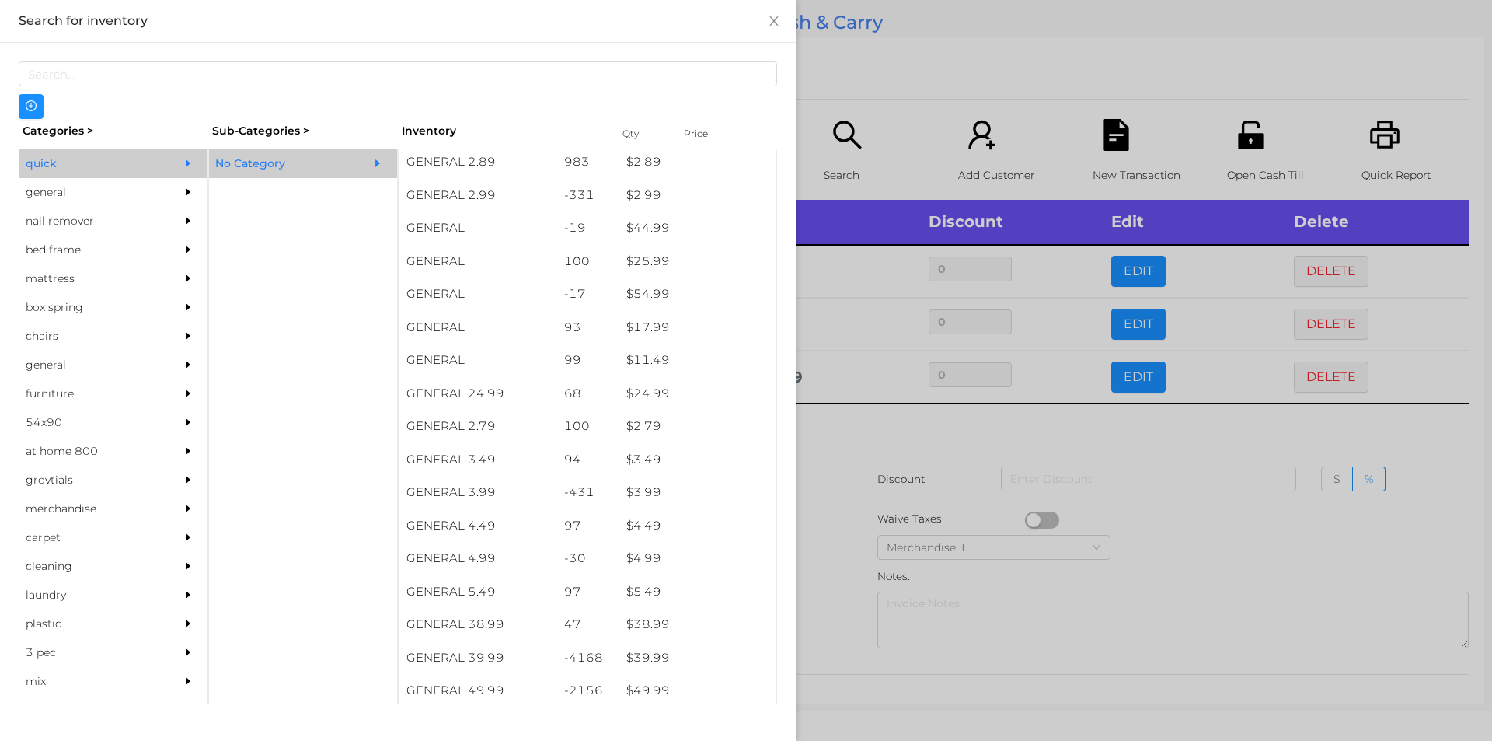
click at [836, 625] on div at bounding box center [746, 370] width 1492 height 741
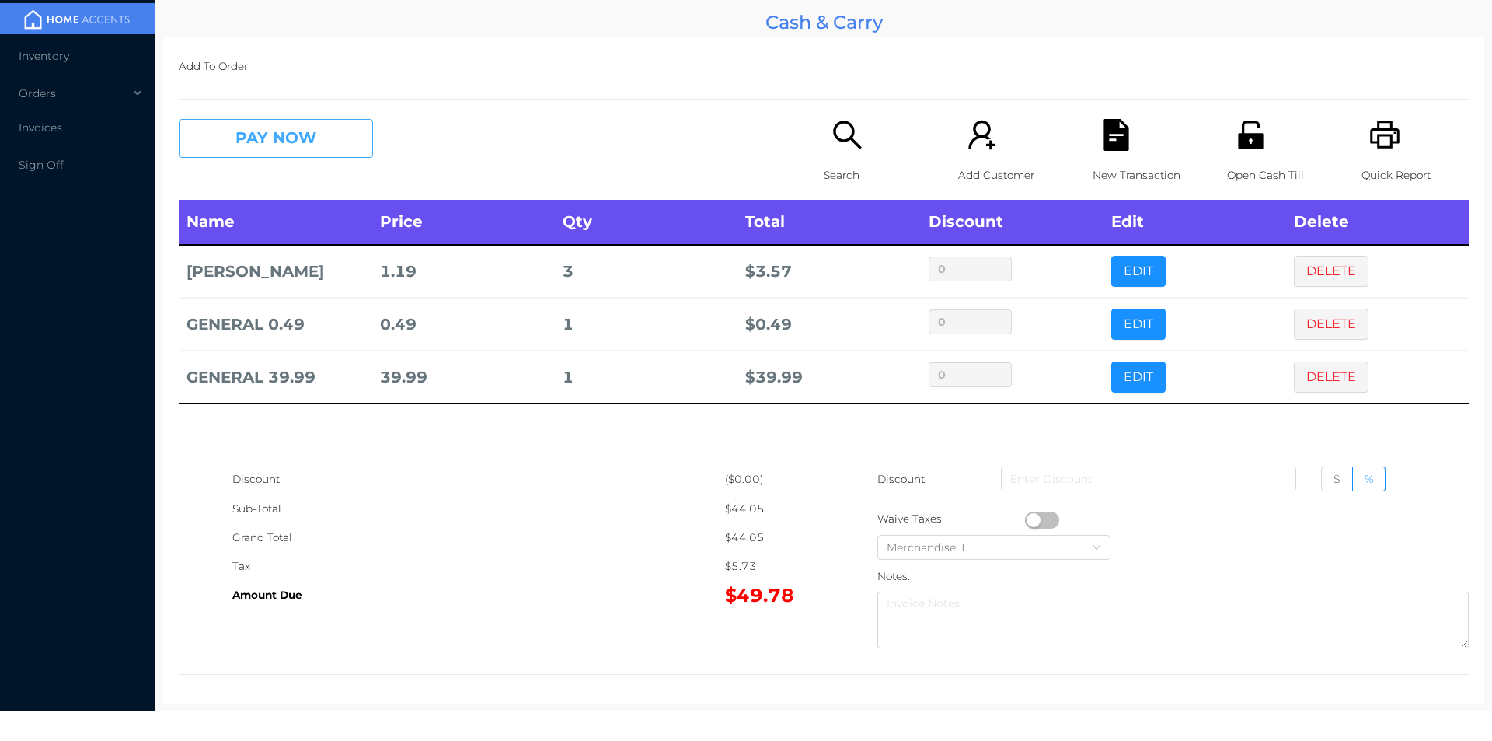
click at [312, 141] on button "PAY NOW" at bounding box center [276, 138] width 194 height 39
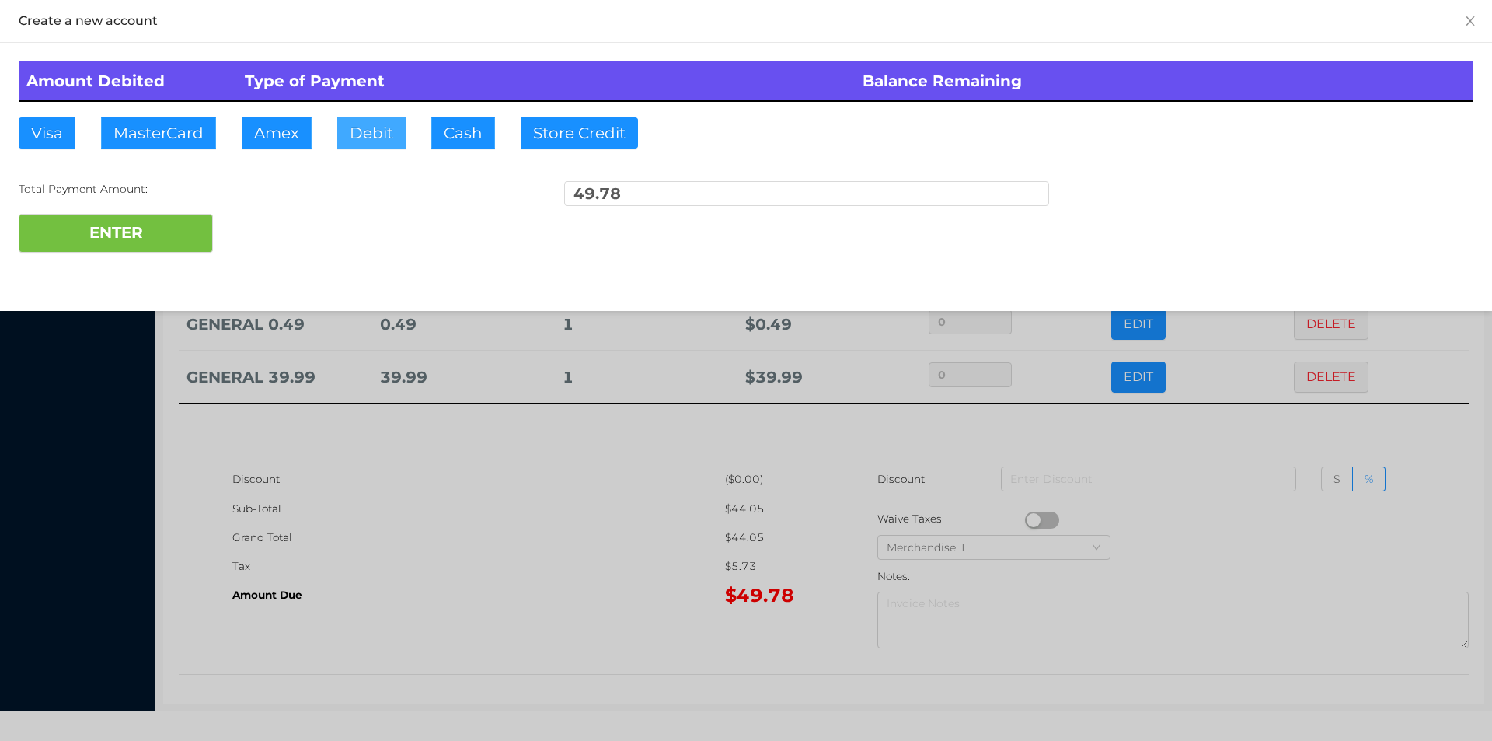
click at [374, 137] on button "Debit" at bounding box center [371, 132] width 68 height 31
click at [194, 246] on button "ENTER" at bounding box center [116, 233] width 194 height 39
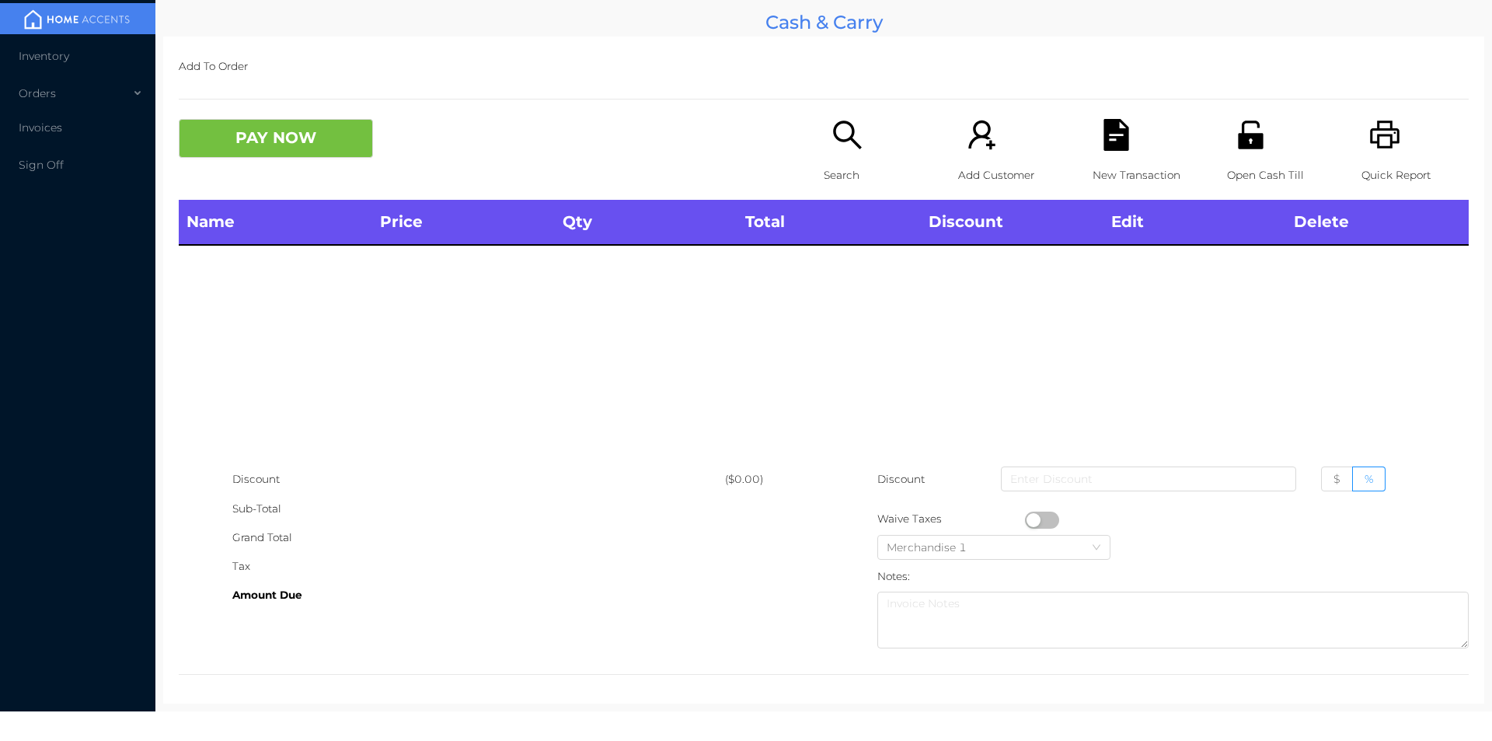
click at [843, 162] on p "Search" at bounding box center [877, 175] width 107 height 29
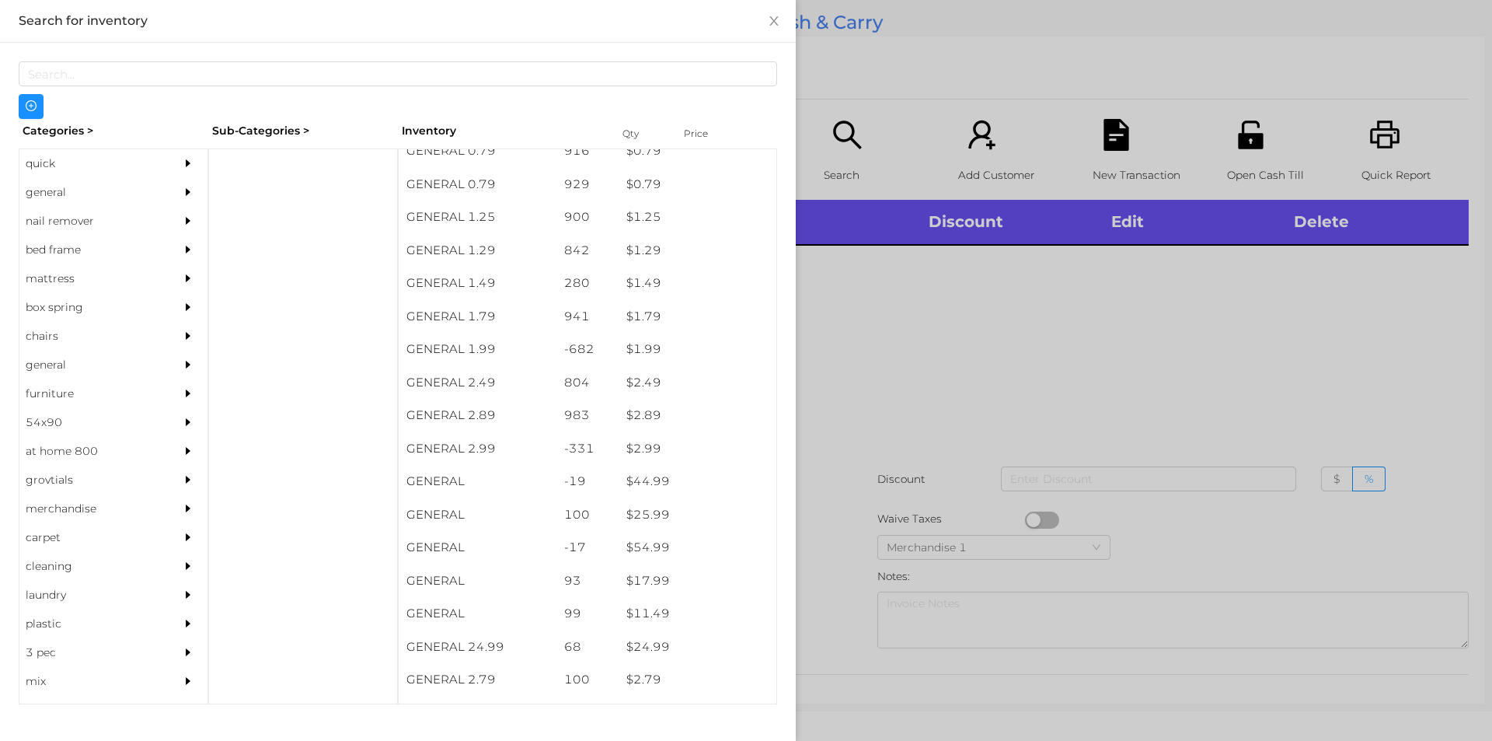
scroll to position [149, 0]
click at [47, 189] on div "general" at bounding box center [89, 192] width 141 height 29
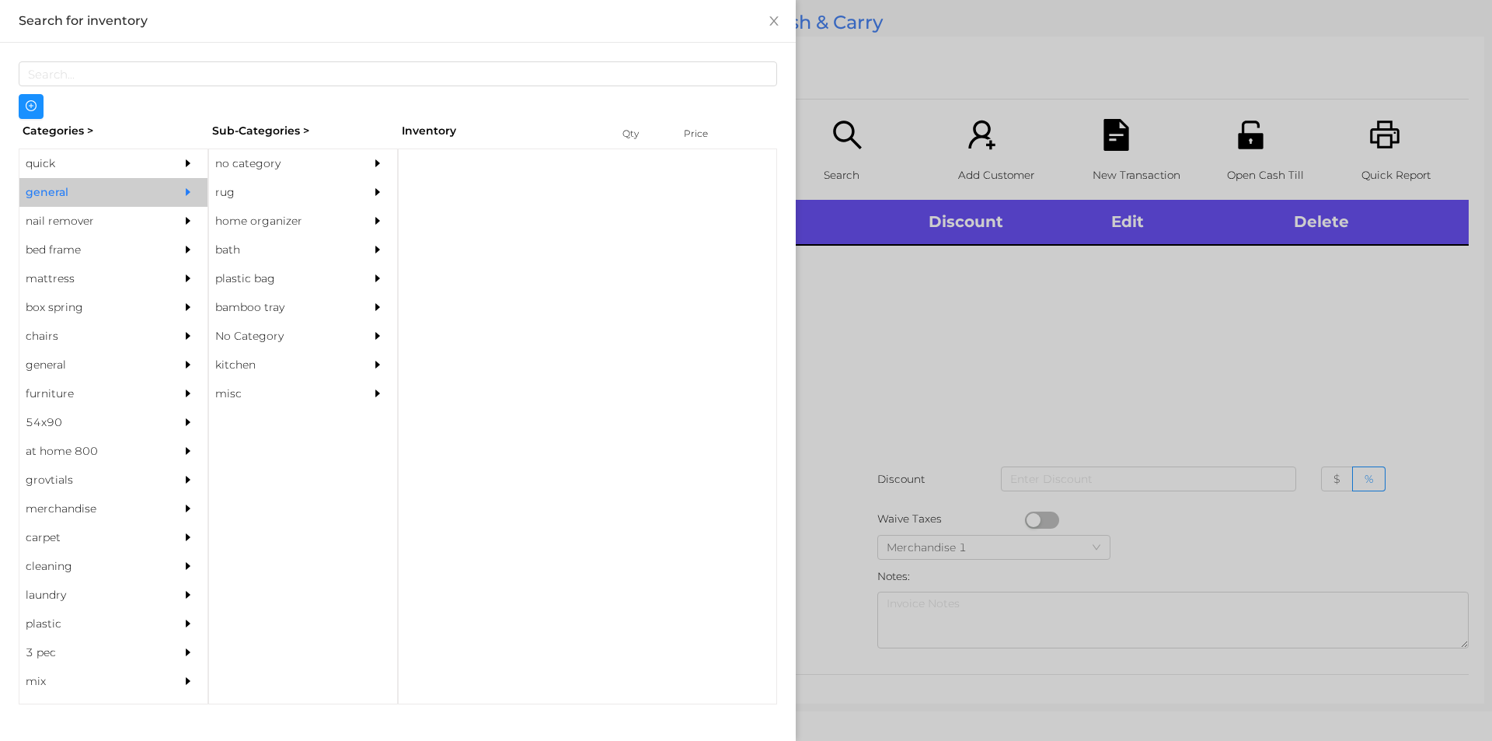
click at [247, 164] on div "no category" at bounding box center [279, 163] width 141 height 29
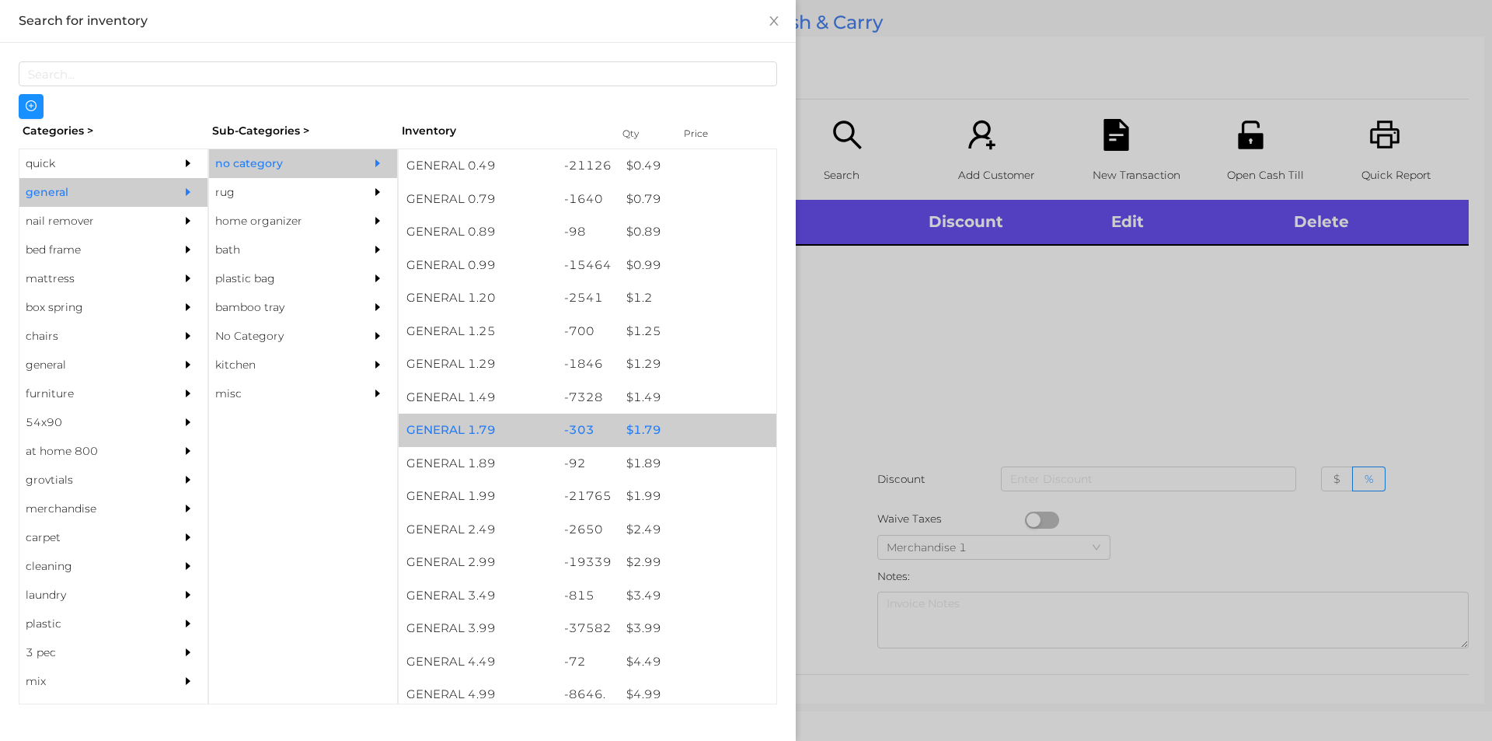
click at [652, 437] on div "$ 1.79" at bounding box center [698, 429] width 158 height 33
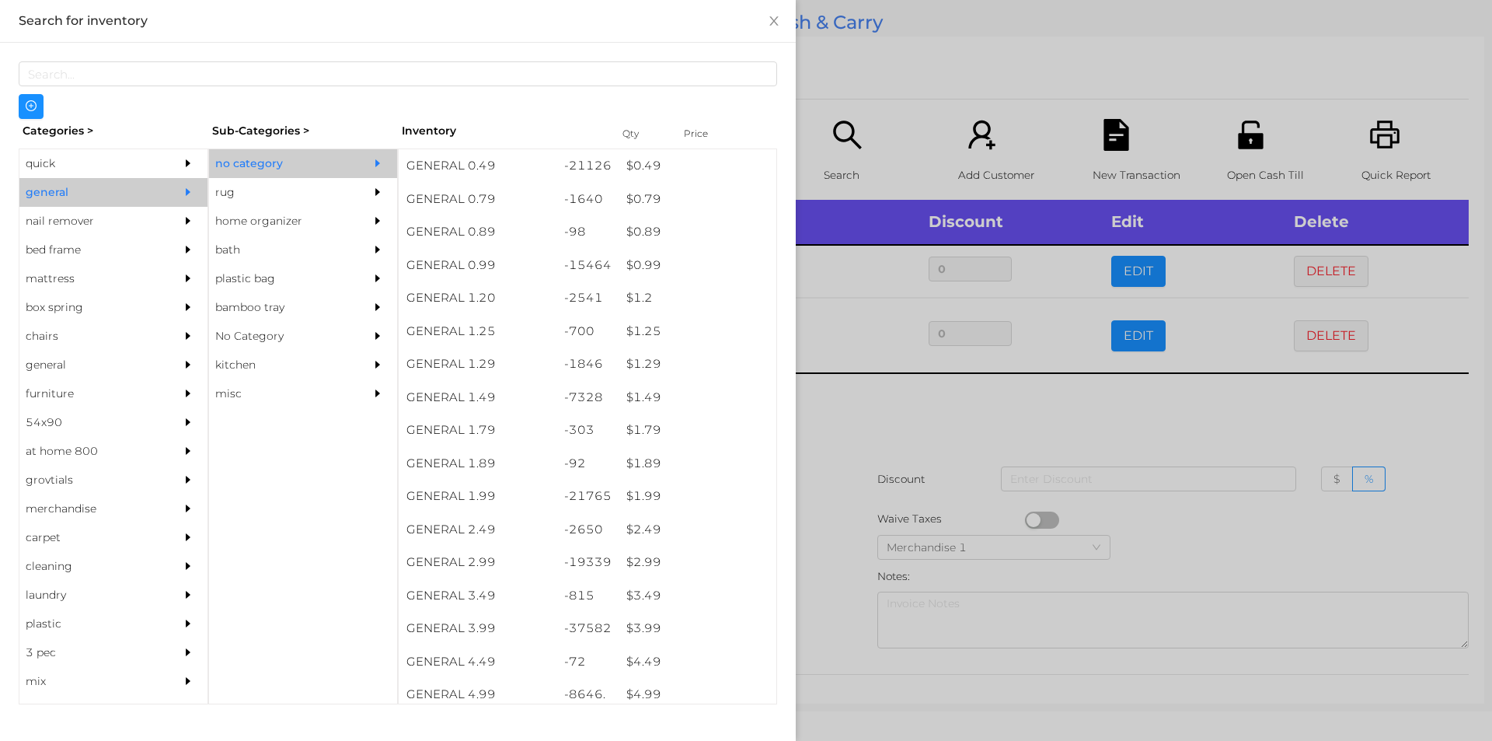
click at [892, 399] on div at bounding box center [746, 370] width 1492 height 741
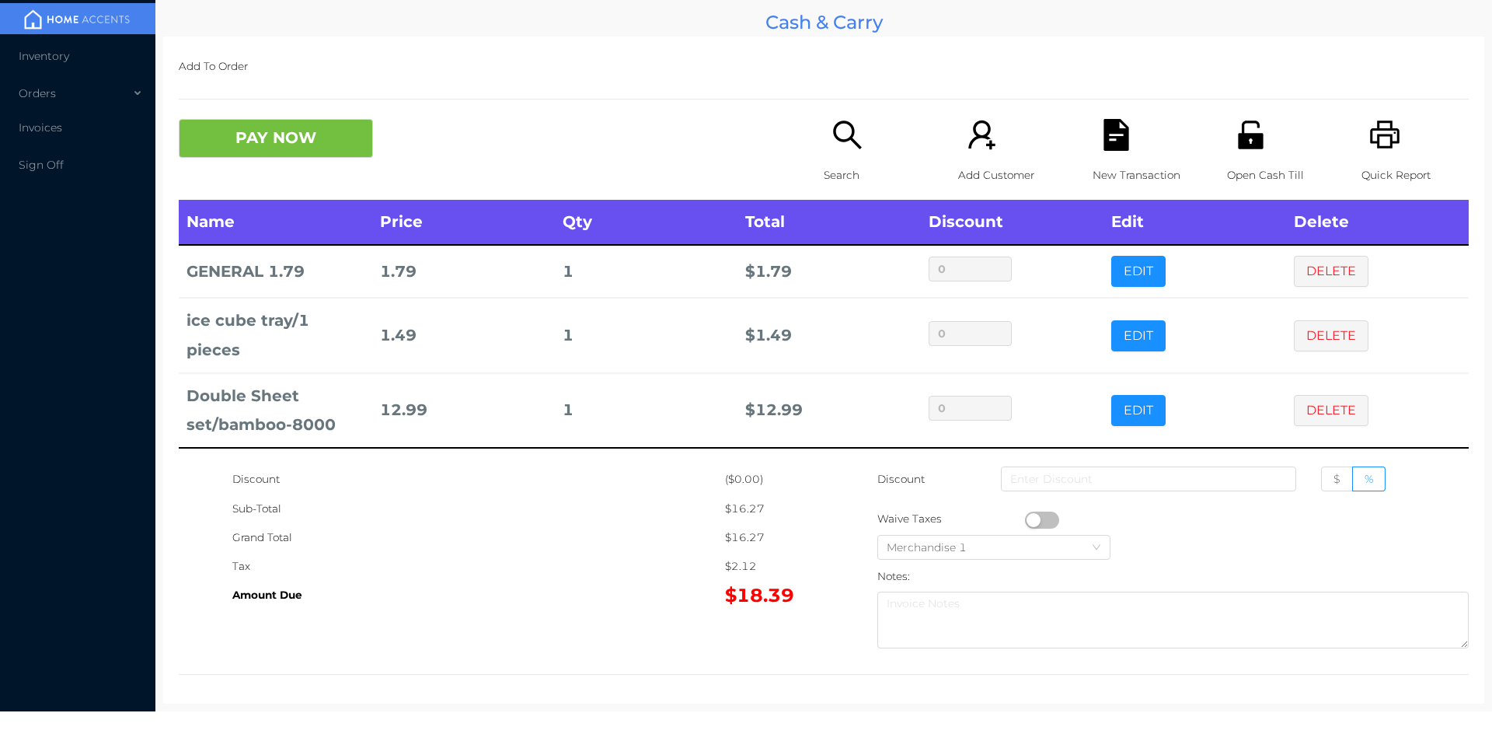
click at [824, 154] on div "Search" at bounding box center [877, 159] width 107 height 81
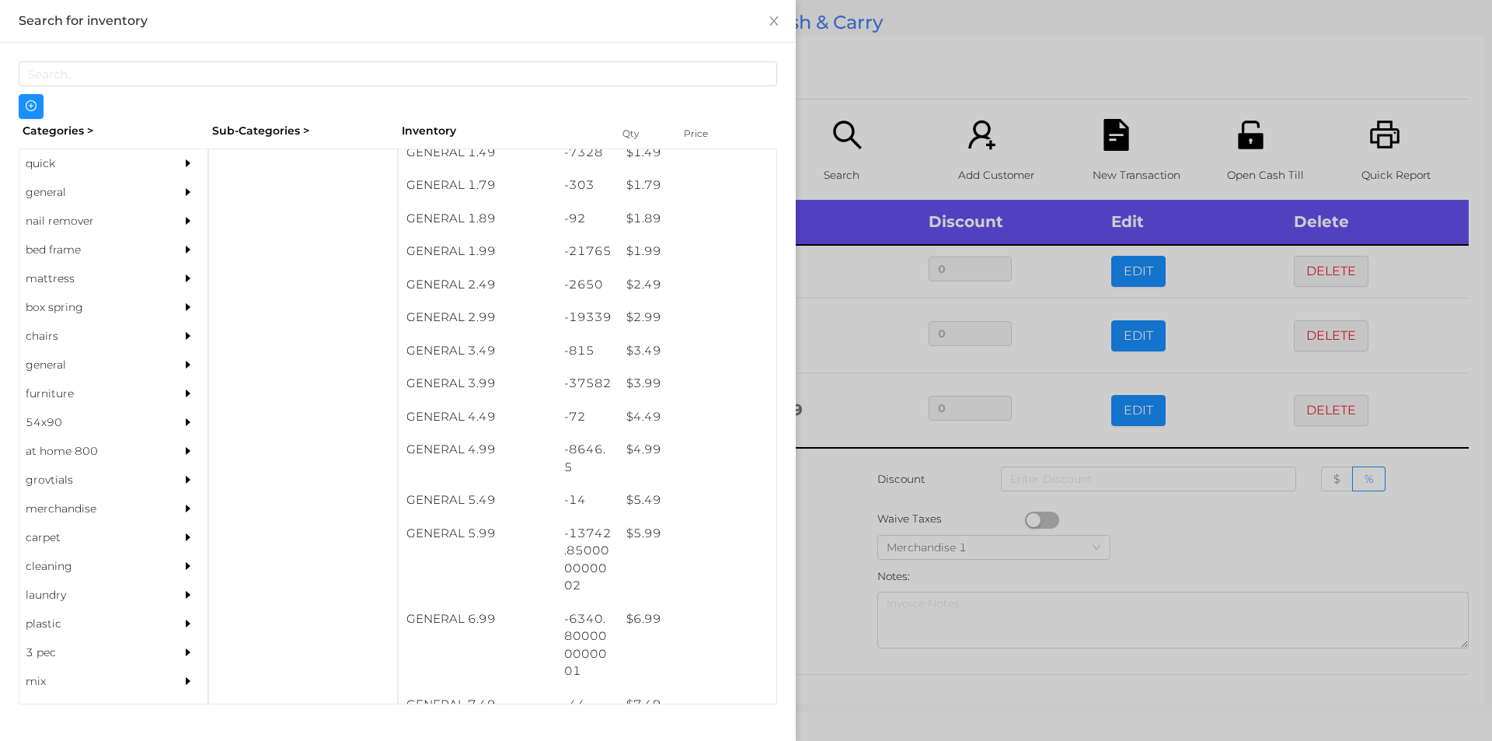
scroll to position [246, 0]
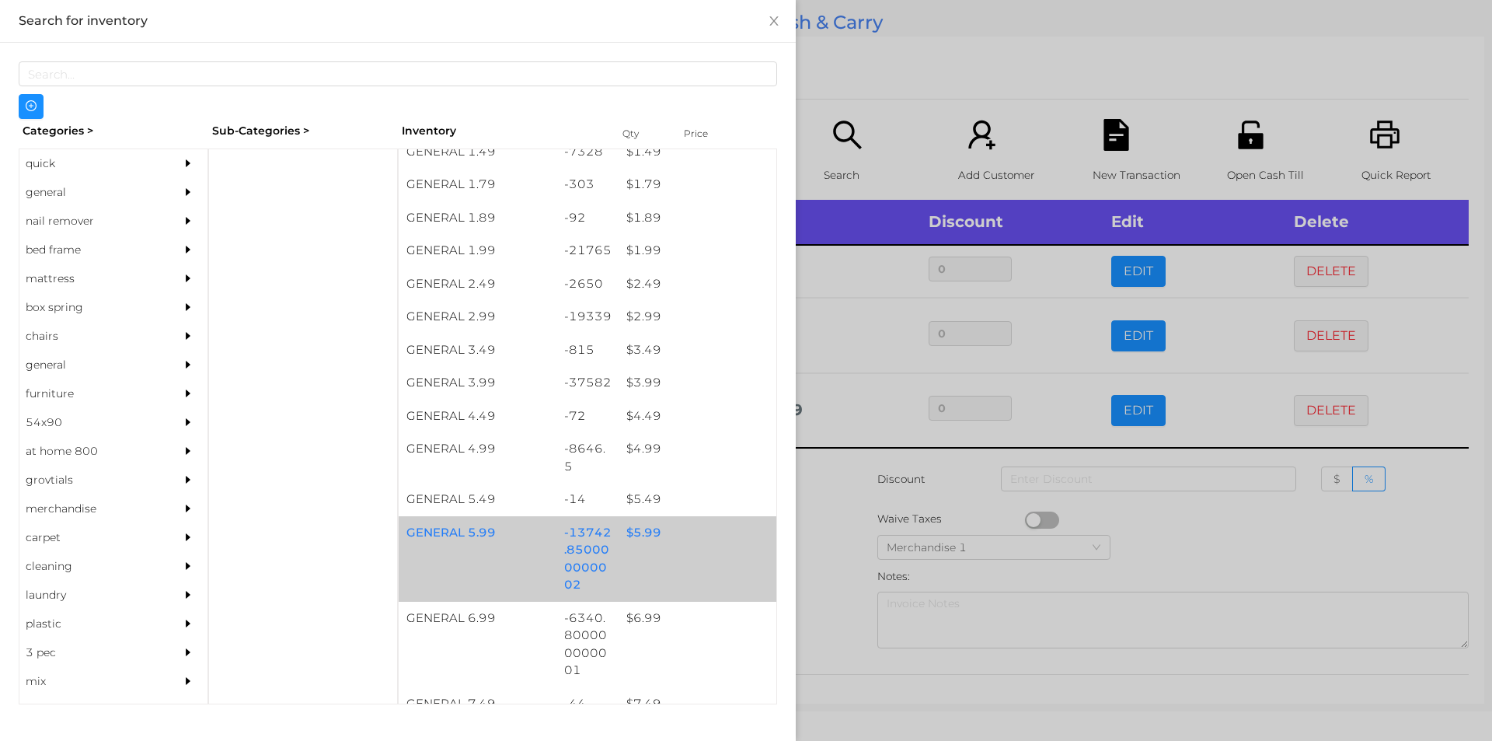
click at [630, 535] on div "$ 5.99" at bounding box center [698, 532] width 158 height 33
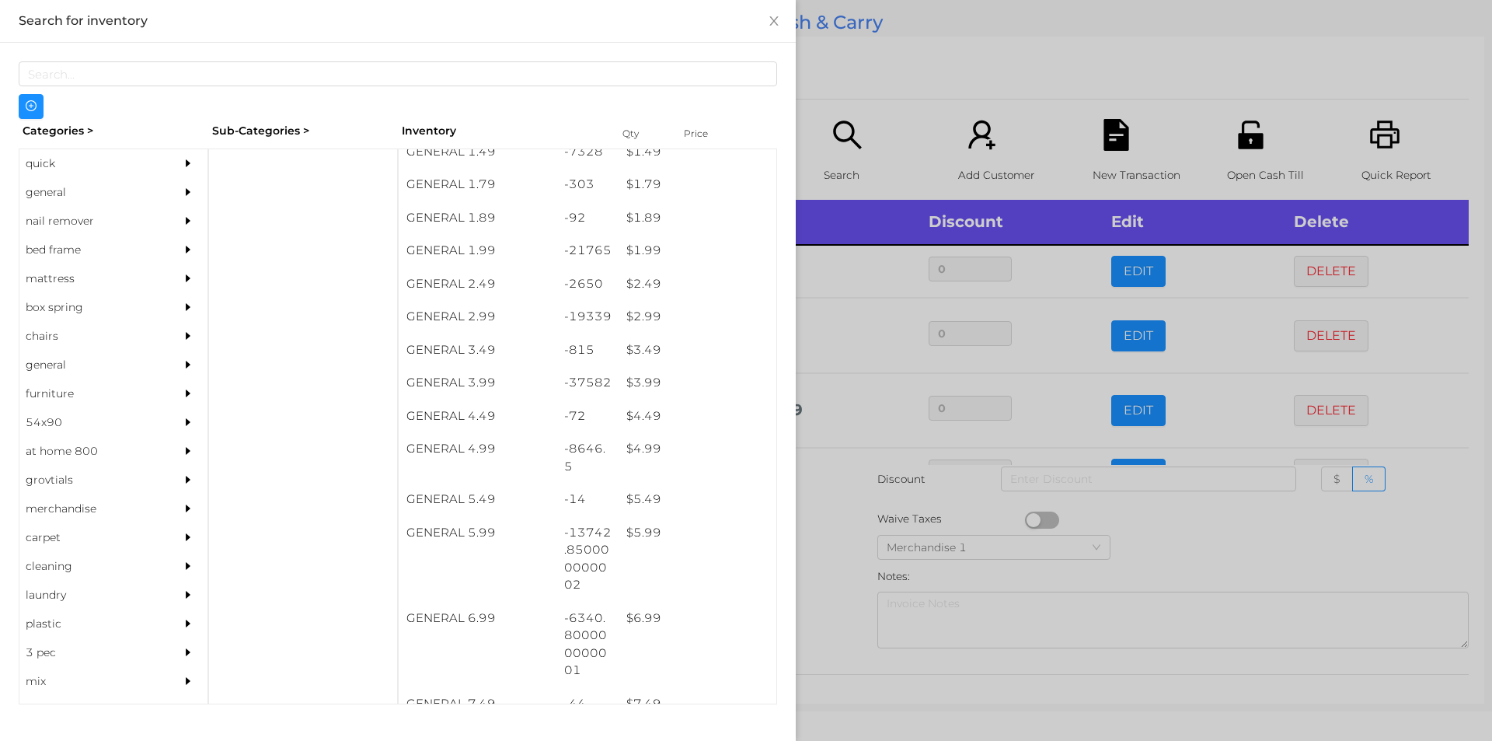
click at [828, 600] on div at bounding box center [746, 370] width 1492 height 741
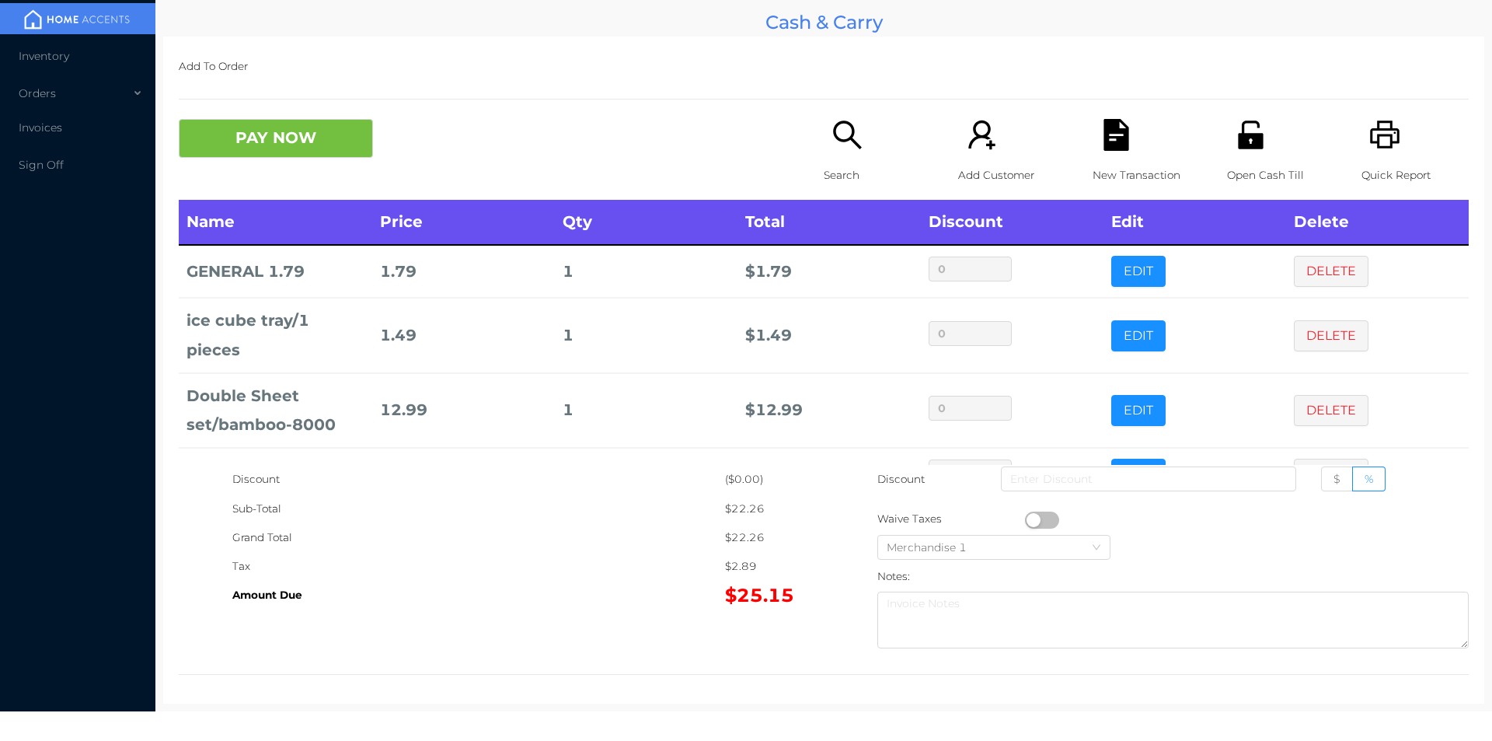
scroll to position [52, 0]
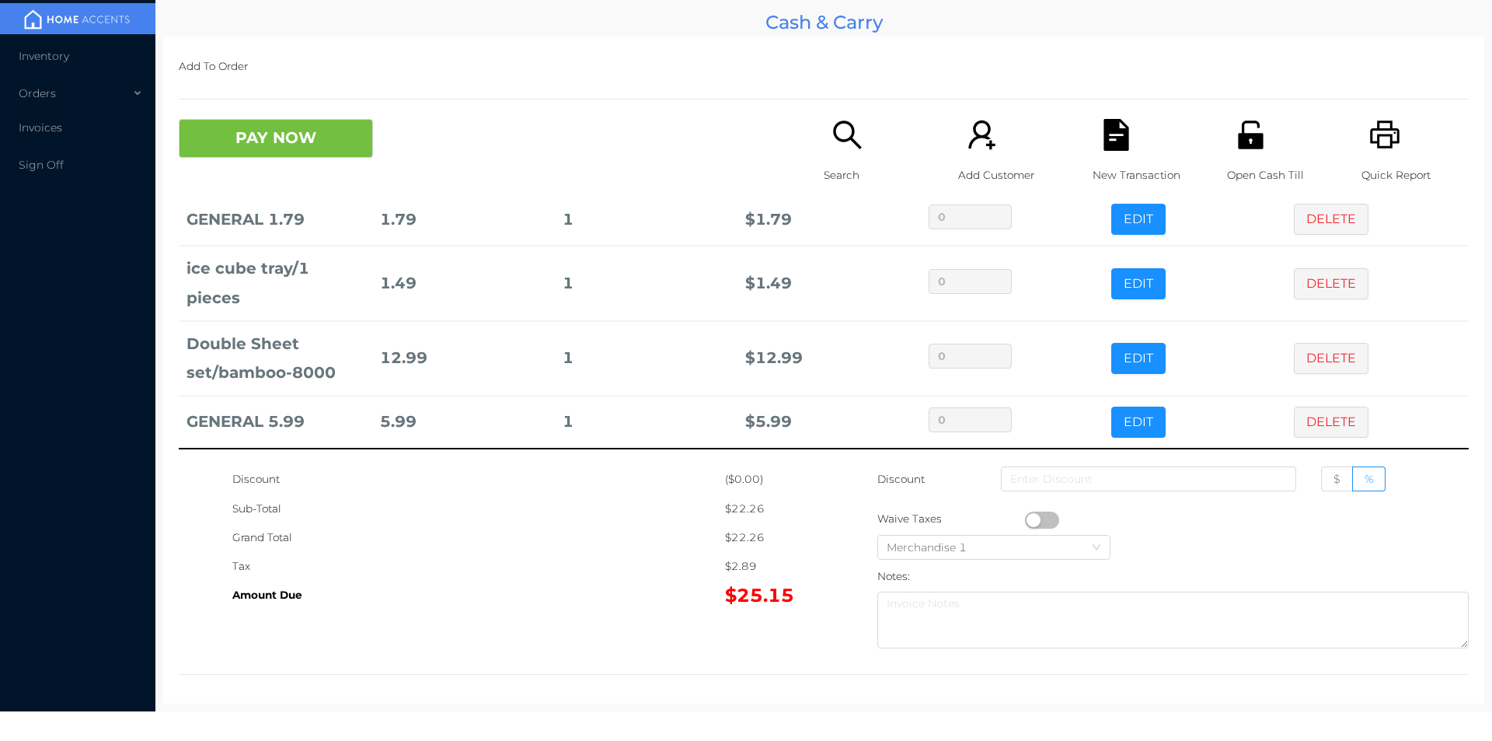
click at [1120, 138] on icon "icon: file-text" at bounding box center [1116, 135] width 25 height 32
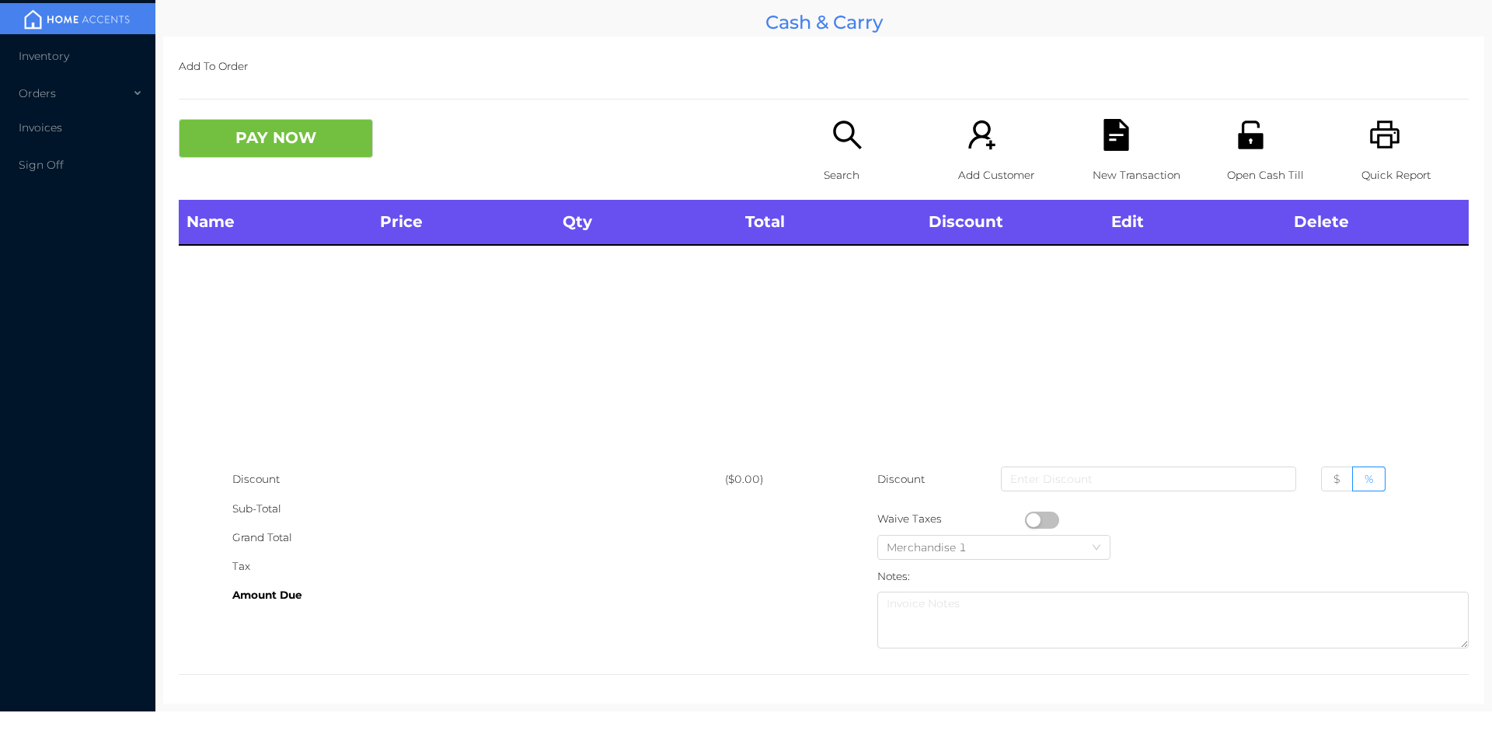
click at [874, 158] on div "Search" at bounding box center [877, 159] width 107 height 81
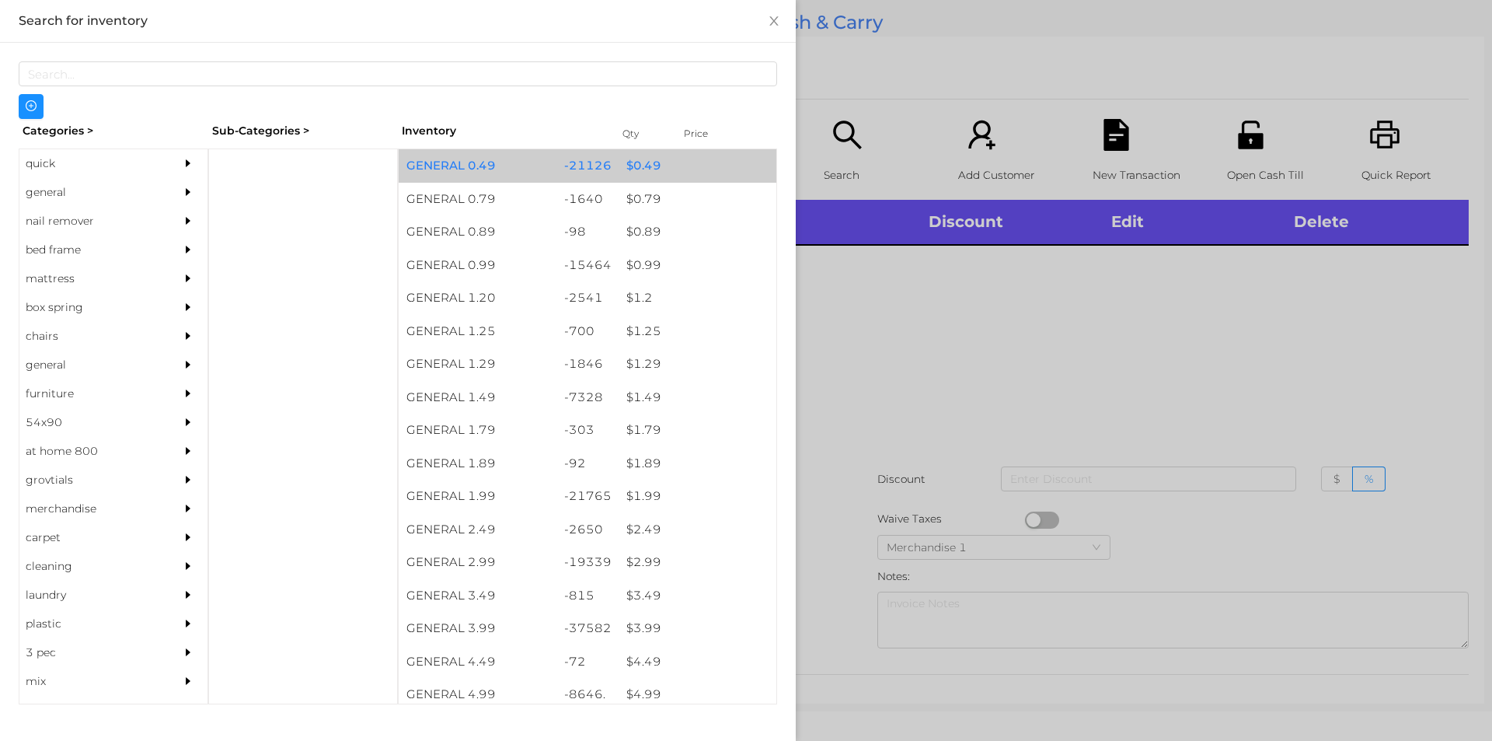
click at [630, 162] on div "$ 0.49" at bounding box center [698, 165] width 158 height 33
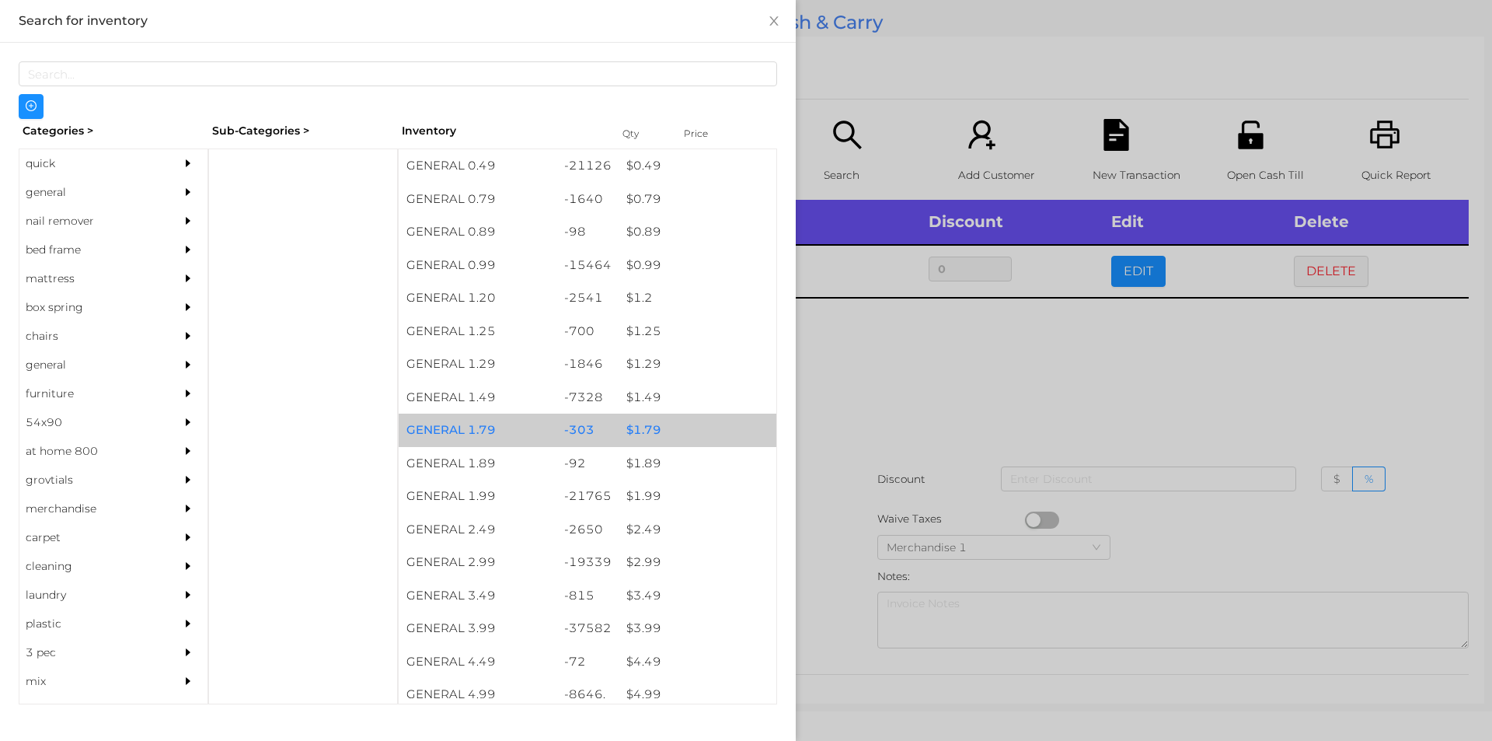
click at [642, 433] on div "$ 1.79" at bounding box center [698, 429] width 158 height 33
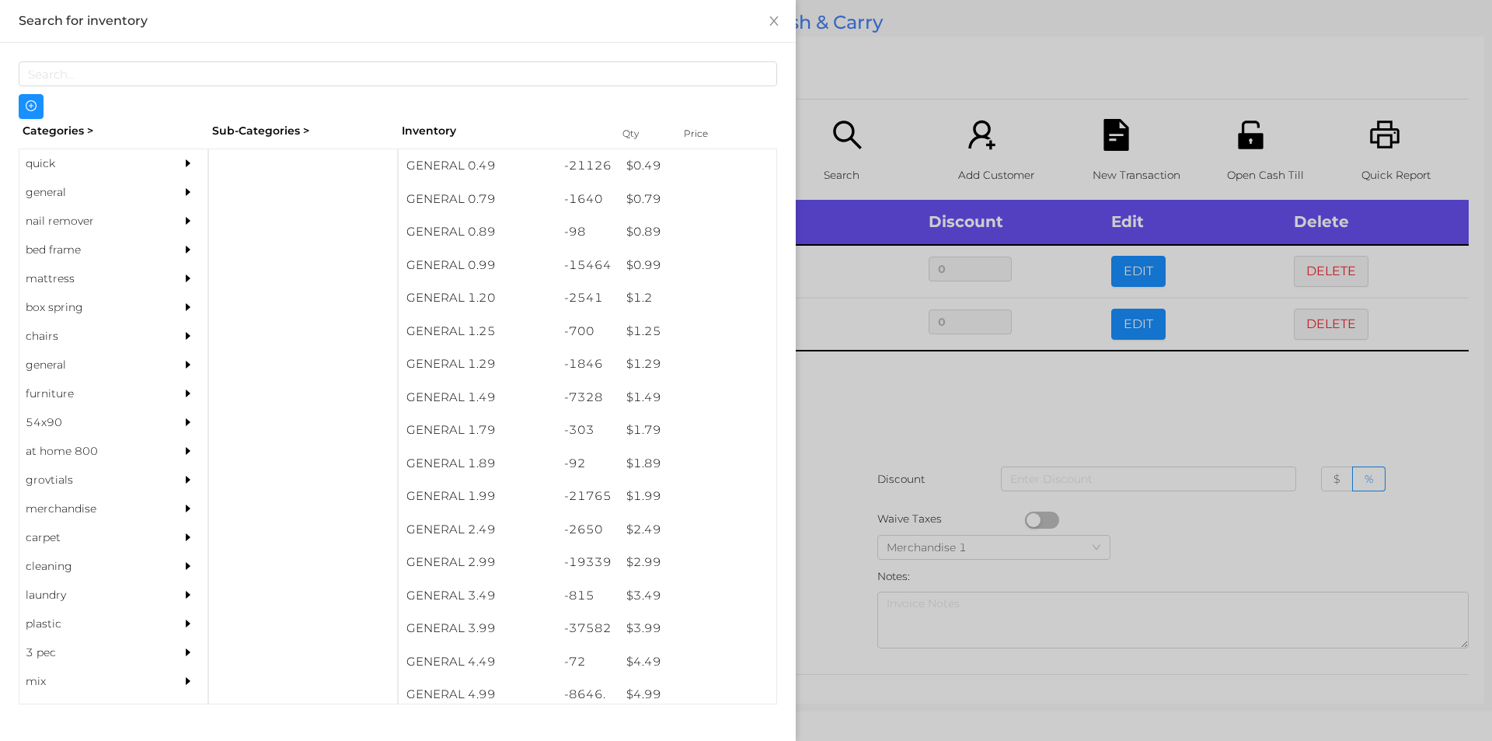
click at [836, 466] on div at bounding box center [746, 370] width 1492 height 741
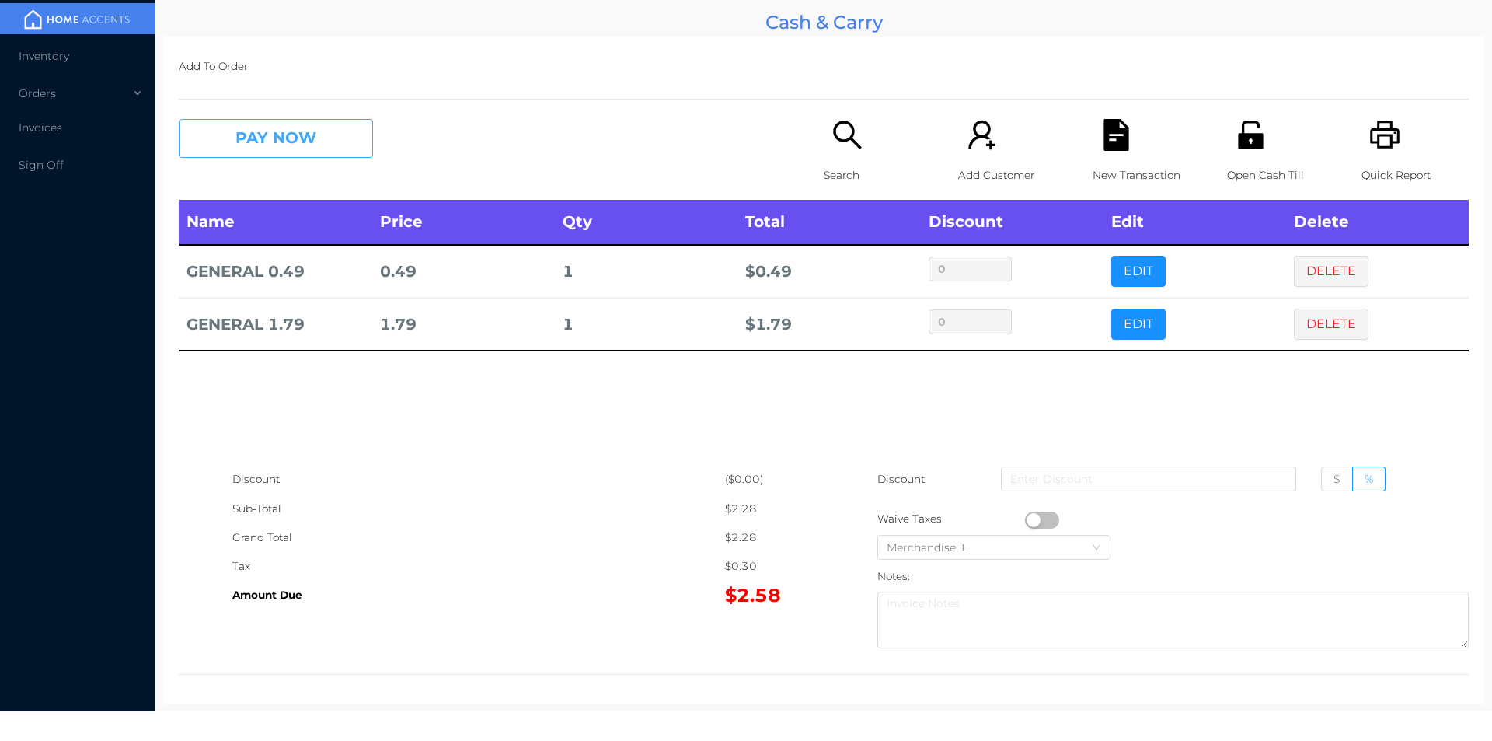
click at [248, 148] on button "PAY NOW" at bounding box center [276, 138] width 194 height 39
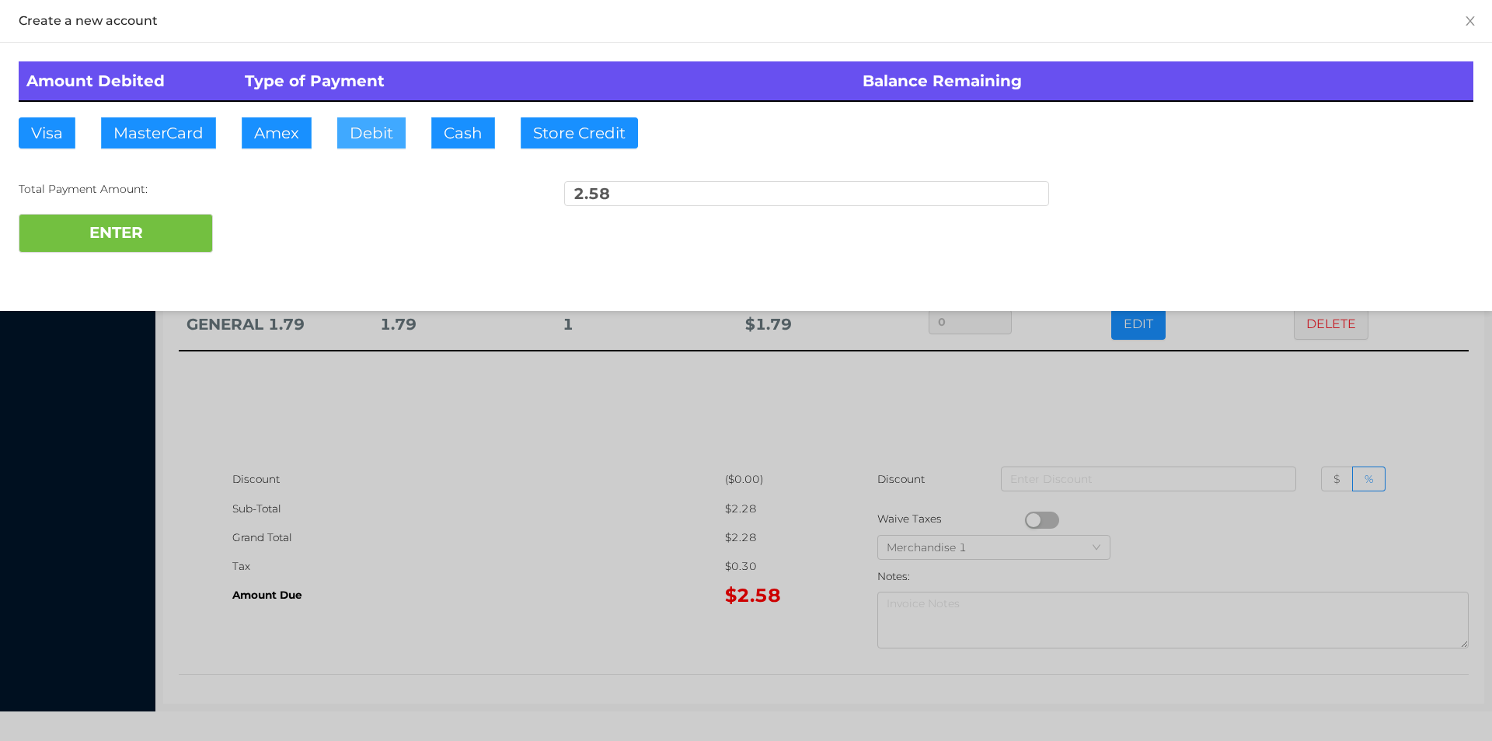
click at [364, 132] on button "Debit" at bounding box center [371, 132] width 68 height 31
type input "5."
click at [142, 235] on button "ENTER" at bounding box center [116, 233] width 194 height 39
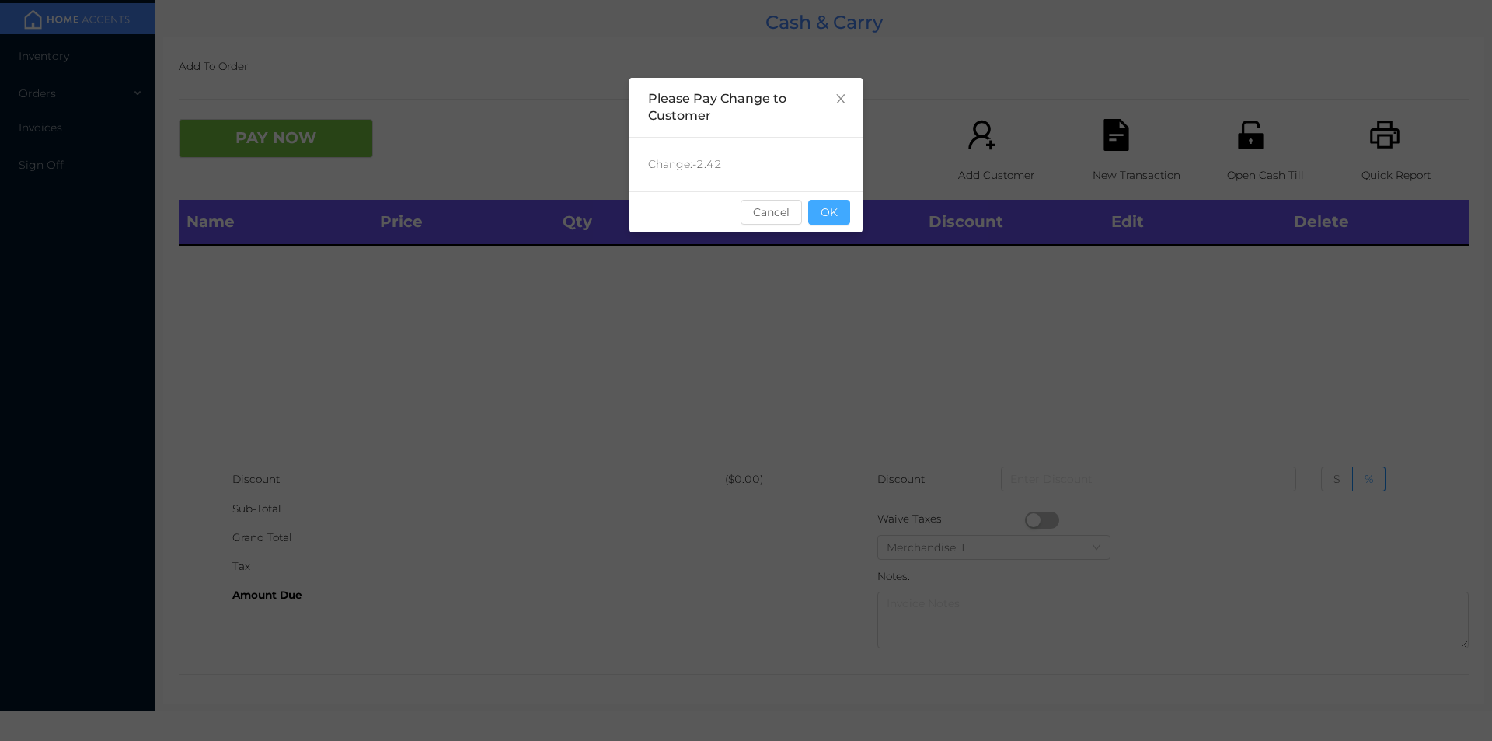
click at [831, 205] on button "OK" at bounding box center [829, 212] width 42 height 25
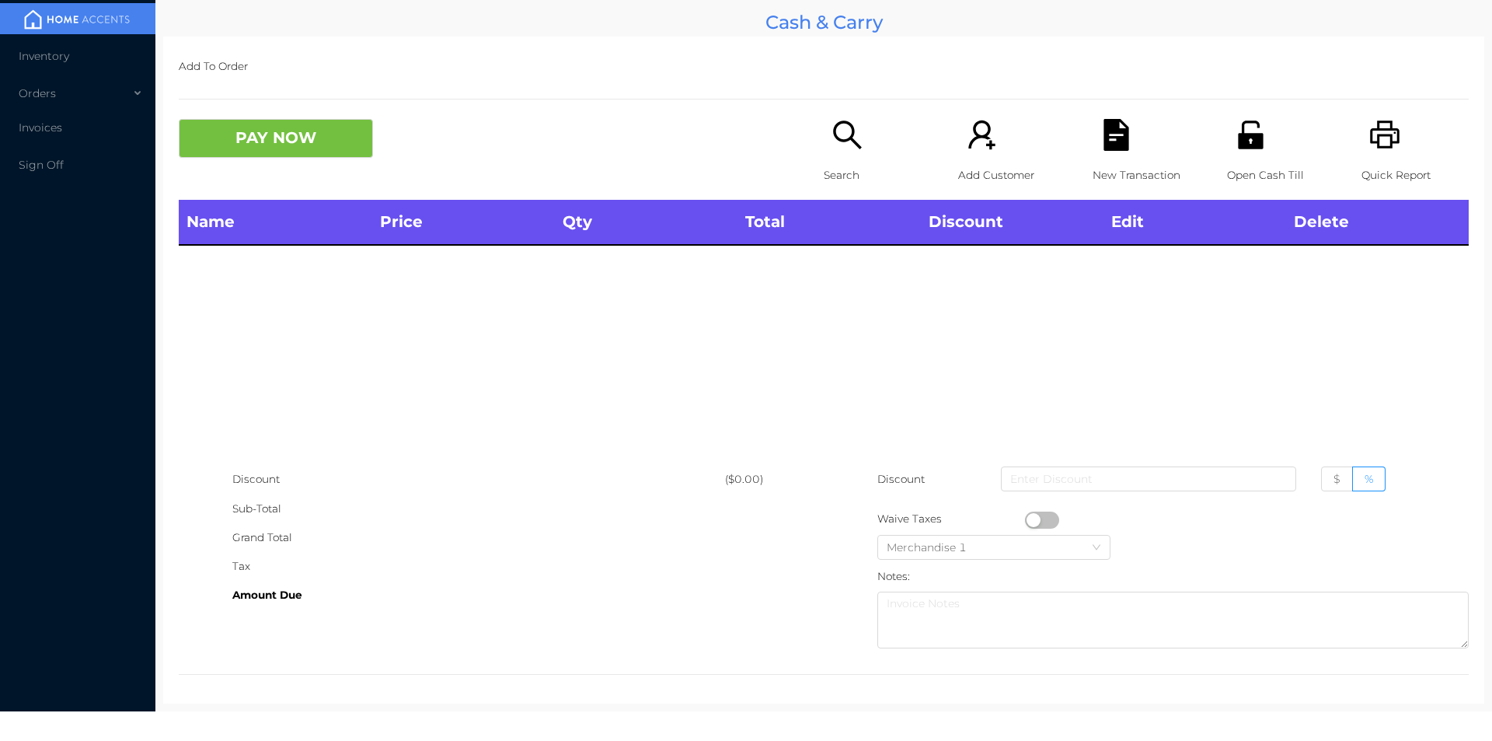
click at [834, 134] on icon "icon: search" at bounding box center [848, 135] width 32 height 32
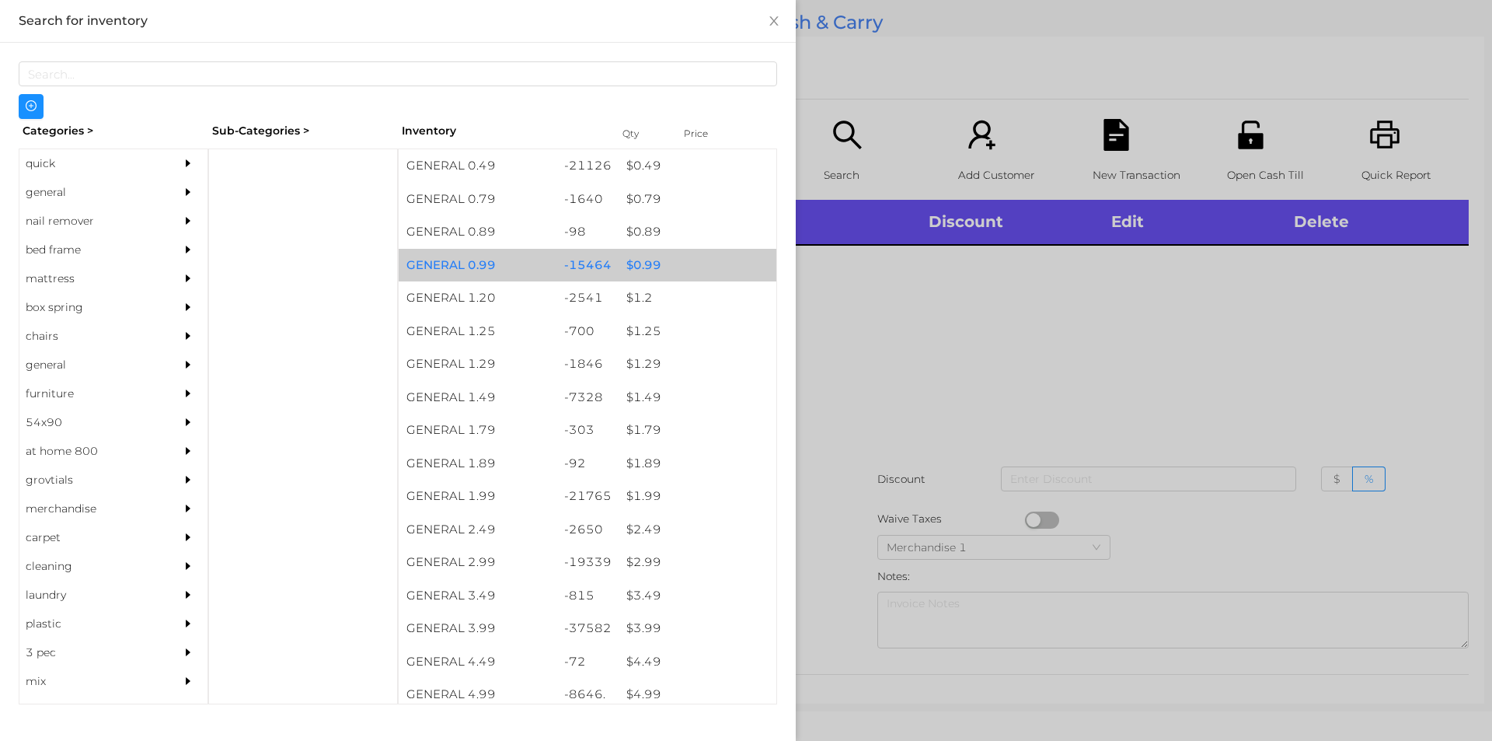
click at [647, 266] on div "$ 0.99" at bounding box center [698, 265] width 158 height 33
click at [668, 266] on div "$ 0.99" at bounding box center [698, 265] width 158 height 33
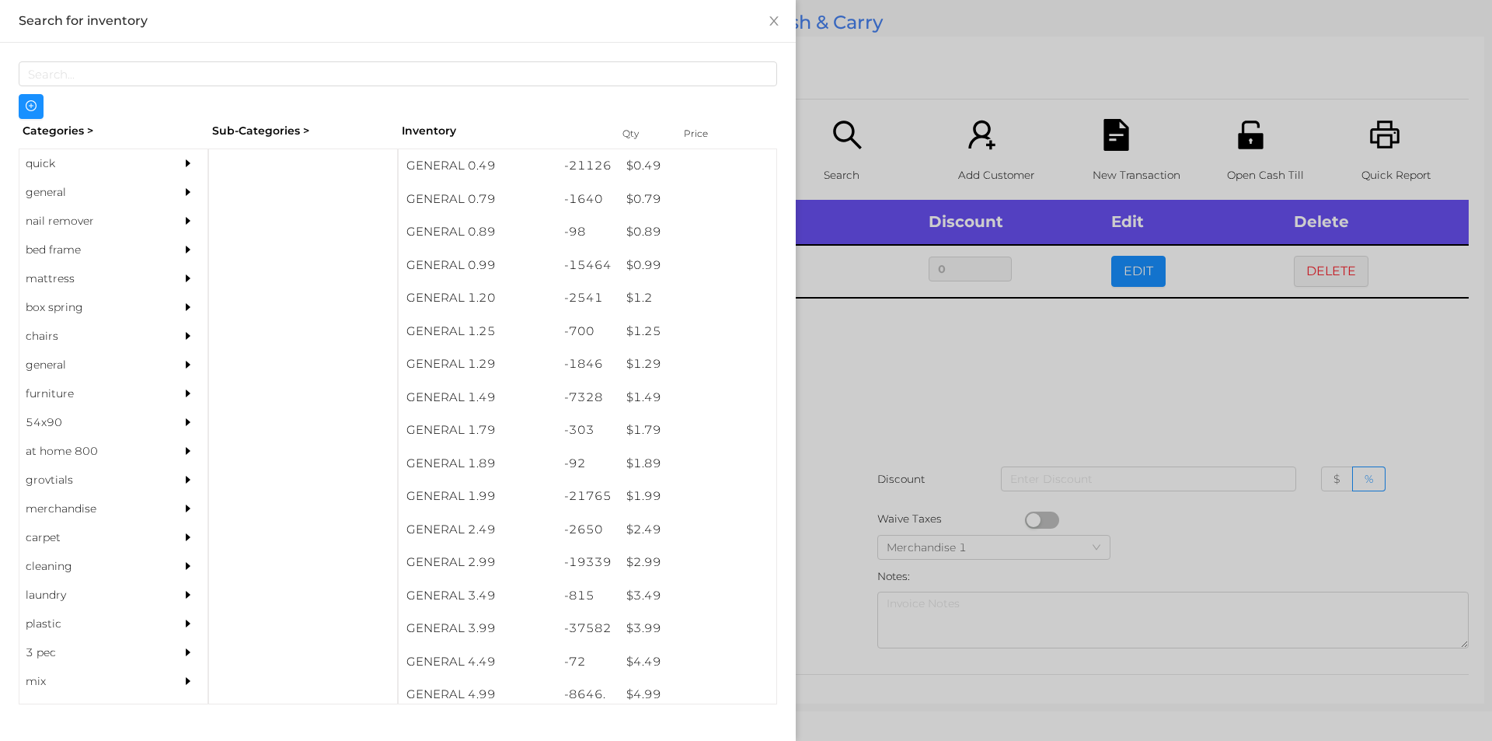
click at [983, 359] on div at bounding box center [746, 370] width 1492 height 741
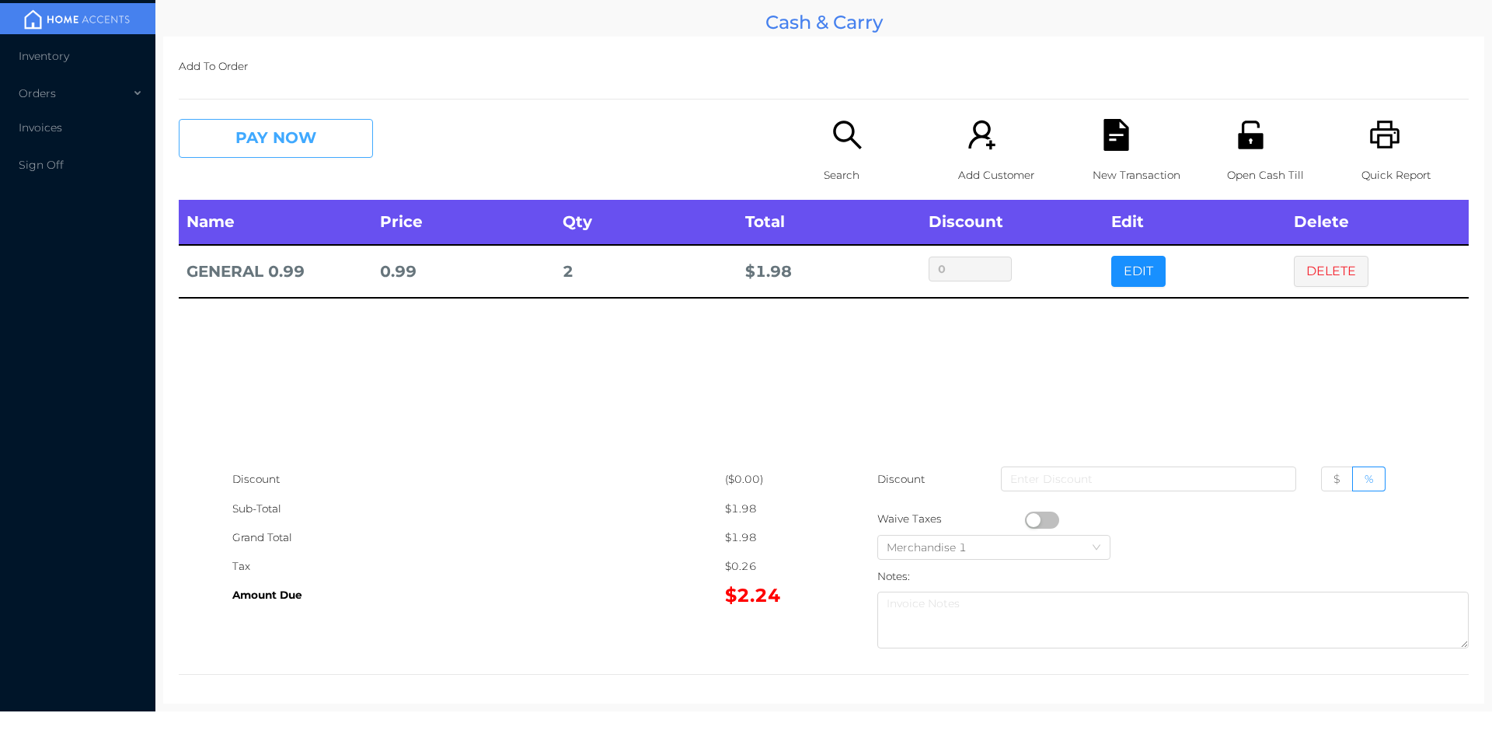
click at [321, 135] on button "PAY NOW" at bounding box center [276, 138] width 194 height 39
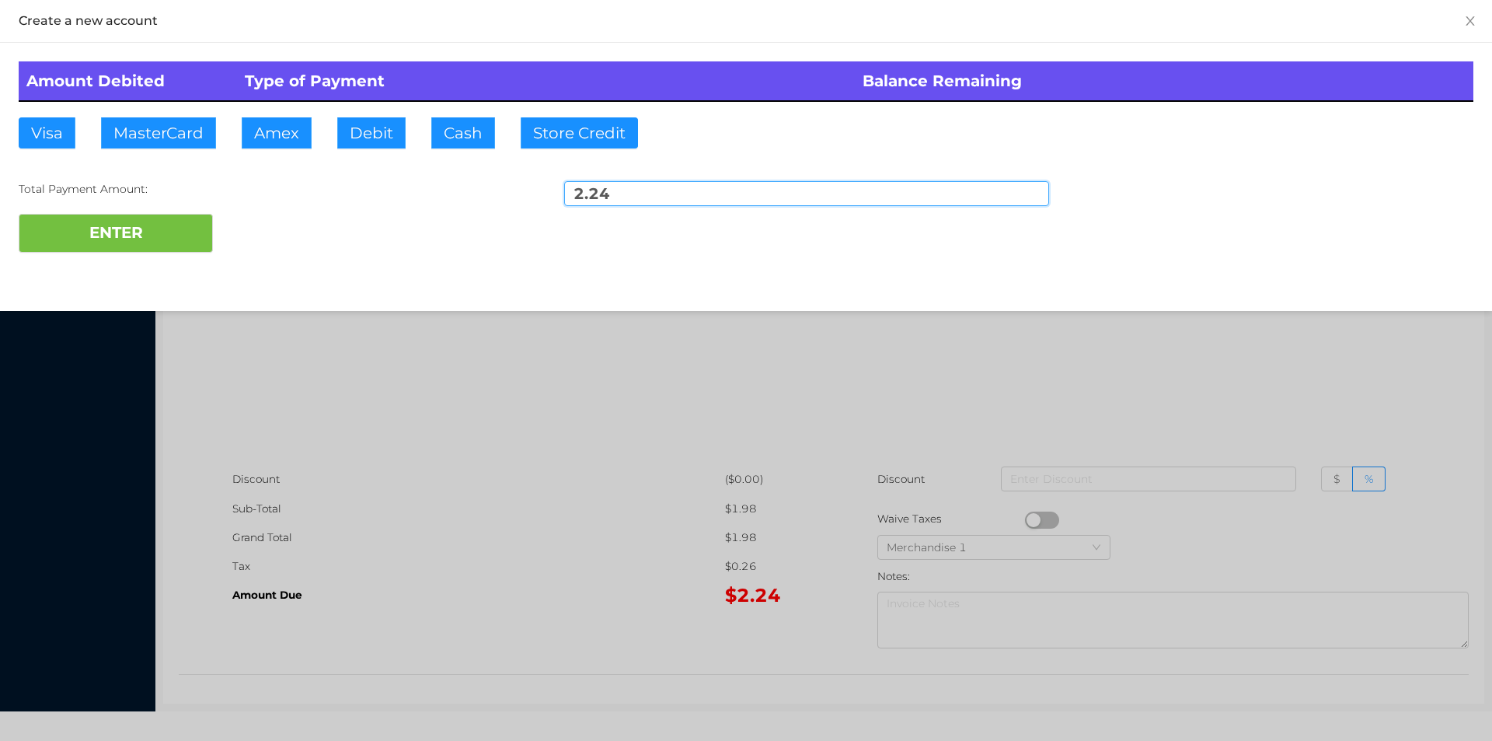
click at [647, 197] on input "2.24" at bounding box center [806, 193] width 485 height 25
type input "2"
type input "20"
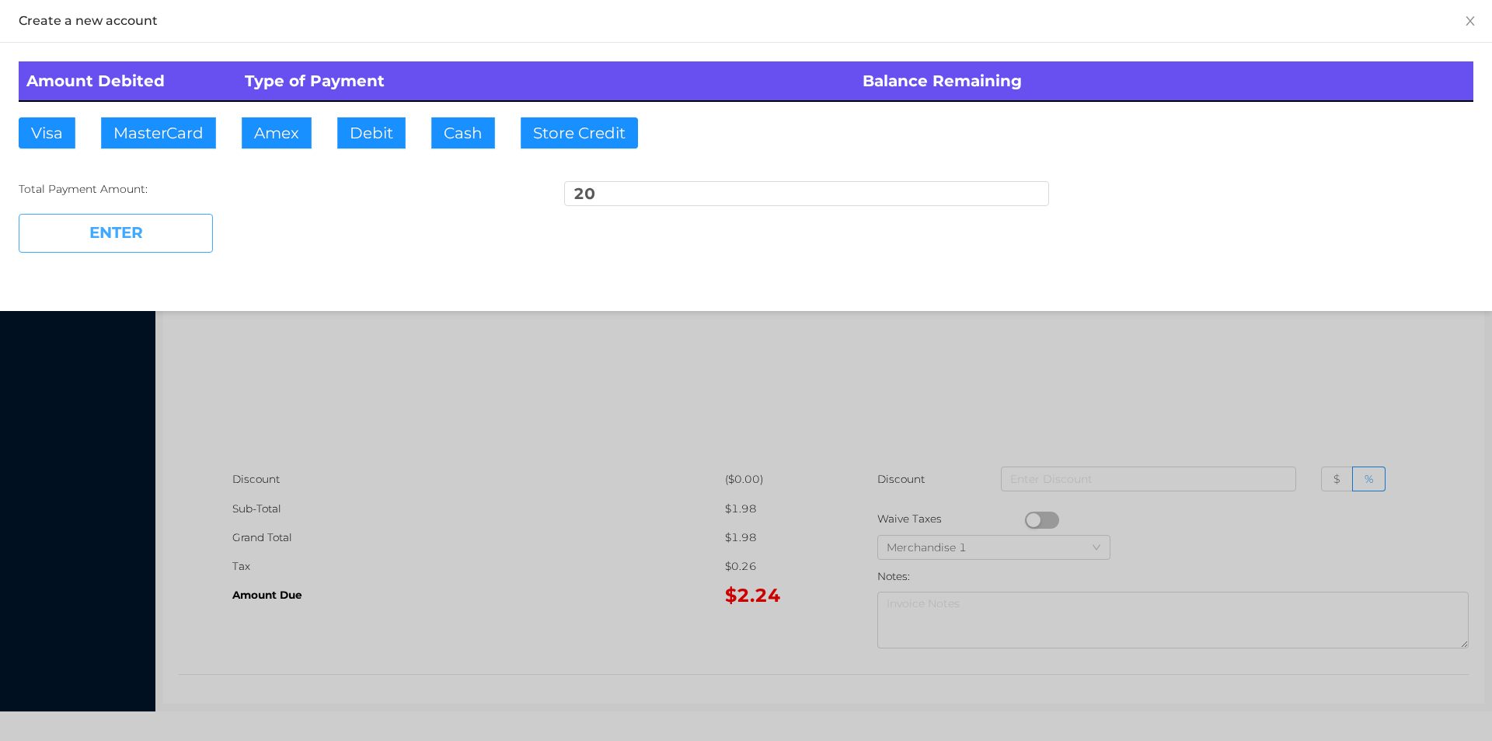
click at [126, 245] on button "ENTER" at bounding box center [116, 233] width 194 height 39
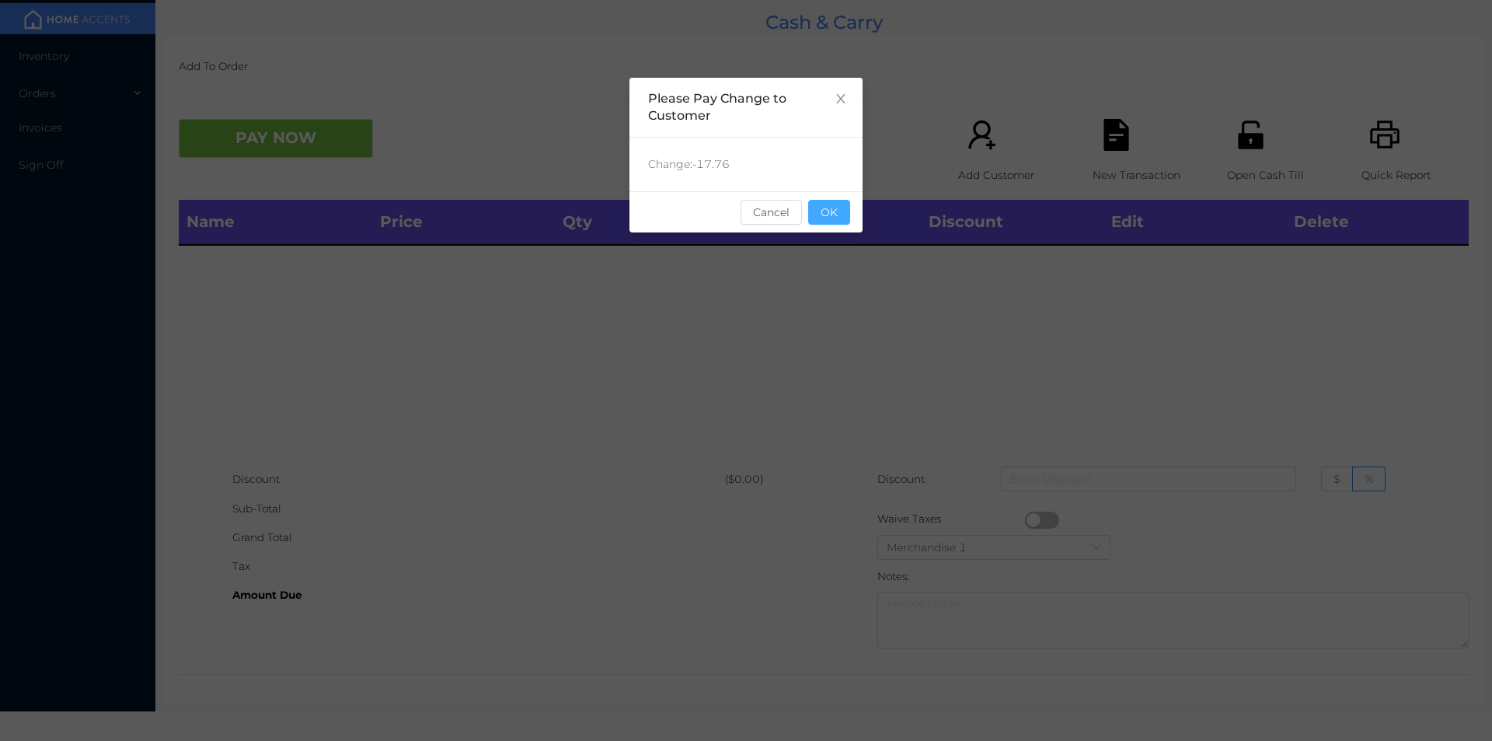
click at [842, 221] on button "OK" at bounding box center [829, 212] width 42 height 25
click at [834, 284] on div "Name Price Qty Total Discount Edit Delete" at bounding box center [824, 332] width 1290 height 265
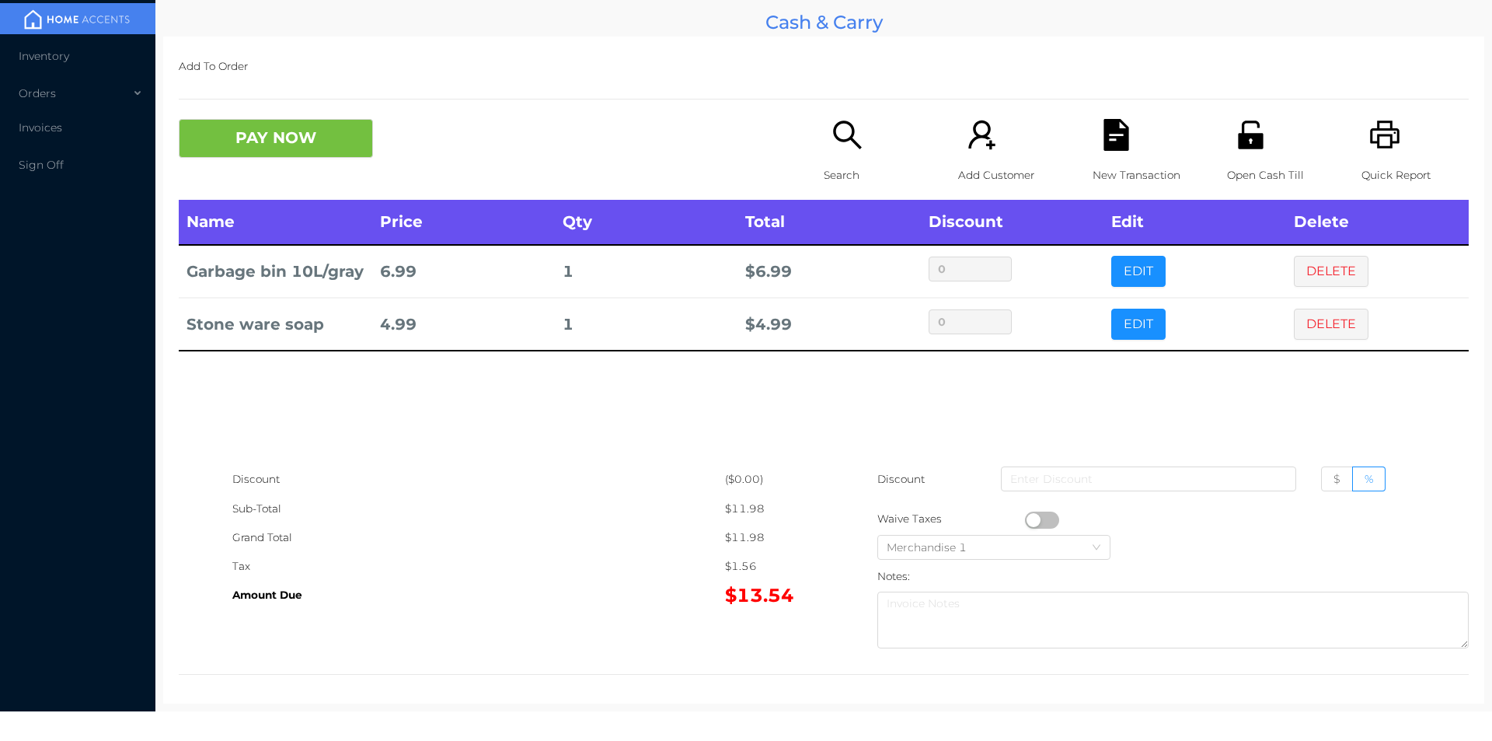
click at [841, 148] on icon "icon: search" at bounding box center [848, 135] width 32 height 32
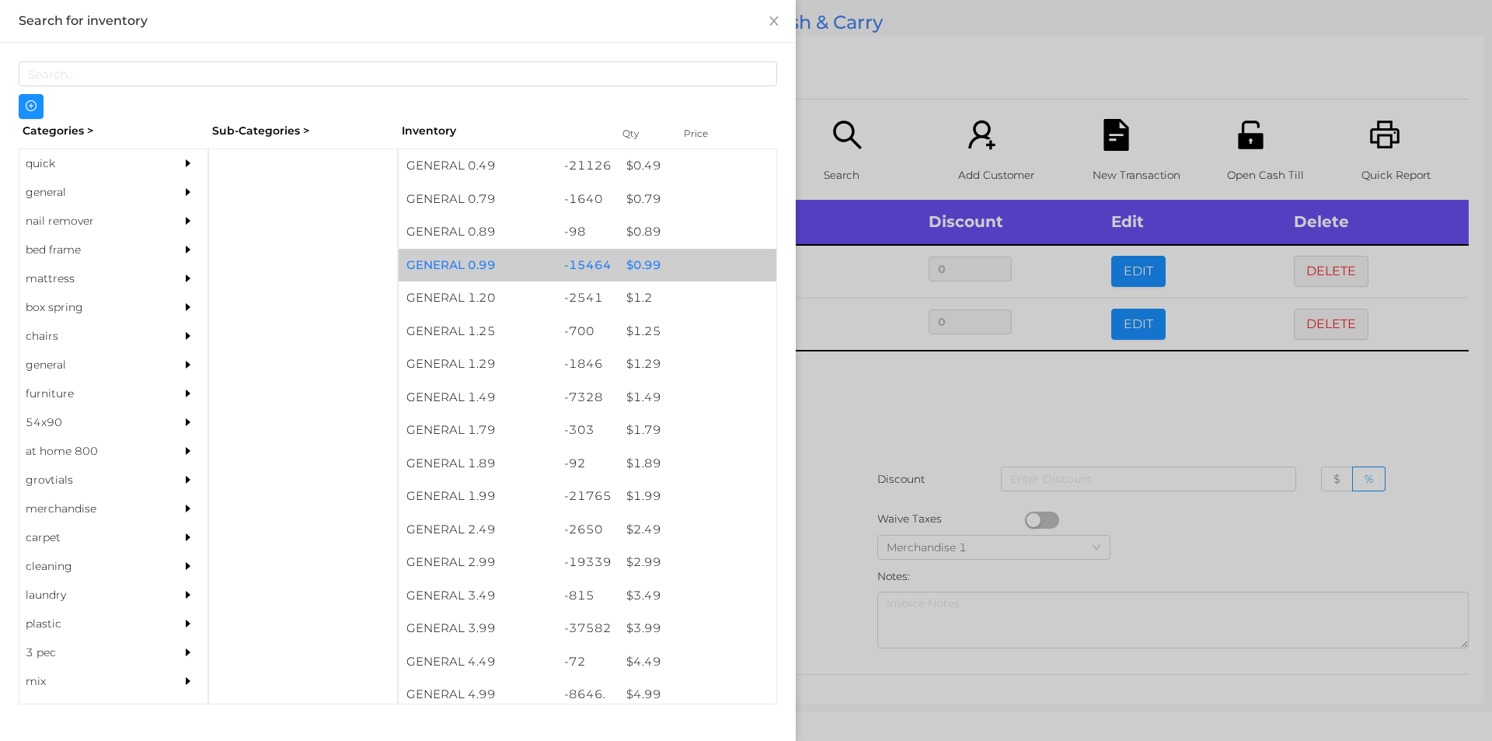
click at [640, 270] on div "$ 0.99" at bounding box center [698, 265] width 158 height 33
click at [636, 267] on div "$ 0.99" at bounding box center [698, 265] width 158 height 33
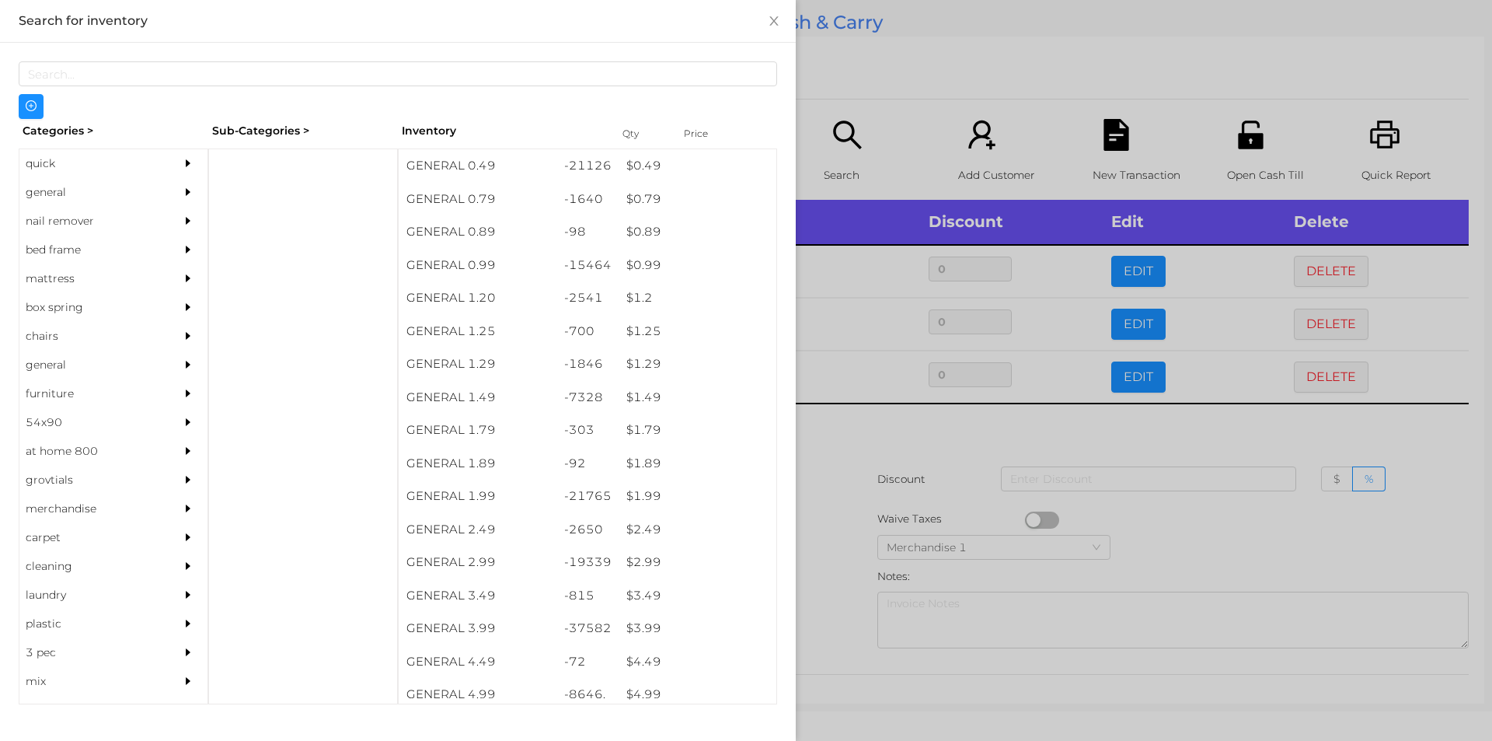
click at [842, 480] on div at bounding box center [746, 370] width 1492 height 741
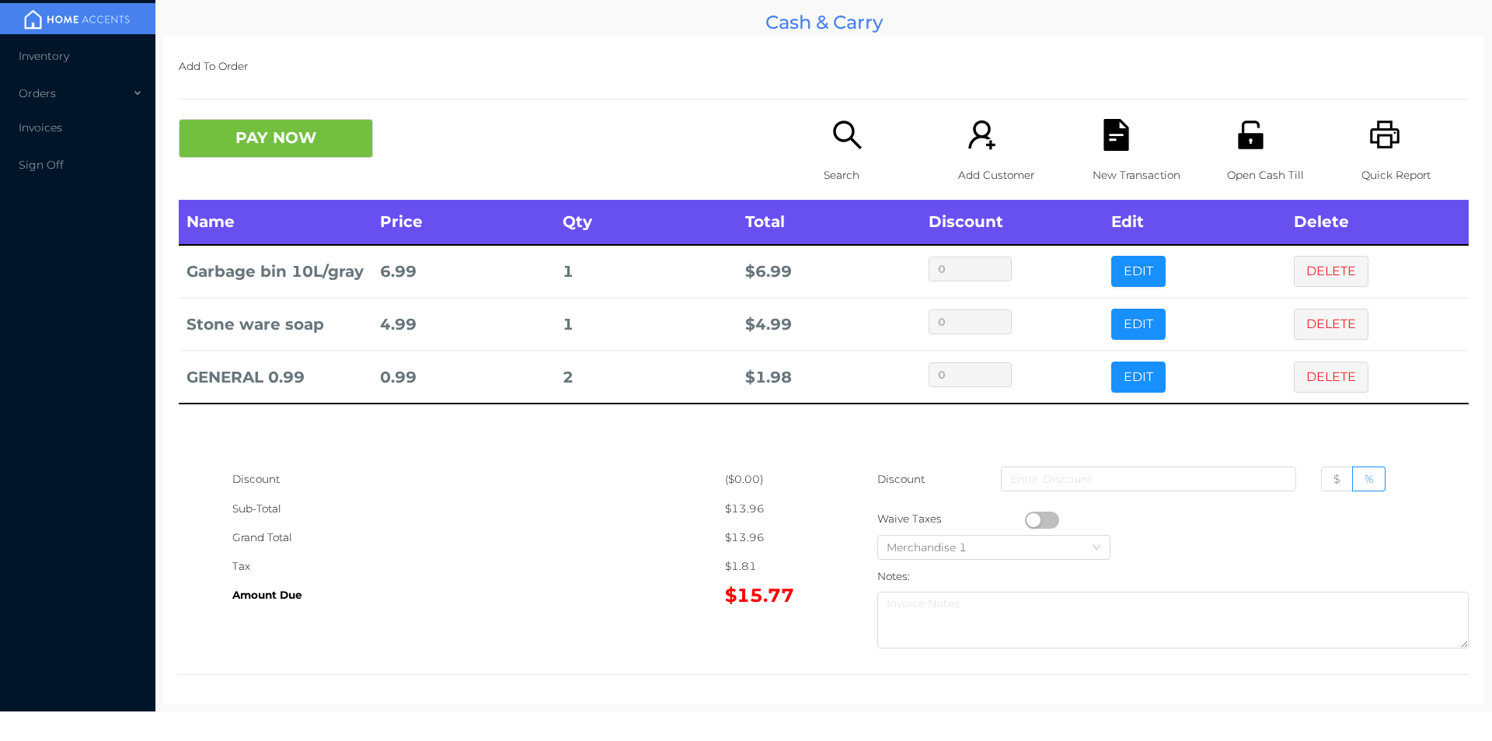
scroll to position [5, 0]
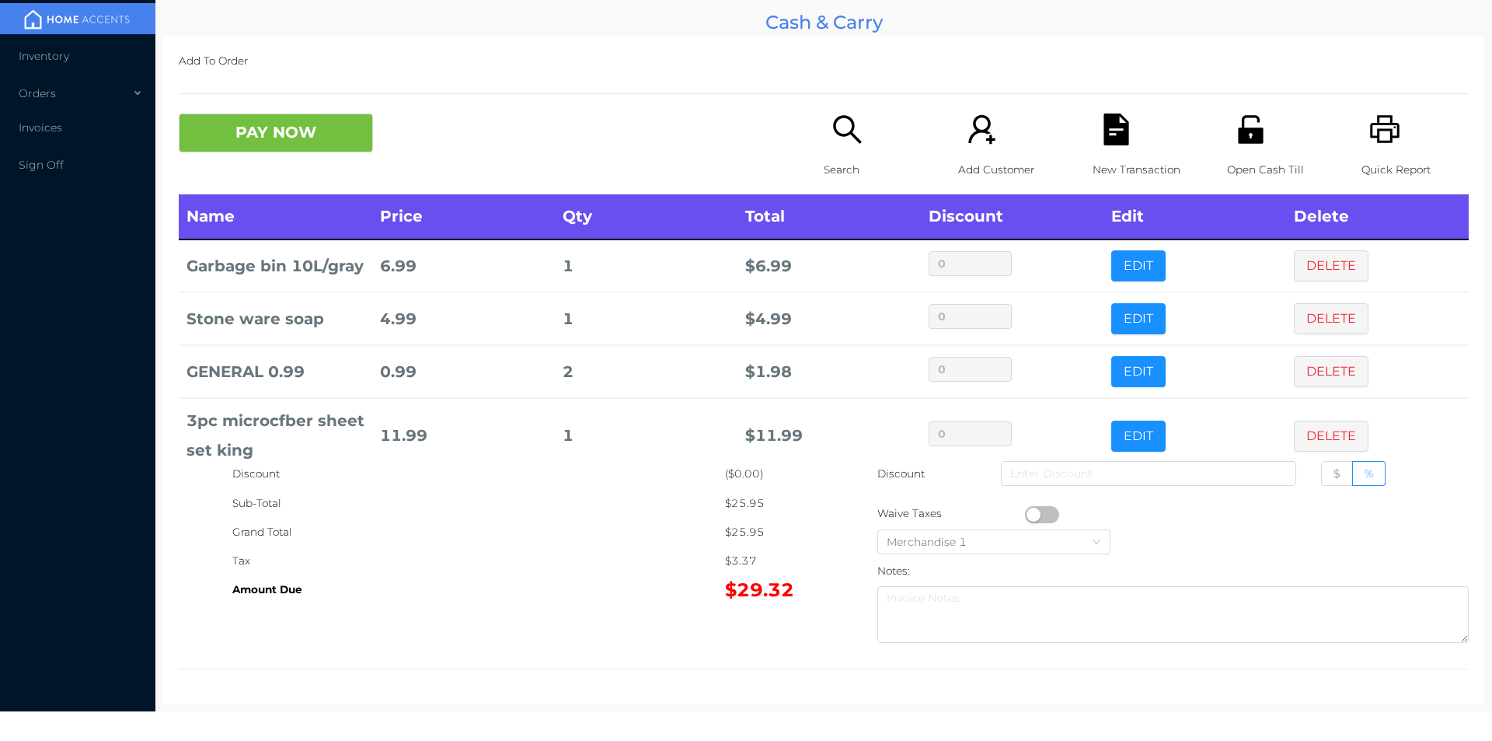
click at [839, 152] on div "Search" at bounding box center [877, 153] width 107 height 81
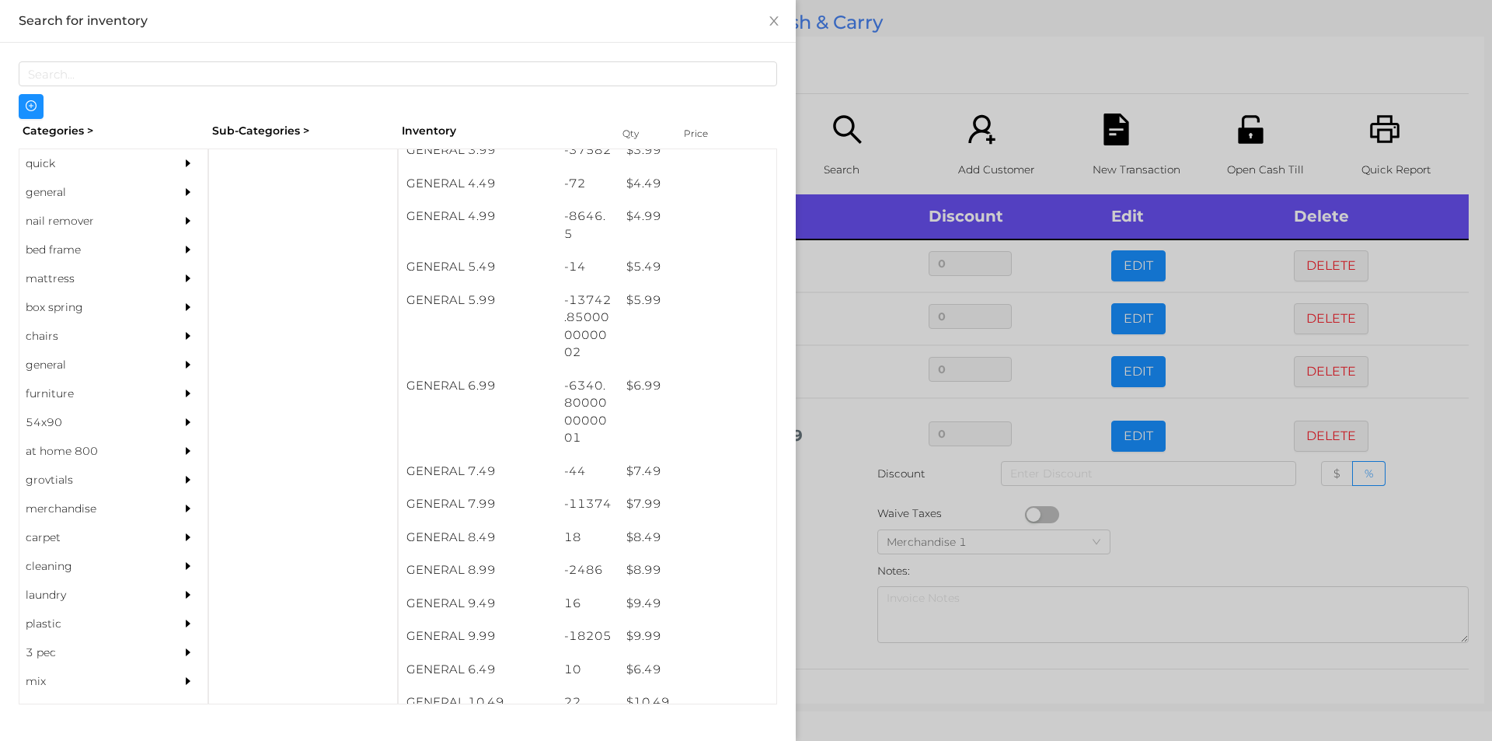
scroll to position [483, 0]
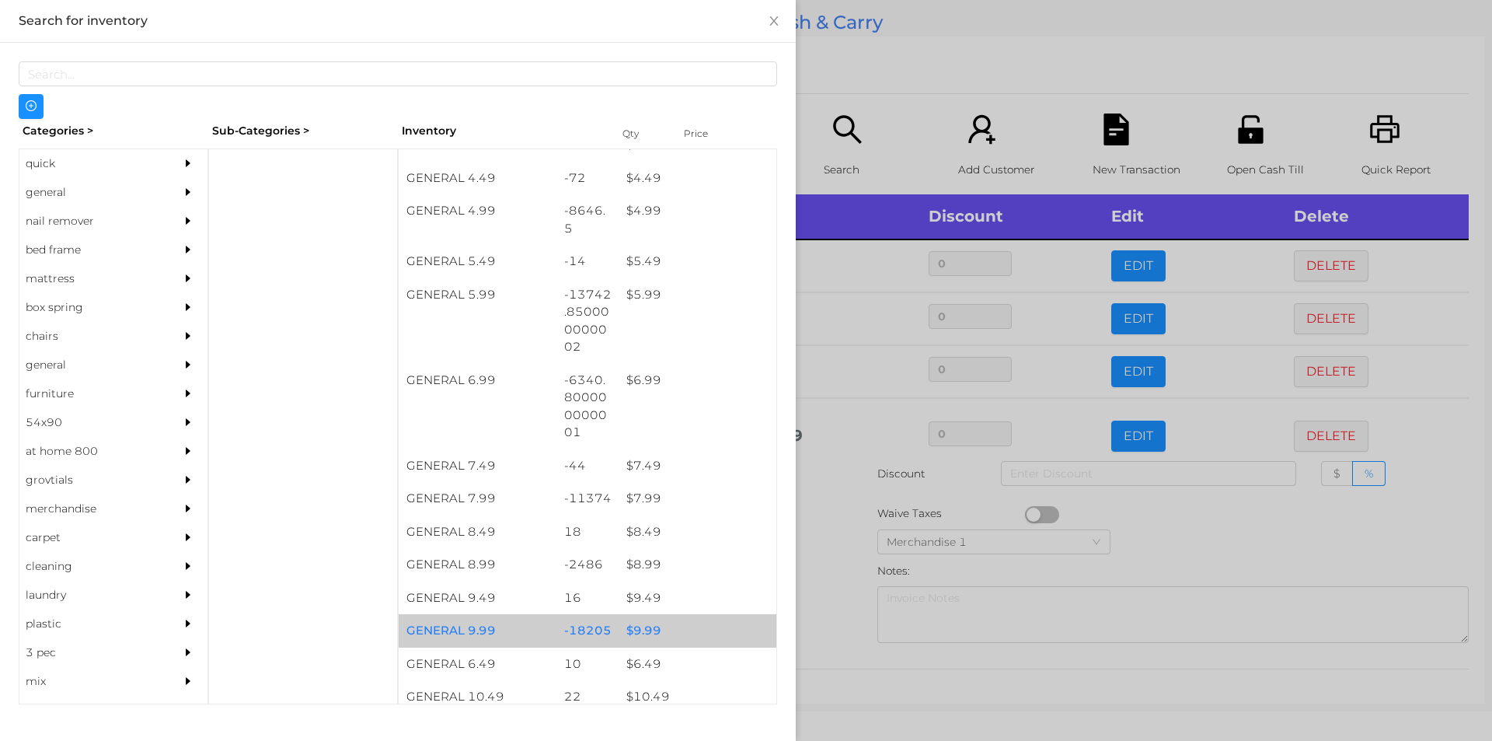
click at [639, 623] on div "$ 9.99" at bounding box center [698, 630] width 158 height 33
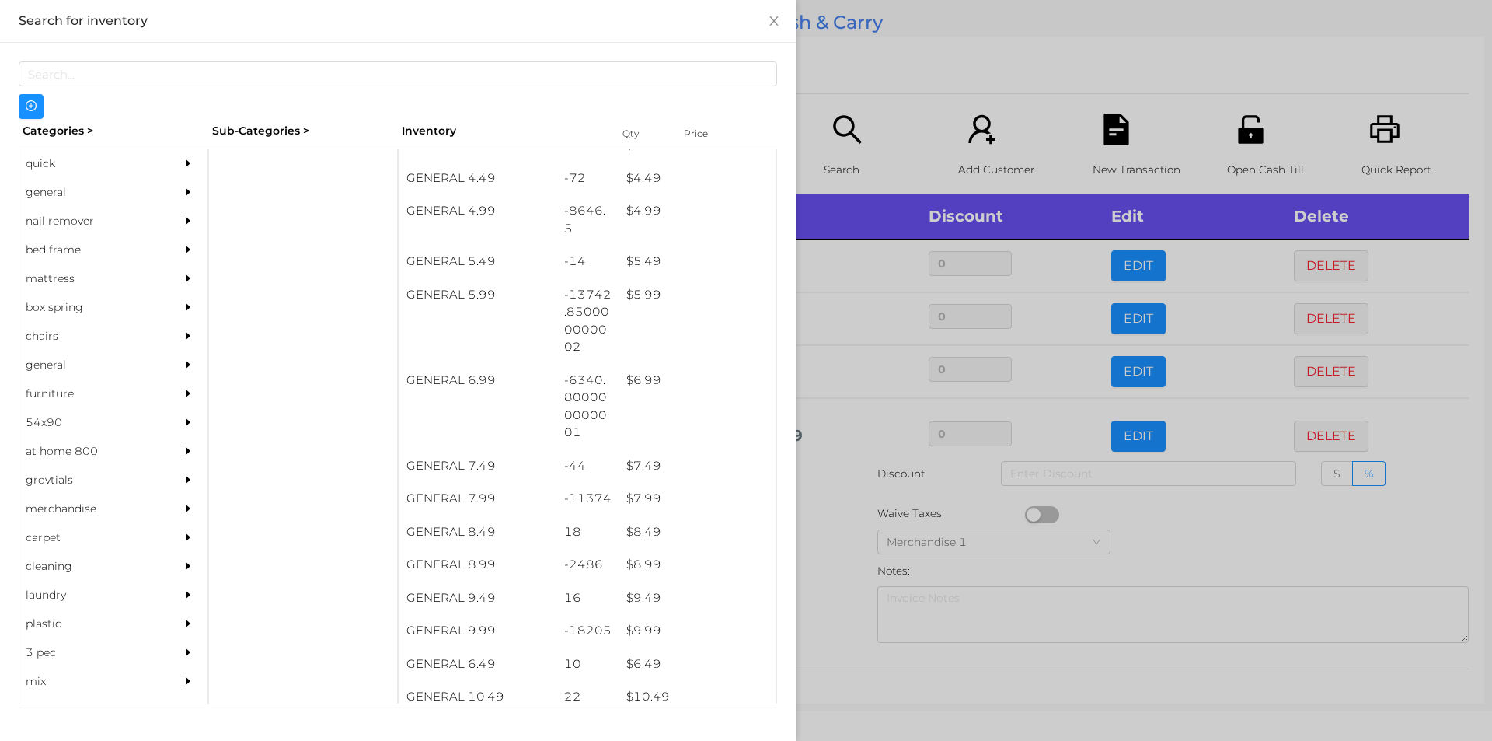
click at [816, 605] on div at bounding box center [746, 370] width 1492 height 741
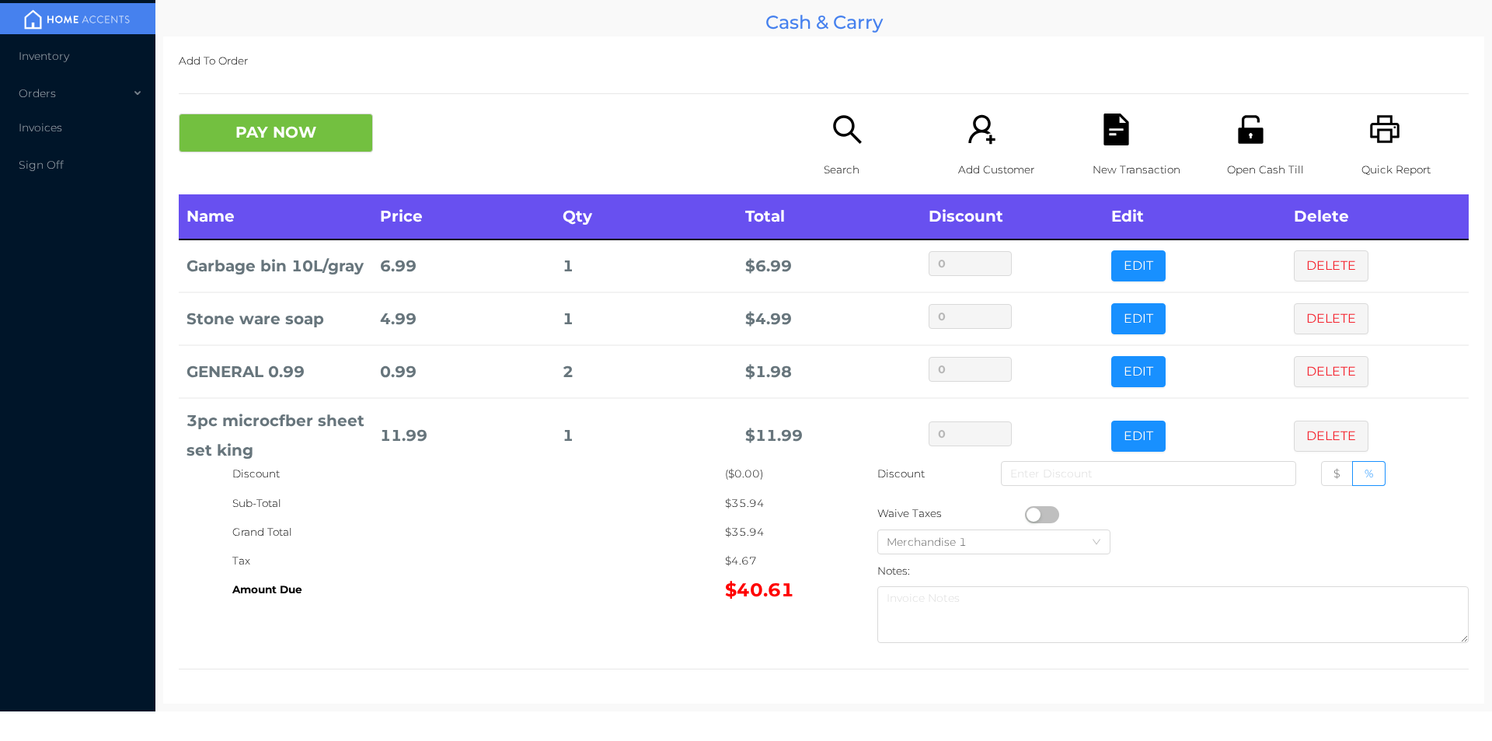
scroll to position [105, 0]
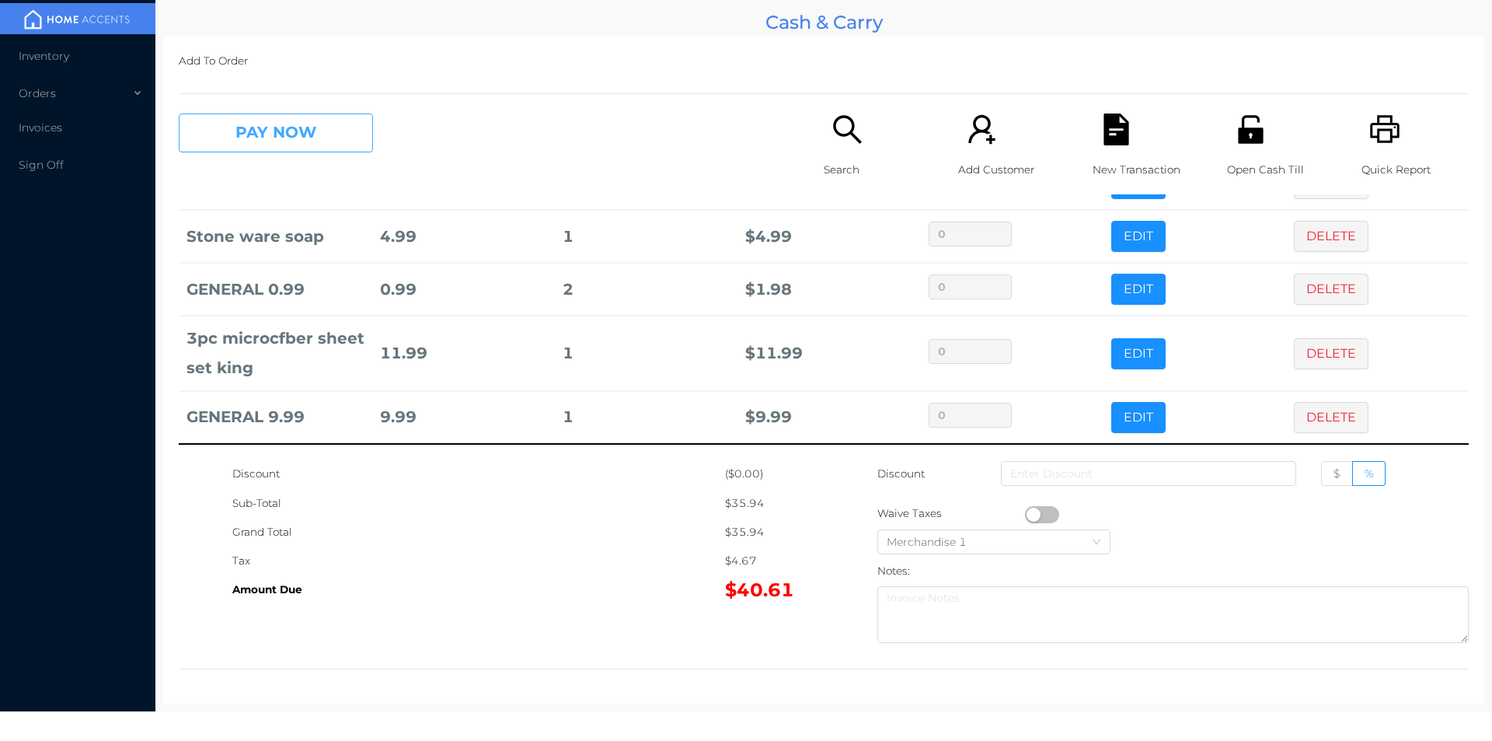
click at [319, 140] on button "PAY NOW" at bounding box center [276, 132] width 194 height 39
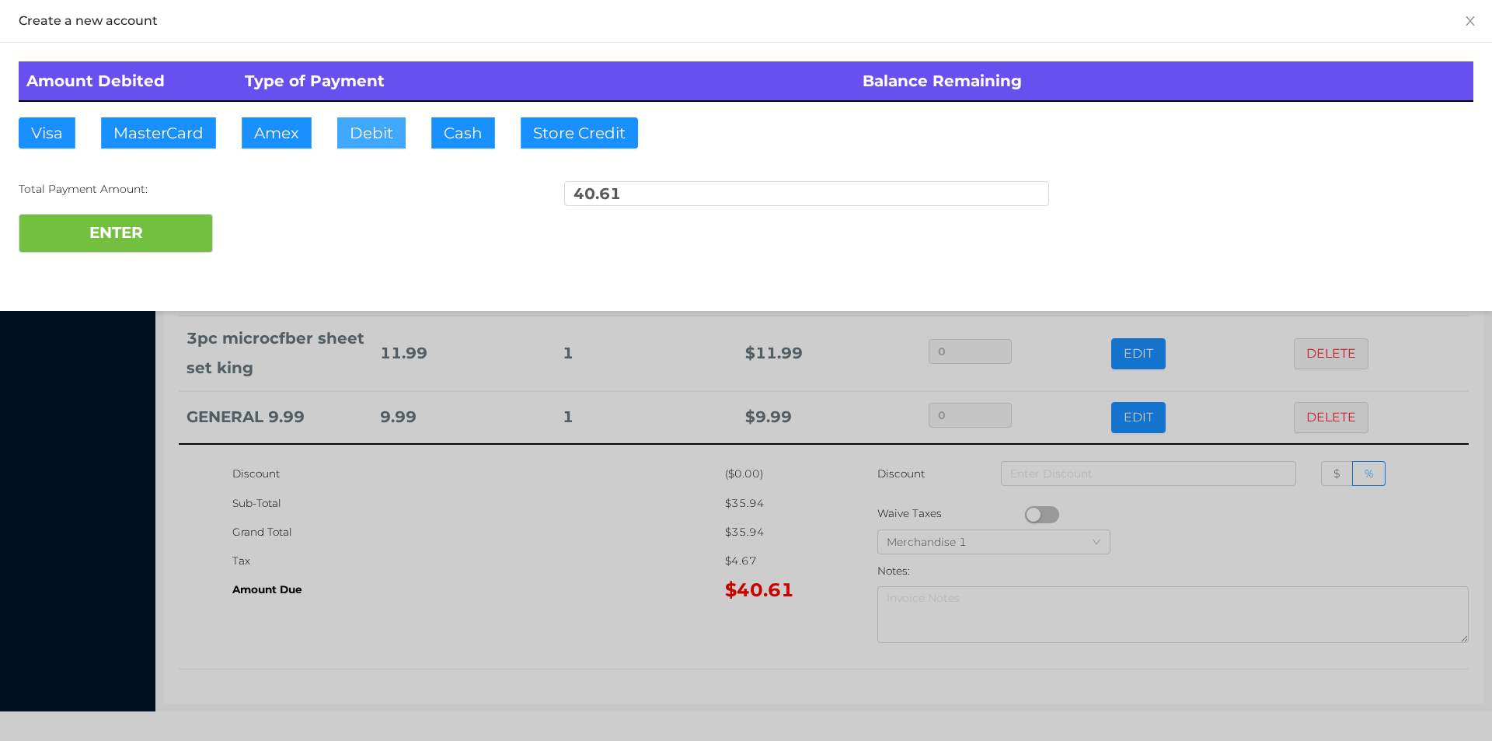
click at [361, 141] on button "Debit" at bounding box center [371, 132] width 68 height 31
click at [181, 225] on button "ENTER" at bounding box center [116, 233] width 194 height 39
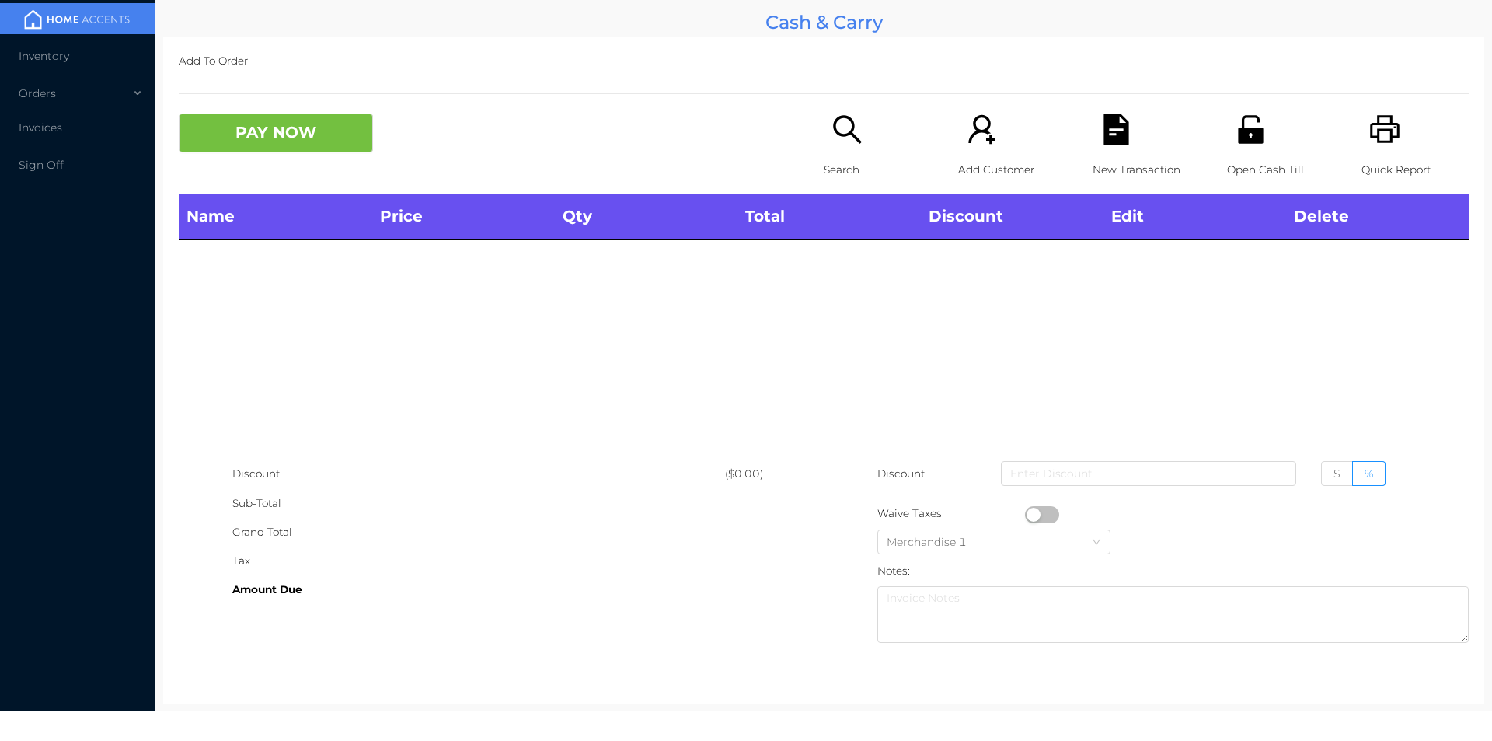
scroll to position [0, 0]
click at [845, 138] on icon "icon: search" at bounding box center [848, 129] width 32 height 32
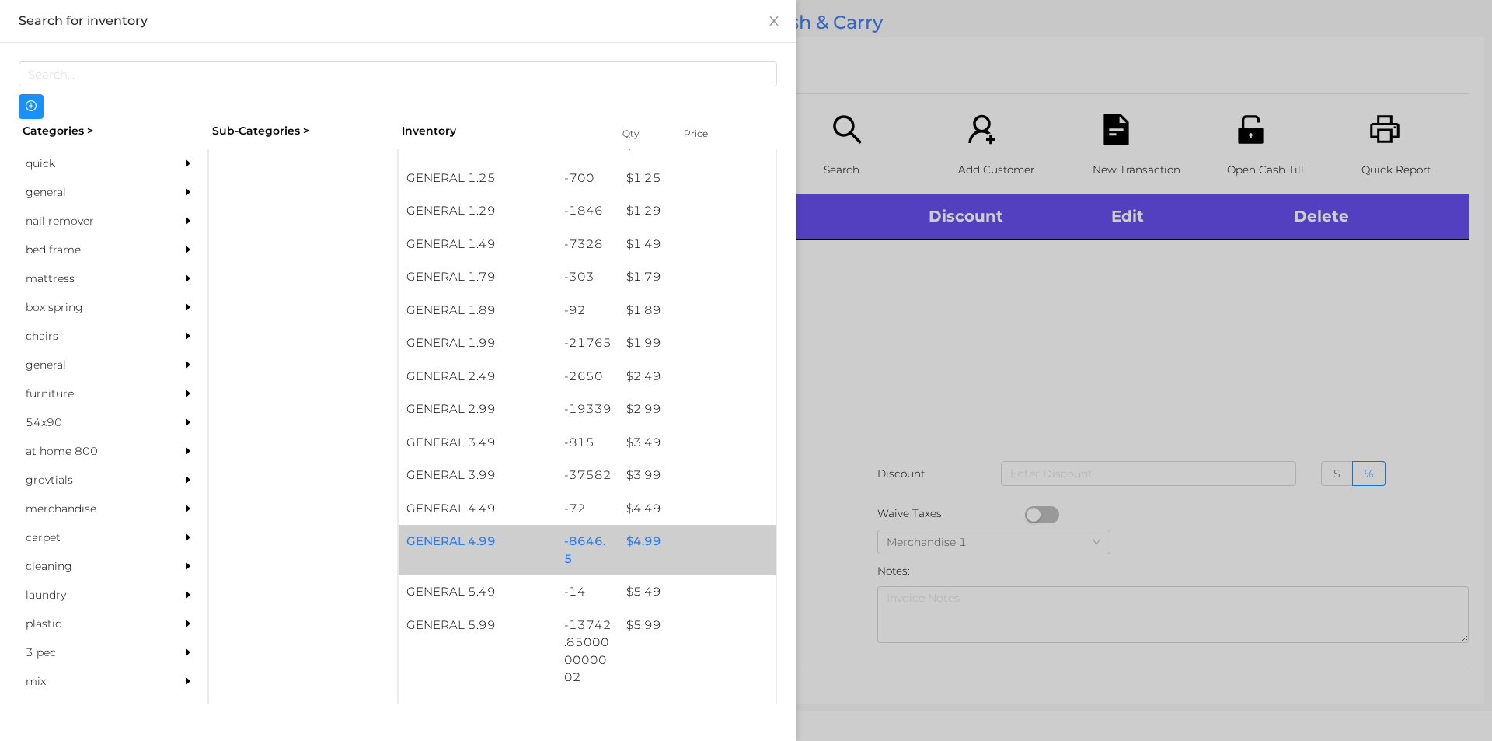
click at [629, 540] on div "$ 4.99" at bounding box center [698, 541] width 158 height 33
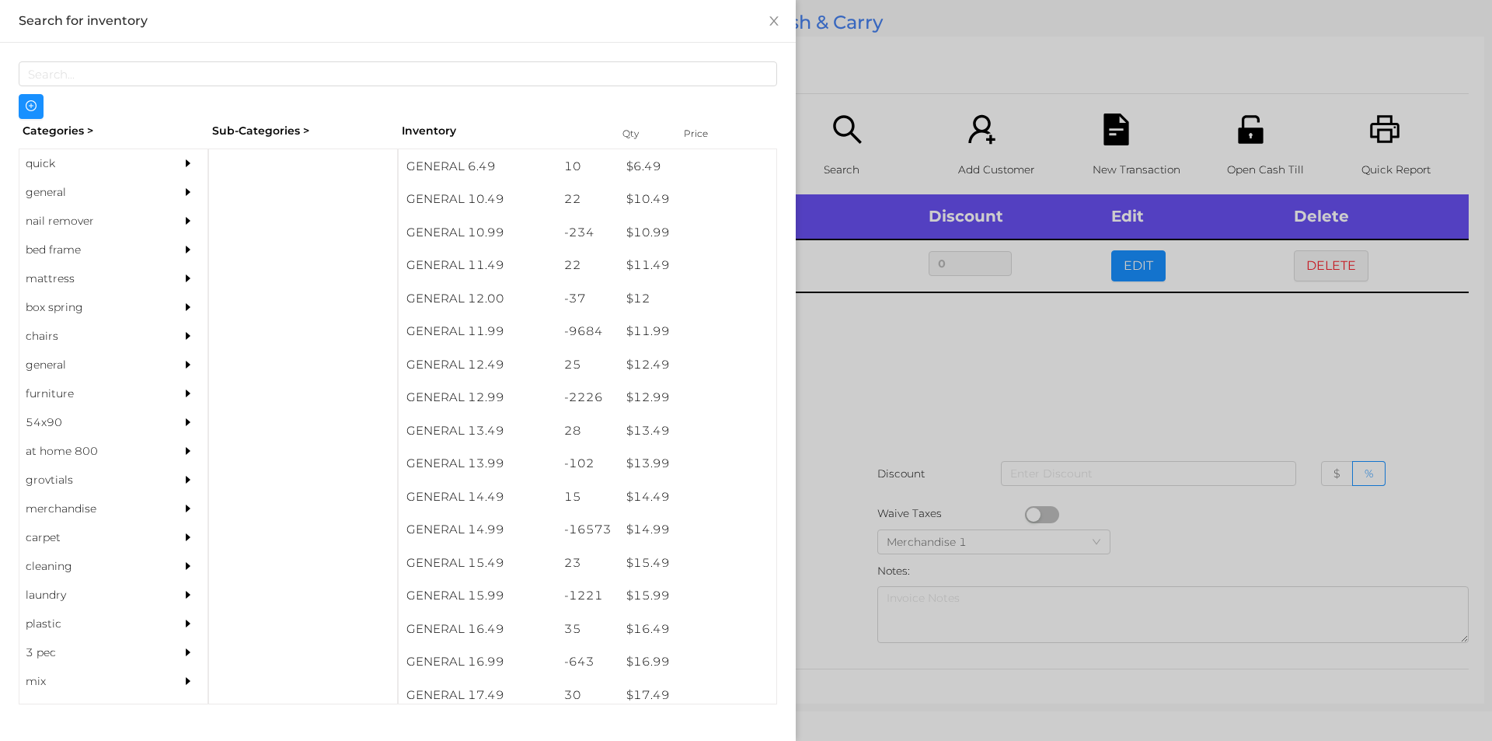
scroll to position [982, 0]
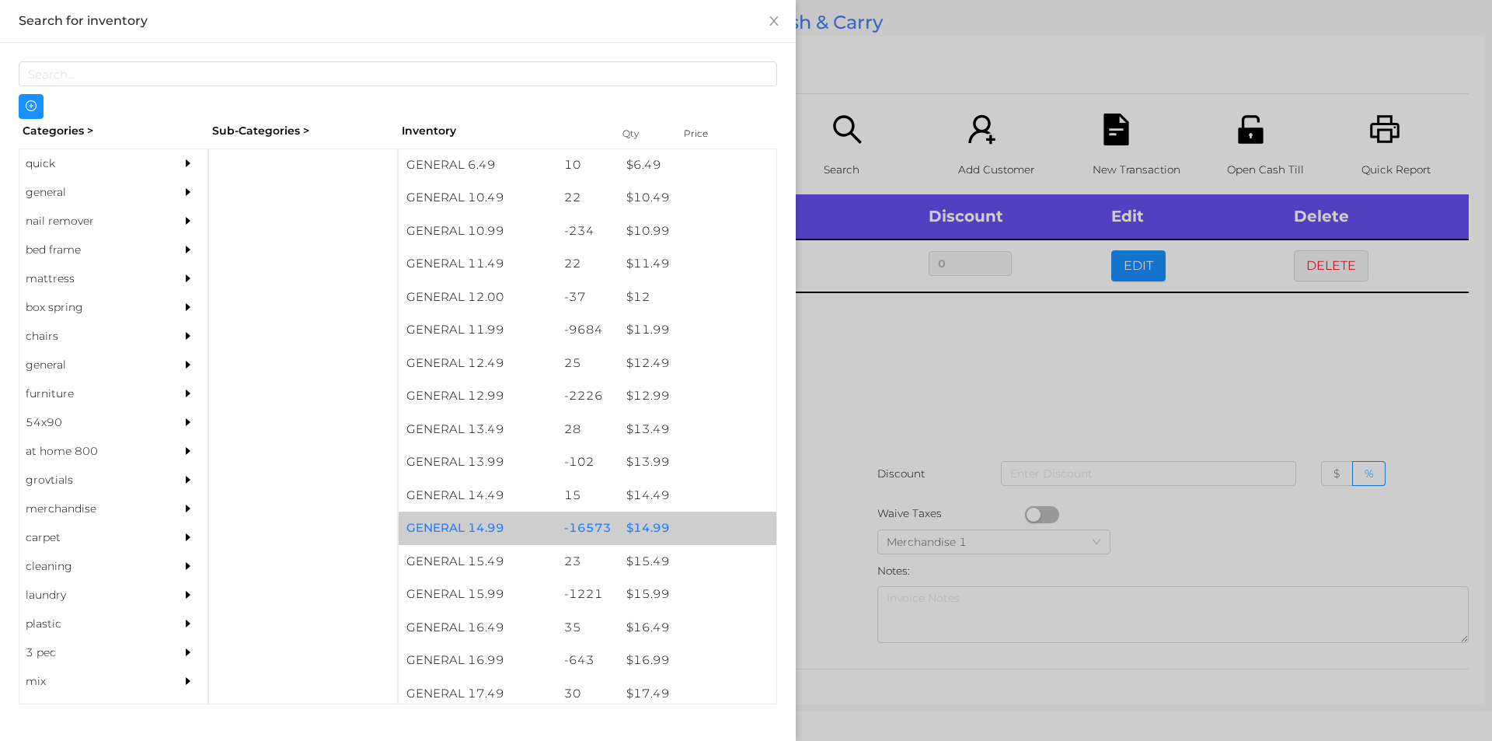
click at [653, 525] on div "$ 14.99" at bounding box center [698, 527] width 158 height 33
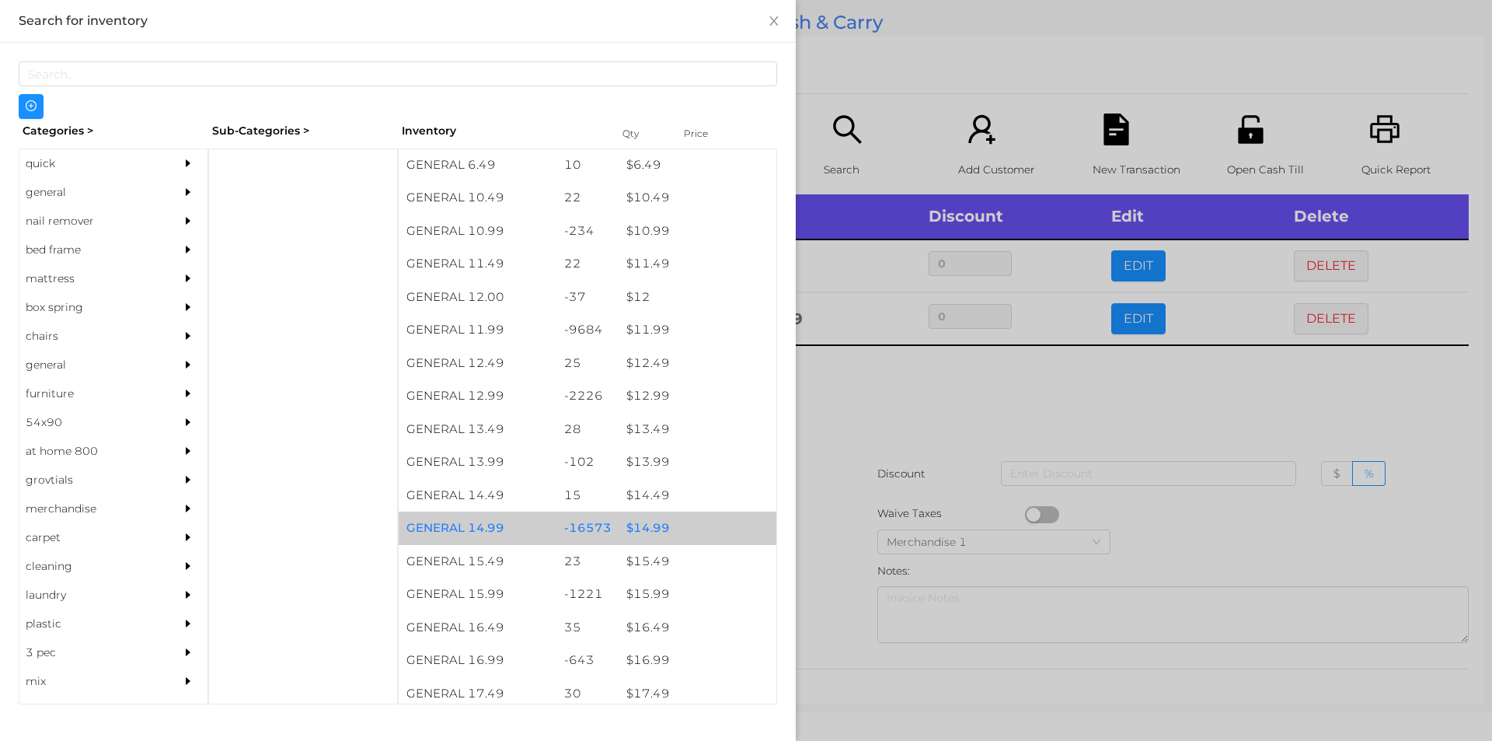
click at [651, 525] on div "$ 14.99" at bounding box center [698, 527] width 158 height 33
click at [659, 522] on div "$ 14.99" at bounding box center [698, 527] width 158 height 33
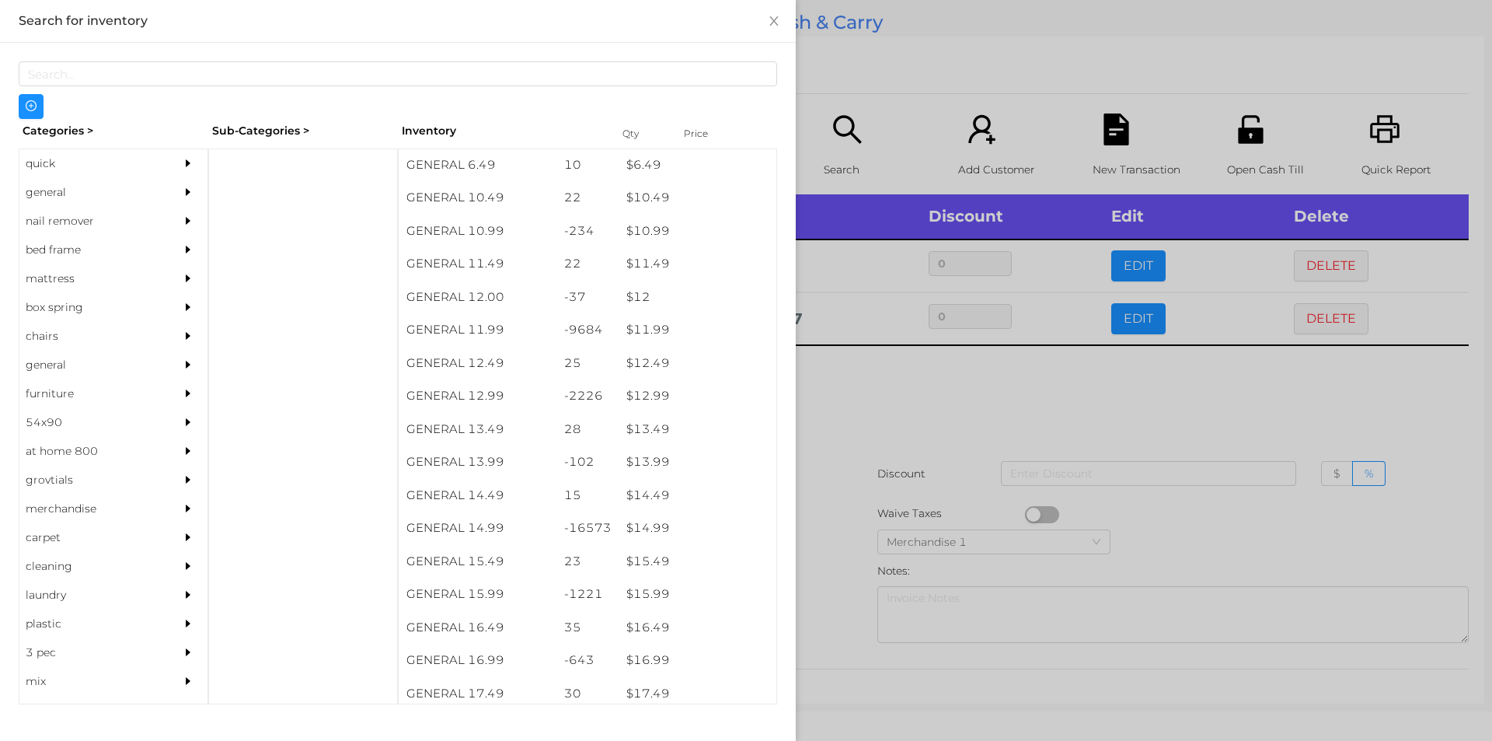
click at [842, 420] on div at bounding box center [746, 370] width 1492 height 741
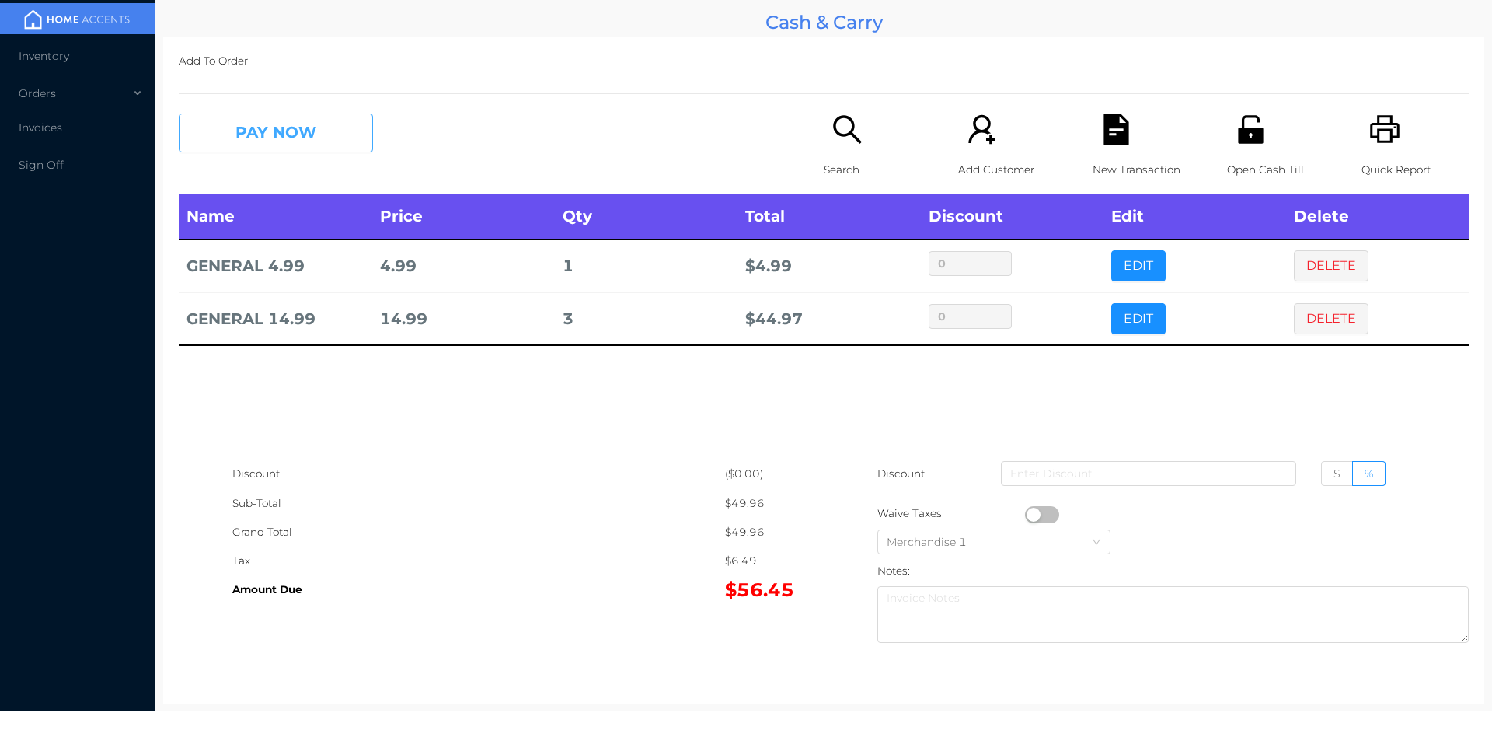
click at [283, 137] on button "PAY NOW" at bounding box center [276, 132] width 194 height 39
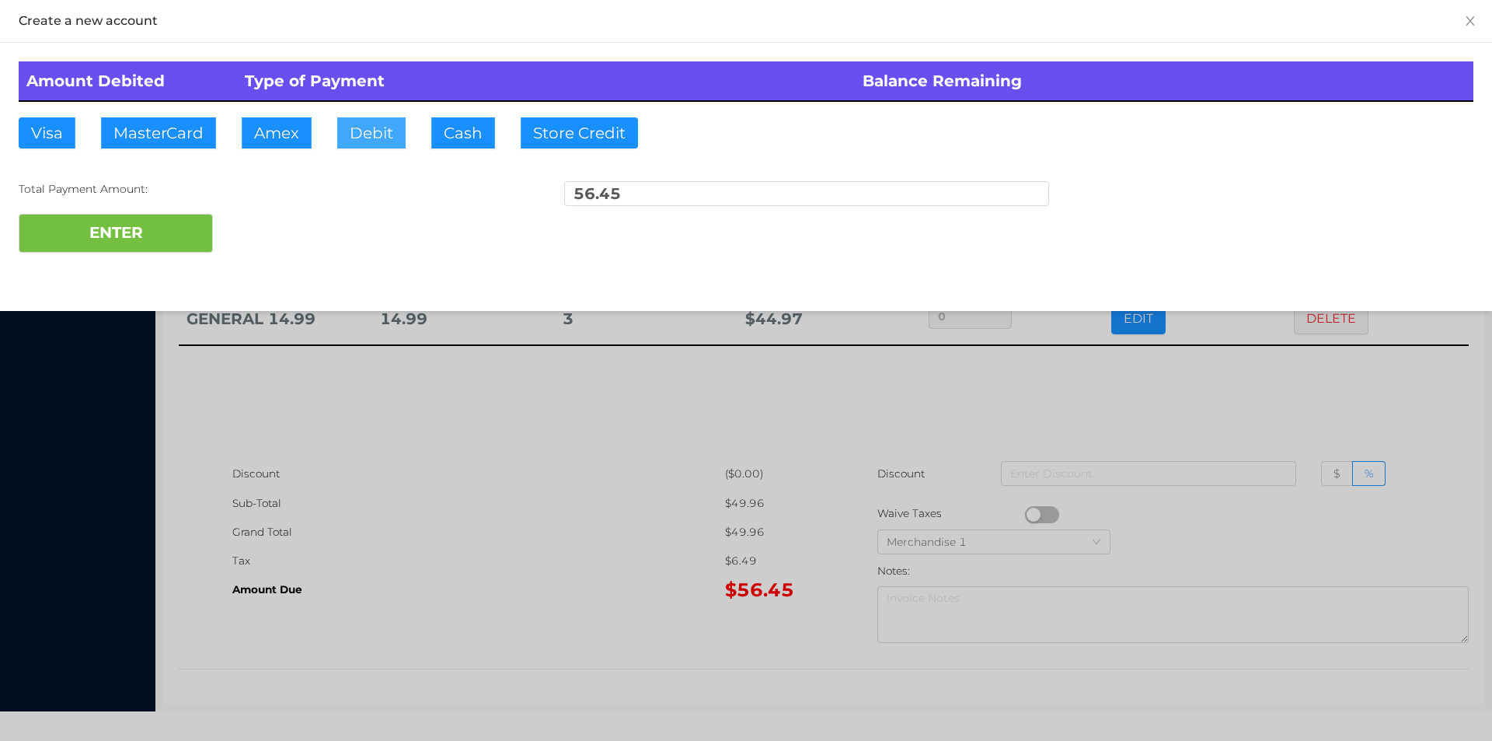
click at [380, 144] on button "Debit" at bounding box center [371, 132] width 68 height 31
click at [196, 218] on button "ENTER" at bounding box center [116, 233] width 194 height 39
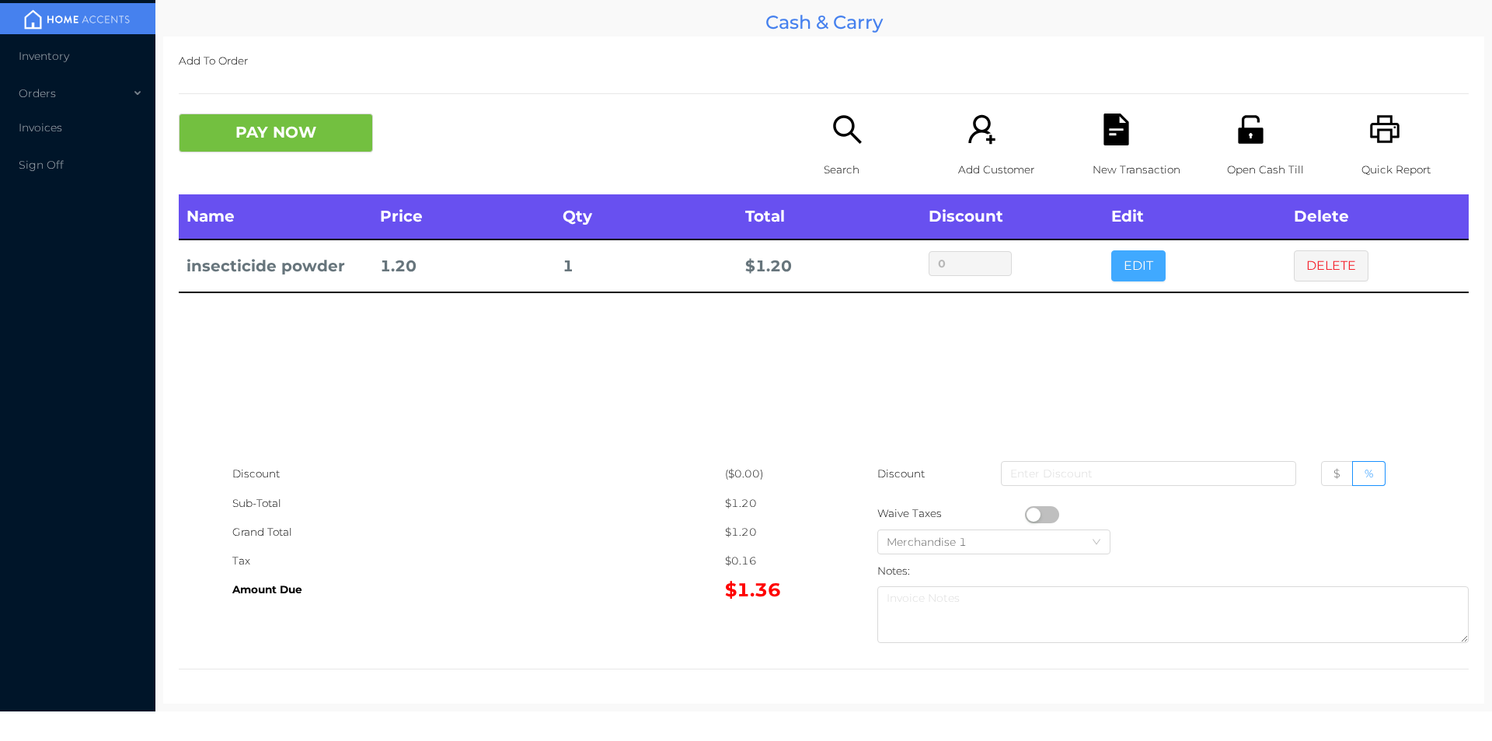
click at [1139, 263] on button "EDIT" at bounding box center [1138, 265] width 54 height 31
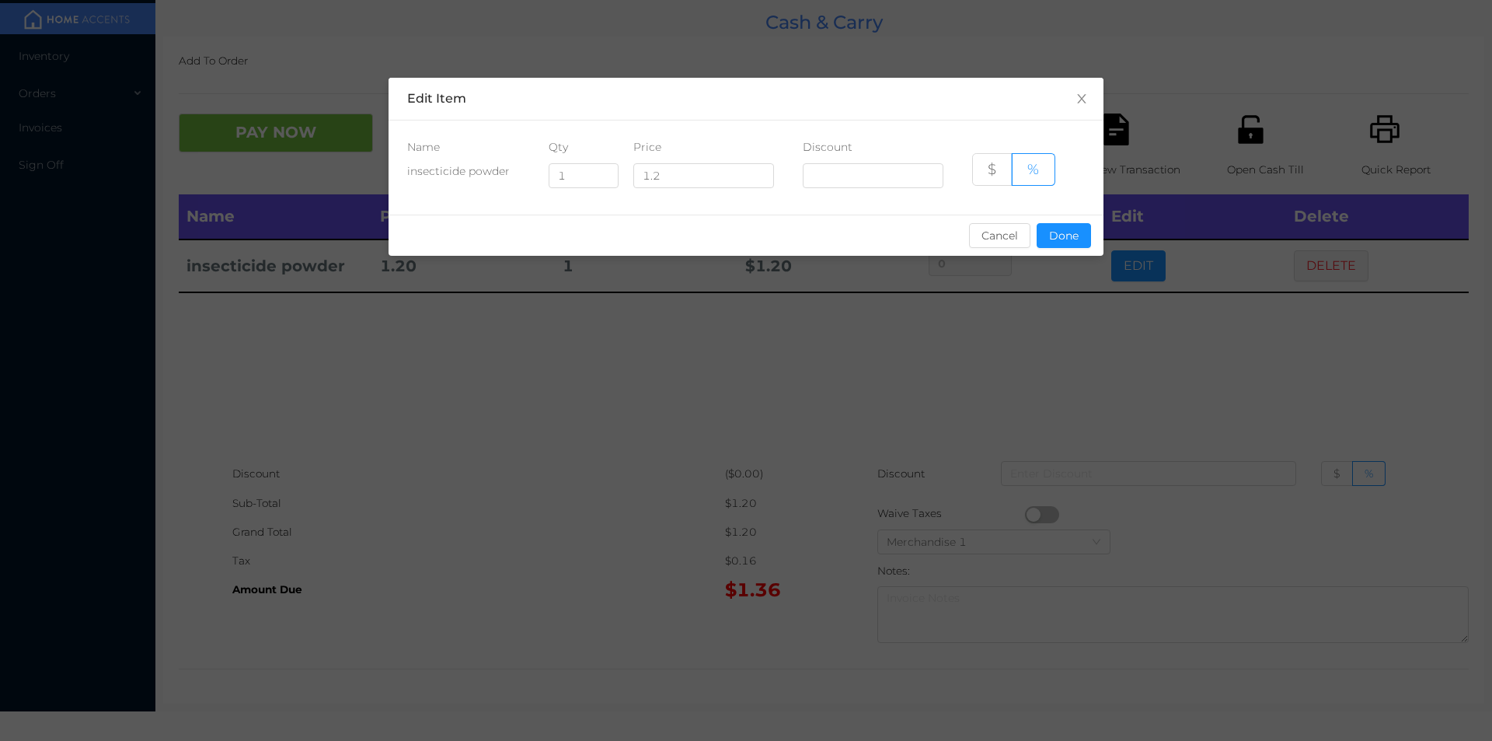
click at [757, 375] on div "sentinelStart Edit Item Name Qty Price Discount insecticide powder 1 1.2 $ % Ca…" at bounding box center [746, 370] width 1492 height 741
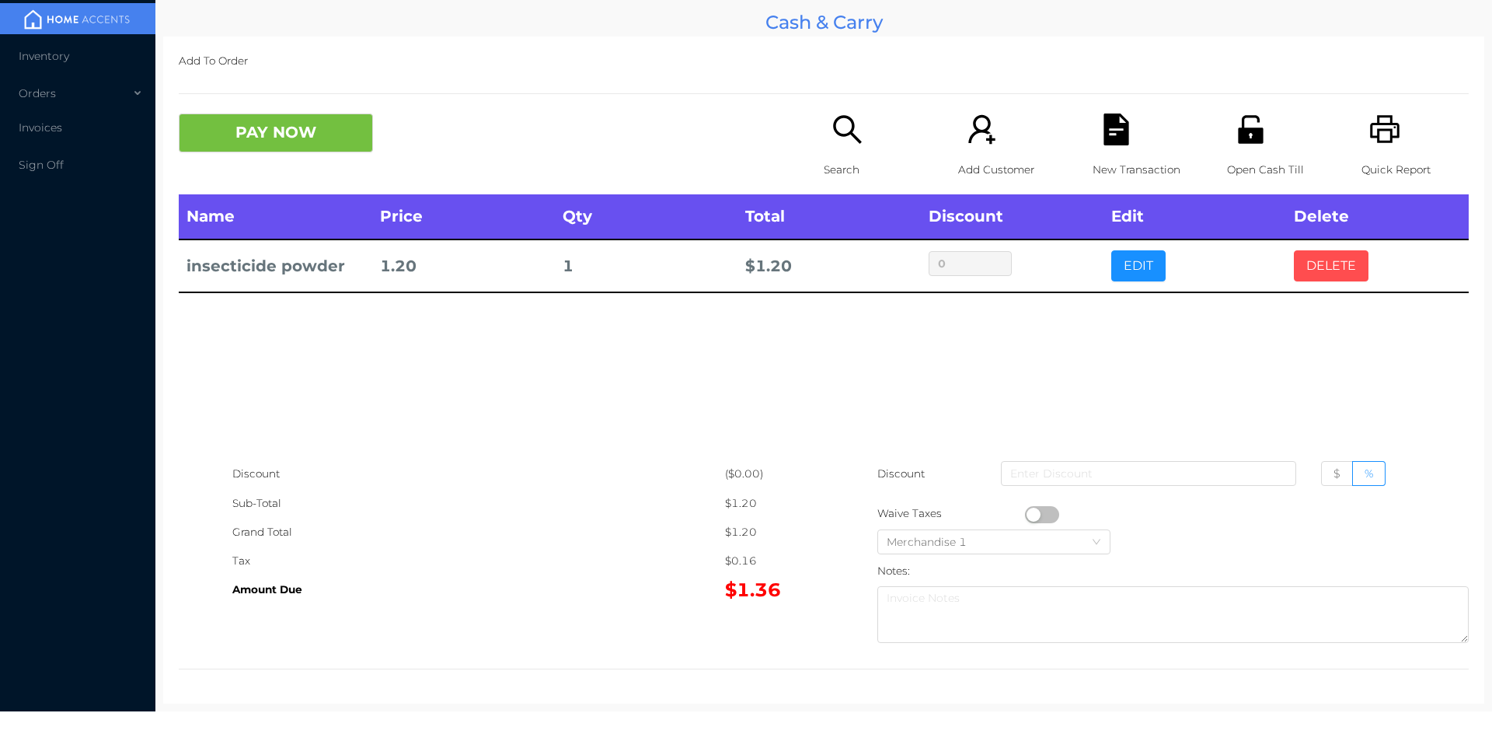
click at [1331, 264] on button "DELETE" at bounding box center [1331, 265] width 75 height 31
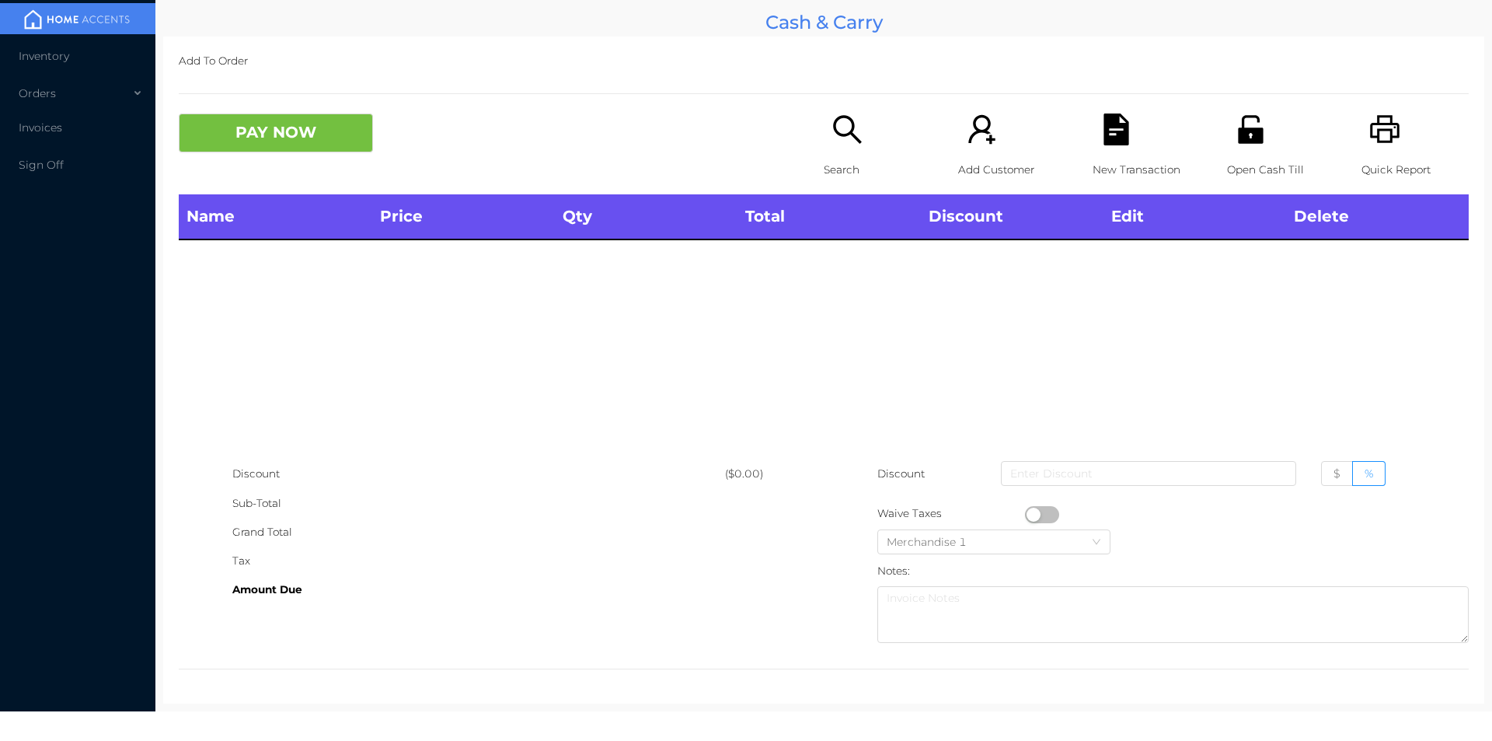
click at [836, 145] on icon "icon: search" at bounding box center [848, 129] width 32 height 32
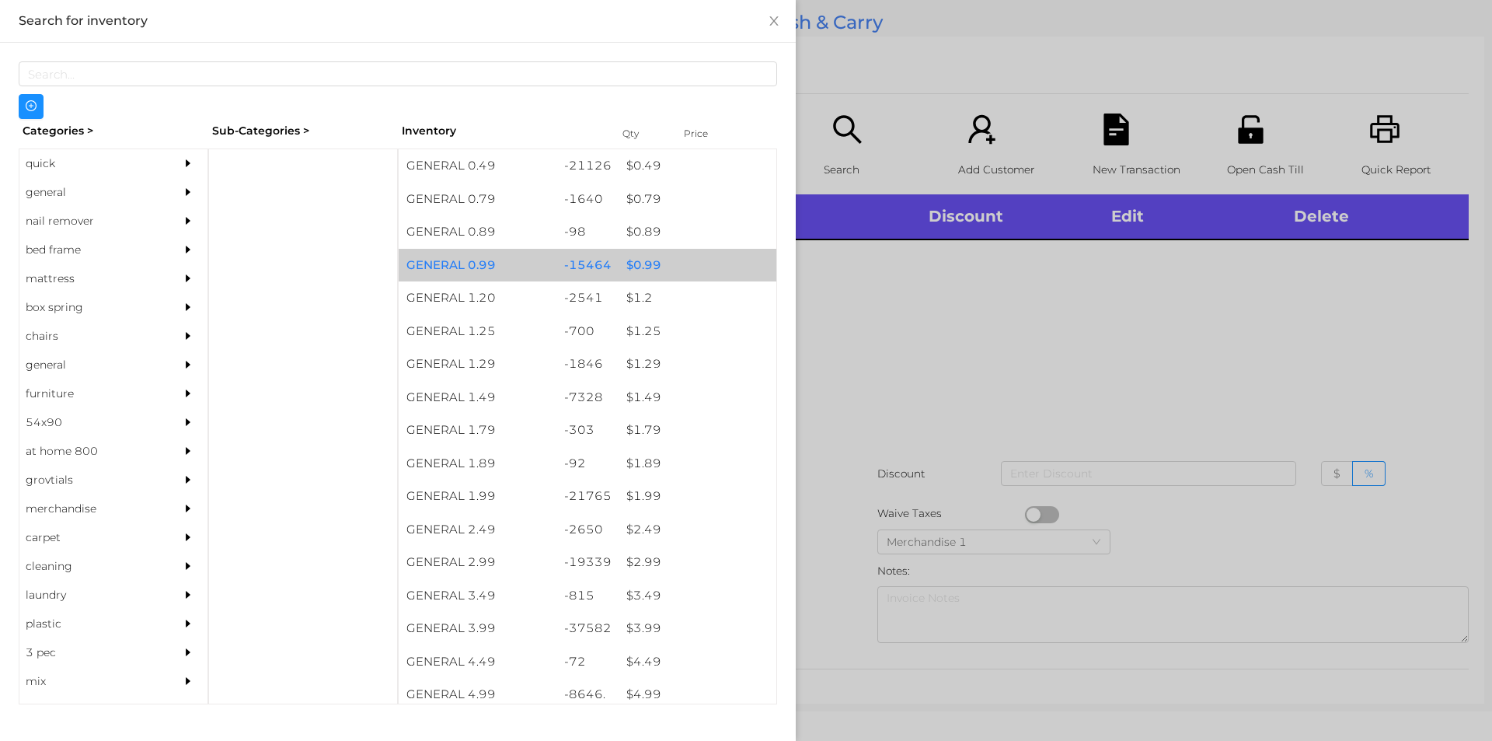
click at [636, 263] on div "$ 0.99" at bounding box center [698, 265] width 158 height 33
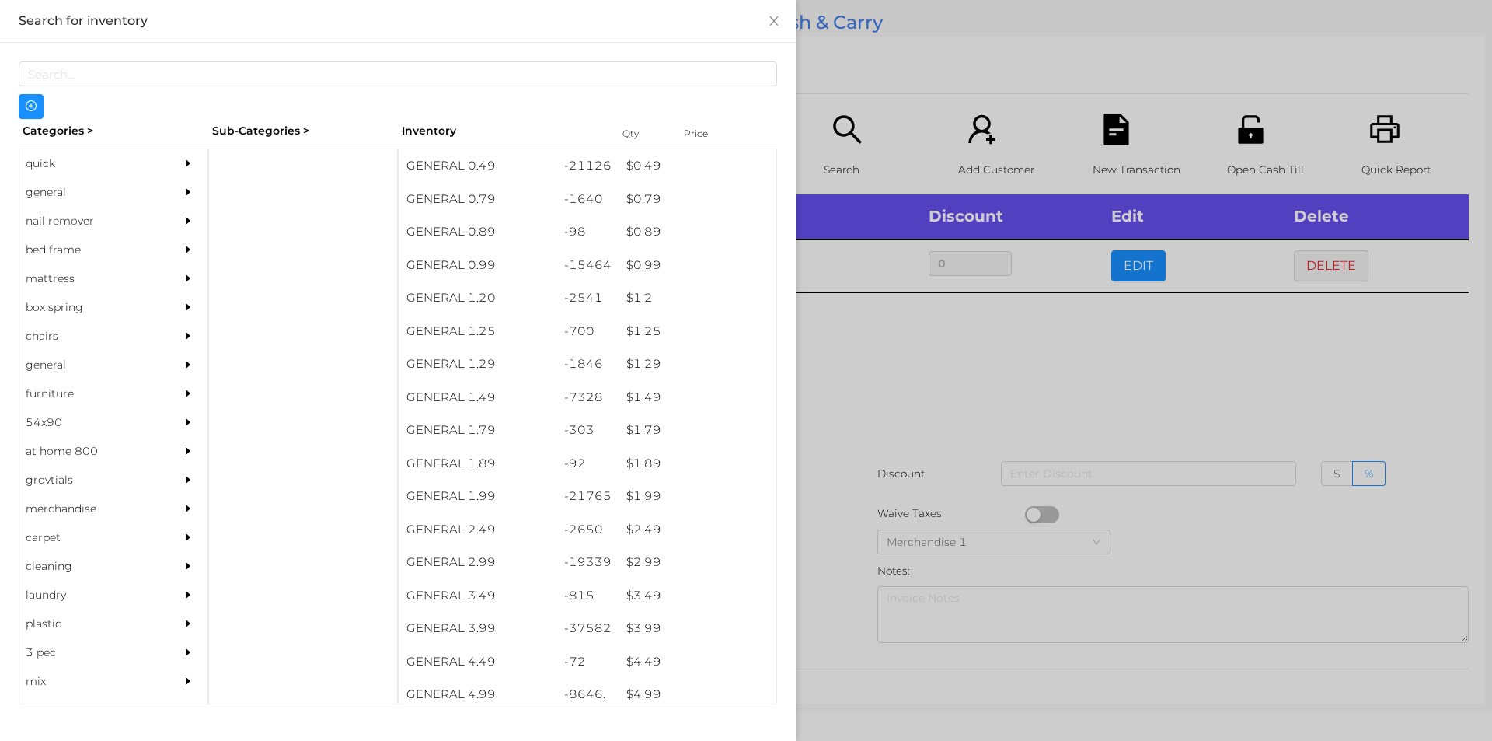
click at [1136, 246] on div at bounding box center [746, 370] width 1492 height 741
click at [1119, 257] on button "EDIT" at bounding box center [1138, 265] width 54 height 31
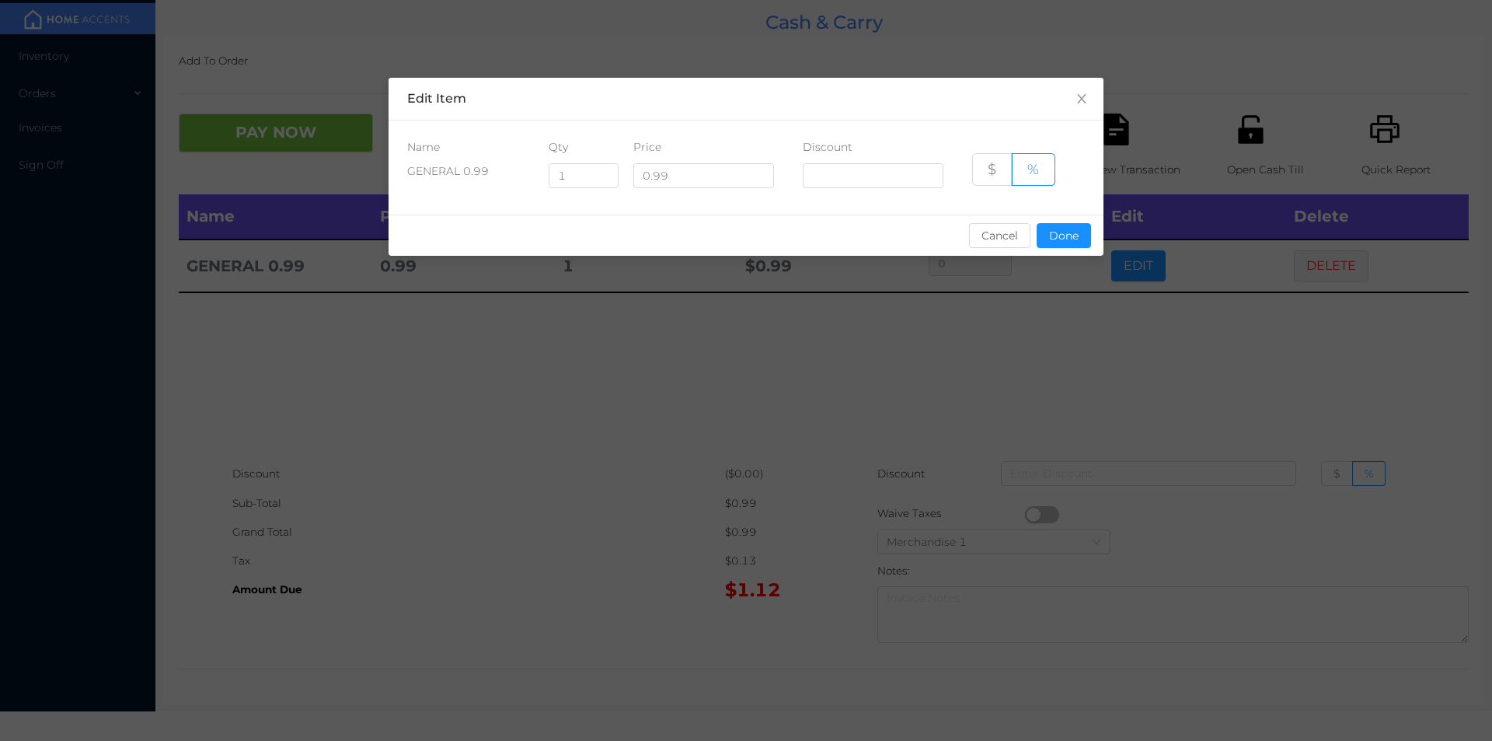
click at [1107, 270] on div "sentinelStart Edit Item Name Qty Price Discount GENERAL 0.99 1 0.99 $ % Cancel …" at bounding box center [746, 370] width 1492 height 741
click at [582, 179] on input "1" at bounding box center [583, 175] width 68 height 23
type input "10"
click at [1065, 226] on button "Done" at bounding box center [1064, 235] width 54 height 25
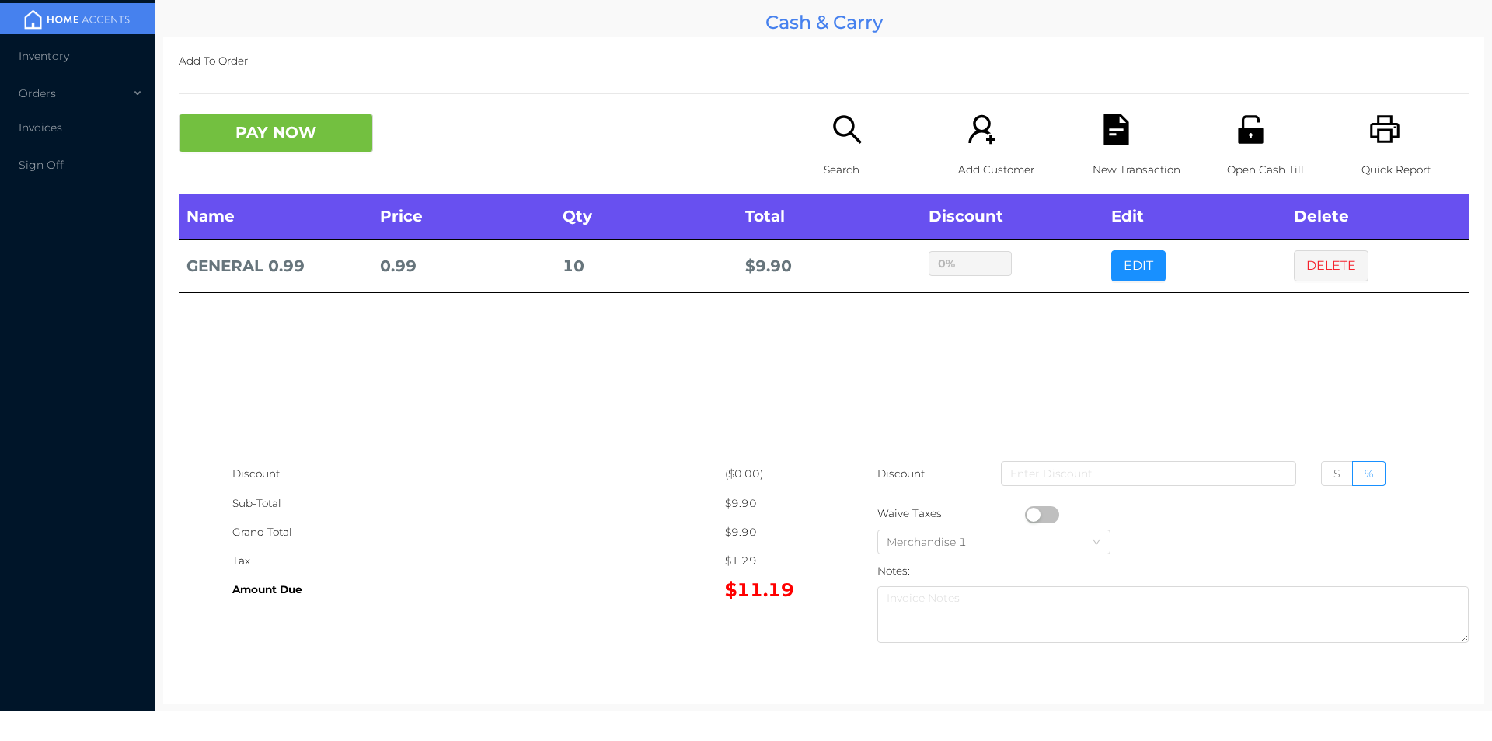
click at [1060, 312] on div "sentinelStart Edit Item Name Qty Price Discount GENERAL 0.99 10 0.99 $ % Cancel…" at bounding box center [746, 370] width 1492 height 741
click at [1027, 511] on button "button" at bounding box center [1042, 514] width 34 height 17
click at [302, 145] on button "PAY NOW" at bounding box center [276, 132] width 194 height 39
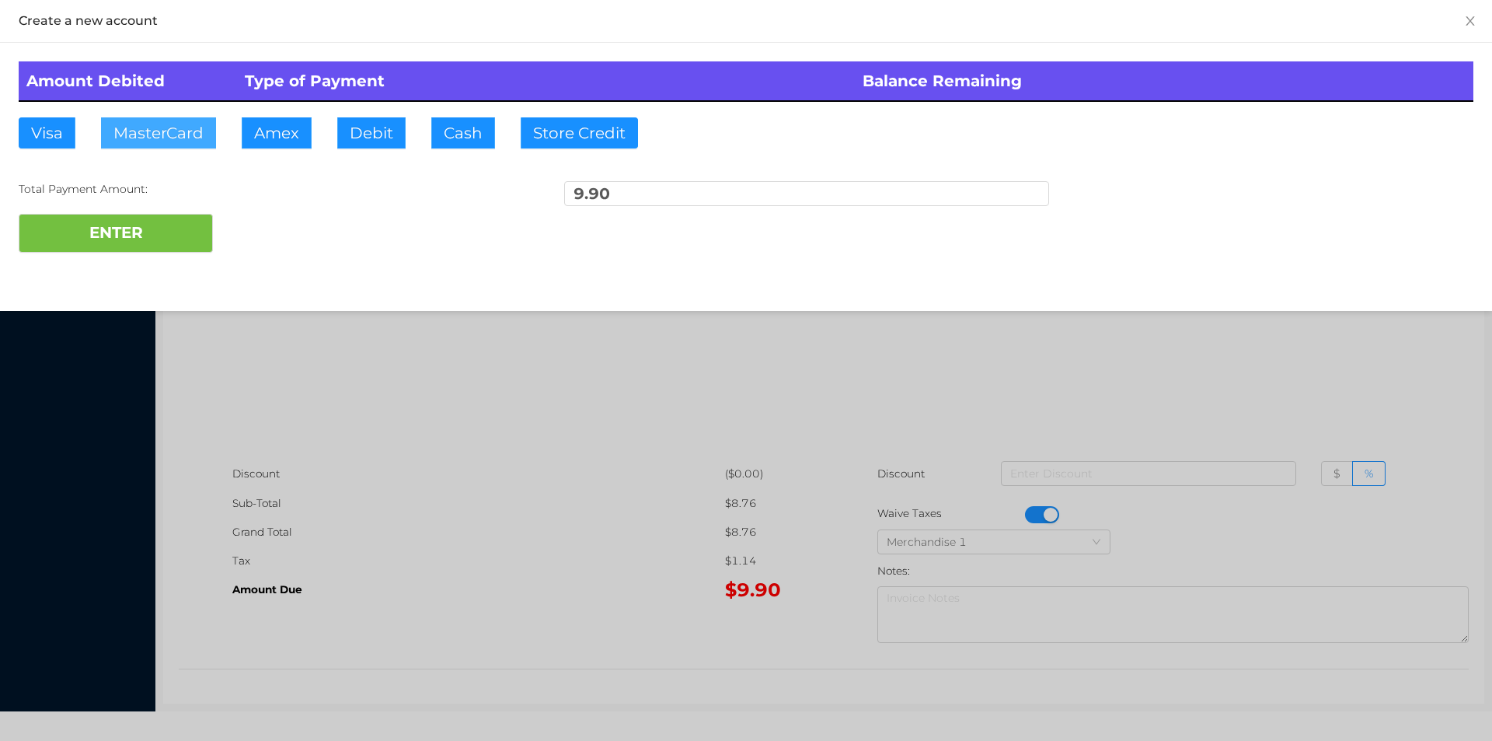
click at [166, 124] on button "MasterCard" at bounding box center [158, 132] width 115 height 31
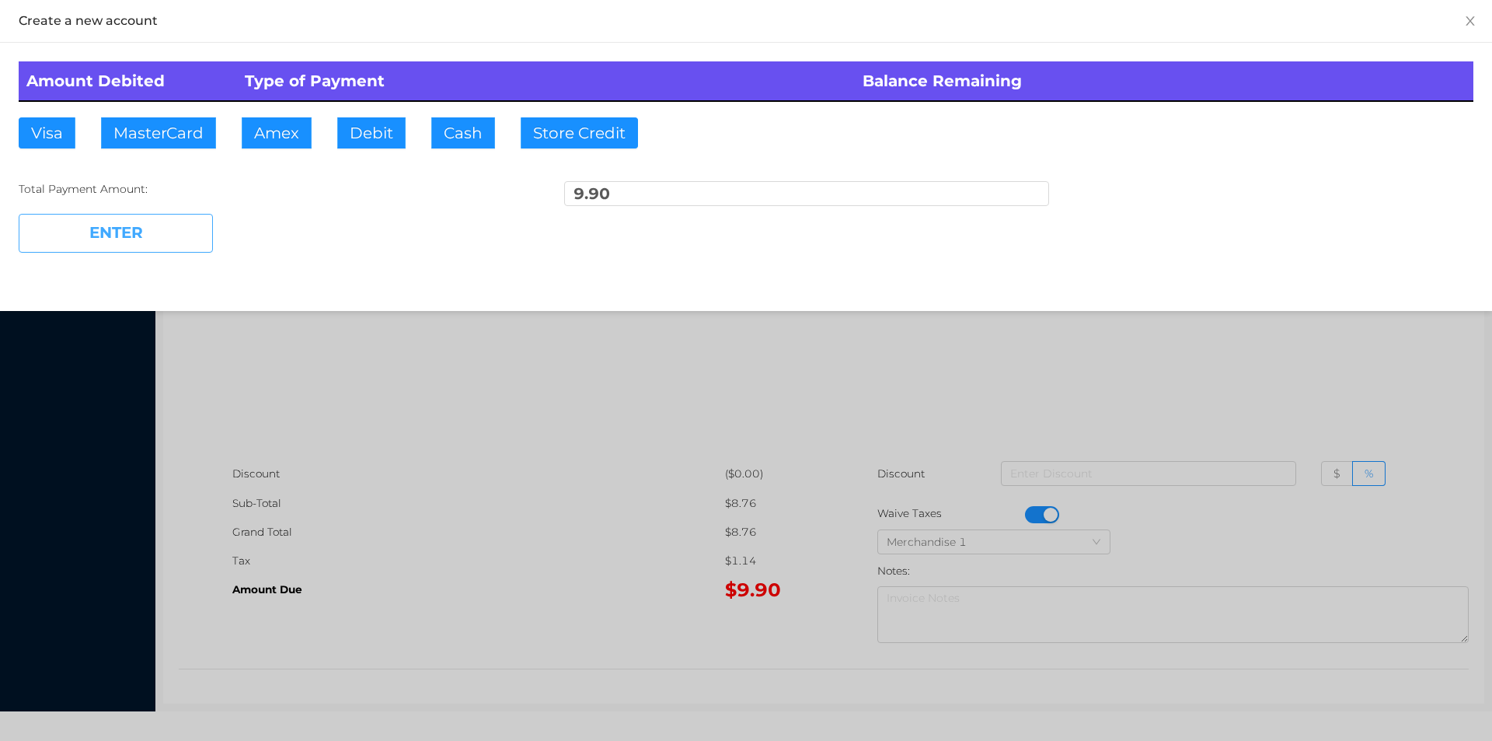
click at [135, 236] on button "ENTER" at bounding box center [116, 233] width 194 height 39
type input "0"
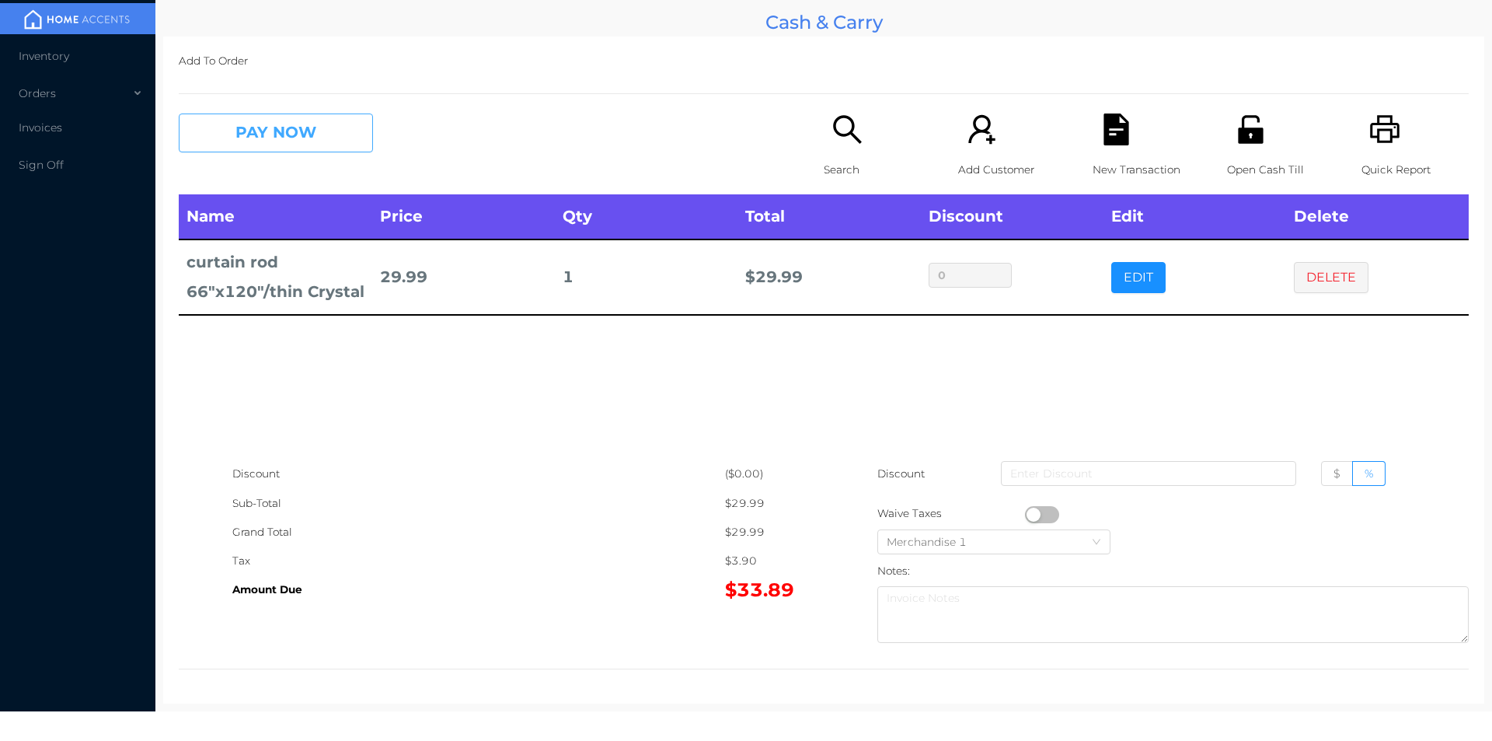
click at [310, 132] on button "PAY NOW" at bounding box center [276, 132] width 194 height 39
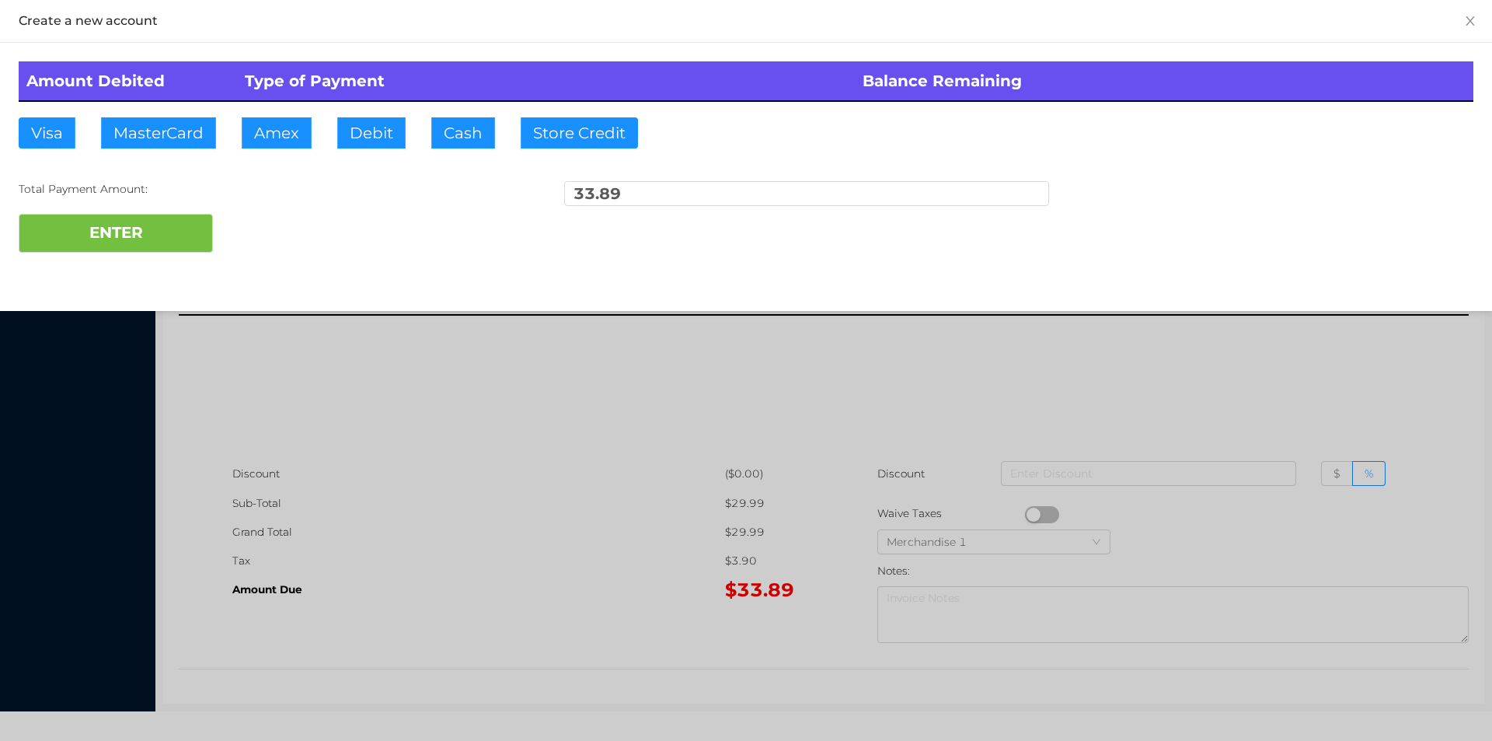
click at [483, 425] on div at bounding box center [746, 370] width 1492 height 741
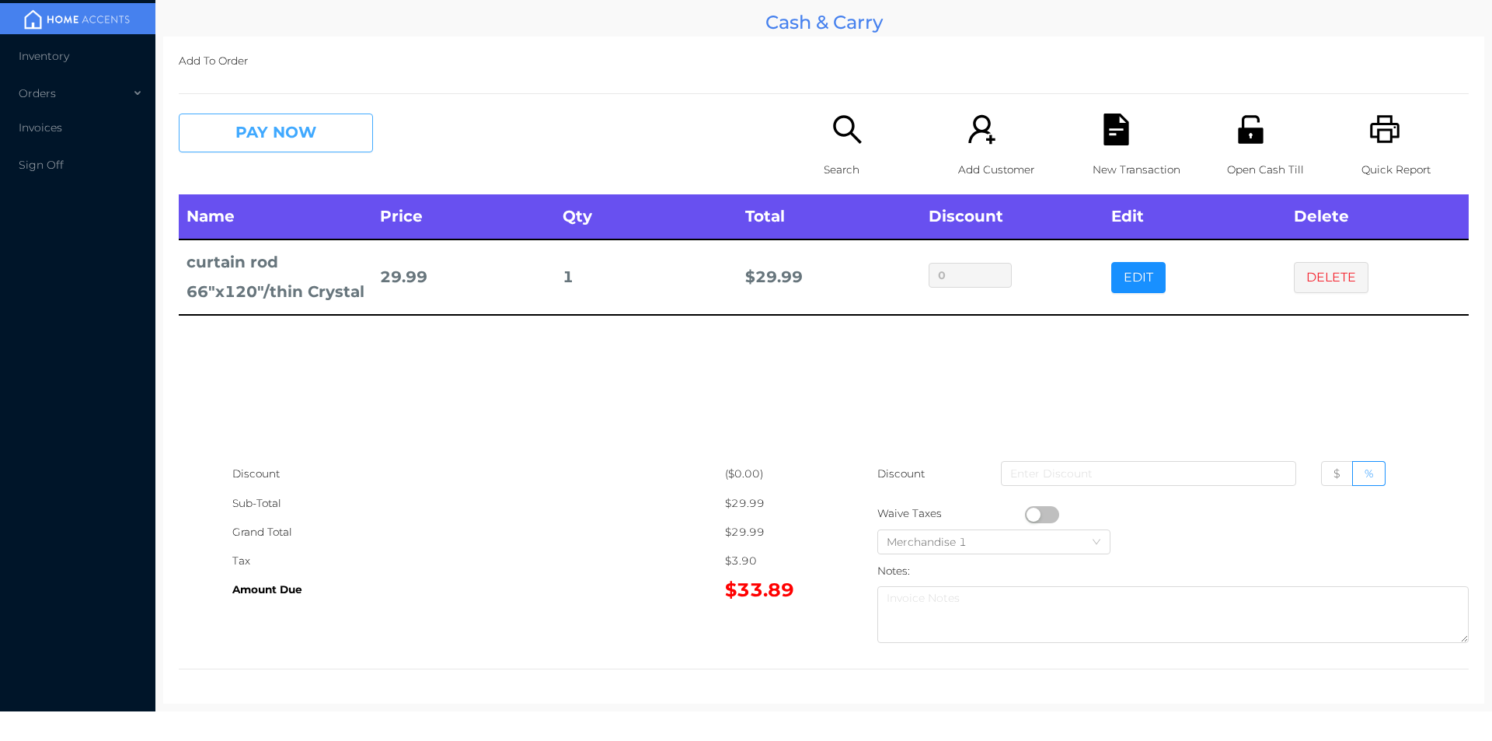
click at [227, 141] on button "PAY NOW" at bounding box center [276, 132] width 194 height 39
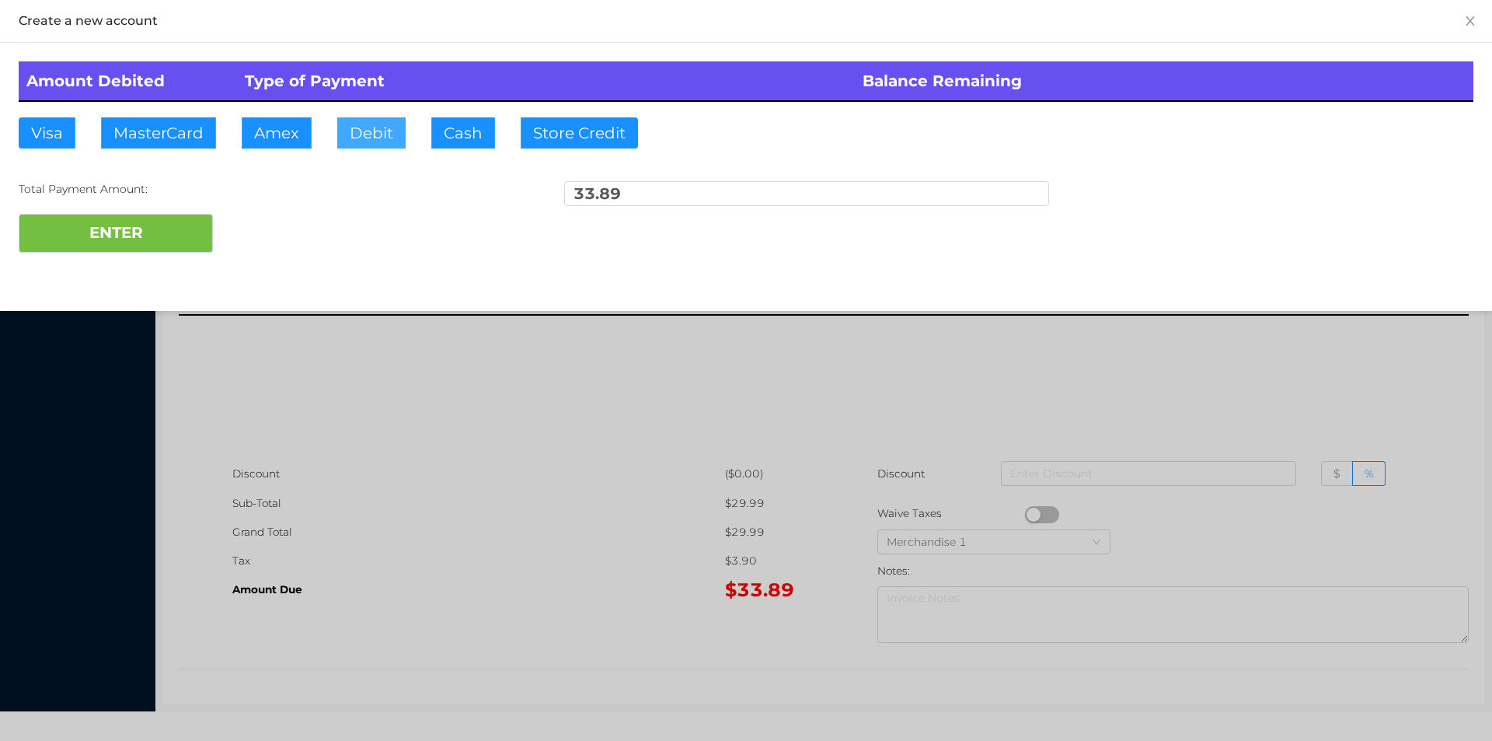
click at [361, 129] on button "Debit" at bounding box center [371, 132] width 68 height 31
click at [141, 246] on button "ENTER" at bounding box center [116, 233] width 194 height 39
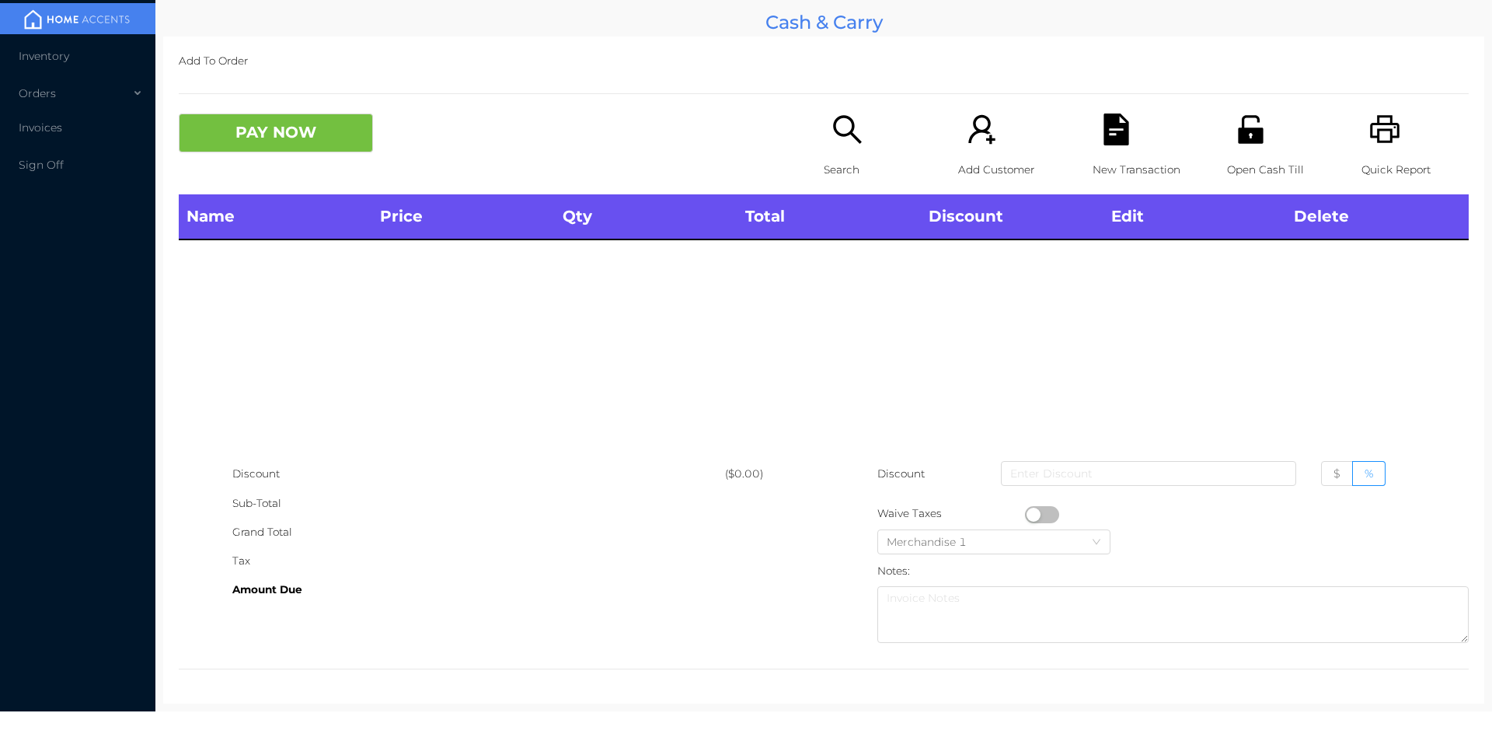
click at [835, 138] on icon "icon: search" at bounding box center [848, 129] width 32 height 32
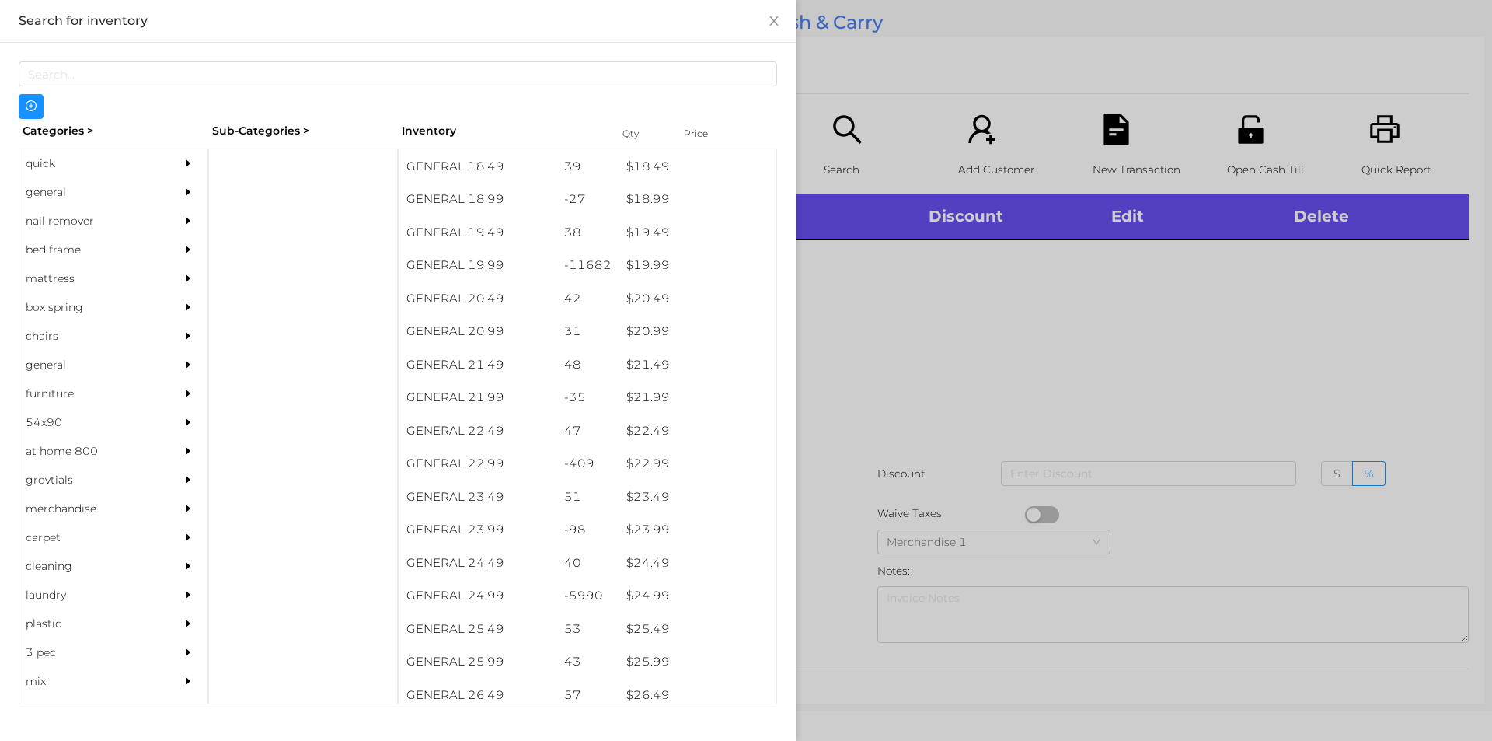
scroll to position [1576, 0]
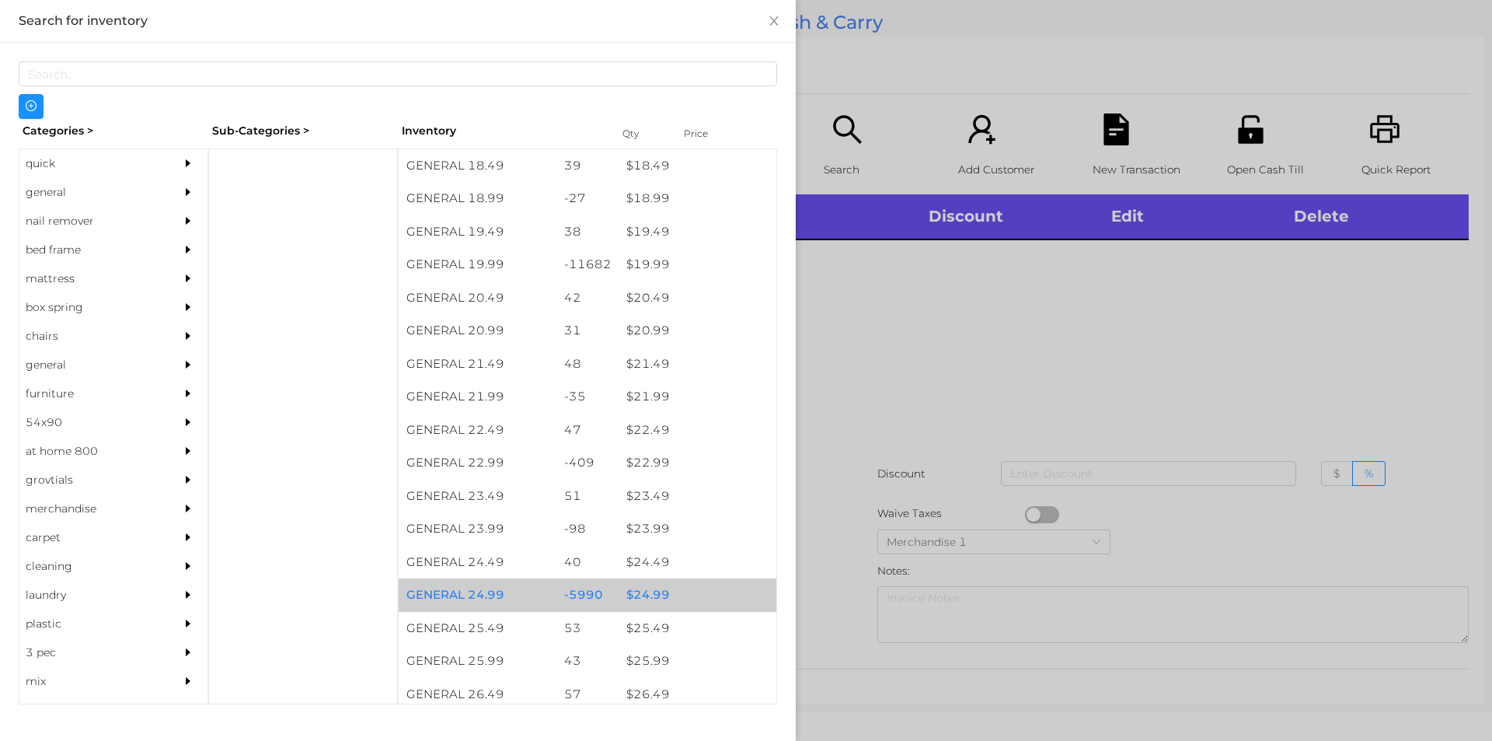
click at [636, 593] on div "$ 24.99" at bounding box center [698, 594] width 158 height 33
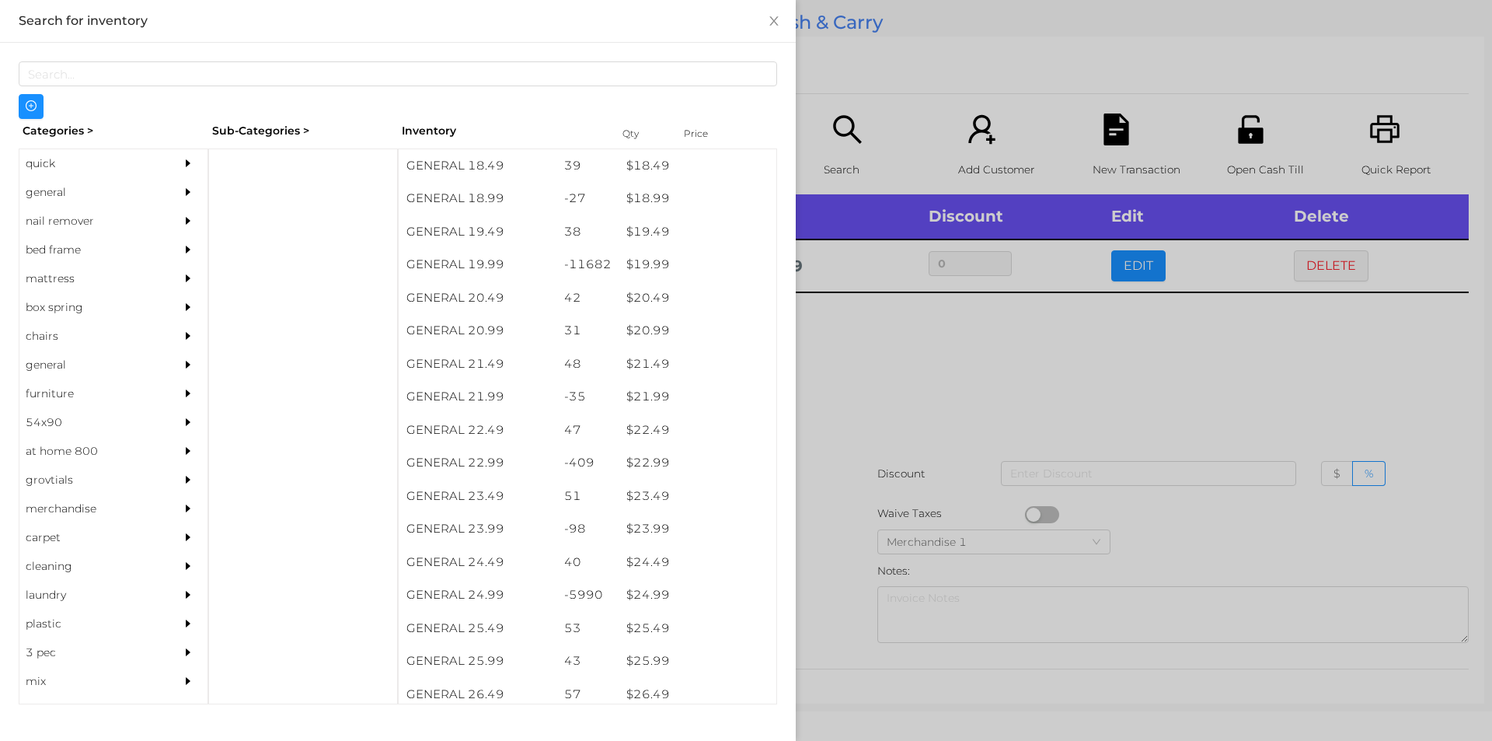
click at [845, 387] on div at bounding box center [746, 370] width 1492 height 741
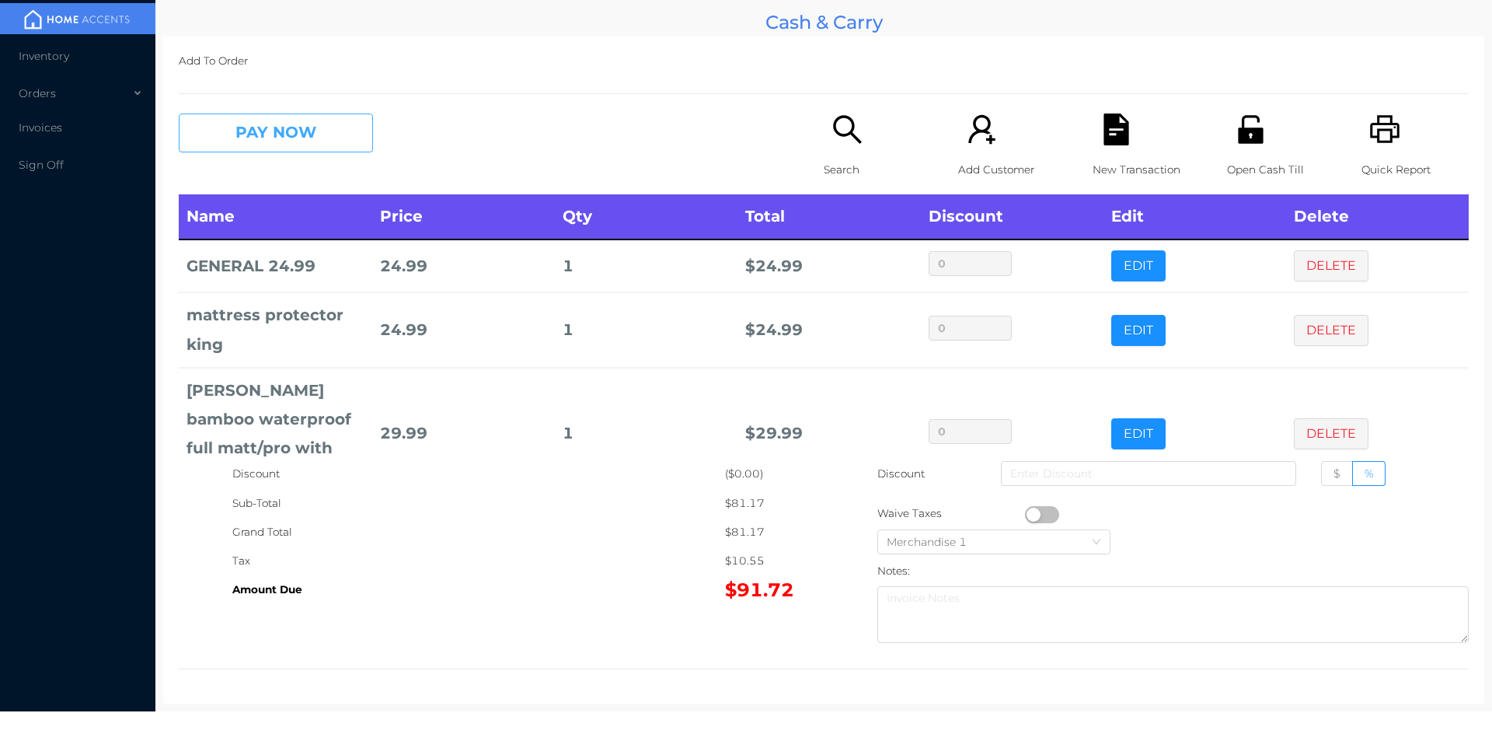
click at [340, 142] on button "PAY NOW" at bounding box center [276, 132] width 194 height 39
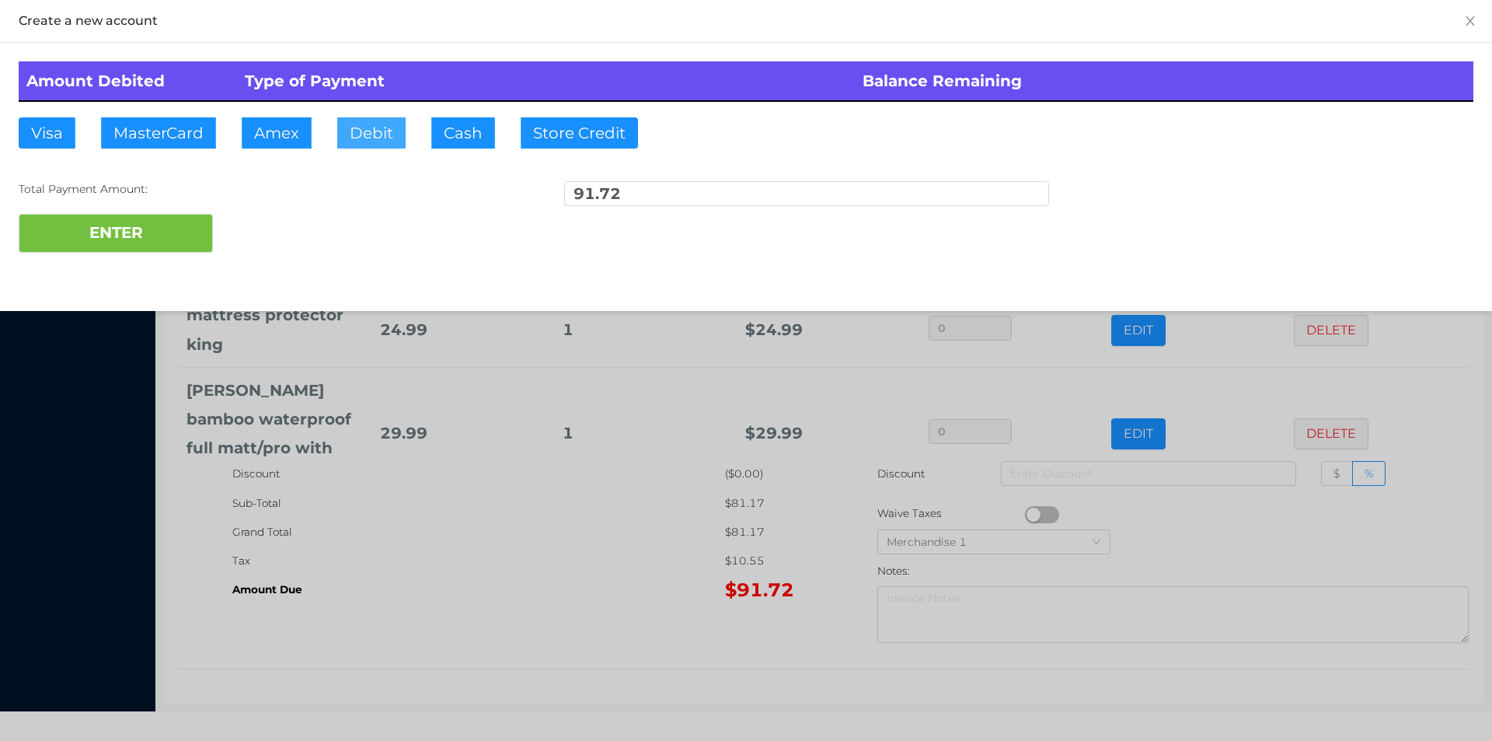
click at [368, 133] on button "Debit" at bounding box center [371, 132] width 68 height 31
click at [166, 237] on button "ENTER" at bounding box center [116, 233] width 194 height 39
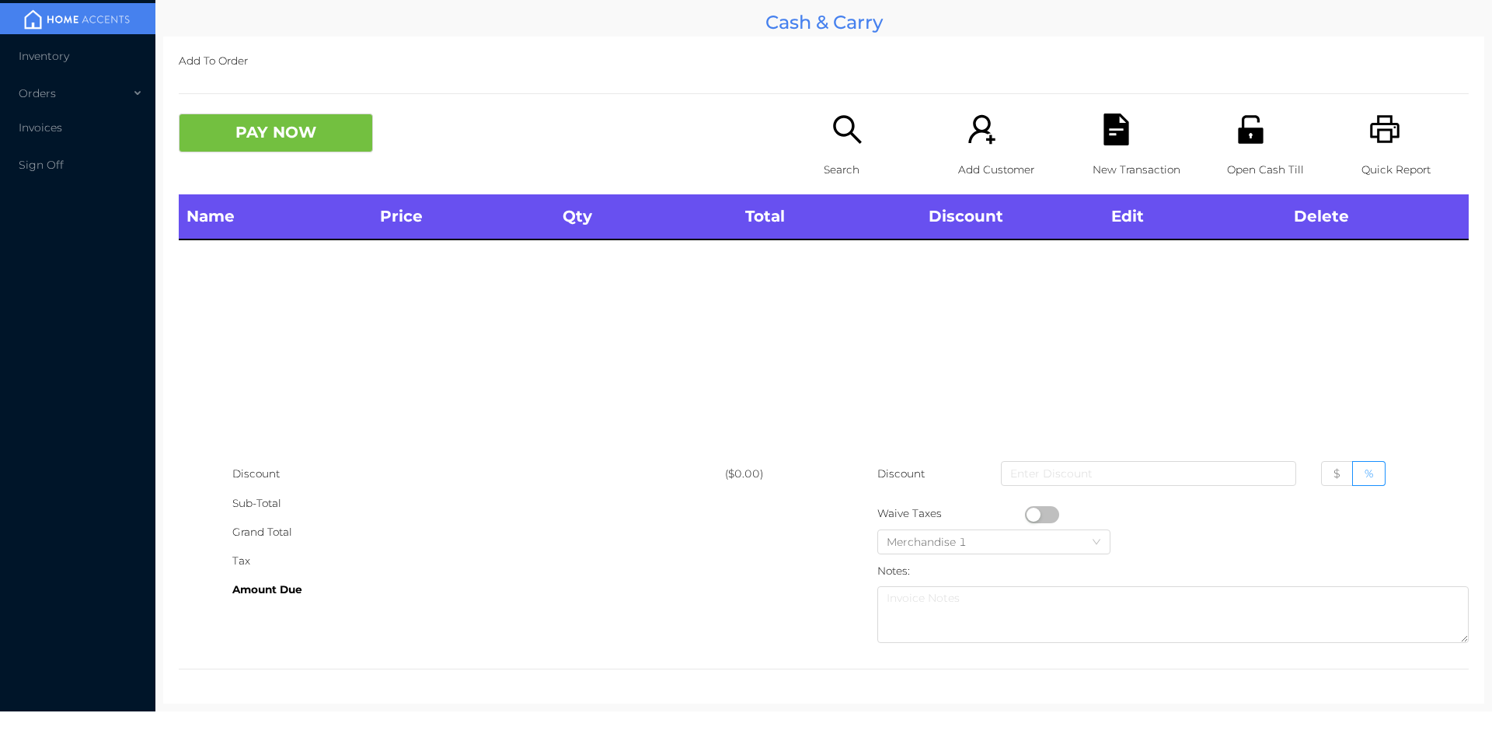
click at [1242, 148] on div "Open Cash Till" at bounding box center [1280, 153] width 107 height 81
click at [836, 142] on icon "icon: search" at bounding box center [848, 129] width 32 height 32
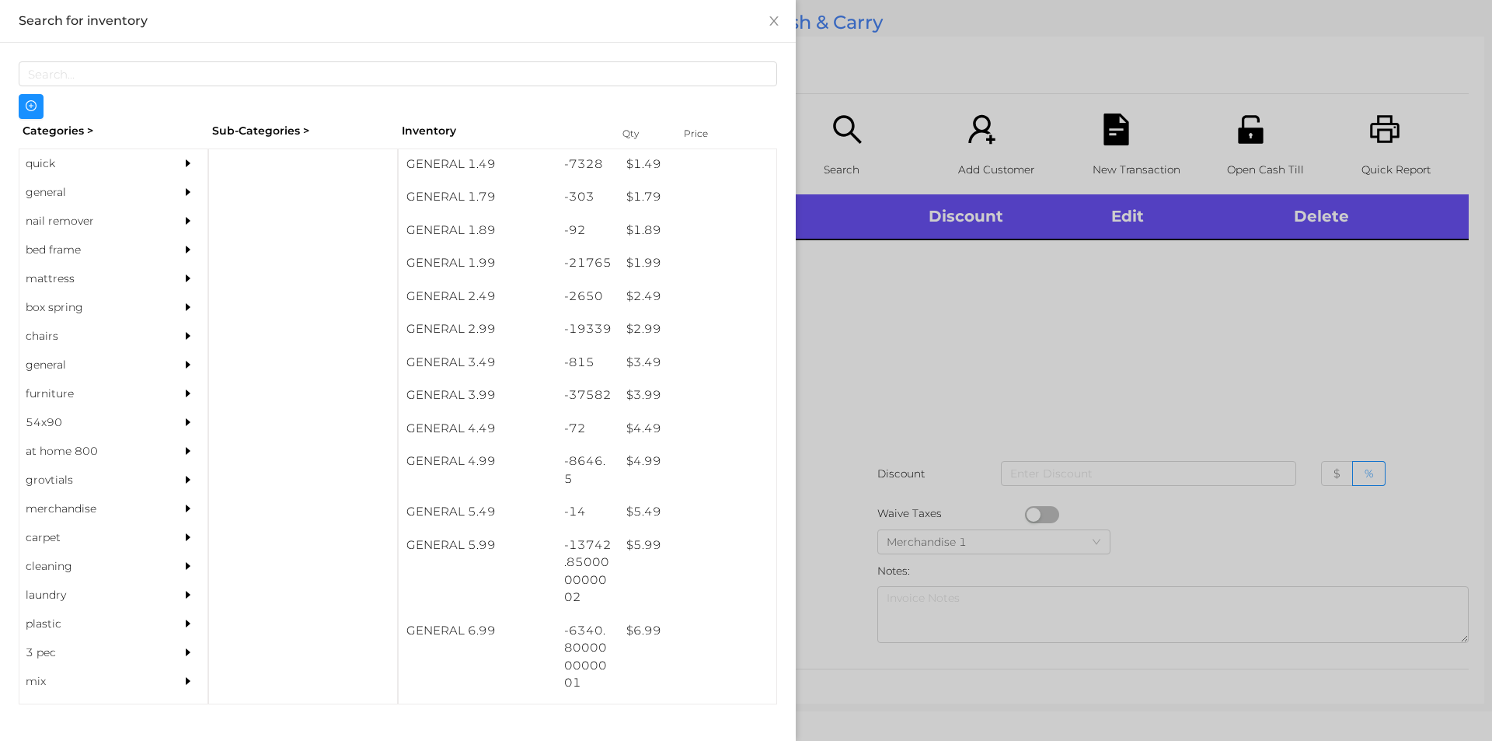
scroll to position [238, 0]
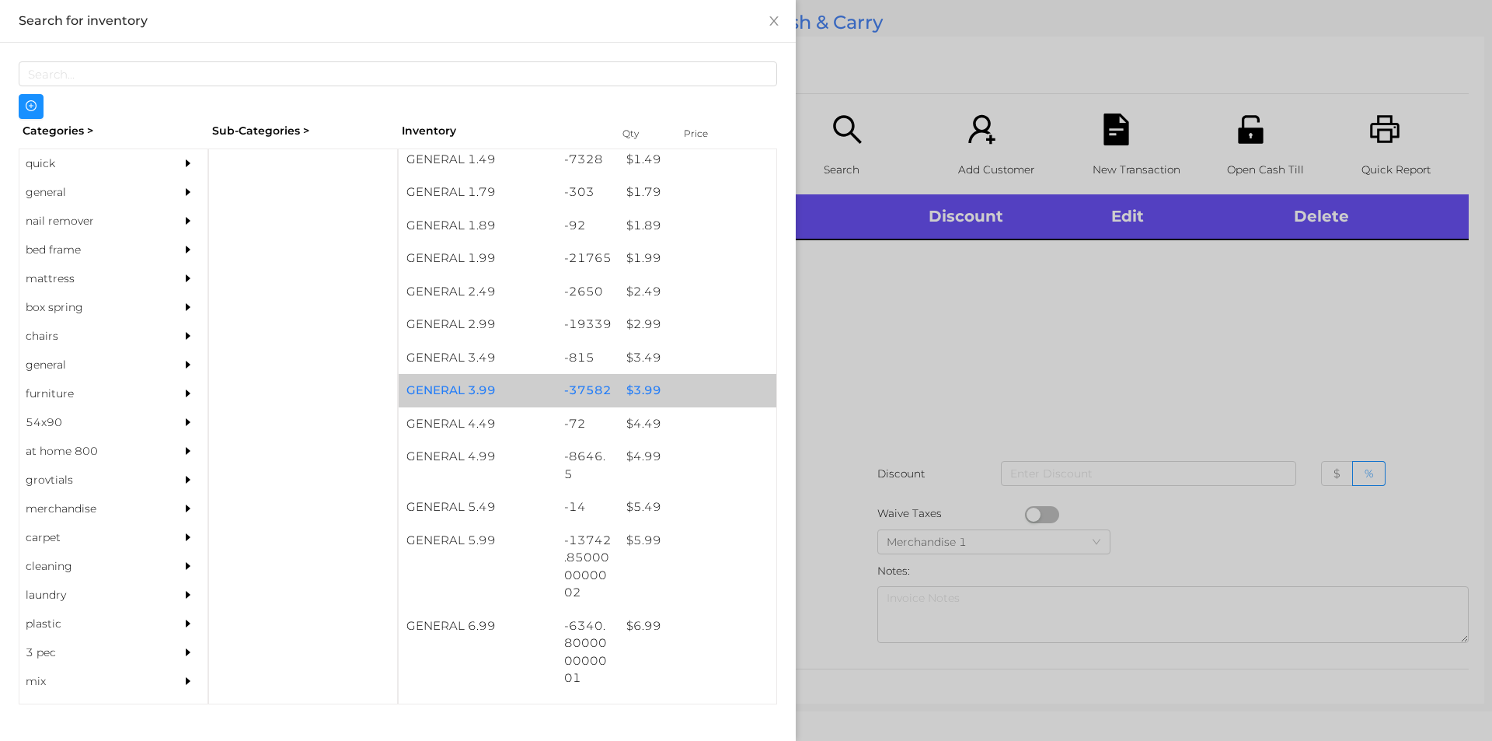
click at [639, 392] on div "$ 3.99" at bounding box center [698, 390] width 158 height 33
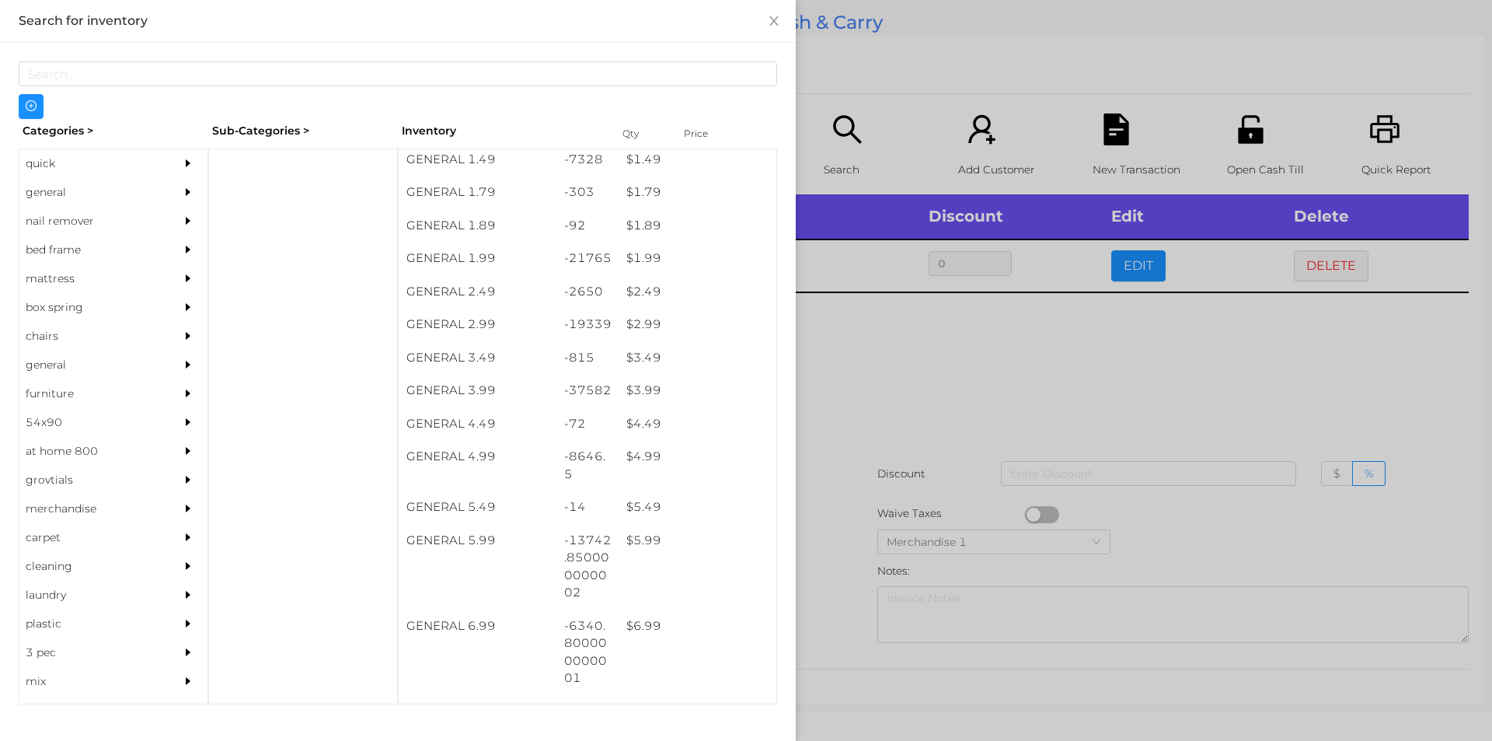
click at [1032, 379] on div at bounding box center [746, 370] width 1492 height 741
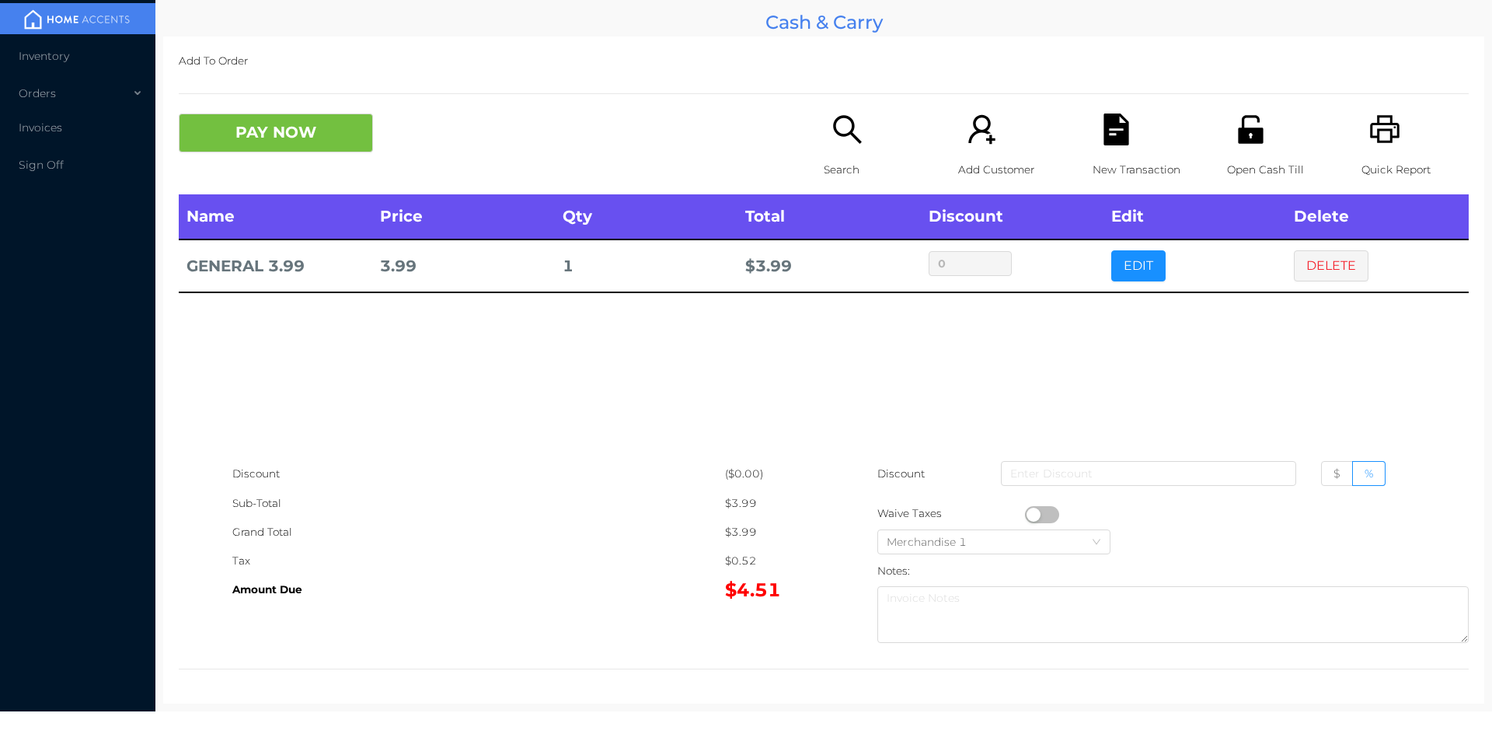
click at [1049, 520] on button "button" at bounding box center [1042, 514] width 34 height 17
click at [340, 141] on button "PAY NOW" at bounding box center [276, 132] width 194 height 39
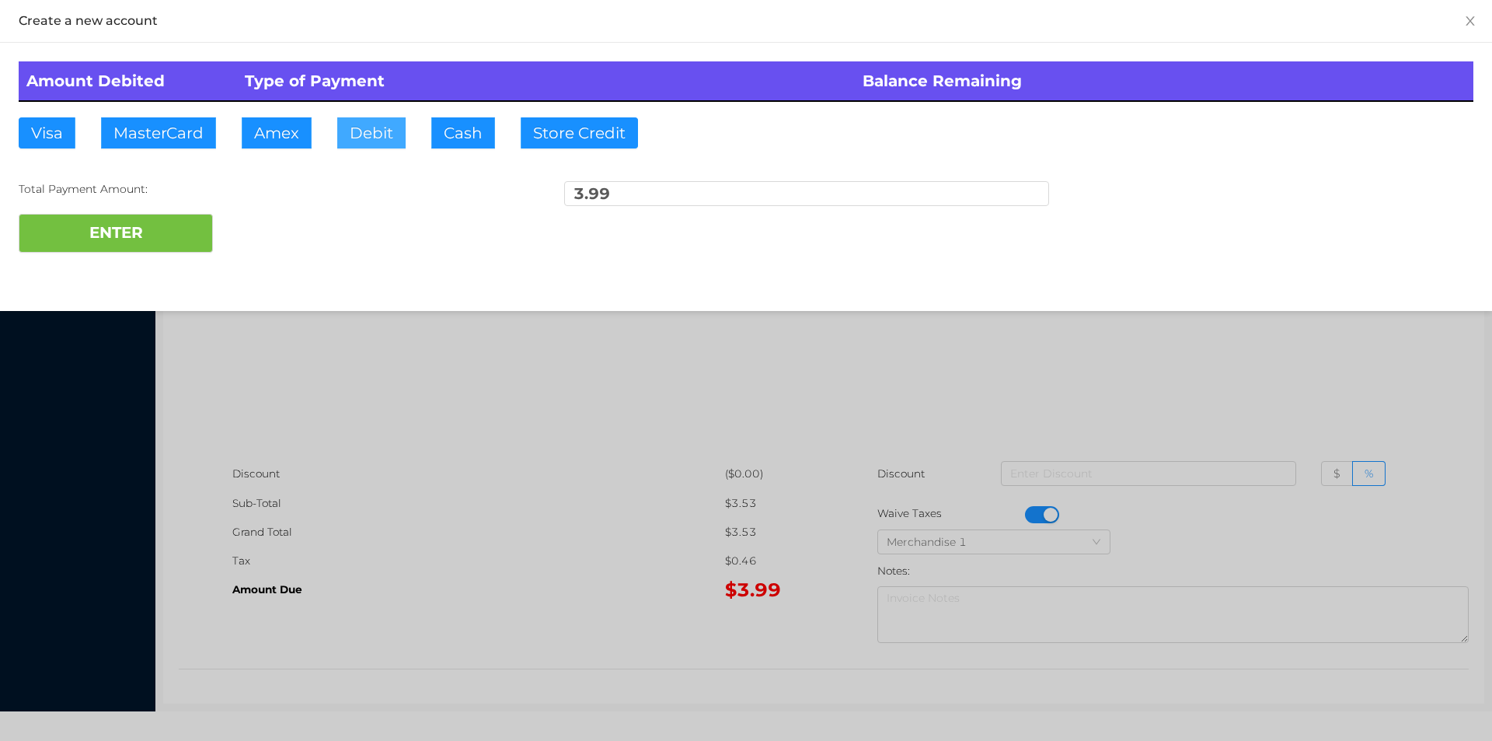
click at [354, 139] on button "Debit" at bounding box center [371, 132] width 68 height 31
click at [127, 243] on button "ENTER" at bounding box center [116, 233] width 194 height 39
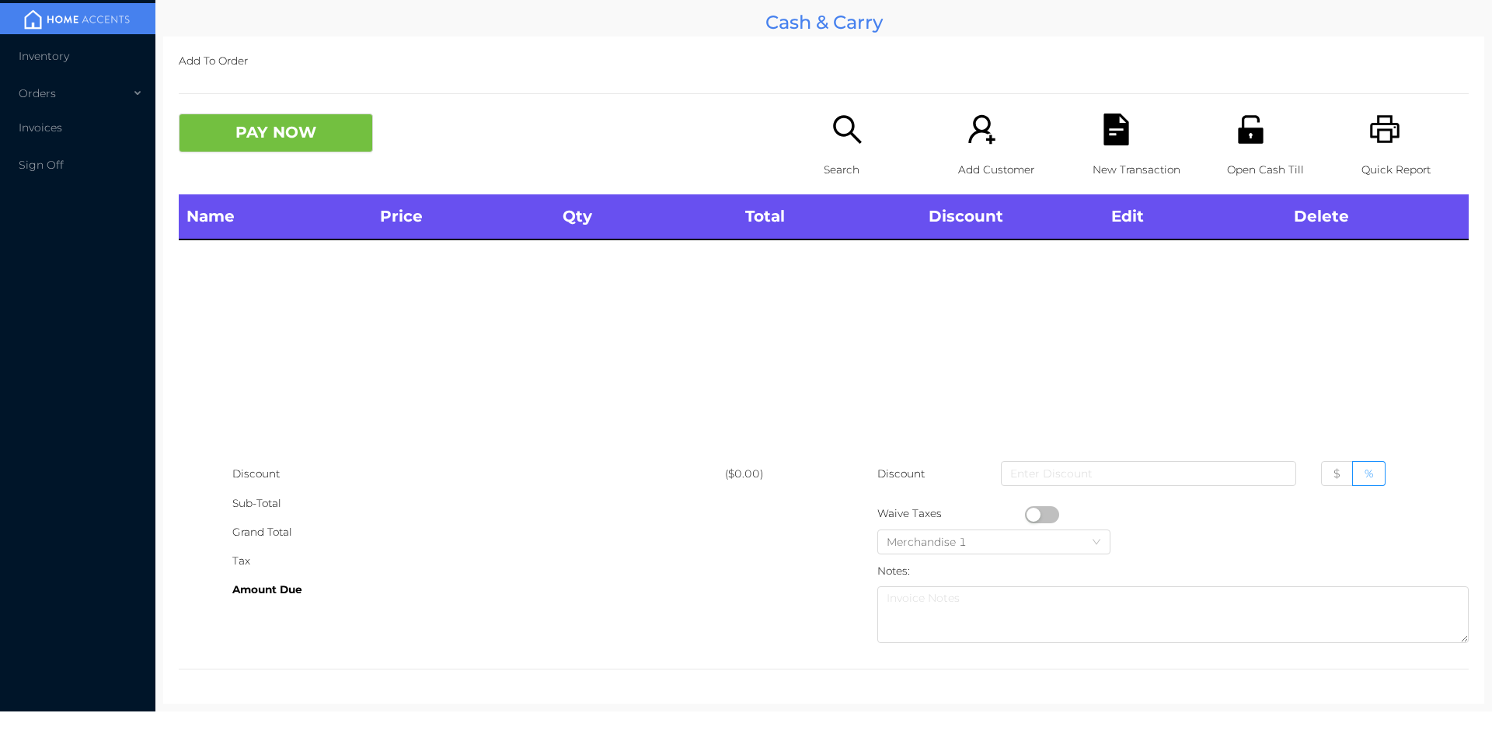
click at [835, 171] on p "Search" at bounding box center [877, 169] width 107 height 29
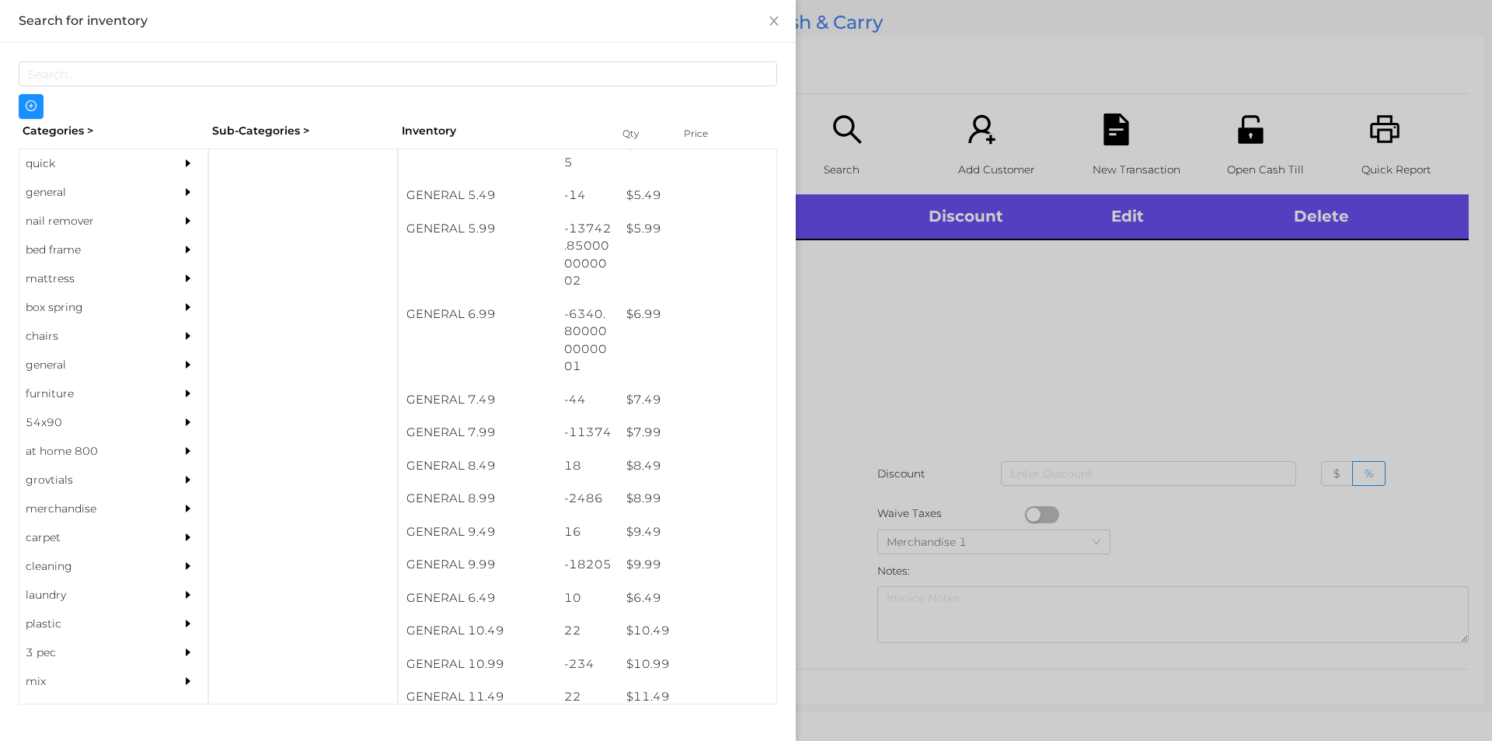
scroll to position [553, 0]
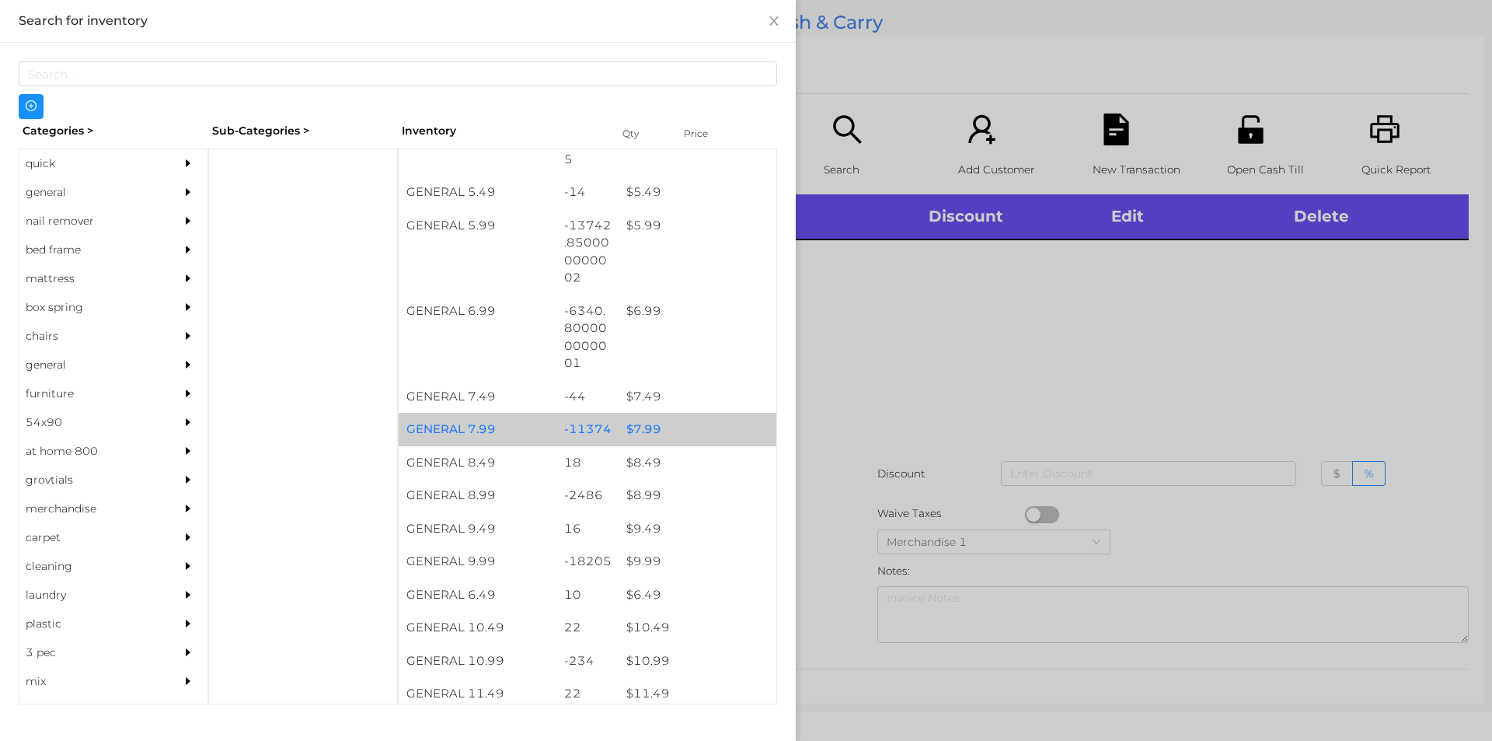
click at [643, 428] on div "$ 7.99" at bounding box center [698, 429] width 158 height 33
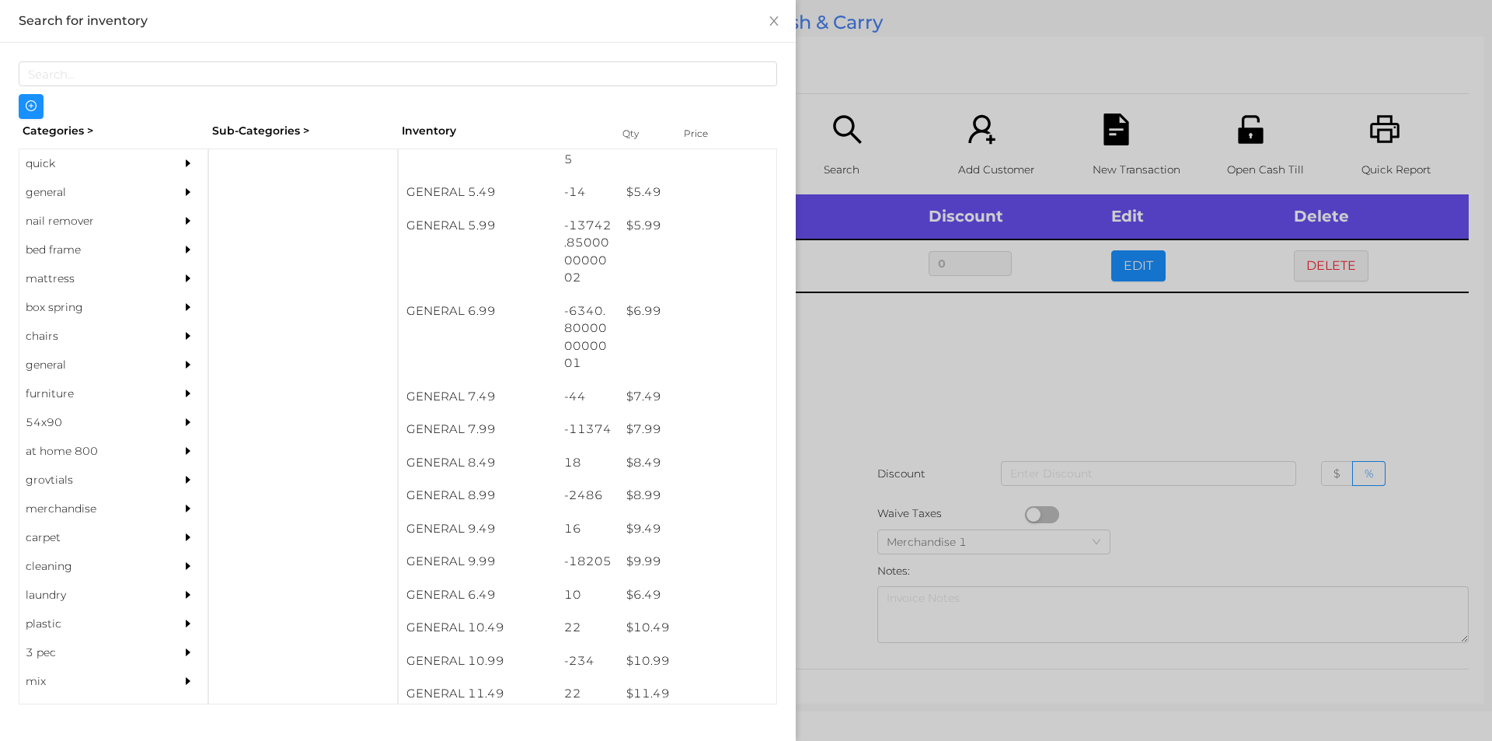
click at [837, 430] on div at bounding box center [746, 370] width 1492 height 741
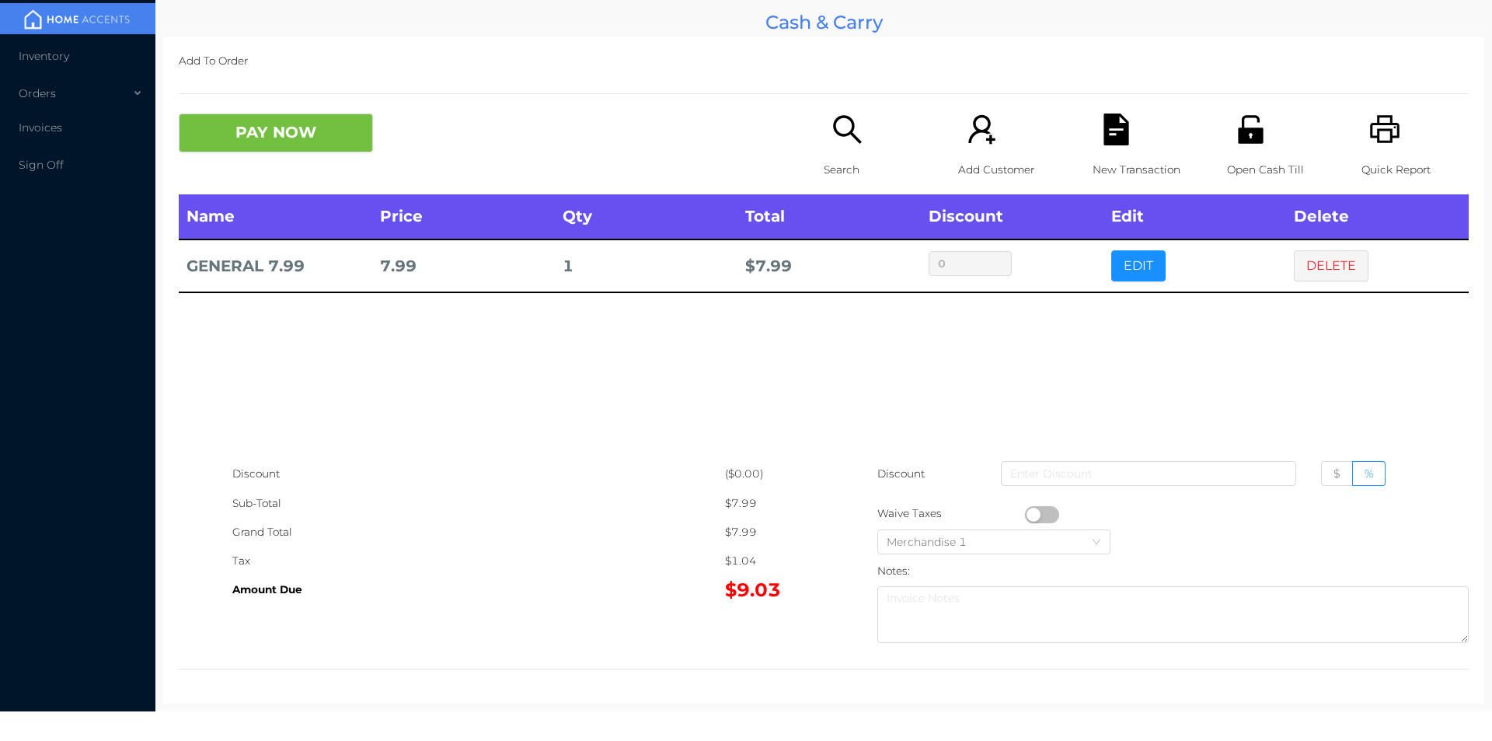
click at [1028, 514] on button "button" at bounding box center [1042, 514] width 34 height 17
click at [274, 133] on button "PAY NOW" at bounding box center [276, 132] width 194 height 39
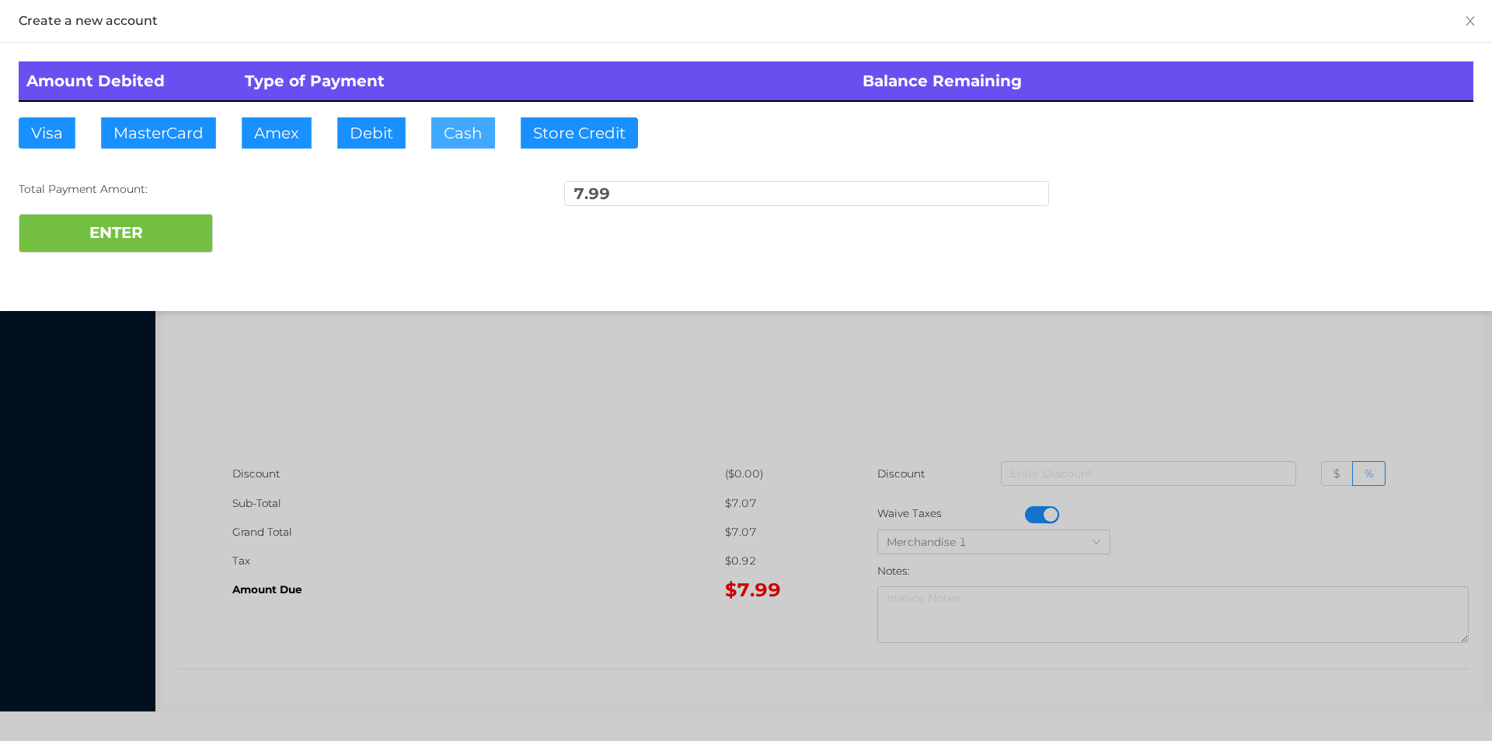
click at [436, 141] on button "Cash" at bounding box center [463, 132] width 64 height 31
click at [168, 229] on button "ENTER" at bounding box center [116, 233] width 194 height 39
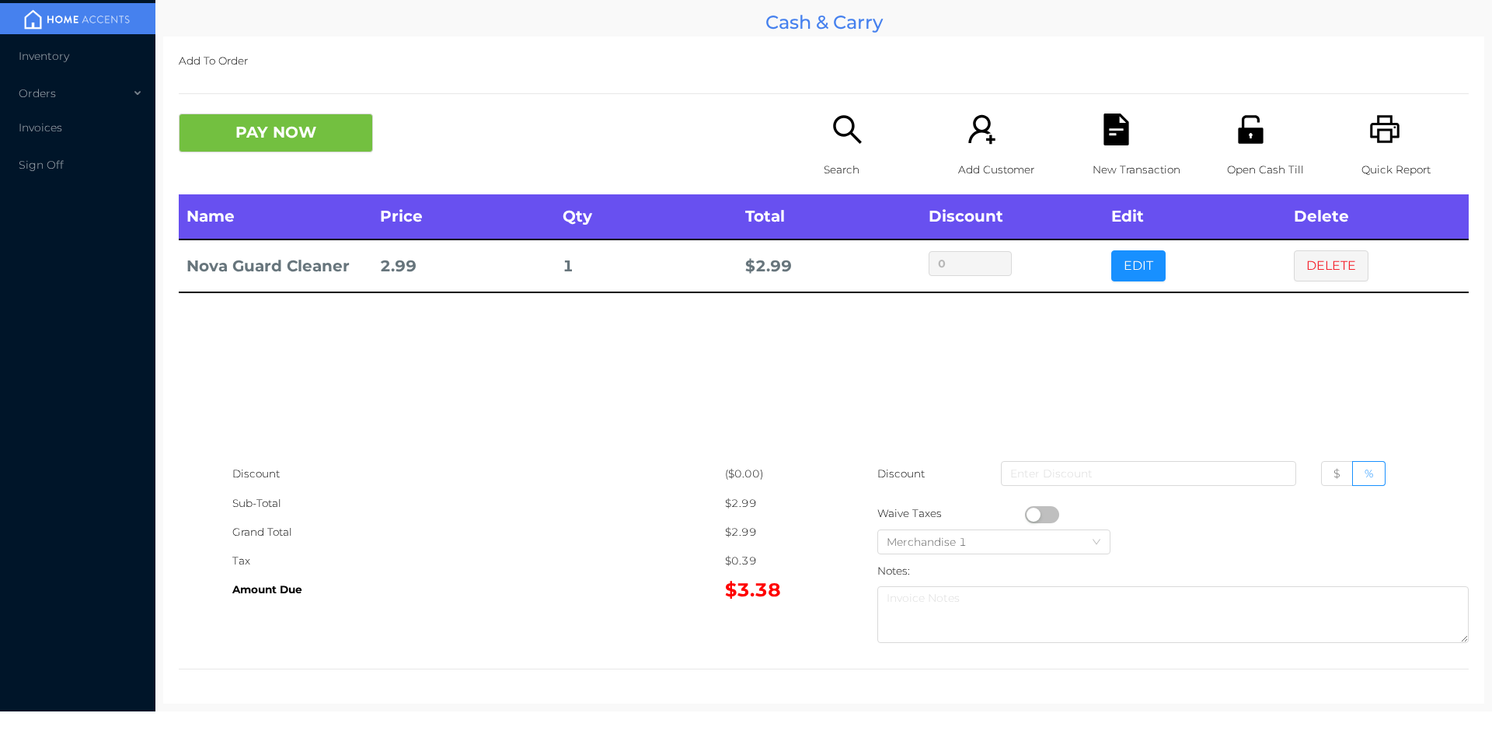
click at [835, 145] on icon "icon: search" at bounding box center [848, 129] width 32 height 32
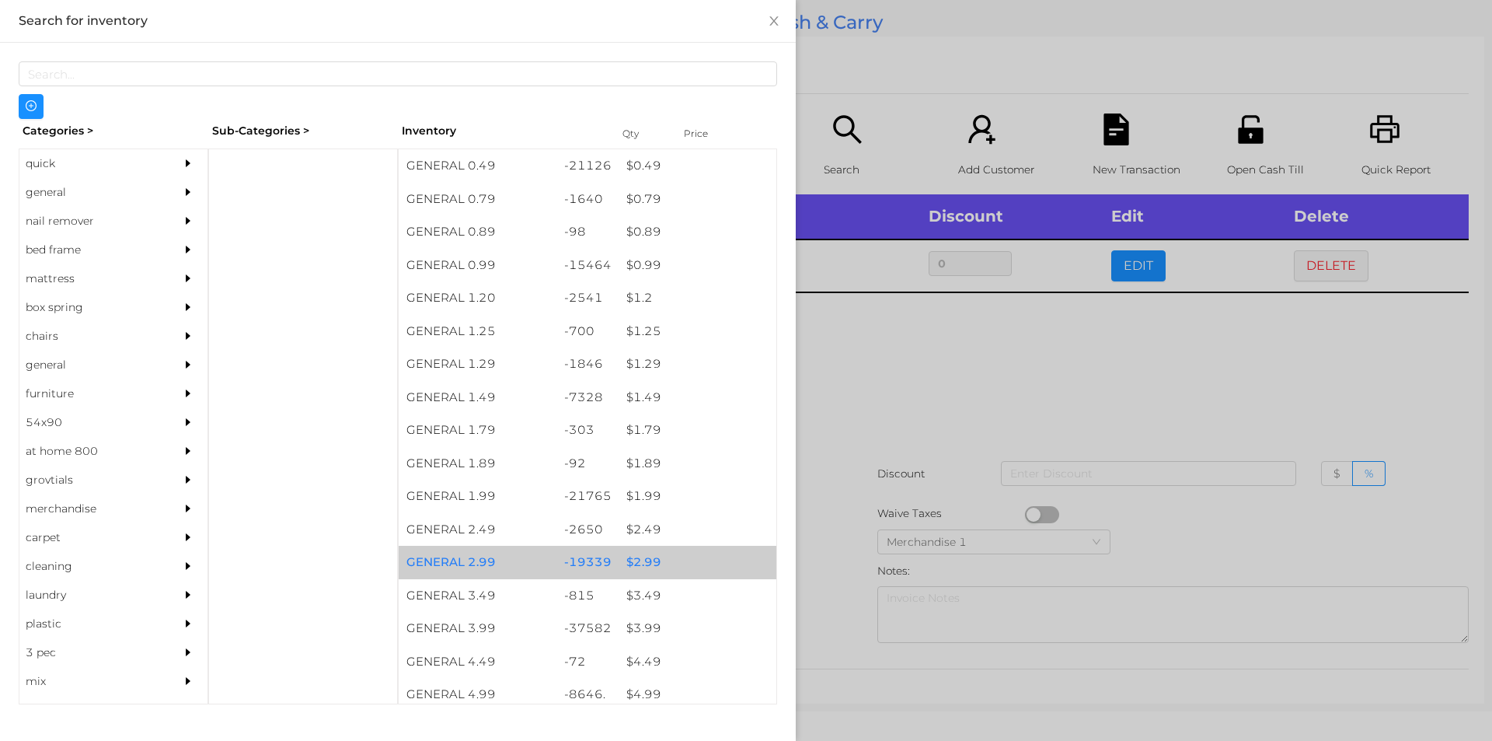
click at [639, 556] on div "$ 2.99" at bounding box center [698, 562] width 158 height 33
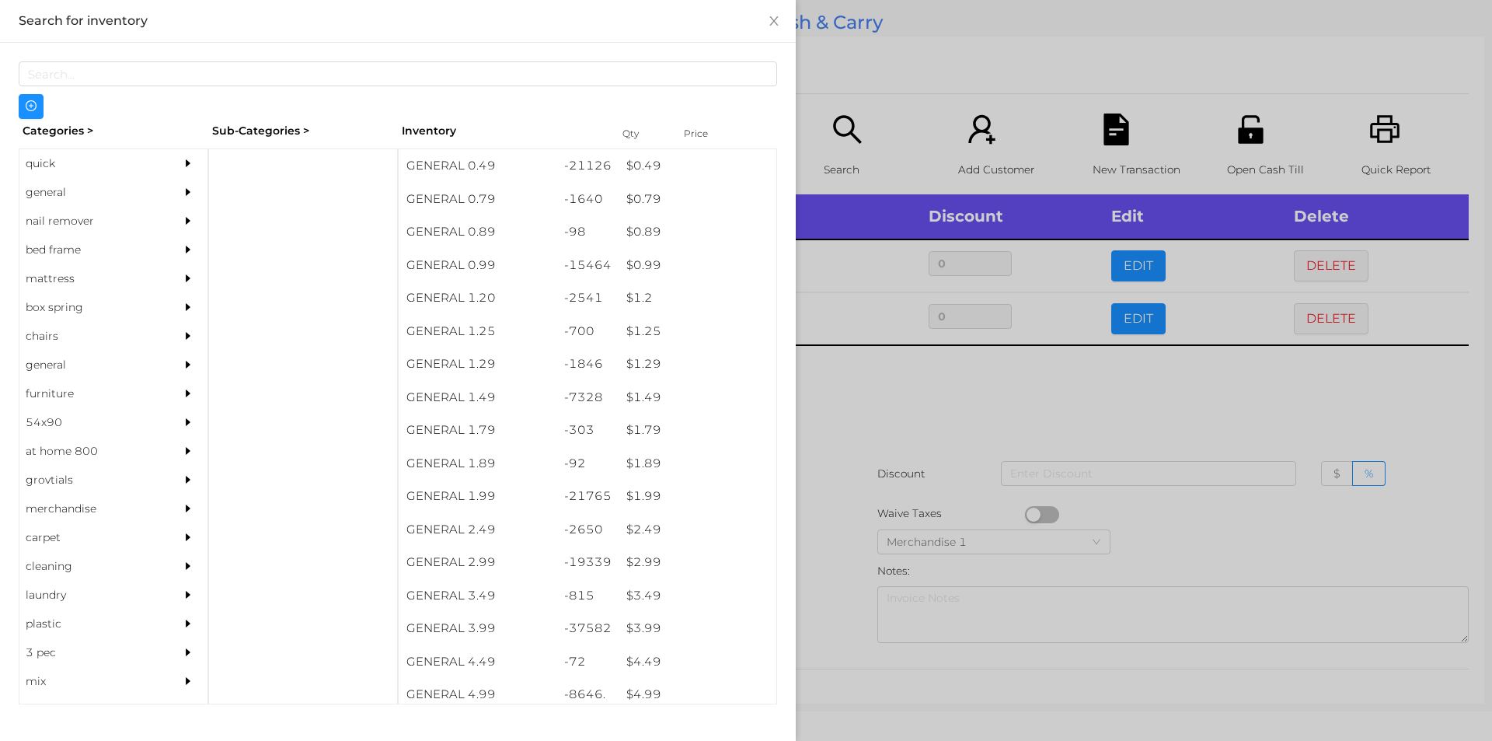
click at [845, 592] on div at bounding box center [746, 370] width 1492 height 741
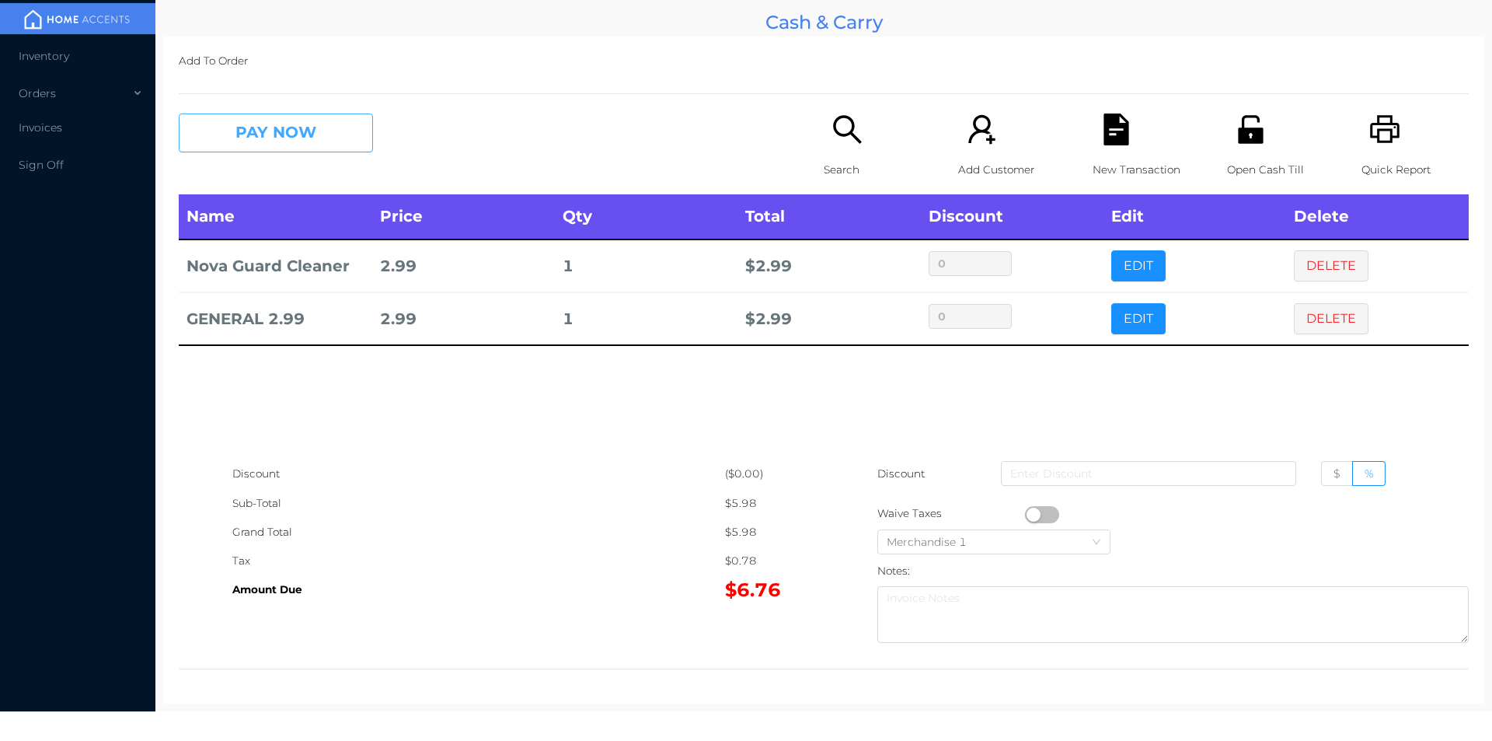
click at [324, 131] on button "PAY NOW" at bounding box center [276, 132] width 194 height 39
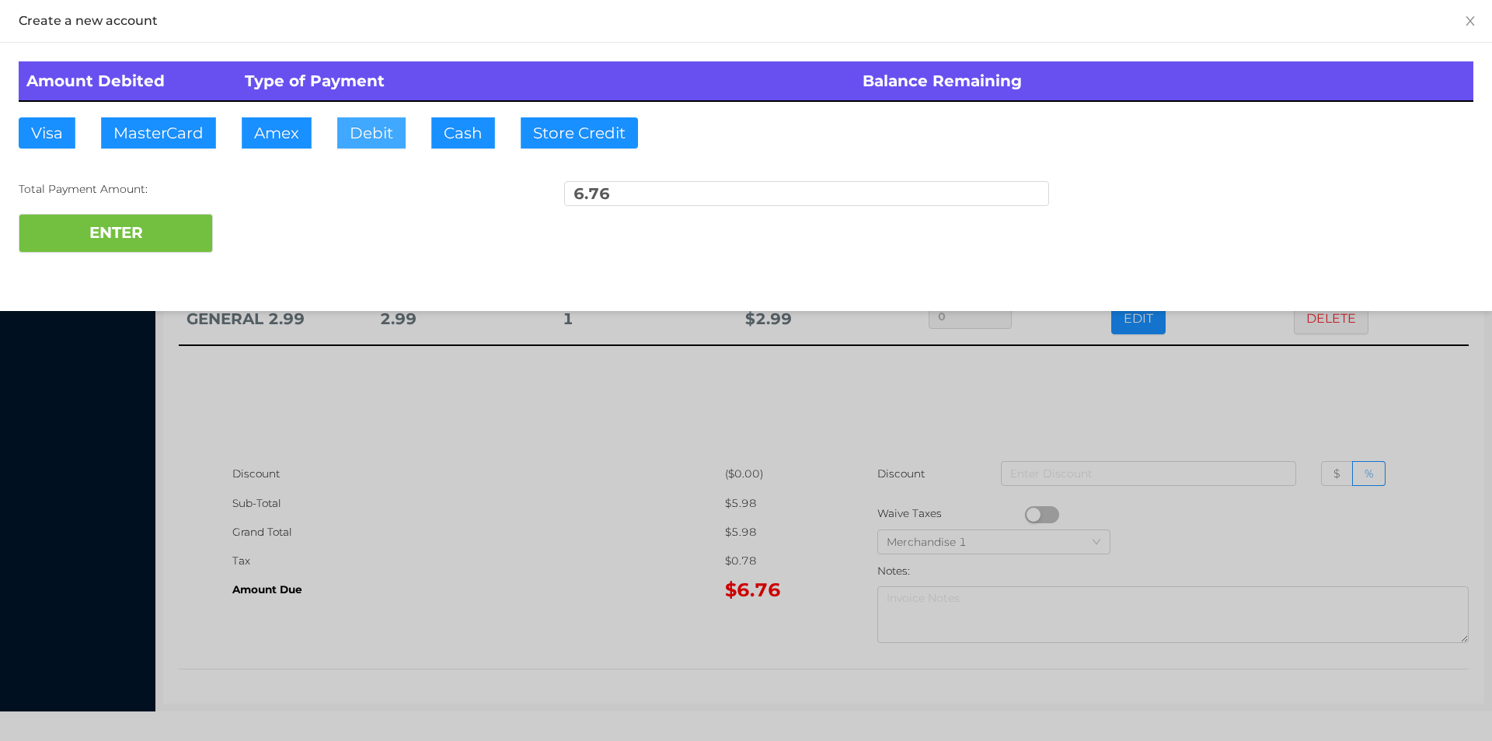
click at [356, 136] on button "Debit" at bounding box center [371, 132] width 68 height 31
click at [192, 221] on button "ENTER" at bounding box center [116, 233] width 194 height 39
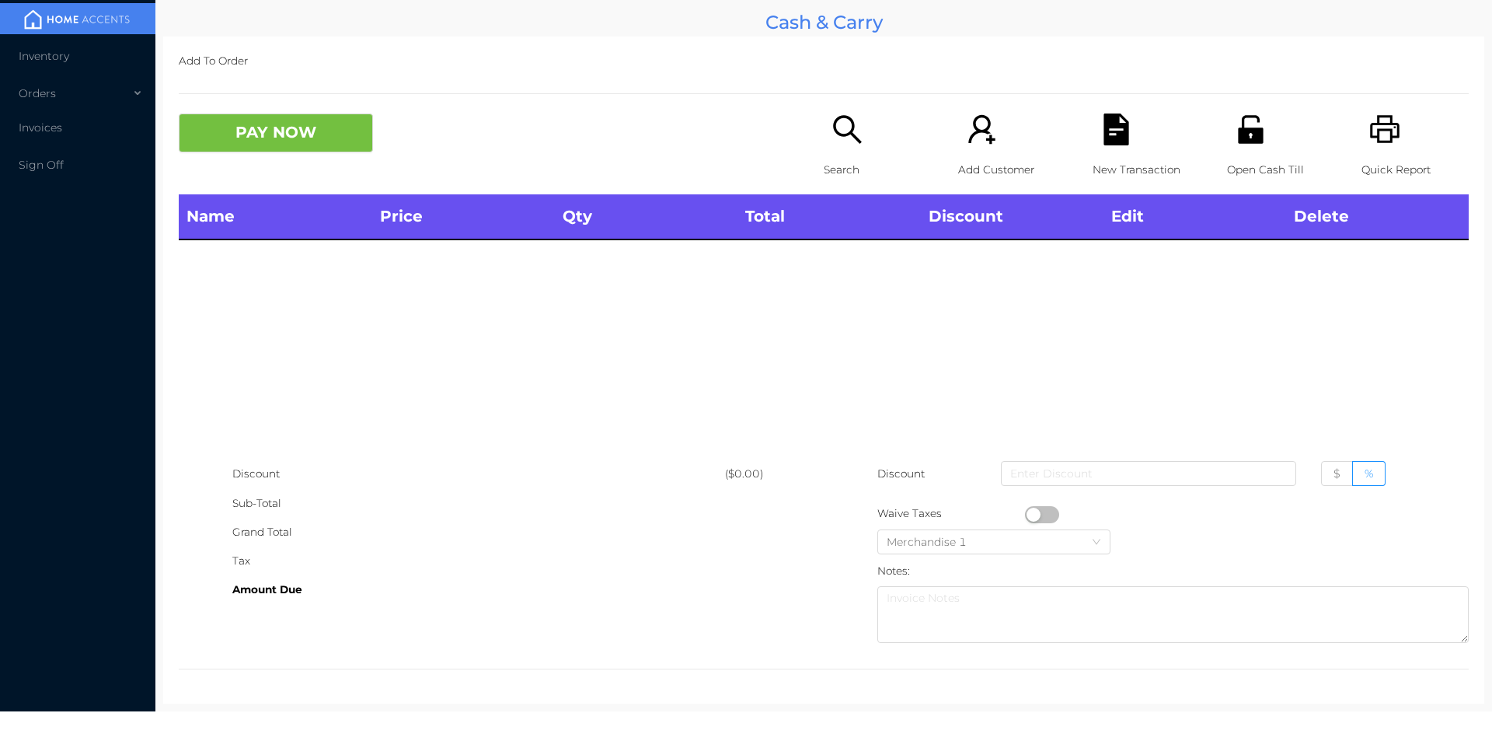
click at [841, 156] on p "Search" at bounding box center [877, 169] width 107 height 29
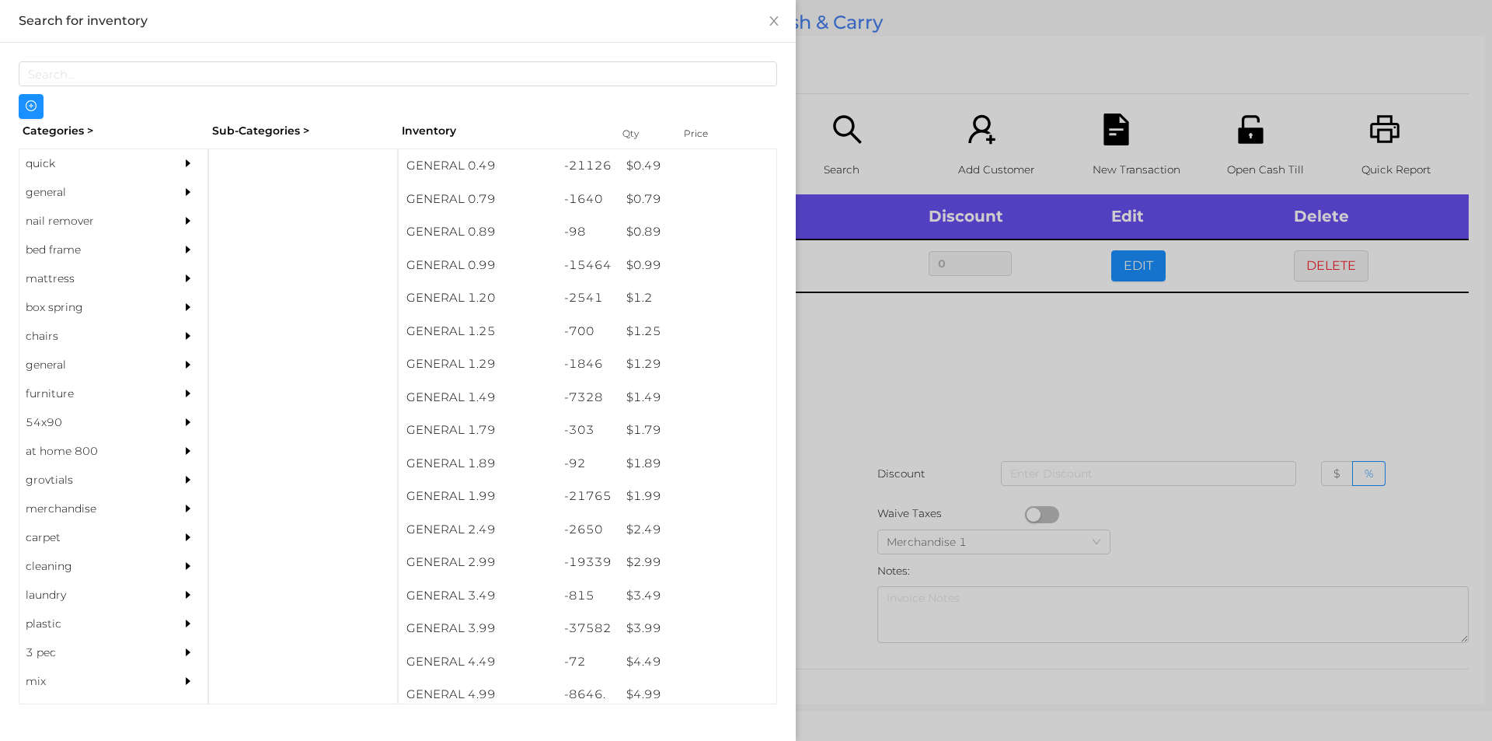
click at [950, 347] on div at bounding box center [746, 370] width 1492 height 741
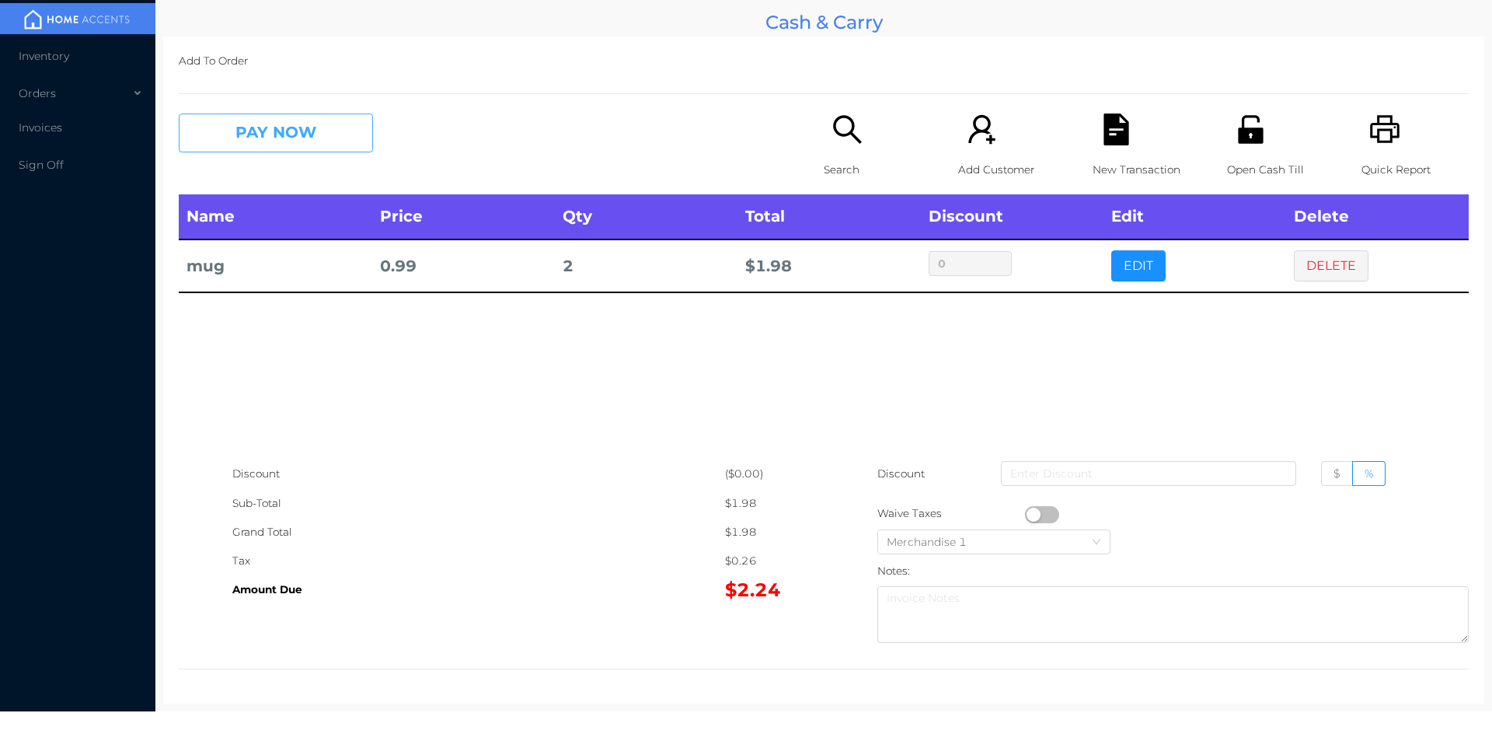
click at [237, 128] on button "PAY NOW" at bounding box center [276, 132] width 194 height 39
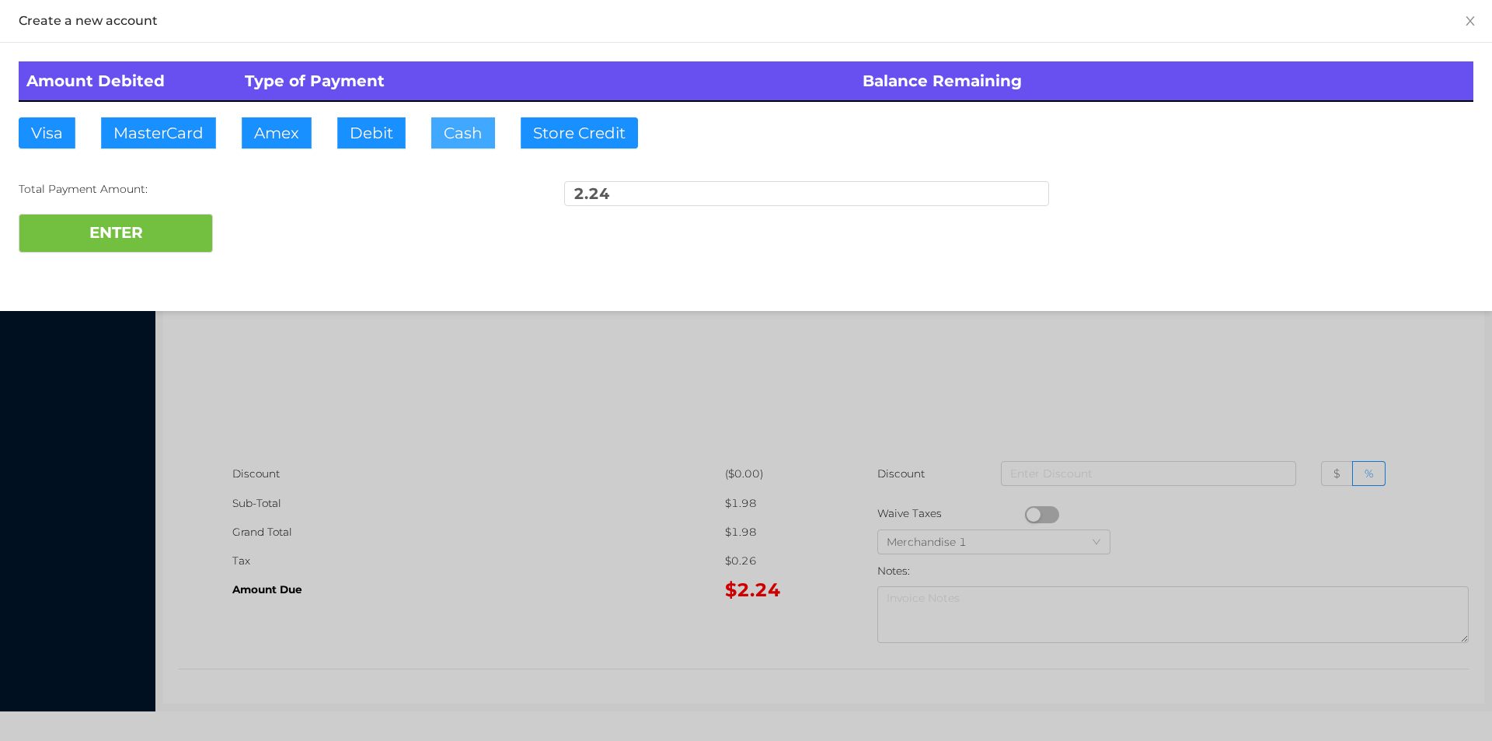
click at [446, 140] on button "Cash" at bounding box center [463, 132] width 64 height 31
click at [208, 243] on button "ENTER" at bounding box center [116, 233] width 194 height 39
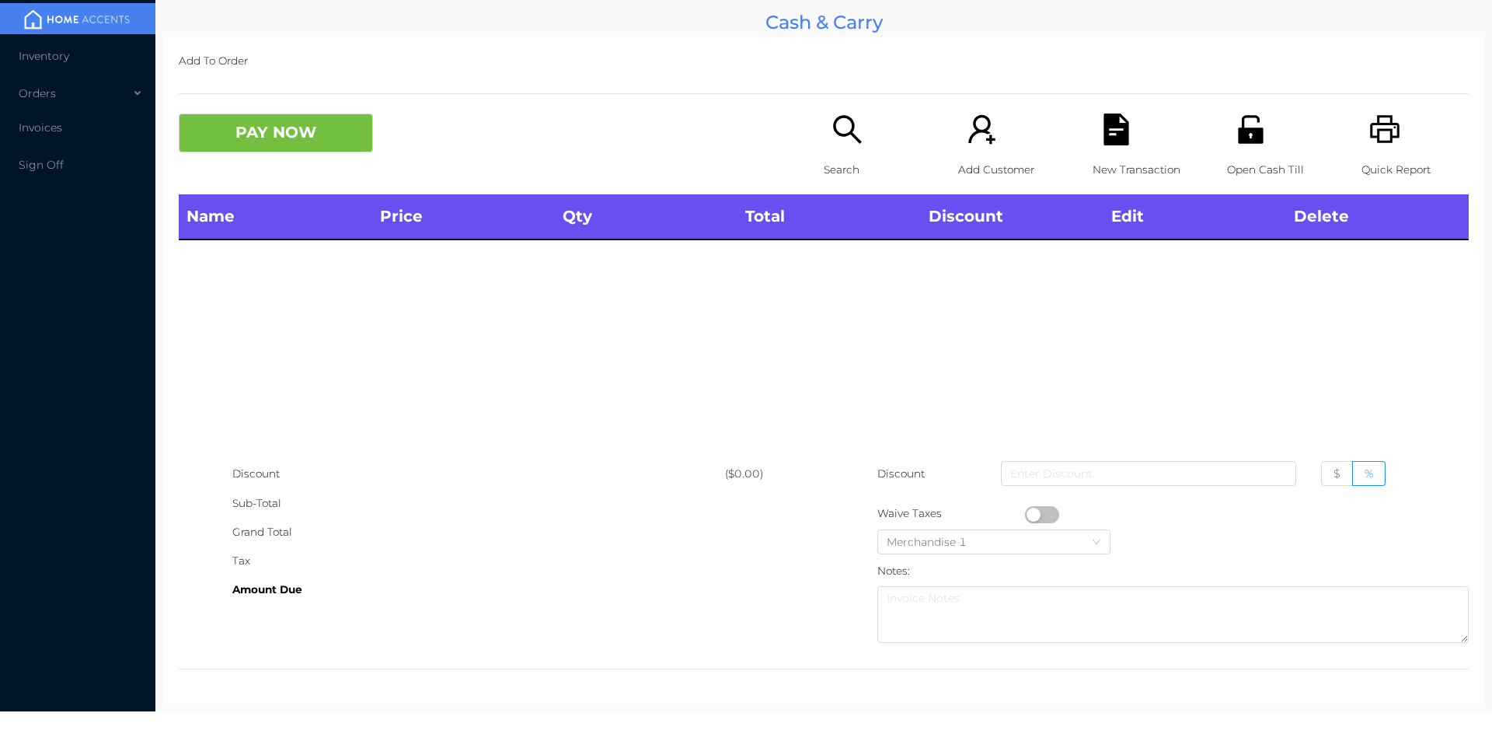
click at [835, 139] on icon "icon: search" at bounding box center [848, 129] width 32 height 32
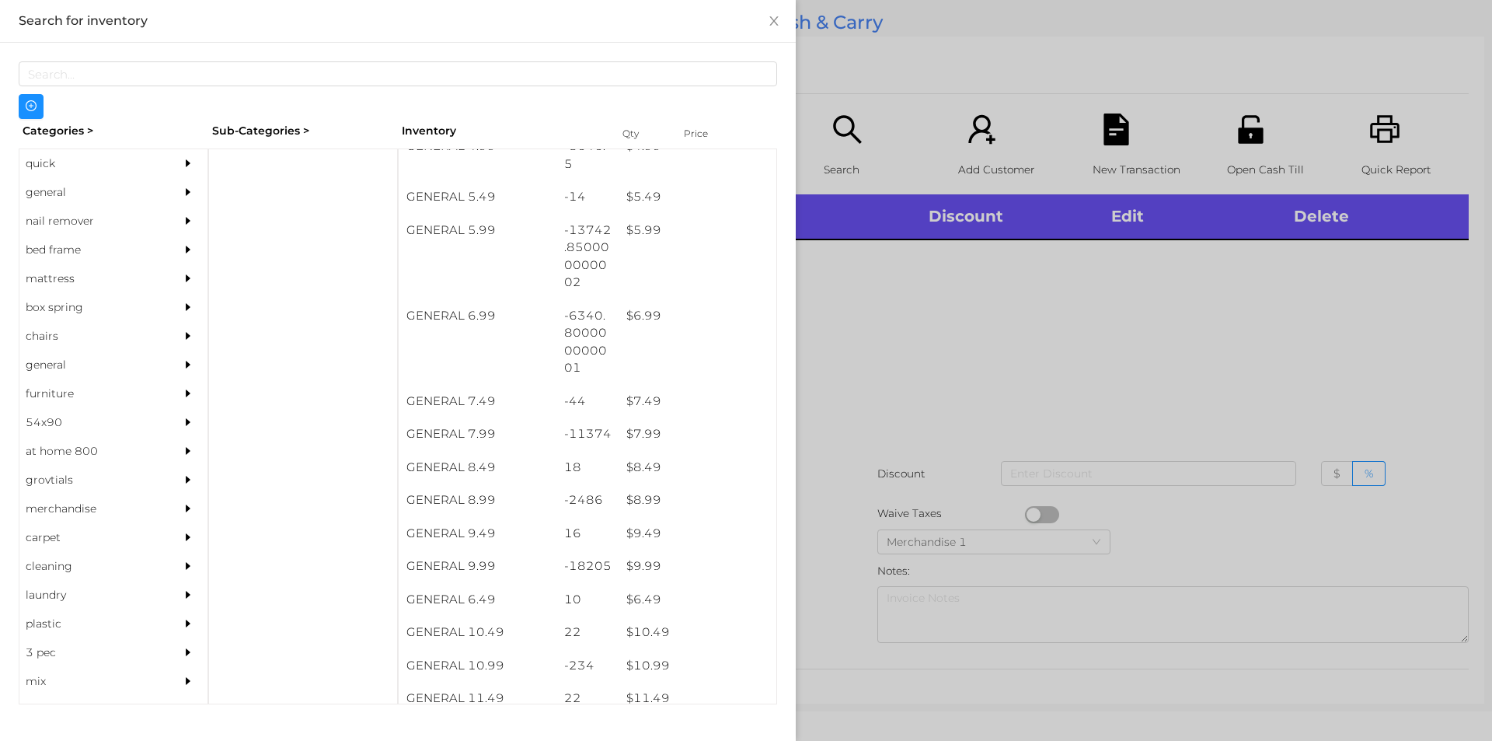
scroll to position [770, 0]
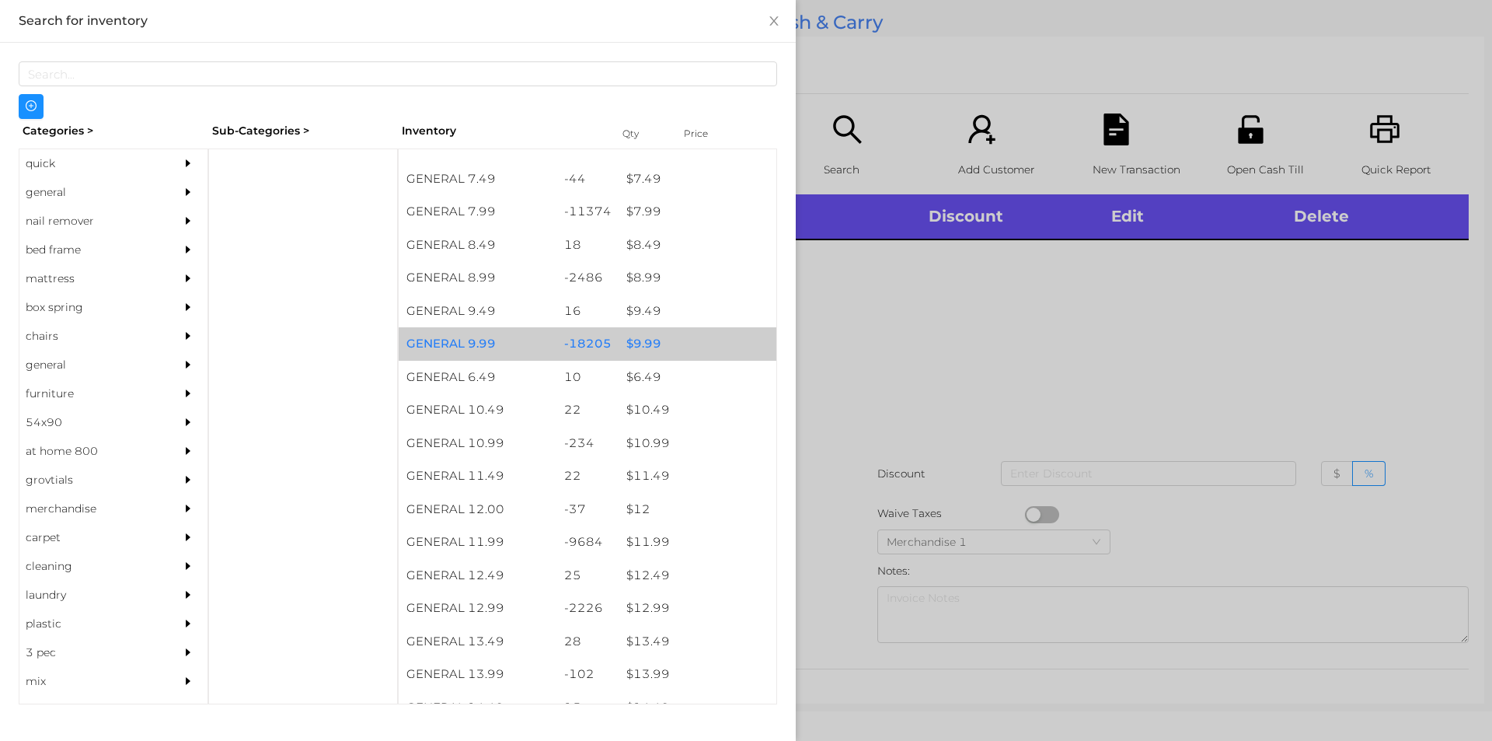
click at [641, 354] on div "$ 9.99" at bounding box center [698, 343] width 158 height 33
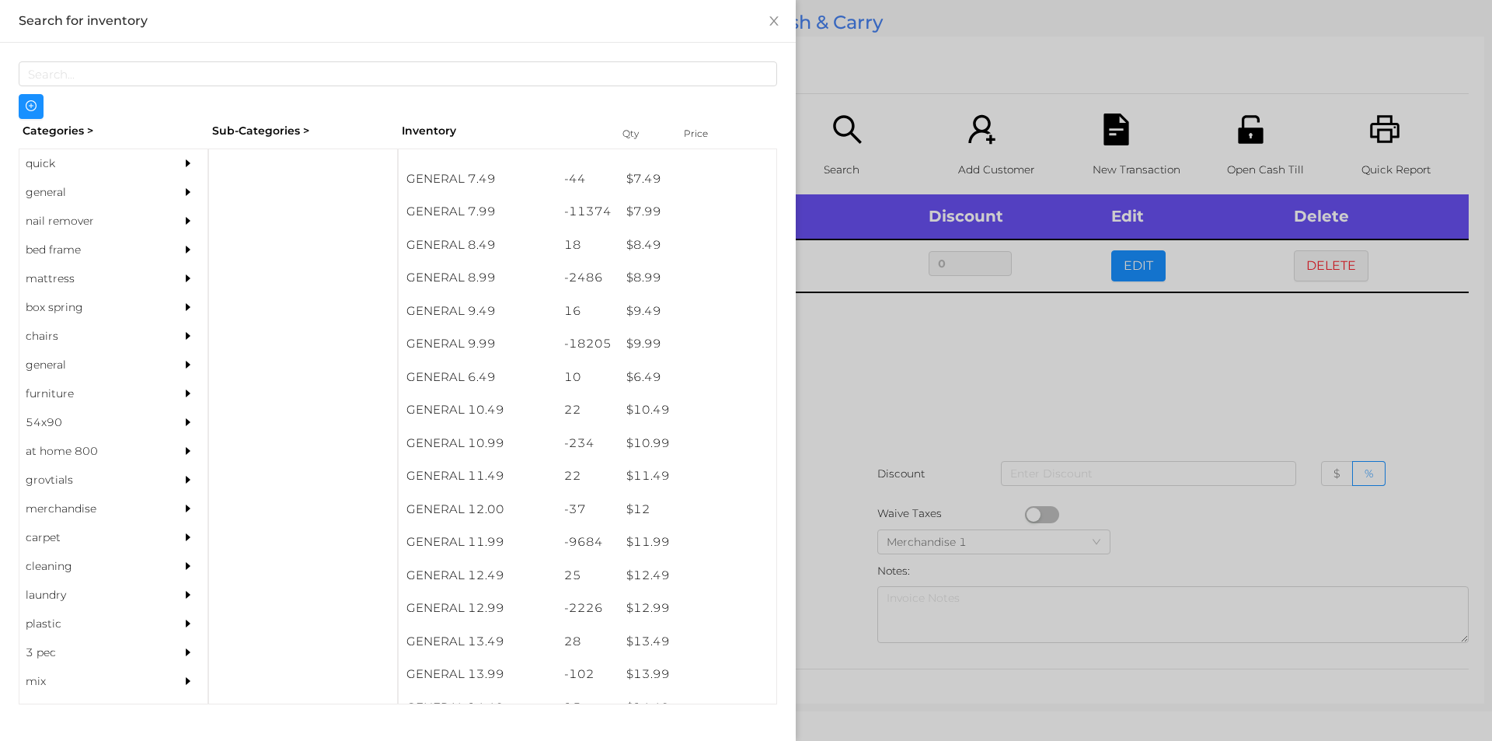
click at [1331, 394] on div at bounding box center [746, 370] width 1492 height 741
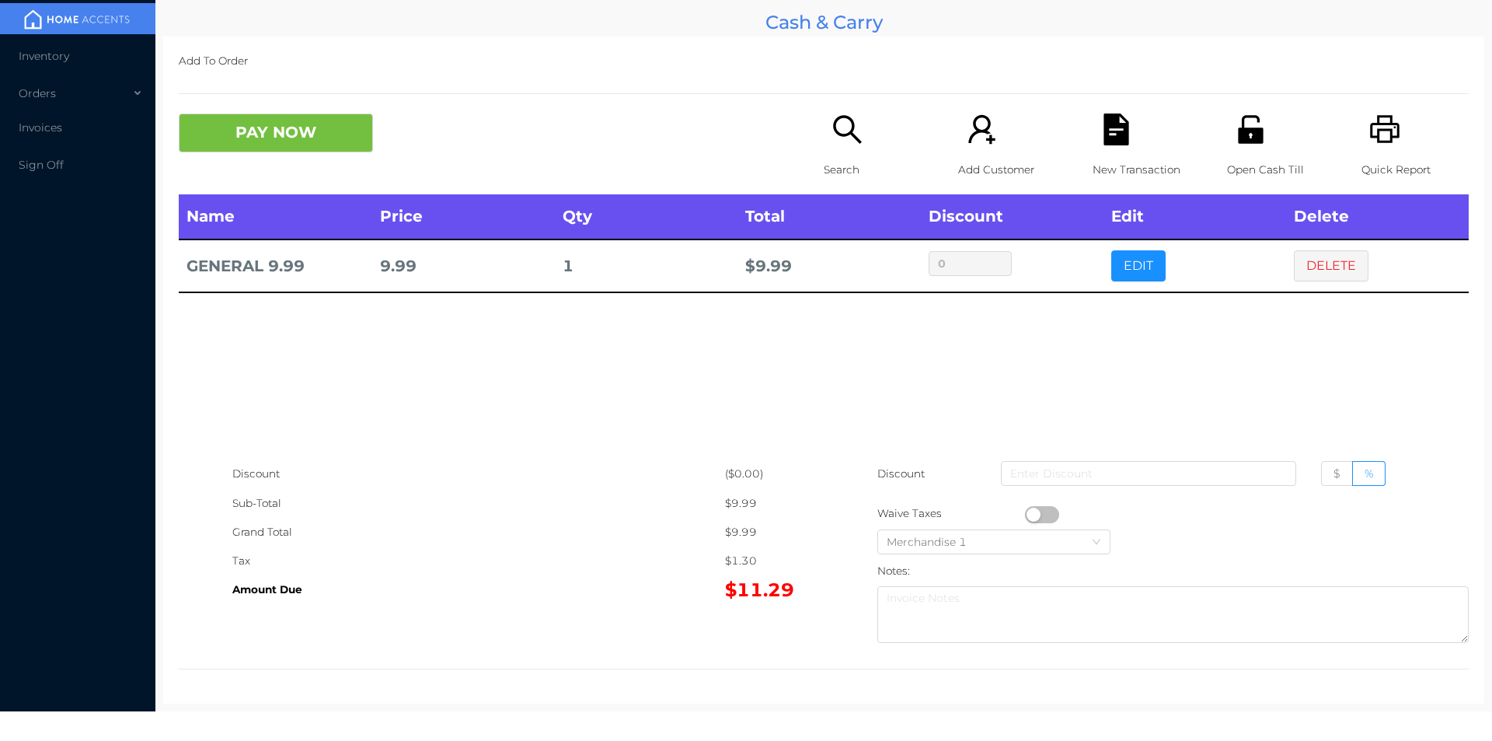
click at [1374, 134] on icon "icon: printer" at bounding box center [1385, 129] width 32 height 32
click at [297, 124] on button "PAY NOW" at bounding box center [276, 132] width 194 height 39
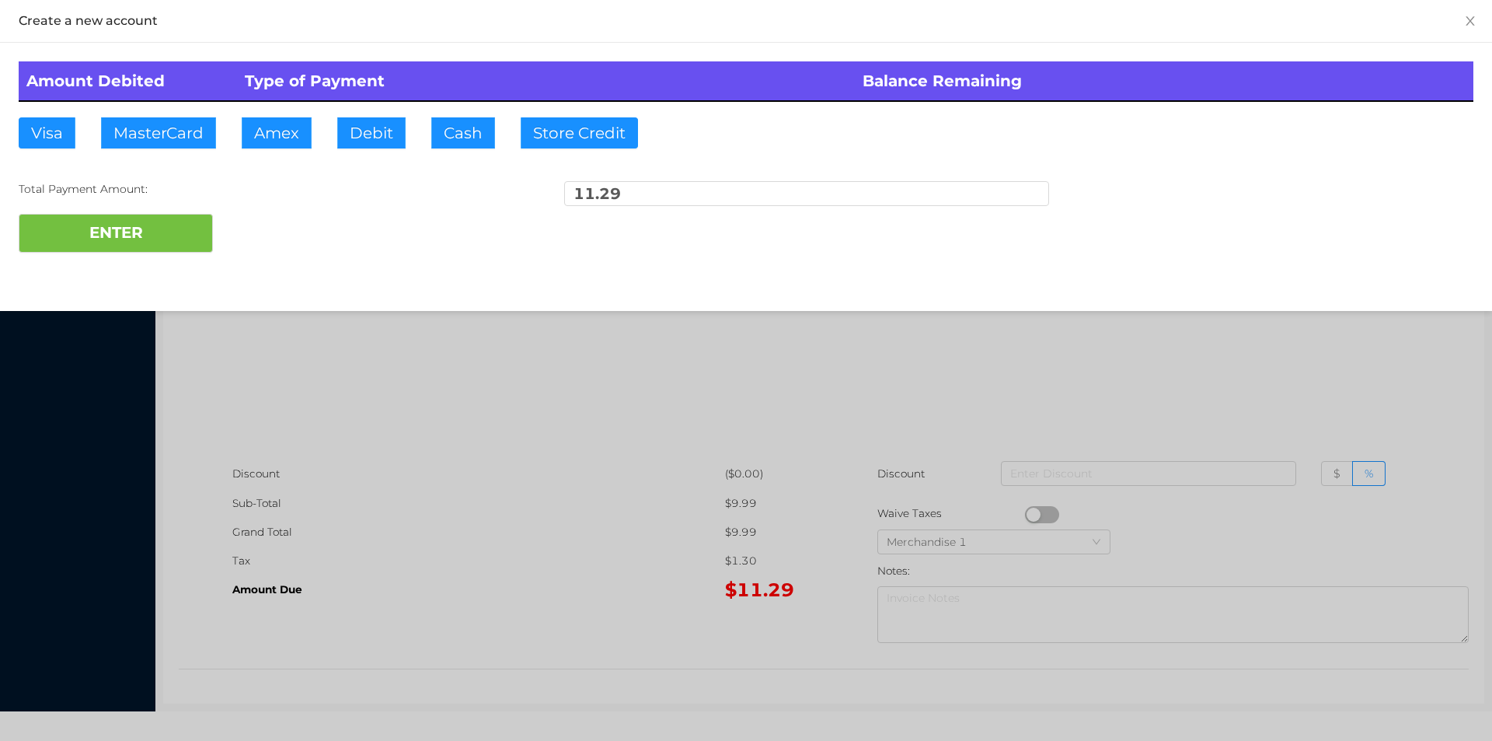
click at [1259, 374] on div at bounding box center [746, 370] width 1492 height 741
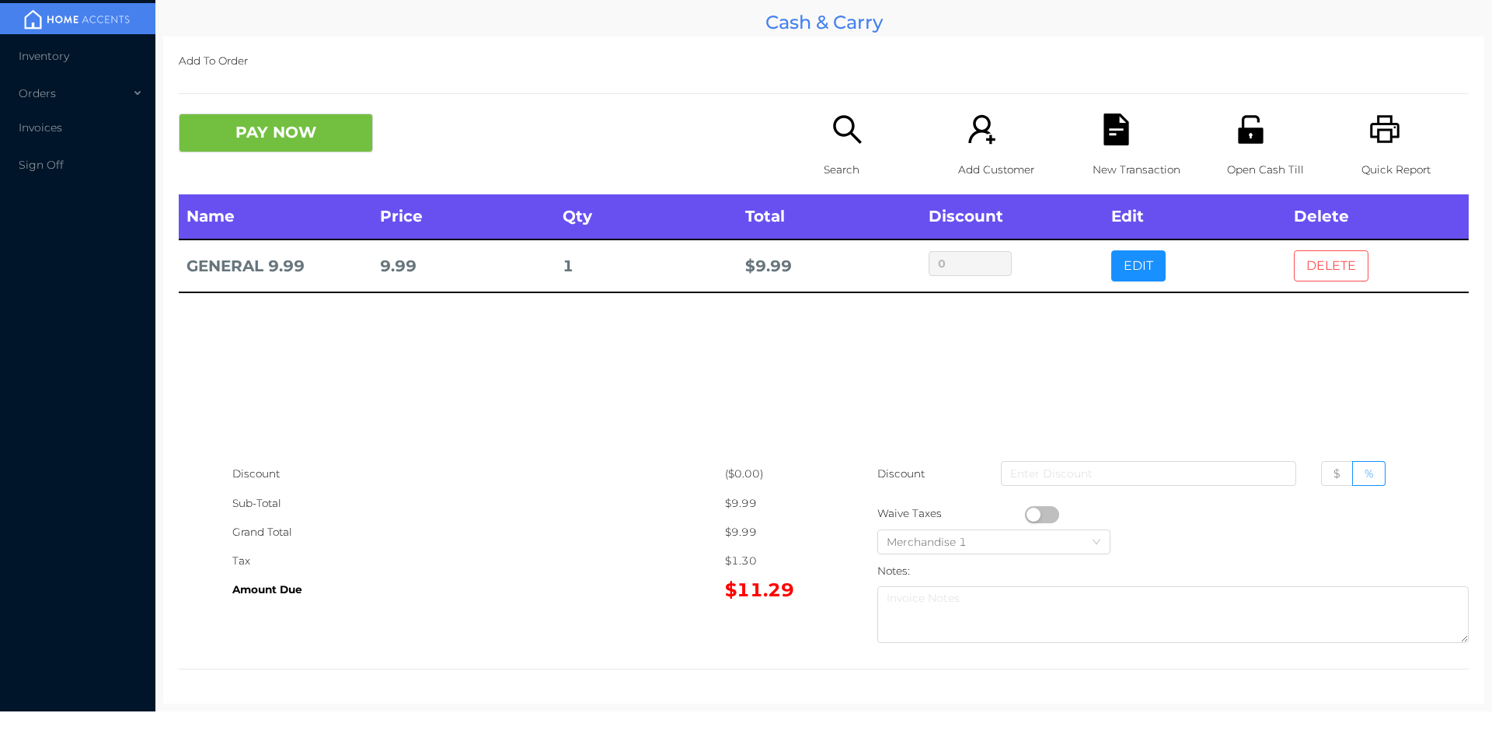
click at [1328, 253] on button "DELETE" at bounding box center [1331, 265] width 75 height 31
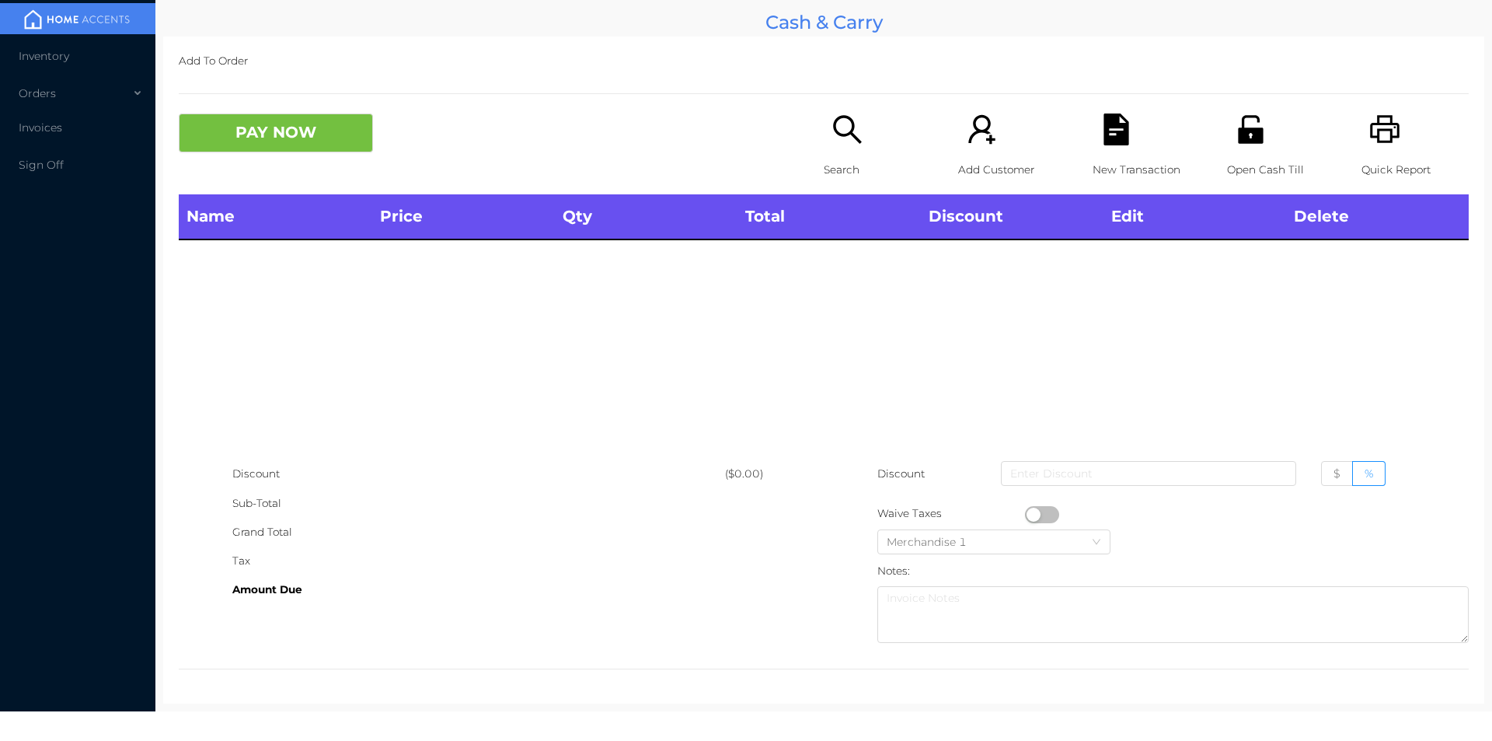
click at [836, 140] on icon "icon: search" at bounding box center [848, 129] width 32 height 32
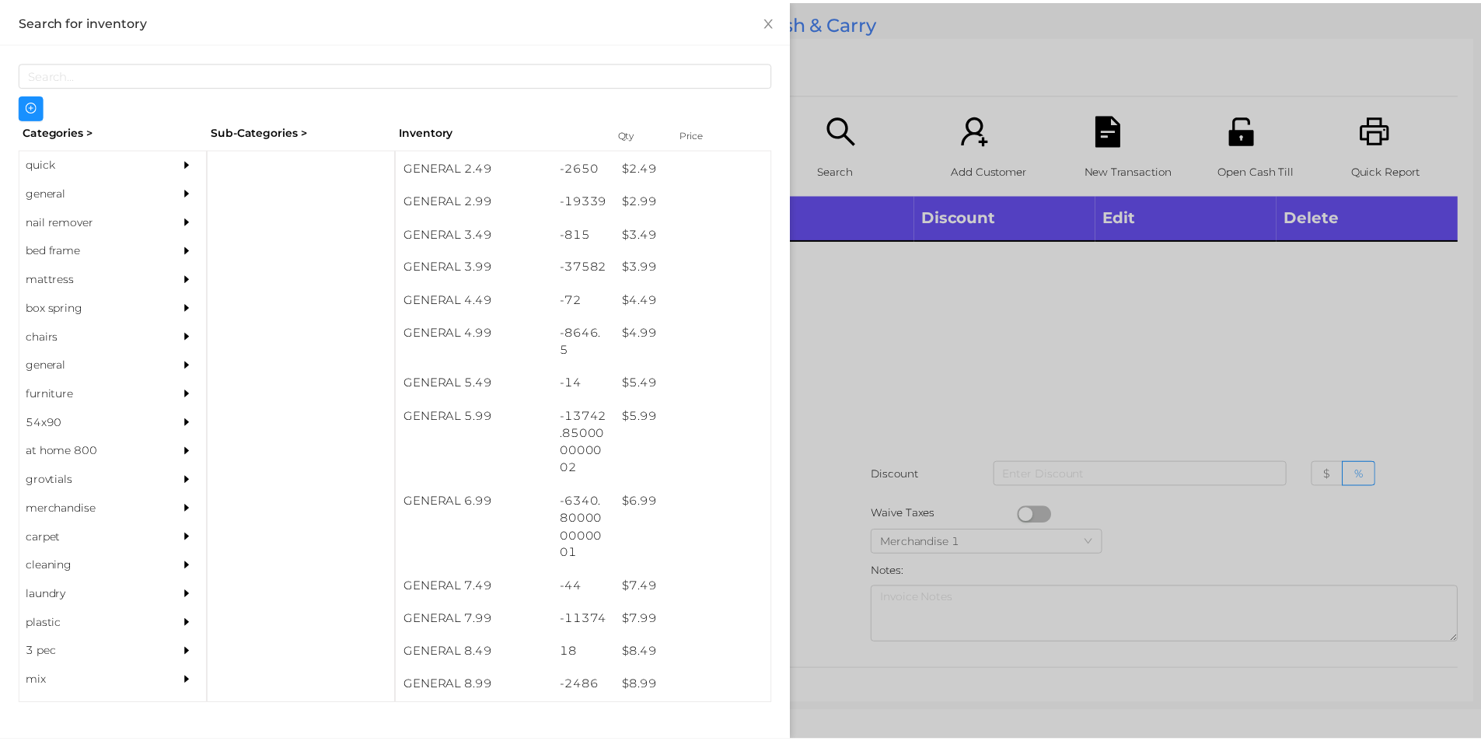
scroll to position [362, 0]
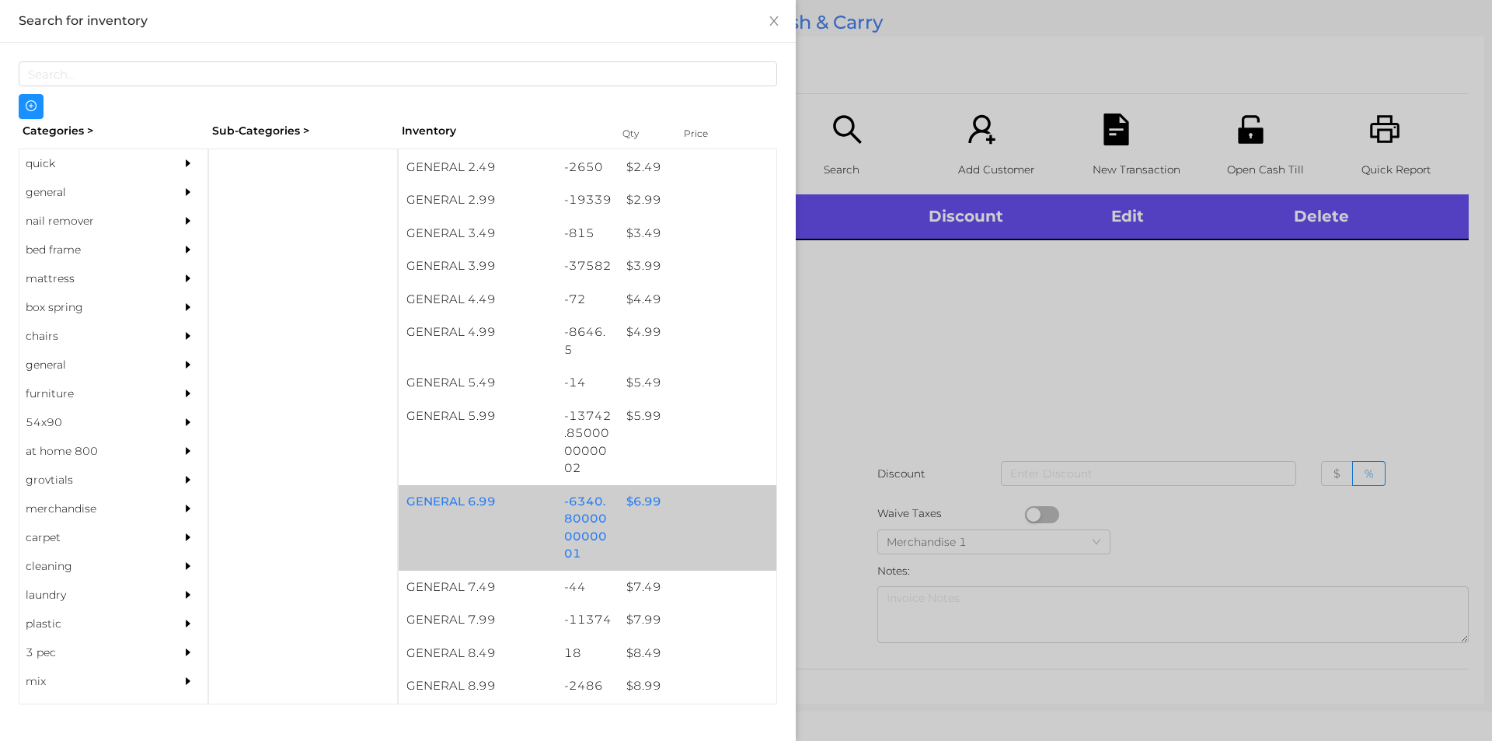
click at [640, 496] on div "$ 6.99" at bounding box center [698, 501] width 158 height 33
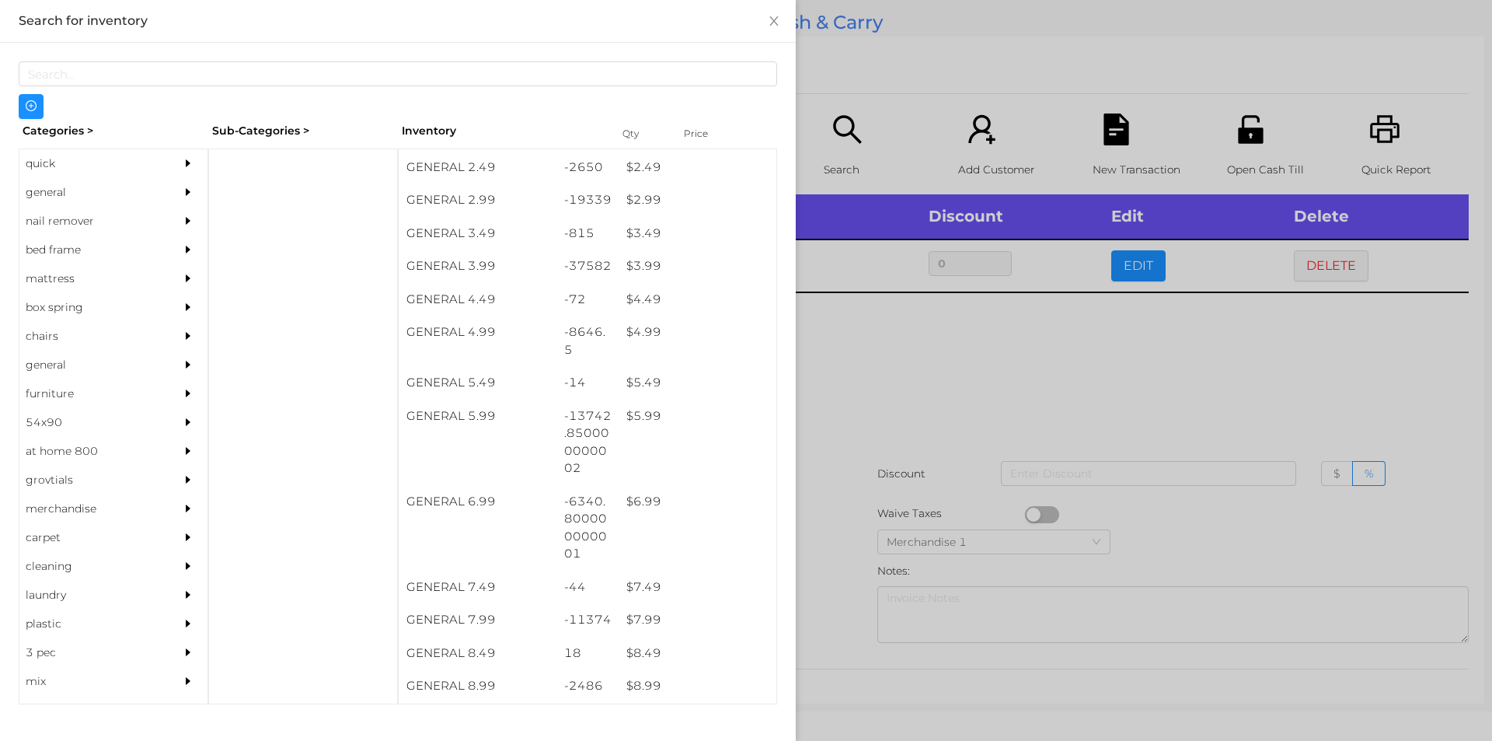
click at [842, 364] on div at bounding box center [746, 370] width 1492 height 741
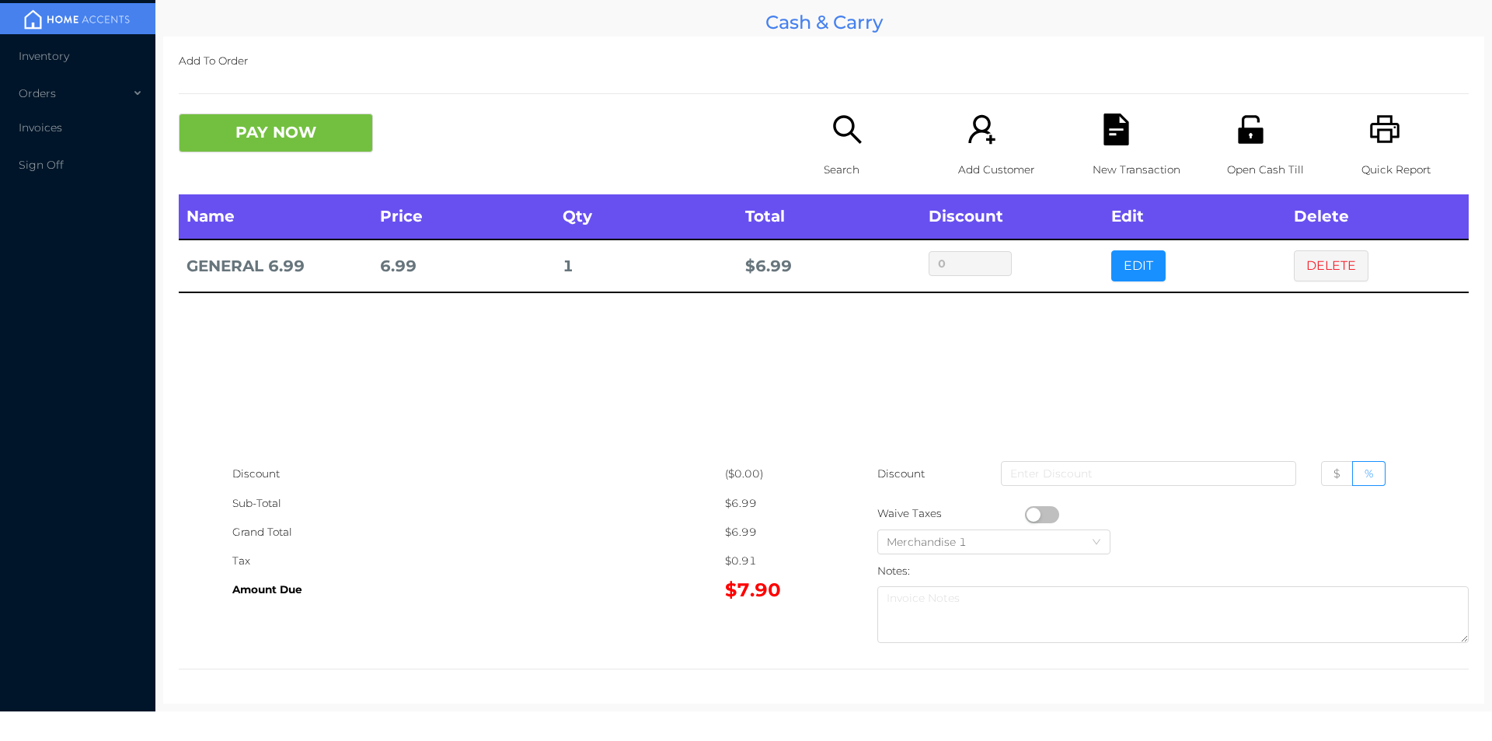
click at [314, 173] on div "PAY NOW Search Add Customer New Transaction Open Cash Till Quick Report" at bounding box center [824, 153] width 1290 height 81
click at [277, 141] on button "PAY NOW" at bounding box center [276, 132] width 194 height 39
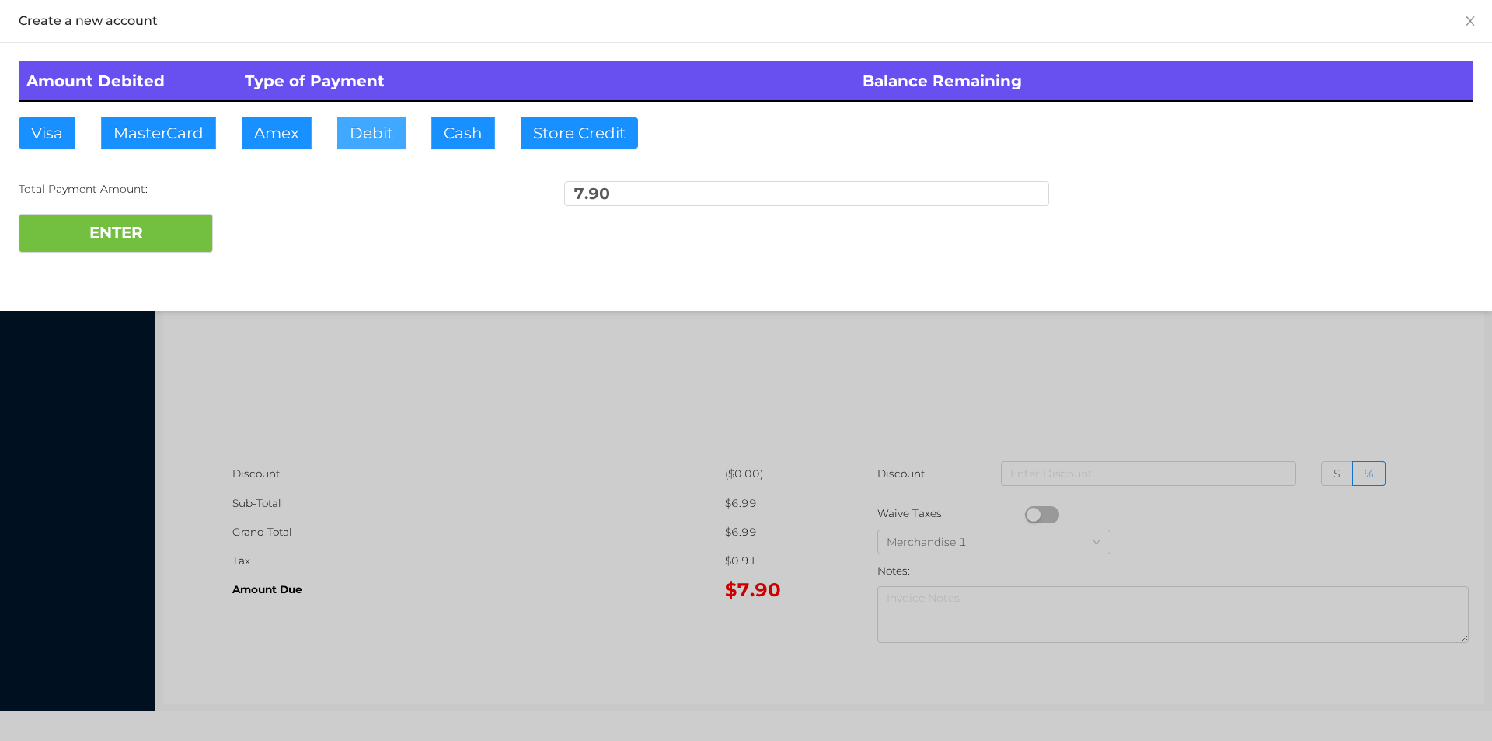
click at [373, 130] on button "Debit" at bounding box center [371, 132] width 68 height 31
click at [176, 216] on button "ENTER" at bounding box center [116, 233] width 194 height 39
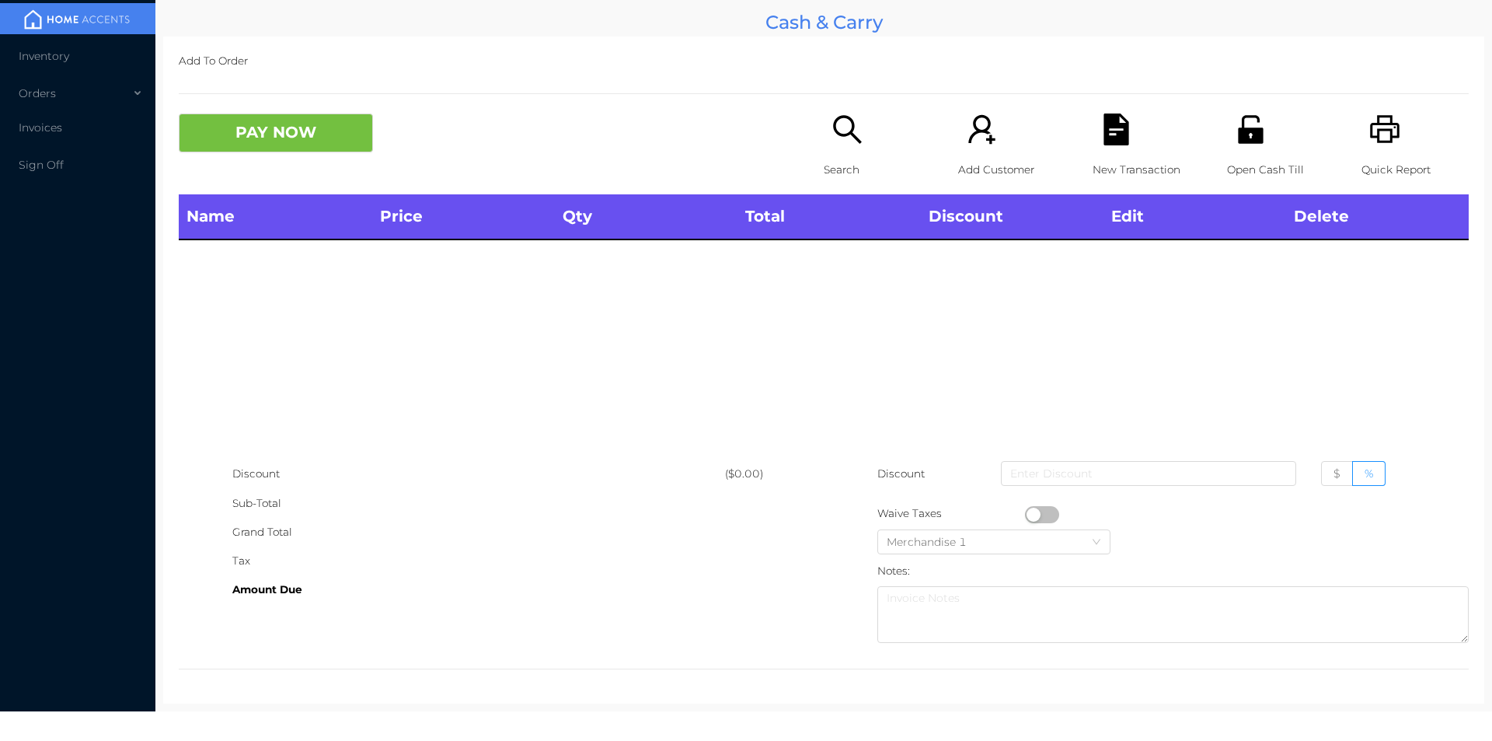
click at [846, 130] on icon "icon: search" at bounding box center [847, 129] width 28 height 28
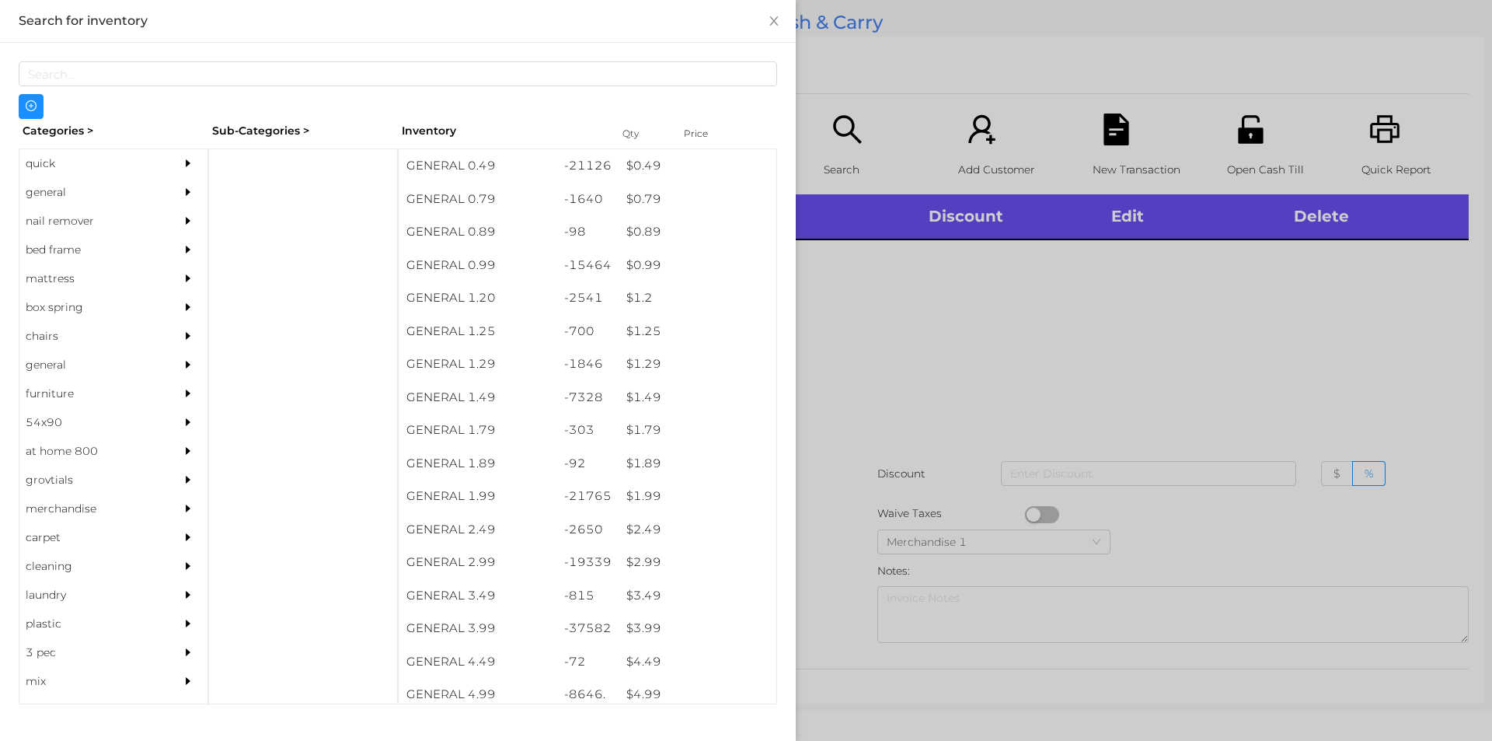
click at [891, 316] on div at bounding box center [746, 370] width 1492 height 741
click at [889, 298] on div "Name Price Qty Total Discount Edit Delete" at bounding box center [824, 326] width 1290 height 265
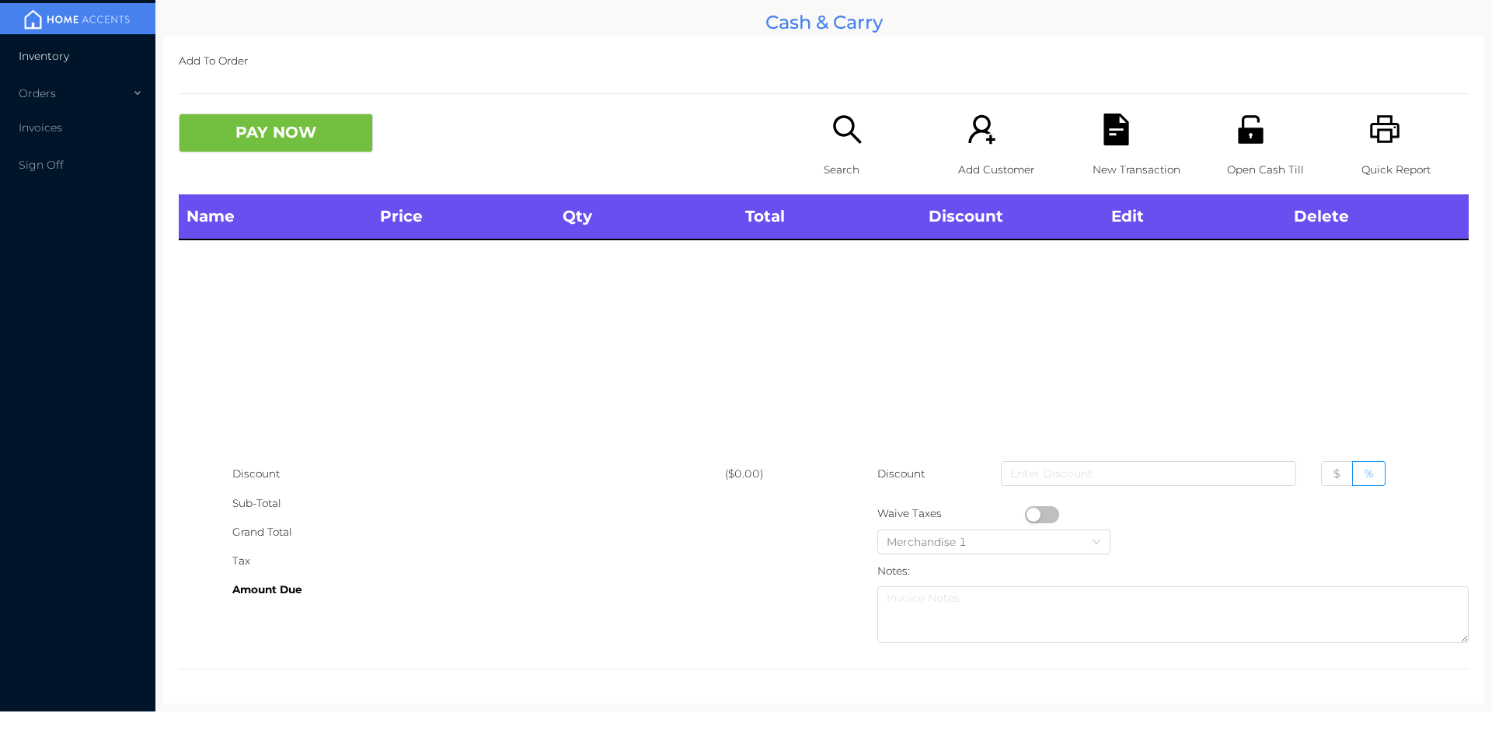
click at [42, 61] on span "Inventory" at bounding box center [44, 56] width 51 height 14
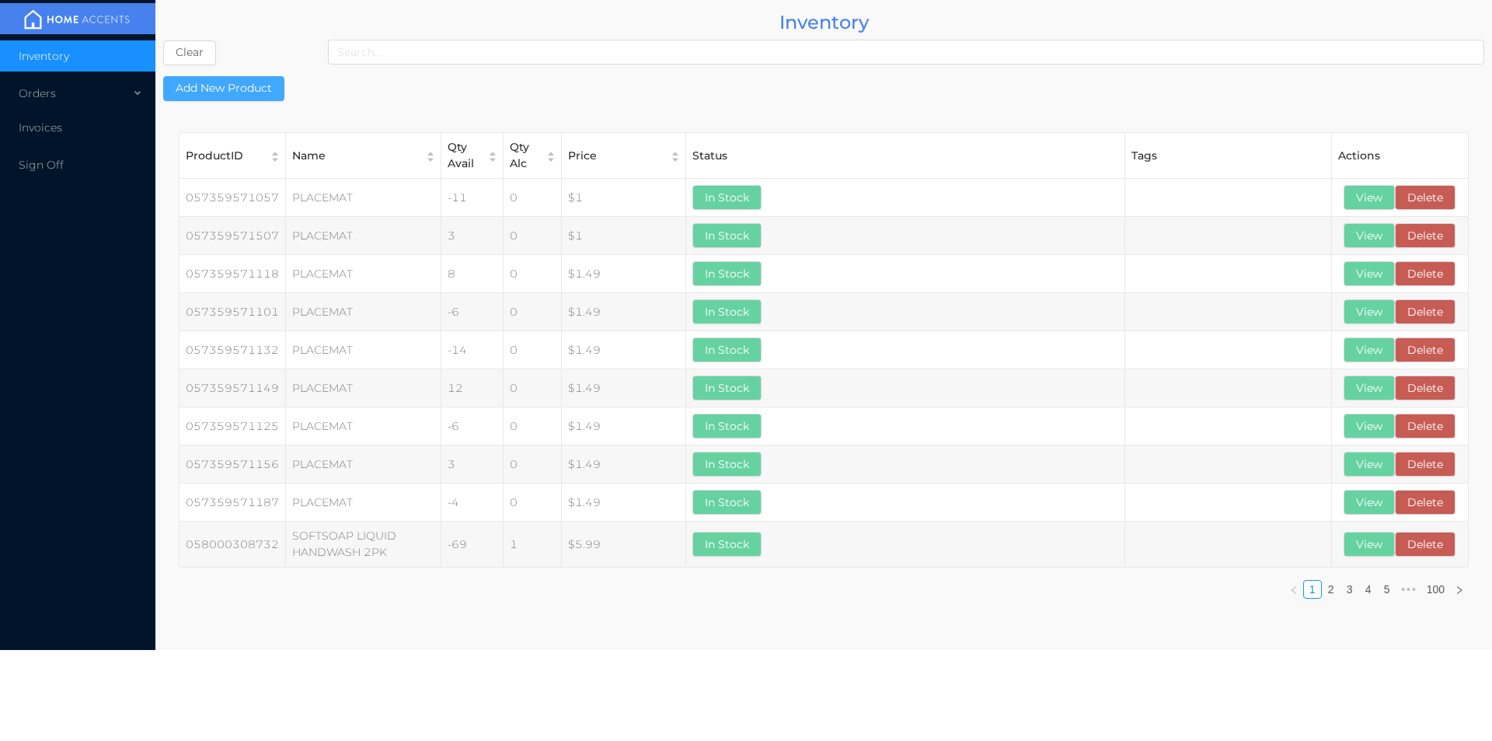
click at [231, 85] on button "Add New Product" at bounding box center [223, 88] width 121 height 25
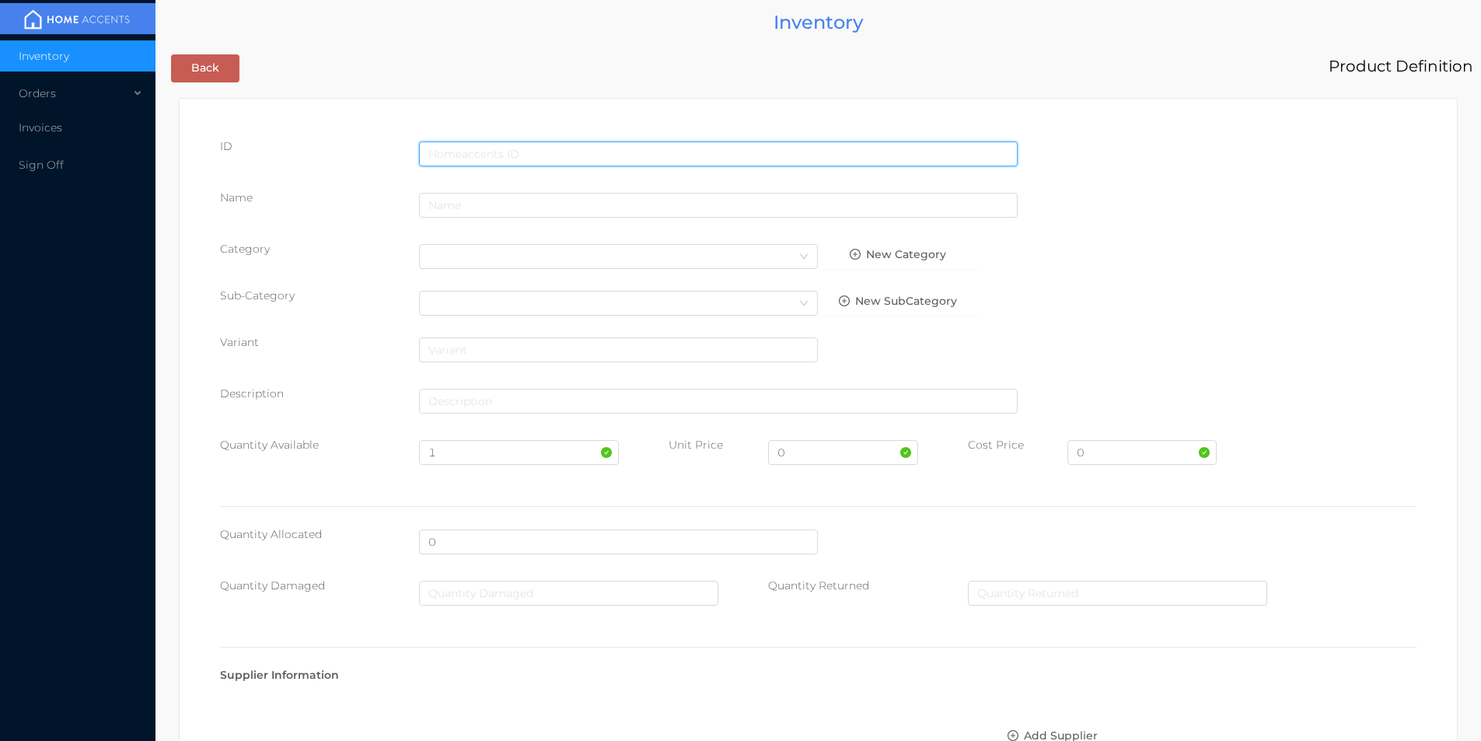
click at [474, 145] on input "text" at bounding box center [718, 153] width 598 height 25
type input "041604414855"
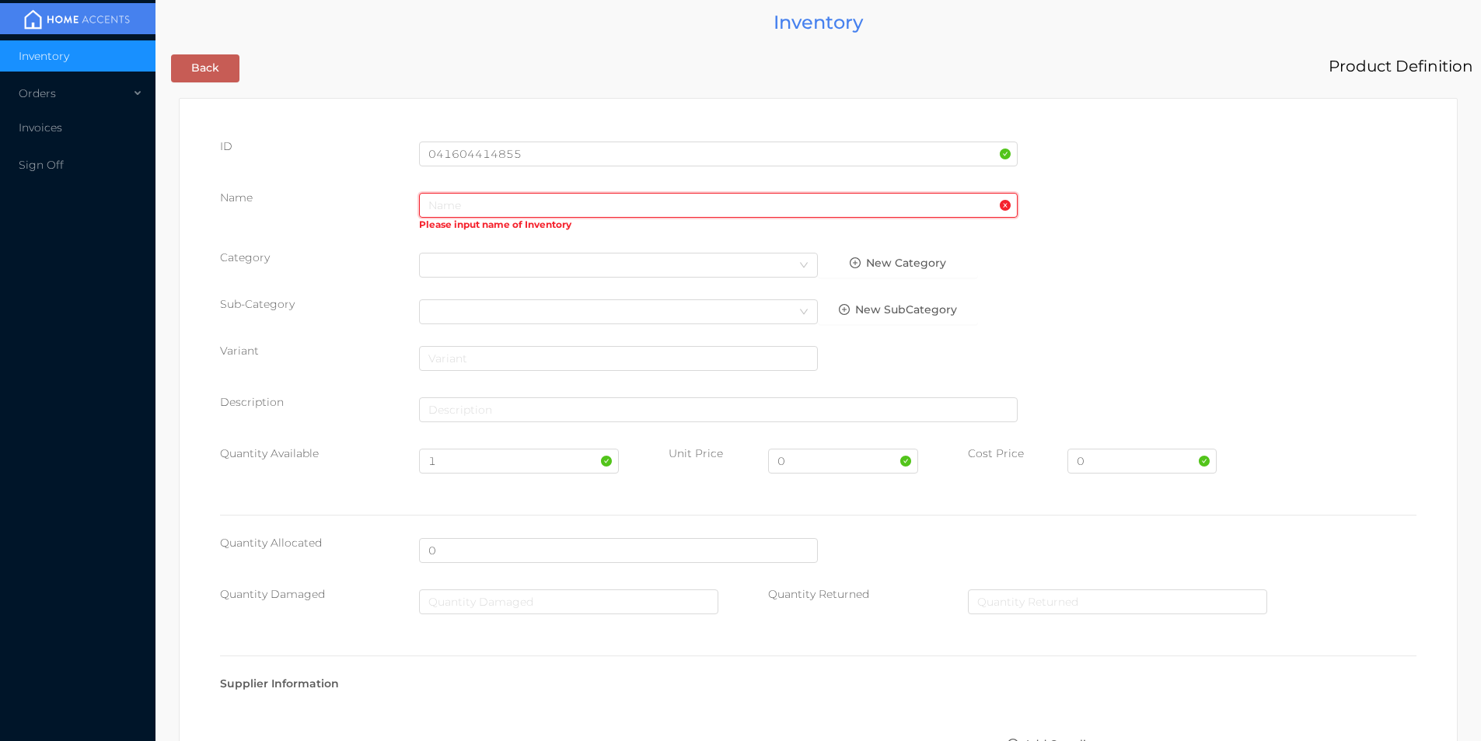
click at [473, 206] on input "text" at bounding box center [718, 205] width 598 height 25
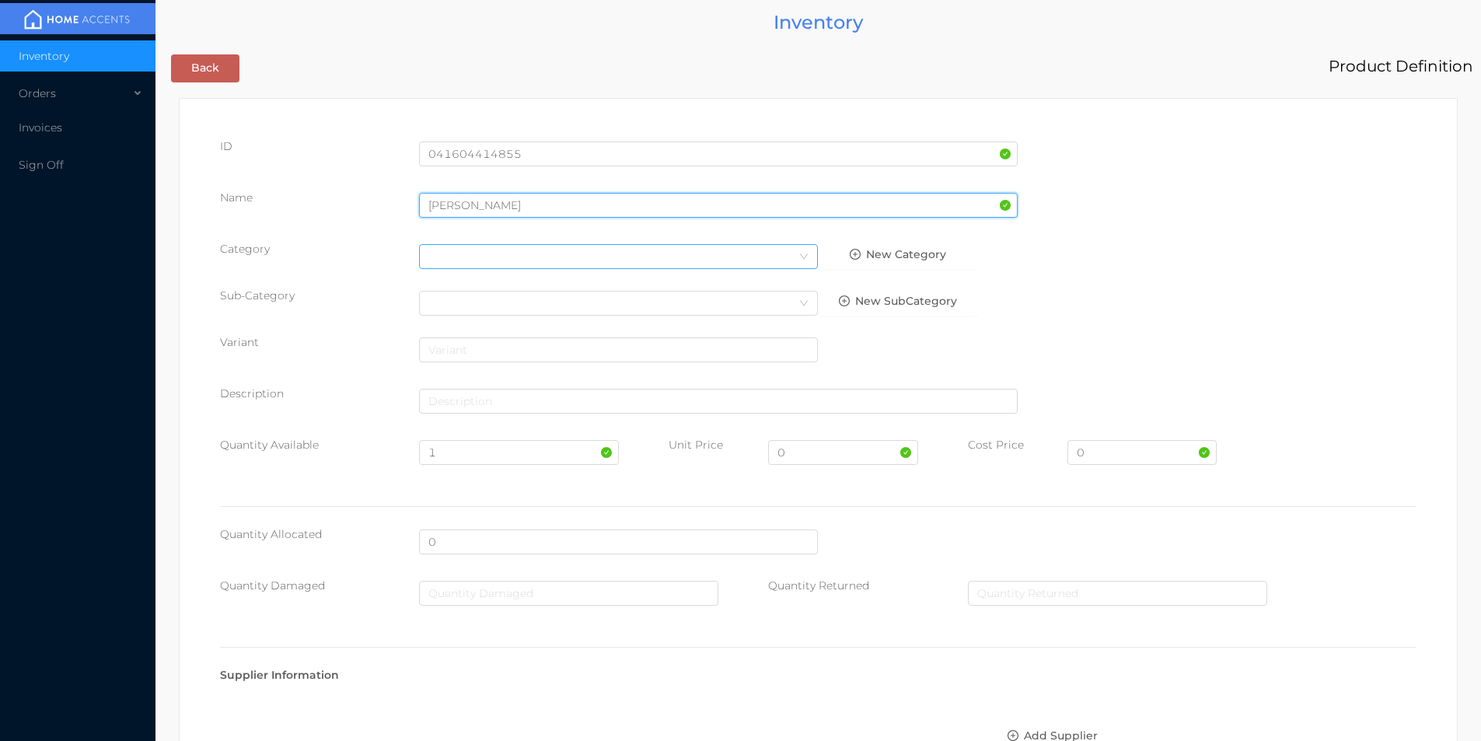
type input "[PERSON_NAME]"
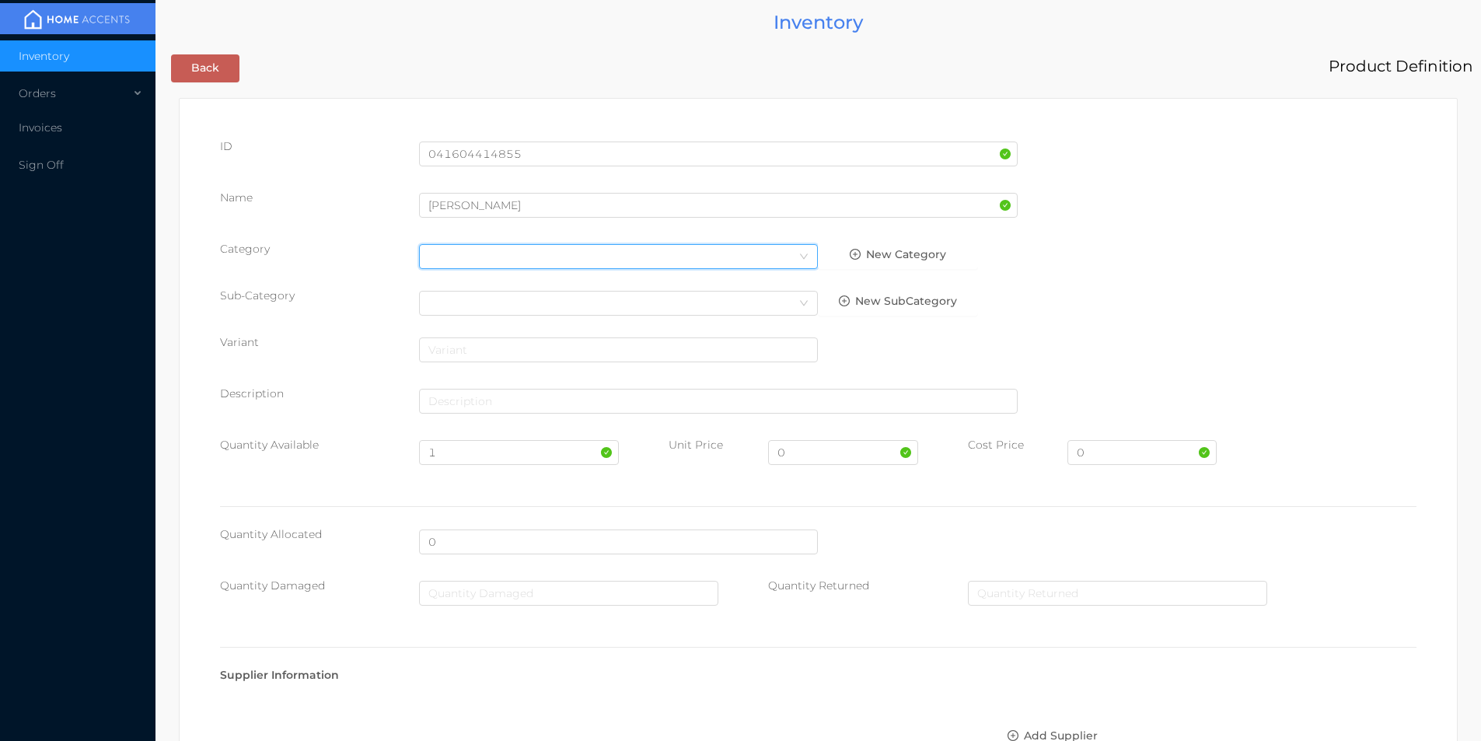
click at [483, 254] on div "Select Category" at bounding box center [618, 256] width 380 height 23
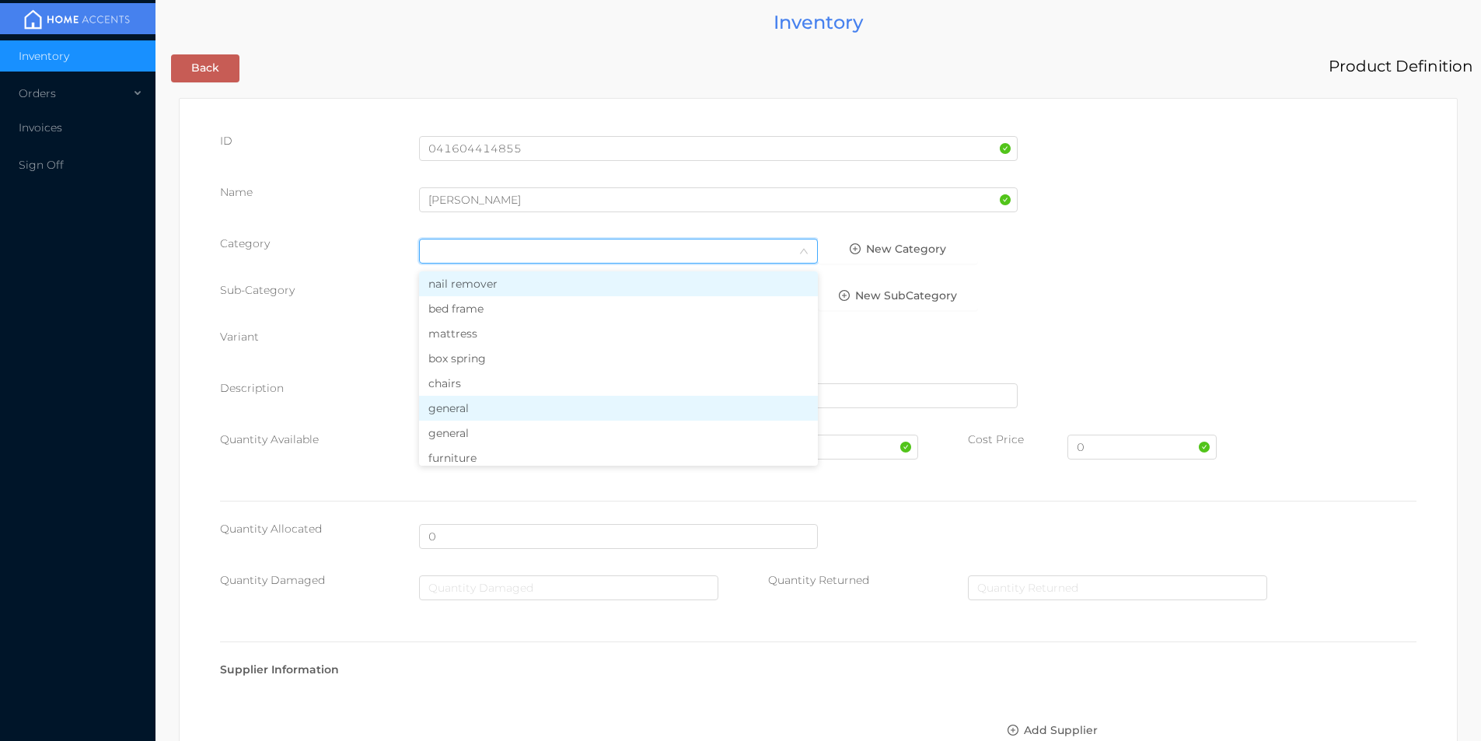
click at [448, 411] on li "general" at bounding box center [618, 408] width 399 height 25
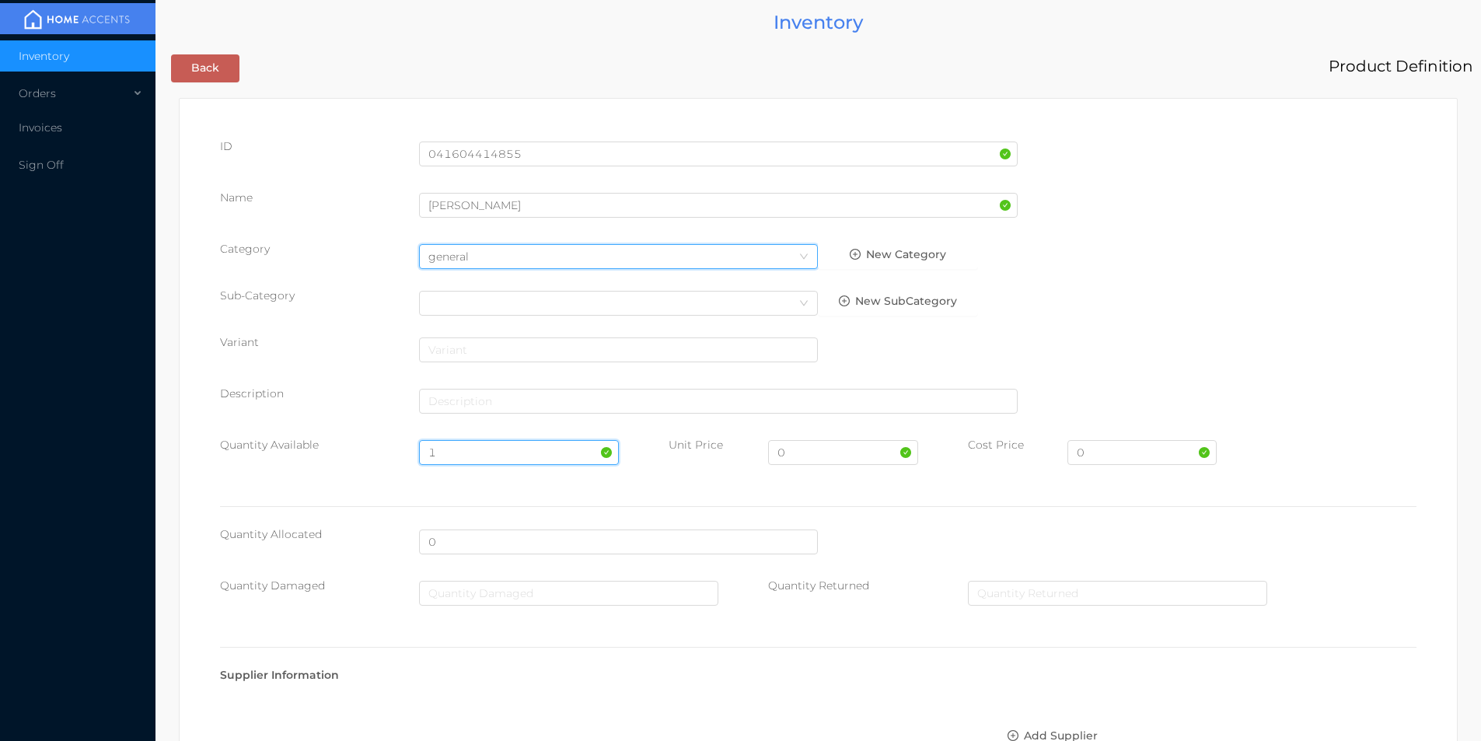
click at [459, 453] on input "1" at bounding box center [518, 452] width 199 height 25
type input "20"
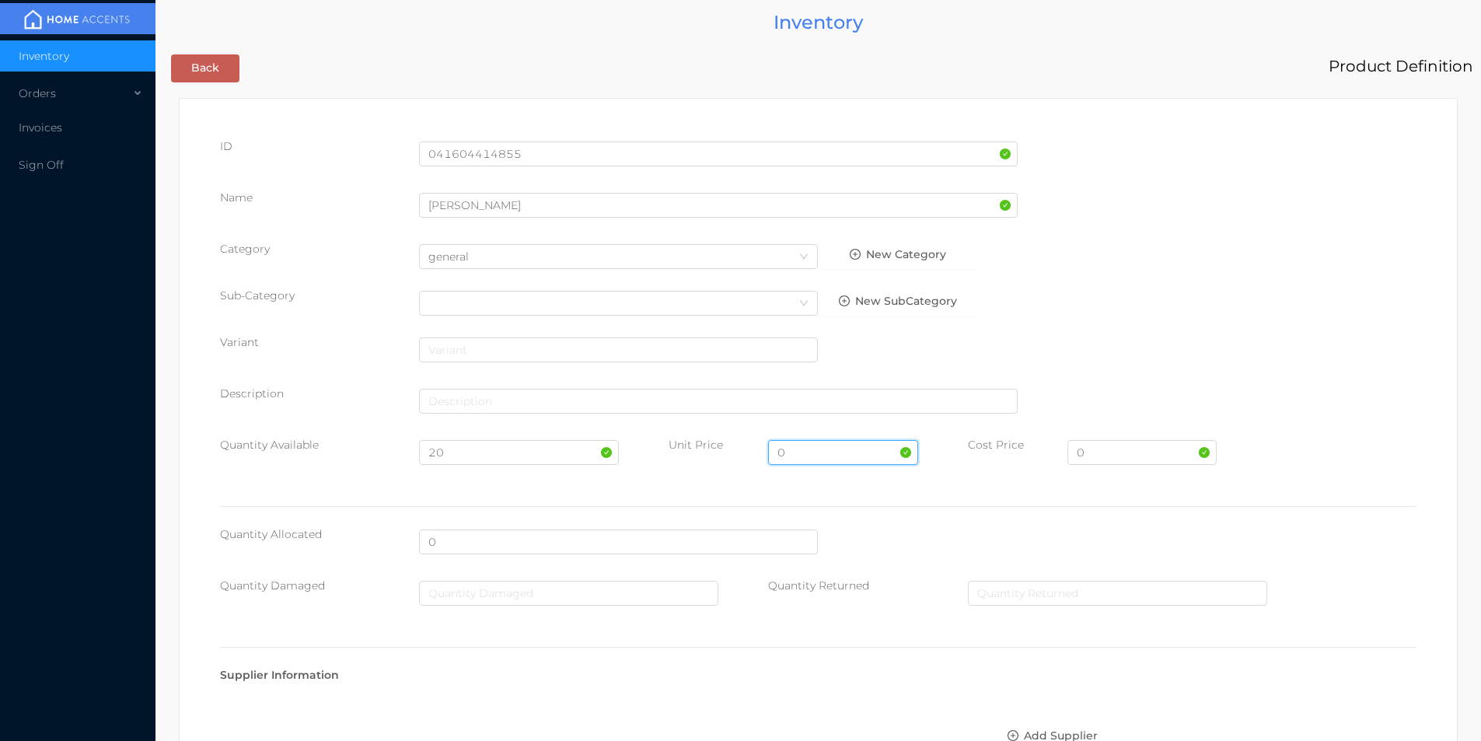
click at [803, 454] on input "0" at bounding box center [842, 452] width 149 height 25
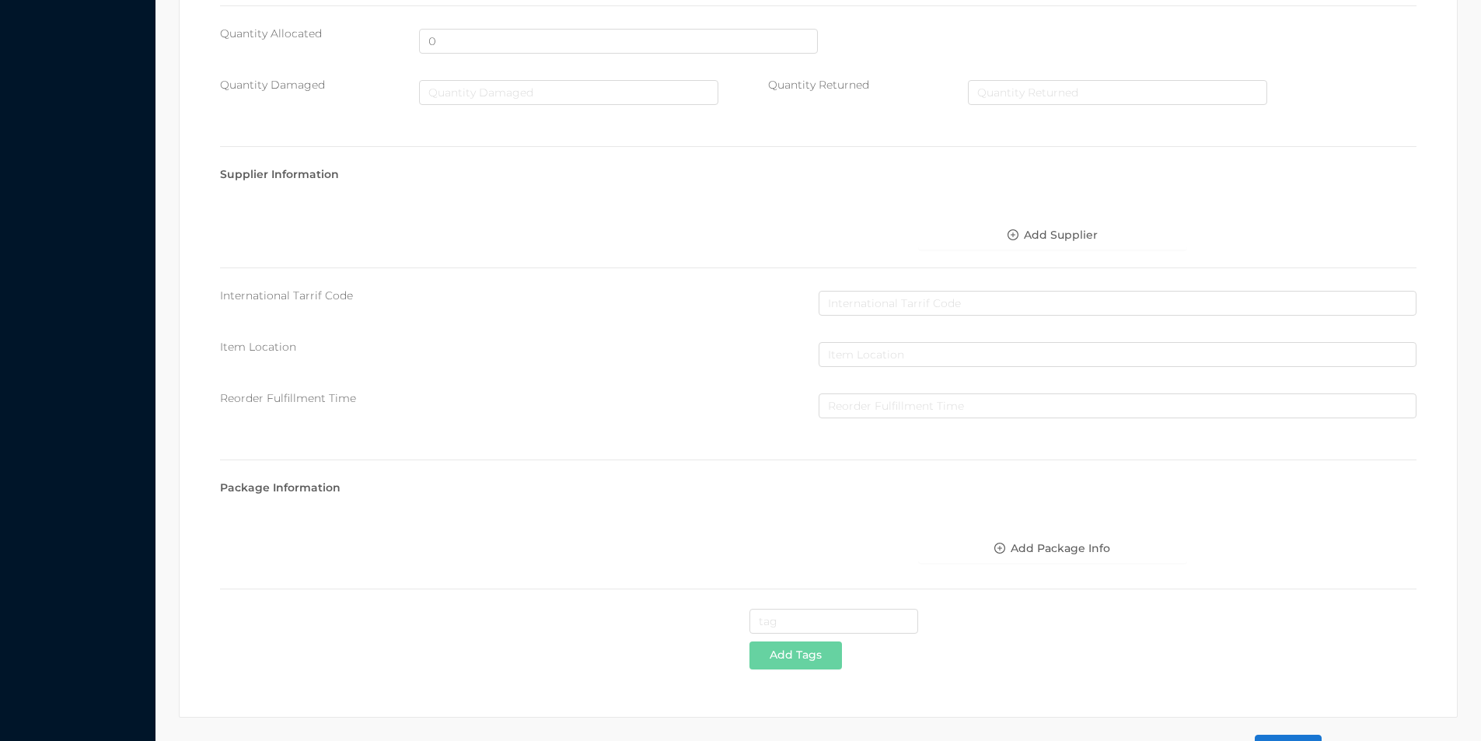
scroll to position [550, 0]
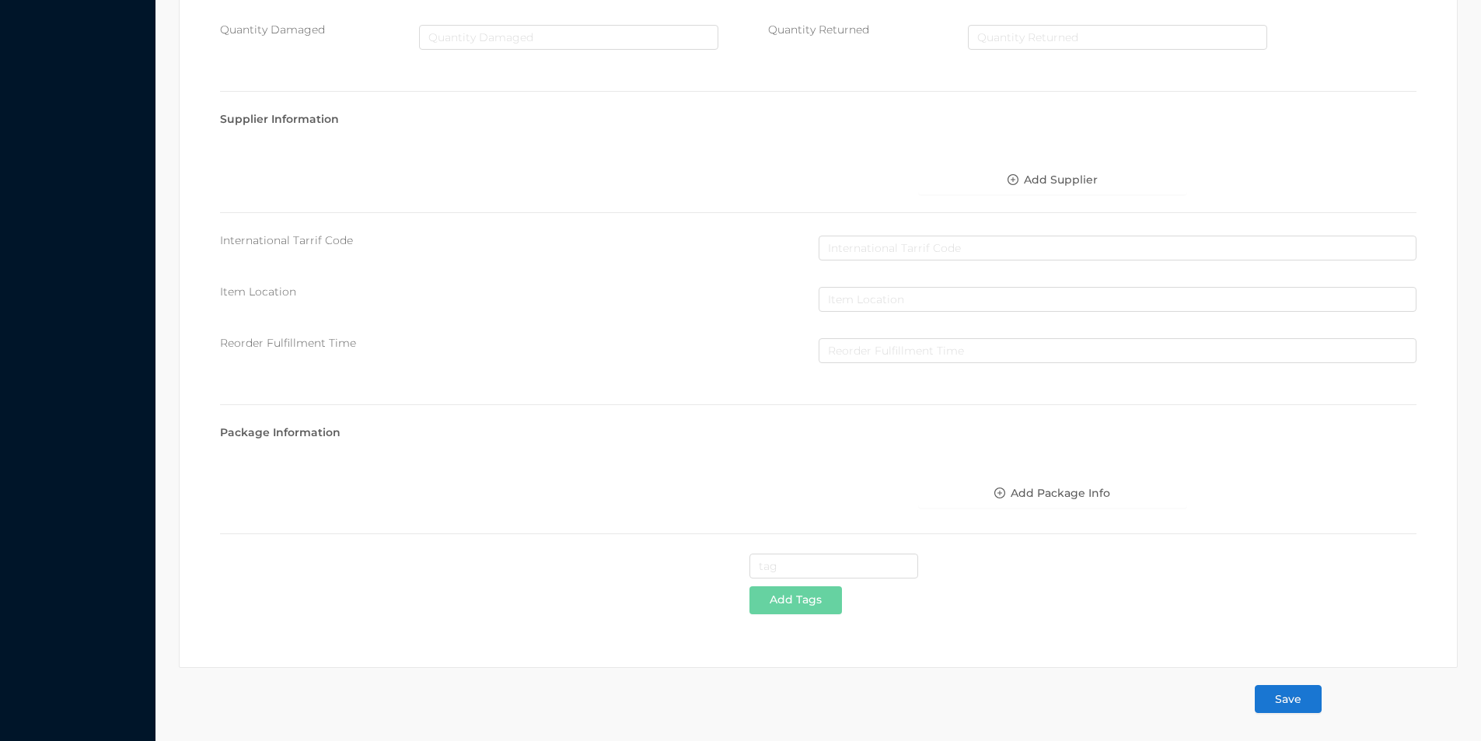
type input "34.99"
click at [1275, 706] on button "Save" at bounding box center [1287, 699] width 67 height 28
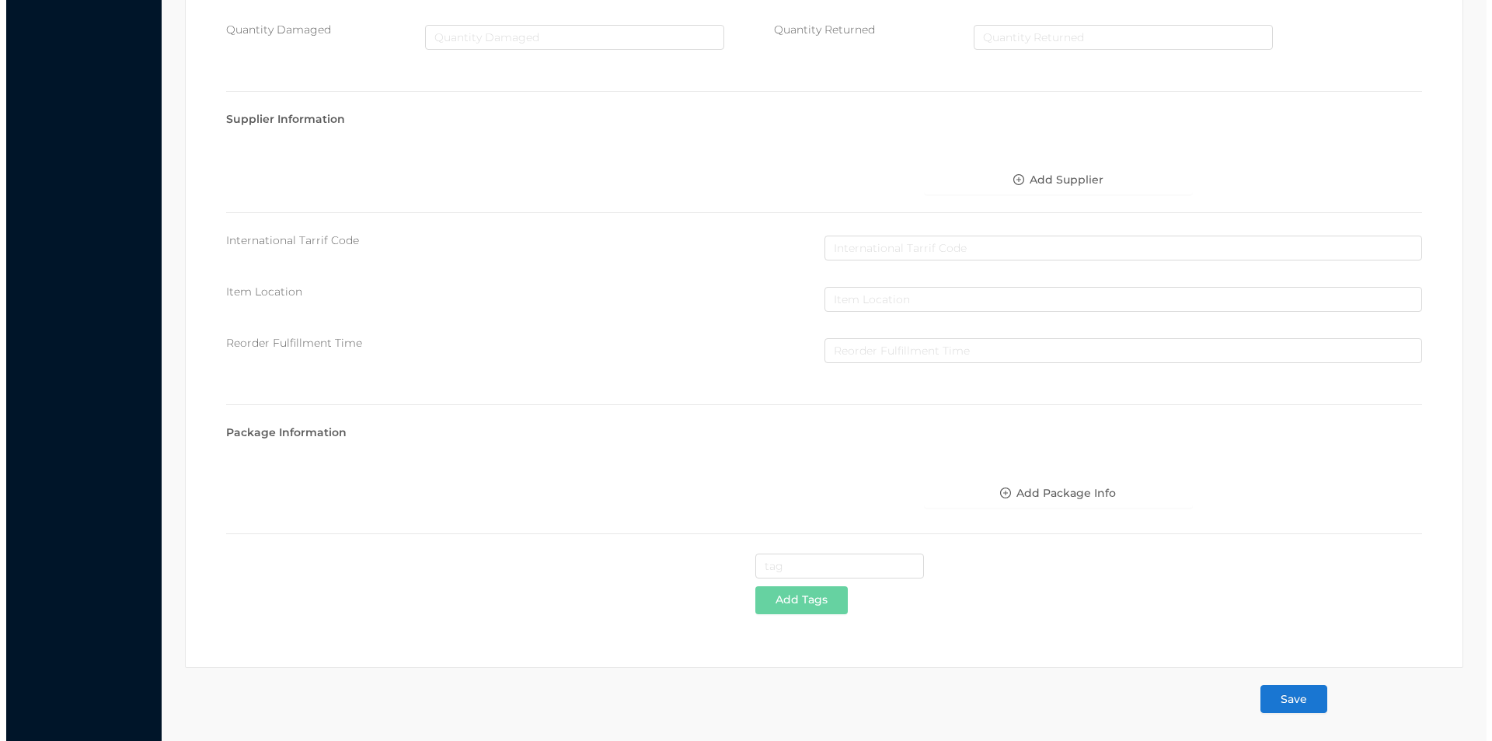
scroll to position [0, 0]
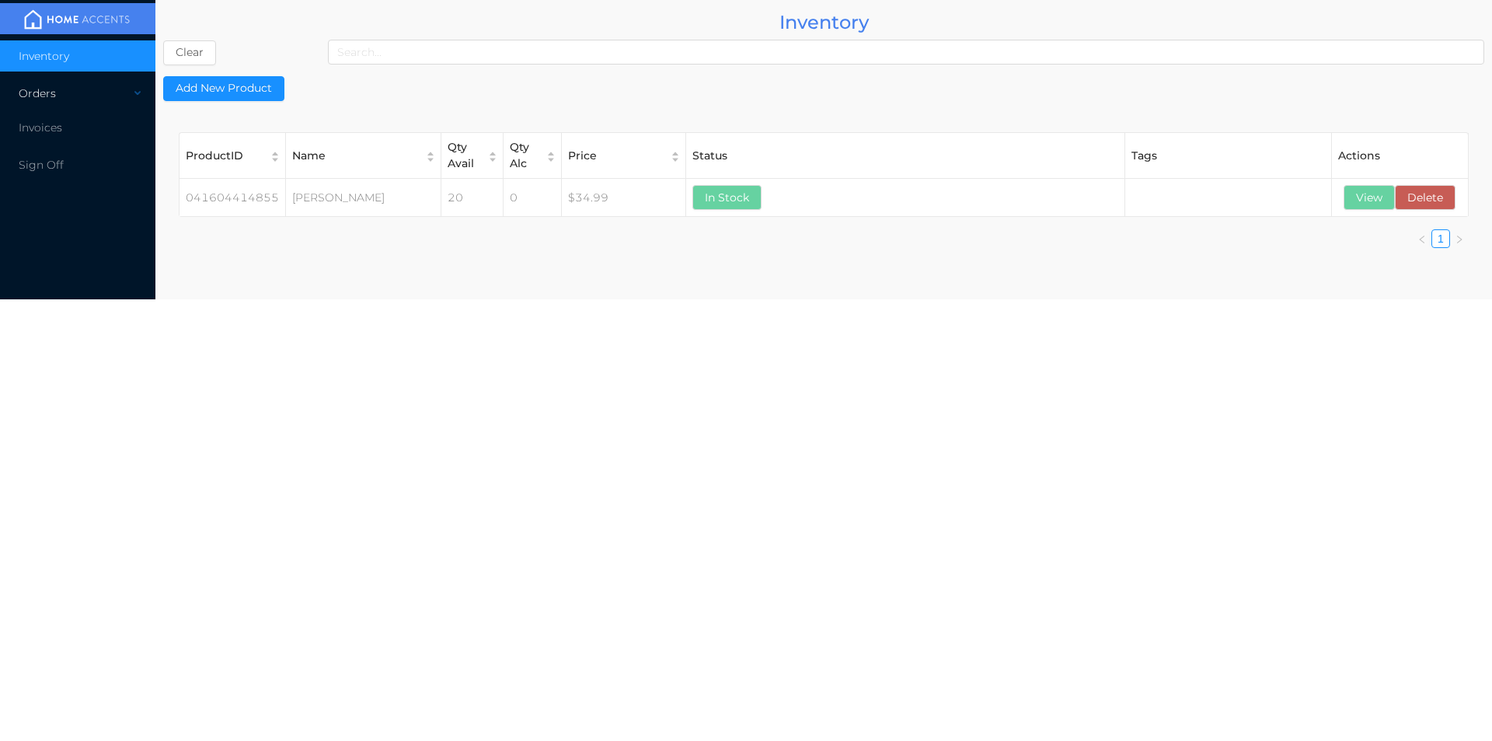
click at [47, 92] on div "Orders" at bounding box center [77, 93] width 155 height 31
click at [72, 129] on span "Cash & Carry" at bounding box center [71, 131] width 68 height 14
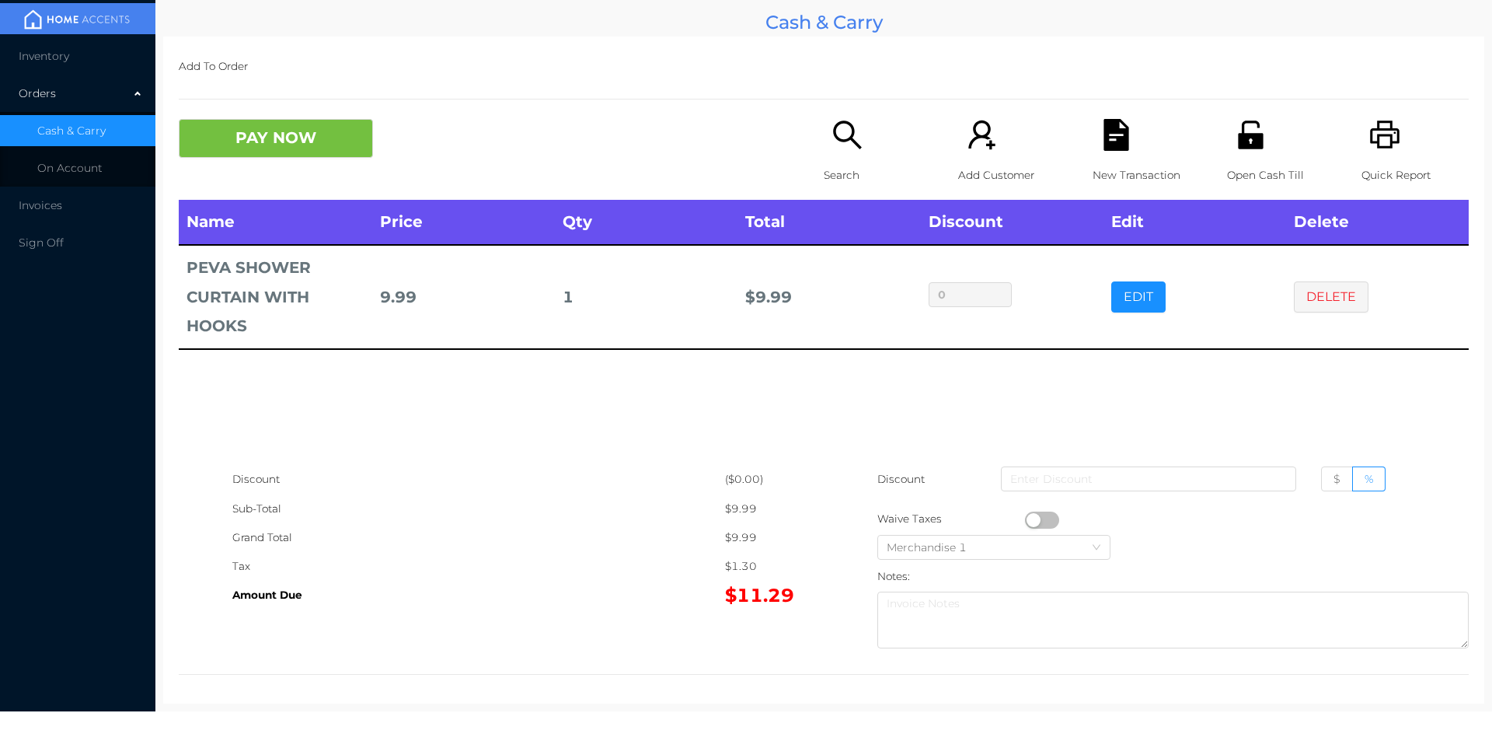
click at [833, 169] on p "Search" at bounding box center [877, 175] width 107 height 29
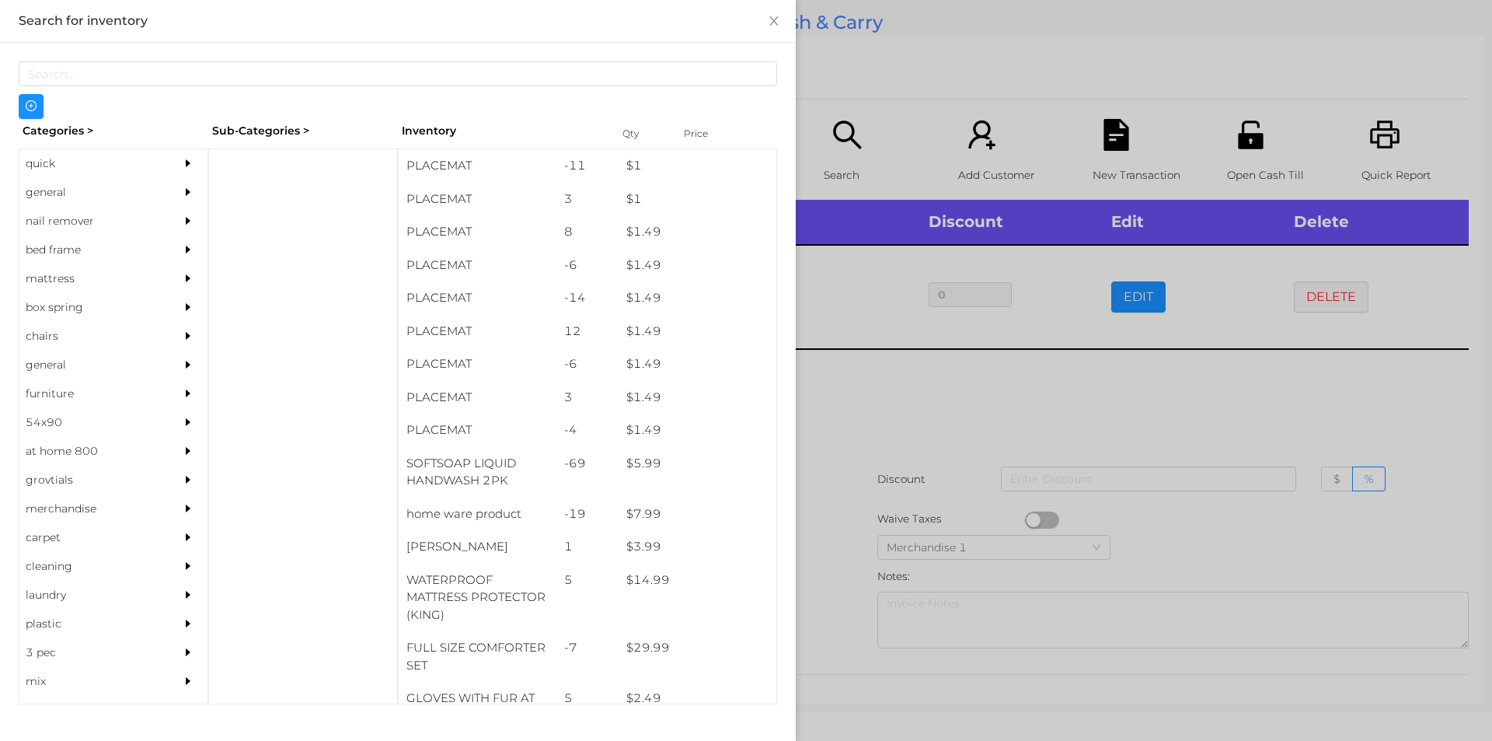
click at [57, 193] on div "general" at bounding box center [89, 192] width 141 height 29
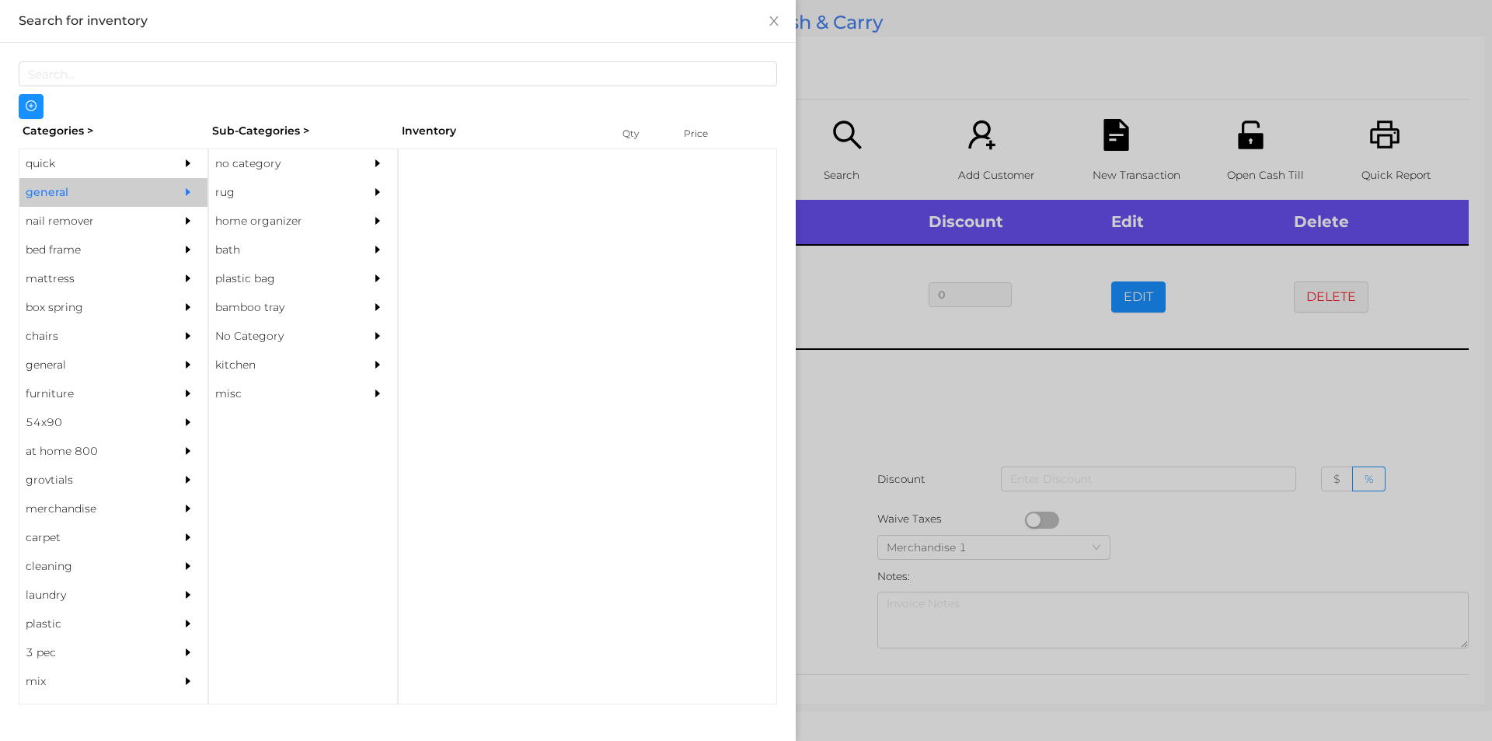
click at [234, 187] on div "rug" at bounding box center [279, 192] width 141 height 29
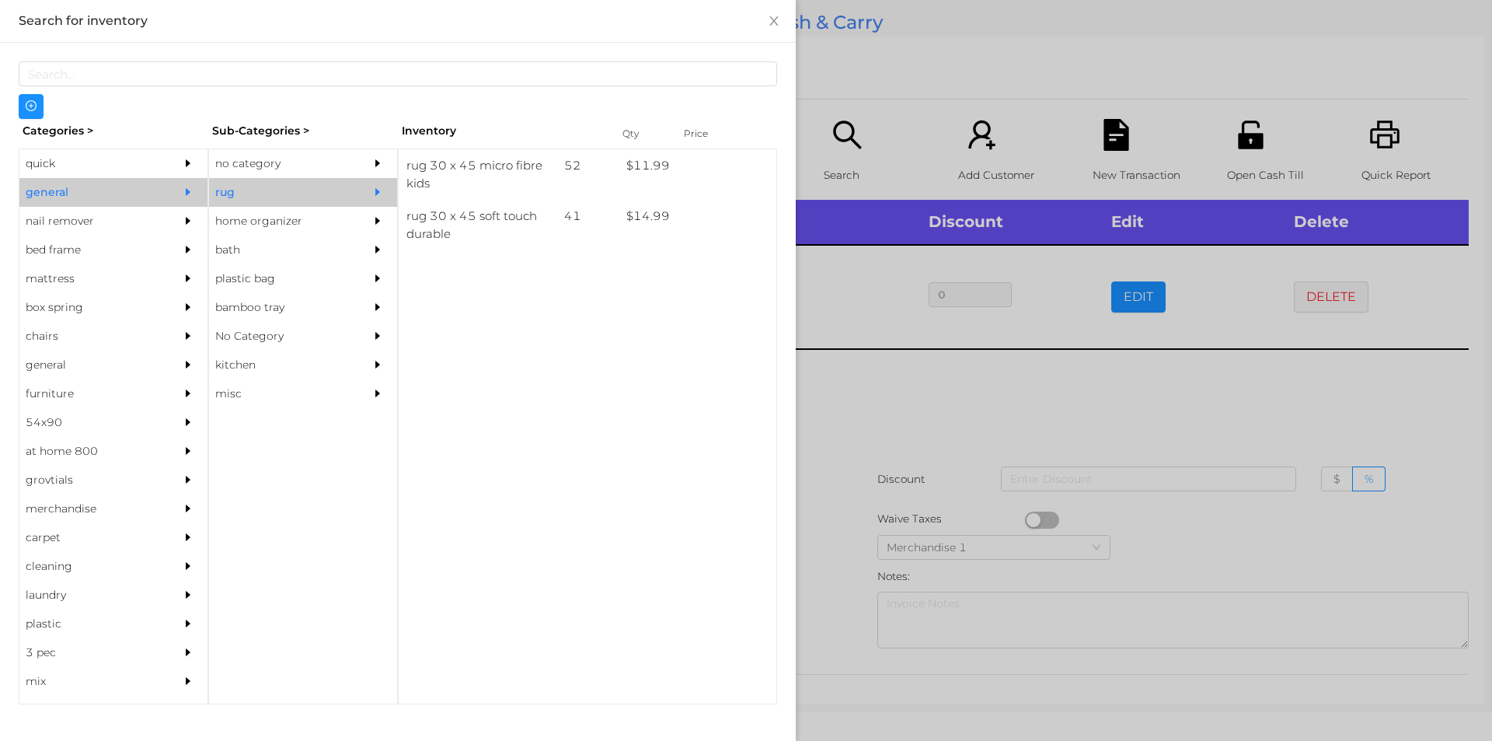
click at [252, 167] on div "no category" at bounding box center [279, 163] width 141 height 29
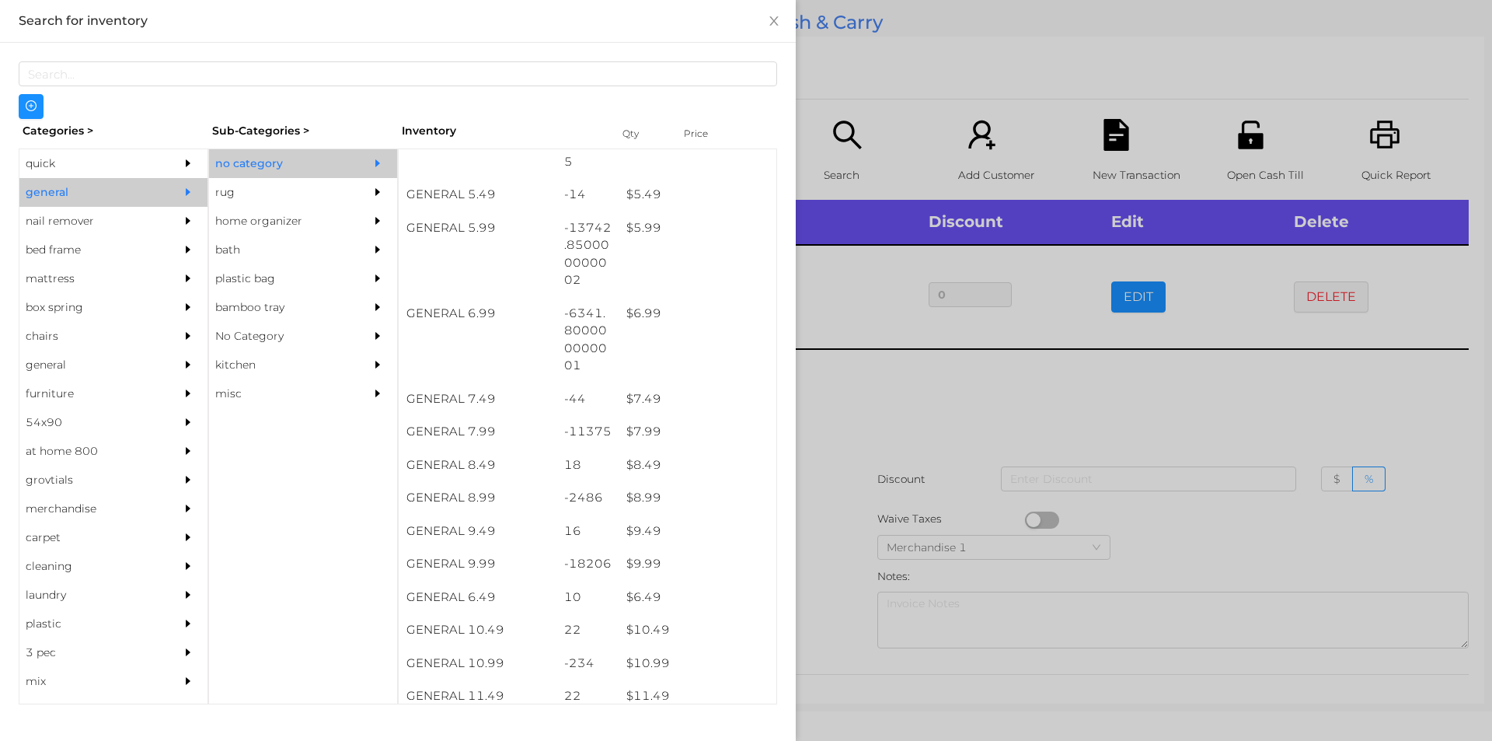
scroll to position [554, 0]
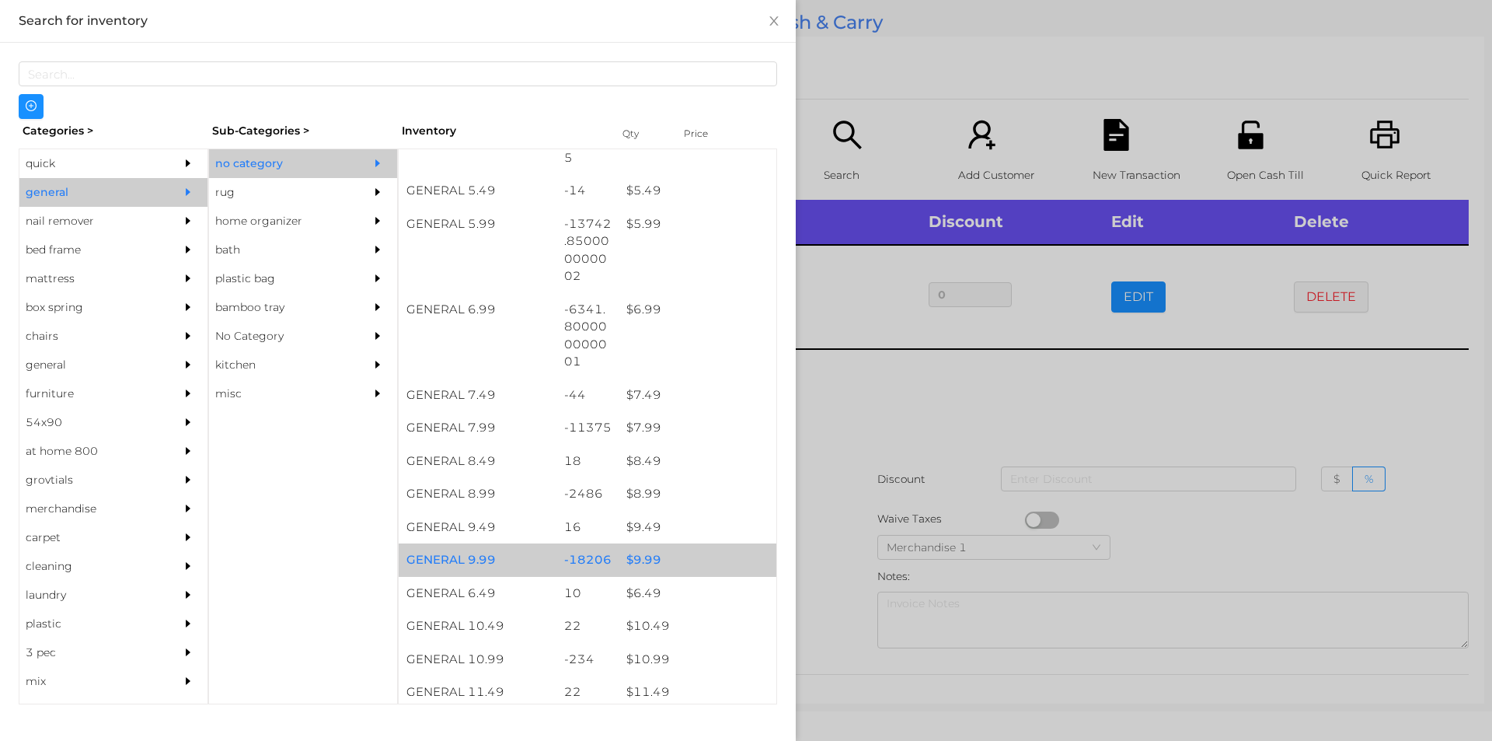
click at [632, 564] on div "$ 9.99" at bounding box center [698, 559] width 158 height 33
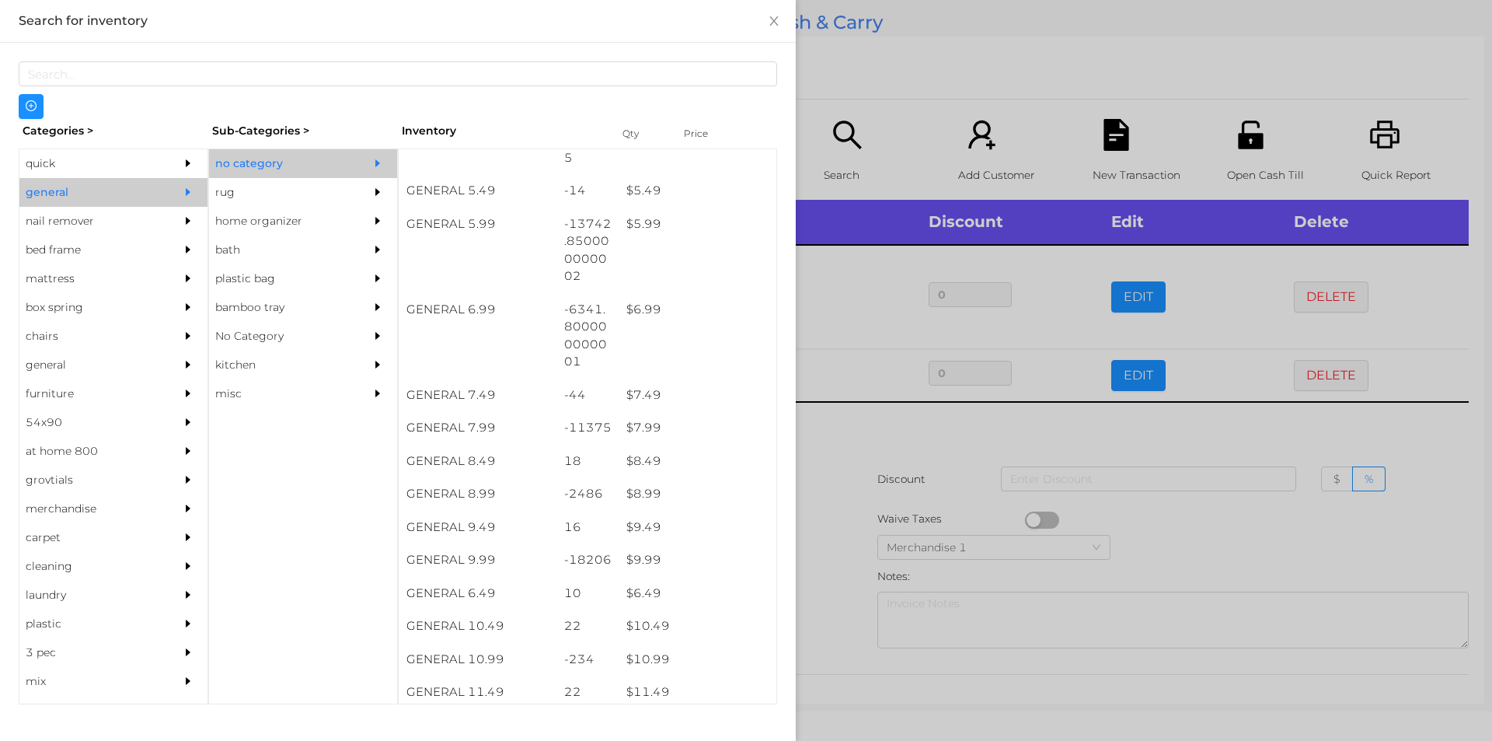
click at [833, 570] on div at bounding box center [746, 370] width 1492 height 741
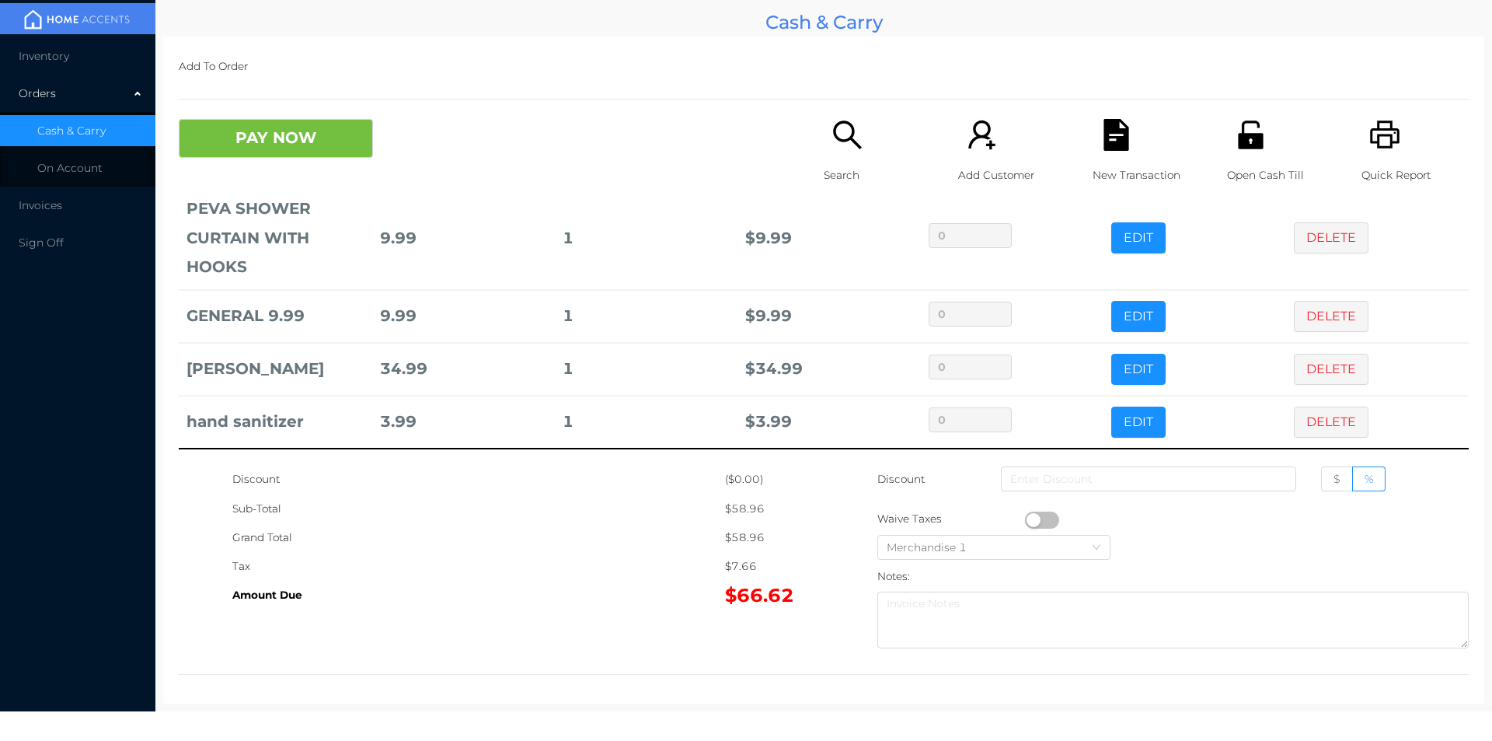
click at [1294, 417] on button "DELETE" at bounding box center [1331, 421] width 75 height 31
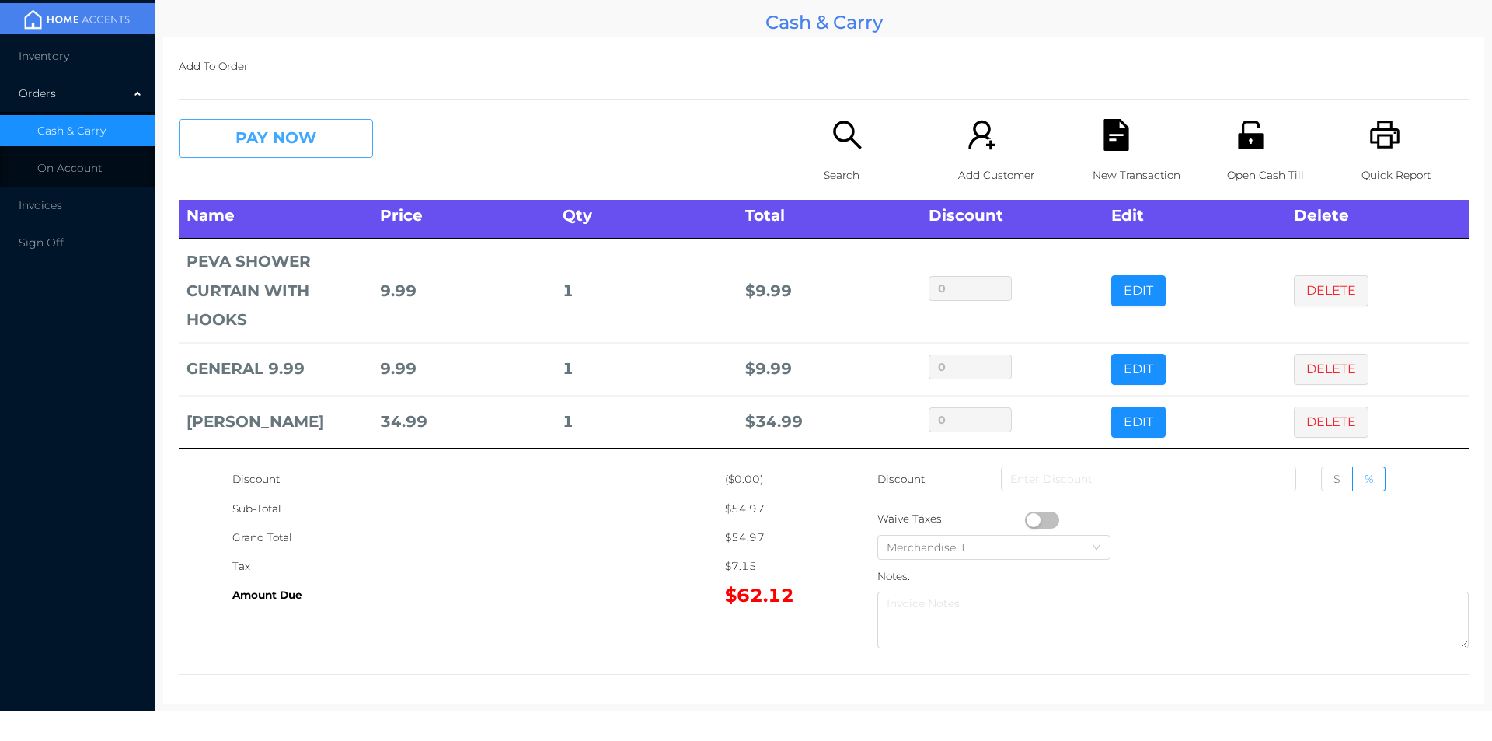
click at [337, 146] on button "PAY NOW" at bounding box center [276, 138] width 194 height 39
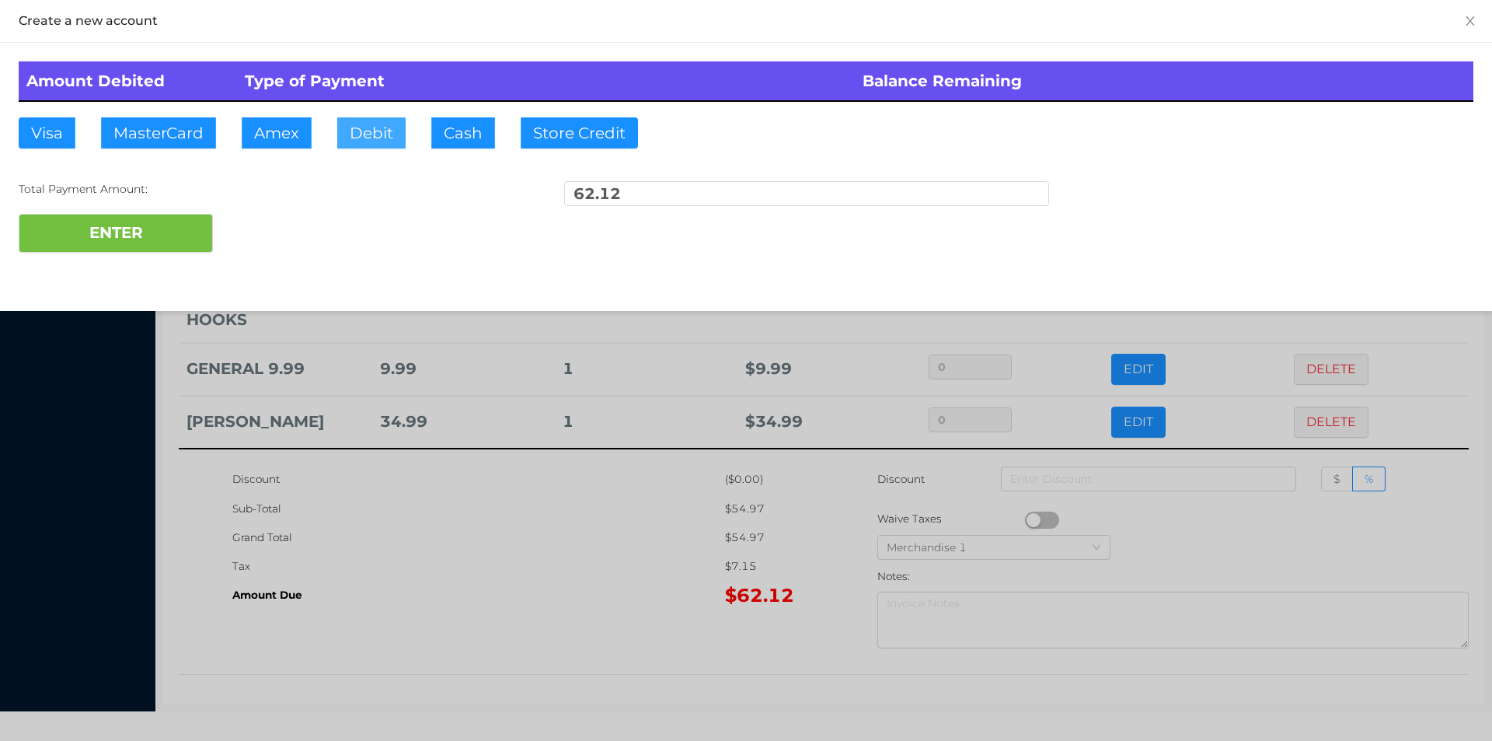
click at [361, 125] on button "Debit" at bounding box center [371, 132] width 68 height 31
click at [180, 224] on button "ENTER" at bounding box center [116, 233] width 194 height 39
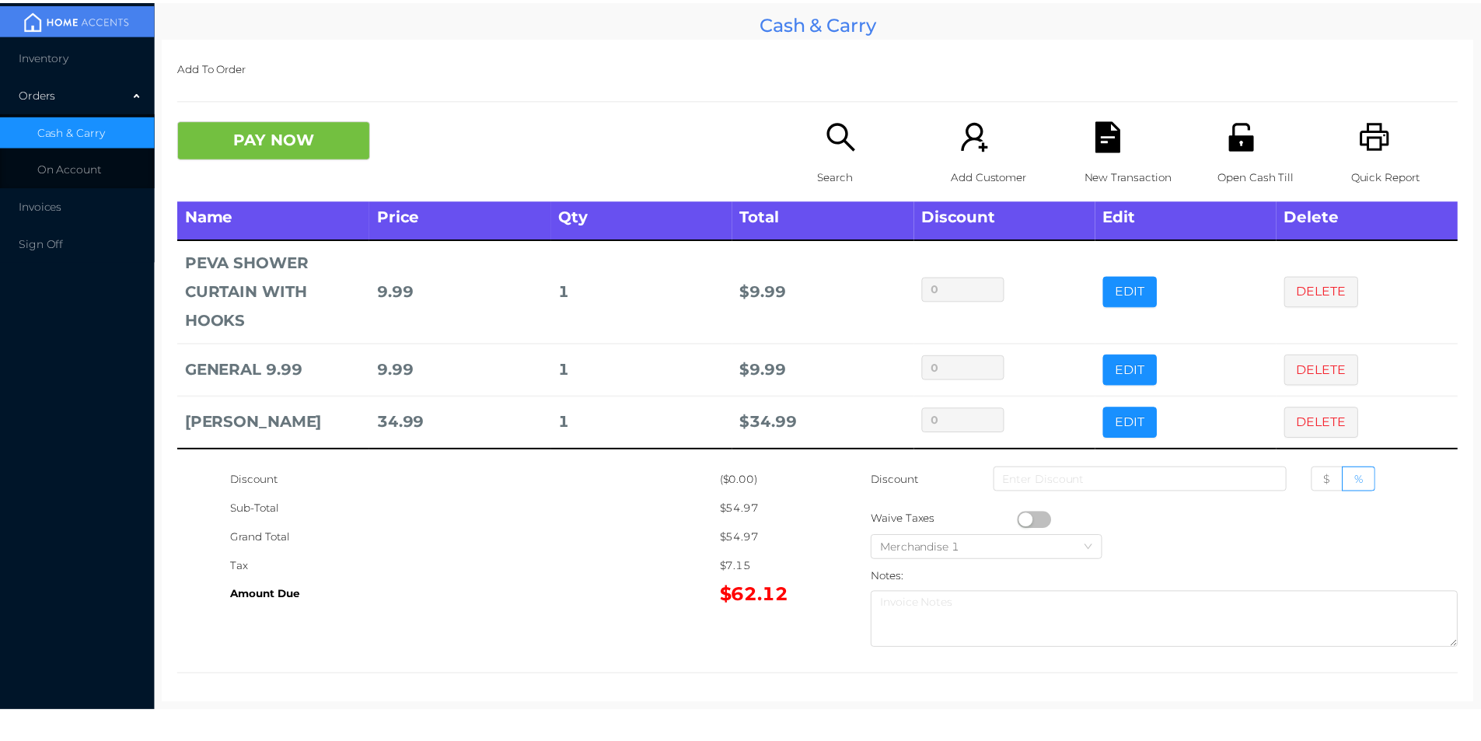
scroll to position [0, 0]
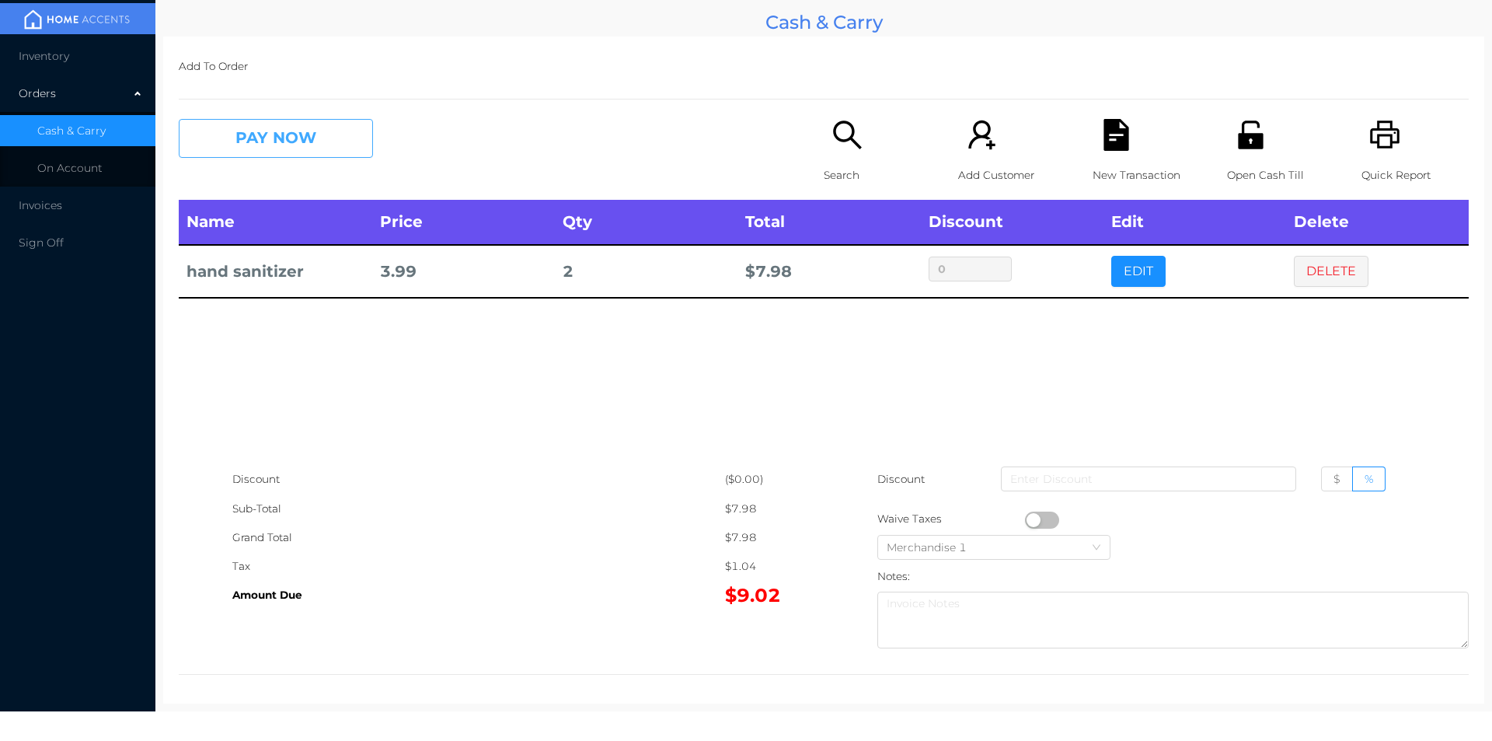
click at [246, 131] on button "PAY NOW" at bounding box center [276, 138] width 194 height 39
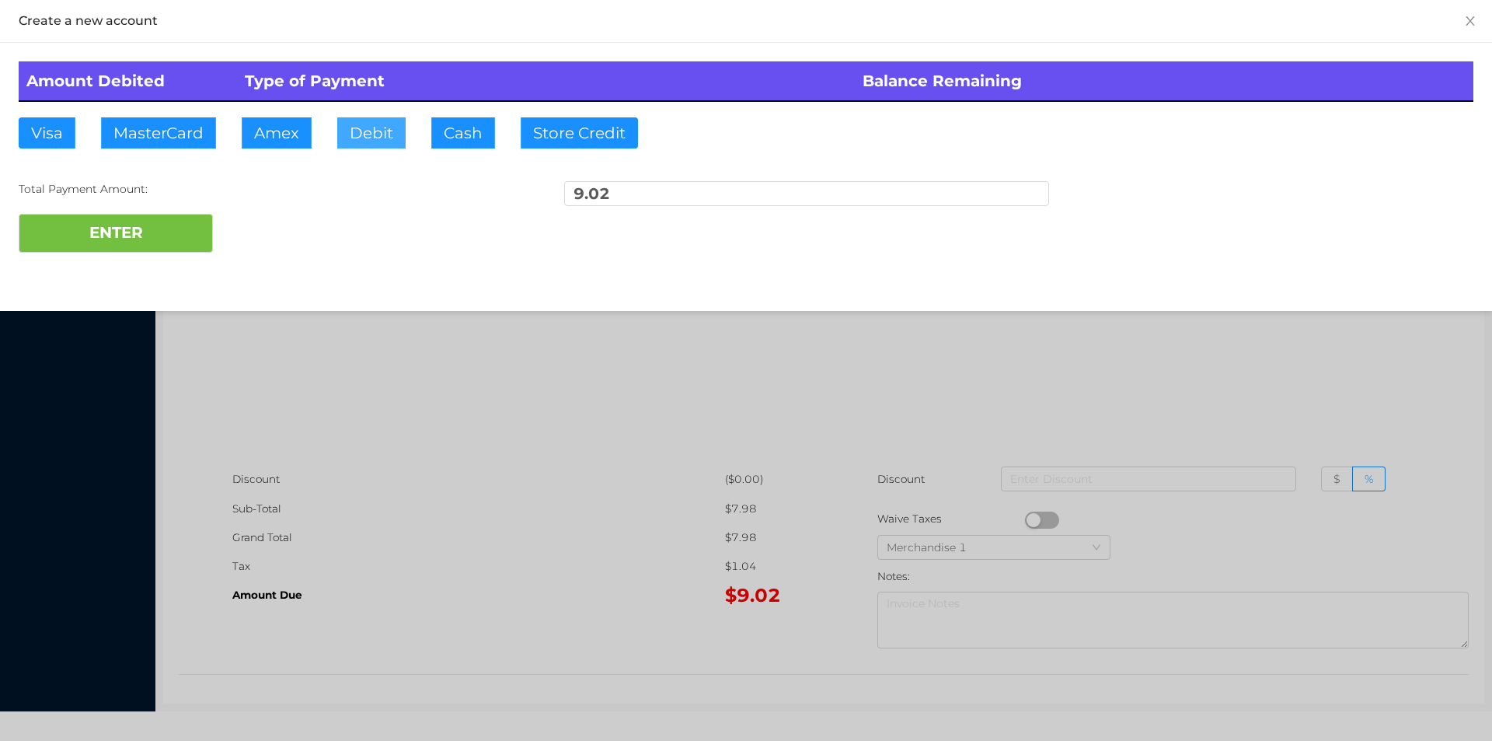
click at [373, 128] on button "Debit" at bounding box center [371, 132] width 68 height 31
click at [162, 214] on button "ENTER" at bounding box center [116, 233] width 194 height 39
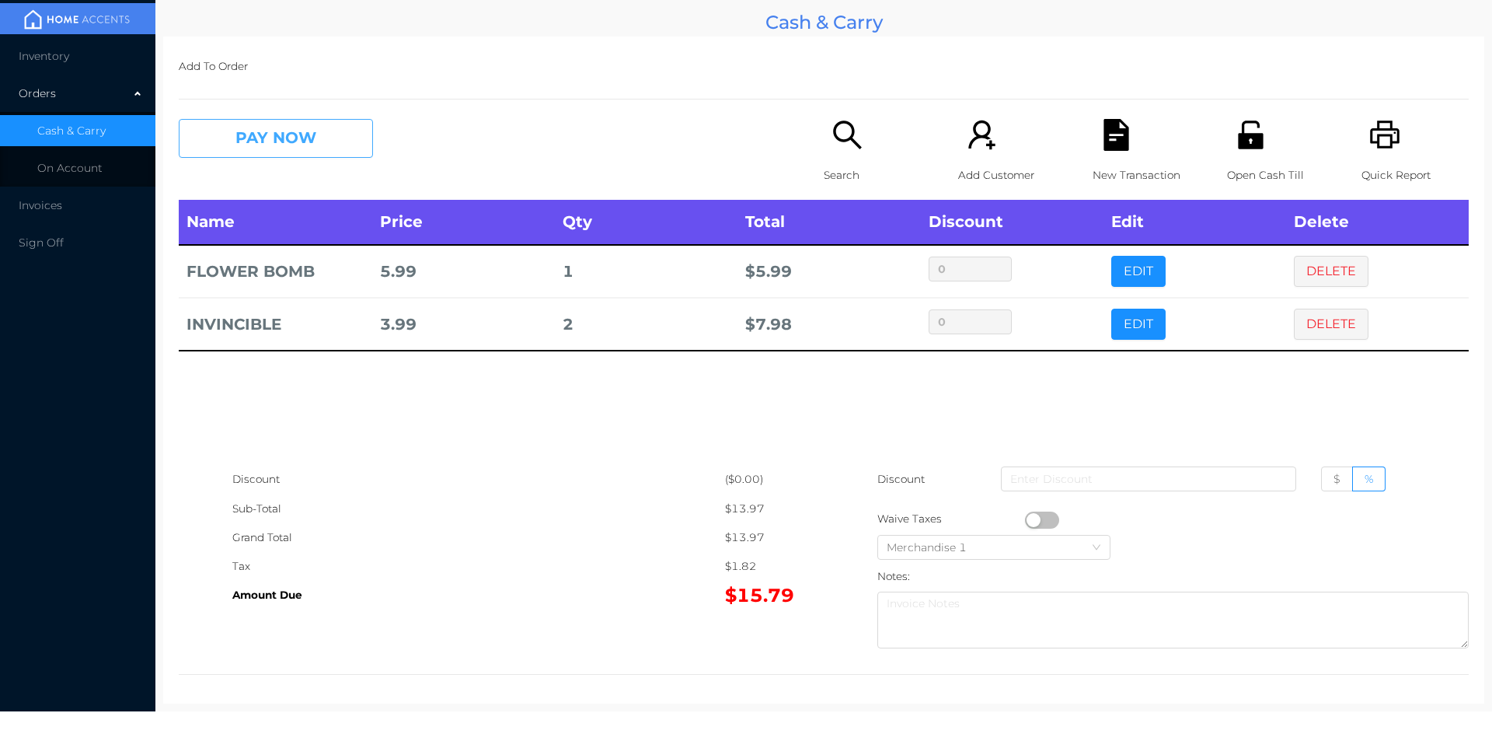
click at [246, 138] on button "PAY NOW" at bounding box center [276, 138] width 194 height 39
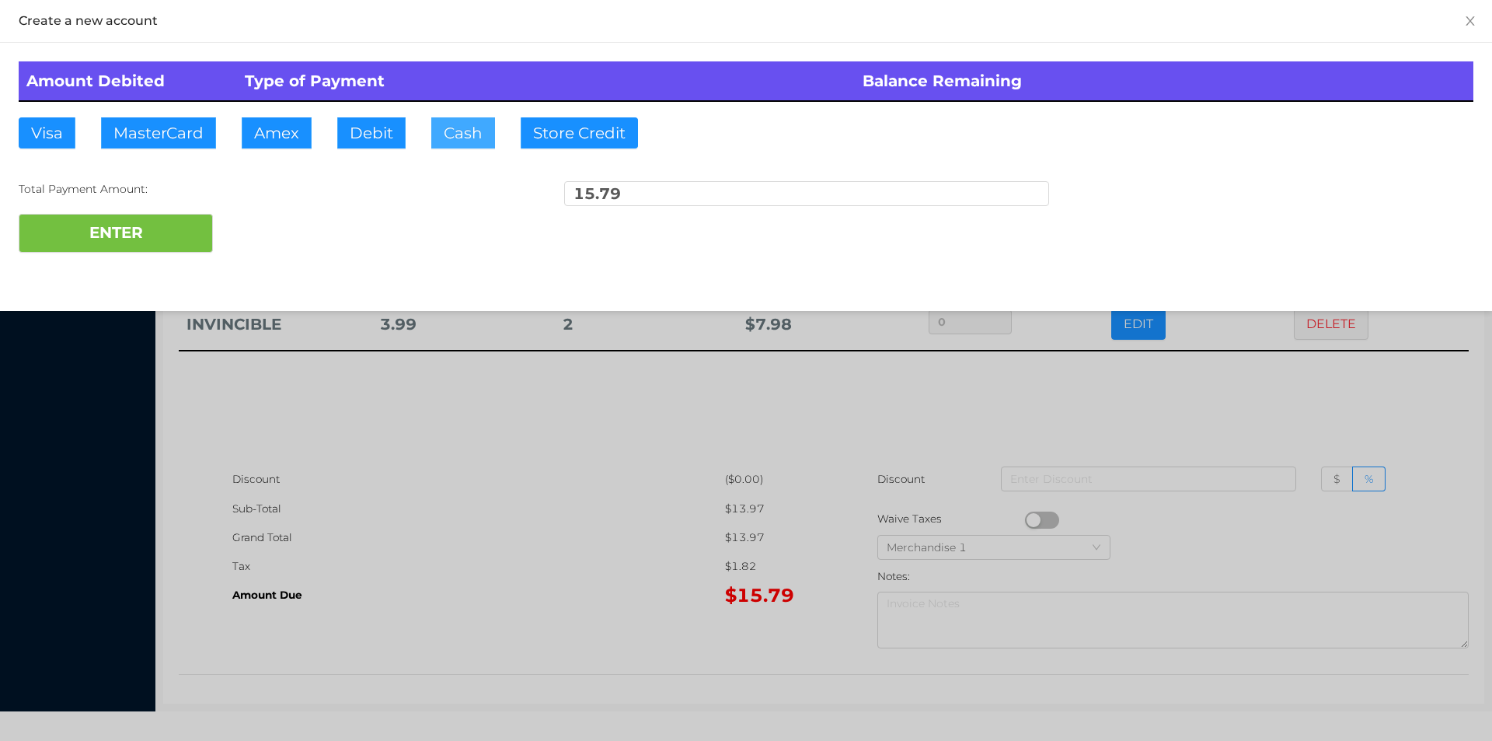
click at [441, 135] on button "Cash" at bounding box center [463, 132] width 64 height 31
type input "20."
click at [122, 227] on button "ENTER" at bounding box center [116, 233] width 194 height 39
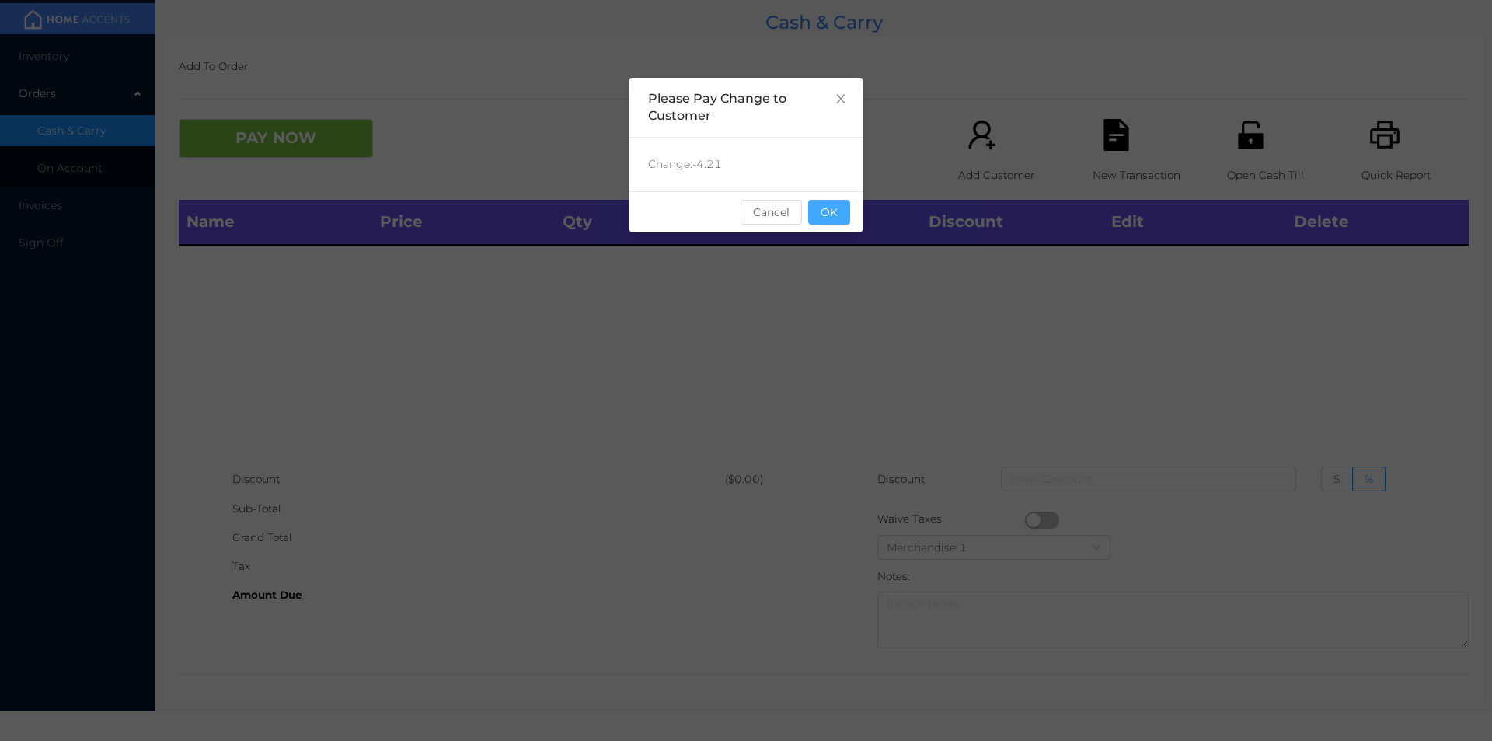
click at [824, 206] on button "OK" at bounding box center [829, 212] width 42 height 25
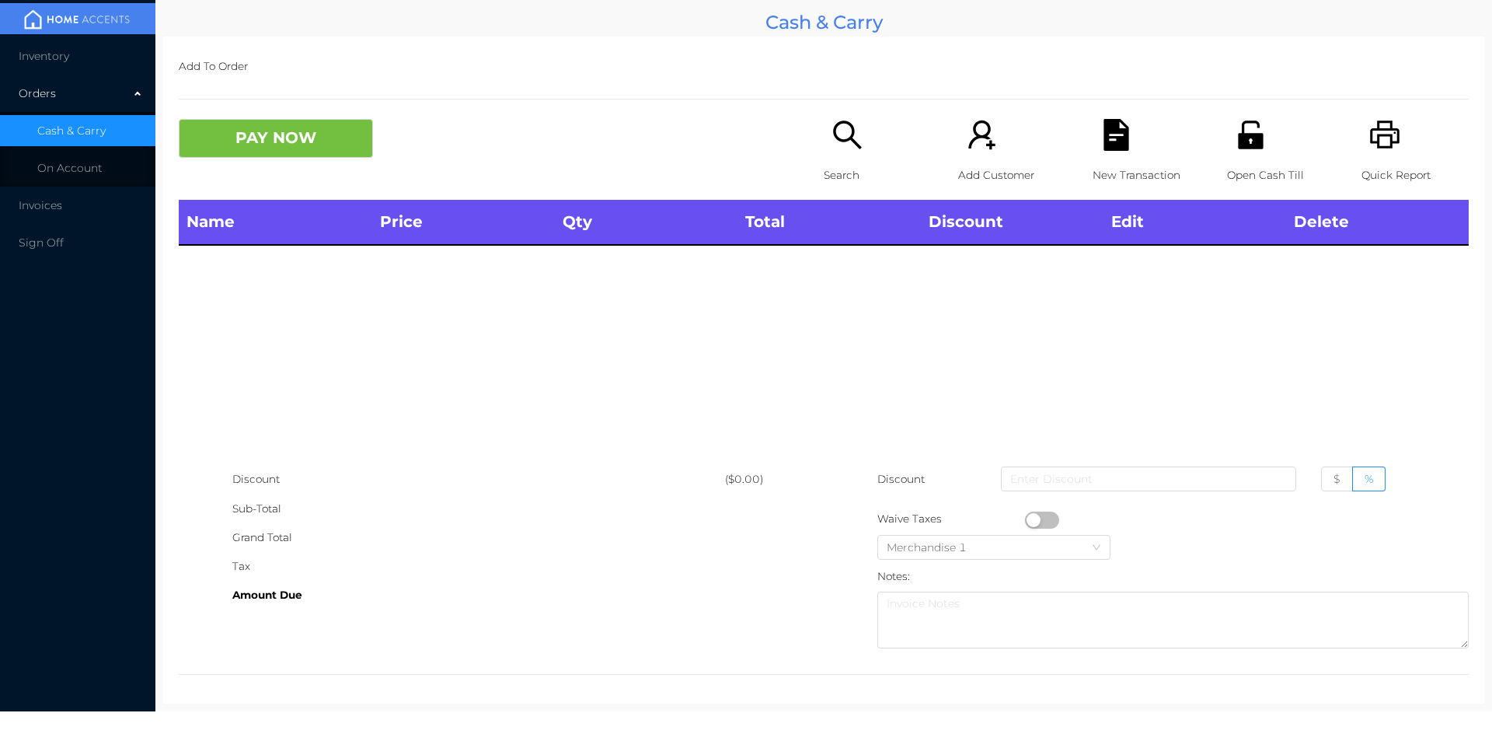
click at [853, 260] on div "Name Price Qty Total Discount Edit Delete" at bounding box center [824, 332] width 1290 height 265
click at [839, 159] on div "Search" at bounding box center [877, 159] width 107 height 81
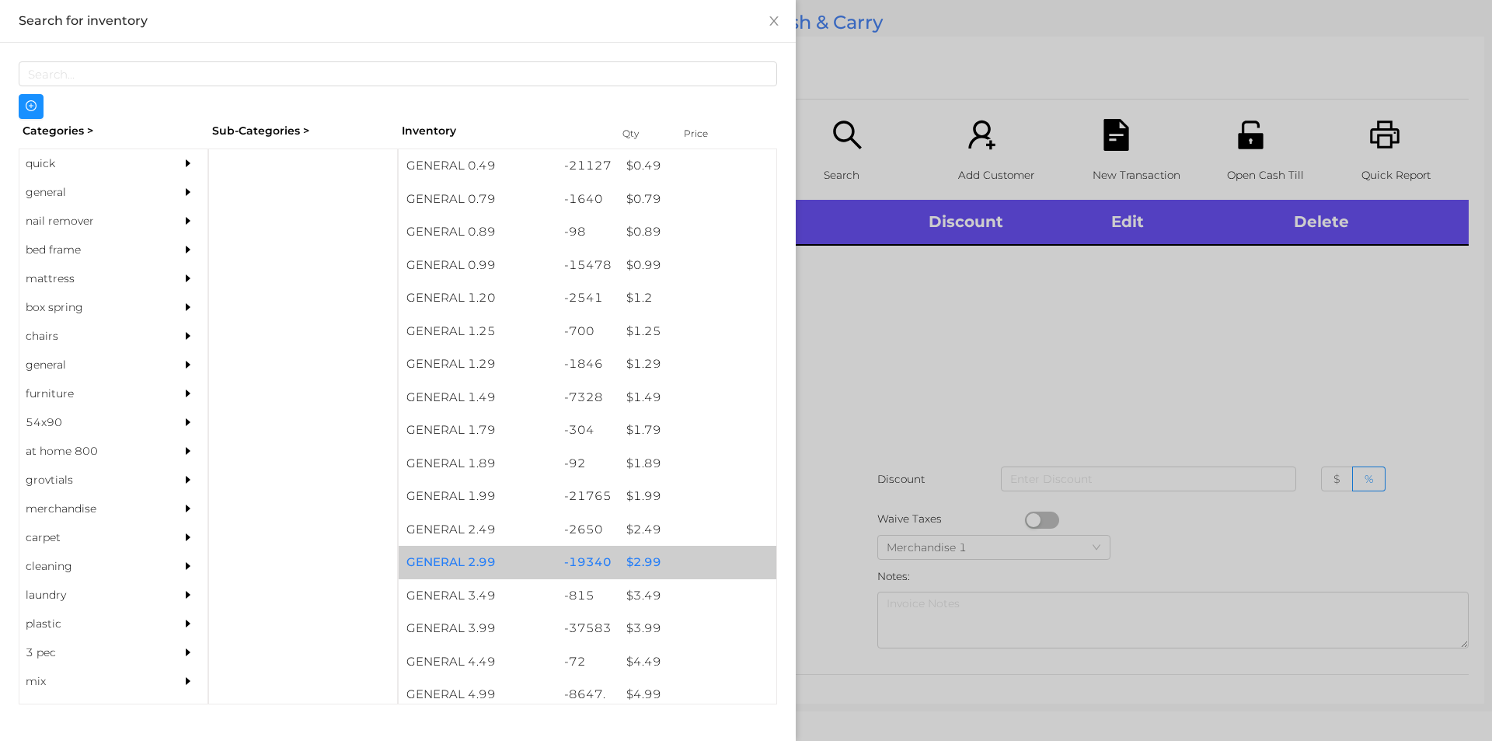
click at [636, 568] on div "$ 2.99" at bounding box center [698, 562] width 158 height 33
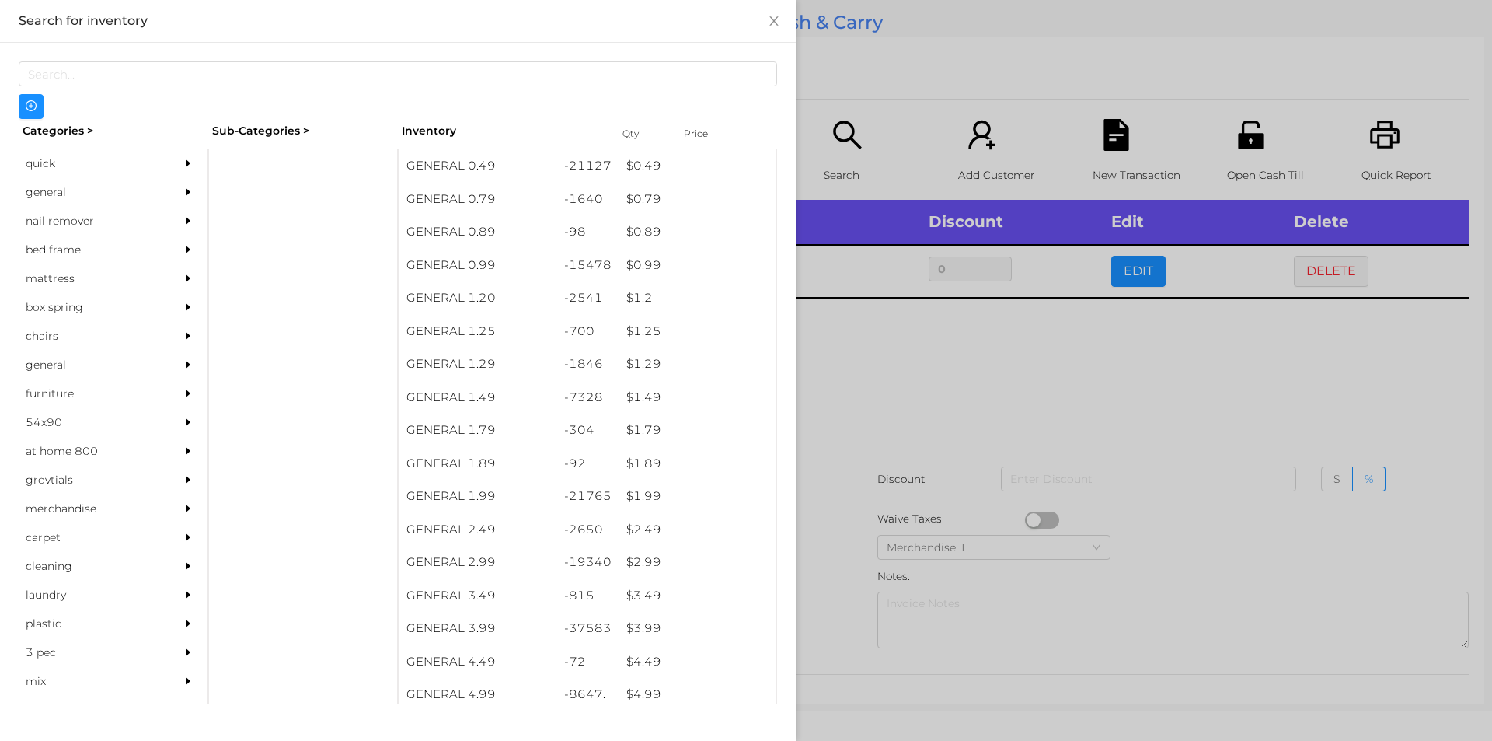
click at [837, 538] on div at bounding box center [746, 370] width 1492 height 741
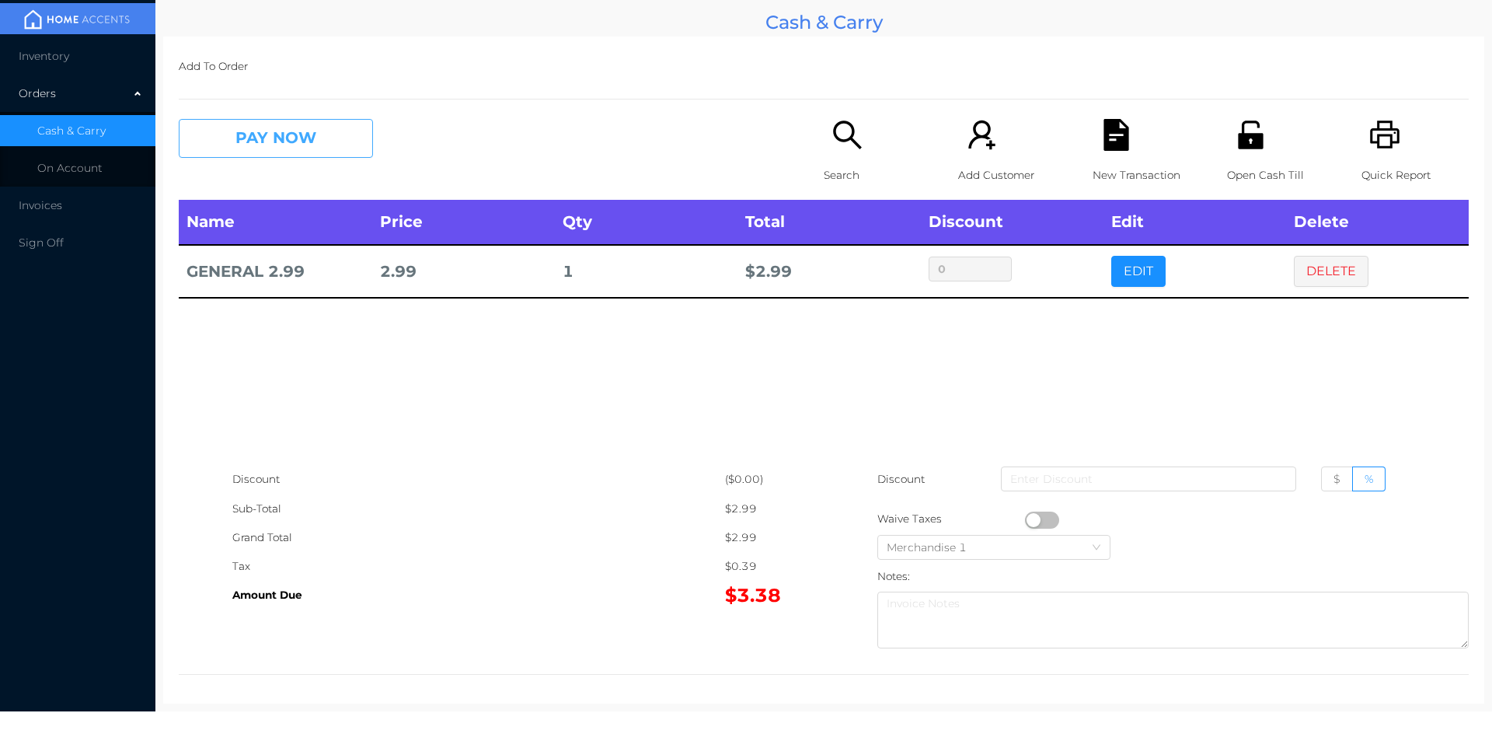
click at [263, 137] on button "PAY NOW" at bounding box center [276, 138] width 194 height 39
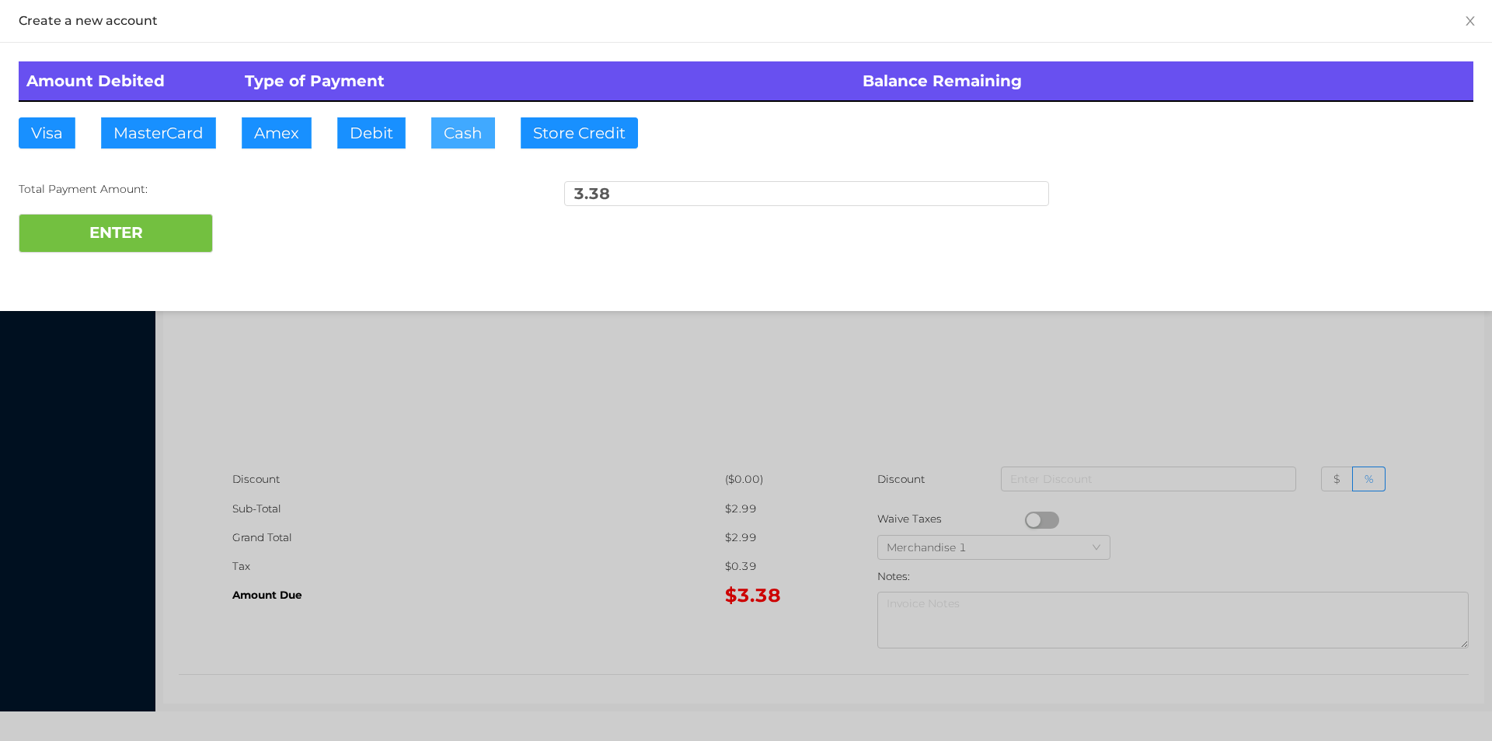
click at [464, 138] on button "Cash" at bounding box center [463, 132] width 64 height 31
type input "10"
click at [157, 232] on button "ENTER" at bounding box center [116, 233] width 194 height 39
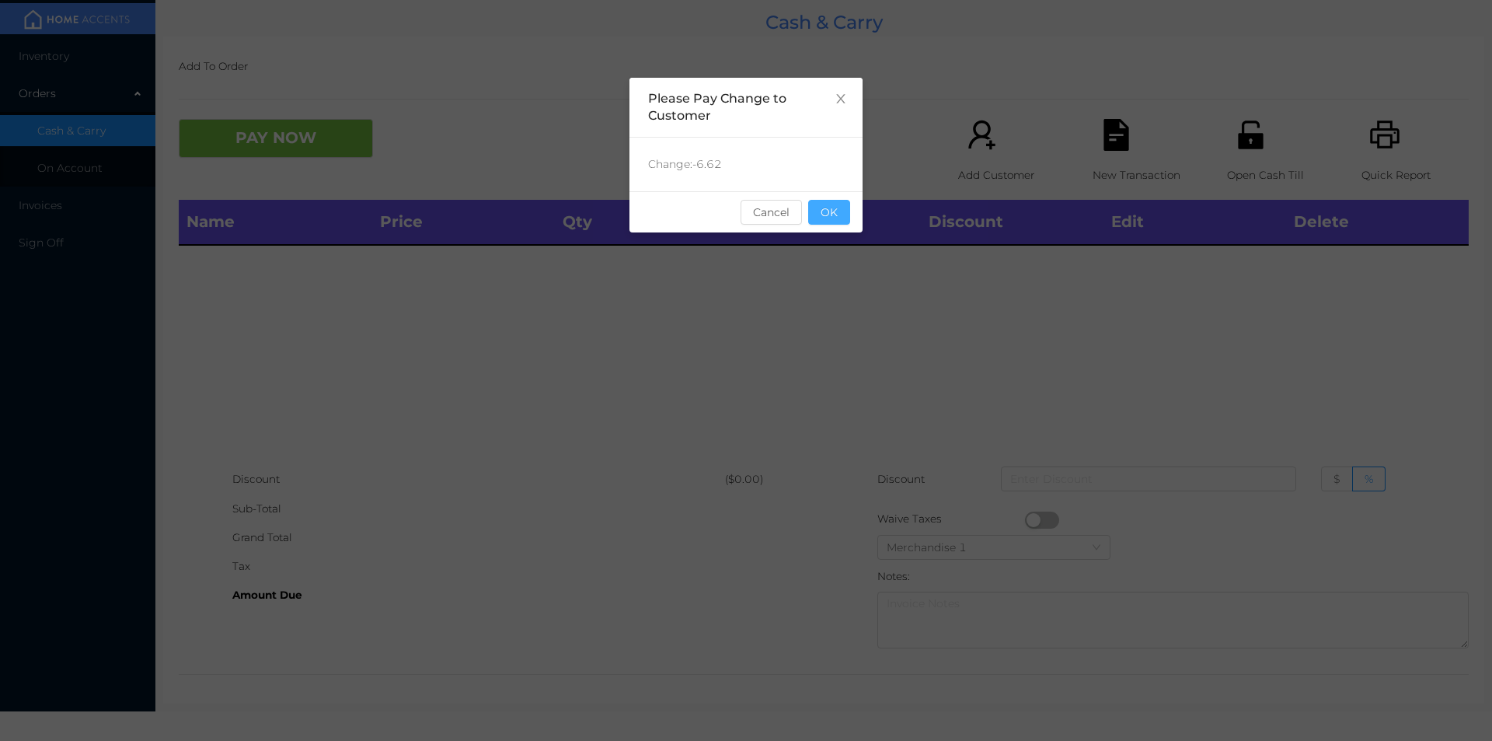
click at [808, 220] on button "OK" at bounding box center [829, 212] width 42 height 25
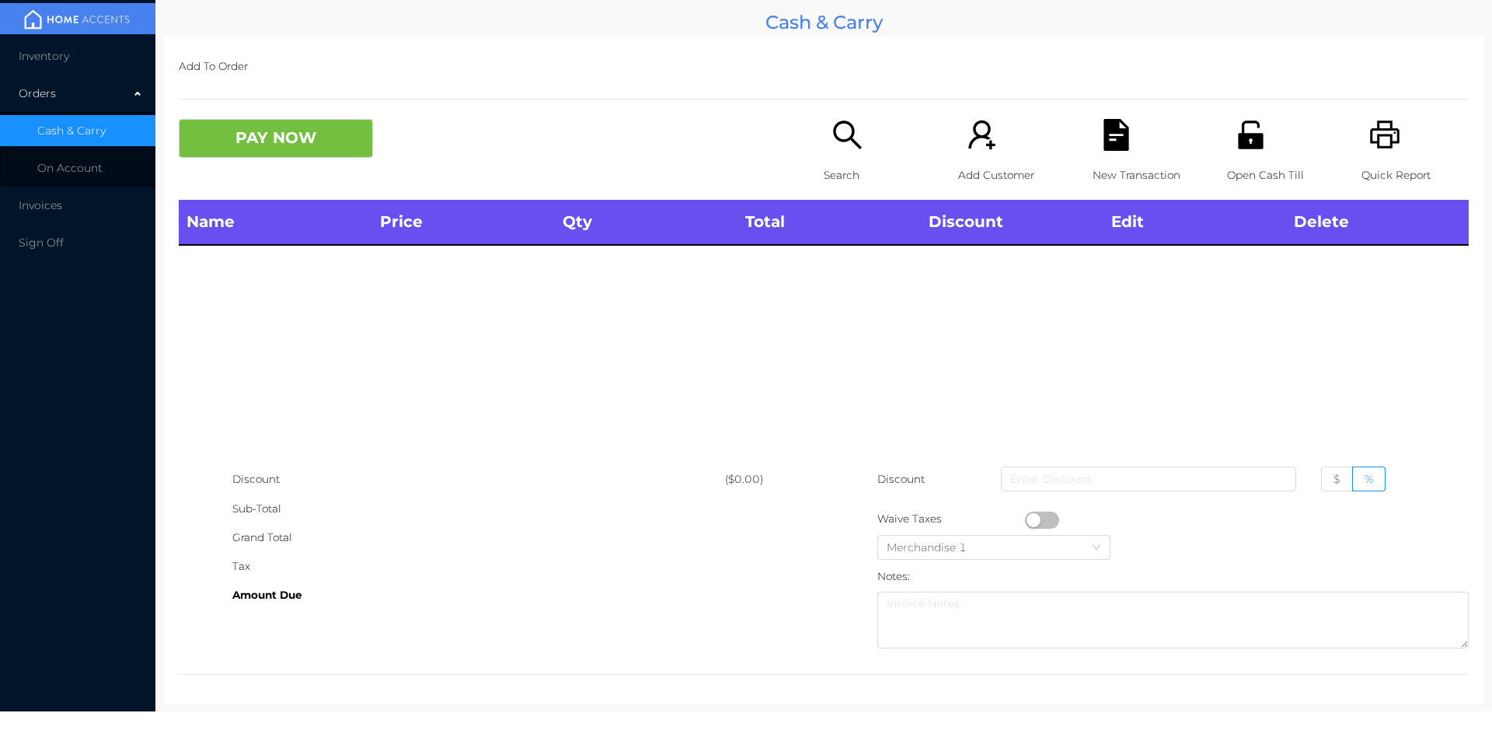
click at [844, 213] on th "Total" at bounding box center [829, 222] width 183 height 45
click at [1243, 155] on div "Open Cash Till" at bounding box center [1280, 159] width 107 height 81
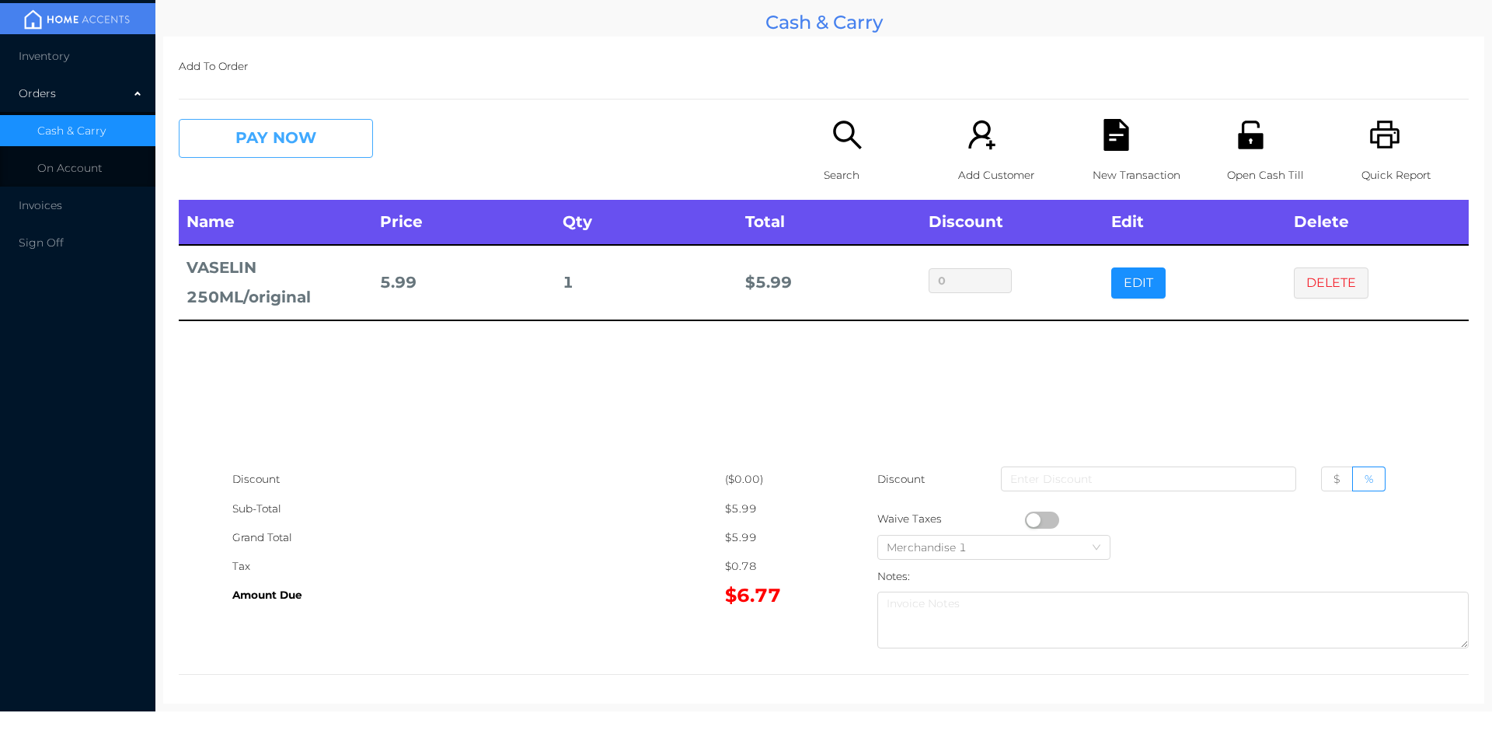
click at [291, 142] on button "PAY NOW" at bounding box center [276, 138] width 194 height 39
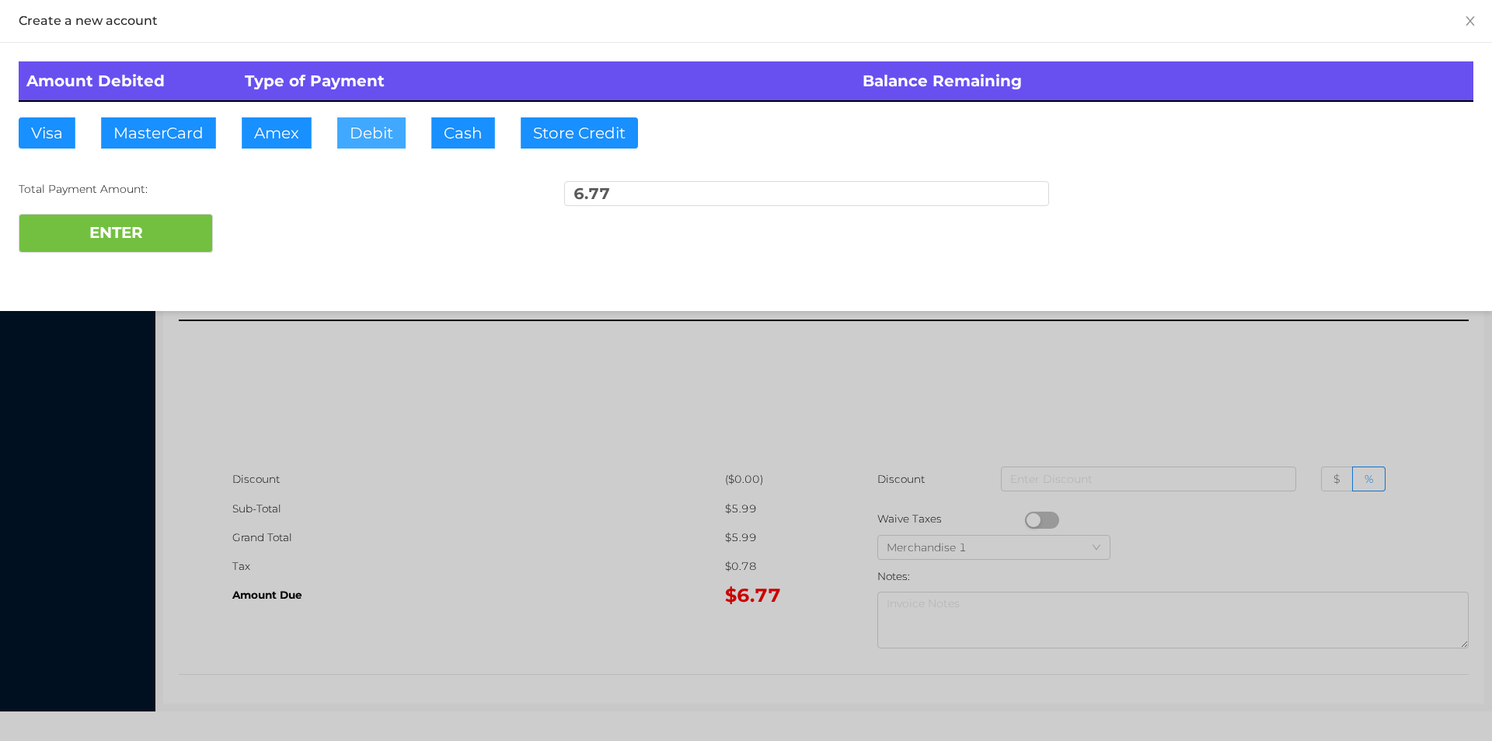
click at [403, 125] on button "Debit" at bounding box center [371, 132] width 68 height 31
type input "10."
click at [125, 246] on button "ENTER" at bounding box center [116, 233] width 194 height 39
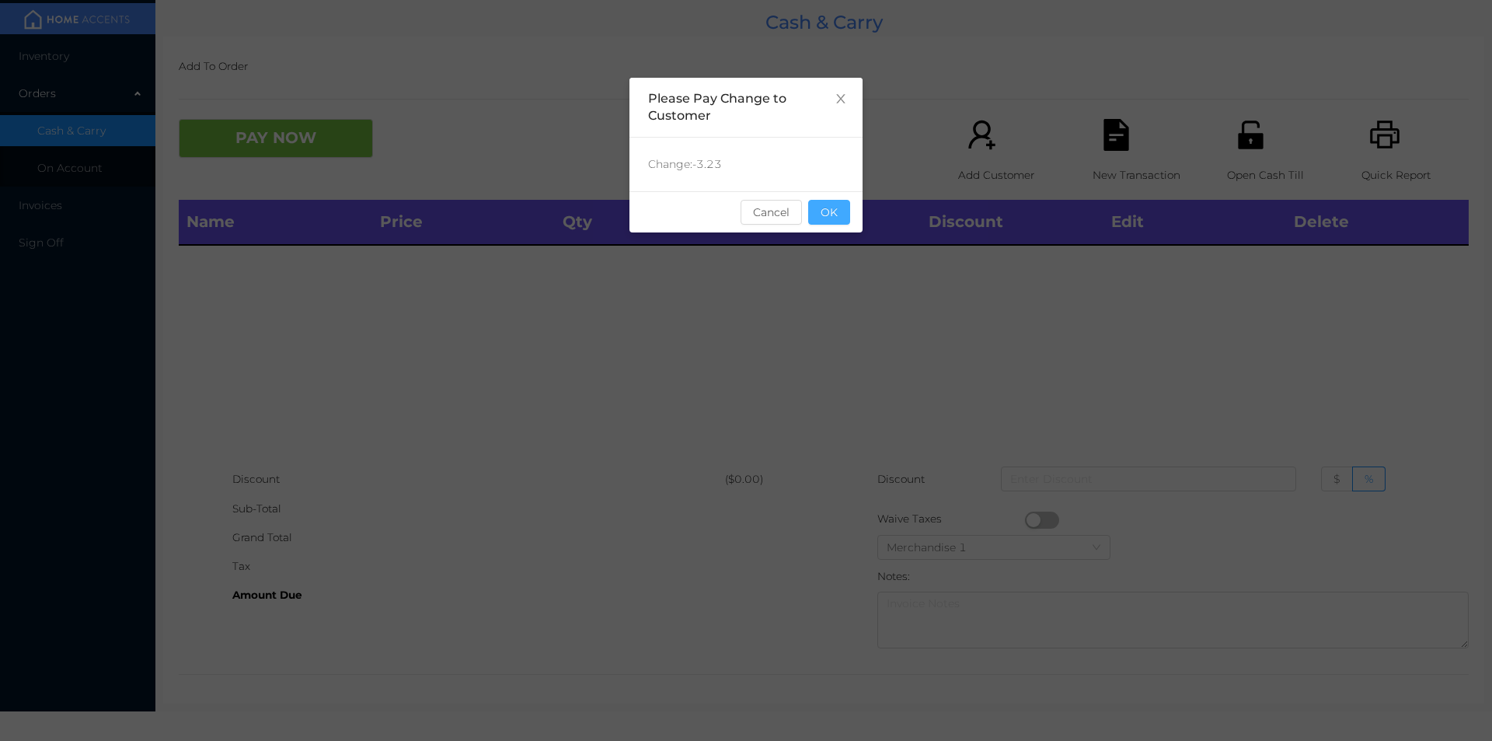
click at [834, 212] on button "OK" at bounding box center [829, 212] width 42 height 25
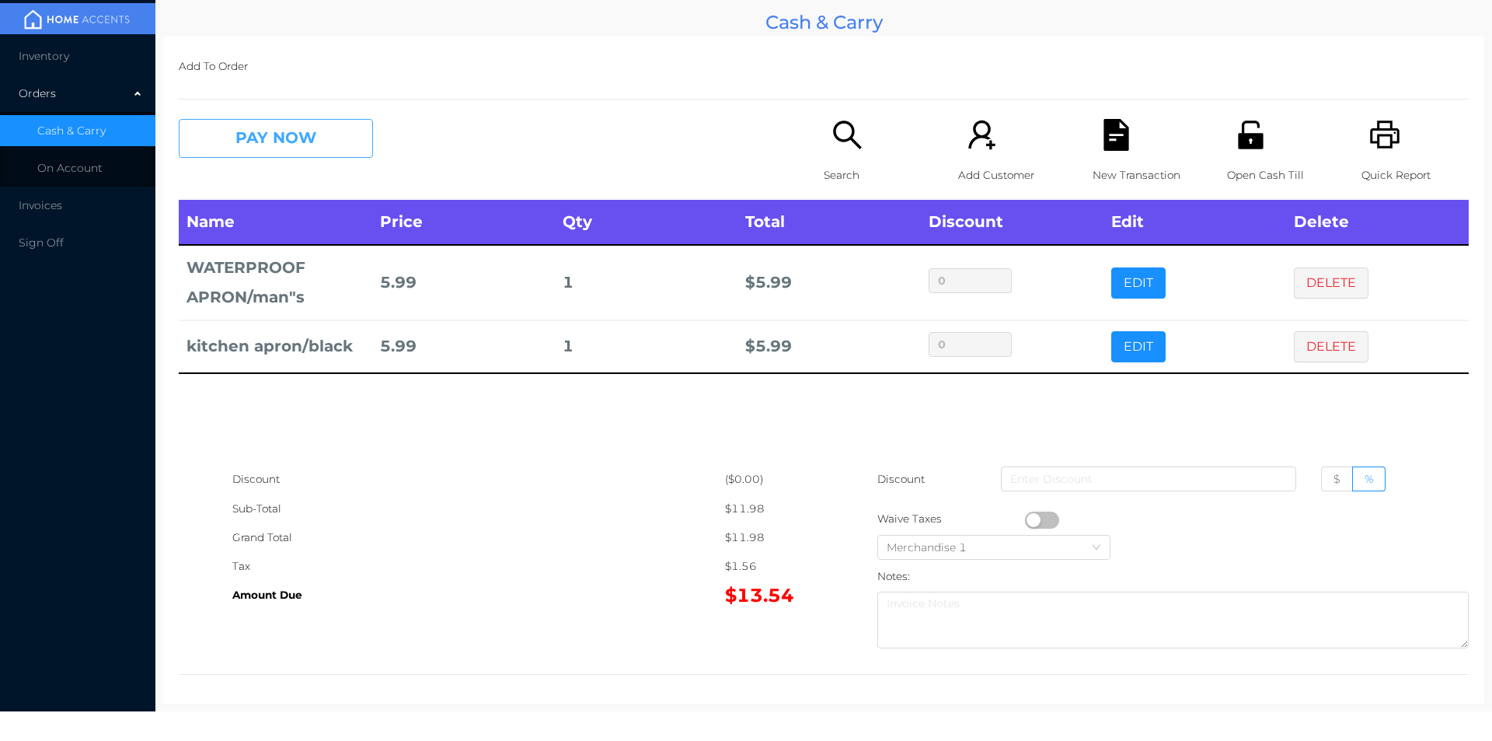
click at [303, 157] on button "PAY NOW" at bounding box center [276, 138] width 194 height 39
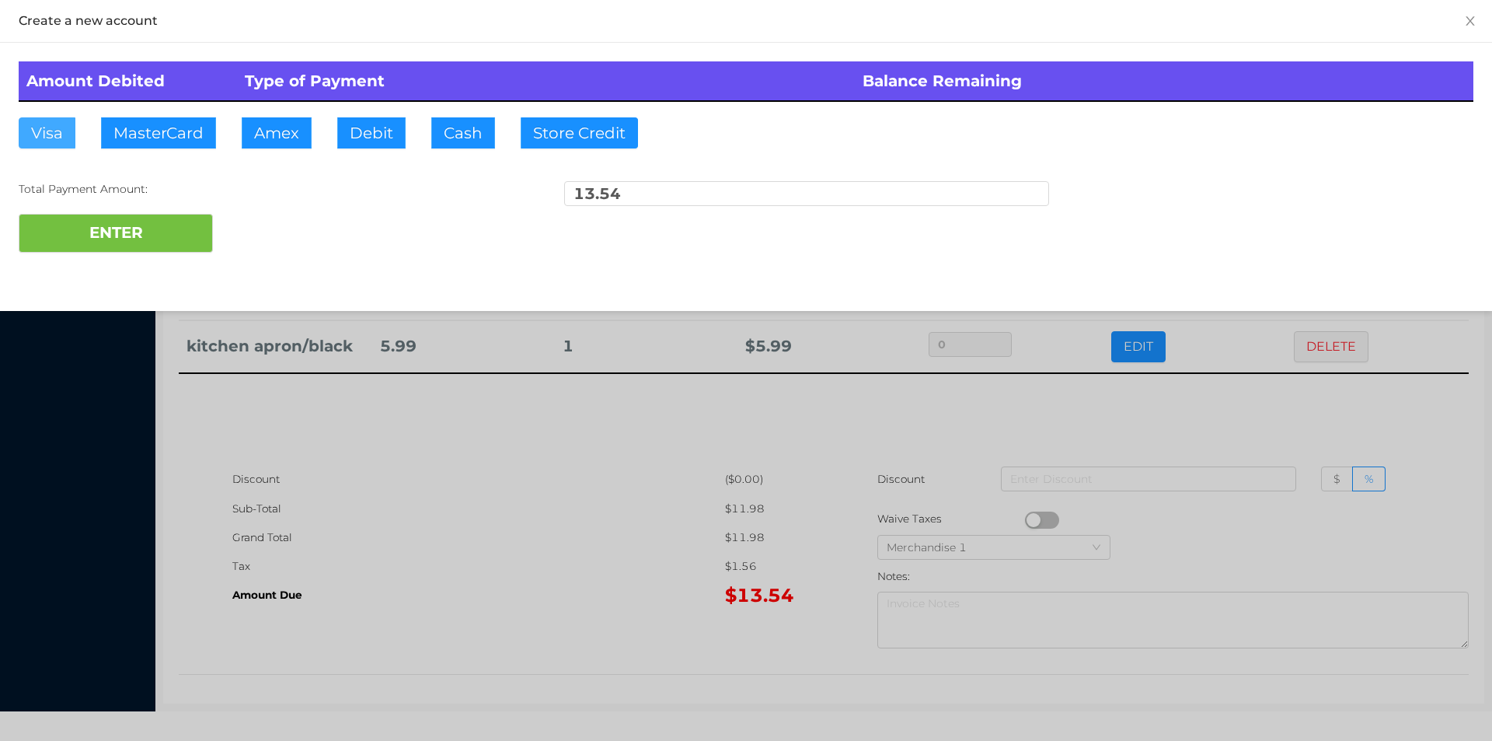
click at [40, 136] on button "Visa" at bounding box center [47, 132] width 57 height 31
click at [110, 242] on button "ENTER" at bounding box center [116, 233] width 194 height 39
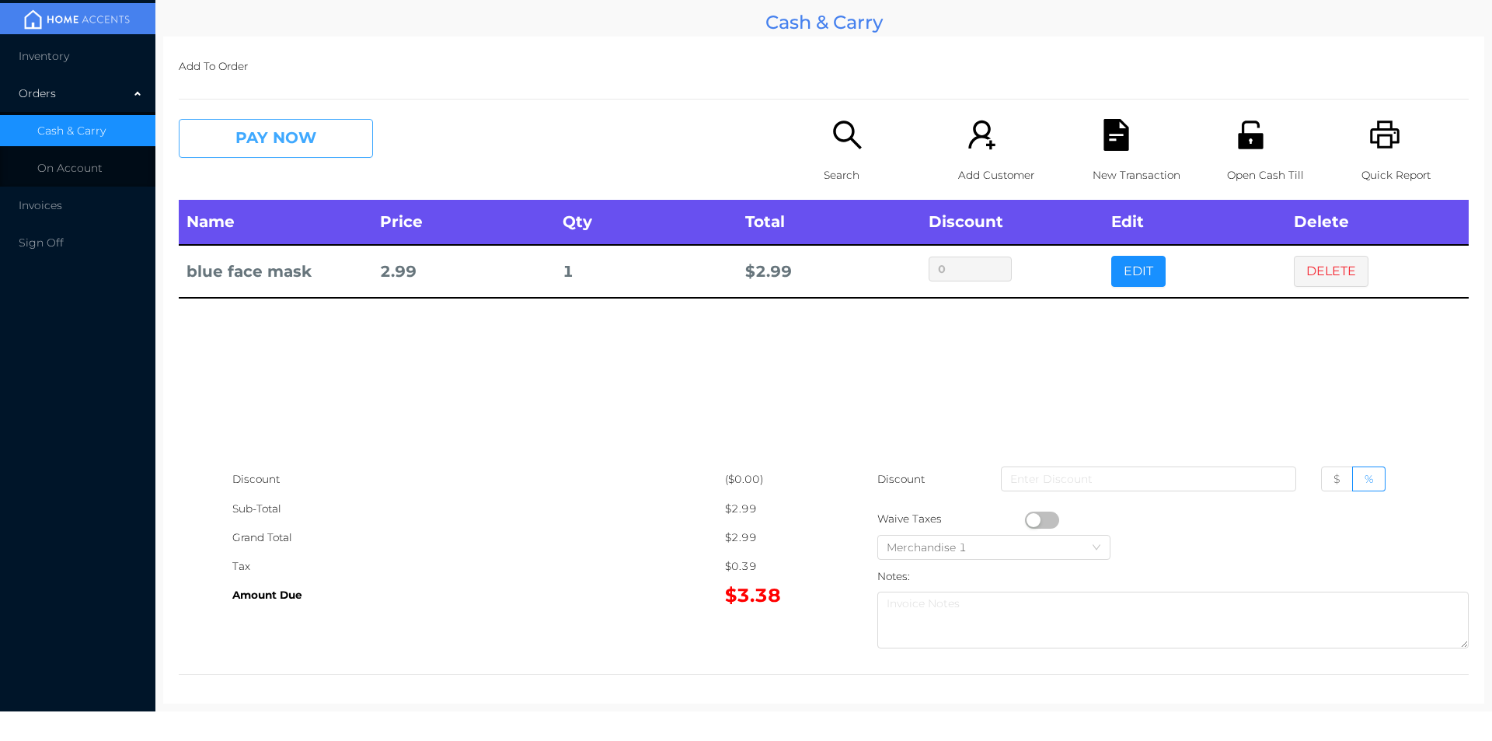
click at [208, 135] on button "PAY NOW" at bounding box center [276, 138] width 194 height 39
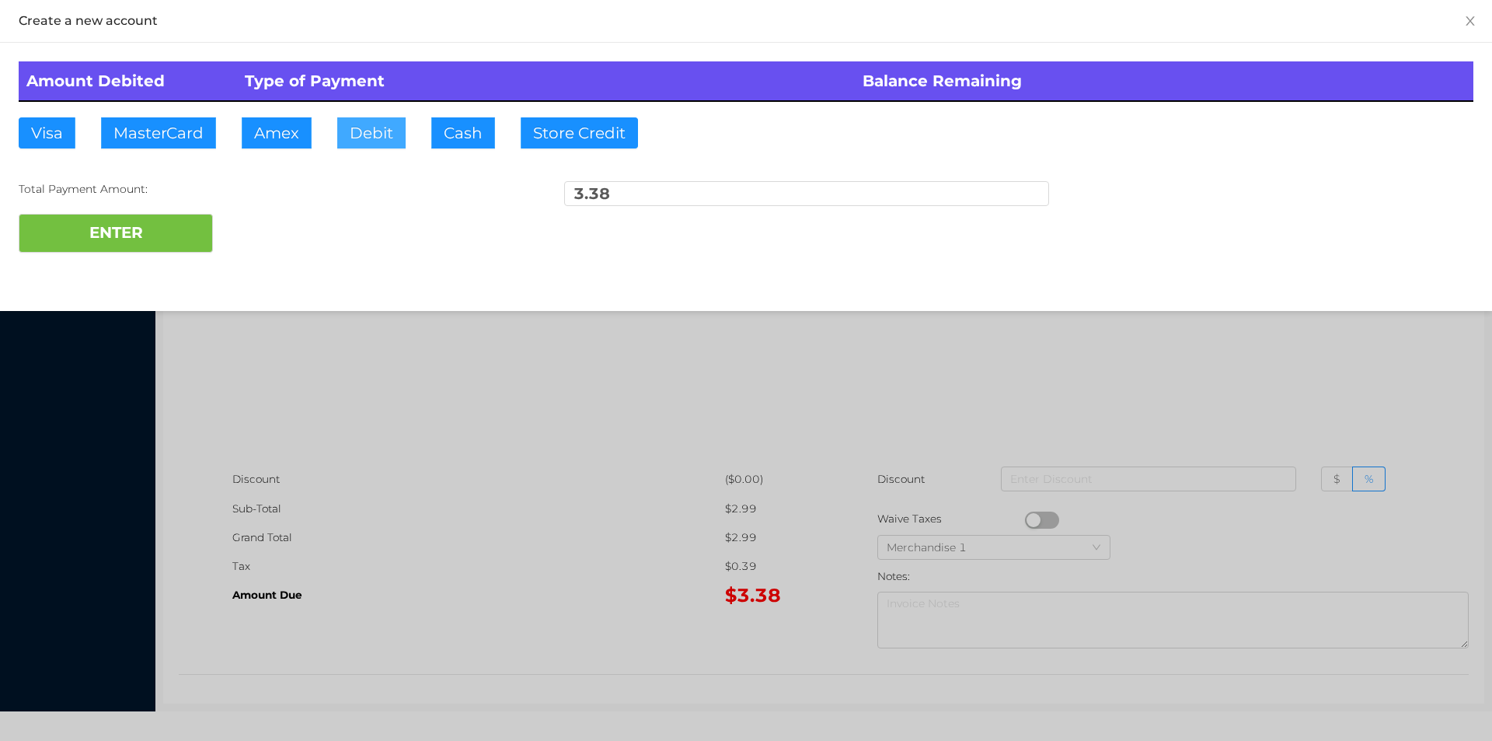
click at [366, 141] on button "Debit" at bounding box center [371, 132] width 68 height 31
type input "50."
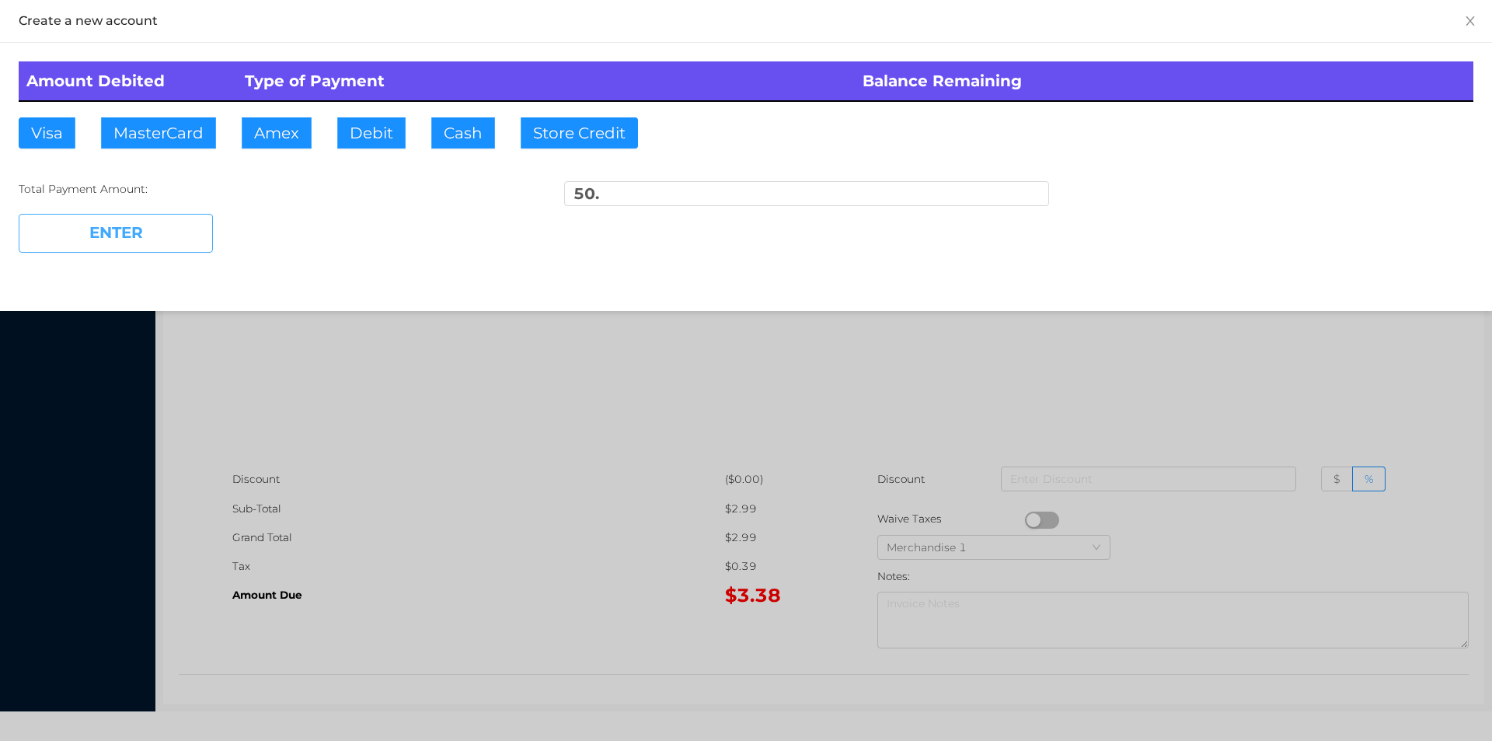
click at [148, 218] on button "ENTER" at bounding box center [116, 233] width 194 height 39
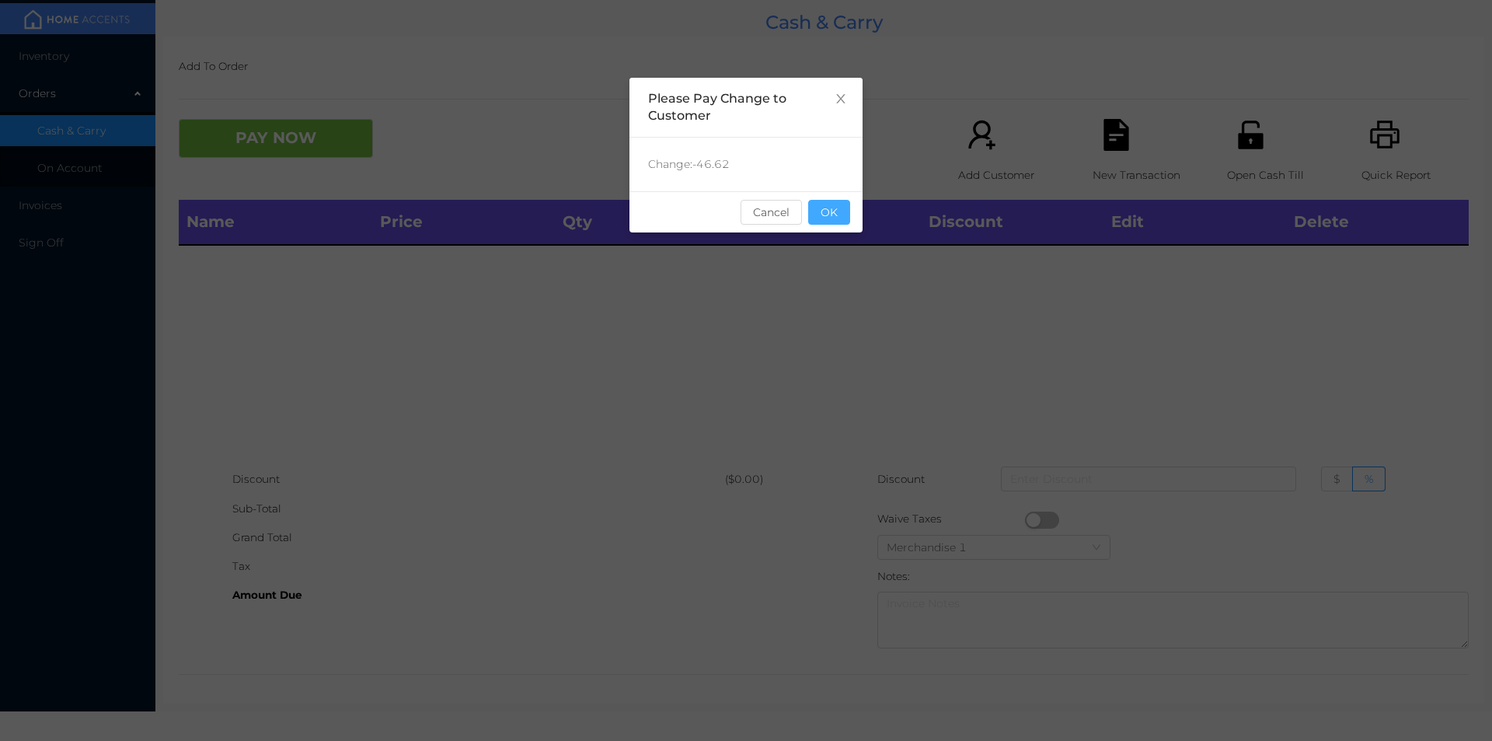
click at [823, 209] on button "OK" at bounding box center [829, 212] width 42 height 25
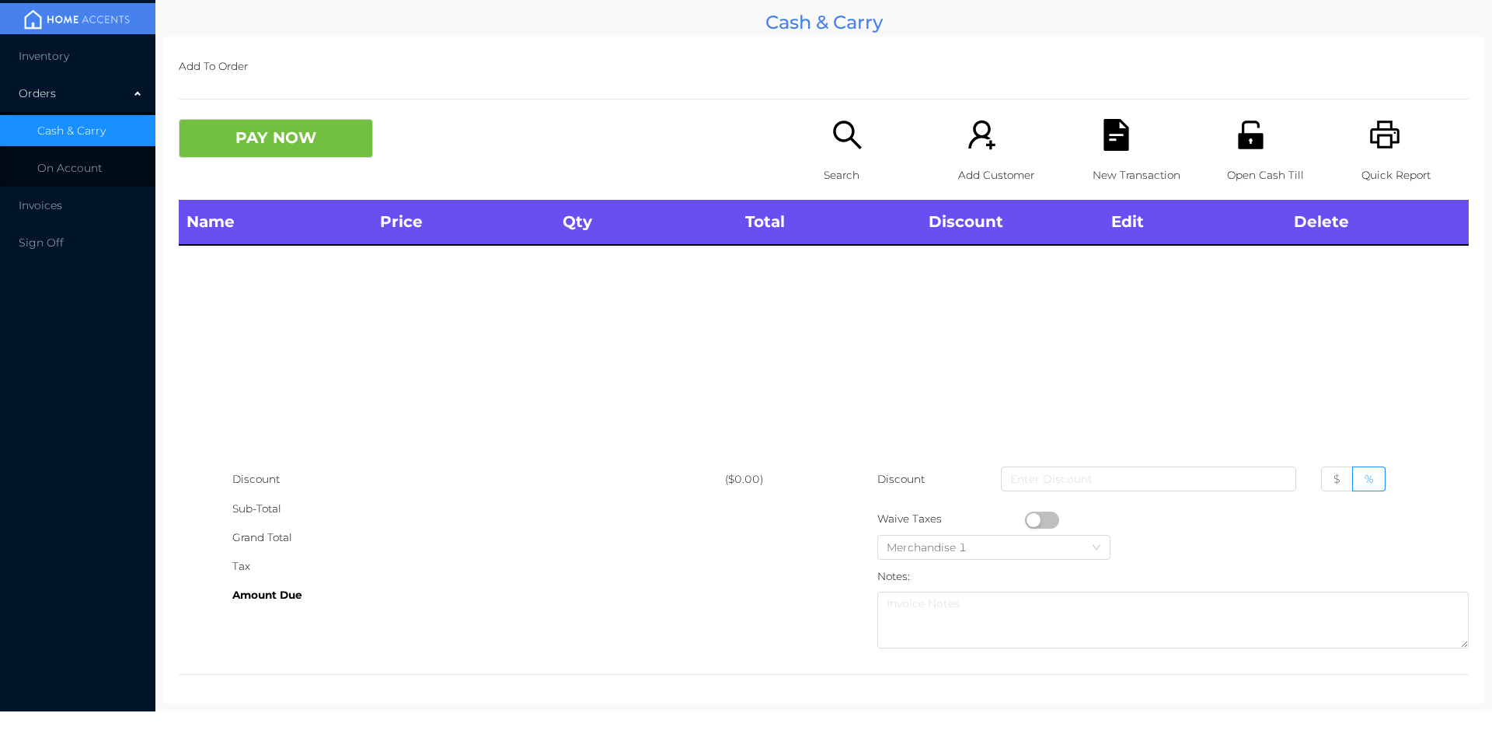
click at [1227, 165] on p "Open Cash Till" at bounding box center [1280, 175] width 107 height 29
click at [1238, 135] on icon "icon: unlock" at bounding box center [1250, 134] width 25 height 28
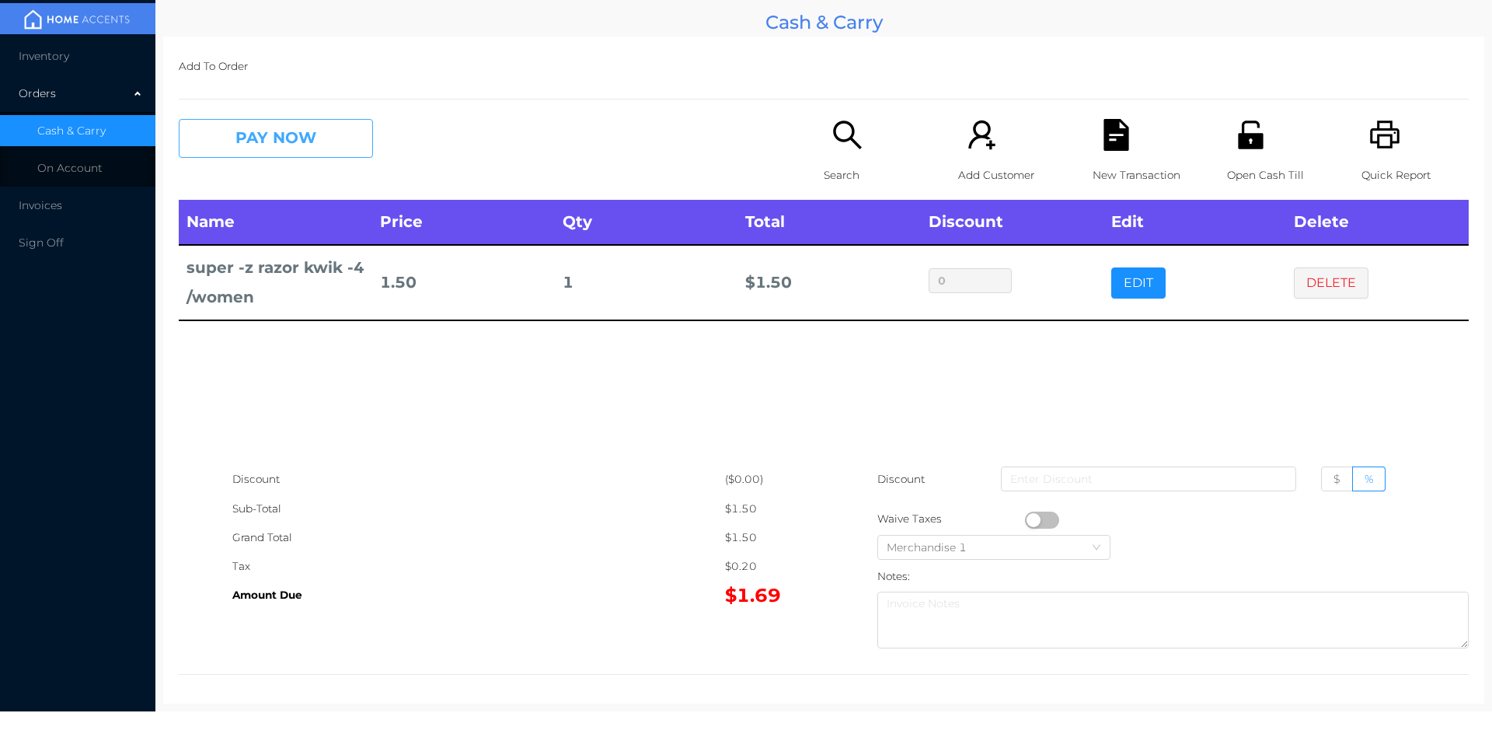
click at [254, 139] on button "PAY NOW" at bounding box center [276, 138] width 194 height 39
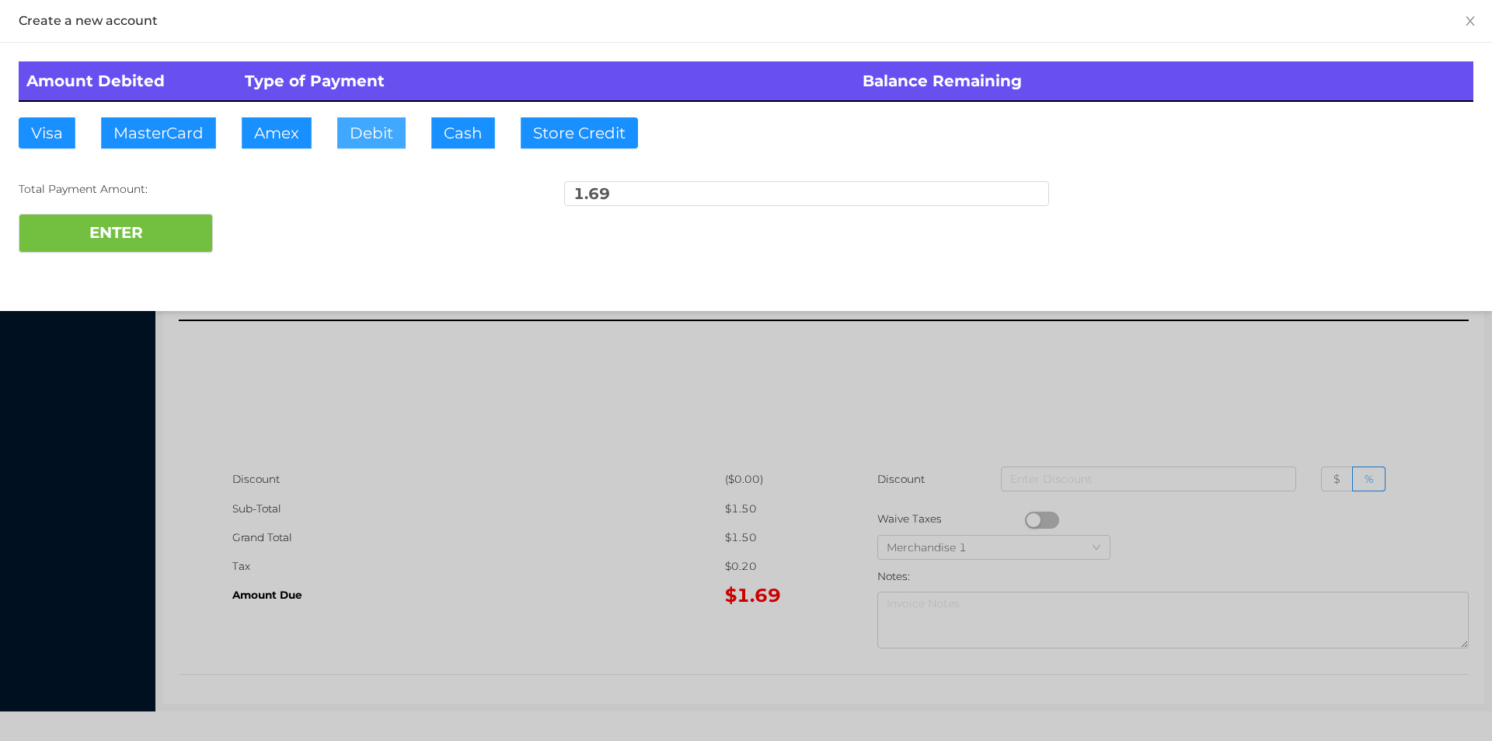
click at [368, 143] on button "Debit" at bounding box center [371, 132] width 68 height 31
click at [137, 249] on button "ENTER" at bounding box center [116, 233] width 194 height 39
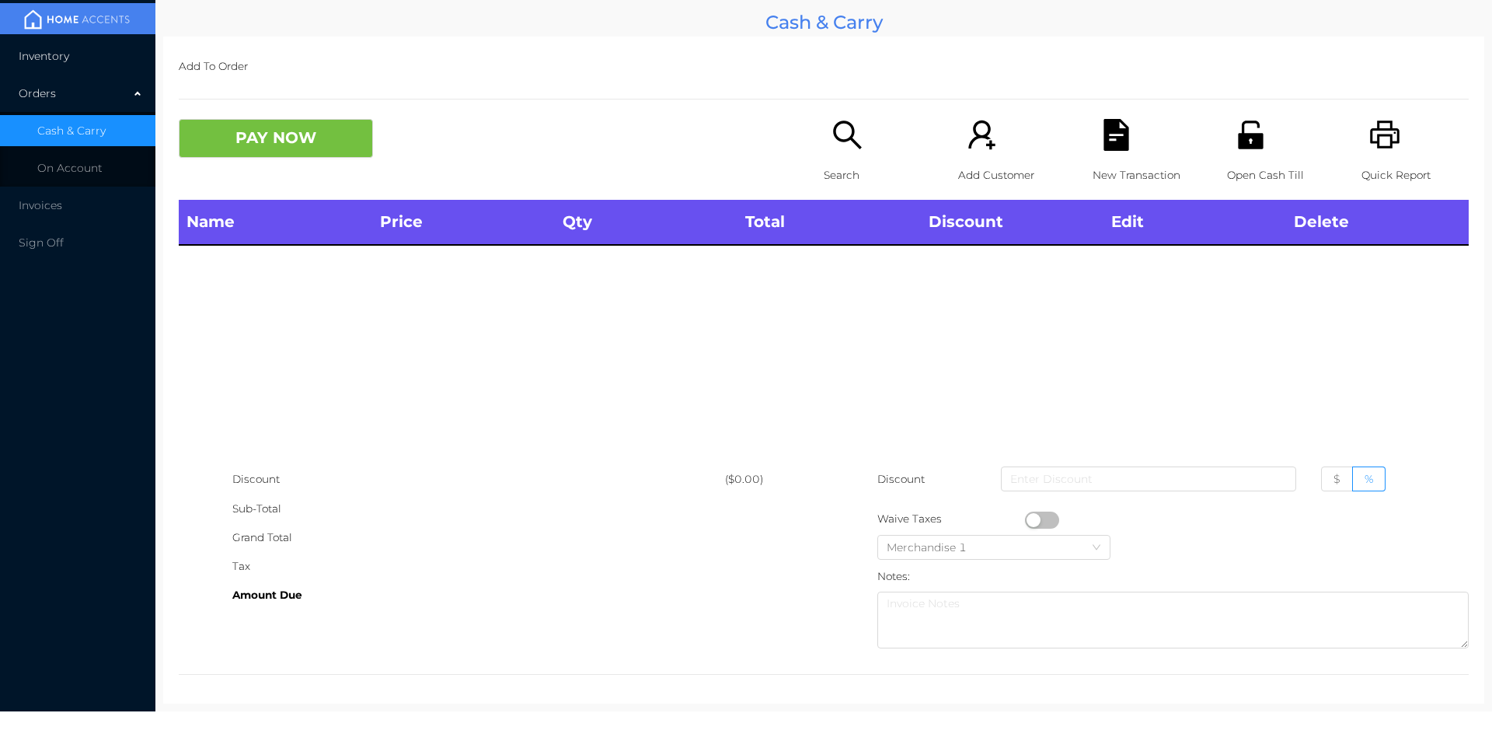
click at [37, 65] on li "Inventory" at bounding box center [77, 55] width 155 height 31
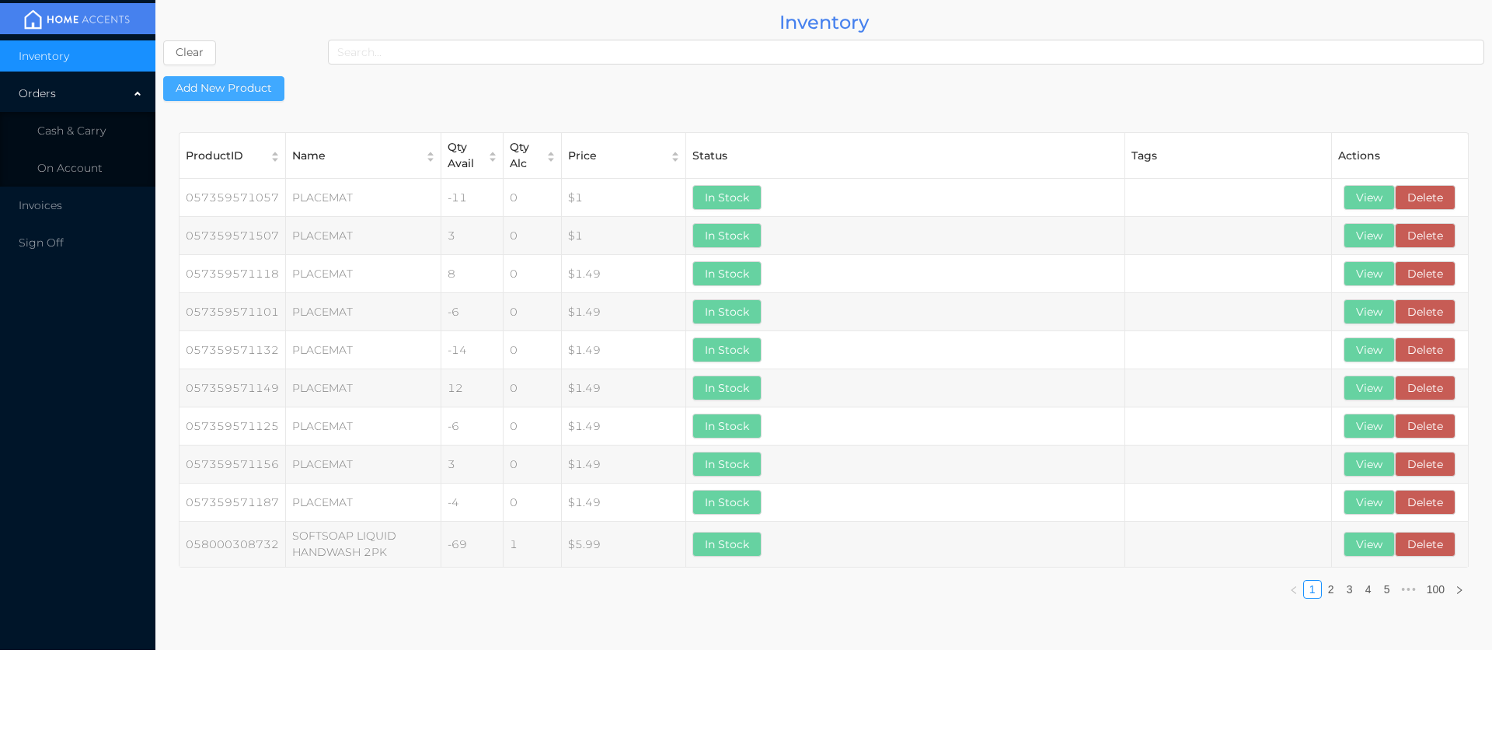
click at [254, 90] on button "Add New Product" at bounding box center [223, 88] width 121 height 25
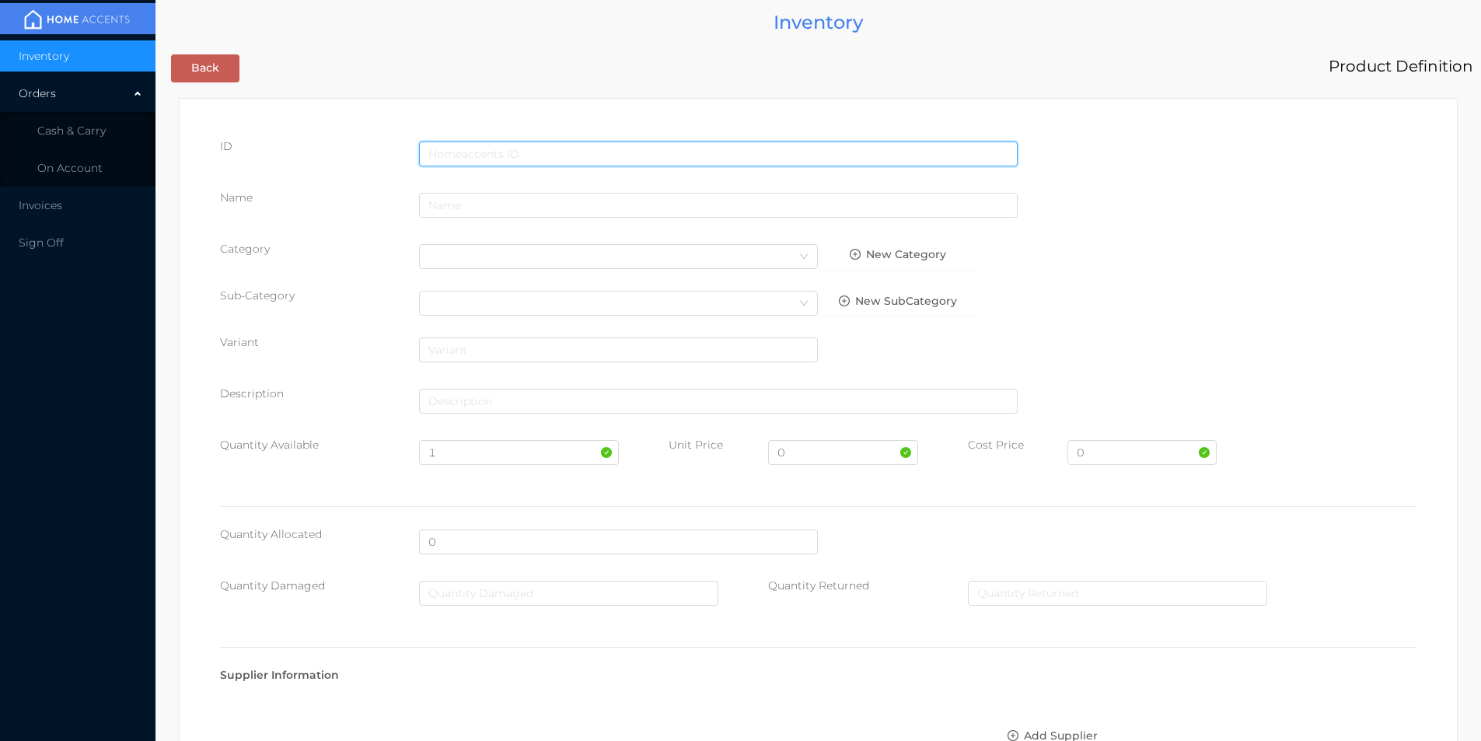
click at [515, 148] on input "text" at bounding box center [718, 153] width 598 height 25
type input "2001687662"
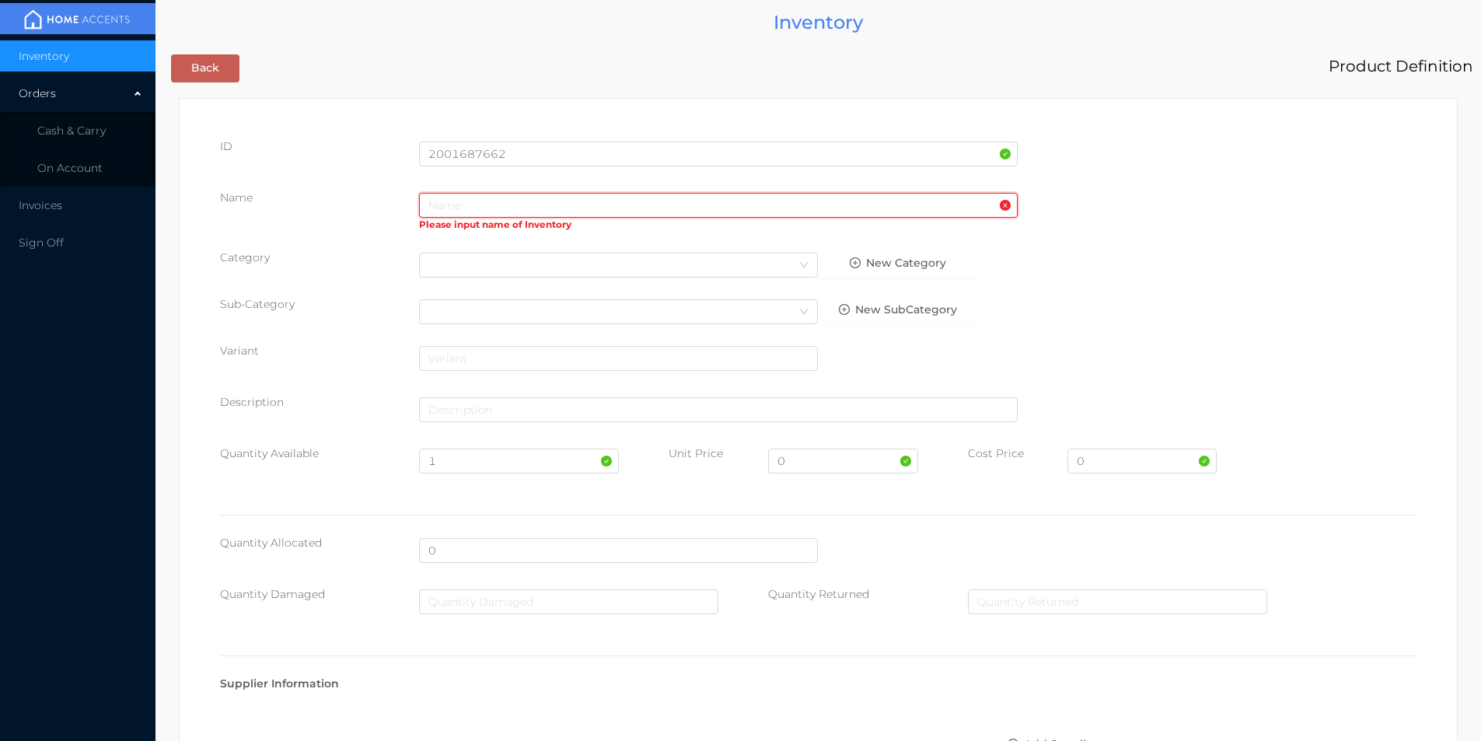
click at [501, 201] on input "text" at bounding box center [718, 205] width 598 height 25
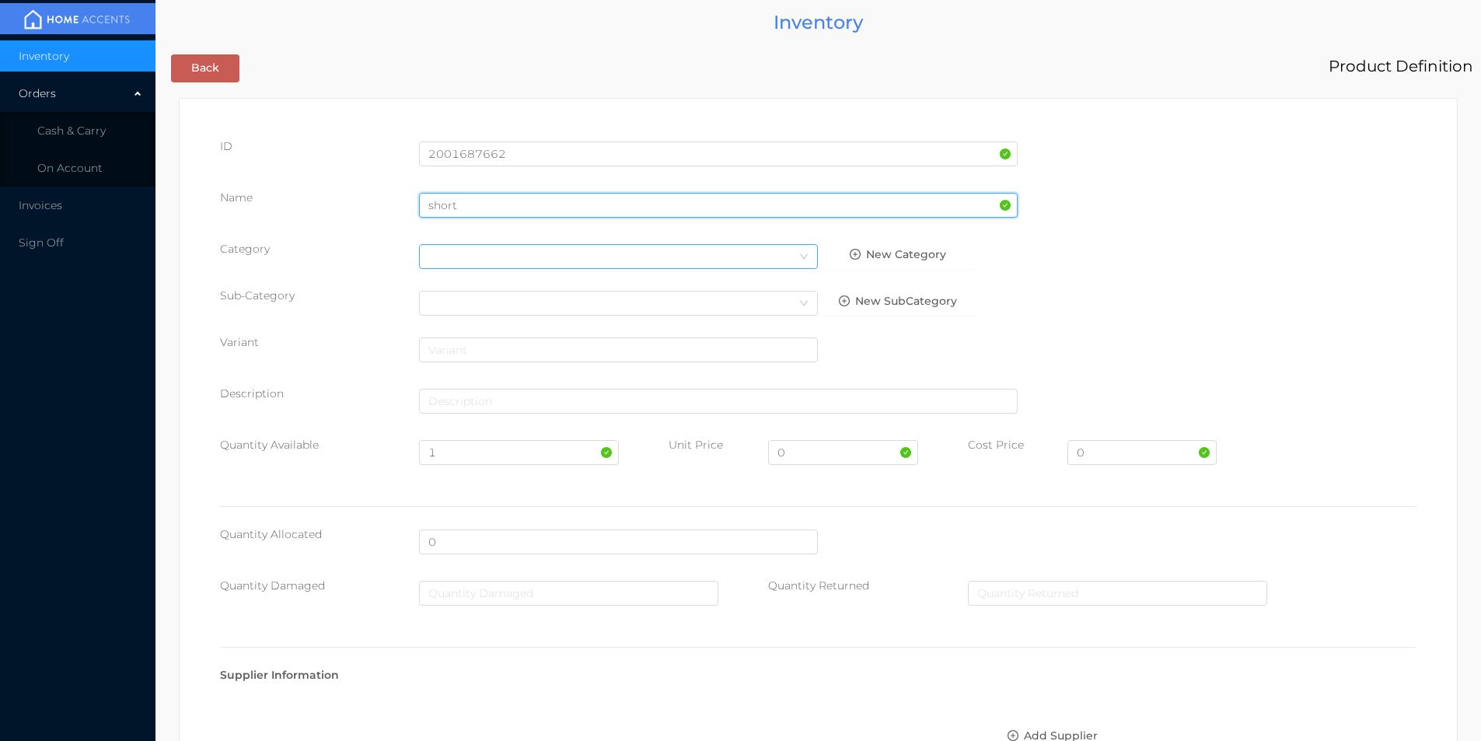
type input "short"
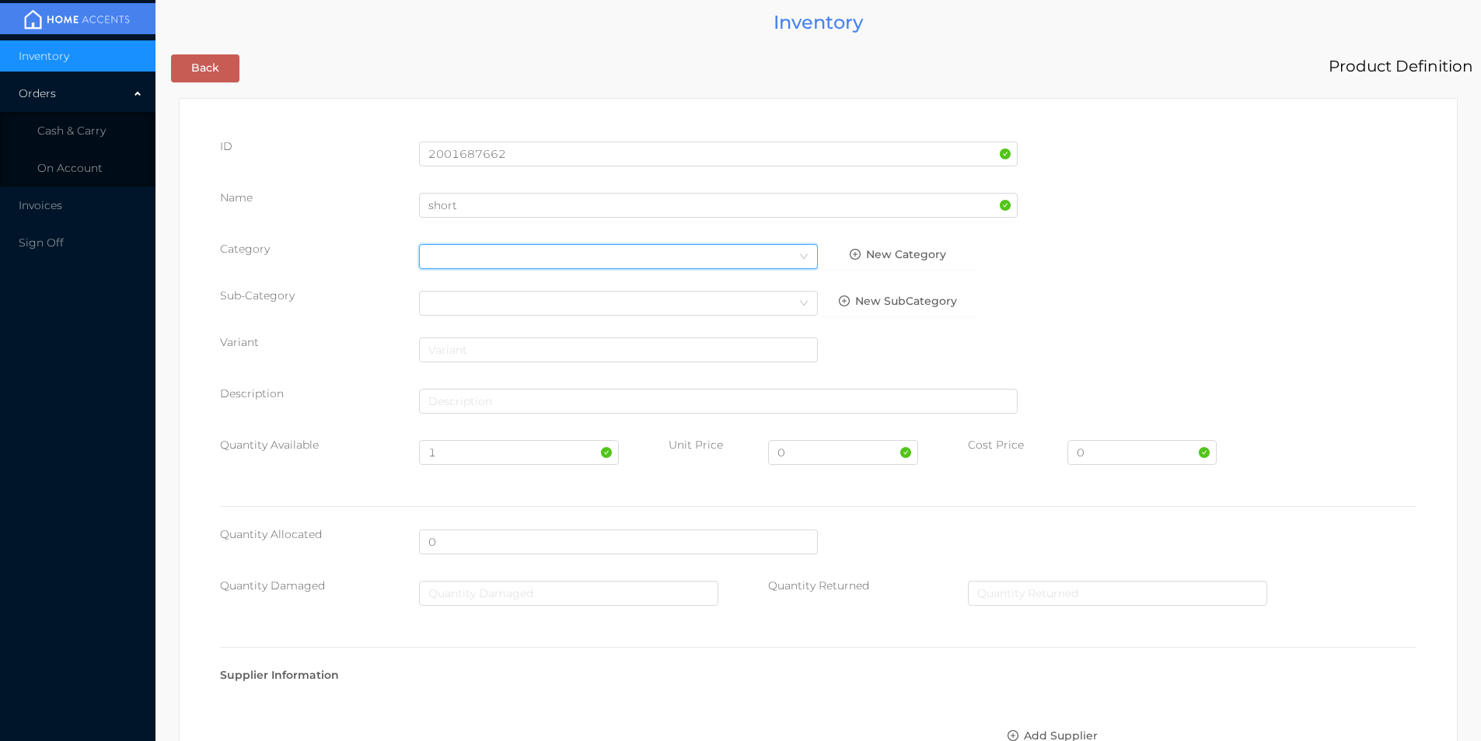
click at [470, 256] on div "Select Category" at bounding box center [618, 256] width 380 height 23
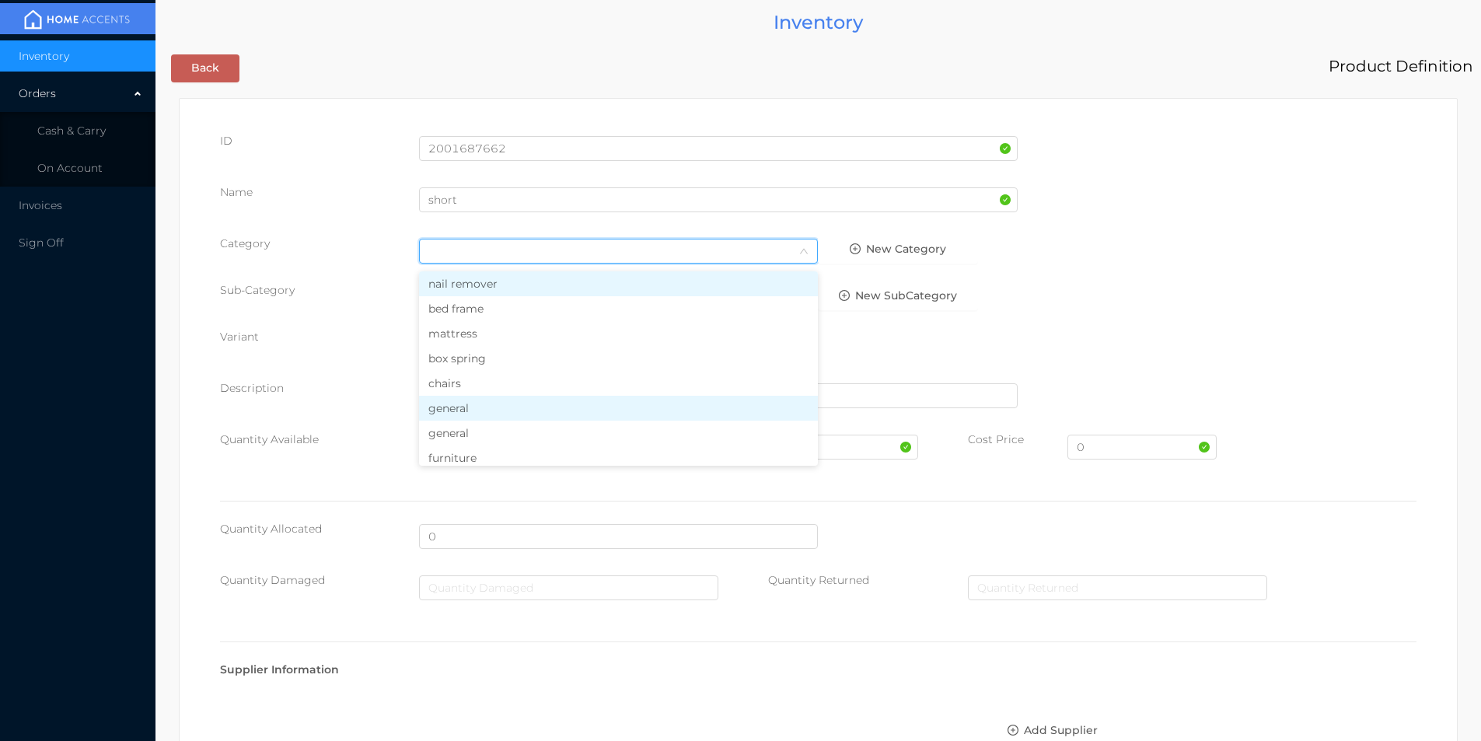
click at [445, 413] on li "general" at bounding box center [618, 408] width 399 height 25
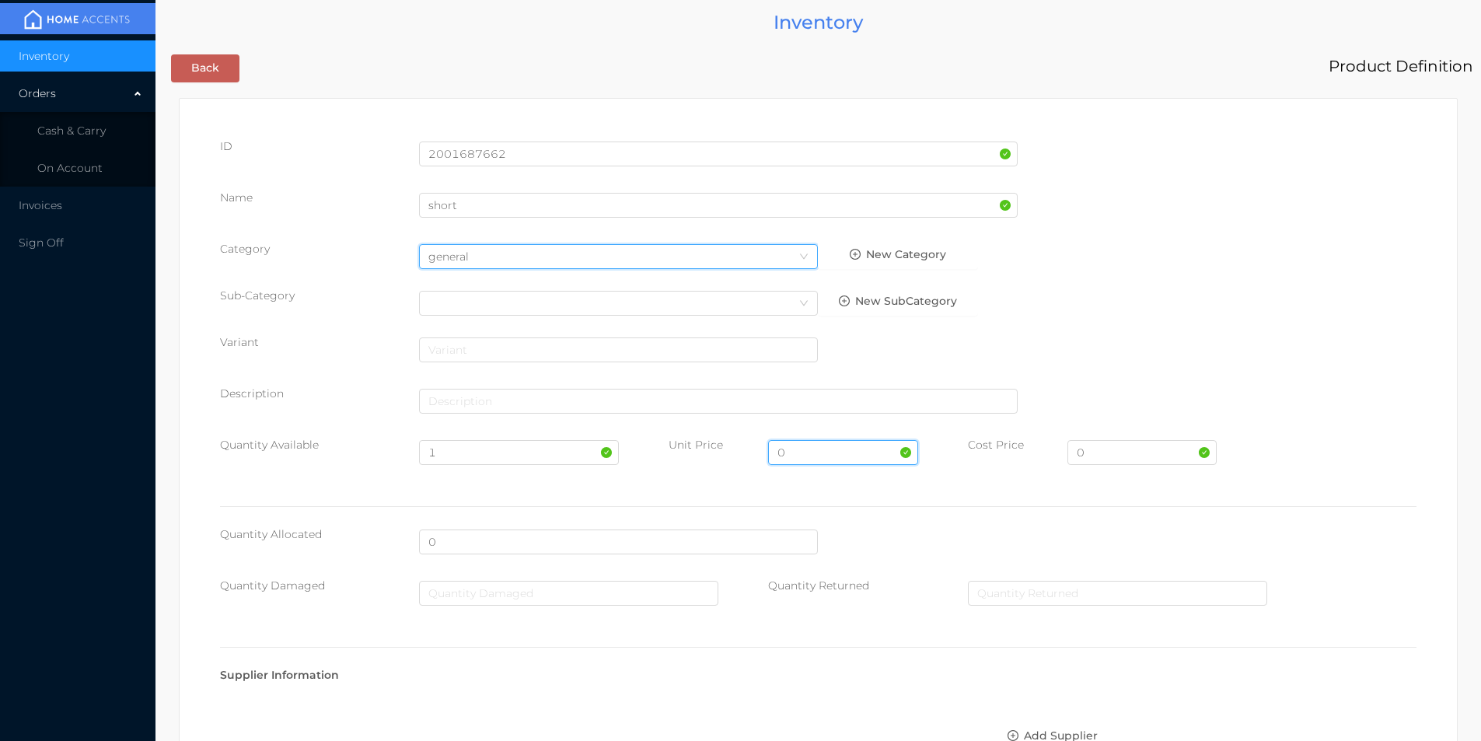
click at [810, 448] on input "0" at bounding box center [842, 452] width 149 height 25
type input "4.99"
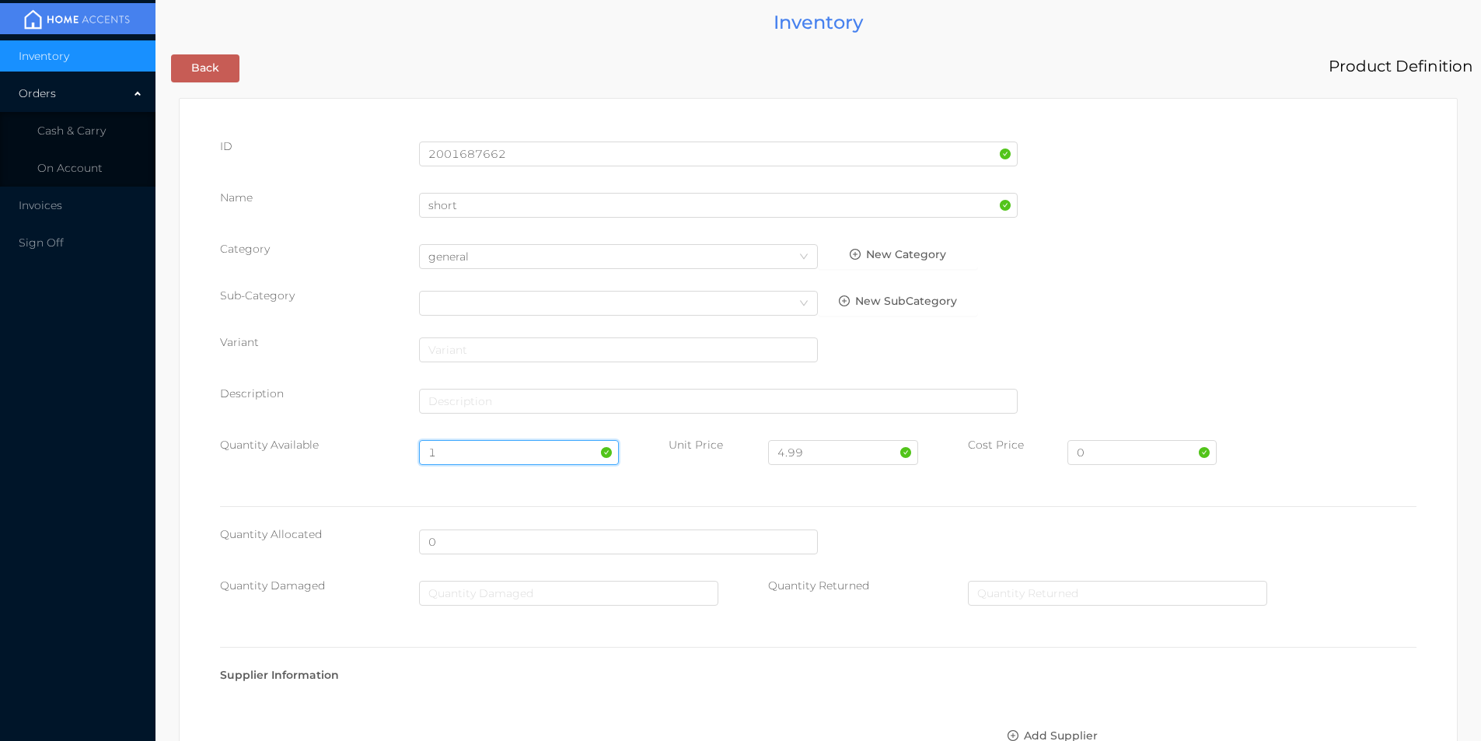
click at [459, 449] on input "1" at bounding box center [518, 452] width 199 height 25
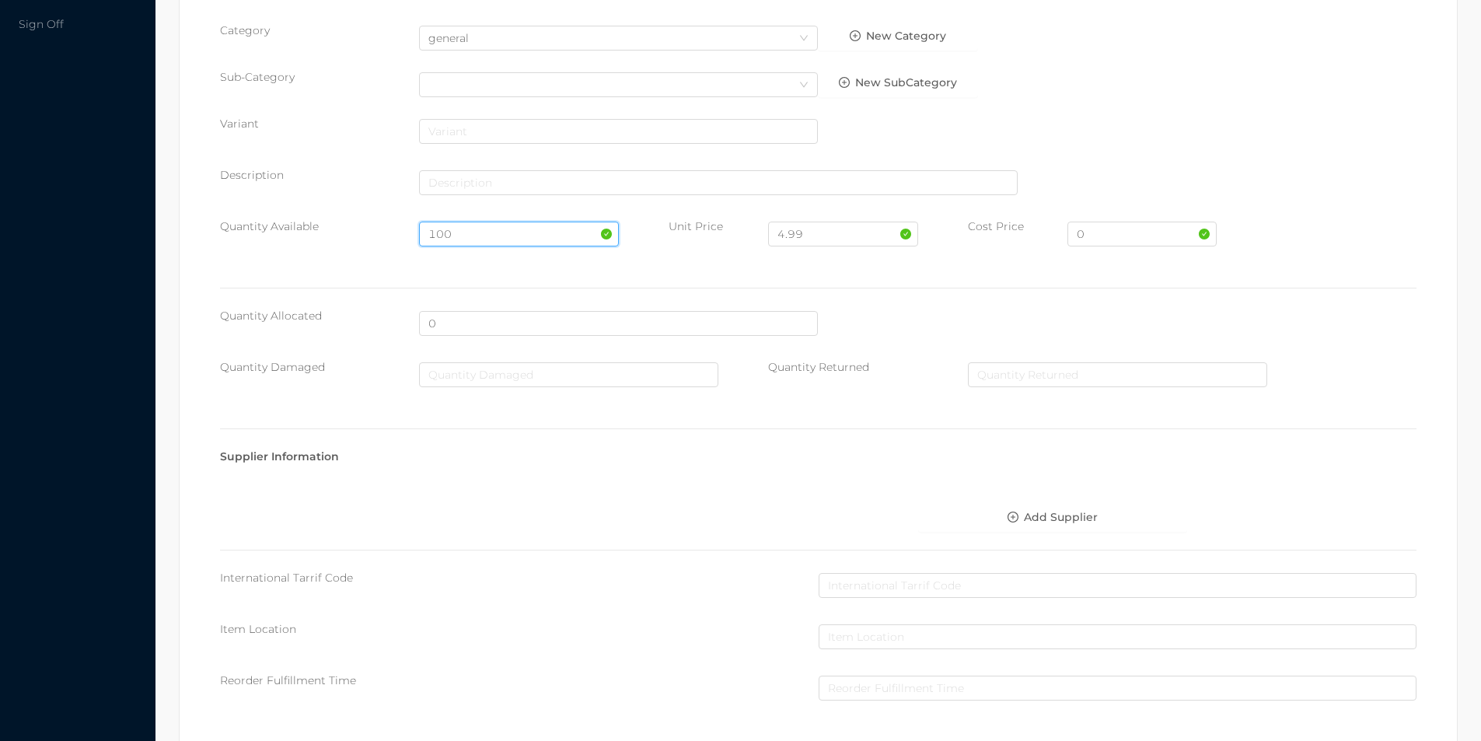
scroll to position [550, 0]
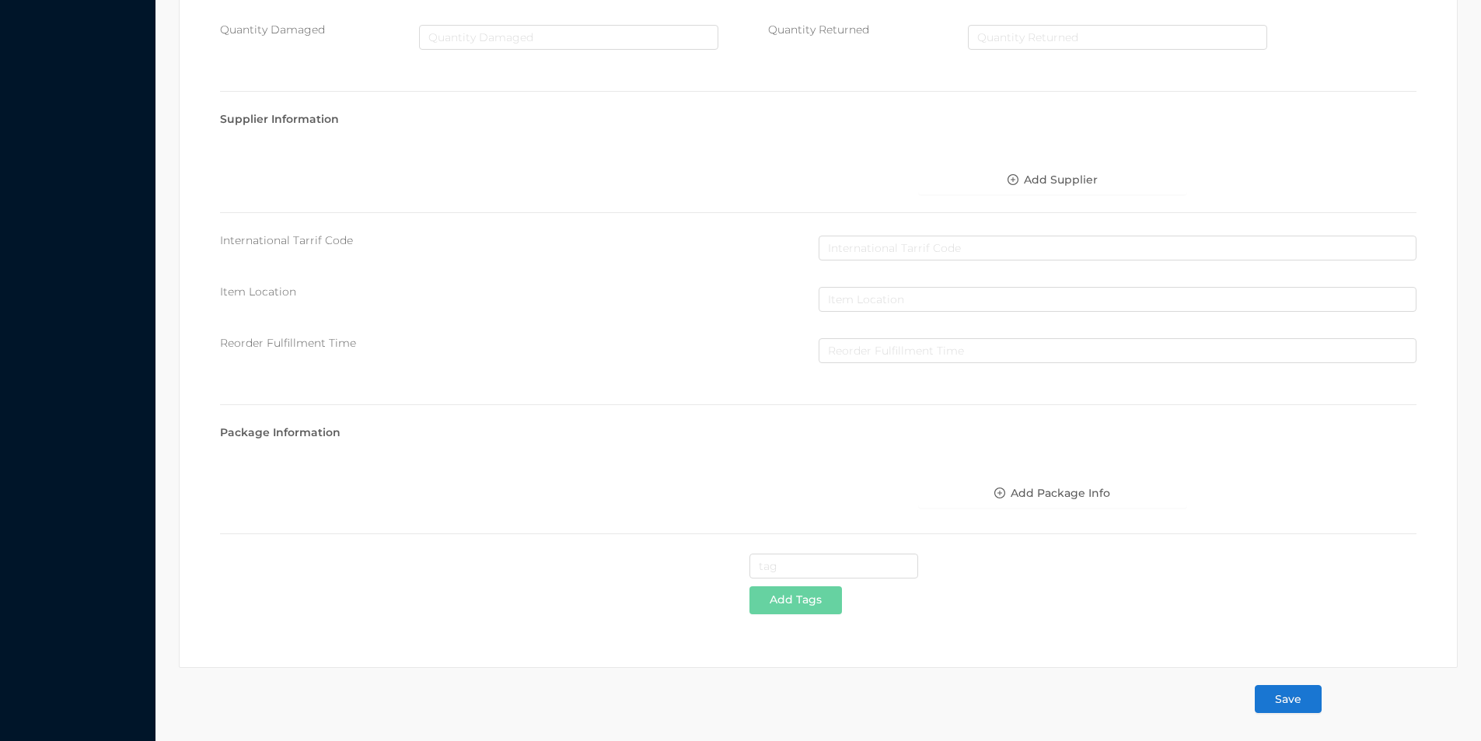
type input "100"
click at [1285, 705] on button "Save" at bounding box center [1287, 699] width 67 height 28
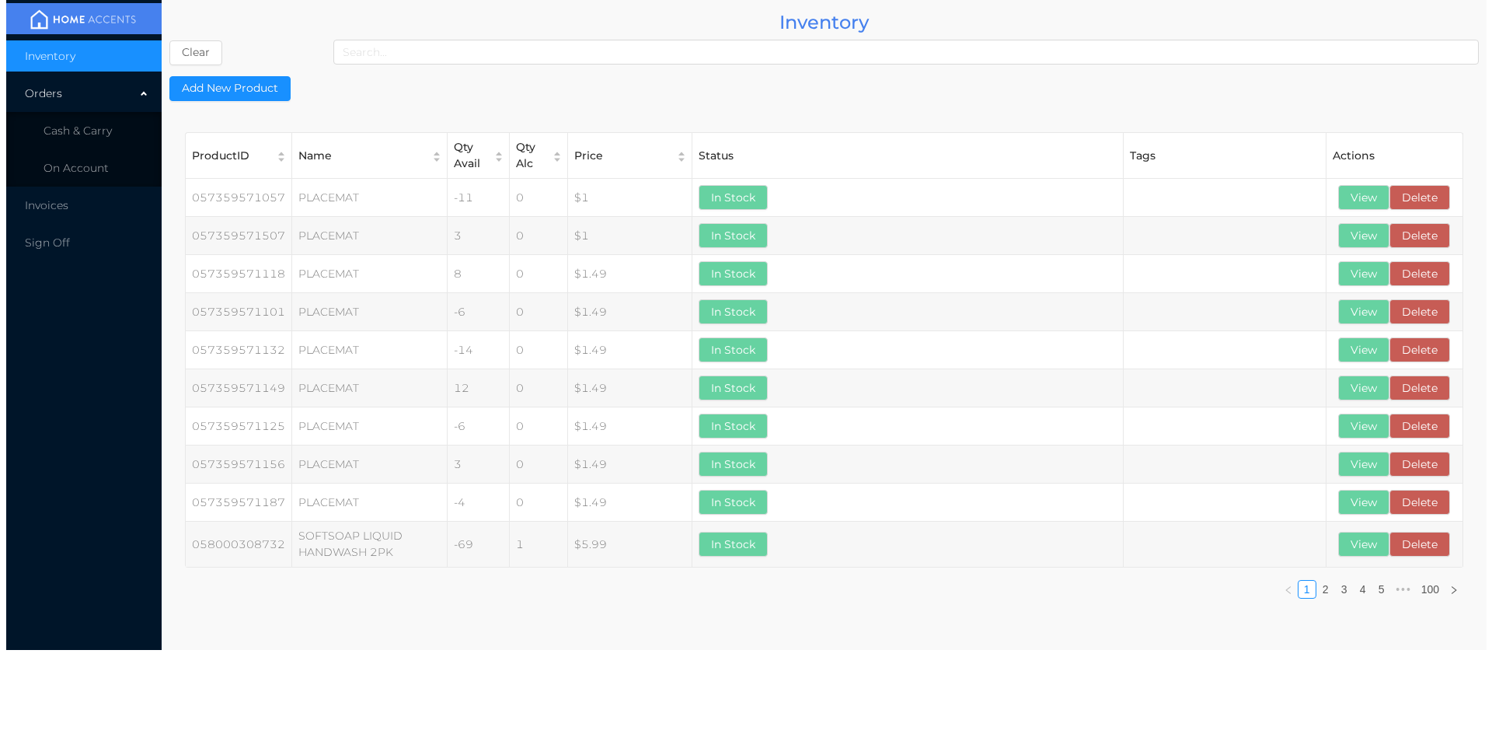
scroll to position [0, 0]
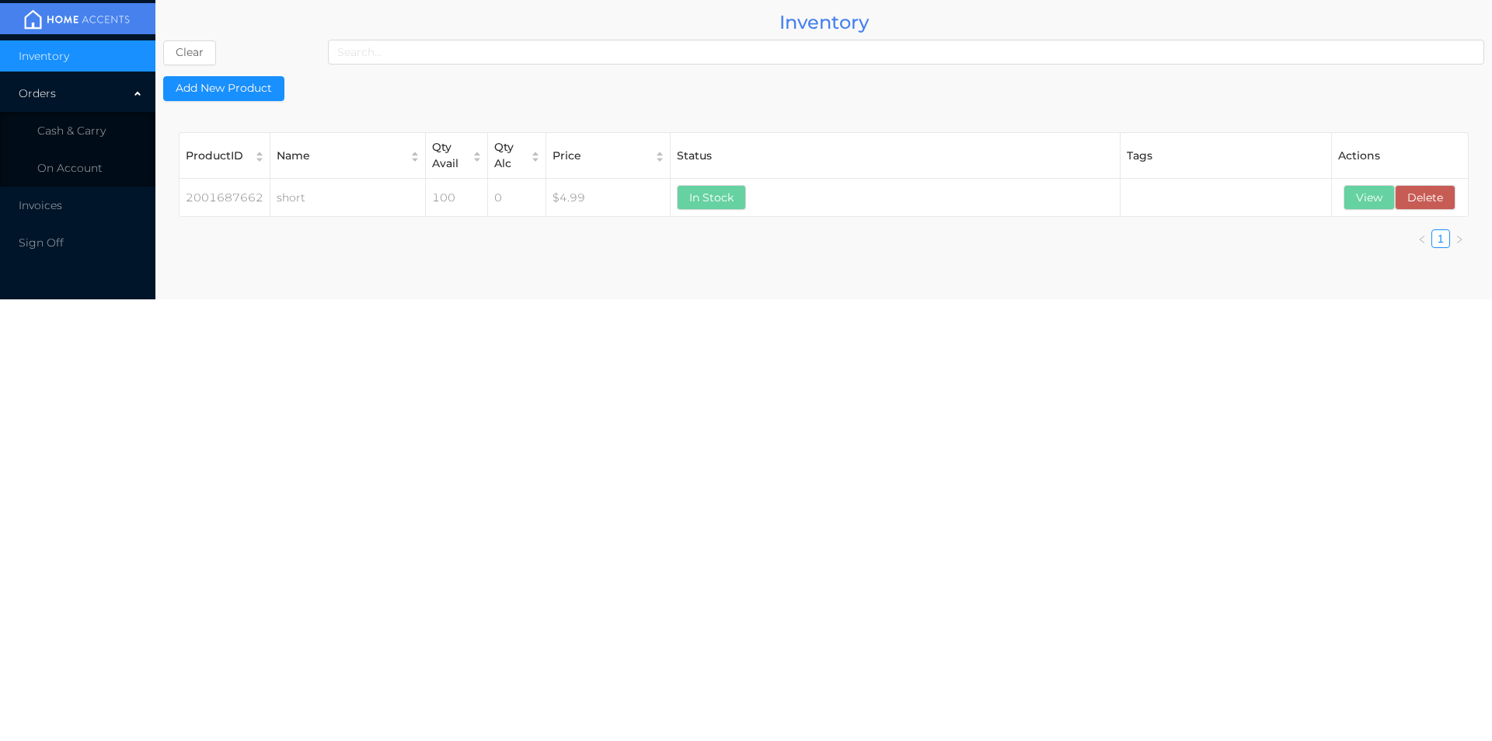
click at [71, 132] on span "Cash & Carry" at bounding box center [71, 131] width 68 height 14
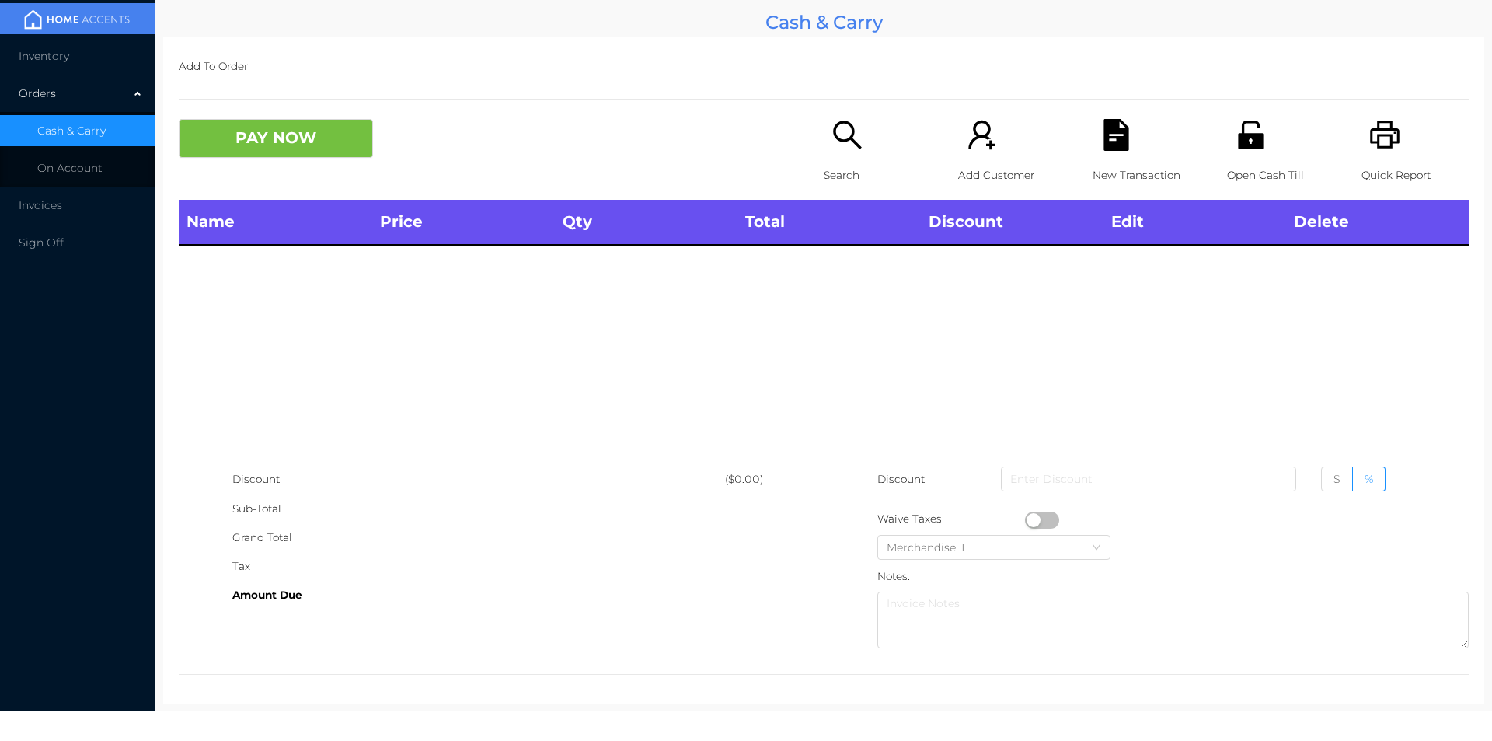
click at [837, 153] on div "Search" at bounding box center [877, 159] width 107 height 81
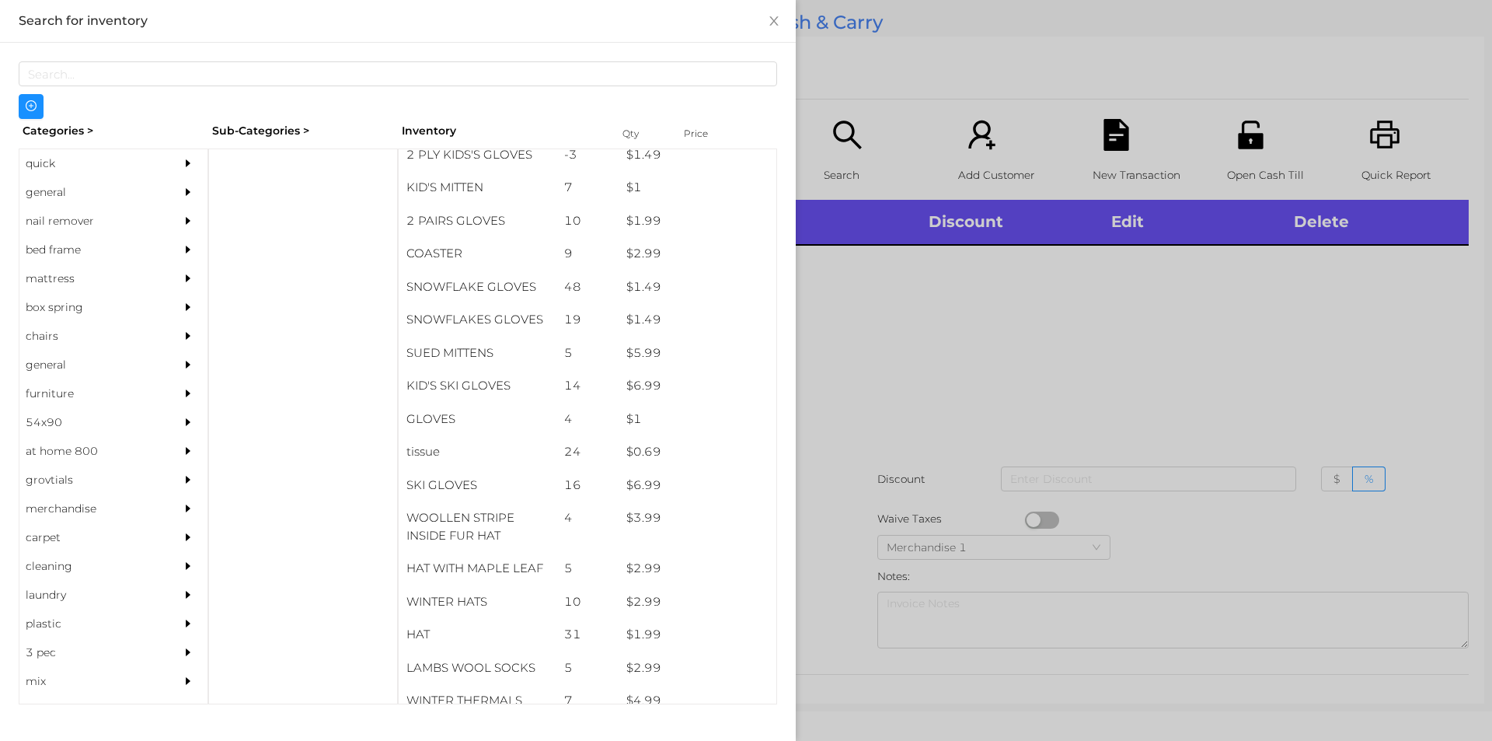
scroll to position [867, 0]
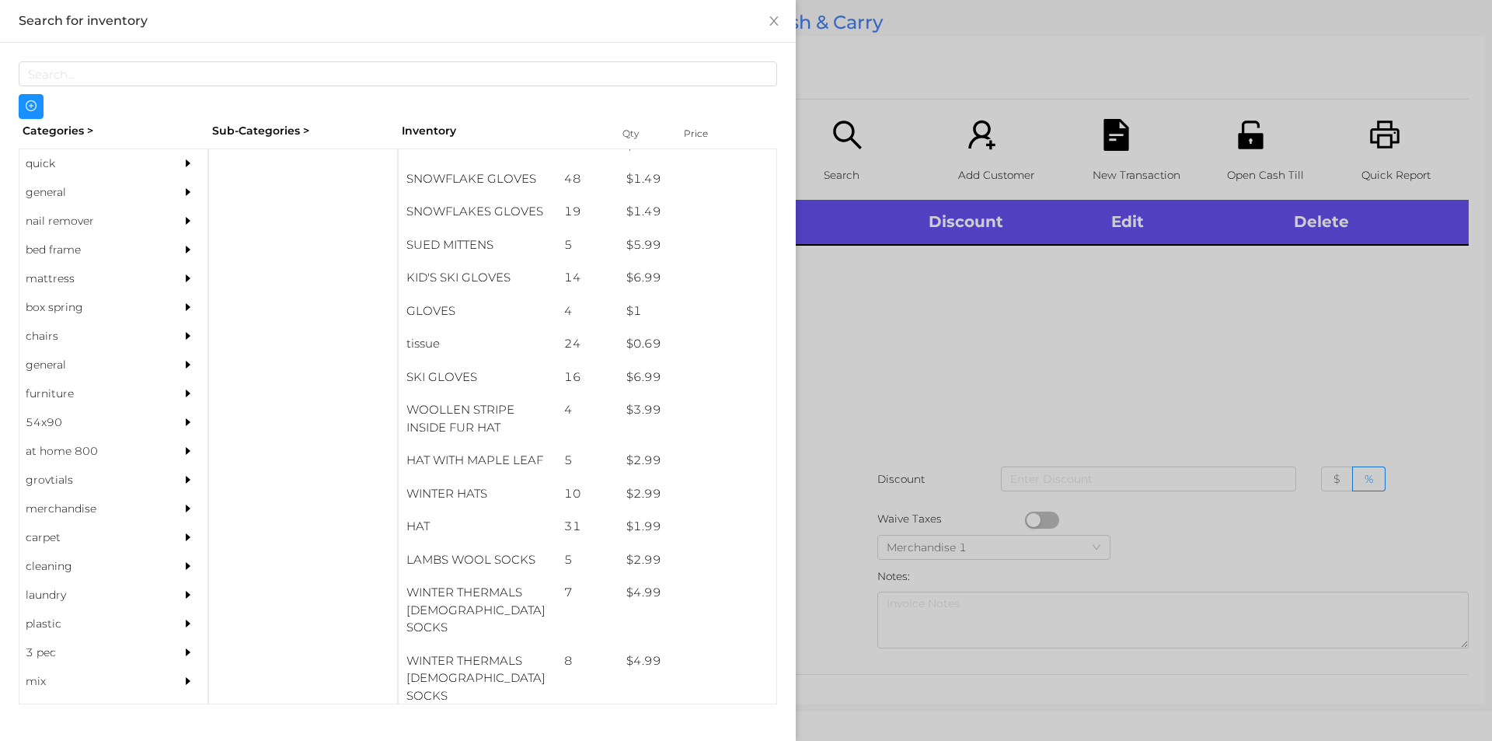
click at [48, 194] on div "general" at bounding box center [89, 192] width 141 height 29
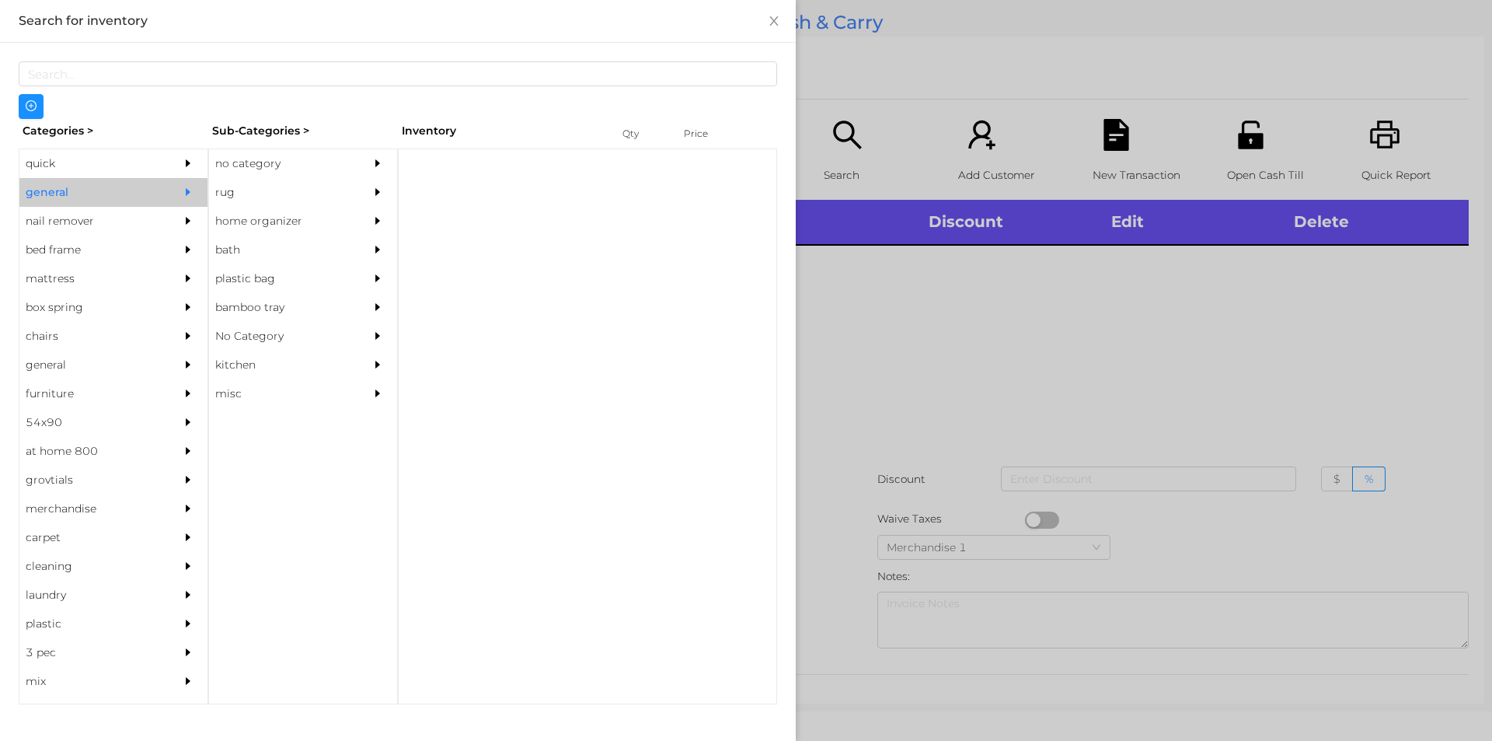
scroll to position [0, 0]
click at [249, 167] on div "no category" at bounding box center [279, 163] width 141 height 29
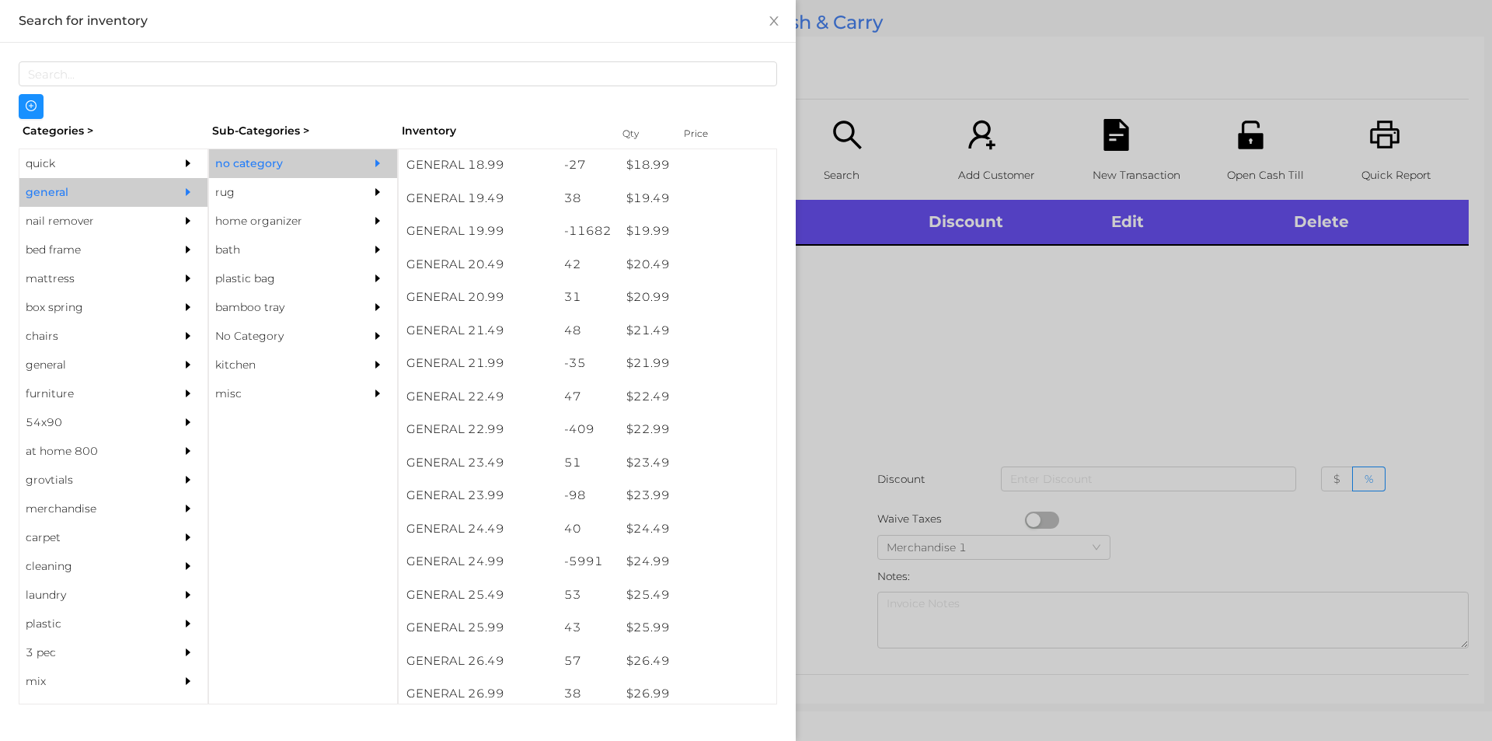
scroll to position [1609, 0]
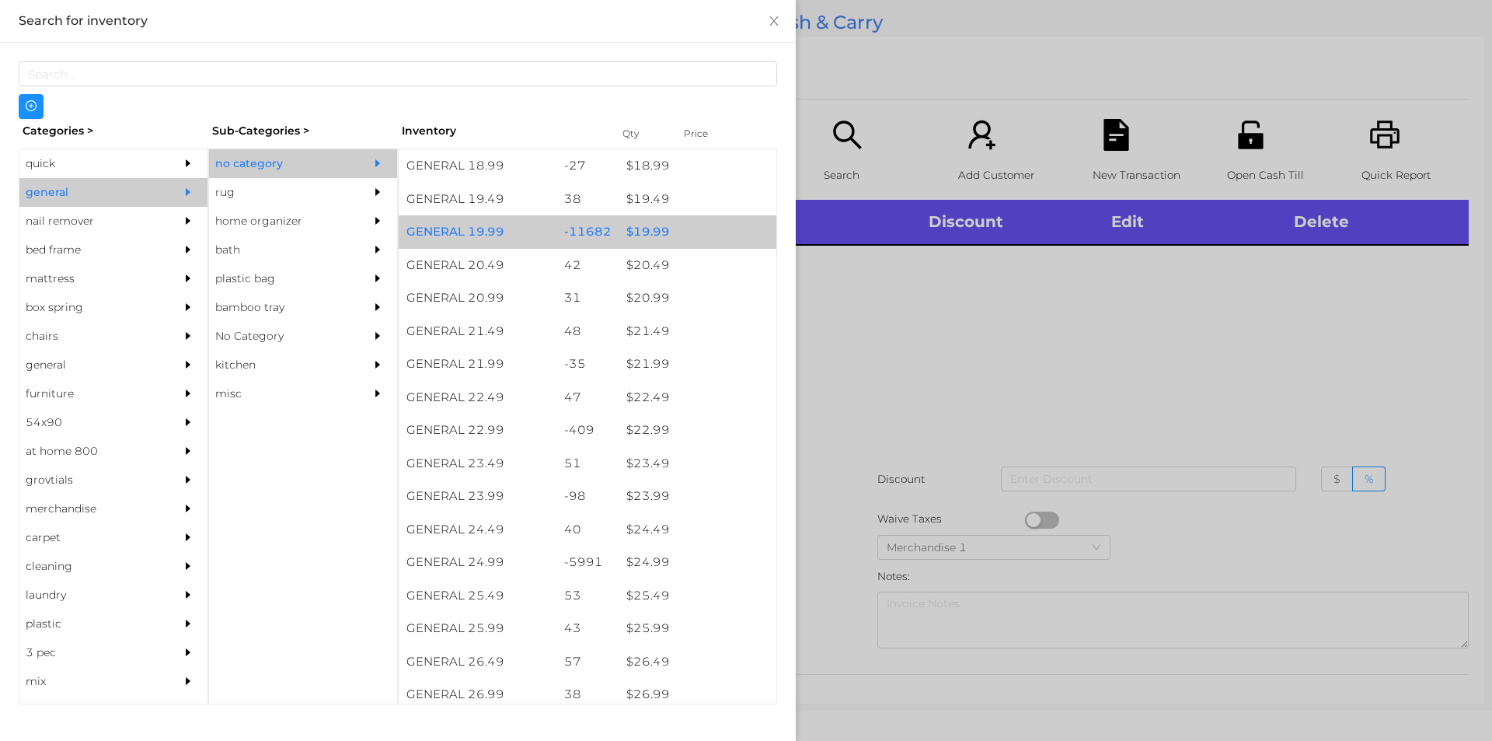
click at [638, 229] on div "$ 19.99" at bounding box center [698, 231] width 158 height 33
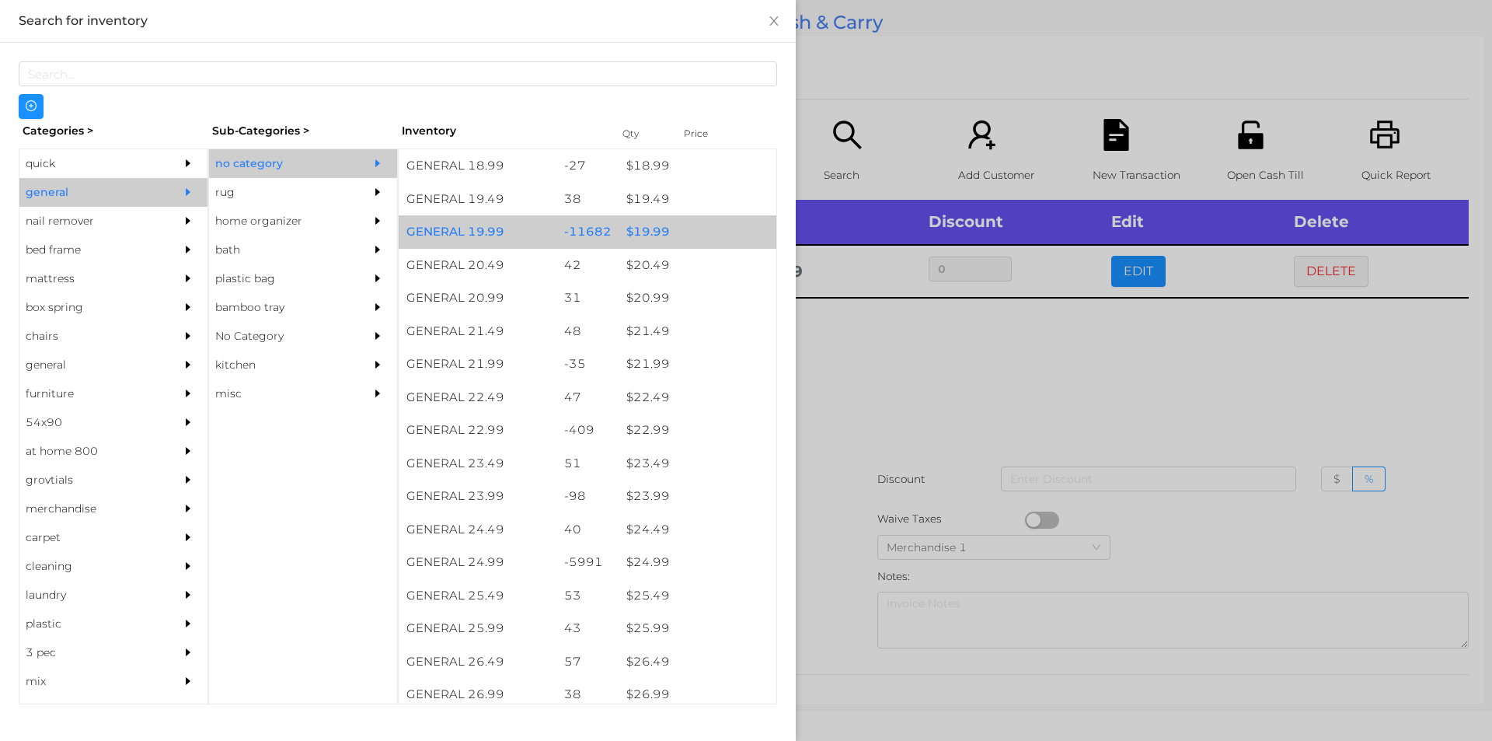
click at [652, 235] on div "$ 19.99" at bounding box center [698, 231] width 158 height 33
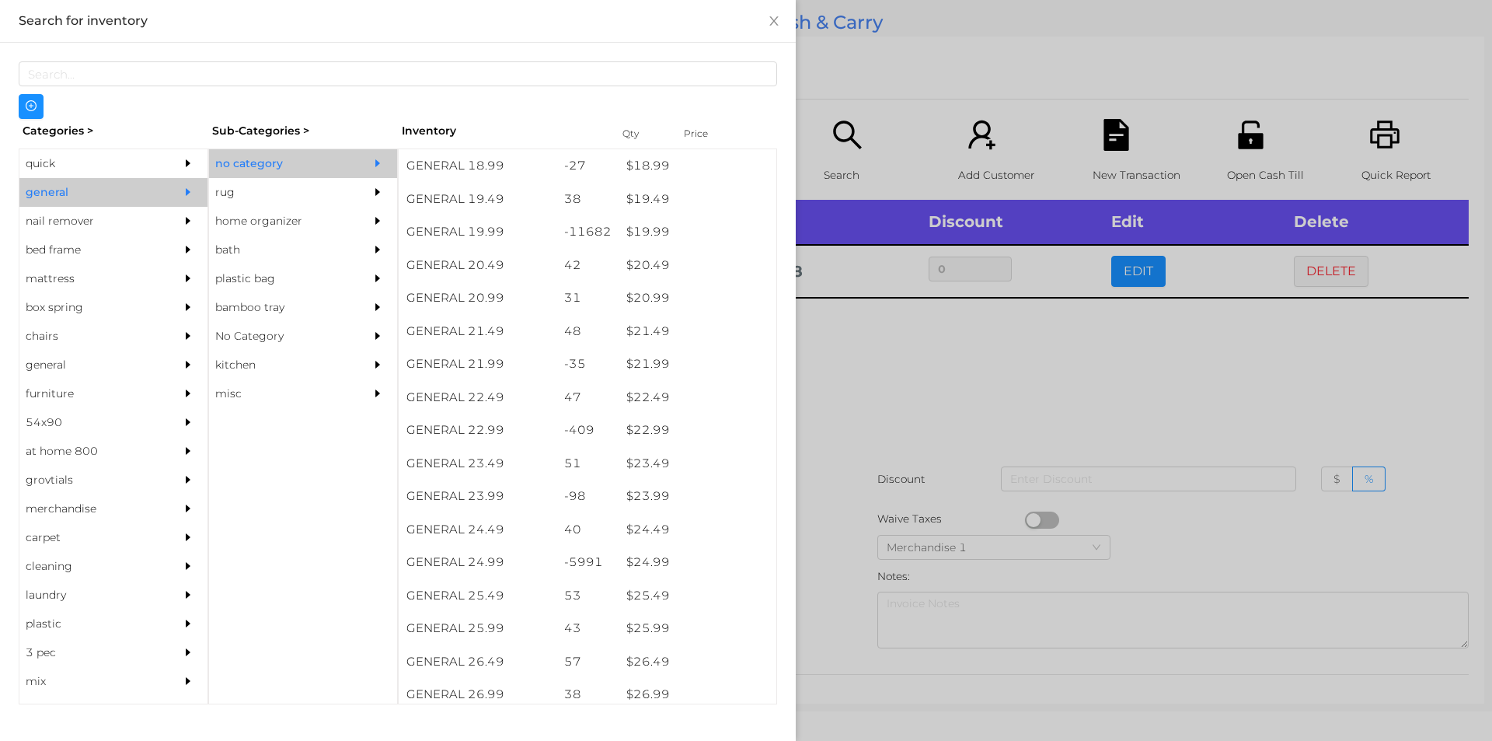
click at [868, 390] on div at bounding box center [746, 370] width 1492 height 741
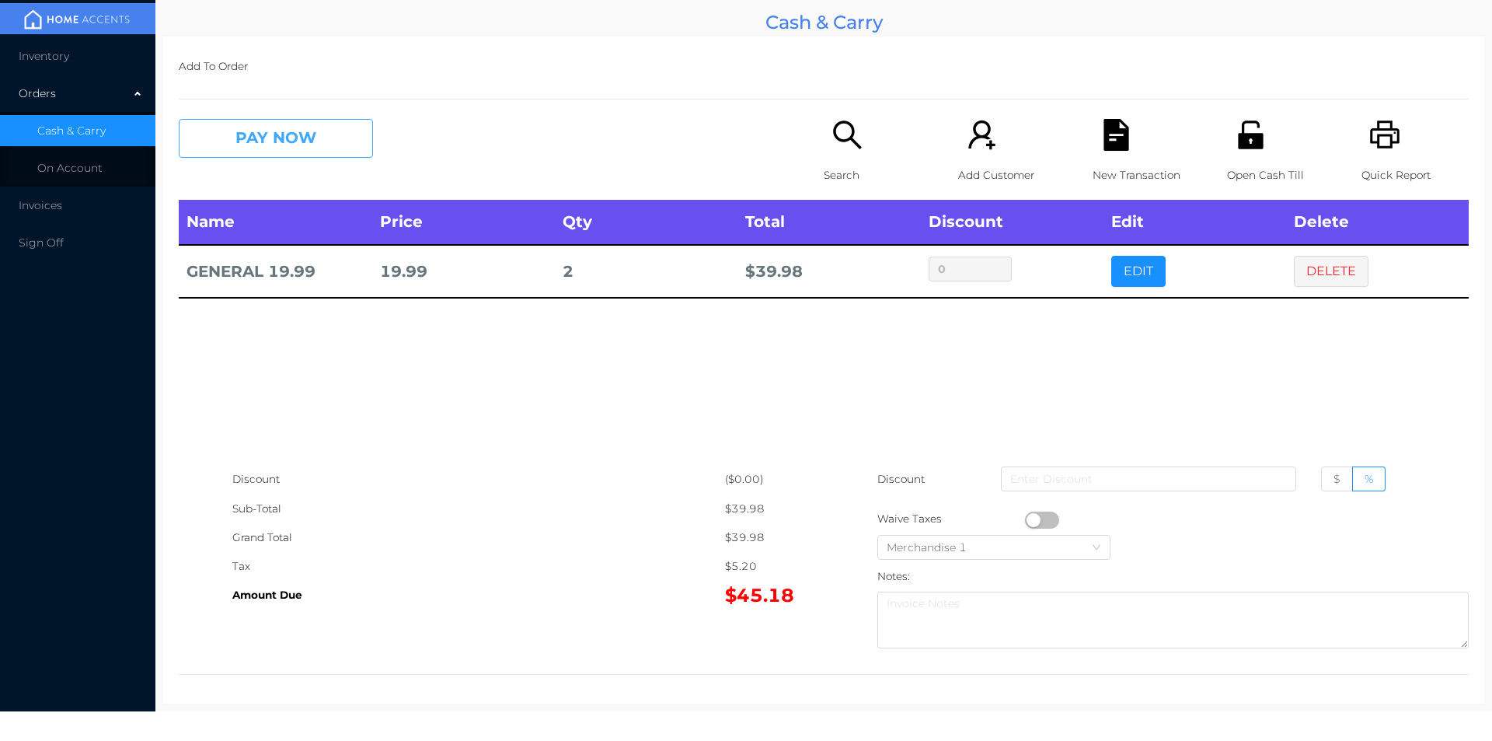
click at [282, 143] on button "PAY NOW" at bounding box center [276, 138] width 194 height 39
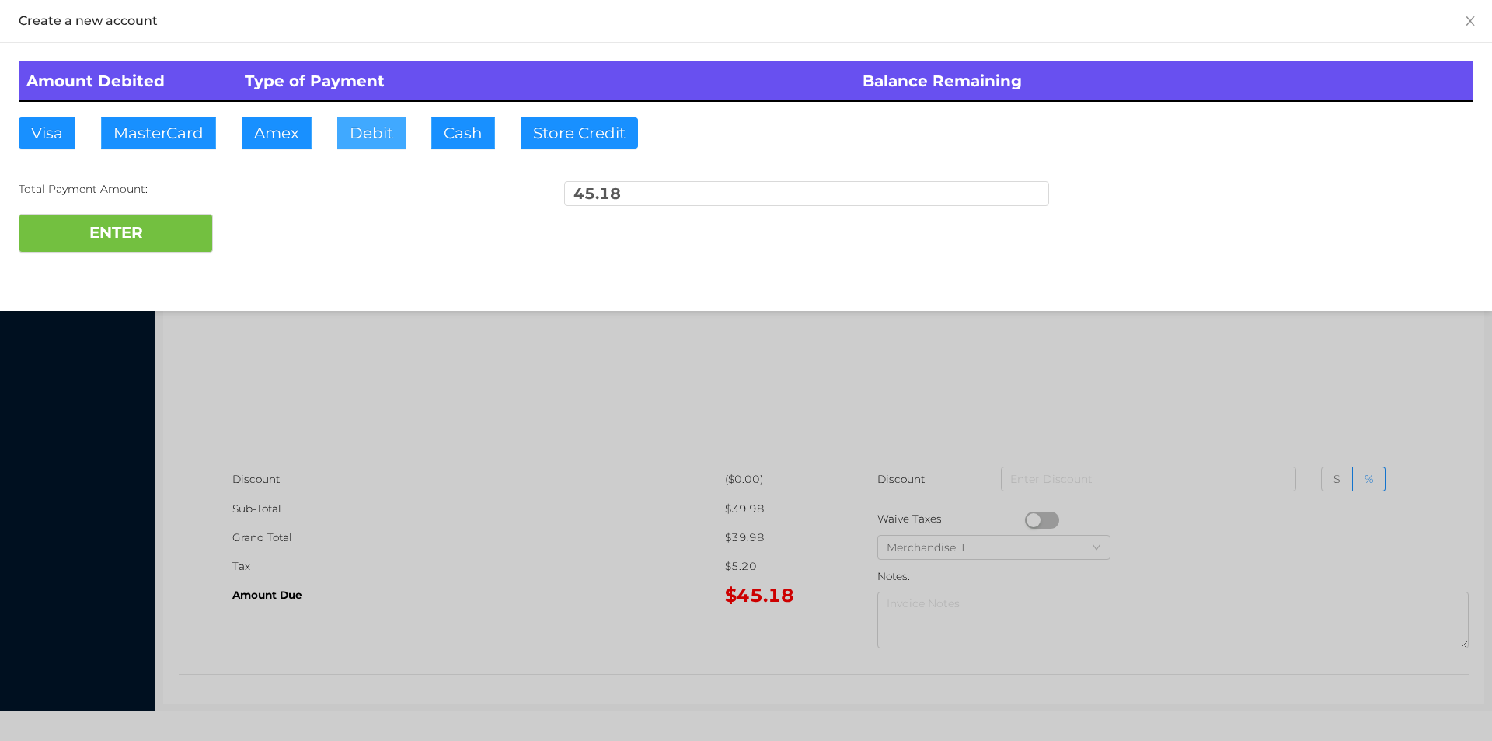
click at [348, 140] on button "Debit" at bounding box center [371, 132] width 68 height 31
click at [166, 230] on button "ENTER" at bounding box center [116, 233] width 194 height 39
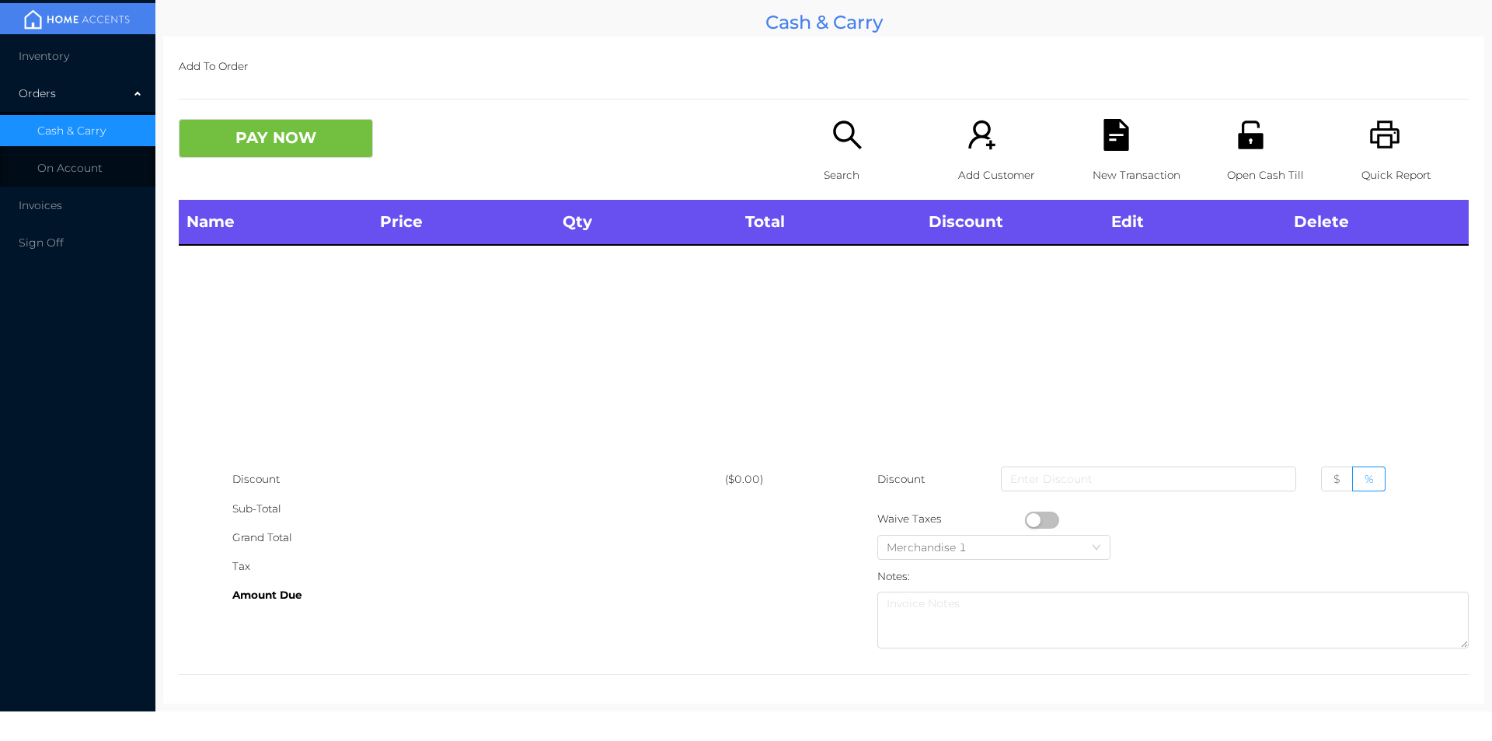
click at [824, 133] on div "Search" at bounding box center [877, 159] width 107 height 81
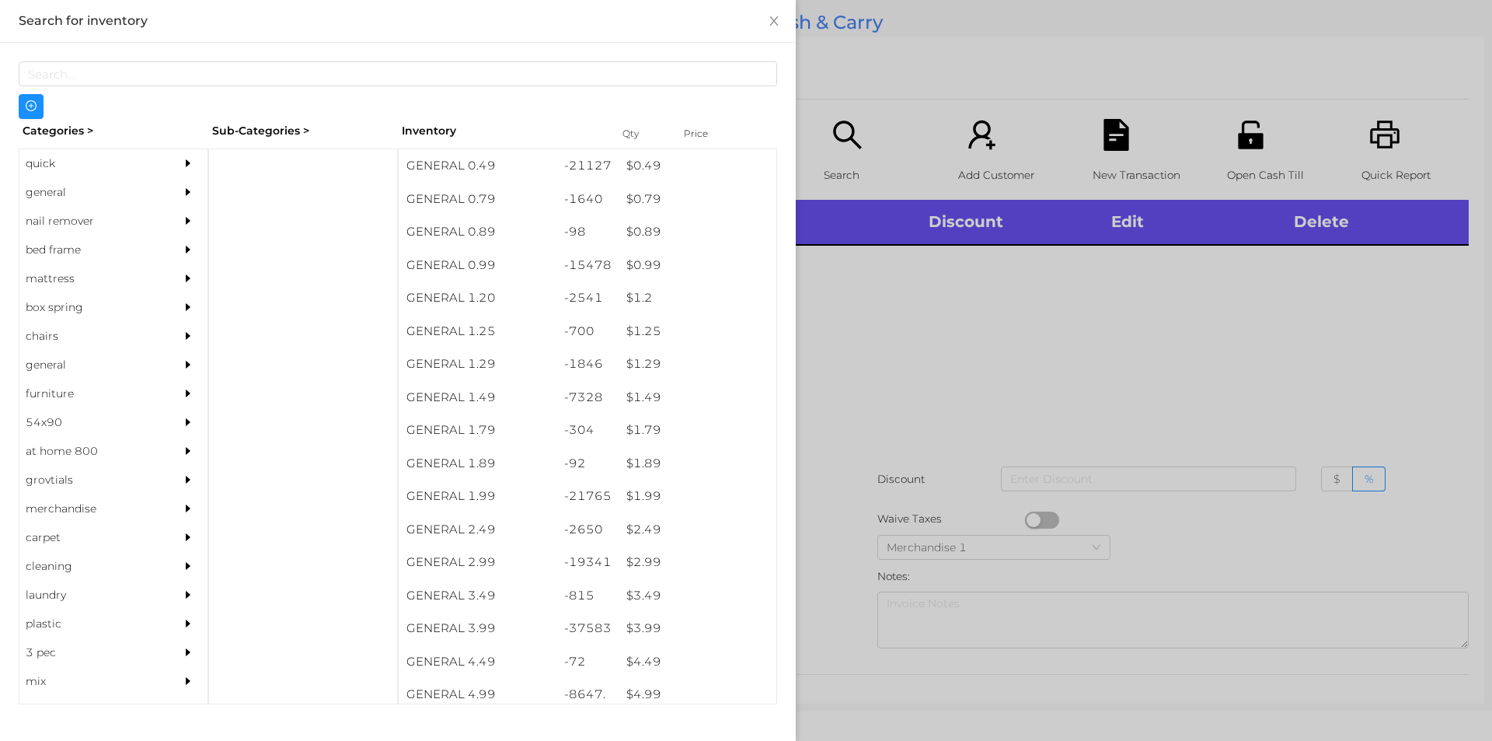
click at [43, 169] on div "quick" at bounding box center [89, 163] width 141 height 29
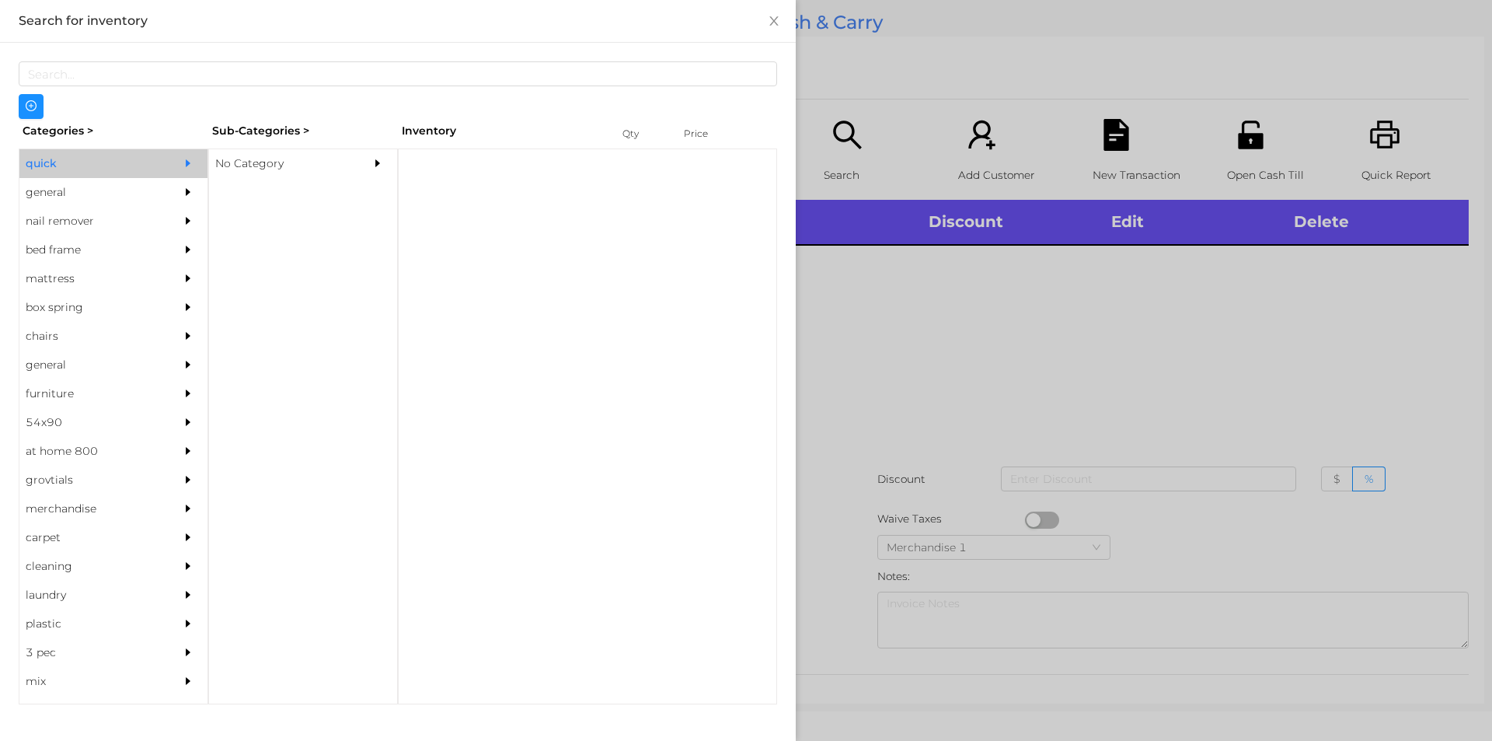
click at [255, 164] on div "No Category" at bounding box center [279, 163] width 141 height 29
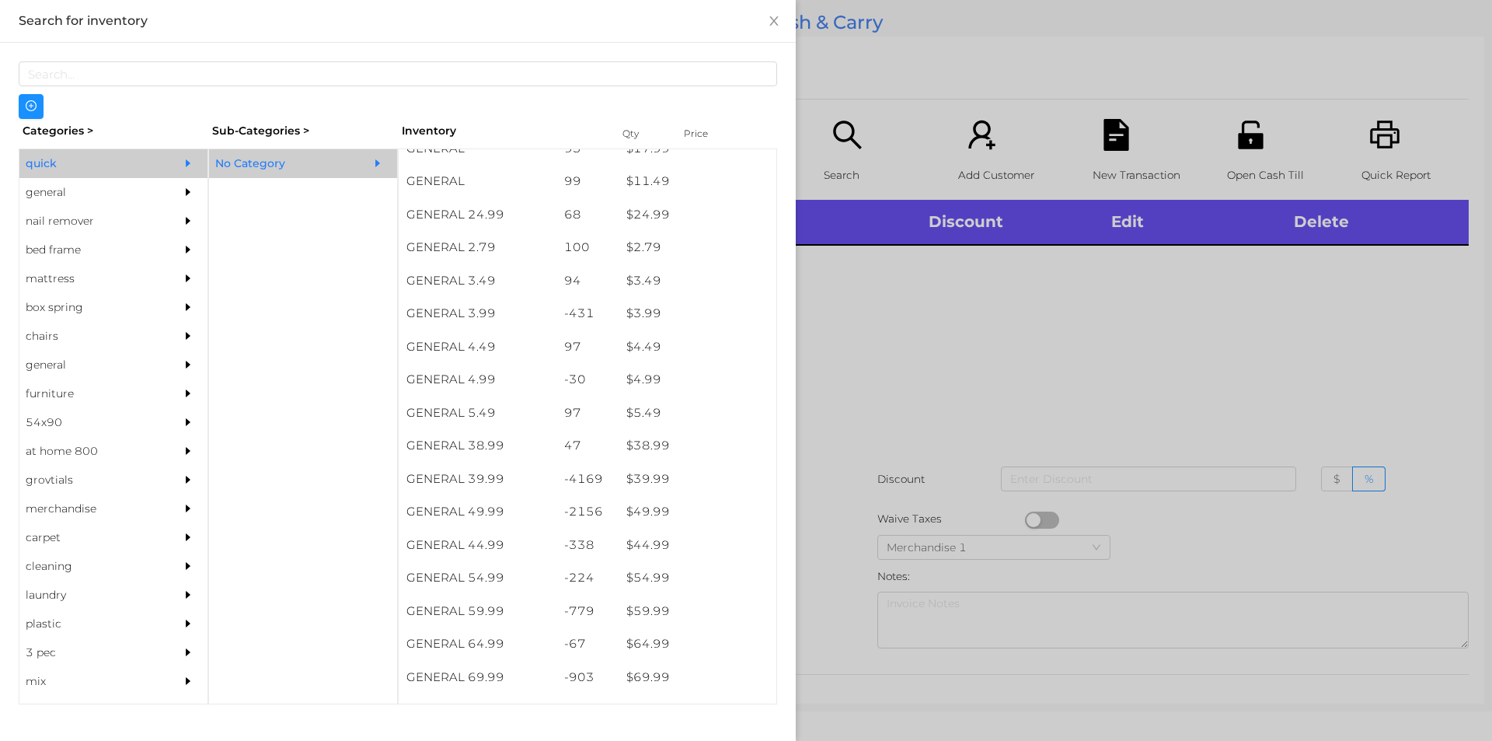
scroll to position [590, 0]
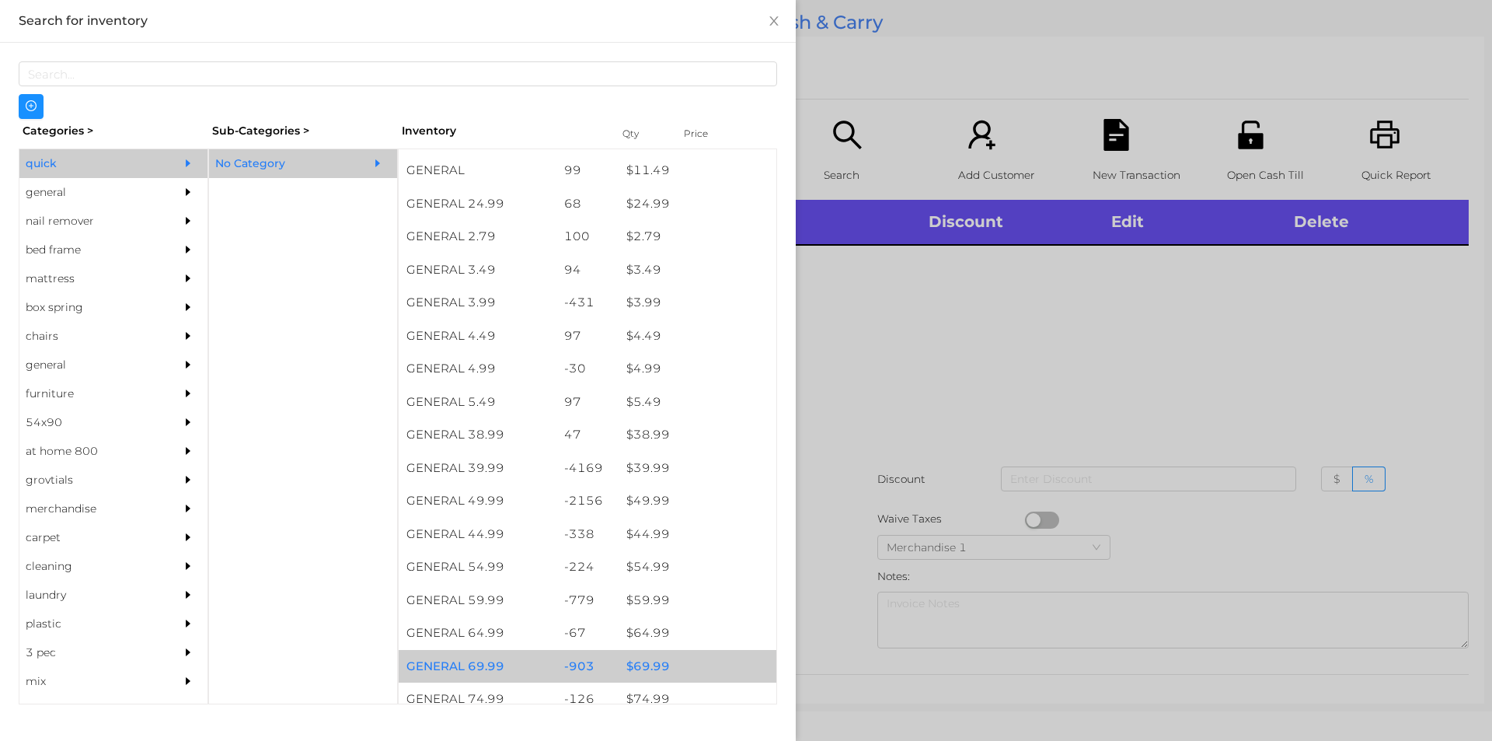
click at [641, 654] on div "$ 69.99" at bounding box center [698, 666] width 158 height 33
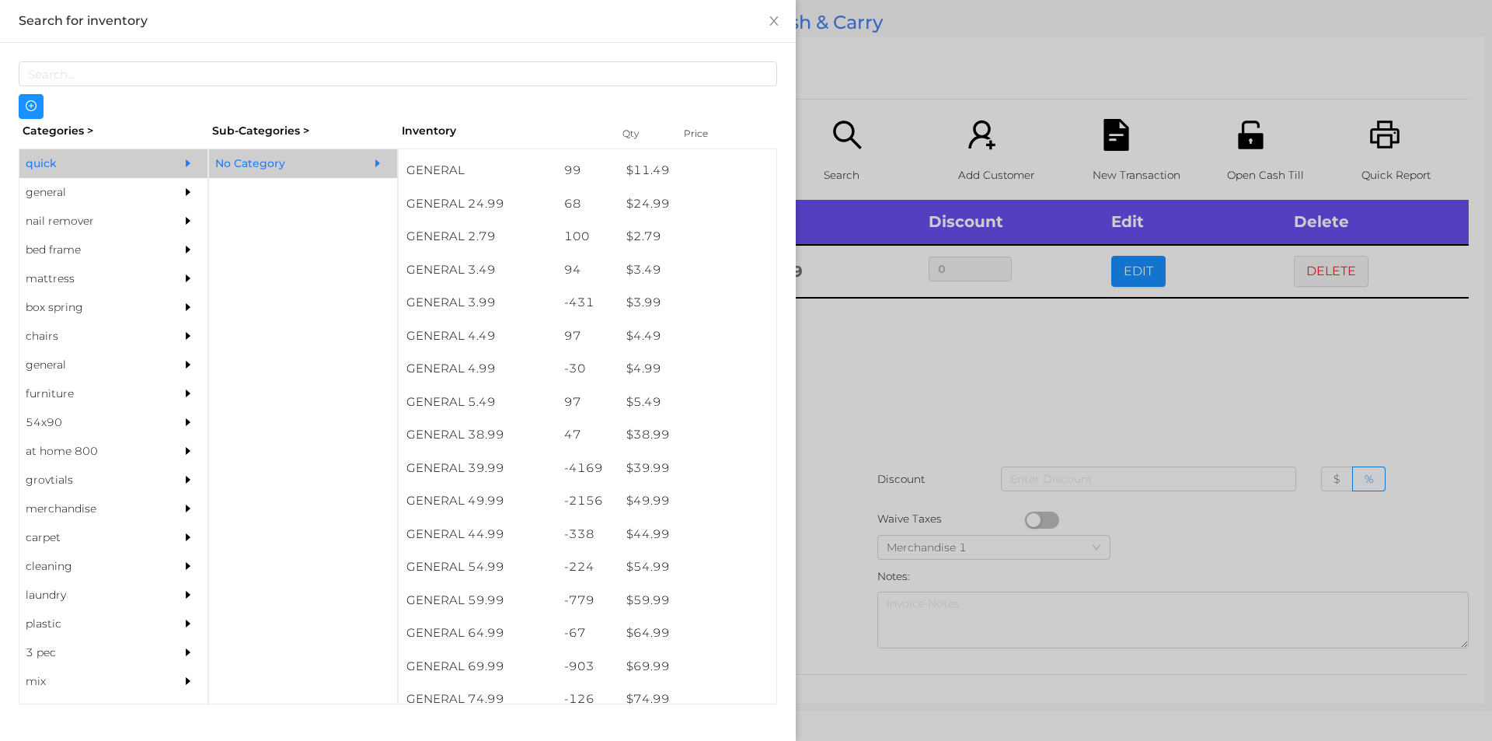
click at [835, 568] on div at bounding box center [746, 370] width 1492 height 741
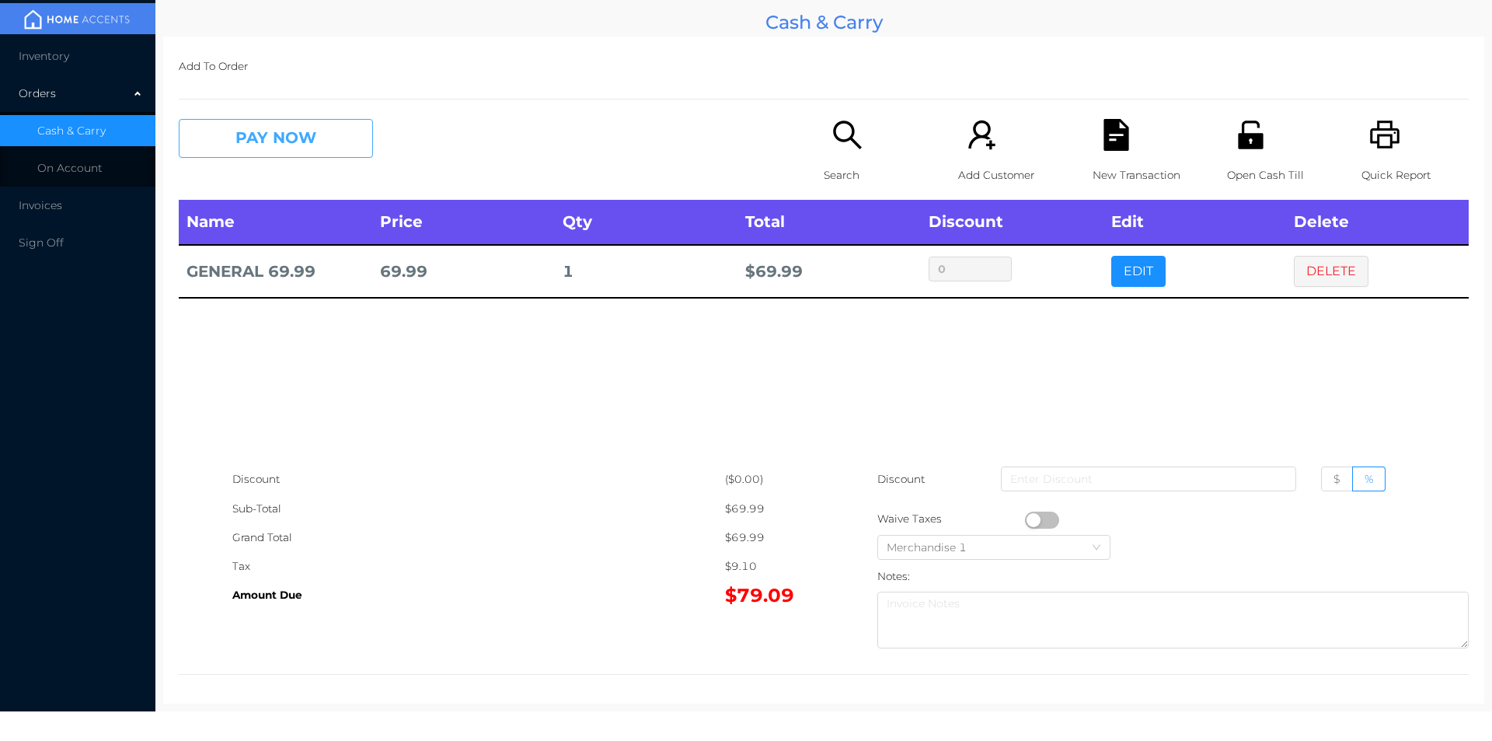
click at [259, 148] on button "PAY NOW" at bounding box center [276, 138] width 194 height 39
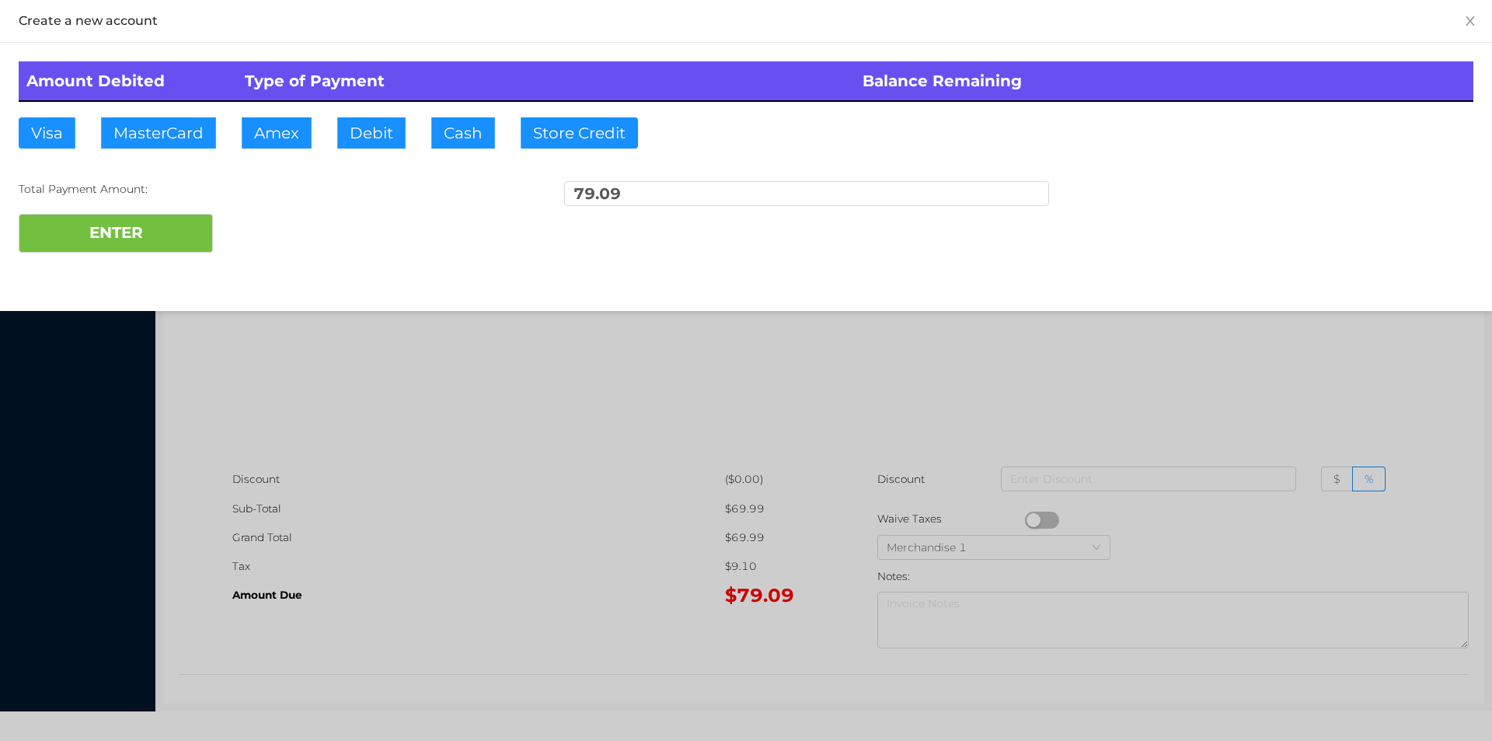
click at [251, 230] on div "ENTER" at bounding box center [746, 233] width 1455 height 39
click at [1367, 377] on div at bounding box center [746, 370] width 1492 height 741
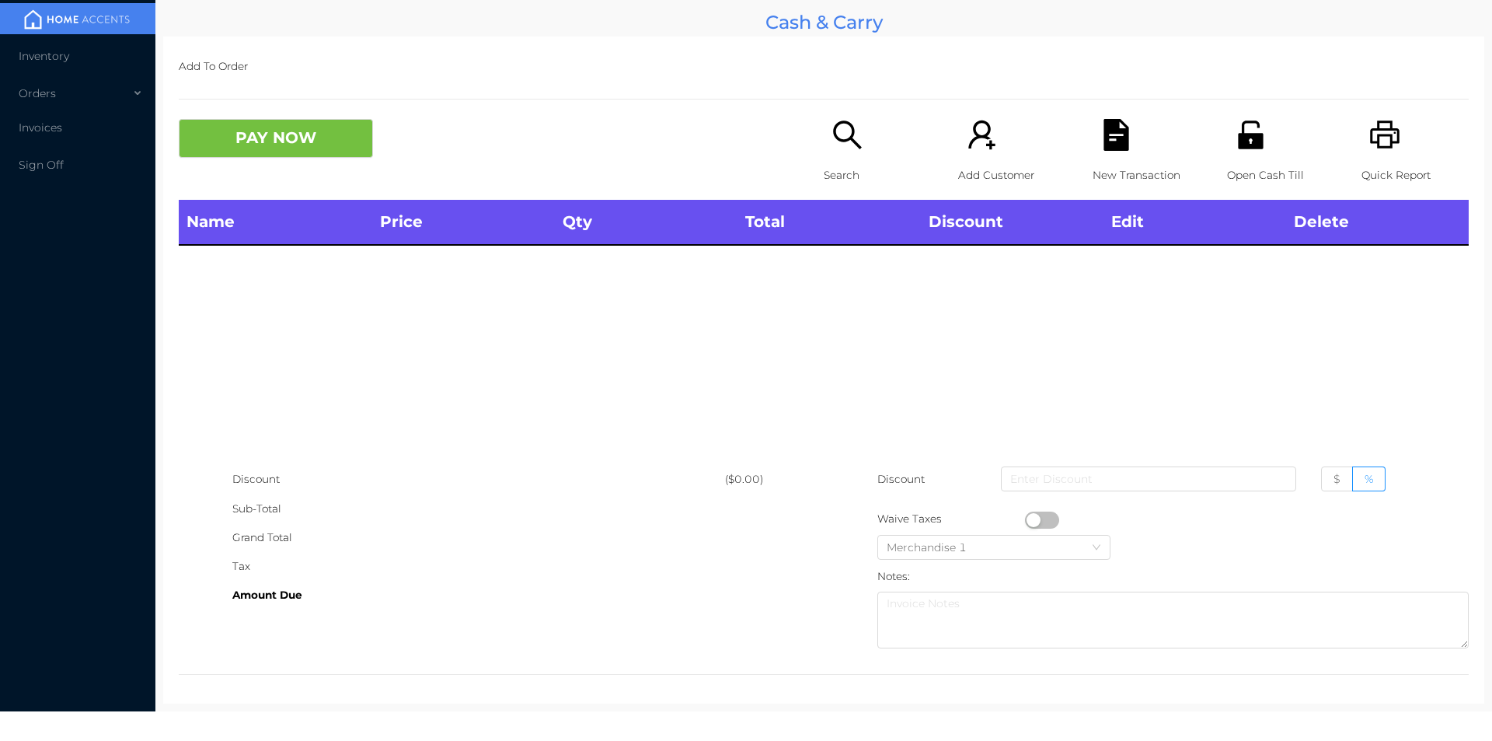
click at [1232, 159] on div "Open Cash Till" at bounding box center [1280, 159] width 107 height 81
click at [45, 58] on span "Inventory" at bounding box center [44, 56] width 51 height 14
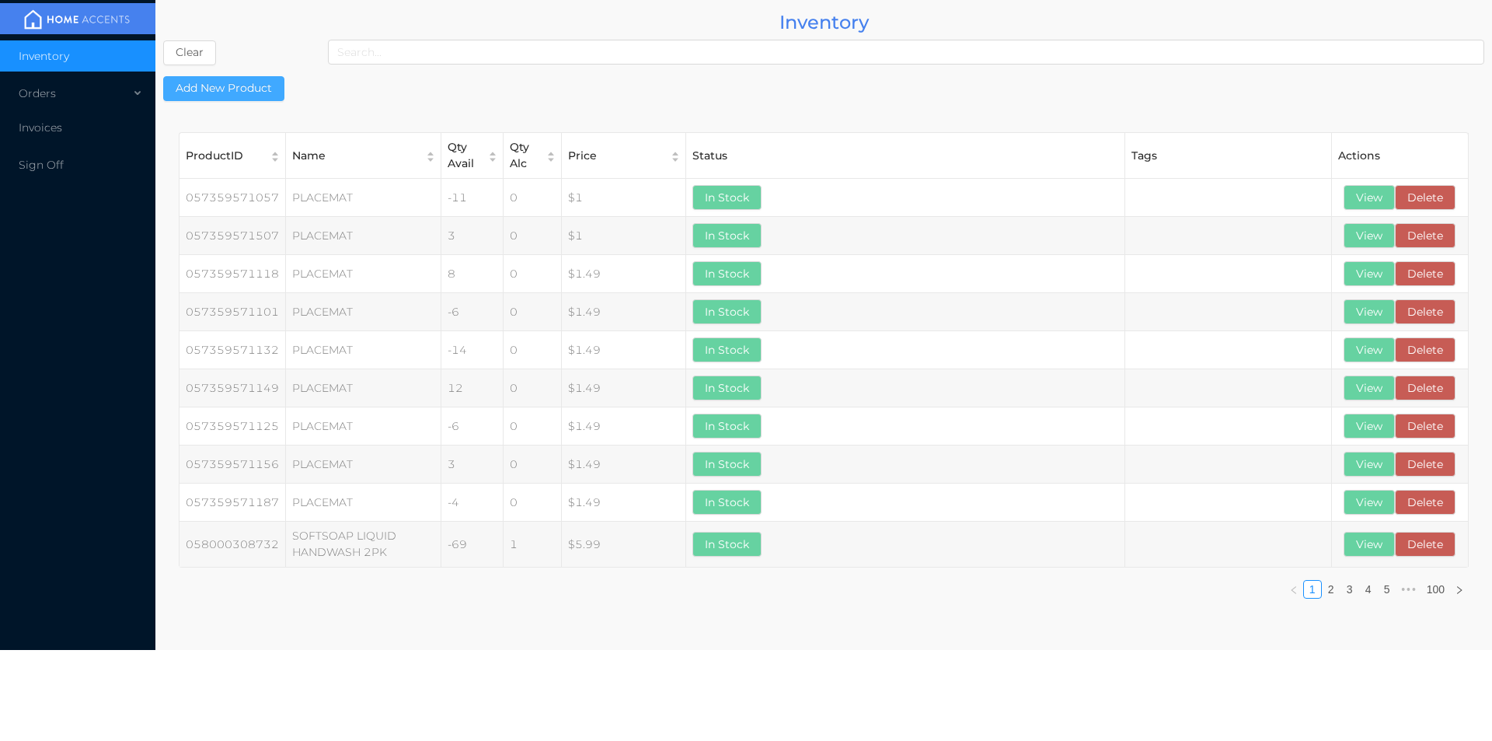
click at [213, 78] on button "Add New Product" at bounding box center [223, 88] width 121 height 25
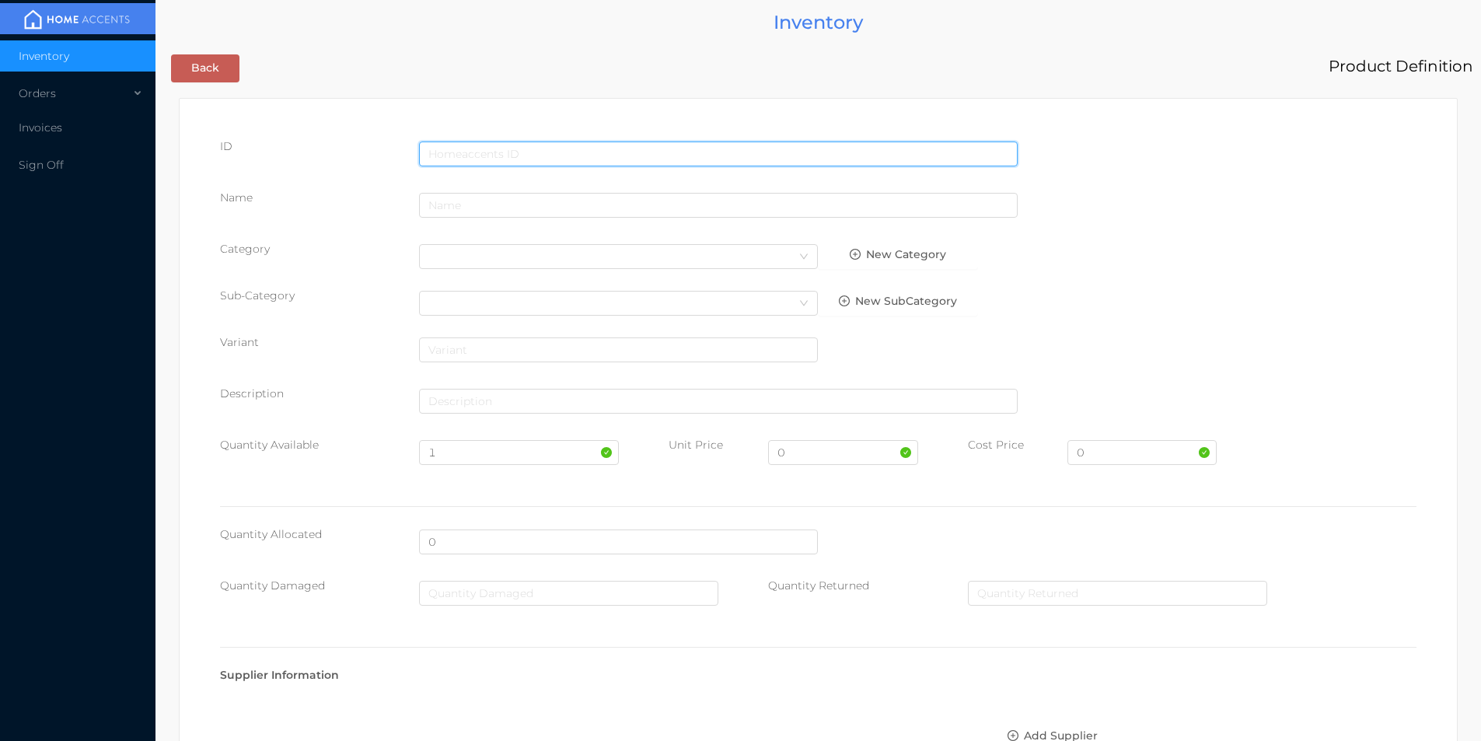
click at [470, 150] on input "text" at bounding box center [718, 153] width 598 height 25
type input "2001687656"
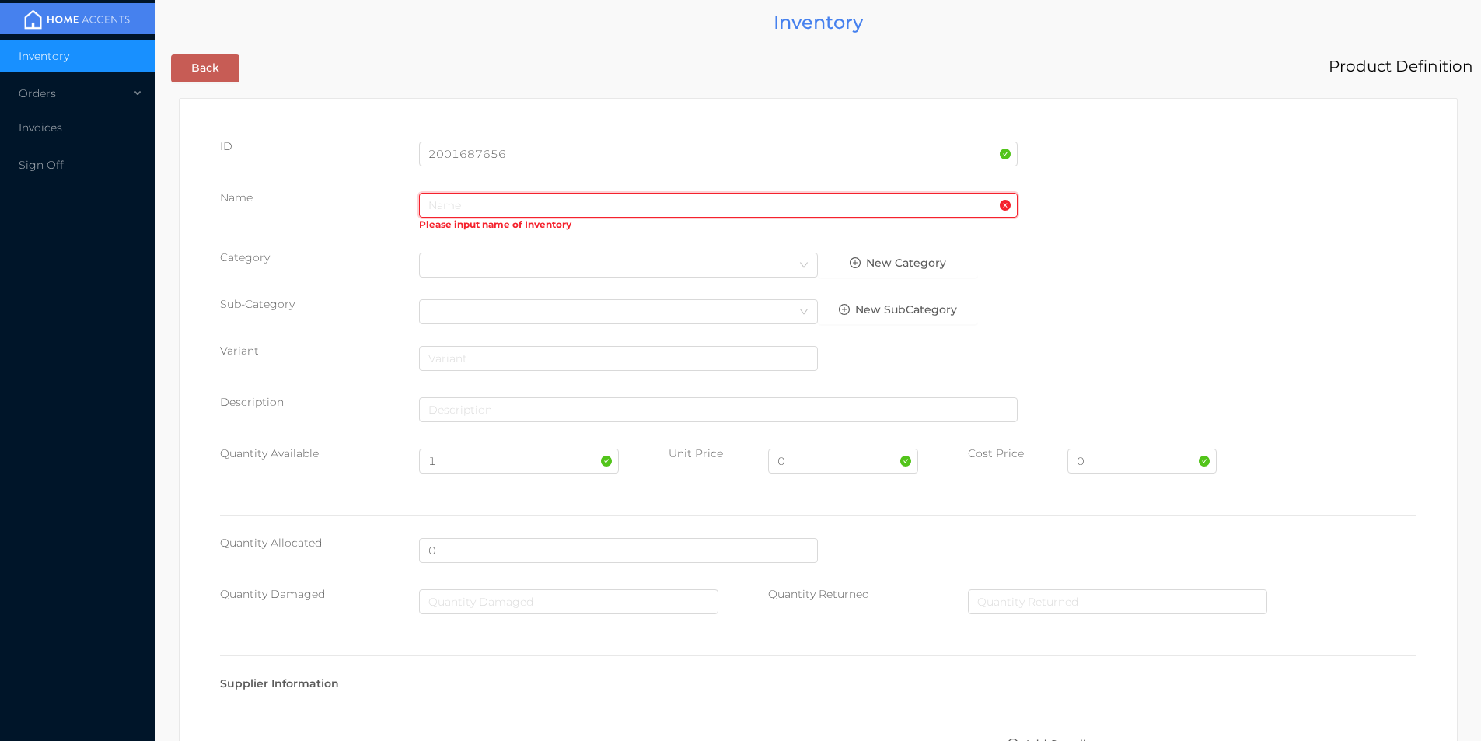
click at [466, 206] on input "text" at bounding box center [718, 205] width 598 height 25
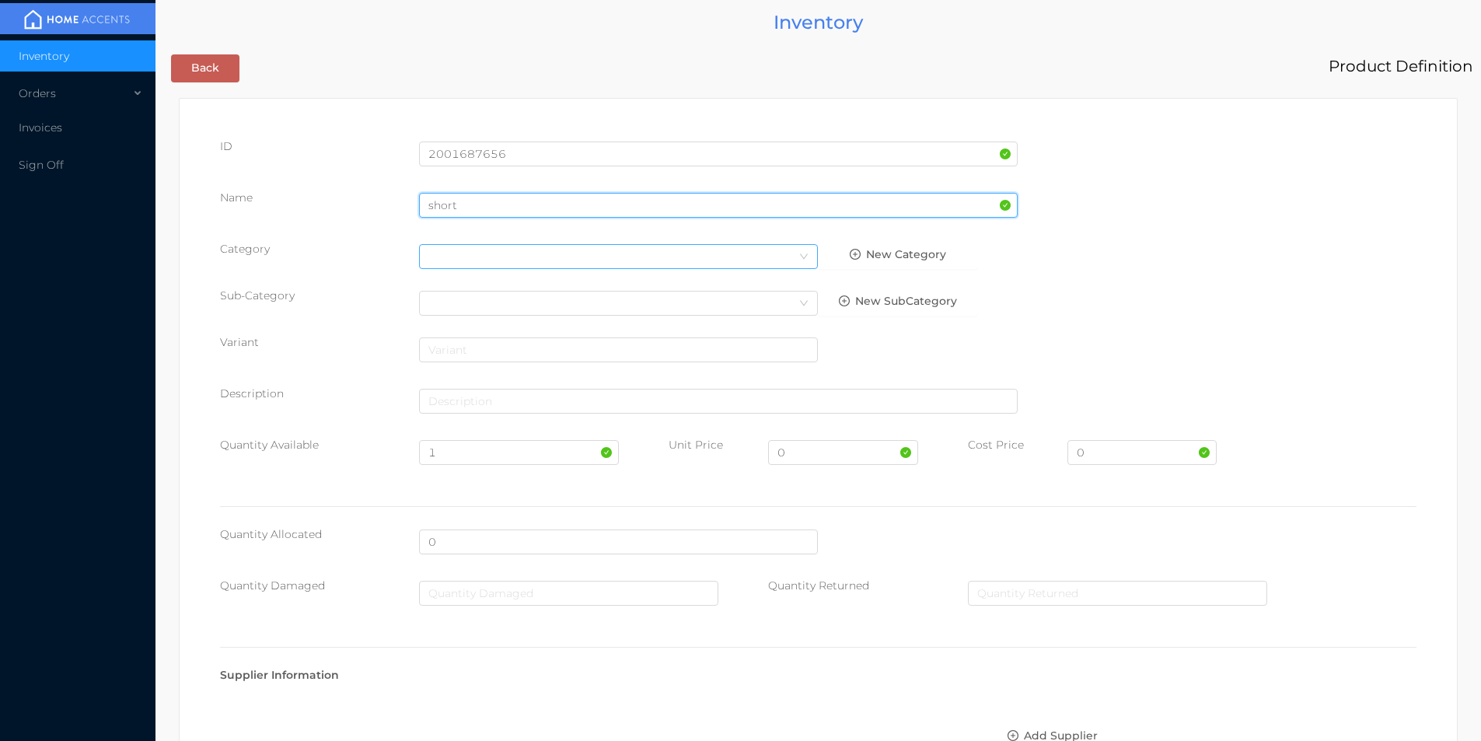
type input "short"
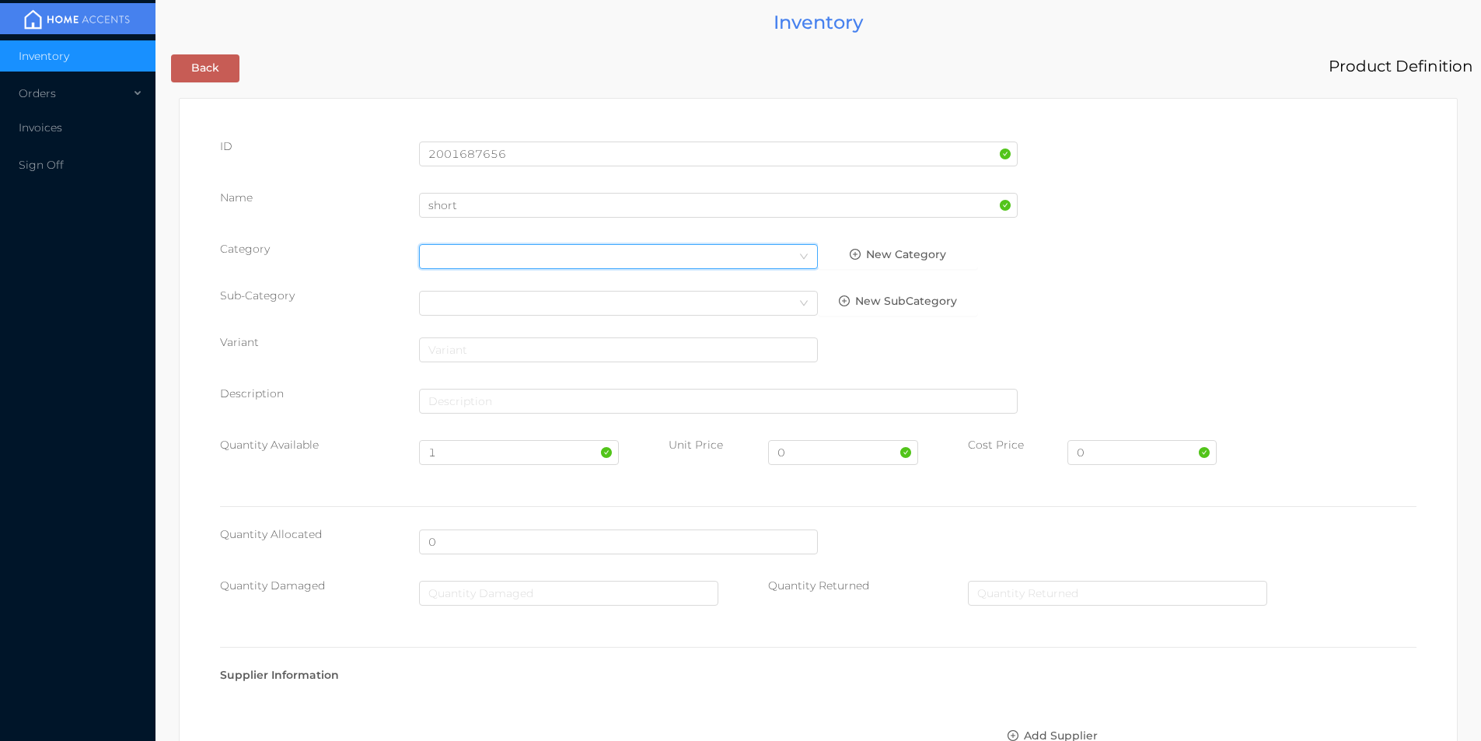
click at [517, 253] on div "Select Category" at bounding box center [618, 256] width 380 height 23
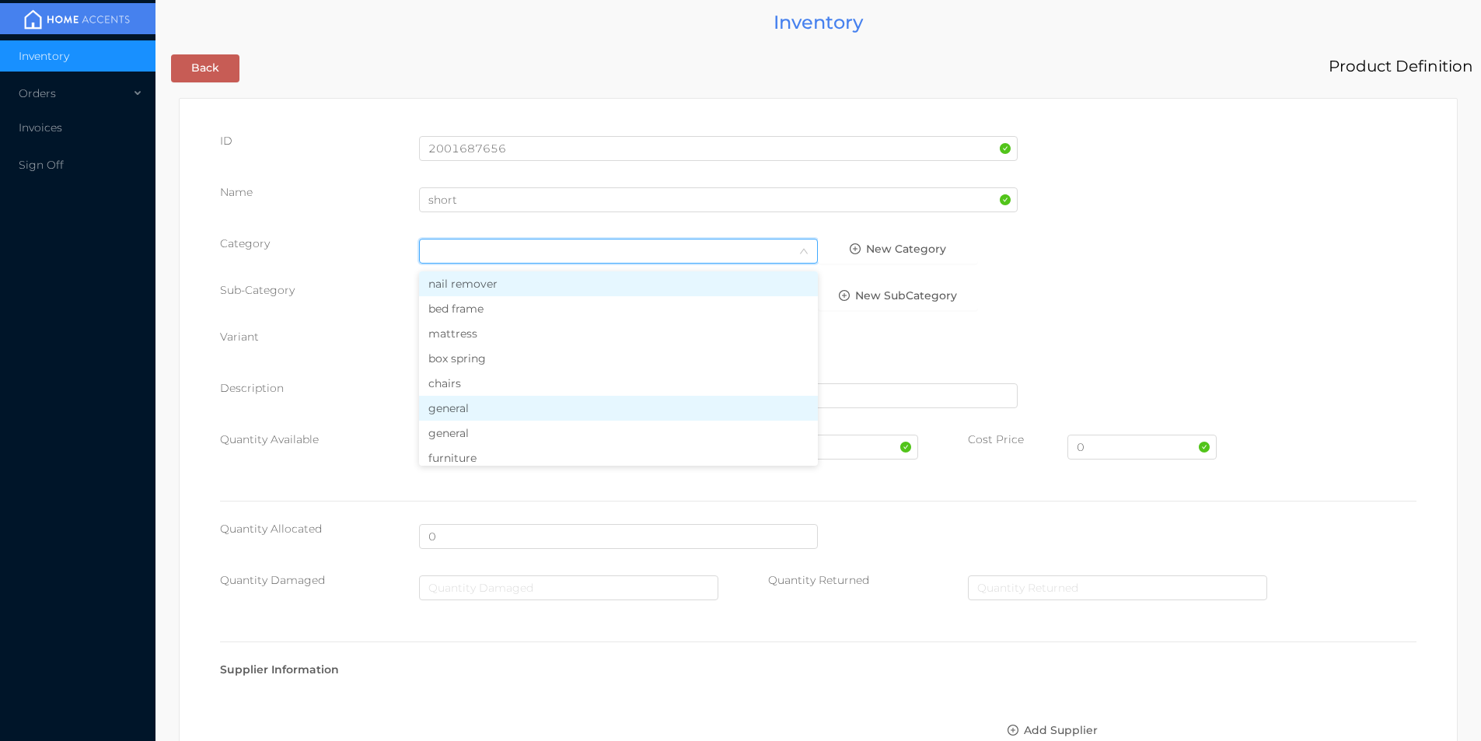
click at [447, 408] on li "general" at bounding box center [618, 408] width 399 height 25
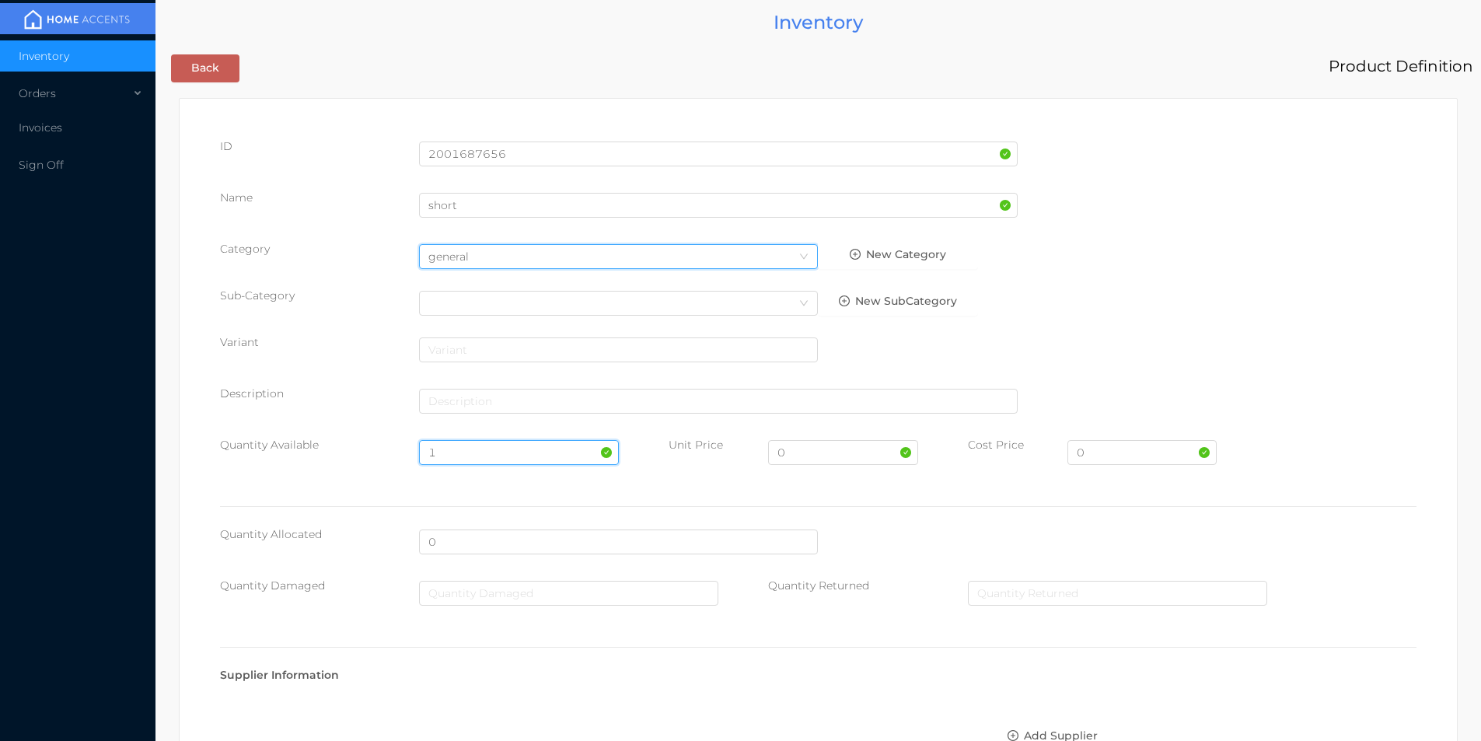
click at [465, 448] on input "1" at bounding box center [518, 452] width 199 height 25
type input "100"
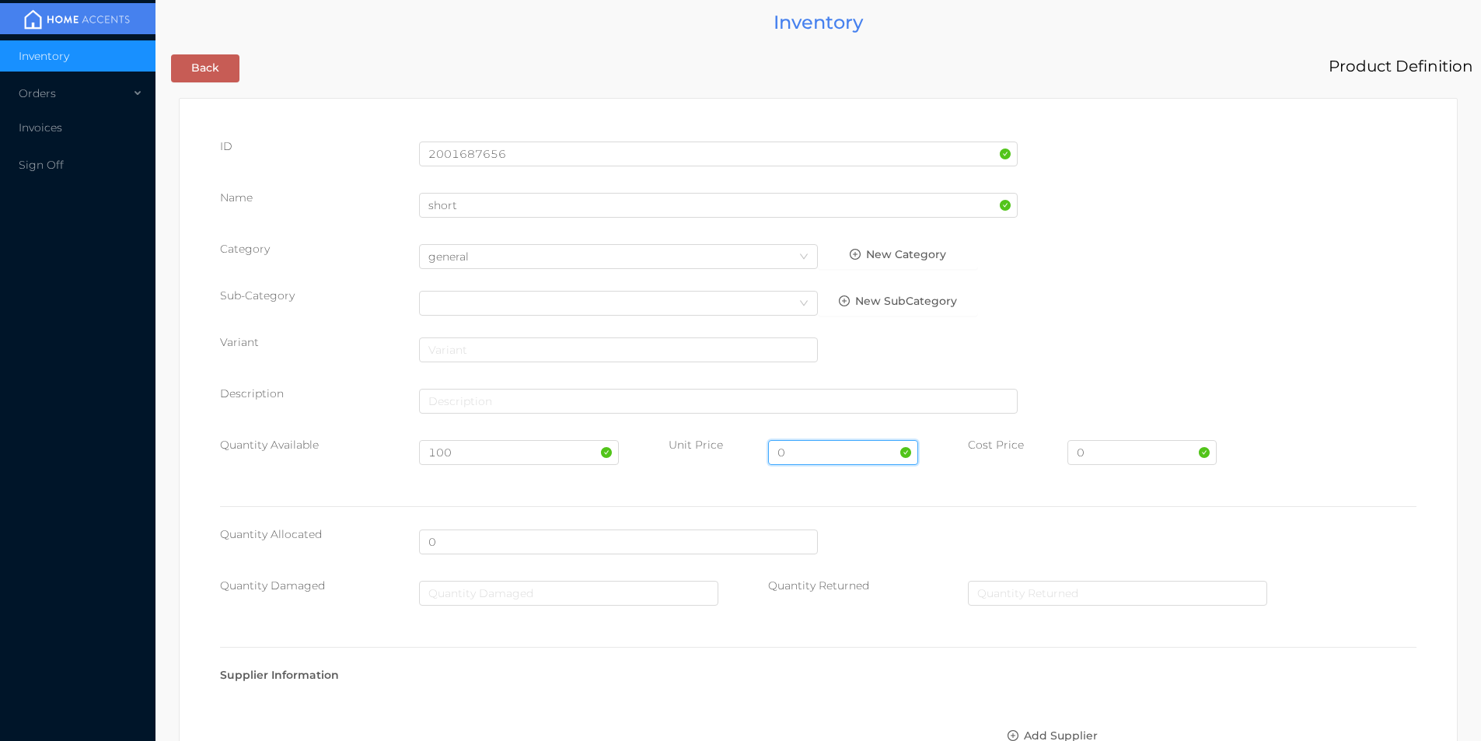
click at [816, 456] on input "0" at bounding box center [842, 452] width 149 height 25
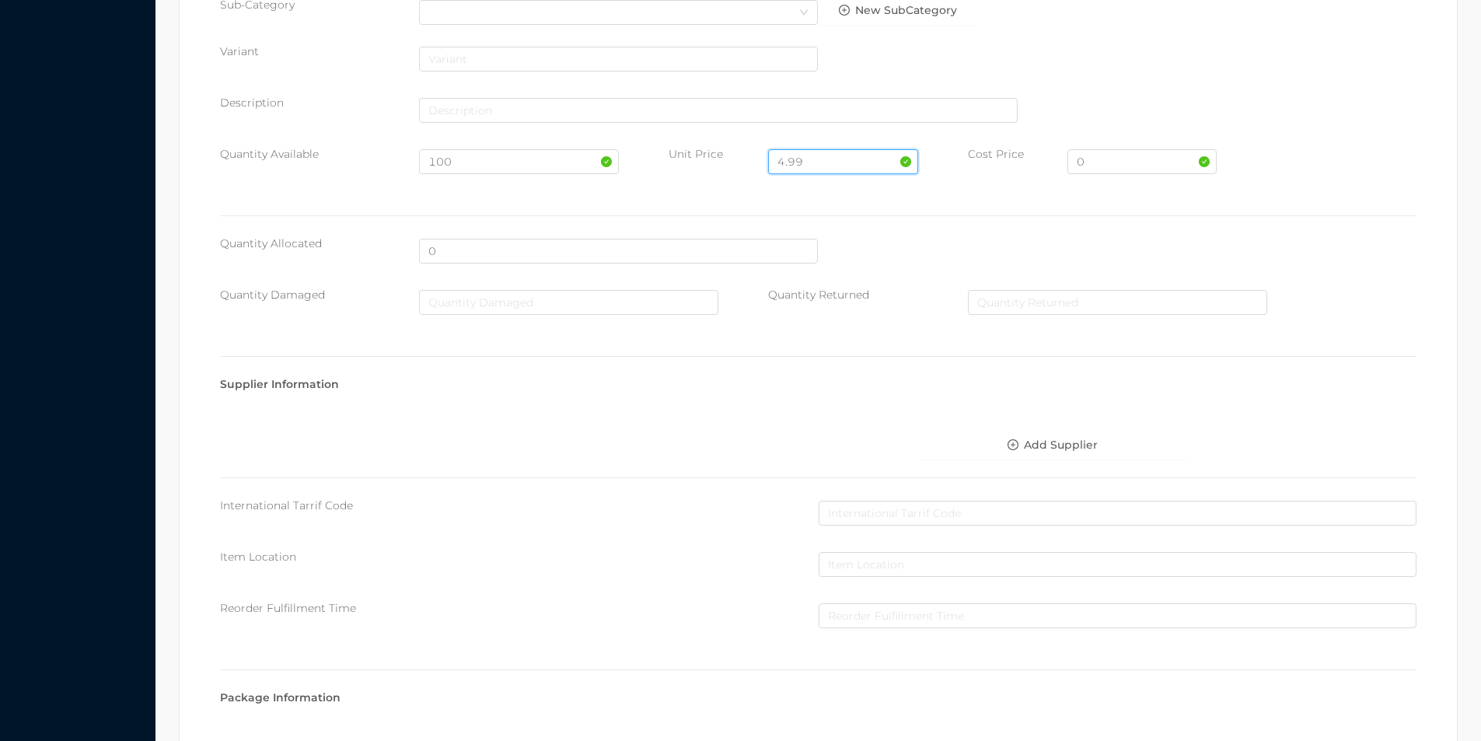
scroll to position [550, 0]
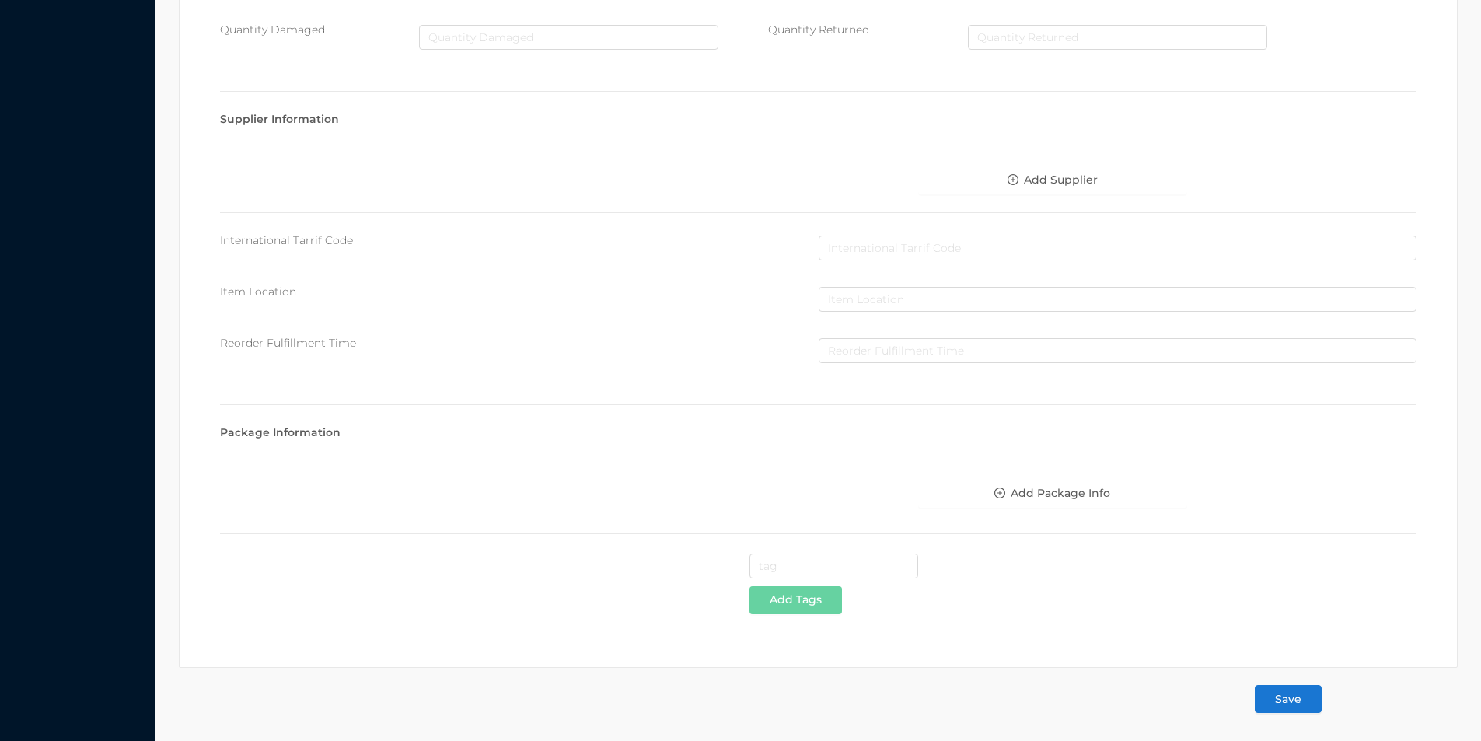
type input "4.99"
click at [1287, 697] on button "Save" at bounding box center [1287, 699] width 67 height 28
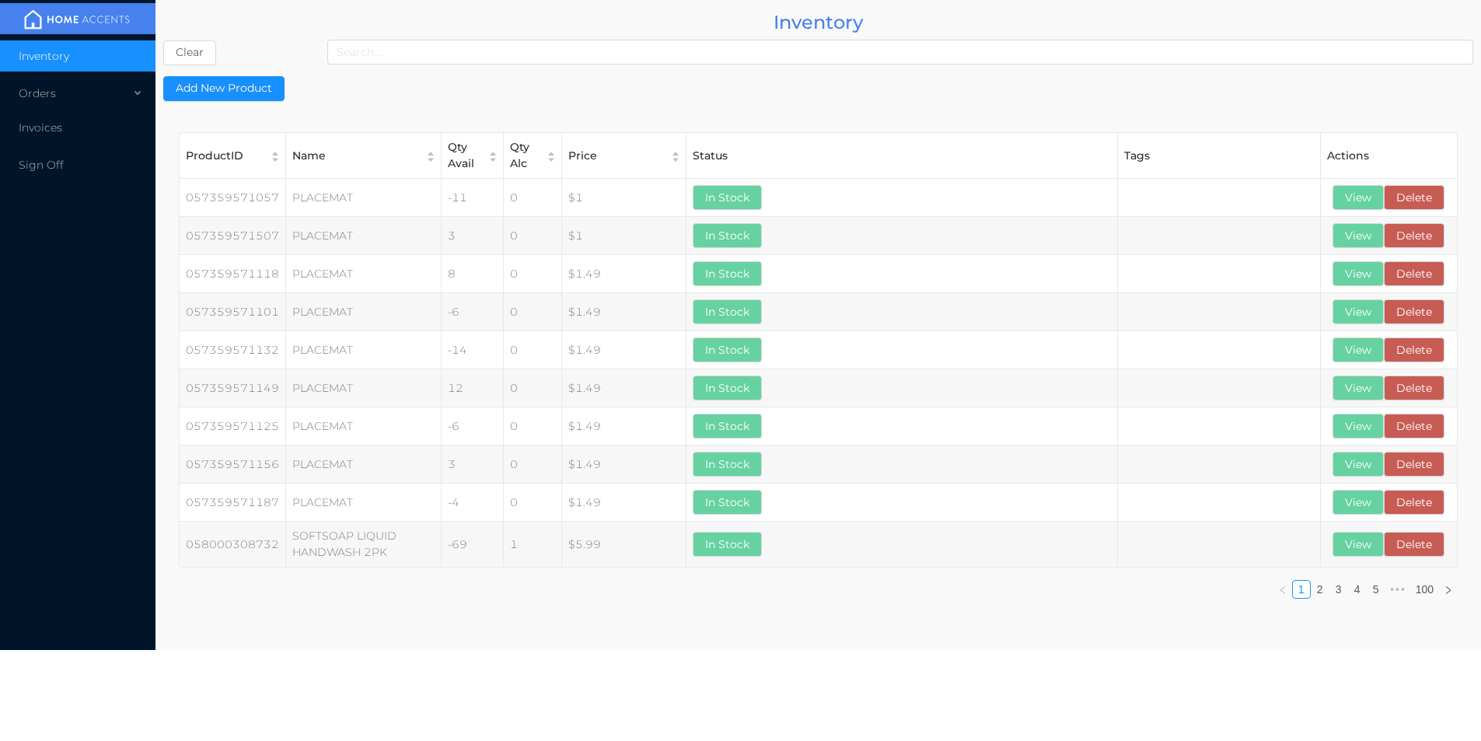
scroll to position [0, 0]
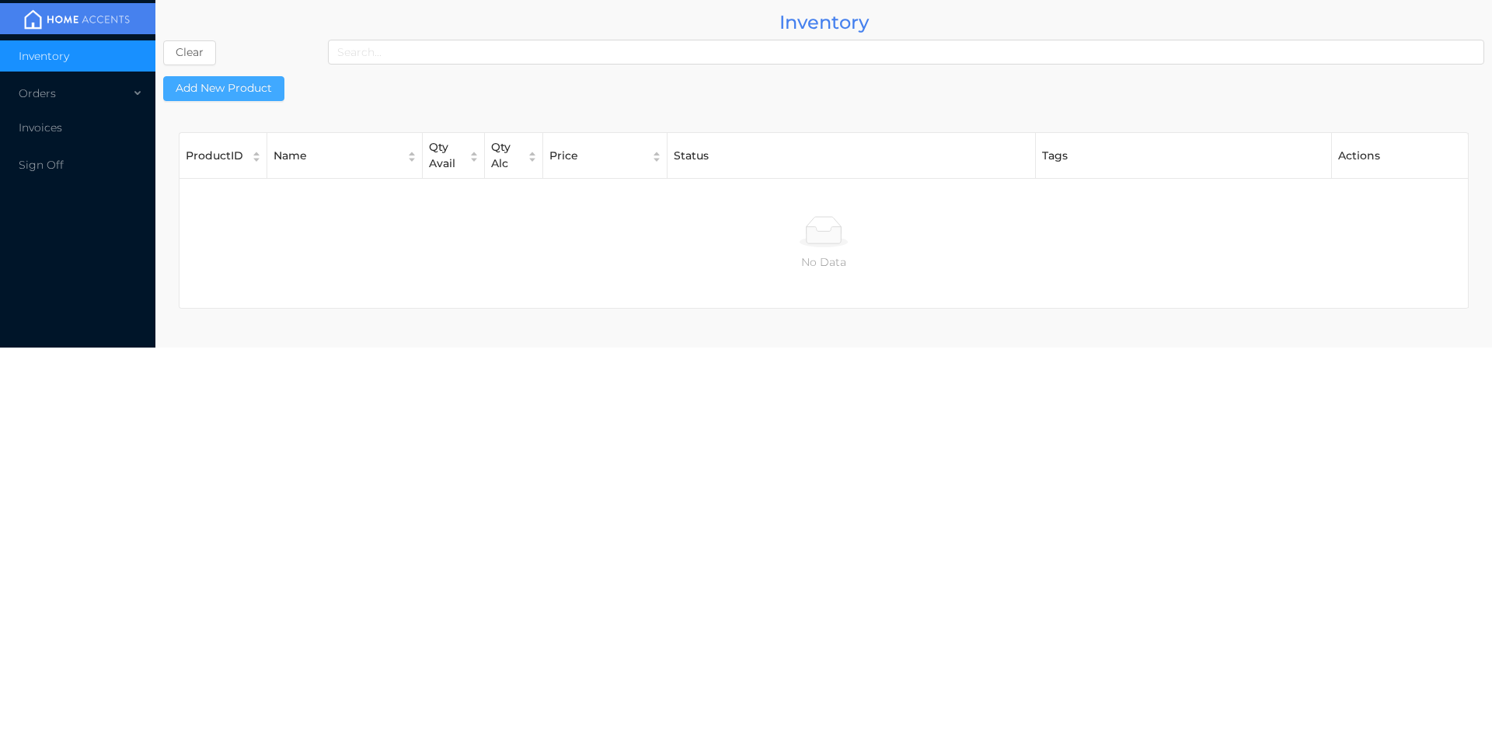
click at [245, 93] on button "Add New Product" at bounding box center [223, 88] width 121 height 25
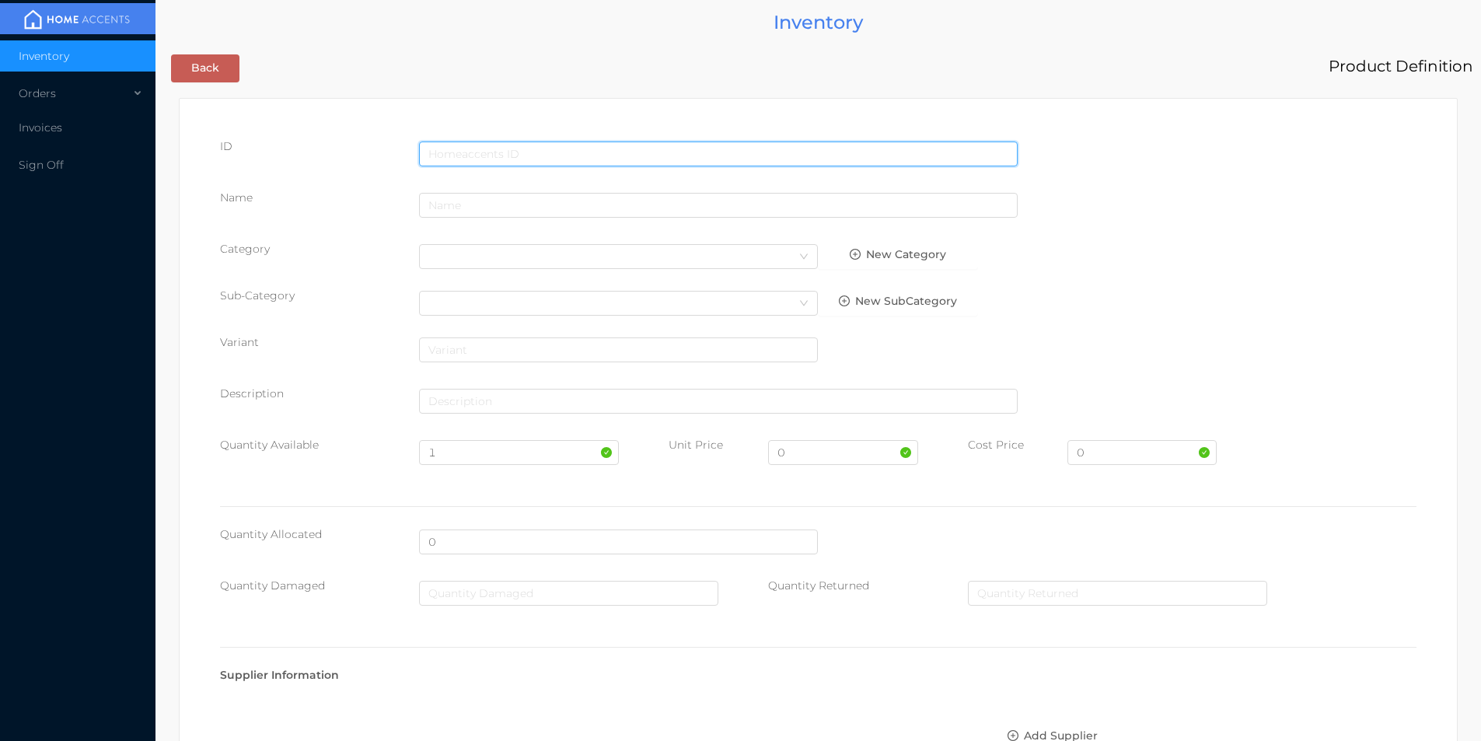
click at [467, 152] on input "text" at bounding box center [718, 153] width 598 height 25
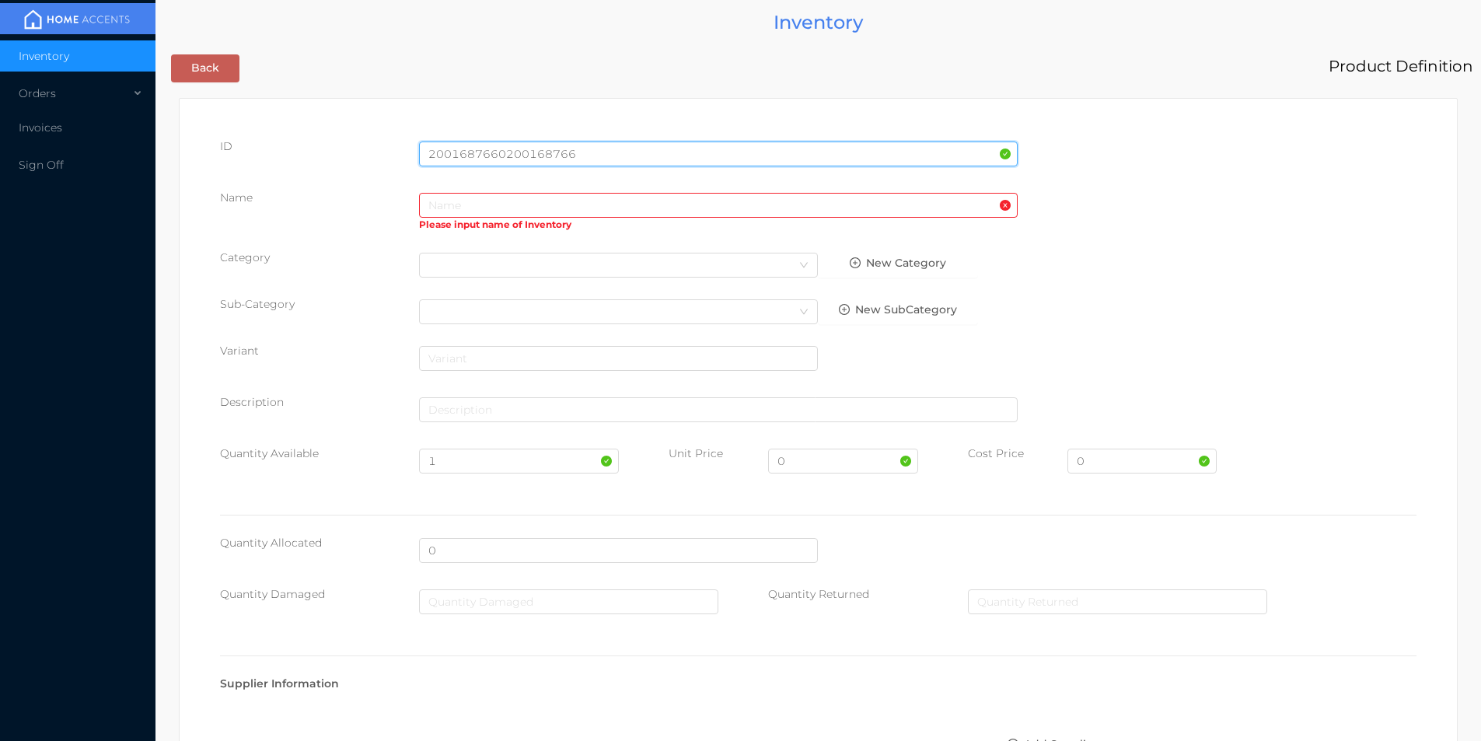
type input "2"
type input "2001687660"
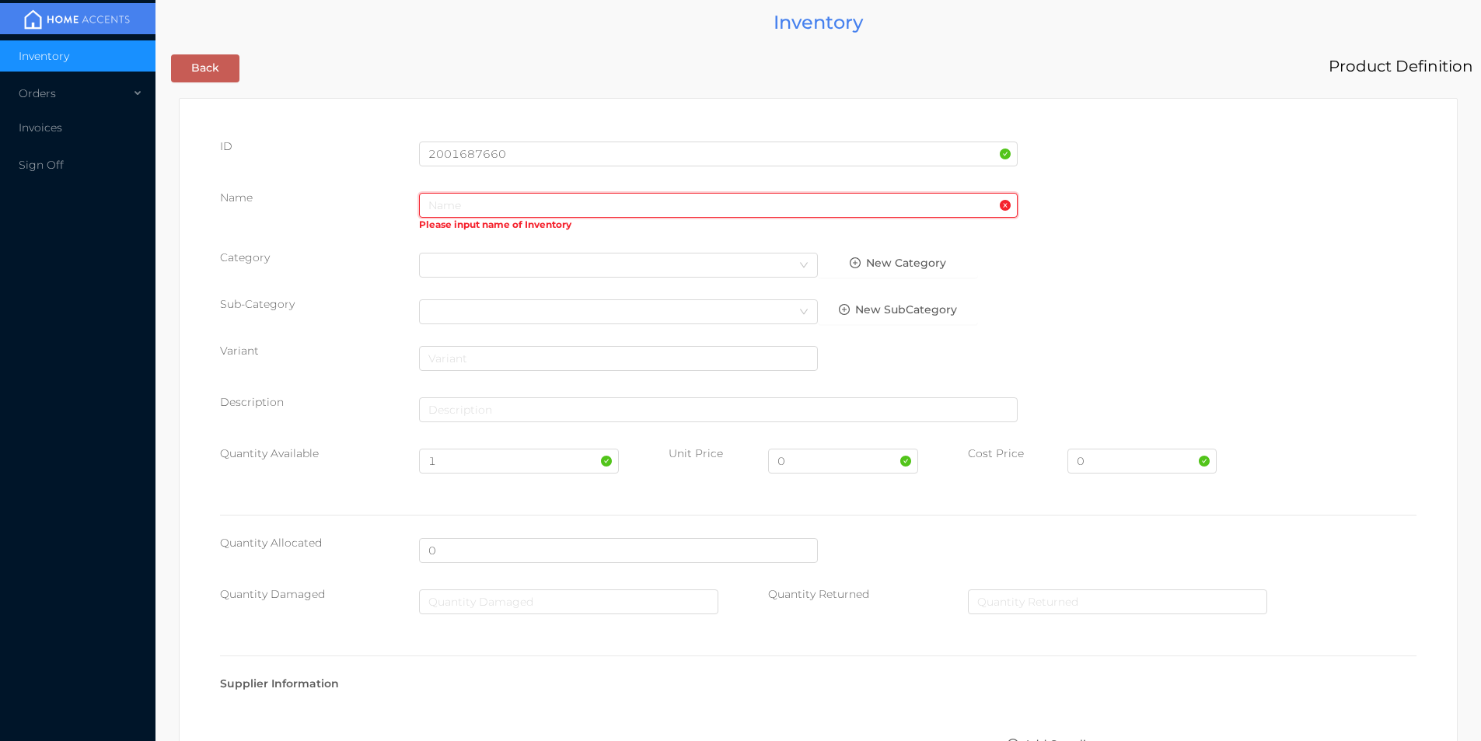
click at [452, 207] on input "text" at bounding box center [718, 205] width 598 height 25
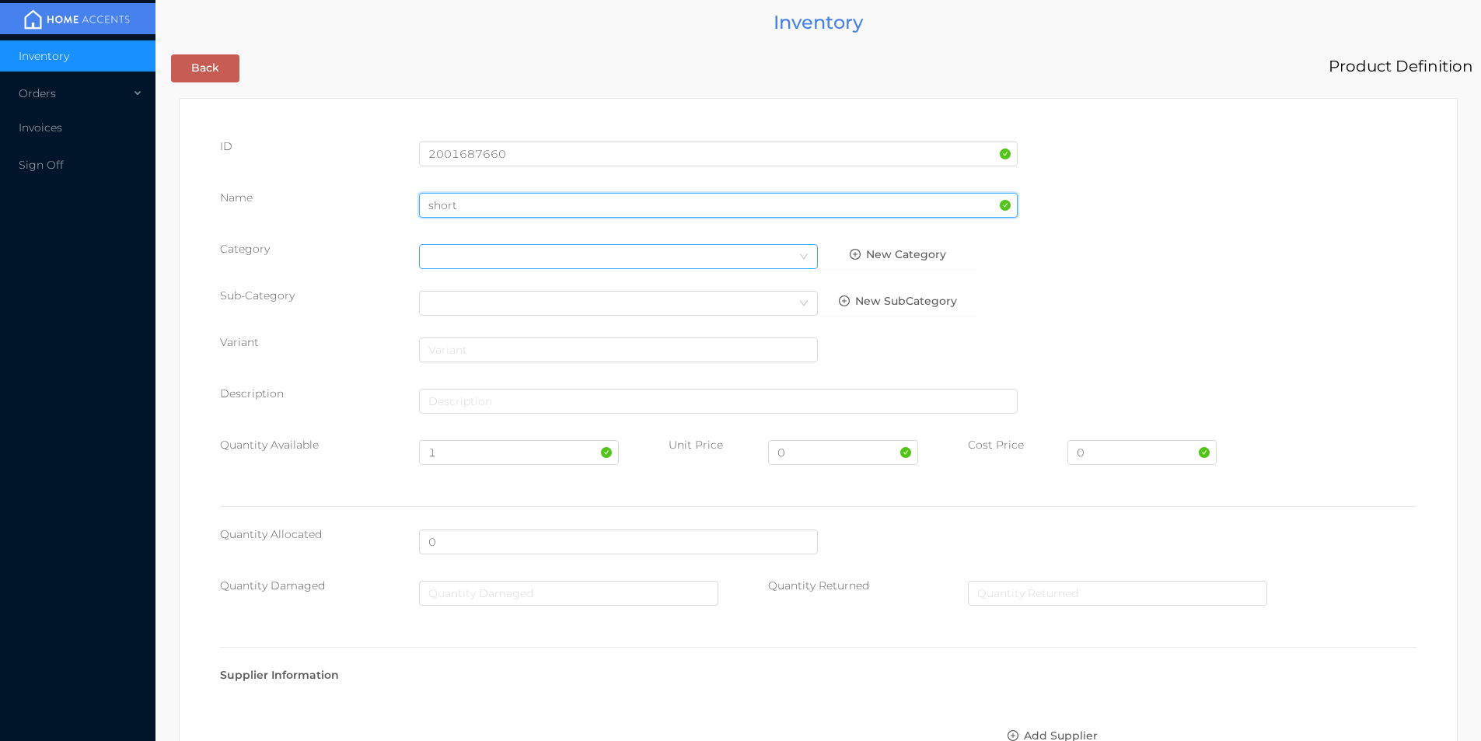
type input "short"
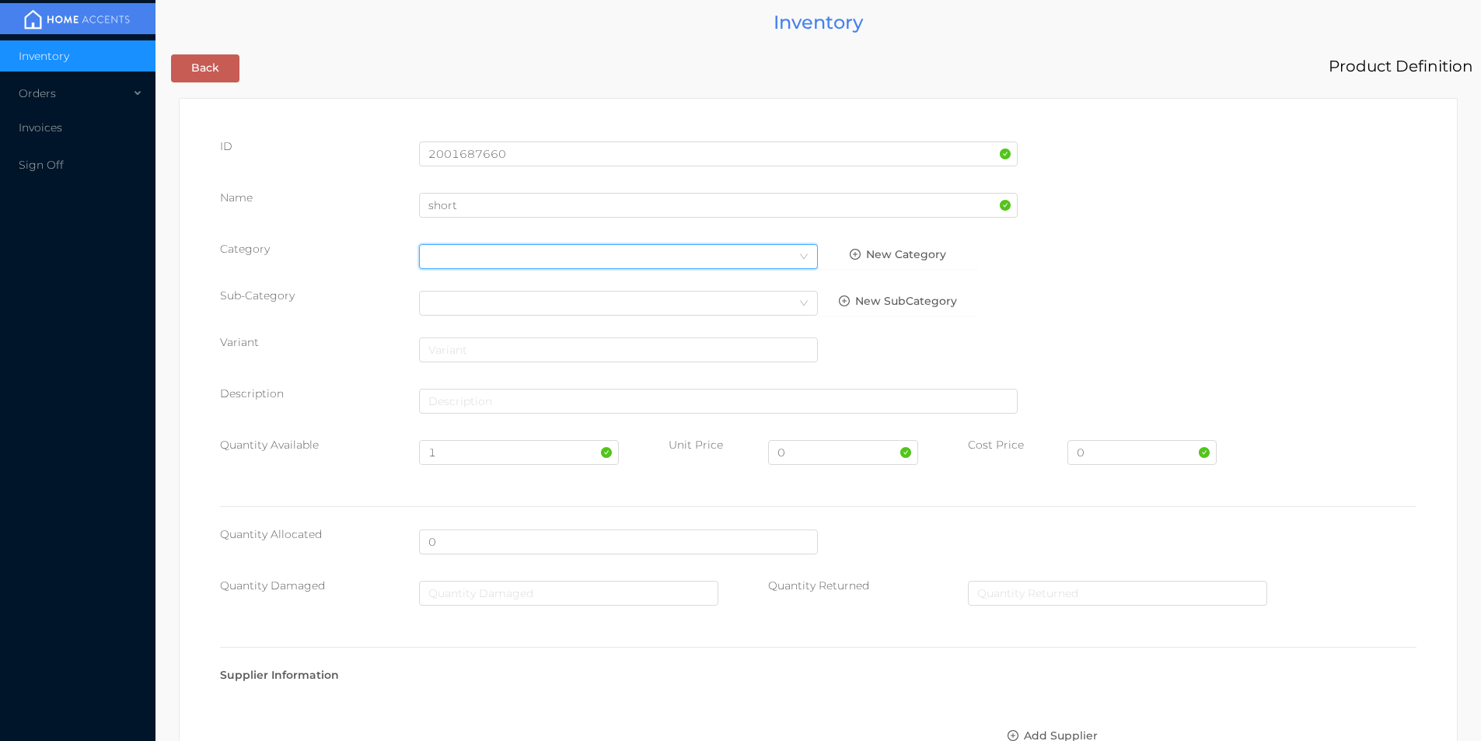
click at [481, 256] on div "Select Category" at bounding box center [618, 256] width 380 height 23
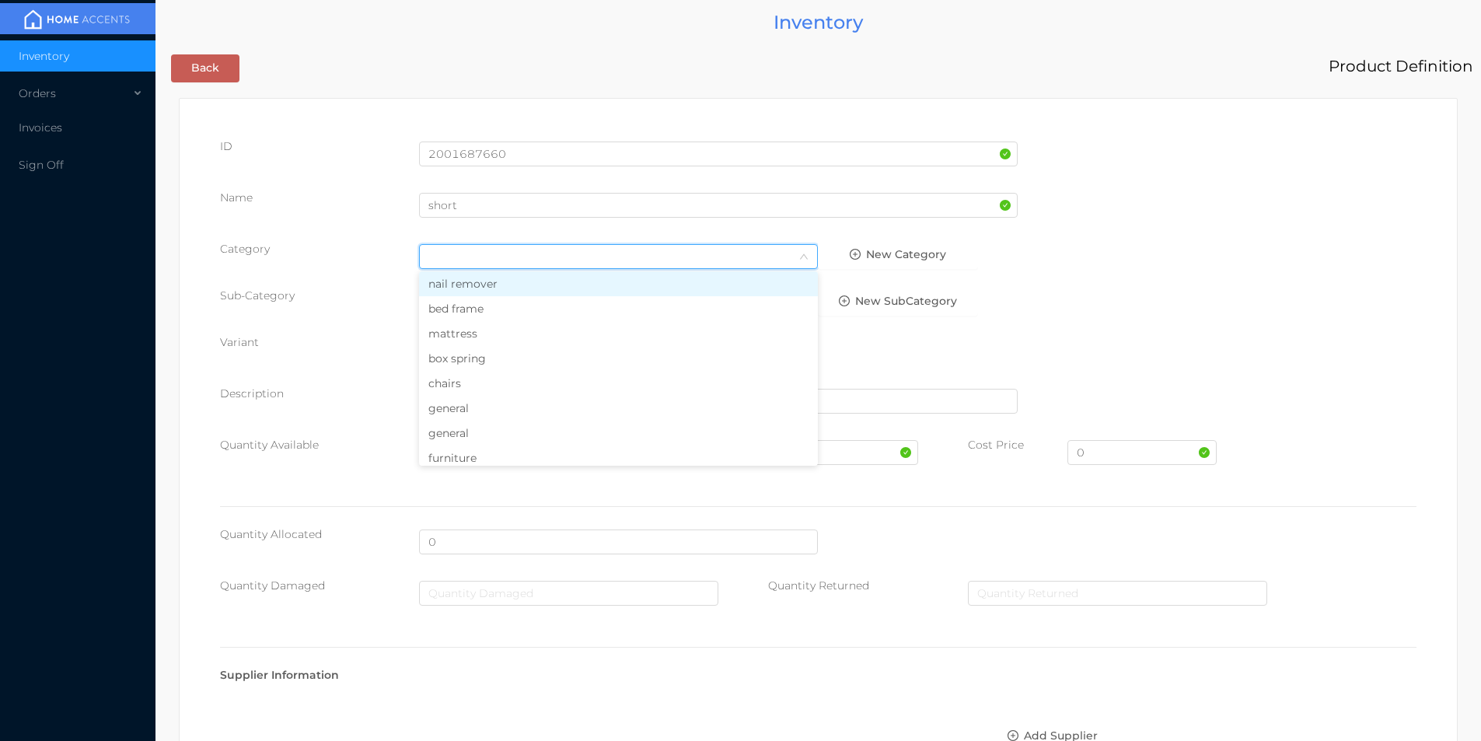
click at [466, 413] on li "general" at bounding box center [618, 408] width 399 height 25
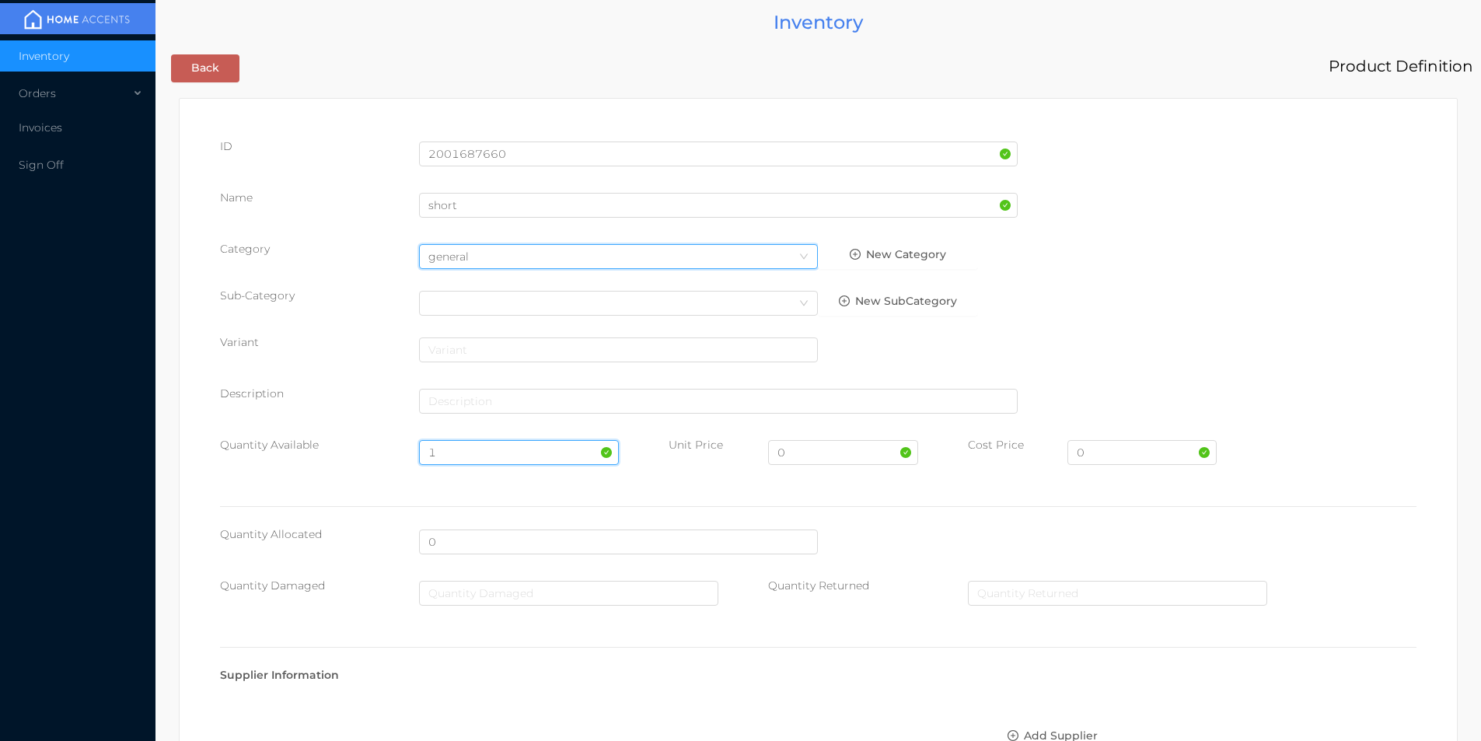
click at [458, 453] on input "1" at bounding box center [518, 452] width 199 height 25
type input "100"
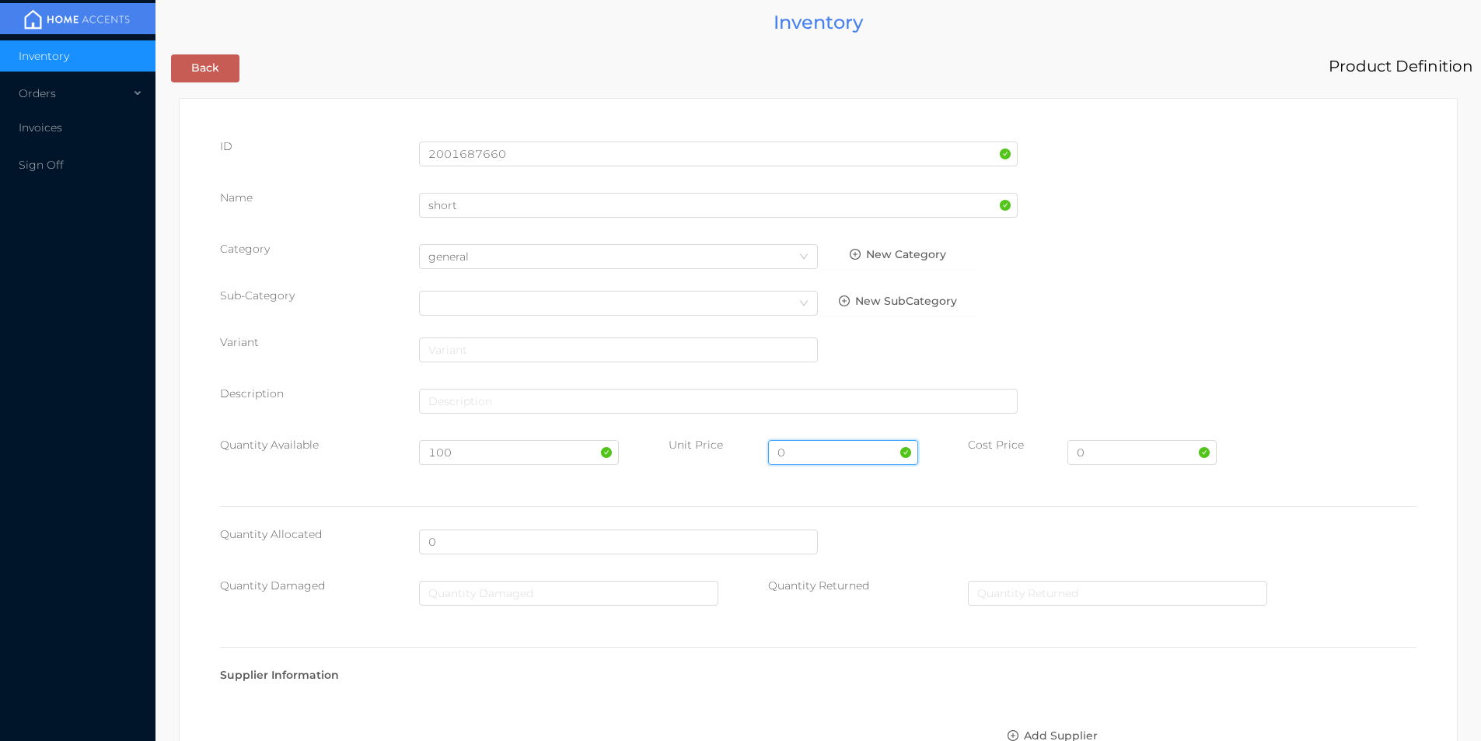
click at [800, 455] on input "0" at bounding box center [842, 452] width 149 height 25
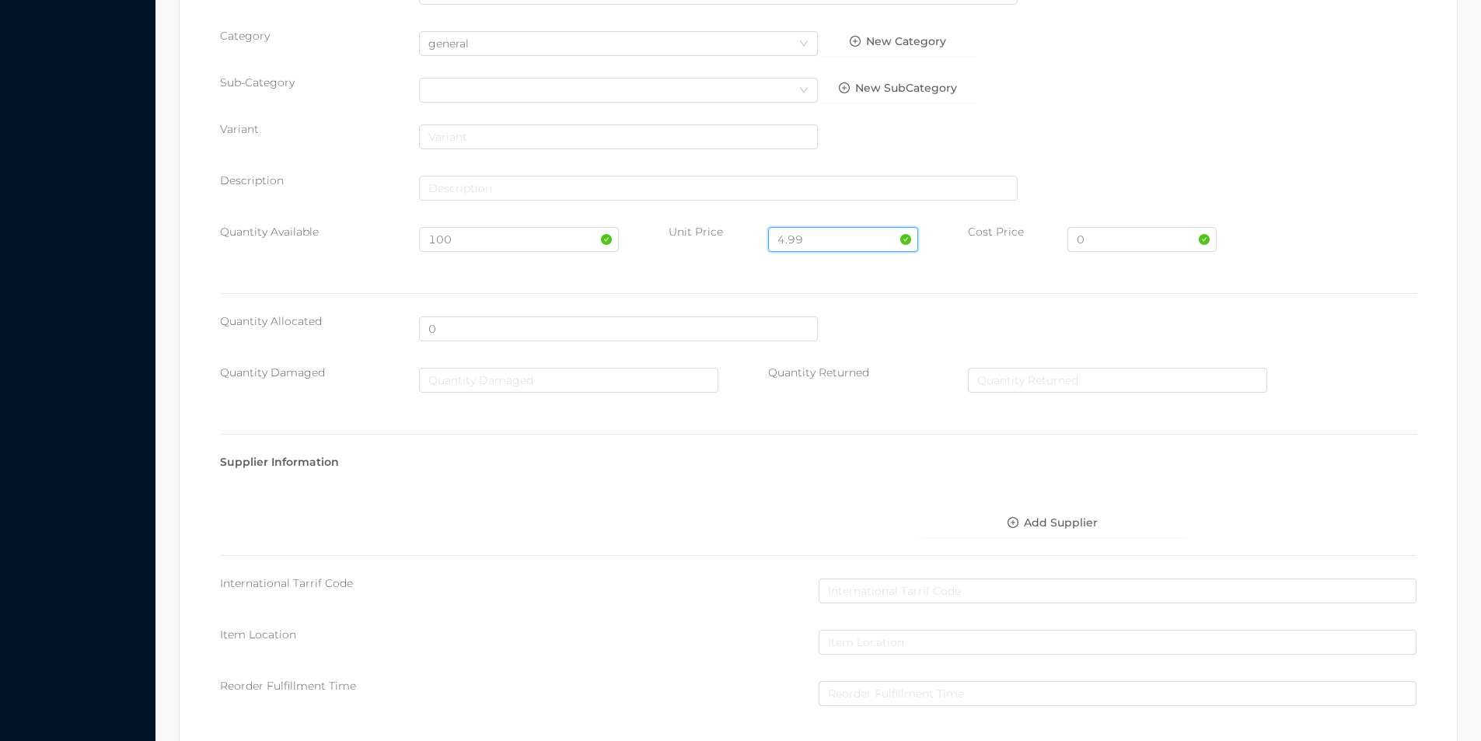
scroll to position [550, 0]
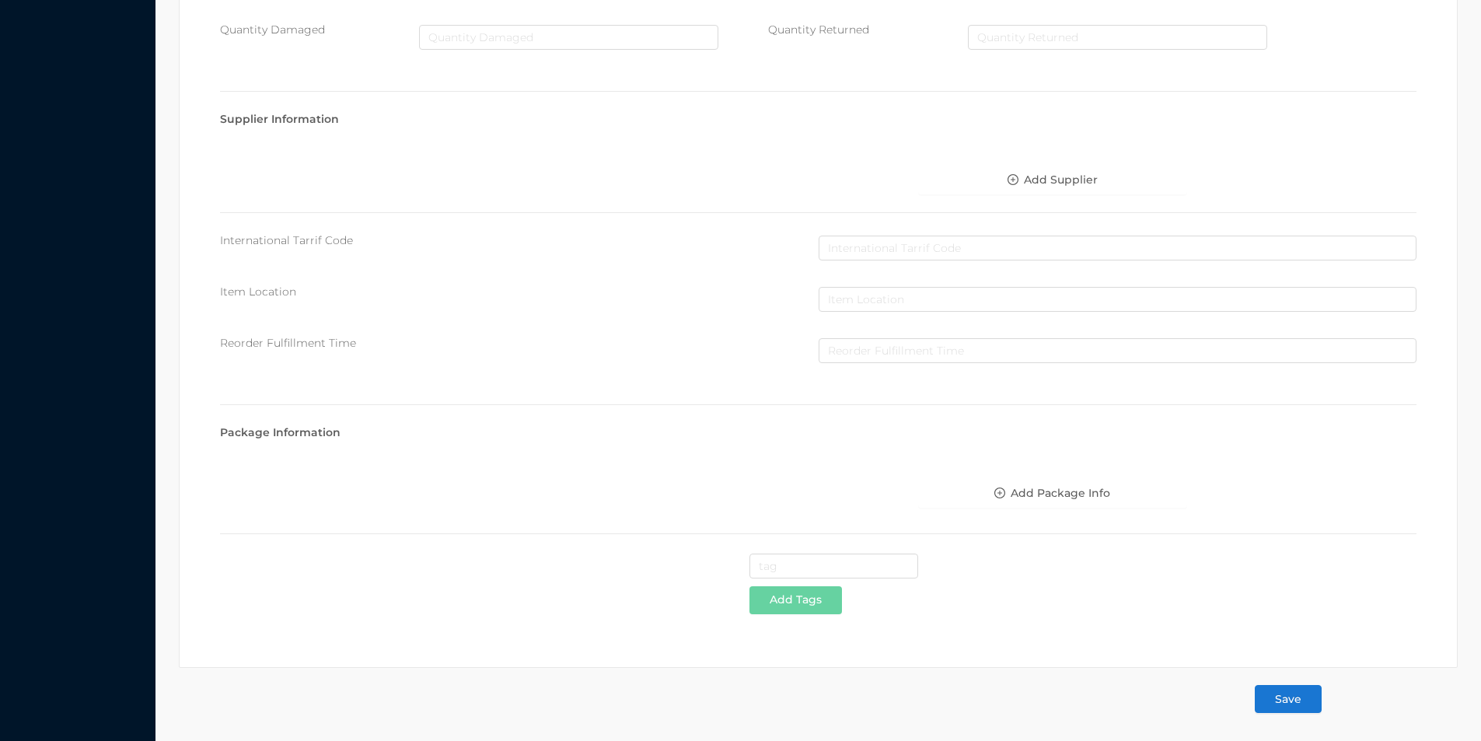
type input "4.99"
click at [1291, 703] on button "Save" at bounding box center [1287, 699] width 67 height 28
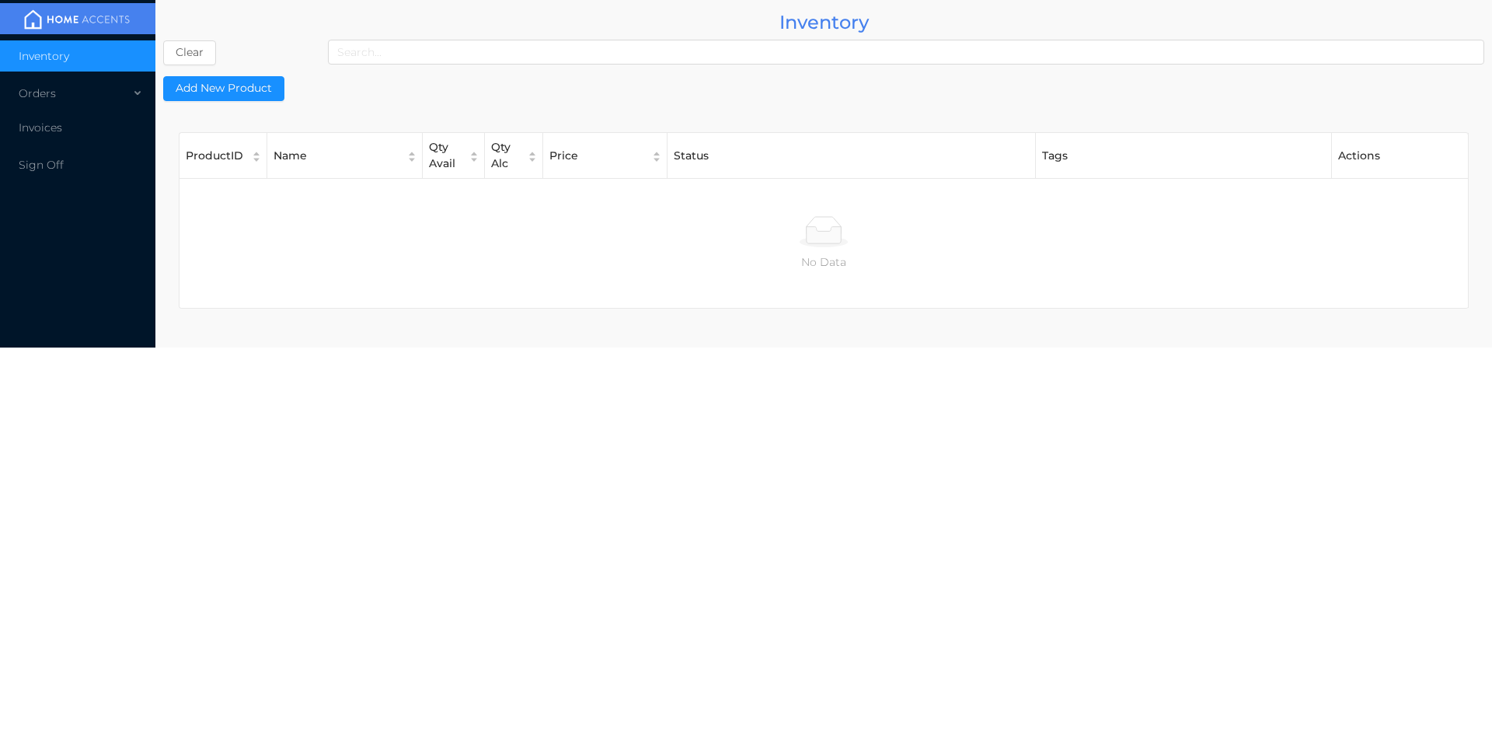
click at [50, 58] on span "Inventory" at bounding box center [44, 56] width 51 height 14
click at [47, 99] on div "Orders" at bounding box center [77, 93] width 155 height 31
click at [59, 131] on span "Cash & Carry" at bounding box center [71, 131] width 68 height 14
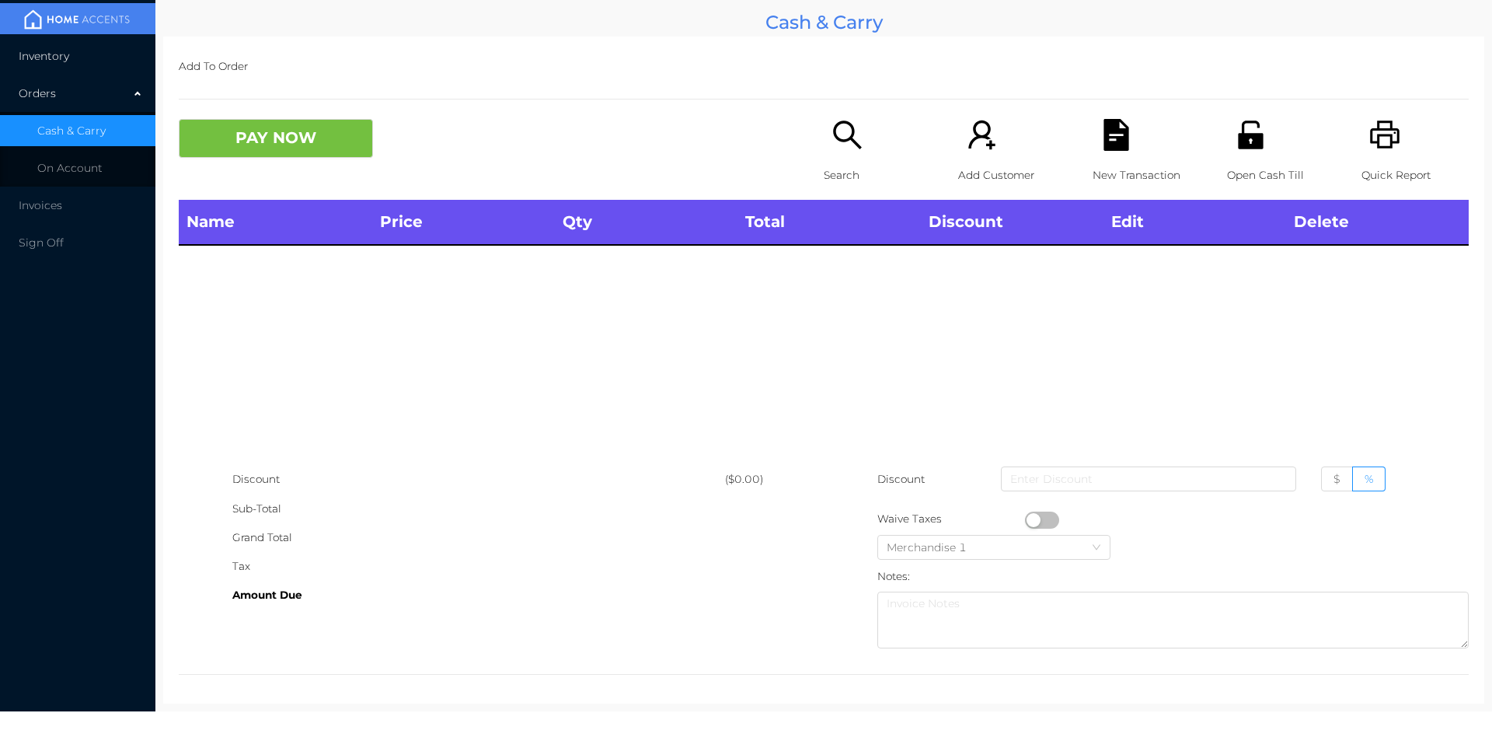
click at [45, 66] on li "Inventory" at bounding box center [77, 55] width 155 height 31
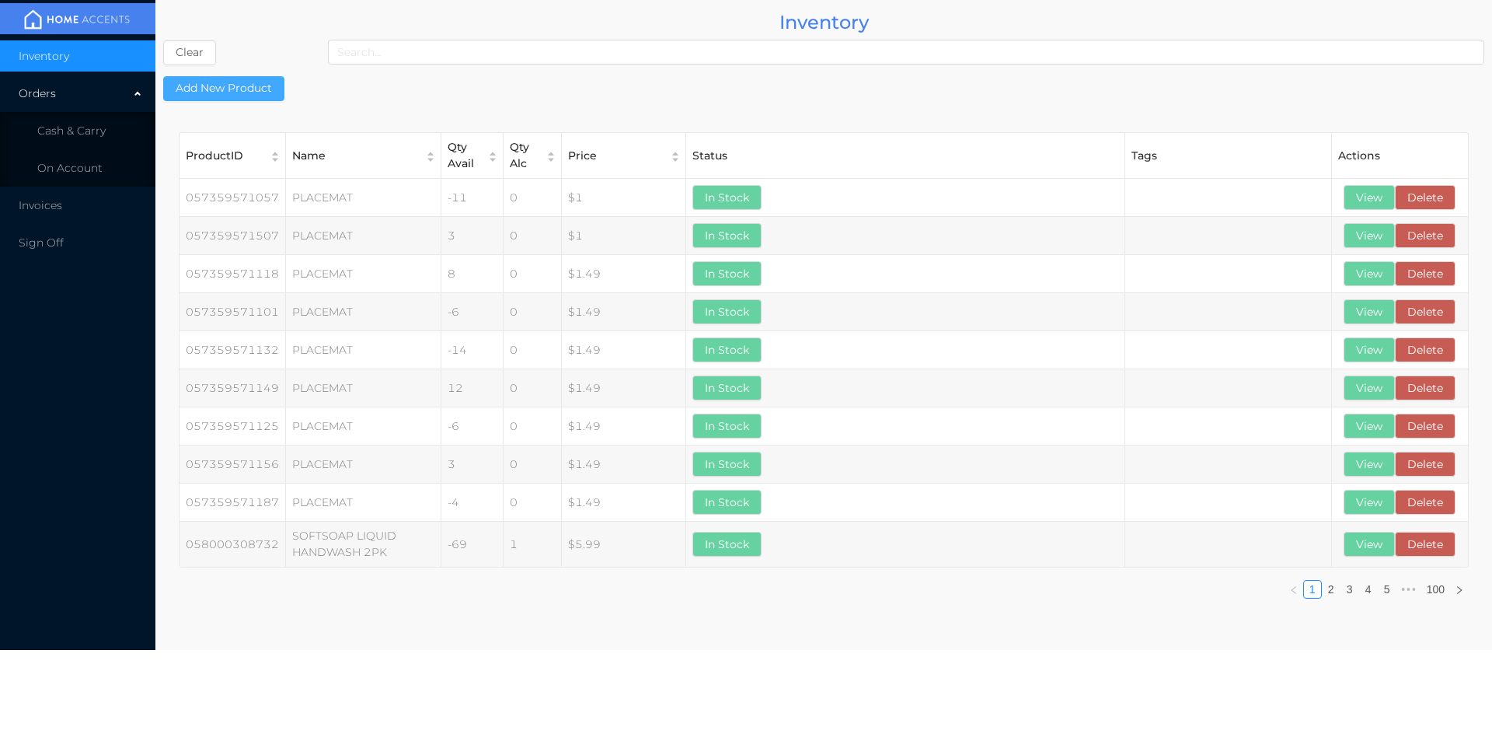
click at [221, 97] on button "Add New Product" at bounding box center [223, 88] width 121 height 25
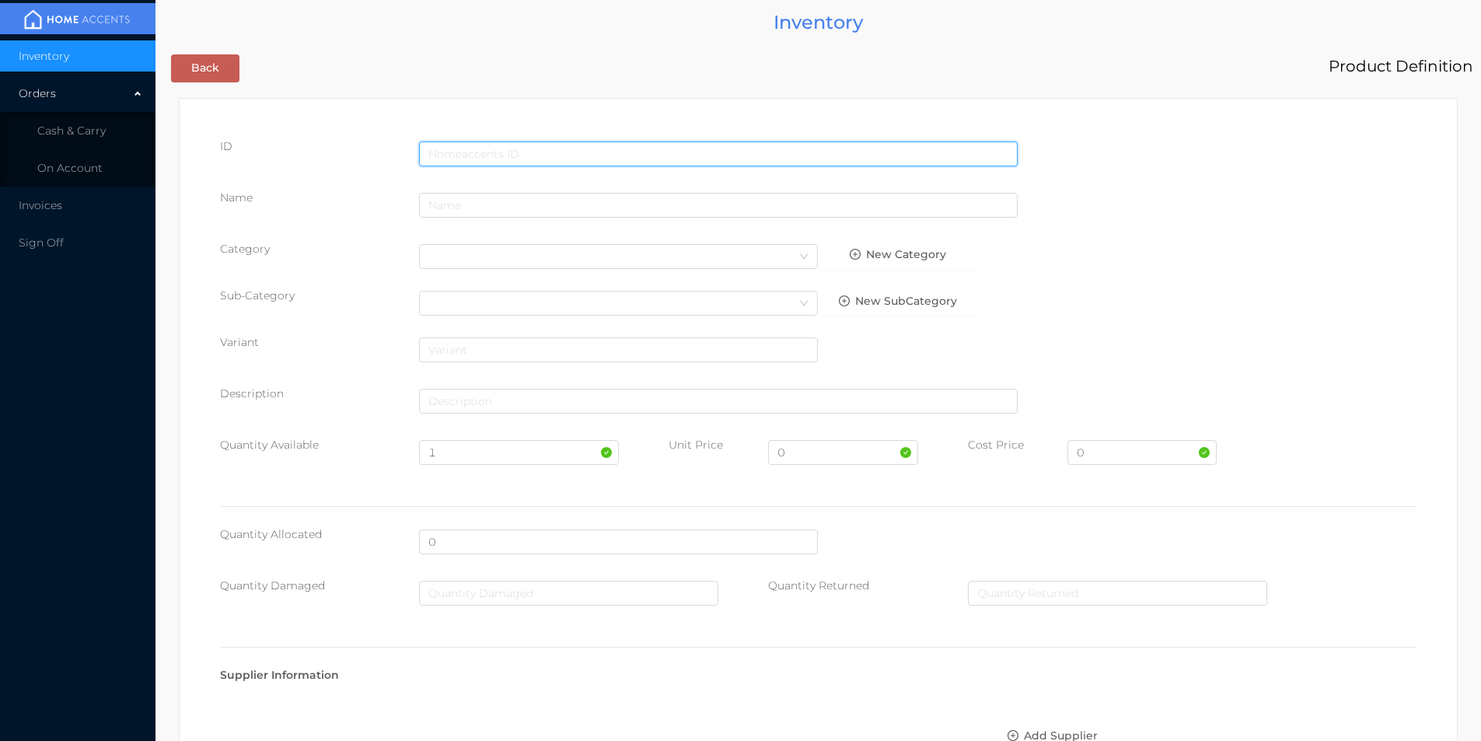
click at [528, 145] on input "text" at bounding box center [718, 153] width 598 height 25
type input "2001687661"
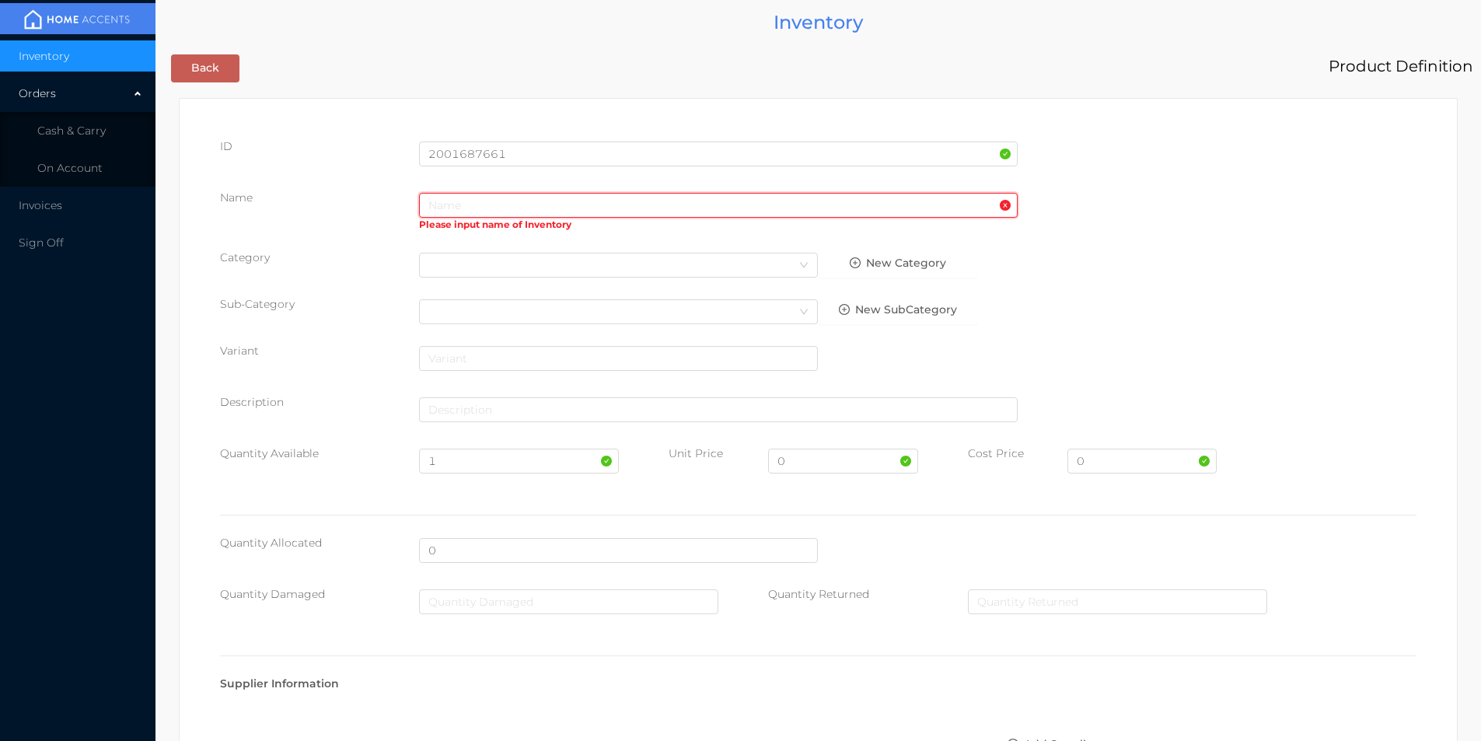
click at [480, 204] on input "text" at bounding box center [718, 205] width 598 height 25
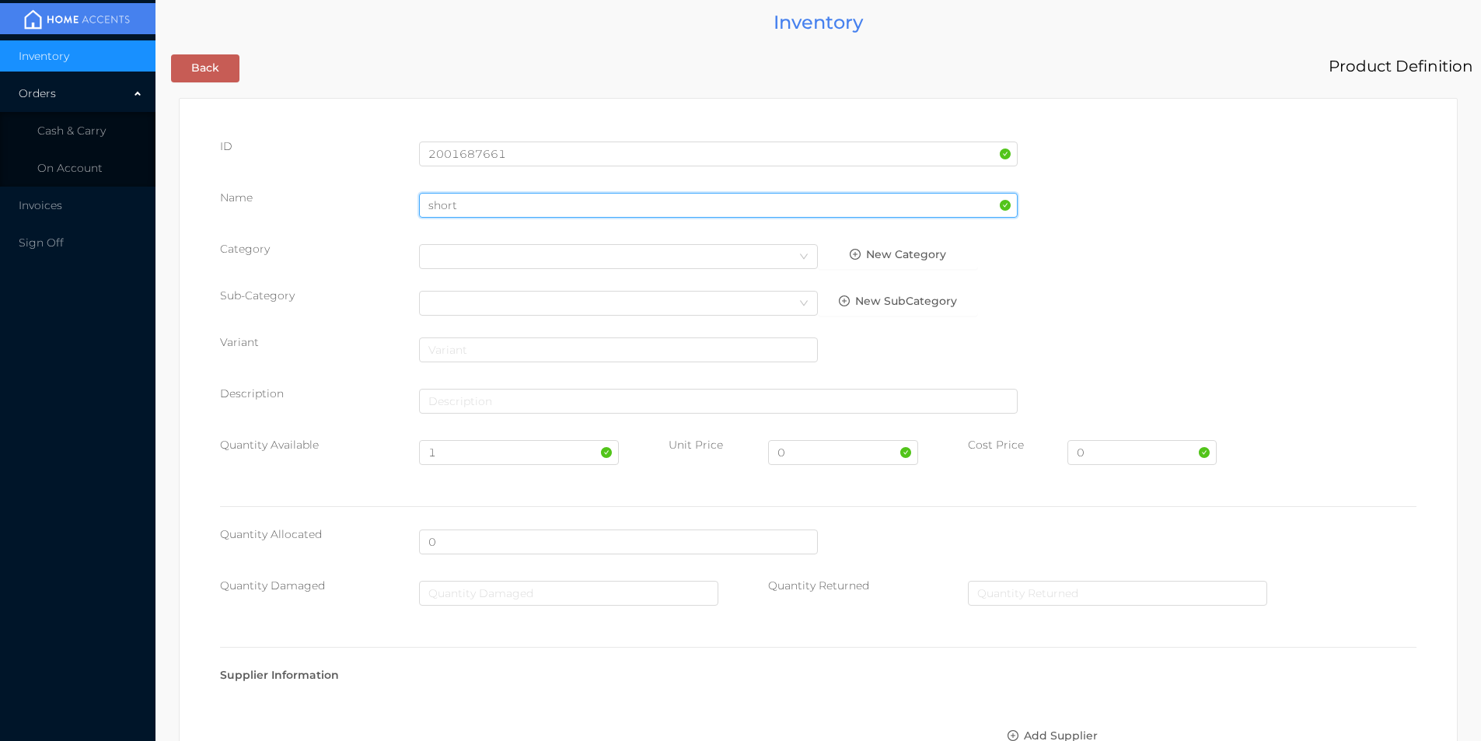
type input "short"
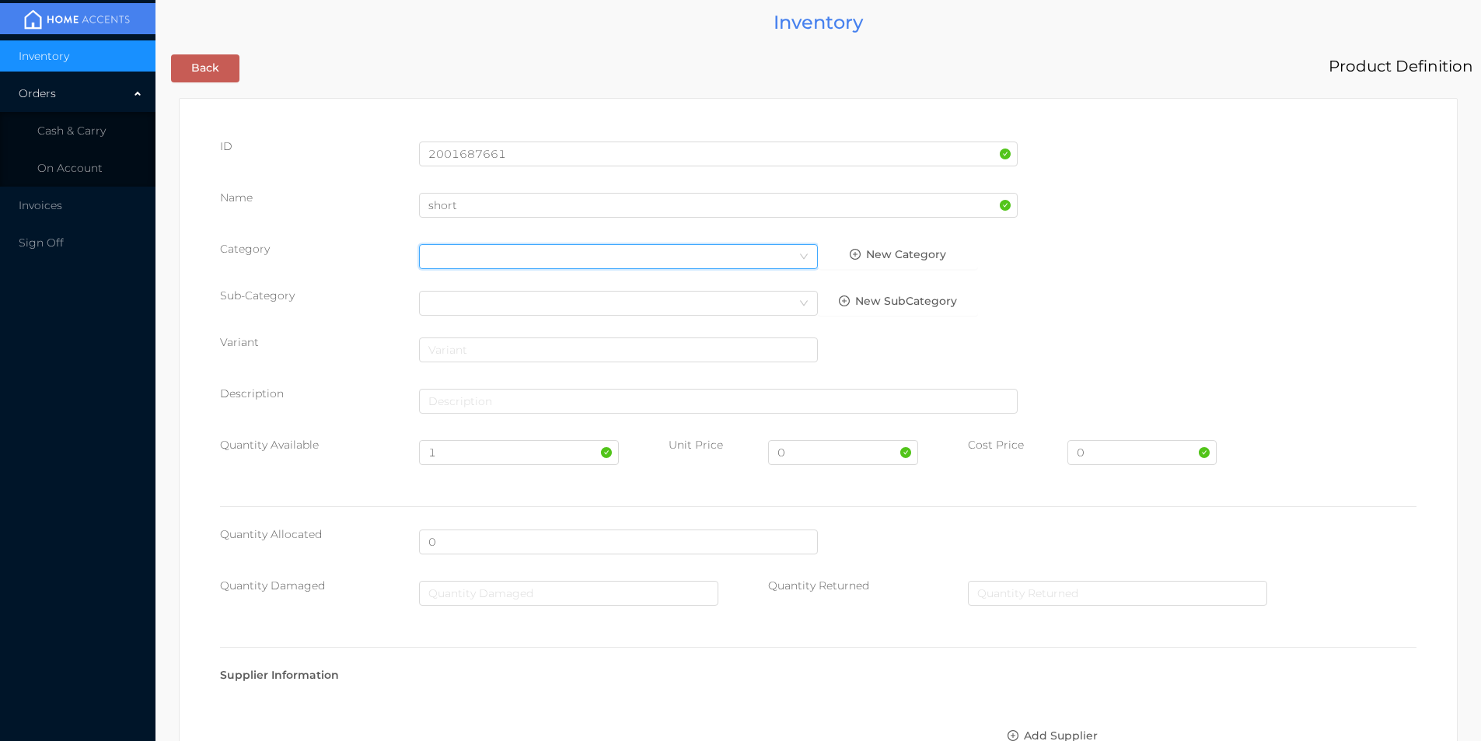
click at [468, 260] on div "Select Category" at bounding box center [618, 256] width 380 height 23
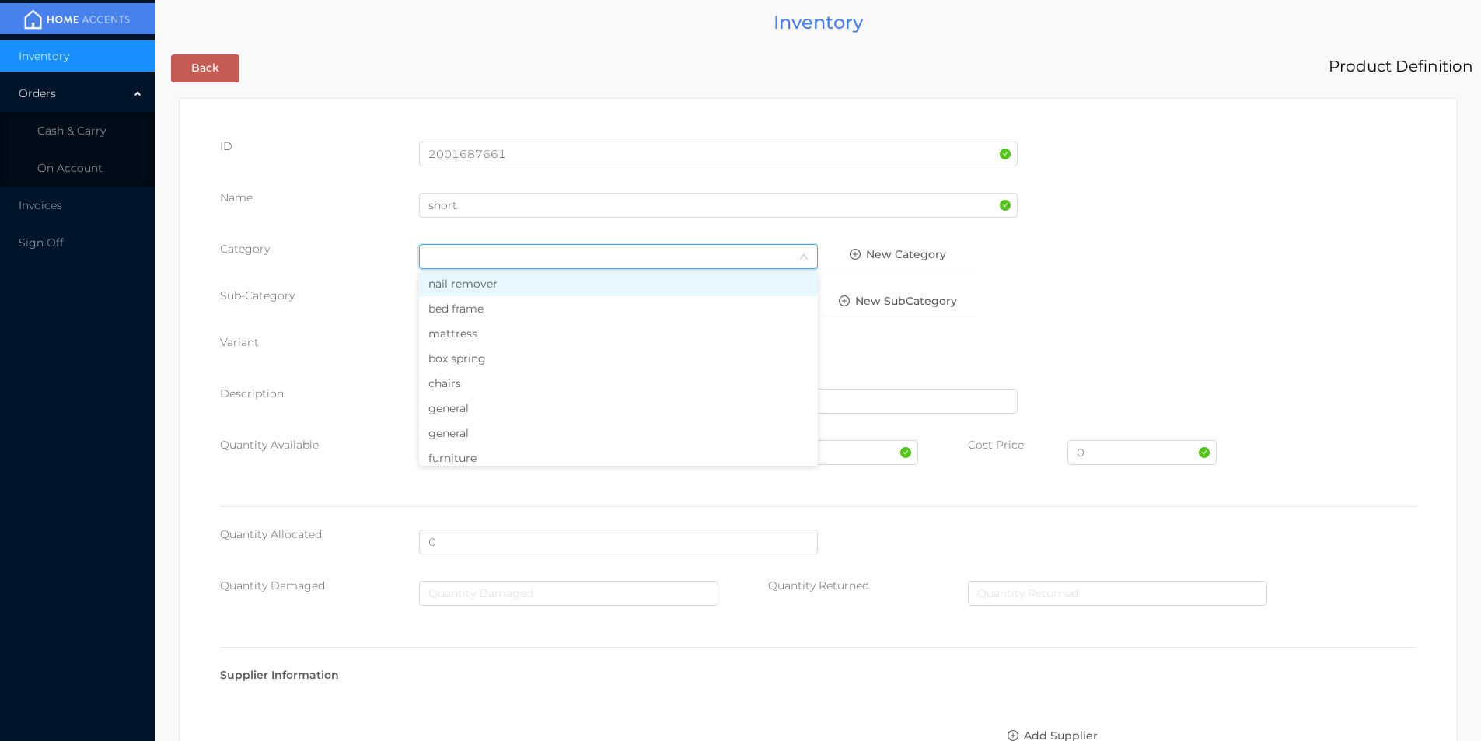
click at [445, 414] on li "general" at bounding box center [618, 408] width 399 height 25
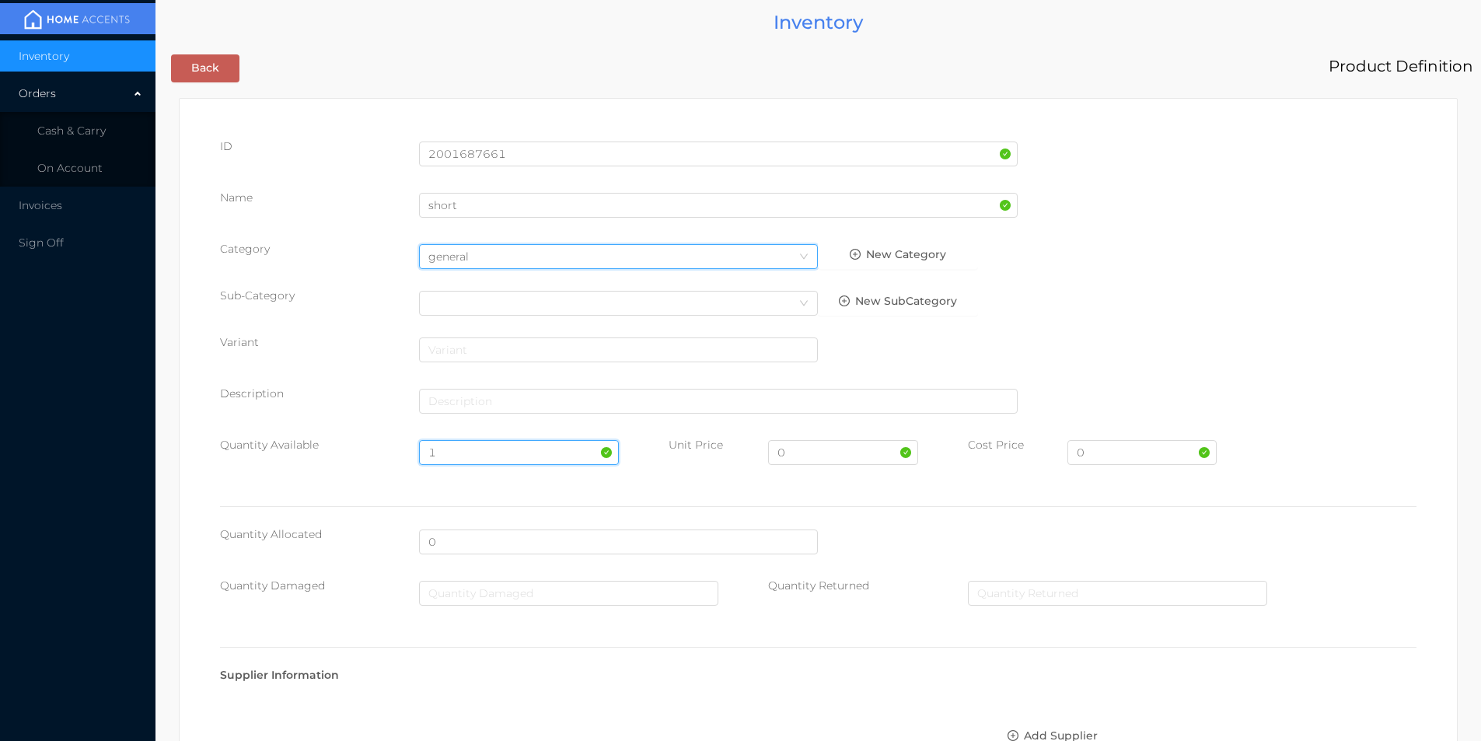
click at [465, 448] on input "1" at bounding box center [518, 452] width 199 height 25
type input "100"
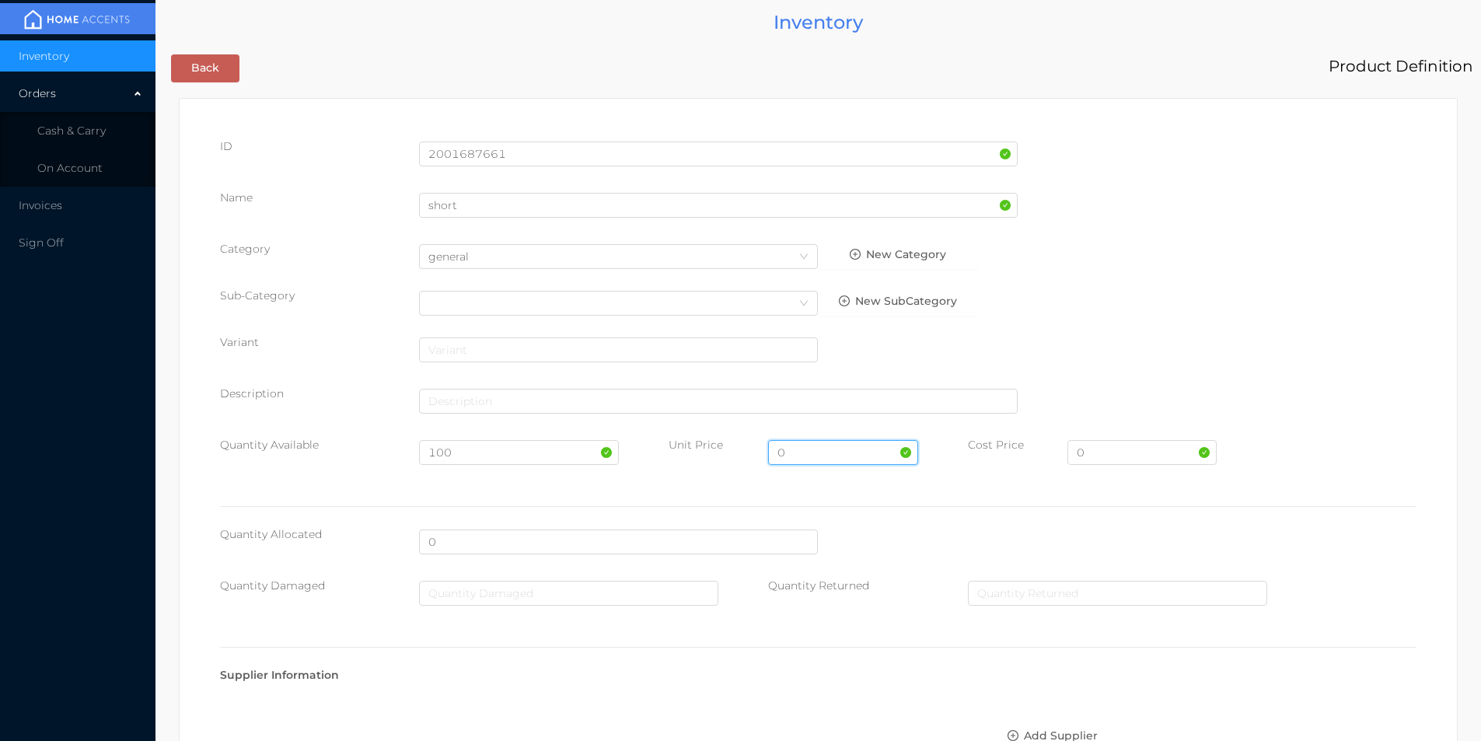
click at [796, 451] on input "0" at bounding box center [842, 452] width 149 height 25
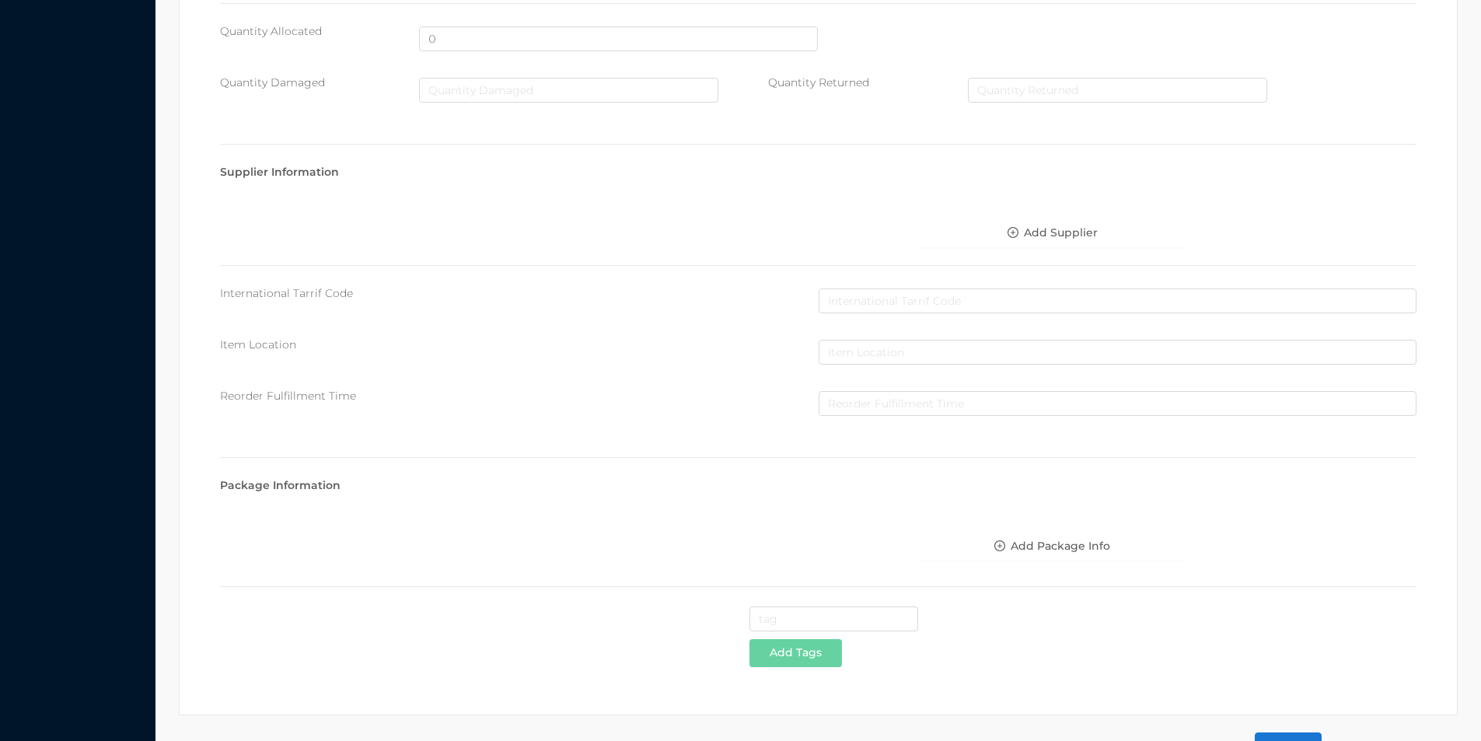
scroll to position [550, 0]
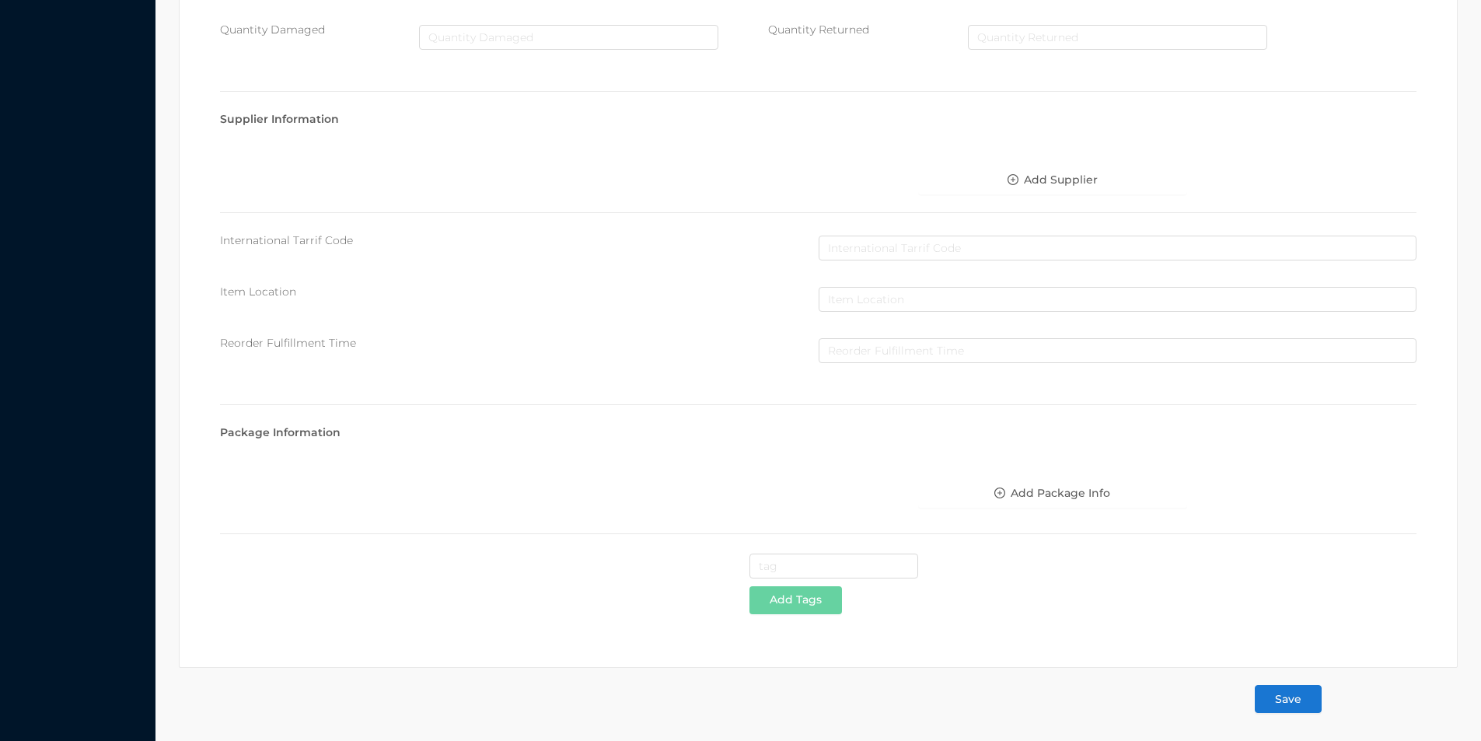
type input "4.99"
click at [1297, 695] on button "Save" at bounding box center [1287, 699] width 67 height 28
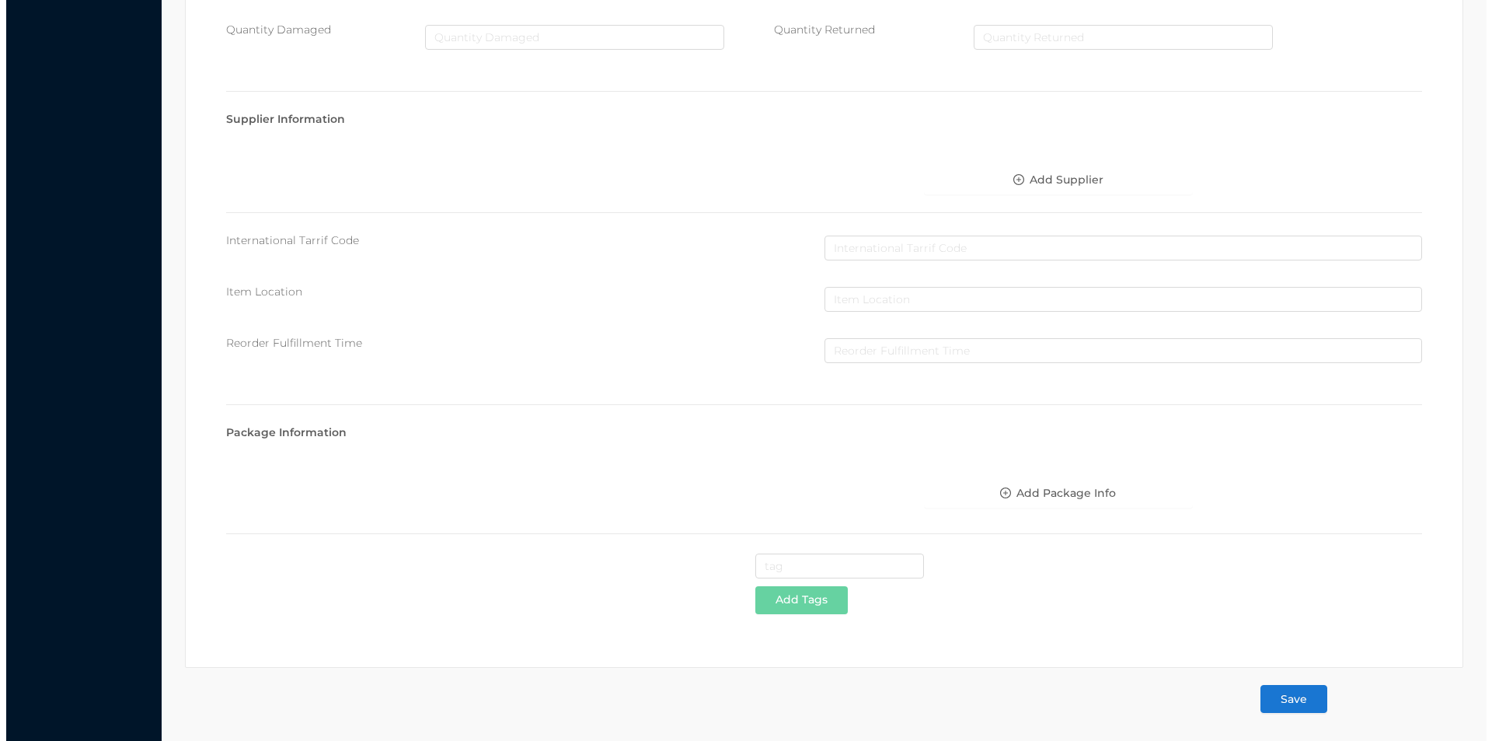
scroll to position [0, 0]
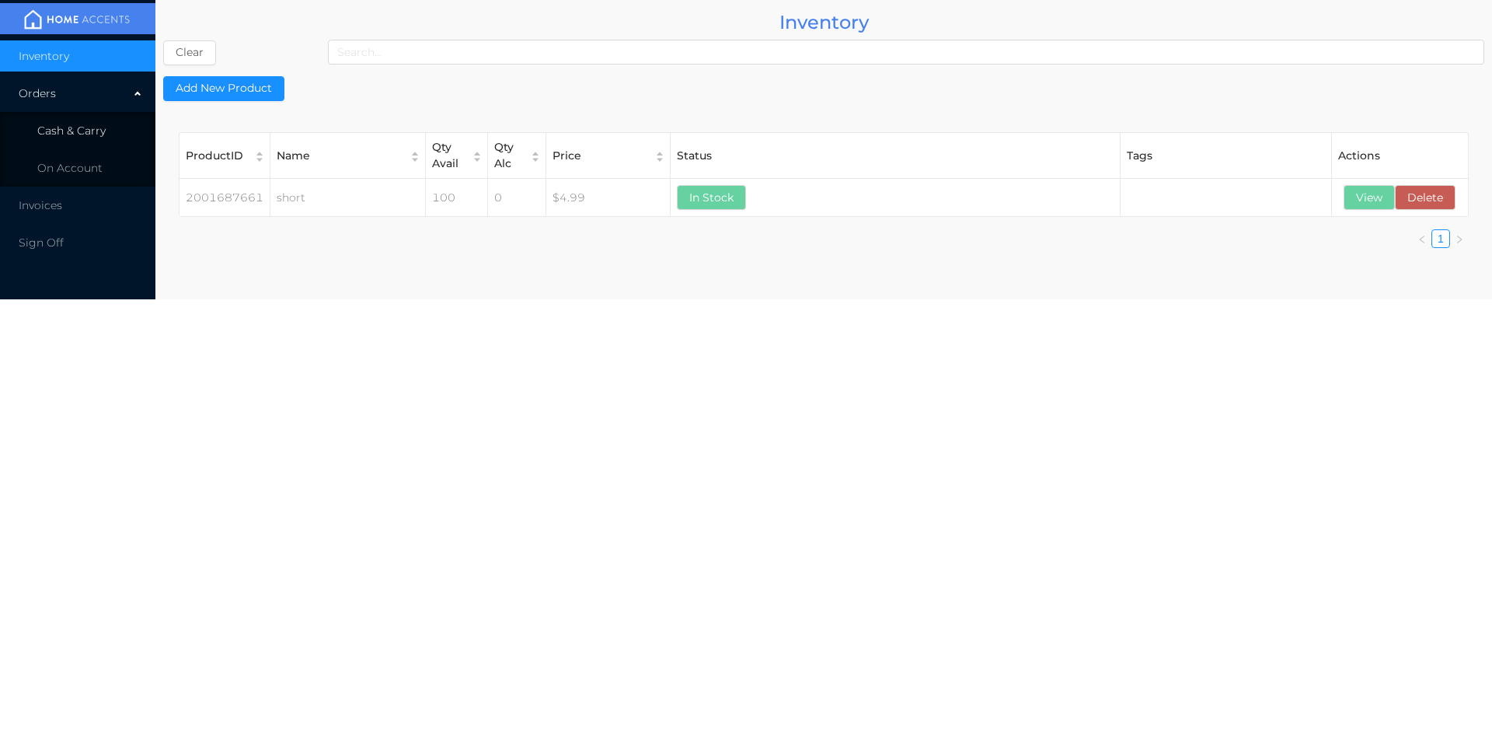
click at [68, 136] on span "Cash & Carry" at bounding box center [71, 131] width 68 height 14
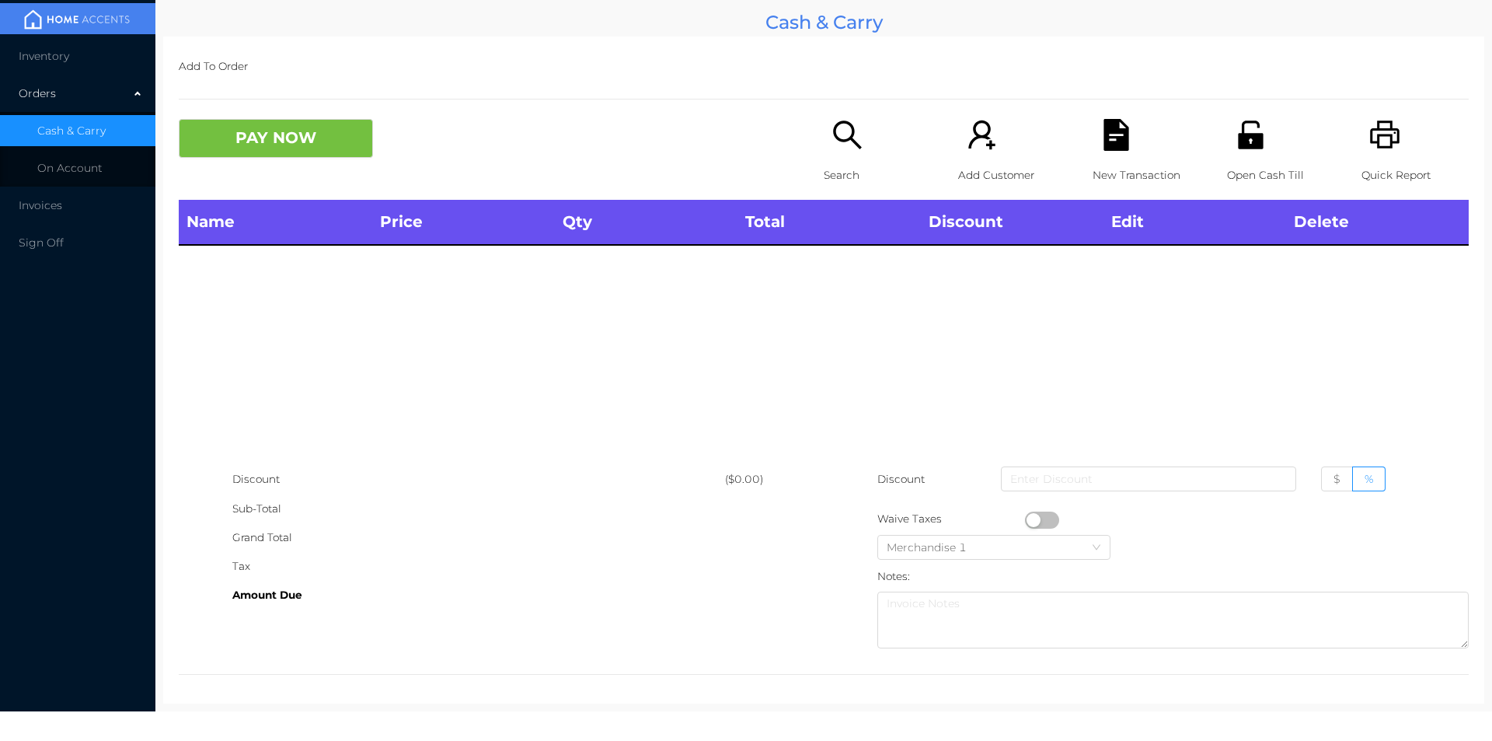
click at [832, 145] on icon "icon: search" at bounding box center [848, 135] width 32 height 32
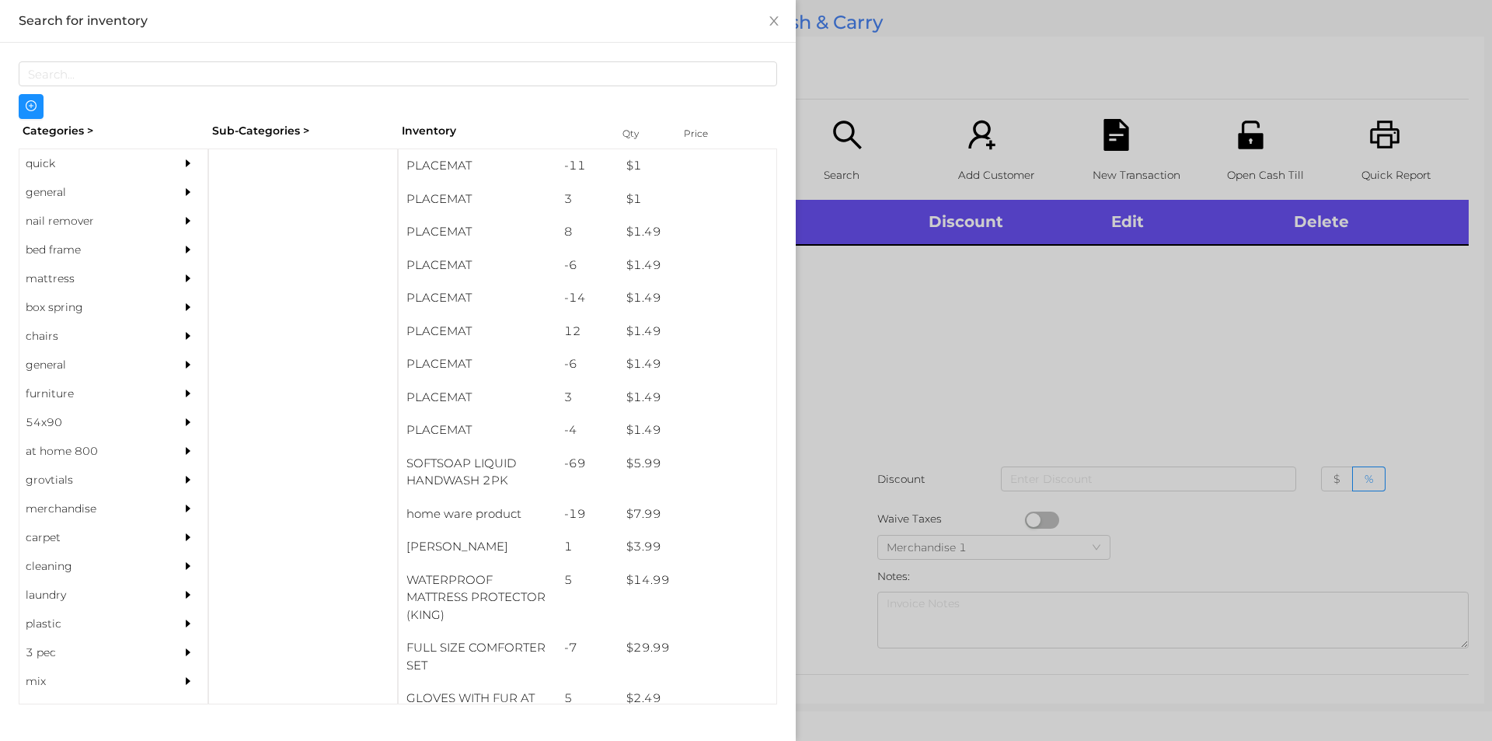
click at [852, 392] on div at bounding box center [746, 370] width 1492 height 741
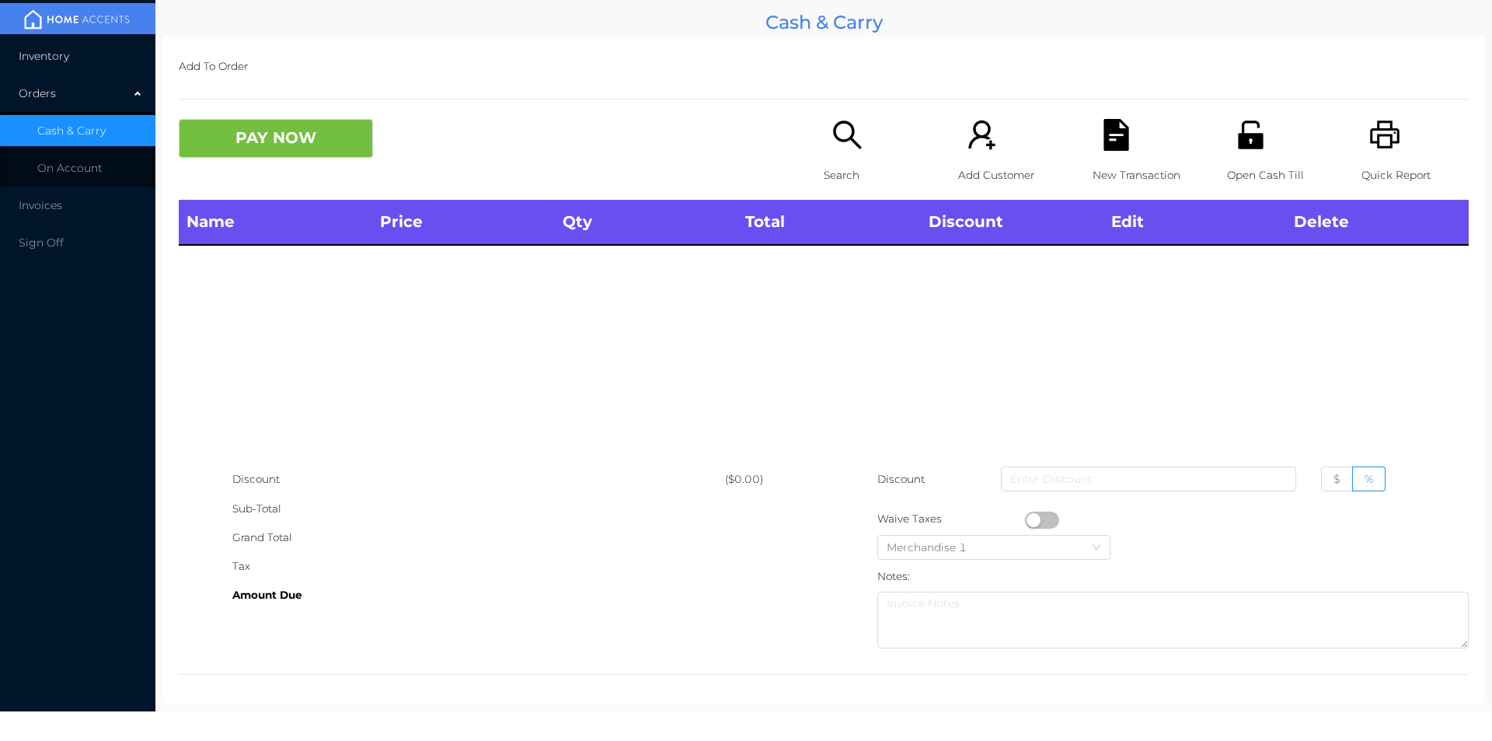
click at [48, 55] on span "Inventory" at bounding box center [44, 56] width 51 height 14
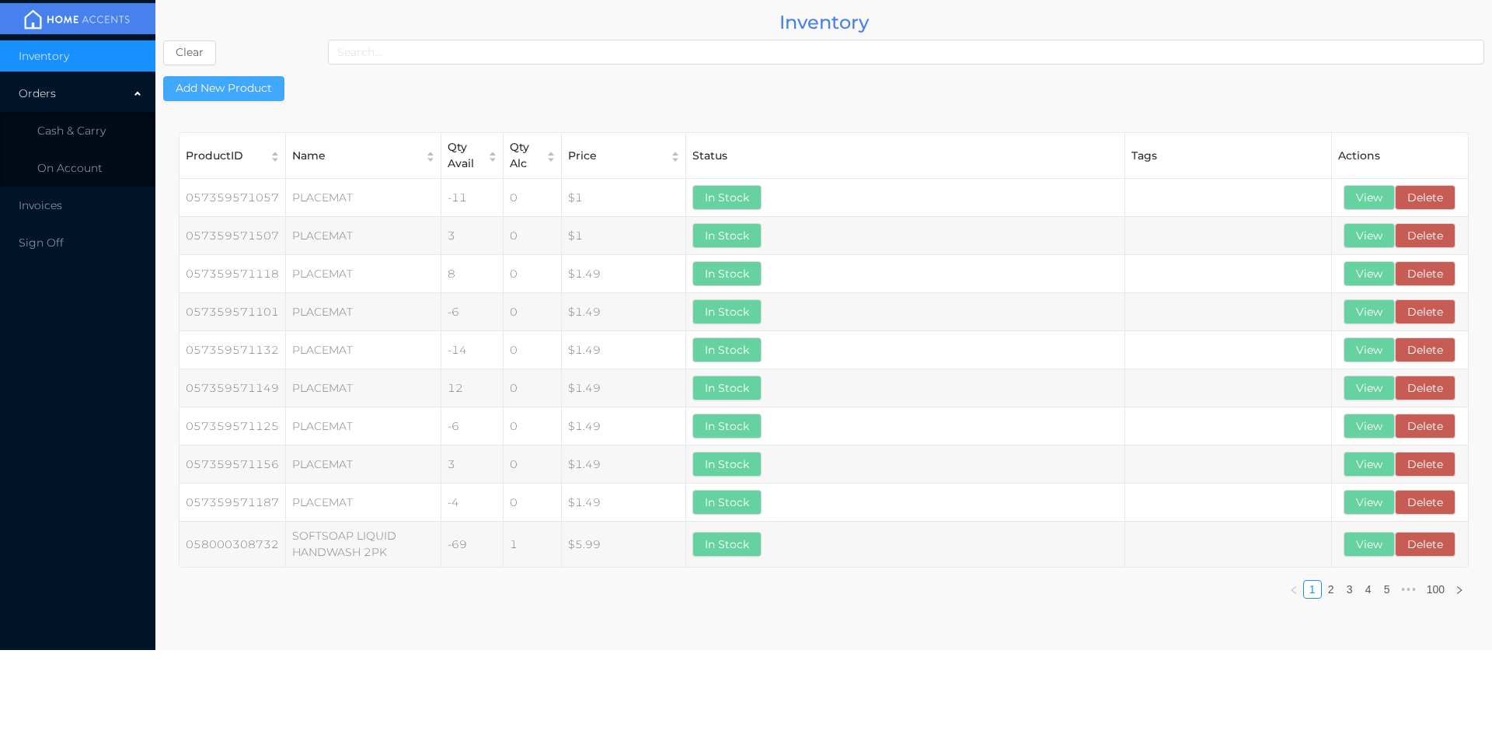
click at [228, 96] on button "Add New Product" at bounding box center [223, 88] width 121 height 25
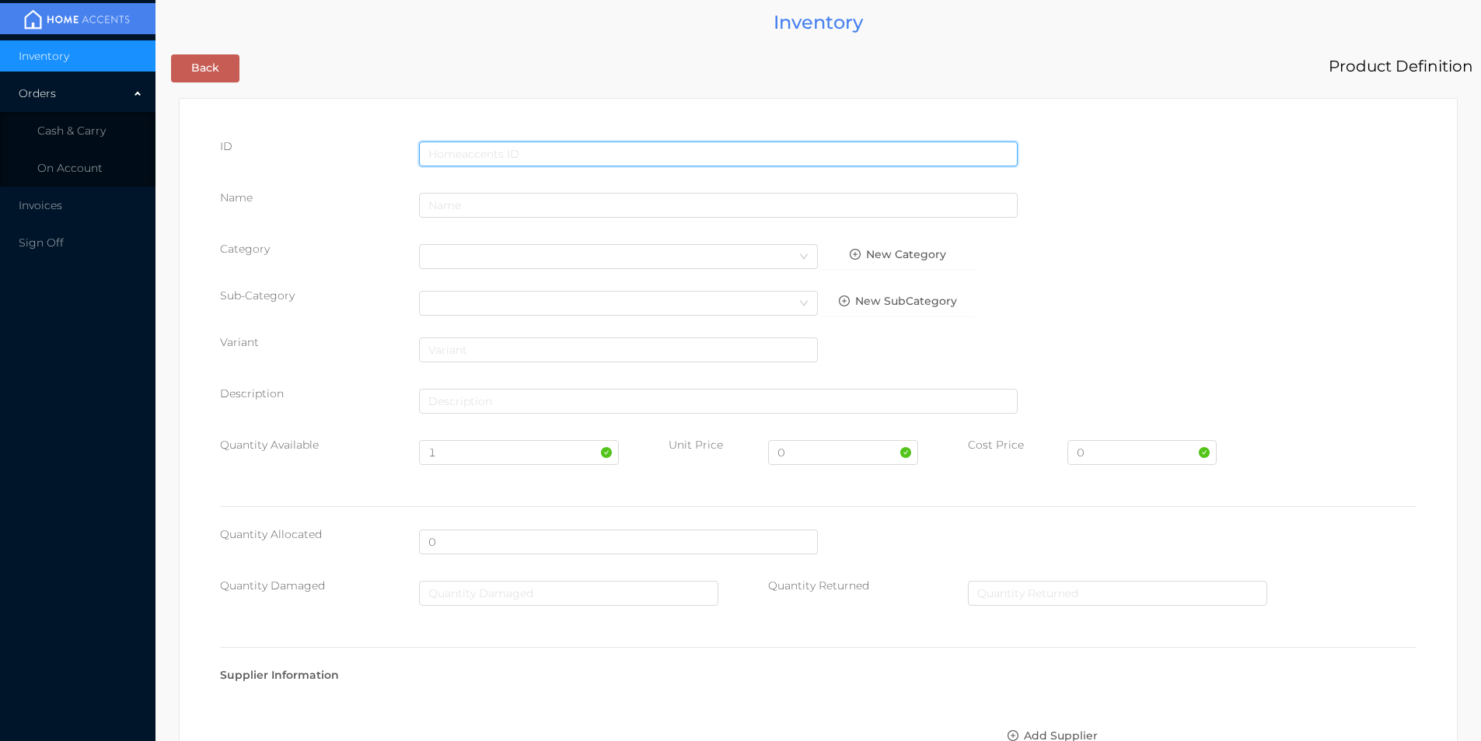
click at [505, 147] on input "text" at bounding box center [718, 153] width 598 height 25
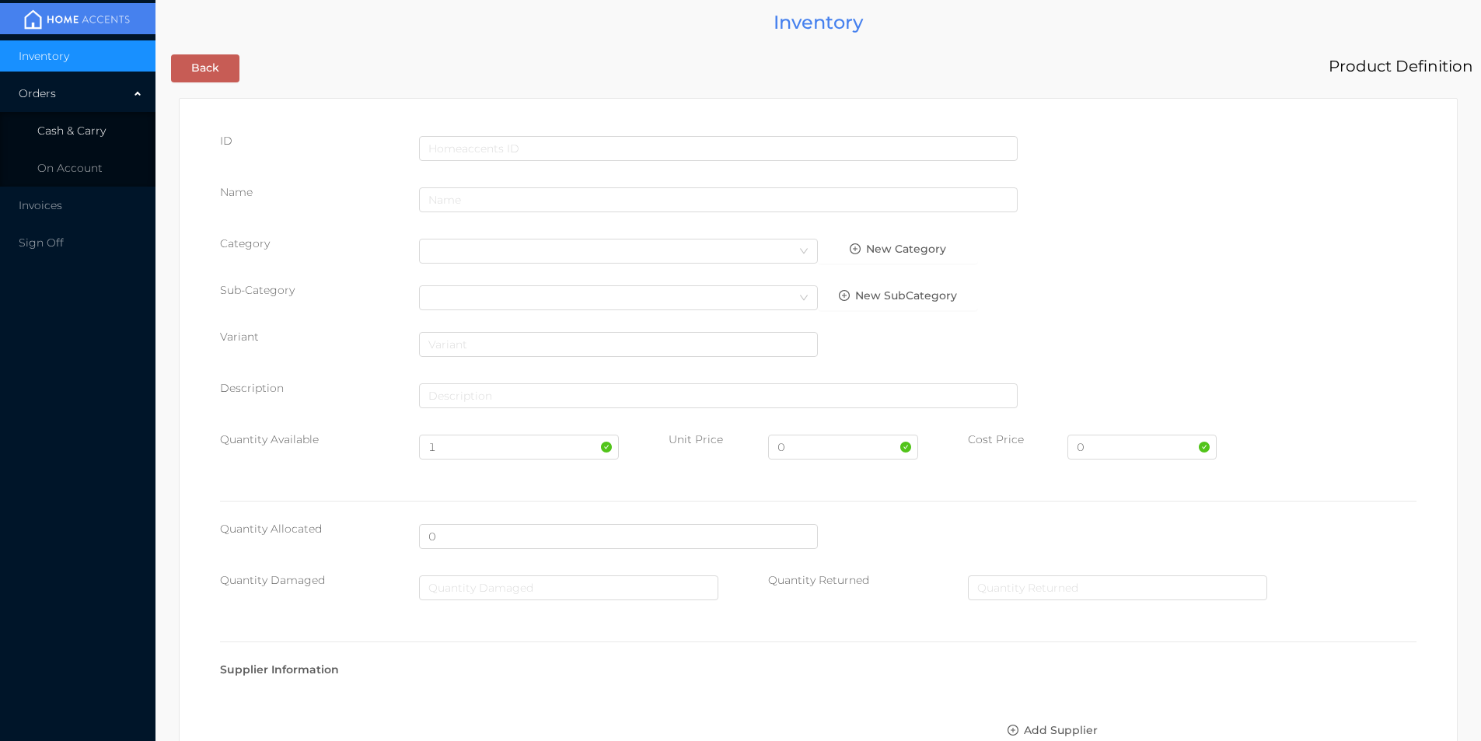
click at [66, 135] on span "Cash & Carry" at bounding box center [71, 131] width 68 height 14
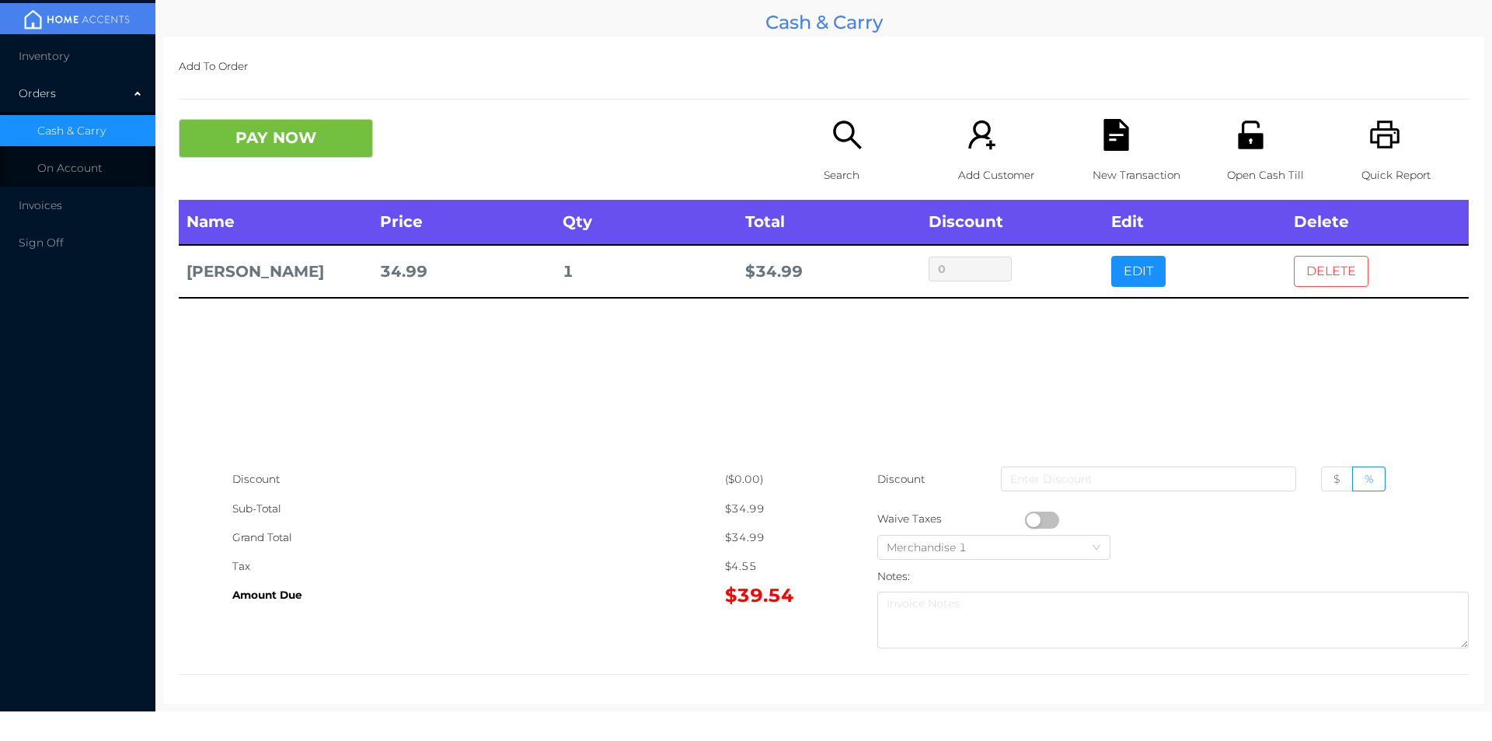
click at [1332, 274] on button "DELETE" at bounding box center [1331, 271] width 75 height 31
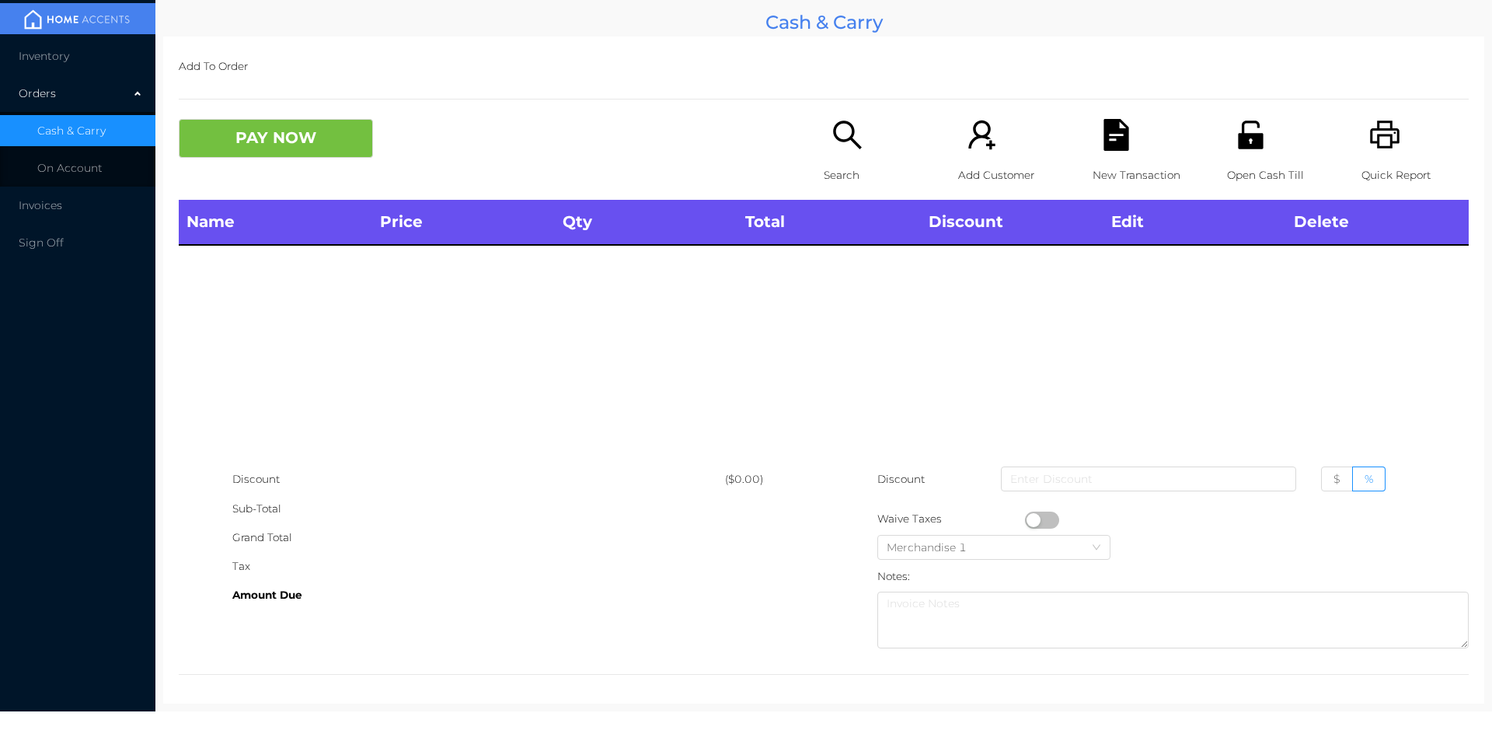
click at [836, 155] on div "Search" at bounding box center [877, 159] width 107 height 81
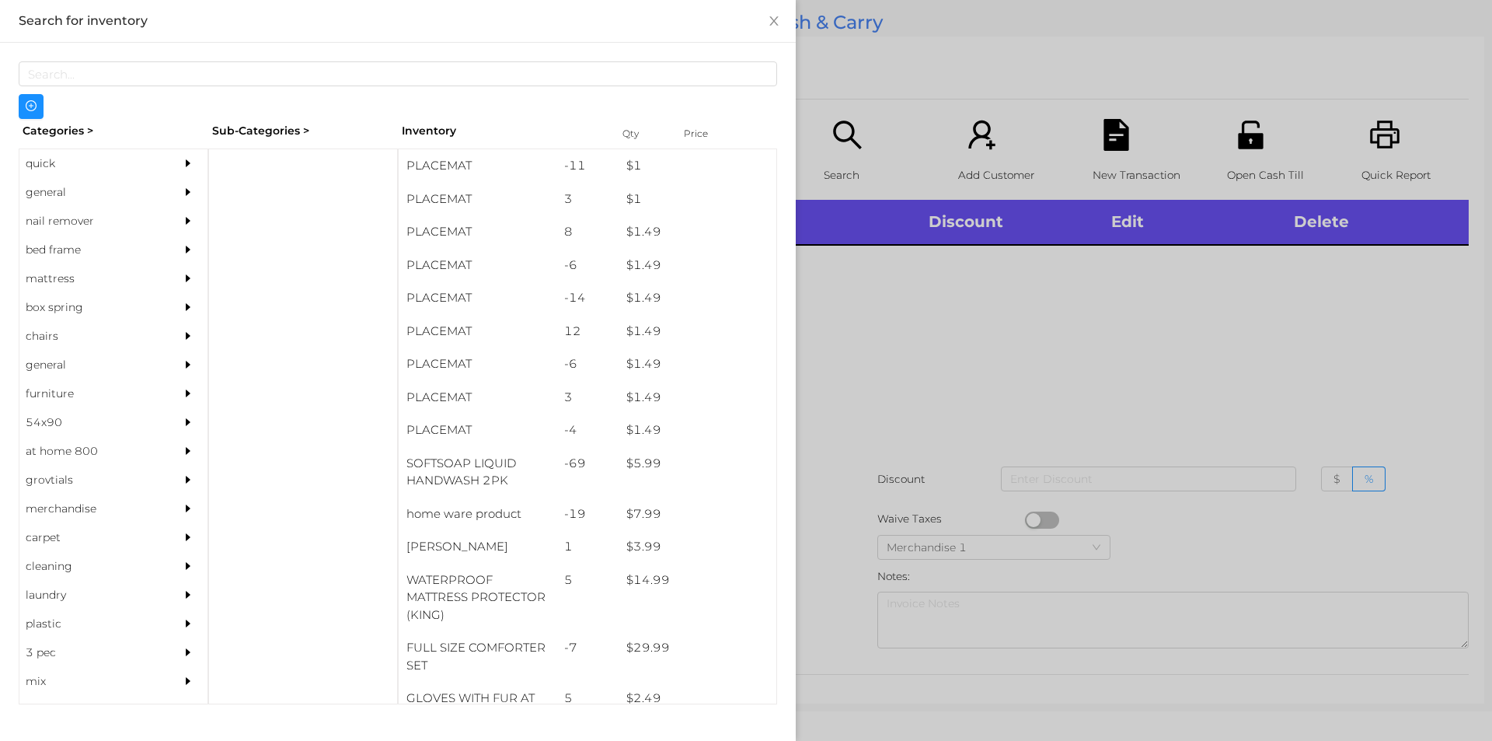
click at [48, 192] on div "general" at bounding box center [89, 192] width 141 height 29
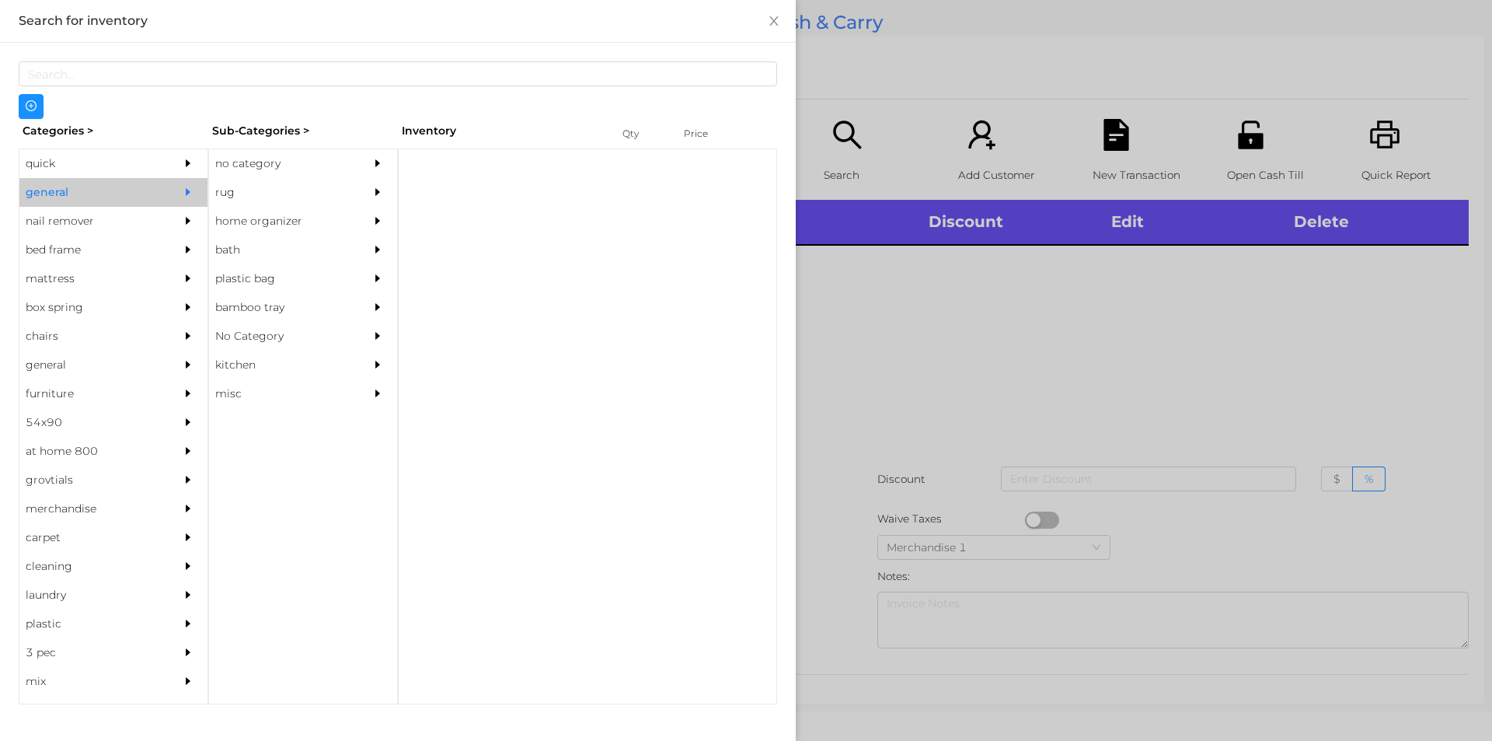
click at [256, 162] on div "no category" at bounding box center [279, 163] width 141 height 29
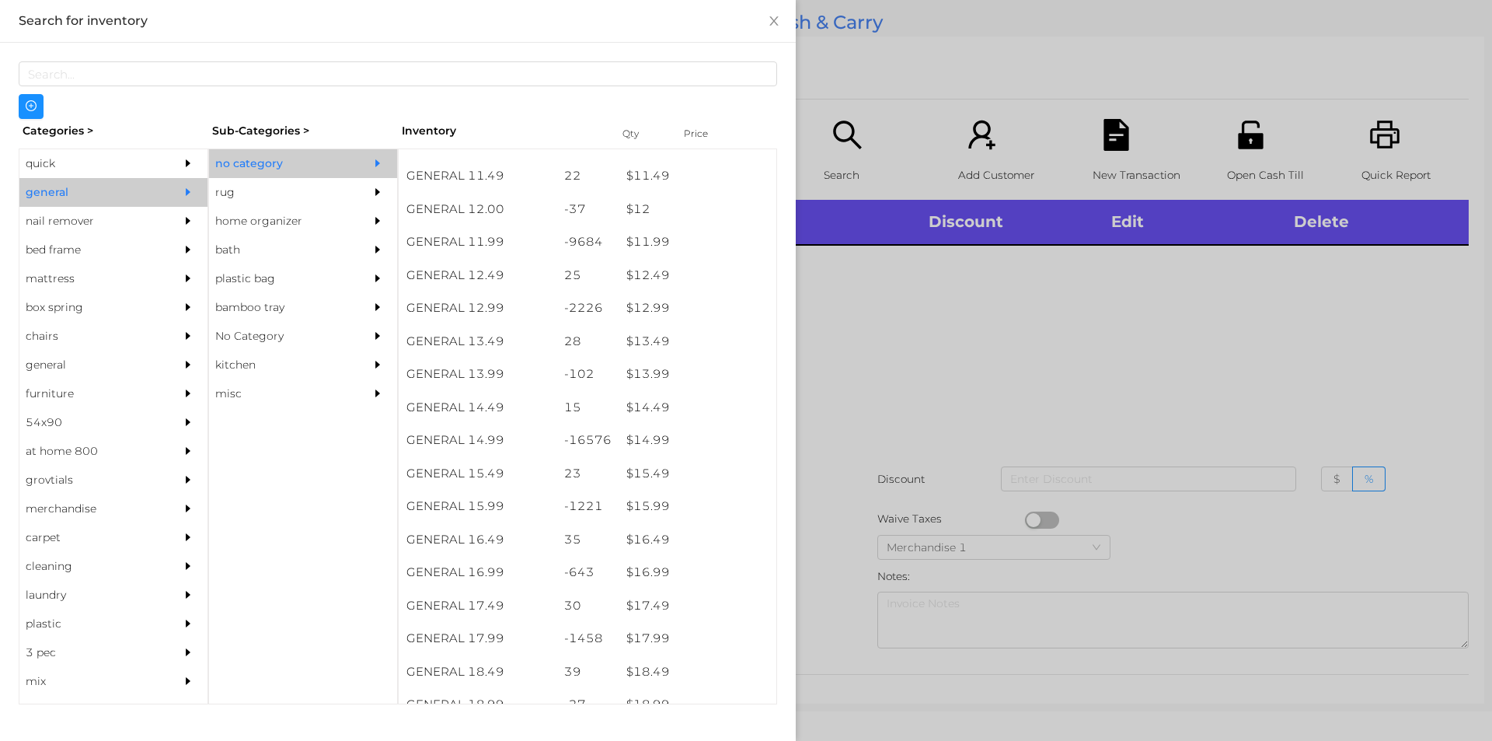
scroll to position [1080, 0]
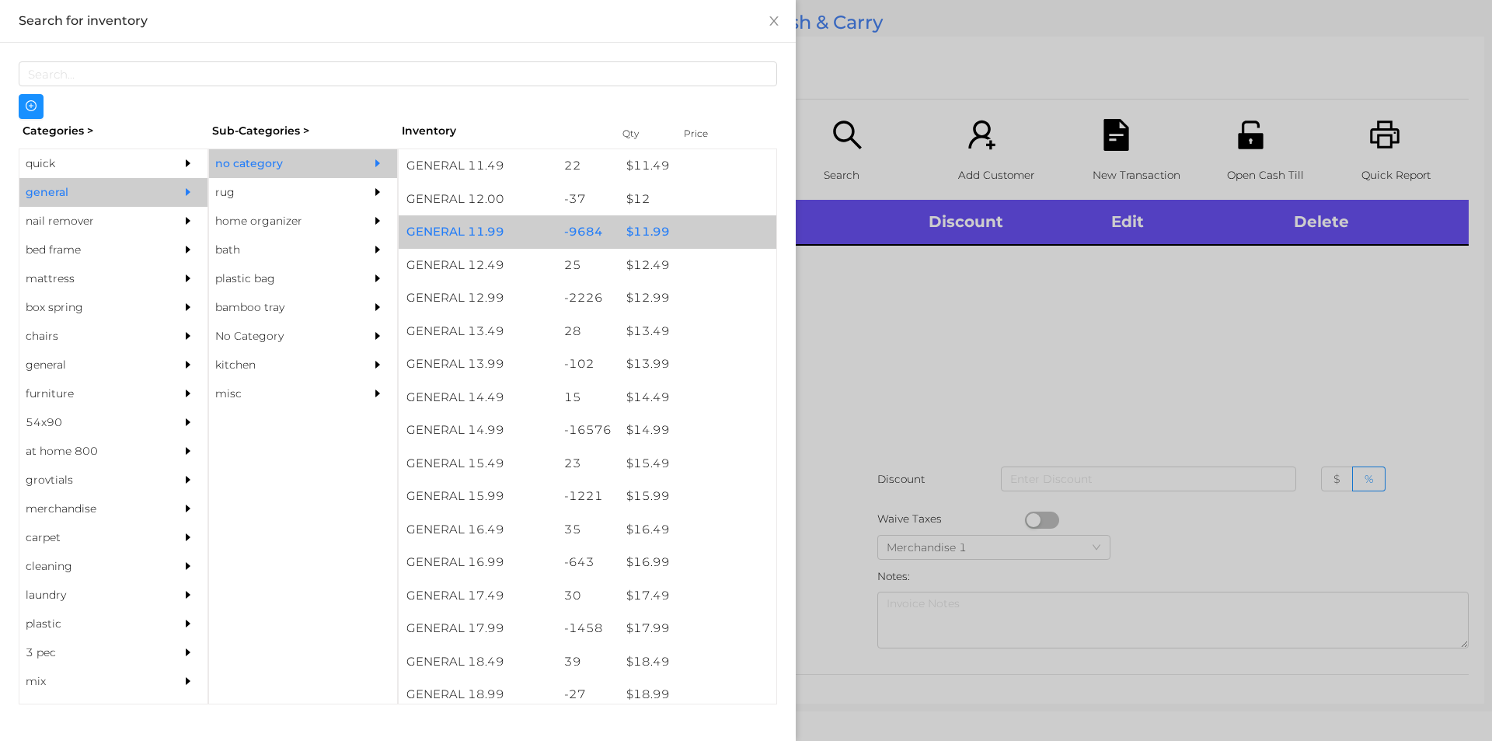
click at [650, 230] on div "$ 11.99" at bounding box center [698, 231] width 158 height 33
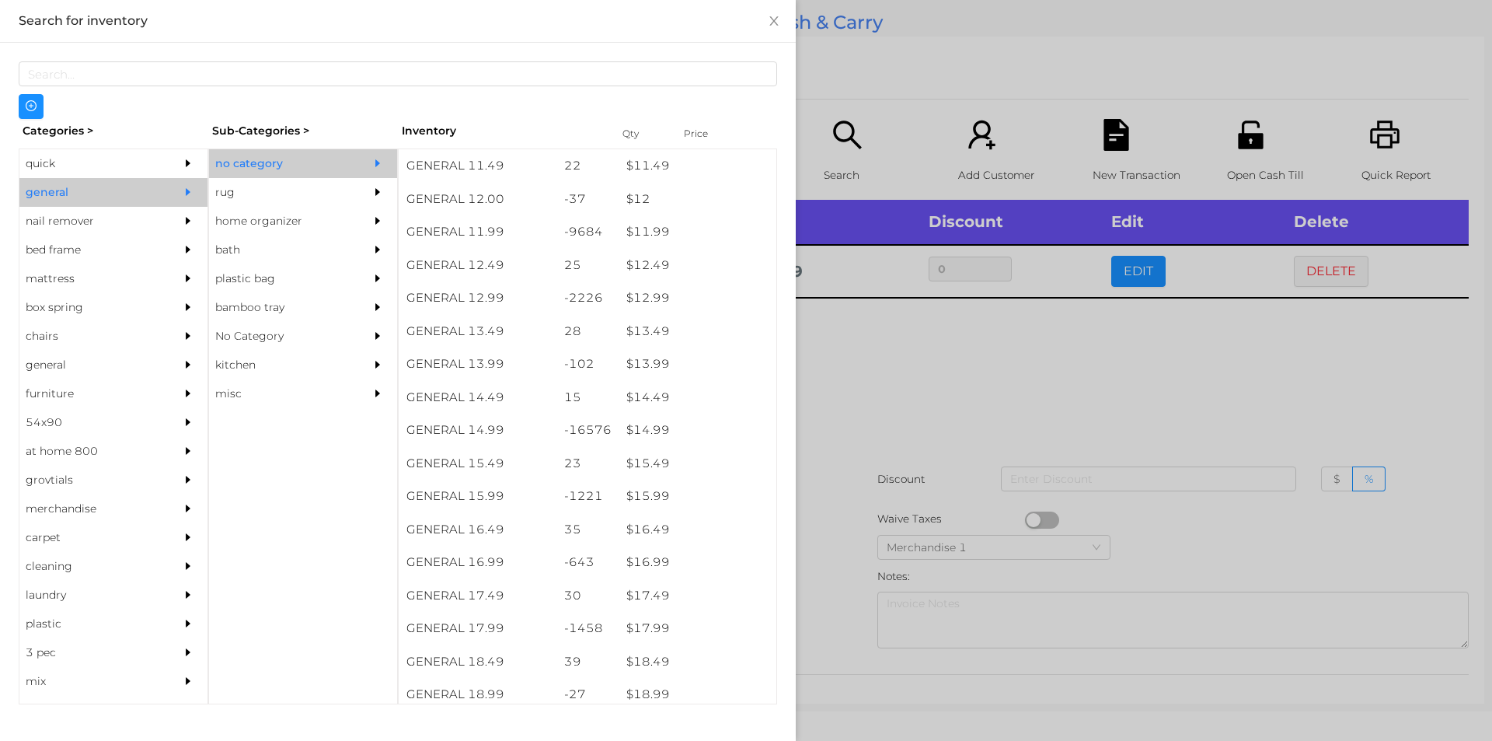
click at [953, 389] on div at bounding box center [746, 370] width 1492 height 741
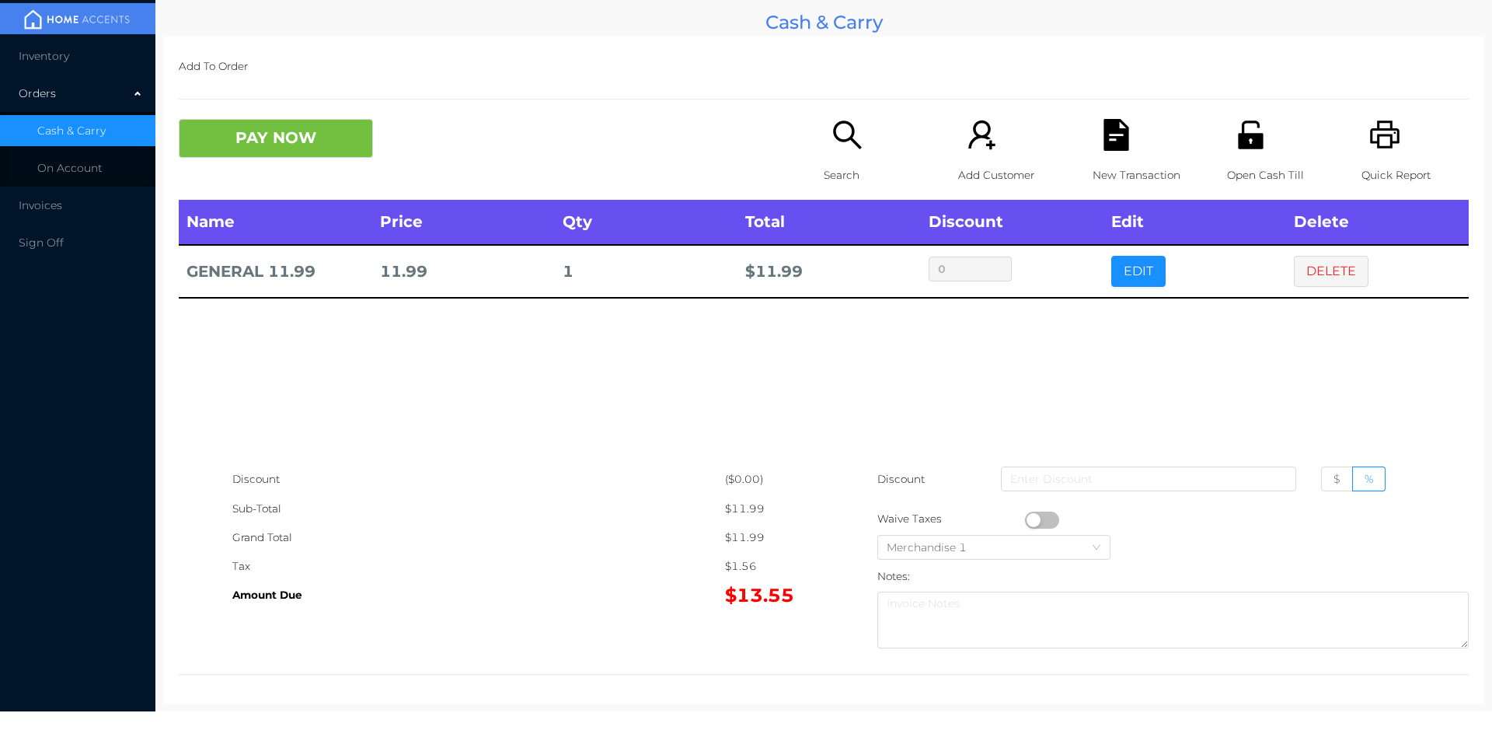
click at [1313, 283] on button "DELETE" at bounding box center [1331, 271] width 75 height 31
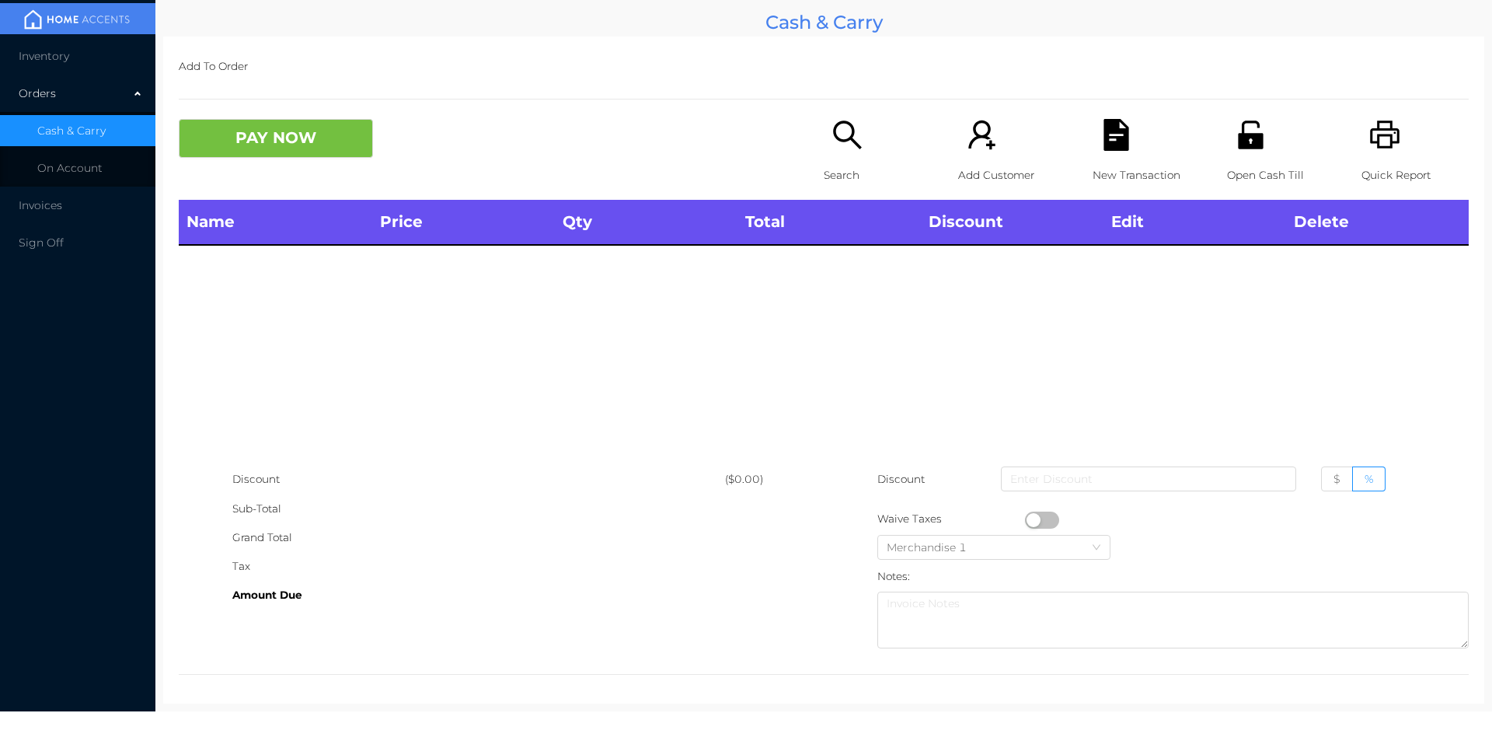
click at [846, 164] on p "Search" at bounding box center [877, 175] width 107 height 29
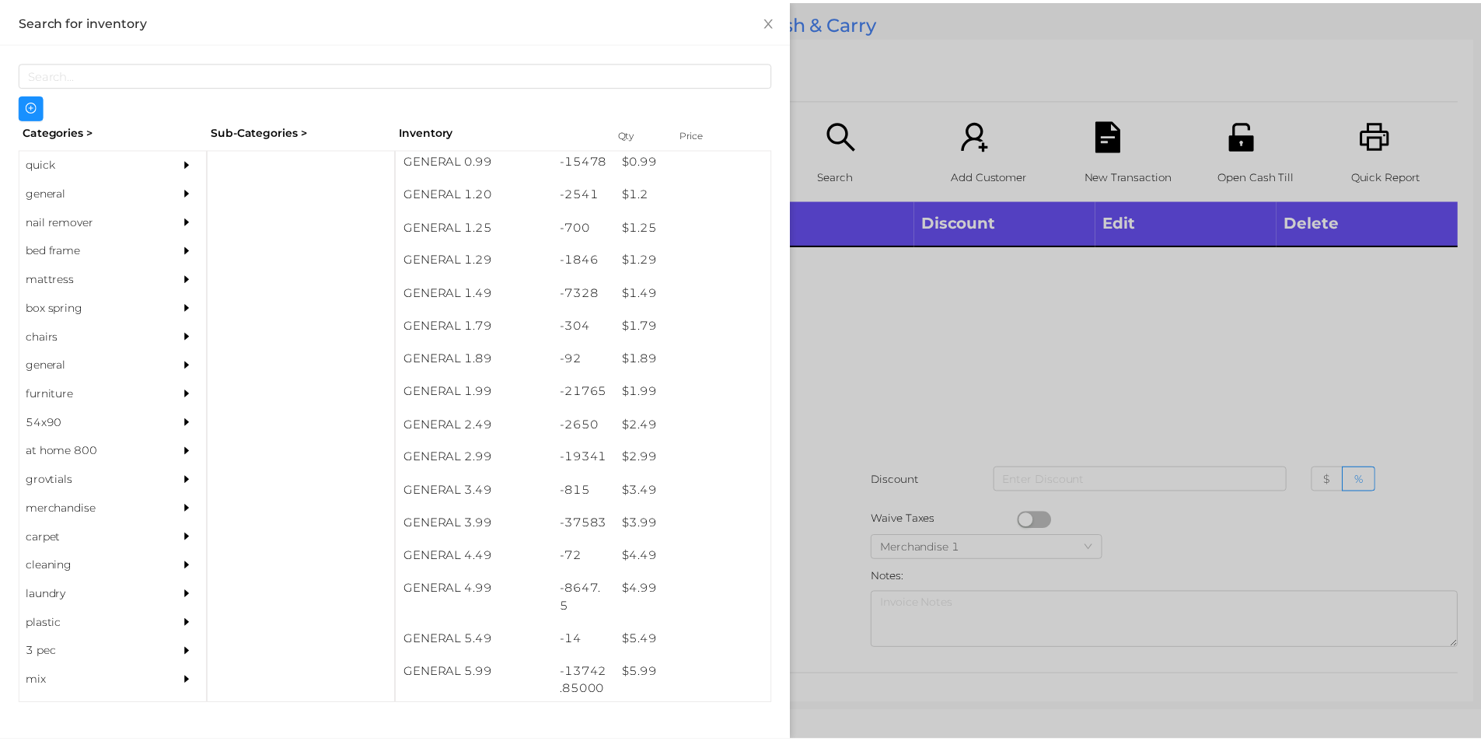
scroll to position [166, 0]
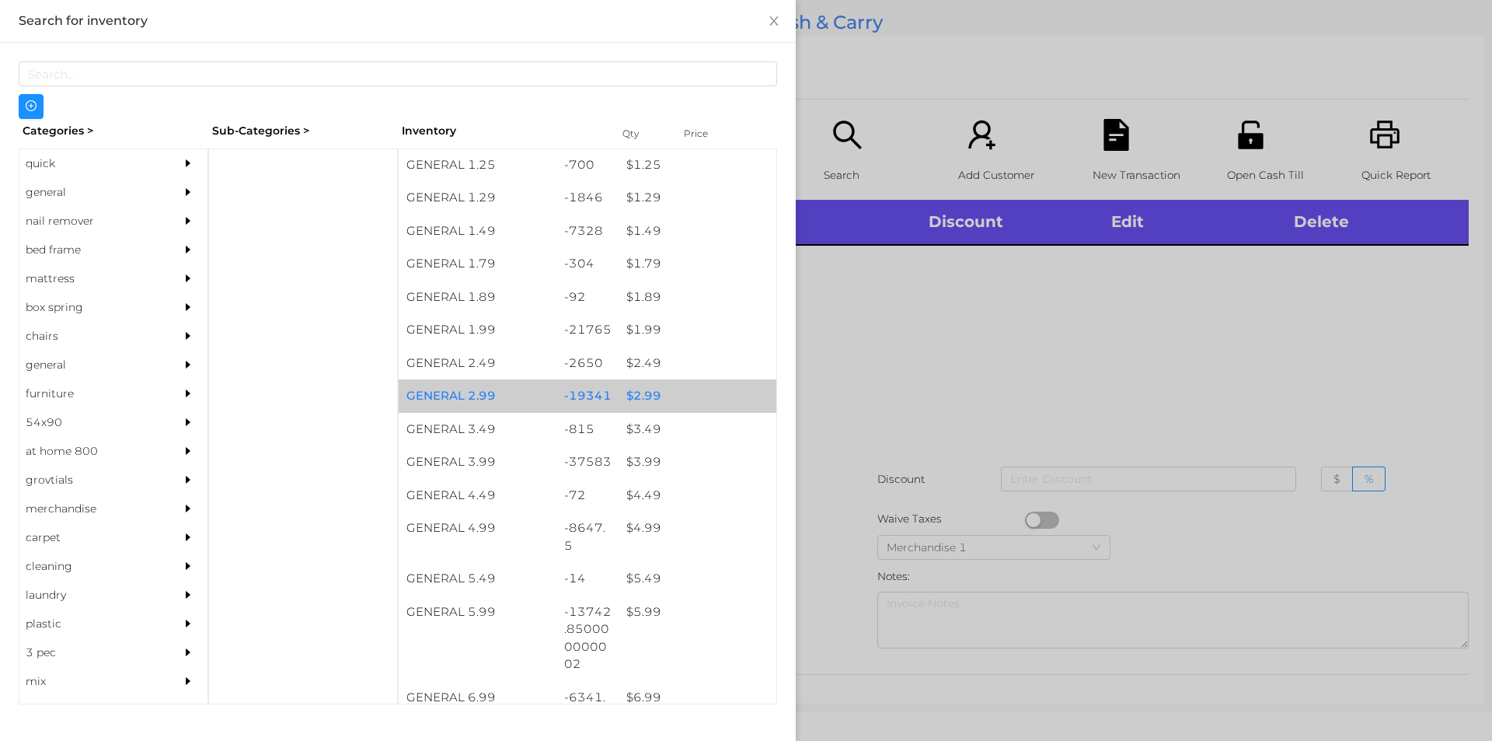
click at [640, 397] on div "$ 2.99" at bounding box center [698, 395] width 158 height 33
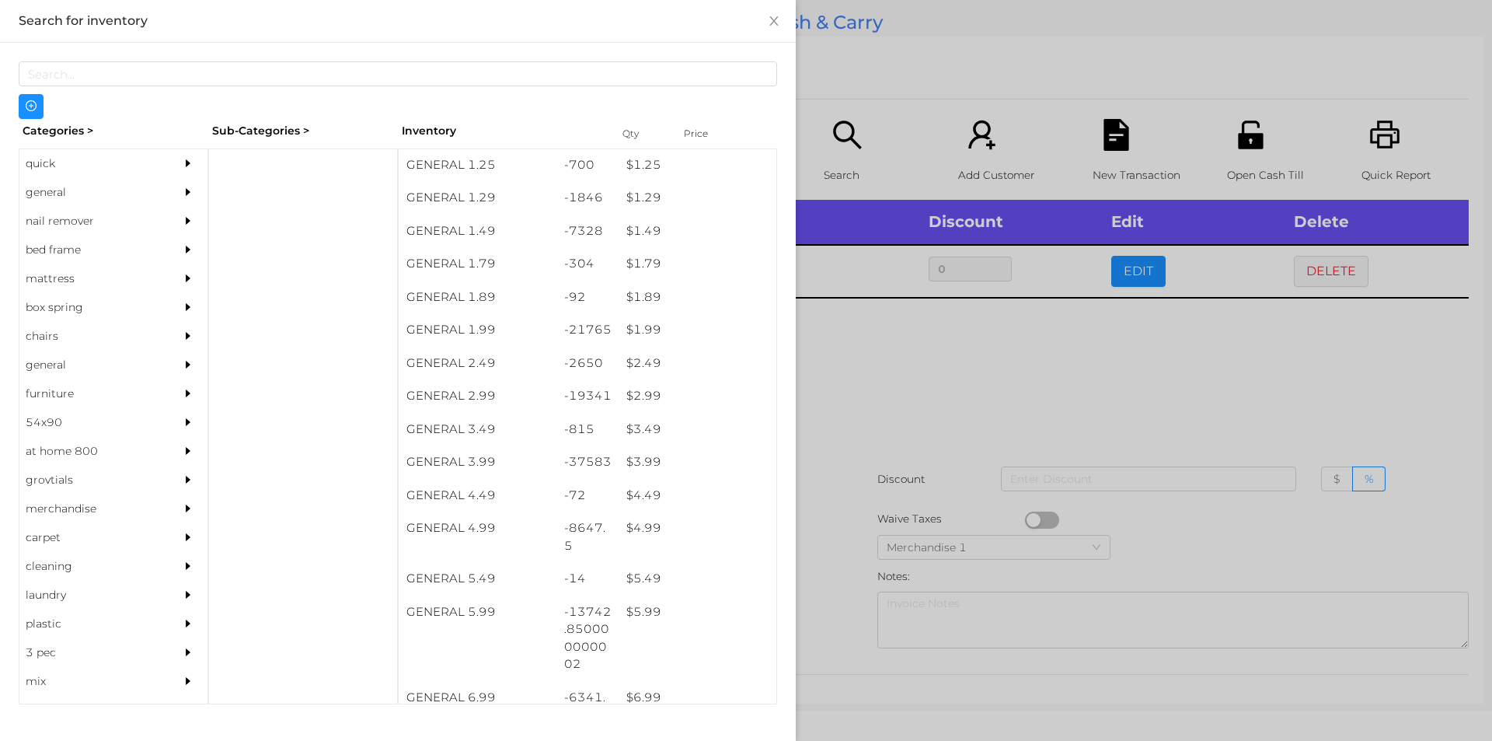
click at [996, 381] on div at bounding box center [746, 370] width 1492 height 741
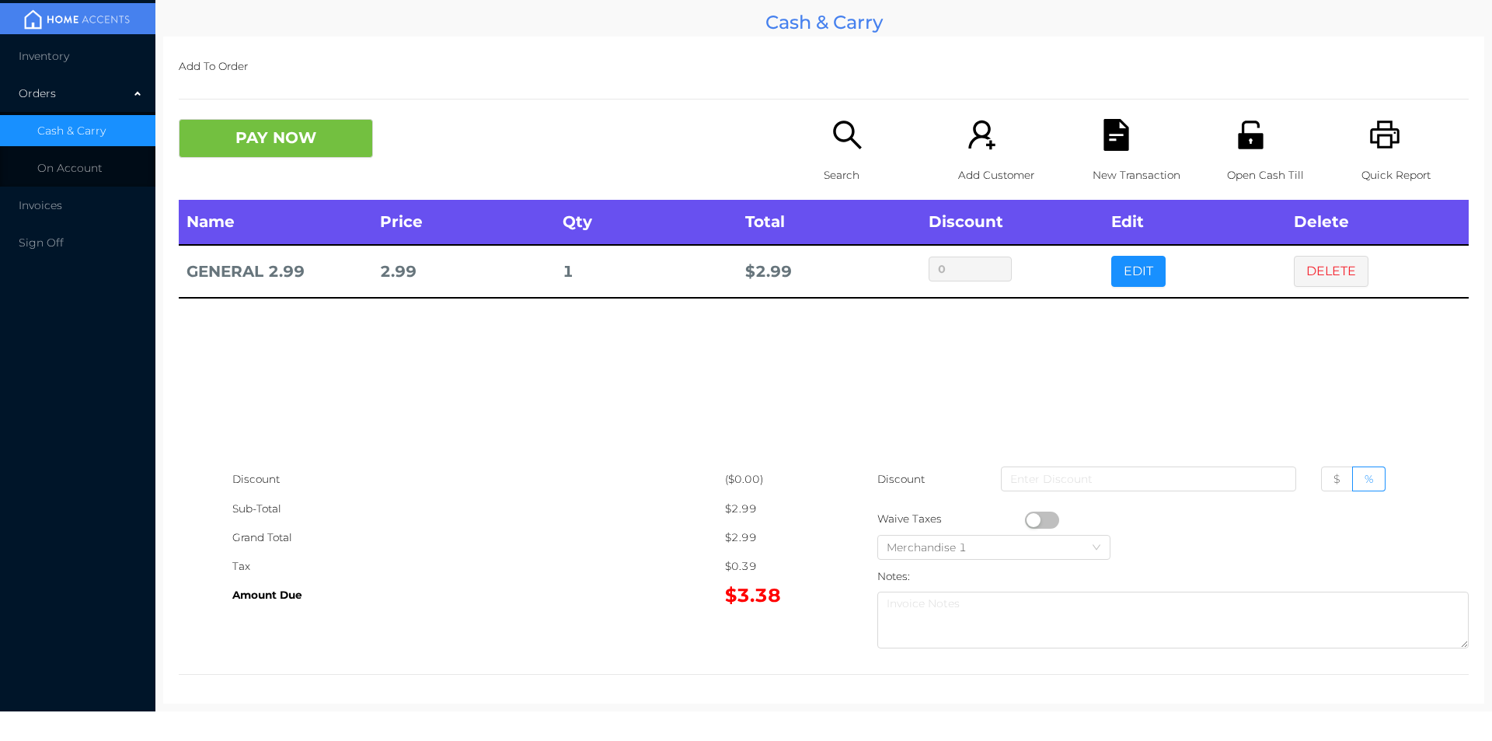
click at [1027, 522] on button "button" at bounding box center [1042, 519] width 34 height 17
click at [254, 120] on button "PAY NOW" at bounding box center [276, 138] width 194 height 39
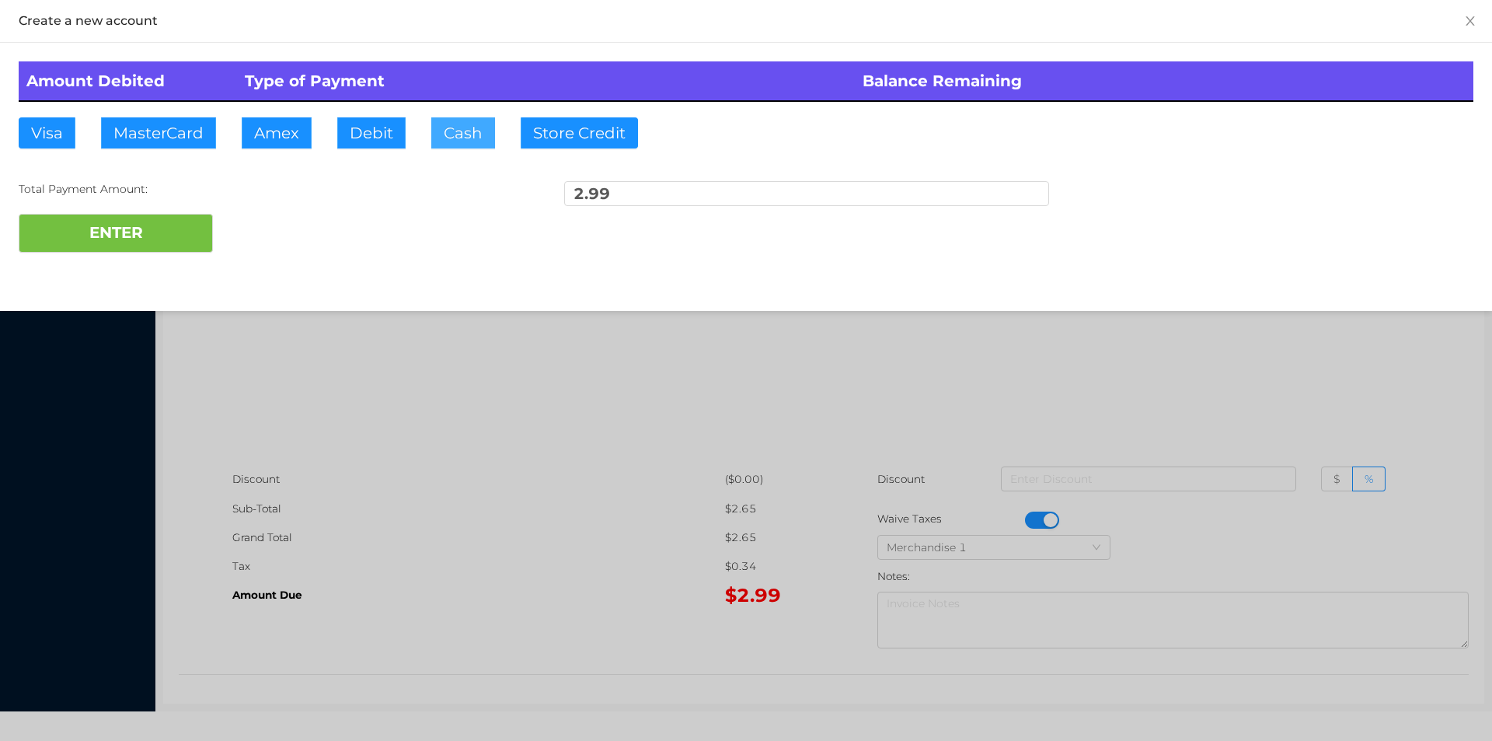
click at [461, 132] on button "Cash" at bounding box center [463, 132] width 64 height 31
type input "20."
click at [159, 249] on button "ENTER" at bounding box center [116, 233] width 194 height 39
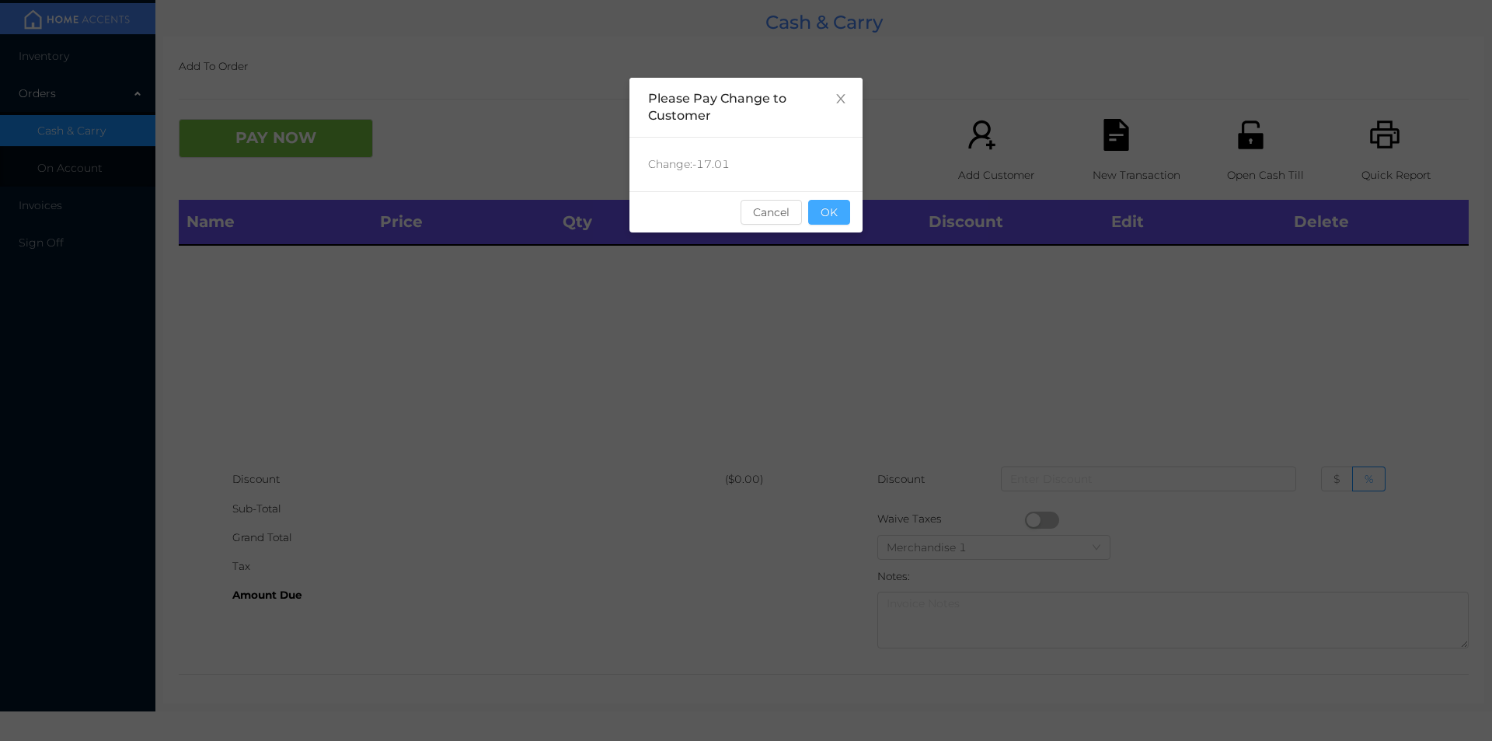
click at [839, 214] on button "OK" at bounding box center [829, 212] width 42 height 25
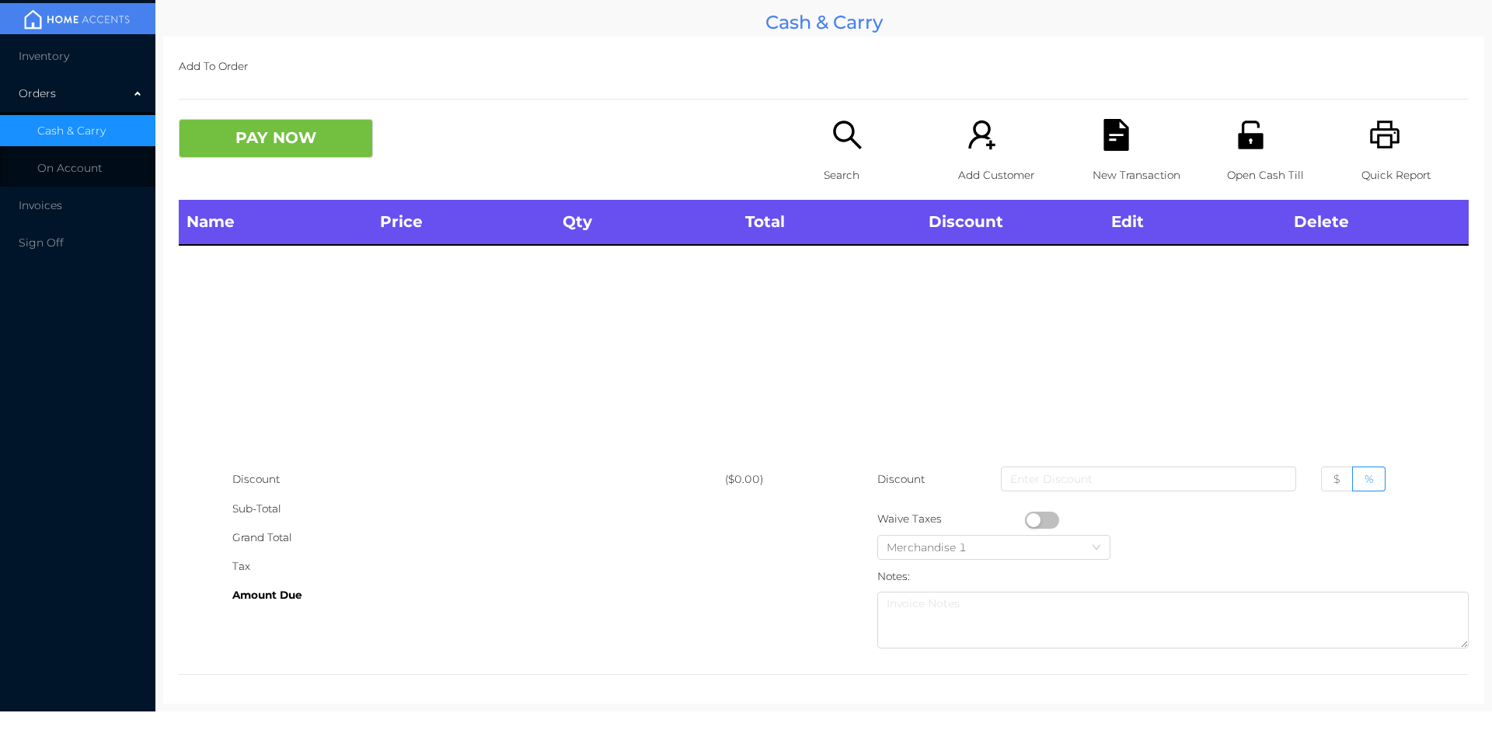
click at [867, 363] on div "Name Price Qty Total Discount Edit Delete" at bounding box center [824, 332] width 1290 height 265
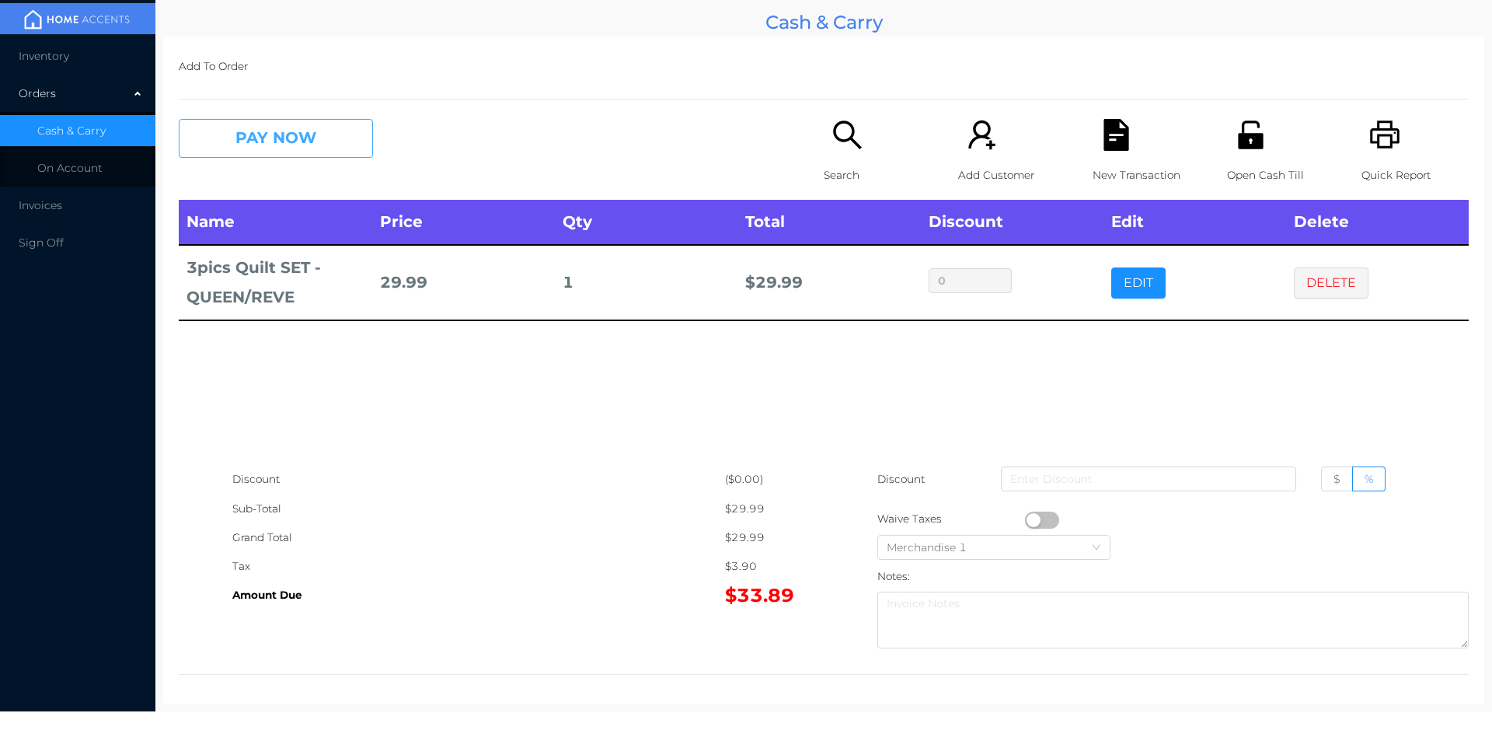
click at [245, 141] on button "PAY NOW" at bounding box center [276, 138] width 194 height 39
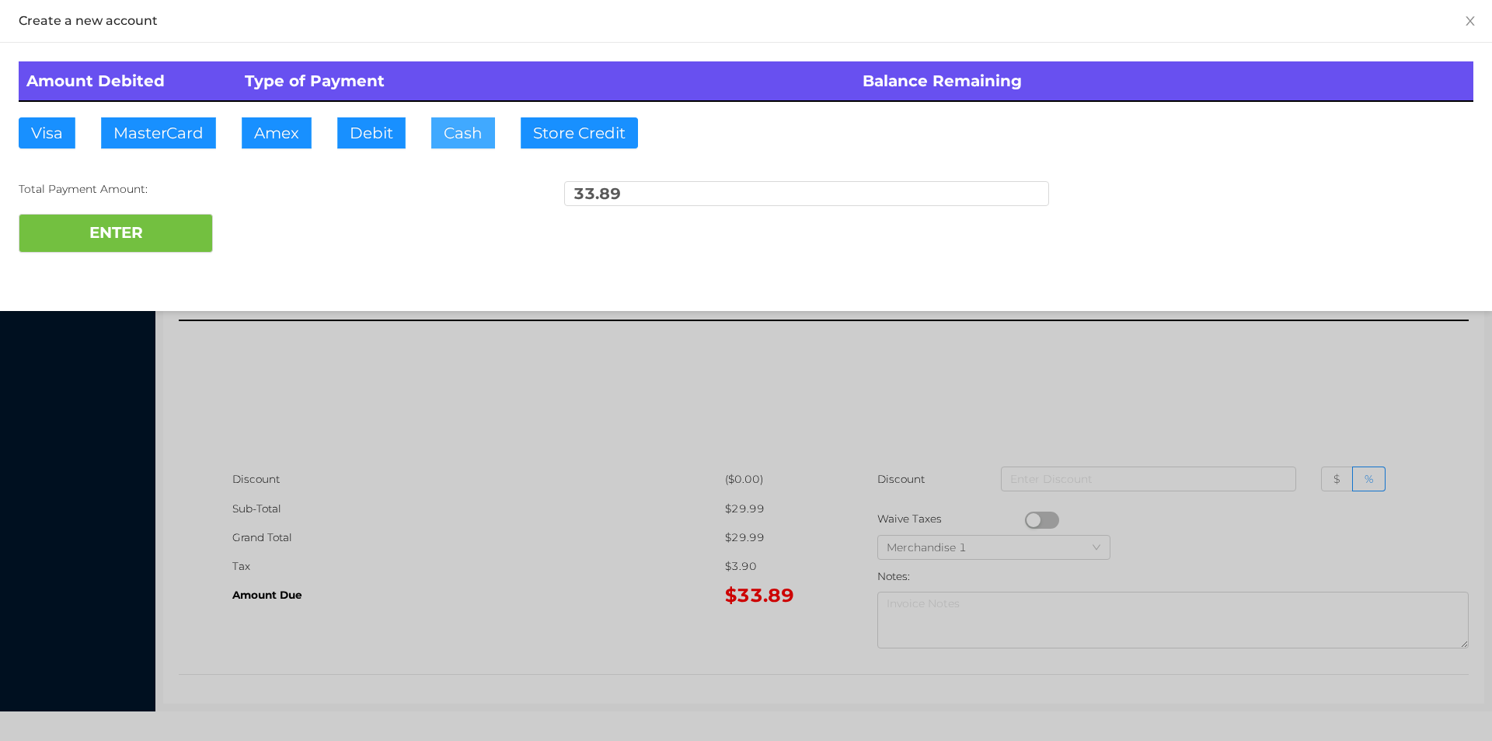
click at [452, 141] on button "Cash" at bounding box center [463, 132] width 64 height 31
type input "100."
click at [142, 252] on button "ENTER" at bounding box center [116, 233] width 194 height 39
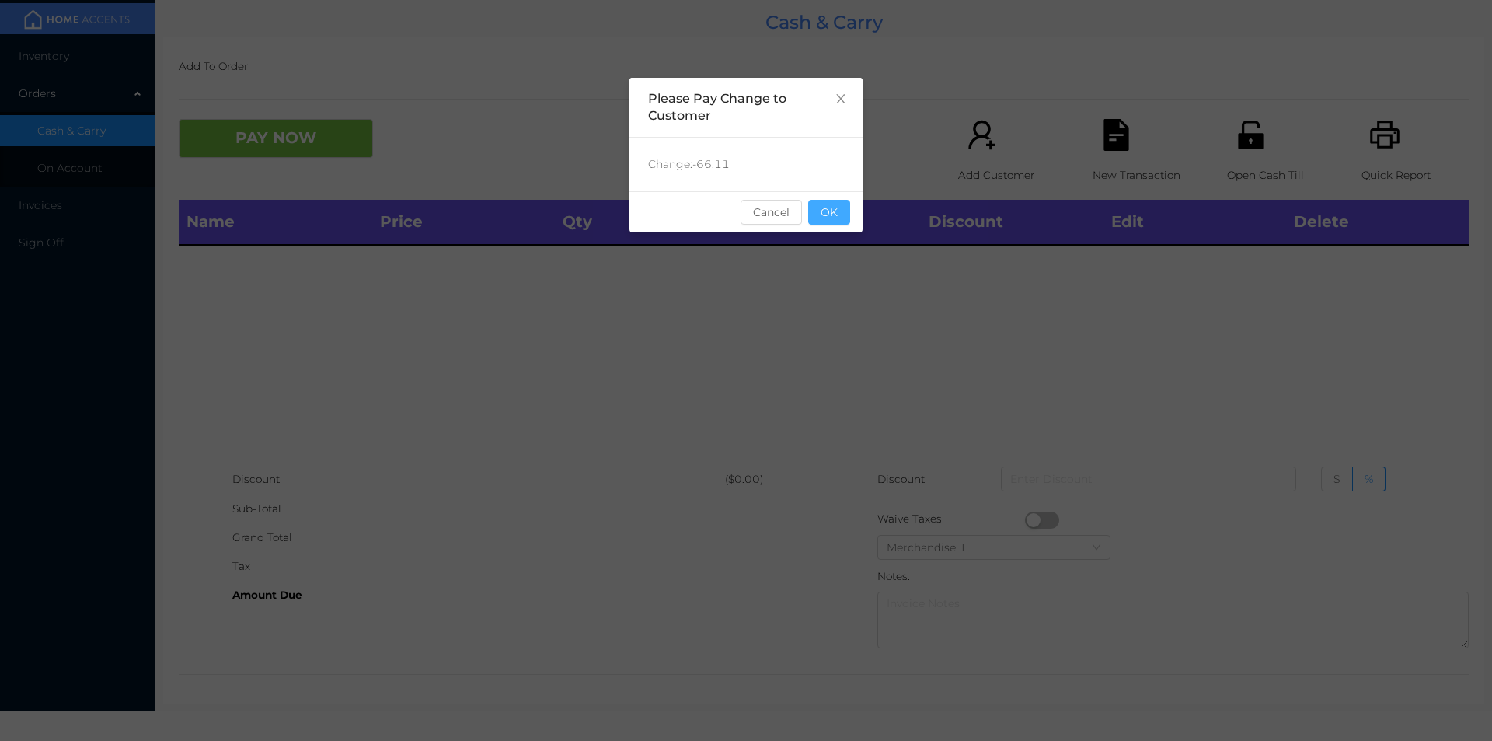
click at [826, 221] on button "OK" at bounding box center [829, 212] width 42 height 25
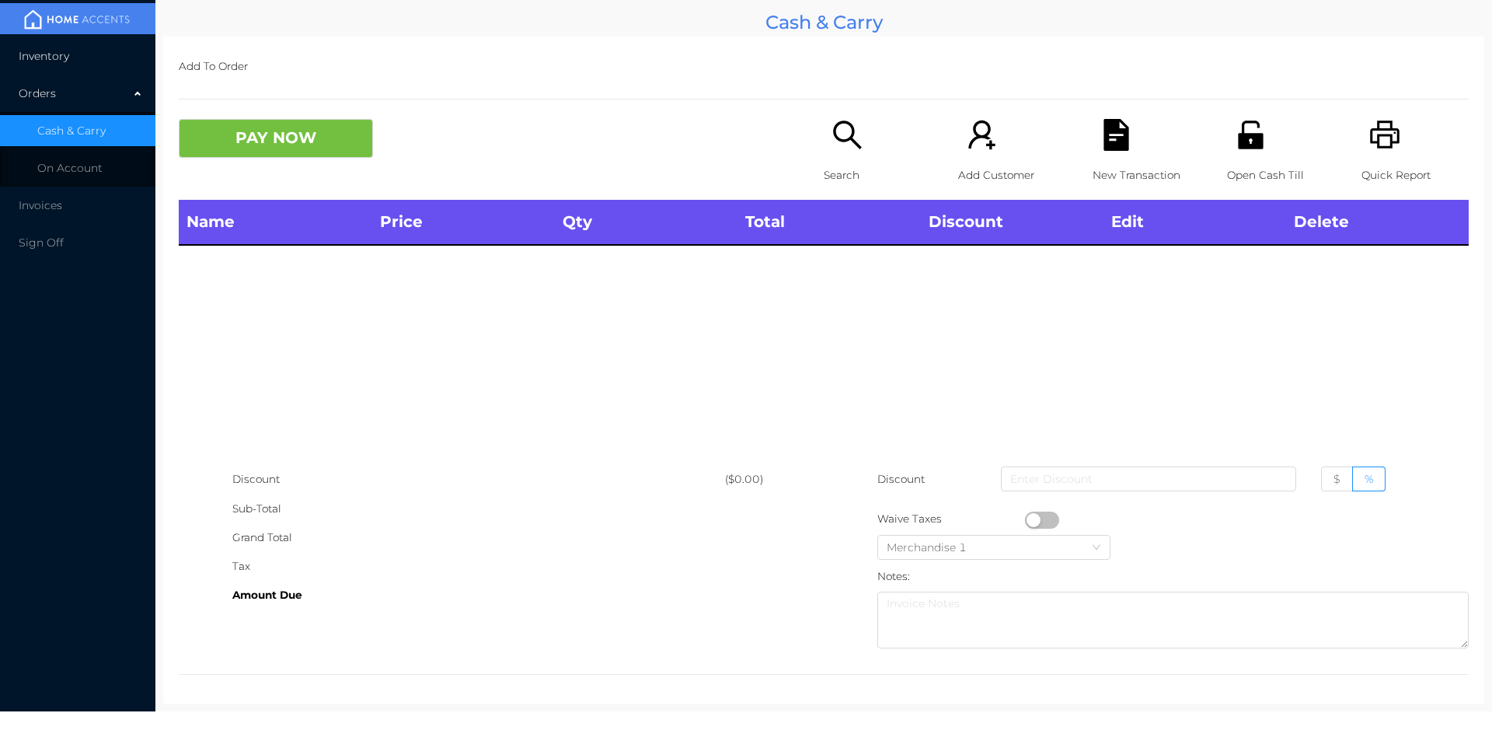
click at [47, 56] on span "Inventory" at bounding box center [44, 56] width 51 height 14
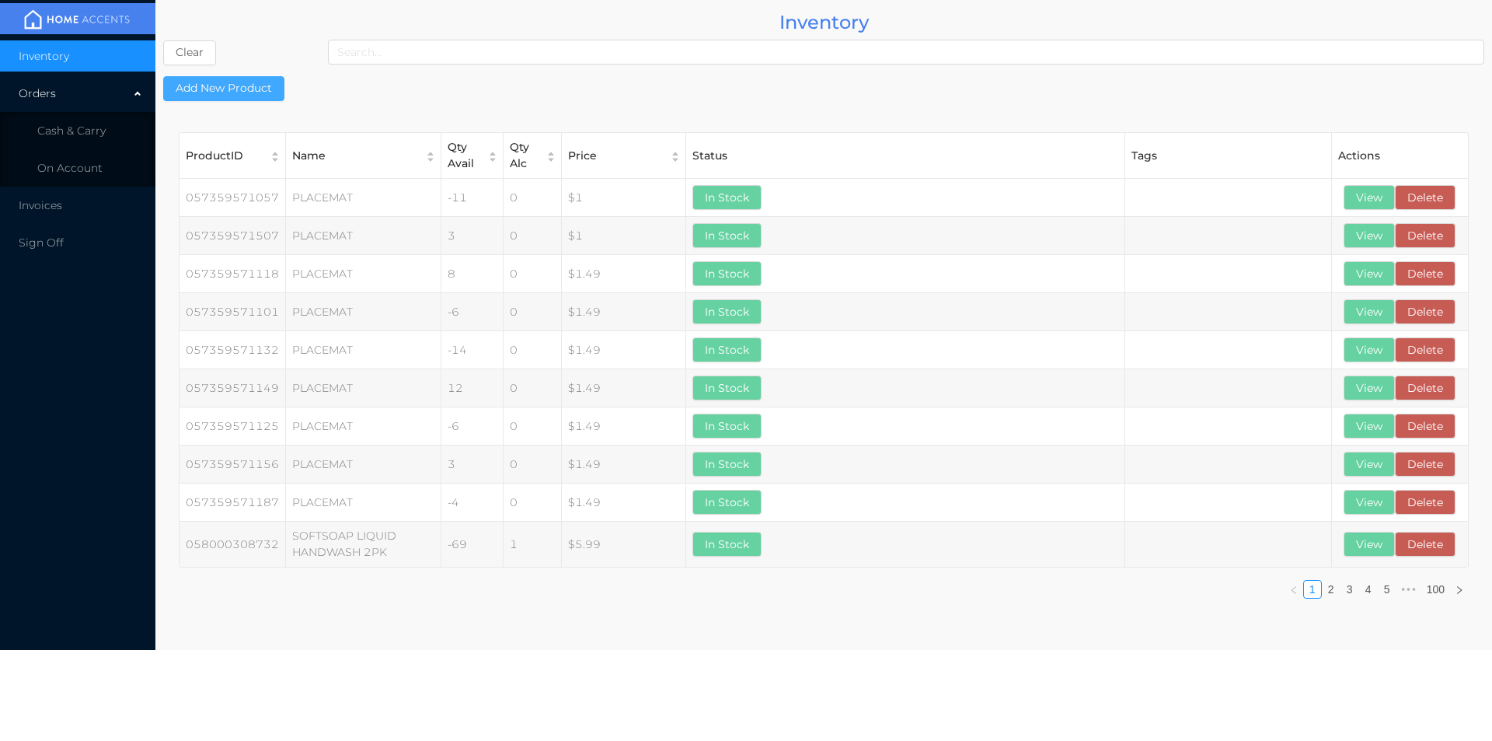
click at [234, 78] on button "Add New Product" at bounding box center [223, 88] width 121 height 25
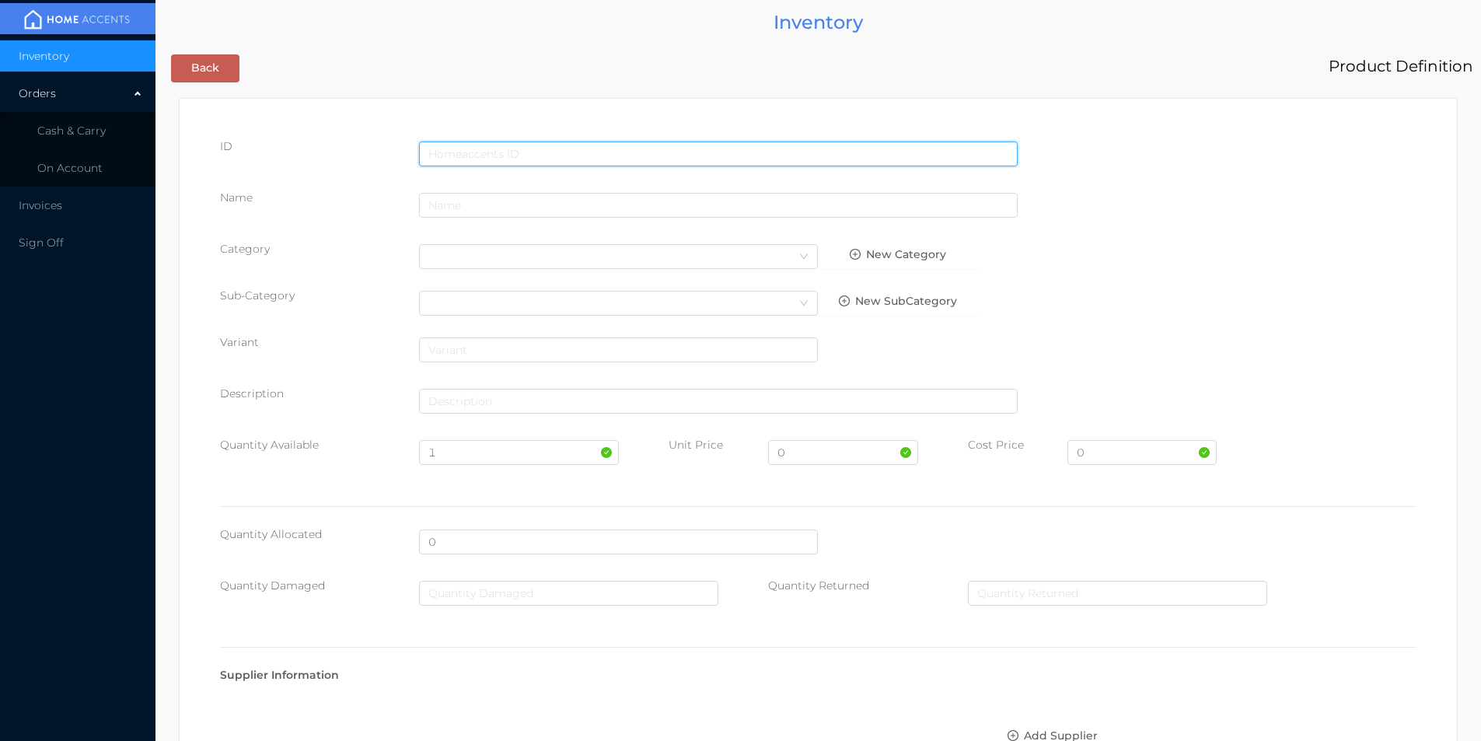
click at [486, 152] on input "text" at bounding box center [718, 153] width 598 height 25
type input "2001687659"
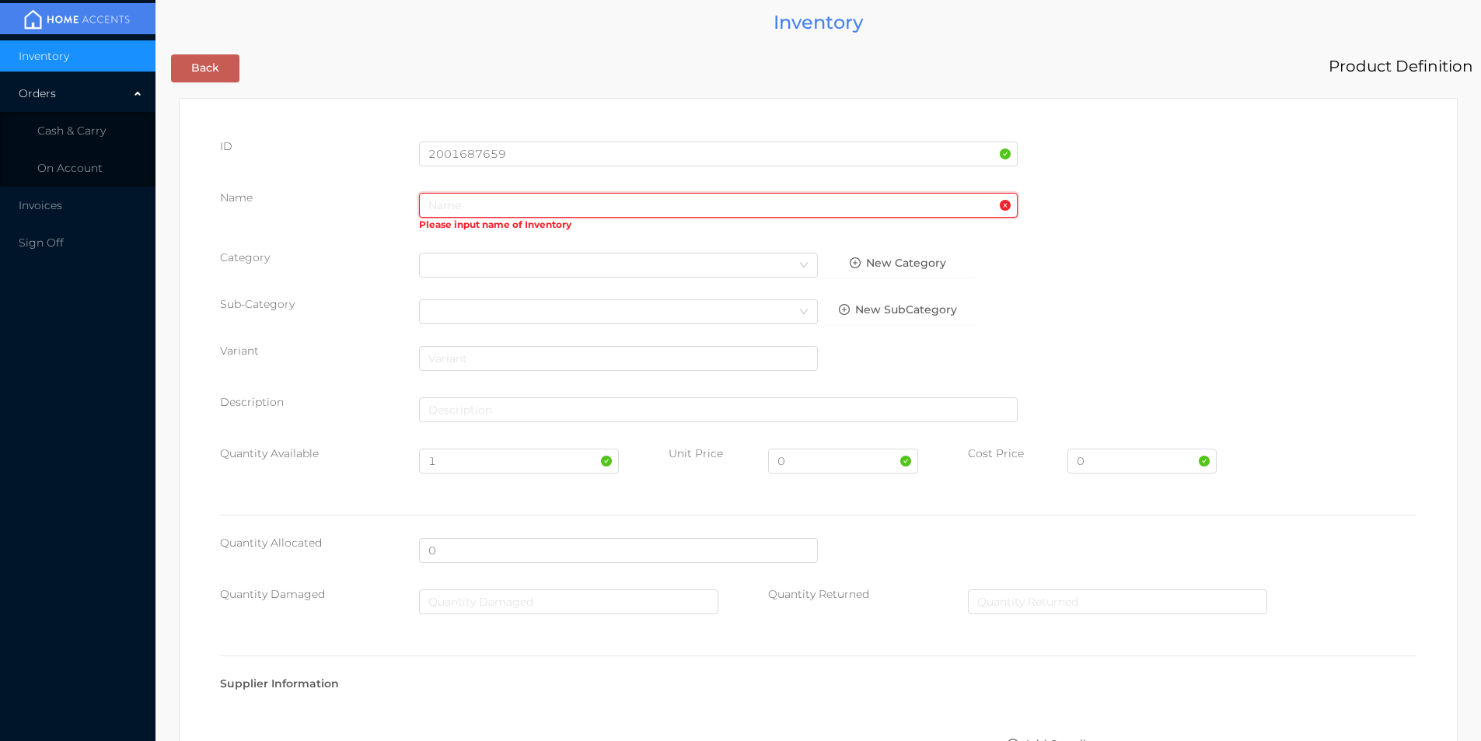
click at [461, 203] on input "text" at bounding box center [718, 205] width 598 height 25
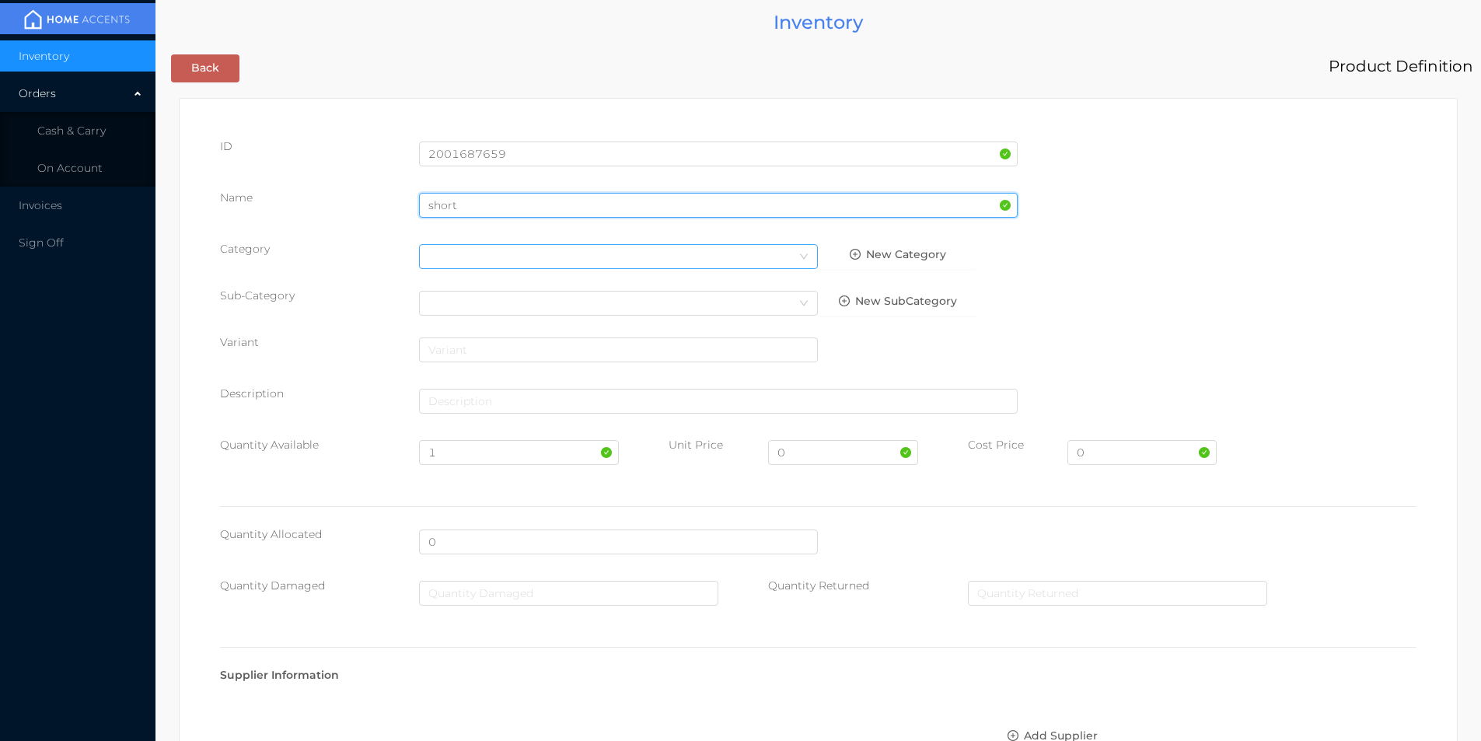
type input "short"
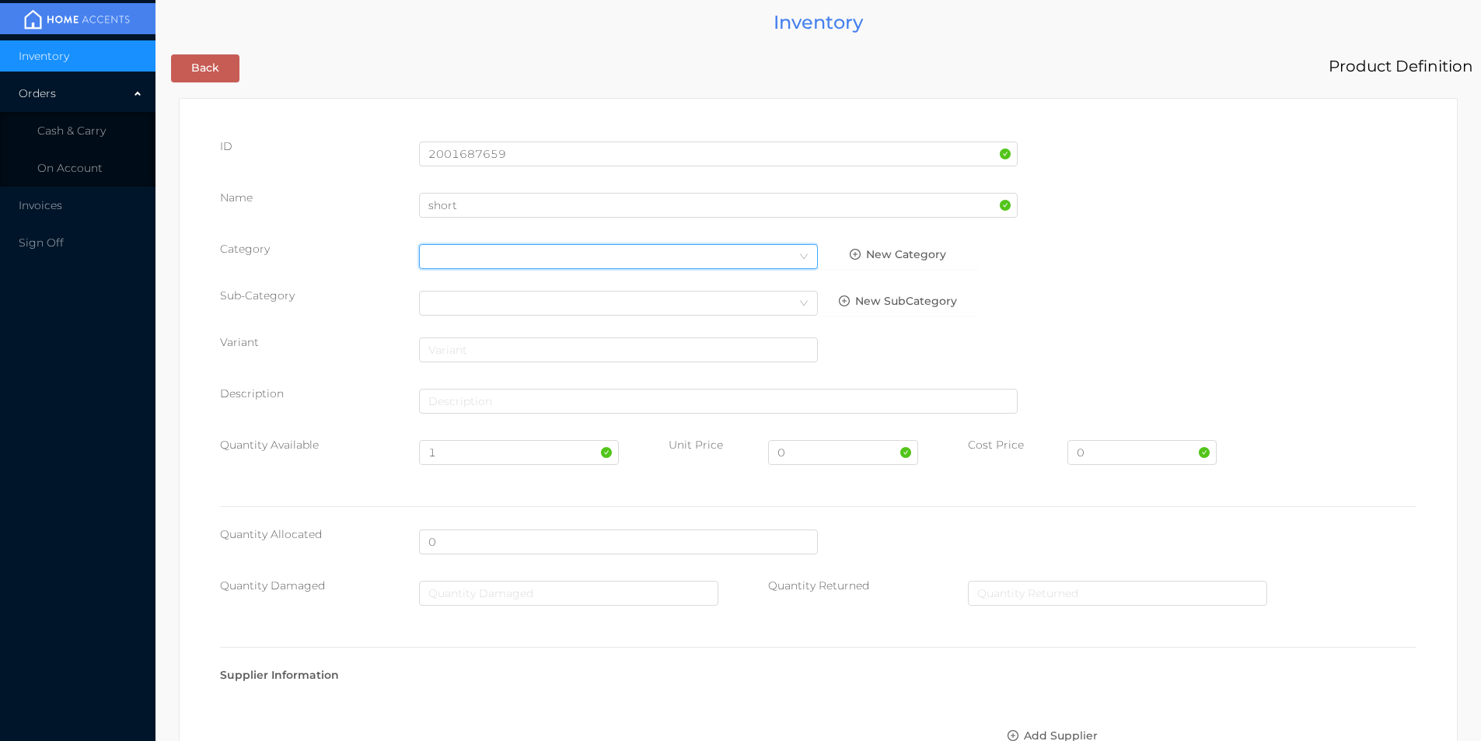
click at [458, 262] on div "Select Category" at bounding box center [618, 256] width 380 height 23
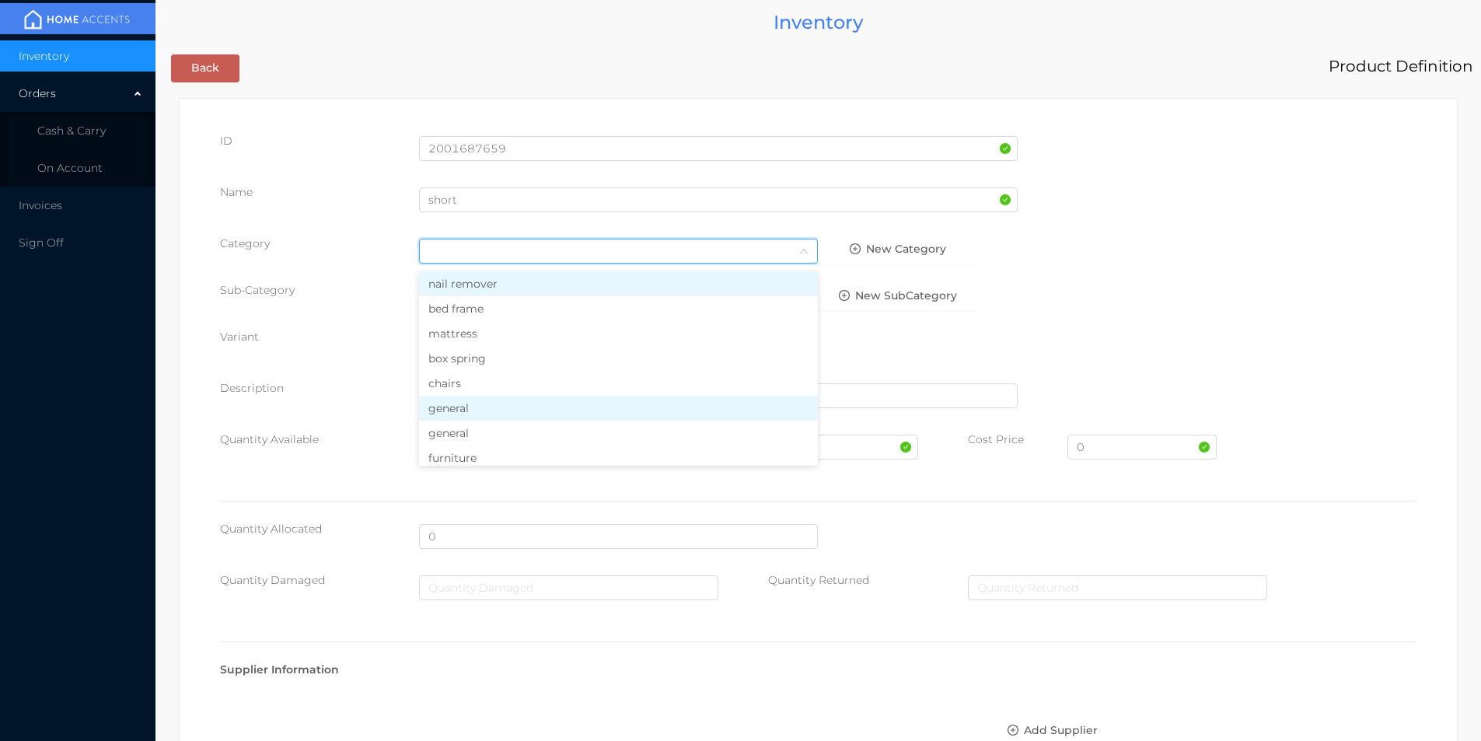
click at [465, 407] on li "general" at bounding box center [618, 408] width 399 height 25
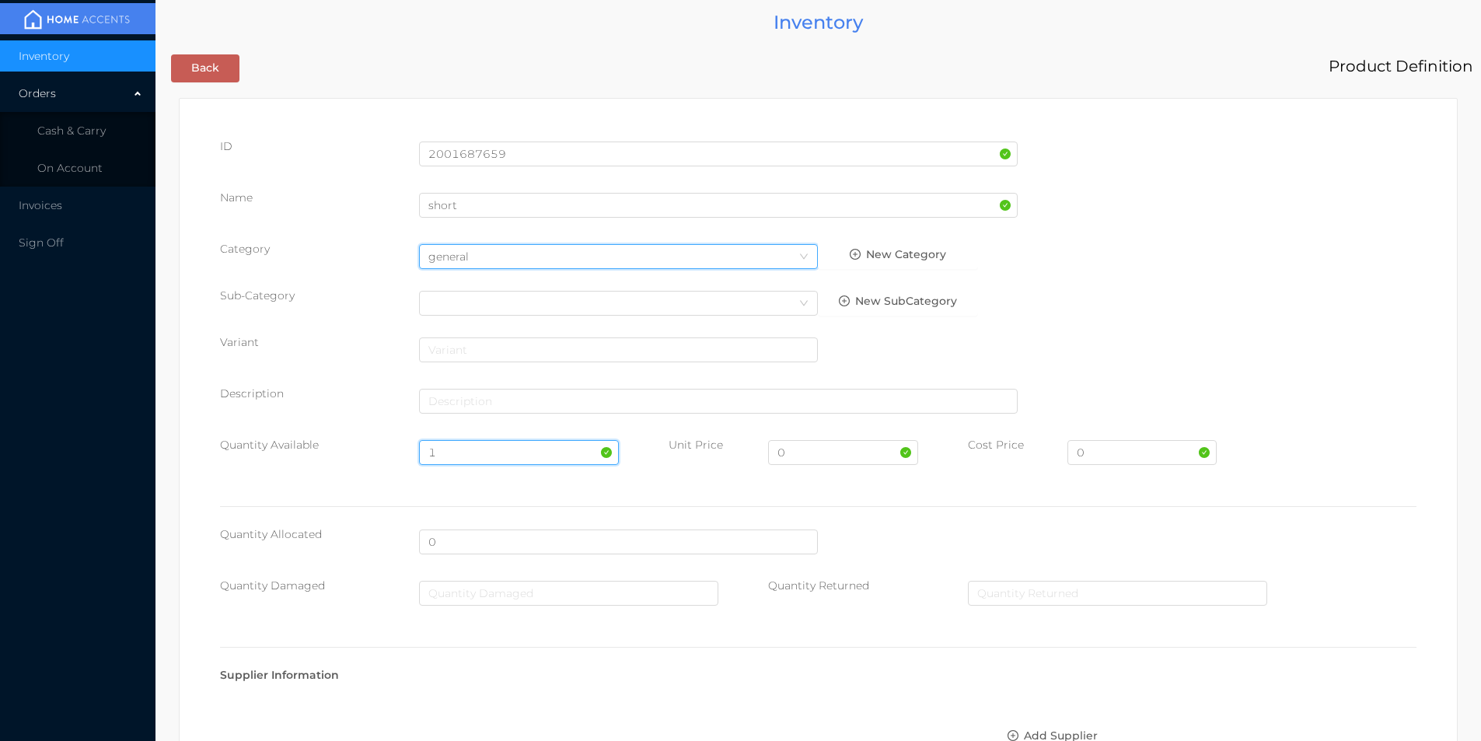
click at [446, 448] on input "1" at bounding box center [518, 452] width 199 height 25
type input "100"
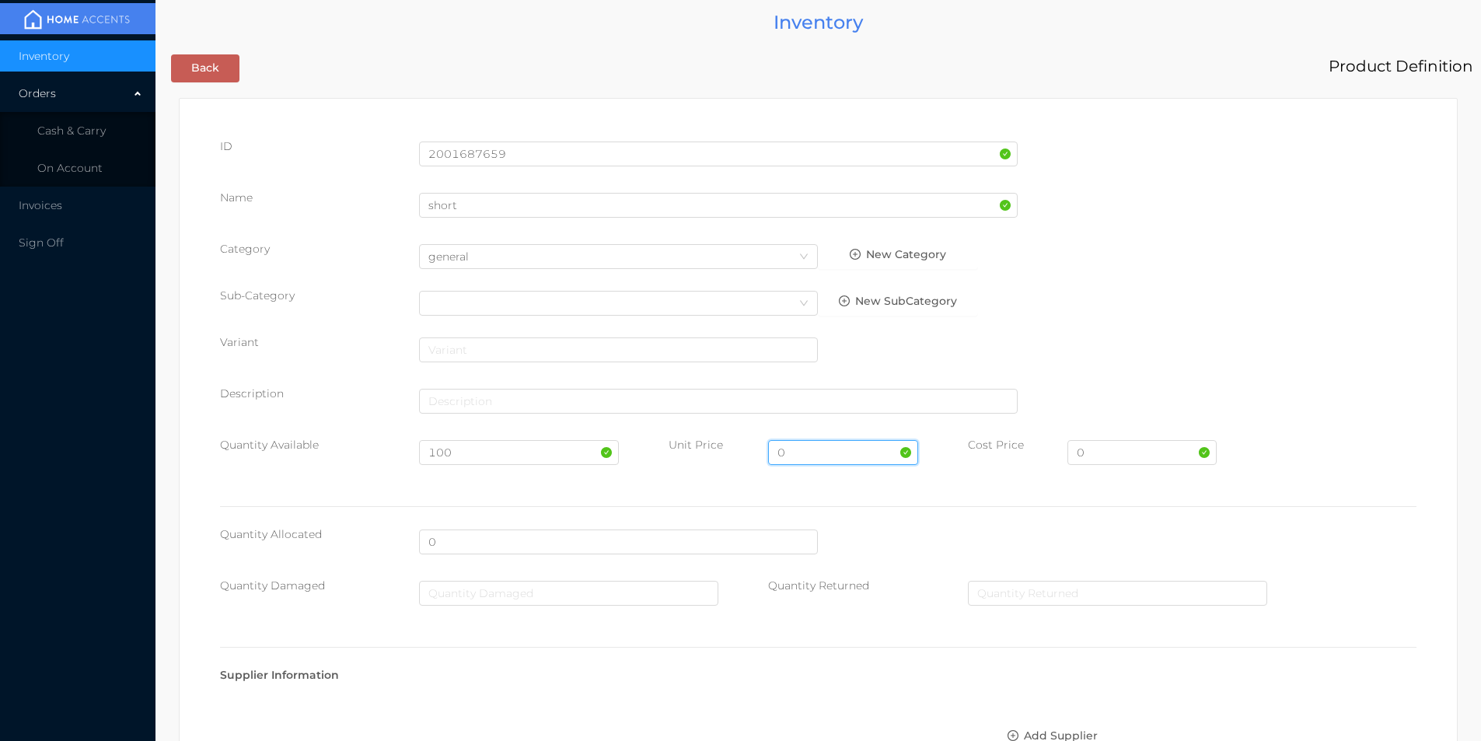
click at [809, 450] on input "0" at bounding box center [842, 452] width 149 height 25
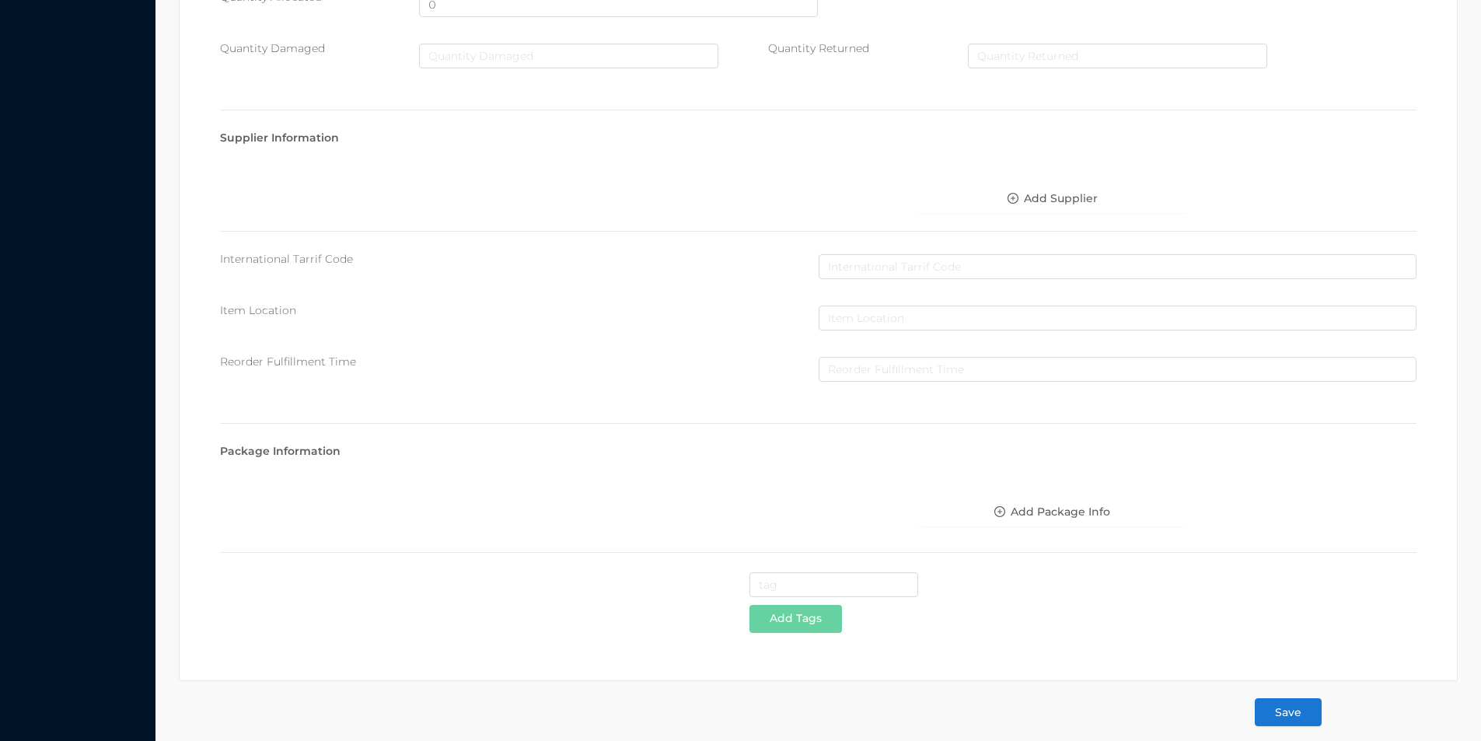
scroll to position [550, 0]
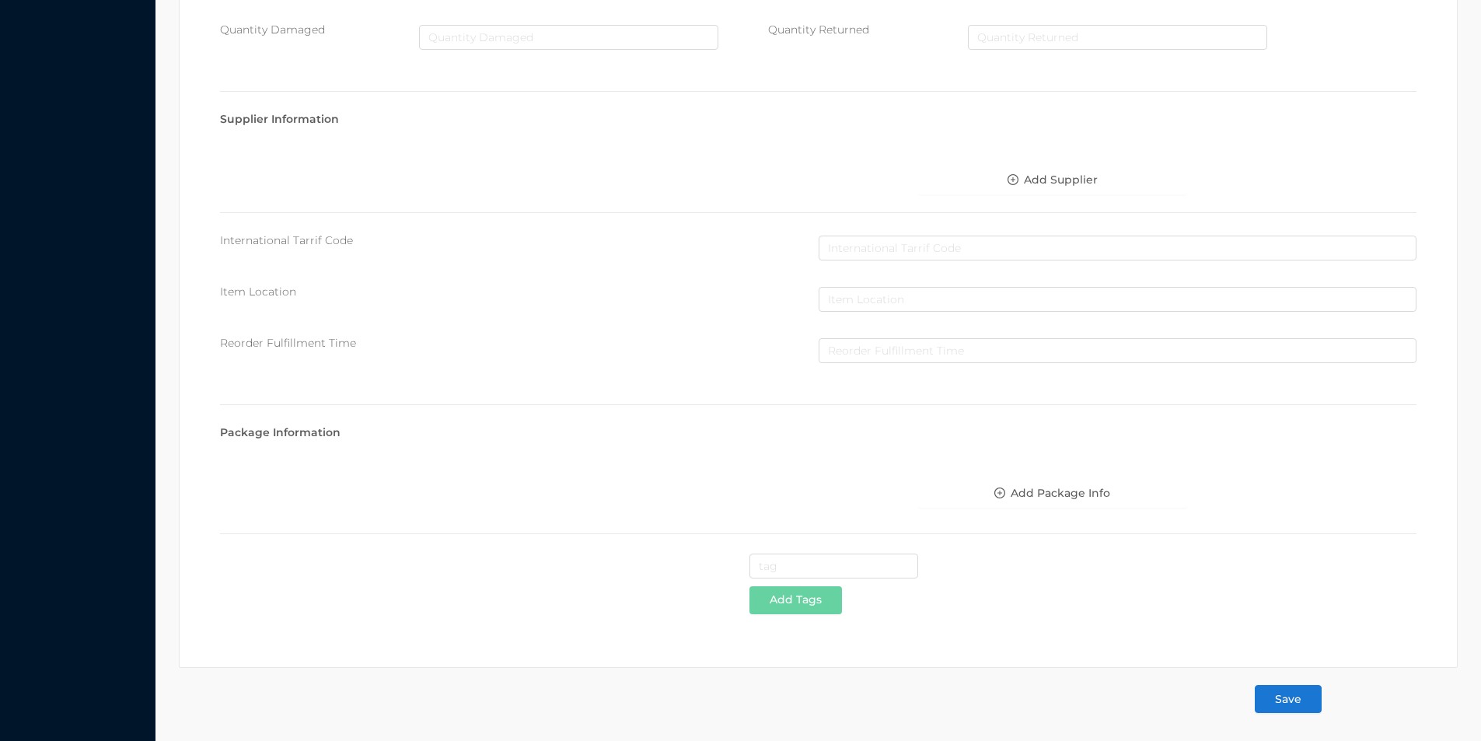
type input "4.99"
click at [1285, 709] on button "Save" at bounding box center [1287, 699] width 67 height 28
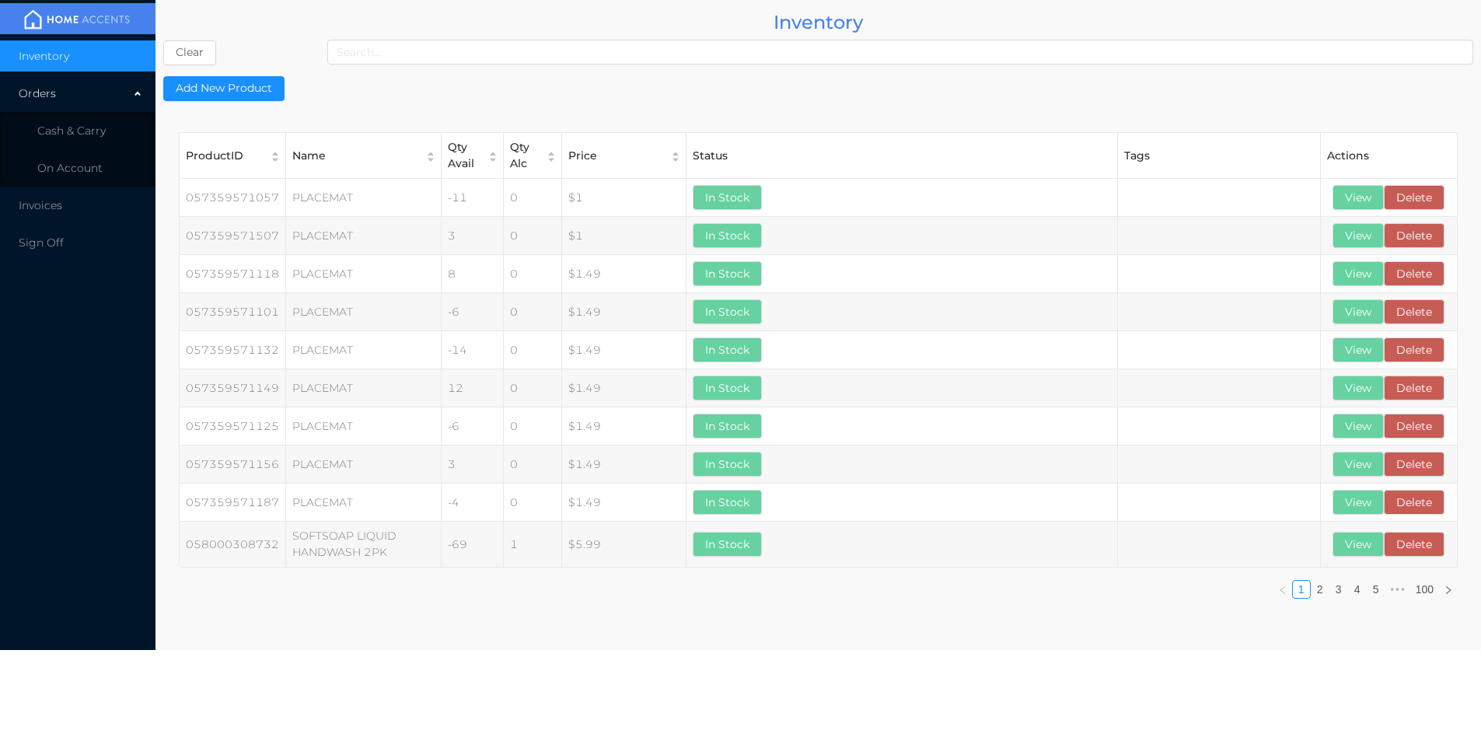
scroll to position [0, 0]
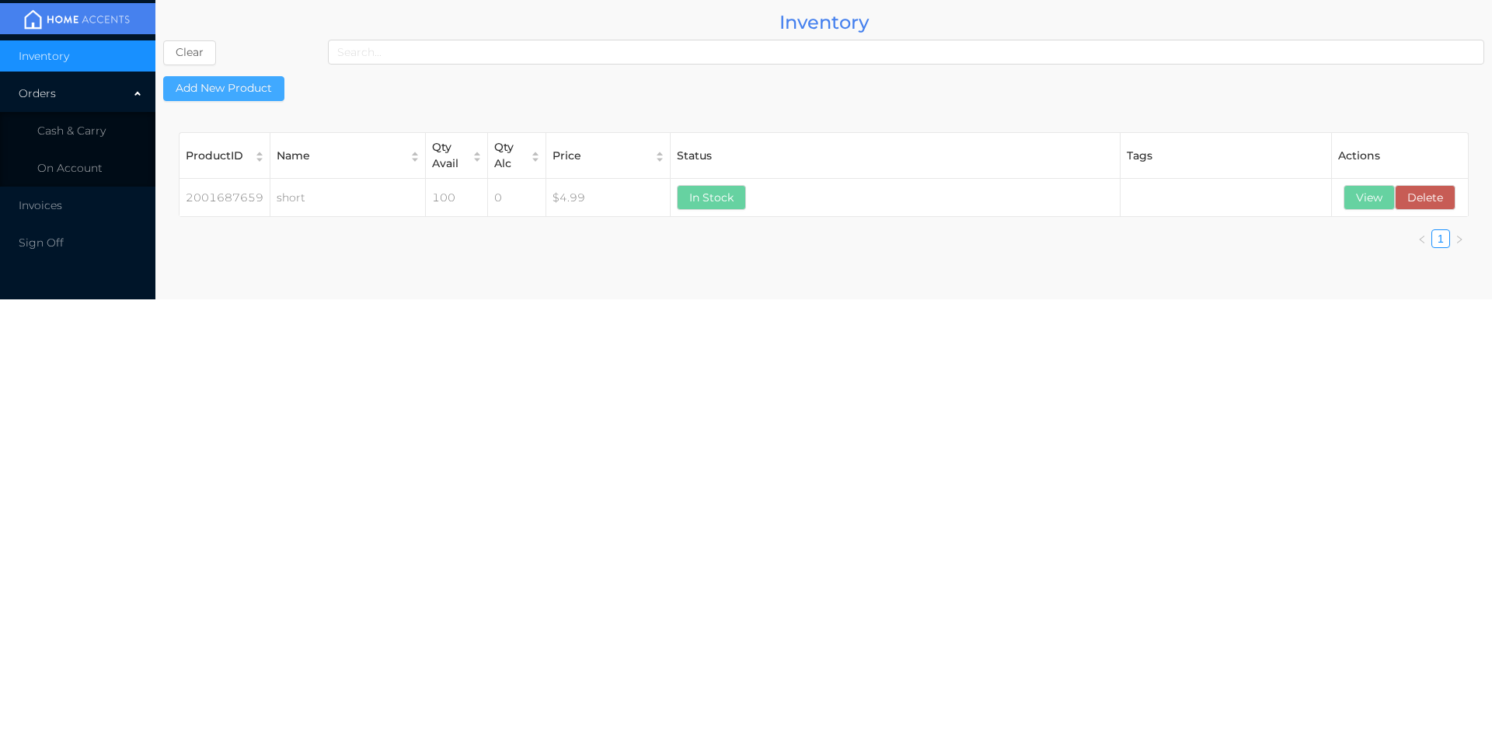
click at [229, 96] on button "Add New Product" at bounding box center [223, 88] width 121 height 25
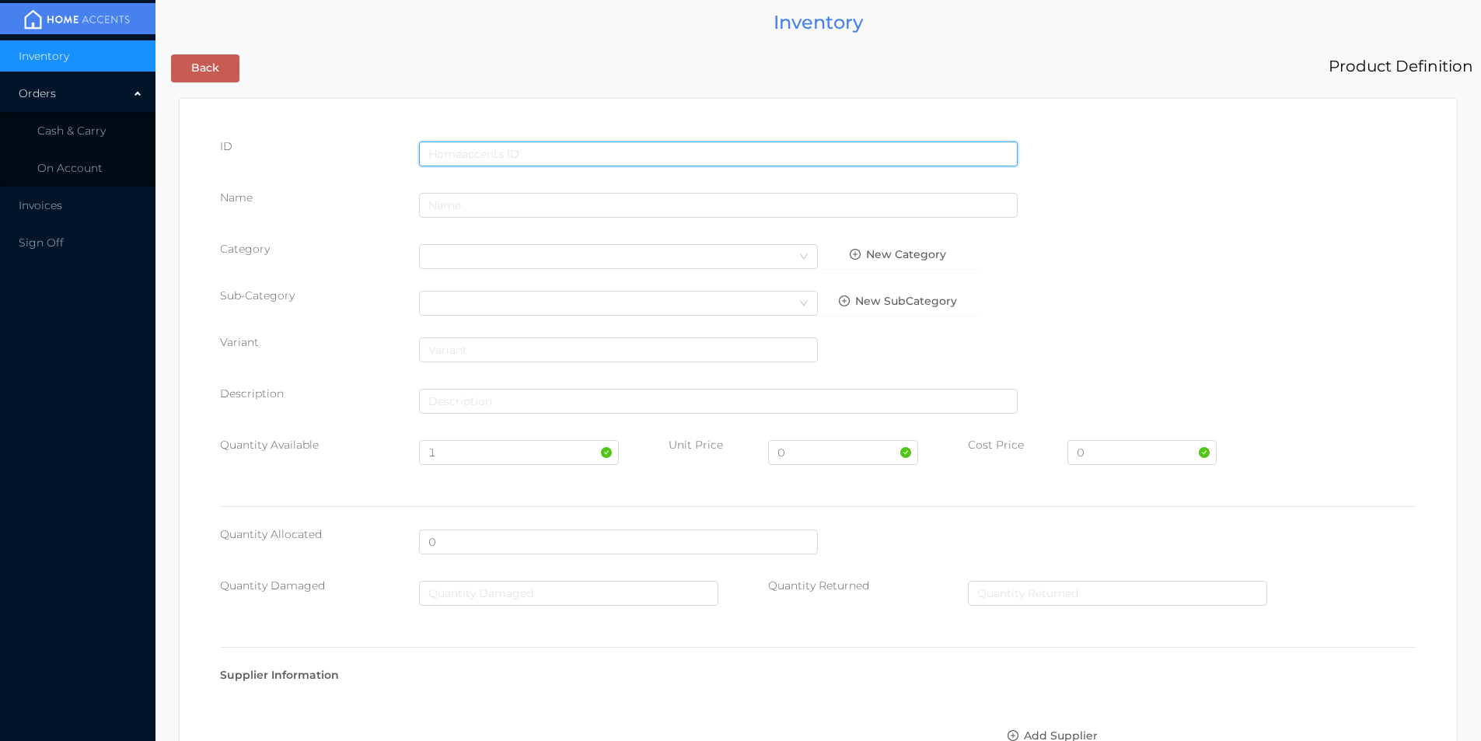
click at [446, 155] on input "text" at bounding box center [718, 153] width 598 height 25
type input "2001687657"
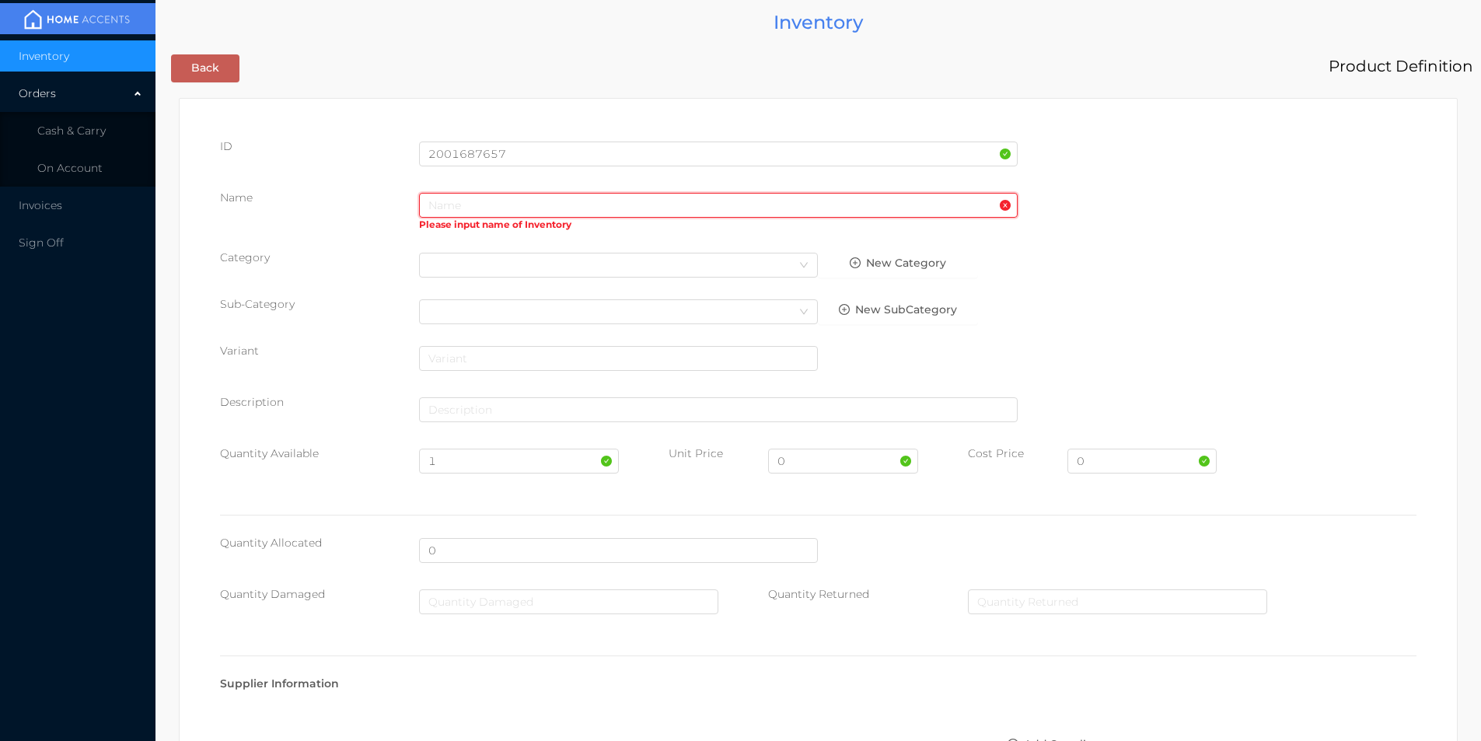
click at [466, 198] on input "text" at bounding box center [718, 205] width 598 height 25
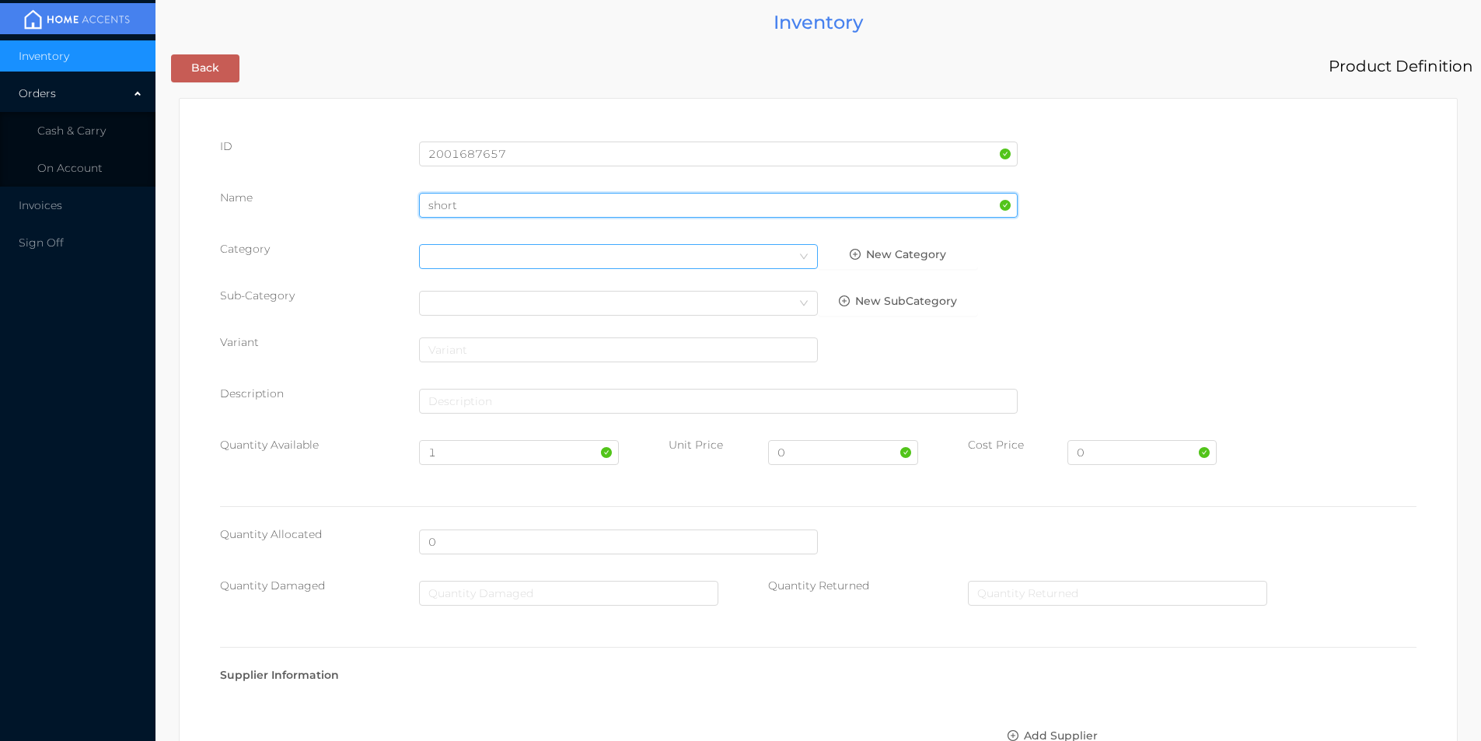
type input "short"
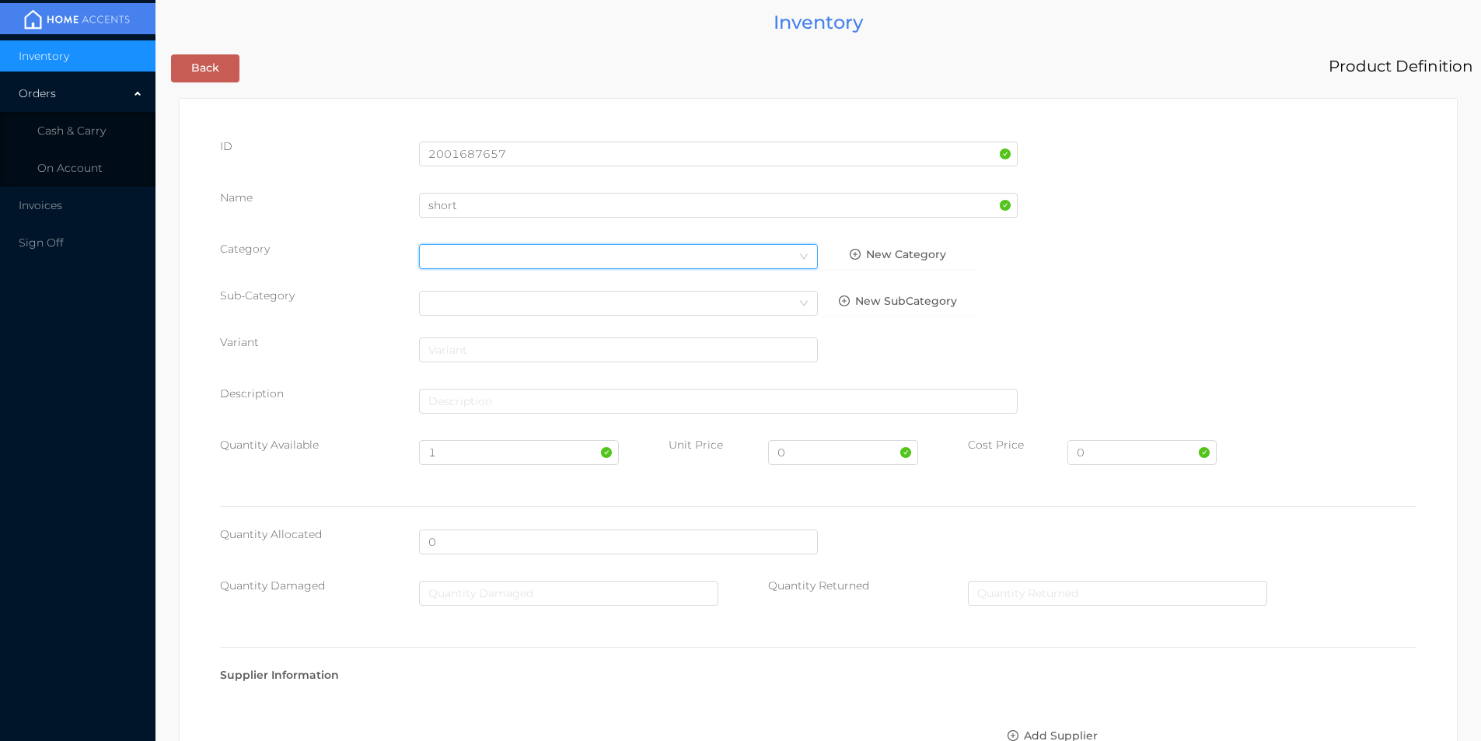
click at [459, 259] on div "Select Category" at bounding box center [618, 256] width 380 height 23
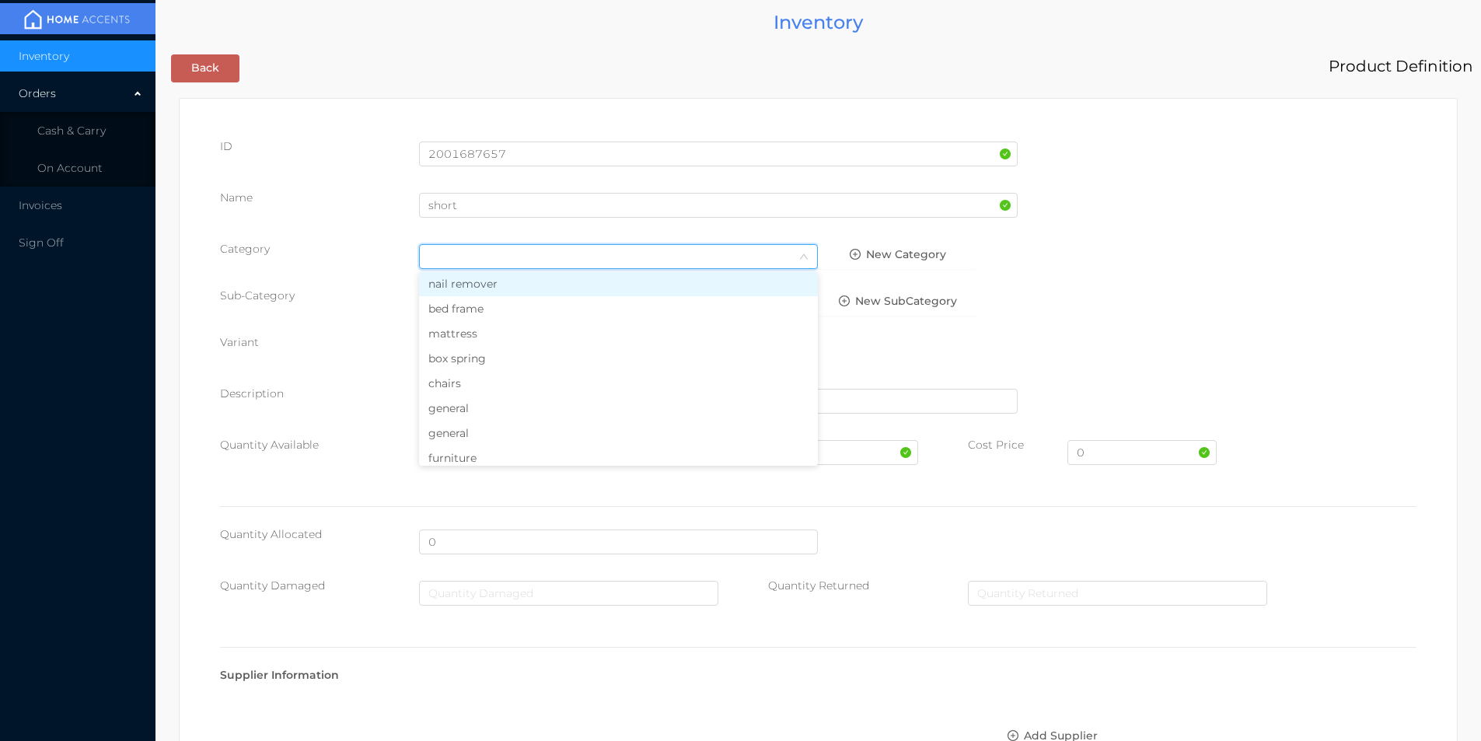
click at [451, 409] on li "general" at bounding box center [618, 408] width 399 height 25
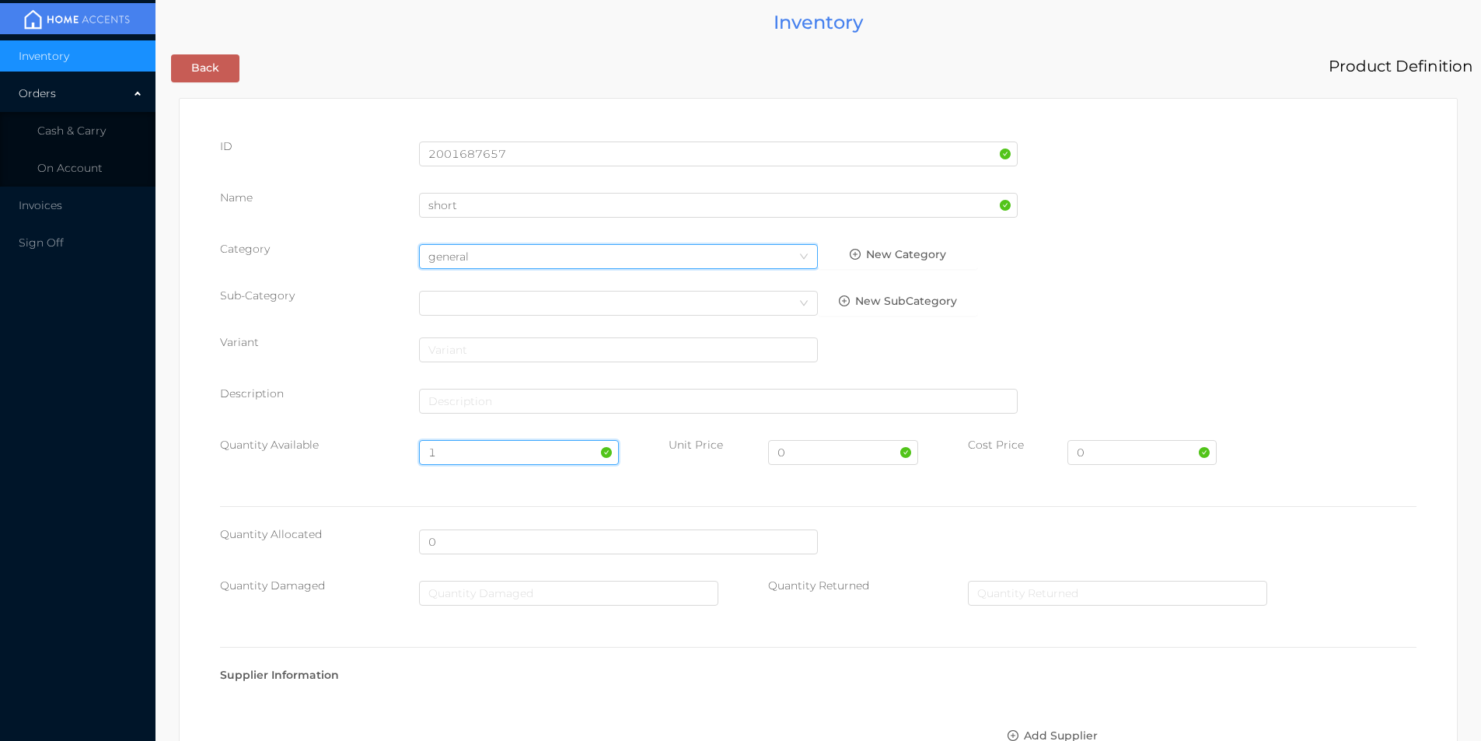
click at [459, 452] on input "1" at bounding box center [518, 452] width 199 height 25
type input "100"
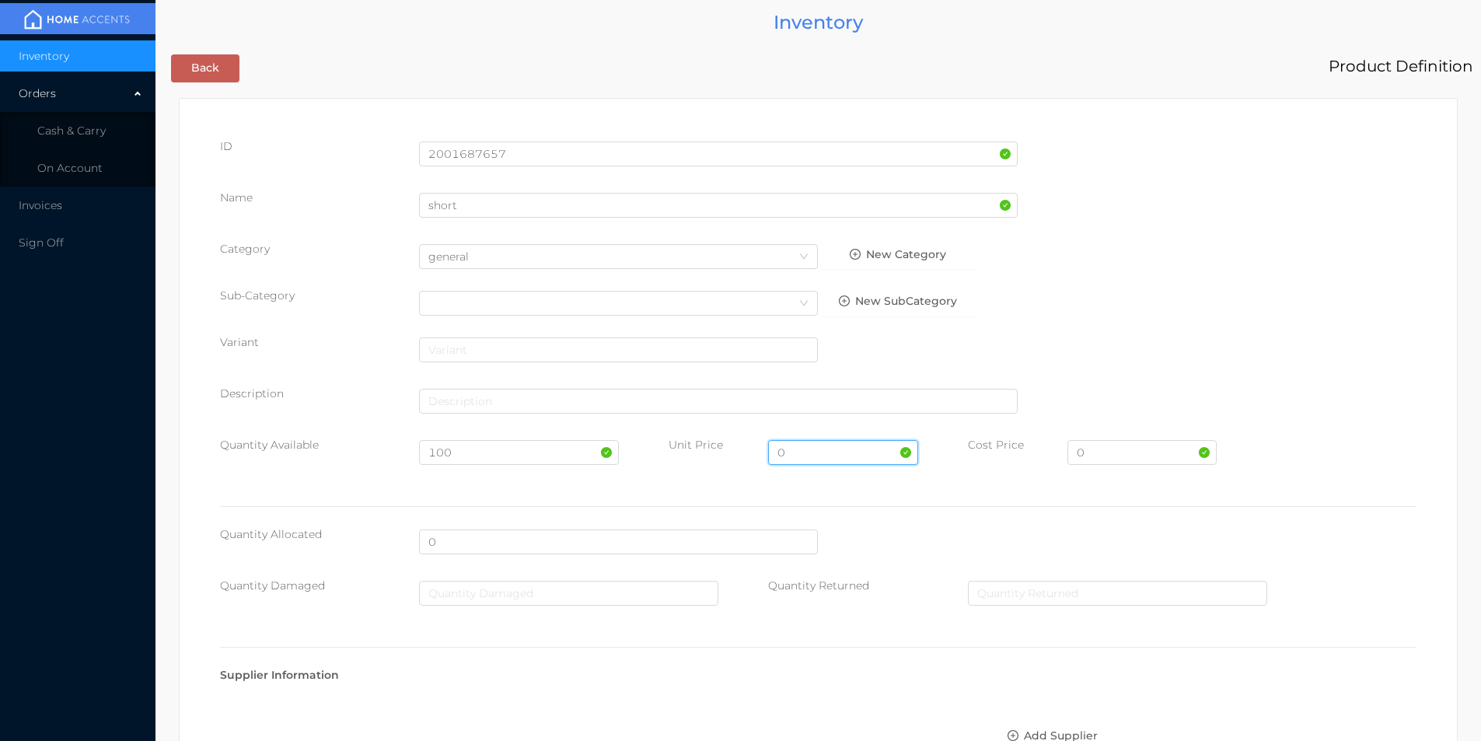
click at [802, 448] on input "0" at bounding box center [842, 452] width 149 height 25
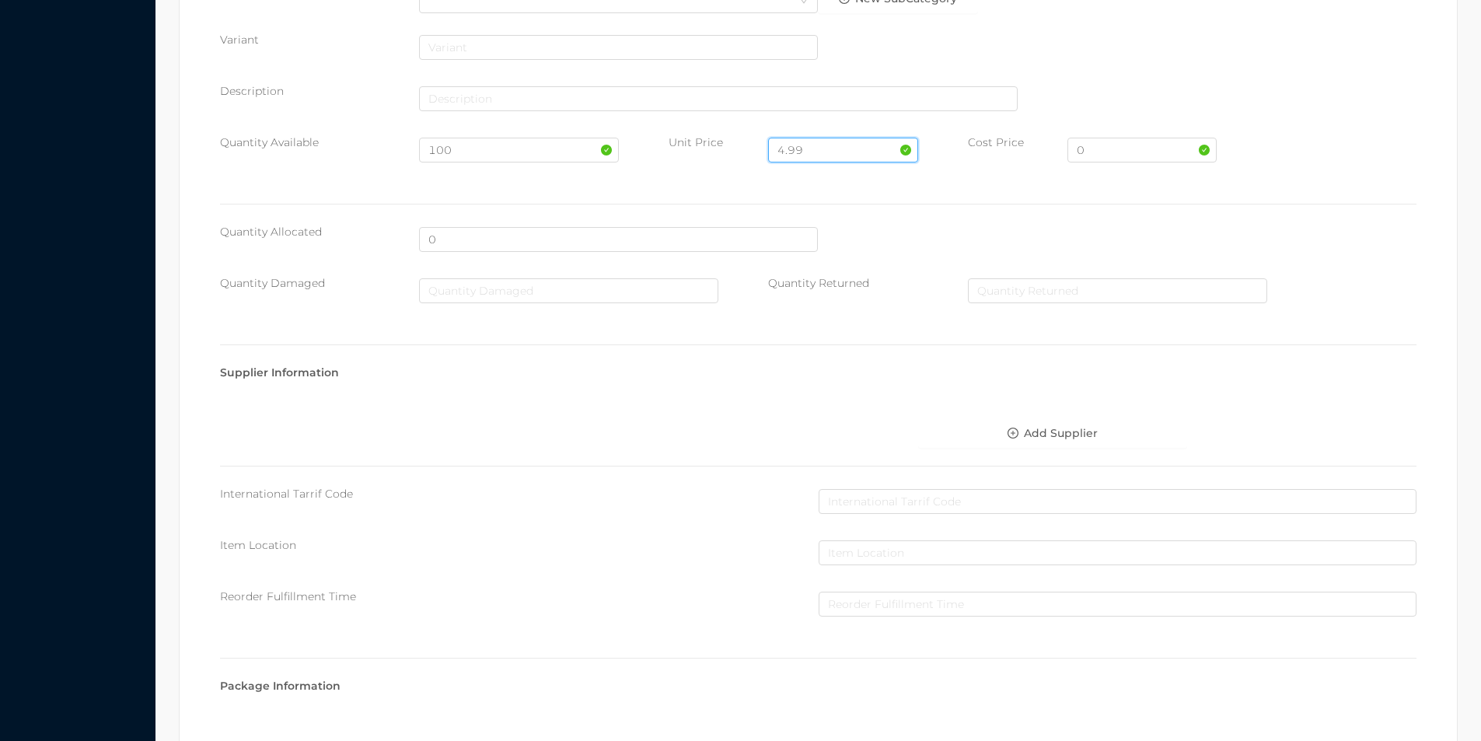
scroll to position [550, 0]
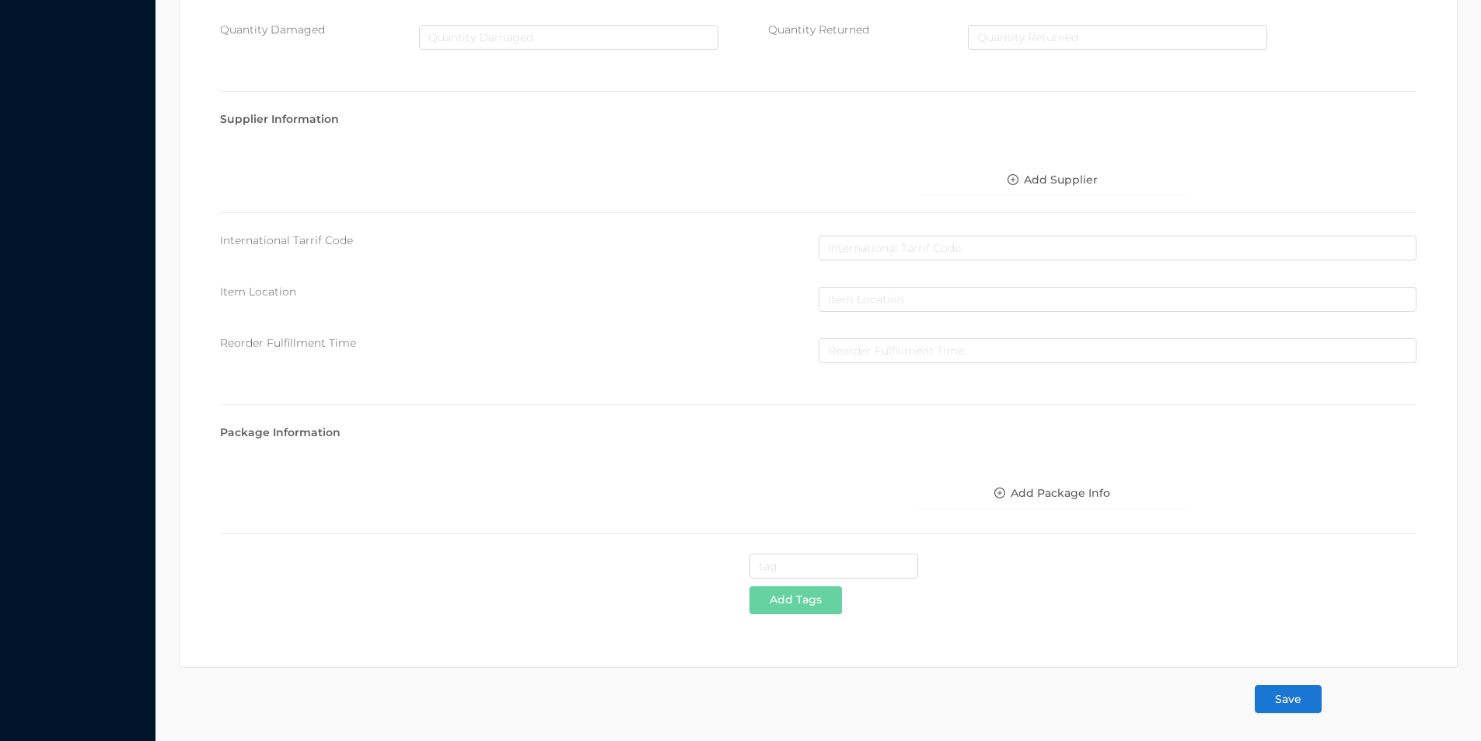
type input "4.99"
click at [1278, 701] on button "Save" at bounding box center [1287, 699] width 67 height 28
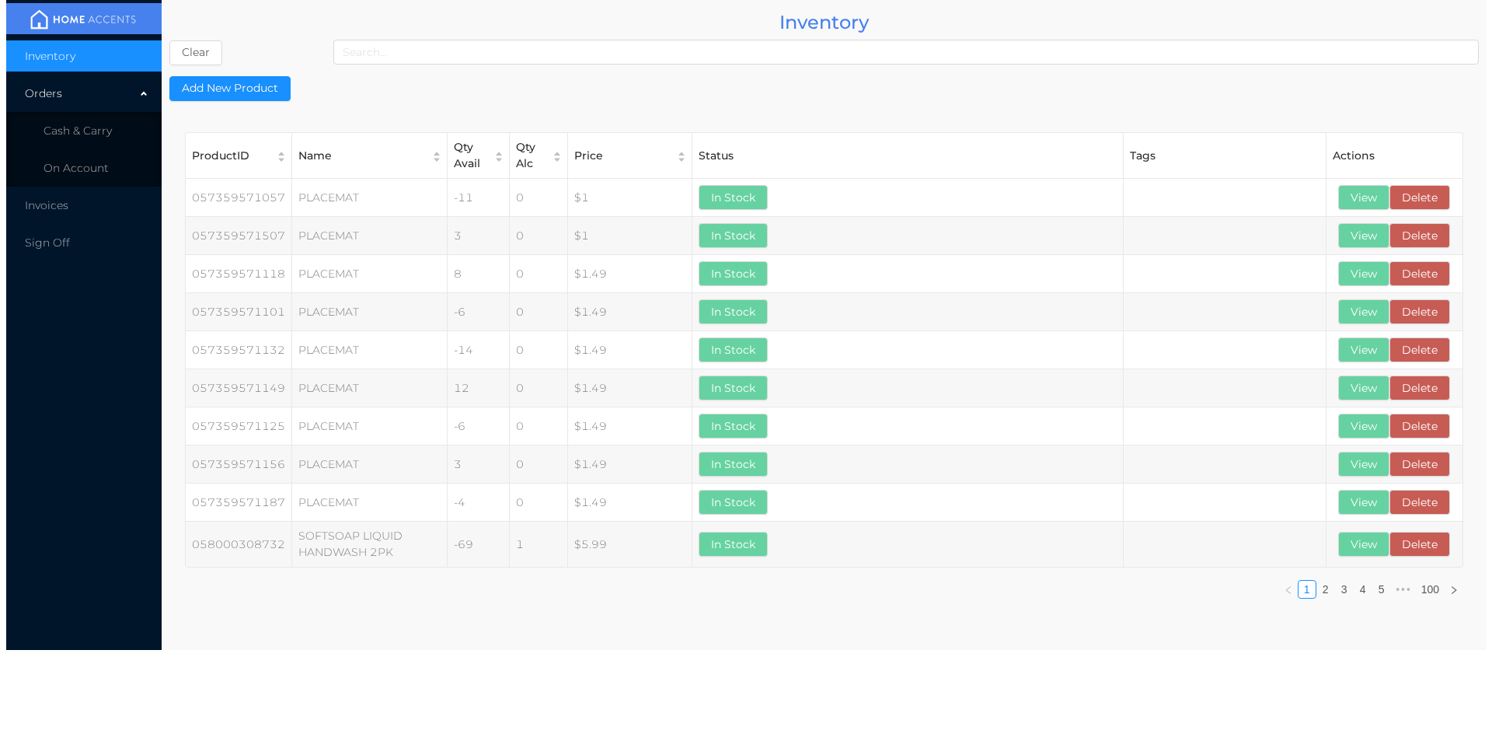
scroll to position [0, 0]
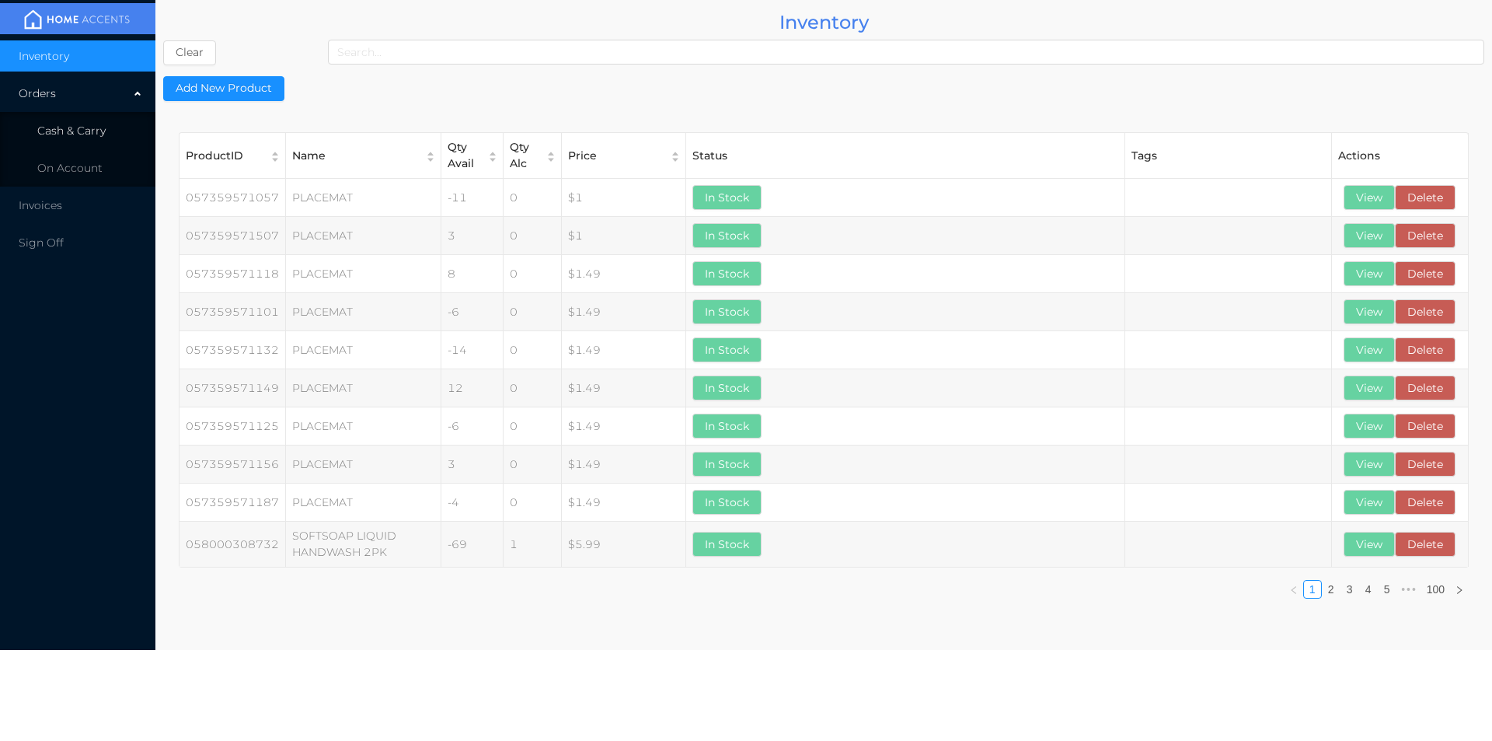
click at [75, 141] on li "Cash & Carry" at bounding box center [77, 130] width 155 height 31
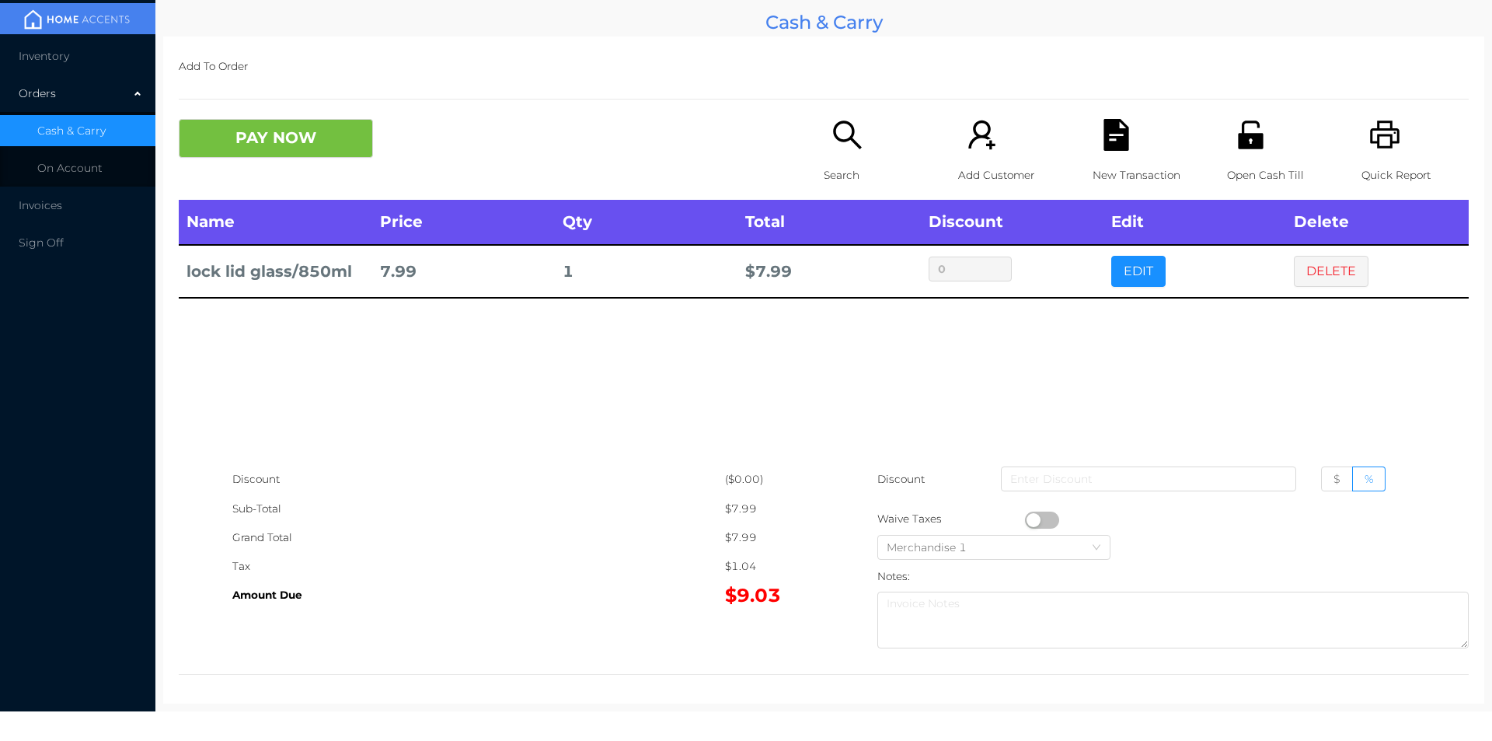
click at [848, 164] on p "Search" at bounding box center [877, 175] width 107 height 29
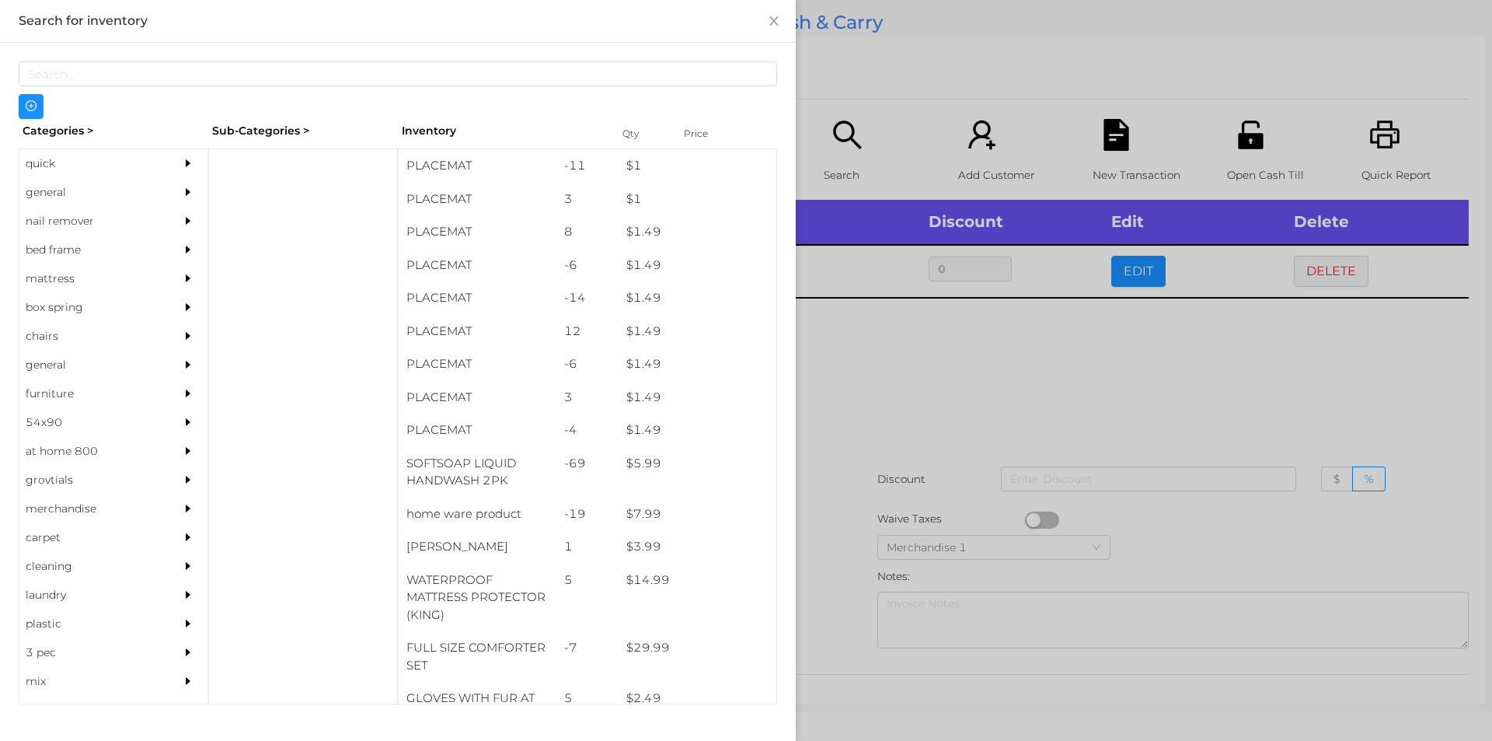
click at [53, 193] on div "general" at bounding box center [89, 192] width 141 height 29
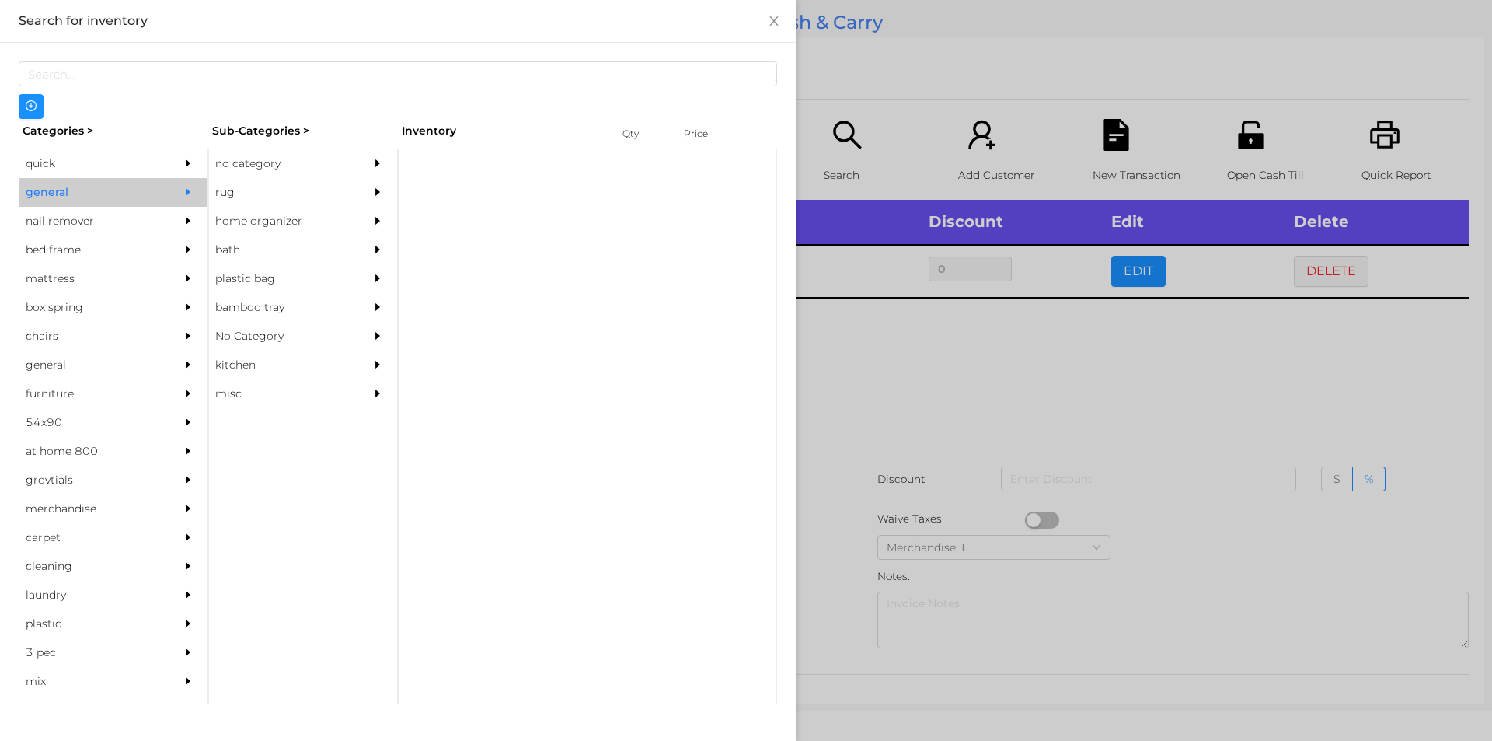
click at [250, 163] on div "no category" at bounding box center [279, 163] width 141 height 29
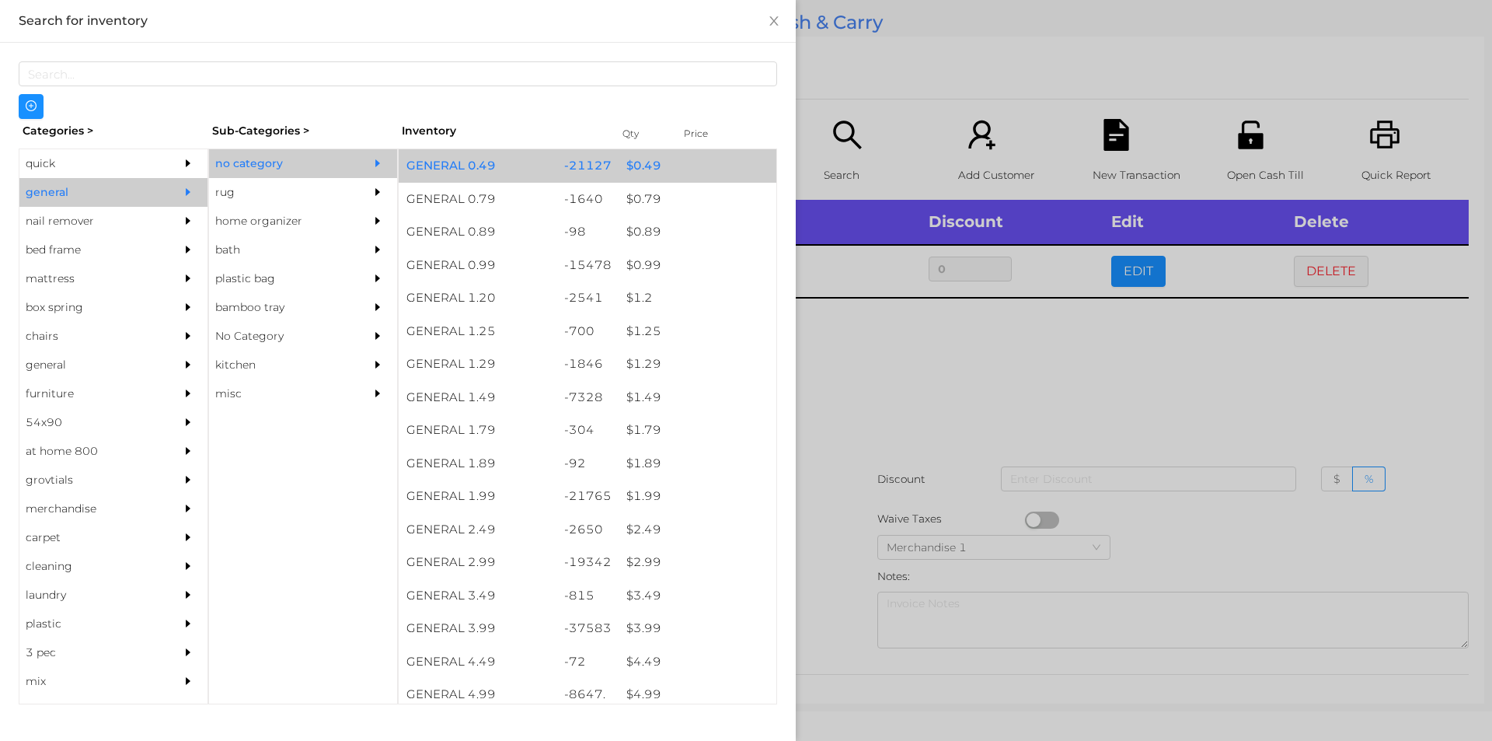
click at [636, 170] on div "$ 0.49" at bounding box center [698, 165] width 158 height 33
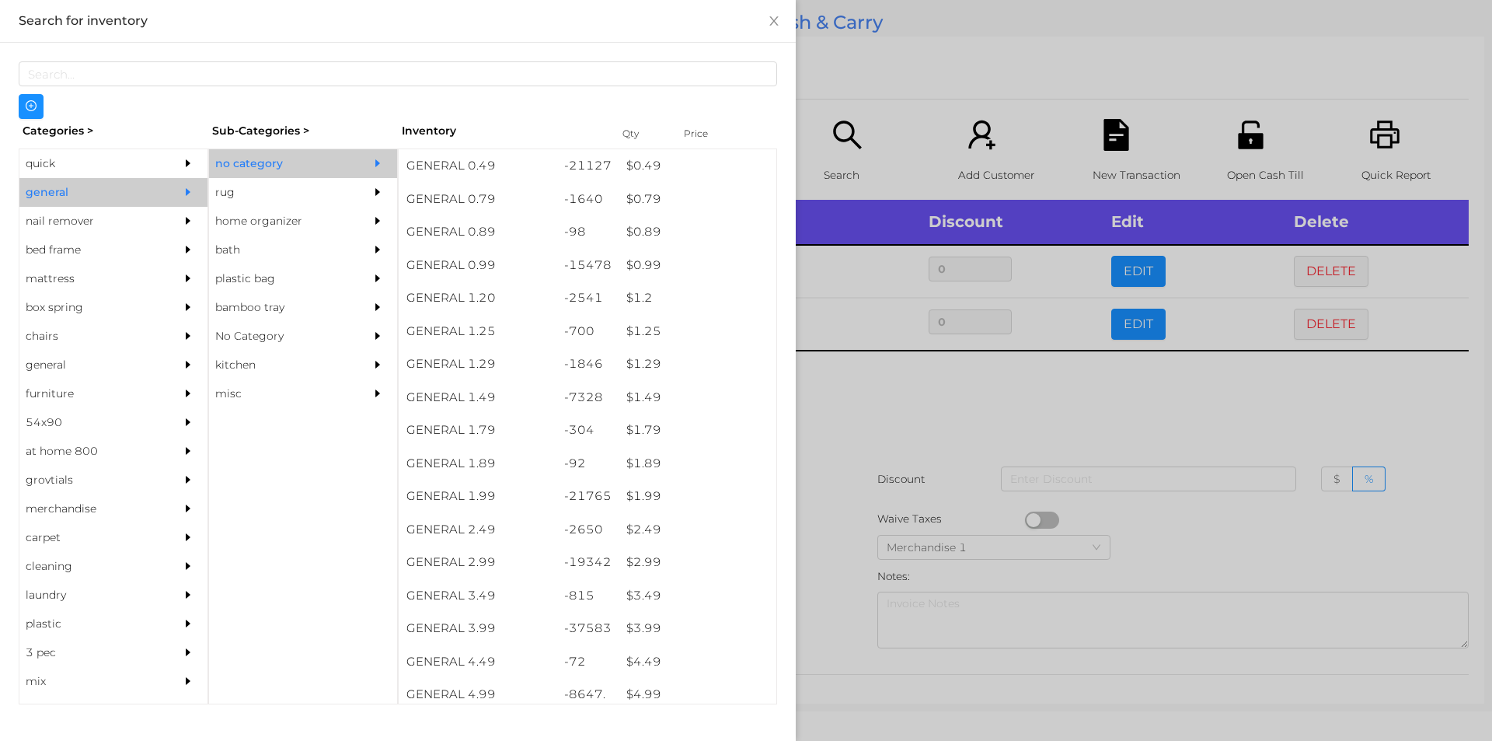
click at [844, 355] on div at bounding box center [746, 370] width 1492 height 741
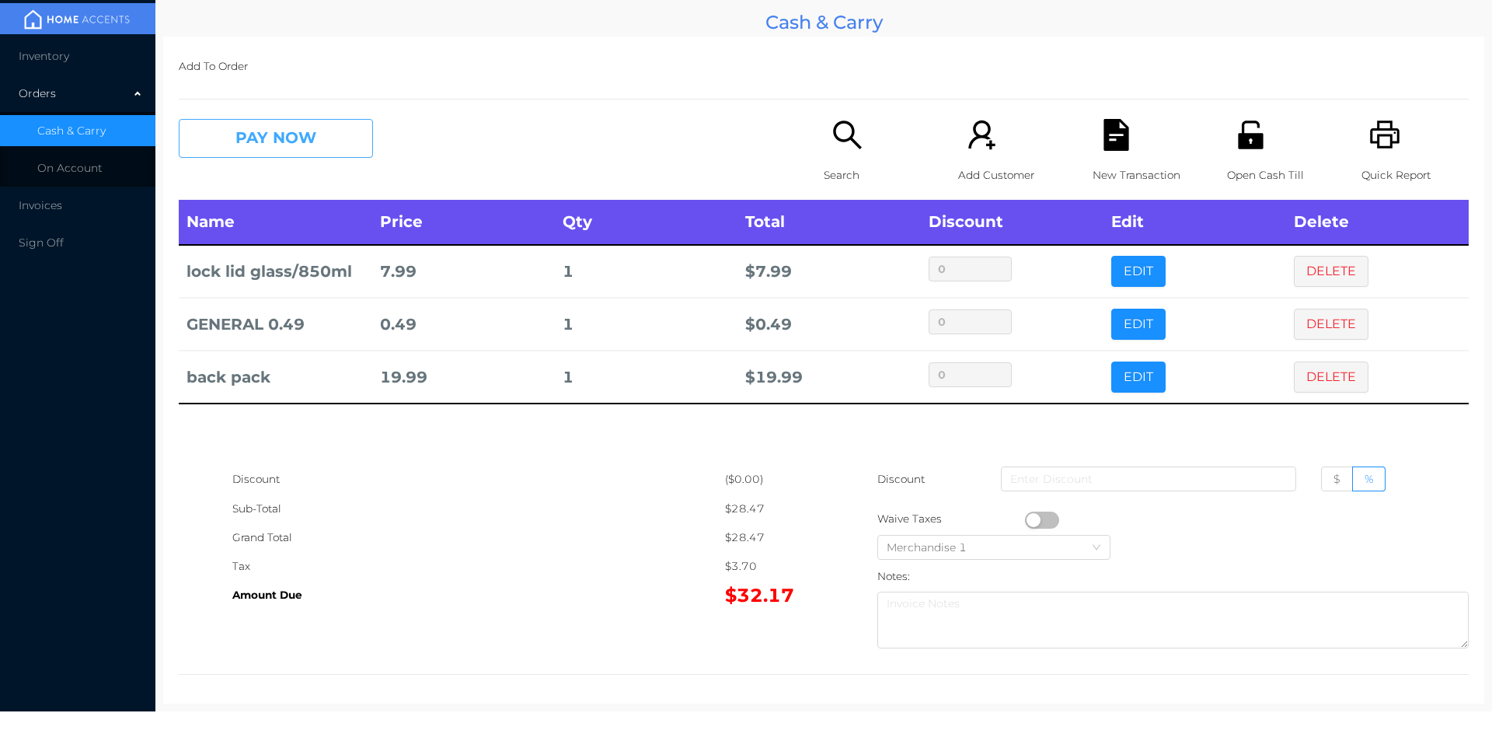
click at [308, 143] on button "PAY NOW" at bounding box center [276, 138] width 194 height 39
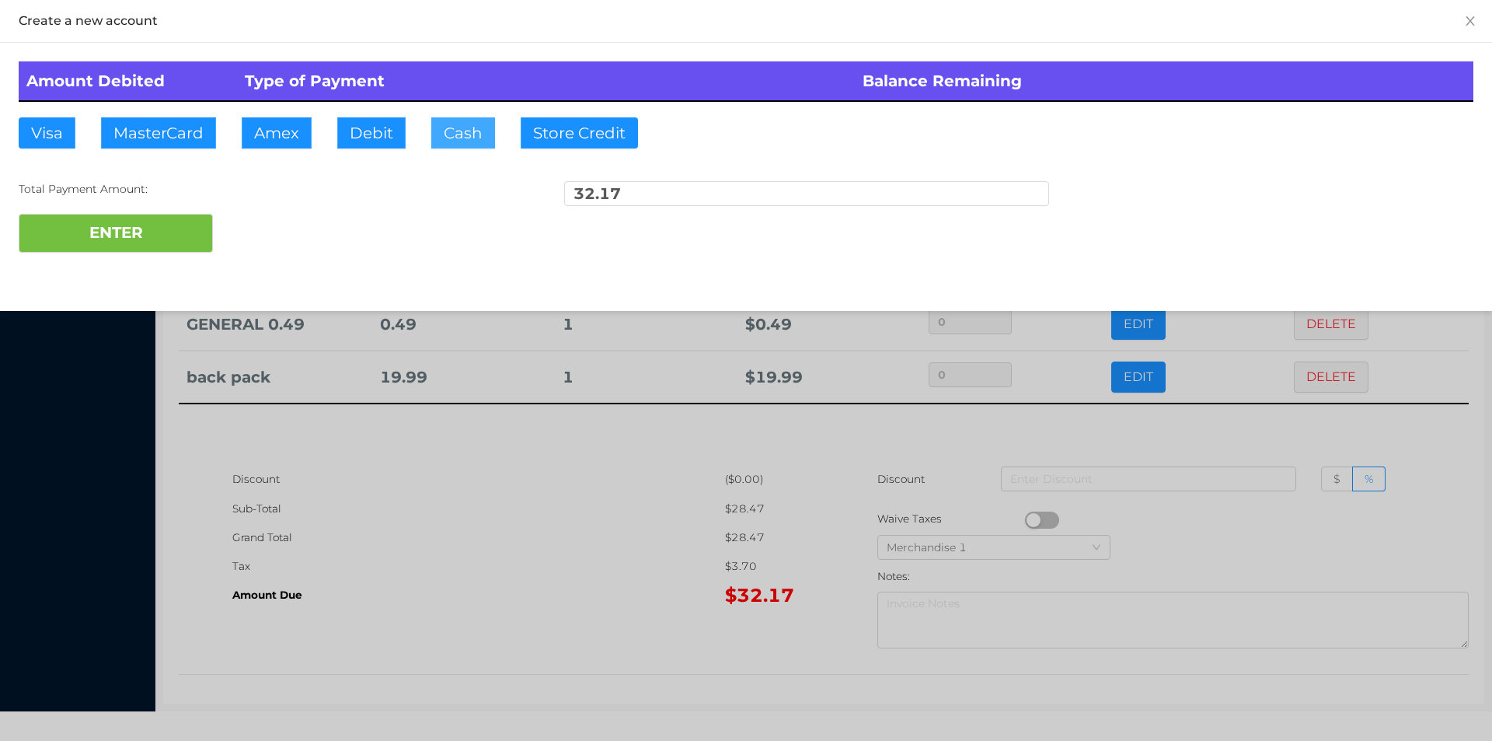
click at [464, 134] on button "Cash" at bounding box center [463, 132] width 64 height 31
click at [155, 247] on button "ENTER" at bounding box center [116, 233] width 194 height 39
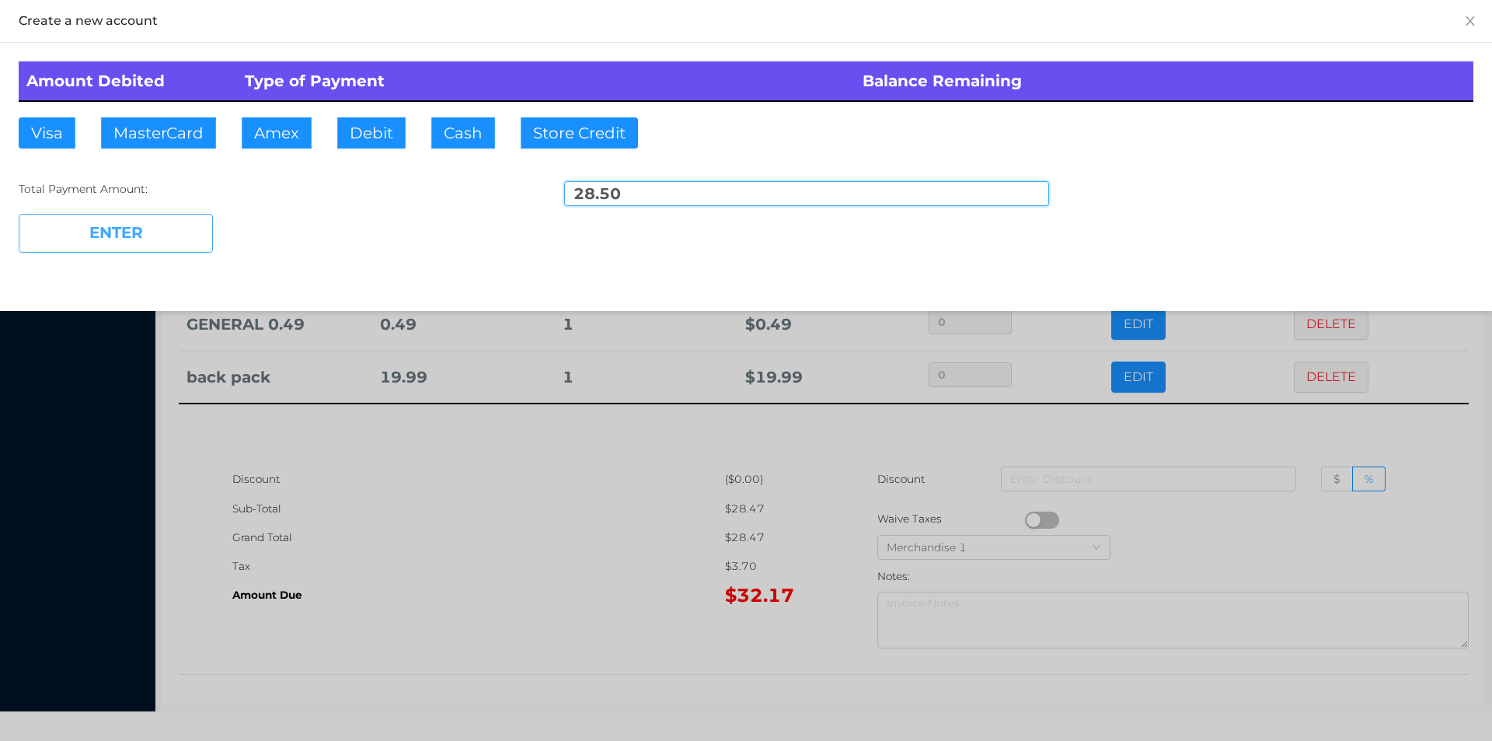
type input "3.67"
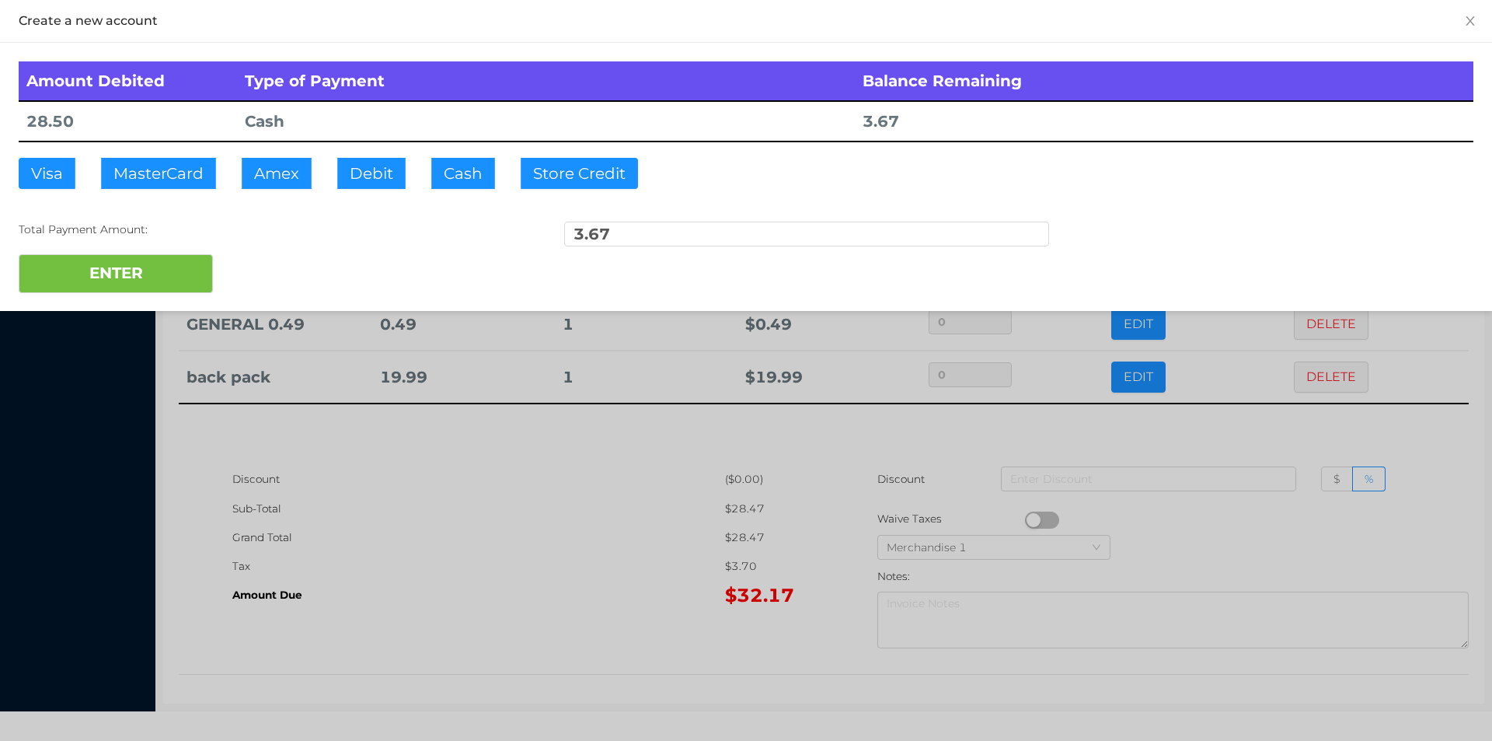
click at [427, 583] on div at bounding box center [746, 370] width 1492 height 741
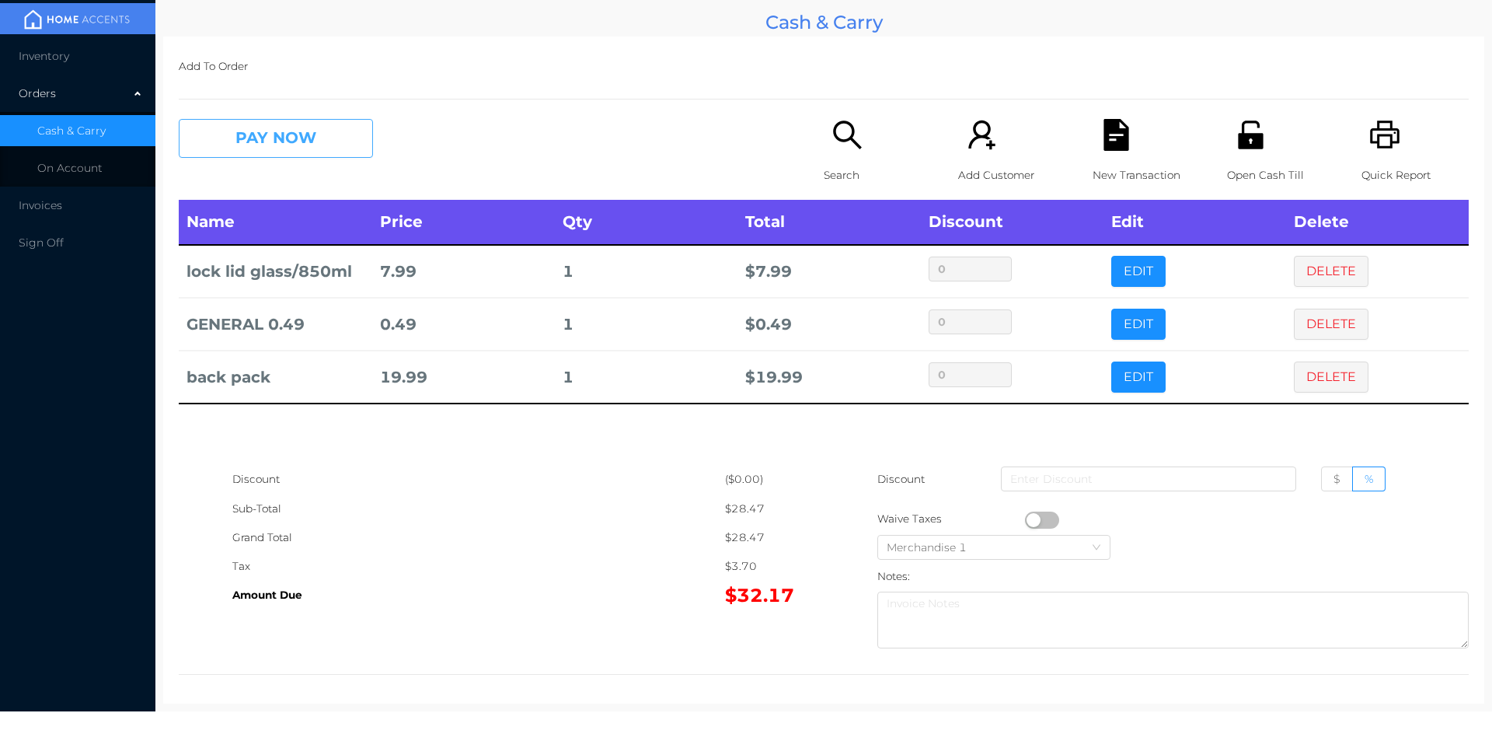
click at [295, 138] on button "PAY NOW" at bounding box center [276, 138] width 194 height 39
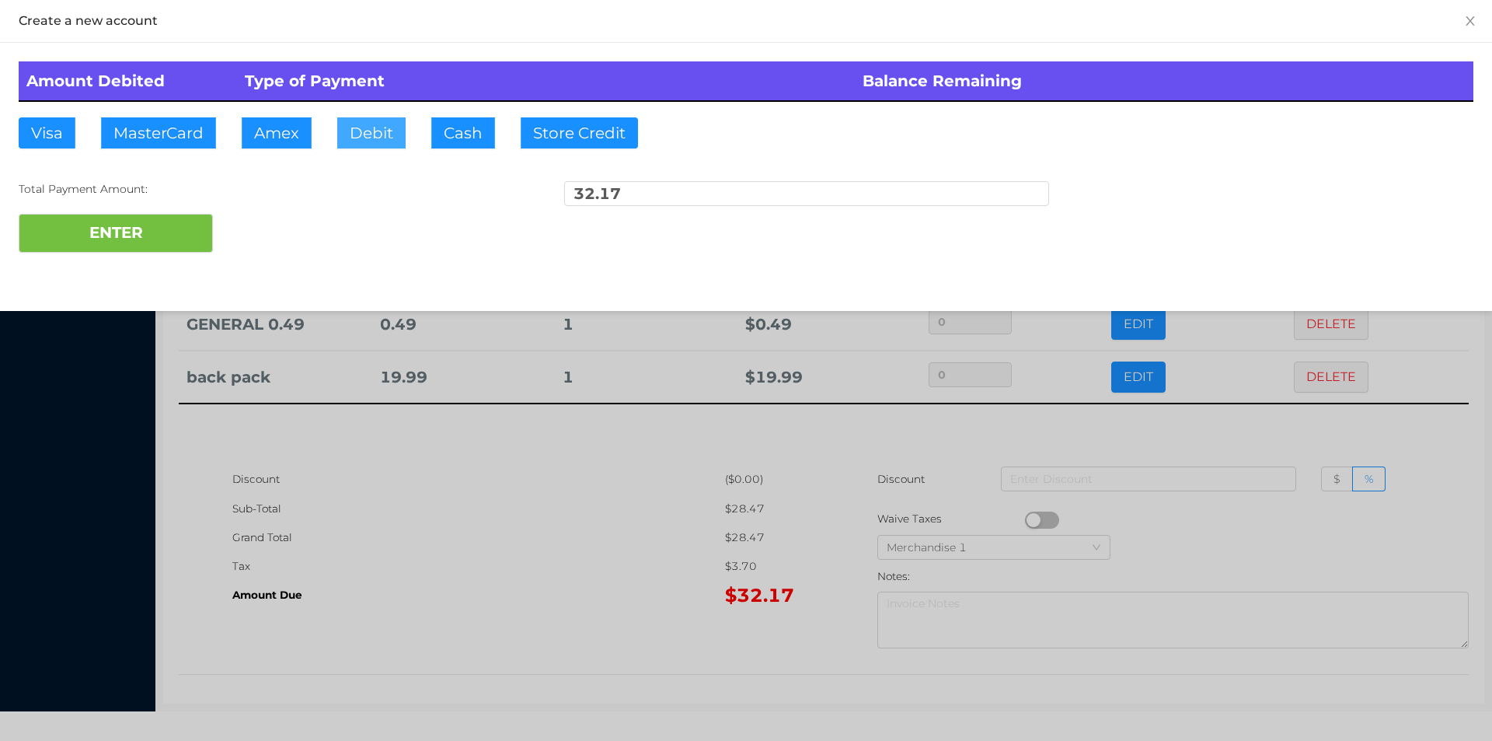
click at [356, 141] on button "Debit" at bounding box center [371, 132] width 68 height 31
click at [163, 233] on button "ENTER" at bounding box center [116, 233] width 194 height 39
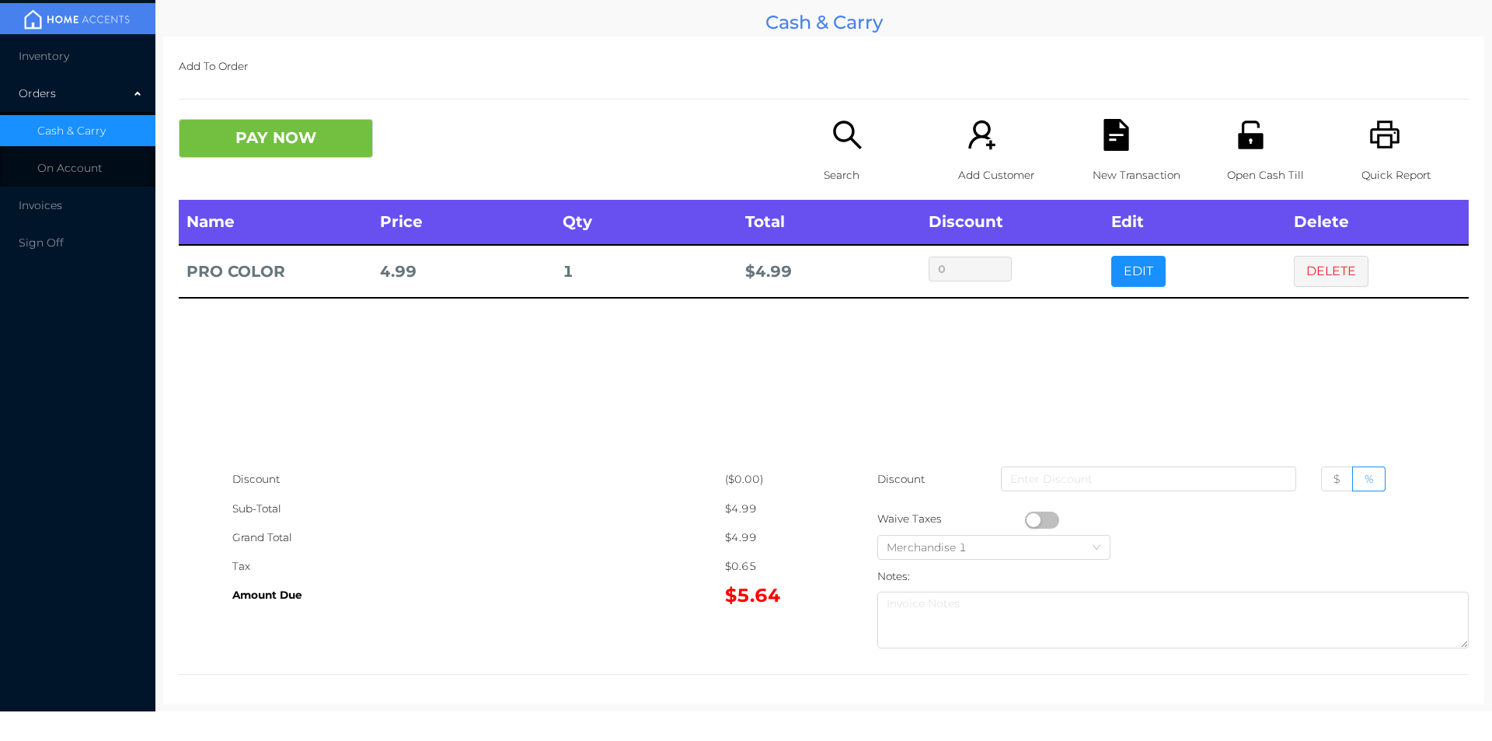
click at [843, 164] on p "Search" at bounding box center [877, 175] width 107 height 29
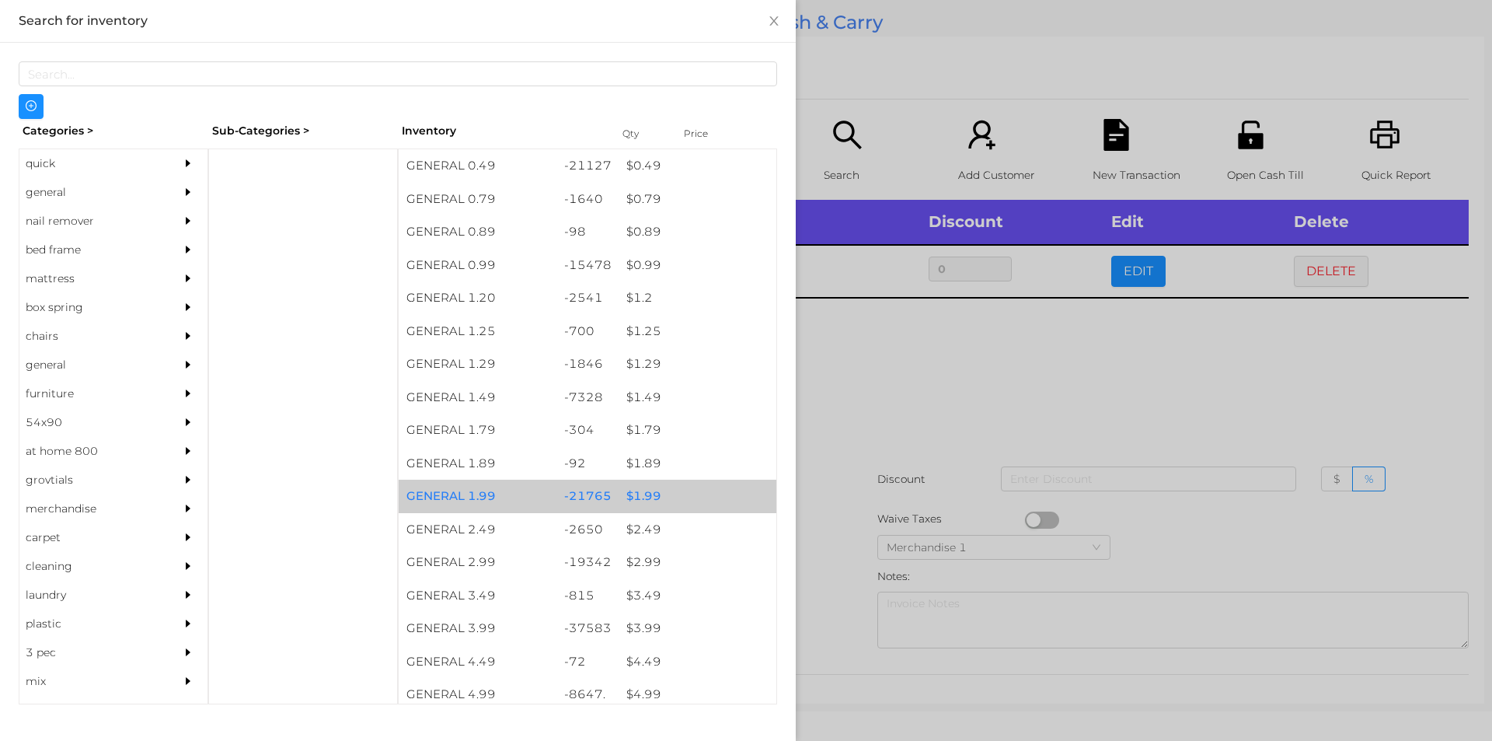
click at [629, 487] on div "$ 1.99" at bounding box center [698, 496] width 158 height 33
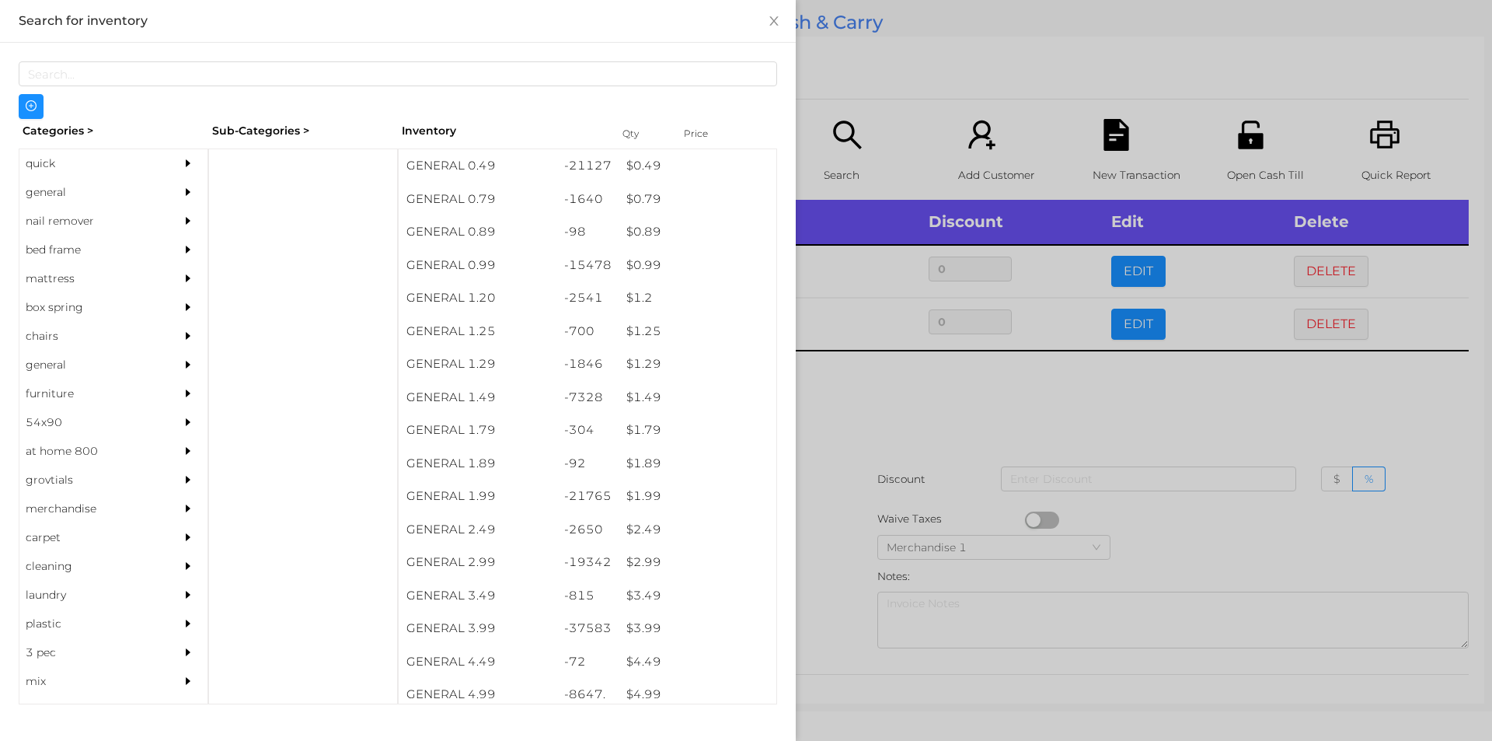
click at [822, 508] on div at bounding box center [746, 370] width 1492 height 741
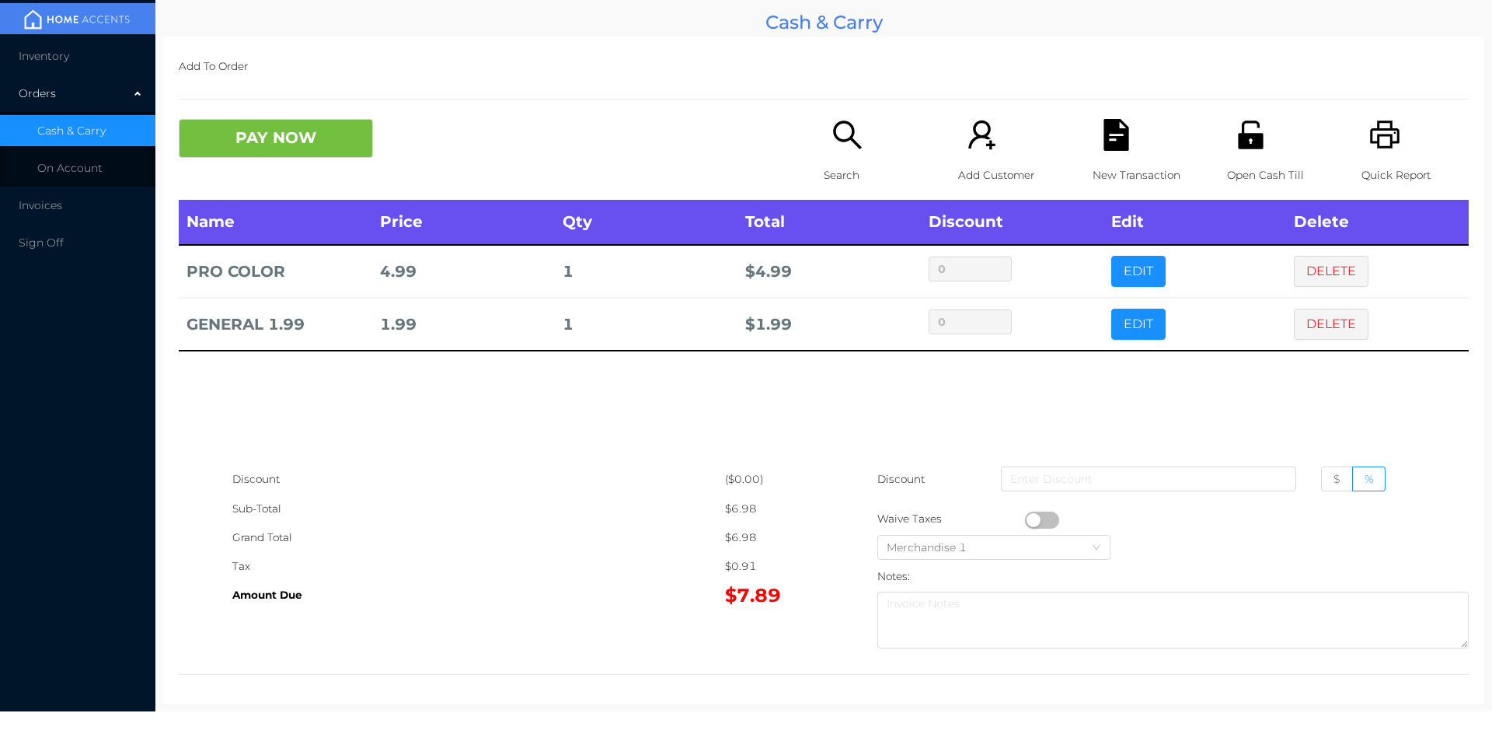
click at [311, 138] on button "PAY NOW" at bounding box center [276, 138] width 194 height 39
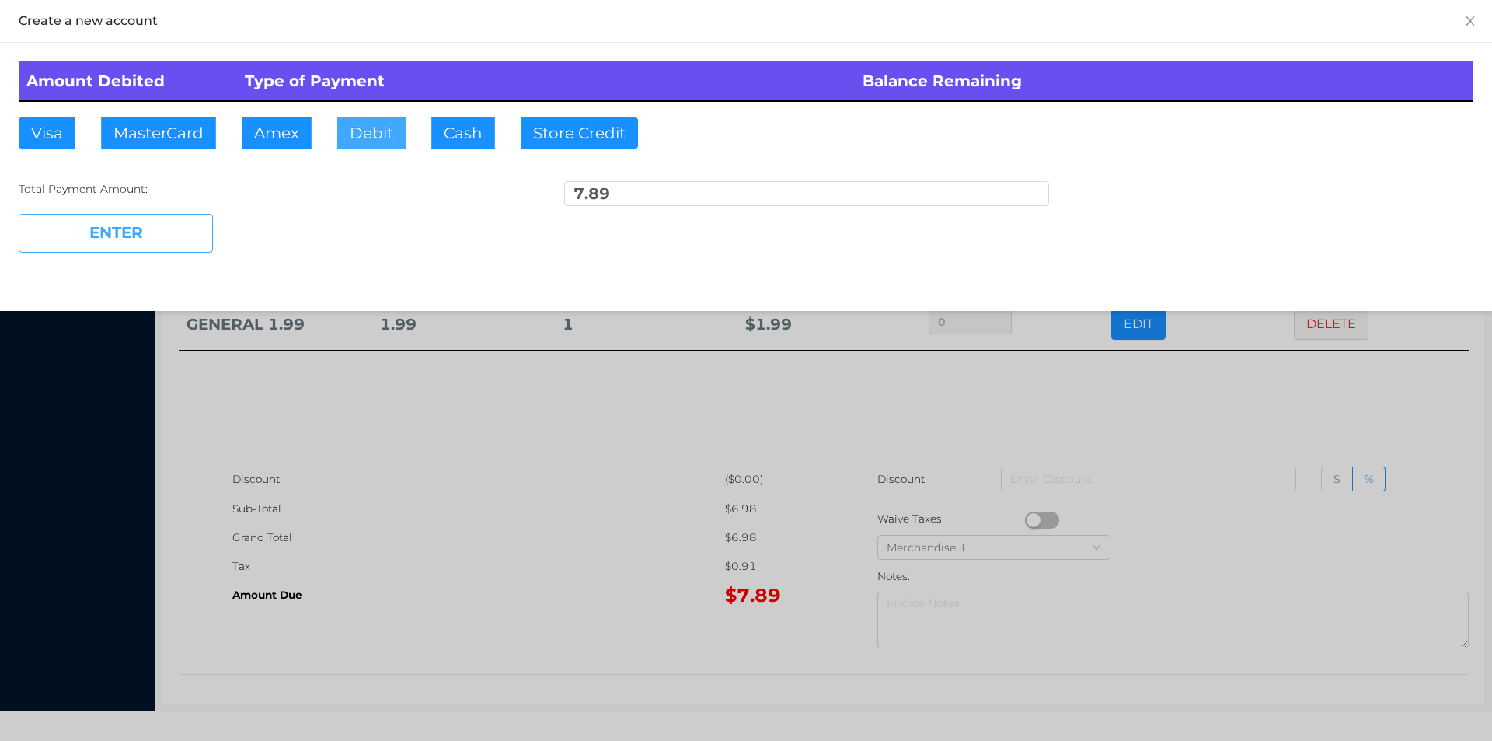
click at [351, 140] on button "Debit" at bounding box center [371, 132] width 68 height 31
click at [160, 218] on button "ENTER" at bounding box center [116, 233] width 194 height 39
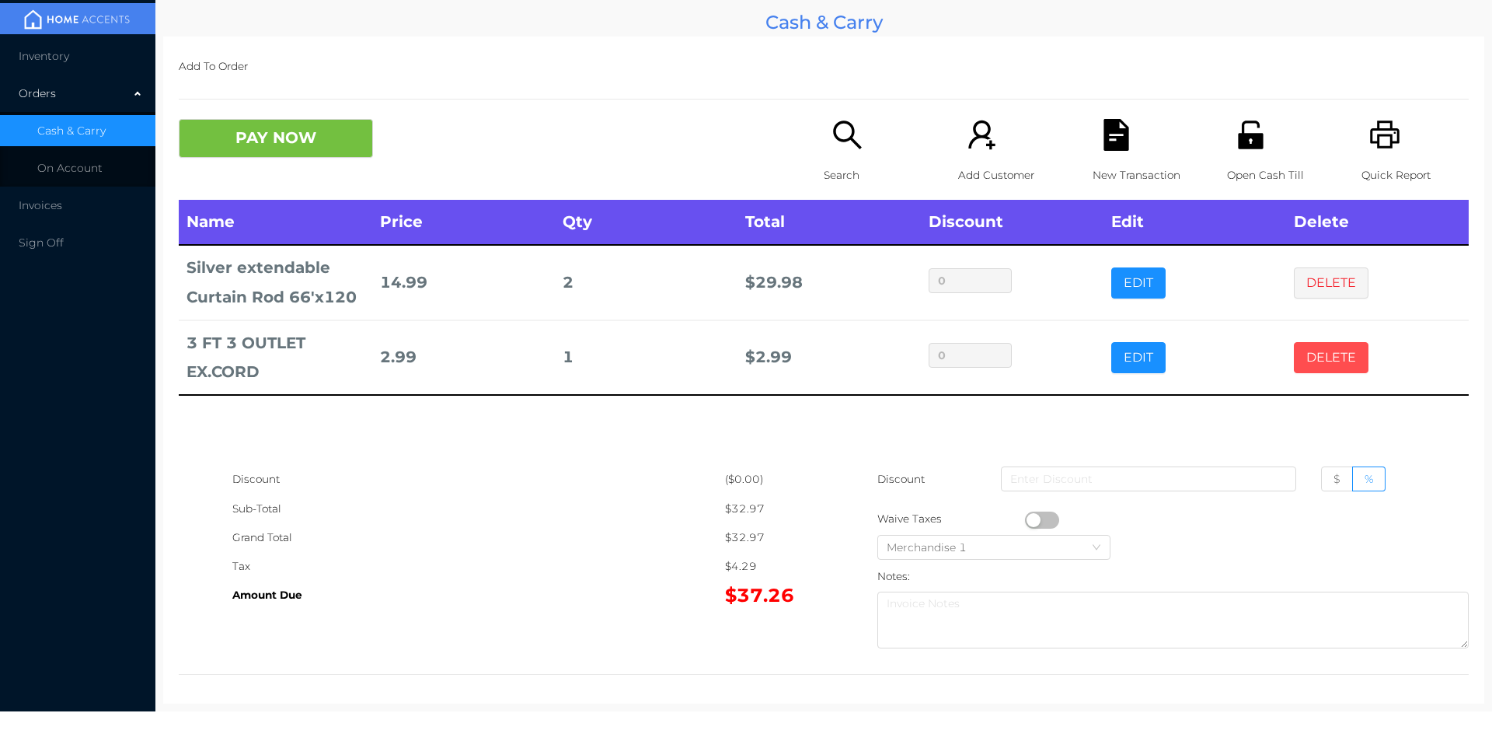
click at [1313, 365] on button "DELETE" at bounding box center [1331, 357] width 75 height 31
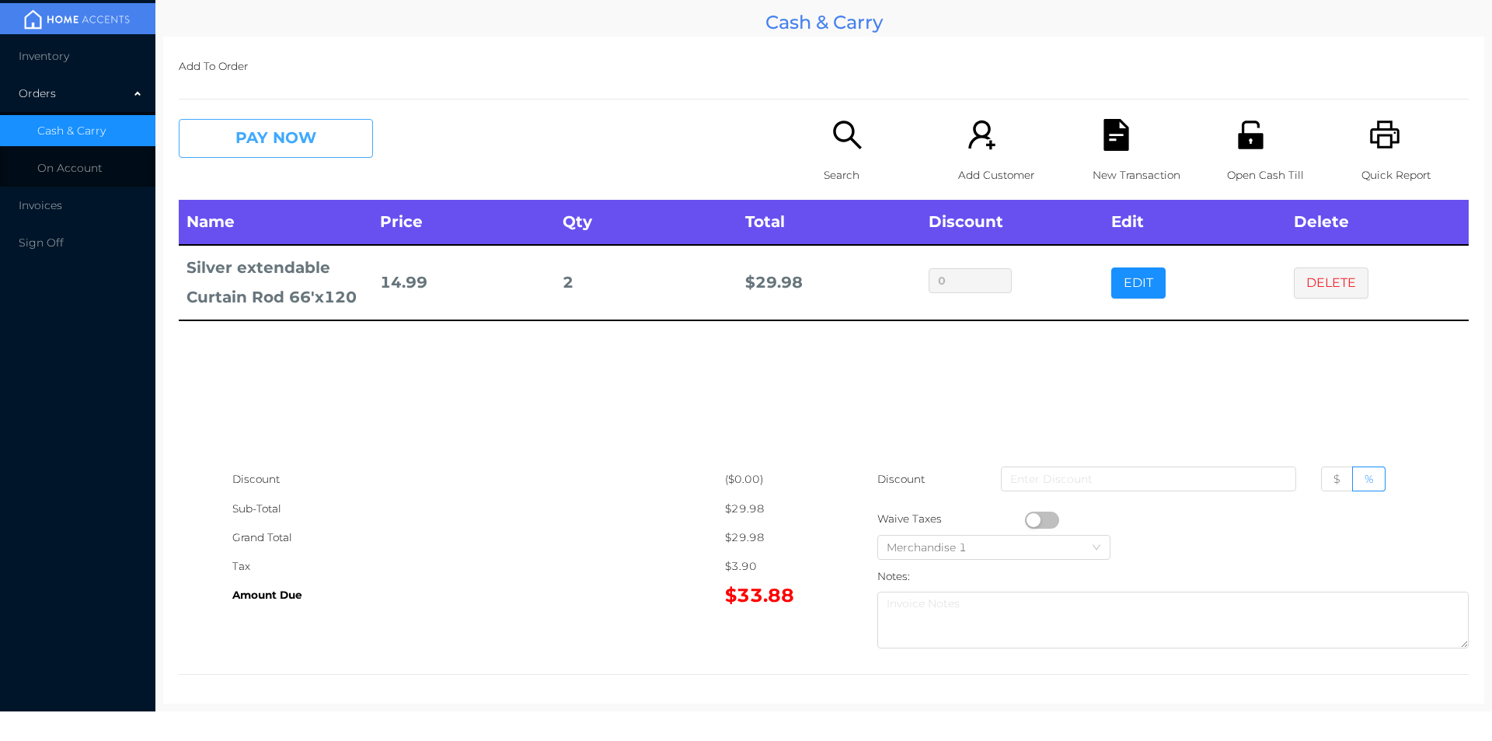
click at [327, 130] on button "PAY NOW" at bounding box center [276, 138] width 194 height 39
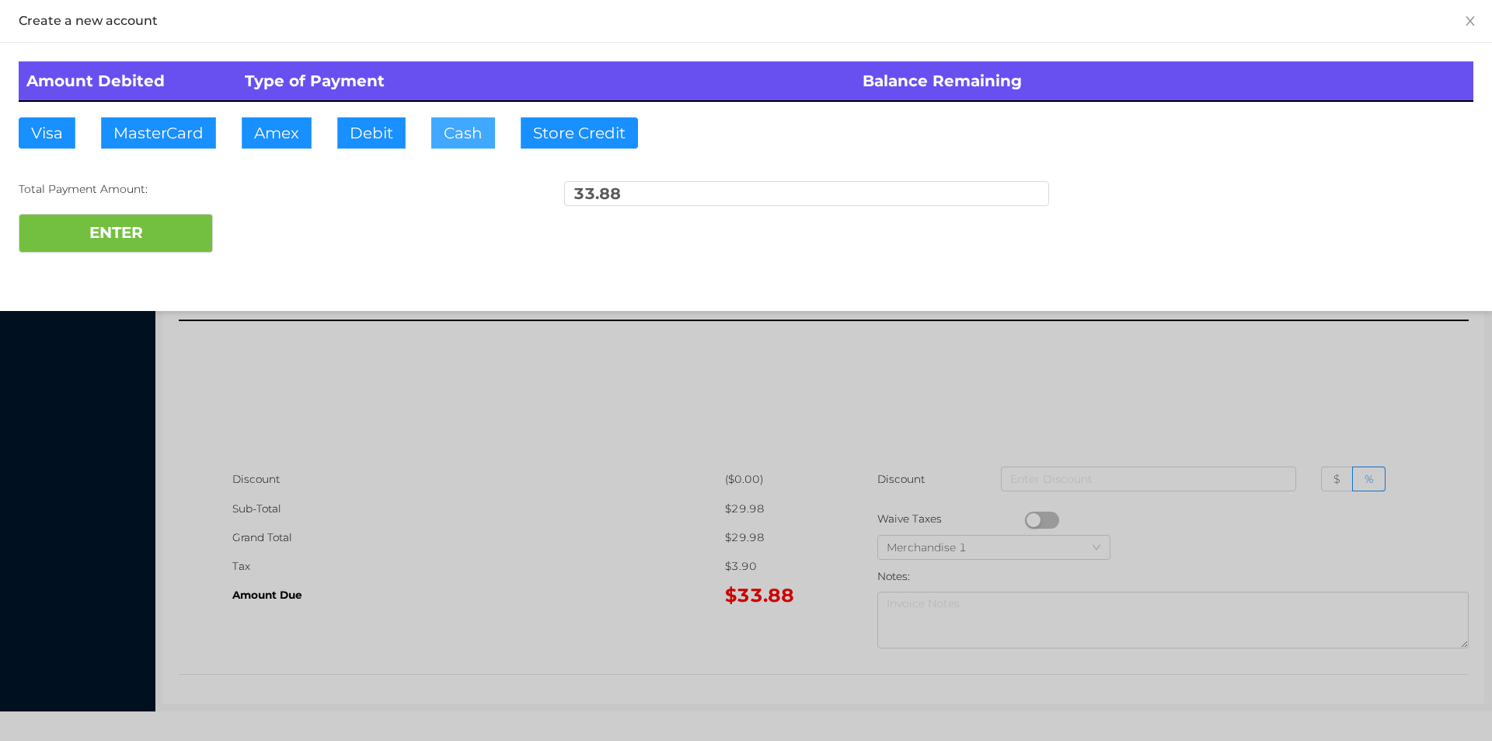
click at [437, 127] on button "Cash" at bounding box center [463, 132] width 64 height 31
type input "40."
click at [145, 243] on button "ENTER" at bounding box center [116, 233] width 194 height 39
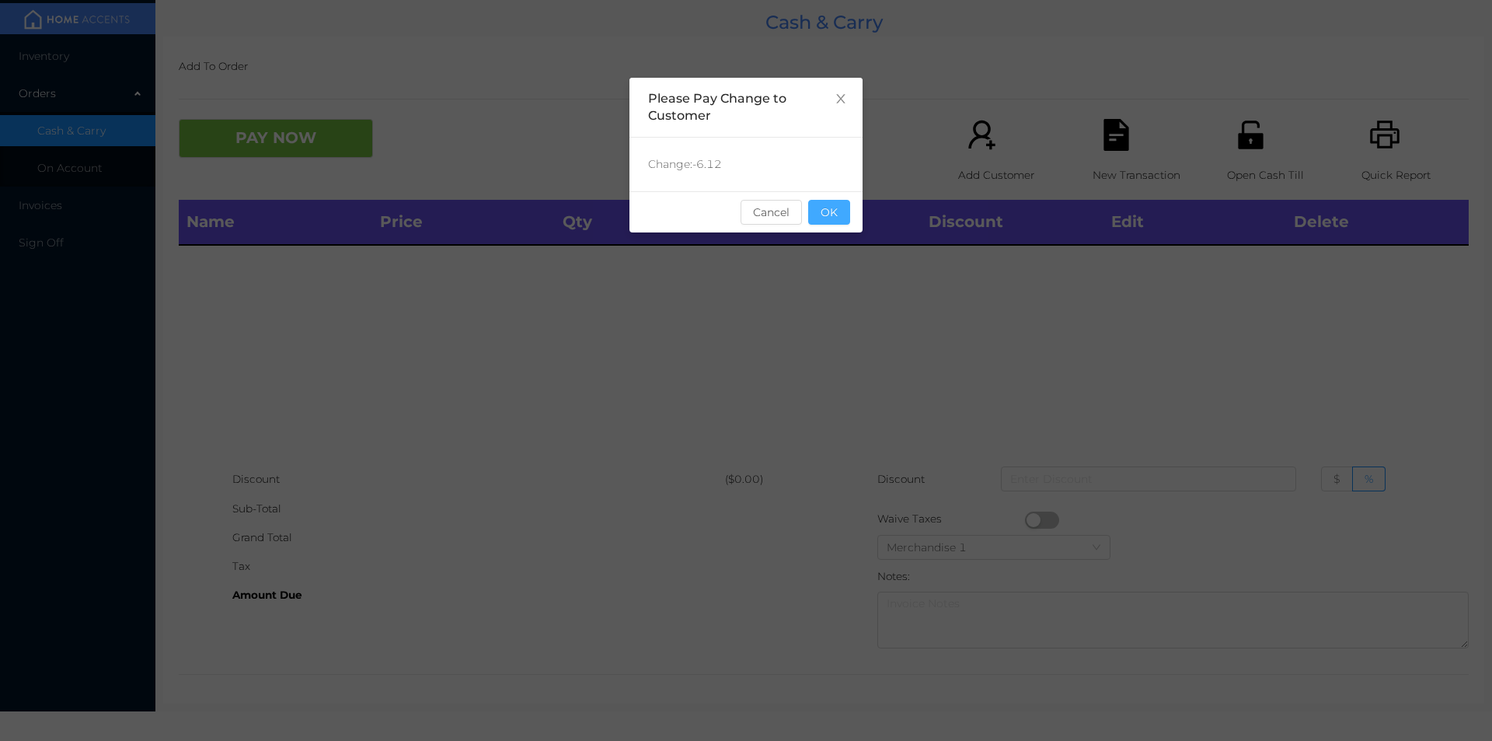
click at [839, 212] on button "OK" at bounding box center [829, 212] width 42 height 25
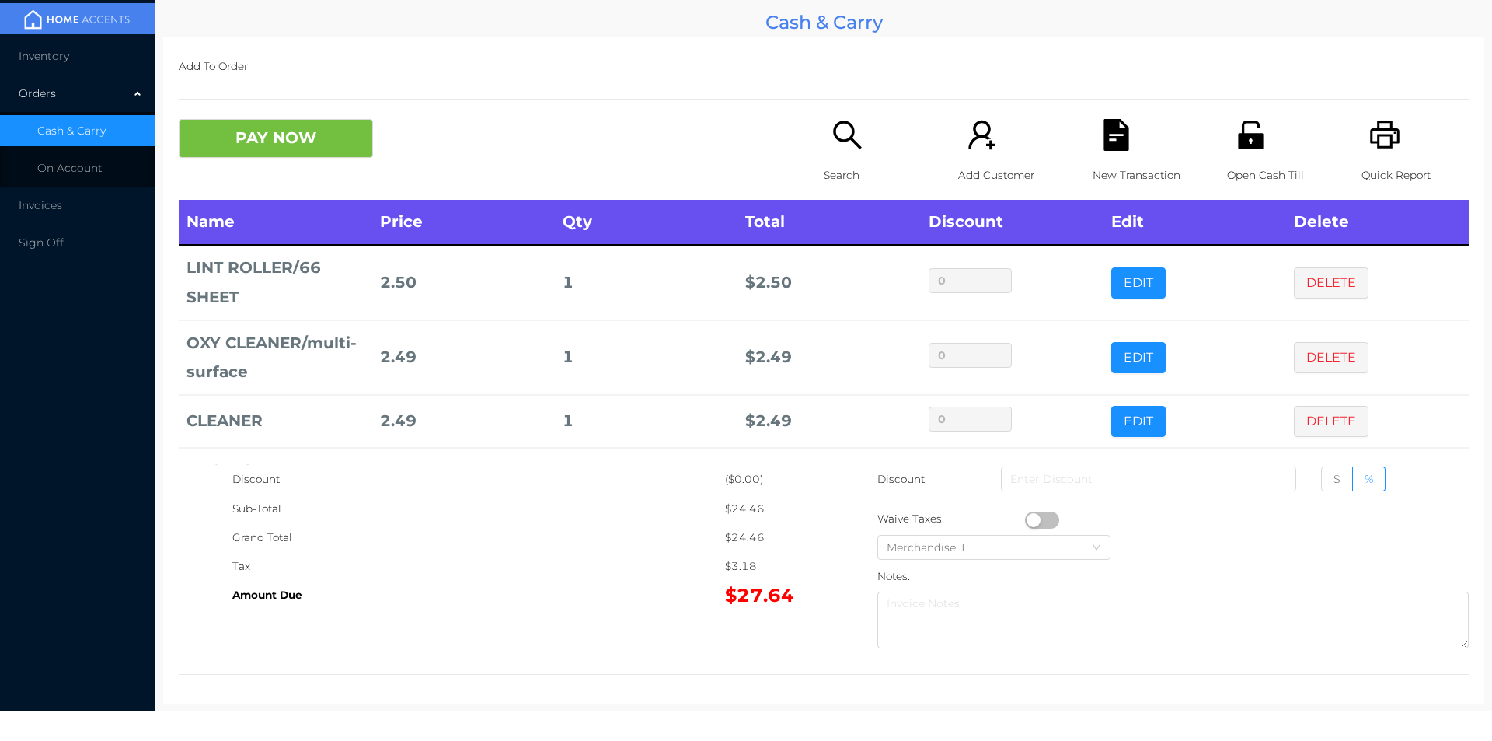
click at [835, 154] on div "Search" at bounding box center [877, 159] width 107 height 81
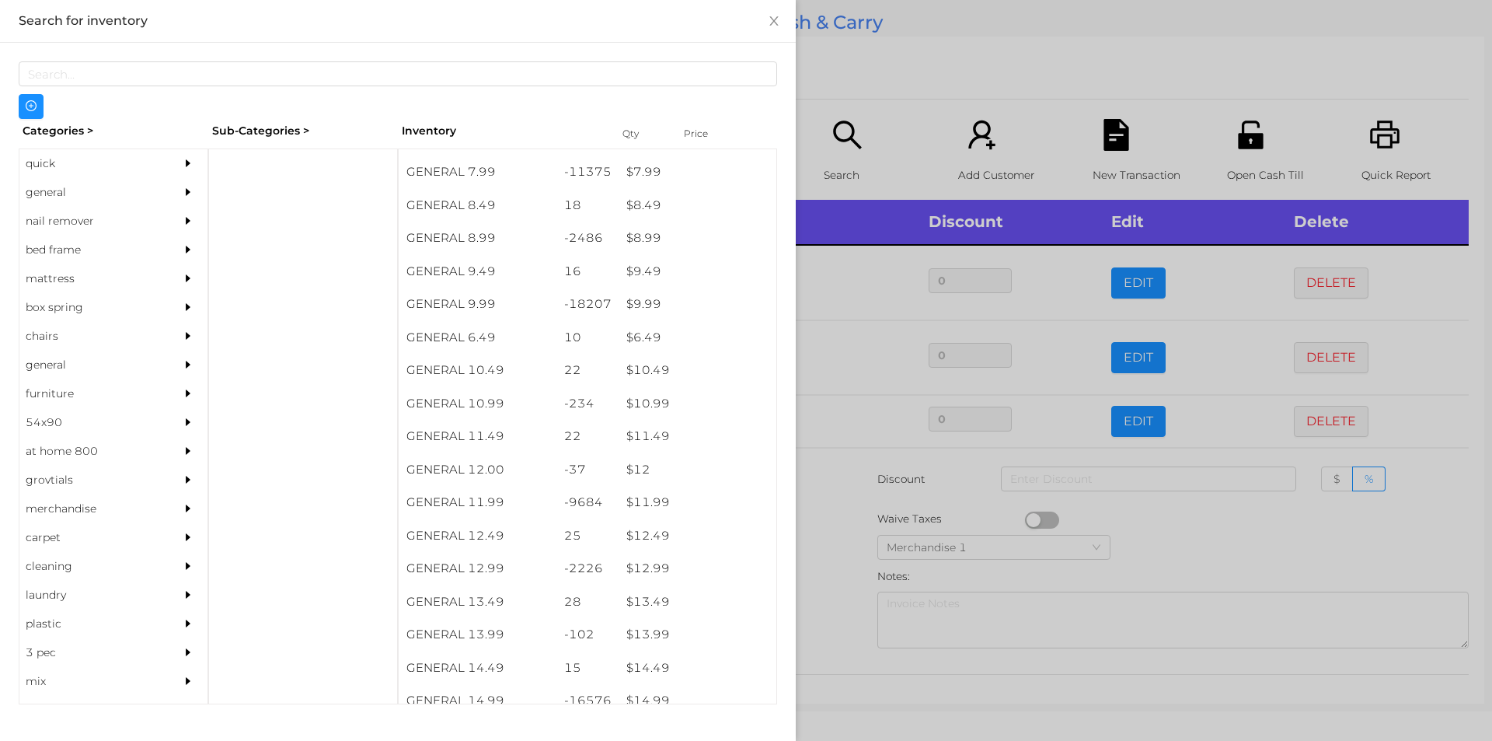
scroll to position [810, 0]
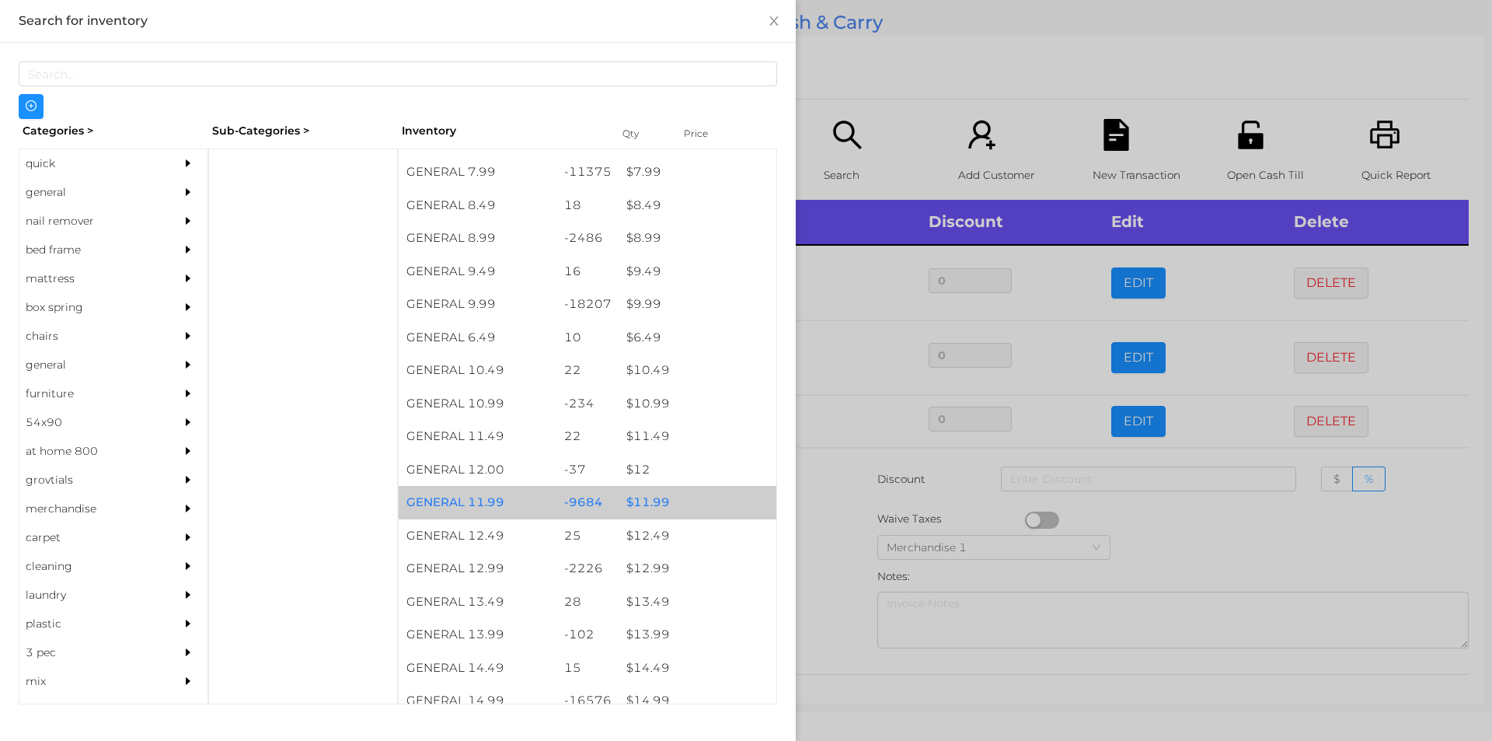
click at [652, 511] on div "$ 11.99" at bounding box center [698, 502] width 158 height 33
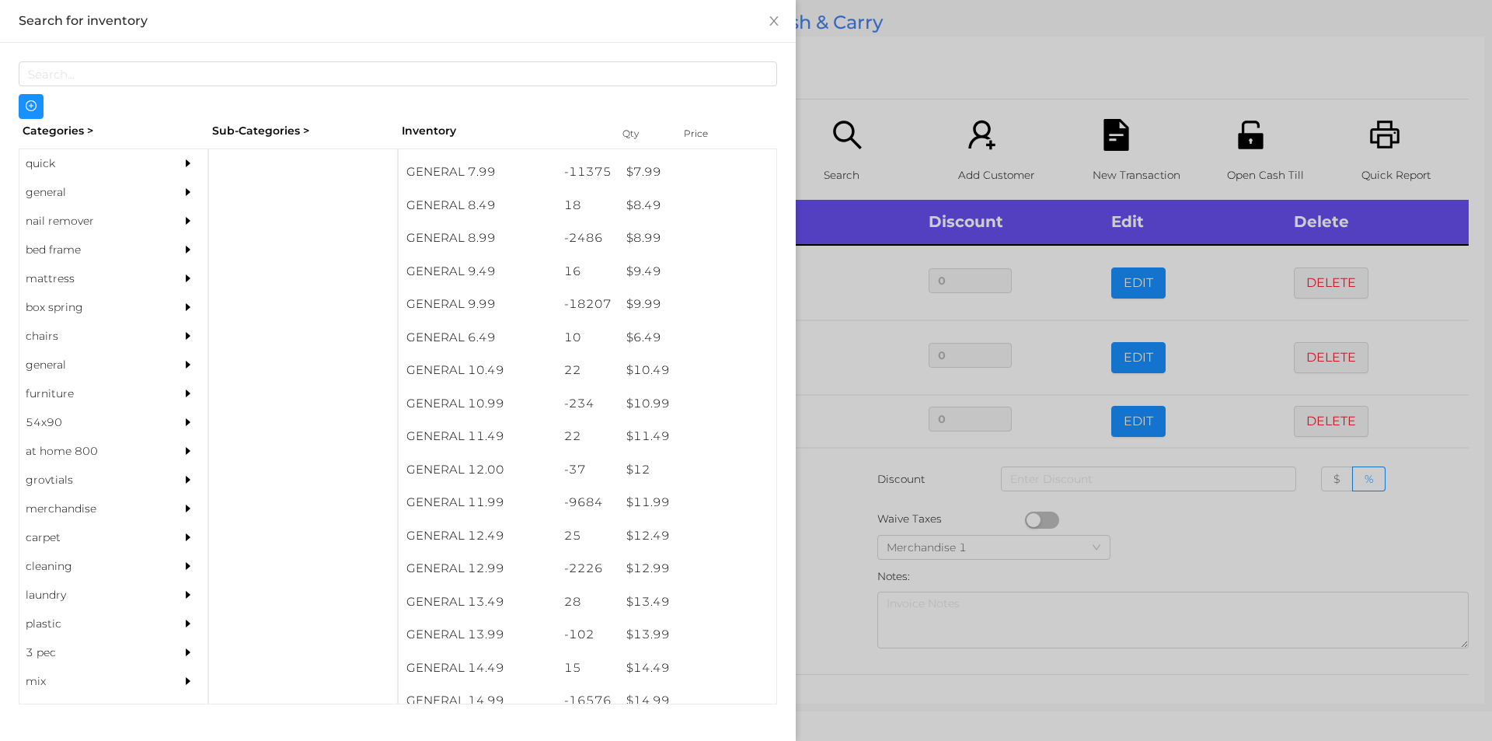
click at [835, 560] on div at bounding box center [746, 370] width 1492 height 741
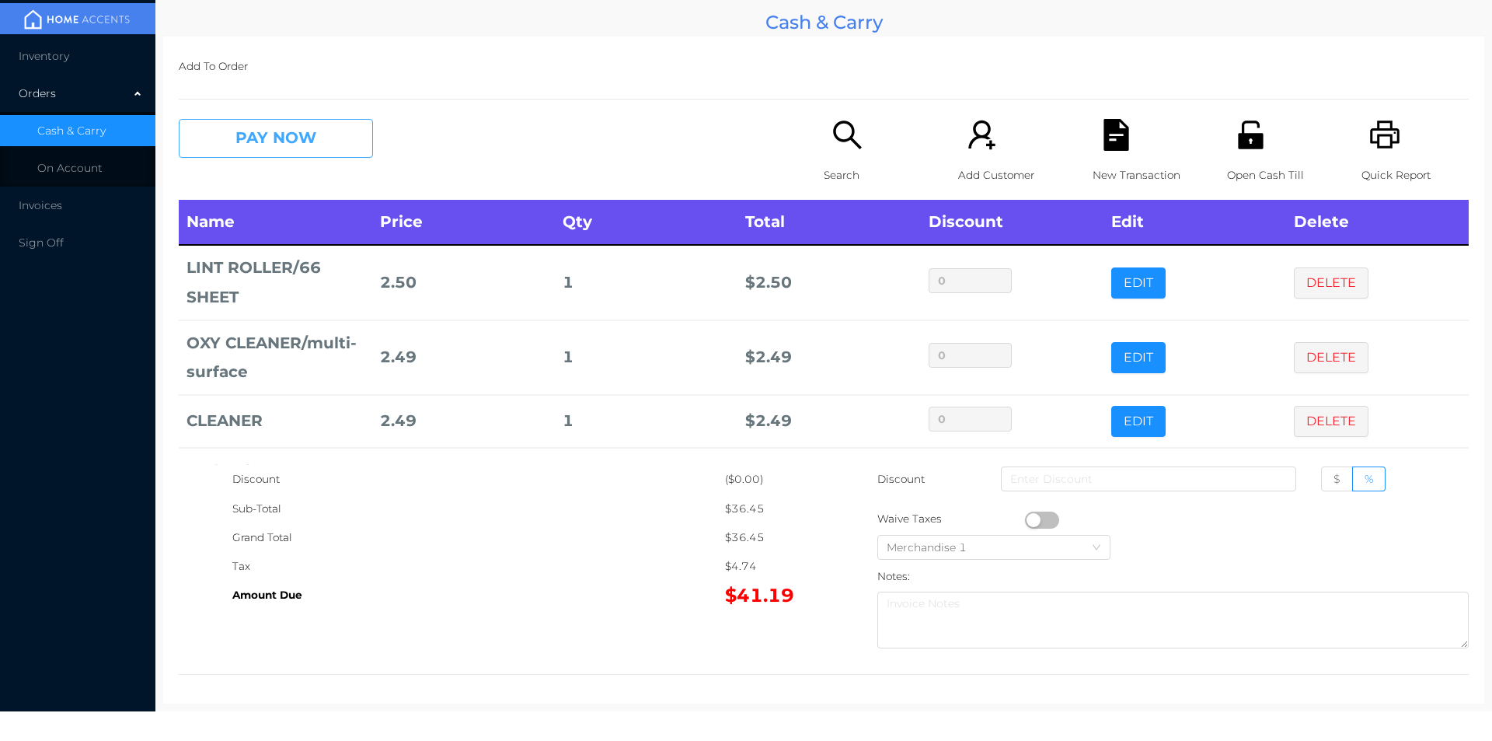
click at [295, 157] on button "PAY NOW" at bounding box center [276, 138] width 194 height 39
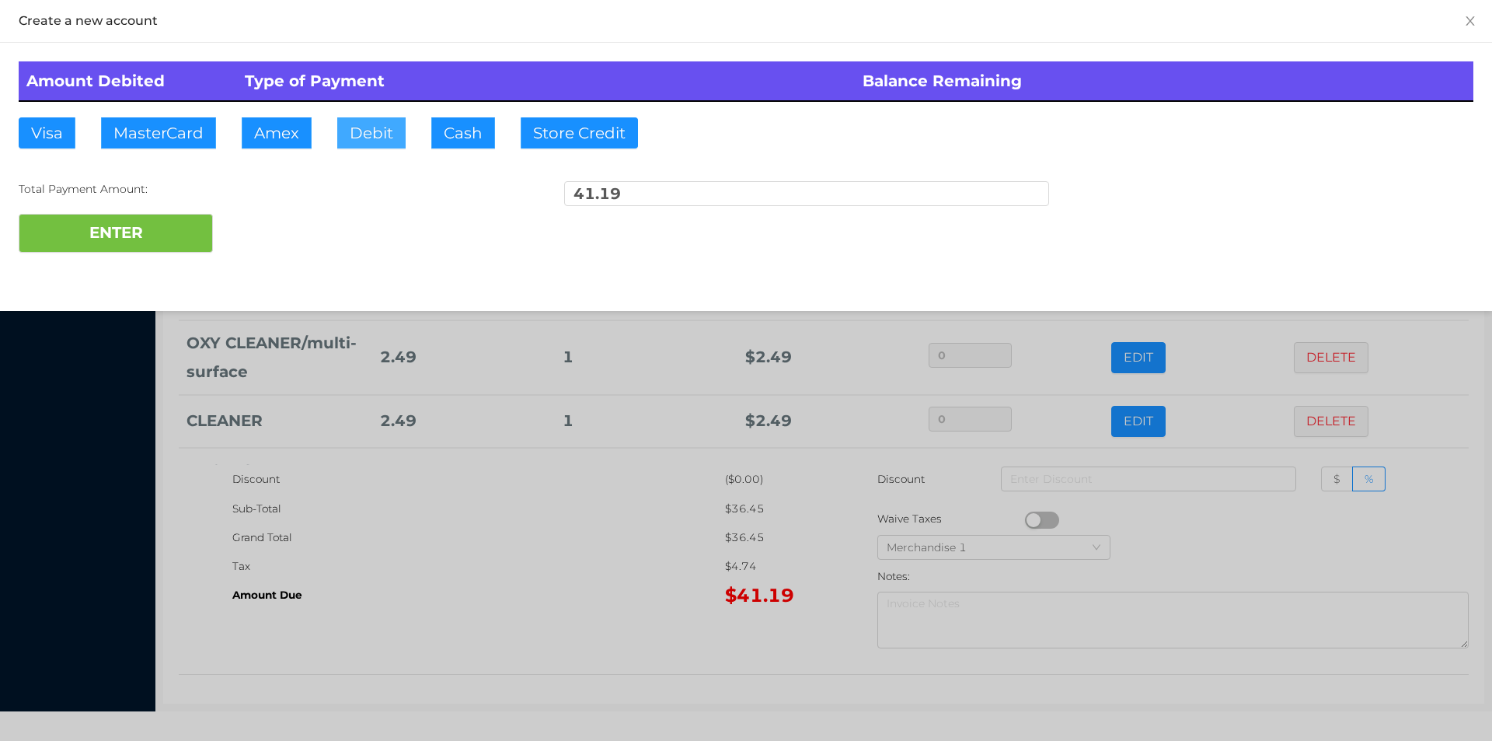
click at [363, 139] on button "Debit" at bounding box center [371, 132] width 68 height 31
click at [157, 239] on button "ENTER" at bounding box center [116, 233] width 194 height 39
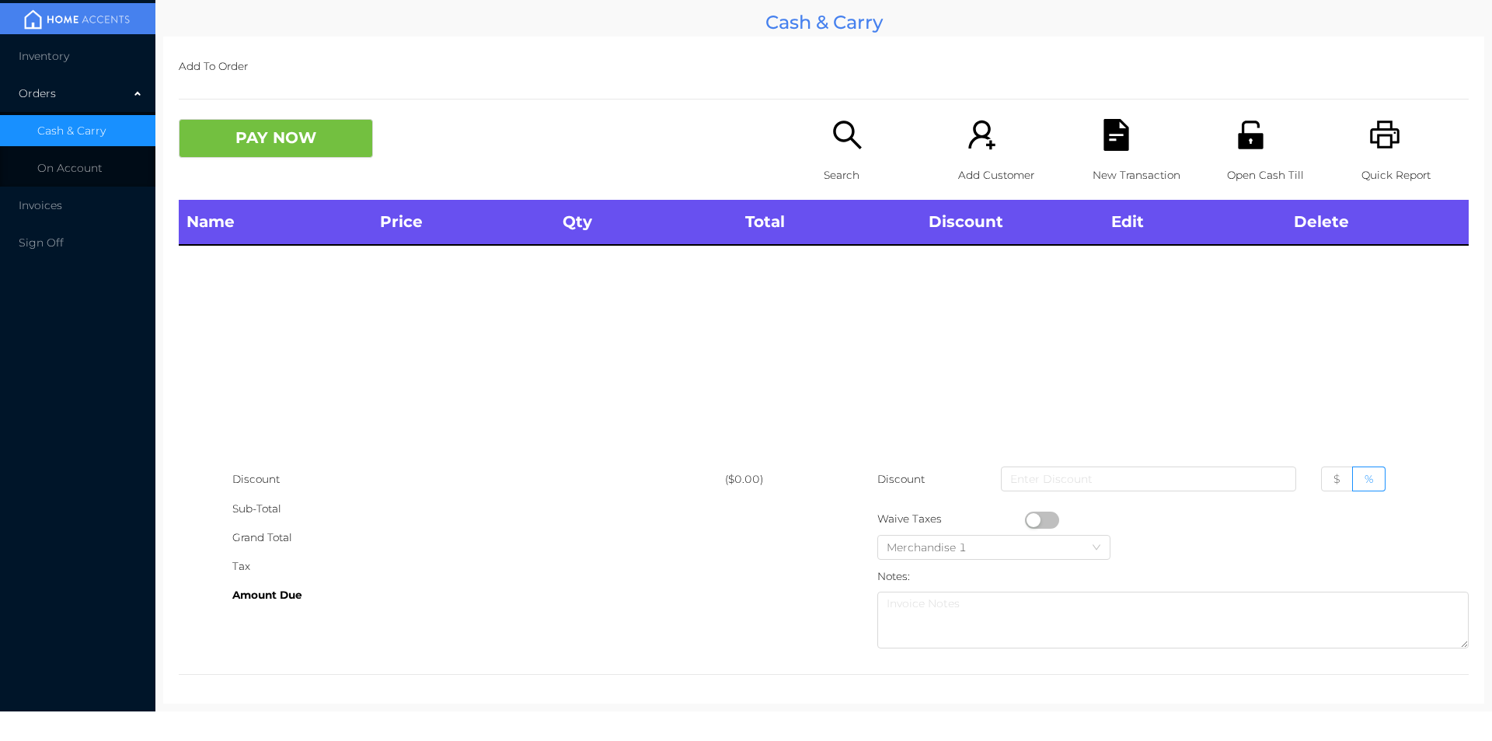
click at [836, 148] on icon "icon: search" at bounding box center [848, 135] width 32 height 32
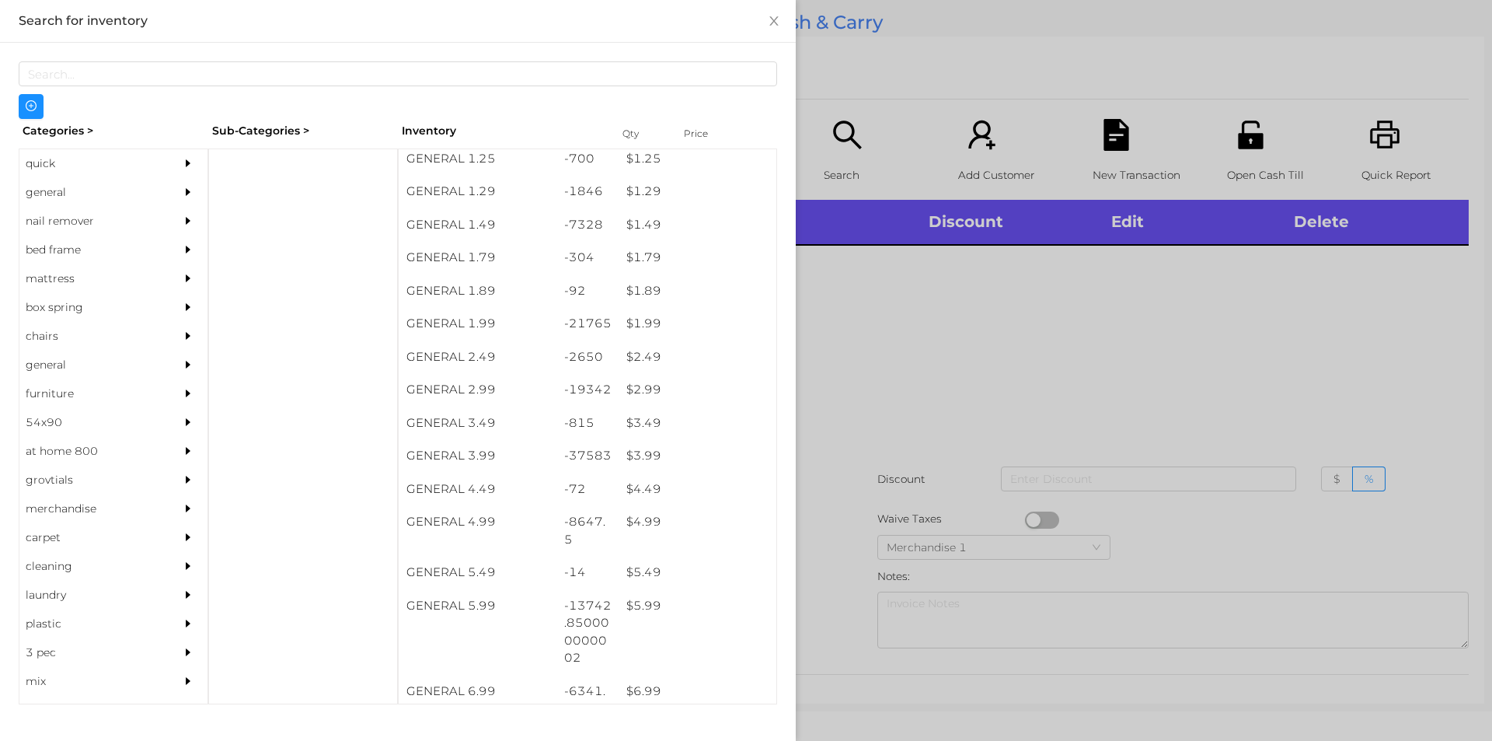
scroll to position [189, 0]
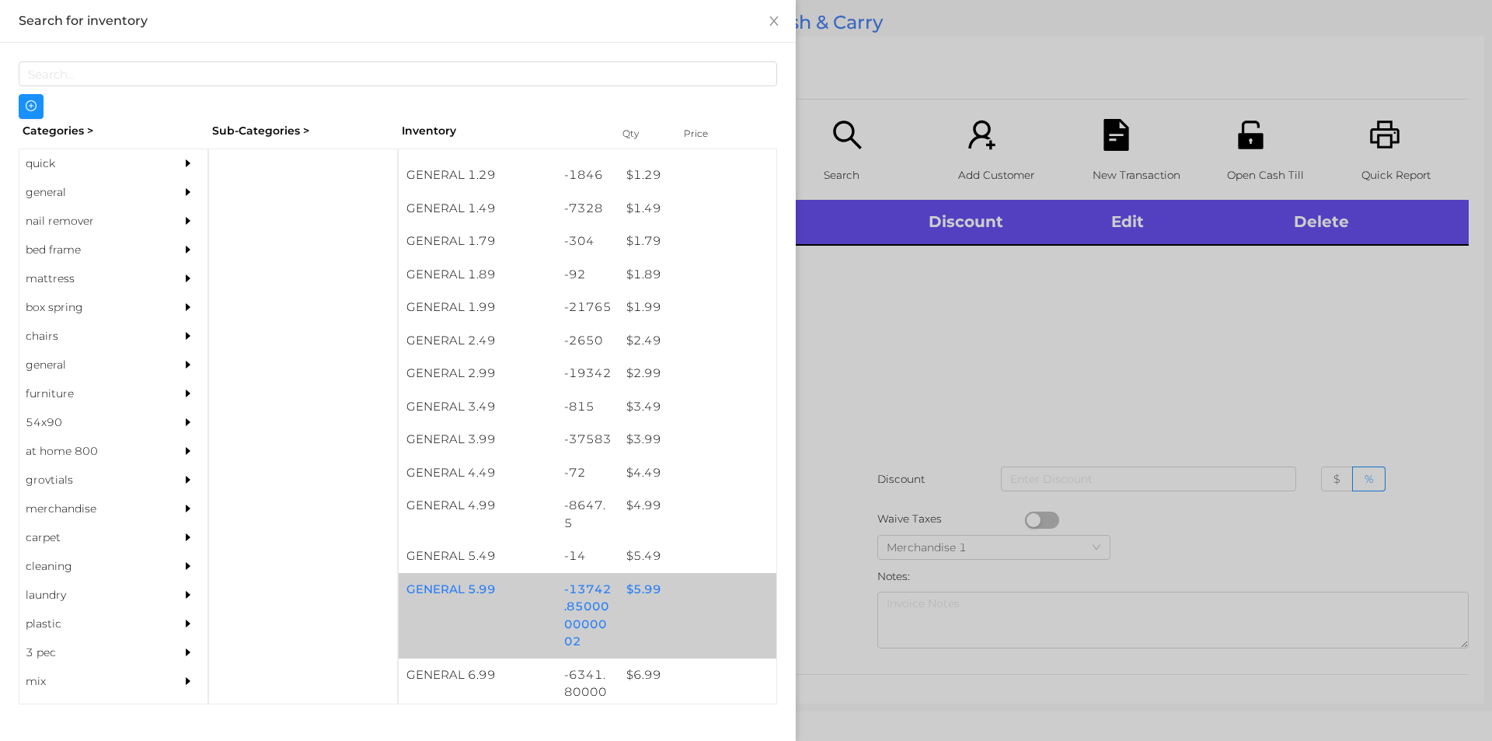
click at [632, 596] on div "$ 5.99" at bounding box center [698, 589] width 158 height 33
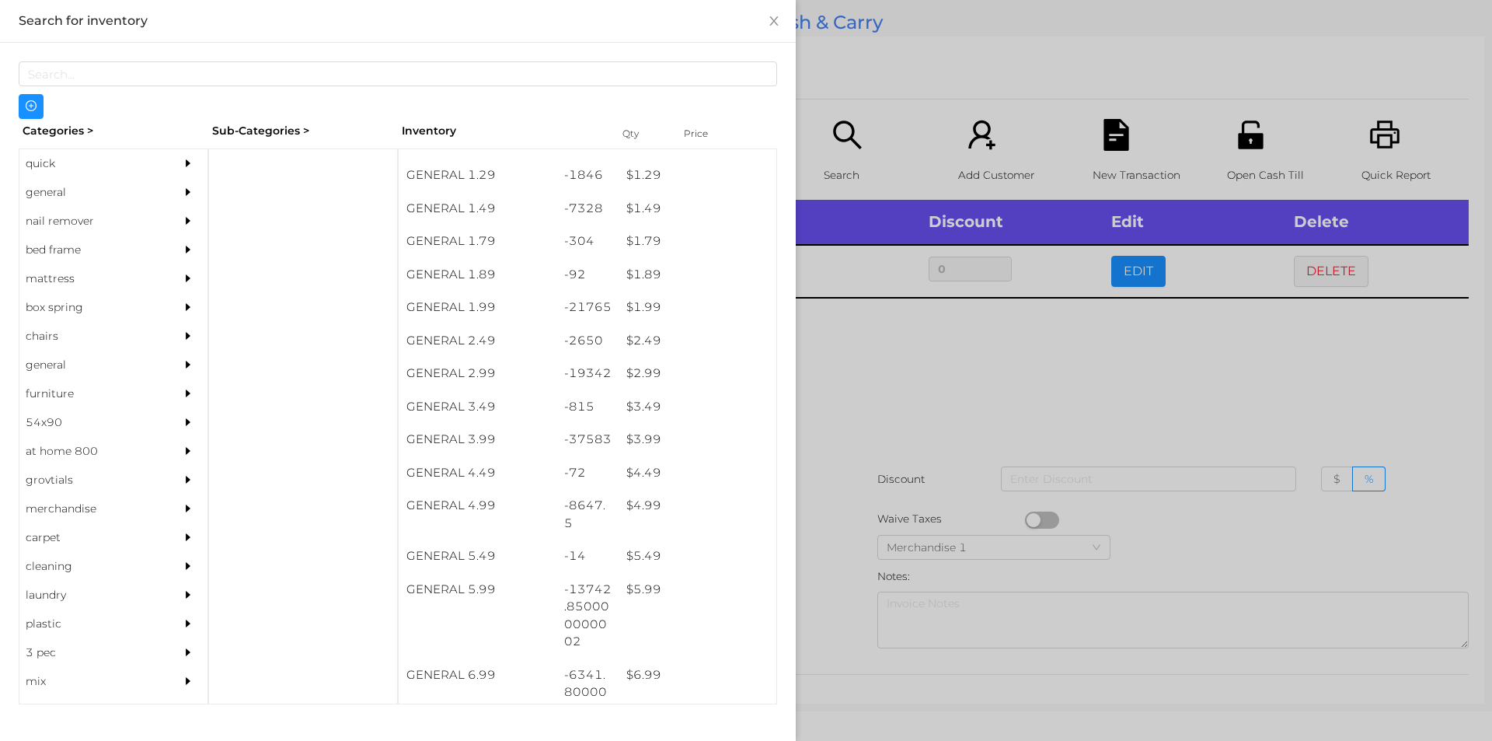
click at [849, 578] on div at bounding box center [746, 370] width 1492 height 741
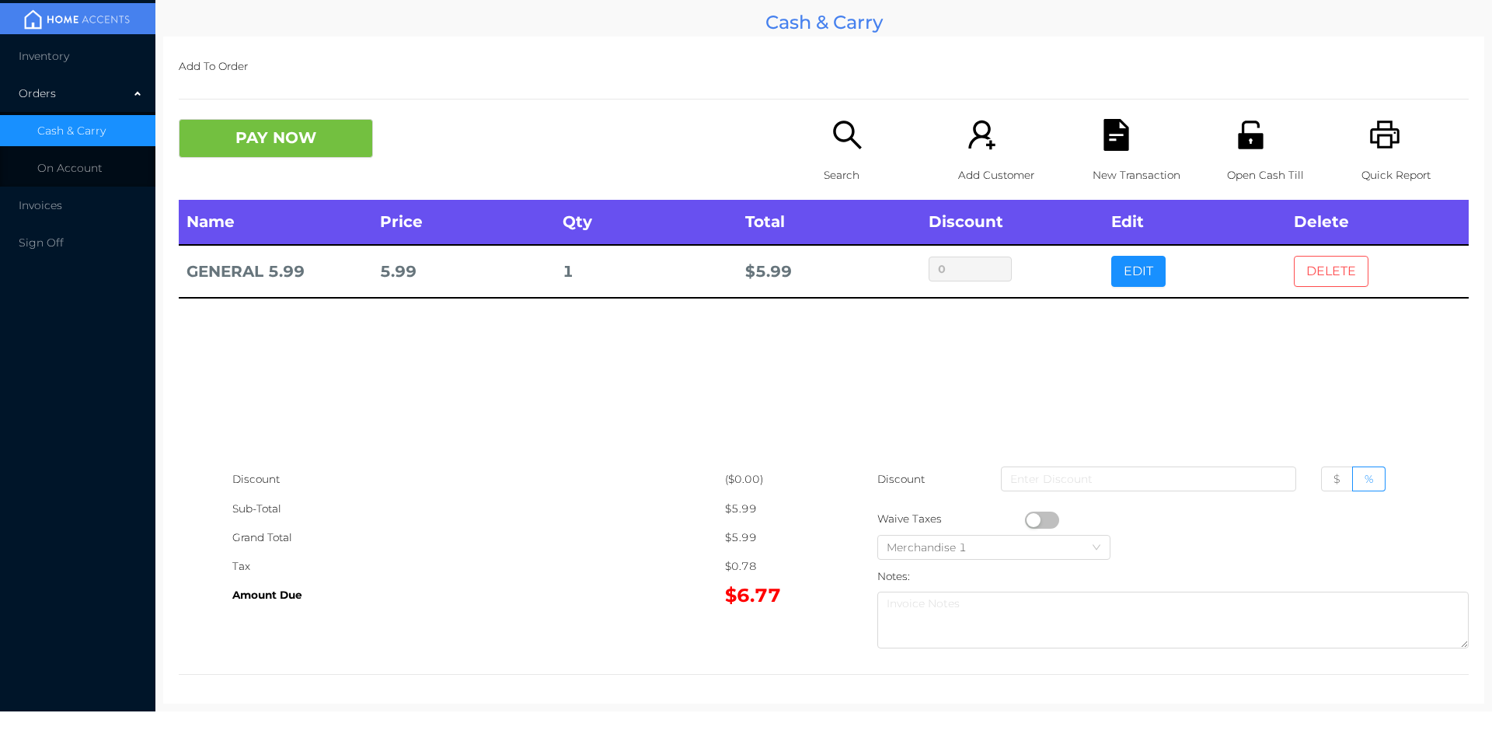
click at [1316, 281] on button "DELETE" at bounding box center [1331, 271] width 75 height 31
click at [1374, 158] on div "Quick Report" at bounding box center [1415, 159] width 107 height 81
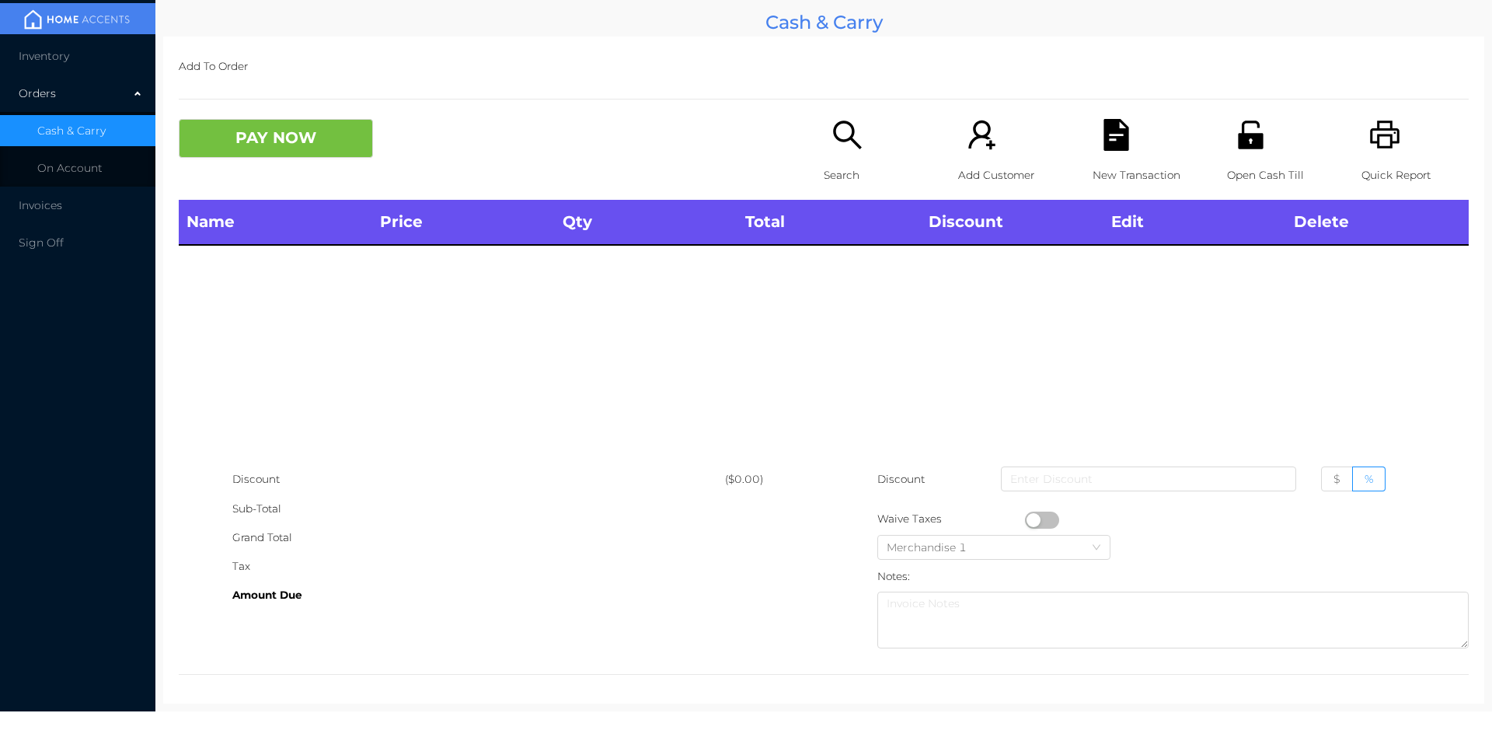
click at [270, 175] on div "PAY NOW Search Add Customer New Transaction Open Cash Till Quick Report" at bounding box center [824, 159] width 1290 height 81
click at [362, 403] on div "Name Price Qty Total Discount Edit Delete" at bounding box center [824, 332] width 1290 height 265
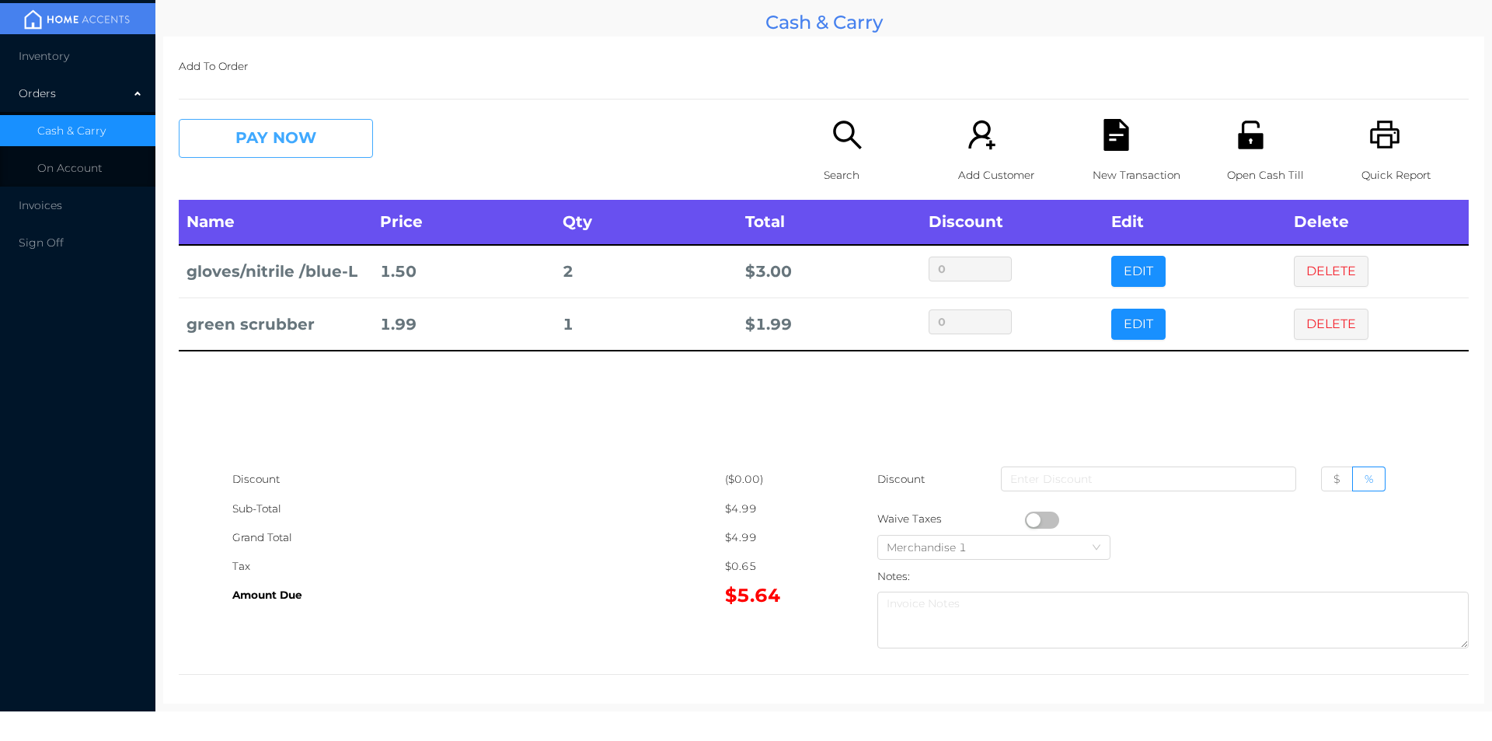
click at [245, 125] on button "PAY NOW" at bounding box center [276, 138] width 194 height 39
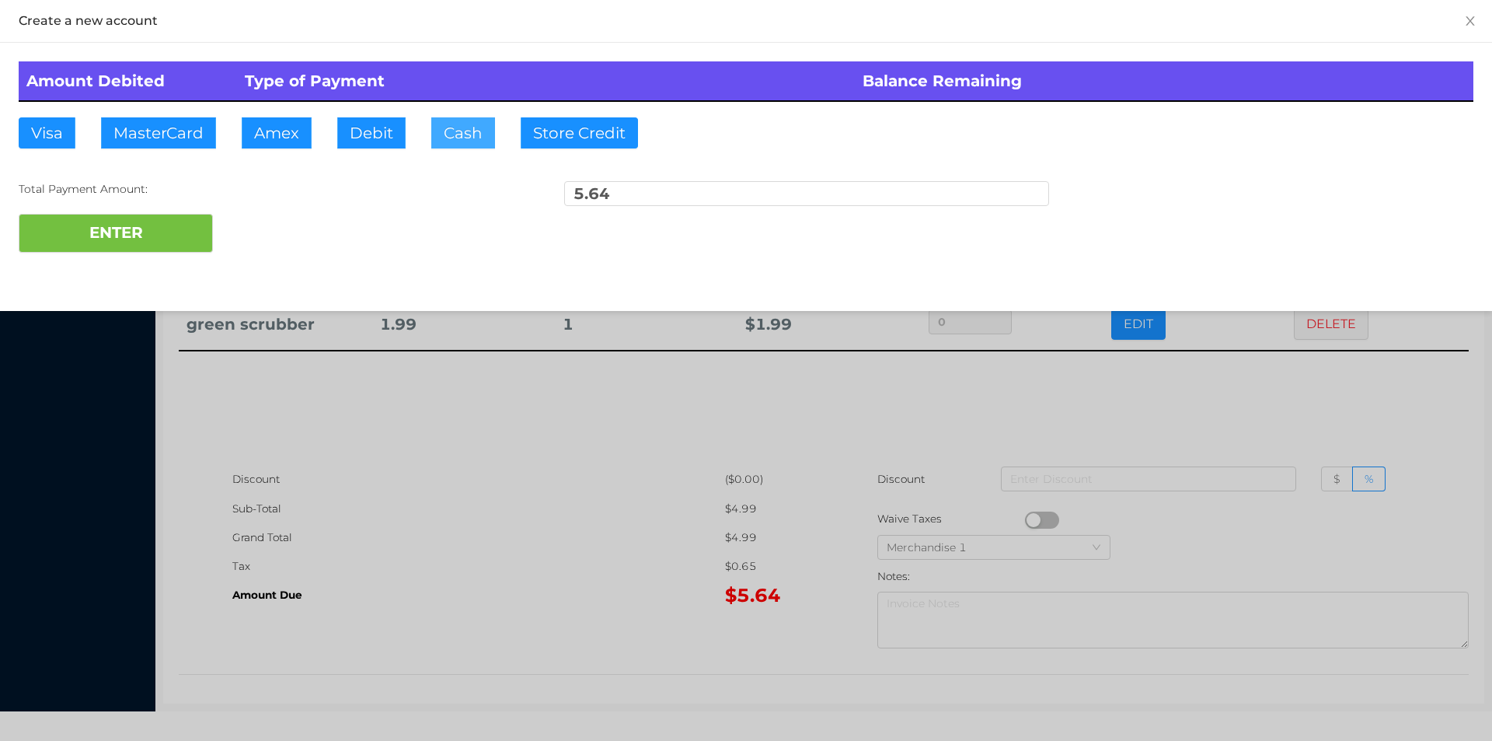
click at [455, 138] on button "Cash" at bounding box center [463, 132] width 64 height 31
type input "6."
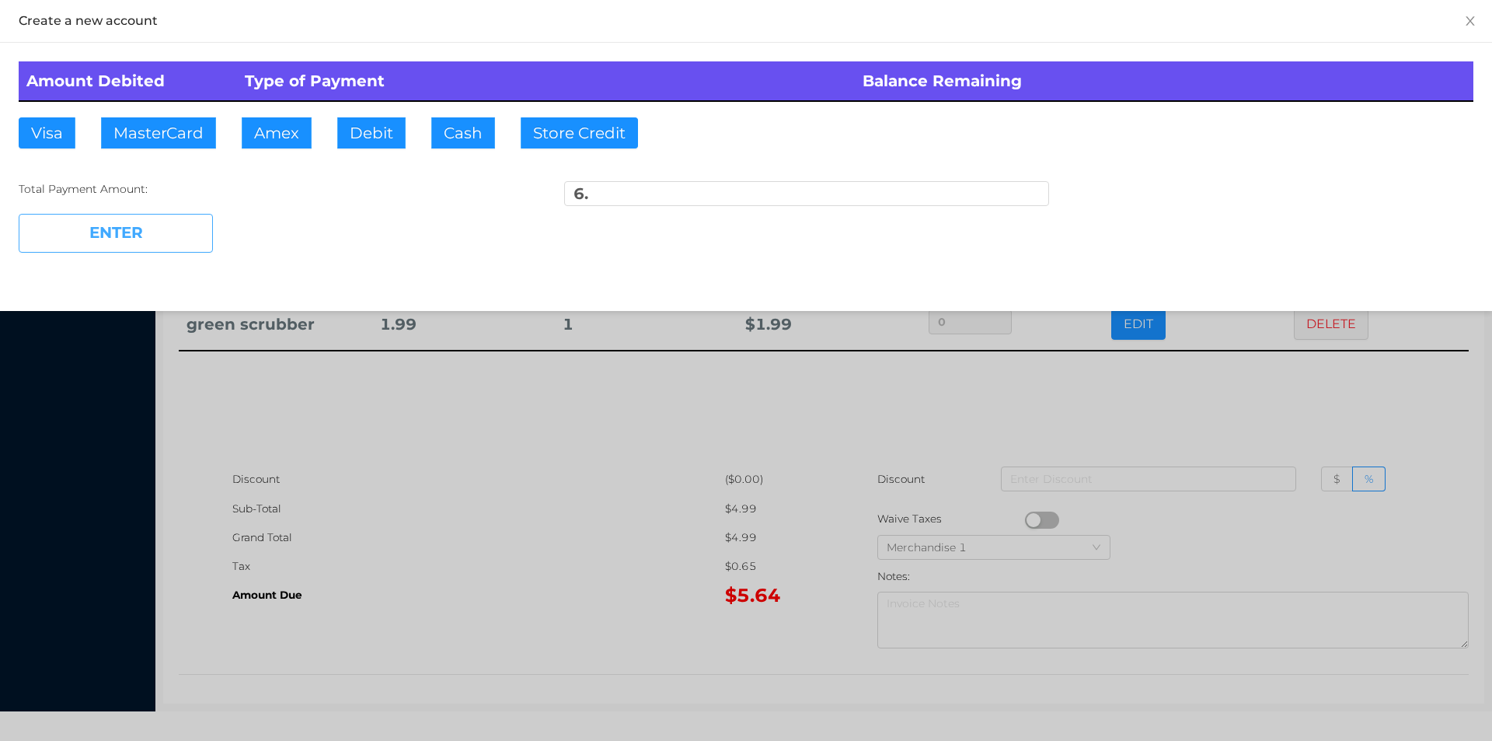
click at [176, 229] on button "ENTER" at bounding box center [116, 233] width 194 height 39
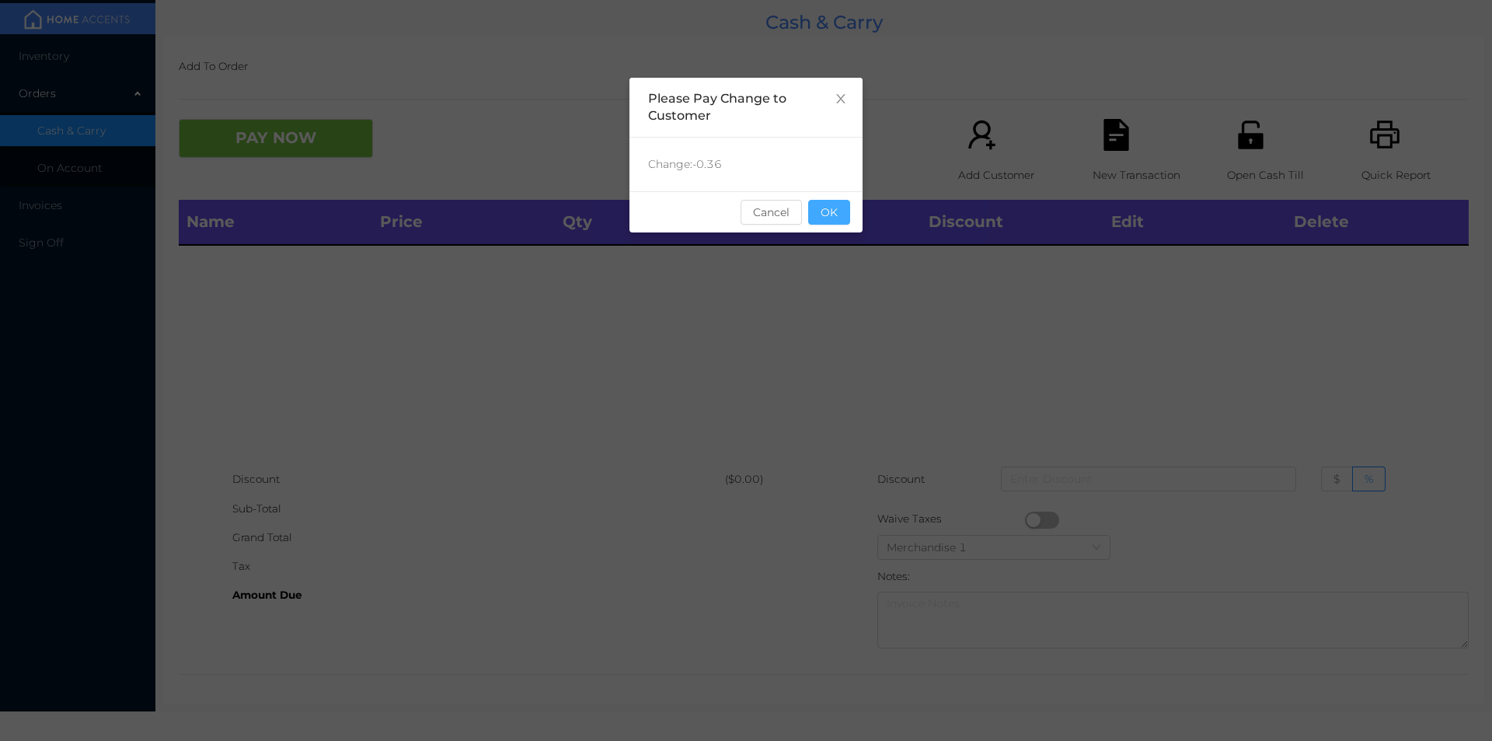
click at [833, 223] on button "OK" at bounding box center [829, 212] width 42 height 25
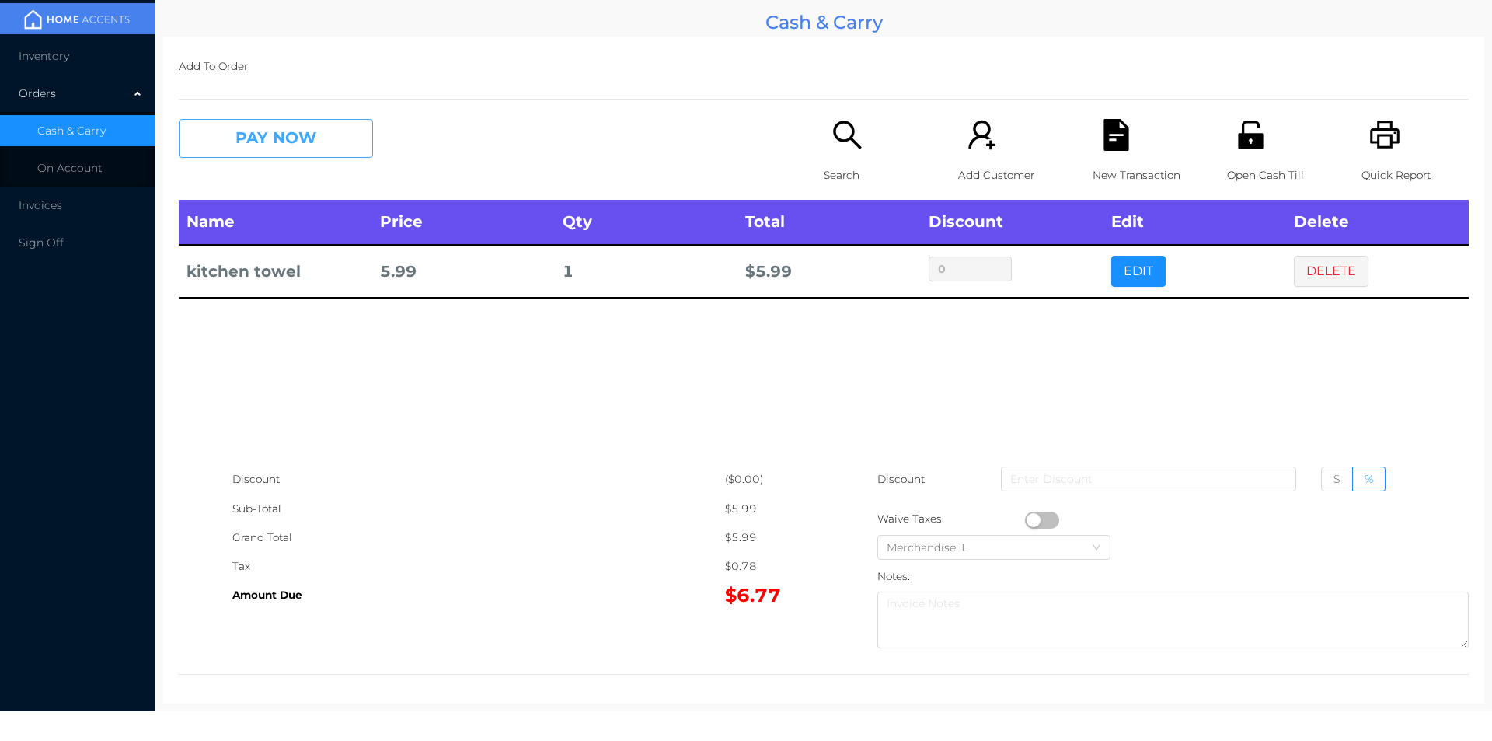
click at [276, 127] on button "PAY NOW" at bounding box center [276, 138] width 194 height 39
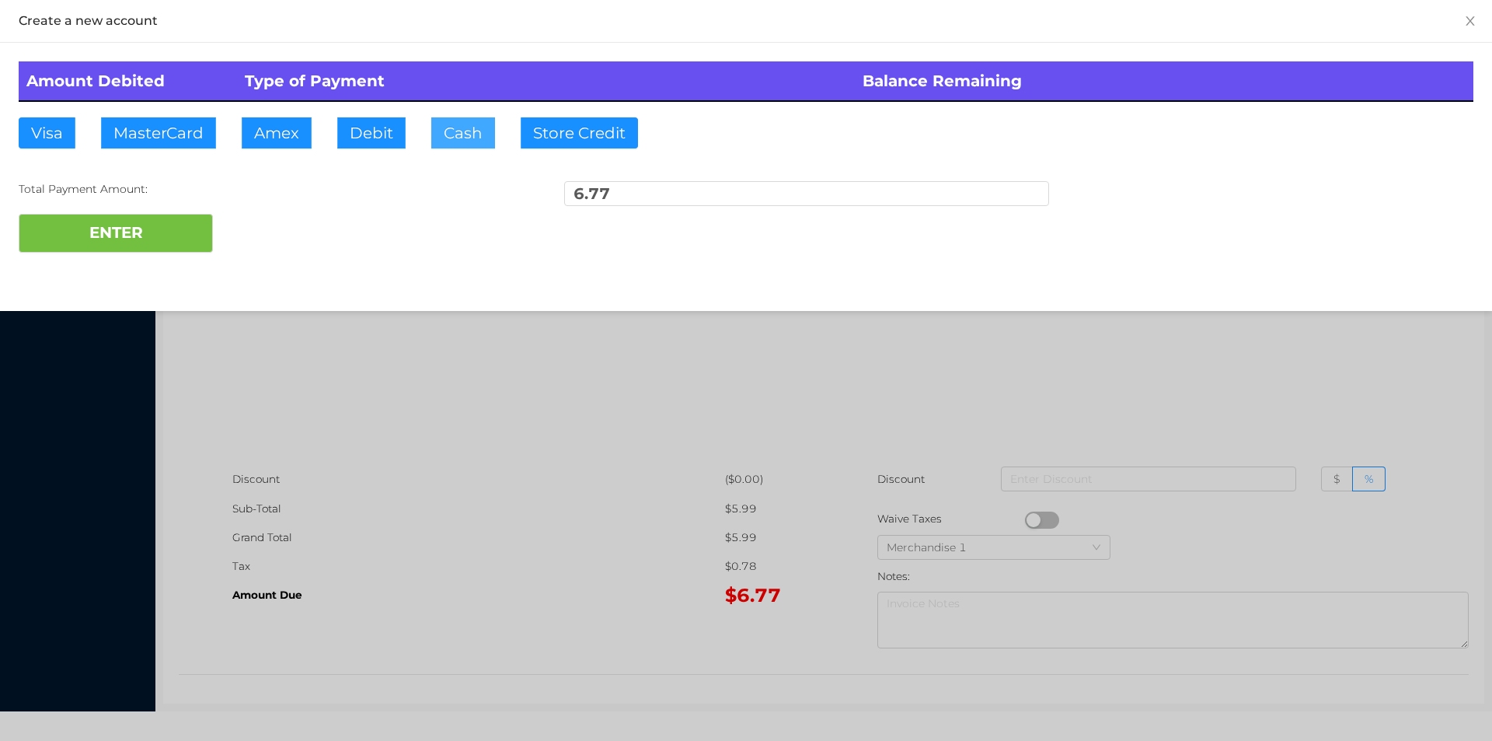
click at [448, 139] on button "Cash" at bounding box center [463, 132] width 64 height 31
type input "20."
click at [134, 231] on button "ENTER" at bounding box center [116, 233] width 194 height 39
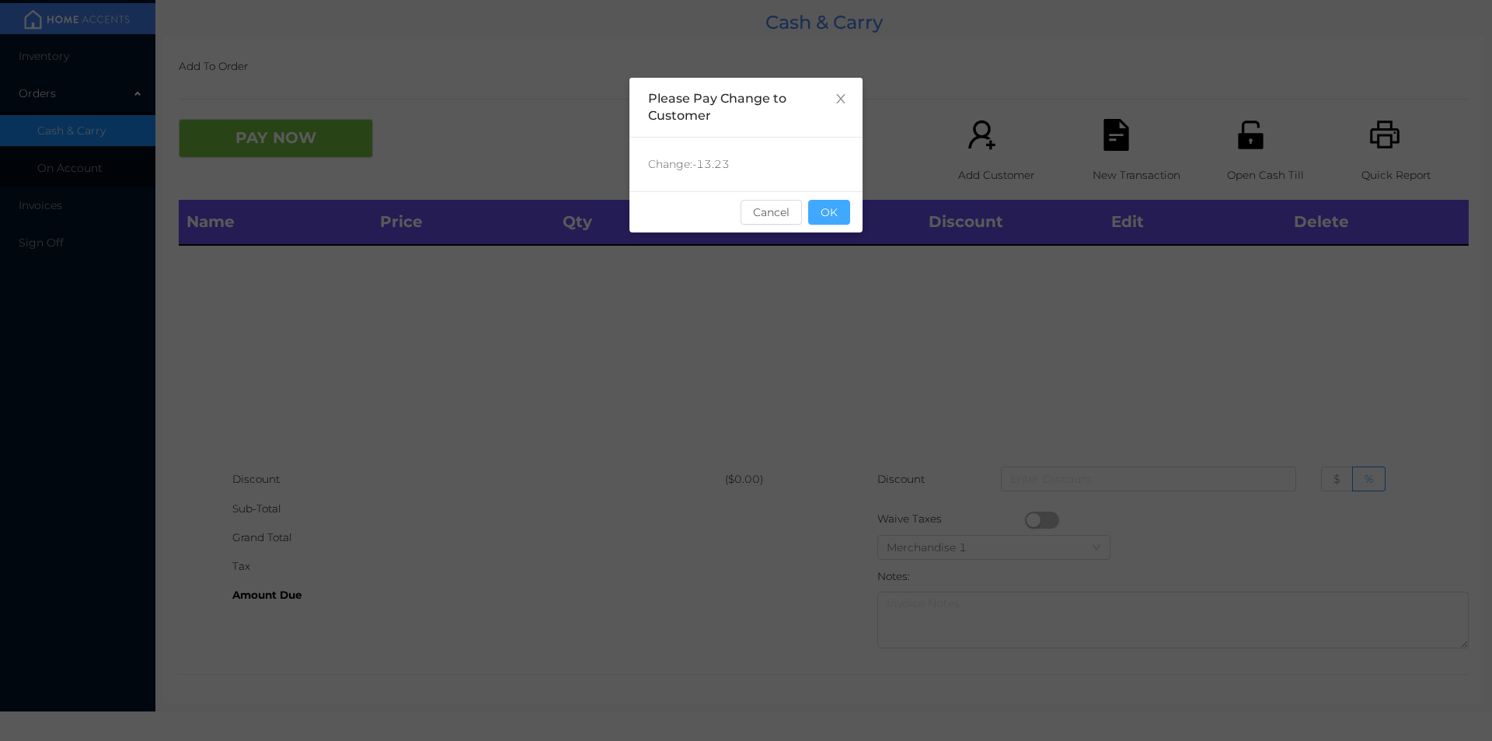
click at [821, 214] on button "OK" at bounding box center [829, 212] width 42 height 25
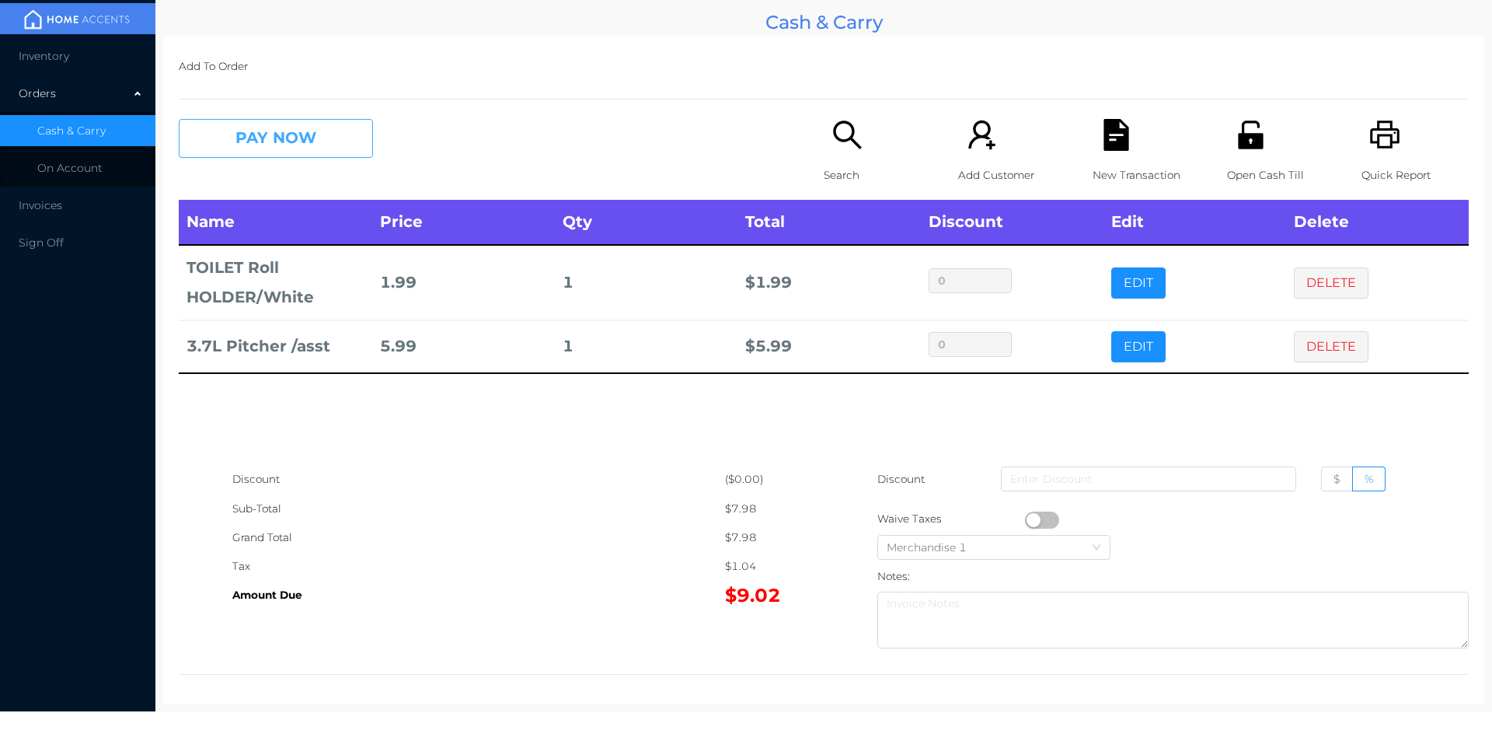
click at [278, 152] on button "PAY NOW" at bounding box center [276, 138] width 194 height 39
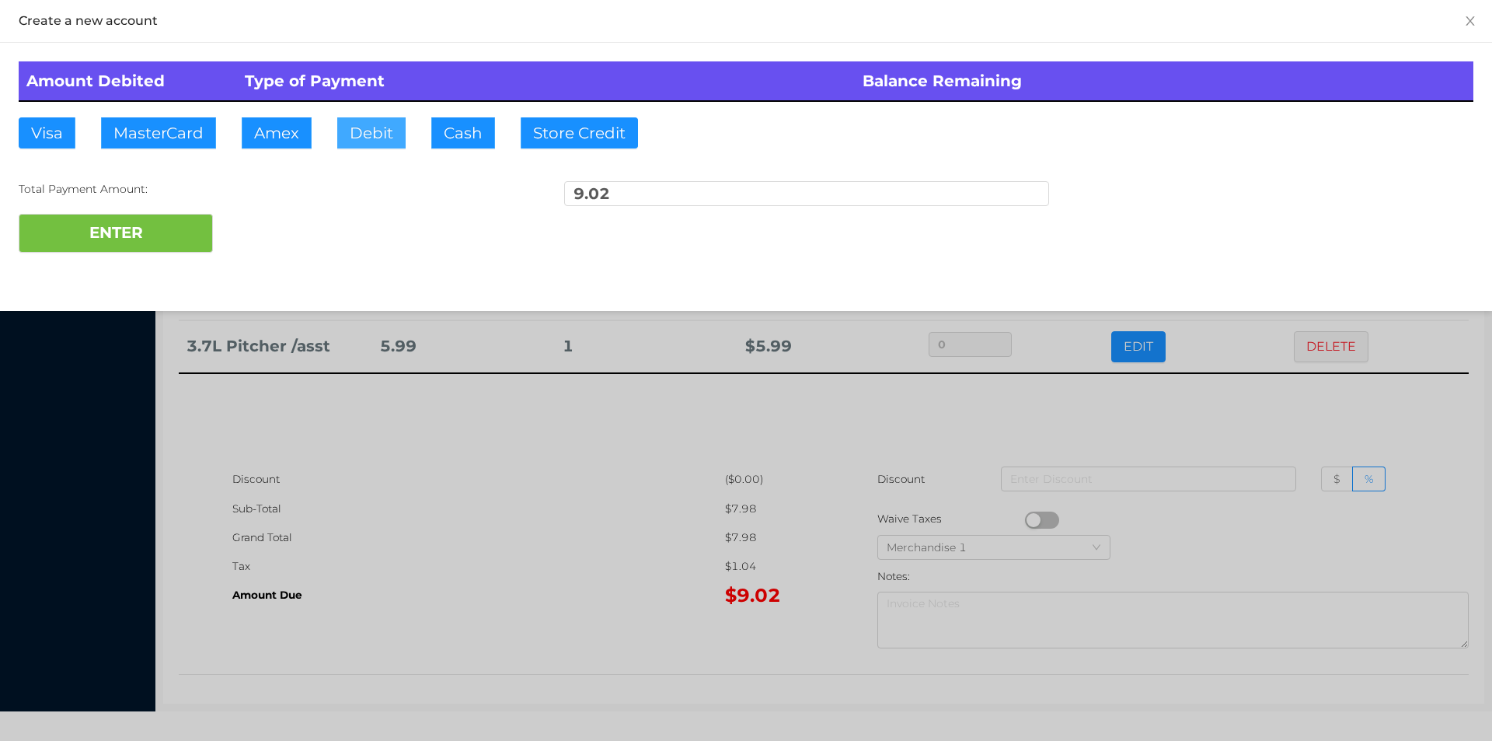
click at [358, 145] on button "Debit" at bounding box center [371, 132] width 68 height 31
click at [206, 238] on button "ENTER" at bounding box center [116, 233] width 194 height 39
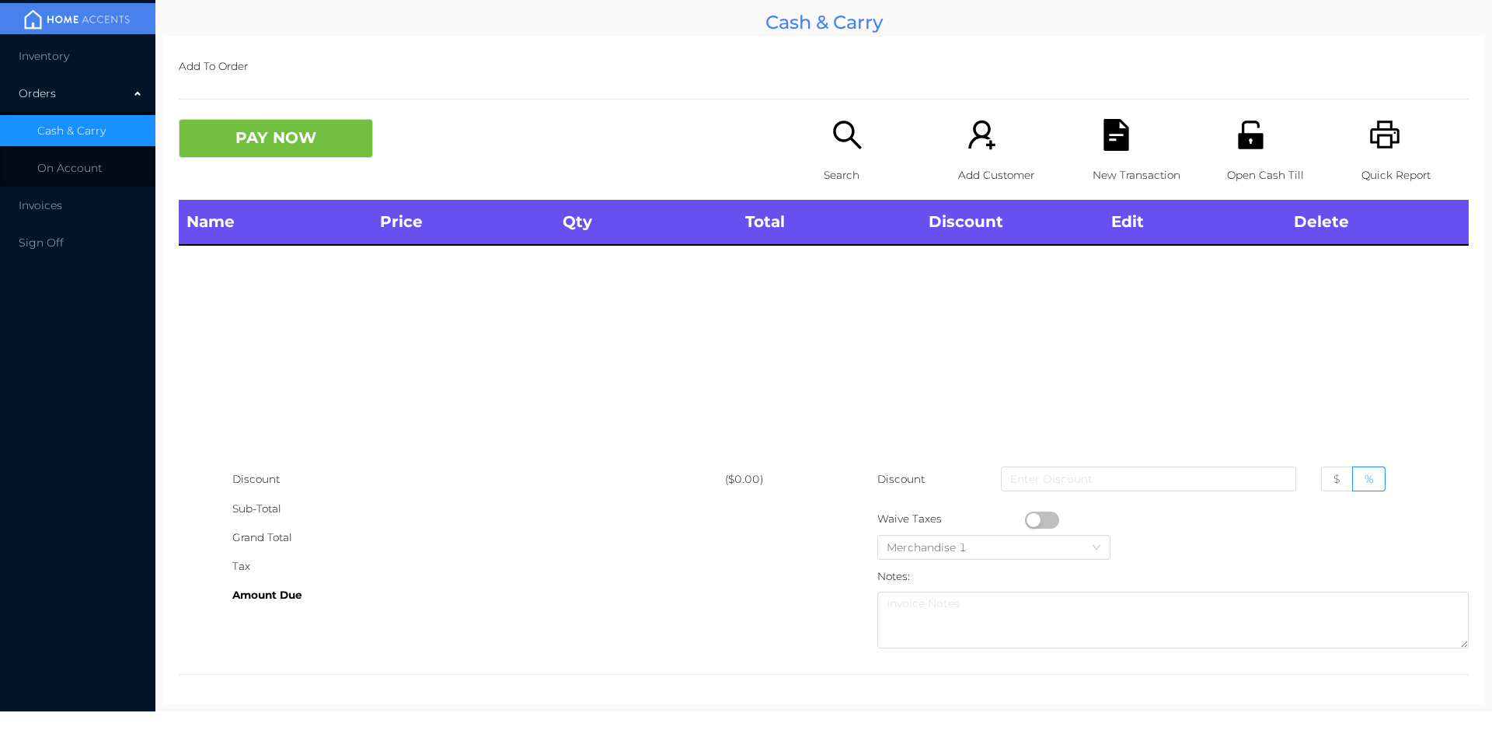
click at [824, 171] on p "Search" at bounding box center [877, 175] width 107 height 29
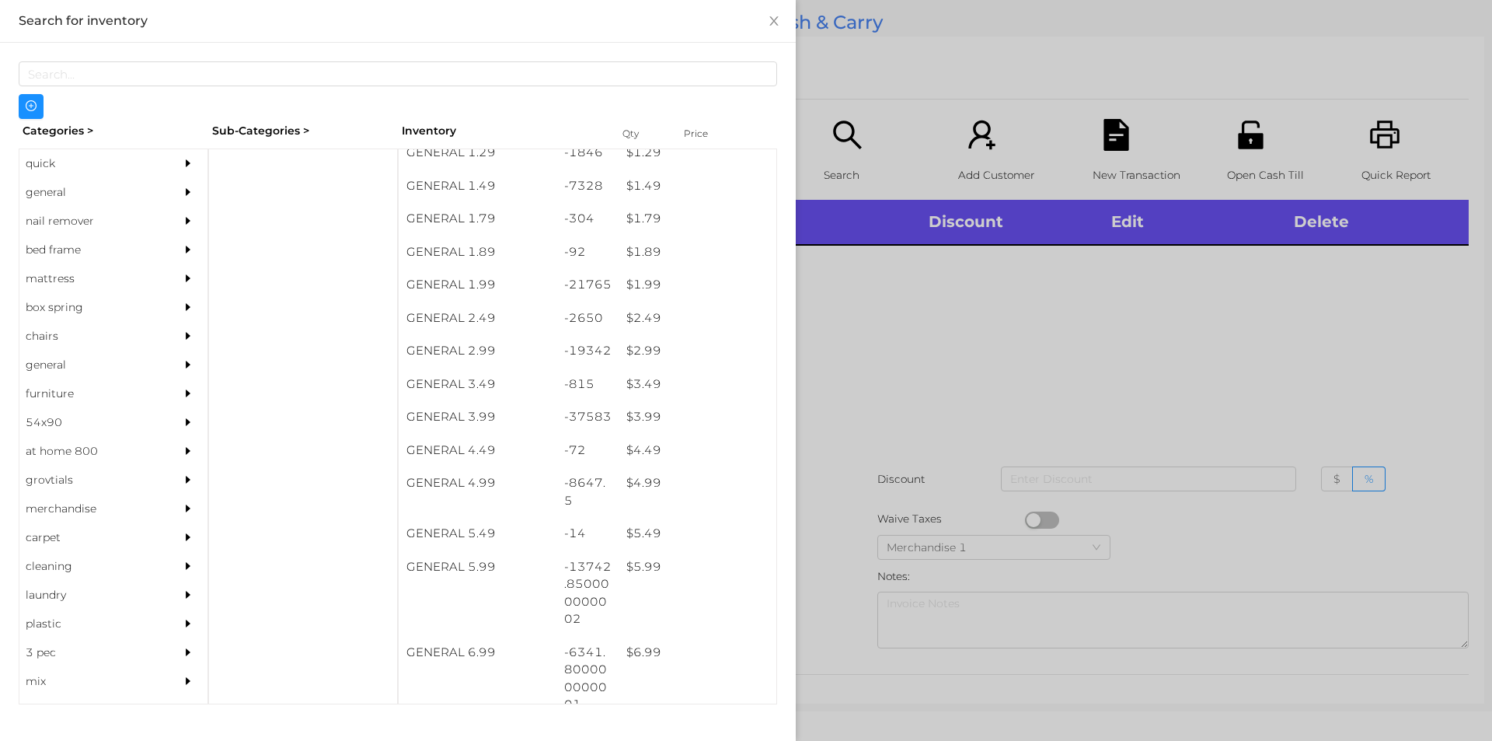
scroll to position [212, 0]
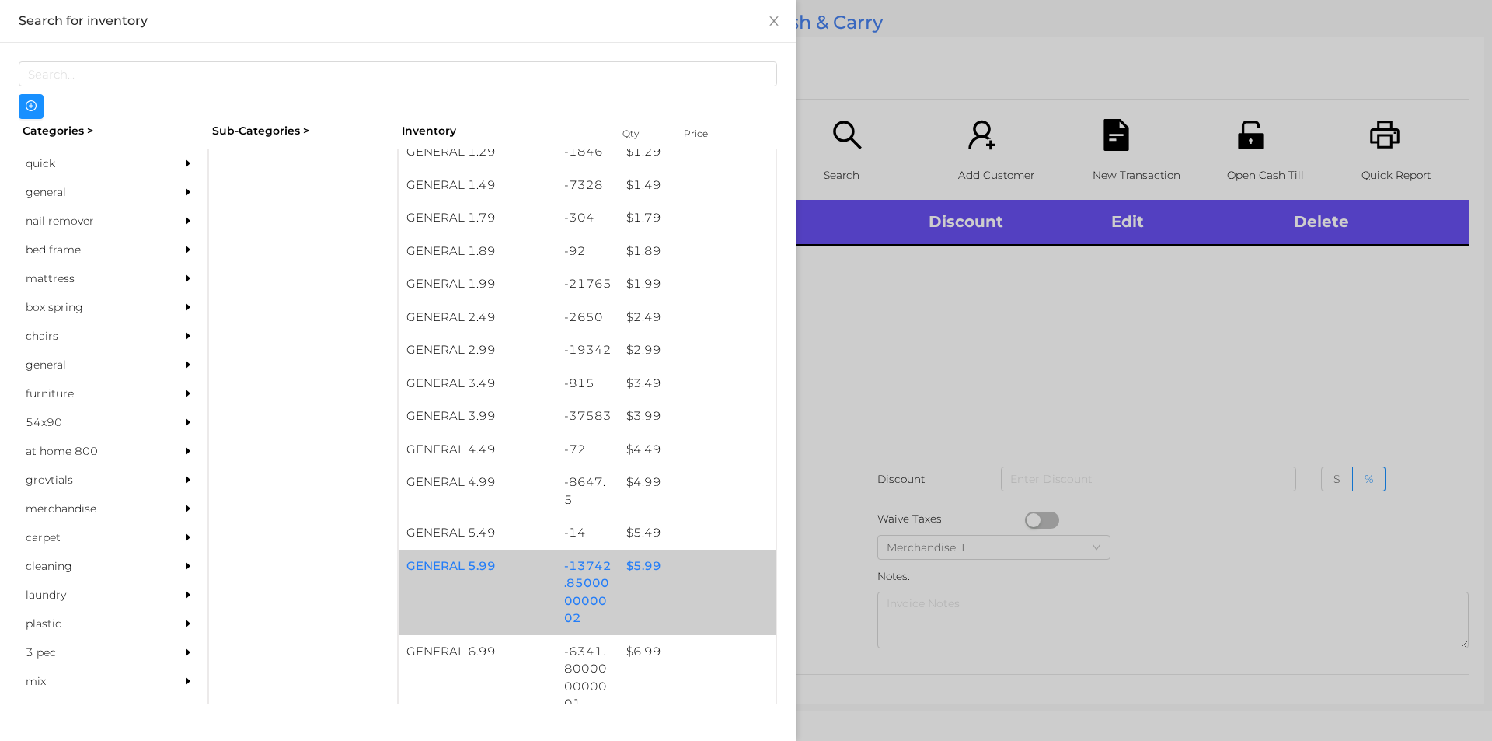
click at [636, 570] on div "$ 5.99" at bounding box center [698, 565] width 158 height 33
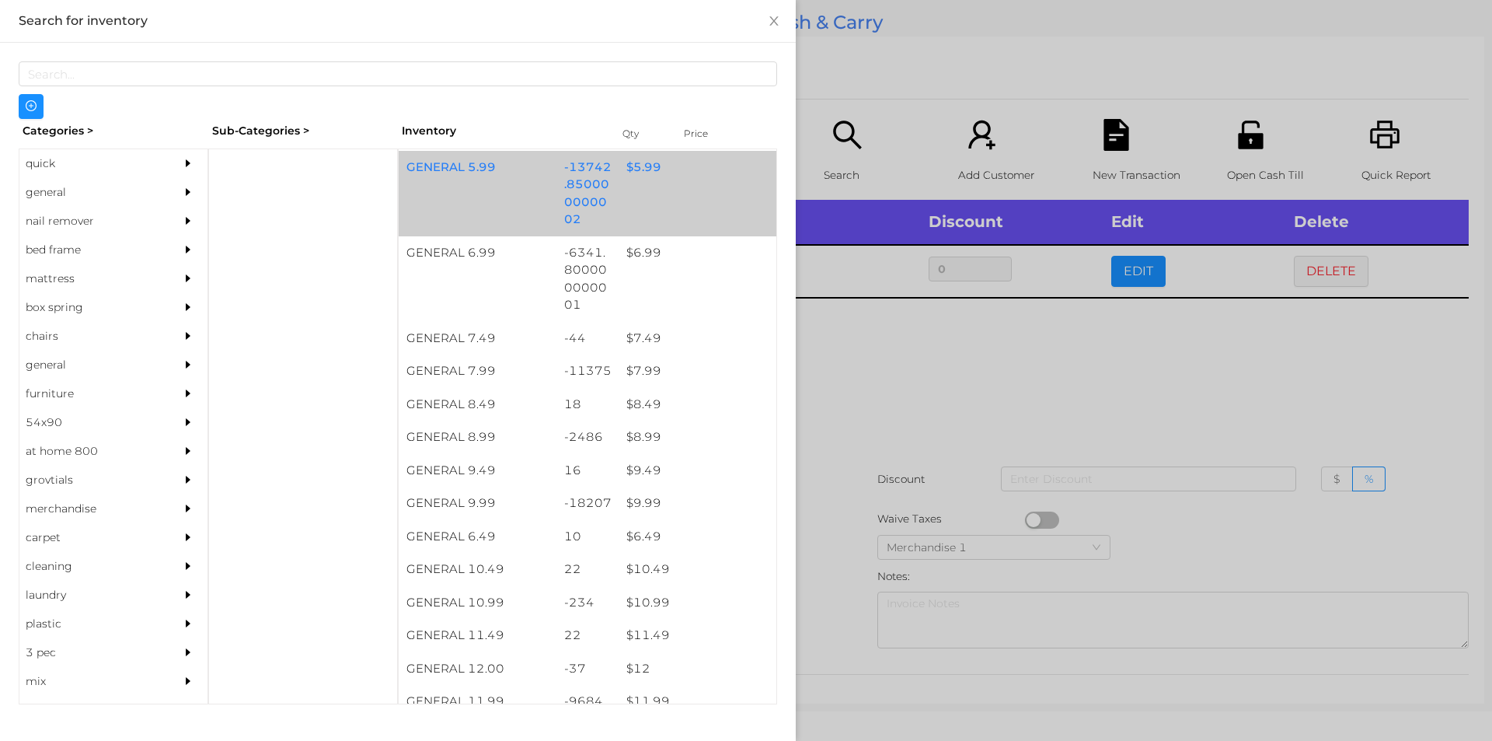
scroll to position [613, 0]
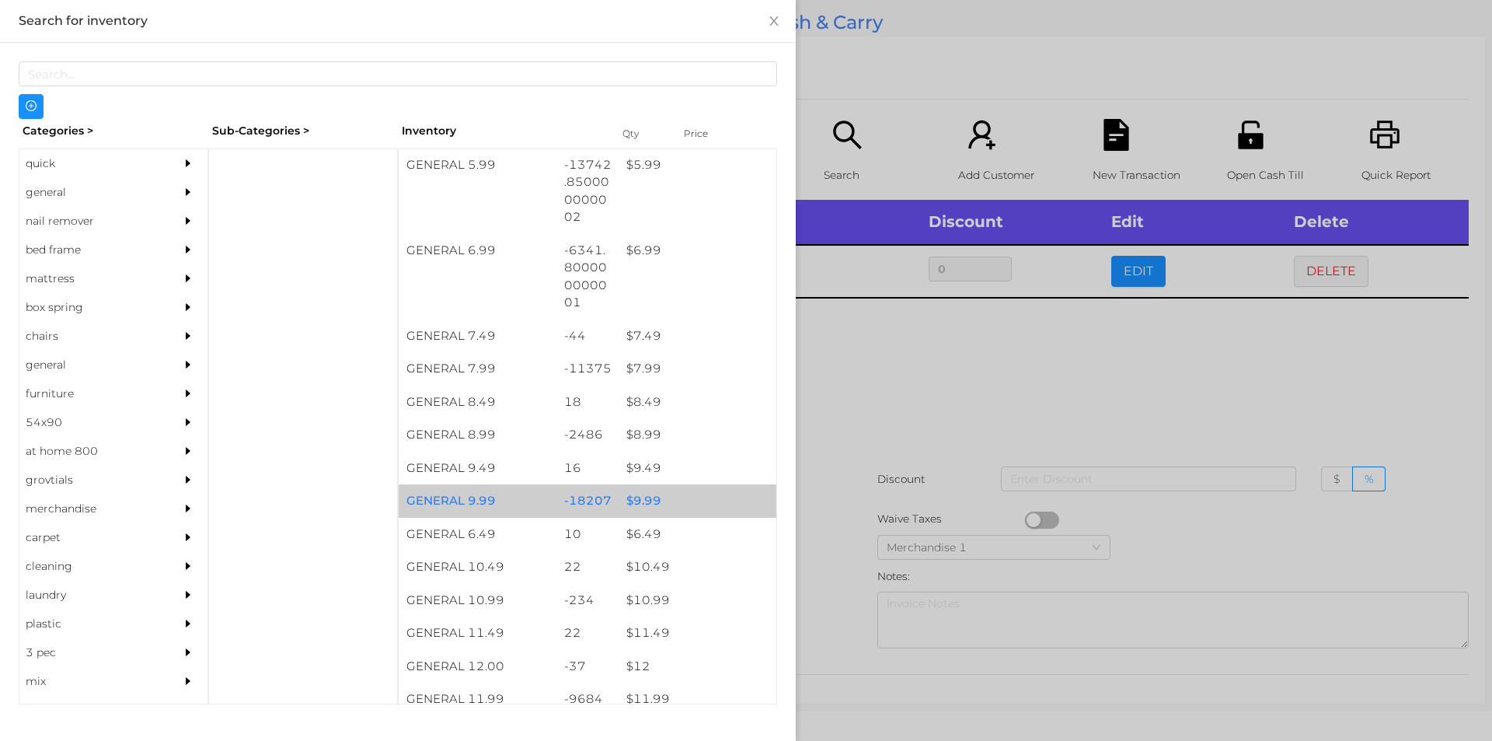
click at [643, 508] on div "$ 9.99" at bounding box center [698, 500] width 158 height 33
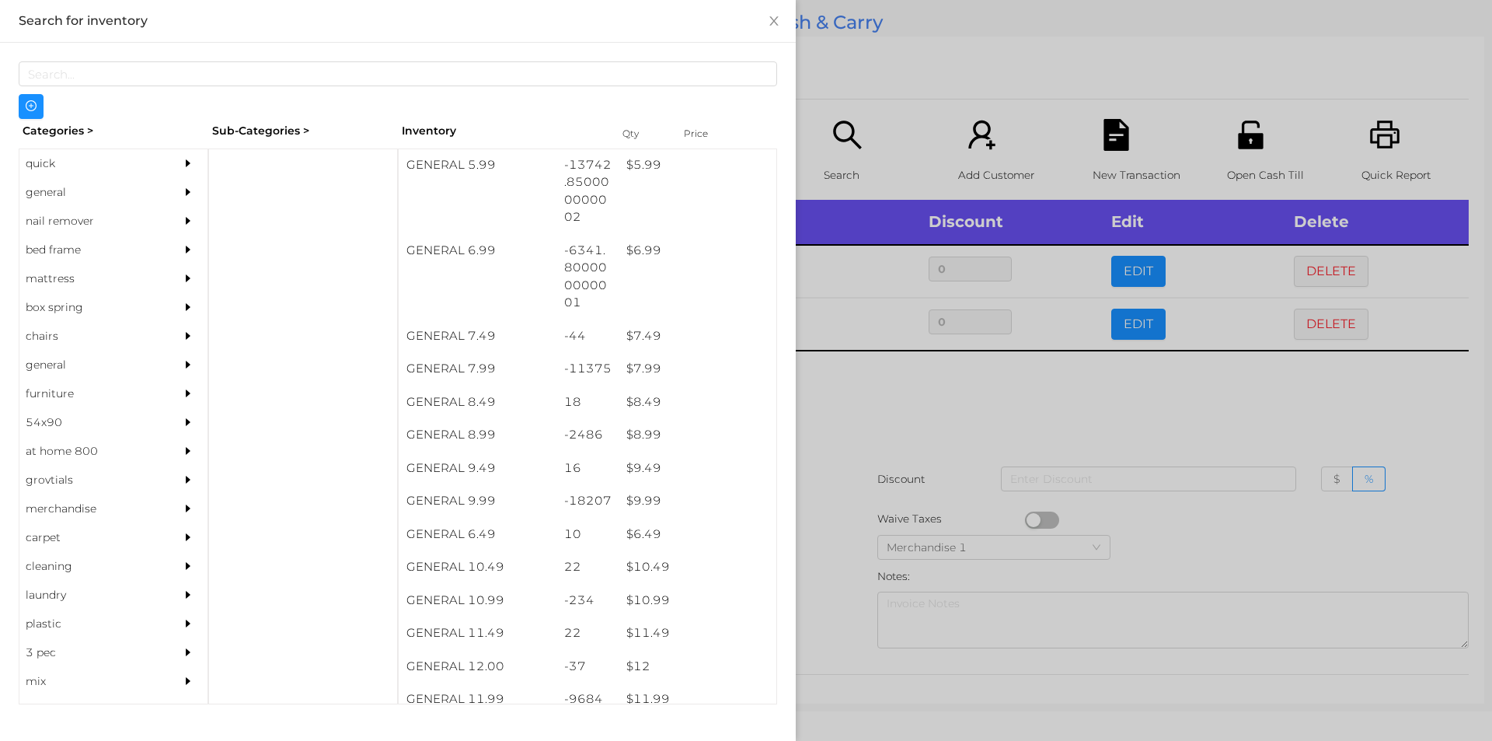
click at [839, 482] on div at bounding box center [746, 370] width 1492 height 741
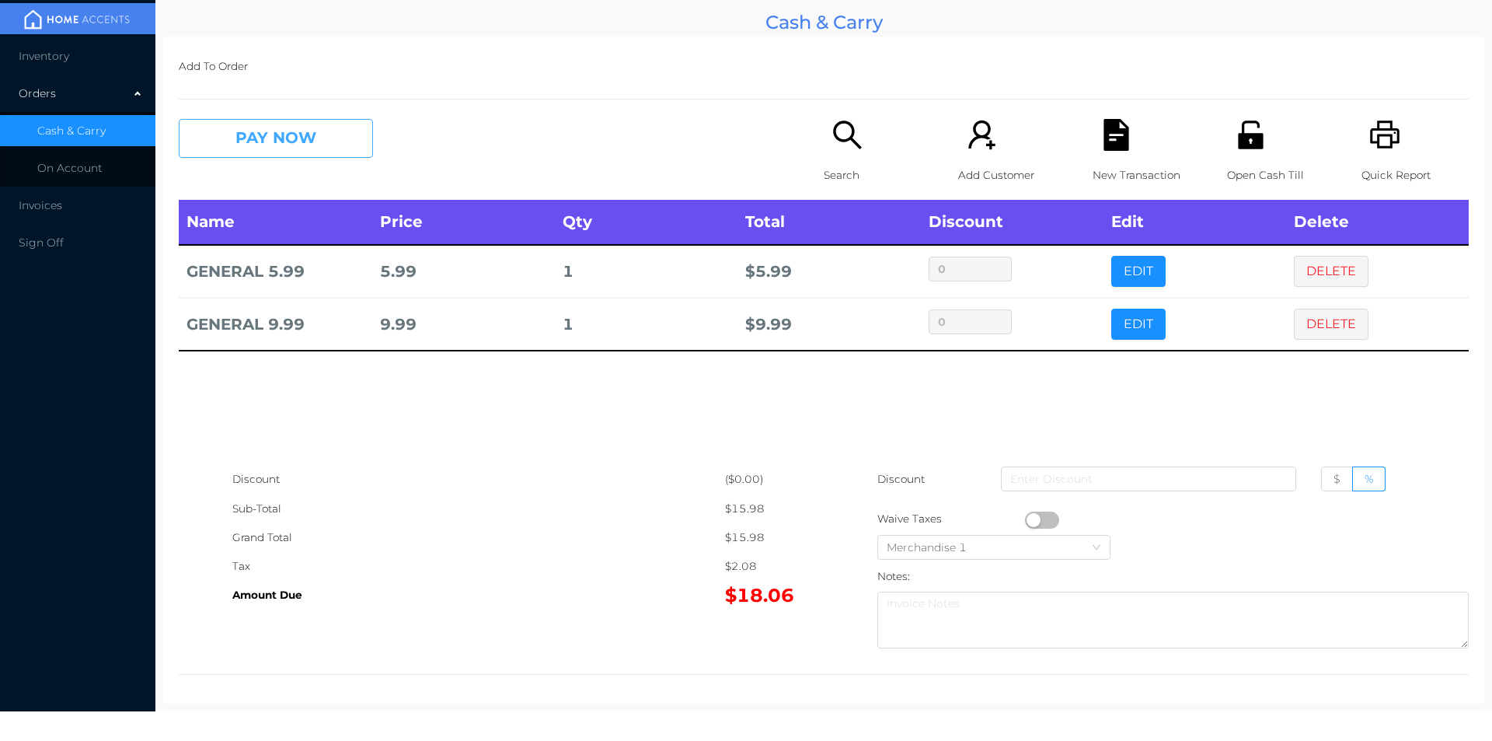
click at [277, 137] on button "PAY NOW" at bounding box center [276, 138] width 194 height 39
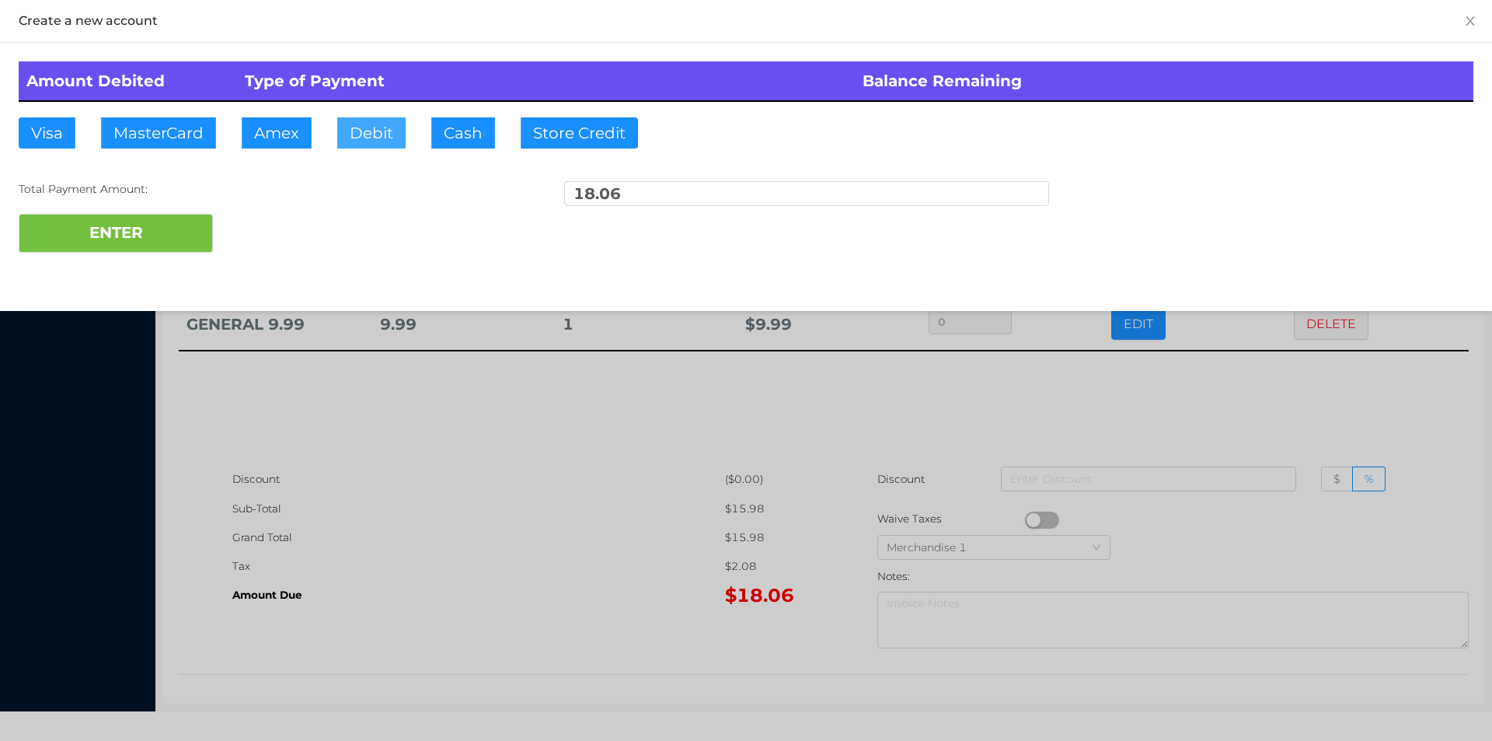
click at [360, 122] on button "Debit" at bounding box center [371, 132] width 68 height 31
type input "50."
click at [150, 235] on button "ENTER" at bounding box center [116, 233] width 194 height 39
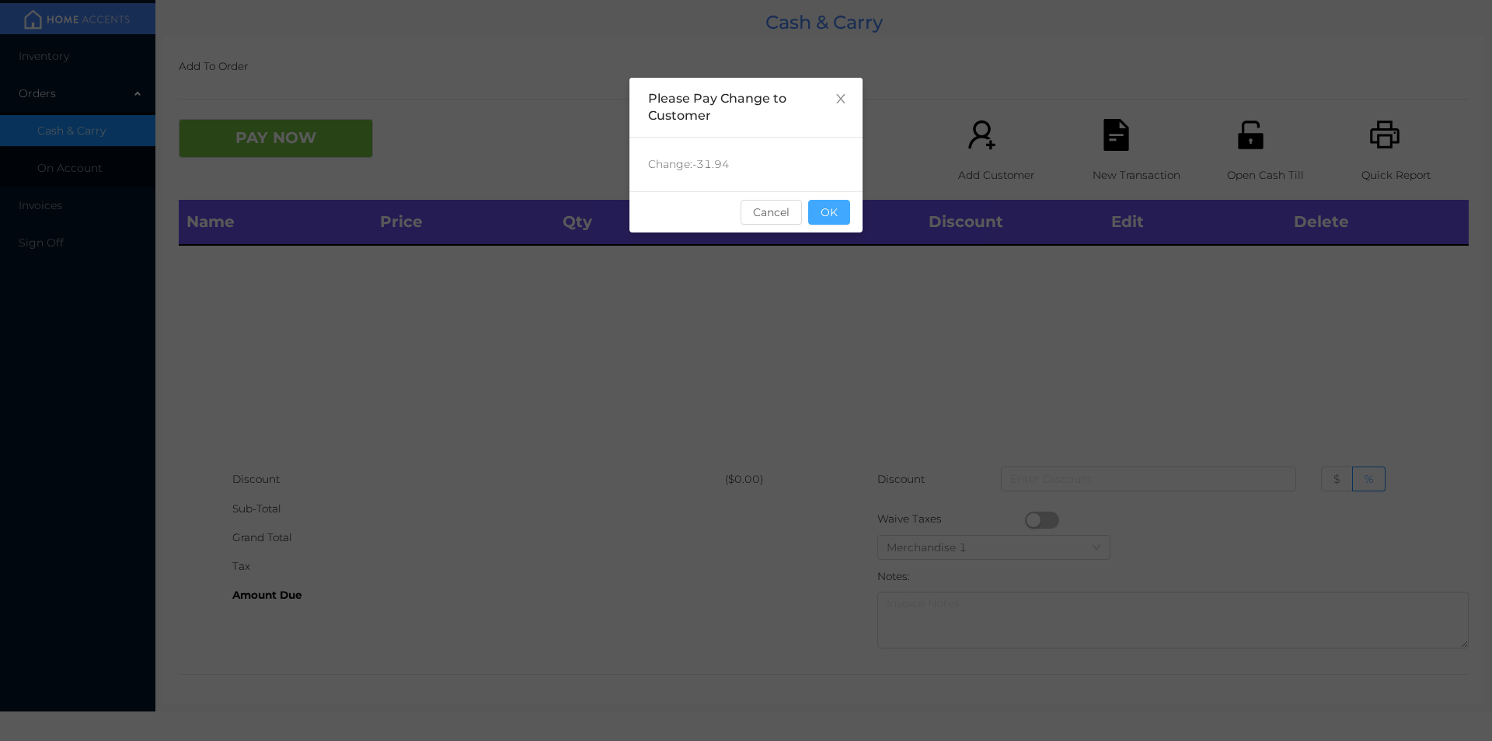
click at [824, 224] on button "OK" at bounding box center [829, 212] width 42 height 25
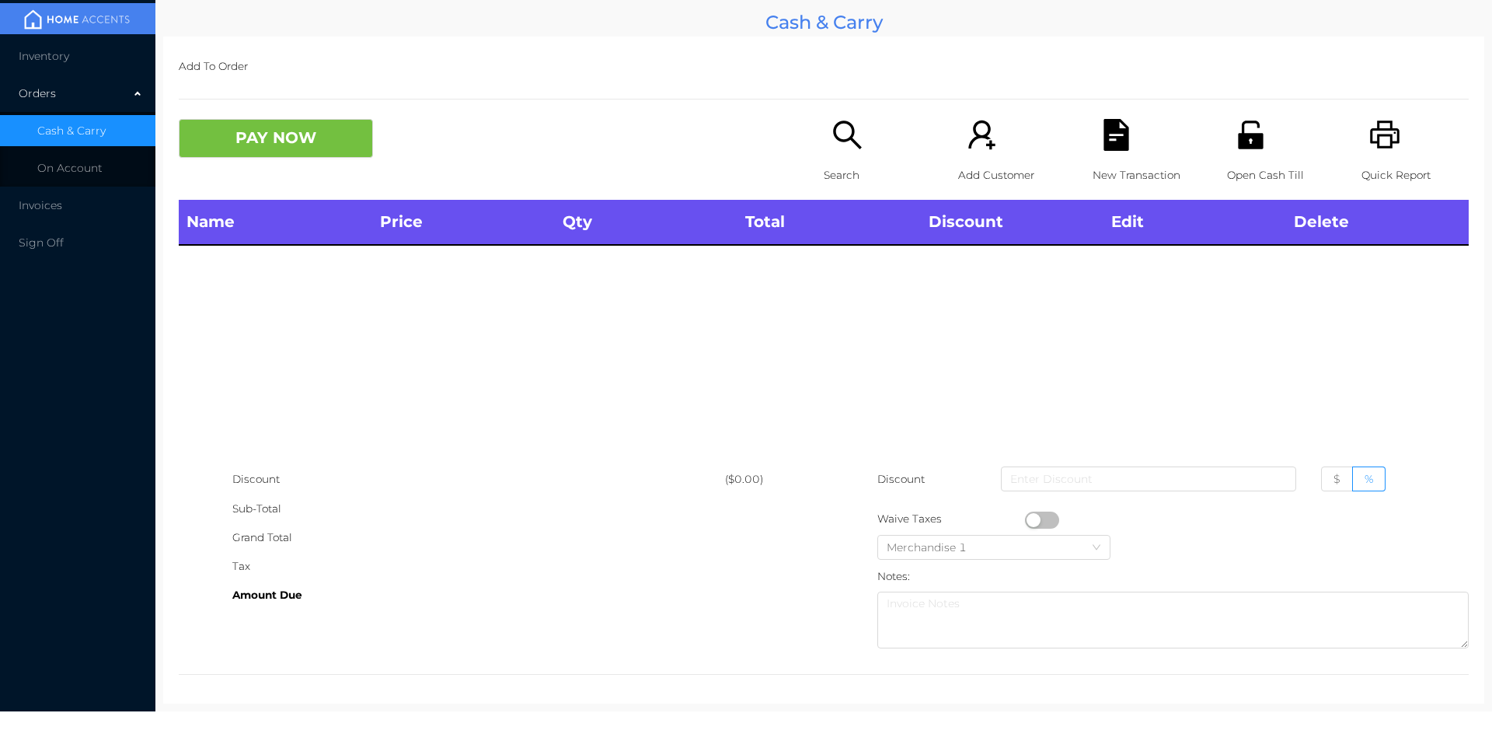
click at [826, 330] on div "Name Price Qty Total Discount Edit Delete" at bounding box center [824, 332] width 1290 height 265
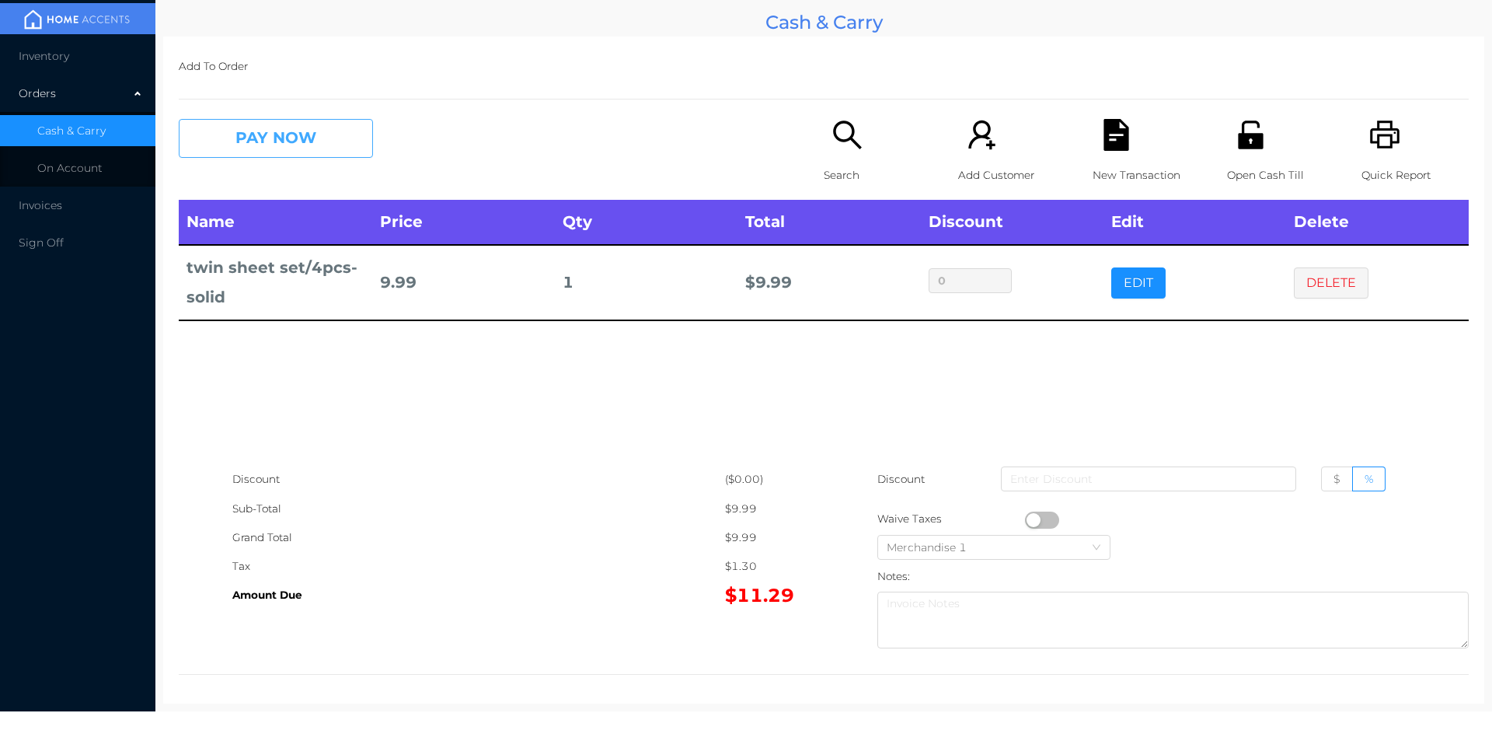
click at [280, 131] on button "PAY NOW" at bounding box center [276, 138] width 194 height 39
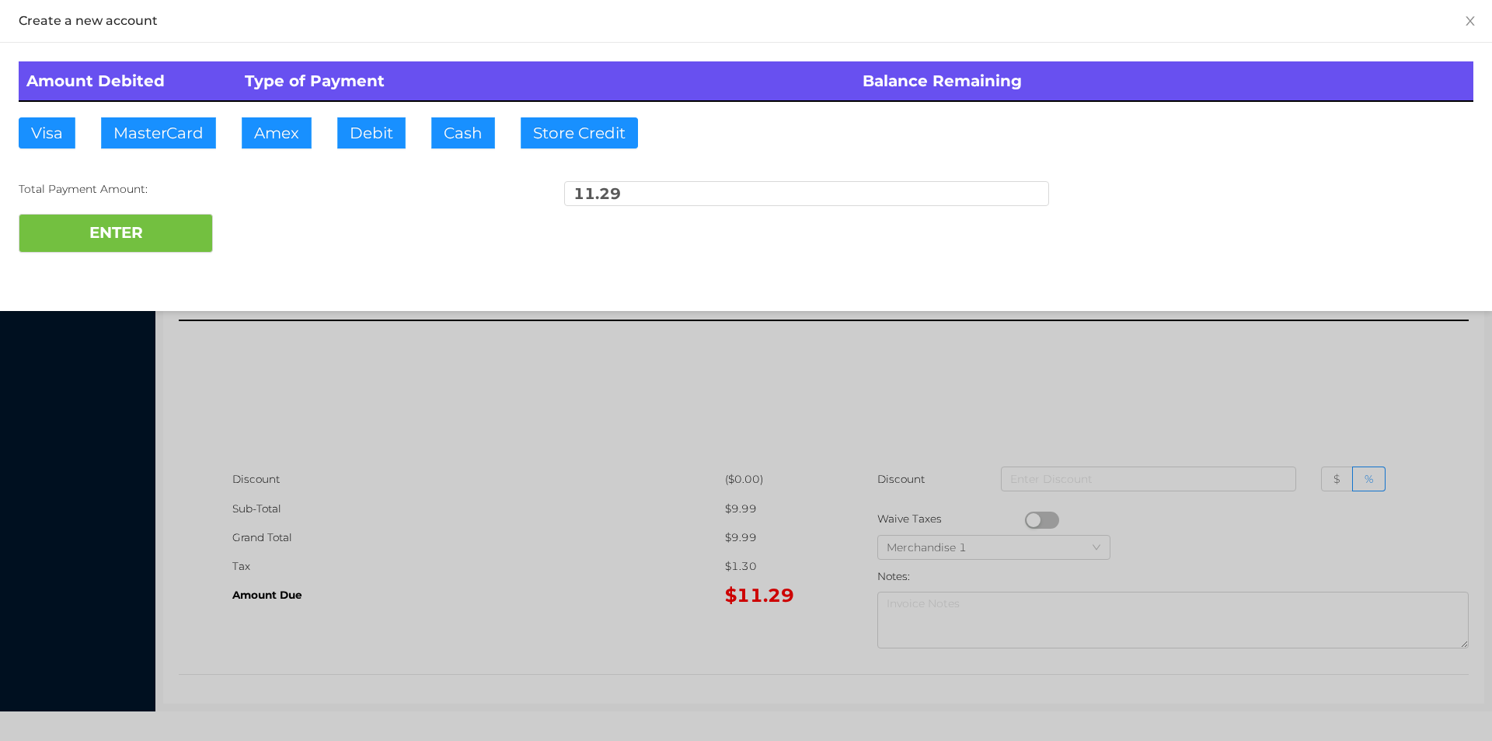
click at [259, 228] on div "ENTER" at bounding box center [746, 233] width 1455 height 39
click at [1313, 376] on div at bounding box center [746, 370] width 1492 height 741
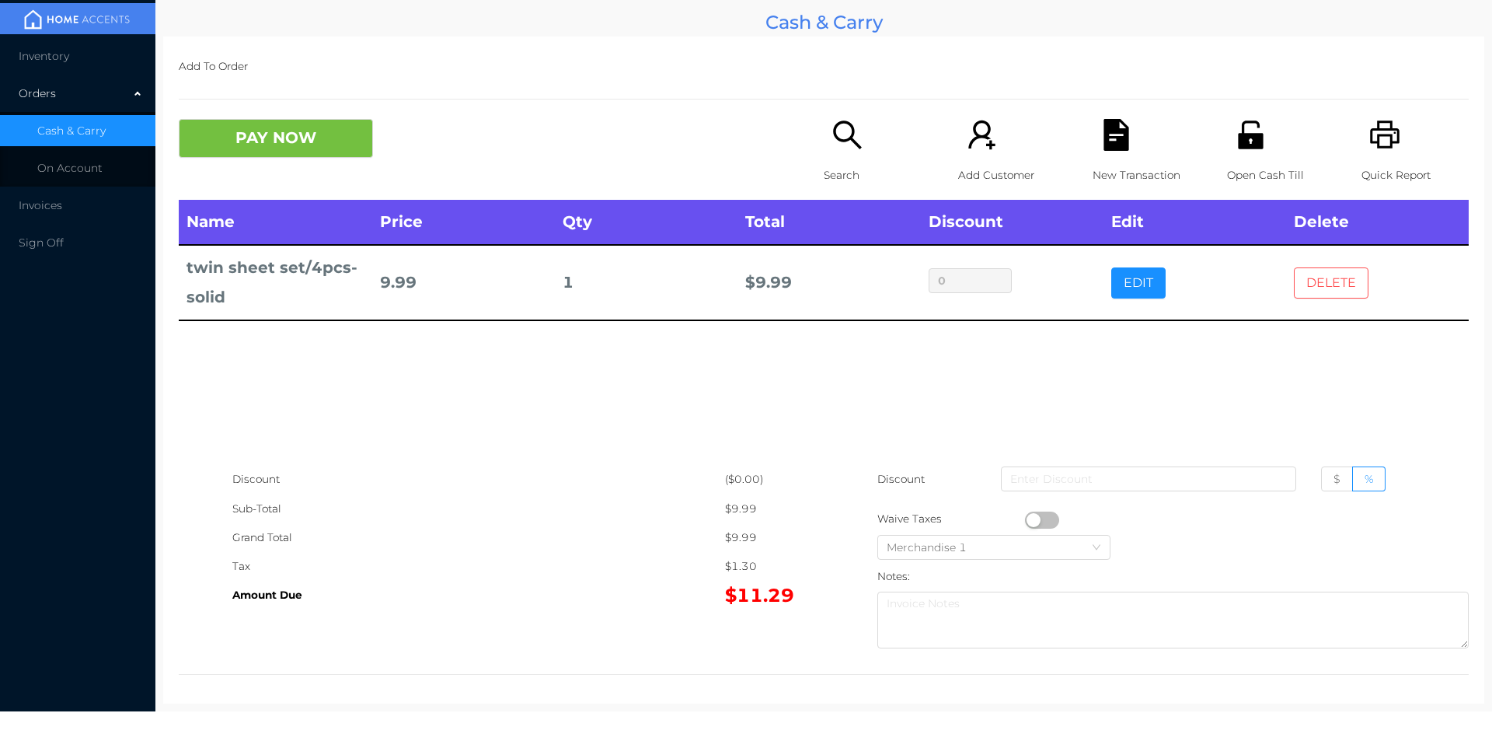
click at [1314, 282] on button "DELETE" at bounding box center [1331, 282] width 75 height 31
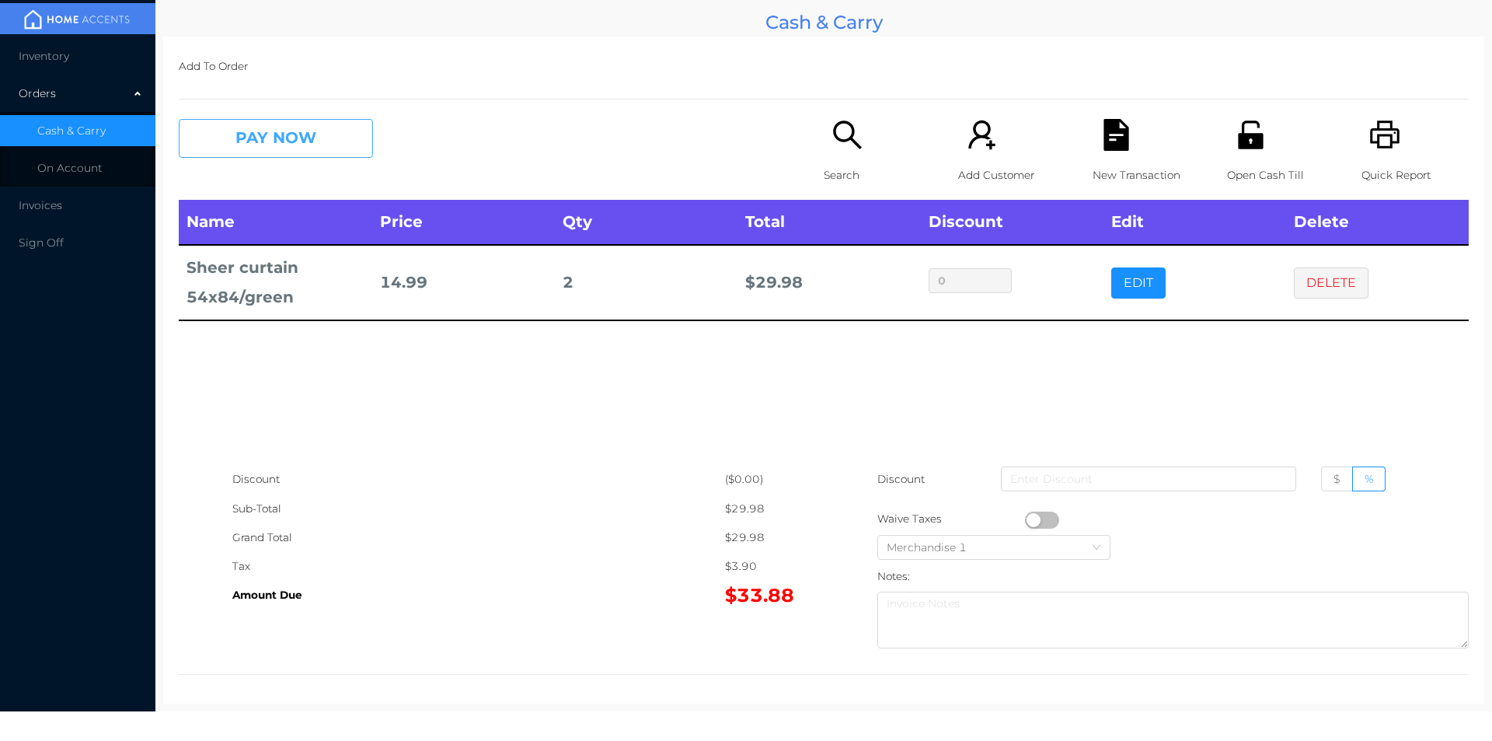
click at [276, 141] on button "PAY NOW" at bounding box center [276, 138] width 194 height 39
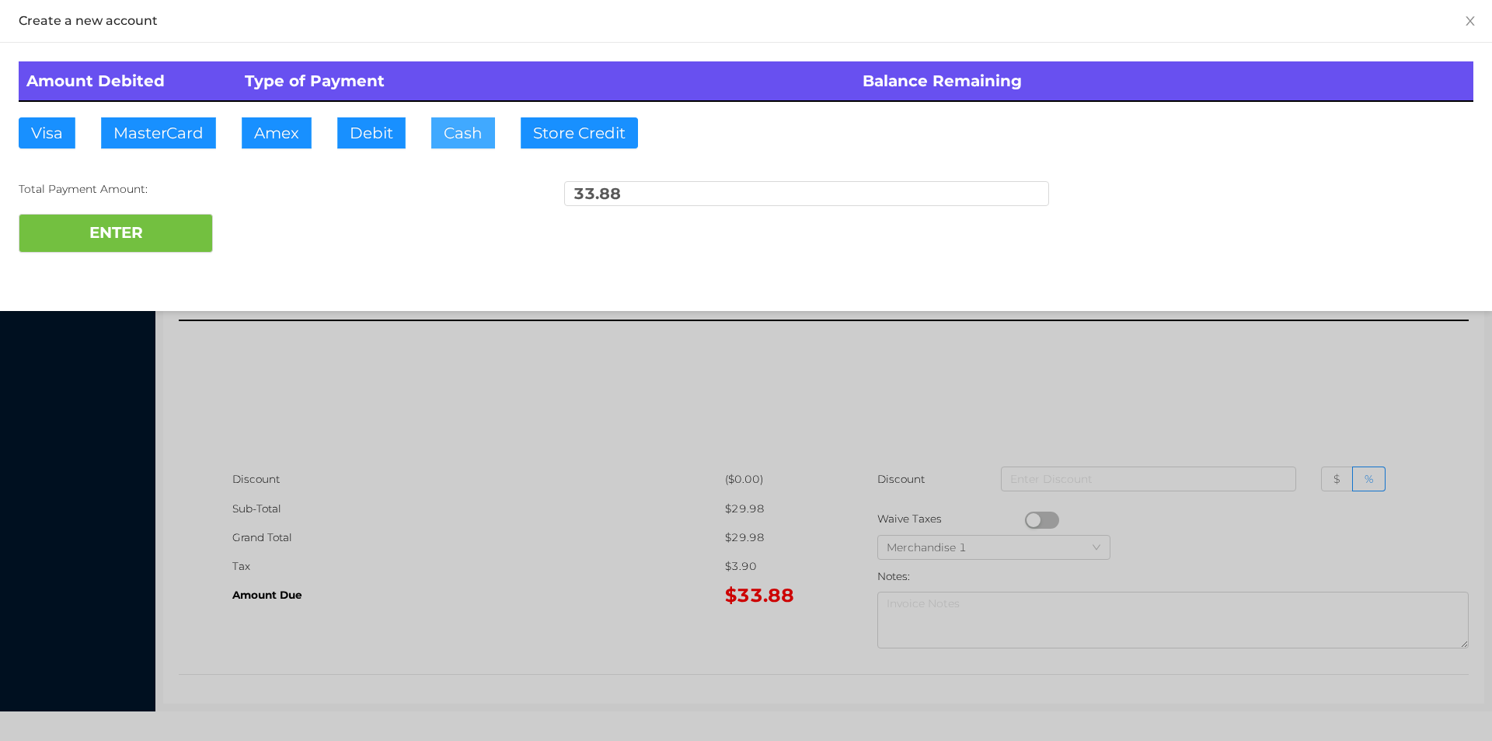
click at [463, 131] on button "Cash" at bounding box center [463, 132] width 64 height 31
type input "35."
click at [177, 229] on button "ENTER" at bounding box center [116, 233] width 194 height 39
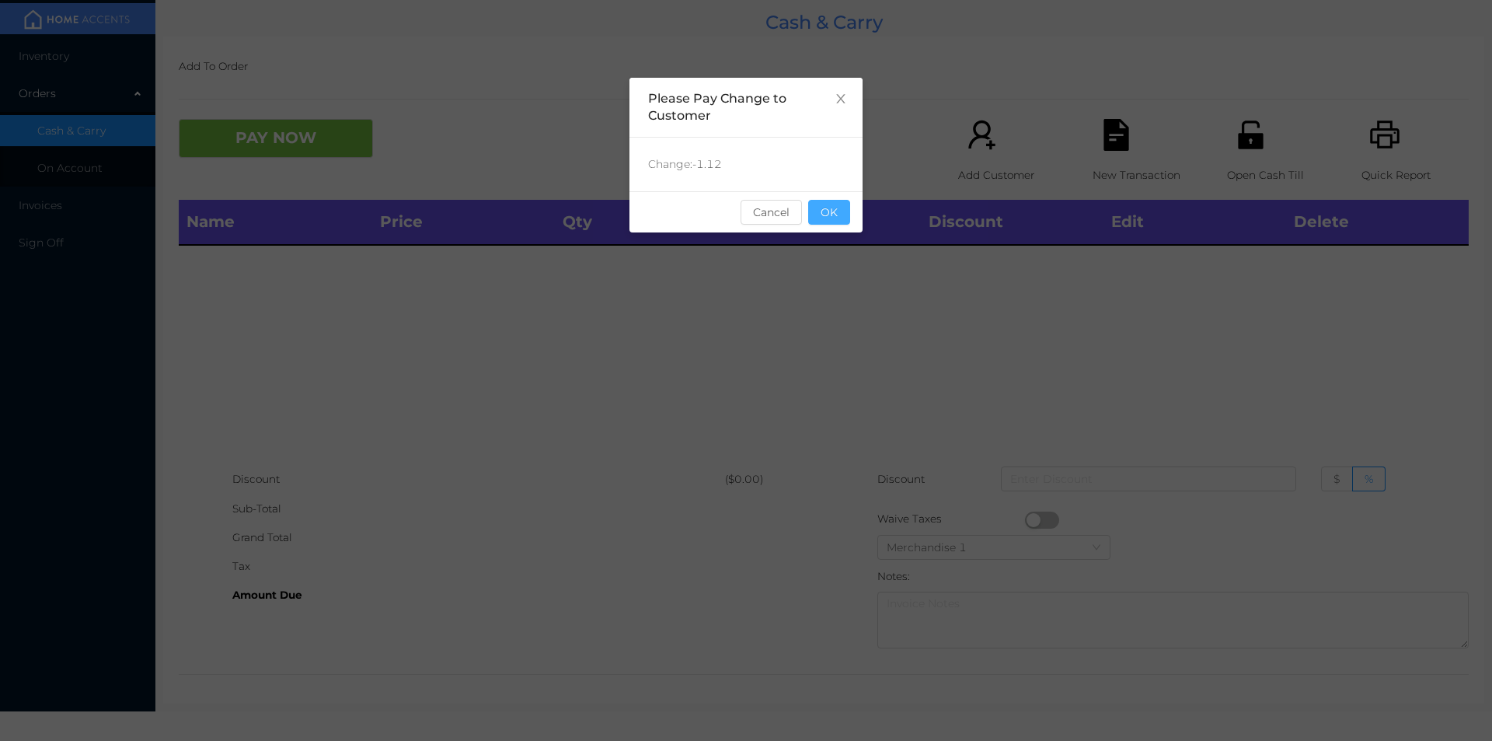
click at [830, 223] on button "OK" at bounding box center [829, 212] width 42 height 25
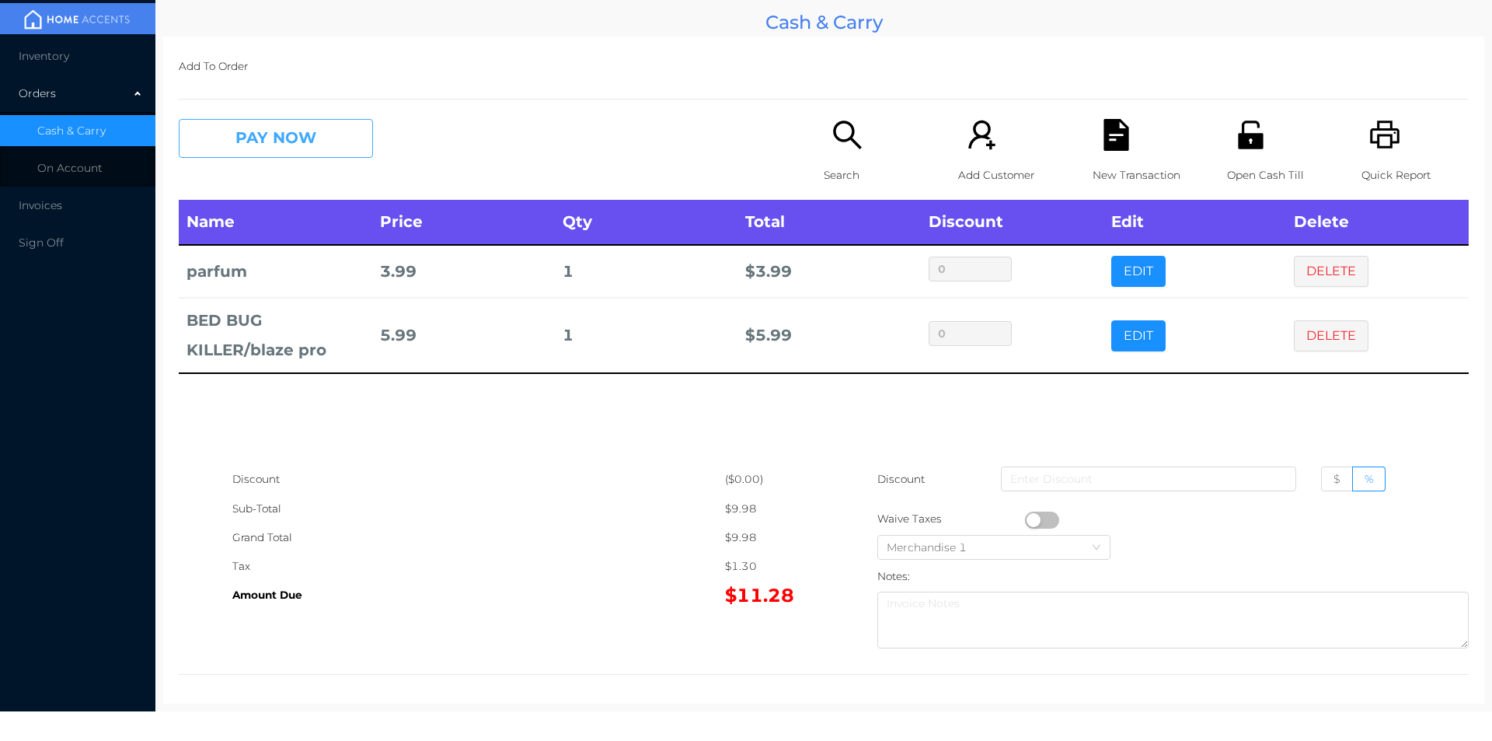
click at [256, 148] on button "PAY NOW" at bounding box center [276, 138] width 194 height 39
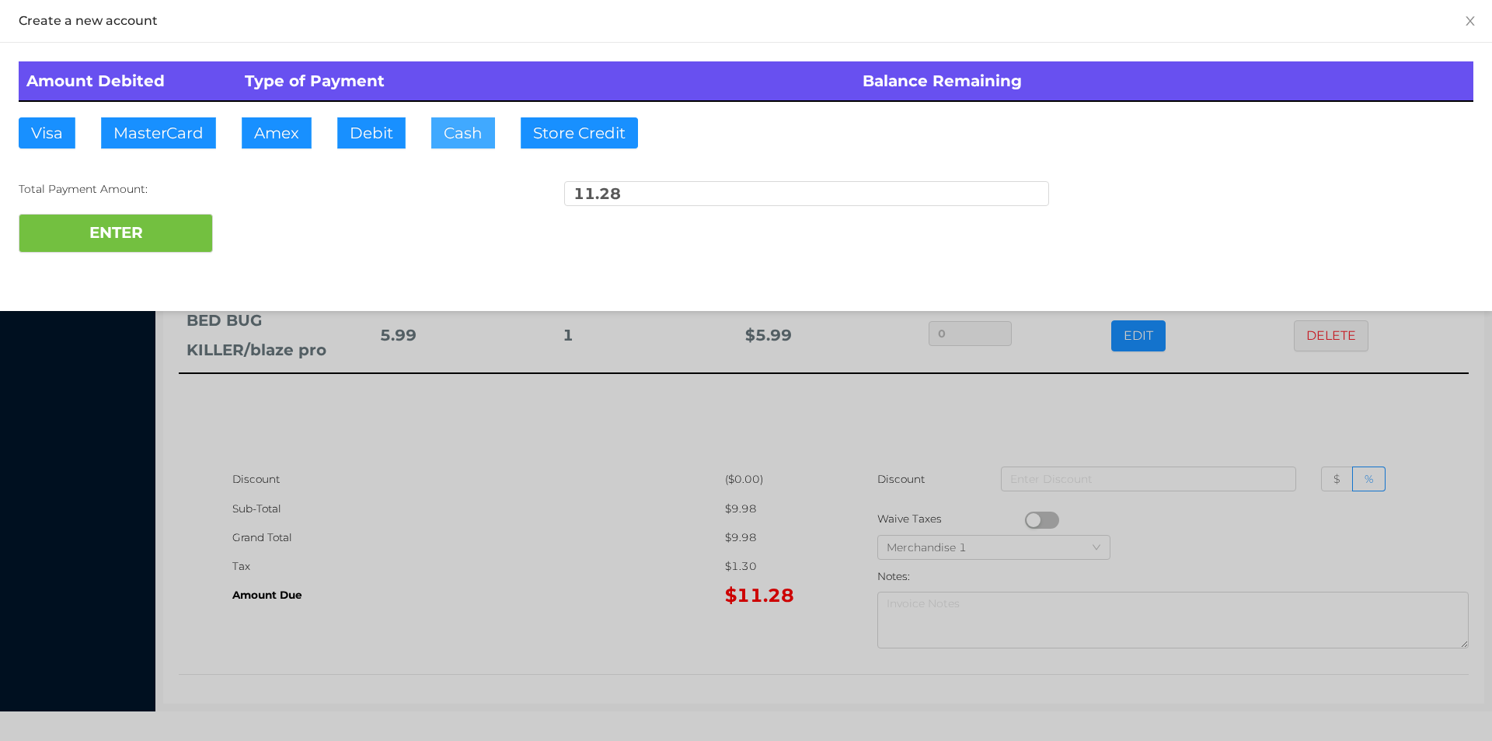
click at [434, 130] on button "Cash" at bounding box center [463, 132] width 64 height 31
type input "20."
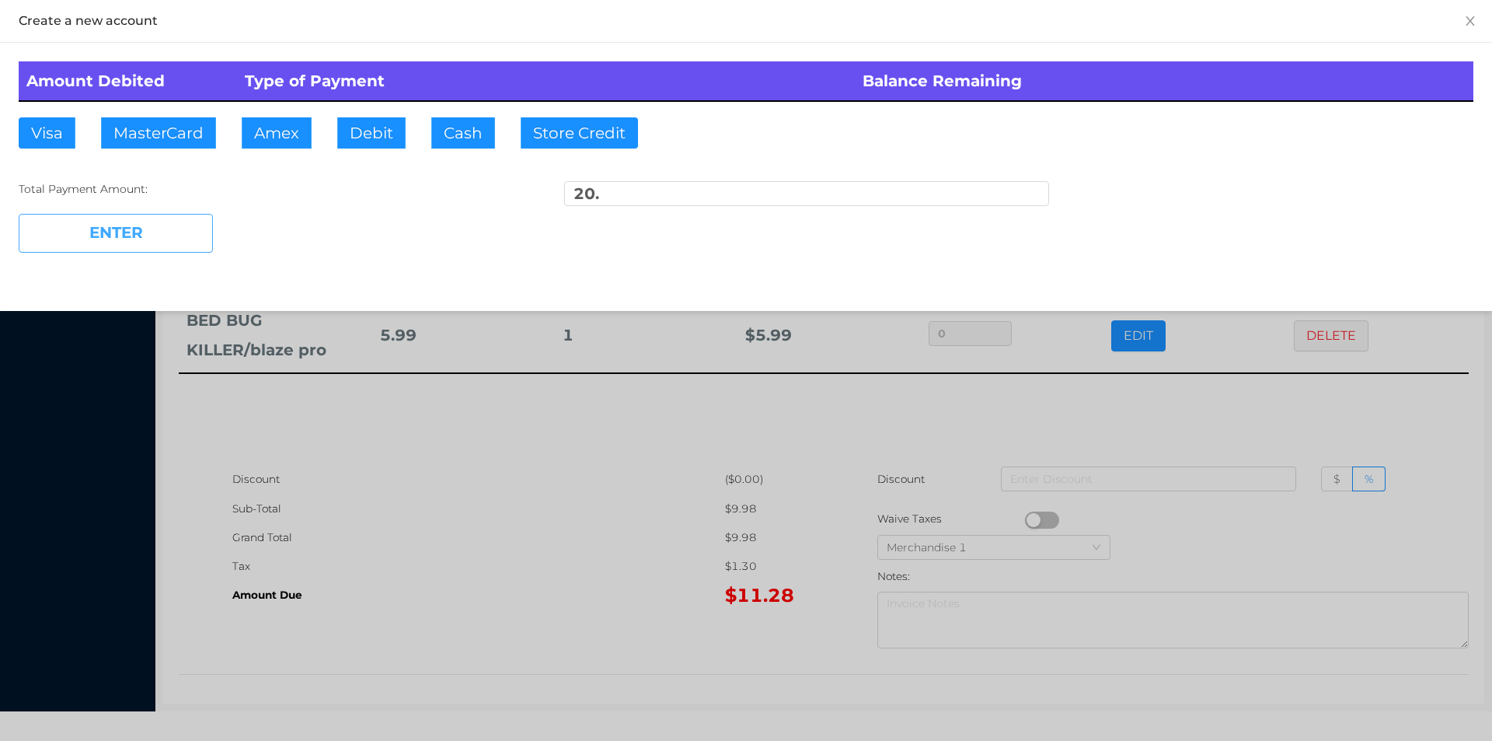
click at [182, 243] on button "ENTER" at bounding box center [116, 233] width 194 height 39
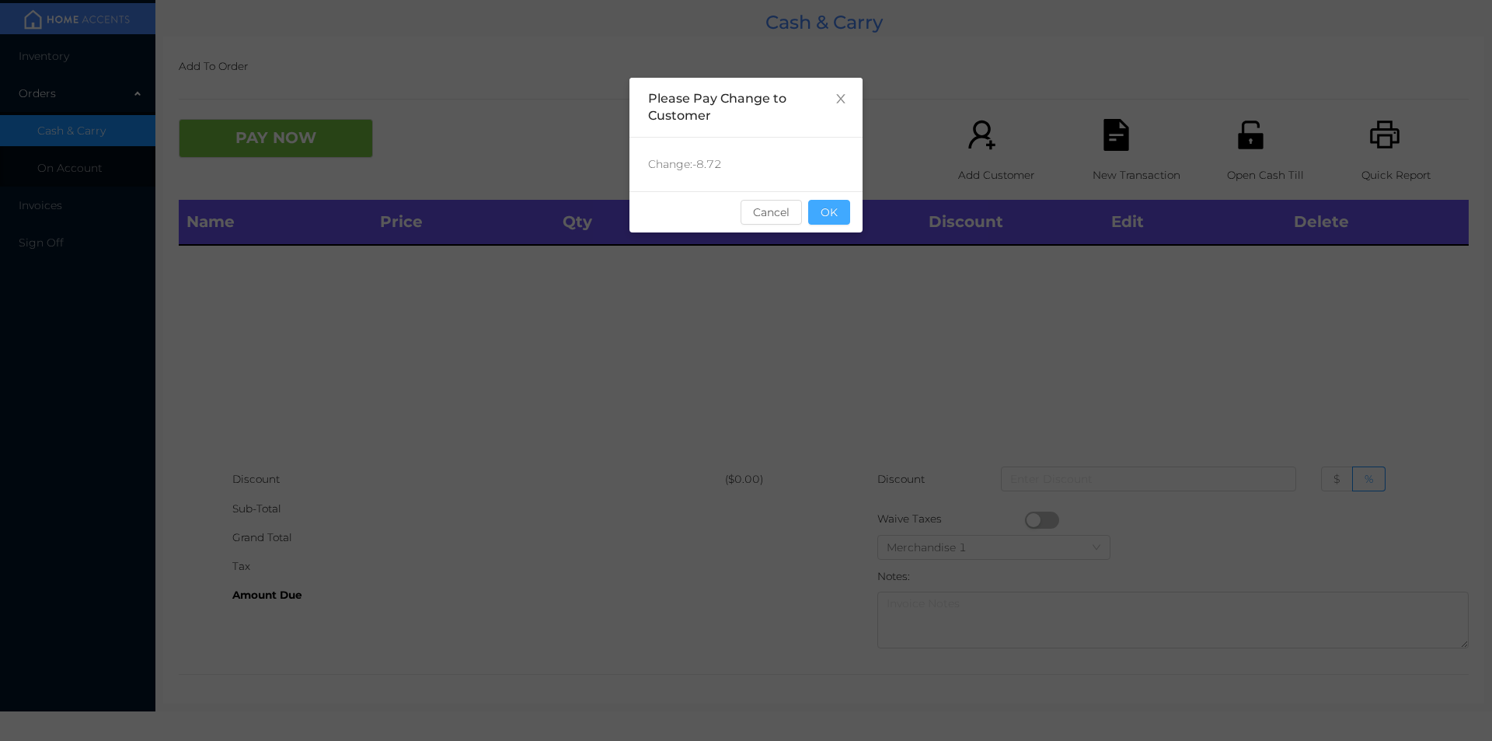
click at [829, 211] on button "OK" at bounding box center [829, 212] width 42 height 25
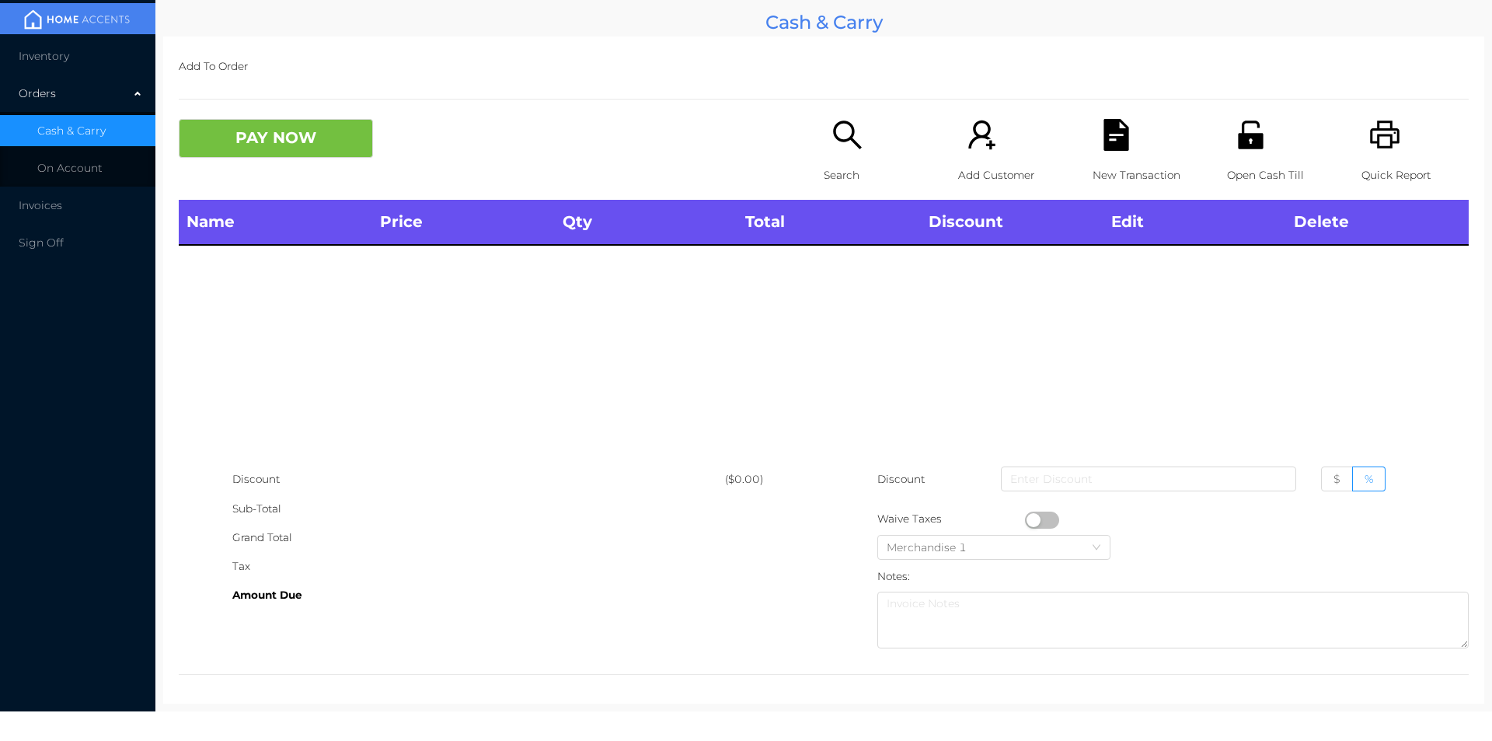
click at [1376, 135] on icon "icon: printer" at bounding box center [1385, 134] width 30 height 28
click at [843, 176] on p "Search" at bounding box center [877, 175] width 107 height 29
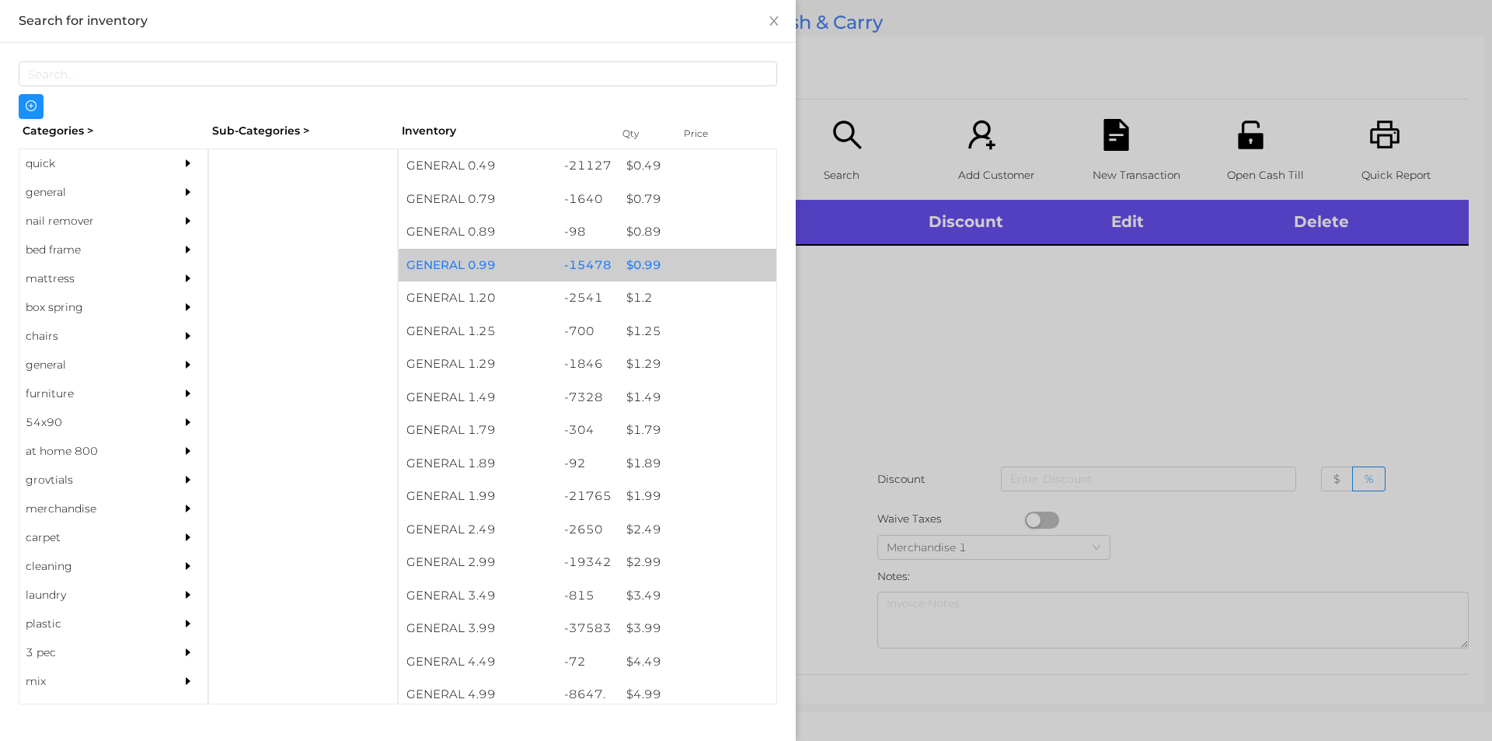
click at [635, 264] on div "$ 0.99" at bounding box center [698, 265] width 158 height 33
click at [641, 269] on div "$ 0.99" at bounding box center [698, 265] width 158 height 33
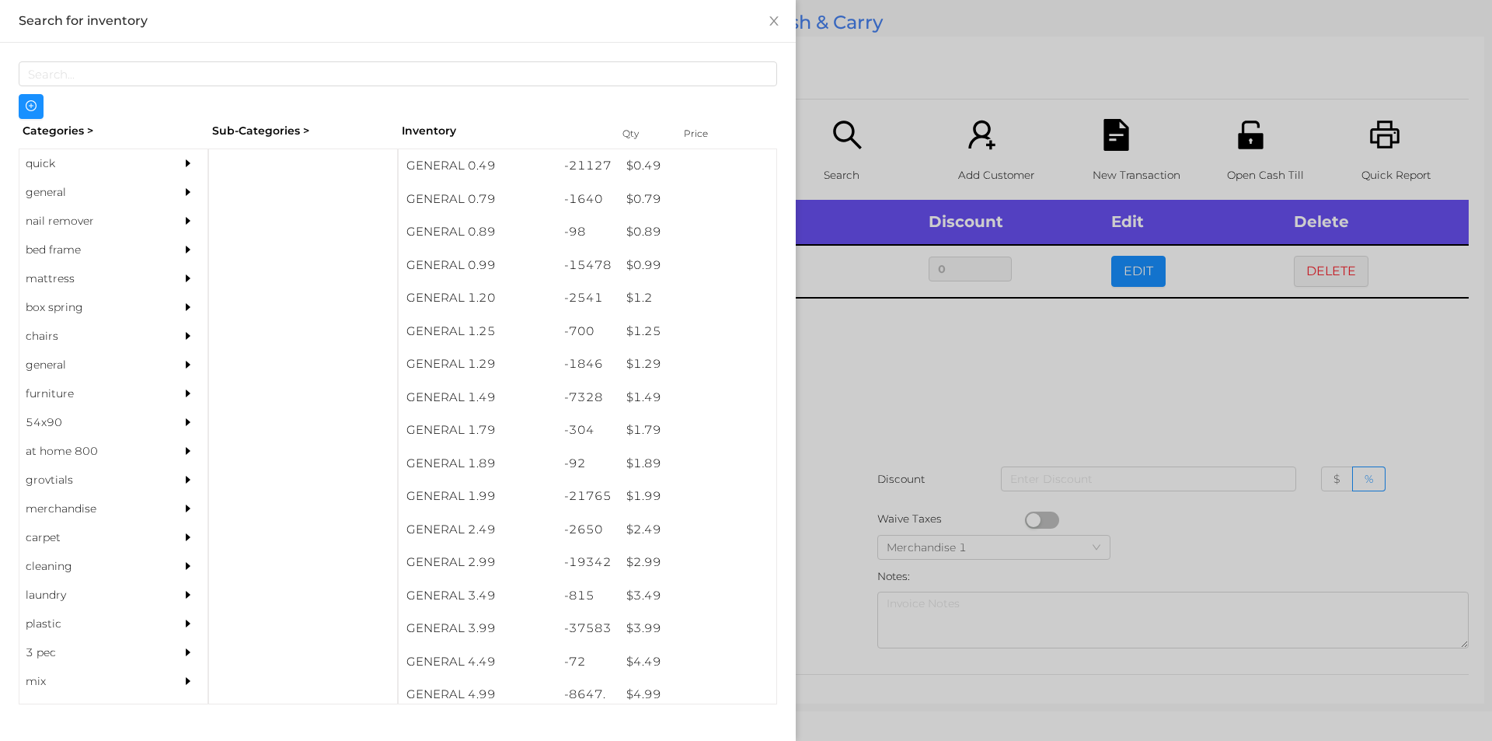
click at [849, 377] on div at bounding box center [746, 370] width 1492 height 741
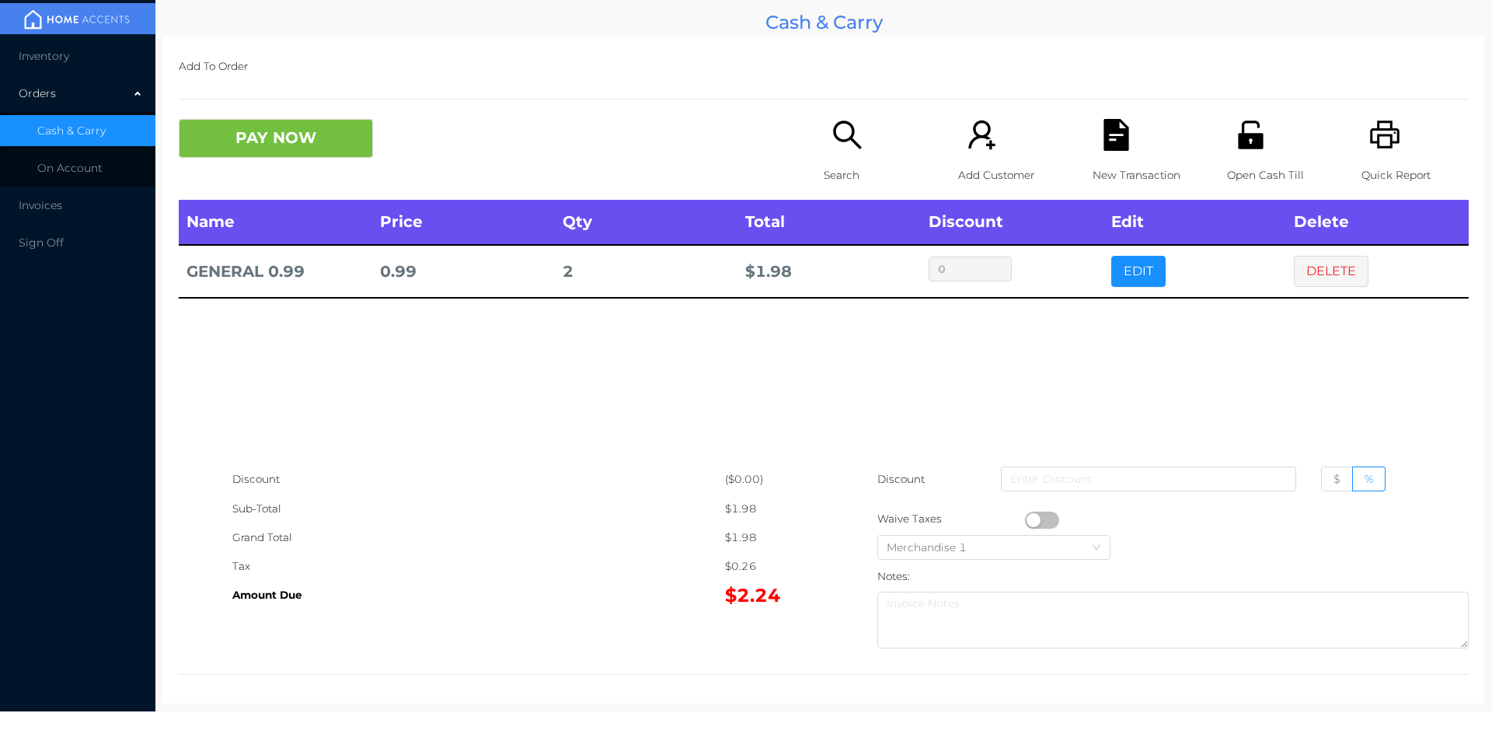
click at [276, 124] on button "PAY NOW" at bounding box center [276, 138] width 194 height 39
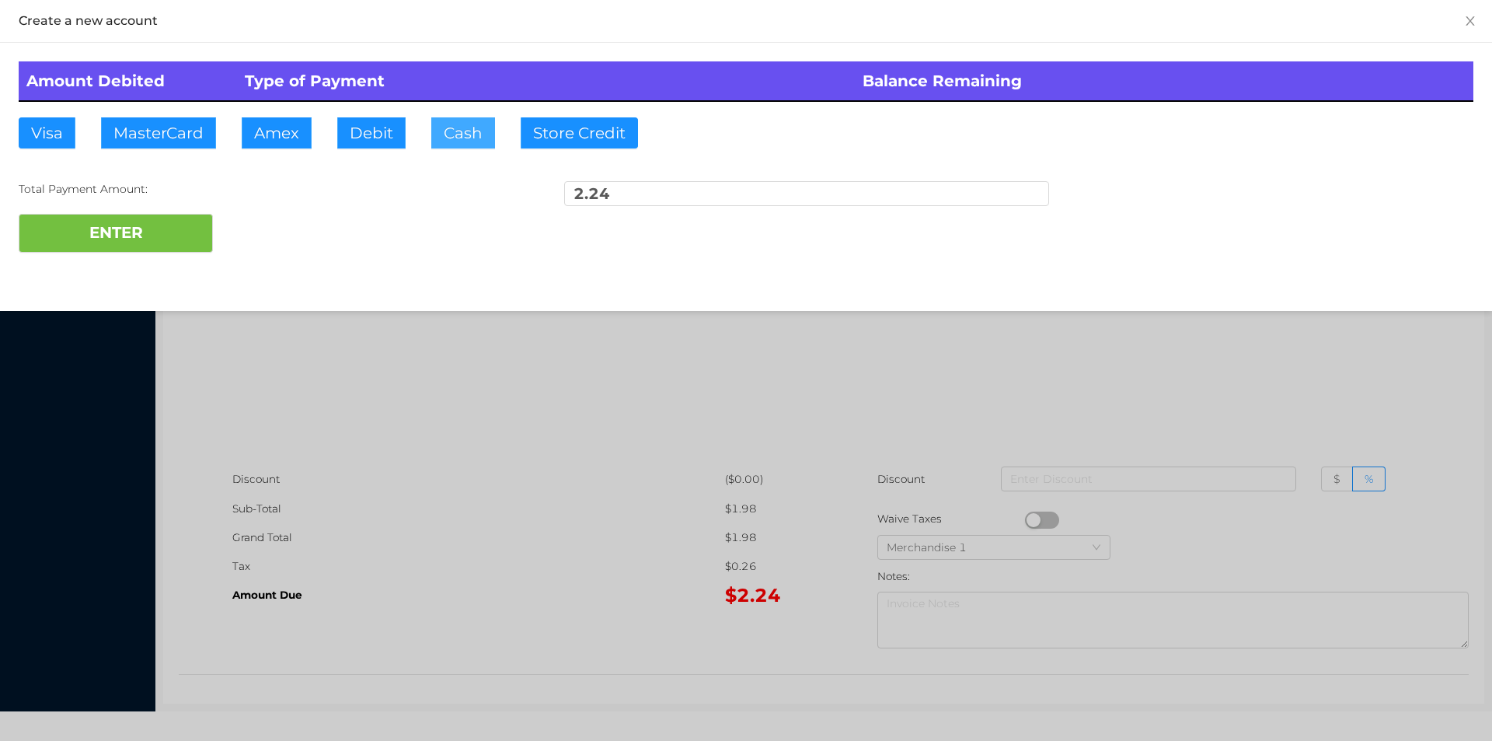
click at [447, 146] on button "Cash" at bounding box center [463, 132] width 64 height 31
click at [148, 240] on button "ENTER" at bounding box center [116, 233] width 194 height 39
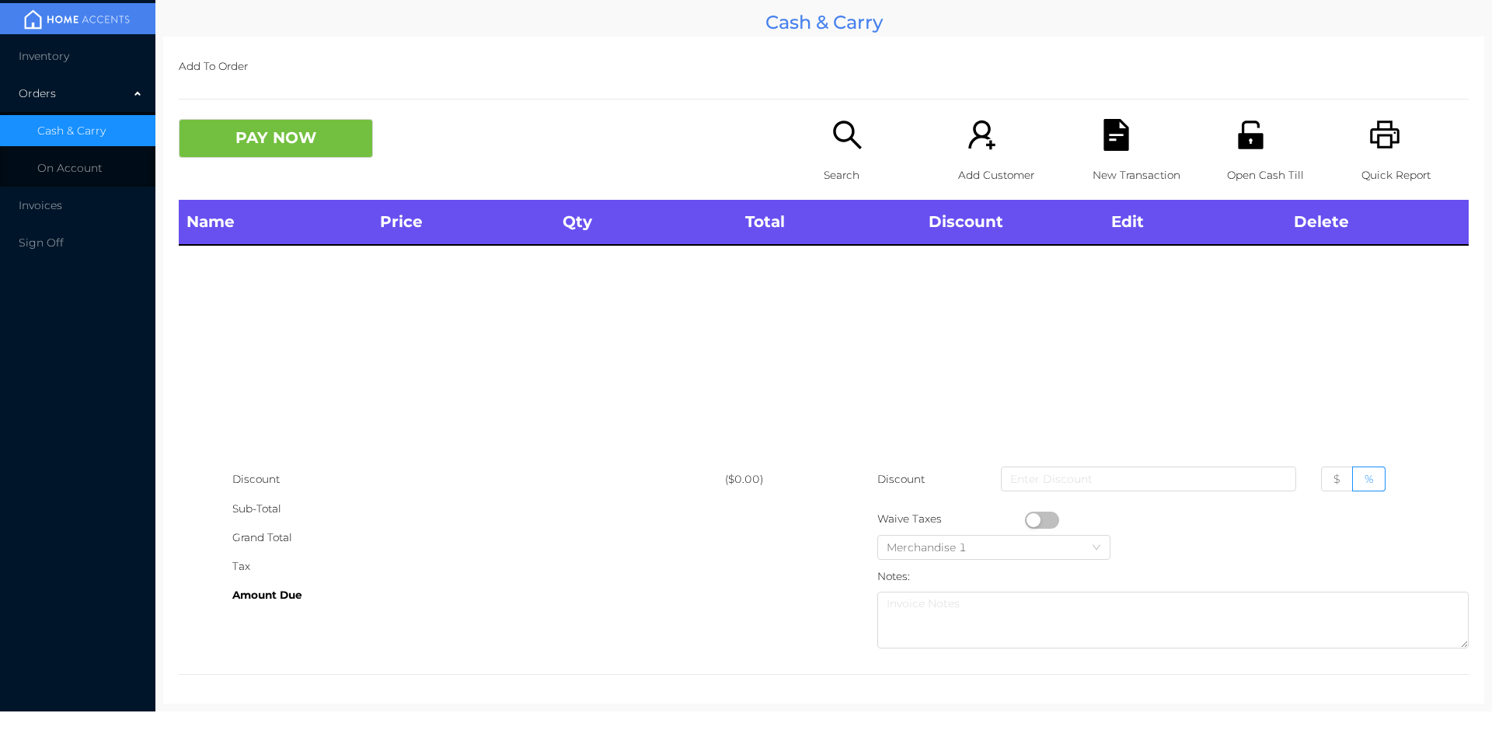
click at [824, 152] on div "Search" at bounding box center [877, 159] width 107 height 81
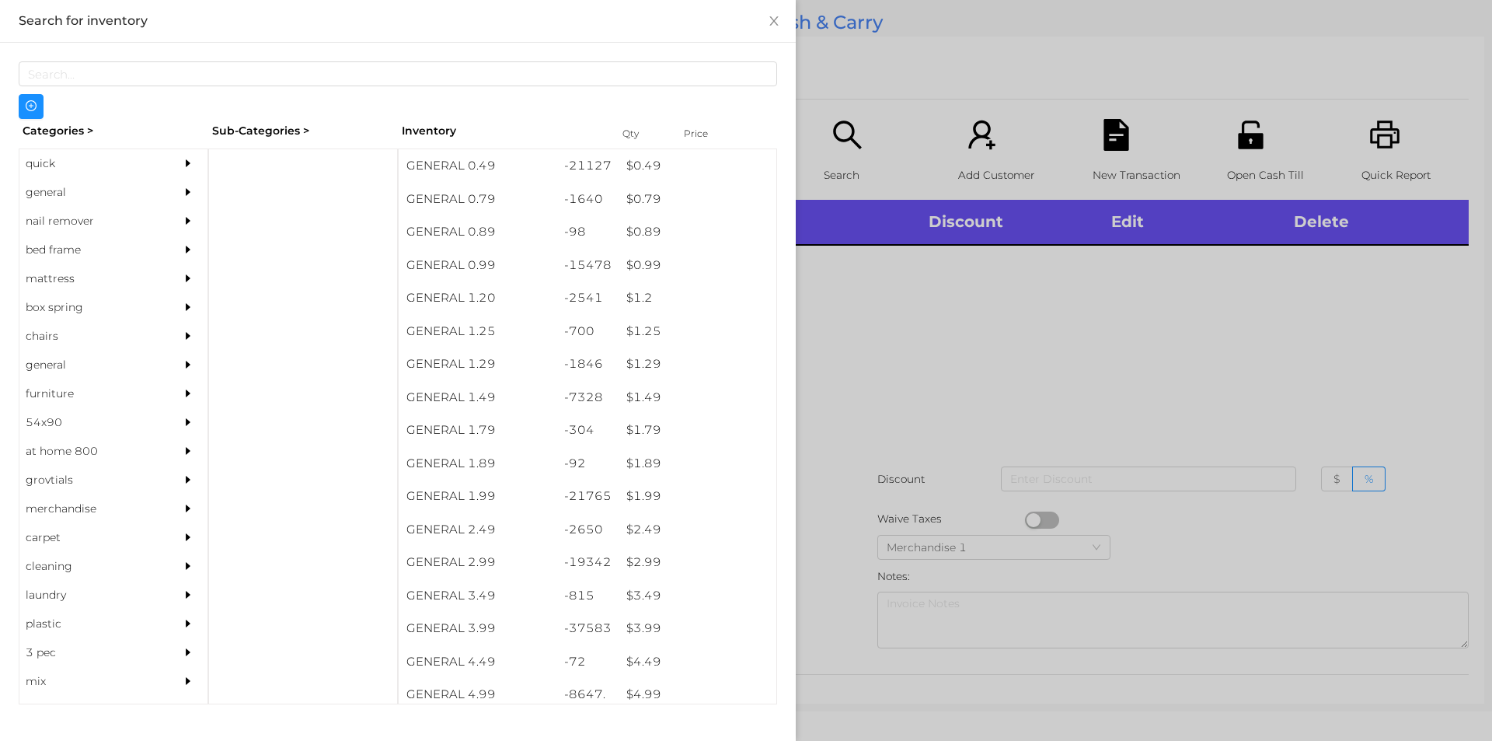
click at [67, 191] on div "general" at bounding box center [89, 192] width 141 height 29
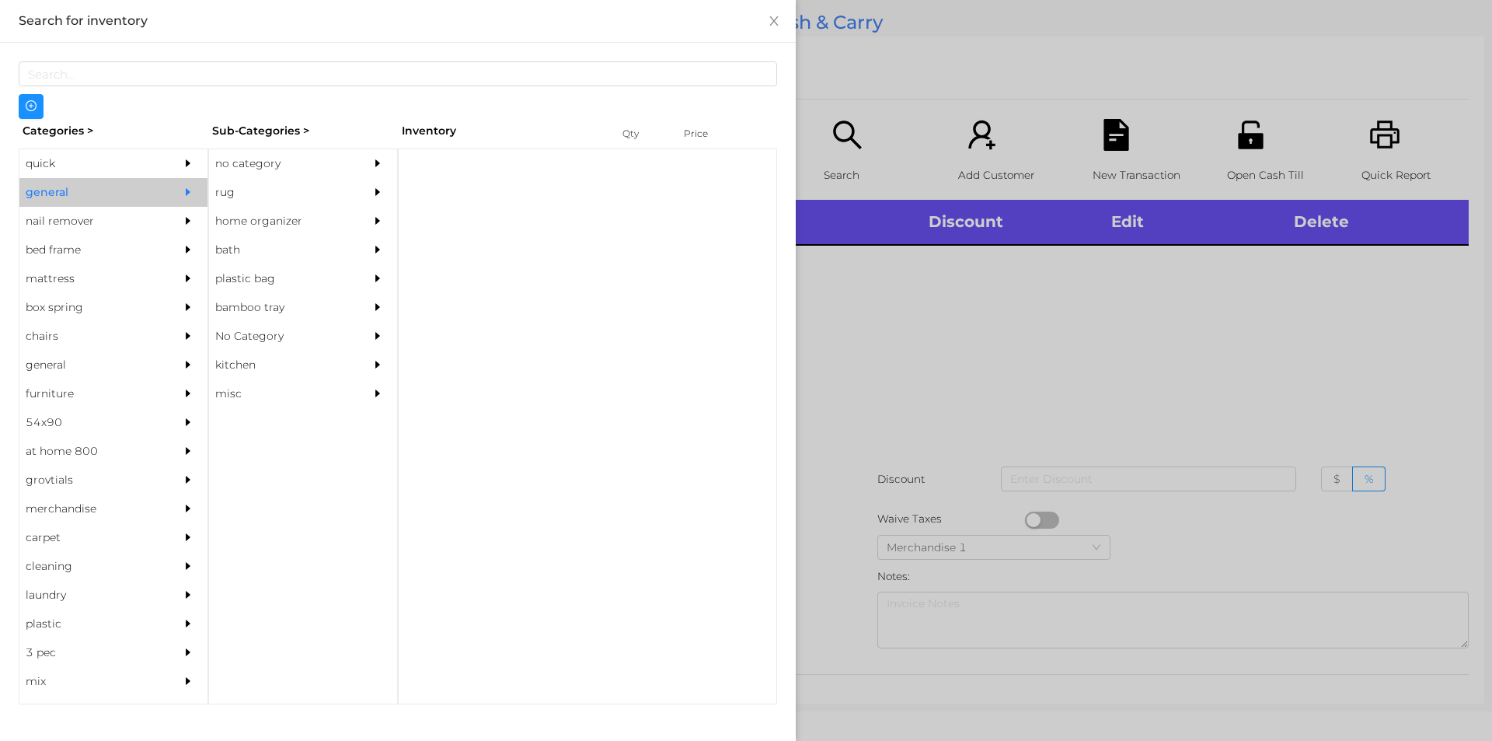
click at [249, 165] on div "no category" at bounding box center [279, 163] width 141 height 29
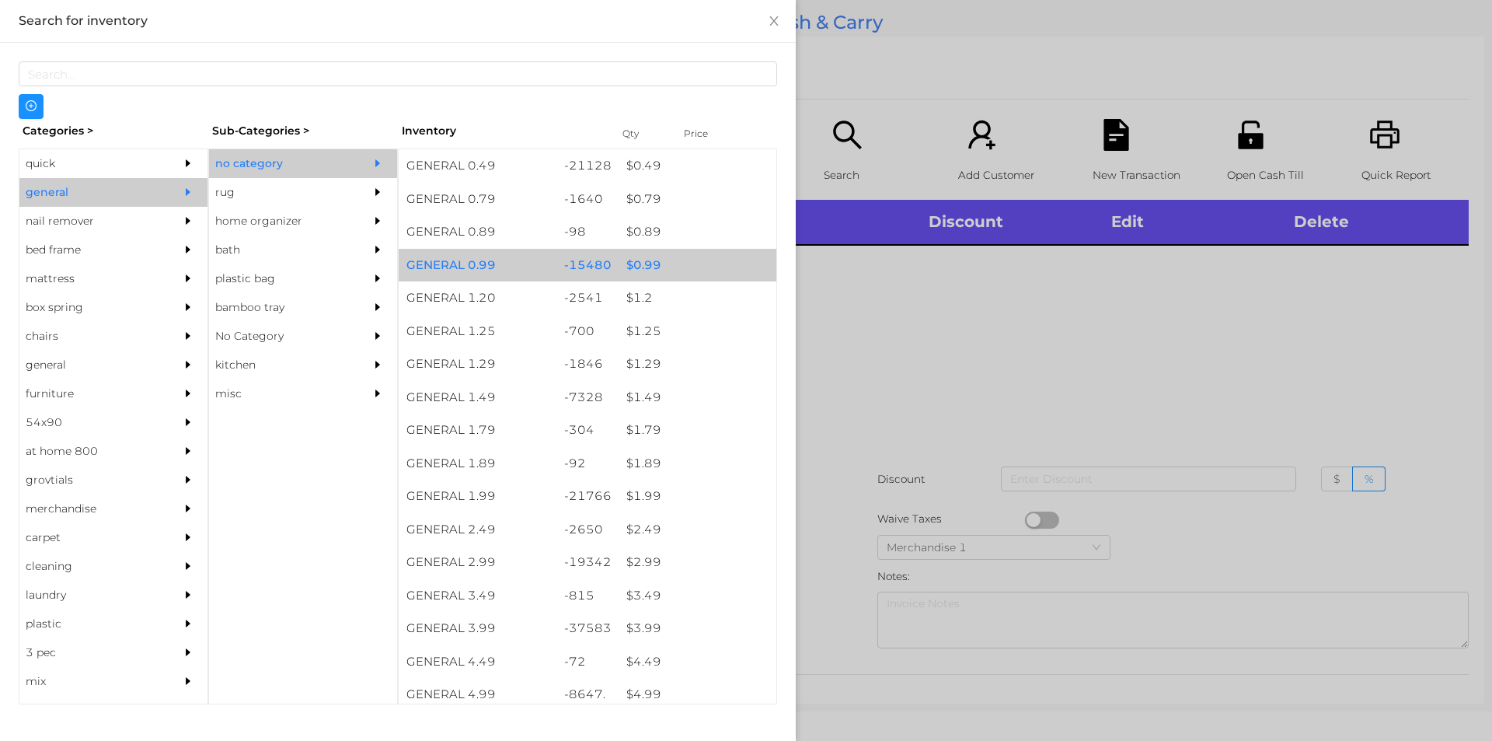
click at [643, 270] on div "$ 0.99" at bounding box center [698, 265] width 158 height 33
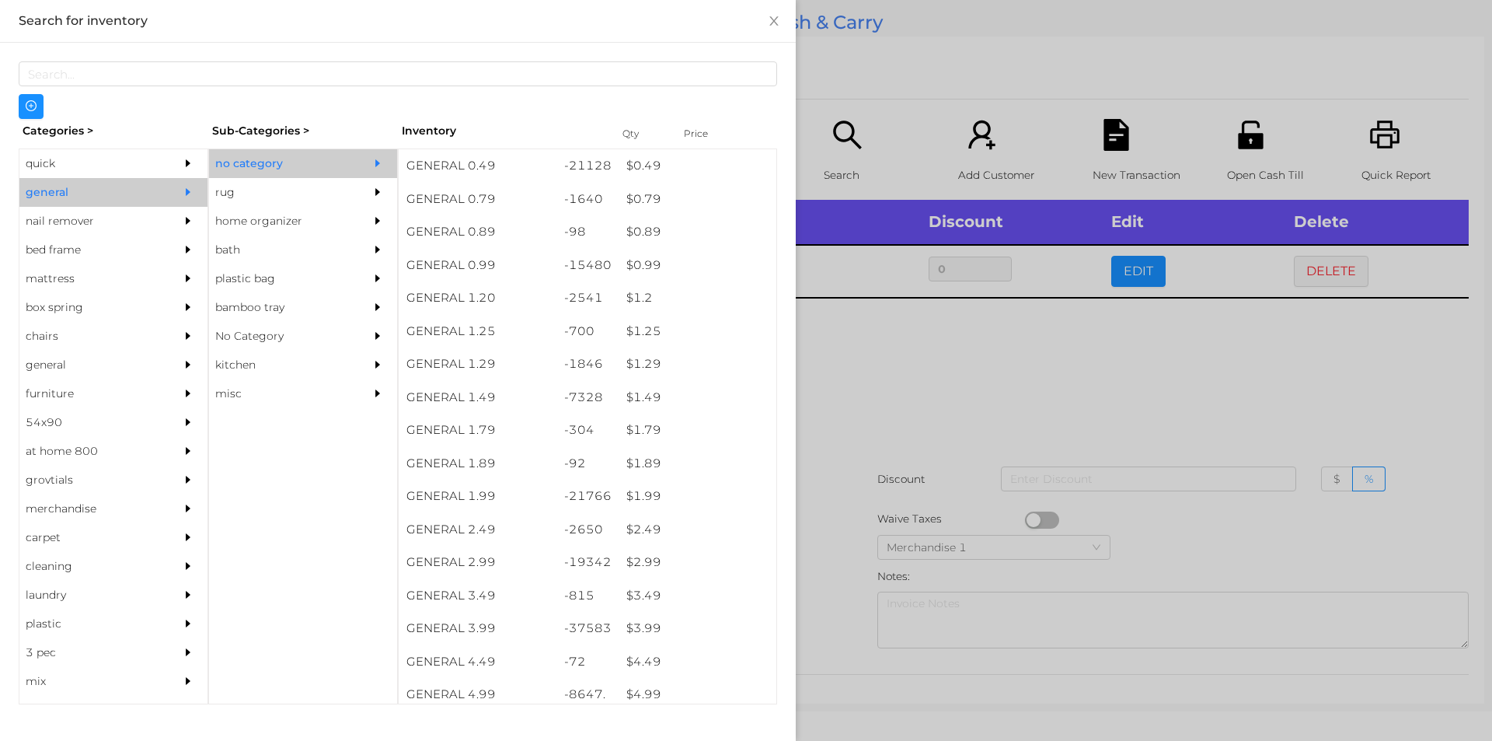
click at [857, 399] on div at bounding box center [746, 370] width 1492 height 741
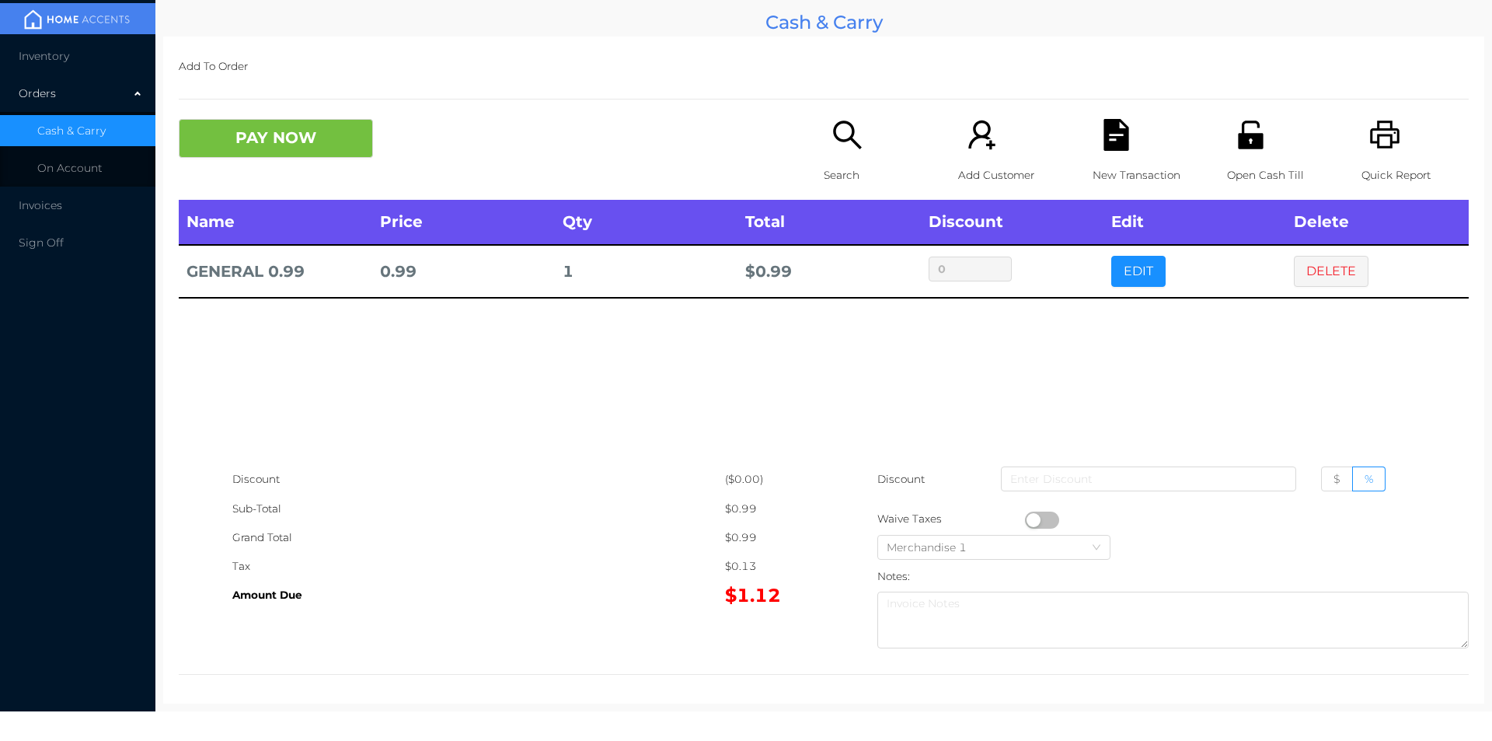
click at [1047, 525] on button "button" at bounding box center [1042, 519] width 34 height 17
click at [291, 129] on button "PAY NOW" at bounding box center [276, 138] width 194 height 39
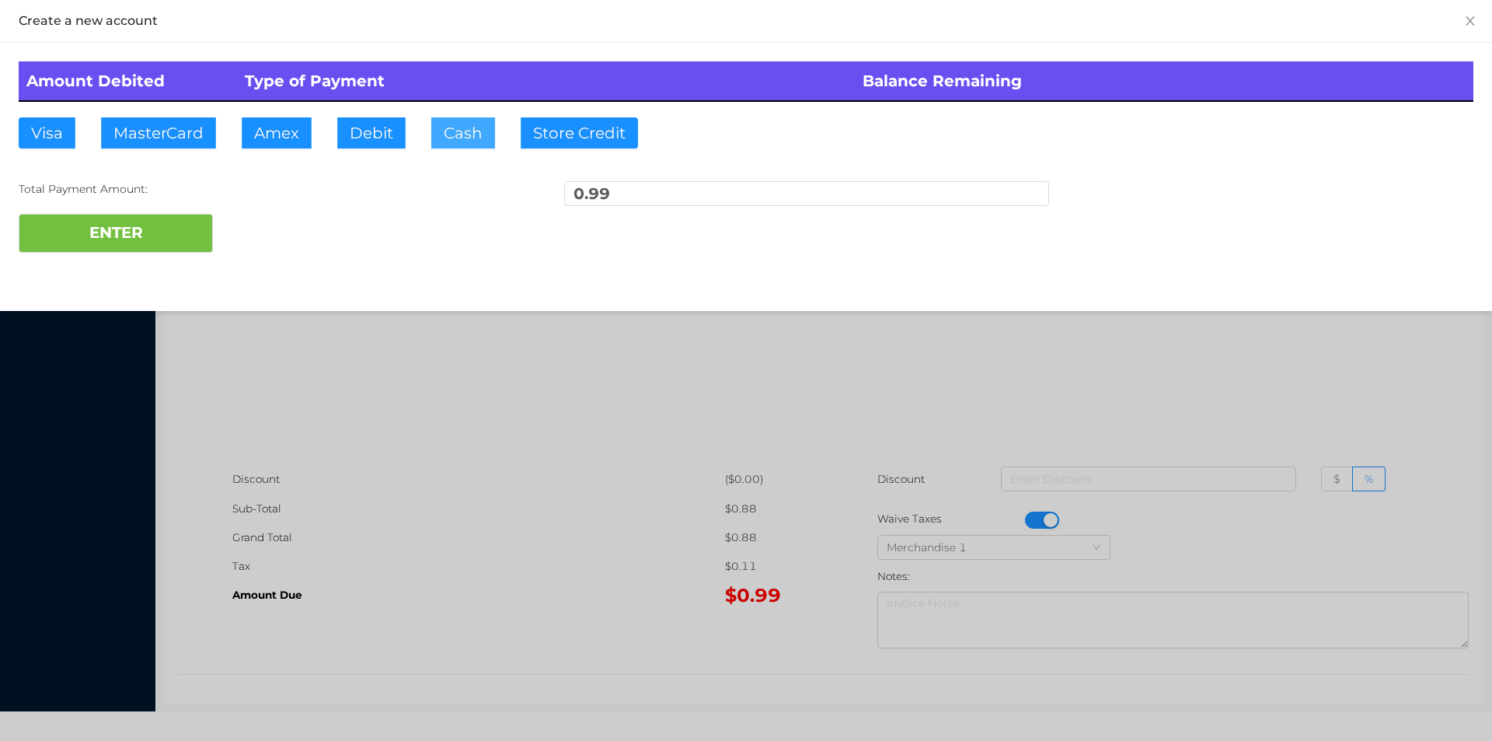
click at [451, 135] on button "Cash" at bounding box center [463, 132] width 64 height 31
click at [119, 235] on button "ENTER" at bounding box center [116, 233] width 194 height 39
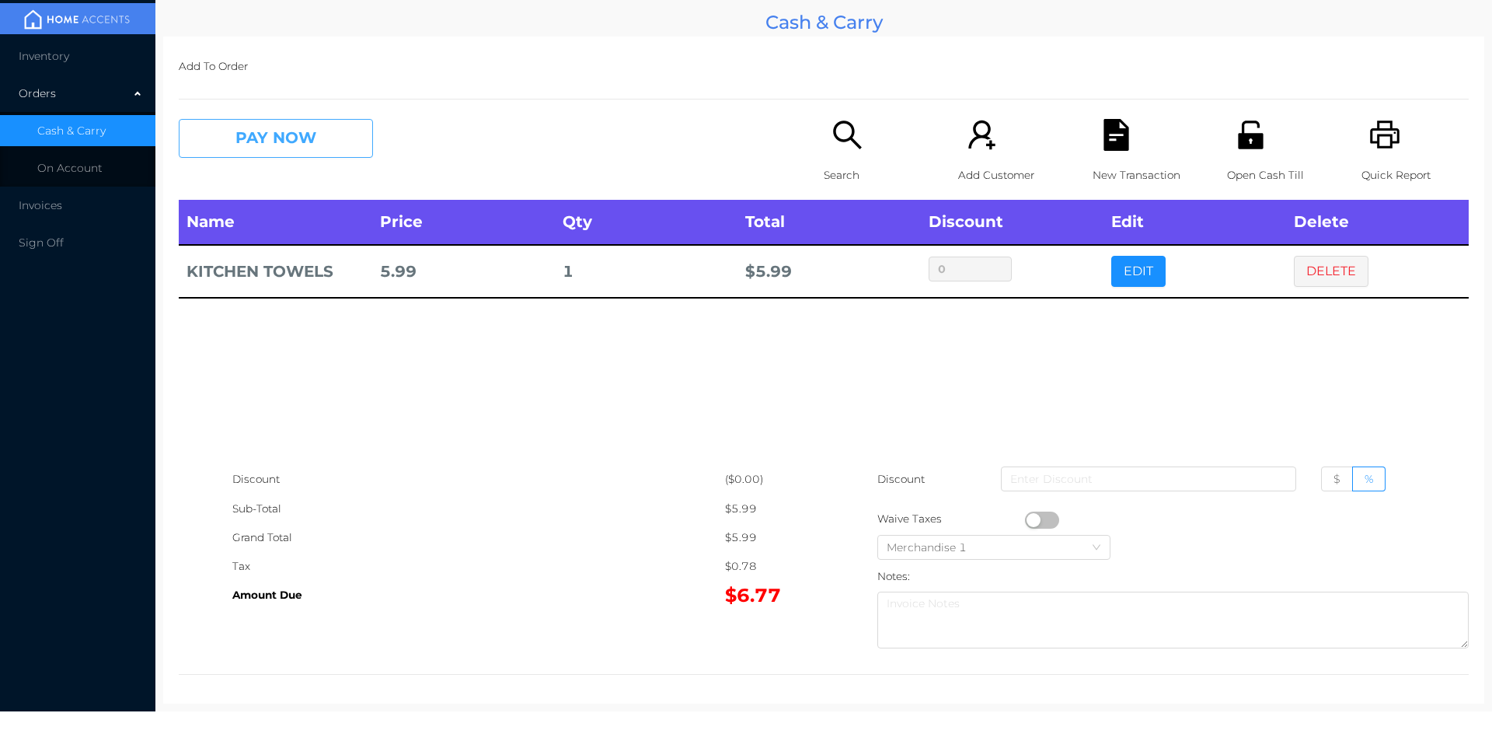
click at [281, 155] on button "PAY NOW" at bounding box center [276, 138] width 194 height 39
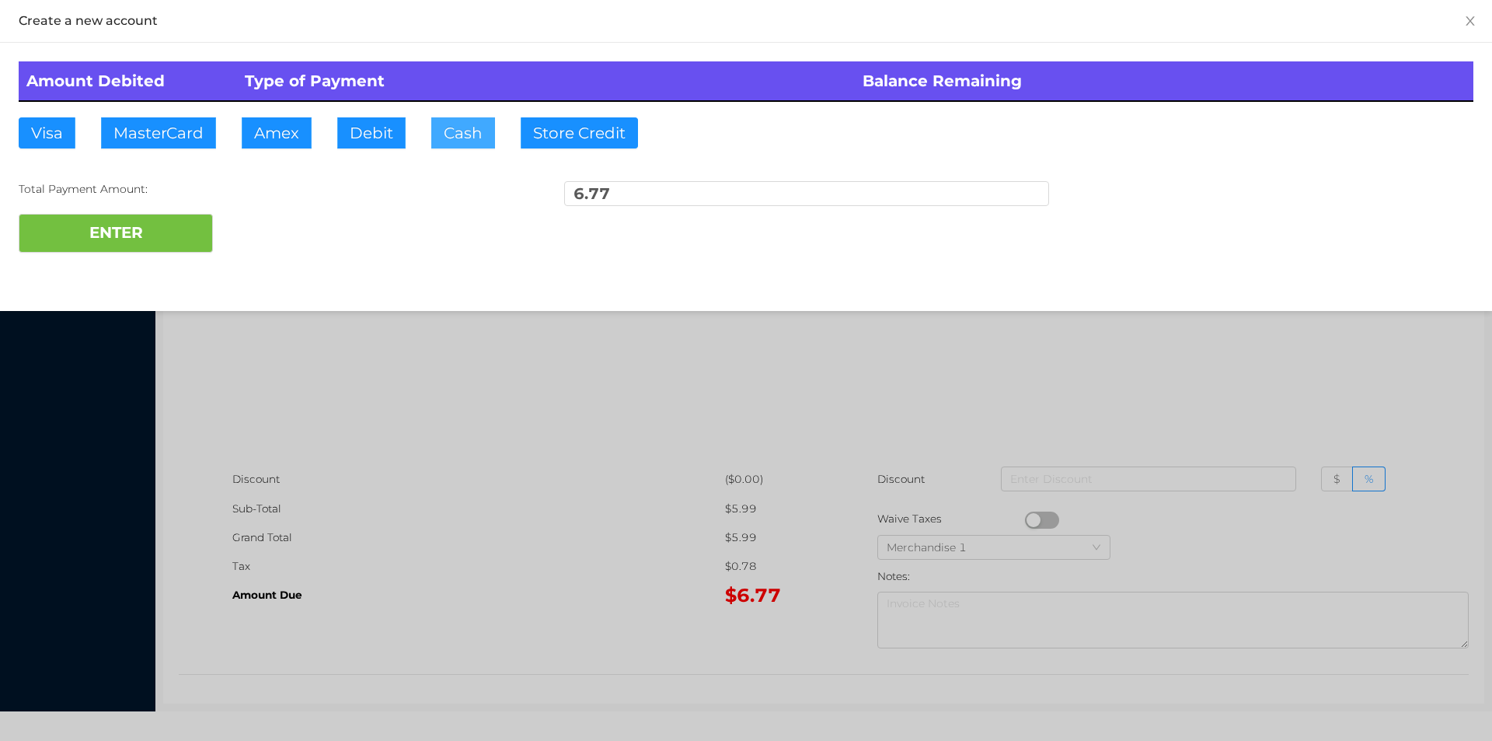
click at [446, 140] on button "Cash" at bounding box center [463, 132] width 64 height 31
type input "20."
click at [125, 225] on button "ENTER" at bounding box center [116, 233] width 194 height 39
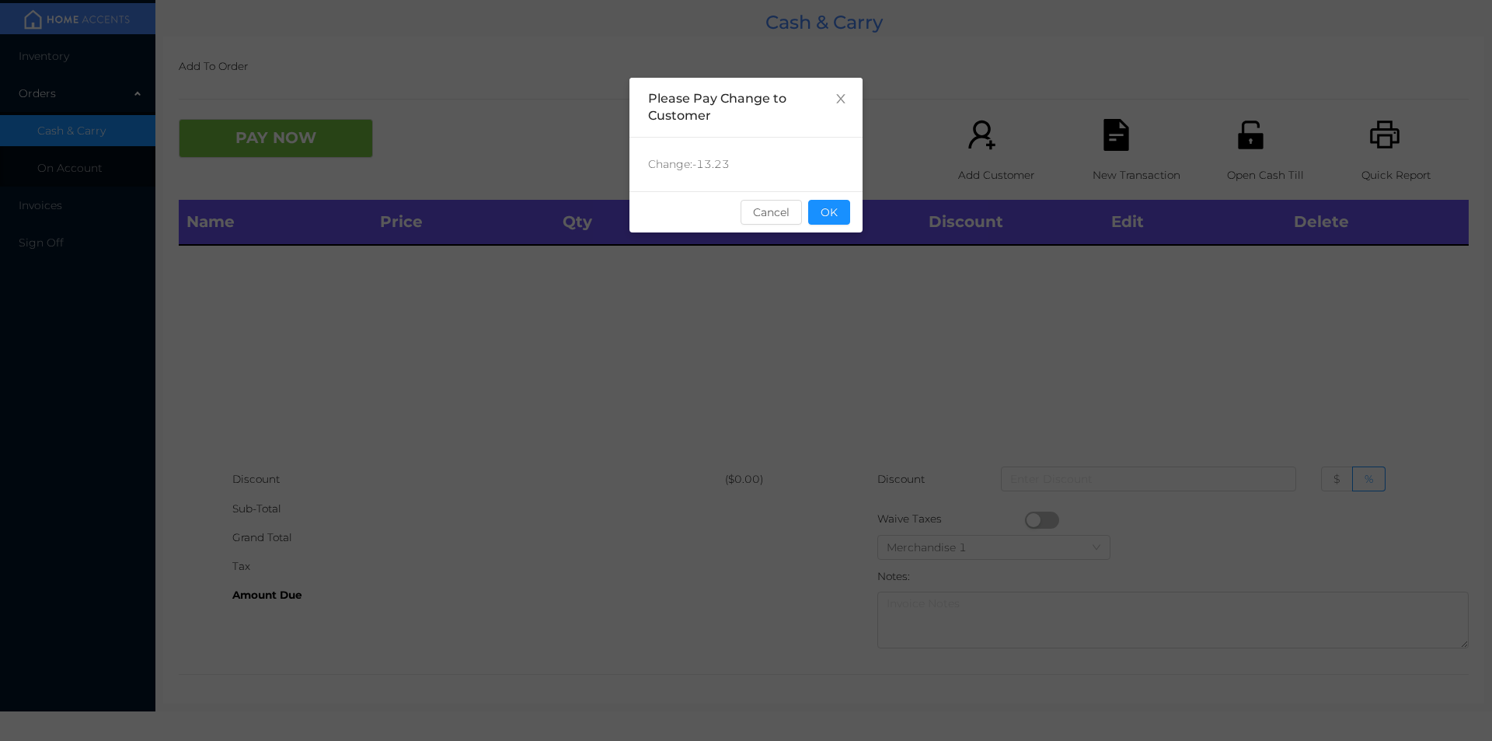
click at [839, 218] on button "OK" at bounding box center [829, 212] width 42 height 25
click at [854, 286] on div "Name Price Qty Total Discount Edit Delete" at bounding box center [824, 332] width 1290 height 265
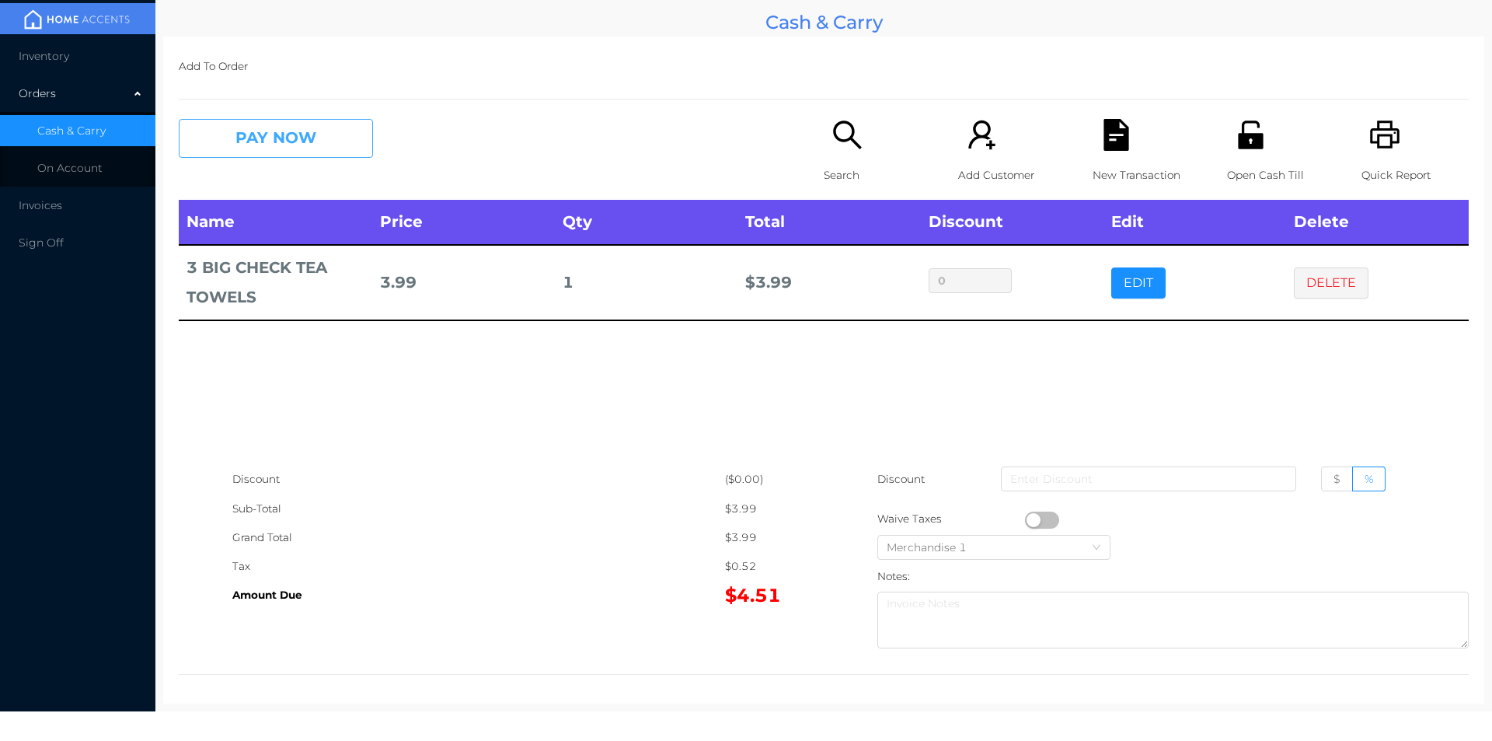
click at [316, 145] on button "PAY NOW" at bounding box center [276, 138] width 194 height 39
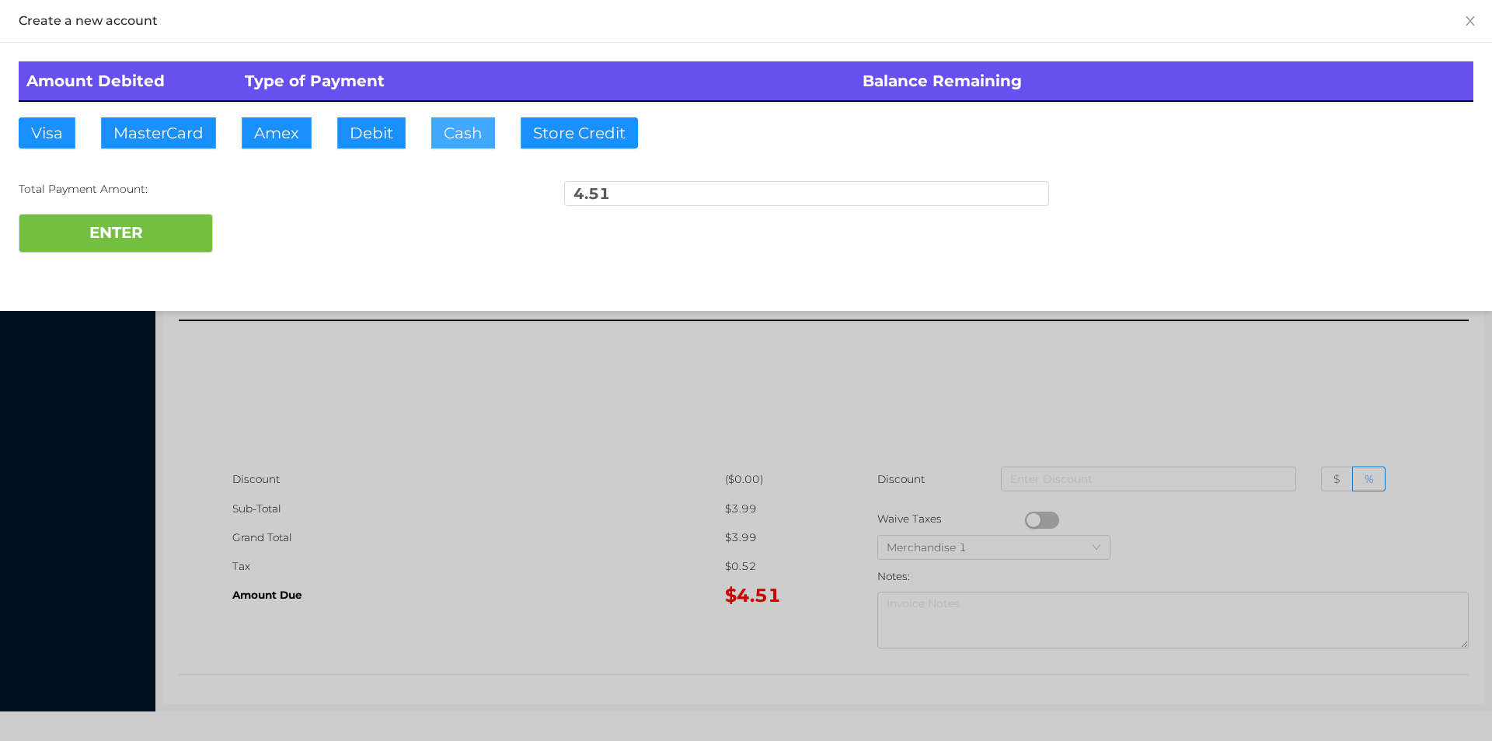
click at [465, 140] on button "Cash" at bounding box center [463, 132] width 64 height 31
click at [180, 247] on button "ENTER" at bounding box center [116, 233] width 194 height 39
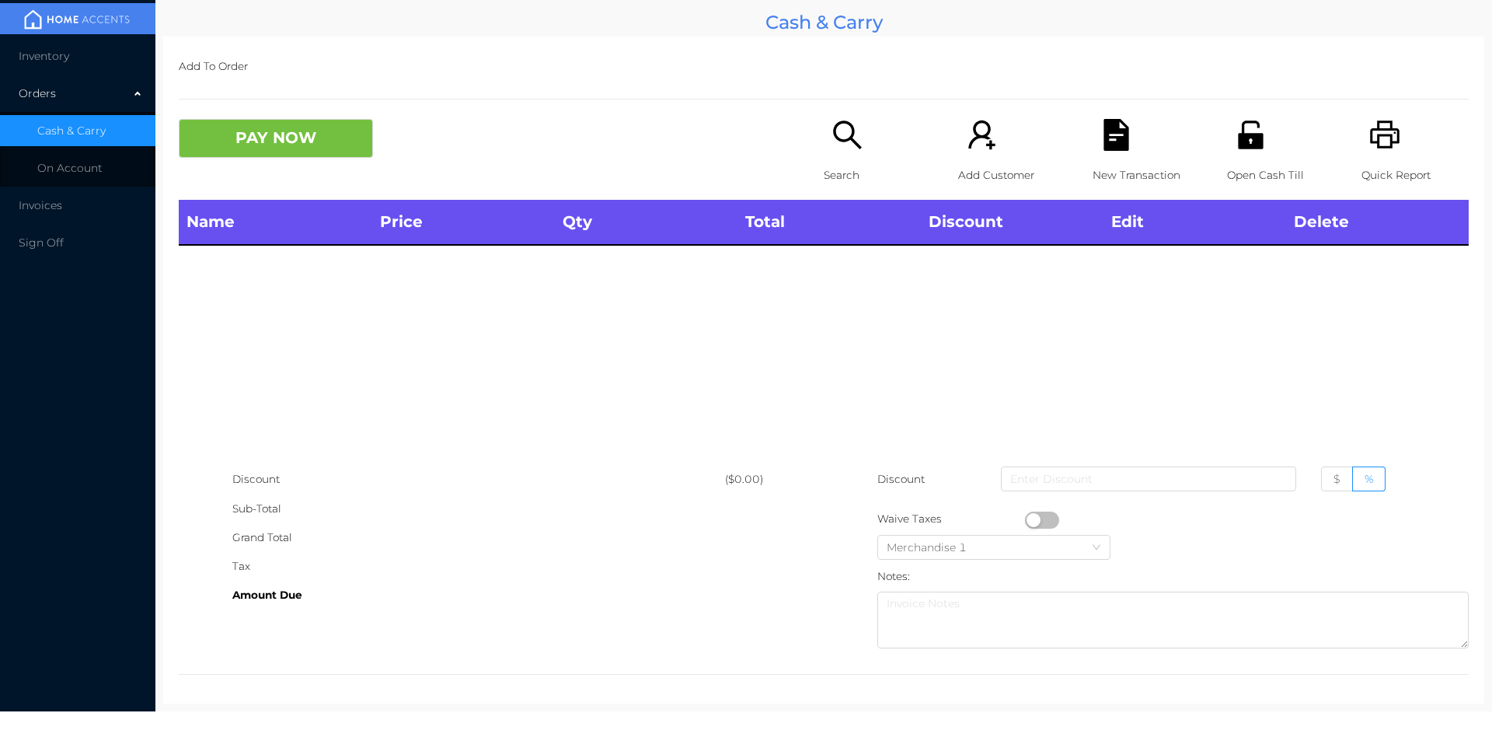
click at [1246, 142] on icon "icon: unlock" at bounding box center [1250, 134] width 25 height 28
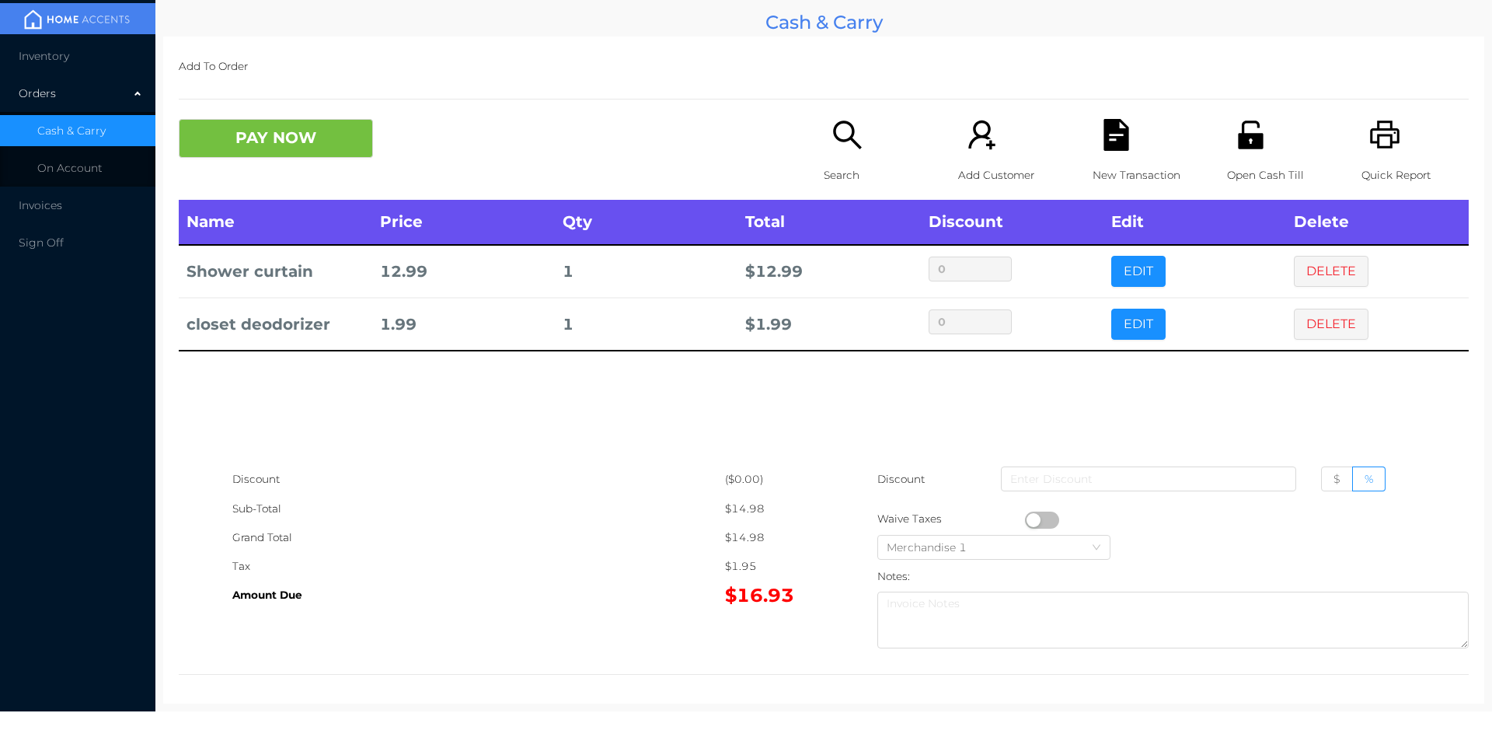
click at [289, 144] on button "PAY NOW" at bounding box center [276, 138] width 194 height 39
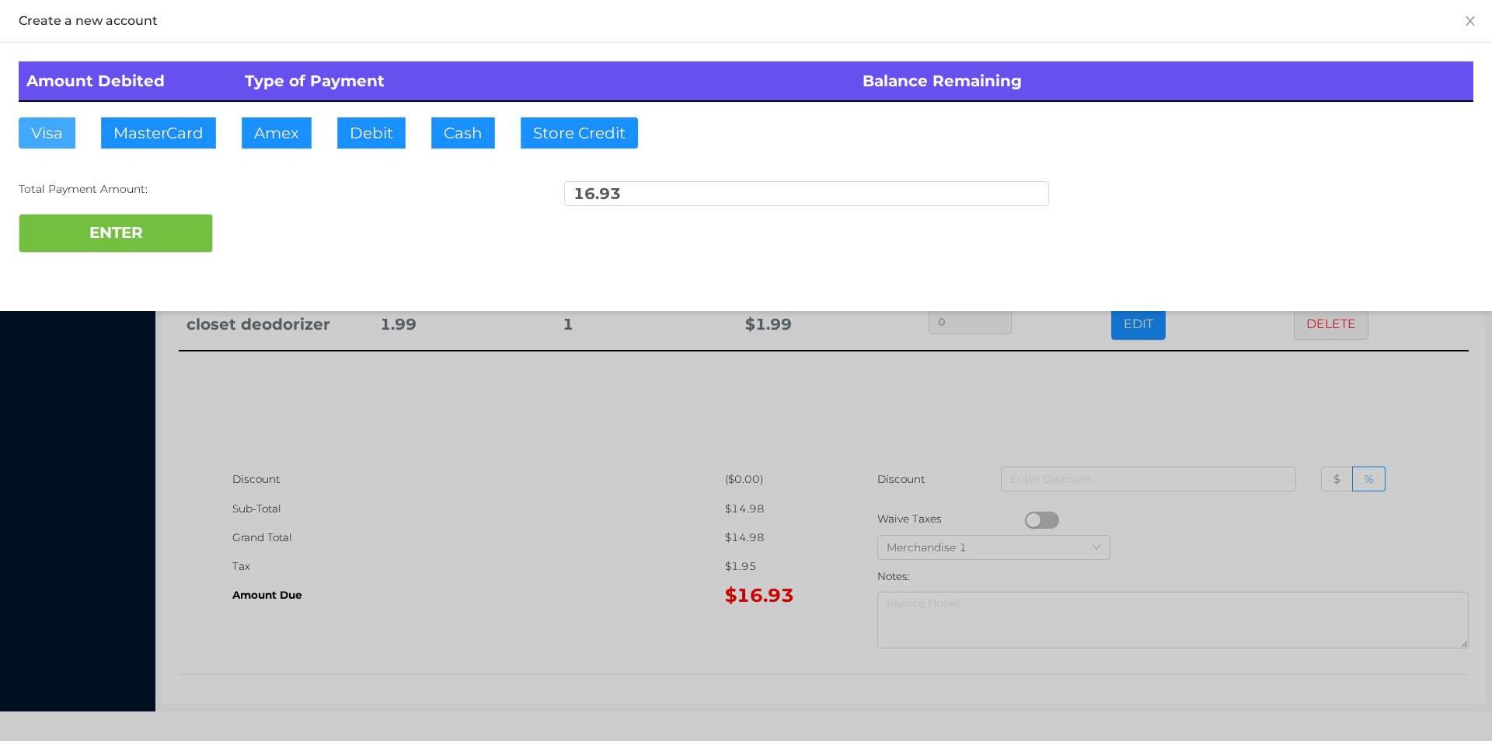
click at [38, 139] on button "Visa" at bounding box center [47, 132] width 57 height 31
click at [121, 235] on button "ENTER" at bounding box center [116, 233] width 194 height 39
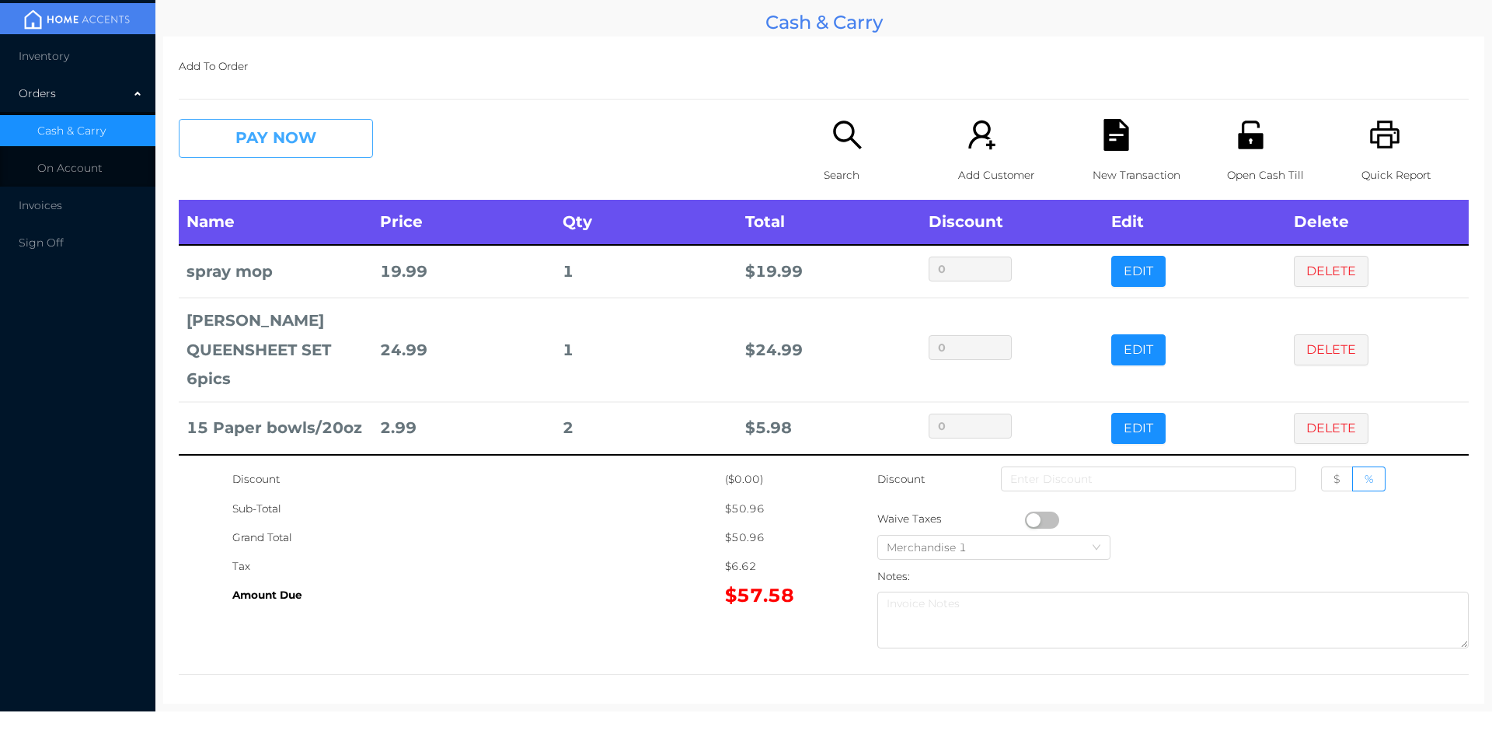
click at [287, 135] on button "PAY NOW" at bounding box center [276, 138] width 194 height 39
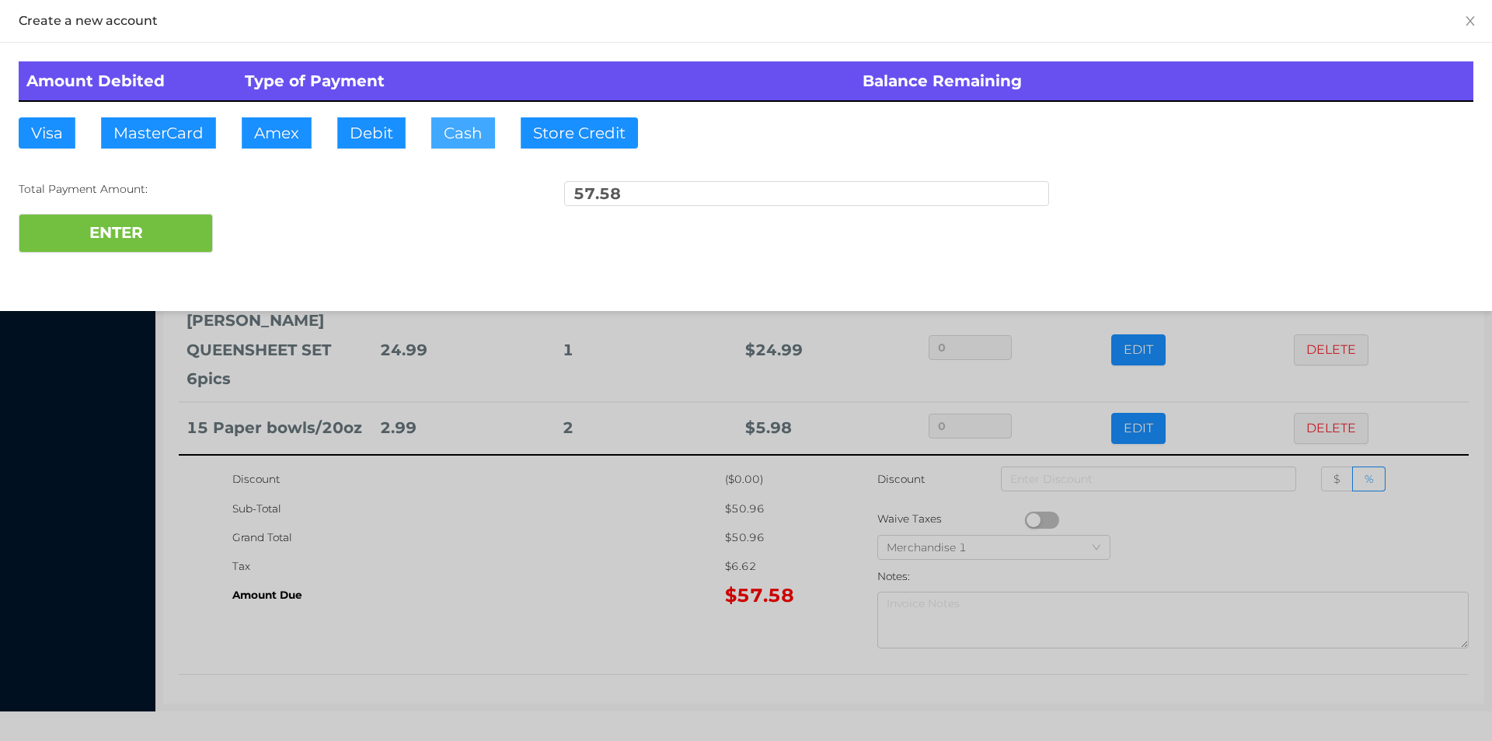
click at [451, 126] on button "Cash" at bounding box center [463, 132] width 64 height 31
type input "60."
click at [188, 229] on button "ENTER" at bounding box center [116, 233] width 194 height 39
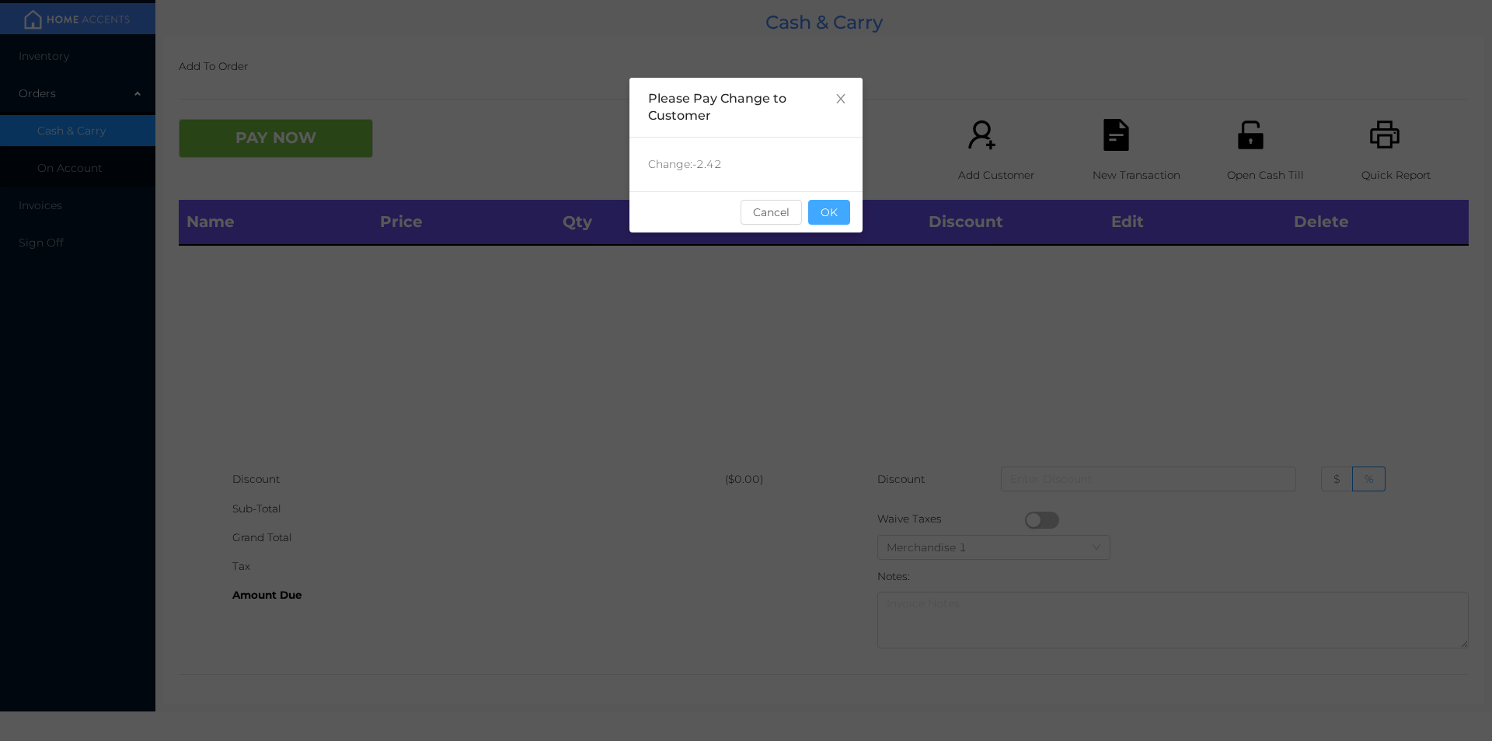
click at [821, 219] on button "OK" at bounding box center [829, 212] width 42 height 25
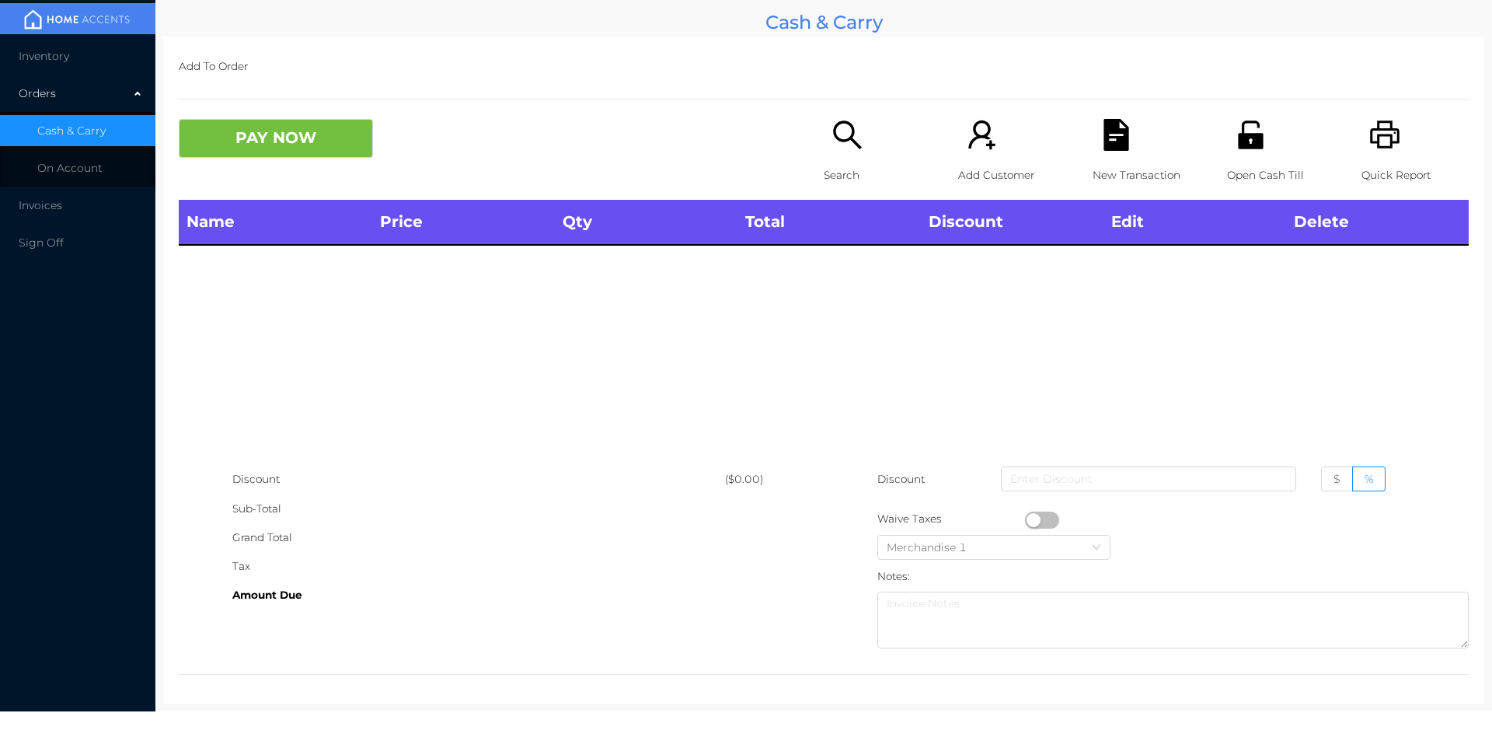
click at [1366, 173] on p "Quick Report" at bounding box center [1415, 175] width 107 height 29
click at [848, 146] on icon "icon: search" at bounding box center [848, 135] width 32 height 32
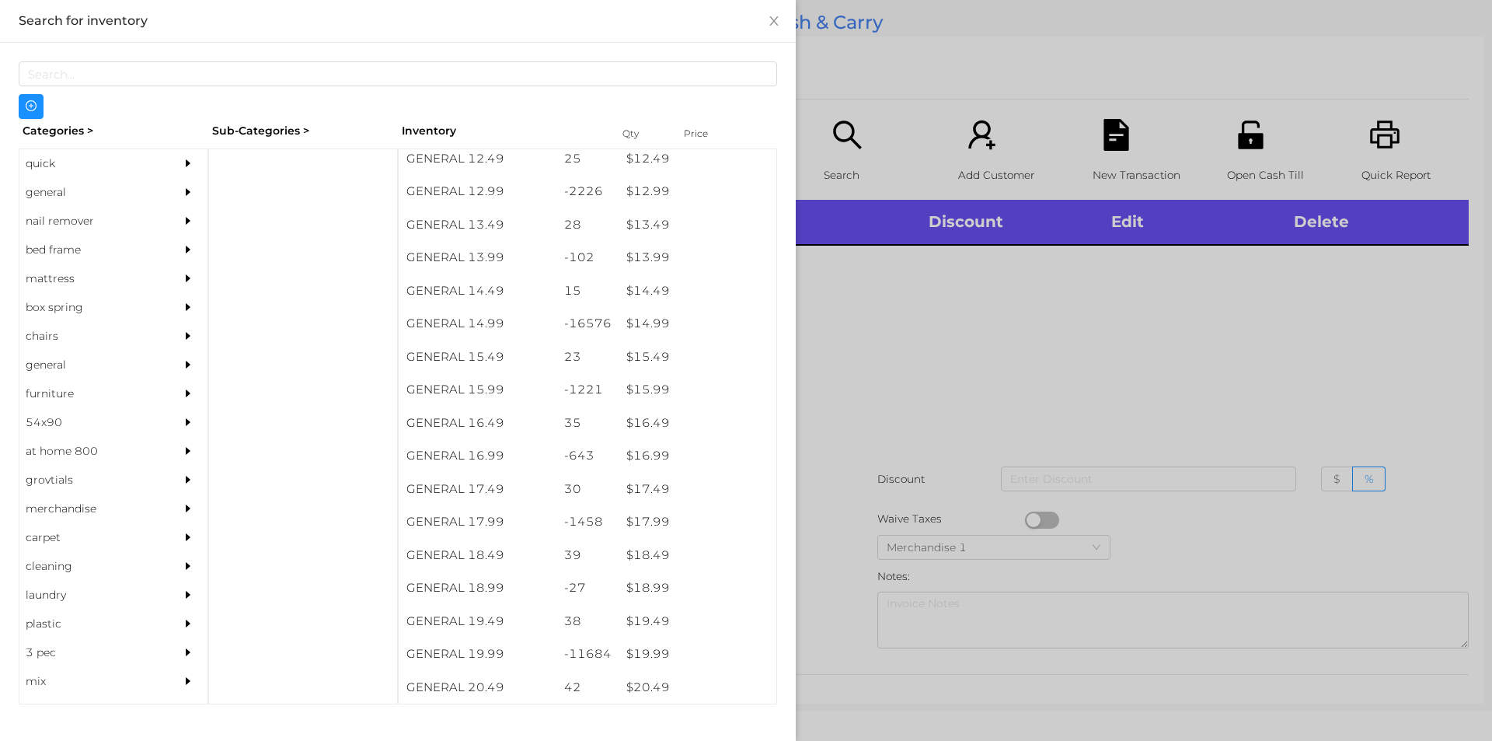
scroll to position [1186, 0]
click at [642, 334] on div "$ 14.99" at bounding box center [698, 324] width 158 height 33
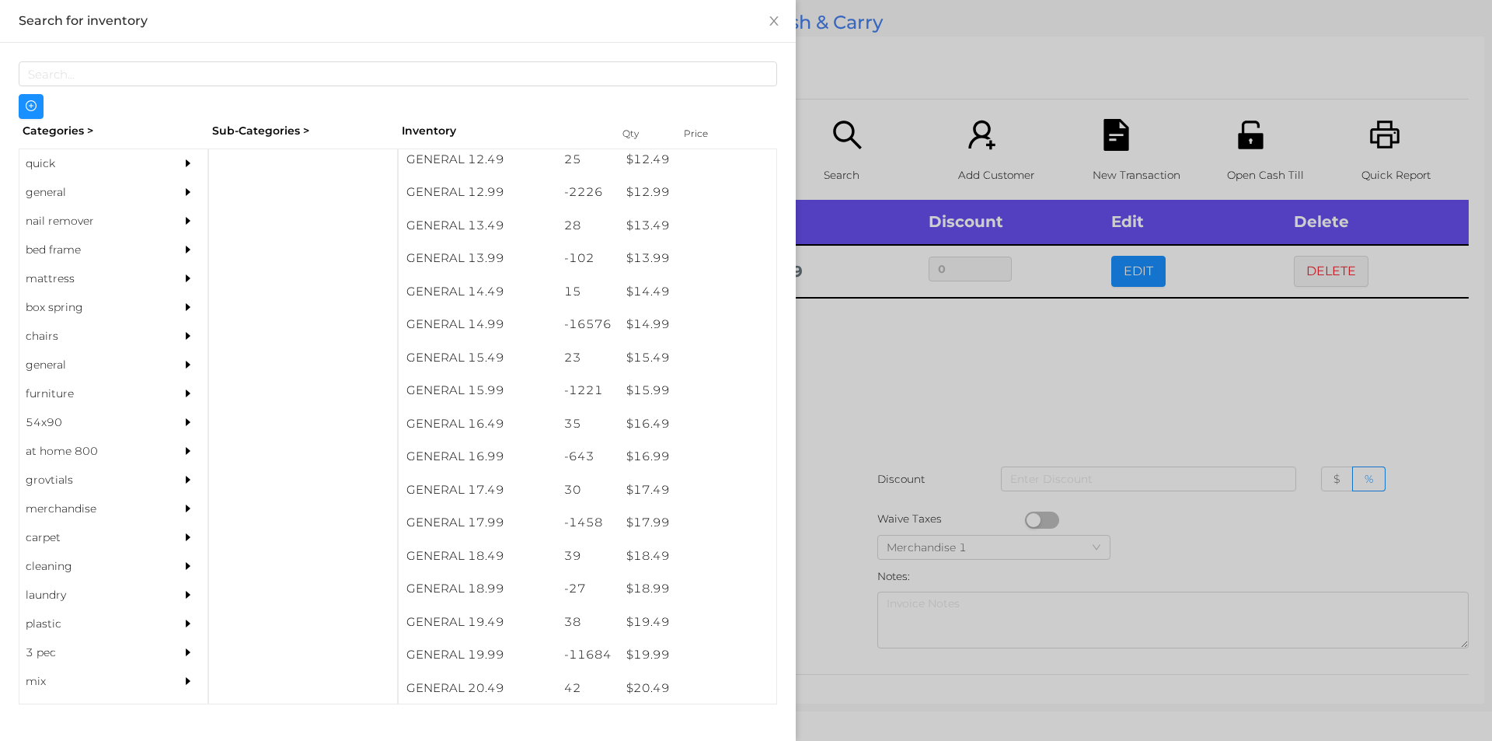
click at [914, 368] on div at bounding box center [746, 370] width 1492 height 741
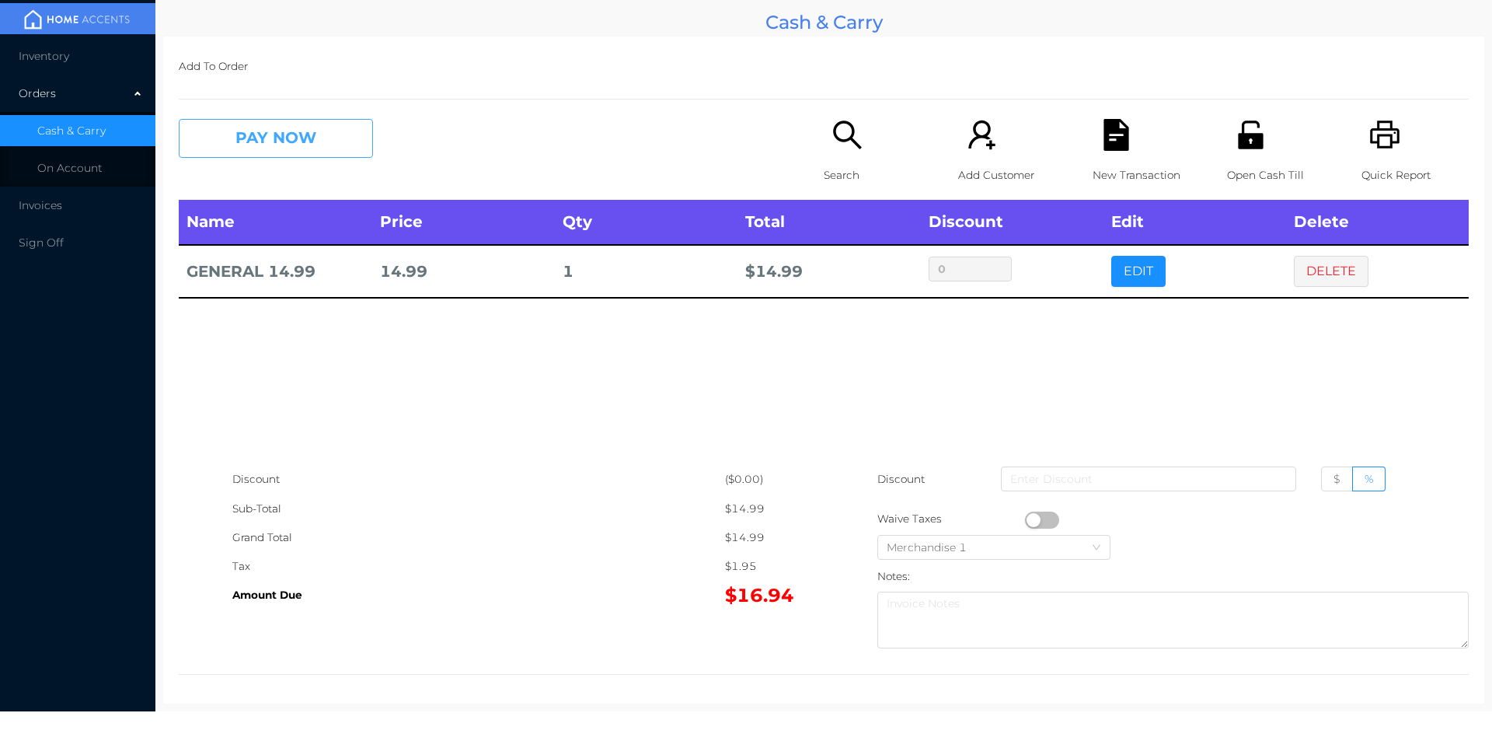
click at [277, 133] on button "PAY NOW" at bounding box center [276, 138] width 194 height 39
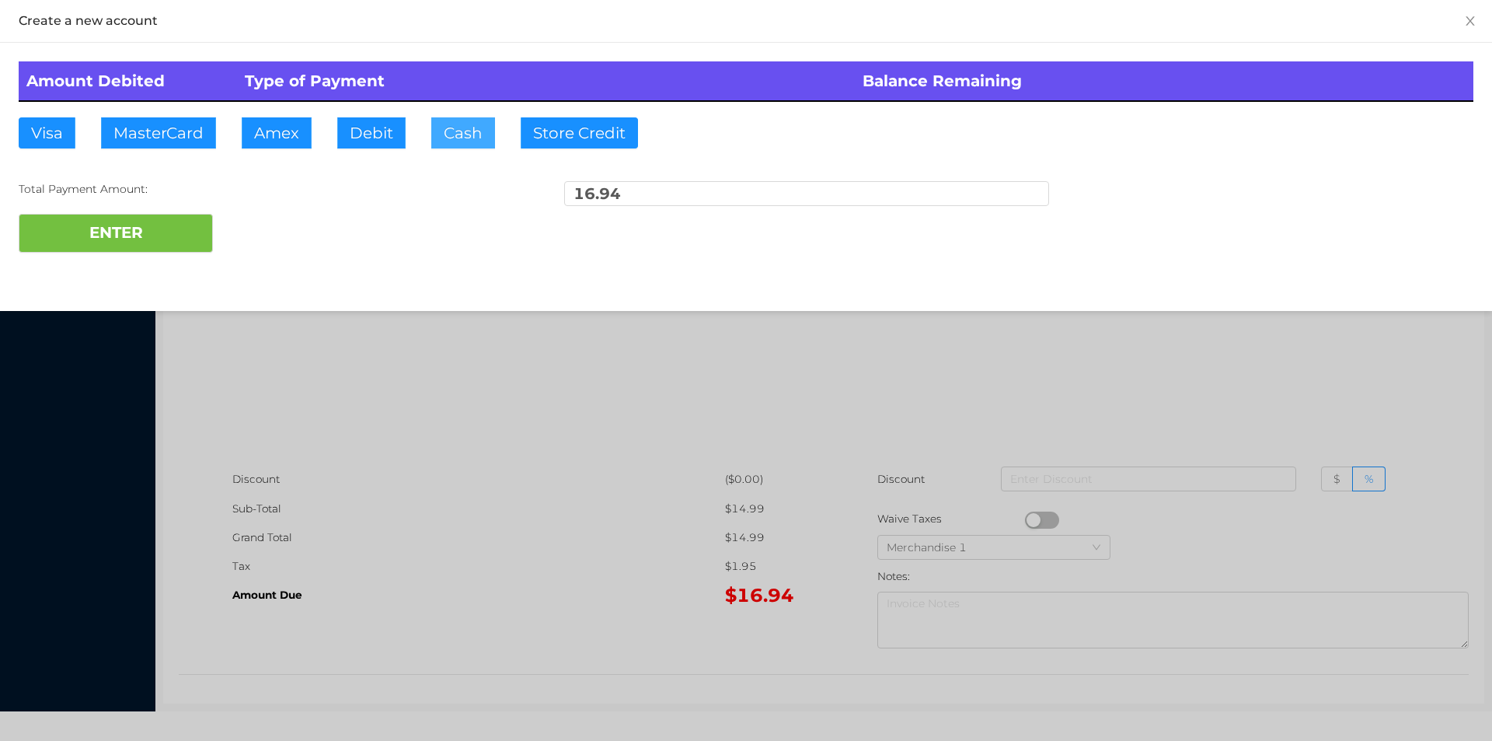
click at [455, 138] on button "Cash" at bounding box center [463, 132] width 64 height 31
type input "20."
click at [129, 214] on button "ENTER" at bounding box center [116, 233] width 194 height 39
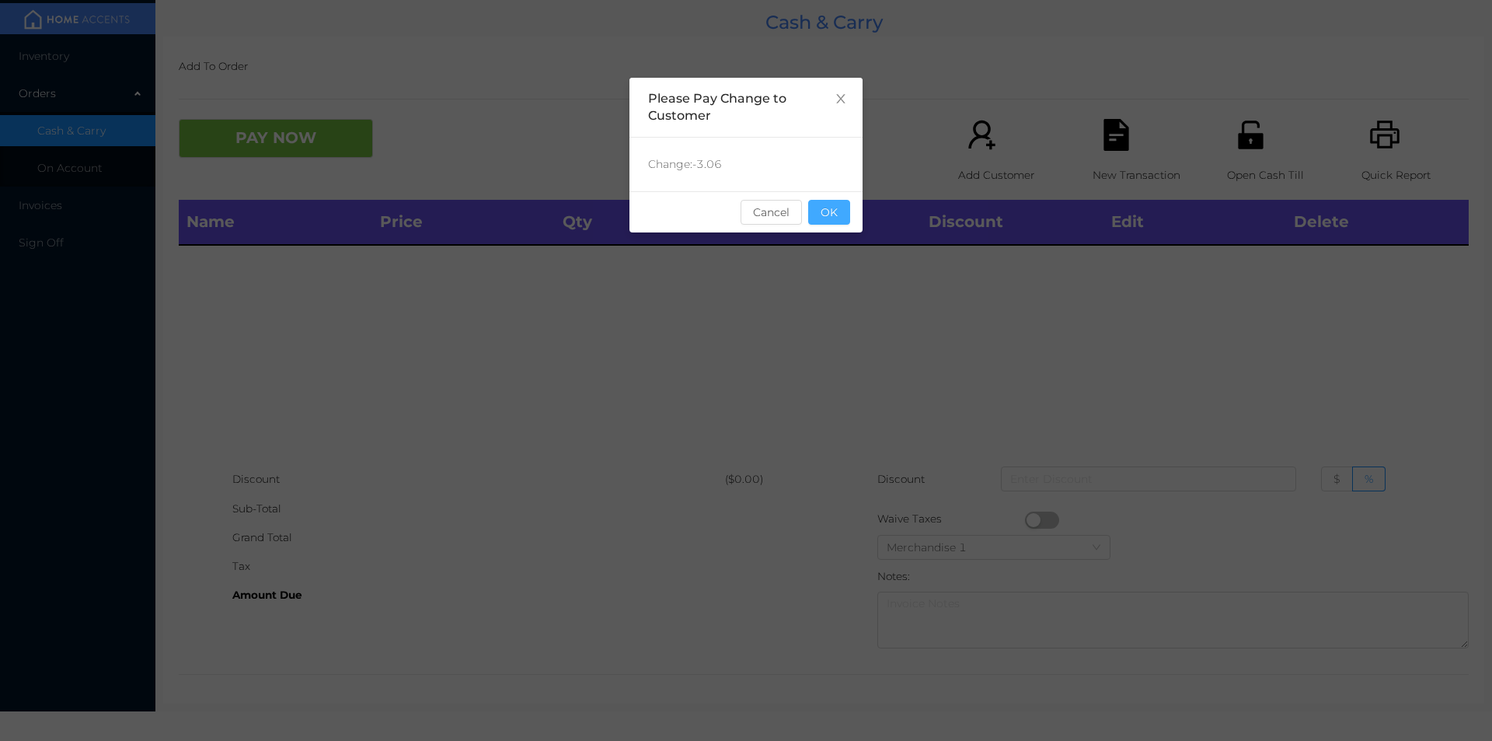
click at [835, 208] on button "OK" at bounding box center [829, 212] width 42 height 25
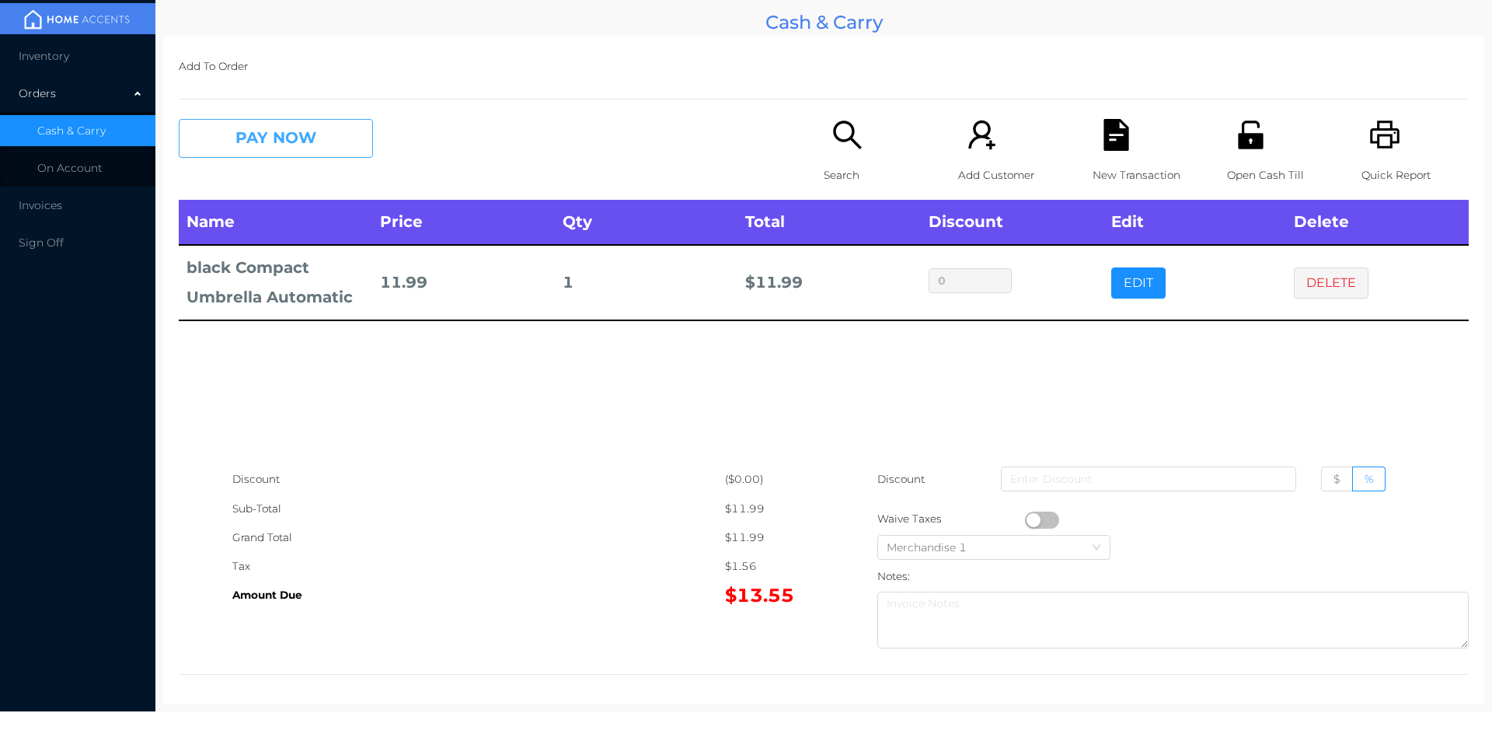
click at [330, 158] on button "PAY NOW" at bounding box center [276, 138] width 194 height 39
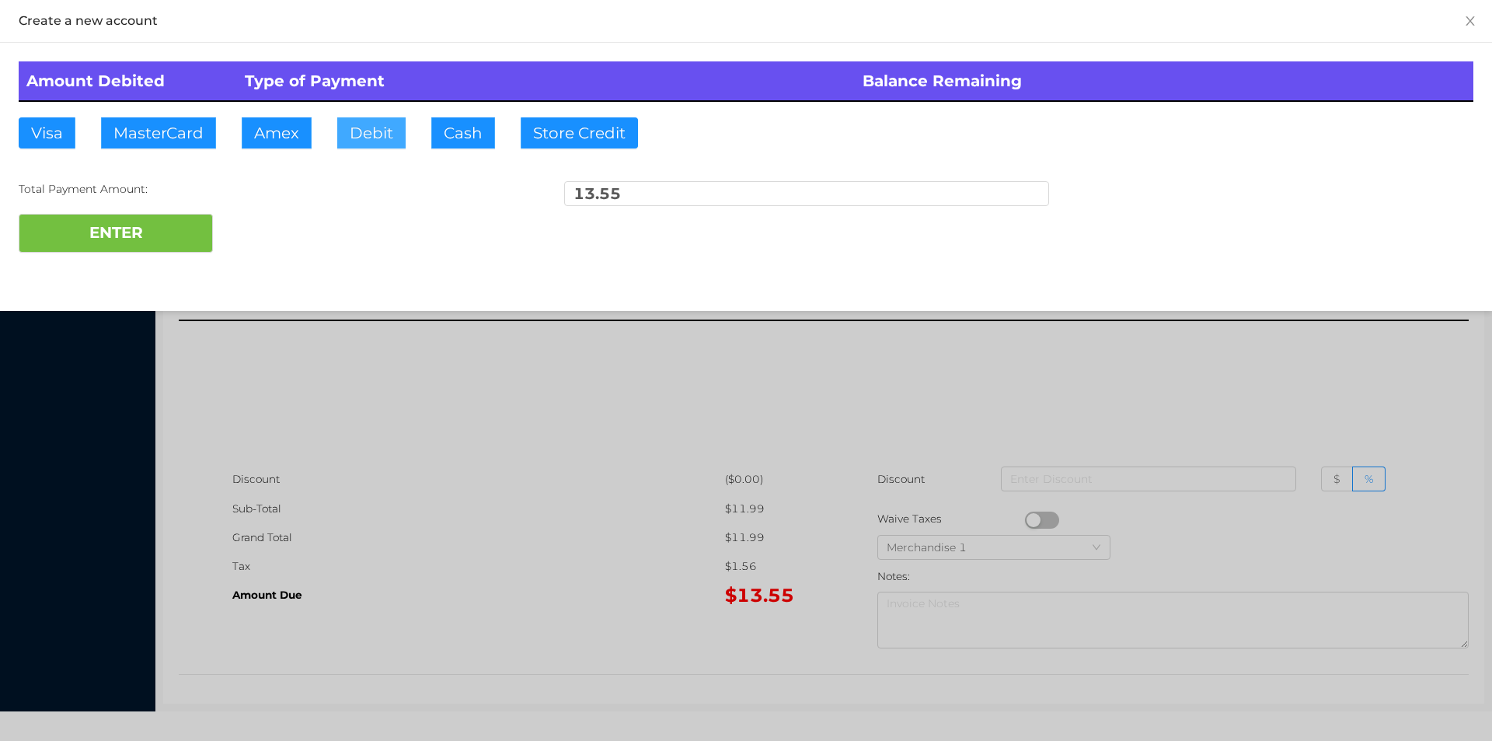
click at [375, 141] on button "Debit" at bounding box center [371, 132] width 68 height 31
click at [208, 221] on button "ENTER" at bounding box center [116, 233] width 194 height 39
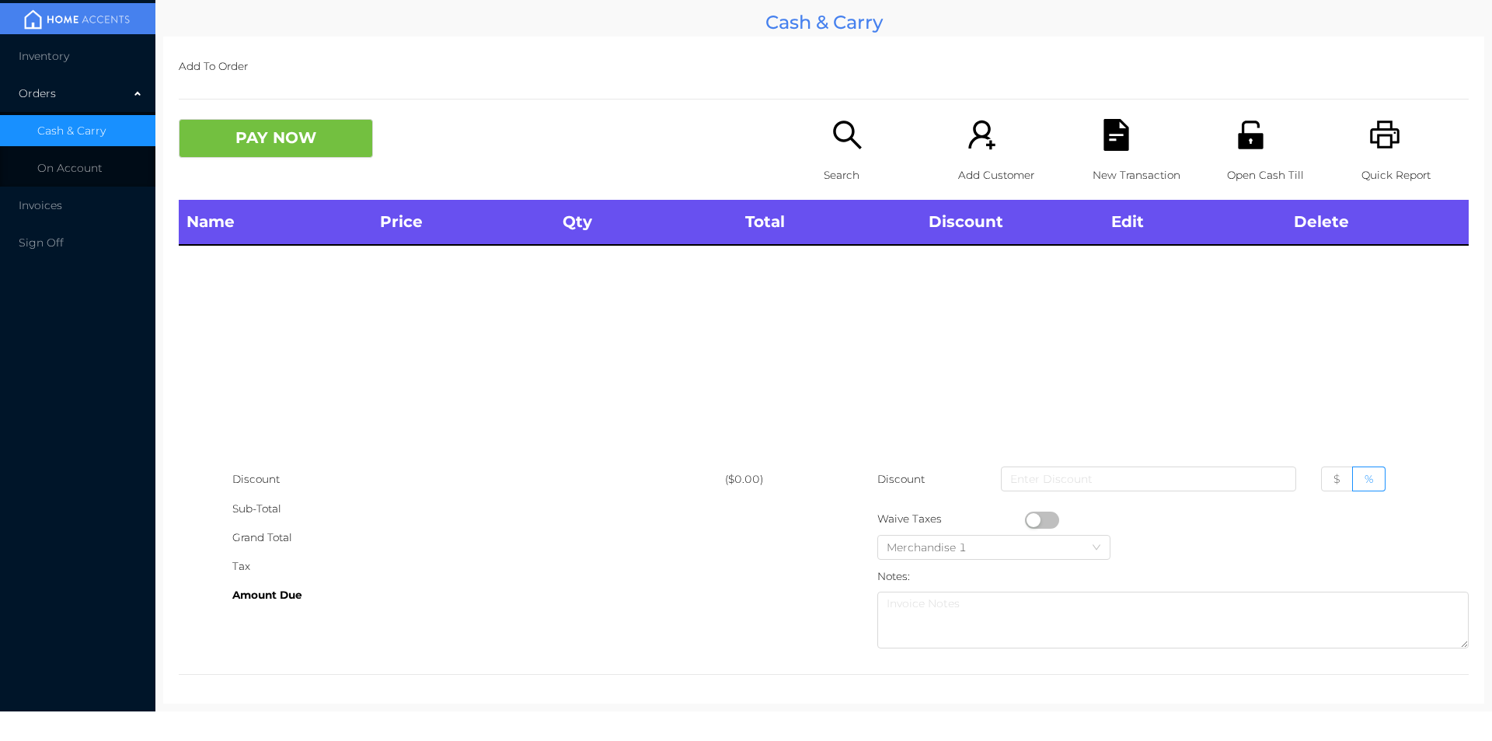
click at [1243, 167] on p "Open Cash Till" at bounding box center [1280, 175] width 107 height 29
click at [837, 166] on p "Search" at bounding box center [877, 175] width 107 height 29
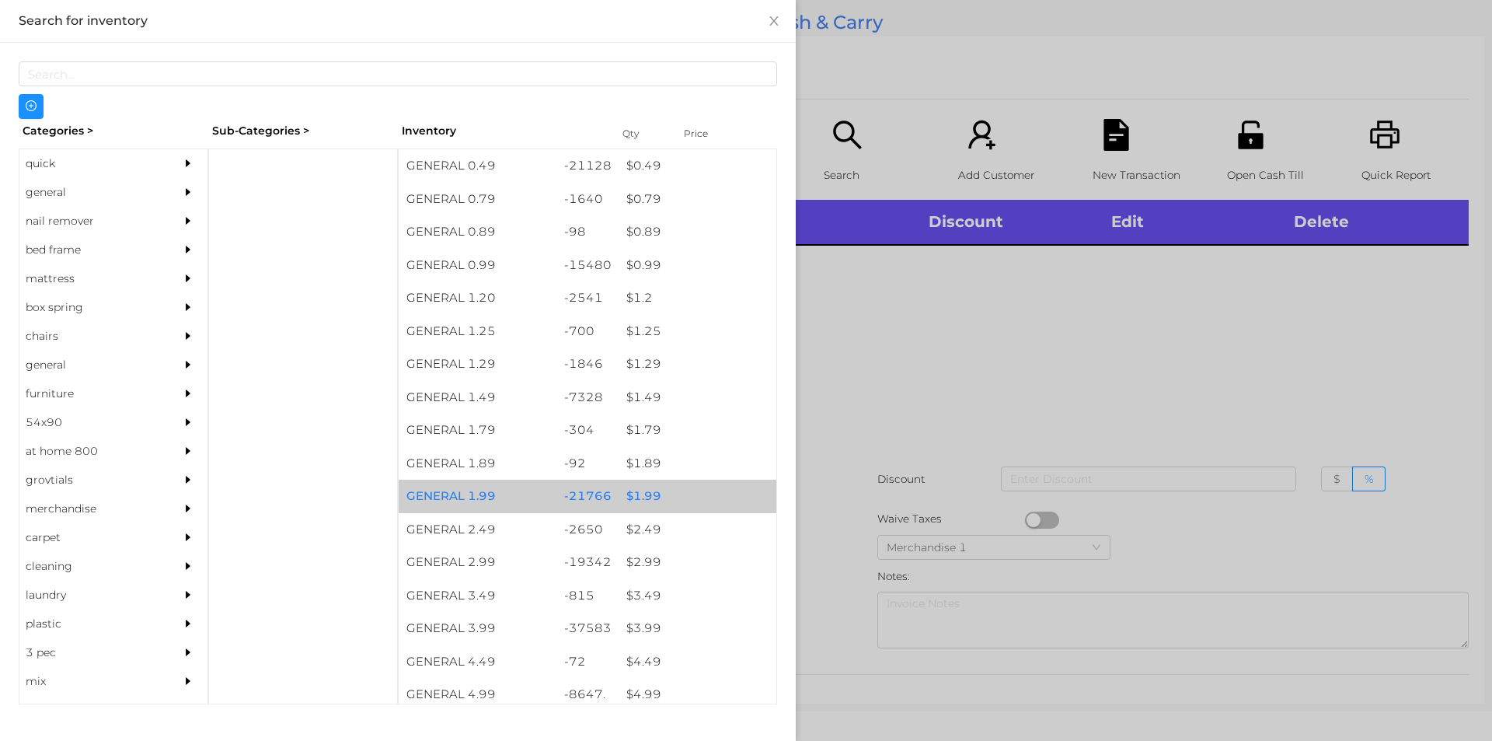
click at [632, 500] on div "$ 1.99" at bounding box center [698, 496] width 158 height 33
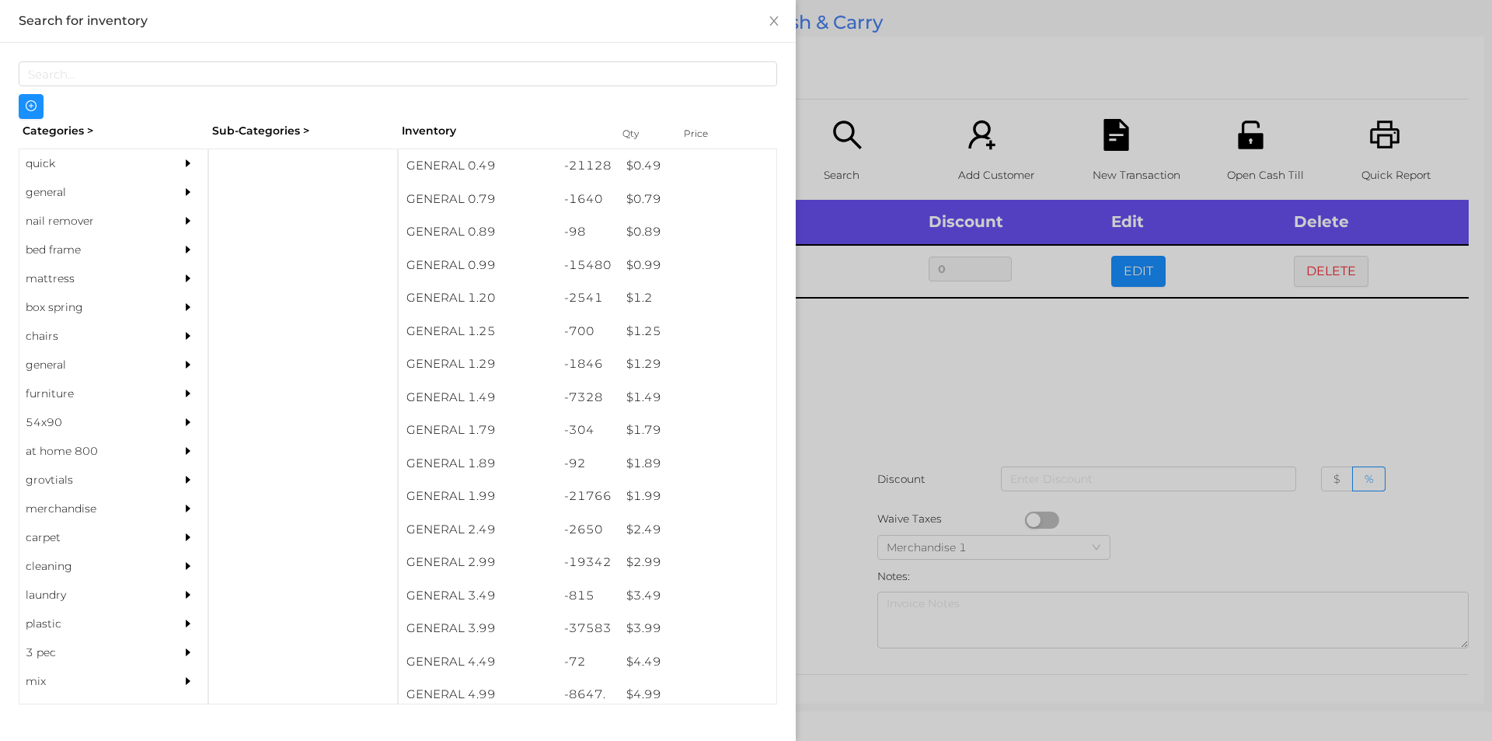
click at [973, 370] on div at bounding box center [746, 370] width 1492 height 741
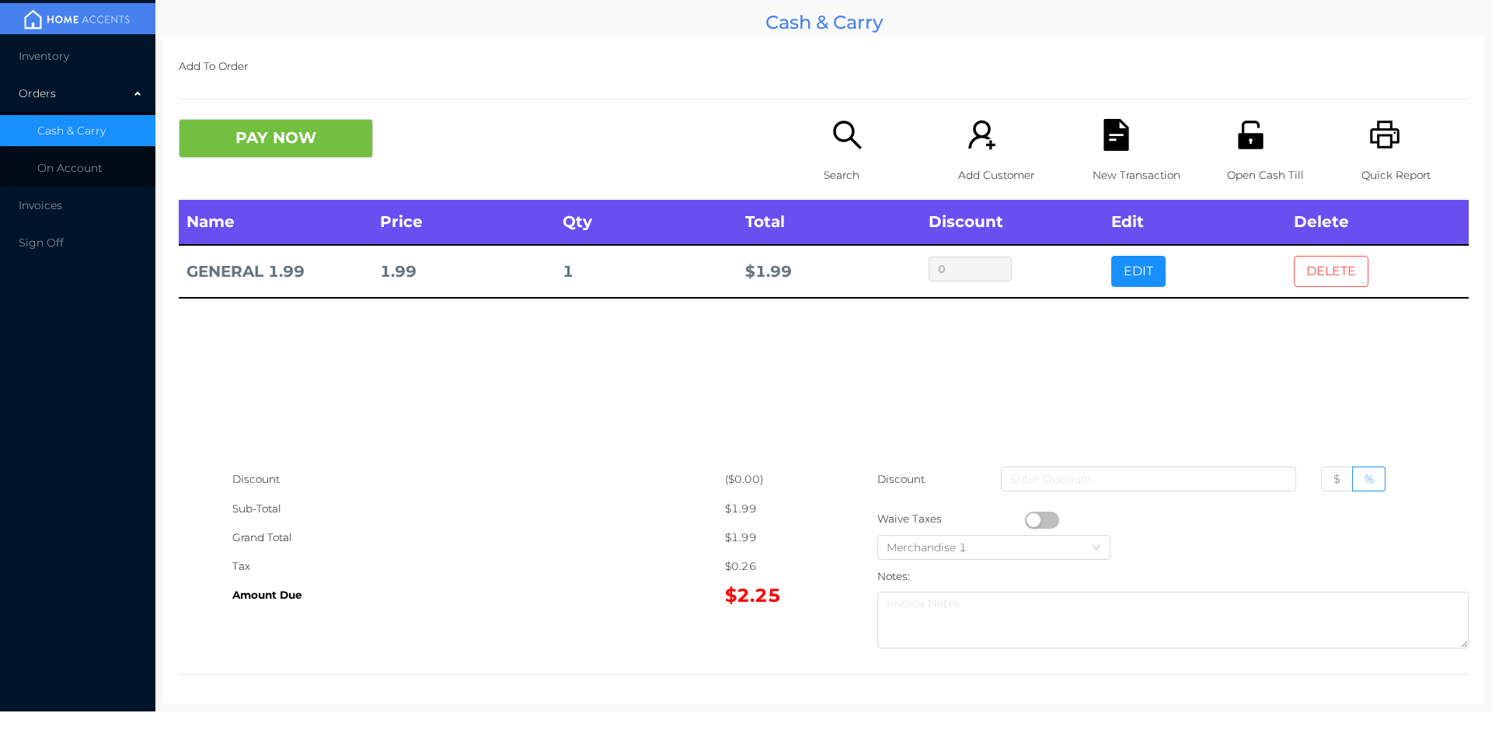
click at [1310, 276] on button "DELETE" at bounding box center [1331, 271] width 75 height 31
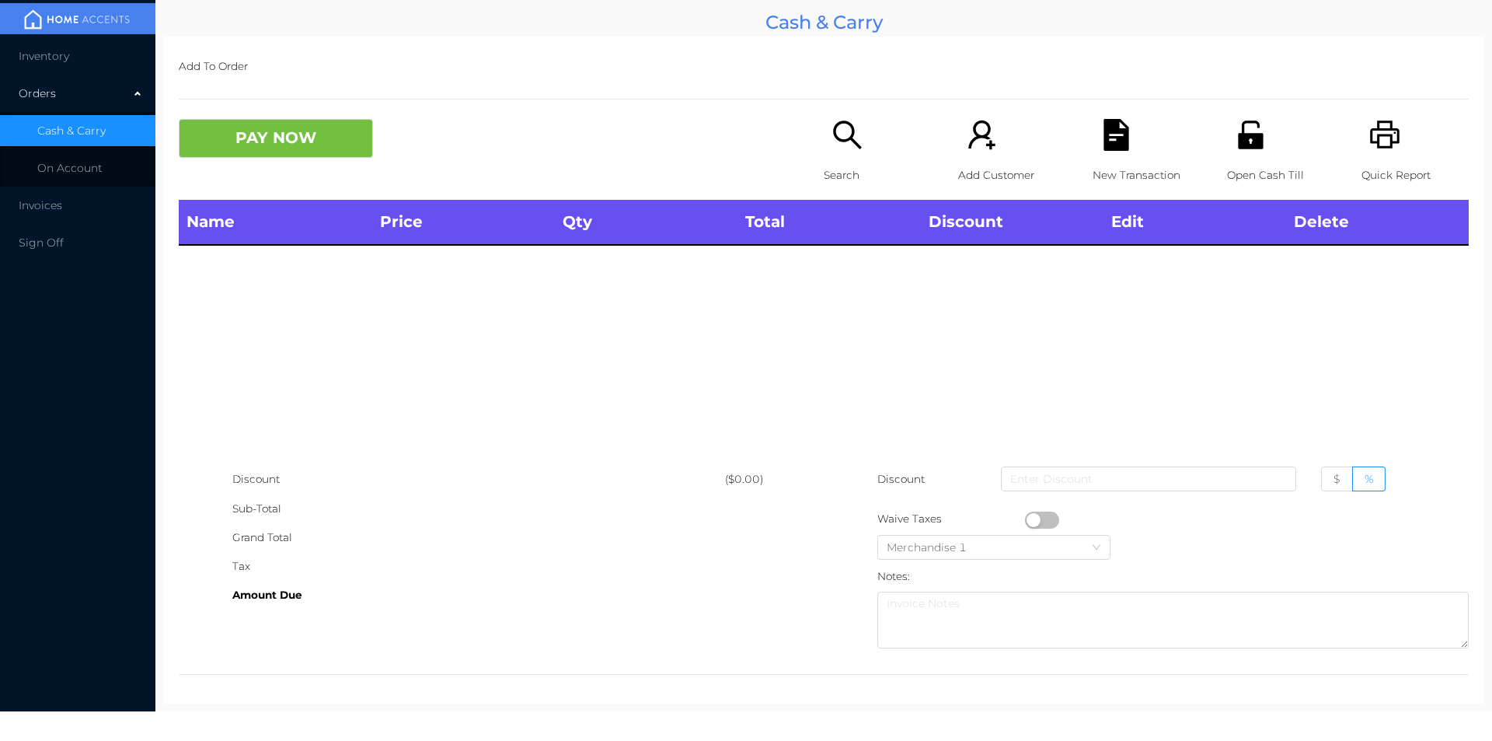
click at [1388, 148] on icon "icon: printer" at bounding box center [1385, 135] width 32 height 32
click at [283, 149] on button "PAY NOW" at bounding box center [276, 138] width 194 height 39
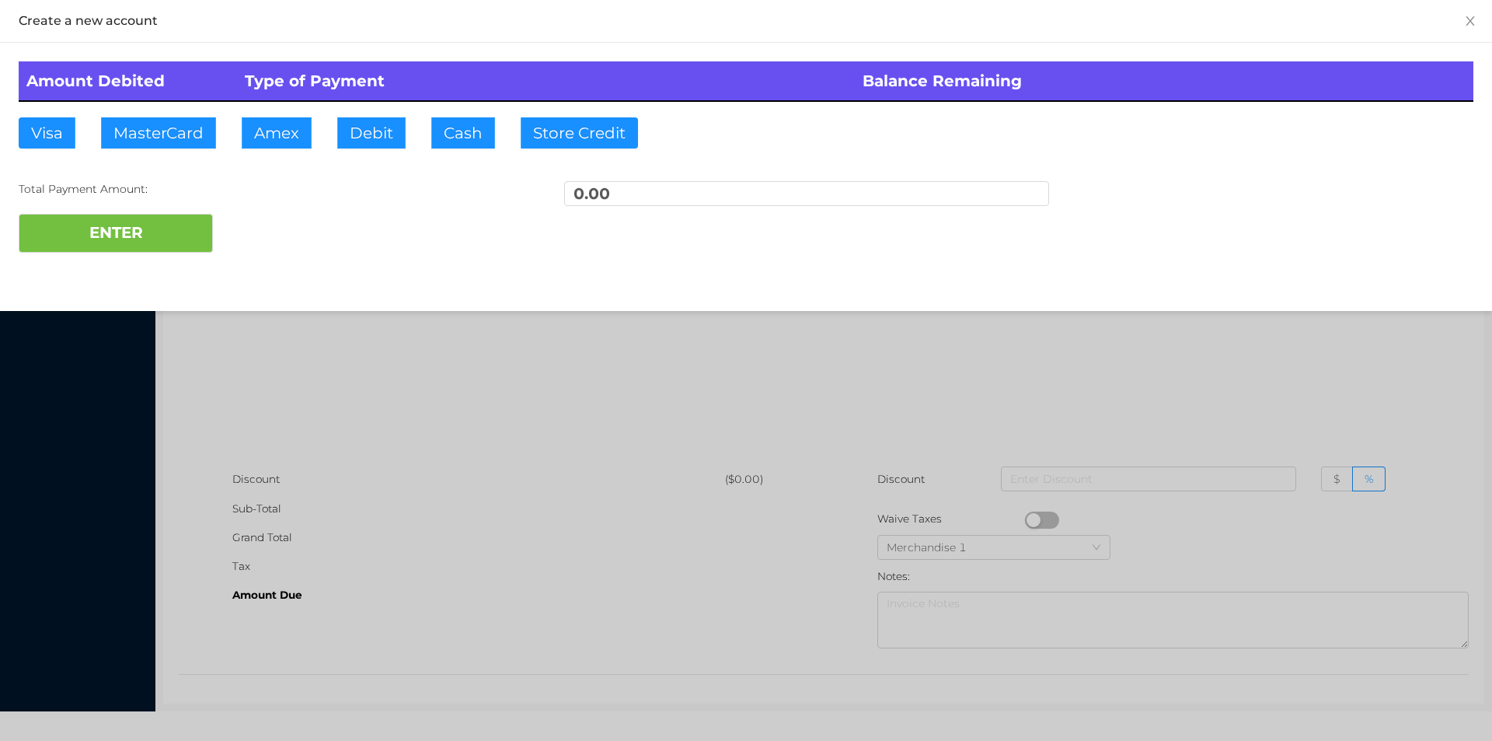
click at [342, 328] on div at bounding box center [746, 370] width 1492 height 741
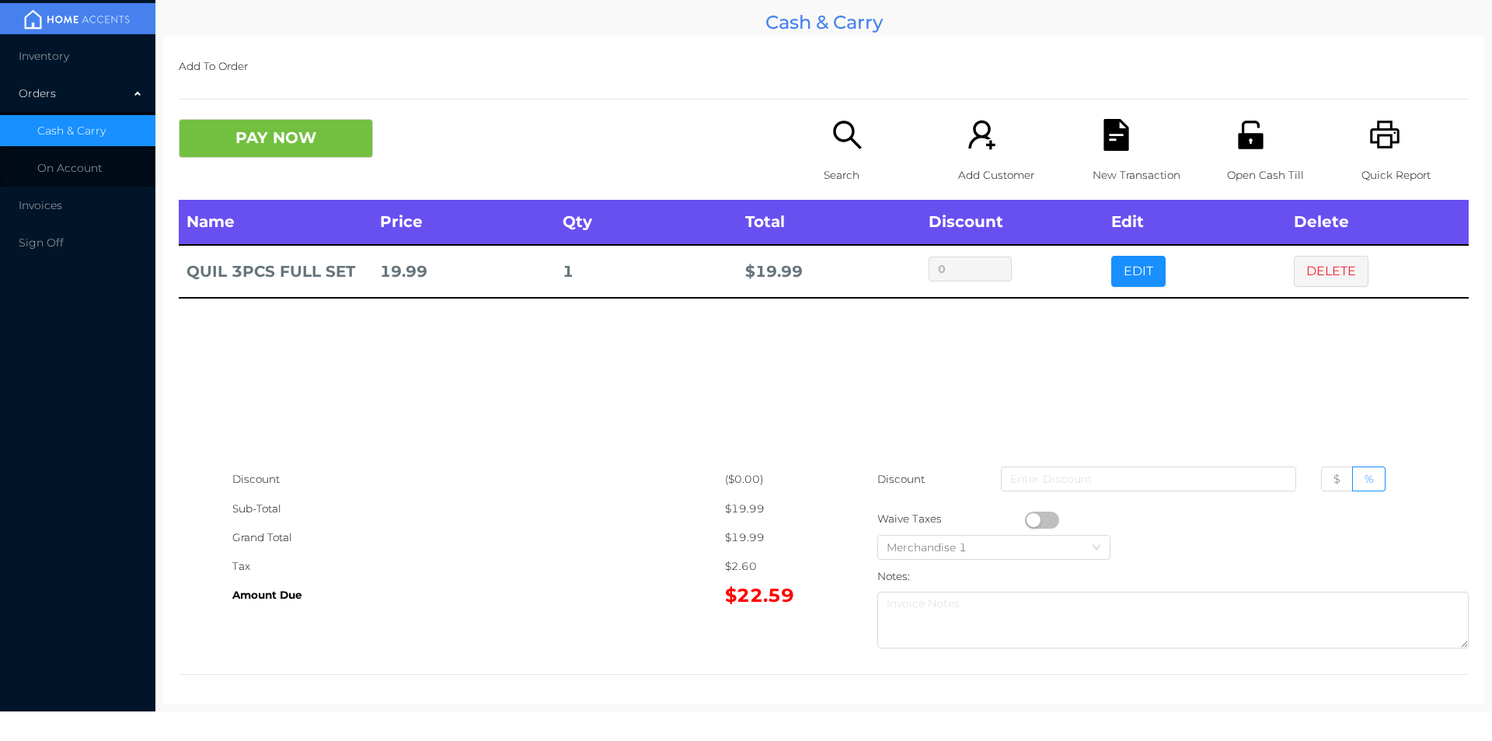
click at [844, 148] on icon "icon: search" at bounding box center [848, 135] width 32 height 32
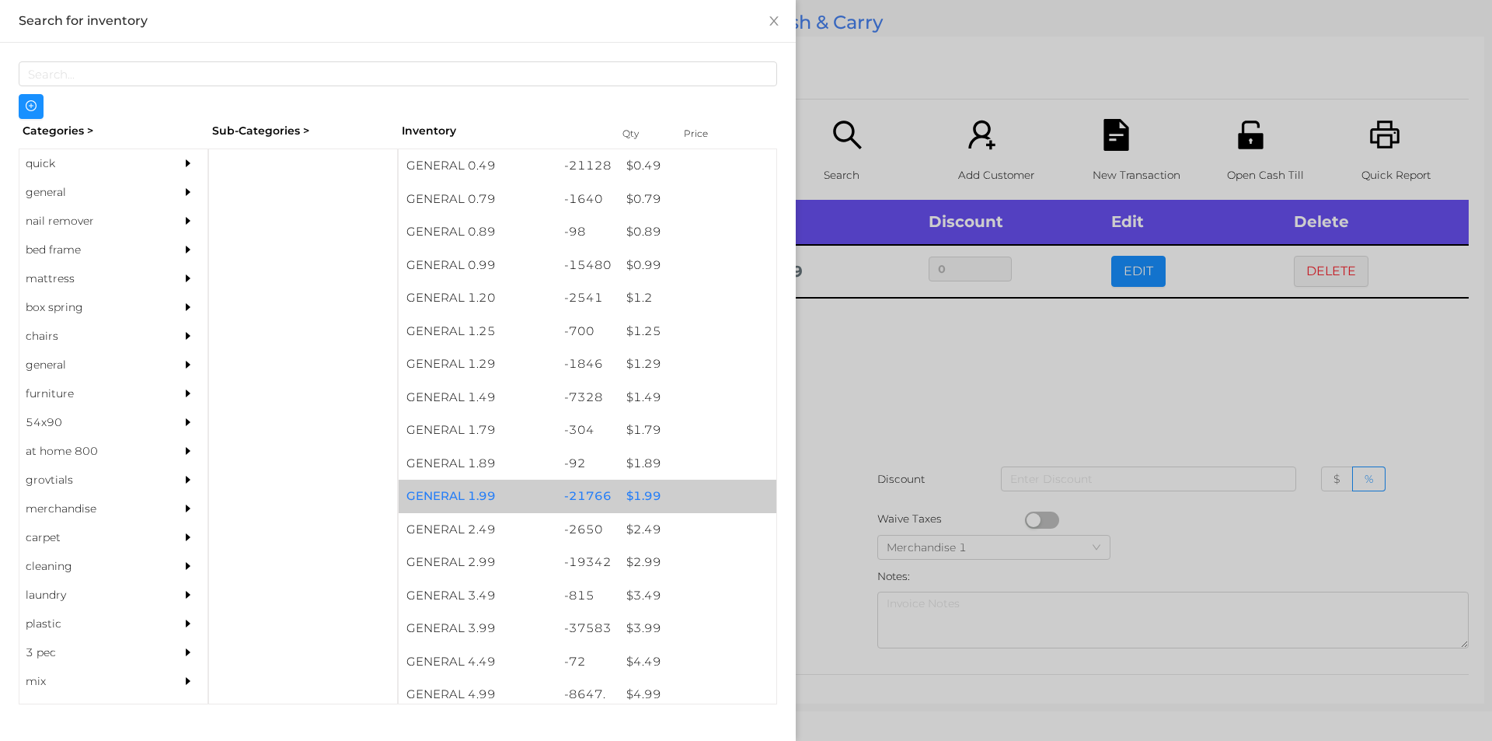
click at [637, 495] on div "$ 1.99" at bounding box center [698, 496] width 158 height 33
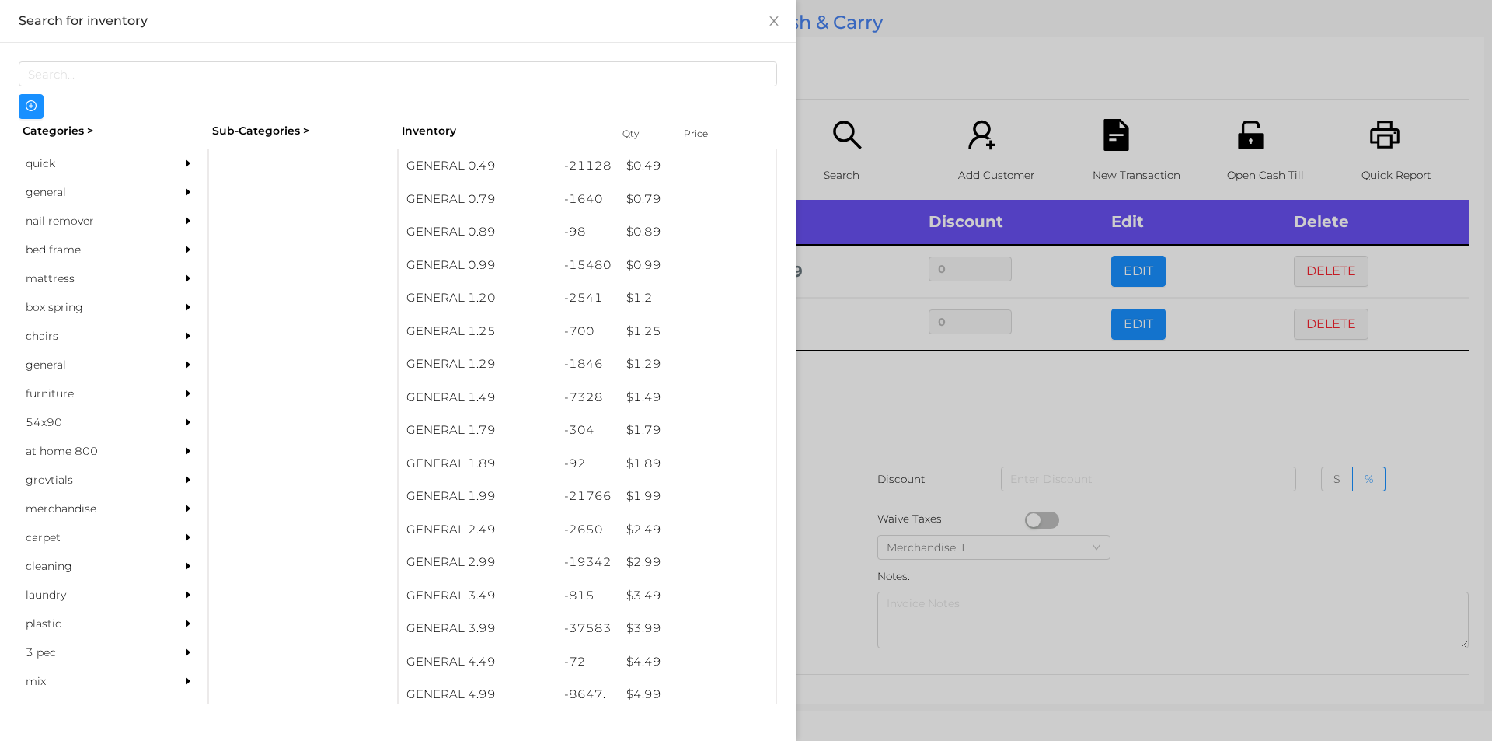
click at [843, 413] on div at bounding box center [746, 370] width 1492 height 741
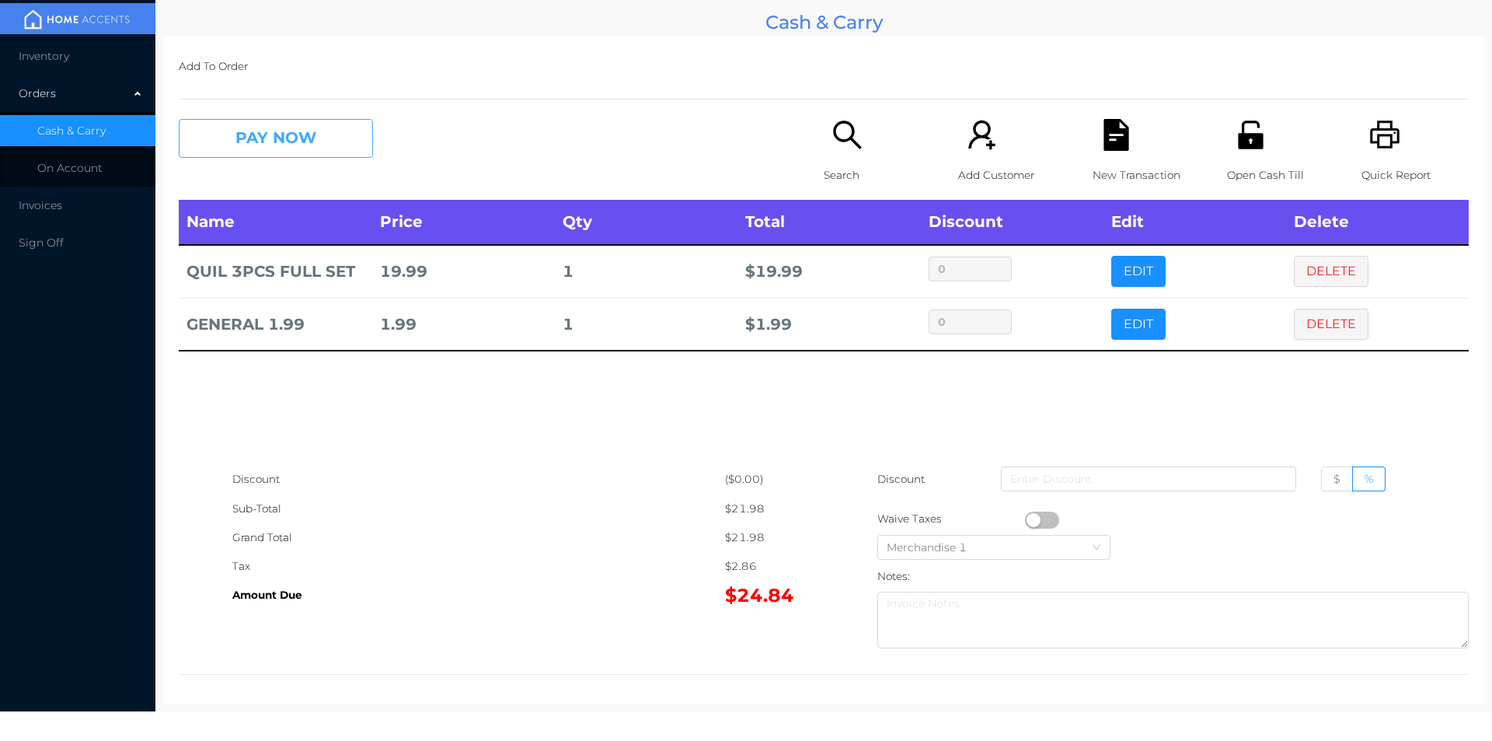
click at [220, 131] on button "PAY NOW" at bounding box center [276, 138] width 194 height 39
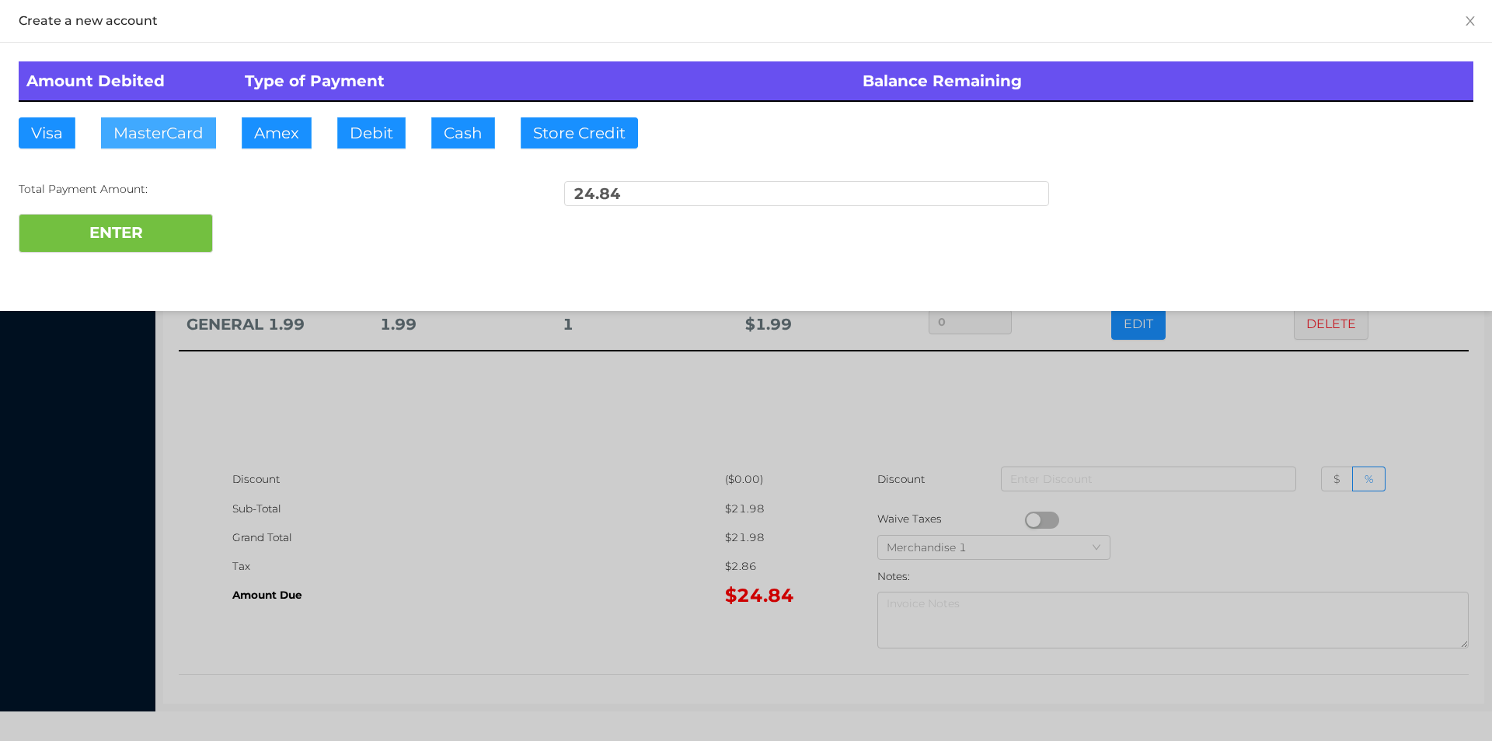
click at [137, 135] on button "MasterCard" at bounding box center [158, 132] width 115 height 31
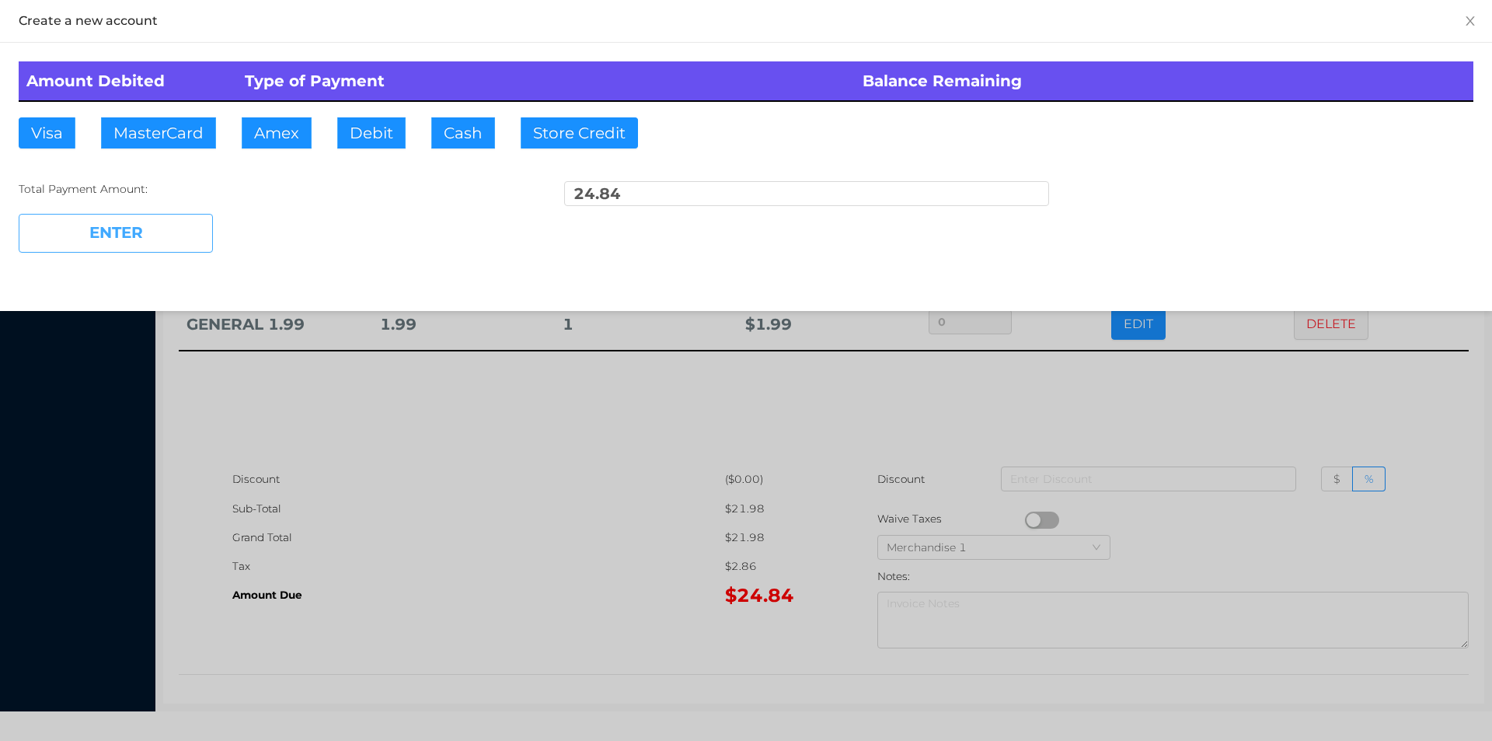
click at [133, 243] on button "ENTER" at bounding box center [116, 233] width 194 height 39
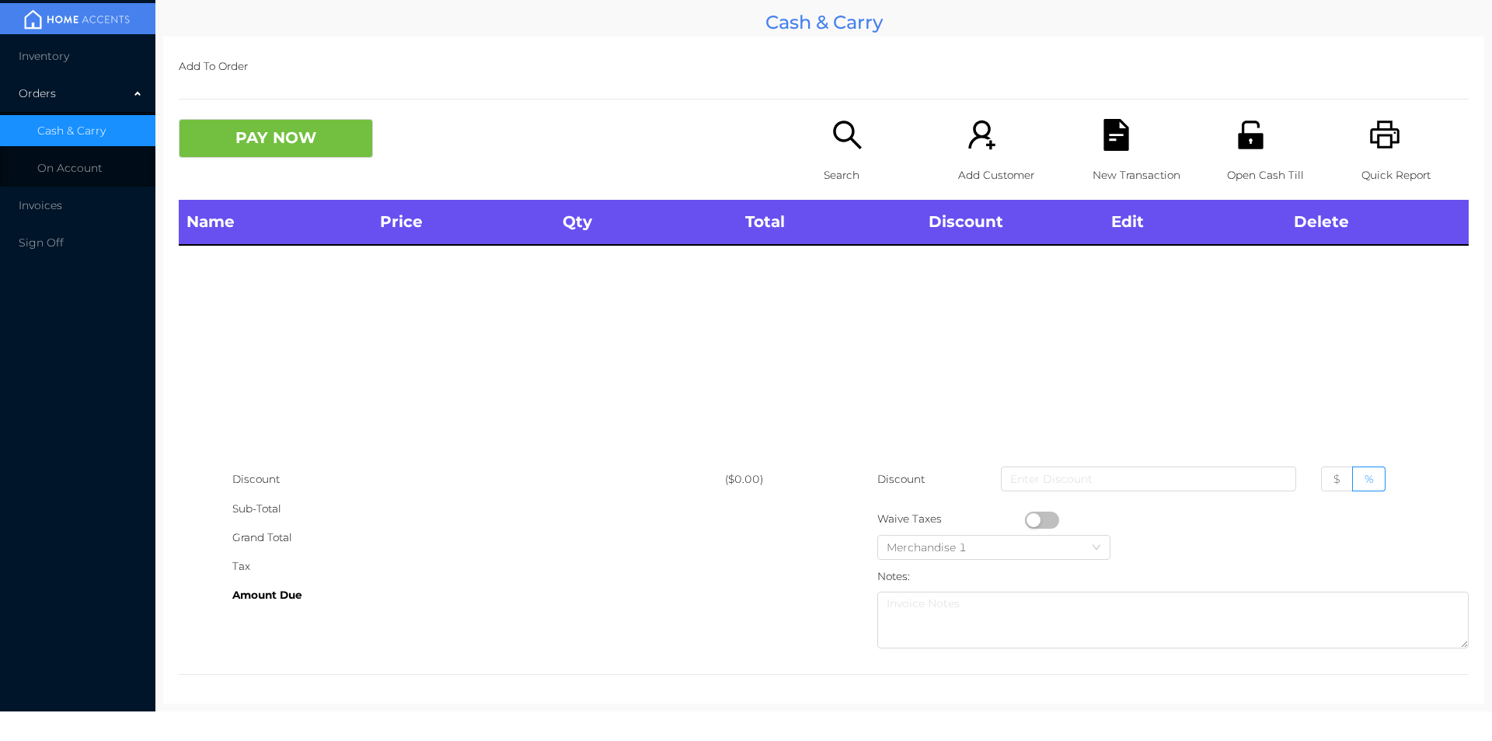
click at [1387, 157] on div "Quick Report" at bounding box center [1415, 159] width 107 height 81
